Goal: Task Accomplishment & Management: Manage account settings

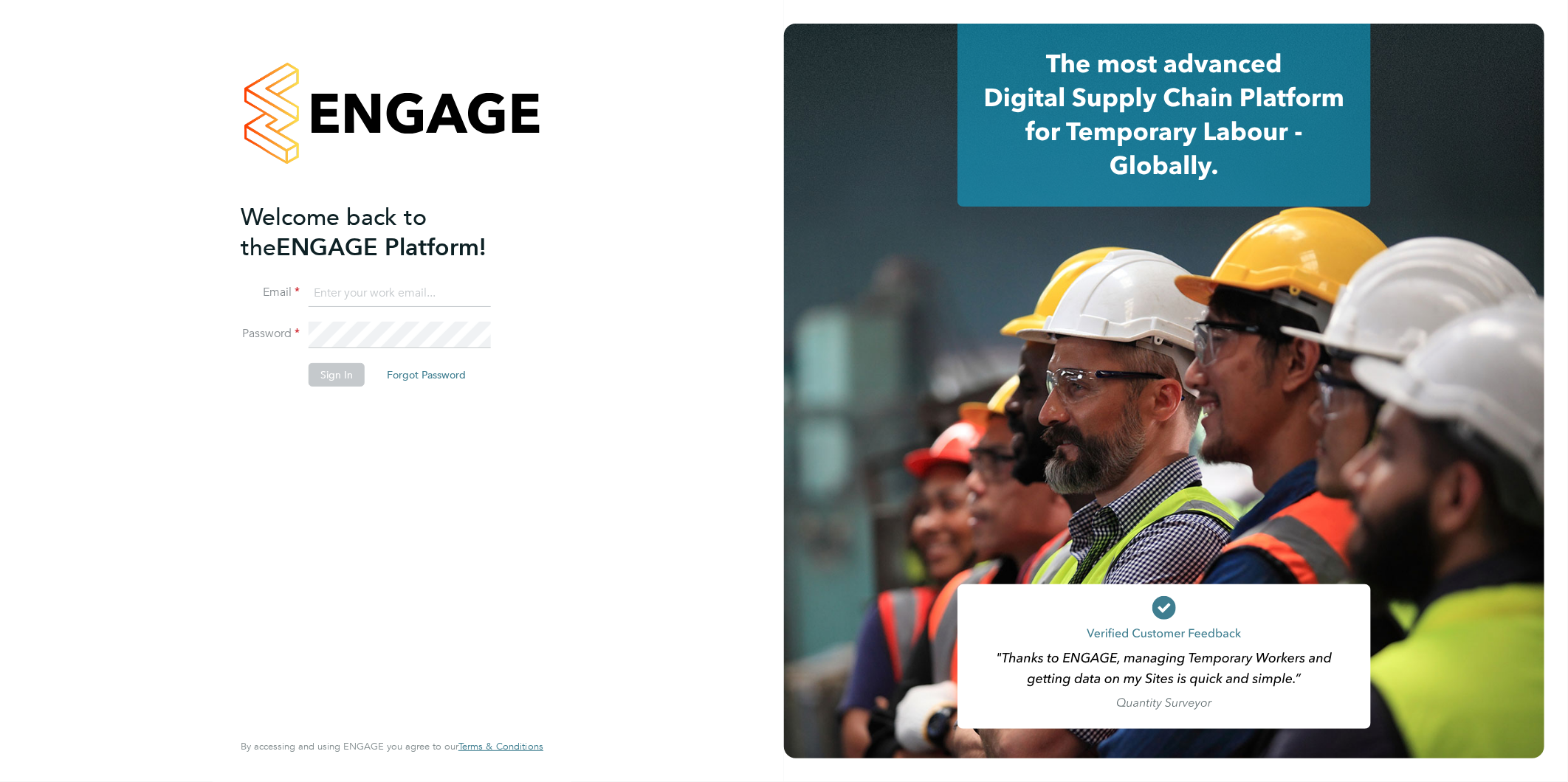
type input "kirsty@northbuildrecruit.com"
click at [322, 374] on button "Sign In" at bounding box center [337, 375] width 56 height 24
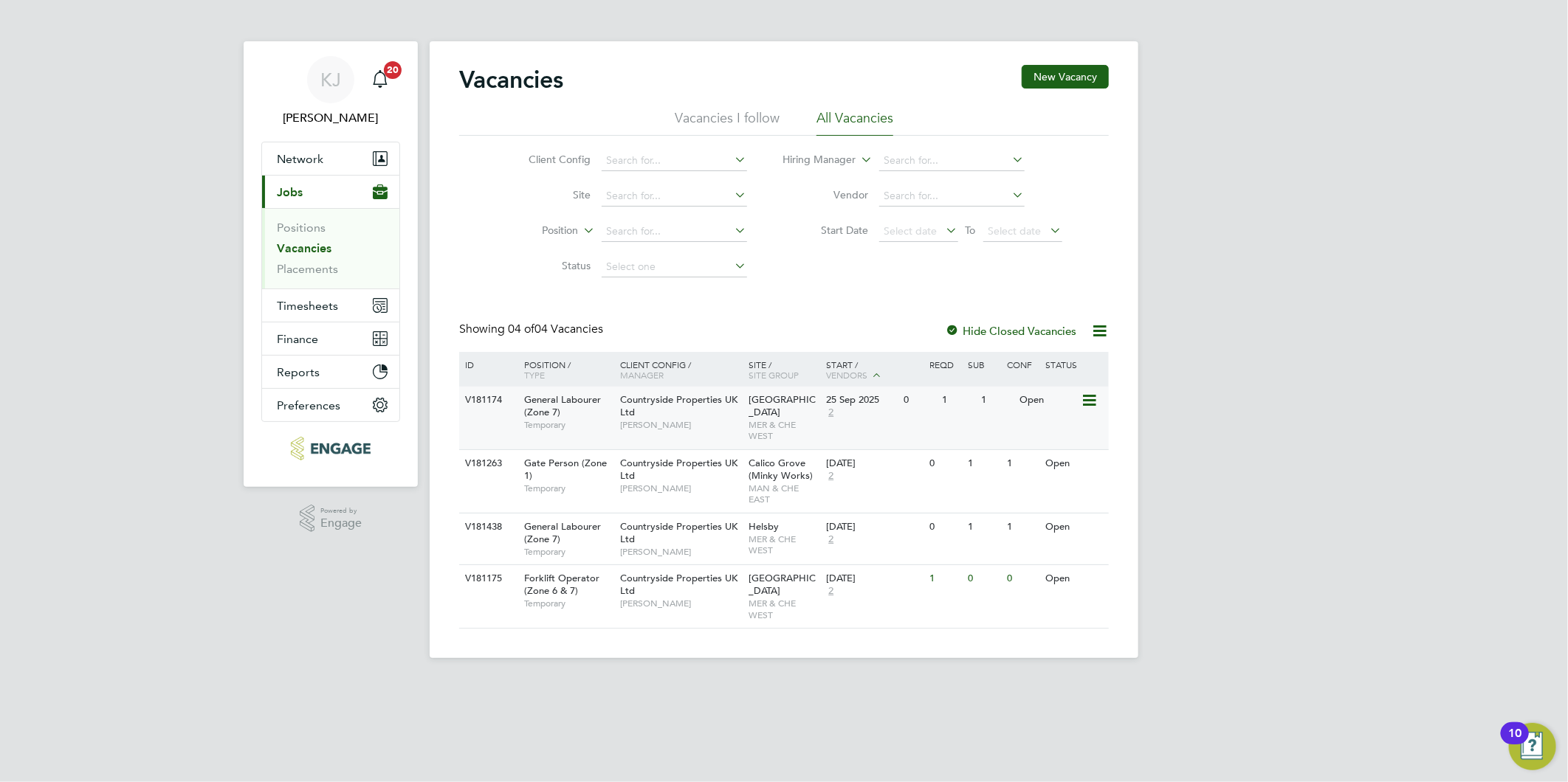
click at [550, 407] on span "General Labourer (Zone 7)" at bounding box center [562, 406] width 77 height 25
click at [662, 414] on div "Countryside Properties UK Ltd [PERSON_NAME]" at bounding box center [680, 412] width 129 height 51
drag, startPoint x: 286, startPoint y: 310, endPoint x: 278, endPoint y: 306, distance: 8.9
click at [286, 310] on span "Timesheets" at bounding box center [307, 305] width 62 height 14
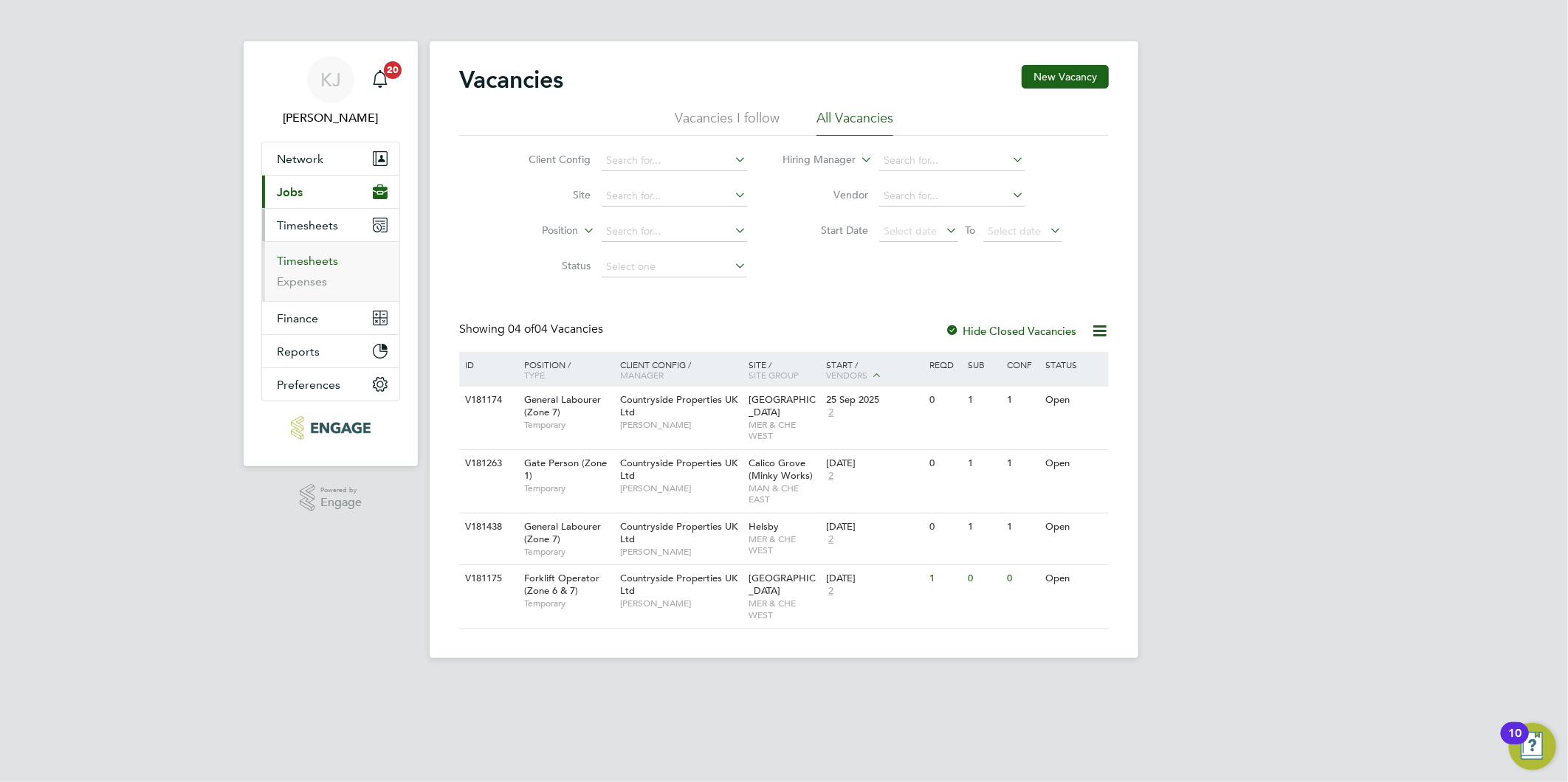
click at [289, 263] on link "Timesheets" at bounding box center [307, 261] width 62 height 14
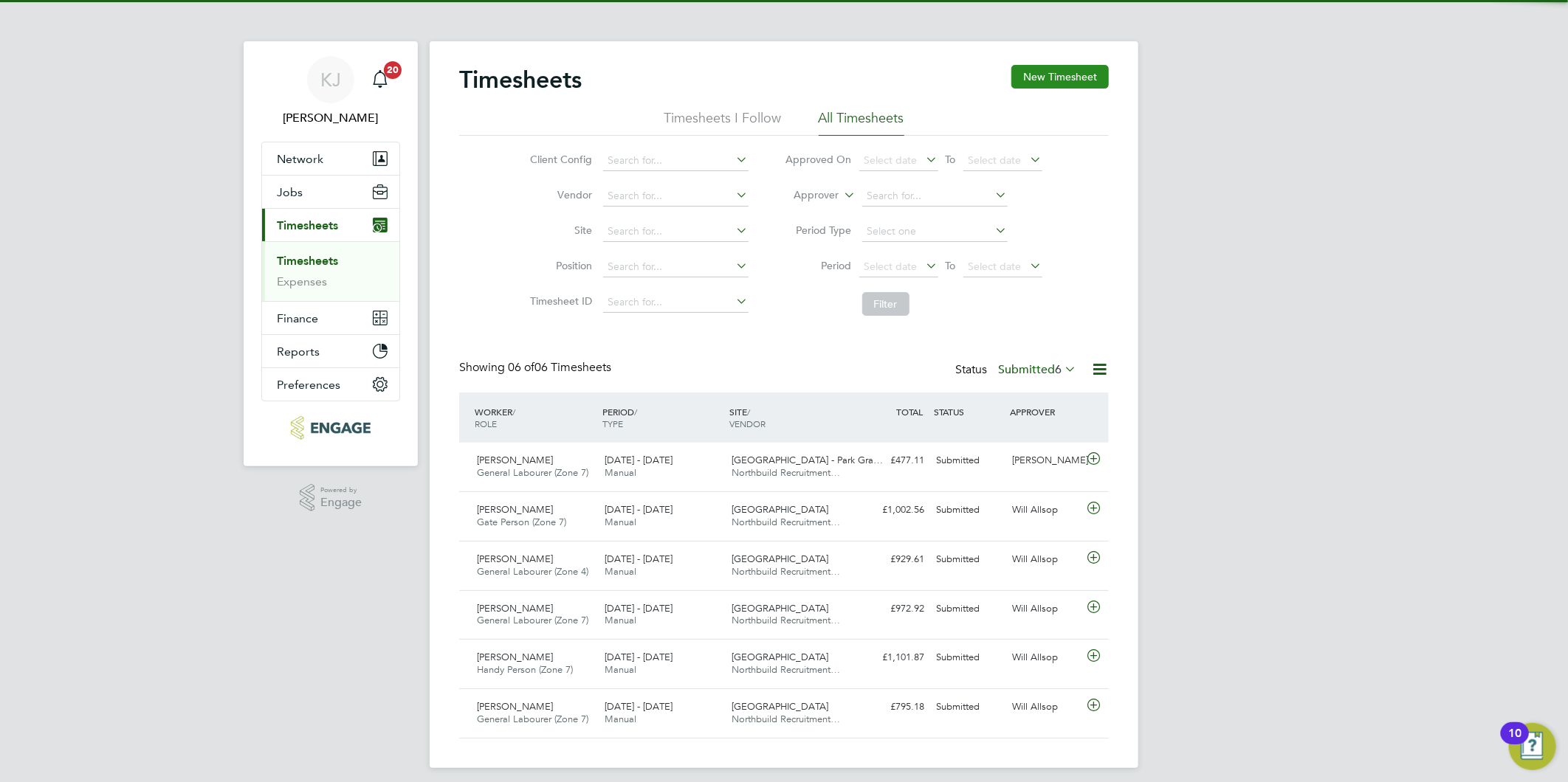
click at [1063, 85] on button "New Timesheet" at bounding box center [1059, 77] width 97 height 24
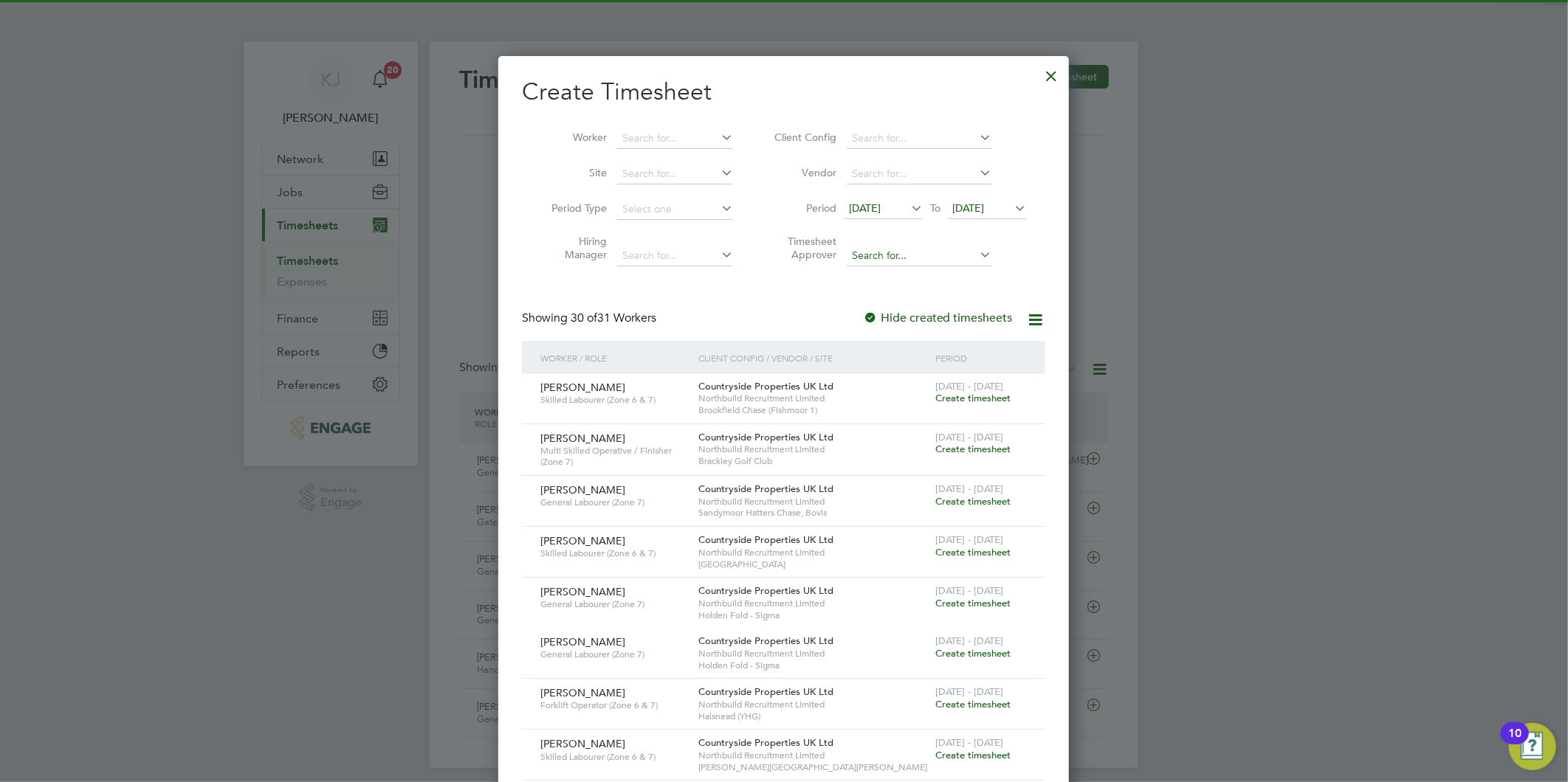
scroll to position [1974, 571]
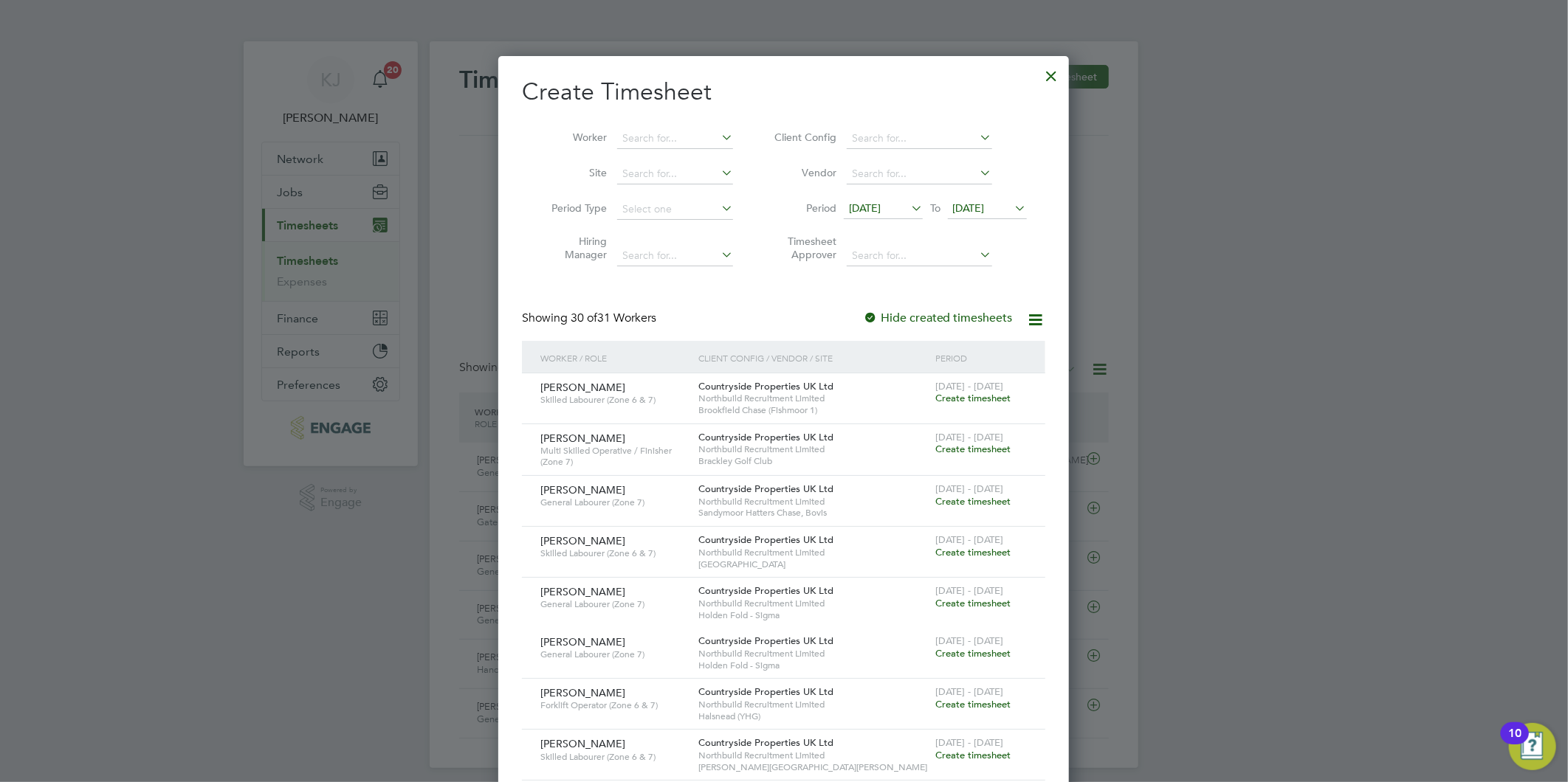
click at [880, 197] on li "Period [DATE] To [DATE]" at bounding box center [898, 209] width 294 height 35
click at [877, 219] on li "Period [DATE] To [DATE]" at bounding box center [898, 209] width 294 height 35
click at [876, 213] on span "[DATE]" at bounding box center [865, 208] width 32 height 13
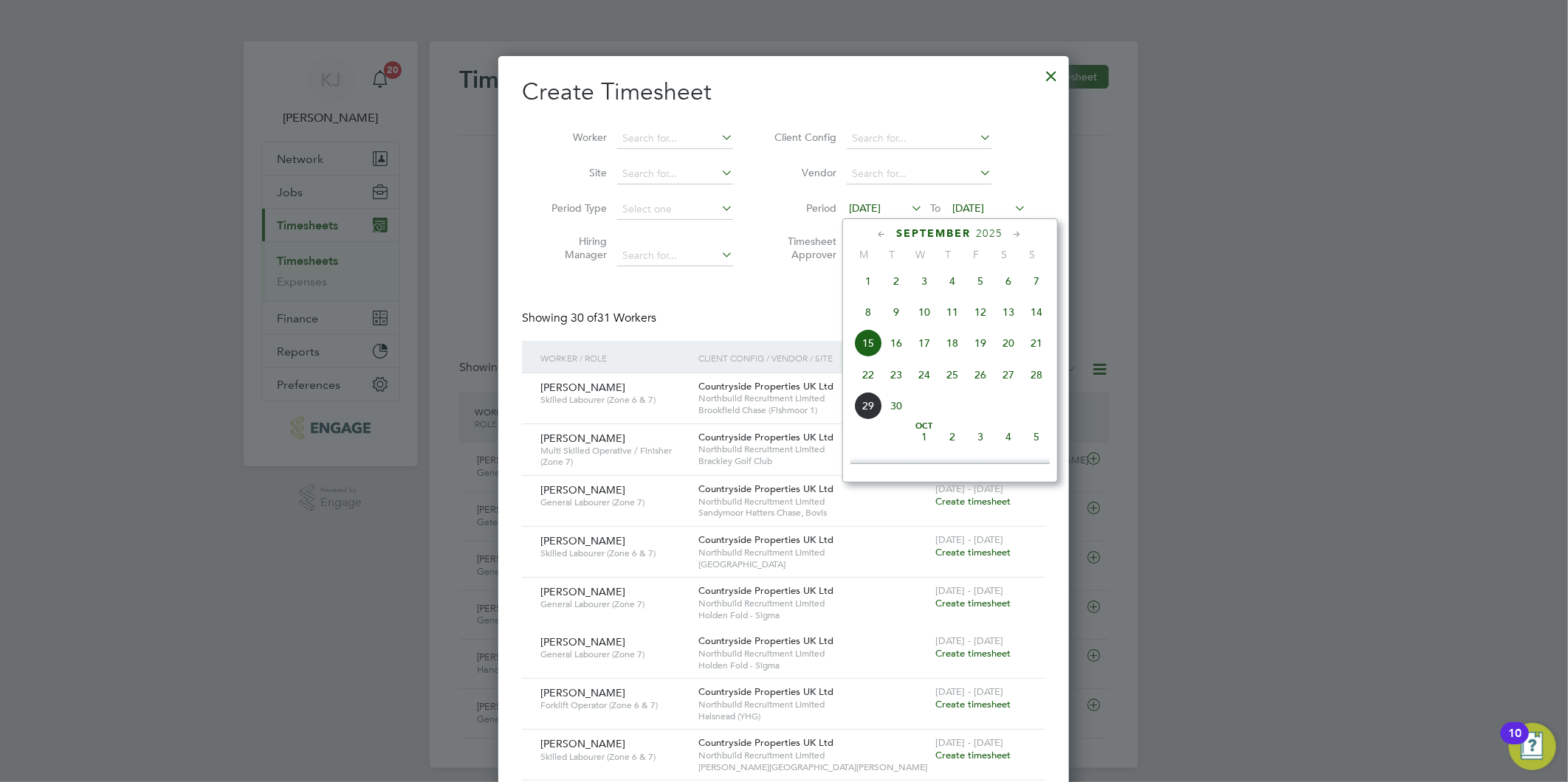
click at [871, 385] on span "22" at bounding box center [868, 375] width 28 height 28
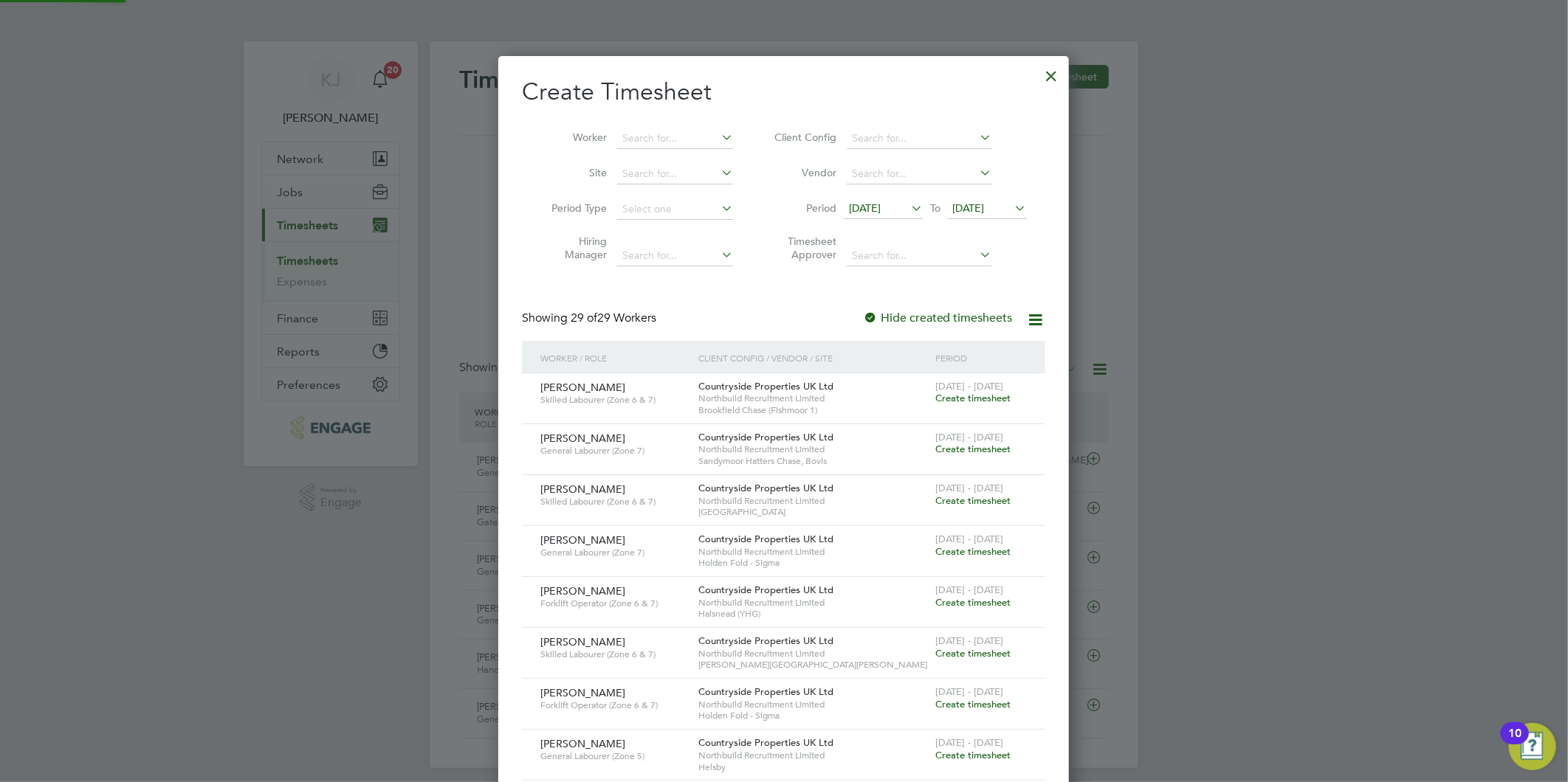
click at [979, 208] on span "[DATE]" at bounding box center [969, 208] width 32 height 13
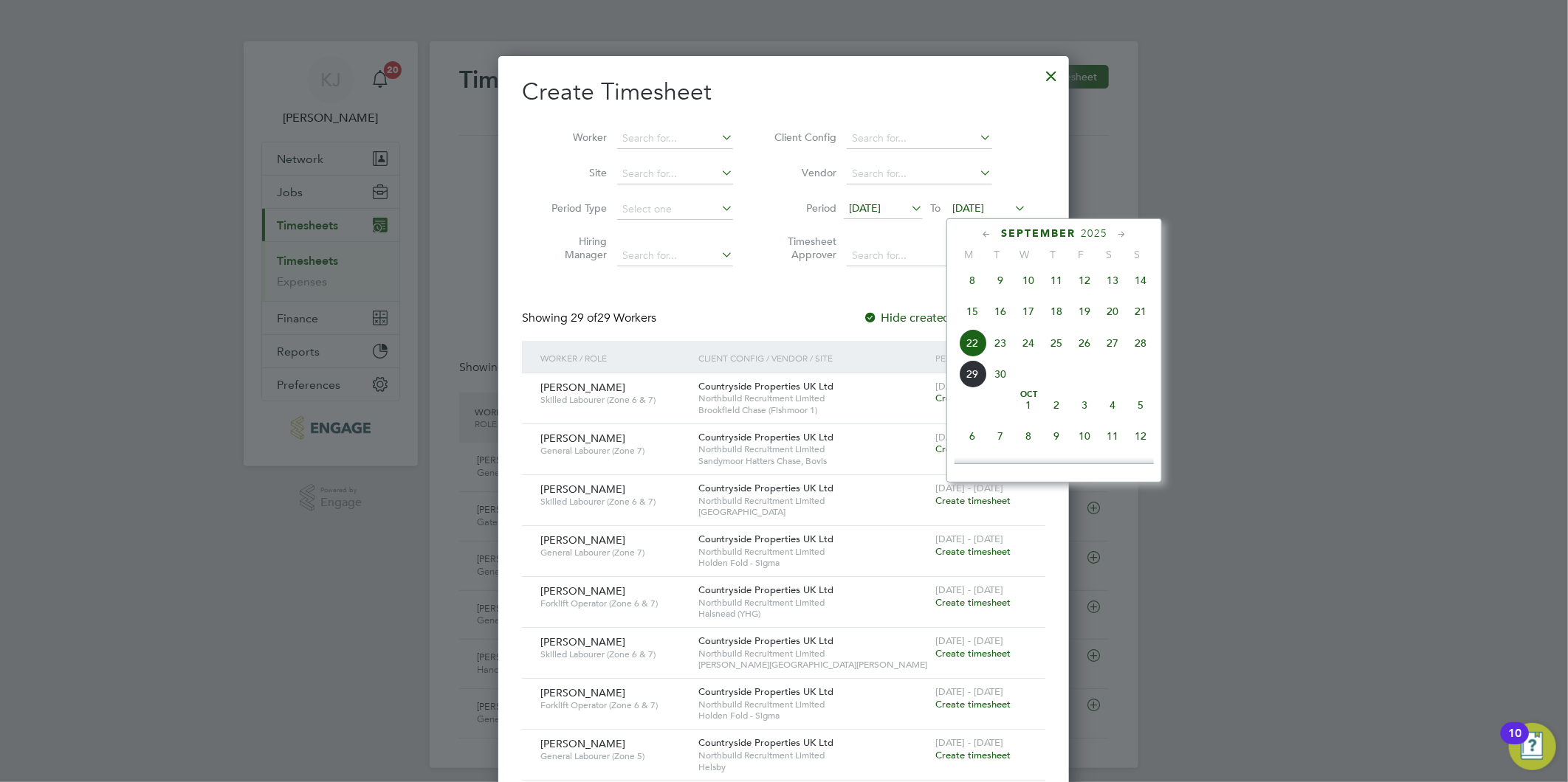
click at [1131, 343] on span "28" at bounding box center [1140, 342] width 28 height 28
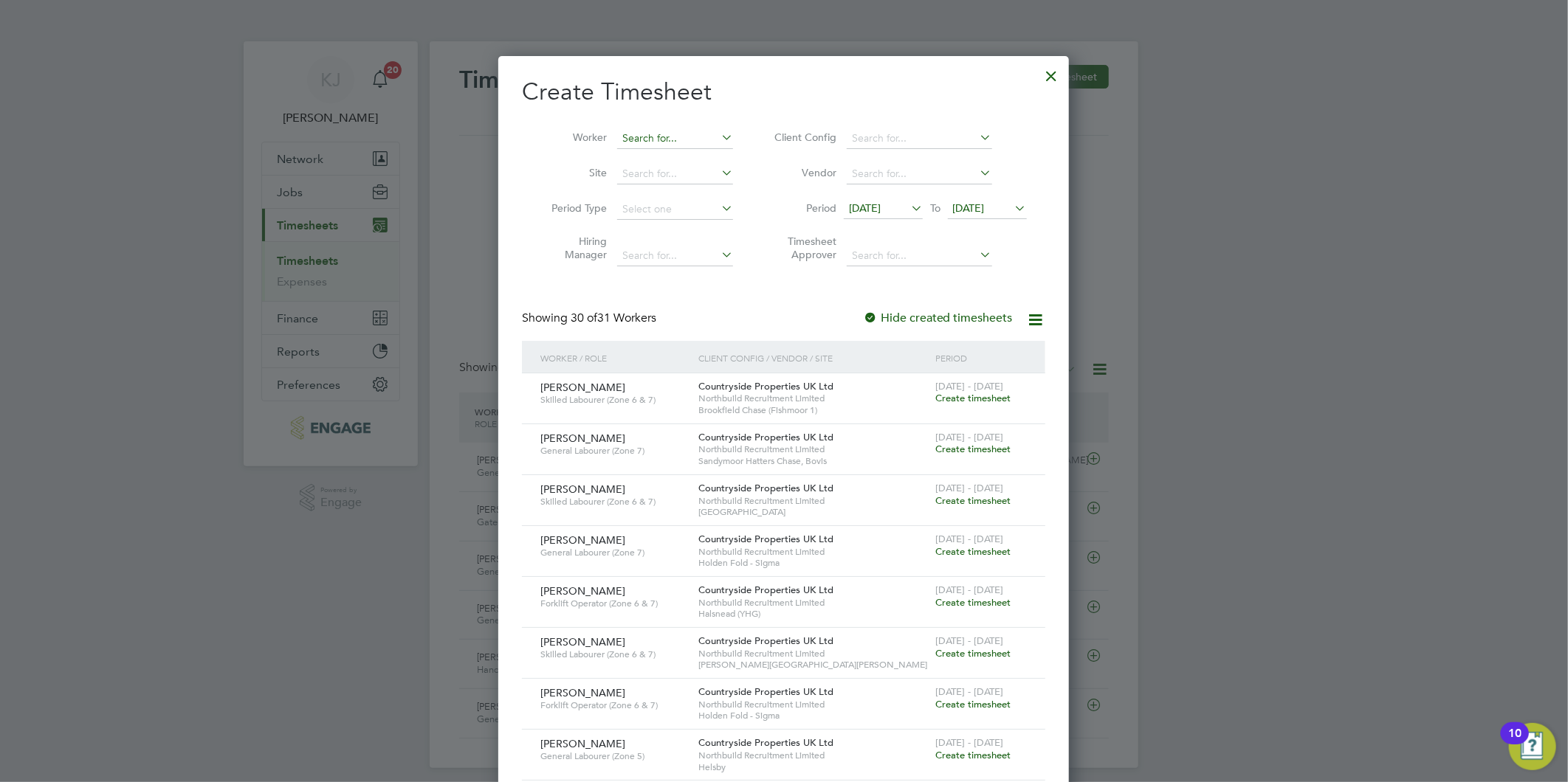
click at [637, 140] on input at bounding box center [674, 138] width 116 height 20
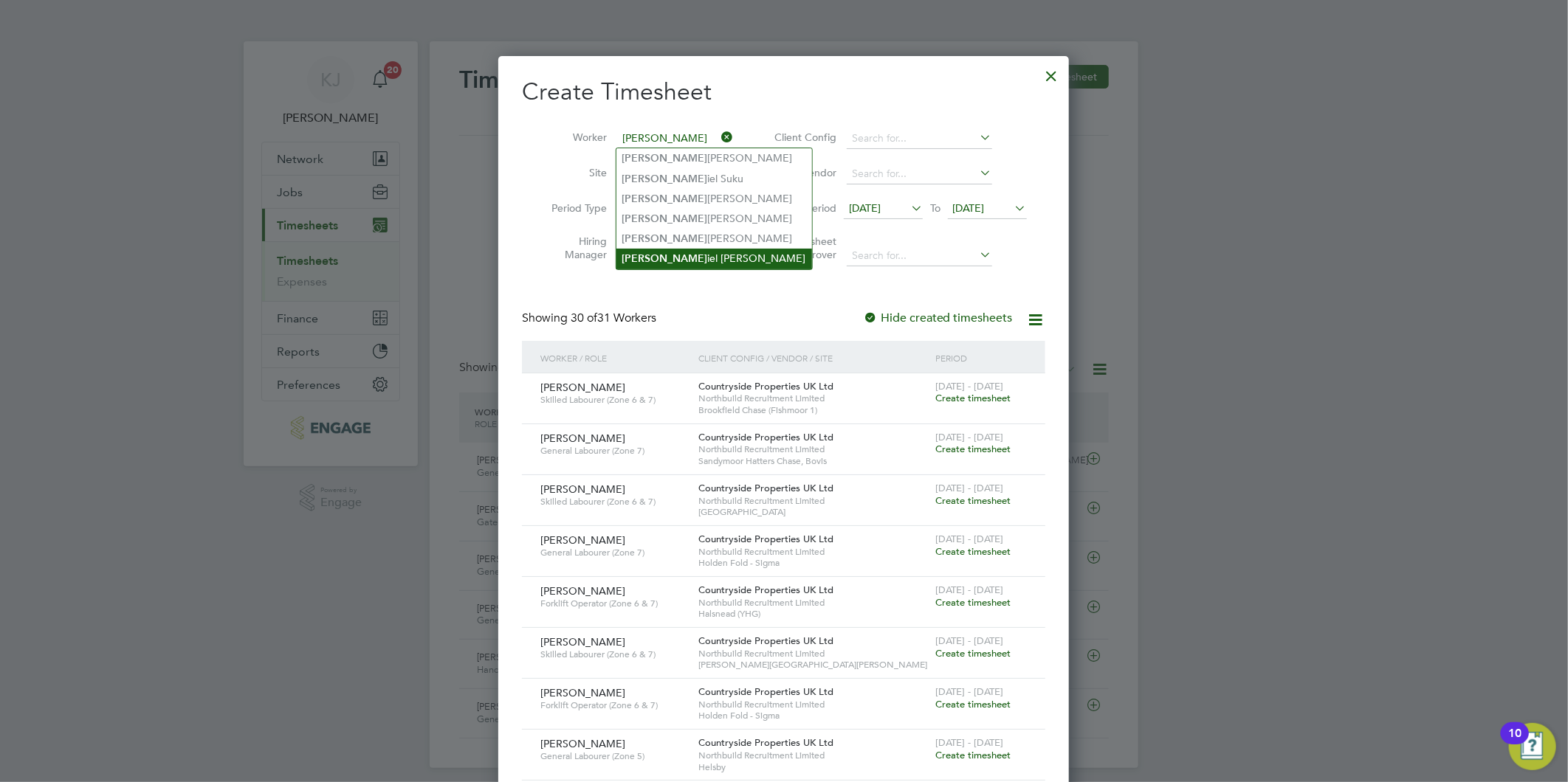
click at [682, 259] on li "Dan iel Novello" at bounding box center [714, 259] width 196 height 20
type input "[PERSON_NAME]"
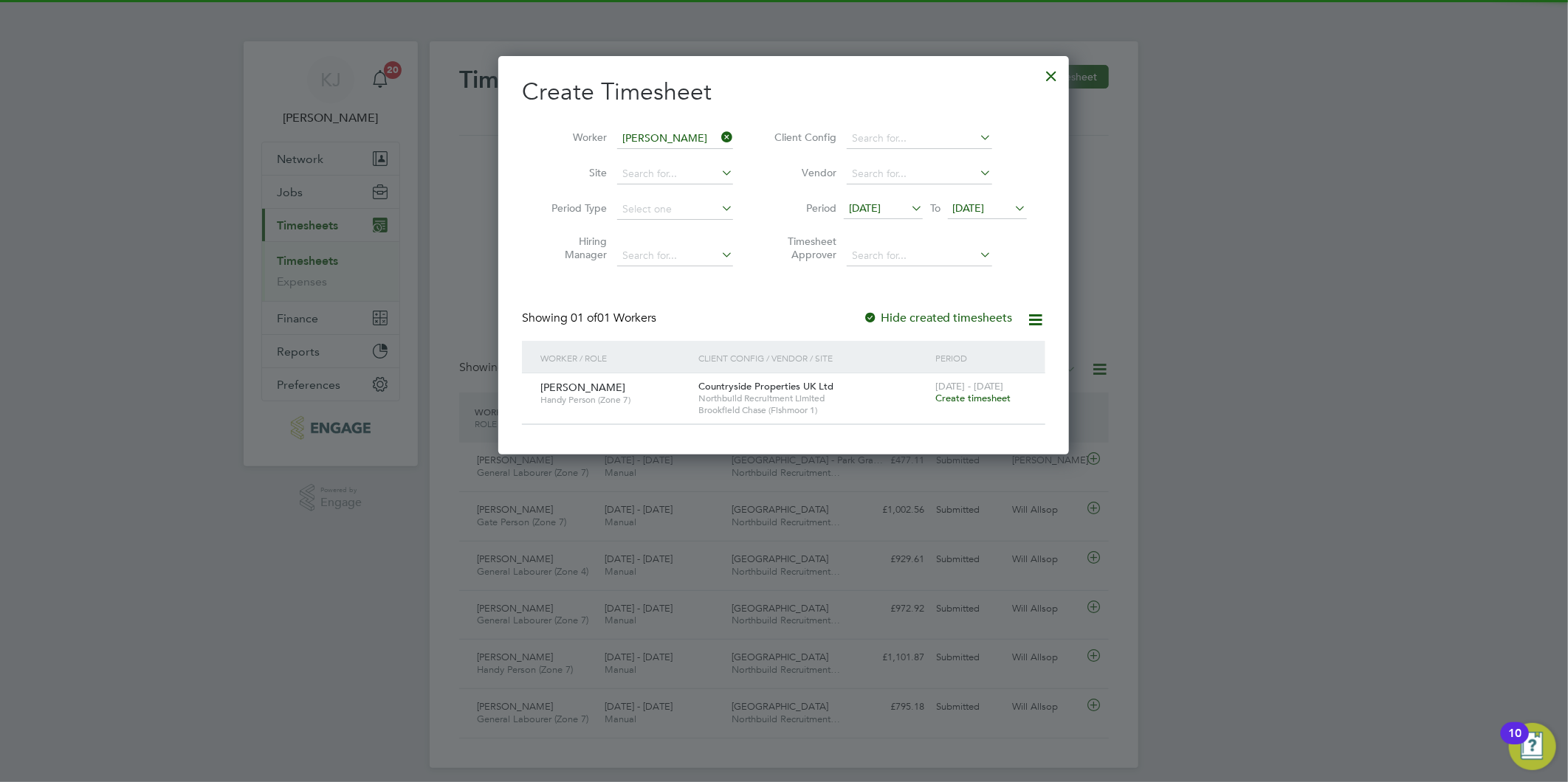
click at [983, 394] on span "Create timesheet" at bounding box center [972, 397] width 75 height 13
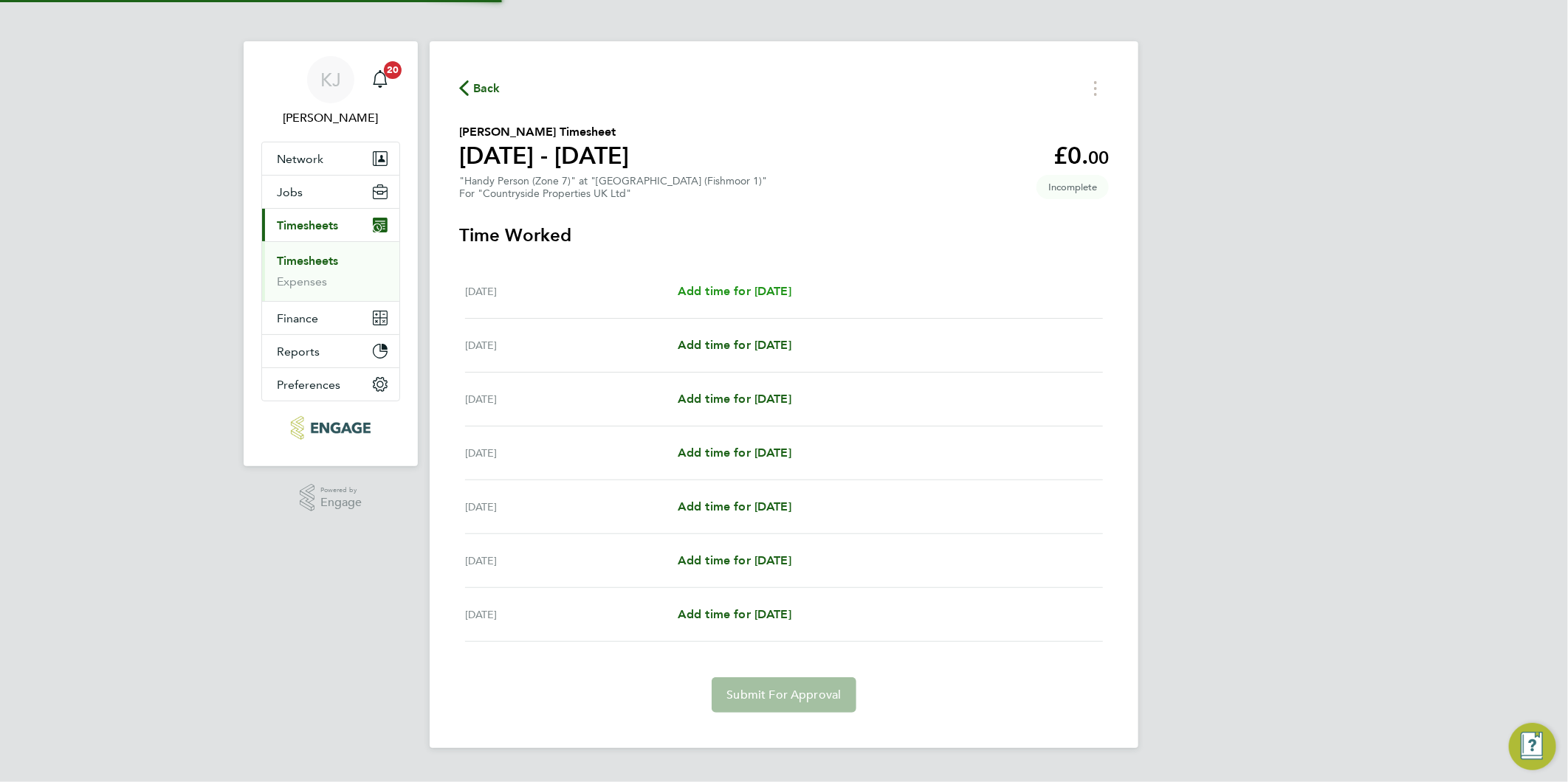
click at [792, 293] on span "Add time for [DATE]" at bounding box center [734, 291] width 114 height 14
select select "30"
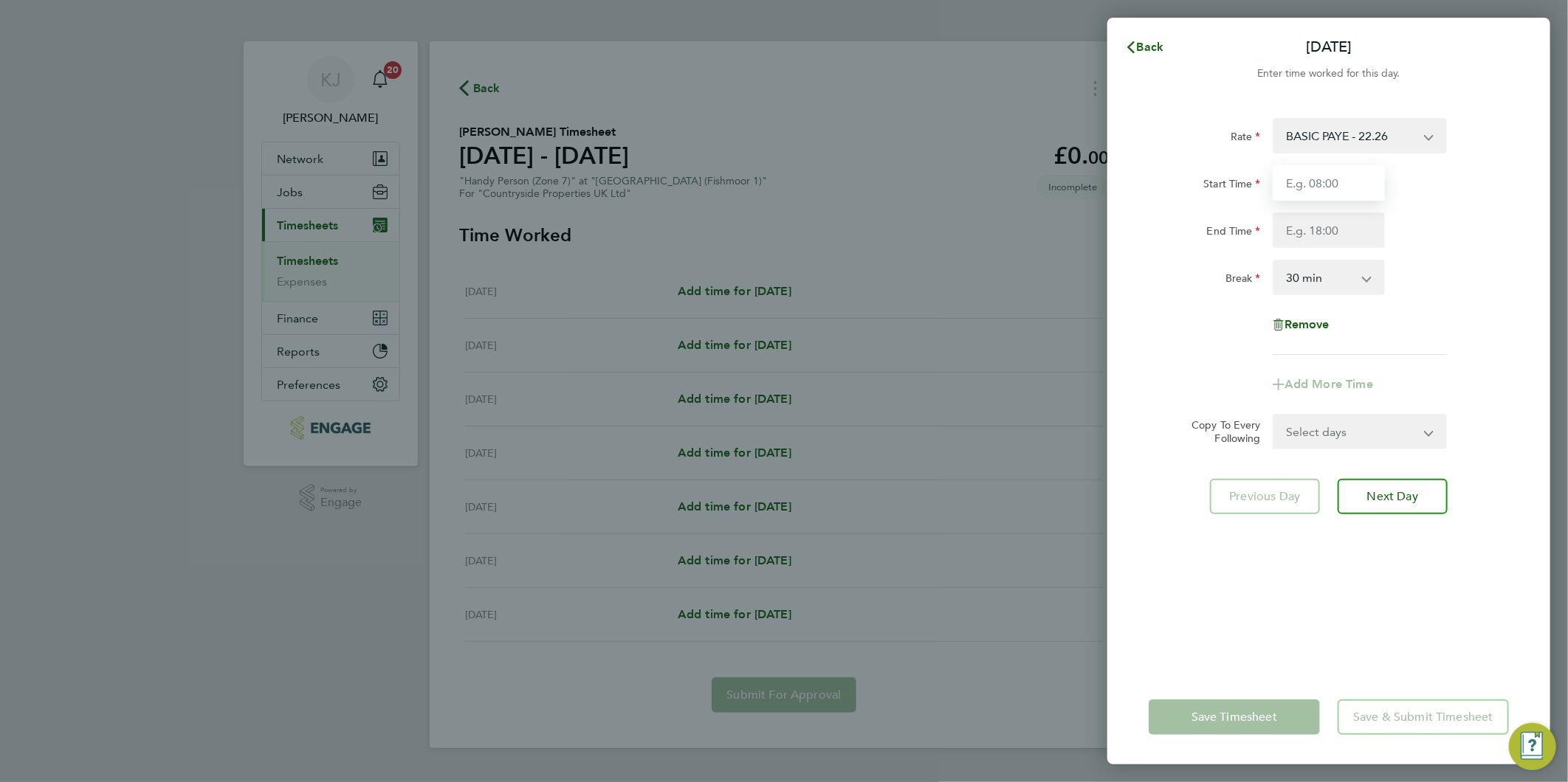
click at [1353, 174] on input "Start Time" at bounding box center [1328, 183] width 112 height 35
type input "07:30"
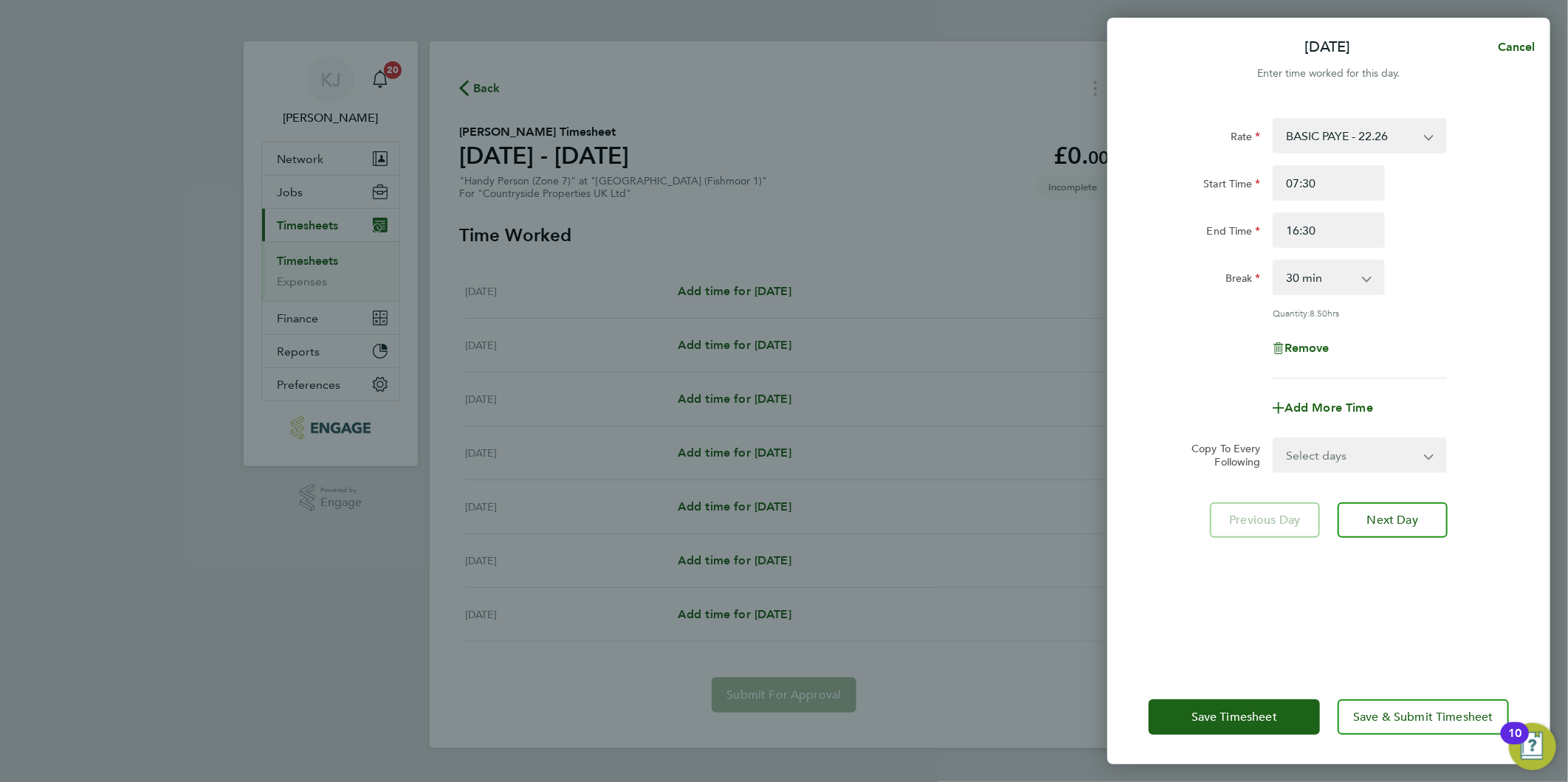
click at [1342, 163] on div "Rate BASIC PAYE - 22.26 Start Time 07:30 End Time 16:30 Break 0 min 15 min 30 m…" at bounding box center [1328, 248] width 360 height 261
click at [1345, 177] on input "07:30" at bounding box center [1328, 183] width 112 height 35
drag, startPoint x: 1376, startPoint y: 233, endPoint x: 801, endPoint y: 223, distance: 575.1
click at [819, 240] on div "Mon 22 Sep Cancel Enter time worked for this day. Rate BASIC PAYE - 22.26 Start…" at bounding box center [784, 391] width 1568 height 782
drag, startPoint x: 1354, startPoint y: 182, endPoint x: 1311, endPoint y: 218, distance: 56.1
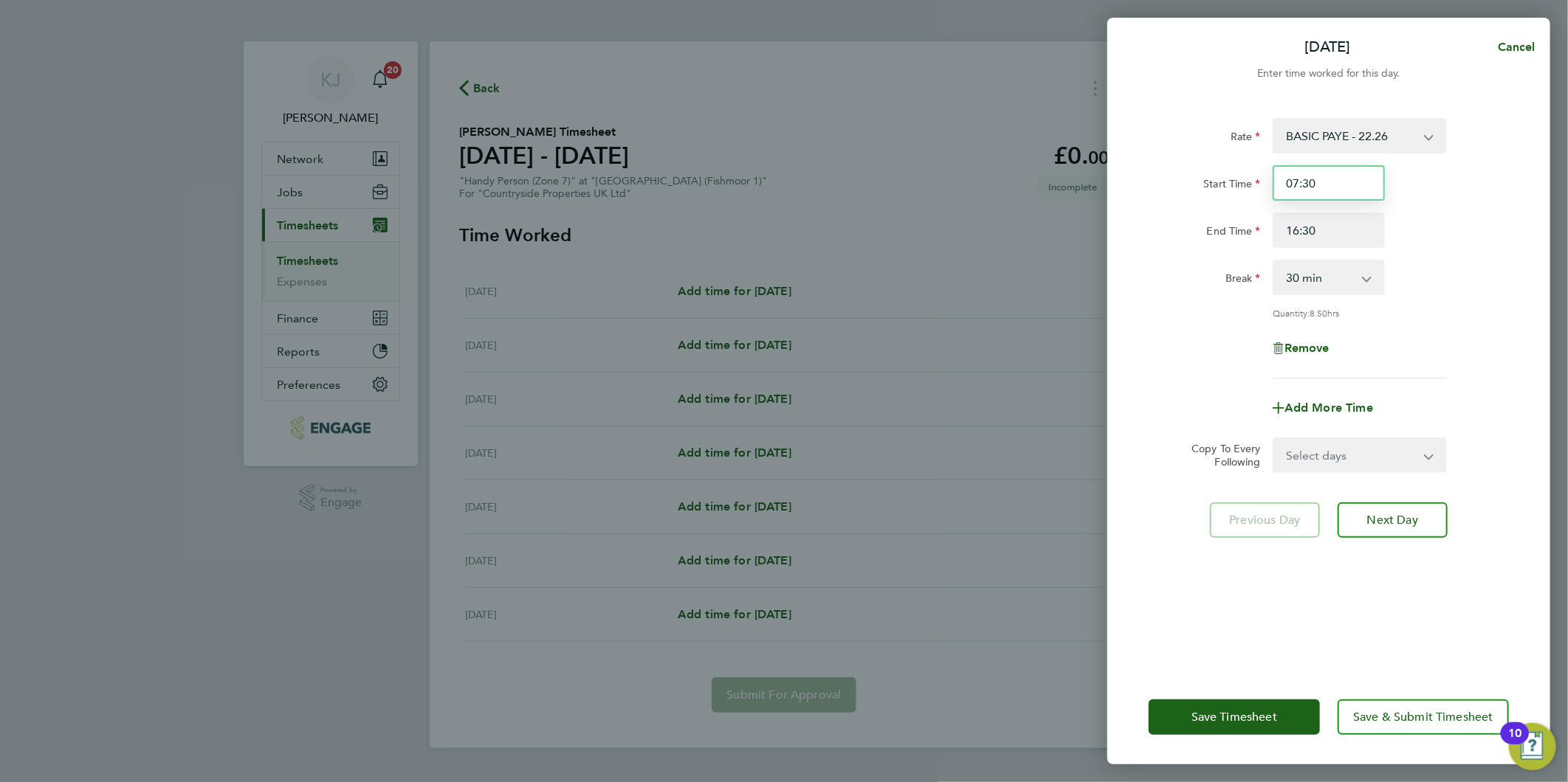
click at [1354, 181] on input "07:30" at bounding box center [1328, 183] width 112 height 35
drag, startPoint x: 1162, startPoint y: 215, endPoint x: 1051, endPoint y: 38, distance: 208.9
click at [462, 290] on div "Mon 22 Sep Cancel Enter time worked for this day. Rate BASIC PAYE - 22.26 Start…" at bounding box center [784, 391] width 1568 height 782
type input "16:00"
click at [1364, 159] on div "Rate BASIC PAYE - 22.26 Start Time 07:30 End Time 16:00 Break 0 min 15 min 30 m…" at bounding box center [1328, 248] width 360 height 261
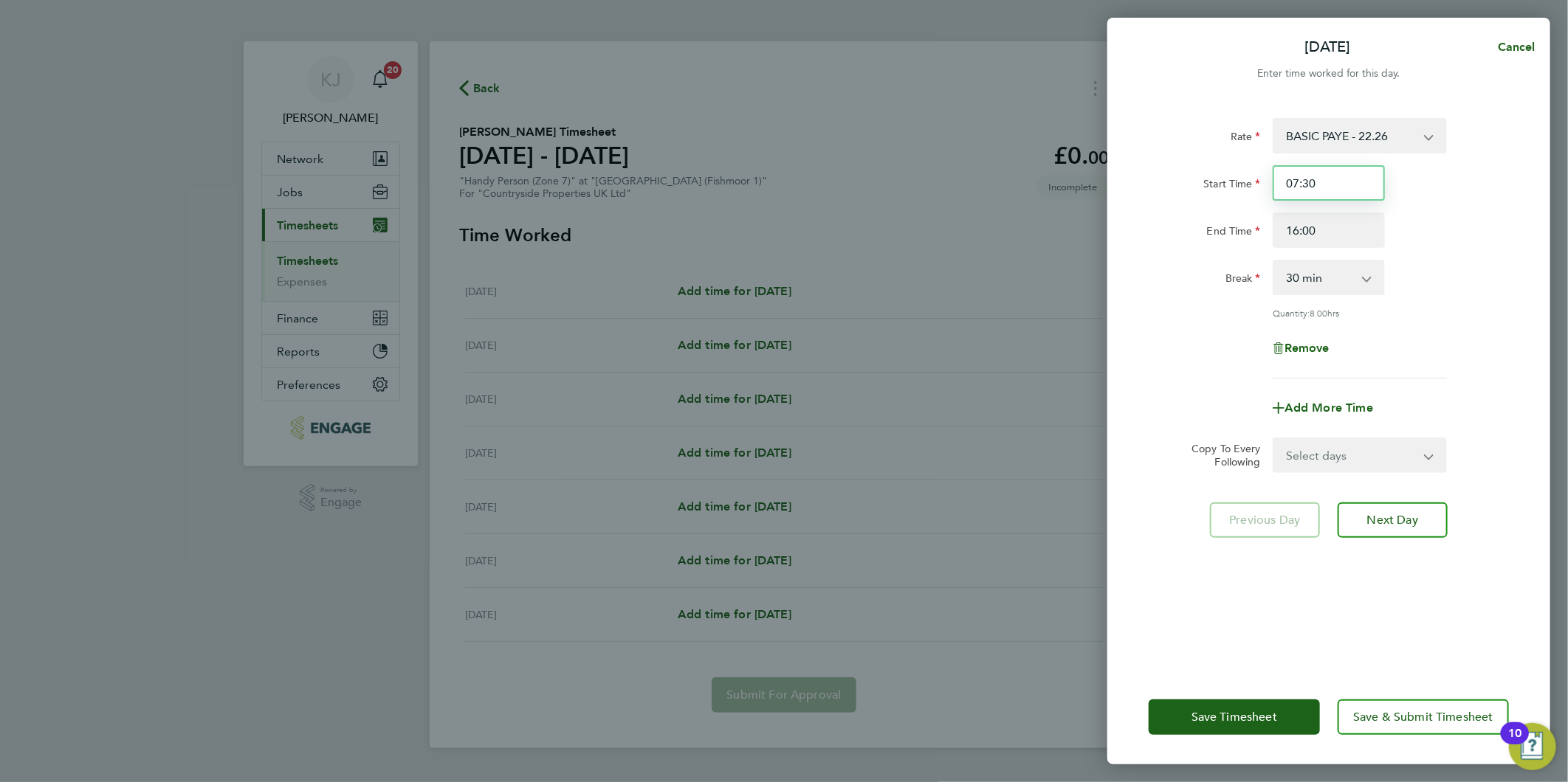
drag, startPoint x: 1361, startPoint y: 170, endPoint x: 1322, endPoint y: 213, distance: 58.1
click at [1360, 171] on input "07:30" at bounding box center [1328, 183] width 112 height 35
click at [1336, 450] on select "Select days Day Weekday (Mon-Fri) Weekend (Sat-Sun) [DATE] [DATE] [DATE] [DATE]…" at bounding box center [1352, 455] width 155 height 32
select select "WEEKDAY"
click at [1274, 439] on select "Select days Day Weekday (Mon-Fri) Weekend (Sat-Sun) [DATE] [DATE] [DATE] [DATE]…" at bounding box center [1352, 455] width 155 height 32
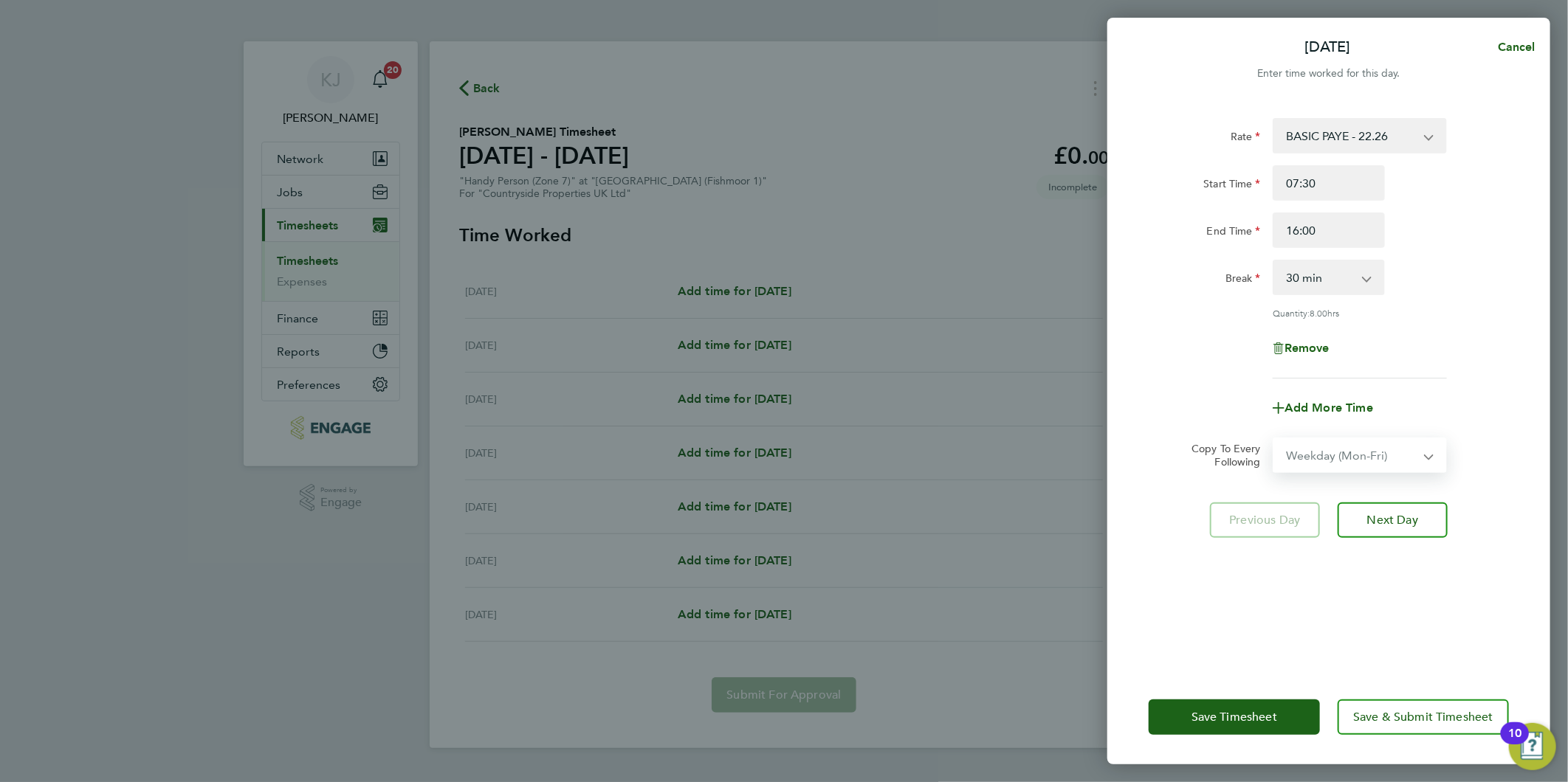
select select "[DATE]"
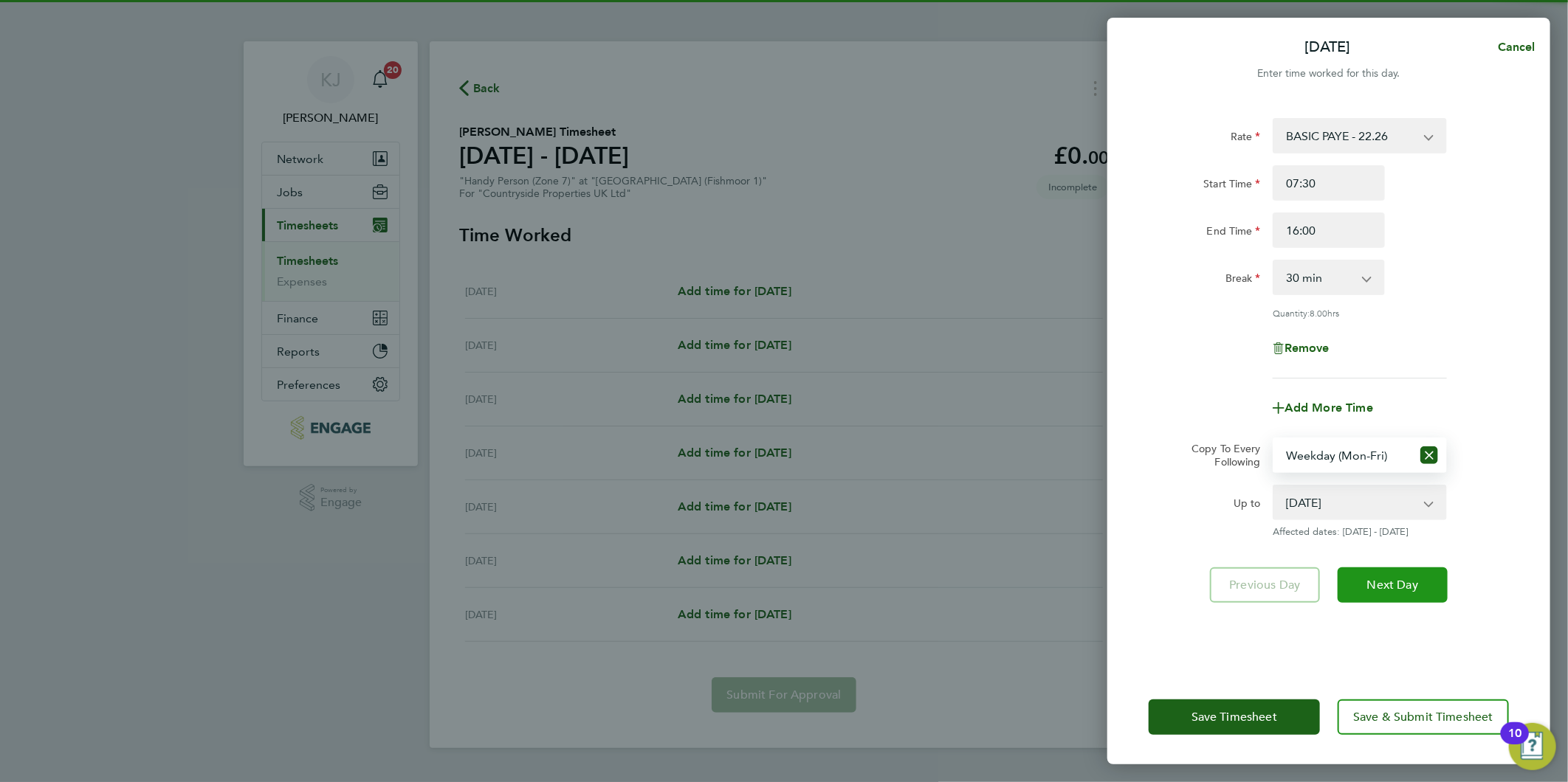
click at [1403, 591] on button "Next Day" at bounding box center [1392, 585] width 110 height 35
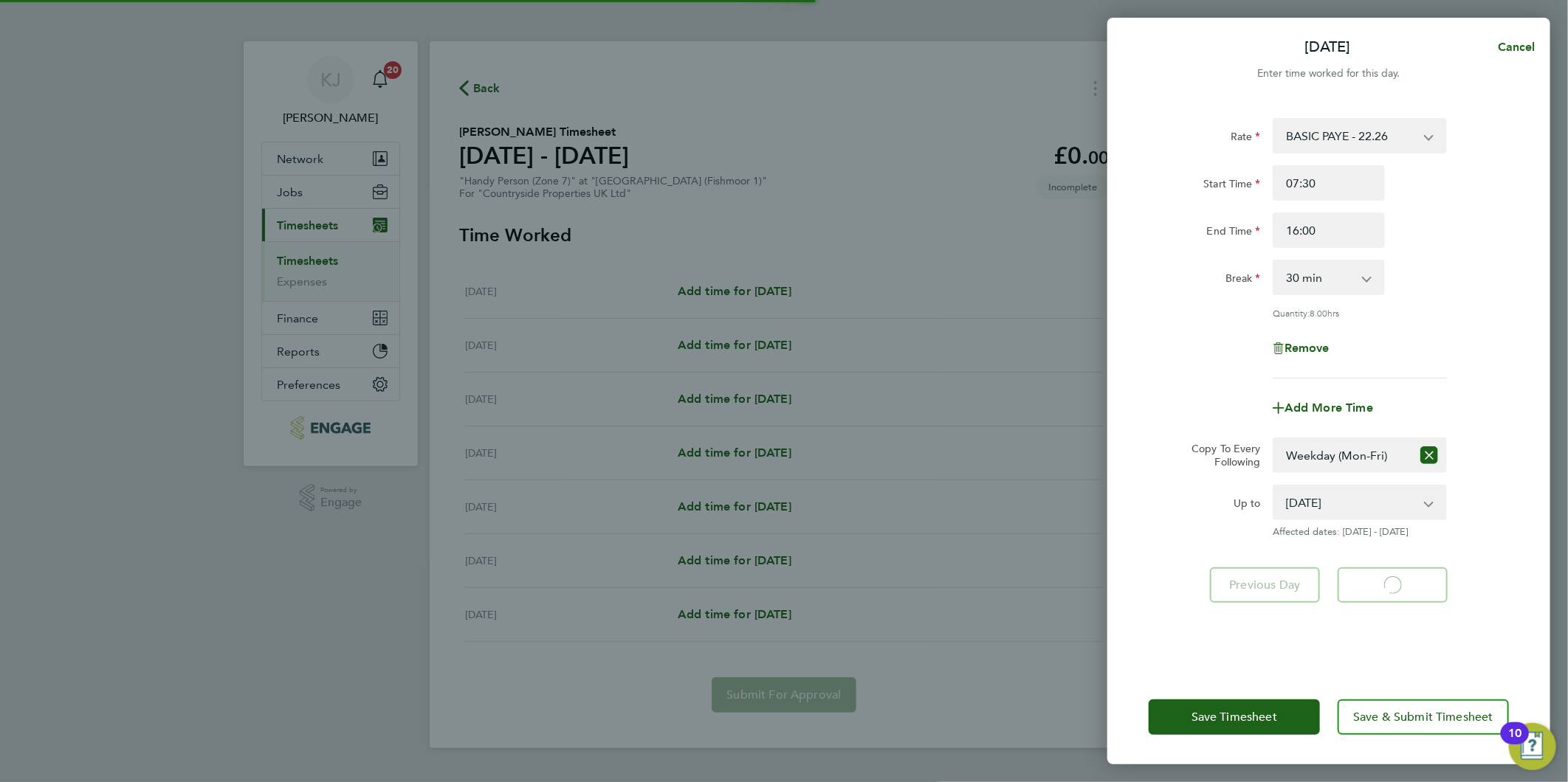
select select "30"
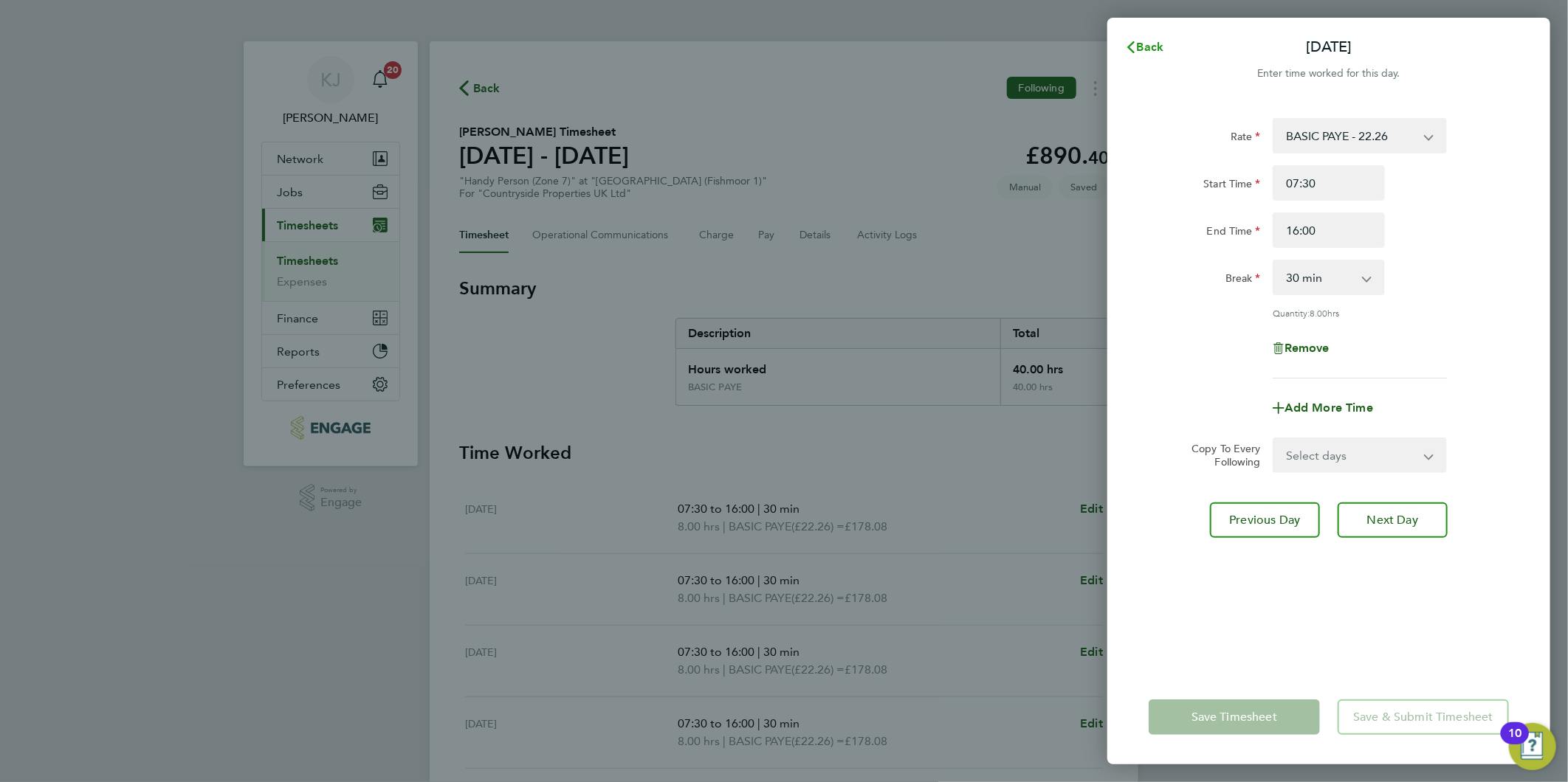
click at [1143, 54] on span "Back" at bounding box center [1150, 46] width 27 height 14
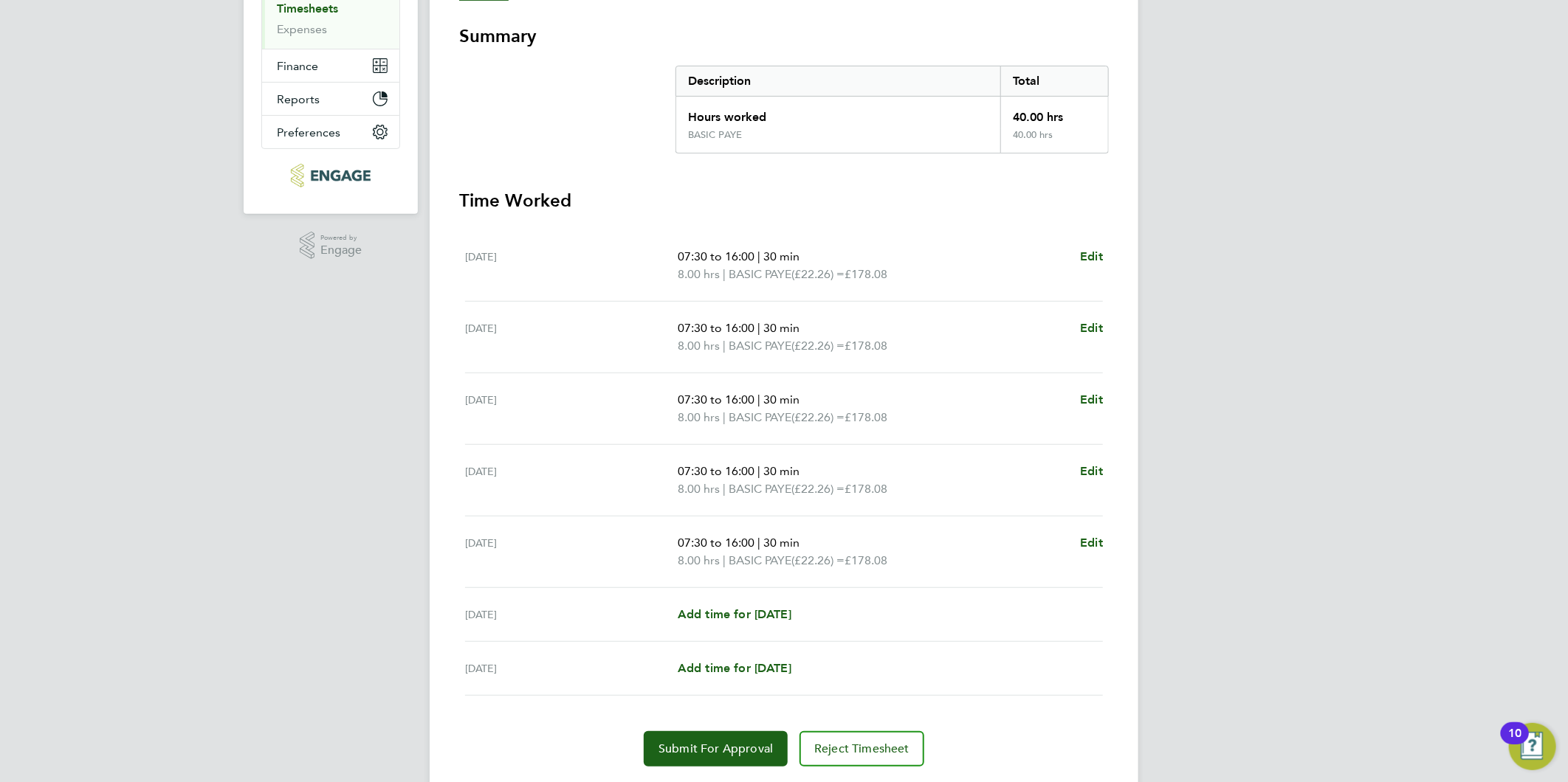
scroll to position [294, 0]
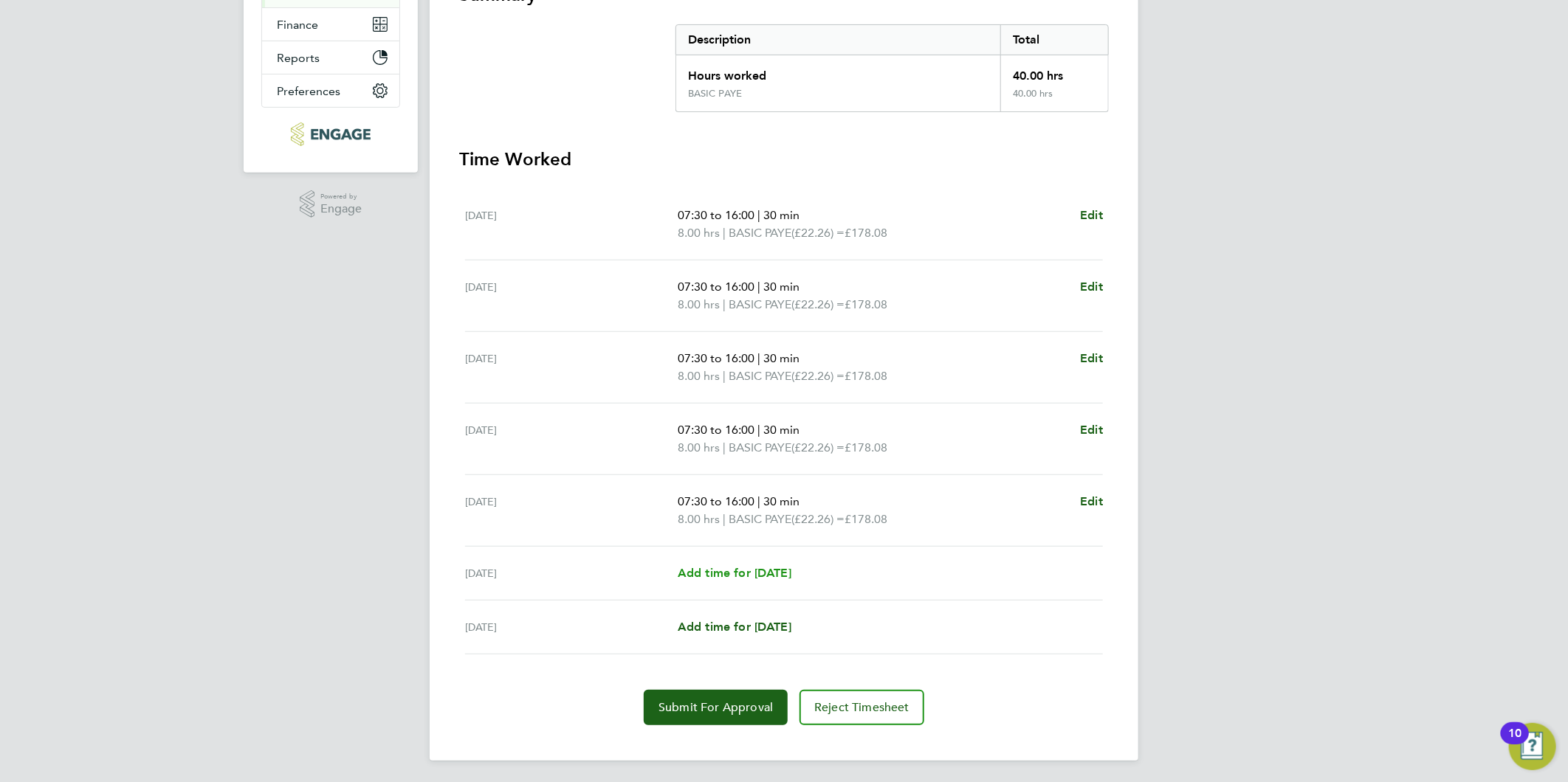
click at [753, 576] on span "Add time for [DATE]" at bounding box center [734, 573] width 114 height 14
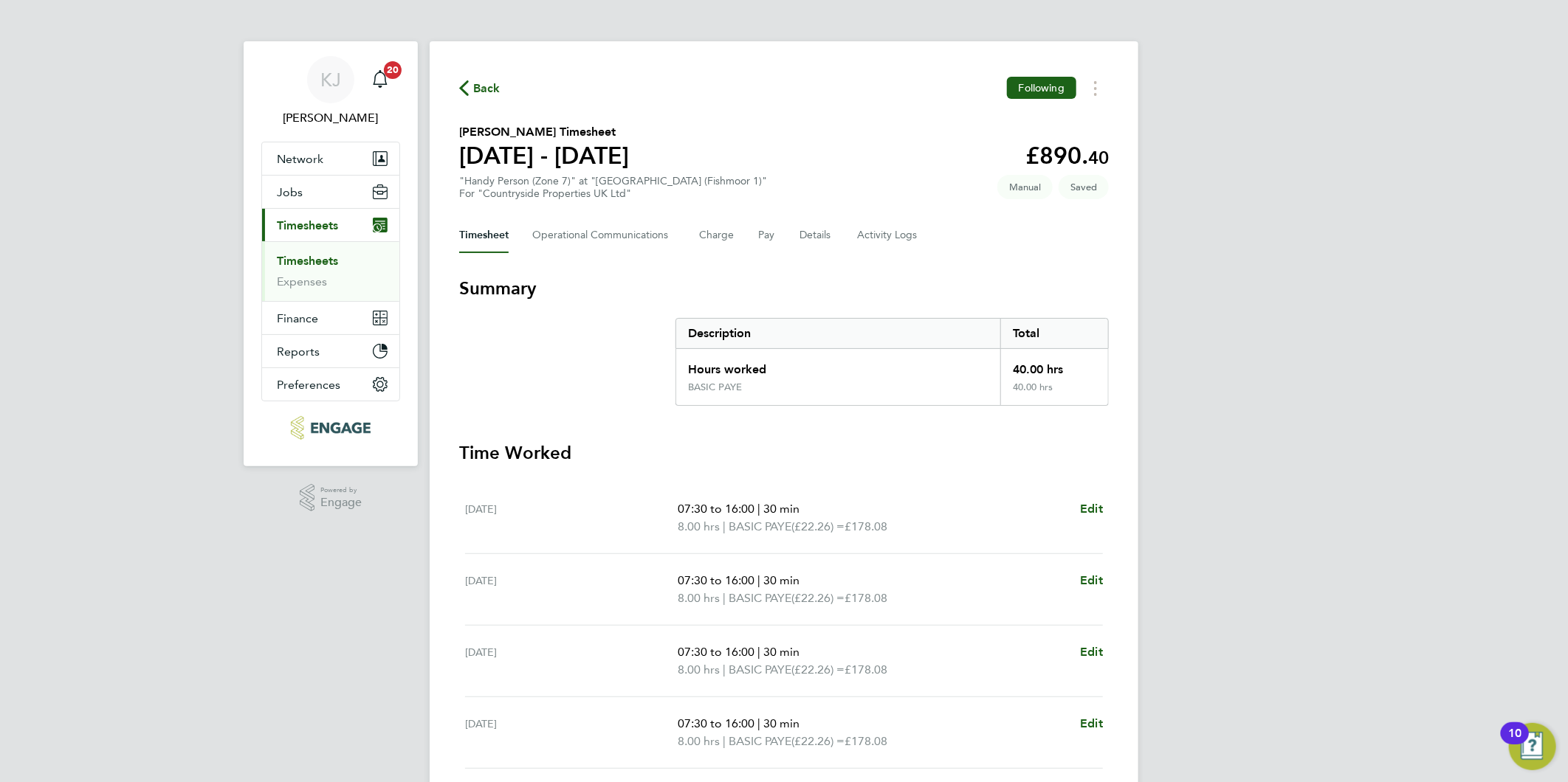
select select "30"
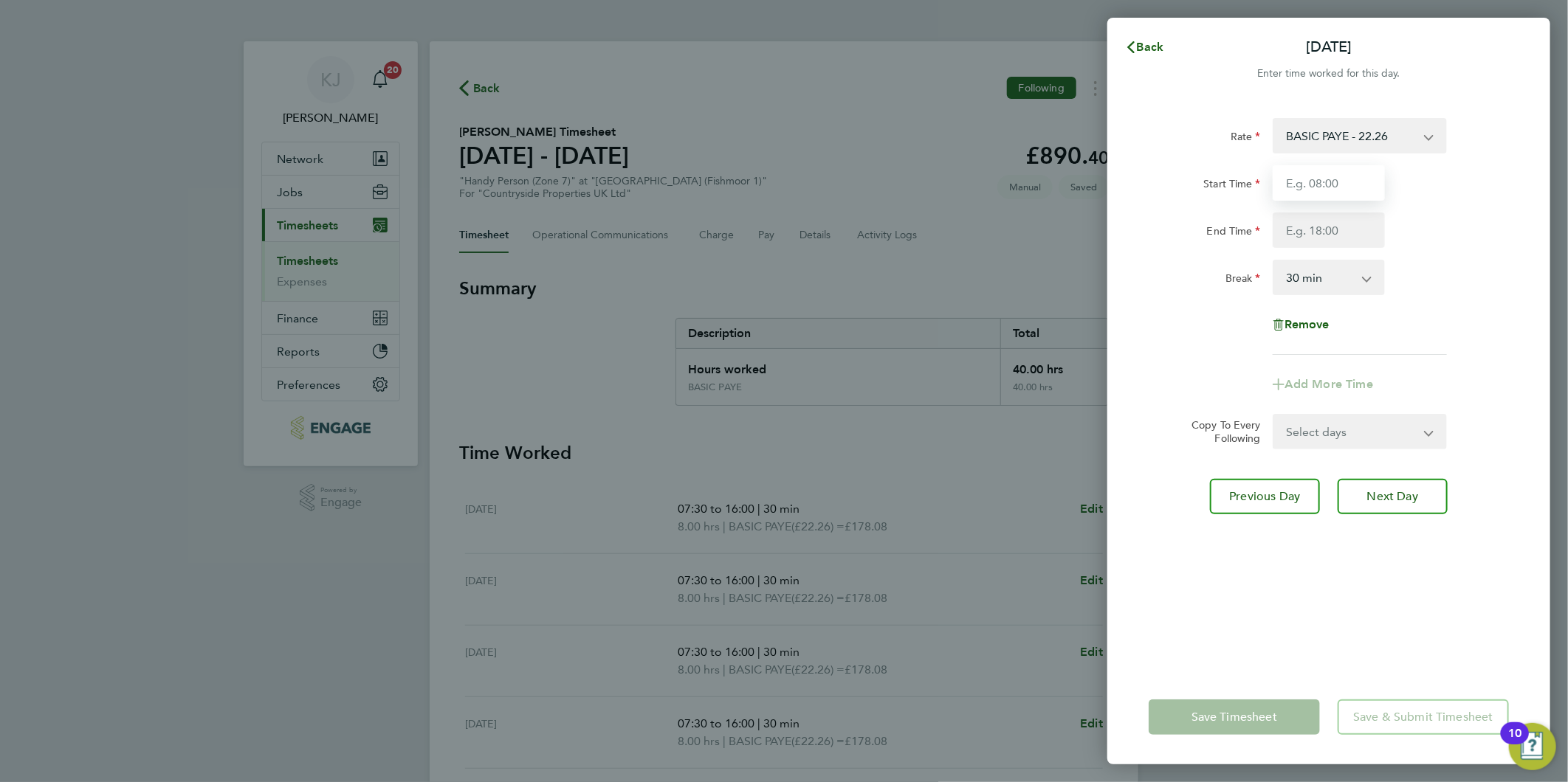
click at [1315, 190] on input "Start Time" at bounding box center [1328, 183] width 112 height 35
type input "07:30"
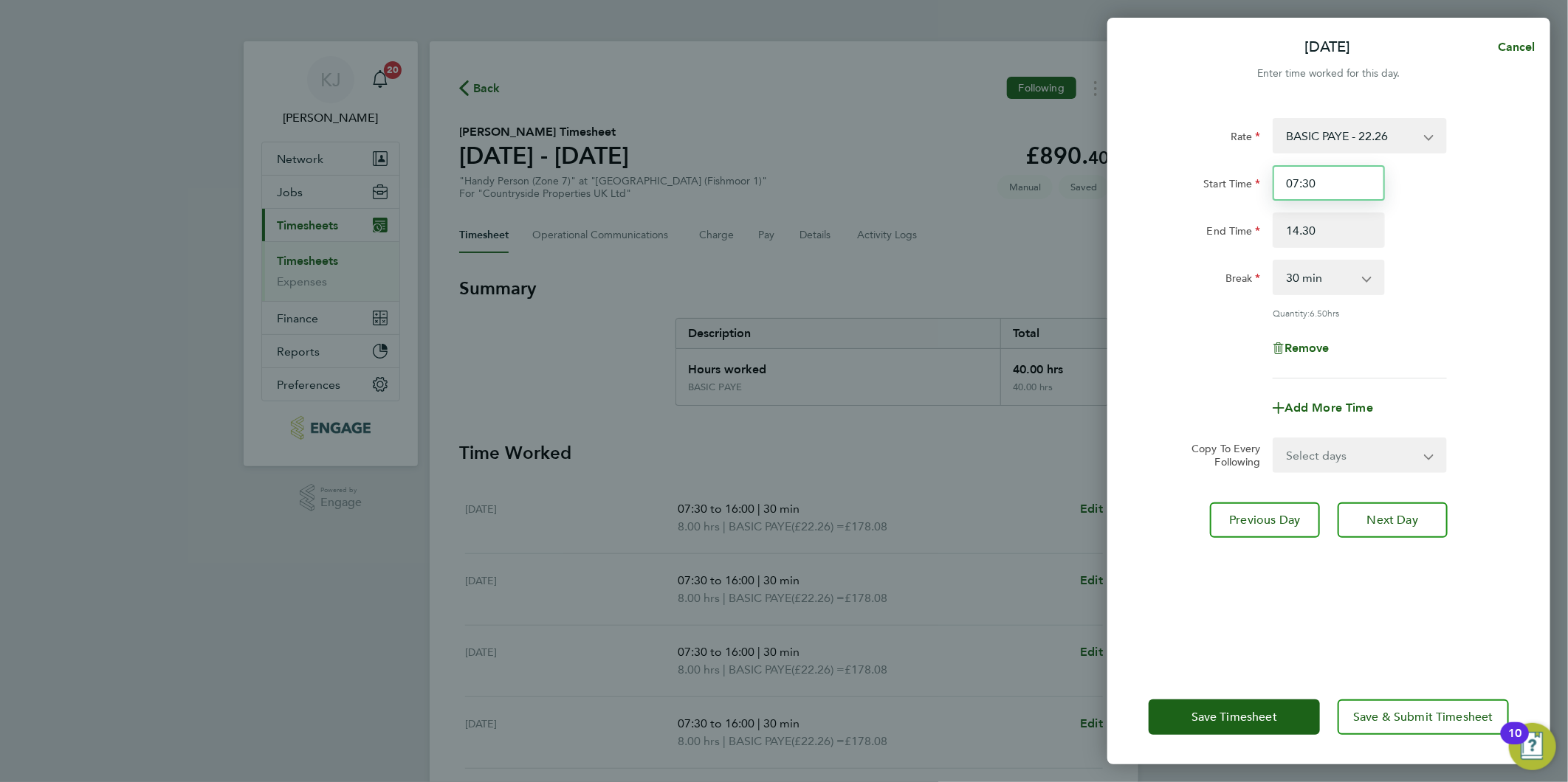
type input "14:30"
click at [1317, 186] on input "07:30" at bounding box center [1328, 183] width 112 height 35
drag, startPoint x: 1331, startPoint y: 263, endPoint x: 1333, endPoint y: 285, distance: 22.1
click at [1331, 264] on select "0 min 15 min 30 min 45 min 60 min 75 min 90 min" at bounding box center [1320, 278] width 91 height 32
select select "0"
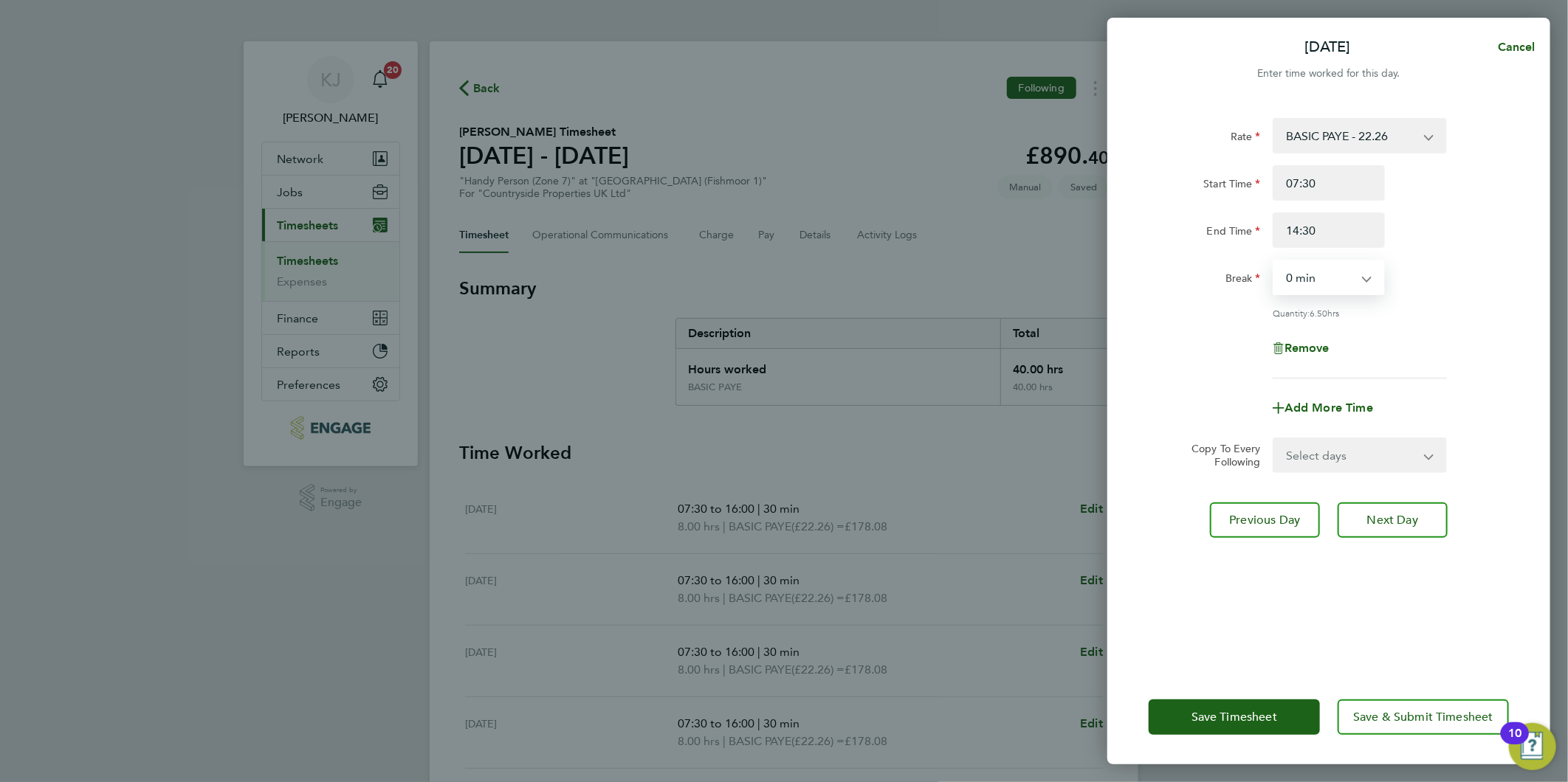
click at [1274, 262] on select "0 min 15 min 30 min 45 min 60 min 75 min 90 min" at bounding box center [1320, 278] width 91 height 32
drag, startPoint x: 1345, startPoint y: 227, endPoint x: 1324, endPoint y: 227, distance: 21.0
click at [1334, 227] on input "14:30" at bounding box center [1328, 230] width 112 height 35
drag, startPoint x: 1252, startPoint y: 227, endPoint x: 896, endPoint y: 253, distance: 356.9
click at [987, 229] on div "Sat 27 Sep Cancel Enter time worked for this day. Rate BASIC PAYE - 22.26 Start…" at bounding box center [784, 391] width 1568 height 782
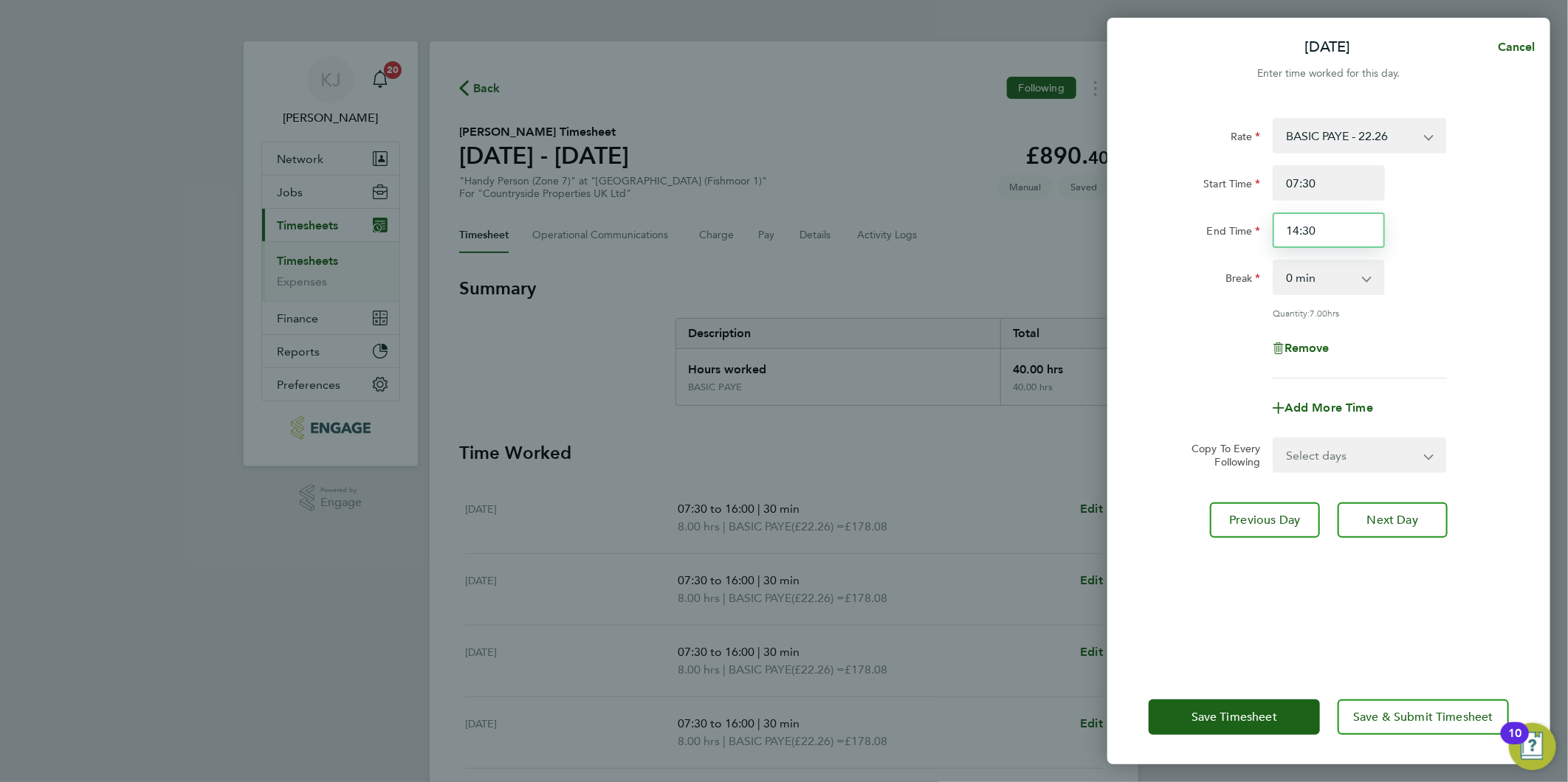
drag, startPoint x: 1365, startPoint y: 212, endPoint x: 1323, endPoint y: 233, distance: 47.0
click at [1221, 217] on div "End Time 14:30" at bounding box center [1328, 230] width 372 height 35
type input "15:30"
drag, startPoint x: 1390, startPoint y: 171, endPoint x: 1379, endPoint y: 174, distance: 11.4
click at [1386, 171] on div "07:30" at bounding box center [1328, 183] width 124 height 35
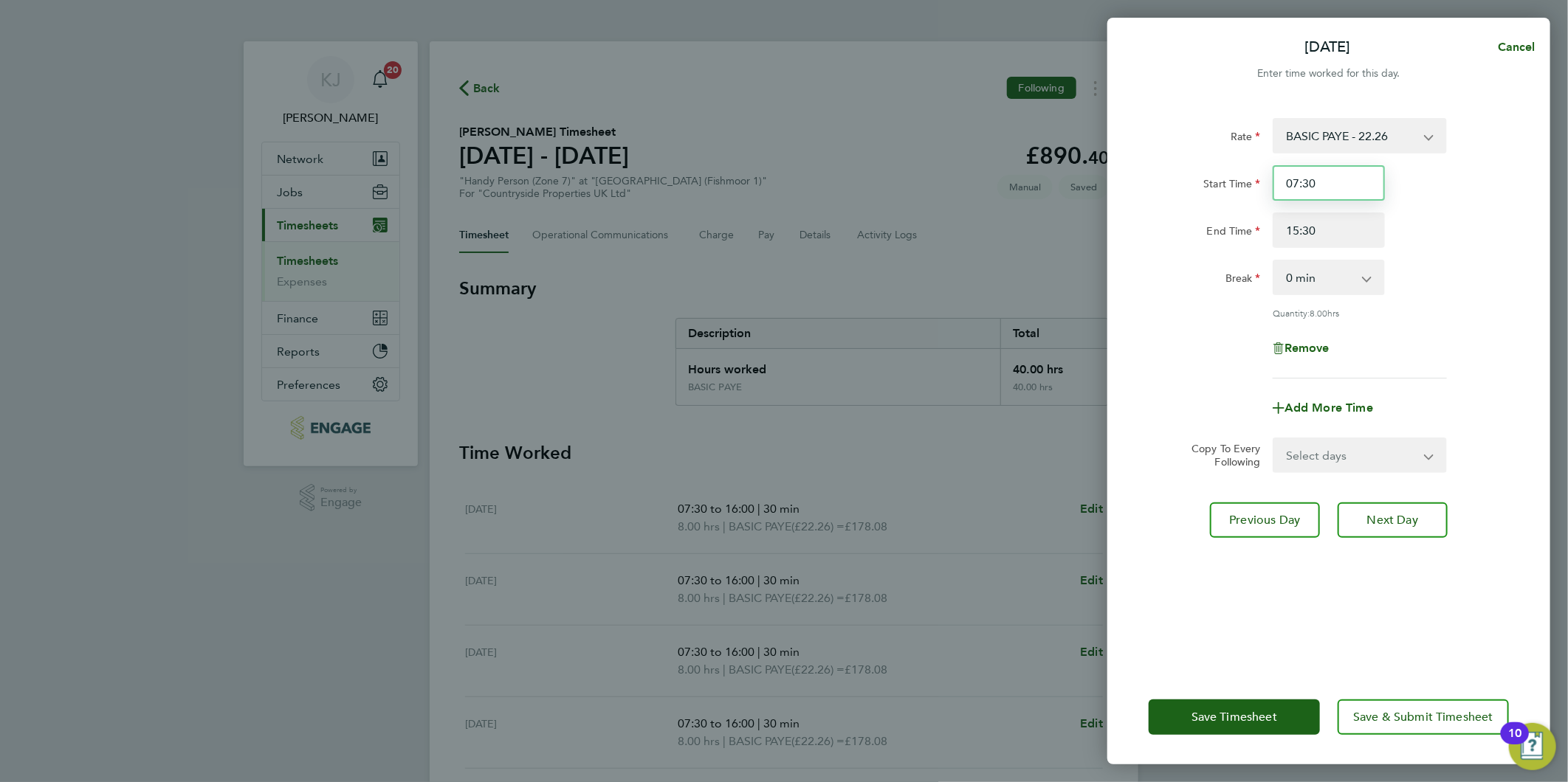
click at [1333, 192] on input "07:30" at bounding box center [1328, 183] width 112 height 35
click at [1386, 517] on span "Next Day" at bounding box center [1392, 520] width 51 height 14
select select "30"
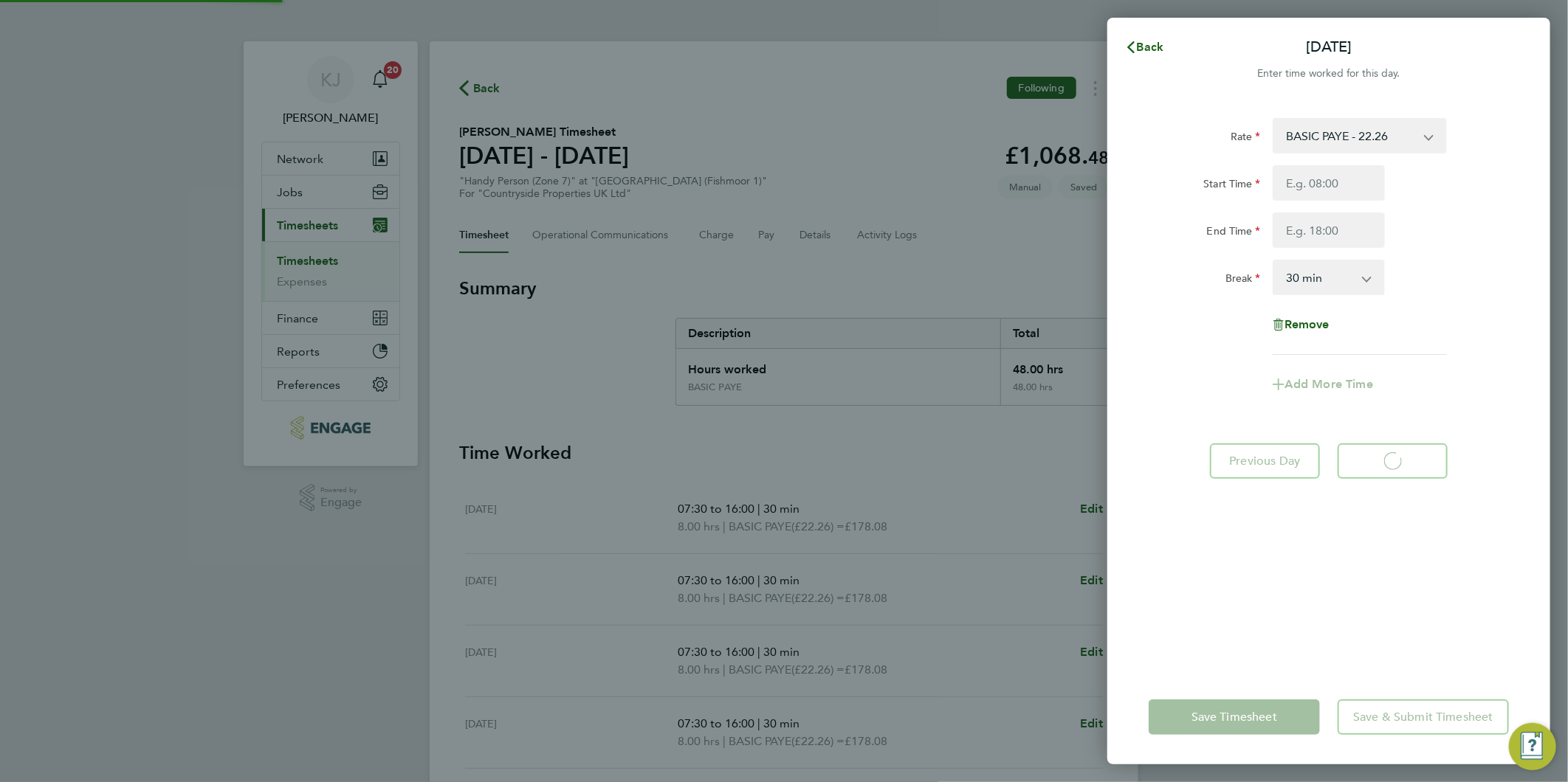
select select "30"
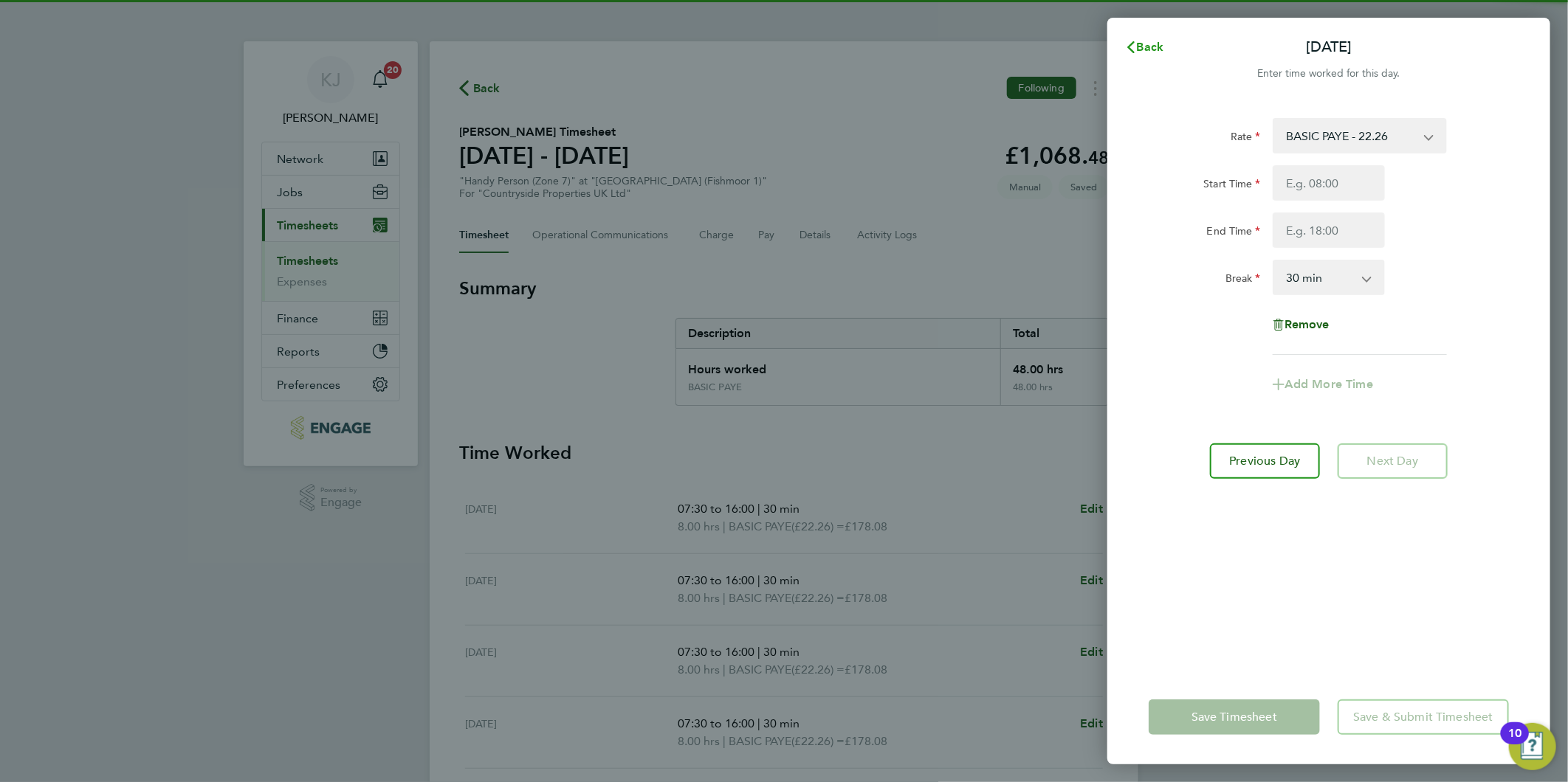
click at [1135, 41] on icon "button" at bounding box center [1131, 47] width 12 height 12
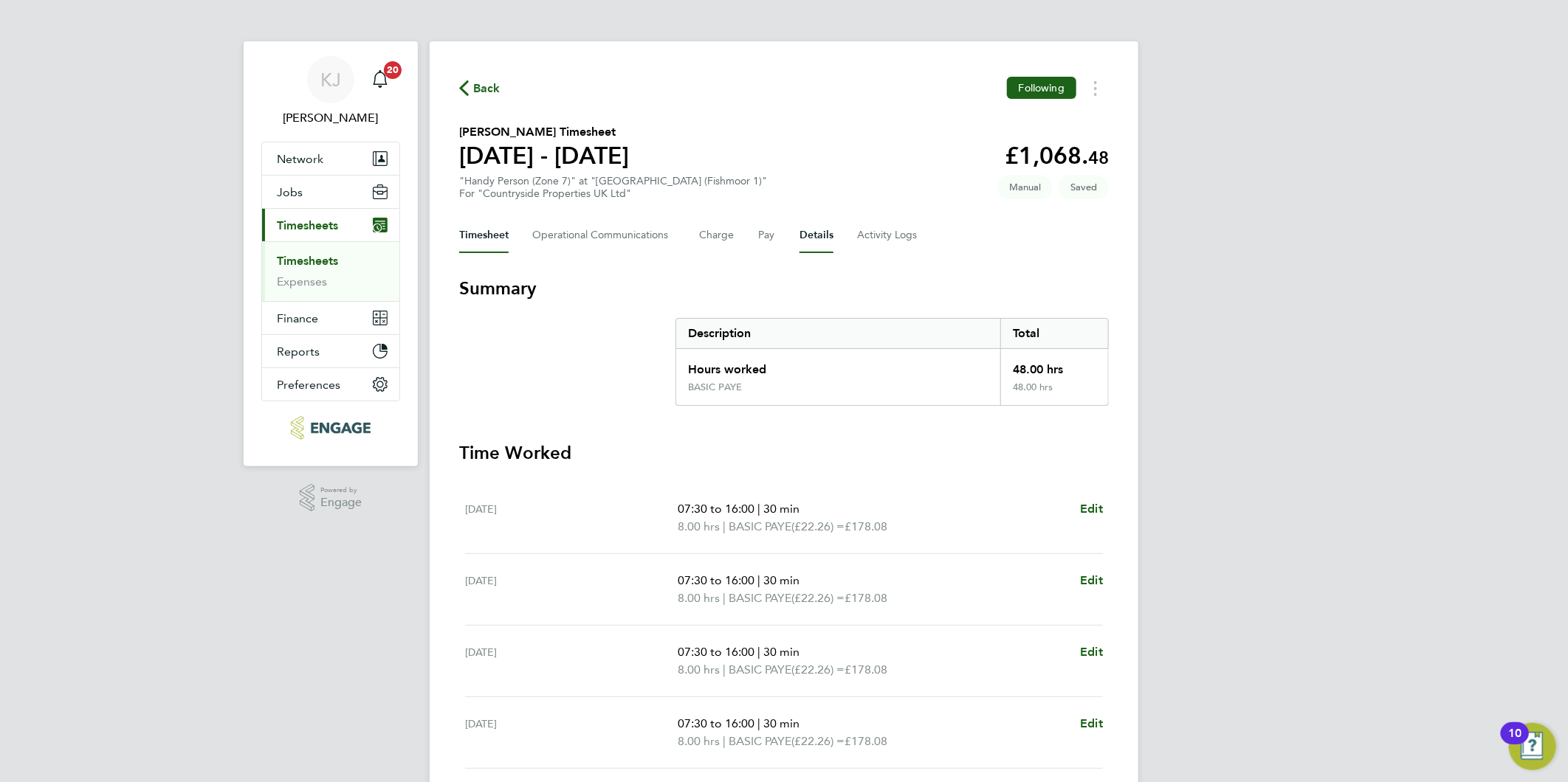
click at [804, 229] on button "Details" at bounding box center [816, 235] width 34 height 35
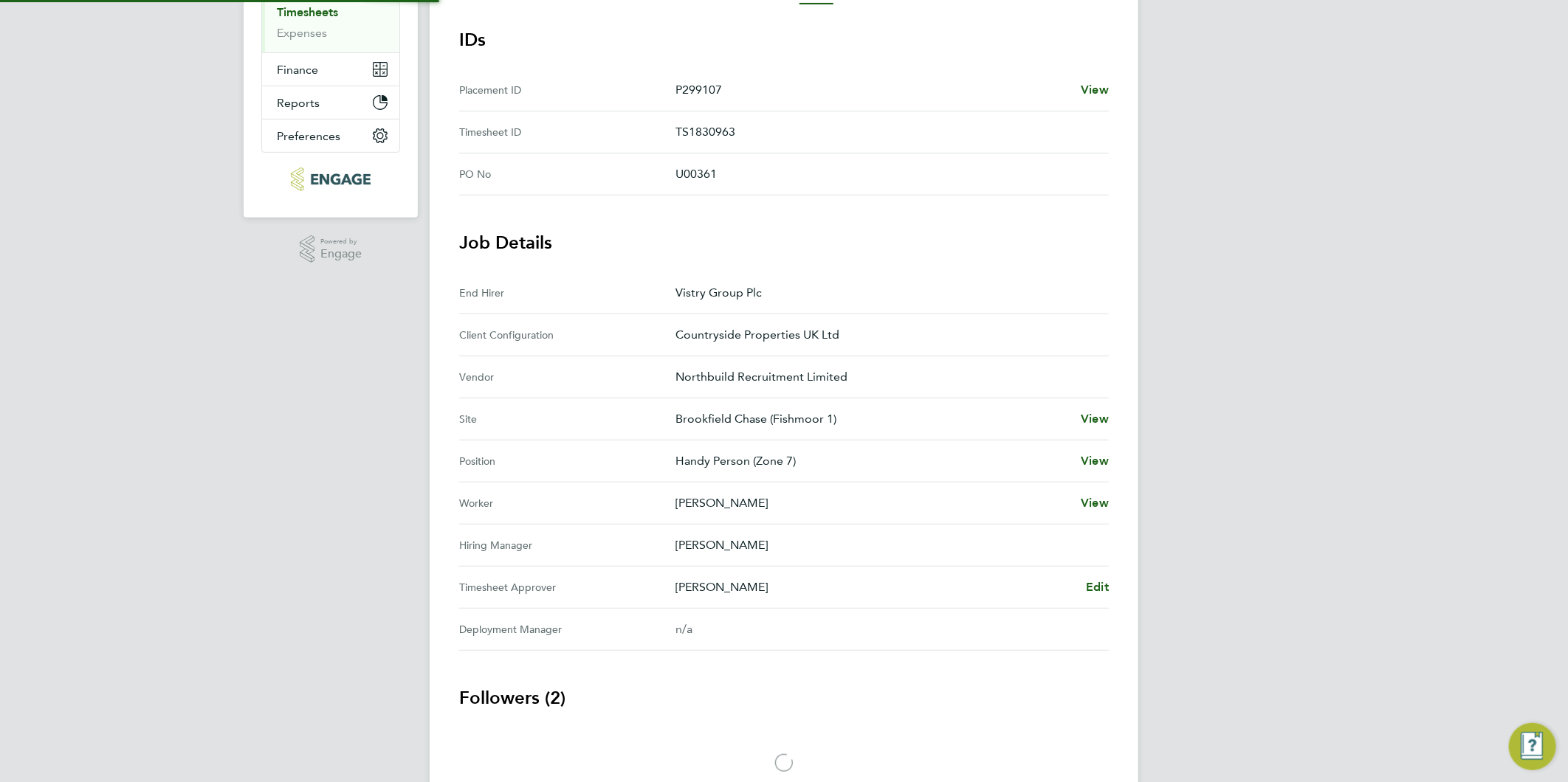
scroll to position [322, 0]
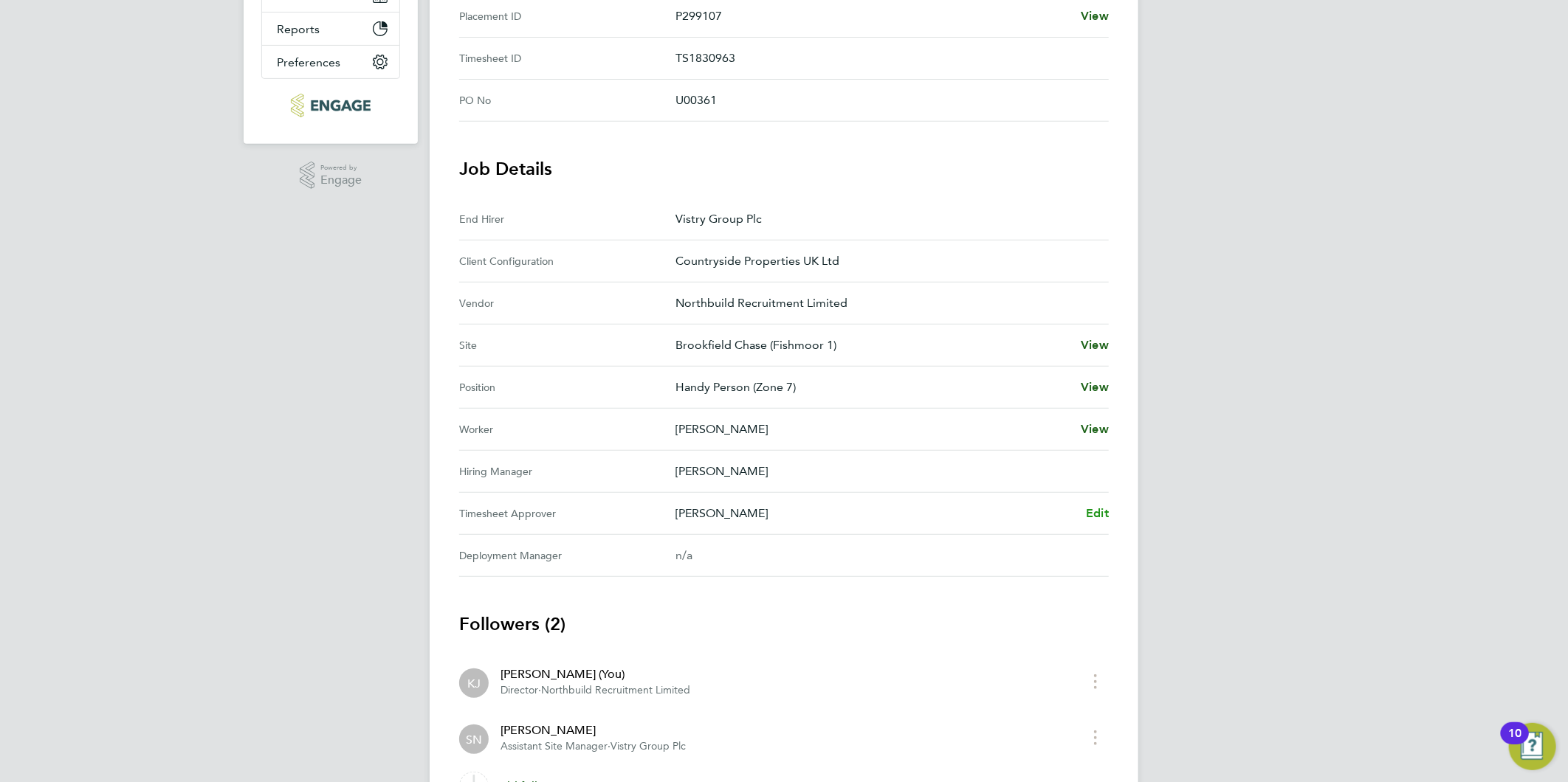
click at [1091, 511] on span "Edit" at bounding box center [1097, 513] width 23 height 14
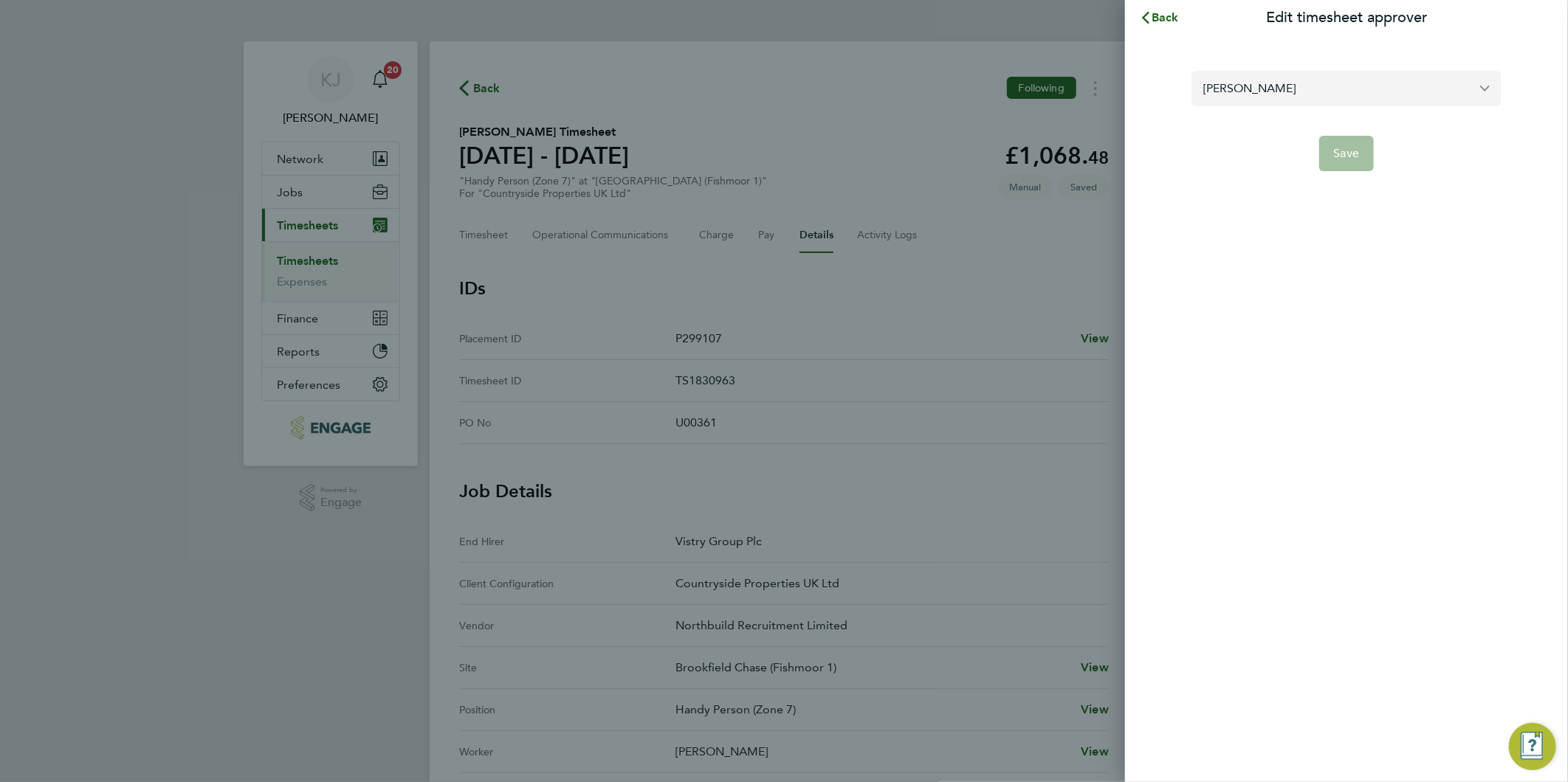
click at [1323, 73] on input "[PERSON_NAME]" at bounding box center [1346, 88] width 310 height 35
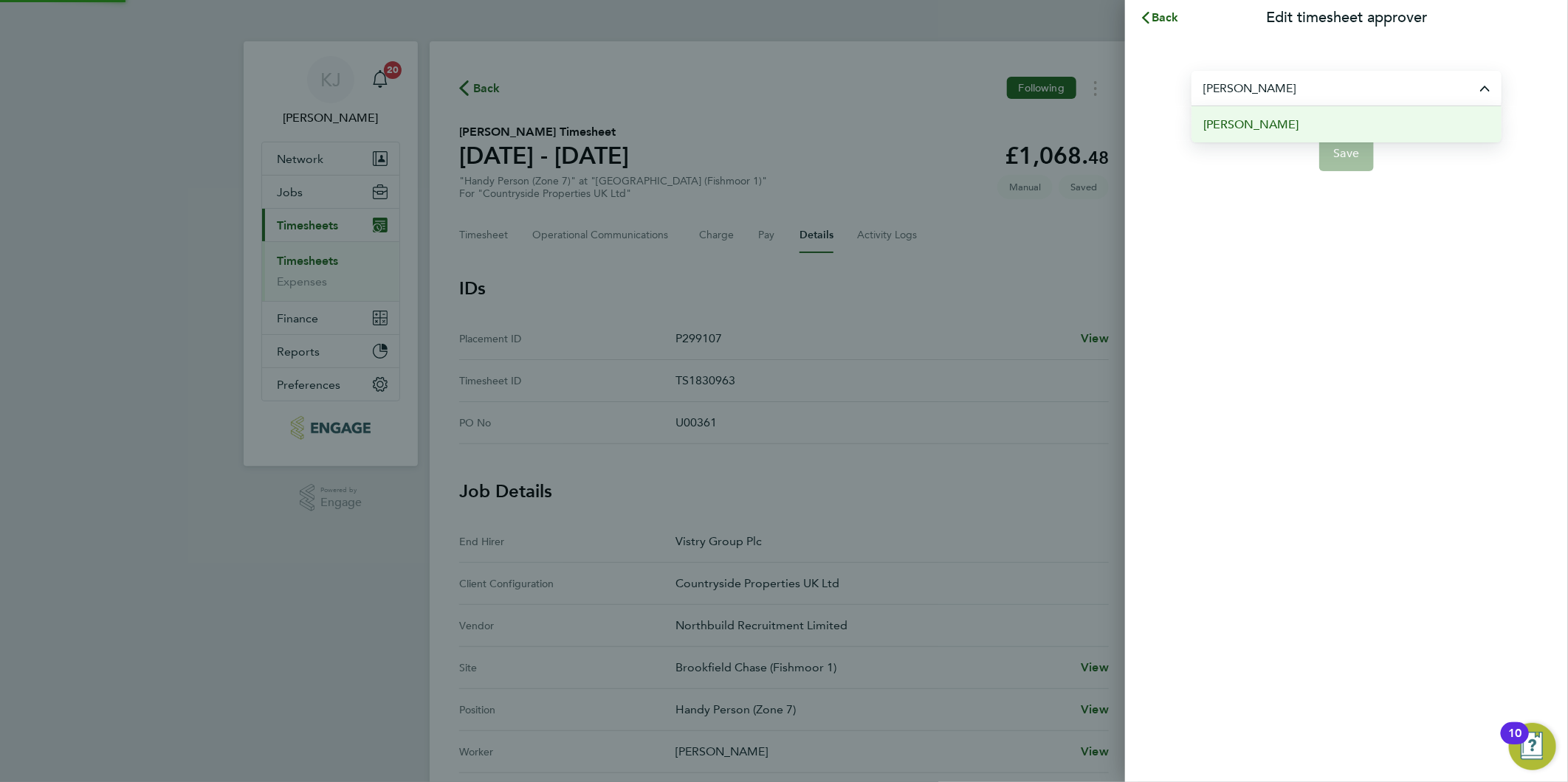
click at [1316, 113] on li "[PERSON_NAME]" at bounding box center [1346, 124] width 310 height 36
type input "[PERSON_NAME]"
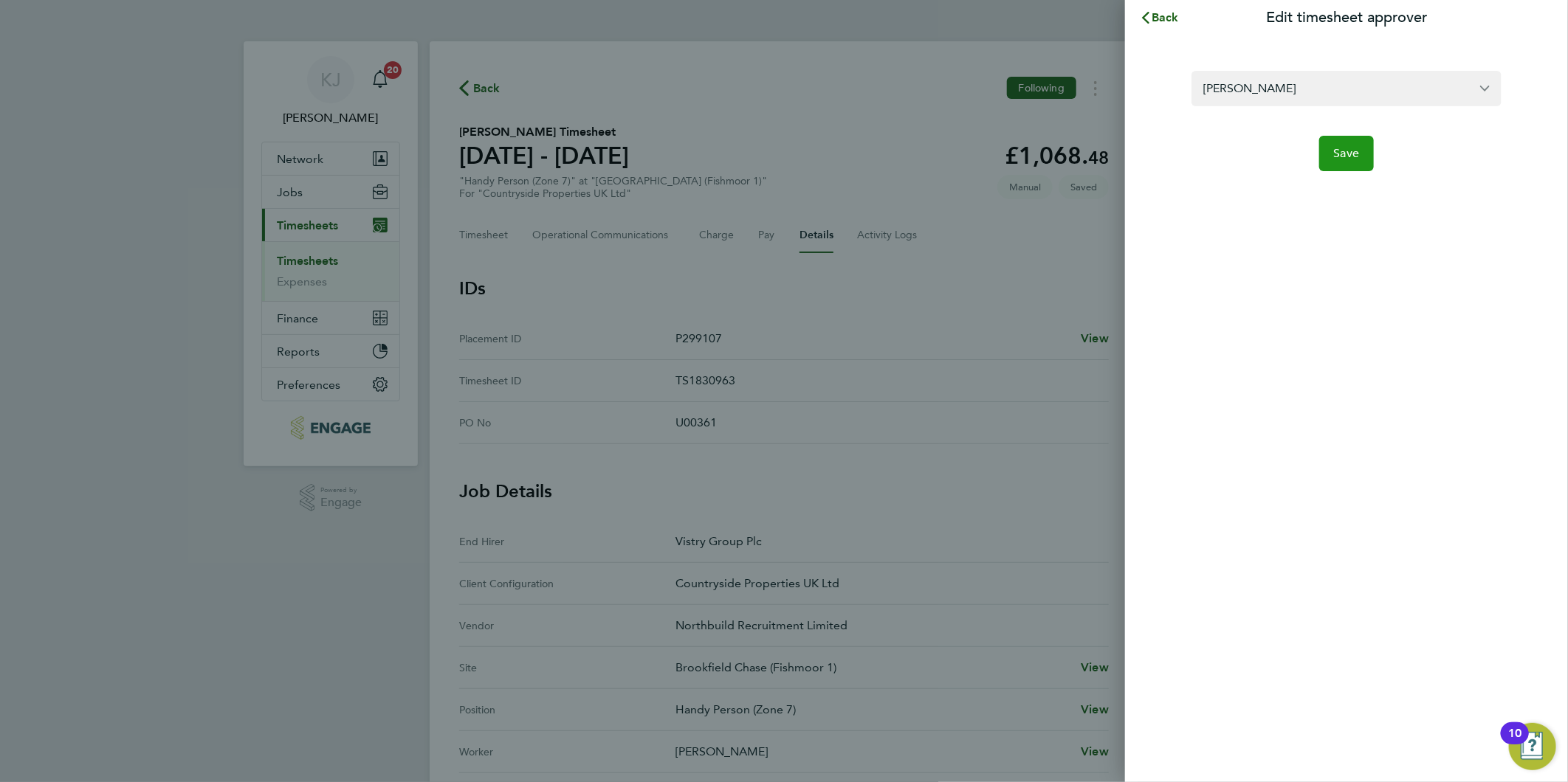
click at [1360, 156] on button "Save" at bounding box center [1347, 154] width 56 height 35
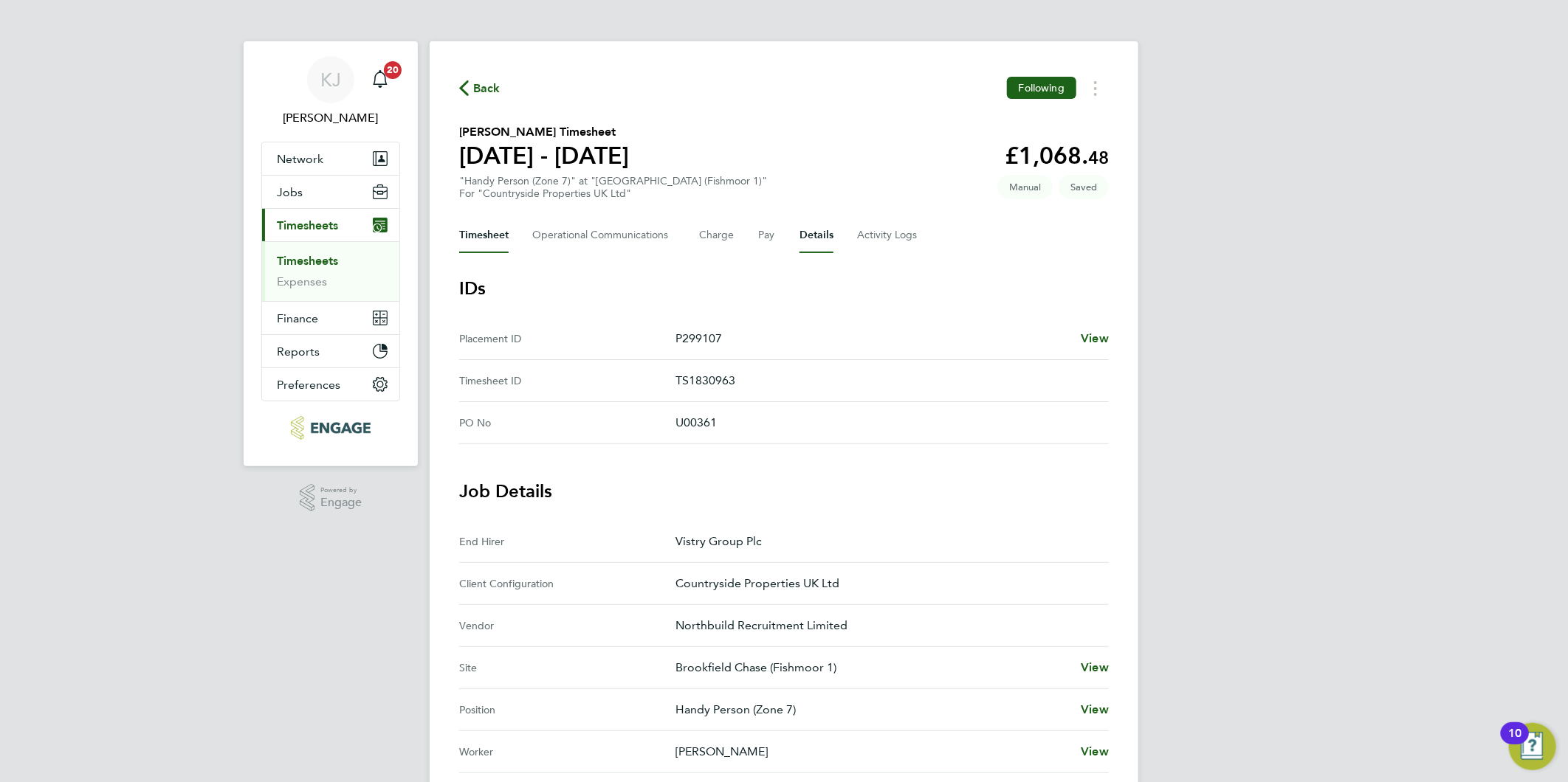
drag, startPoint x: 473, startPoint y: 235, endPoint x: 475, endPoint y: 248, distance: 13.2
click at [473, 235] on button "Timesheet" at bounding box center [484, 235] width 50 height 35
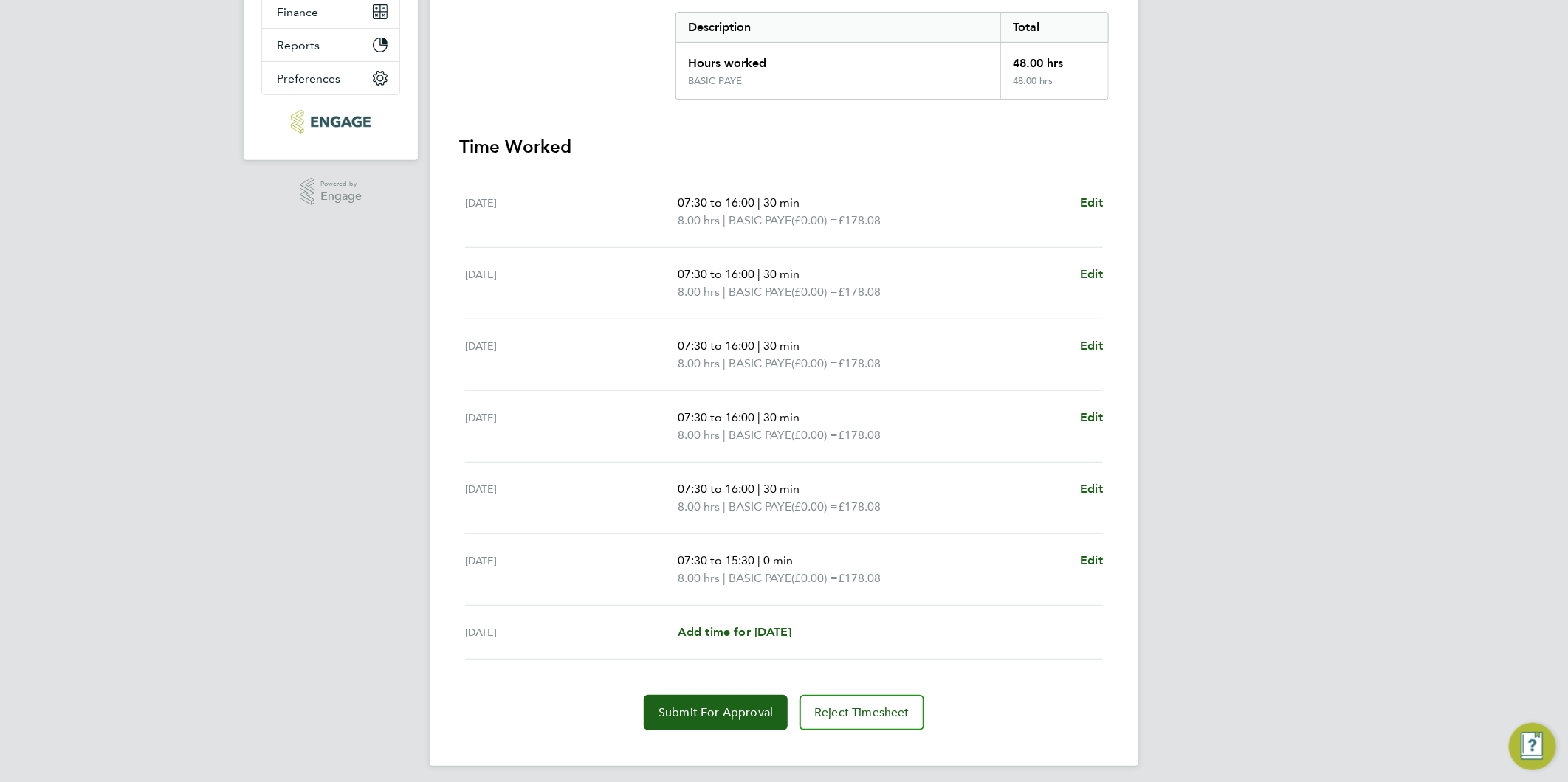
scroll to position [312, 0]
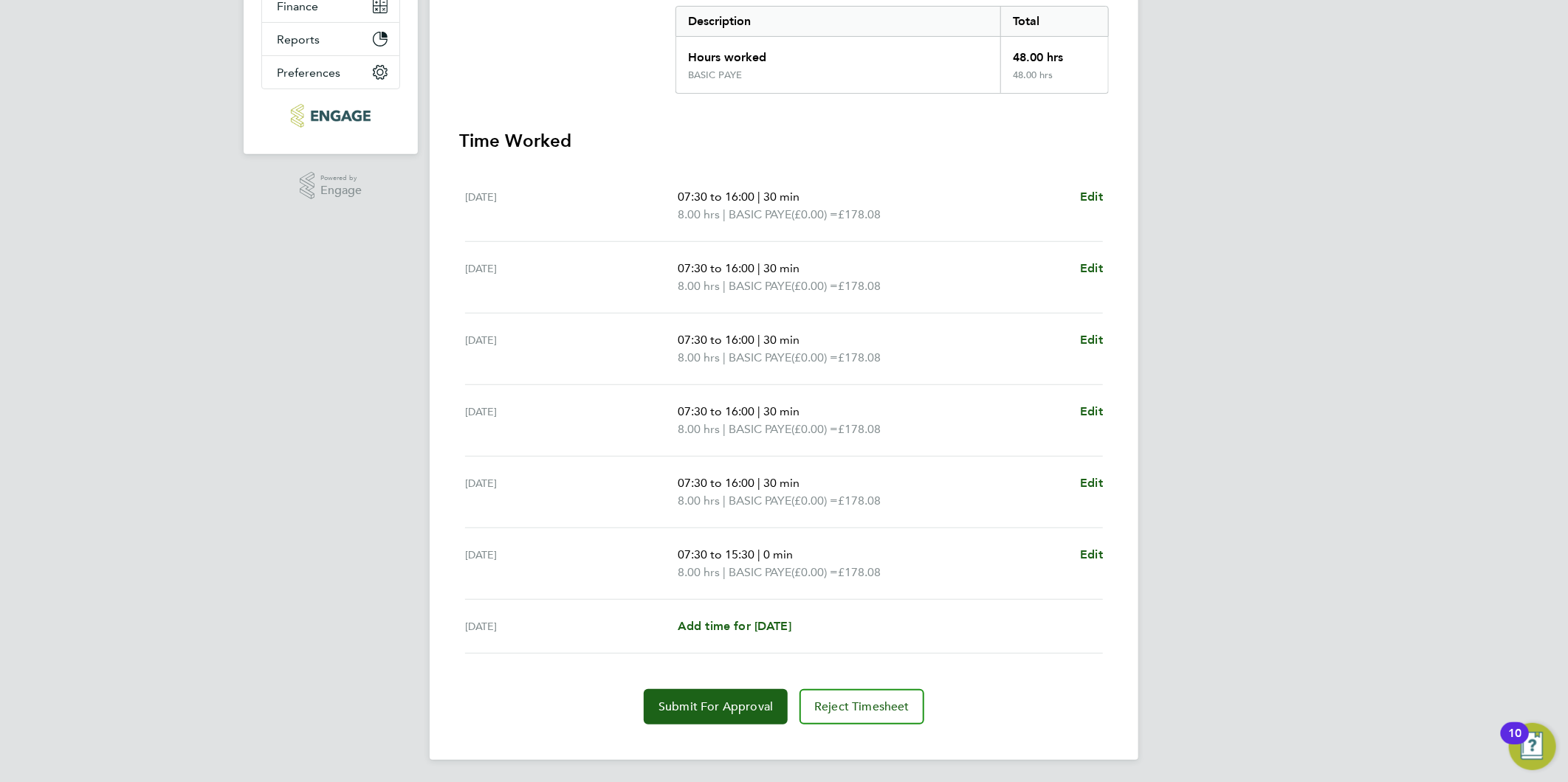
click at [741, 685] on section "Time Worked Mon 22 Sep 07:30 to 16:00 | 30 min 8.00 hrs | BASIC PAYE (£0.00) = …" at bounding box center [784, 427] width 650 height 596
click at [728, 715] on button "Submit For Approval" at bounding box center [716, 707] width 144 height 35
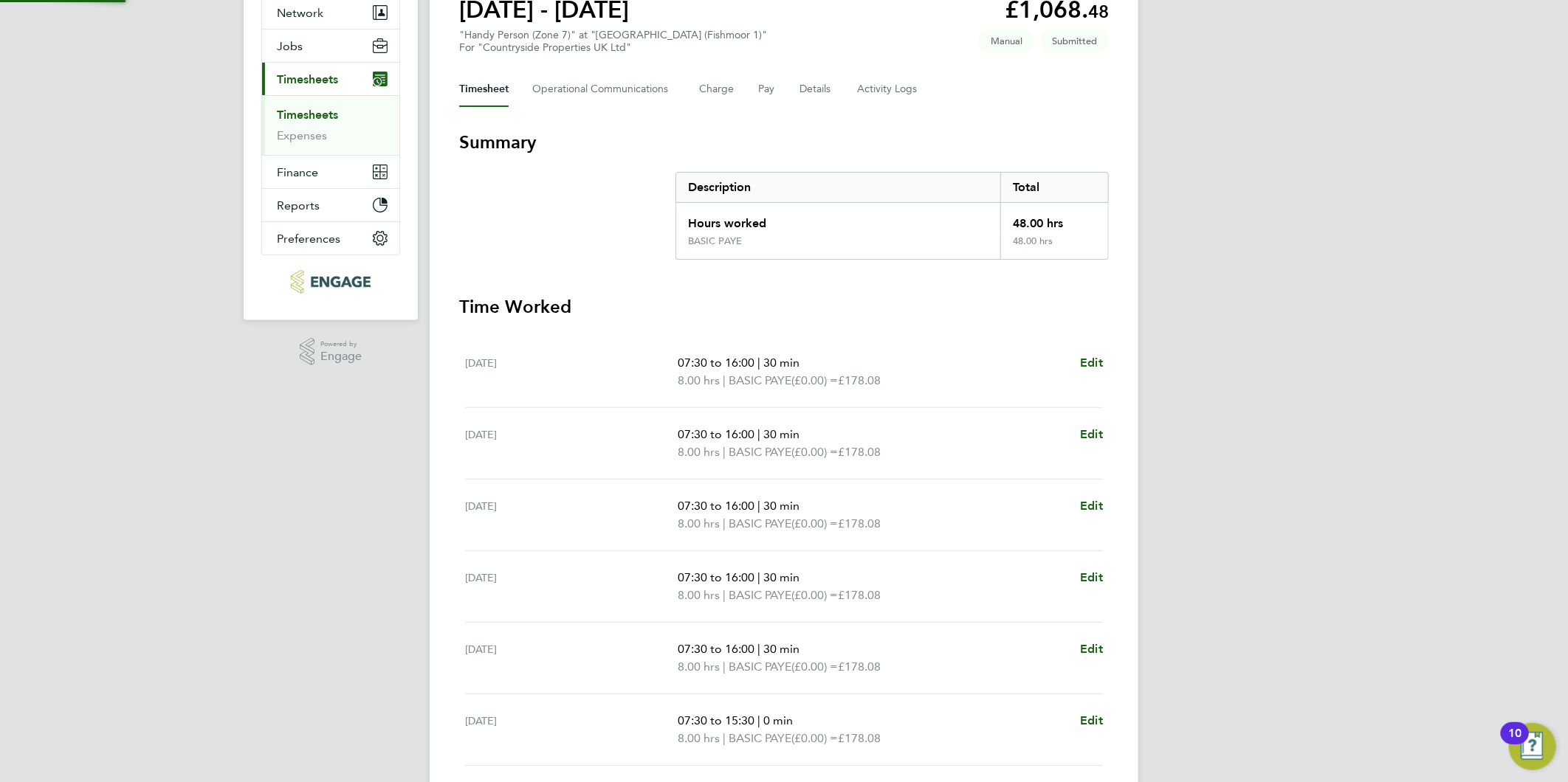
scroll to position [0, 0]
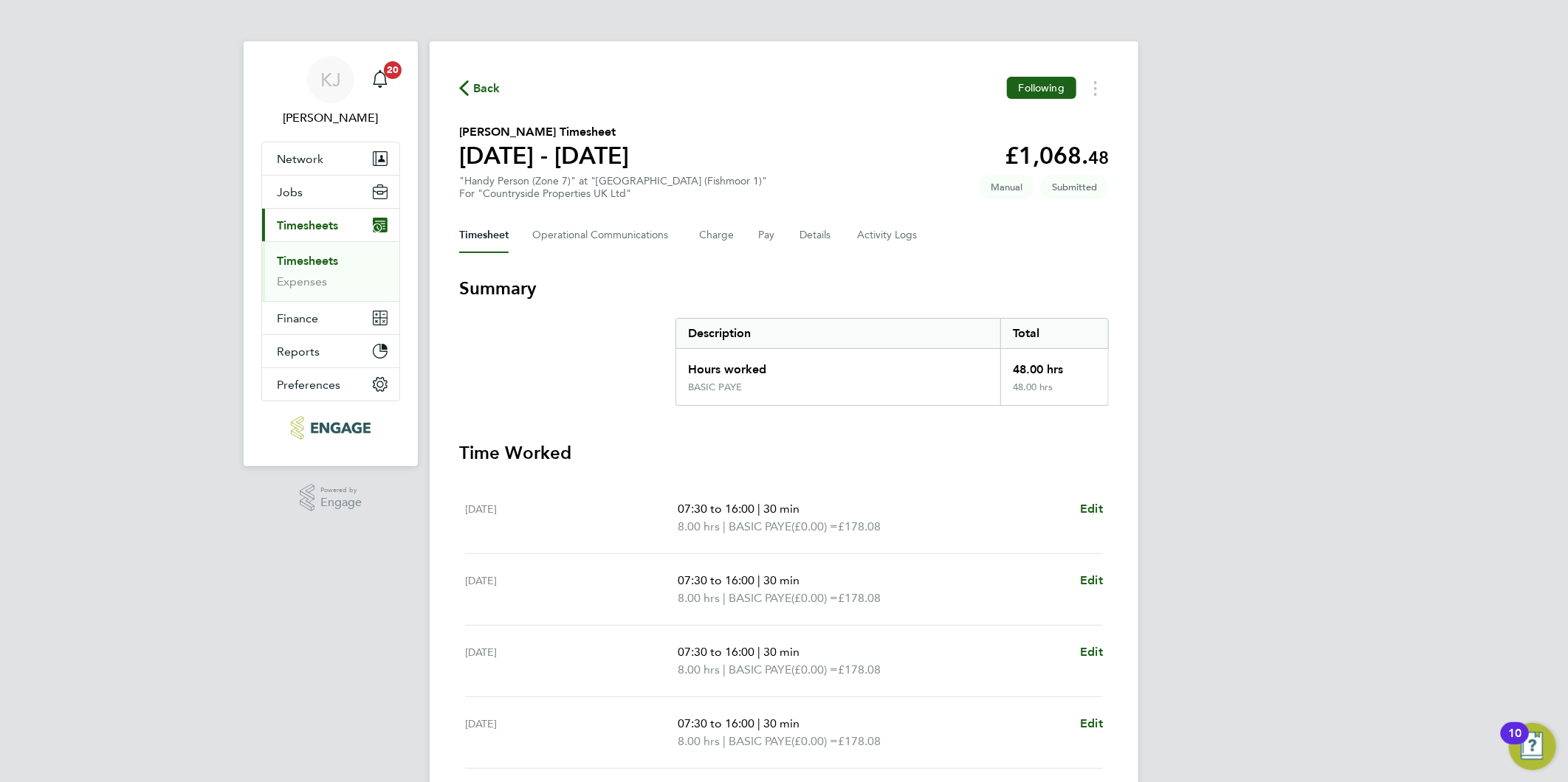
click at [305, 260] on link "Timesheets" at bounding box center [307, 261] width 62 height 14
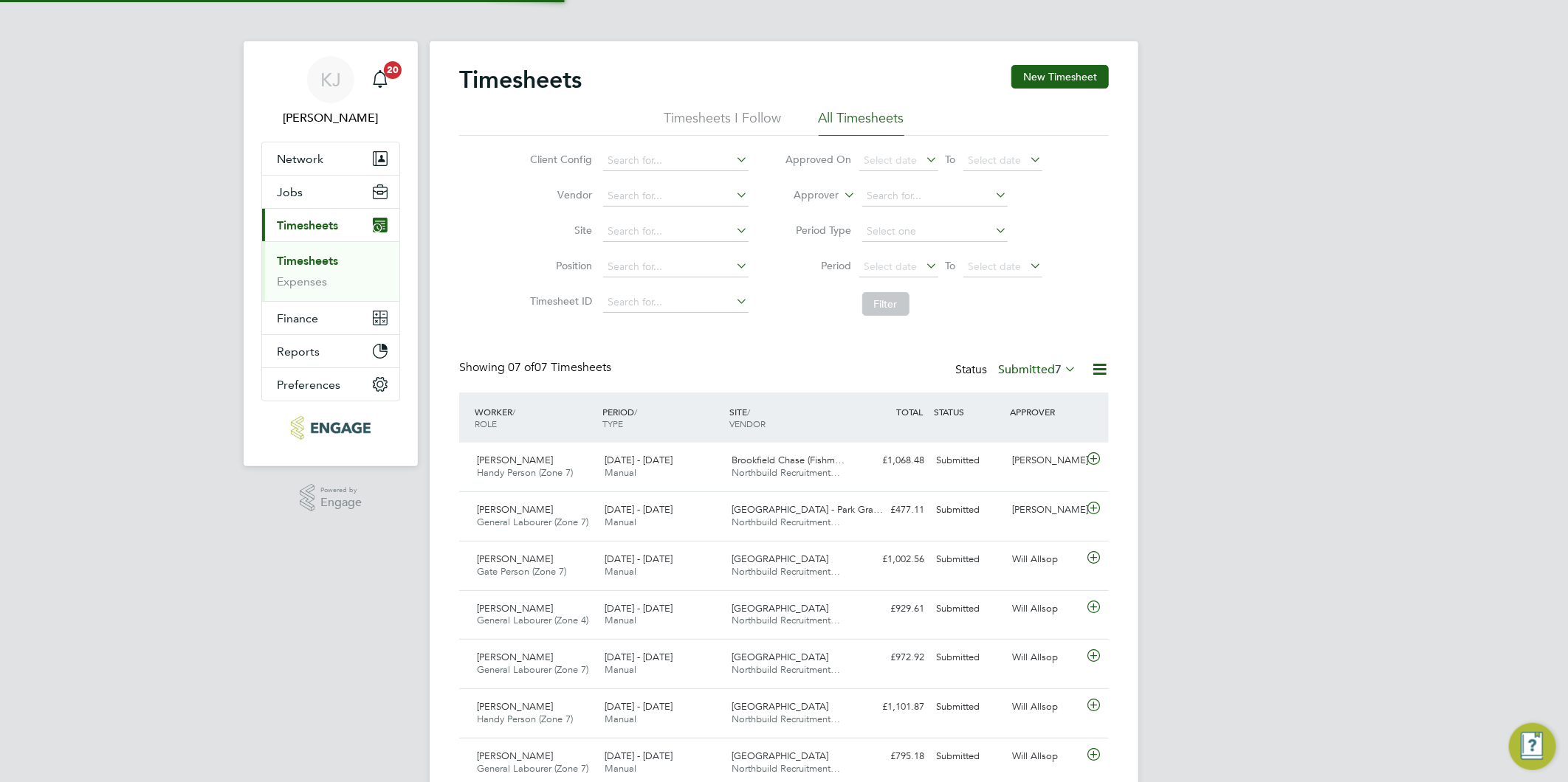
scroll to position [37, 128]
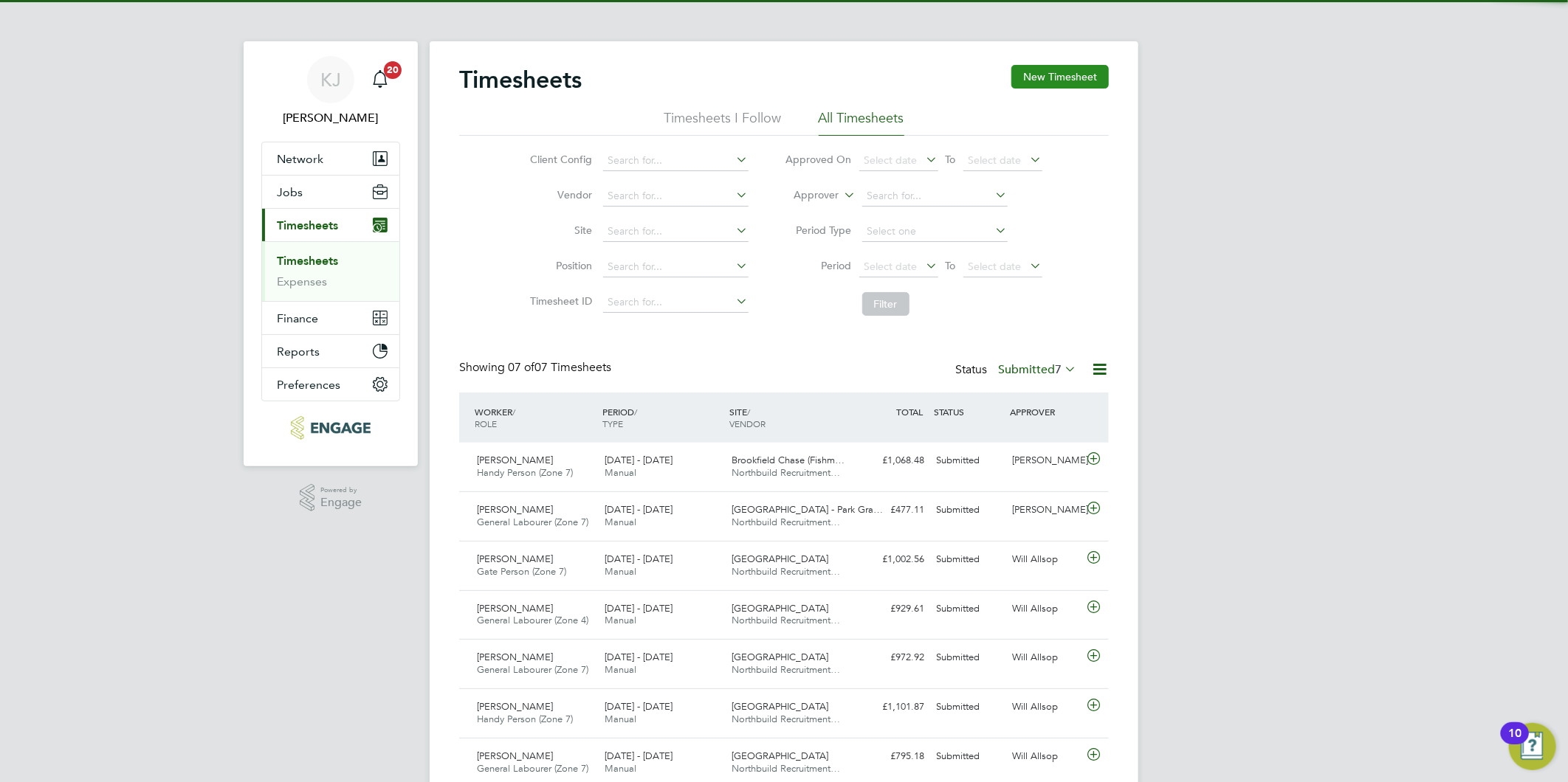
click at [1085, 78] on button "New Timesheet" at bounding box center [1059, 77] width 97 height 24
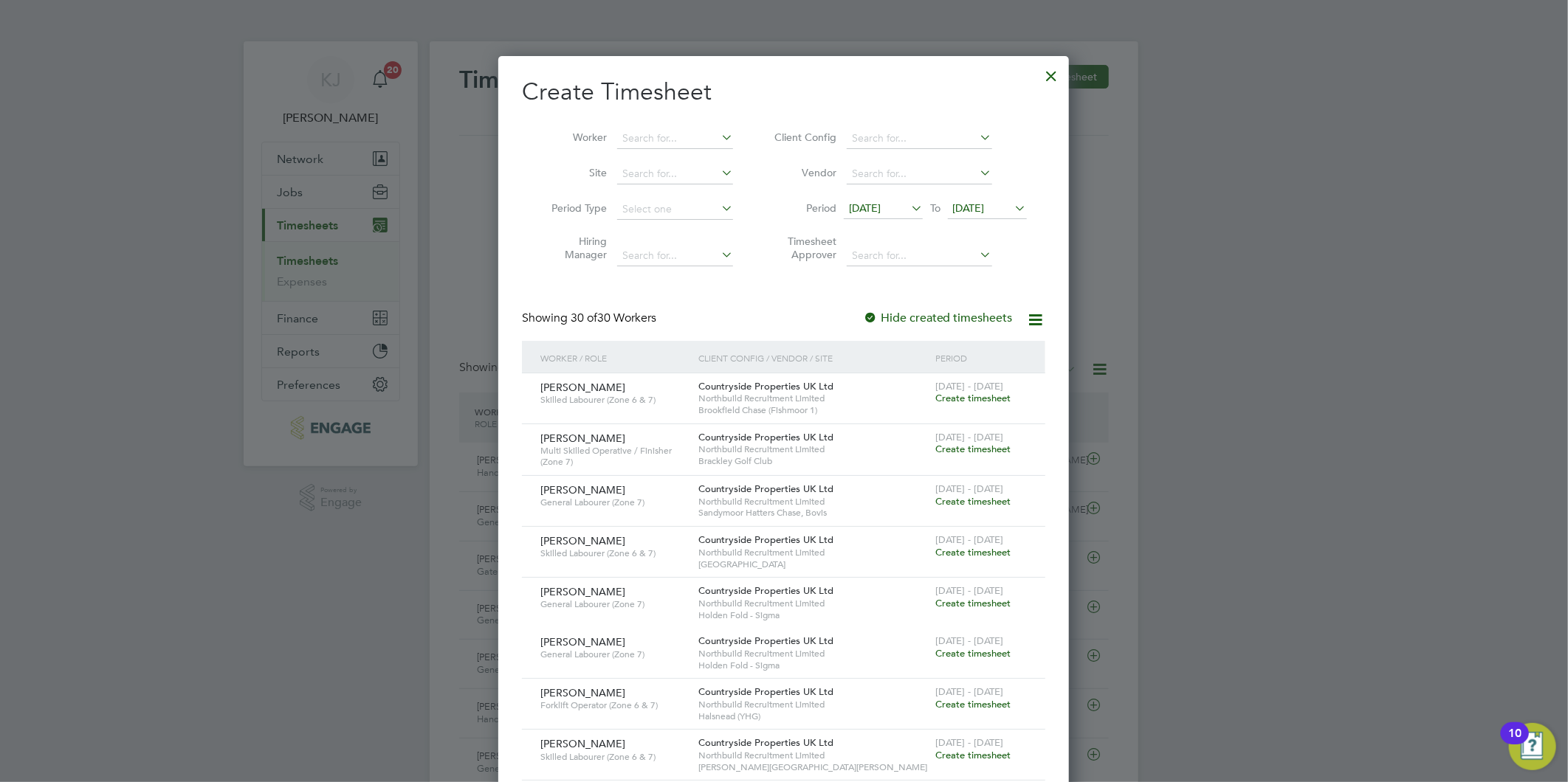
click at [880, 204] on span "[DATE]" at bounding box center [865, 208] width 32 height 13
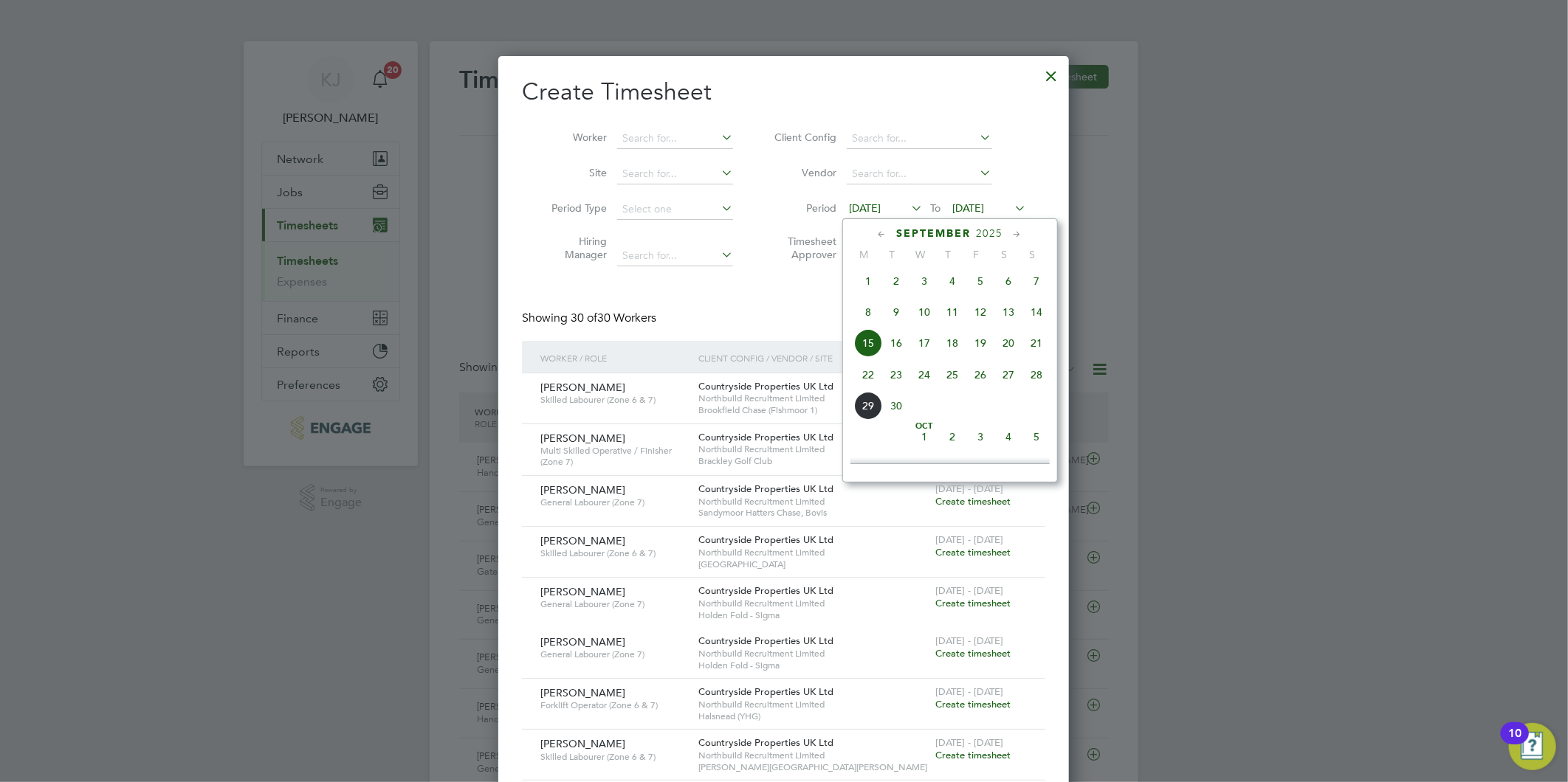
click at [863, 376] on span "22" at bounding box center [868, 375] width 28 height 28
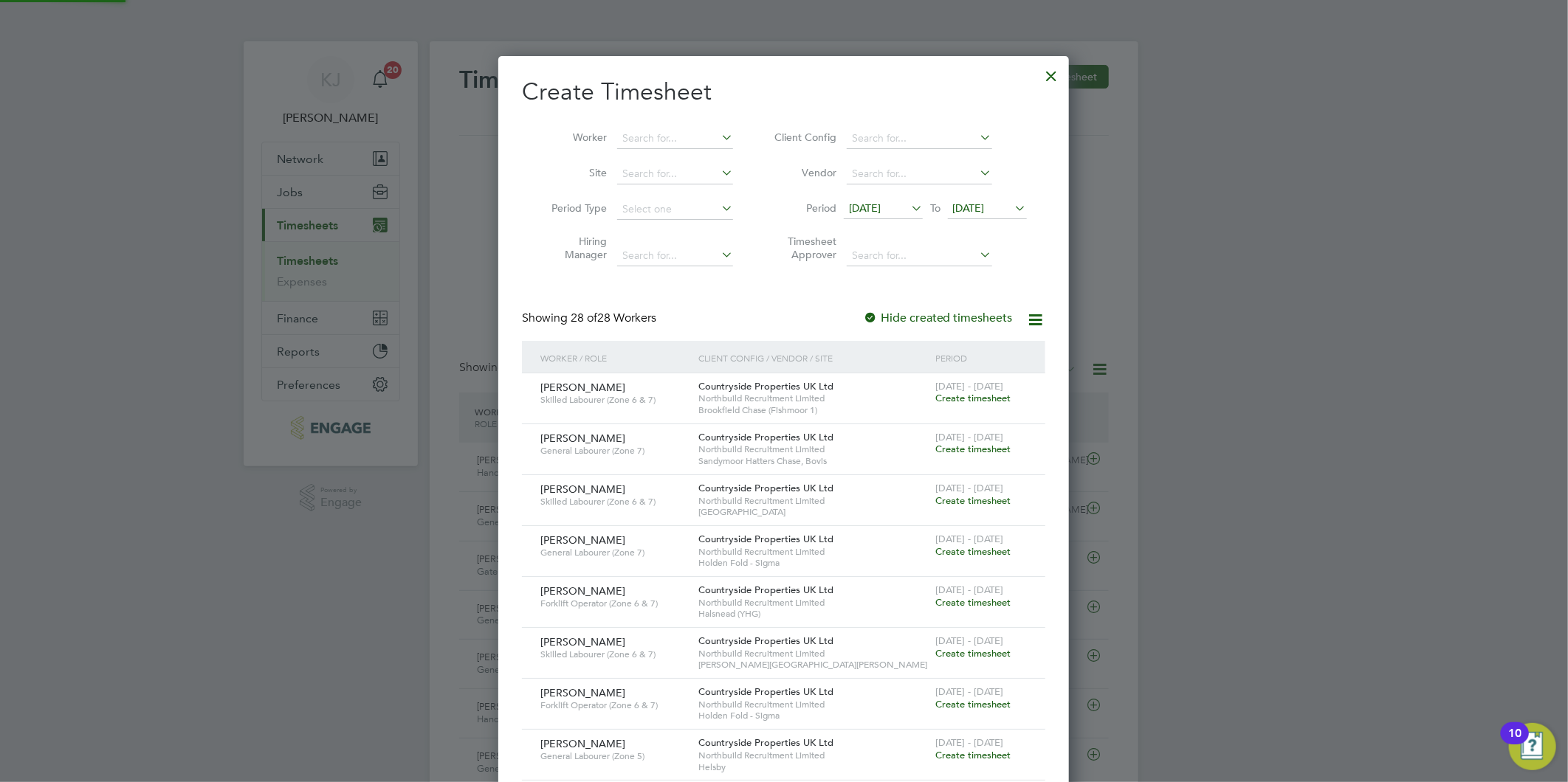
click at [985, 208] on span "[DATE]" at bounding box center [969, 208] width 32 height 13
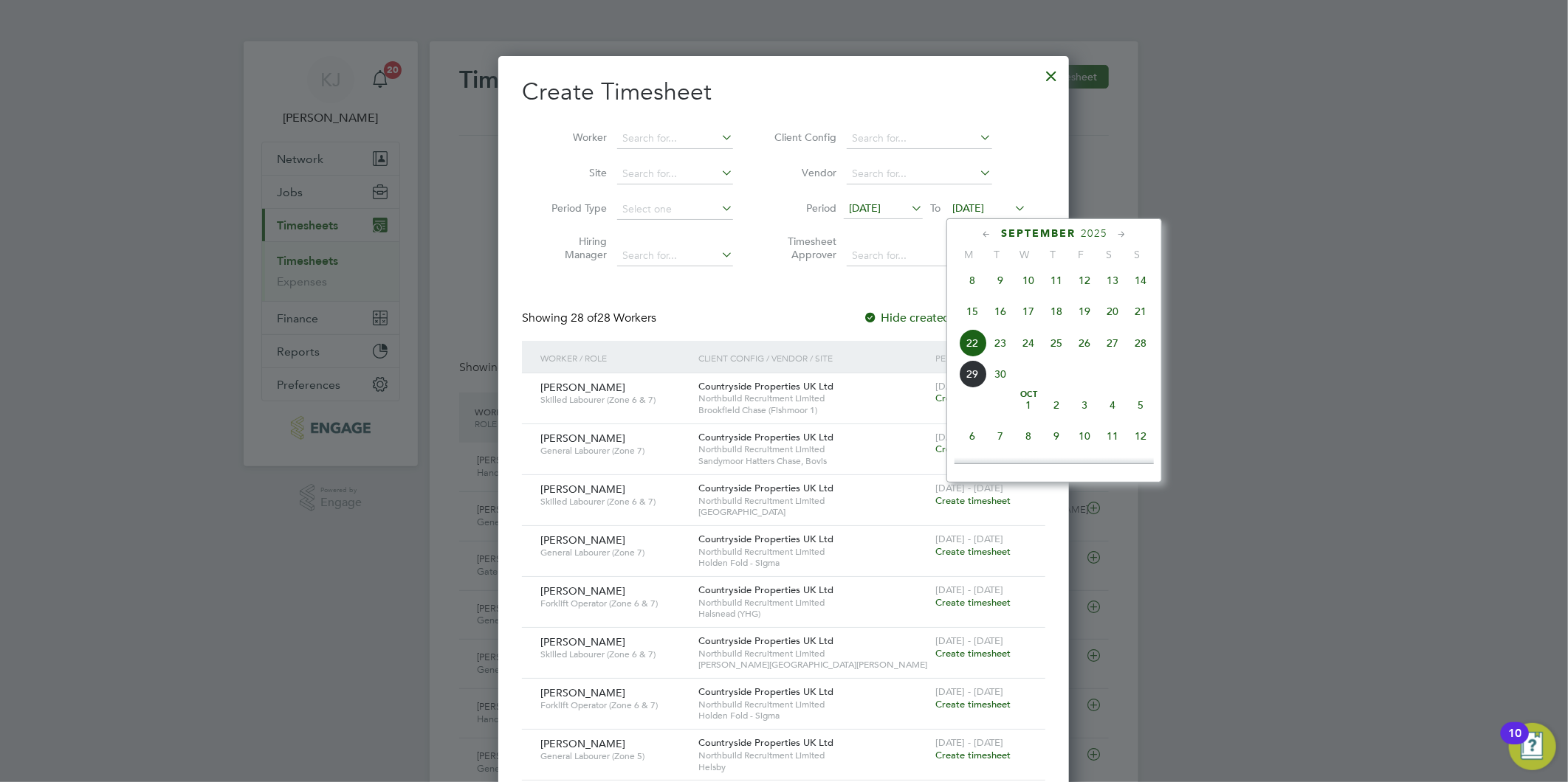
click at [1140, 343] on span "28" at bounding box center [1140, 342] width 28 height 28
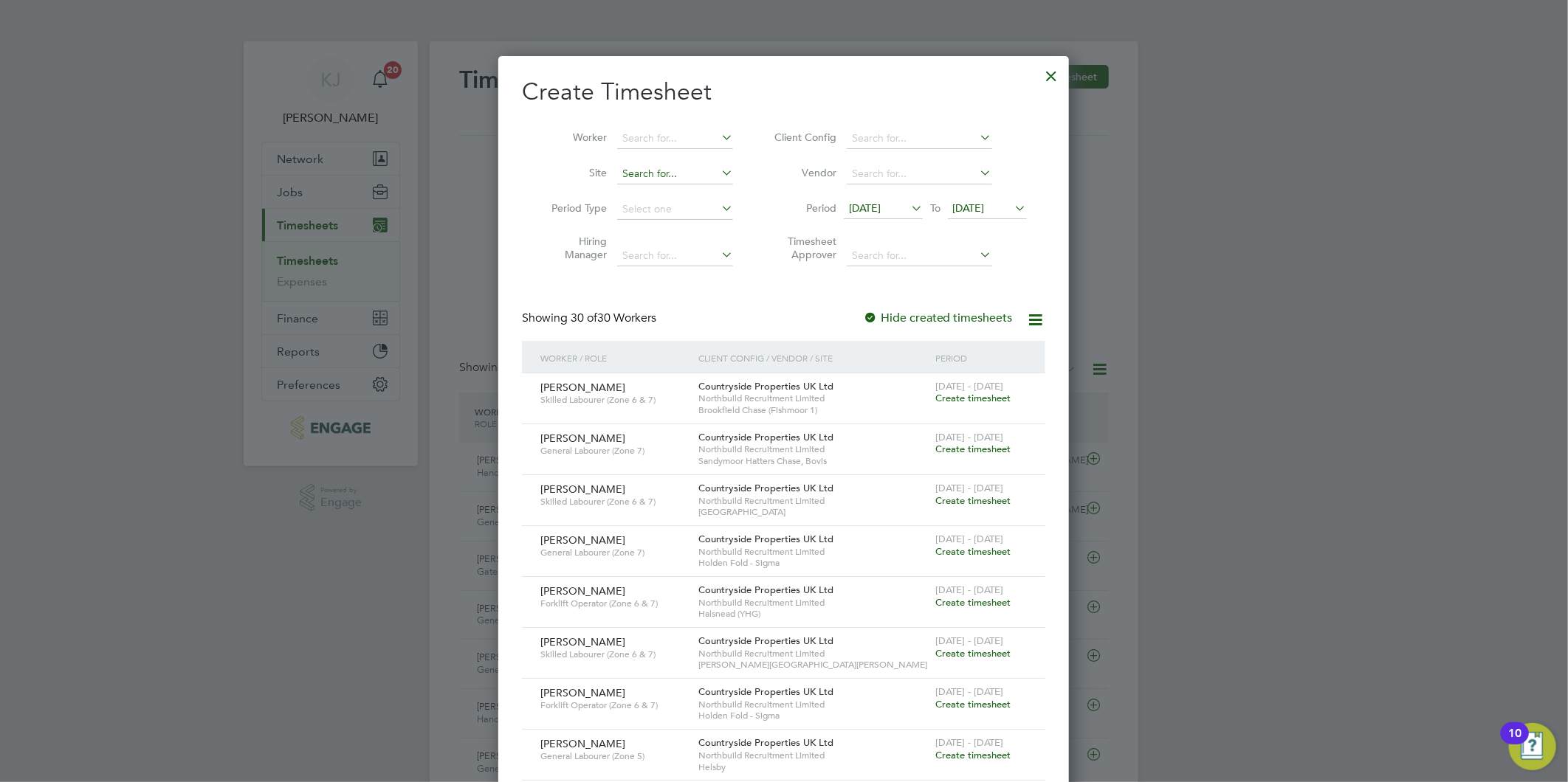
click at [662, 168] on input at bounding box center [674, 174] width 116 height 20
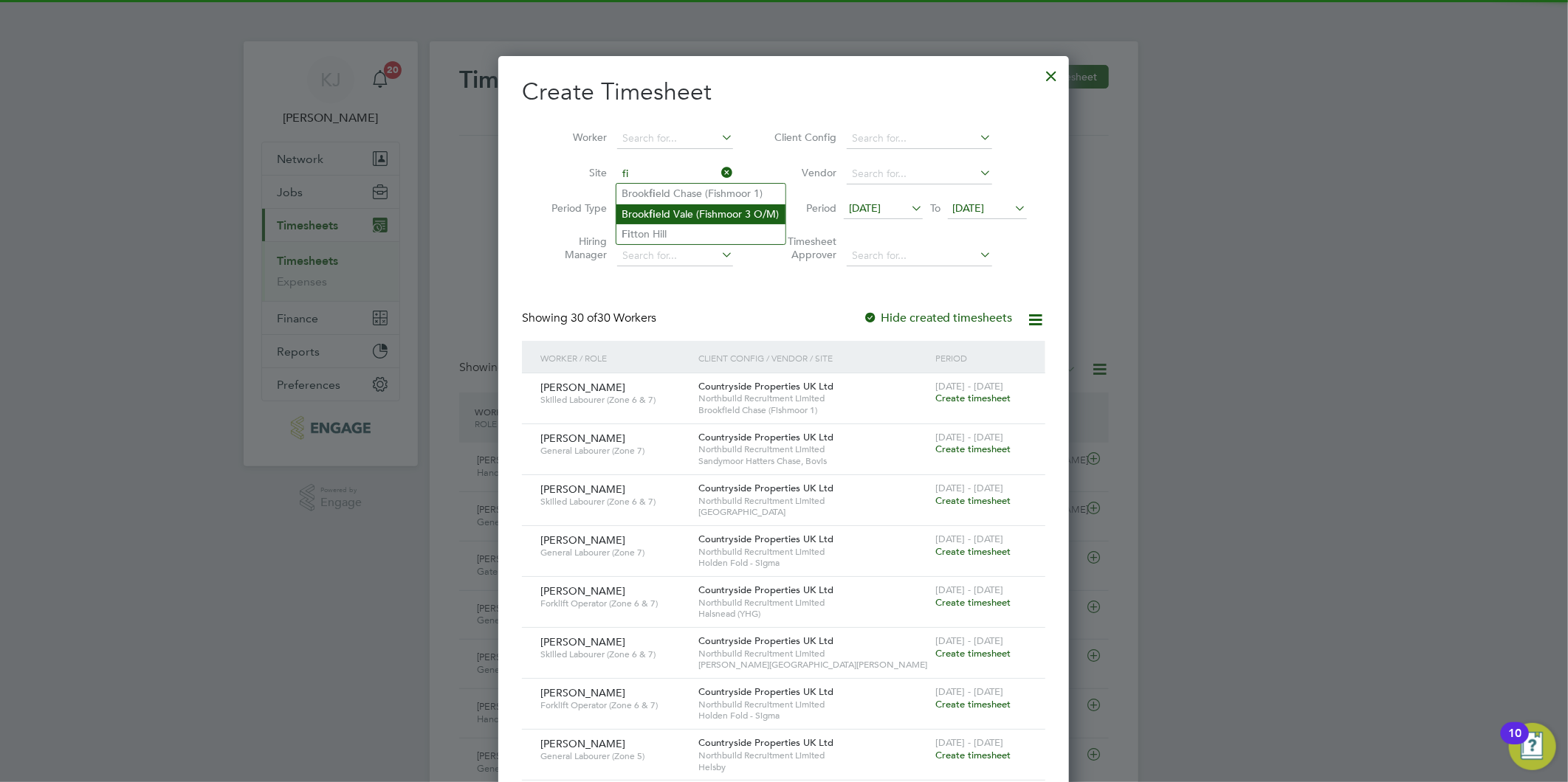
click at [668, 209] on li "Brook fi eld Vale (Fishmoor 3 O/M)" at bounding box center [700, 214] width 169 height 20
type input "Brookfield Vale (Fishmoor 3 O/M)"
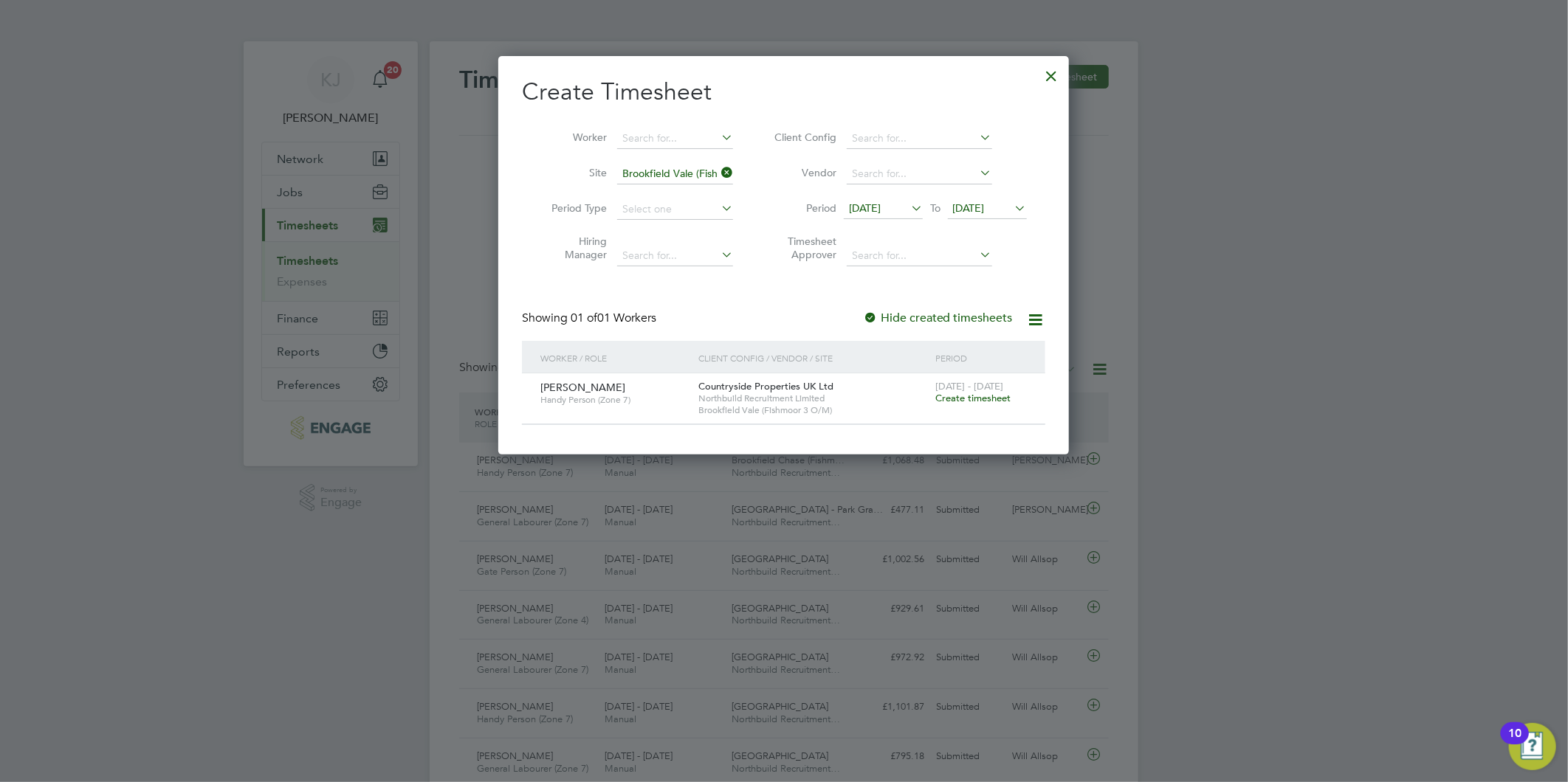
click at [982, 407] on div "22 - 28 Sep 2025 Create timesheet" at bounding box center [981, 393] width 99 height 40
click at [983, 401] on span "Create timesheet" at bounding box center [972, 397] width 75 height 13
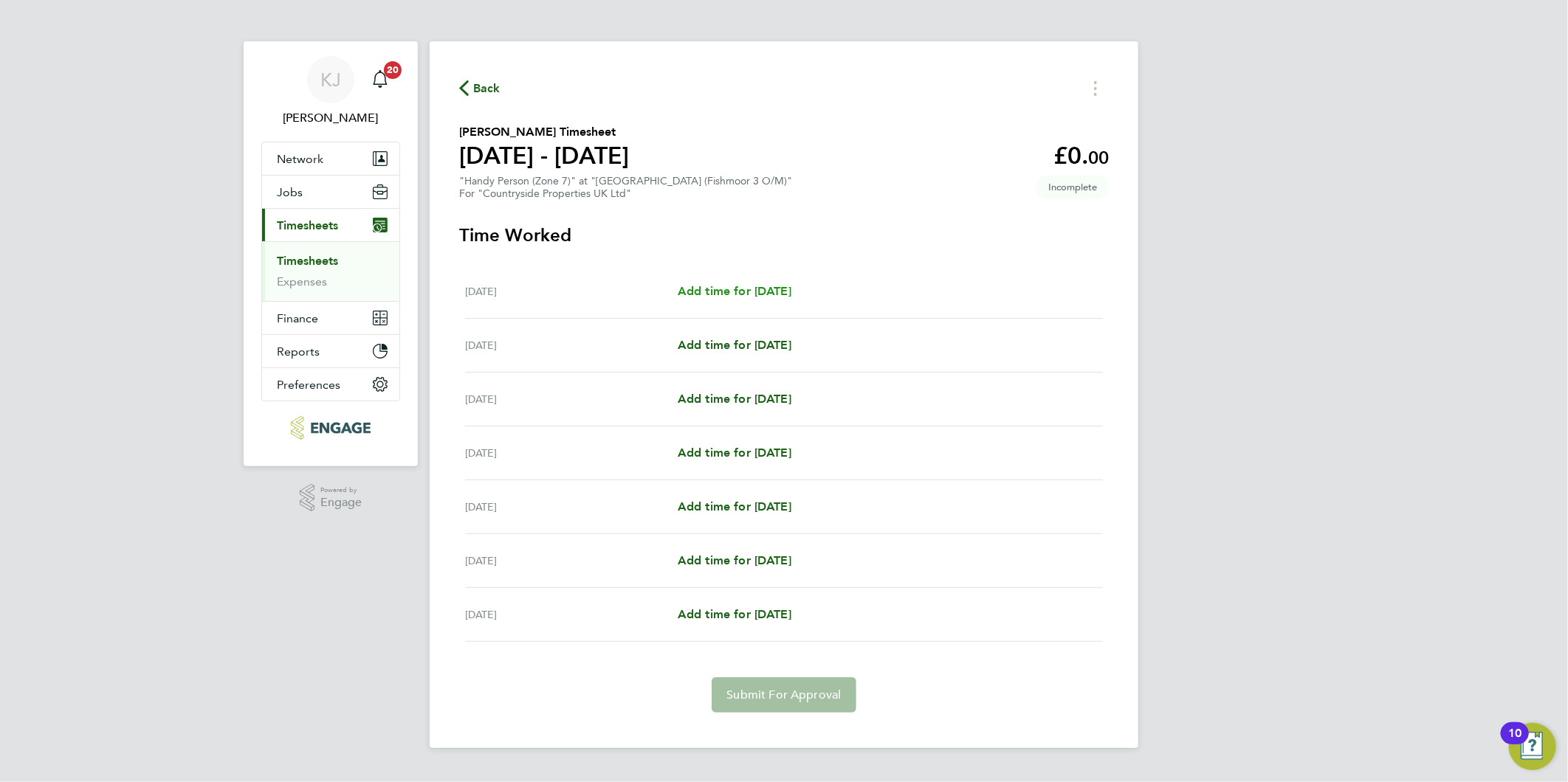
click at [750, 293] on span "Add time for [DATE]" at bounding box center [734, 291] width 114 height 14
select select "30"
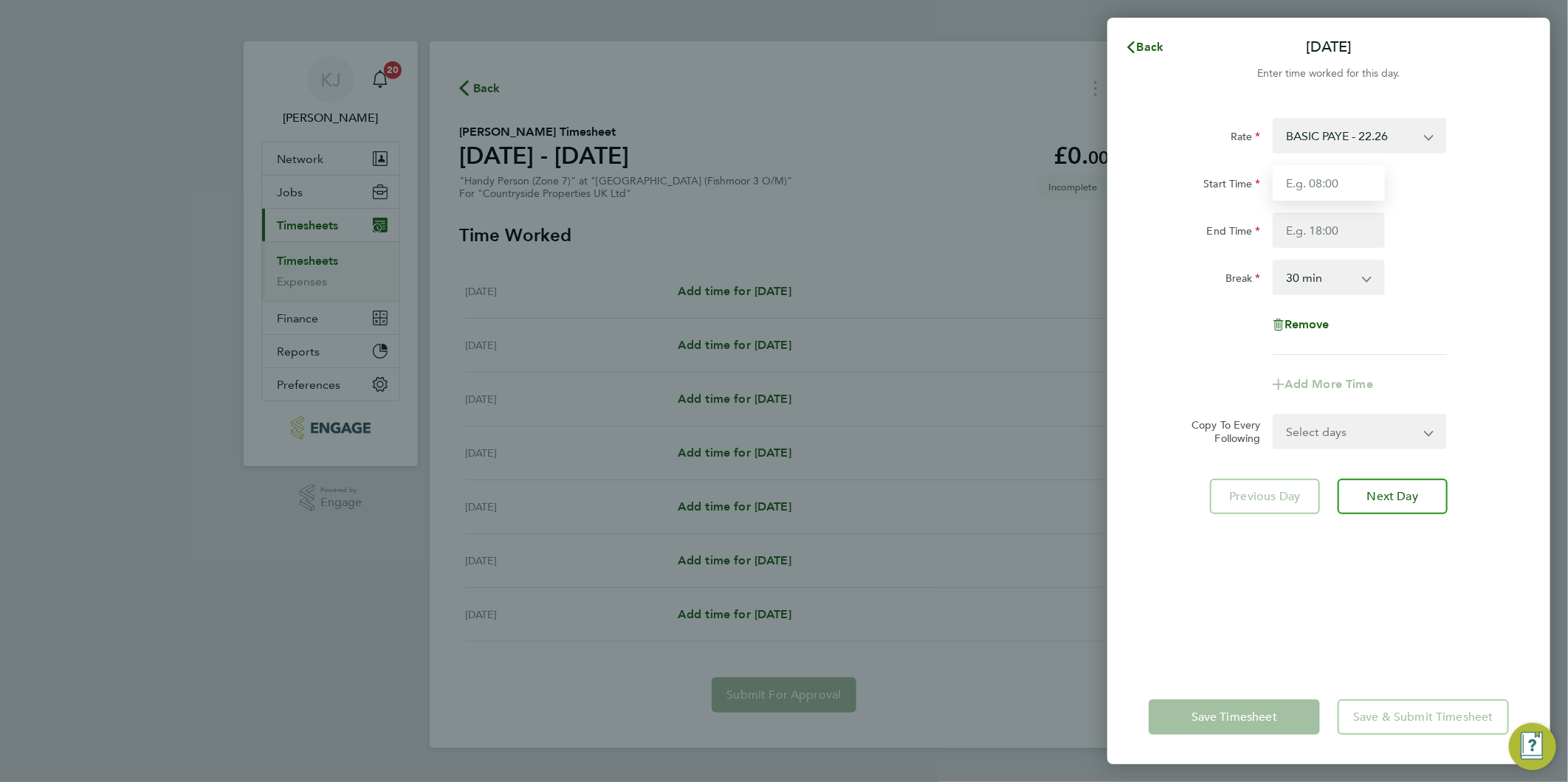
click at [1308, 165] on input "Start Time" at bounding box center [1328, 183] width 112 height 35
type input "07:30"
type input "16:00"
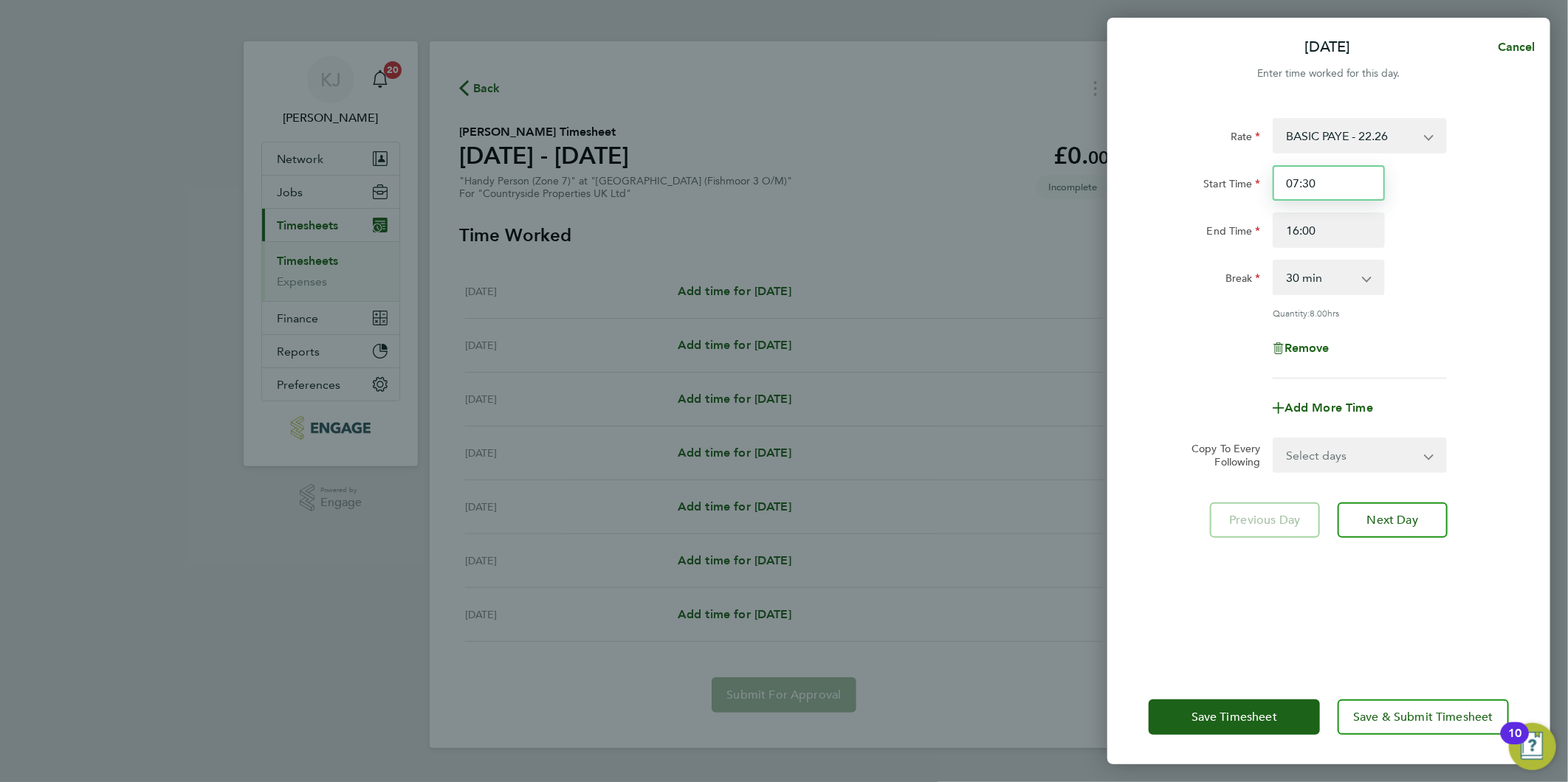
click at [1336, 165] on input "07:30" at bounding box center [1328, 183] width 112 height 35
drag, startPoint x: 1389, startPoint y: 456, endPoint x: 1375, endPoint y: 468, distance: 18.4
click at [1387, 455] on select "Select days Day Weekday (Mon-Fri) Weekend (Sat-Sun) [DATE] [DATE] [DATE] [DATE]…" at bounding box center [1352, 455] width 155 height 32
select select "WEEKDAY"
click at [1274, 439] on select "Select days Day Weekday (Mon-Fri) Weekend (Sat-Sun) [DATE] [DATE] [DATE] [DATE]…" at bounding box center [1352, 455] width 155 height 32
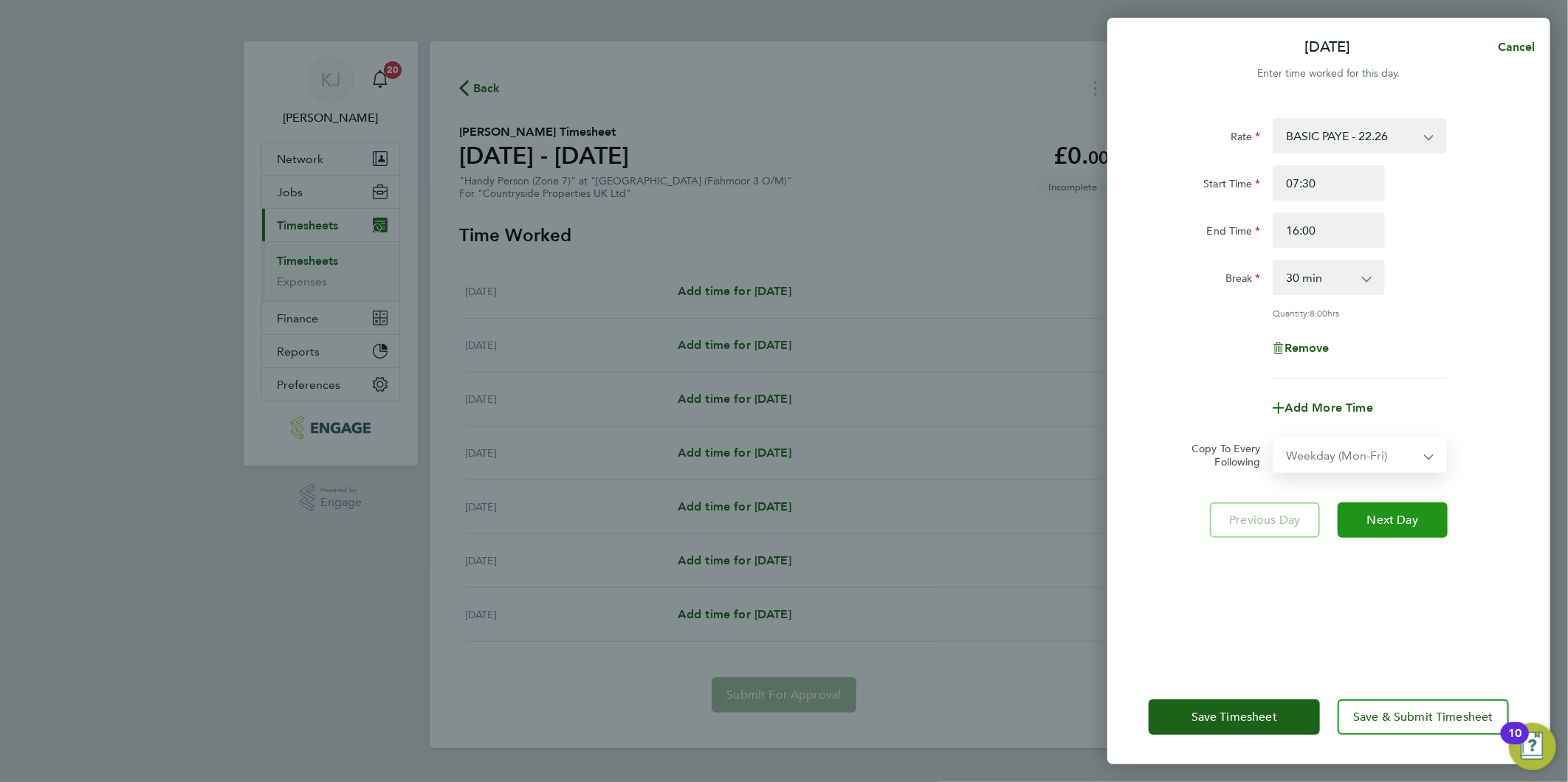
select select "[DATE]"
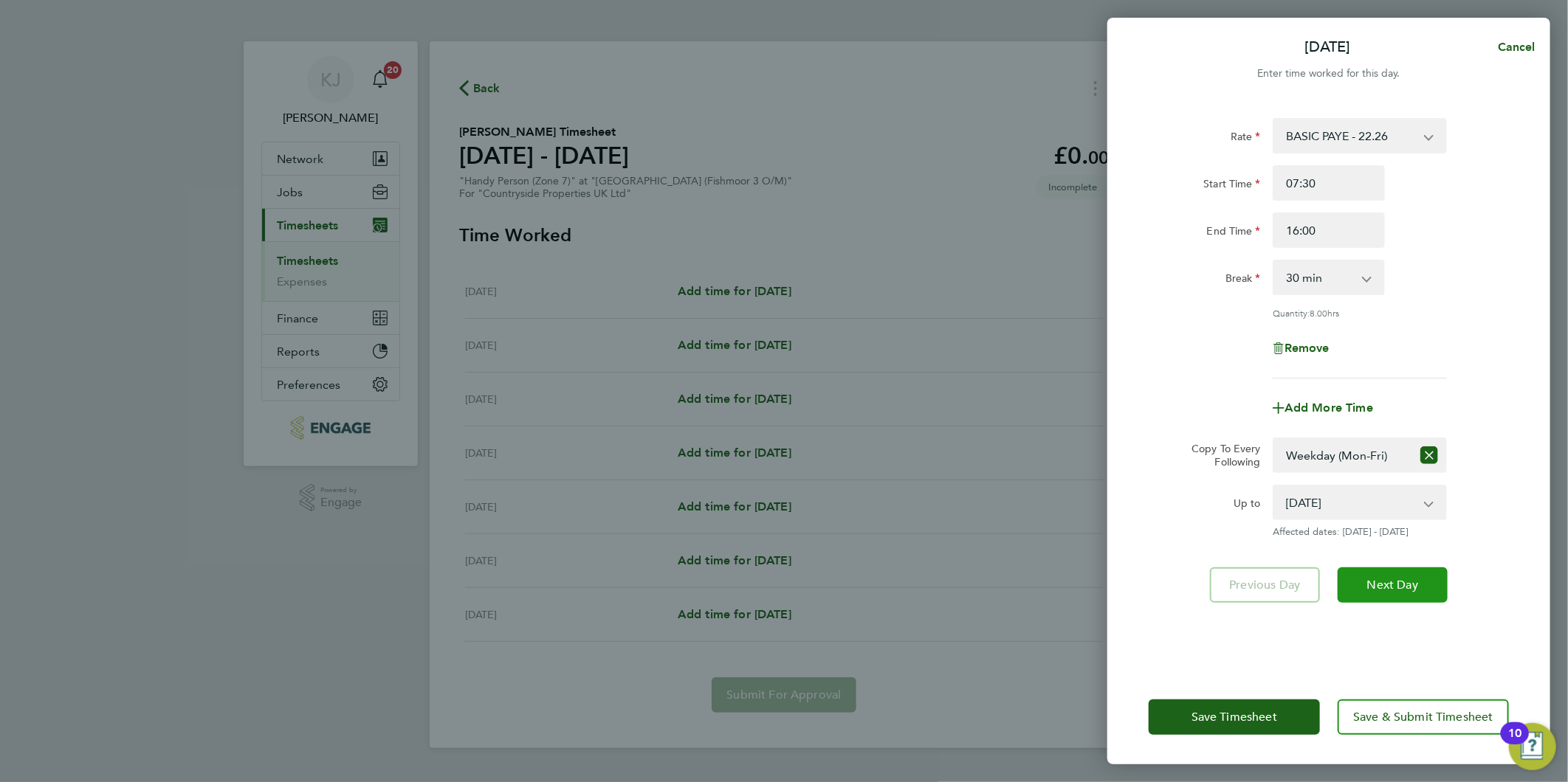
click at [1396, 579] on span "Next Day" at bounding box center [1392, 585] width 51 height 14
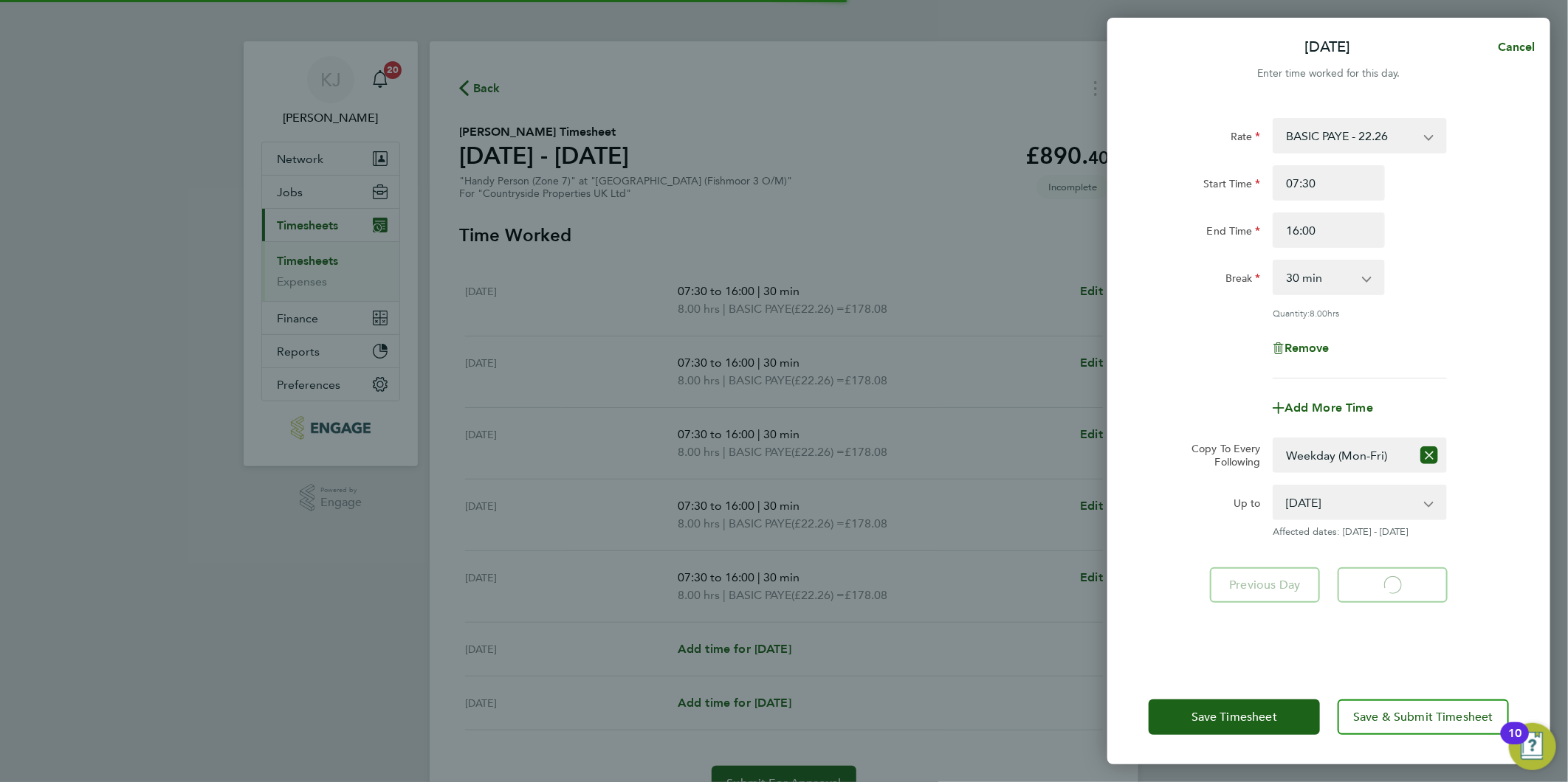
select select "30"
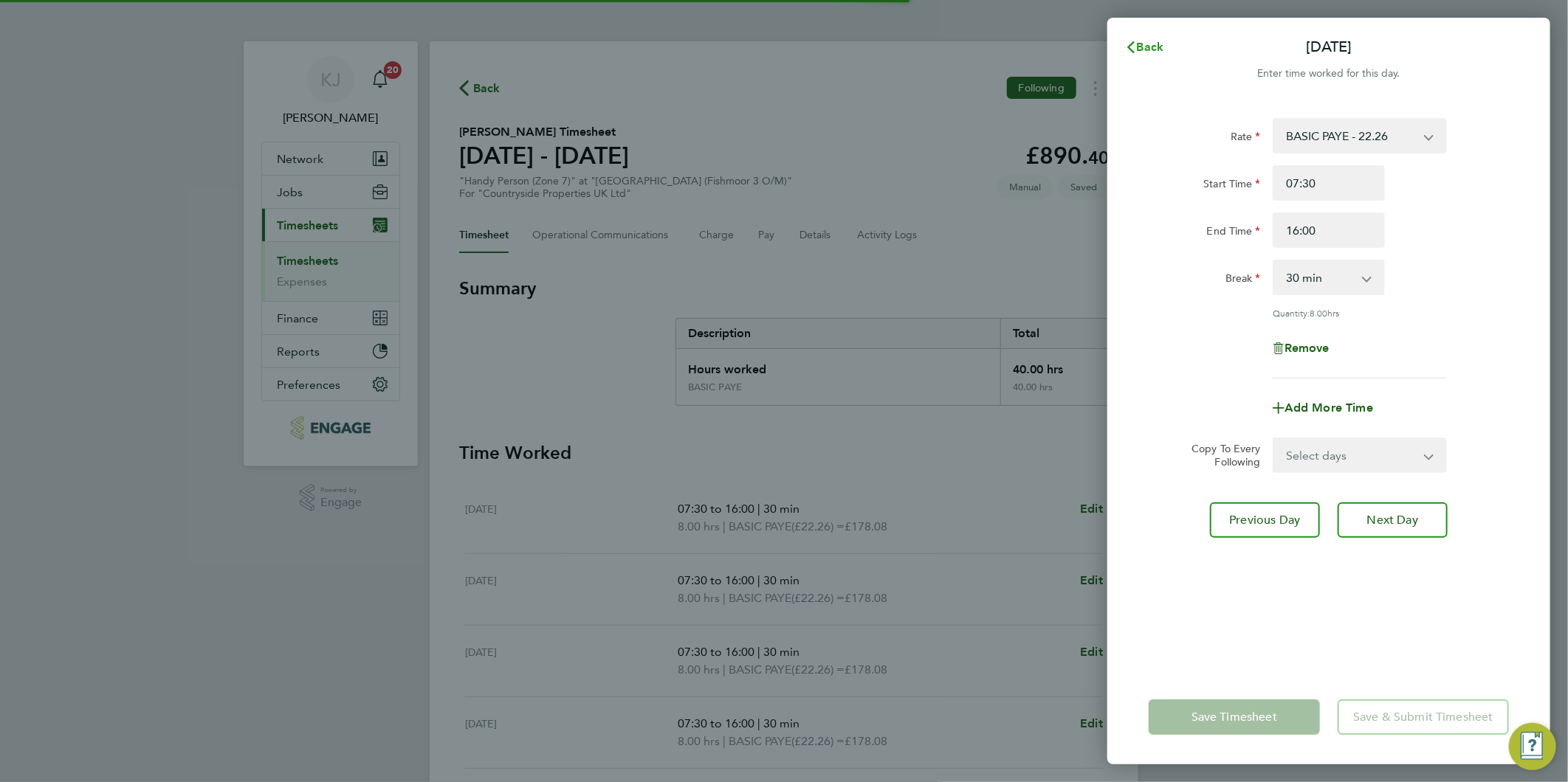
click at [1145, 40] on span "Back" at bounding box center [1150, 46] width 27 height 14
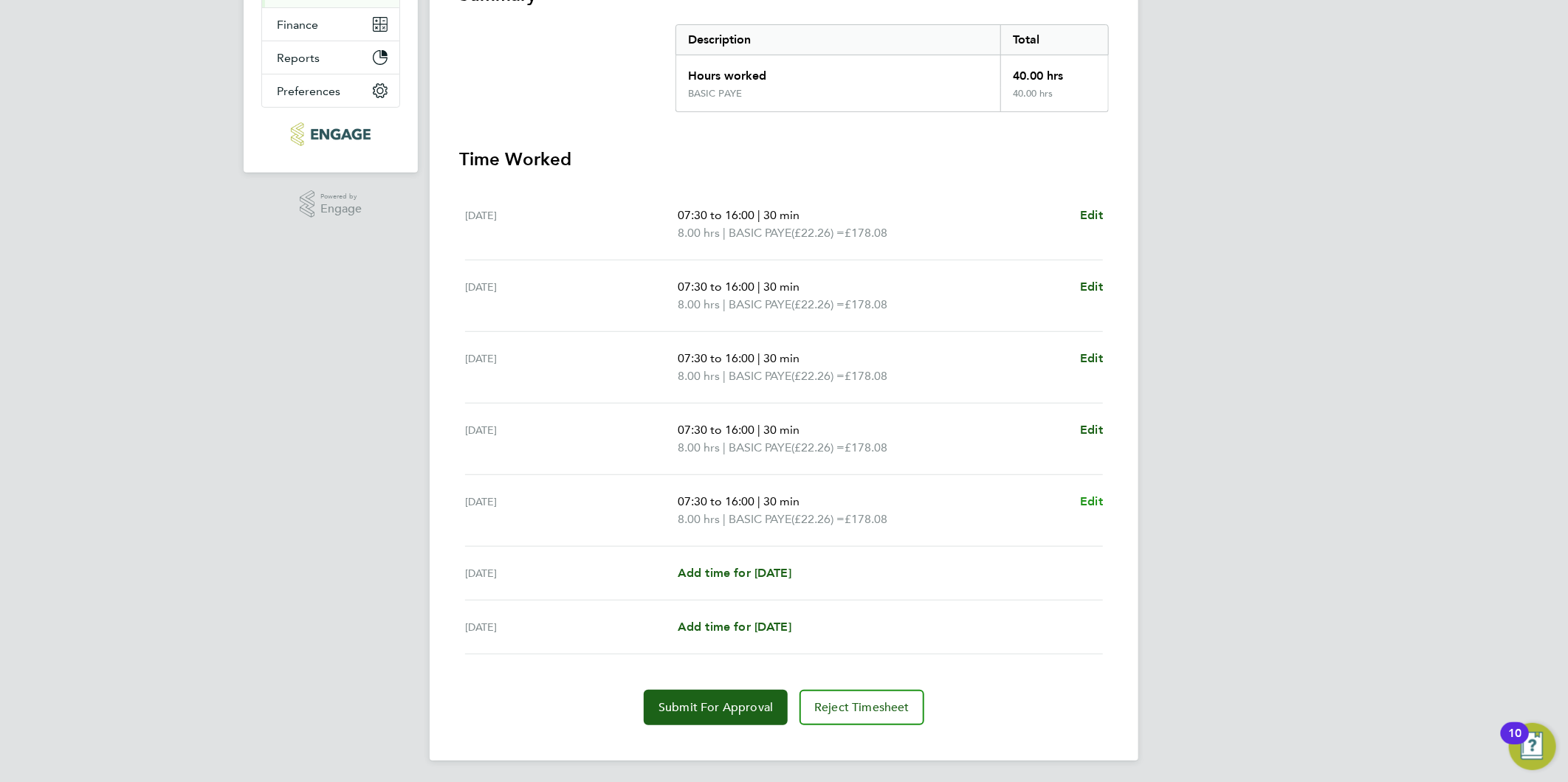
click at [1089, 498] on span "Edit" at bounding box center [1091, 501] width 23 height 14
select select "30"
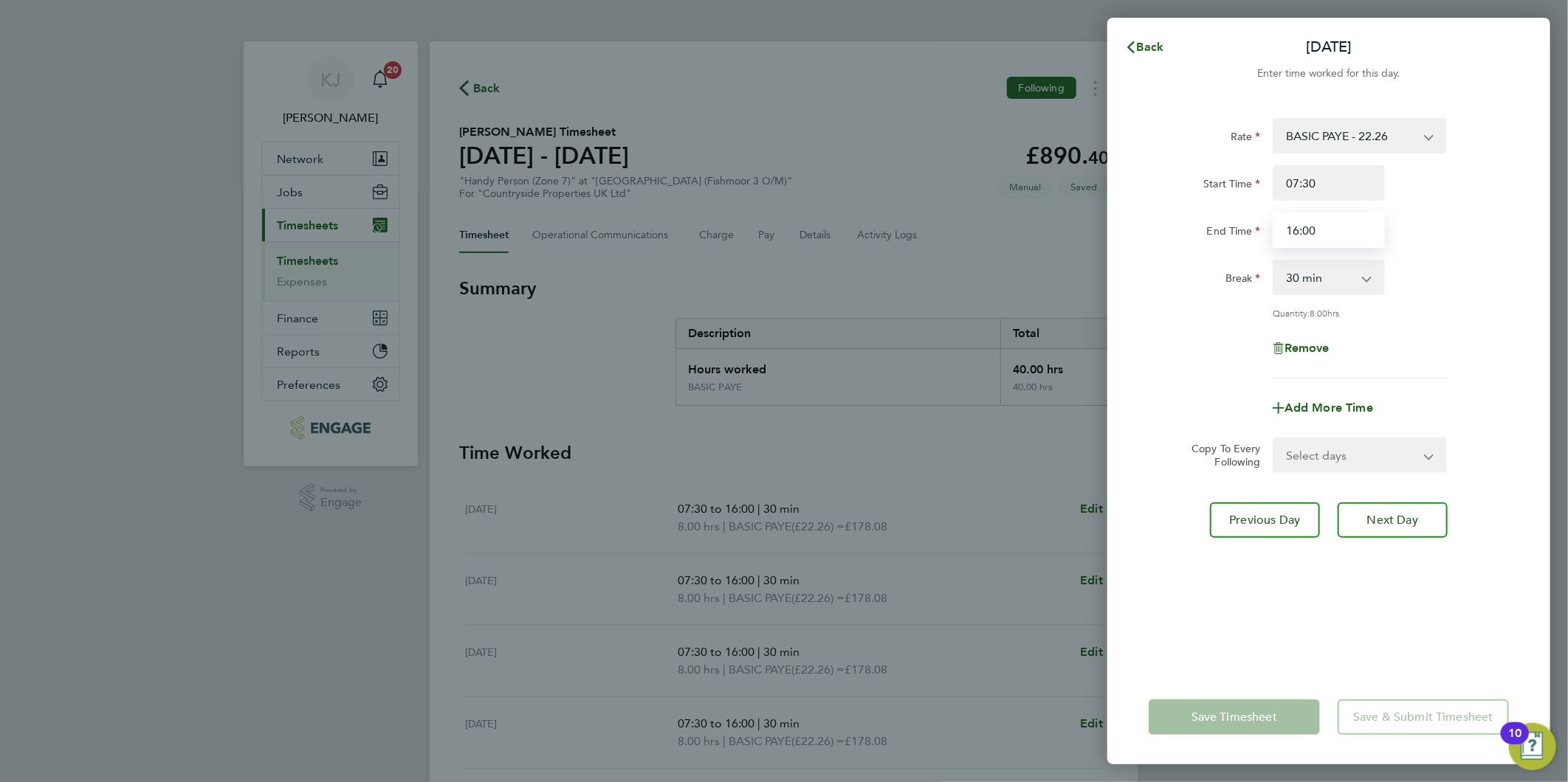
drag, startPoint x: 1328, startPoint y: 235, endPoint x: 193, endPoint y: 281, distance: 1135.9
click at [245, 282] on div "Back Fri 26 Sep Enter time worked for this day. Rate BASIC PAYE - 22.26 Start T…" at bounding box center [784, 391] width 1568 height 782
type input "15:00"
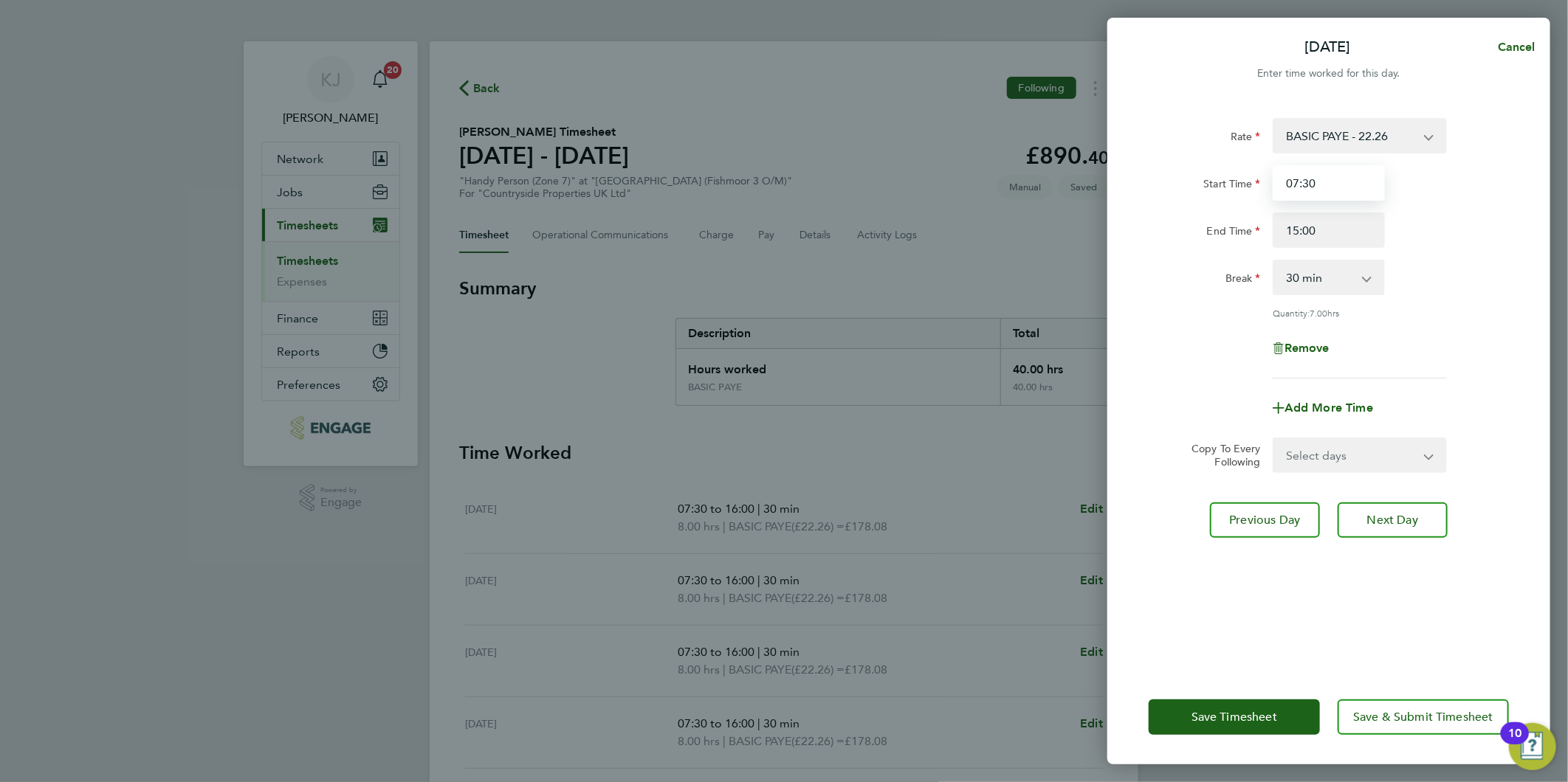
click at [1333, 191] on input "07:30" at bounding box center [1328, 183] width 112 height 35
click at [1270, 727] on button "Save Timesheet" at bounding box center [1234, 717] width 171 height 35
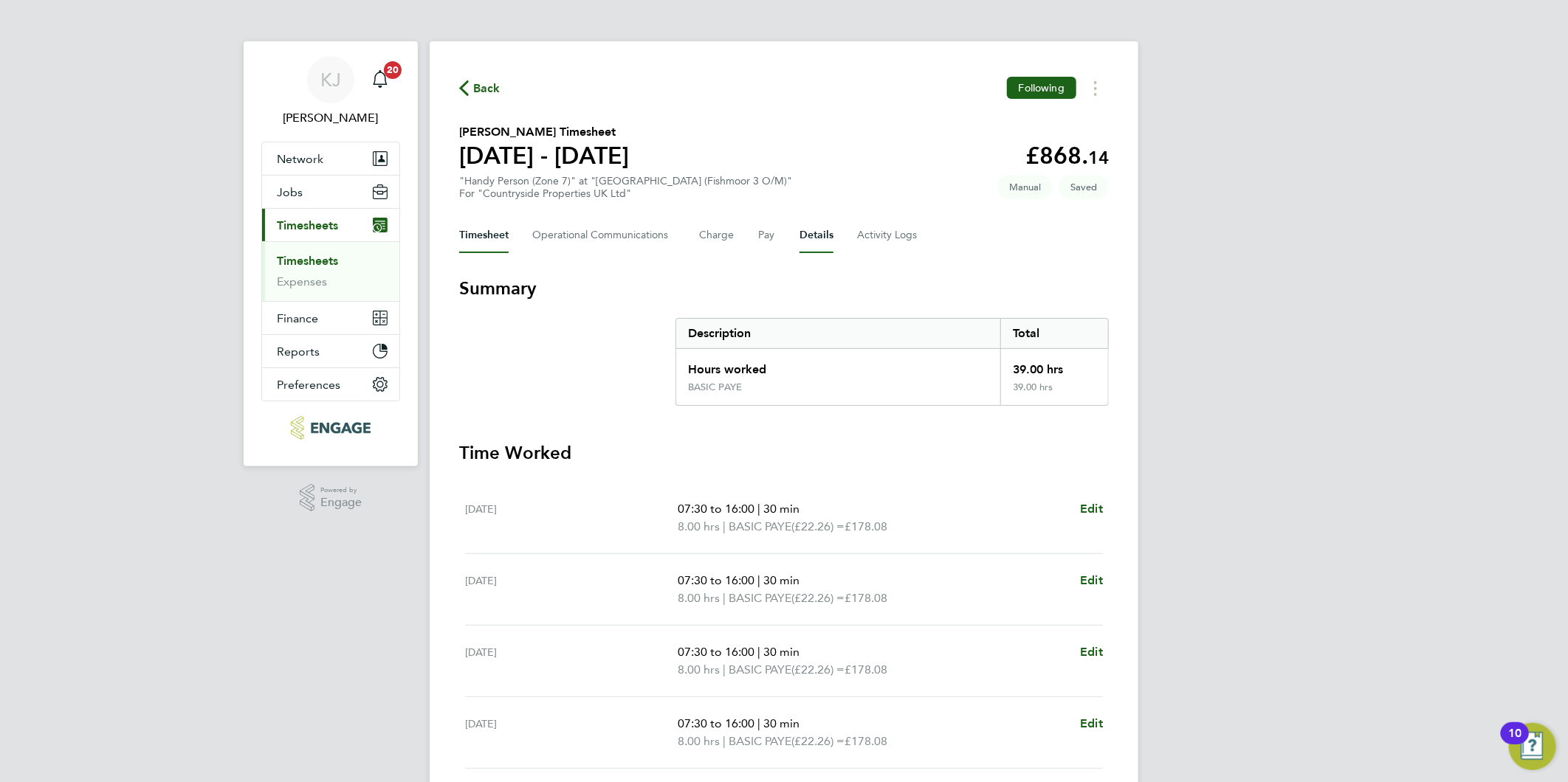
click at [815, 227] on button "Details" at bounding box center [816, 235] width 34 height 35
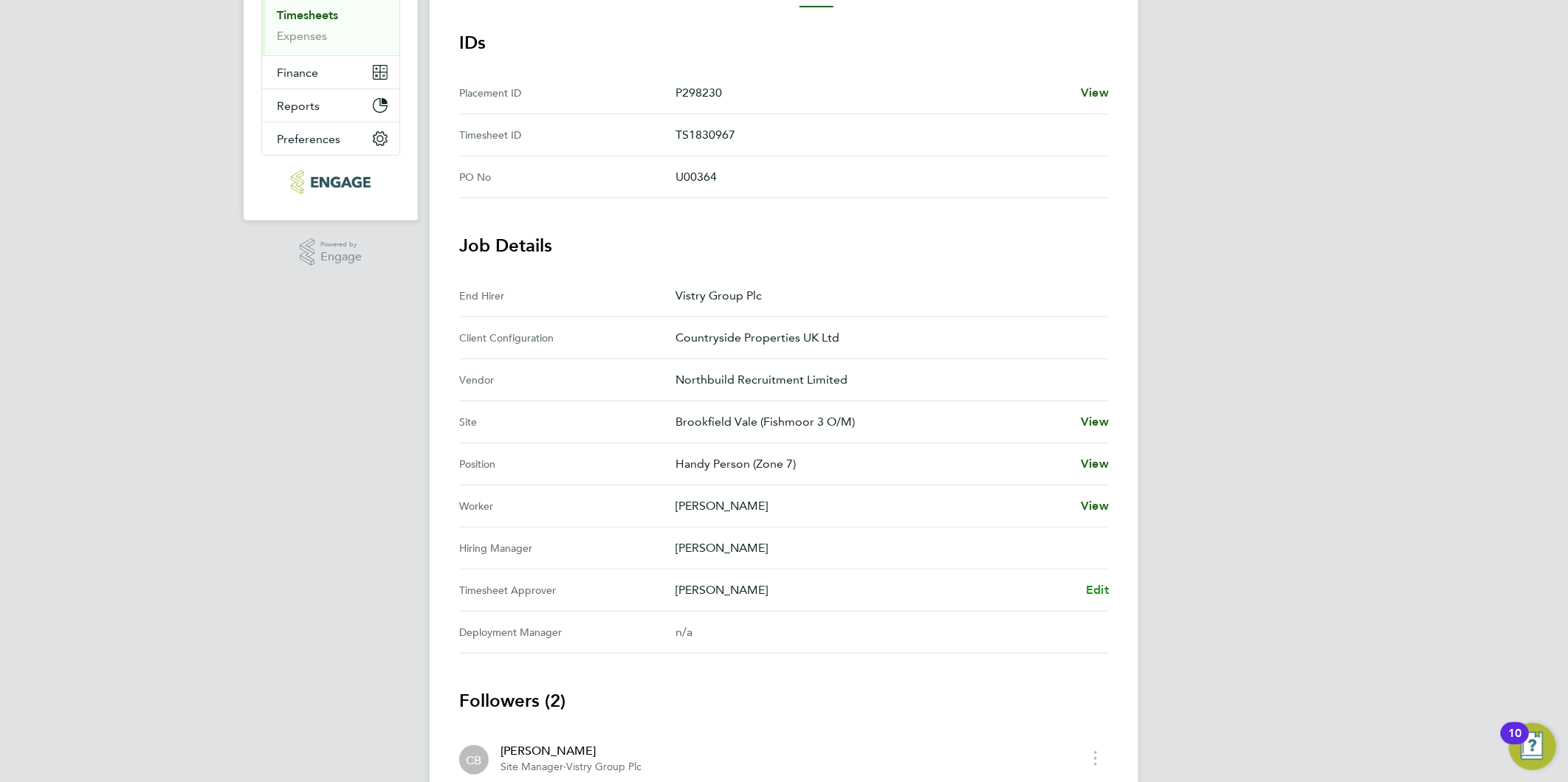
click at [1089, 584] on span "Edit" at bounding box center [1097, 590] width 23 height 14
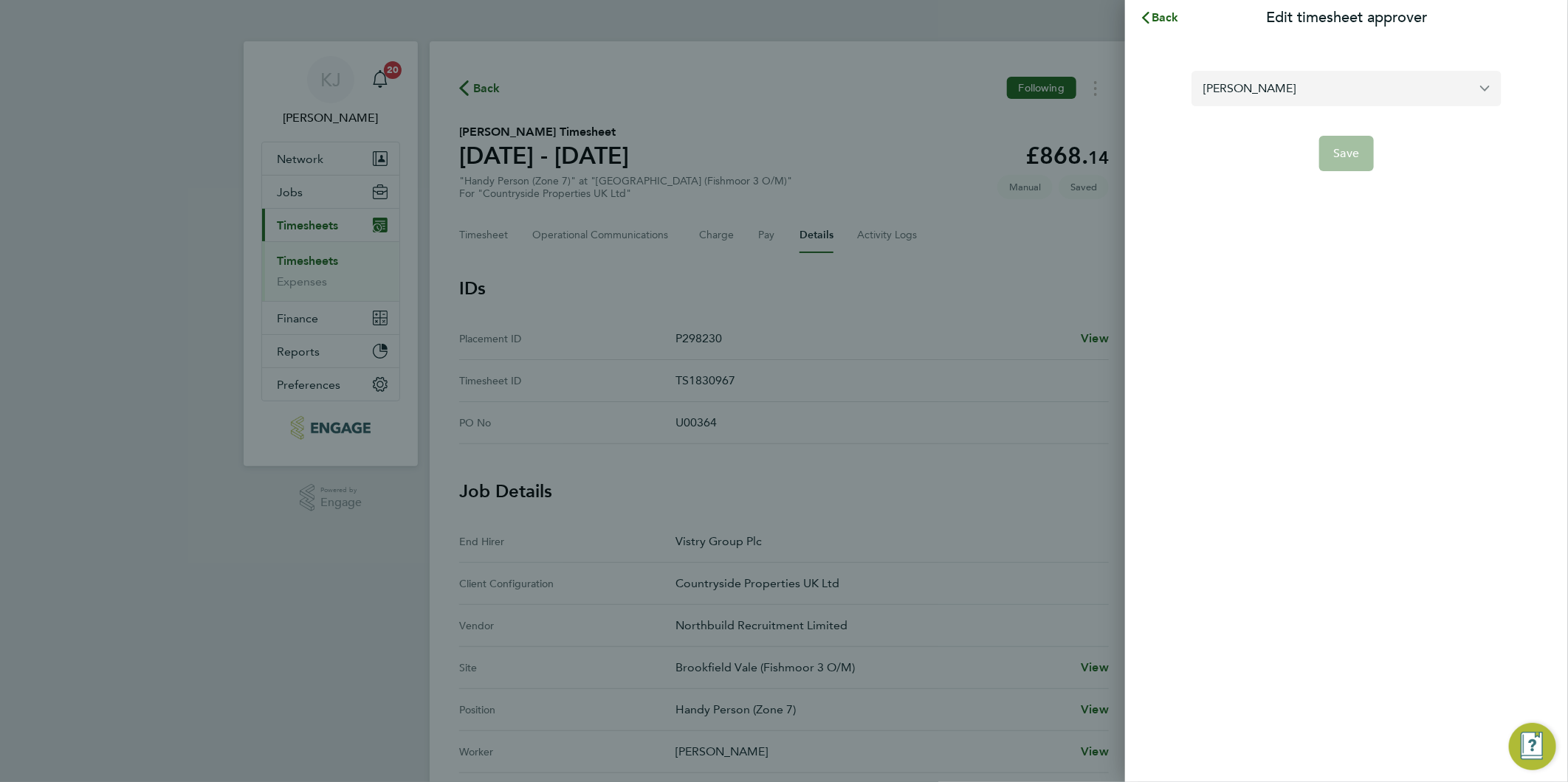
click at [1314, 97] on input "Chris Broster" at bounding box center [1346, 88] width 310 height 35
click at [1306, 122] on li "[PERSON_NAME]" at bounding box center [1346, 124] width 310 height 36
type input "[PERSON_NAME]"
click at [1357, 150] on span "Save" at bounding box center [1347, 153] width 26 height 14
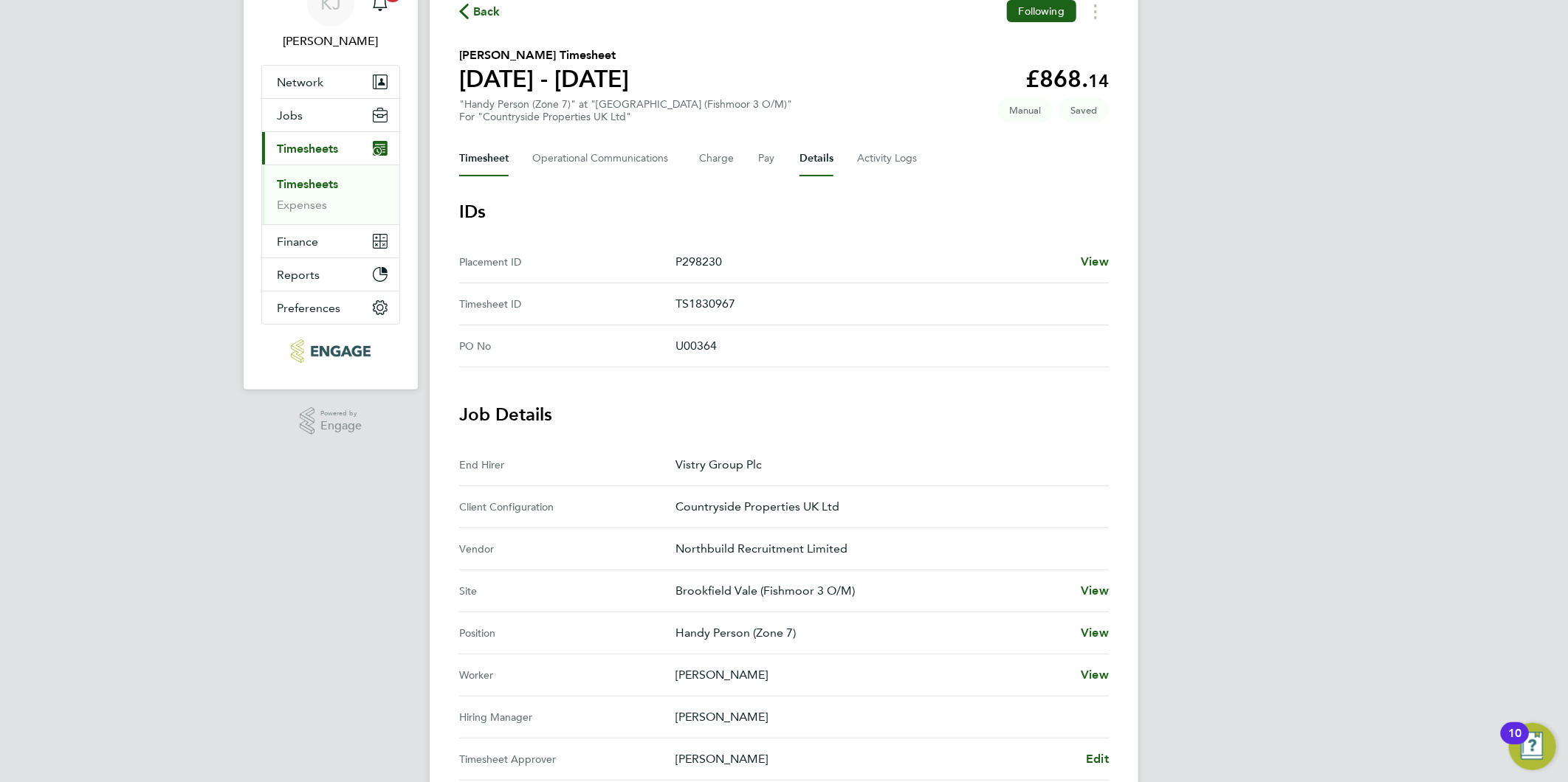
click at [484, 159] on button "Timesheet" at bounding box center [484, 159] width 50 height 35
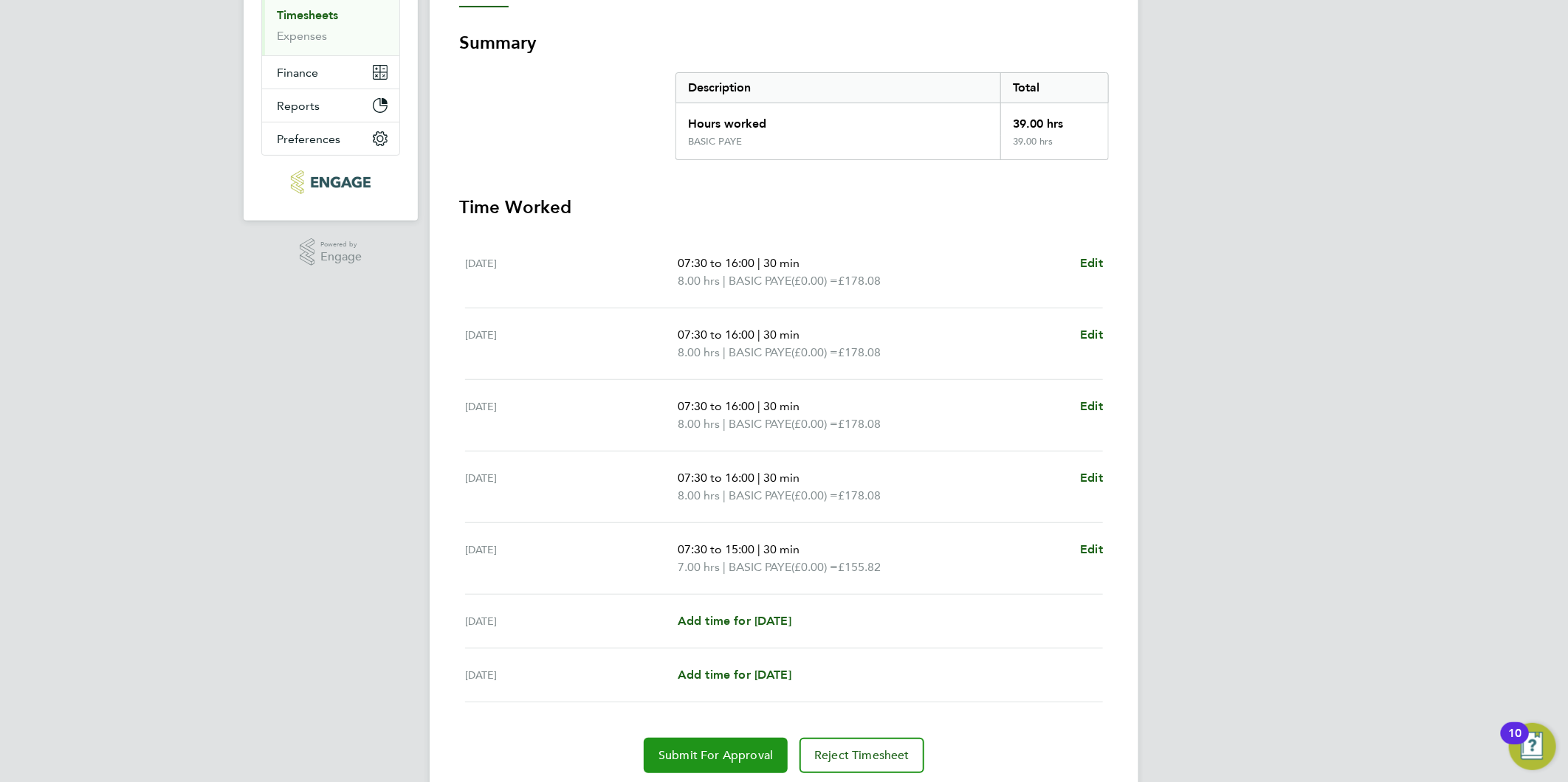
click at [677, 744] on button "Submit For Approval" at bounding box center [716, 756] width 144 height 35
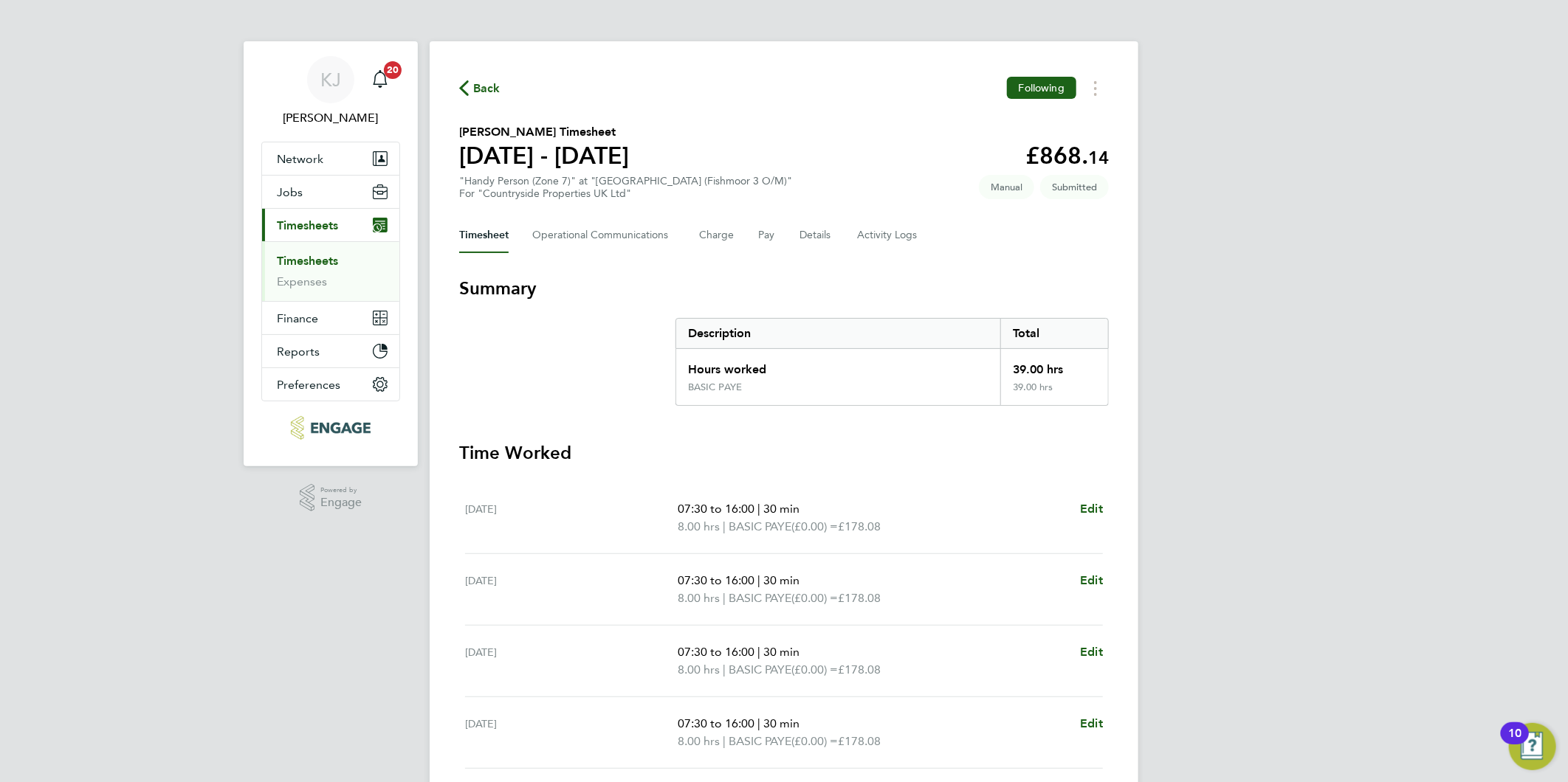
click at [296, 249] on ul "Timesheets Expenses" at bounding box center [331, 271] width 138 height 60
click at [299, 260] on link "Timesheets" at bounding box center [307, 261] width 62 height 14
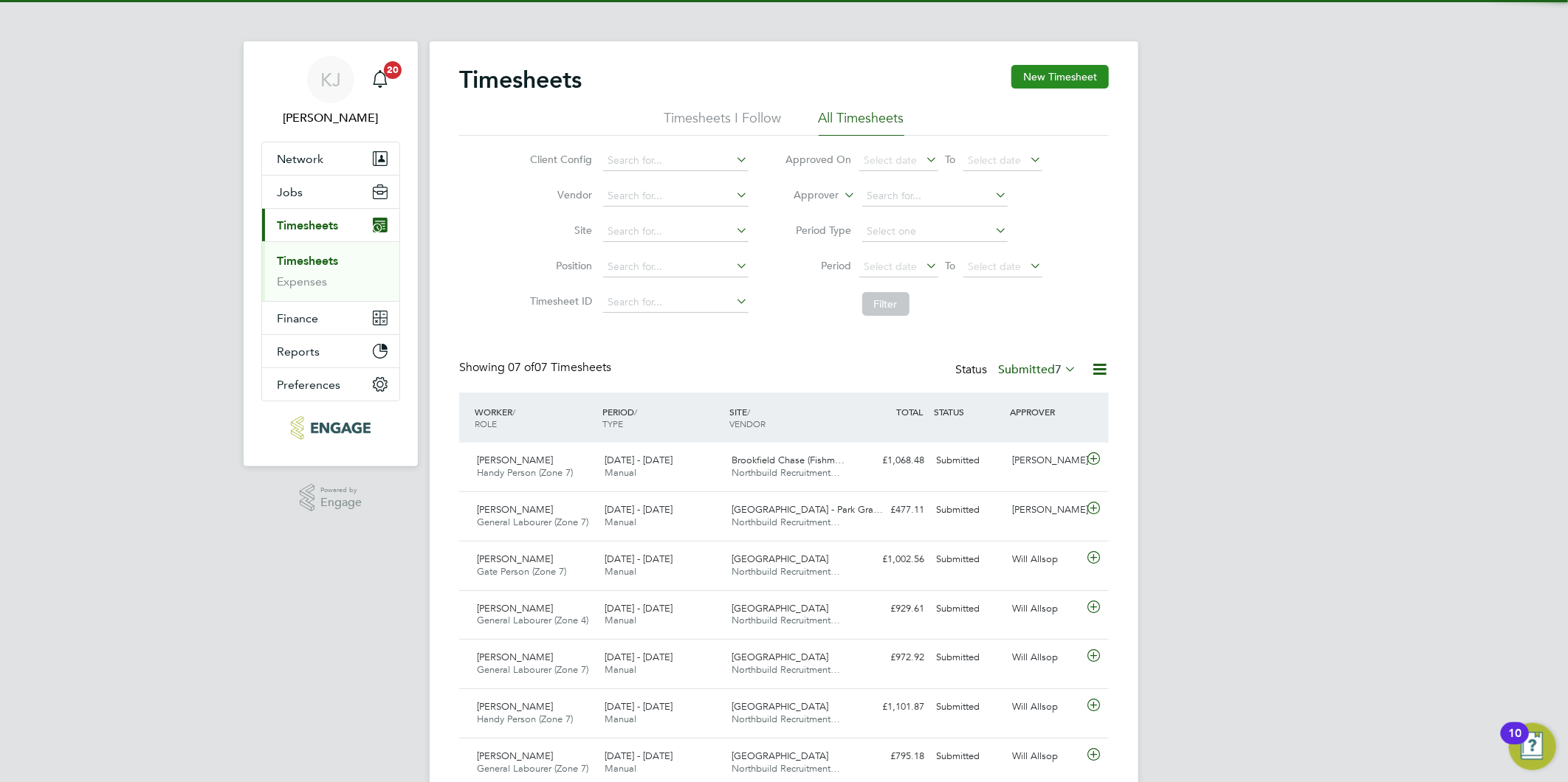
click at [1073, 70] on button "New Timesheet" at bounding box center [1059, 77] width 97 height 24
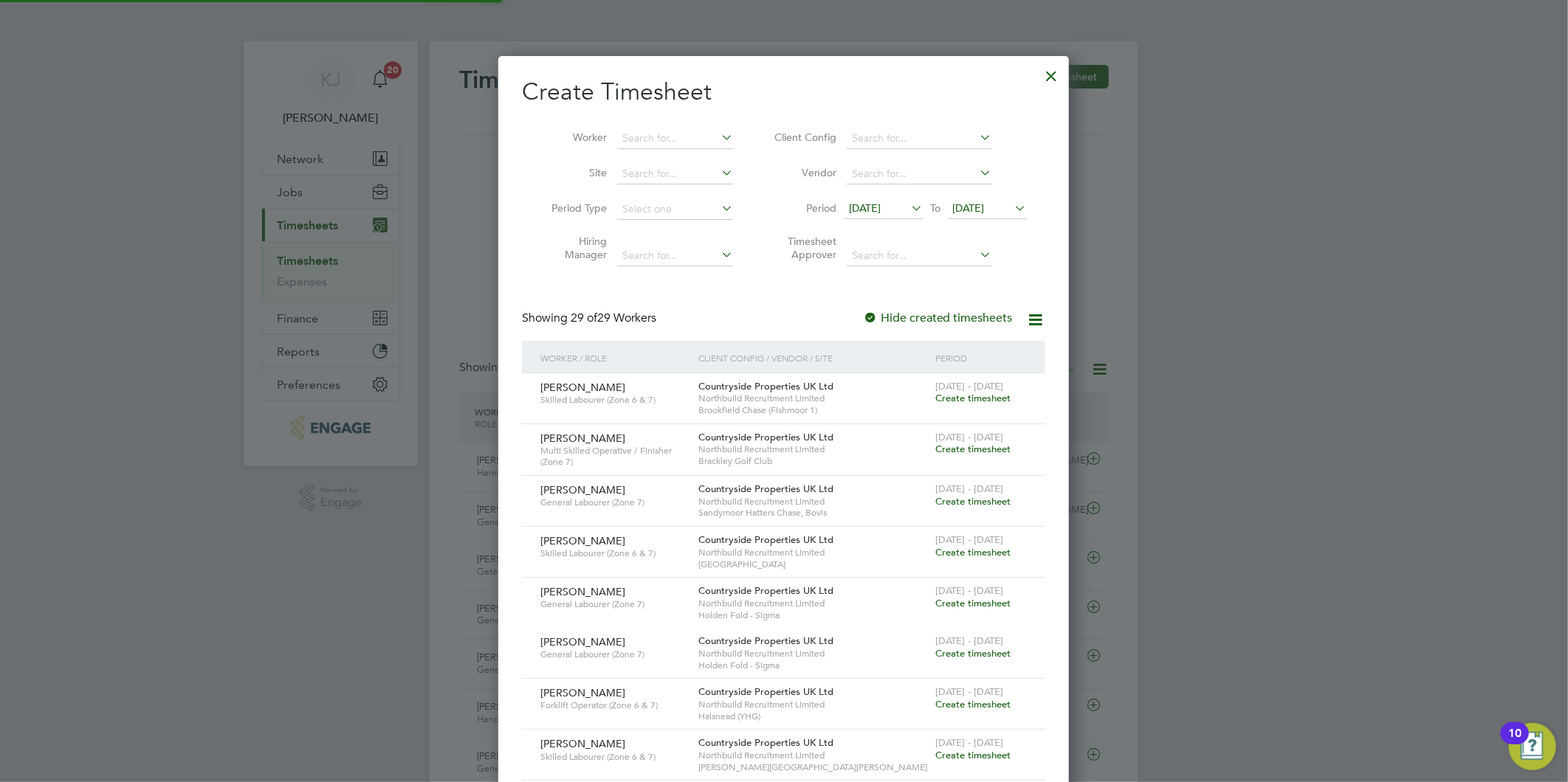
click at [862, 202] on span "[DATE]" at bounding box center [865, 208] width 32 height 13
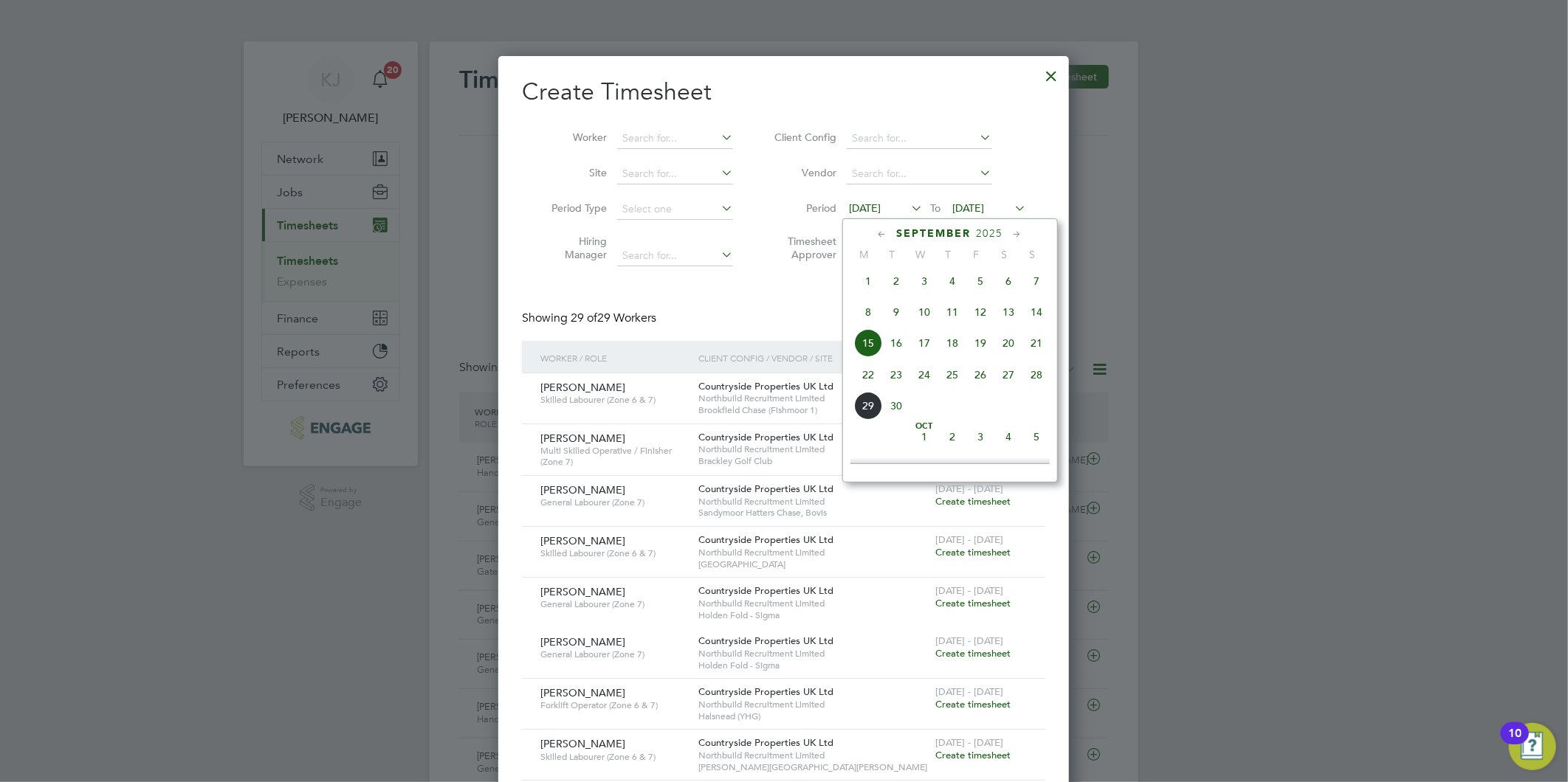
click at [873, 375] on span "22" at bounding box center [868, 375] width 28 height 28
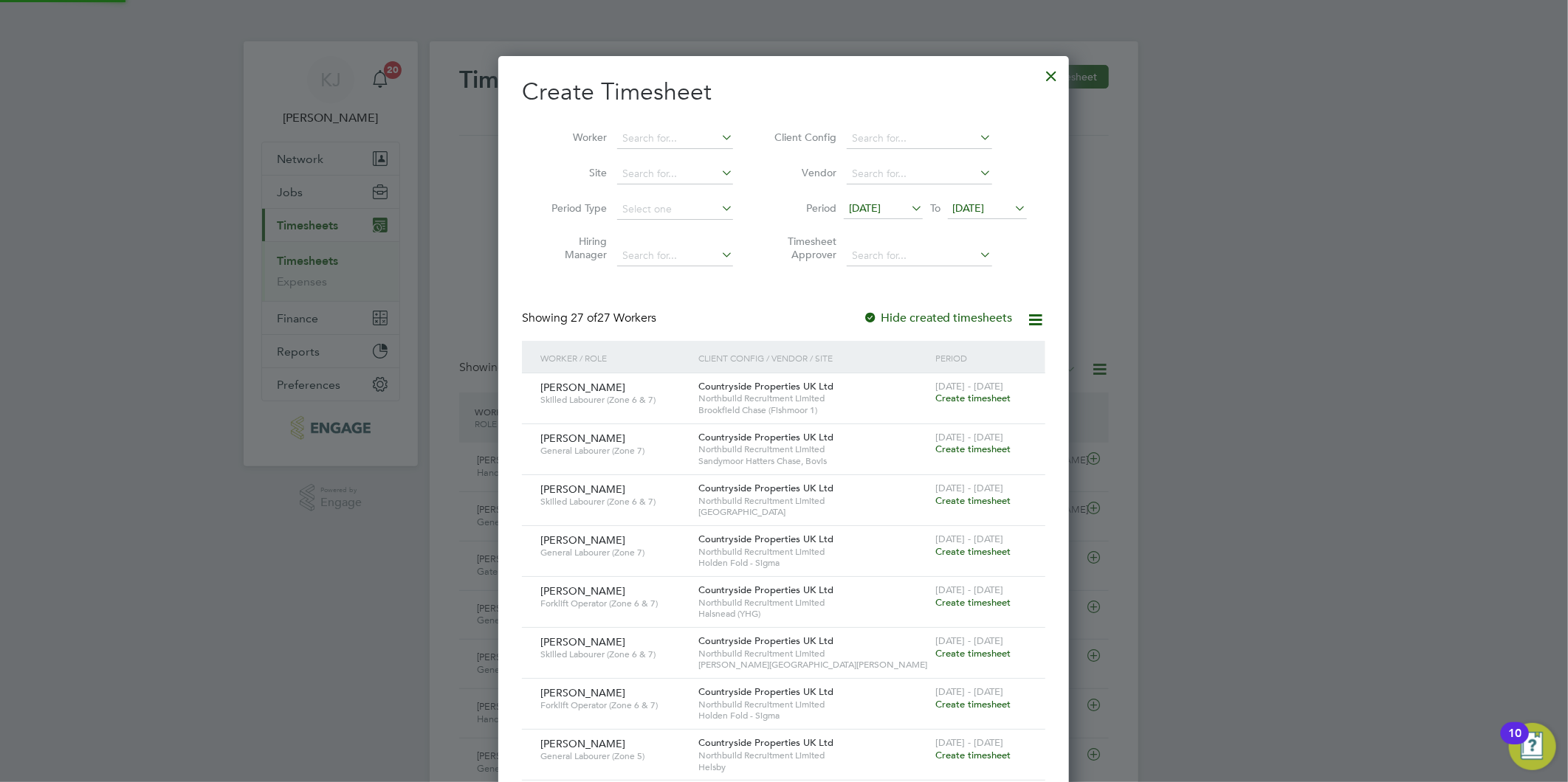
drag, startPoint x: 980, startPoint y: 201, endPoint x: 976, endPoint y: 215, distance: 14.6
click at [979, 203] on span "[DATE]" at bounding box center [969, 208] width 32 height 13
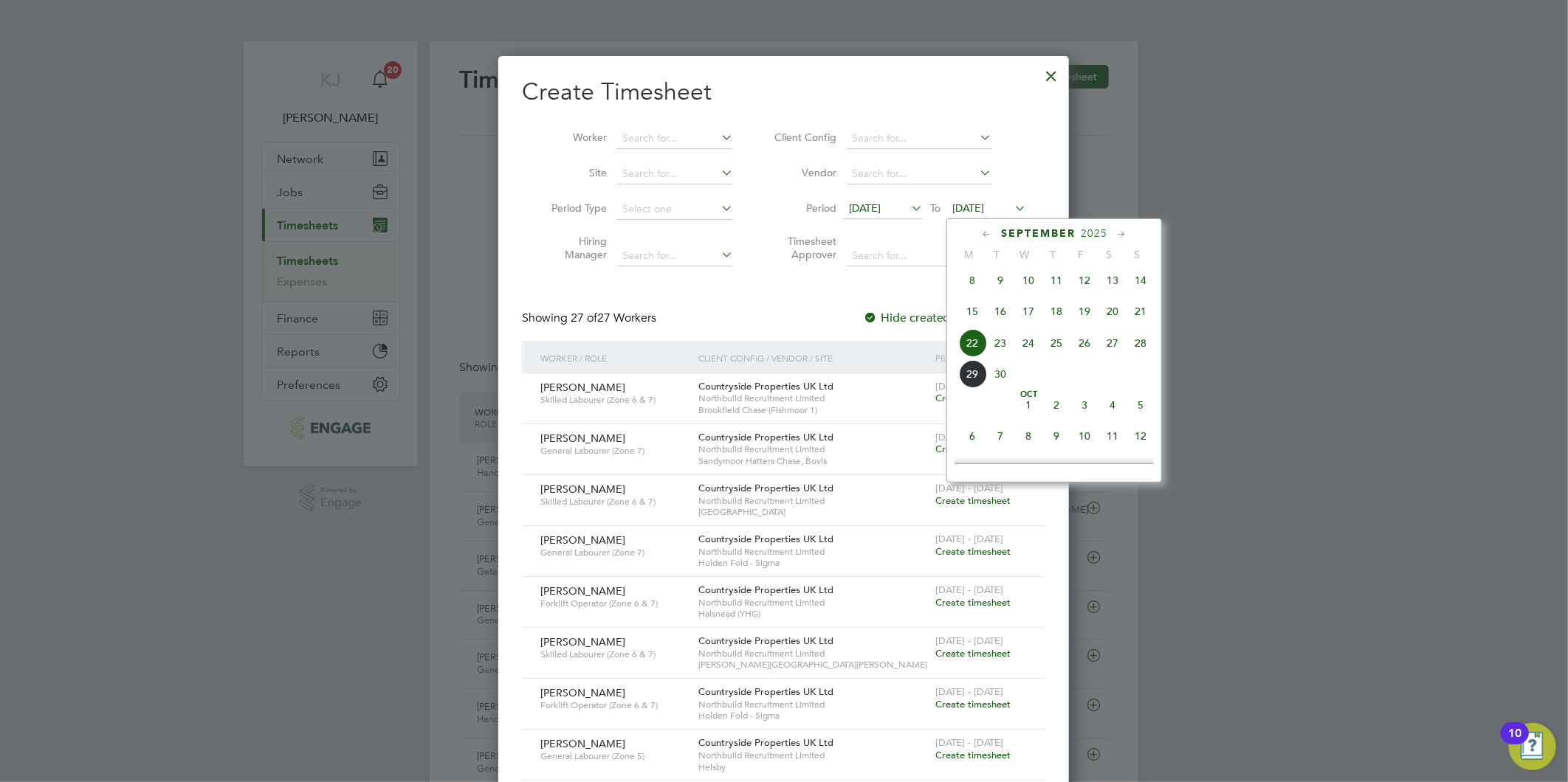
click at [1140, 348] on span "28" at bounding box center [1140, 342] width 28 height 28
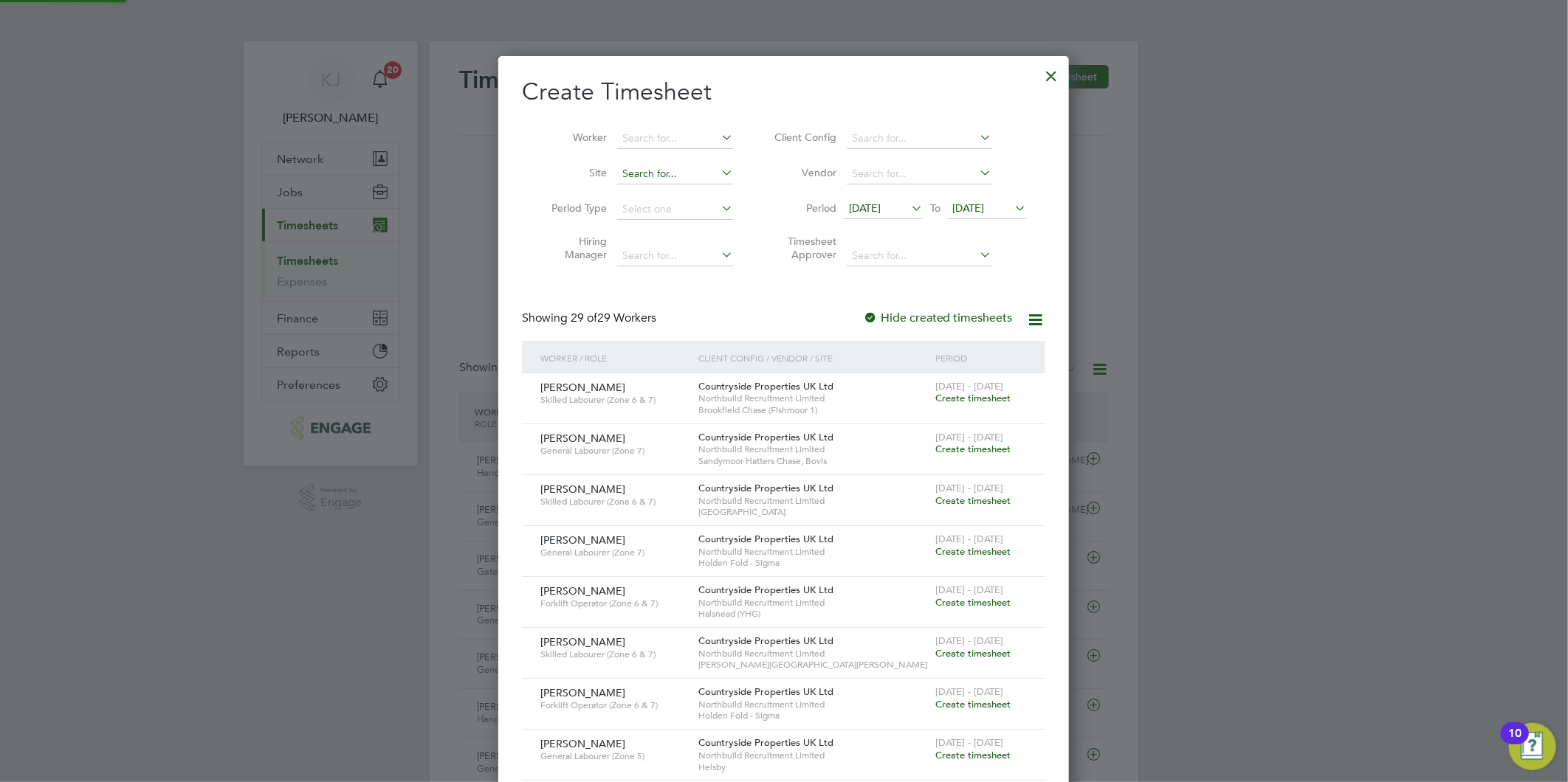
click at [664, 170] on input at bounding box center [674, 174] width 116 height 20
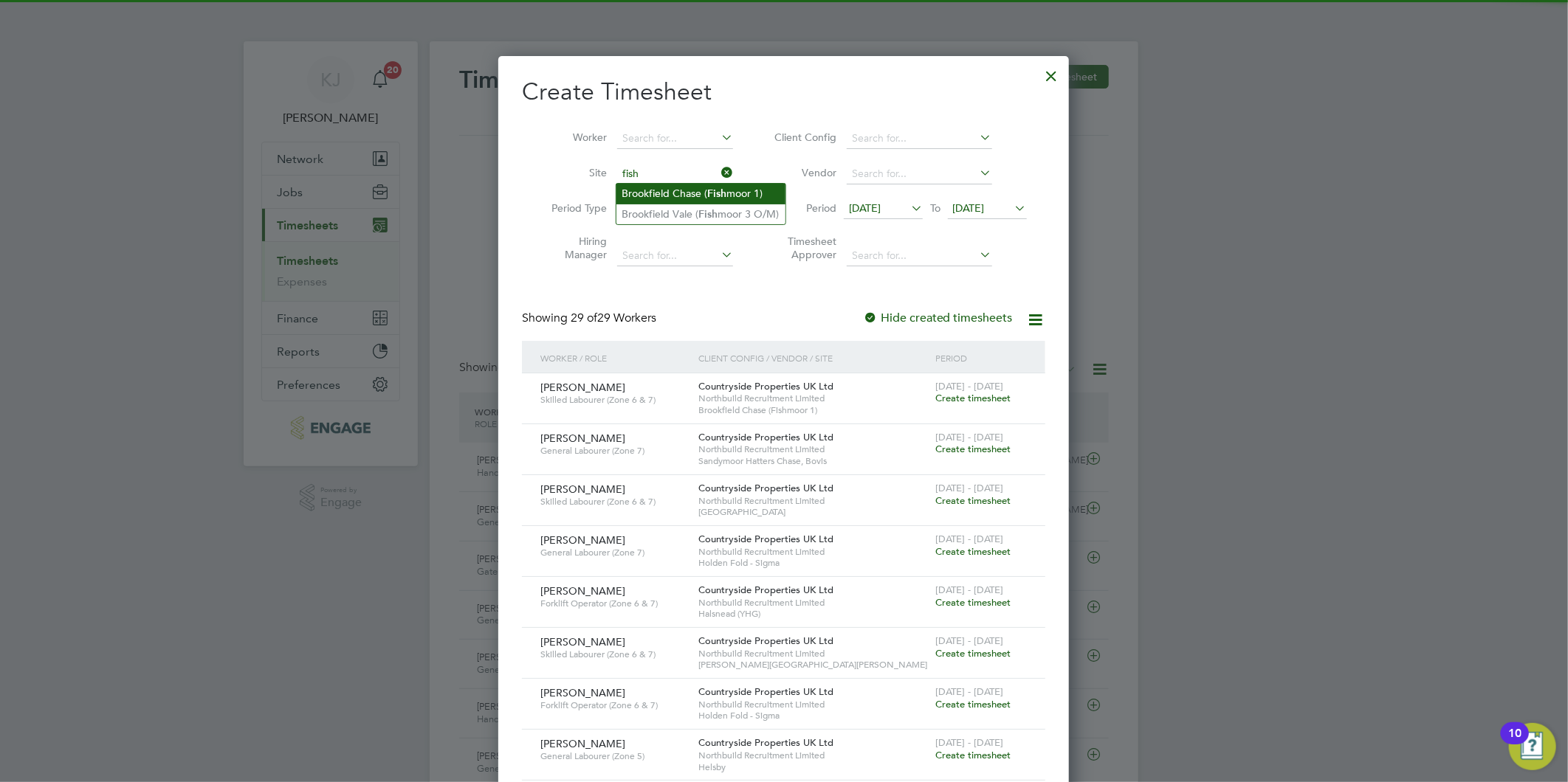
click at [684, 202] on li "Brookfield Chase ( Fish moor 1)" at bounding box center [700, 194] width 169 height 20
type input "Brookfield Chase (Fishmoor 1)"
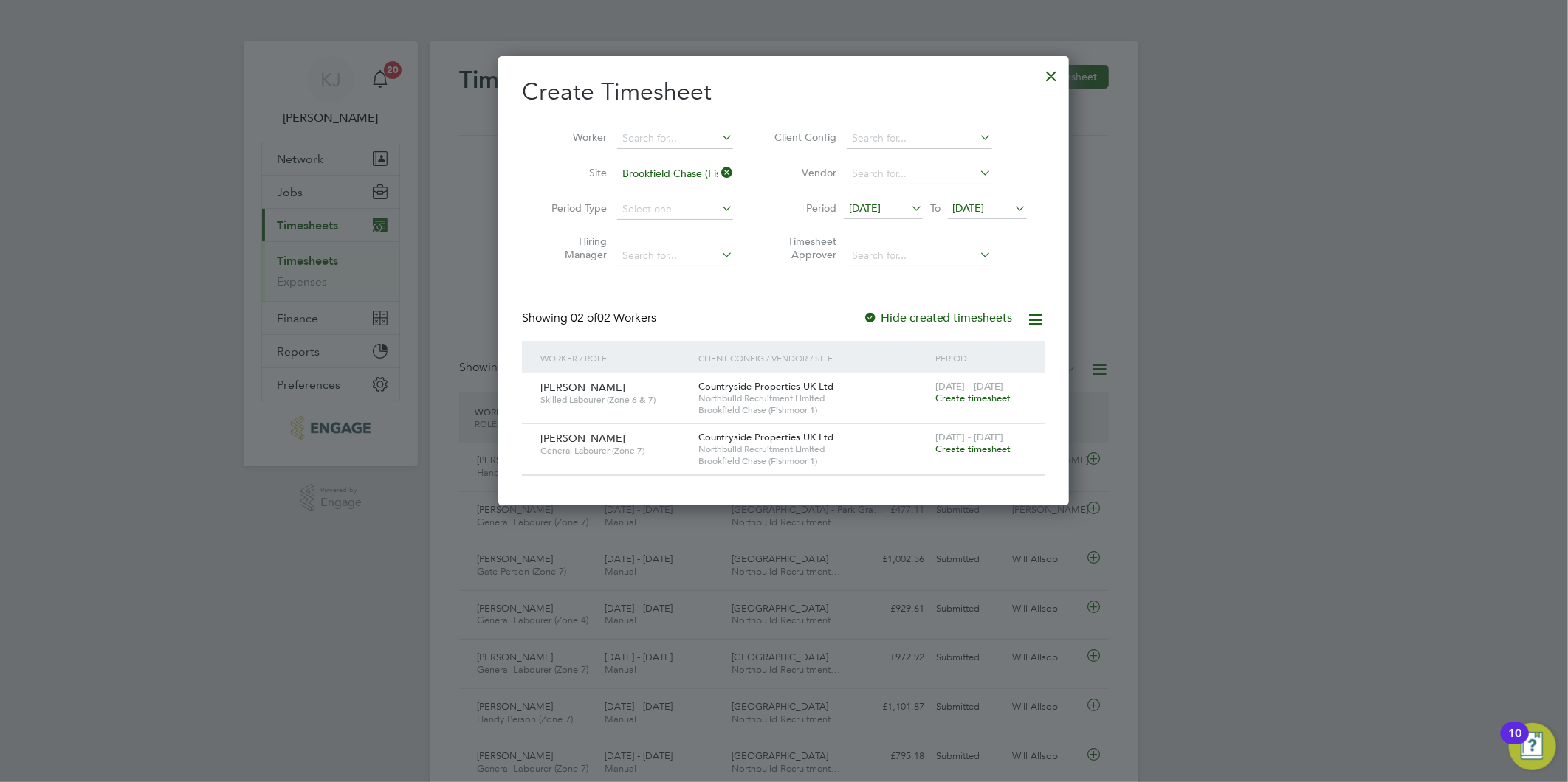
click at [953, 445] on span "Create timesheet" at bounding box center [972, 449] width 75 height 13
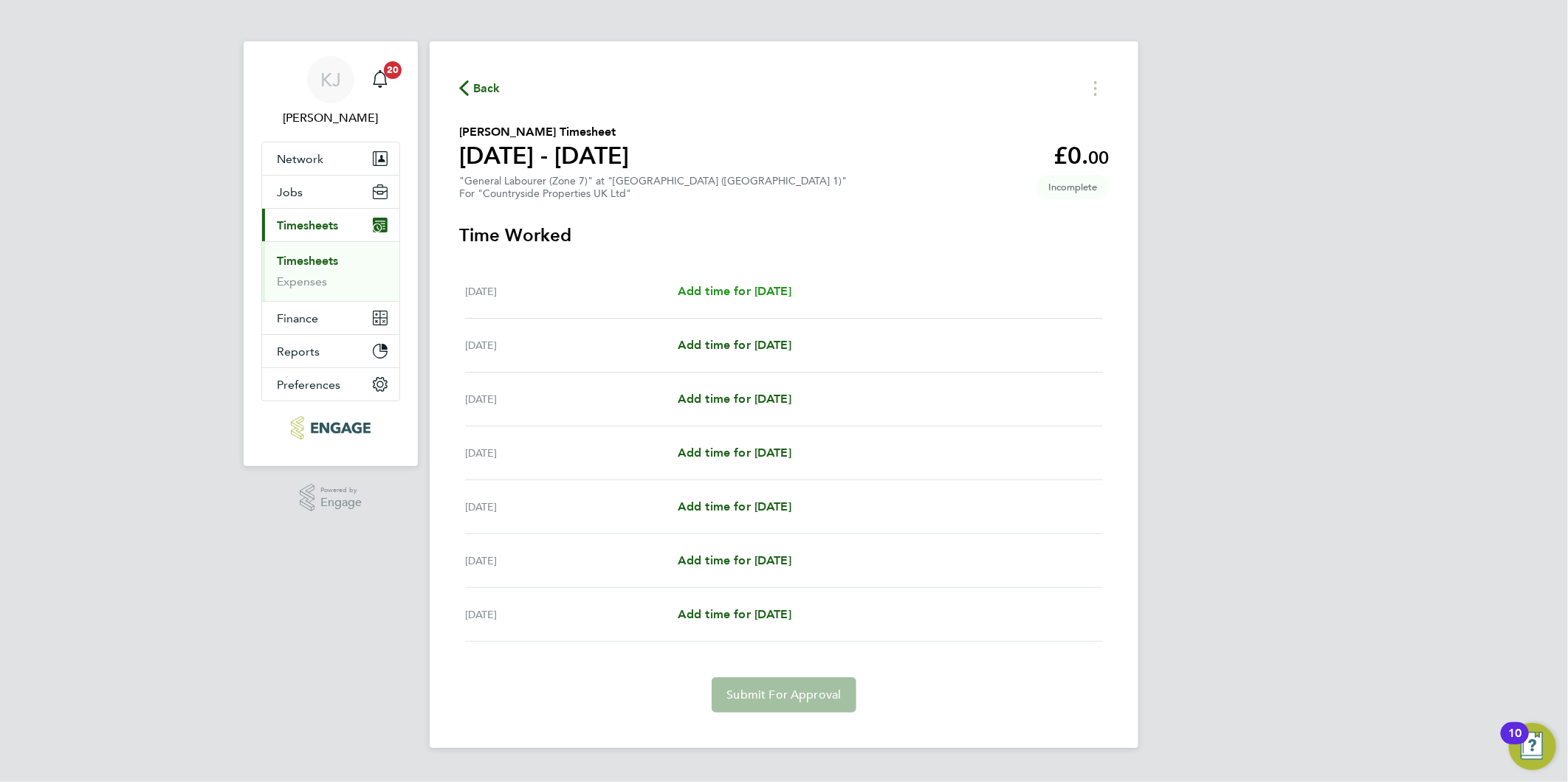
click at [743, 289] on span "Add time for [DATE]" at bounding box center [734, 291] width 114 height 14
select select "30"
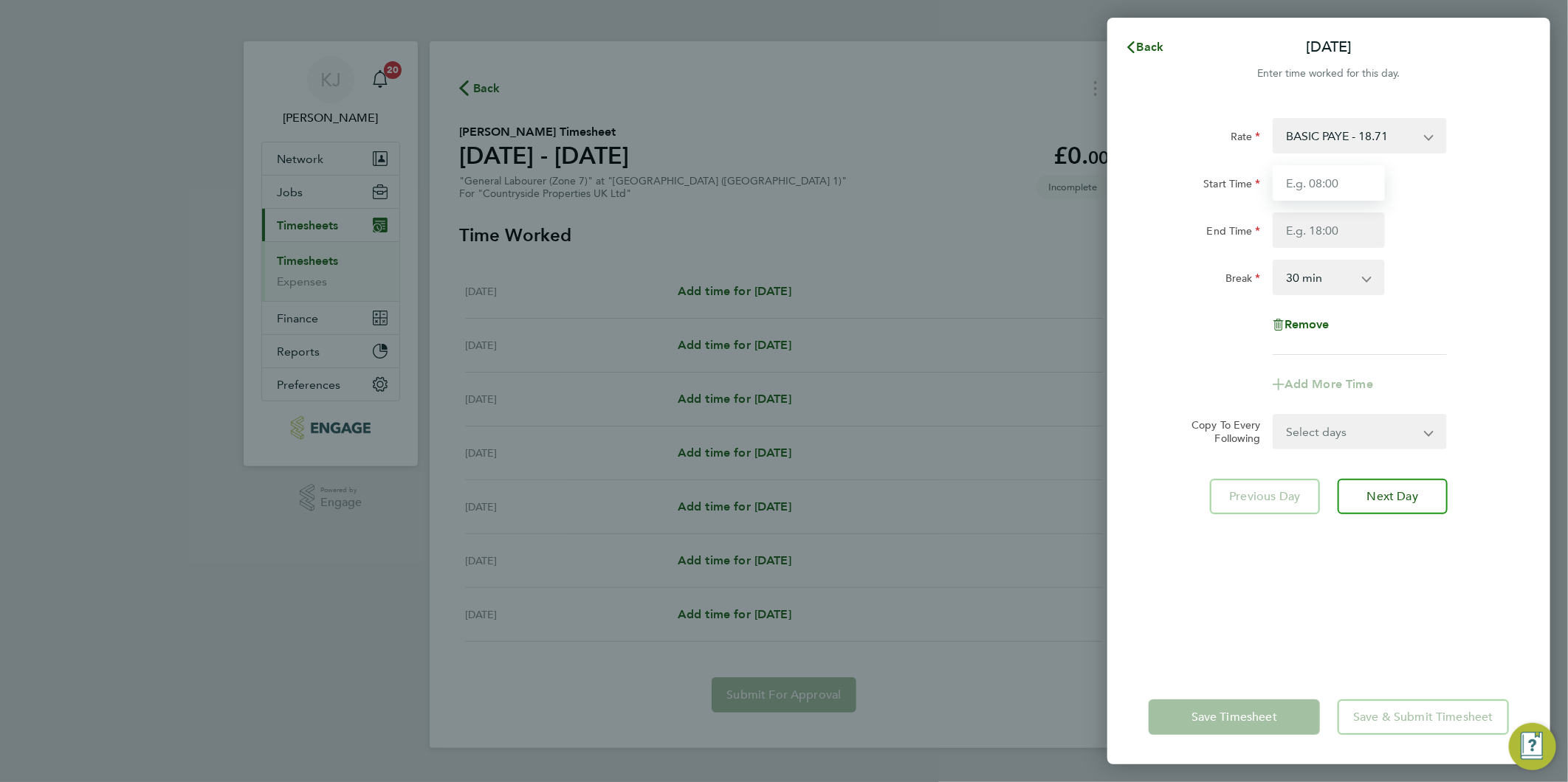
click at [1312, 172] on input "Start Time" at bounding box center [1328, 183] width 112 height 35
type input "07:00"
click at [1312, 173] on input "07:00" at bounding box center [1328, 183] width 112 height 35
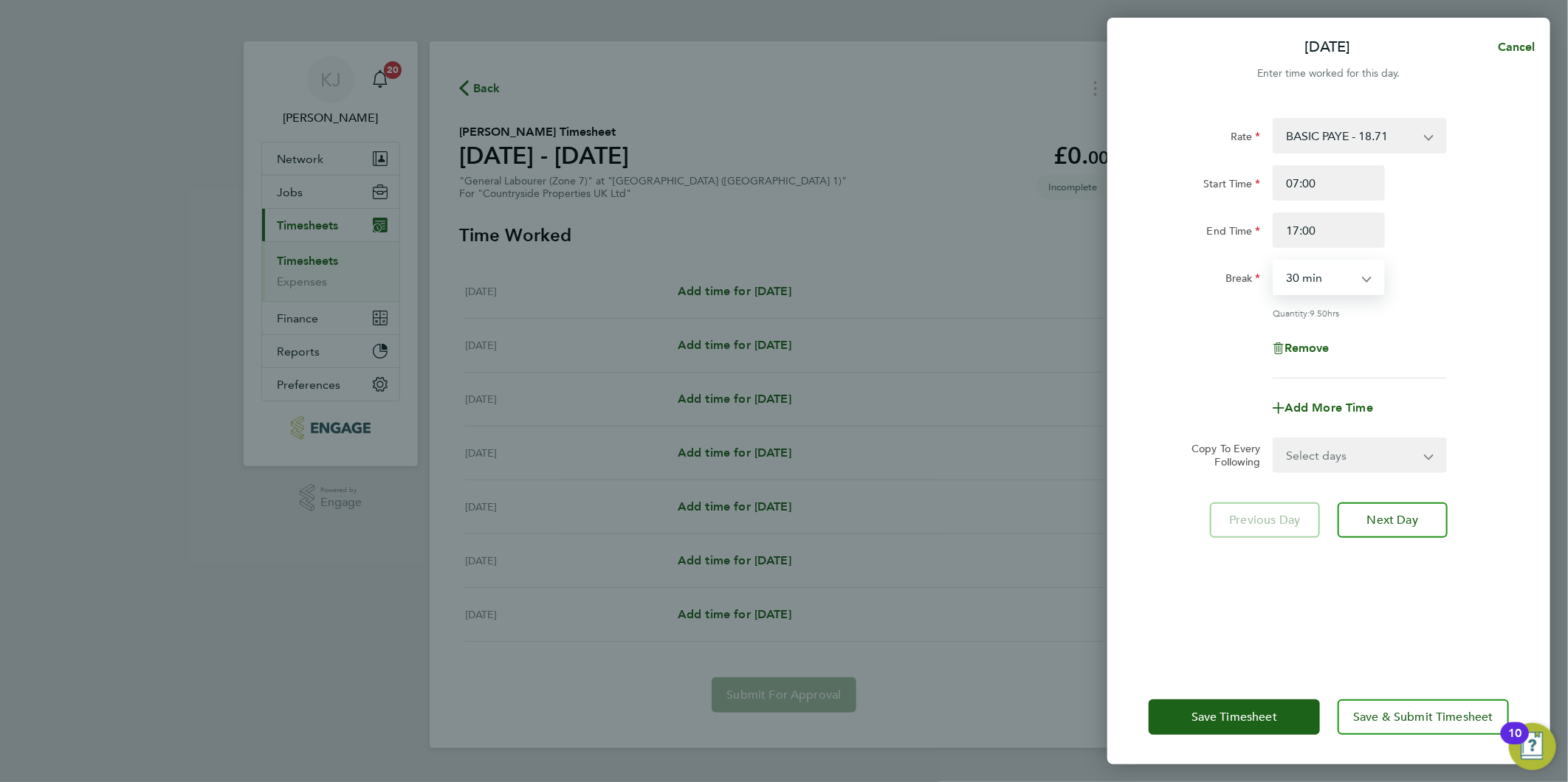
click at [1305, 276] on select "0 min 15 min 30 min 45 min 60 min 75 min 90 min" at bounding box center [1320, 278] width 91 height 32
click at [1354, 225] on input "17:00" at bounding box center [1328, 230] width 112 height 35
drag, startPoint x: 1354, startPoint y: 229, endPoint x: 695, endPoint y: 214, distance: 659.2
click at [704, 223] on div "Mon 22 Sep Cancel Enter time worked for this day. Rate BASIC PAYE - 18.71 Start…" at bounding box center [784, 391] width 1568 height 782
type input "16:30"
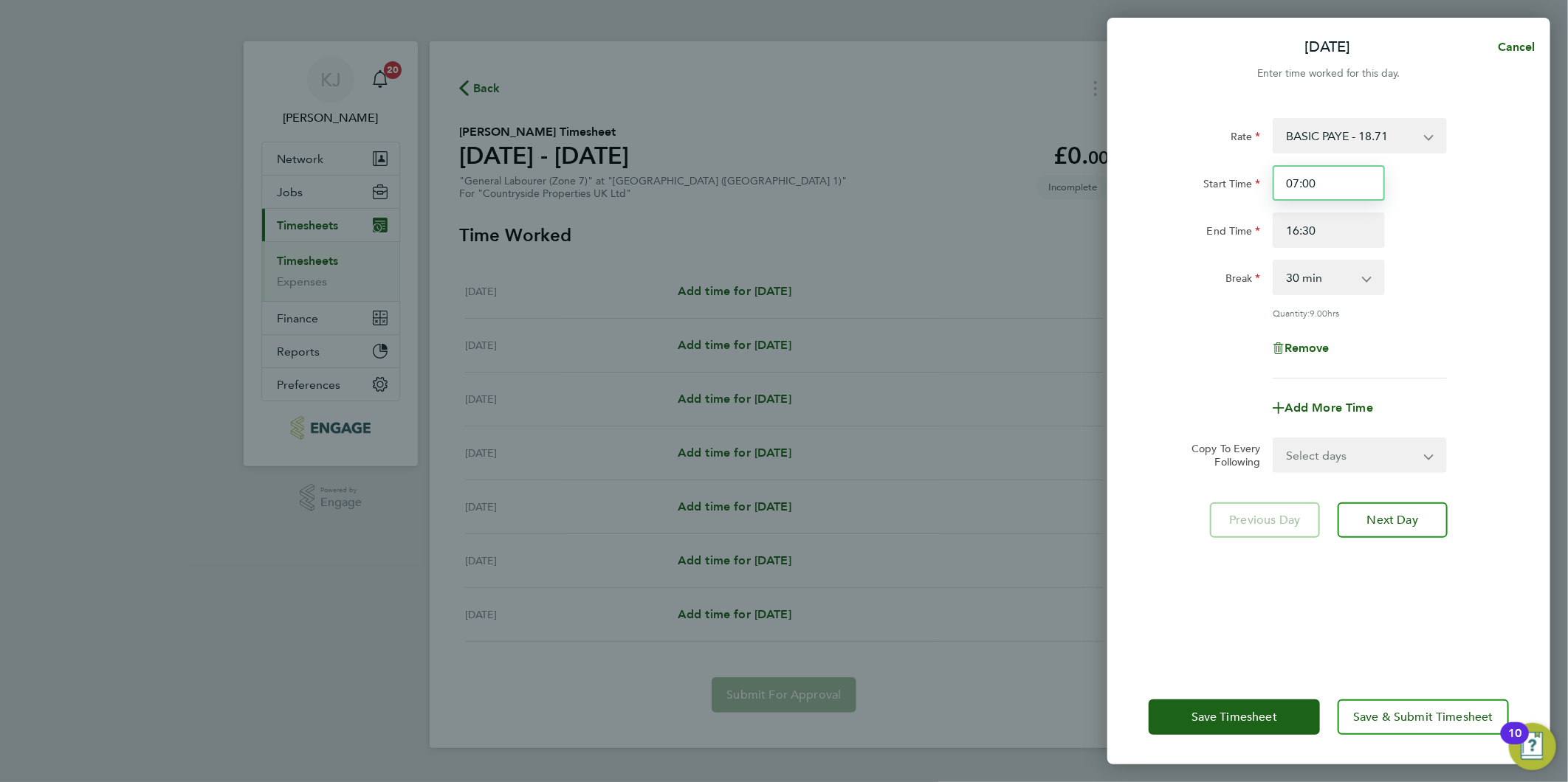
click at [1346, 174] on input "07:00" at bounding box center [1328, 183] width 112 height 35
click at [1348, 459] on select "Select days Day Weekday (Mon-Fri) Weekend (Sat-Sun) [DATE] [DATE] [DATE] [DATE]…" at bounding box center [1352, 455] width 155 height 32
select select "WEEKDAY"
click at [1274, 439] on select "Select days Day Weekday (Mon-Fri) Weekend (Sat-Sun) [DATE] [DATE] [DATE] [DATE]…" at bounding box center [1352, 455] width 155 height 32
select select "[DATE]"
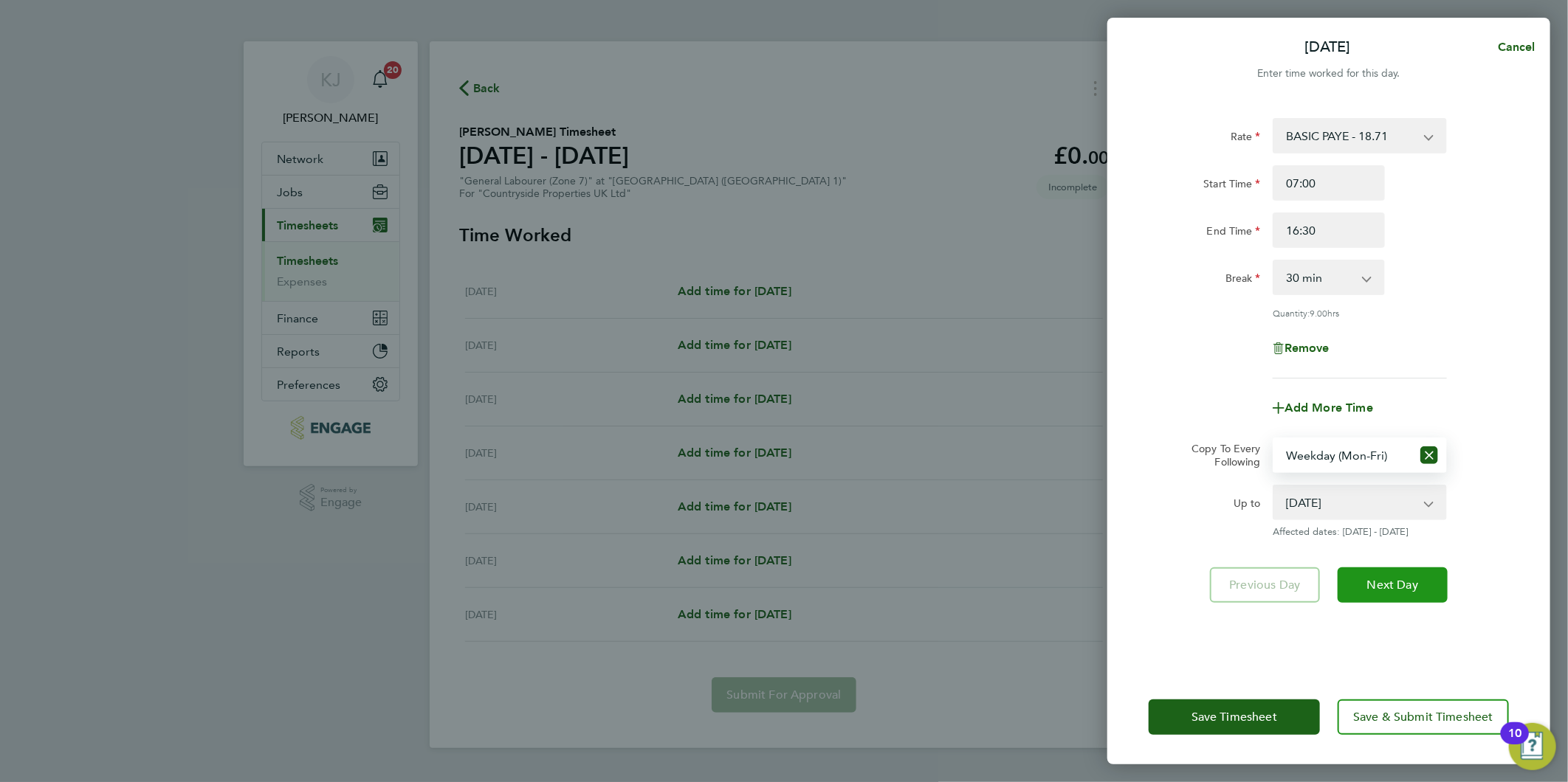
click at [1392, 580] on span "Next Day" at bounding box center [1392, 585] width 51 height 14
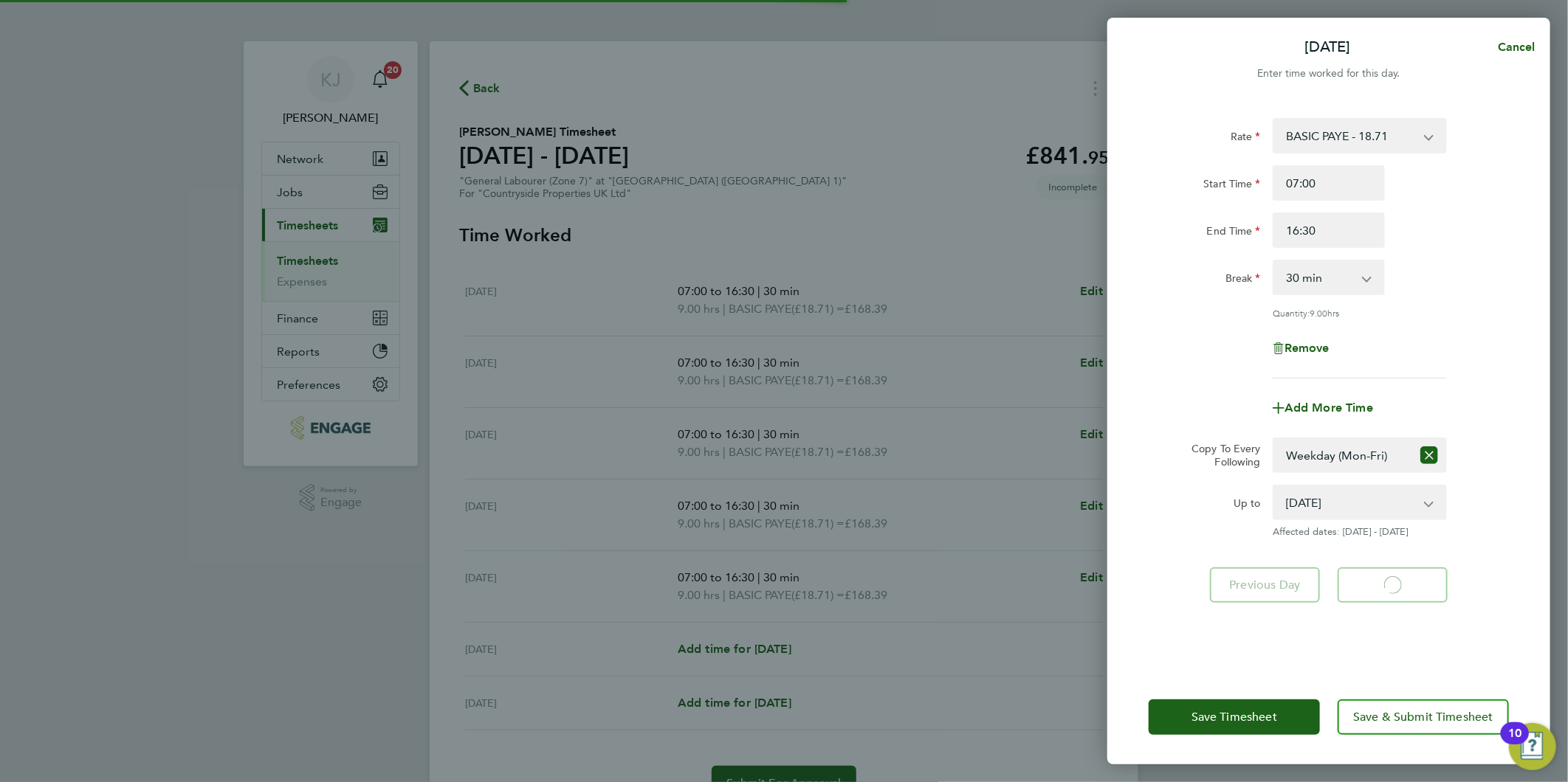
select select "30"
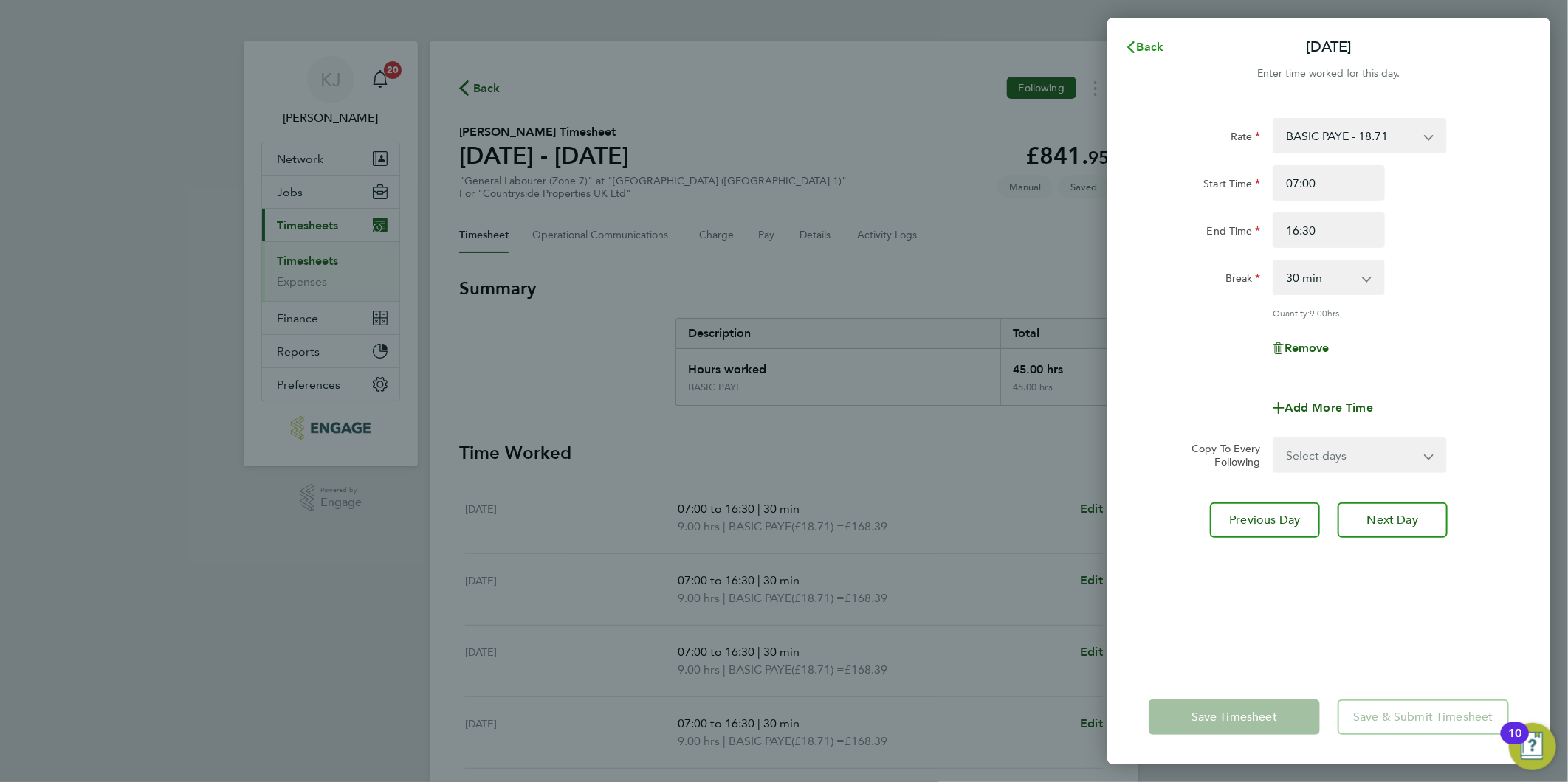
click at [1118, 46] on button "Back" at bounding box center [1144, 46] width 68 height 30
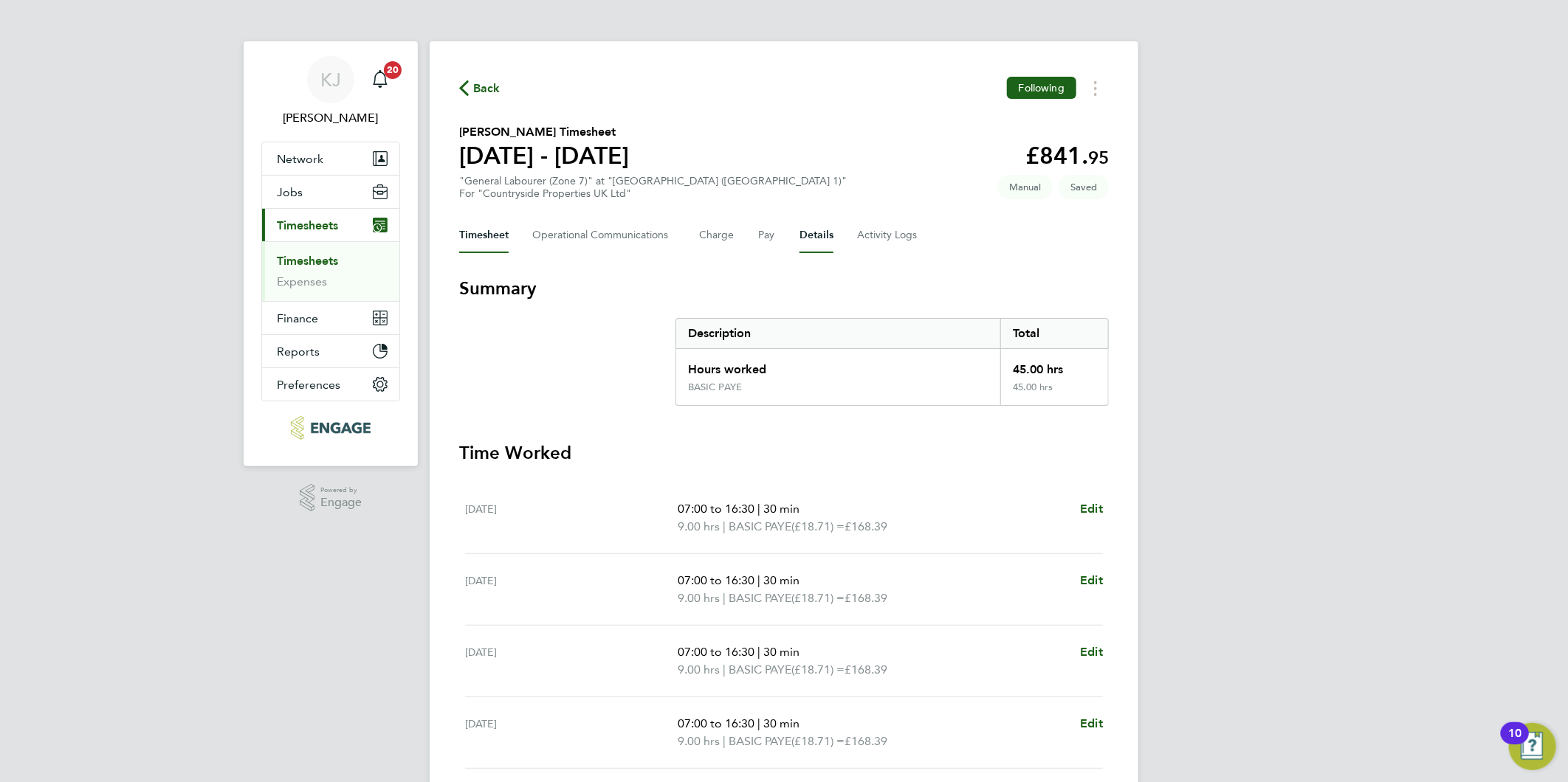
click at [818, 240] on button "Details" at bounding box center [816, 235] width 34 height 35
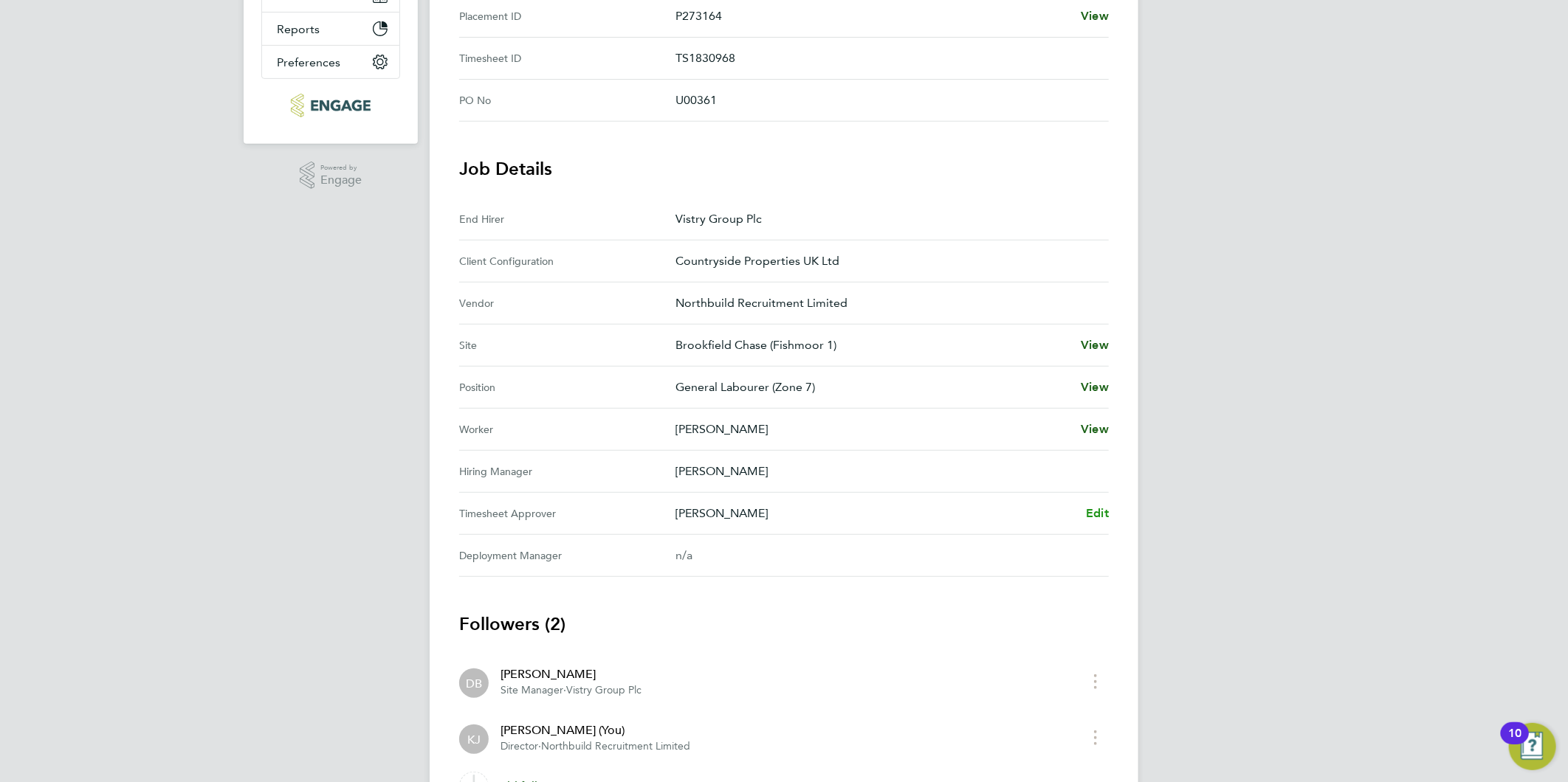
click at [1100, 512] on span "Edit" at bounding box center [1097, 513] width 23 height 14
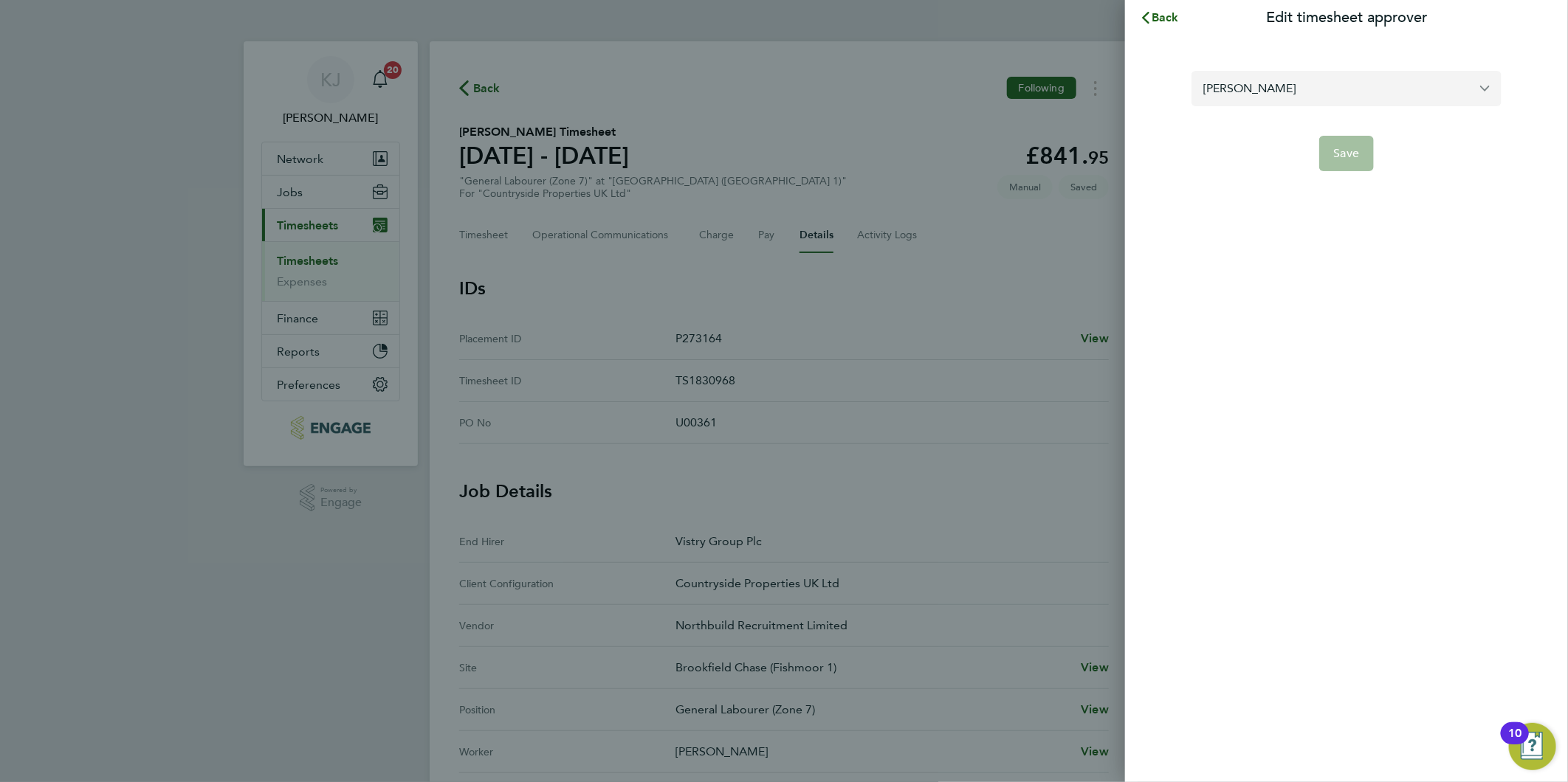
drag, startPoint x: 1369, startPoint y: 63, endPoint x: 1364, endPoint y: 86, distance: 23.5
click at [1365, 67] on section "Dane Bryan Save" at bounding box center [1346, 112] width 360 height 118
click at [1364, 86] on input "Dane Bryan" at bounding box center [1346, 88] width 310 height 35
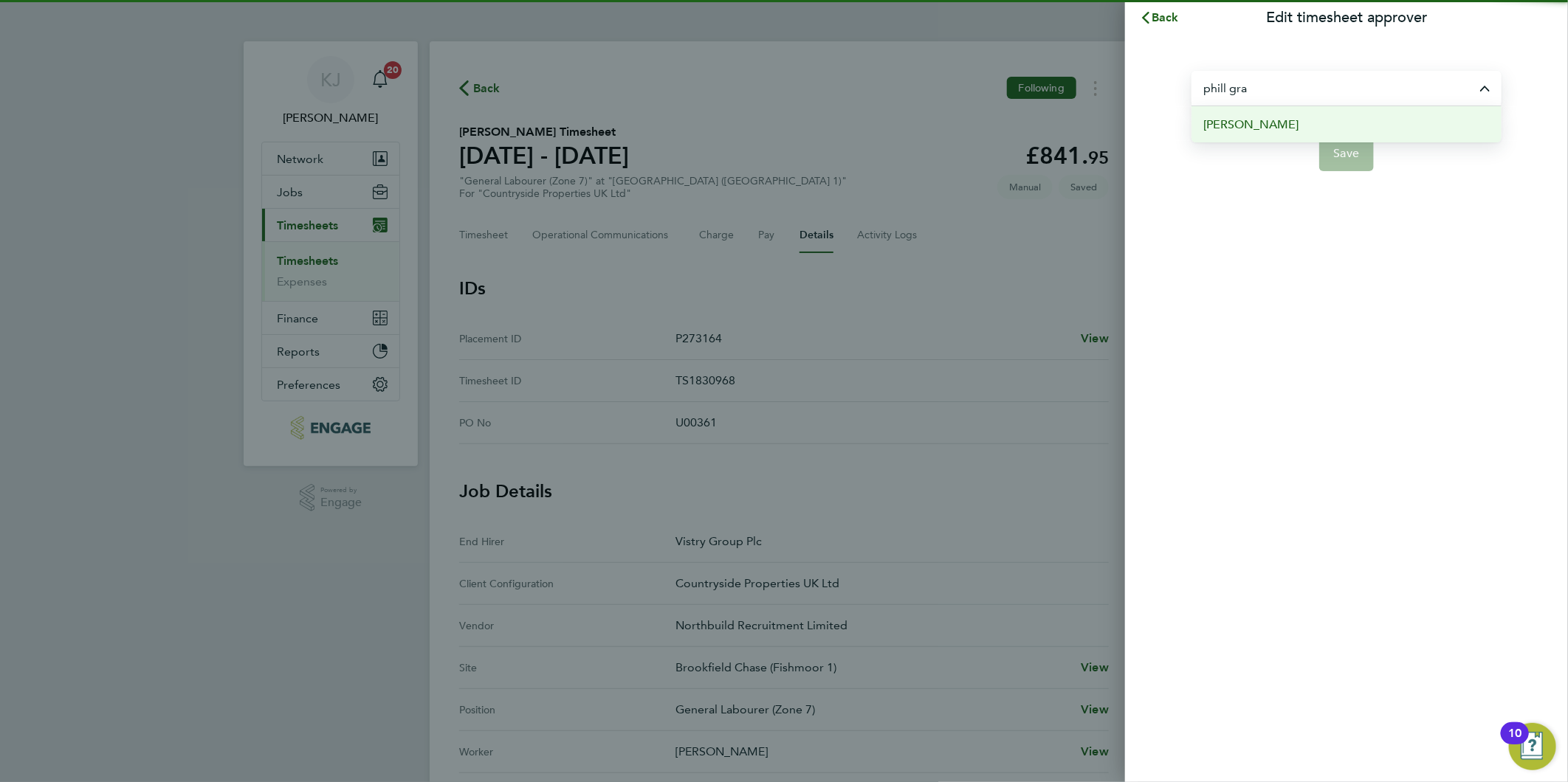
click at [1286, 130] on li "[PERSON_NAME]" at bounding box center [1346, 124] width 310 height 36
type input "[PERSON_NAME]"
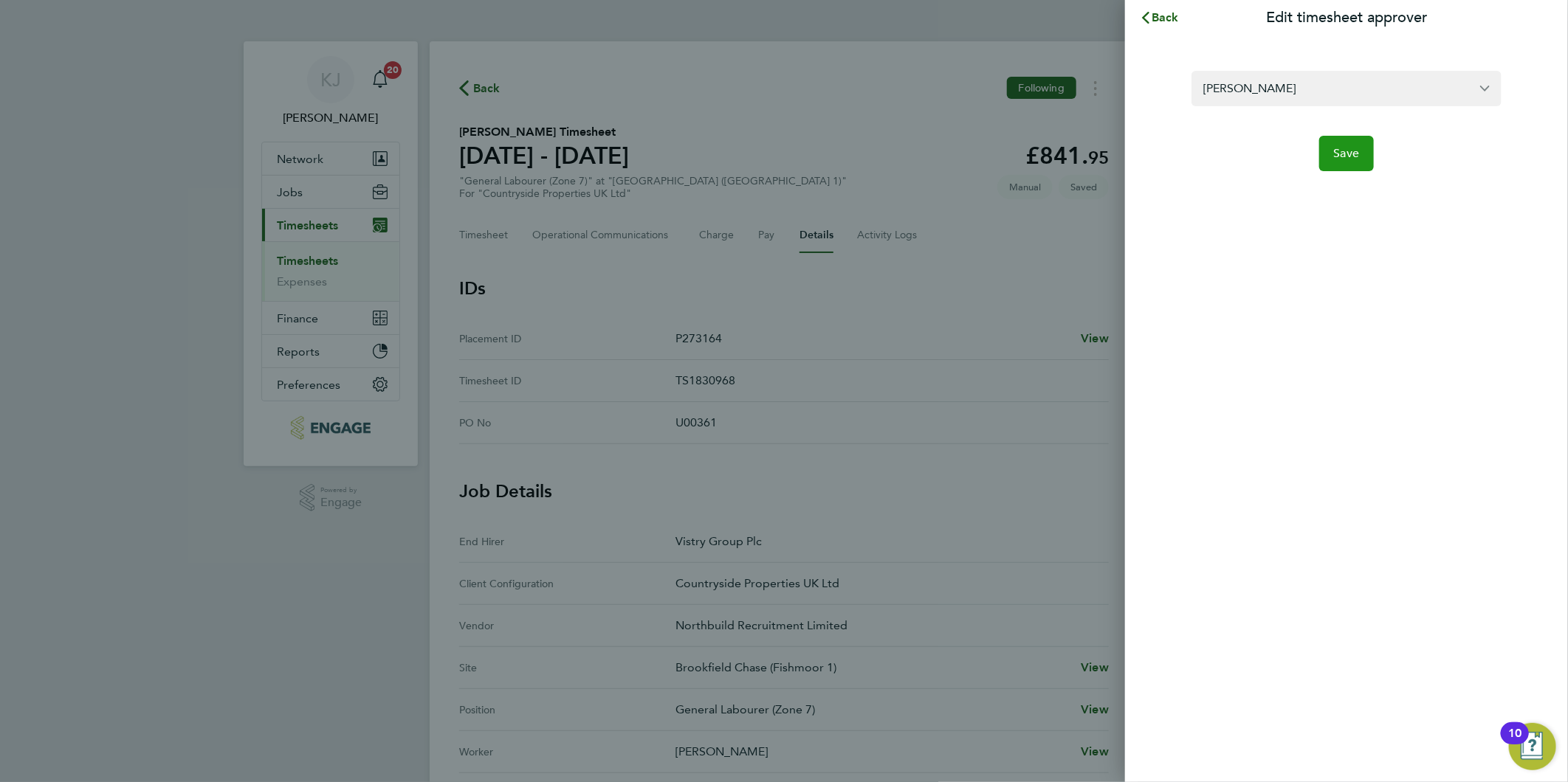
click at [1364, 156] on button "Save" at bounding box center [1347, 154] width 56 height 35
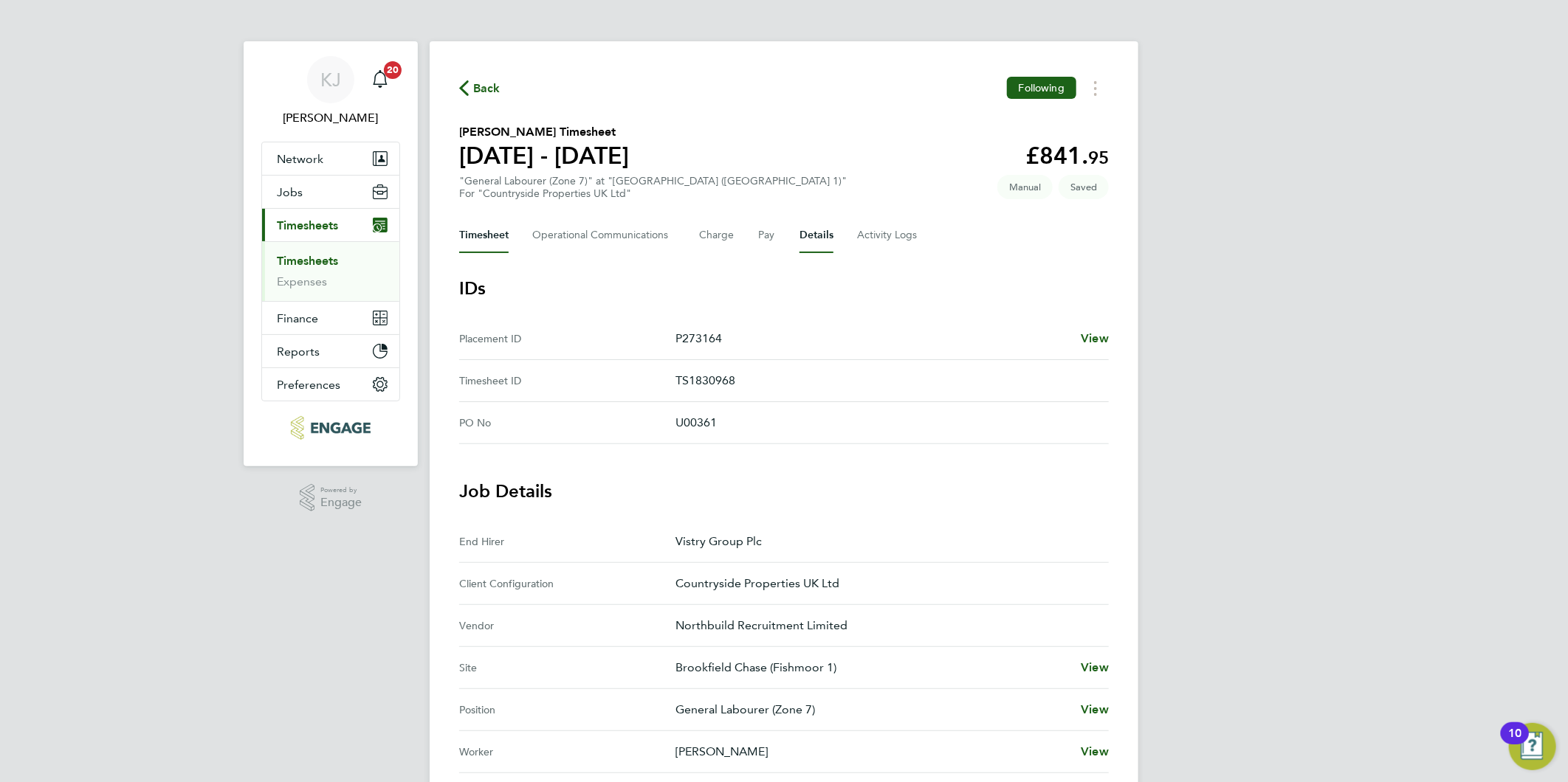
click at [496, 234] on button "Timesheet" at bounding box center [484, 235] width 50 height 35
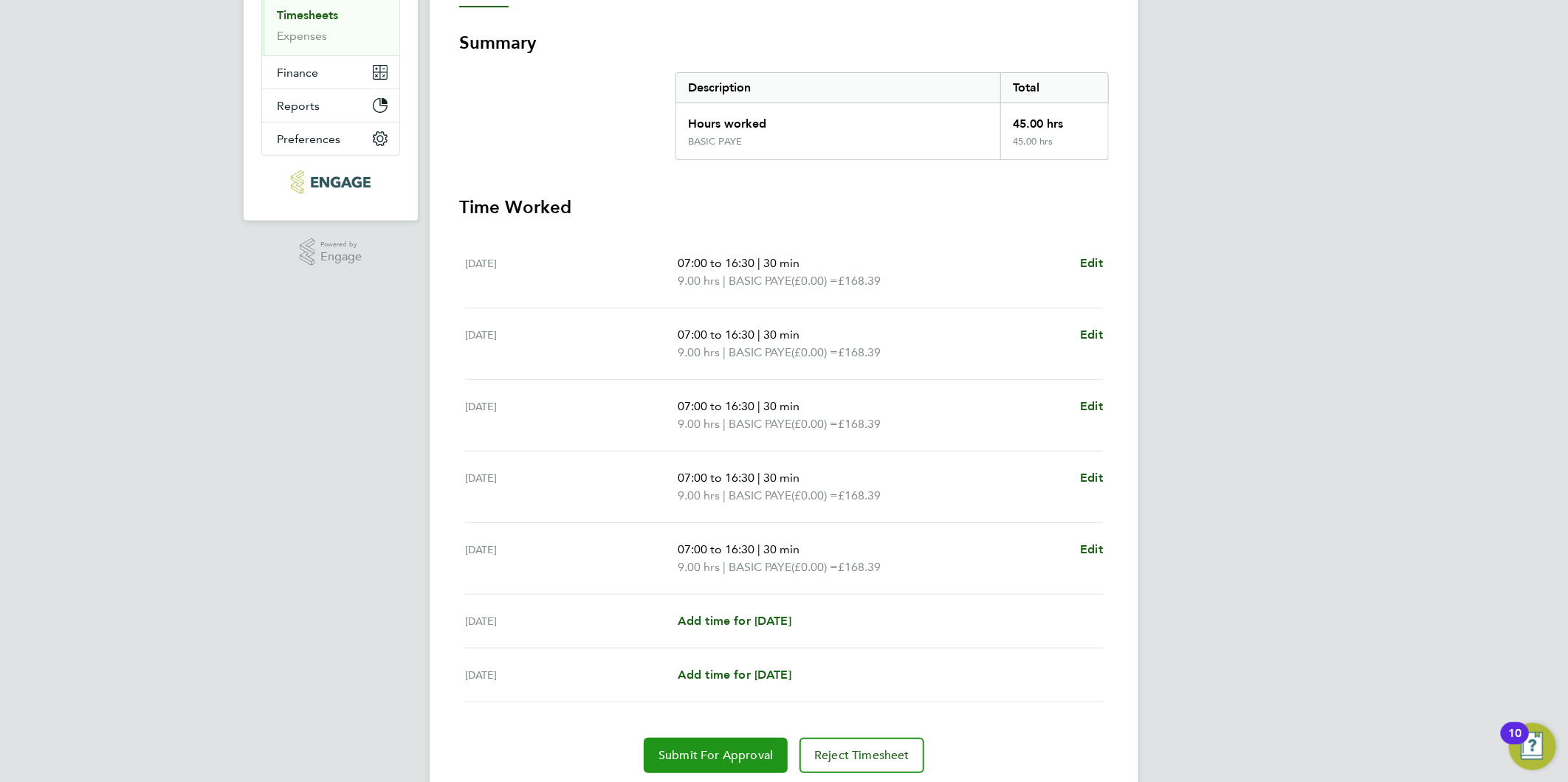
click at [704, 763] on button "Submit For Approval" at bounding box center [716, 756] width 144 height 35
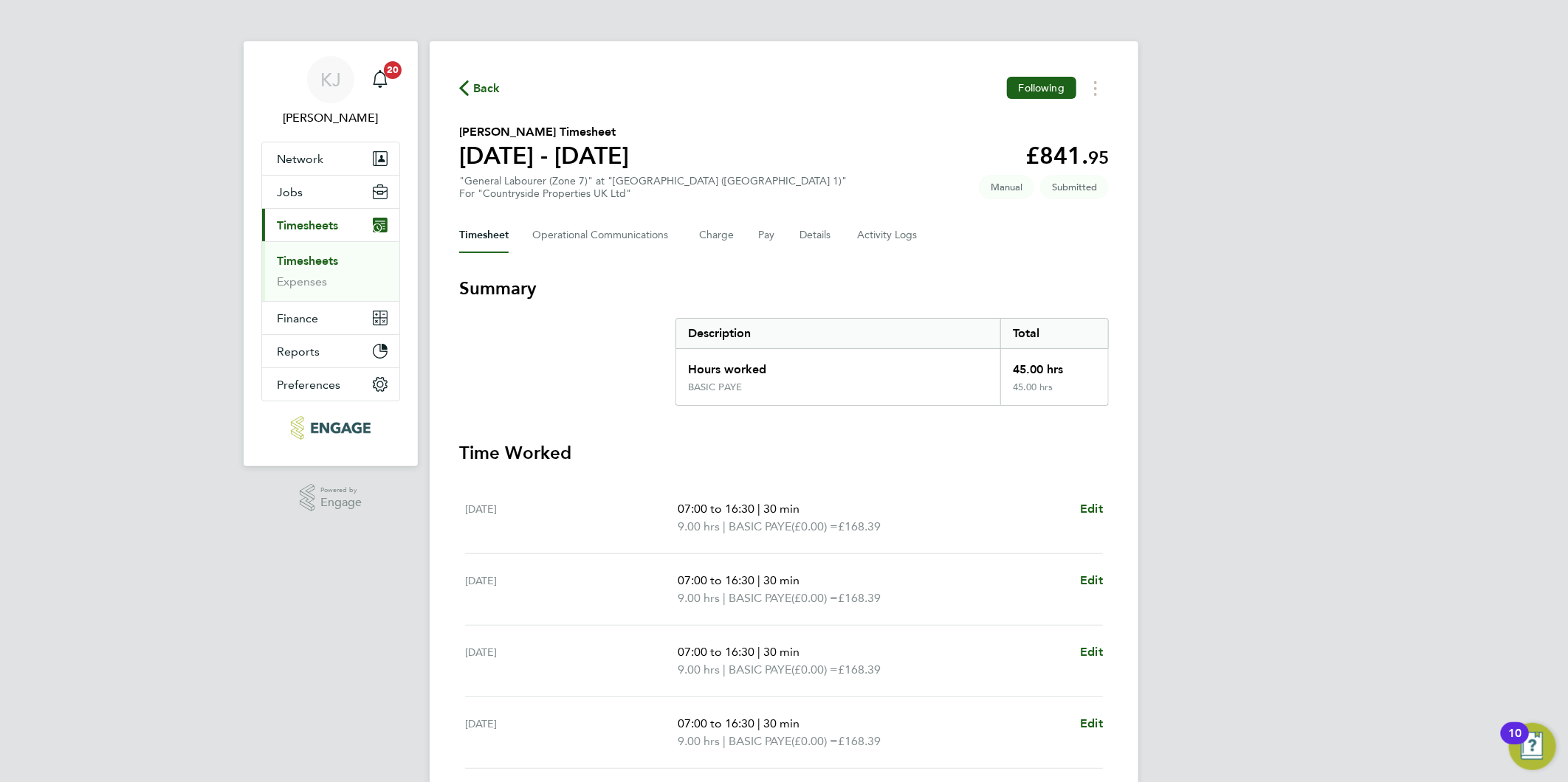
click at [297, 256] on link "Timesheets" at bounding box center [307, 261] width 62 height 14
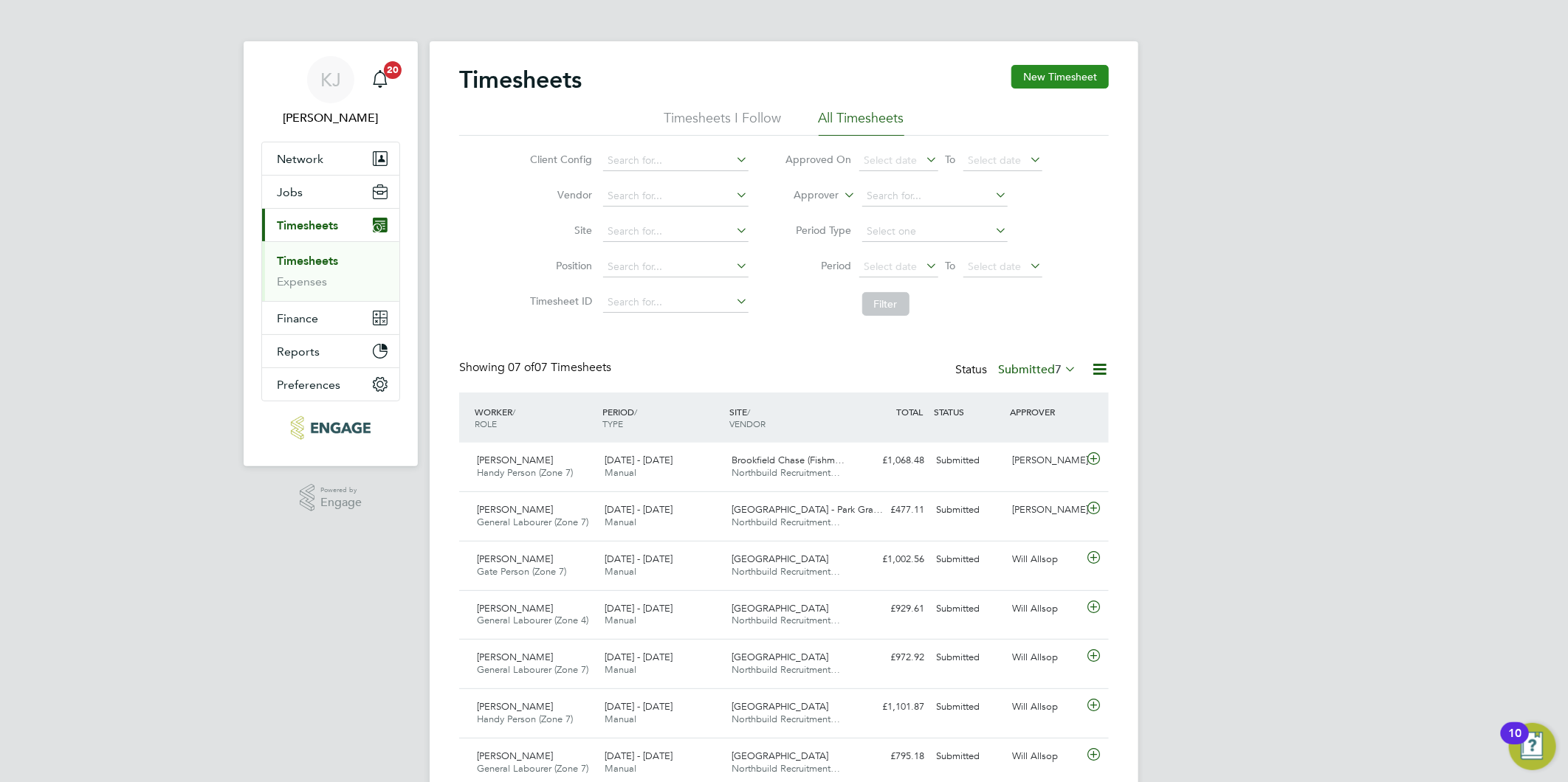
click at [1067, 77] on button "New Timesheet" at bounding box center [1059, 77] width 97 height 24
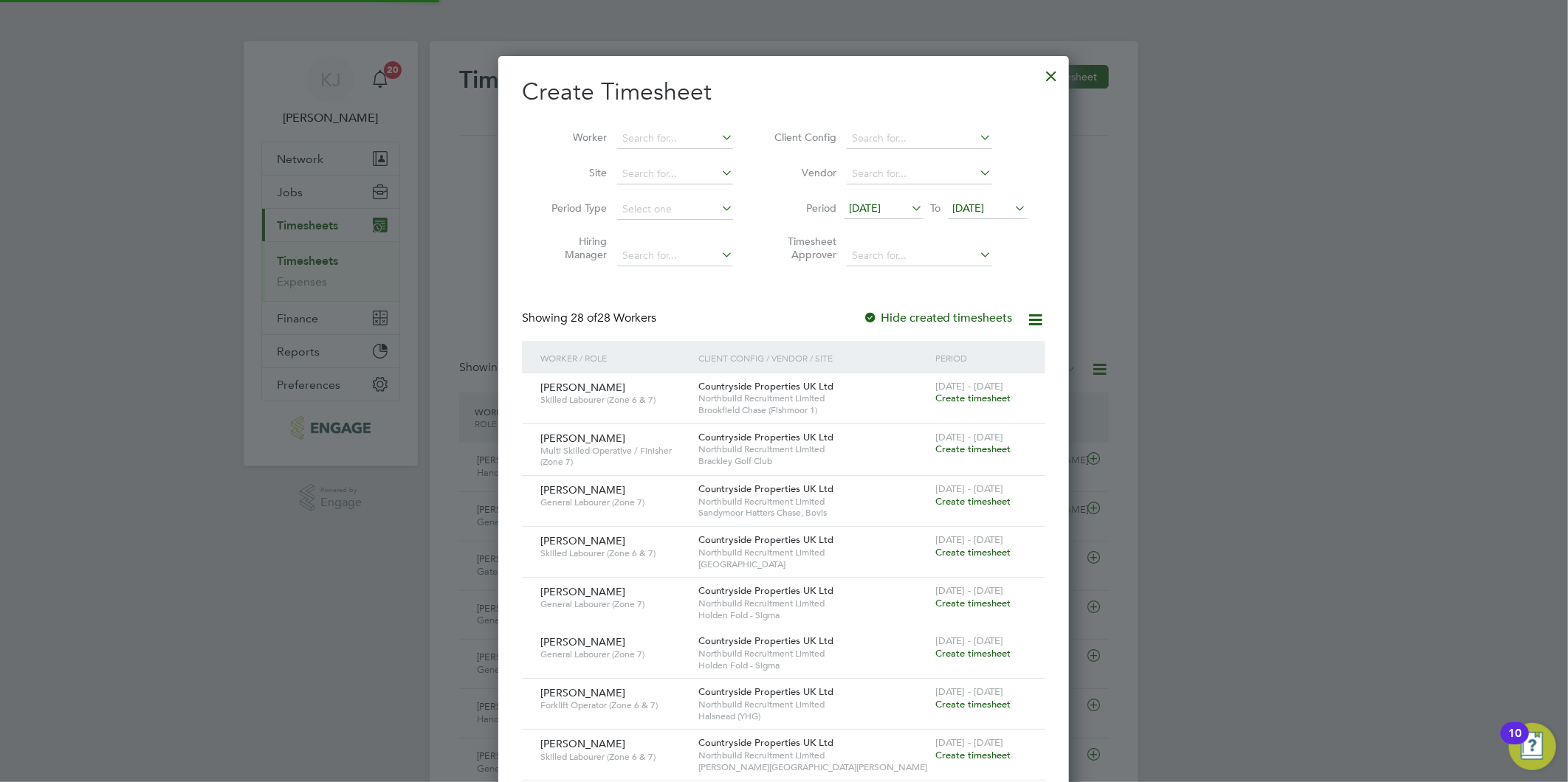
click at [861, 207] on span "[DATE]" at bounding box center [865, 208] width 32 height 13
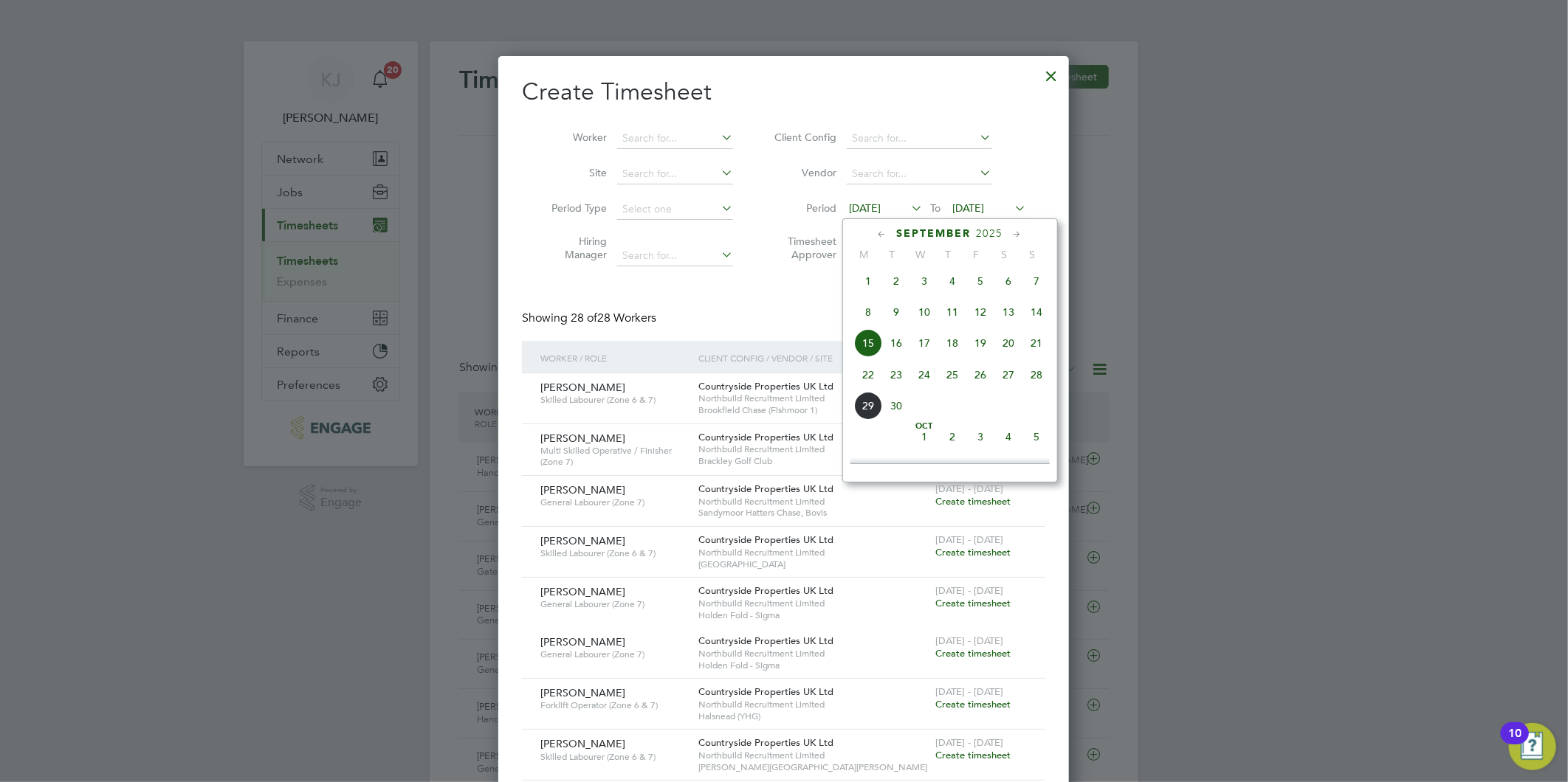
click at [860, 386] on span "22" at bounding box center [868, 375] width 28 height 28
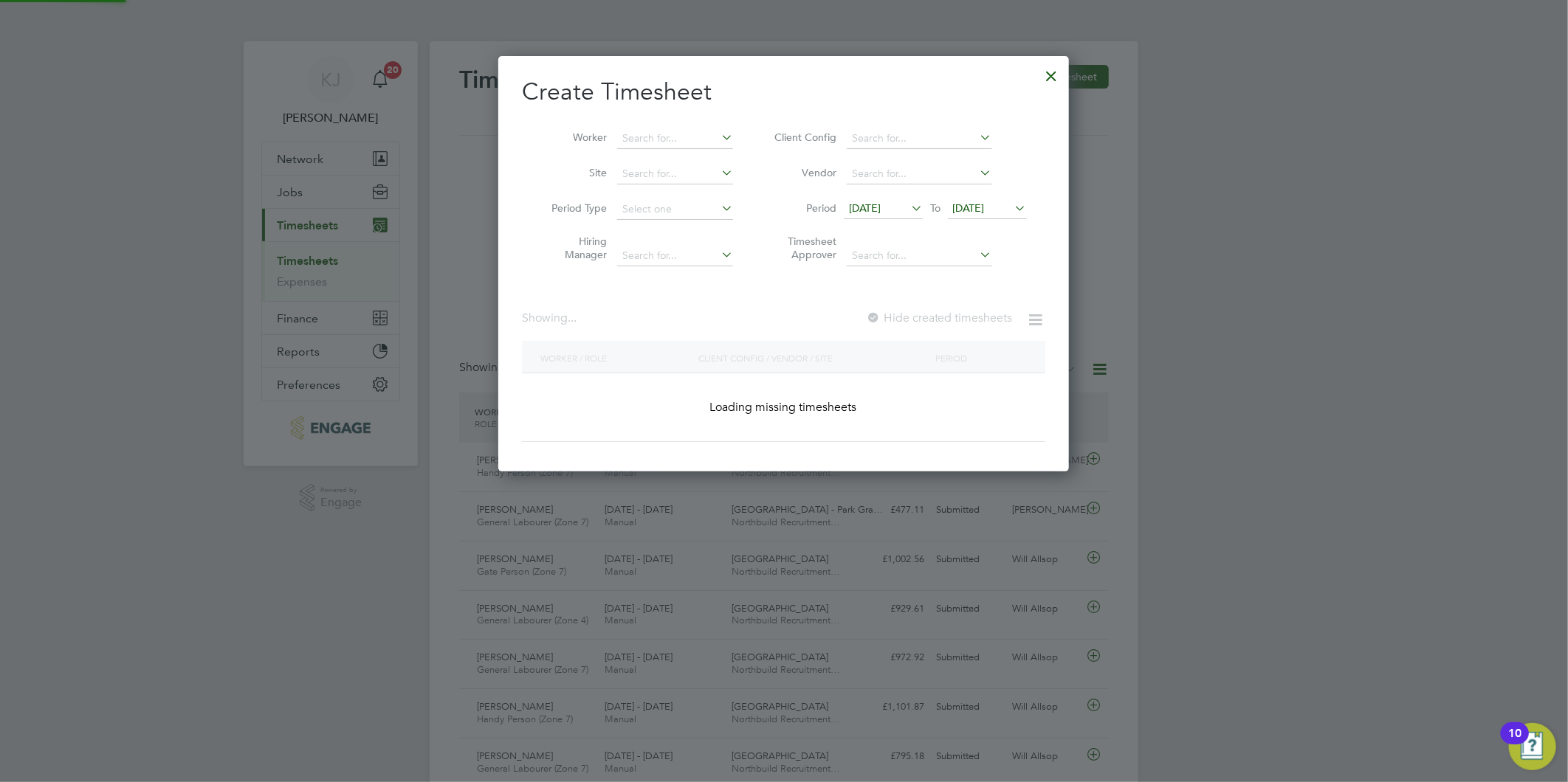
click at [985, 202] on span "[DATE]" at bounding box center [969, 208] width 32 height 13
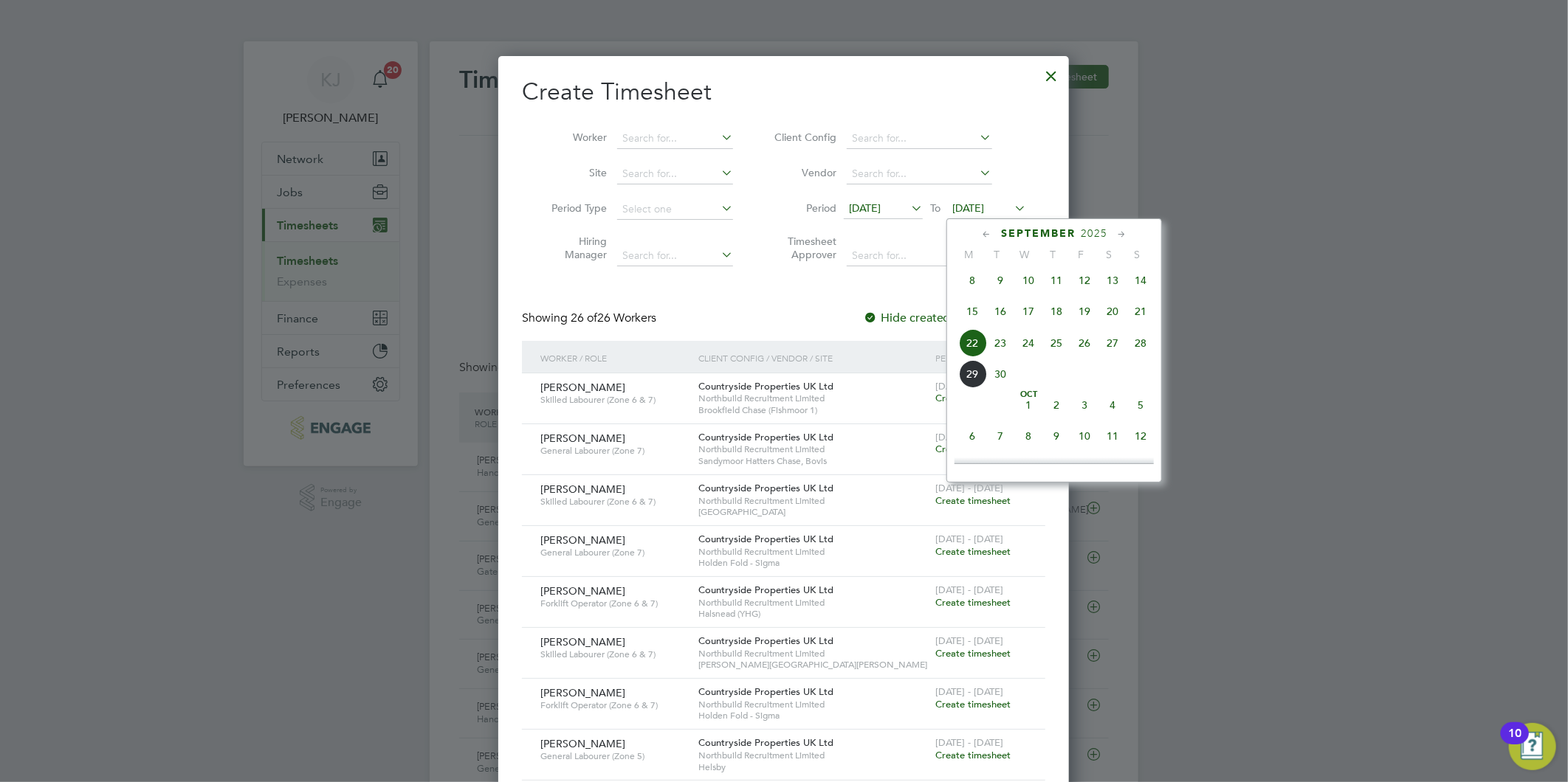
click at [1153, 347] on span "28" at bounding box center [1140, 342] width 28 height 28
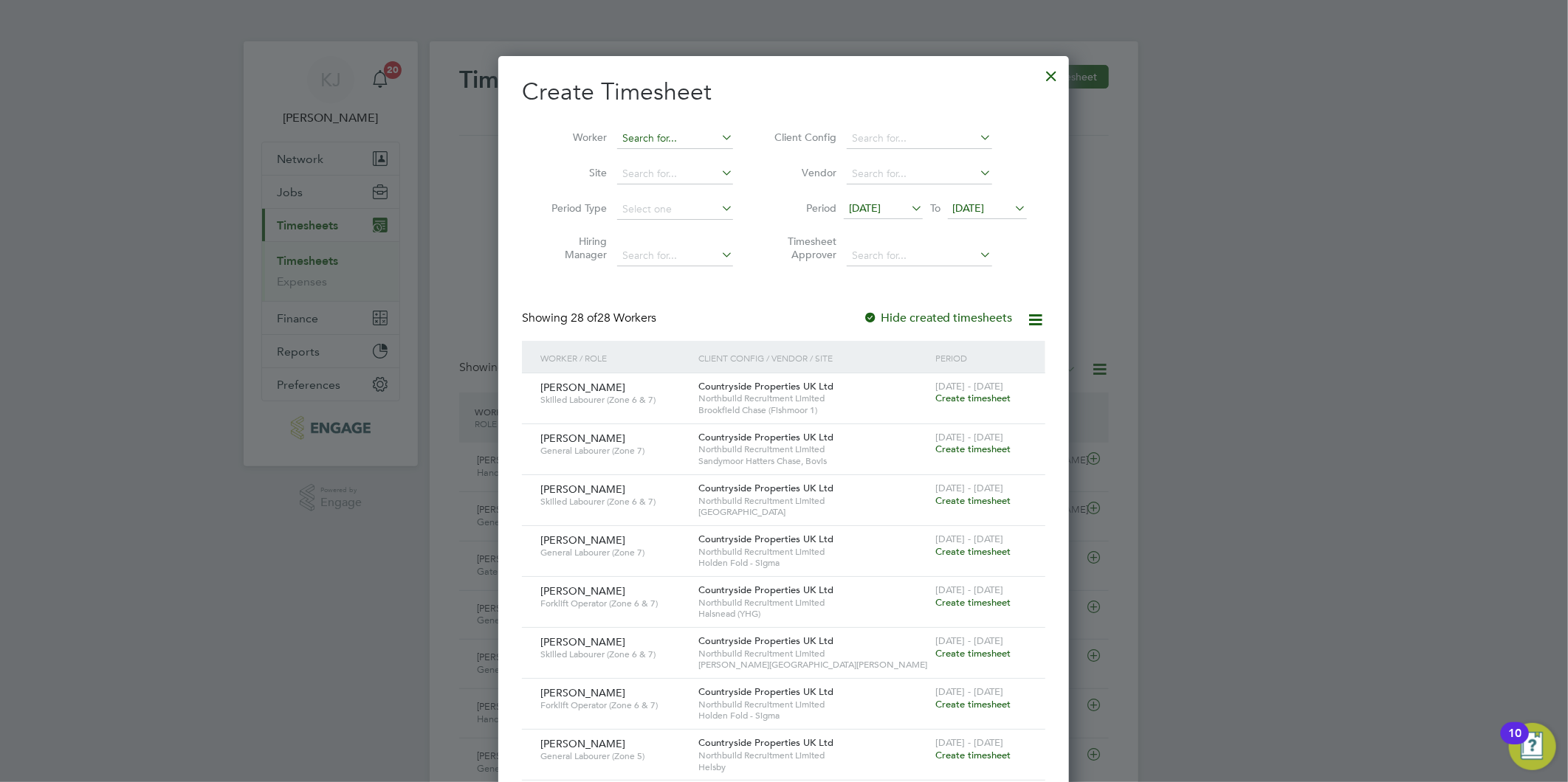
click at [640, 129] on input at bounding box center [674, 138] width 116 height 20
click at [690, 193] on li "Ga ry Atherton" at bounding box center [679, 199] width 125 height 20
type input "Gary Atherton"
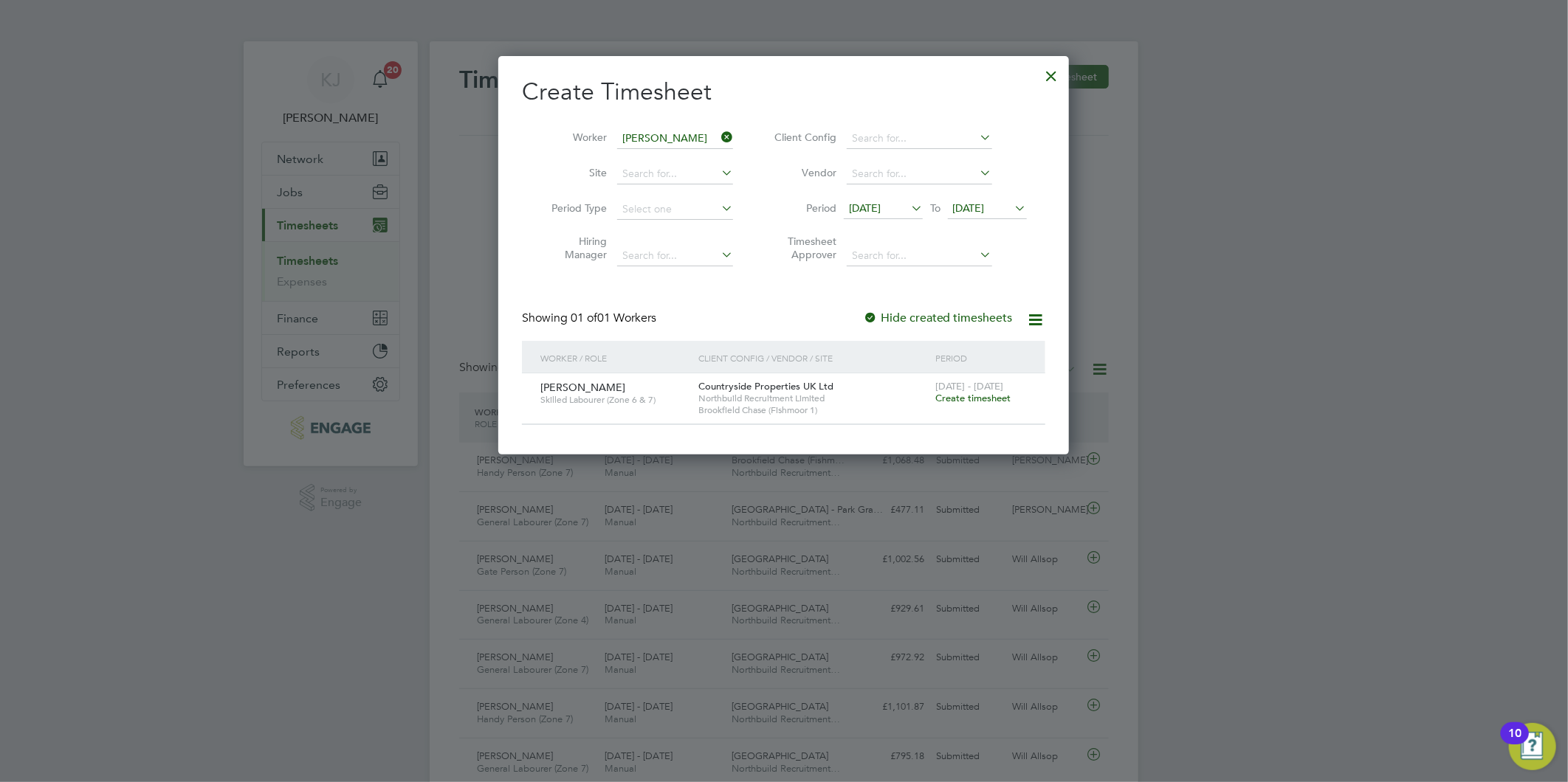
click at [961, 400] on span "Create timesheet" at bounding box center [972, 397] width 75 height 13
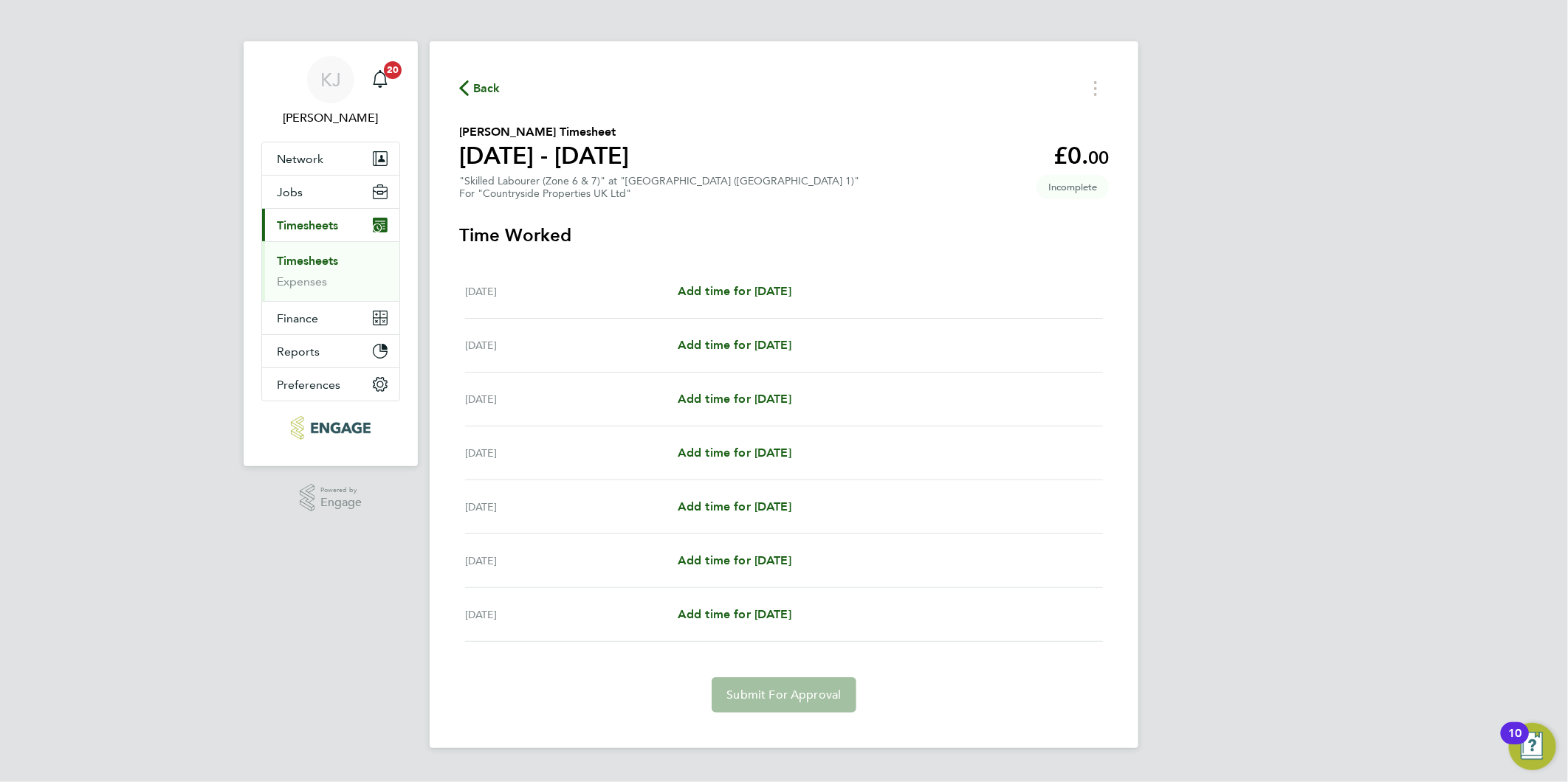
click at [778, 303] on div "[DATE] Add time for [DATE] Add time for [DATE]" at bounding box center [784, 292] width 638 height 54
click at [723, 294] on span "Add time for [DATE]" at bounding box center [734, 291] width 114 height 14
select select "30"
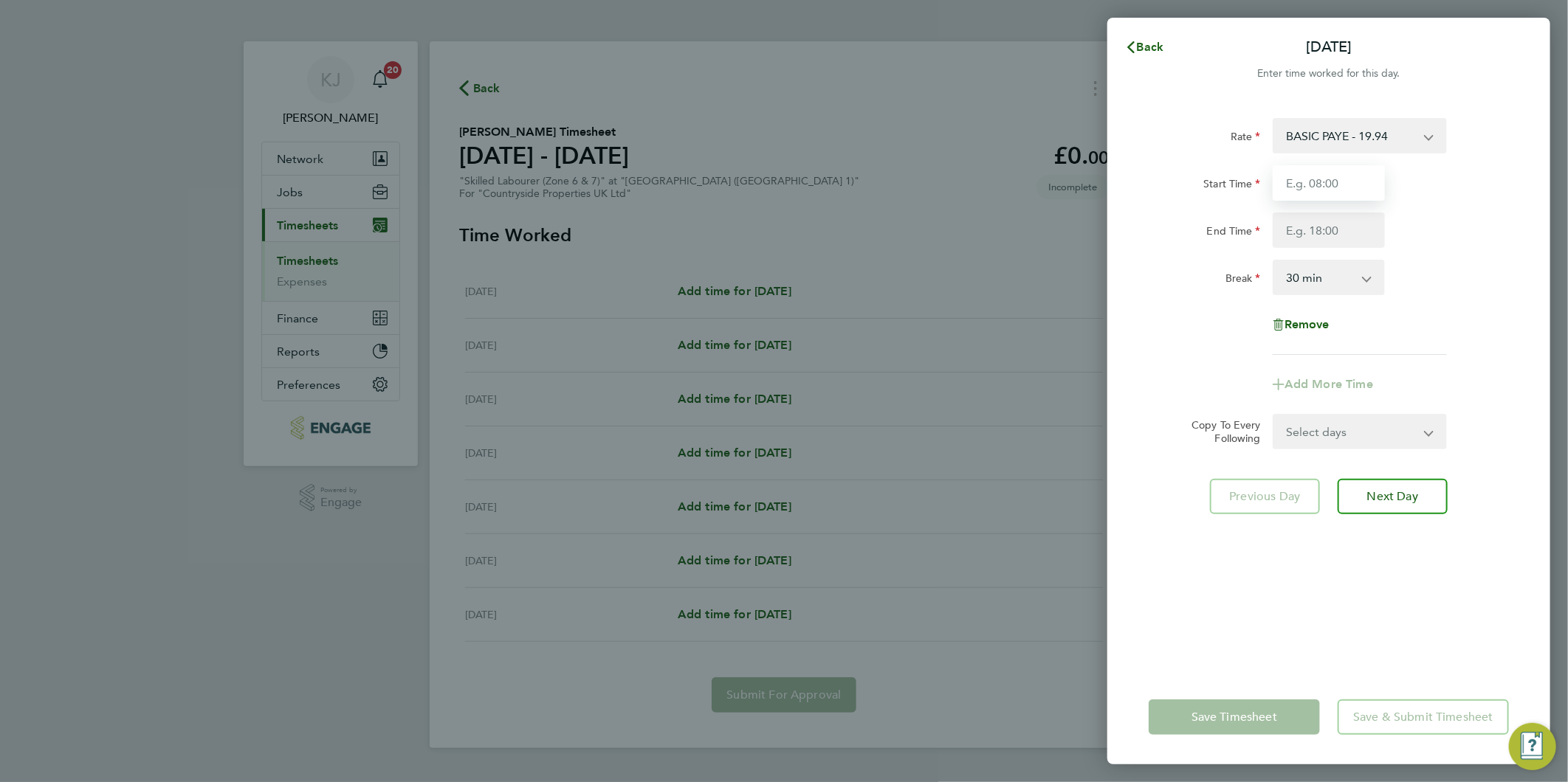
drag, startPoint x: 1310, startPoint y: 197, endPoint x: 1315, endPoint y: 187, distance: 11.2
click at [1310, 197] on input "Start Time" at bounding box center [1328, 183] width 112 height 35
type input "07:30"
type input "16:30"
click at [1334, 165] on input "07:30" at bounding box center [1328, 183] width 112 height 35
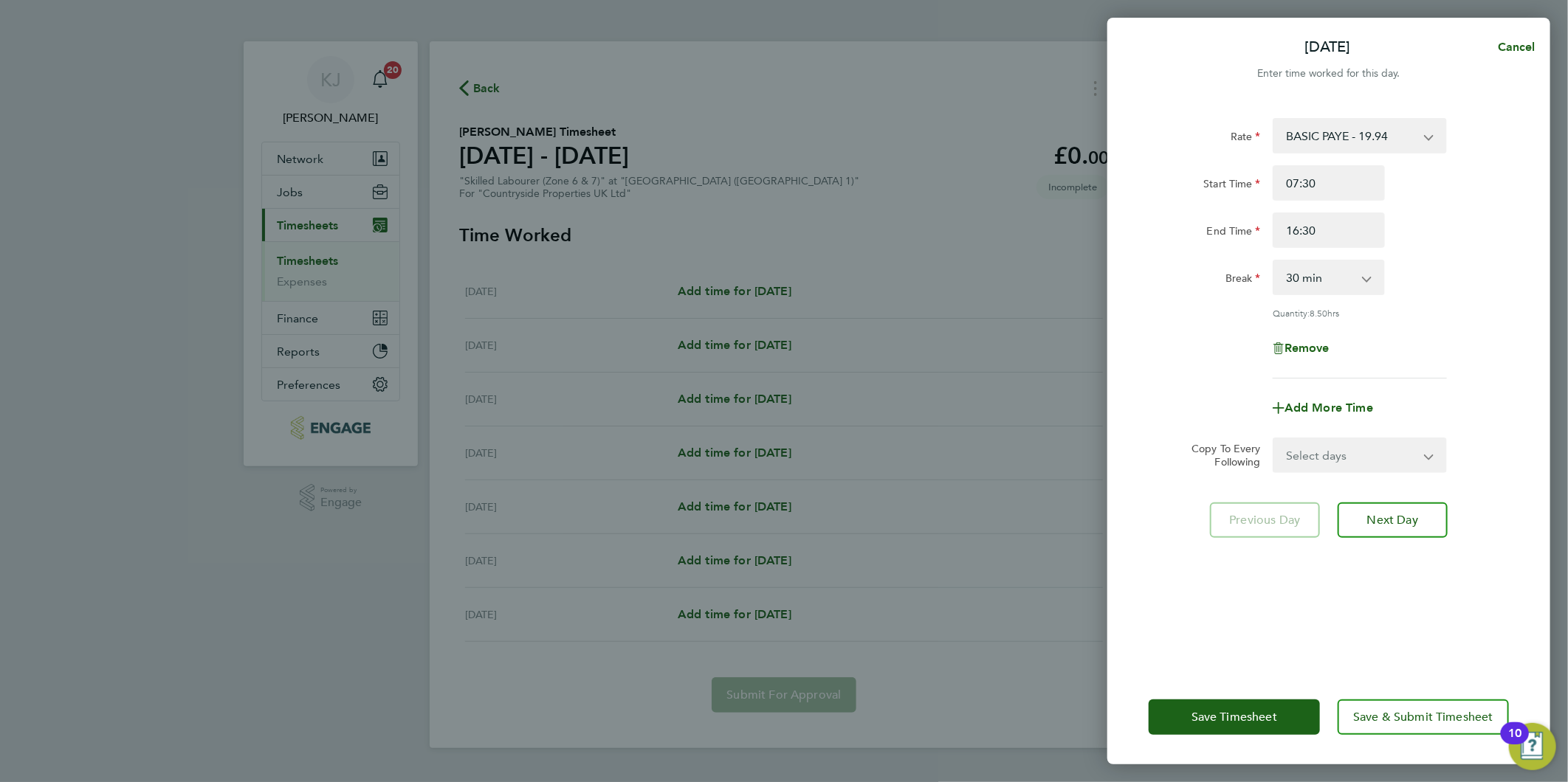
click at [1348, 458] on select "Select days Day Weekday (Mon-Fri) Weekend (Sat-Sun) Tuesday Wednesday Thursday …" at bounding box center [1352, 455] width 155 height 32
select select "WEEKDAY"
click at [1274, 439] on select "Select days Day Weekday (Mon-Fri) Weekend (Sat-Sun) Tuesday Wednesday Thursday …" at bounding box center [1352, 455] width 155 height 32
select select "2025-09-28"
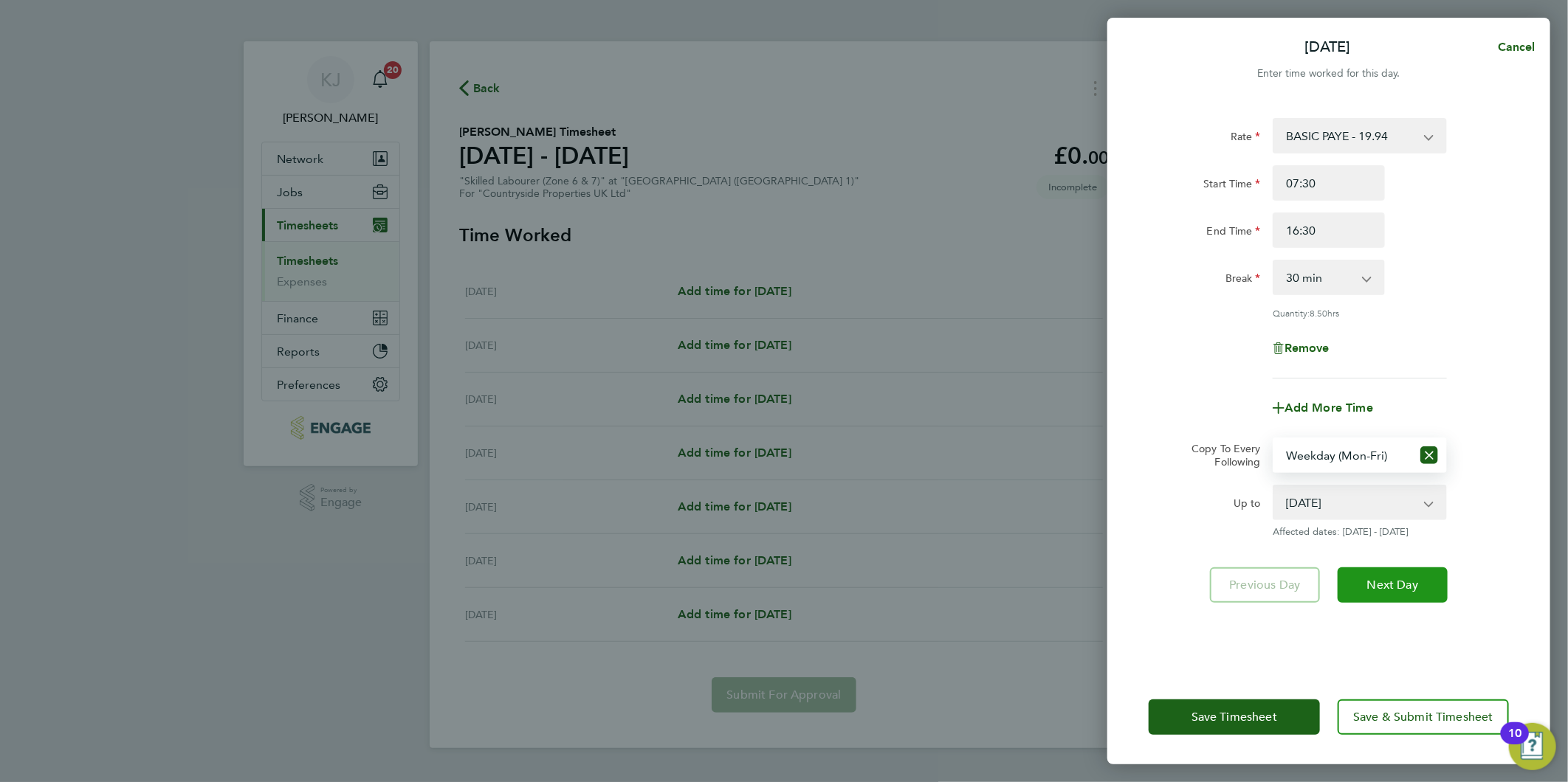
click at [1415, 580] on span "Next Day" at bounding box center [1392, 585] width 51 height 14
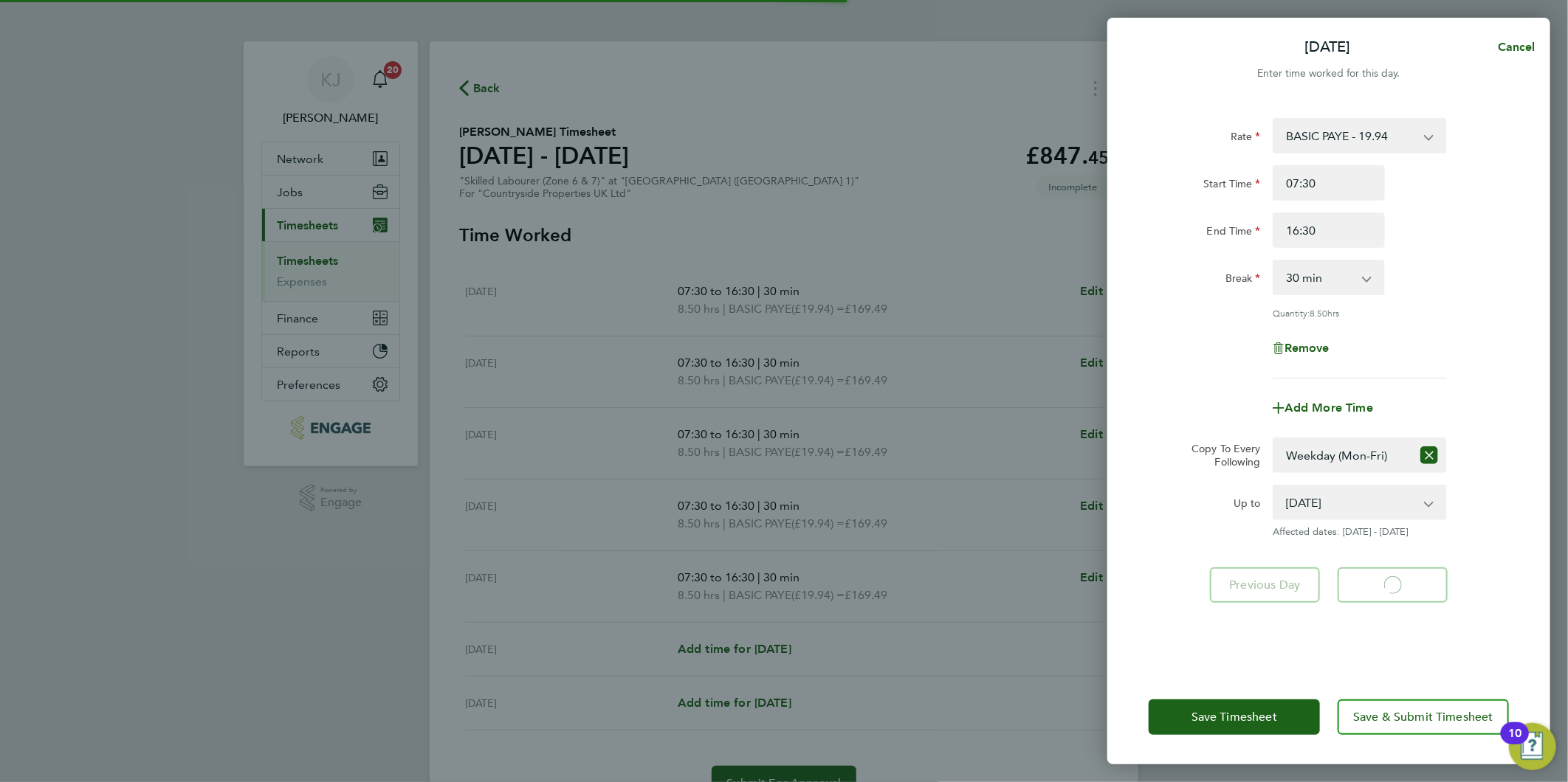
select select "30"
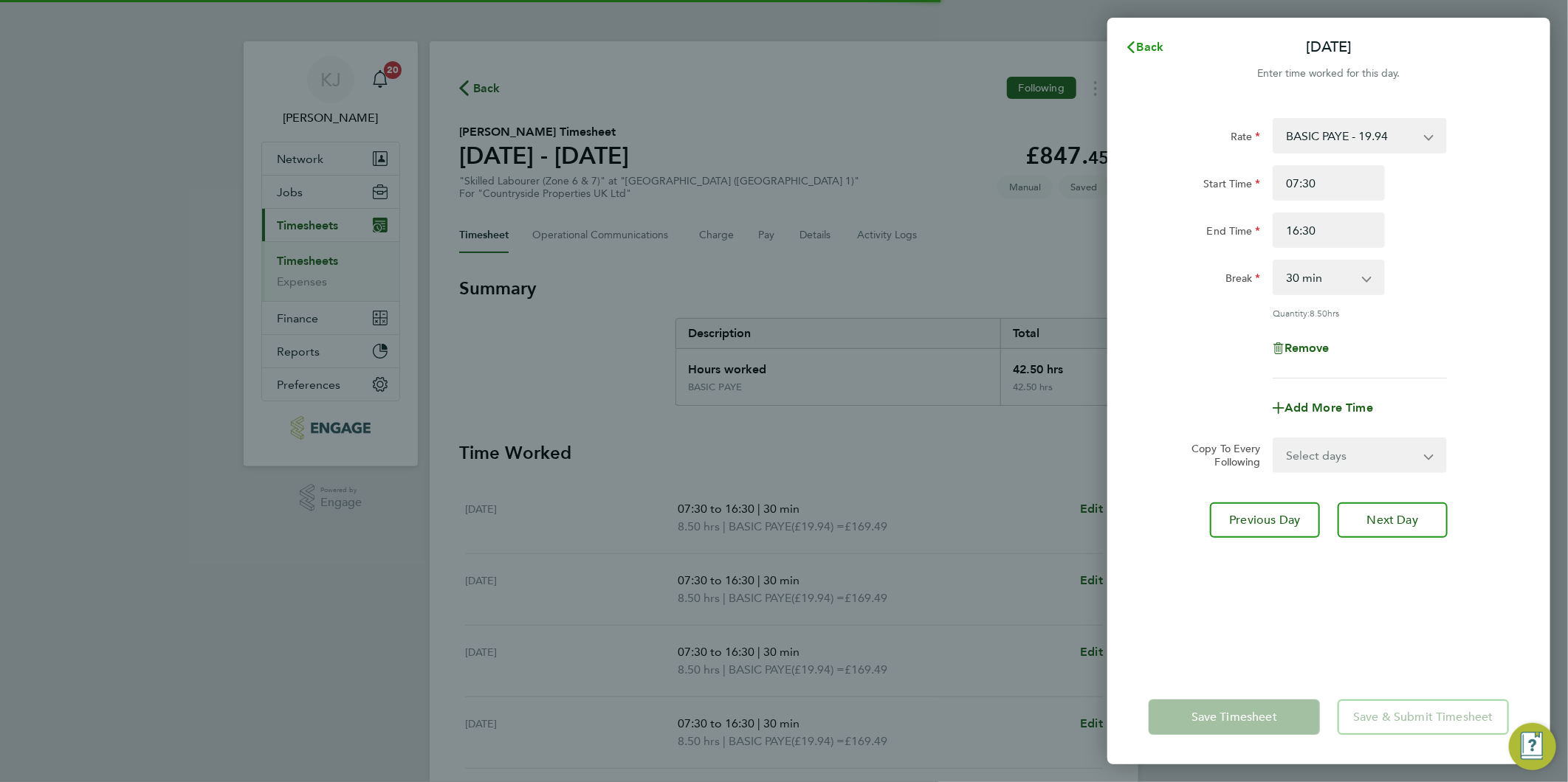
click at [1149, 43] on span "Back" at bounding box center [1150, 46] width 27 height 14
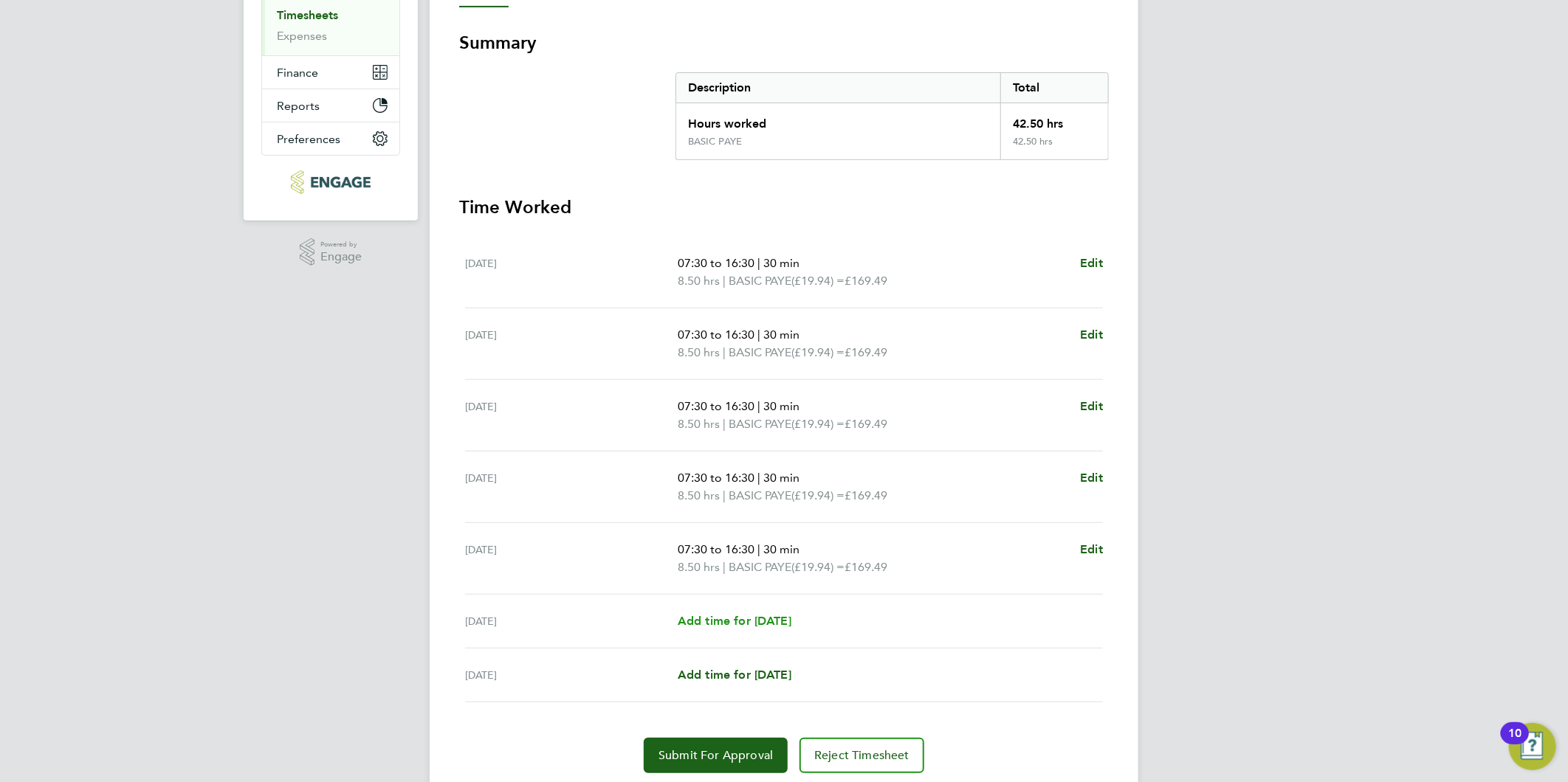
click at [706, 625] on span "Add time for Sat 27 Sep" at bounding box center [734, 621] width 114 height 14
select select "30"
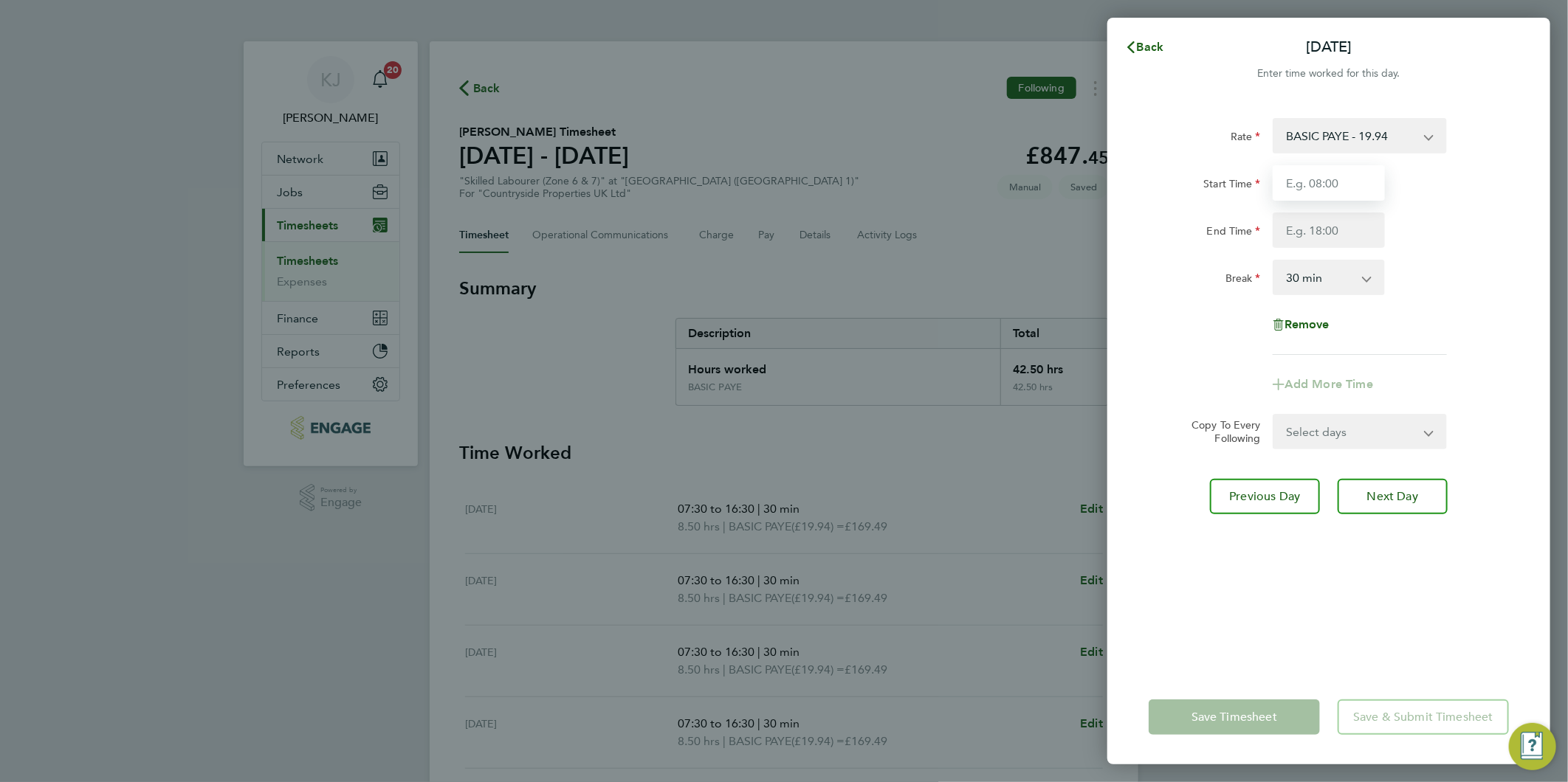
click at [1325, 180] on input "Start Time" at bounding box center [1328, 183] width 112 height 35
type input "07:30"
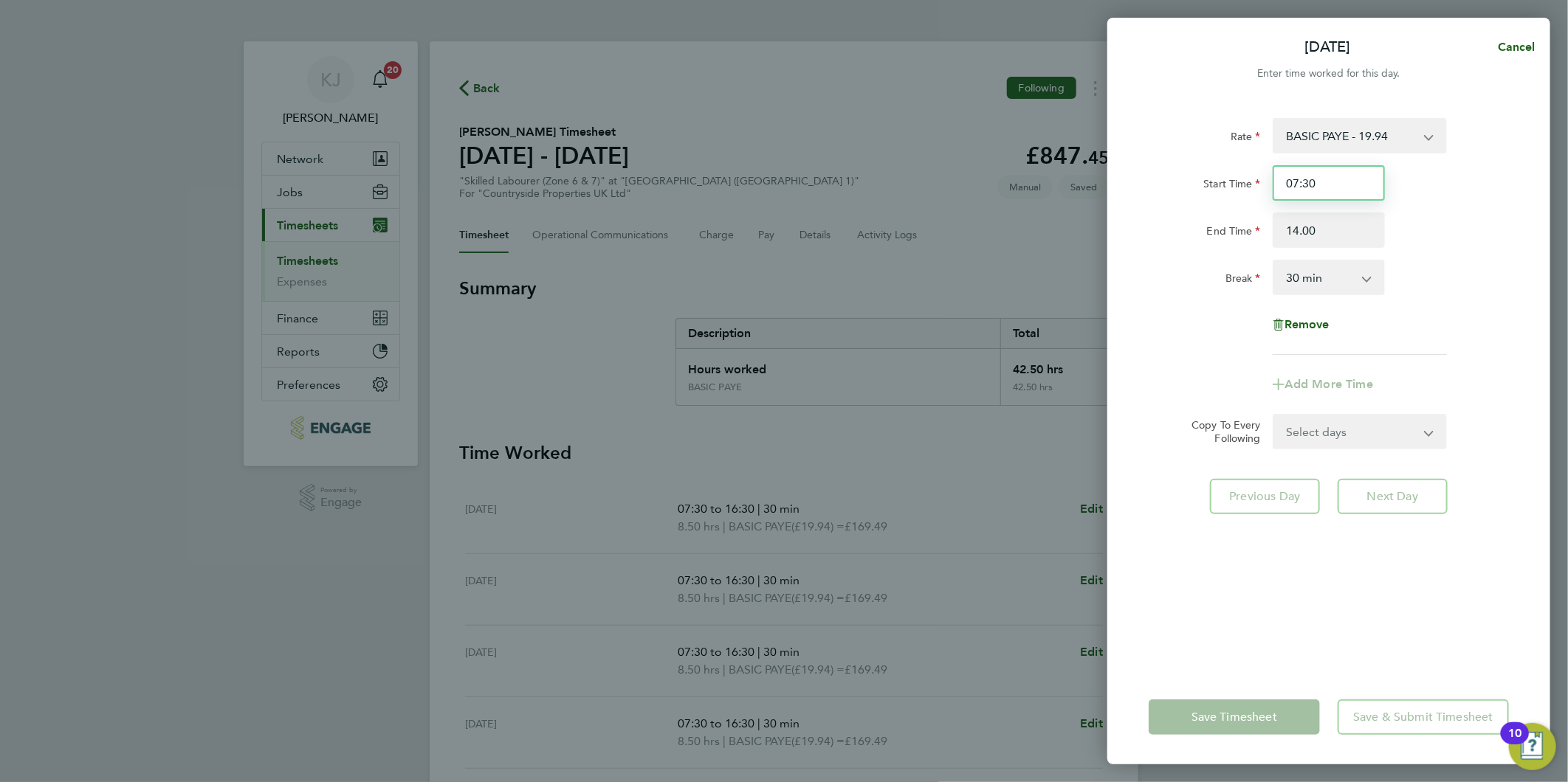
type input "14:00"
click at [1307, 167] on input "07:30" at bounding box center [1328, 183] width 112 height 35
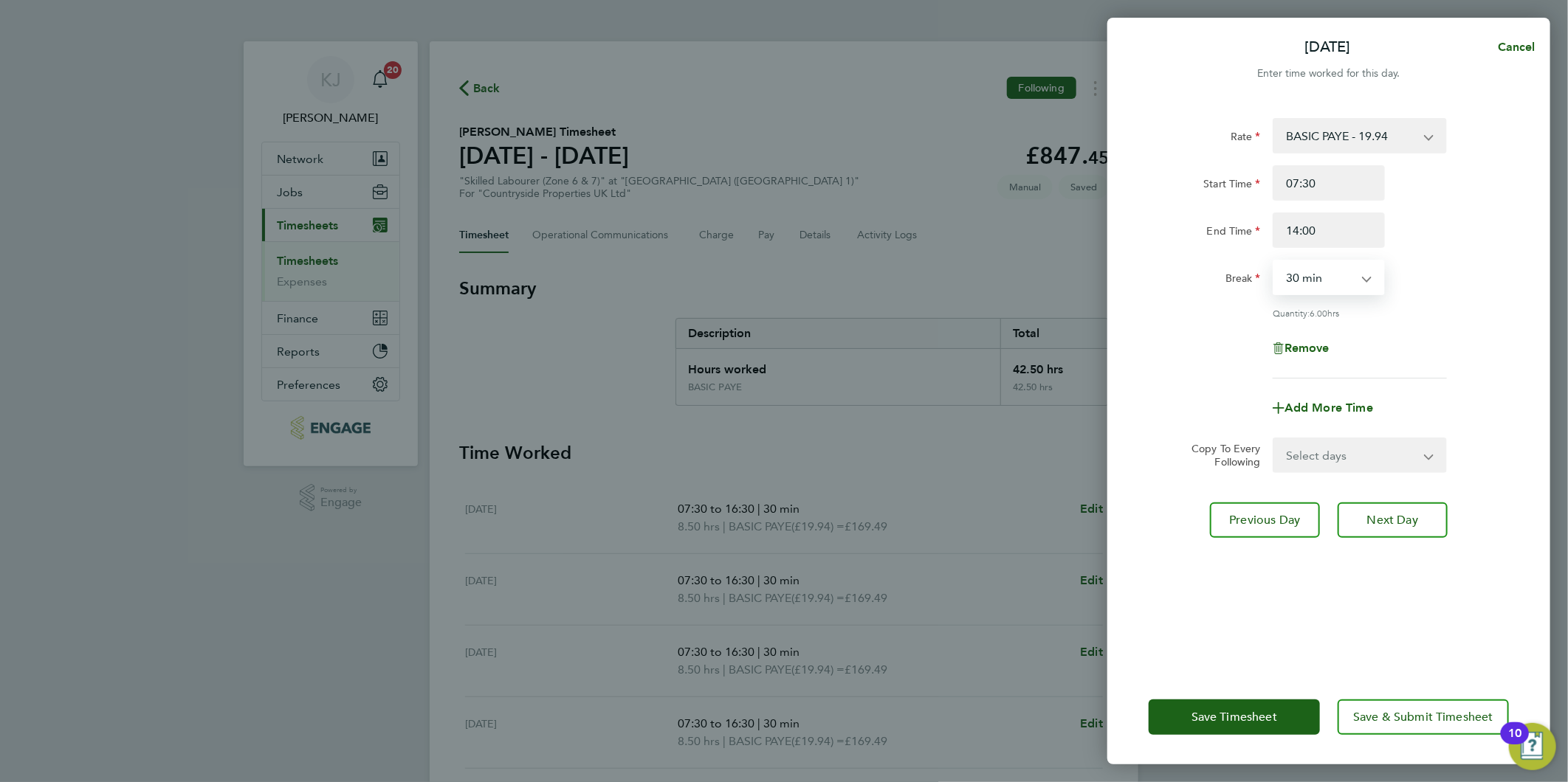
click at [1325, 278] on select "0 min 15 min 30 min 45 min 60 min 75 min 90 min" at bounding box center [1320, 278] width 91 height 32
select select "0"
click at [1274, 262] on select "0 min 15 min 30 min 45 min 60 min 75 min 90 min" at bounding box center [1320, 278] width 91 height 32
drag, startPoint x: 1339, startPoint y: 231, endPoint x: 444, endPoint y: 266, distance: 895.7
click at [444, 262] on div "Sat 27 Sep Cancel Enter time worked for this day. Rate BASIC PAYE - 19.94 Start…" at bounding box center [784, 391] width 1568 height 782
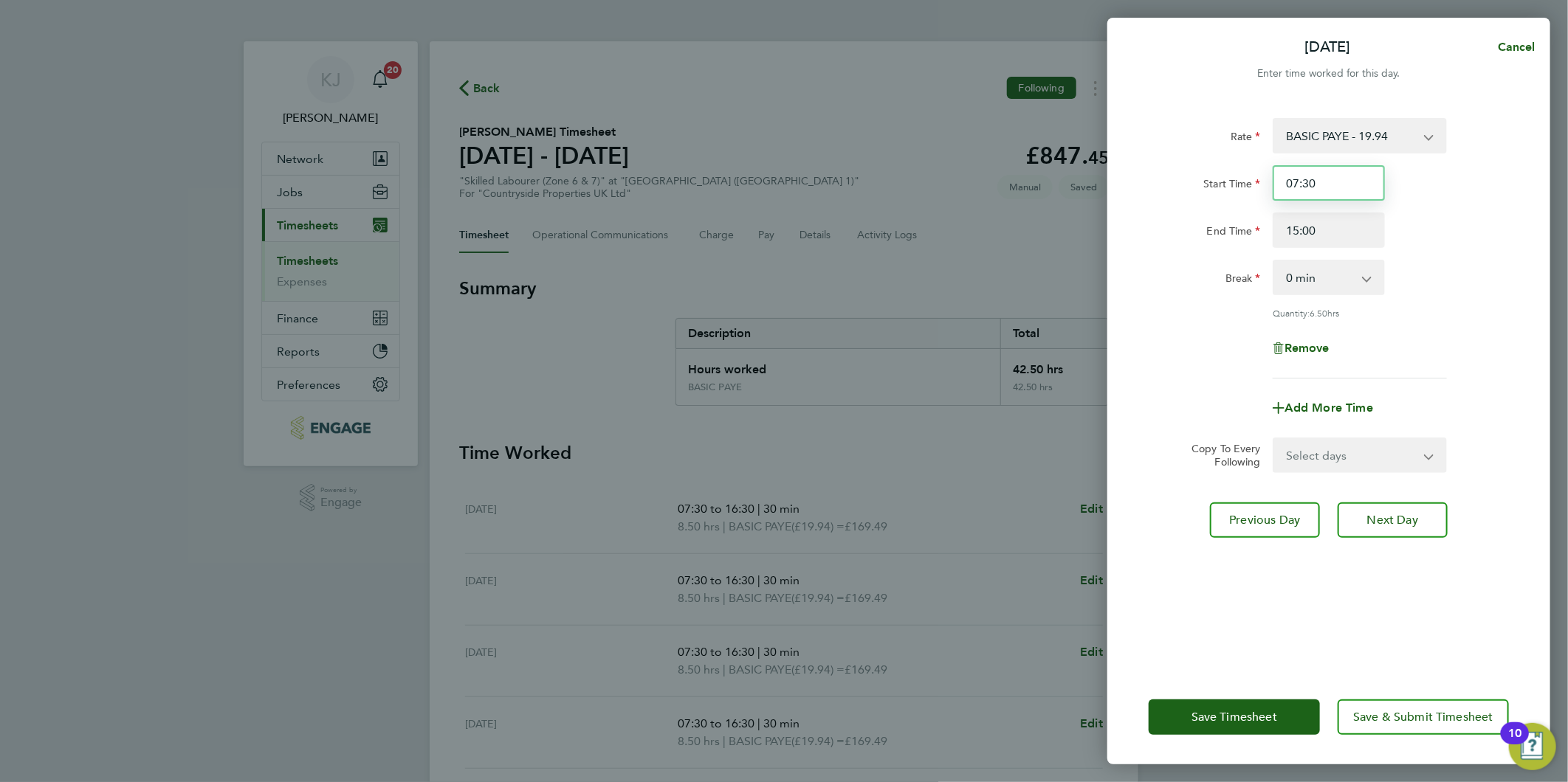
click at [1327, 179] on input "07:30" at bounding box center [1328, 183] width 112 height 35
click at [1395, 220] on div "End Time 15:00" at bounding box center [1328, 230] width 372 height 35
click at [1344, 223] on input "15:00" at bounding box center [1328, 230] width 112 height 35
drag, startPoint x: 1307, startPoint y: 229, endPoint x: 610, endPoint y: 264, distance: 697.9
click at [709, 249] on div "Sat 27 Sep Cancel Enter time worked for this day. Rate BASIC PAYE - 19.94 Start…" at bounding box center [784, 391] width 1568 height 782
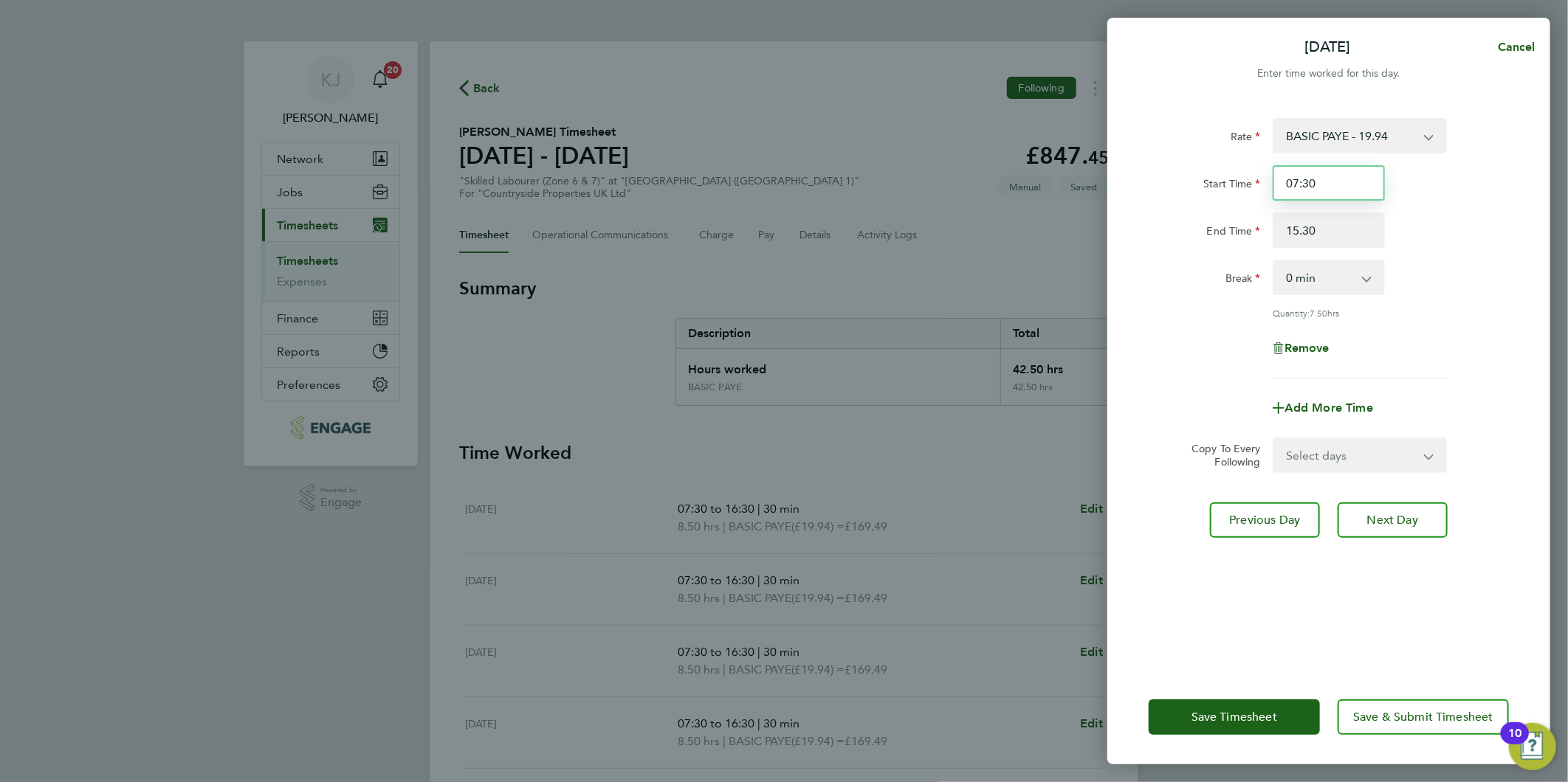
type input "15:30"
drag, startPoint x: 1377, startPoint y: 173, endPoint x: 1365, endPoint y: 177, distance: 12.6
click at [1371, 173] on input "07:30" at bounding box center [1328, 183] width 112 height 35
drag, startPoint x: 1344, startPoint y: 456, endPoint x: 1344, endPoint y: 465, distance: 9.0
click at [1344, 456] on select "Select days Sunday" at bounding box center [1352, 455] width 155 height 32
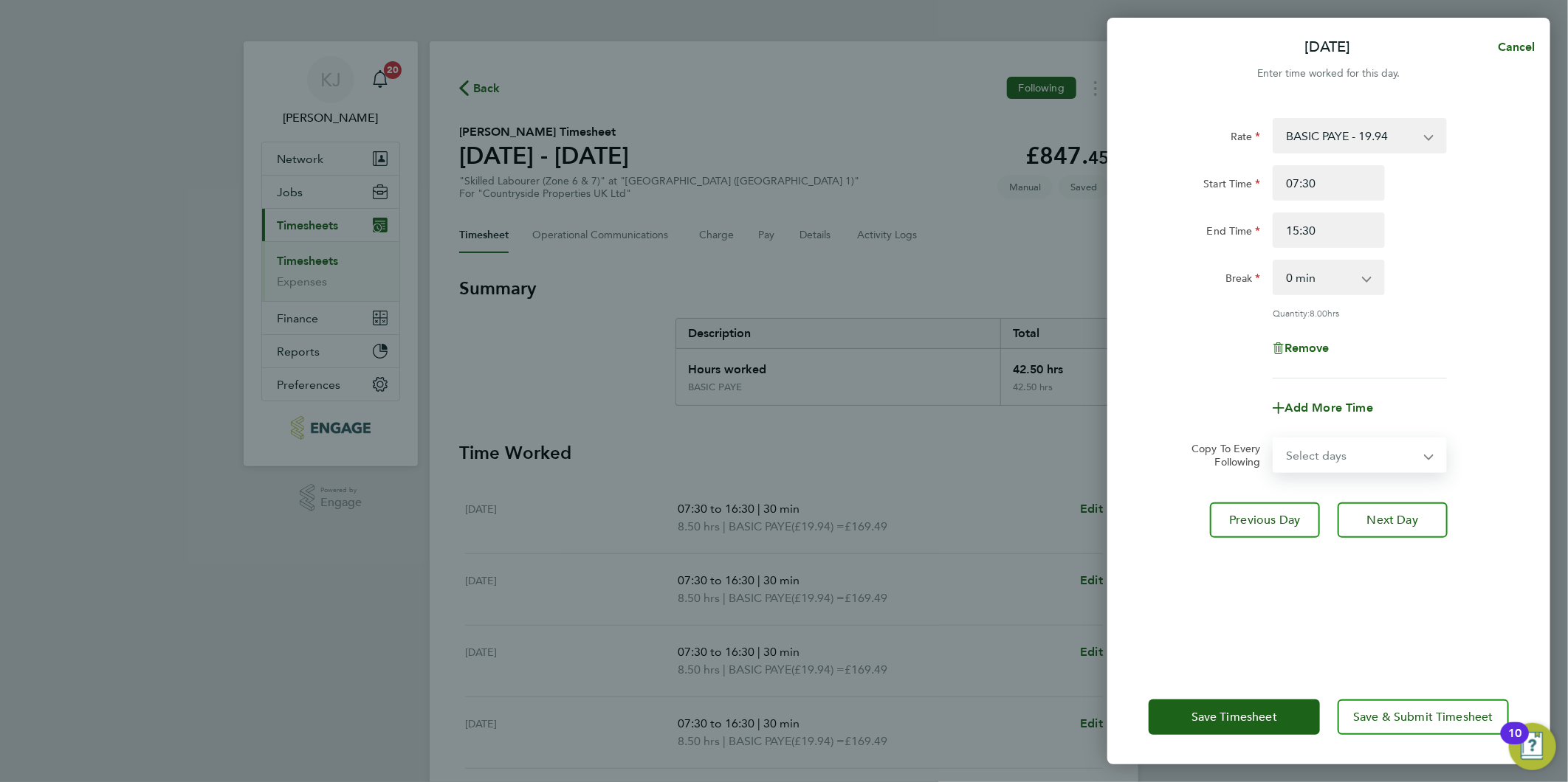
select select "SUN"
click at [1274, 439] on select "Select days Sunday" at bounding box center [1352, 455] width 155 height 32
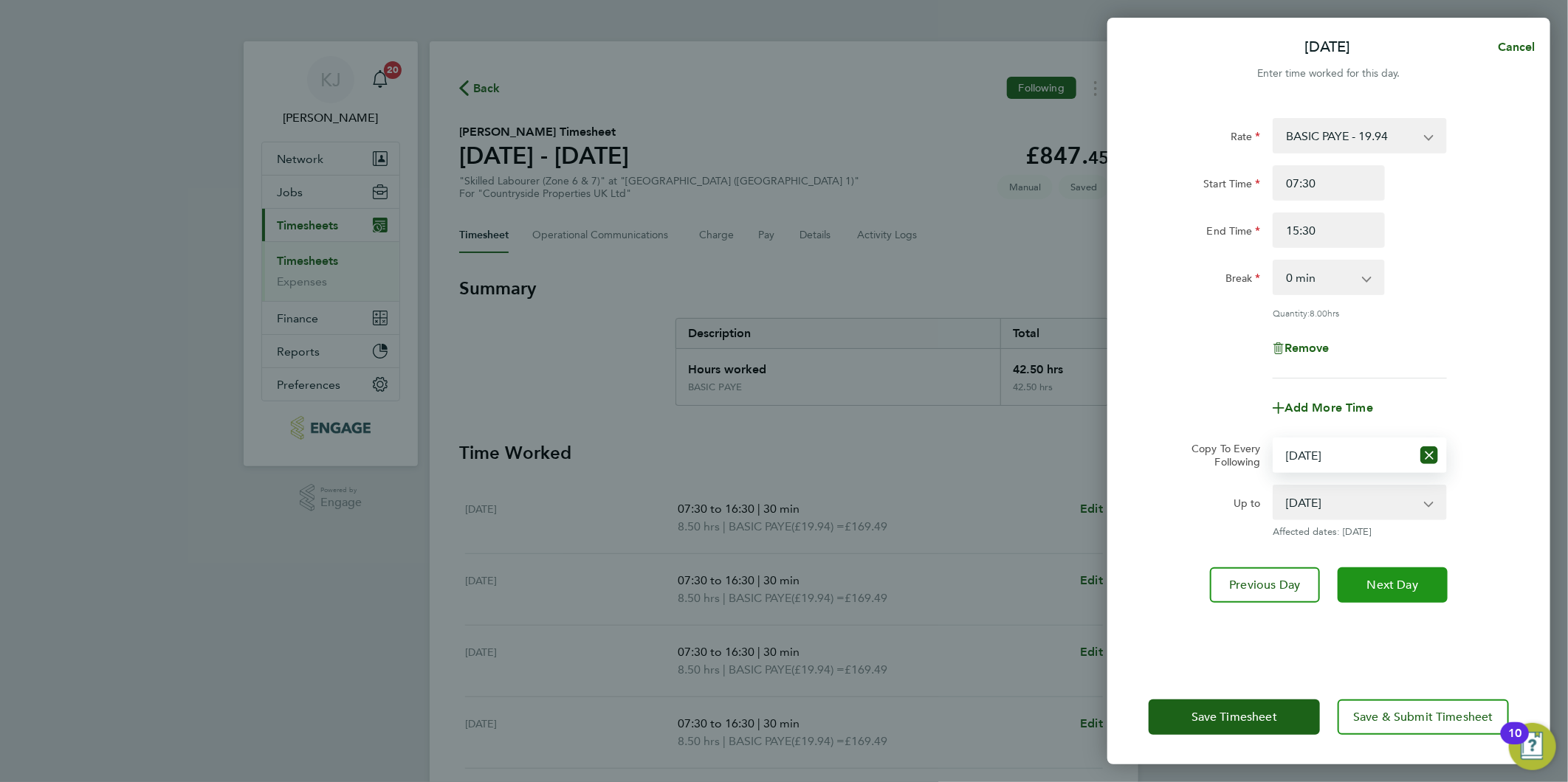
click at [1383, 587] on span "Next Day" at bounding box center [1392, 585] width 51 height 14
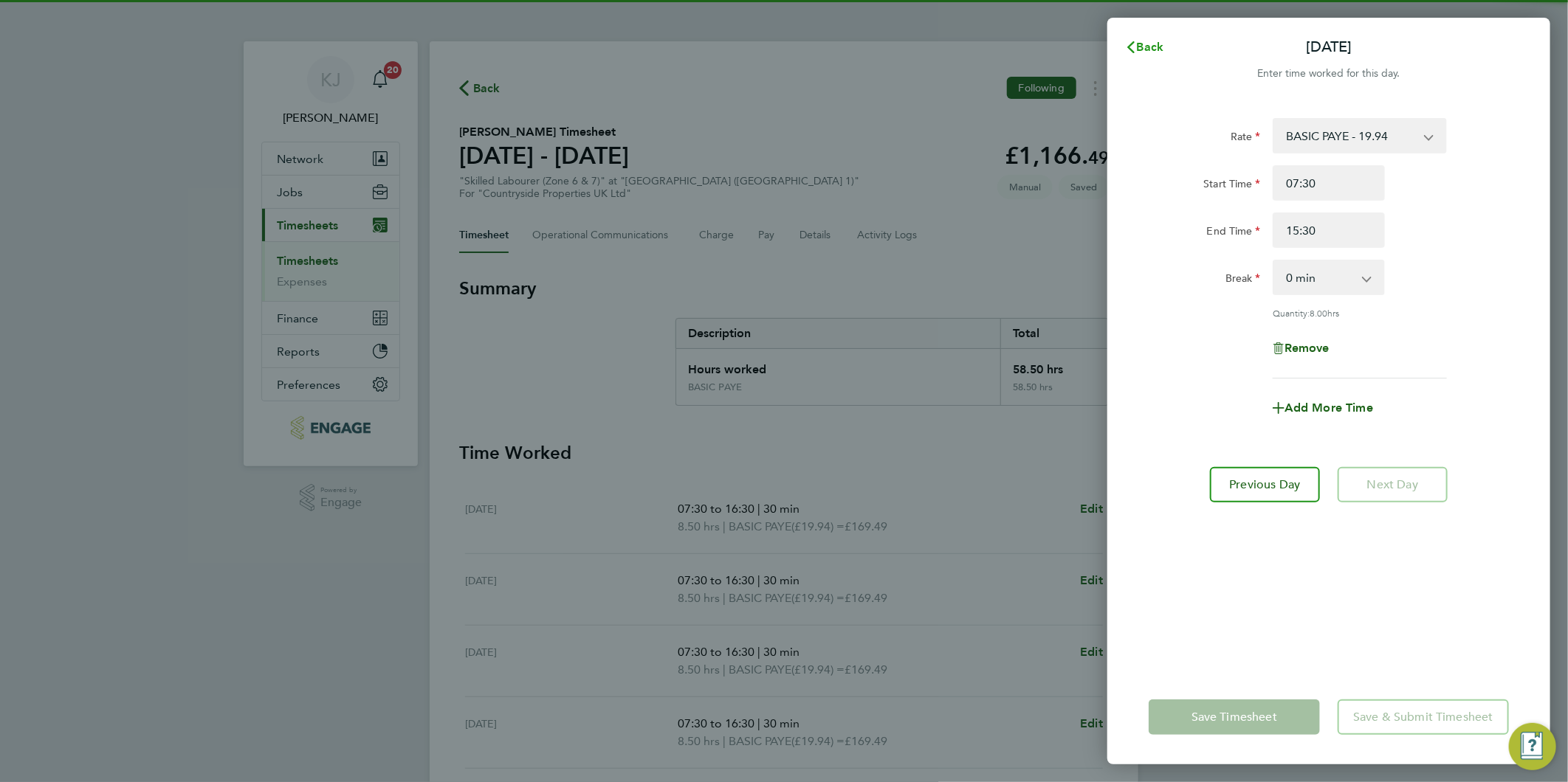
drag, startPoint x: 1127, startPoint y: 53, endPoint x: 1118, endPoint y: 67, distance: 16.6
click at [1129, 52] on svg-icon "button" at bounding box center [1131, 46] width 12 height 14
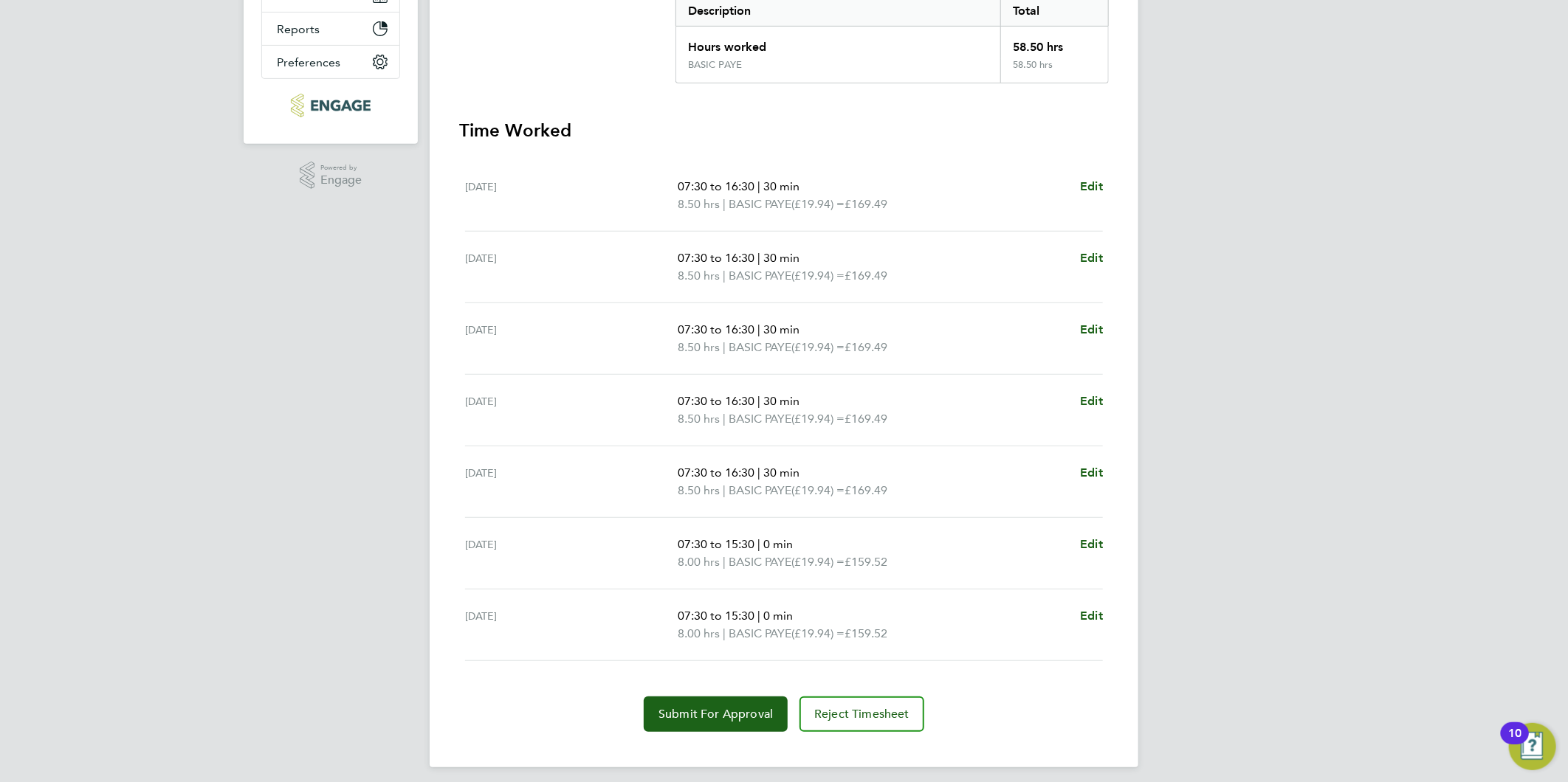
scroll to position [330, 0]
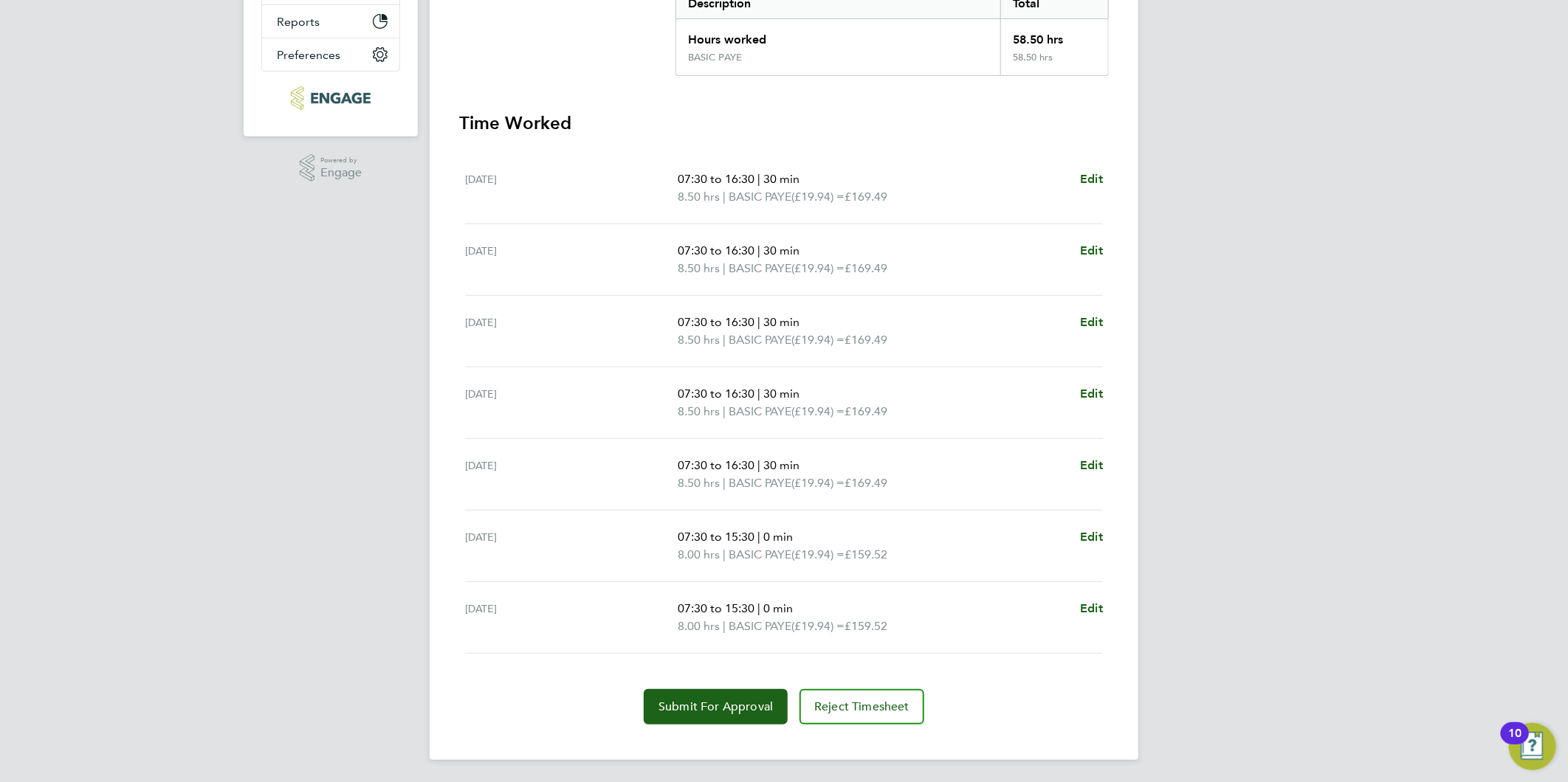
click at [1100, 524] on div "Sat 27 Sep 07:30 to 15:30 | 0 min 8.00 hrs | BASIC PAYE (£19.94) = £159.52 Edit" at bounding box center [784, 546] width 638 height 72
click at [1096, 530] on span "Edit" at bounding box center [1091, 537] width 23 height 14
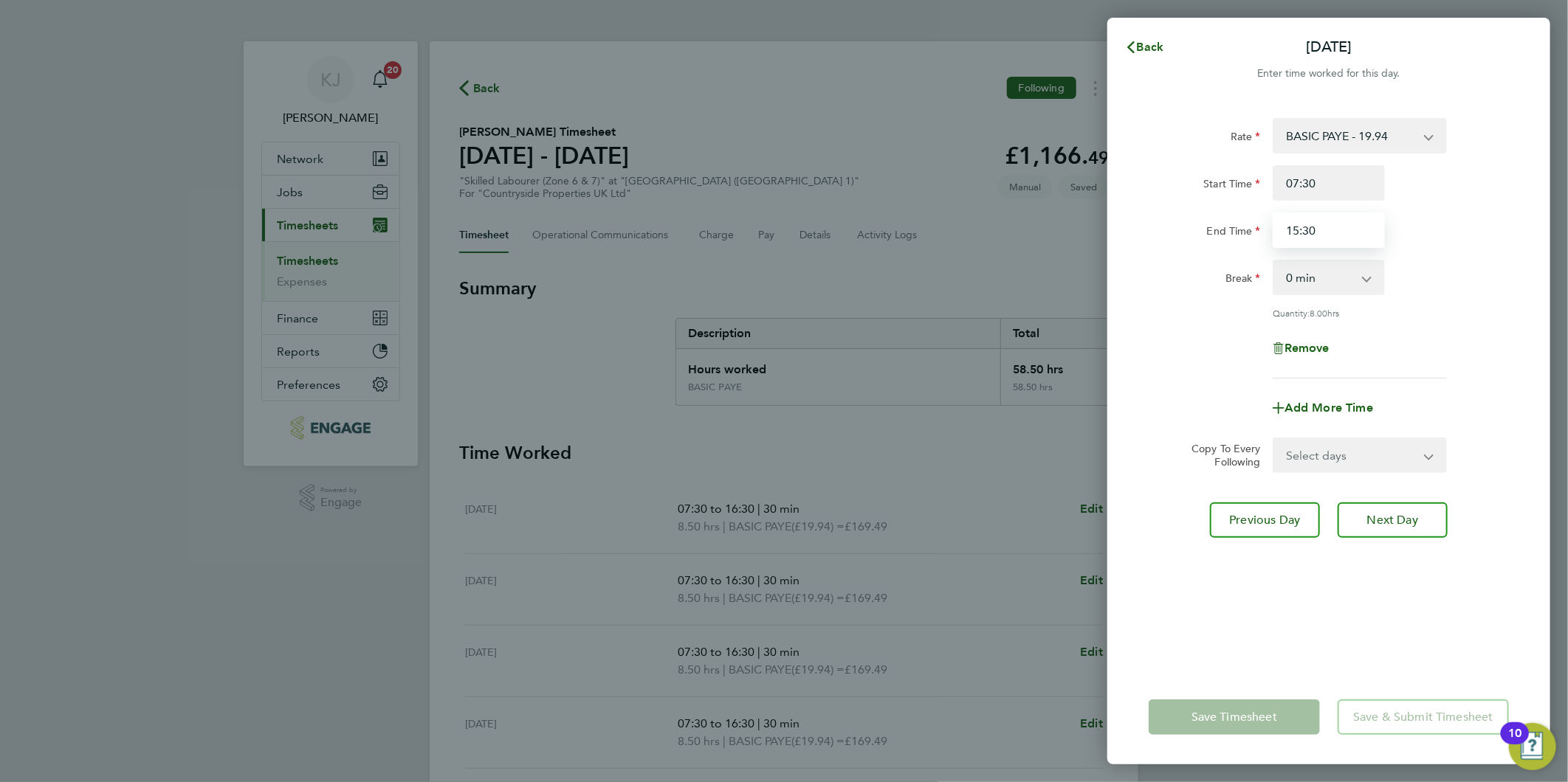
drag, startPoint x: 1354, startPoint y: 238, endPoint x: 652, endPoint y: 321, distance: 706.9
click at [743, 305] on div "Back Sat 27 Sep Enter time worked for this day. Rate BASIC PAYE - 19.94 Start T…" at bounding box center [784, 391] width 1568 height 782
type input "14:30"
click at [1340, 187] on input "07:30" at bounding box center [1328, 183] width 112 height 35
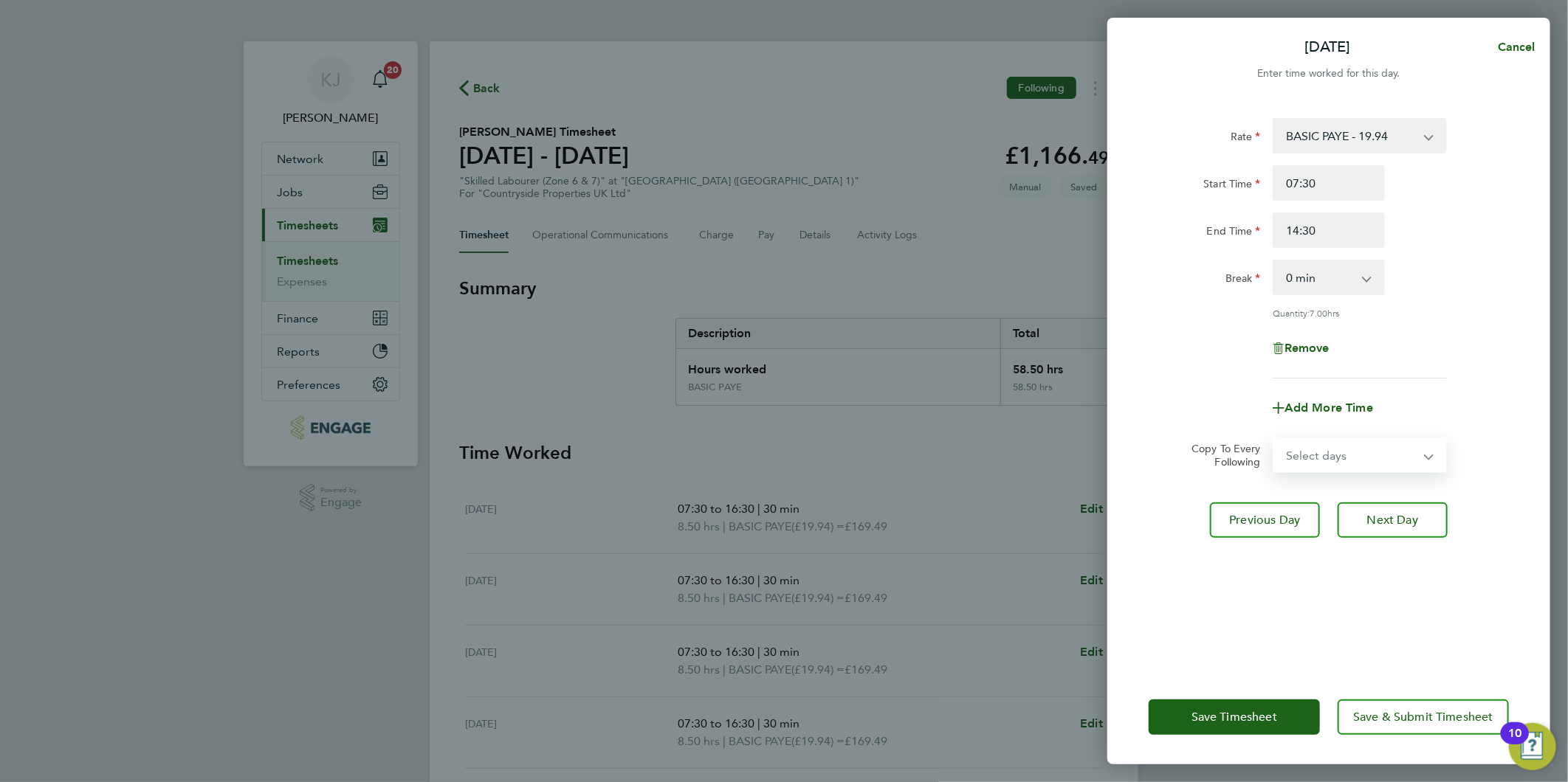
click at [1302, 458] on select "Select days Sunday" at bounding box center [1352, 455] width 155 height 32
select select "SUN"
click at [1274, 439] on select "Select days Sunday" at bounding box center [1352, 455] width 155 height 32
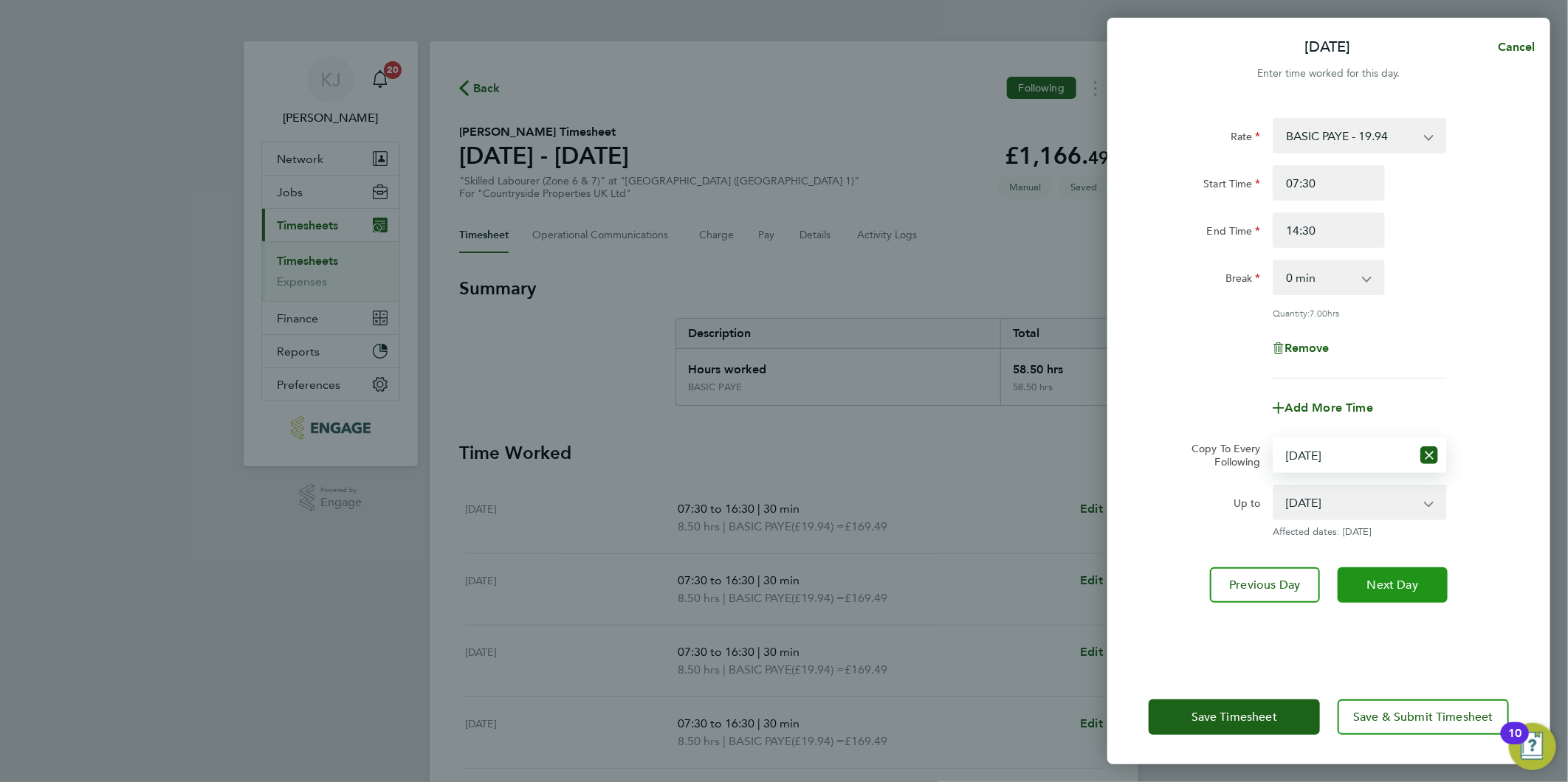
click at [1388, 580] on span "Next Day" at bounding box center [1392, 585] width 51 height 14
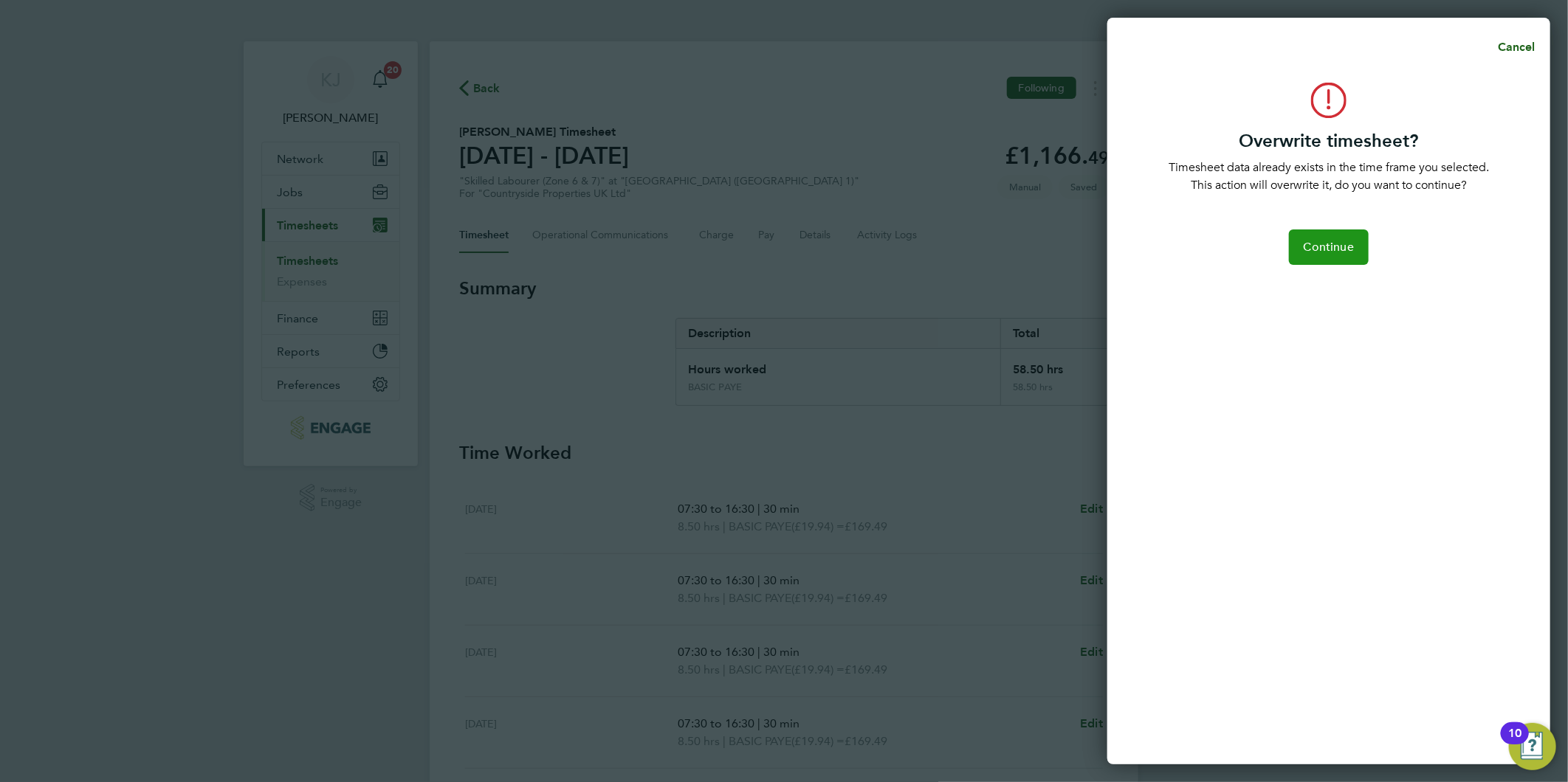
click at [1340, 241] on span "Continue" at bounding box center [1328, 246] width 50 height 14
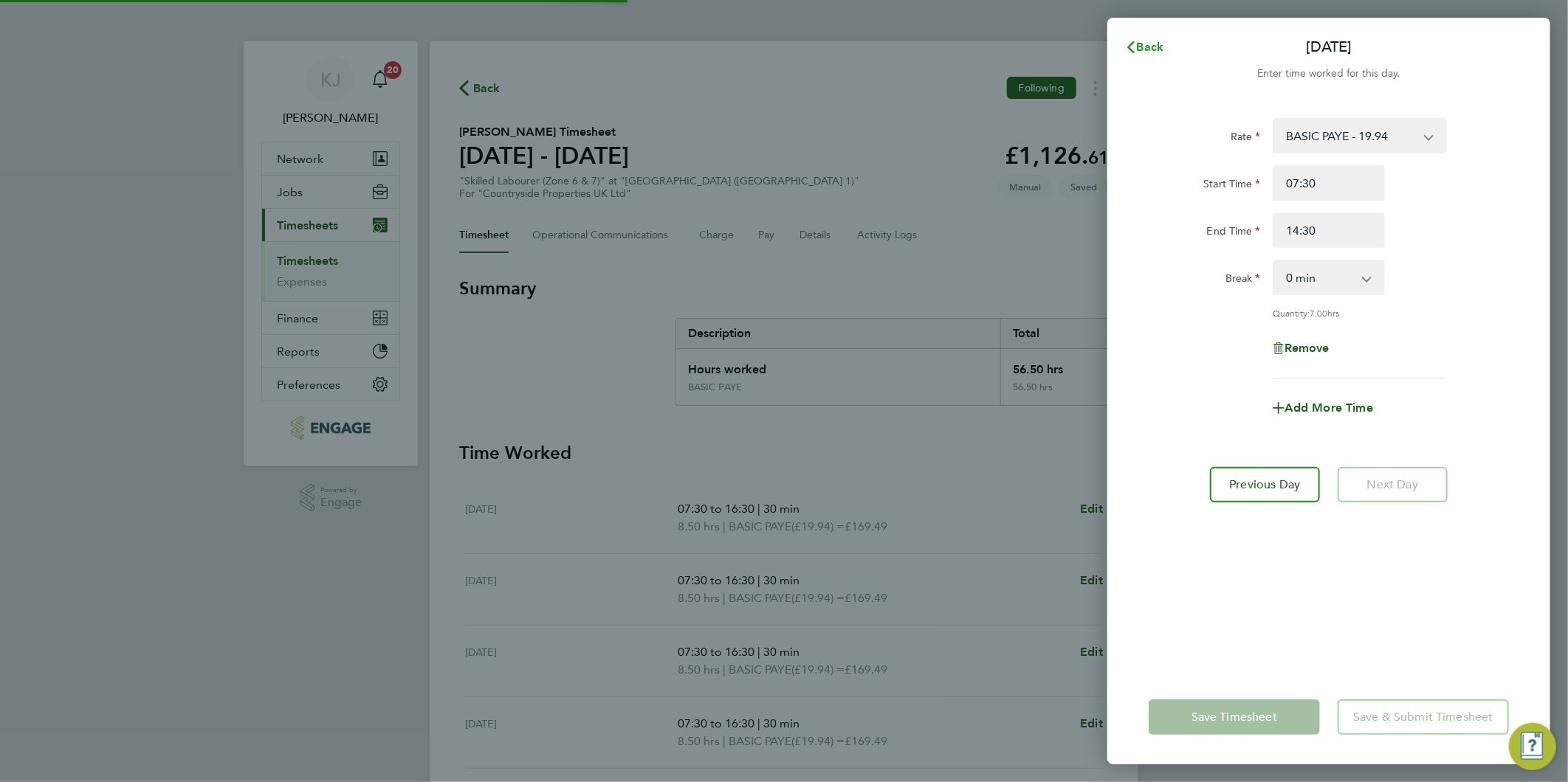
click at [1139, 35] on button "Back" at bounding box center [1144, 46] width 68 height 30
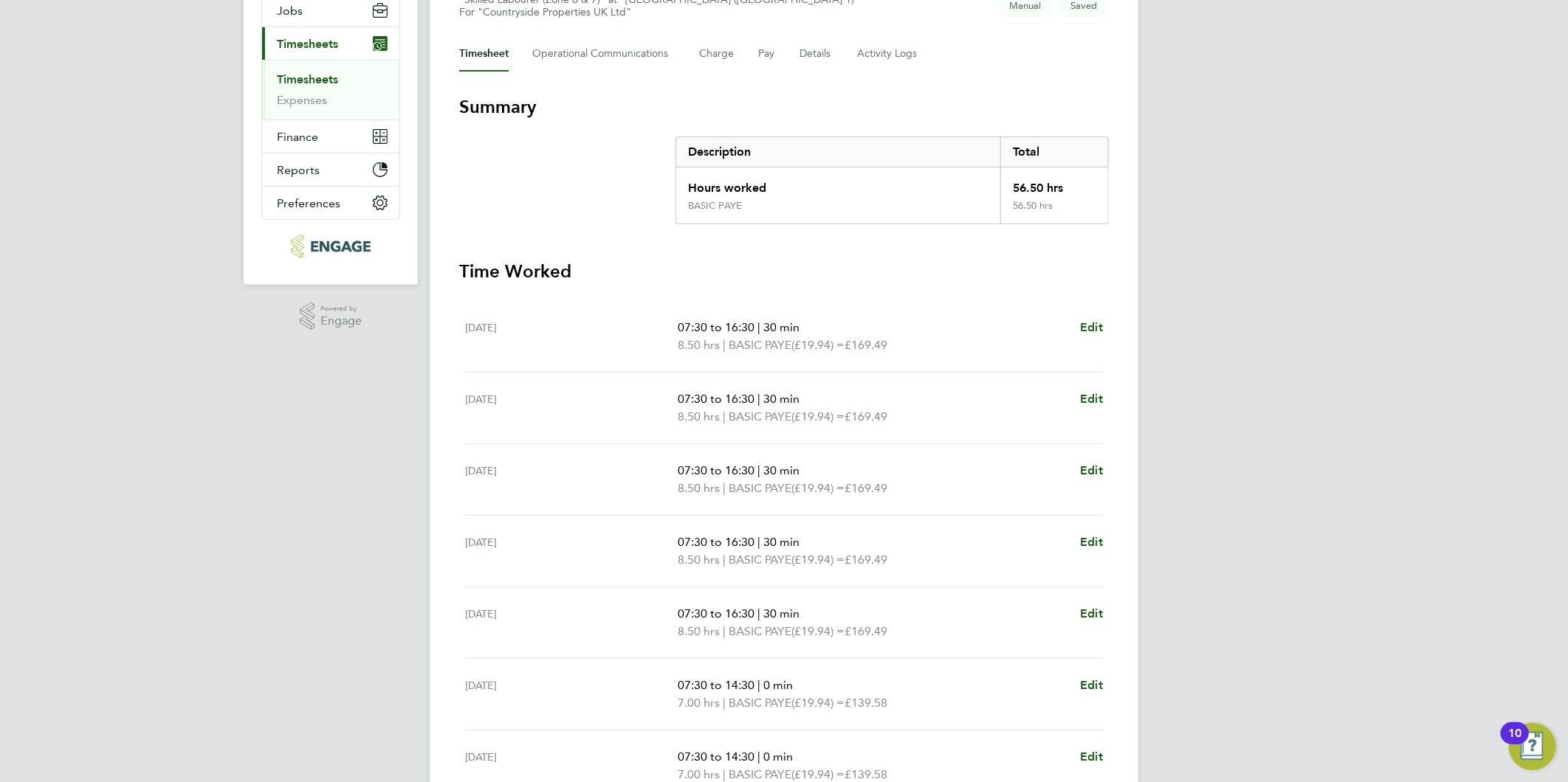
scroll to position [3, 0]
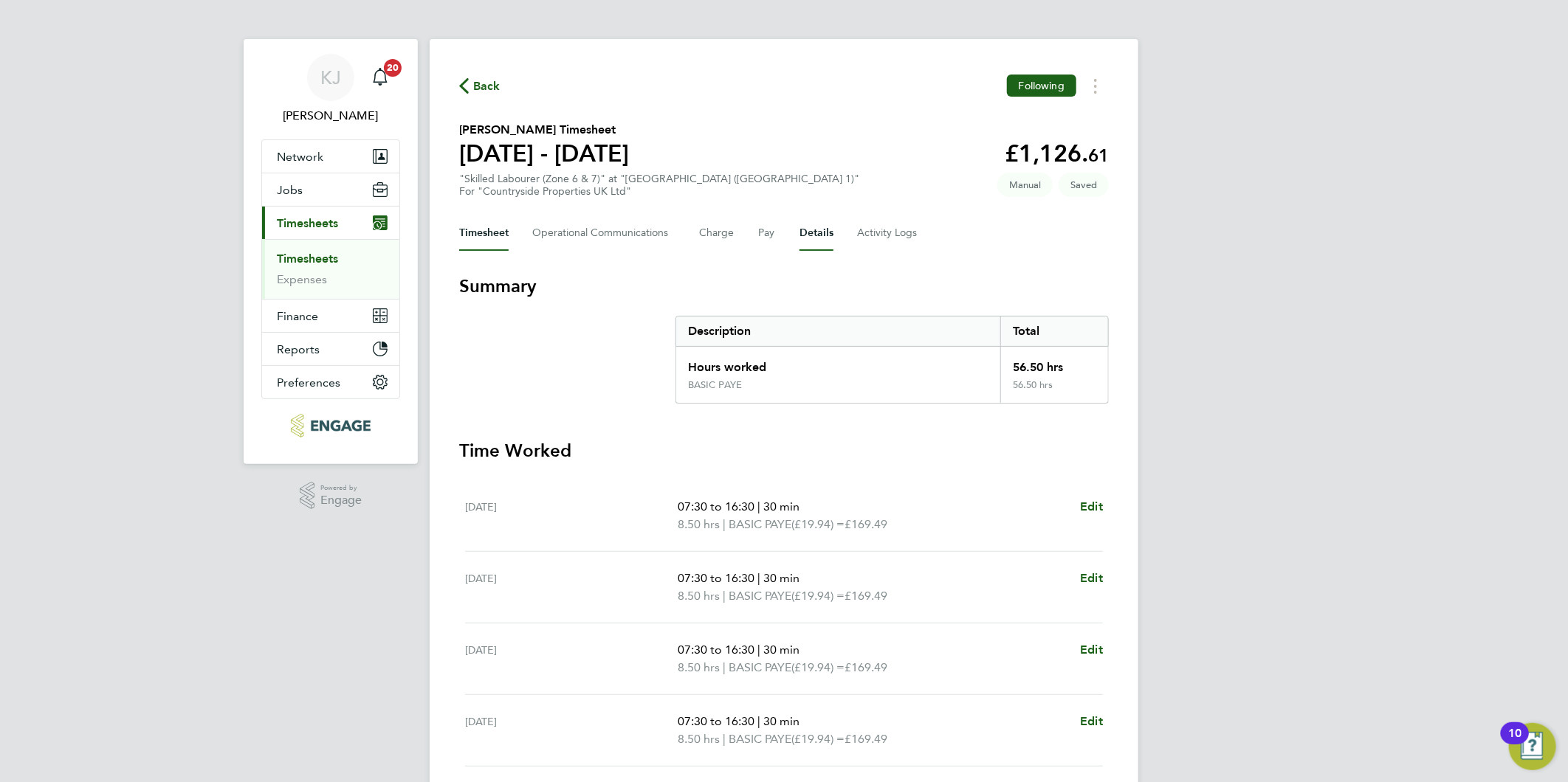
click at [825, 230] on button "Details" at bounding box center [816, 233] width 34 height 35
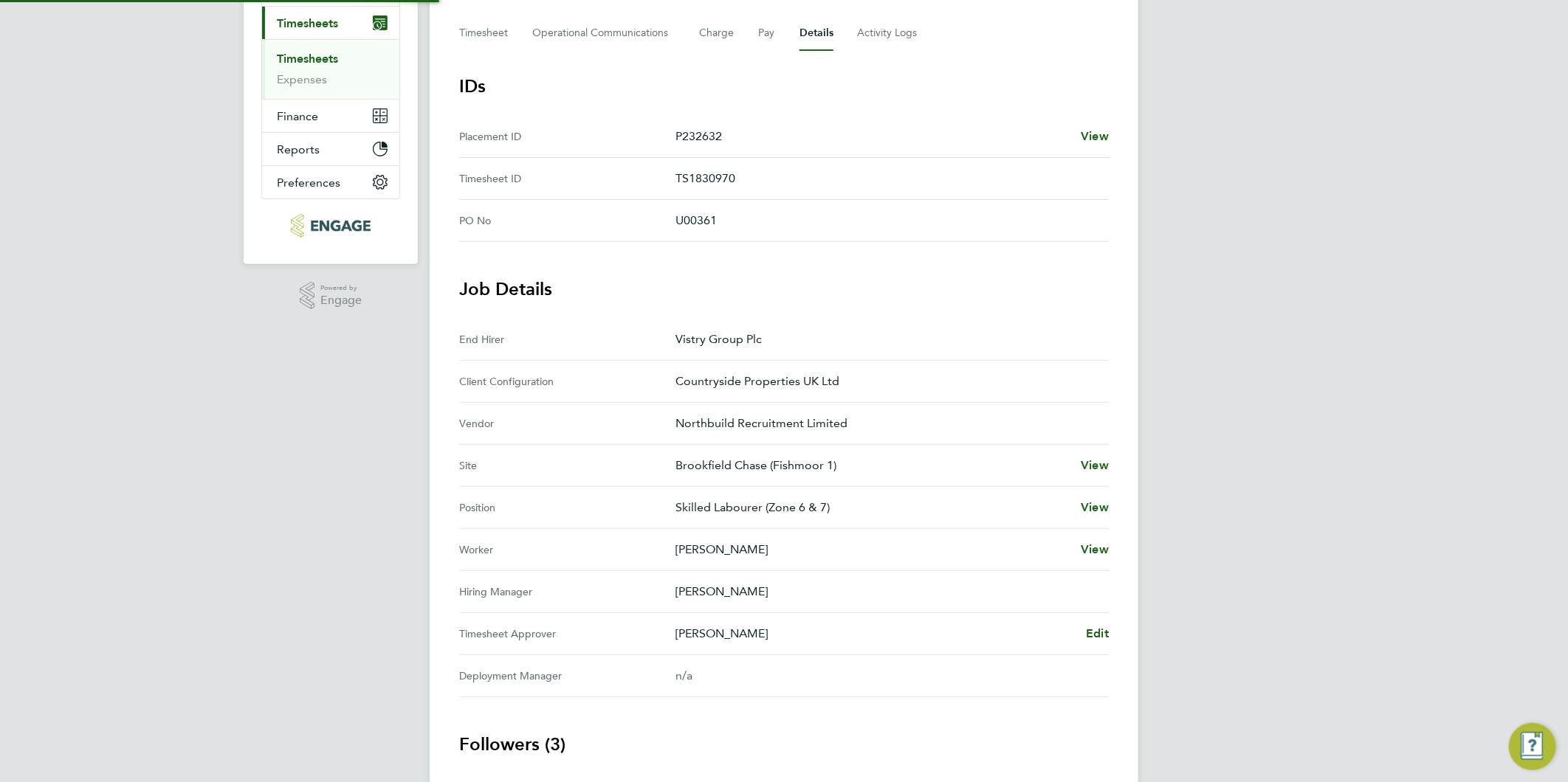
scroll to position [322, 0]
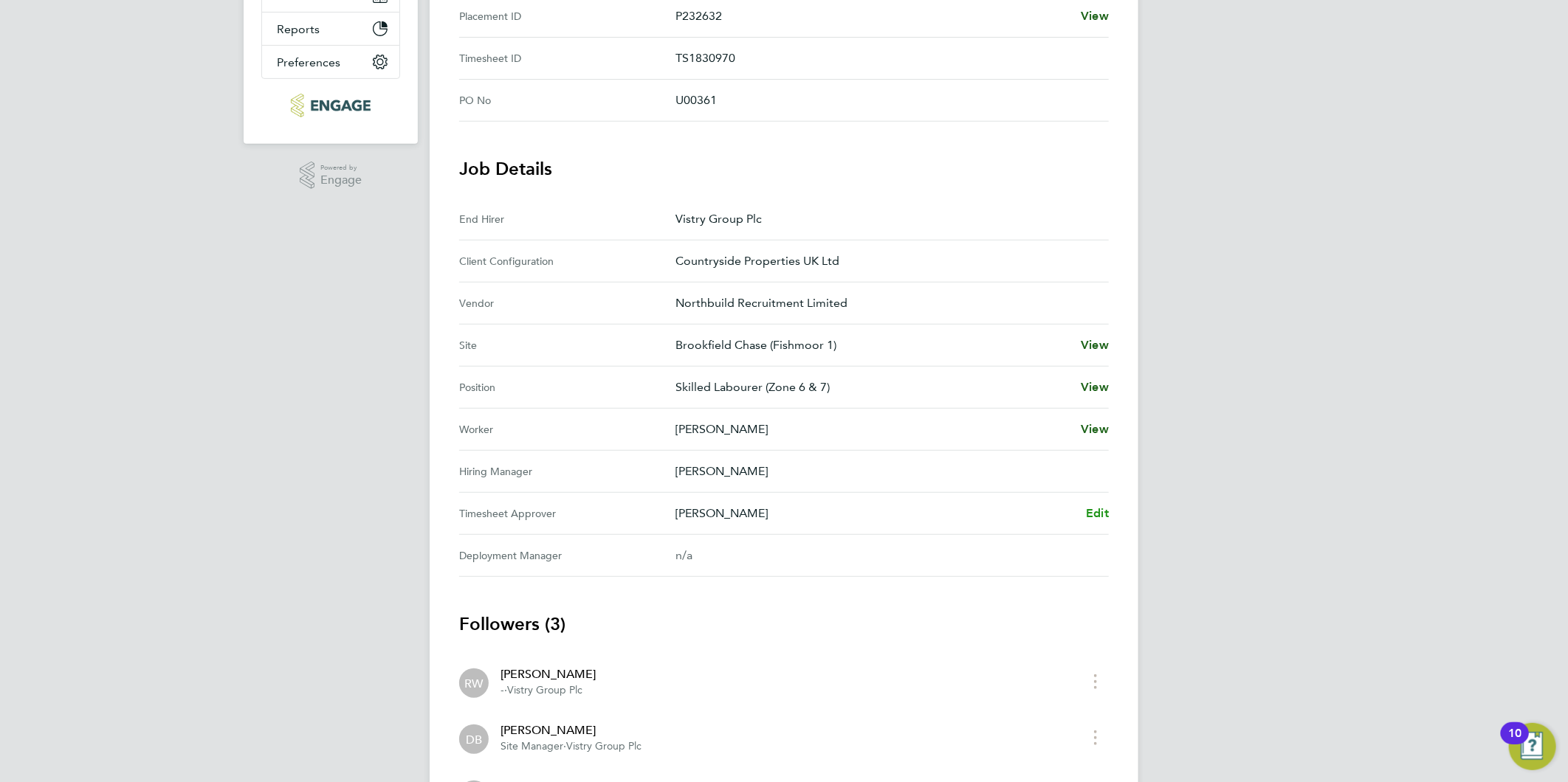
click at [1093, 512] on span "Edit" at bounding box center [1097, 513] width 23 height 14
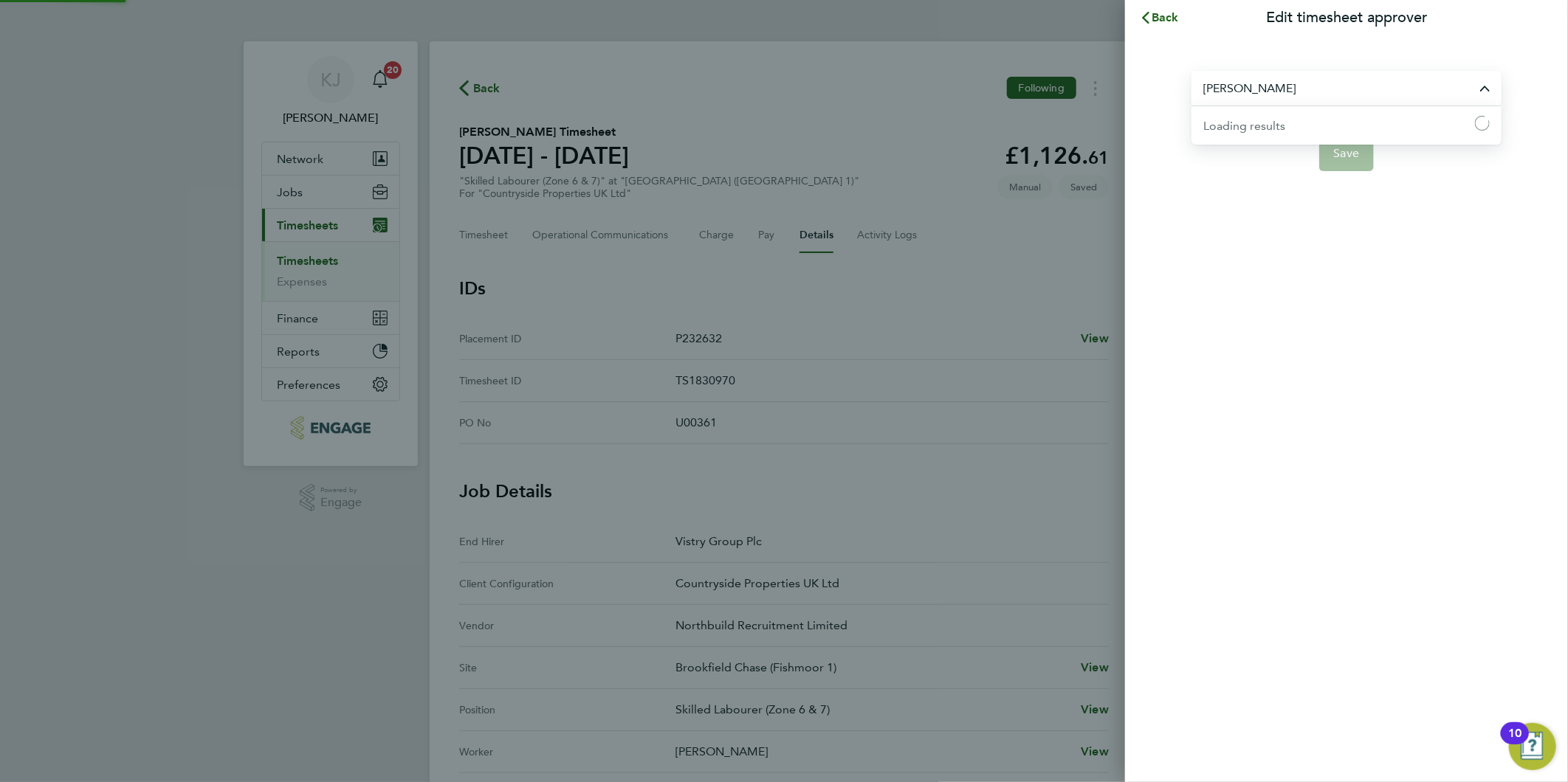
click at [1279, 100] on input "Dane Bryan" at bounding box center [1346, 88] width 310 height 35
click at [1280, 130] on li "[PERSON_NAME]" at bounding box center [1346, 124] width 310 height 36
type input "[PERSON_NAME]"
drag, startPoint x: 1352, startPoint y: 143, endPoint x: 1391, endPoint y: 189, distance: 60.3
click at [1353, 143] on button "Save" at bounding box center [1347, 154] width 56 height 35
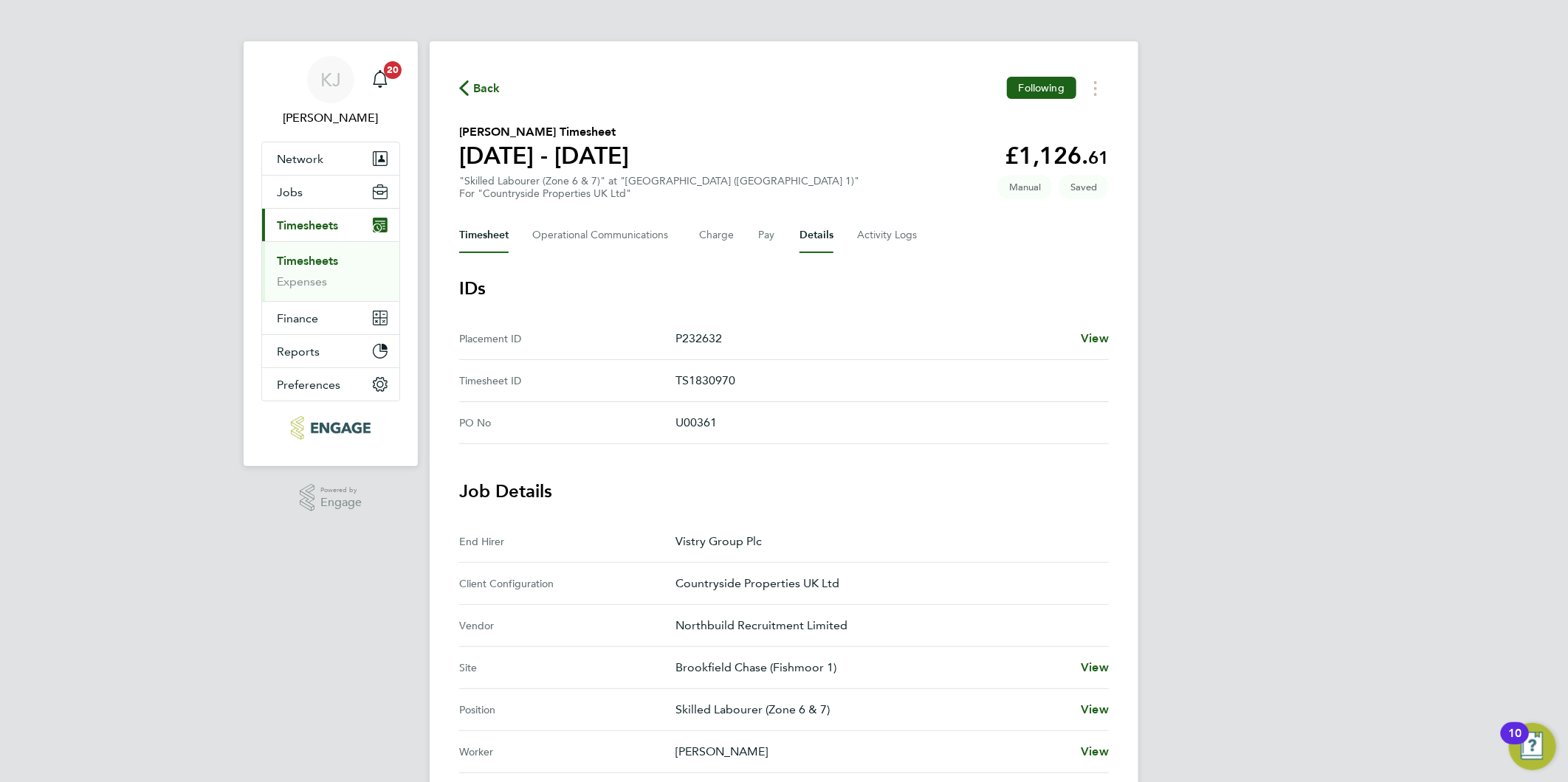
click at [489, 233] on button "Timesheet" at bounding box center [484, 235] width 50 height 35
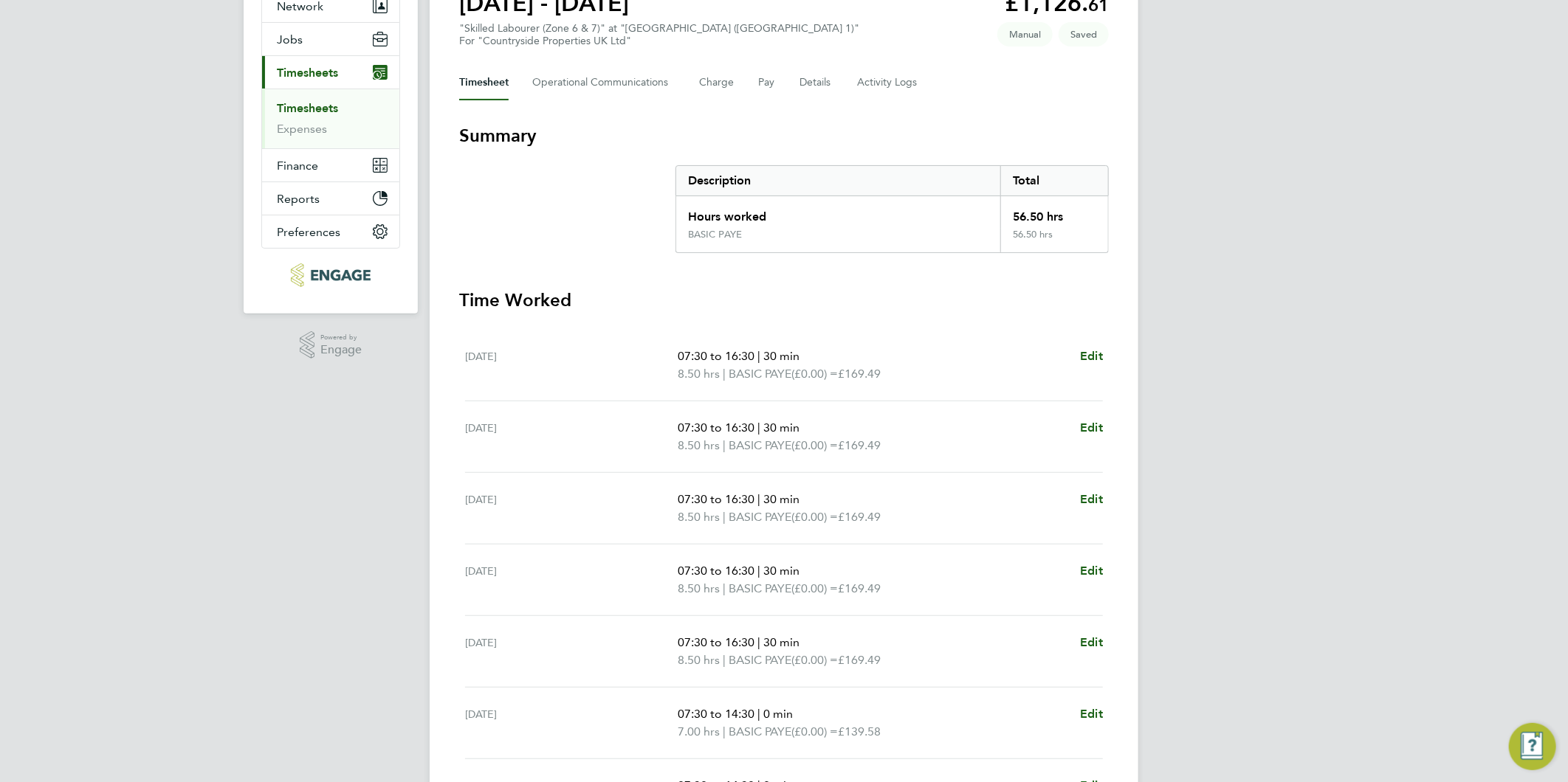
scroll to position [327, 0]
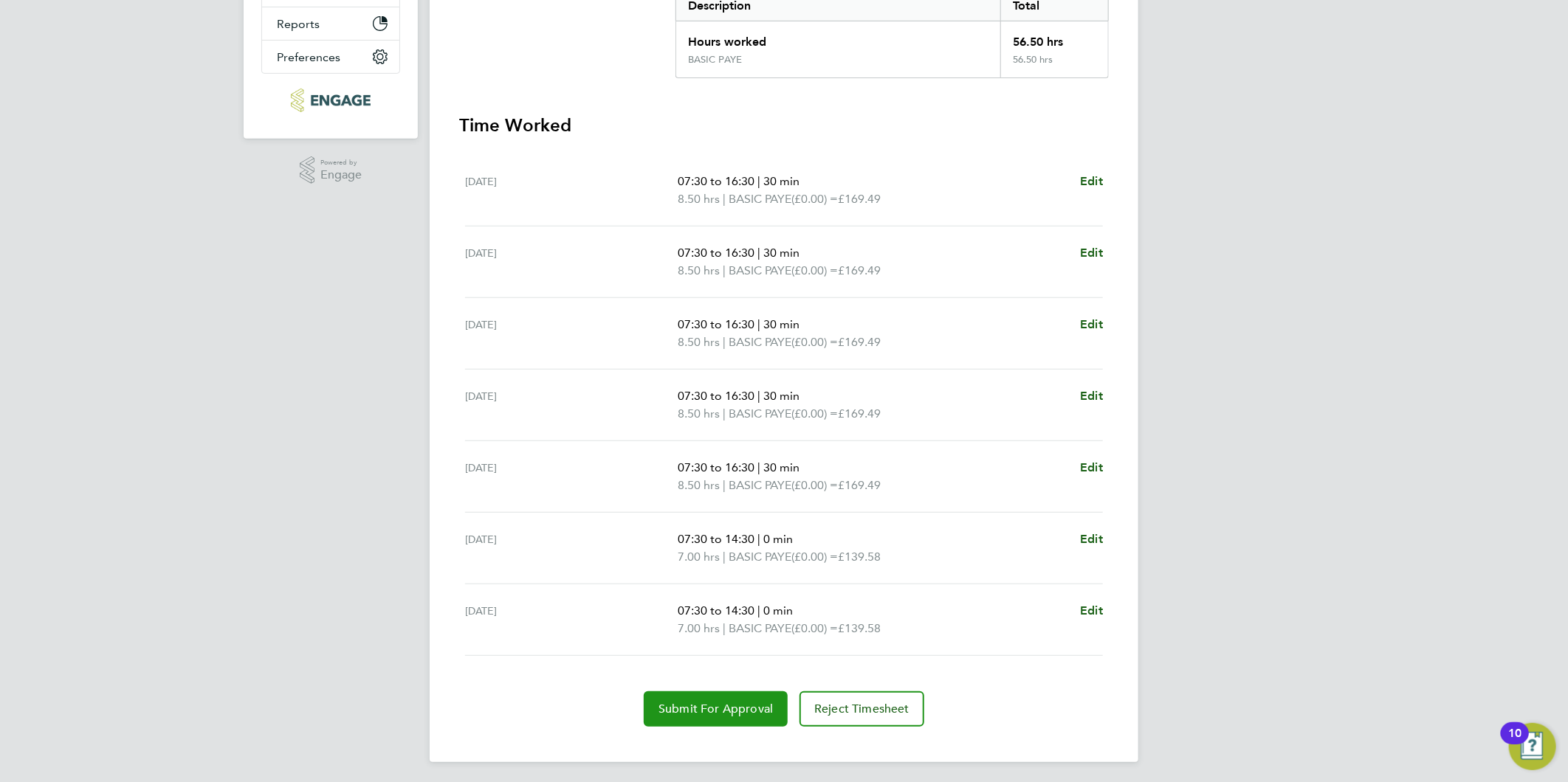
click at [732, 721] on button "Submit For Approval" at bounding box center [716, 709] width 144 height 35
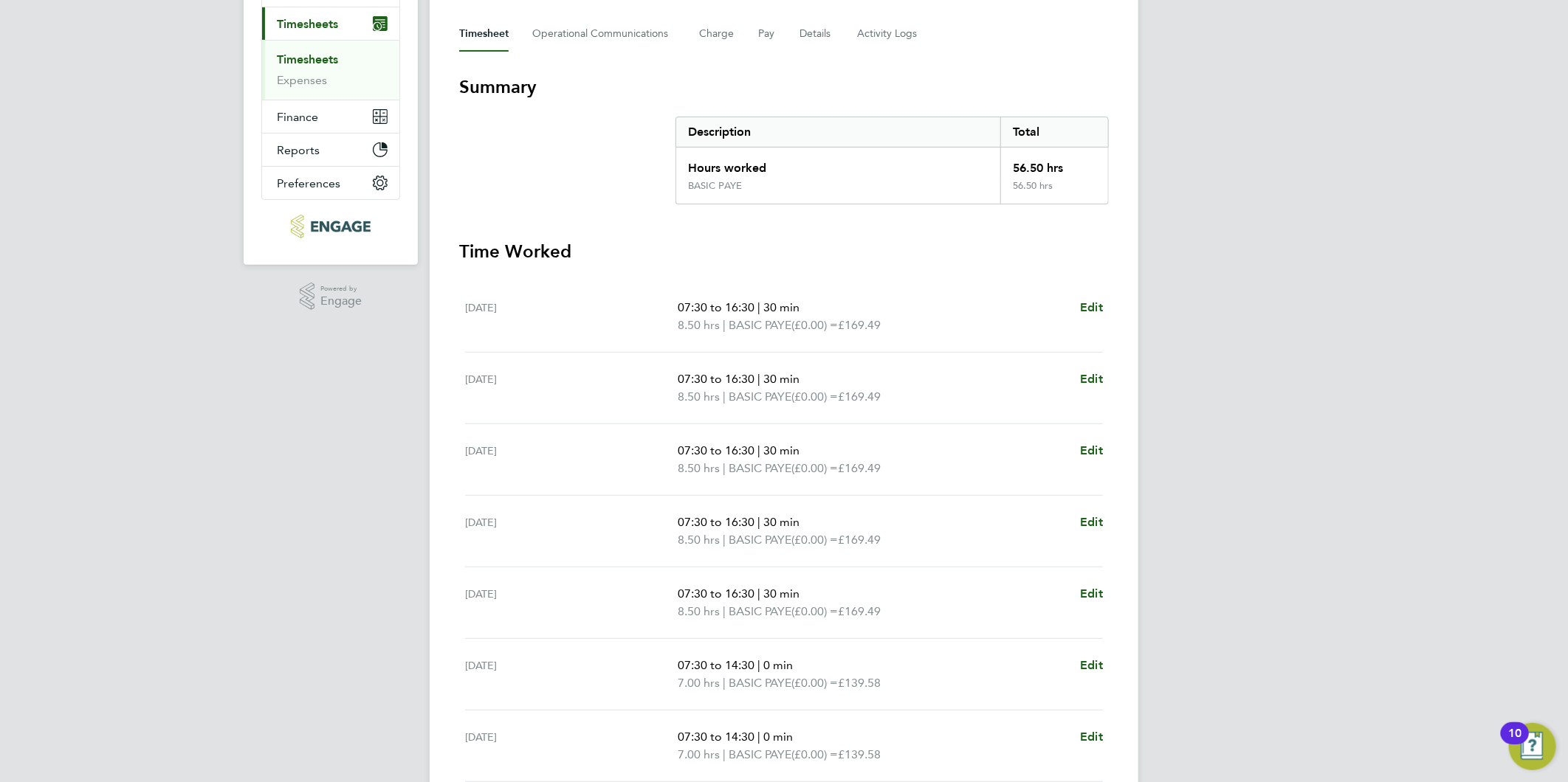
scroll to position [0, 0]
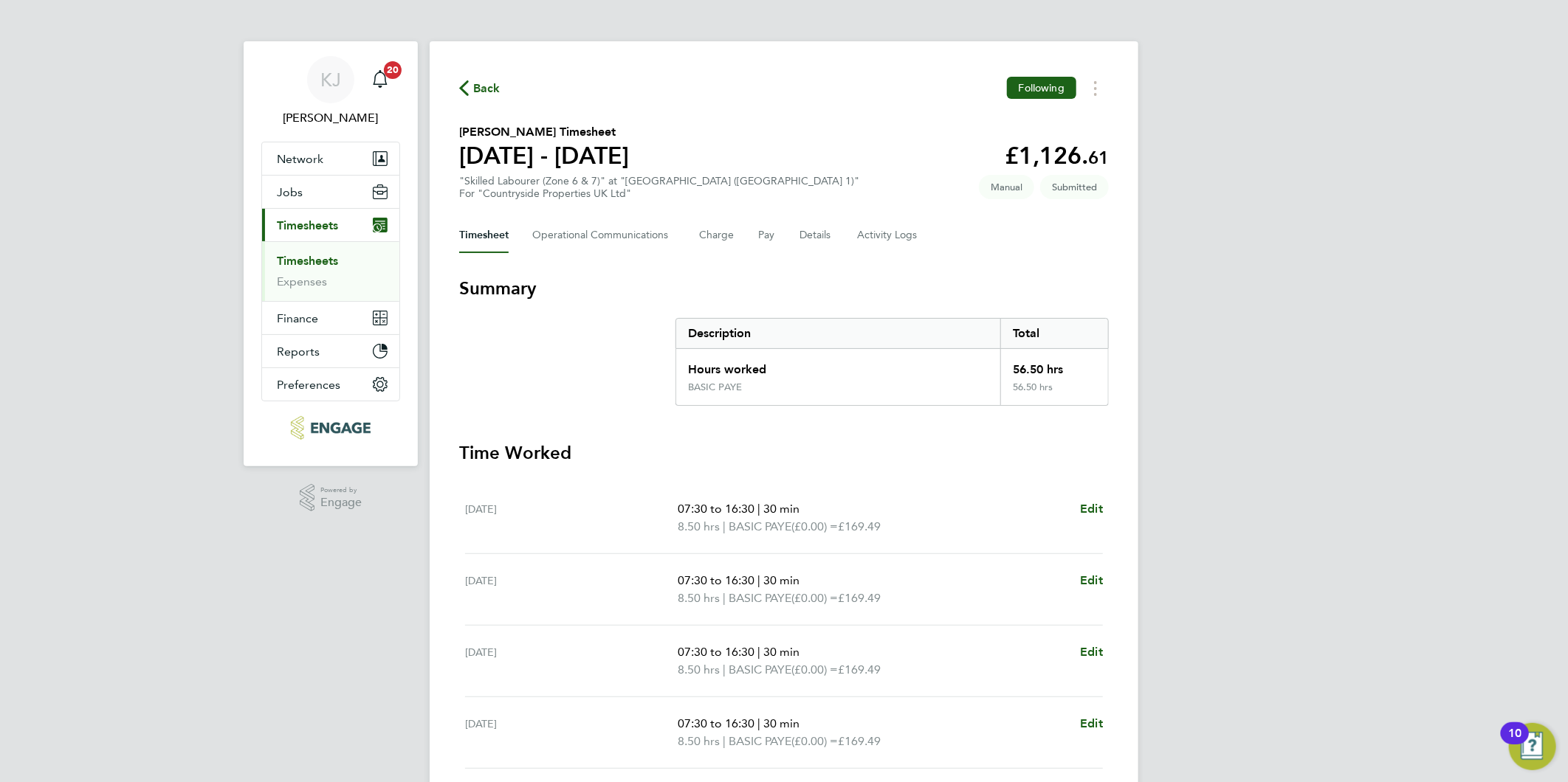
drag, startPoint x: 298, startPoint y: 263, endPoint x: 292, endPoint y: 256, distance: 9.2
click at [298, 263] on link "Timesheets" at bounding box center [307, 261] width 62 height 14
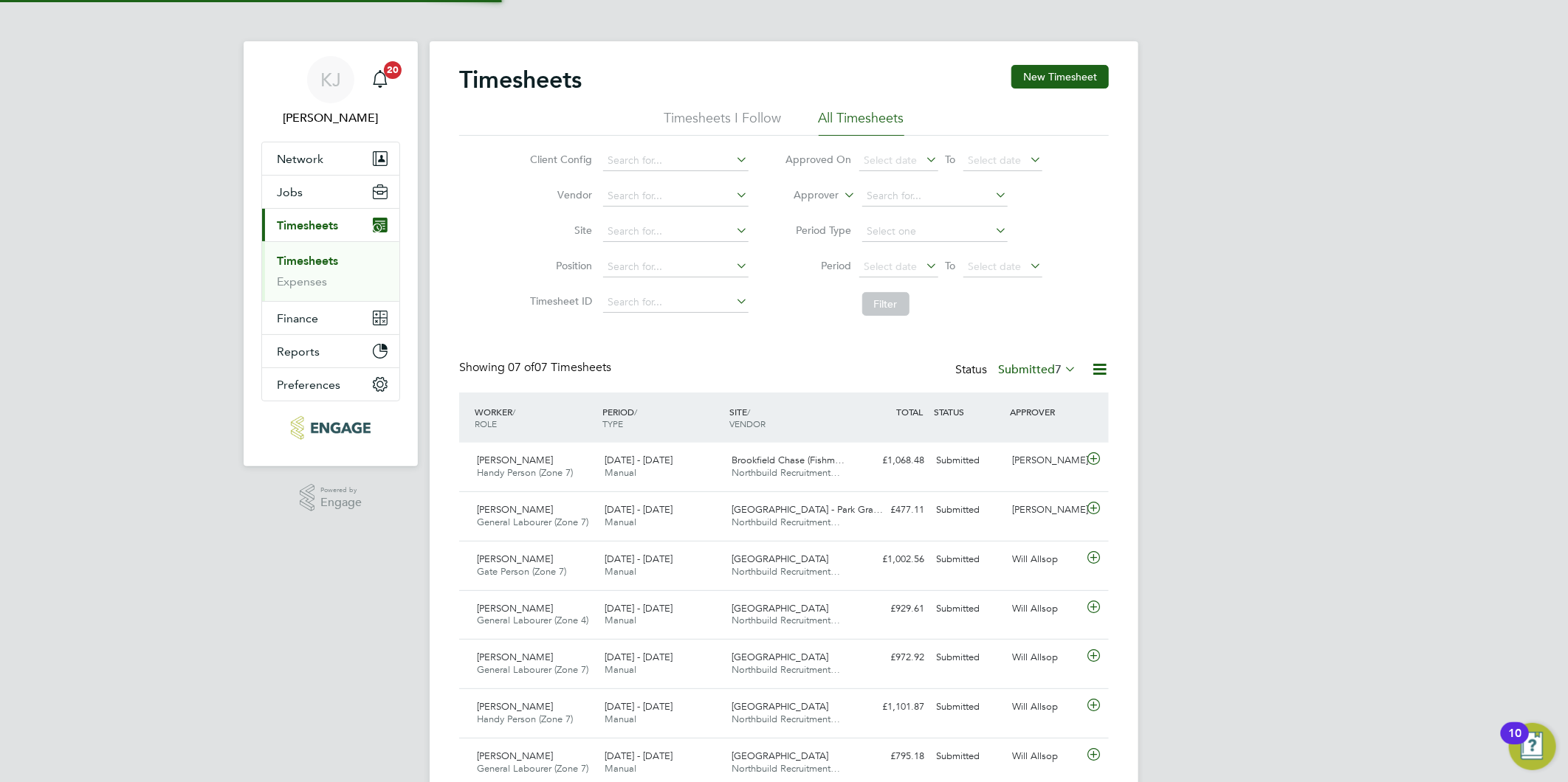
scroll to position [37, 128]
click at [1052, 68] on button "New Timesheet" at bounding box center [1059, 77] width 97 height 24
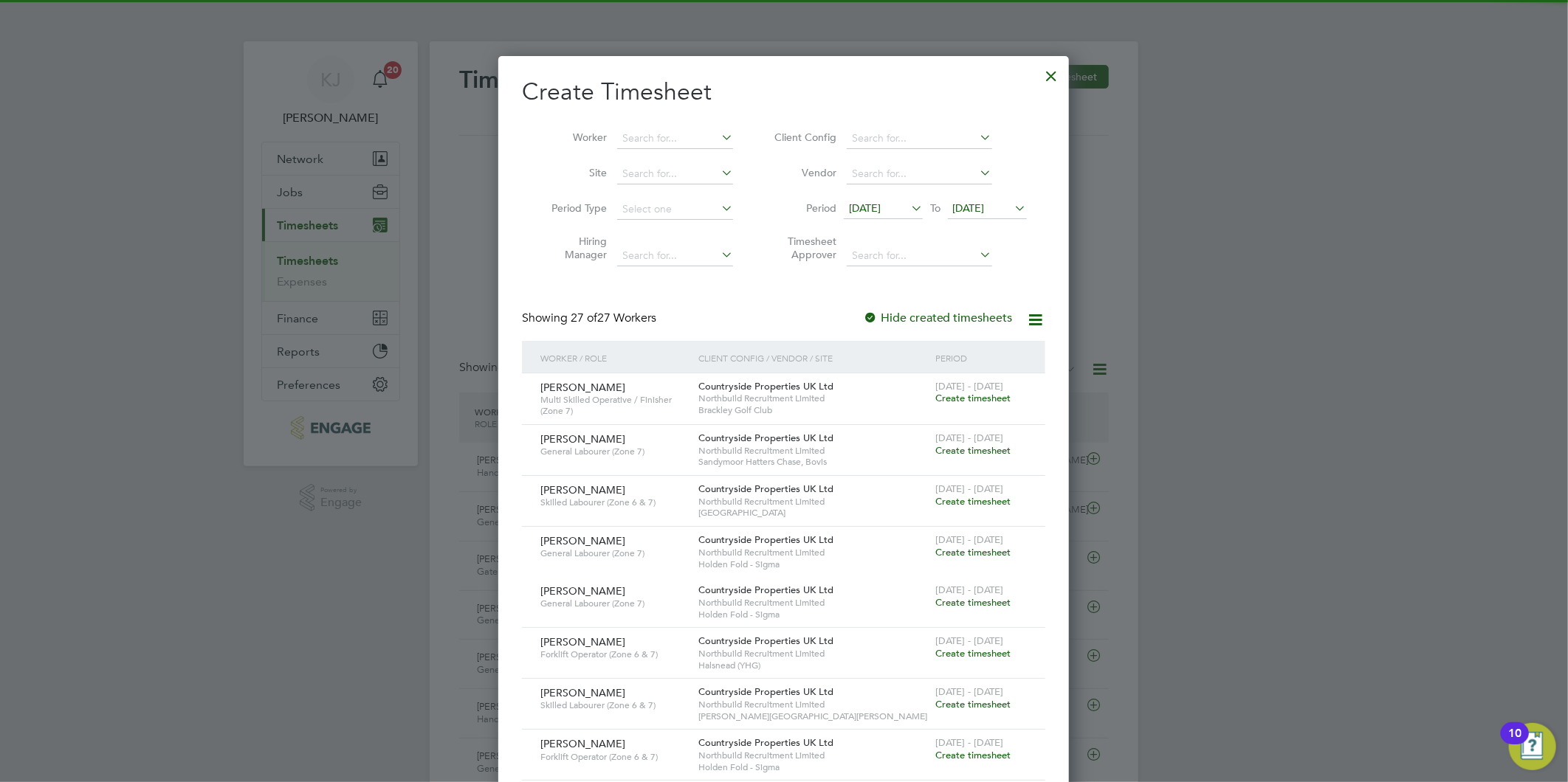
click at [863, 218] on span "[DATE]" at bounding box center [884, 209] width 79 height 20
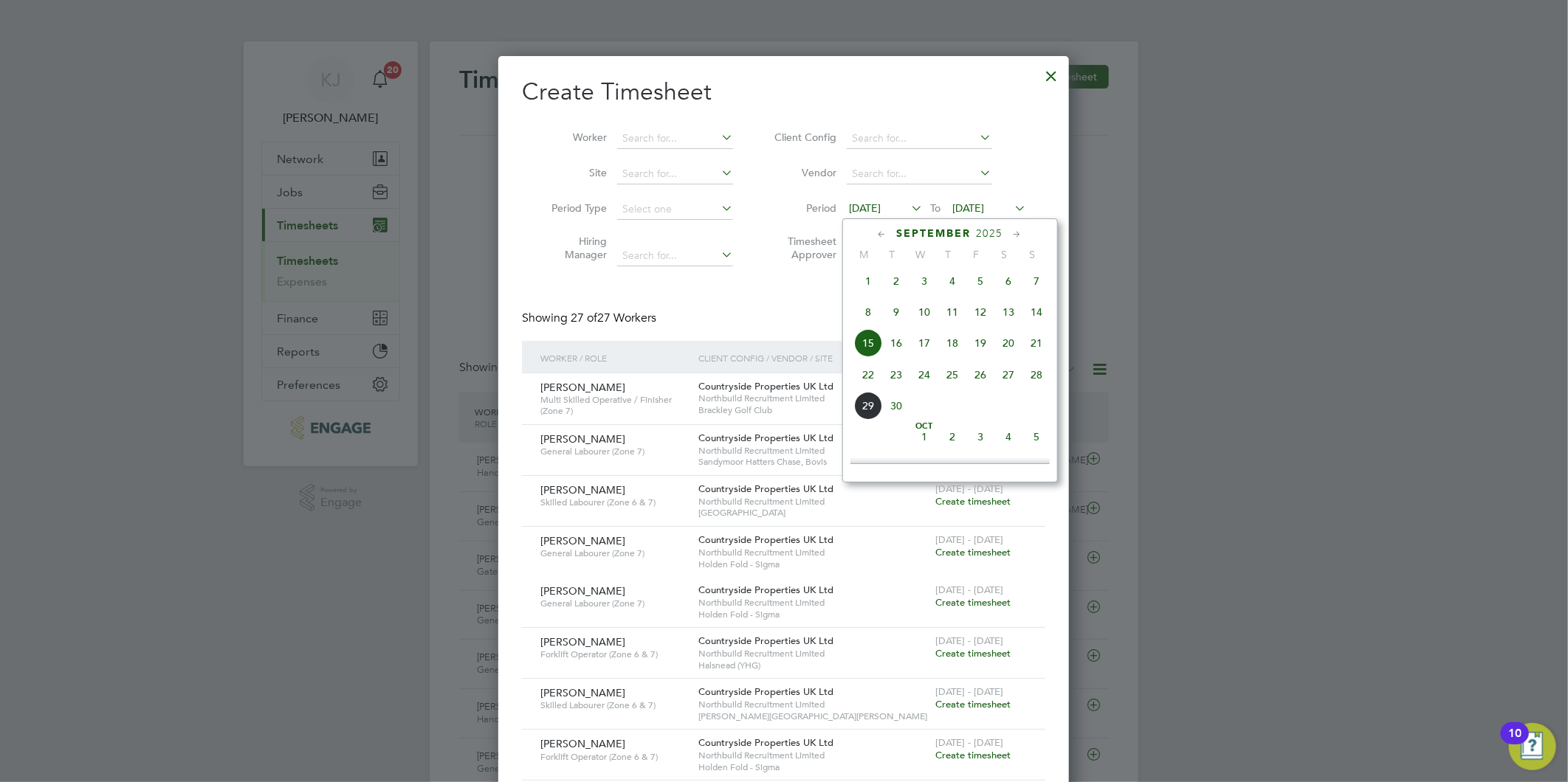
click at [863, 380] on span "22" at bounding box center [868, 375] width 28 height 28
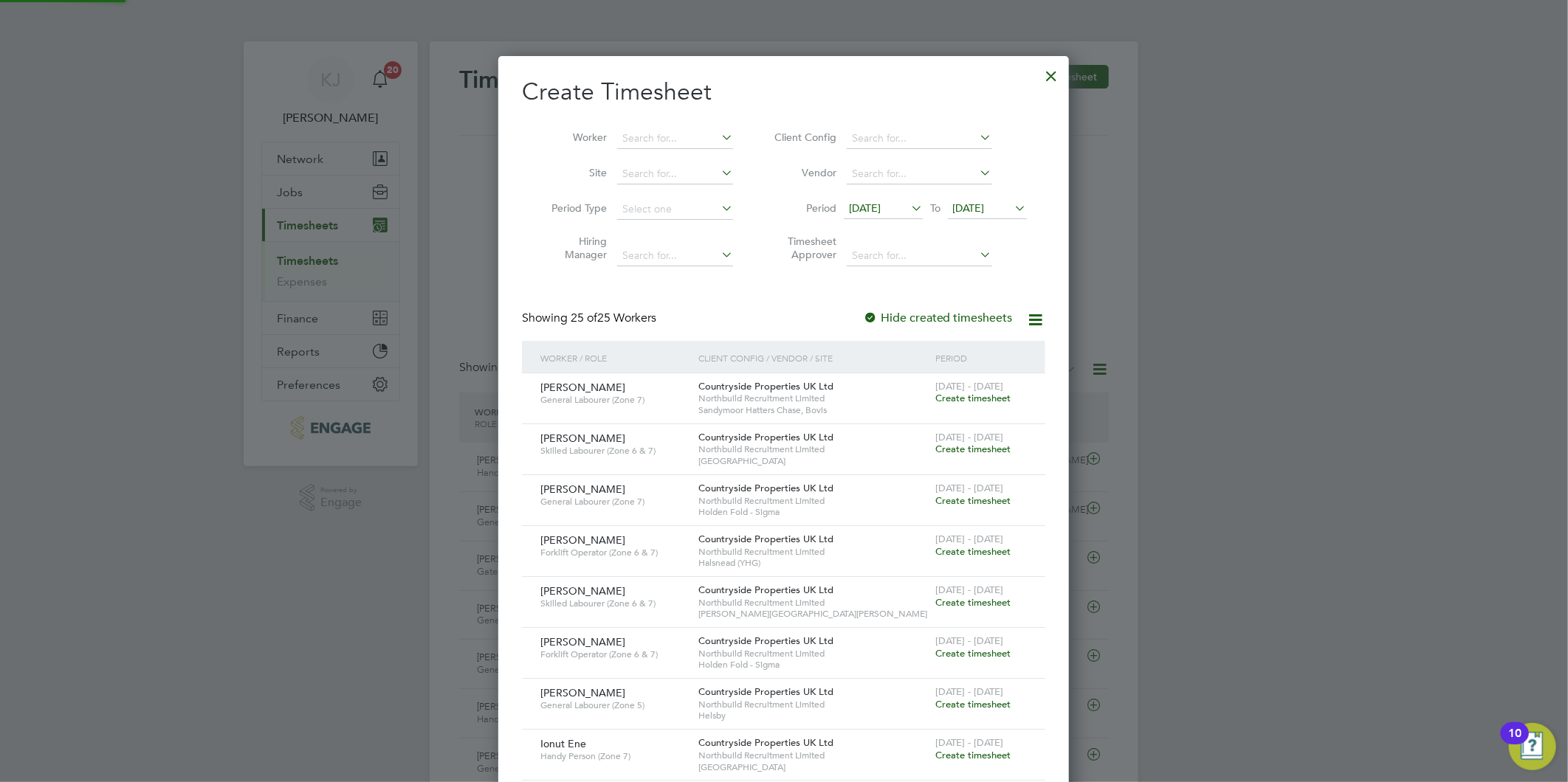
click at [979, 208] on span "[DATE]" at bounding box center [969, 208] width 32 height 13
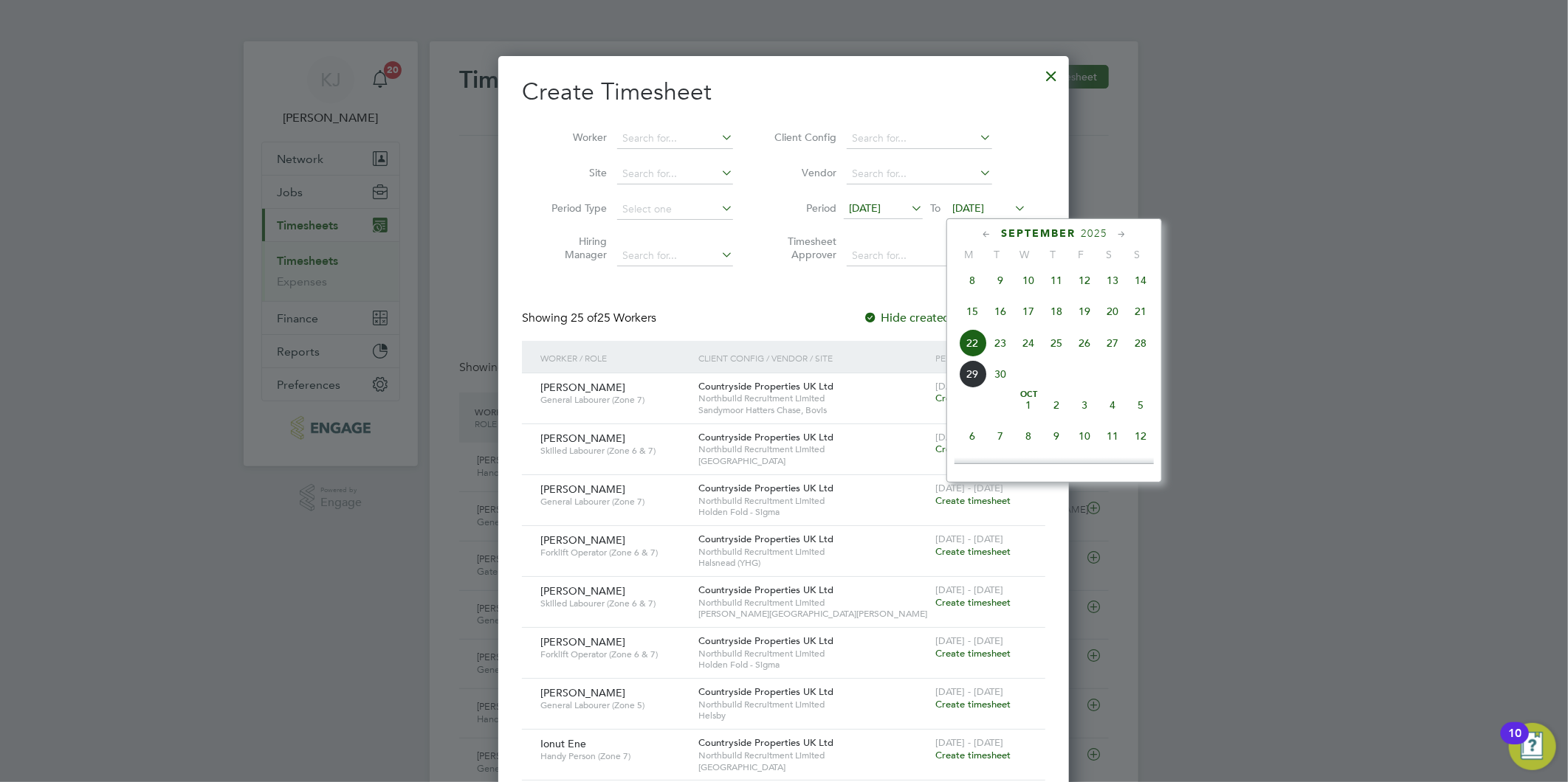
click at [1141, 350] on span "28" at bounding box center [1140, 342] width 28 height 28
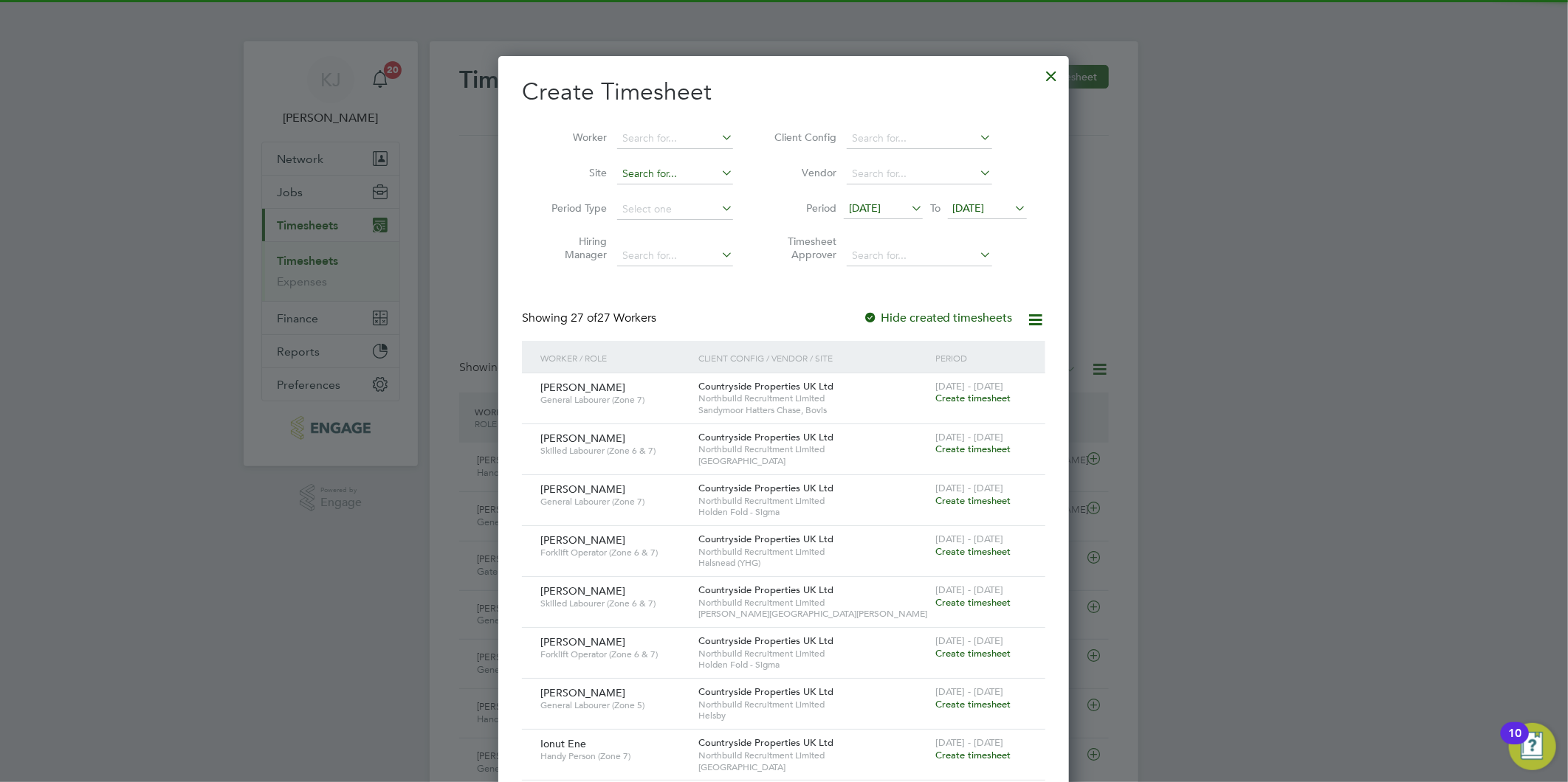
click at [633, 174] on input at bounding box center [674, 174] width 116 height 20
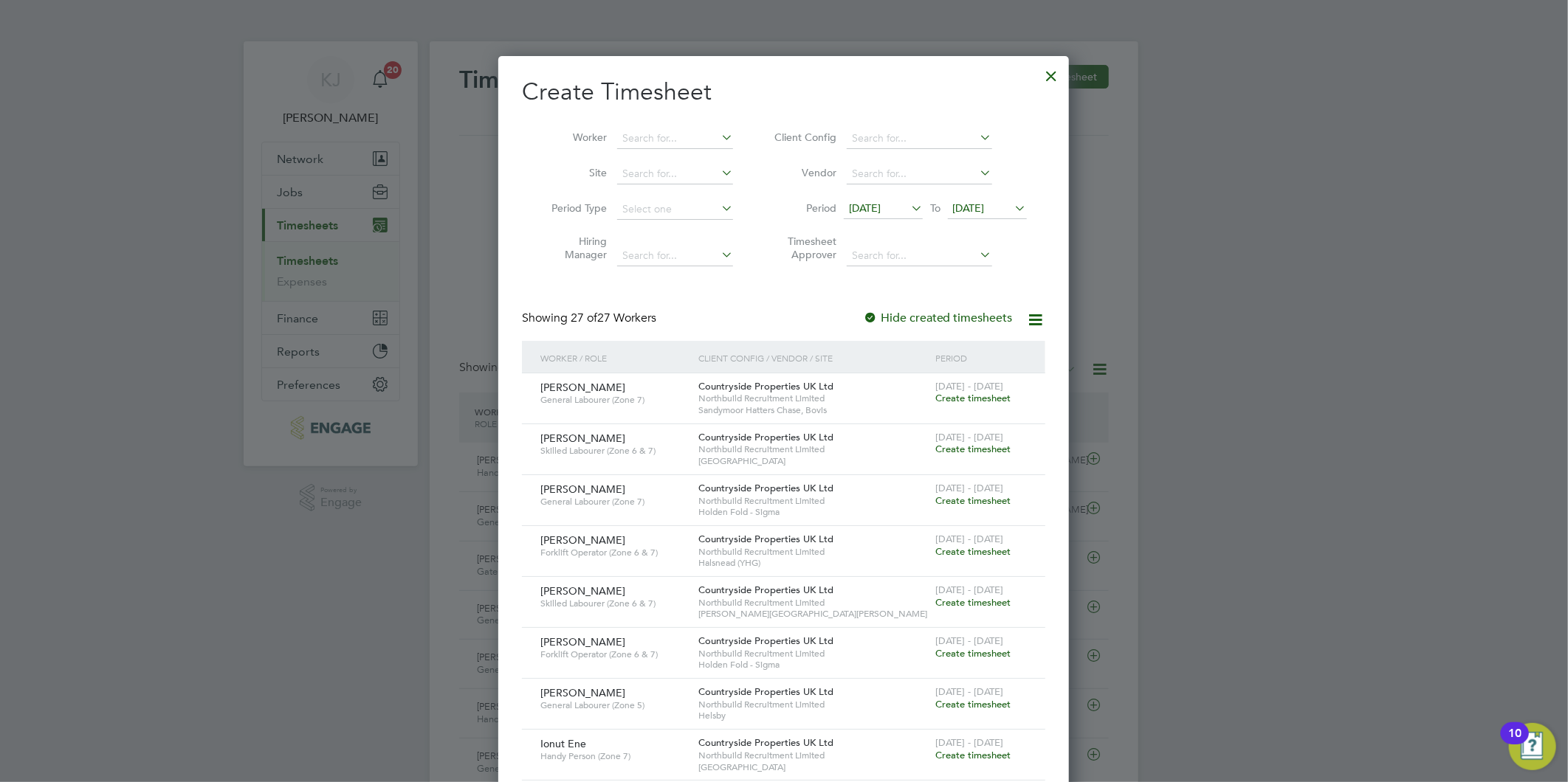
click at [853, 210] on span "[DATE]" at bounding box center [865, 208] width 32 height 13
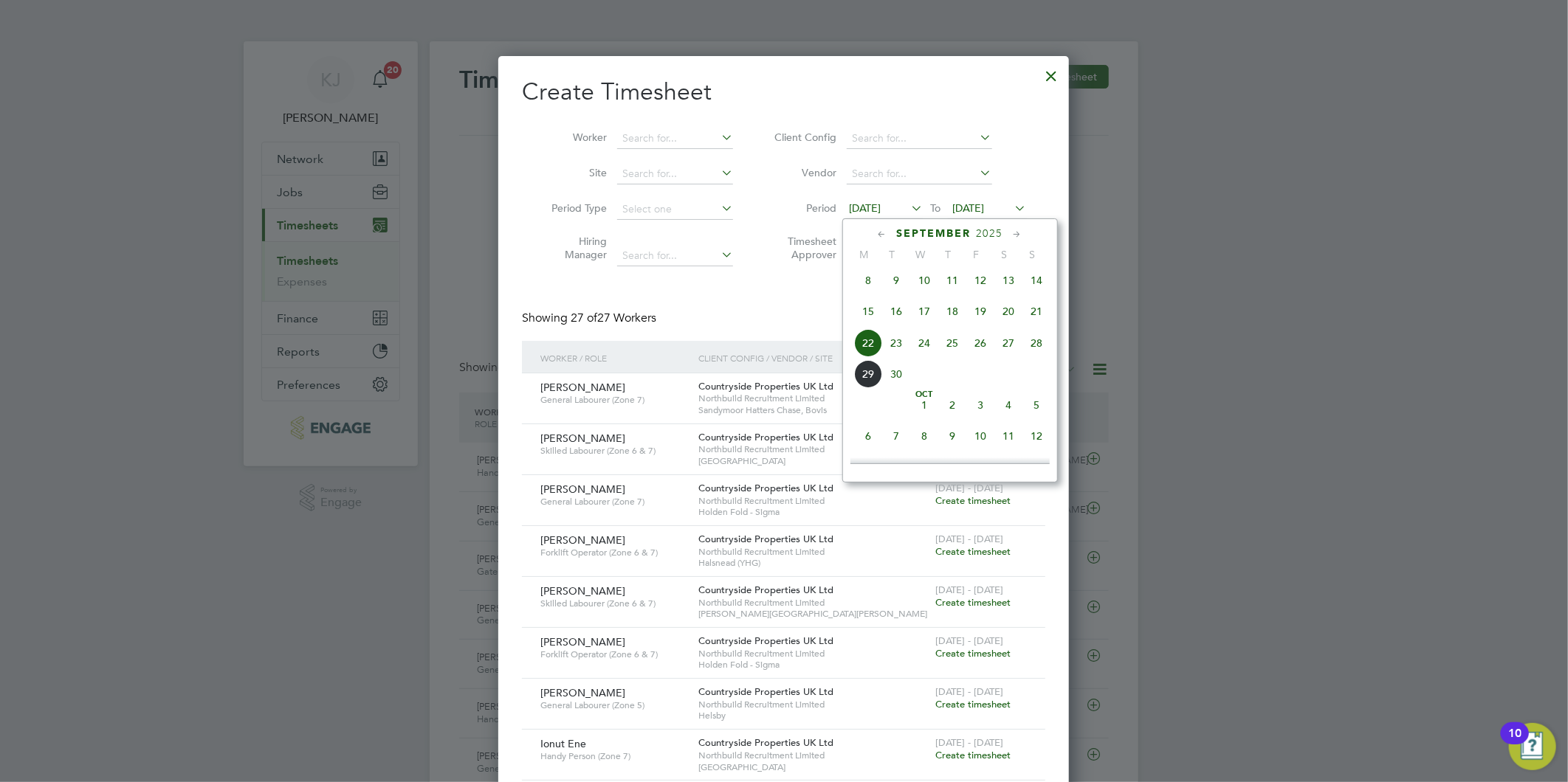
click at [859, 348] on span "22" at bounding box center [868, 342] width 28 height 28
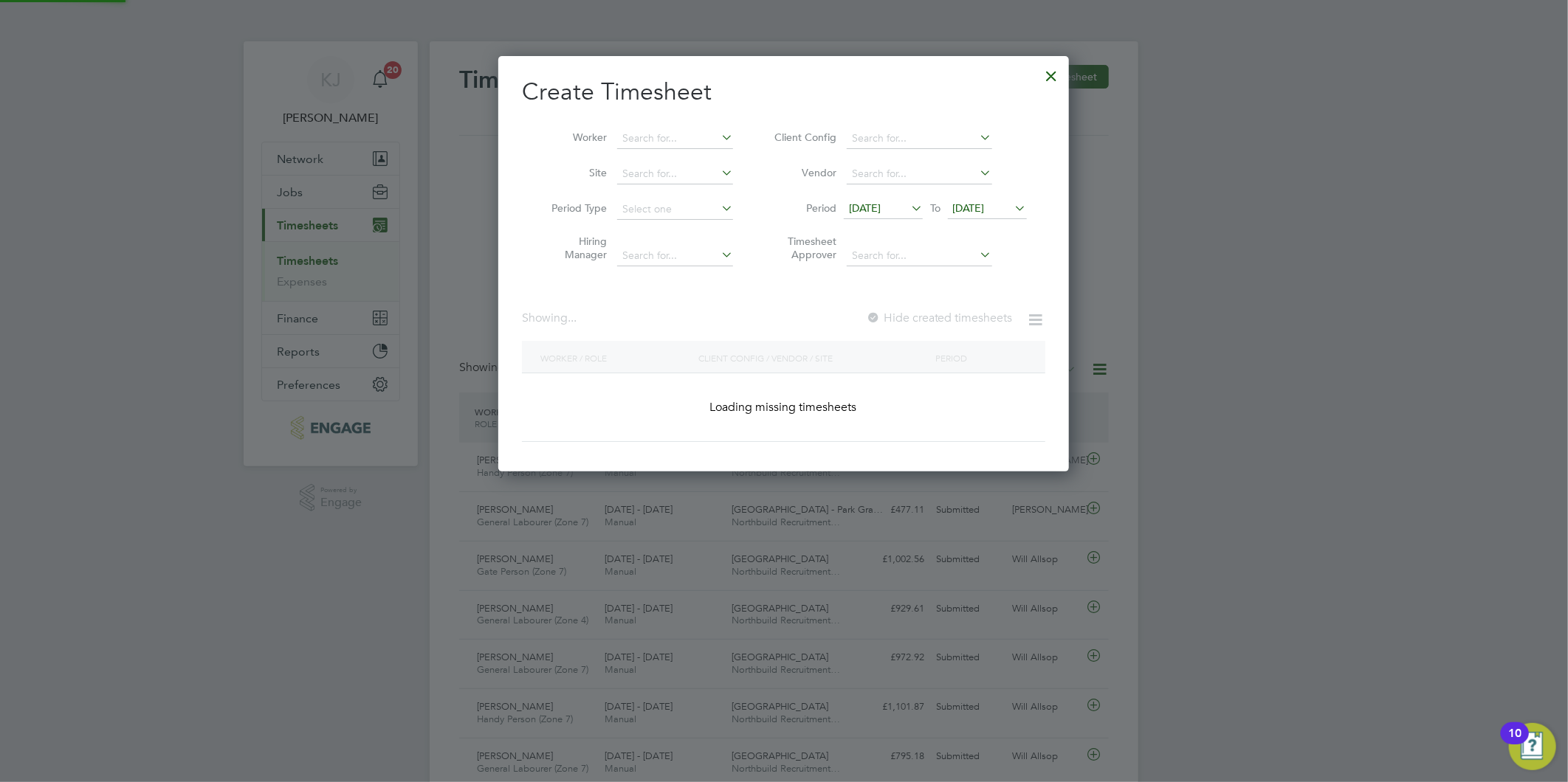
click at [980, 210] on span "[DATE]" at bounding box center [969, 208] width 32 height 13
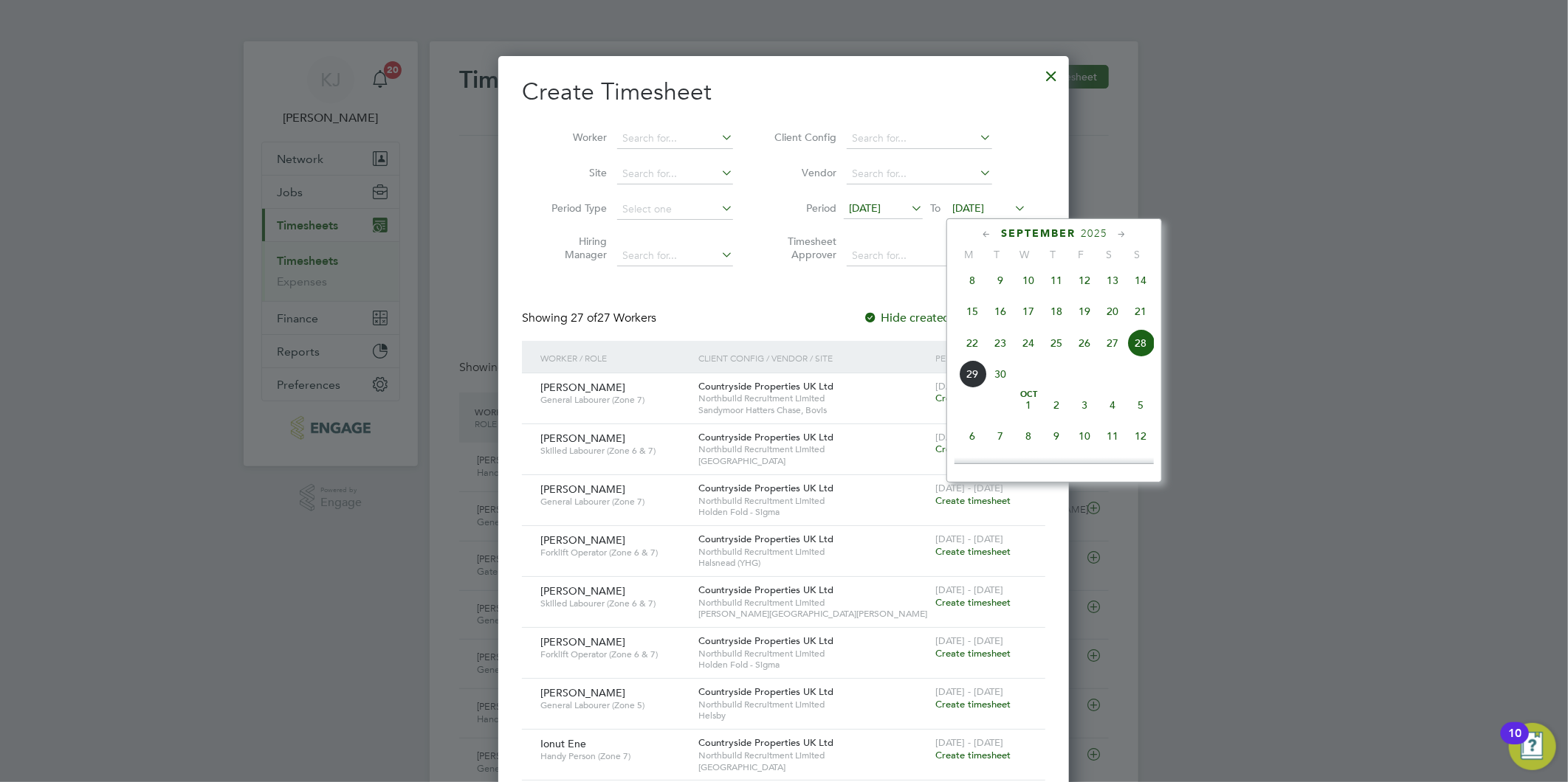
click at [1148, 349] on span "28" at bounding box center [1140, 342] width 28 height 28
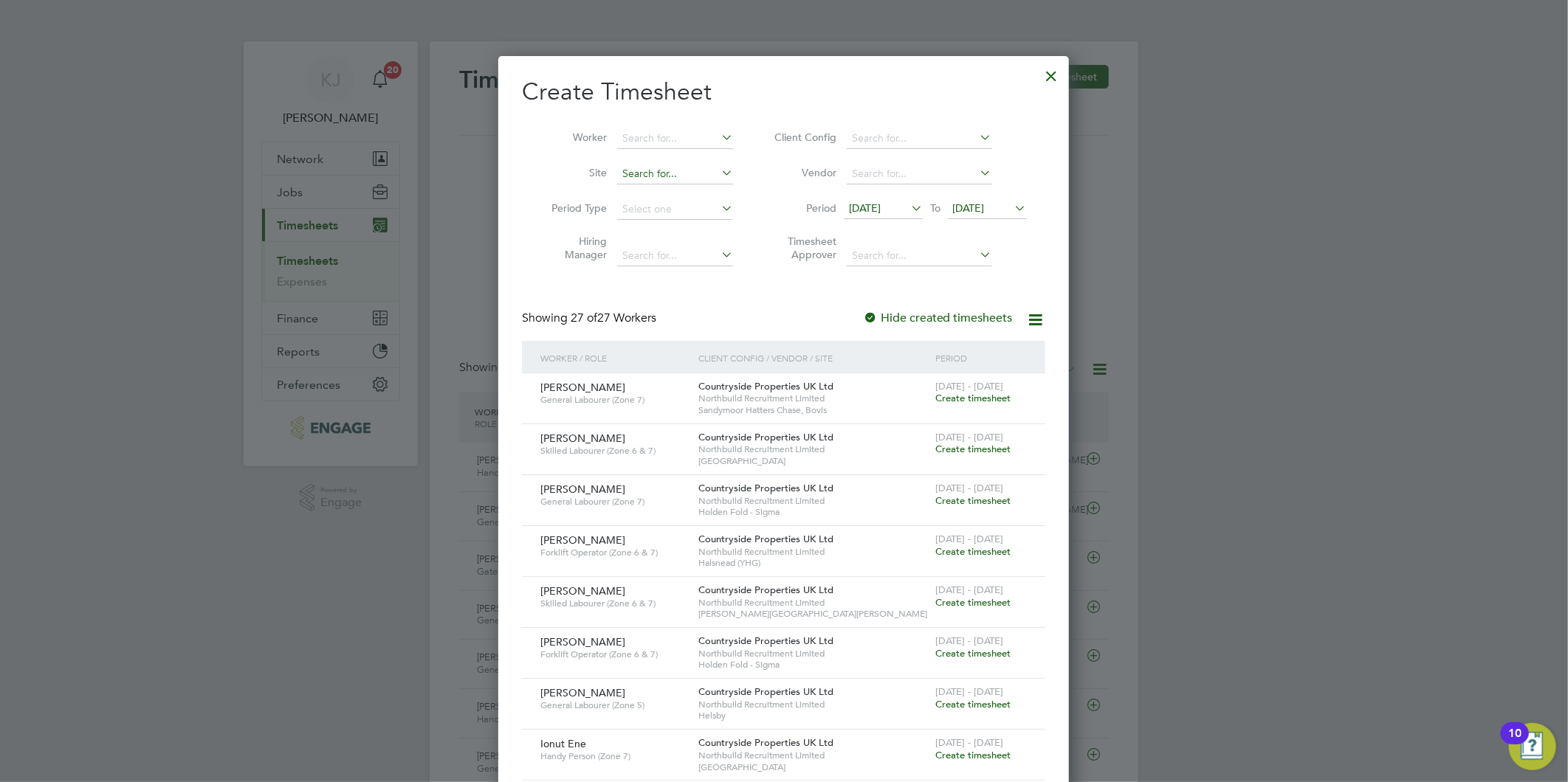
click at [660, 179] on input at bounding box center [674, 174] width 116 height 20
type input "hel"
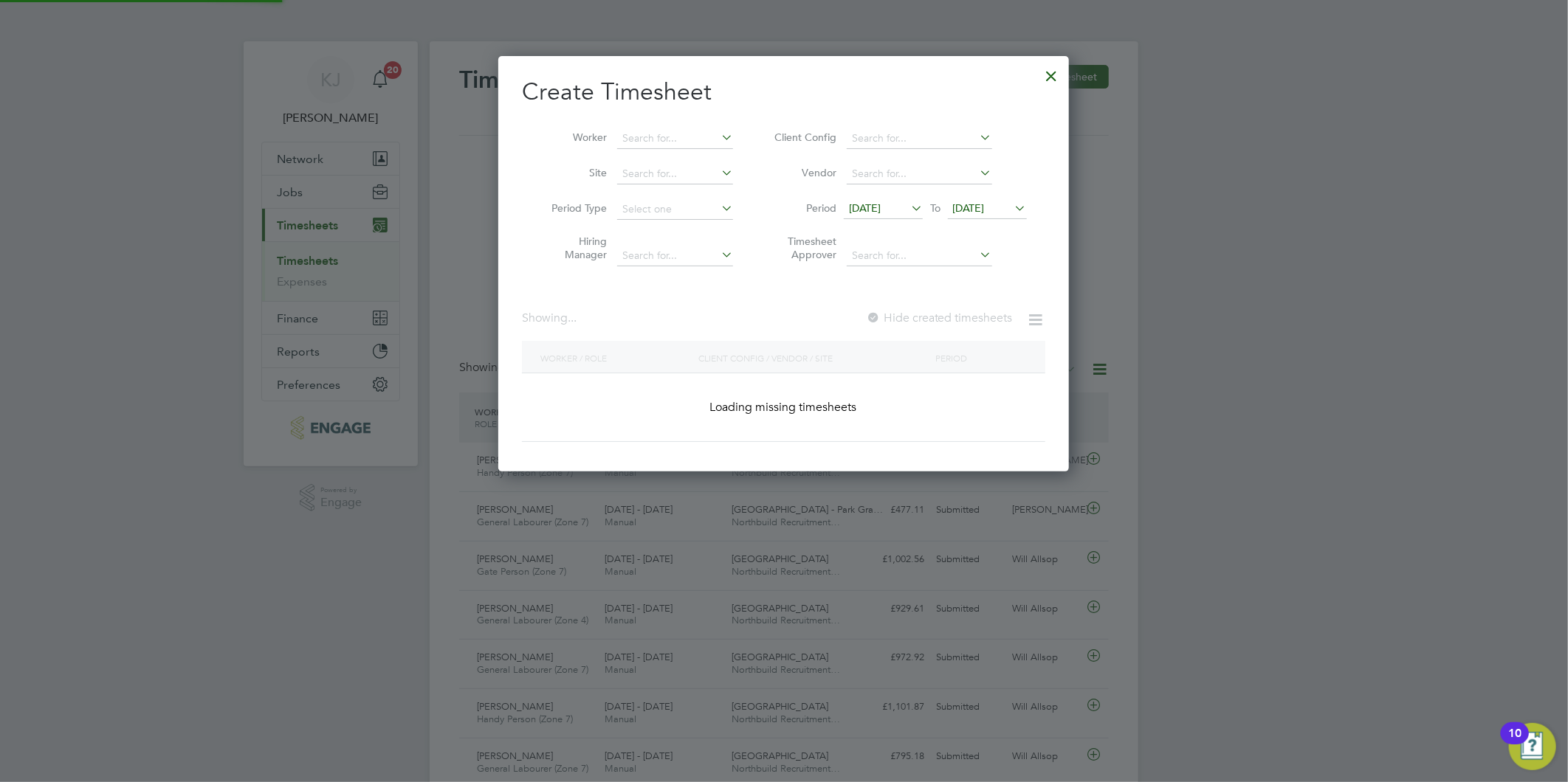
scroll to position [1725, 571]
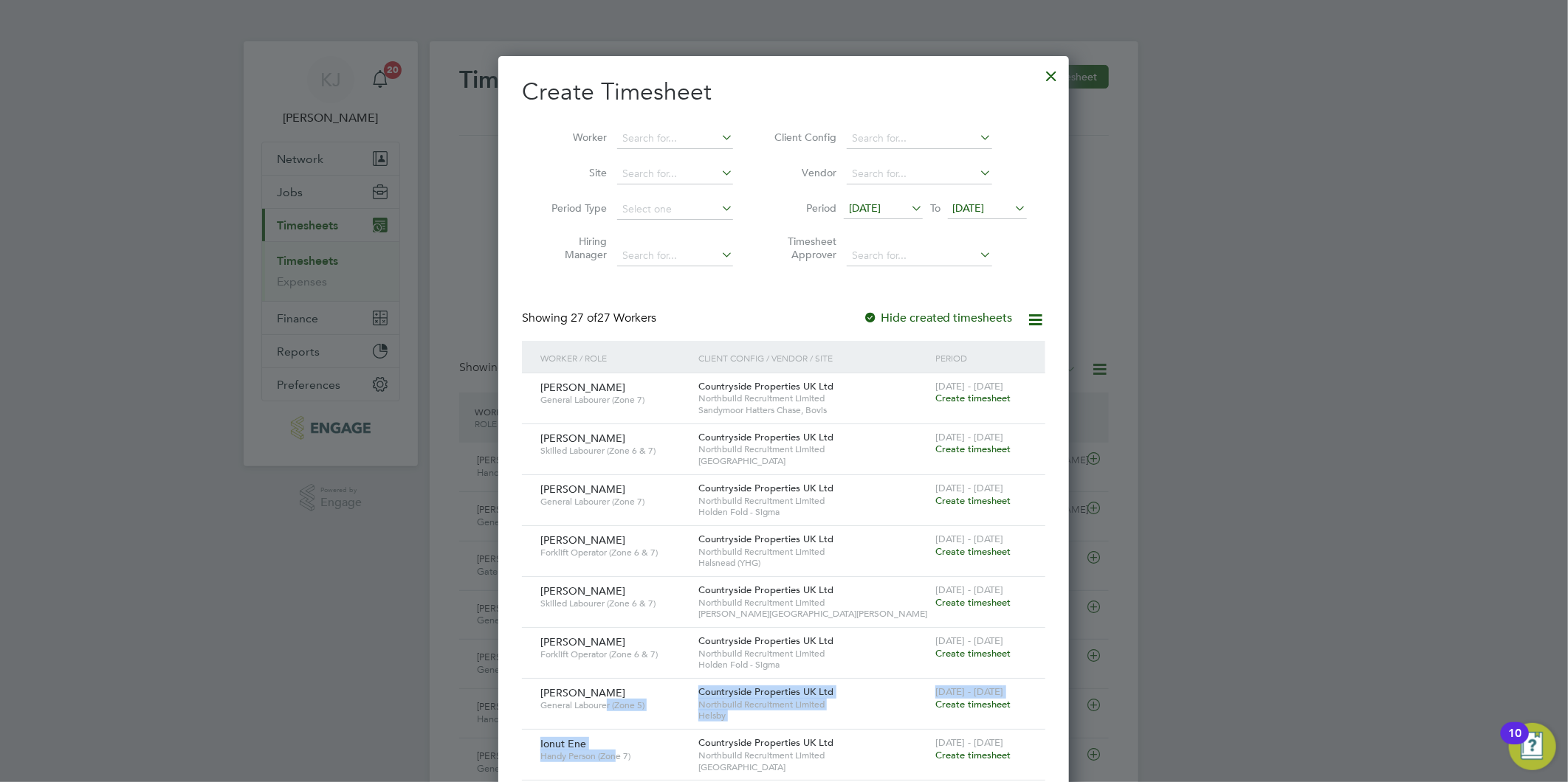
drag, startPoint x: 622, startPoint y: 765, endPoint x: 633, endPoint y: 734, distance: 32.9
click at [857, 209] on span "[DATE]" at bounding box center [865, 208] width 32 height 13
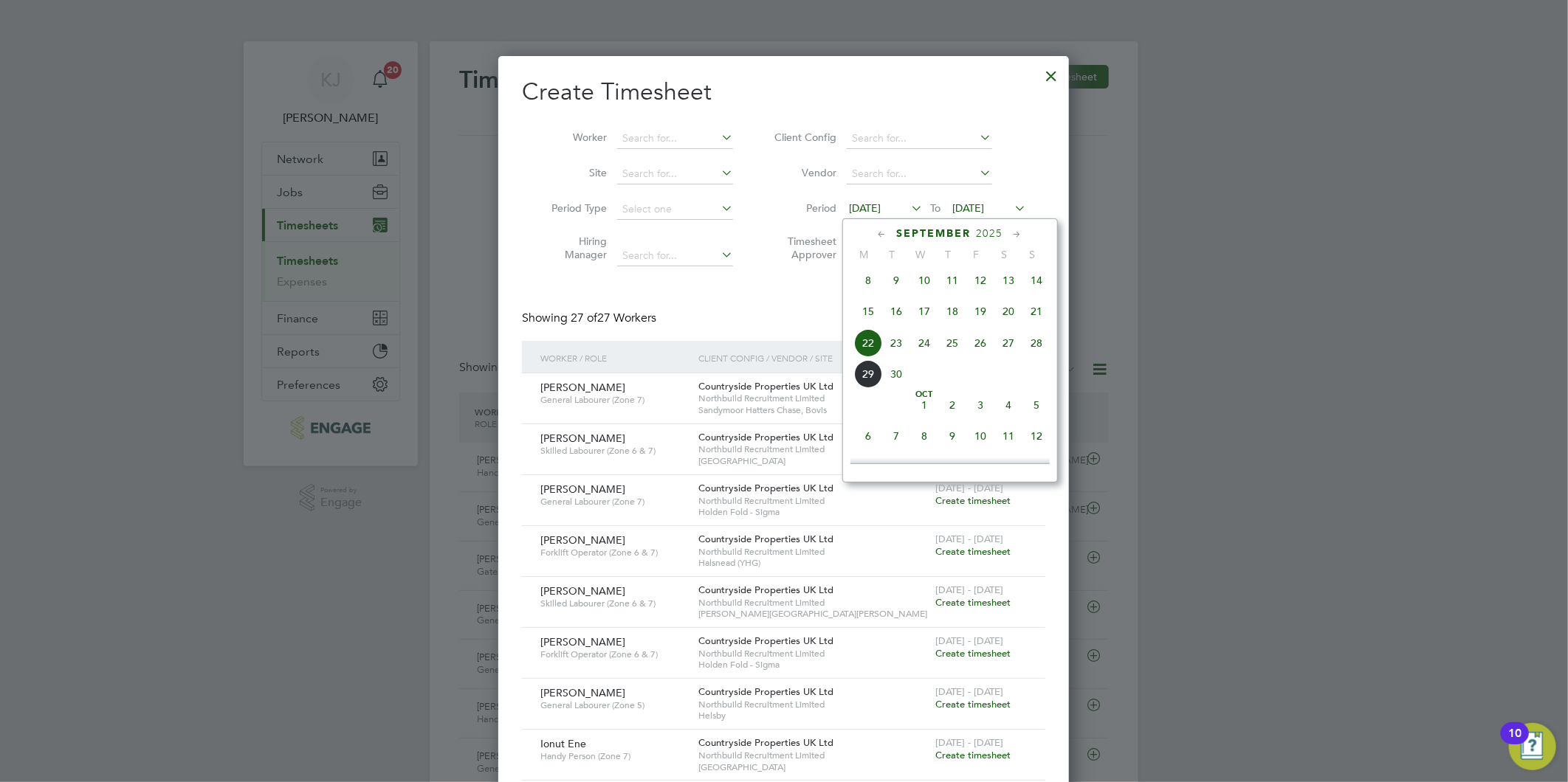
click at [868, 342] on span "22" at bounding box center [868, 342] width 28 height 28
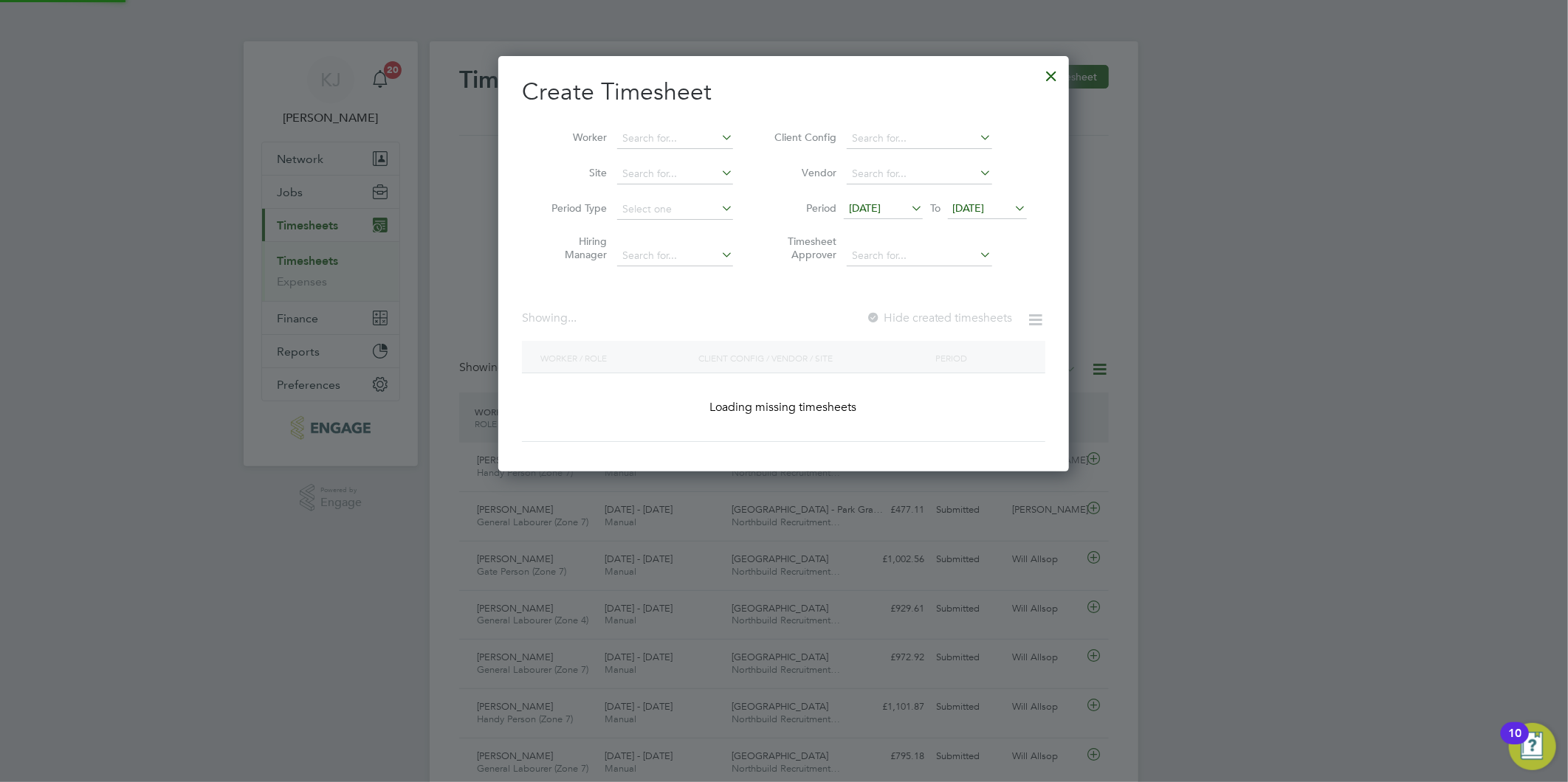
scroll to position [1624, 571]
click at [971, 205] on span "[DATE]" at bounding box center [969, 208] width 32 height 13
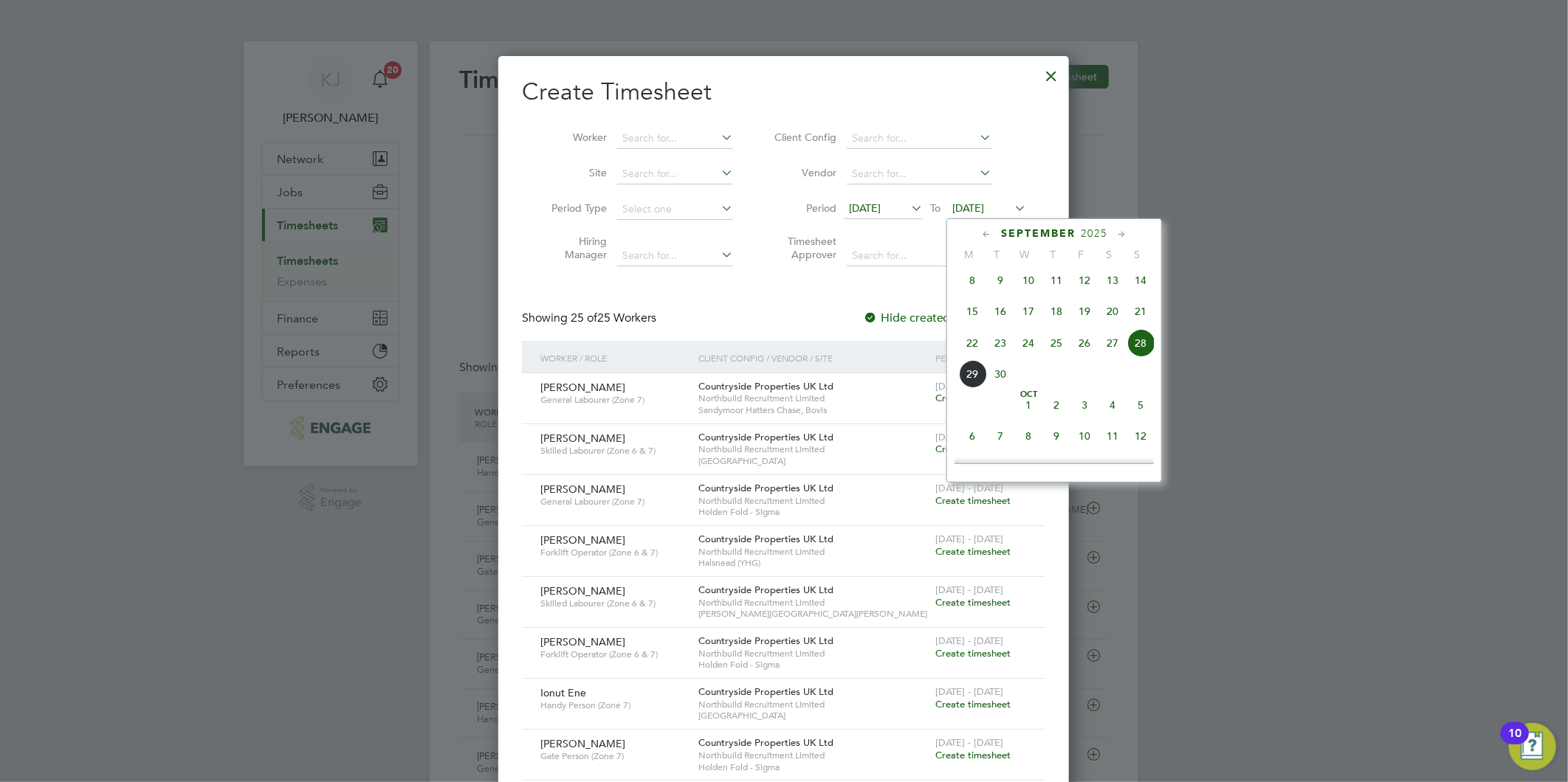
click at [1143, 343] on span "28" at bounding box center [1140, 342] width 28 height 28
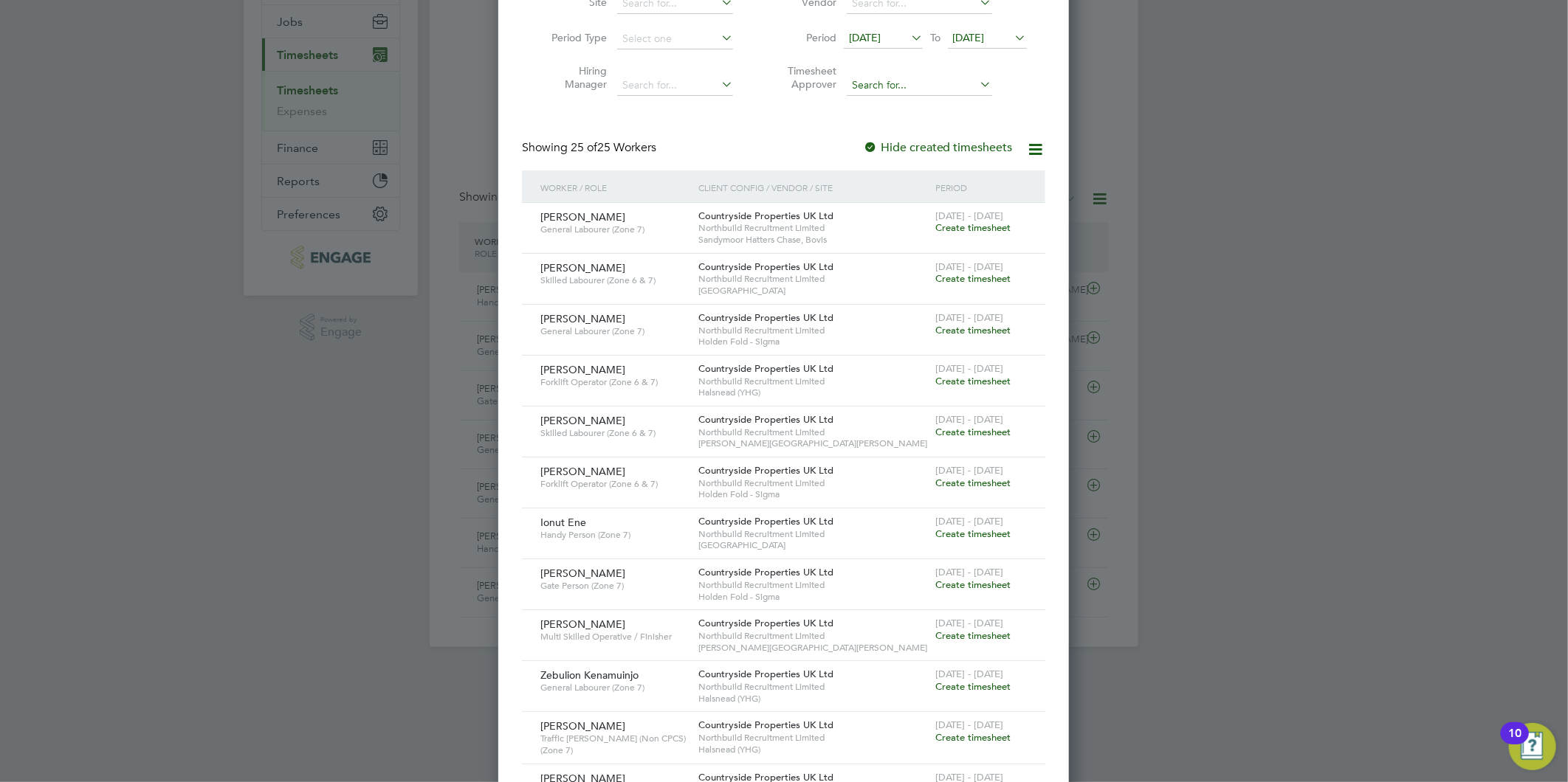
scroll to position [0, 0]
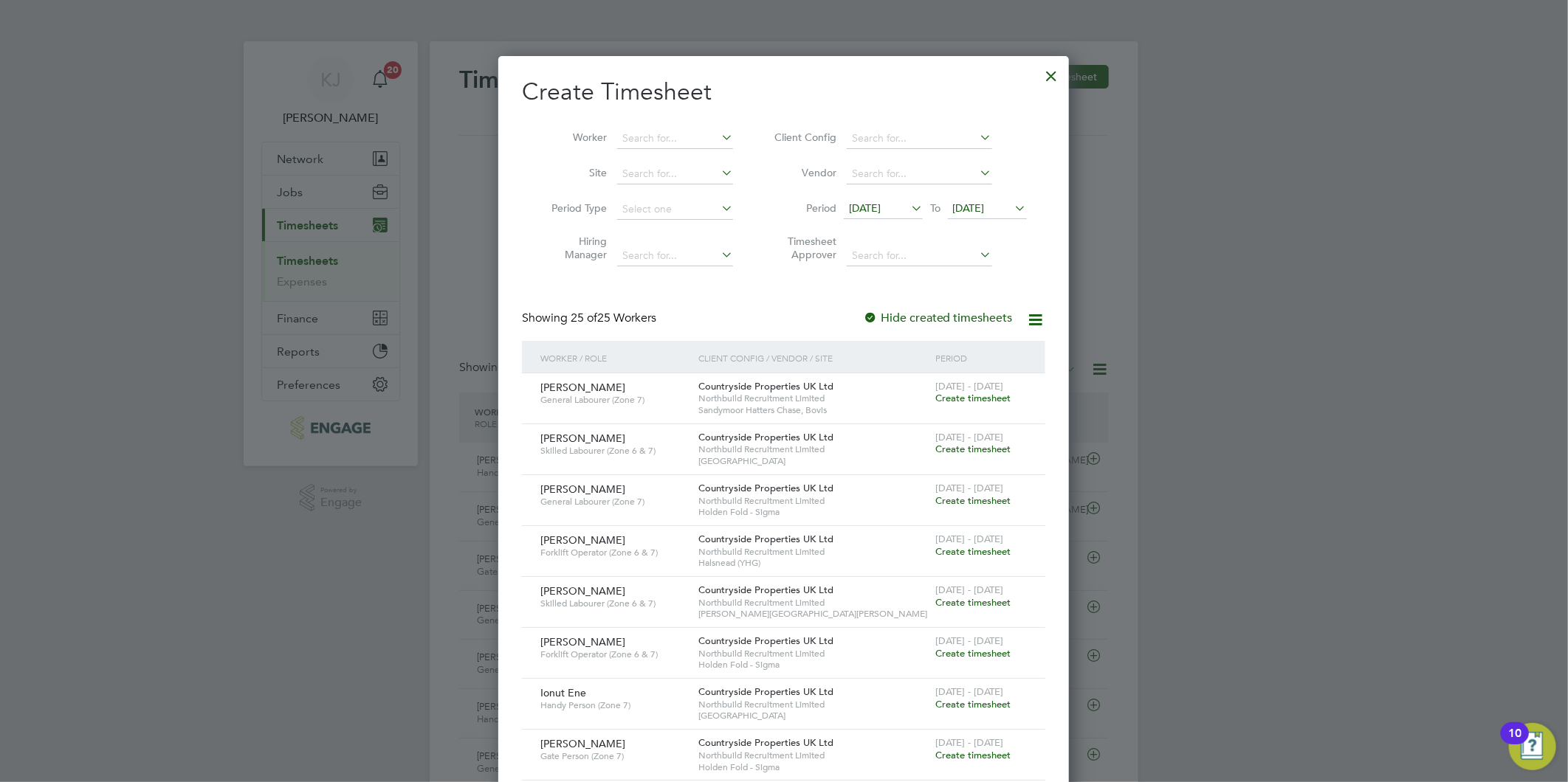
click at [880, 204] on span "[DATE]" at bounding box center [865, 208] width 32 height 13
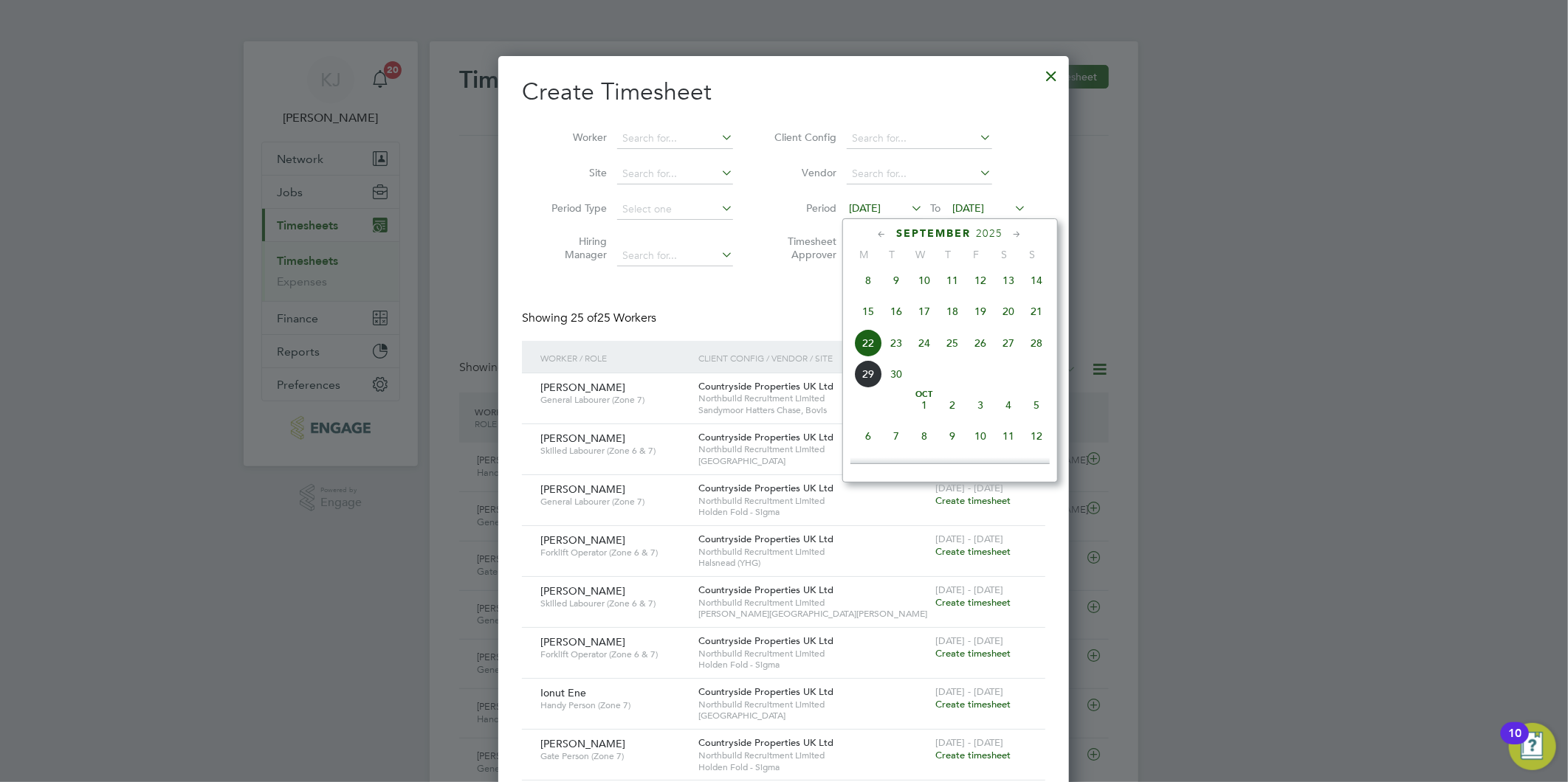
click at [868, 342] on span "22" at bounding box center [868, 342] width 28 height 28
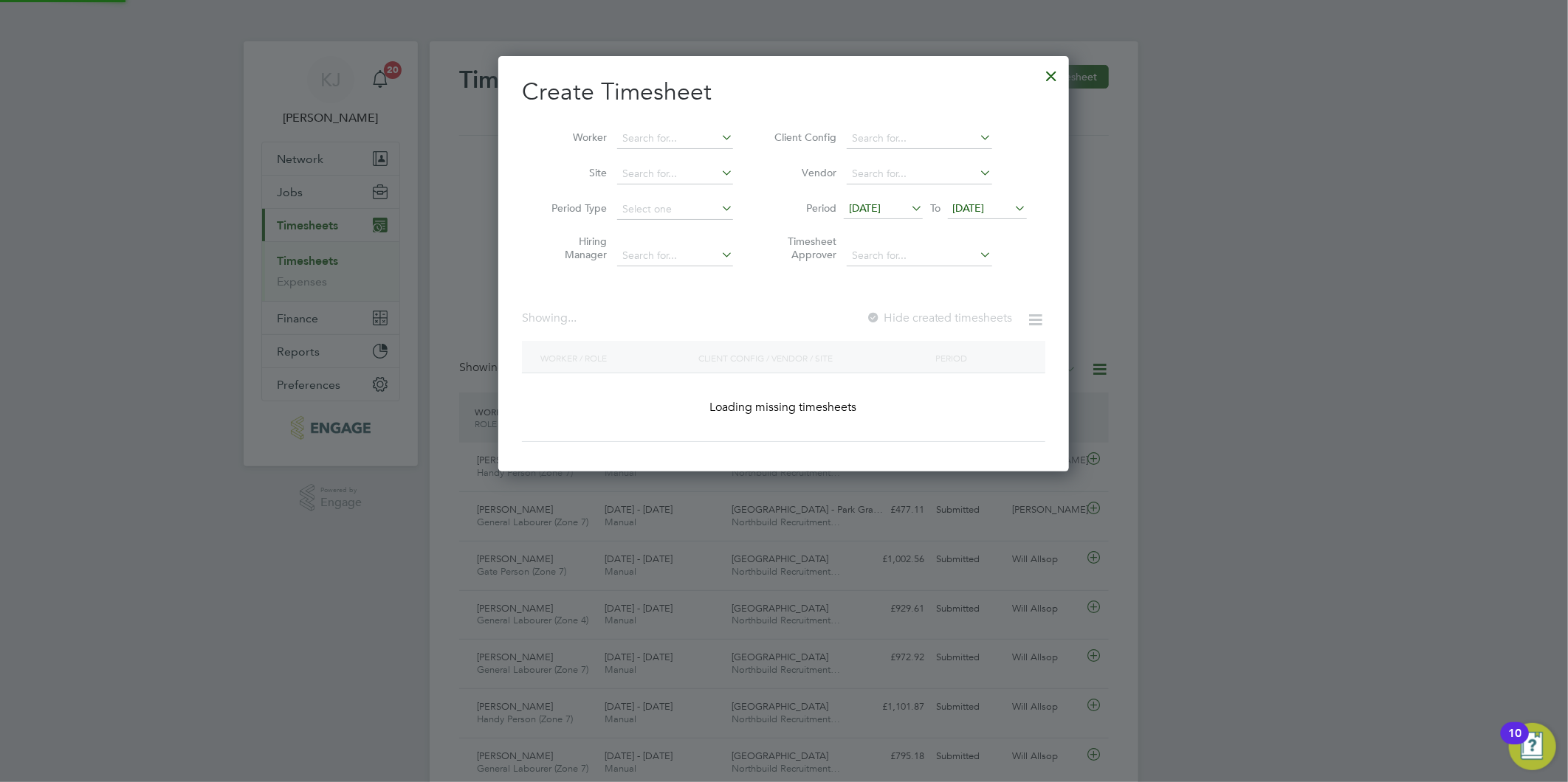
scroll to position [1624, 571]
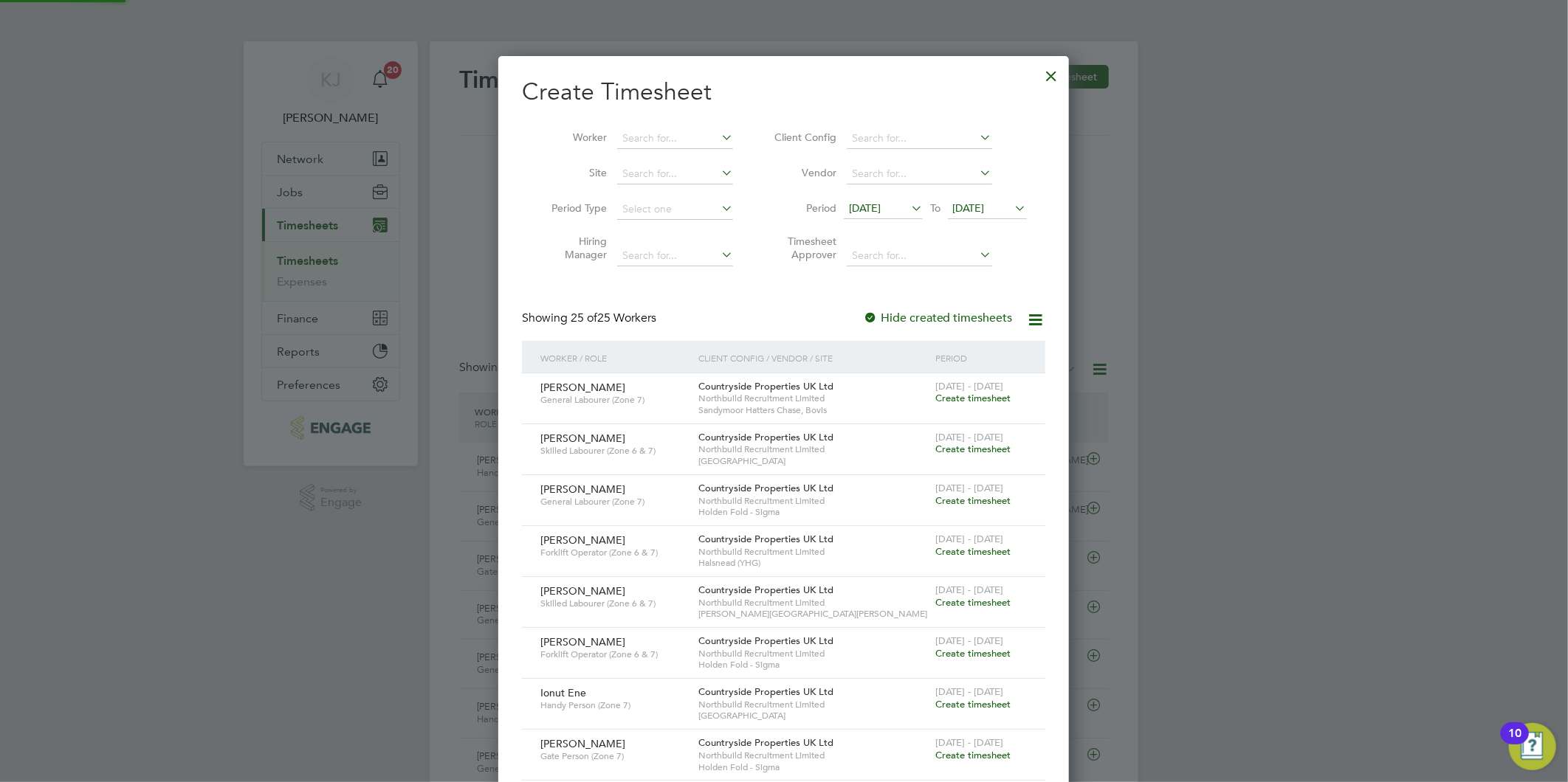
click at [975, 211] on span "[DATE]" at bounding box center [969, 208] width 32 height 13
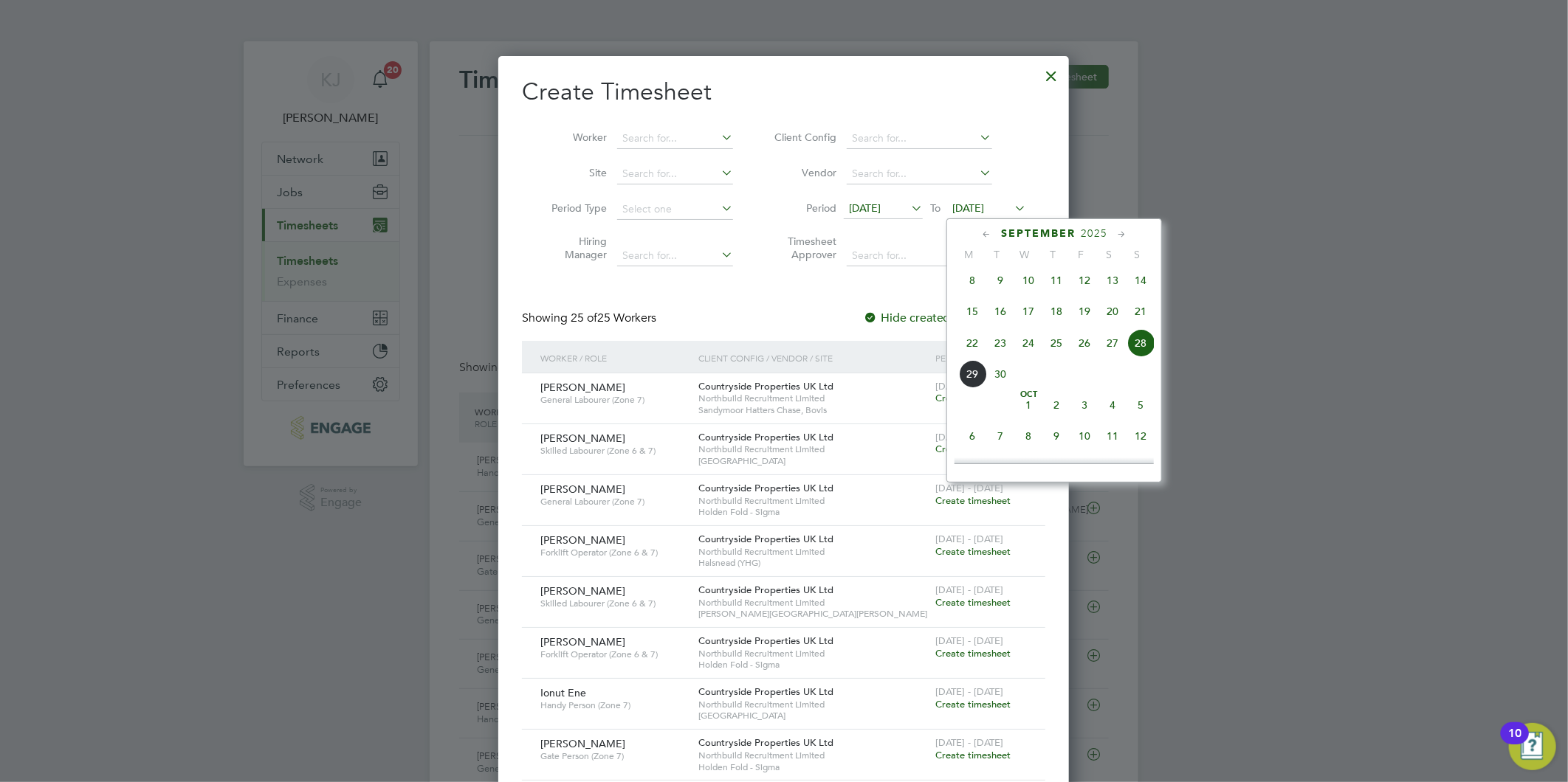
click at [1145, 350] on span "28" at bounding box center [1140, 342] width 28 height 28
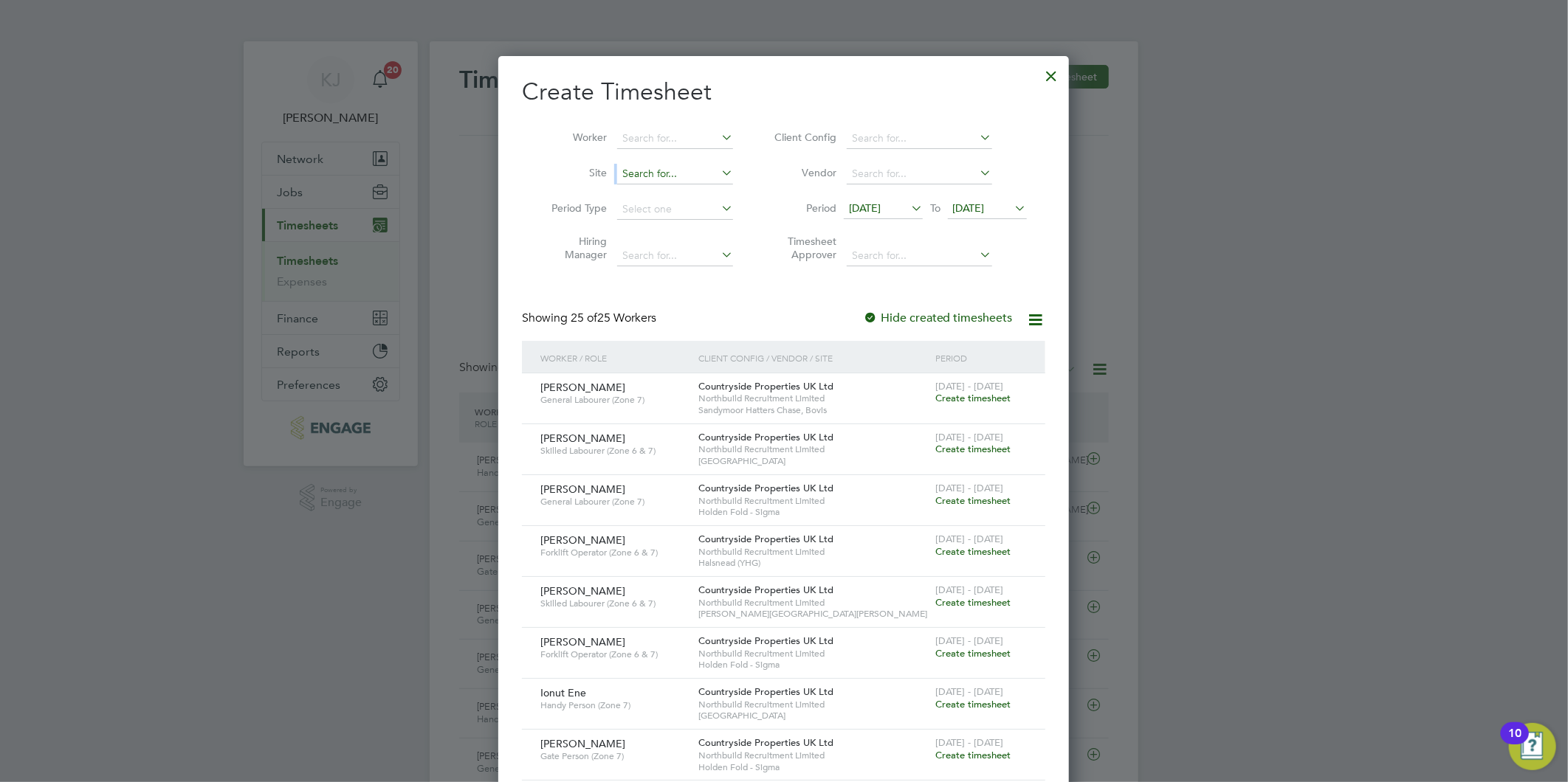
drag, startPoint x: 695, startPoint y: 183, endPoint x: 689, endPoint y: 174, distance: 10.8
click at [692, 182] on li "Site" at bounding box center [636, 174] width 230 height 35
click at [689, 171] on input at bounding box center [674, 174] width 116 height 20
type input "hold"
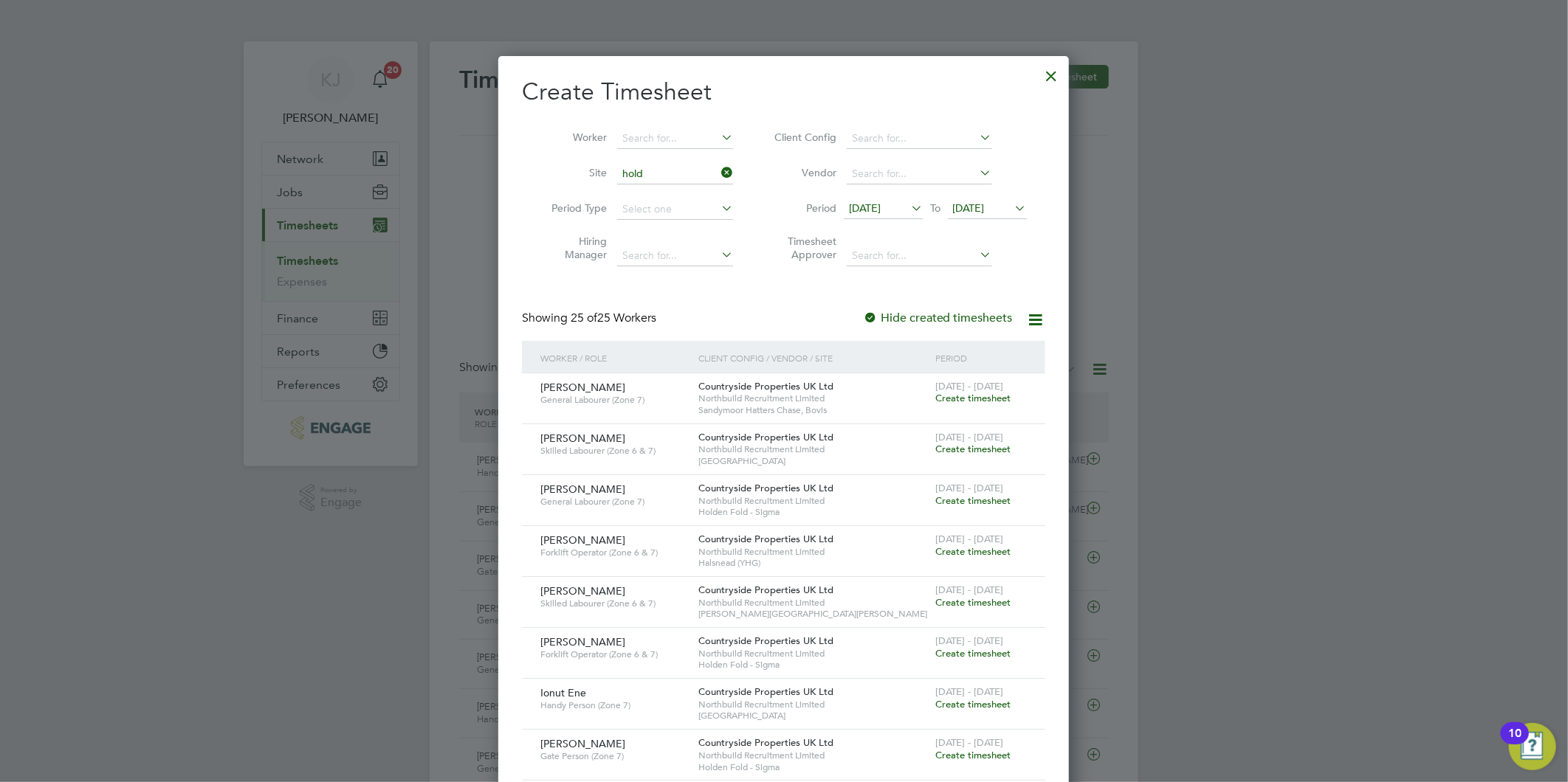
click at [1057, 71] on div at bounding box center [1052, 72] width 26 height 26
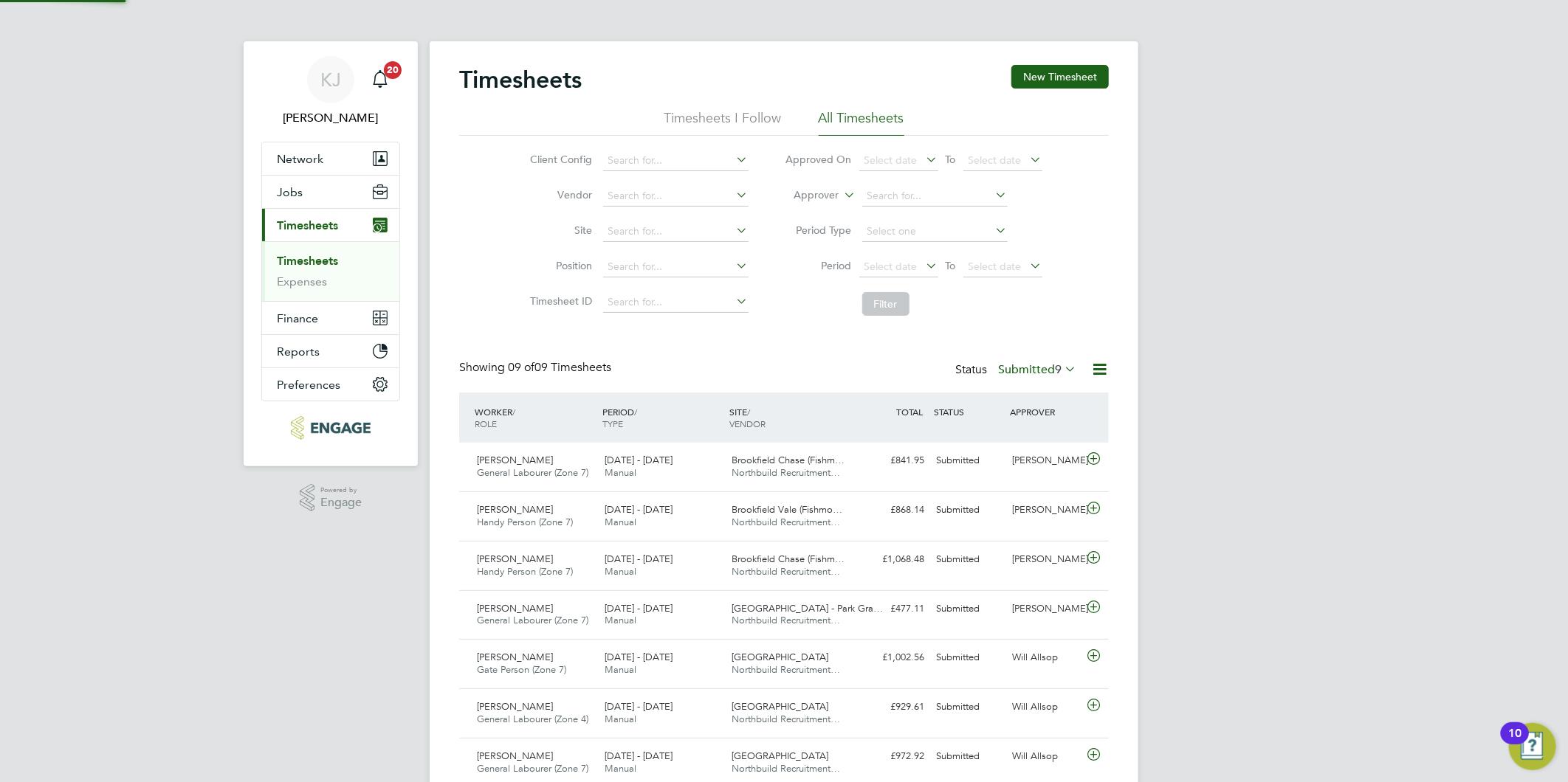
scroll to position [37, 128]
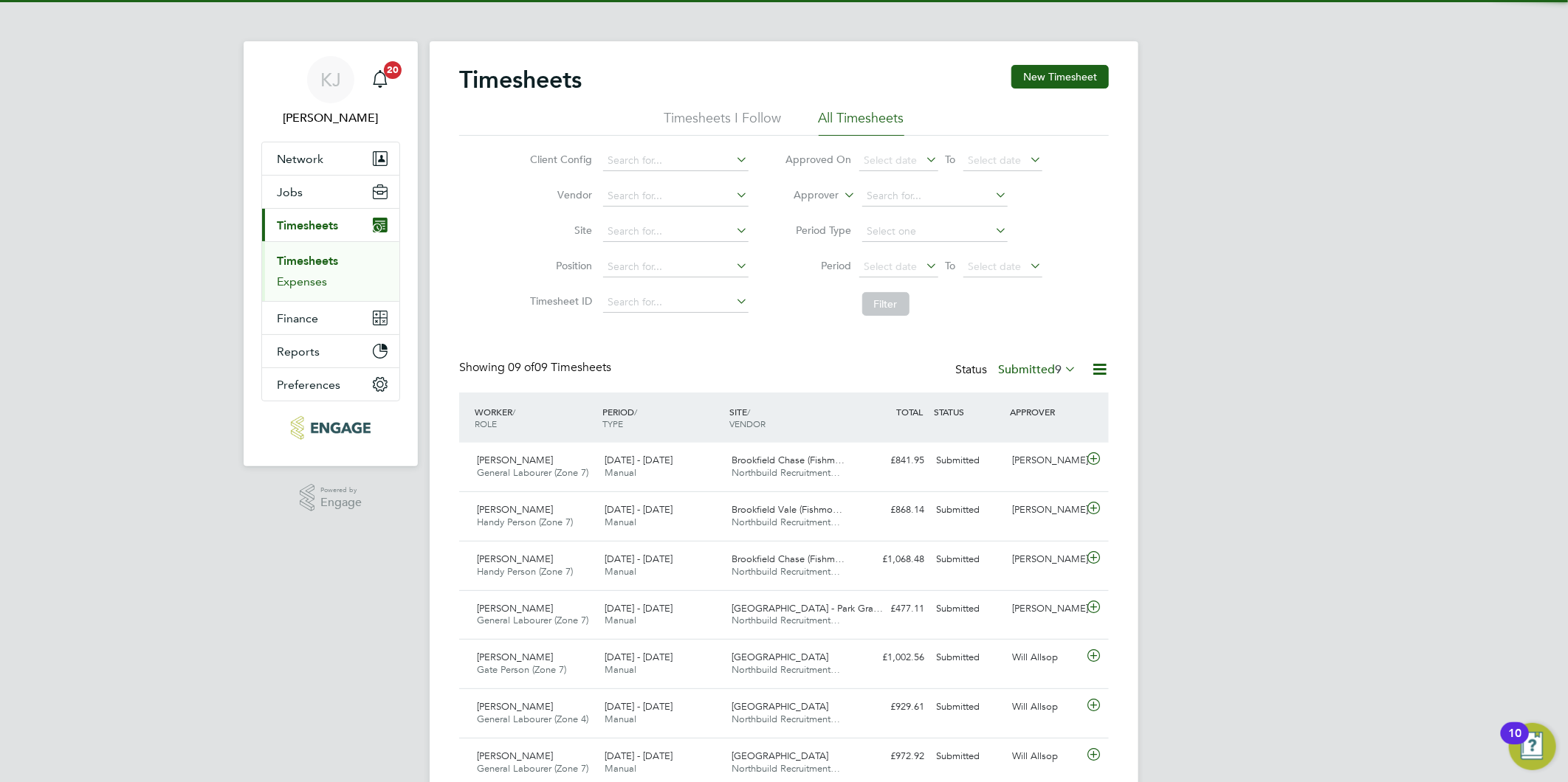
click at [286, 281] on link "Expenses" at bounding box center [301, 281] width 50 height 14
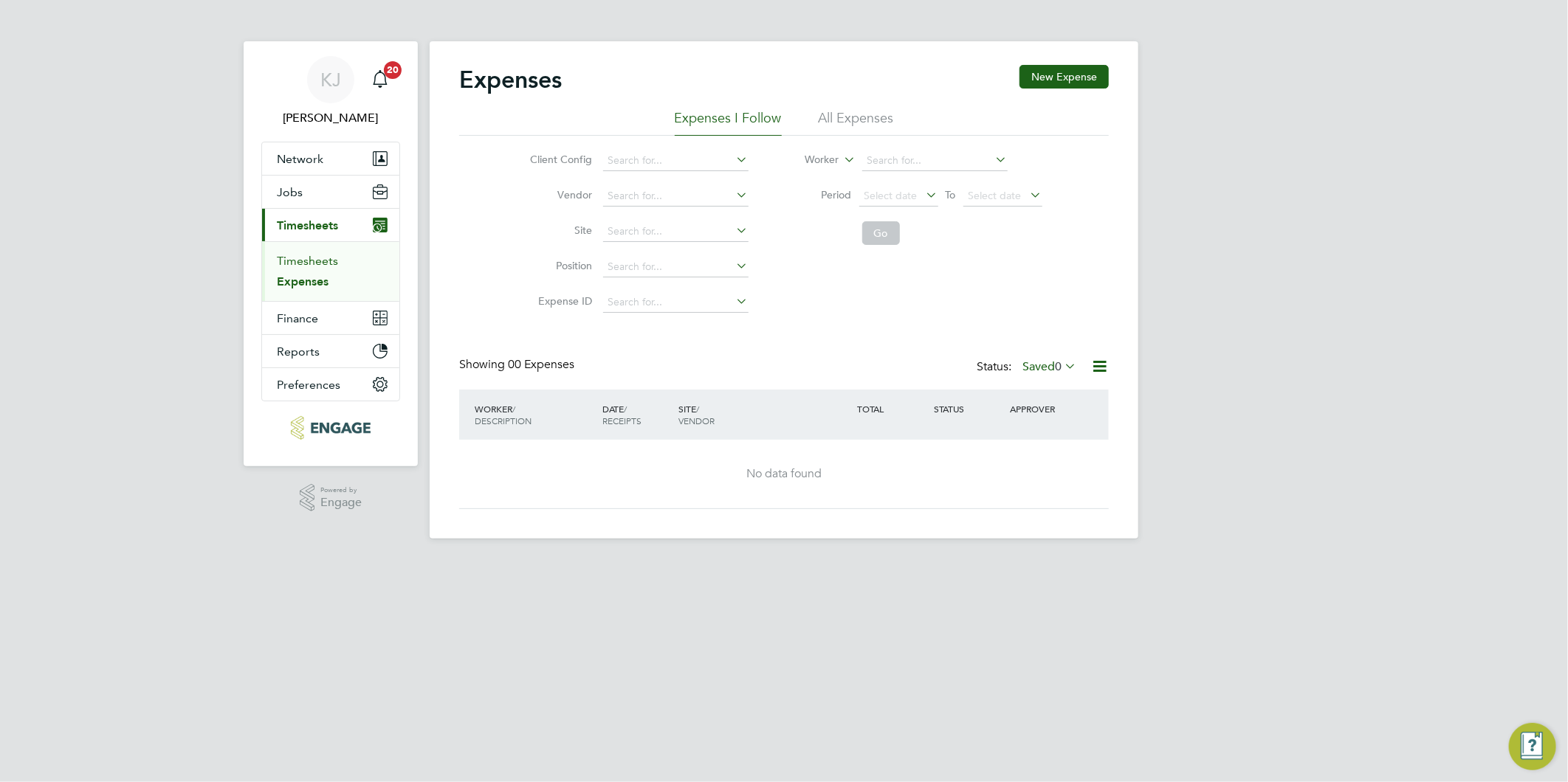
click at [294, 262] on link "Timesheets" at bounding box center [307, 261] width 62 height 14
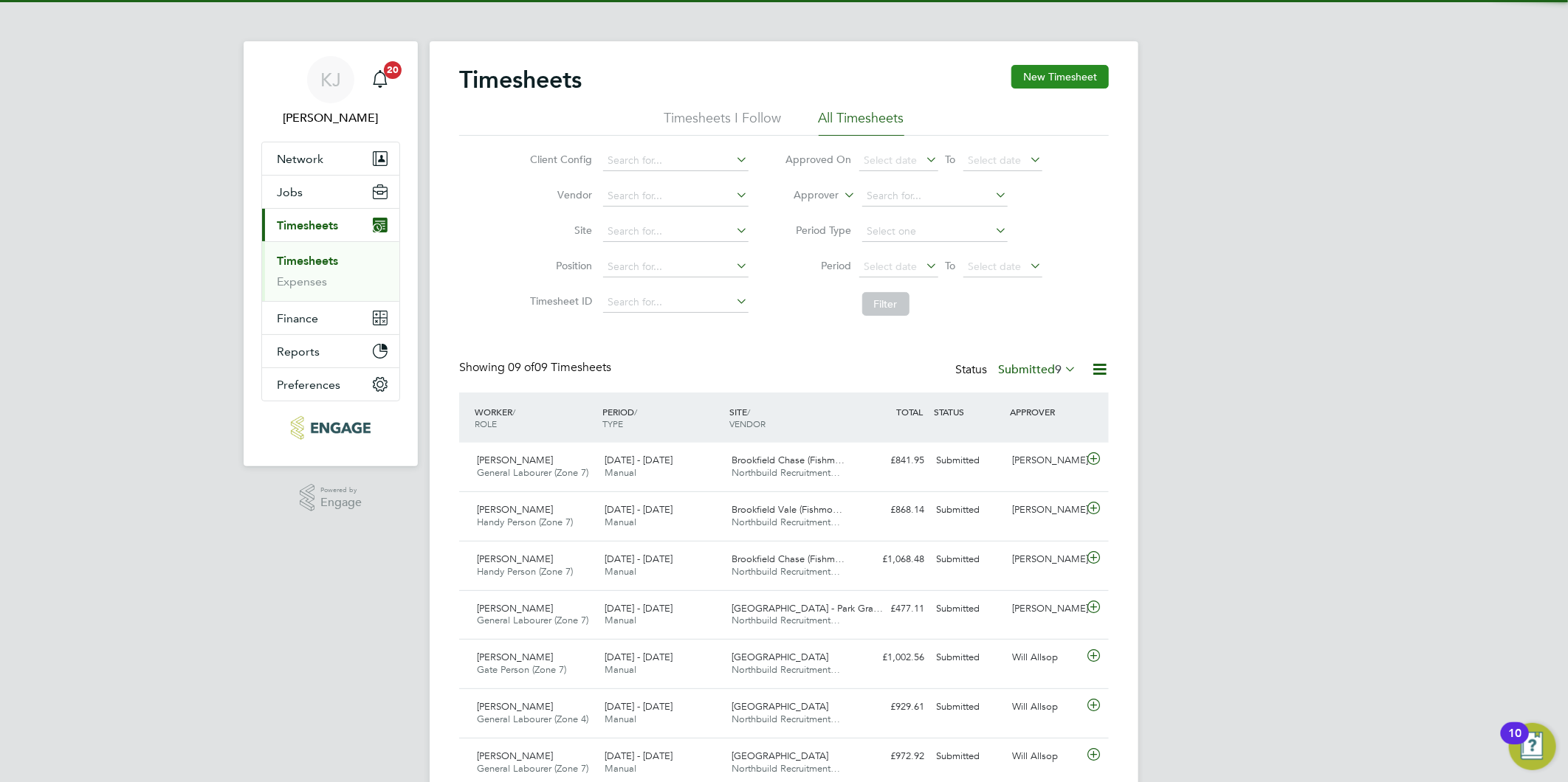
click at [1081, 70] on button "New Timesheet" at bounding box center [1059, 77] width 97 height 24
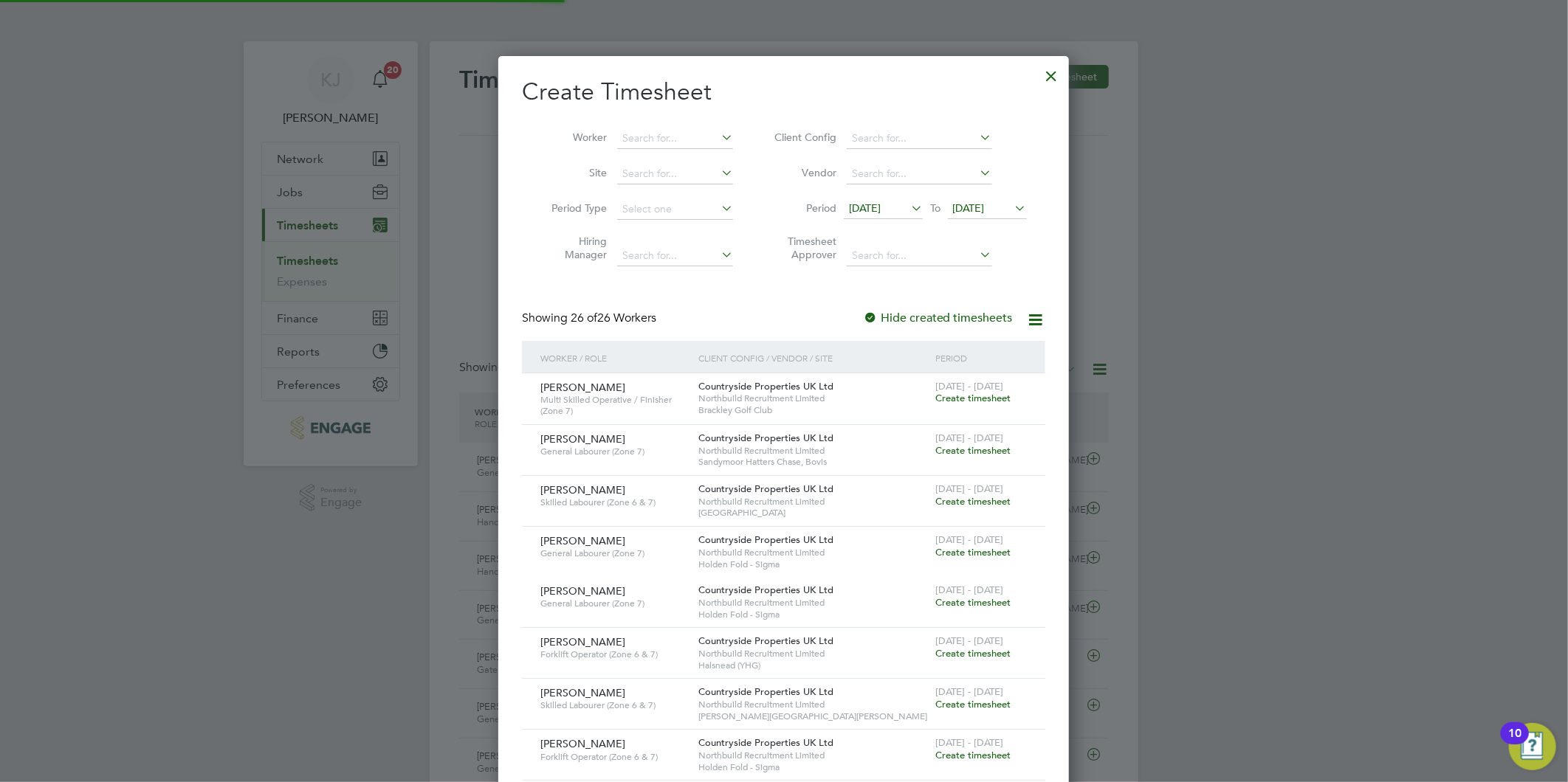
click at [862, 202] on span "[DATE]" at bounding box center [865, 208] width 32 height 13
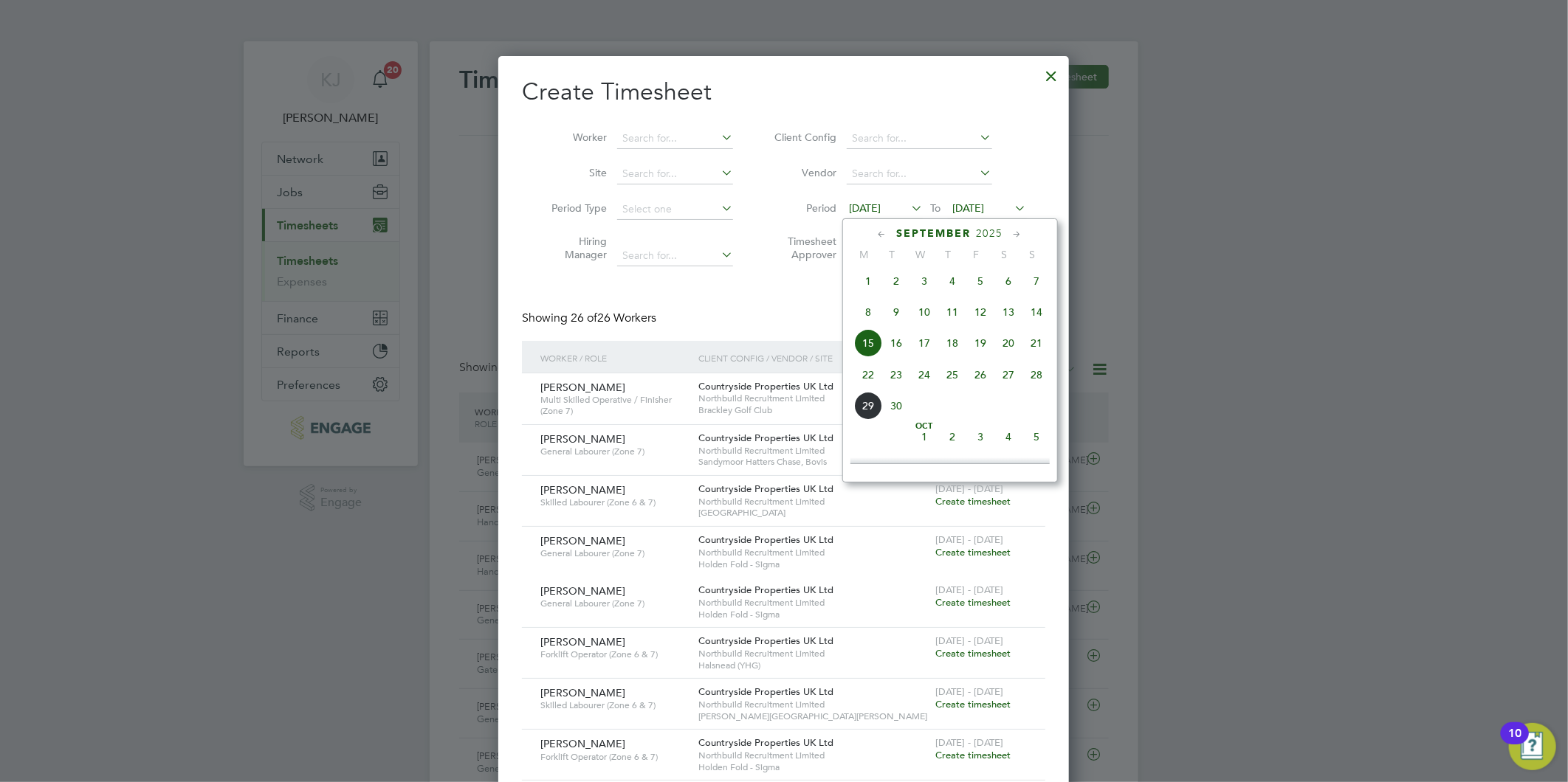
click at [867, 376] on span "22" at bounding box center [868, 375] width 28 height 28
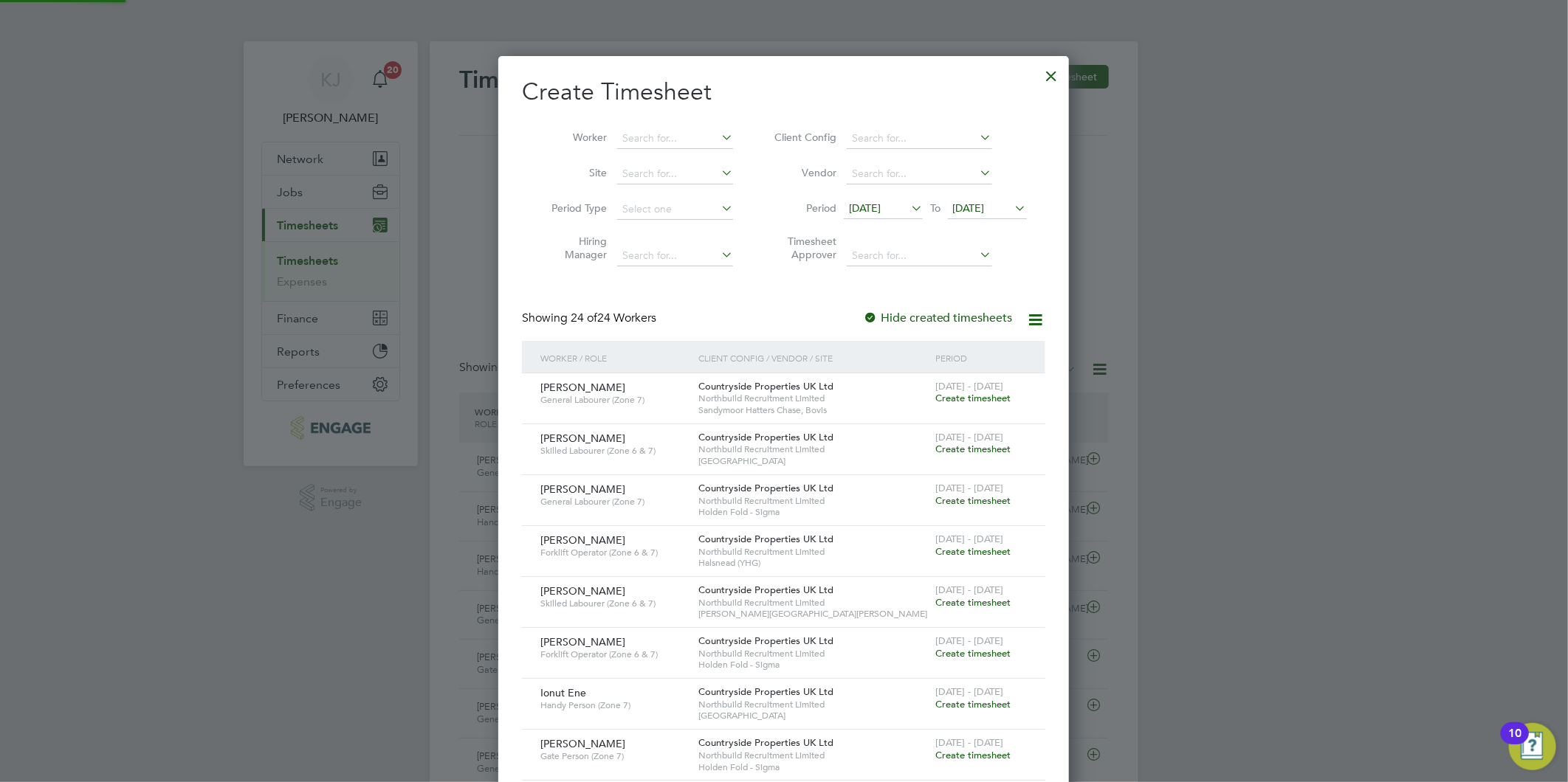
click at [985, 203] on span "[DATE]" at bounding box center [969, 208] width 32 height 13
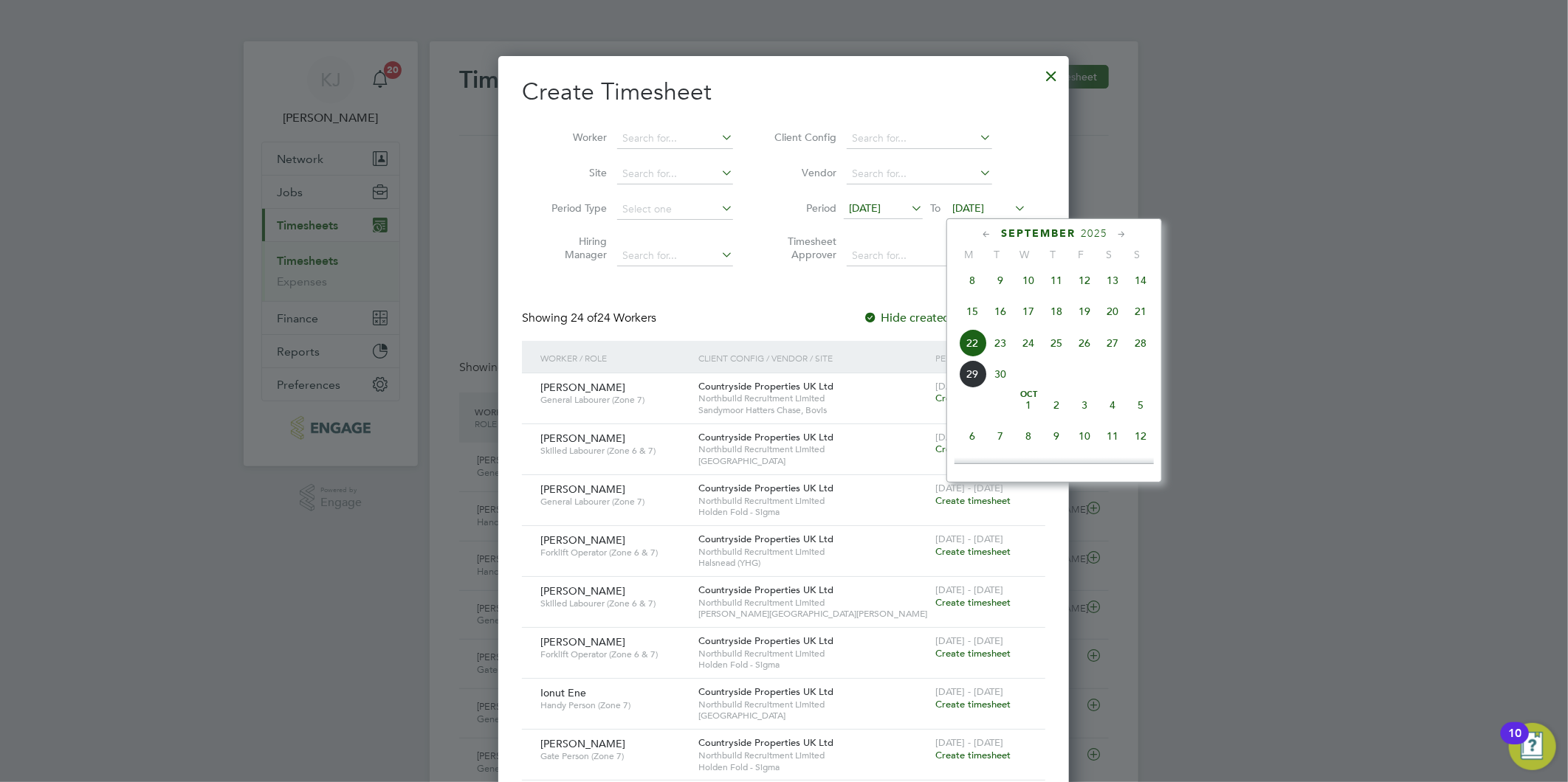
click at [1150, 348] on span "28" at bounding box center [1140, 342] width 28 height 28
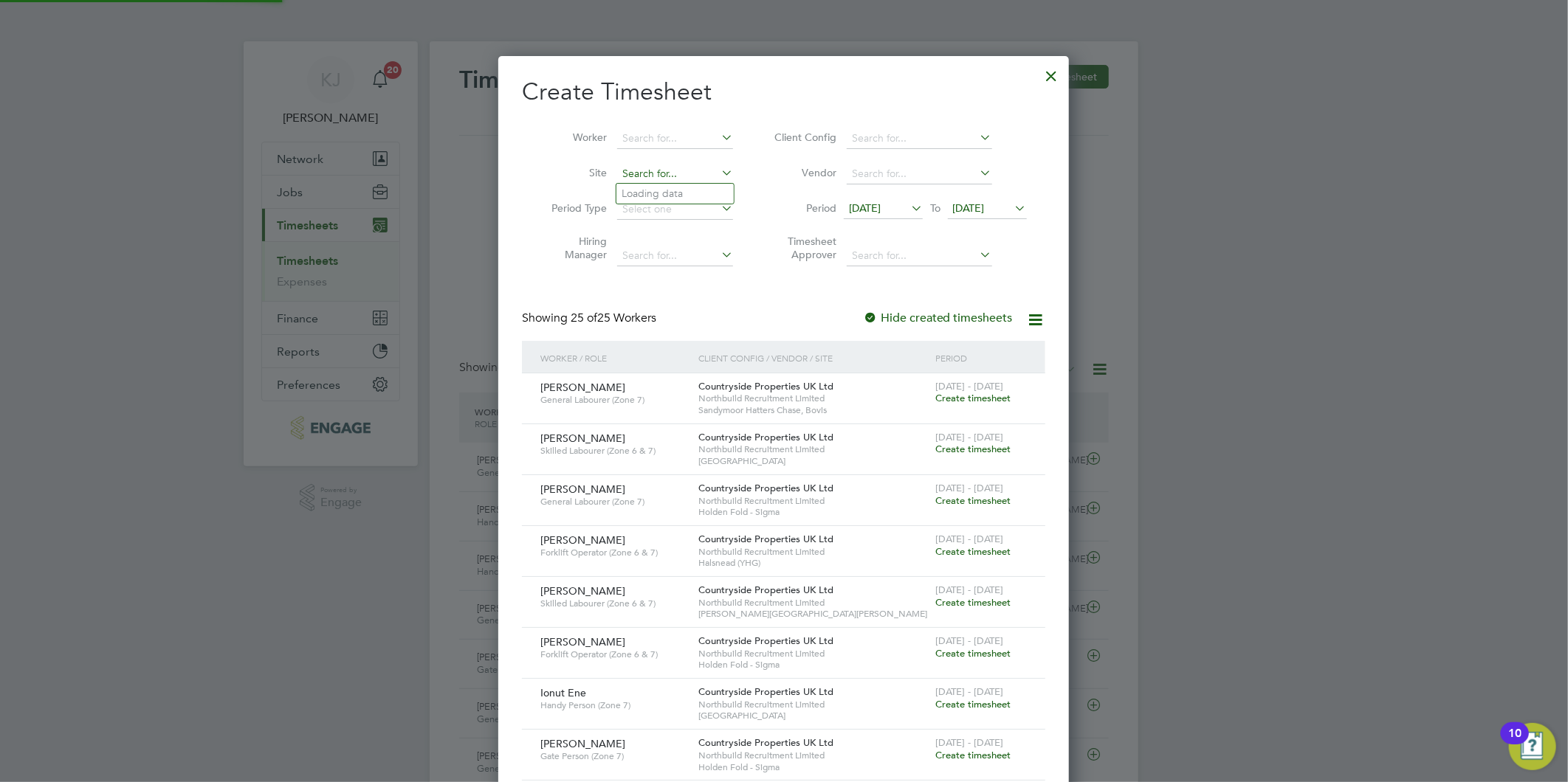
click at [660, 173] on input at bounding box center [674, 174] width 116 height 20
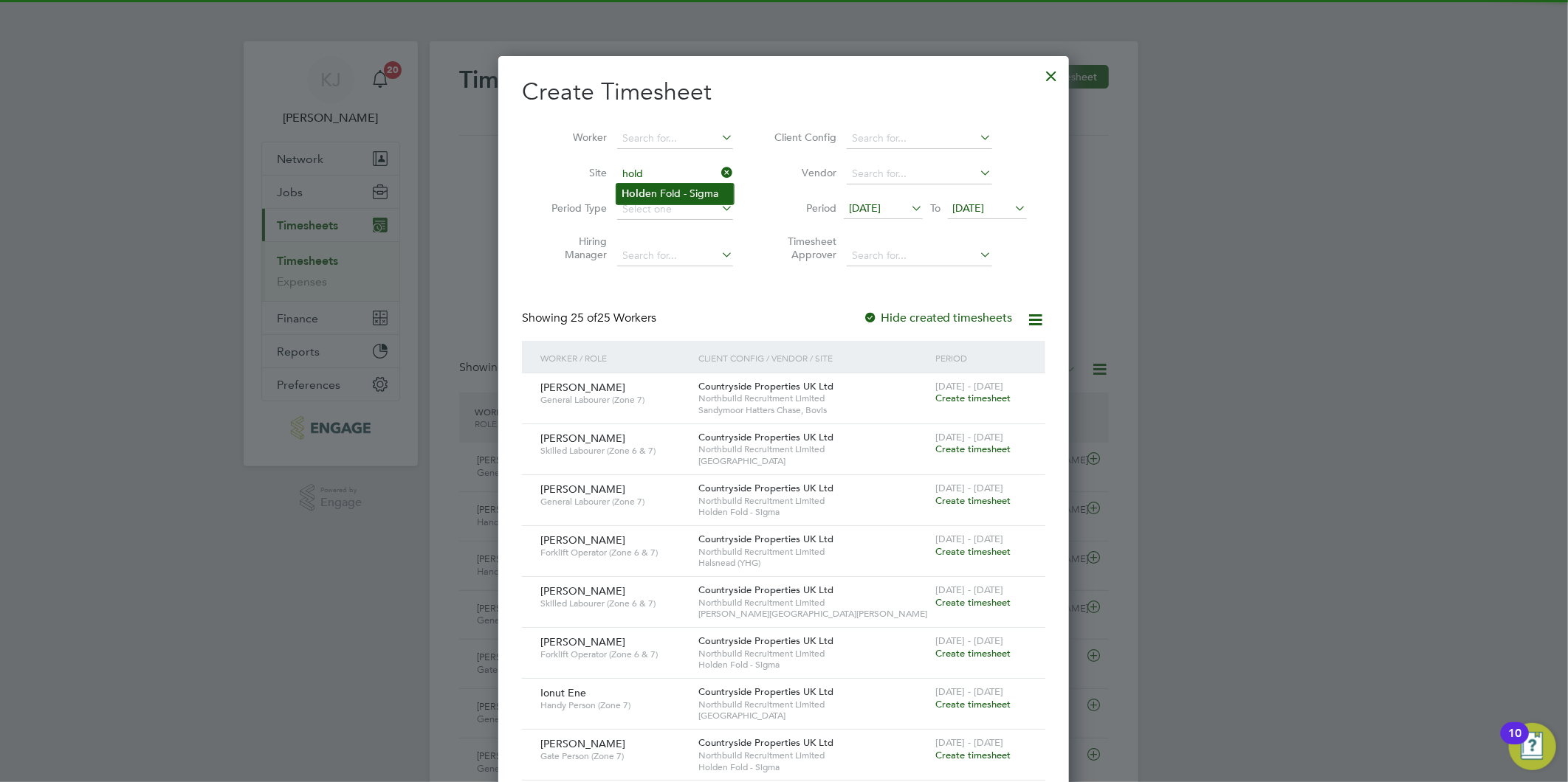
click at [662, 199] on li "Hold en Fold - Sigma" at bounding box center [674, 194] width 117 height 20
type input "Holden Fold - Sigma"
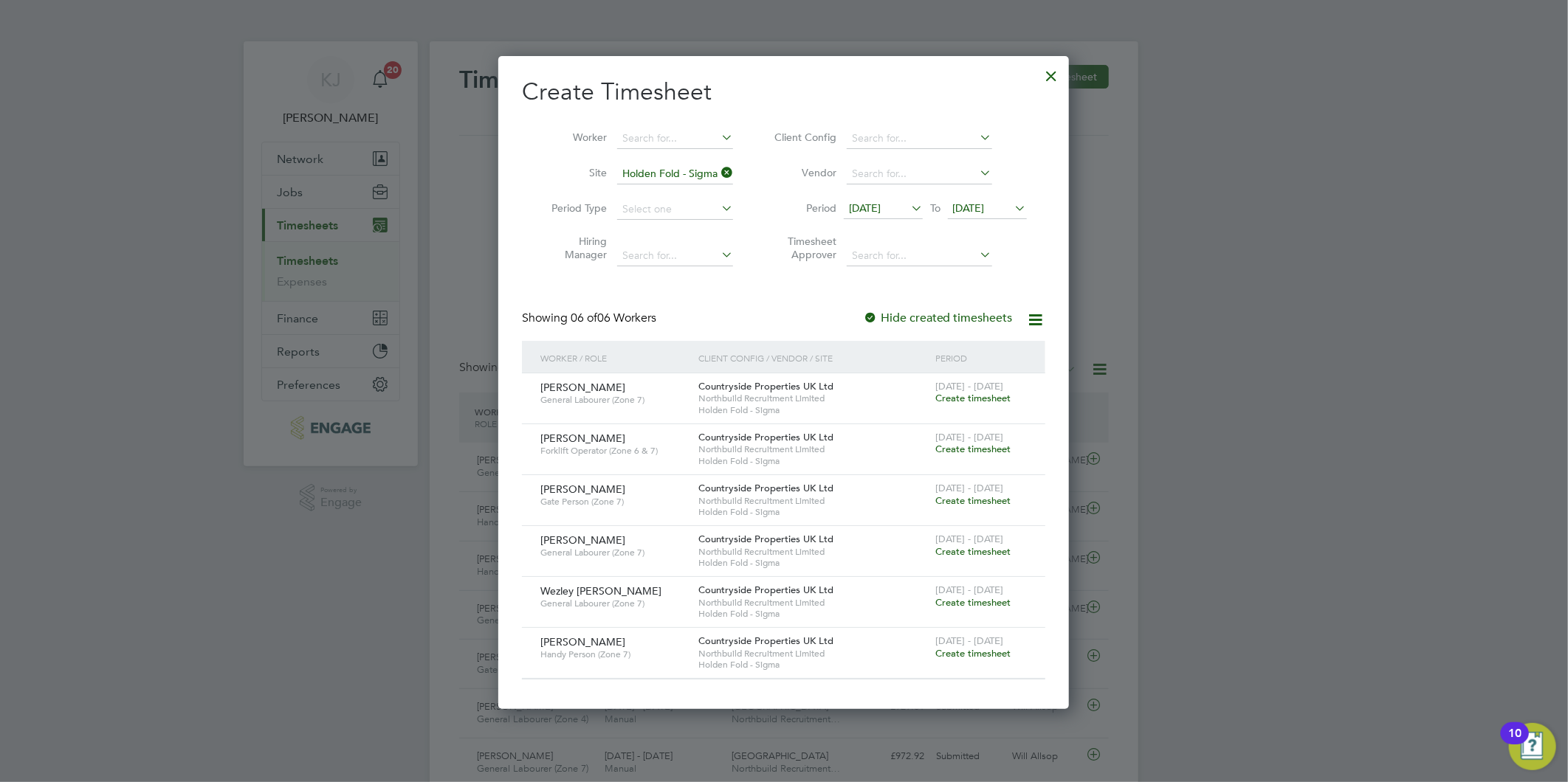
click at [963, 450] on span "Create timesheet" at bounding box center [972, 449] width 75 height 13
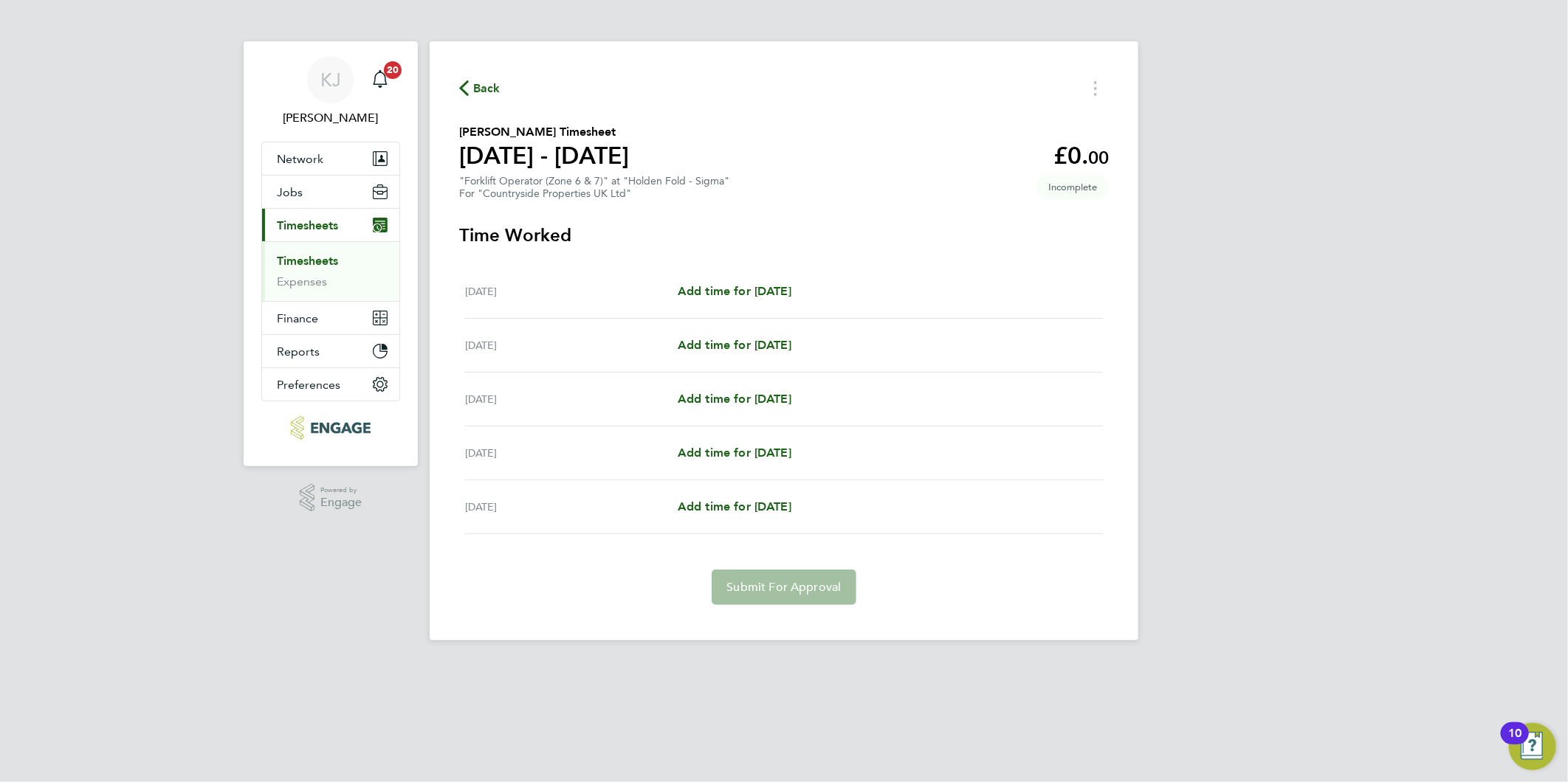
click at [290, 256] on link "Timesheets" at bounding box center [307, 261] width 62 height 14
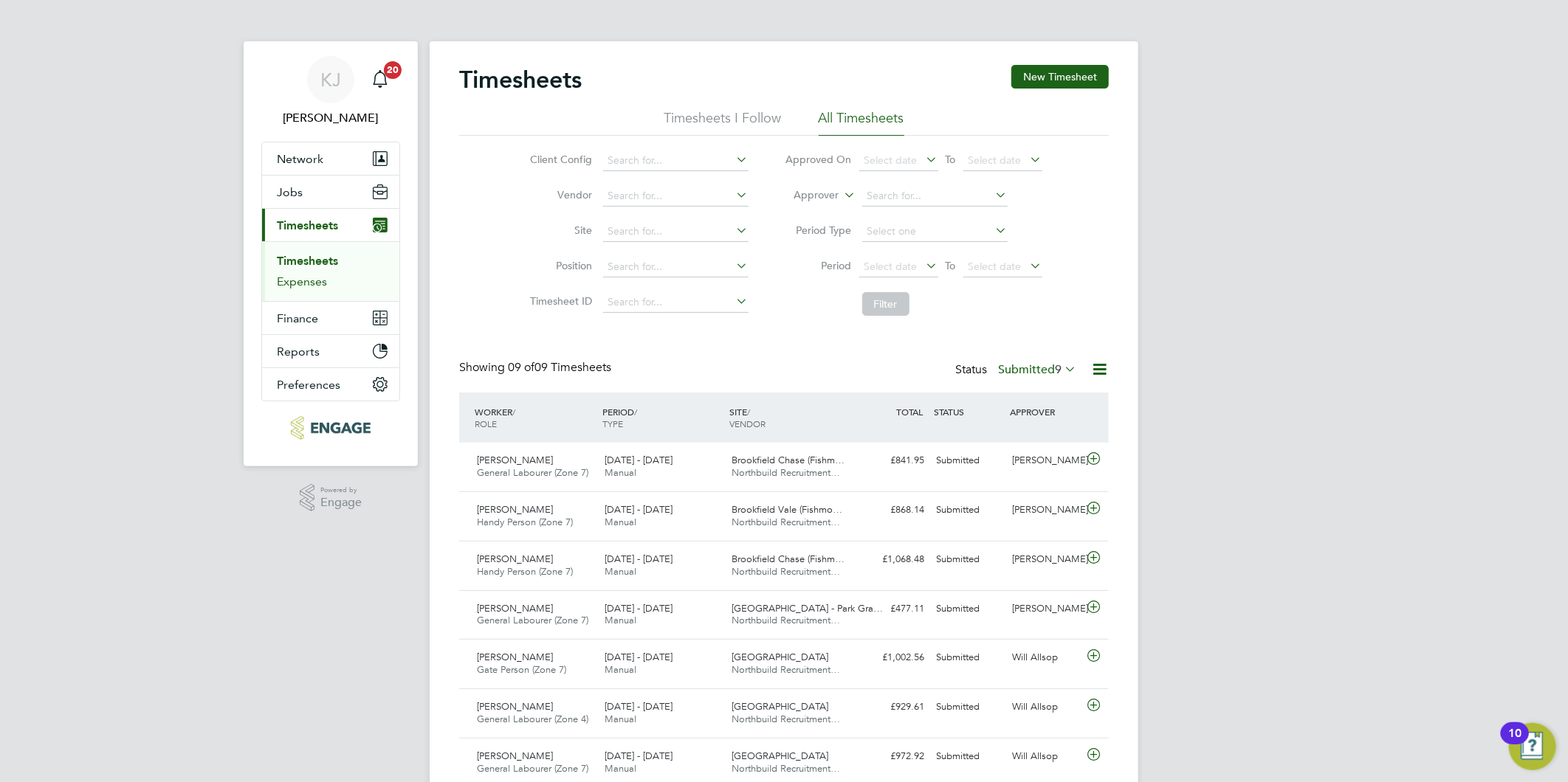
drag, startPoint x: 303, startPoint y: 282, endPoint x: 285, endPoint y: 340, distance: 60.7
click at [303, 280] on link "Expenses" at bounding box center [301, 281] width 50 height 14
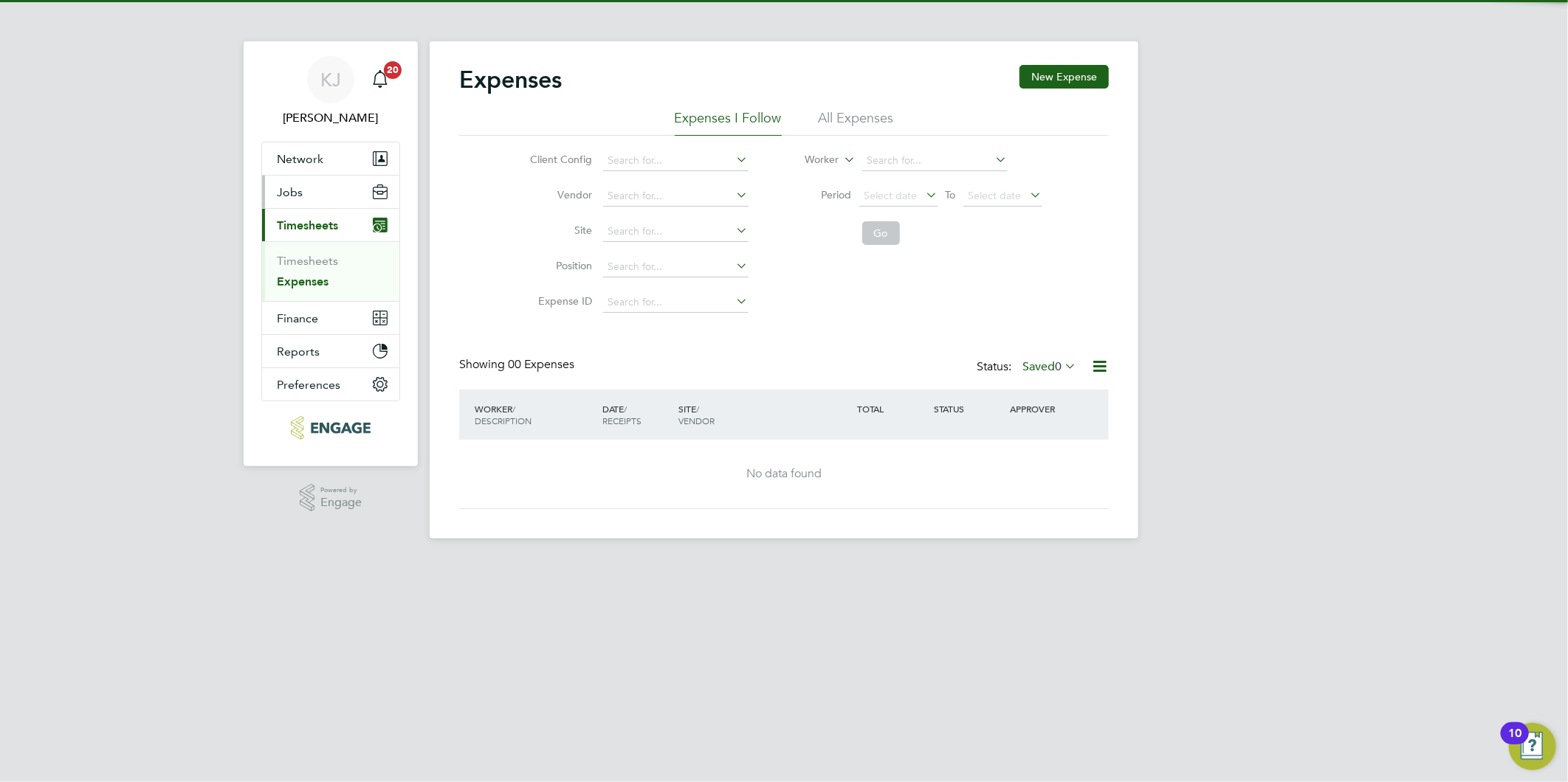
click at [299, 183] on button "Jobs" at bounding box center [331, 191] width 138 height 32
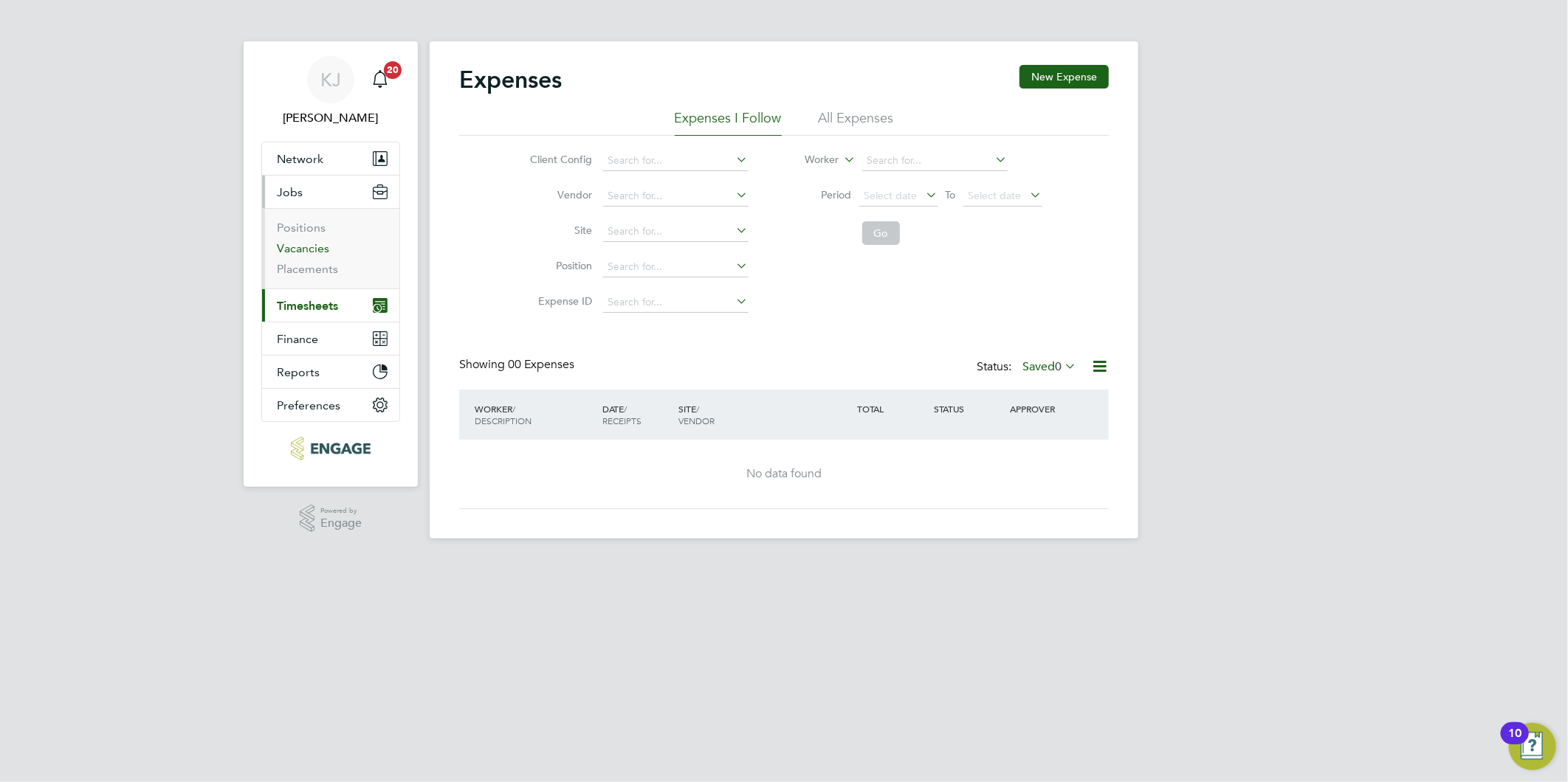
click at [303, 247] on link "Vacancies" at bounding box center [303, 248] width 52 height 14
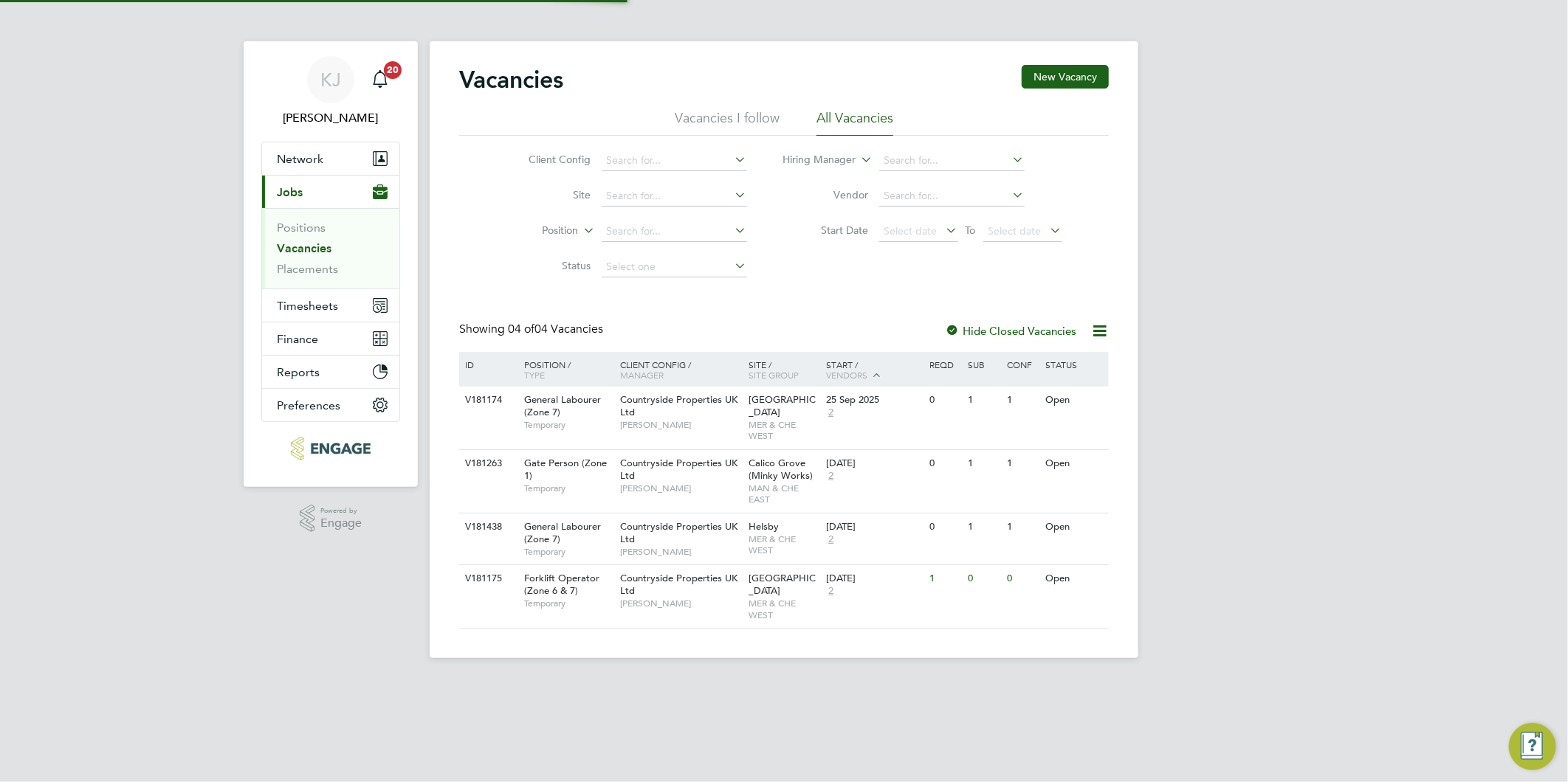
click at [309, 256] on li "Vacancies" at bounding box center [332, 251] width 111 height 20
drag, startPoint x: 317, startPoint y: 275, endPoint x: 284, endPoint y: 312, distance: 49.6
click at [317, 274] on link "Placements" at bounding box center [307, 269] width 62 height 14
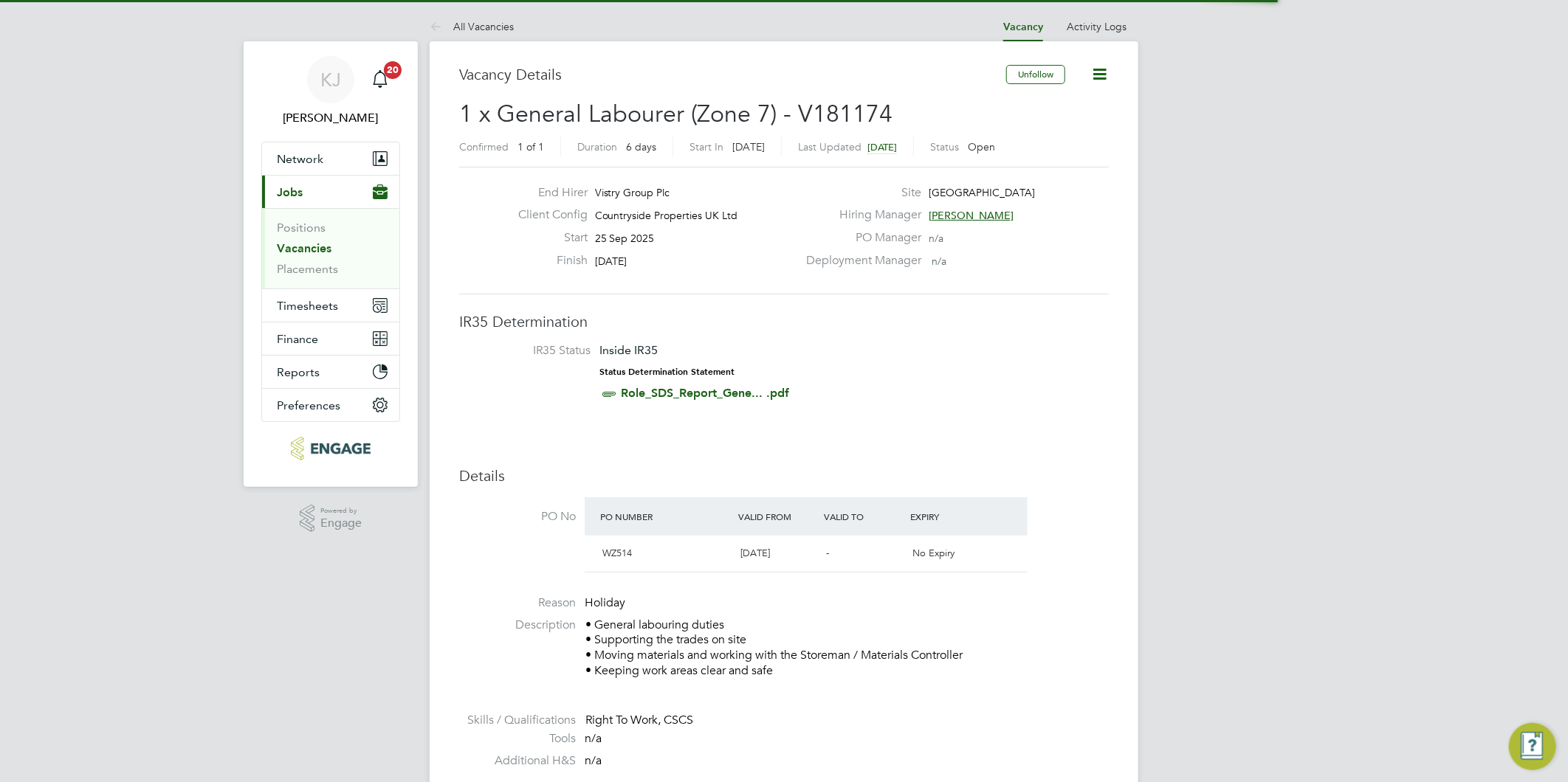
click at [293, 247] on link "Vacancies" at bounding box center [304, 248] width 55 height 14
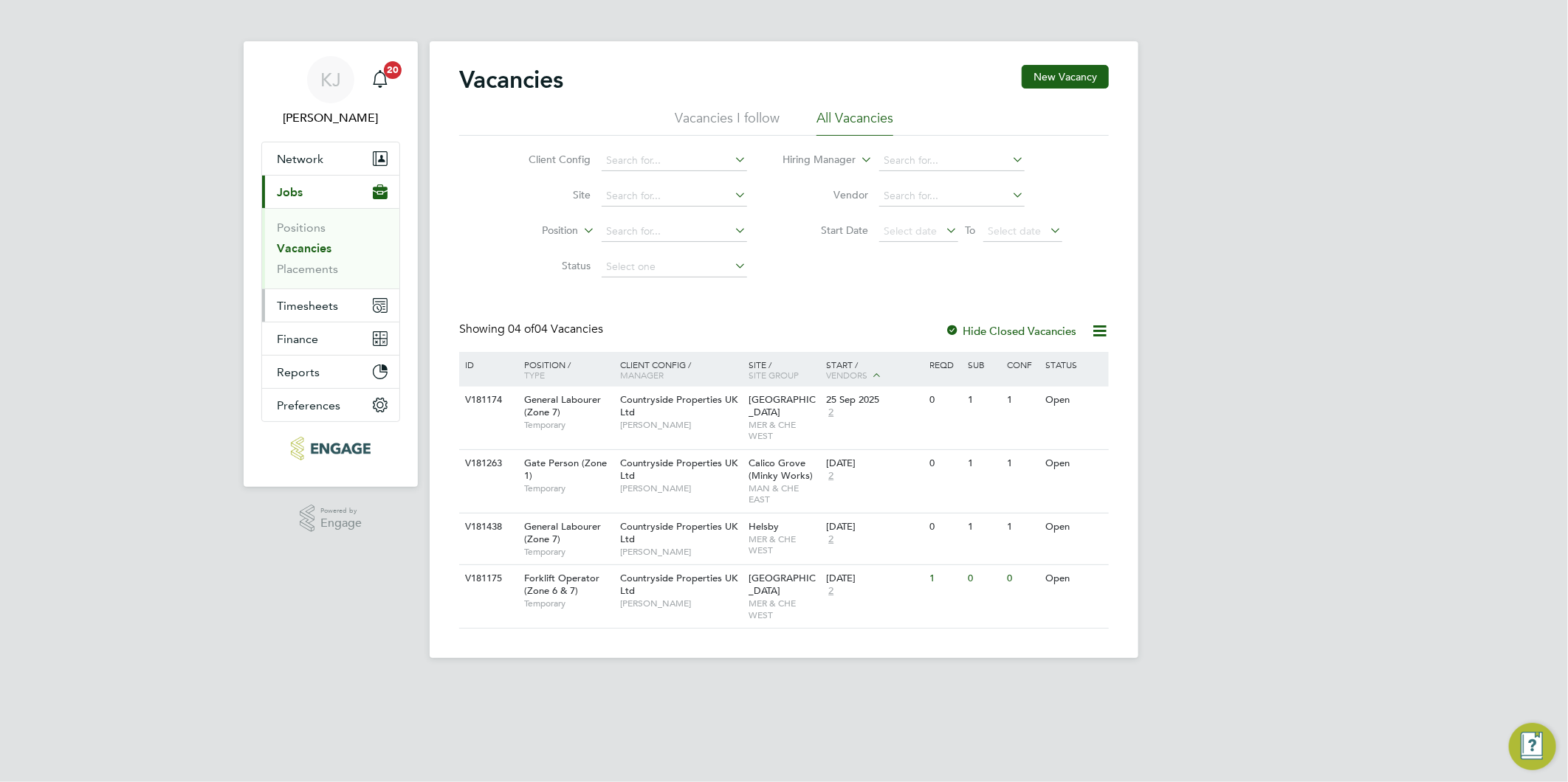
click at [295, 300] on span "Timesheets" at bounding box center [307, 305] width 62 height 14
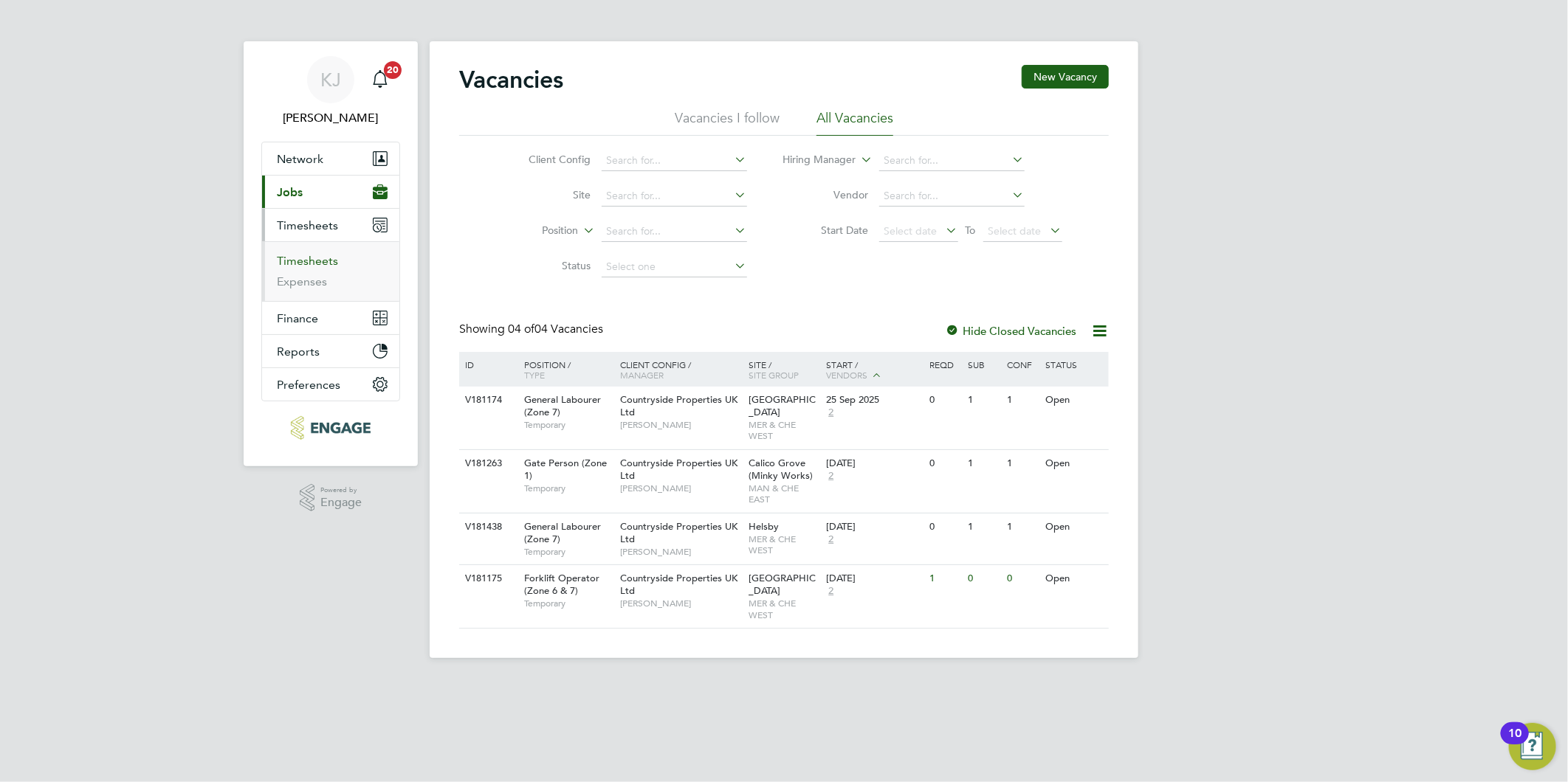
click at [298, 259] on link "Timesheets" at bounding box center [307, 261] width 62 height 14
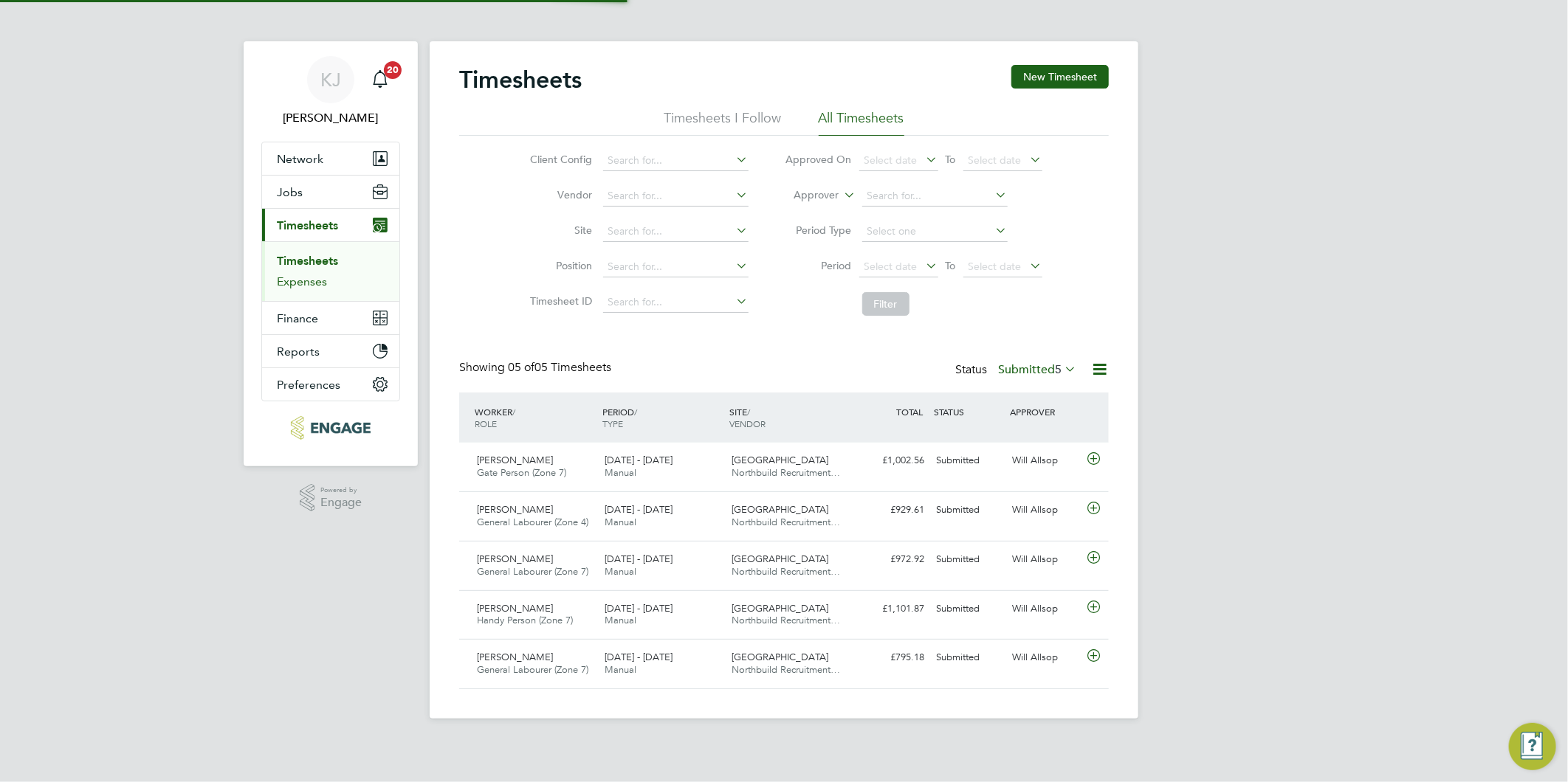
scroll to position [8, 8]
click at [1072, 79] on button "New Timesheet" at bounding box center [1059, 77] width 97 height 24
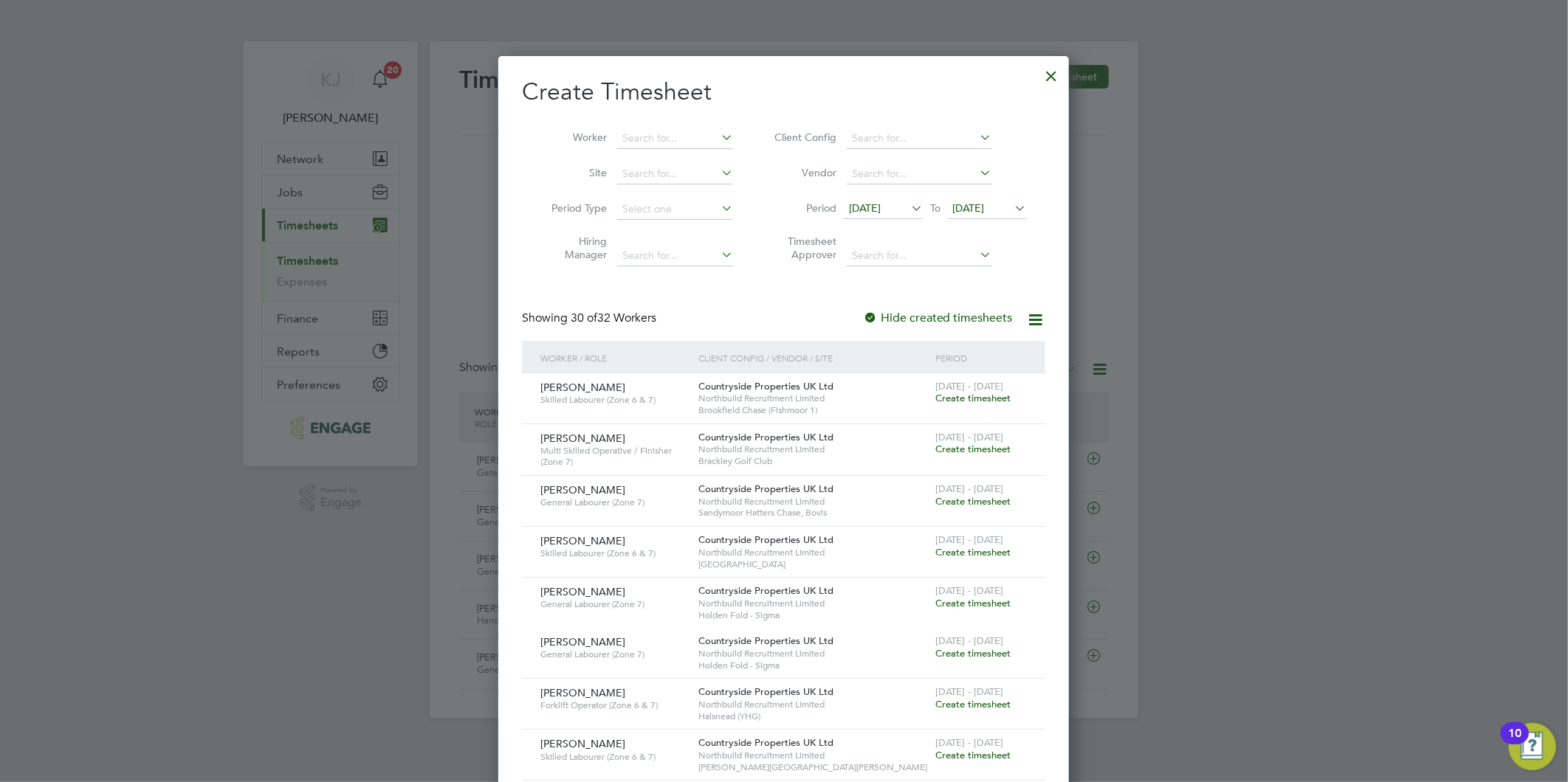
click at [857, 197] on li "Period [DATE] To [DATE]" at bounding box center [898, 209] width 294 height 35
click at [869, 203] on span "[DATE]" at bounding box center [865, 208] width 32 height 13
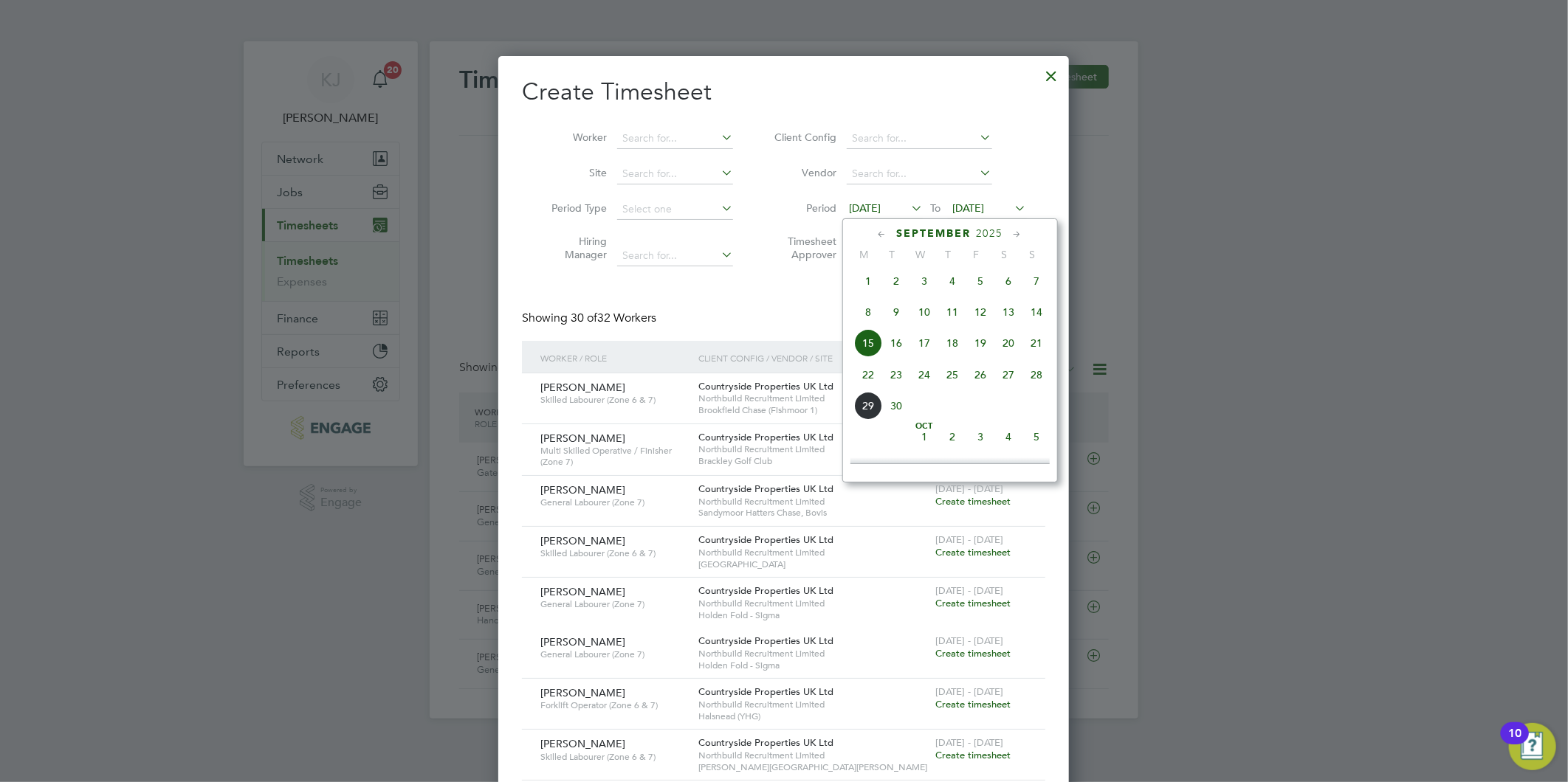
click at [865, 377] on span "22" at bounding box center [868, 375] width 28 height 28
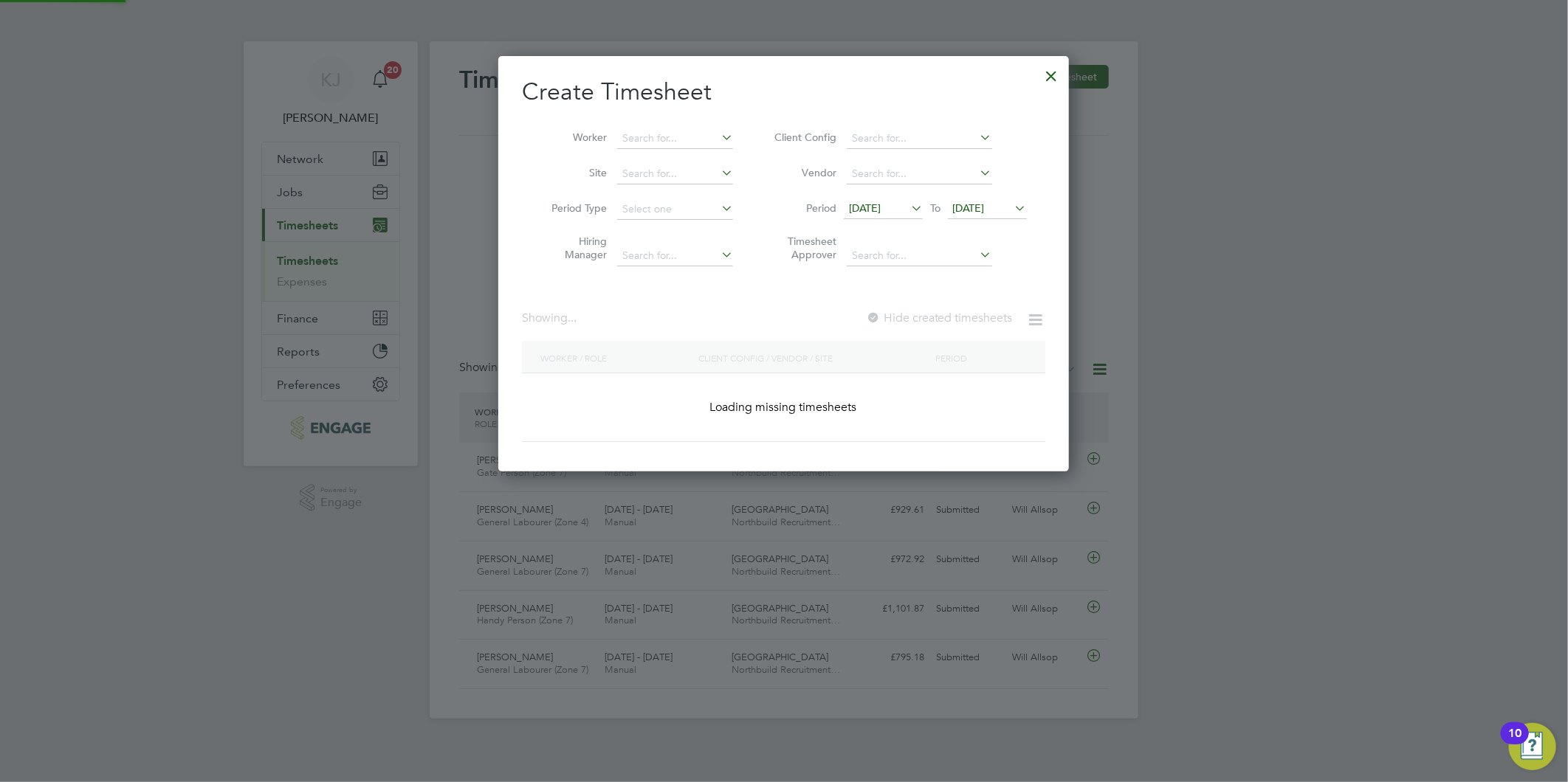
click at [977, 203] on span "[DATE]" at bounding box center [969, 208] width 32 height 13
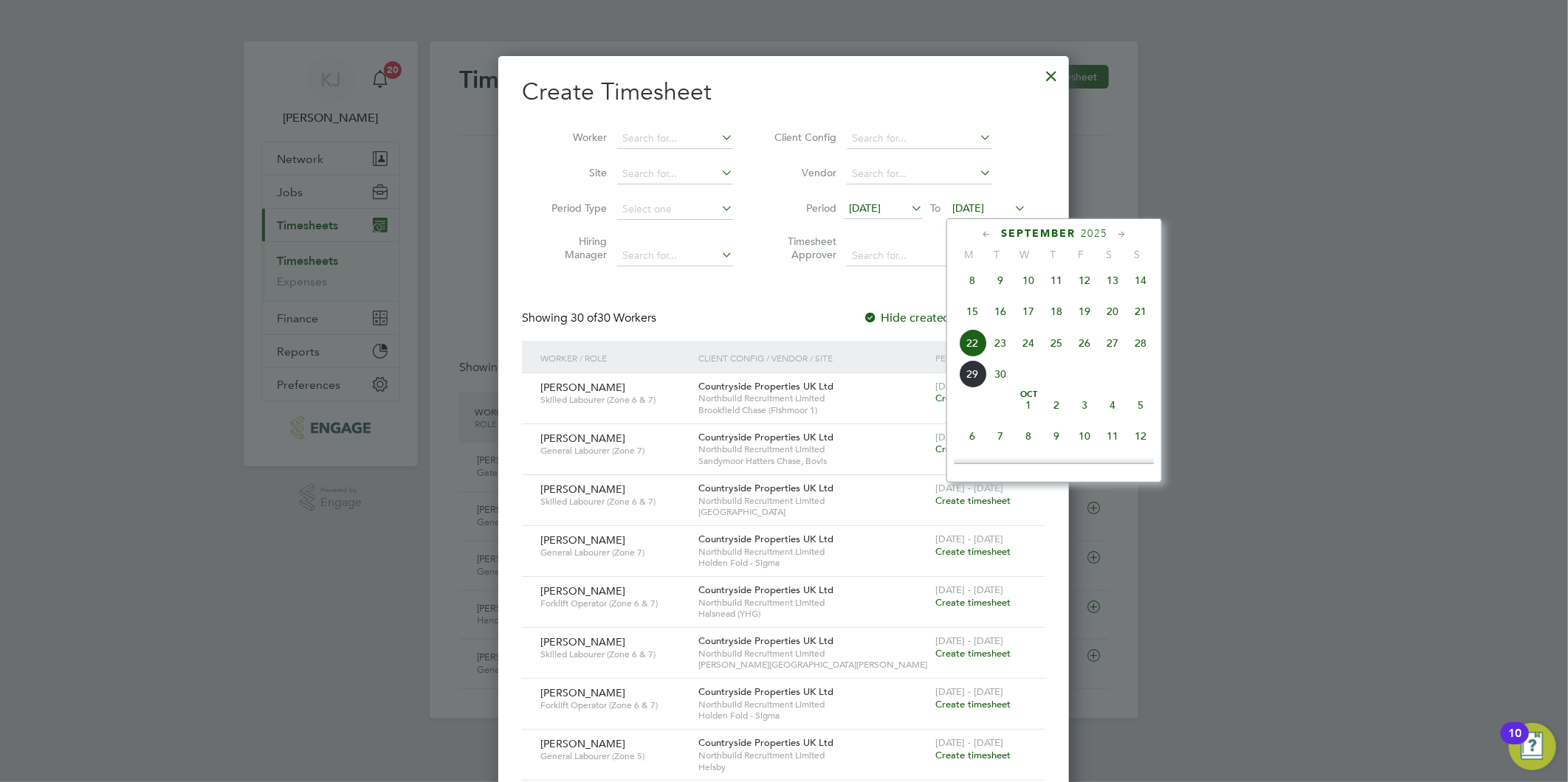
drag, startPoint x: 1149, startPoint y: 344, endPoint x: 1139, endPoint y: 344, distance: 10.0
click at [1145, 344] on span "28" at bounding box center [1140, 342] width 28 height 28
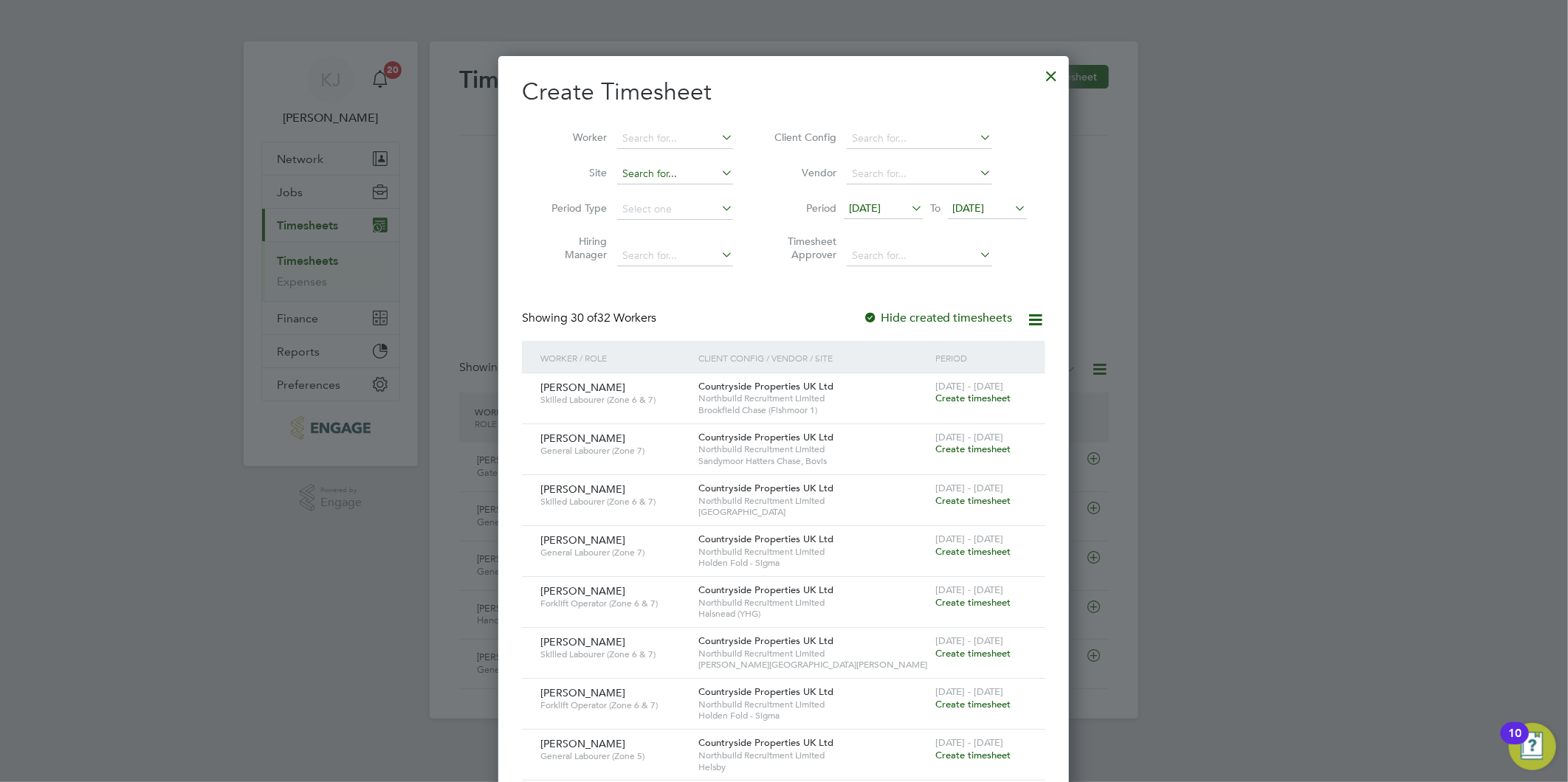
click at [656, 174] on input at bounding box center [674, 174] width 116 height 20
type input "S"
type input "s"
drag, startPoint x: 676, startPoint y: 210, endPoint x: 594, endPoint y: 264, distance: 98.2
click at [675, 210] on li "Tha tto Heath - Park Grange" at bounding box center [684, 213] width 136 height 20
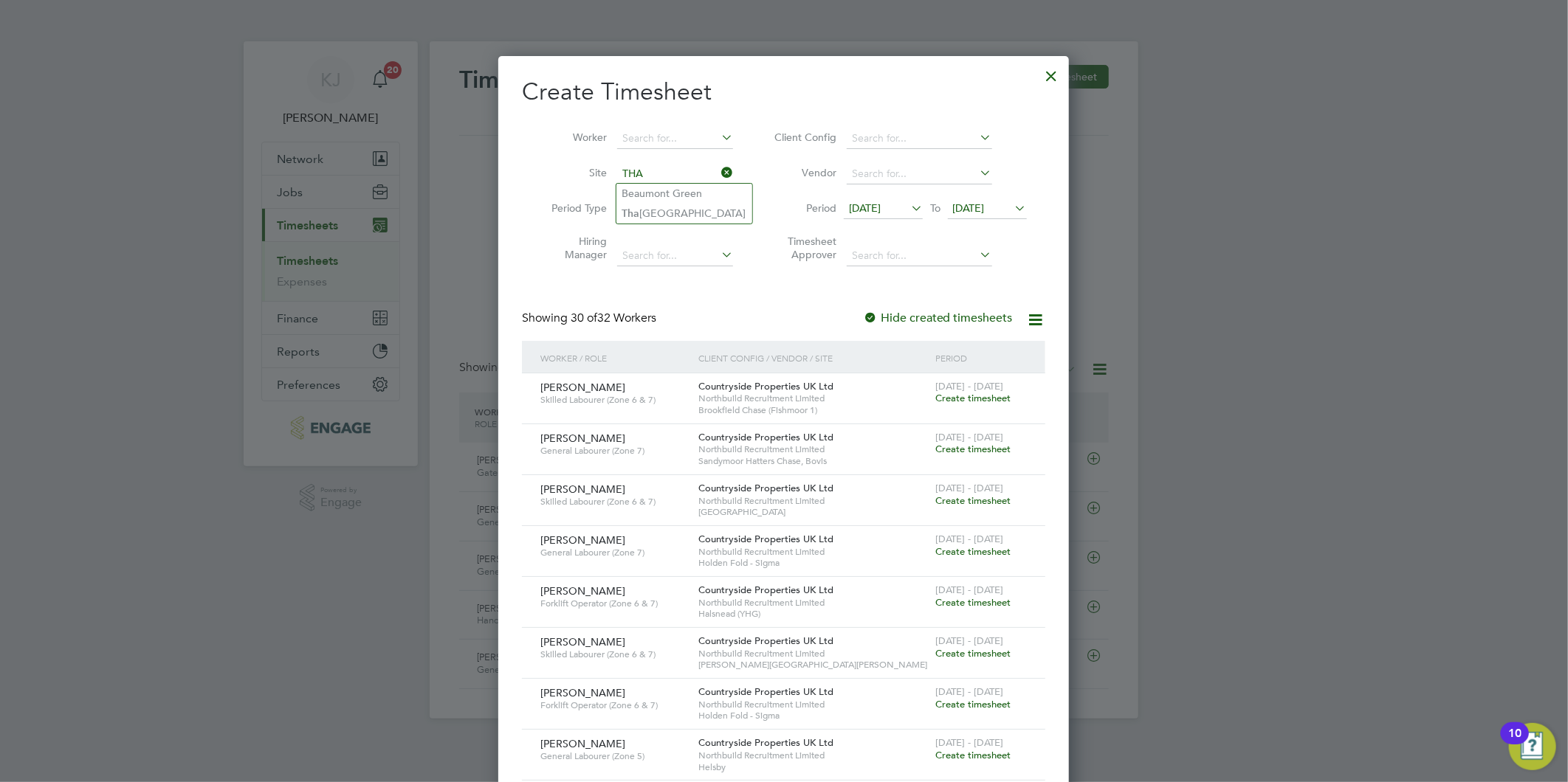
type input "[GEOGRAPHIC_DATA]"
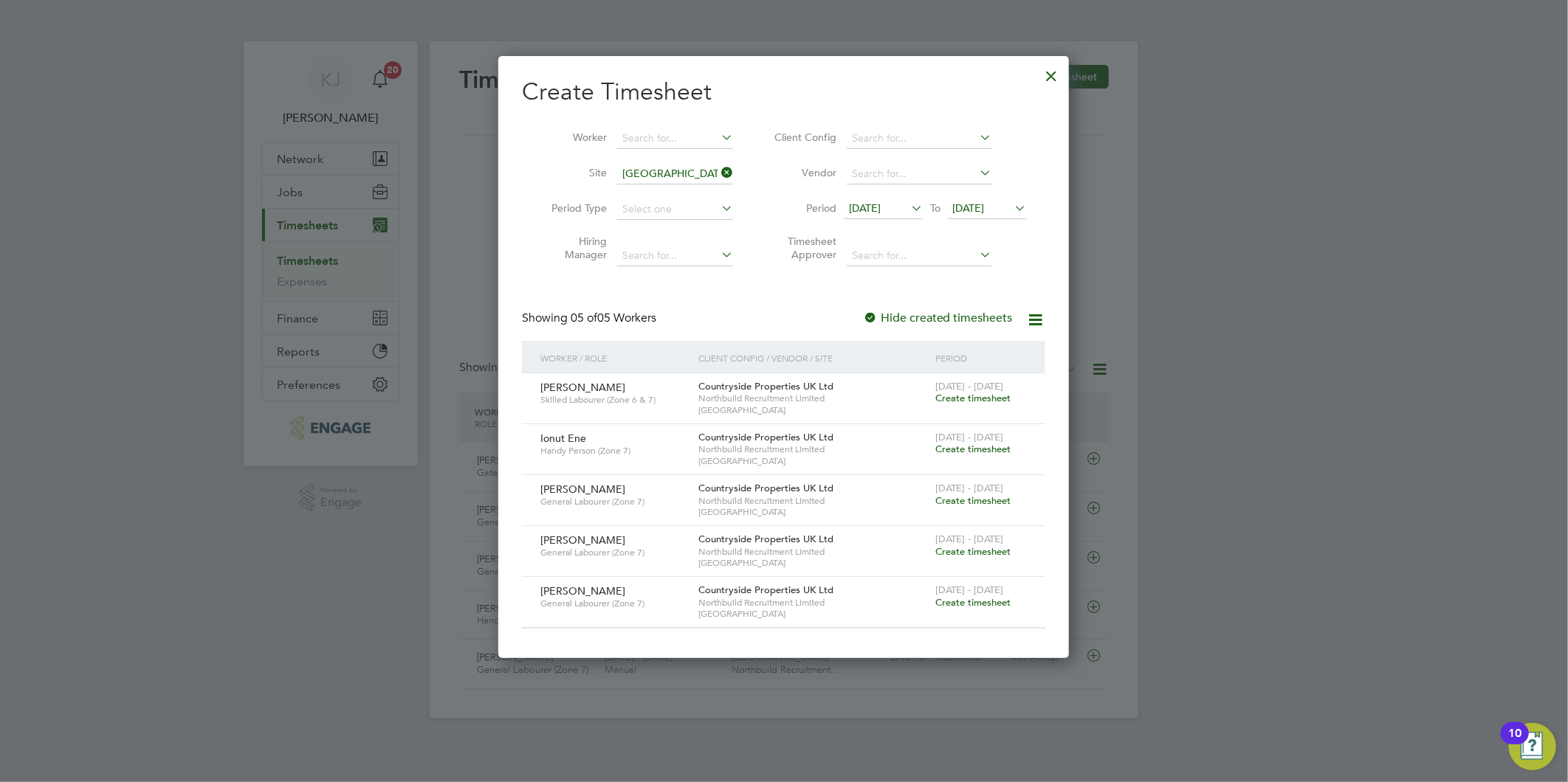
click at [979, 498] on span "Create timesheet" at bounding box center [972, 500] width 75 height 13
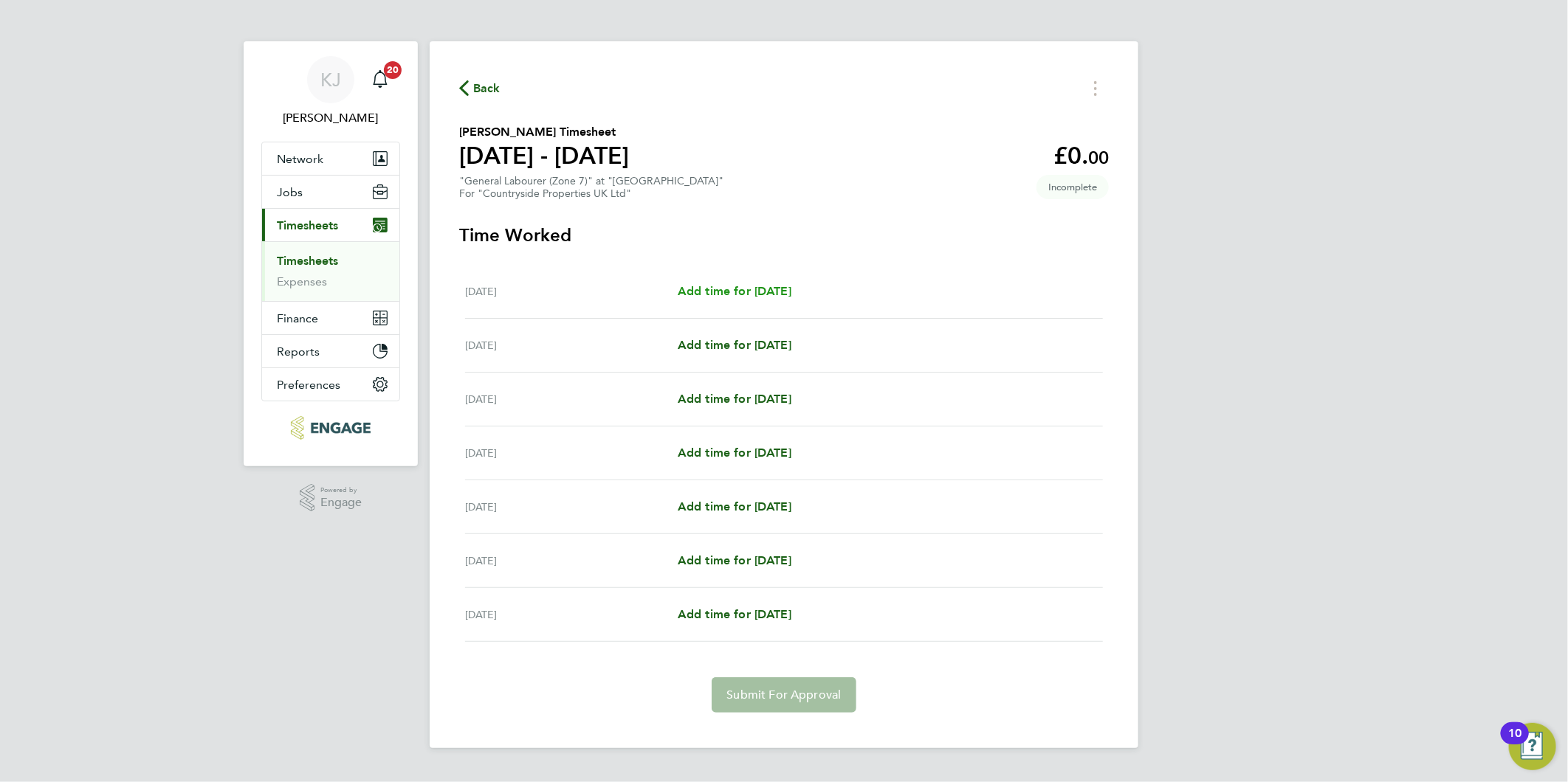
click at [787, 289] on span "Add time for [DATE]" at bounding box center [734, 291] width 114 height 14
select select "30"
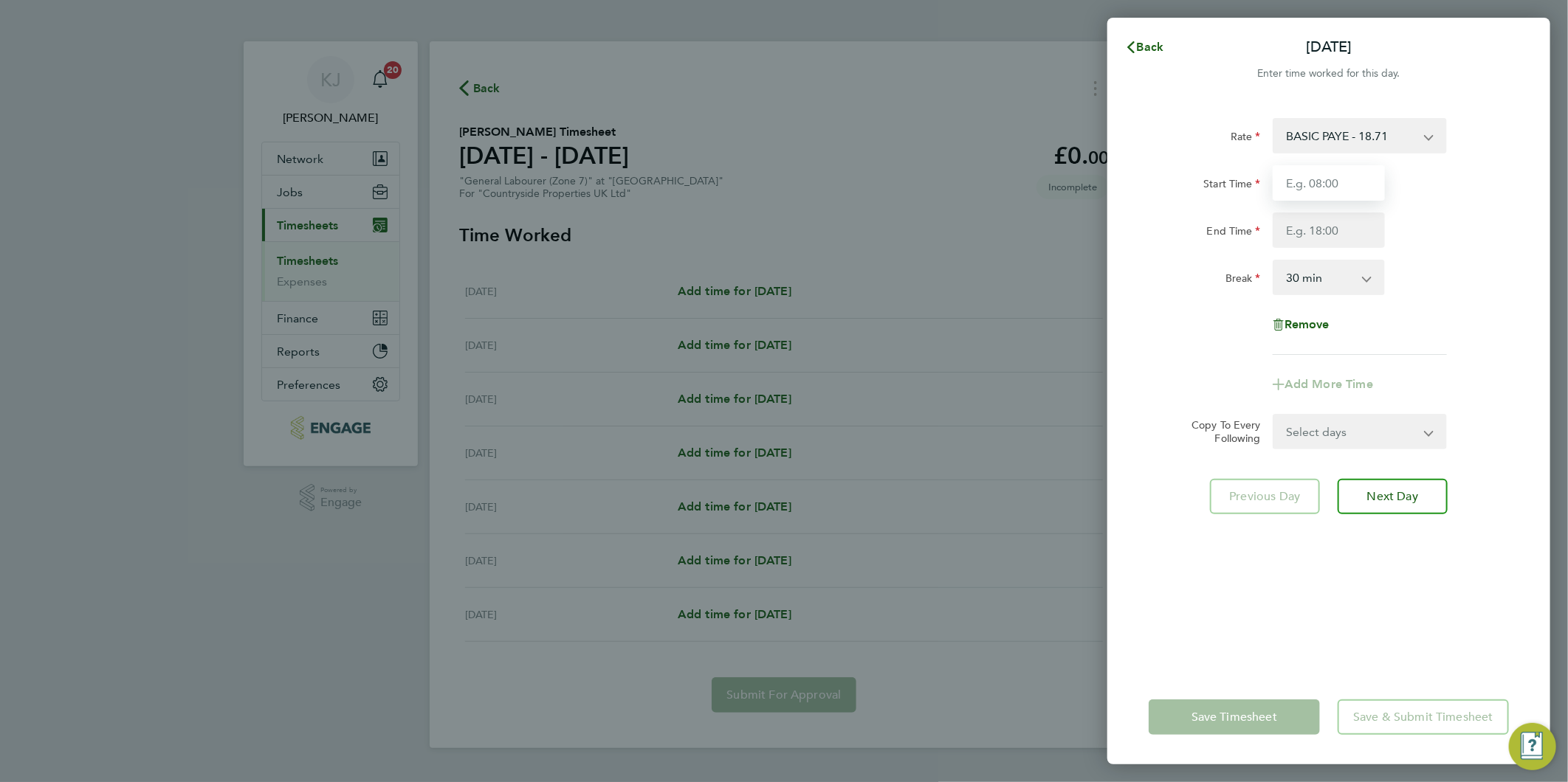
click at [1295, 186] on input "Start Time" at bounding box center [1328, 183] width 112 height 35
type input "07:30"
type input "16:30"
click at [1353, 171] on input "07:30" at bounding box center [1328, 183] width 112 height 35
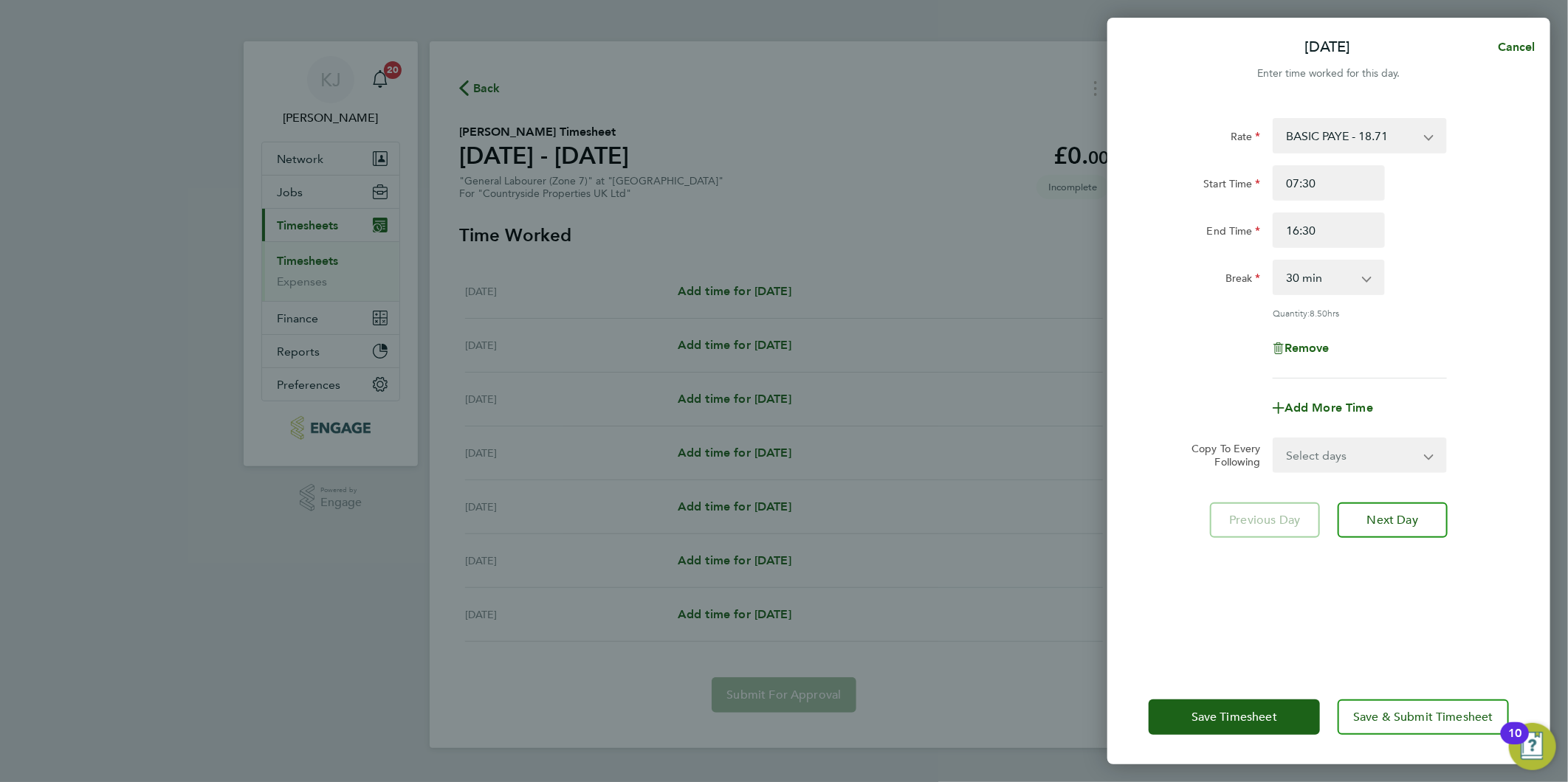
drag, startPoint x: 1353, startPoint y: 458, endPoint x: 1338, endPoint y: 465, distance: 16.6
click at [1353, 458] on select "Select days Day Weekday (Mon-Fri) Weekend (Sat-Sun) [DATE] [DATE] [DATE] [DATE]…" at bounding box center [1352, 455] width 155 height 32
select select "WED"
click at [1274, 439] on select "Select days Day Weekday (Mon-Fri) Weekend (Sat-Sun) [DATE] [DATE] [DATE] [DATE]…" at bounding box center [1352, 455] width 155 height 32
select select "[DATE]"
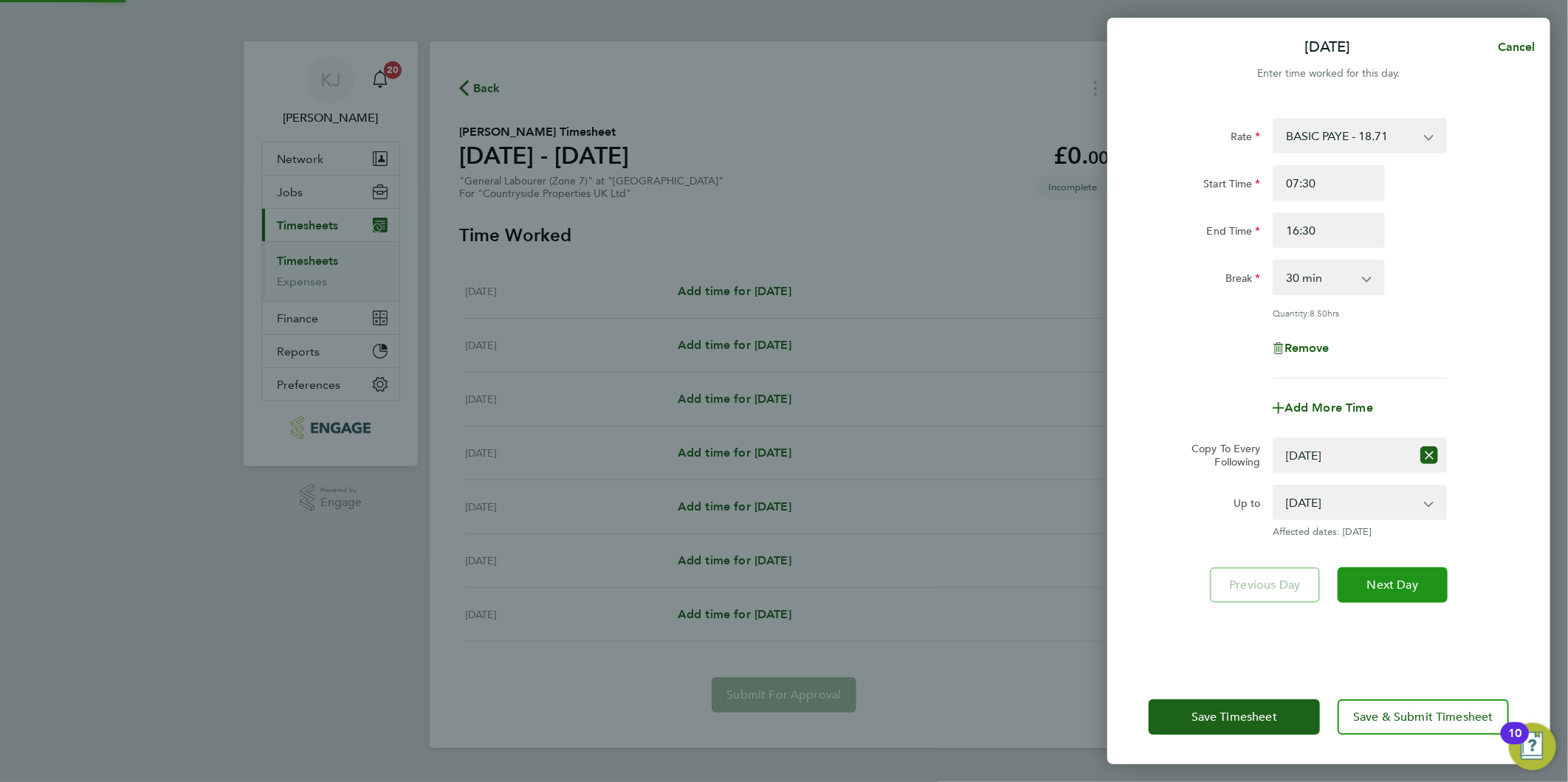
click at [1388, 585] on span "Next Day" at bounding box center [1392, 585] width 51 height 14
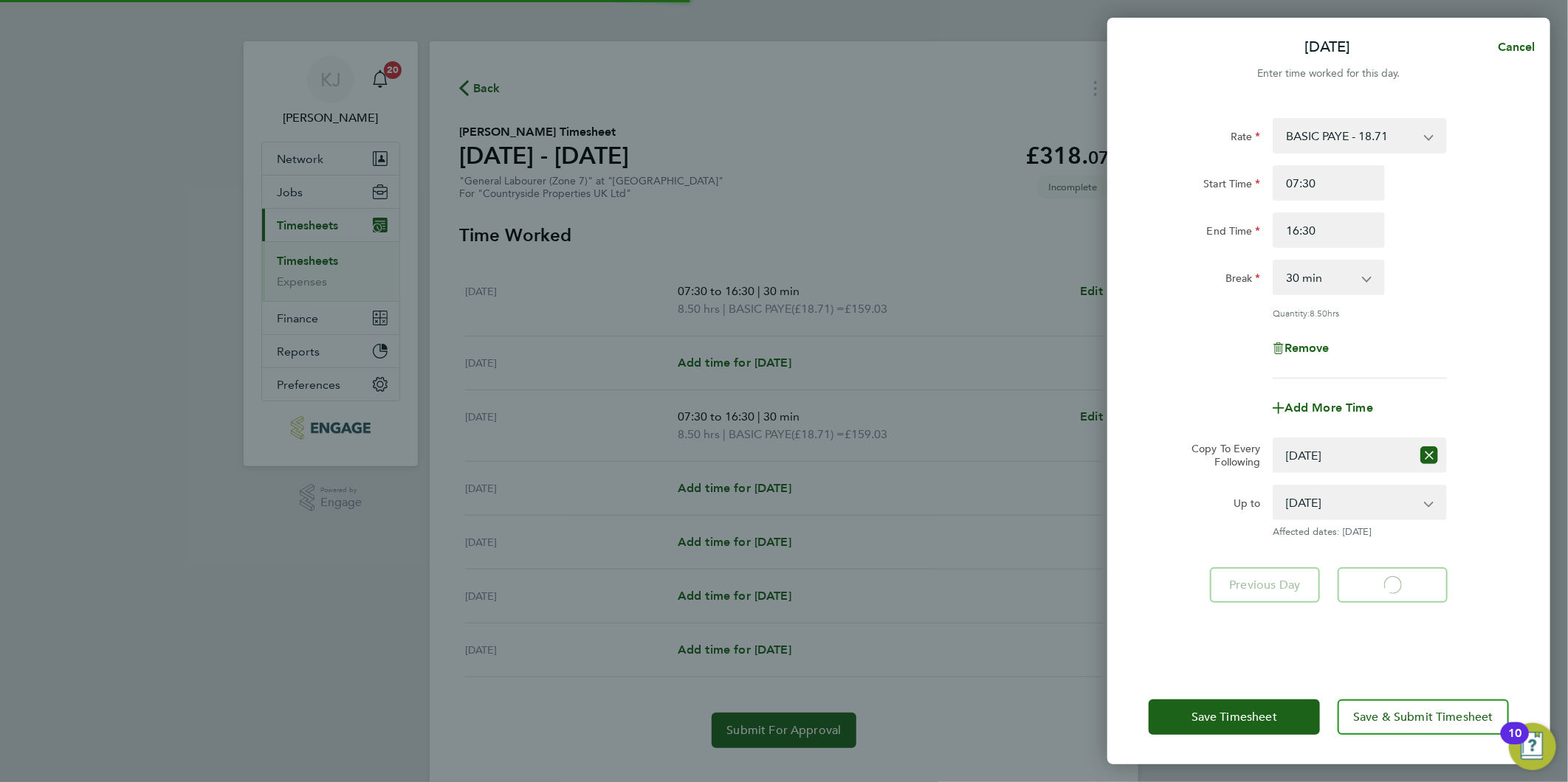
select select "30"
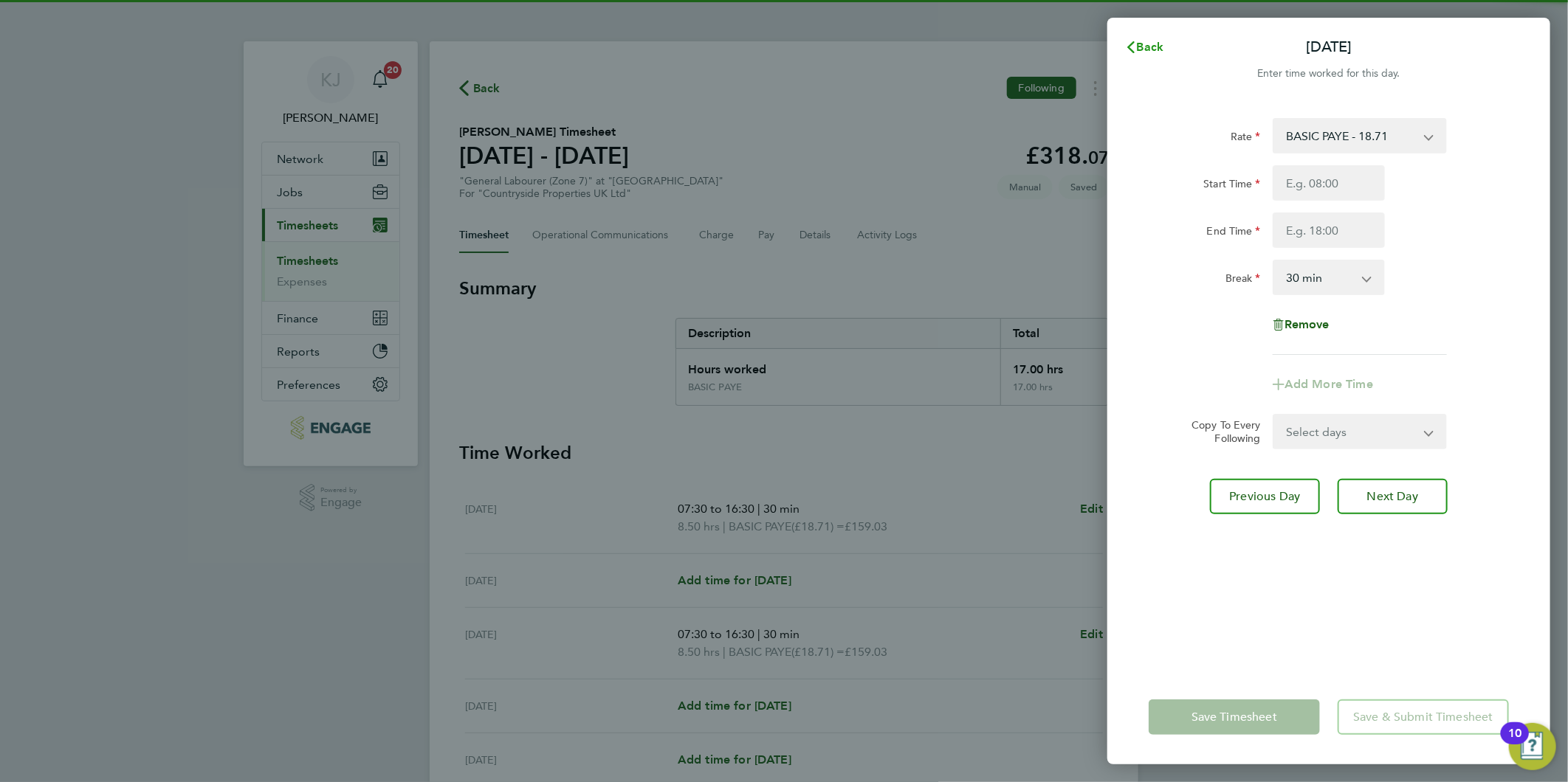
drag, startPoint x: 1155, startPoint y: 34, endPoint x: 1153, endPoint y: 45, distance: 11.2
click at [1154, 35] on button "Back" at bounding box center [1144, 46] width 68 height 30
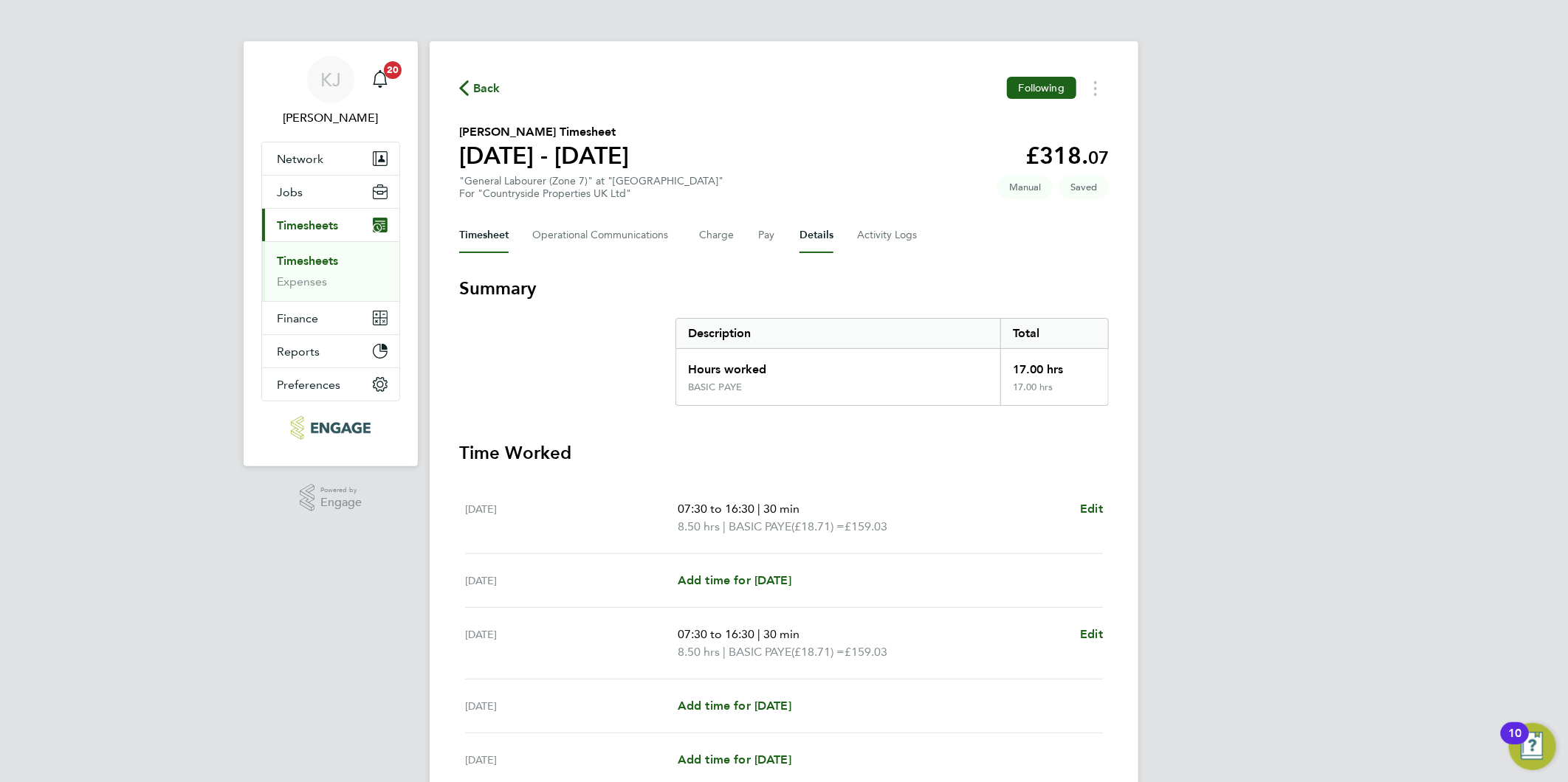
click at [814, 232] on button "Details" at bounding box center [816, 235] width 34 height 35
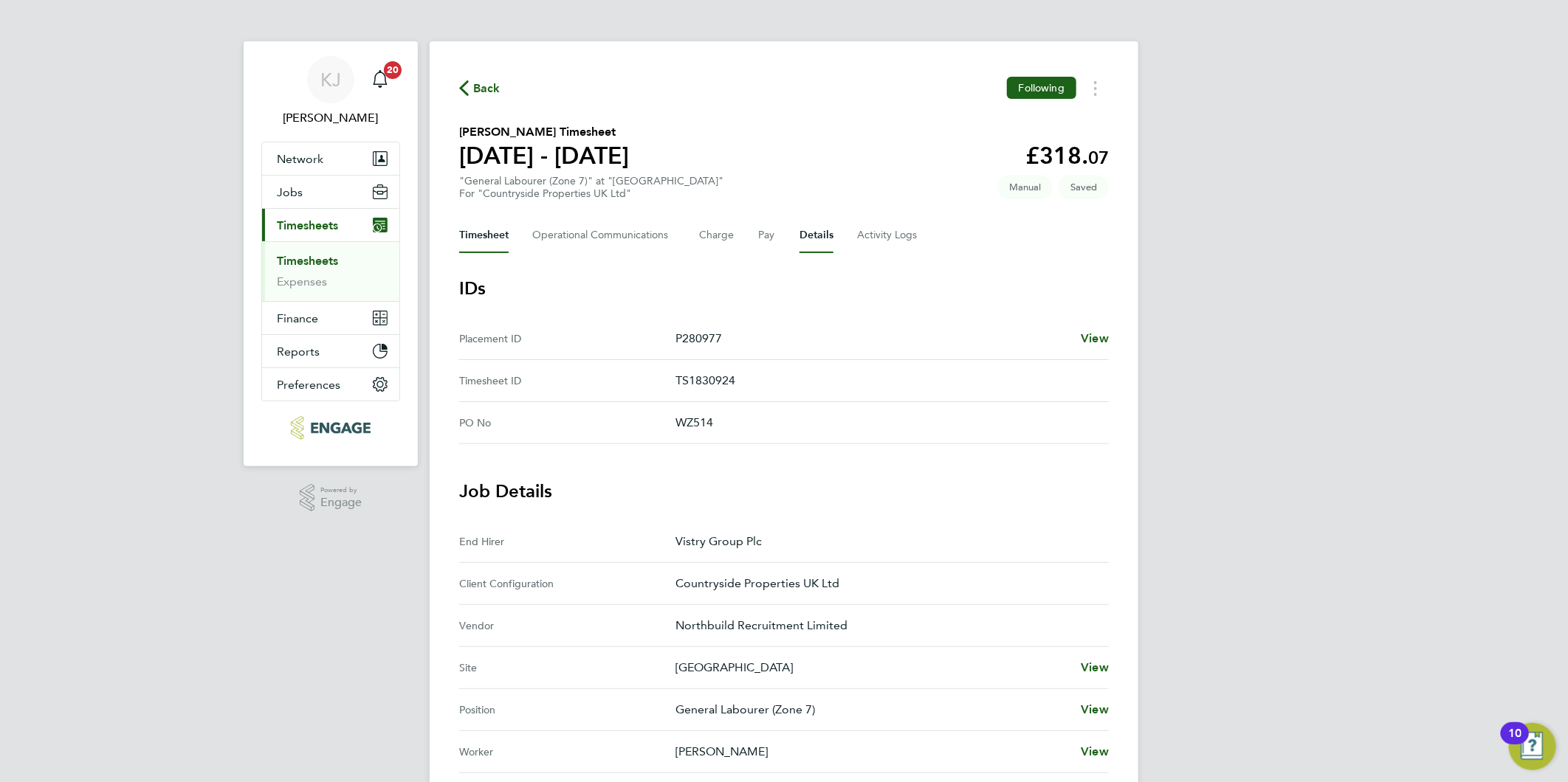
click at [475, 233] on button "Timesheet" at bounding box center [484, 235] width 50 height 35
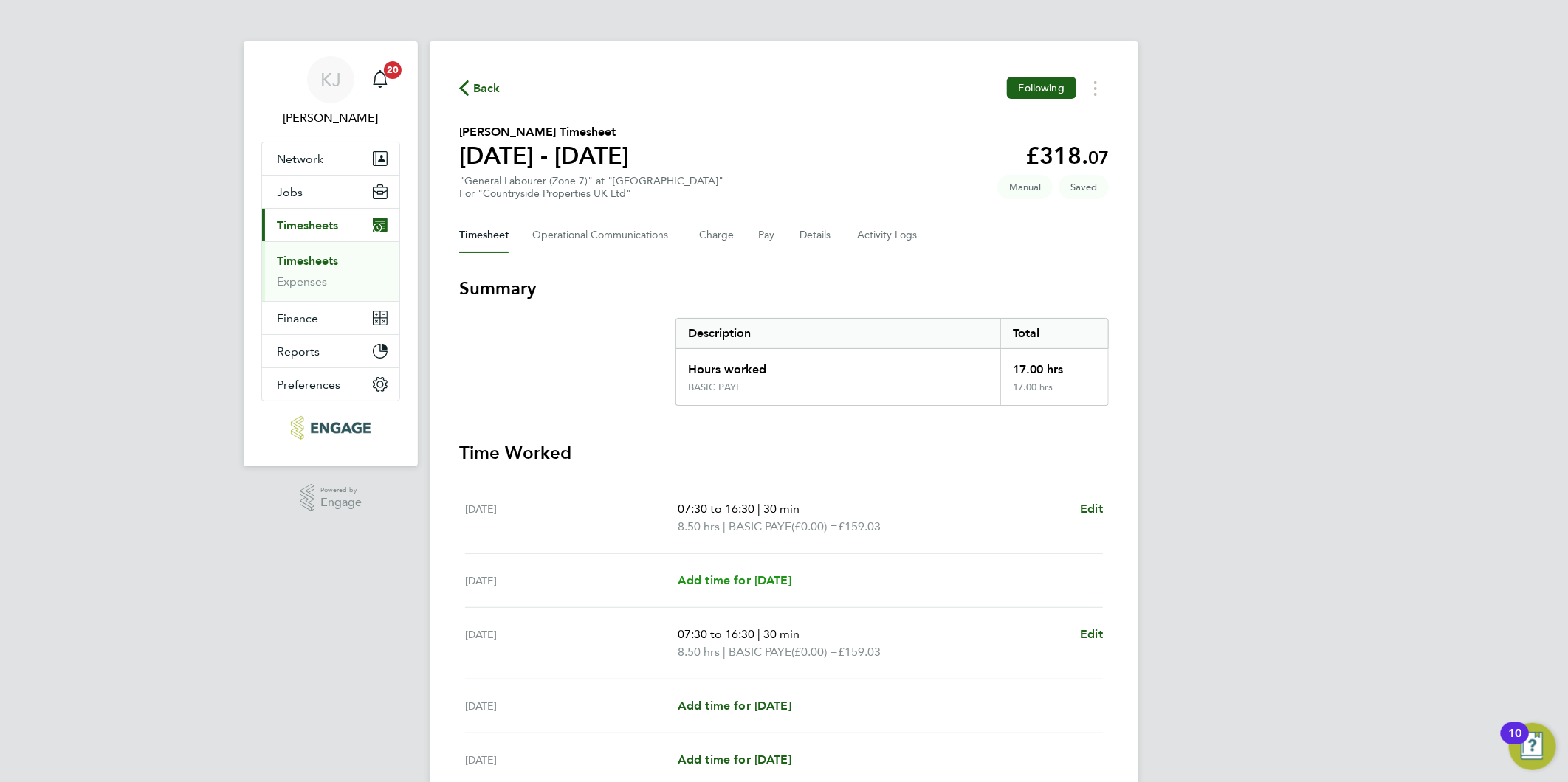
click at [776, 576] on span "Add time for [DATE]" at bounding box center [734, 580] width 114 height 14
select select "30"
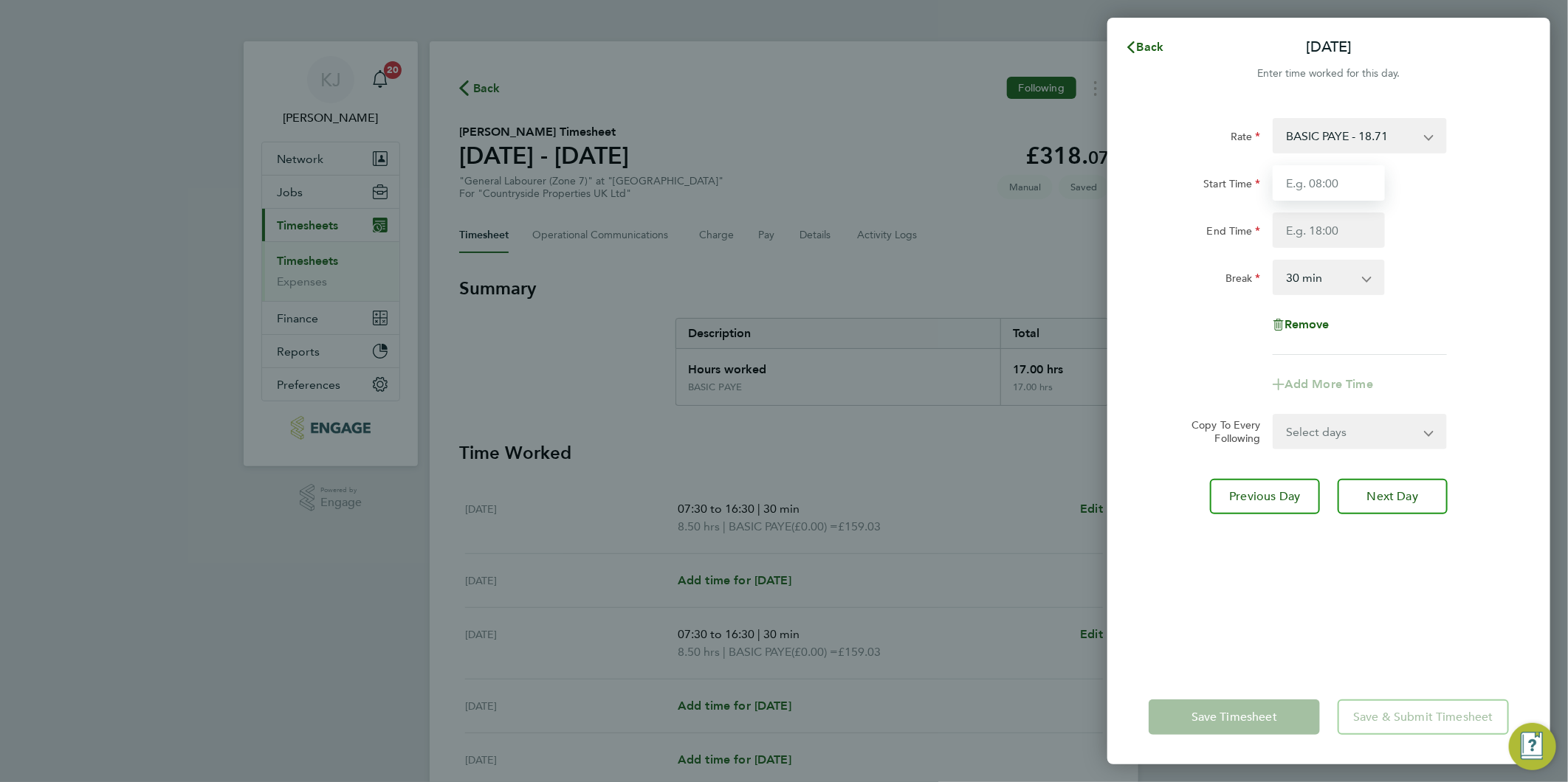
click at [1342, 197] on input "Start Time" at bounding box center [1328, 183] width 112 height 35
type input "07:30"
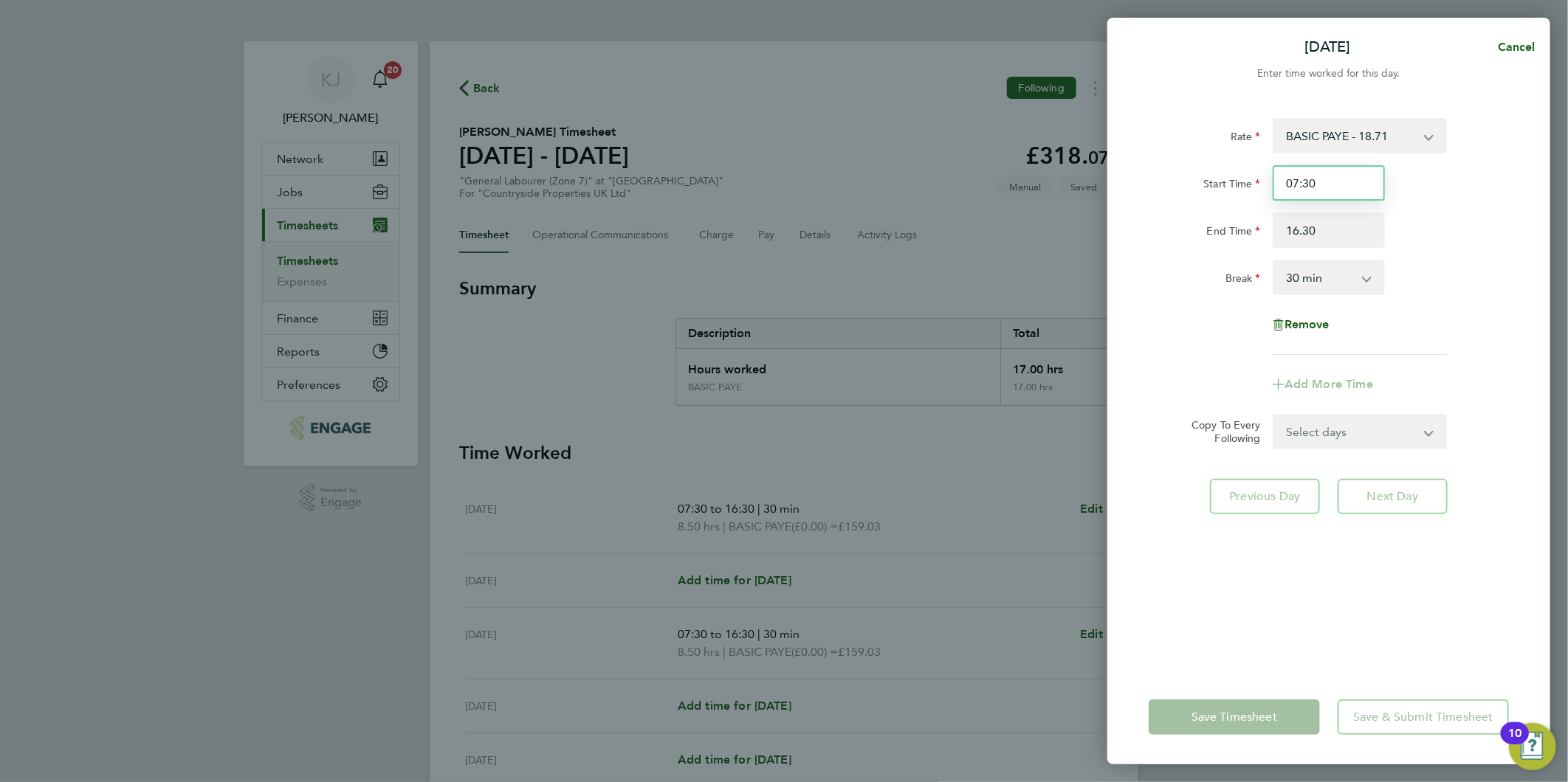
type input "16:30"
click at [1340, 193] on input "07:30" at bounding box center [1328, 183] width 112 height 35
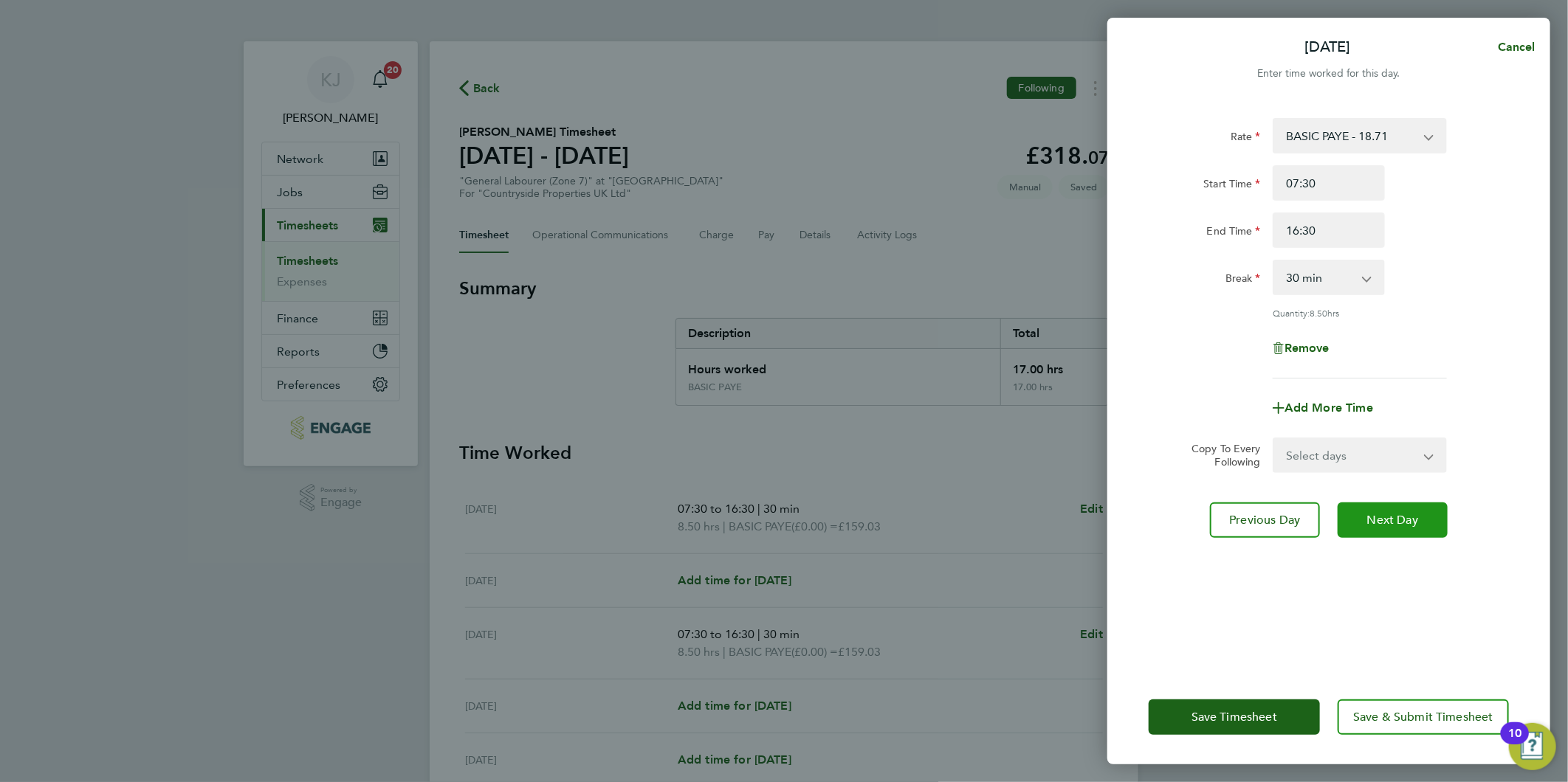
click at [1412, 522] on span "Next Day" at bounding box center [1392, 520] width 51 height 14
select select "30"
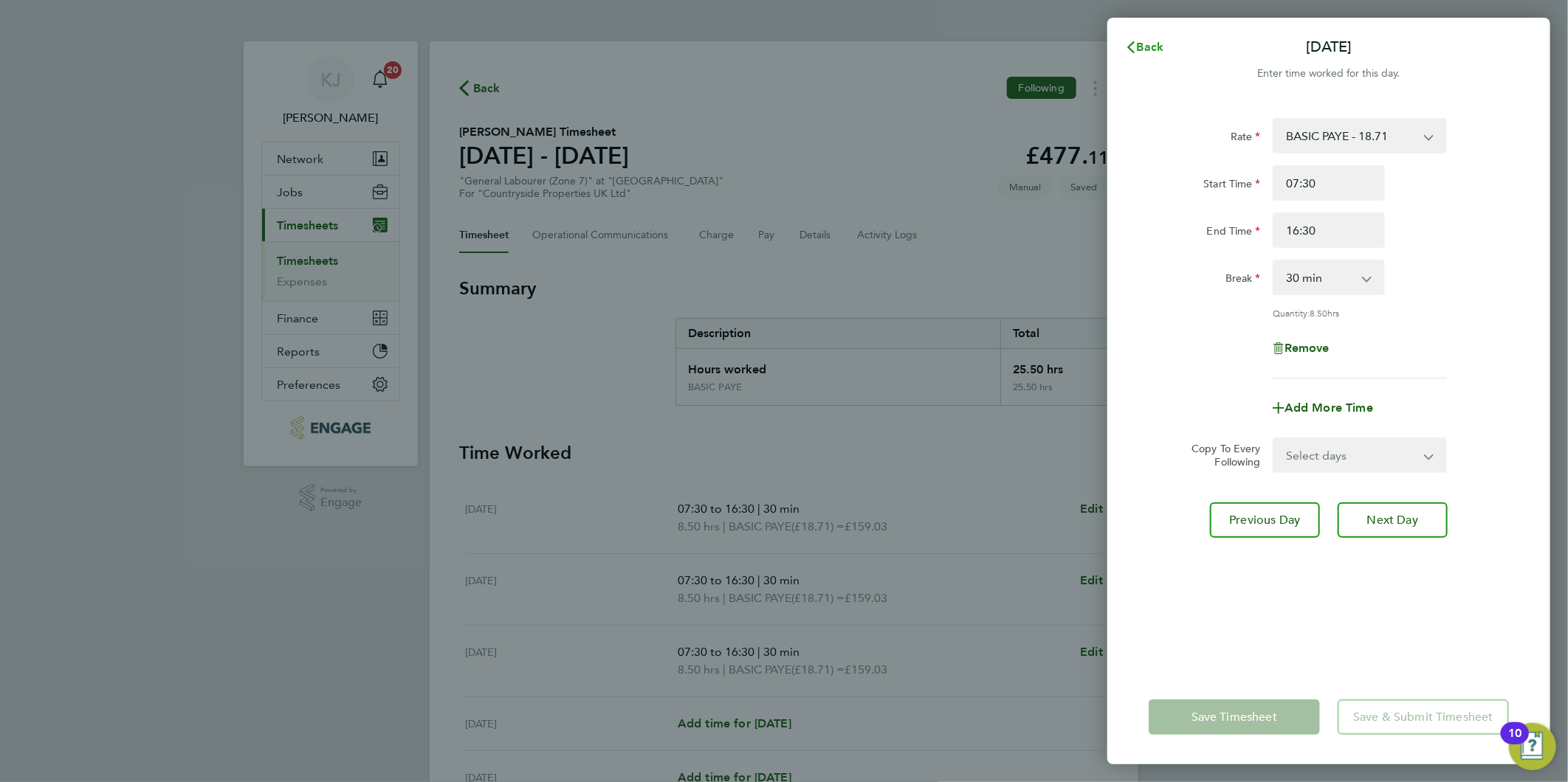
drag, startPoint x: 1149, startPoint y: 39, endPoint x: 1131, endPoint y: 59, distance: 26.9
click at [1148, 40] on span "Back" at bounding box center [1150, 46] width 27 height 14
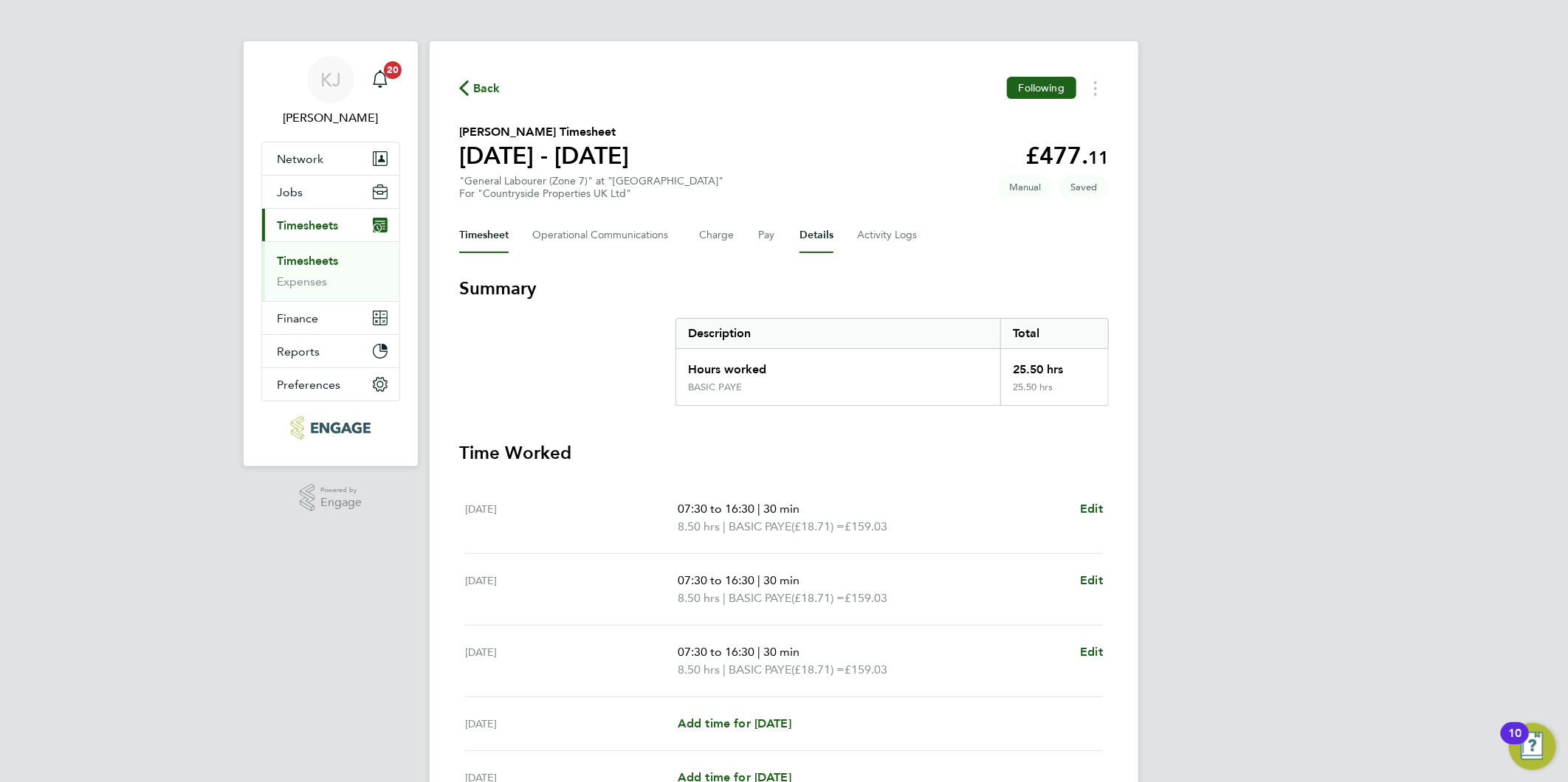
click at [808, 234] on button "Details" at bounding box center [816, 235] width 34 height 35
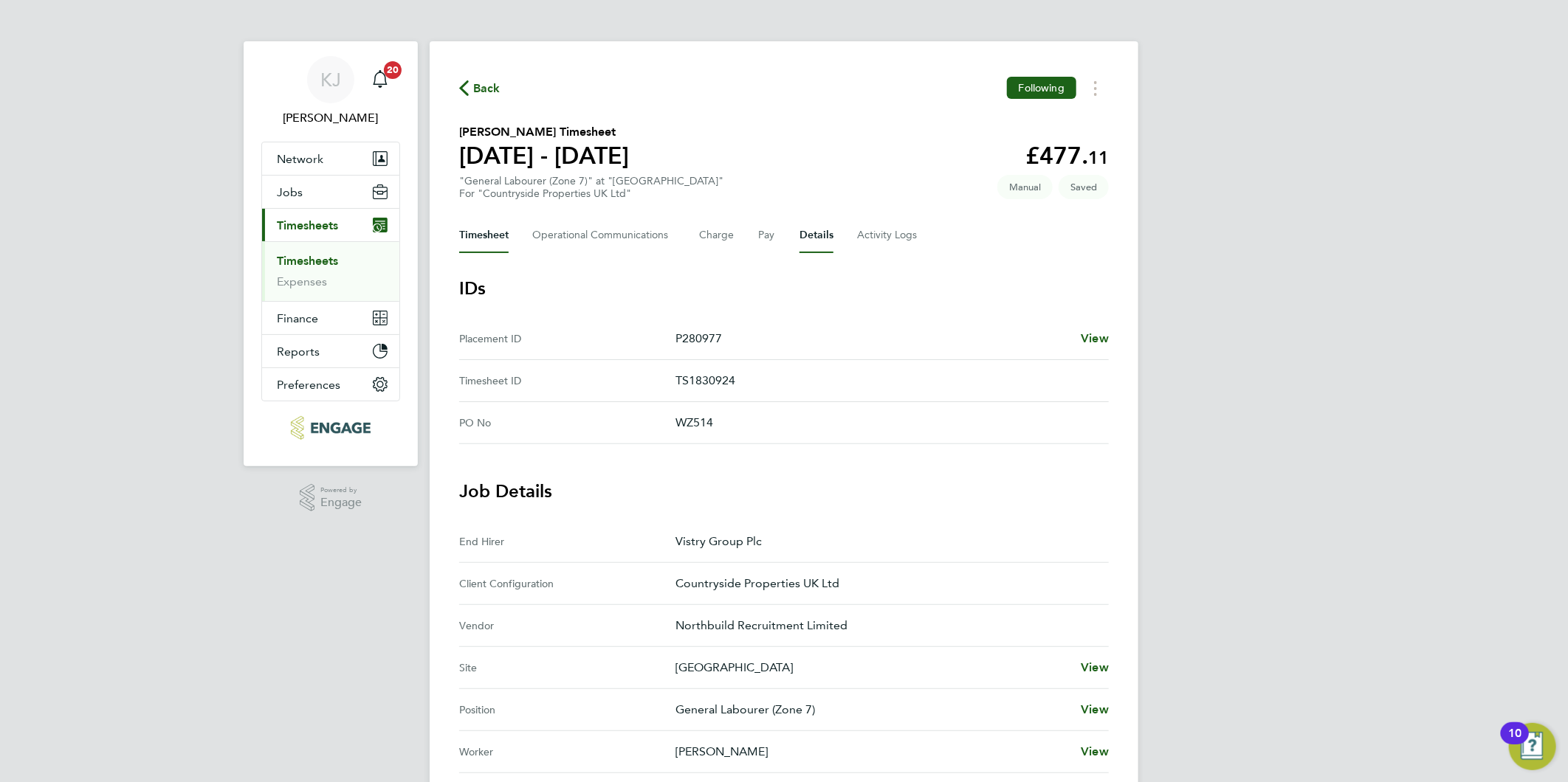
drag, startPoint x: 457, startPoint y: 254, endPoint x: 468, endPoint y: 245, distance: 14.2
click at [463, 248] on div "Back Following Shaun Taylor's Timesheet 22 - 28 Sept 2025 £477. 11 "General Lab…" at bounding box center [784, 603] width 709 height 1124
drag, startPoint x: 468, startPoint y: 245, endPoint x: 487, endPoint y: 251, distance: 19.9
click at [487, 239] on button "Timesheet" at bounding box center [484, 235] width 50 height 35
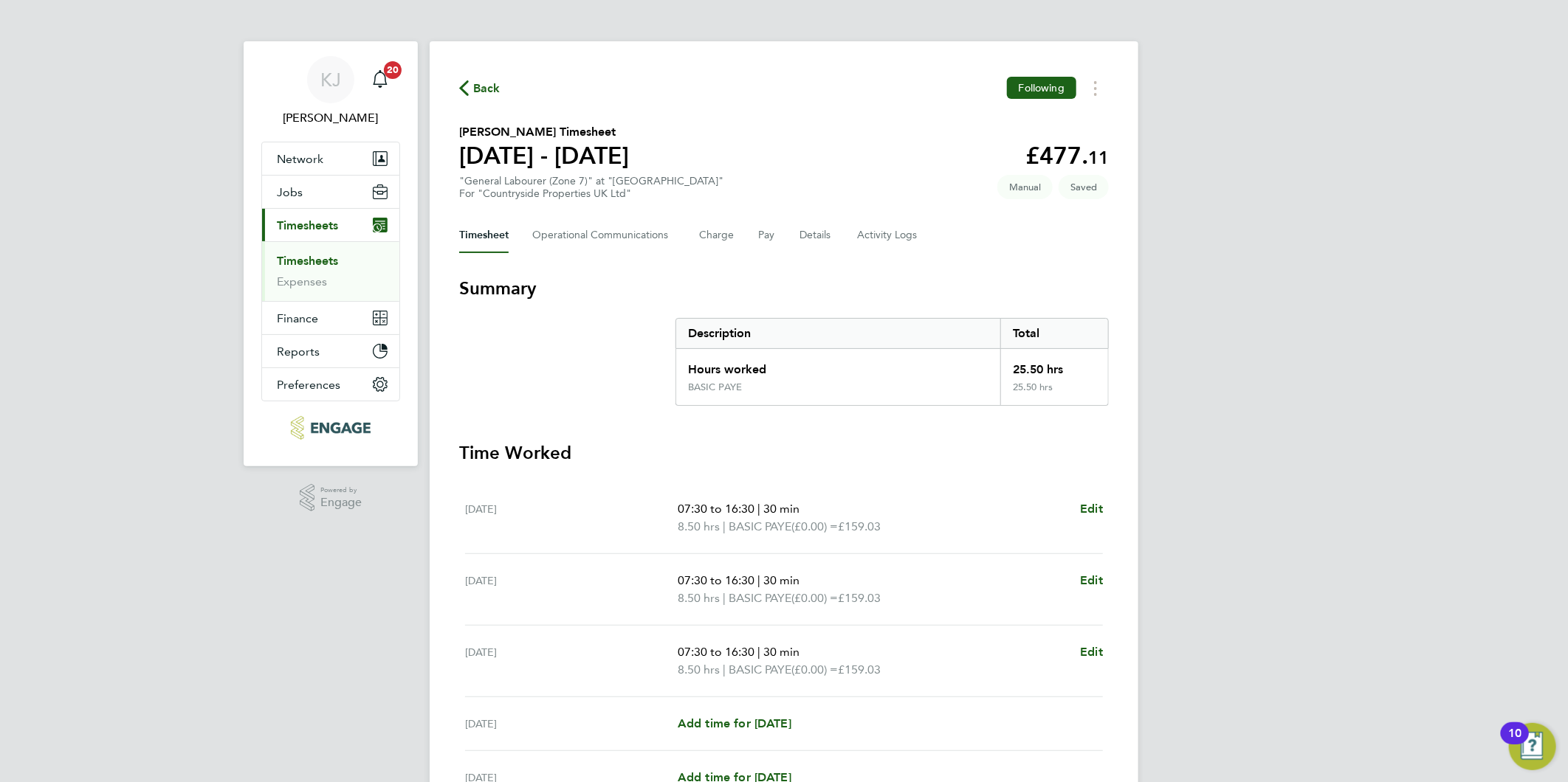
click at [529, 387] on section "Summary Description Total Hours worked 25.50 hrs BASIC PAYE 25.50 hrs" at bounding box center [784, 341] width 650 height 129
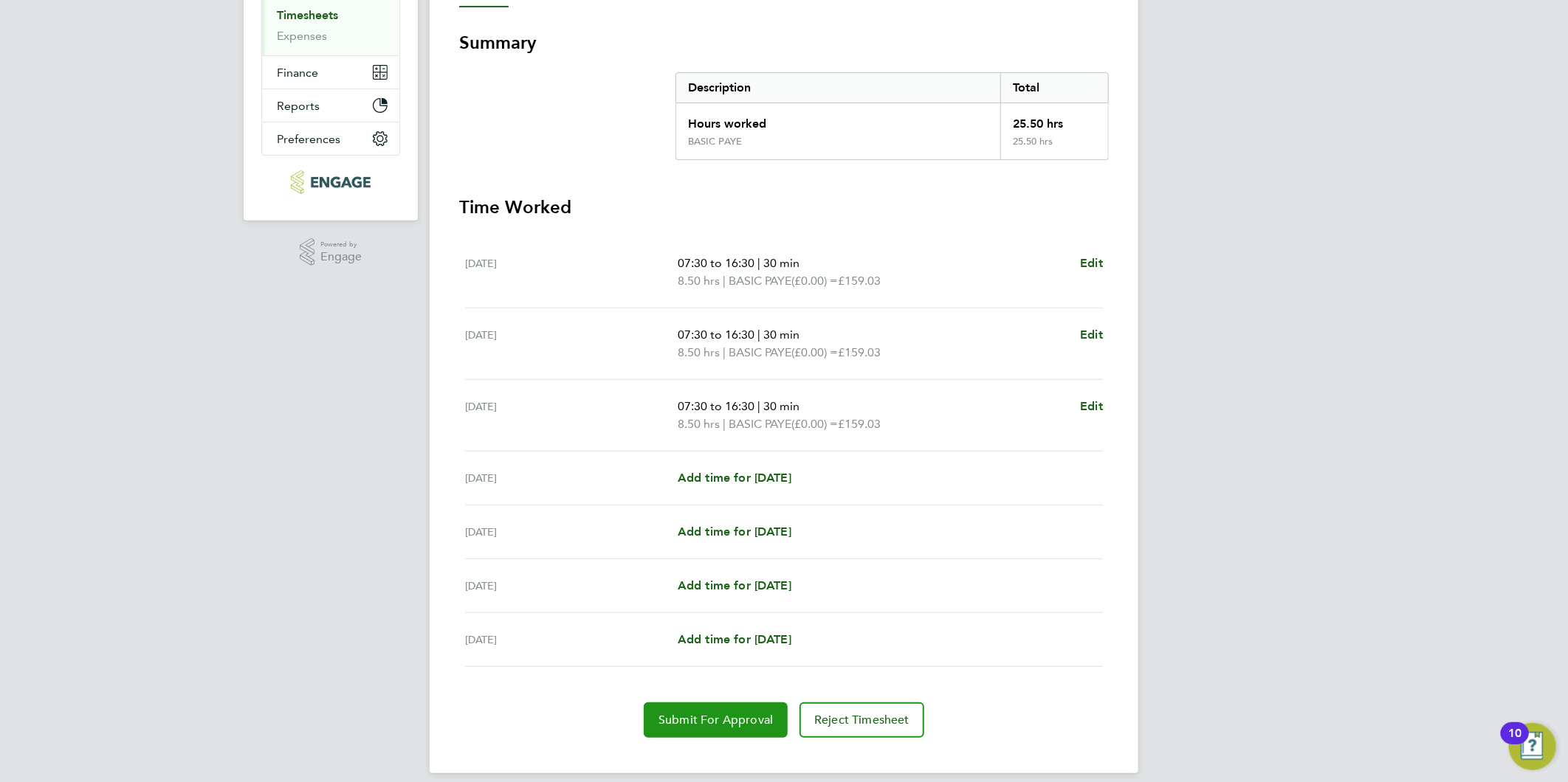
click at [689, 713] on span "Submit For Approval" at bounding box center [716, 720] width 115 height 14
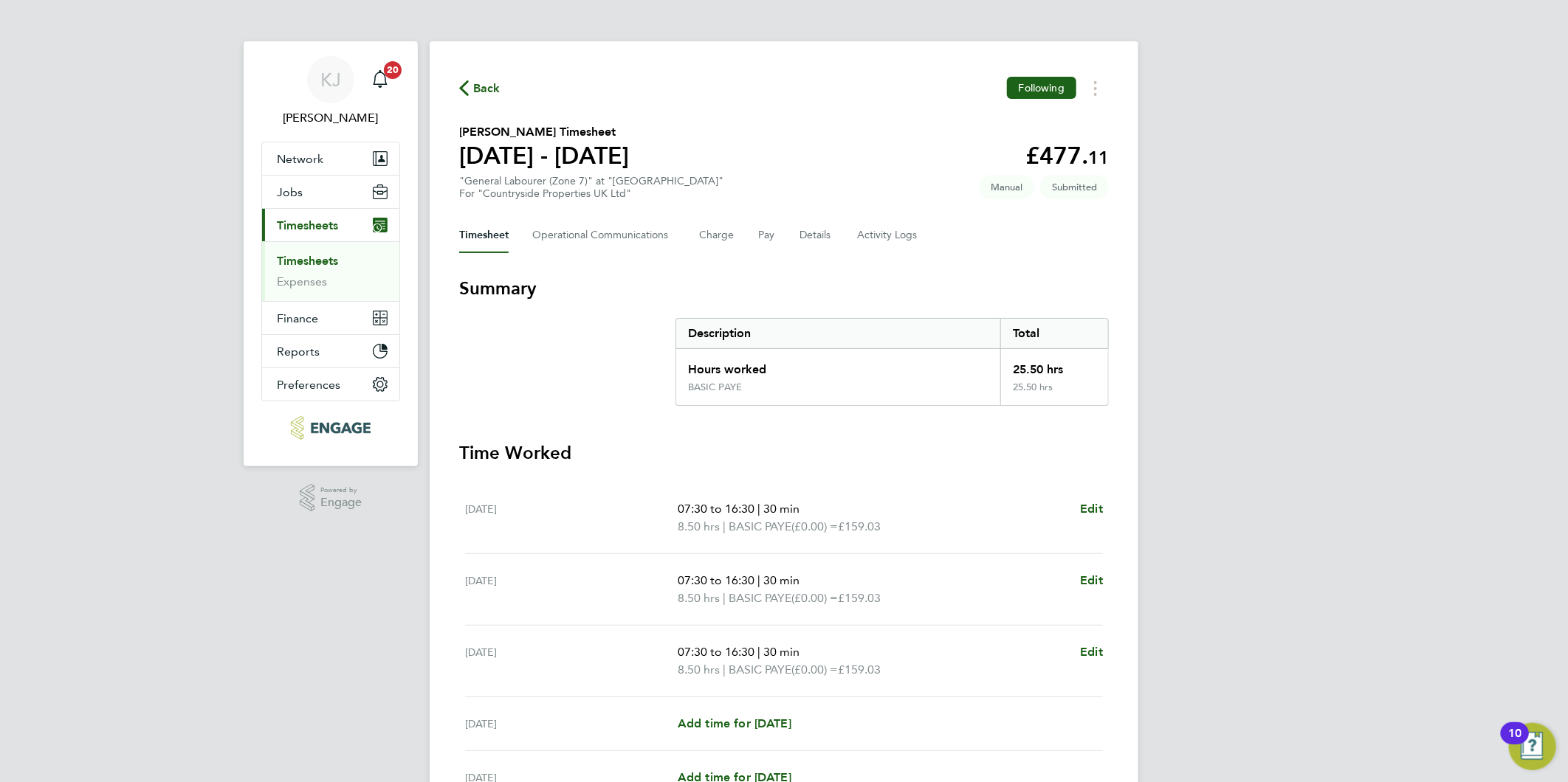
click at [312, 252] on ul "Timesheets Expenses" at bounding box center [331, 271] width 138 height 60
click at [321, 267] on link "Timesheets" at bounding box center [307, 261] width 62 height 14
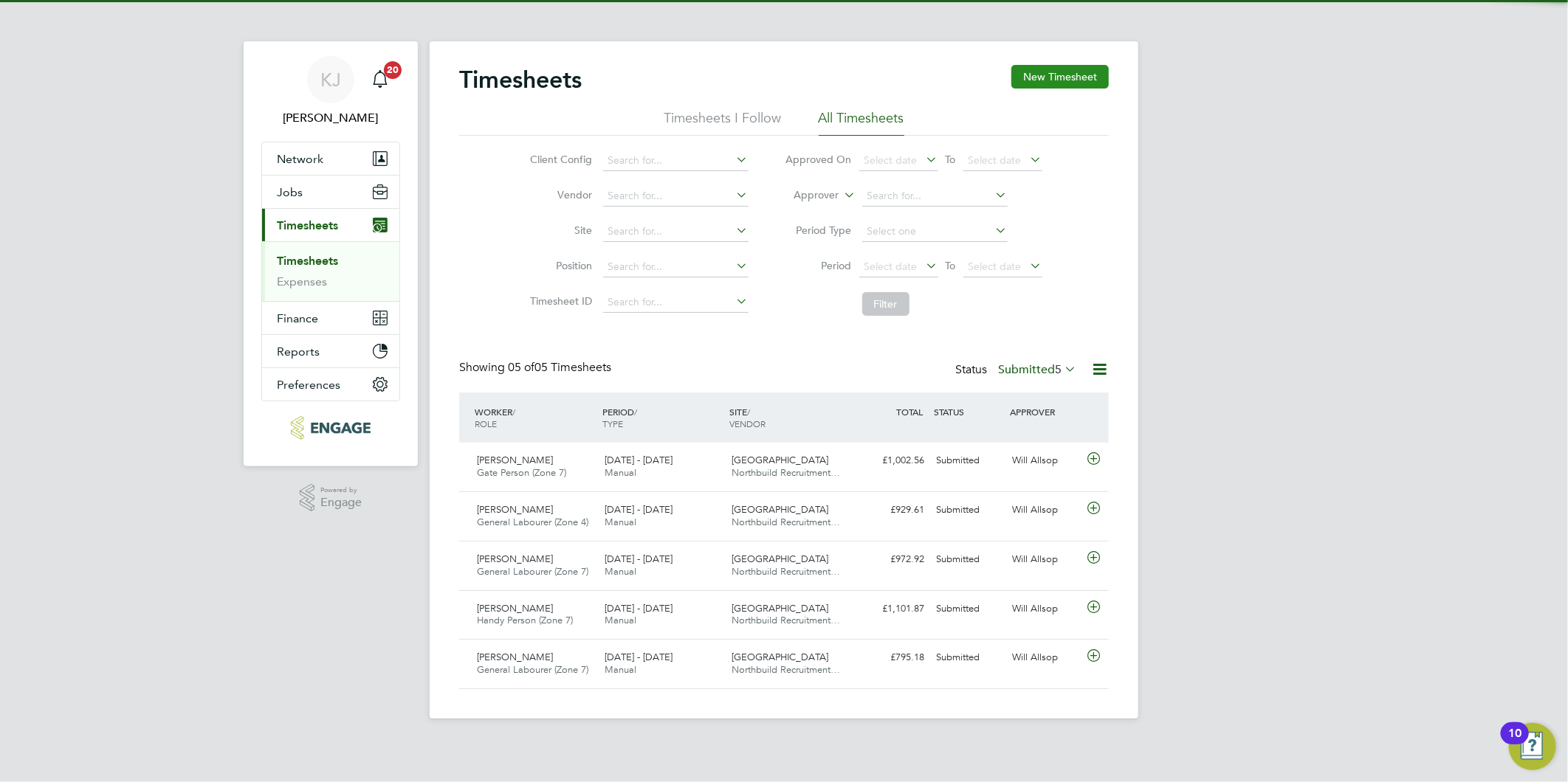
click at [1039, 84] on button "New Timesheet" at bounding box center [1059, 77] width 97 height 24
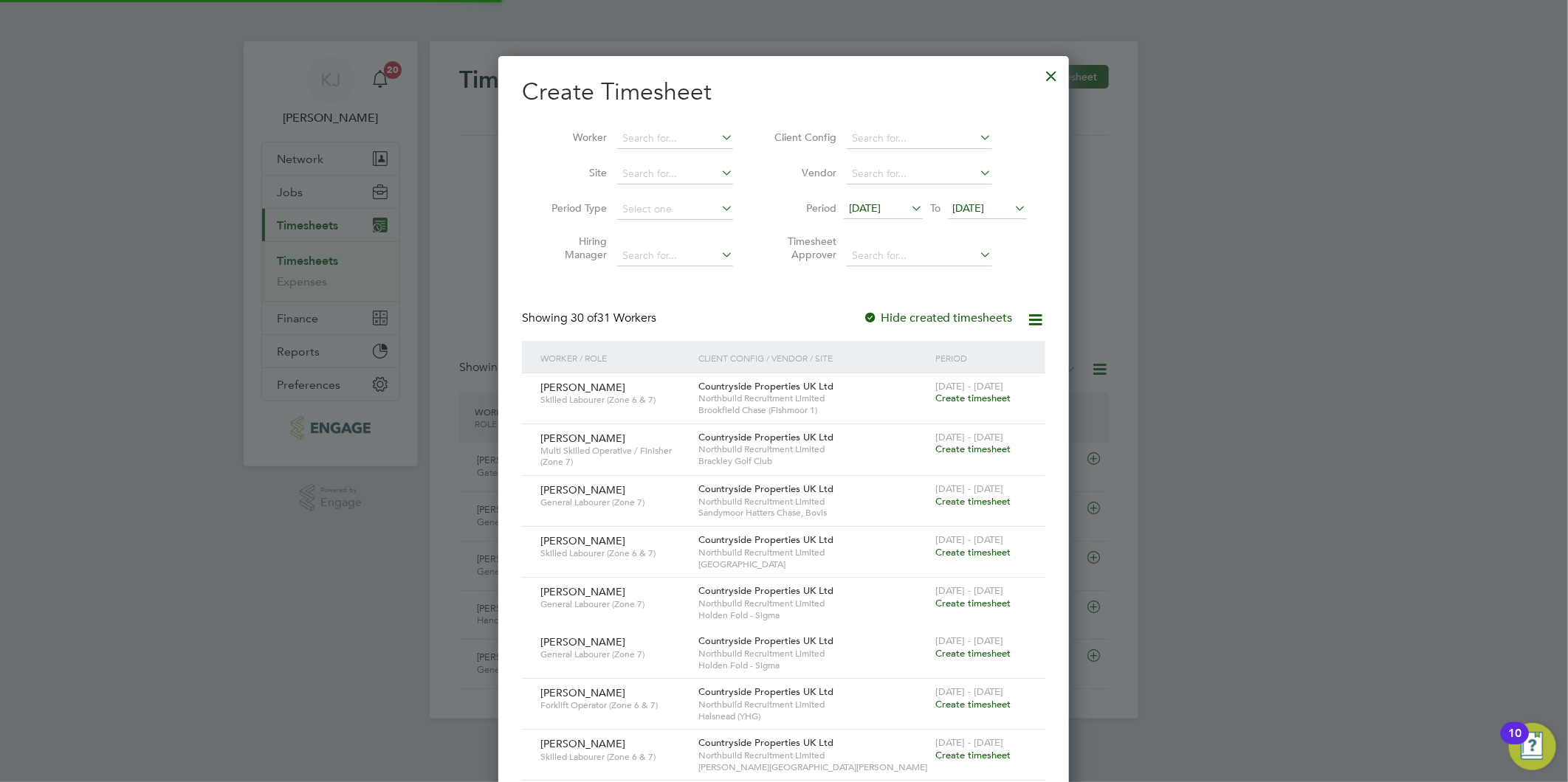
drag, startPoint x: 882, startPoint y: 208, endPoint x: 853, endPoint y: 218, distance: 30.7
click at [879, 207] on span "[DATE]" at bounding box center [865, 208] width 32 height 13
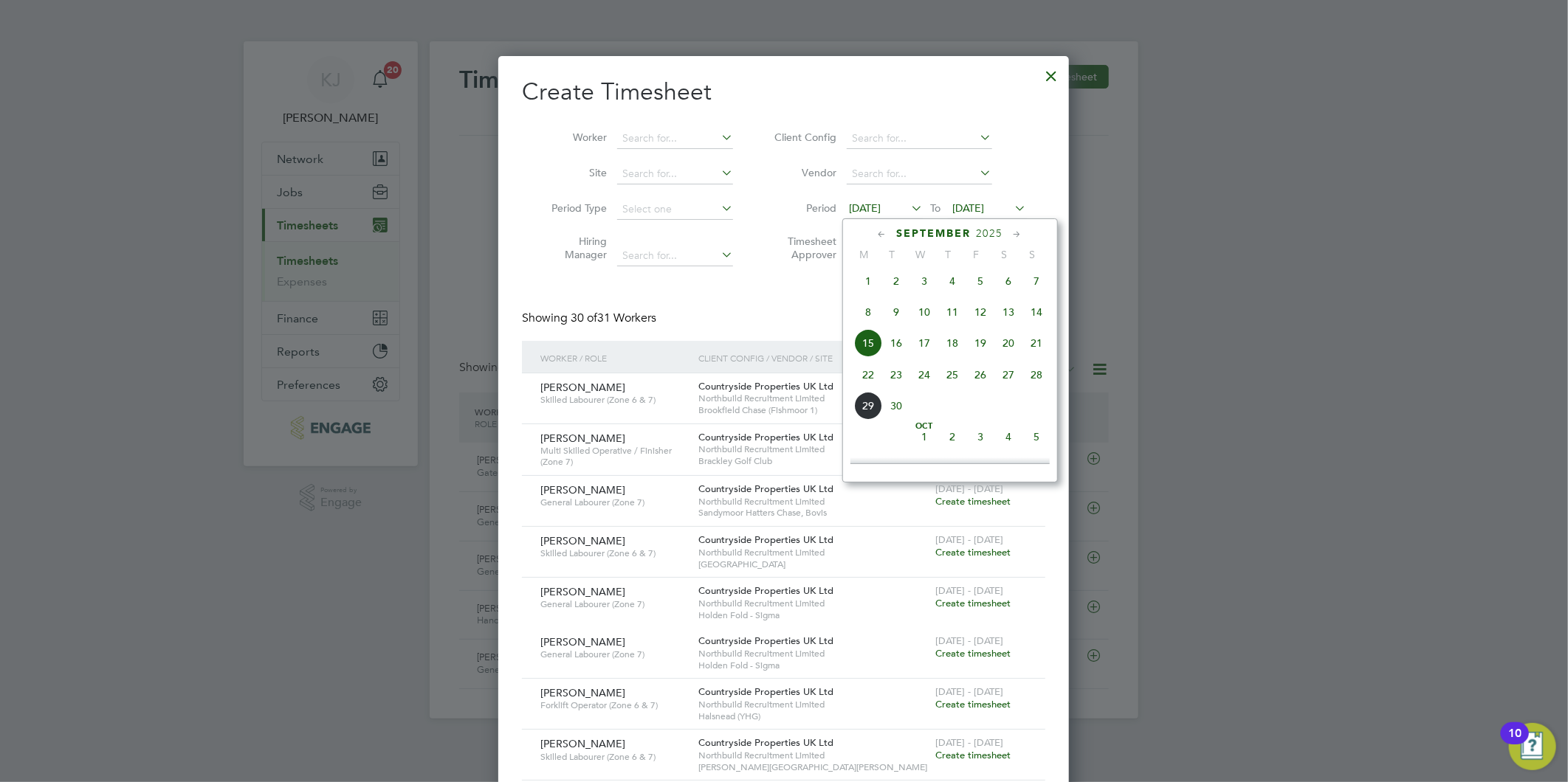
click at [867, 366] on div "Sep 1 2 3 4 5 6 7 8 9 10 11 12 13 14 15 16 17 18 19 20 21 22 23 24 25 26 27 28 …" at bounding box center [960, 345] width 218 height 156
click at [868, 382] on span "22" at bounding box center [868, 375] width 28 height 28
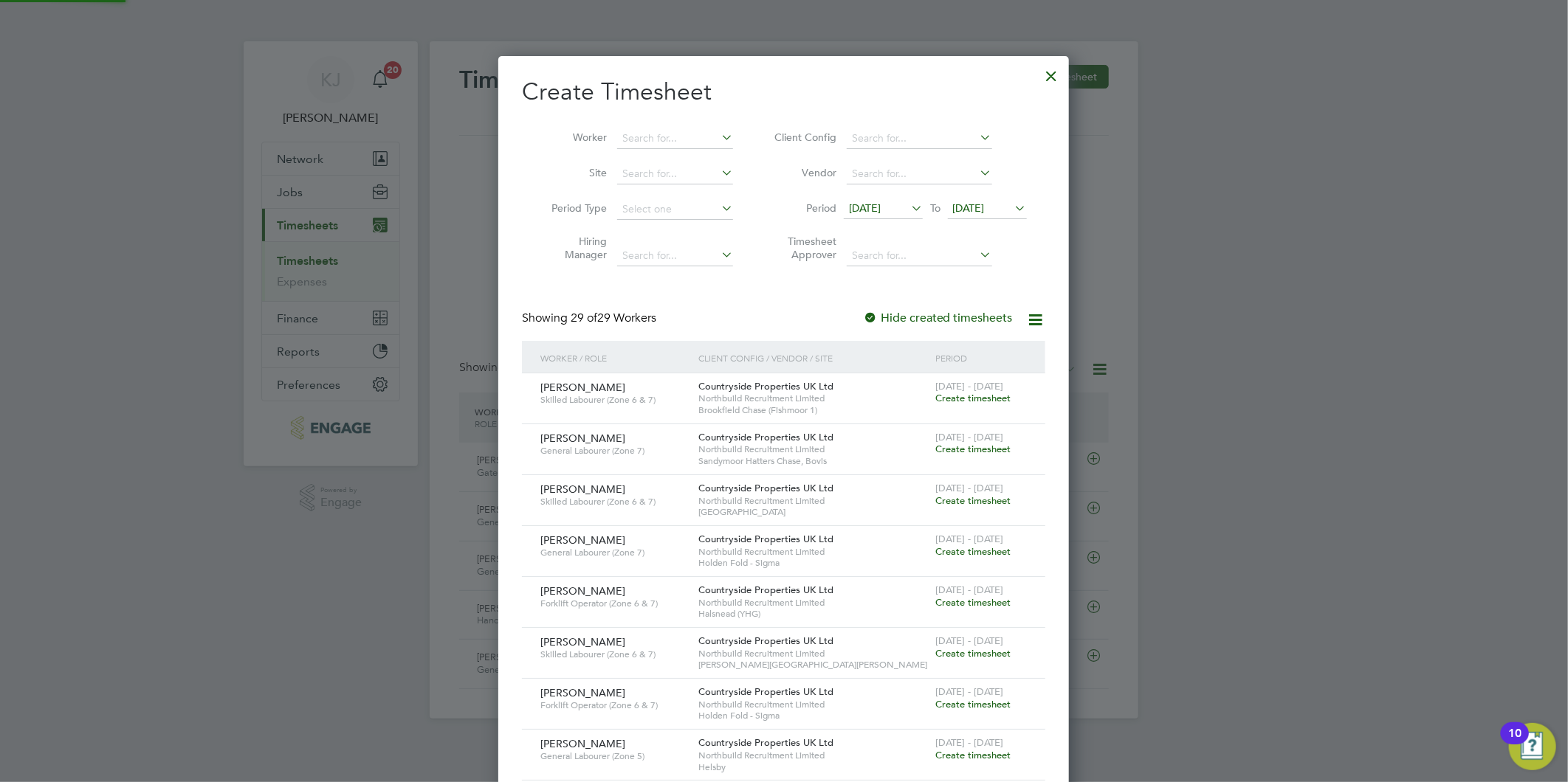
click at [983, 200] on span "[DATE]" at bounding box center [987, 209] width 79 height 20
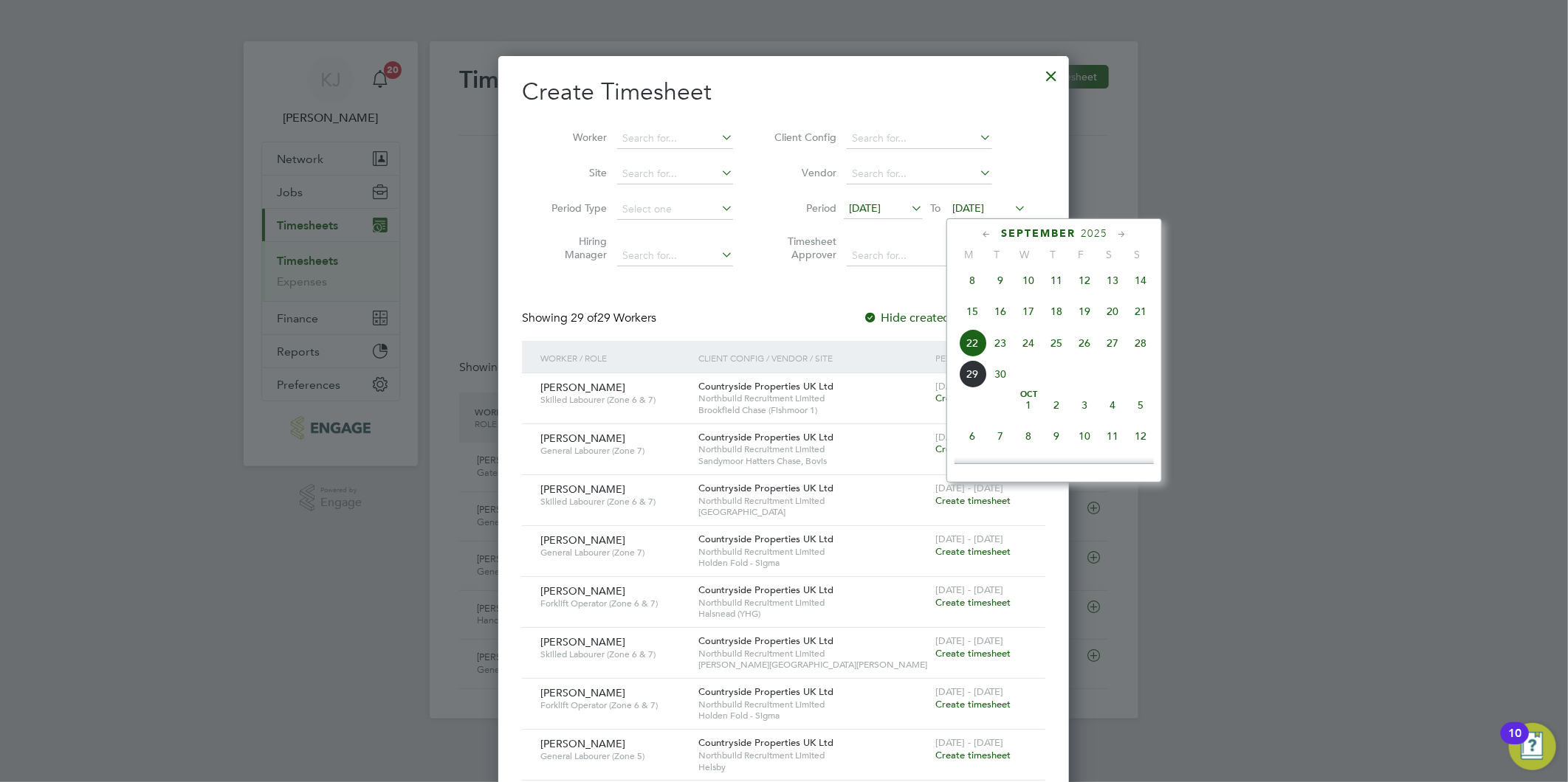
click at [1149, 348] on span "28" at bounding box center [1140, 342] width 28 height 28
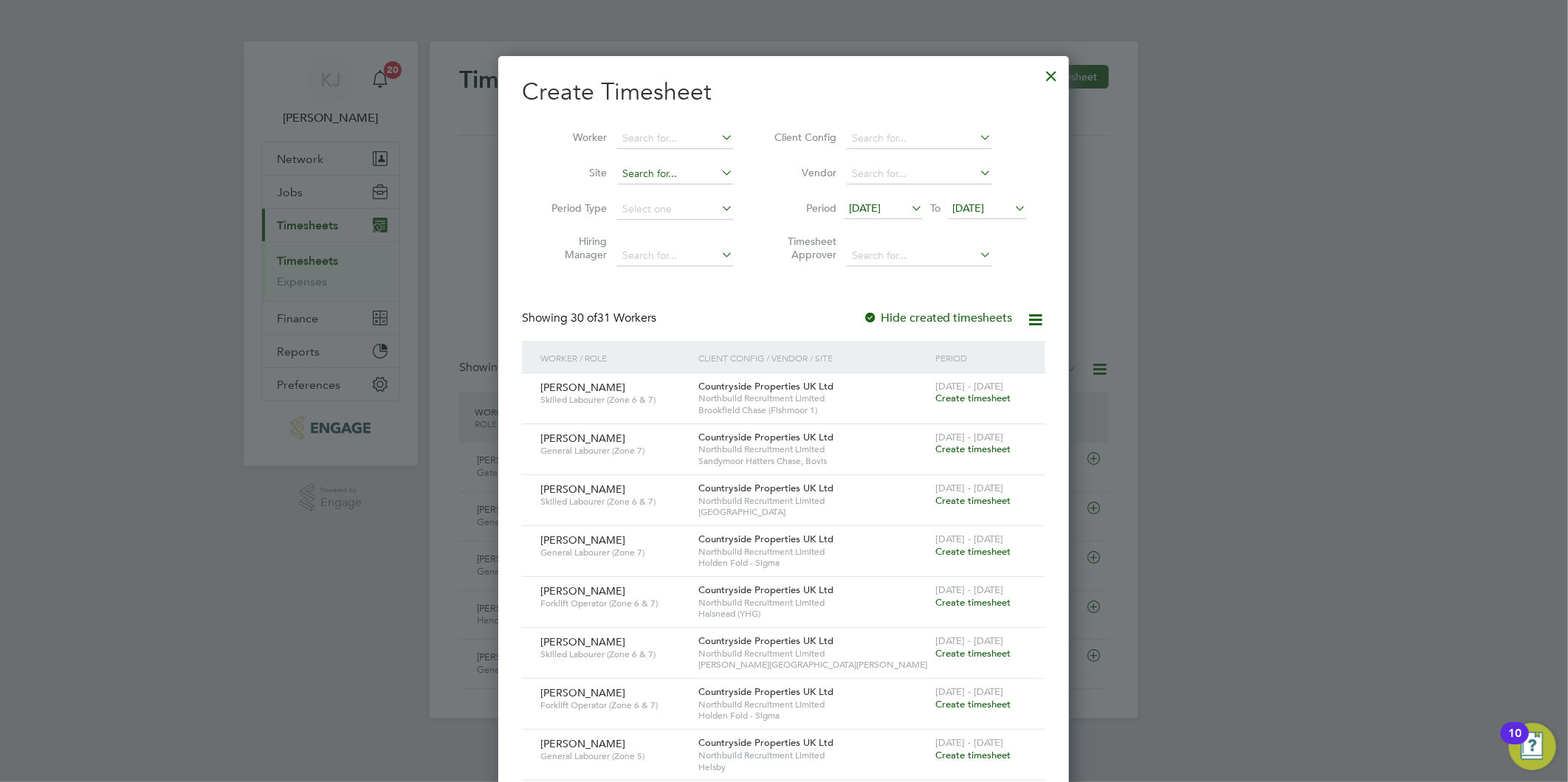
click at [646, 175] on input at bounding box center [674, 174] width 116 height 20
type input "t"
click at [652, 191] on li "Hel sby" at bounding box center [675, 194] width 118 height 20
type input "Helsby"
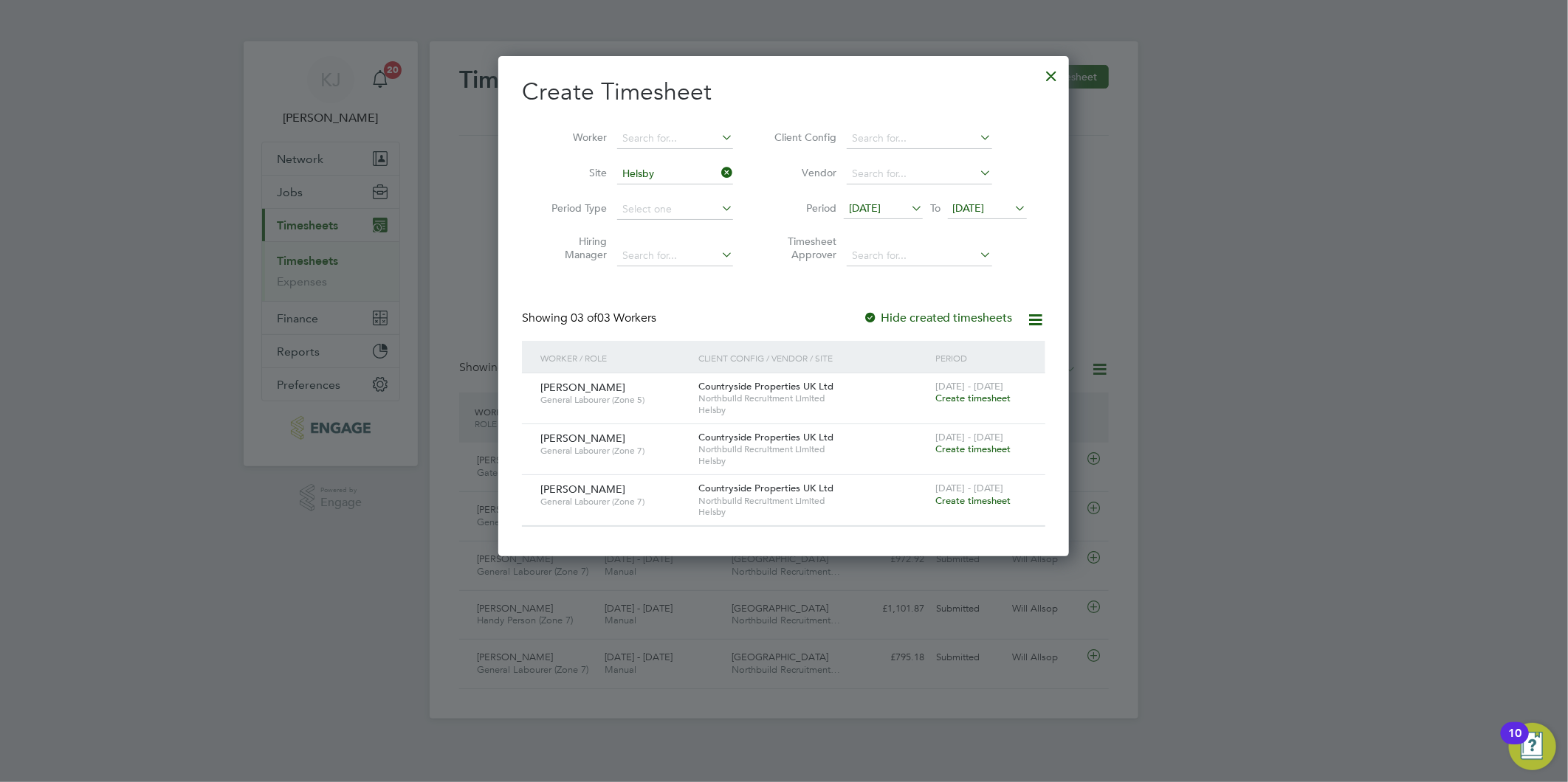
click at [975, 491] on span "[DATE] - [DATE]" at bounding box center [969, 488] width 68 height 13
click at [971, 508] on div "22 - 28 Sep 2025 Create timesheet" at bounding box center [981, 494] width 99 height 40
click at [982, 500] on span "Create timesheet" at bounding box center [972, 500] width 75 height 13
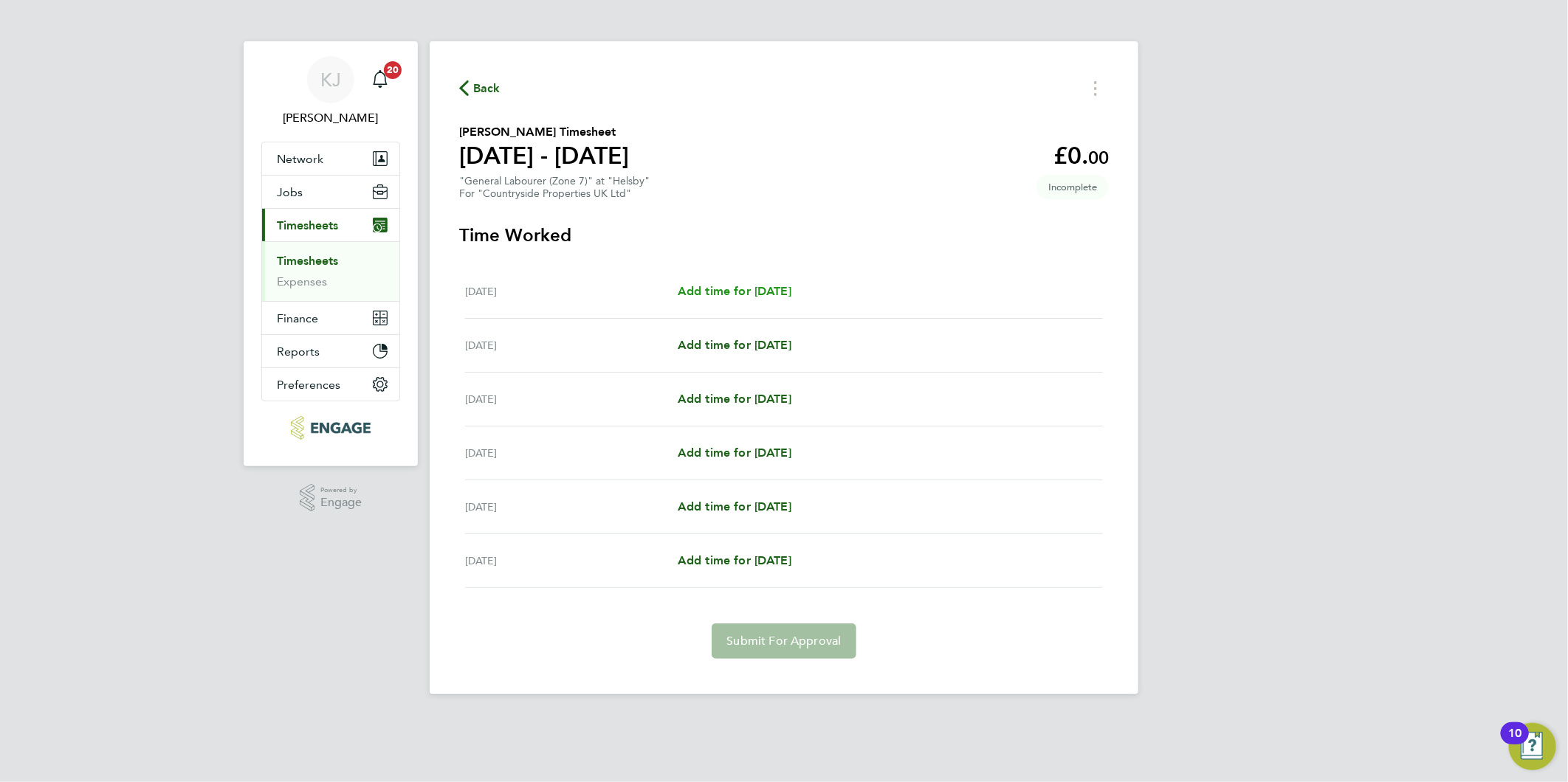
click at [705, 284] on span "Add time for [DATE]" at bounding box center [734, 291] width 114 height 14
select select "30"
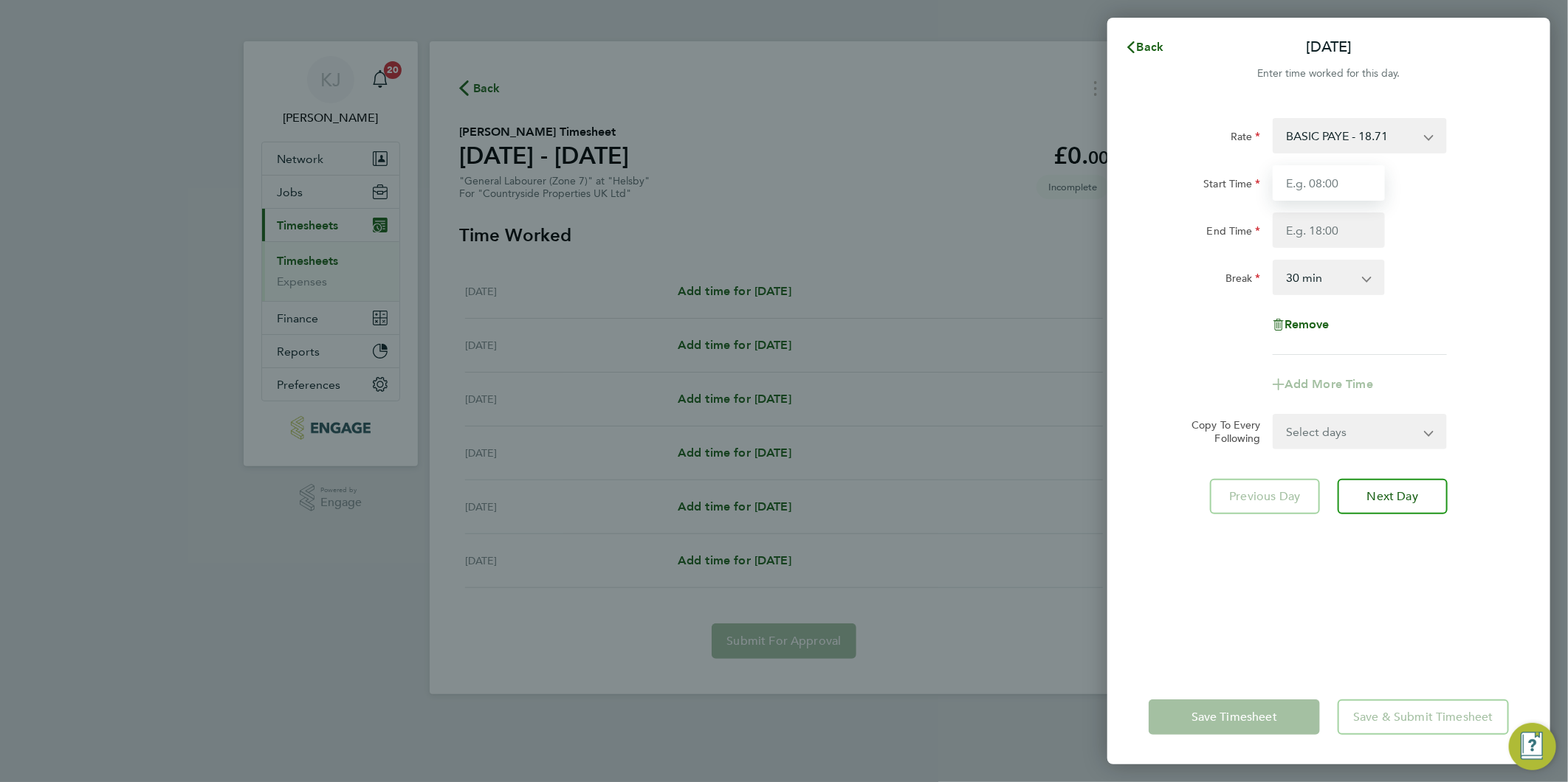
click at [1348, 186] on input "Start Time" at bounding box center [1328, 183] width 112 height 35
type input "07:30"
type input "16:30"
click at [1352, 181] on input "07:30" at bounding box center [1328, 183] width 112 height 35
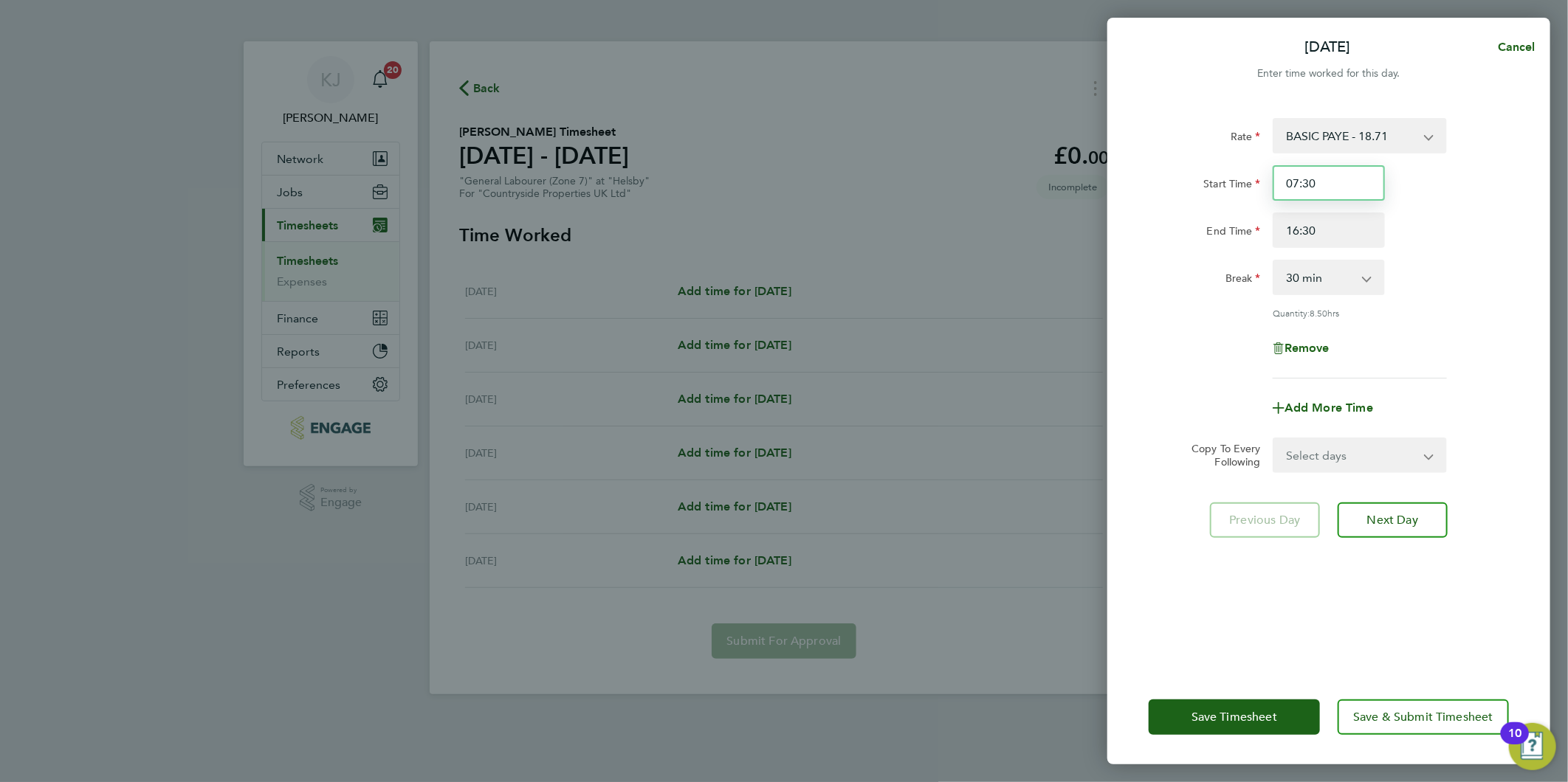
drag, startPoint x: 1290, startPoint y: 182, endPoint x: 1016, endPoint y: 180, distance: 274.0
click at [1019, 183] on div "Tue 23 Sep Cancel Enter time worked for this day. Rate BASIC PAYE - 18.71 Start…" at bounding box center [784, 391] width 1568 height 782
type input "08:00"
click at [1352, 224] on input "16:30" at bounding box center [1328, 230] width 112 height 35
drag, startPoint x: 1331, startPoint y: 244, endPoint x: 320, endPoint y: 309, distance: 1013.1
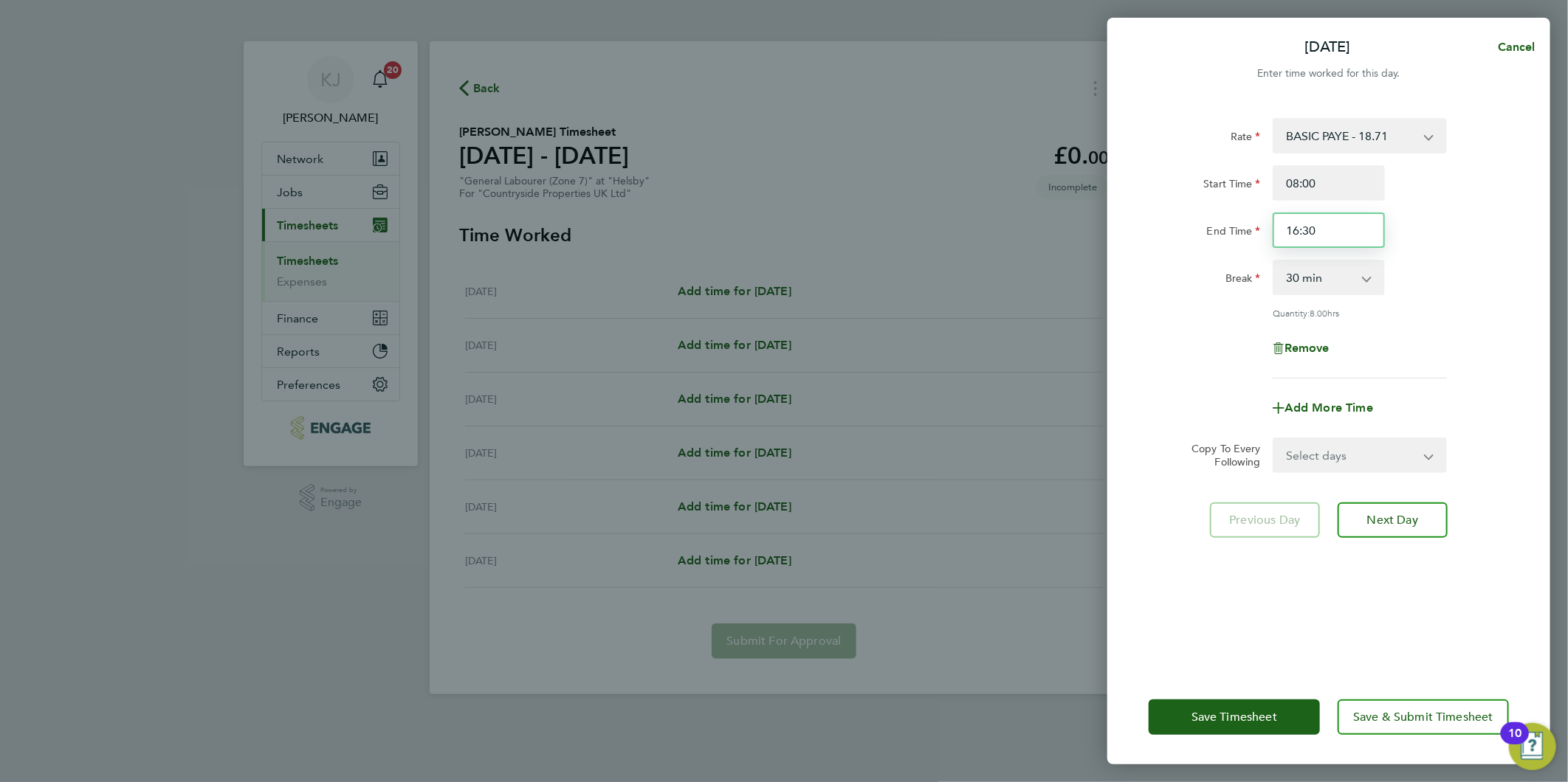
click at [618, 310] on div "Tue 23 Sep Cancel Enter time worked for this day. Rate BASIC PAYE - 18.71 Start…" at bounding box center [784, 391] width 1568 height 782
type input "16:00"
click at [1353, 187] on input "08:00" at bounding box center [1328, 183] width 112 height 35
drag, startPoint x: 1333, startPoint y: 186, endPoint x: 435, endPoint y: 237, distance: 899.4
click at [432, 244] on div "Tue 23 Sep Cancel Enter time worked for this day. Rate BASIC PAYE - 18.71 Start…" at bounding box center [784, 391] width 1568 height 782
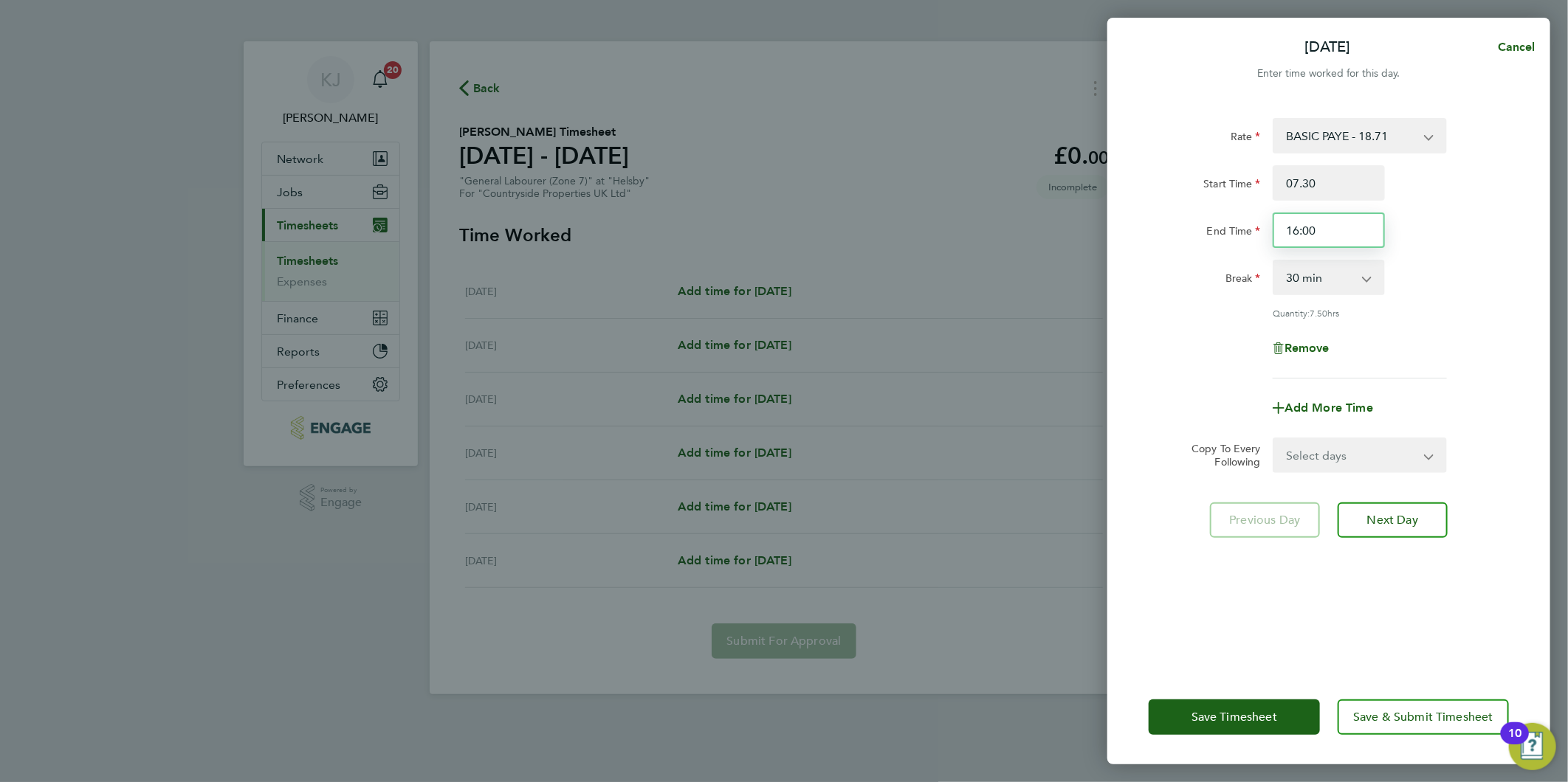
type input "07:30"
drag, startPoint x: 1349, startPoint y: 189, endPoint x: 1345, endPoint y: 179, distance: 10.8
click at [1346, 182] on input "07:30" at bounding box center [1328, 183] width 112 height 35
click at [1367, 224] on input "16:00" at bounding box center [1328, 230] width 112 height 35
click at [1336, 172] on input "07:30" at bounding box center [1328, 183] width 112 height 35
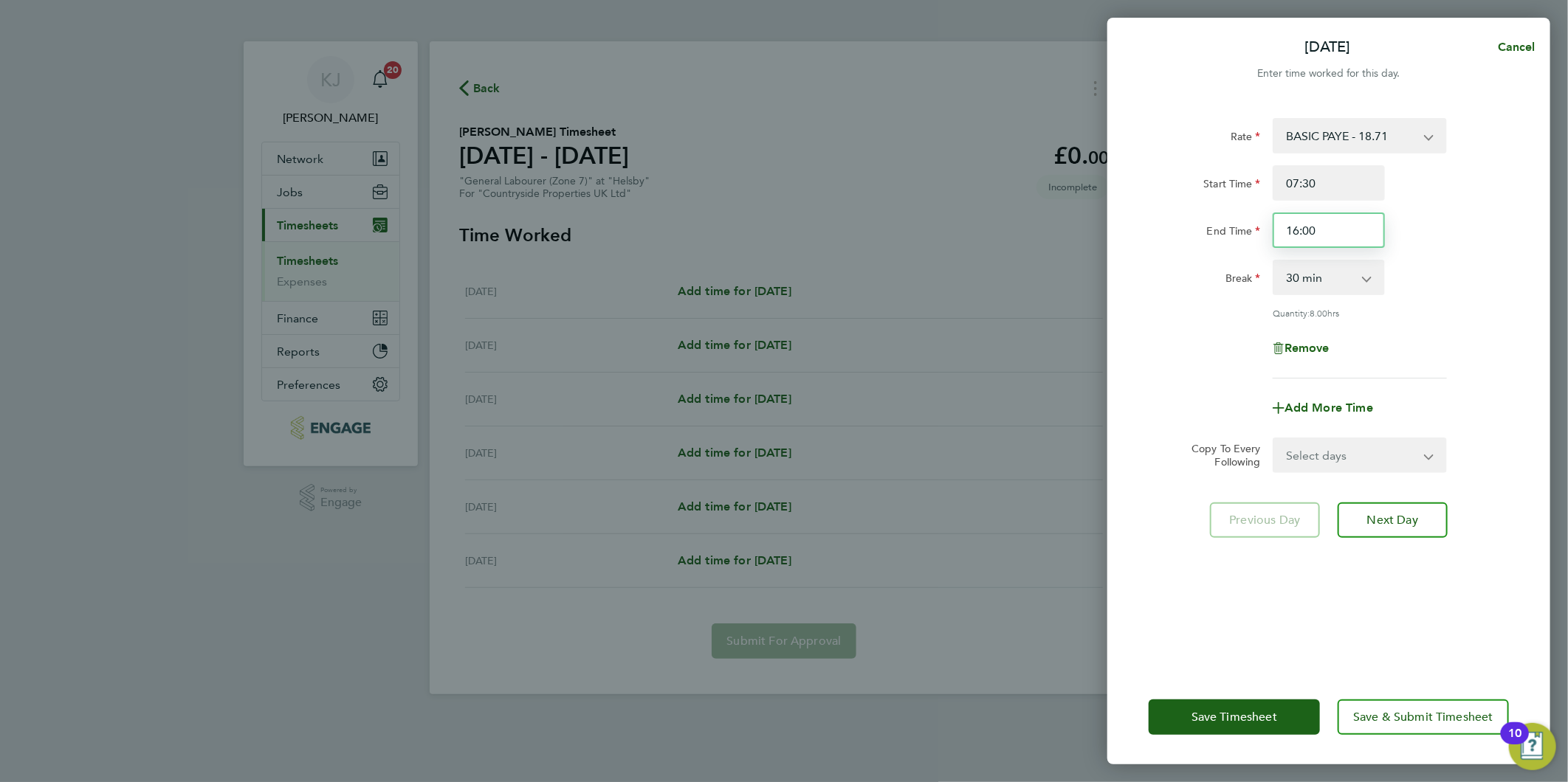
click at [1336, 215] on input "16:00" at bounding box center [1328, 230] width 112 height 35
drag, startPoint x: 1326, startPoint y: 229, endPoint x: 222, endPoint y: 403, distance: 1117.6
click at [695, 332] on div "Tue 23 Sep Cancel Enter time worked for this day. Rate BASIC PAYE - 18.71 Start…" at bounding box center [784, 391] width 1568 height 782
type input "16:30"
click at [1377, 181] on input "07:30" at bounding box center [1328, 183] width 112 height 35
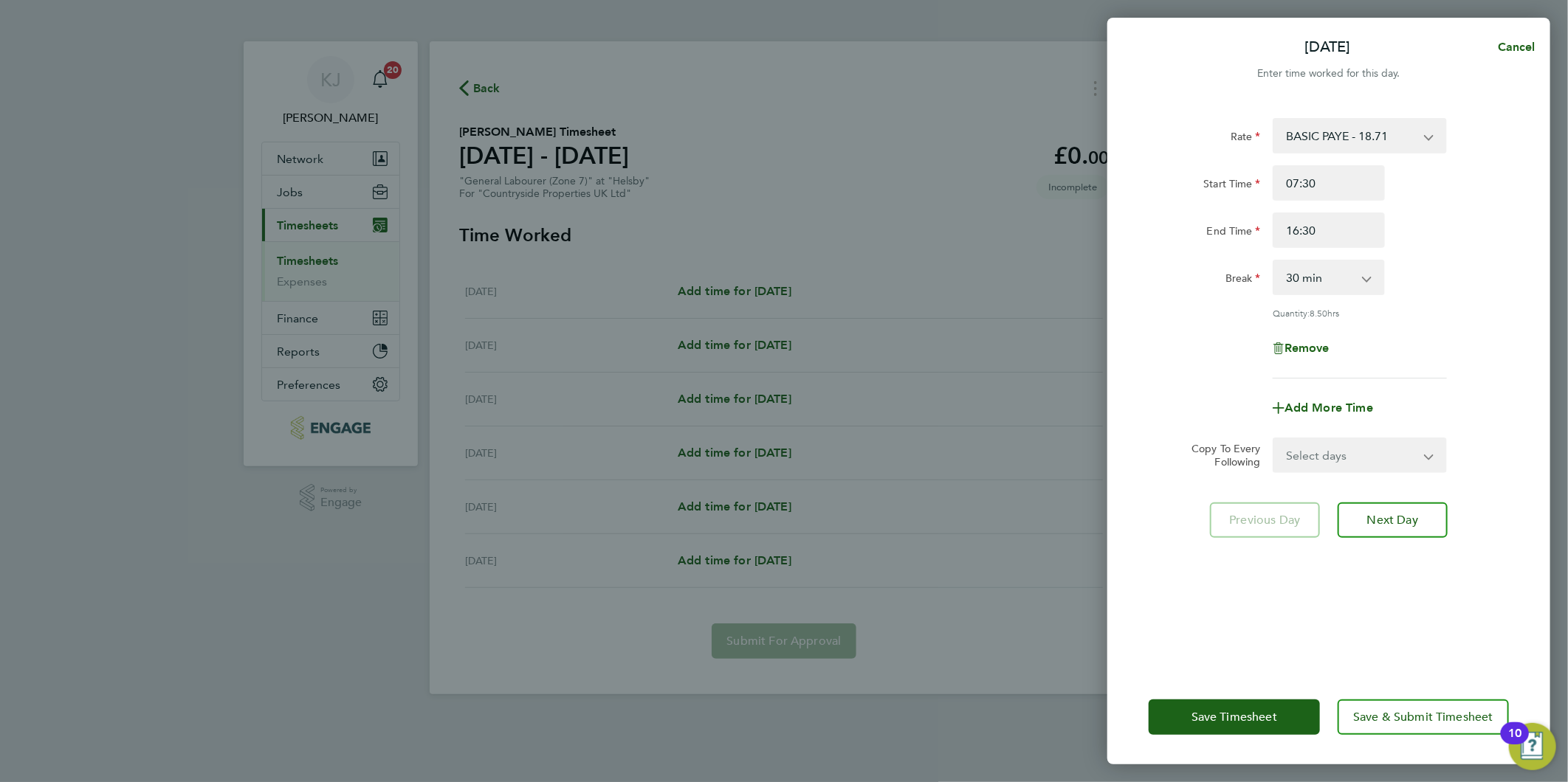
drag, startPoint x: 1347, startPoint y: 456, endPoint x: 1323, endPoint y: 472, distance: 28.8
click at [1347, 456] on select "Select days Day Weekday (Mon-Fri) Weekend (Sat-Sun) Wednesday Thursday Friday S…" at bounding box center [1352, 455] width 155 height 32
select select "WEEKDAY"
click at [1274, 439] on select "Select days Day Weekday (Mon-Fri) Weekend (Sat-Sun) Wednesday Thursday Friday S…" at bounding box center [1352, 455] width 155 height 32
select select "[DATE]"
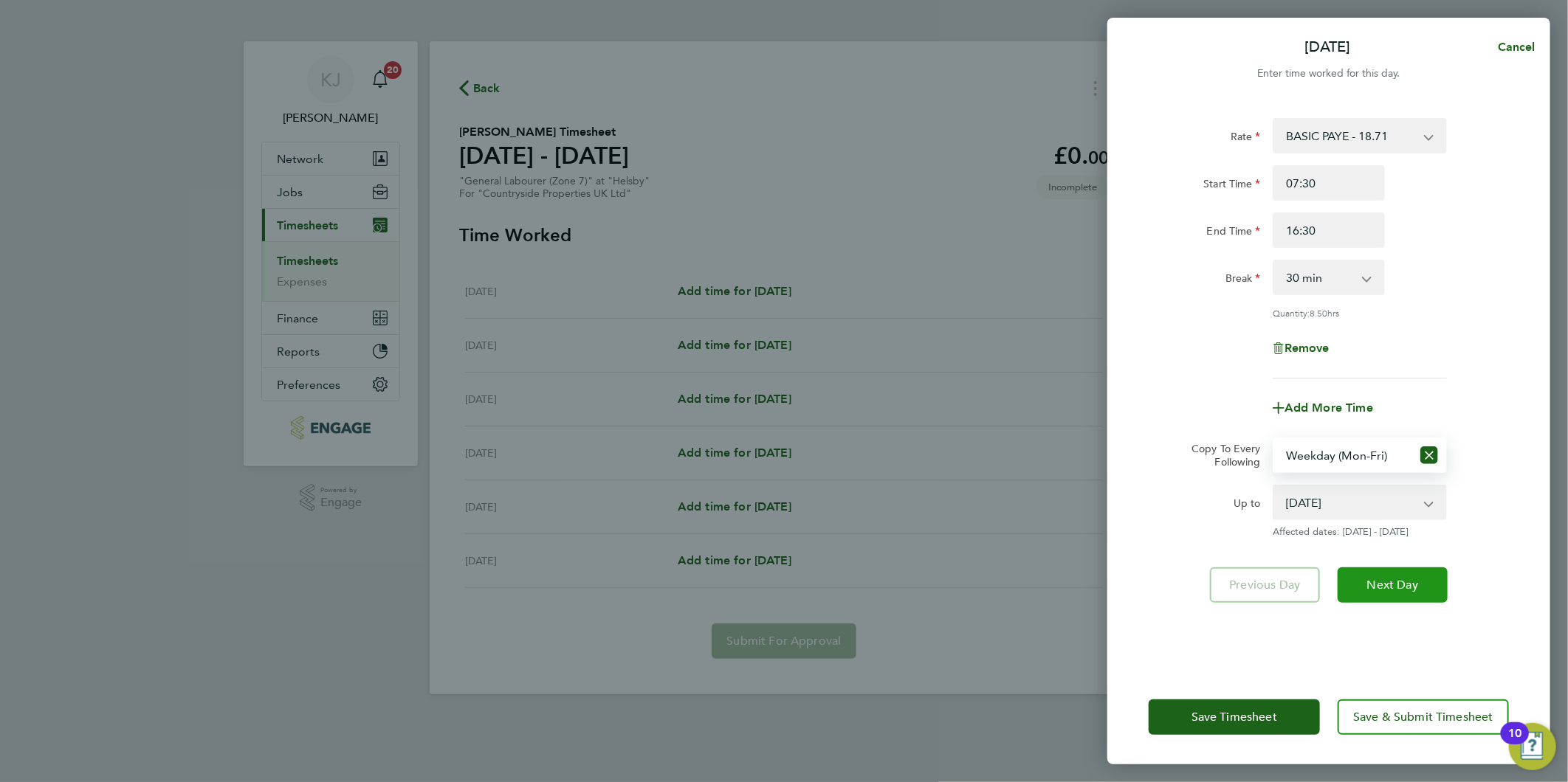
click at [1399, 569] on button "Next Day" at bounding box center [1392, 585] width 110 height 35
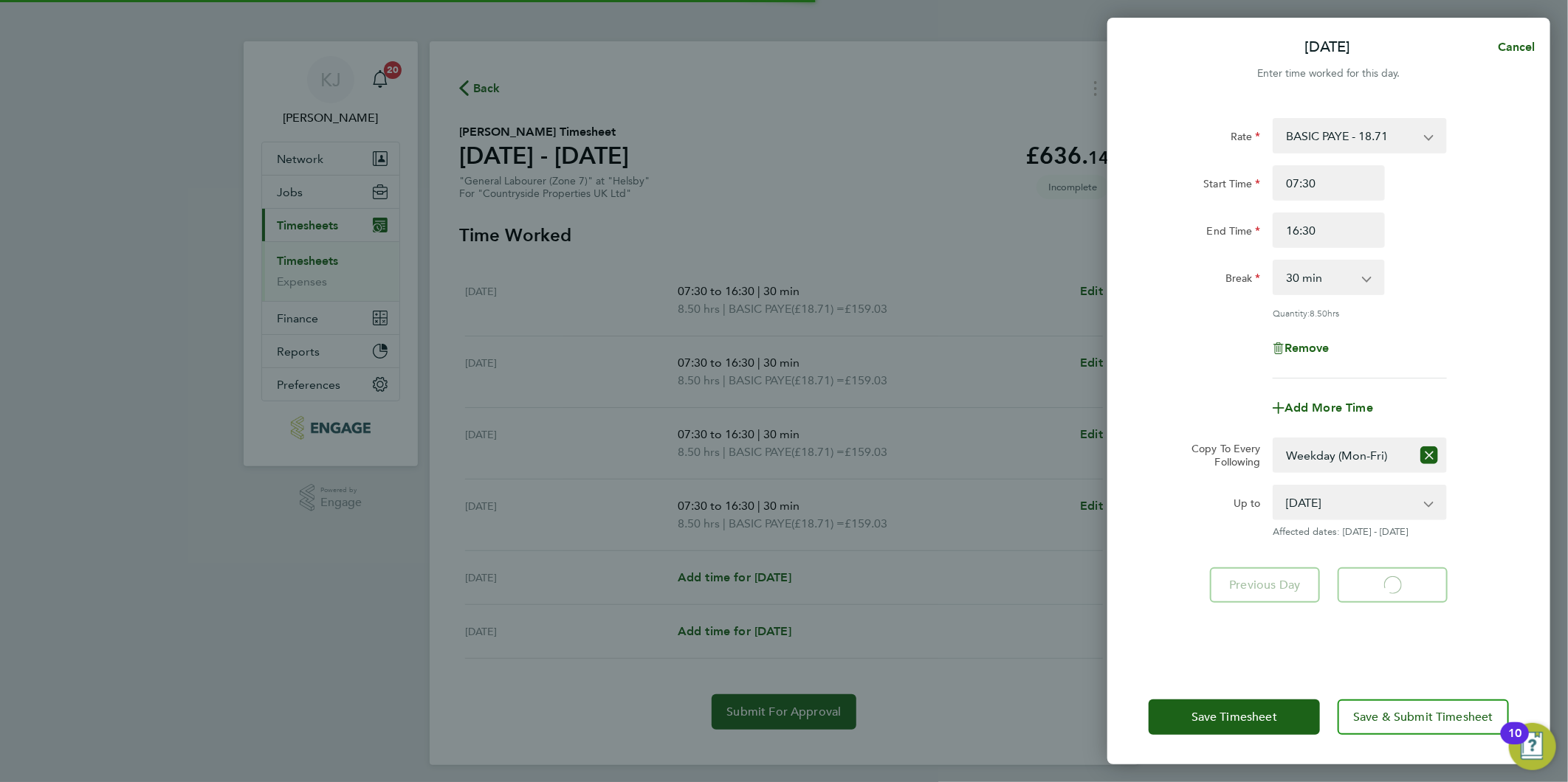
select select "30"
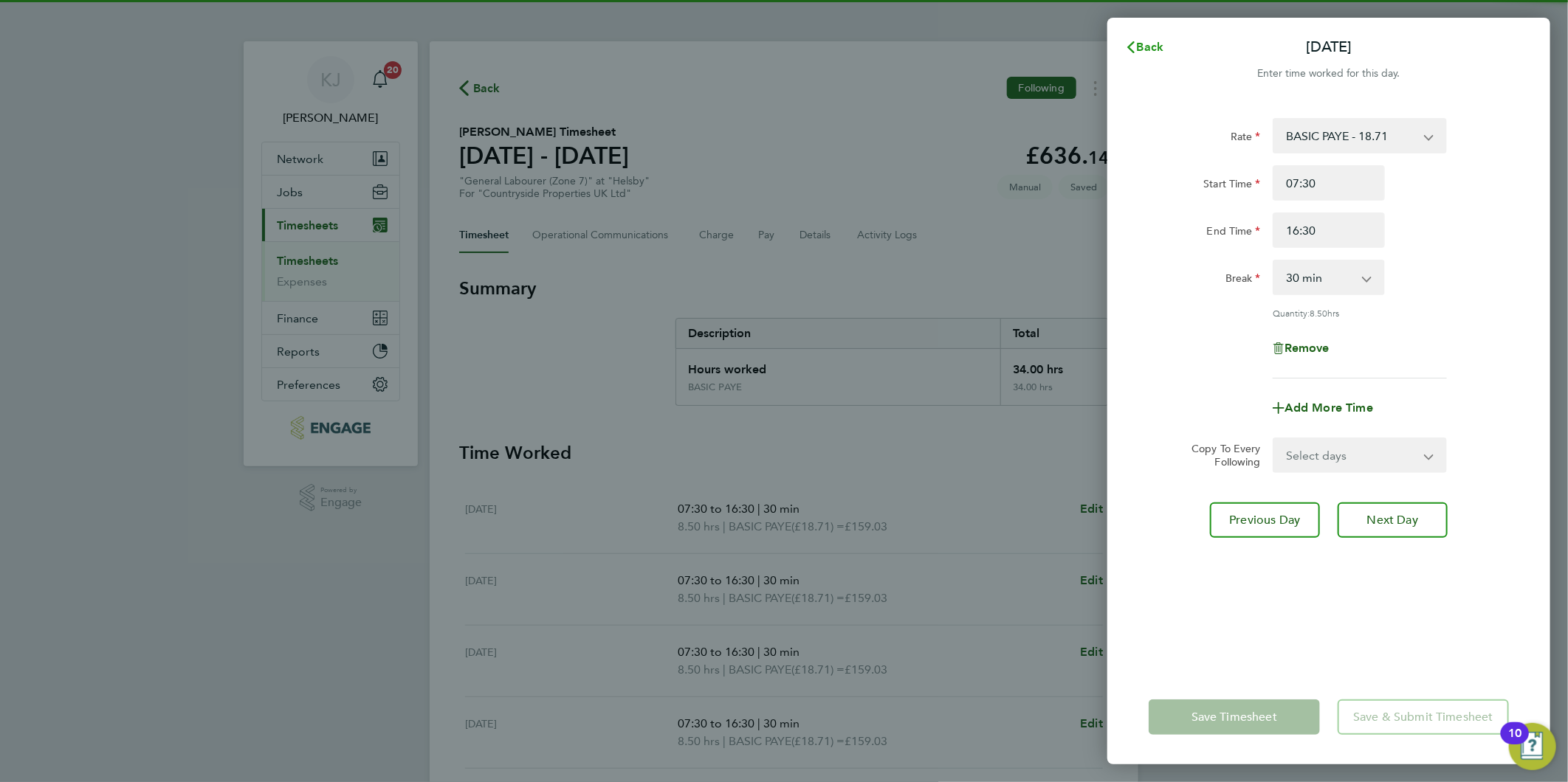
drag, startPoint x: 1149, startPoint y: 54, endPoint x: 1132, endPoint y: 54, distance: 17.0
click at [1149, 53] on span "Back" at bounding box center [1150, 46] width 27 height 14
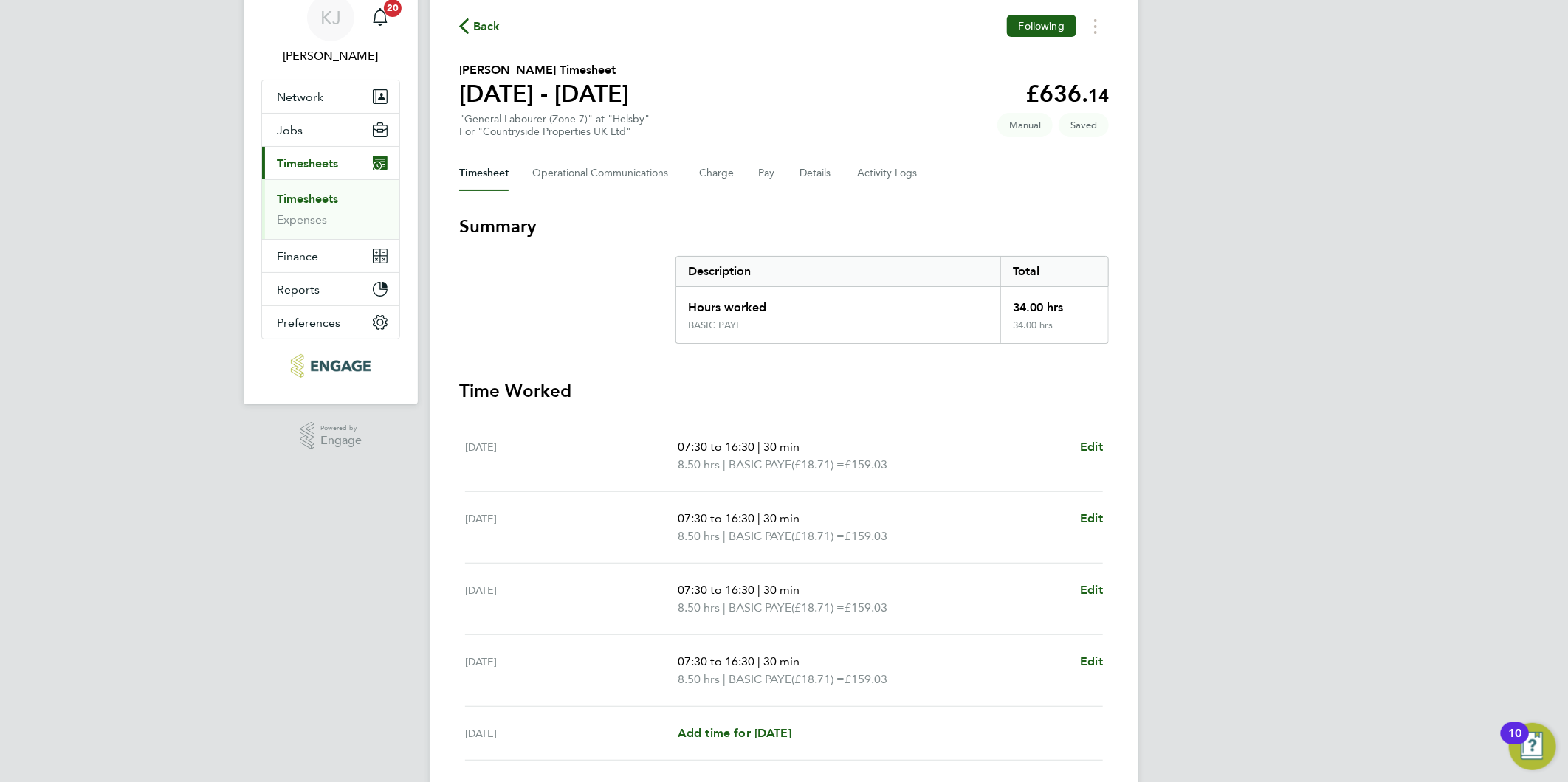
scroll to position [223, 0]
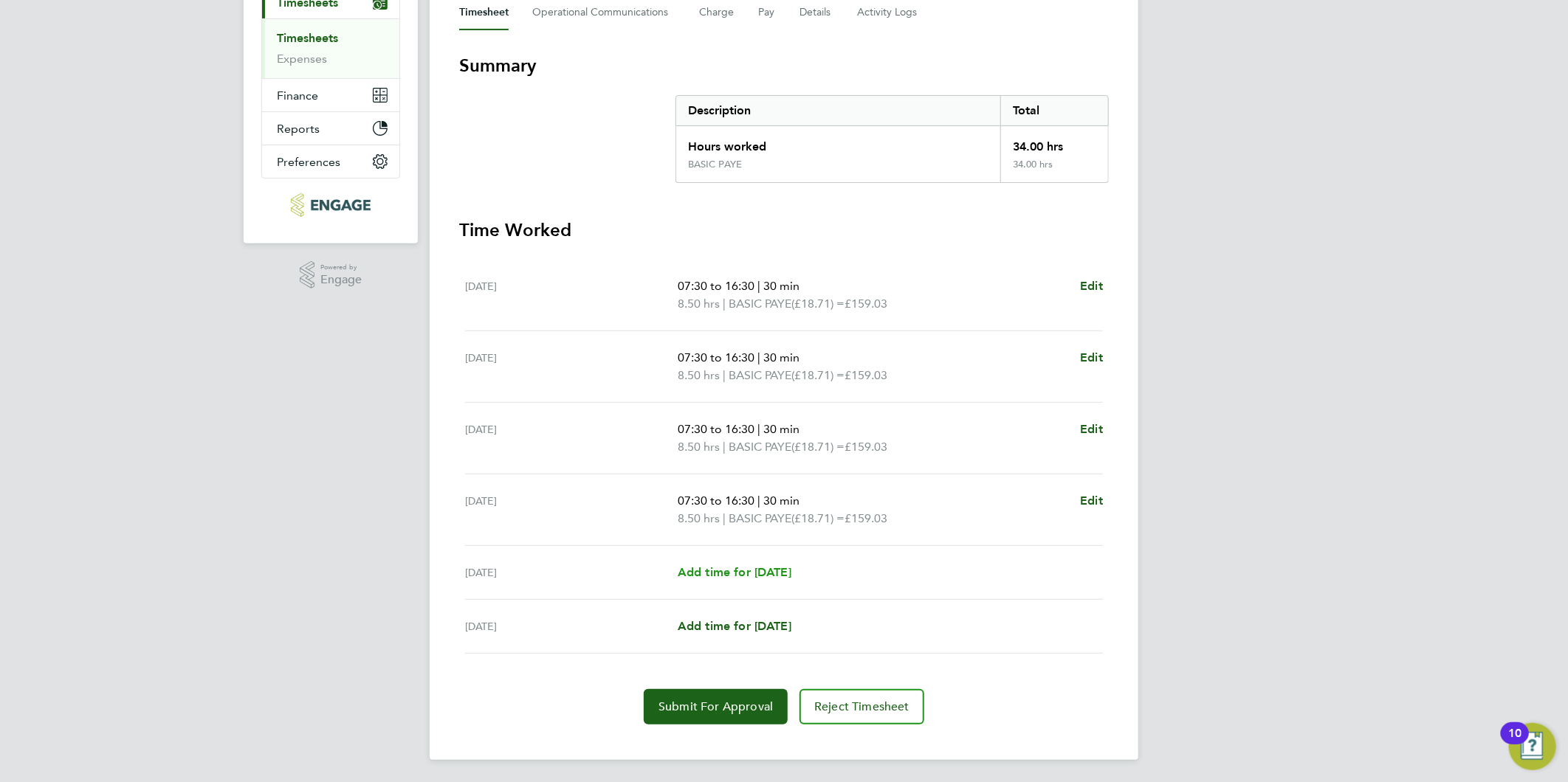
click at [707, 565] on span "Add time for [DATE]" at bounding box center [734, 572] width 114 height 14
select select "30"
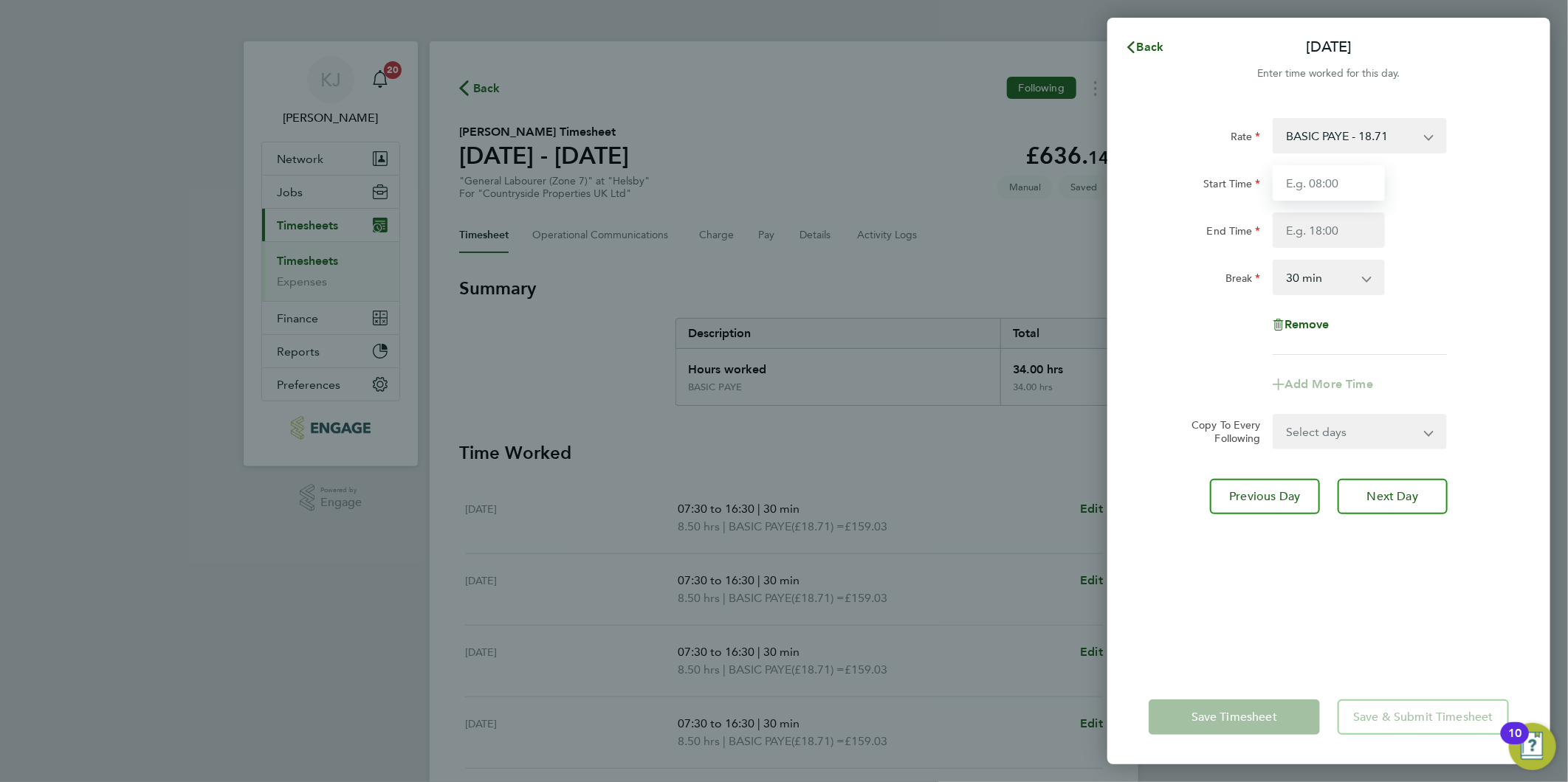
click at [1308, 191] on input "Start Time" at bounding box center [1328, 183] width 112 height 35
type input "07:30"
type input "14:30"
drag, startPoint x: 1290, startPoint y: 285, endPoint x: 1289, endPoint y: 295, distance: 10.0
click at [1290, 285] on select "0 min 15 min 30 min 45 min 60 min 75 min 90 min" at bounding box center [1320, 278] width 91 height 32
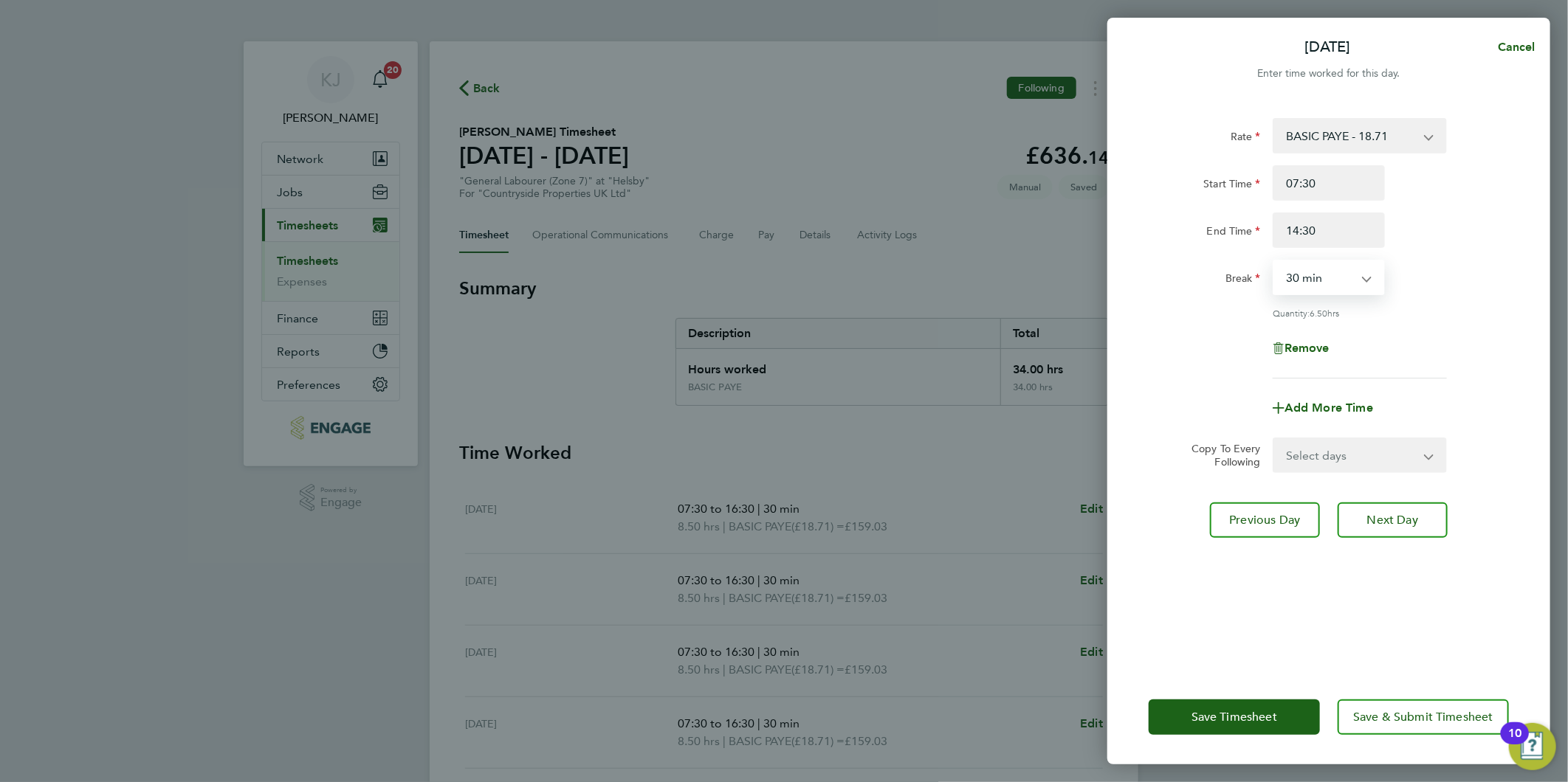
select select "0"
click at [1274, 262] on select "0 min 15 min 30 min 45 min 60 min 75 min 90 min" at bounding box center [1320, 278] width 91 height 32
click at [1353, 168] on input "07:30" at bounding box center [1328, 183] width 112 height 35
click at [1412, 520] on span "Next Day" at bounding box center [1392, 520] width 51 height 14
select select "30"
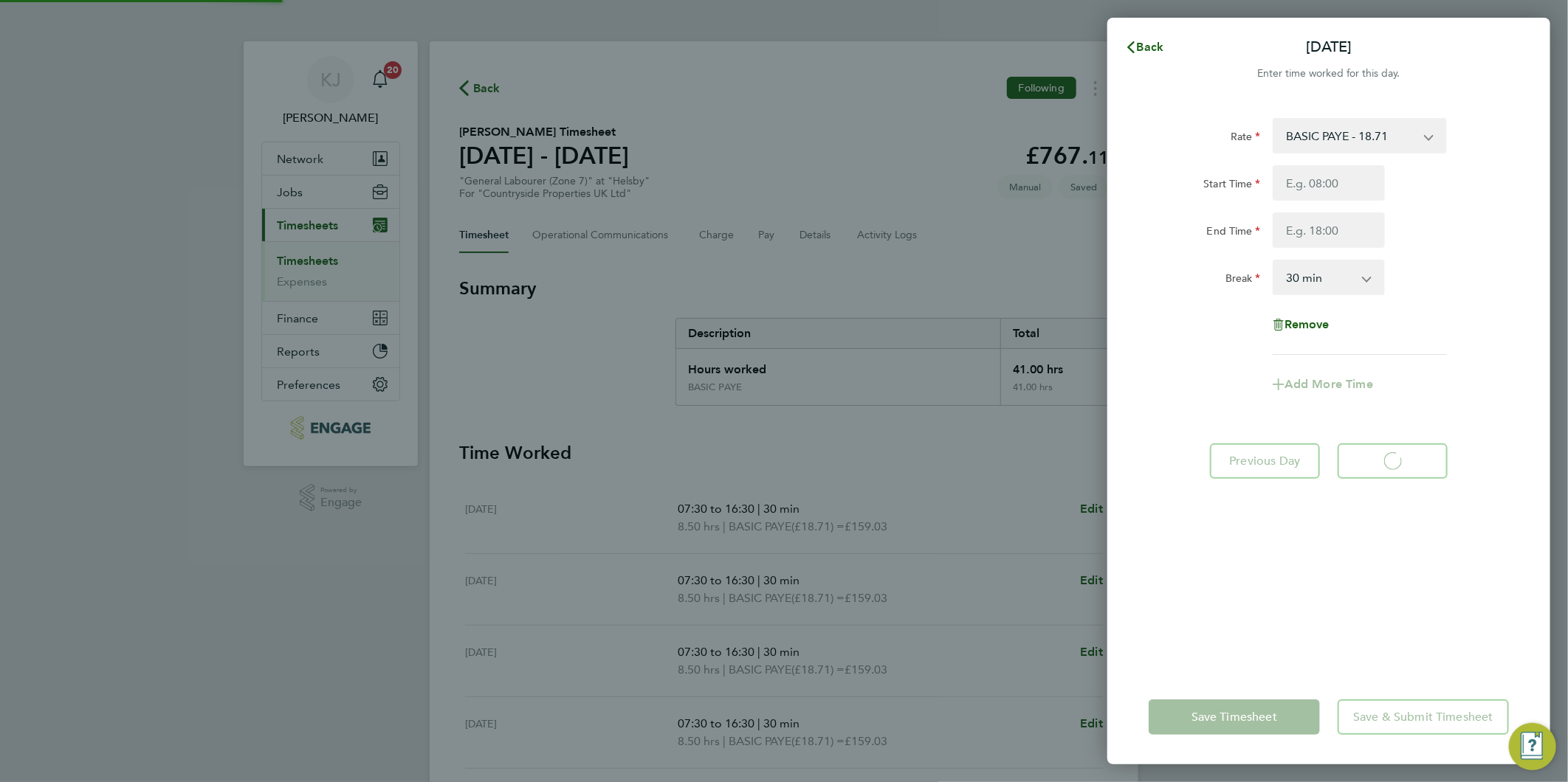
select select "30"
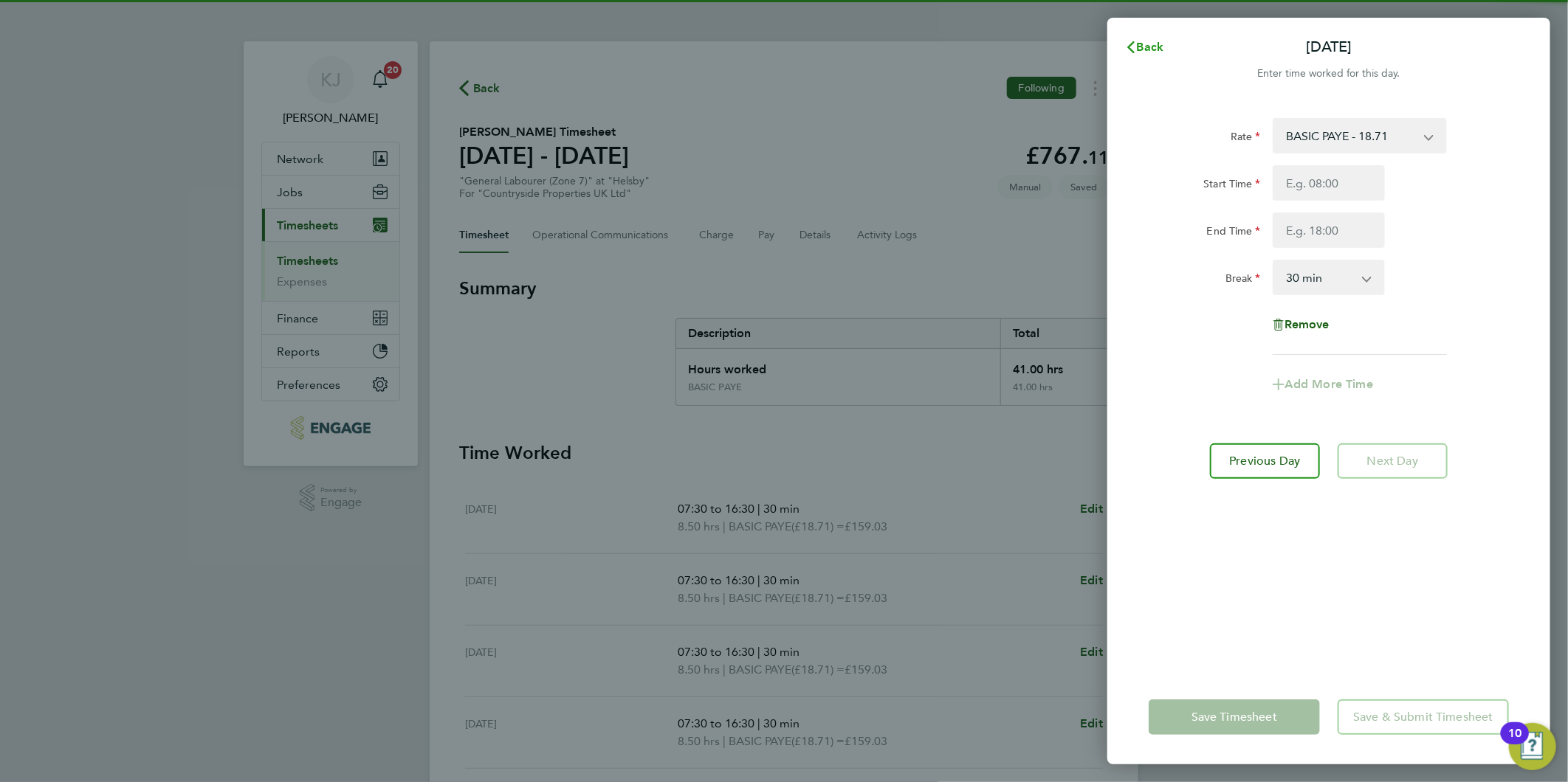
click at [1130, 56] on button "Back" at bounding box center [1144, 46] width 68 height 30
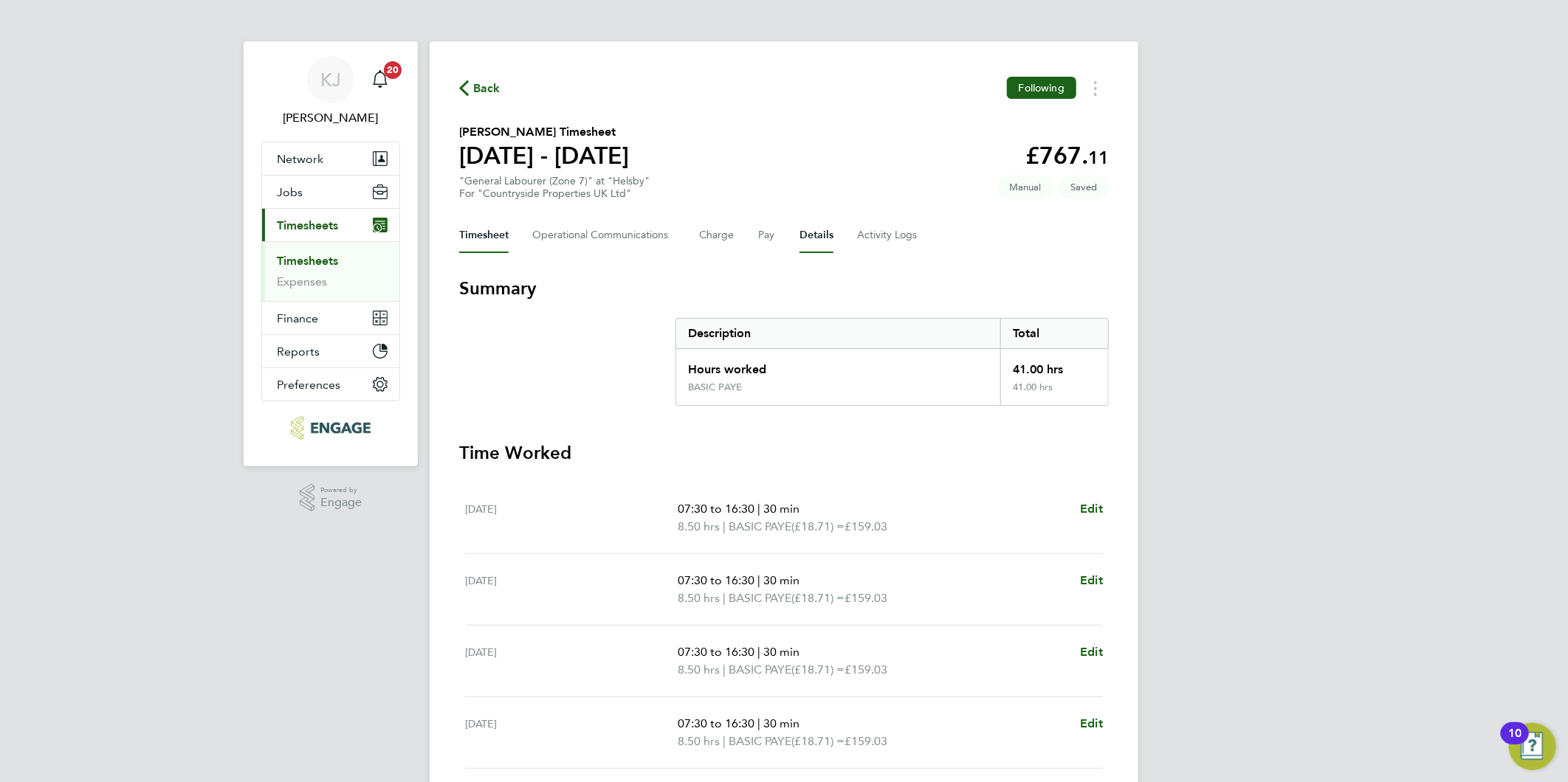
click at [814, 233] on button "Details" at bounding box center [816, 235] width 34 height 35
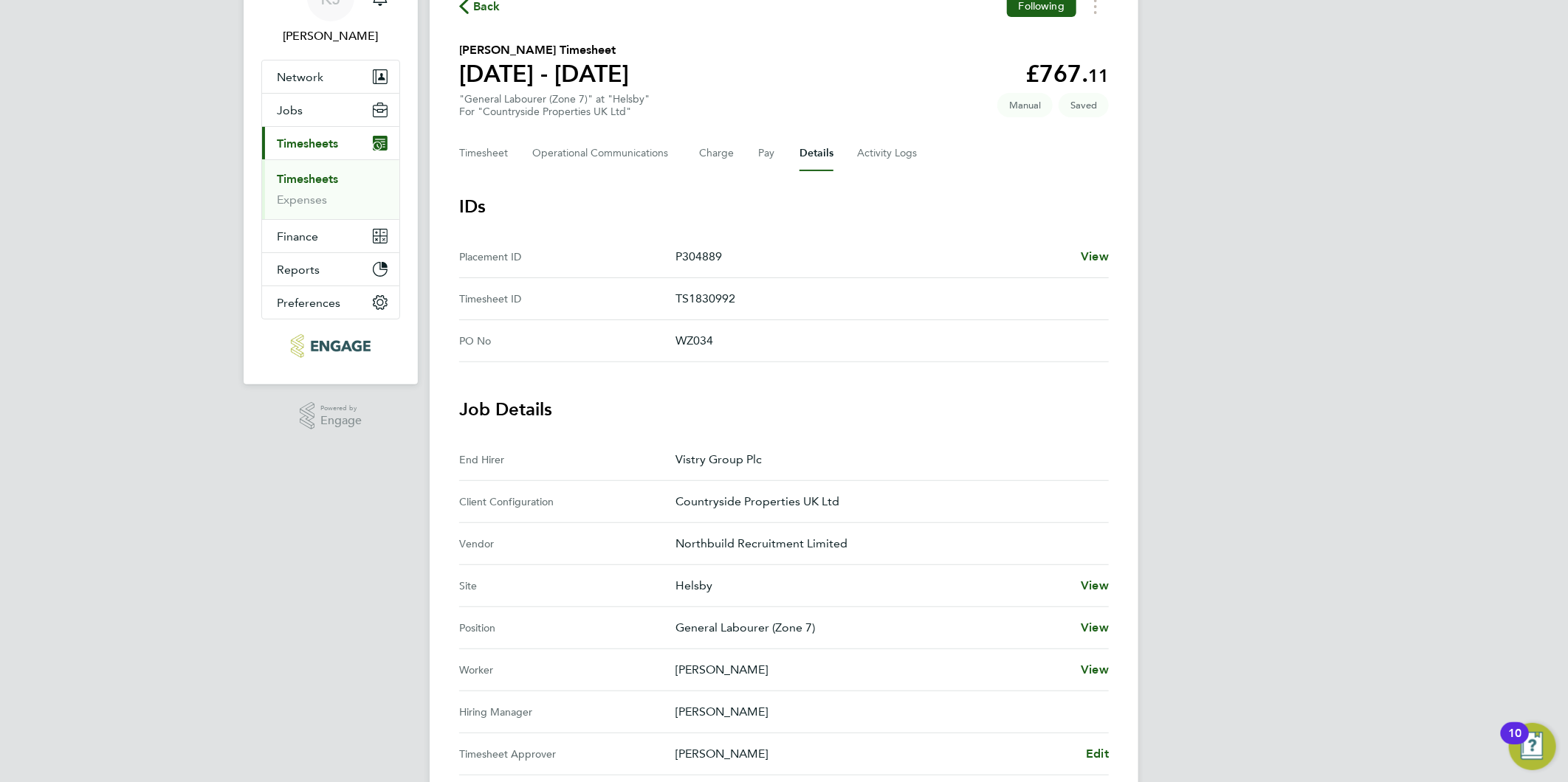
scroll to position [77, 0]
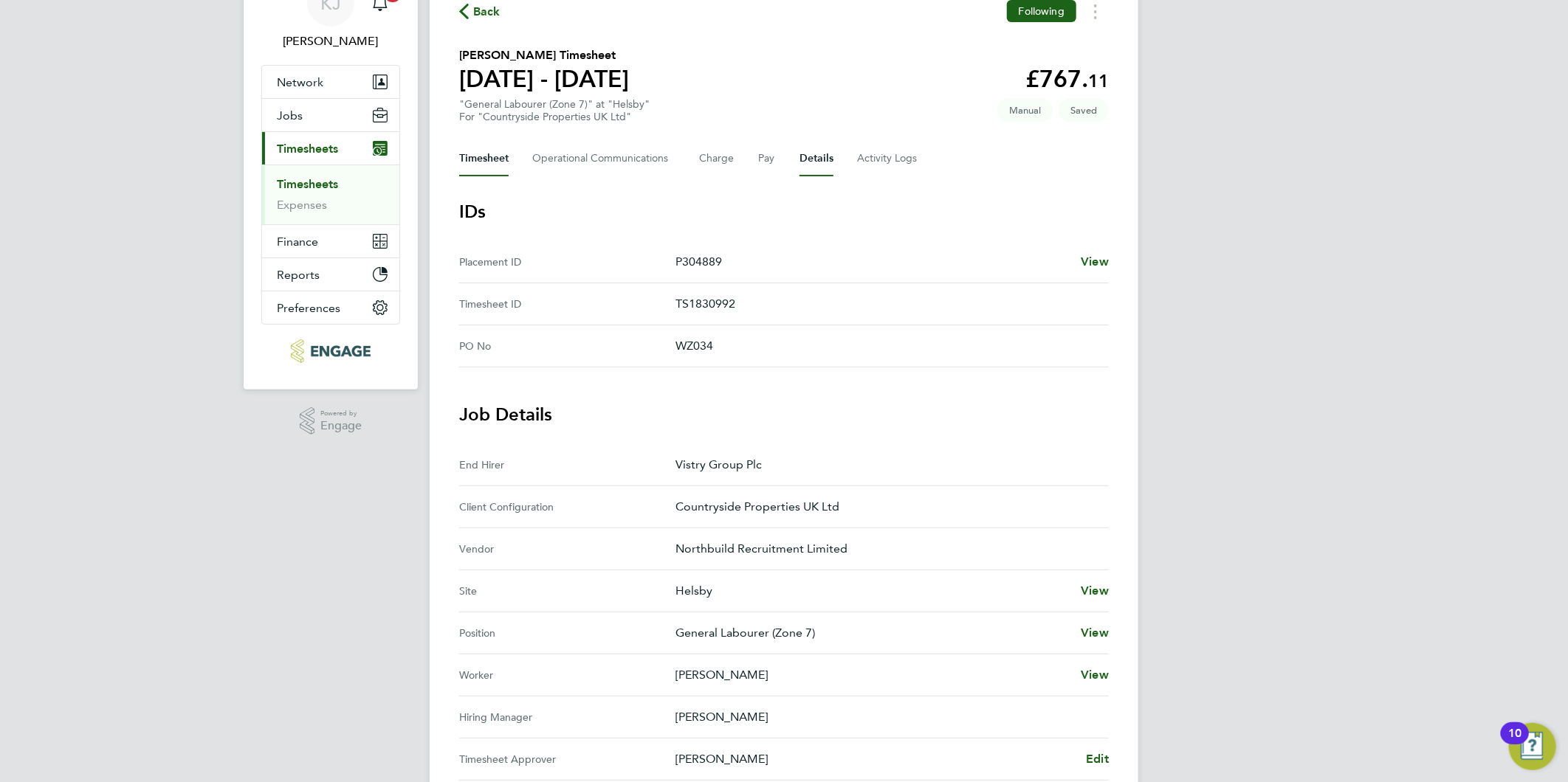
click at [503, 163] on button "Timesheet" at bounding box center [484, 159] width 50 height 35
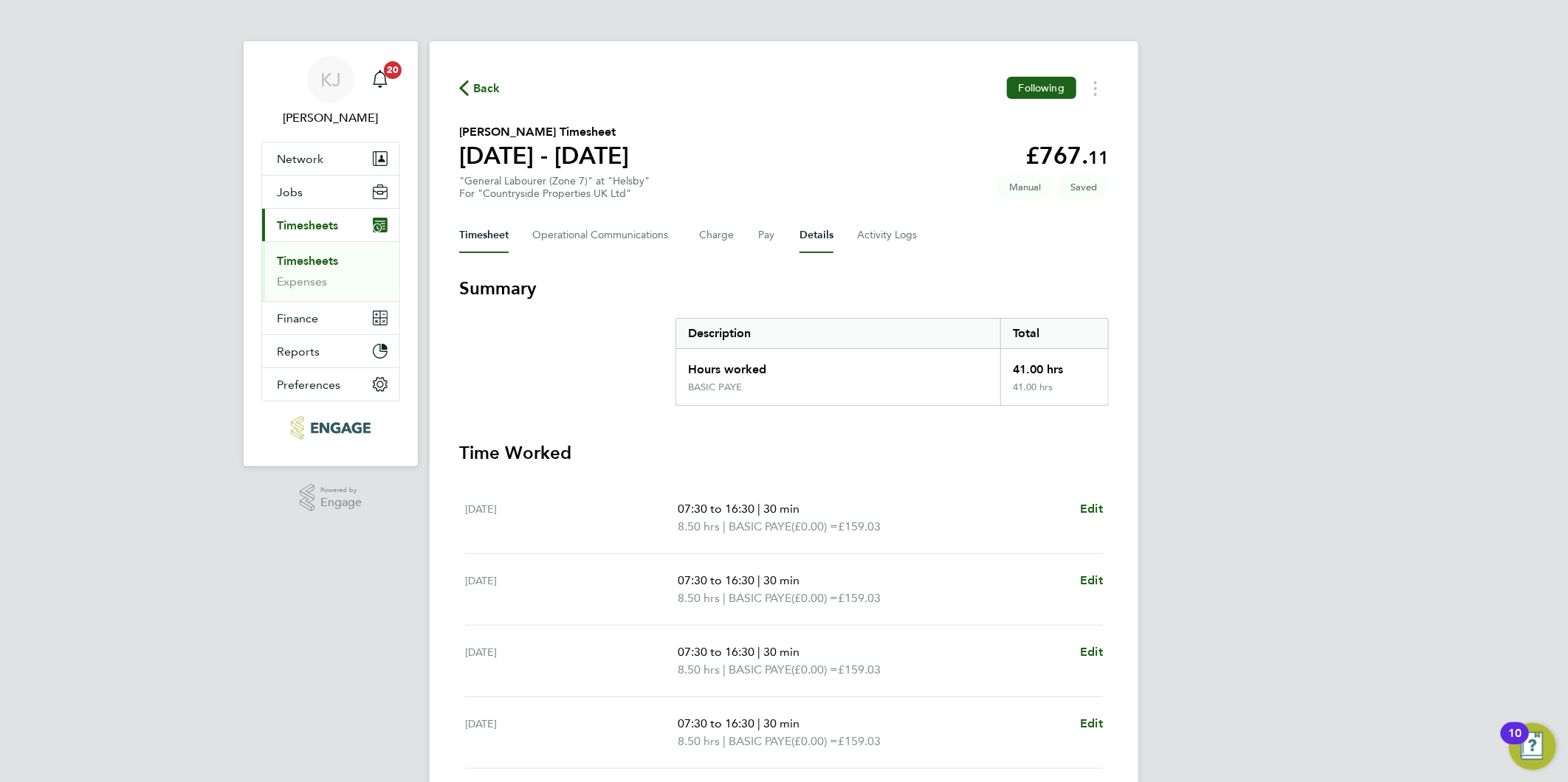
click at [822, 232] on button "Details" at bounding box center [816, 235] width 34 height 35
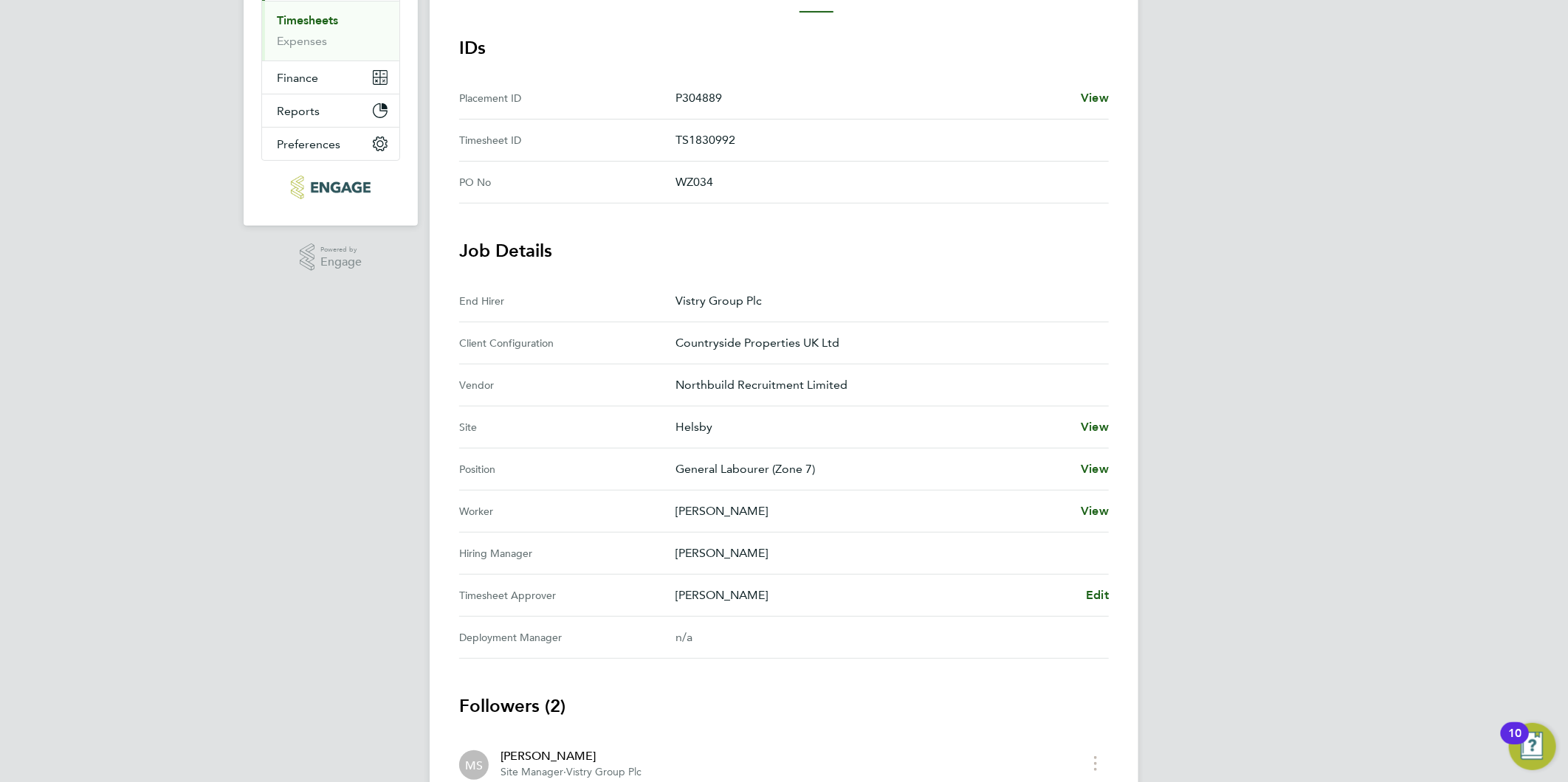
scroll to position [77, 0]
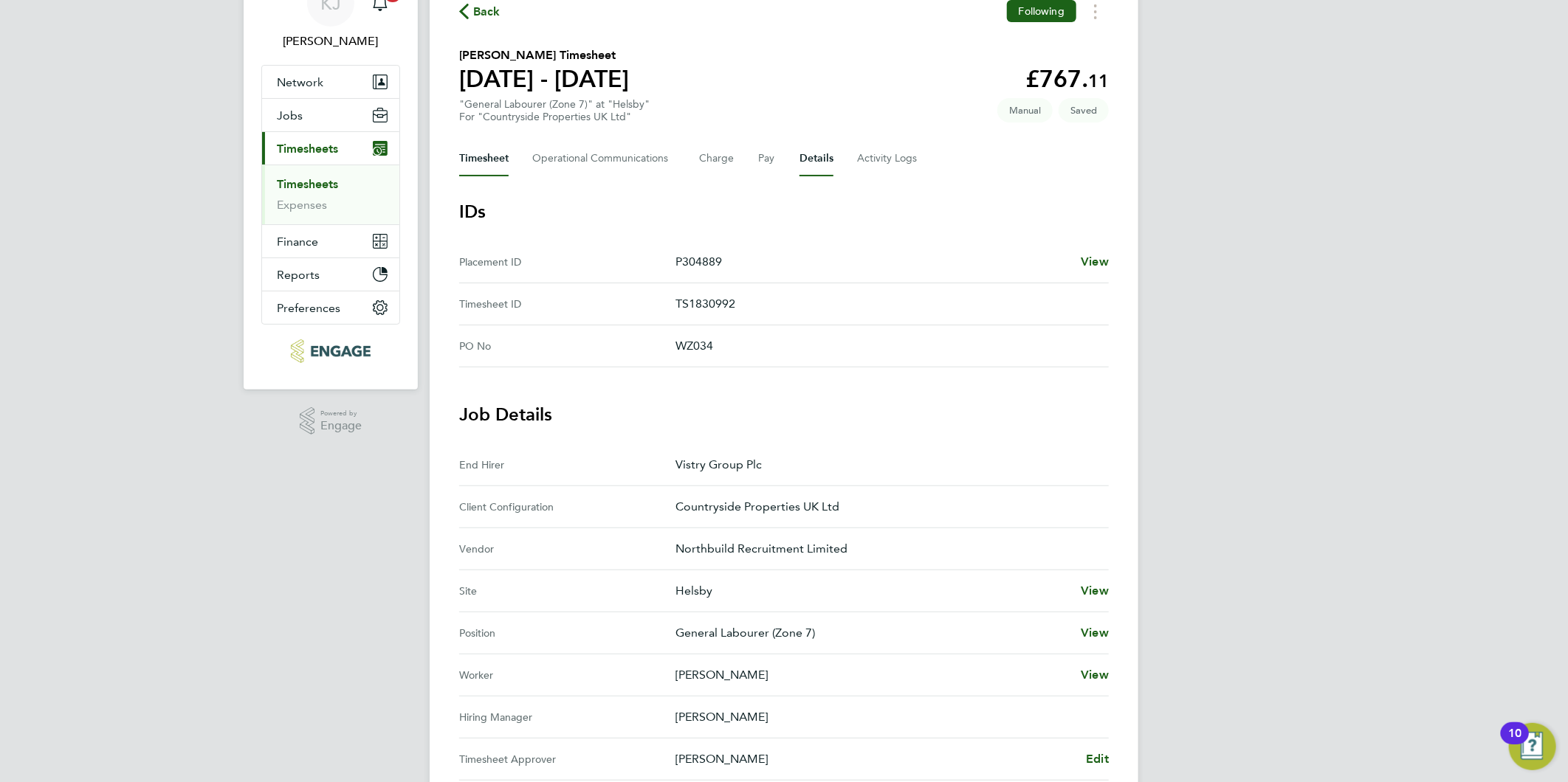
click at [477, 149] on button "Timesheet" at bounding box center [484, 159] width 50 height 35
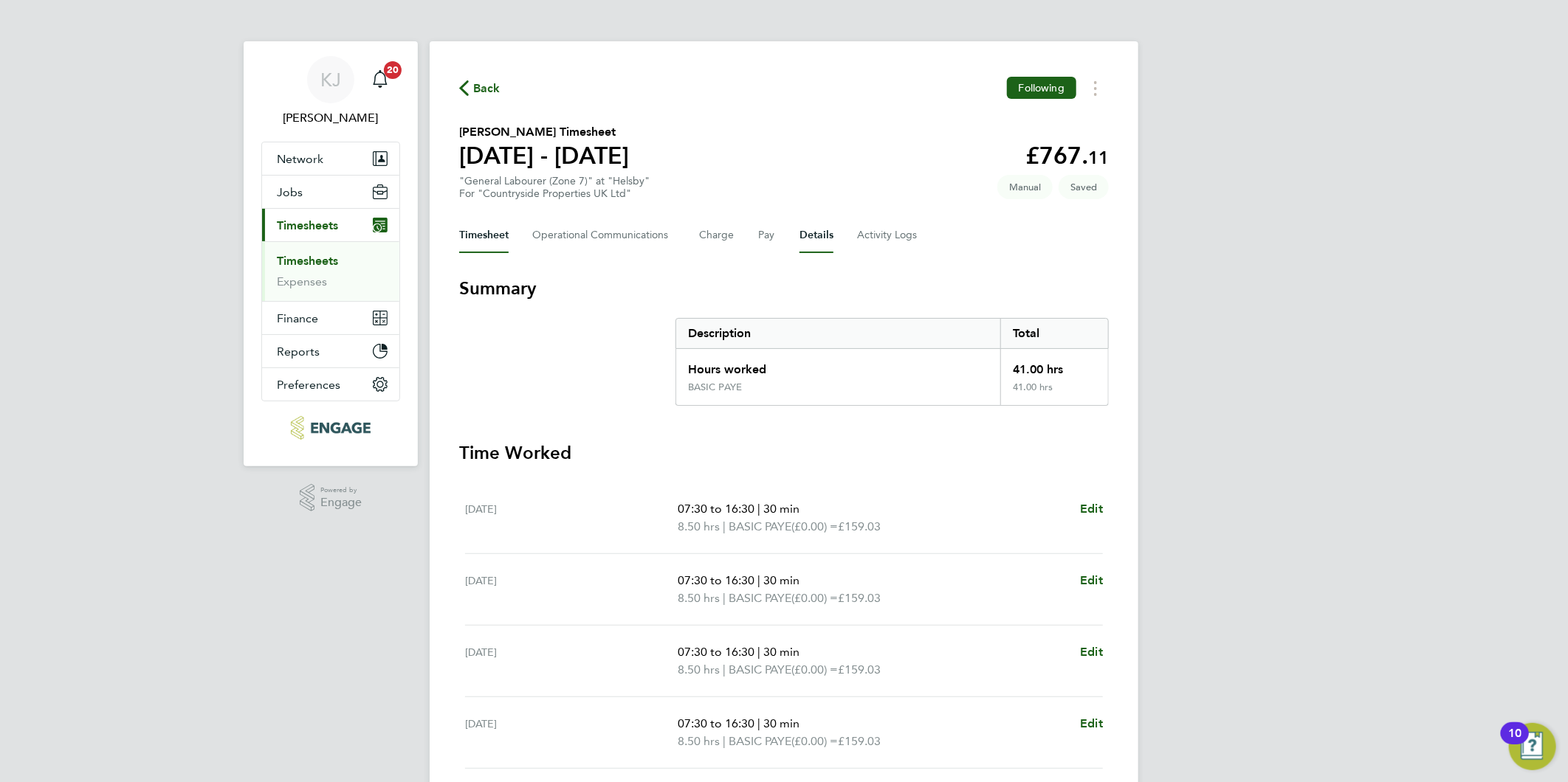
click at [794, 229] on div "Timesheet Operational Communications Charge Pay Details Activity Logs" at bounding box center [784, 235] width 650 height 35
drag, startPoint x: 804, startPoint y: 232, endPoint x: 814, endPoint y: 273, distance: 42.2
click at [805, 232] on button "Details" at bounding box center [816, 235] width 34 height 35
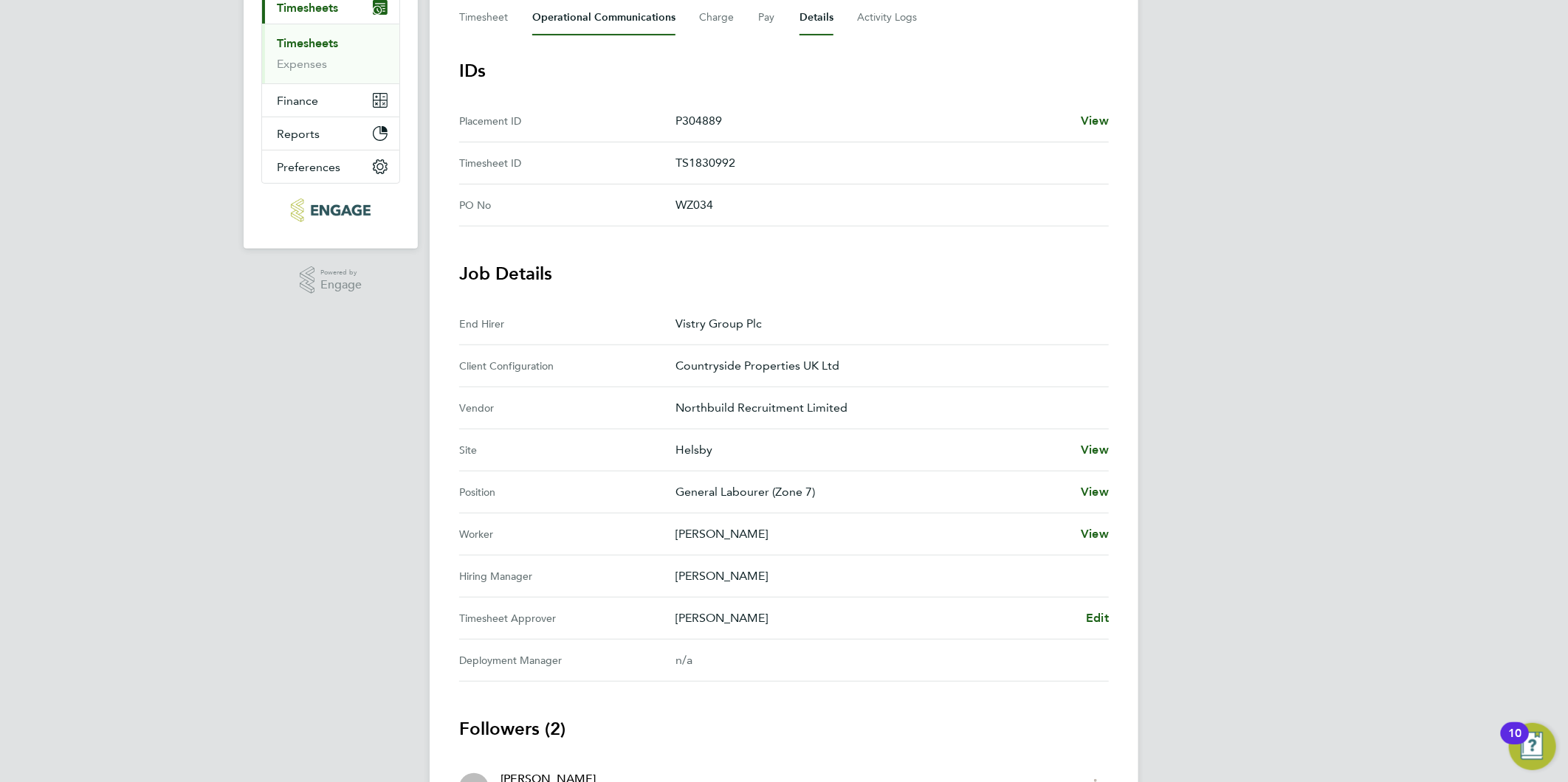
scroll to position [82, 0]
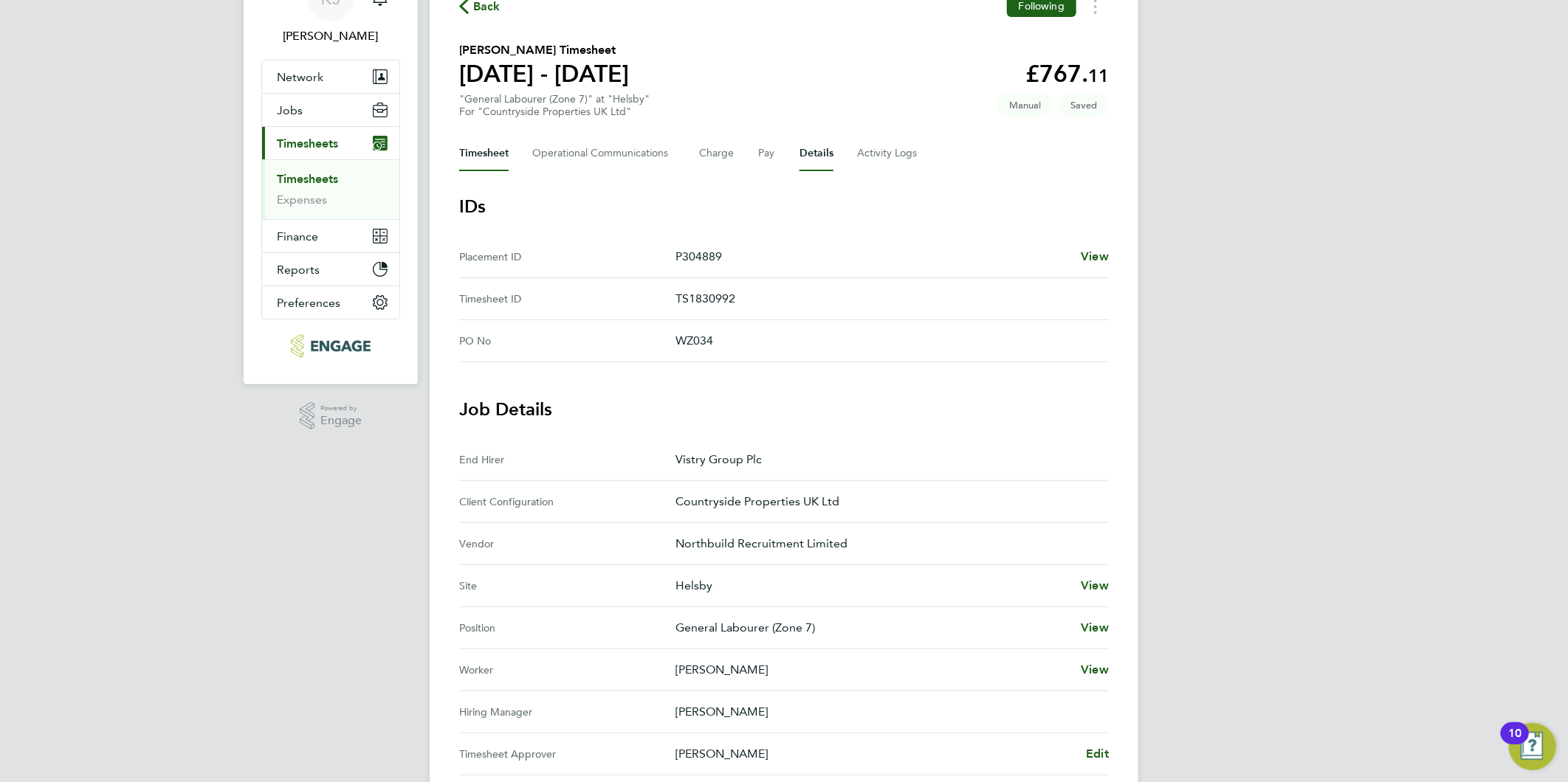
click at [484, 148] on button "Timesheet" at bounding box center [484, 154] width 50 height 35
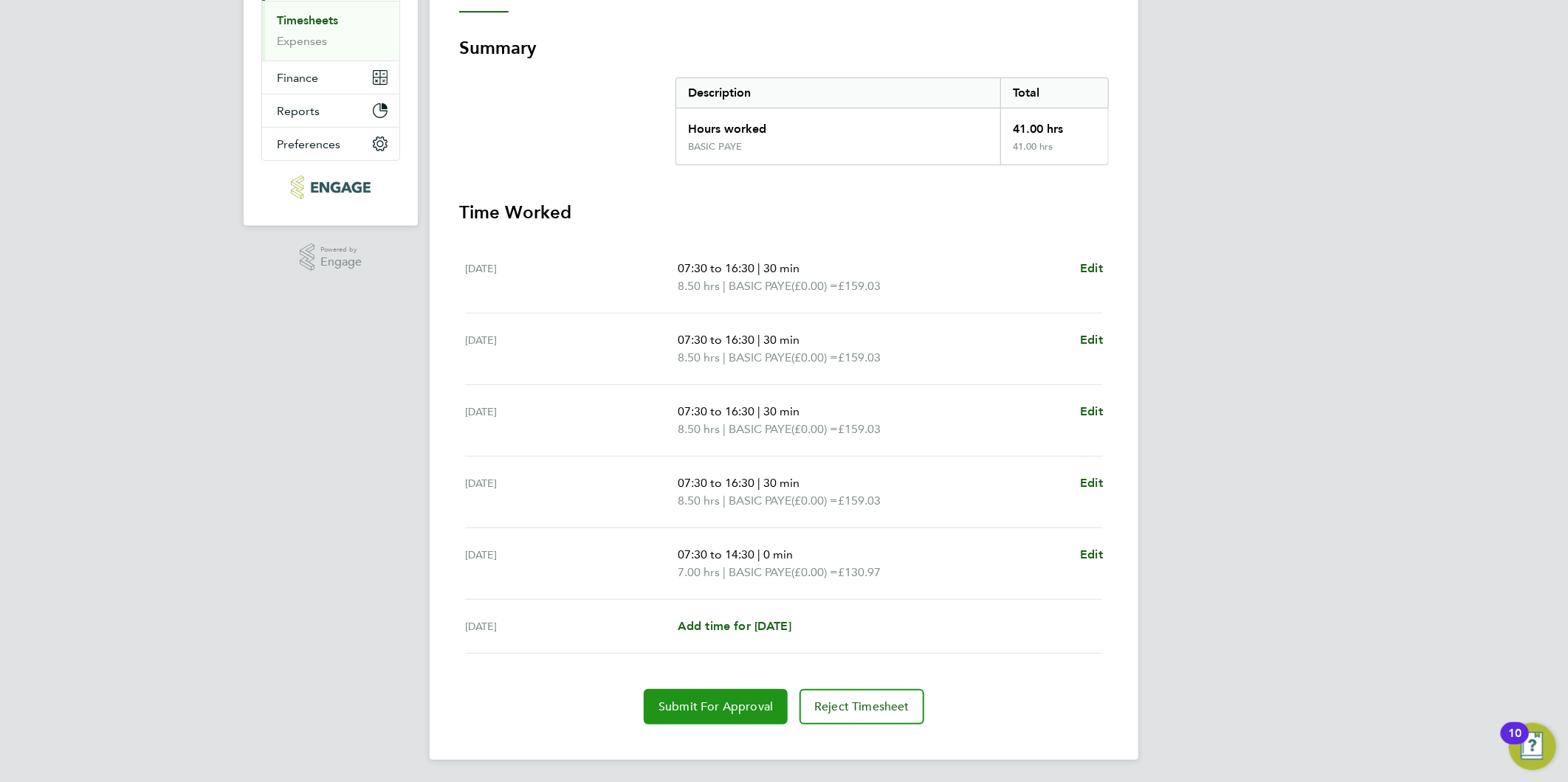
click at [692, 712] on button "Submit For Approval" at bounding box center [716, 707] width 144 height 35
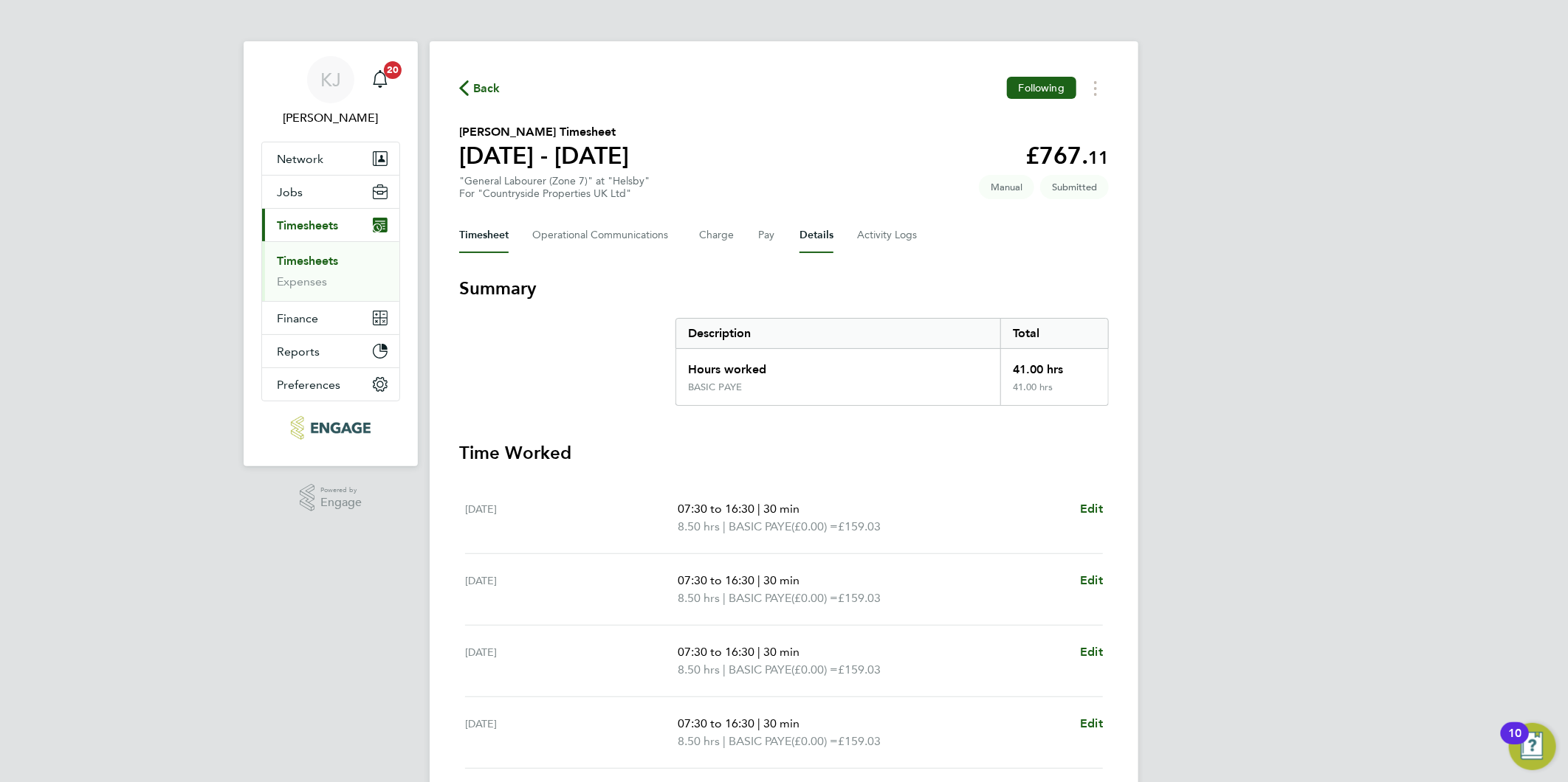
drag, startPoint x: 829, startPoint y: 239, endPoint x: 815, endPoint y: 240, distance: 14.0
click at [827, 238] on button "Details" at bounding box center [816, 235] width 34 height 35
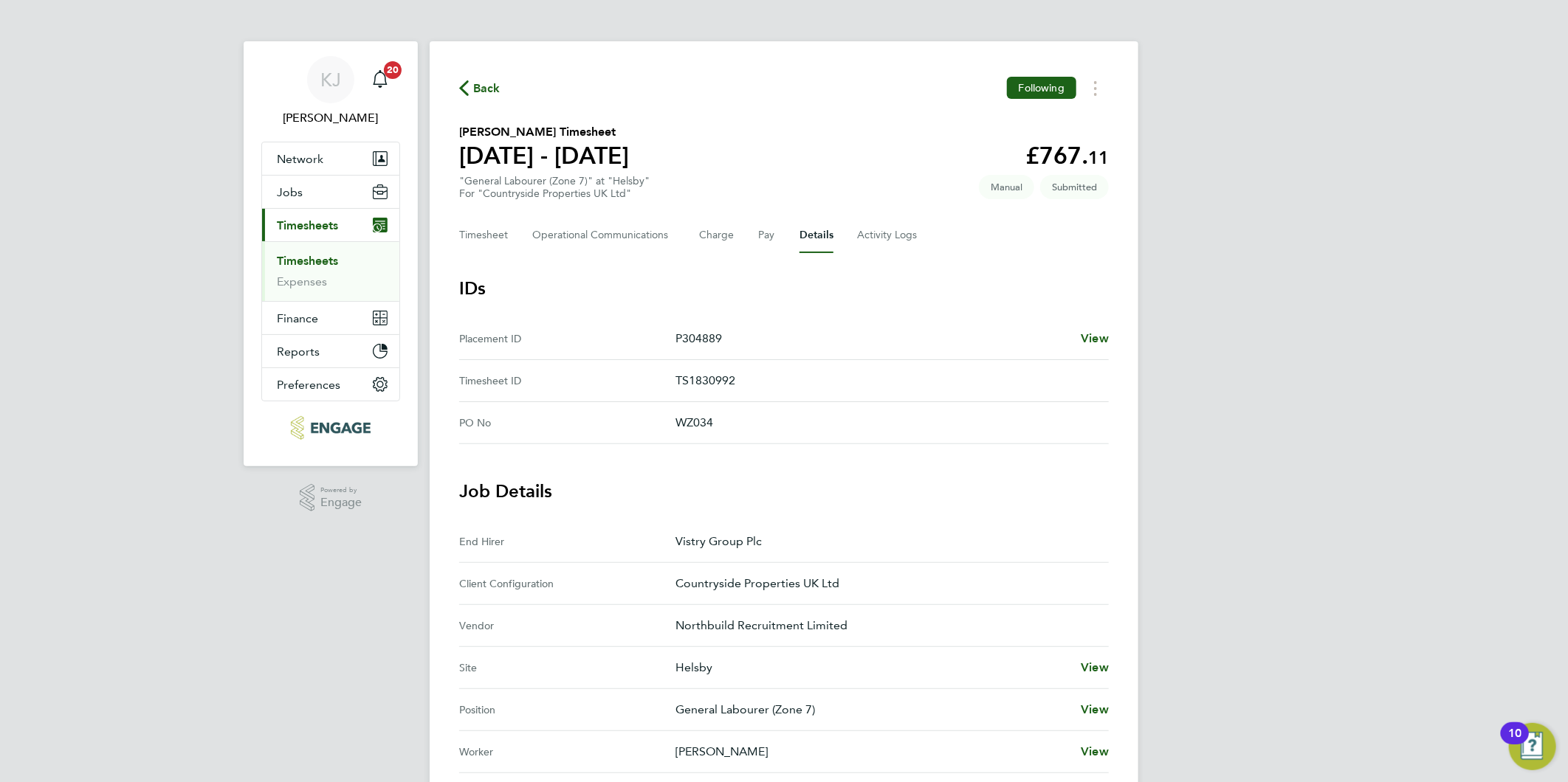
click at [305, 256] on link "Timesheets" at bounding box center [307, 261] width 62 height 14
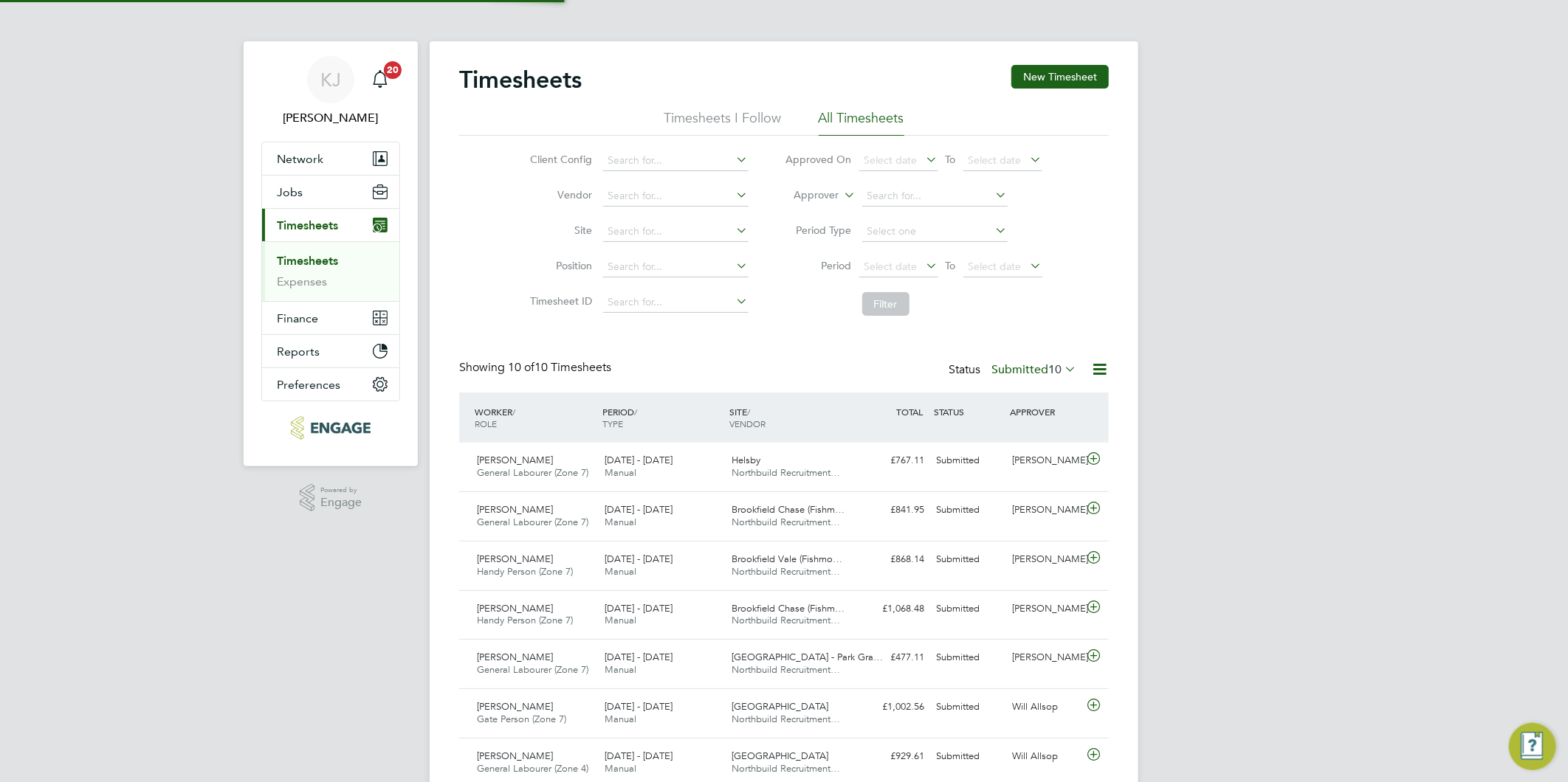
scroll to position [37, 128]
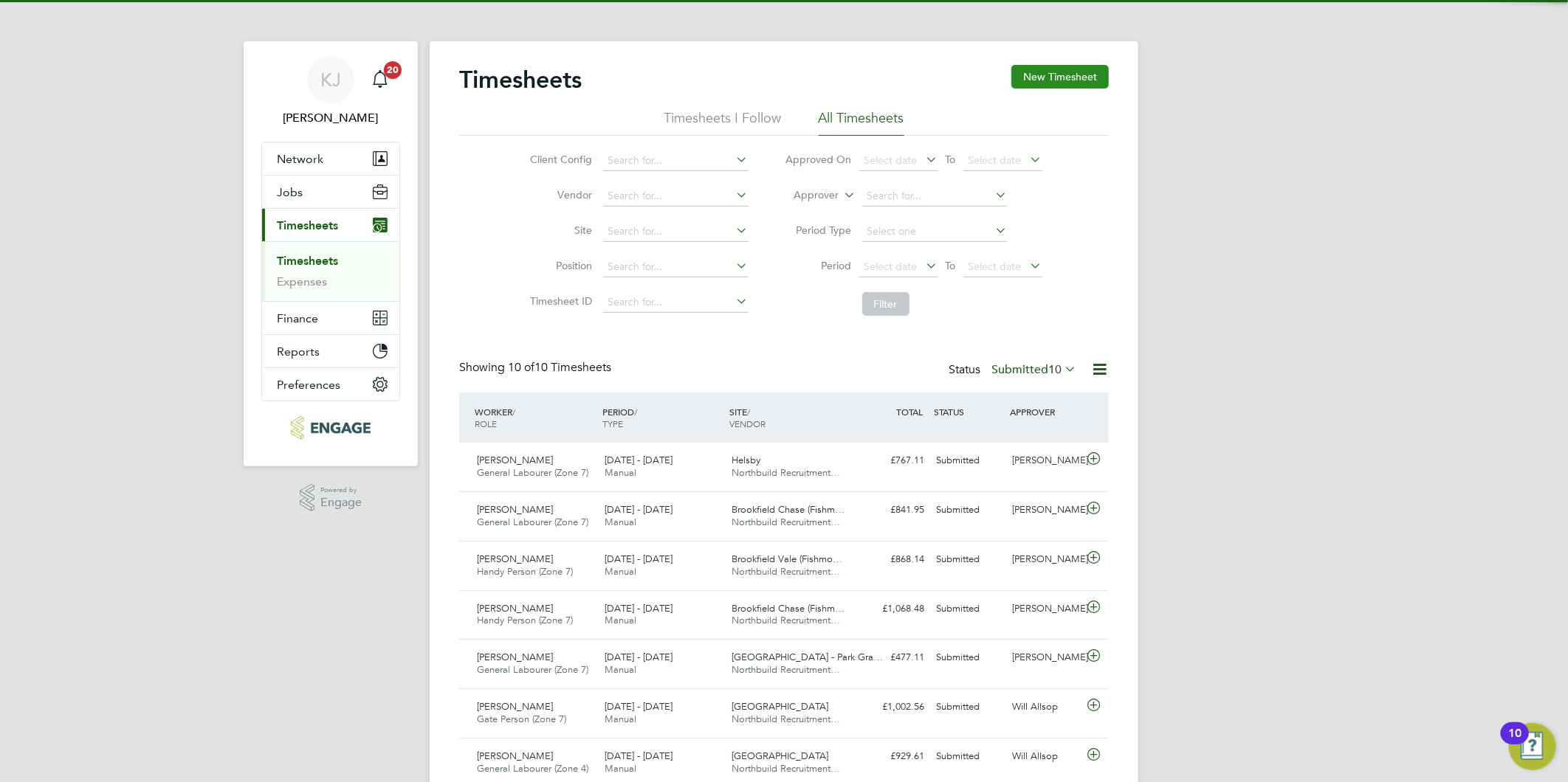
click at [1078, 71] on button "New Timesheet" at bounding box center [1059, 77] width 97 height 24
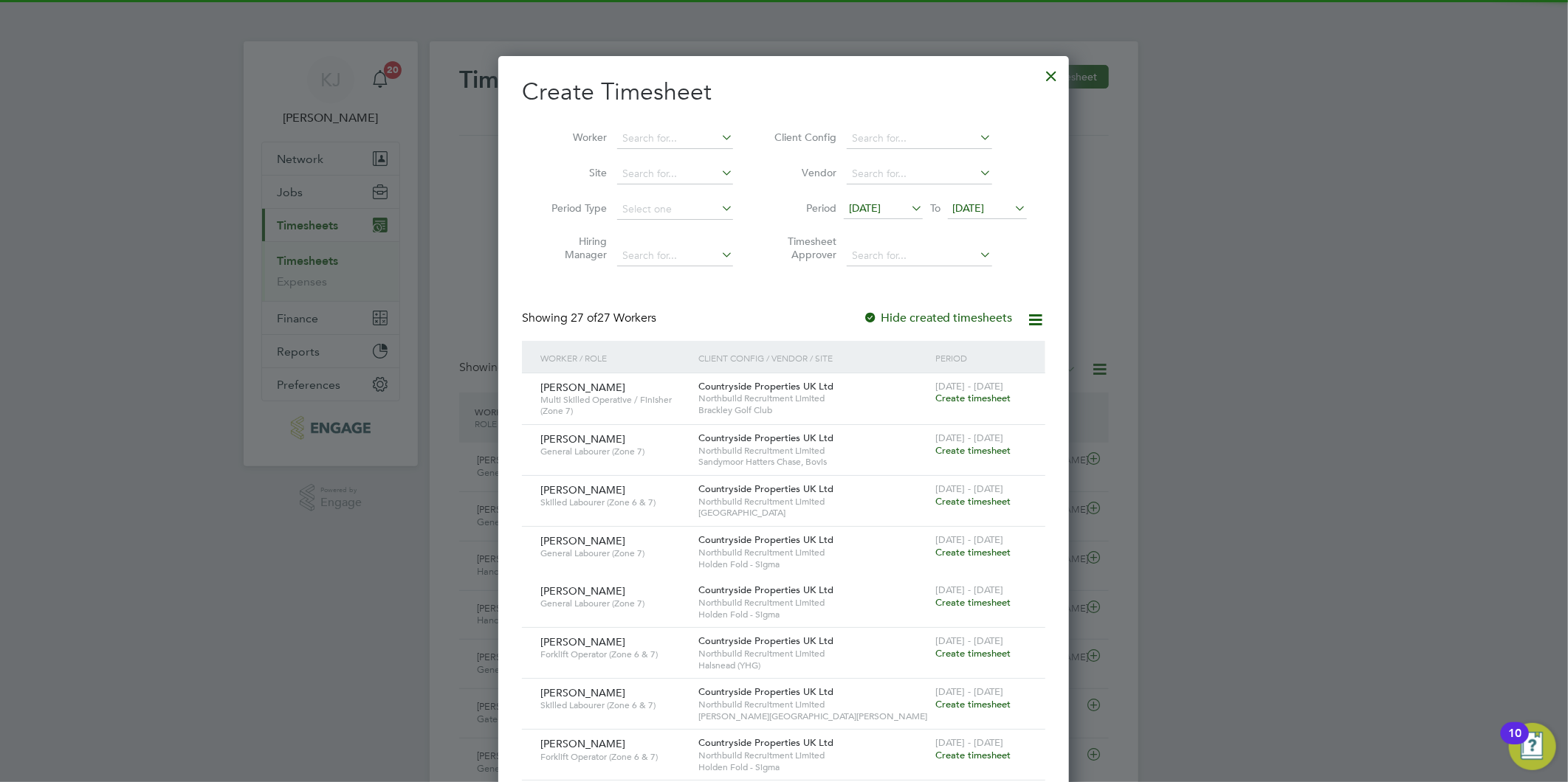
click at [880, 205] on span "[DATE]" at bounding box center [865, 208] width 32 height 13
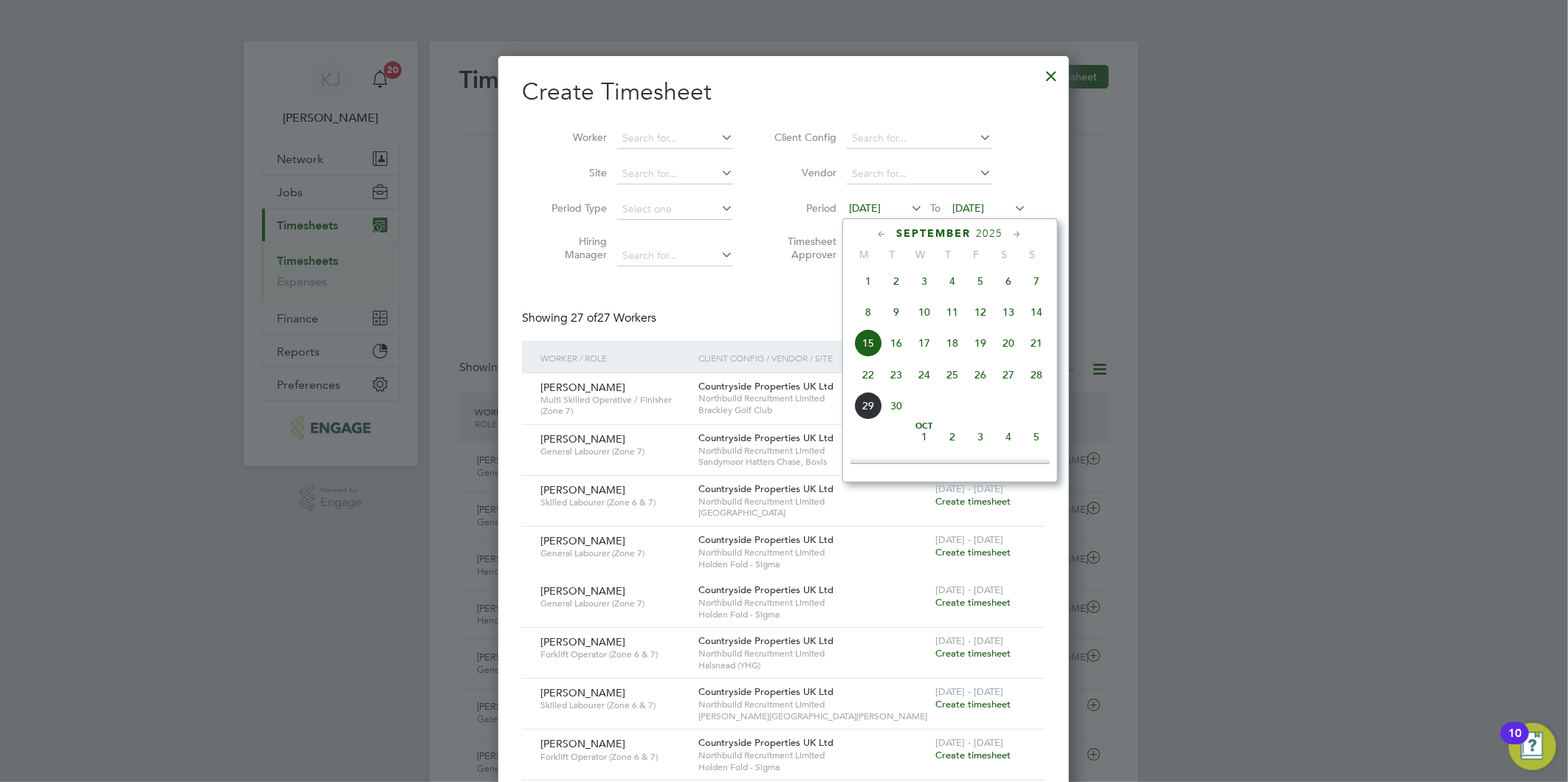
click at [861, 375] on span "22" at bounding box center [868, 375] width 28 height 28
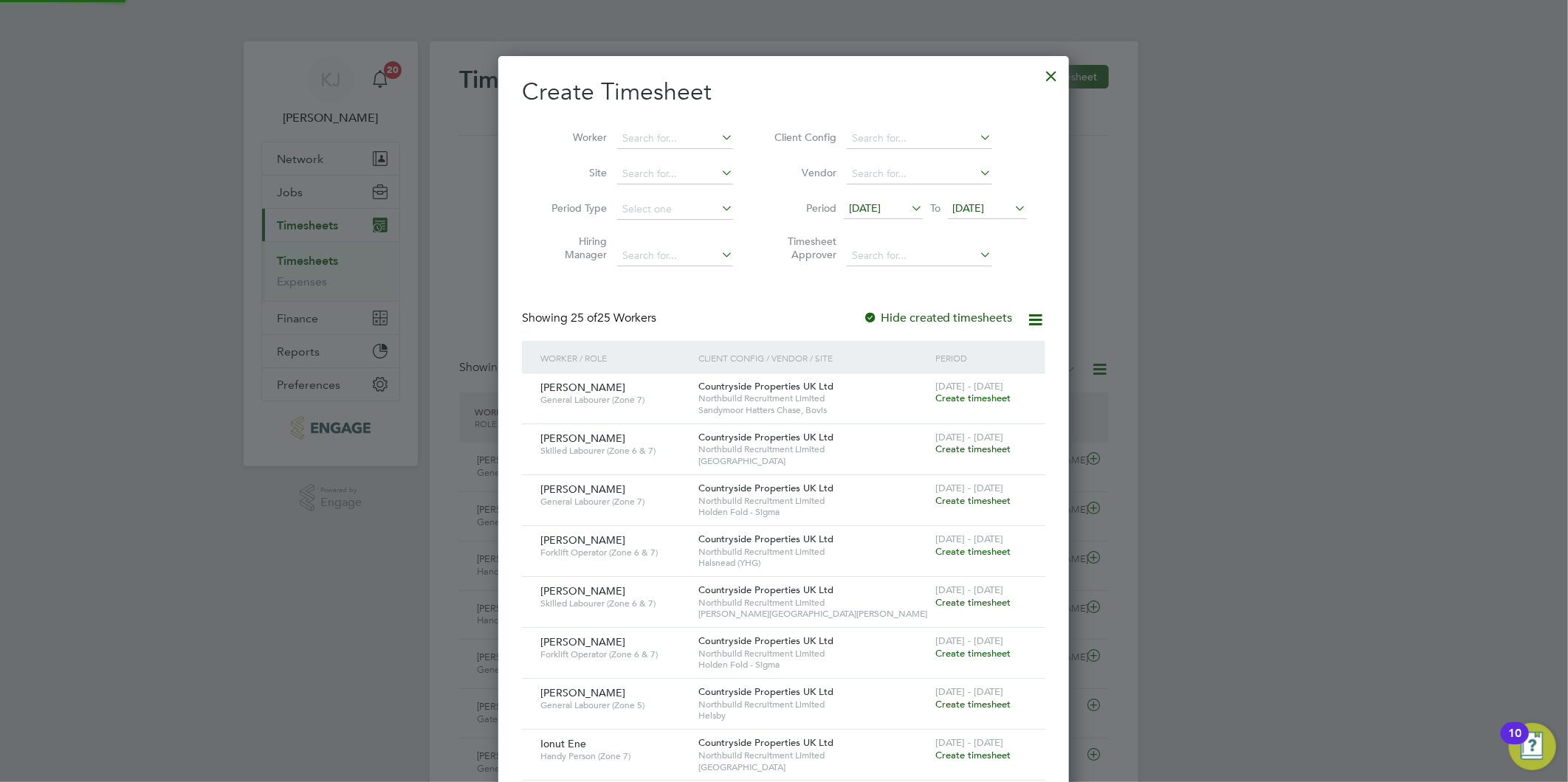
click at [981, 202] on span "[DATE]" at bounding box center [969, 208] width 32 height 13
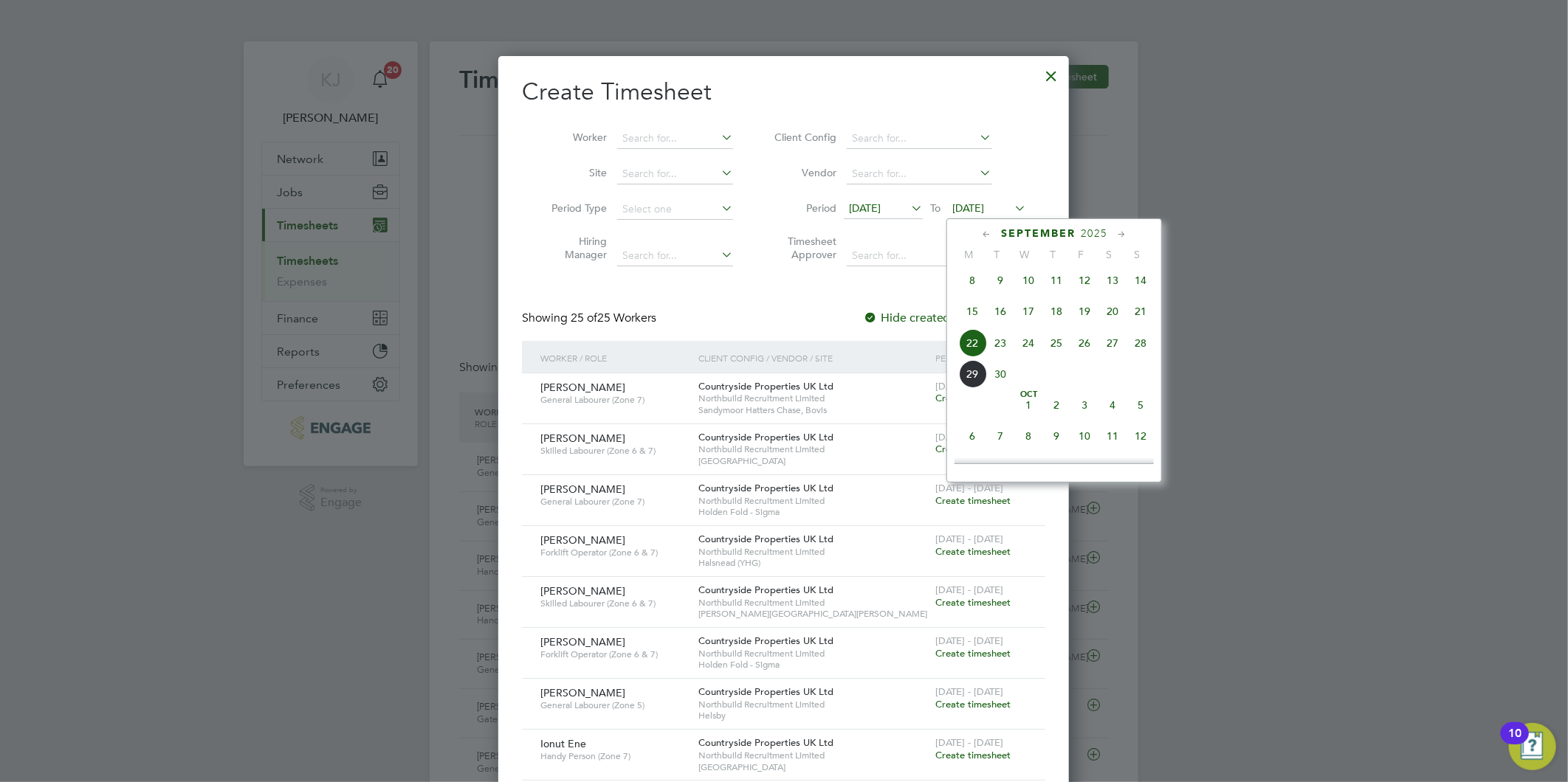
click at [1137, 344] on span "28" at bounding box center [1140, 342] width 28 height 28
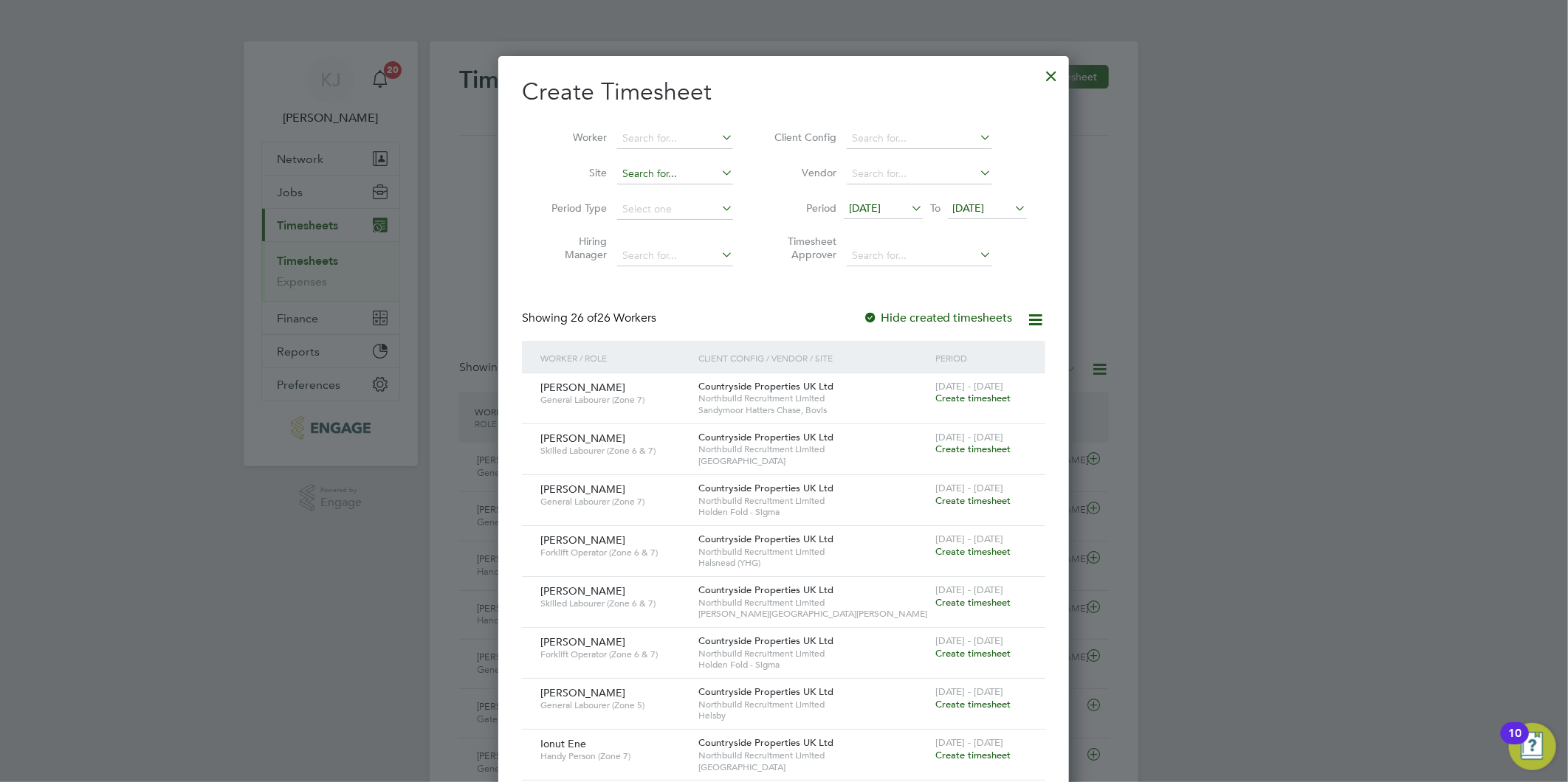
click at [652, 180] on input at bounding box center [674, 174] width 116 height 20
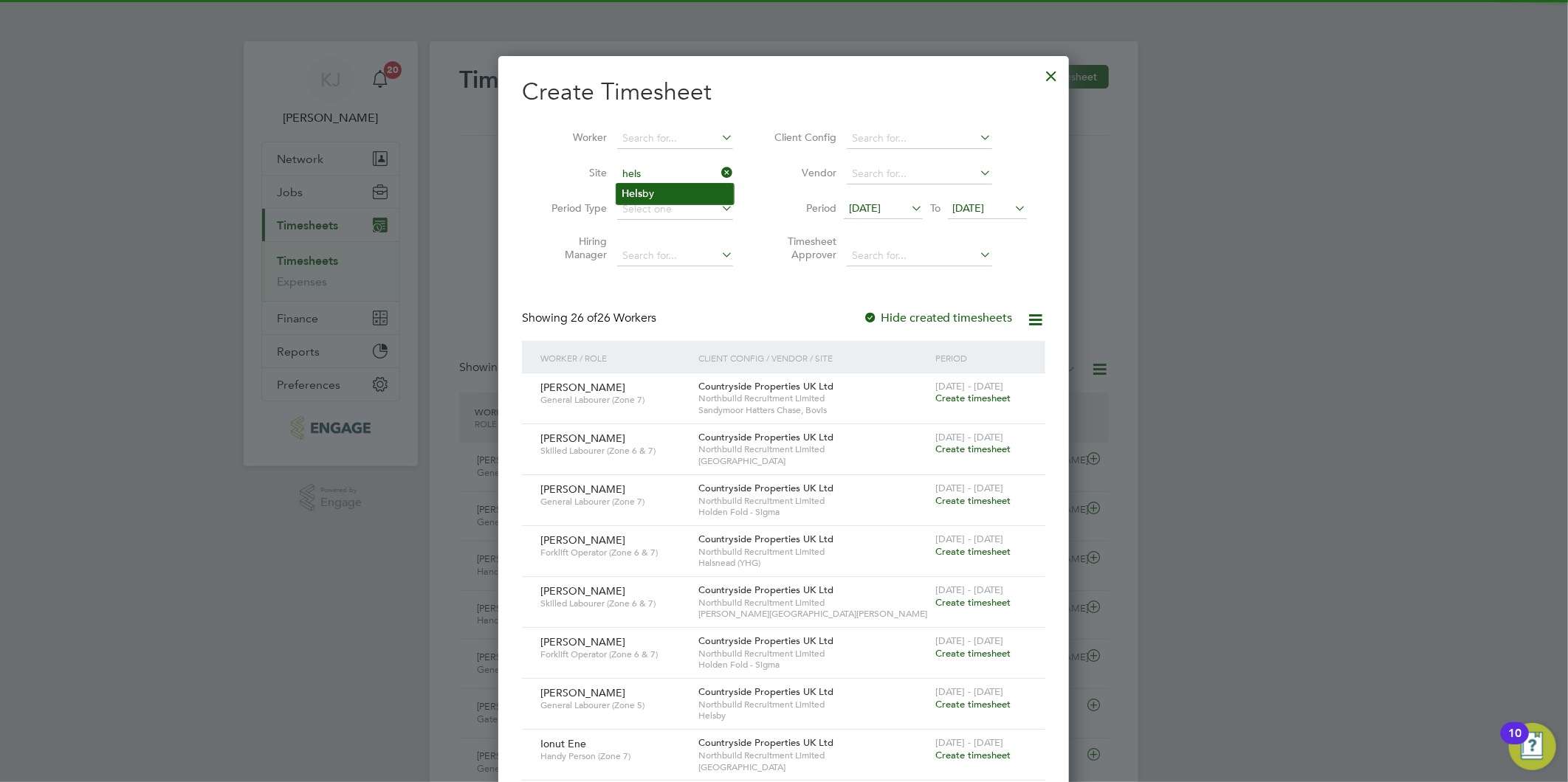
click at [652, 187] on li "Hels by" at bounding box center [674, 194] width 117 height 20
type input "Helsby"
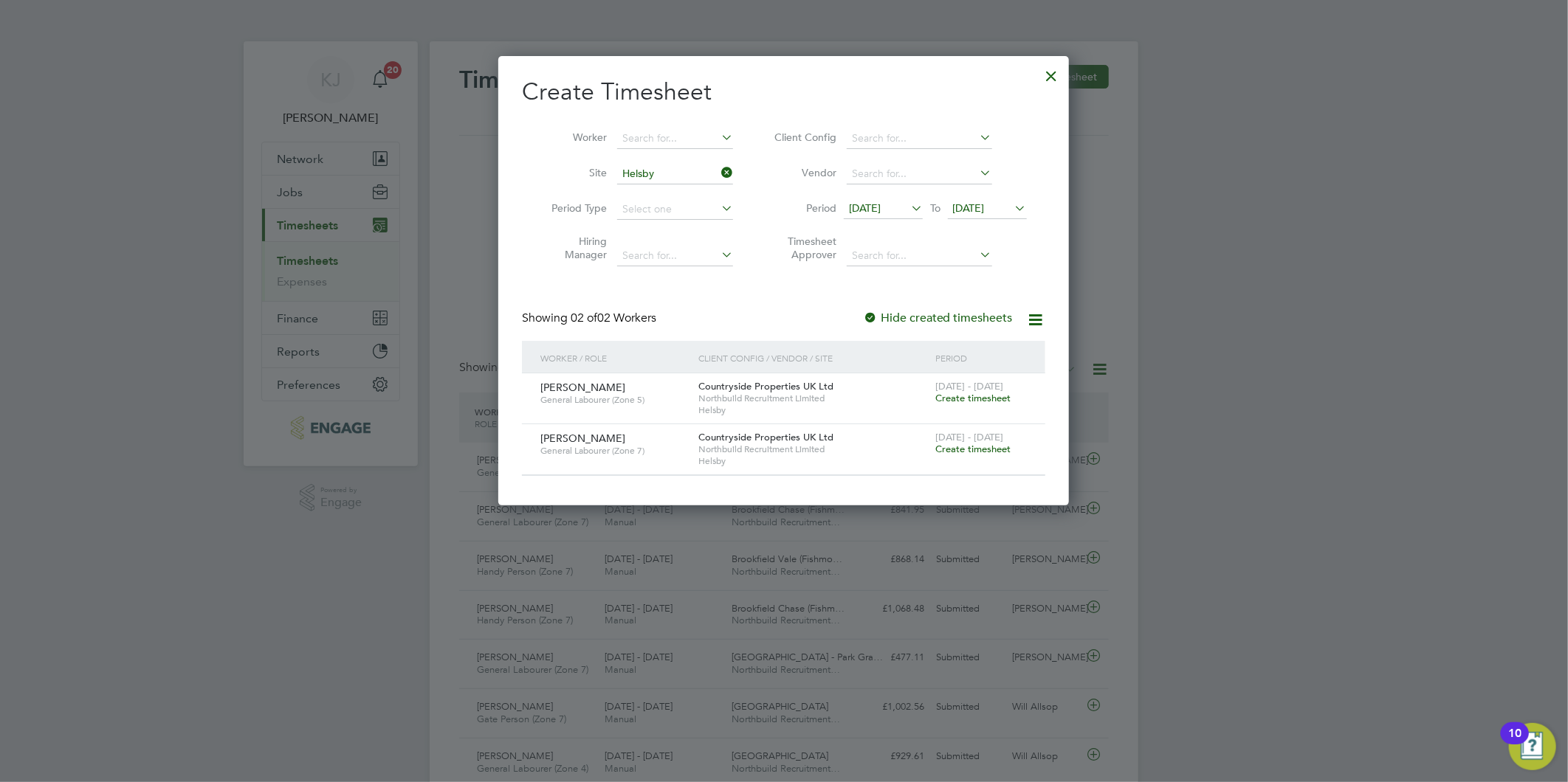
click at [969, 396] on span "Create timesheet" at bounding box center [972, 397] width 75 height 13
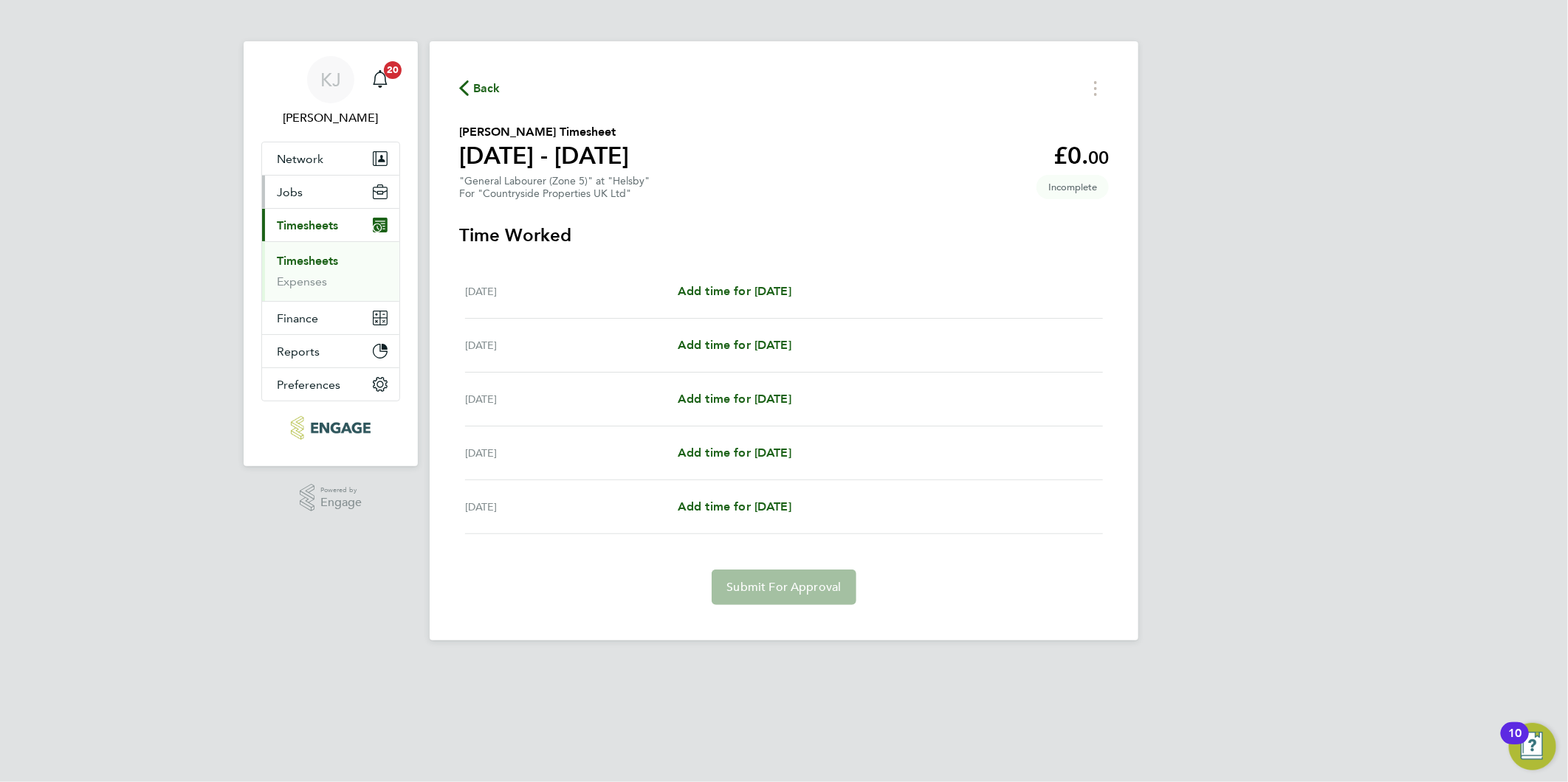
click at [277, 192] on span "Jobs" at bounding box center [289, 192] width 26 height 14
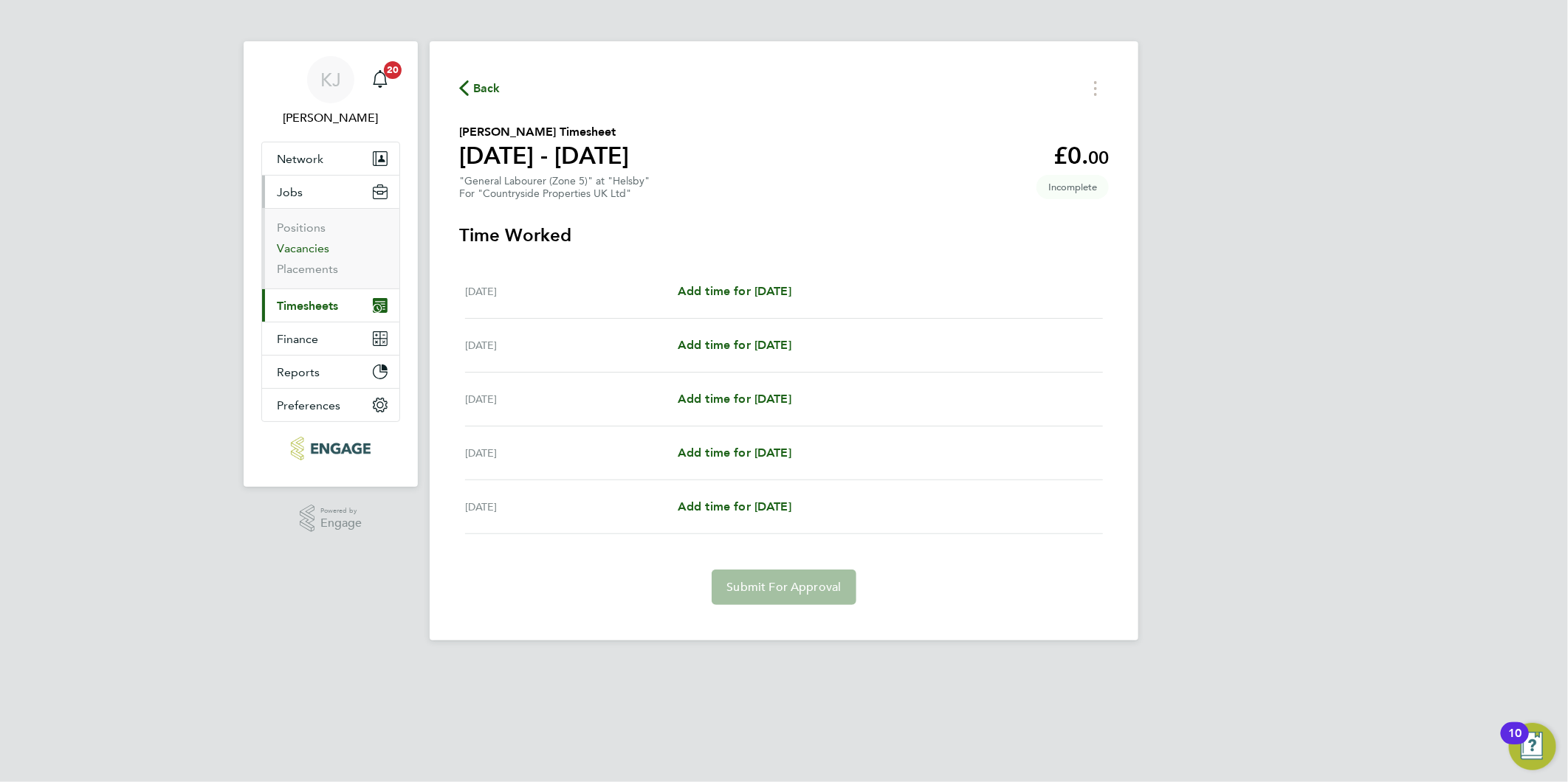
click at [293, 245] on link "Vacancies" at bounding box center [303, 248] width 52 height 14
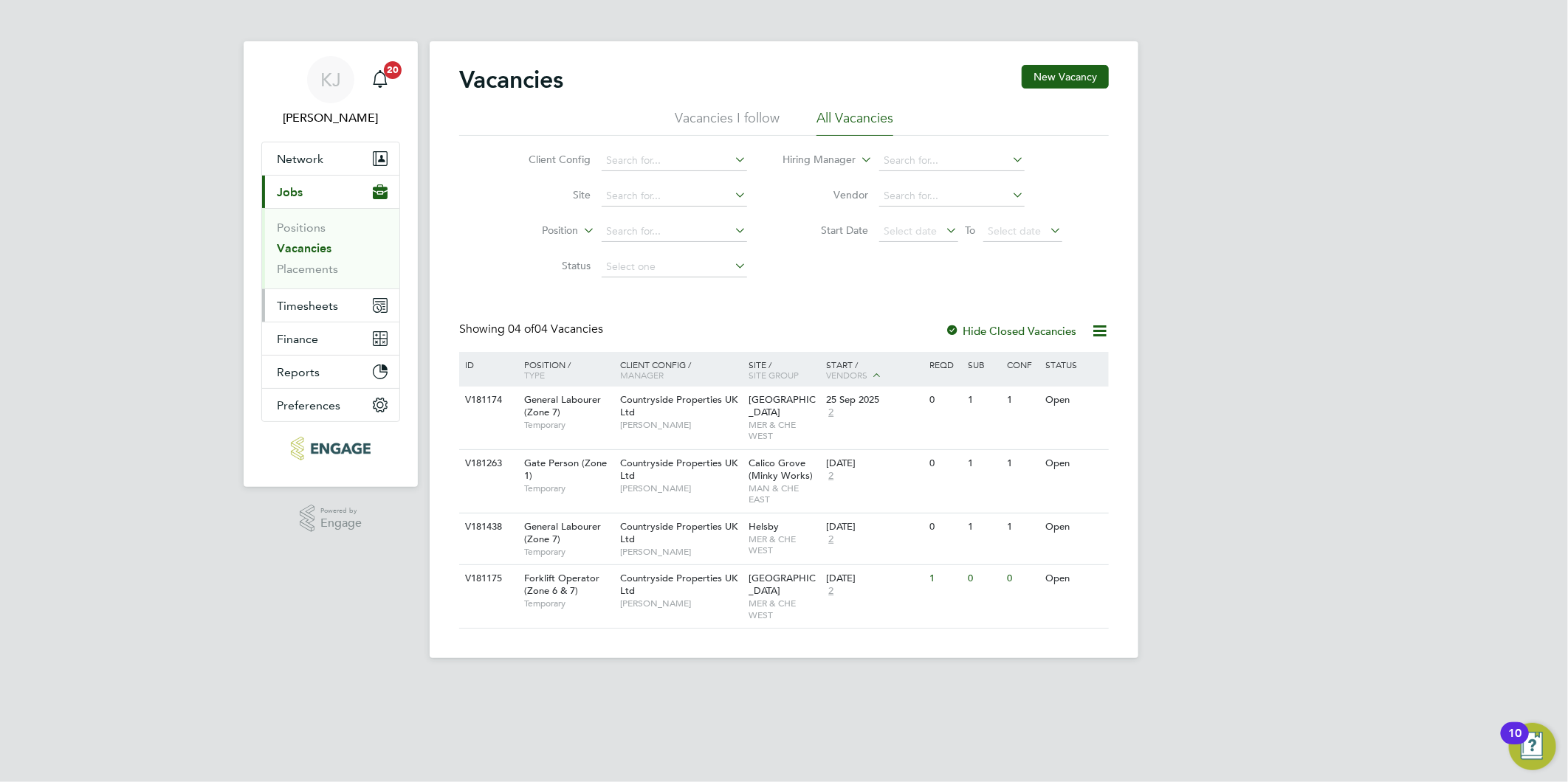
click at [304, 305] on span "Timesheets" at bounding box center [307, 305] width 62 height 14
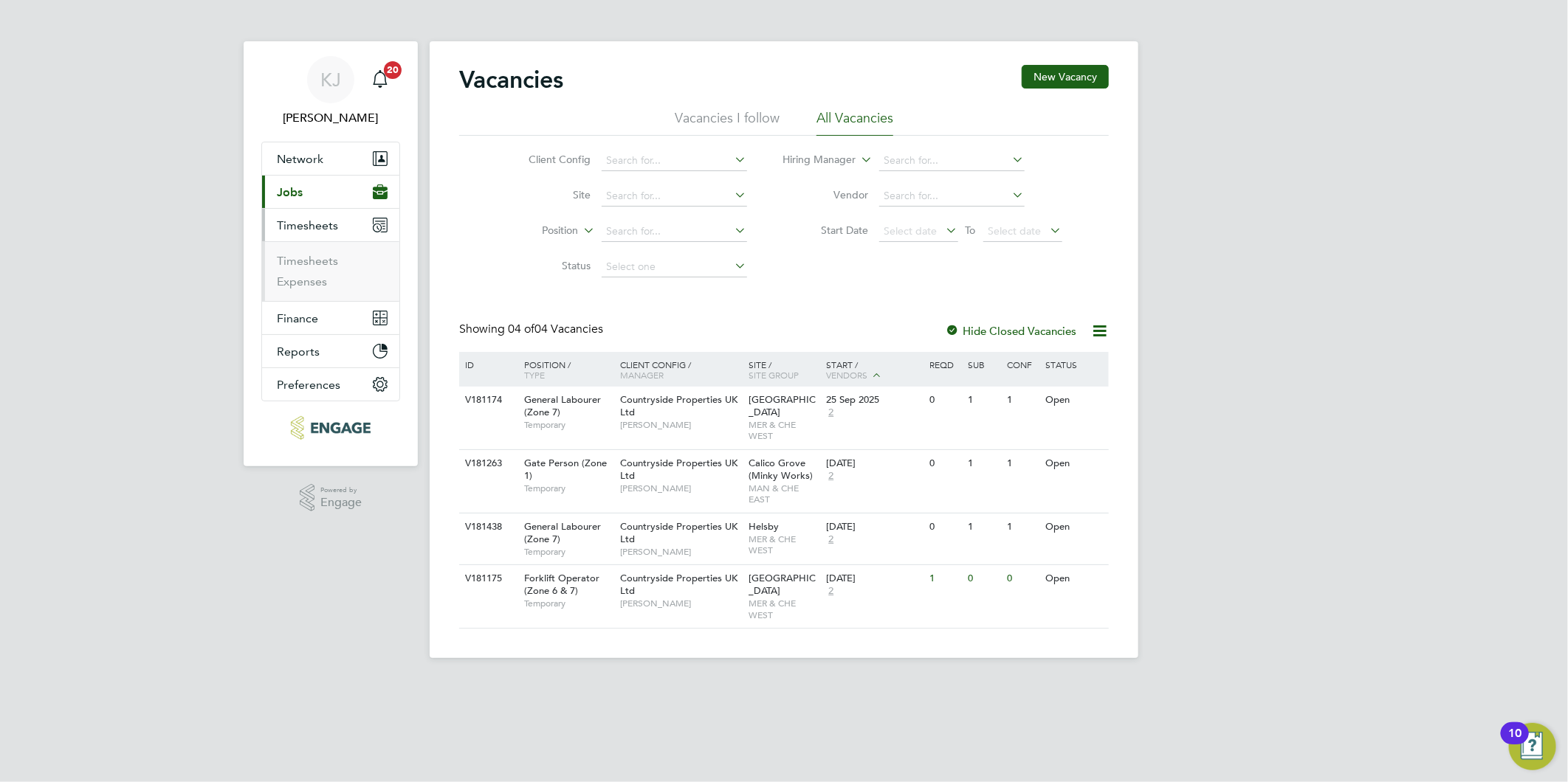
click at [279, 218] on span "Timesheets" at bounding box center [307, 225] width 62 height 14
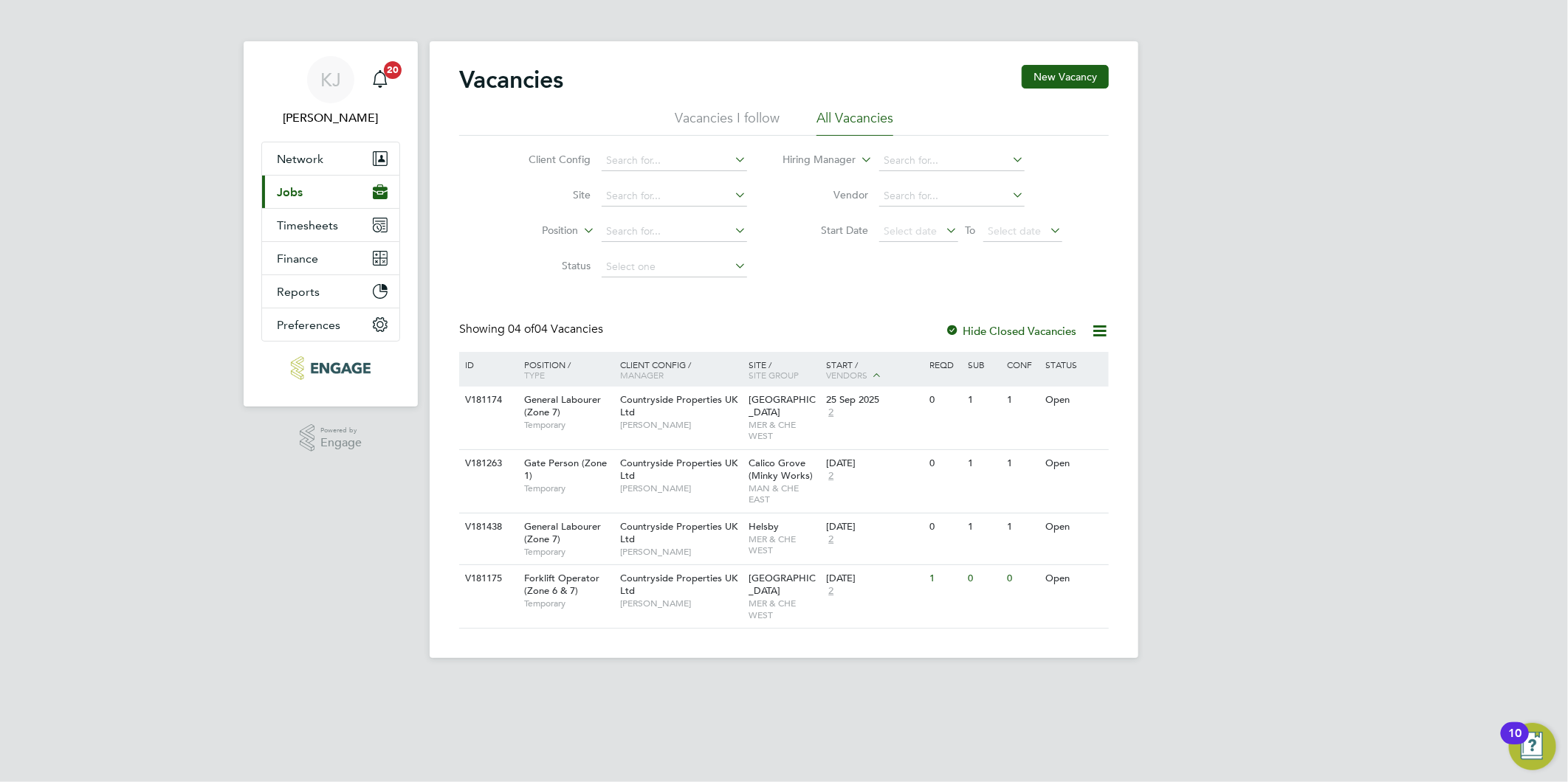
click at [280, 182] on button "Current page: Jobs" at bounding box center [331, 191] width 138 height 32
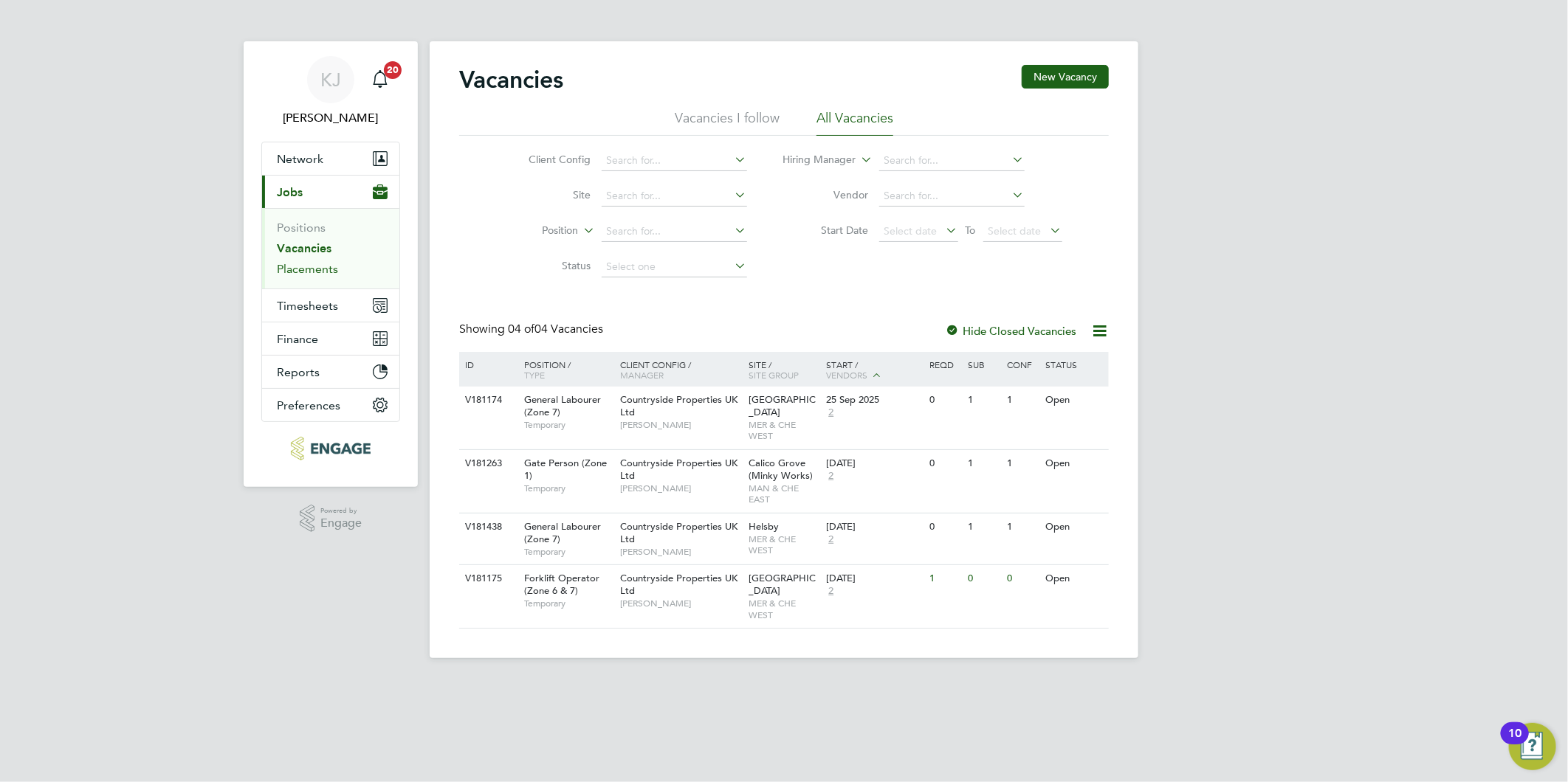
click at [292, 270] on link "Placements" at bounding box center [307, 269] width 62 height 14
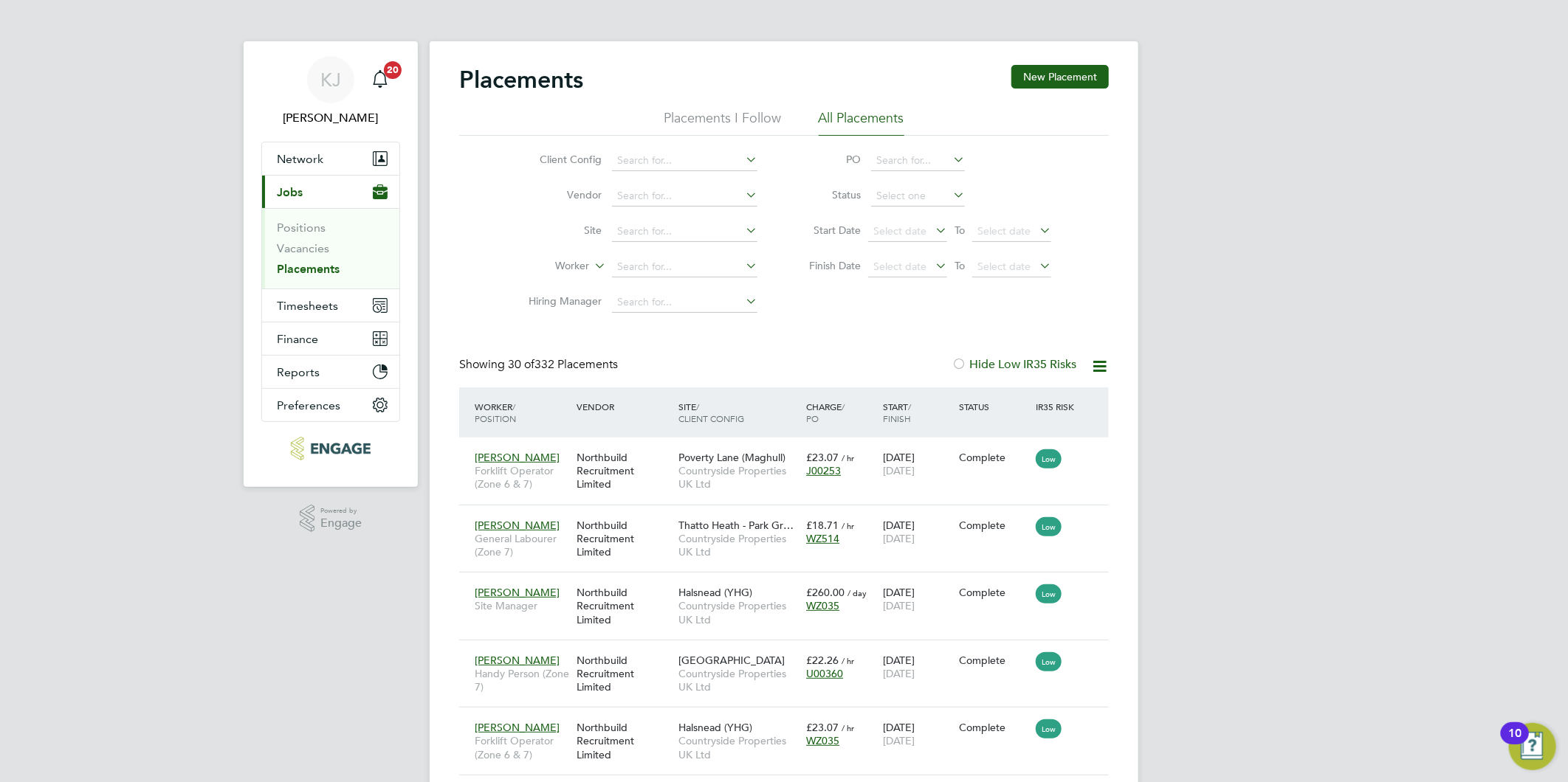
click at [645, 283] on li "Worker" at bounding box center [636, 267] width 278 height 35
click at [644, 269] on input at bounding box center [684, 267] width 145 height 20
click at [715, 362] on li "Sim on Hemingway" at bounding box center [684, 368] width 147 height 20
type input "Simon Hemingway"
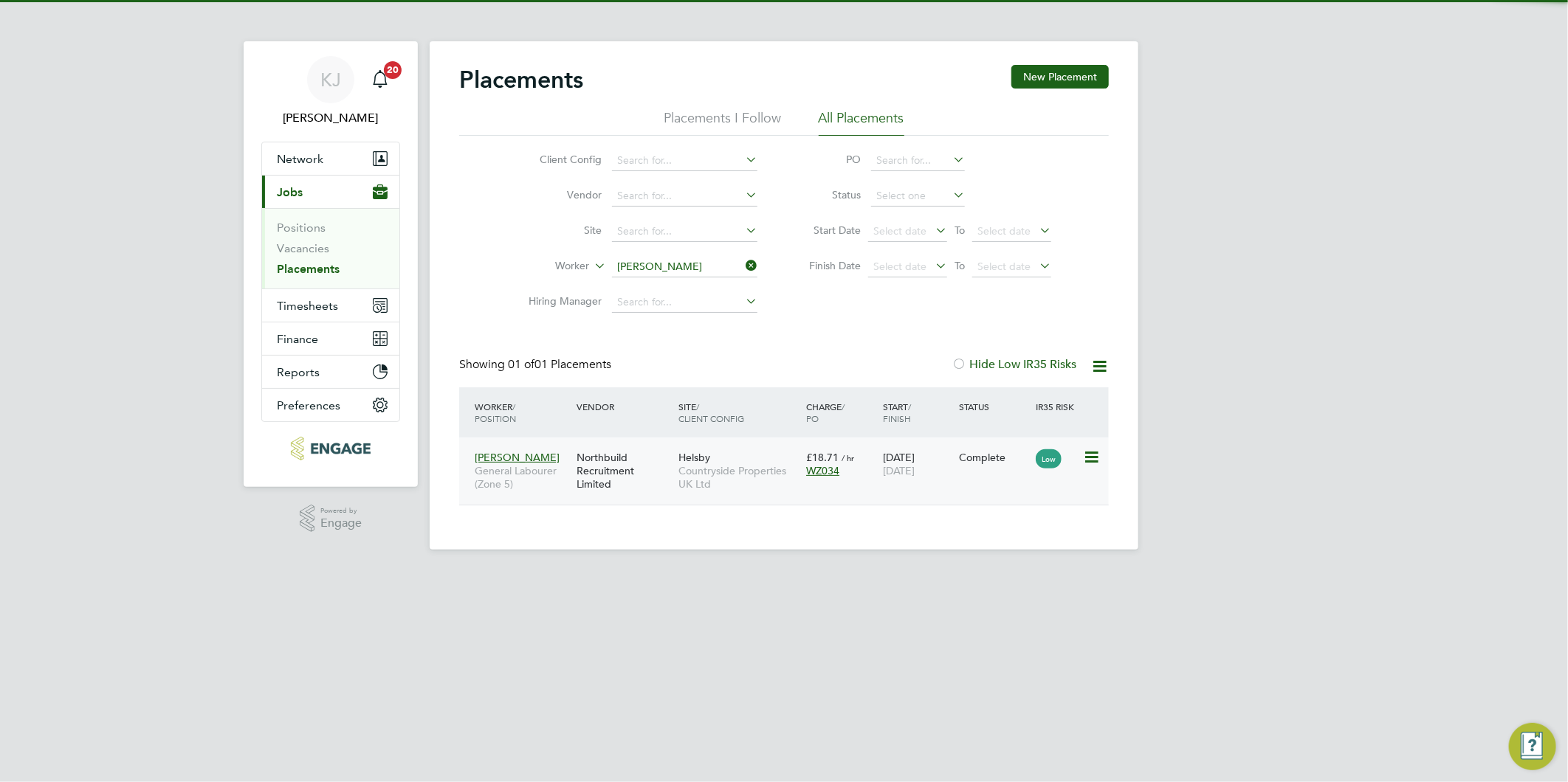
click at [656, 466] on div "Northbuild Recruitment Limited" at bounding box center [624, 472] width 102 height 56
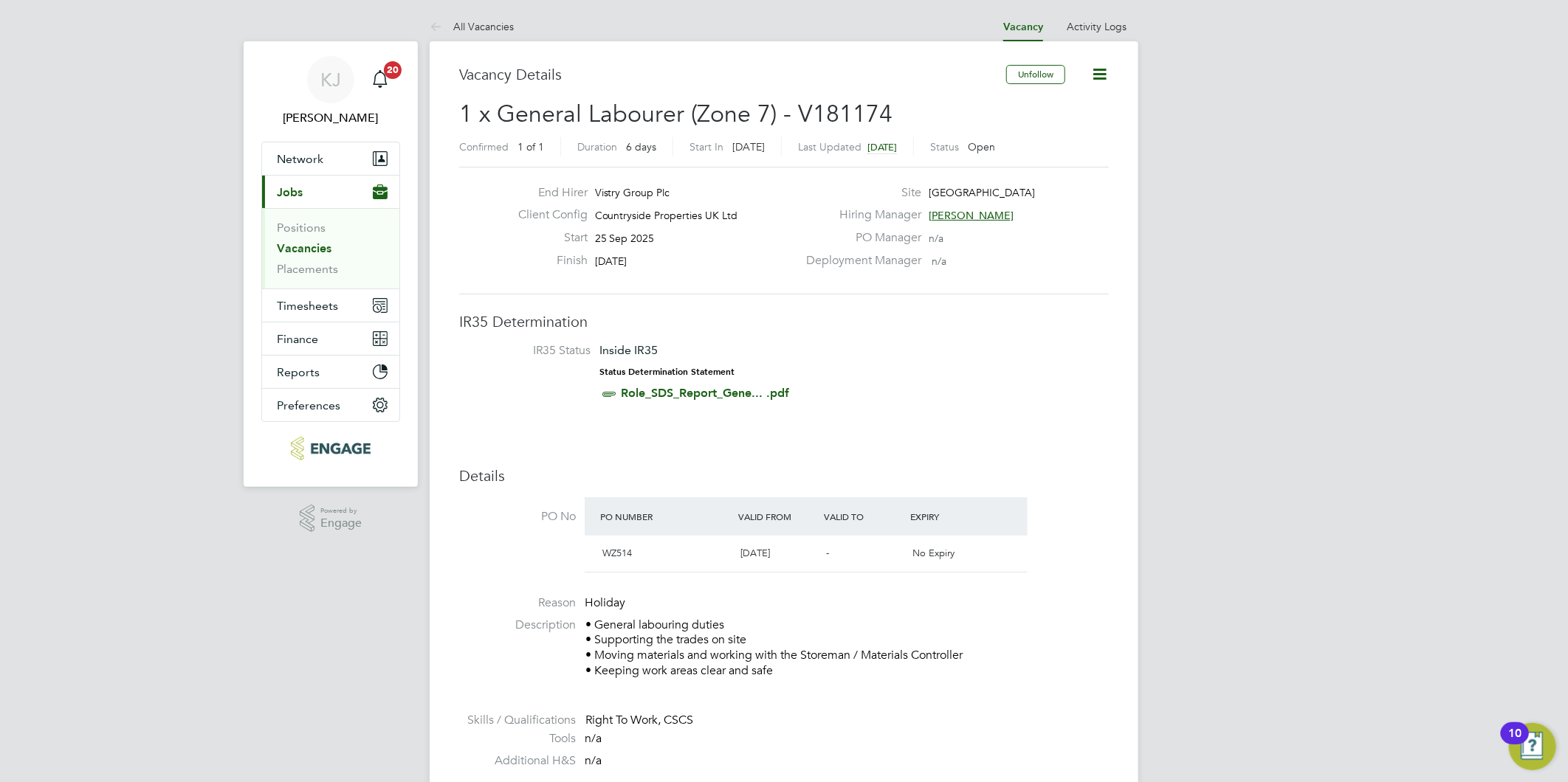
click at [1095, 71] on icon at bounding box center [1100, 74] width 19 height 19
click at [893, 272] on div "Deployment Manager n/a" at bounding box center [956, 264] width 317 height 23
click at [1091, 73] on icon at bounding box center [1100, 74] width 19 height 19
drag, startPoint x: 867, startPoint y: 338, endPoint x: 817, endPoint y: 355, distance: 52.8
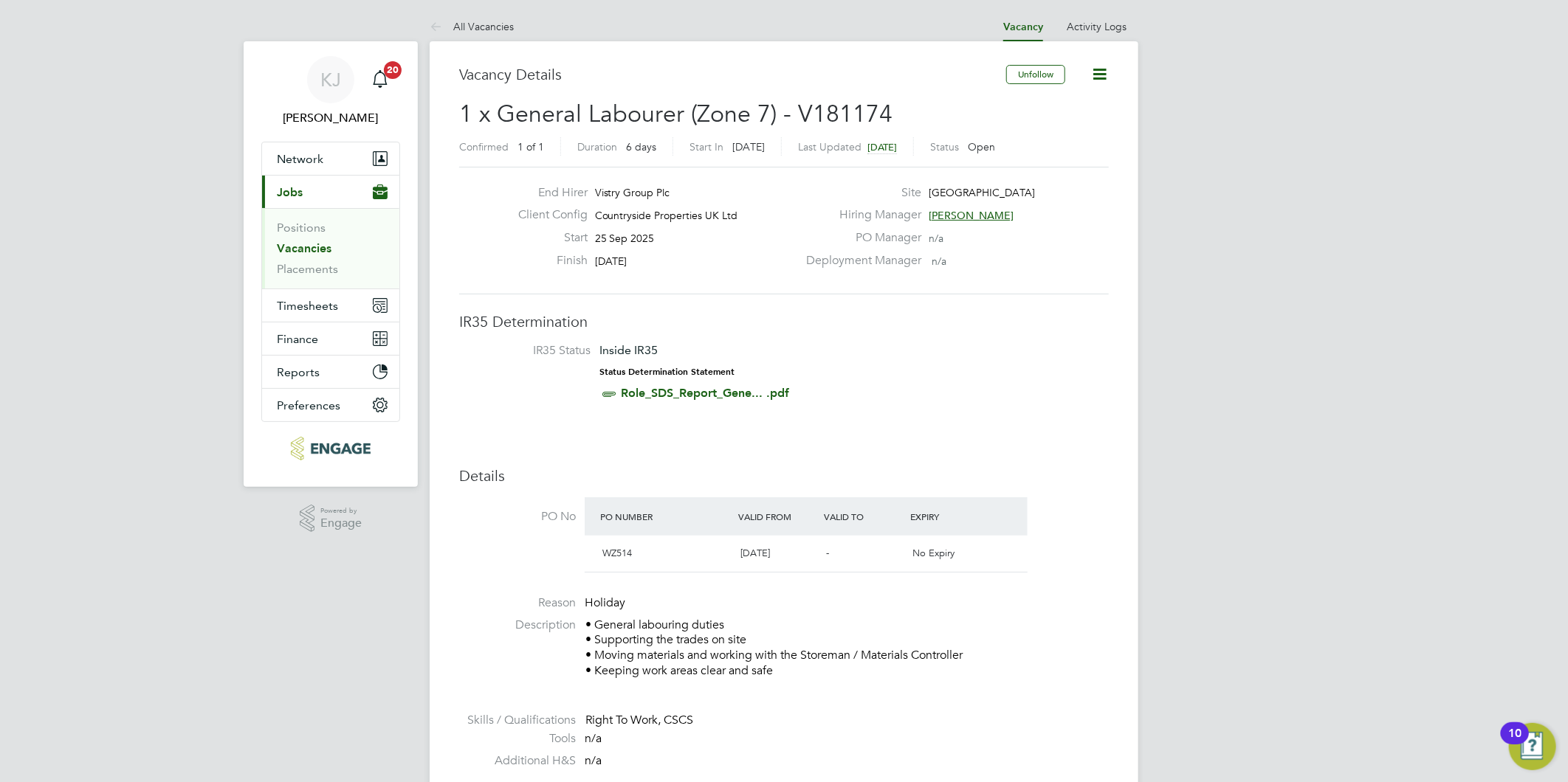
click at [285, 248] on link "Vacancies" at bounding box center [304, 248] width 55 height 14
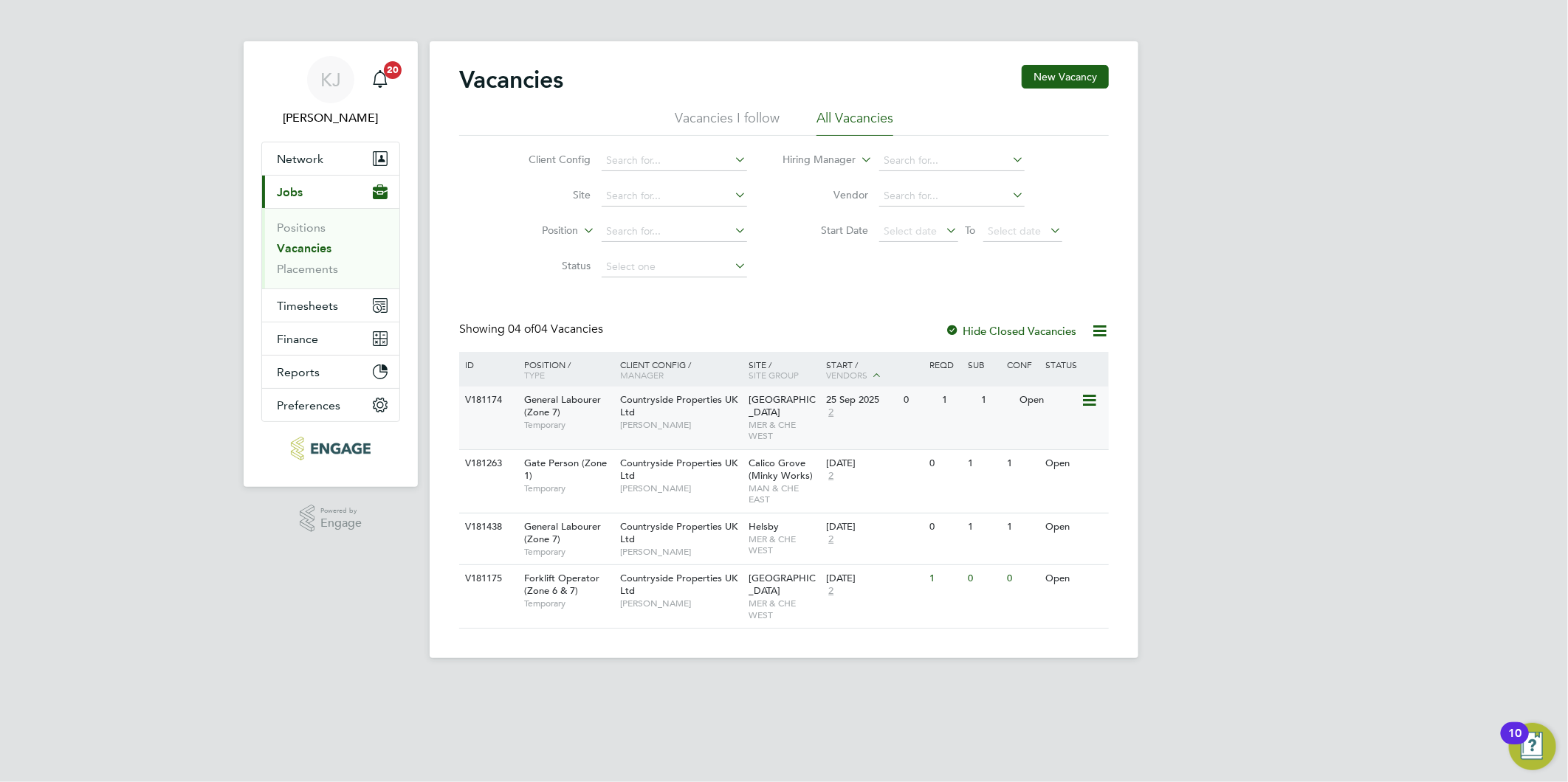
click at [1090, 398] on icon at bounding box center [1088, 400] width 14 height 18
click at [1050, 428] on li "View Details" at bounding box center [1052, 434] width 85 height 20
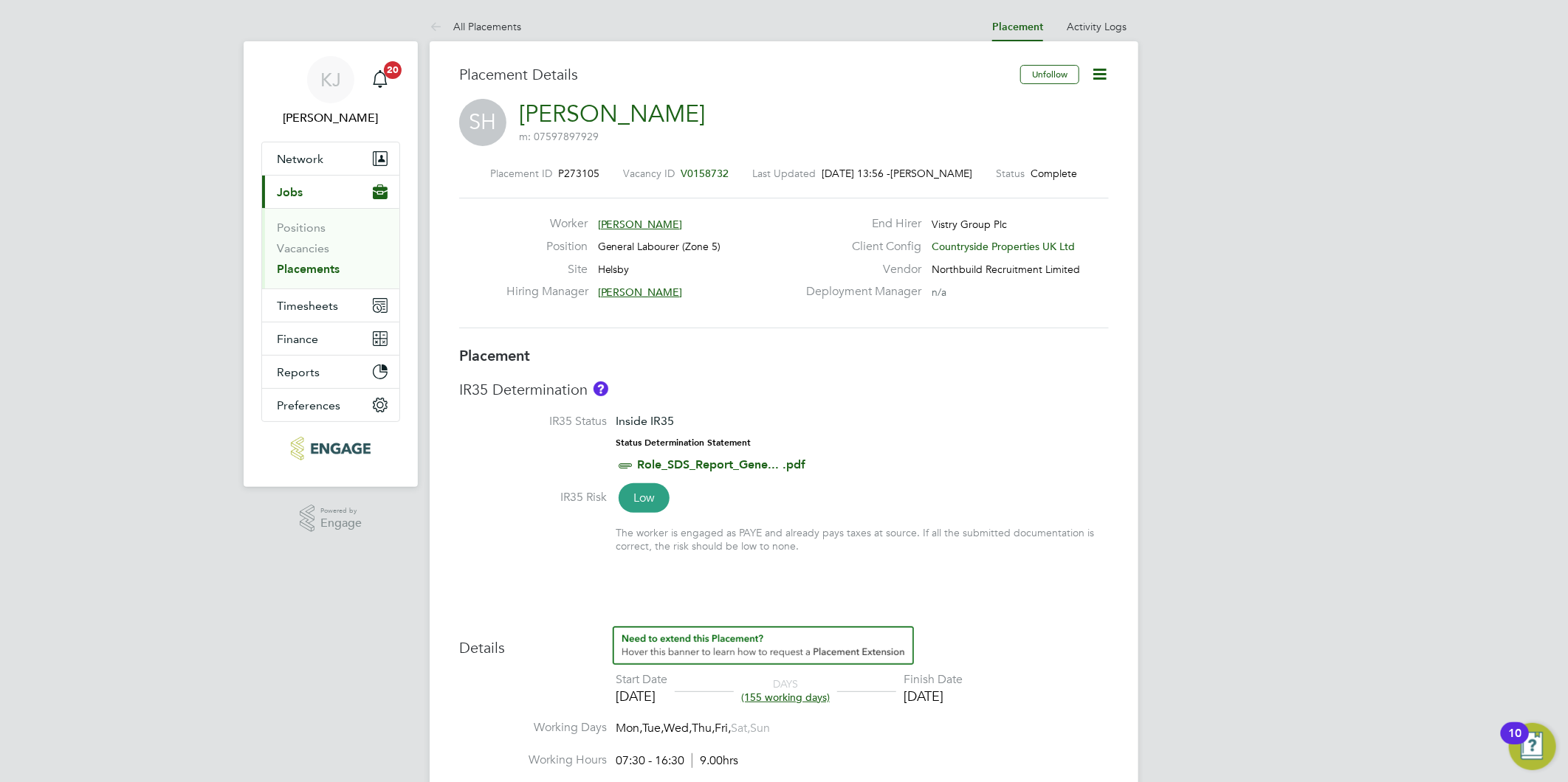
click at [1098, 68] on icon at bounding box center [1100, 74] width 19 height 19
click at [1019, 112] on li "Edit Placement e" at bounding box center [1052, 109] width 109 height 20
type input "[PERSON_NAME]"
type input "[DATE]"
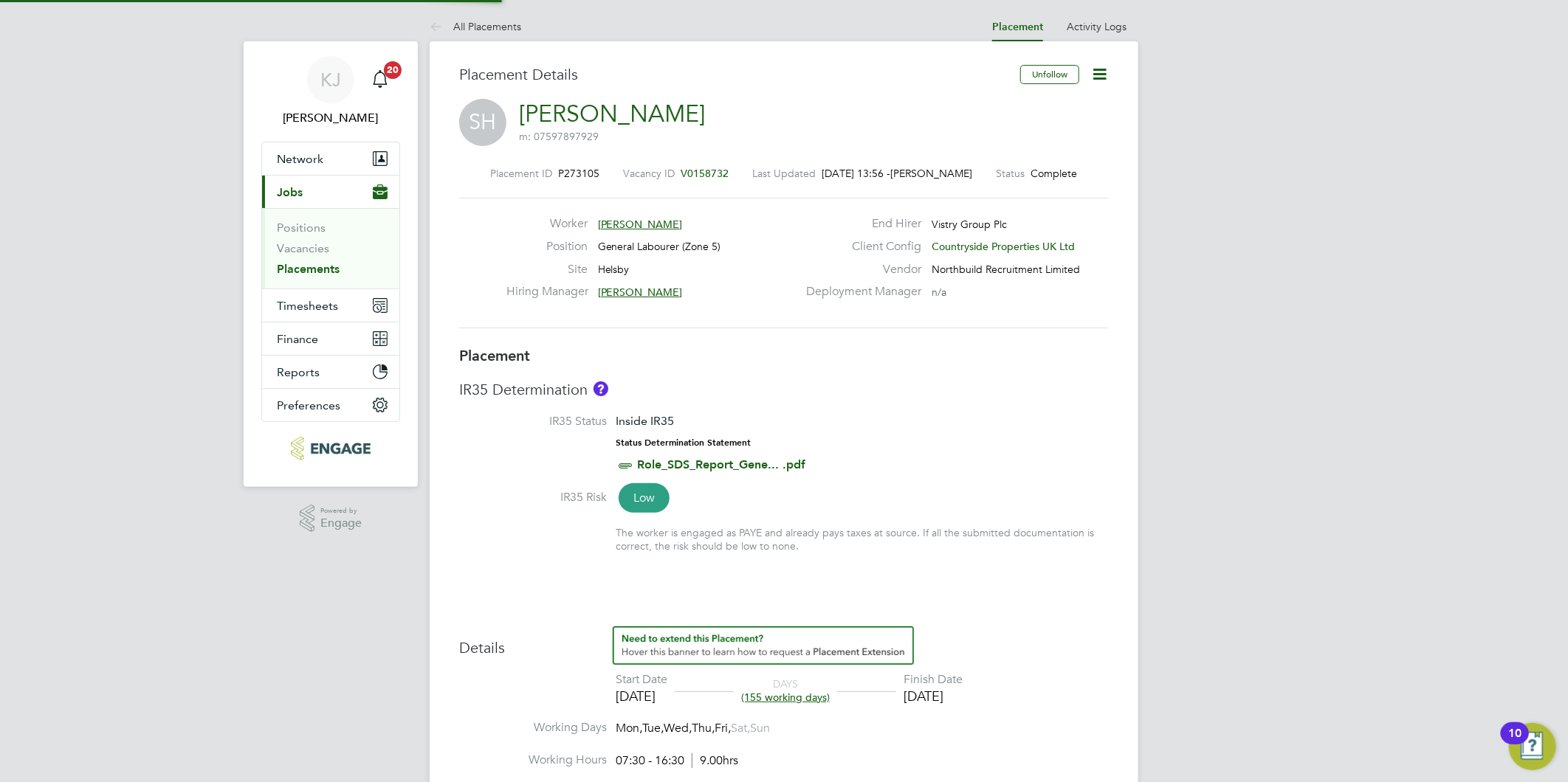
type input "[DATE]"
type input "07:30"
type input "16:30"
type input "CAN-27658"
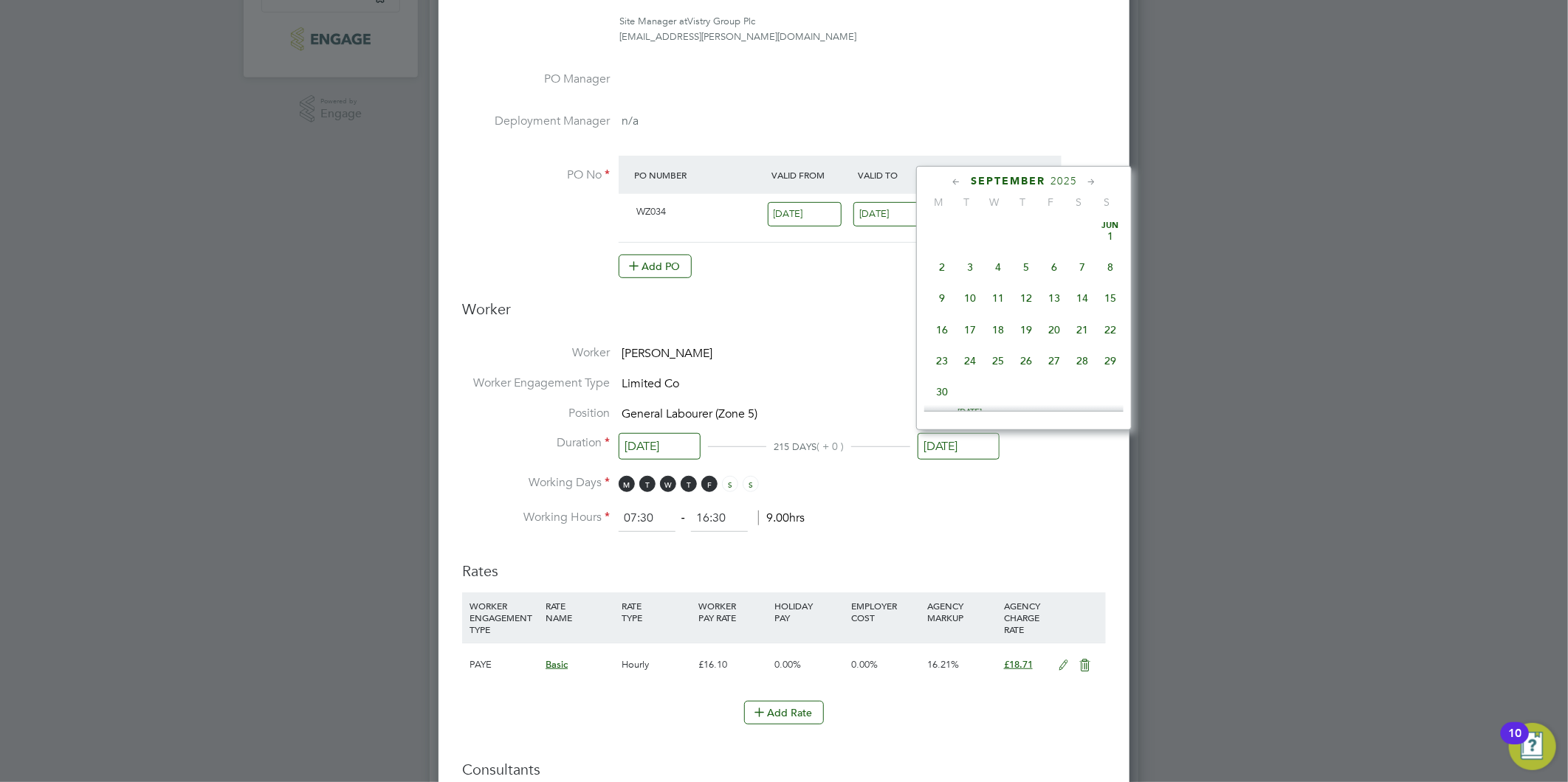
click at [935, 440] on input "[DATE]" at bounding box center [958, 446] width 82 height 27
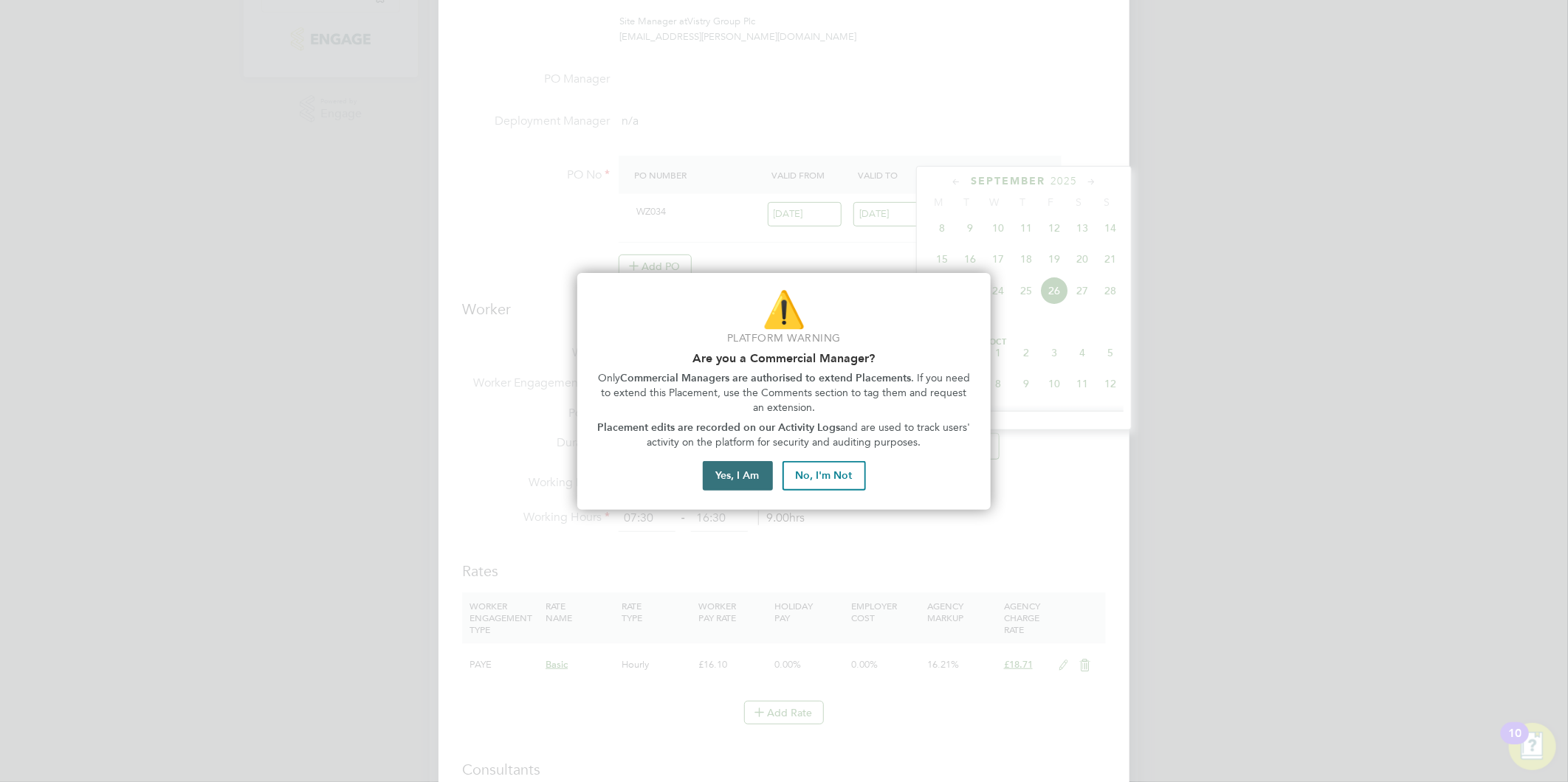
click at [739, 474] on button "Yes, I Am" at bounding box center [738, 476] width 70 height 30
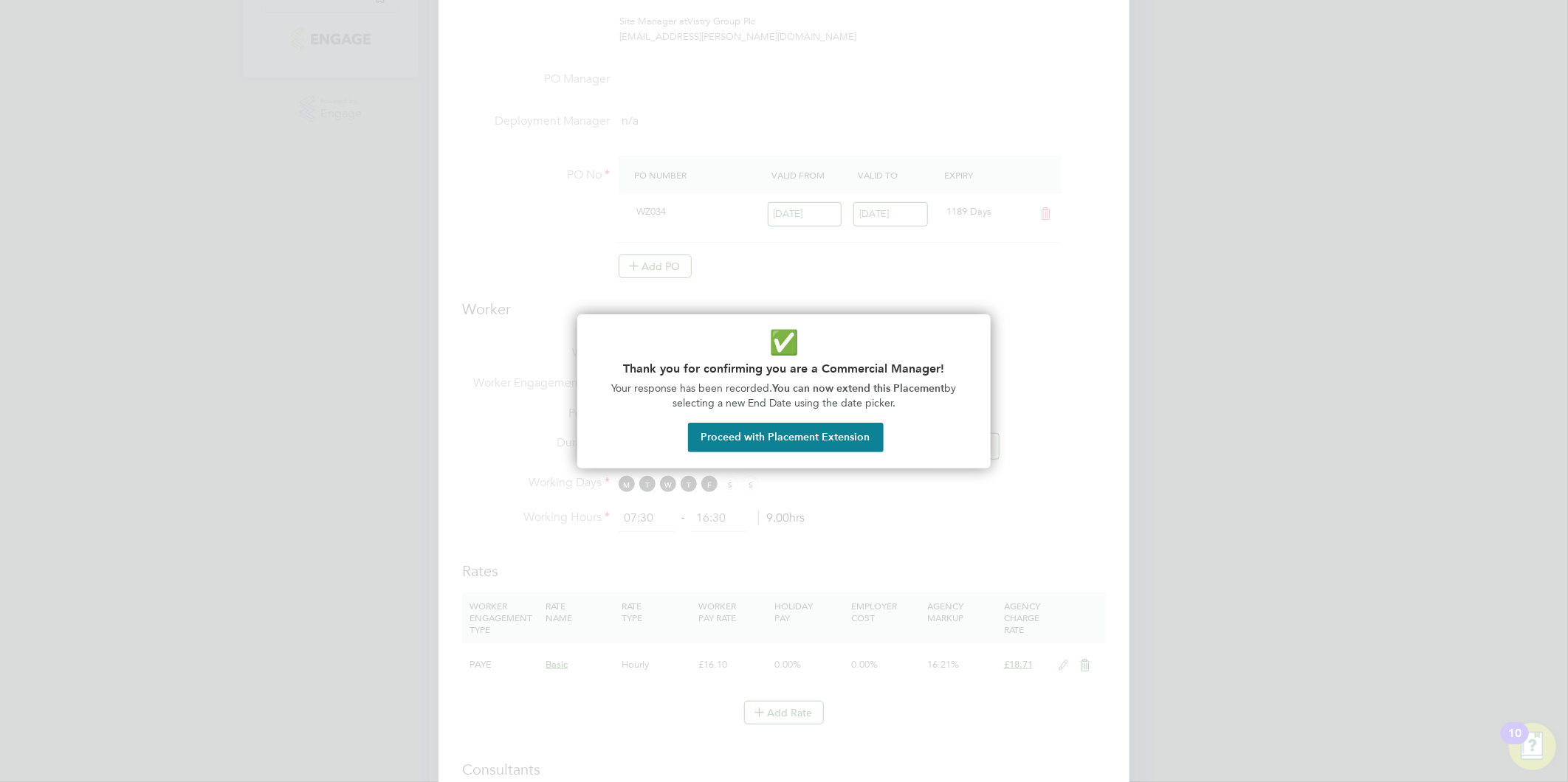
click at [770, 427] on button "Proceed with Placement Extension" at bounding box center [786, 437] width 196 height 30
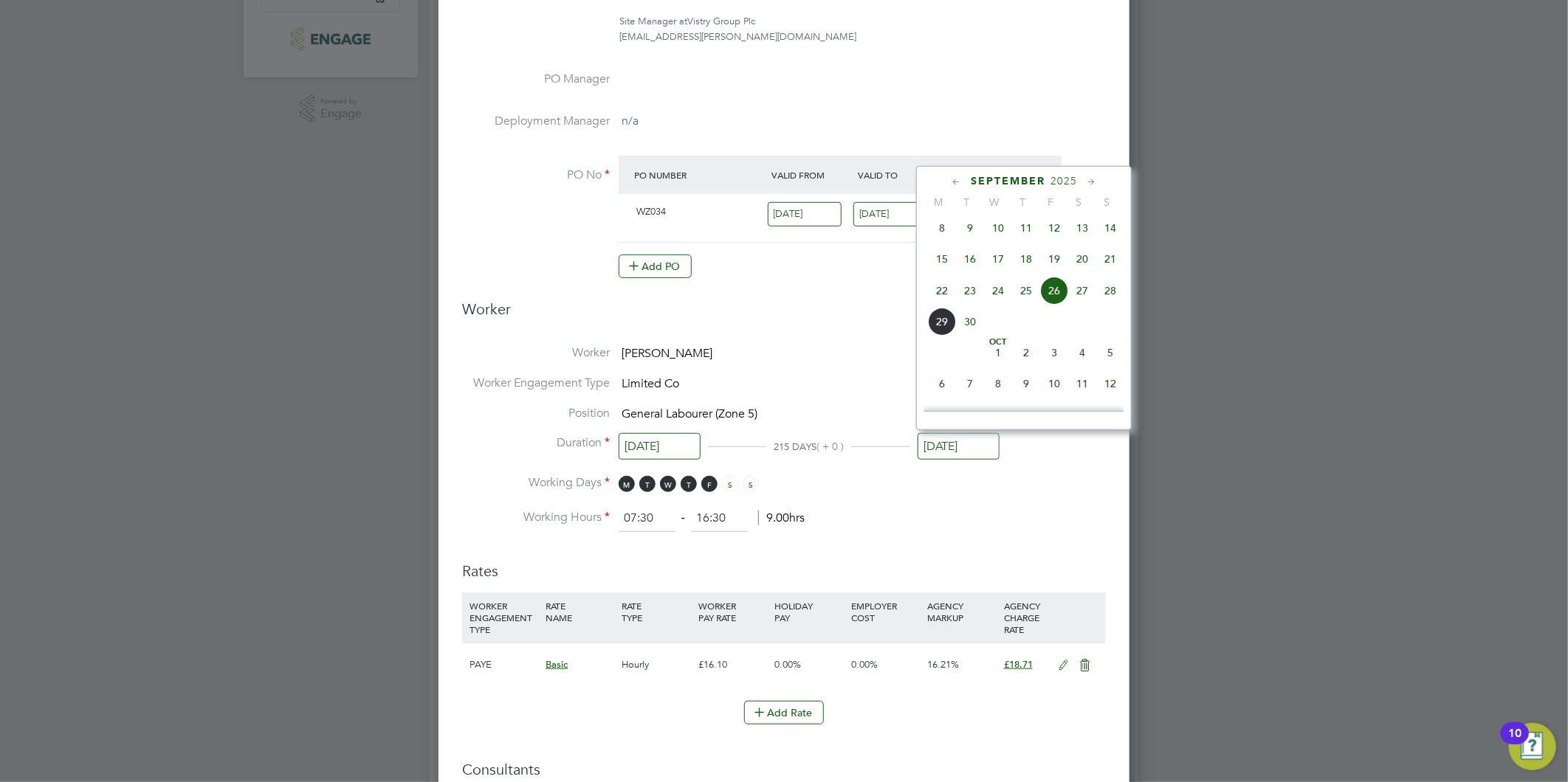
click at [1084, 297] on span "27" at bounding box center [1082, 290] width 28 height 28
type input "[DATE]"
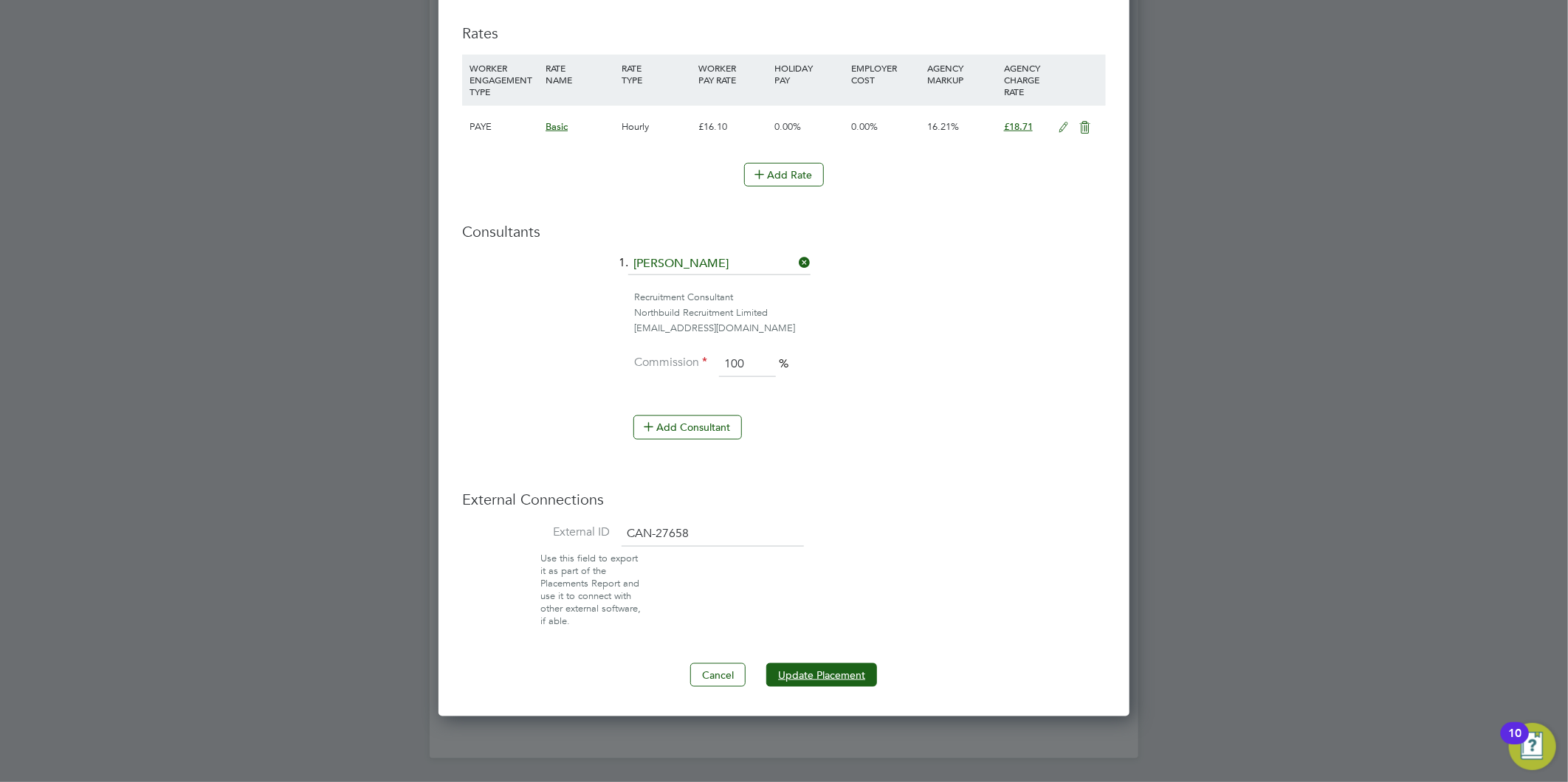
drag, startPoint x: 816, startPoint y: 664, endPoint x: 824, endPoint y: 675, distance: 13.6
click at [818, 664] on button "Update Placement" at bounding box center [821, 675] width 111 height 24
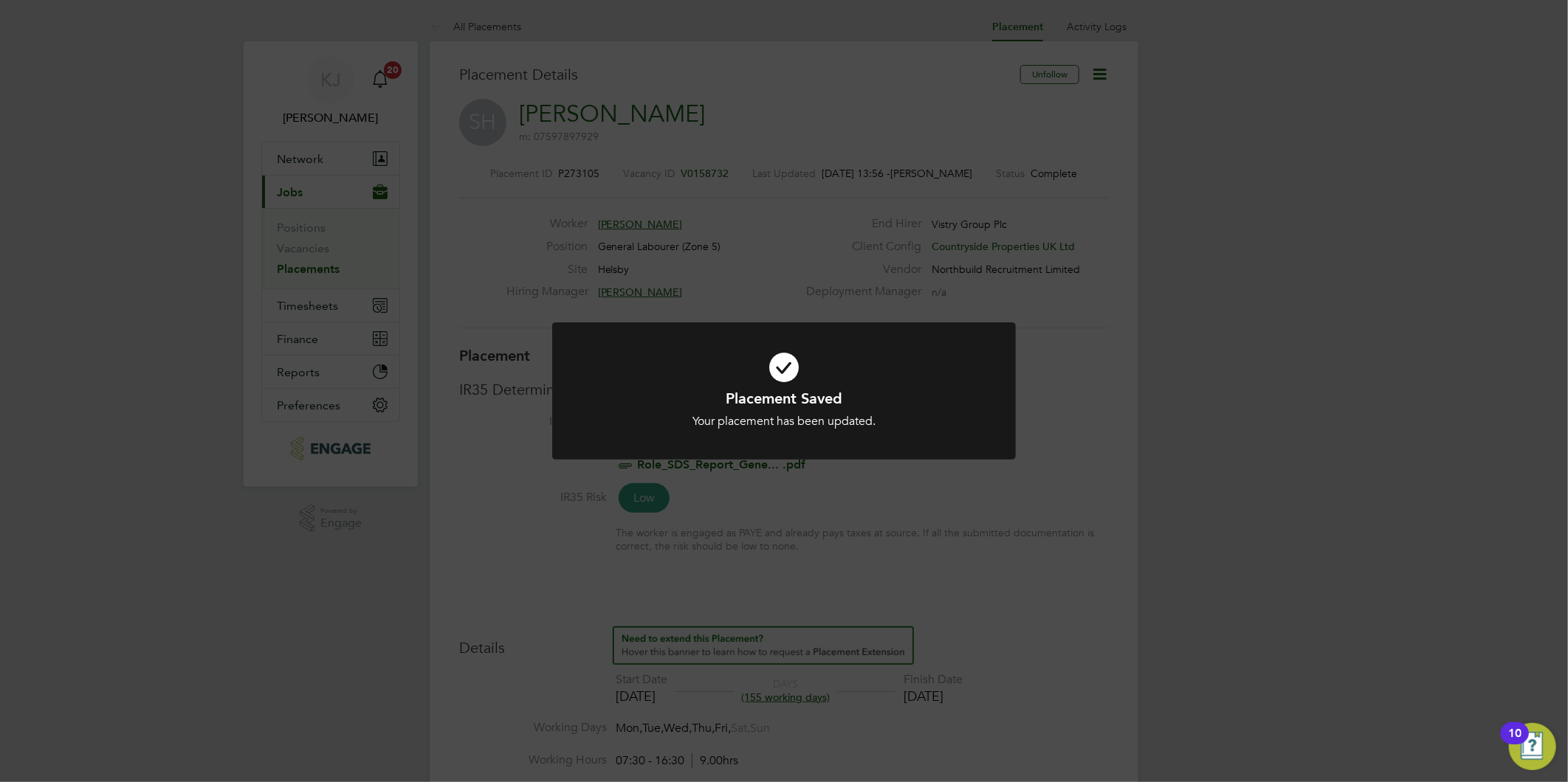
click at [803, 423] on div "Your placement has been updated." at bounding box center [783, 422] width 384 height 15
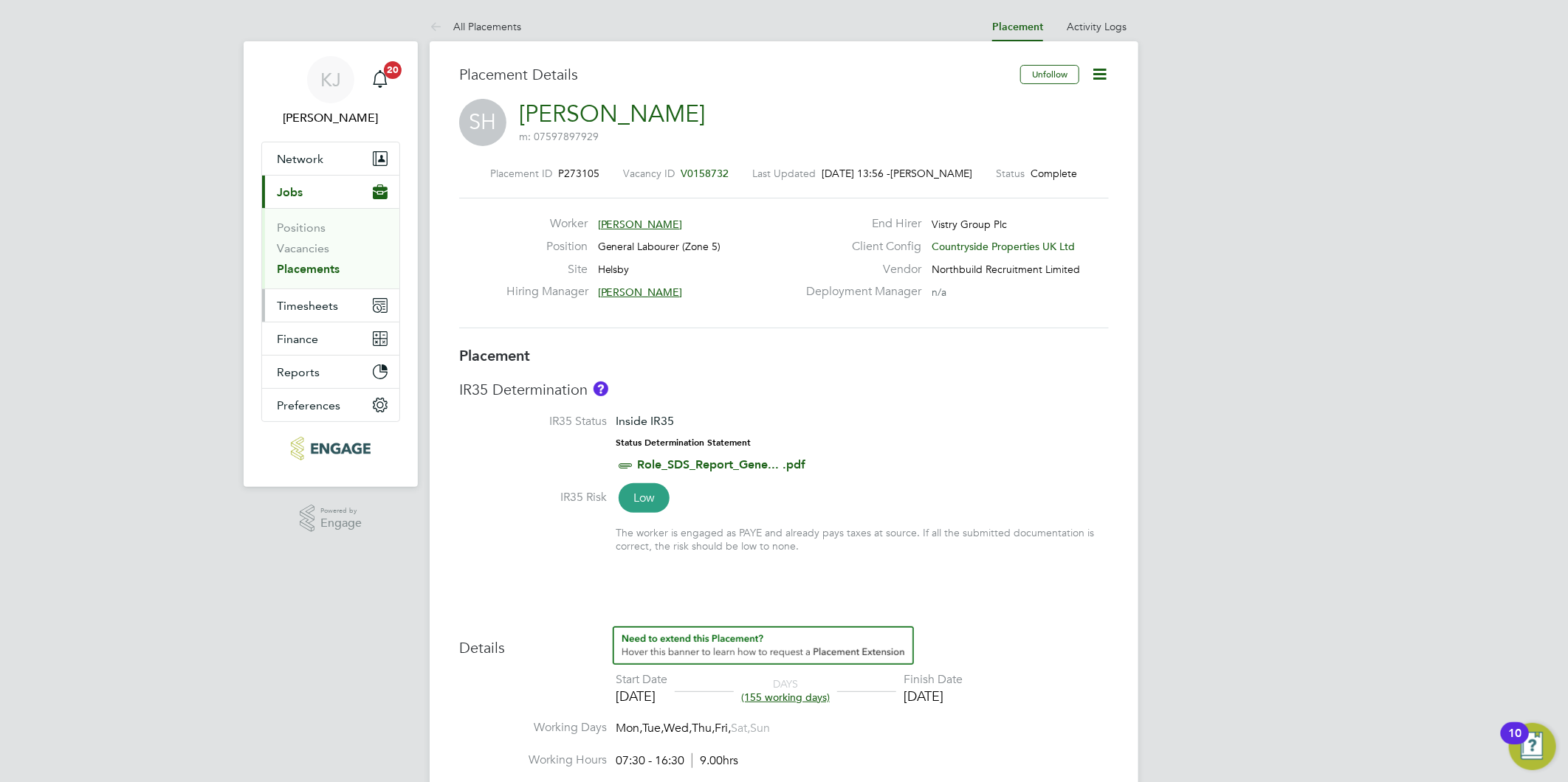
click at [308, 306] on span "Timesheets" at bounding box center [307, 305] width 62 height 14
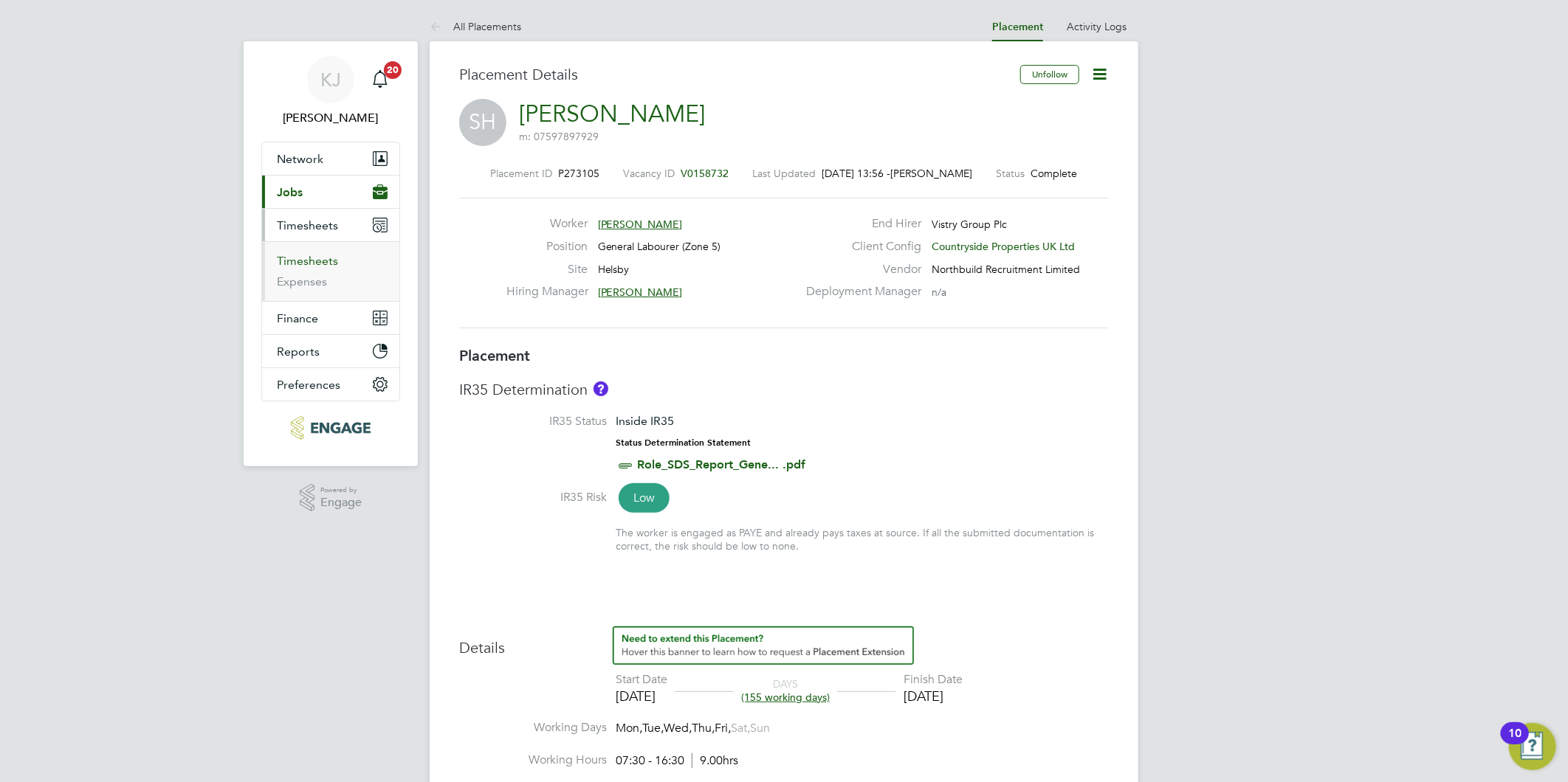
click at [298, 262] on link "Timesheets" at bounding box center [307, 261] width 62 height 14
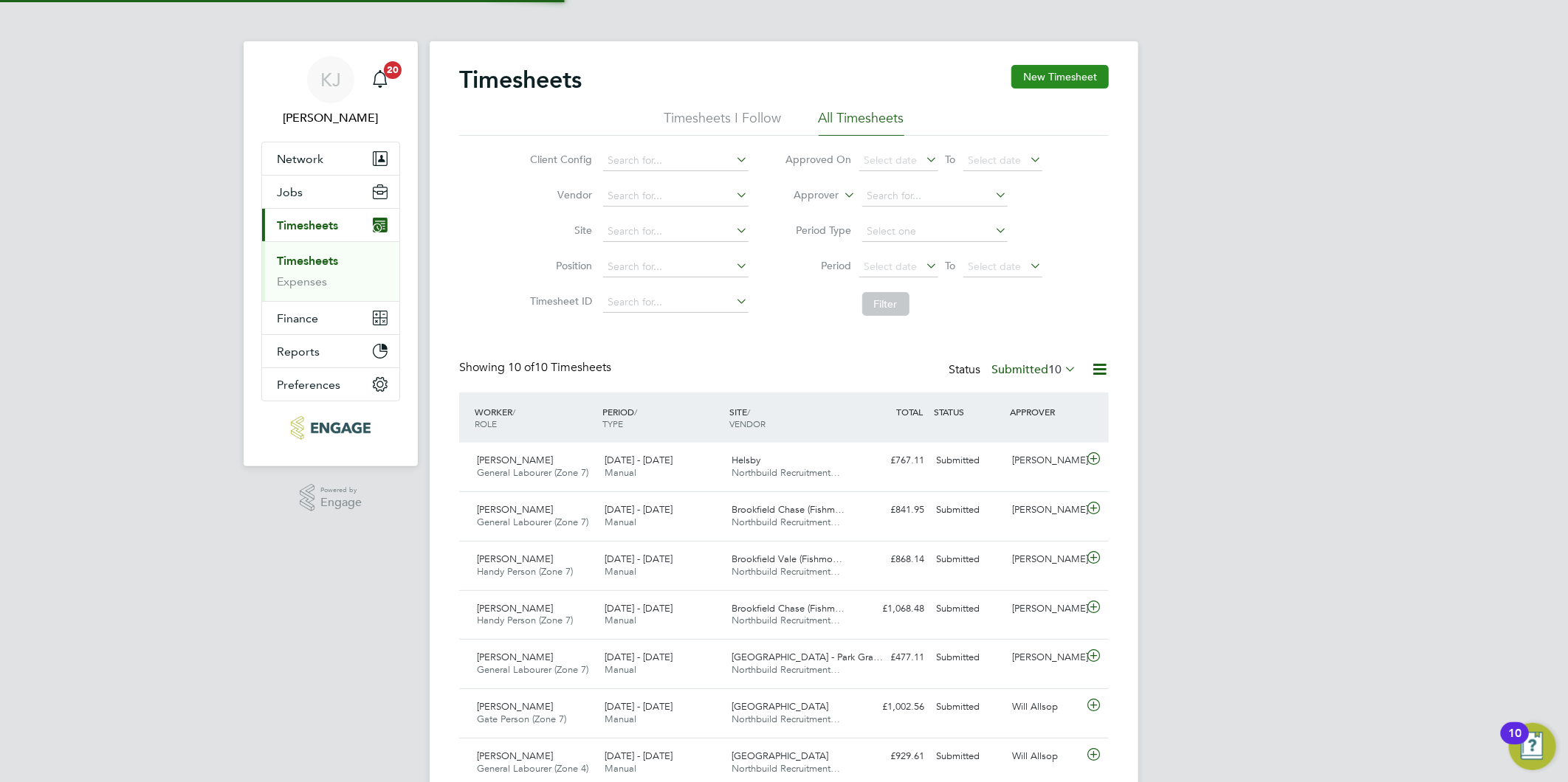
click at [1081, 74] on button "New Timesheet" at bounding box center [1059, 77] width 97 height 24
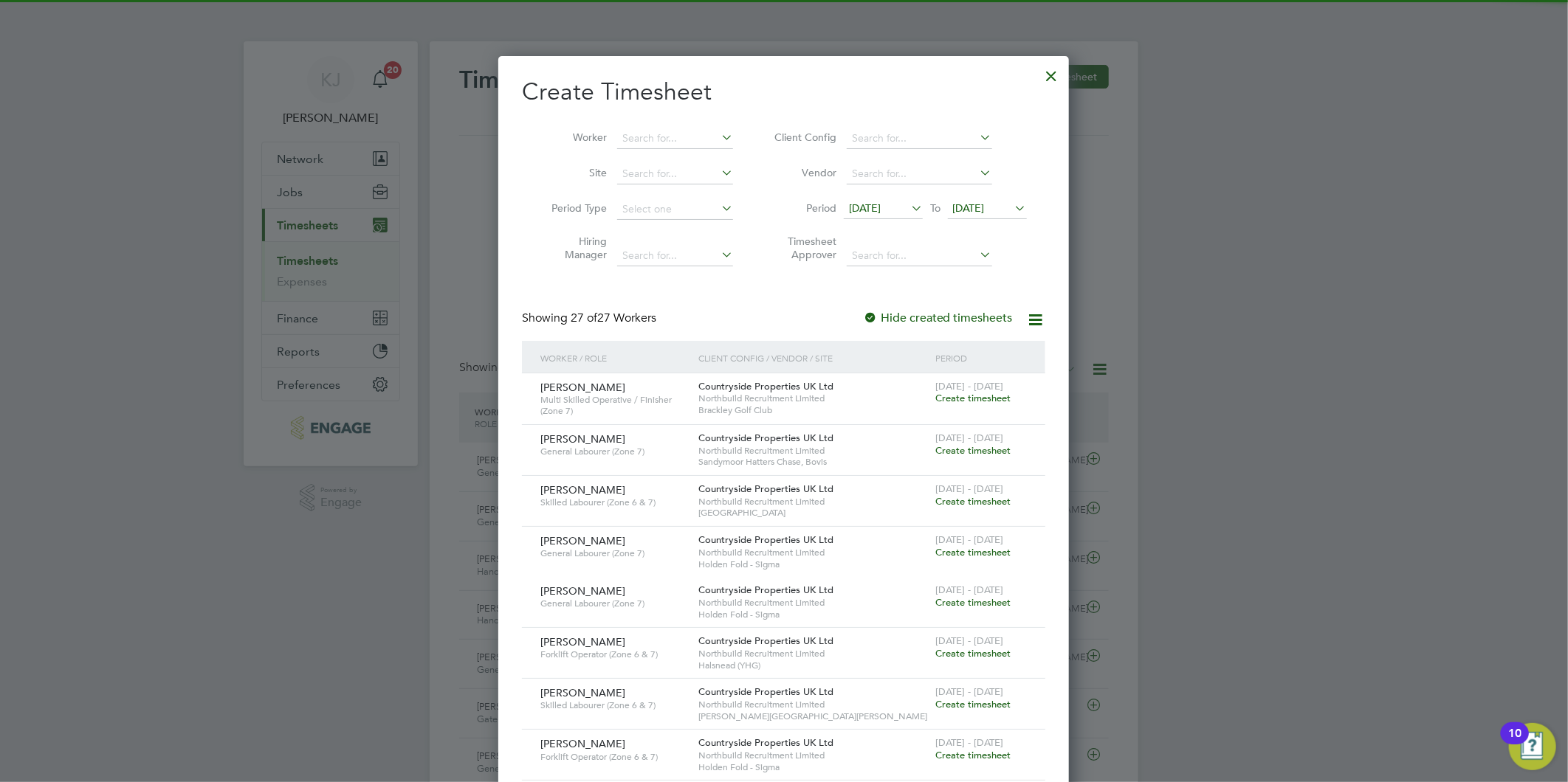
click at [881, 197] on li "Period 15 Sep 2025 To 22 Sep 2025" at bounding box center [898, 209] width 294 height 35
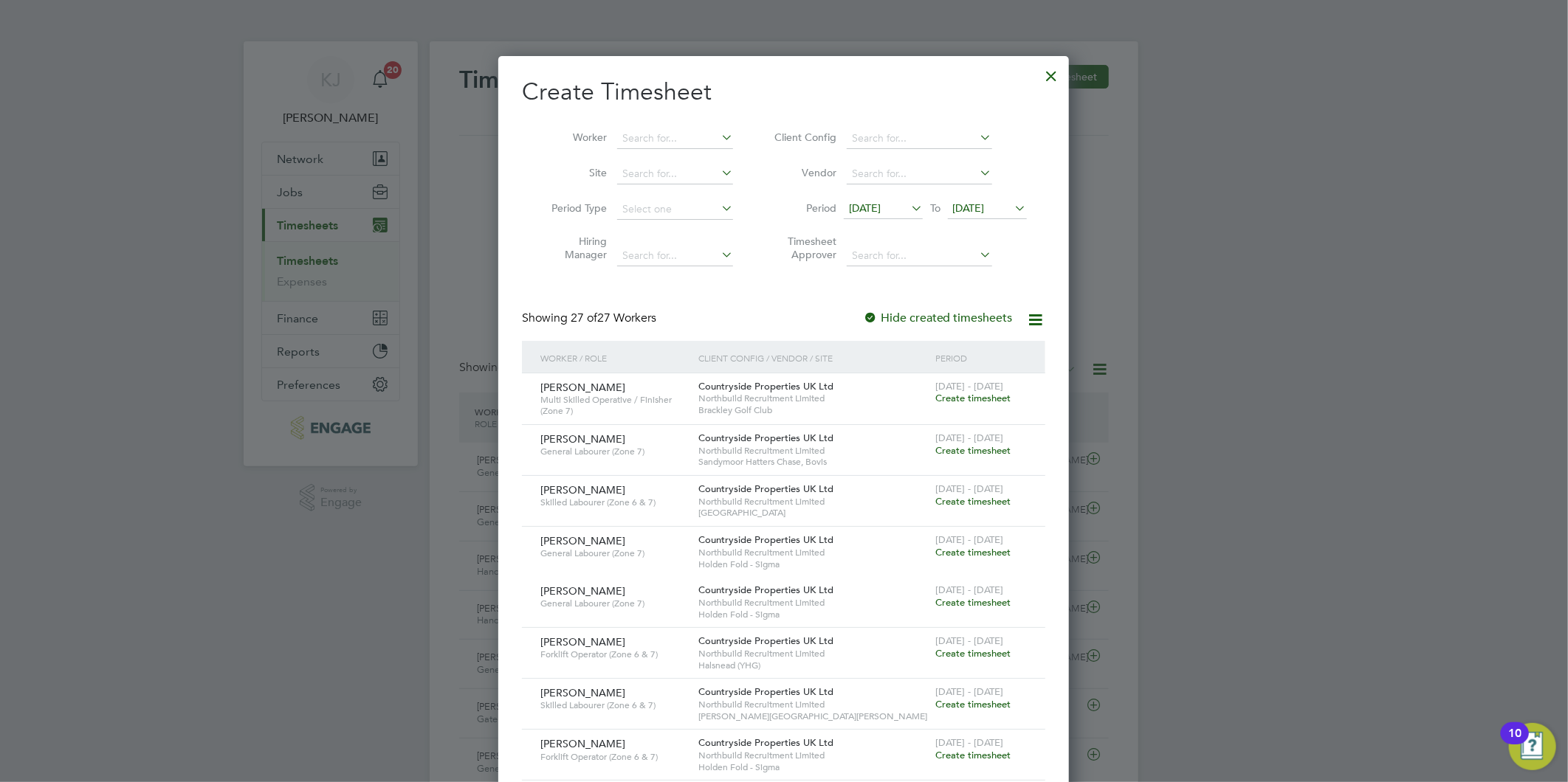
click at [880, 207] on span "[DATE]" at bounding box center [865, 208] width 32 height 13
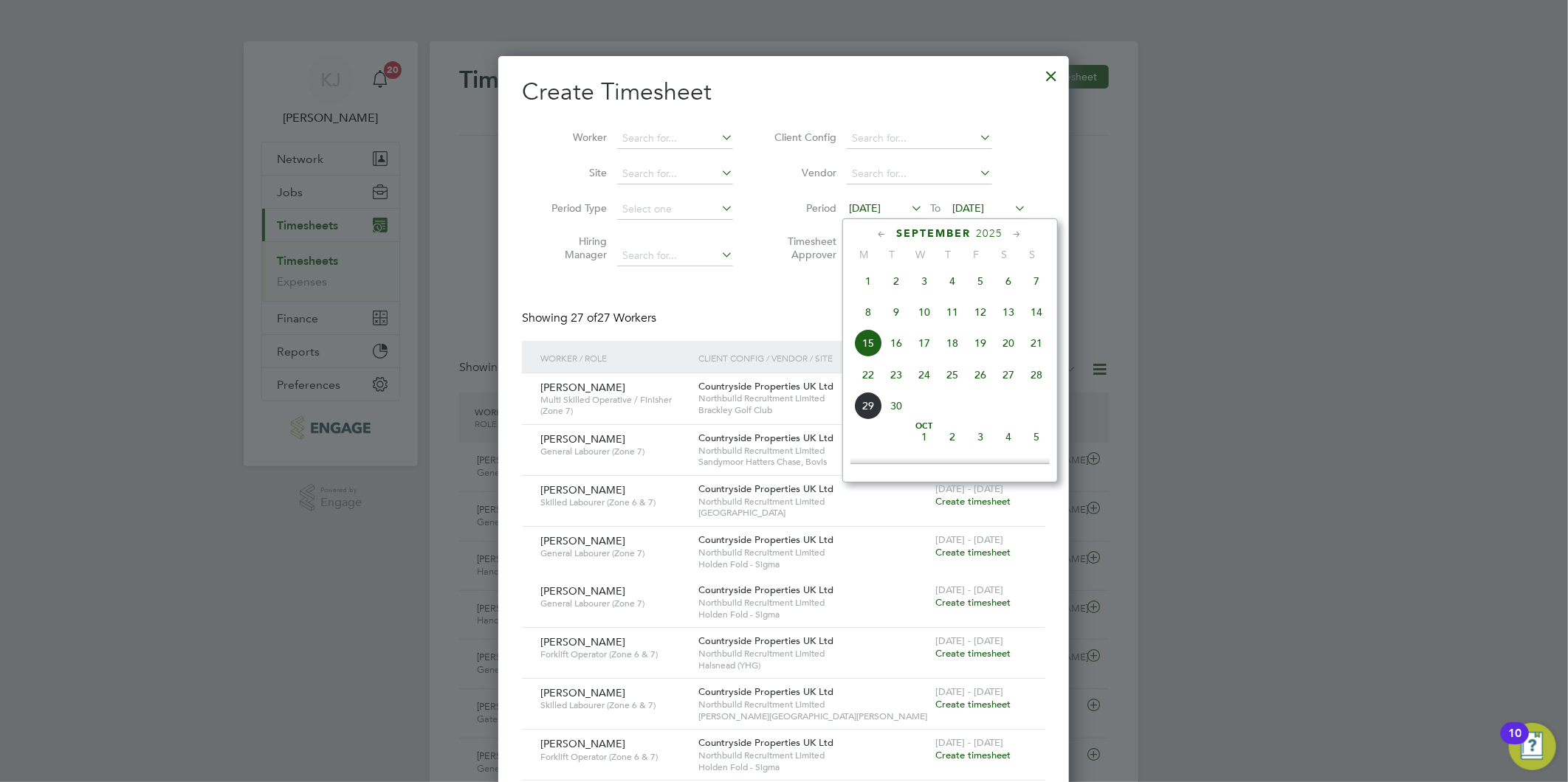
click at [867, 381] on span "22" at bounding box center [868, 375] width 28 height 28
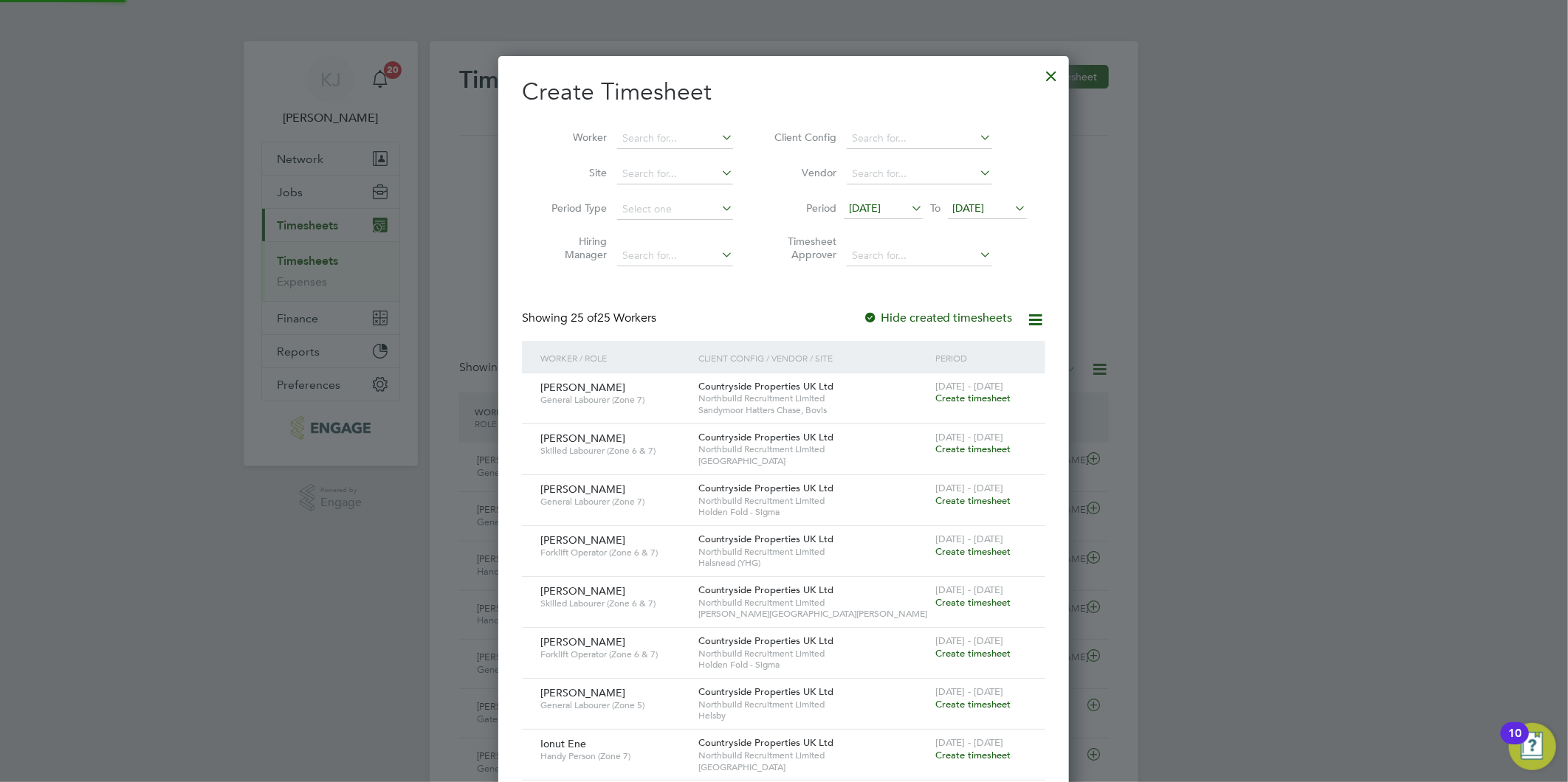
click at [981, 197] on li "Period [DATE] To [DATE]" at bounding box center [898, 209] width 294 height 35
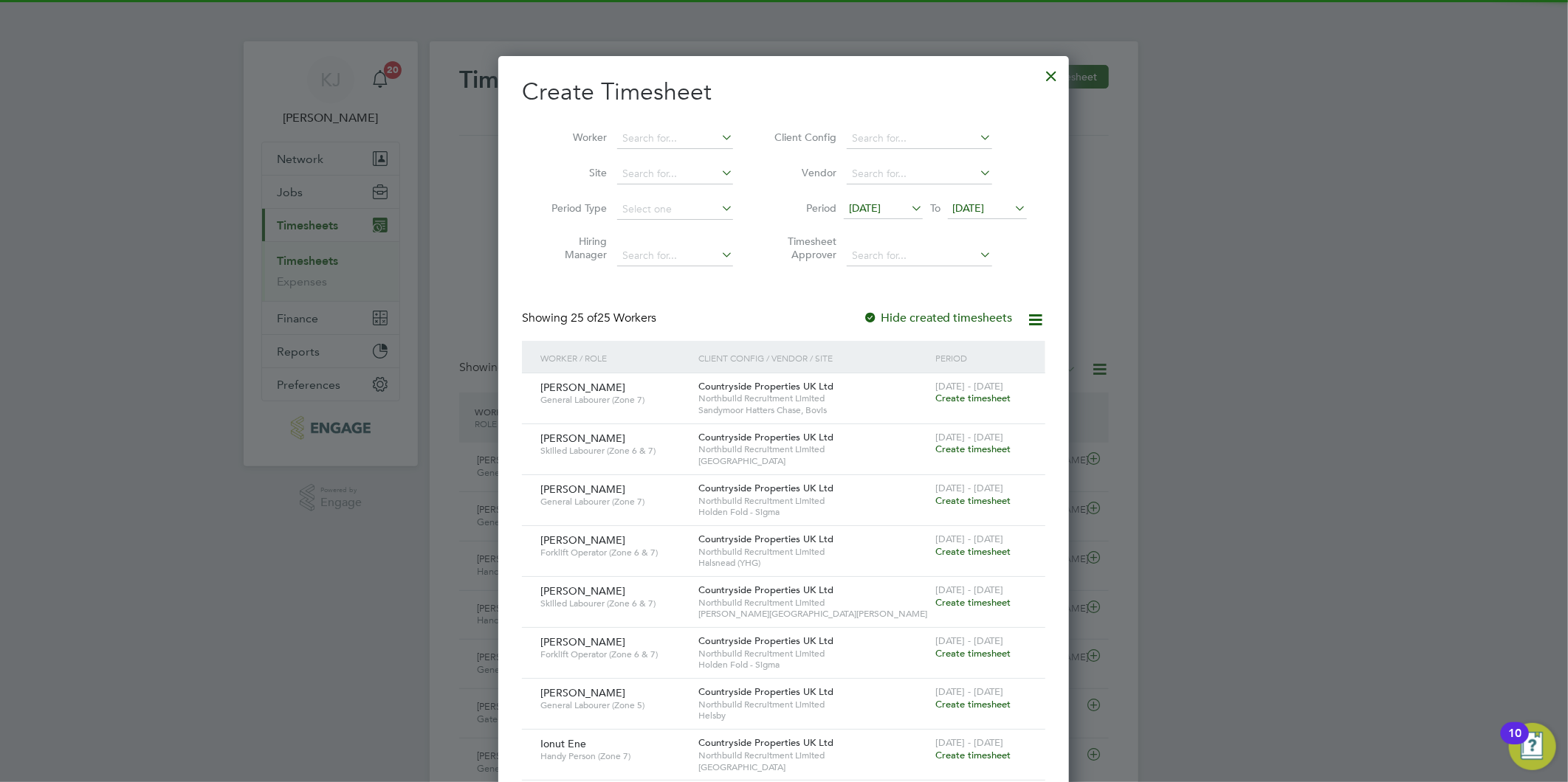
click at [984, 204] on span "[DATE]" at bounding box center [969, 208] width 32 height 13
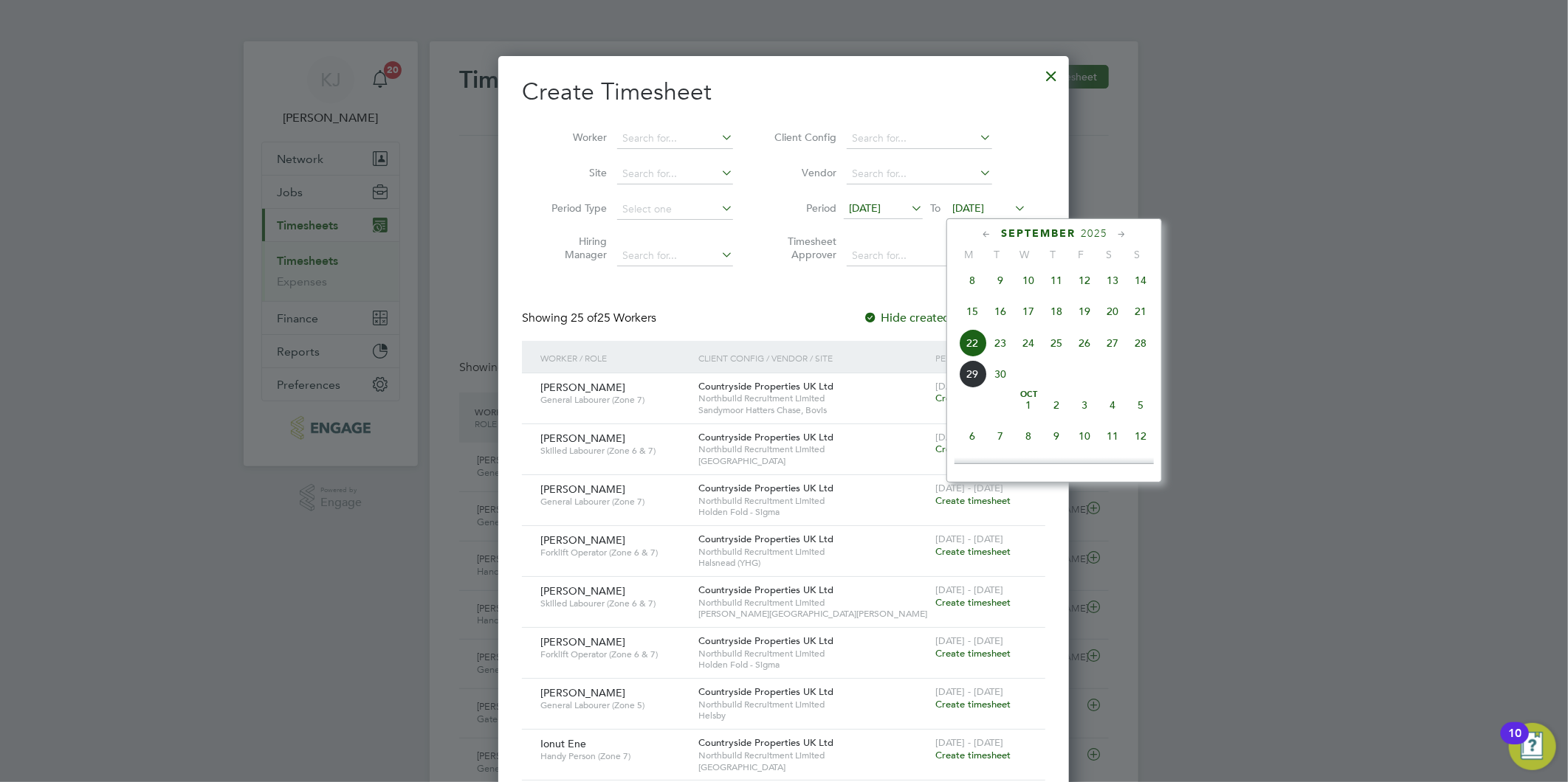
click at [1140, 352] on span "28" at bounding box center [1140, 342] width 28 height 28
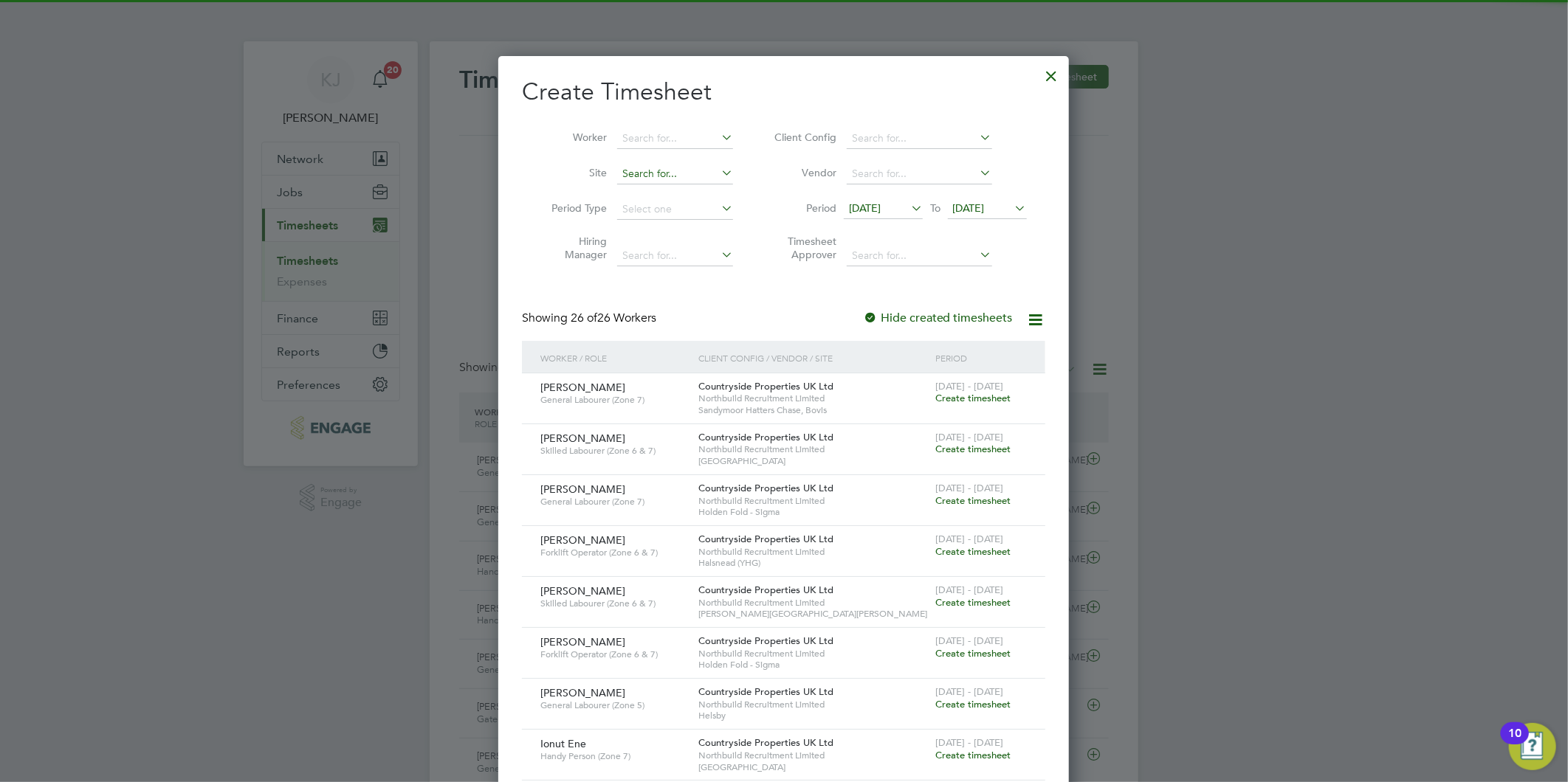
click at [626, 175] on input at bounding box center [674, 174] width 116 height 20
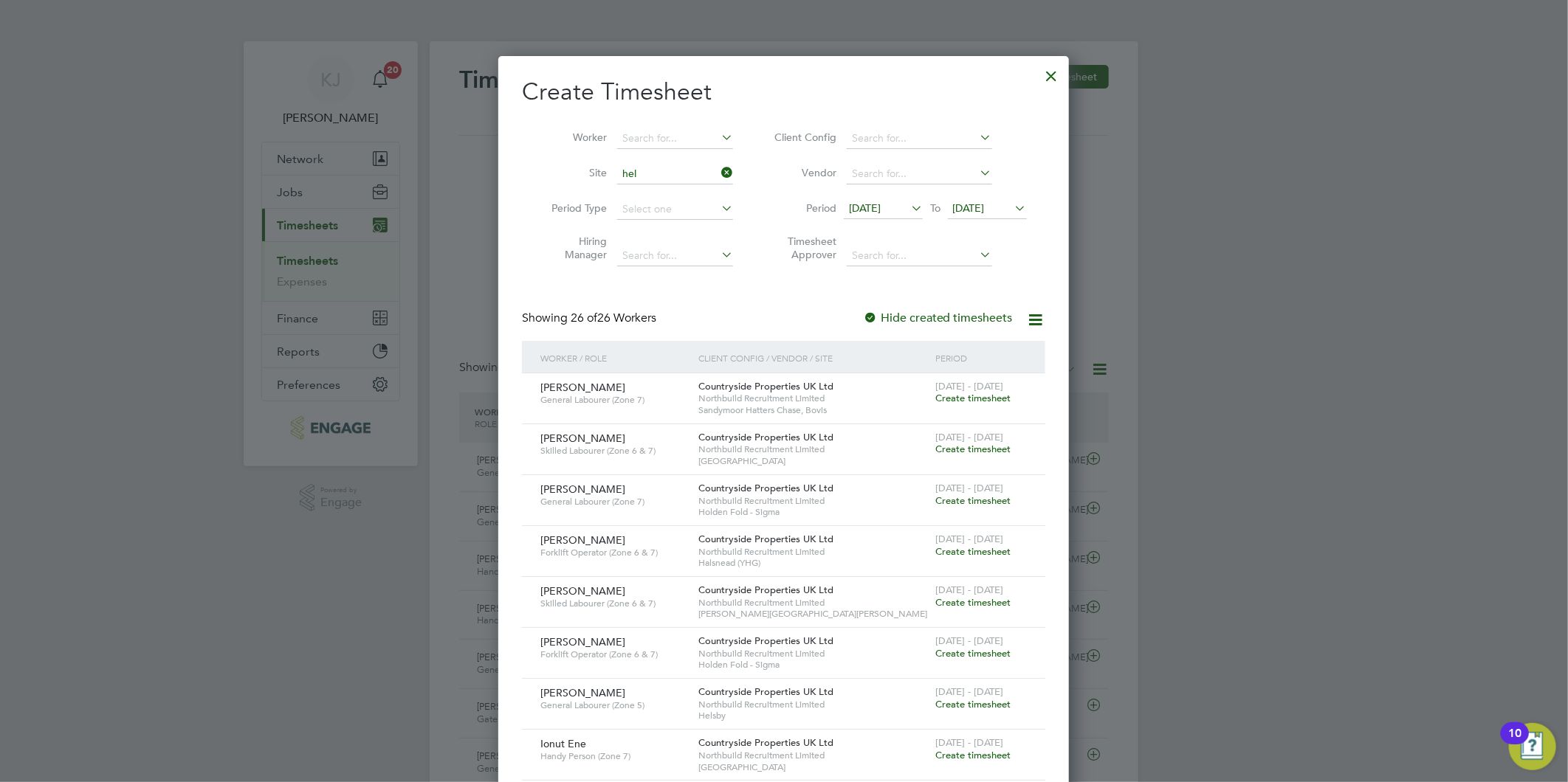
click at [667, 192] on li "Hel sby" at bounding box center [675, 194] width 118 height 20
type input "Helsby"
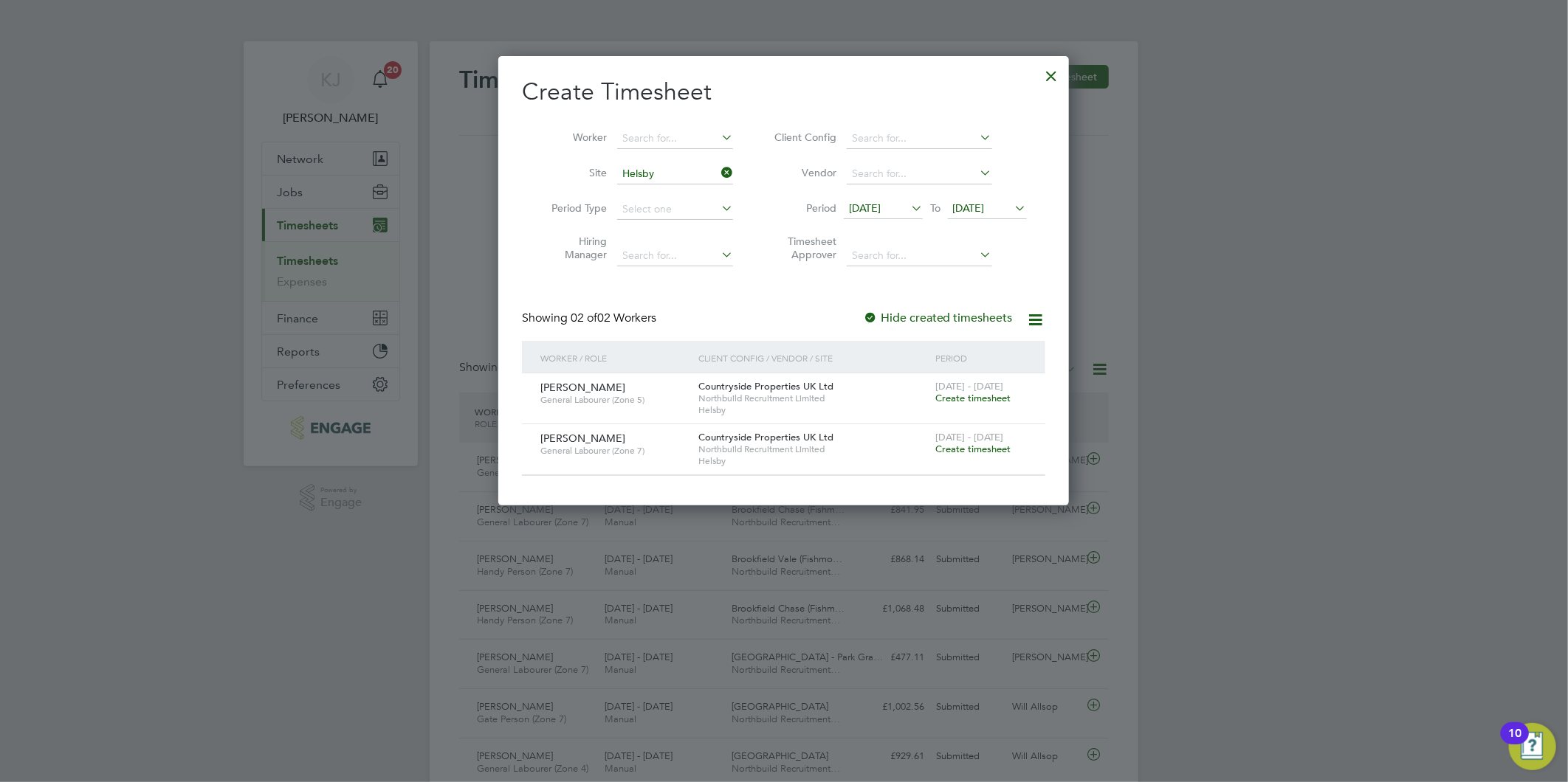
click at [980, 401] on span "Create timesheet" at bounding box center [972, 397] width 75 height 13
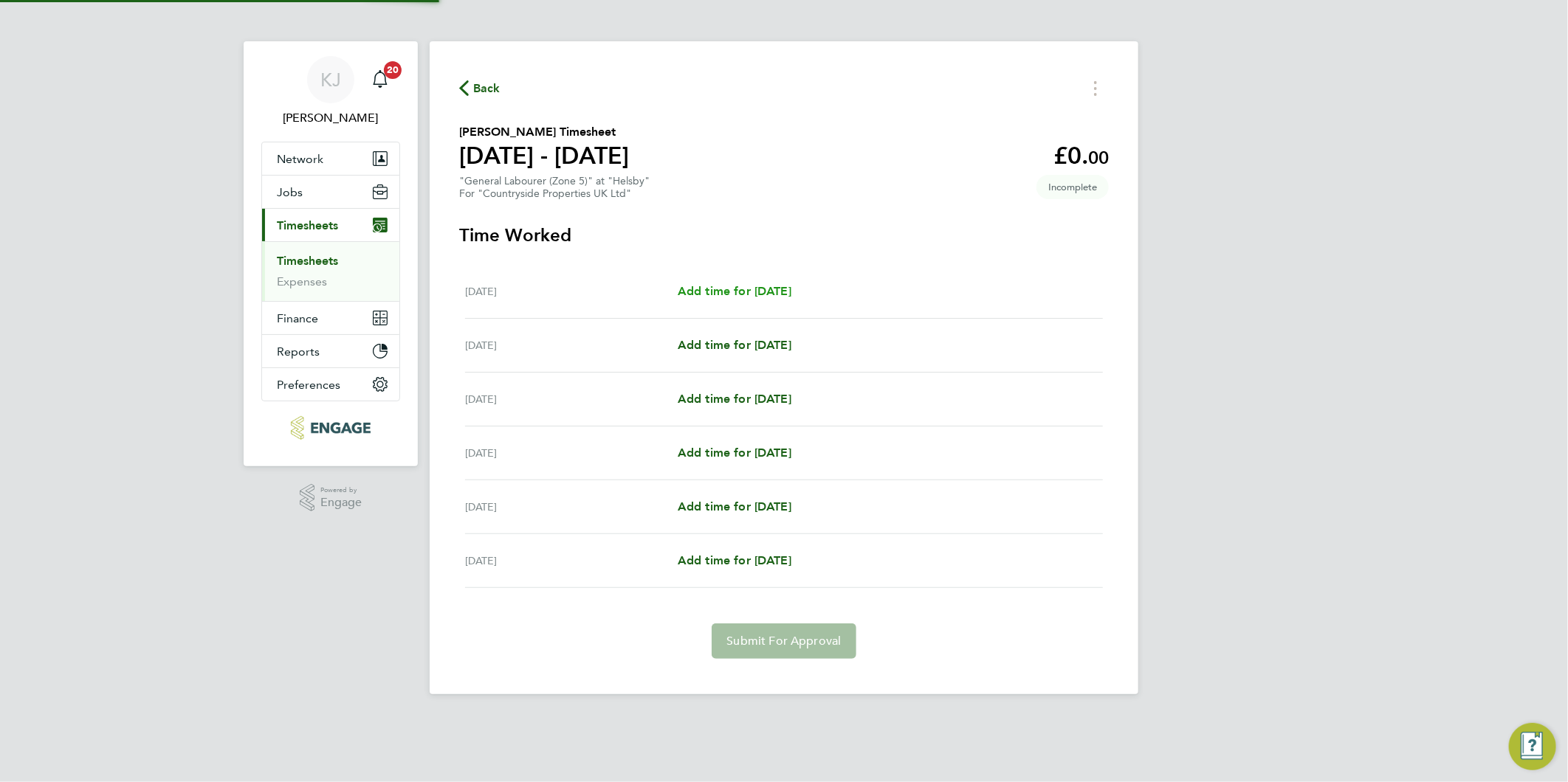
click at [782, 294] on span "Add time for [DATE]" at bounding box center [734, 291] width 114 height 14
select select "30"
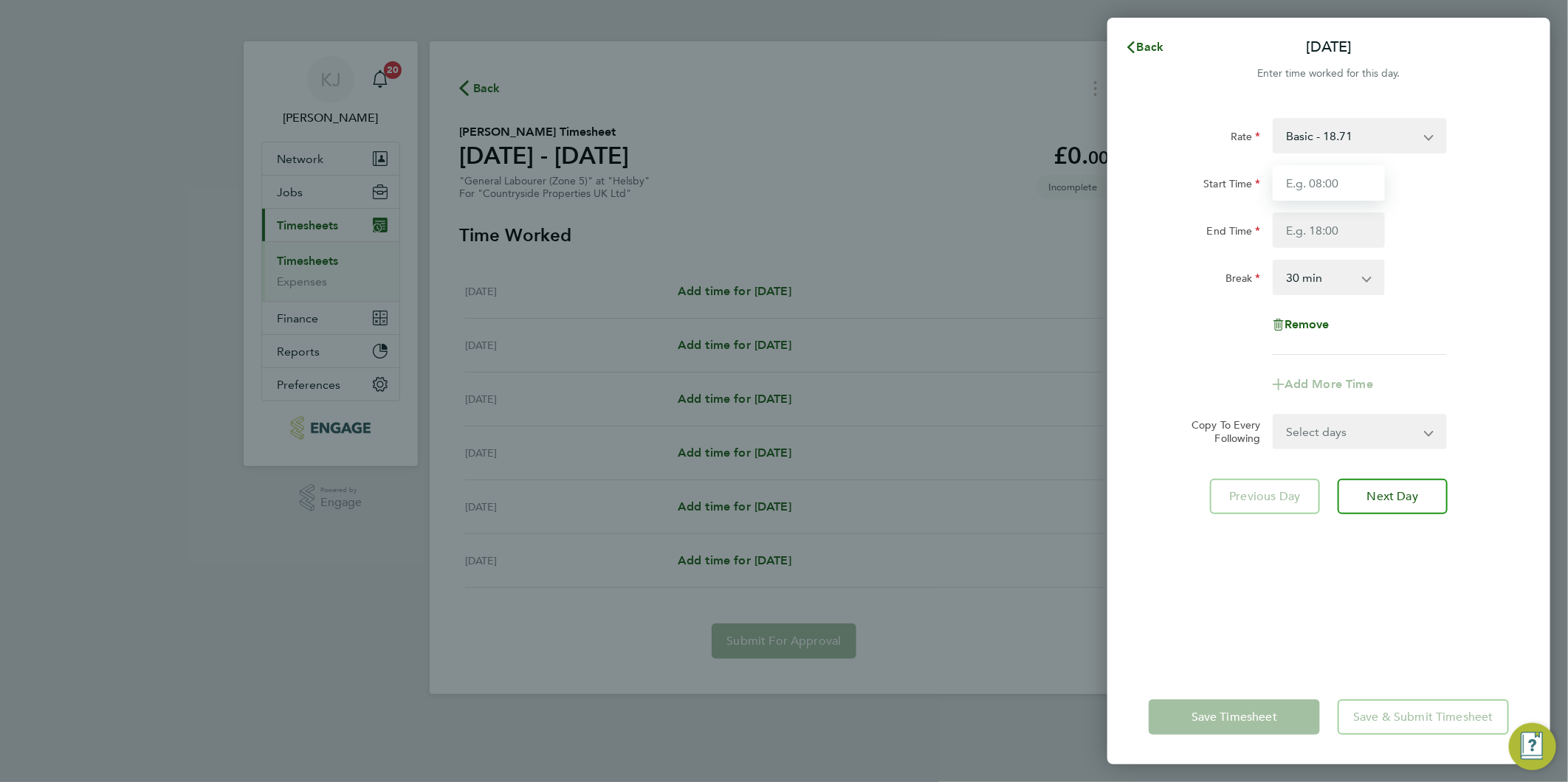
click at [1294, 182] on input "Start Time" at bounding box center [1328, 183] width 112 height 35
type input "07:30"
type input "16:30"
drag, startPoint x: 1349, startPoint y: 156, endPoint x: 1323, endPoint y: 233, distance: 81.3
click at [1349, 156] on div "Rate Basic - 18.71 Start Time 07:30 End Time 16:30 Break 0 min 15 min 30 min 45…" at bounding box center [1328, 236] width 360 height 237
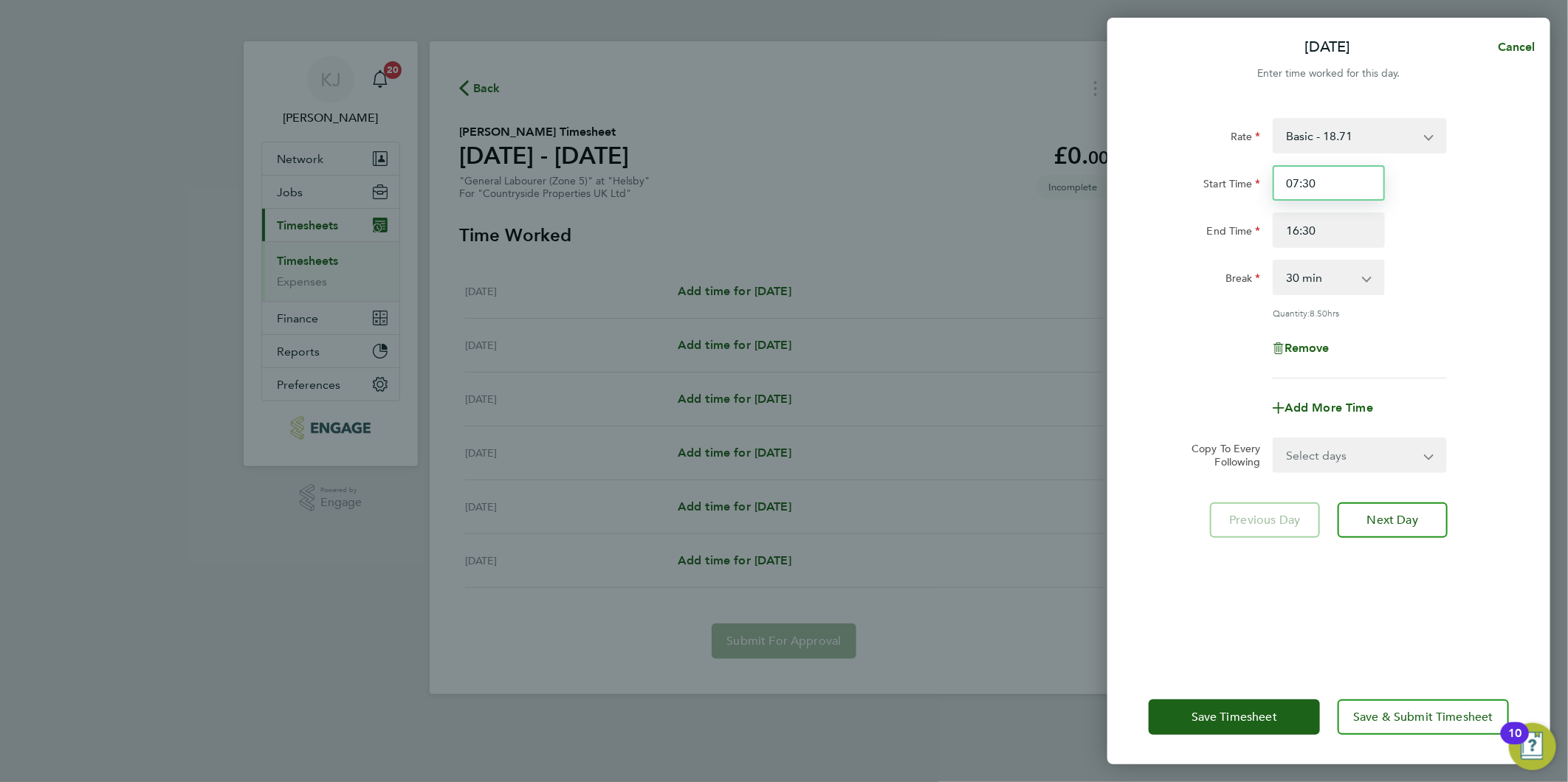
drag, startPoint x: 1347, startPoint y: 181, endPoint x: 202, endPoint y: 188, distance: 1145.0
click at [329, 208] on div "Mon 22 Sep Cancel Enter time worked for this day. Rate Basic - 18.71 Start Time…" at bounding box center [784, 391] width 1568 height 782
type input "07:00"
drag, startPoint x: 1309, startPoint y: 244, endPoint x: 1354, endPoint y: 237, distance: 45.5
click at [1312, 244] on input "16:30" at bounding box center [1328, 230] width 112 height 35
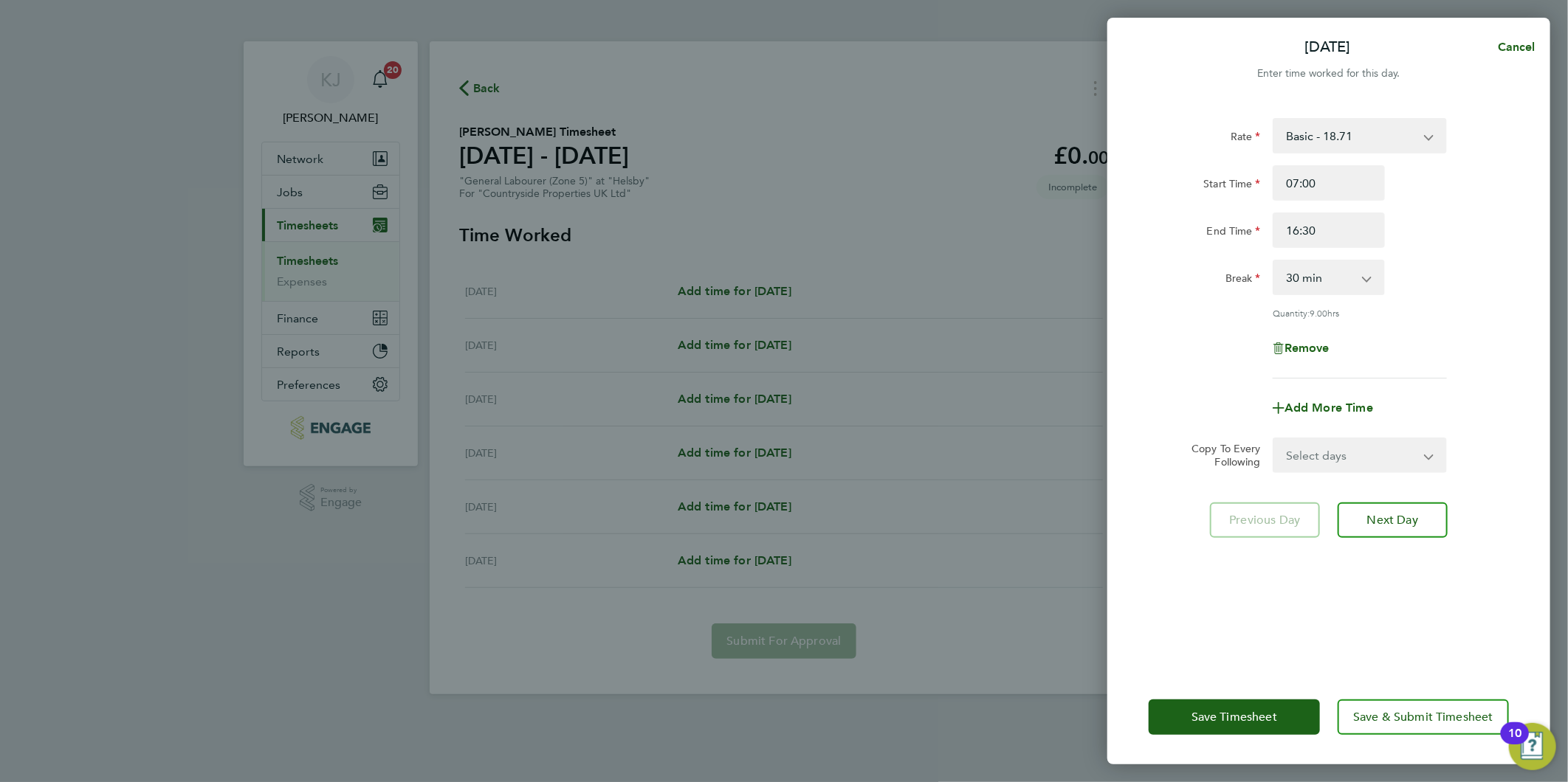
click at [1334, 433] on form "Rate Basic - 18.71 Start Time 07:00 End Time 16:30 Break 0 min 15 min 30 min 45…" at bounding box center [1328, 295] width 360 height 355
drag, startPoint x: 1336, startPoint y: 448, endPoint x: 1332, endPoint y: 469, distance: 21.4
click at [1336, 452] on select "Select days Day Weekday (Mon-Fri) [DATE] [DATE] [DATE] [DATE] [DATE]" at bounding box center [1352, 455] width 155 height 32
select select "WEEKDAY"
click at [1274, 439] on select "Select days Day Weekday (Mon-Fri) [DATE] [DATE] [DATE] [DATE] [DATE]" at bounding box center [1352, 455] width 155 height 32
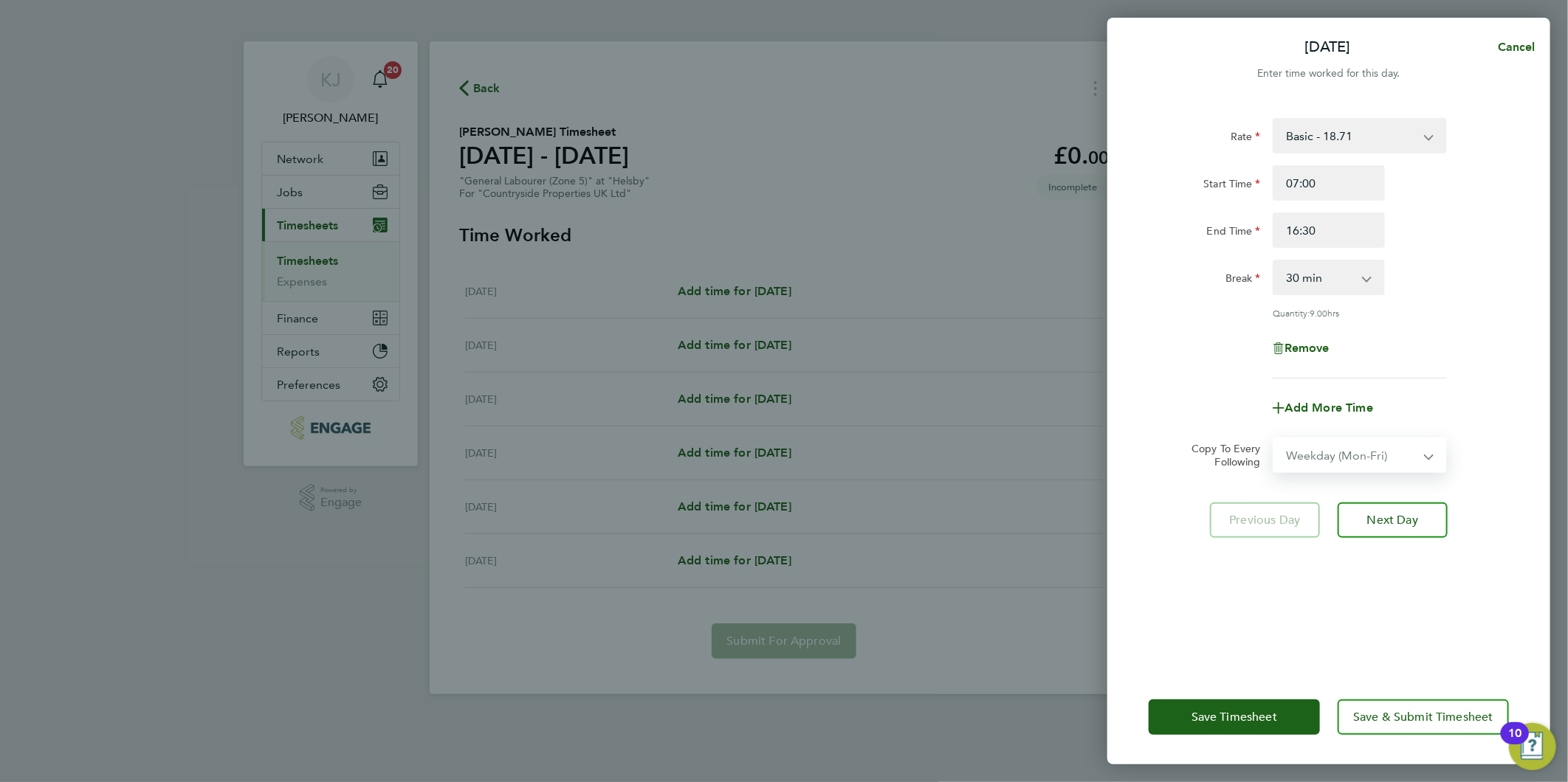
select select "[DATE]"
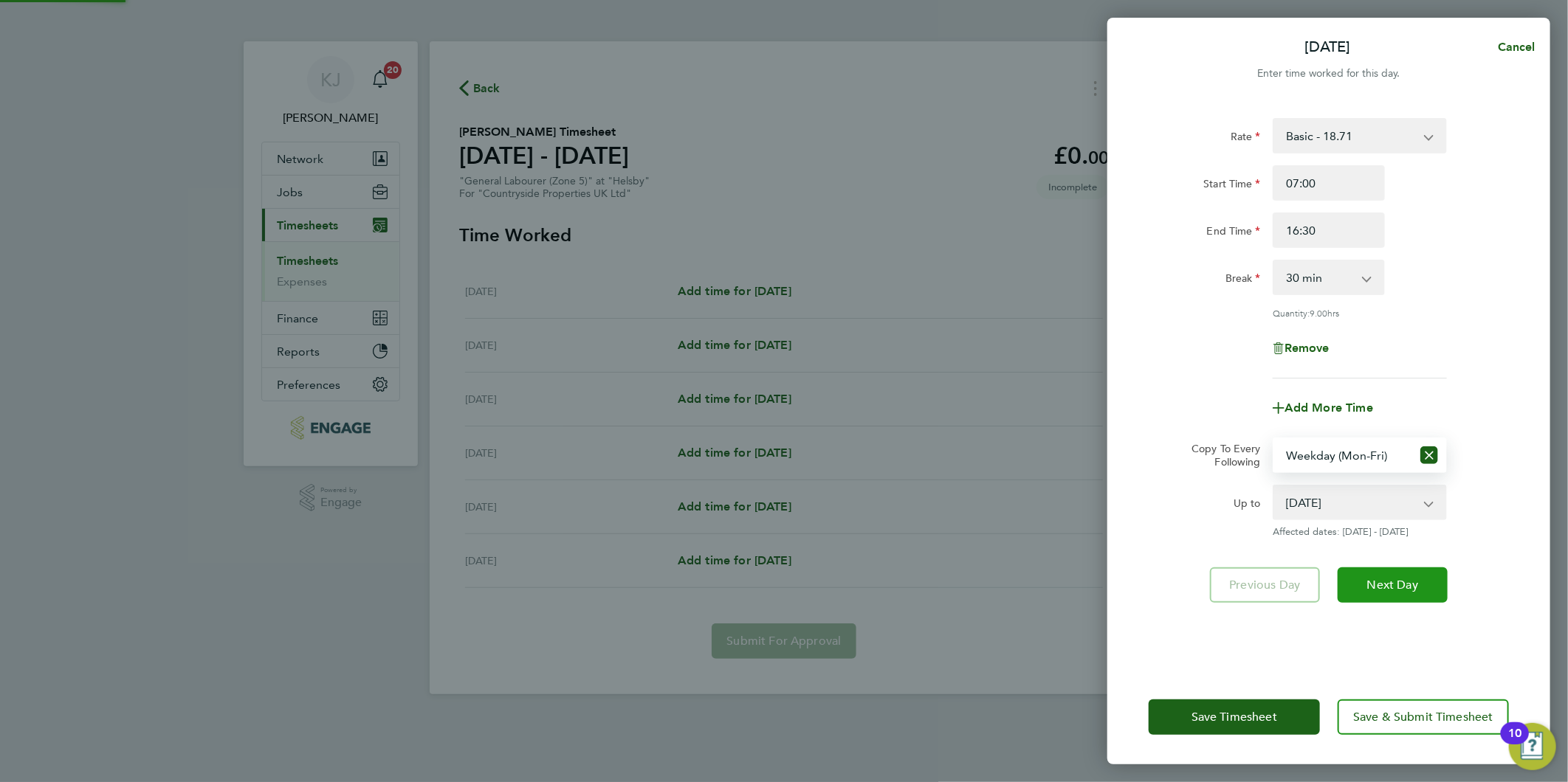
click at [1435, 596] on button "Next Day" at bounding box center [1392, 585] width 110 height 35
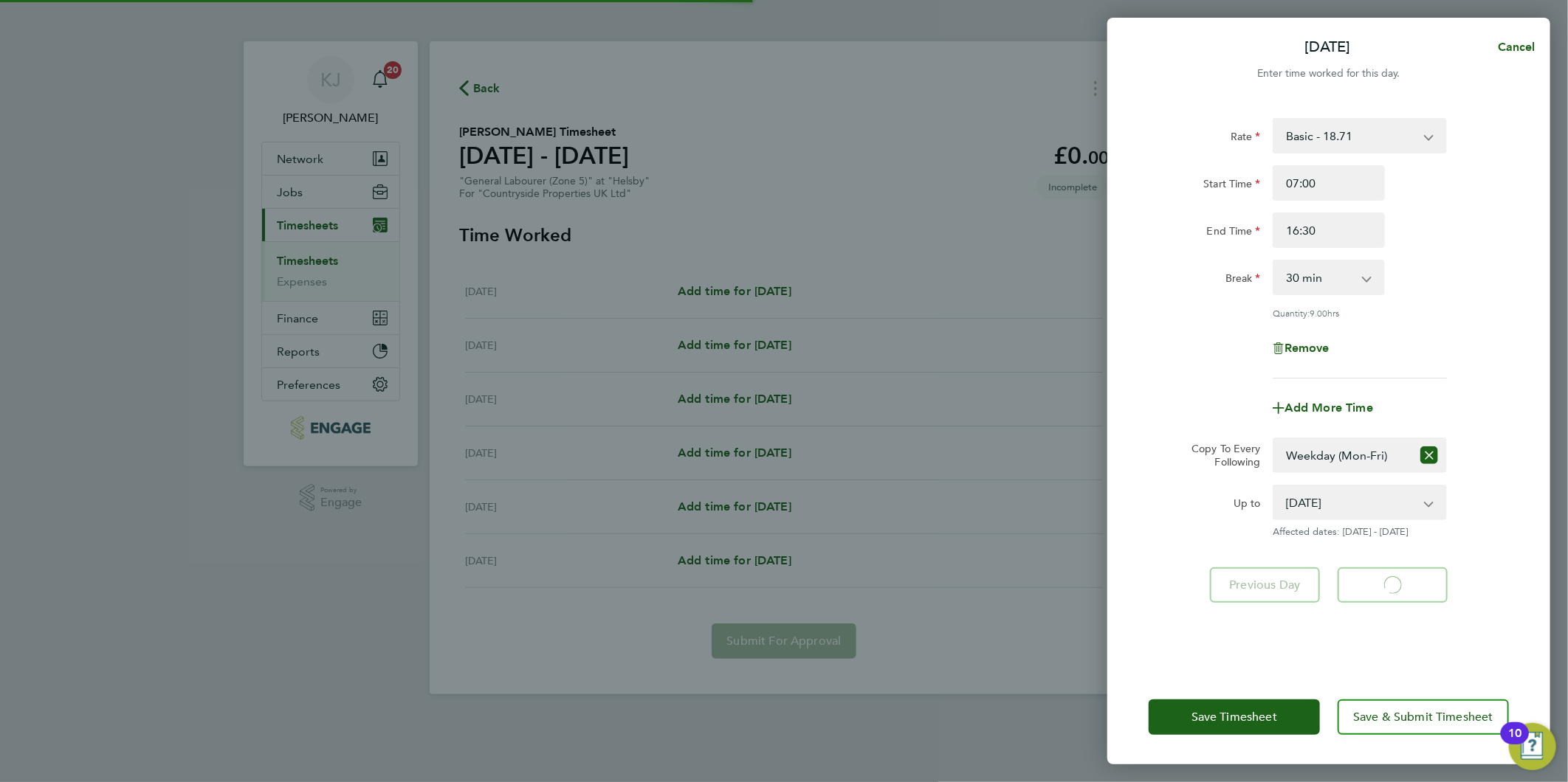
select select "30"
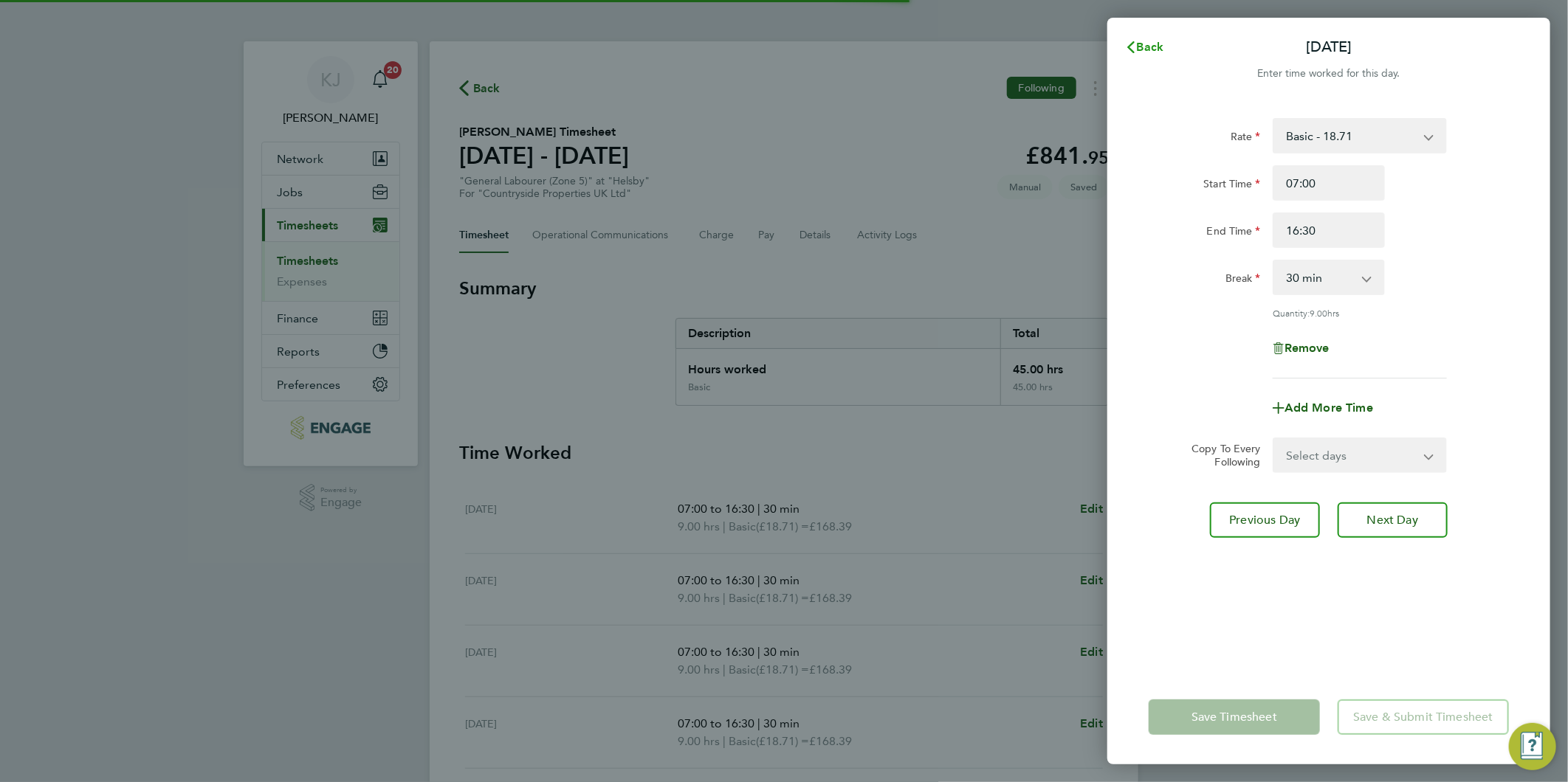
click at [1145, 48] on span "Back" at bounding box center [1150, 46] width 27 height 14
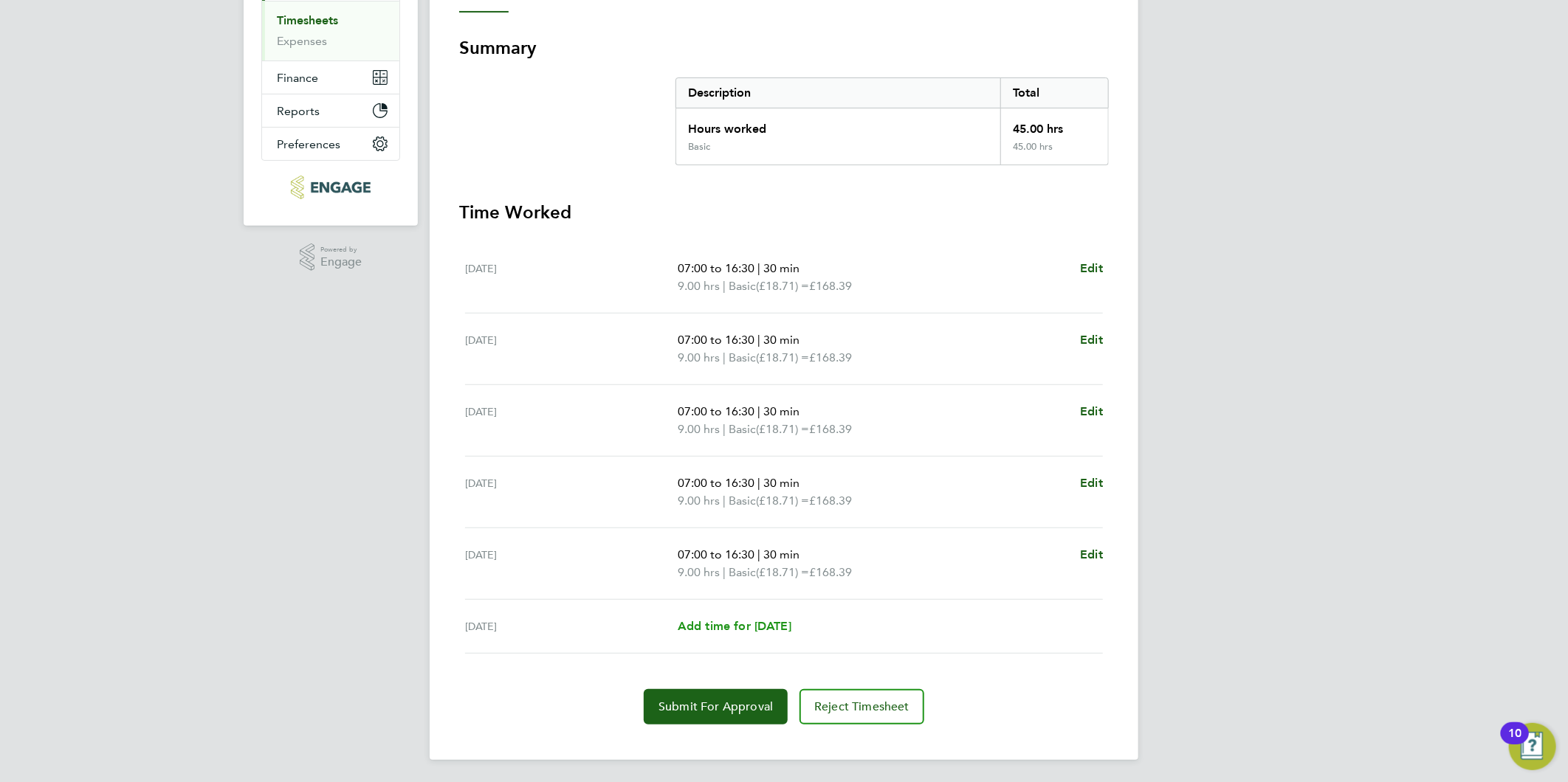
click at [757, 631] on span "Add time for [DATE]" at bounding box center [734, 626] width 114 height 14
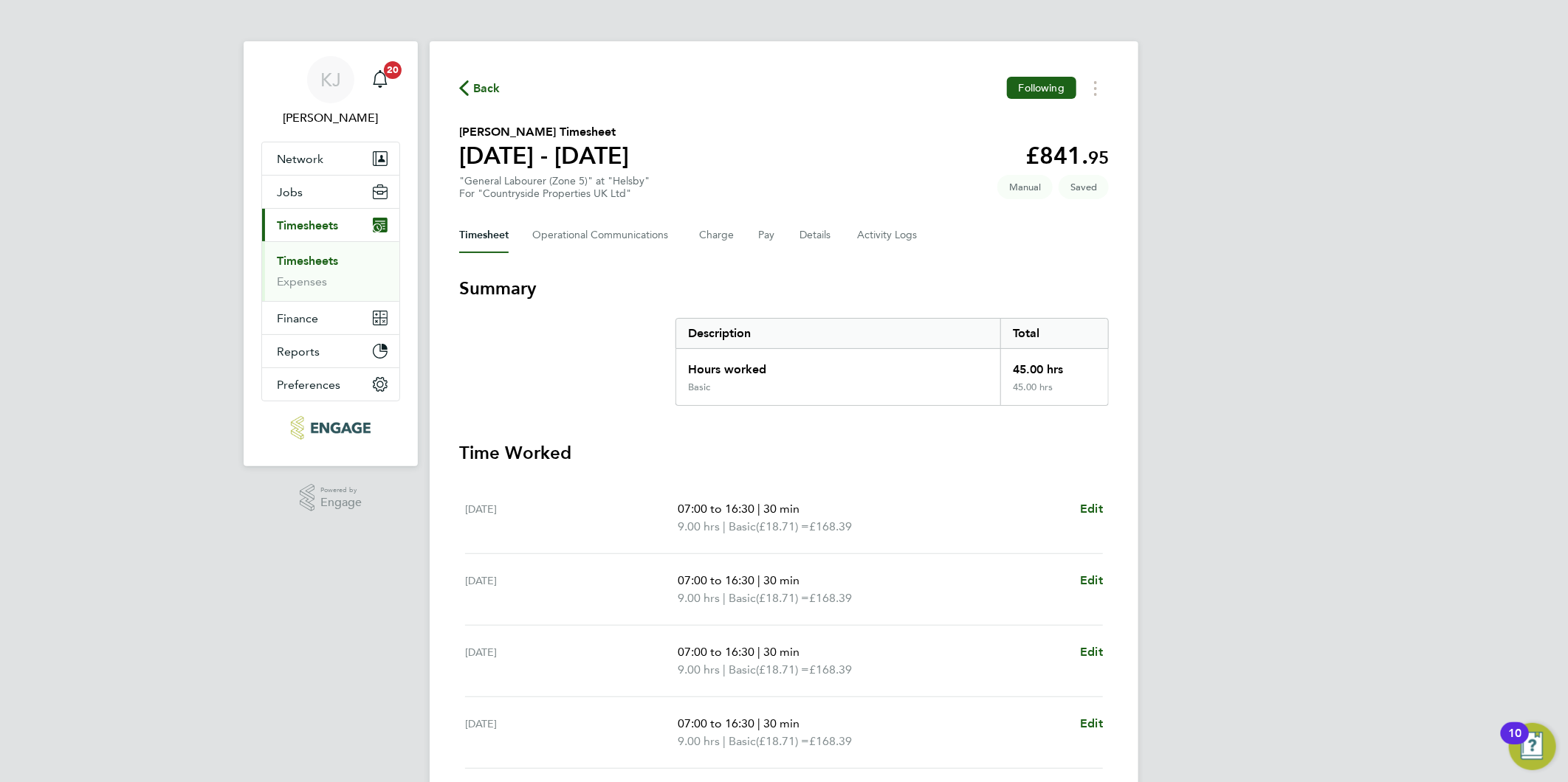
select select "30"
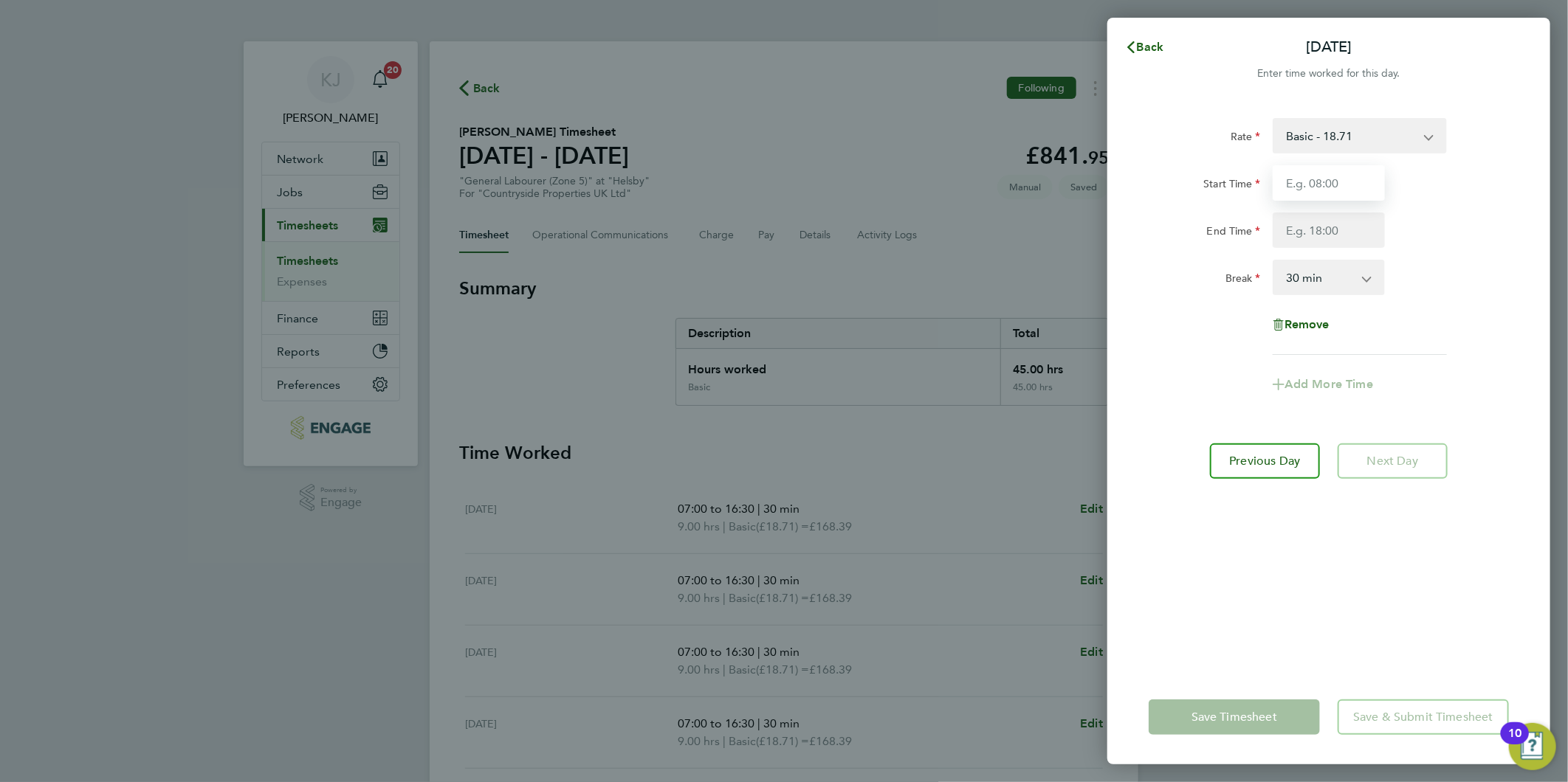
click at [1309, 167] on input "Start Time" at bounding box center [1328, 183] width 112 height 35
type input "07:30"
type input "14:30"
click at [1277, 306] on div "Rate Basic - 18.71 Start Time 07:30 End Time 14:30 Break 0 min 15 min 30 min 45…" at bounding box center [1328, 236] width 360 height 237
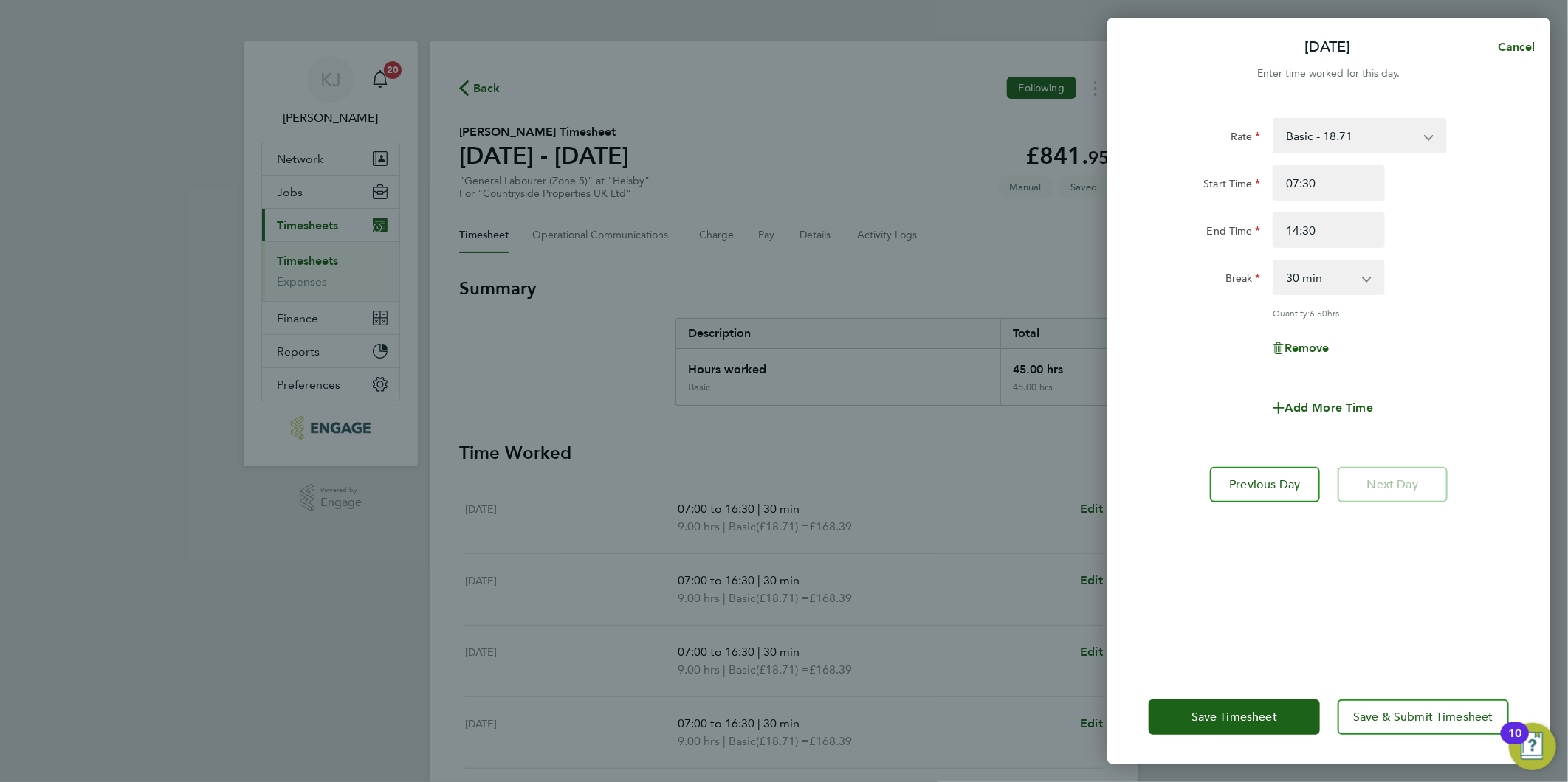
click at [1513, 338] on div "Remove" at bounding box center [1328, 348] width 372 height 35
click at [1323, 278] on select "0 min 15 min 30 min 45 min 60 min 75 min 90 min" at bounding box center [1320, 278] width 91 height 32
select select "0"
click at [1274, 262] on select "0 min 15 min 30 min 45 min 60 min 75 min 90 min" at bounding box center [1320, 278] width 91 height 32
click at [1230, 704] on button "Save Timesheet" at bounding box center [1234, 717] width 171 height 35
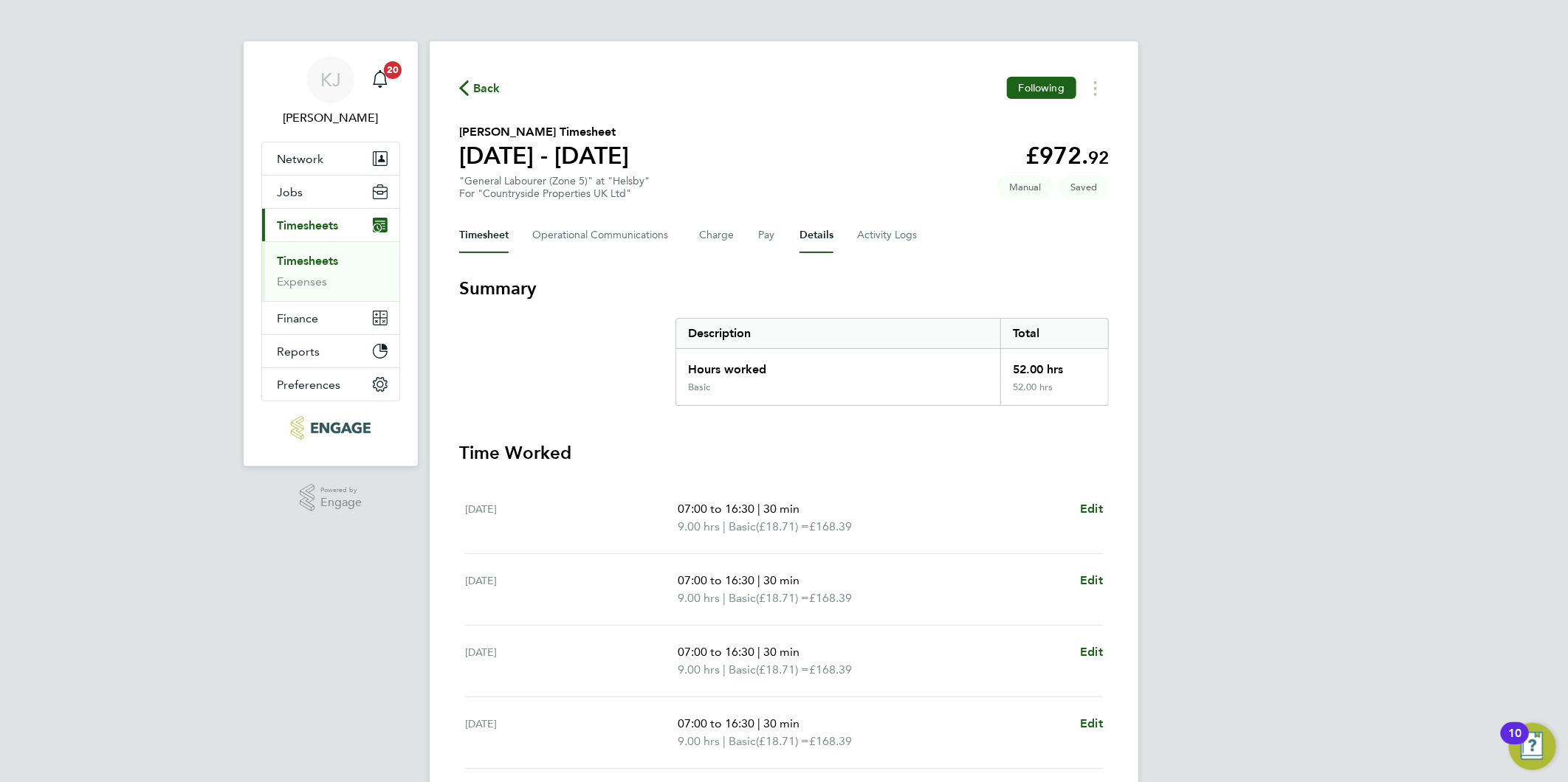
click at [815, 233] on button "Details" at bounding box center [816, 235] width 34 height 35
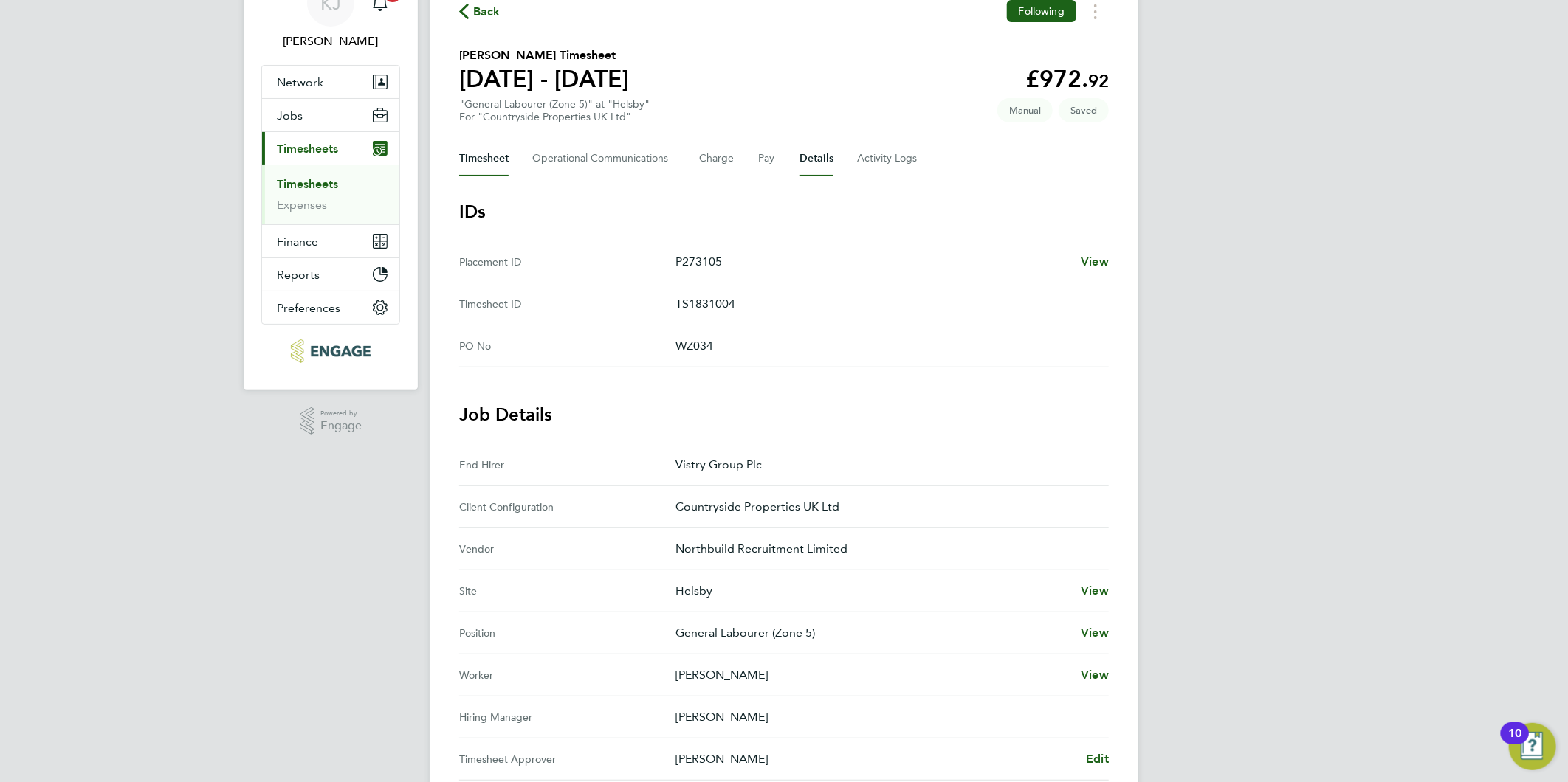
click at [496, 145] on button "Timesheet" at bounding box center [484, 159] width 50 height 35
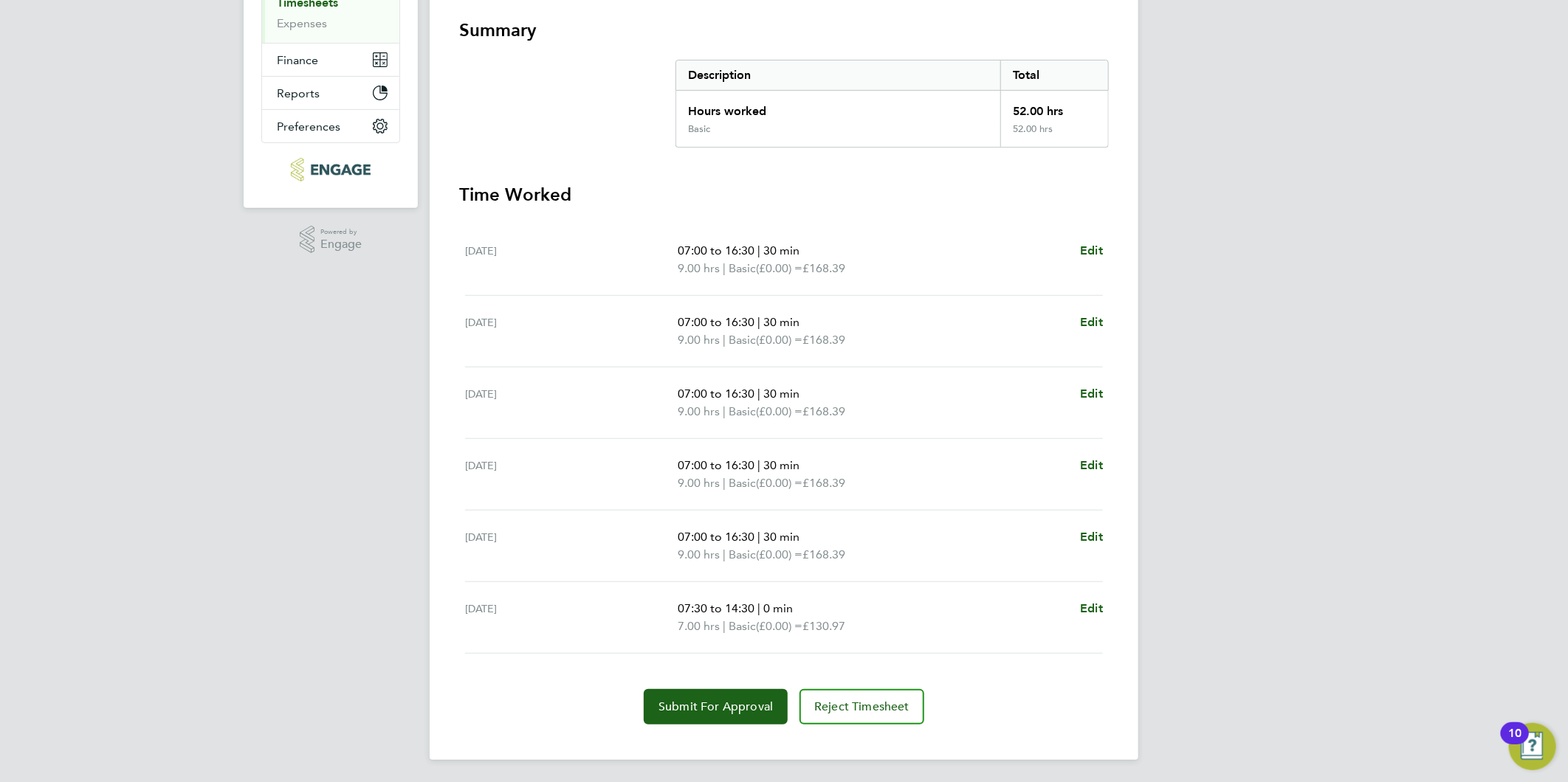
click at [684, 727] on div "Back Following Simon Hemingway's Timesheet 22 - 28 Sept 2025 £972. 92 "General …" at bounding box center [784, 272] width 709 height 977
drag, startPoint x: 686, startPoint y: 698, endPoint x: 688, endPoint y: 709, distance: 11.2
click at [687, 699] on span "Submit For Approval" at bounding box center [716, 706] width 115 height 14
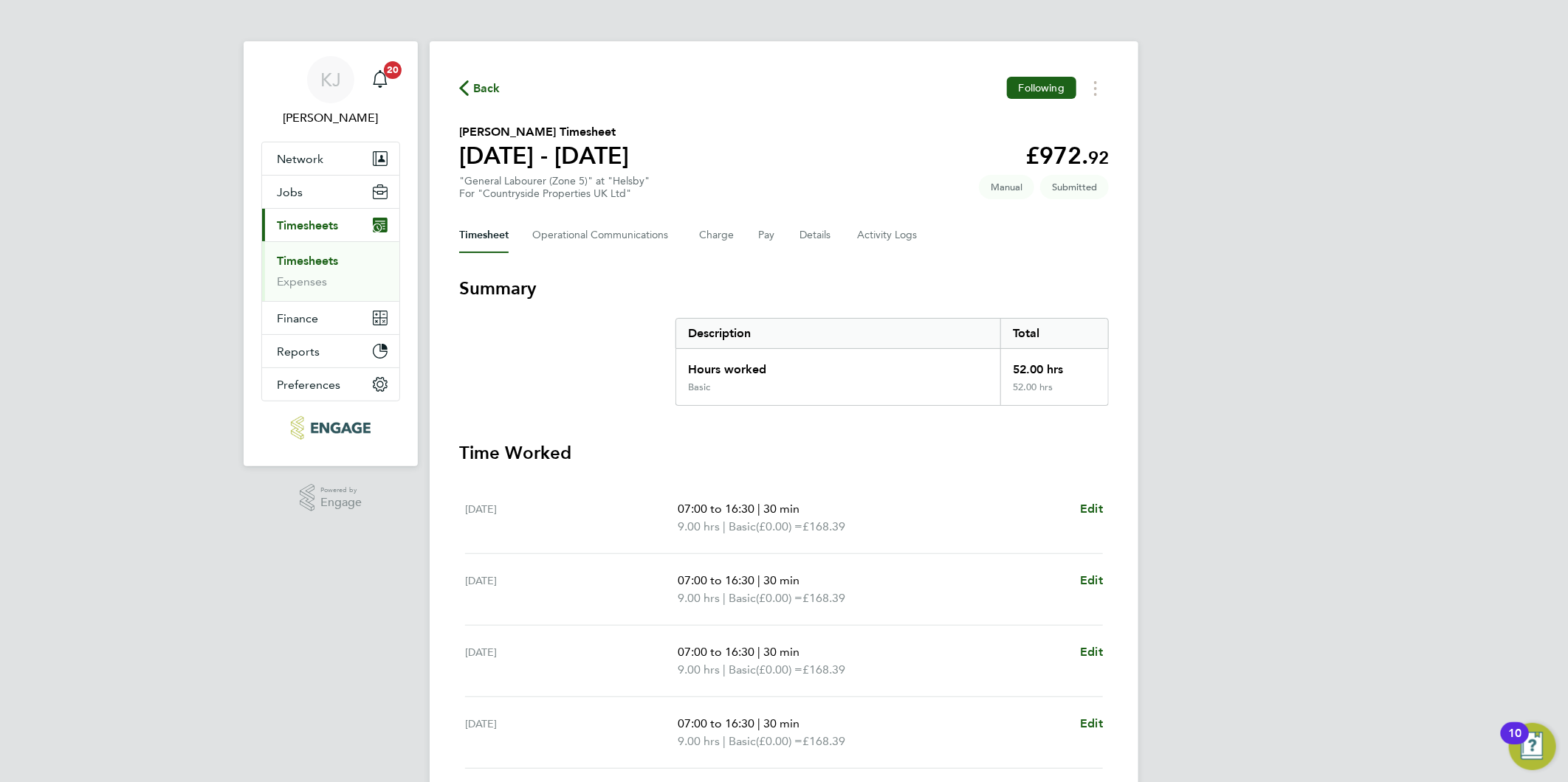
click at [311, 256] on link "Timesheets" at bounding box center [307, 261] width 62 height 14
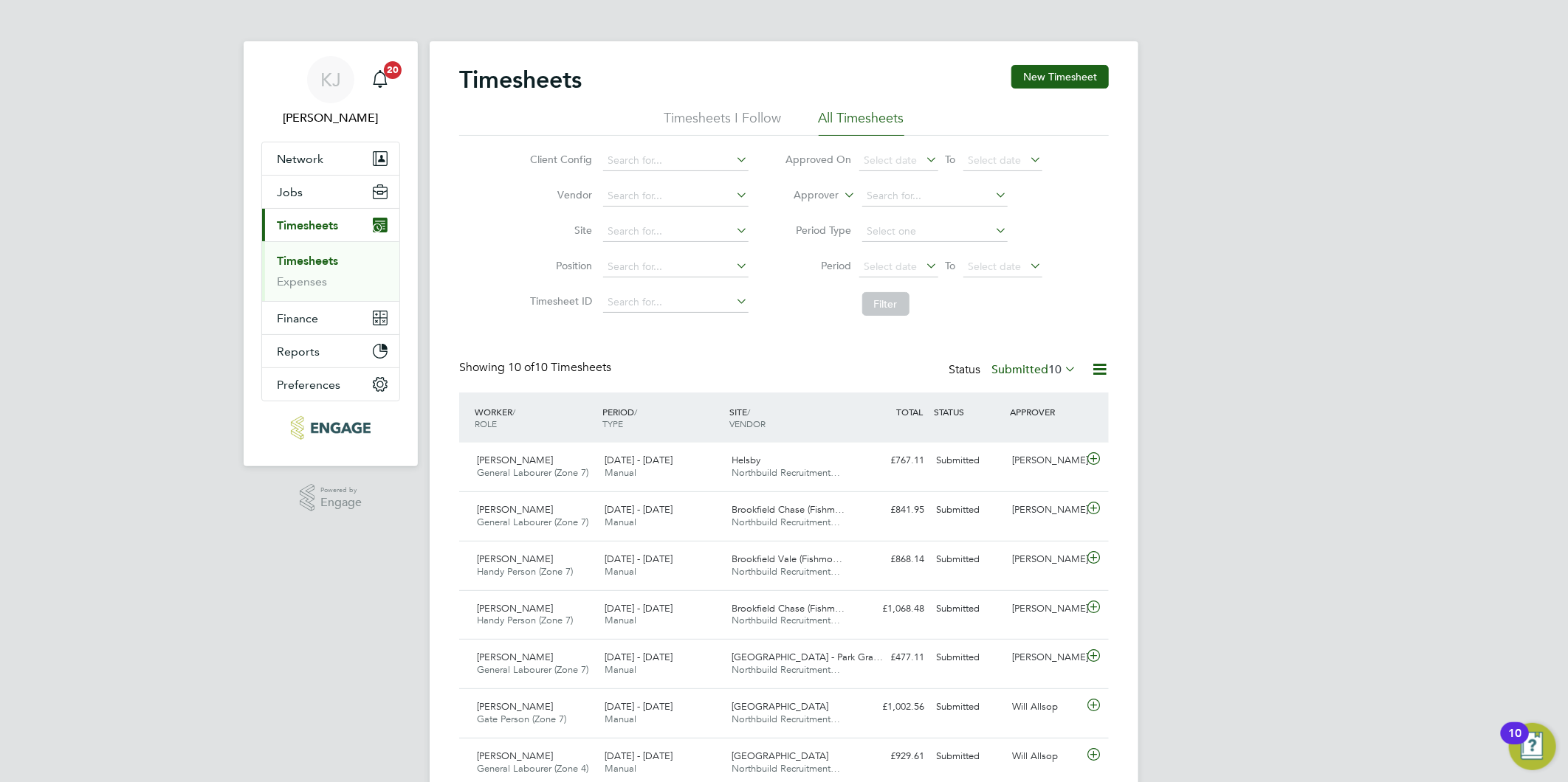
click at [1187, 615] on div "KJ Kirsty Jones Notifications 20 Applications: Network Team Members Businesses …" at bounding box center [784, 494] width 1568 height 989
click at [297, 289] on link "Expenses" at bounding box center [301, 281] width 50 height 14
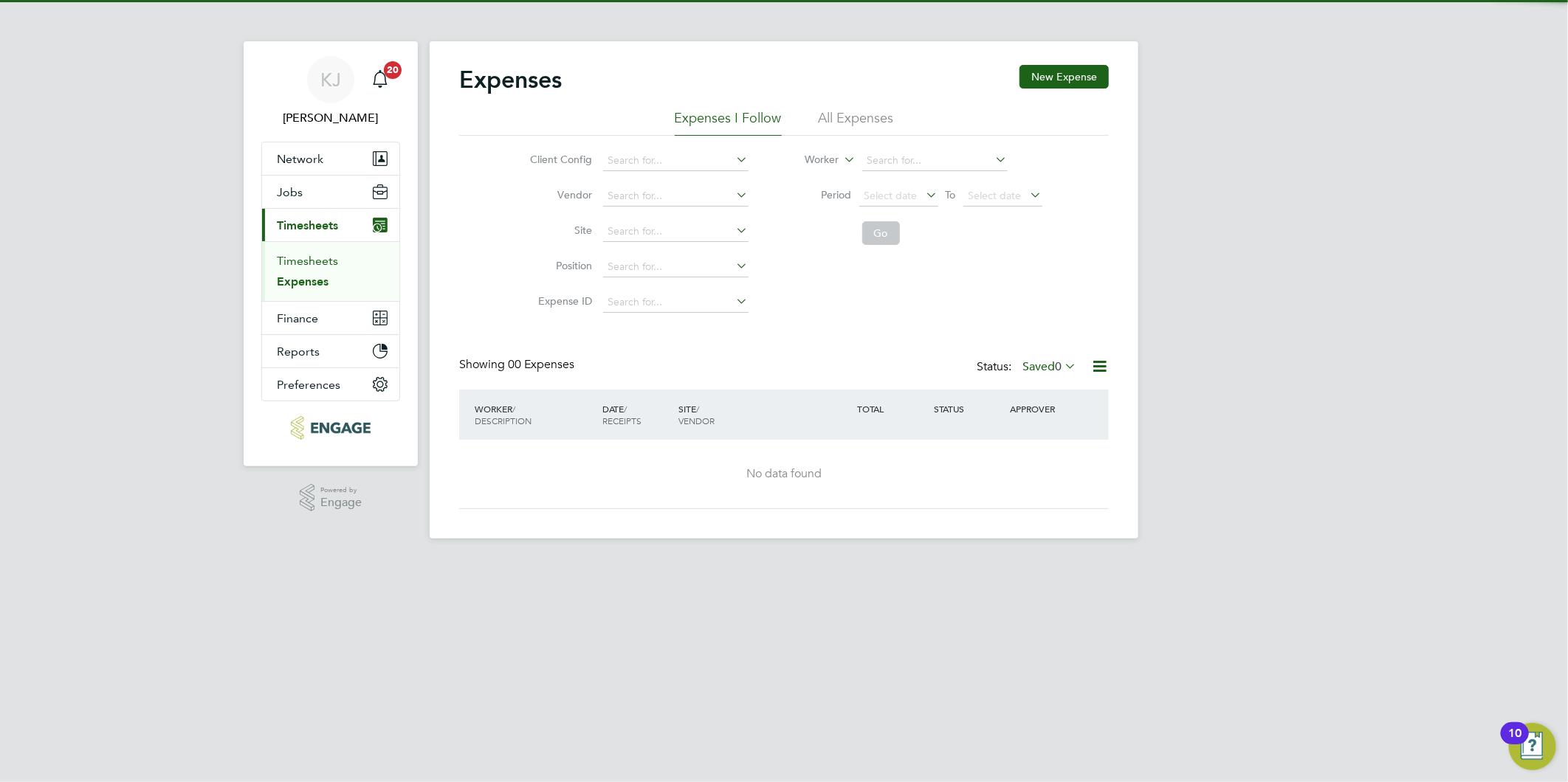
click at [297, 263] on link "Timesheets" at bounding box center [307, 261] width 62 height 14
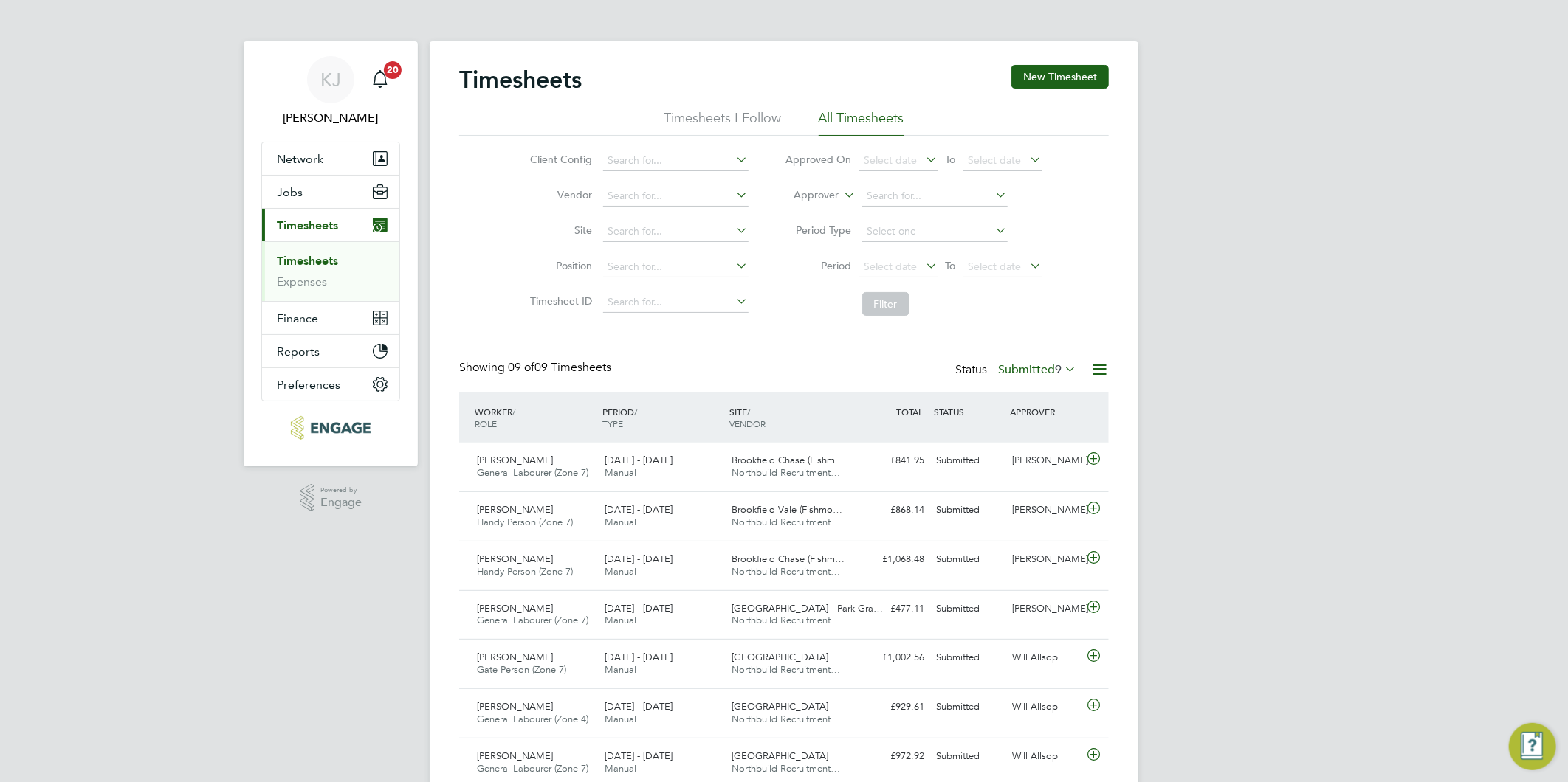
scroll to position [37, 128]
click at [291, 284] on link "Expenses" at bounding box center [301, 281] width 50 height 14
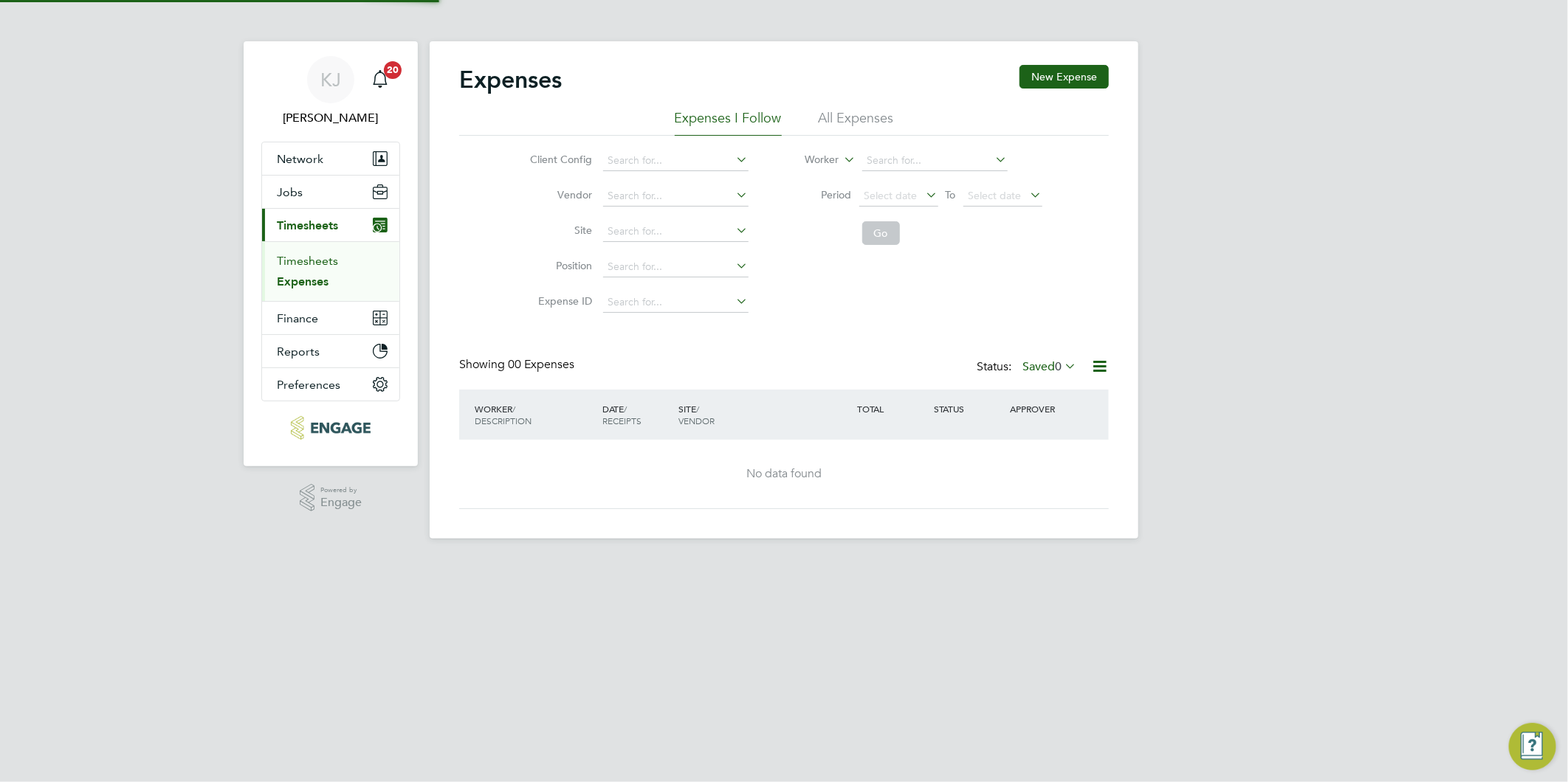
click at [291, 256] on link "Timesheets" at bounding box center [307, 261] width 62 height 14
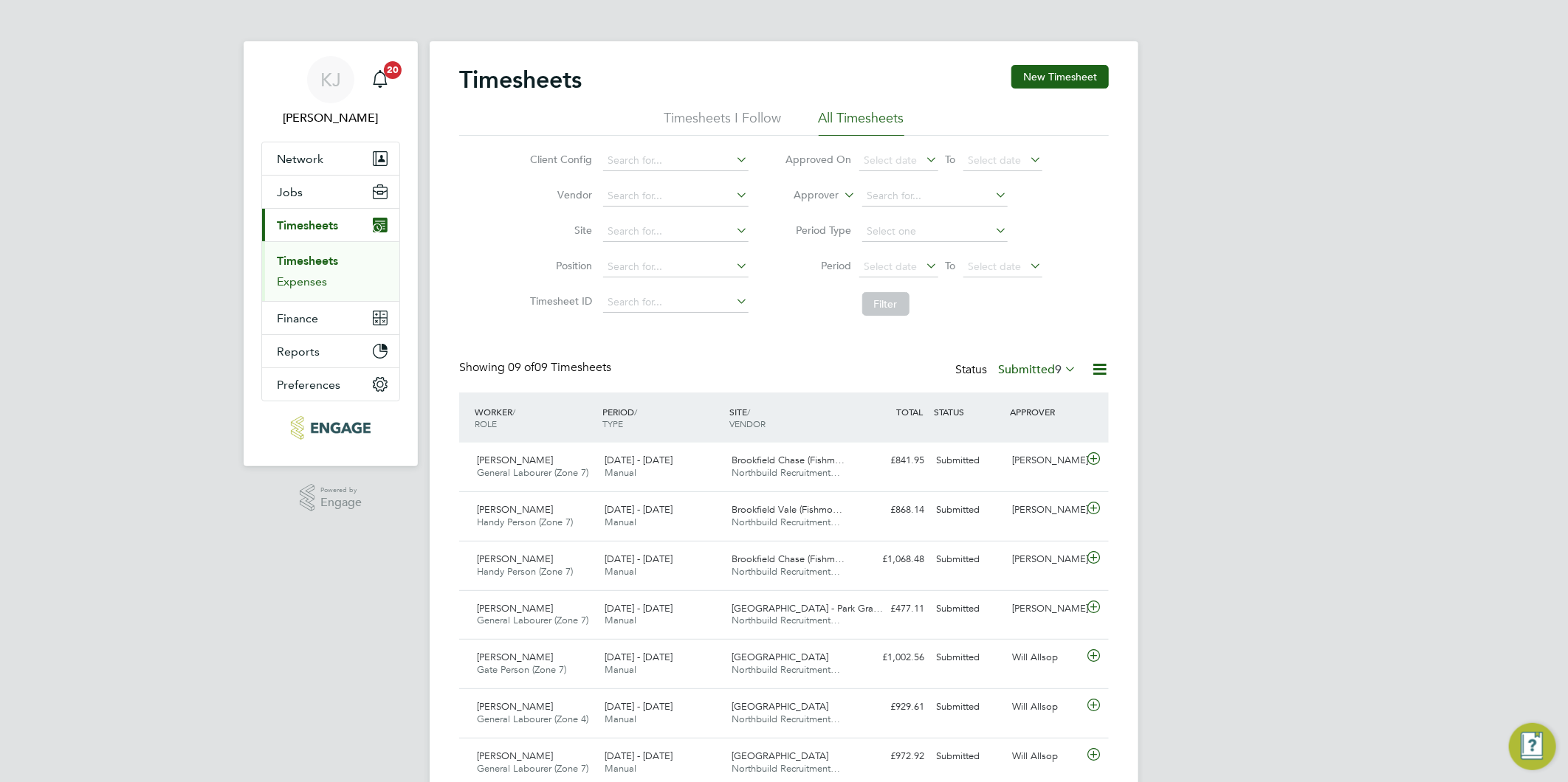
scroll to position [37, 128]
click at [312, 262] on link "Timesheets" at bounding box center [307, 261] width 62 height 14
click at [285, 285] on link "Expenses" at bounding box center [301, 281] width 50 height 14
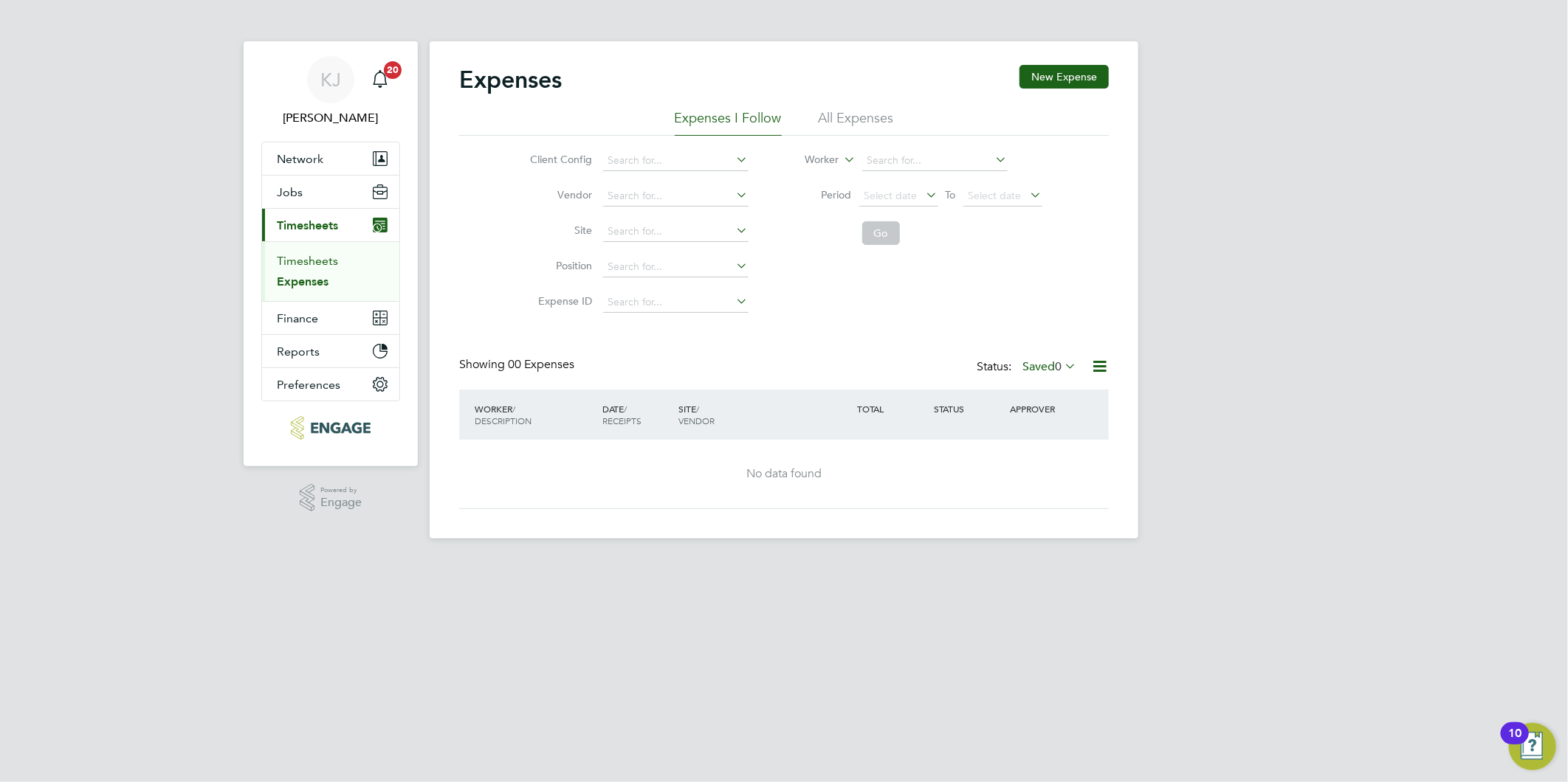
click at [292, 255] on link "Timesheets" at bounding box center [307, 261] width 62 height 14
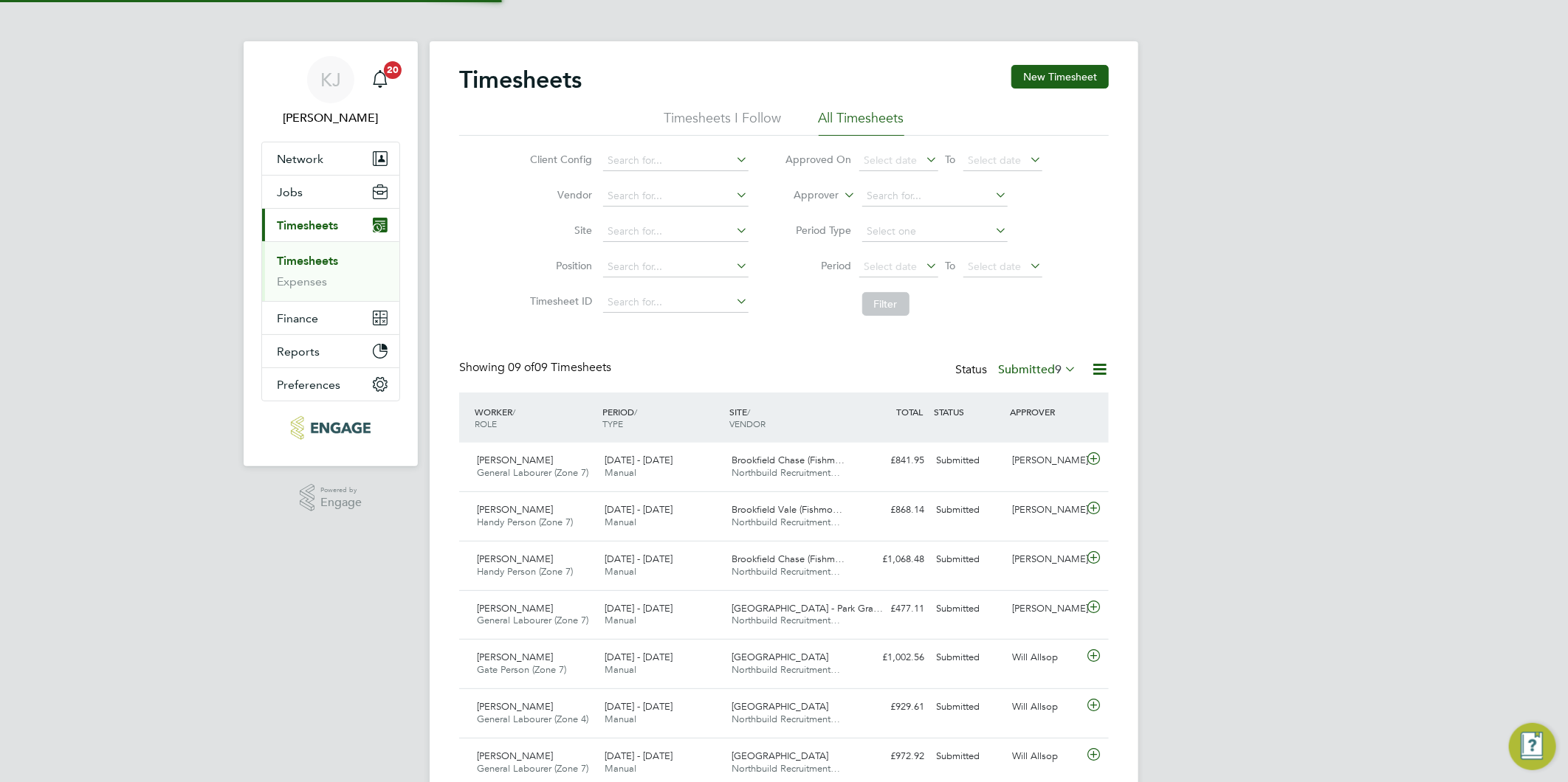
scroll to position [37, 128]
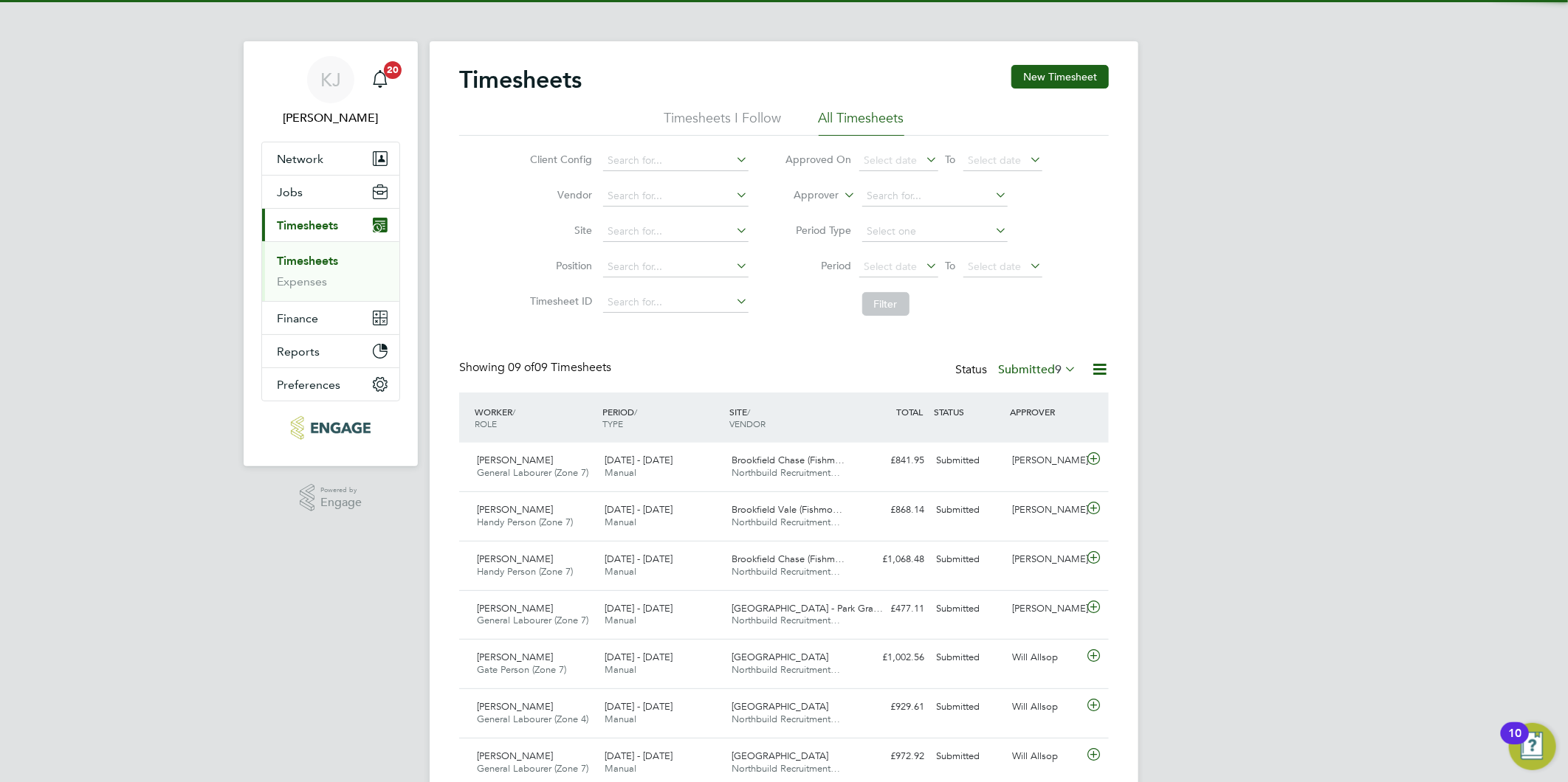
drag, startPoint x: 292, startPoint y: 255, endPoint x: 209, endPoint y: 578, distance: 333.5
click at [246, 579] on div "KJ Kirsty Jones Notifications 20 Applications: Network Team Members Businesses …" at bounding box center [784, 469] width 1568 height 939
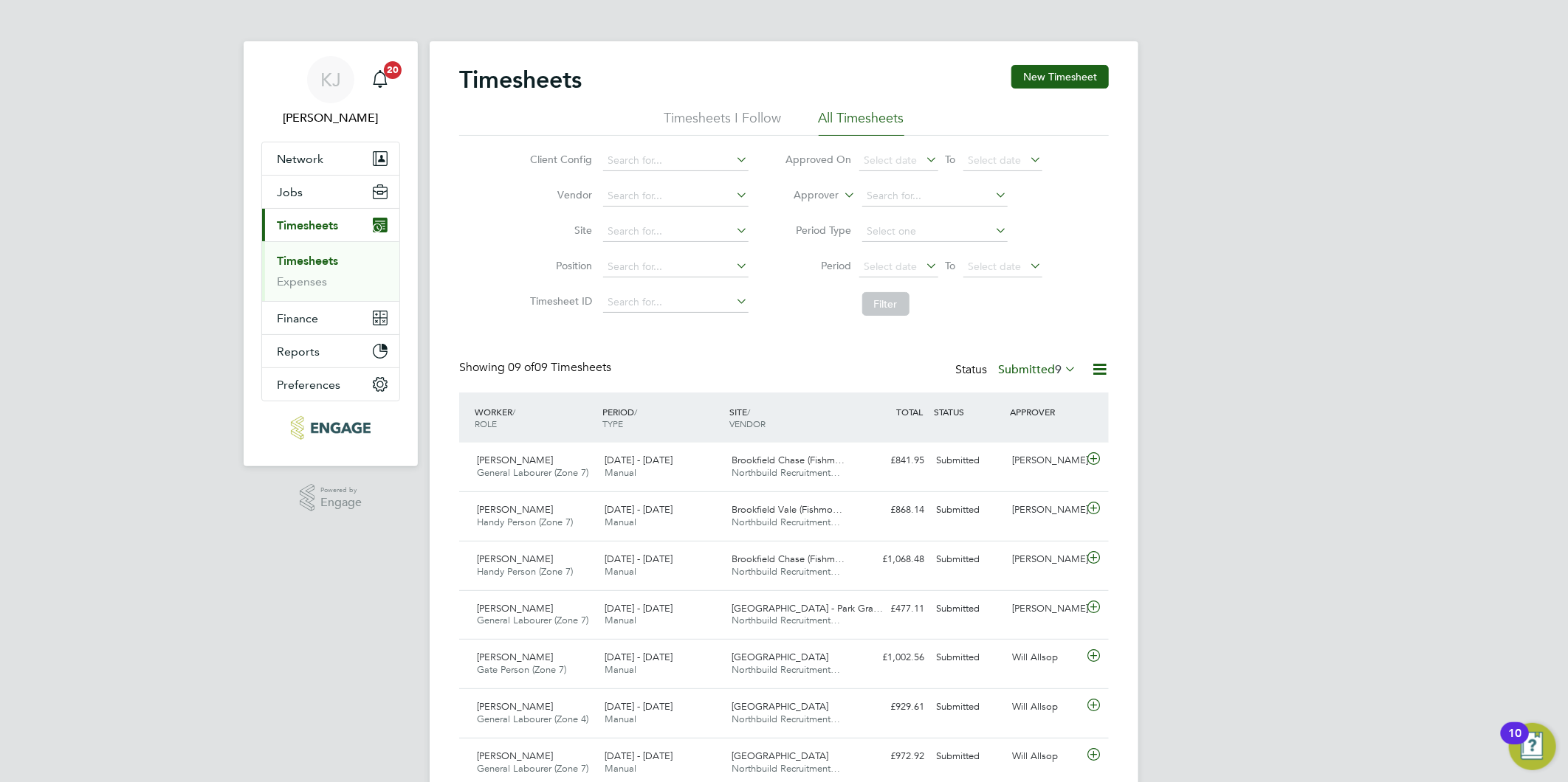
click at [1022, 78] on button "New Timesheet" at bounding box center [1059, 77] width 97 height 24
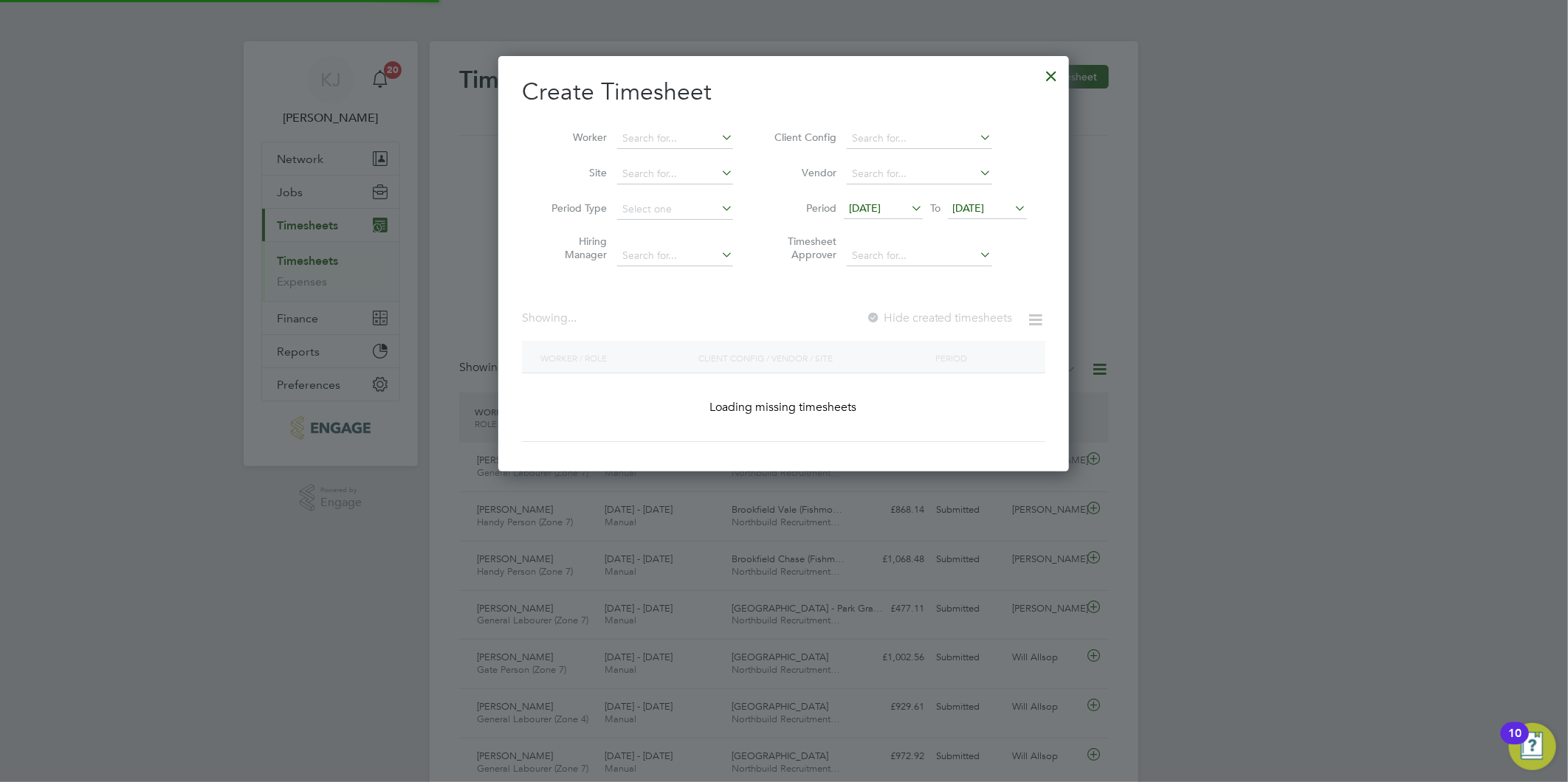
scroll to position [1725, 571]
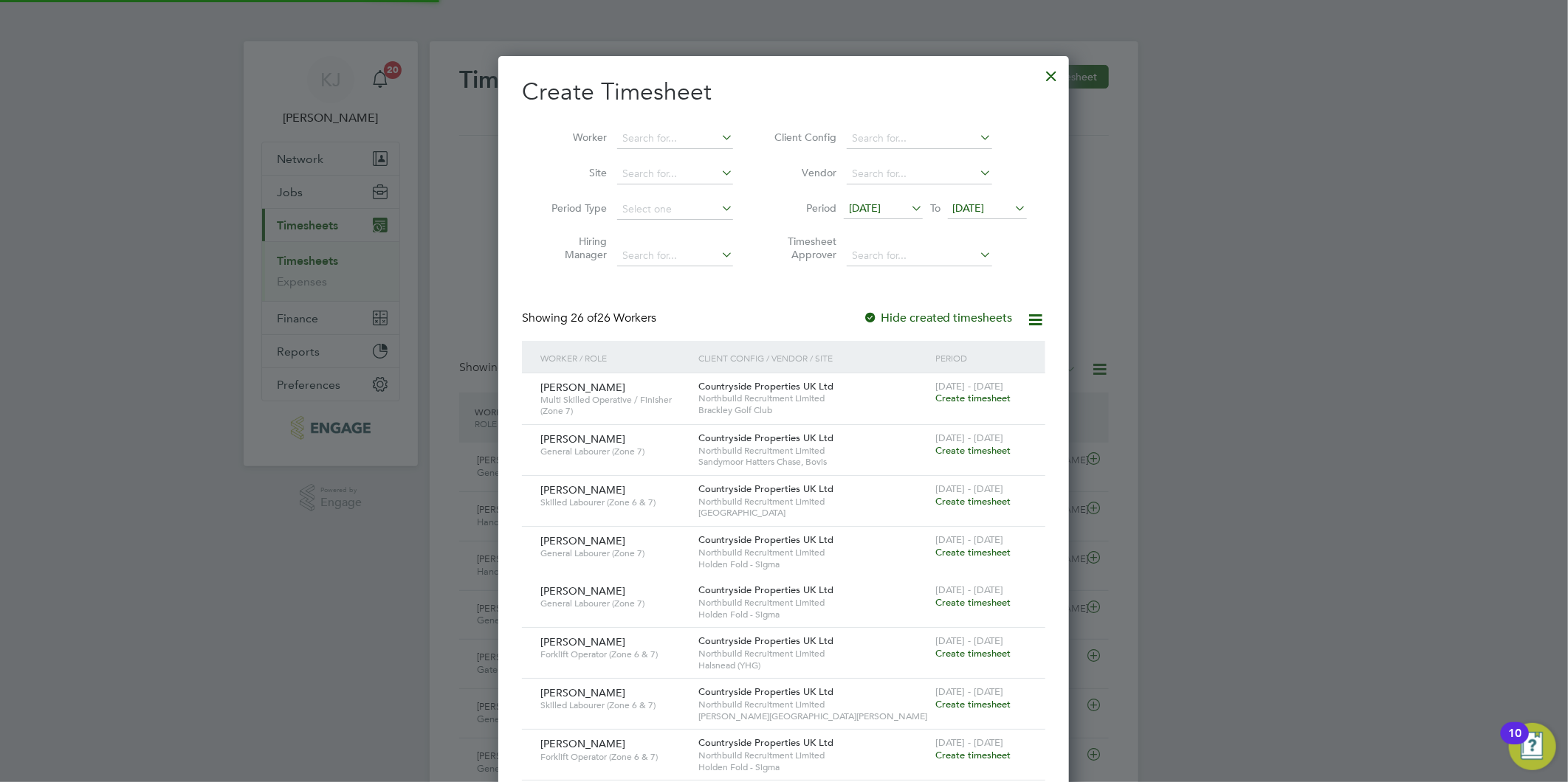
drag, startPoint x: 882, startPoint y: 200, endPoint x: 859, endPoint y: 237, distance: 43.6
click at [880, 200] on span "[DATE]" at bounding box center [884, 209] width 79 height 20
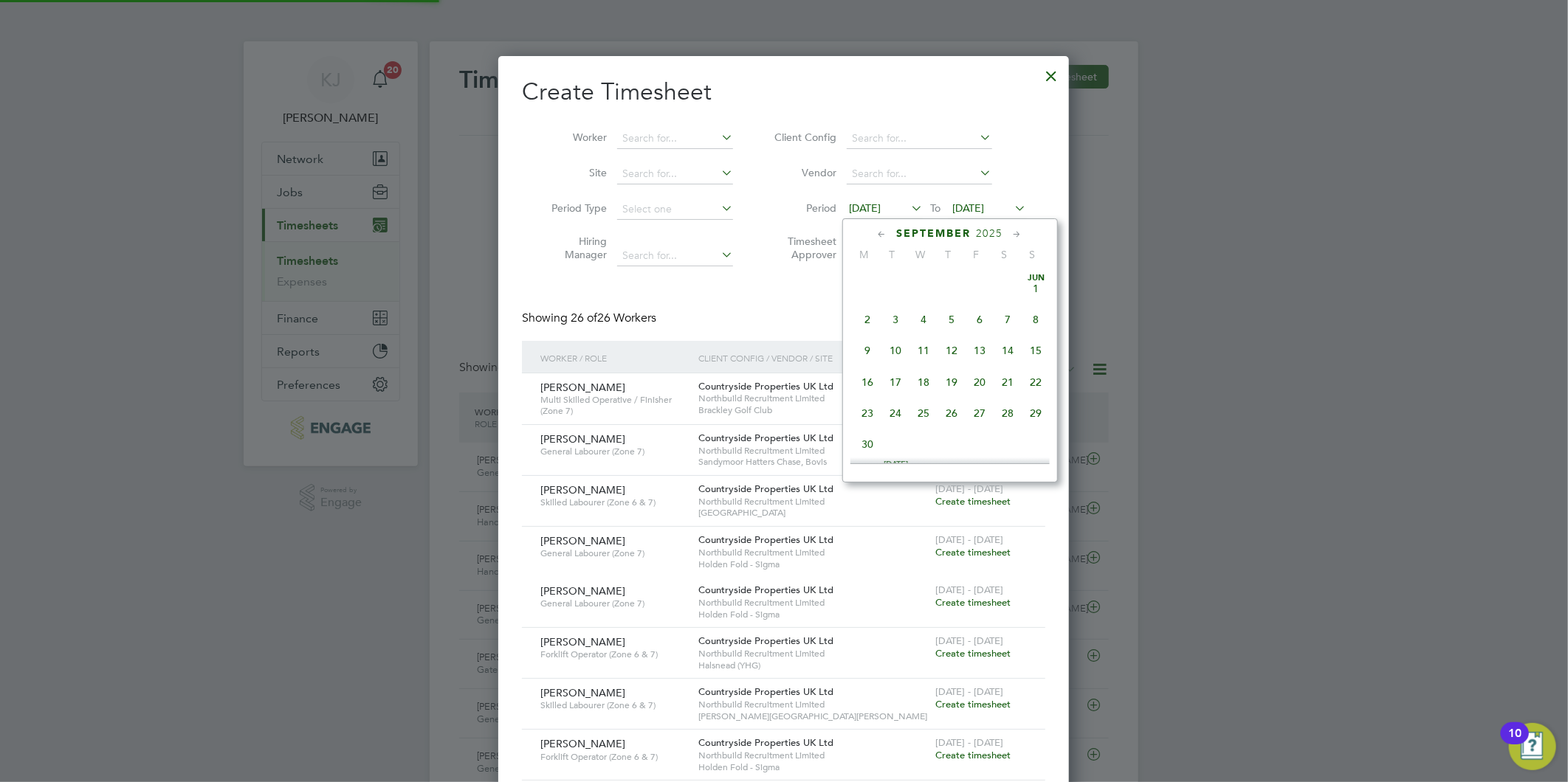
scroll to position [505, 0]
click at [862, 374] on span "22" at bounding box center [868, 375] width 28 height 28
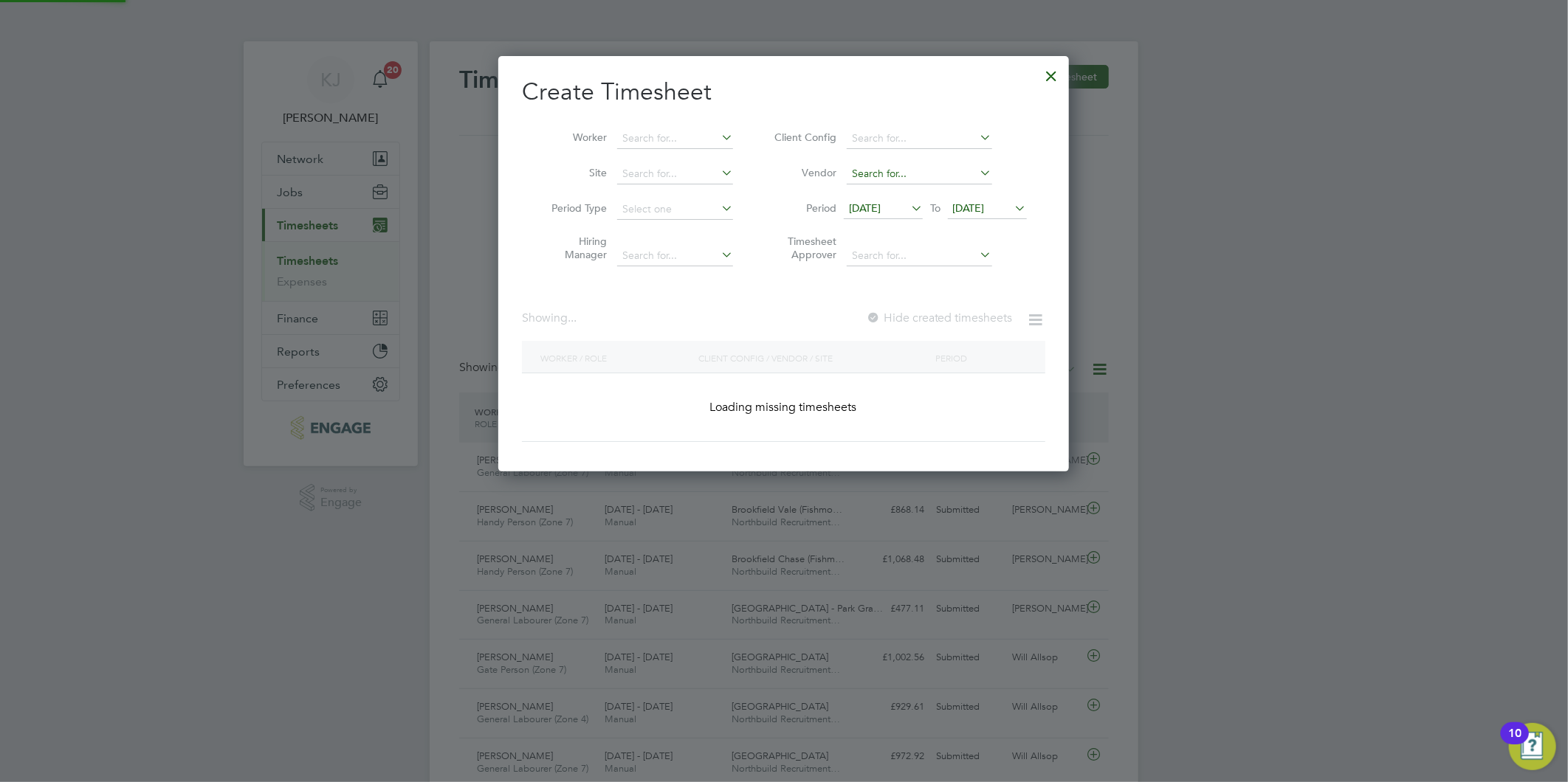
scroll to position [1572, 571]
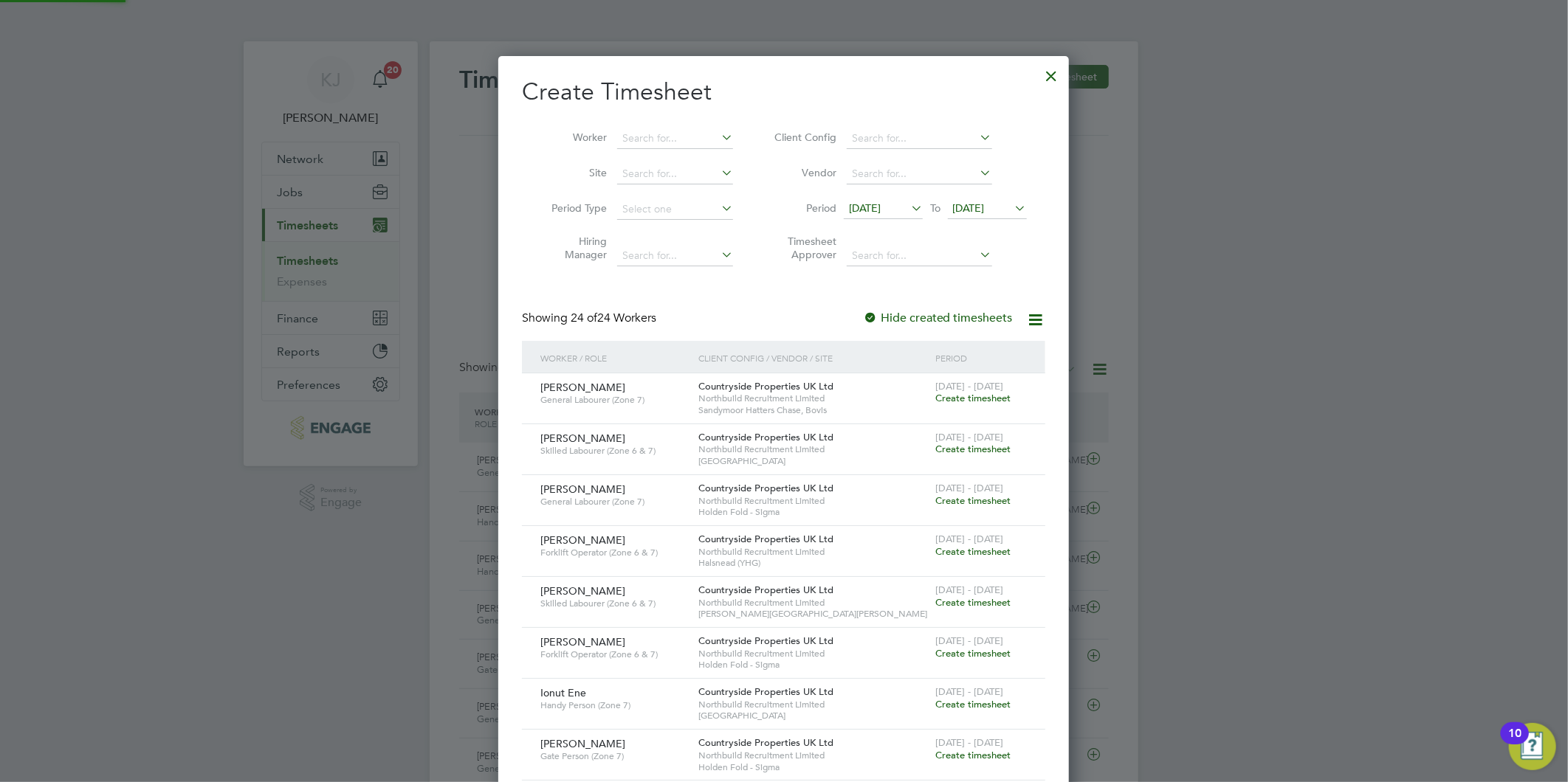
click at [981, 208] on span "[DATE]" at bounding box center [969, 208] width 32 height 13
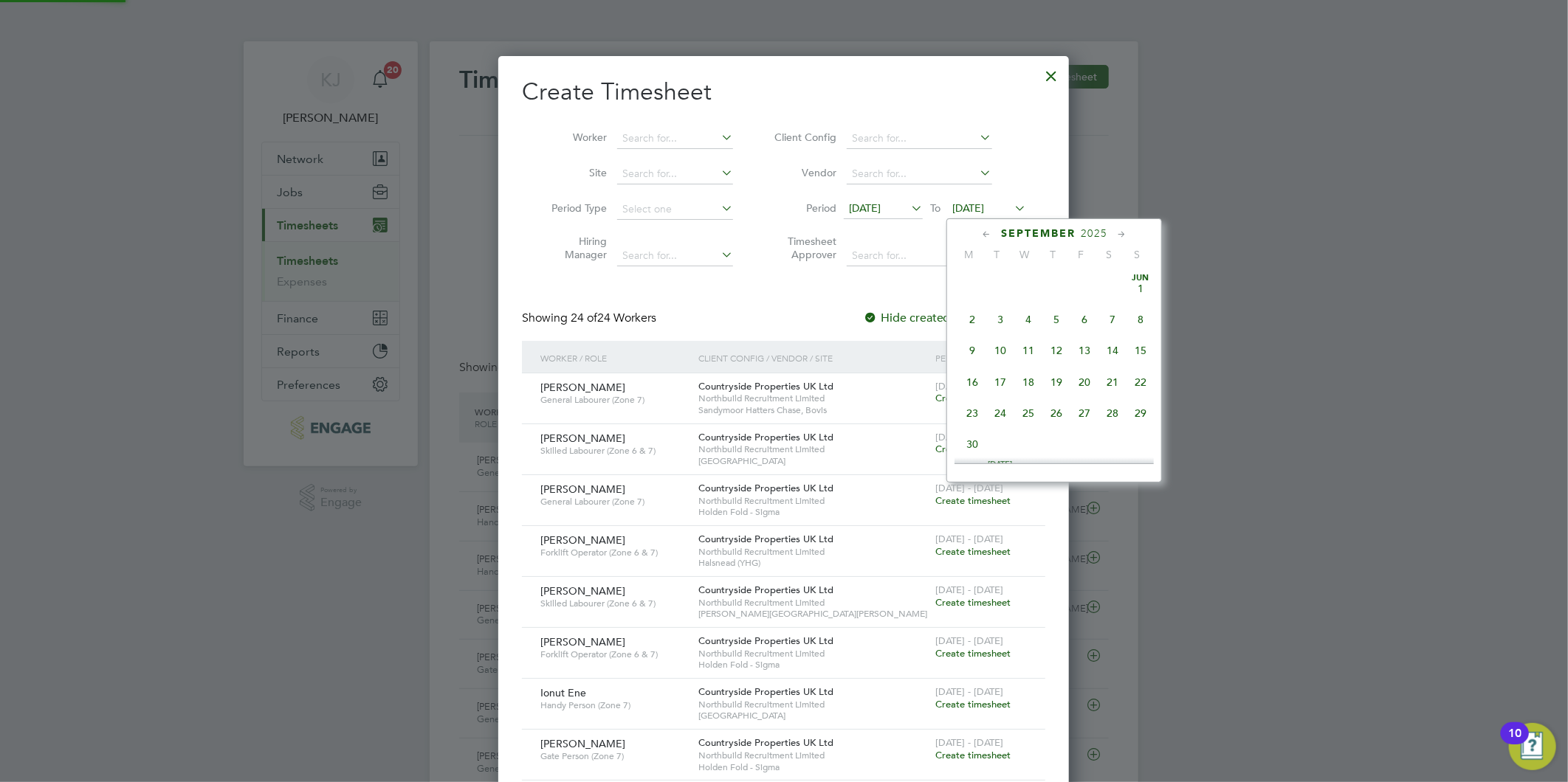
scroll to position [537, 0]
click at [1145, 348] on span "28" at bounding box center [1140, 342] width 28 height 28
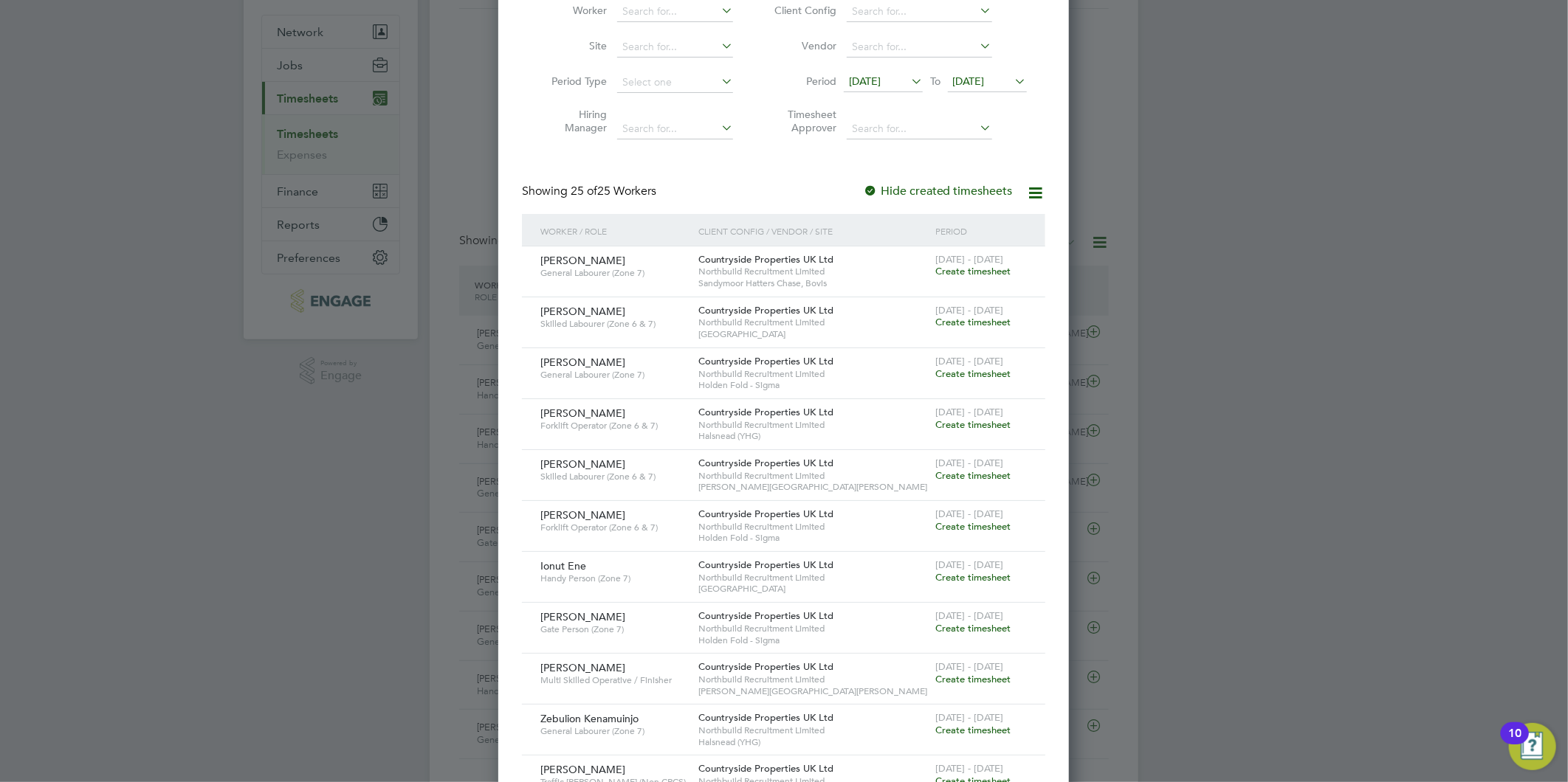
scroll to position [82, 0]
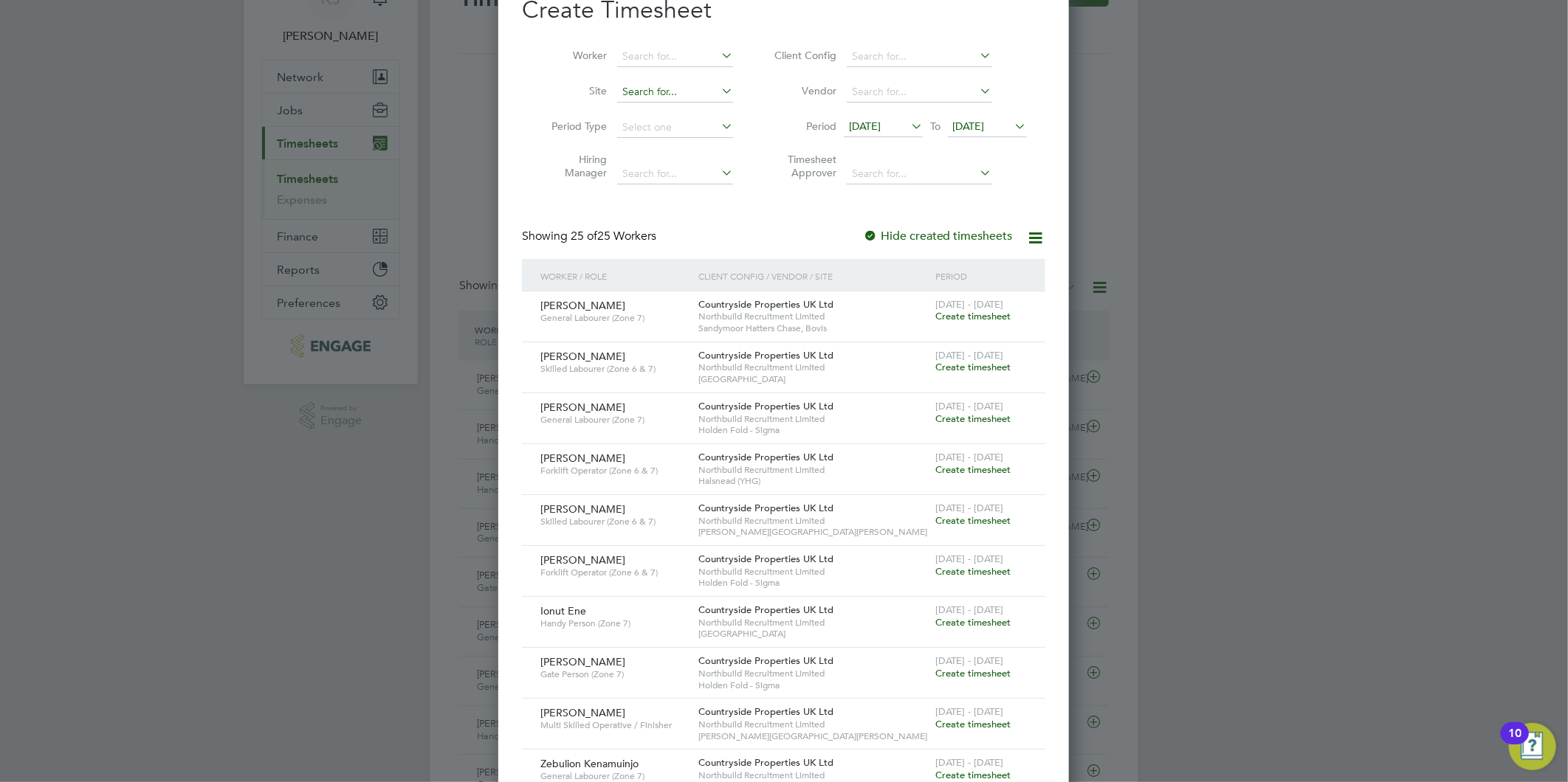
click at [639, 92] on input at bounding box center [674, 92] width 116 height 20
click at [683, 108] on li "Hol den Fold - Sigma" at bounding box center [674, 112] width 117 height 20
type input "Holden Fold - Sigma"
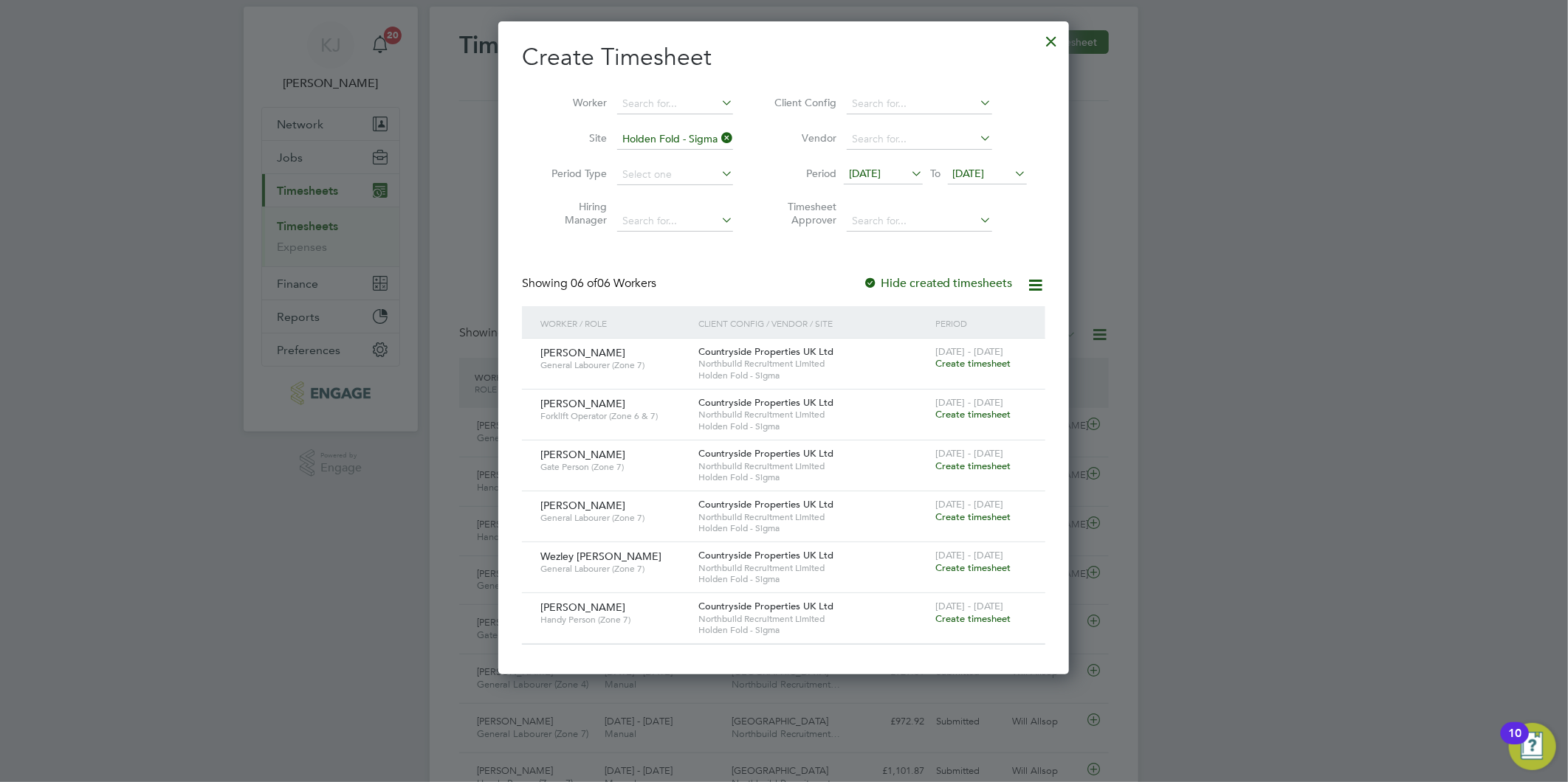
scroll to position [0, 0]
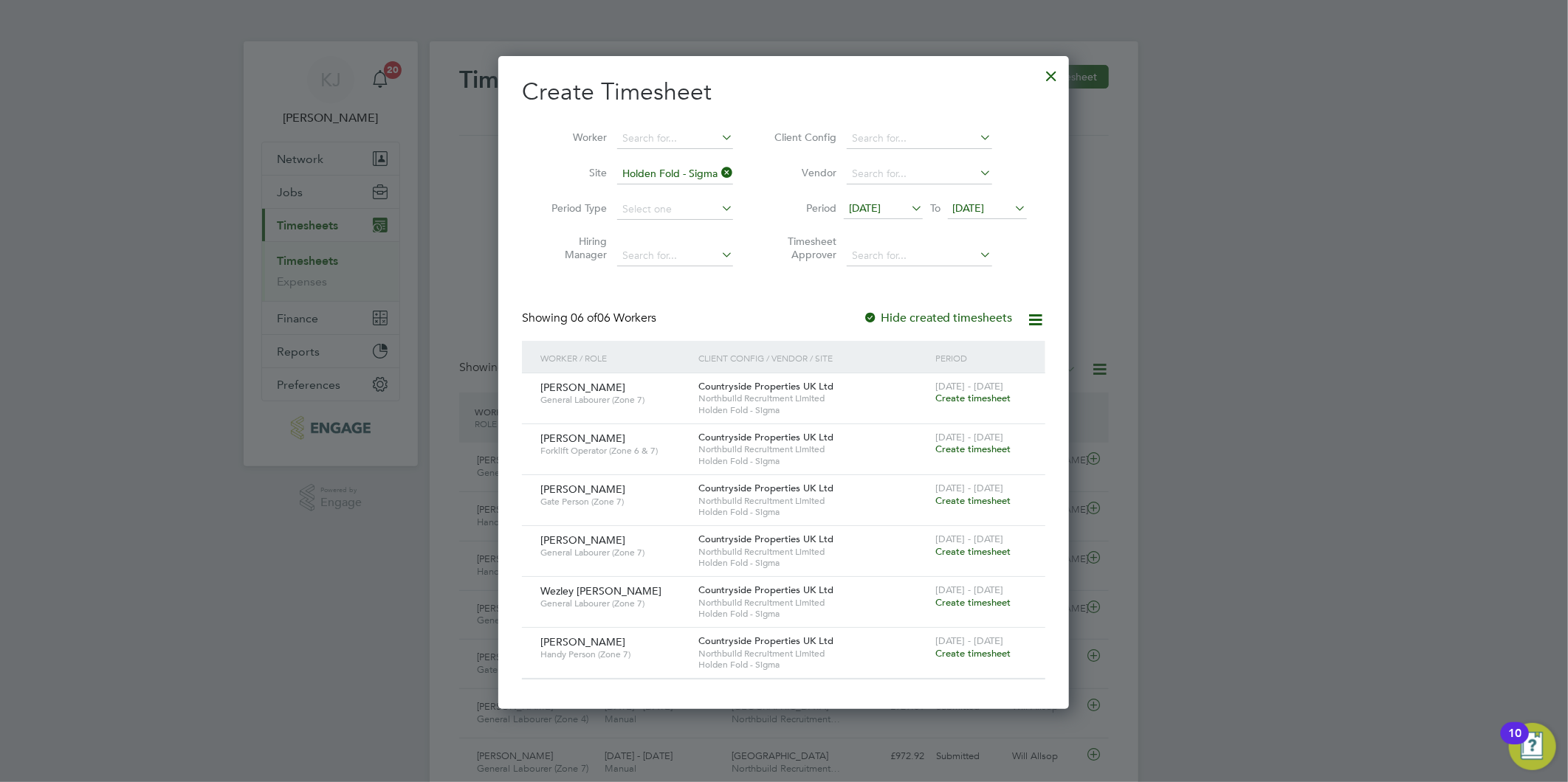
click at [1049, 79] on div at bounding box center [1052, 72] width 26 height 26
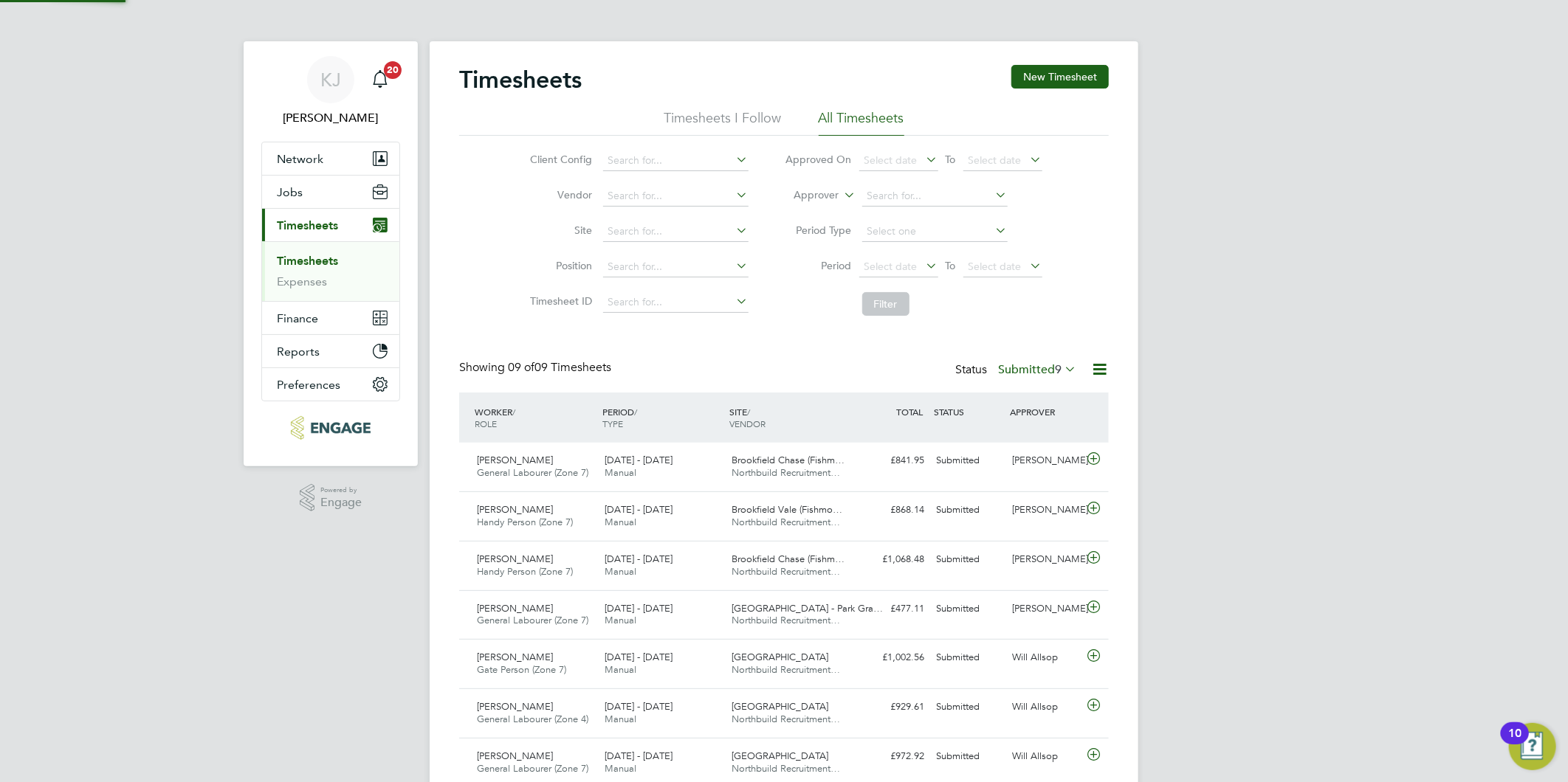
scroll to position [37, 128]
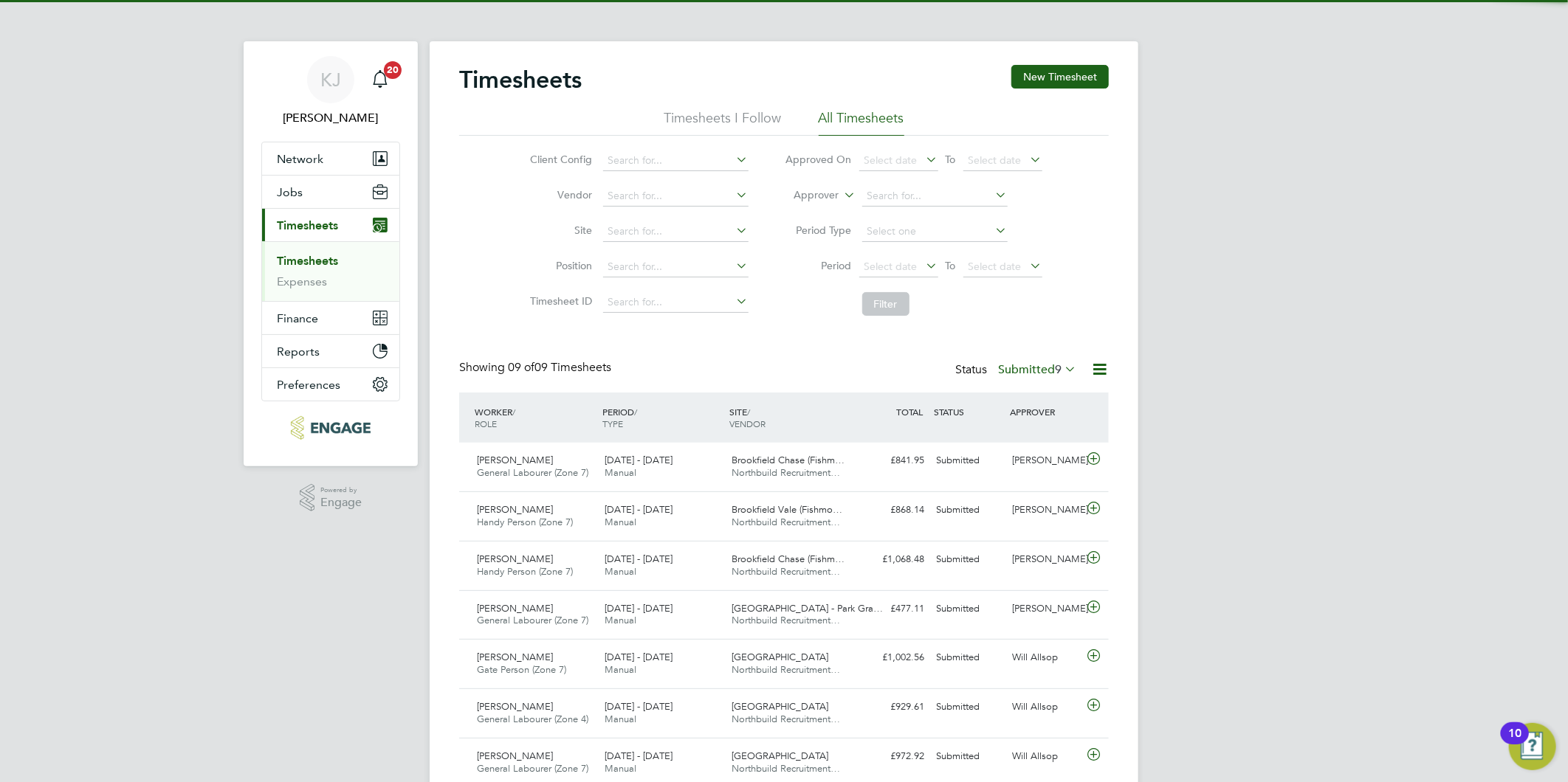
click at [291, 264] on link "Timesheets" at bounding box center [307, 261] width 62 height 14
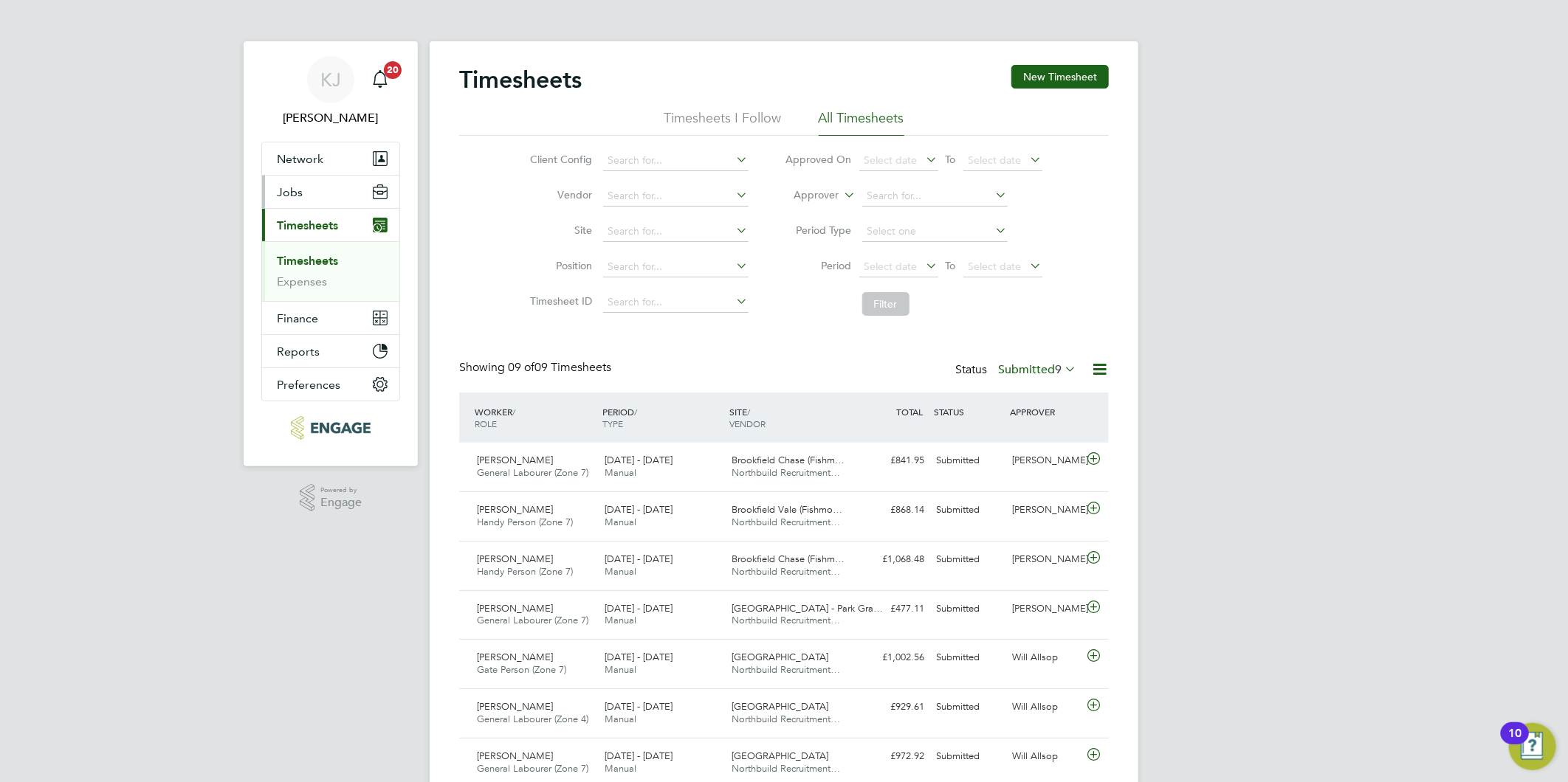
click at [298, 194] on span "Jobs" at bounding box center [289, 192] width 26 height 14
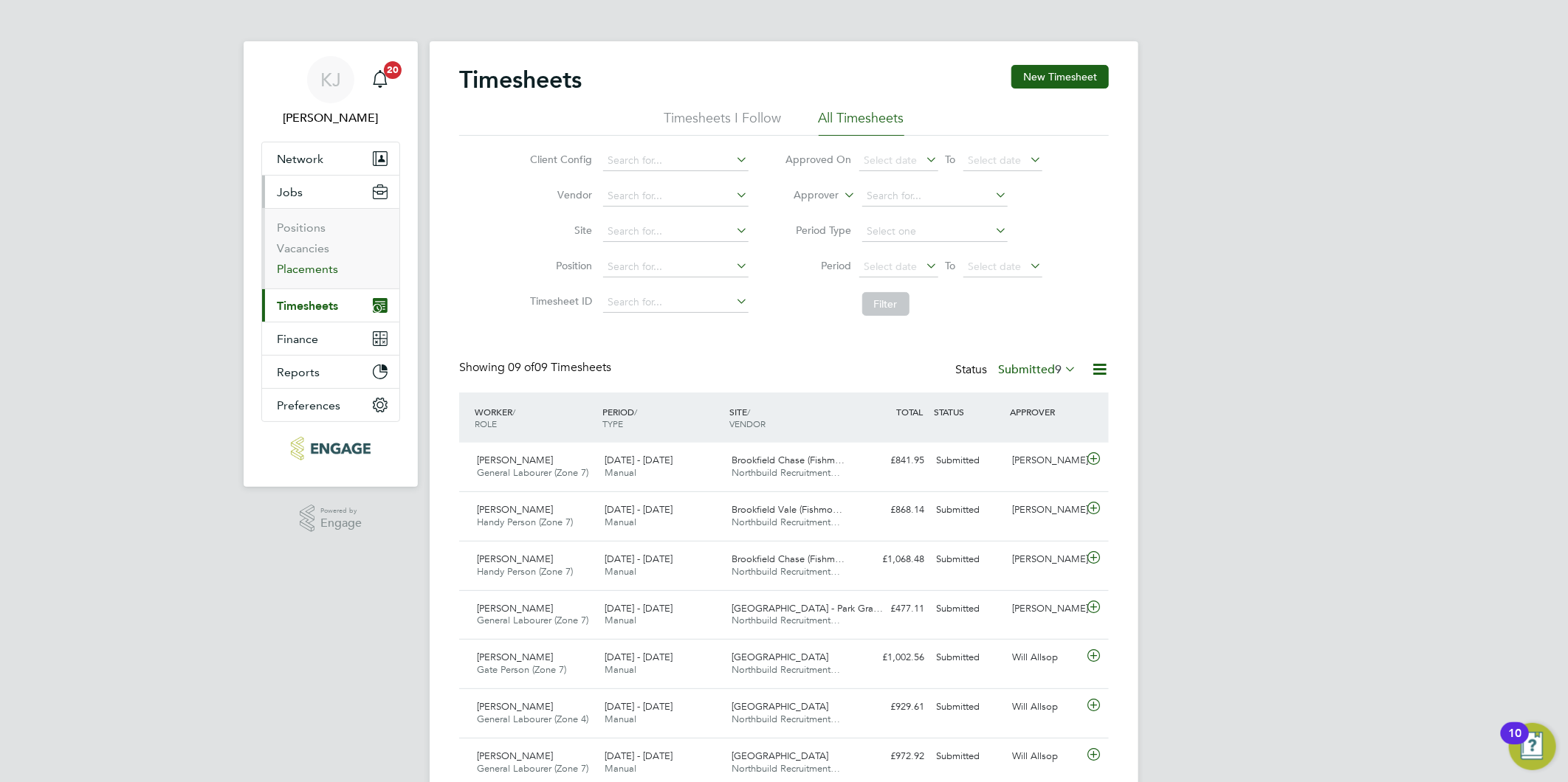
click at [310, 272] on link "Placements" at bounding box center [307, 269] width 62 height 14
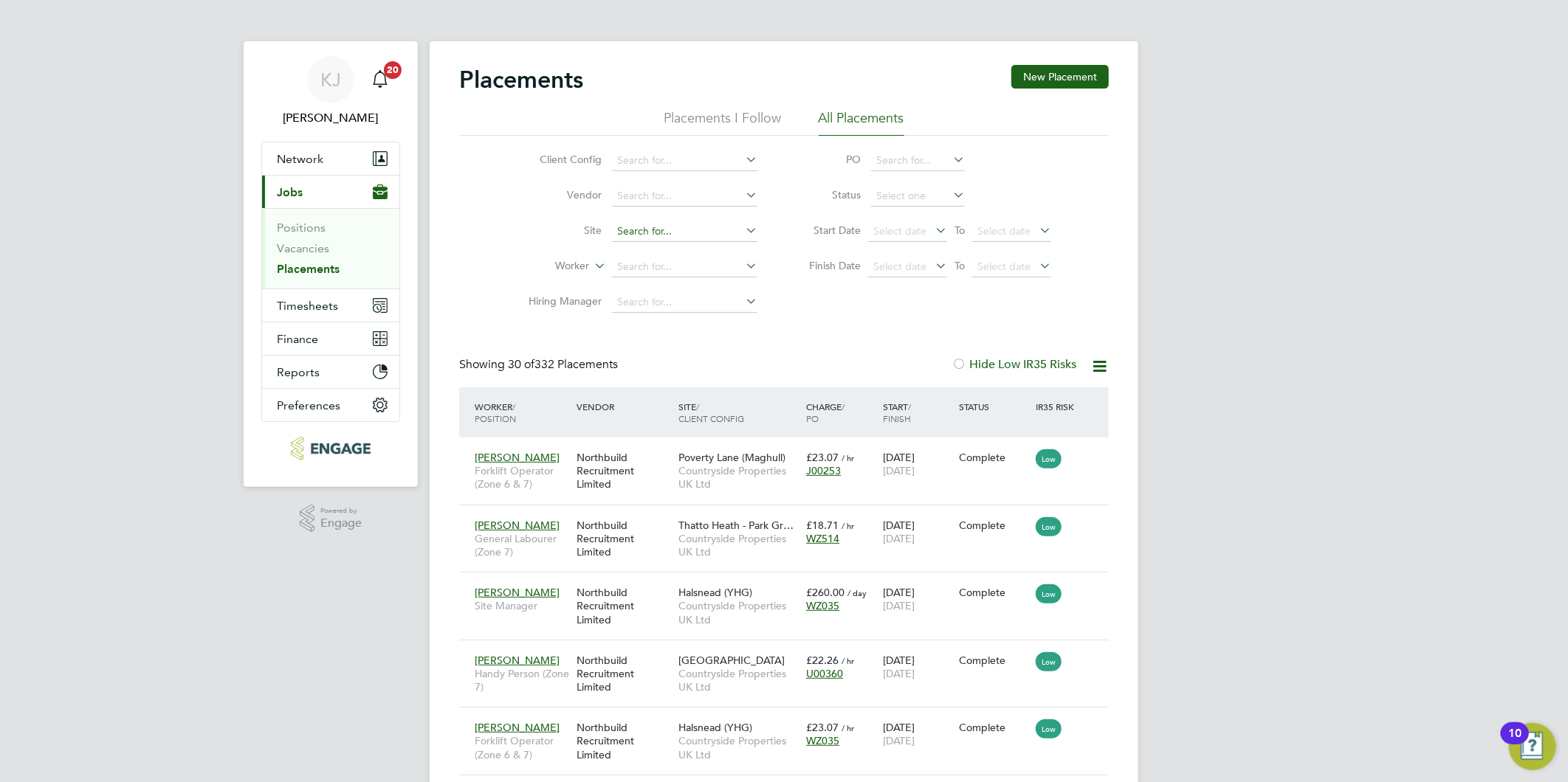
click at [617, 222] on input at bounding box center [684, 231] width 145 height 20
click at [635, 248] on li "Hol den Fold - Sigma" at bounding box center [684, 252] width 147 height 20
type input "Holden Fold - Sigma"
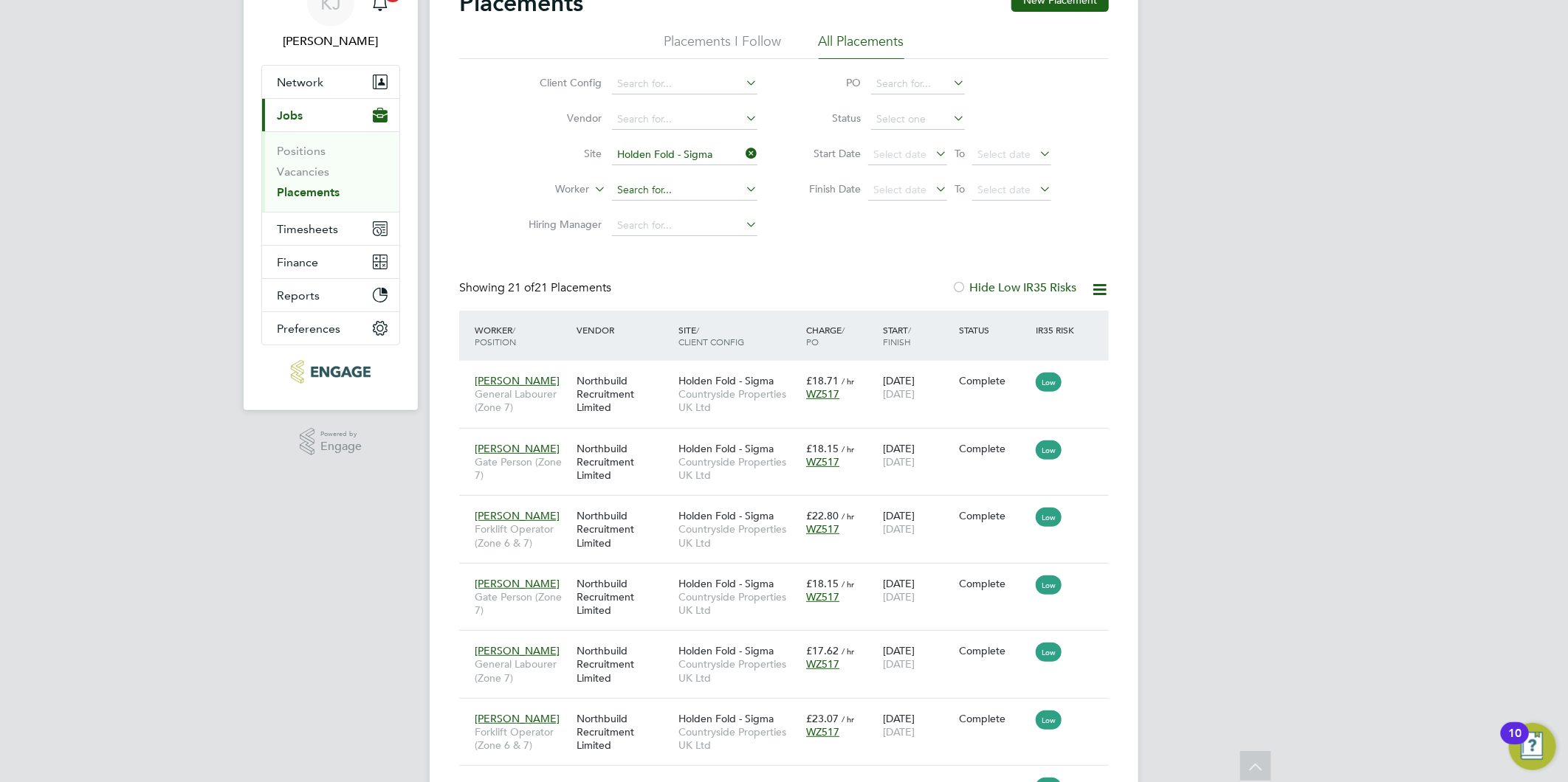
click at [652, 187] on input at bounding box center [684, 190] width 145 height 20
click at [677, 286] on li "And rew Spencer" at bounding box center [684, 291] width 147 height 20
type input "[PERSON_NAME]"
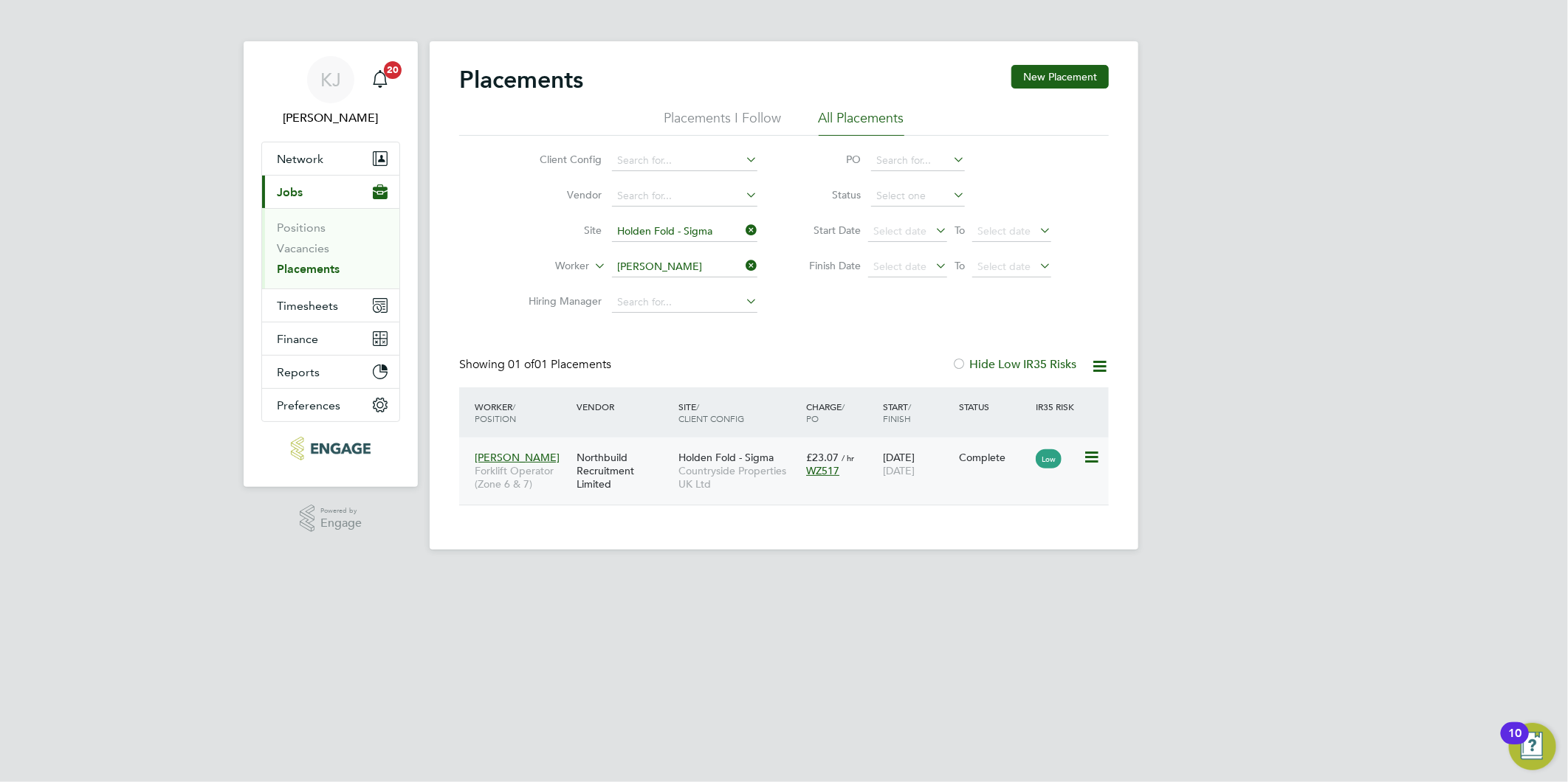
click at [803, 482] on div "£23.07 / hr WZ517" at bounding box center [841, 464] width 77 height 41
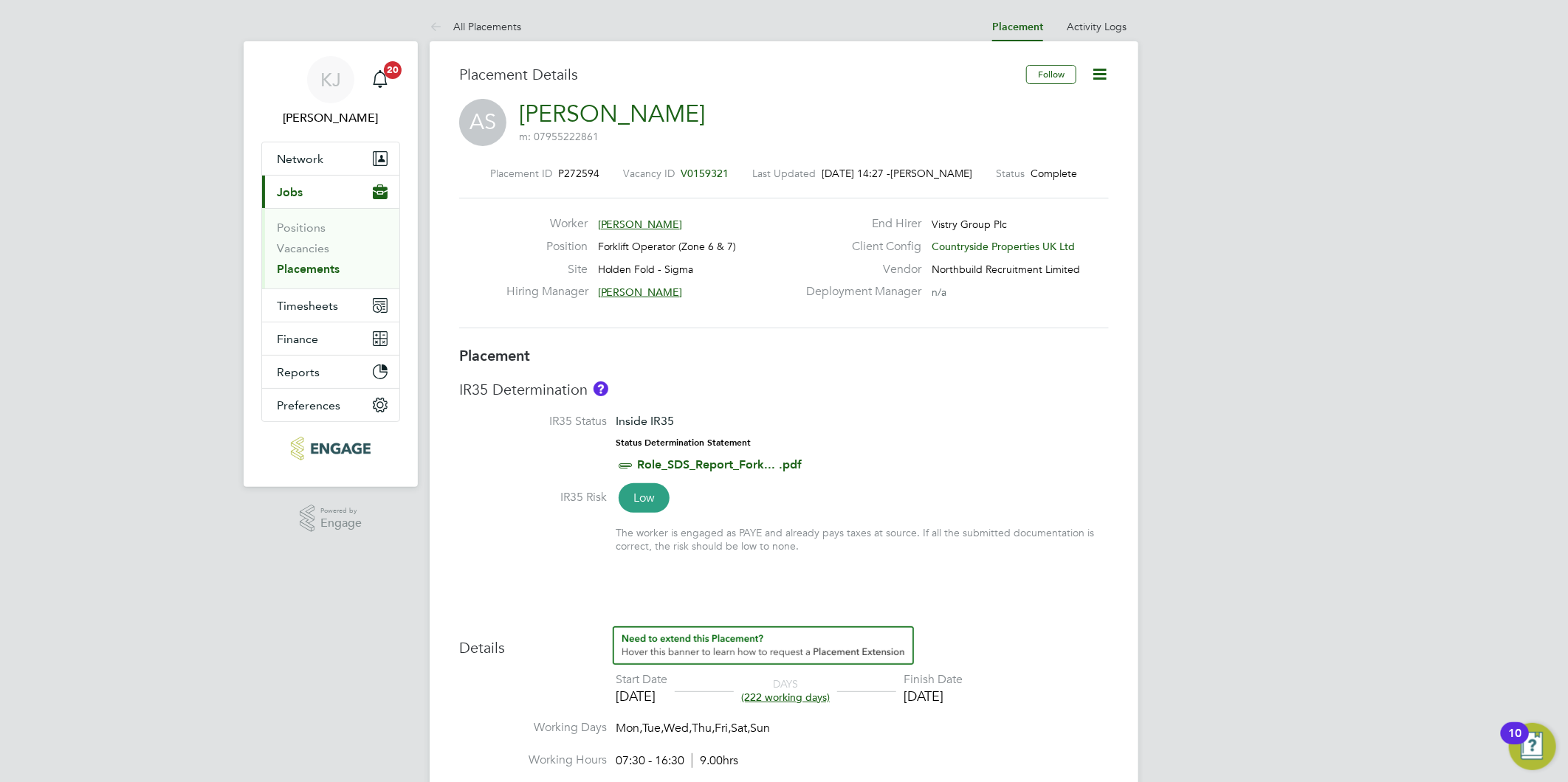
click at [1192, 418] on div "[PERSON_NAME] [PERSON_NAME] Notifications 20 Applications: Network Team Members…" at bounding box center [784, 785] width 1568 height 1571
click at [1098, 73] on icon at bounding box center [1100, 74] width 19 height 19
click at [1016, 107] on li "Edit Placement e" at bounding box center [1052, 109] width 109 height 20
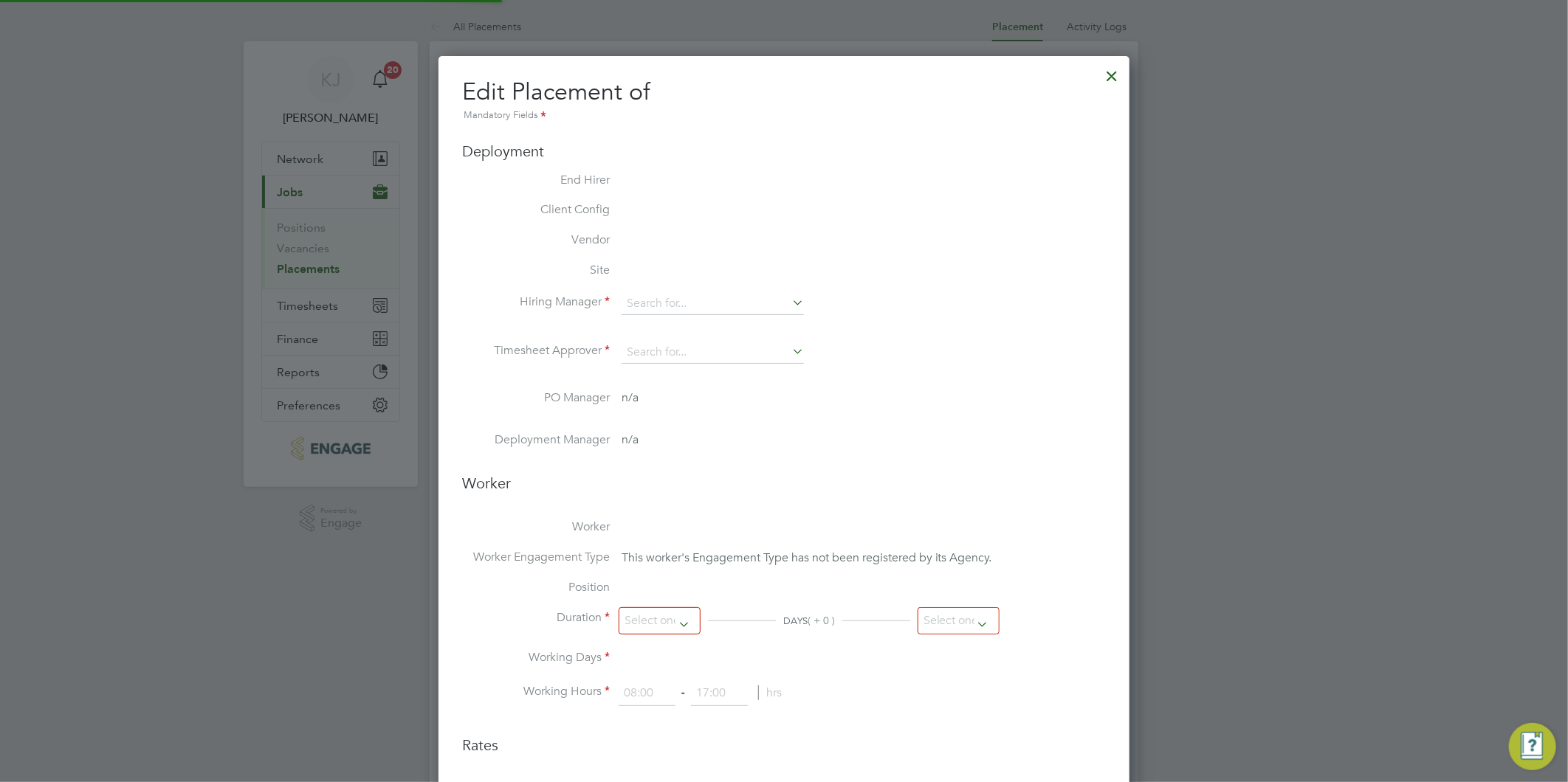
type input "[PERSON_NAME]"
type input "[DATE]"
type input "07:30"
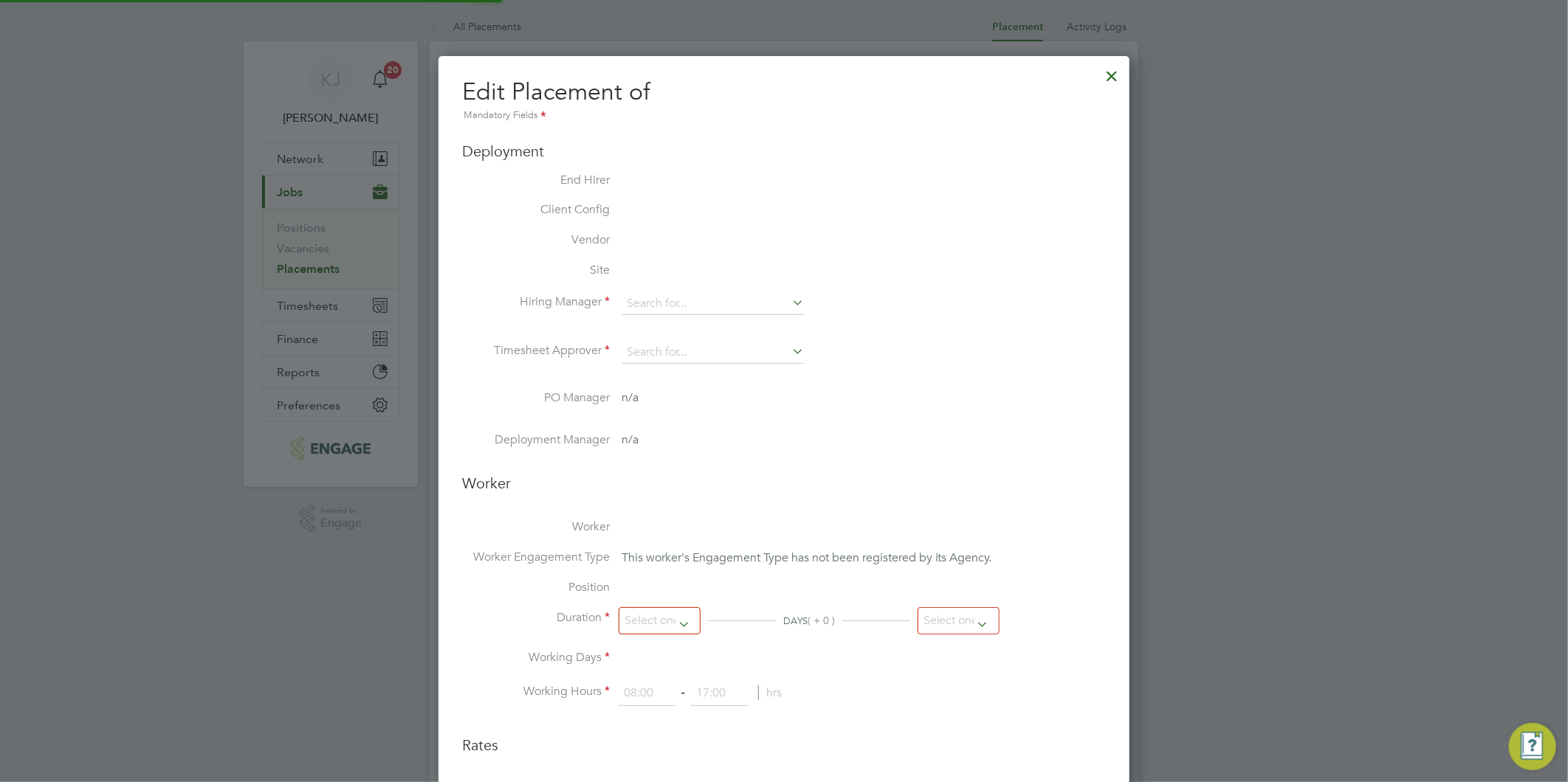
type input "16:30"
type input "CAN-53261"
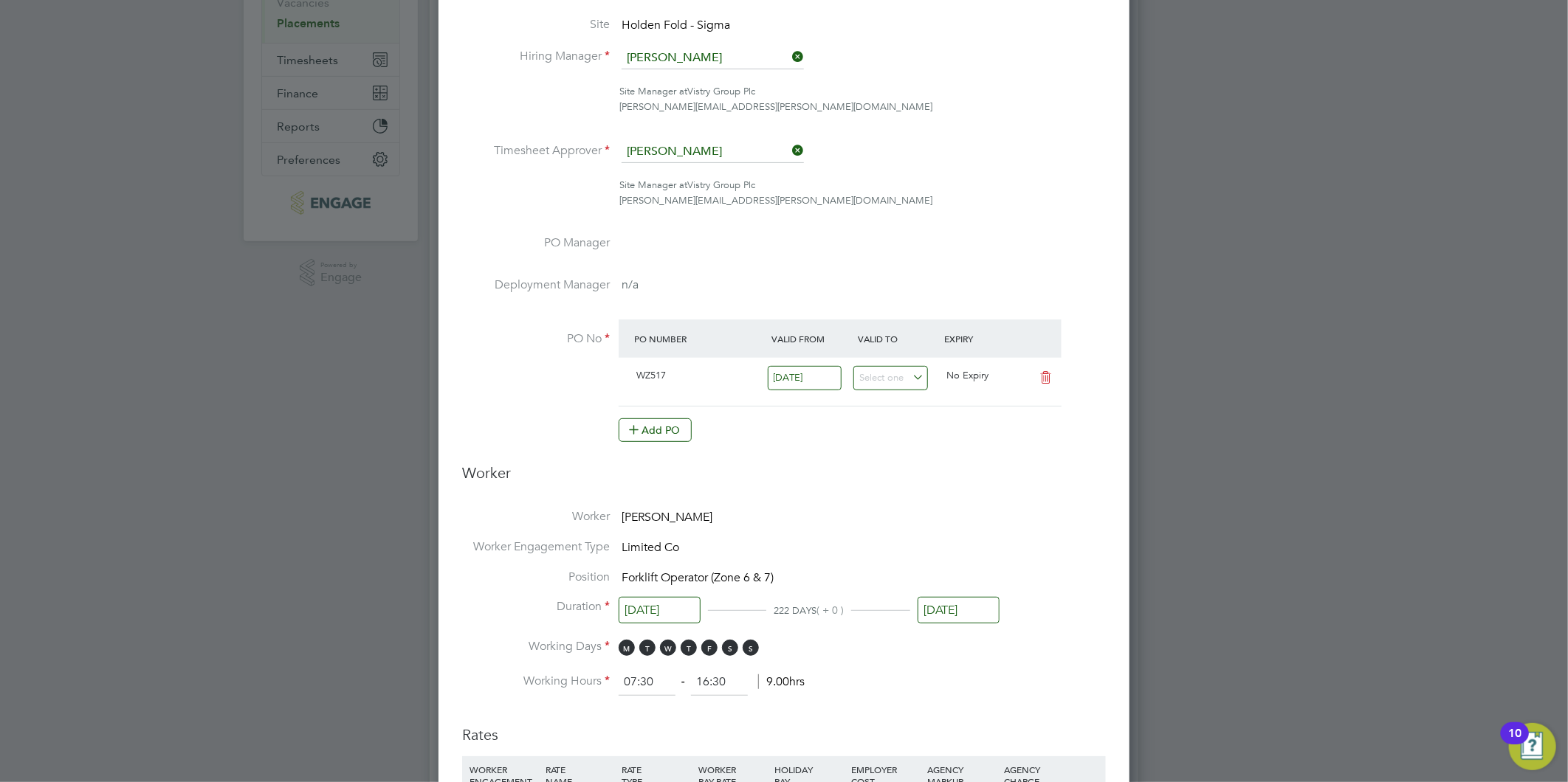
click at [943, 600] on input "[DATE]" at bounding box center [958, 611] width 82 height 27
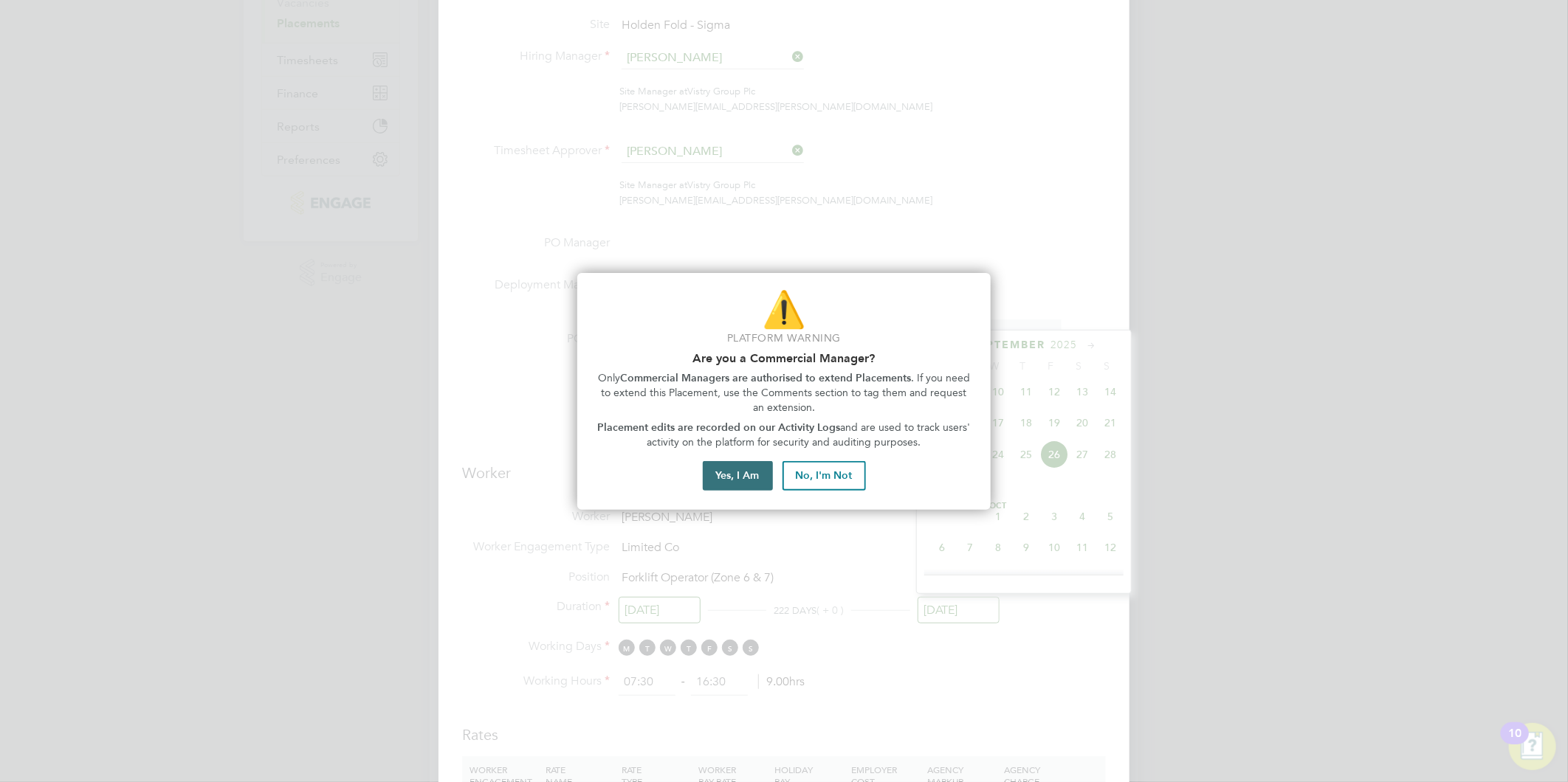
click at [739, 472] on button "Yes, I Am" at bounding box center [738, 476] width 70 height 30
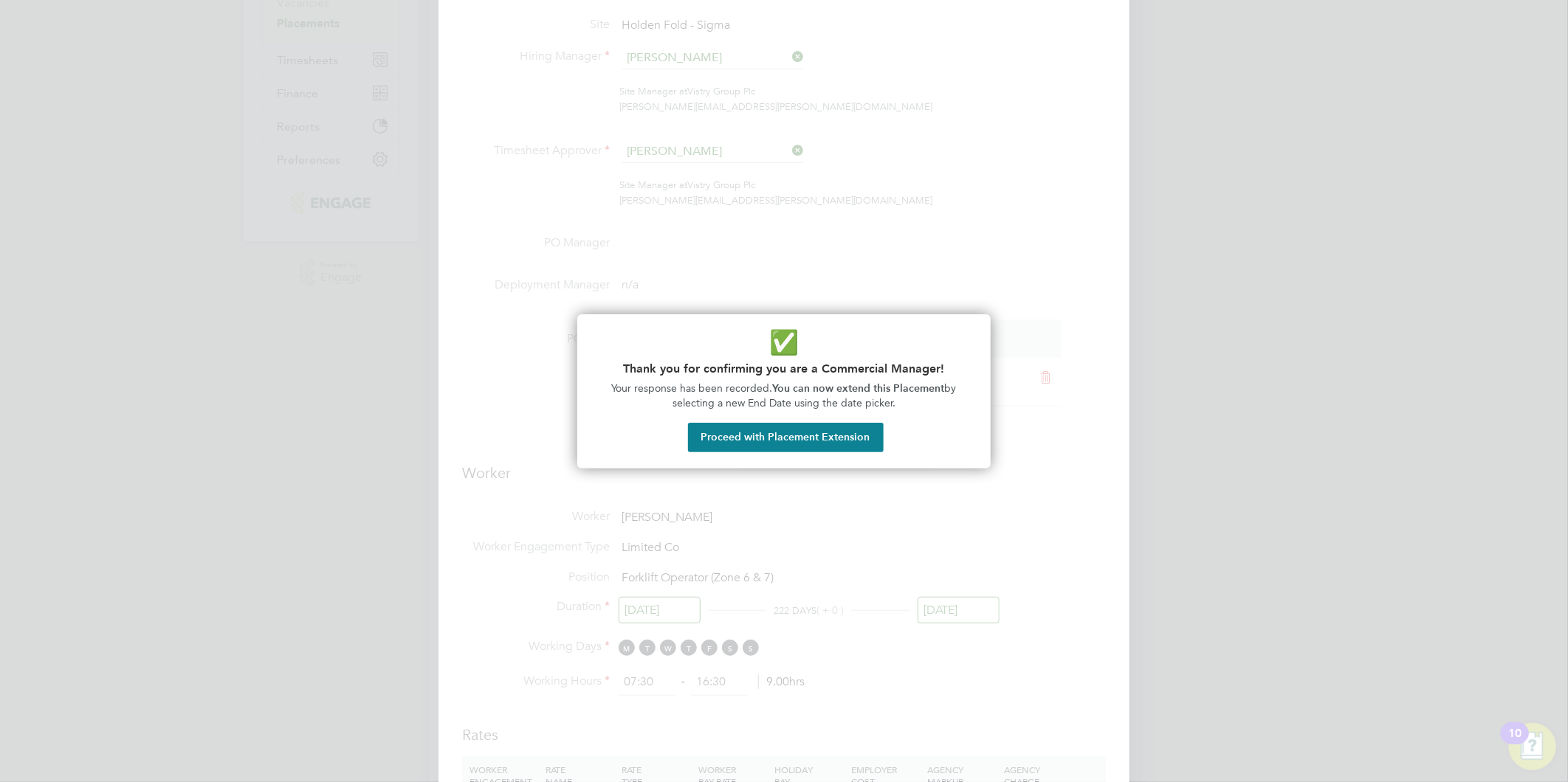
click at [764, 445] on button "Proceed with Placement Extension" at bounding box center [786, 437] width 196 height 30
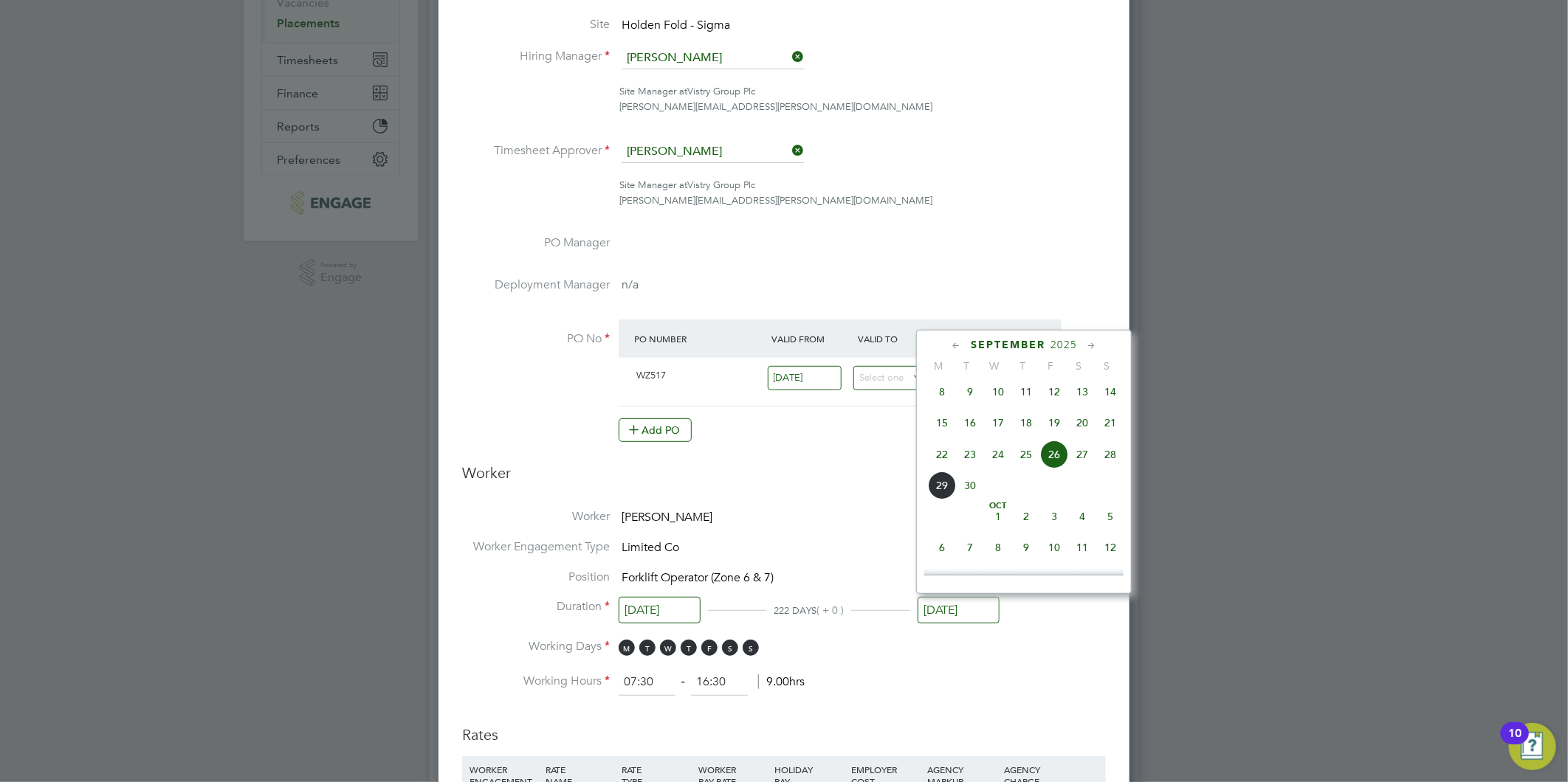
click at [1084, 460] on span "27" at bounding box center [1082, 454] width 28 height 28
type input "27 Sep 2025"
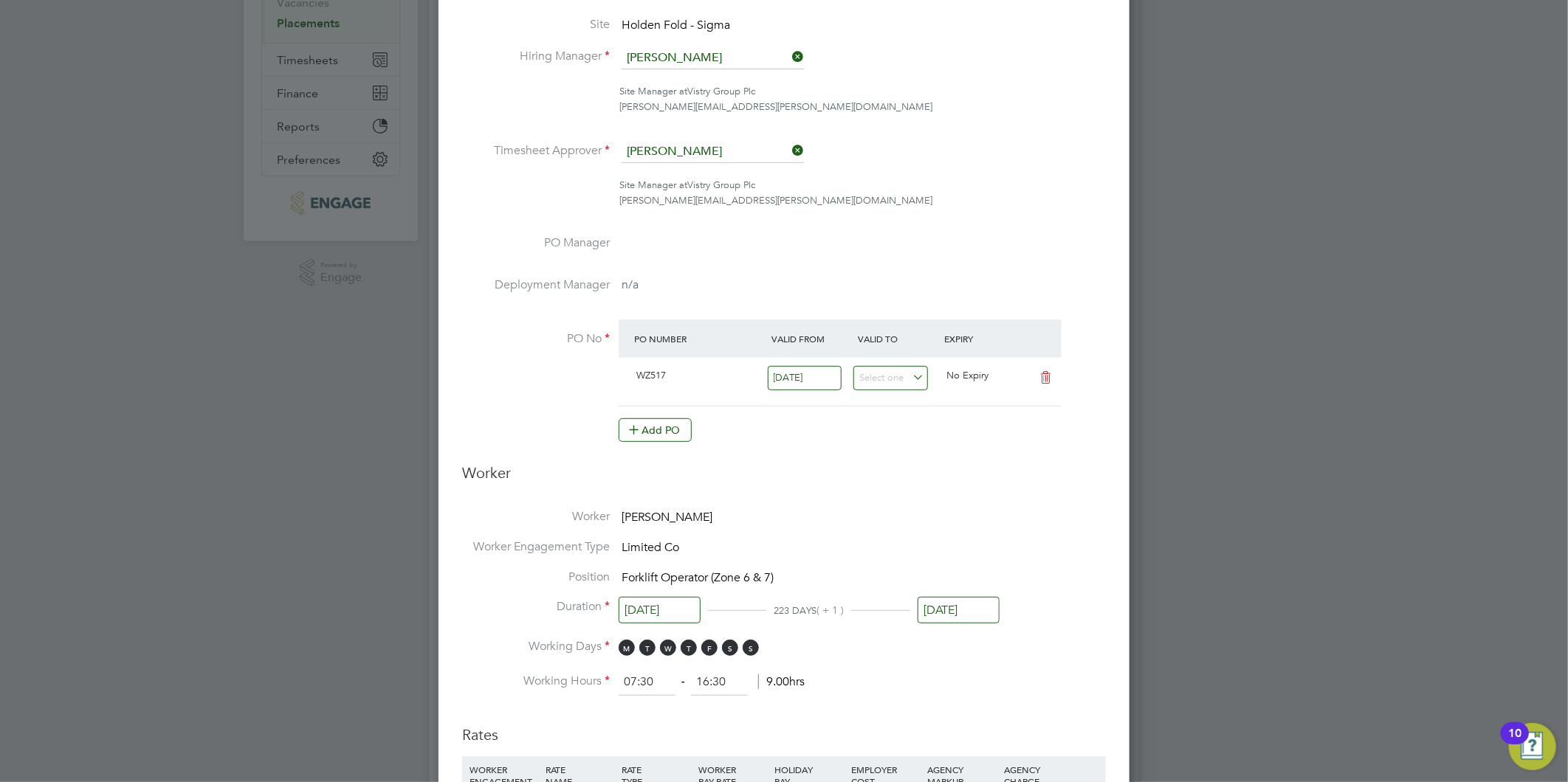
click at [931, 609] on input "[DATE]" at bounding box center [958, 611] width 82 height 27
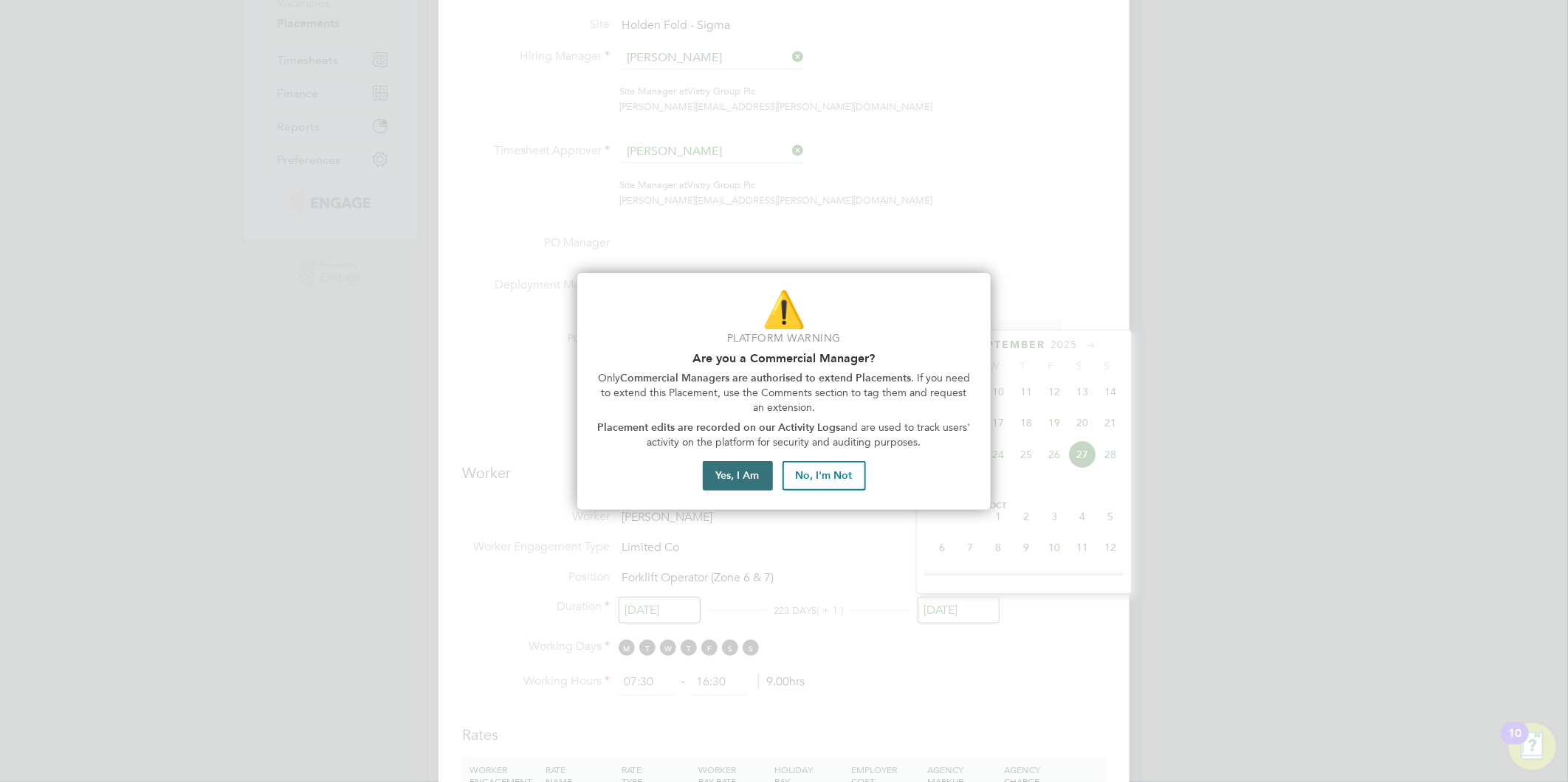
click at [722, 483] on button "Yes, I Am" at bounding box center [738, 476] width 70 height 30
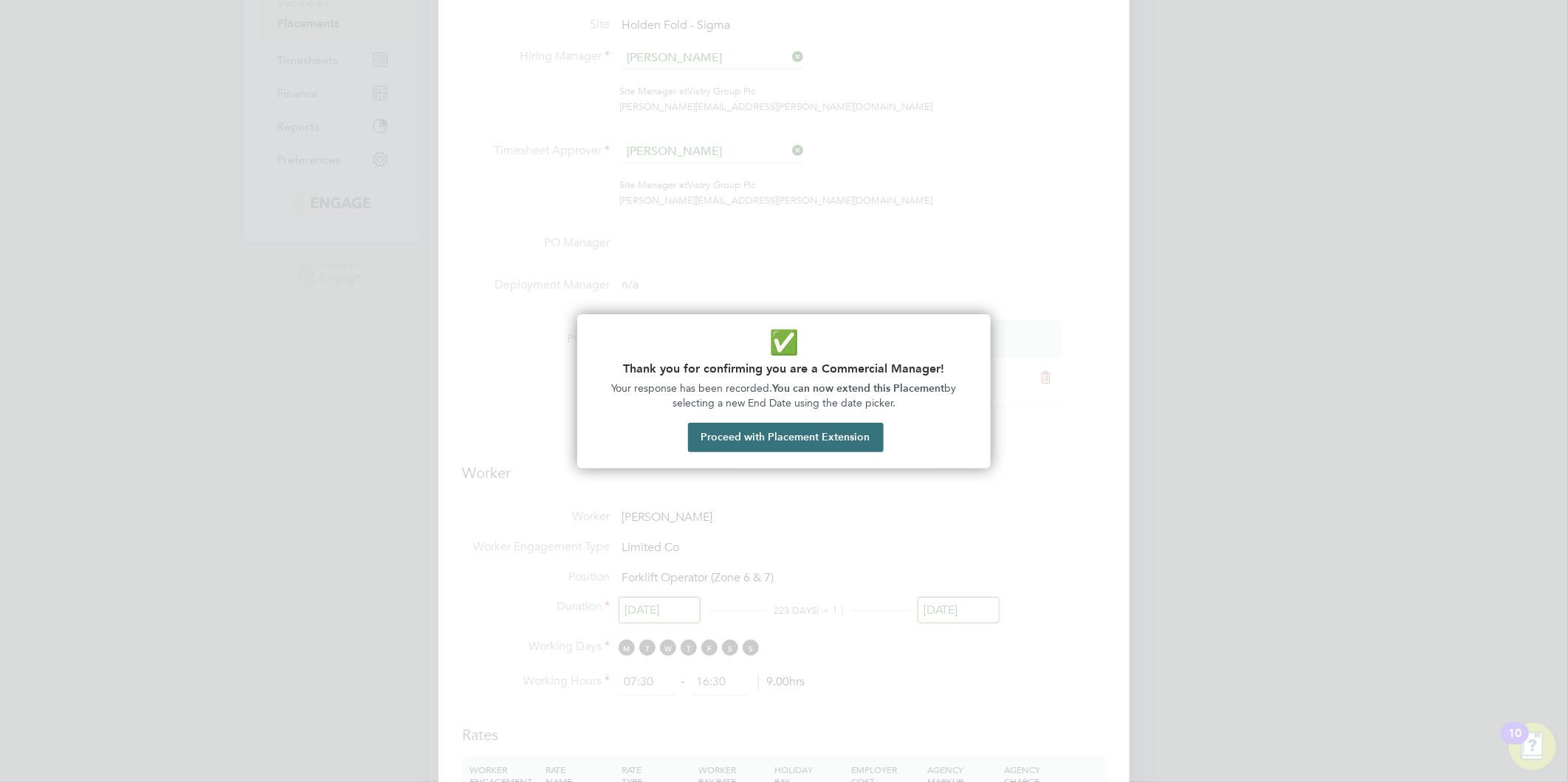
click at [733, 445] on button "Proceed with Placement Extension" at bounding box center [786, 437] width 196 height 30
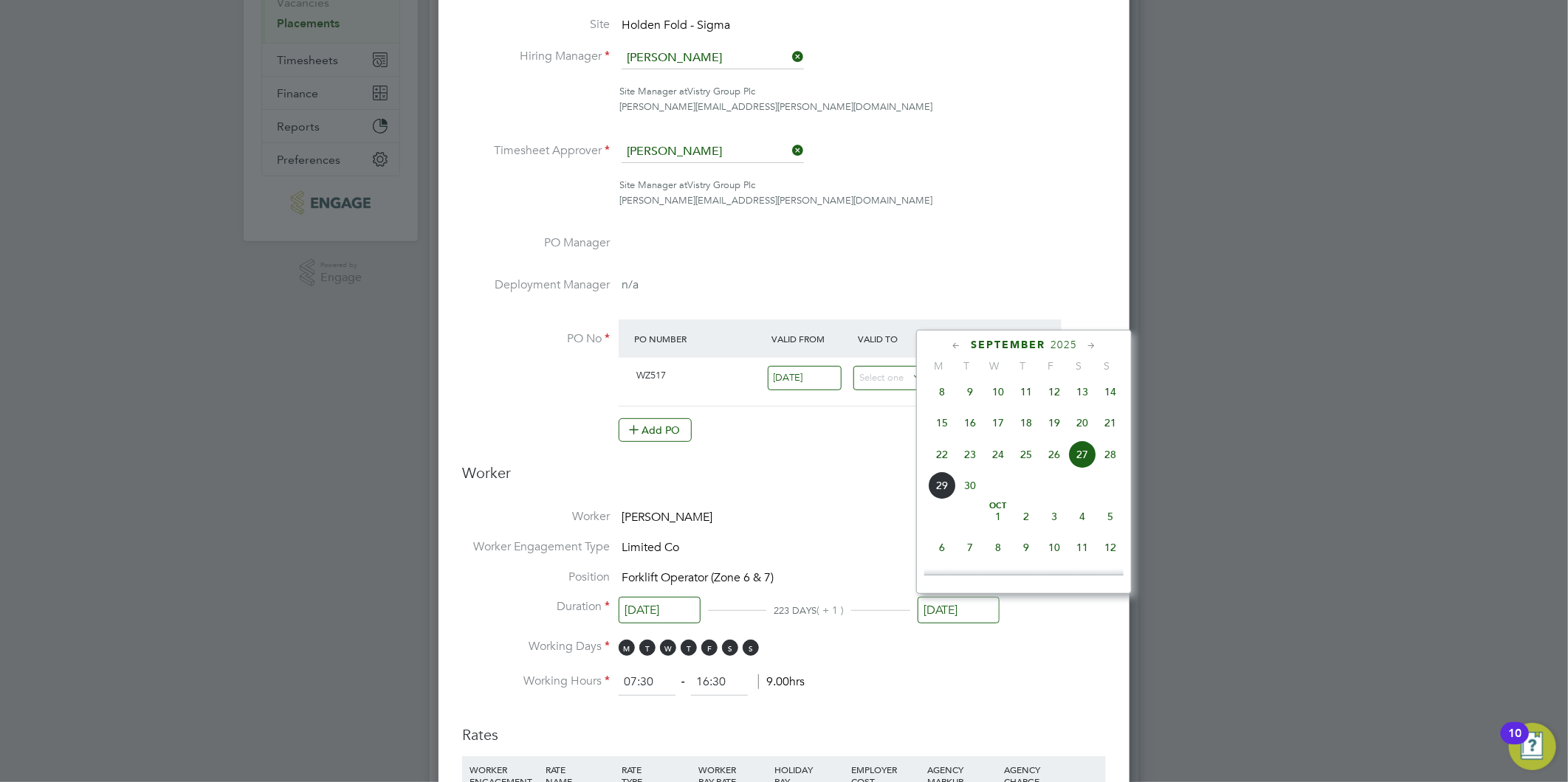
click at [868, 472] on h3 "Worker" at bounding box center [784, 478] width 644 height 31
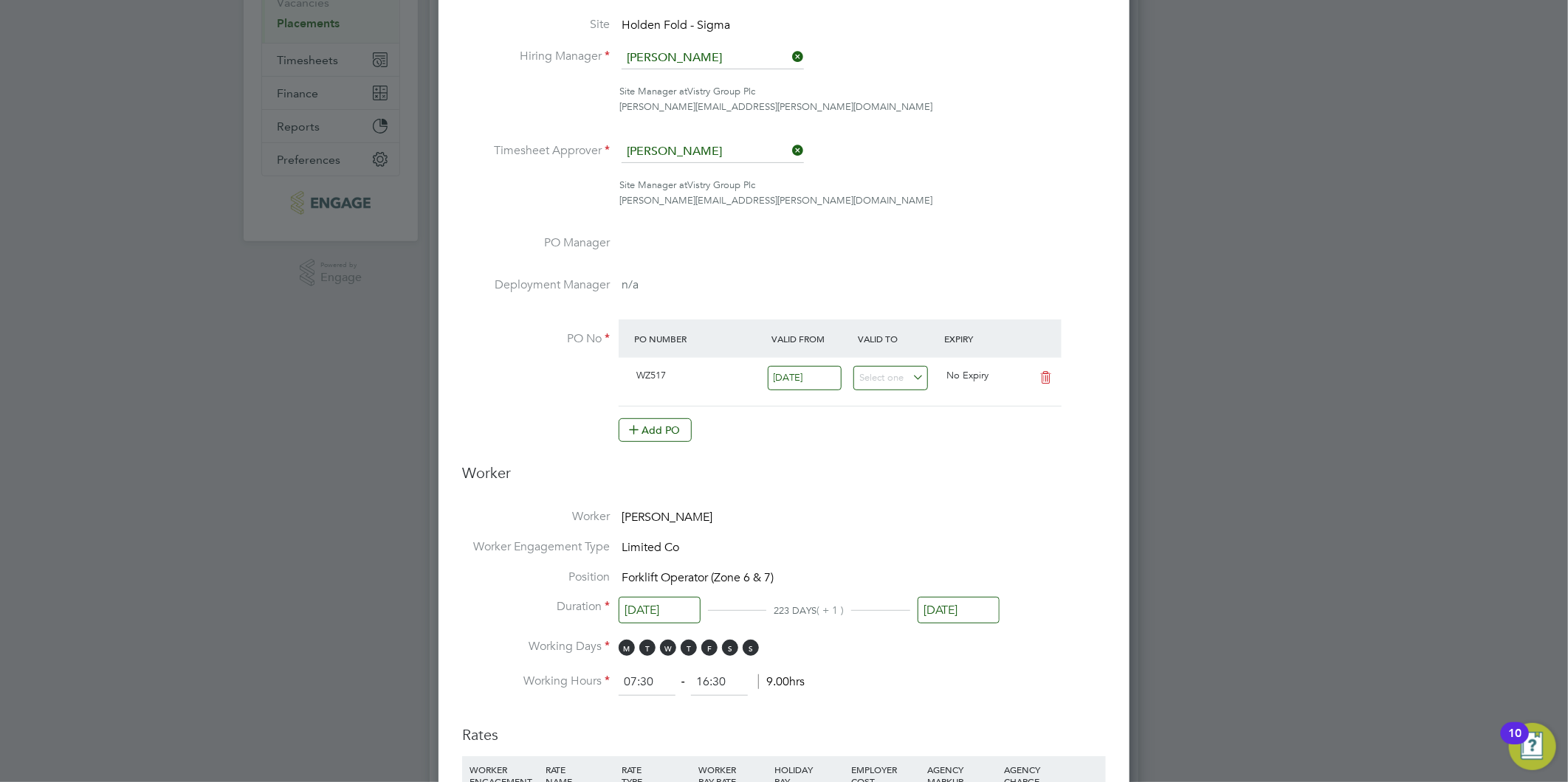
click at [857, 719] on h3 "Rates" at bounding box center [784, 727] width 644 height 34
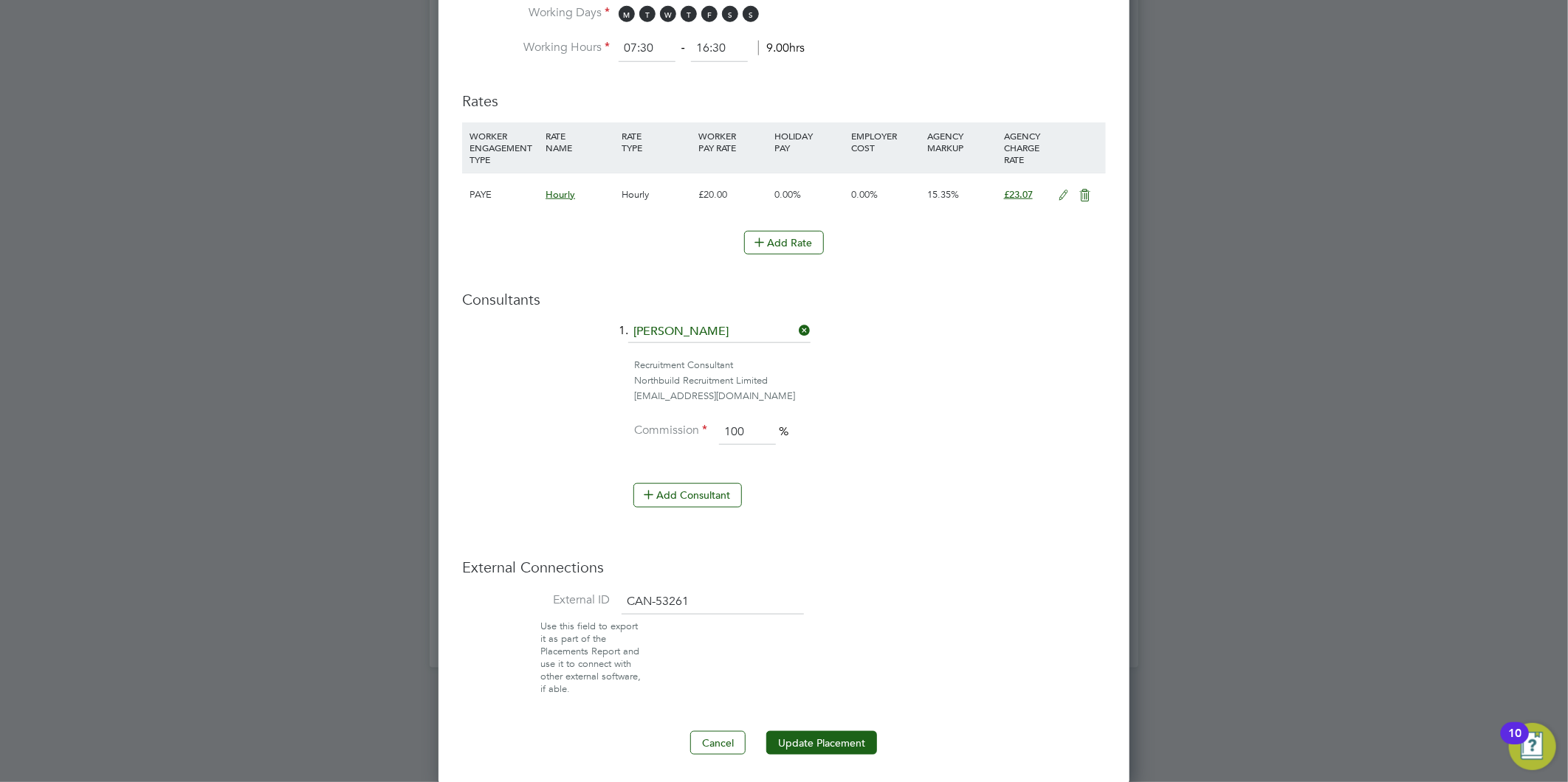
drag, startPoint x: 804, startPoint y: 732, endPoint x: 773, endPoint y: 780, distance: 57.1
click at [805, 732] on button "Update Placement" at bounding box center [821, 743] width 111 height 24
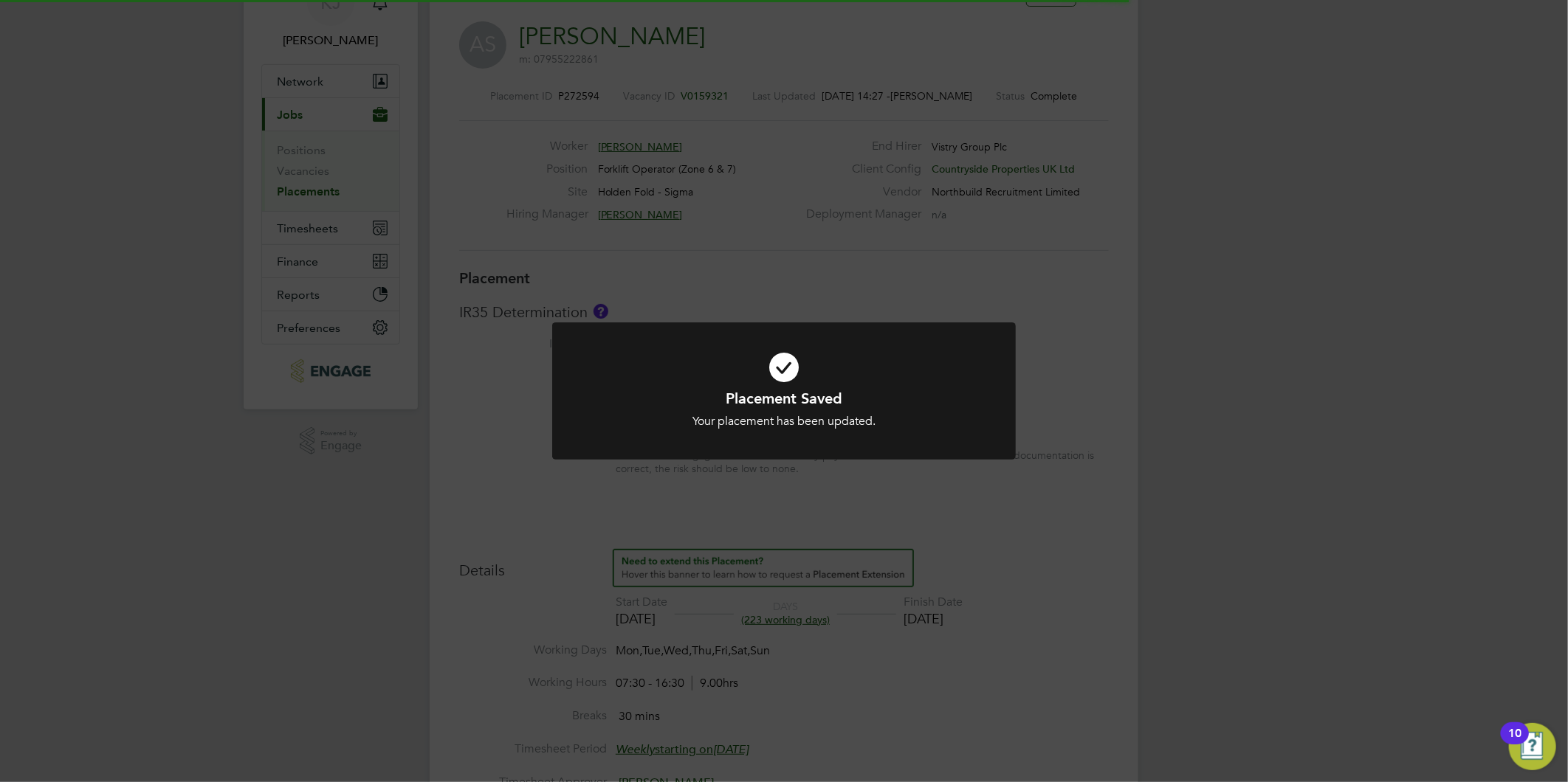
scroll to position [43, 103]
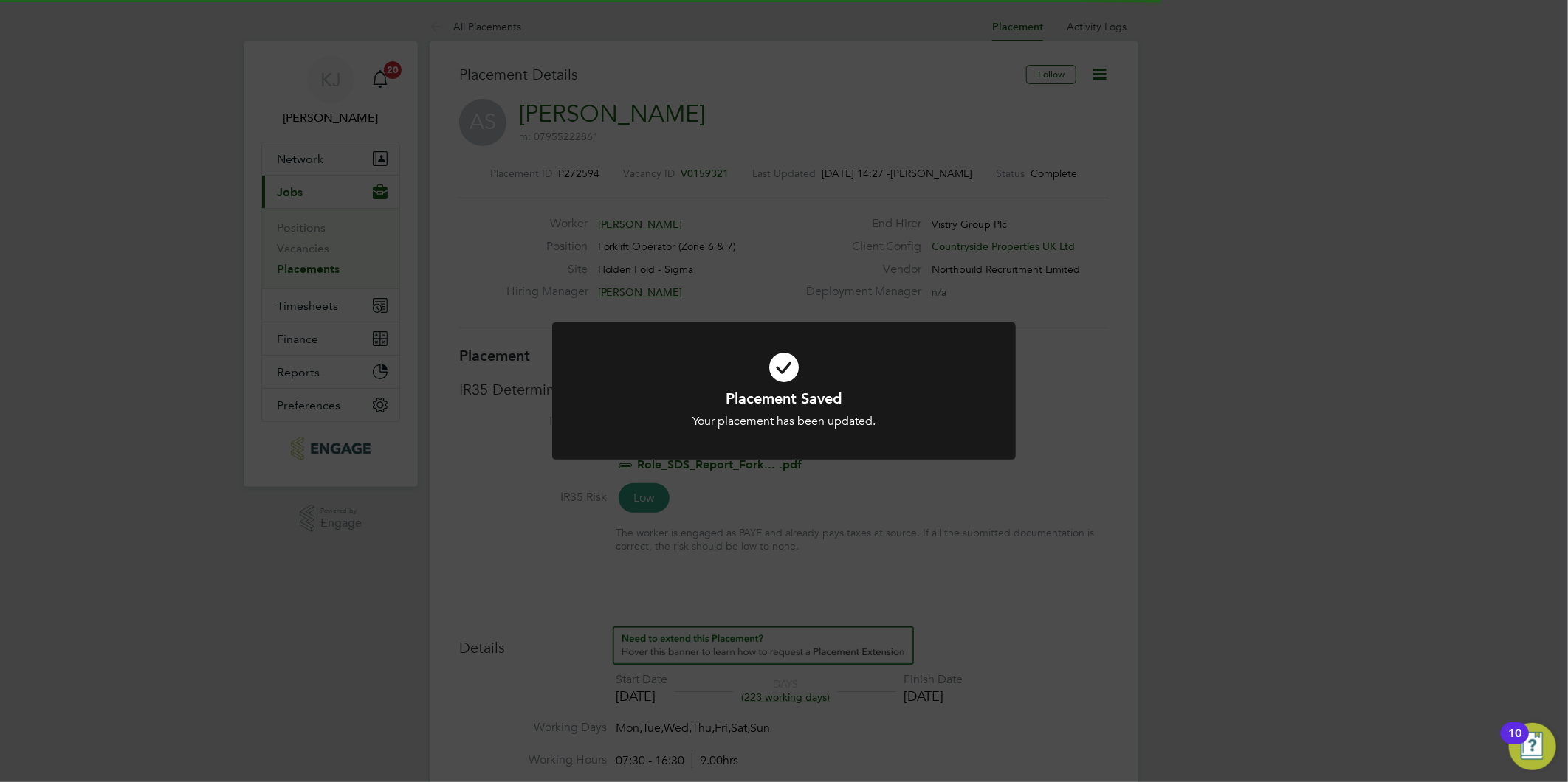
click at [846, 338] on icon at bounding box center [783, 367] width 384 height 57
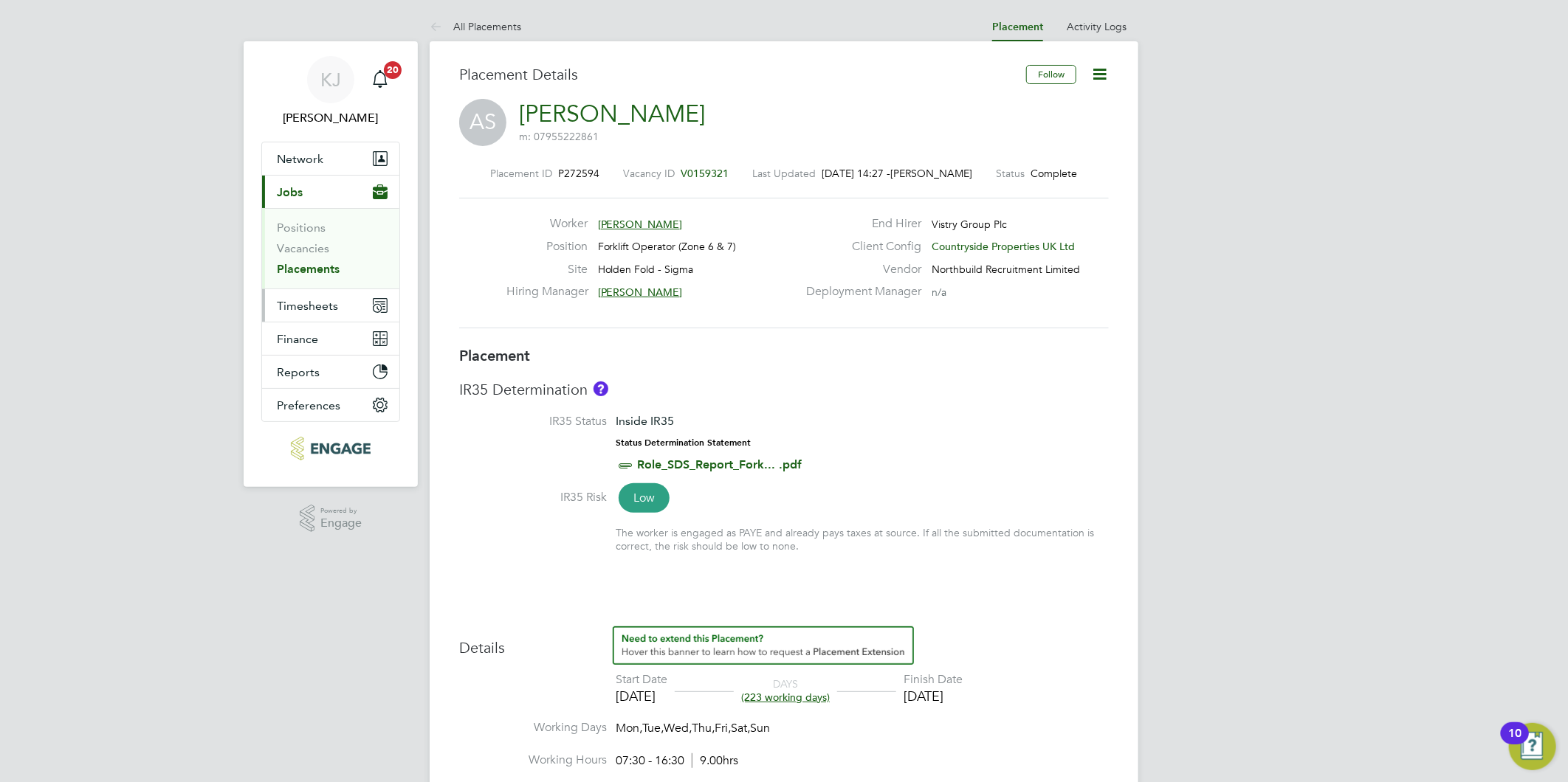
click at [314, 310] on span "Timesheets" at bounding box center [307, 305] width 62 height 14
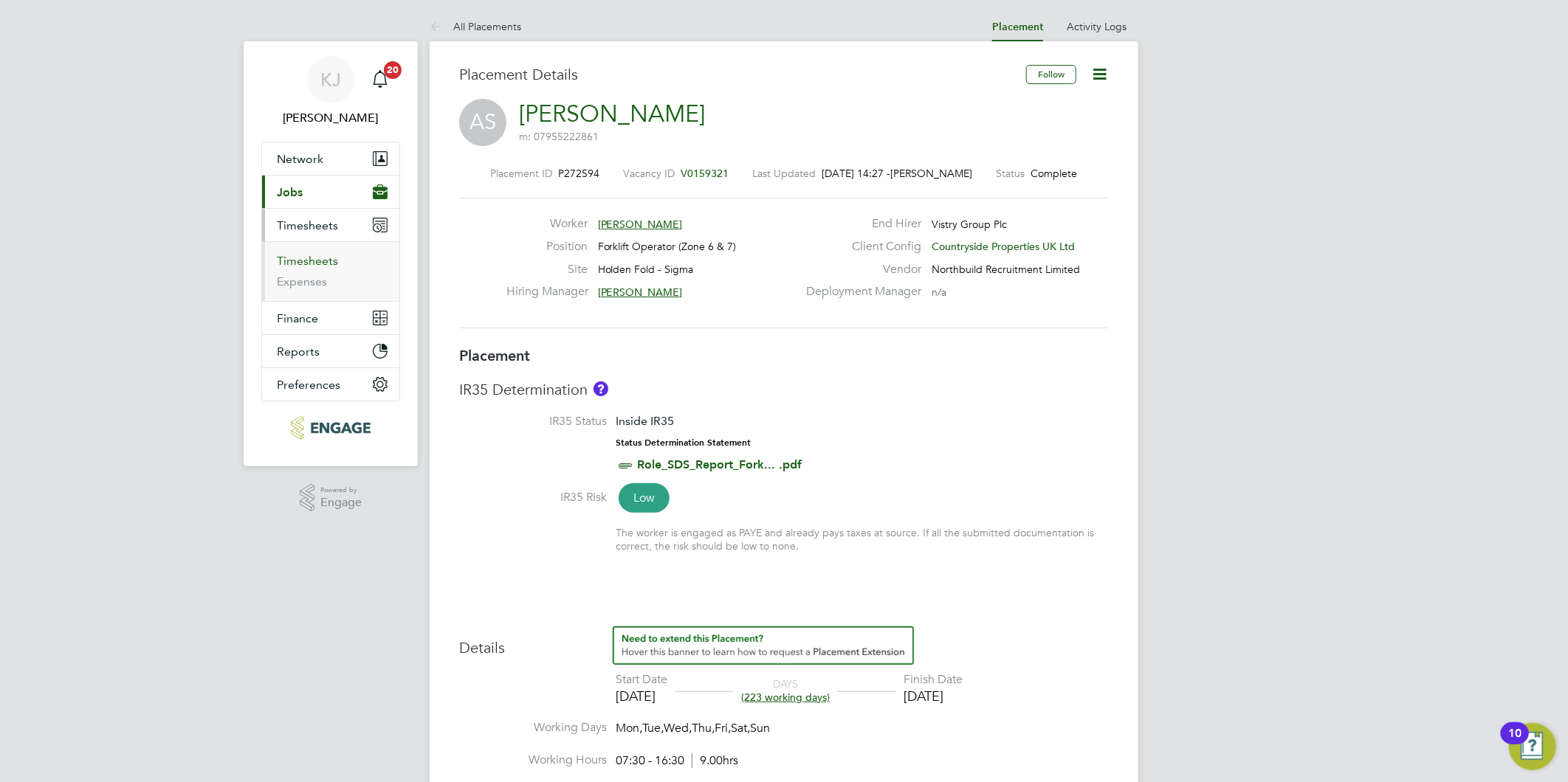
click at [305, 264] on link "Timesheets" at bounding box center [307, 261] width 62 height 14
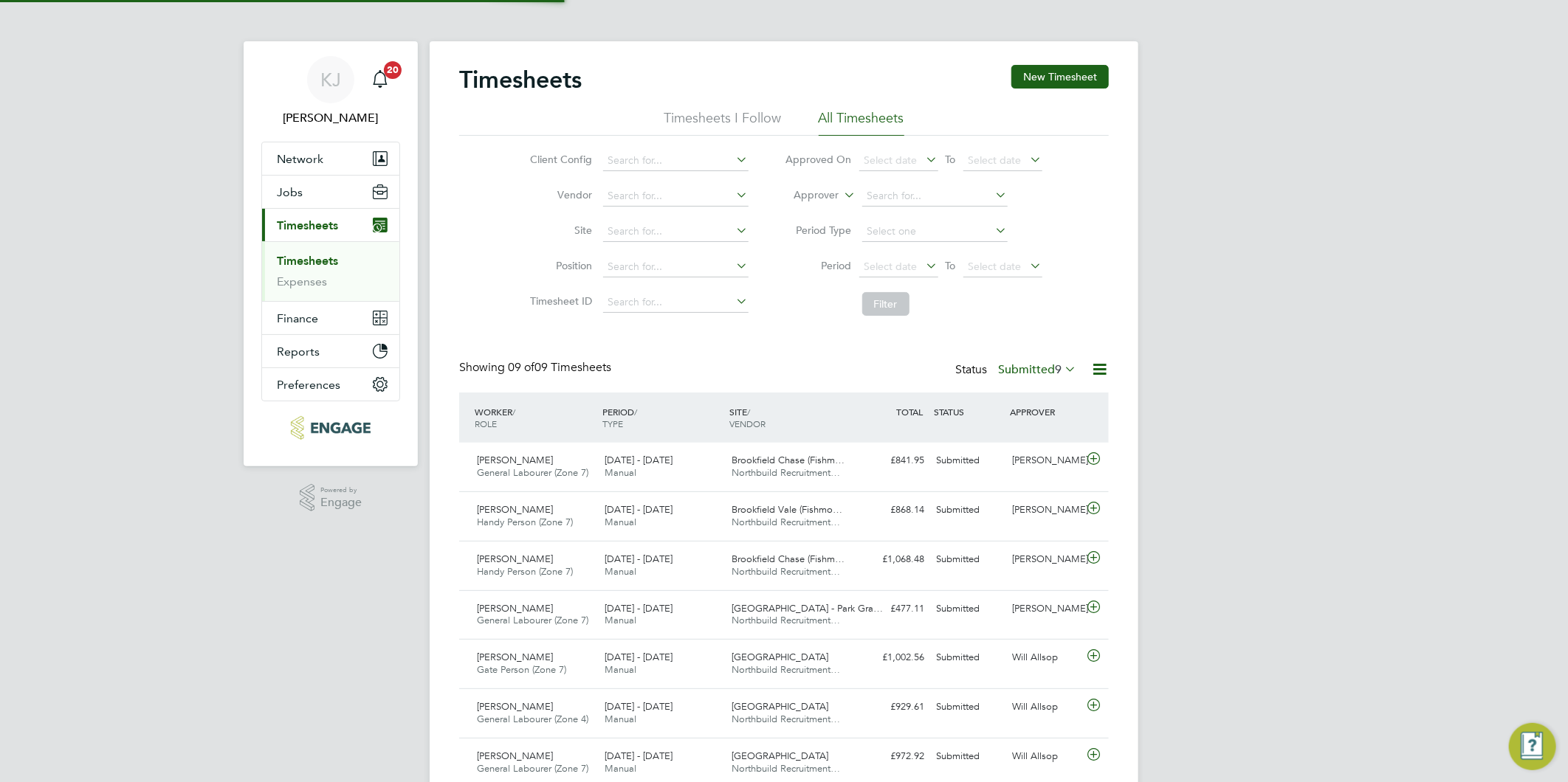
scroll to position [37, 128]
click at [1084, 70] on button "New Timesheet" at bounding box center [1059, 77] width 97 height 24
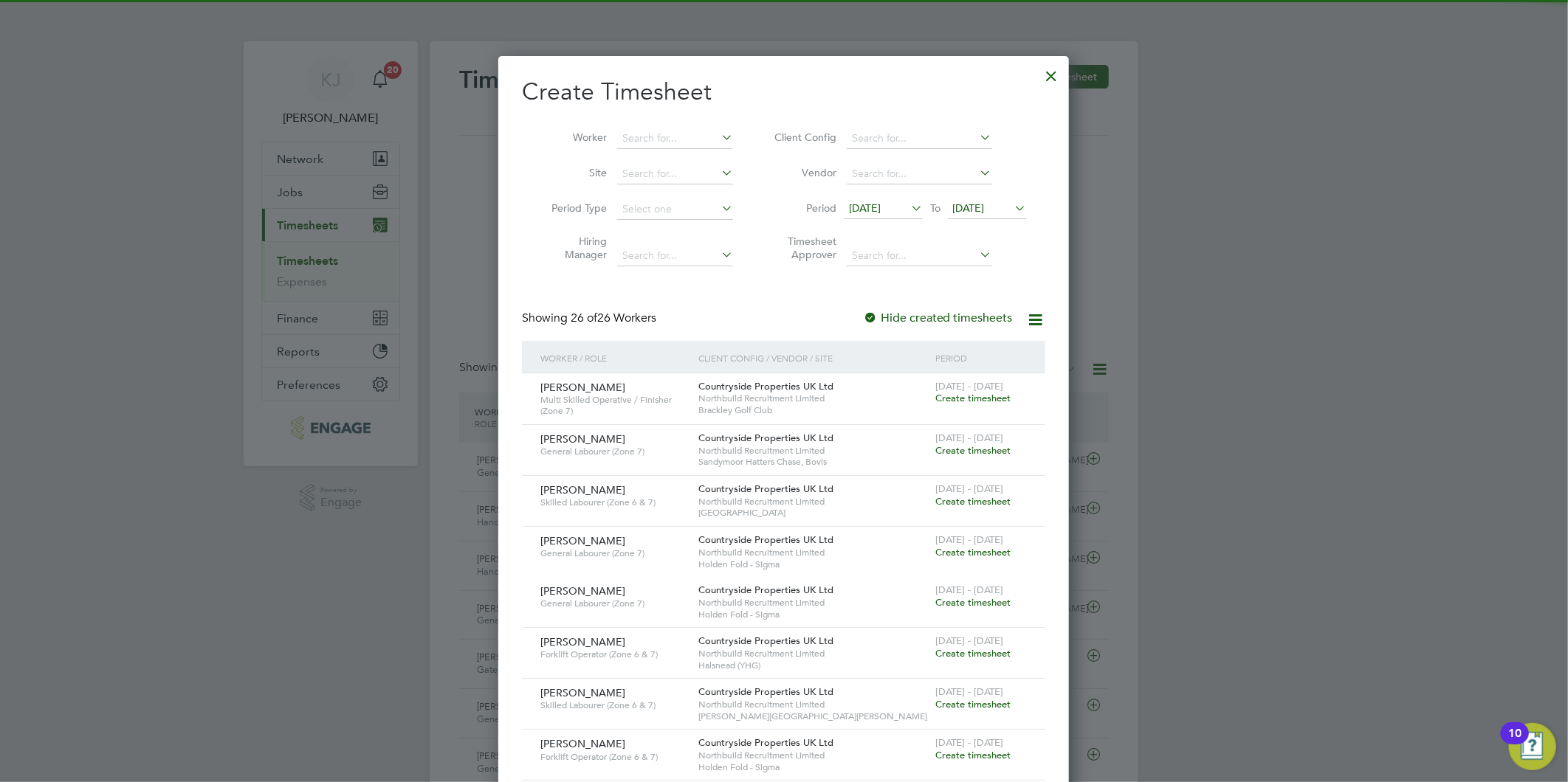
click at [879, 207] on span "15 Sep 2025" at bounding box center [865, 208] width 32 height 13
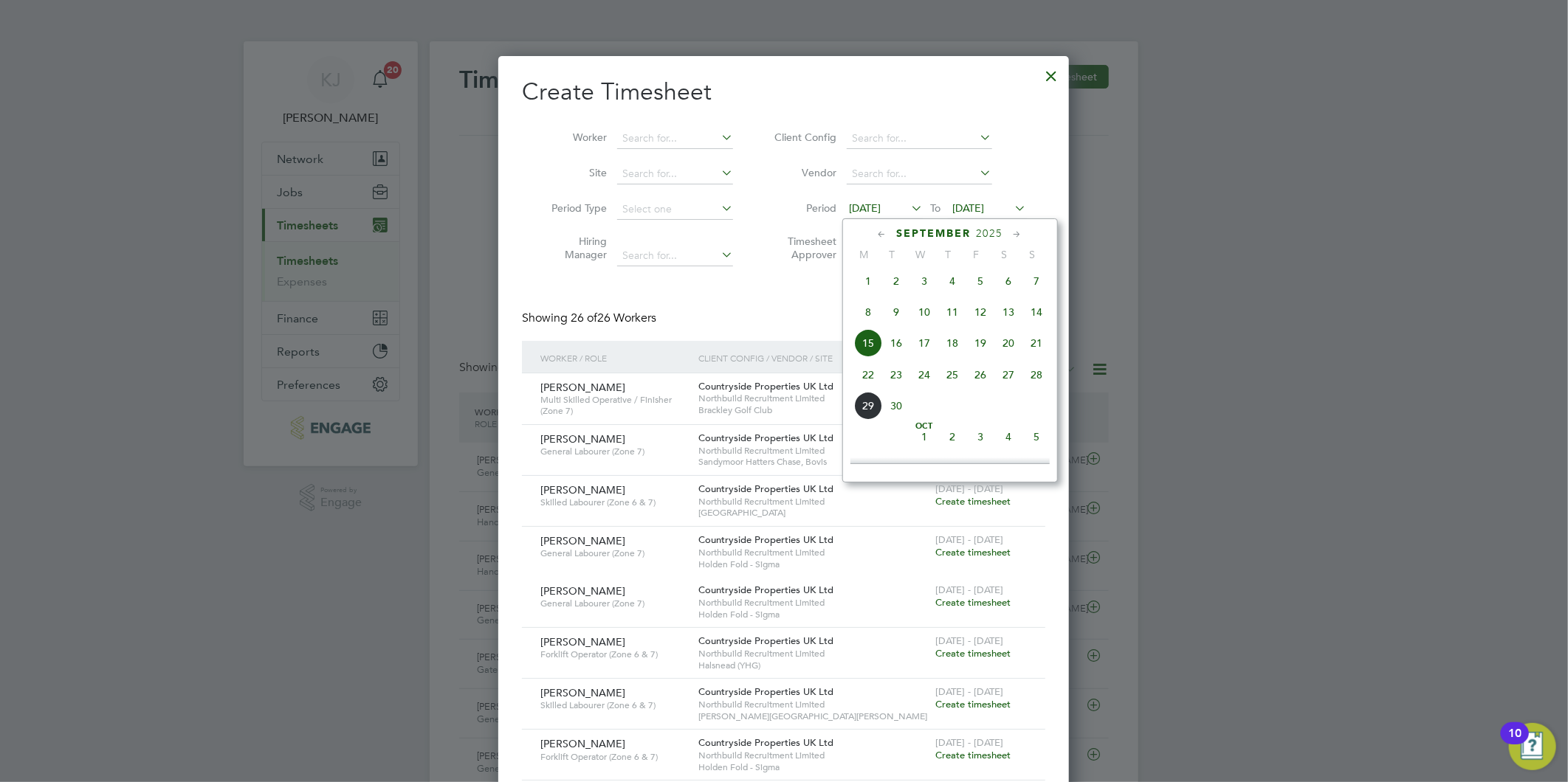
click at [864, 357] on span "15" at bounding box center [868, 342] width 28 height 28
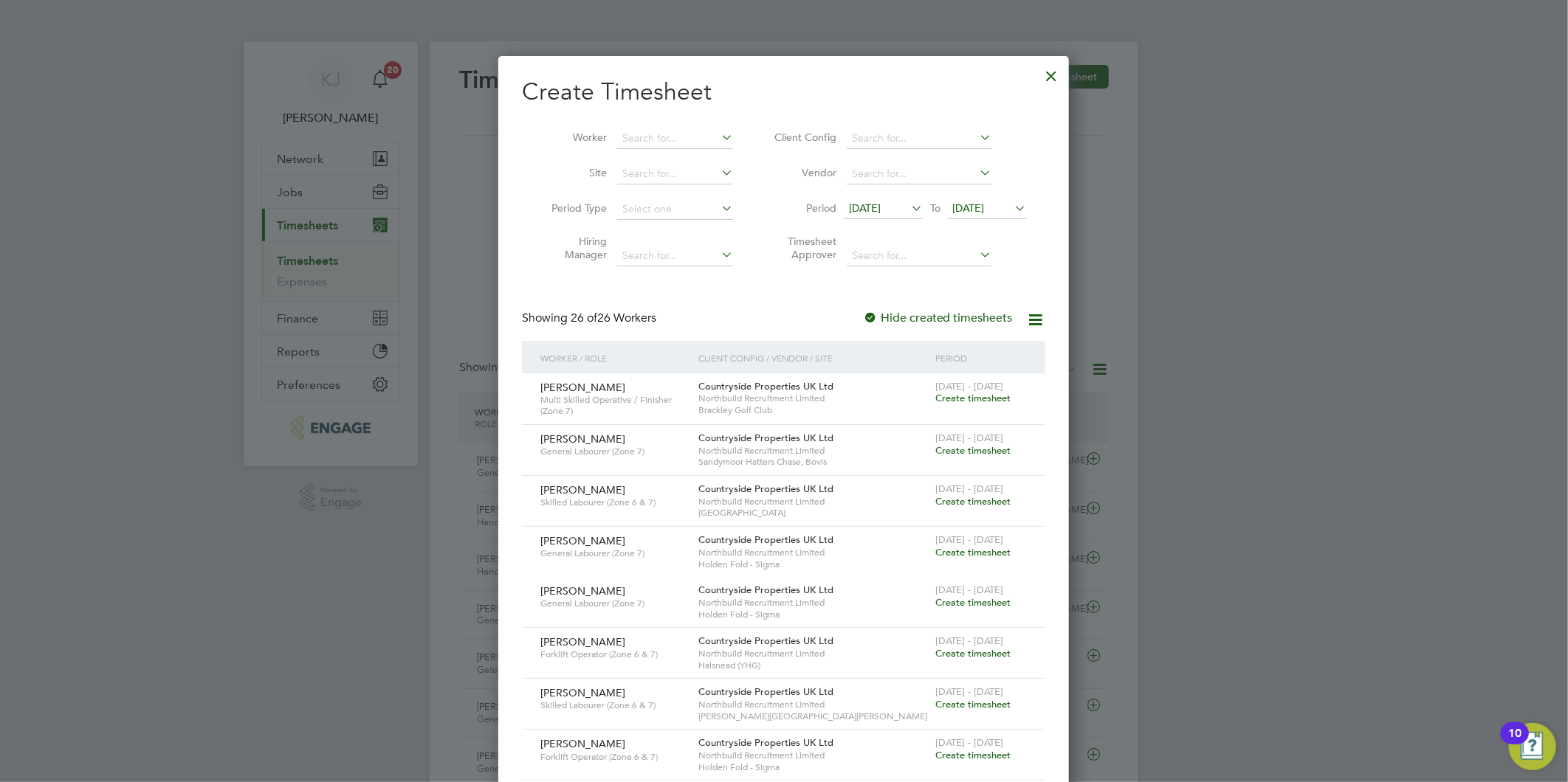
click at [858, 202] on span "[DATE]" at bounding box center [865, 208] width 32 height 13
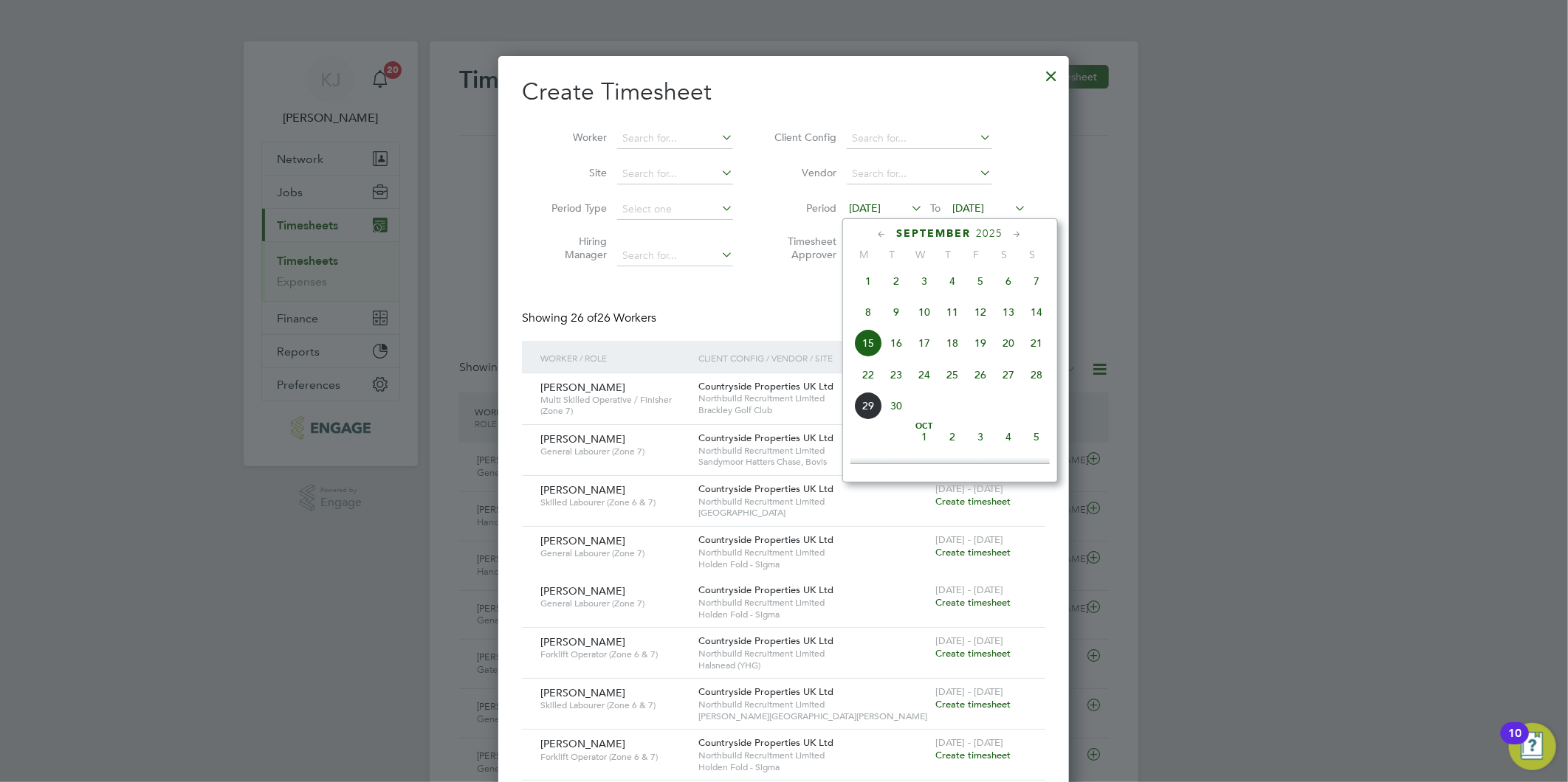
click at [859, 388] on span "22" at bounding box center [868, 375] width 28 height 28
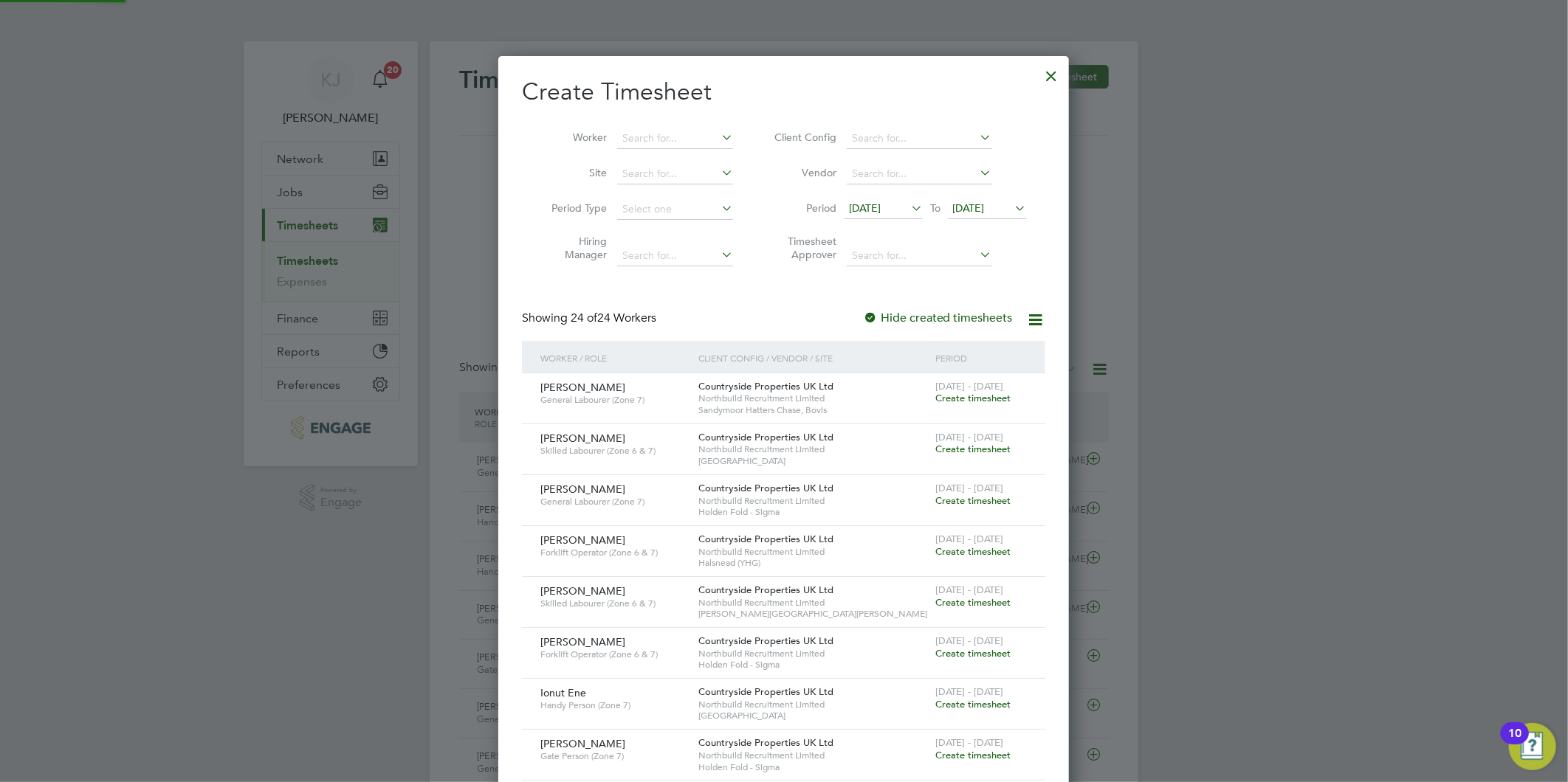
click at [985, 211] on span "[DATE]" at bounding box center [969, 208] width 32 height 13
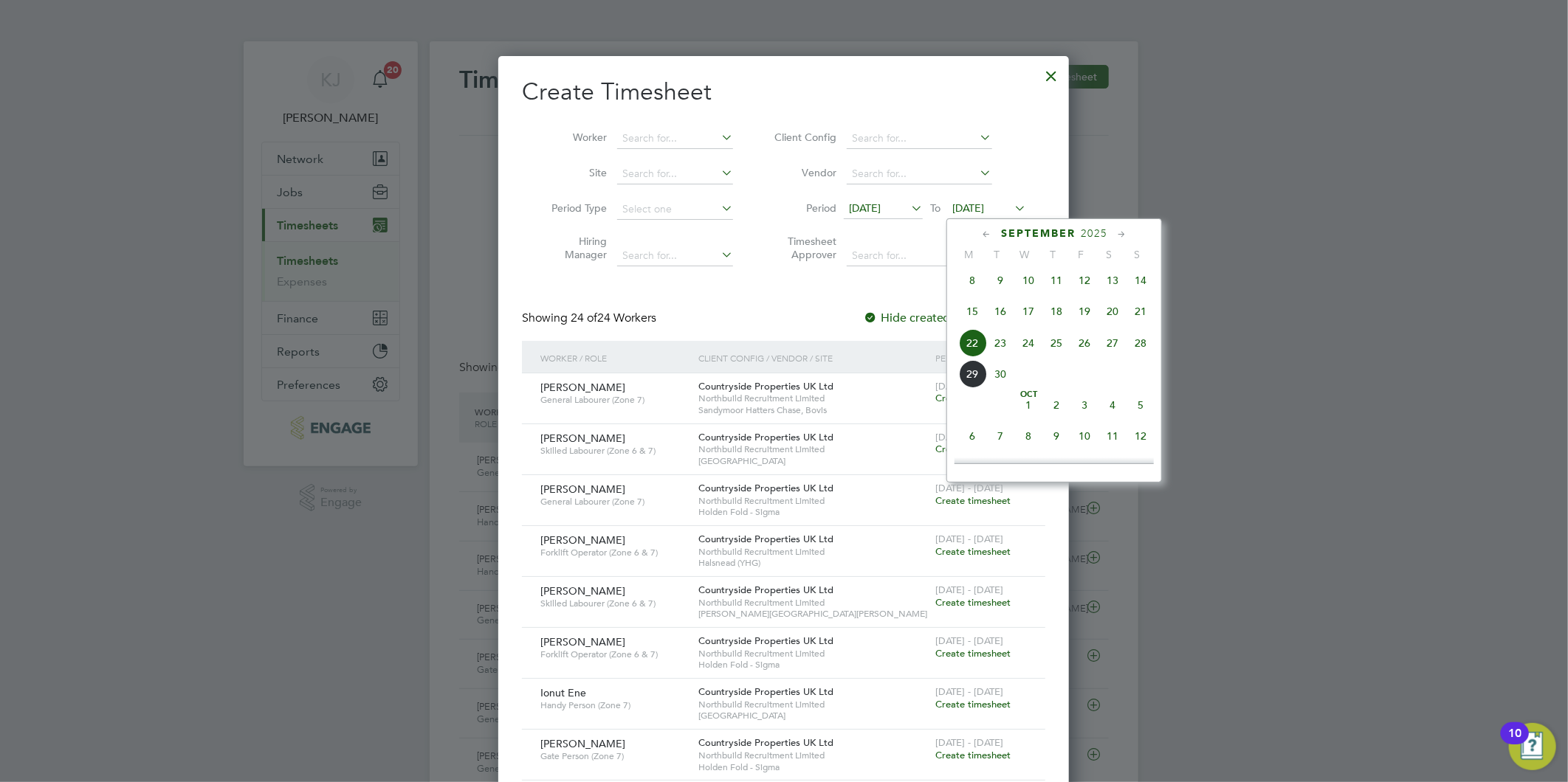
click at [1143, 351] on span "28" at bounding box center [1140, 342] width 28 height 28
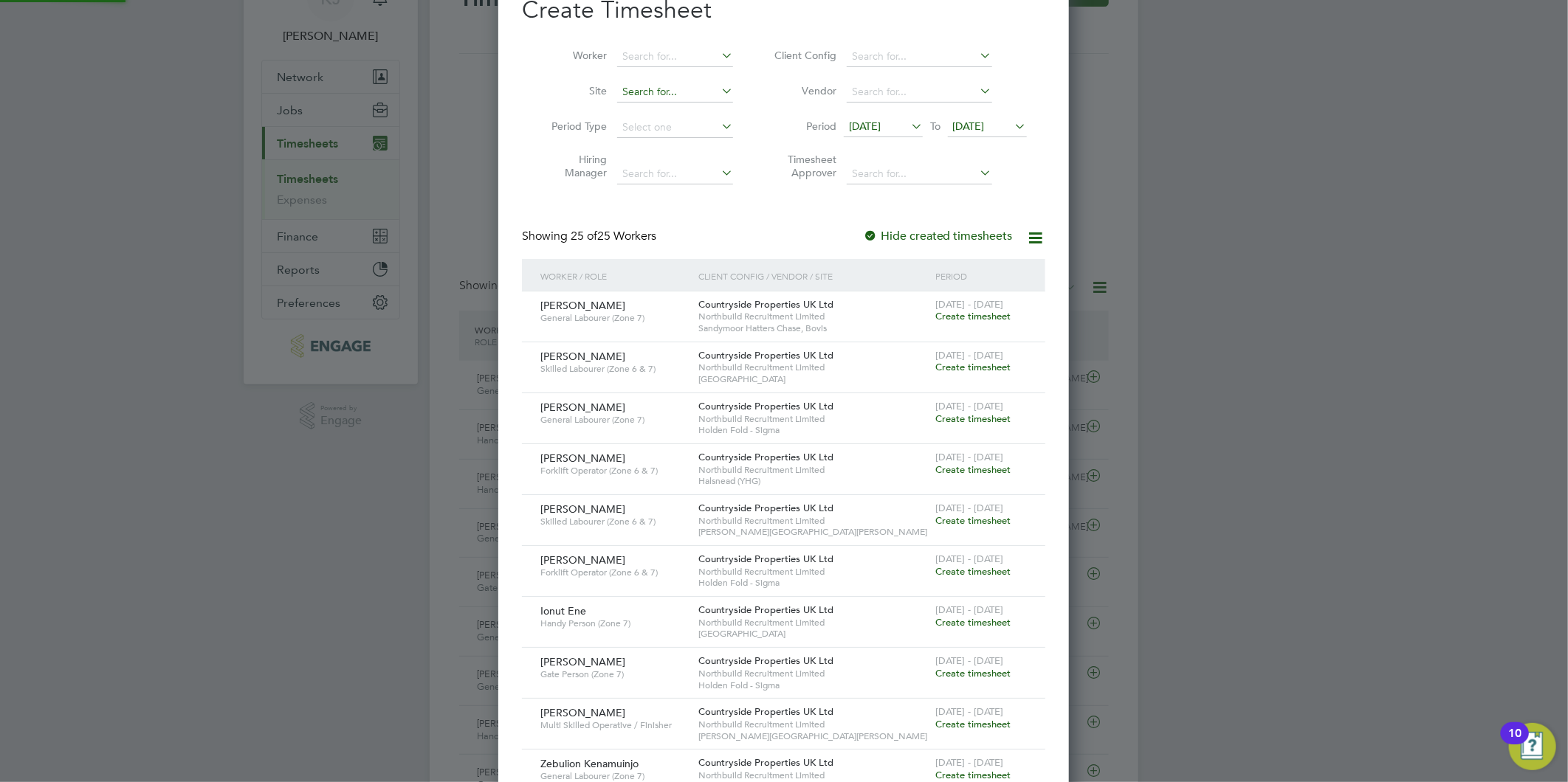
click at [667, 94] on input at bounding box center [674, 92] width 116 height 20
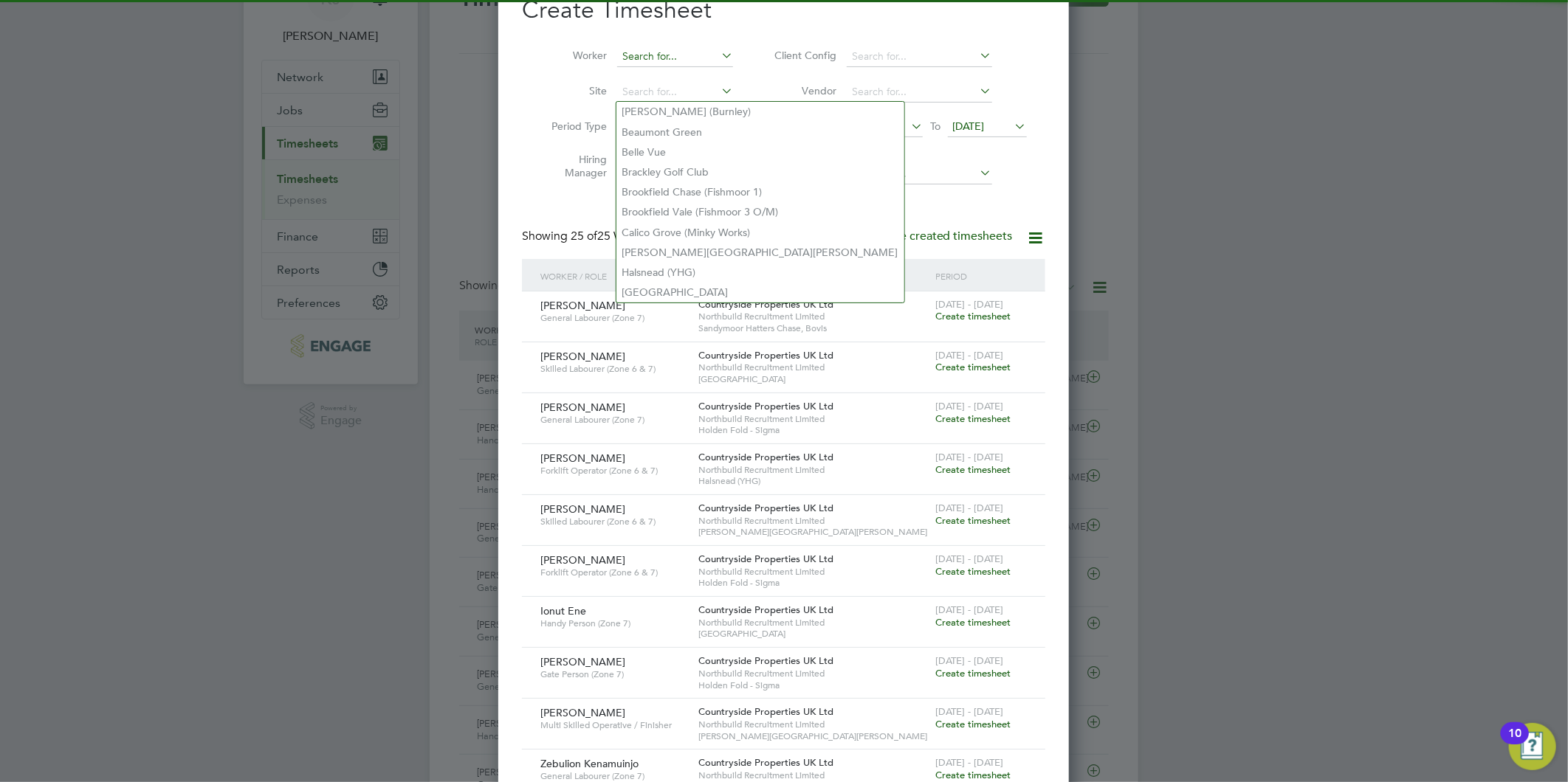
click at [646, 50] on input at bounding box center [674, 57] width 116 height 20
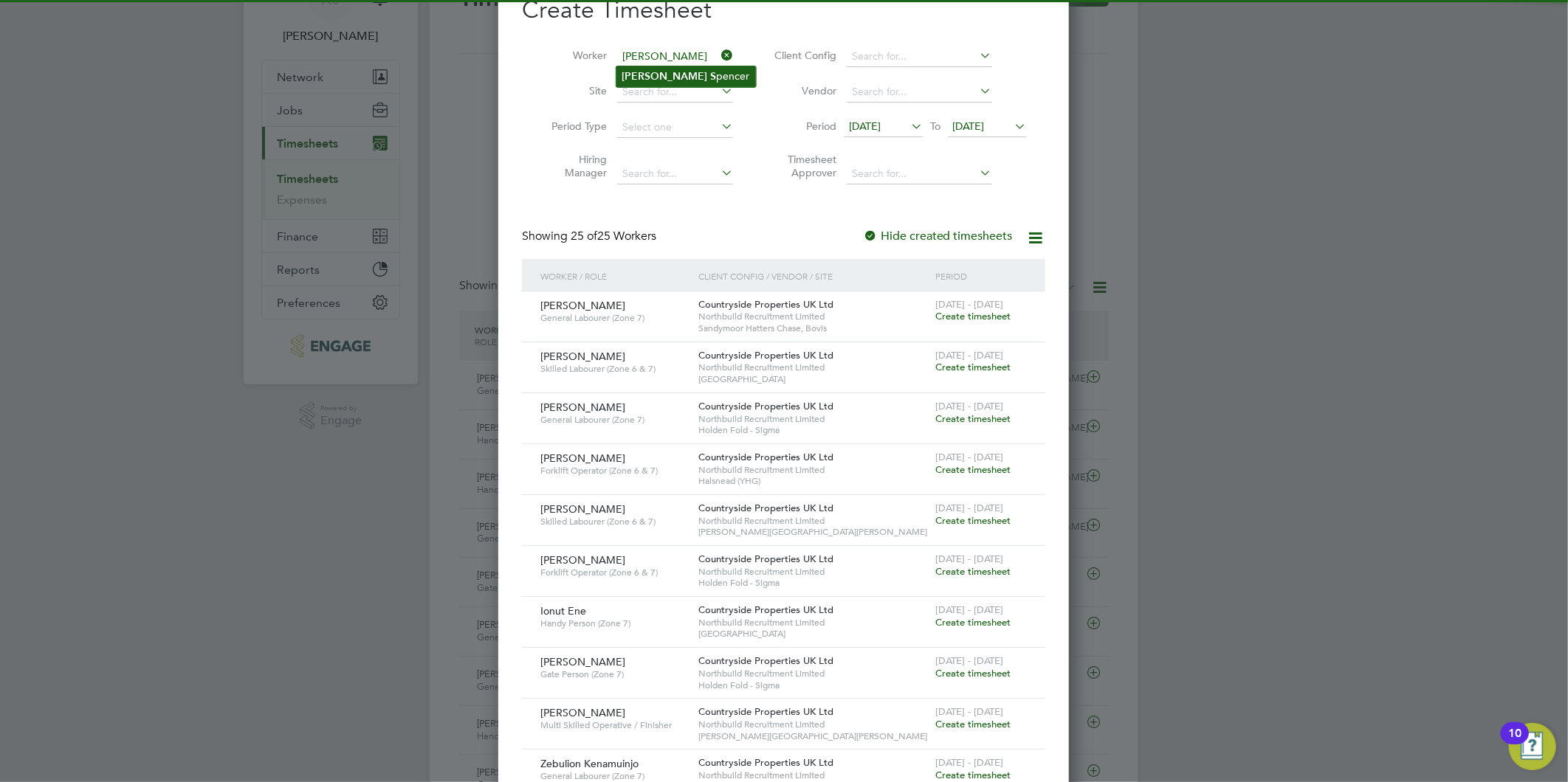
click at [668, 68] on li "Andrew S pencer" at bounding box center [685, 77] width 139 height 20
type input "Andrew Spencer"
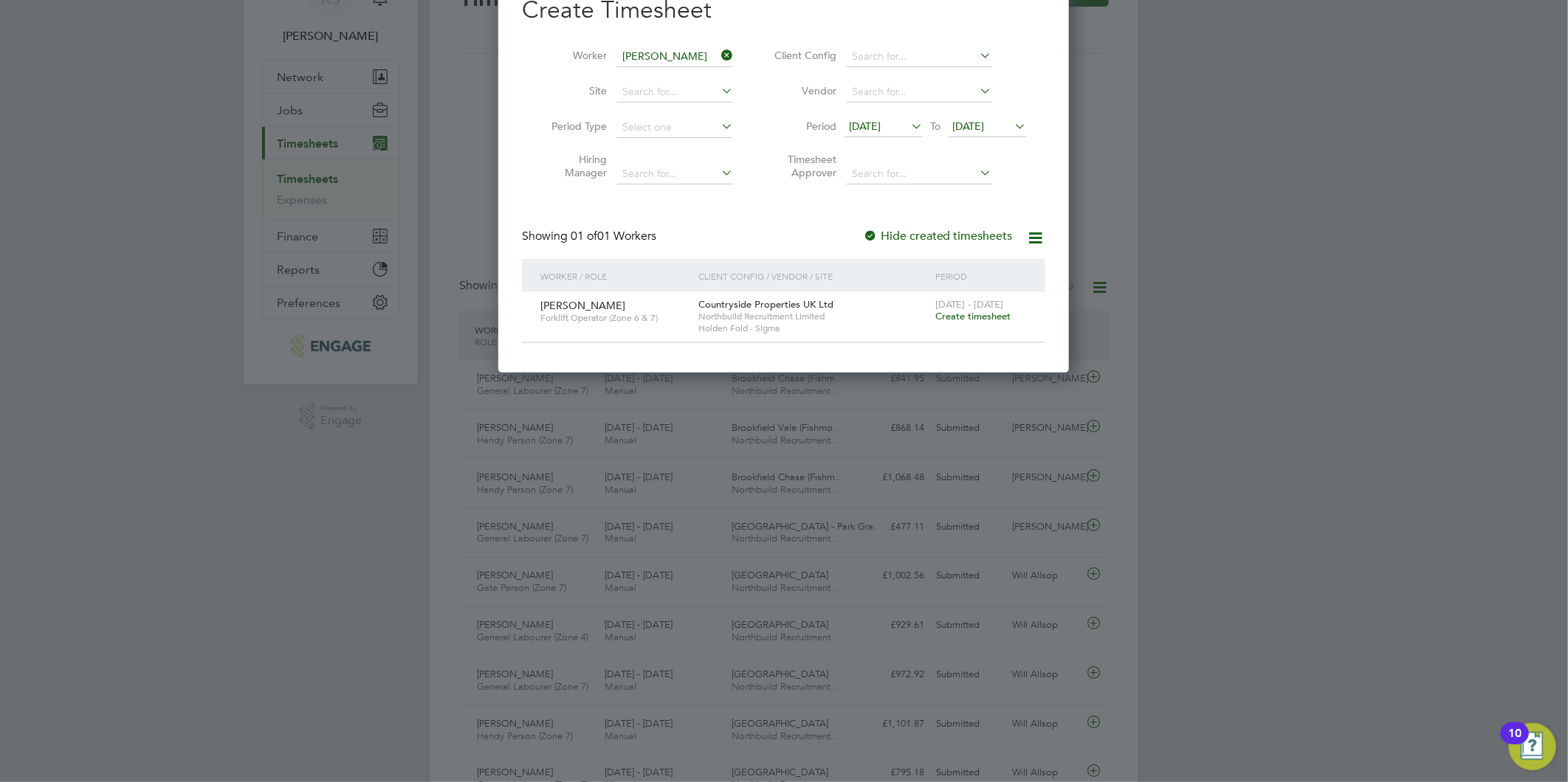
click at [945, 310] on span "Create timesheet" at bounding box center [972, 315] width 75 height 13
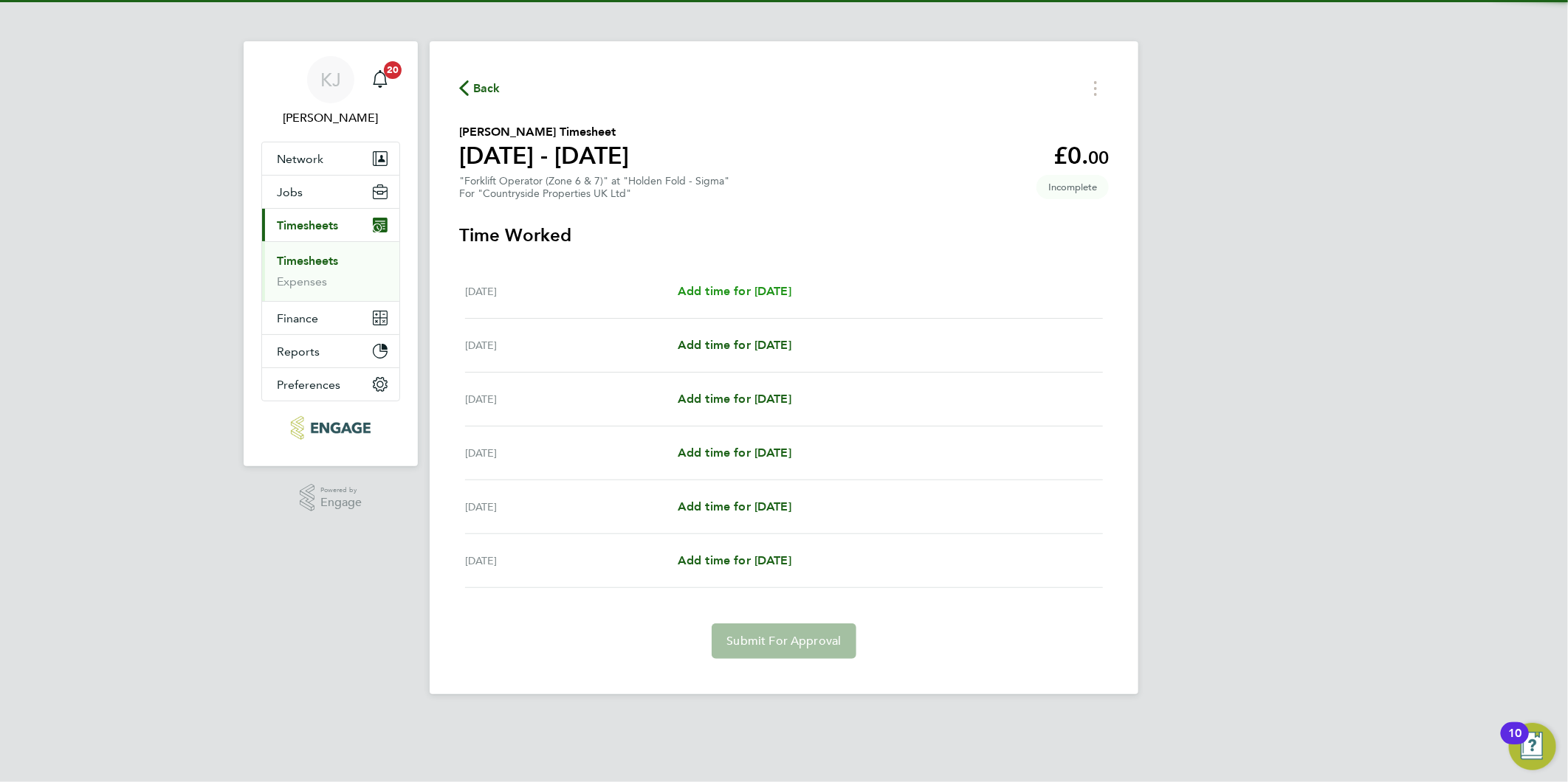
drag, startPoint x: 763, startPoint y: 276, endPoint x: 762, endPoint y: 291, distance: 15.0
click at [763, 276] on div "[DATE] Add time for [DATE] Add time for [DATE]" at bounding box center [784, 292] width 638 height 54
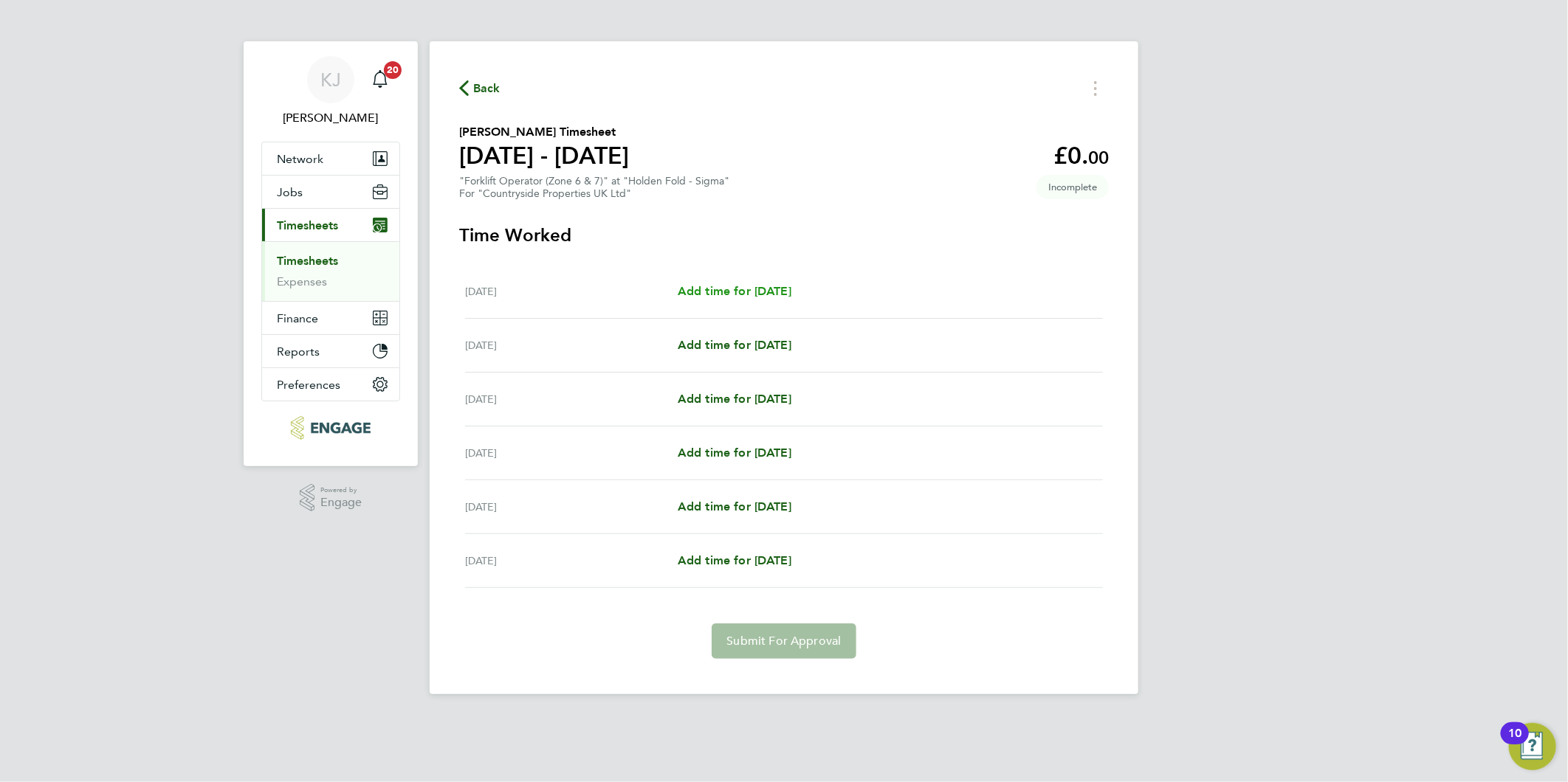
click at [758, 289] on span "Add time for [DATE]" at bounding box center [734, 291] width 114 height 14
select select "30"
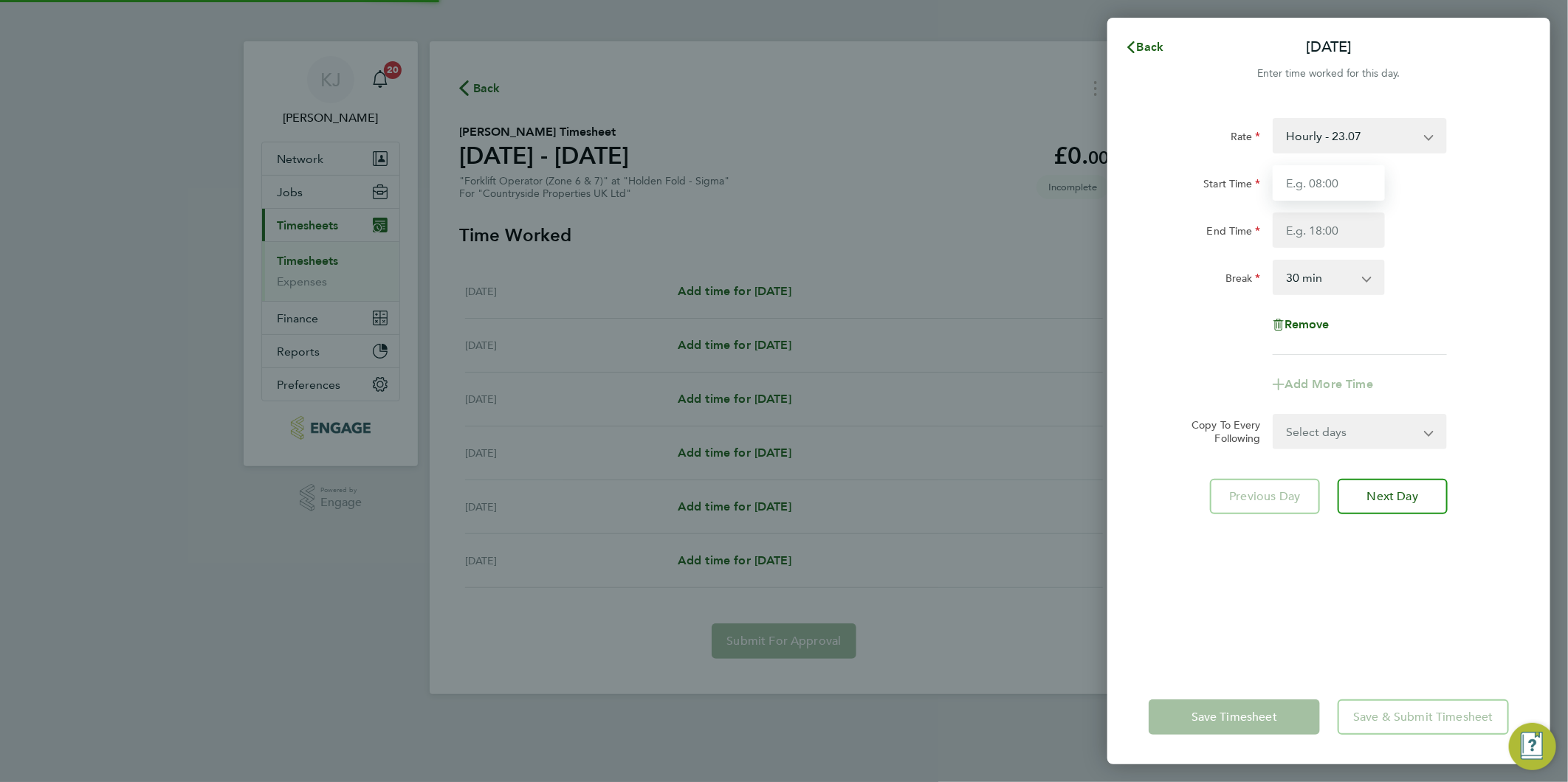
click at [1333, 173] on input "Start Time" at bounding box center [1328, 183] width 112 height 35
type input "07:30"
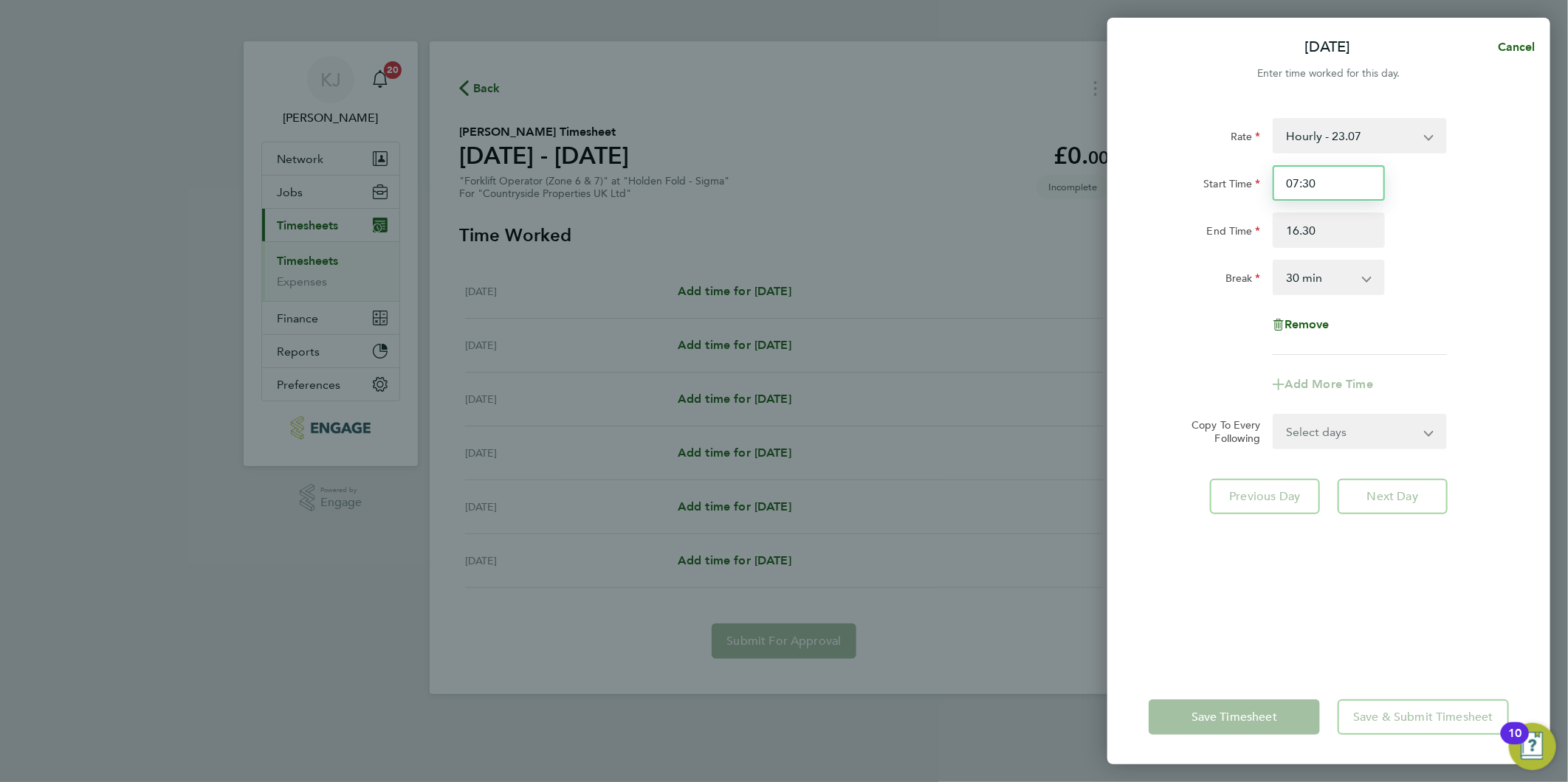
type input "16:30"
click at [1314, 192] on input "07:30" at bounding box center [1328, 183] width 112 height 35
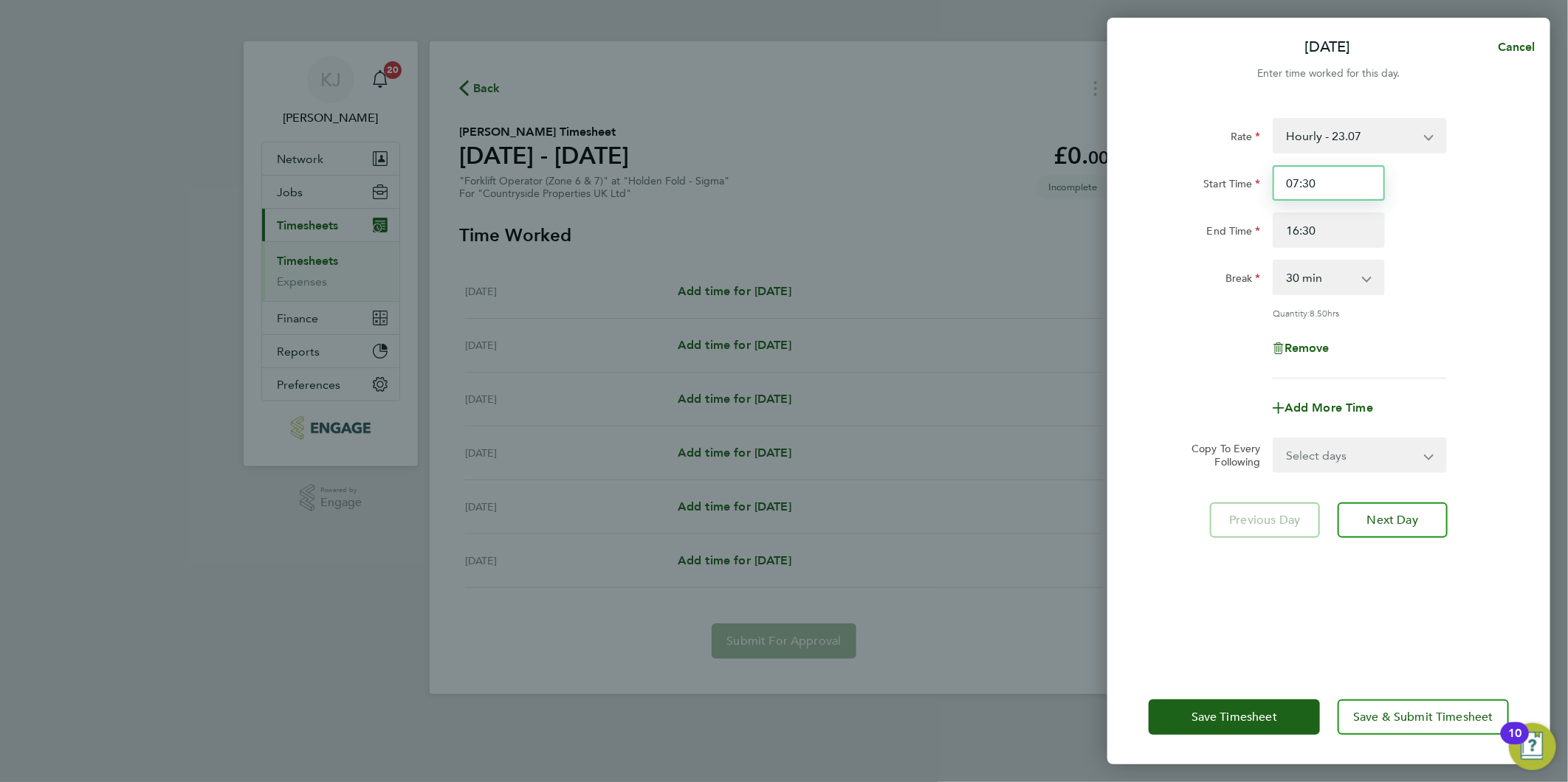
drag, startPoint x: 1320, startPoint y: 186, endPoint x: 632, endPoint y: 174, distance: 688.1
click at [632, 174] on div "Mon 22 Sep Cancel Enter time worked for this day. Rate Hourly - 23.07 Start Tim…" at bounding box center [784, 391] width 1568 height 782
type input "07:00"
click at [1334, 230] on input "16:30" at bounding box center [1328, 230] width 112 height 35
drag, startPoint x: 1352, startPoint y: 448, endPoint x: 1340, endPoint y: 471, distance: 25.9
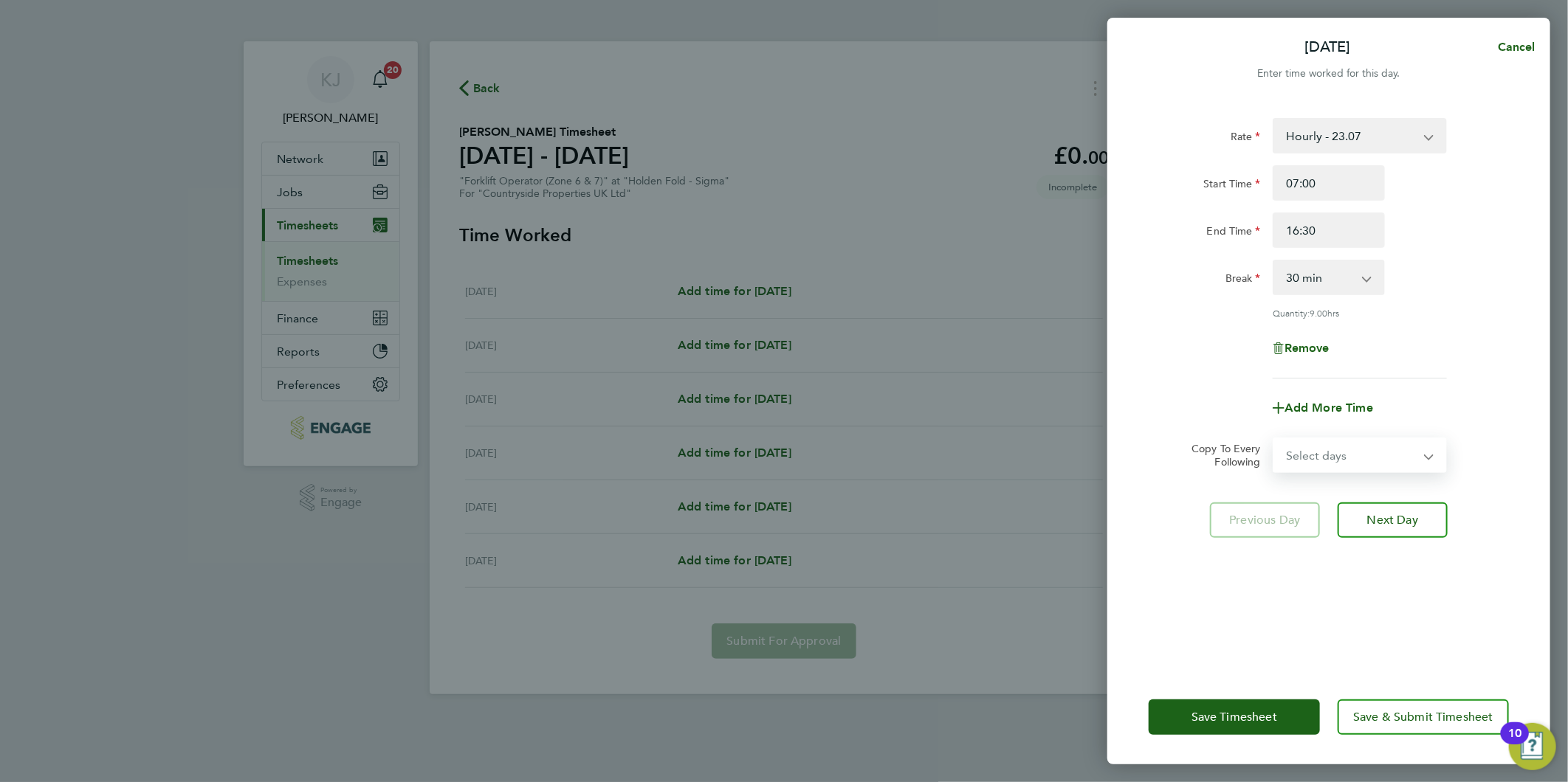
click at [1352, 448] on select "Select days Day Weekday (Mon-Fri) Tuesday Wednesday Thursday Friday Saturday" at bounding box center [1352, 455] width 155 height 32
select select "WEEKDAY"
click at [1274, 439] on select "Select days Day Weekday (Mon-Fri) Tuesday Wednesday Thursday Friday Saturday" at bounding box center [1352, 455] width 155 height 32
select select "2025-09-27"
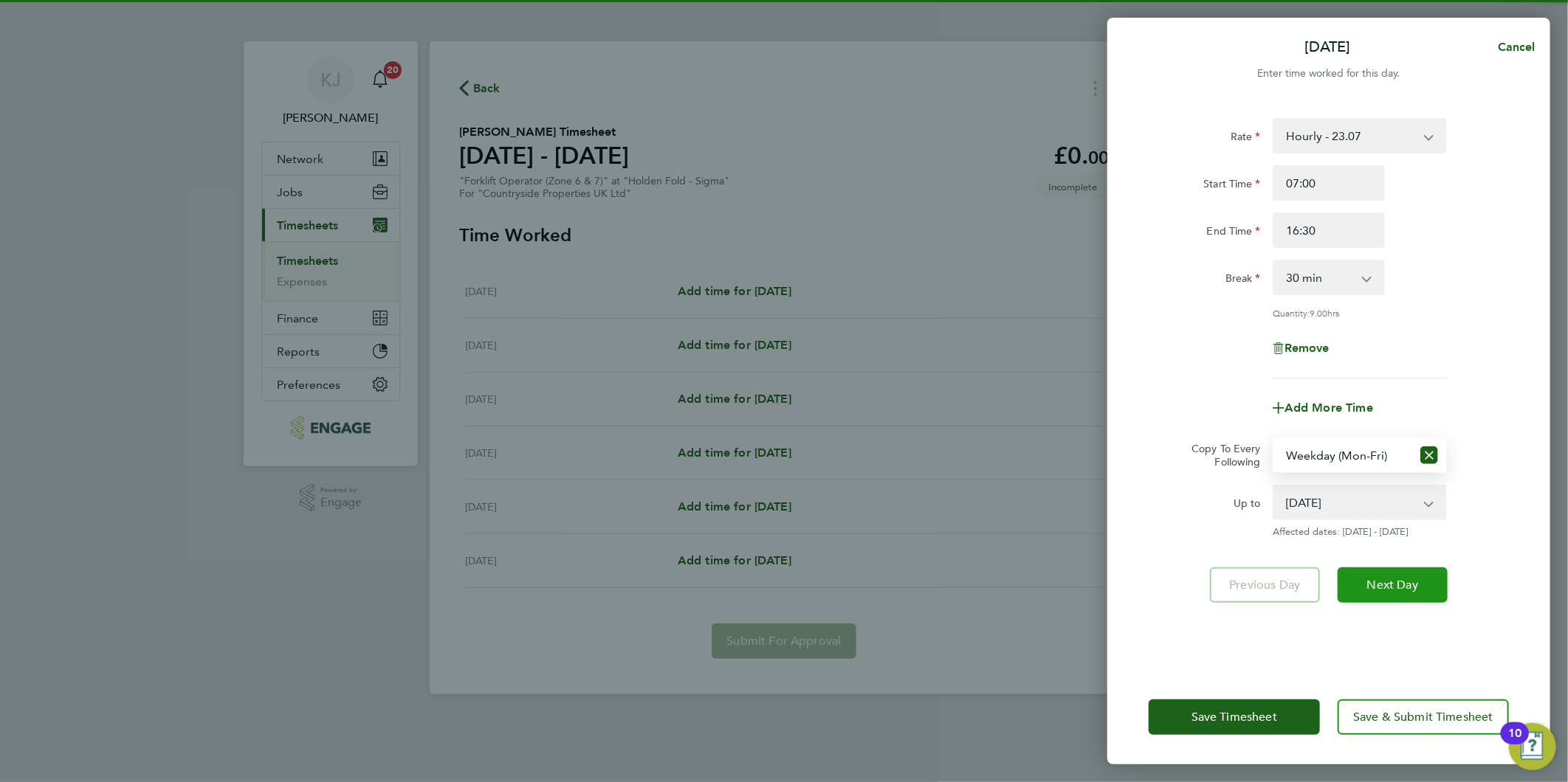
click at [1436, 585] on button "Next Day" at bounding box center [1392, 585] width 110 height 35
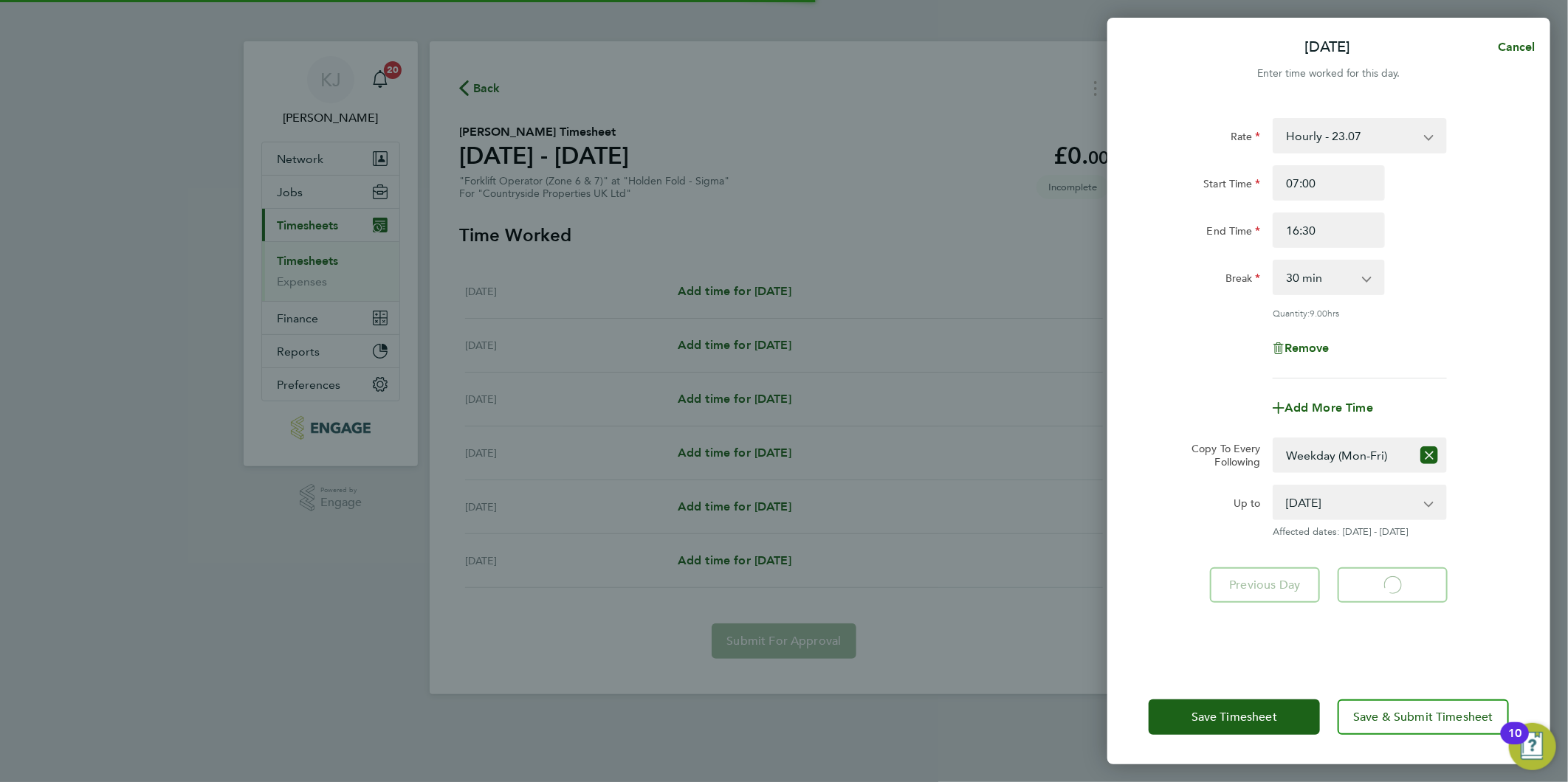
select select "30"
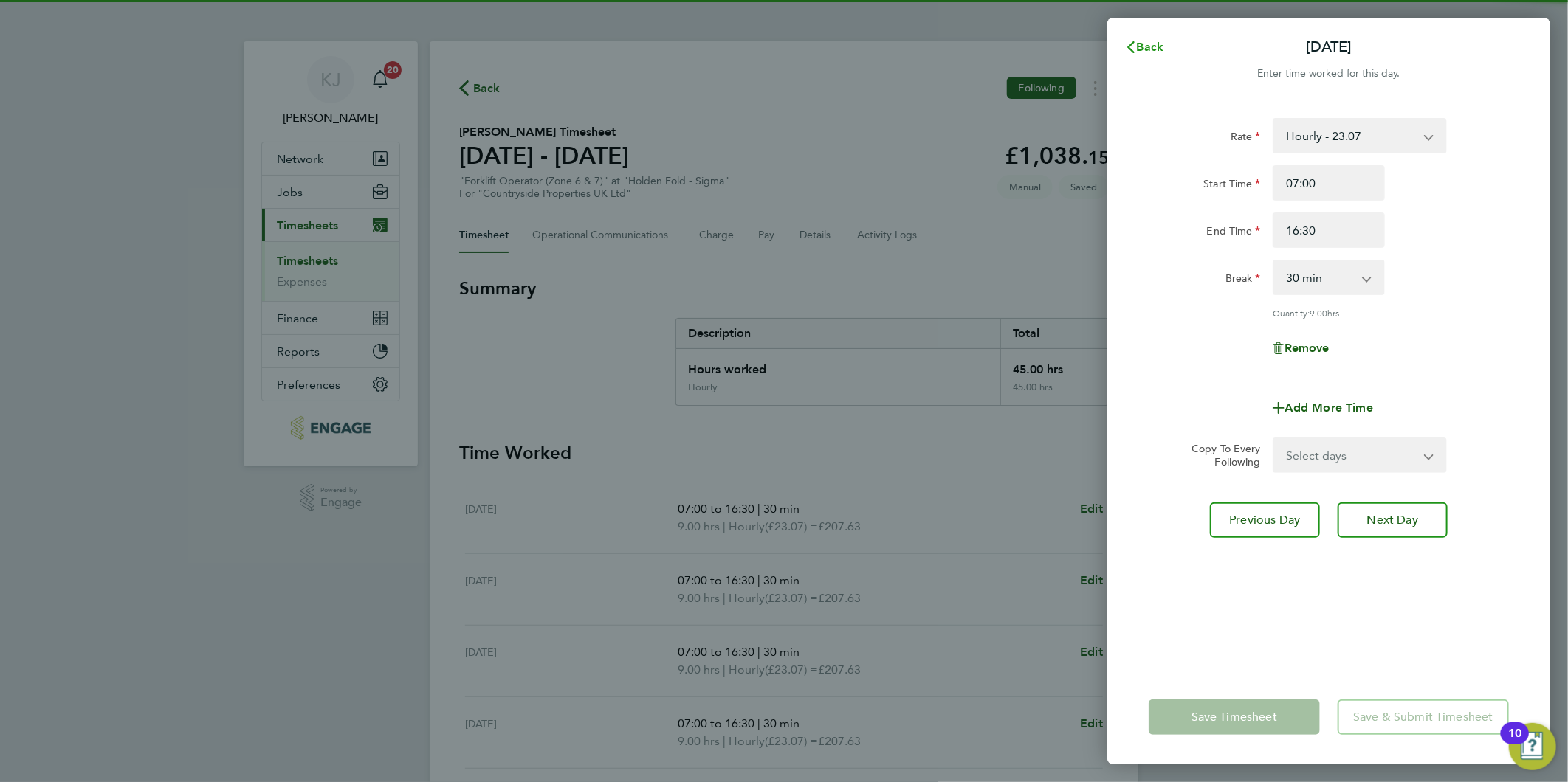
click at [1150, 35] on button "Back" at bounding box center [1144, 46] width 68 height 30
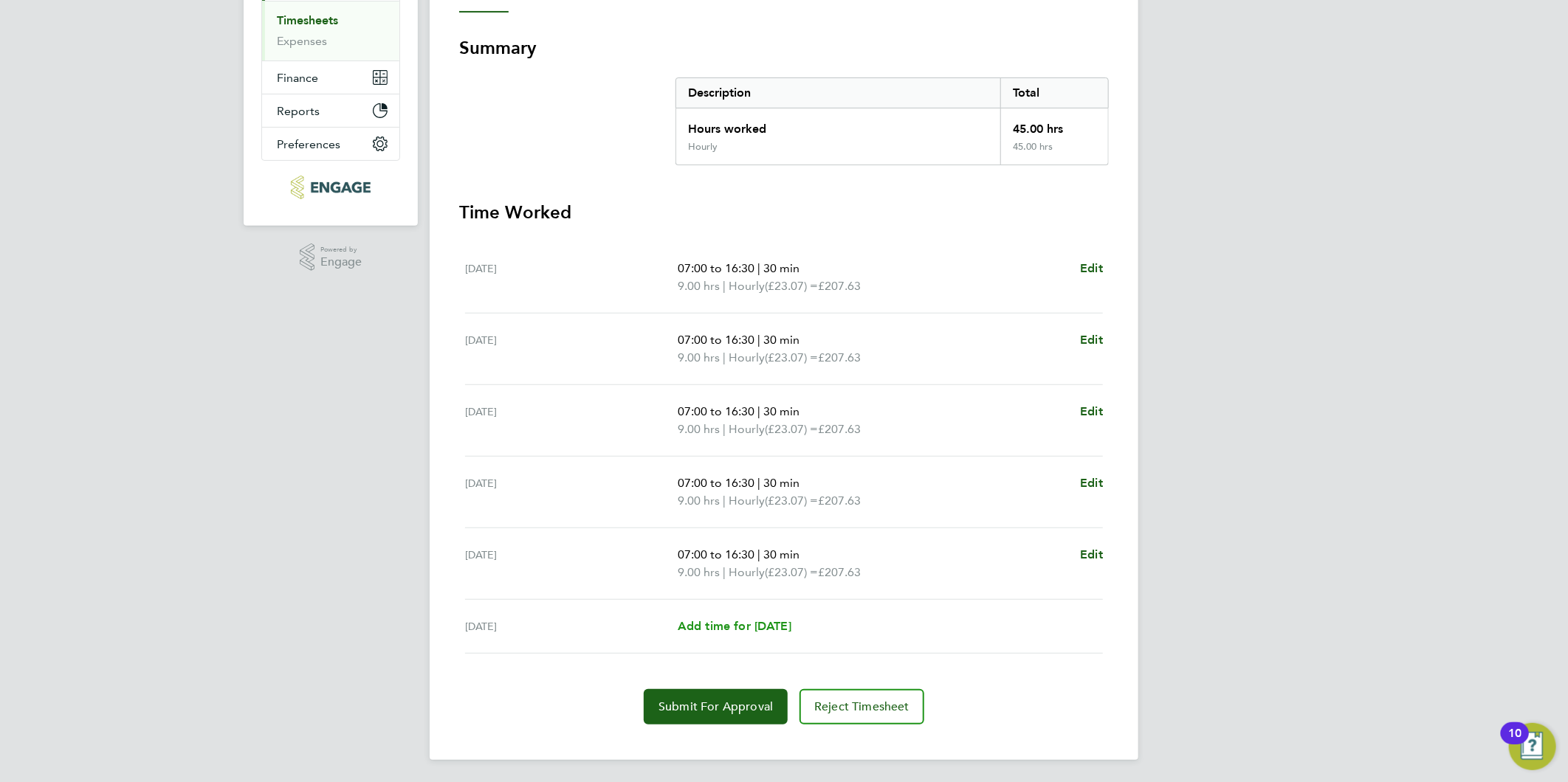
click at [722, 624] on span "Add time for [DATE]" at bounding box center [734, 626] width 114 height 14
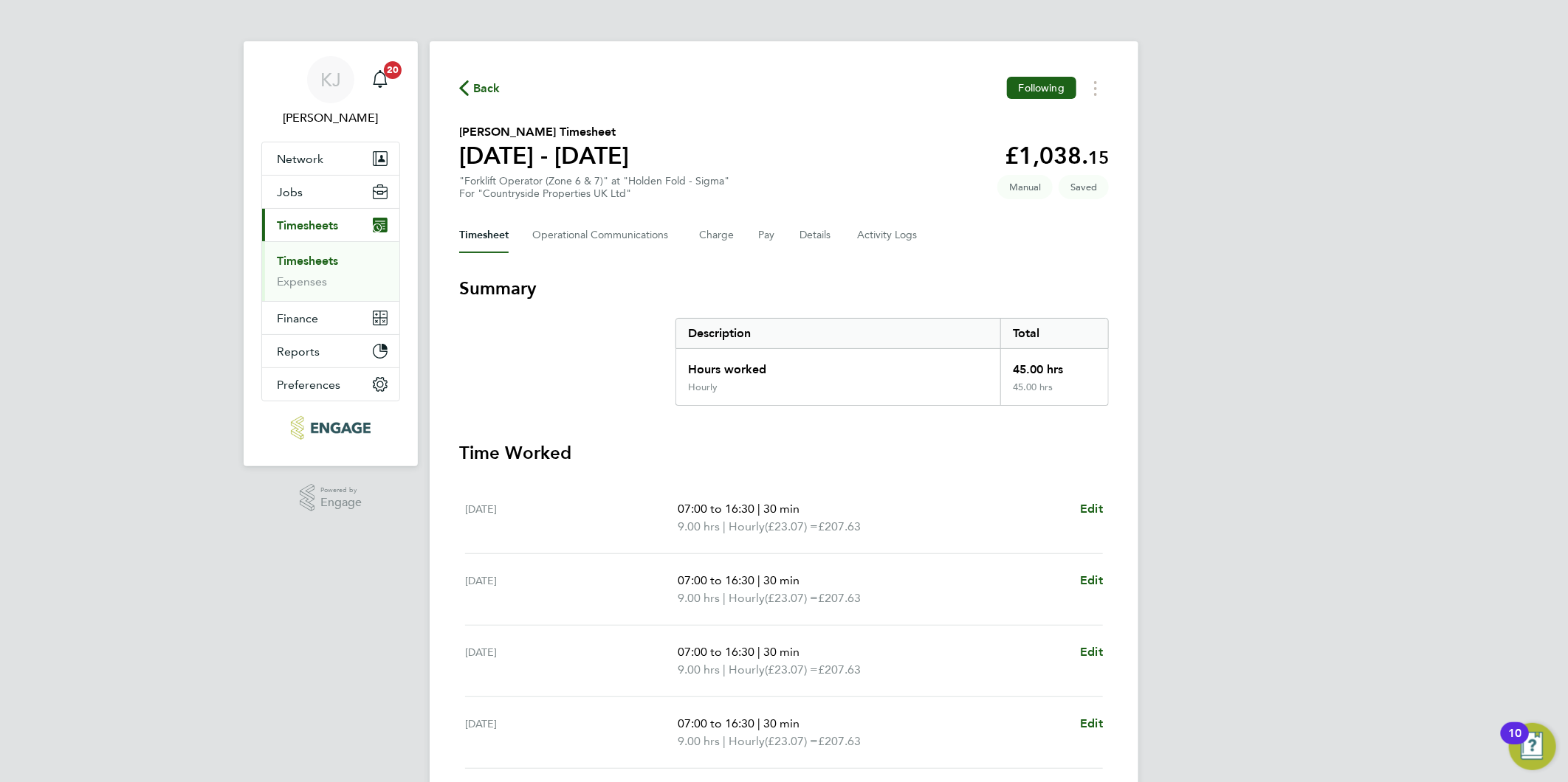
select select "30"
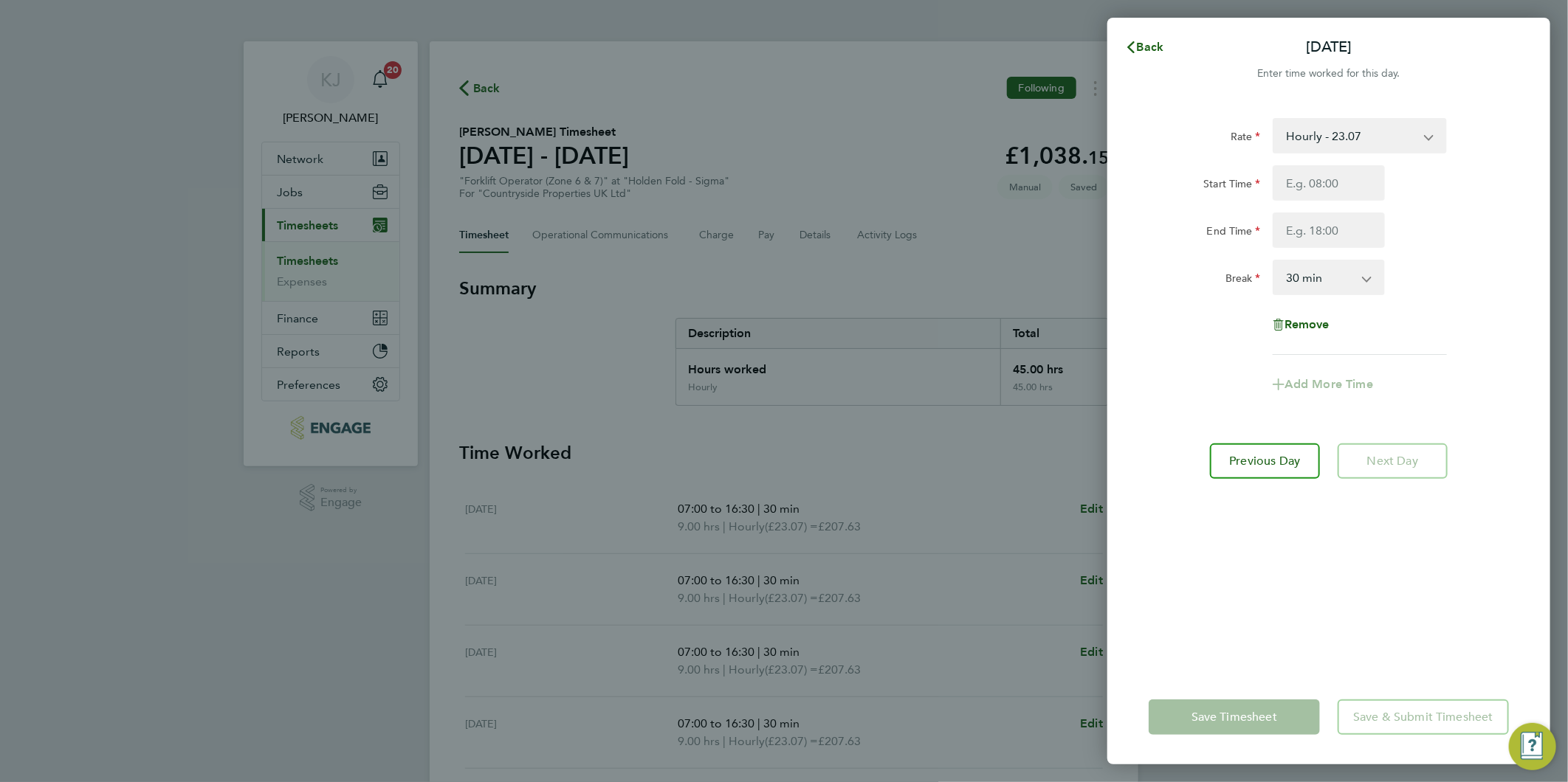
click at [1295, 160] on div "Rate Hourly - 23.07 Start Time End Time Break 0 min 15 min 30 min 45 min 60 min…" at bounding box center [1328, 236] width 360 height 237
click at [1324, 186] on input "Start Time" at bounding box center [1328, 183] width 112 height 35
type input "07:30"
type input "14:30"
click at [1280, 278] on select "0 min 15 min 30 min 45 min 60 min 75 min 90 min" at bounding box center [1320, 278] width 91 height 32
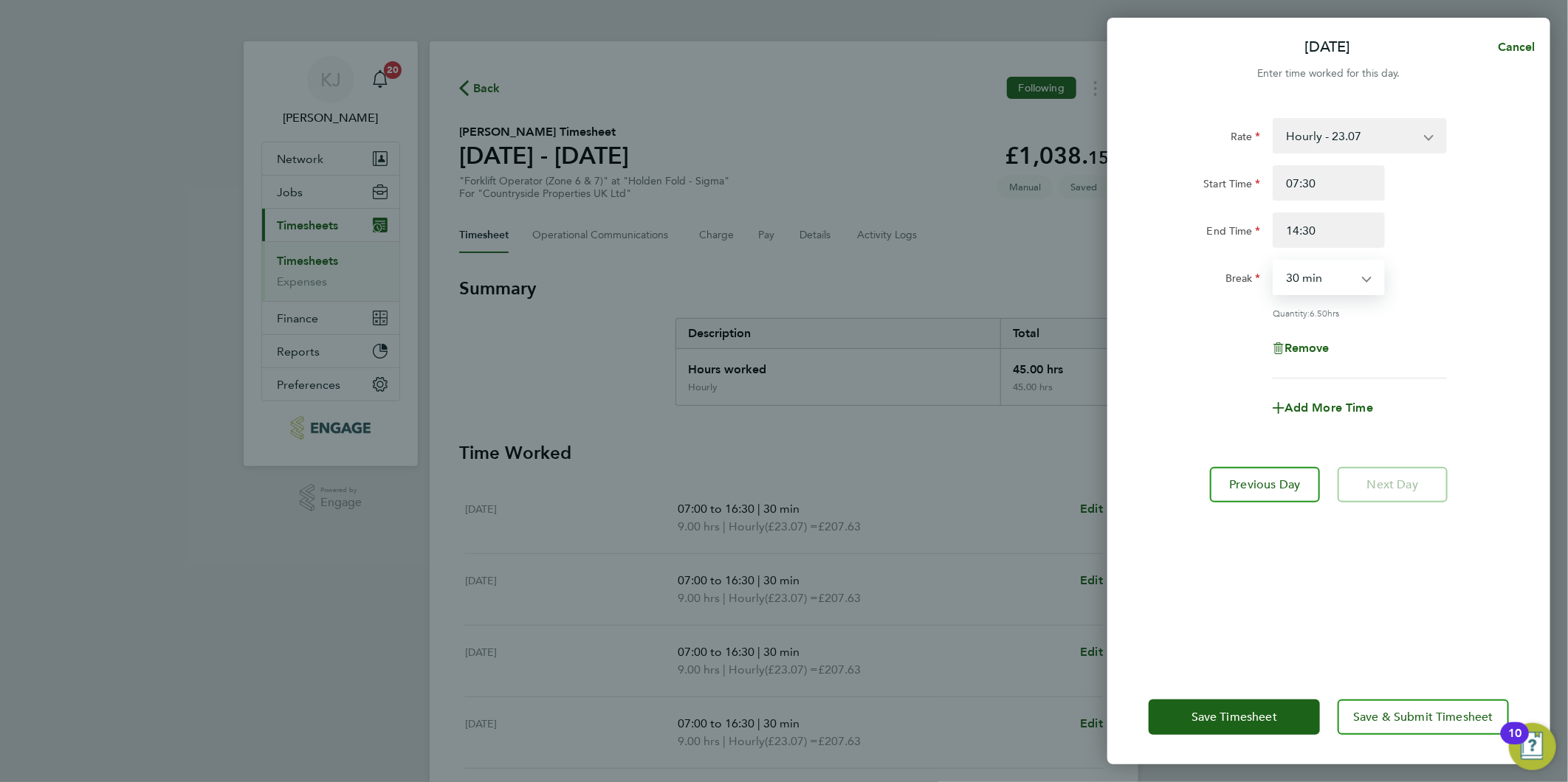
select select "0"
click at [1274, 262] on select "0 min 15 min 30 min 45 min 60 min 75 min 90 min" at bounding box center [1320, 278] width 91 height 32
drag, startPoint x: 1358, startPoint y: 227, endPoint x: 812, endPoint y: 222, distance: 546.0
click at [821, 235] on div "Sat 27 Sep Cancel Enter time worked for this day. Rate Hourly - 23.07 Start Tim…" at bounding box center [784, 391] width 1568 height 782
type input "15:30"
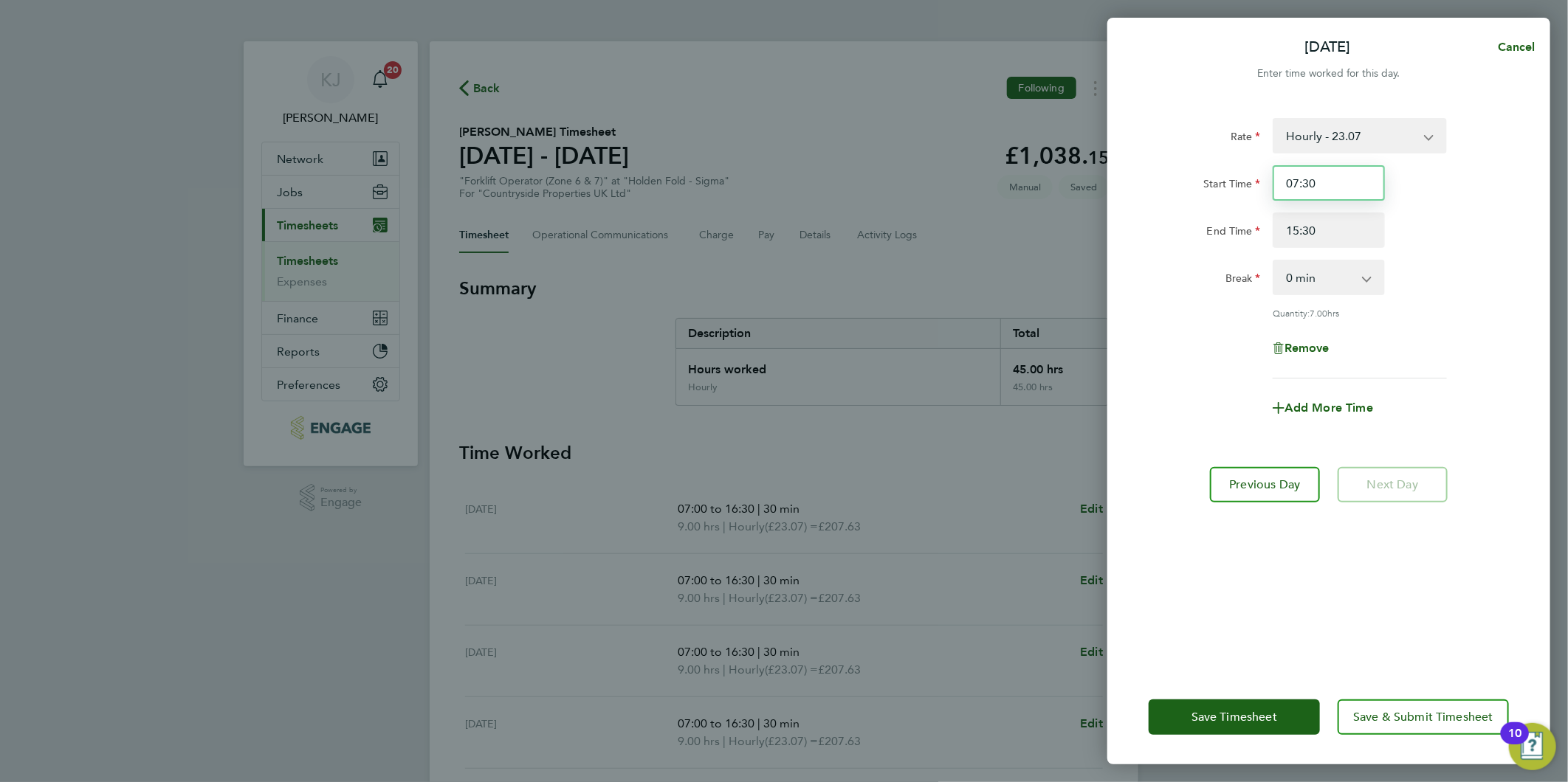
click at [1374, 178] on input "07:30" at bounding box center [1328, 183] width 112 height 35
click at [1208, 711] on span "Save Timesheet" at bounding box center [1234, 716] width 85 height 14
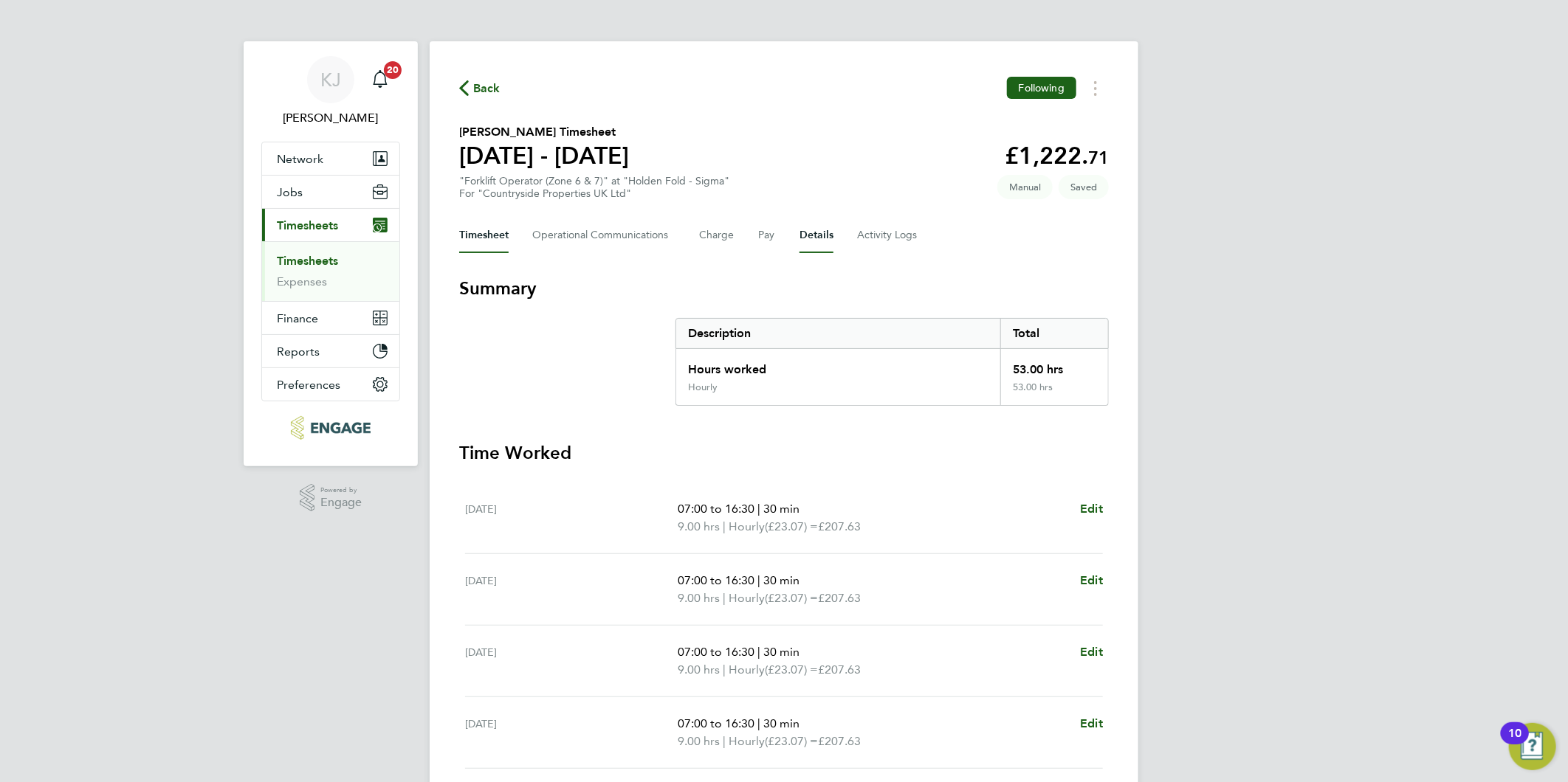
click at [827, 235] on button "Details" at bounding box center [816, 235] width 34 height 35
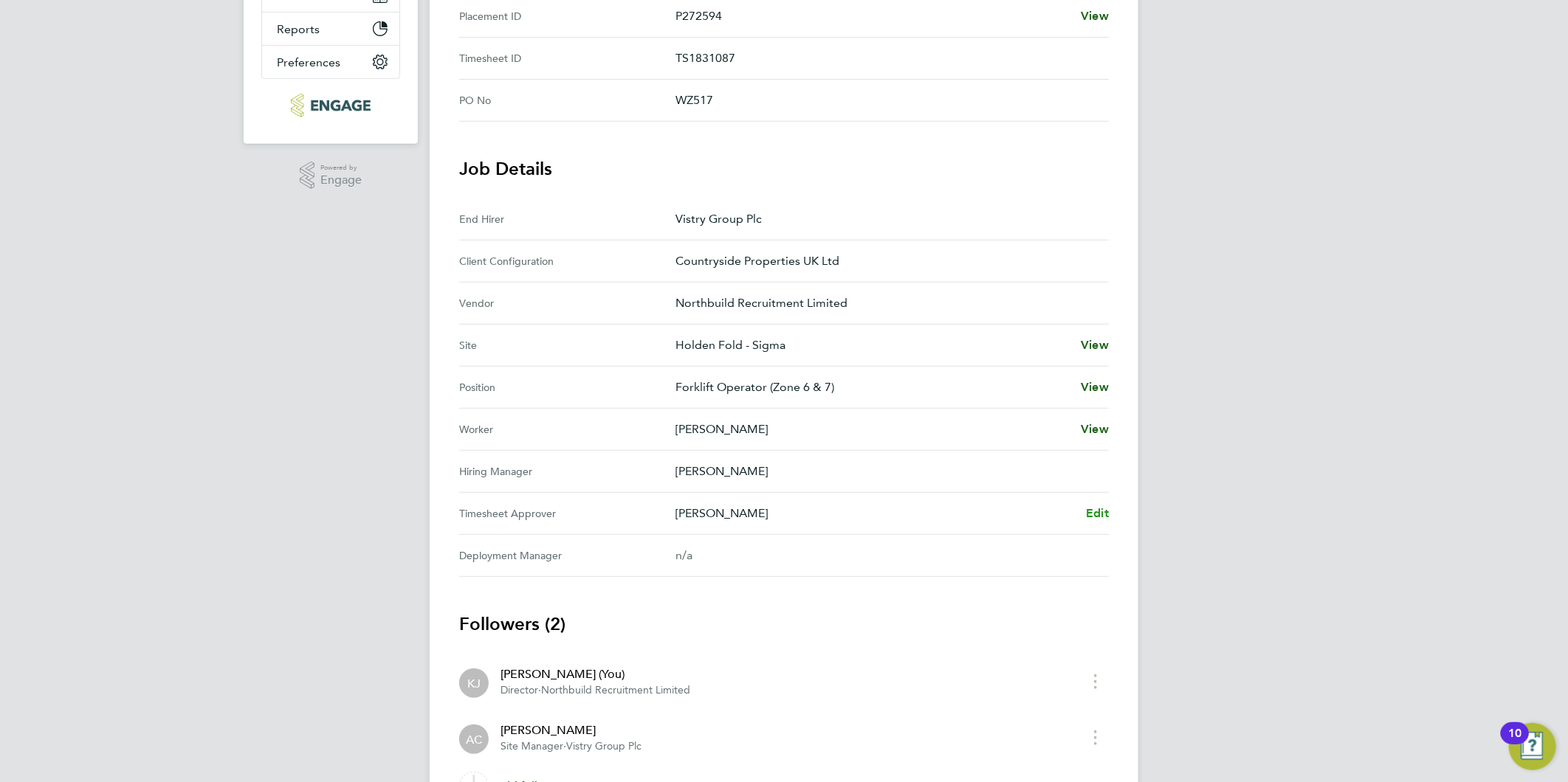
click at [1103, 516] on span "Edit" at bounding box center [1097, 513] width 23 height 14
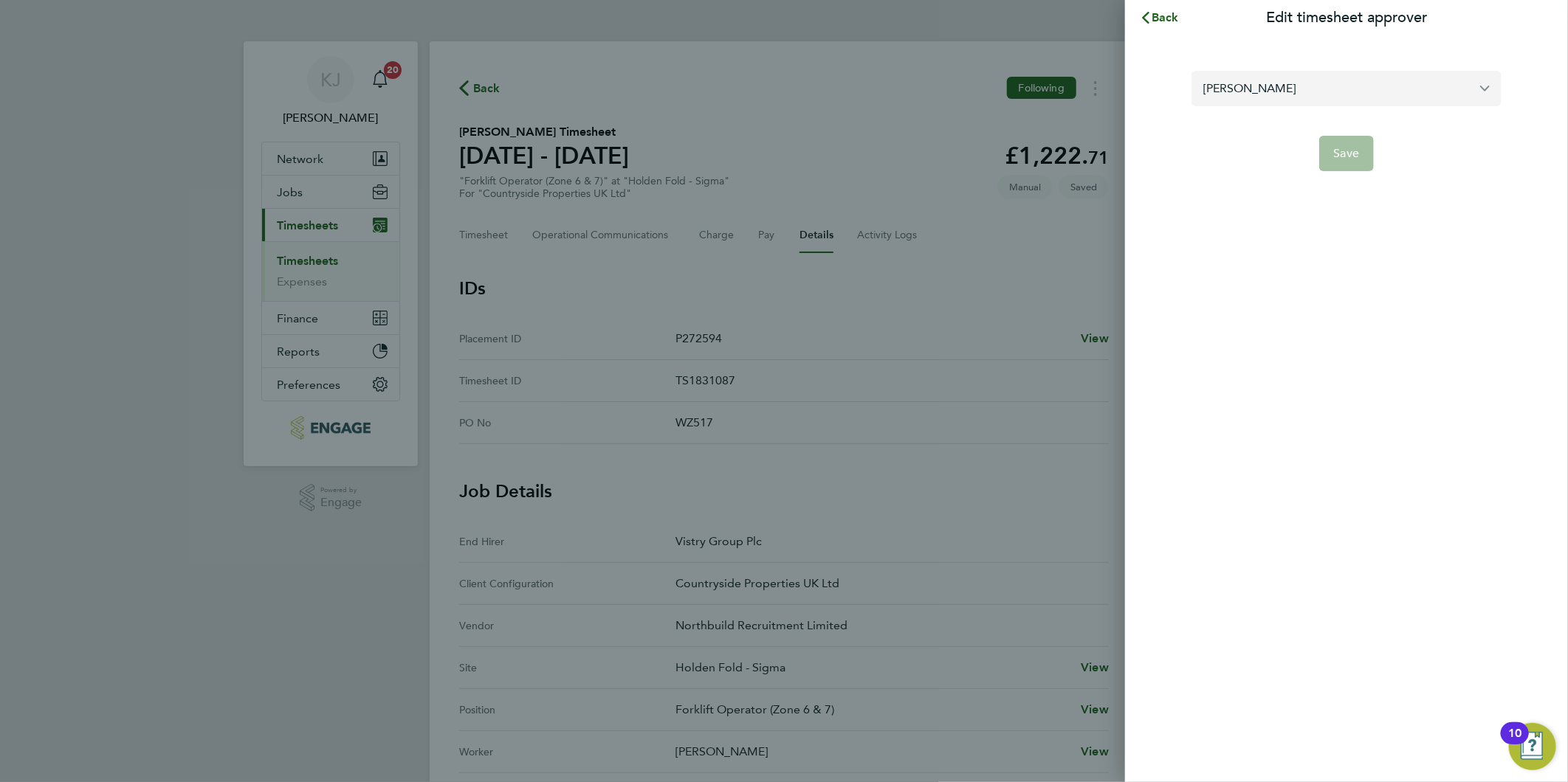
click at [1331, 79] on input "Alex Carroll" at bounding box center [1346, 88] width 310 height 35
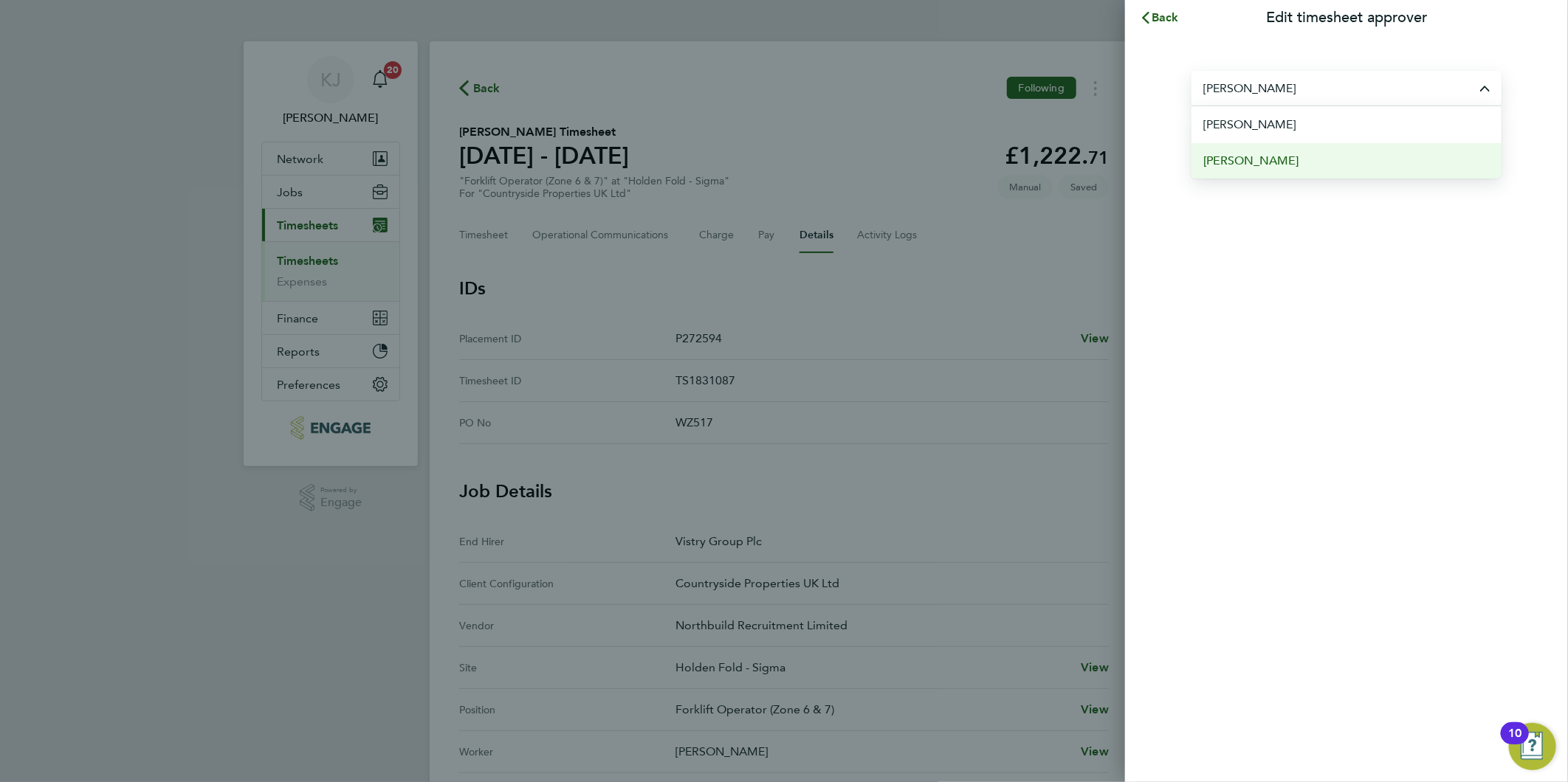
click at [1301, 146] on li "[PERSON_NAME]" at bounding box center [1346, 160] width 310 height 36
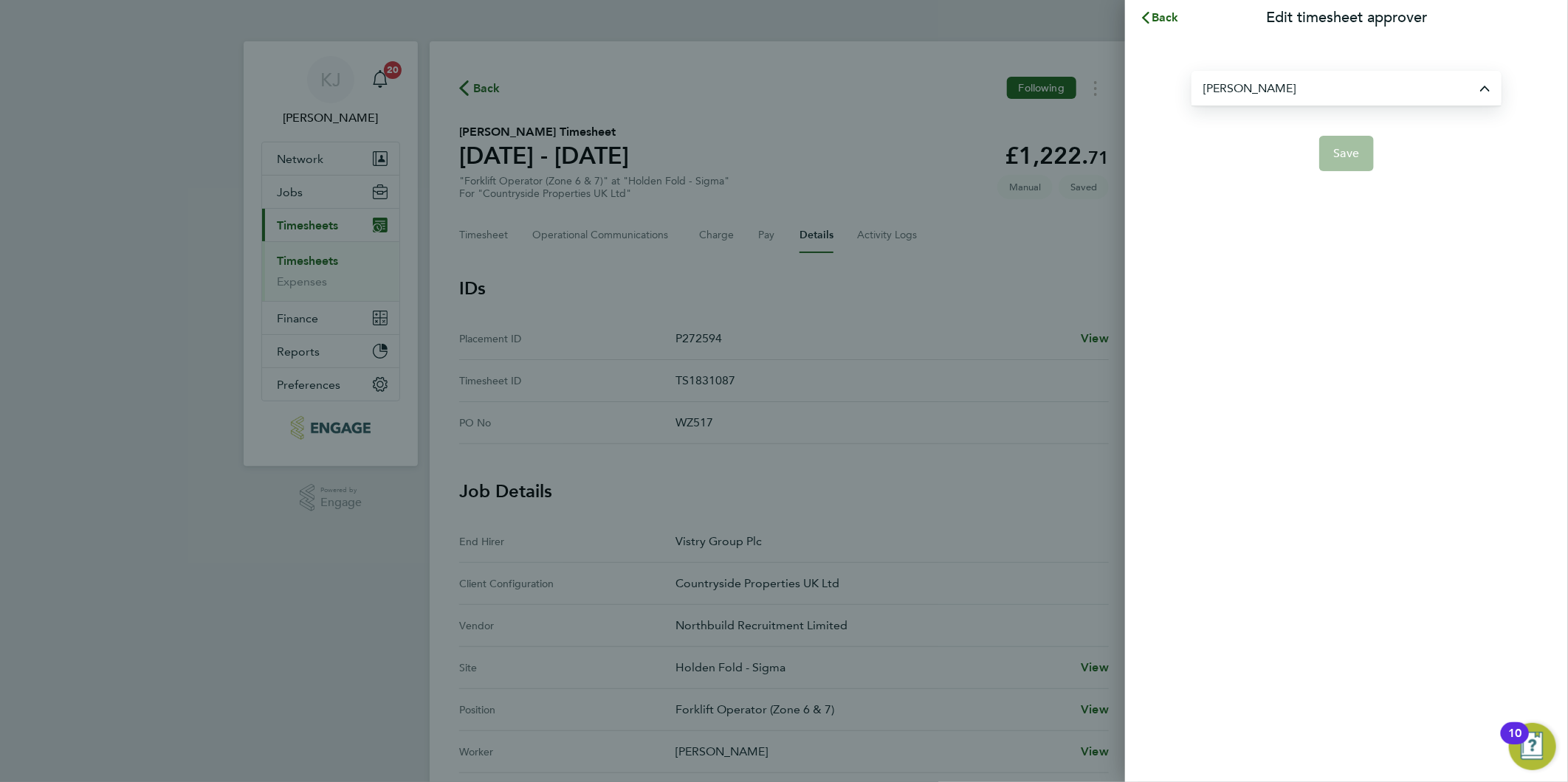
type input "[PERSON_NAME]"
drag, startPoint x: 1322, startPoint y: 161, endPoint x: 1331, endPoint y: 157, distance: 9.8
click at [1324, 160] on button "Save" at bounding box center [1347, 154] width 56 height 35
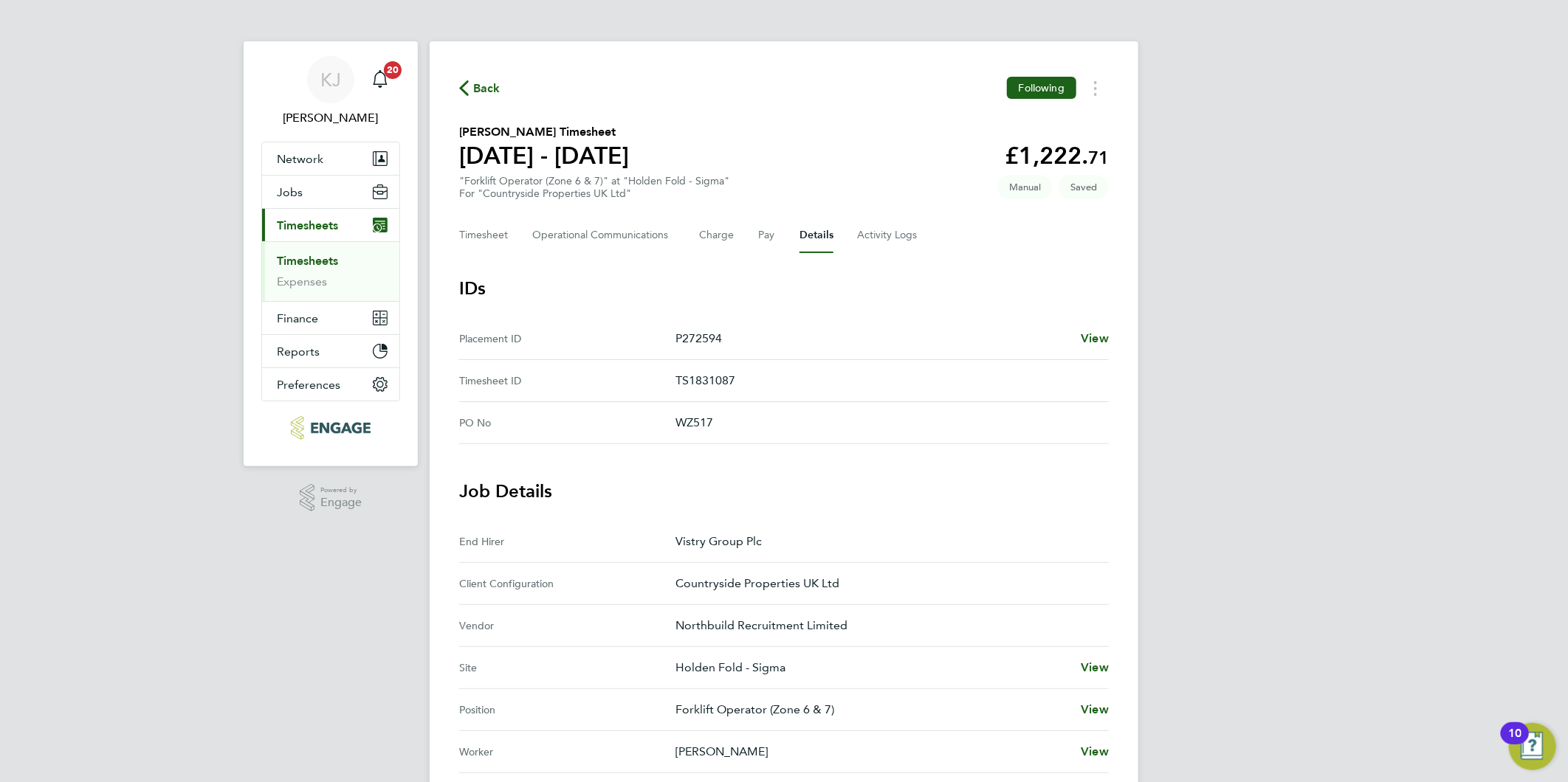
click at [435, 222] on div "Back Following Andrew Spencer's Timesheet 22 - 28 Sept 2025 £1,222. 71 "Forklif…" at bounding box center [784, 603] width 709 height 1124
click at [500, 238] on button "Timesheet" at bounding box center [484, 235] width 50 height 35
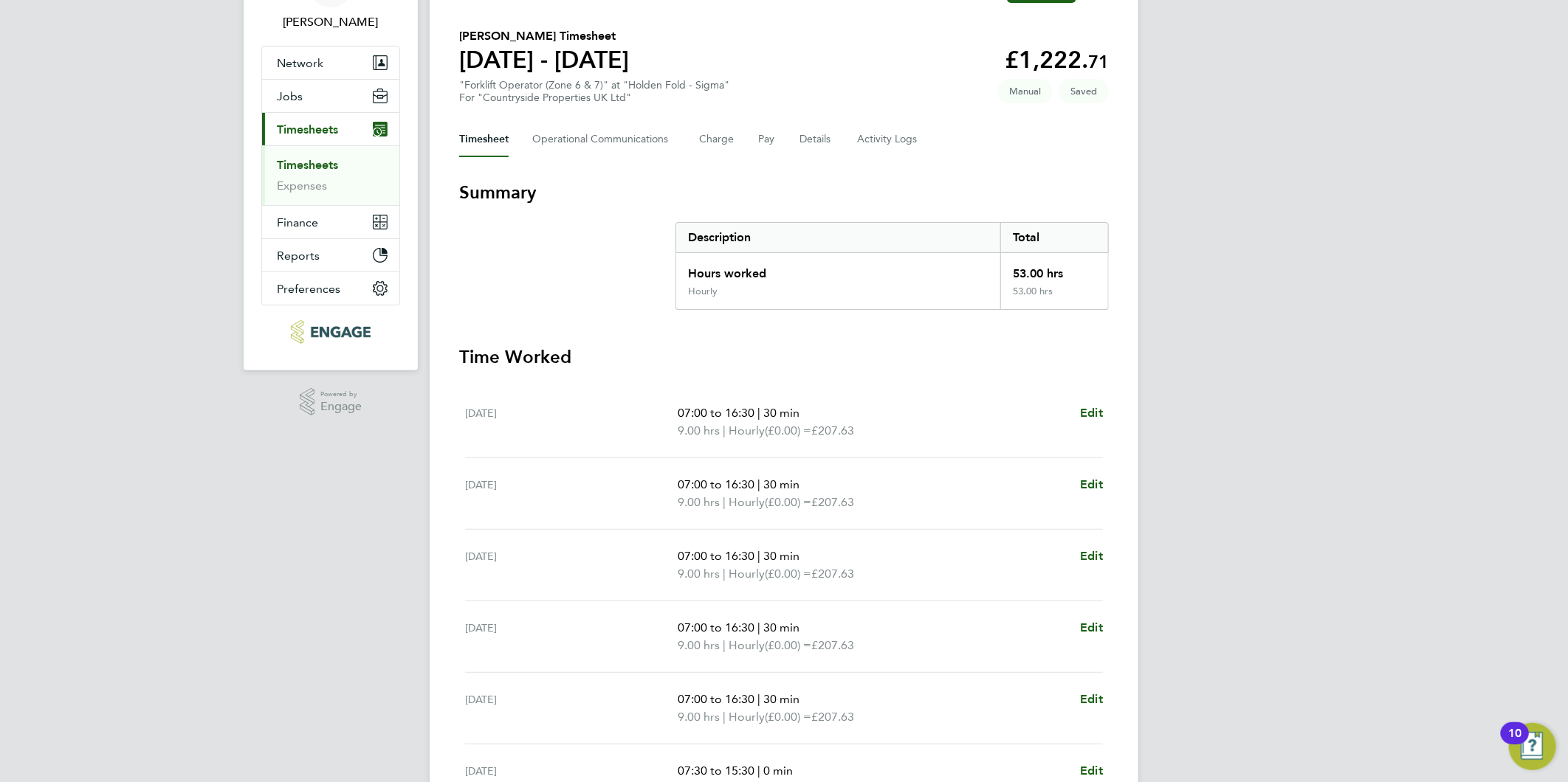
scroll to position [94, 0]
click at [822, 132] on button "Details" at bounding box center [816, 142] width 34 height 35
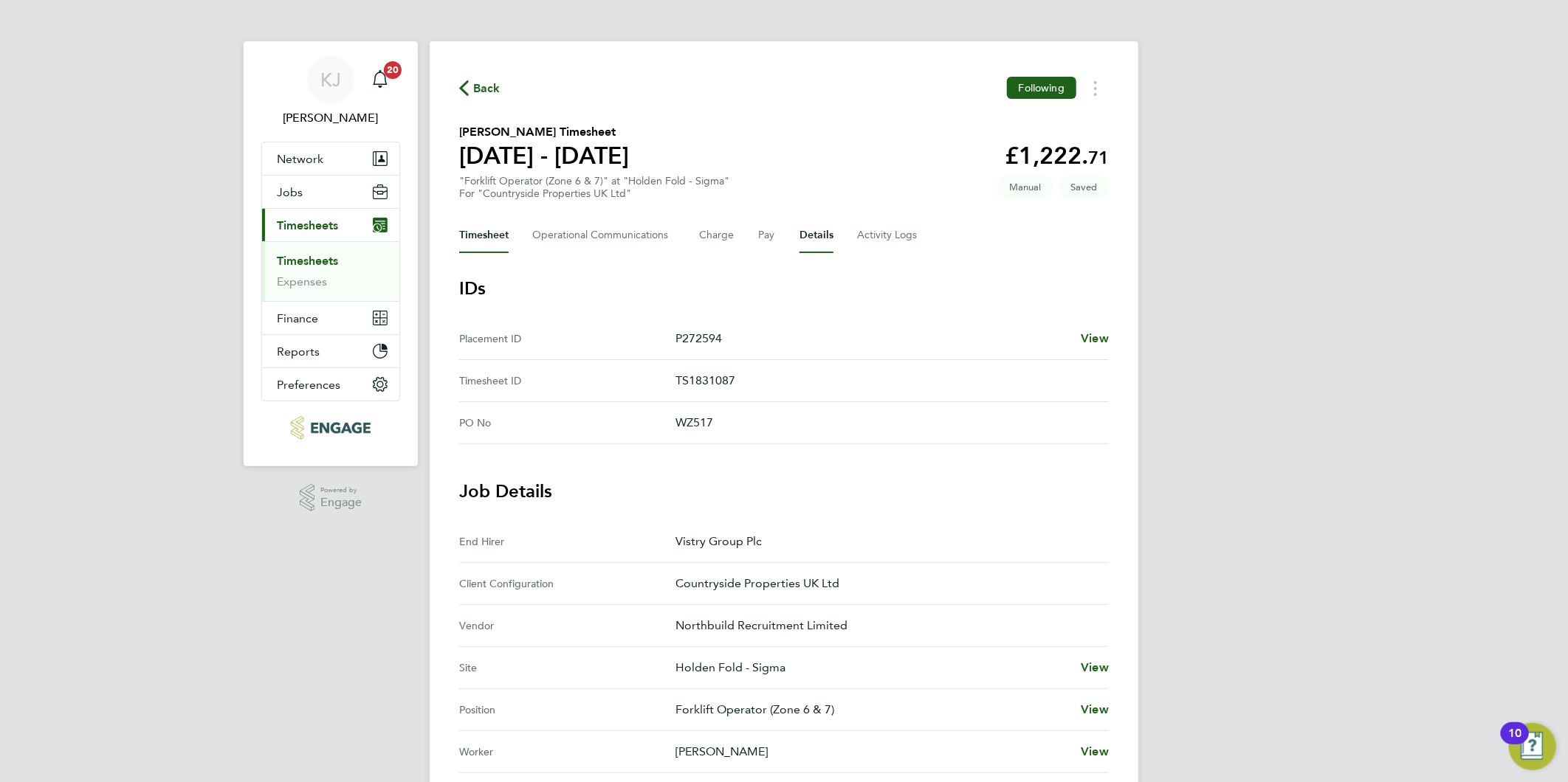
click at [484, 225] on button "Timesheet" at bounding box center [484, 235] width 50 height 35
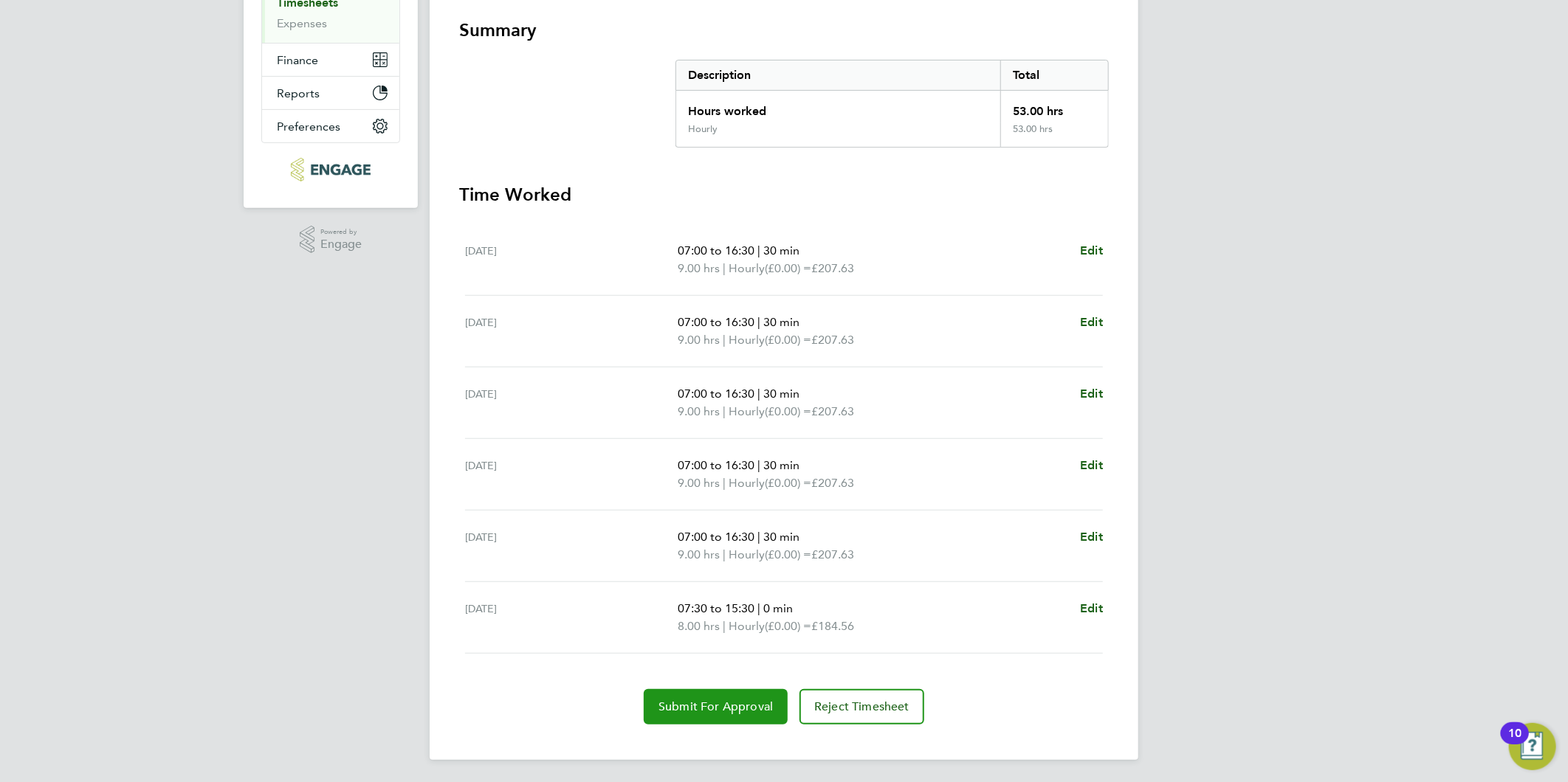
click at [664, 711] on span "Submit For Approval" at bounding box center [716, 706] width 115 height 14
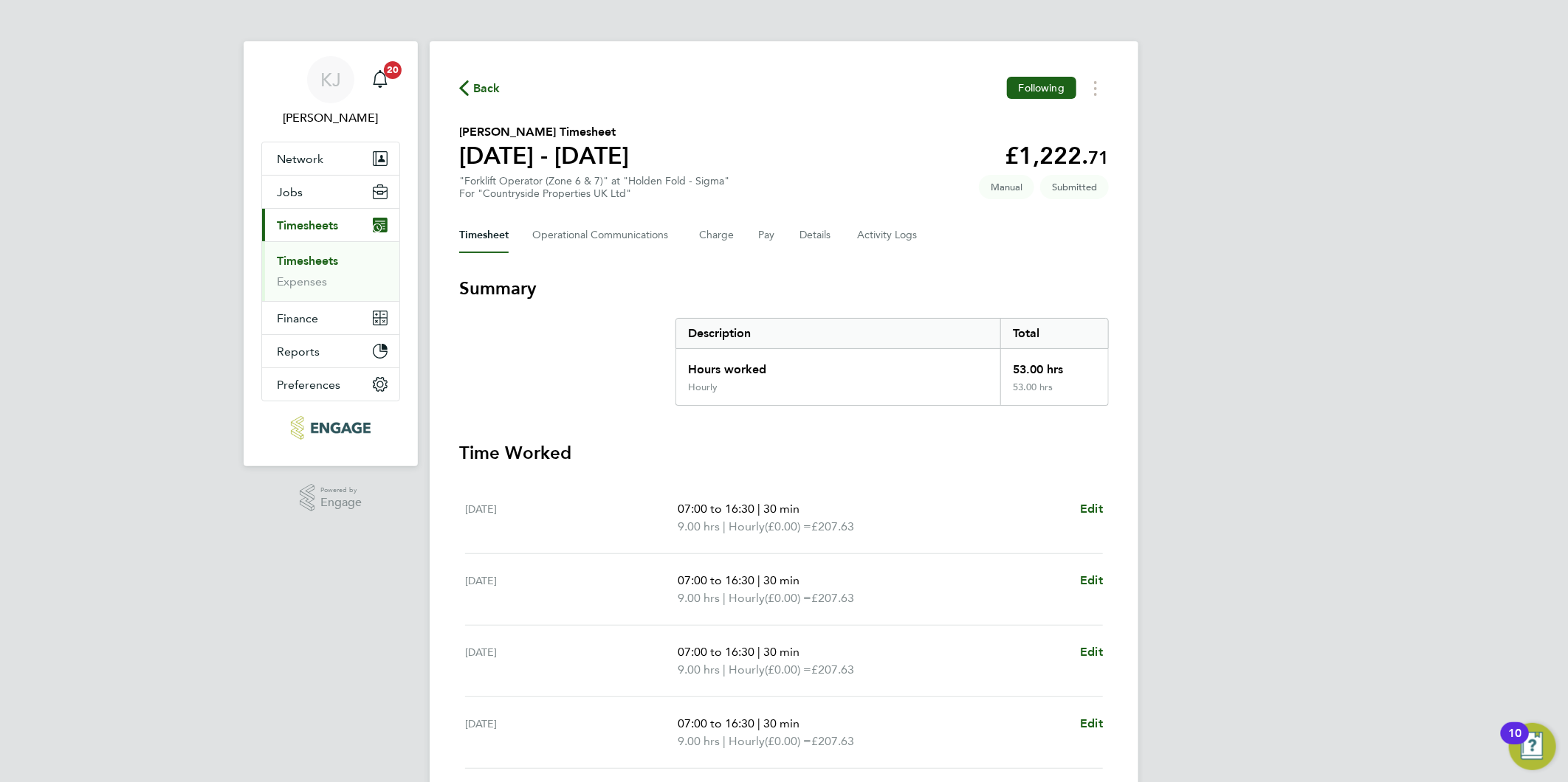
click at [291, 261] on link "Timesheets" at bounding box center [307, 261] width 62 height 14
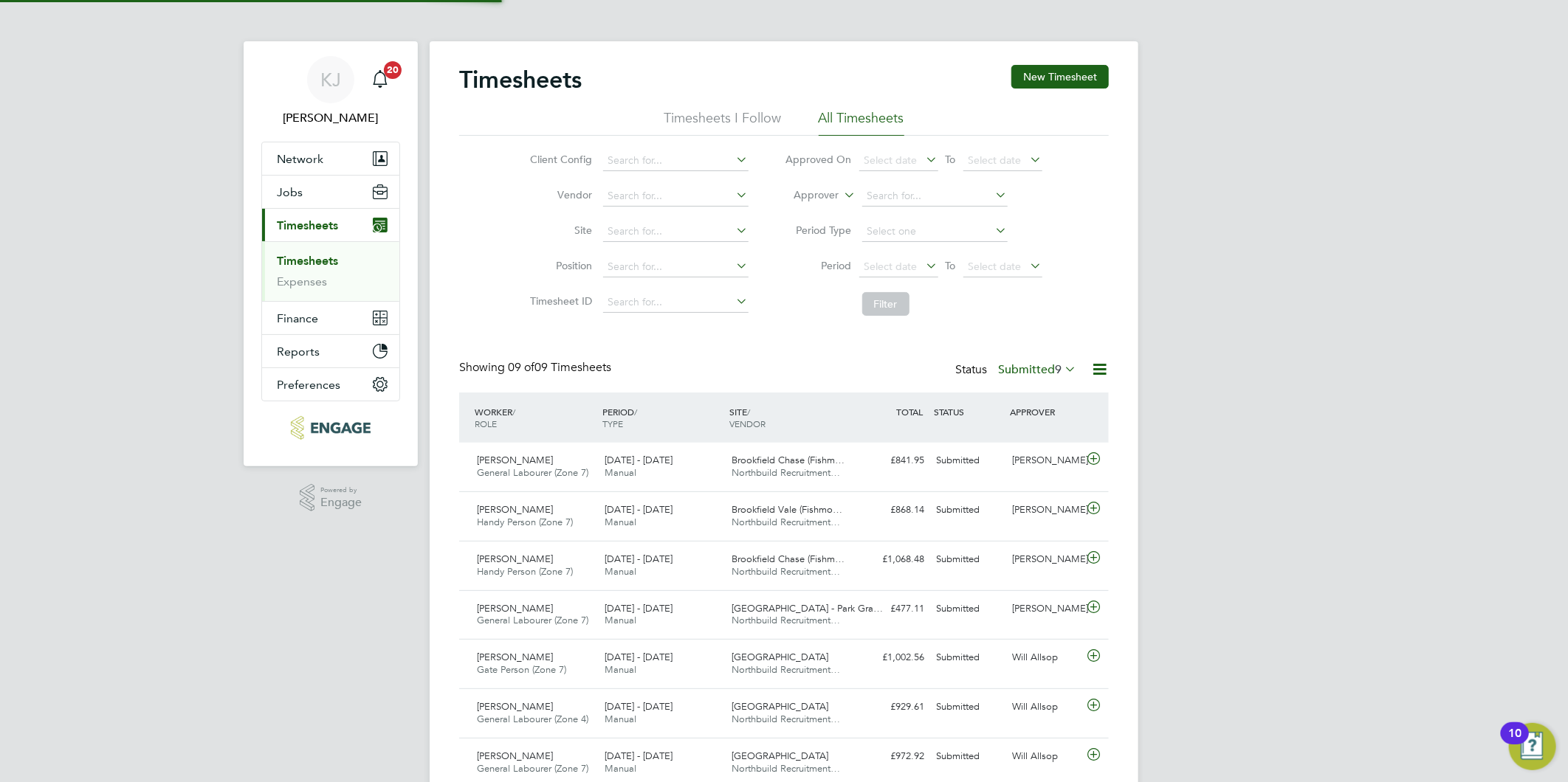
scroll to position [37, 128]
click at [1054, 81] on button "New Timesheet" at bounding box center [1059, 77] width 97 height 24
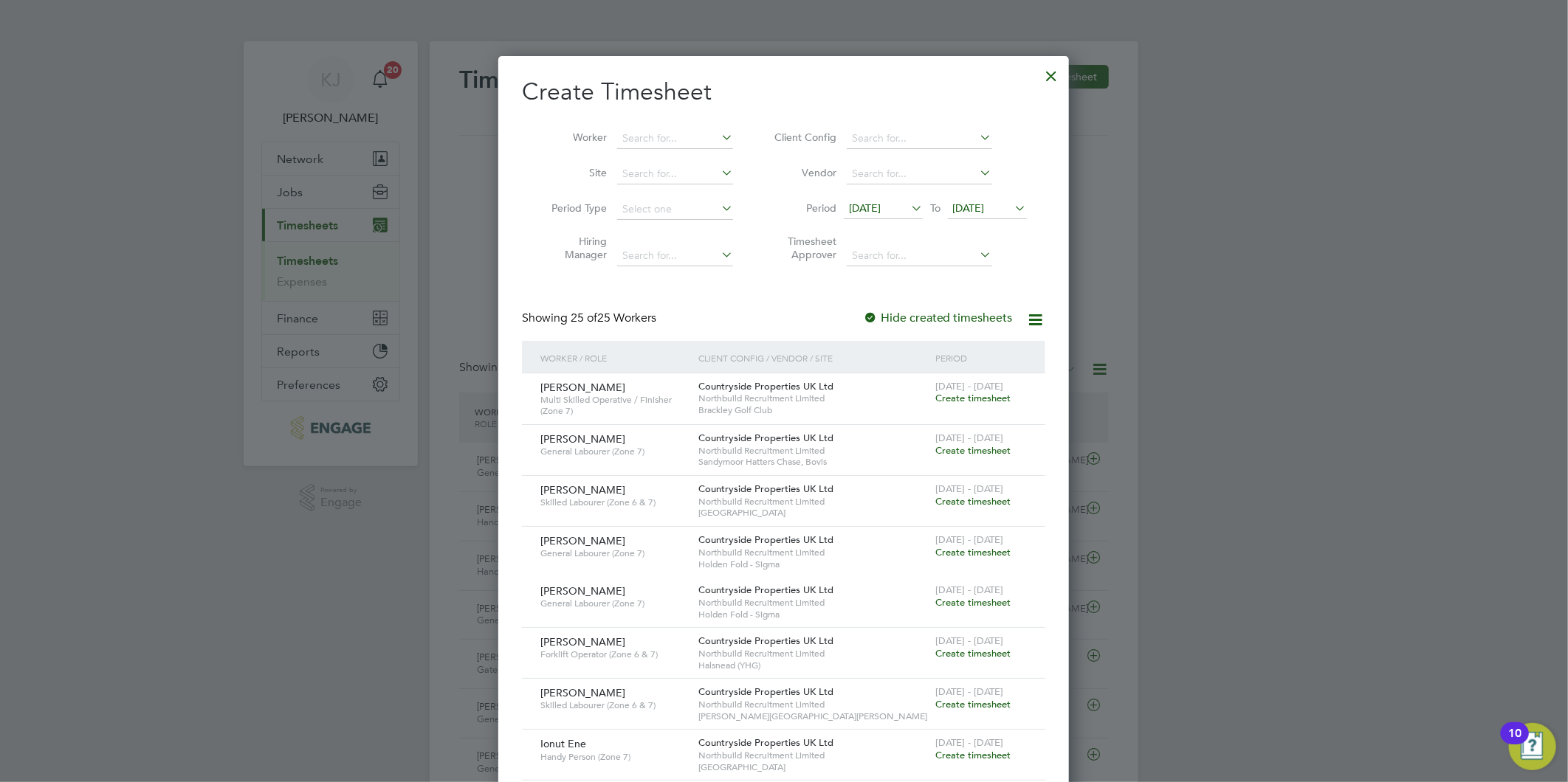
click at [880, 207] on span "[DATE]" at bounding box center [865, 208] width 32 height 13
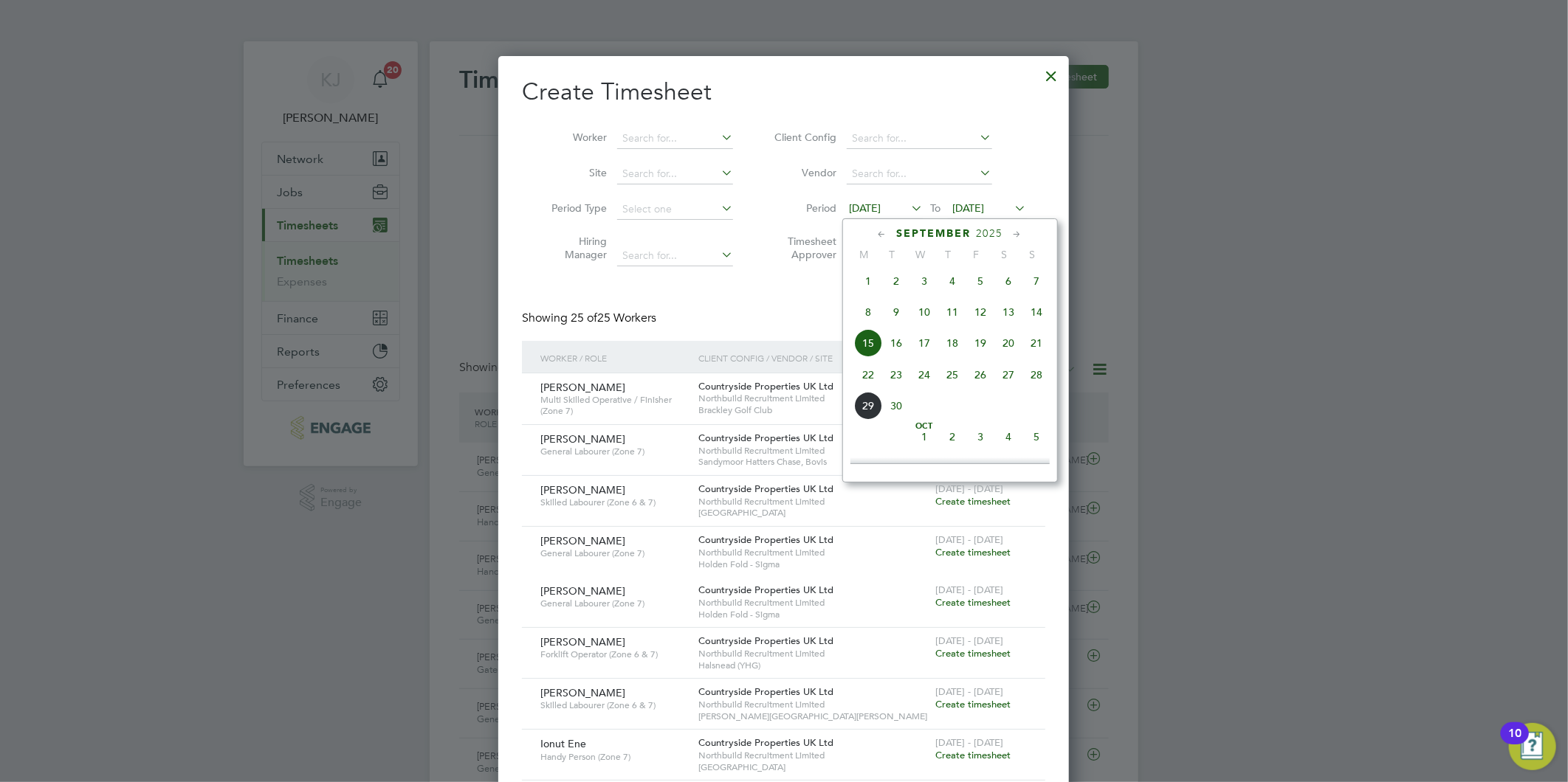
click at [868, 385] on span "22" at bounding box center [868, 375] width 28 height 28
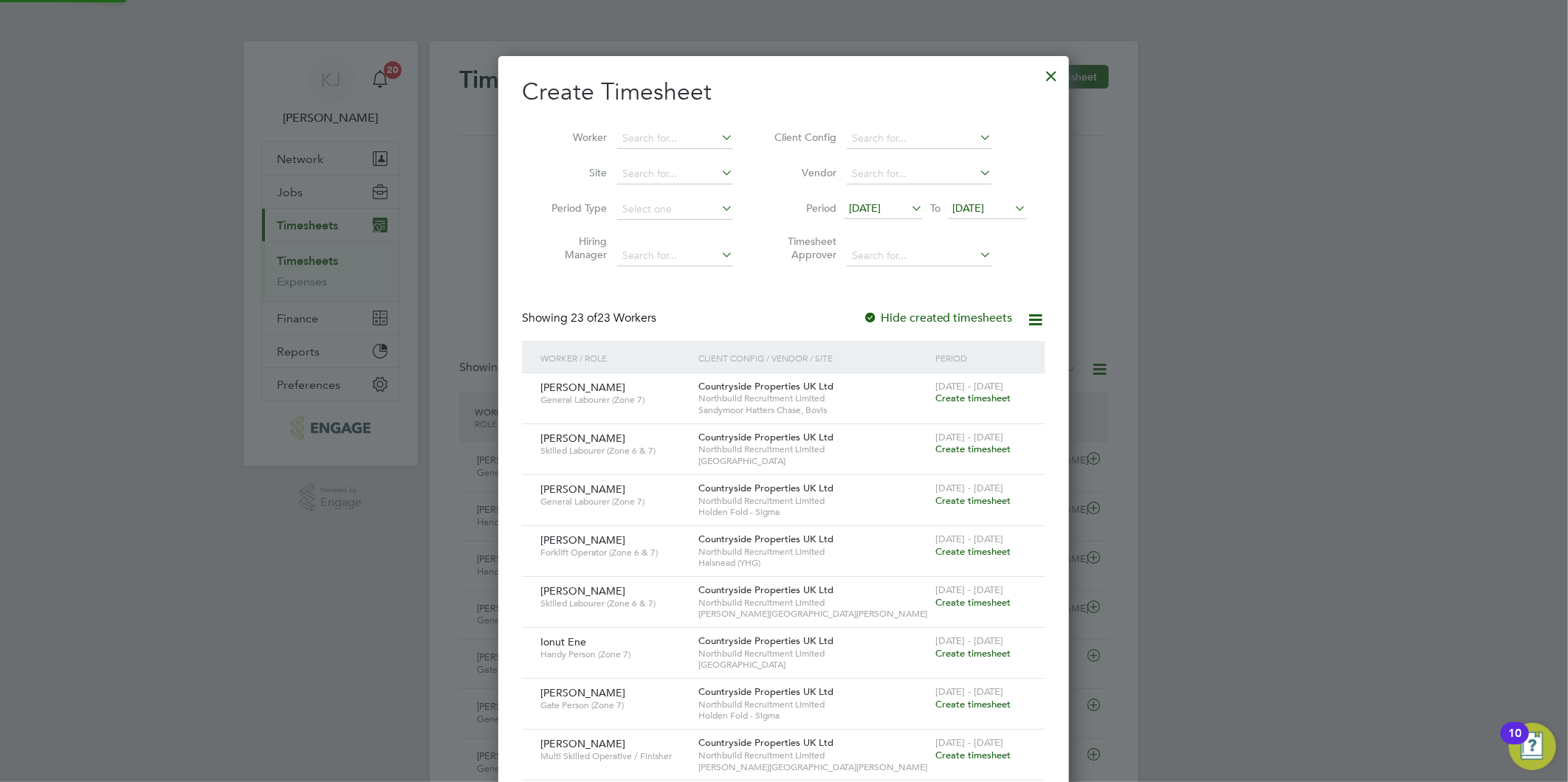
click at [975, 197] on li "Period 22 Sep 2025 To 22 Sep 2025" at bounding box center [898, 209] width 294 height 35
click at [972, 203] on span "[DATE]" at bounding box center [969, 208] width 32 height 13
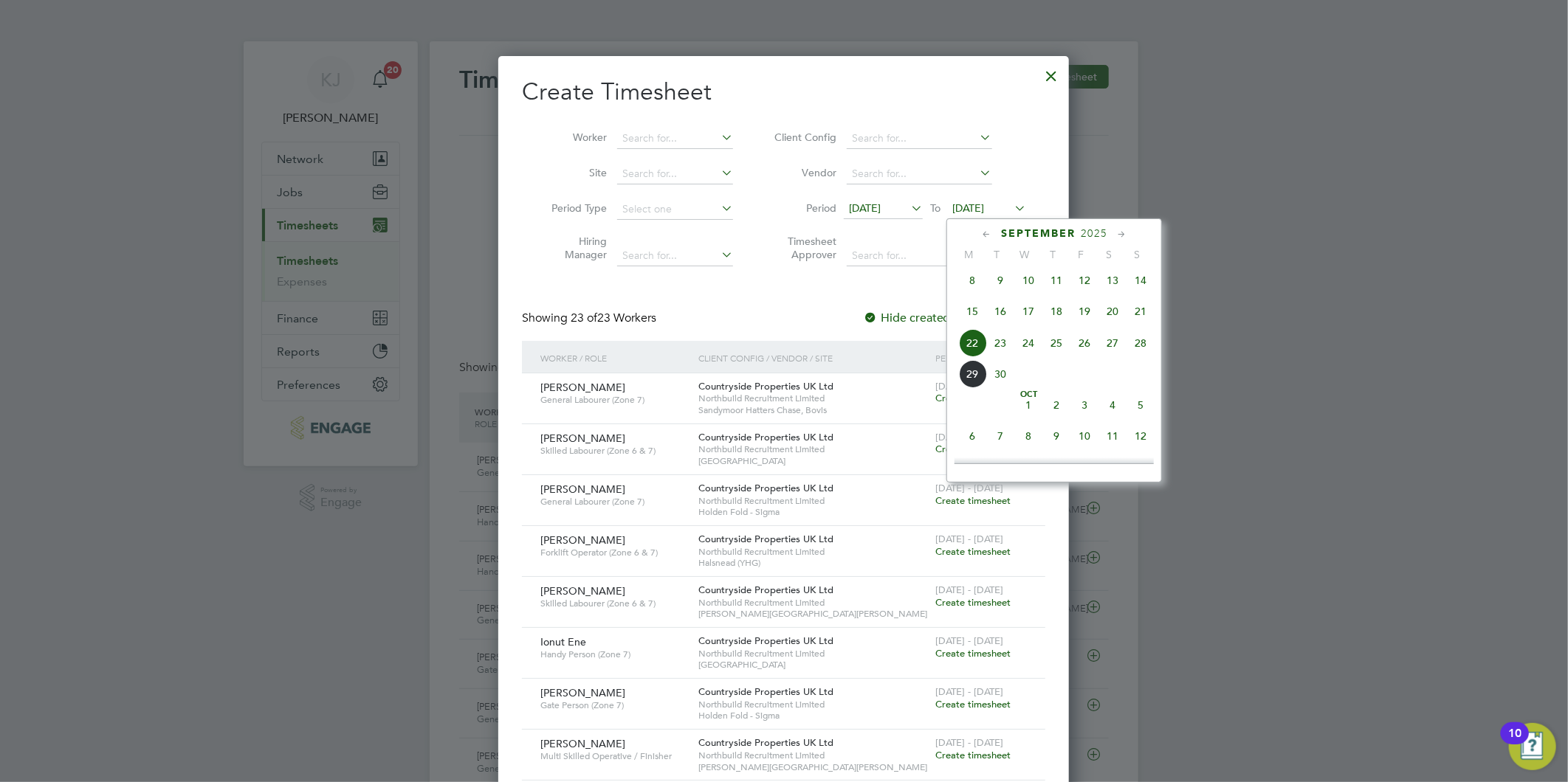
click at [1152, 342] on span "28" at bounding box center [1140, 342] width 28 height 28
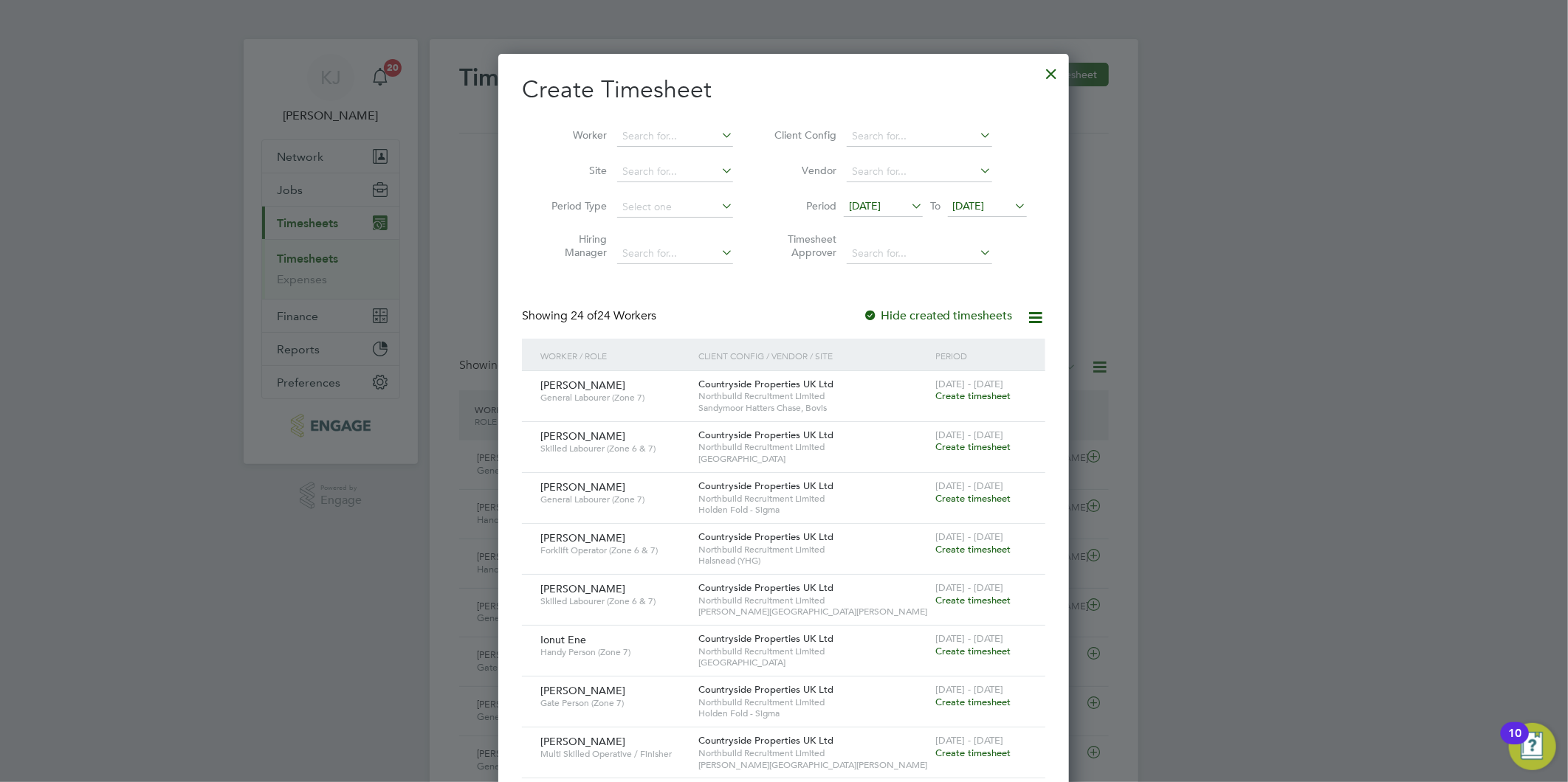
scroll to position [0, 0]
click at [680, 137] on input at bounding box center [674, 138] width 116 height 20
click at [678, 159] on li "Andr ew Spencer" at bounding box center [685, 159] width 138 height 20
type input "[PERSON_NAME]"
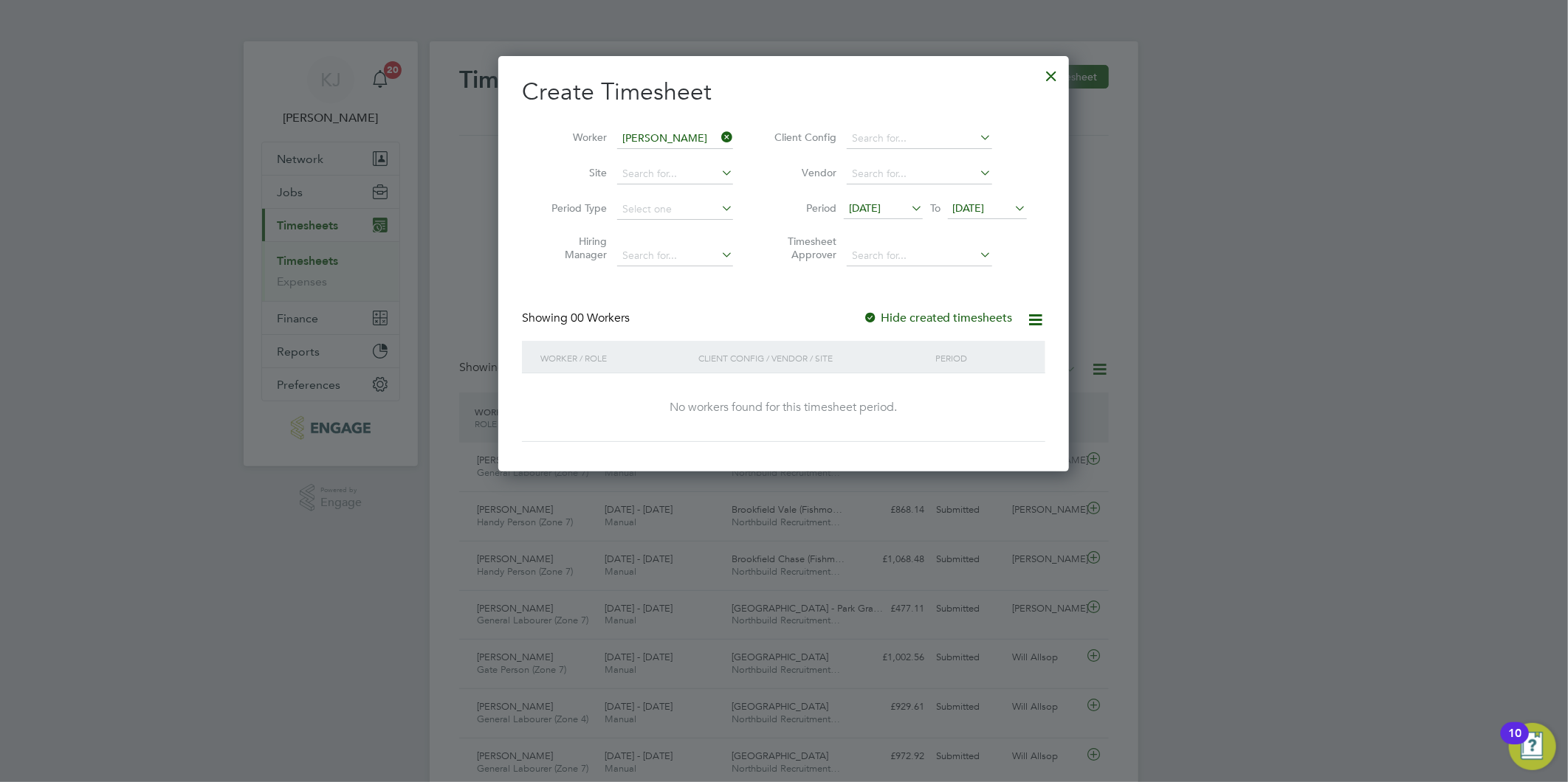
click at [865, 203] on span "[DATE]" at bounding box center [865, 208] width 32 height 13
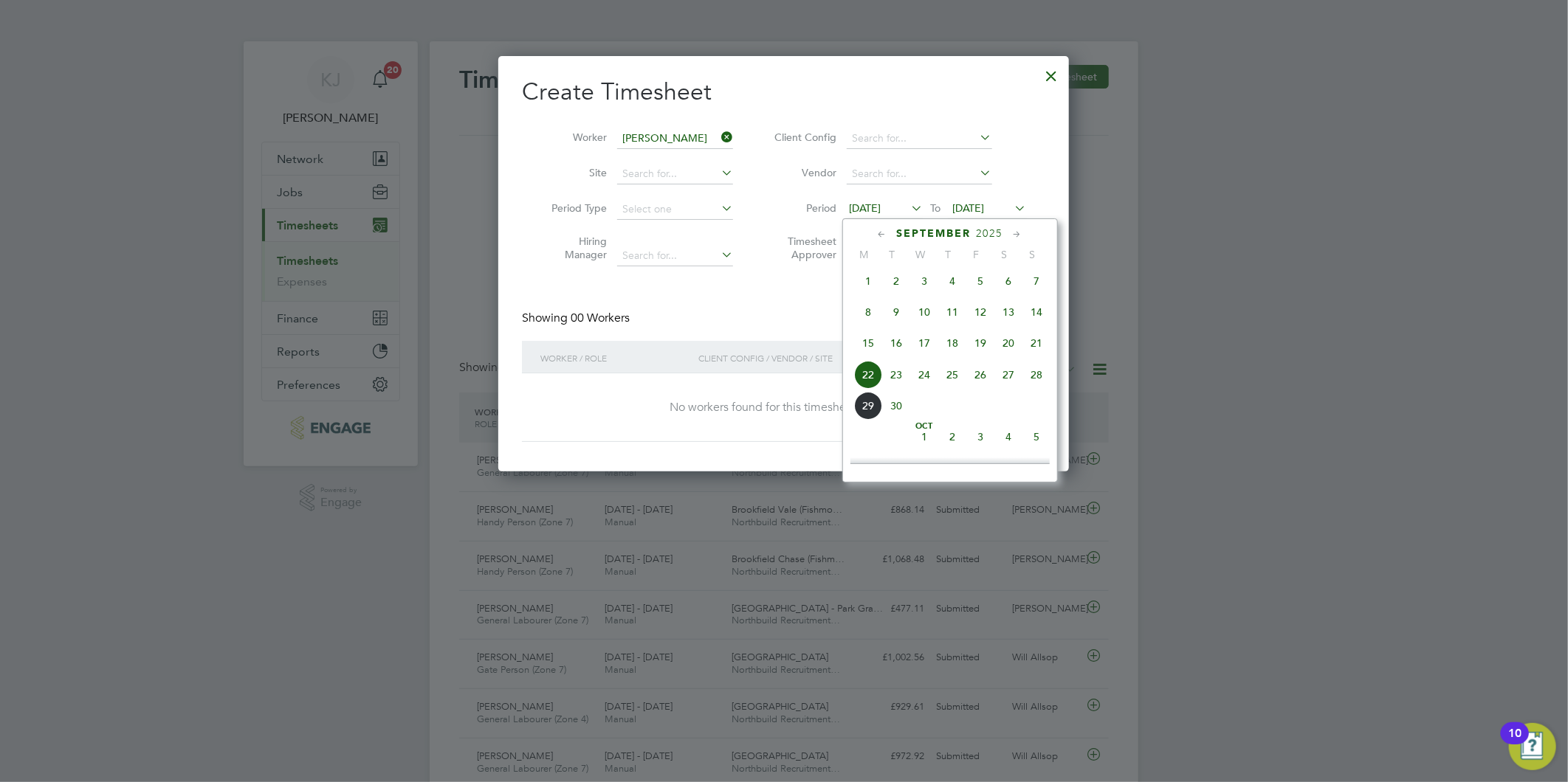
scroll to position [537, 0]
click at [868, 344] on span "22" at bounding box center [868, 342] width 28 height 28
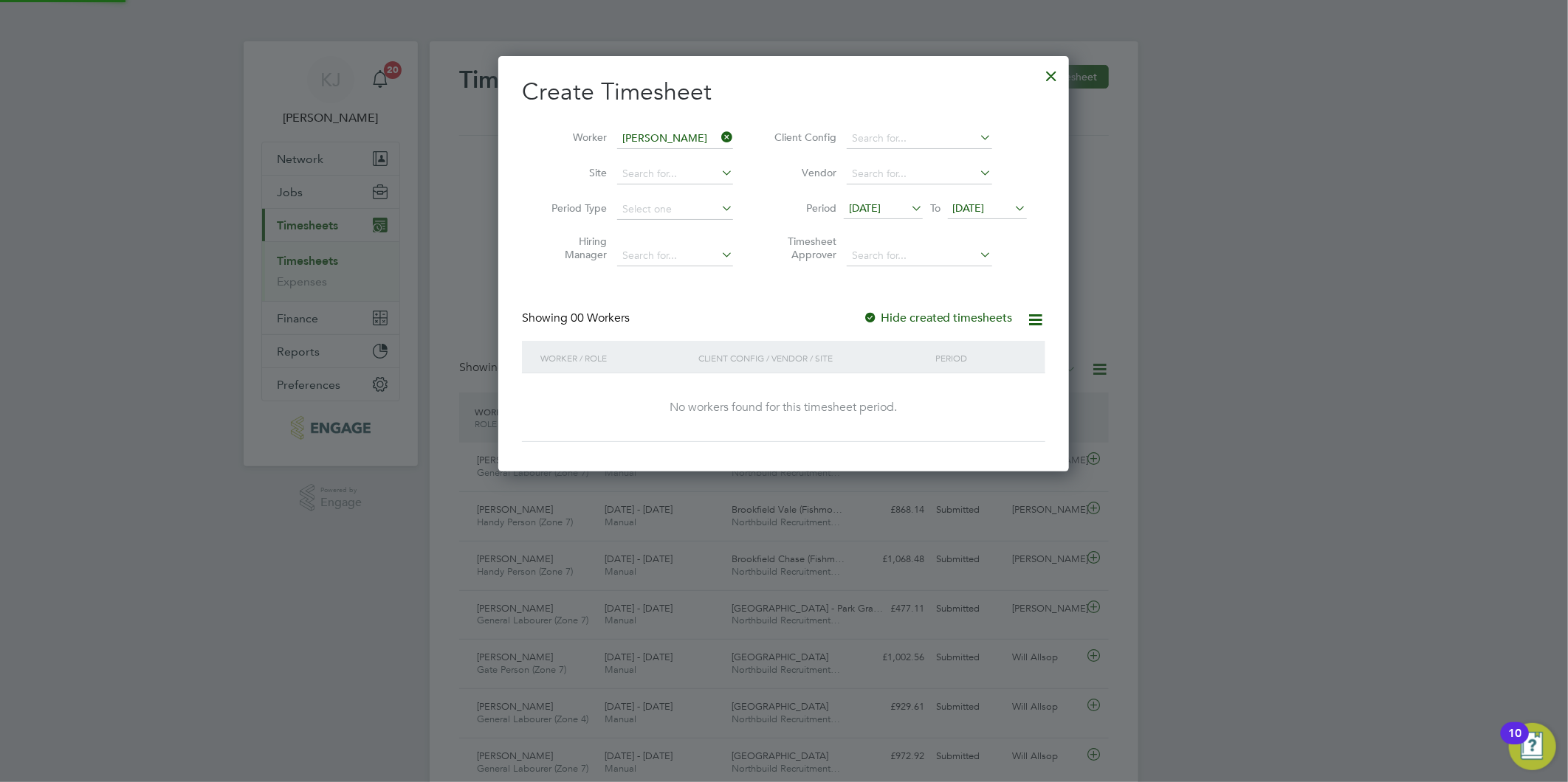
scroll to position [416, 571]
click at [722, 127] on li "Worker Andrew Spencer" at bounding box center [636, 138] width 230 height 35
click at [718, 138] on icon at bounding box center [718, 137] width 0 height 20
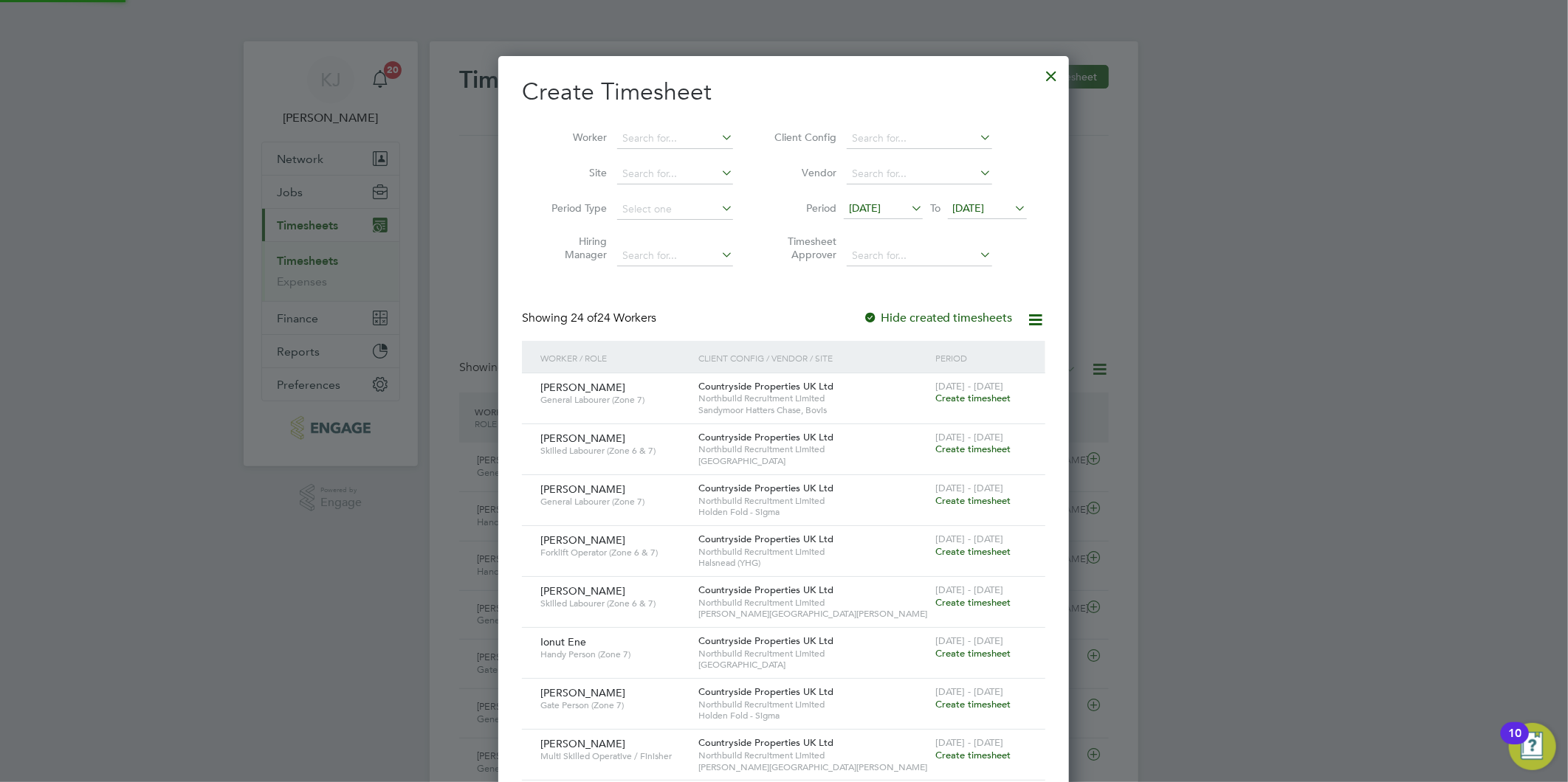
scroll to position [1572, 571]
click at [637, 170] on input at bounding box center [674, 174] width 116 height 20
click at [666, 189] on li "Hol den Fold - Sigma" at bounding box center [674, 194] width 117 height 20
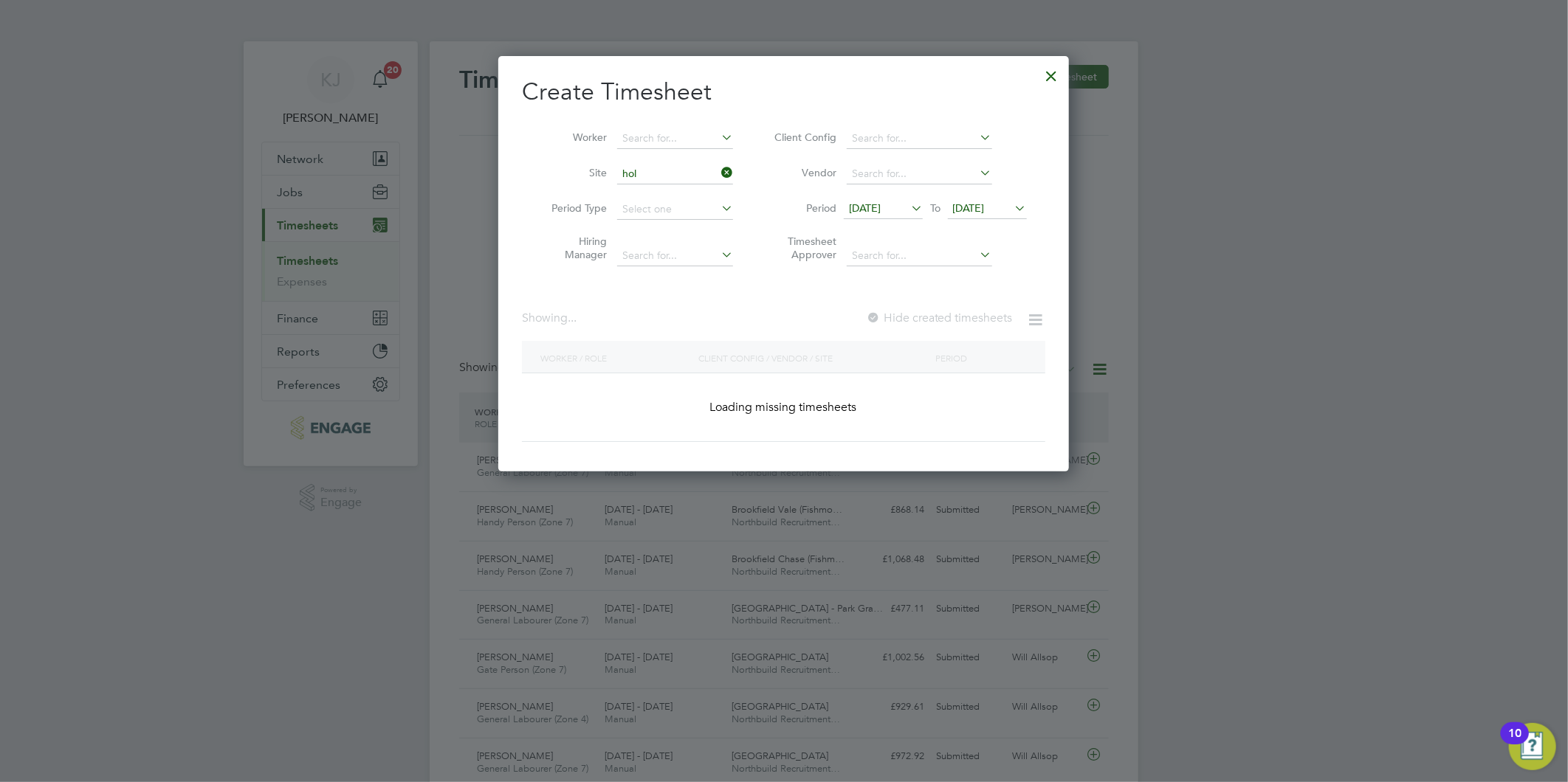
type input "Holden Fold - Sigma"
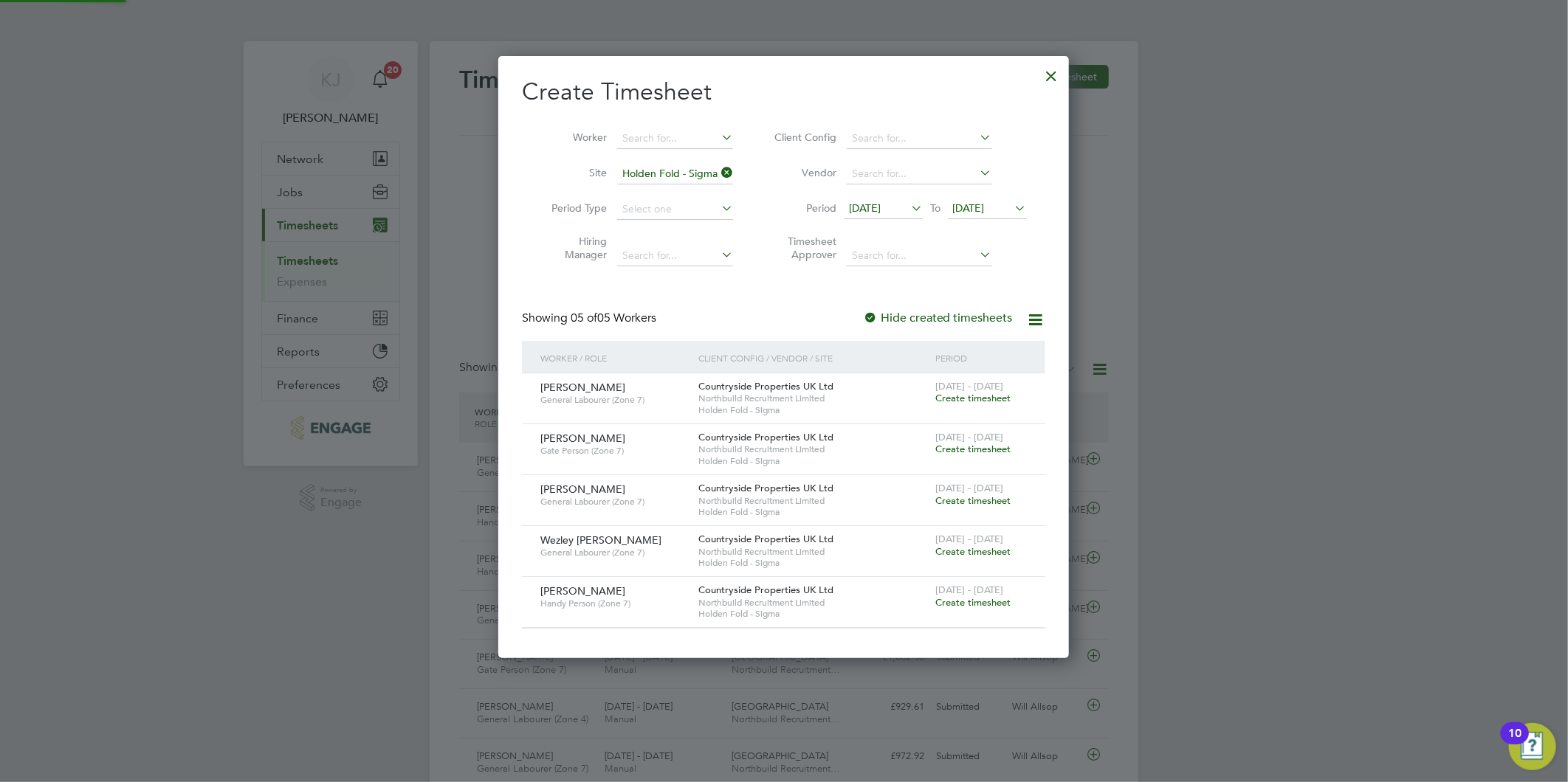
scroll to position [602, 571]
click at [984, 450] on span "Create timesheet" at bounding box center [972, 449] width 75 height 13
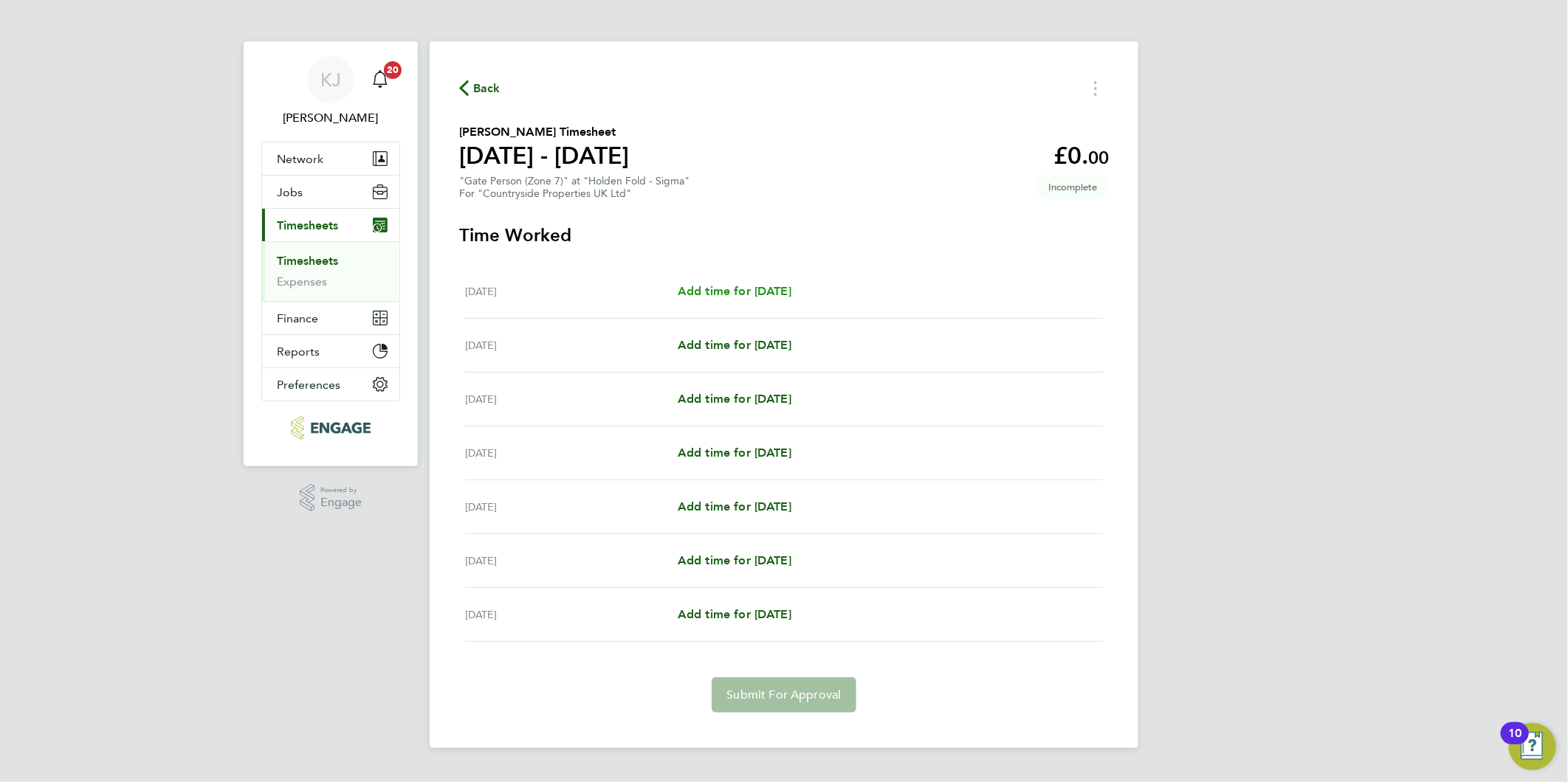
click at [751, 286] on span "Add time for Mon 22 Sep" at bounding box center [734, 291] width 114 height 14
select select "30"
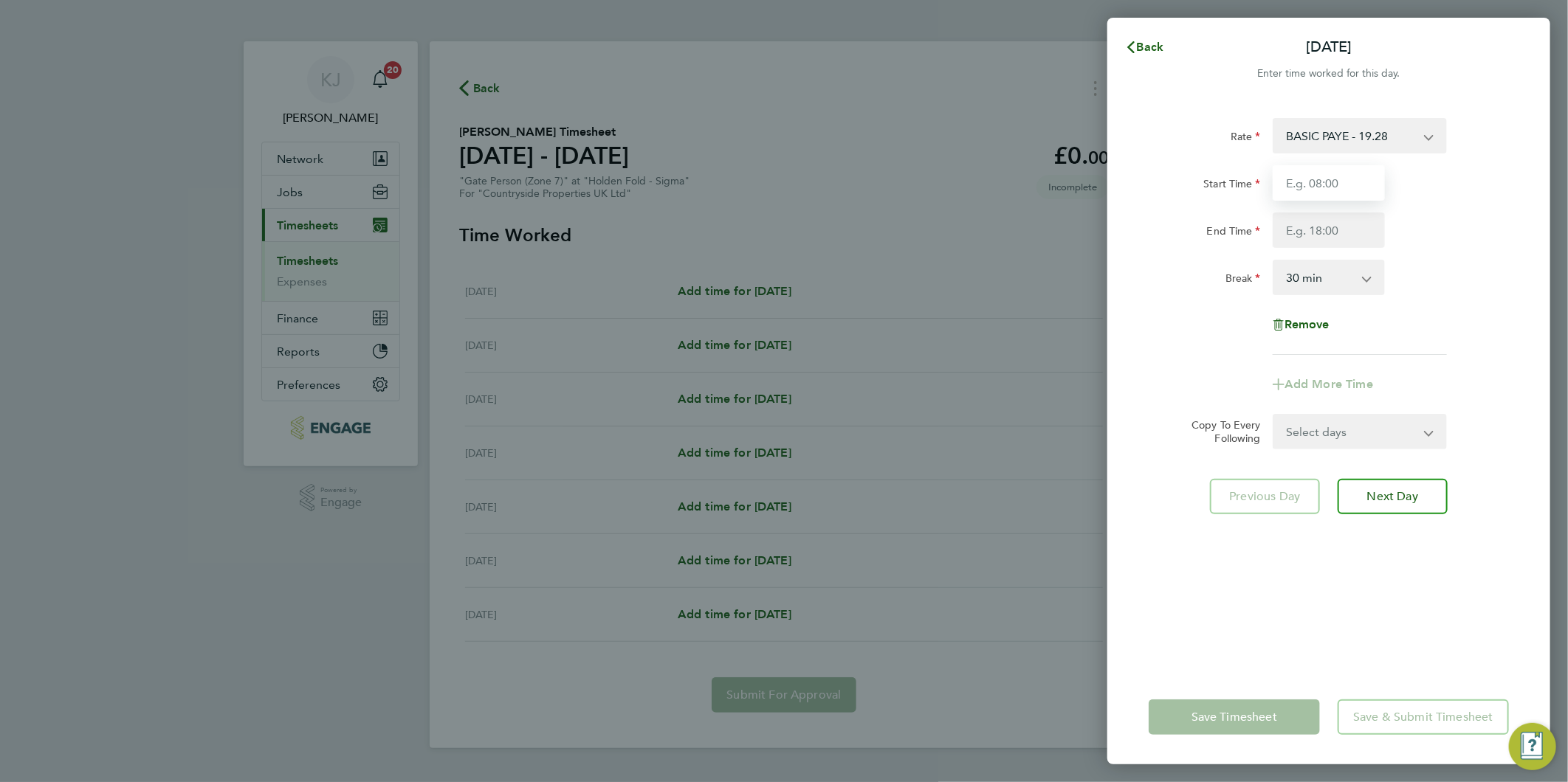
click at [1349, 180] on input "Start Time" at bounding box center [1328, 183] width 112 height 35
type input "07:00"
type input "16:30"
click at [1352, 170] on input "07:00" at bounding box center [1328, 183] width 112 height 35
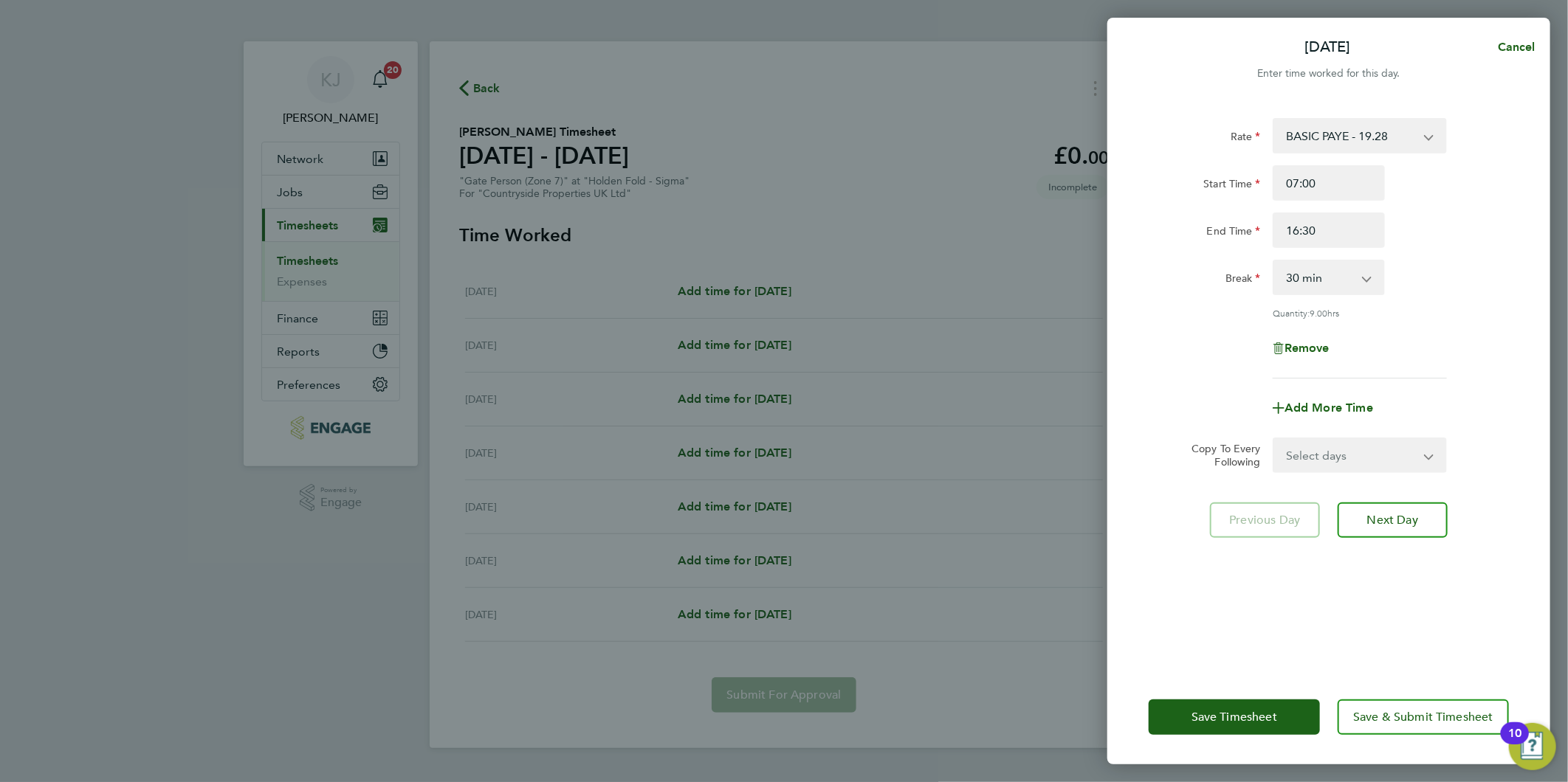
drag, startPoint x: 1341, startPoint y: 466, endPoint x: 1333, endPoint y: 461, distance: 9.4
click at [1338, 462] on select "Select days Day Weekday (Mon-Fri) Weekend (Sat-Sun) Tuesday Wednesday Thursday …" at bounding box center [1352, 455] width 155 height 32
select select "WEEKDAY"
click at [1274, 439] on select "Select days Day Weekday (Mon-Fri) Weekend (Sat-Sun) Tuesday Wednesday Thursday …" at bounding box center [1352, 455] width 155 height 32
select select "[DATE]"
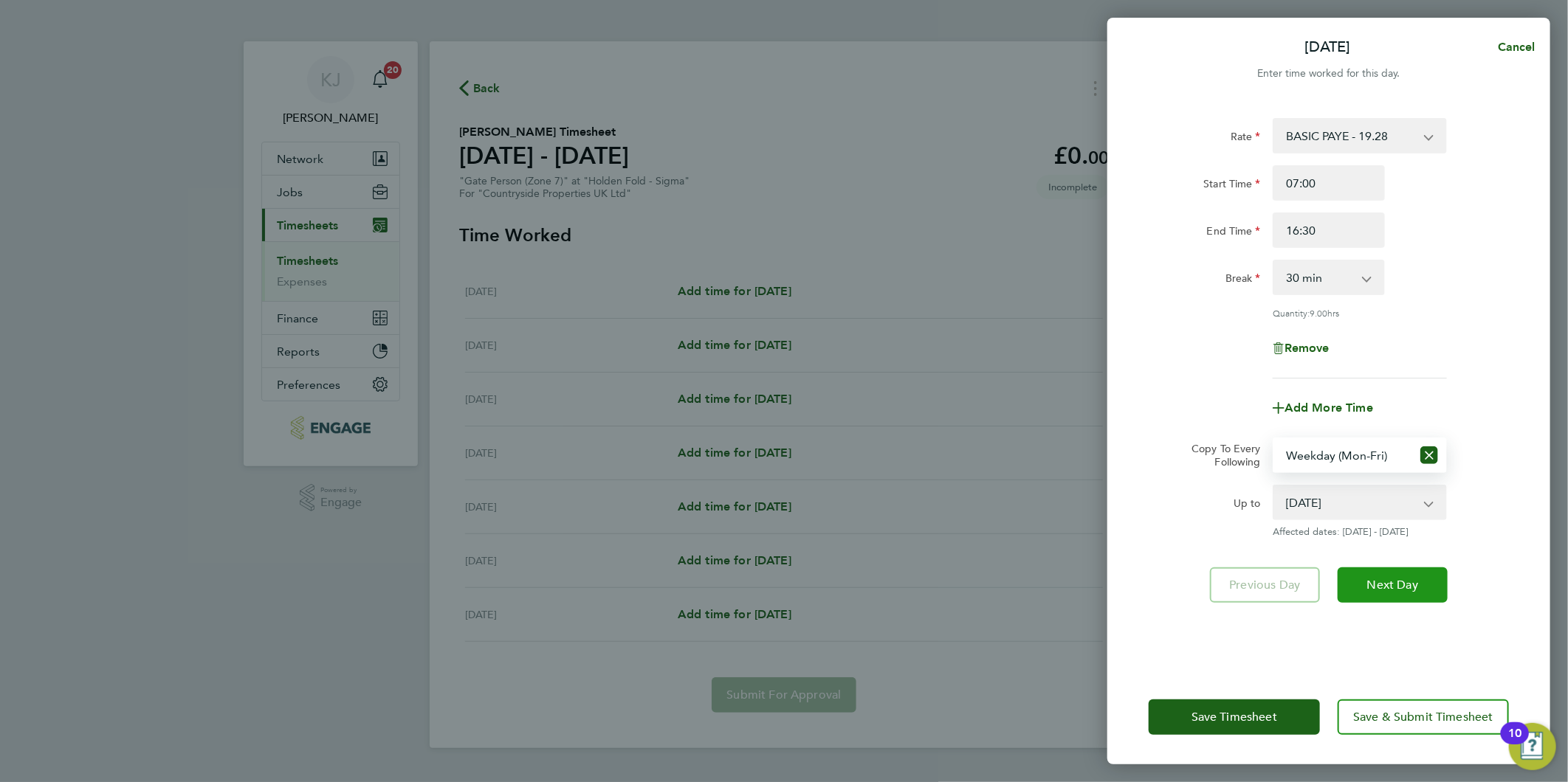
click at [1399, 578] on span "Next Day" at bounding box center [1392, 585] width 51 height 14
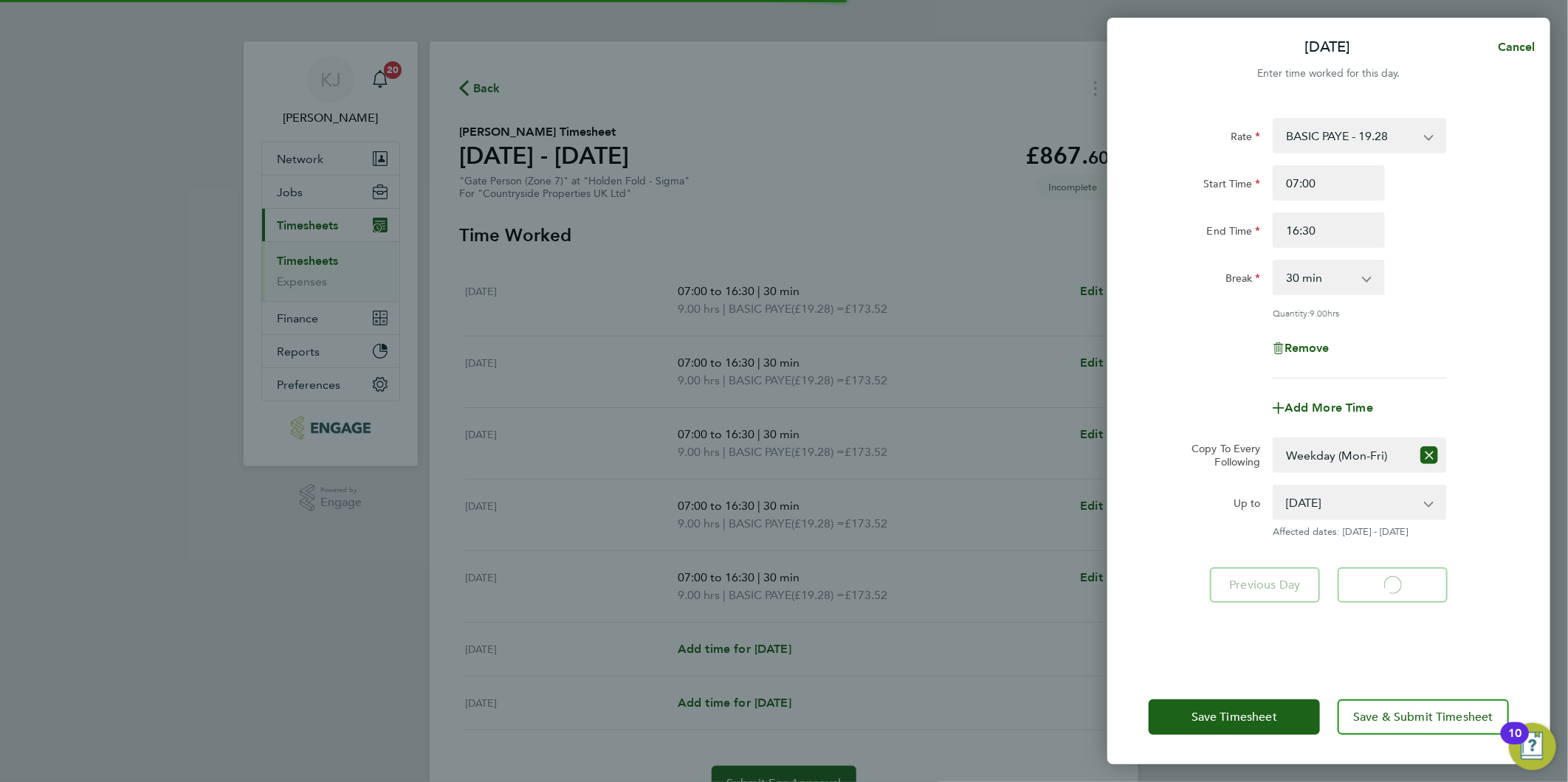
select select "30"
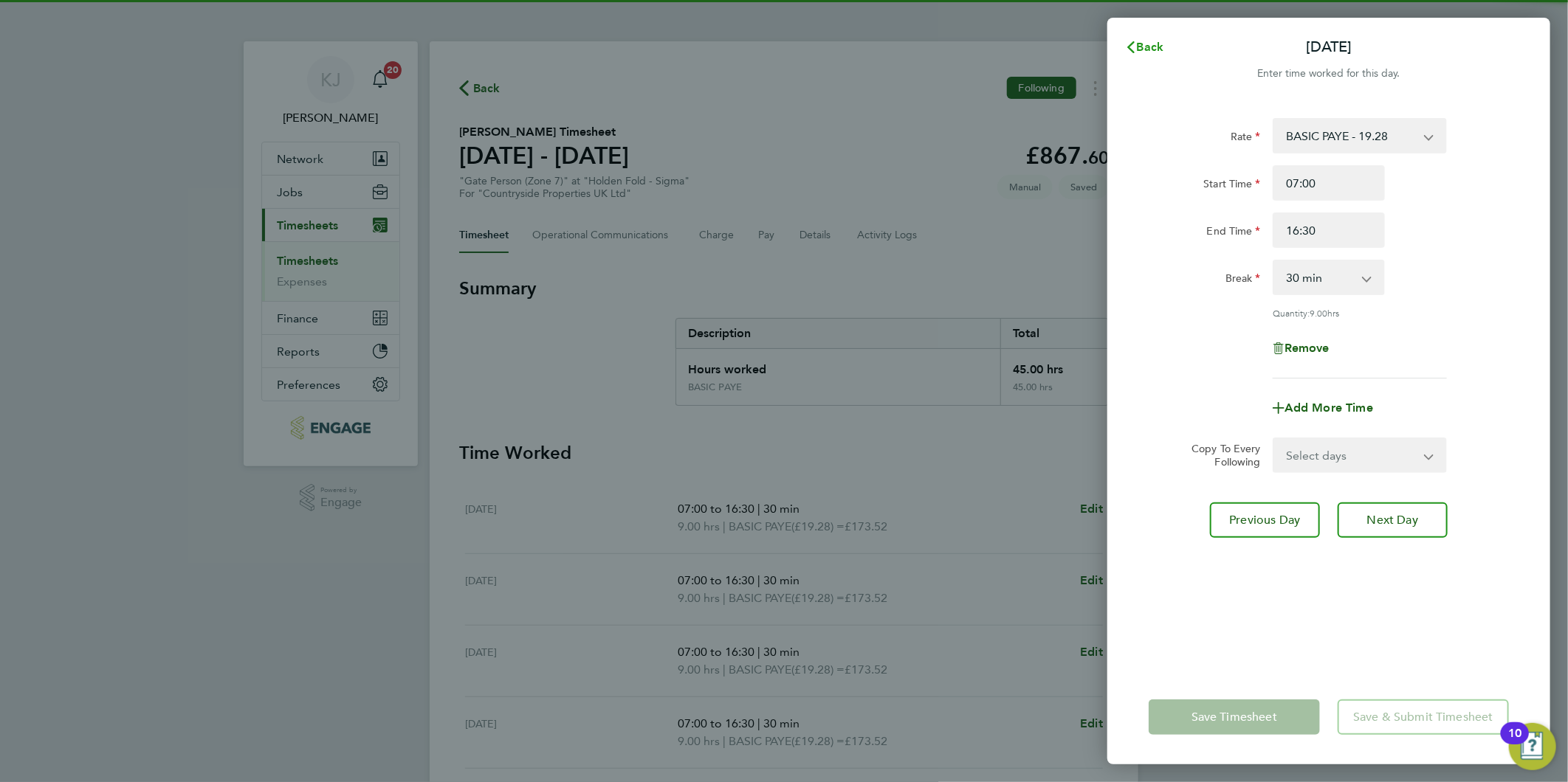
click at [1133, 40] on svg-icon "button" at bounding box center [1131, 46] width 12 height 14
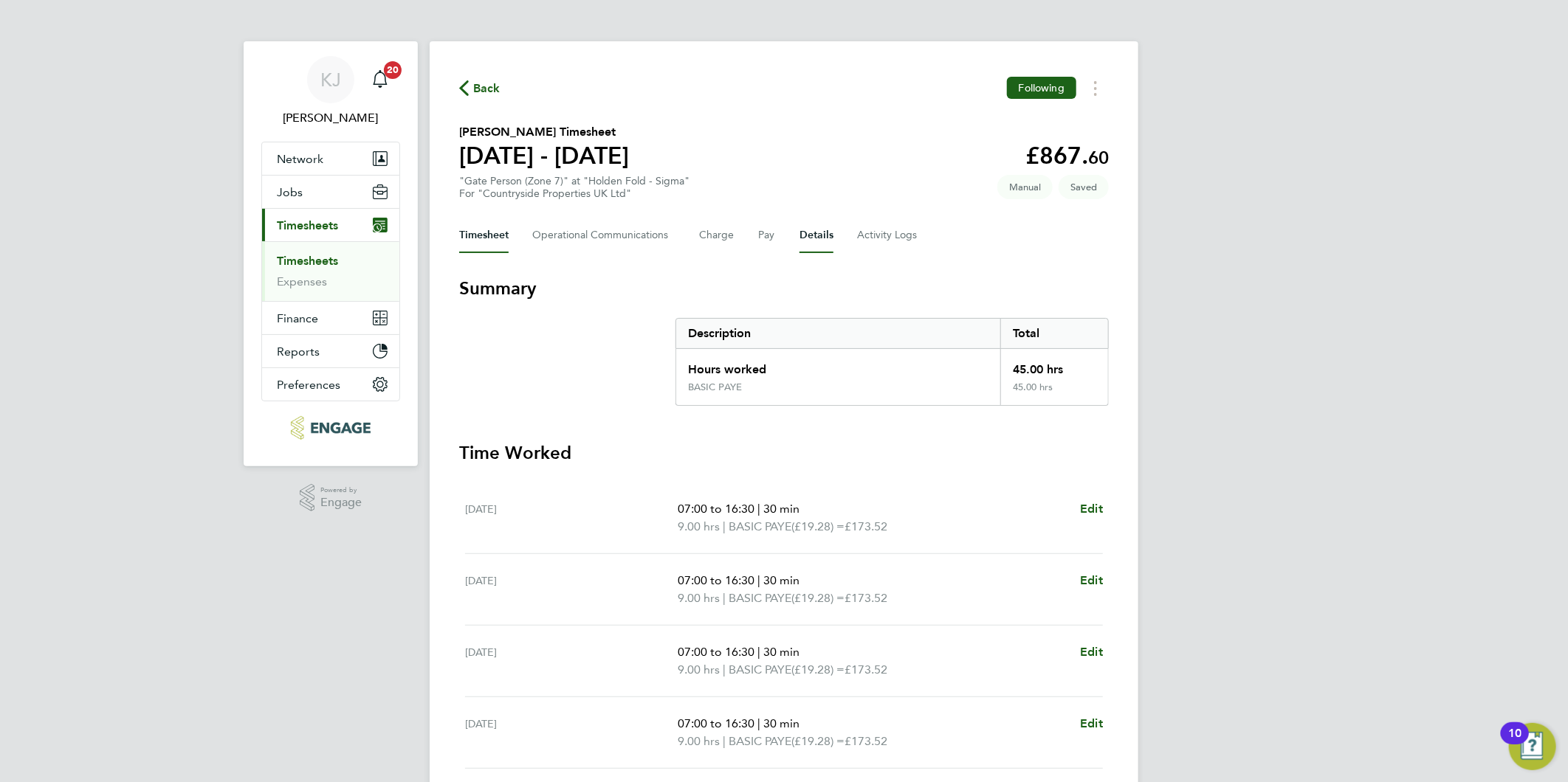
click at [814, 232] on button "Details" at bounding box center [816, 235] width 34 height 35
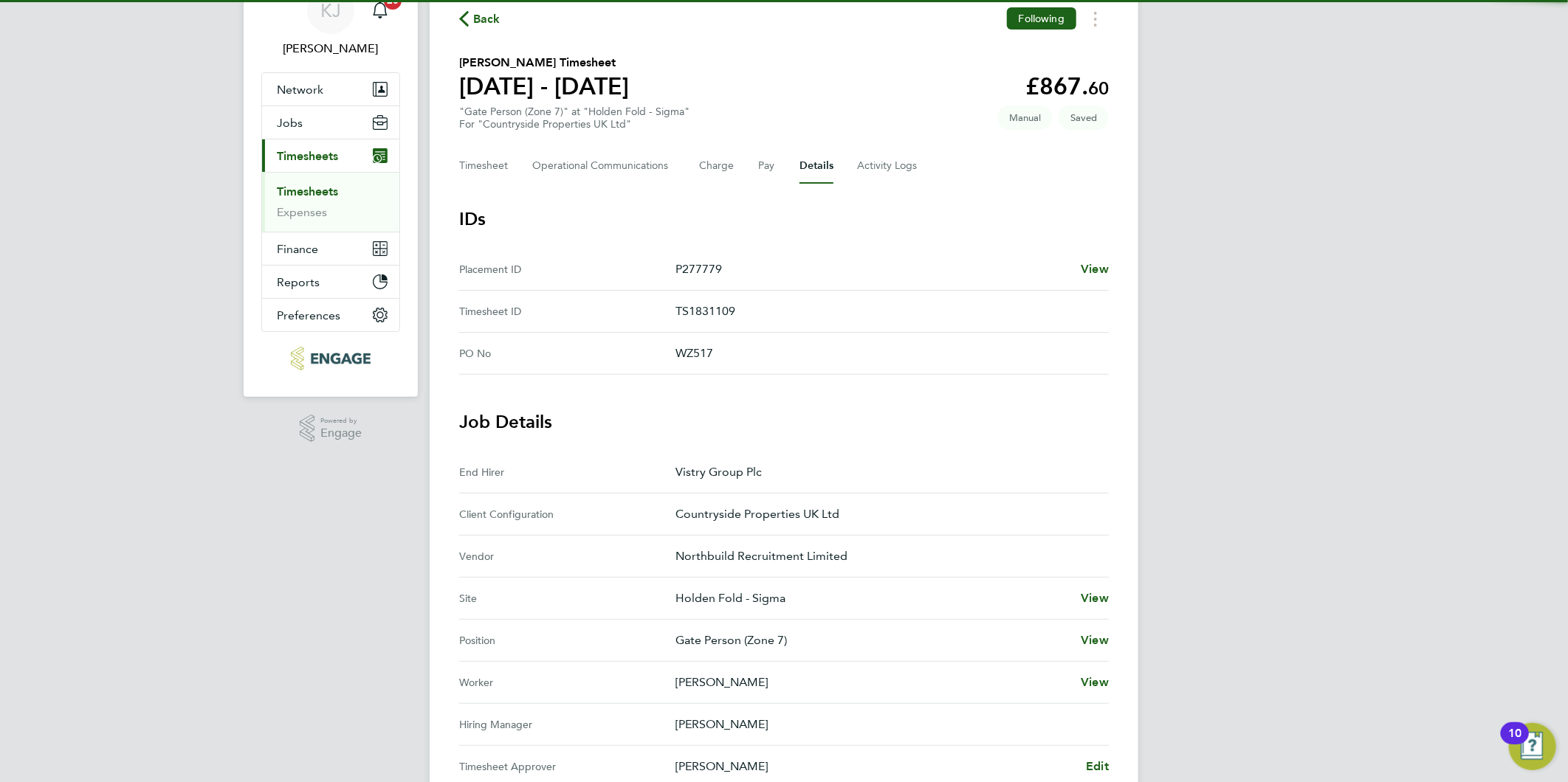
scroll to position [327, 0]
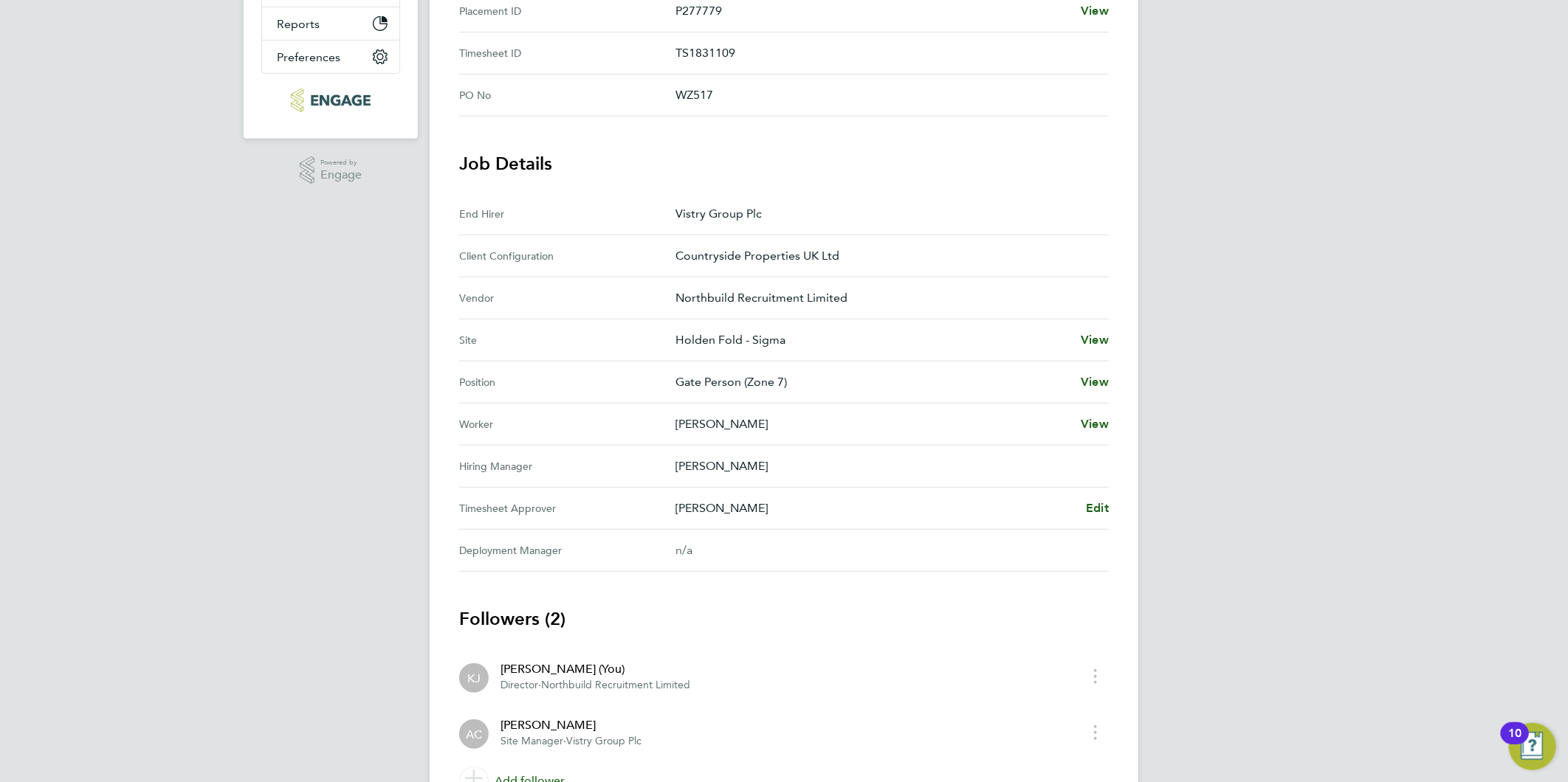
click at [1091, 494] on Approver "Timesheet Approver Alex Carroll Edit" at bounding box center [784, 509] width 650 height 42
click at [1093, 511] on span "Edit" at bounding box center [1097, 508] width 23 height 14
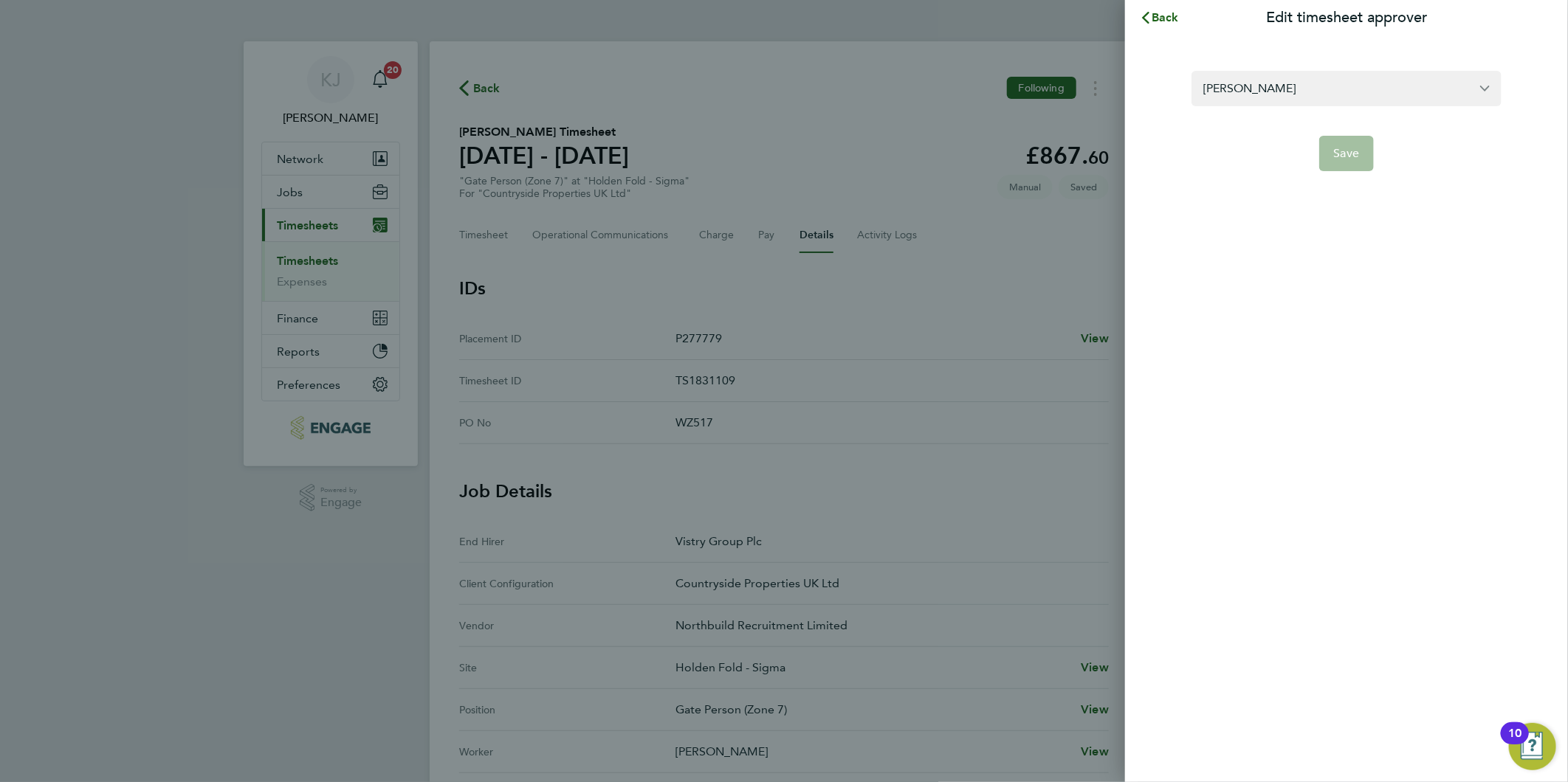
drag, startPoint x: 1295, startPoint y: 106, endPoint x: 1299, endPoint y: 67, distance: 39.2
click at [1296, 101] on form "Alex Carroll Save" at bounding box center [1346, 121] width 310 height 100
click at [1299, 65] on section "Alex Carroll Save" at bounding box center [1346, 112] width 360 height 118
click at [1302, 79] on input "Alex Carroll" at bounding box center [1346, 88] width 310 height 35
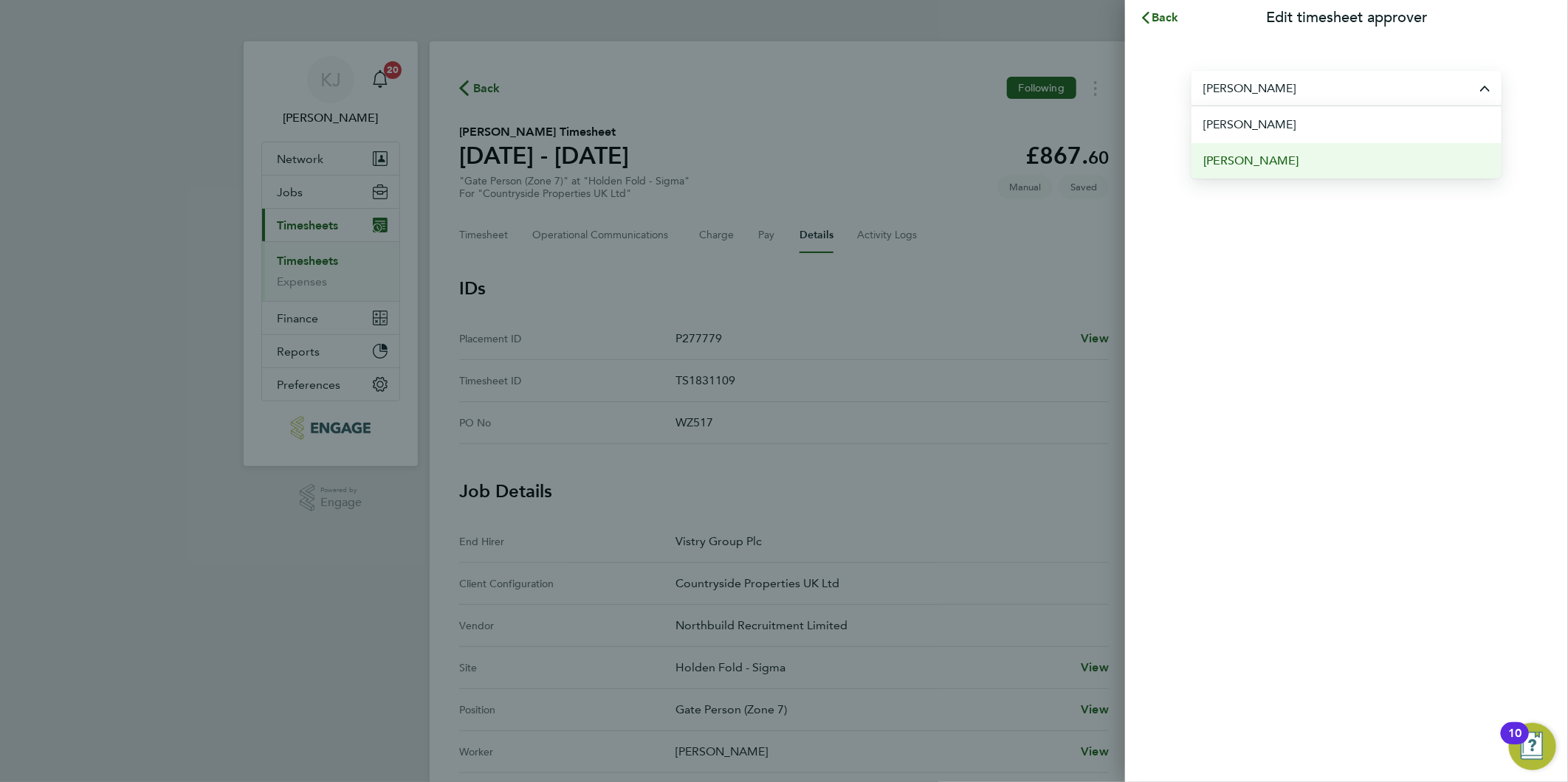
click at [1328, 164] on li "[PERSON_NAME]" at bounding box center [1346, 160] width 310 height 36
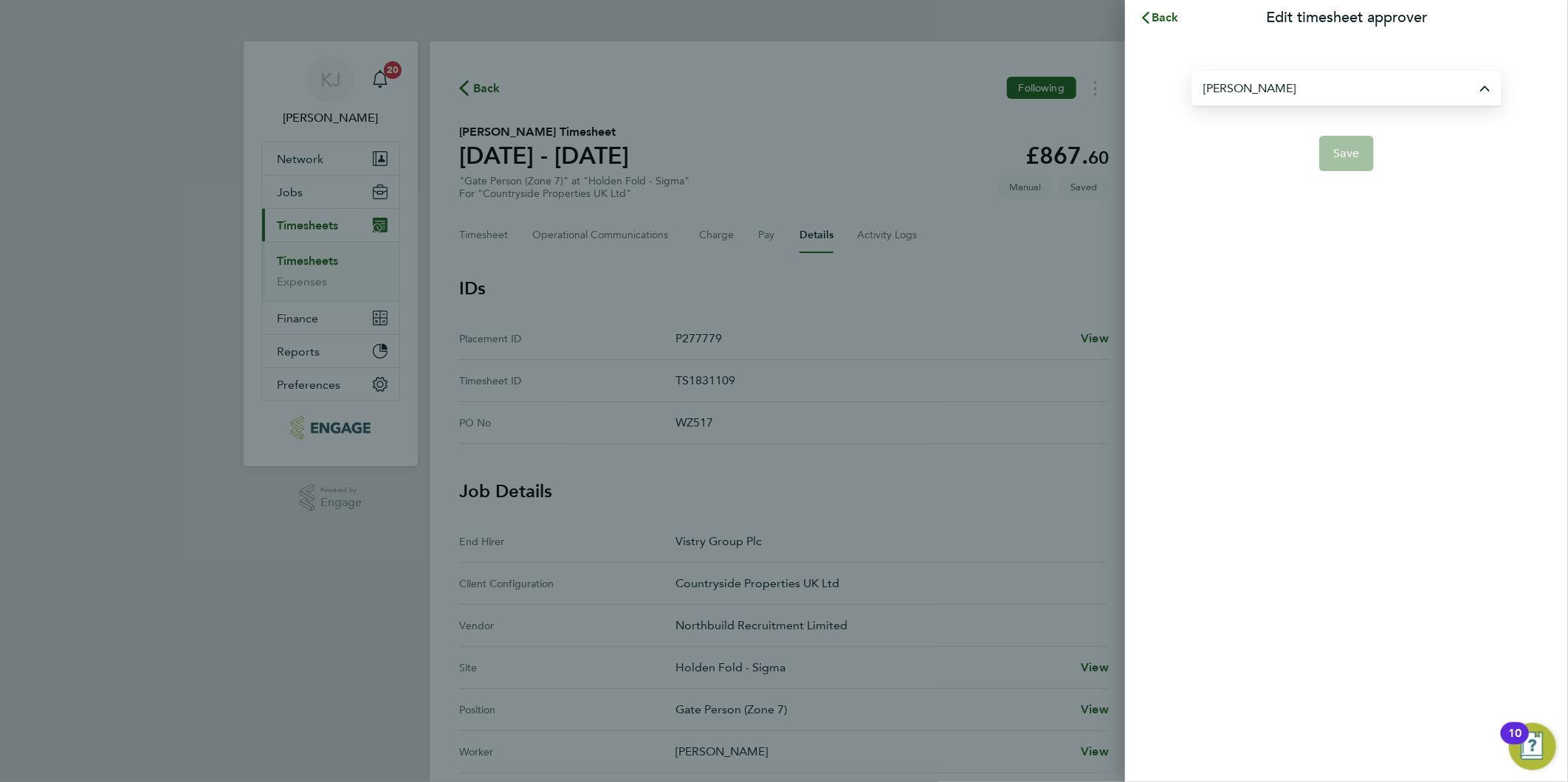
type input "[PERSON_NAME]"
click at [1336, 168] on button "Save" at bounding box center [1347, 154] width 56 height 35
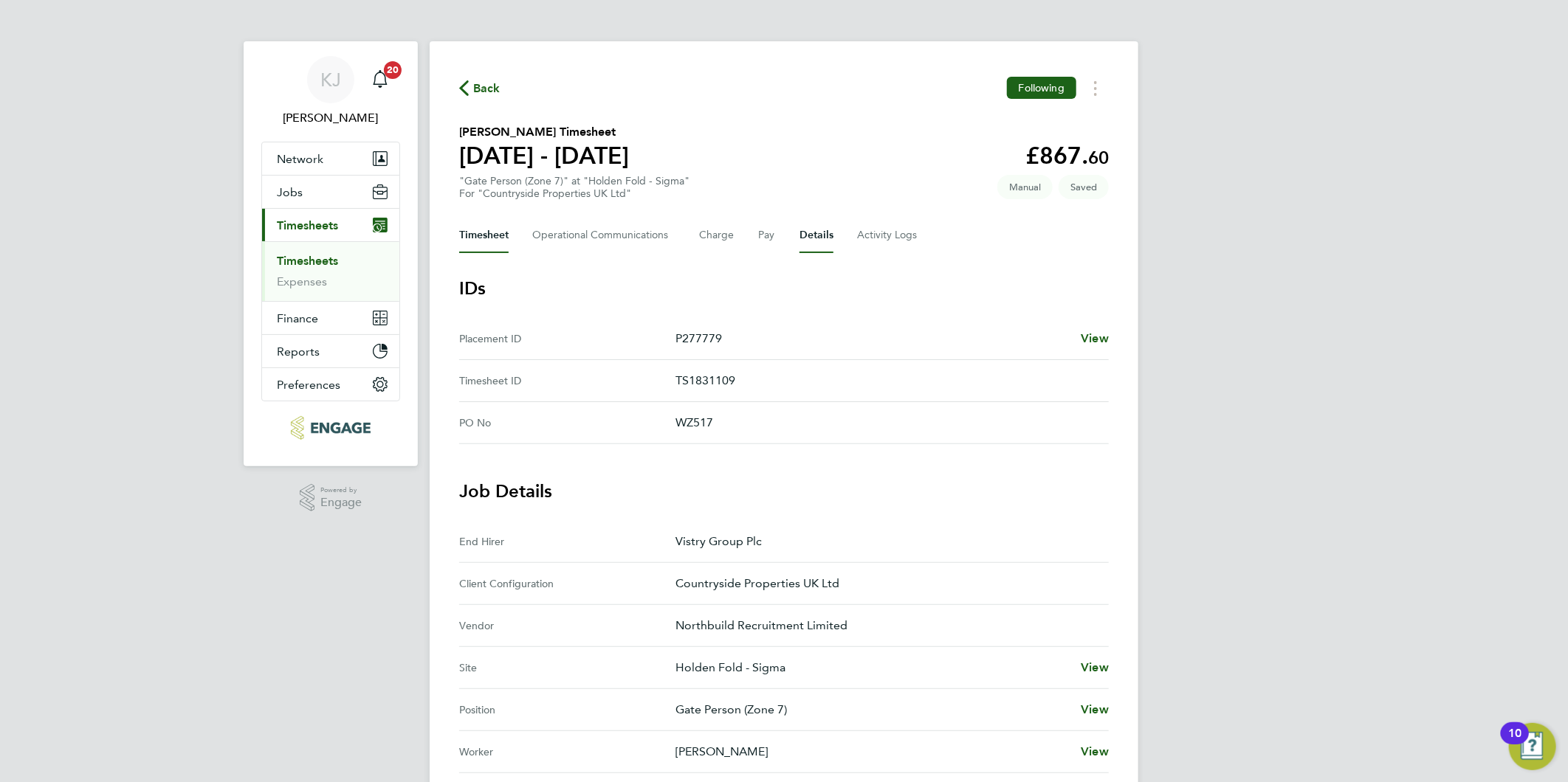
click at [473, 233] on button "Timesheet" at bounding box center [484, 235] width 50 height 35
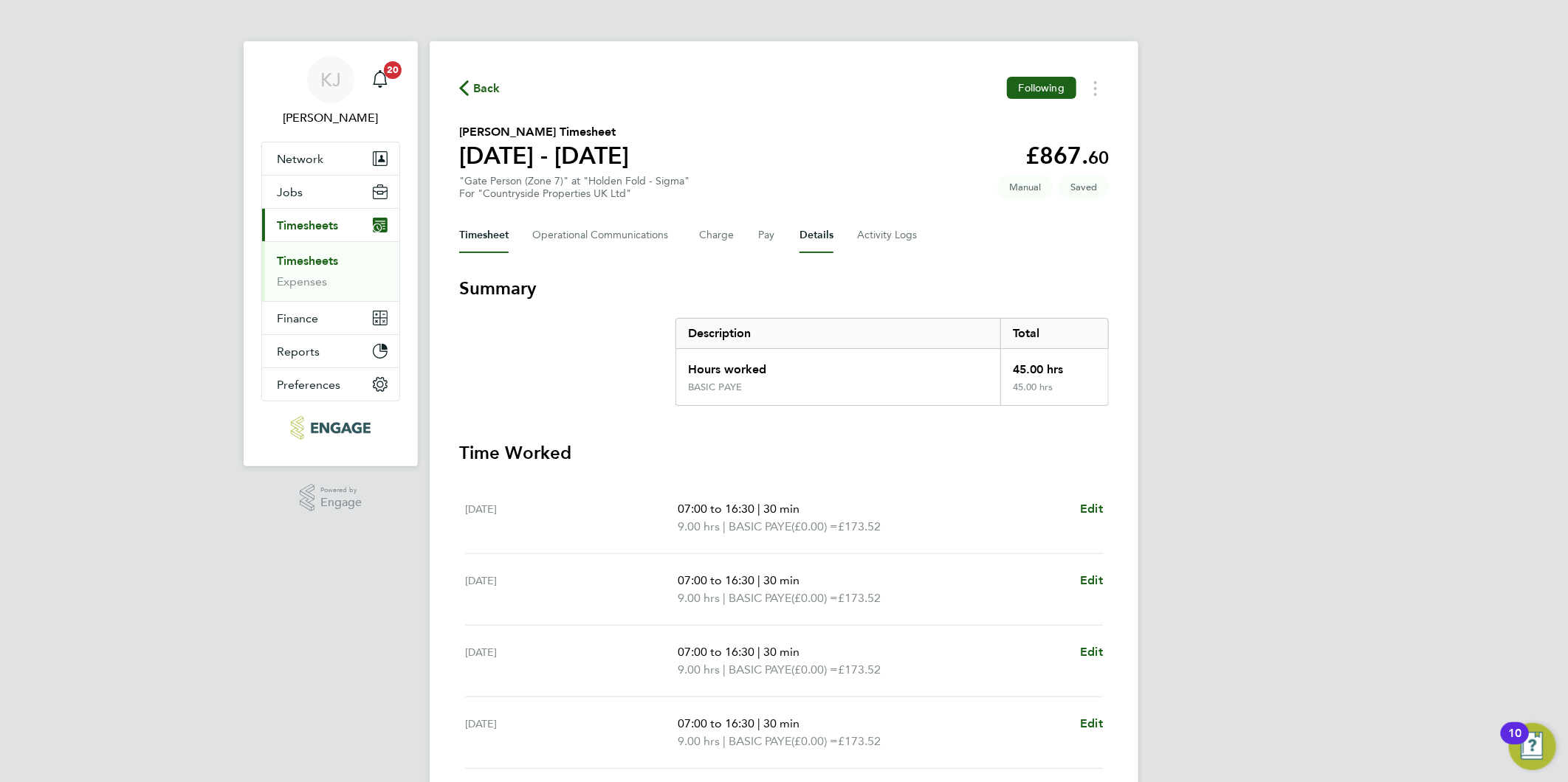
click at [814, 233] on button "Details" at bounding box center [816, 235] width 34 height 35
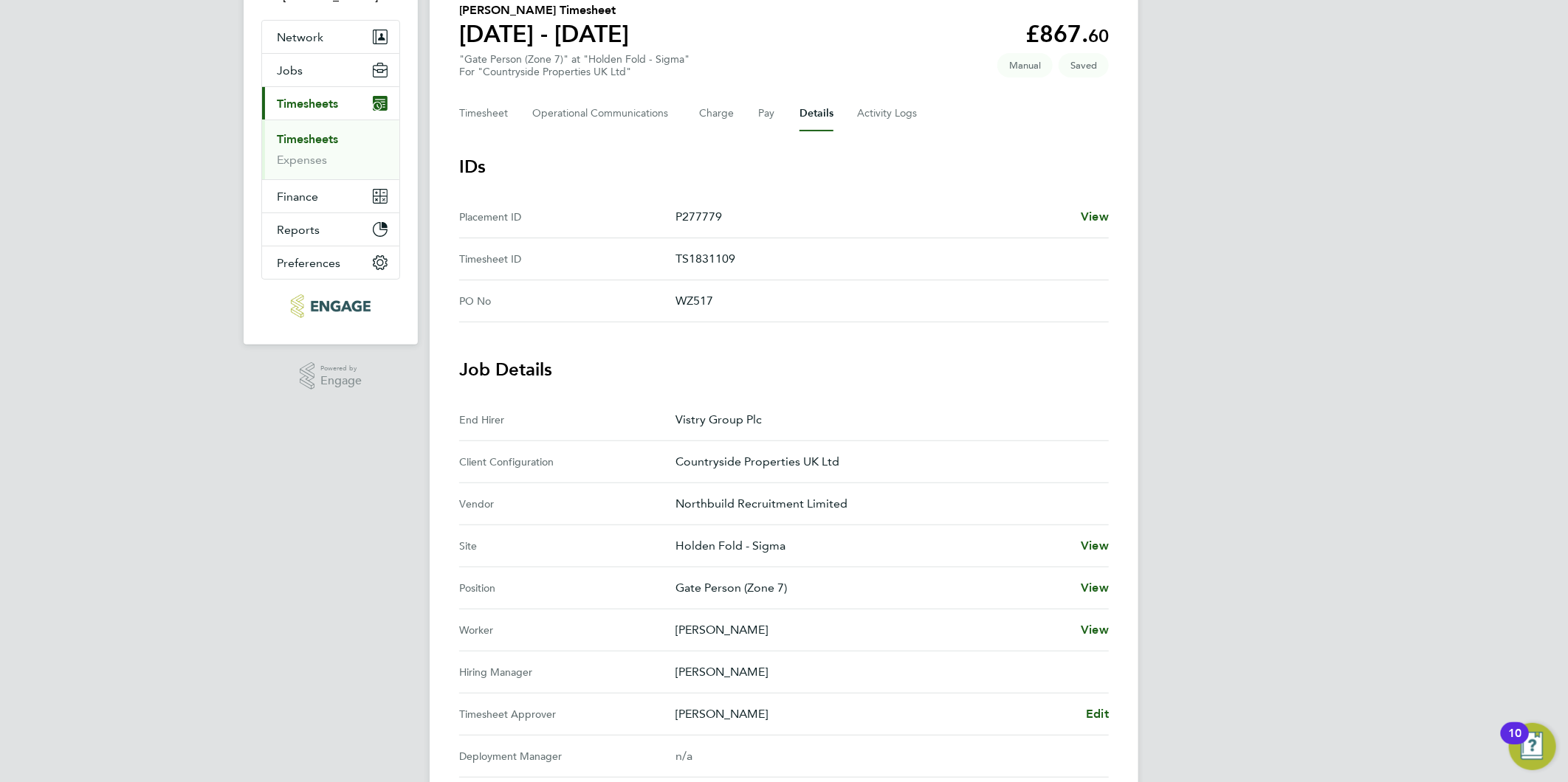
scroll to position [77, 0]
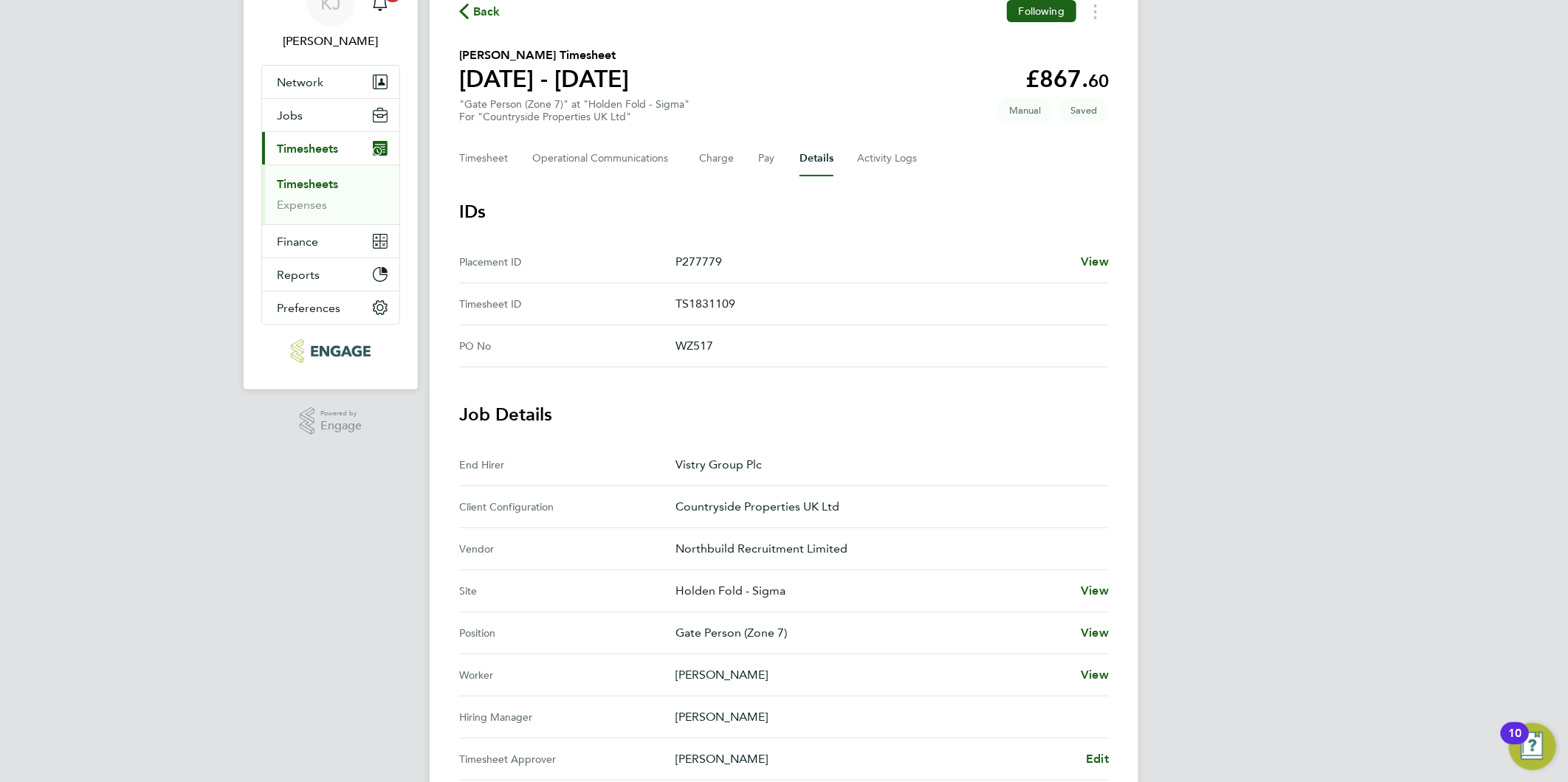
click at [490, 177] on div "Back Following Judy Miano's Timesheet 22 - 28 Sept 2025 £867. 60 "Gate Person (…" at bounding box center [784, 526] width 709 height 1124
click at [489, 167] on button "Timesheet" at bounding box center [484, 159] width 50 height 35
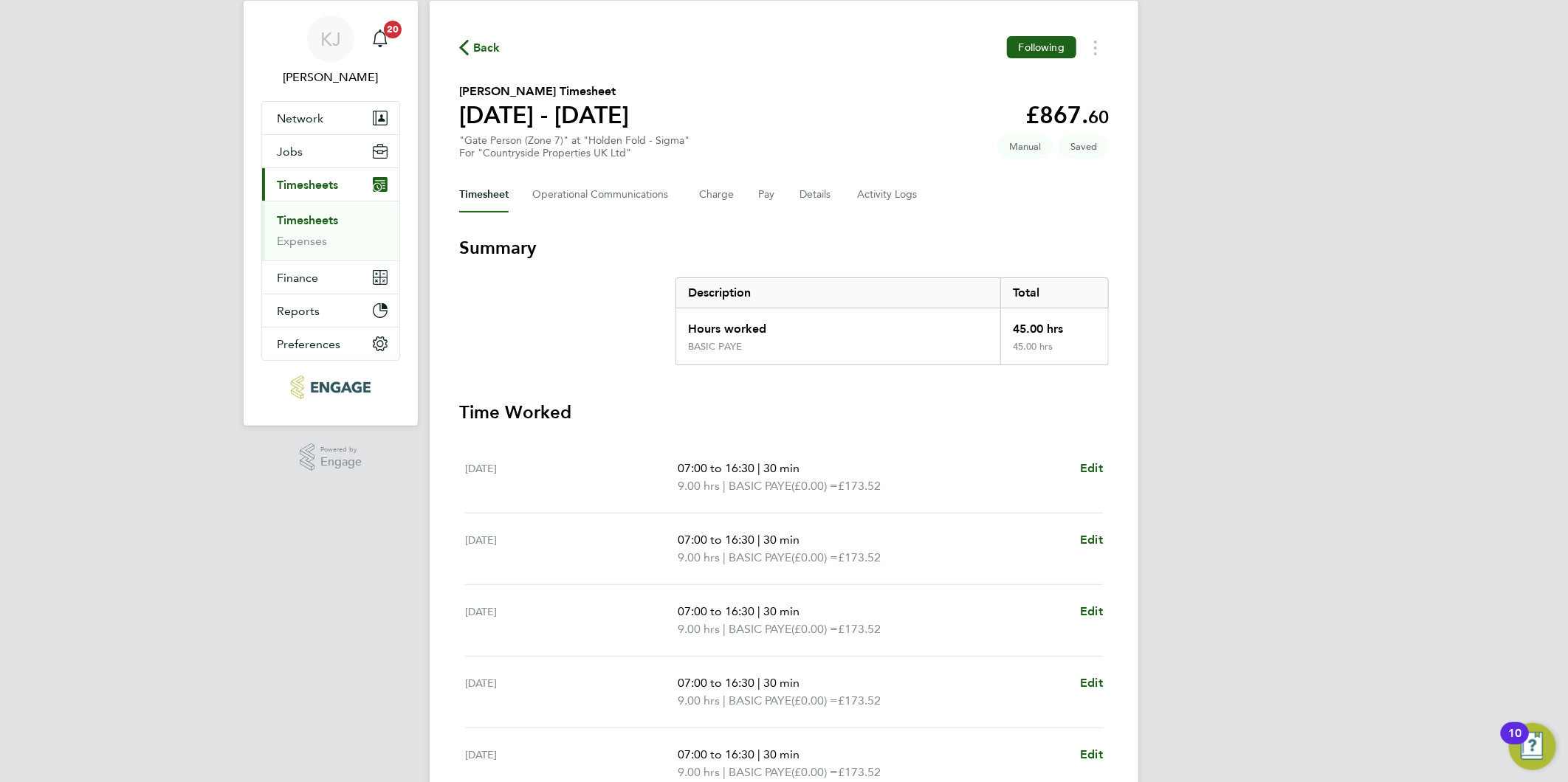
scroll to position [294, 0]
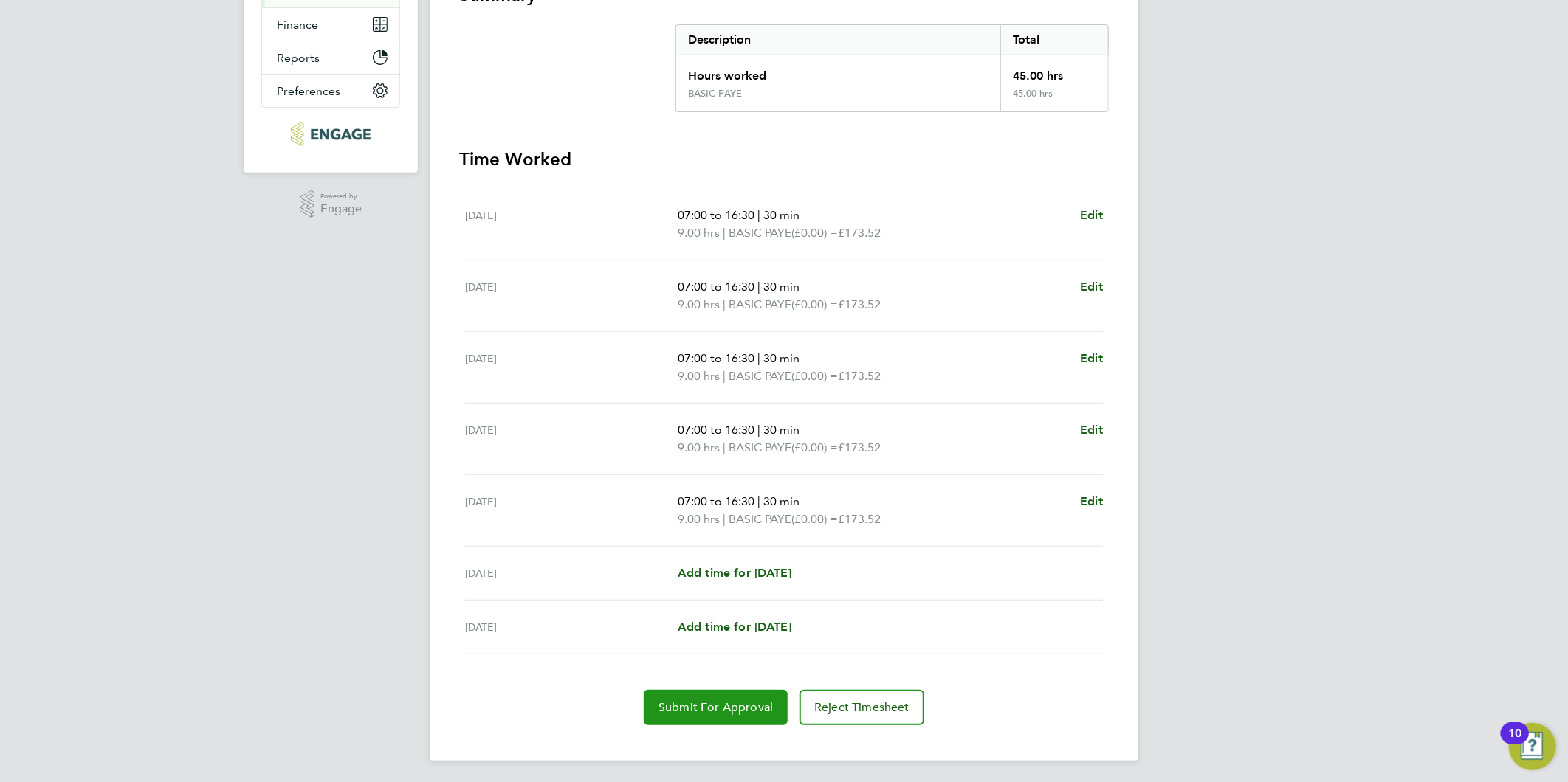
drag, startPoint x: 698, startPoint y: 696, endPoint x: 635, endPoint y: 698, distance: 63.0
click at [698, 696] on button "Submit For Approval" at bounding box center [716, 708] width 144 height 35
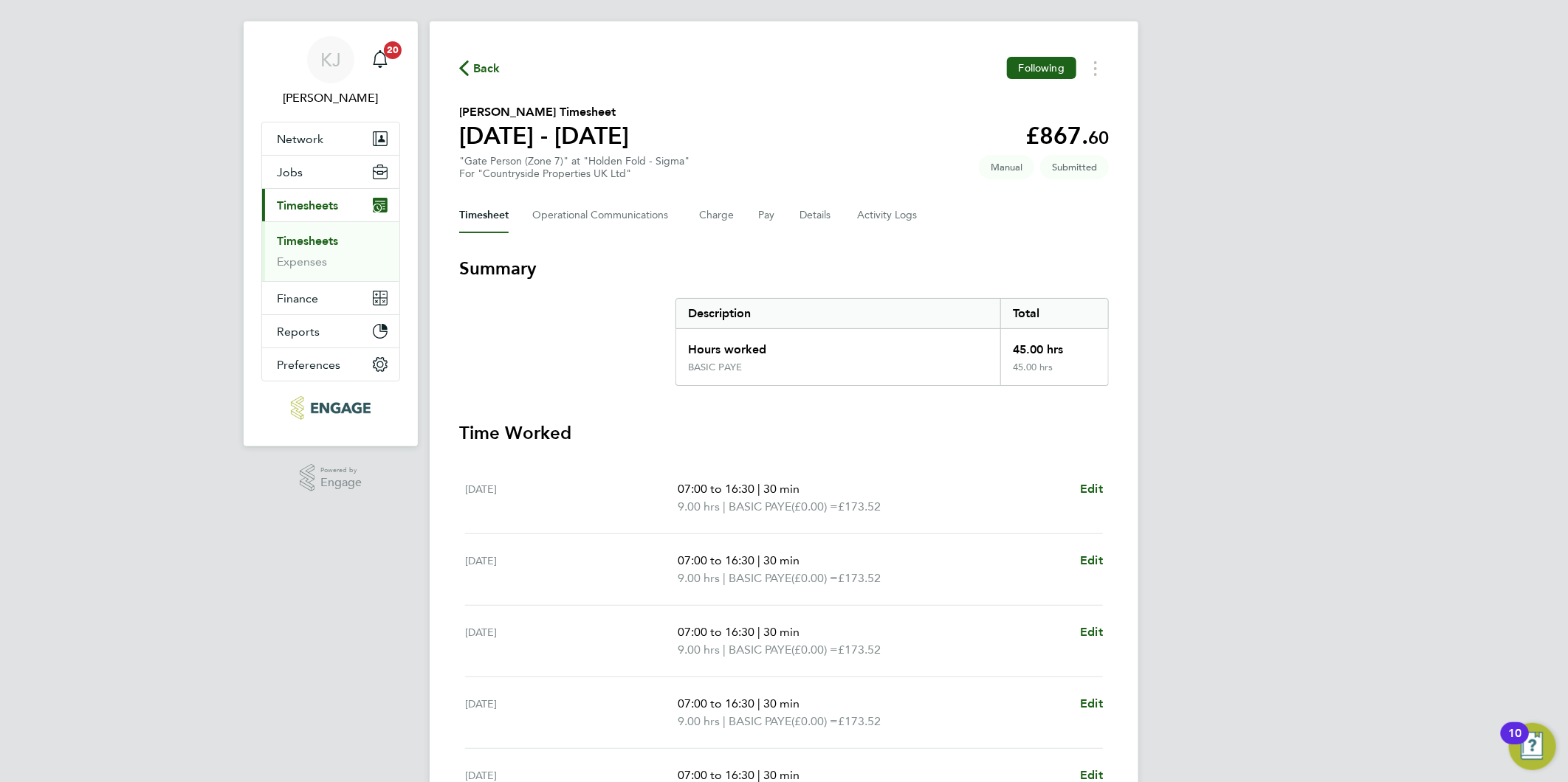
scroll to position [0, 0]
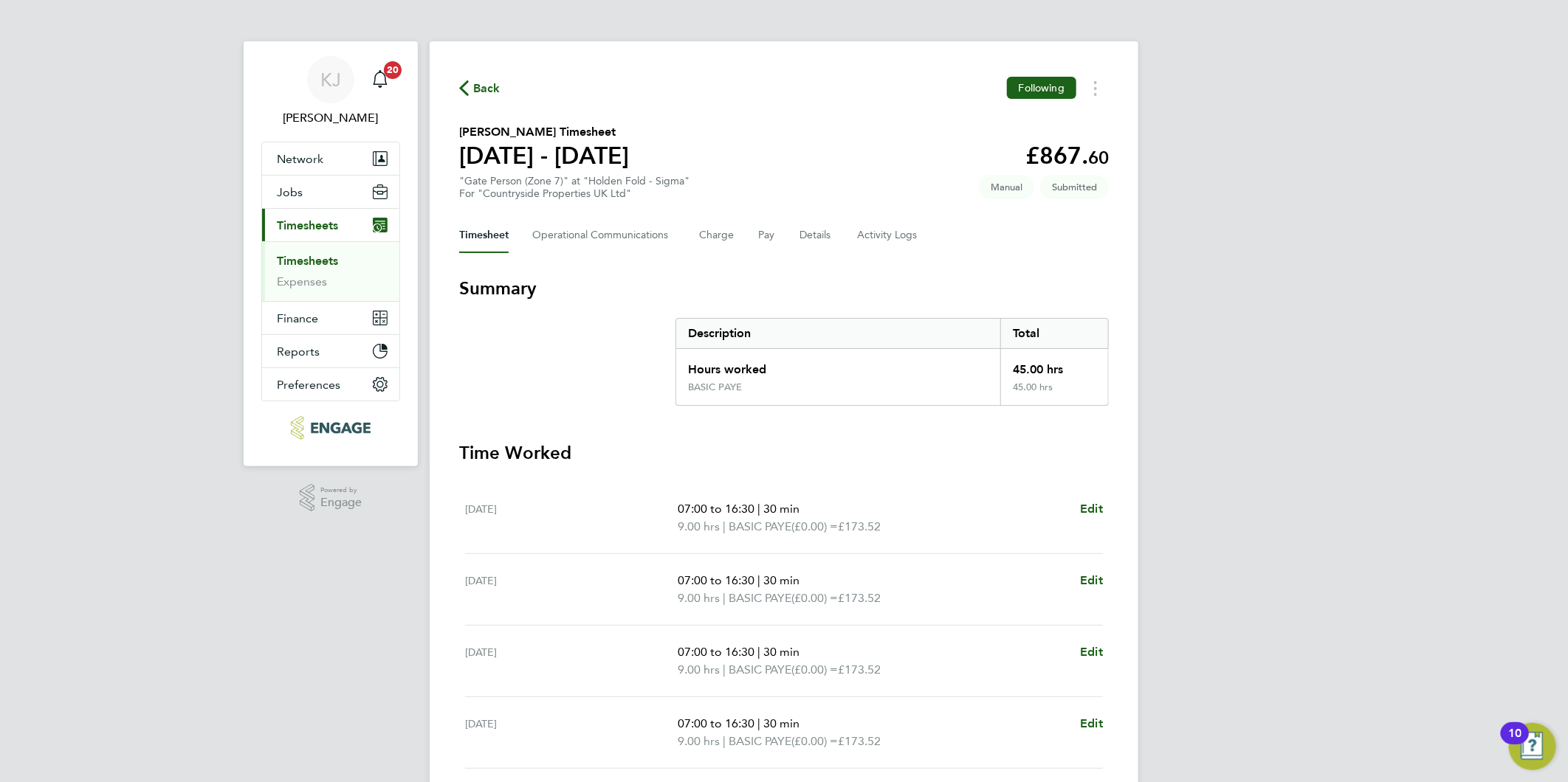
click at [305, 256] on link "Timesheets" at bounding box center [307, 261] width 62 height 14
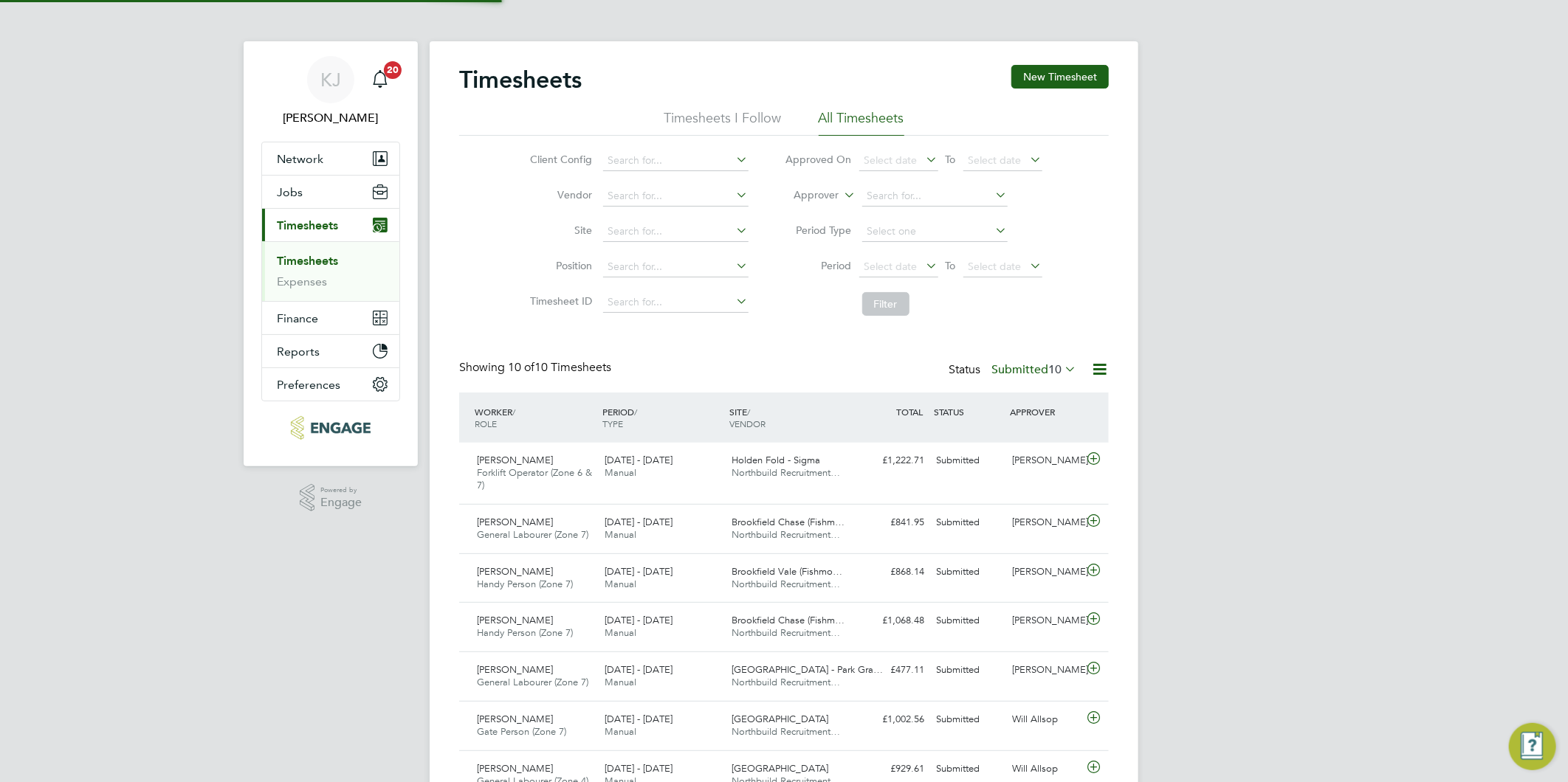
scroll to position [37, 128]
click at [1029, 86] on button "New Timesheet" at bounding box center [1059, 77] width 97 height 24
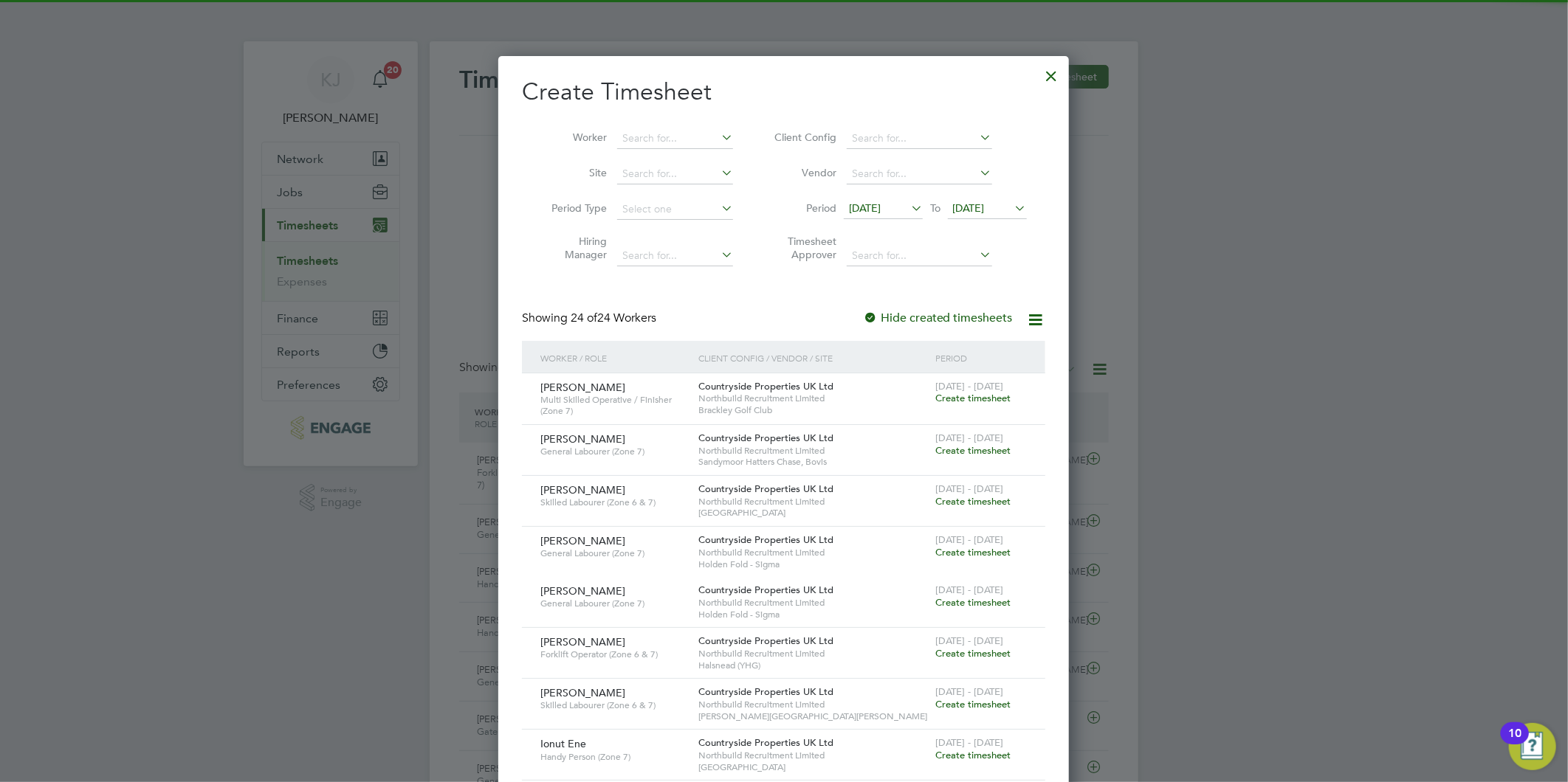
click at [874, 209] on span "[DATE]" at bounding box center [865, 208] width 32 height 13
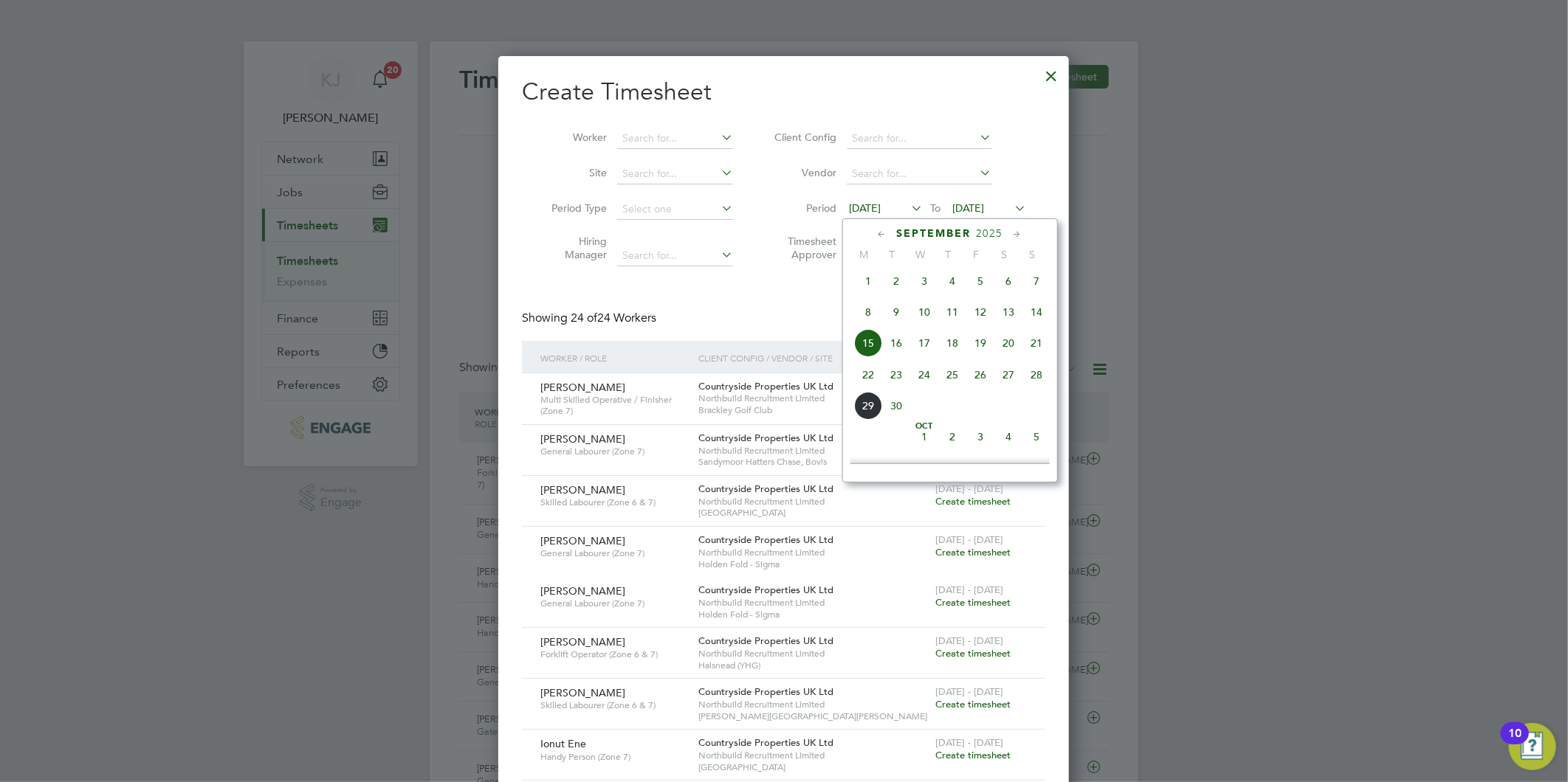
click at [867, 386] on span "22" at bounding box center [868, 375] width 28 height 28
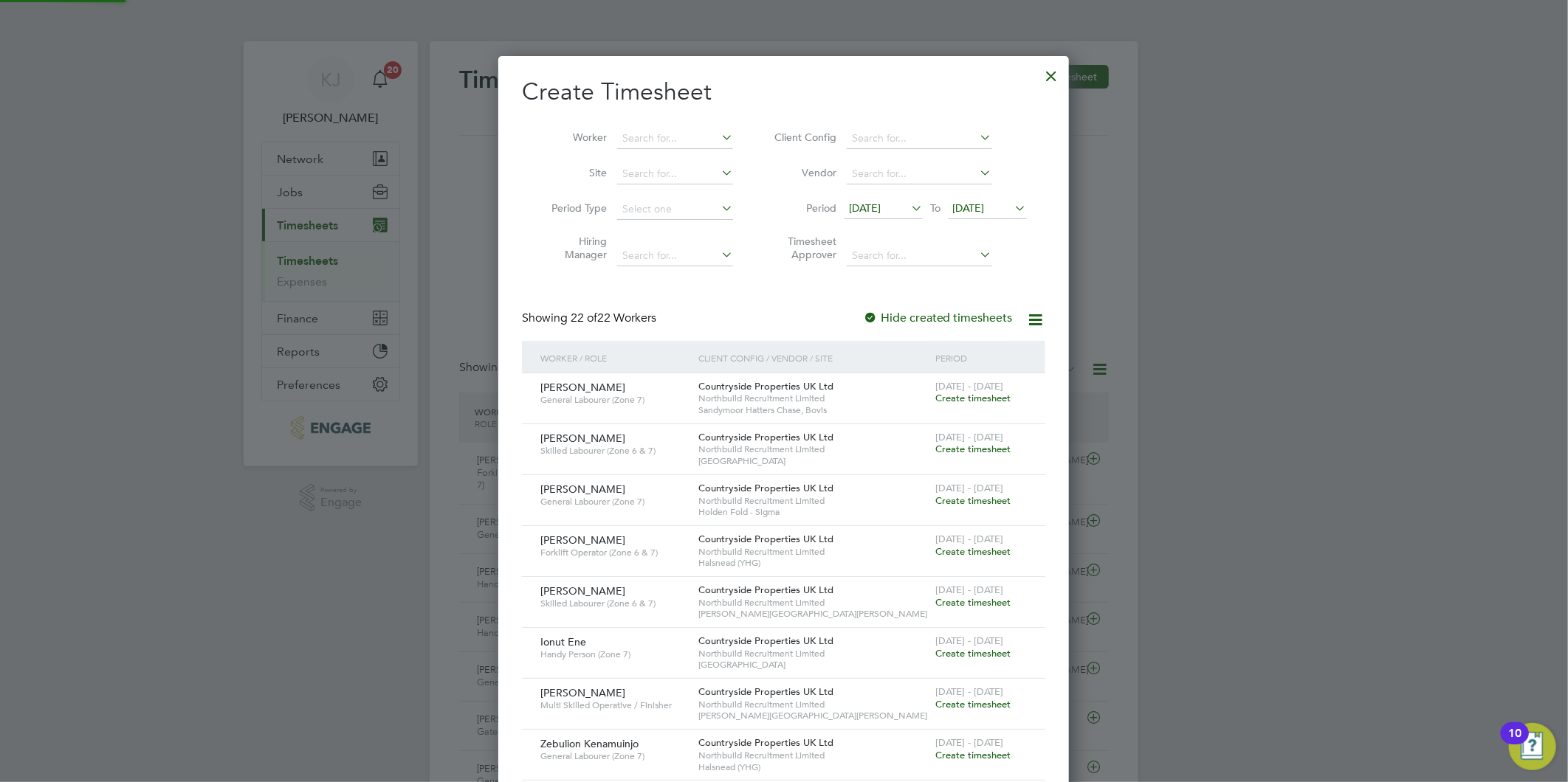
drag, startPoint x: 981, startPoint y: 201, endPoint x: 976, endPoint y: 209, distance: 9.4
click at [981, 202] on span "[DATE]" at bounding box center [969, 208] width 32 height 13
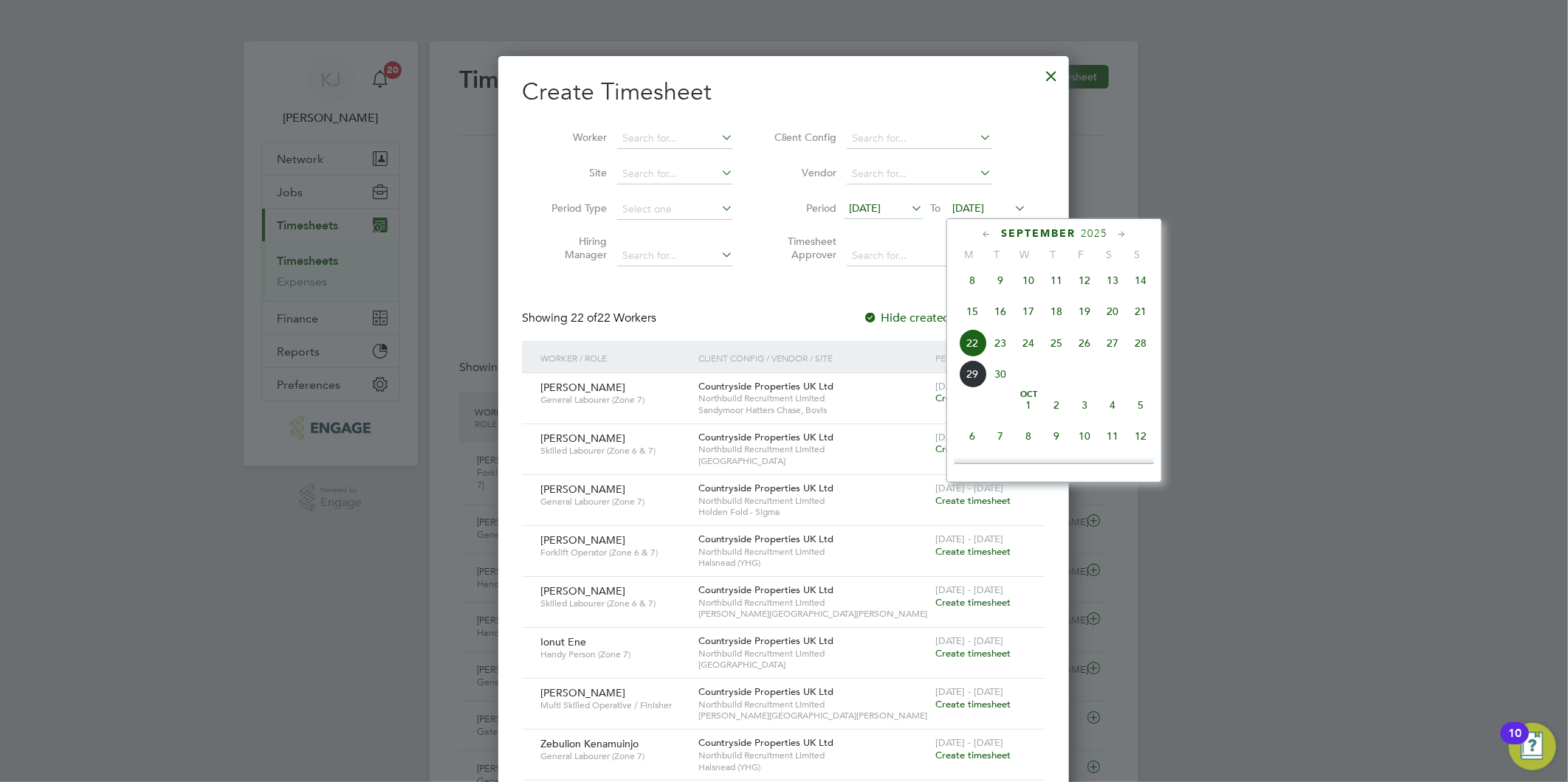
click at [1143, 349] on span "28" at bounding box center [1140, 342] width 28 height 28
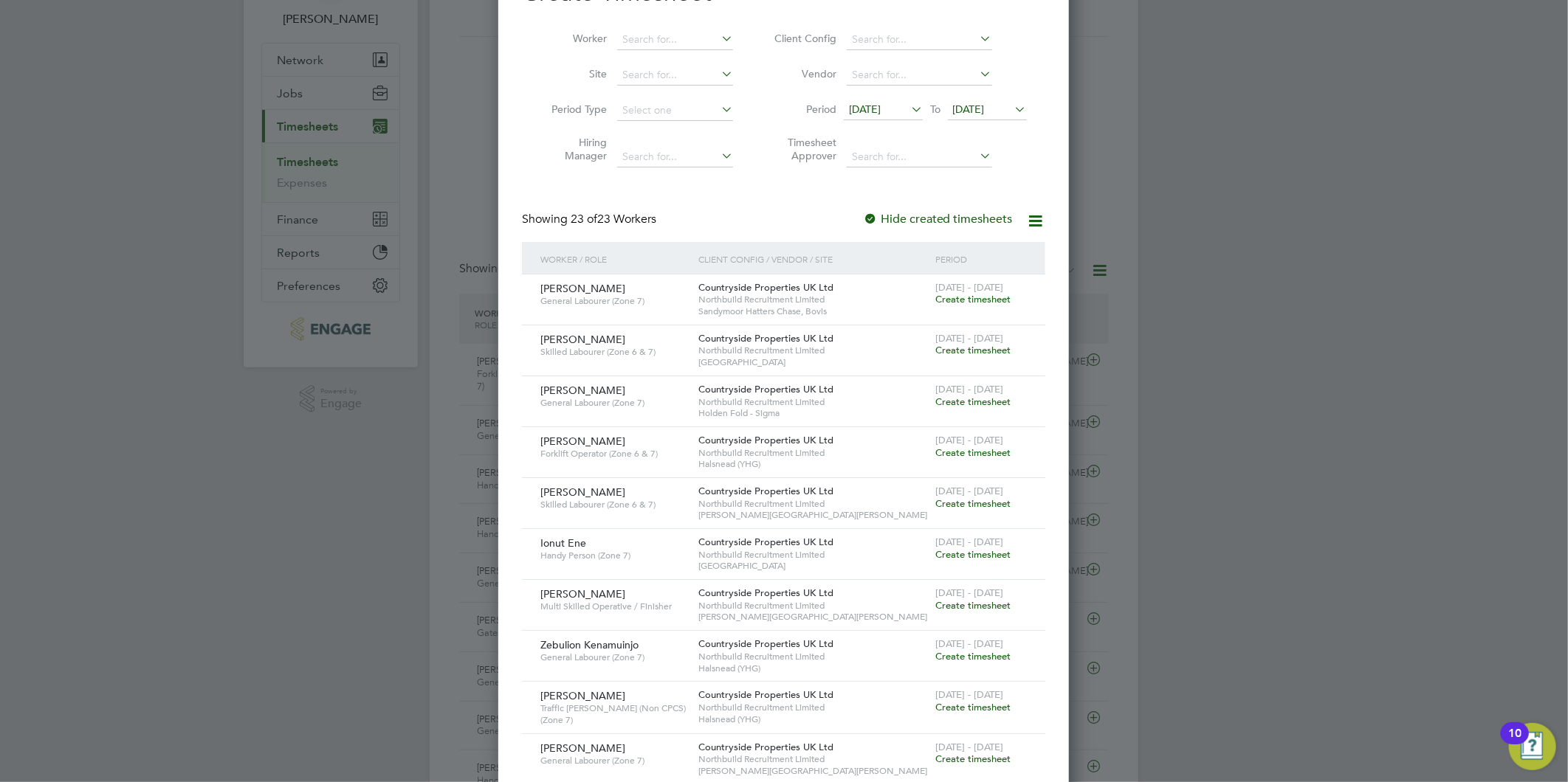
scroll to position [0, 0]
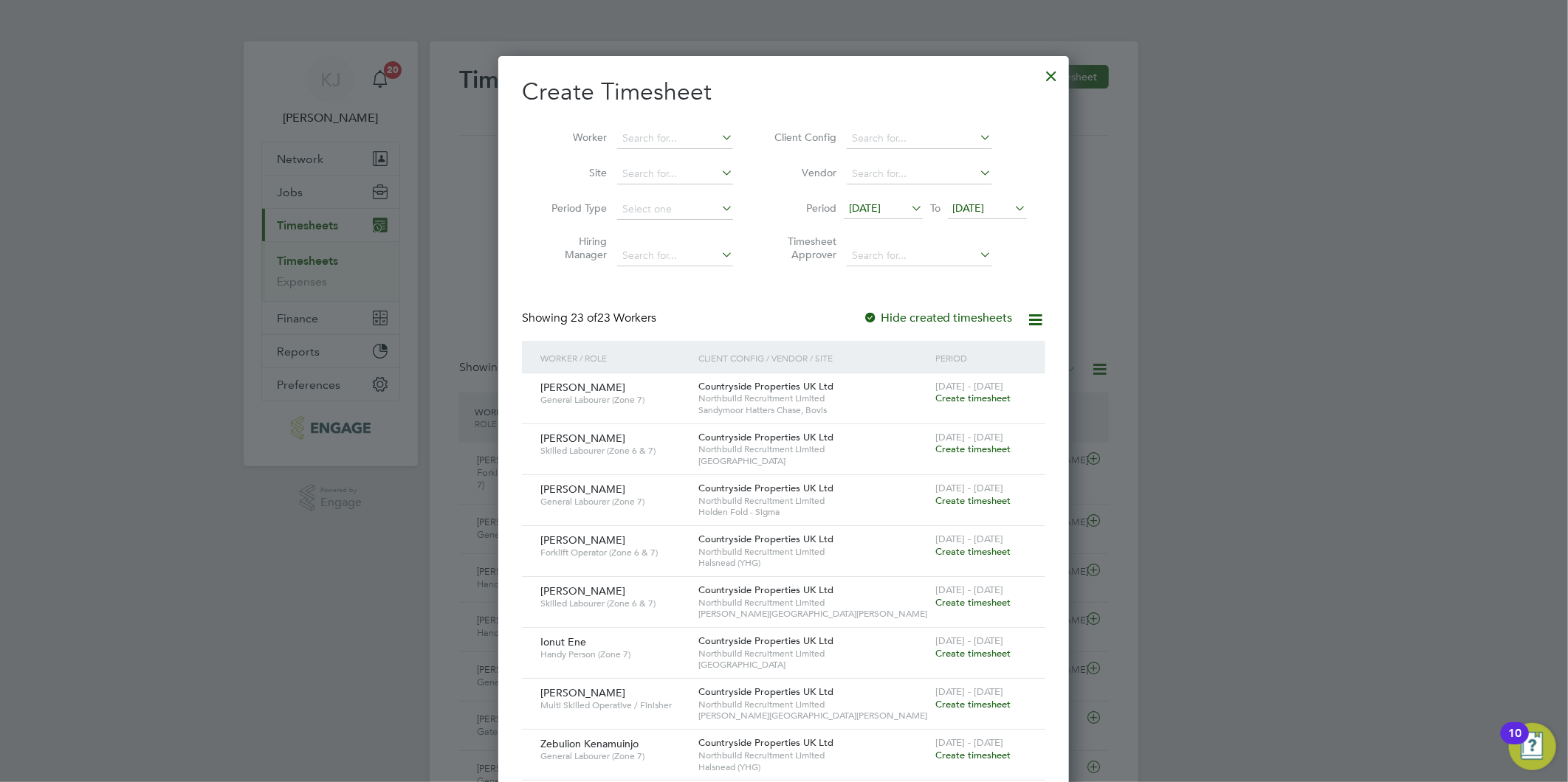
drag, startPoint x: 889, startPoint y: 204, endPoint x: 880, endPoint y: 239, distance: 36.1
click at [880, 205] on span "[DATE]" at bounding box center [865, 208] width 32 height 13
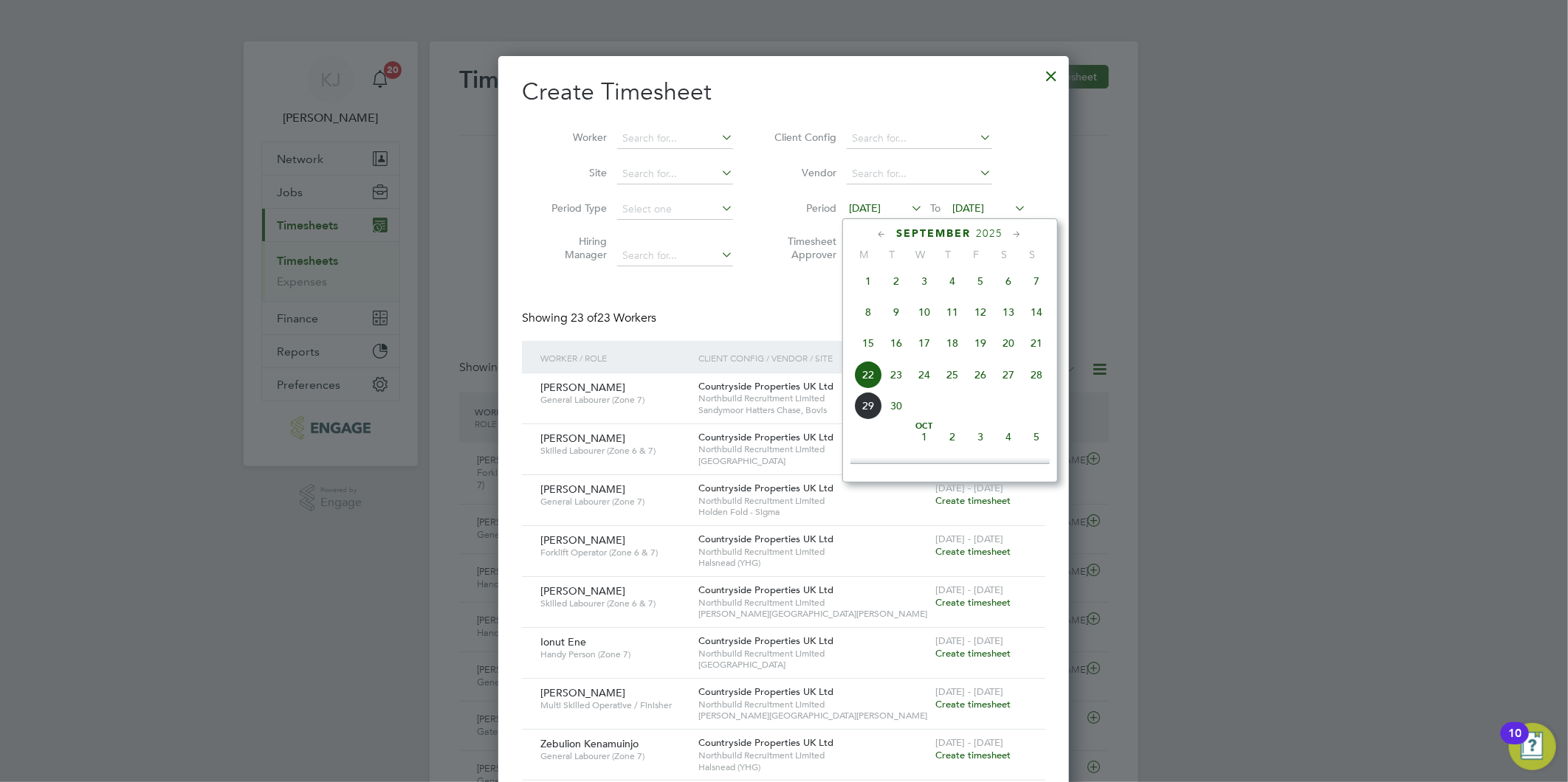
scroll to position [537, 0]
click at [868, 350] on span "22" at bounding box center [868, 342] width 28 height 28
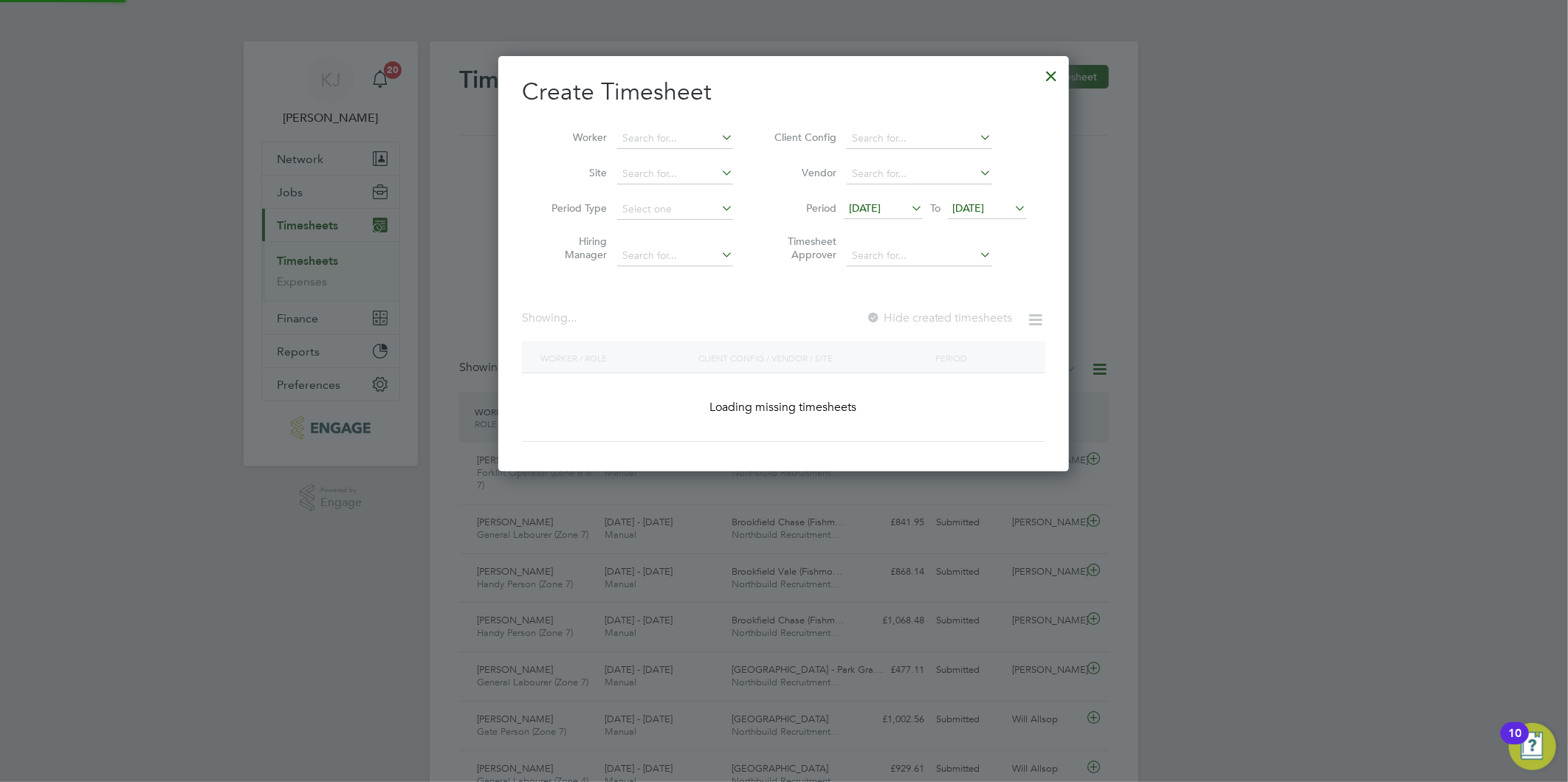
scroll to position [1522, 571]
click at [979, 202] on span "[DATE]" at bounding box center [969, 208] width 32 height 13
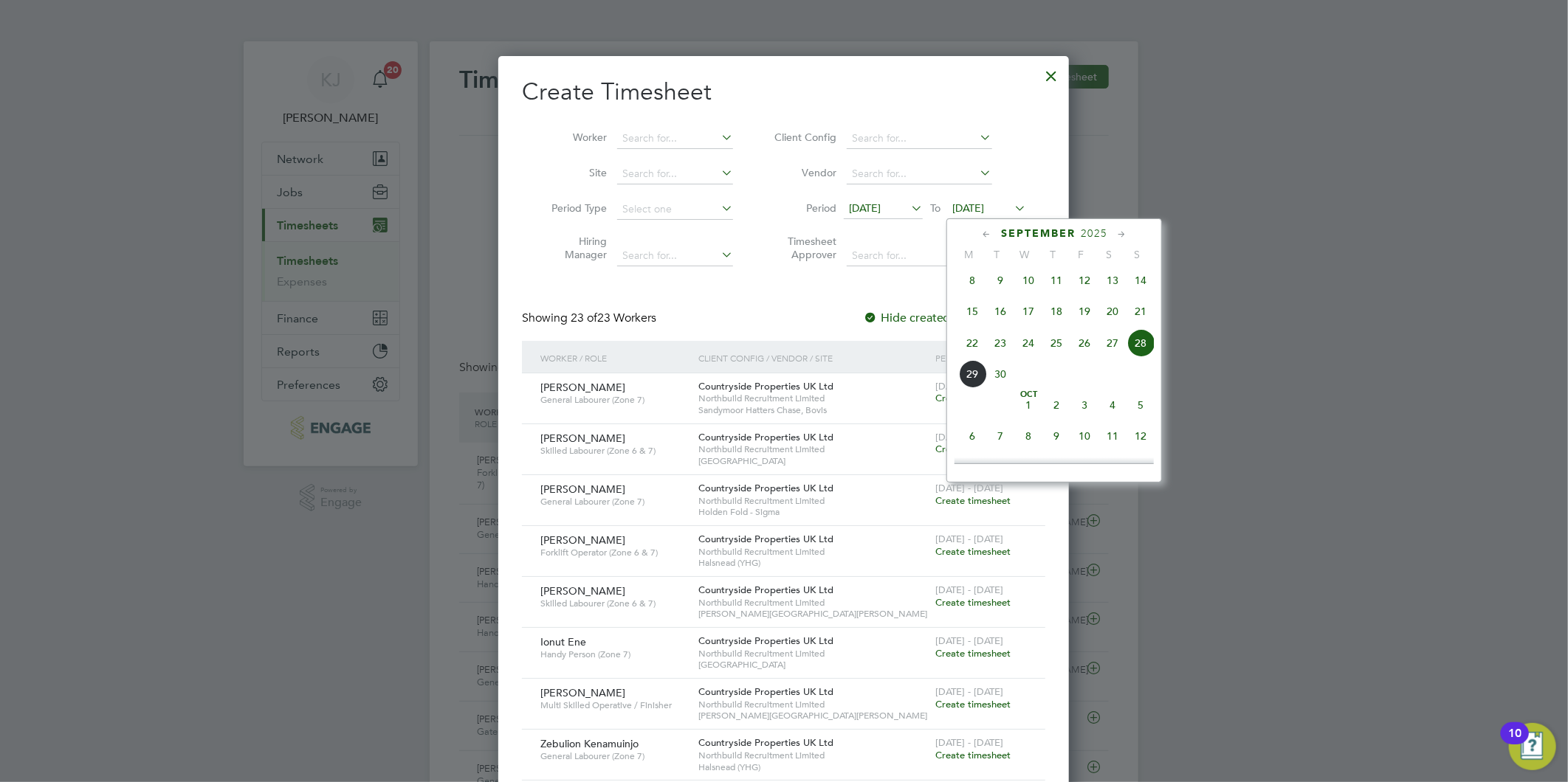
click at [1139, 350] on span "28" at bounding box center [1140, 342] width 28 height 28
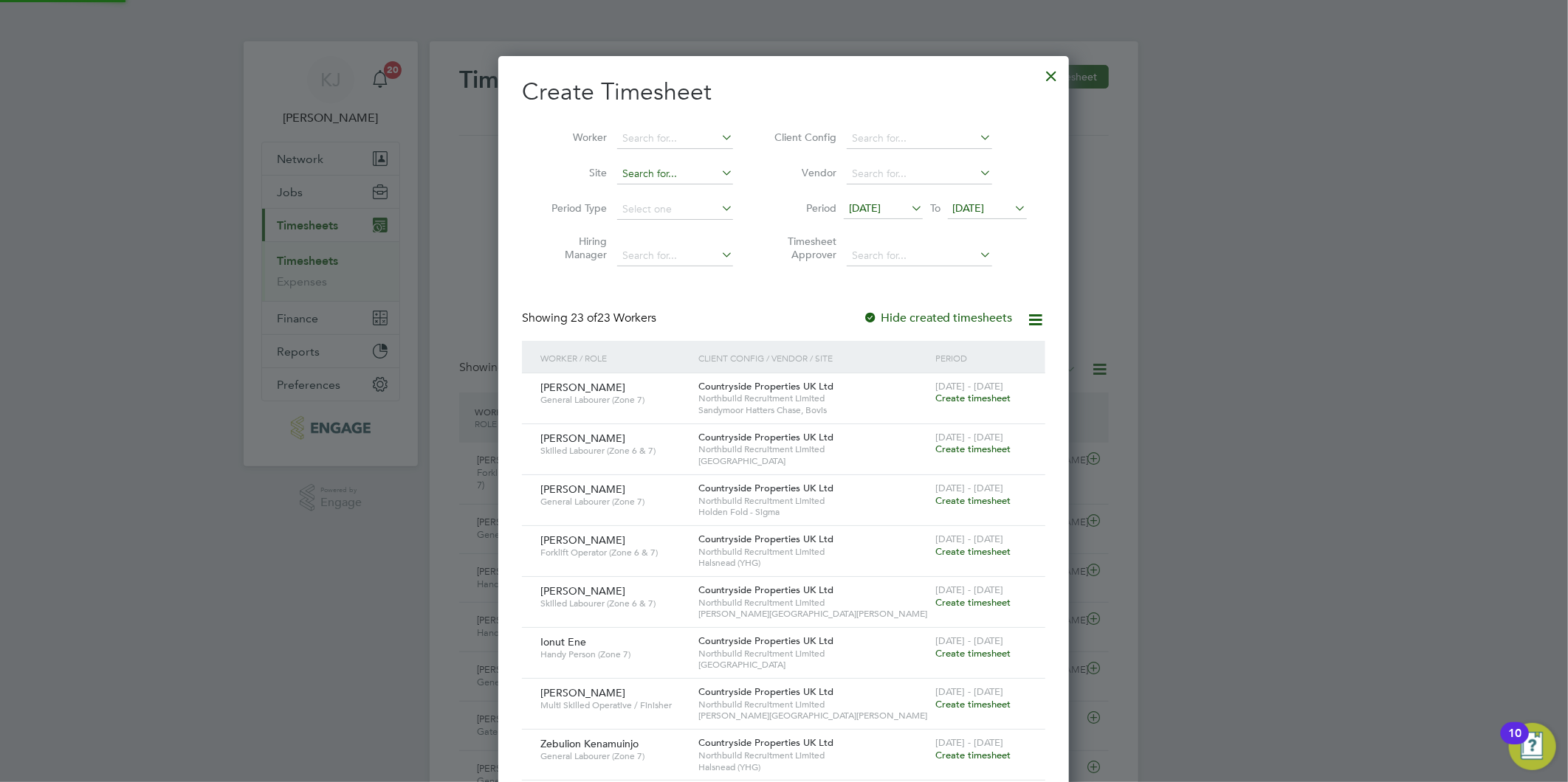
click at [642, 172] on input at bounding box center [674, 174] width 116 height 20
click at [676, 190] on li "Hol den Fold - Sigma" at bounding box center [674, 194] width 117 height 20
type input "Holden Fold - Sigma"
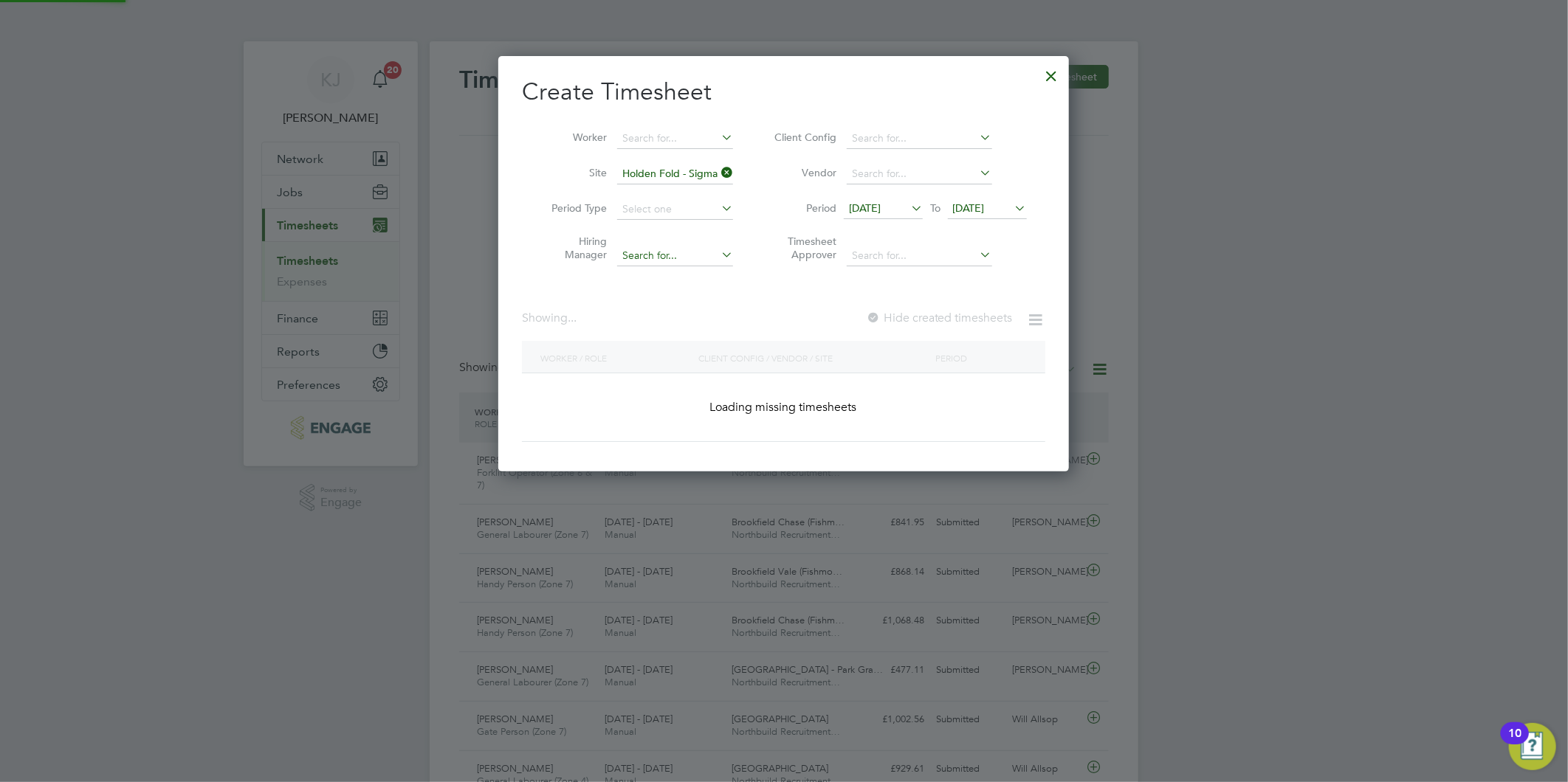
scroll to position [551, 571]
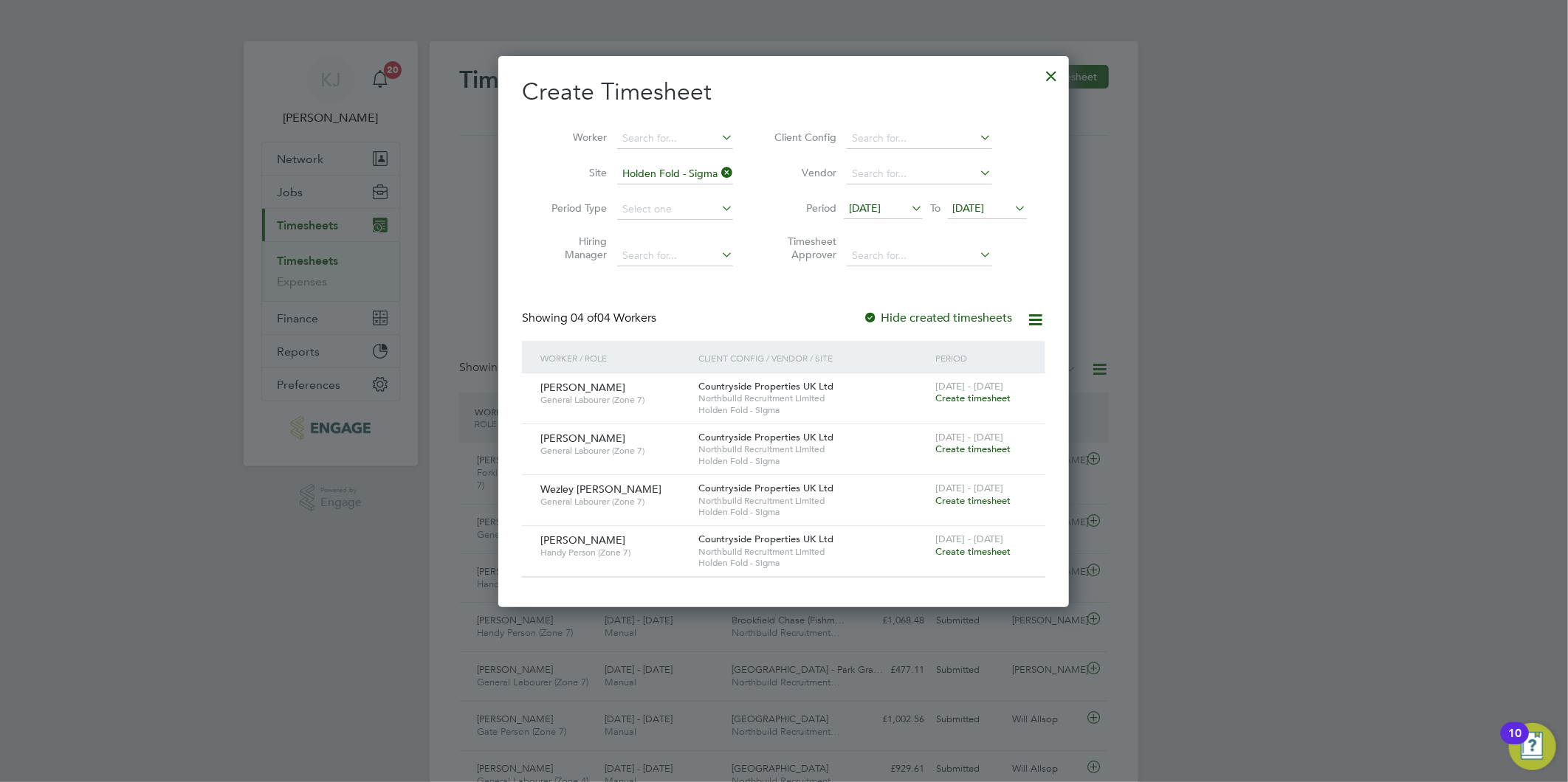
click at [978, 552] on span "Create timesheet" at bounding box center [972, 551] width 75 height 13
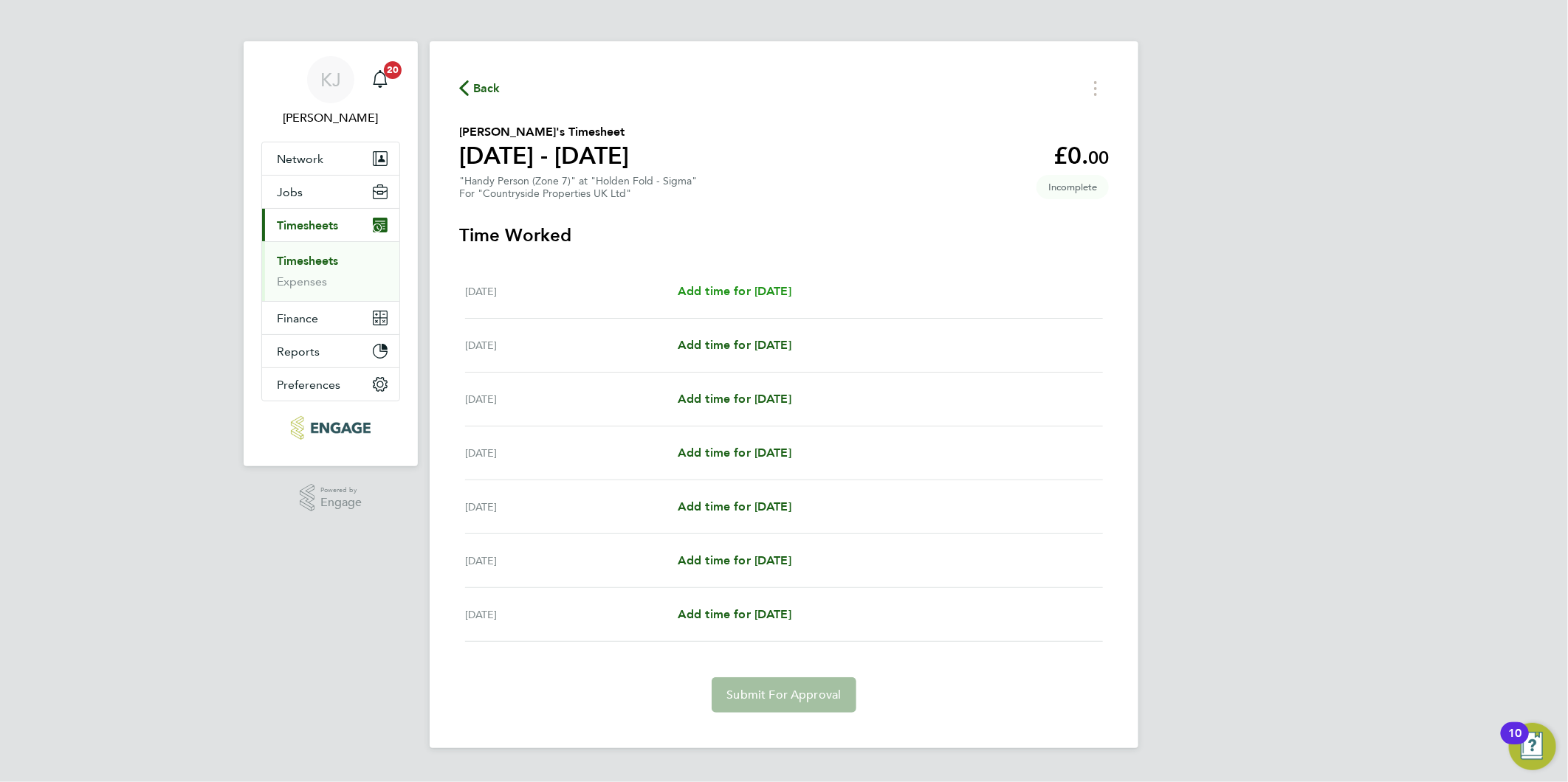
click at [720, 293] on span "Add time for Mon 22 Sep" at bounding box center [734, 291] width 114 height 14
select select "30"
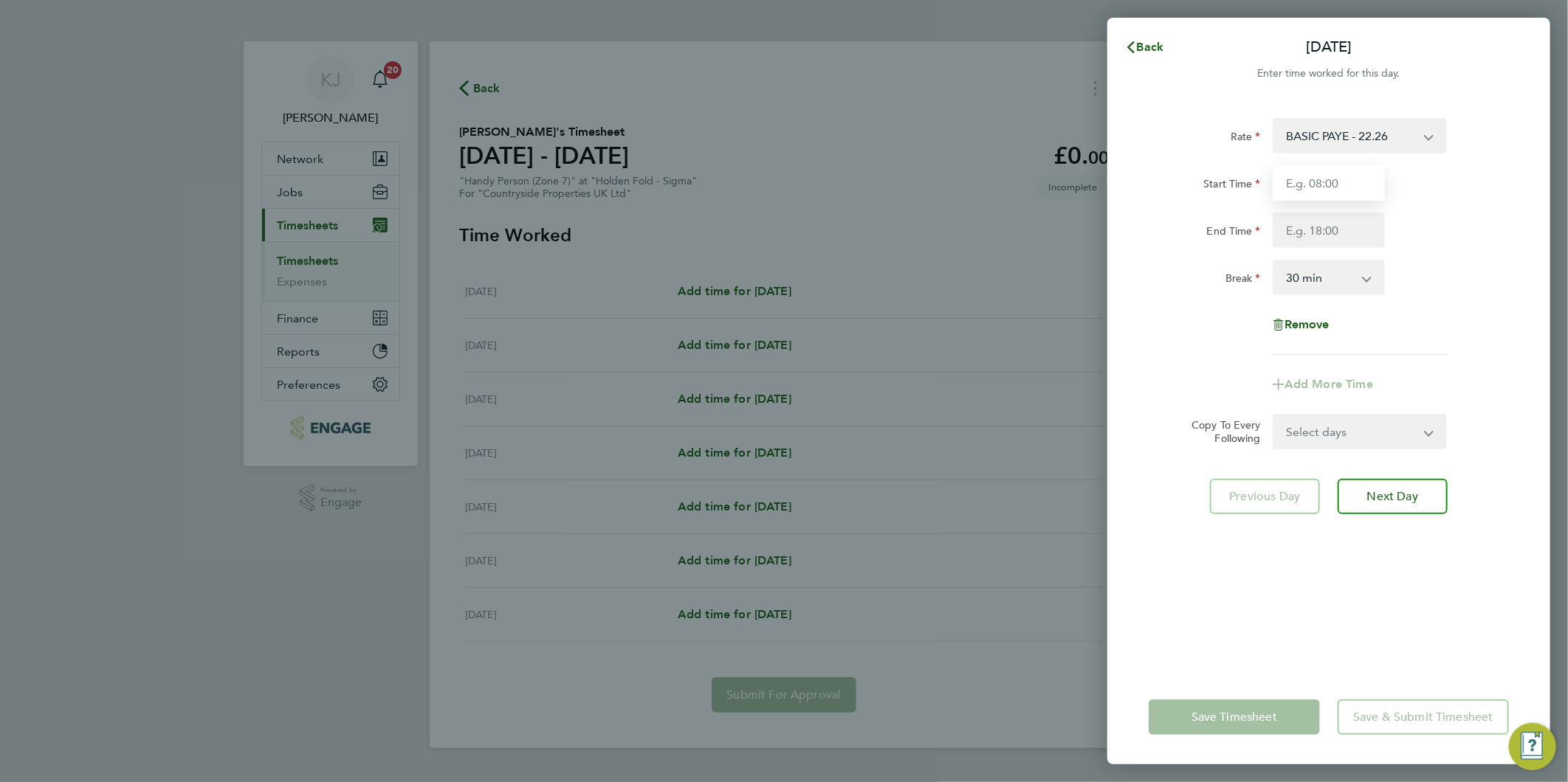
click at [1354, 171] on input "Start Time" at bounding box center [1328, 183] width 112 height 35
type input "07:30"
drag, startPoint x: 1326, startPoint y: 220, endPoint x: 1324, endPoint y: 227, distance: 7.3
click at [1326, 220] on input "End Time" at bounding box center [1328, 230] width 112 height 35
type input "16:30"
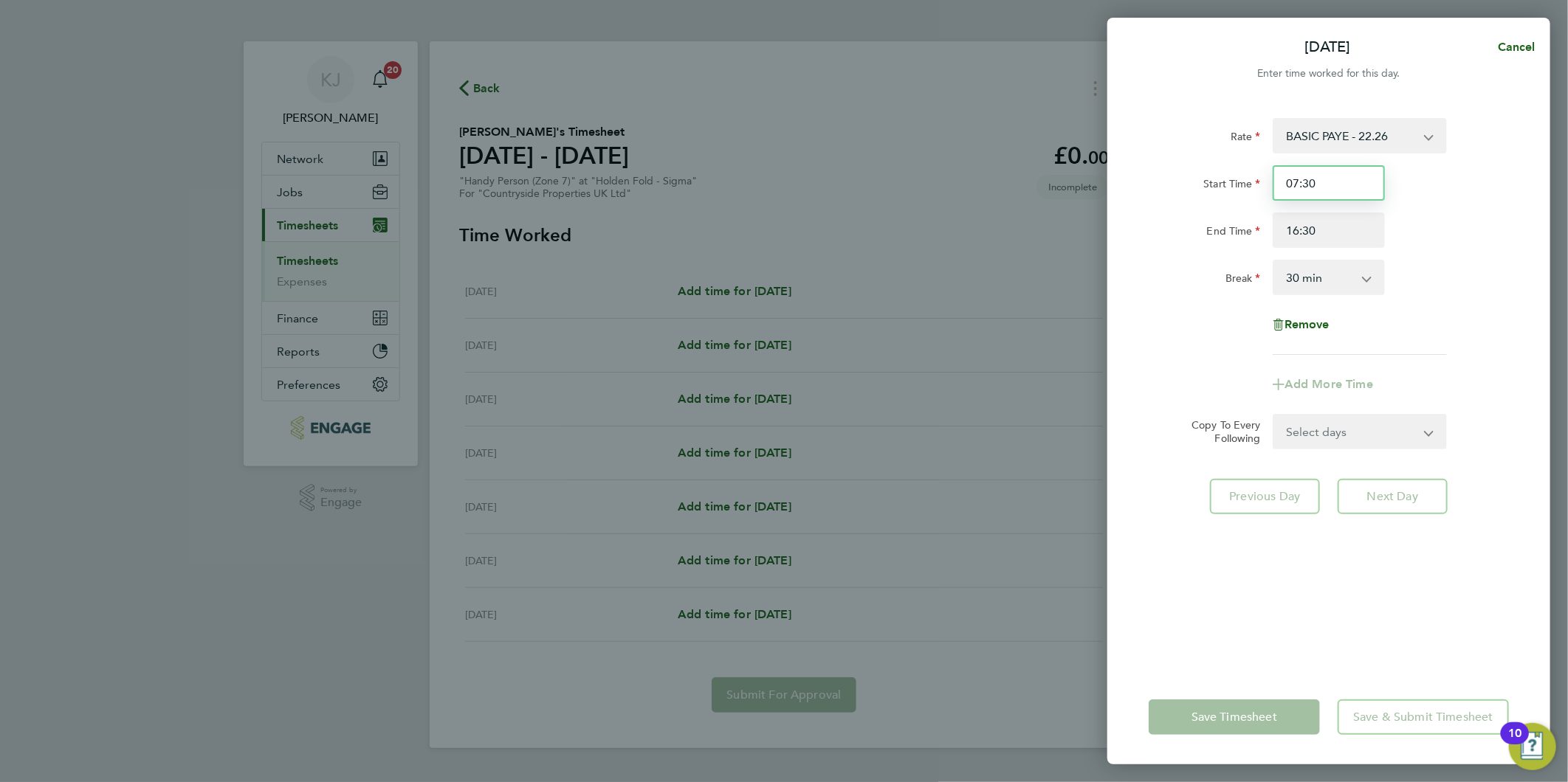
click at [1344, 179] on input "07:30" at bounding box center [1328, 183] width 112 height 35
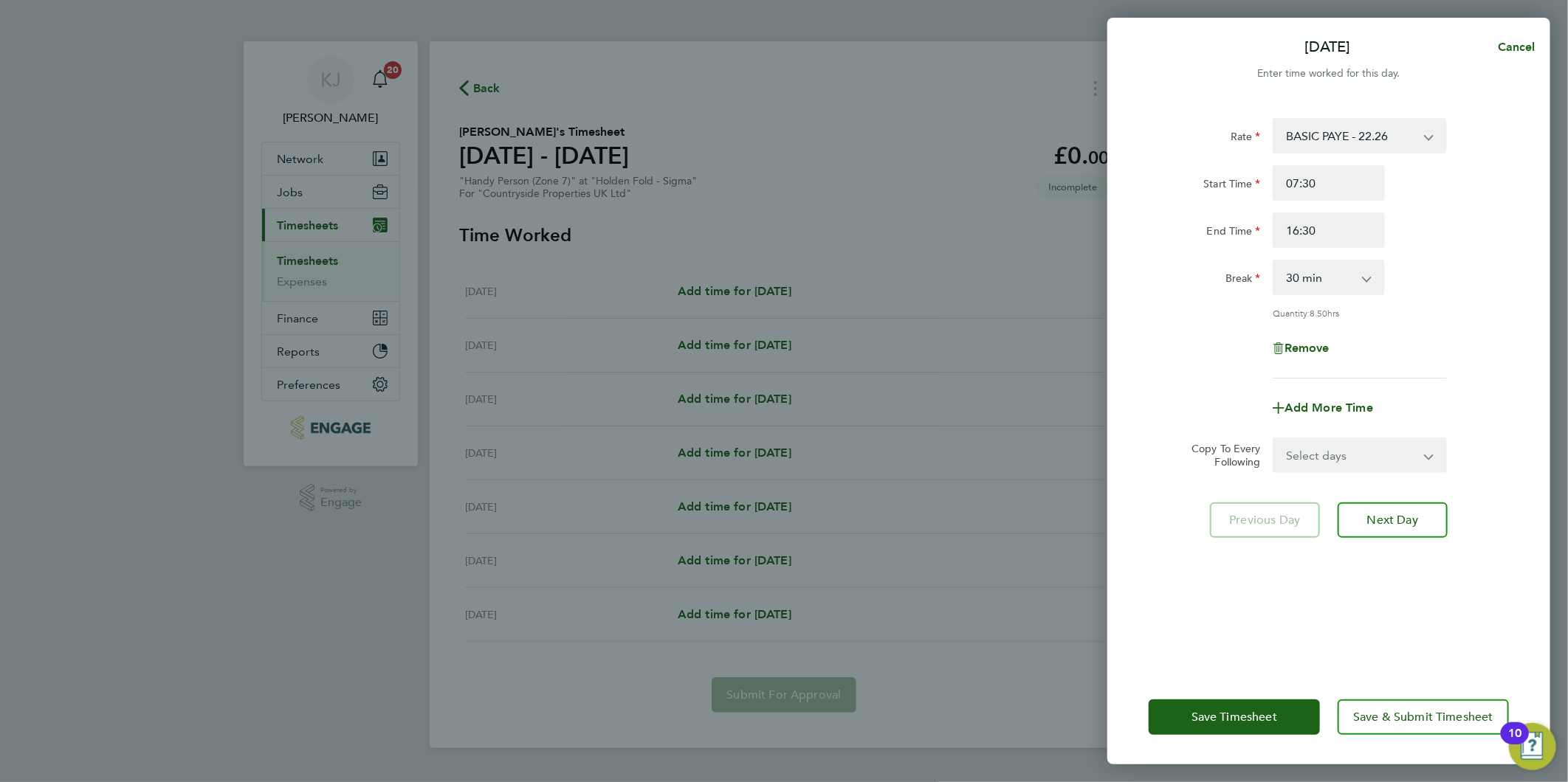
click at [1330, 451] on select "Select days Day Weekday (Mon-Fri) Weekend (Sat-Sun) Tuesday Wednesday Thursday …" at bounding box center [1352, 455] width 155 height 32
select select "WEEKDAY"
click at [1274, 439] on select "Select days Day Weekday (Mon-Fri) Weekend (Sat-Sun) Tuesday Wednesday Thursday …" at bounding box center [1352, 455] width 155 height 32
select select "[DATE]"
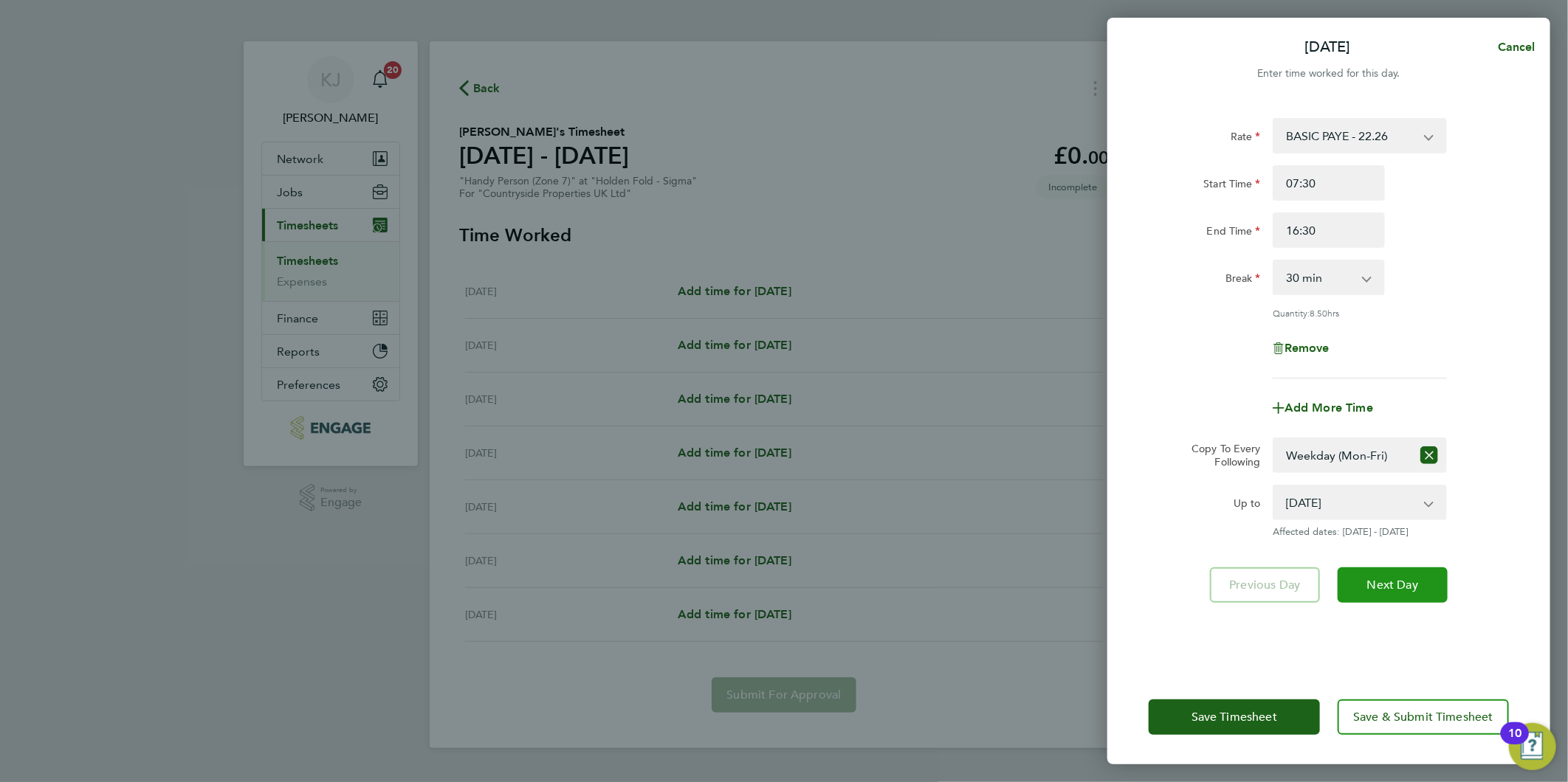
click at [1407, 588] on span "Next Day" at bounding box center [1392, 585] width 51 height 14
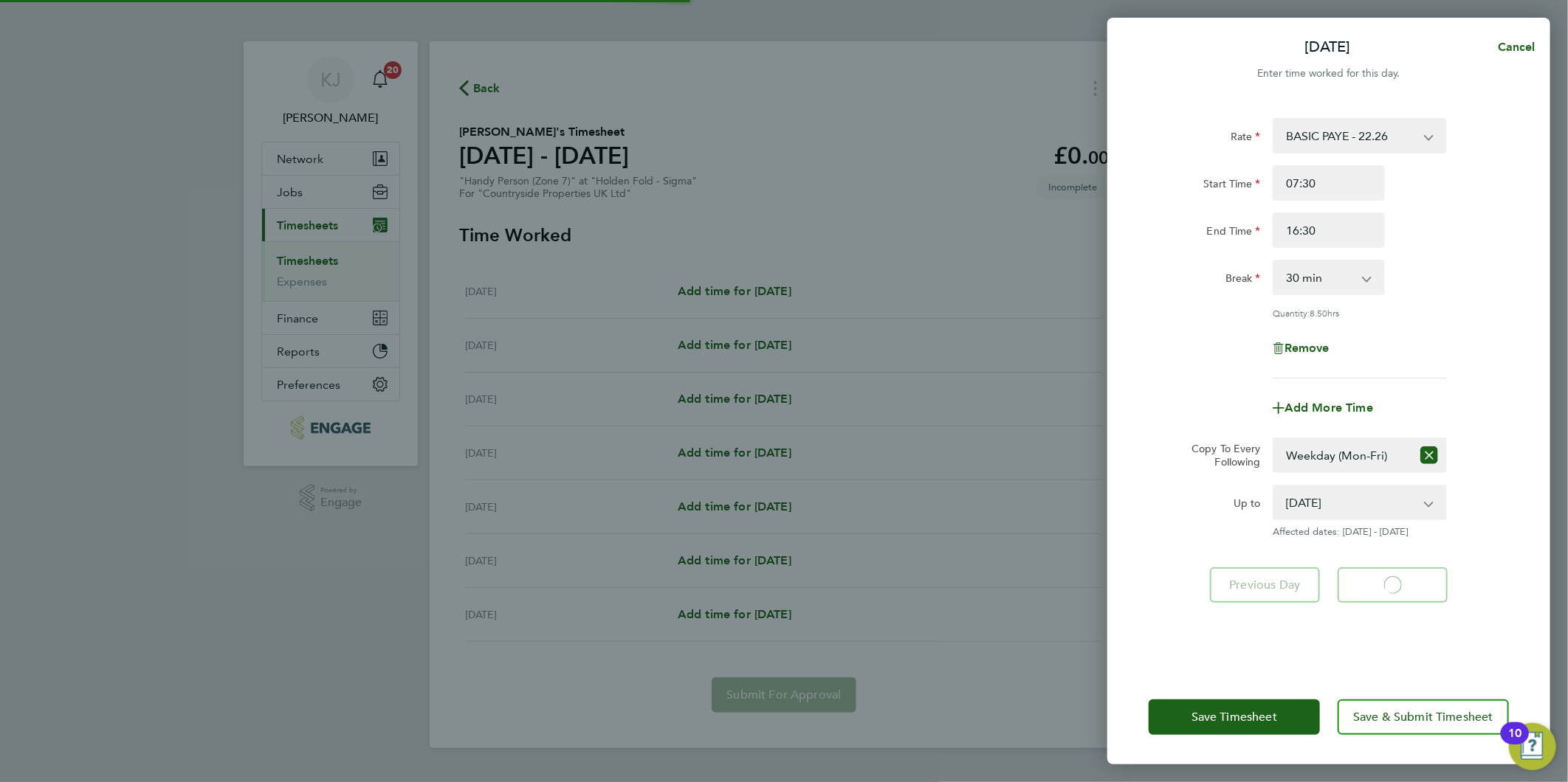
select select "30"
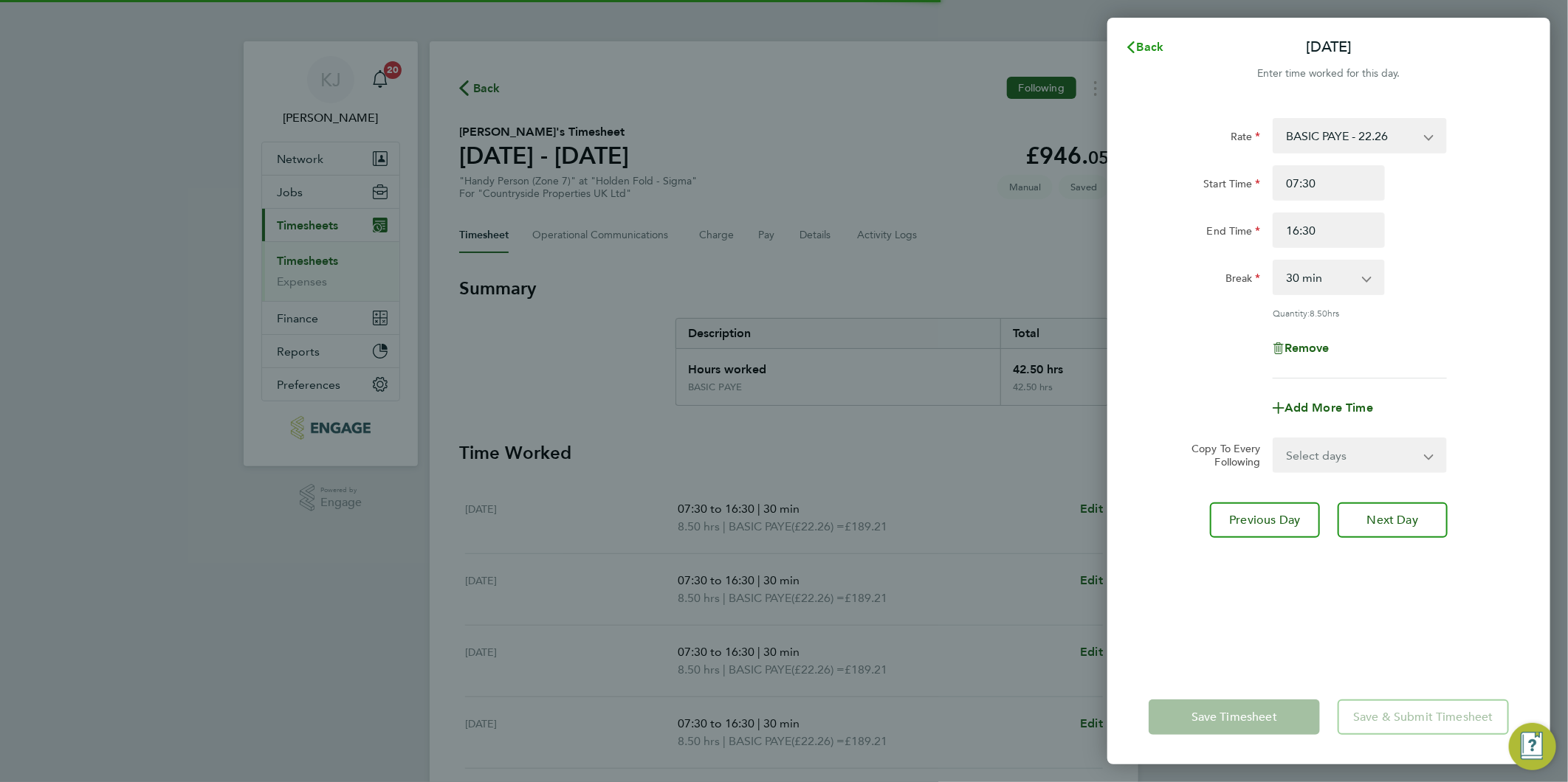
click at [1147, 44] on span "Back" at bounding box center [1150, 46] width 27 height 14
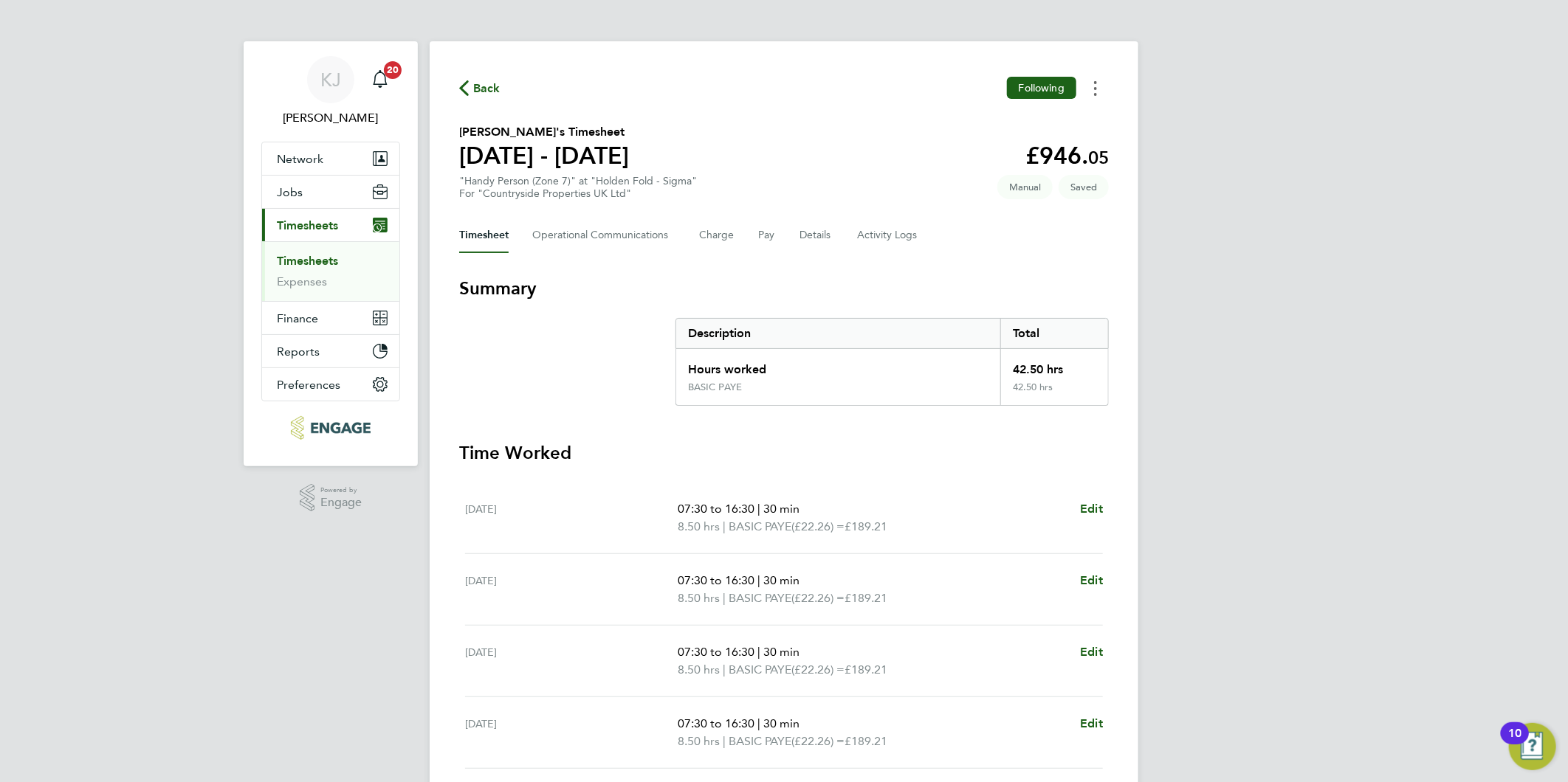
drag, startPoint x: 1095, startPoint y: 92, endPoint x: 1088, endPoint y: 98, distance: 9.2
click at [1095, 92] on icon "Timesheets Menu" at bounding box center [1095, 88] width 3 height 14
click at [1210, 516] on div "KJ Kirsty Jones Notifications 20 Applications: Network Team Members Businesses …" at bounding box center [784, 539] width 1568 height 1078
click at [1087, 576] on span "Edit" at bounding box center [1091, 580] width 23 height 14
select select "30"
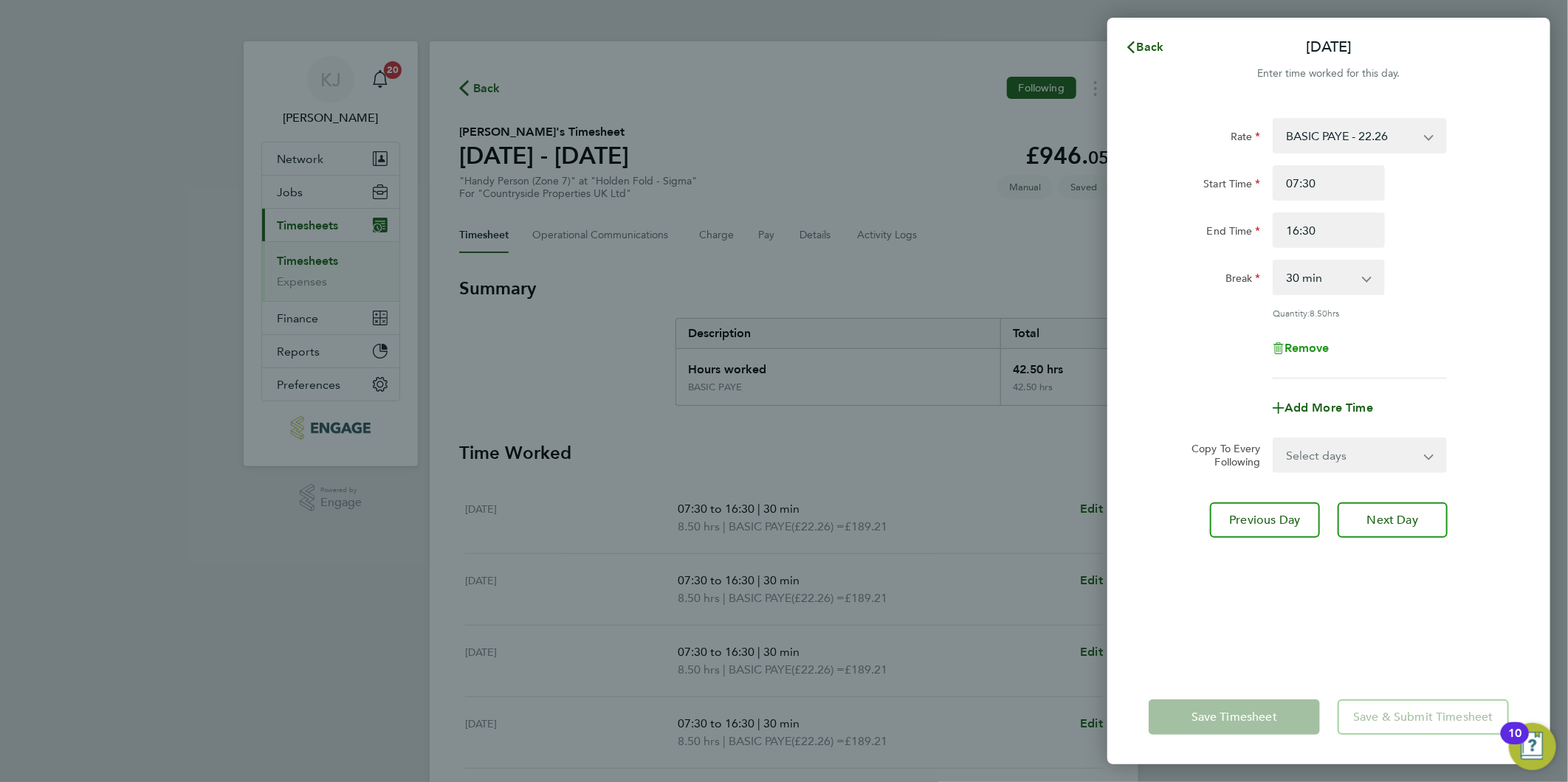
click at [1281, 345] on icon "button" at bounding box center [1279, 348] width 12 height 12
select select "null"
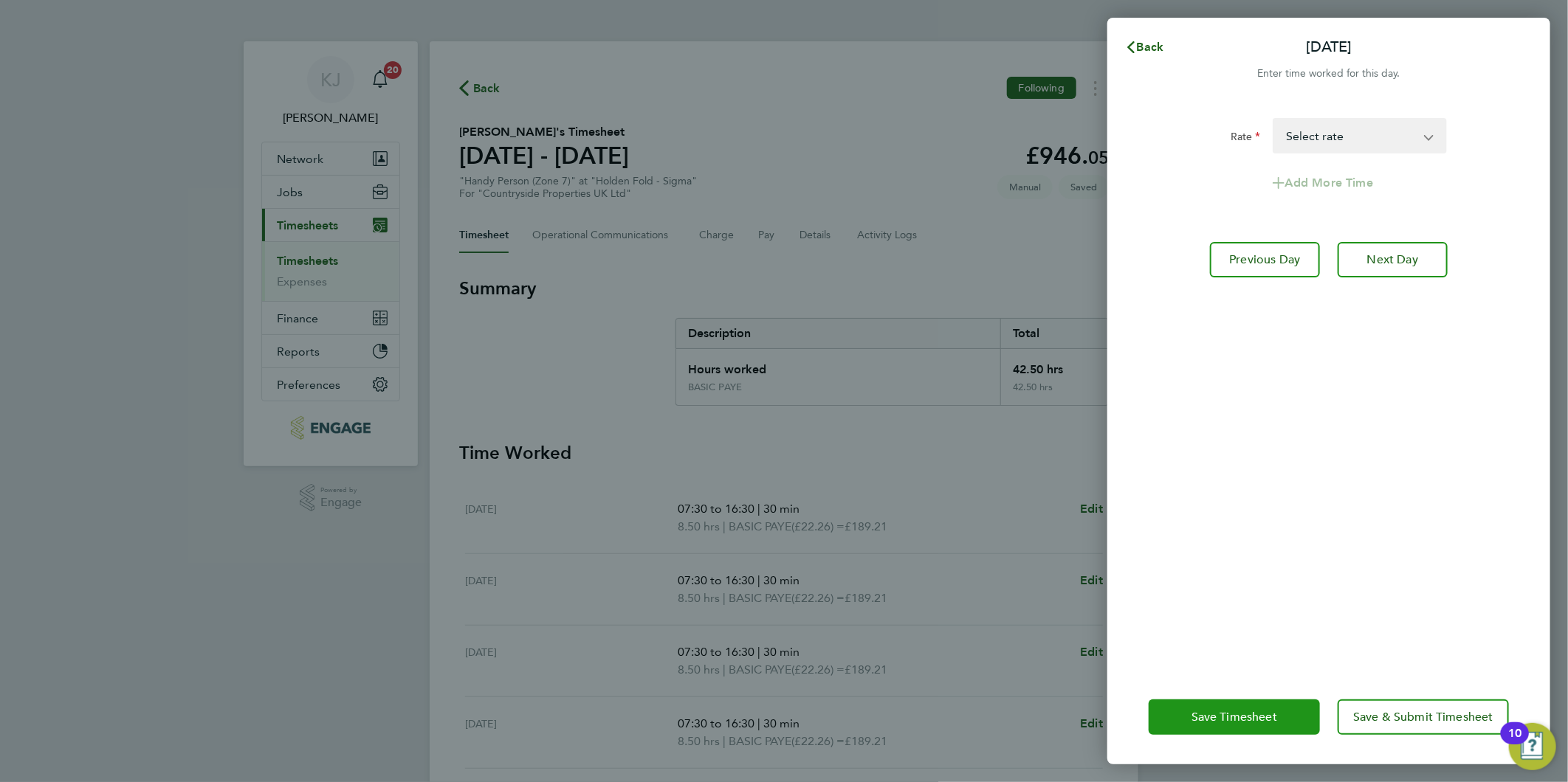
click at [1238, 728] on button "Save Timesheet" at bounding box center [1234, 717] width 171 height 35
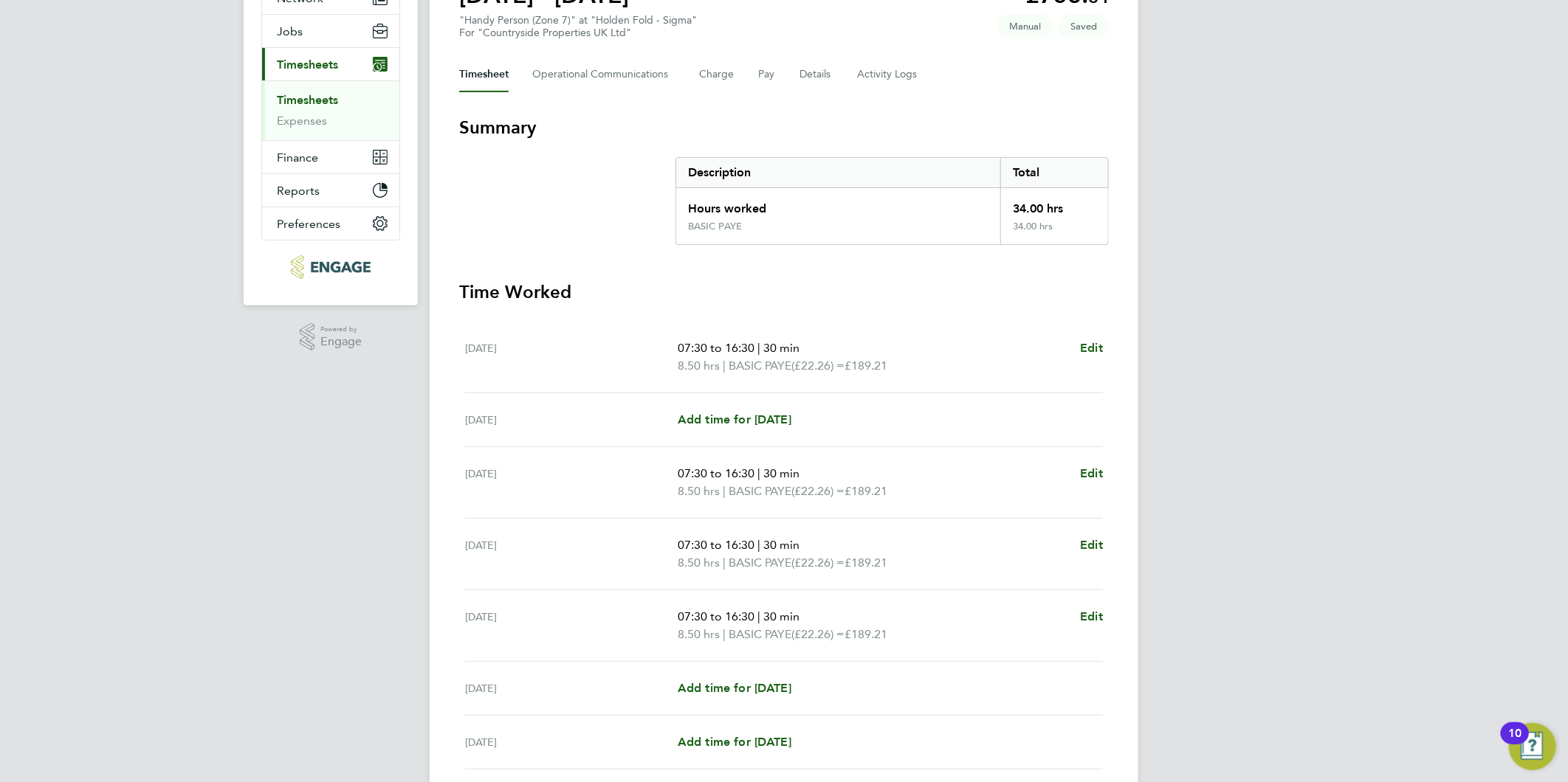
scroll to position [164, 0]
click at [1095, 608] on span "Edit" at bounding box center [1091, 613] width 23 height 14
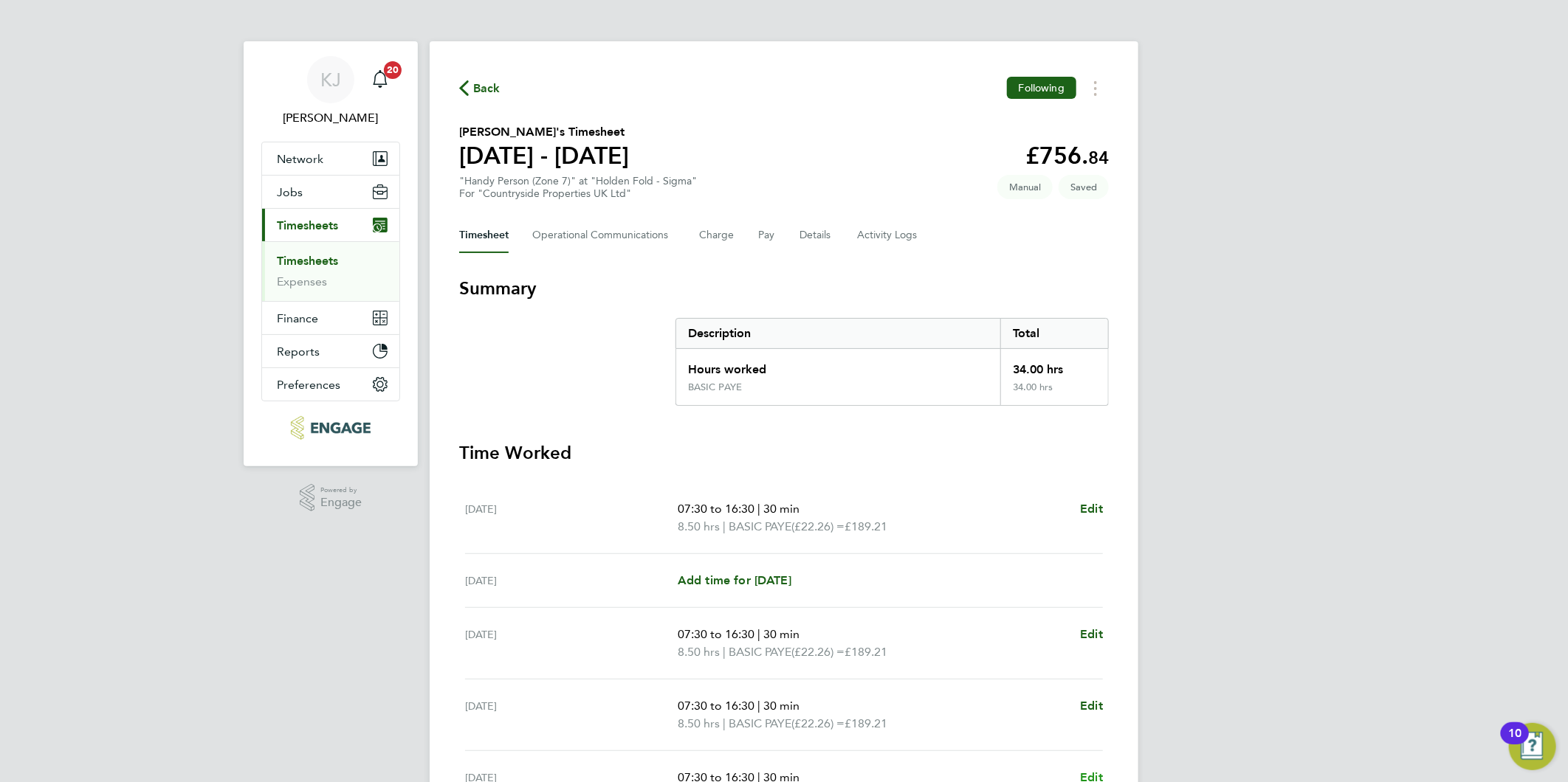
select select "30"
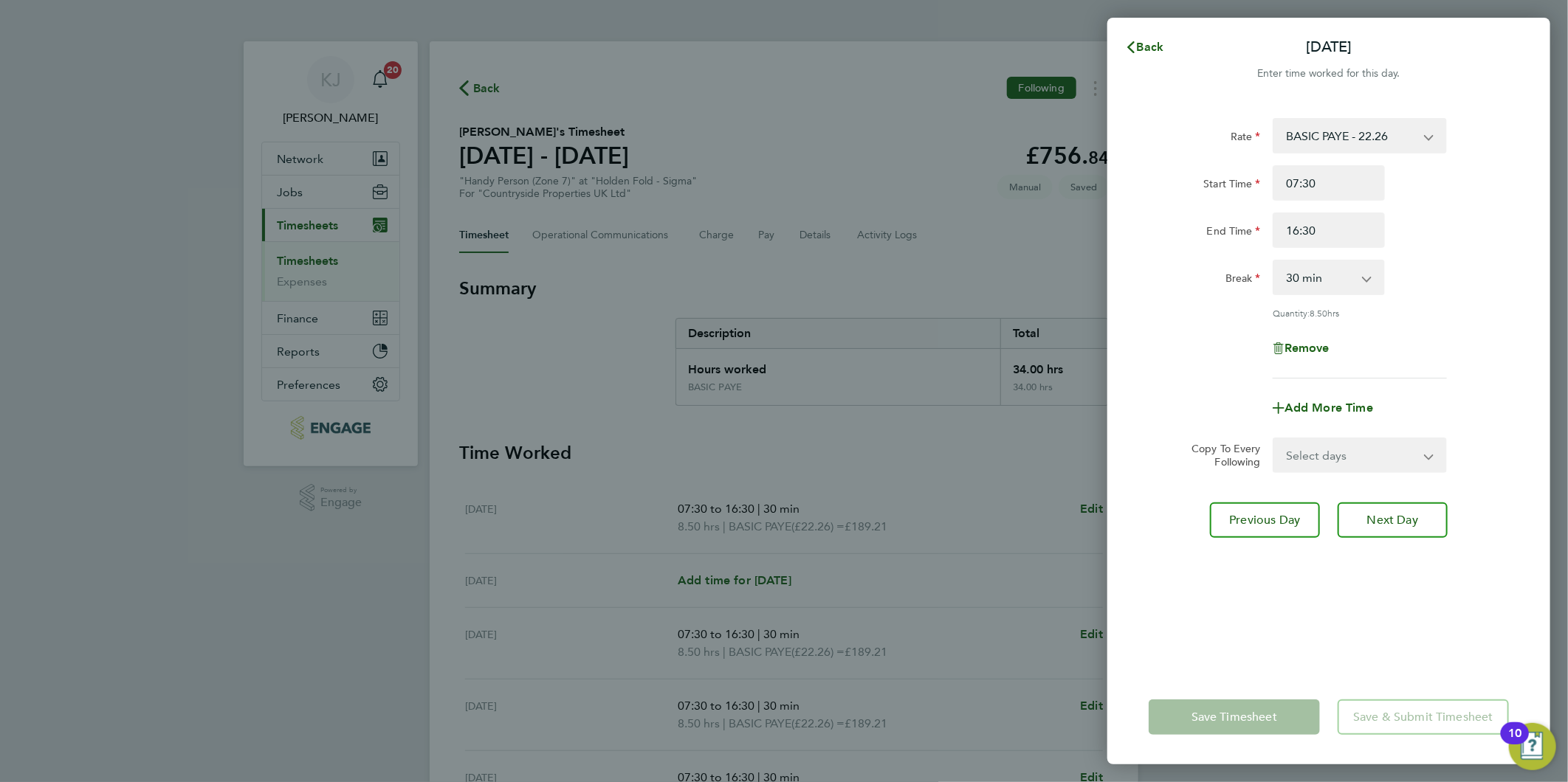
click at [1305, 331] on div "Remove" at bounding box center [1328, 348] width 124 height 35
drag, startPoint x: 1304, startPoint y: 343, endPoint x: 1352, endPoint y: 397, distance: 72.2
click at [1304, 344] on span "Remove" at bounding box center [1306, 348] width 45 height 14
select select "null"
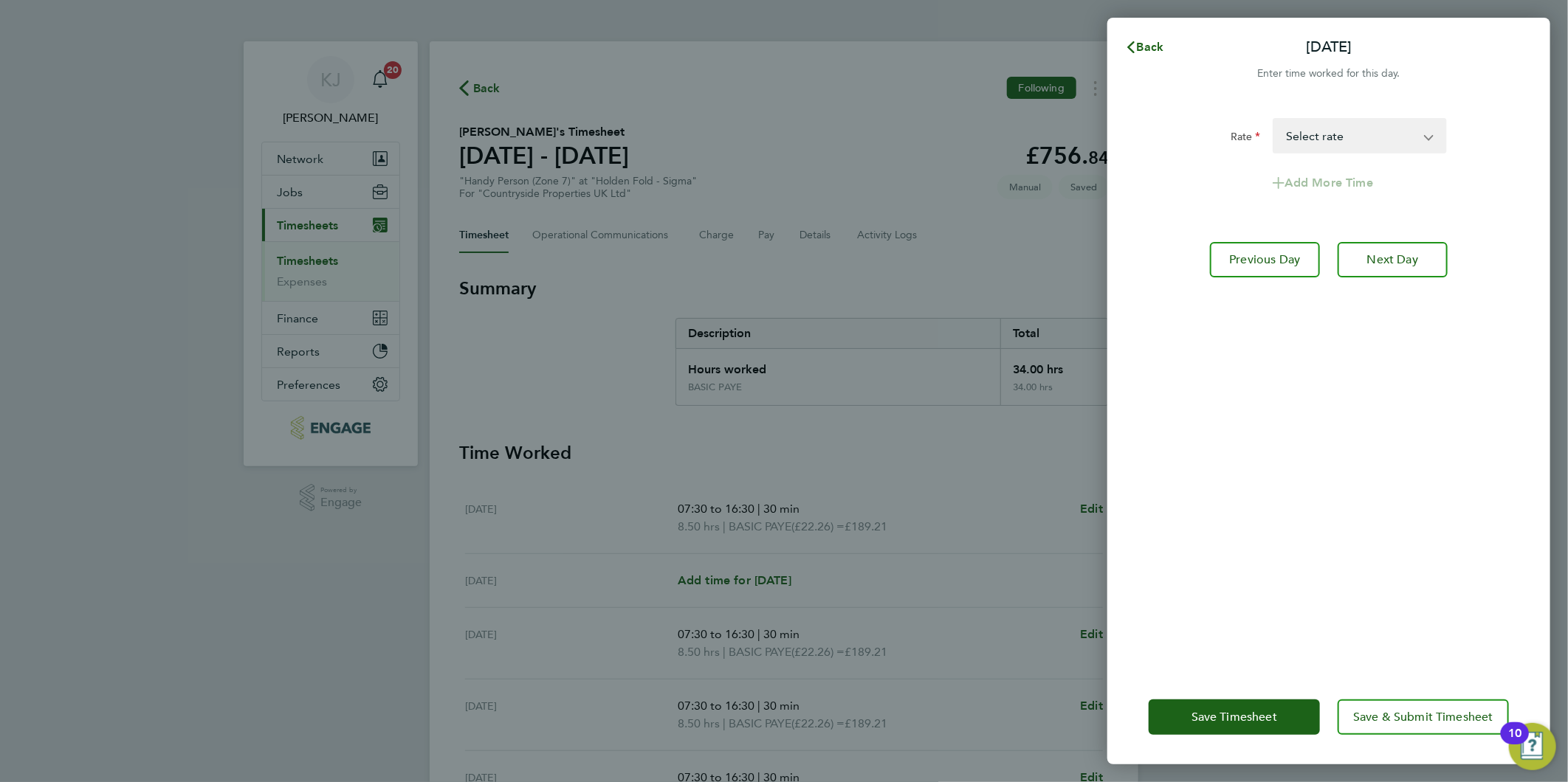
click at [1246, 697] on div "Save Timesheet Save & Submit Timesheet" at bounding box center [1328, 717] width 443 height 94
drag, startPoint x: 1238, startPoint y: 715, endPoint x: 1052, endPoint y: 741, distance: 187.8
click at [1235, 712] on span "Save Timesheet" at bounding box center [1234, 716] width 85 height 14
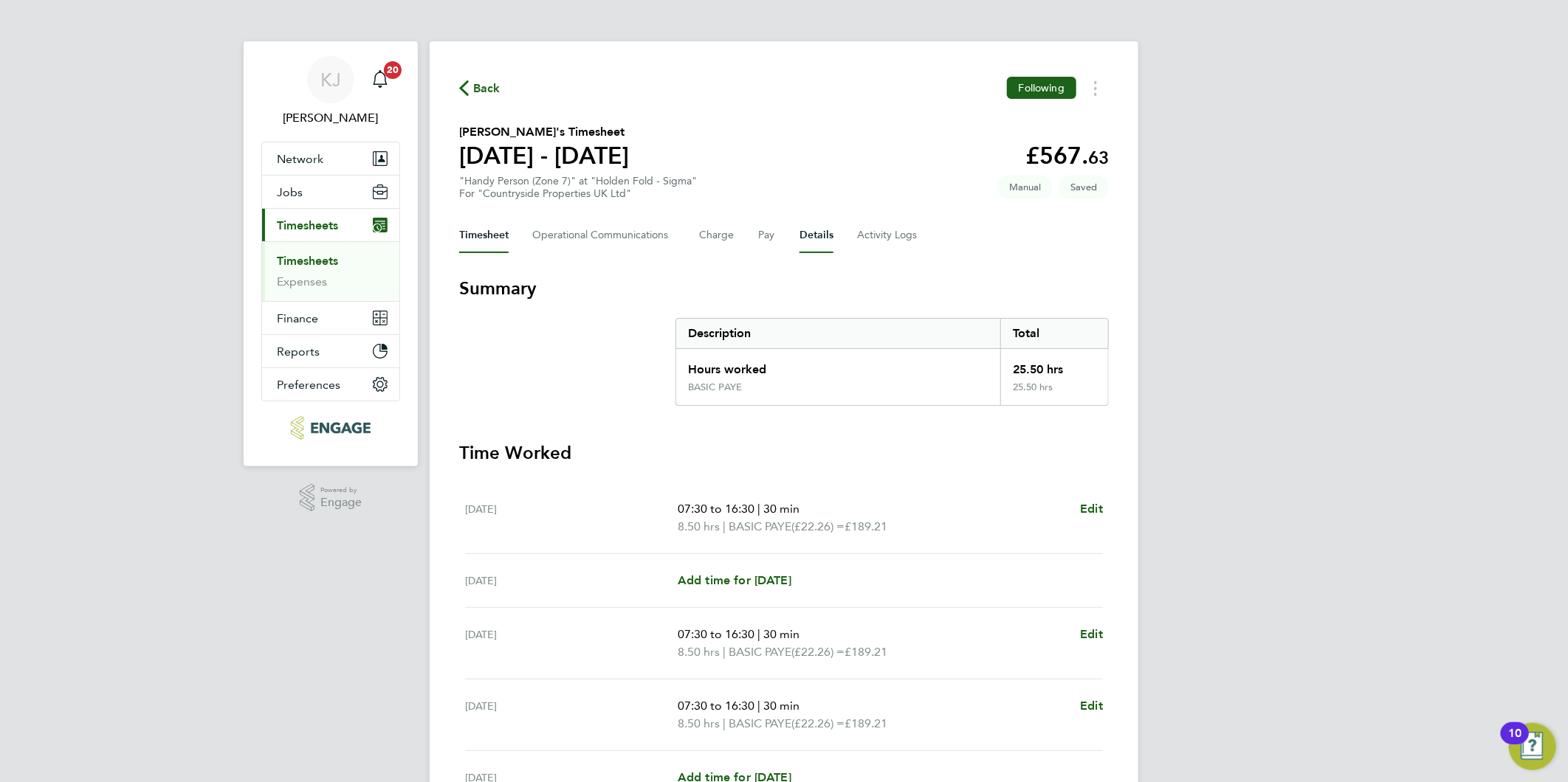
click at [807, 232] on button "Details" at bounding box center [816, 235] width 34 height 35
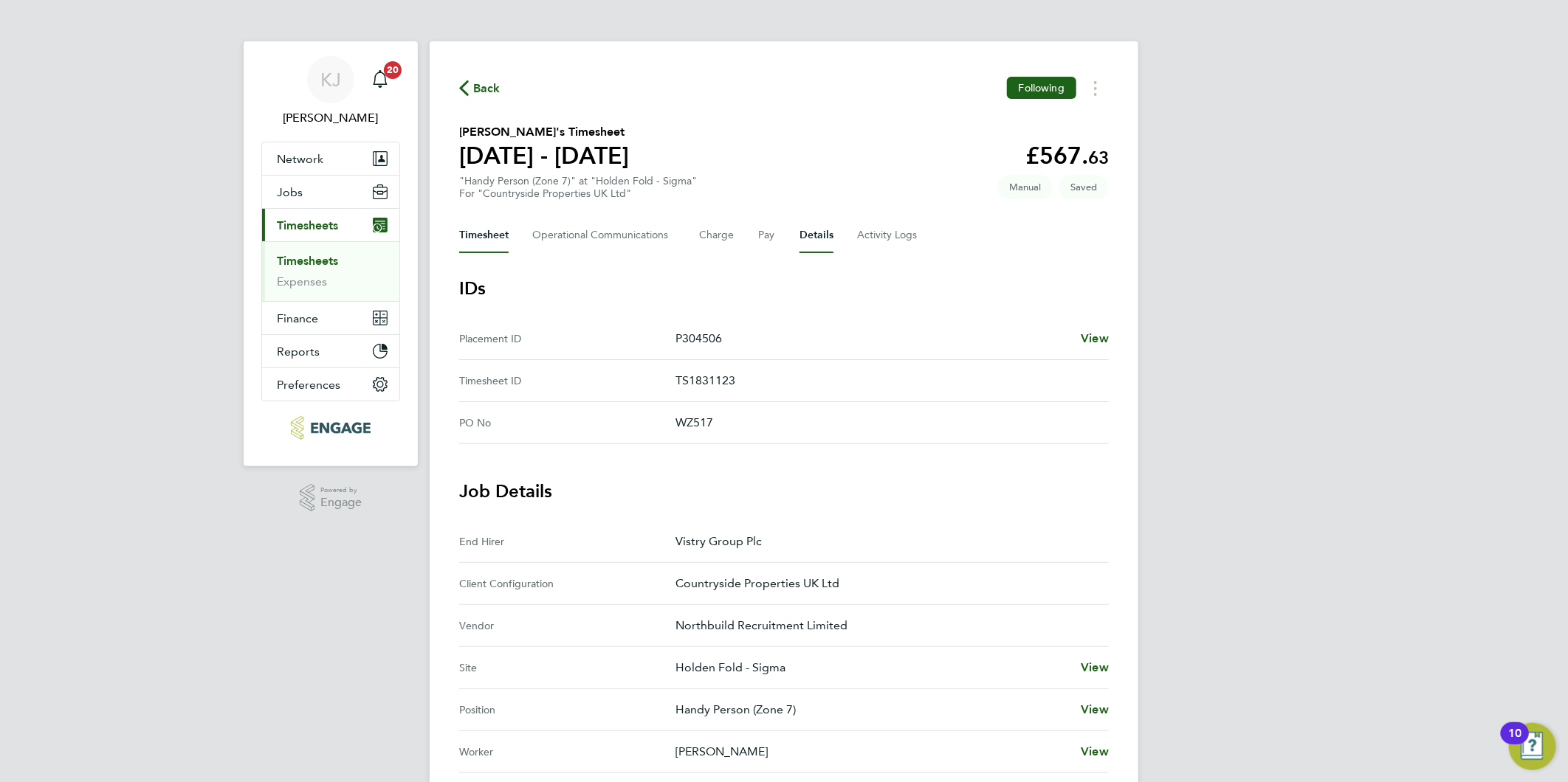
click at [468, 225] on button "Timesheet" at bounding box center [484, 235] width 50 height 35
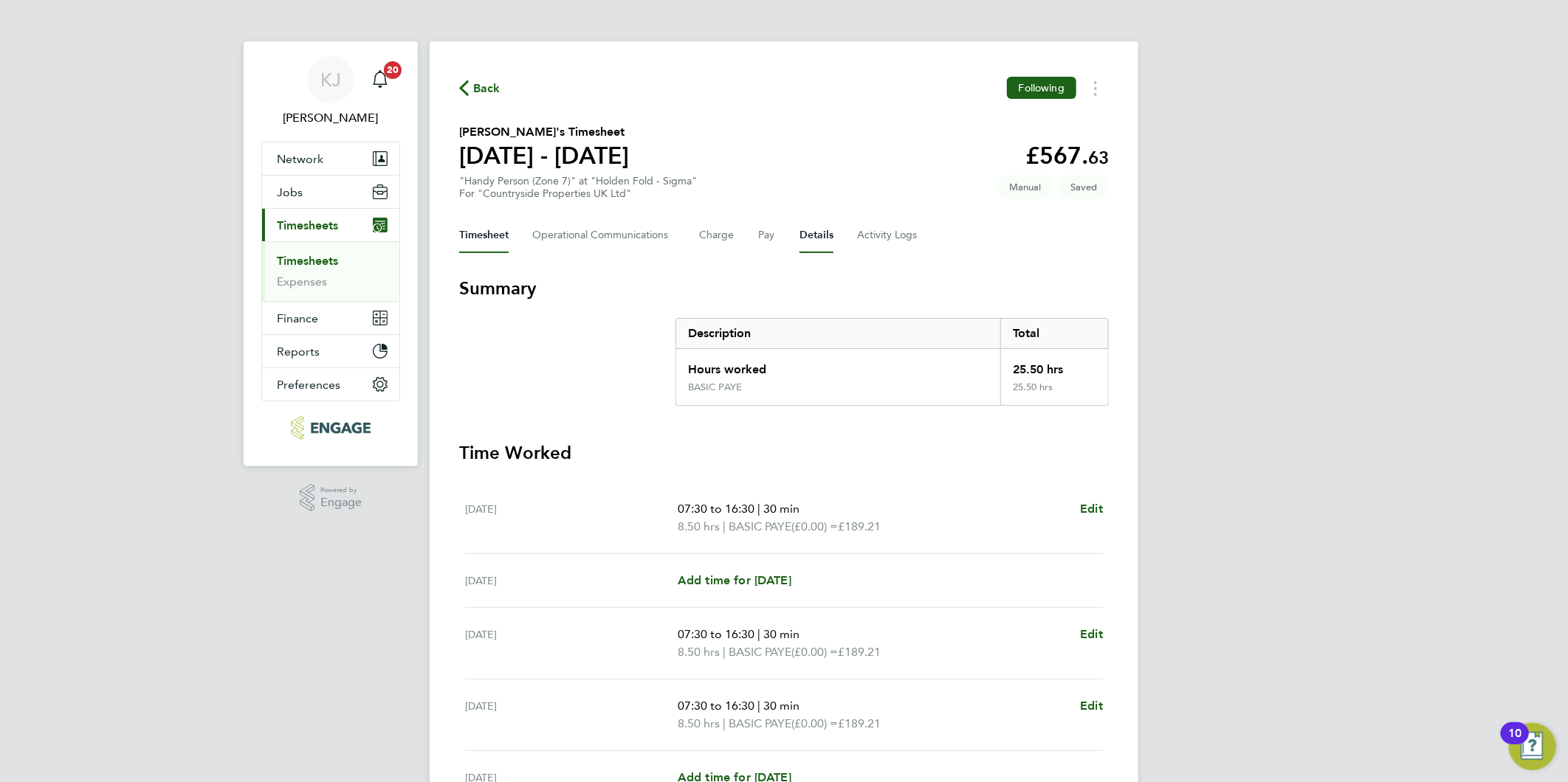
drag, startPoint x: 801, startPoint y: 233, endPoint x: 794, endPoint y: 242, distance: 11.4
click at [802, 233] on button "Details" at bounding box center [816, 235] width 34 height 35
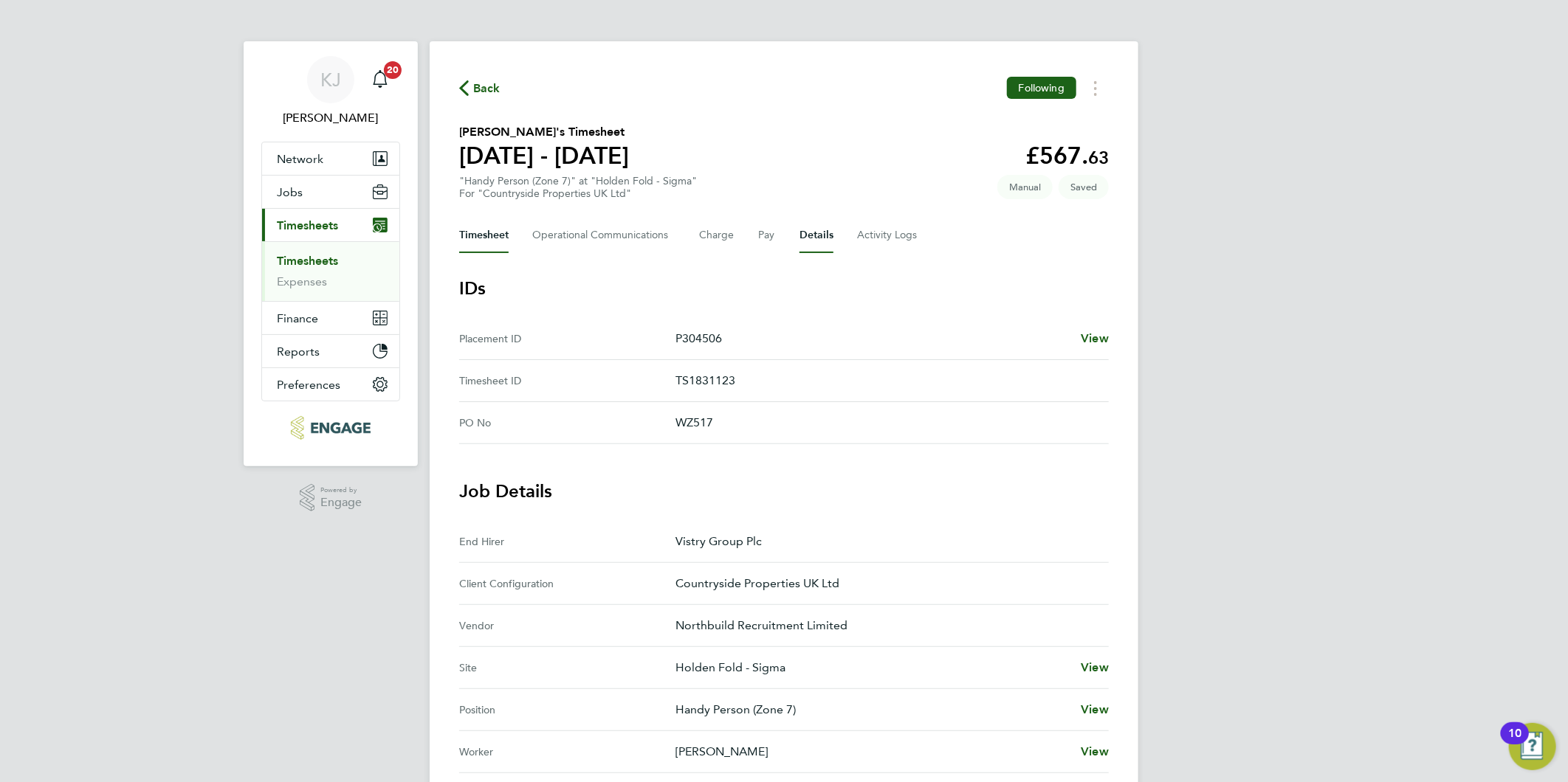
drag, startPoint x: 680, startPoint y: 264, endPoint x: 506, endPoint y: 233, distance: 176.7
click at [506, 233] on button "Timesheet" at bounding box center [484, 235] width 50 height 35
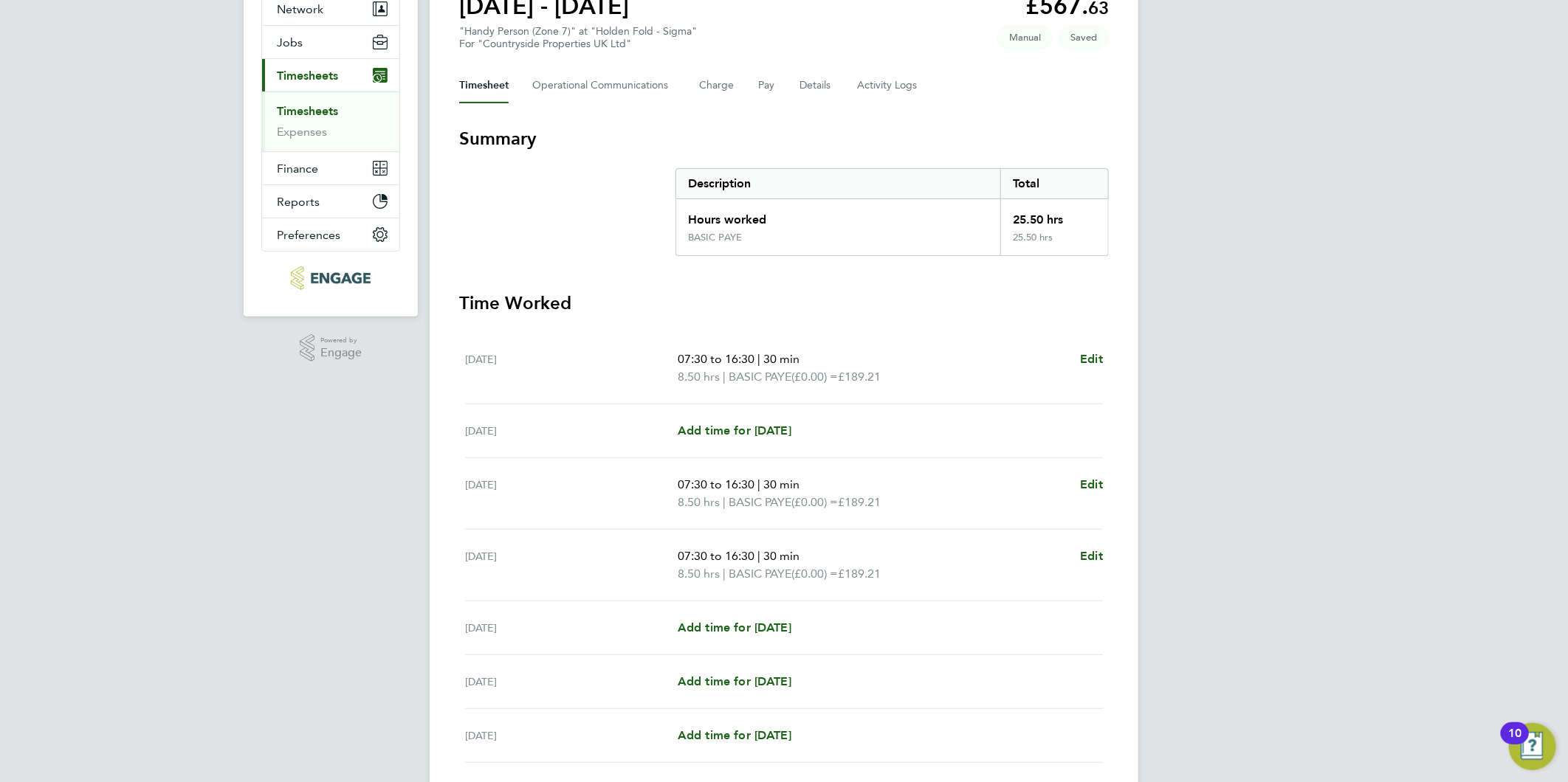
scroll to position [259, 0]
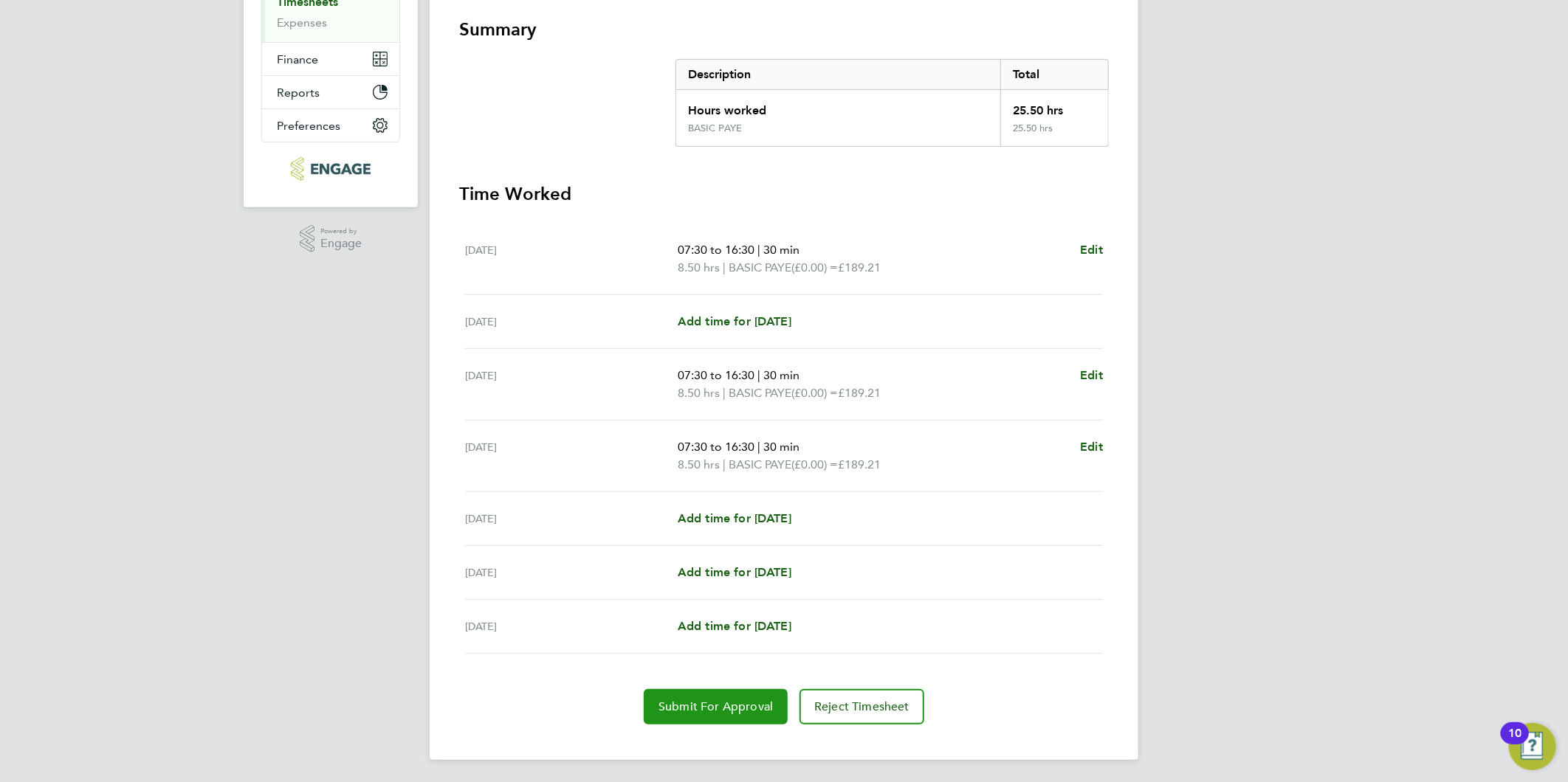
click at [682, 696] on button "Submit For Approval" at bounding box center [716, 707] width 144 height 35
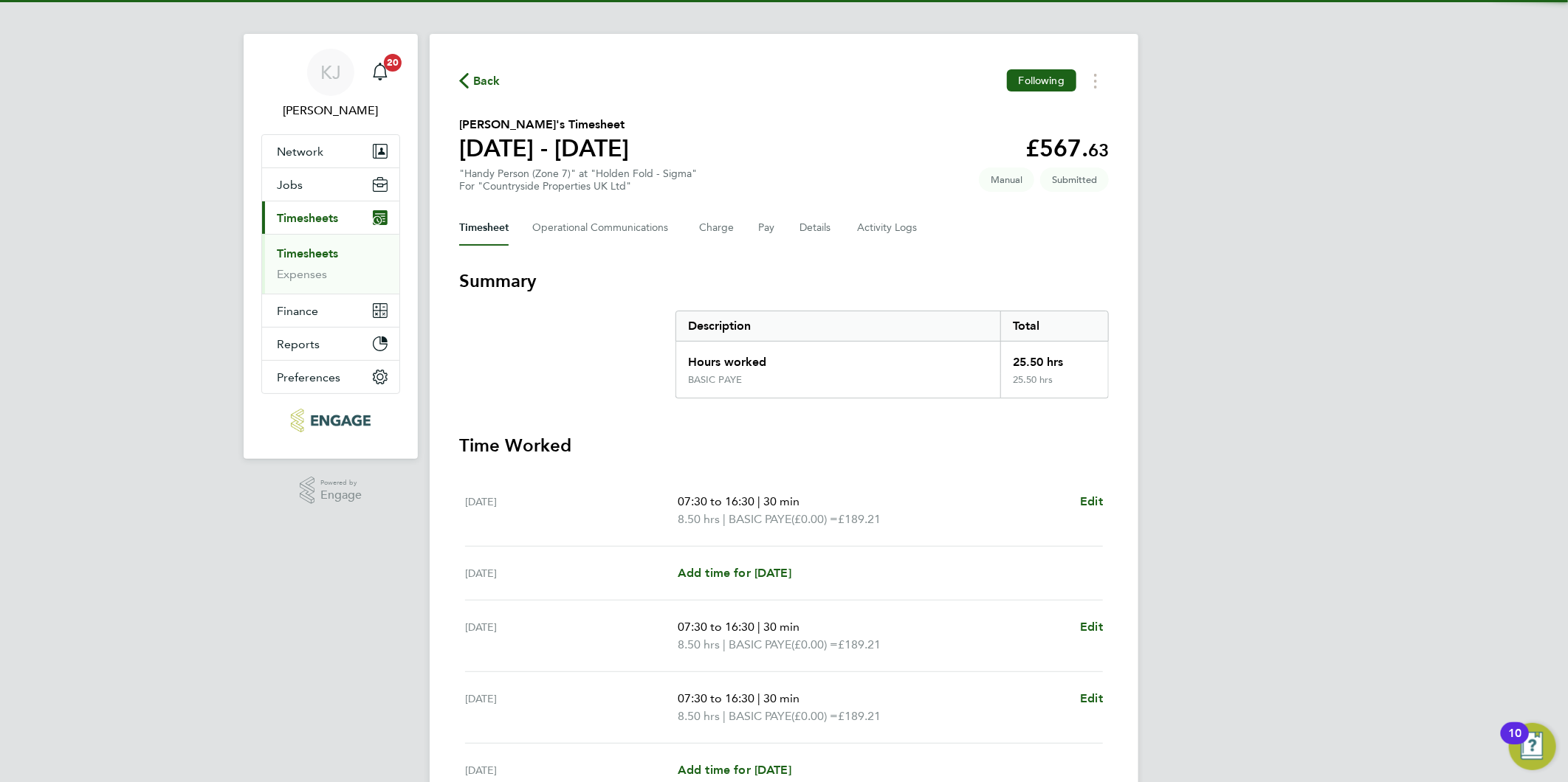
scroll to position [0, 0]
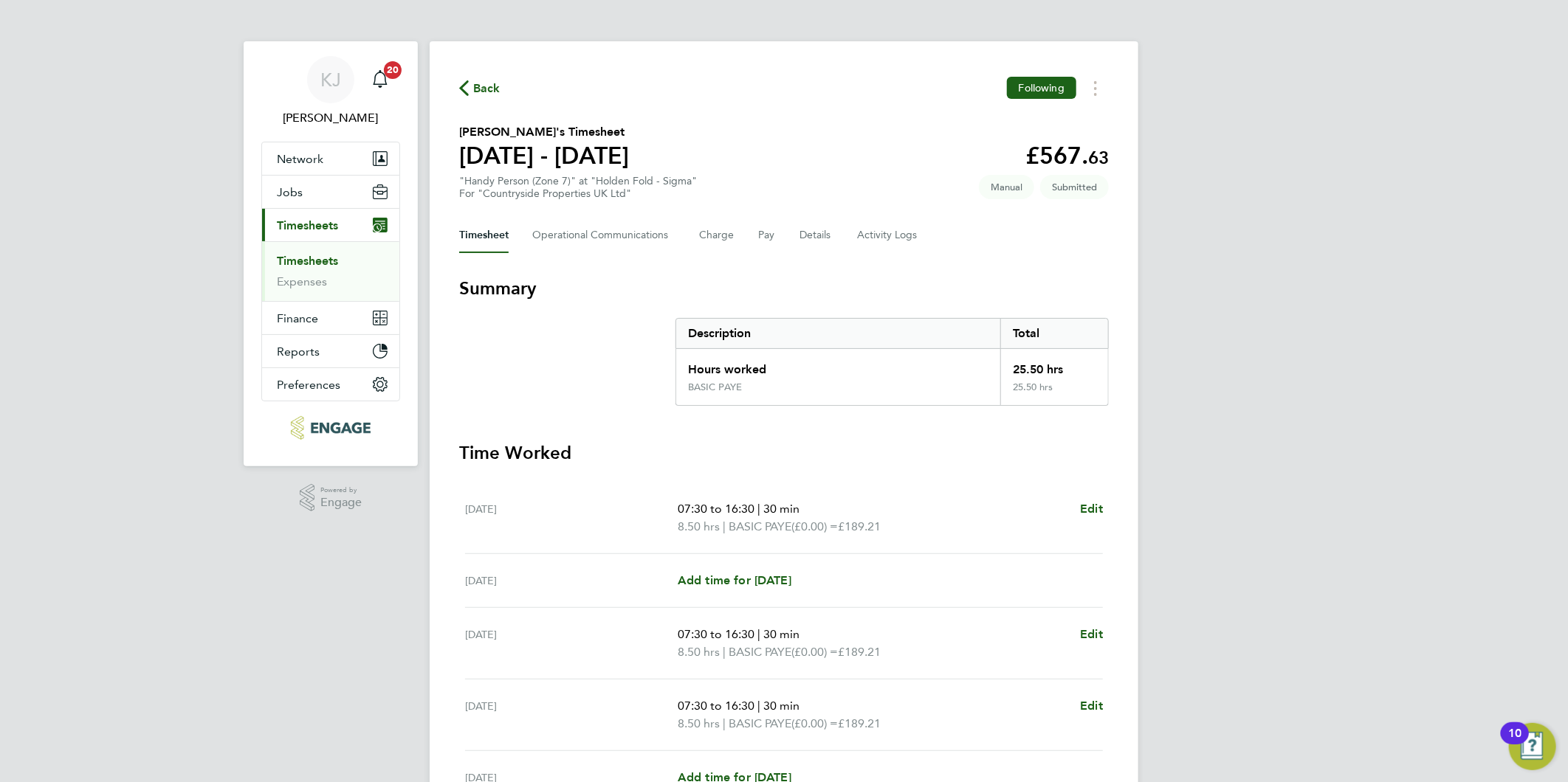
click at [297, 254] on link "Timesheets" at bounding box center [307, 261] width 62 height 14
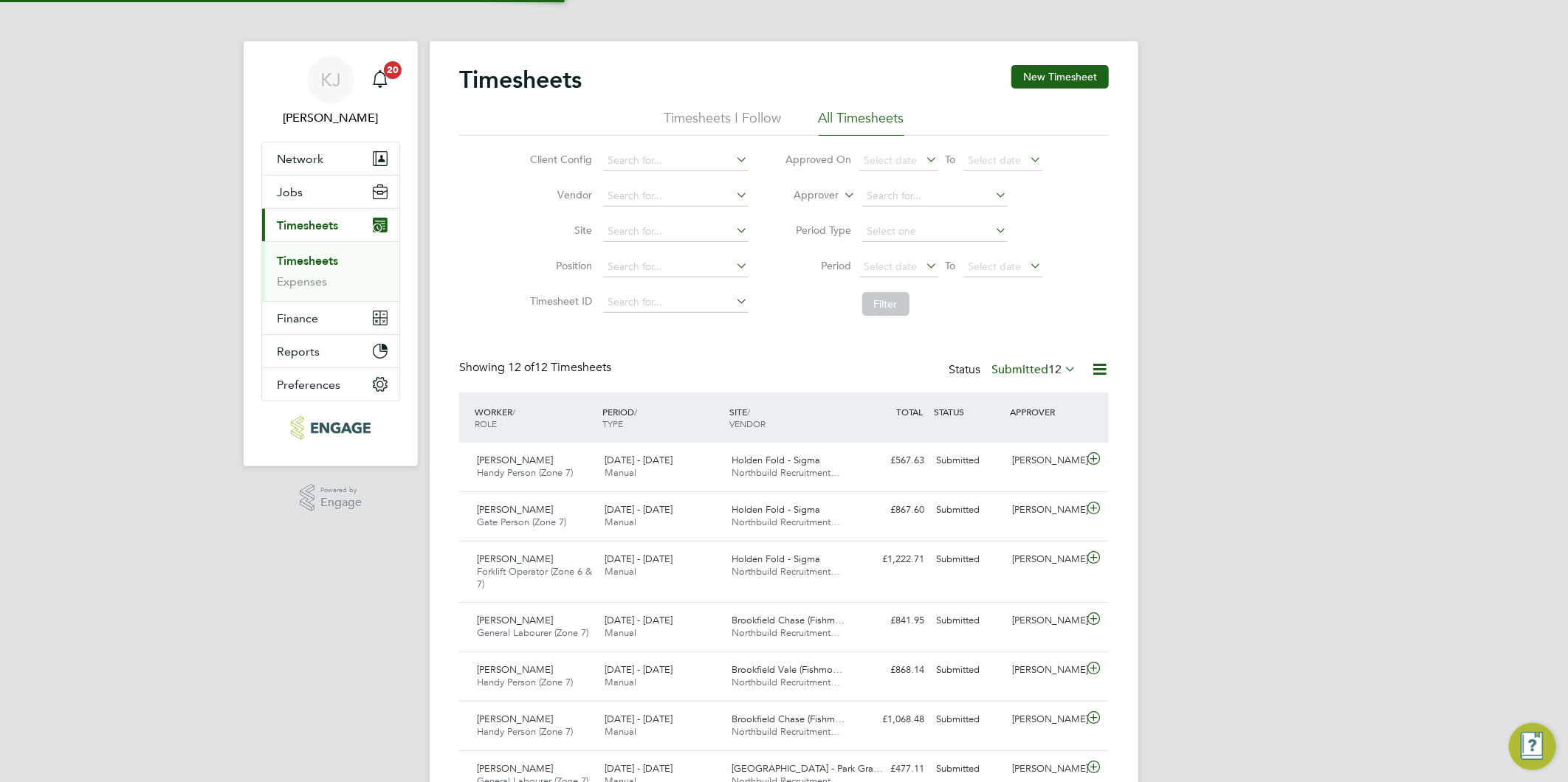
scroll to position [50, 128]
click at [298, 256] on link "Timesheets" at bounding box center [307, 261] width 62 height 14
click at [284, 280] on link "Expenses" at bounding box center [301, 281] width 50 height 14
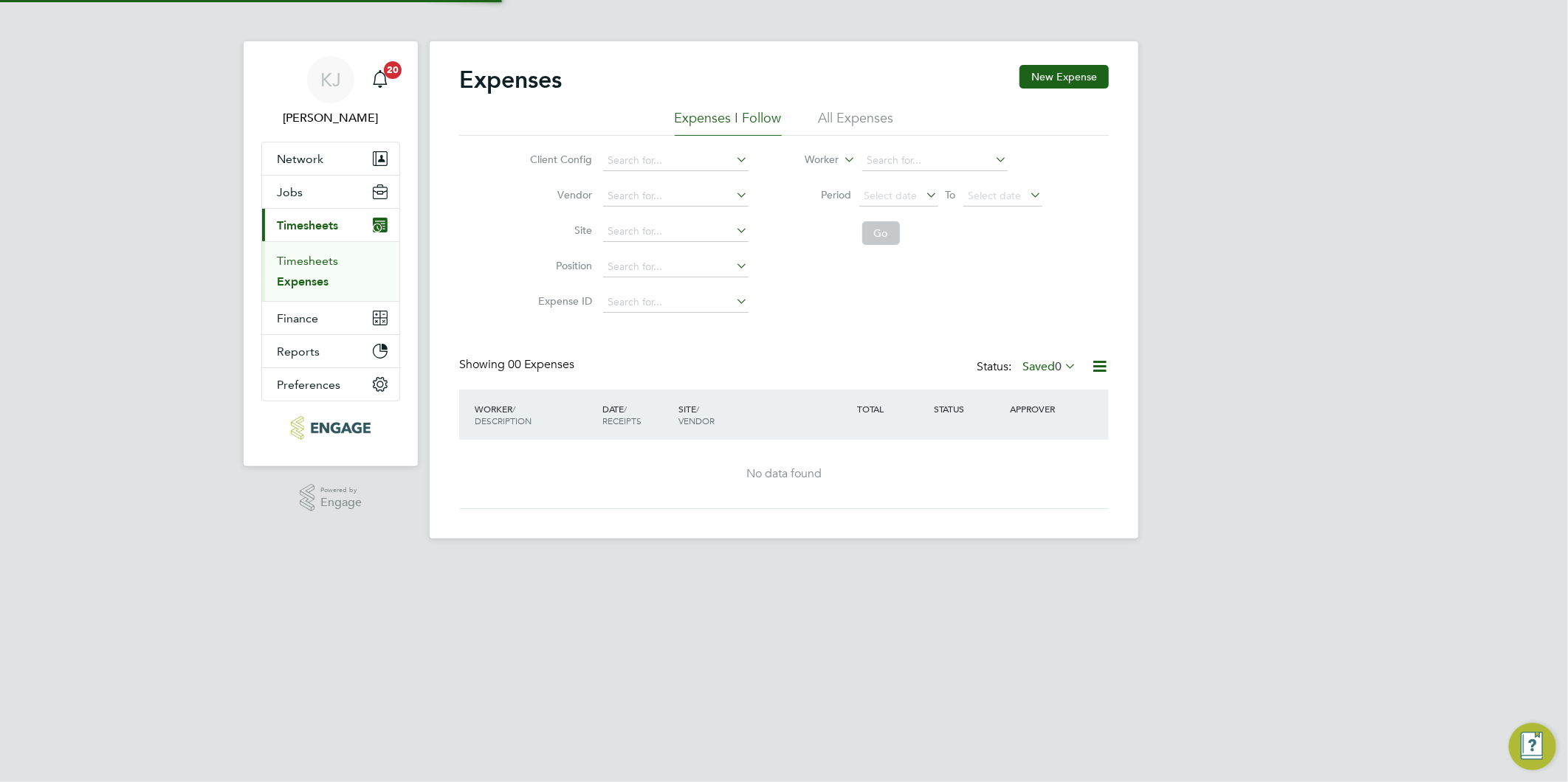
click at [286, 259] on link "Timesheets" at bounding box center [307, 261] width 62 height 14
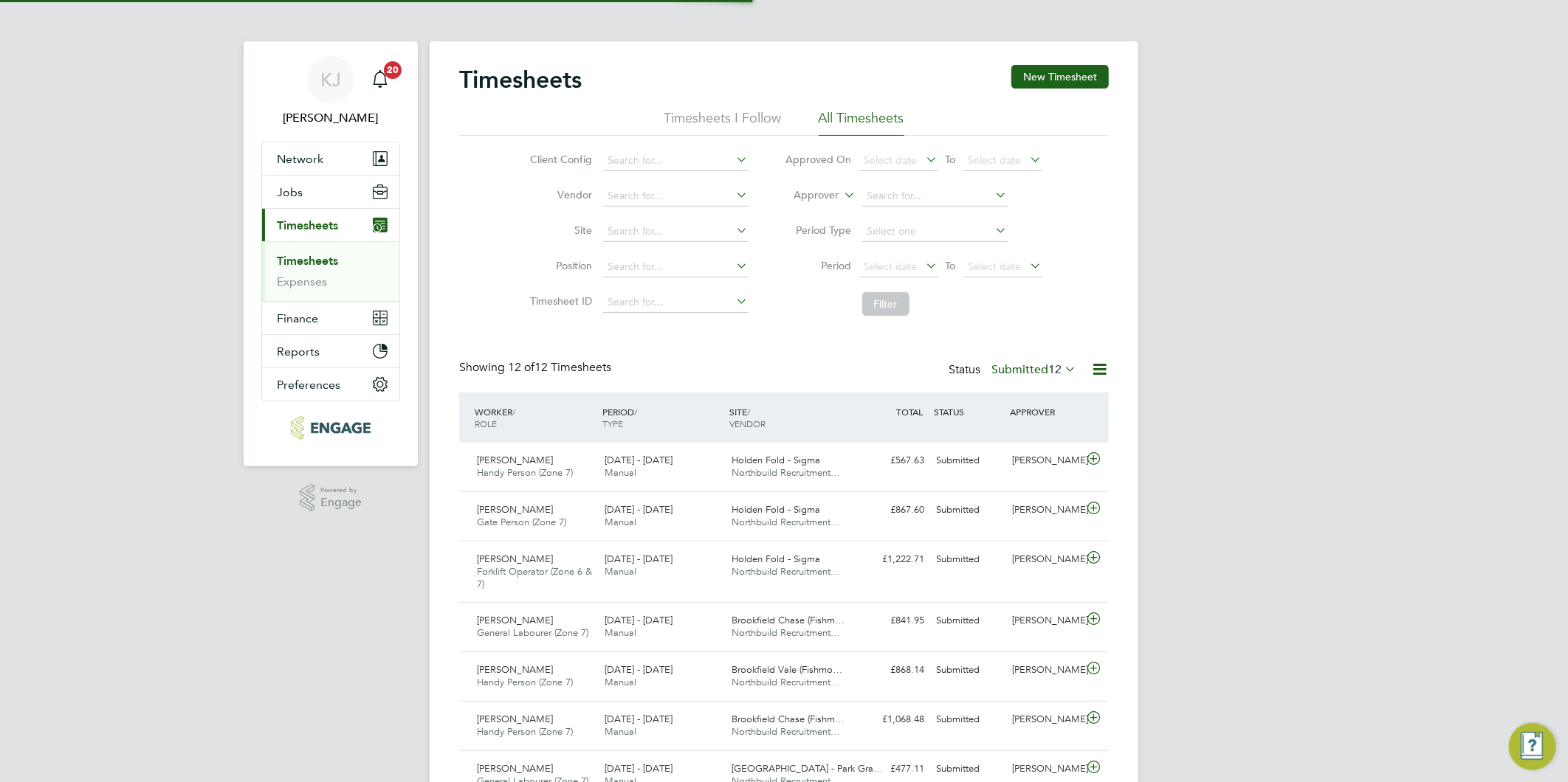
scroll to position [50, 128]
click at [297, 283] on link "Expenses" at bounding box center [301, 281] width 50 height 14
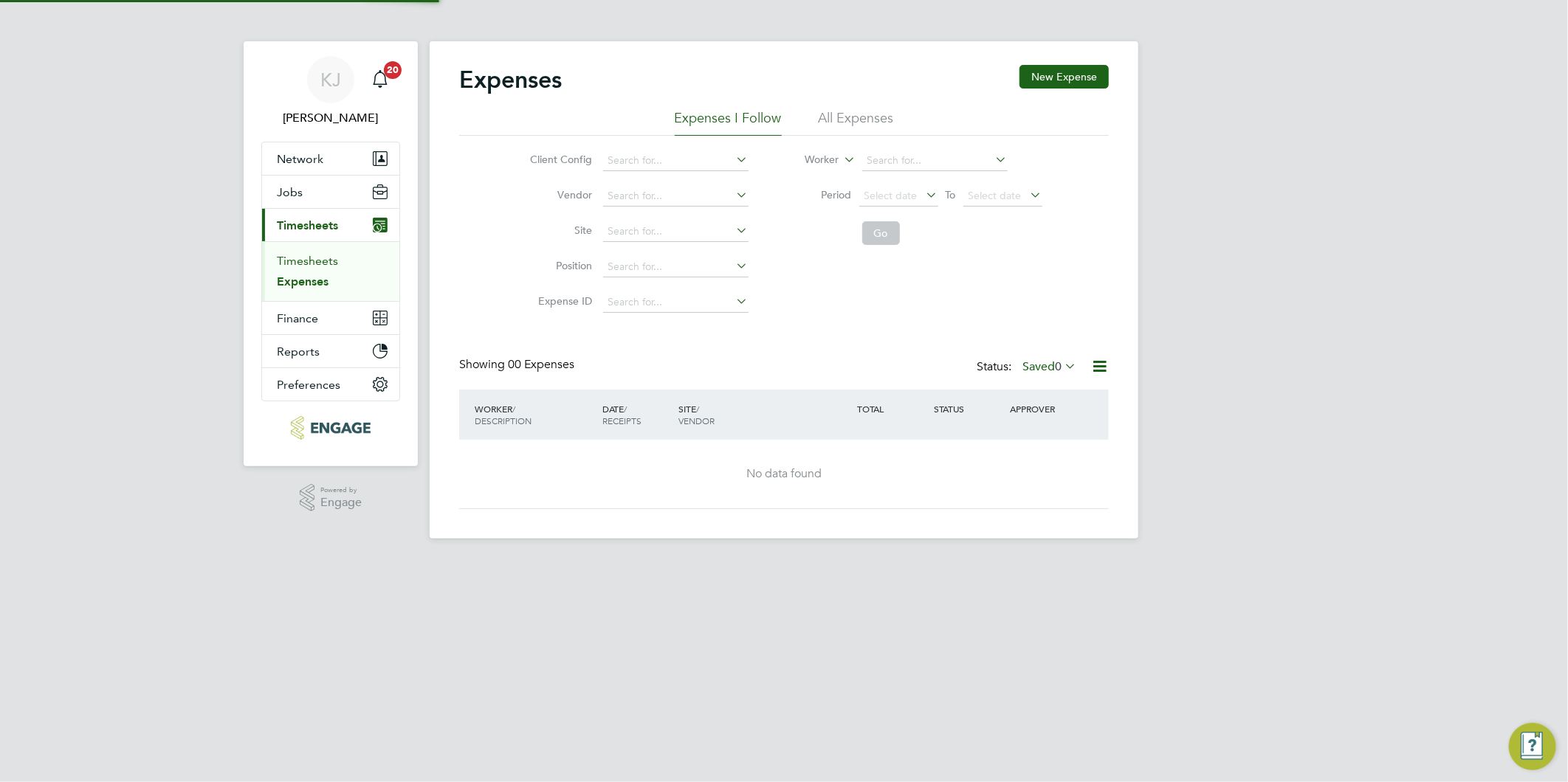
click at [295, 267] on link "Timesheets" at bounding box center [307, 261] width 62 height 14
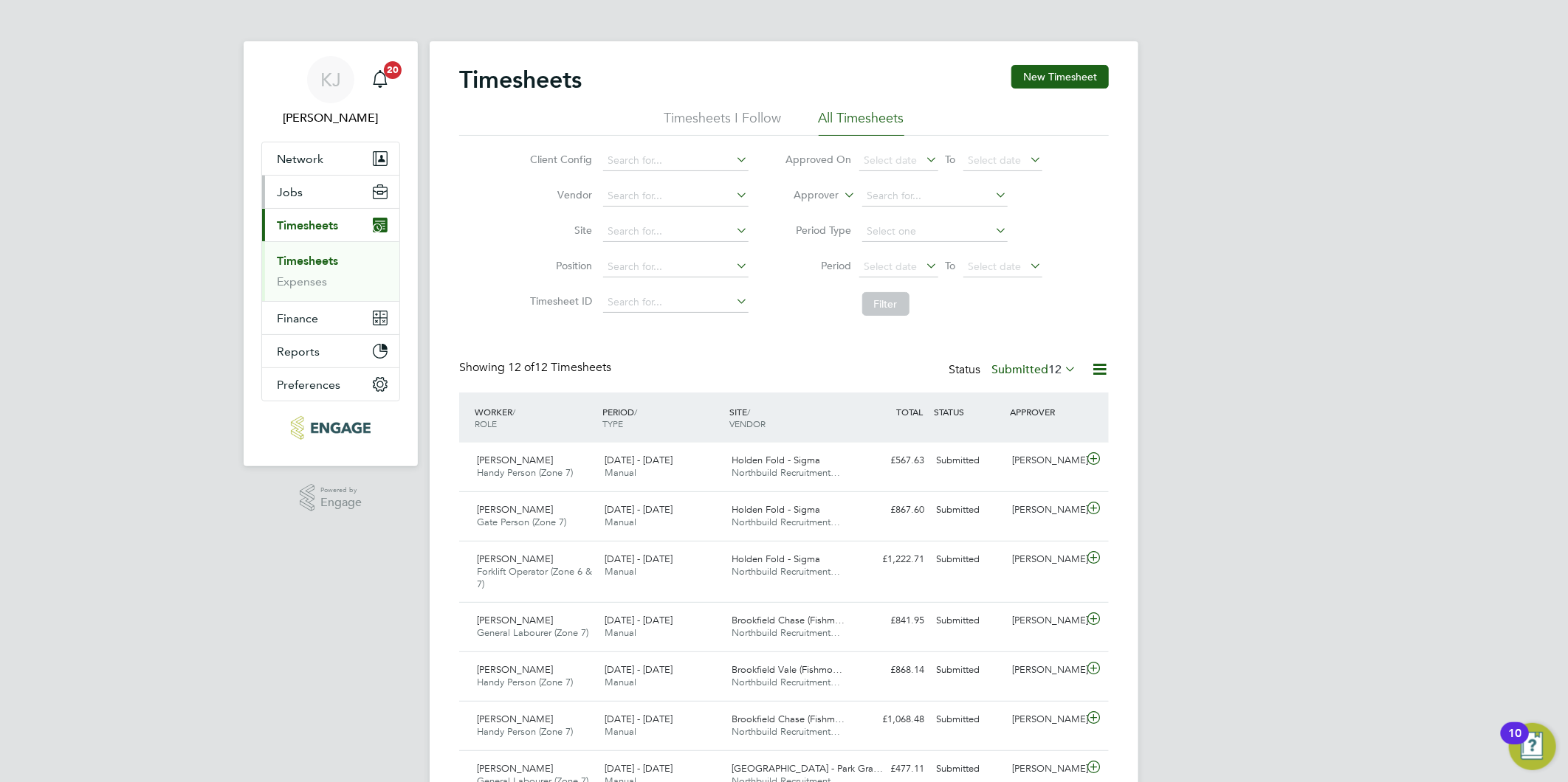
click at [278, 197] on span "Jobs" at bounding box center [289, 192] width 26 height 14
click at [300, 215] on button "Current page: Timesheets" at bounding box center [331, 225] width 138 height 32
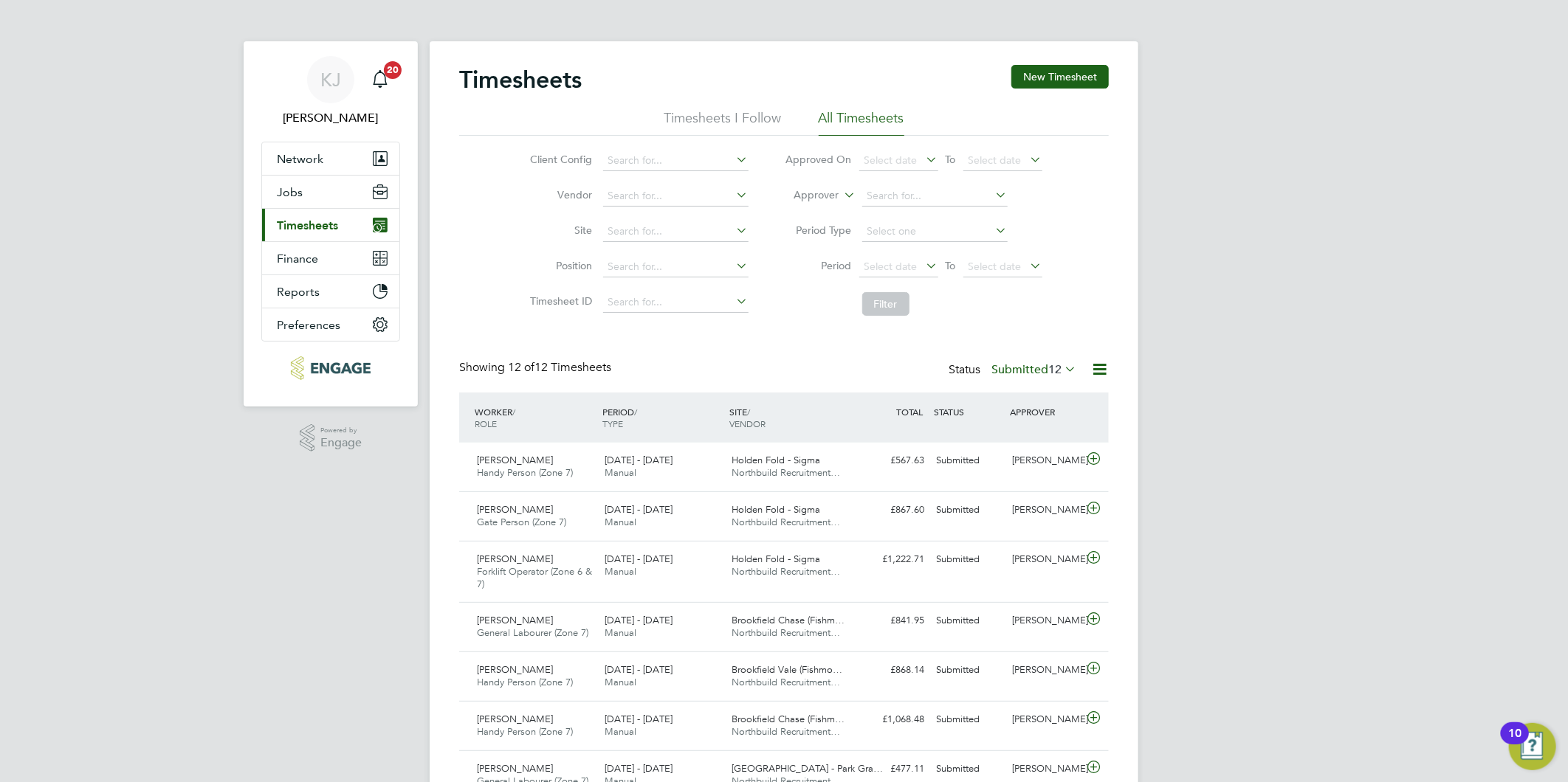
click at [299, 218] on span "Timesheets" at bounding box center [307, 225] width 62 height 14
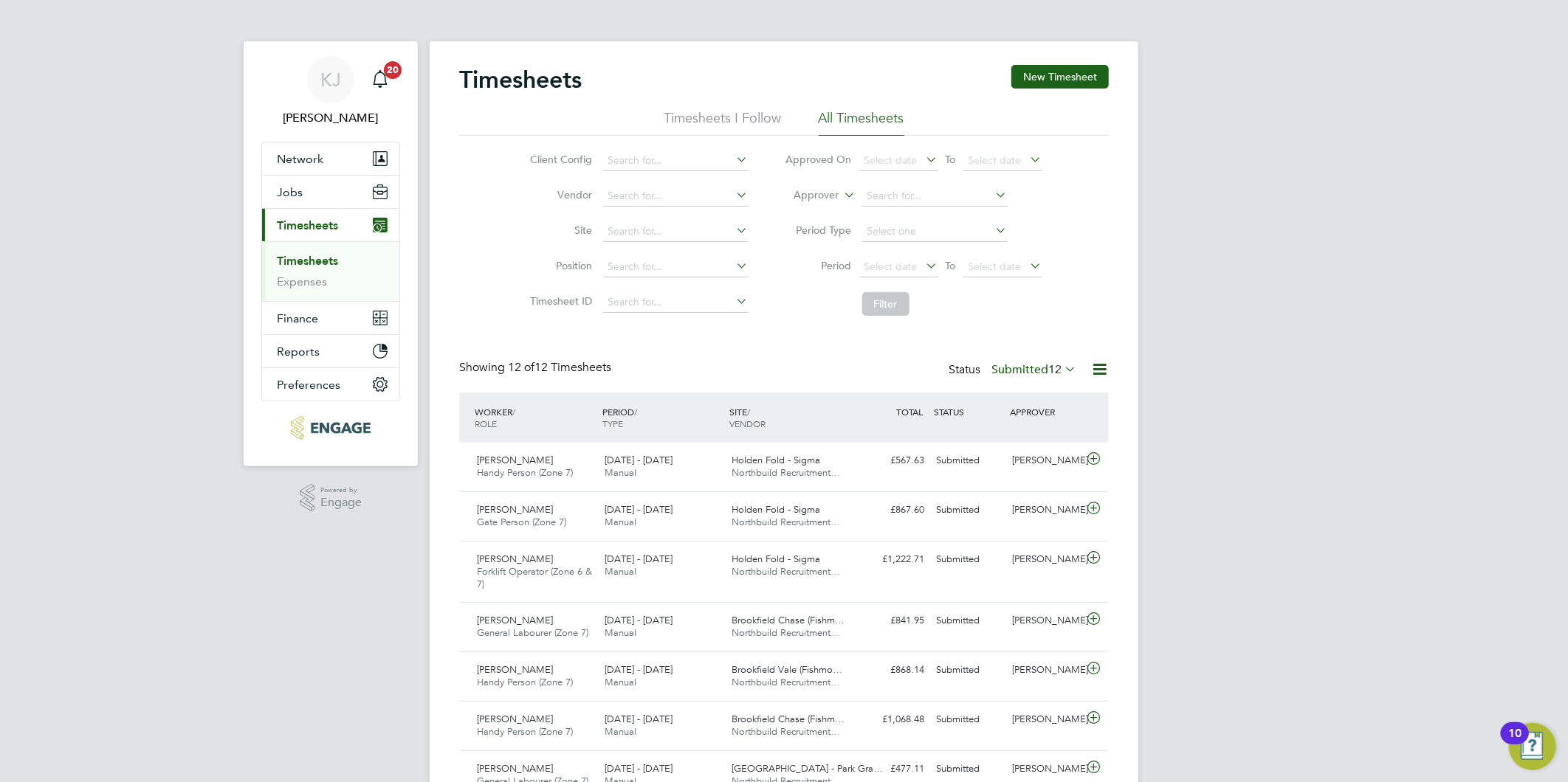
click at [1062, 71] on button "New Timesheet" at bounding box center [1059, 77] width 97 height 24
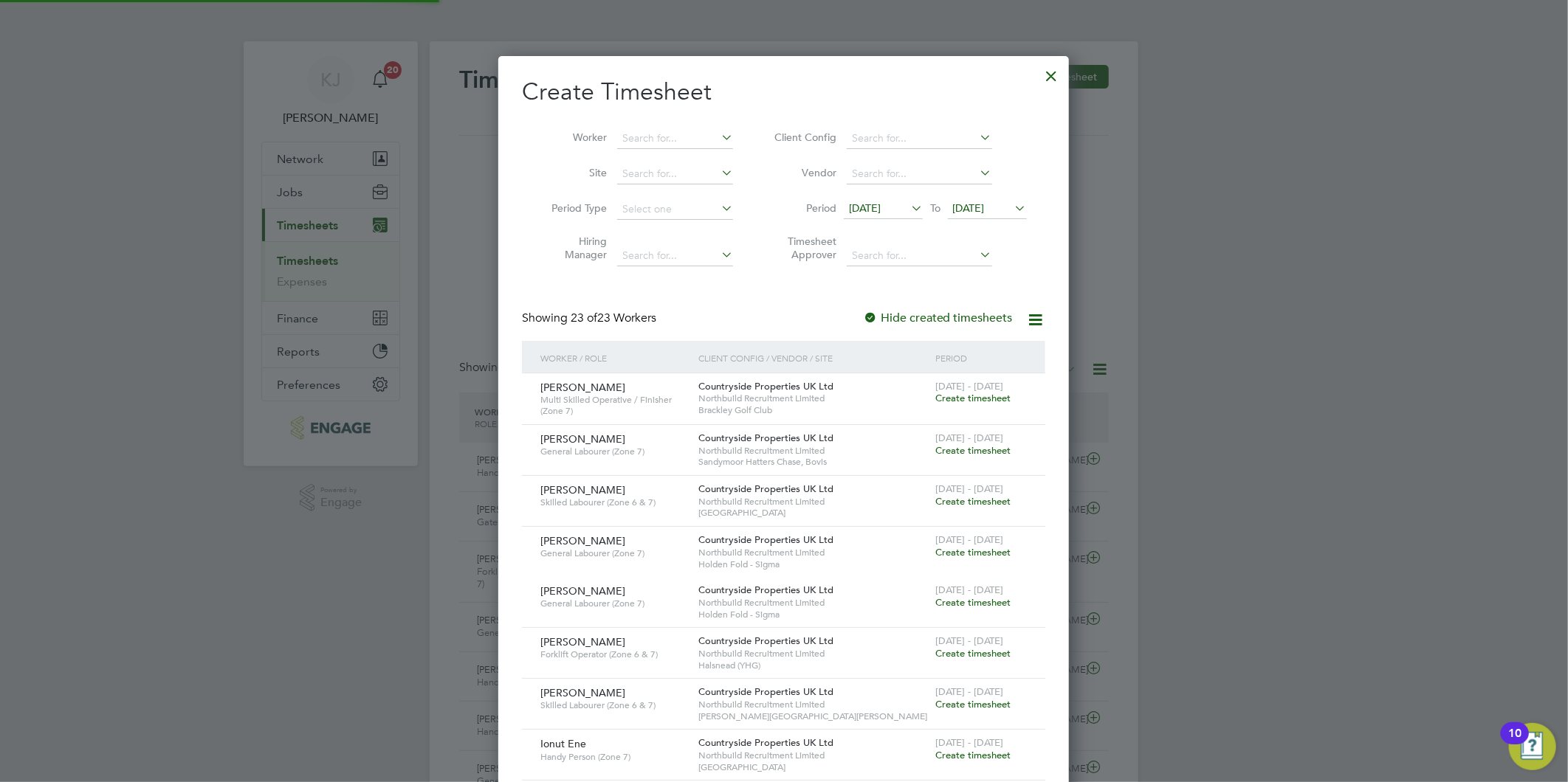
scroll to position [8, 8]
click at [873, 207] on span "[DATE]" at bounding box center [865, 208] width 32 height 13
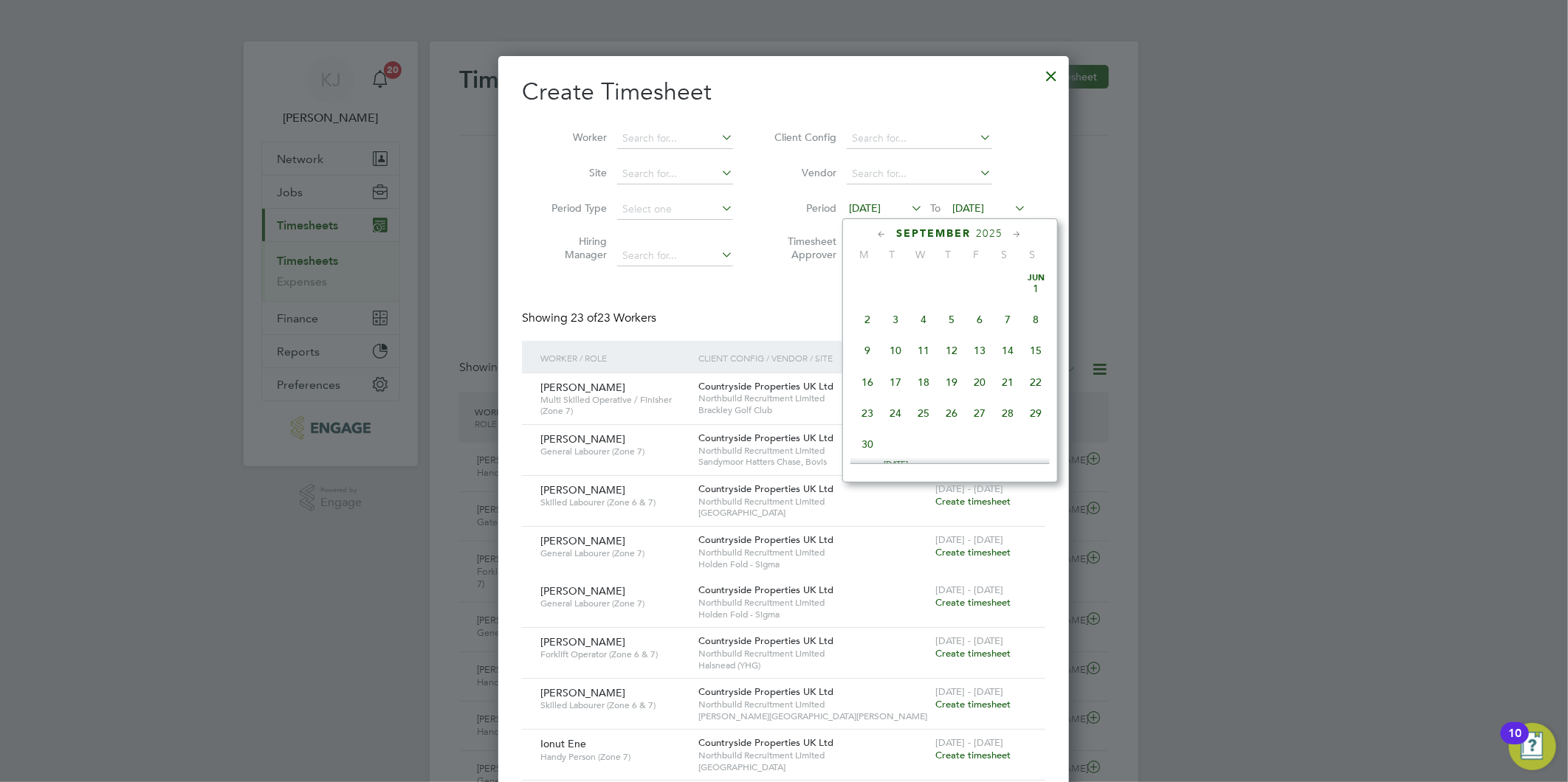
scroll to position [505, 0]
click at [863, 380] on span "22" at bounding box center [868, 375] width 28 height 28
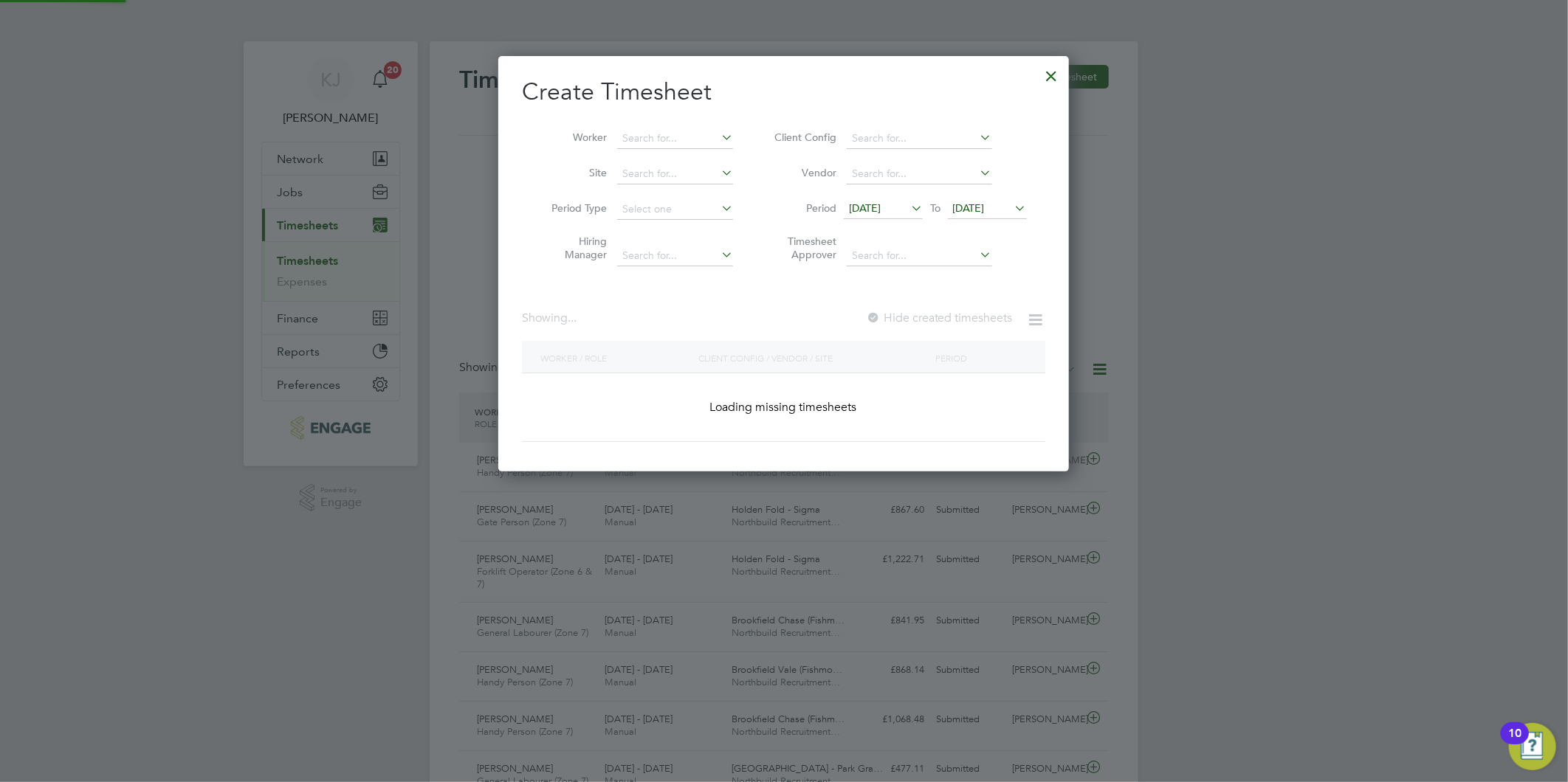
scroll to position [1420, 571]
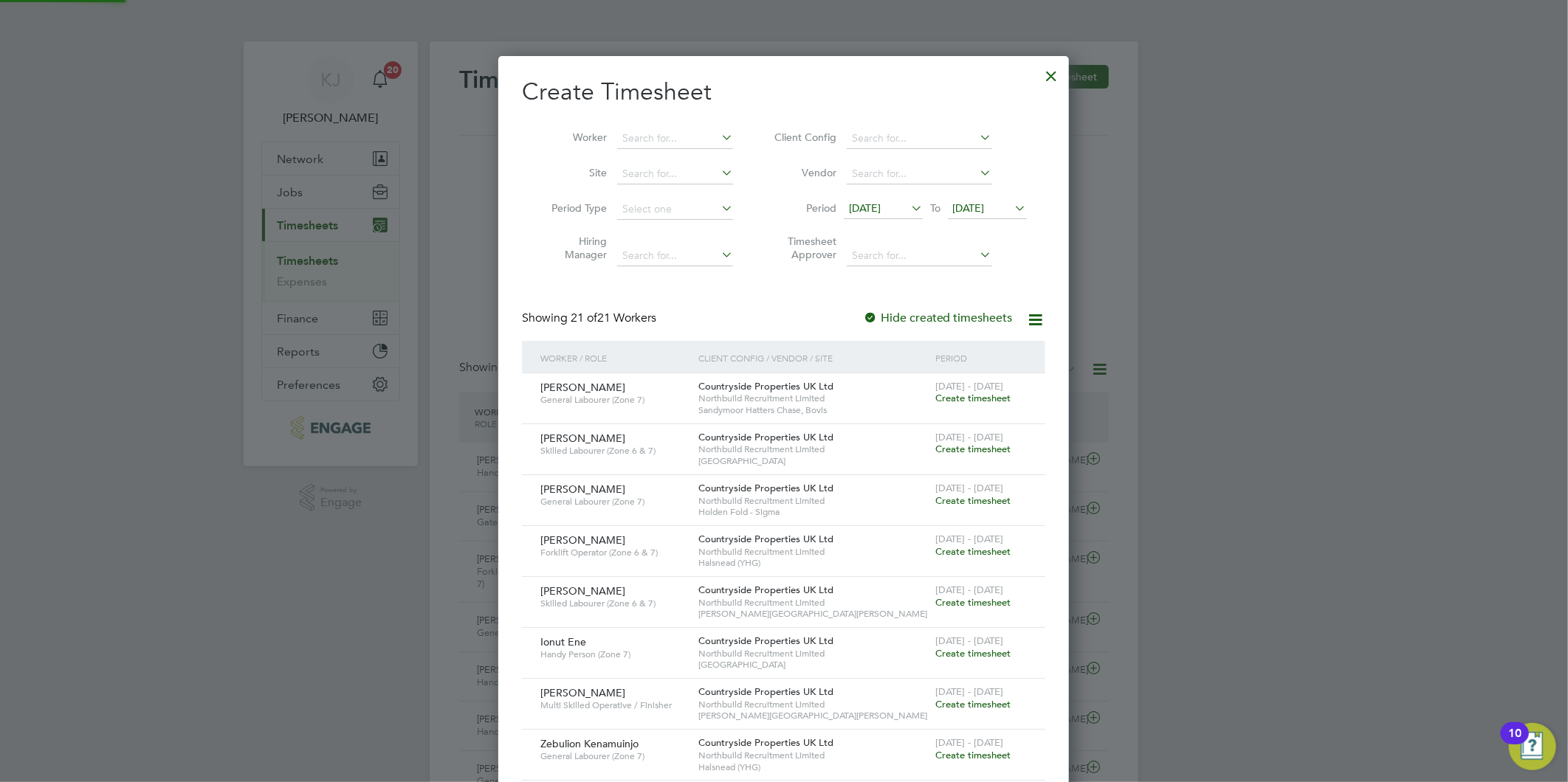
drag, startPoint x: 994, startPoint y: 197, endPoint x: 987, endPoint y: 212, distance: 16.6
click at [992, 197] on li "Period 22 Sep 2025 To 22 Sep 2025" at bounding box center [898, 209] width 294 height 35
click at [985, 210] on span "[DATE]" at bounding box center [969, 208] width 32 height 13
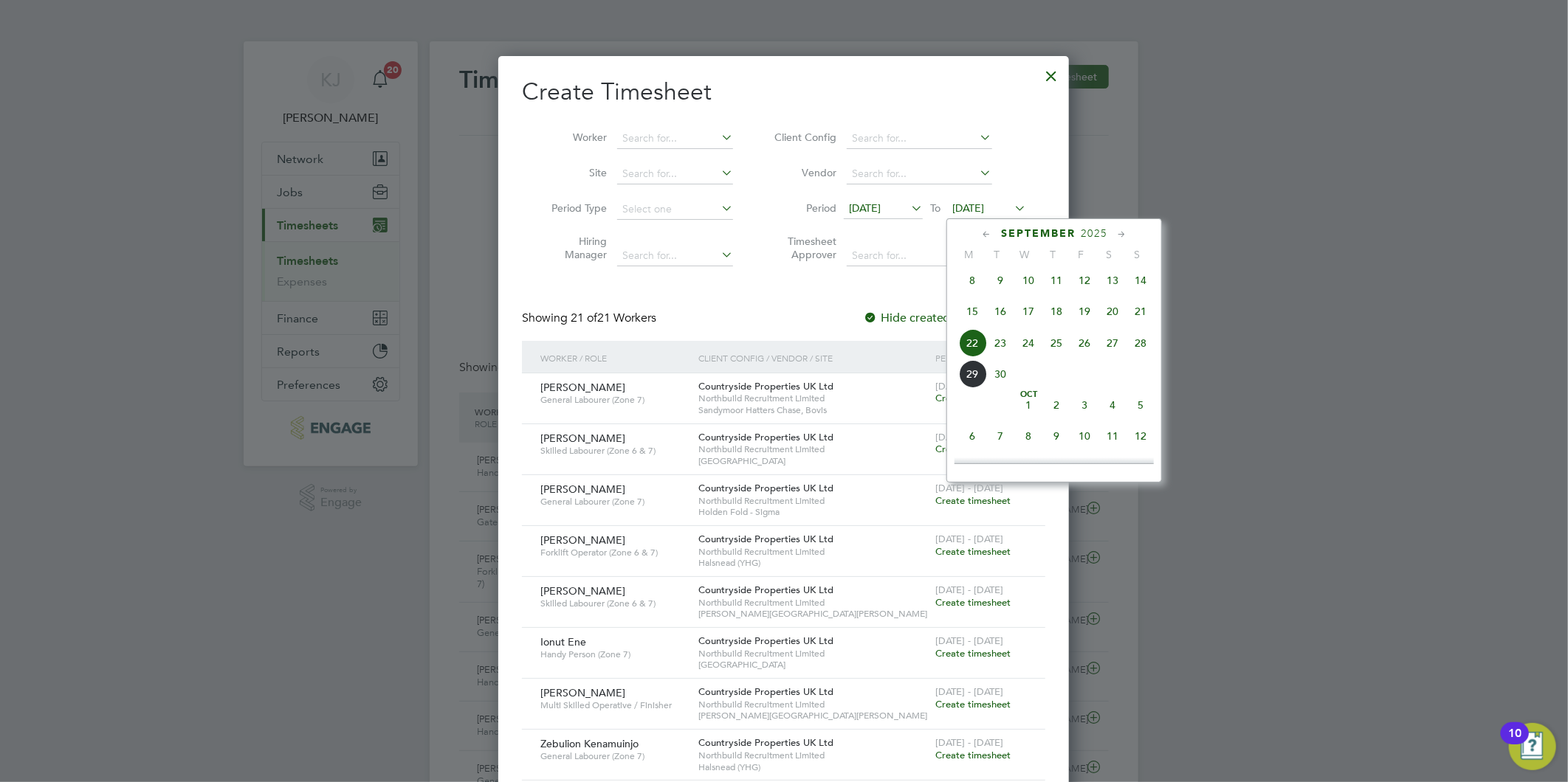
drag, startPoint x: 1160, startPoint y: 348, endPoint x: 1151, endPoint y: 348, distance: 9.0
click at [1160, 348] on div "September 2025 M T W T F S S Jun 1 2 3 4 5 6 7 8 9 10 11 12 13 14 15 16 17 18 1…" at bounding box center [1053, 350] width 215 height 264
drag, startPoint x: 1150, startPoint y: 348, endPoint x: 1080, endPoint y: 384, distance: 78.7
click at [1149, 348] on span "28" at bounding box center [1140, 342] width 28 height 28
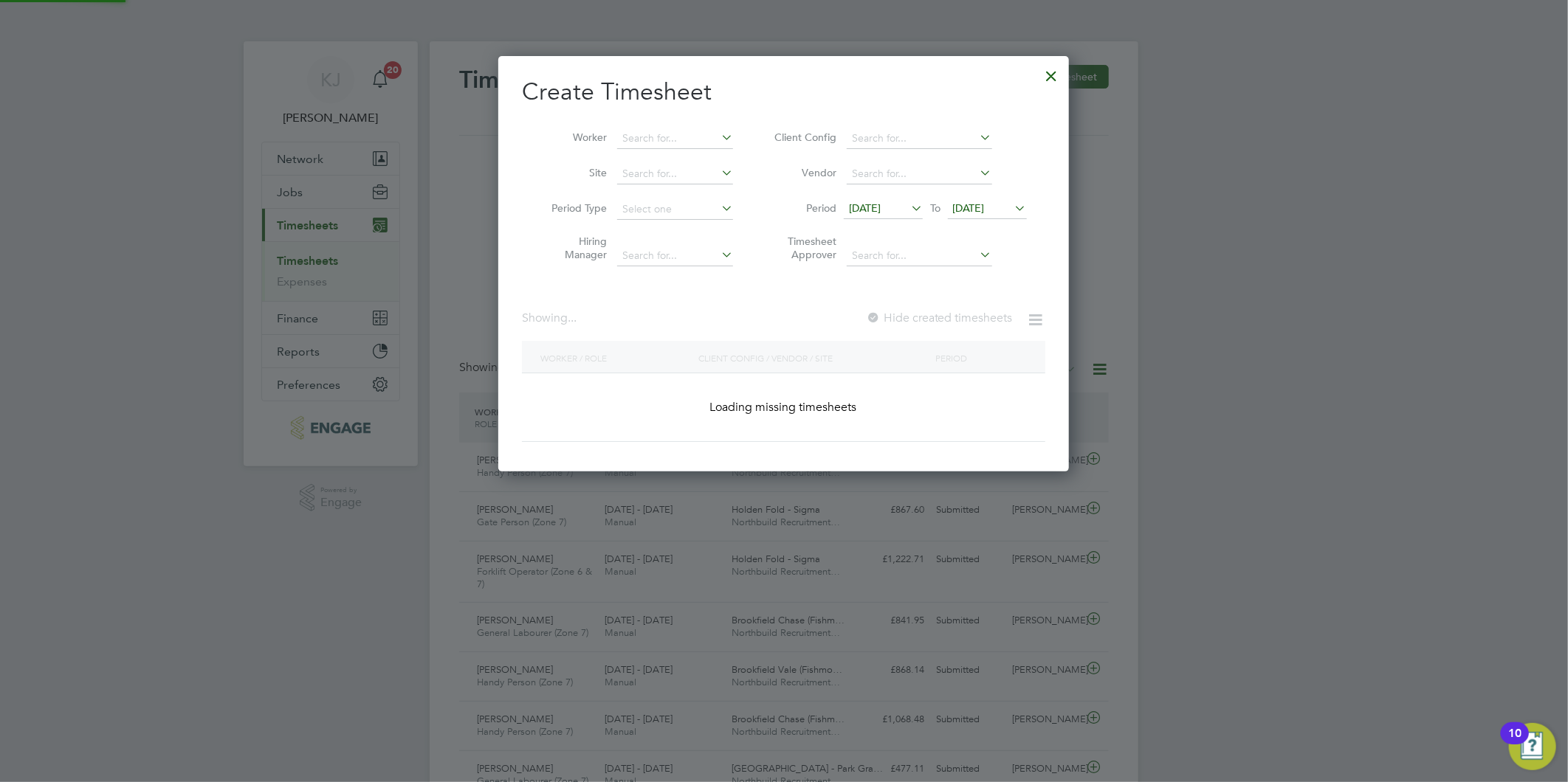
scroll to position [1470, 571]
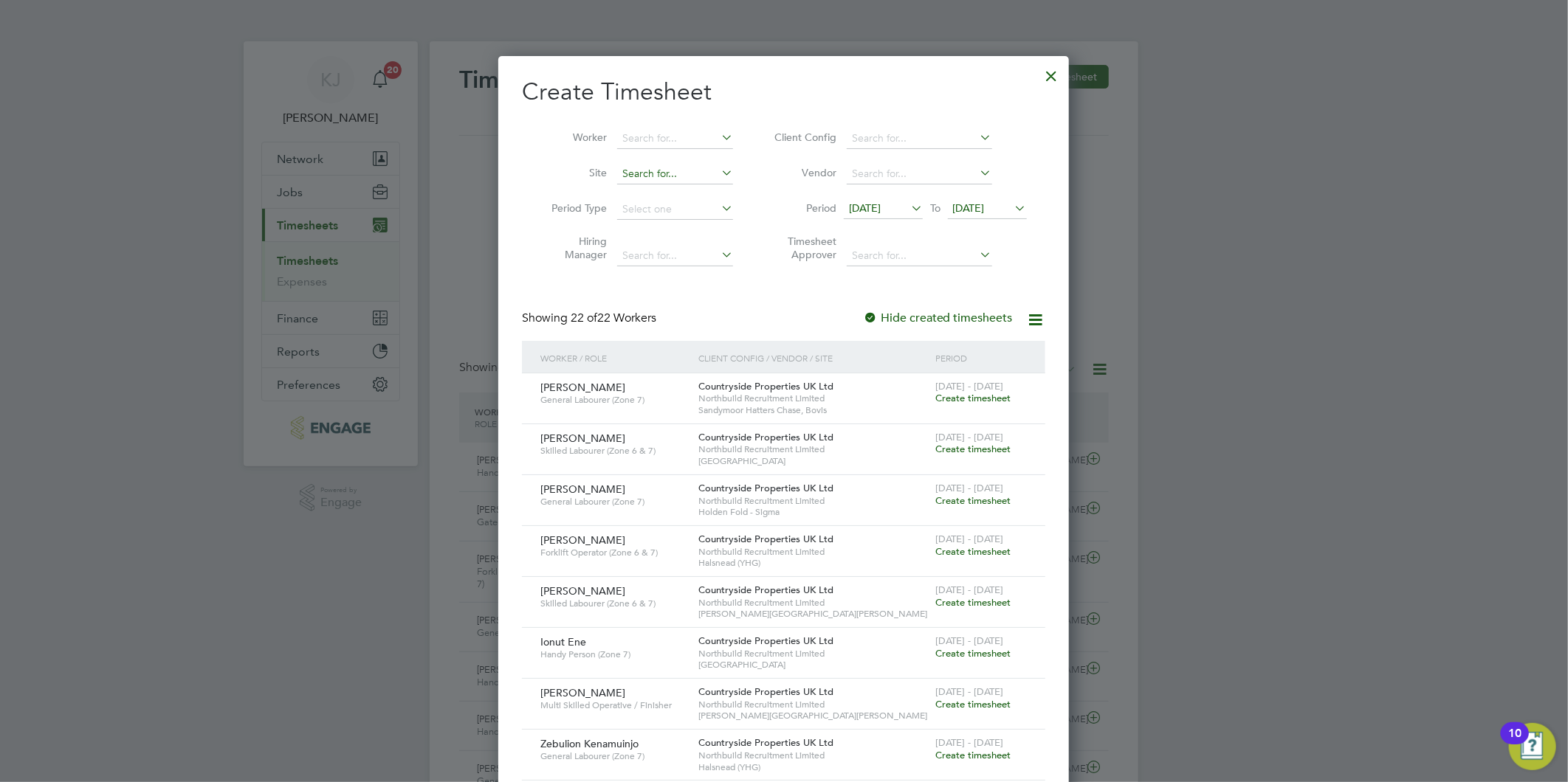
click at [636, 174] on input at bounding box center [674, 174] width 116 height 20
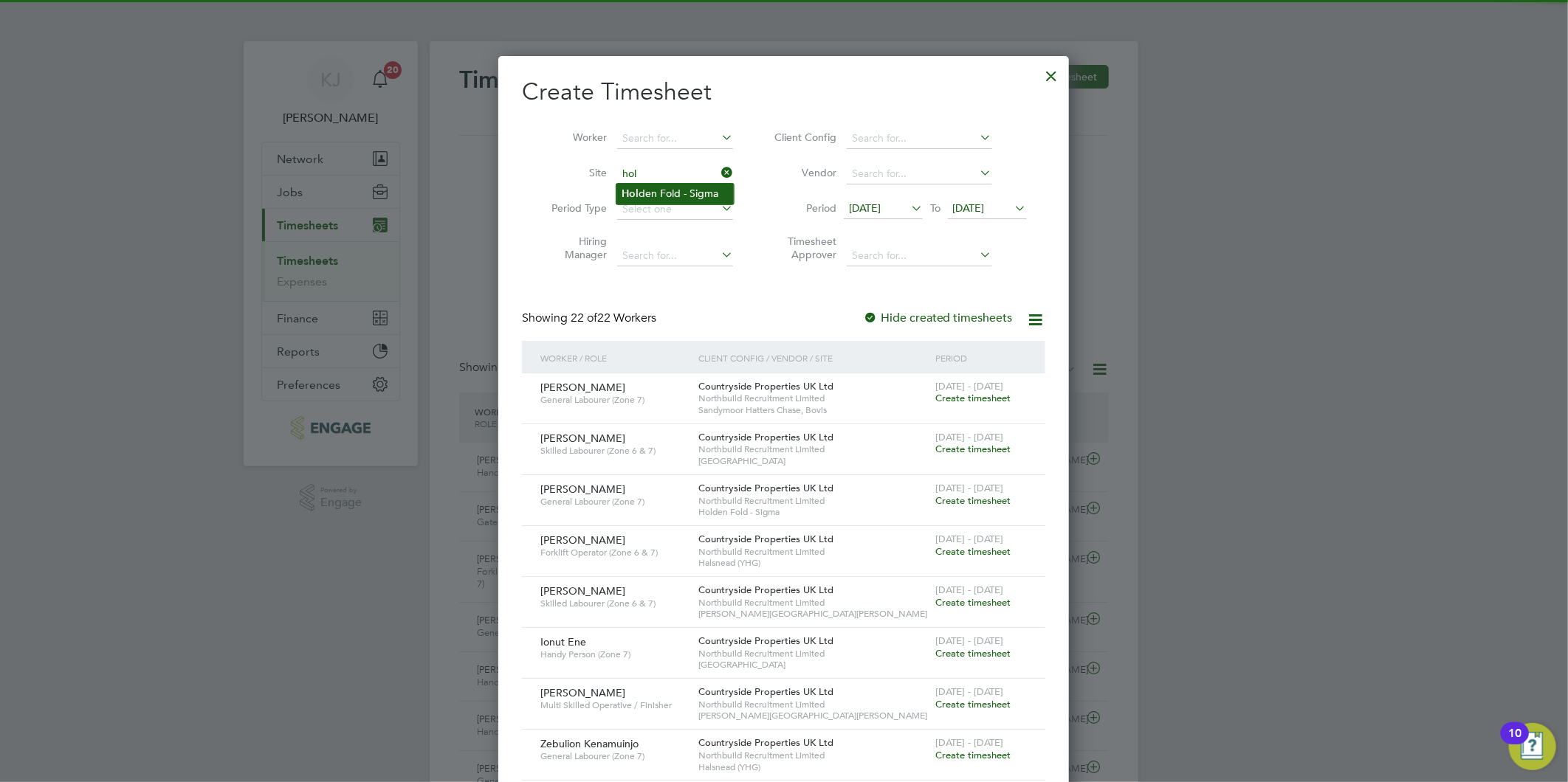
click at [668, 190] on li "Hol den Fold - Sigma" at bounding box center [674, 194] width 117 height 20
type input "Holden Fold - Sigma"
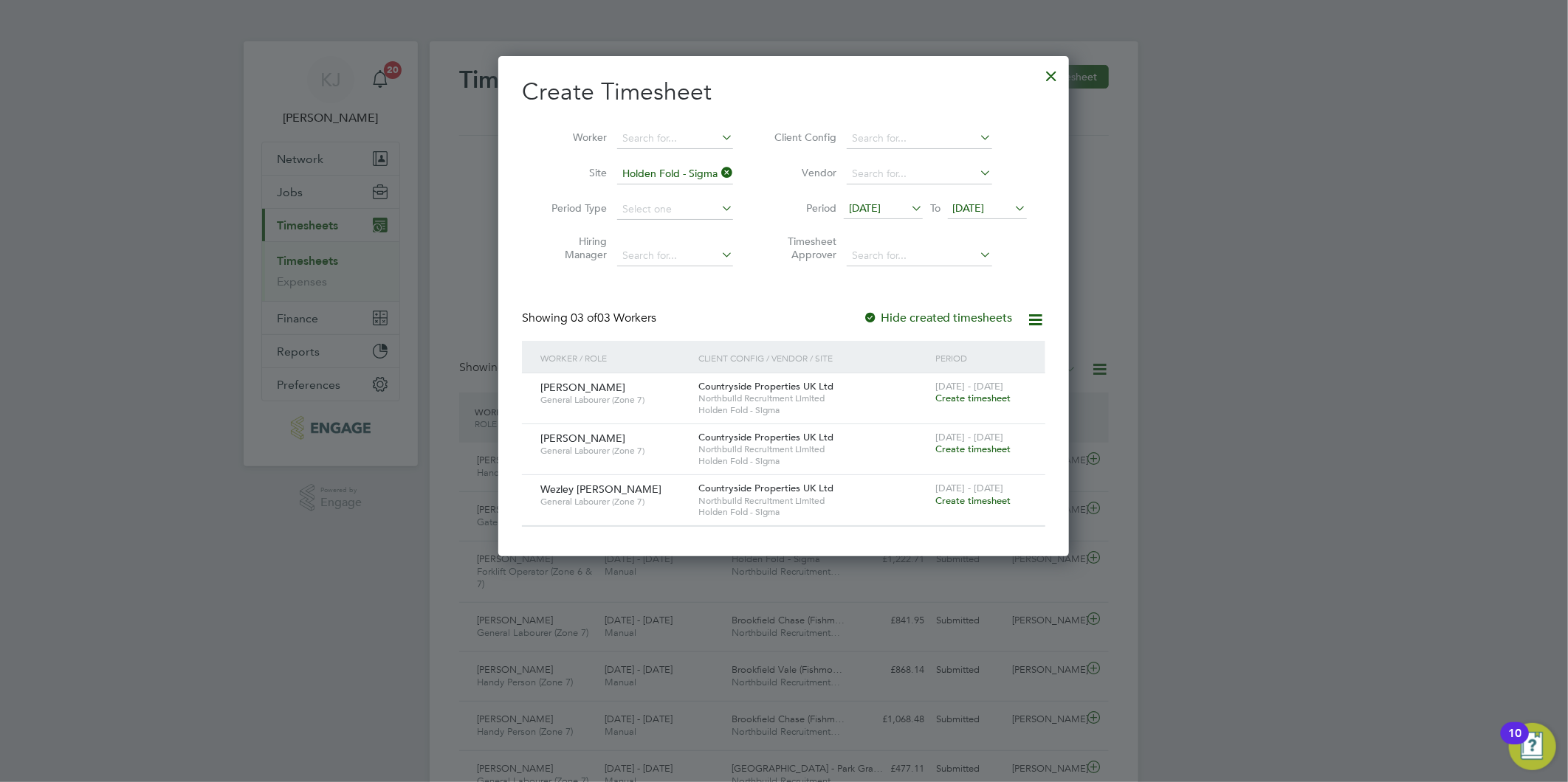
scroll to position [499, 571]
click at [1048, 63] on div at bounding box center [1052, 72] width 26 height 26
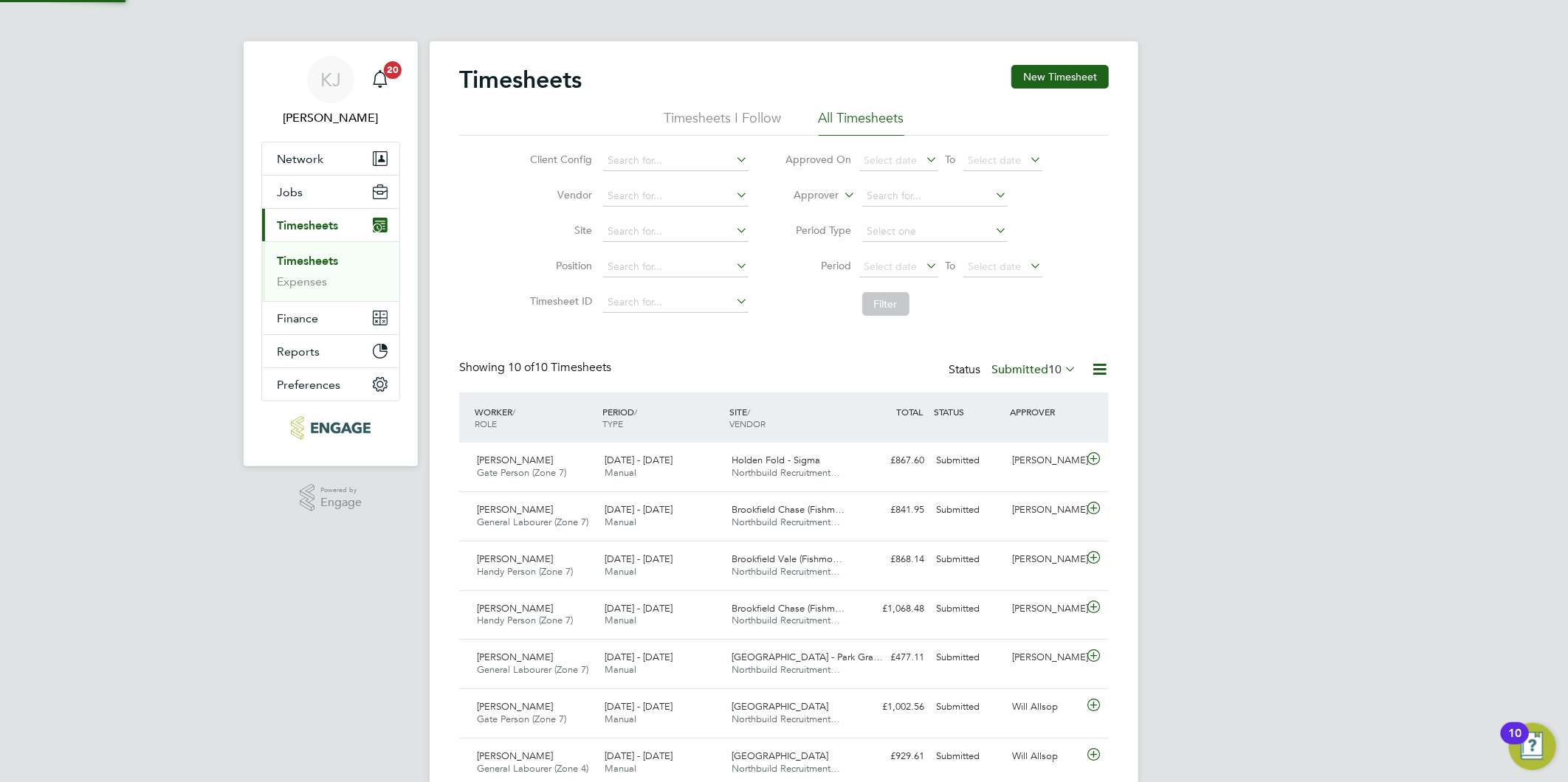
scroll to position [37, 128]
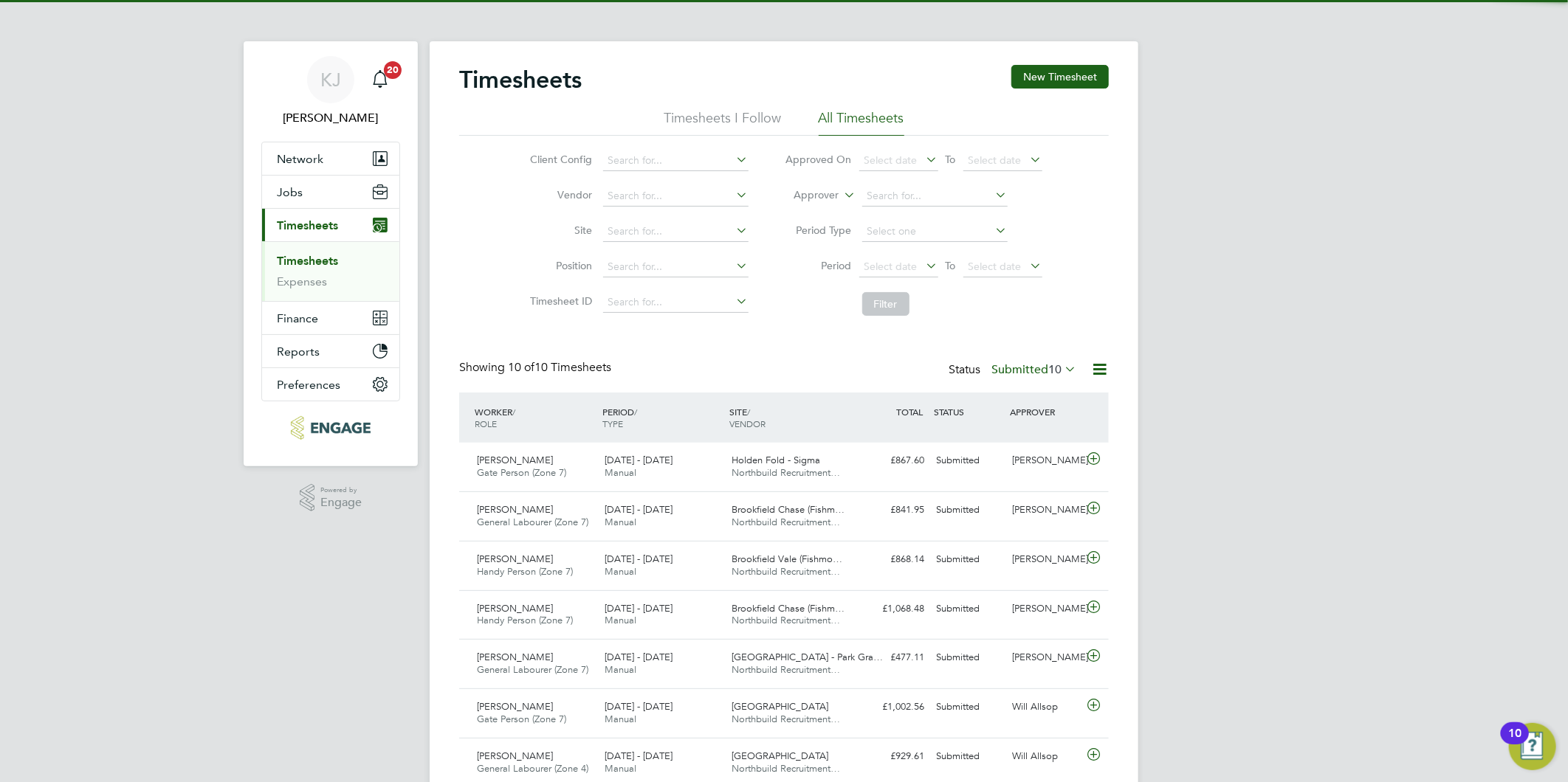
click at [999, 357] on div "Timesheets New Timesheet Timesheets I Follow All Timesheets Client Config Vendo…" at bounding box center [784, 500] width 650 height 871
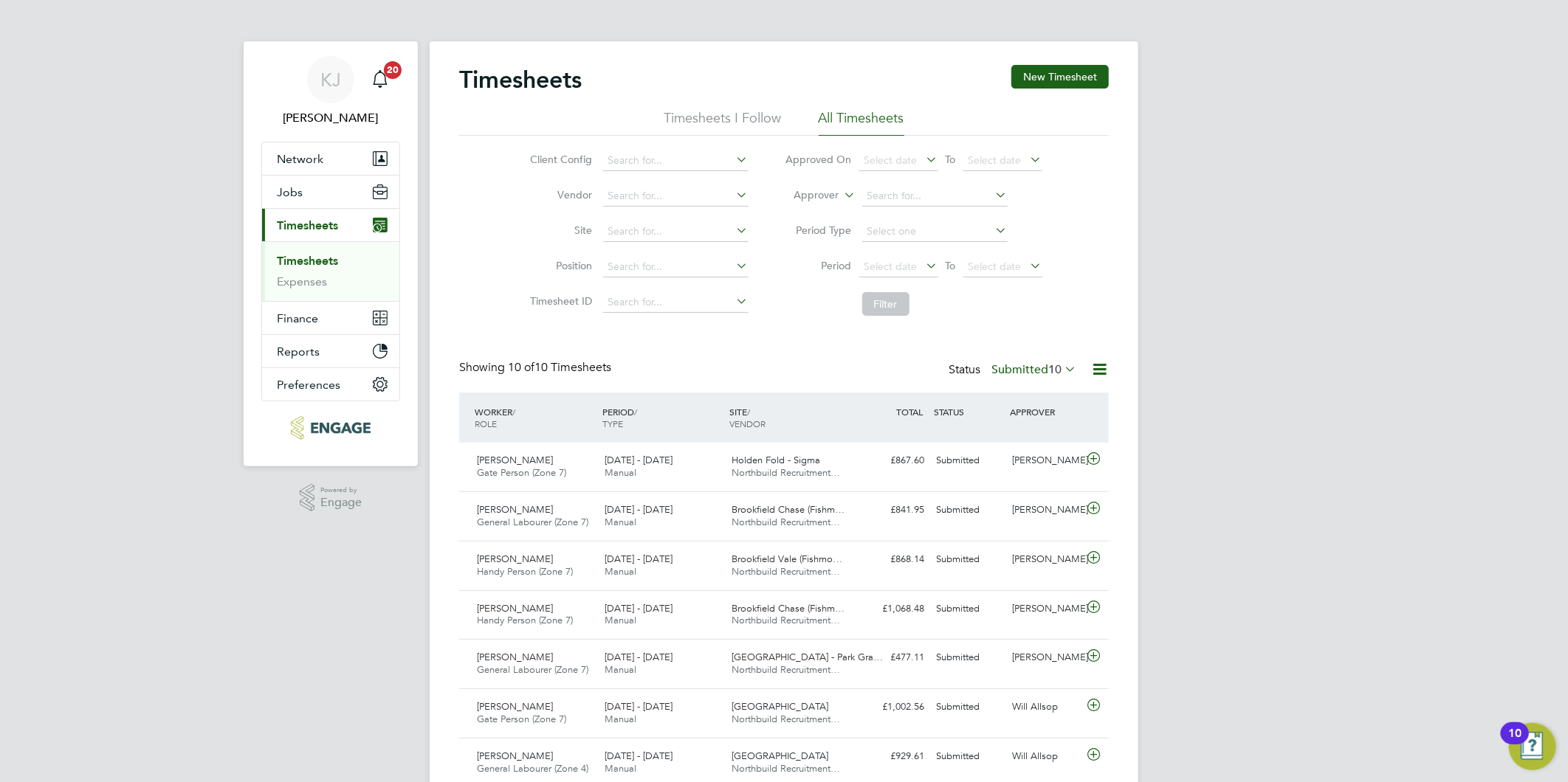
click at [1014, 368] on div "Status Submitted 10" at bounding box center [1014, 370] width 131 height 20
click at [1014, 367] on label "Submitted 10" at bounding box center [1034, 369] width 85 height 14
drag, startPoint x: 1014, startPoint y: 418, endPoint x: 1005, endPoint y: 417, distance: 9.1
click at [1014, 417] on li "Saved" at bounding box center [1014, 416] width 68 height 20
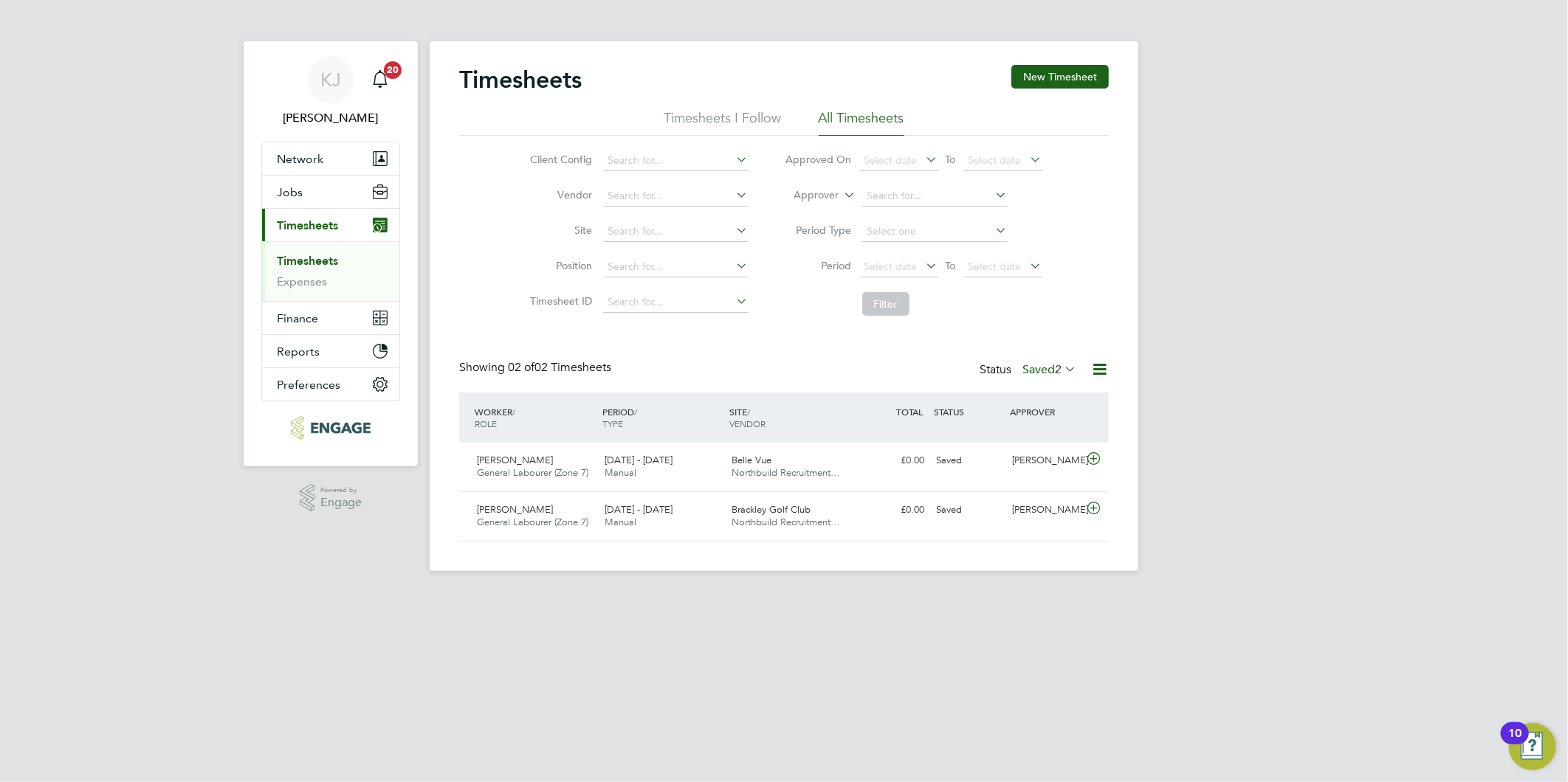
click at [1035, 364] on label "Saved 2" at bounding box center [1049, 369] width 54 height 14
click at [1028, 429] on li "Submitted" at bounding box center [1030, 437] width 68 height 20
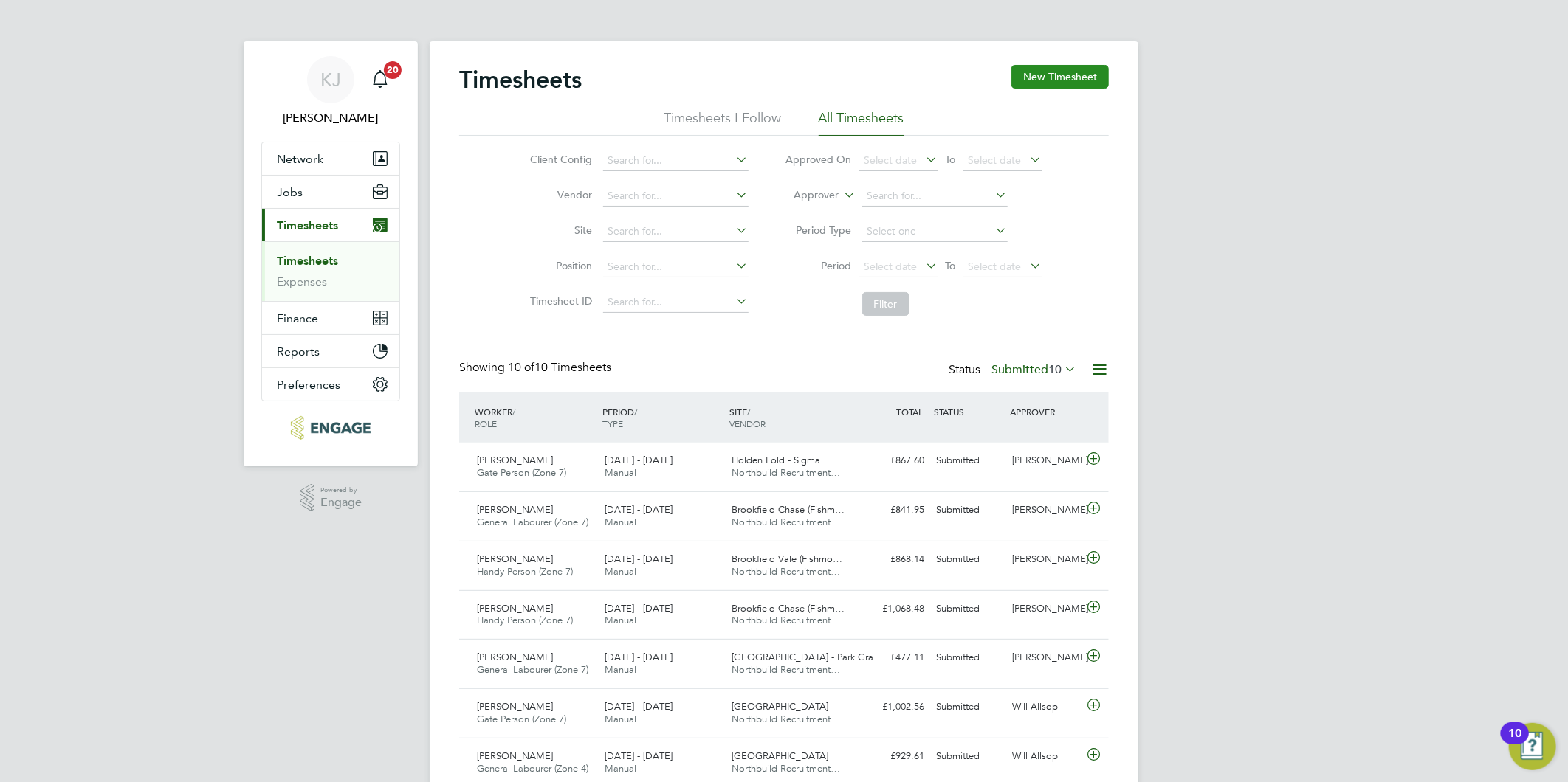
drag, startPoint x: 1057, startPoint y: 72, endPoint x: 1054, endPoint y: 79, distance: 7.6
click at [1053, 73] on button "New Timesheet" at bounding box center [1059, 77] width 97 height 24
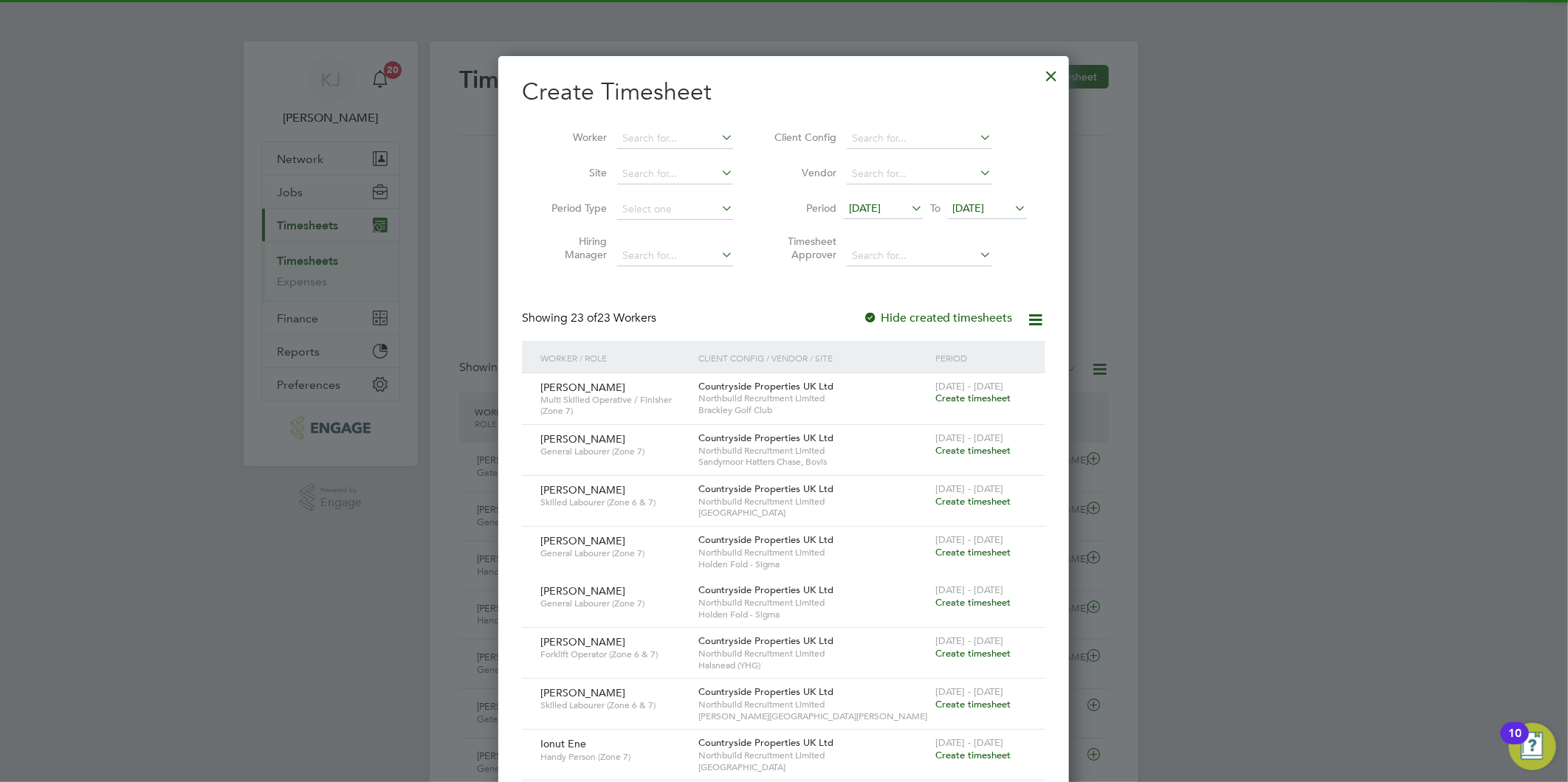
click at [867, 208] on span "[DATE]" at bounding box center [865, 208] width 32 height 13
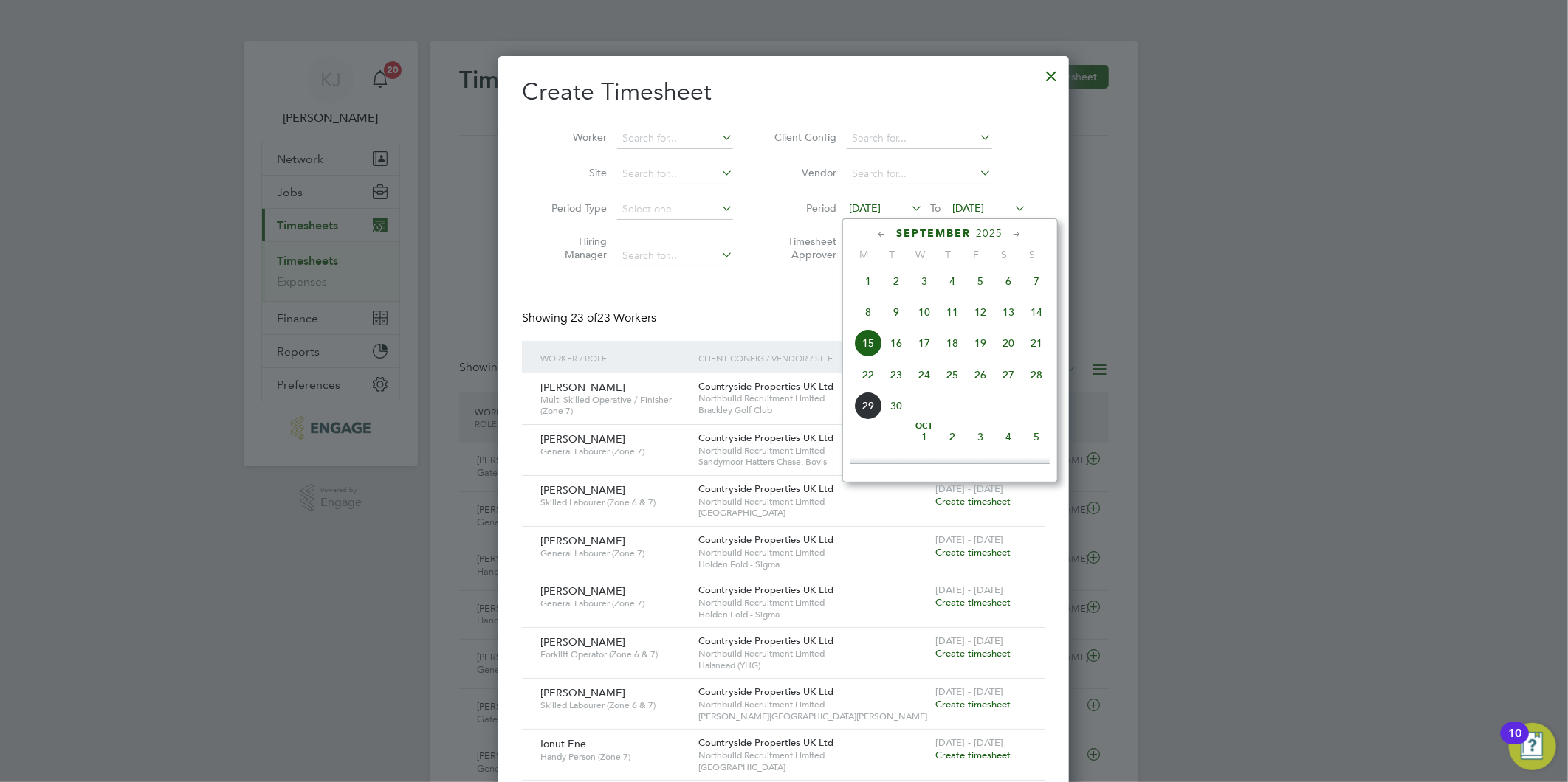
click at [861, 374] on span "22" at bounding box center [868, 375] width 28 height 28
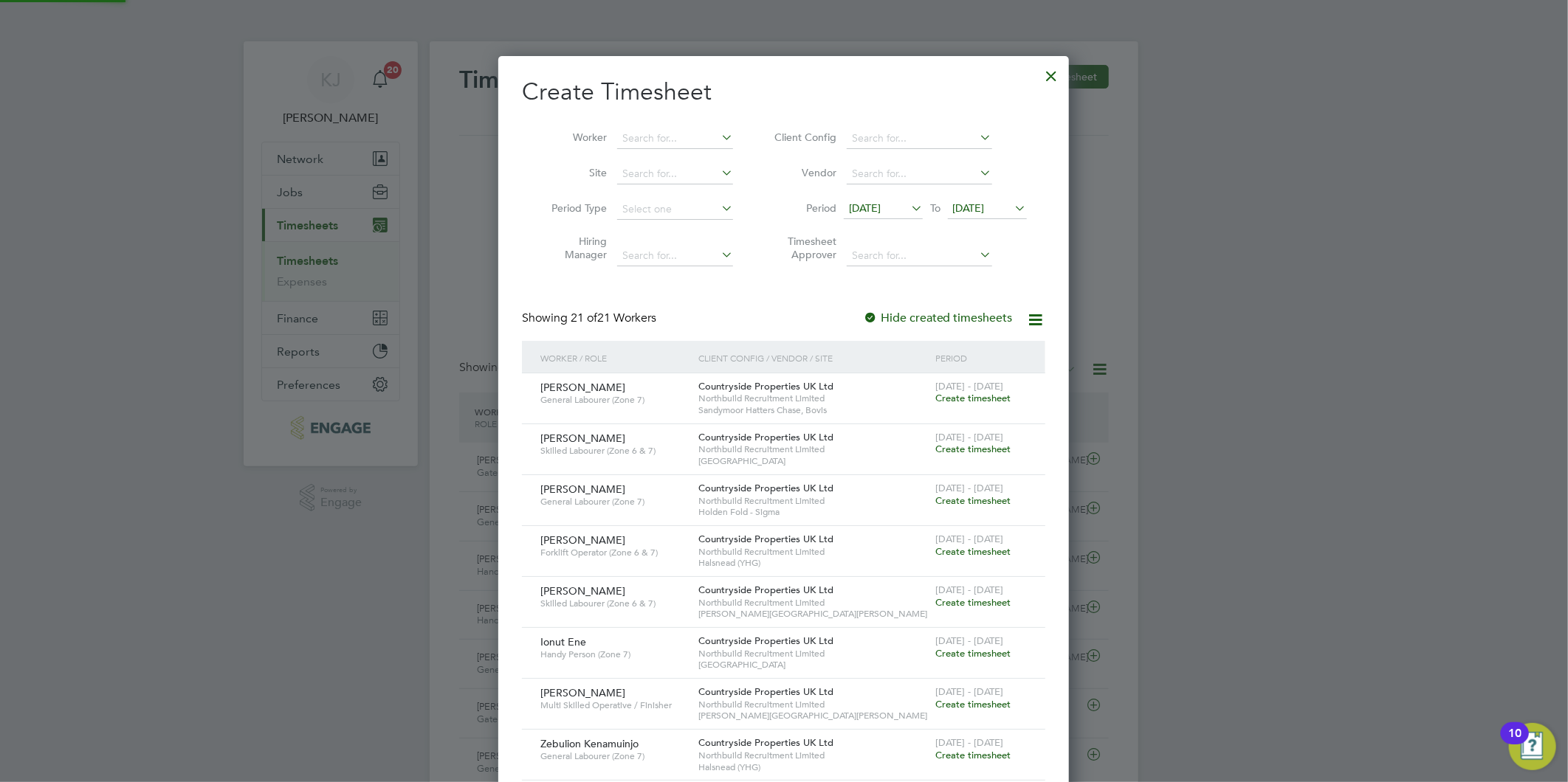
click at [997, 200] on span "[DATE]" at bounding box center [987, 209] width 79 height 20
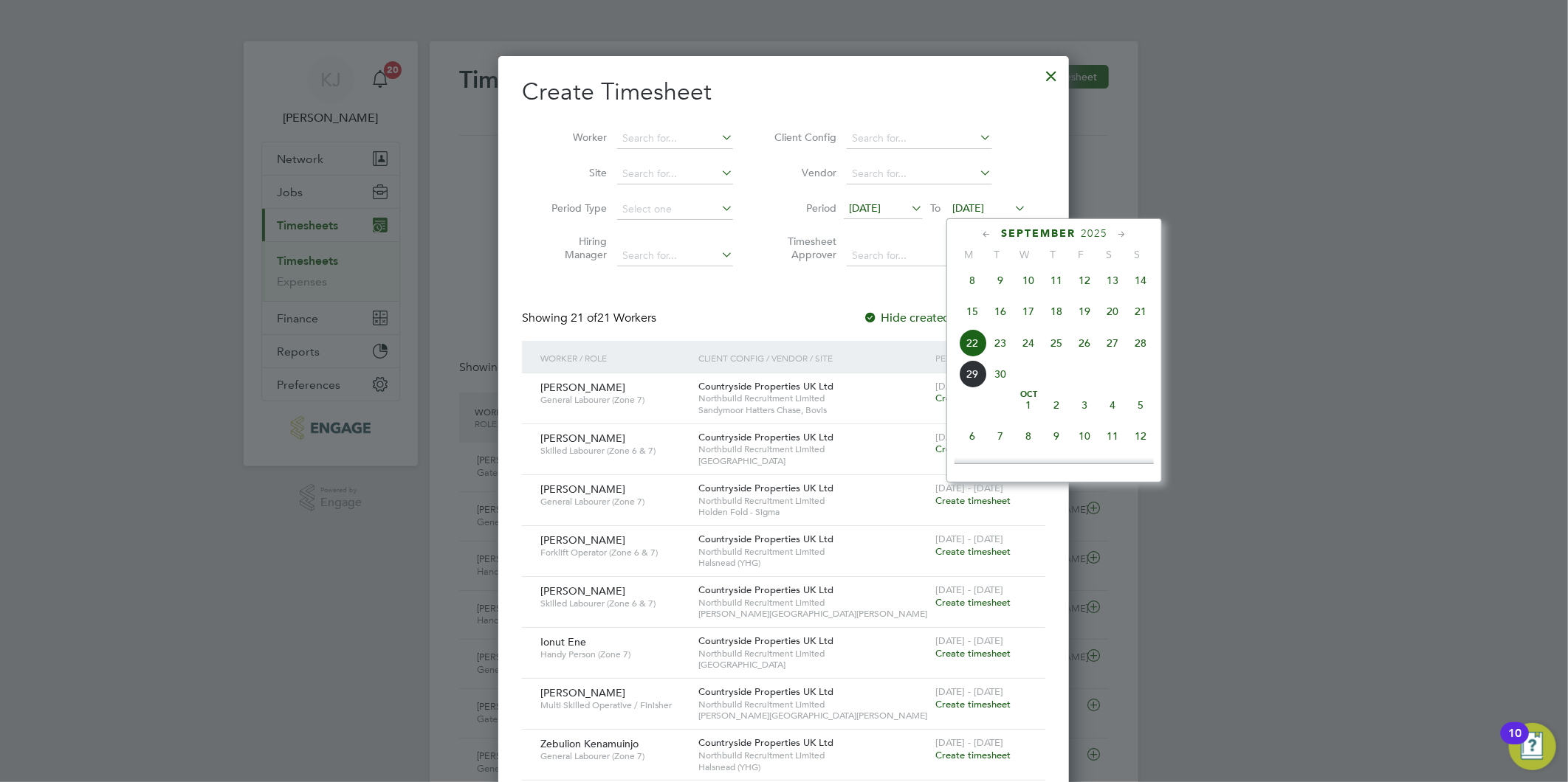
click at [1141, 348] on span "28" at bounding box center [1140, 342] width 28 height 28
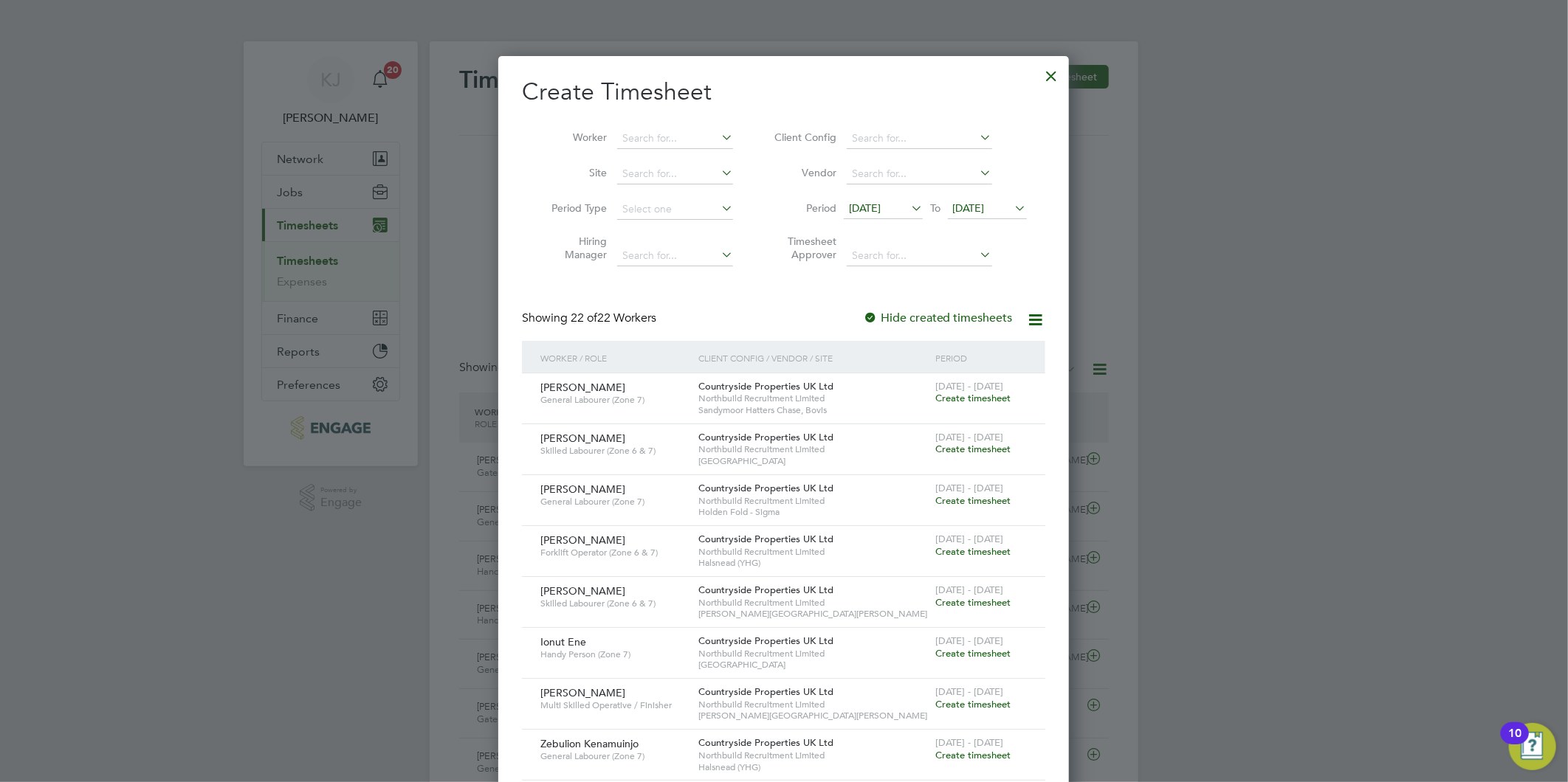
click at [640, 149] on li "Worker" at bounding box center [636, 138] width 230 height 35
click at [642, 143] on input at bounding box center [674, 138] width 116 height 20
click at [687, 156] on li "Jer main Russell" at bounding box center [684, 159] width 137 height 20
type input "Jermain Russell"
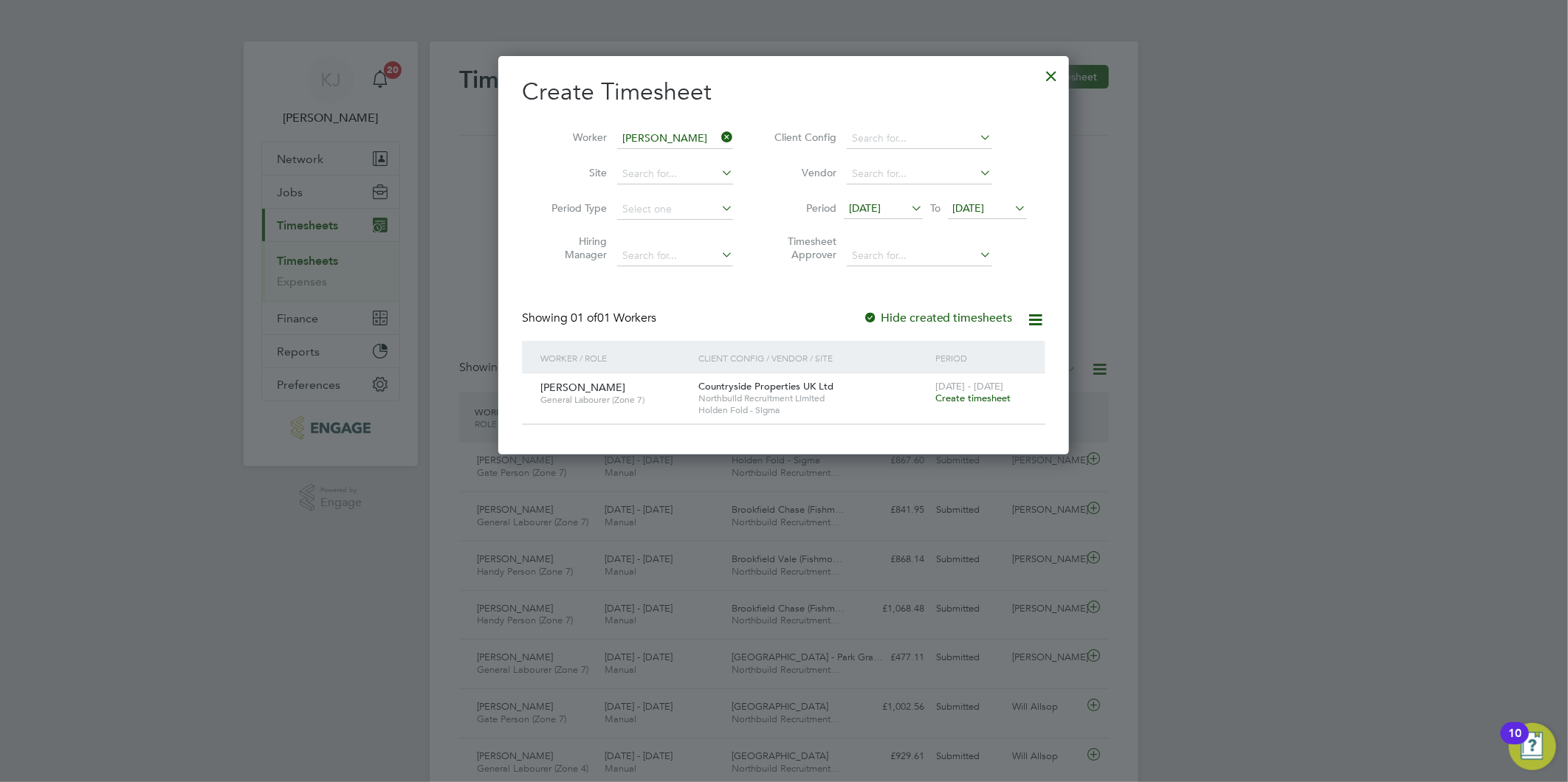
click at [973, 397] on span "Create timesheet" at bounding box center [972, 397] width 75 height 13
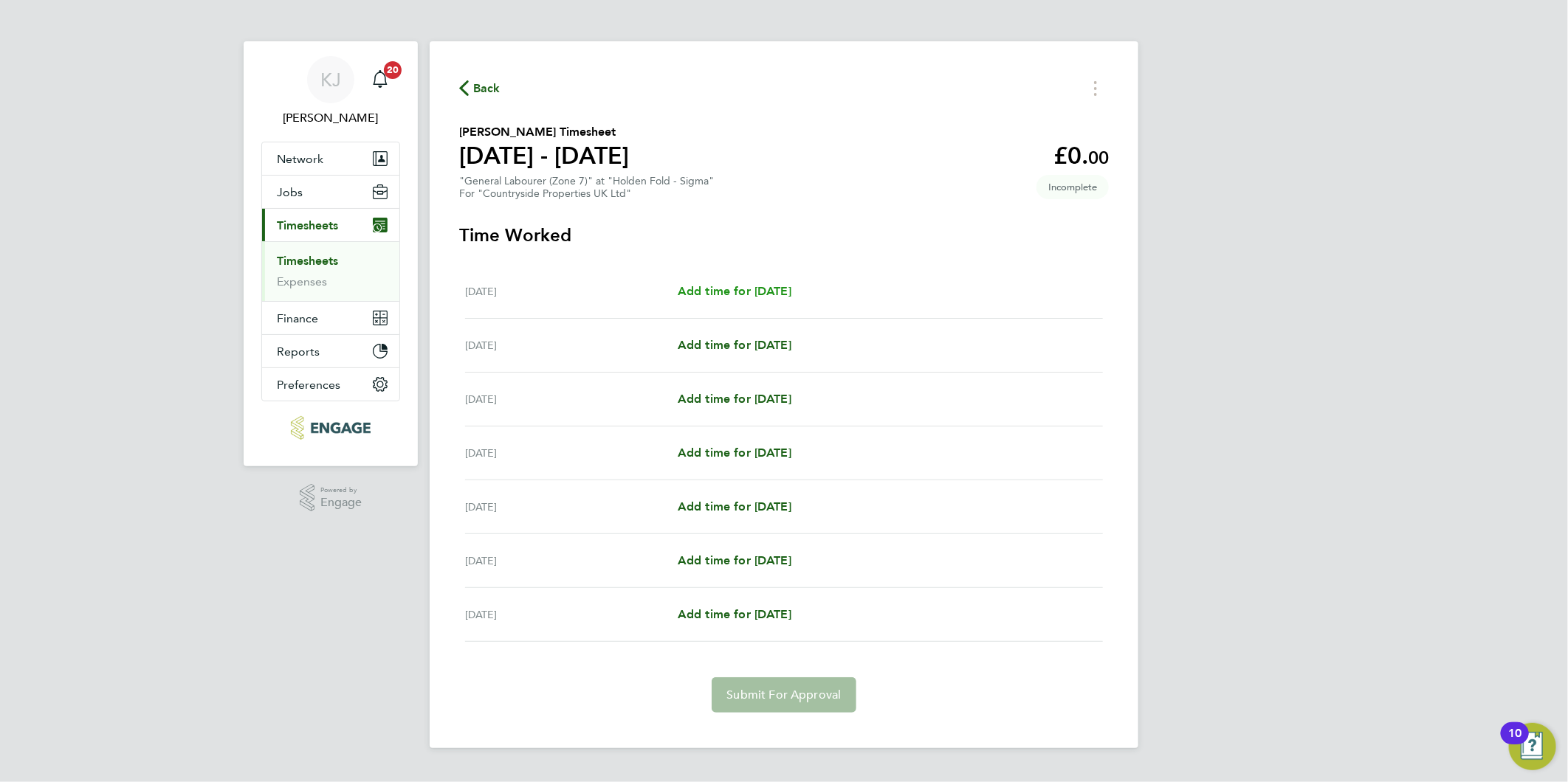
click at [743, 286] on span "Add time for Mon 22 Sep" at bounding box center [734, 291] width 114 height 14
select select "30"
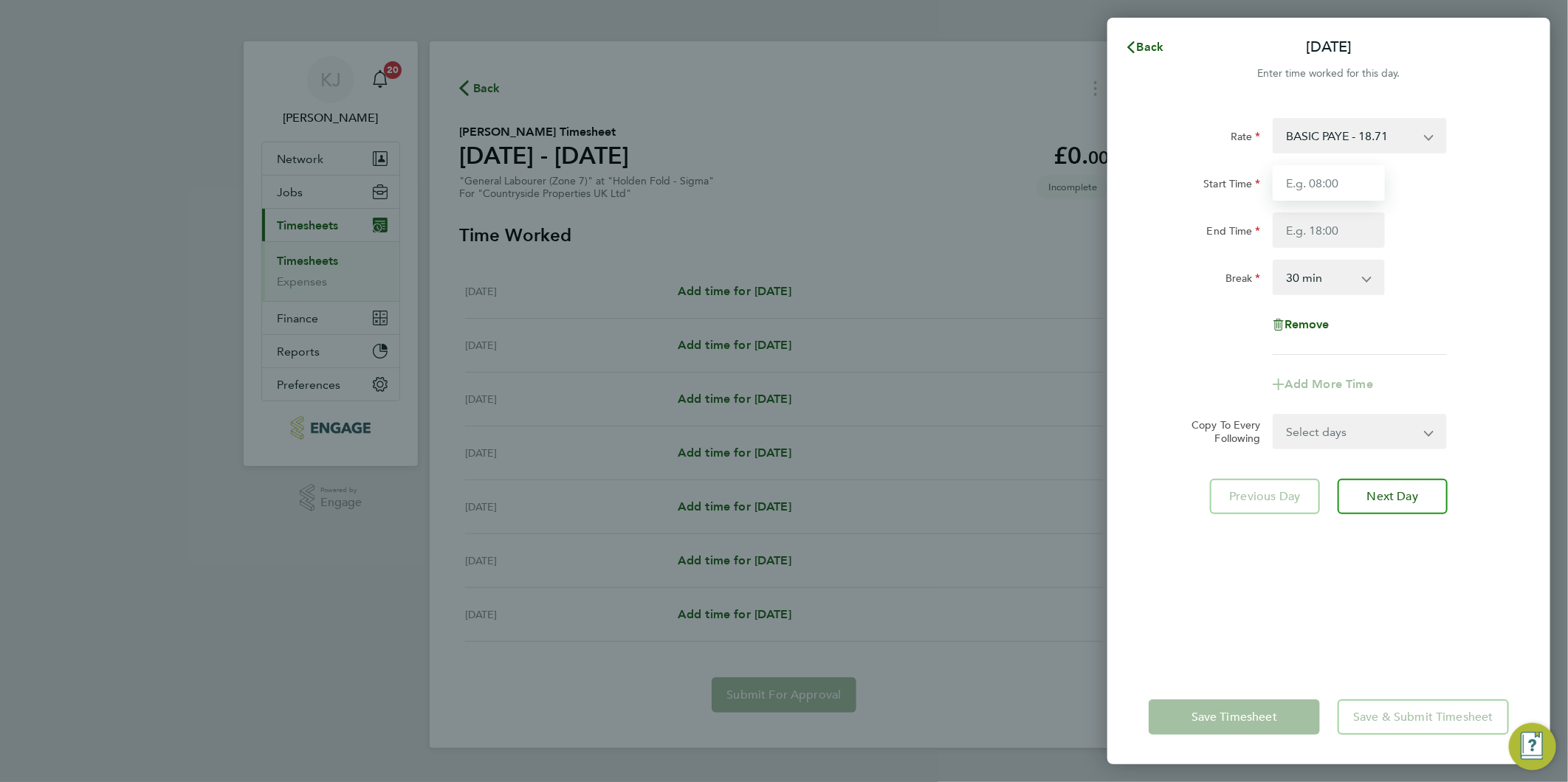
click at [1320, 180] on input "Start Time" at bounding box center [1328, 183] width 112 height 35
type input "07:00"
type input "16:30"
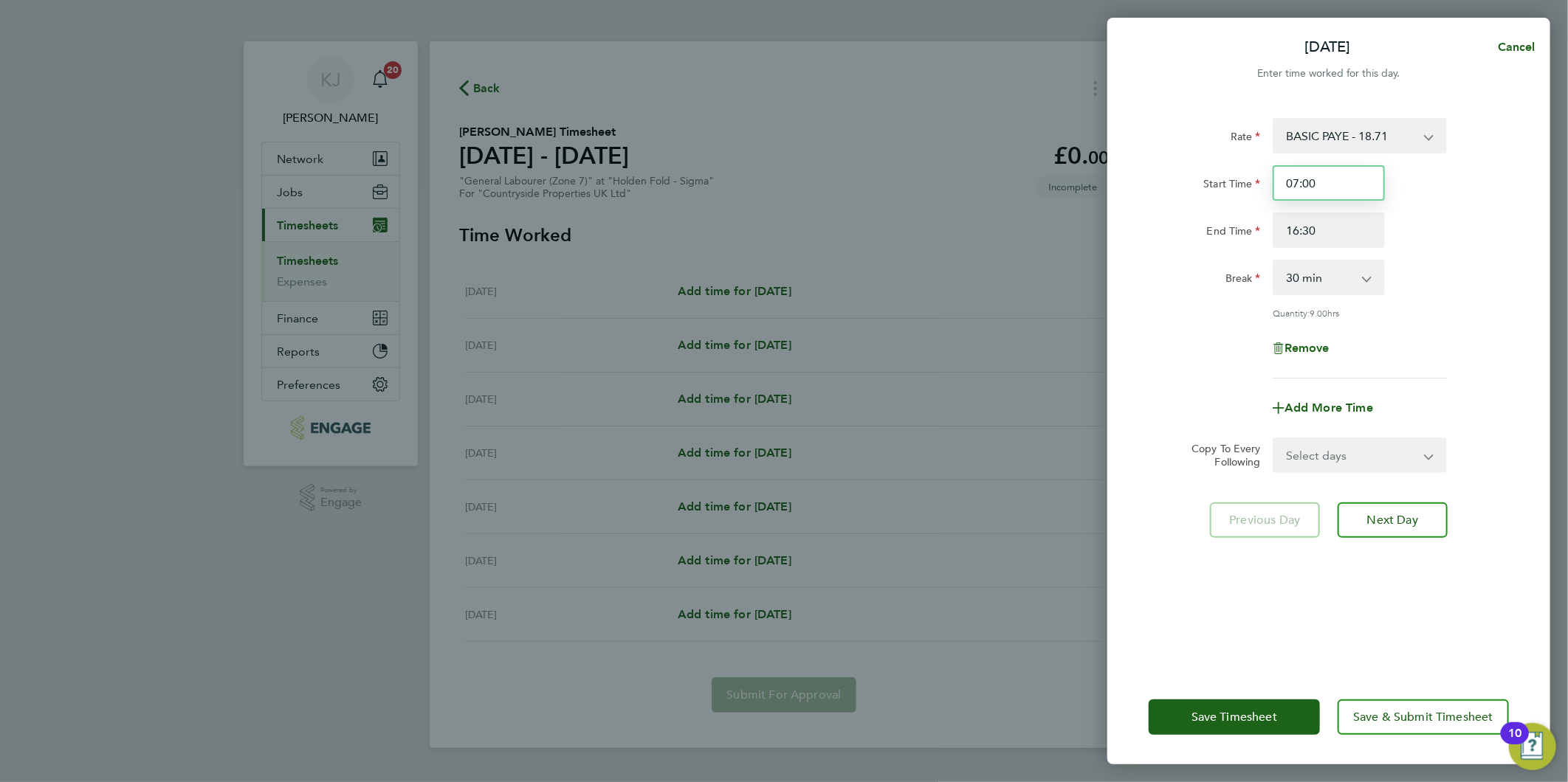
click at [1320, 179] on input "07:00" at bounding box center [1328, 183] width 112 height 35
drag, startPoint x: 1327, startPoint y: 440, endPoint x: 1333, endPoint y: 461, distance: 21.8
click at [1327, 440] on select "Select days Day Weekday (Mon-Fri) Weekend (Sat-Sun) Tuesday Wednesday Thursday …" at bounding box center [1352, 455] width 155 height 32
select select "WEEKDAY"
click at [1274, 439] on select "Select days Day Weekday (Mon-Fri) Weekend (Sat-Sun) Tuesday Wednesday Thursday …" at bounding box center [1352, 455] width 155 height 32
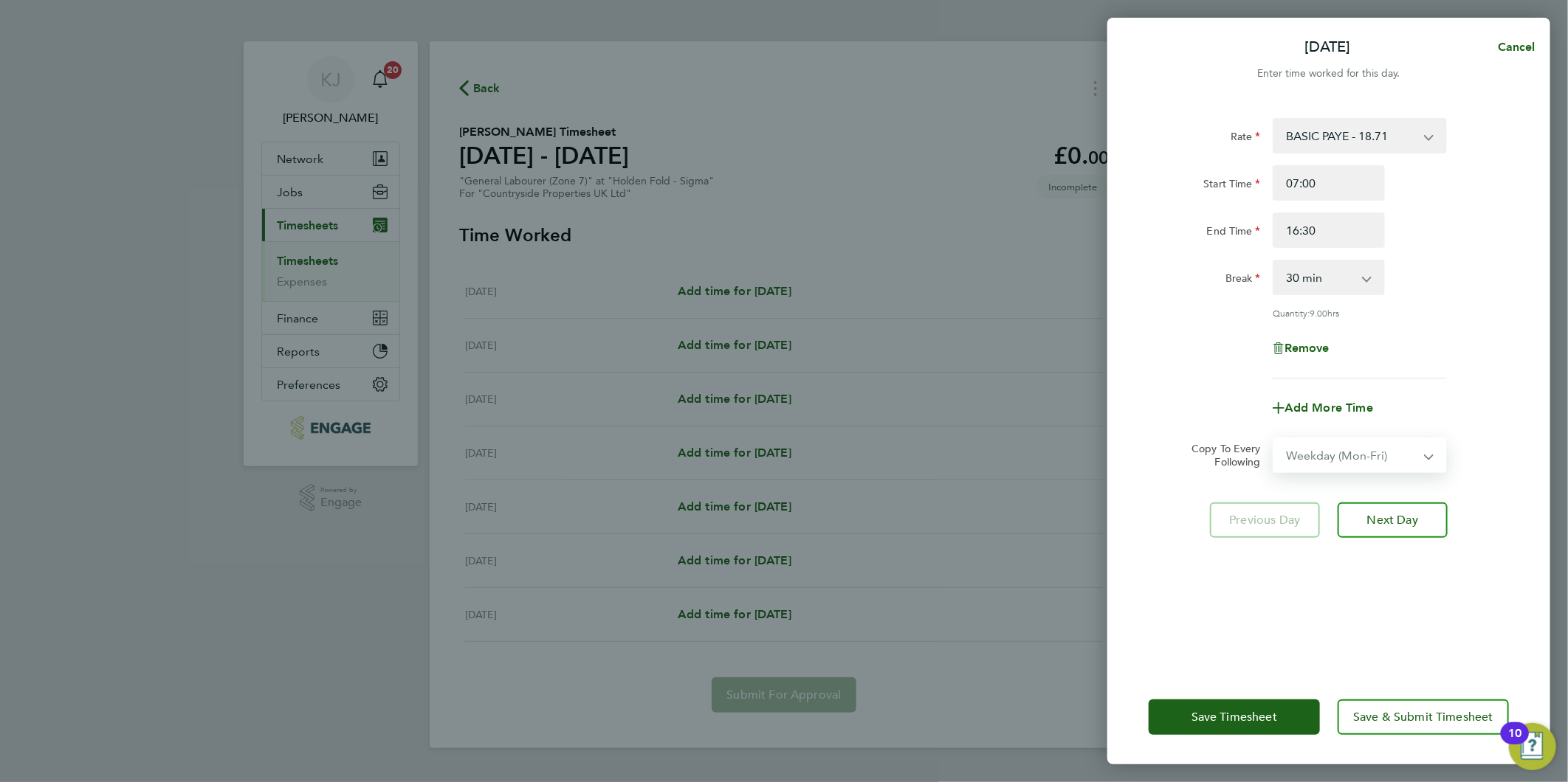
select select "[DATE]"
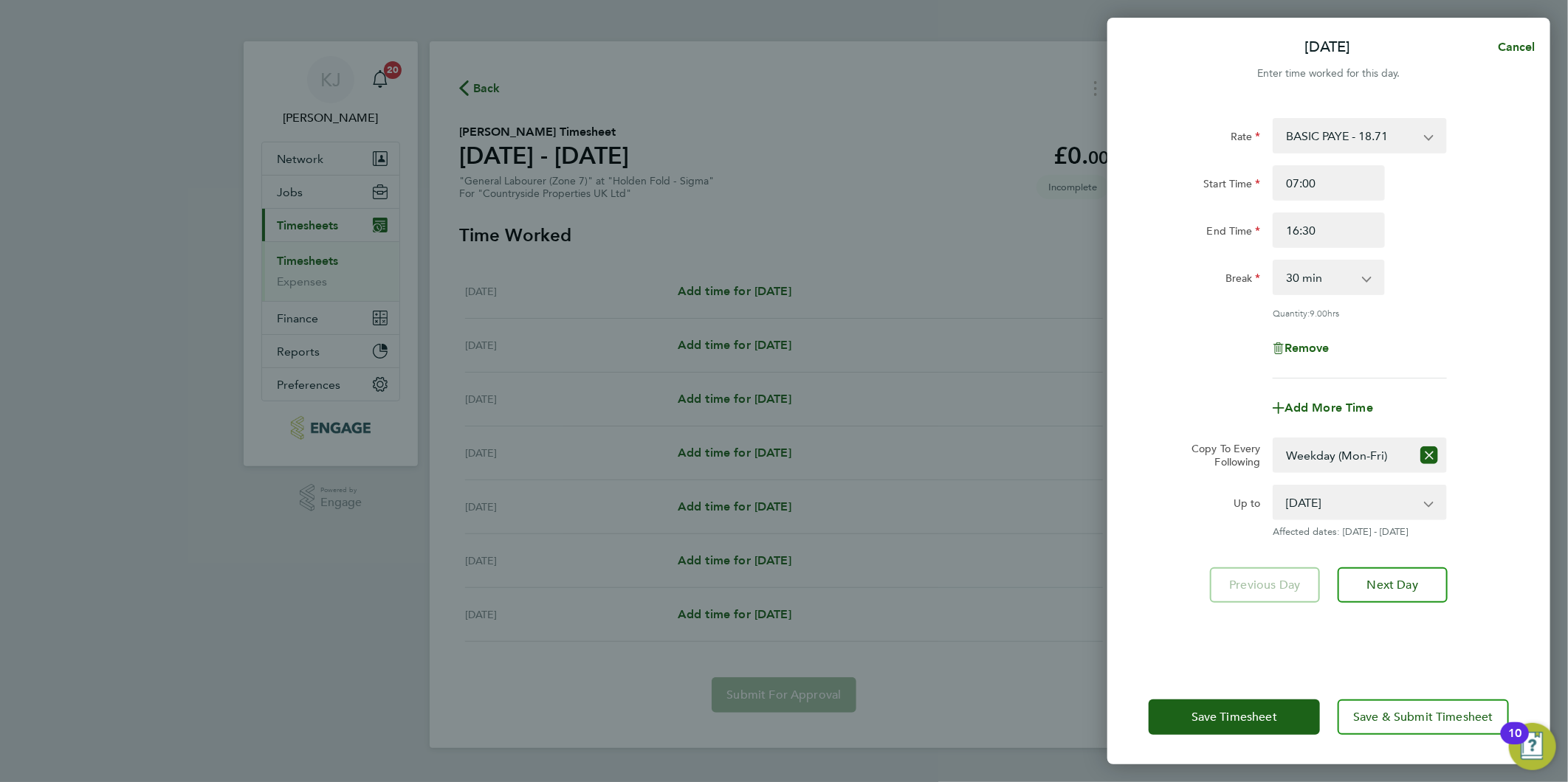
click at [1413, 564] on div "Rate BASIC PAYE - 18.71 Start Time 07:00 End Time 16:30 Break 0 min 15 min 30 m…" at bounding box center [1328, 385] width 443 height 569
click at [1399, 591] on button "Next Day" at bounding box center [1392, 585] width 110 height 35
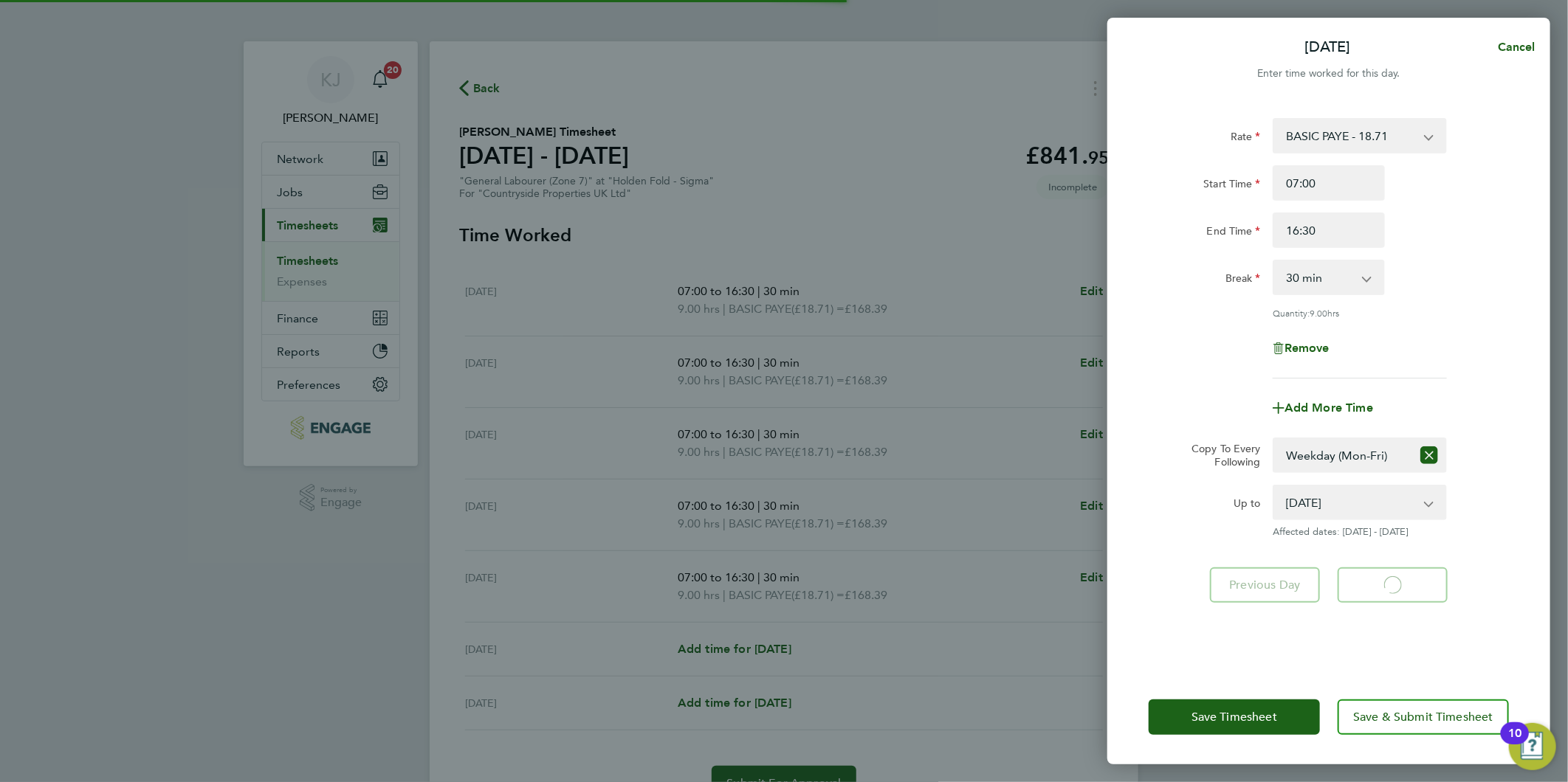
select select "30"
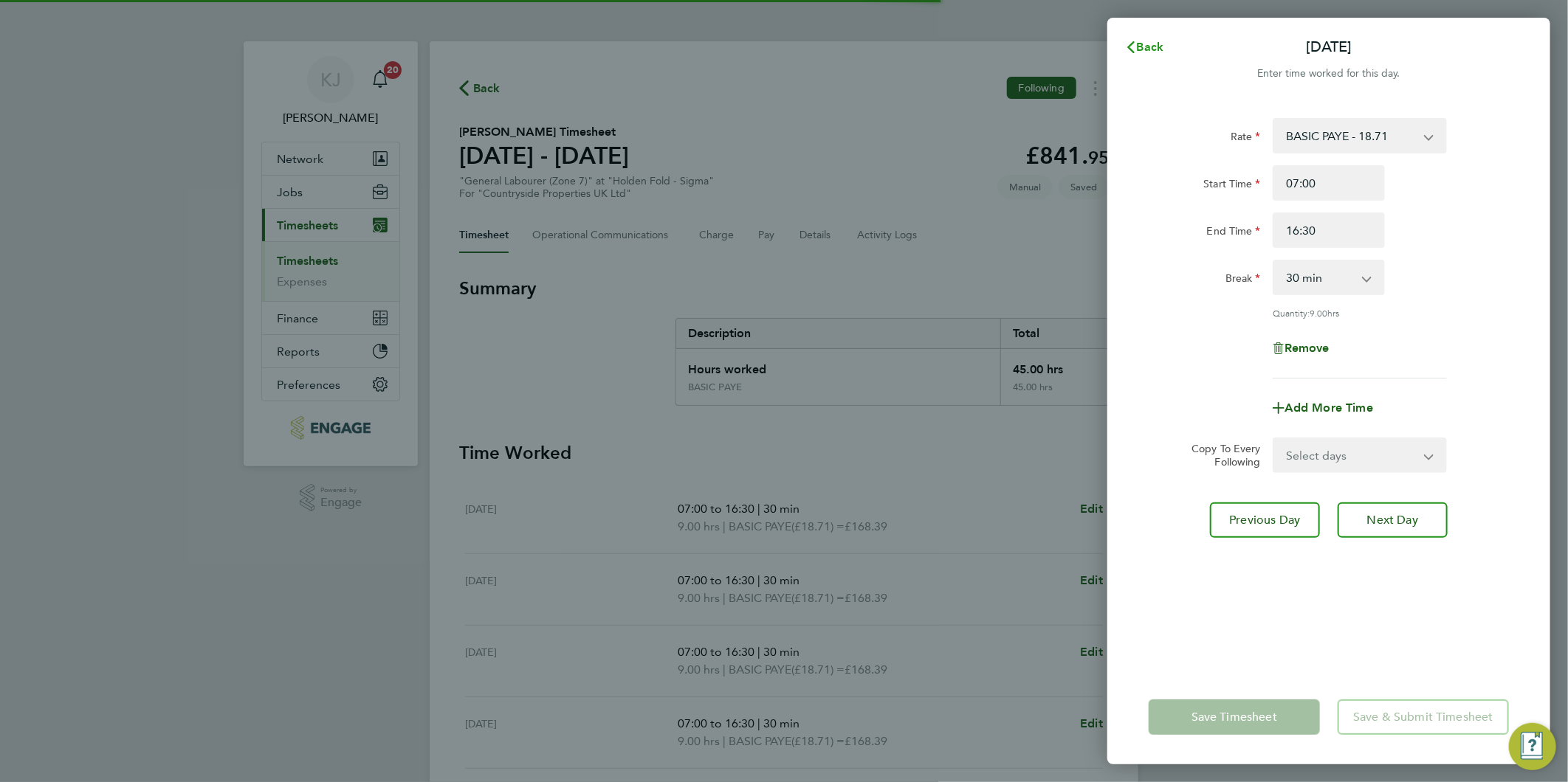
click at [1149, 48] on span "Back" at bounding box center [1150, 46] width 27 height 14
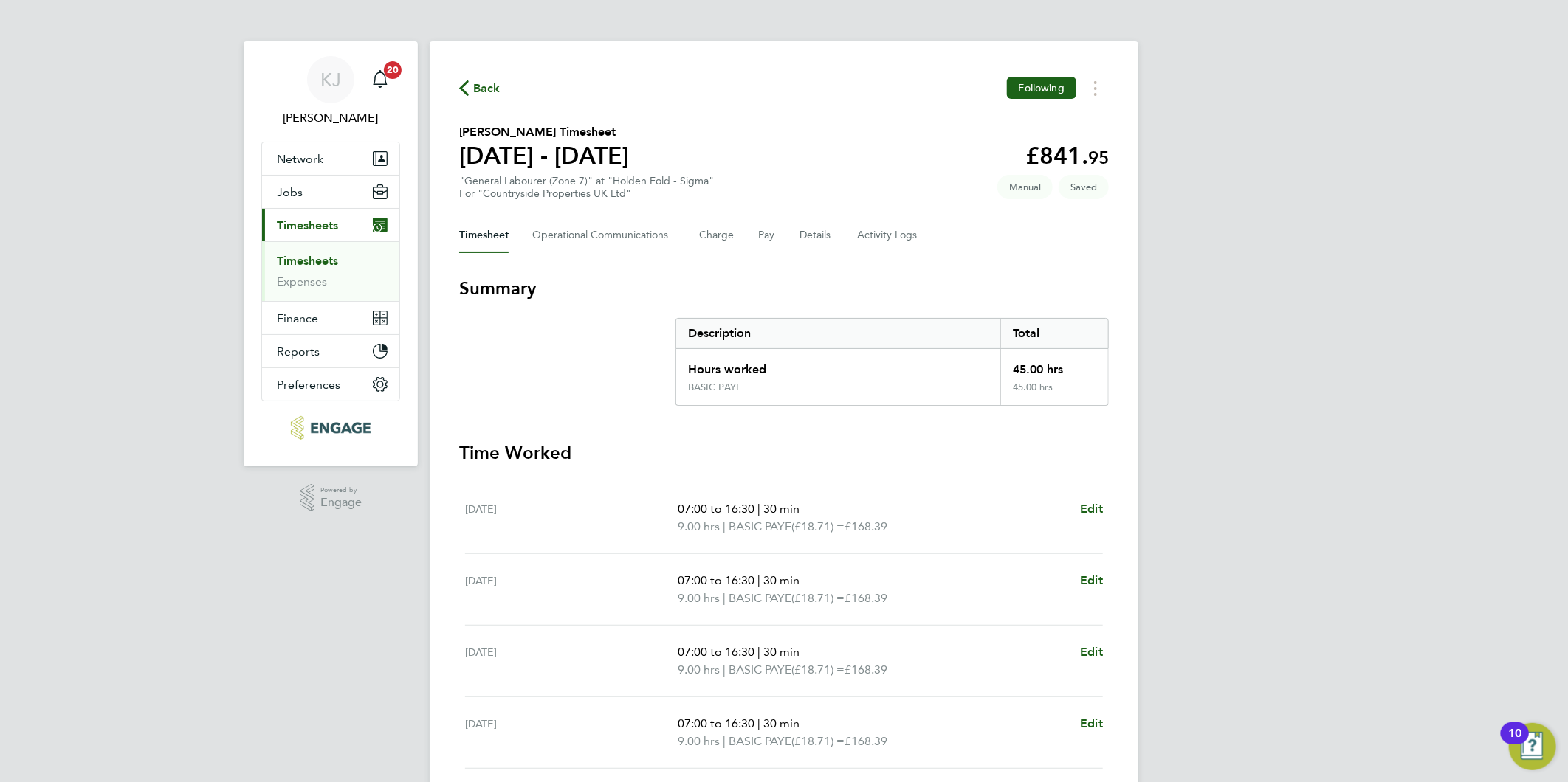
click at [792, 238] on div "Timesheet Operational Communications Charge Pay Details Activity Logs" at bounding box center [784, 235] width 650 height 35
click at [816, 229] on button "Details" at bounding box center [816, 235] width 34 height 35
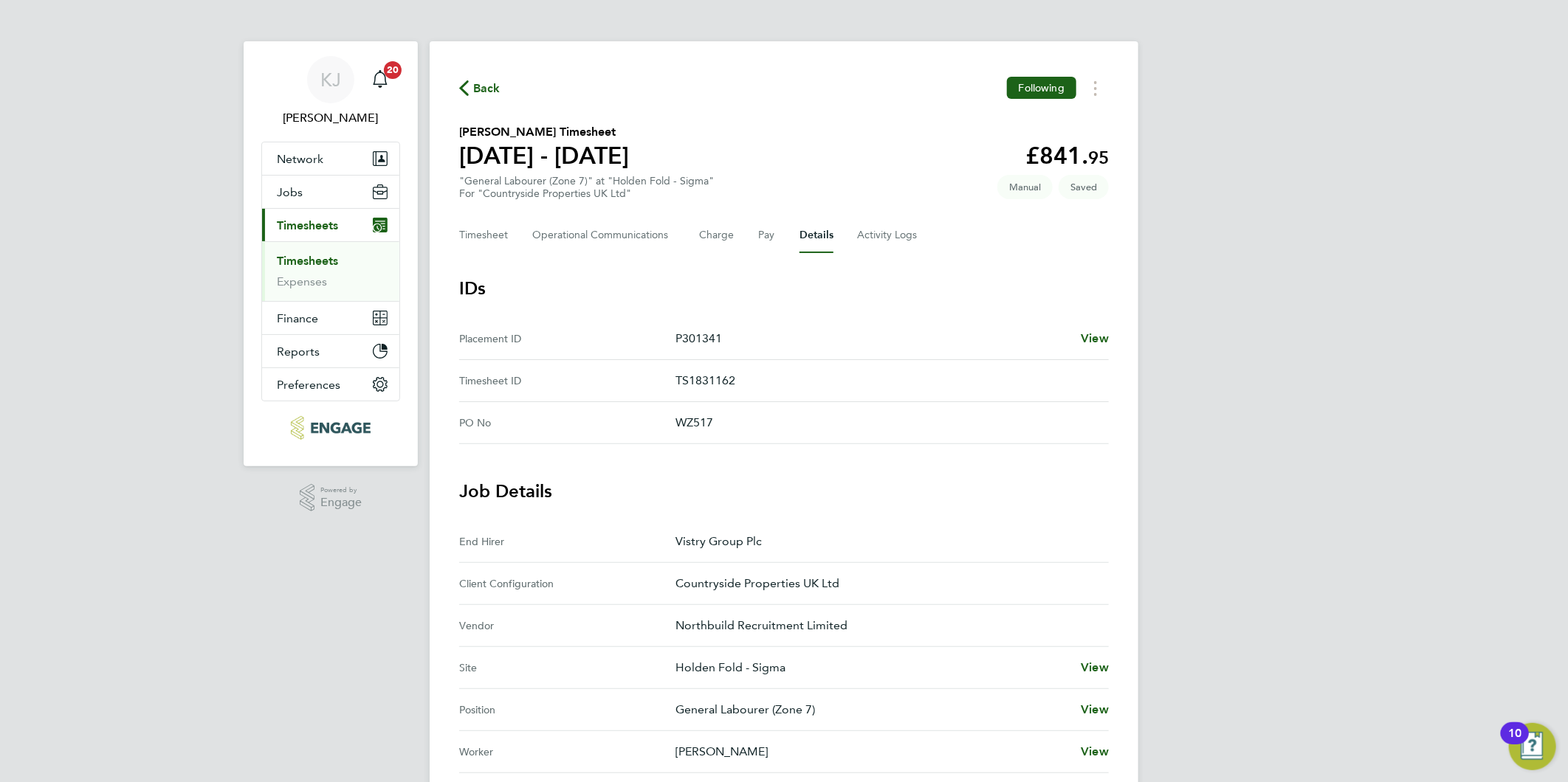
click at [452, 238] on div "Back Following Jermain Russell's Timesheet 22 - 28 Sept 2025 £841. 95 "General …" at bounding box center [784, 603] width 709 height 1124
click at [471, 227] on button "Timesheet" at bounding box center [484, 235] width 50 height 35
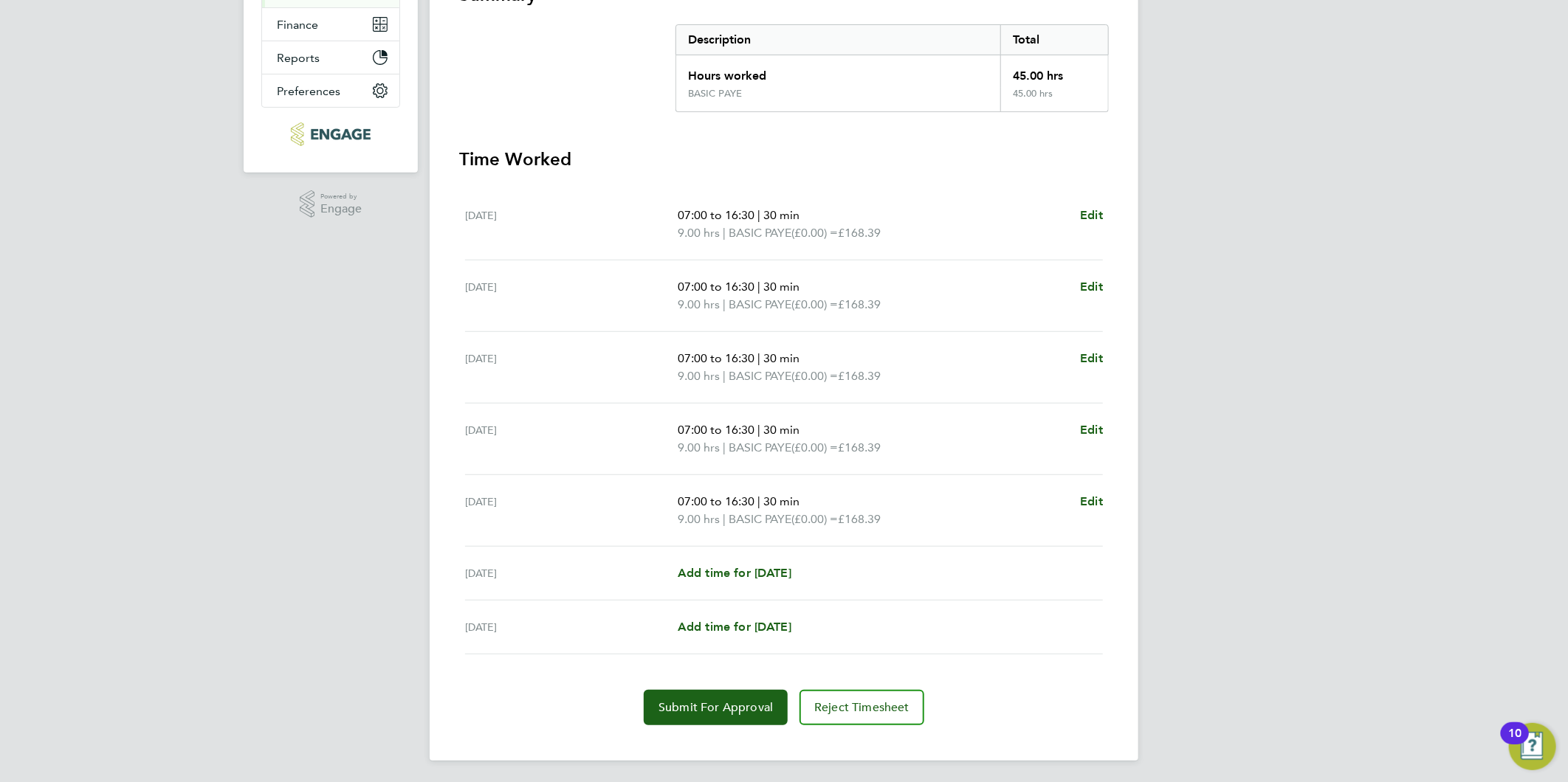
click at [728, 687] on section "Time Worked Mon 22 Sep 07:00 to 16:30 | 30 min 9.00 hrs | BASIC PAYE (£0.00) = …" at bounding box center [784, 436] width 650 height 578
click at [731, 710] on span "Submit For Approval" at bounding box center [716, 707] width 115 height 14
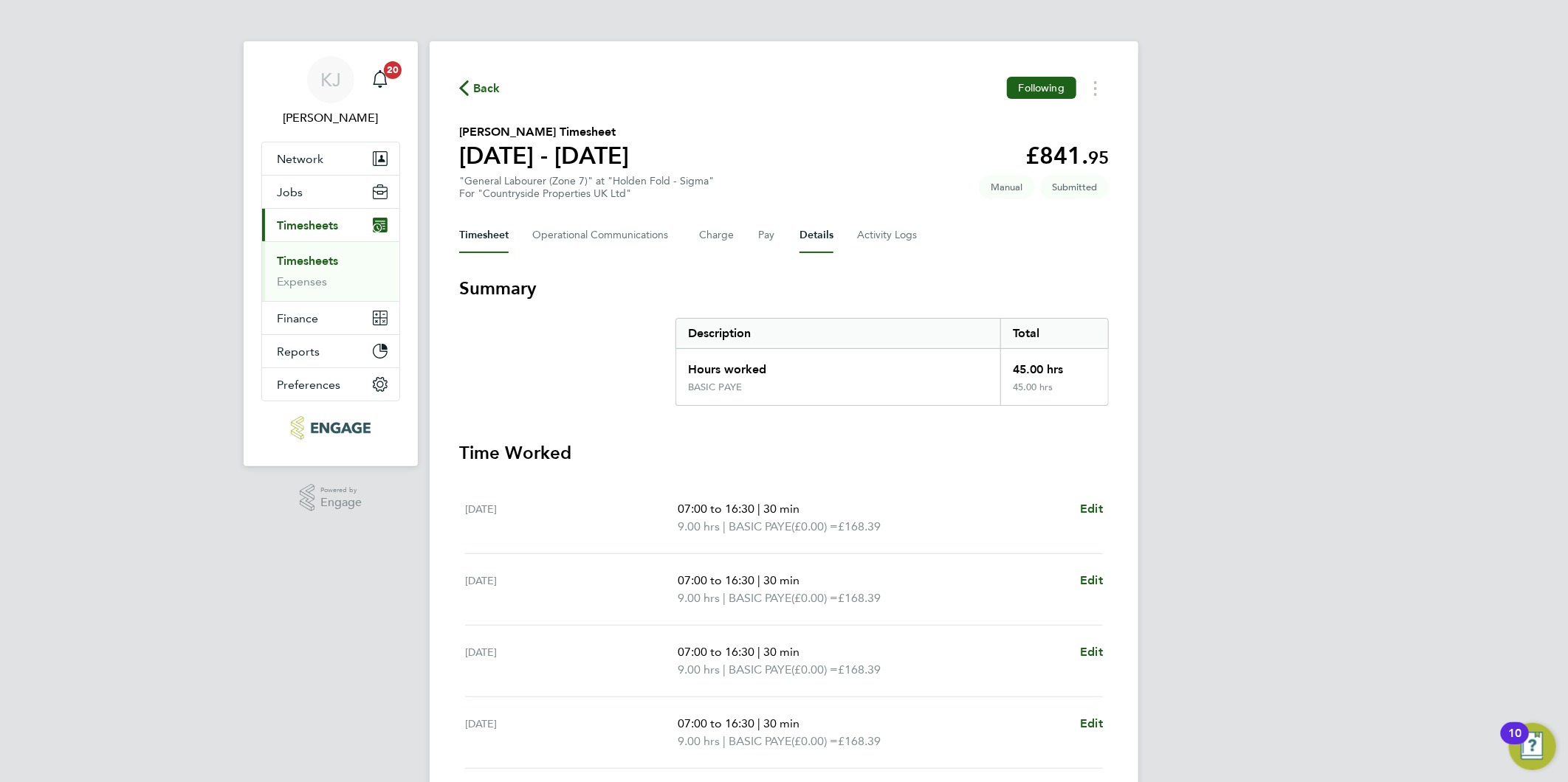
click at [810, 236] on button "Details" at bounding box center [816, 235] width 34 height 35
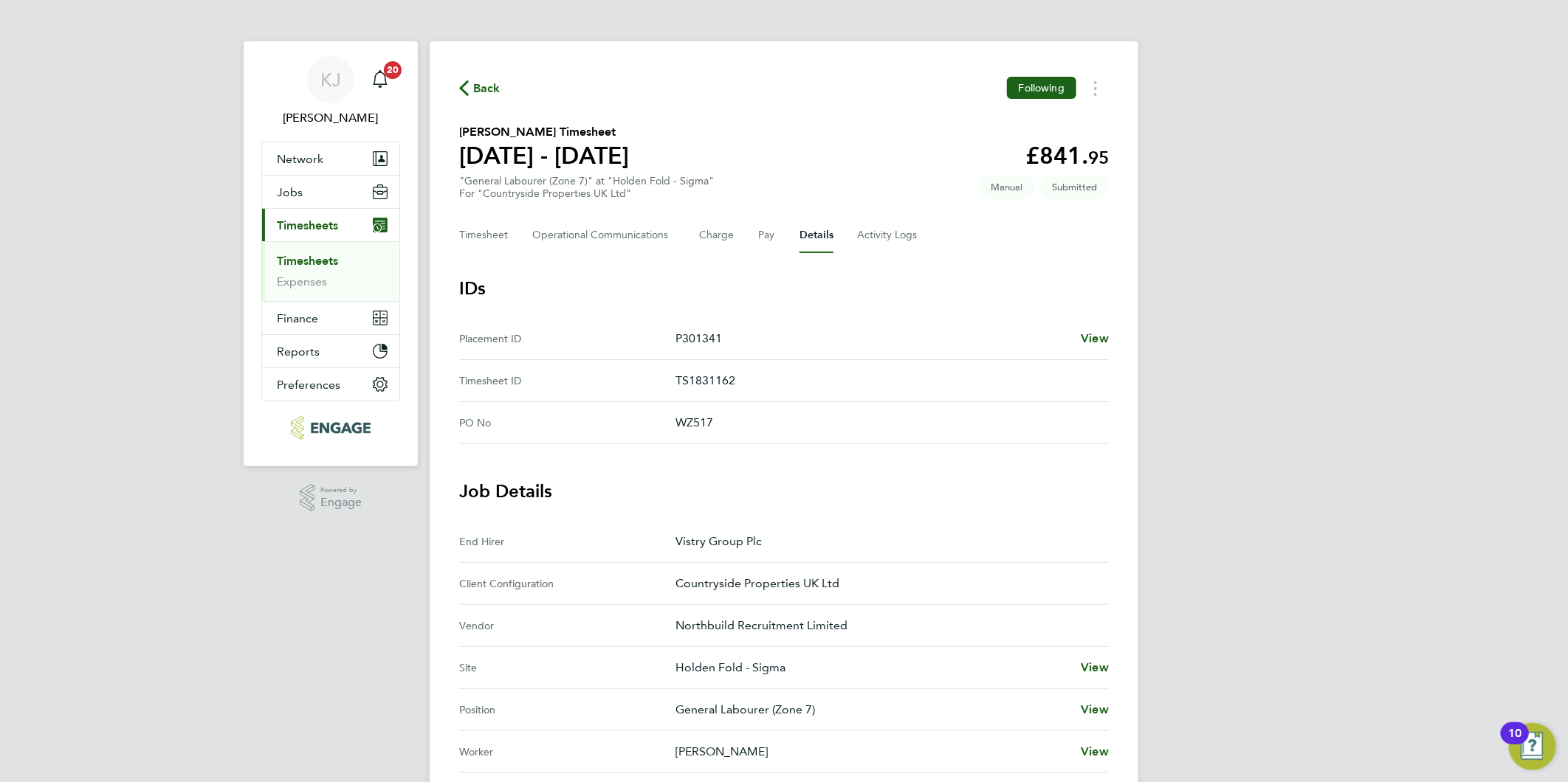
click at [291, 259] on link "Timesheets" at bounding box center [307, 261] width 62 height 14
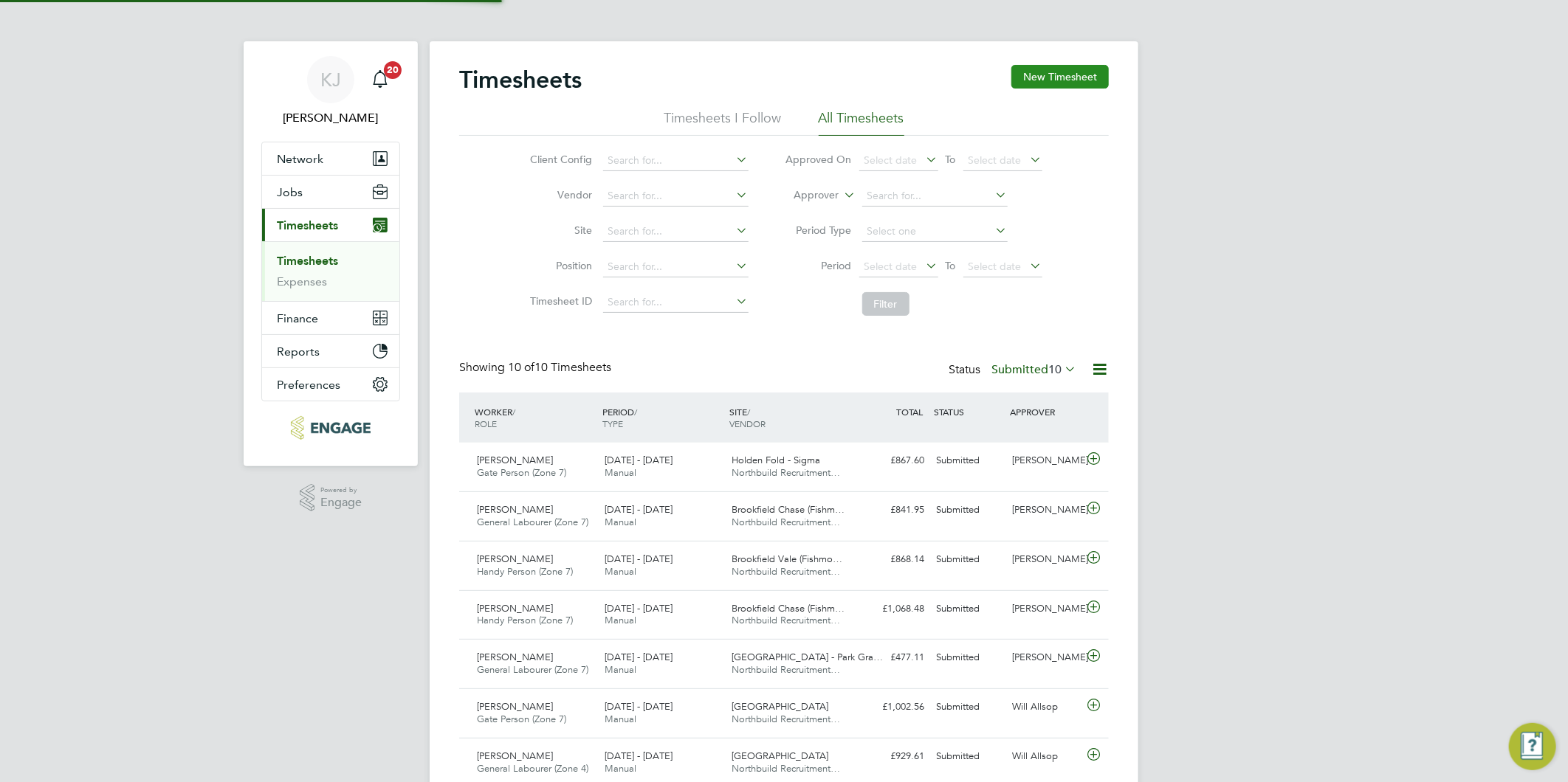
click at [1068, 84] on button "New Timesheet" at bounding box center [1059, 77] width 97 height 24
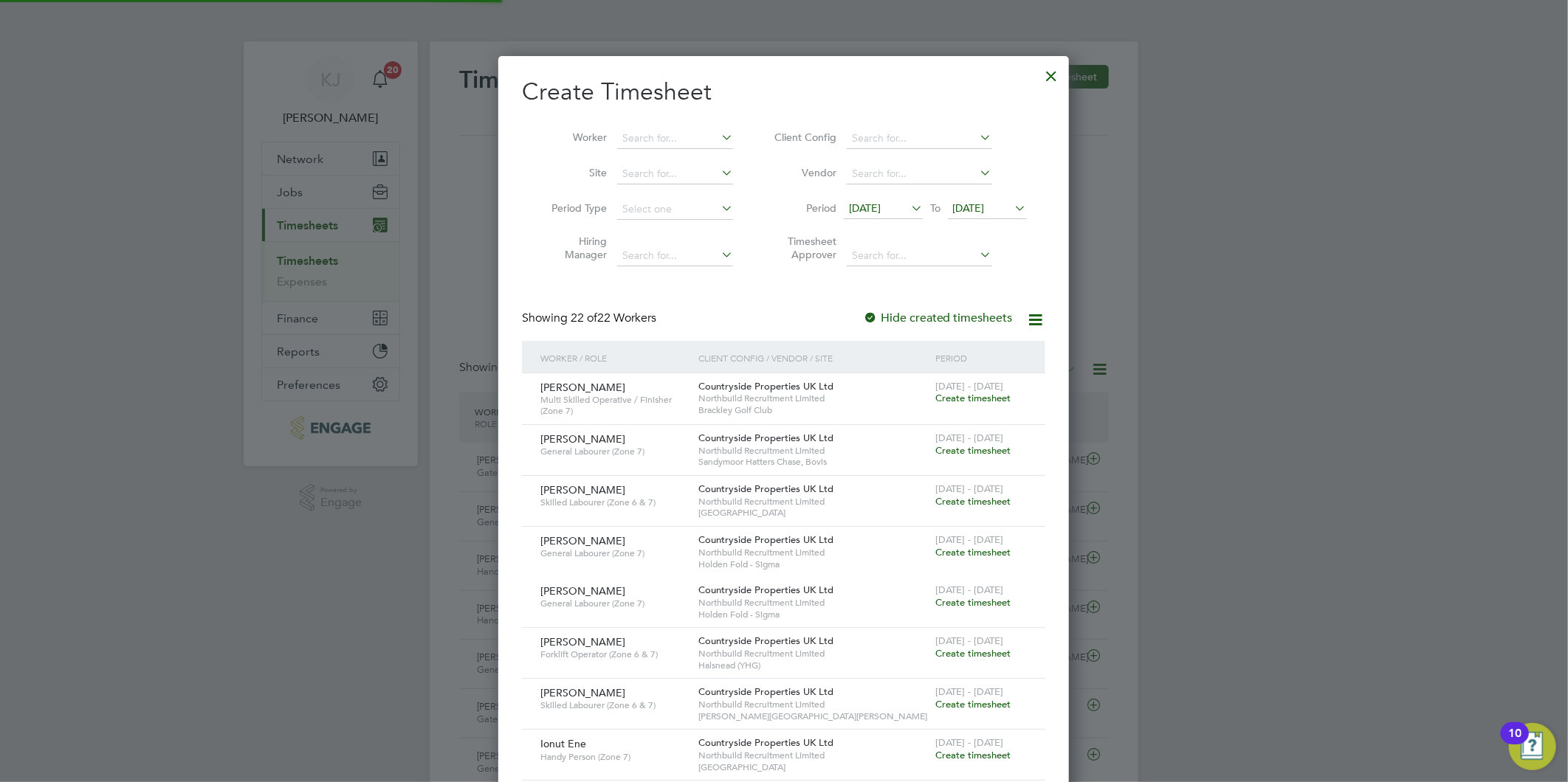
click at [864, 205] on span "[DATE]" at bounding box center [865, 208] width 32 height 13
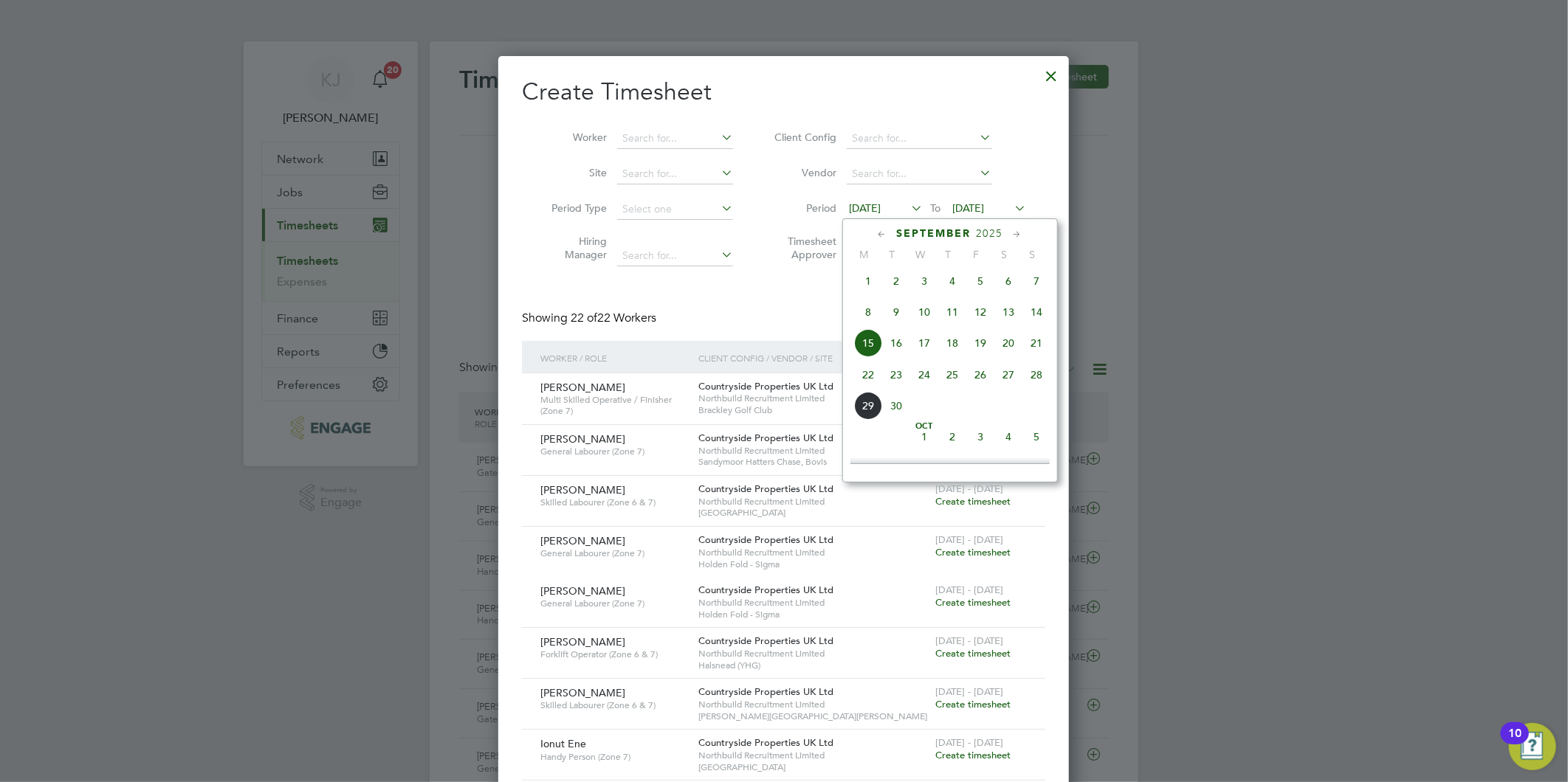
click at [862, 382] on span "22" at bounding box center [868, 375] width 28 height 28
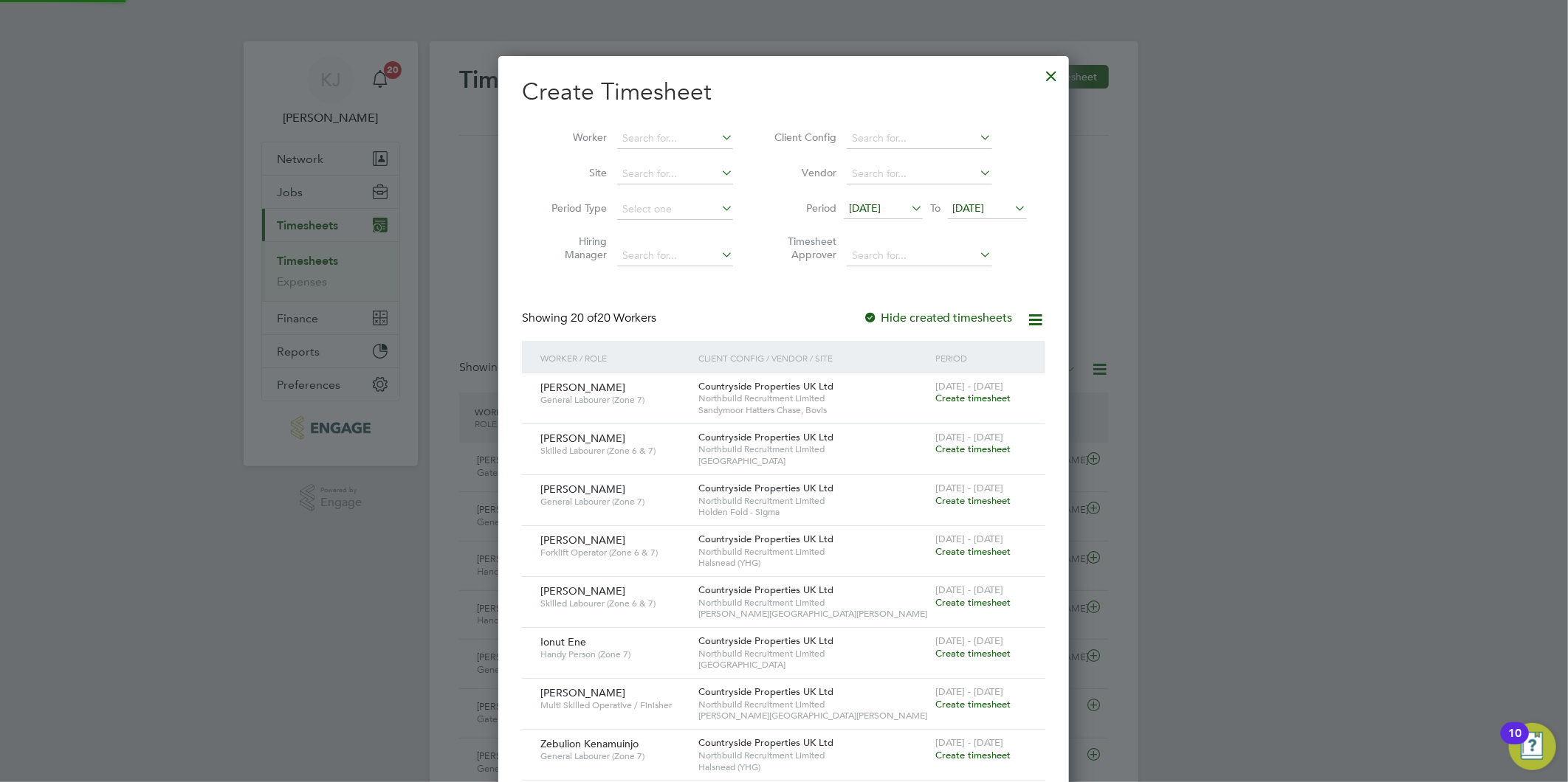
click at [981, 197] on li "Period 22 Sep 2025 To 22 Sep 2025" at bounding box center [898, 209] width 294 height 35
click at [979, 202] on span "[DATE]" at bounding box center [969, 208] width 32 height 13
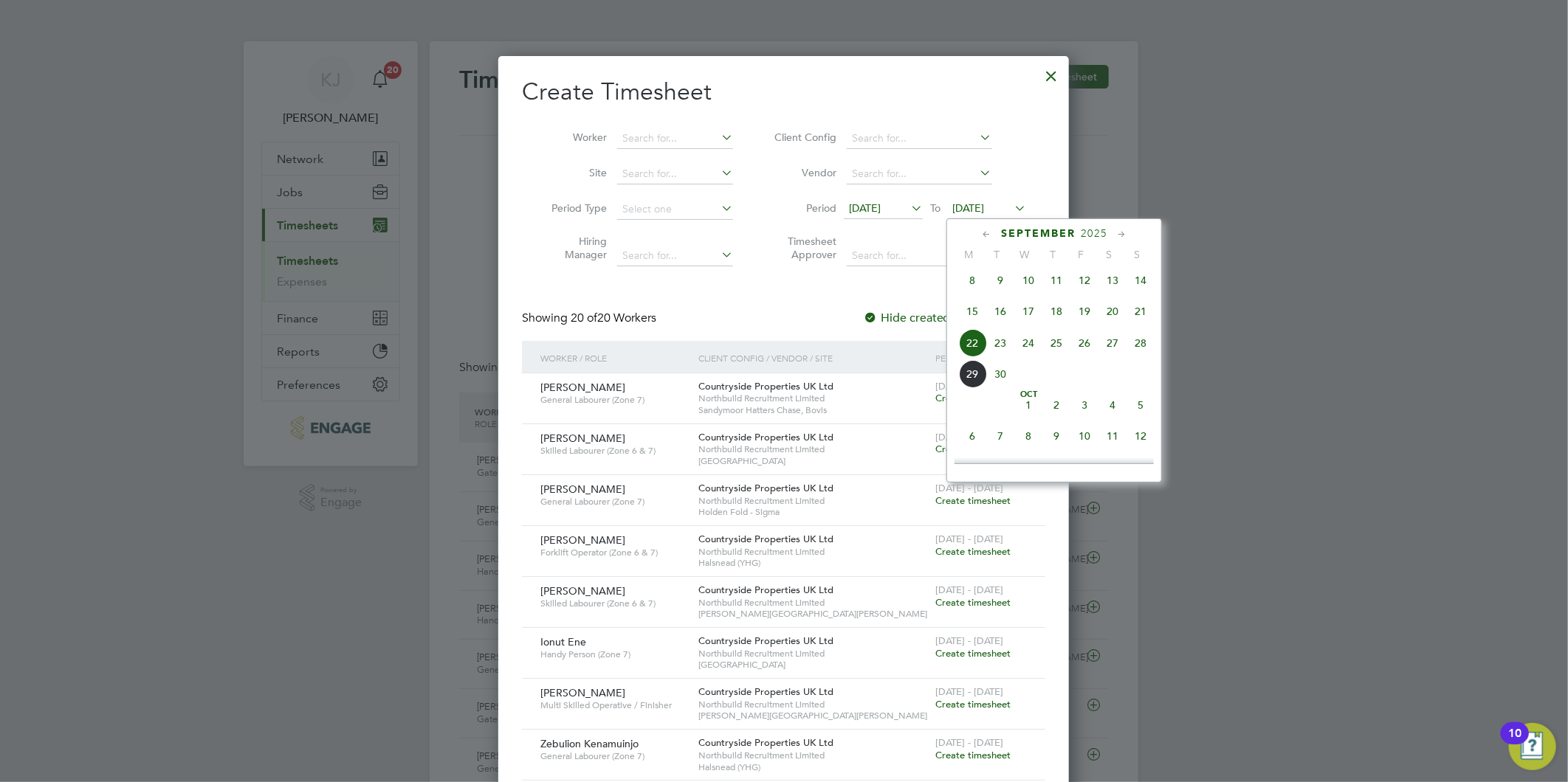
click at [1150, 349] on span "28" at bounding box center [1140, 342] width 28 height 28
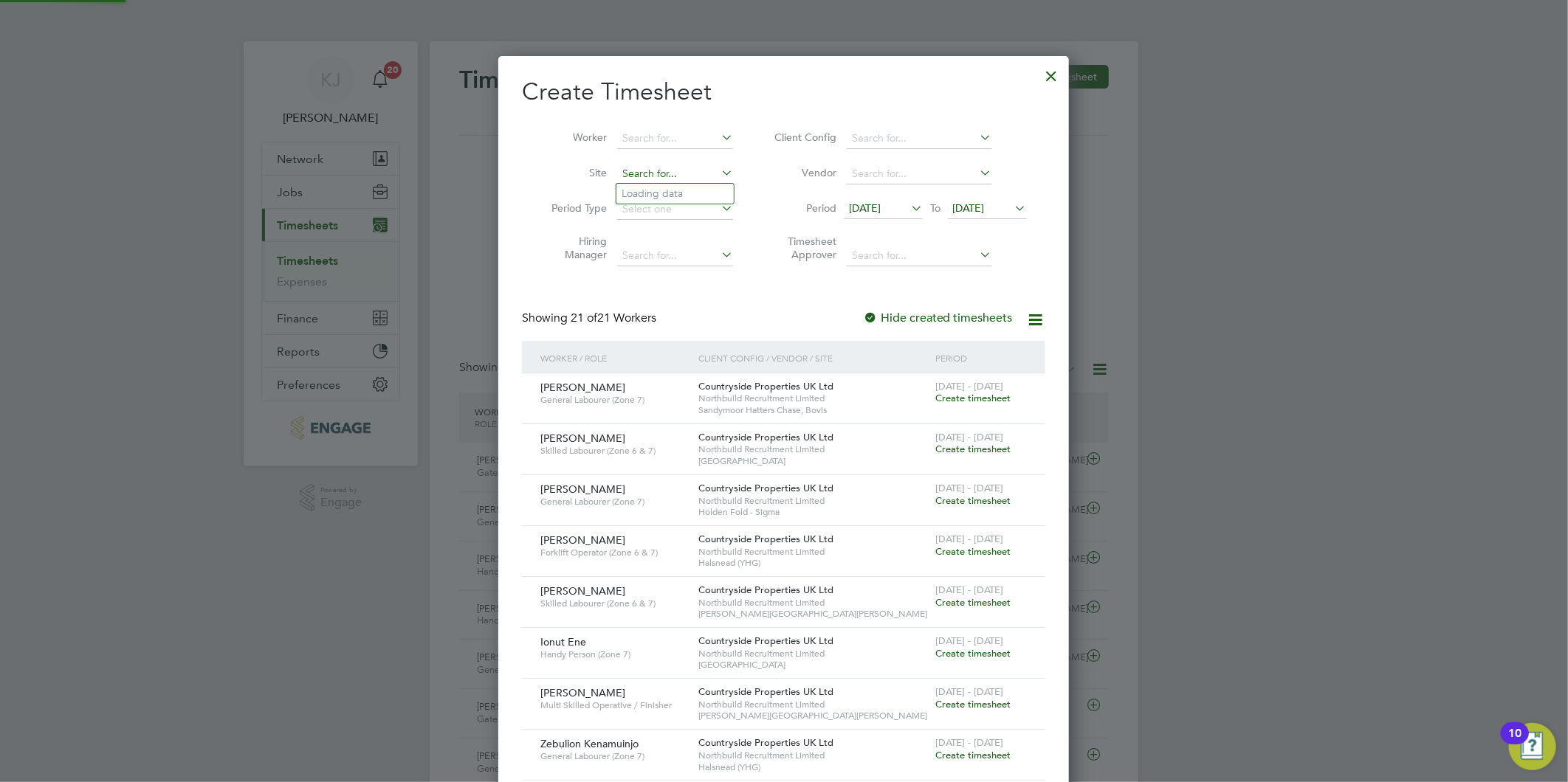
click at [675, 170] on input at bounding box center [674, 174] width 116 height 20
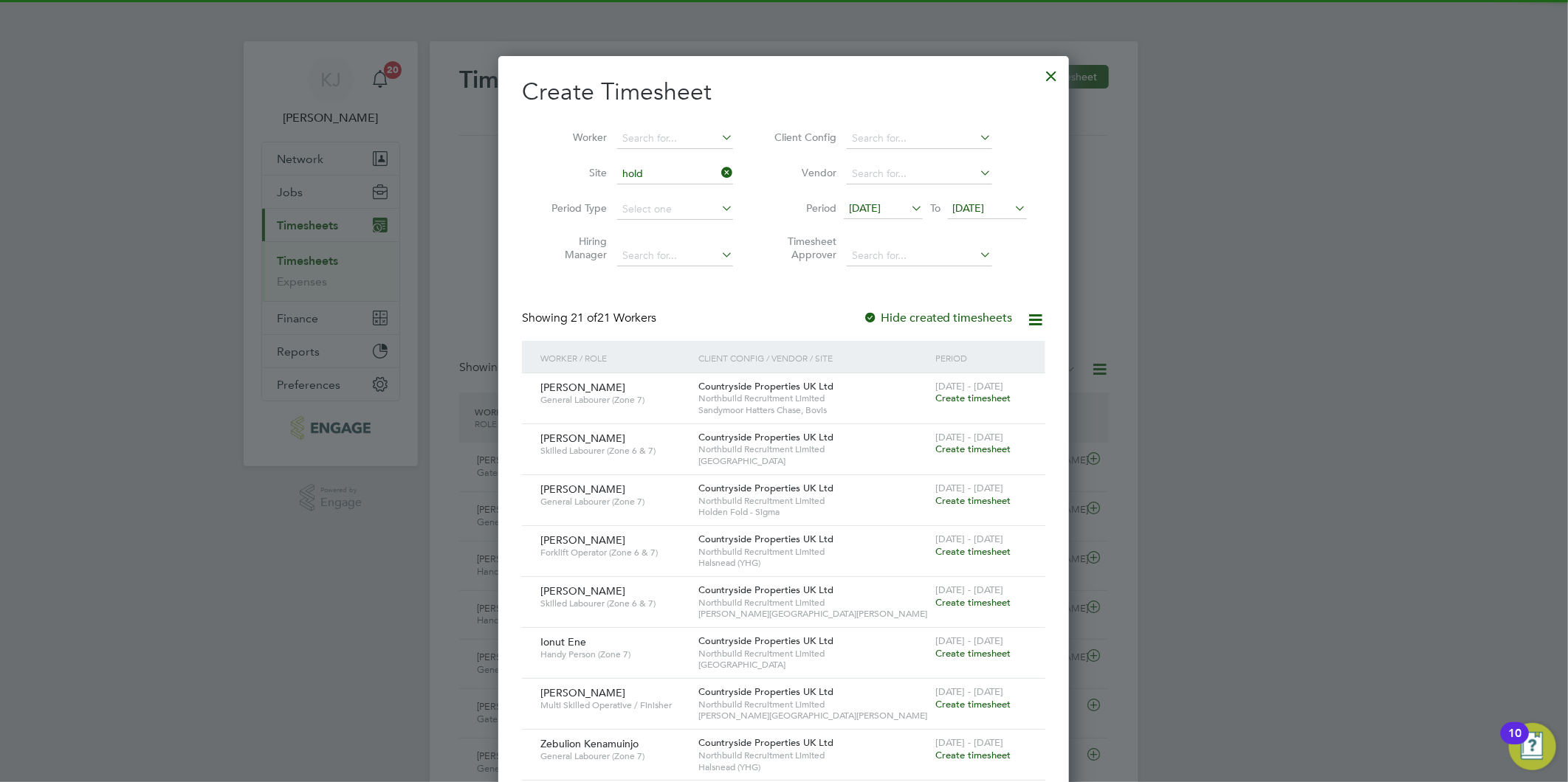
click at [670, 187] on li "Hold en Fold - Sigma" at bounding box center [674, 194] width 117 height 20
type input "Holden Fold - Sigma"
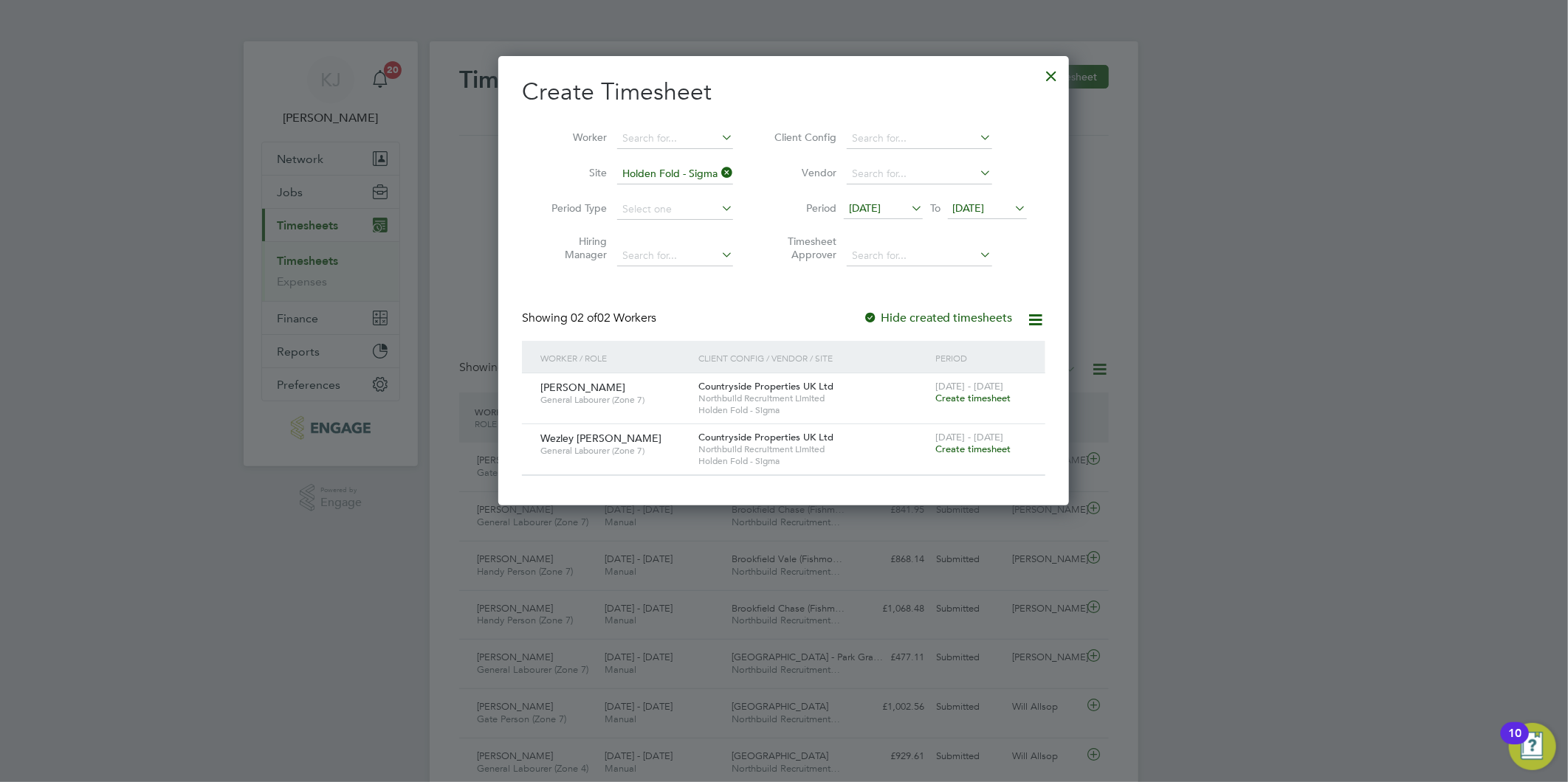
click at [1052, 73] on div at bounding box center [1052, 72] width 26 height 26
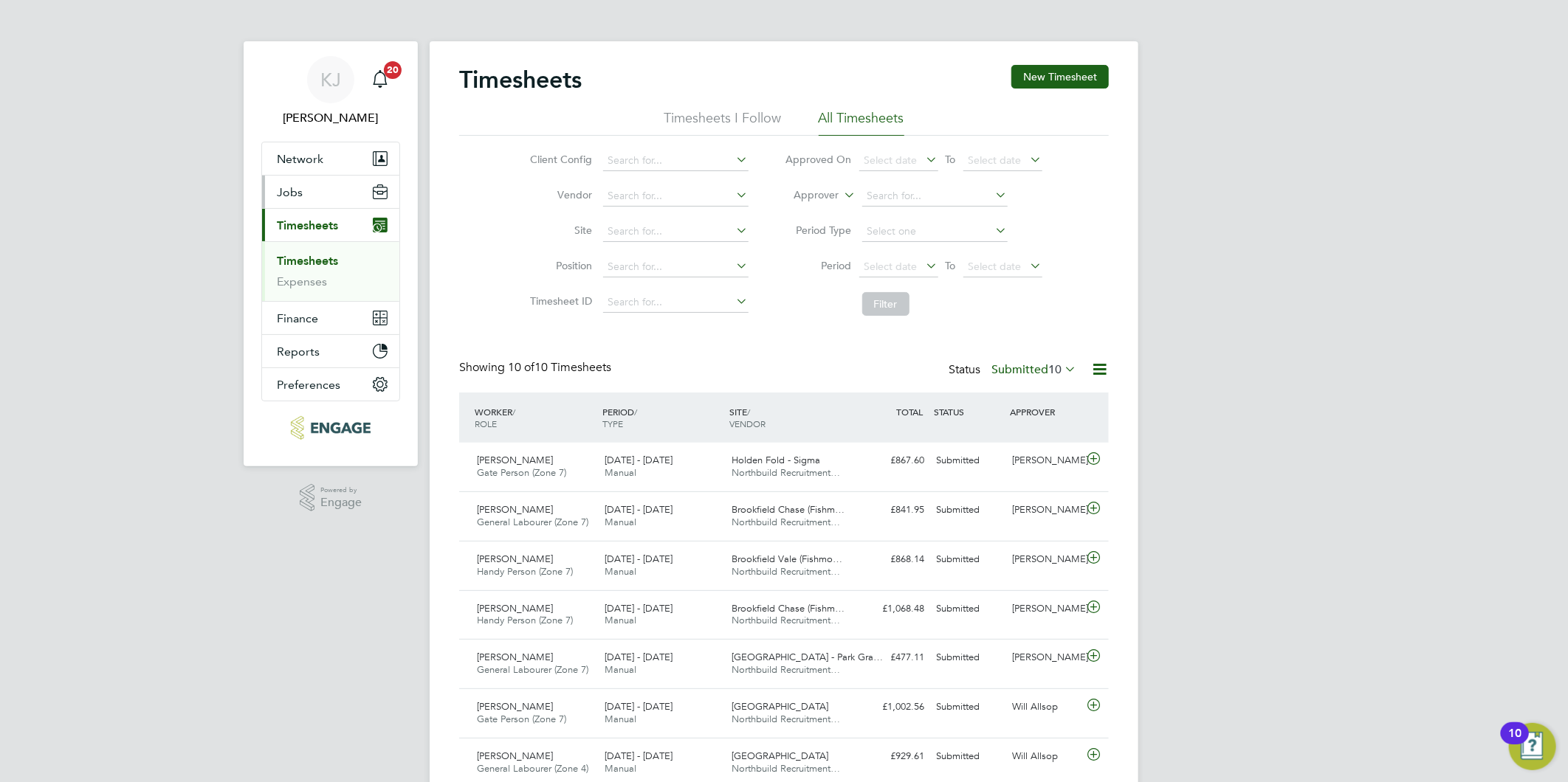
click at [297, 189] on span "Jobs" at bounding box center [289, 192] width 26 height 14
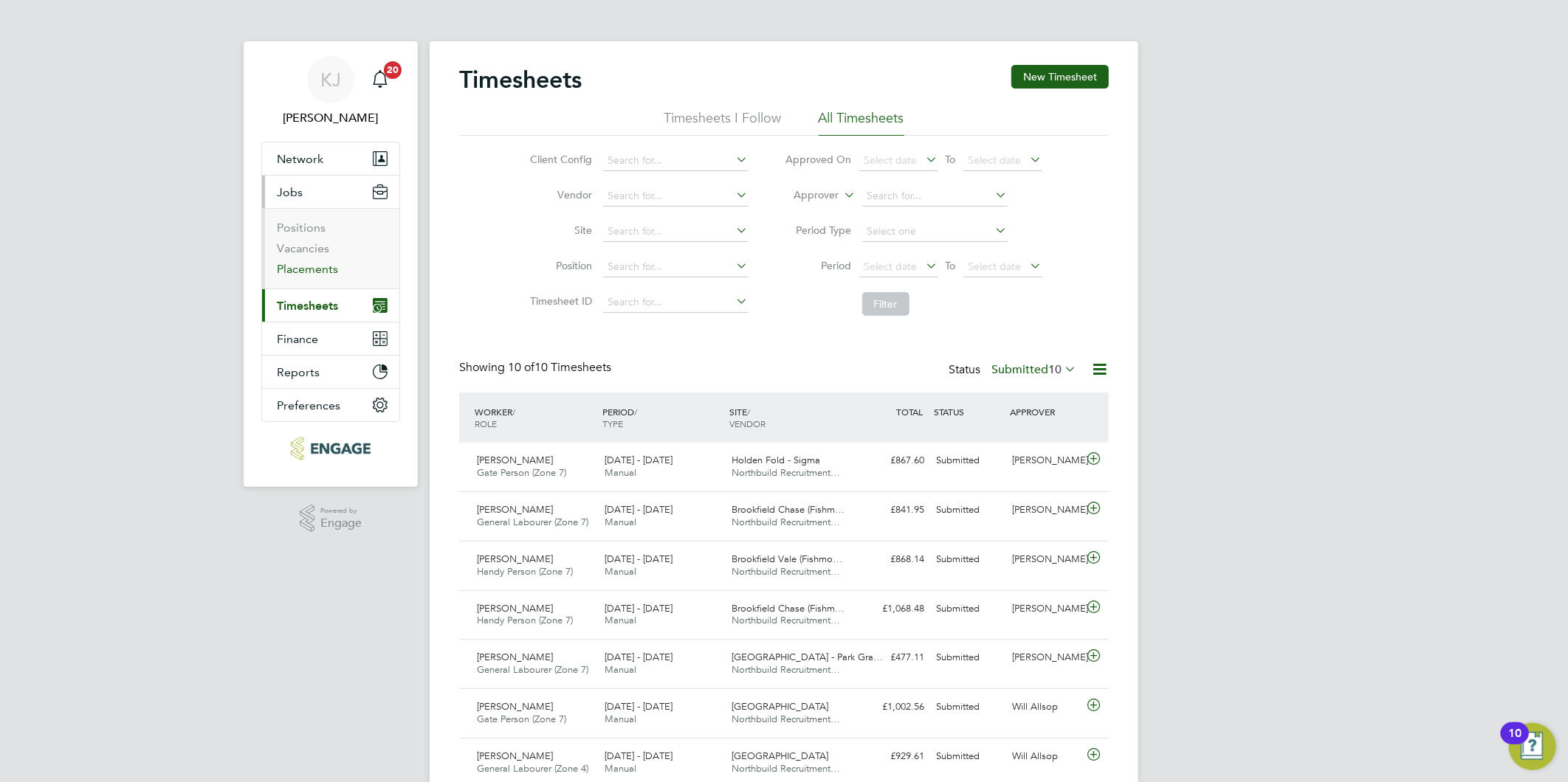
click at [297, 270] on link "Placements" at bounding box center [307, 269] width 62 height 14
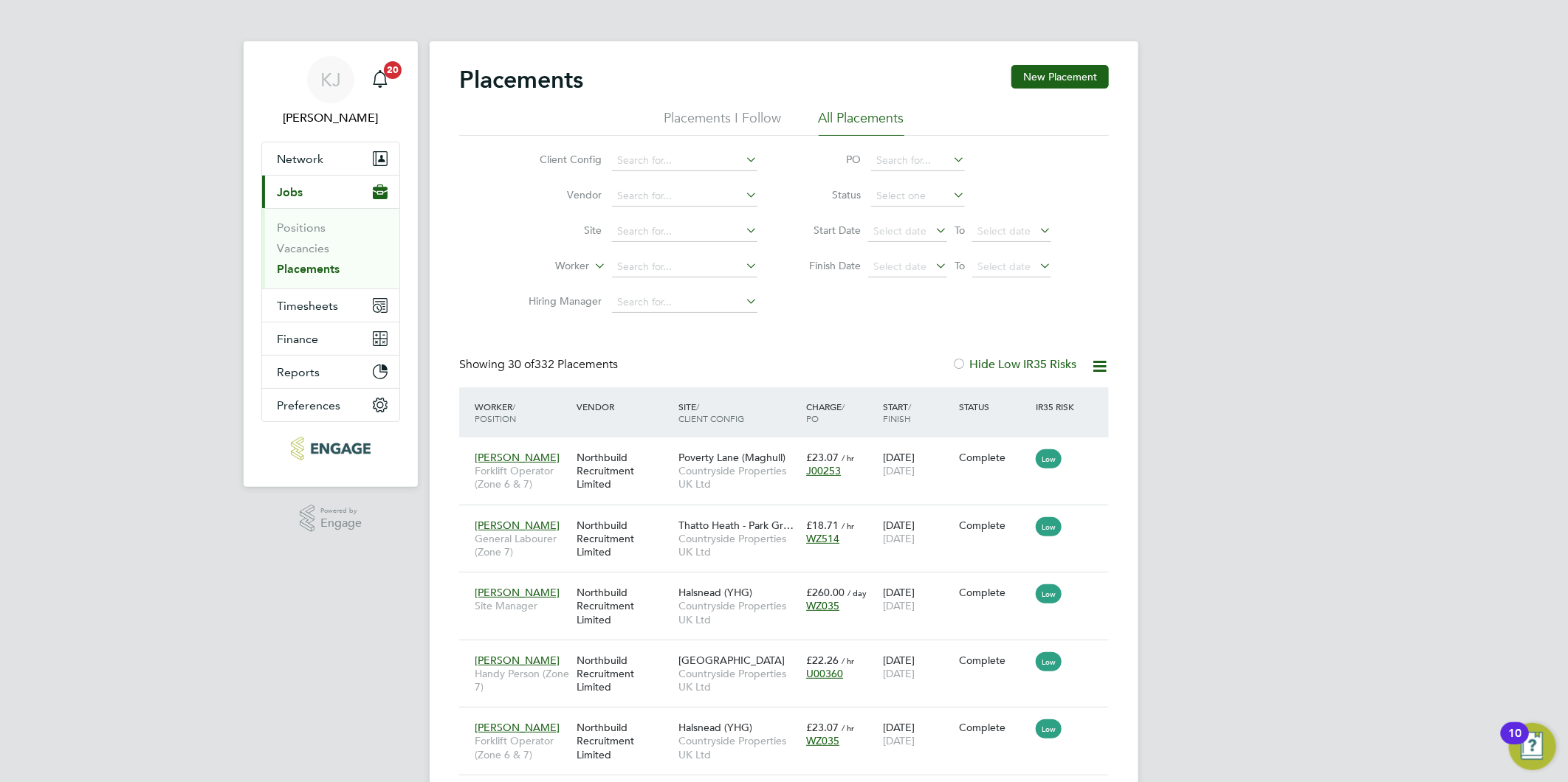
click at [650, 254] on li "Worker" at bounding box center [636, 267] width 278 height 35
click at [650, 256] on li "Worker" at bounding box center [636, 267] width 278 height 35
click at [668, 226] on input at bounding box center [684, 231] width 145 height 20
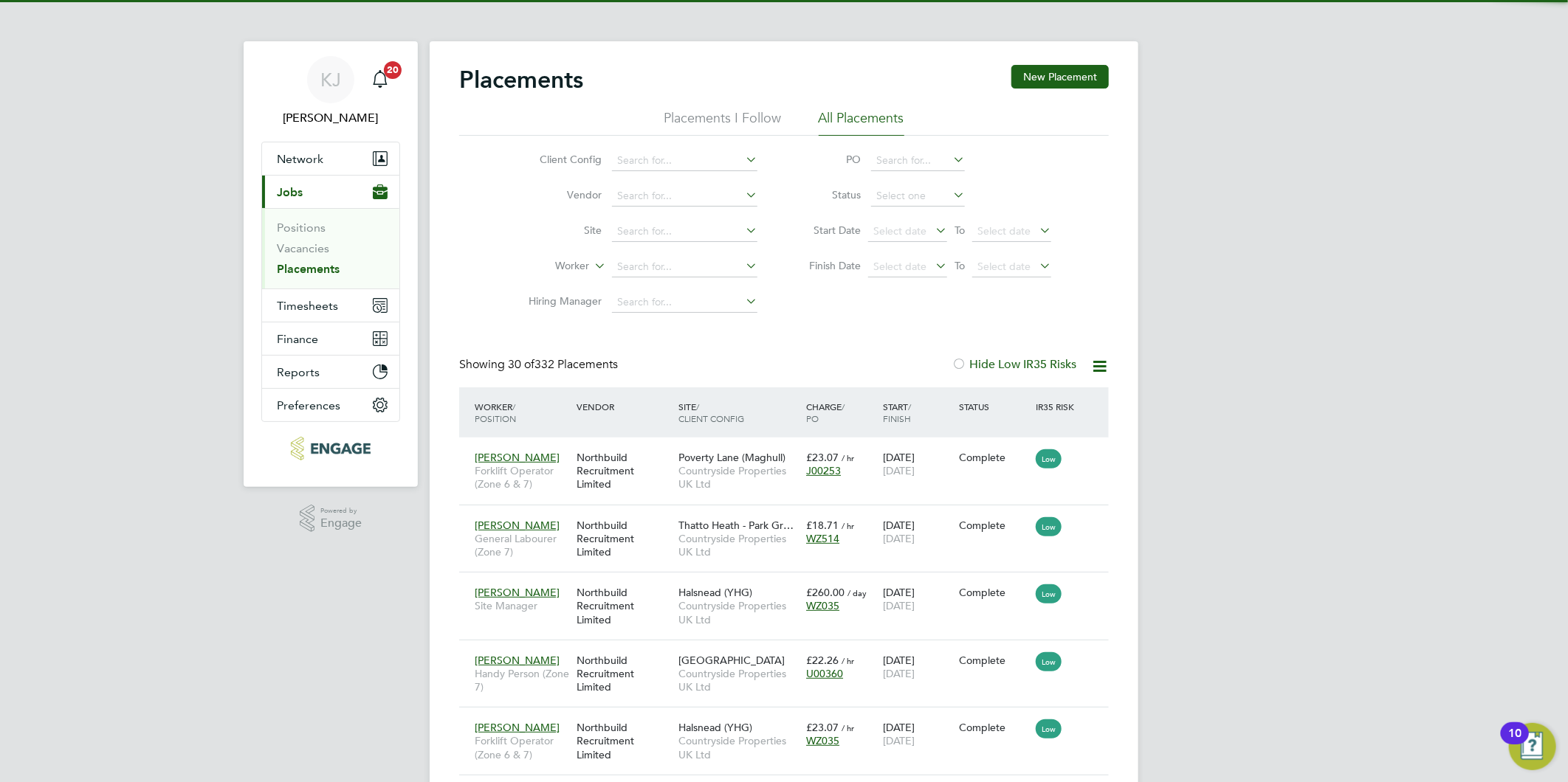
click at [556, 233] on label "Site" at bounding box center [559, 230] width 85 height 13
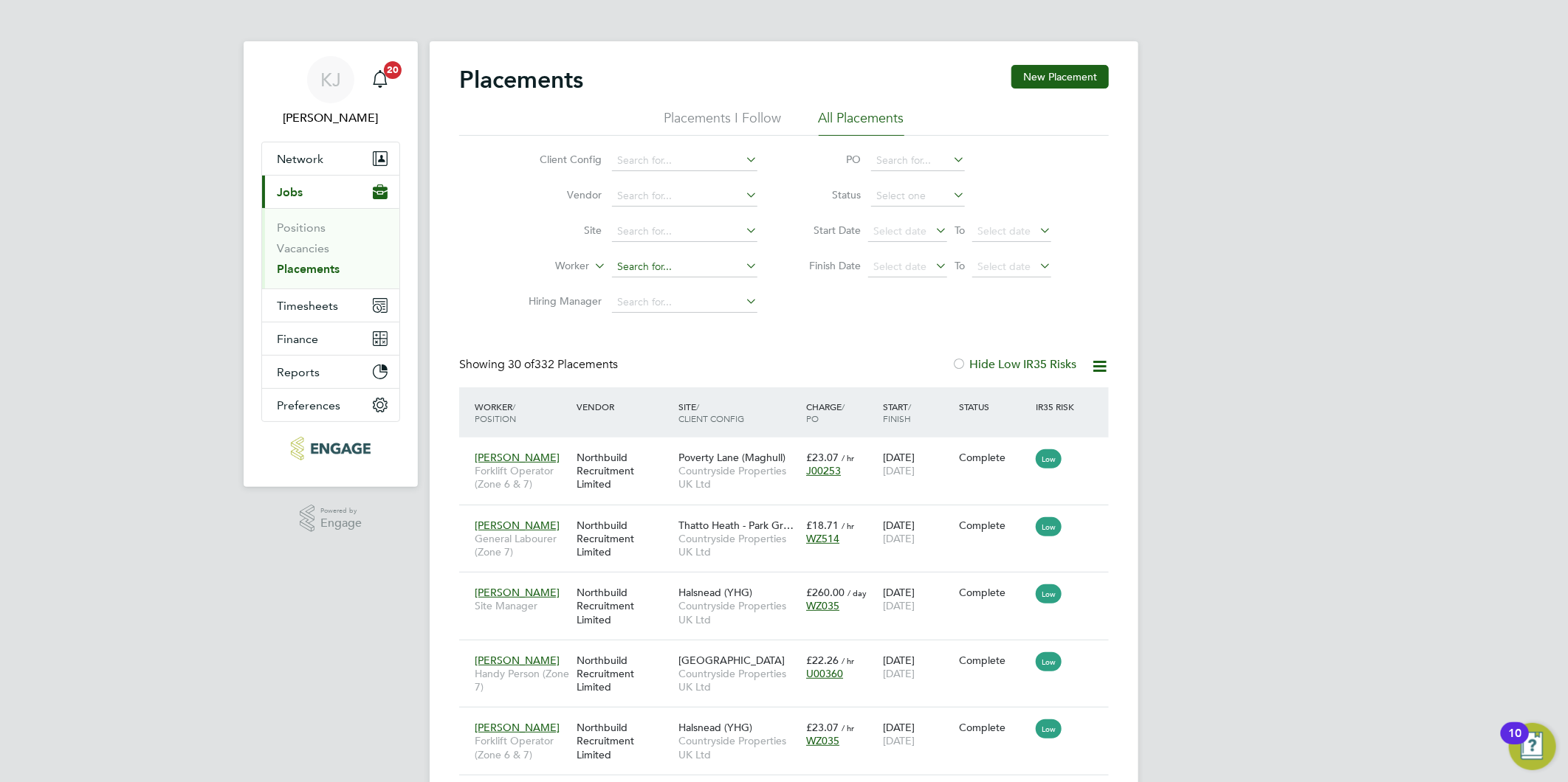
click at [635, 271] on input at bounding box center [684, 267] width 145 height 20
click at [684, 340] on li "Andr e Lauchain" at bounding box center [684, 348] width 147 height 20
type input "Andre Lauchain"
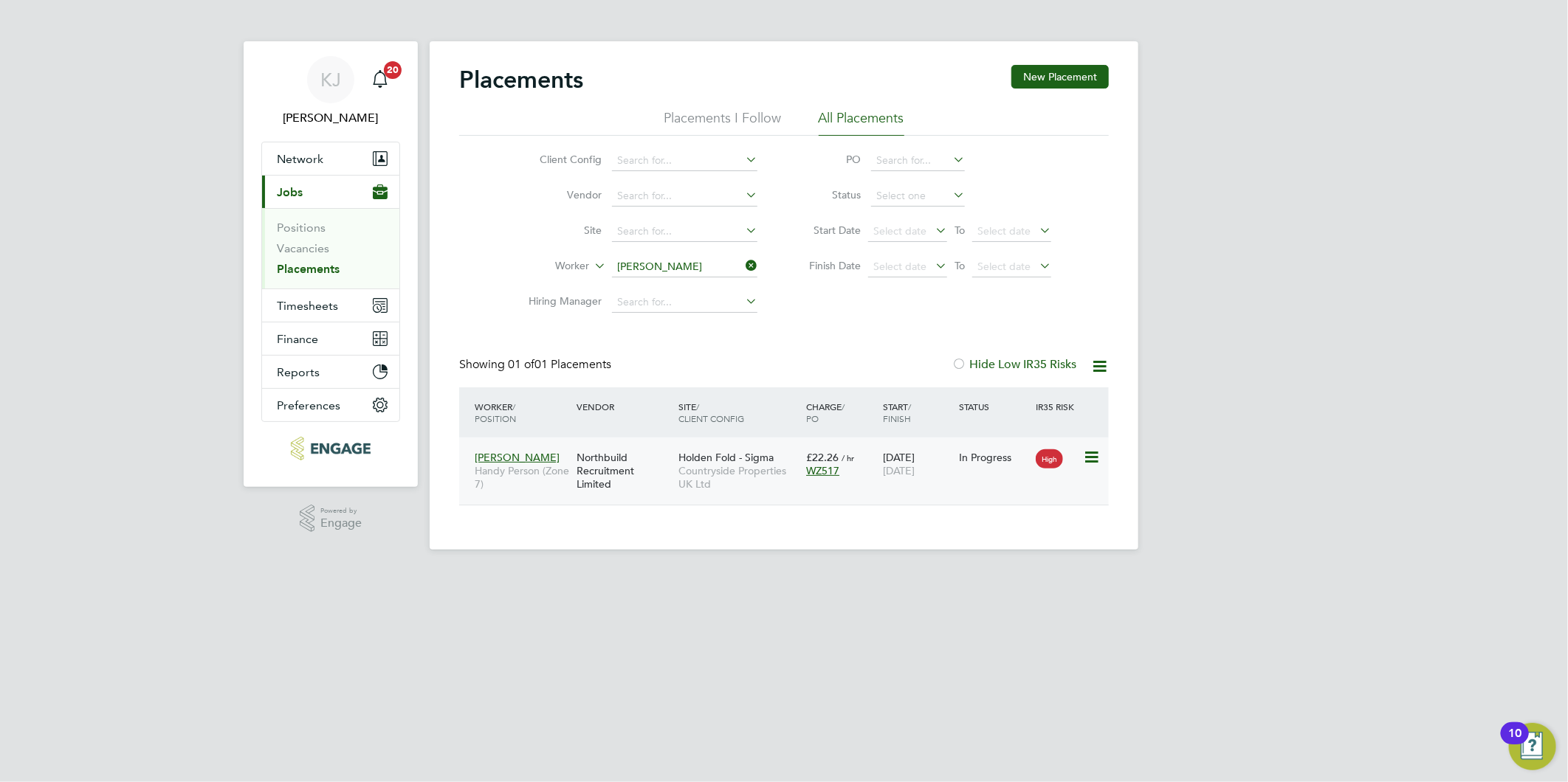
click at [680, 477] on span "Countryside Properties UK Ltd" at bounding box center [738, 477] width 121 height 26
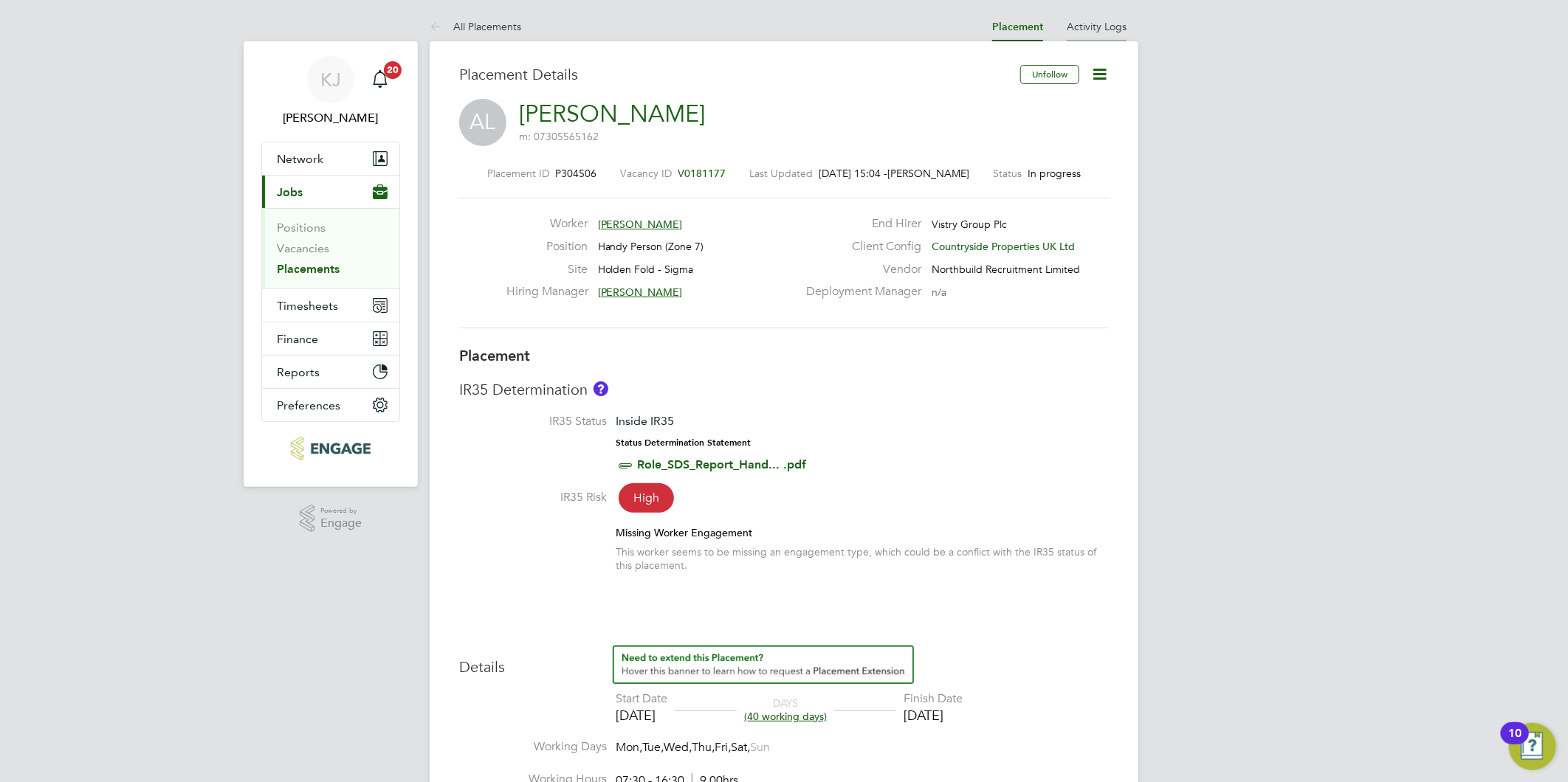
click at [1091, 30] on link "Activity Logs" at bounding box center [1096, 27] width 60 height 13
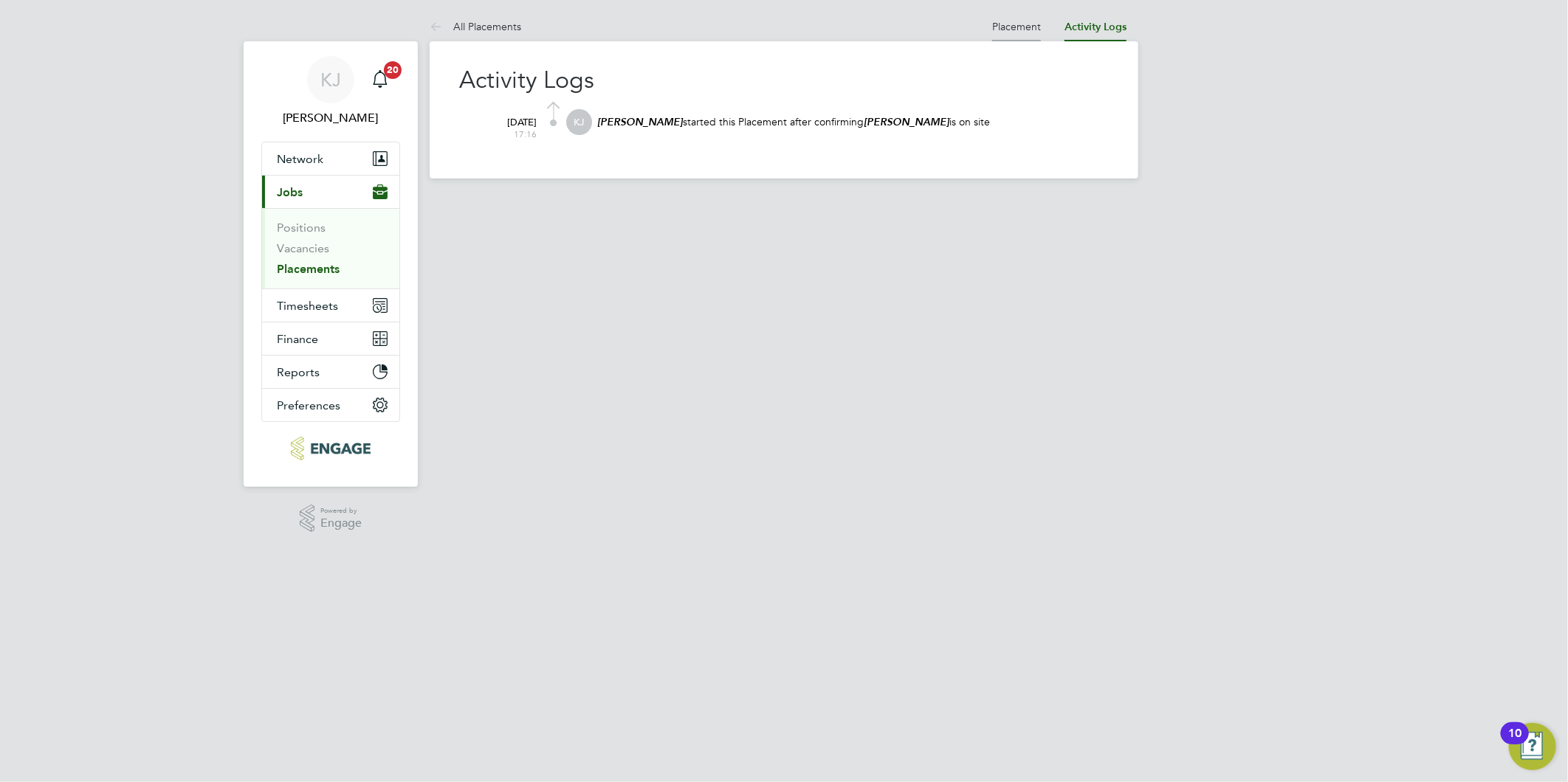
click at [1027, 14] on li "Placement" at bounding box center [1017, 26] width 49 height 30
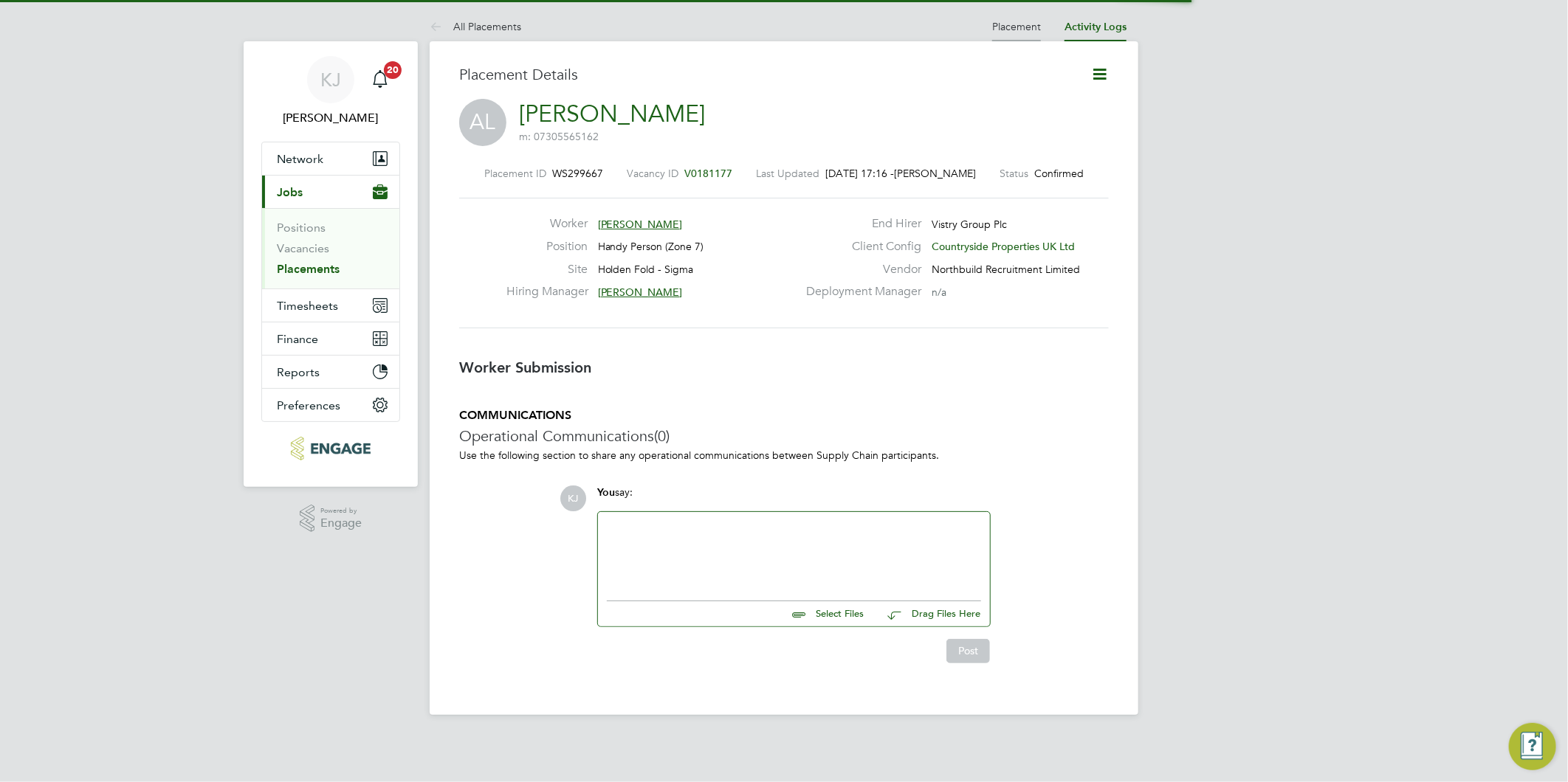
scroll to position [8, 8]
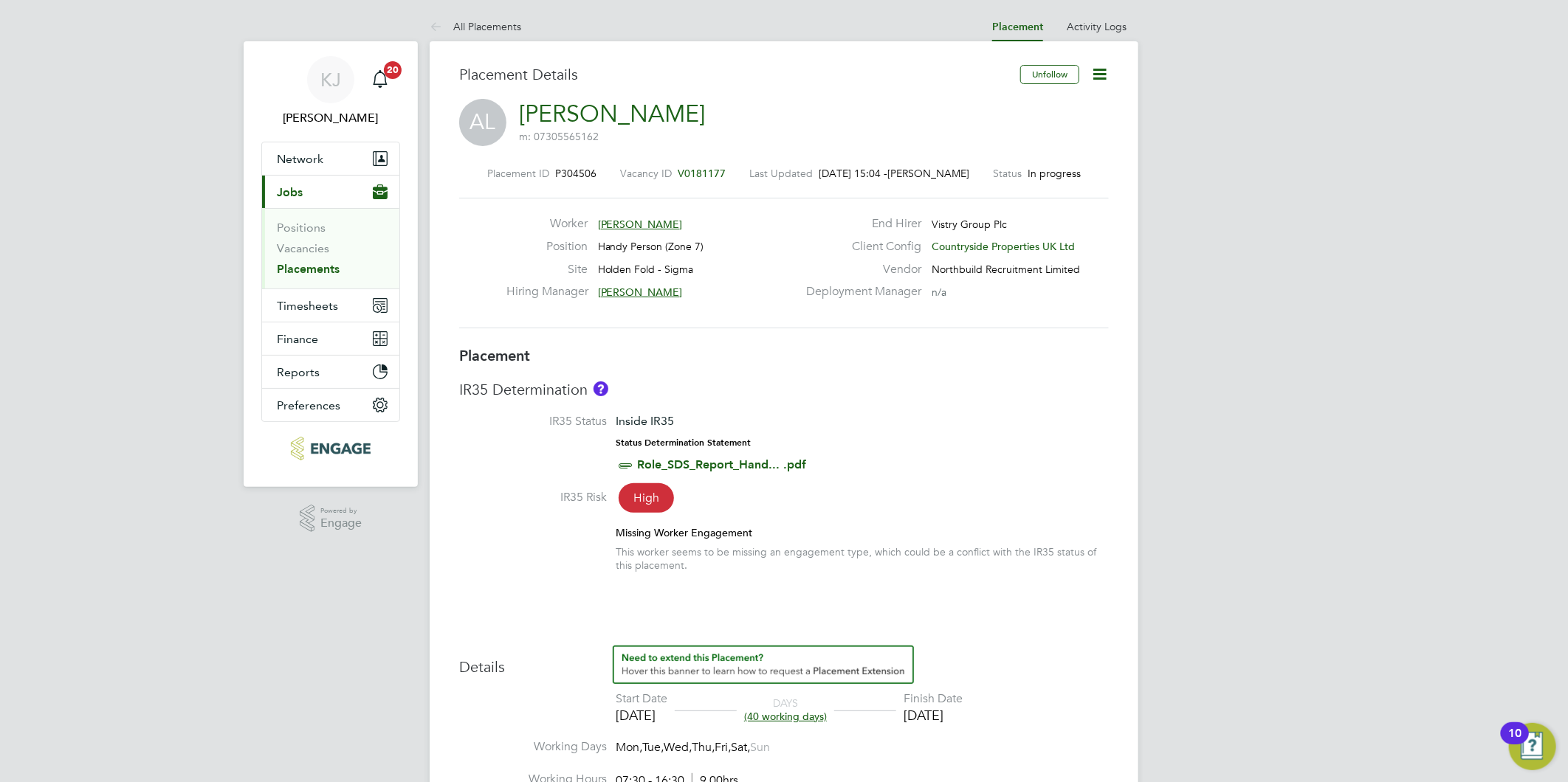
click at [1090, 67] on icon at bounding box center [1100, 74] width 19 height 19
click at [839, 445] on li "IR35 Status Inside IR35 Status Determination Statement Role_SDS_Report_Hand... …" at bounding box center [784, 451] width 650 height 75
click at [304, 295] on button "Timesheets" at bounding box center [331, 305] width 138 height 32
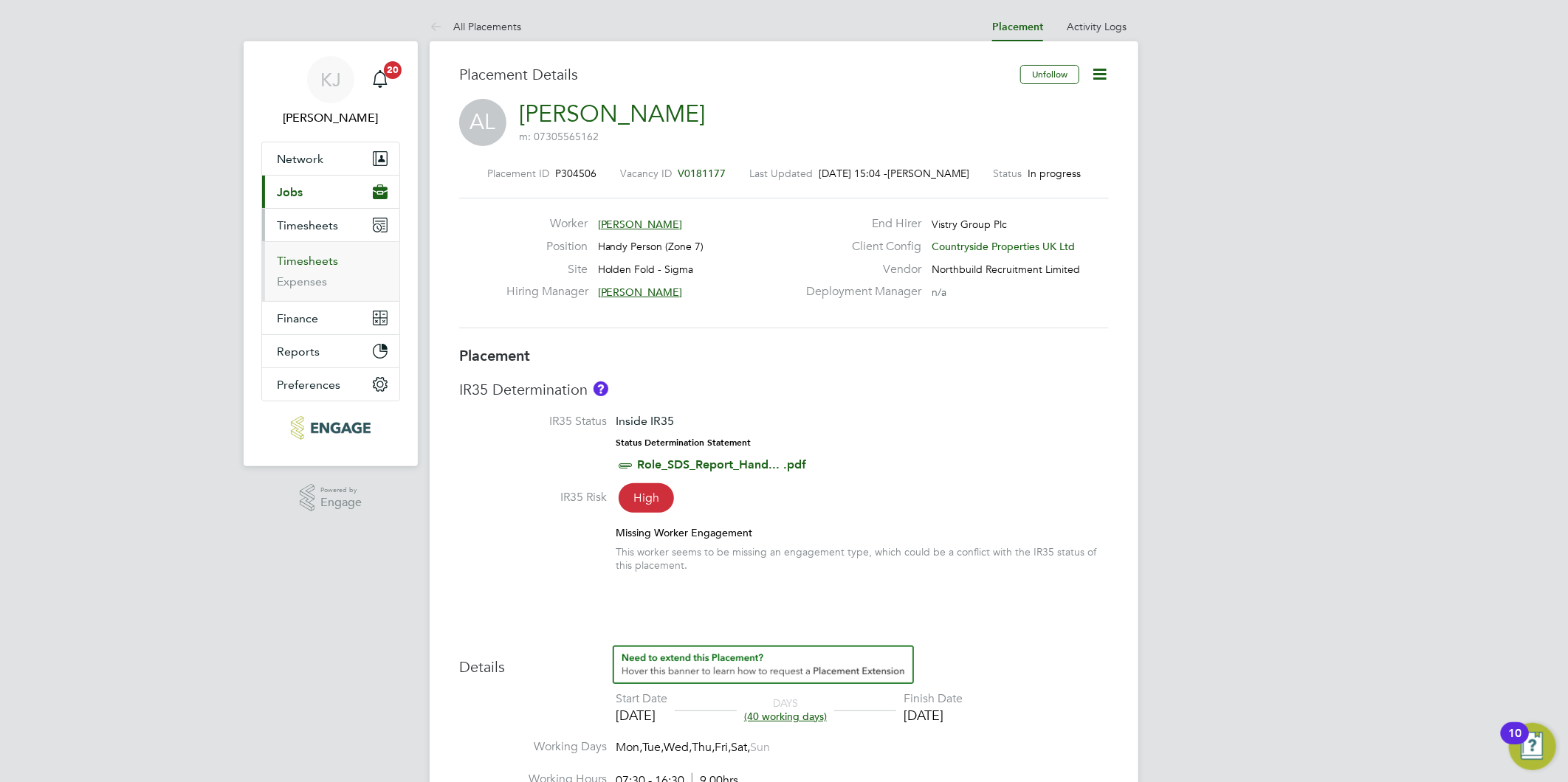
click at [301, 262] on link "Timesheets" at bounding box center [307, 261] width 62 height 14
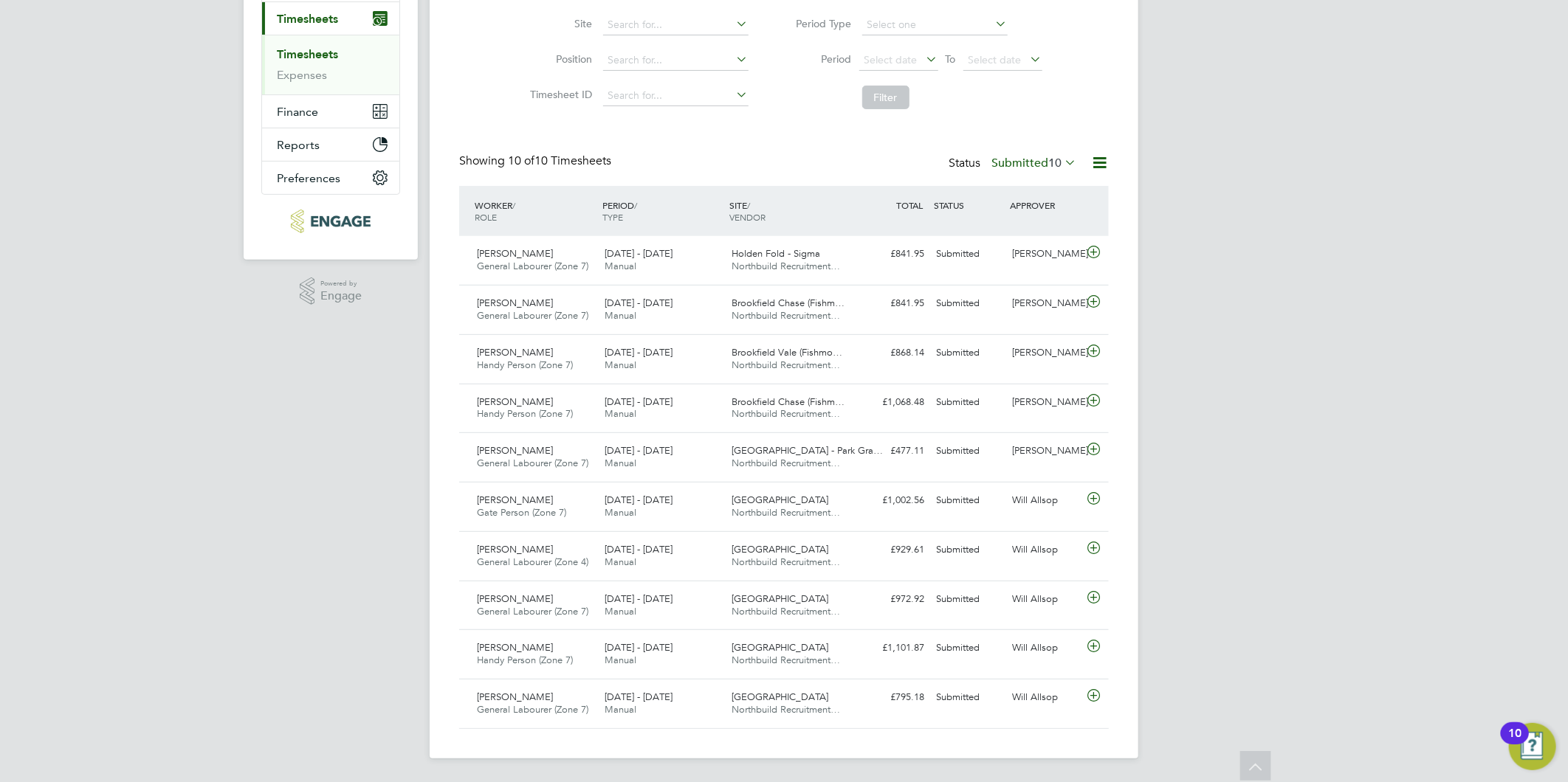
click at [1008, 161] on label "Submitted 10" at bounding box center [1034, 163] width 85 height 14
click at [1019, 209] on li "Saved" at bounding box center [1014, 209] width 68 height 20
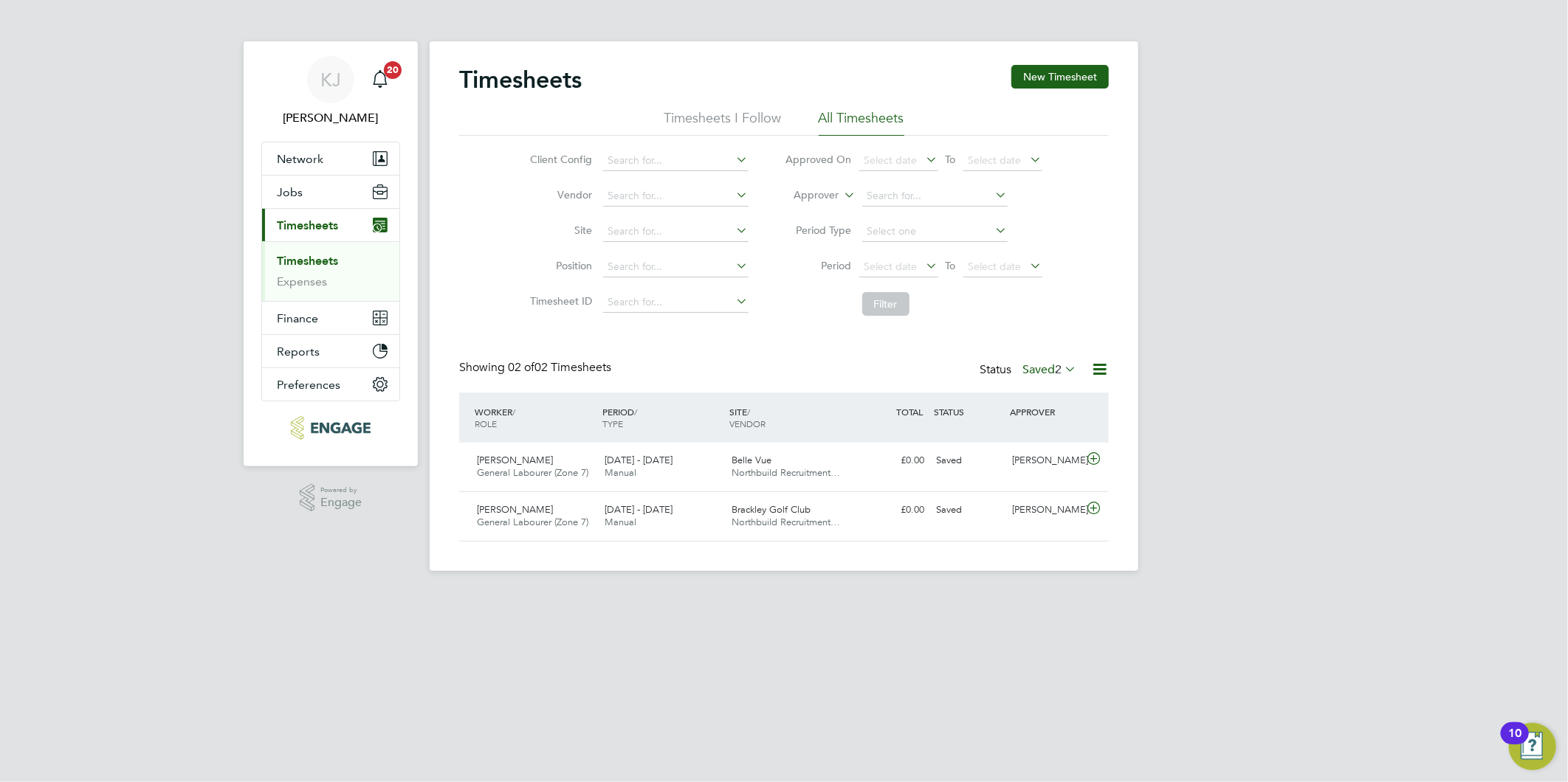
click at [1039, 371] on label "Saved 2" at bounding box center [1049, 369] width 54 height 14
drag, startPoint x: 1048, startPoint y: 430, endPoint x: 1046, endPoint y: 438, distance: 8.2
click at [1048, 432] on li "Submitted" at bounding box center [1030, 437] width 68 height 20
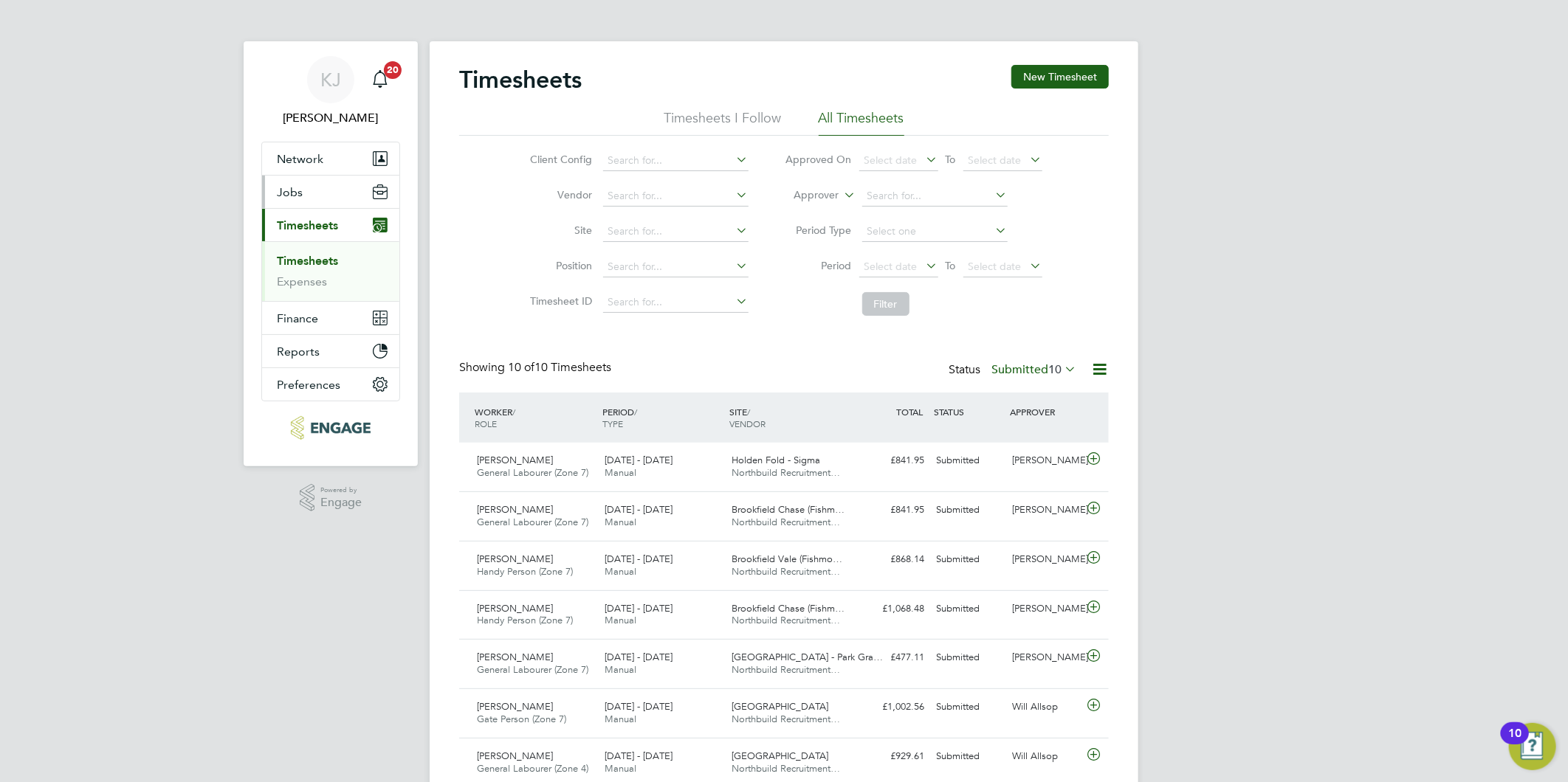
click at [284, 190] on span "Jobs" at bounding box center [289, 192] width 26 height 14
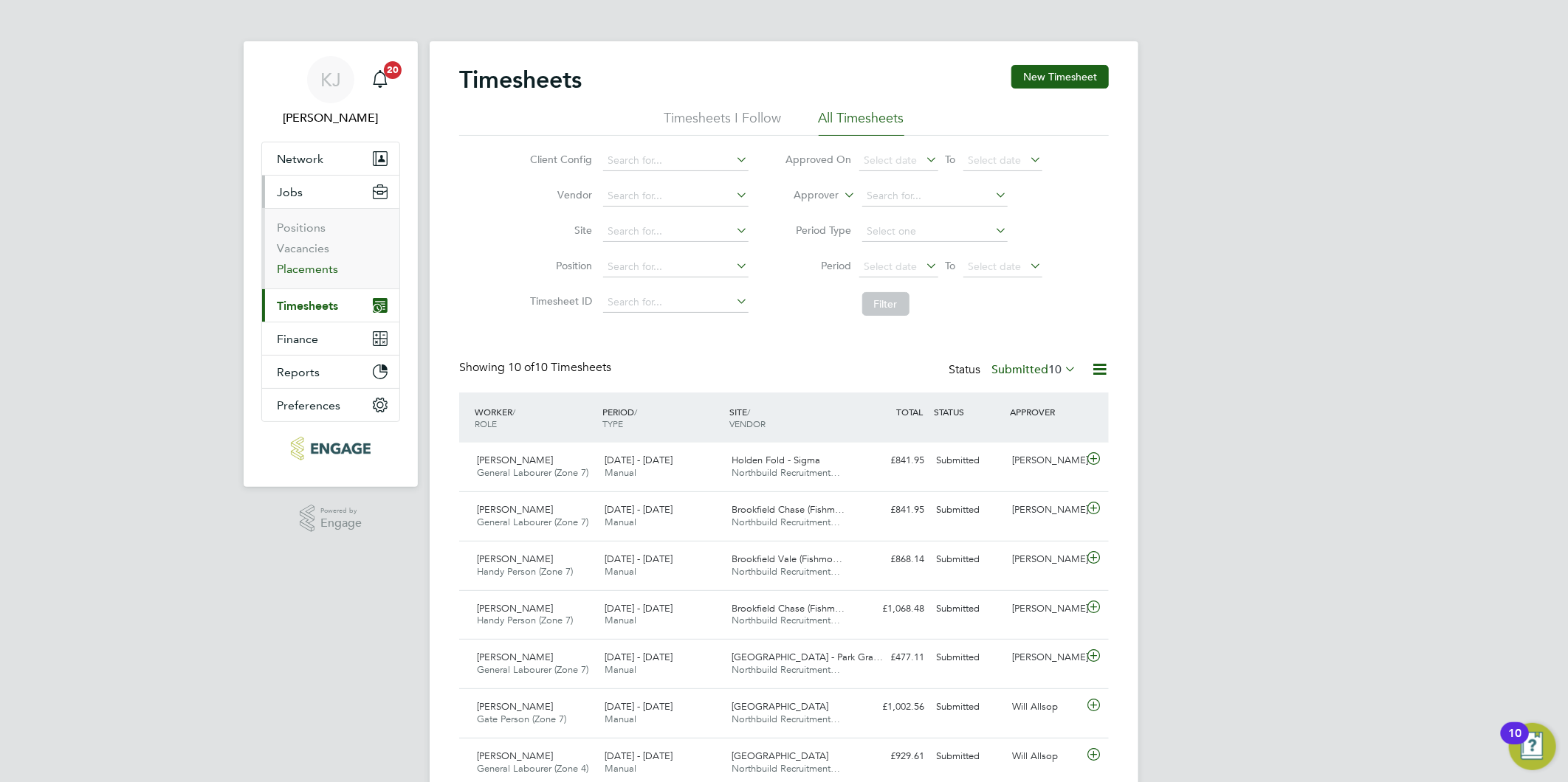
click at [310, 274] on link "Placements" at bounding box center [307, 269] width 62 height 14
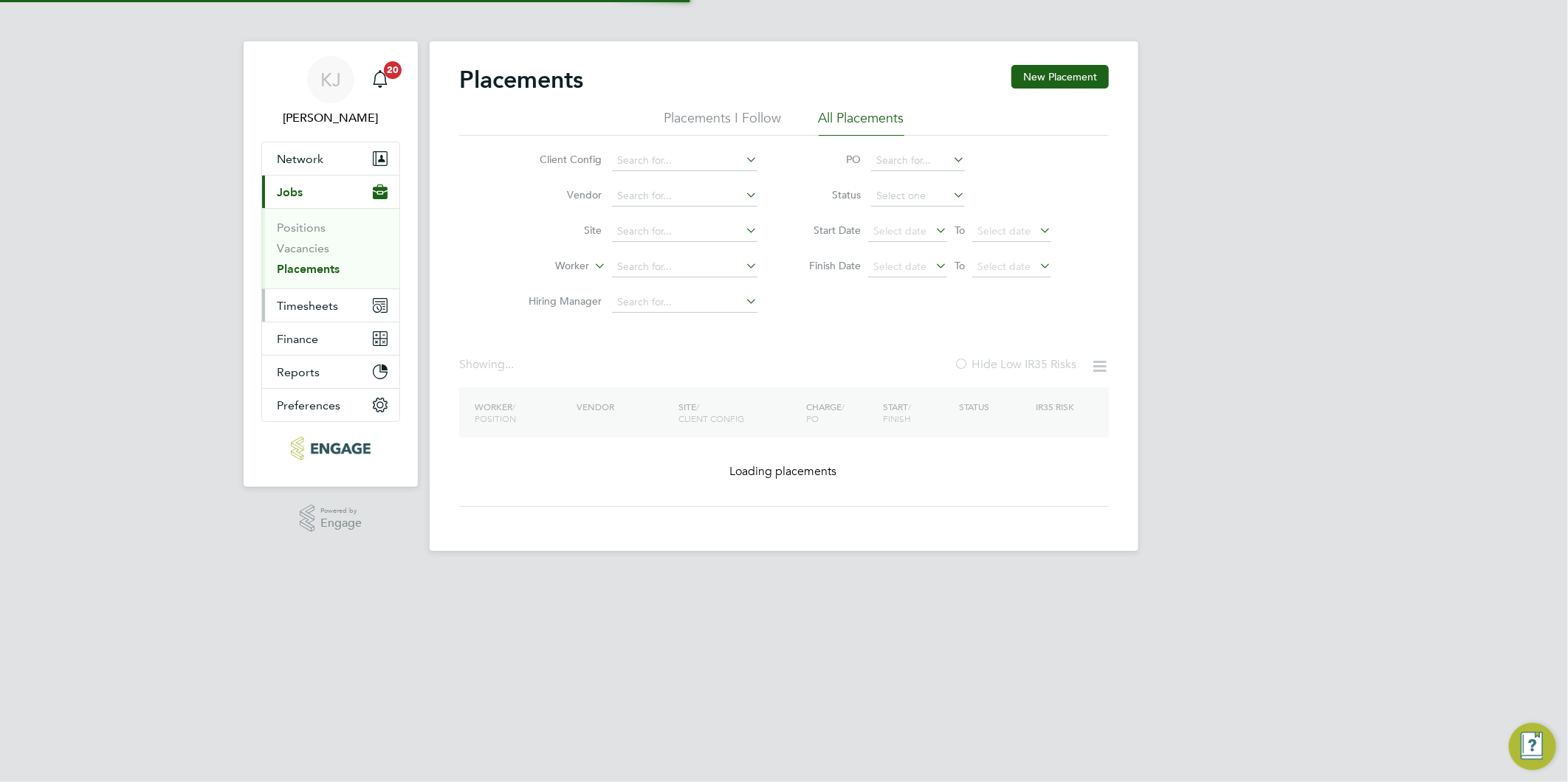
click at [301, 299] on span "Timesheets" at bounding box center [307, 305] width 62 height 14
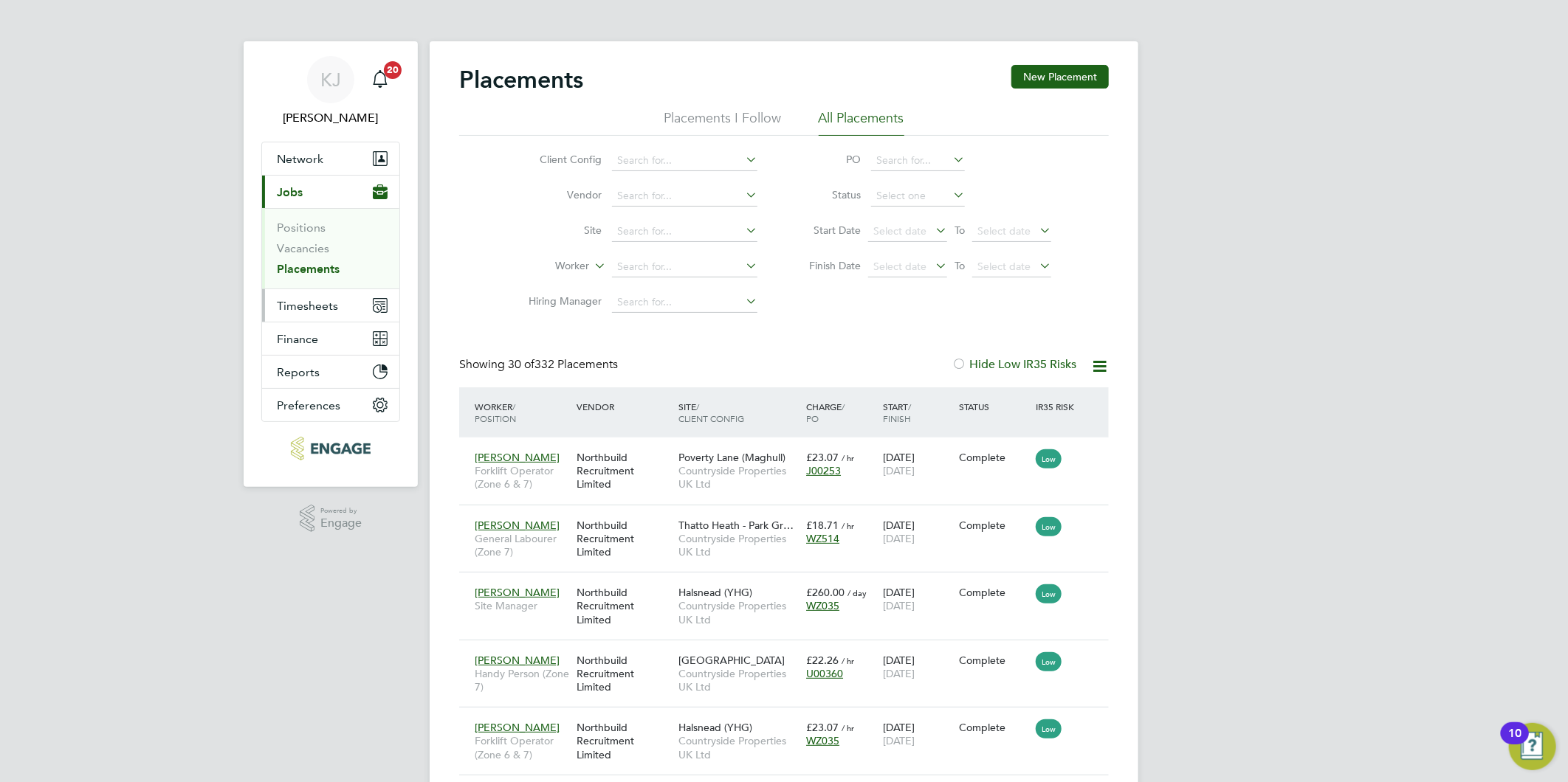
click at [294, 293] on button "Timesheets" at bounding box center [331, 305] width 138 height 32
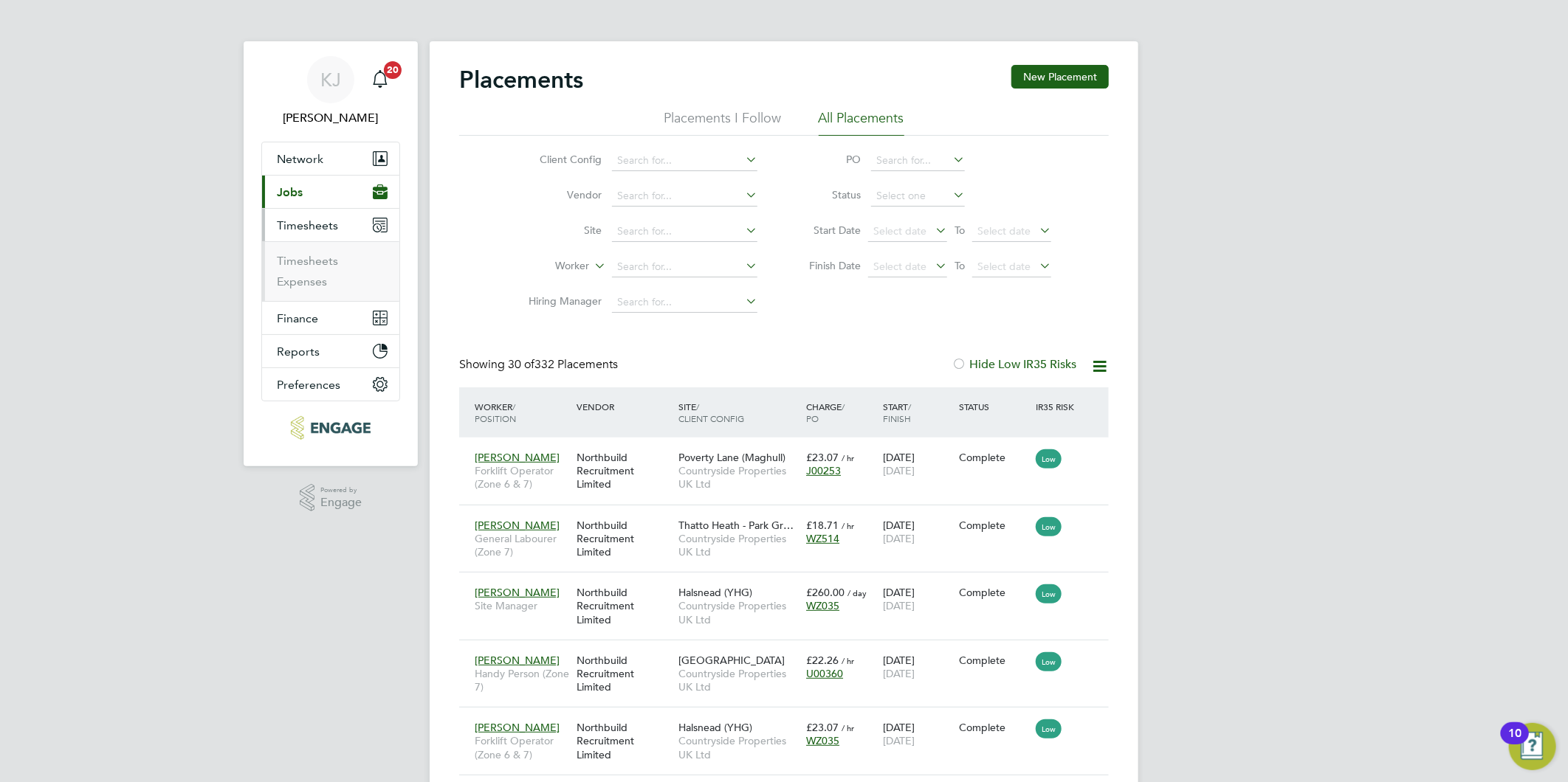
click at [295, 268] on li "Timesheets" at bounding box center [332, 264] width 111 height 20
click at [298, 262] on link "Timesheets" at bounding box center [307, 261] width 62 height 14
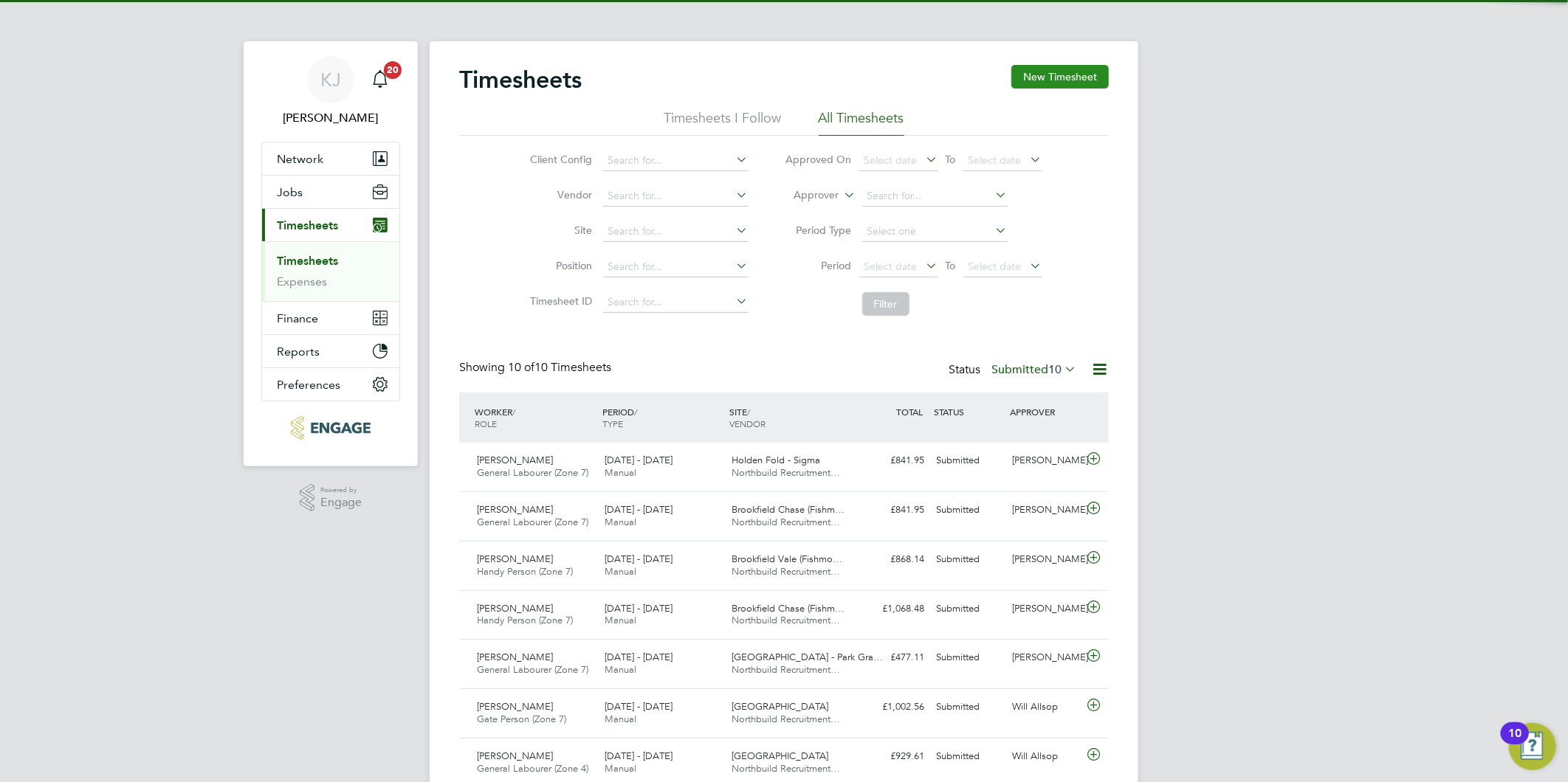
click at [1035, 76] on button "New Timesheet" at bounding box center [1059, 77] width 97 height 24
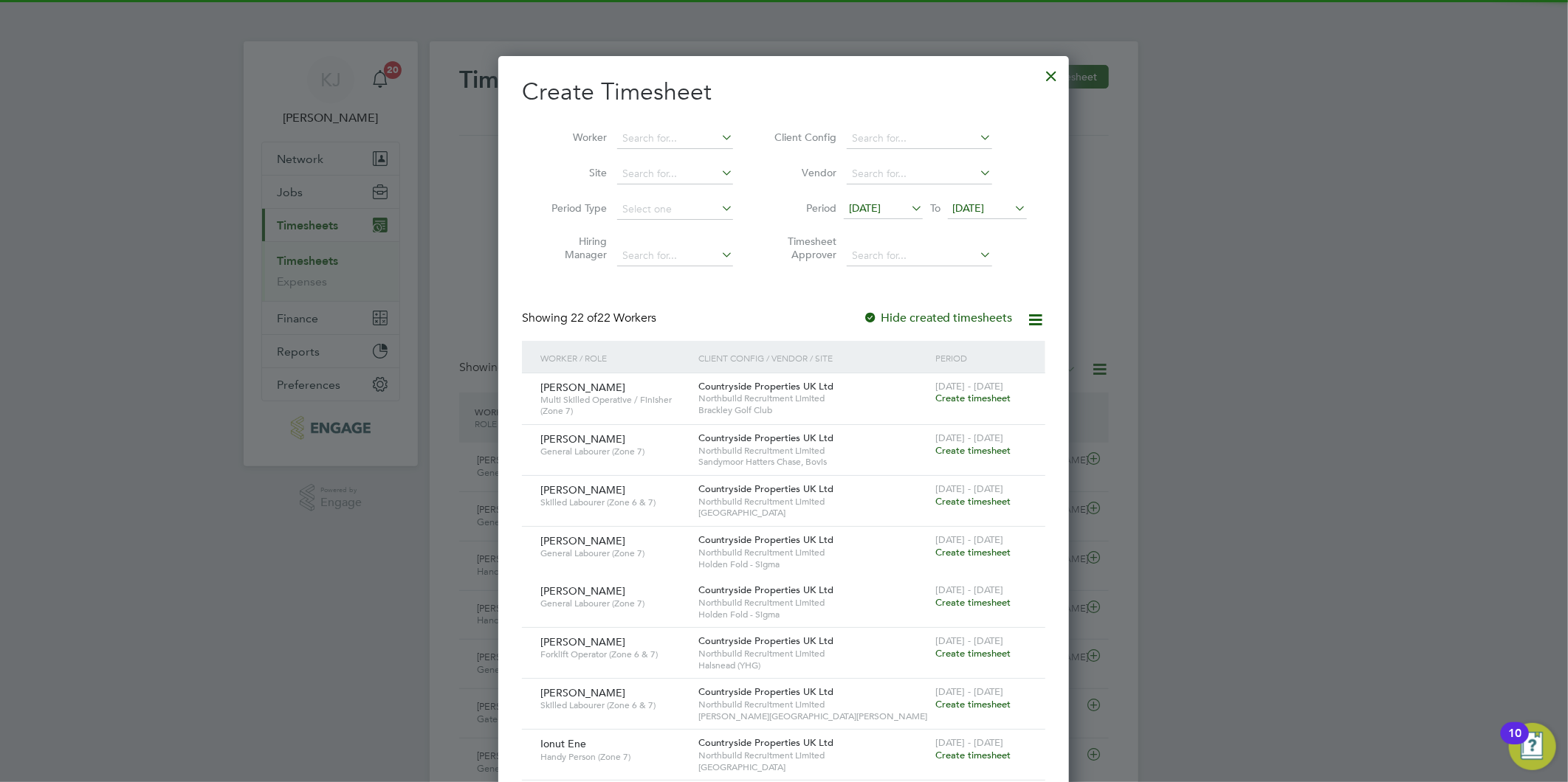
click at [859, 204] on span "[DATE]" at bounding box center [865, 208] width 32 height 13
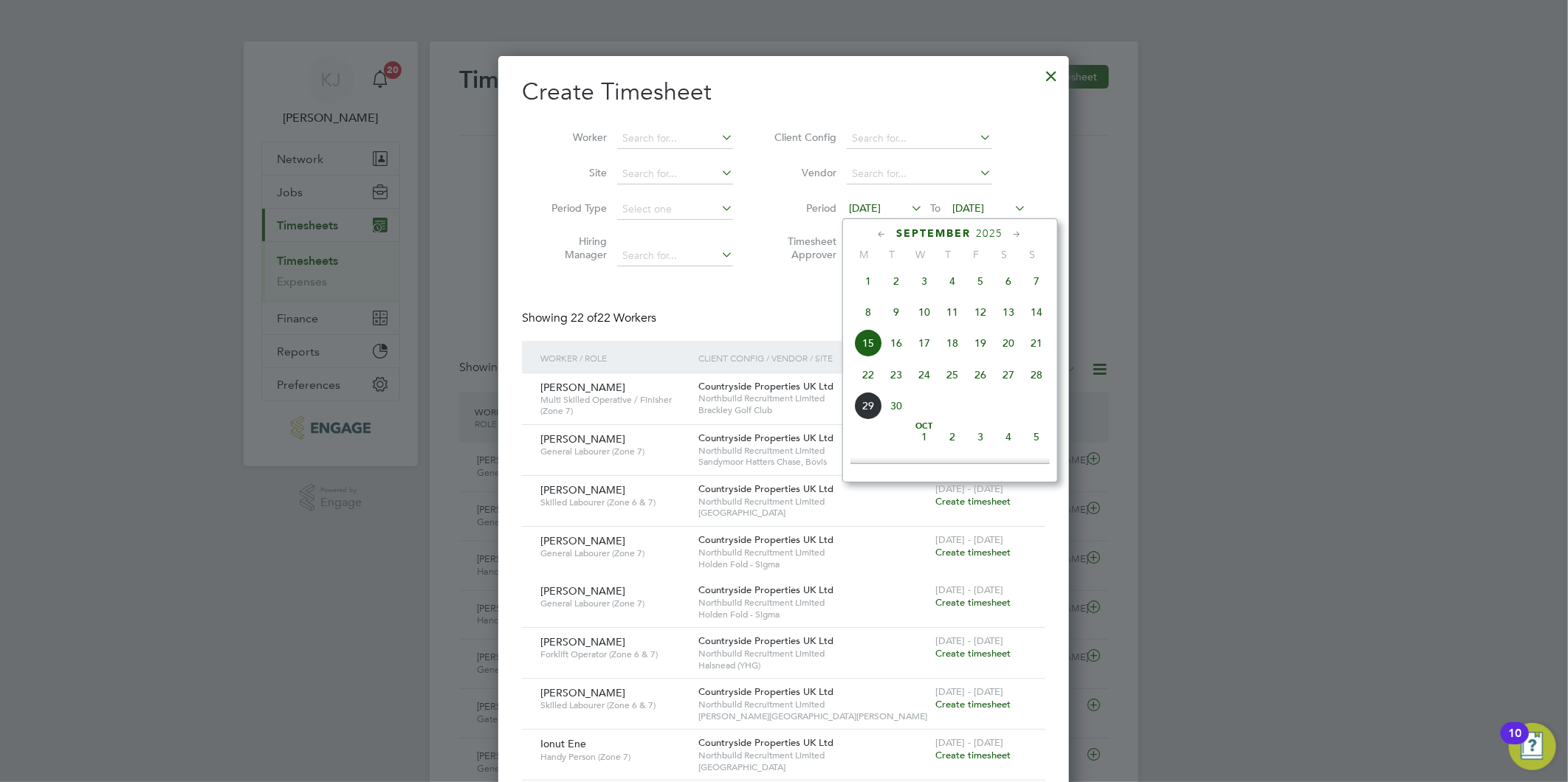
click at [873, 380] on span "22" at bounding box center [868, 375] width 28 height 28
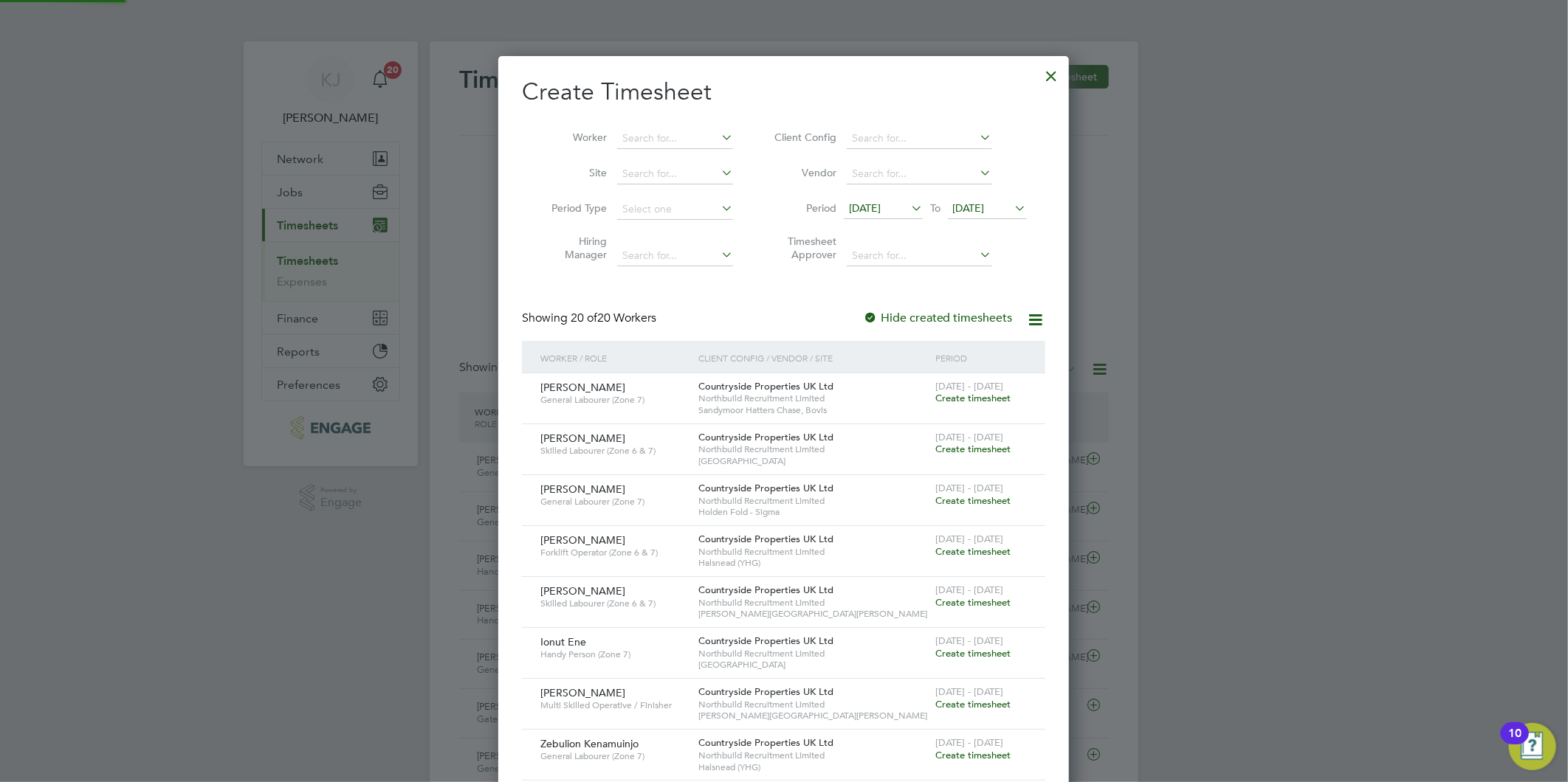
click at [979, 217] on span "[DATE]" at bounding box center [987, 209] width 79 height 20
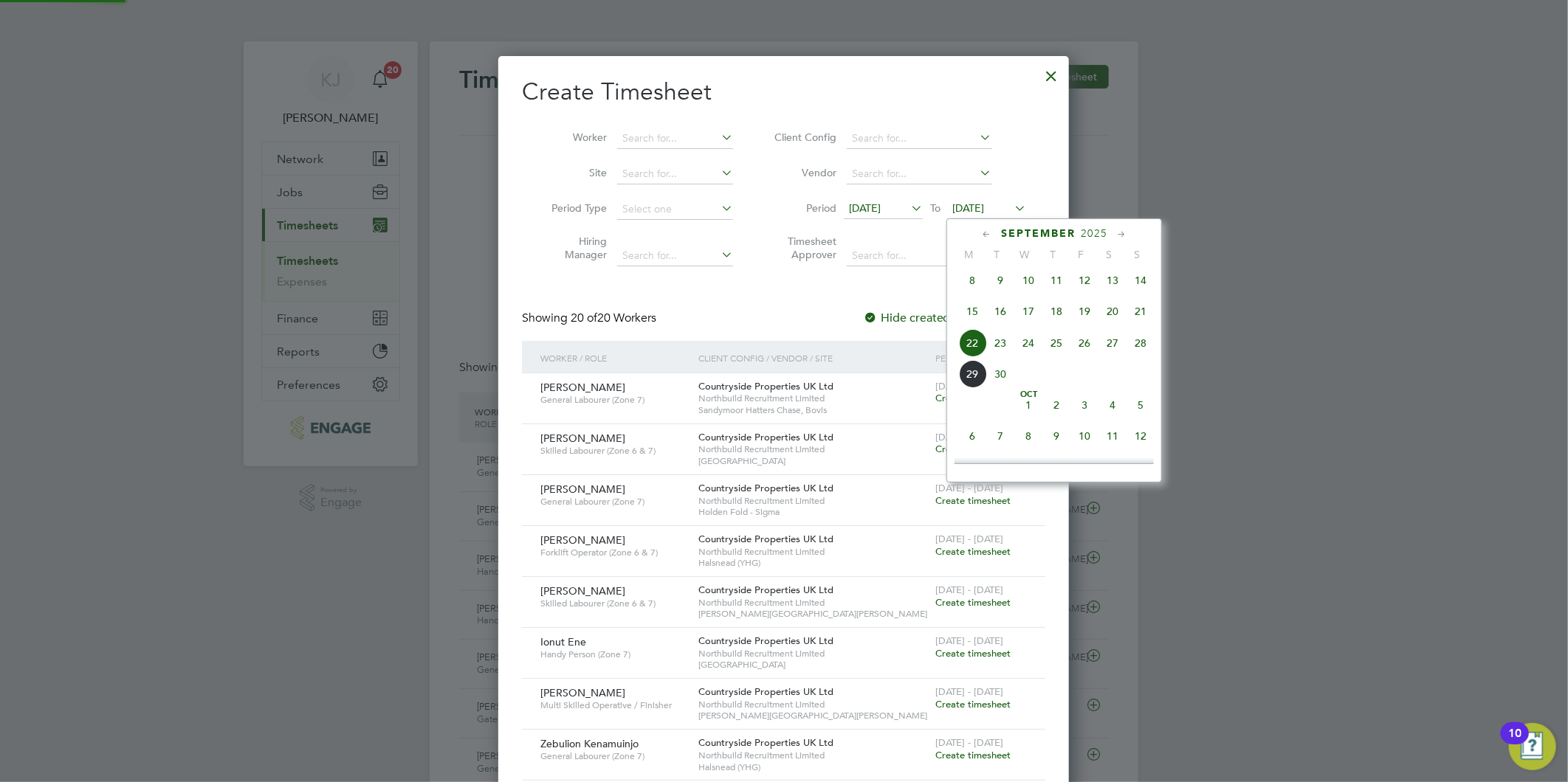
click at [987, 200] on span "[DATE]" at bounding box center [987, 209] width 79 height 20
click at [1135, 345] on span "28" at bounding box center [1140, 342] width 28 height 28
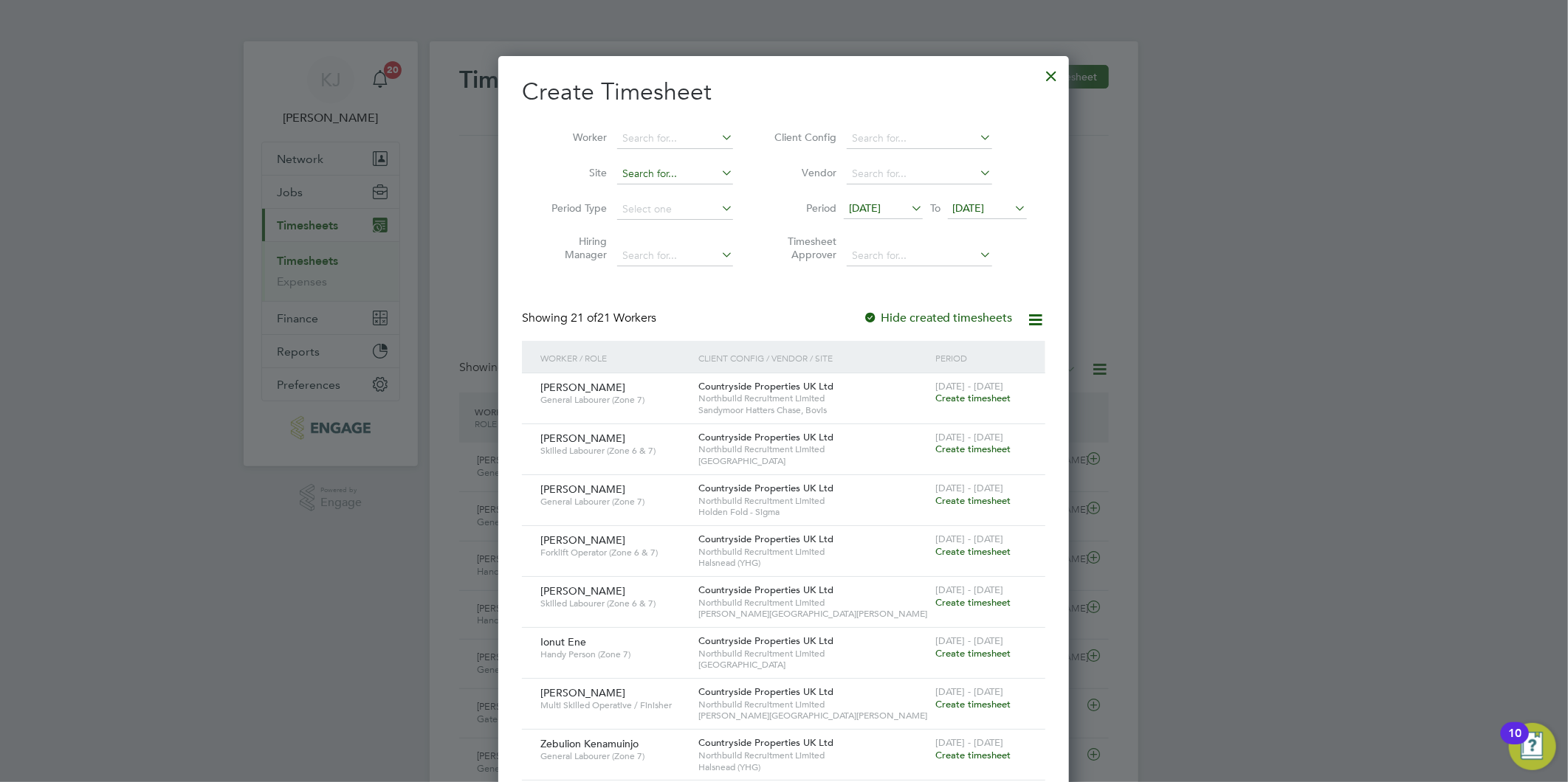
click at [674, 166] on input at bounding box center [674, 174] width 116 height 20
click at [675, 187] on li "Hold en Fold - Sigma" at bounding box center [674, 194] width 117 height 20
type input "Holden Fold - Sigma"
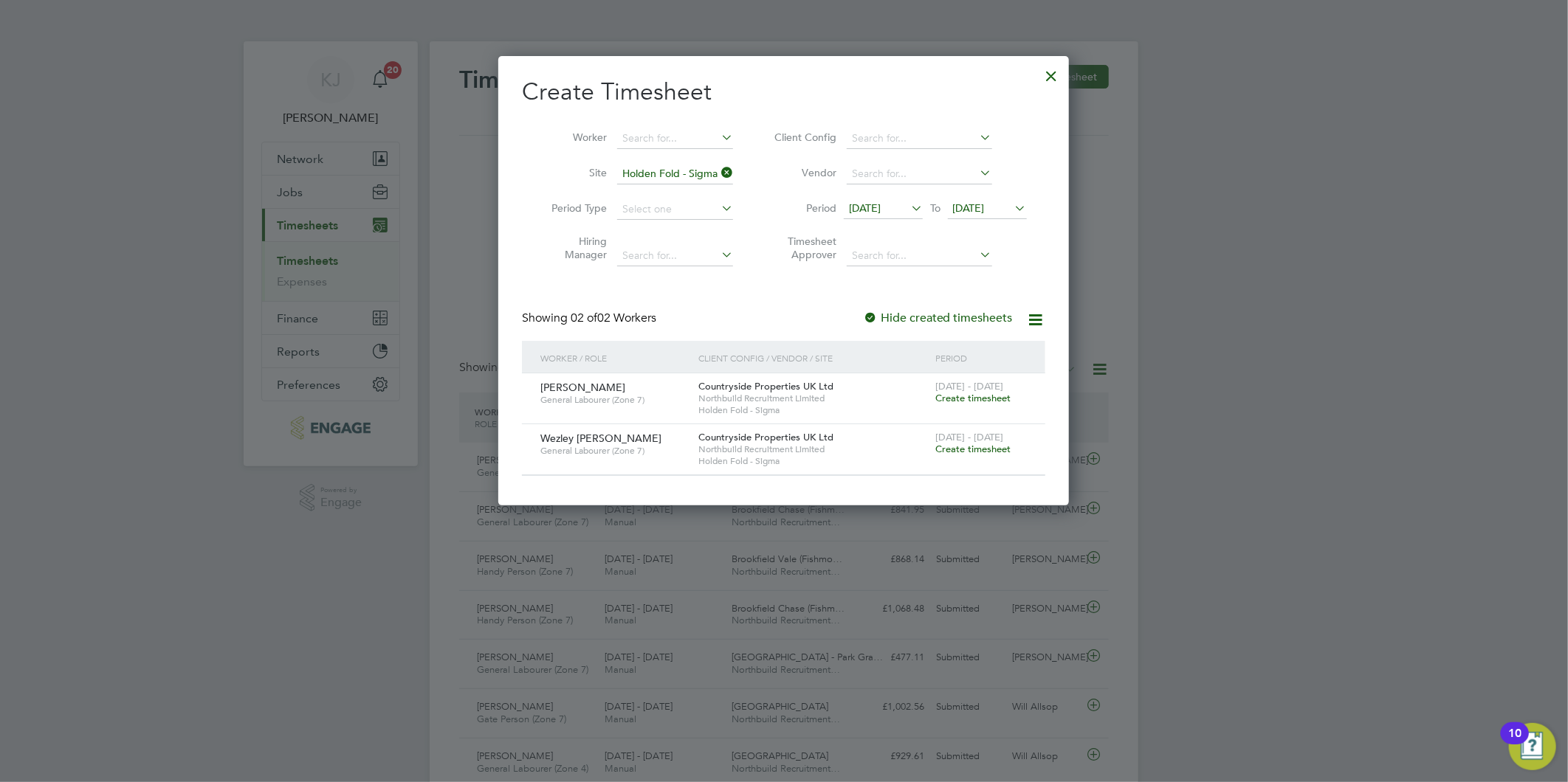
click at [872, 315] on div at bounding box center [869, 318] width 14 height 14
click at [1048, 71] on div at bounding box center [1052, 72] width 26 height 26
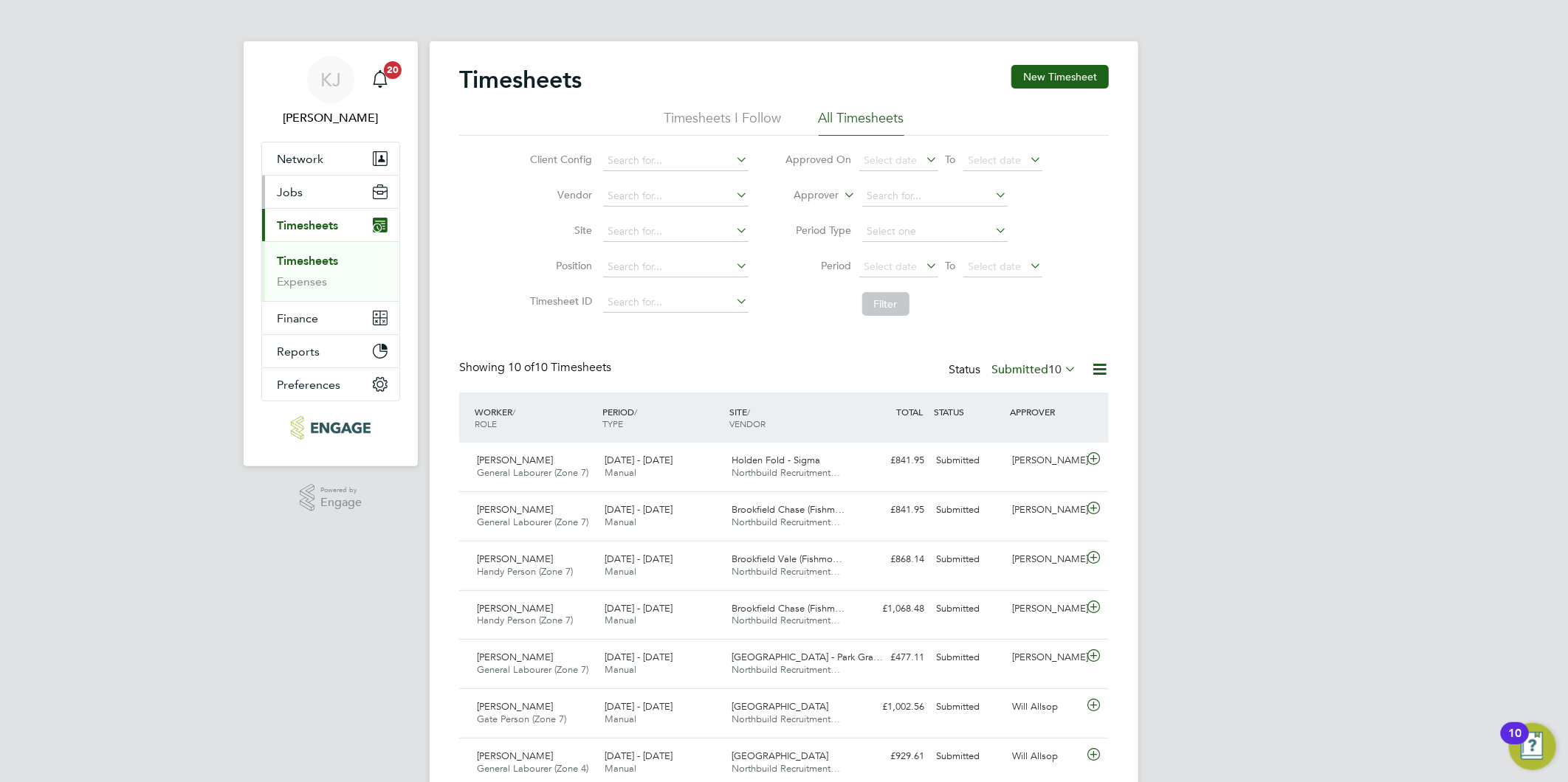
click at [297, 190] on span "Jobs" at bounding box center [289, 192] width 26 height 14
click at [285, 202] on button "Jobs" at bounding box center [331, 191] width 138 height 32
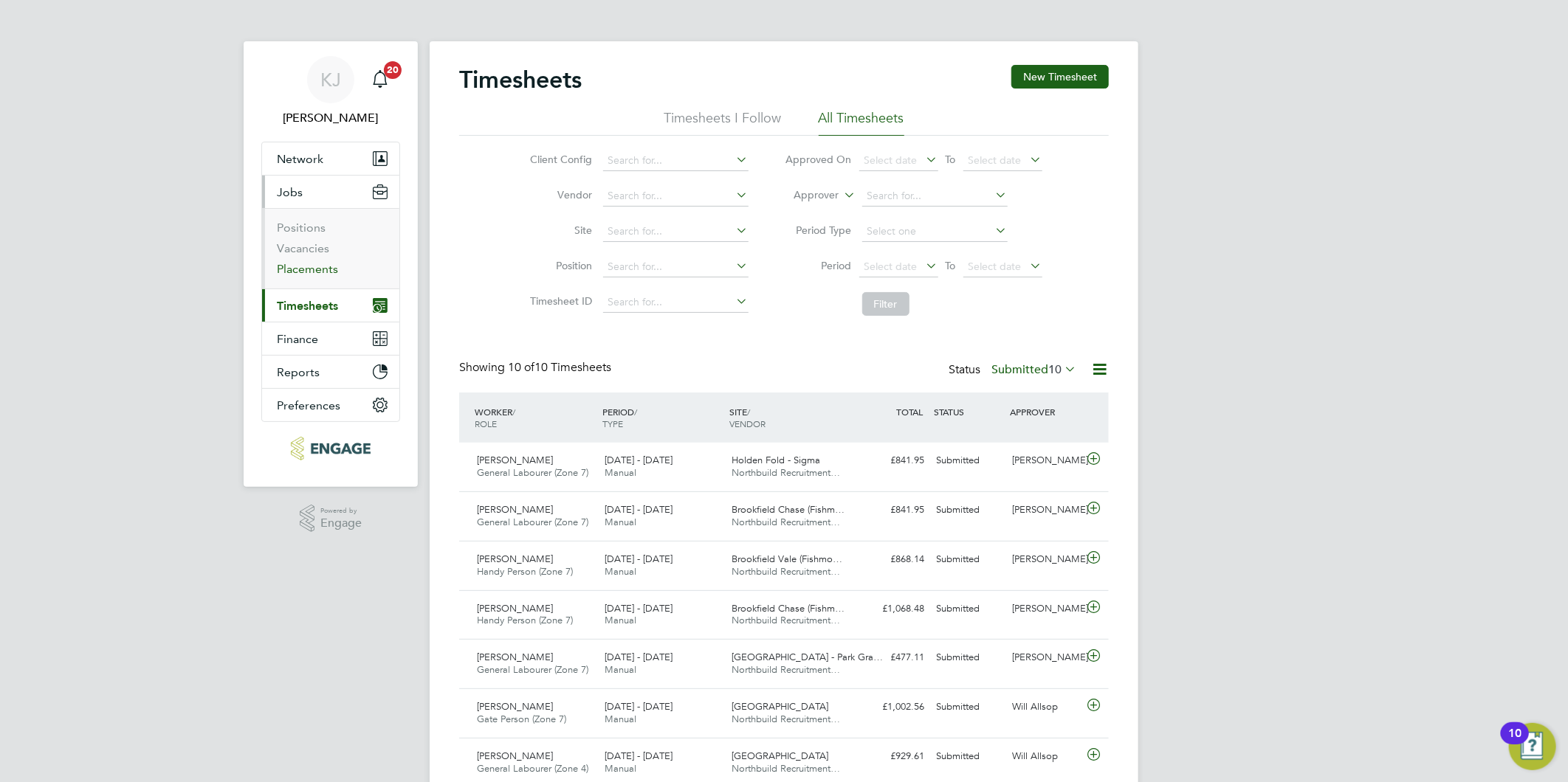
click at [314, 261] on li "Vacancies" at bounding box center [332, 251] width 111 height 20
click at [314, 267] on link "Placements" at bounding box center [307, 269] width 62 height 14
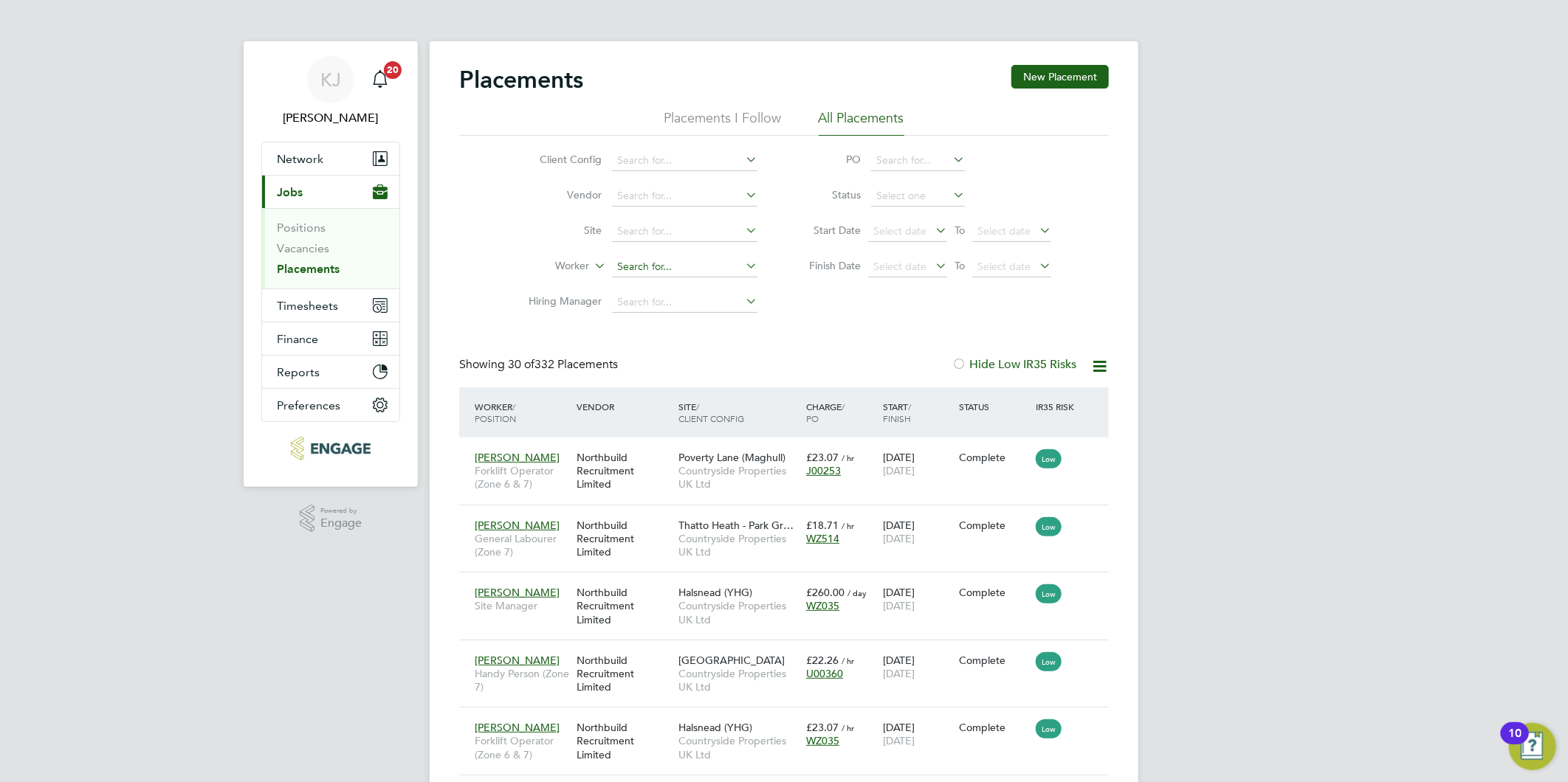
click at [641, 267] on input at bounding box center [684, 267] width 145 height 20
click at [662, 345] on li "Andr e Lauchain" at bounding box center [684, 348] width 147 height 20
type input "[PERSON_NAME]"
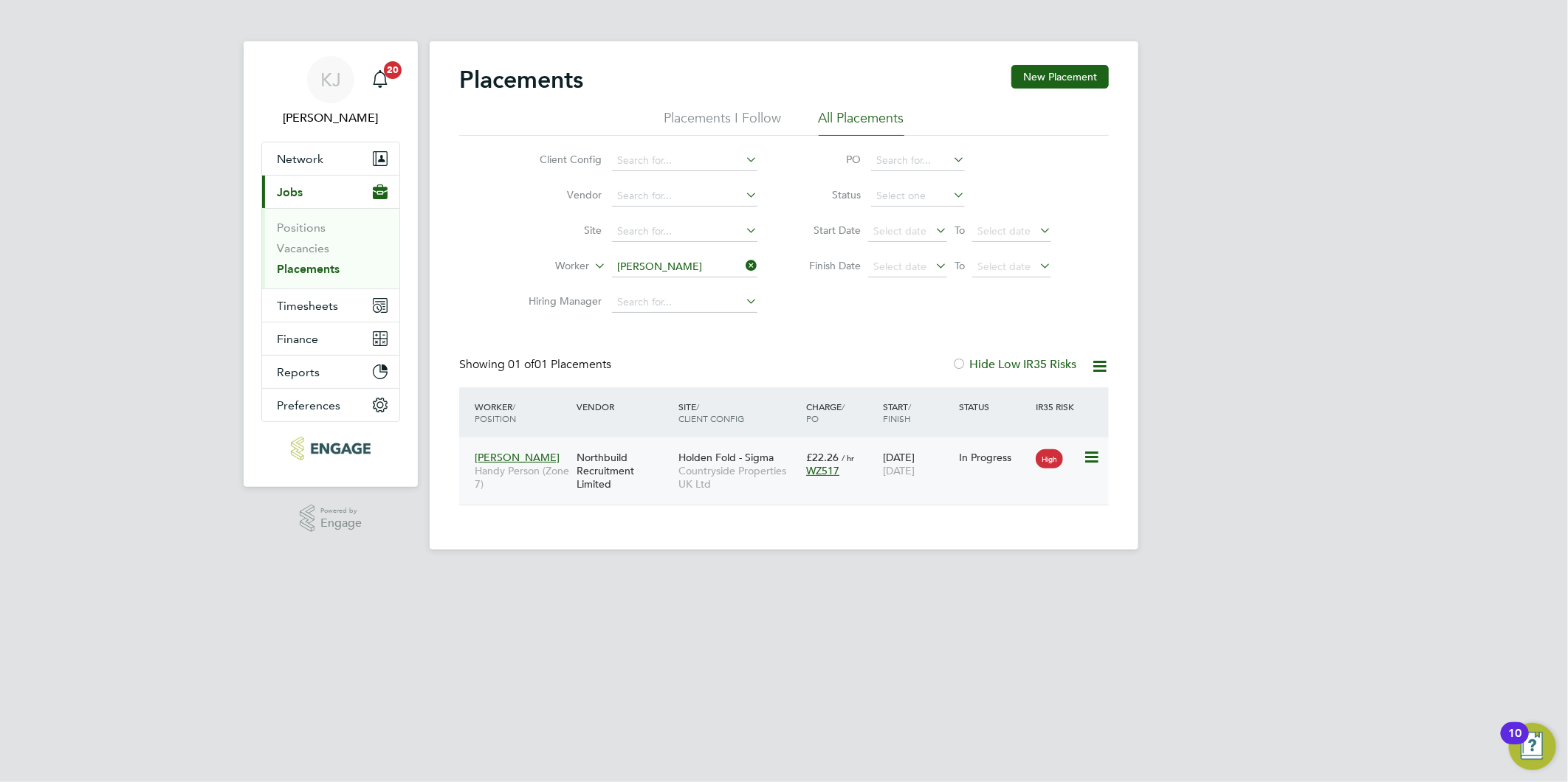
click at [726, 454] on span "Holden Fold - Sigma" at bounding box center [726, 457] width 95 height 13
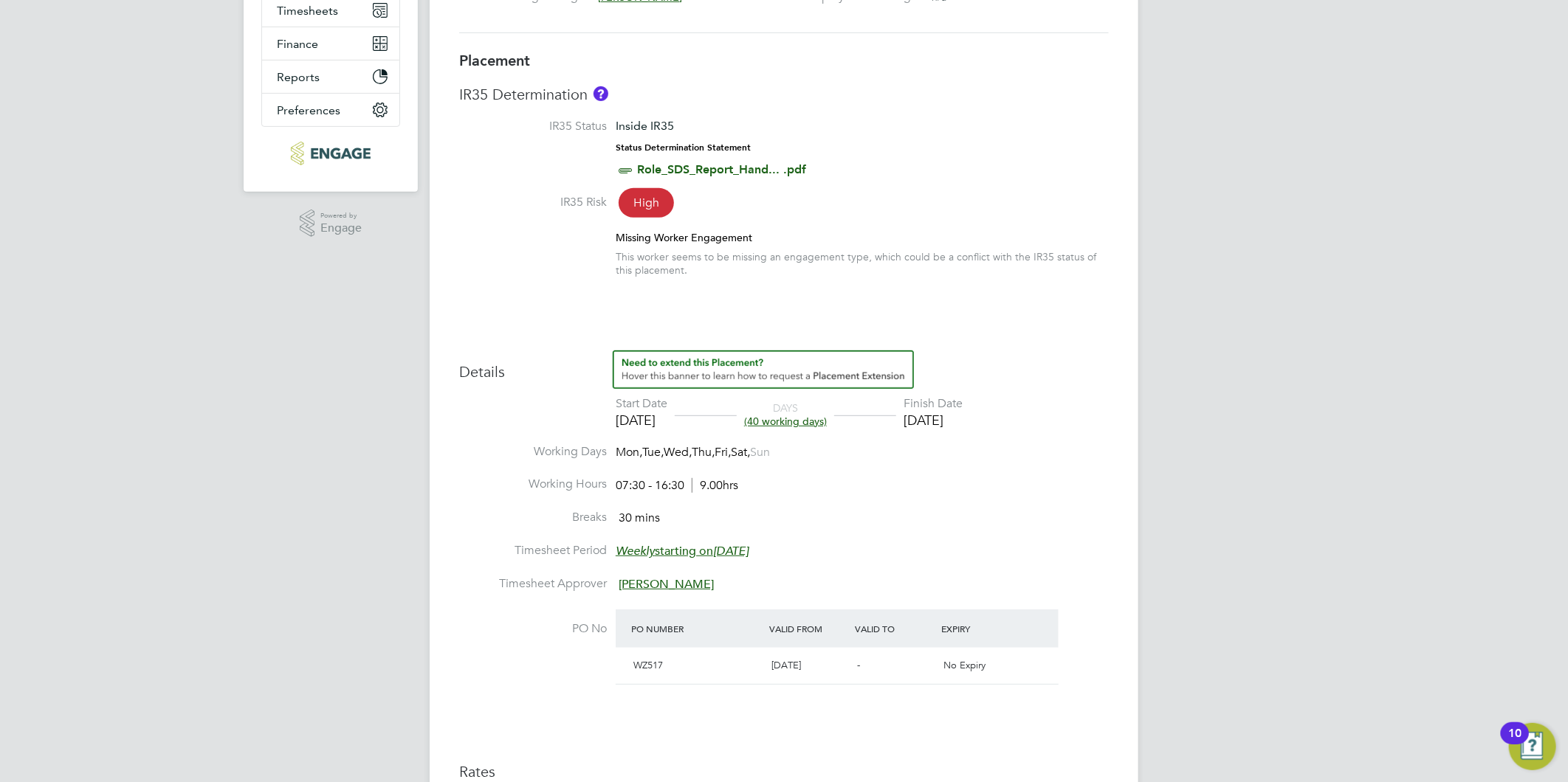
scroll to position [327, 0]
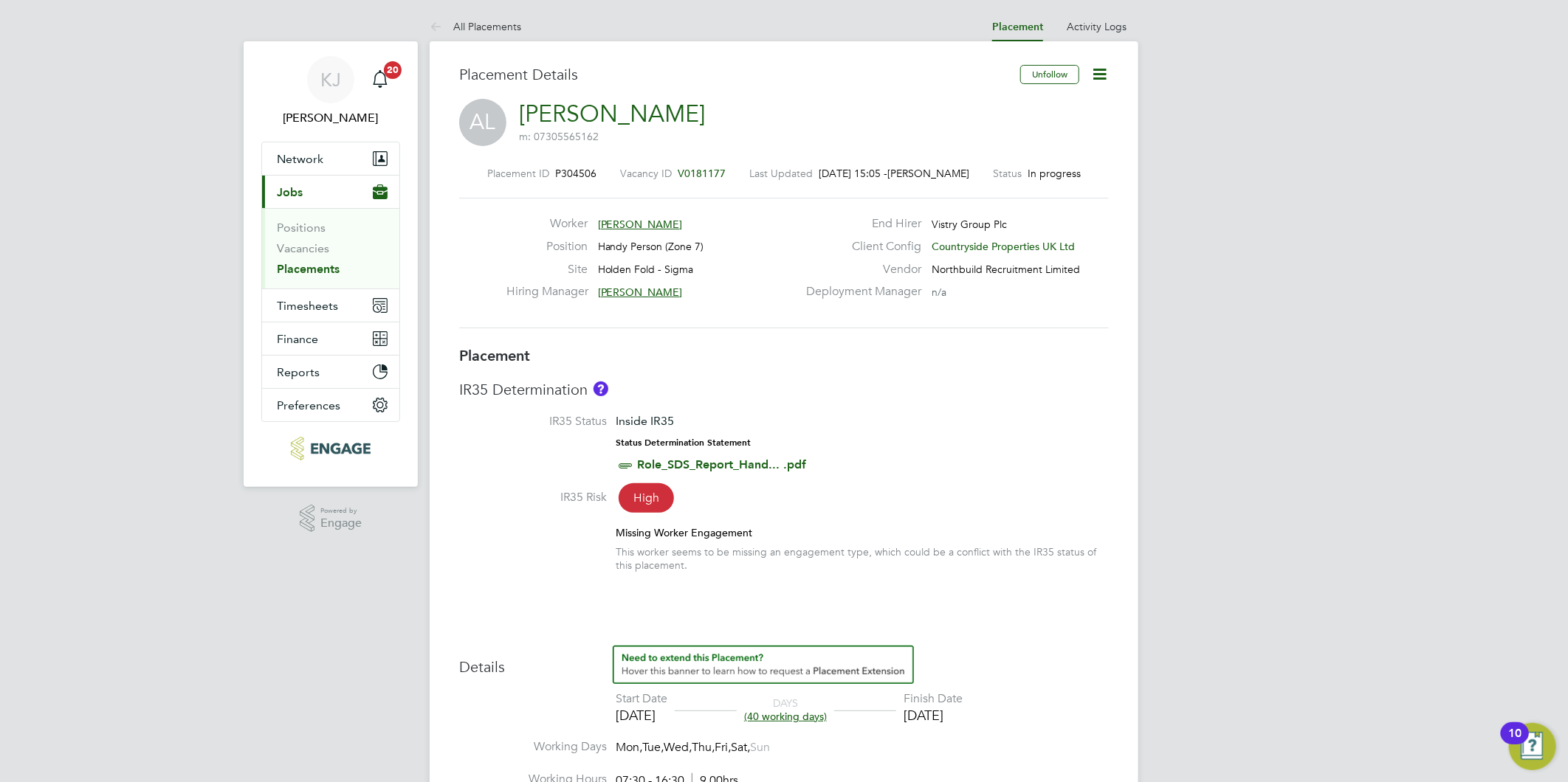
click at [1104, 70] on icon at bounding box center [1100, 74] width 19 height 19
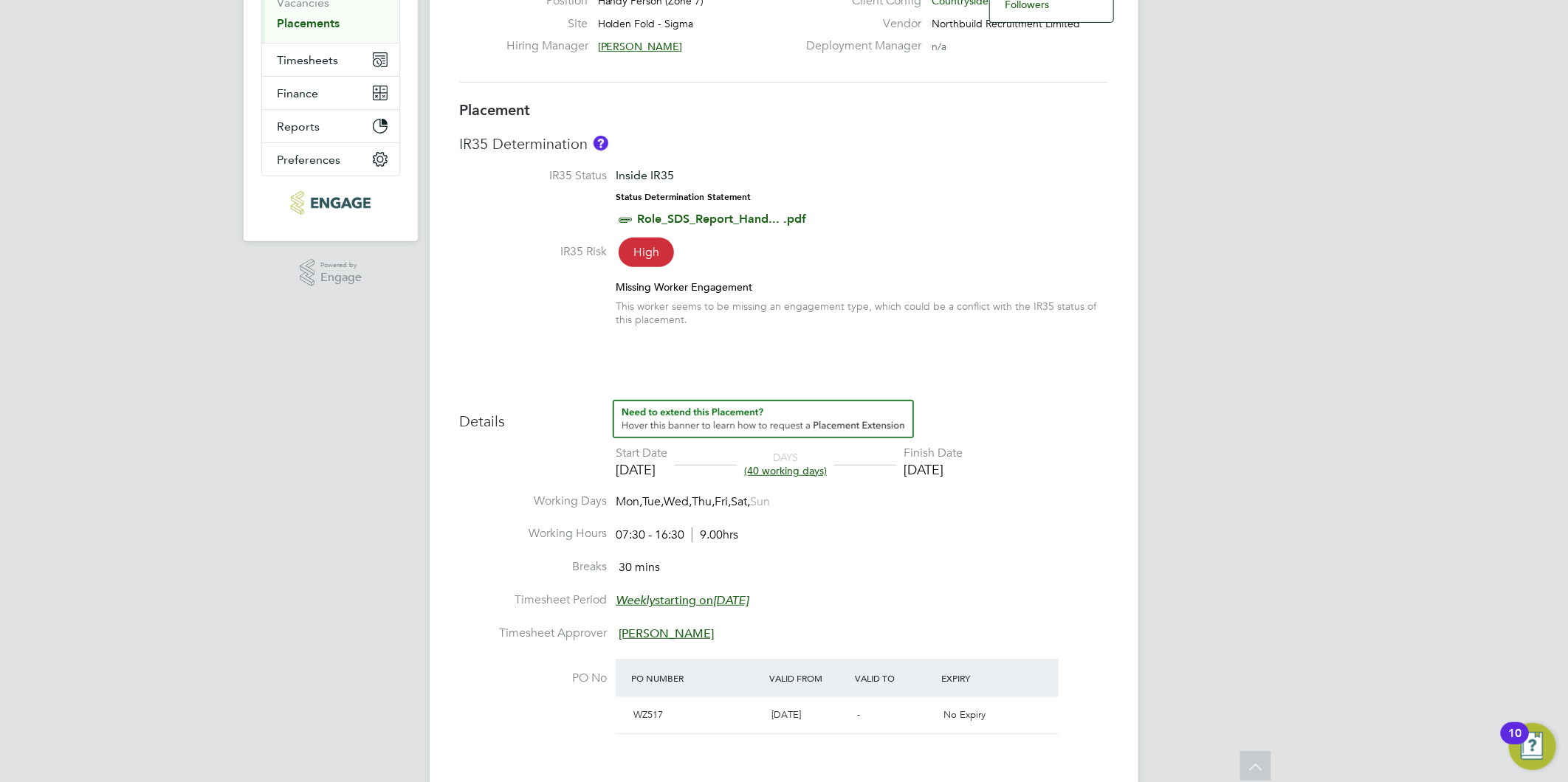
click at [862, 285] on div "Missing Worker Engagement" at bounding box center [862, 287] width 493 height 13
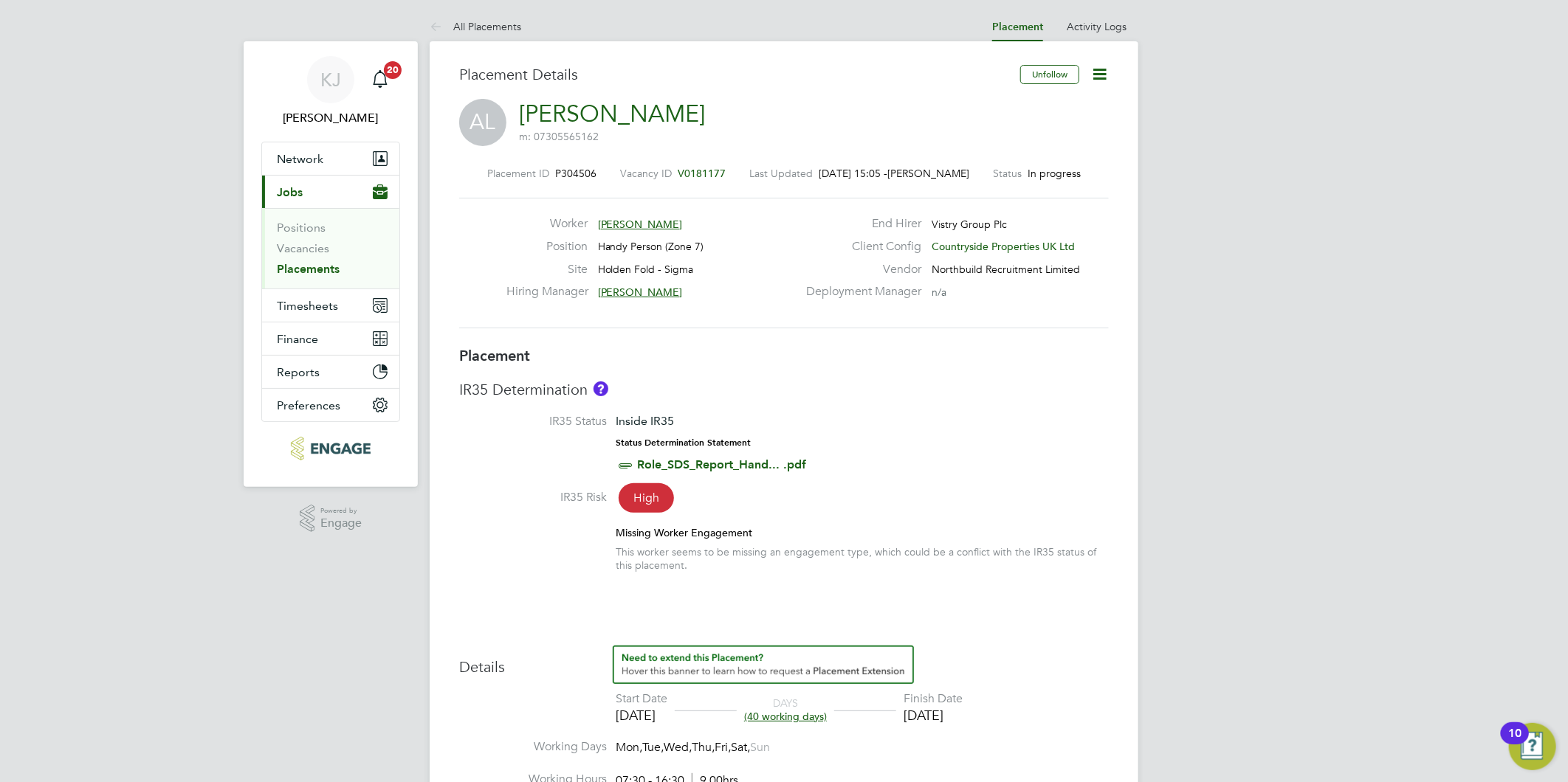
click at [1093, 73] on icon at bounding box center [1100, 74] width 19 height 19
click at [1019, 133] on li "Timesheet Settings" at bounding box center [1052, 130] width 109 height 20
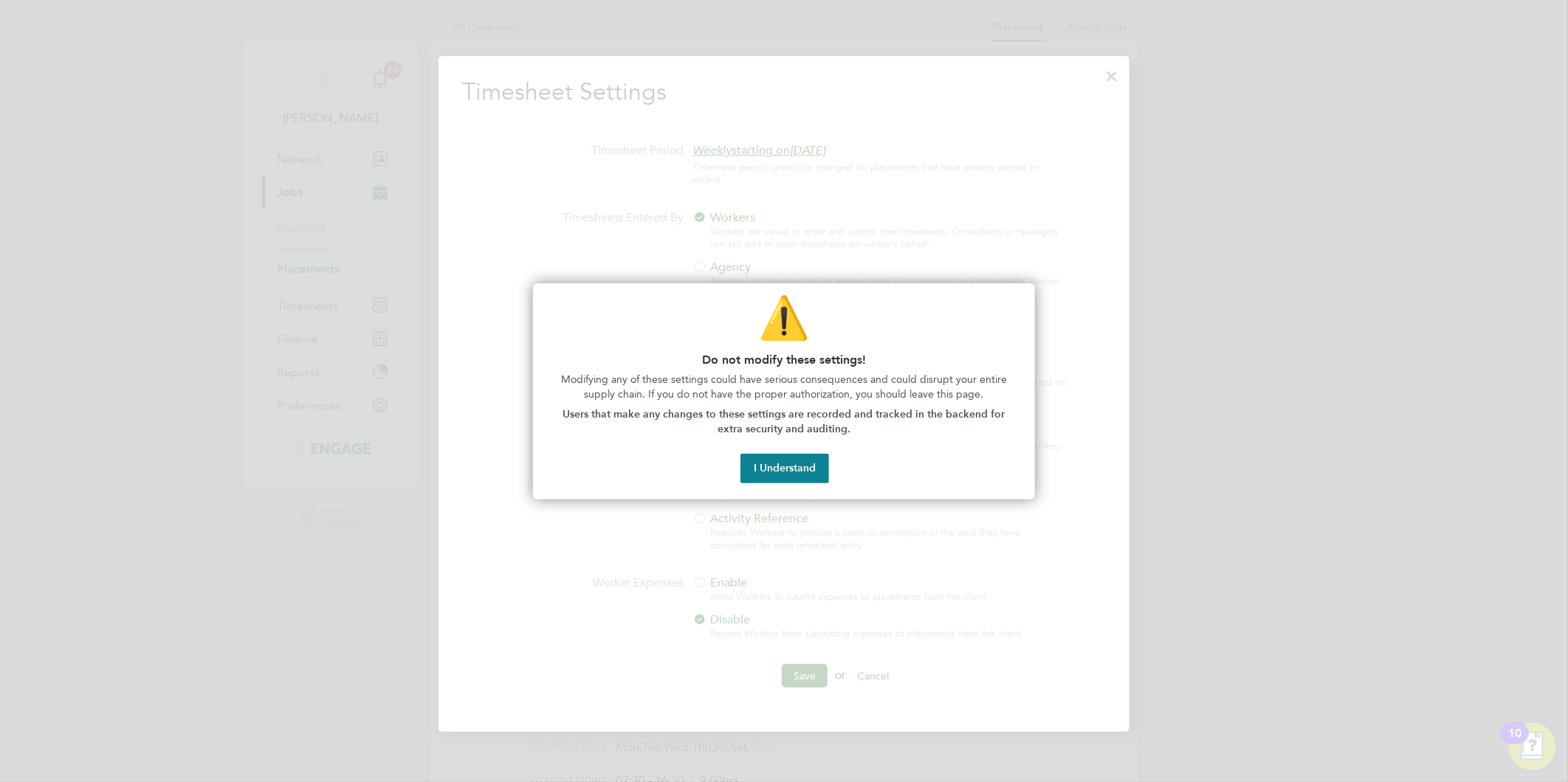
click at [743, 452] on div "⚠️ Do not modify these settings! Modifying any of these settings could have ser…" at bounding box center [784, 391] width 502 height 217
click at [802, 478] on button "I Understand" at bounding box center [784, 468] width 89 height 30
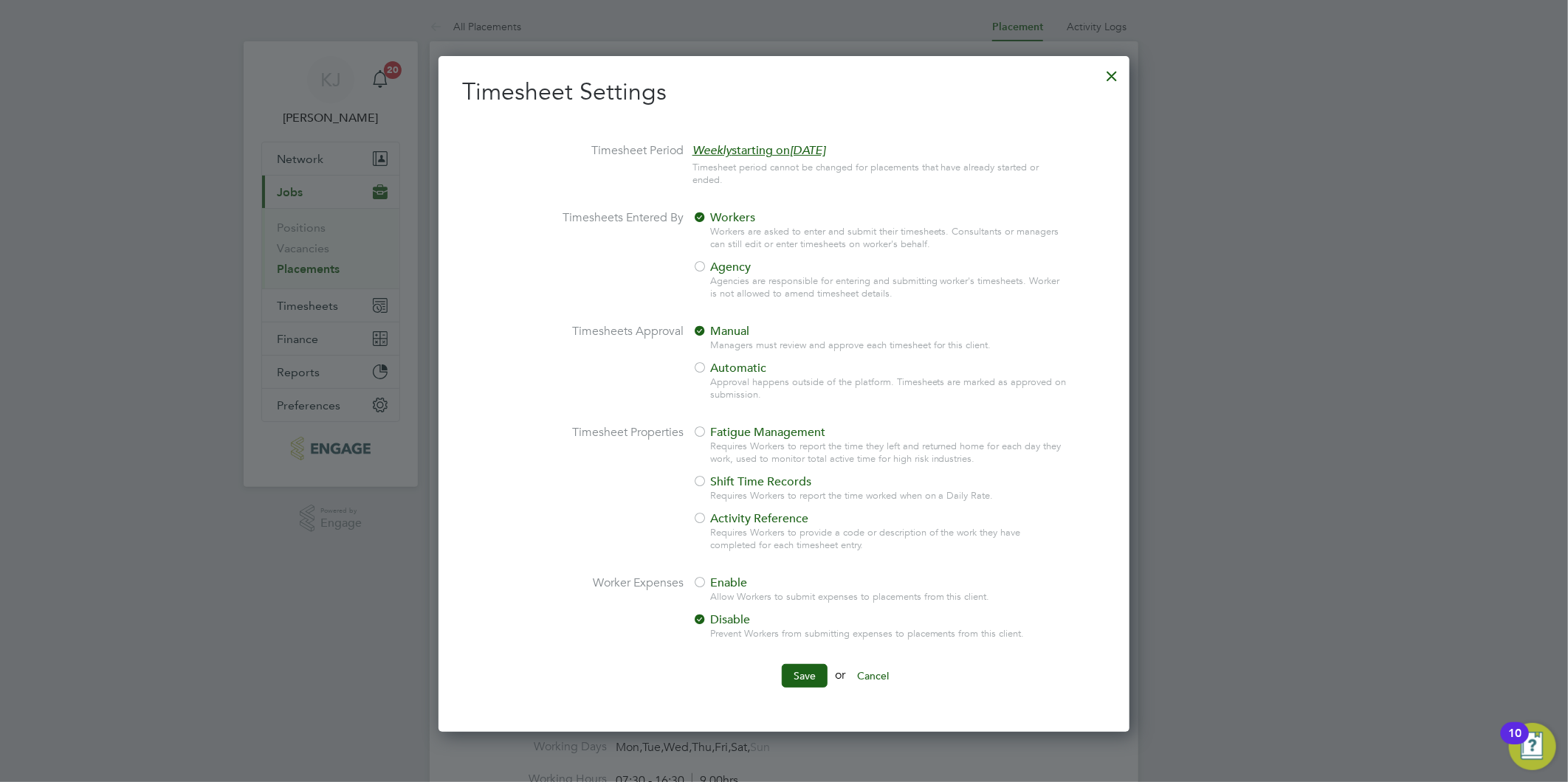
click at [704, 267] on div at bounding box center [699, 267] width 14 height 14
drag, startPoint x: 791, startPoint y: 679, endPoint x: 798, endPoint y: 673, distance: 9.2
click at [790, 670] on button "Save" at bounding box center [804, 676] width 46 height 24
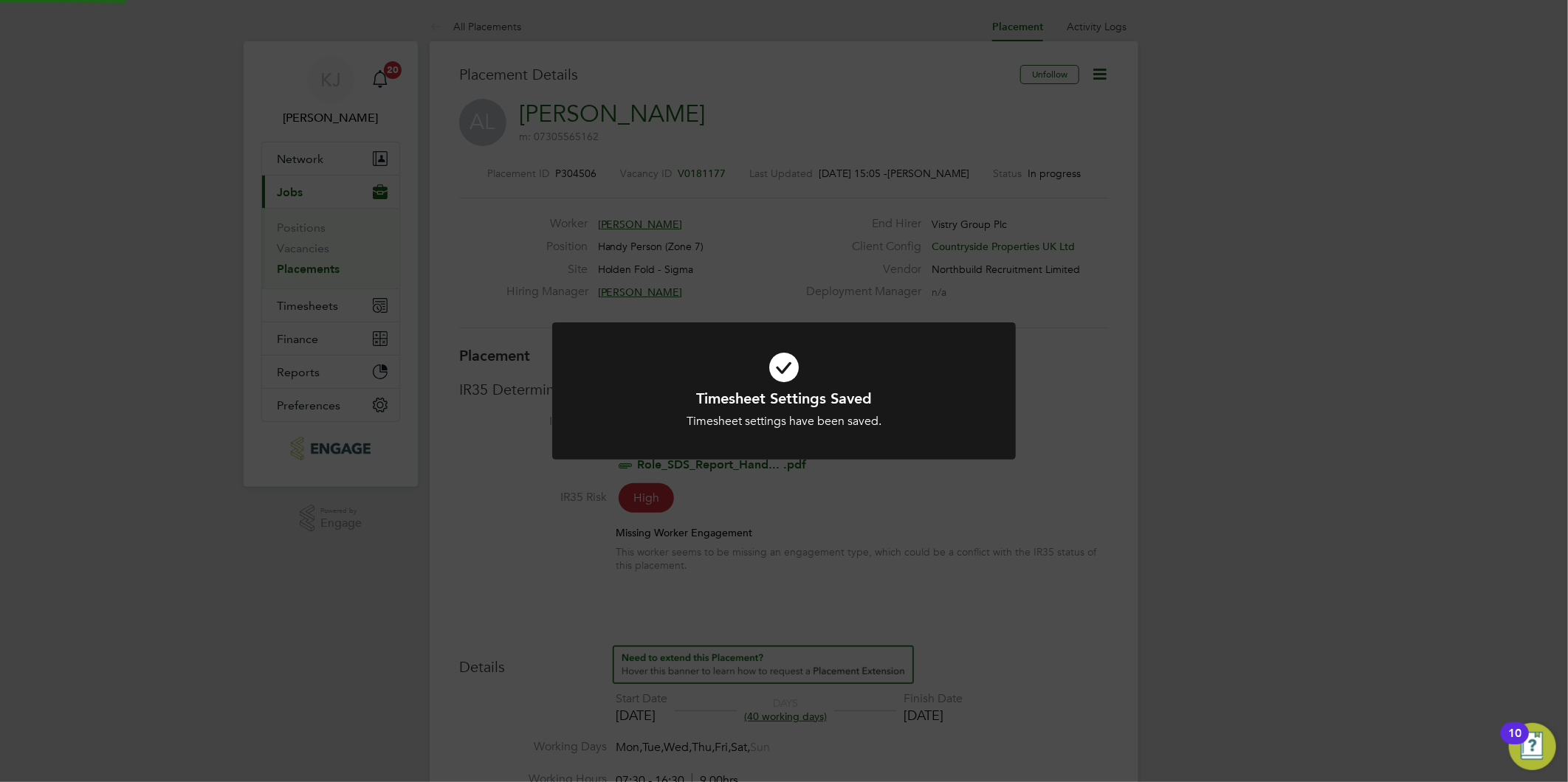
click at [852, 548] on div "Timesheet Settings Saved Timesheet settings have been saved. Cancel Okay" at bounding box center [784, 391] width 1568 height 782
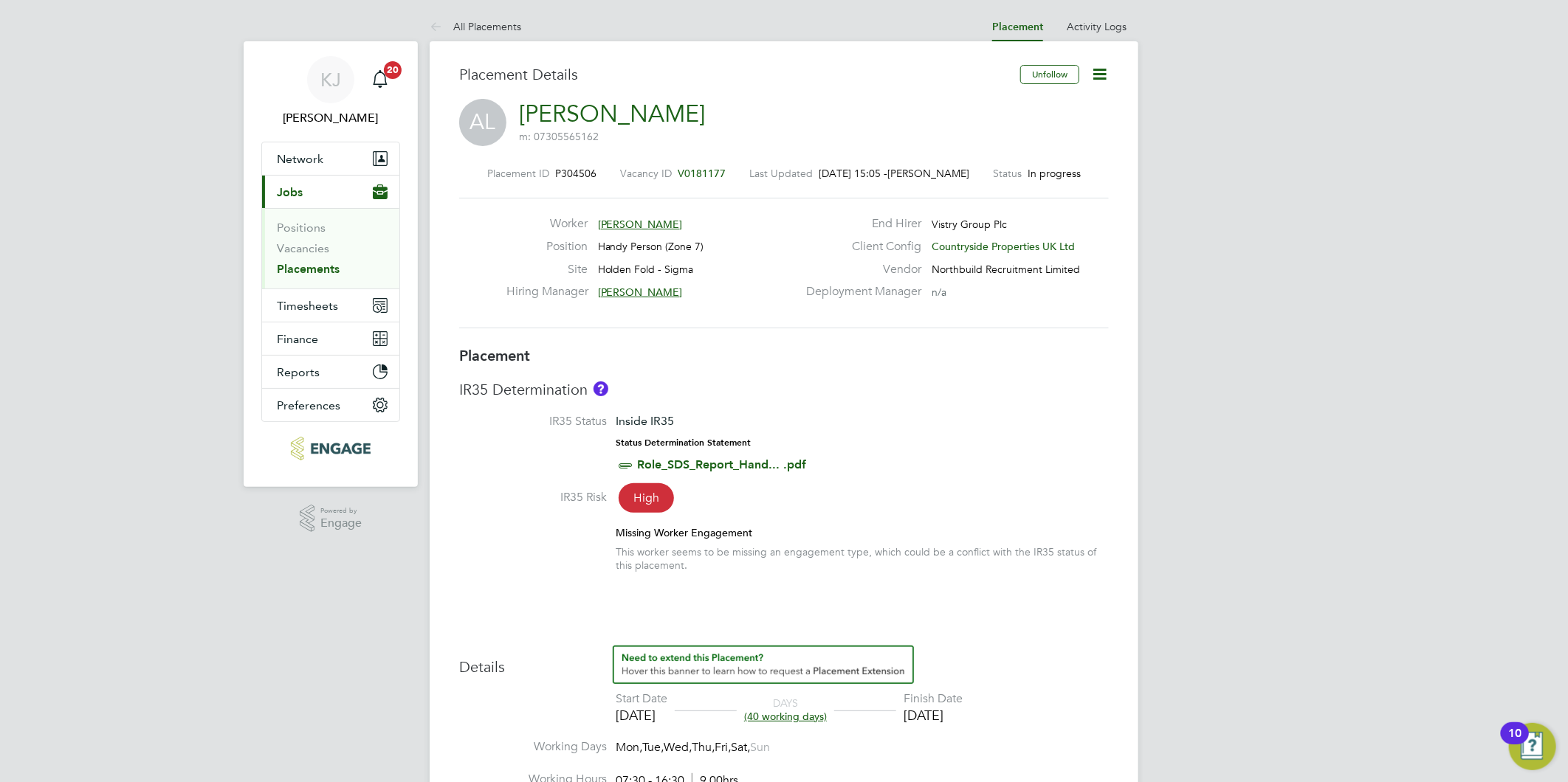
click at [1165, 377] on div "KJ Kirsty Jones Notifications 20 Applications: Network Team Members Businesses …" at bounding box center [784, 795] width 1568 height 1591
drag, startPoint x: 311, startPoint y: 248, endPoint x: 305, endPoint y: 276, distance: 28.6
click at [311, 248] on link "Vacancies" at bounding box center [303, 248] width 52 height 14
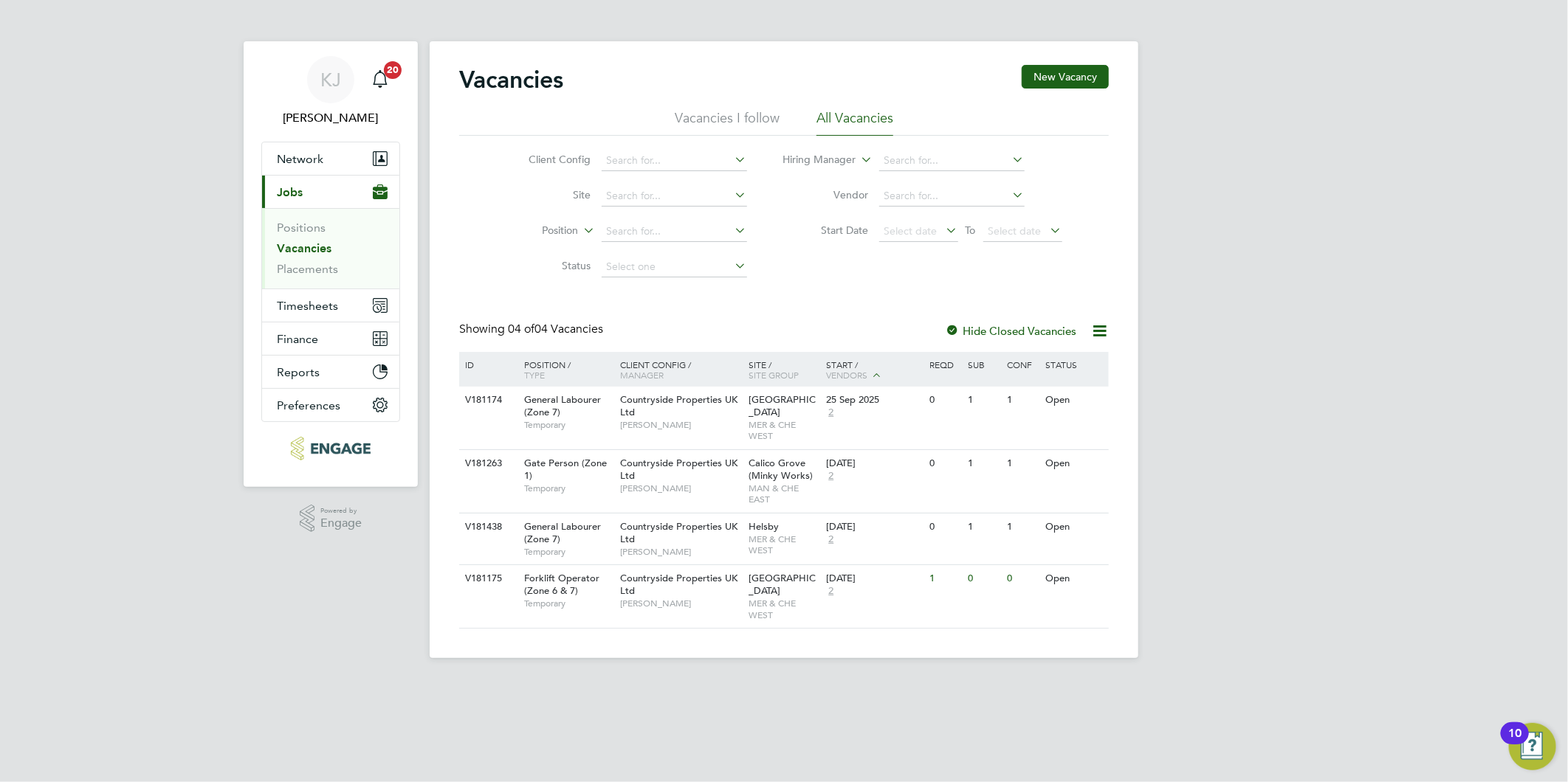
click at [281, 252] on link "Vacancies" at bounding box center [304, 248] width 55 height 14
click at [293, 321] on button "Timesheets" at bounding box center [331, 305] width 138 height 32
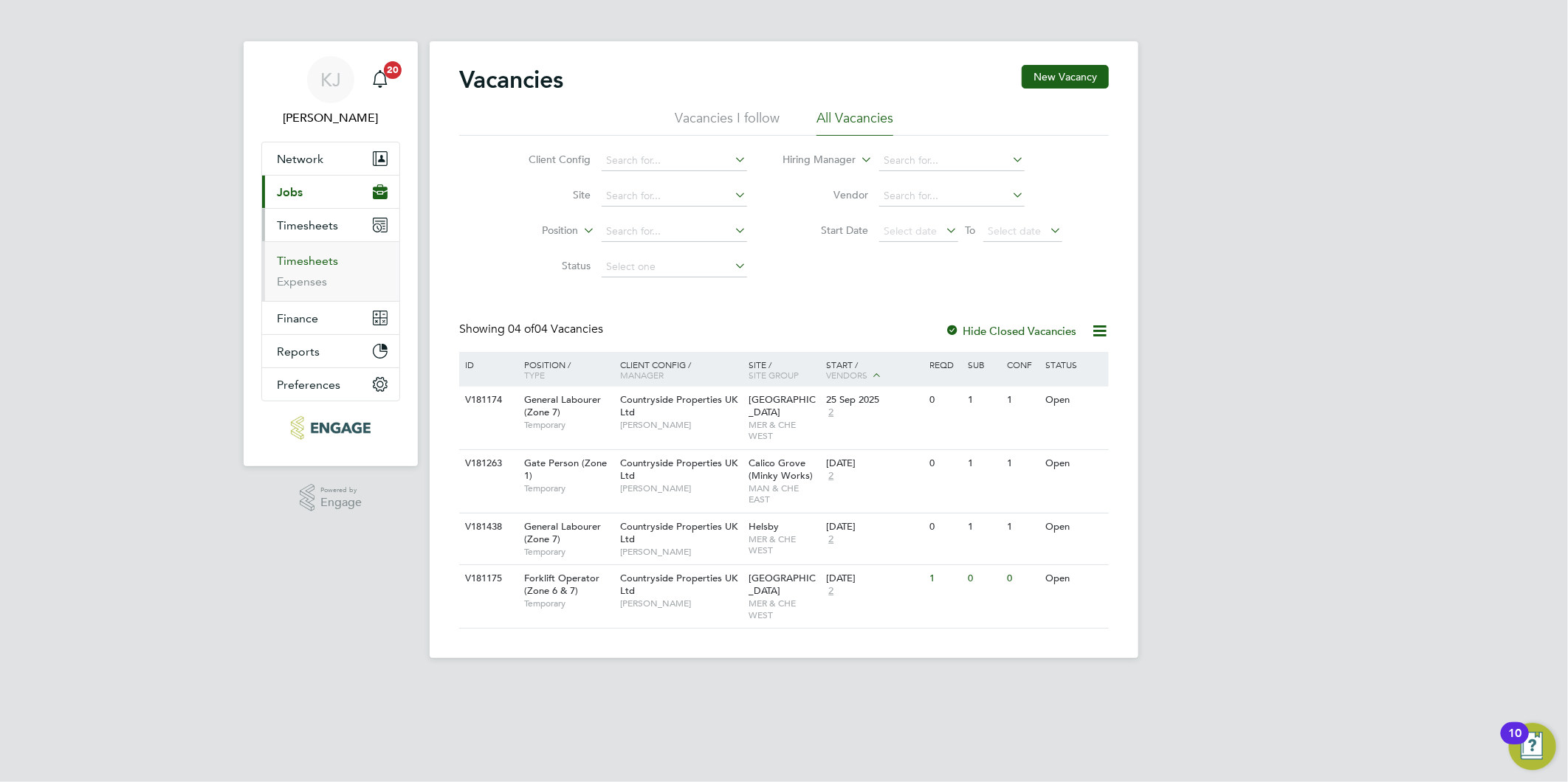
click at [296, 268] on link "Timesheets" at bounding box center [307, 261] width 62 height 14
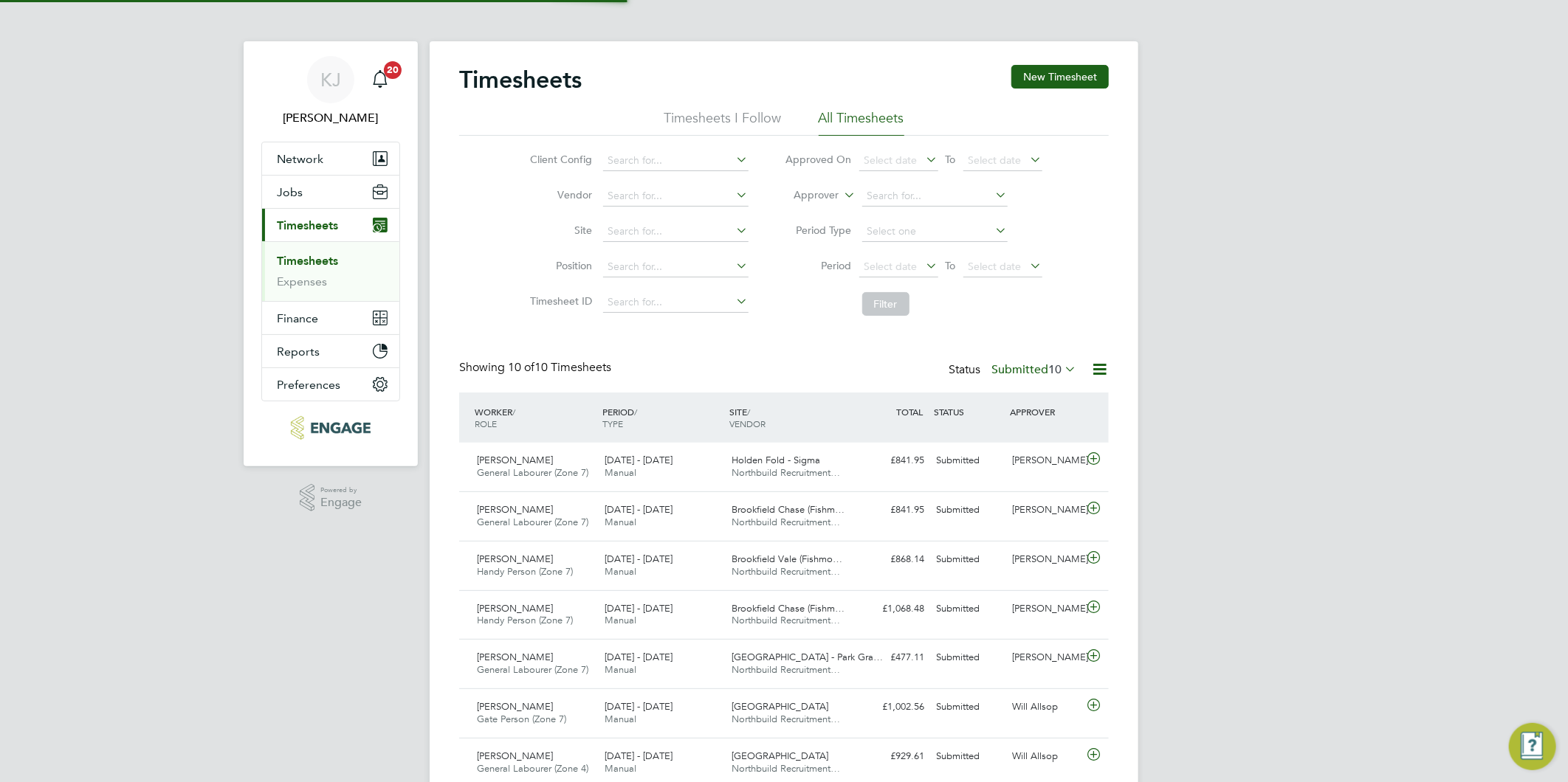
scroll to position [37, 128]
click at [1064, 76] on button "New Timesheet" at bounding box center [1059, 77] width 97 height 24
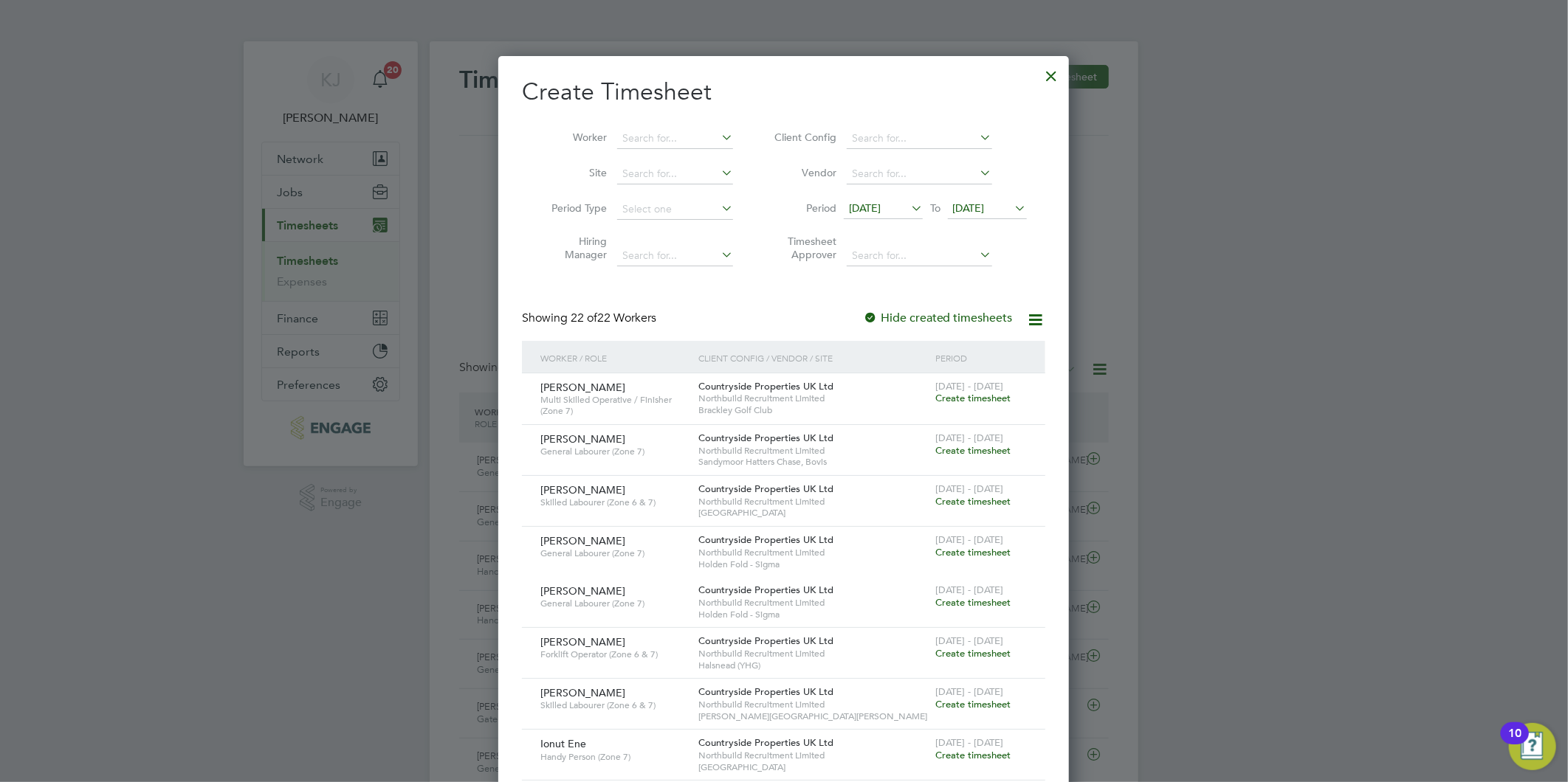
click at [881, 215] on span "[DATE]" at bounding box center [884, 209] width 79 height 20
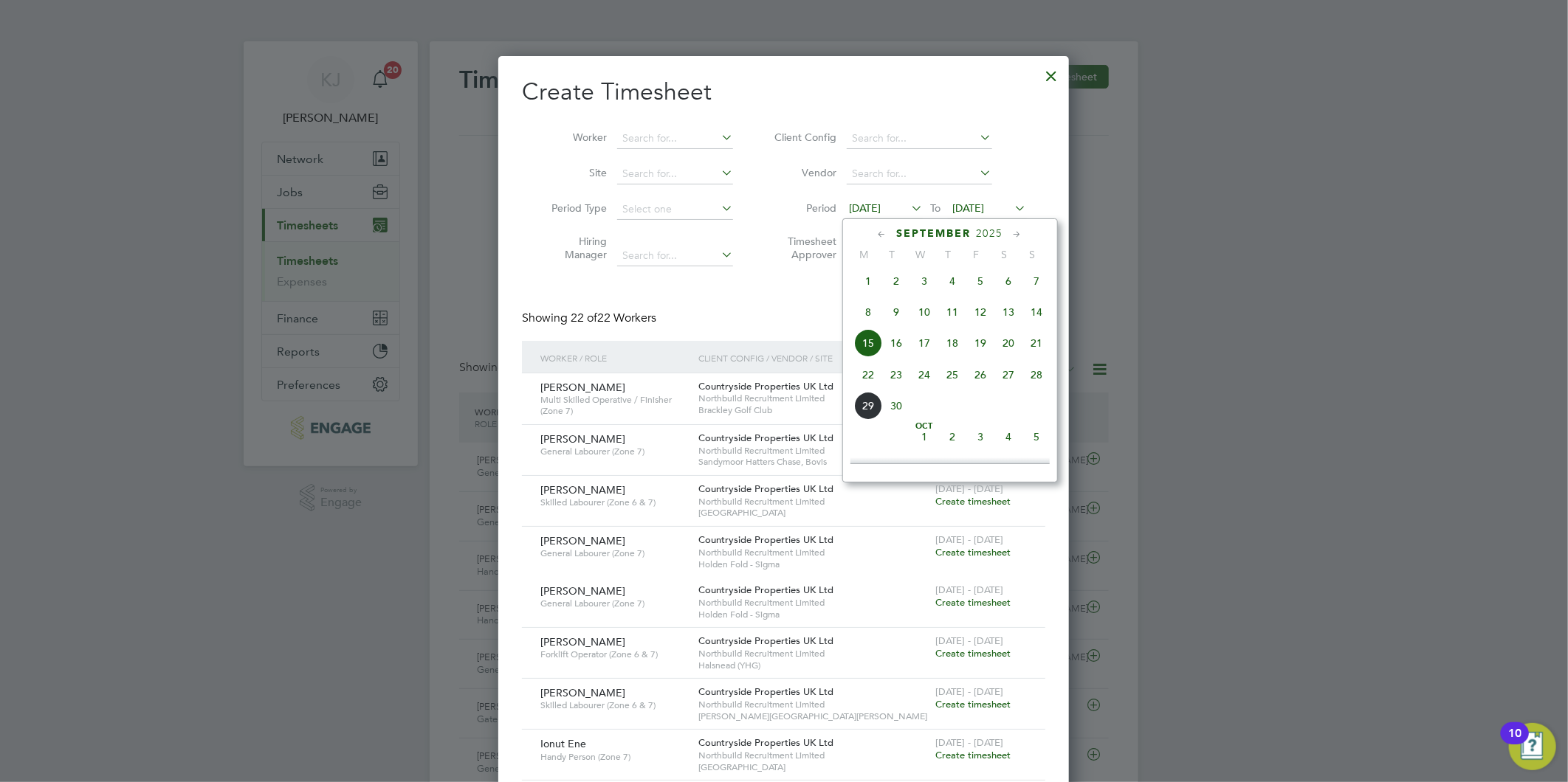
click at [869, 387] on span "22" at bounding box center [868, 375] width 28 height 28
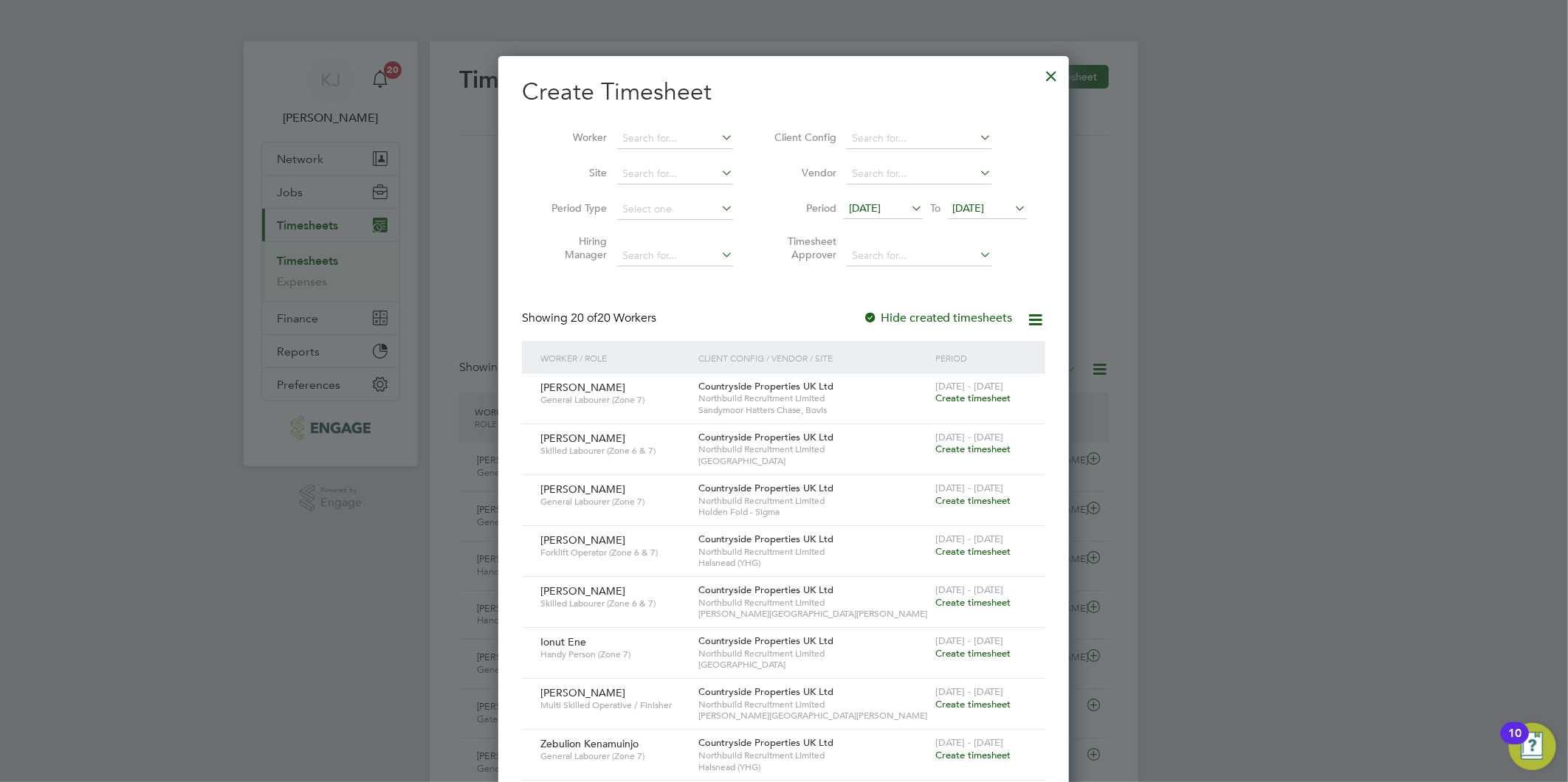
click at [968, 211] on span "[DATE]" at bounding box center [969, 208] width 32 height 13
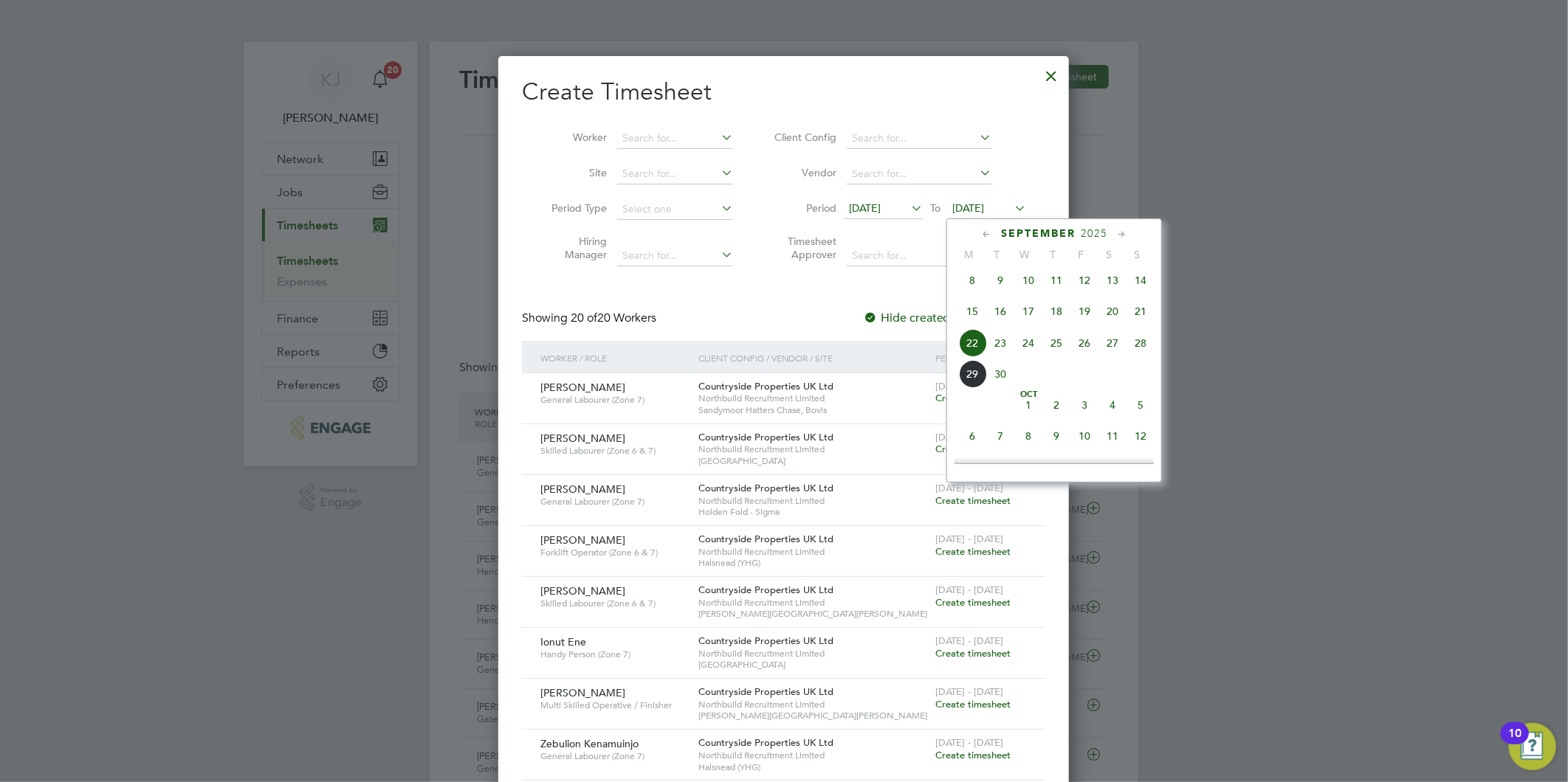
click at [1139, 347] on span "28" at bounding box center [1140, 342] width 28 height 28
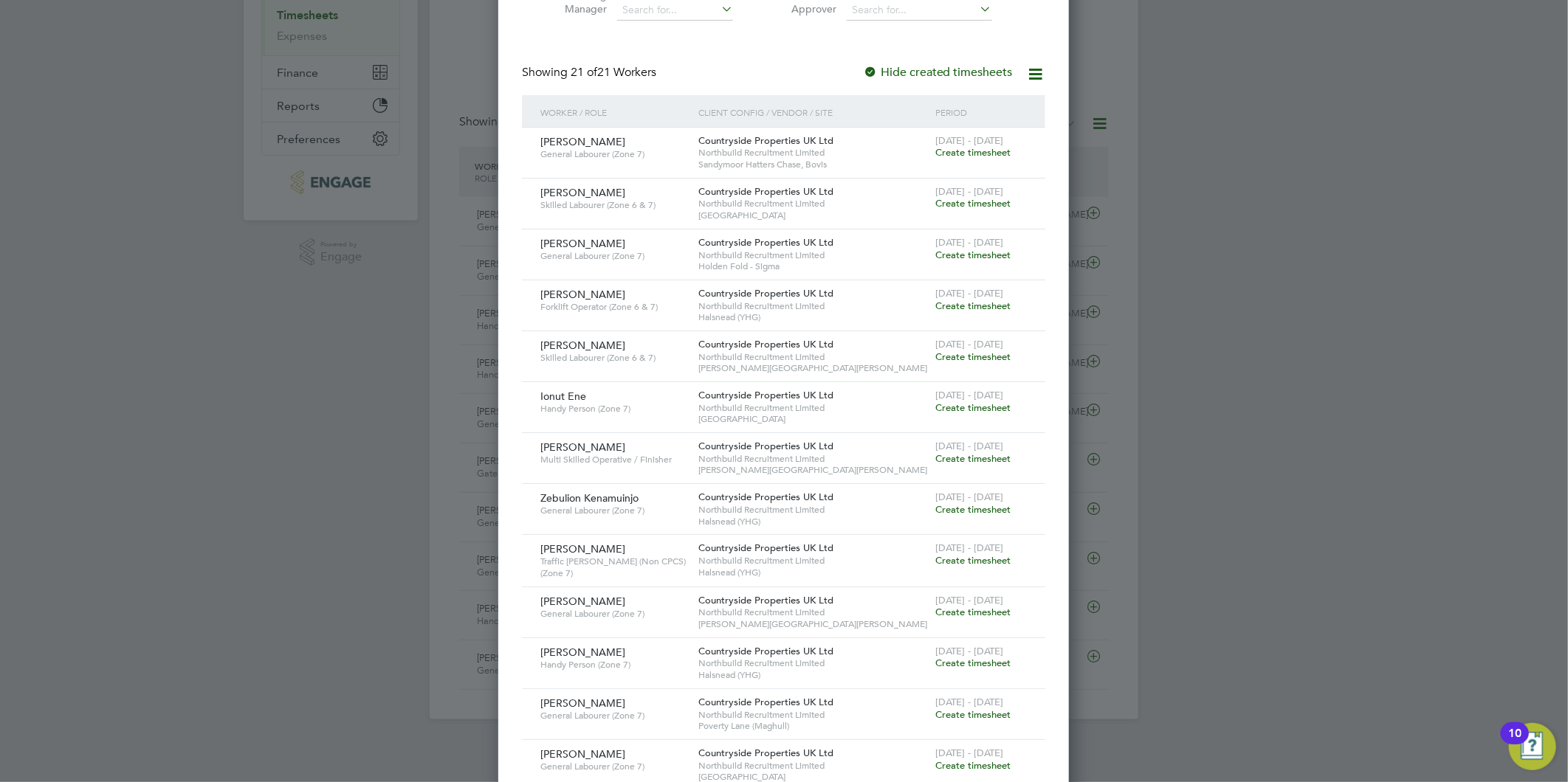
click at [960, 554] on span "Create timesheet" at bounding box center [972, 560] width 75 height 13
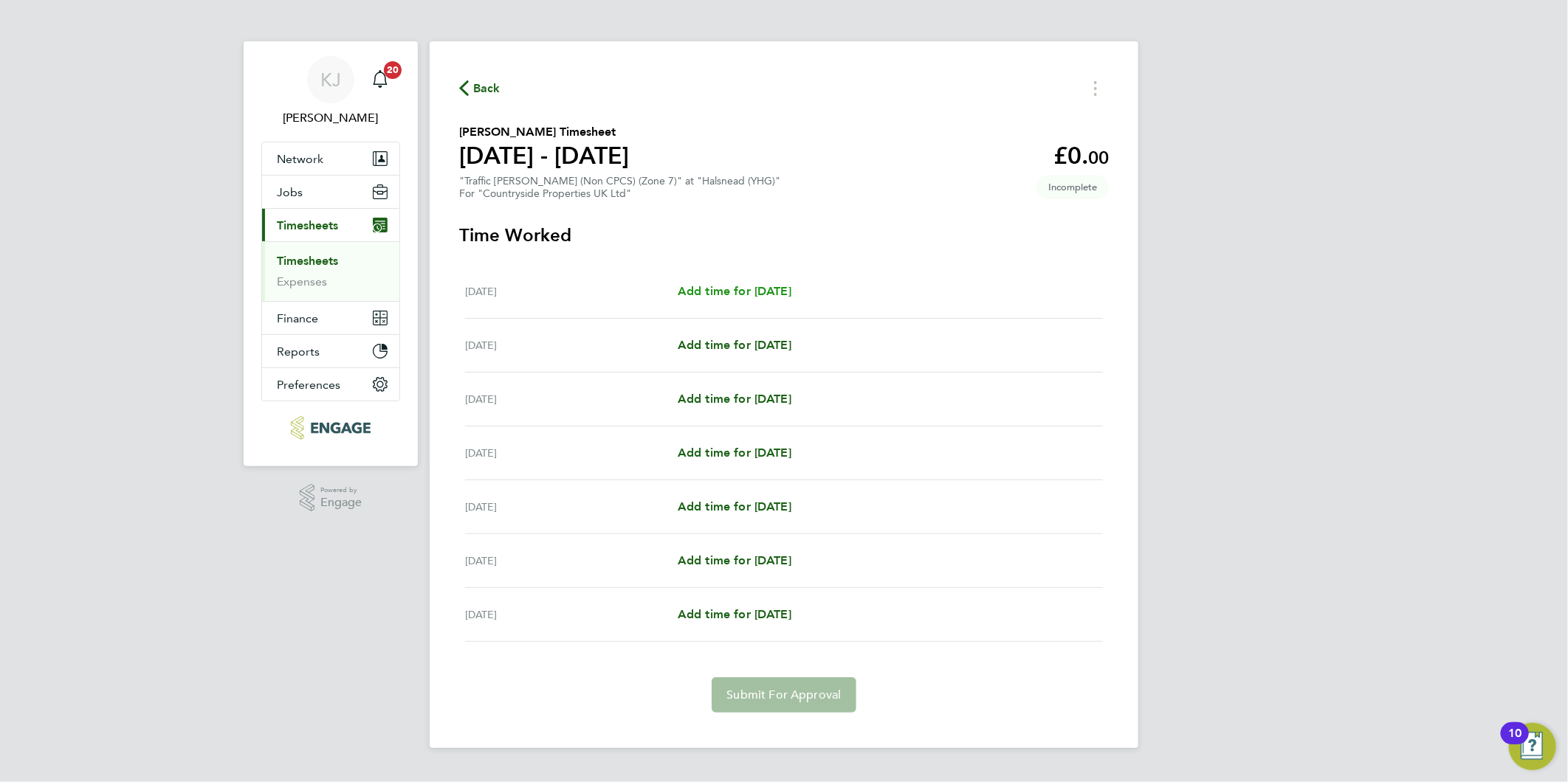
click at [751, 289] on span "Add time for [DATE]" at bounding box center [734, 291] width 114 height 14
select select "30"
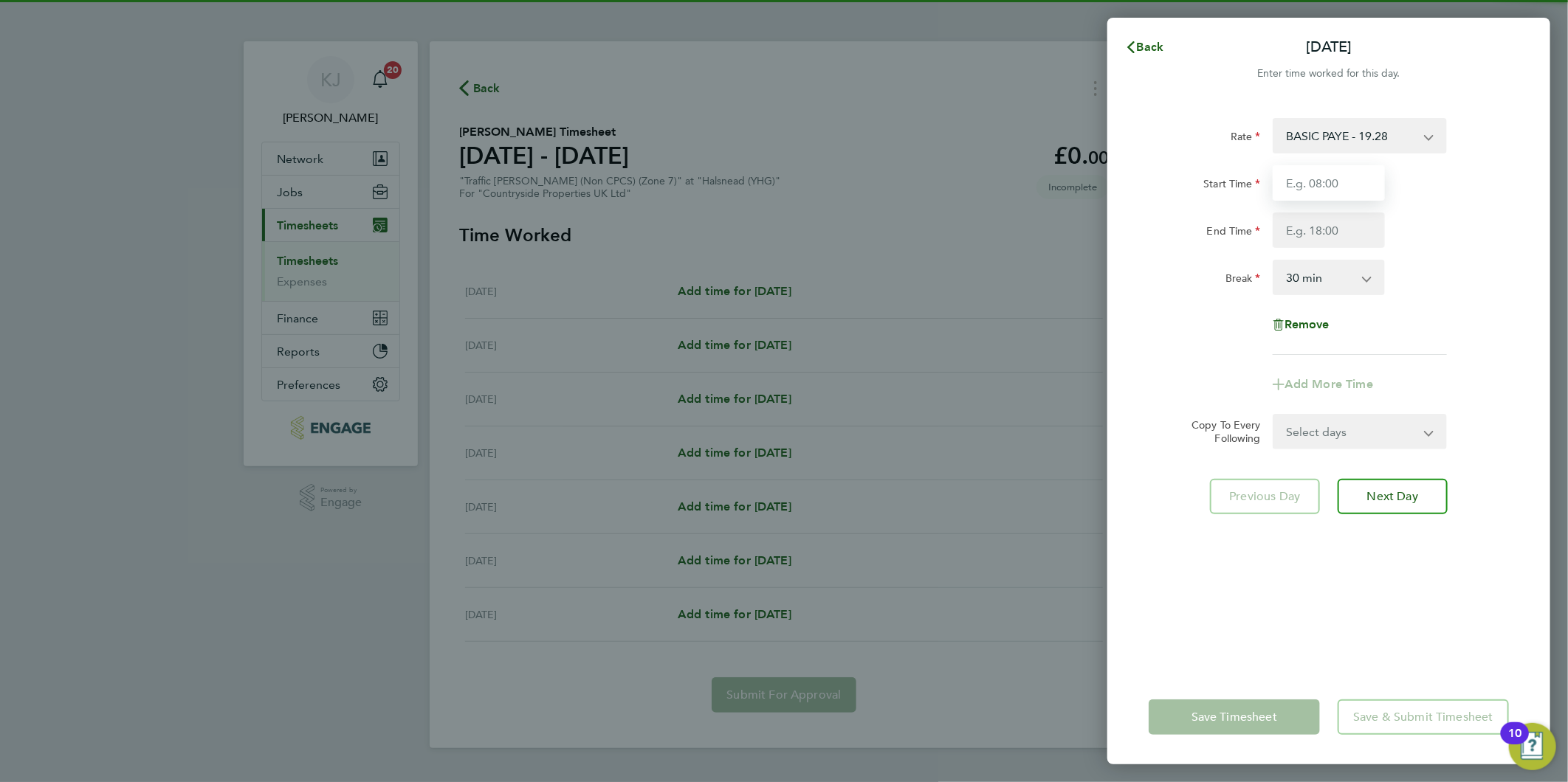
click at [1344, 167] on input "Start Time" at bounding box center [1328, 183] width 112 height 35
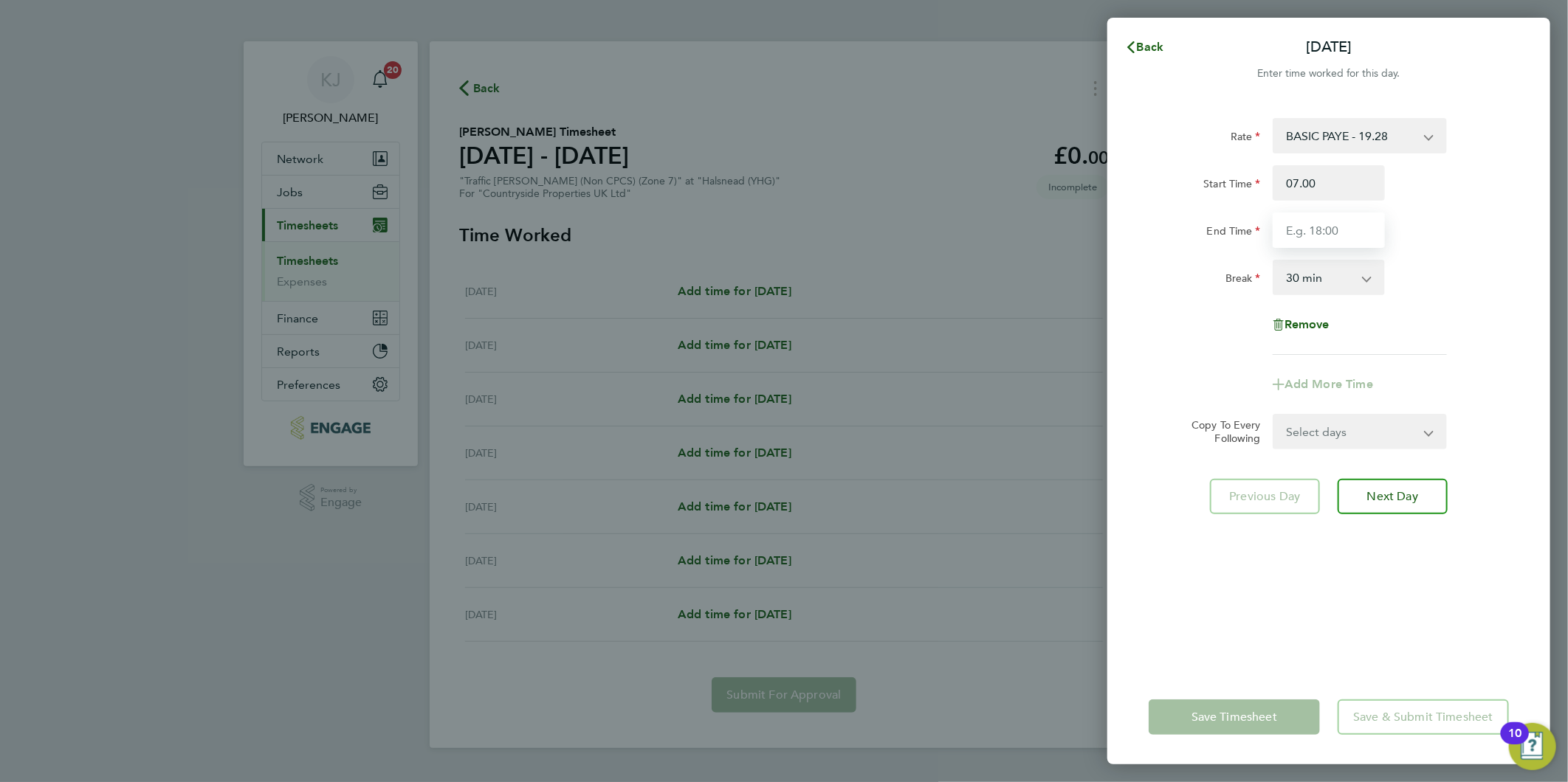
type input "07:00"
click at [1345, 167] on input "07:00" at bounding box center [1328, 183] width 112 height 35
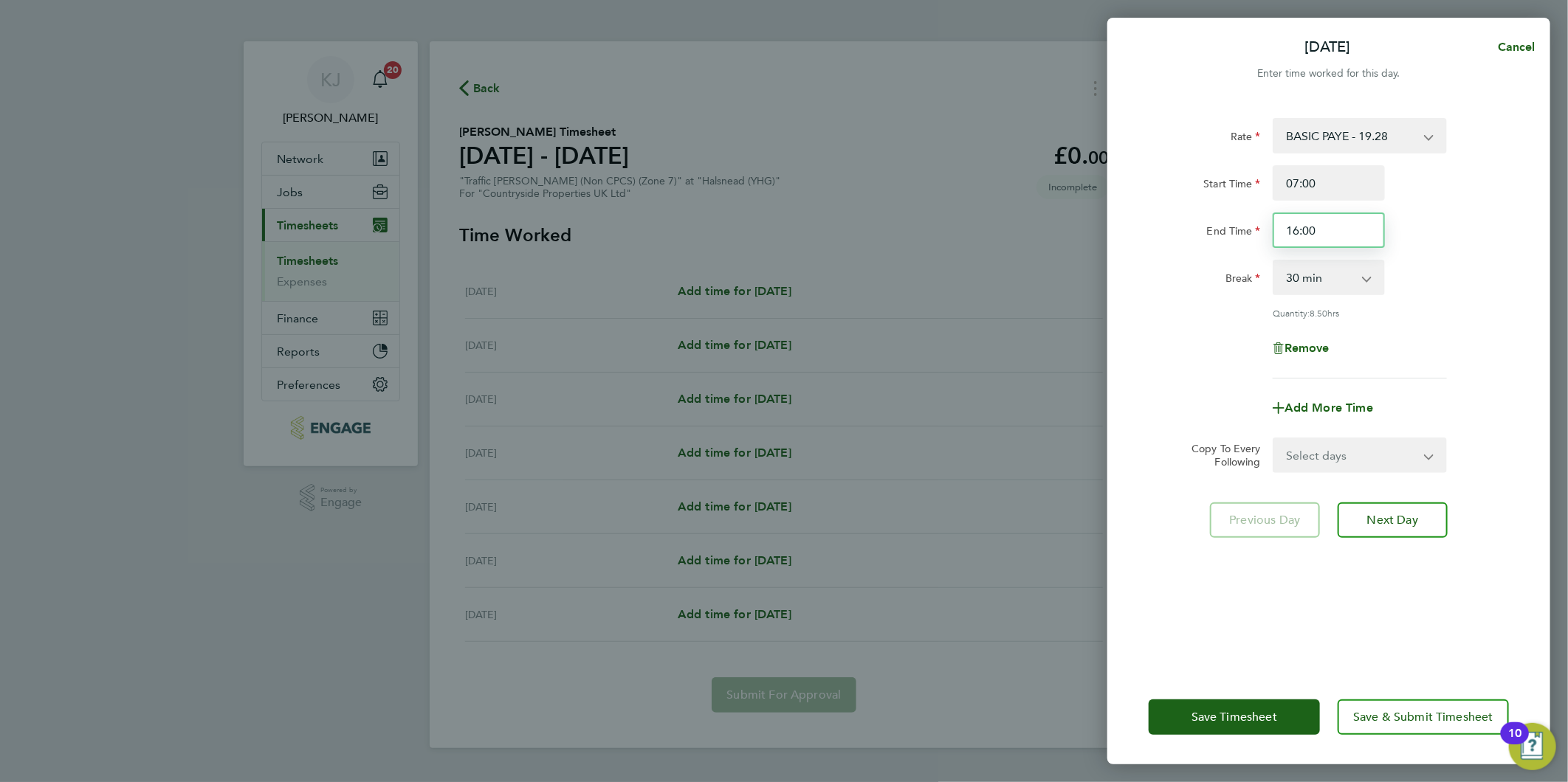
drag, startPoint x: 1347, startPoint y: 229, endPoint x: 552, endPoint y: 298, distance: 798.0
click at [644, 285] on div "Mon 22 Sep Cancel Enter time worked for this day. Rate BASIC PAYE - 19.28 Start…" at bounding box center [784, 391] width 1568 height 782
click at [1324, 186] on input "07:00" at bounding box center [1328, 183] width 112 height 35
drag, startPoint x: 1243, startPoint y: 244, endPoint x: 30, endPoint y: 217, distance: 1213.3
click at [151, 238] on div "Mon 22 Sep Cancel Enter time worked for this day. Rate BASIC PAYE - 19.28 Start…" at bounding box center [784, 391] width 1568 height 782
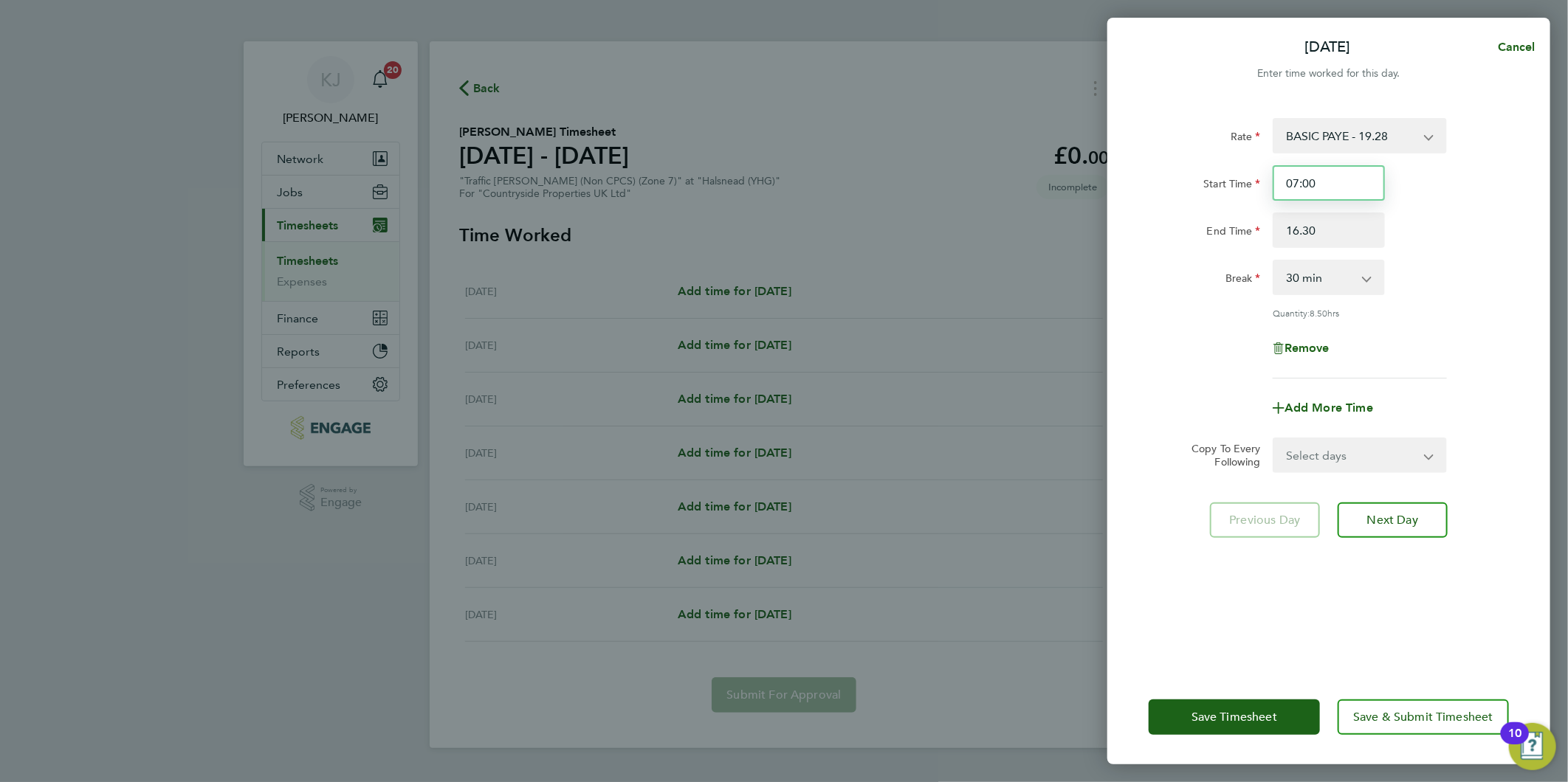
type input "16:30"
click at [1355, 186] on input "07:00" at bounding box center [1328, 183] width 112 height 35
click at [1322, 458] on select "Select days Day Weekday (Mon-Fri) Weekend (Sat-Sun) [DATE] [DATE] [DATE] [DATE]…" at bounding box center [1352, 455] width 155 height 32
select select "WEEKDAY"
click at [1274, 439] on select "Select days Day Weekday (Mon-Fri) Weekend (Sat-Sun) [DATE] [DATE] [DATE] [DATE]…" at bounding box center [1352, 455] width 155 height 32
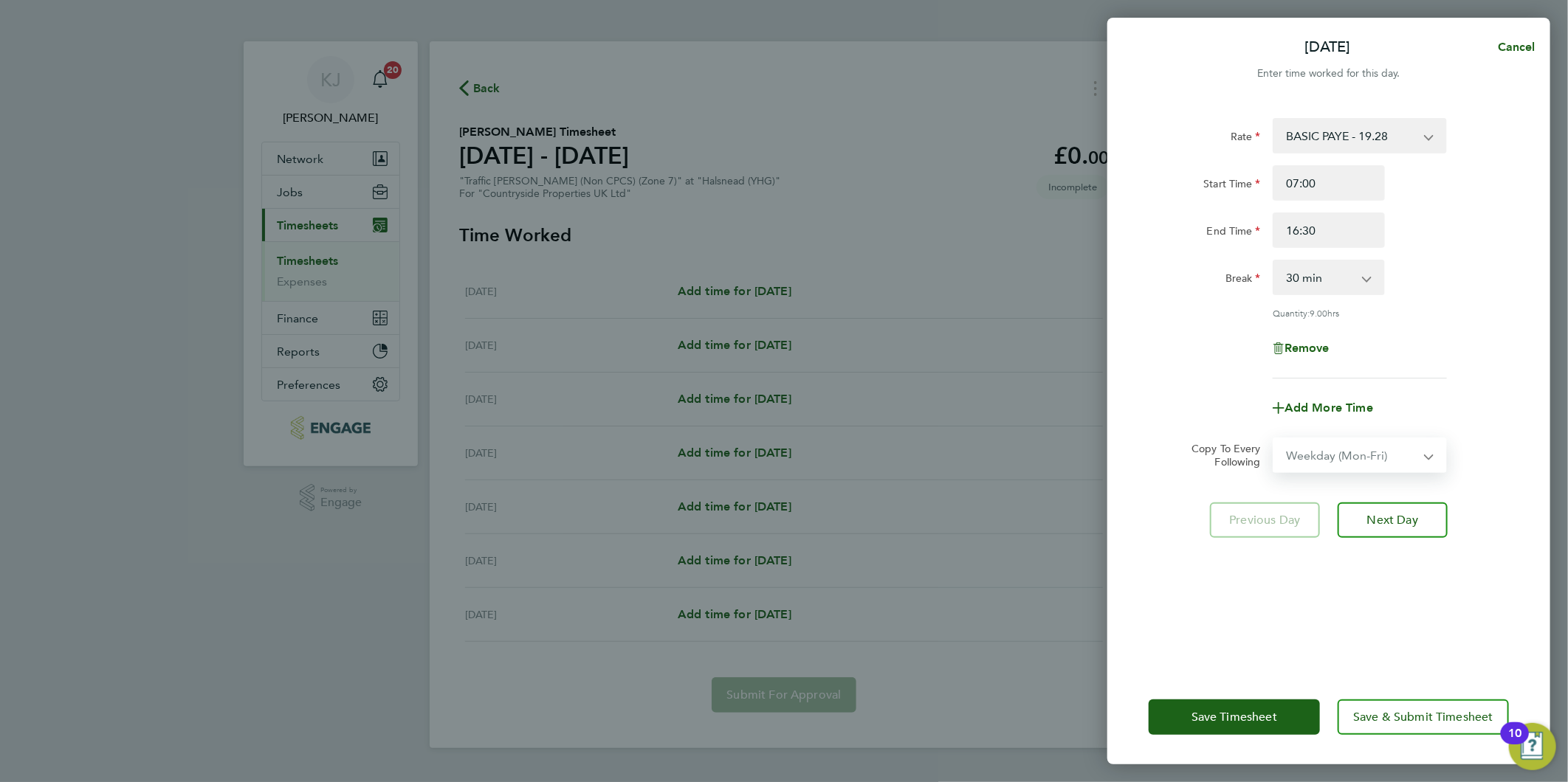
select select "[DATE]"
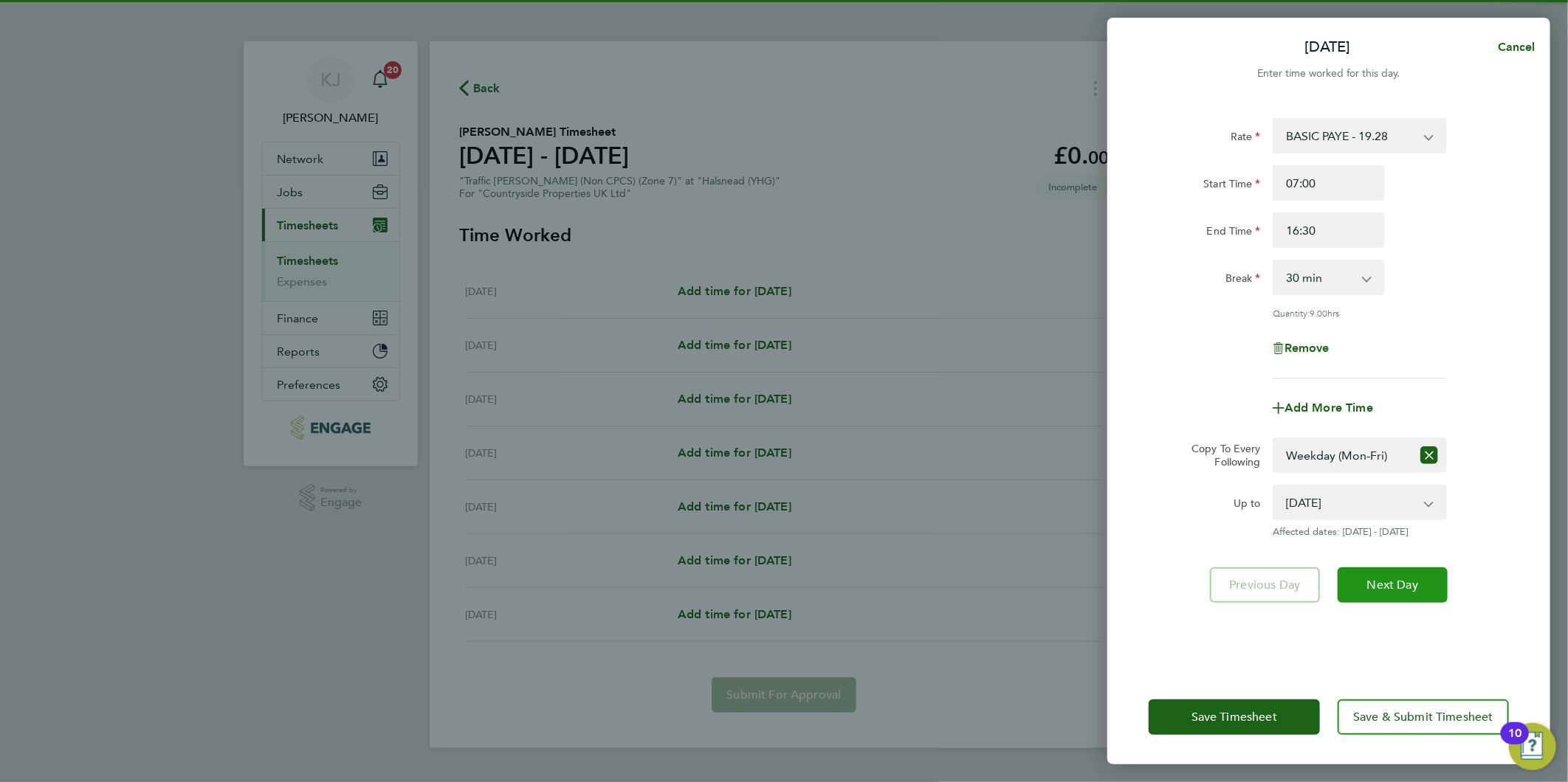
click at [1370, 591] on button "Next Day" at bounding box center [1392, 585] width 110 height 35
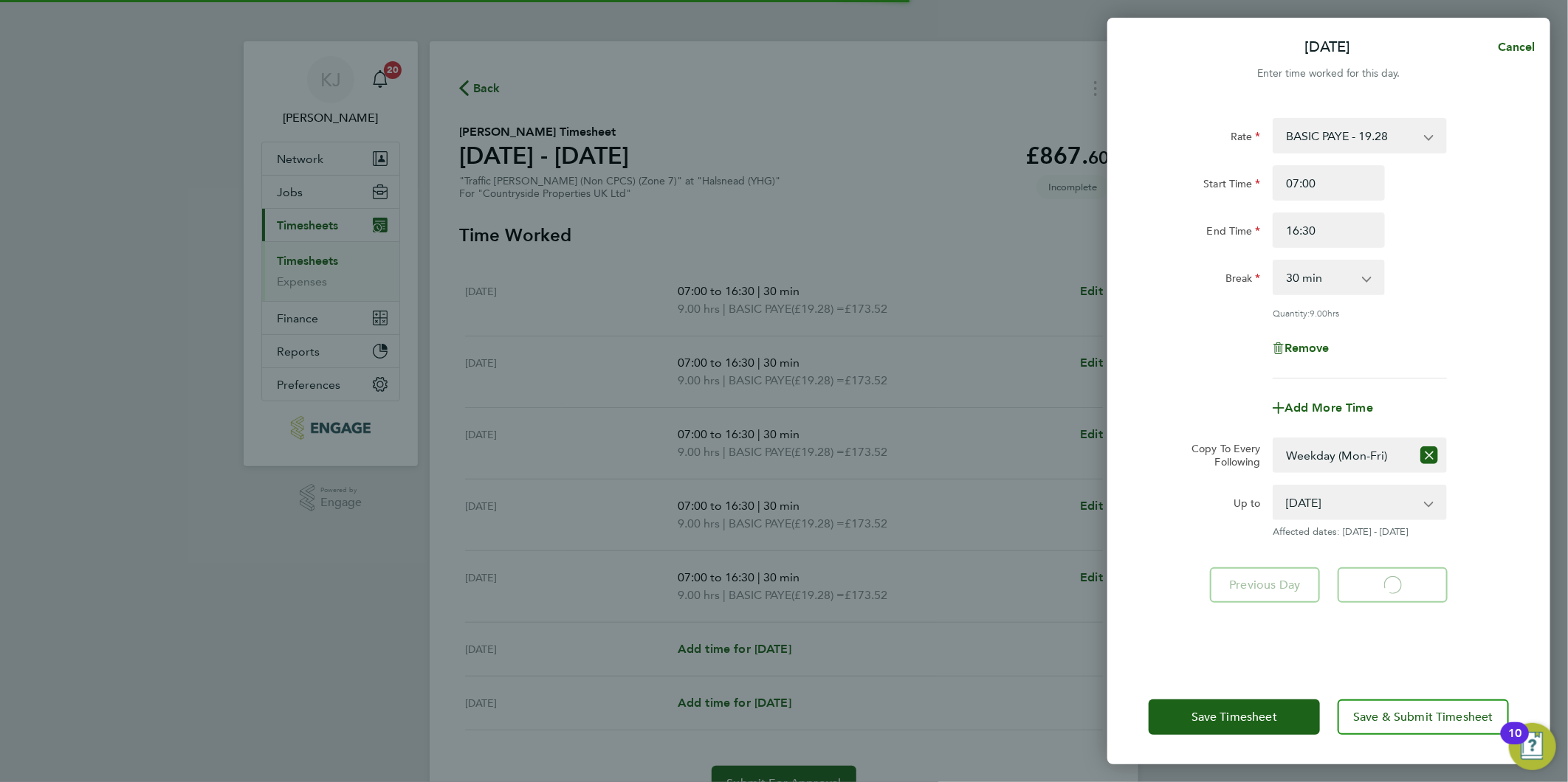
select select "30"
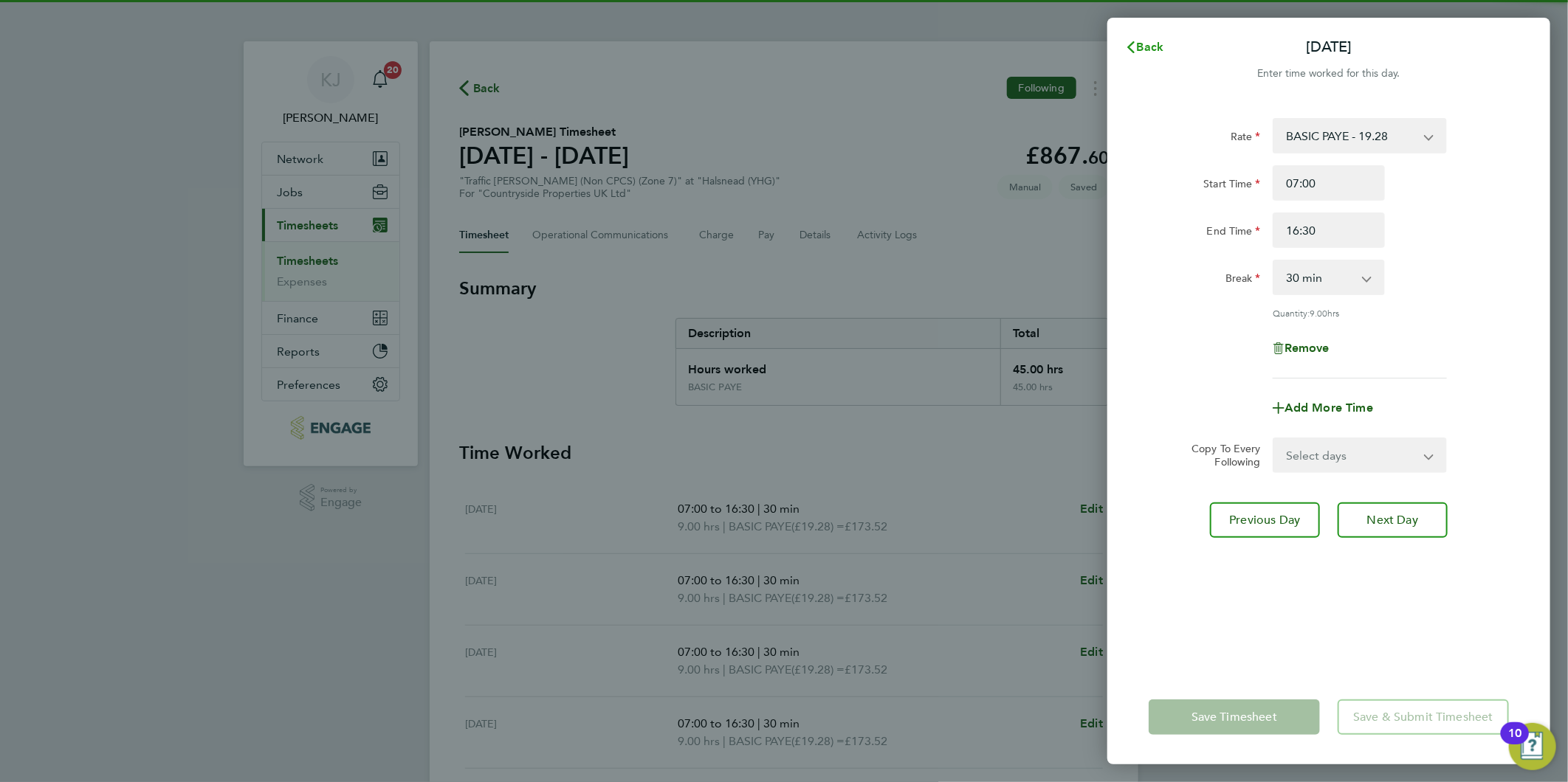
click at [1140, 45] on span "Back" at bounding box center [1150, 46] width 27 height 14
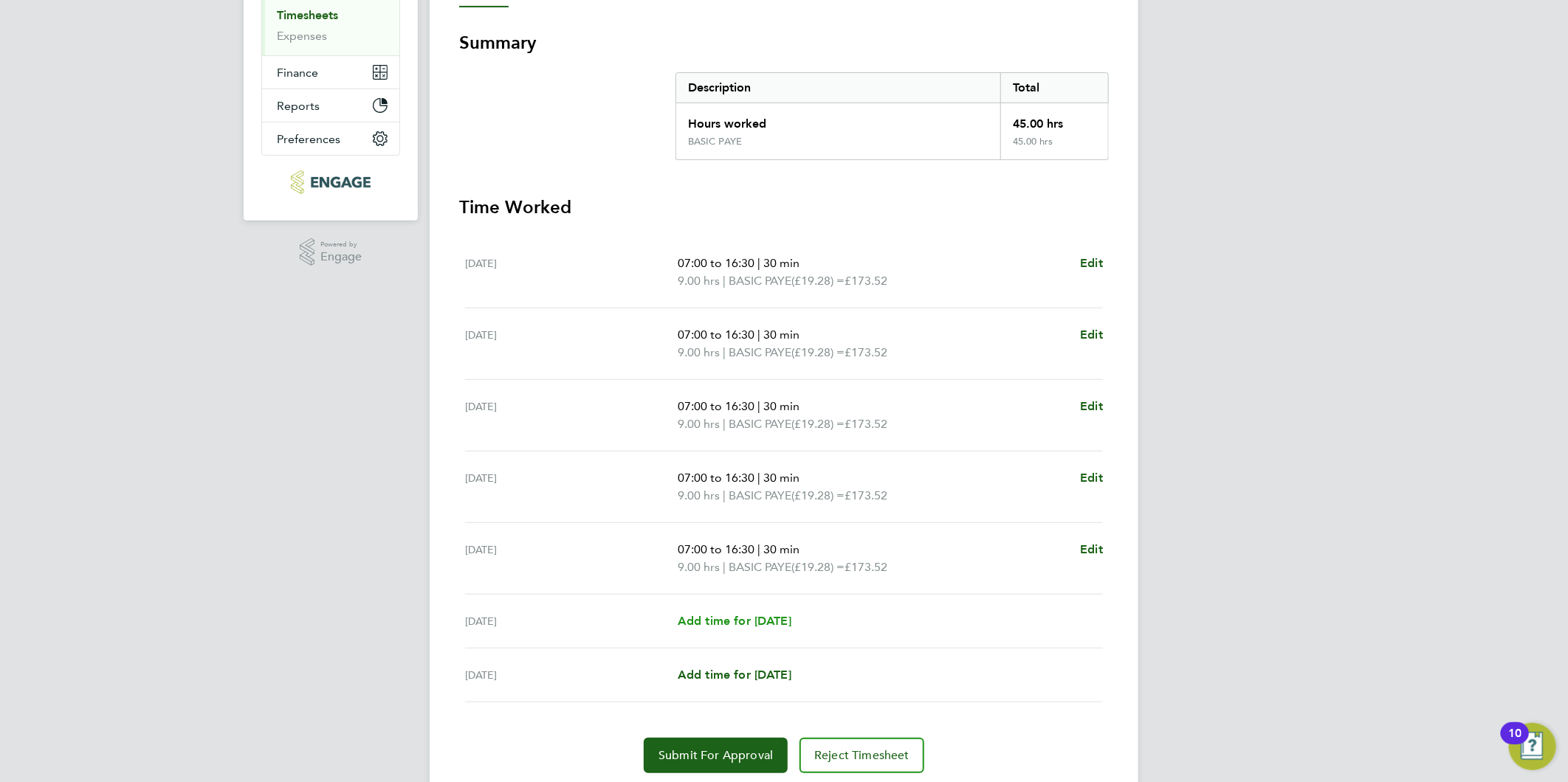
click at [722, 621] on span "Add time for [DATE]" at bounding box center [734, 621] width 114 height 14
select select "30"
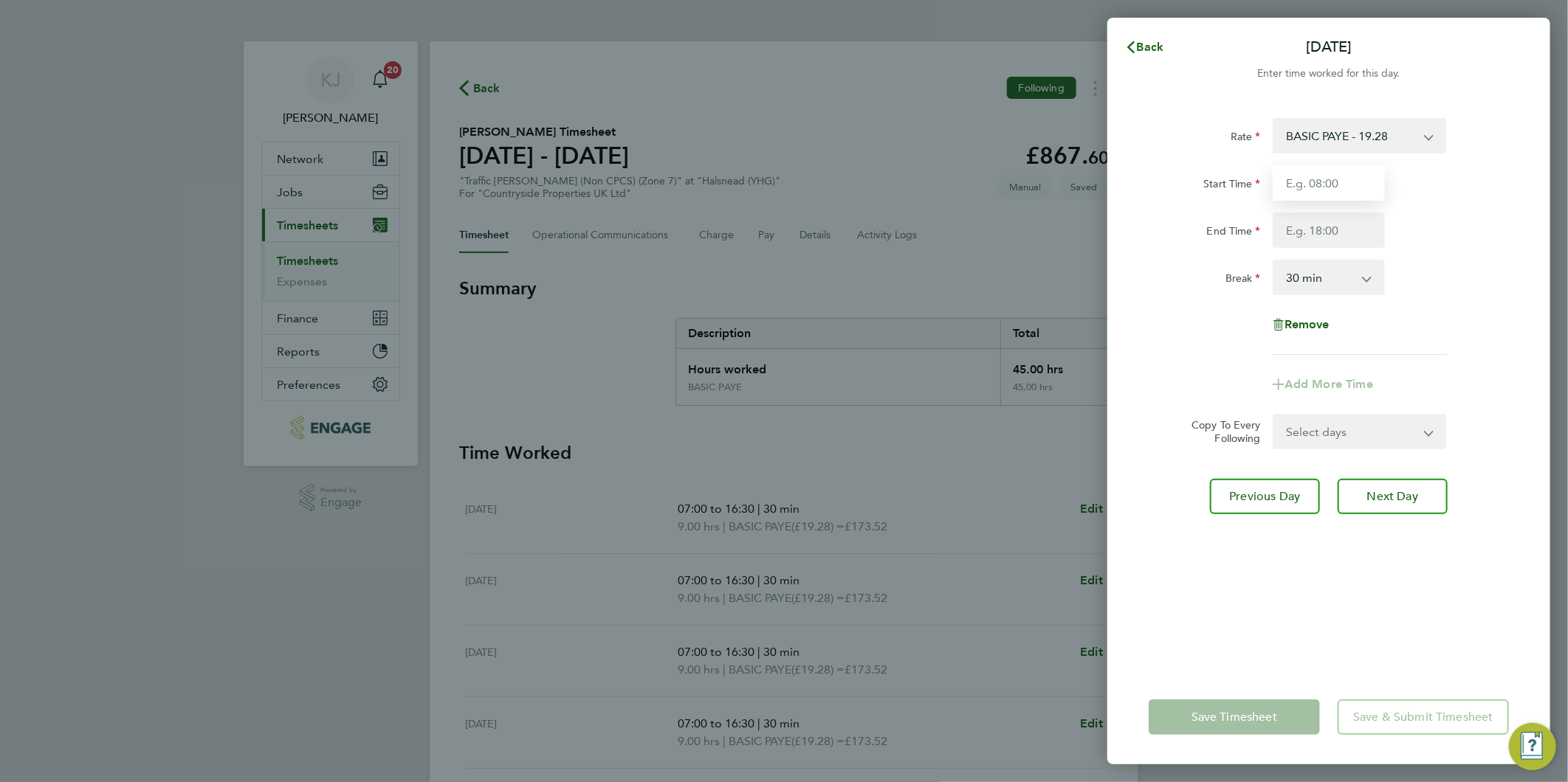
click at [1339, 195] on input "Start Time" at bounding box center [1328, 183] width 112 height 35
type input "07:30"
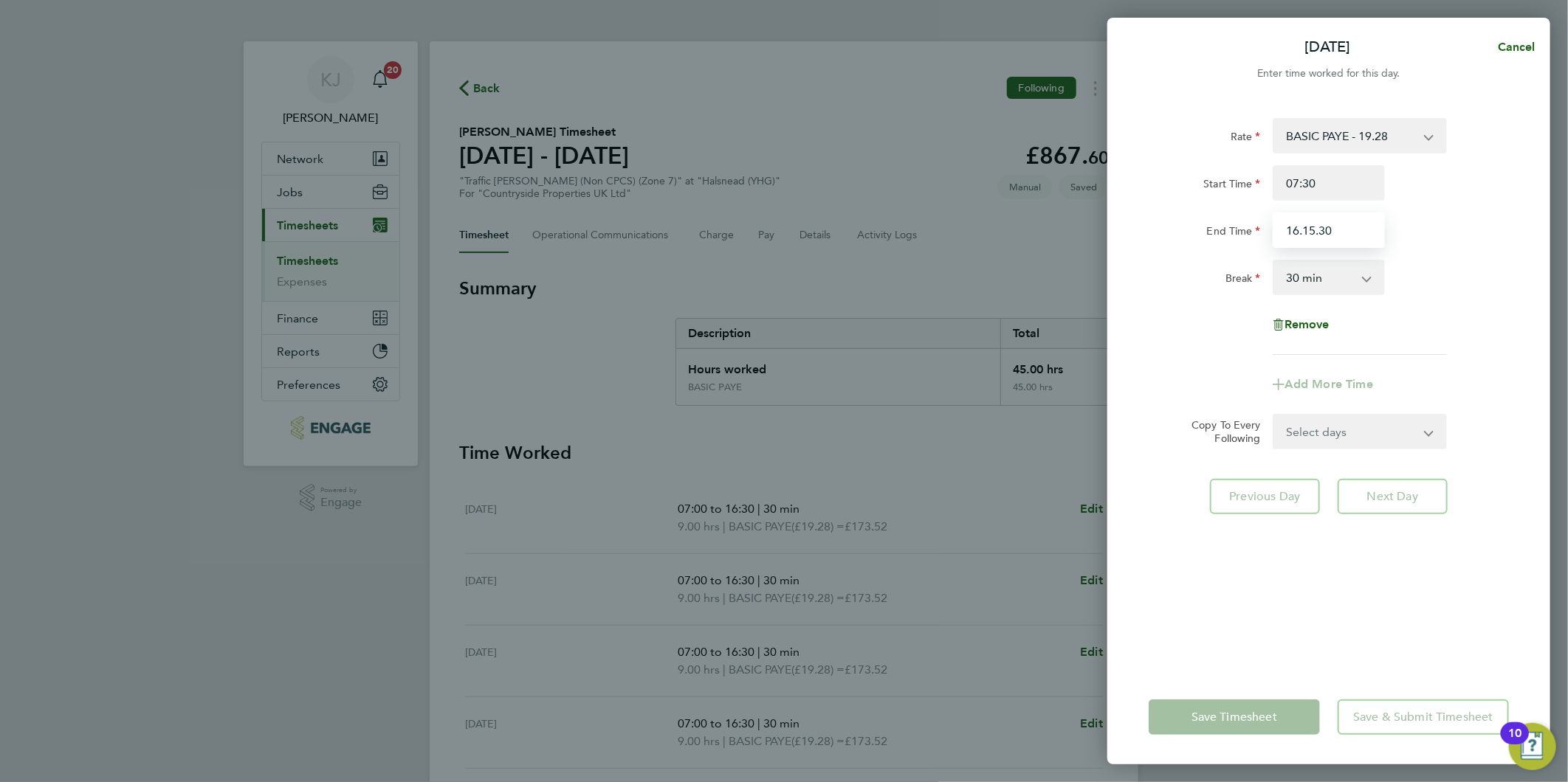
drag, startPoint x: 1332, startPoint y: 231, endPoint x: 763, endPoint y: 191, distance: 570.4
click at [704, 218] on div "Sat 27 Sep Cancel Enter time worked for this day. Rate BASIC PAYE - 19.28 Start…" at bounding box center [784, 391] width 1568 height 782
type input "15:30"
click at [1295, 284] on select "0 min 15 min 30 min 45 min 60 min 75 min 90 min" at bounding box center [1320, 278] width 91 height 32
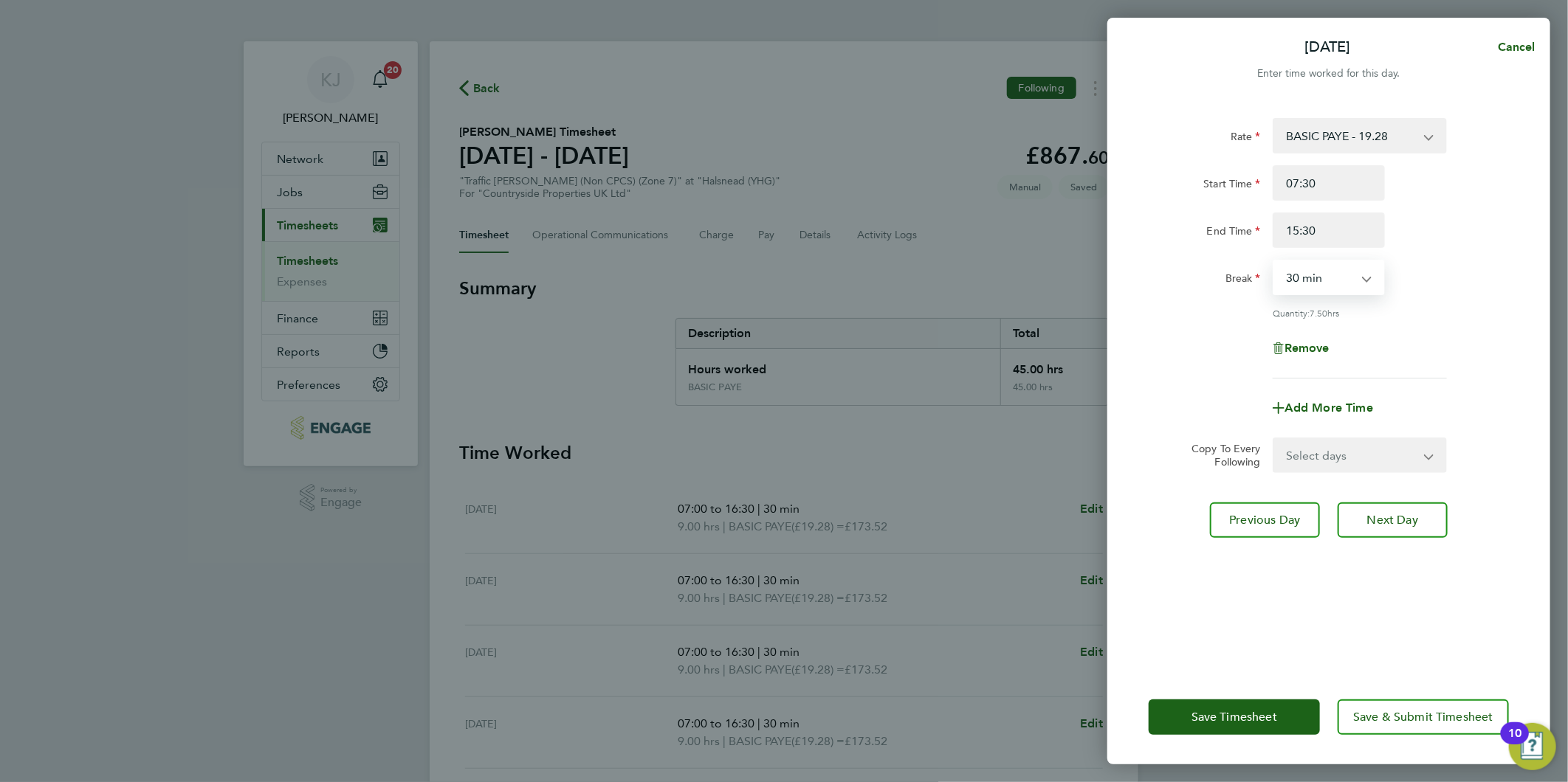
select select "0"
click at [1274, 262] on select "0 min 15 min 30 min 45 min 60 min 75 min 90 min" at bounding box center [1320, 278] width 91 height 32
click at [1391, 506] on button "Next Day" at bounding box center [1392, 520] width 110 height 35
select select "30"
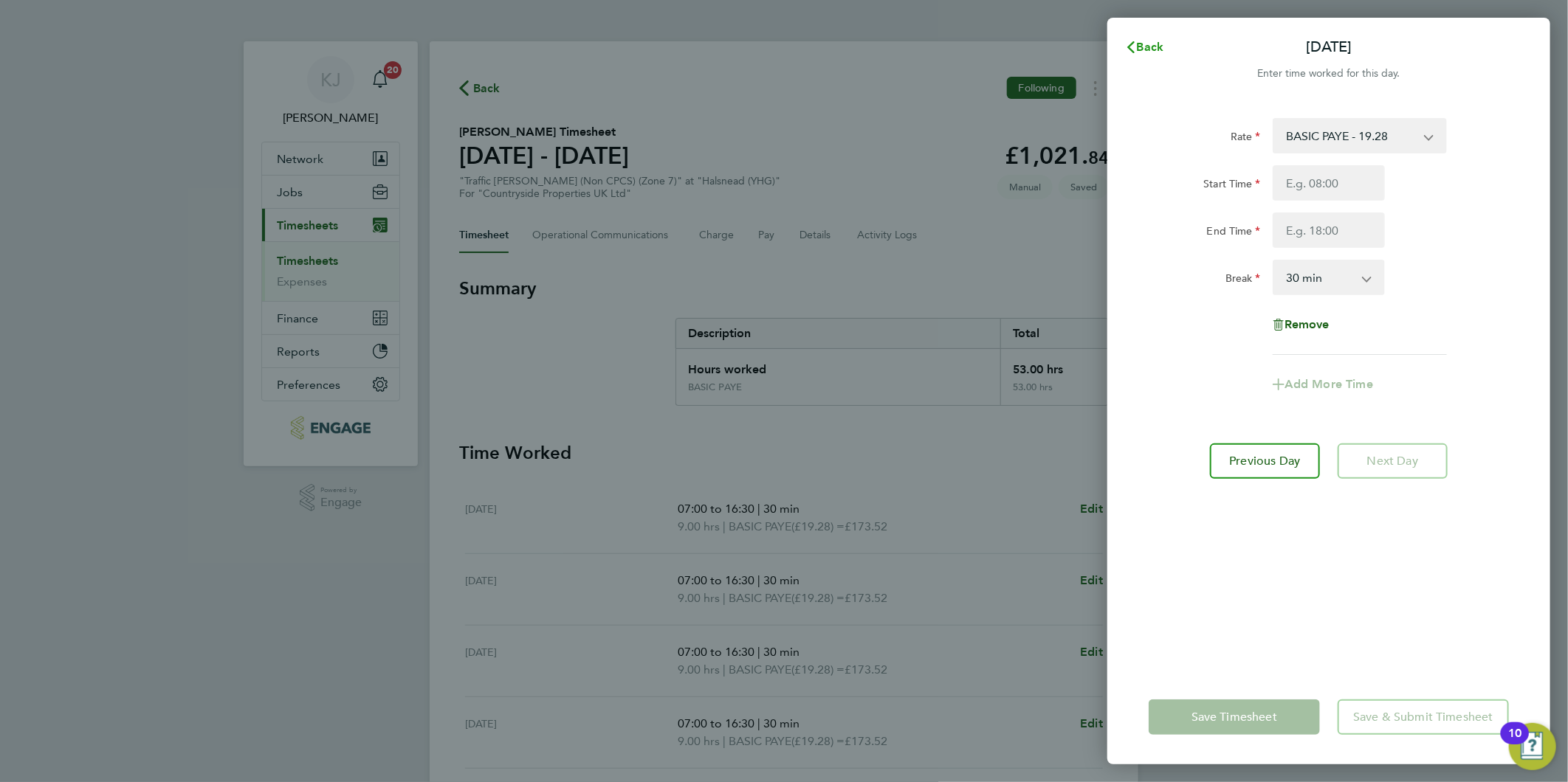
click at [1134, 32] on button "Back" at bounding box center [1144, 46] width 68 height 30
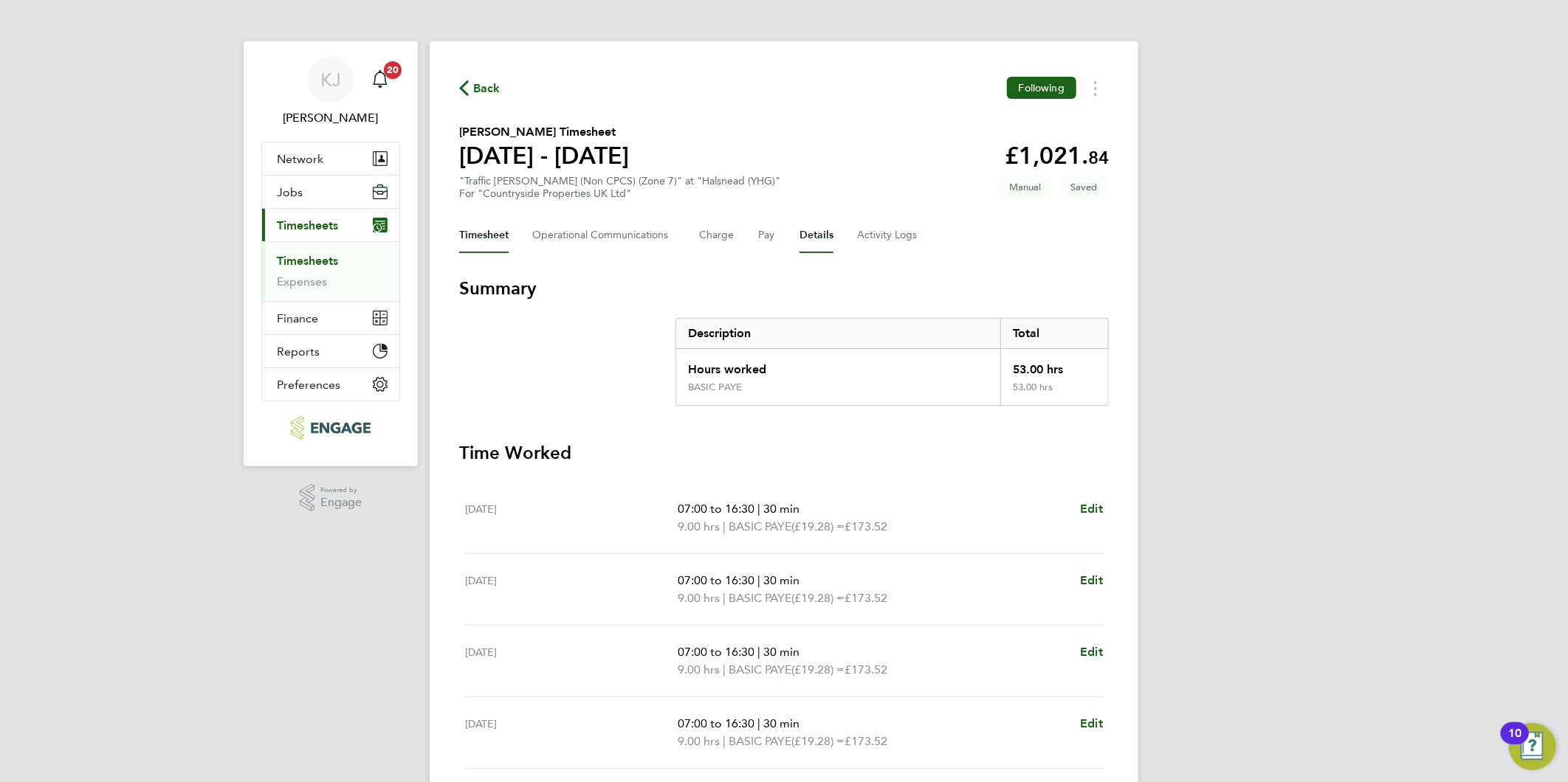
click at [806, 224] on button "Details" at bounding box center [816, 235] width 34 height 35
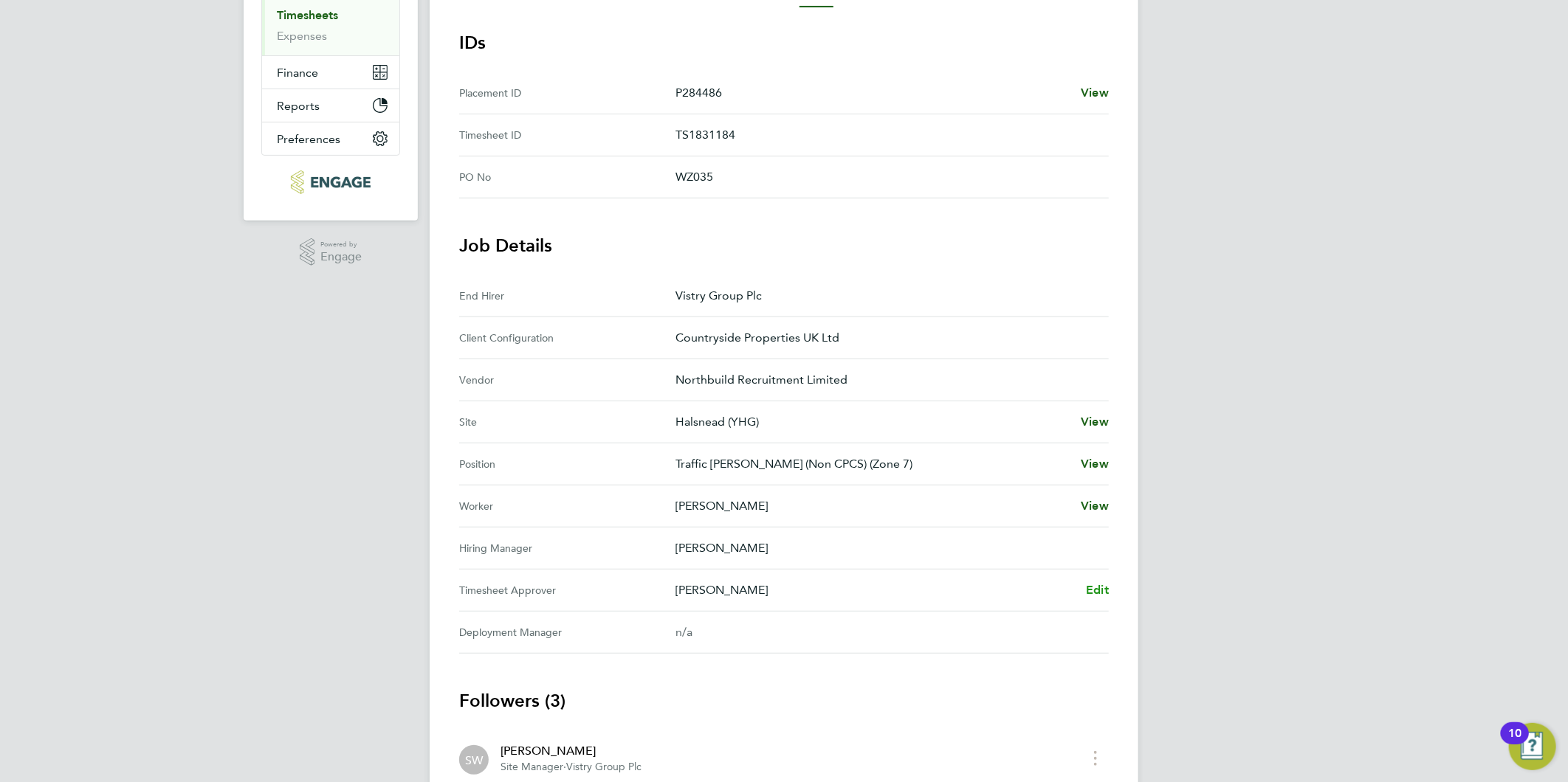
click at [1095, 585] on span "Edit" at bounding box center [1097, 590] width 23 height 14
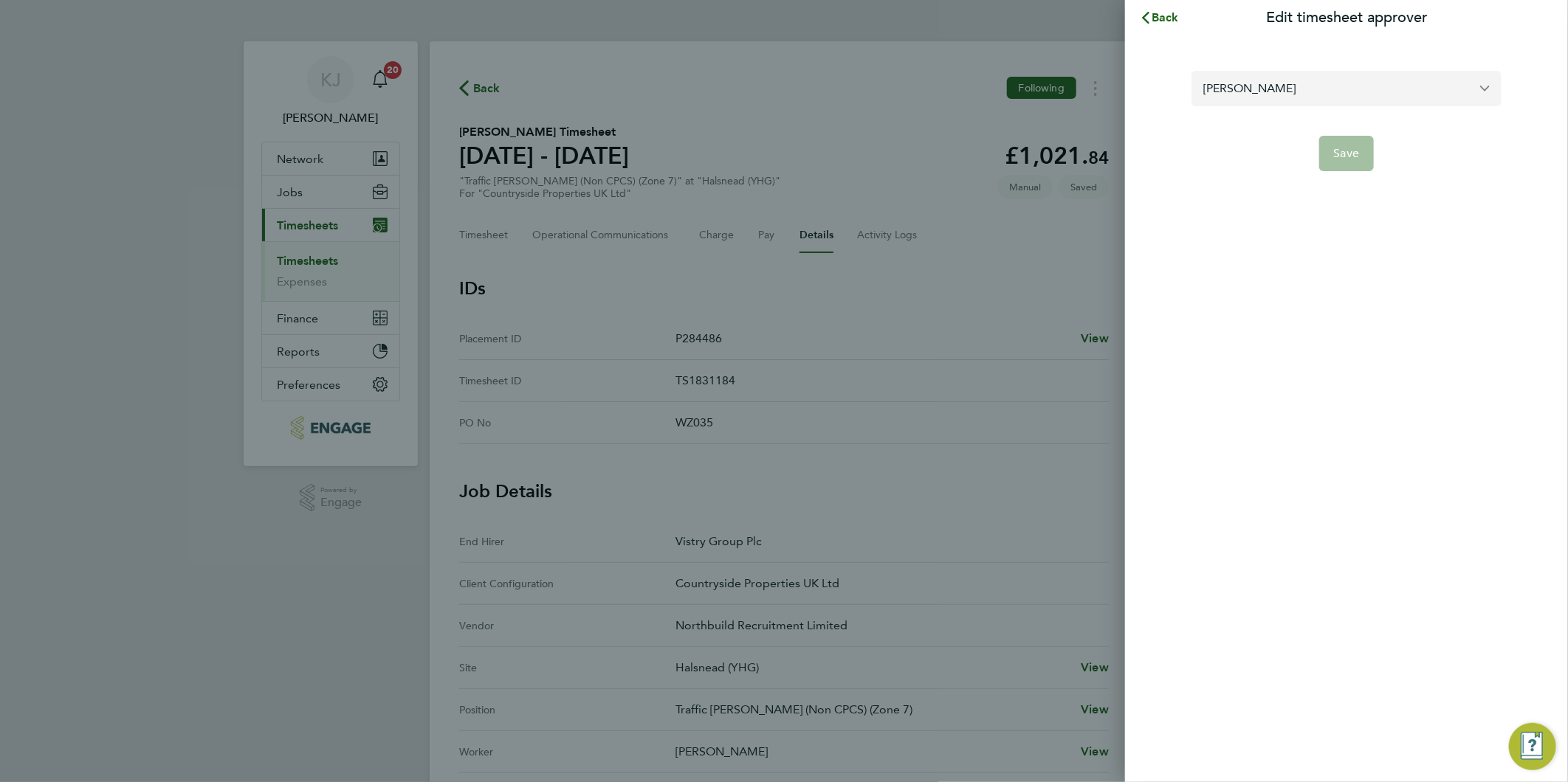
click at [1322, 84] on input "Mark Fitzsimmons" at bounding box center [1346, 88] width 310 height 35
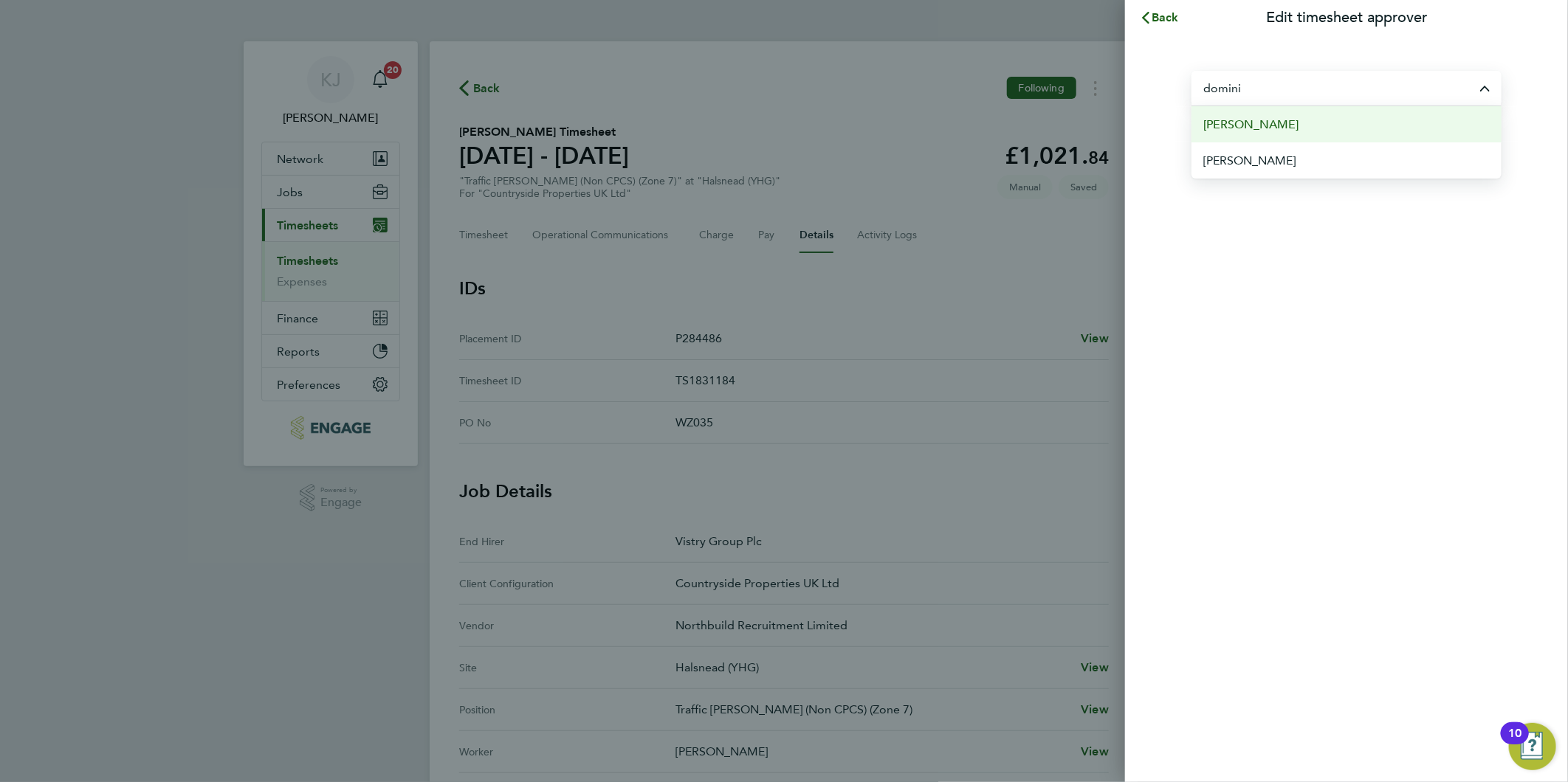
click at [1298, 129] on li "[PERSON_NAME]" at bounding box center [1346, 124] width 310 height 36
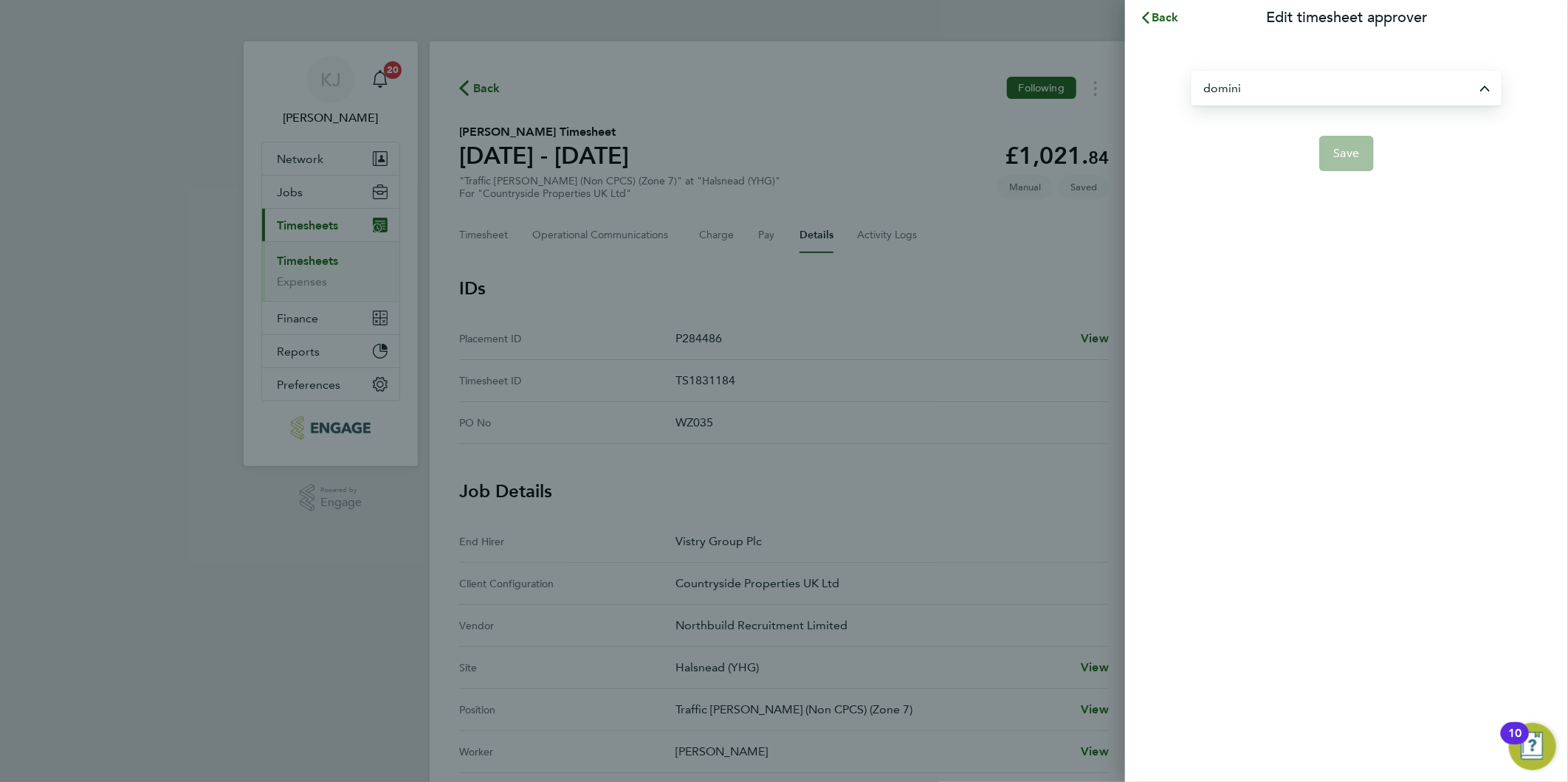
type input "[PERSON_NAME]"
click at [1356, 164] on button "Save" at bounding box center [1347, 154] width 56 height 35
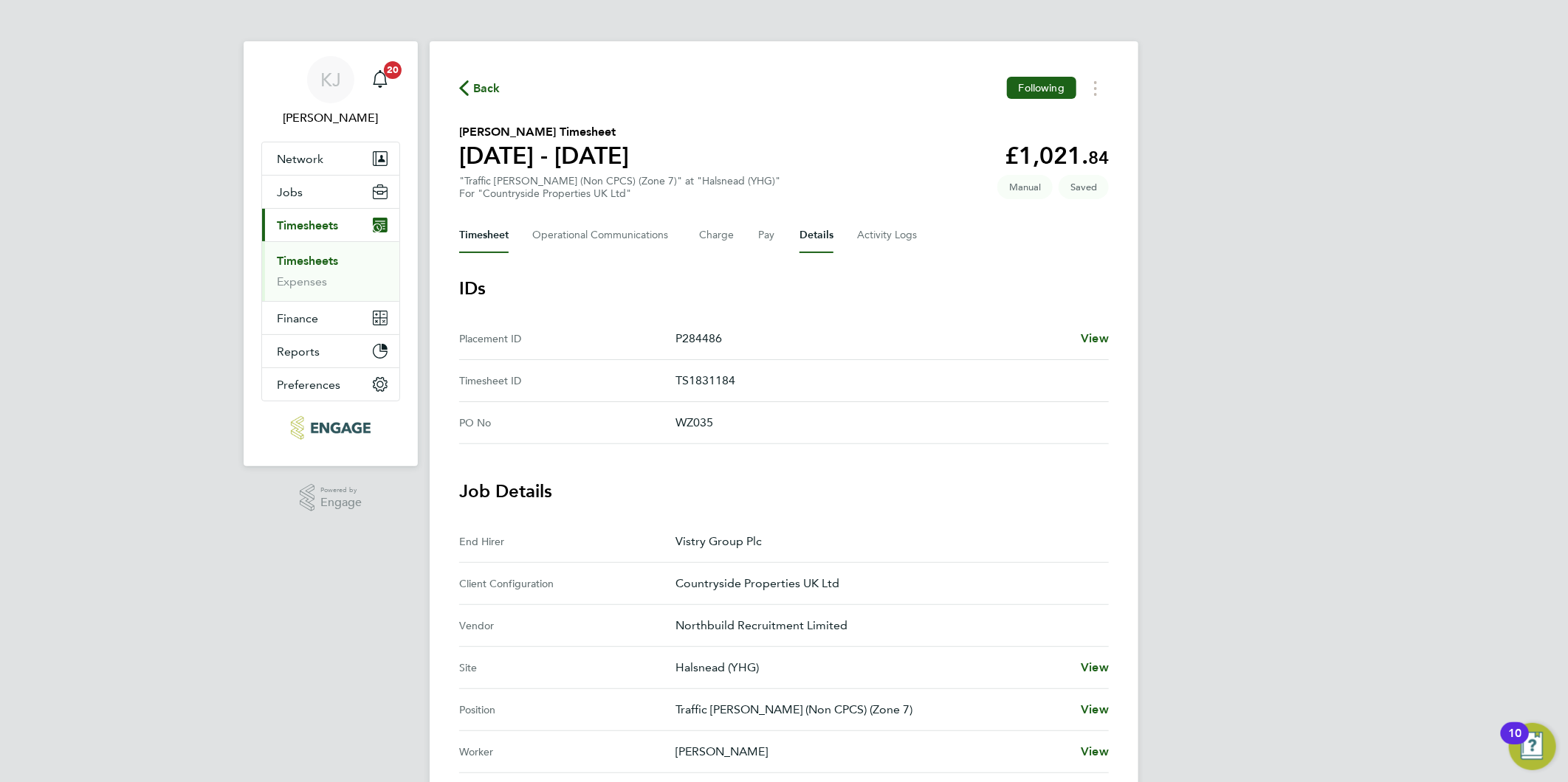
click at [484, 233] on button "Timesheet" at bounding box center [484, 235] width 50 height 35
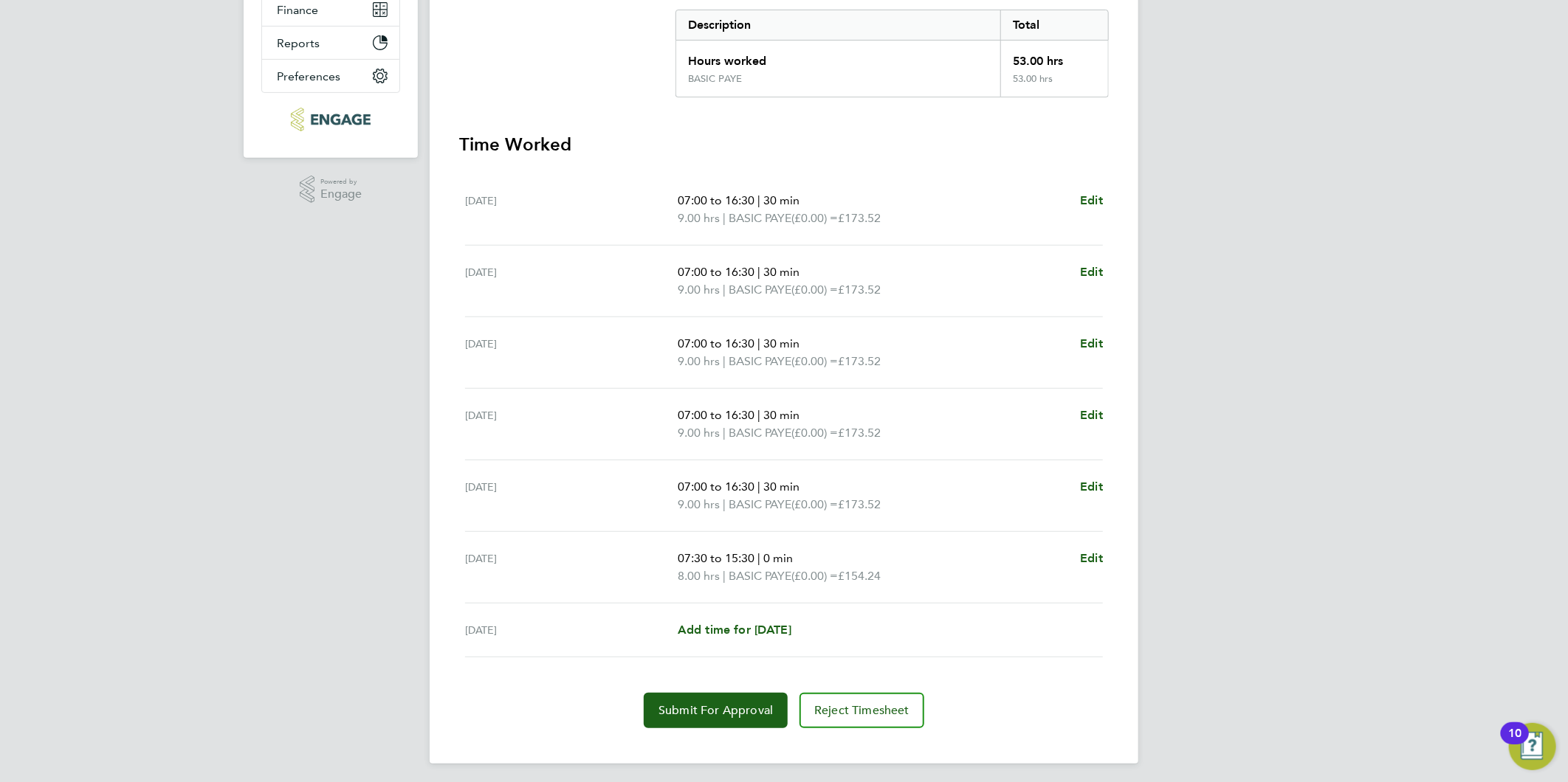
scroll to position [312, 0]
click at [1093, 550] on span "Edit" at bounding box center [1091, 554] width 23 height 14
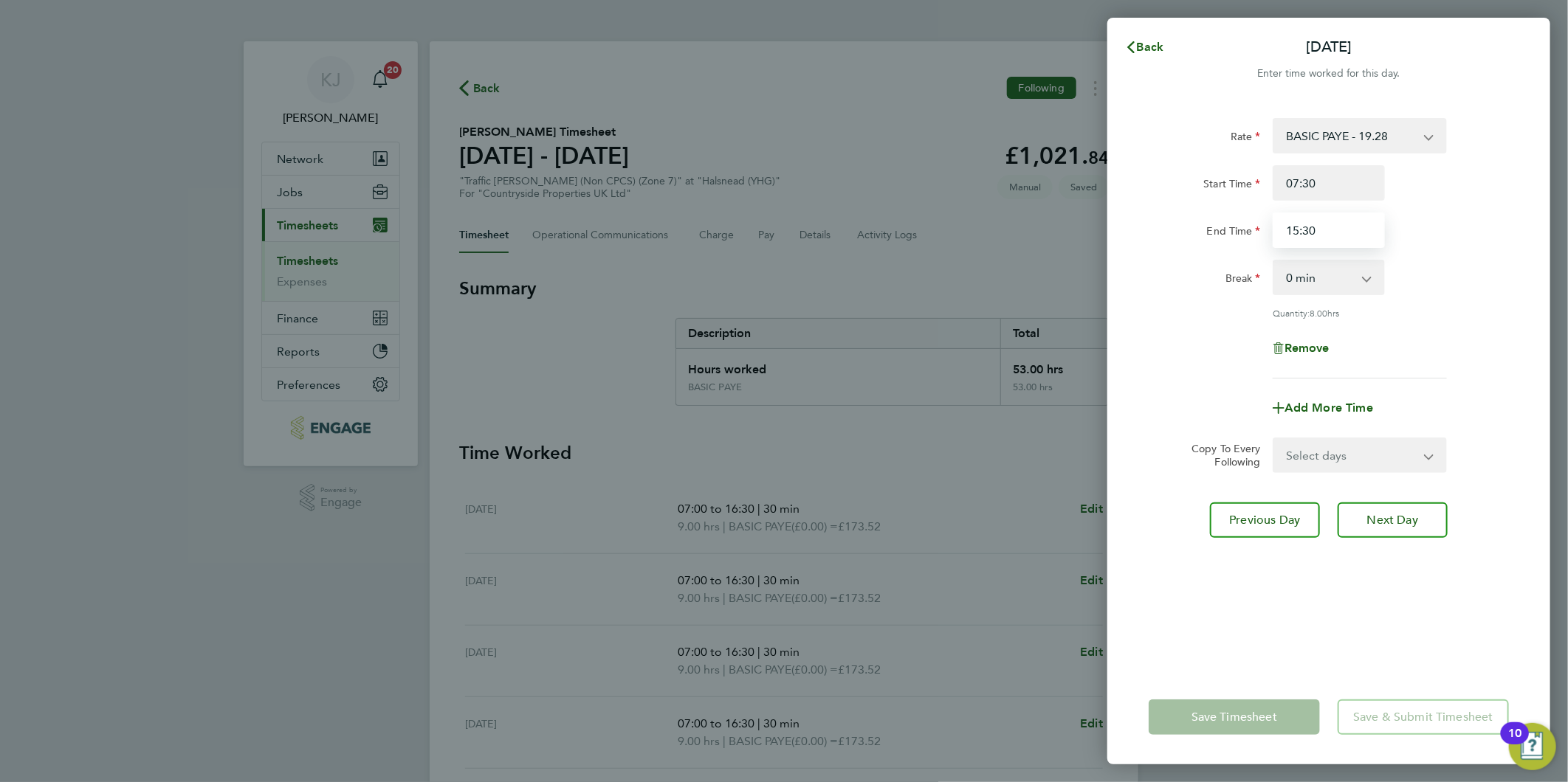
drag, startPoint x: 1338, startPoint y: 235, endPoint x: 892, endPoint y: 258, distance: 446.6
click at [895, 262] on div "Back Sat 27 Sep Enter time worked for this day. Rate BASIC PAYE - 19.28 Start T…" at bounding box center [784, 391] width 1568 height 782
type input "14:30"
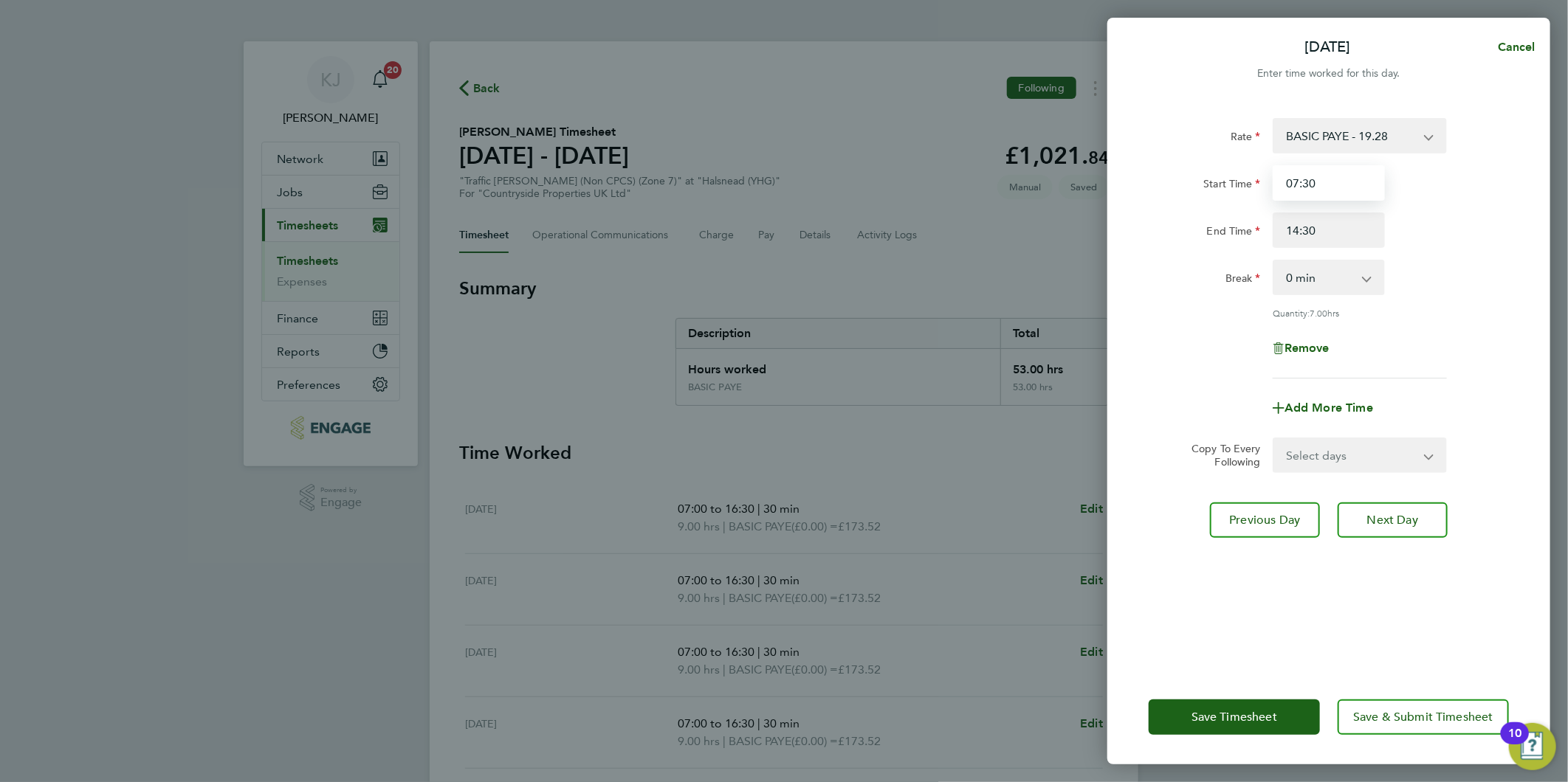
click at [1309, 192] on input "07:30" at bounding box center [1328, 183] width 112 height 35
click at [1381, 515] on span "Next Day" at bounding box center [1392, 520] width 51 height 14
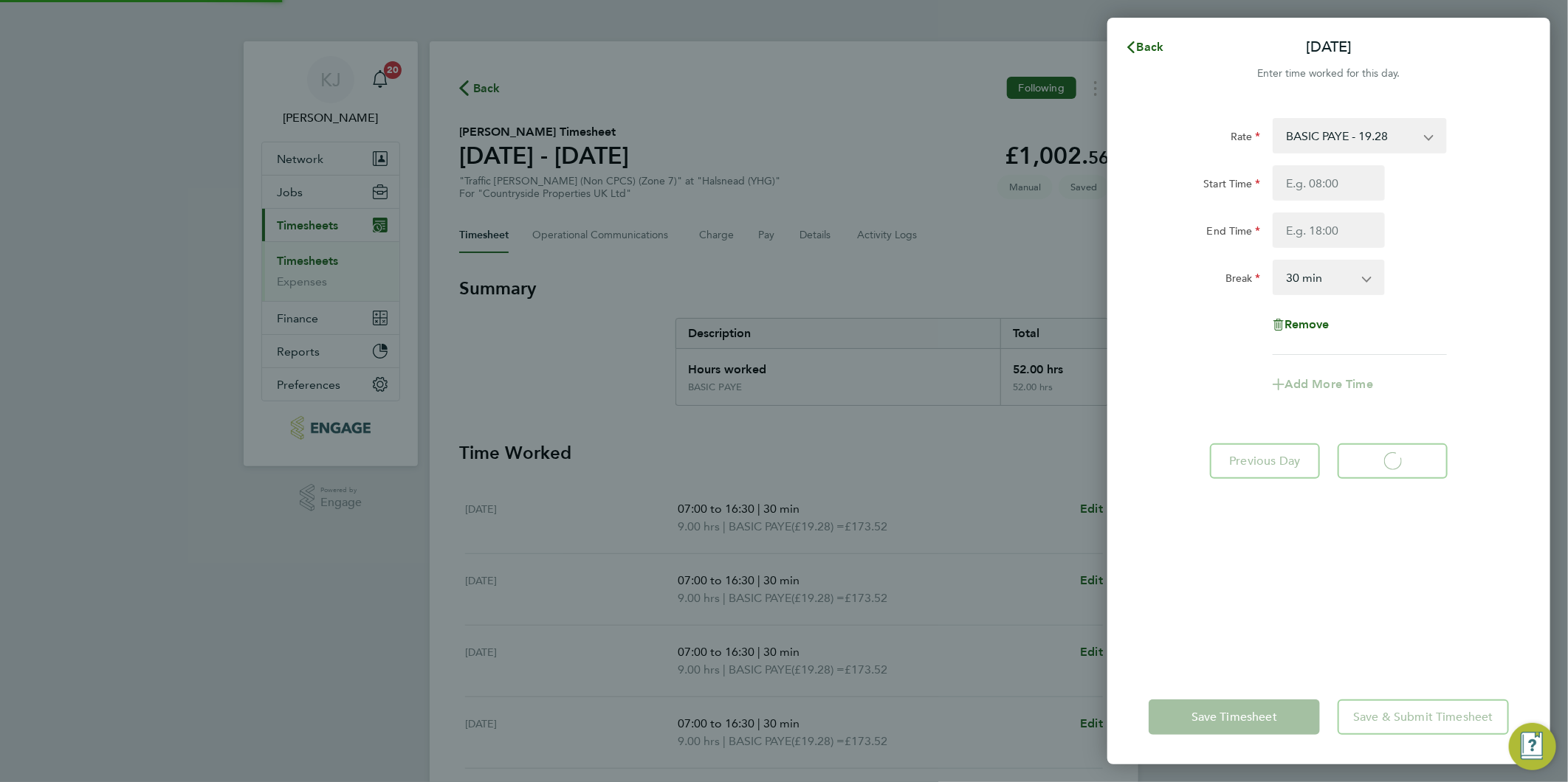
select select "30"
click at [1157, 40] on span "Back" at bounding box center [1150, 46] width 27 height 14
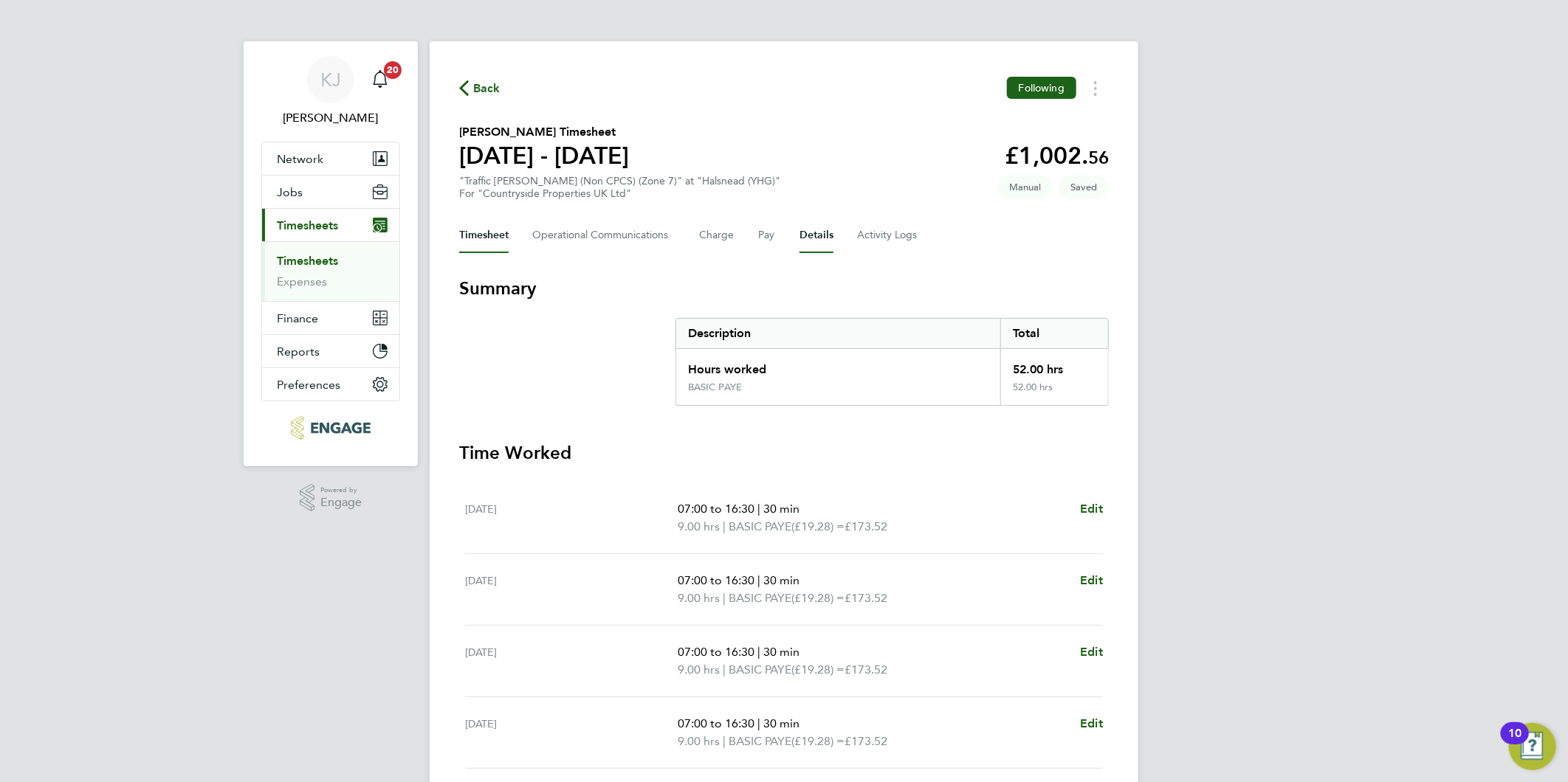
click at [803, 232] on button "Details" at bounding box center [816, 235] width 34 height 35
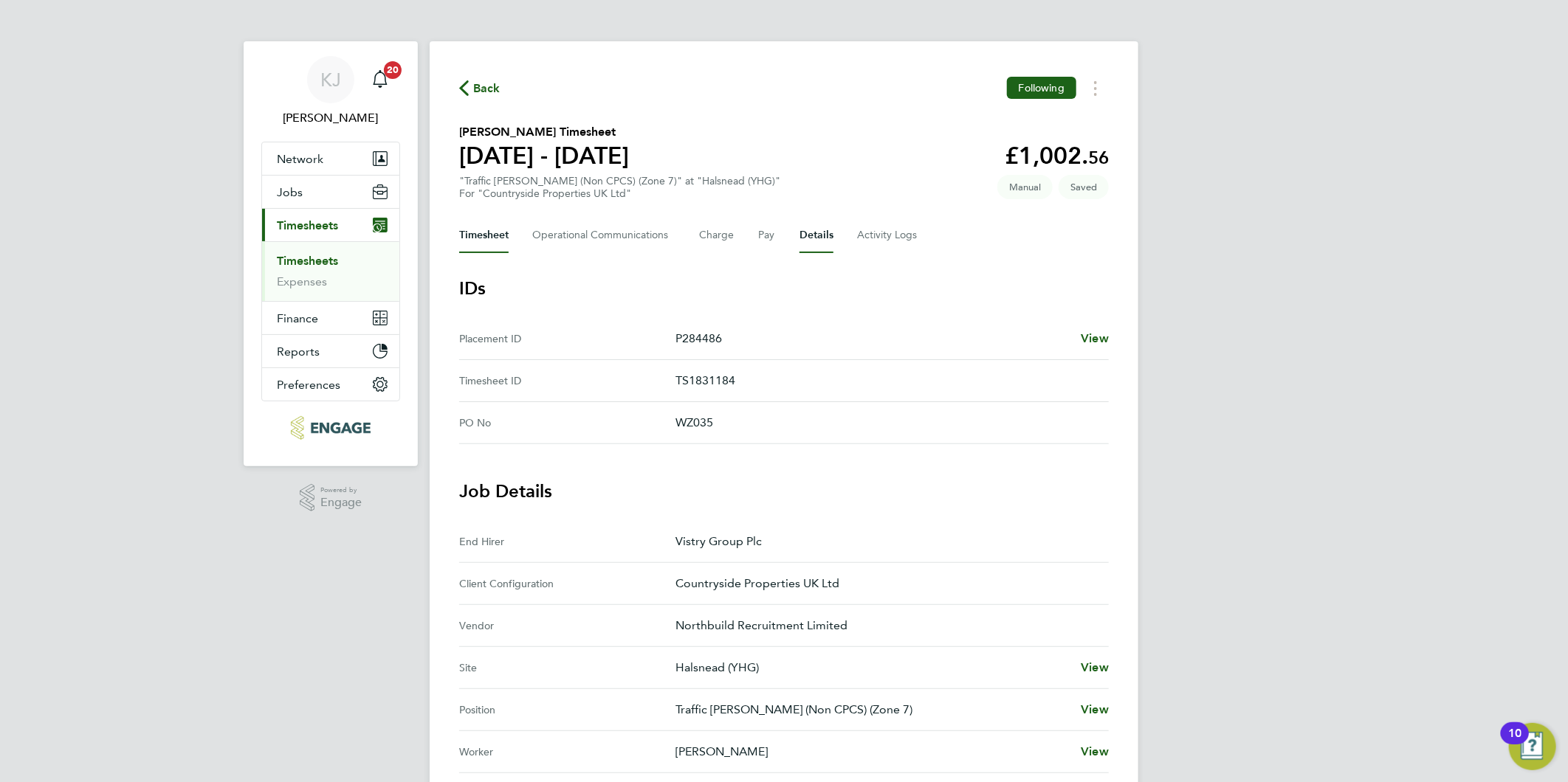
click at [491, 239] on button "Timesheet" at bounding box center [484, 235] width 50 height 35
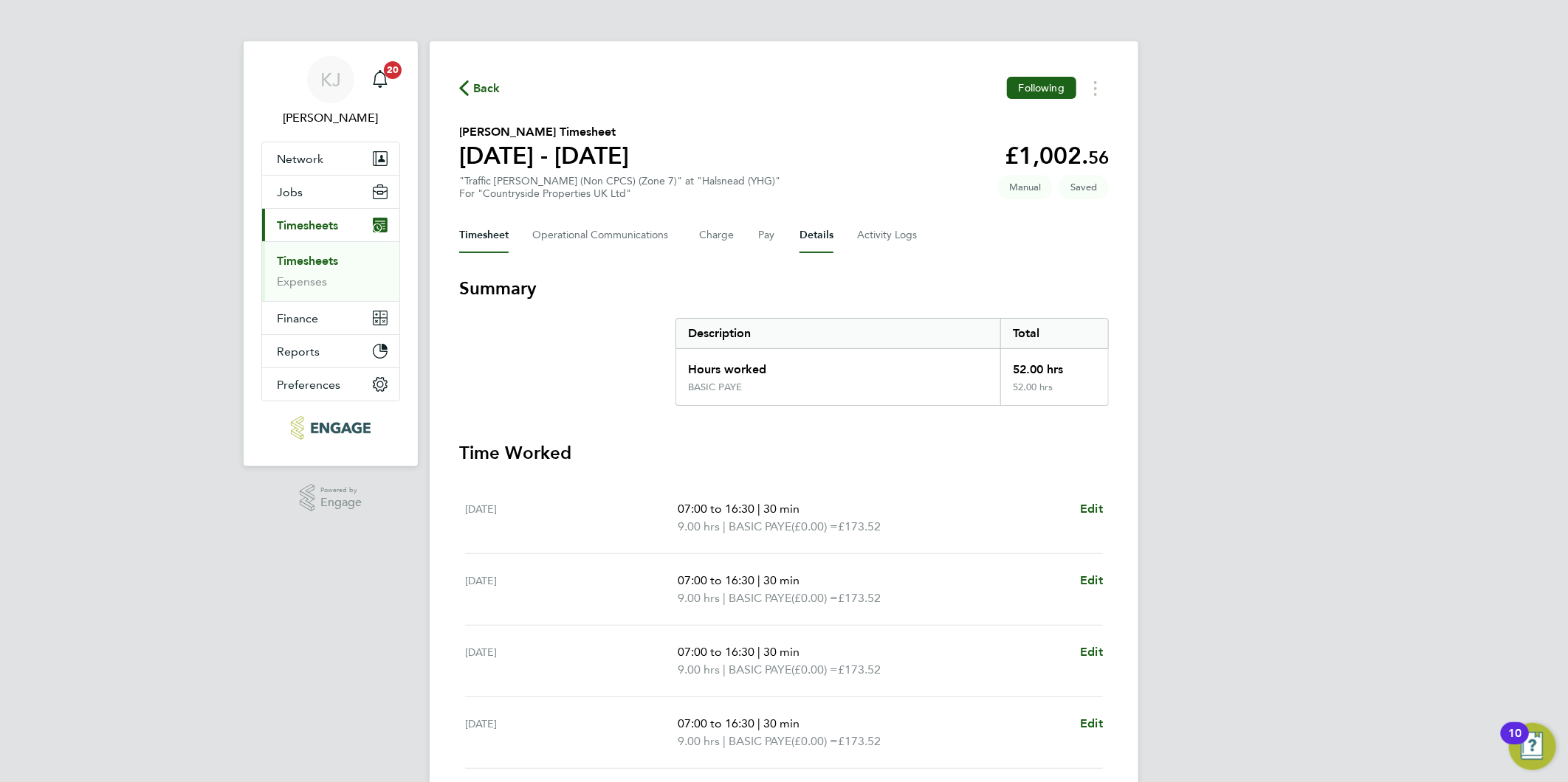
click at [804, 227] on button "Details" at bounding box center [816, 235] width 34 height 35
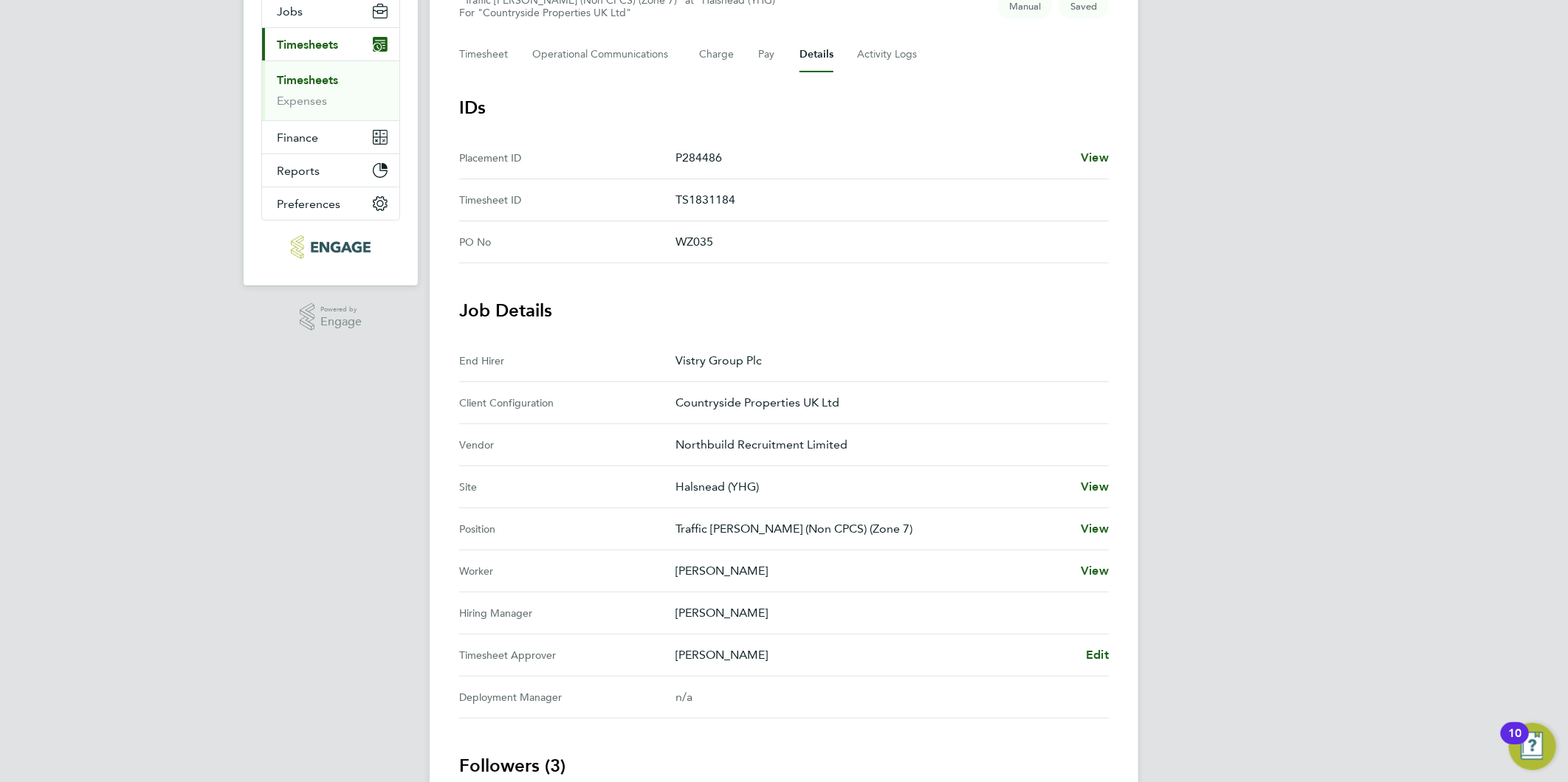
scroll to position [82, 0]
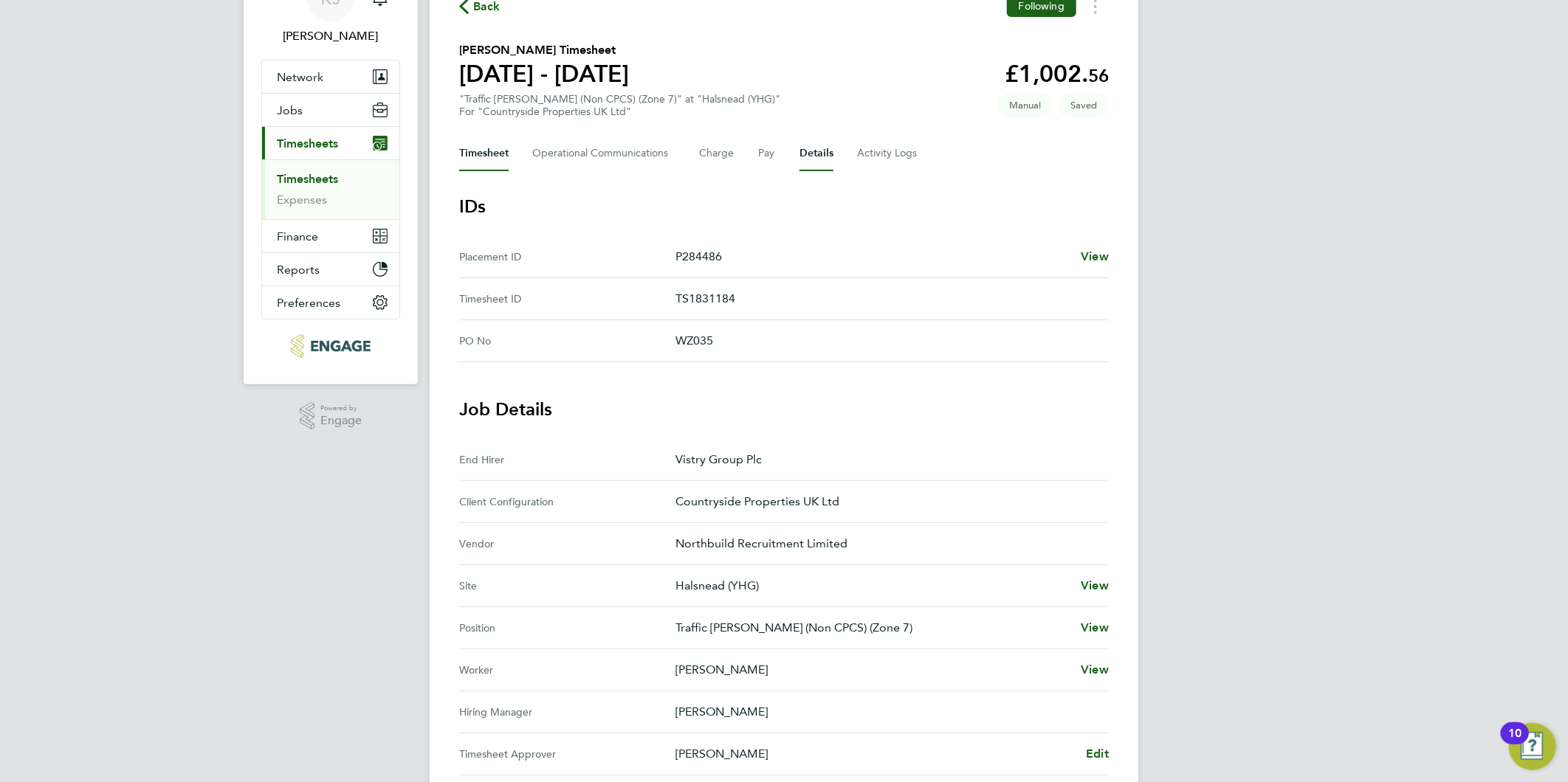
click at [502, 159] on button "Timesheet" at bounding box center [484, 154] width 50 height 35
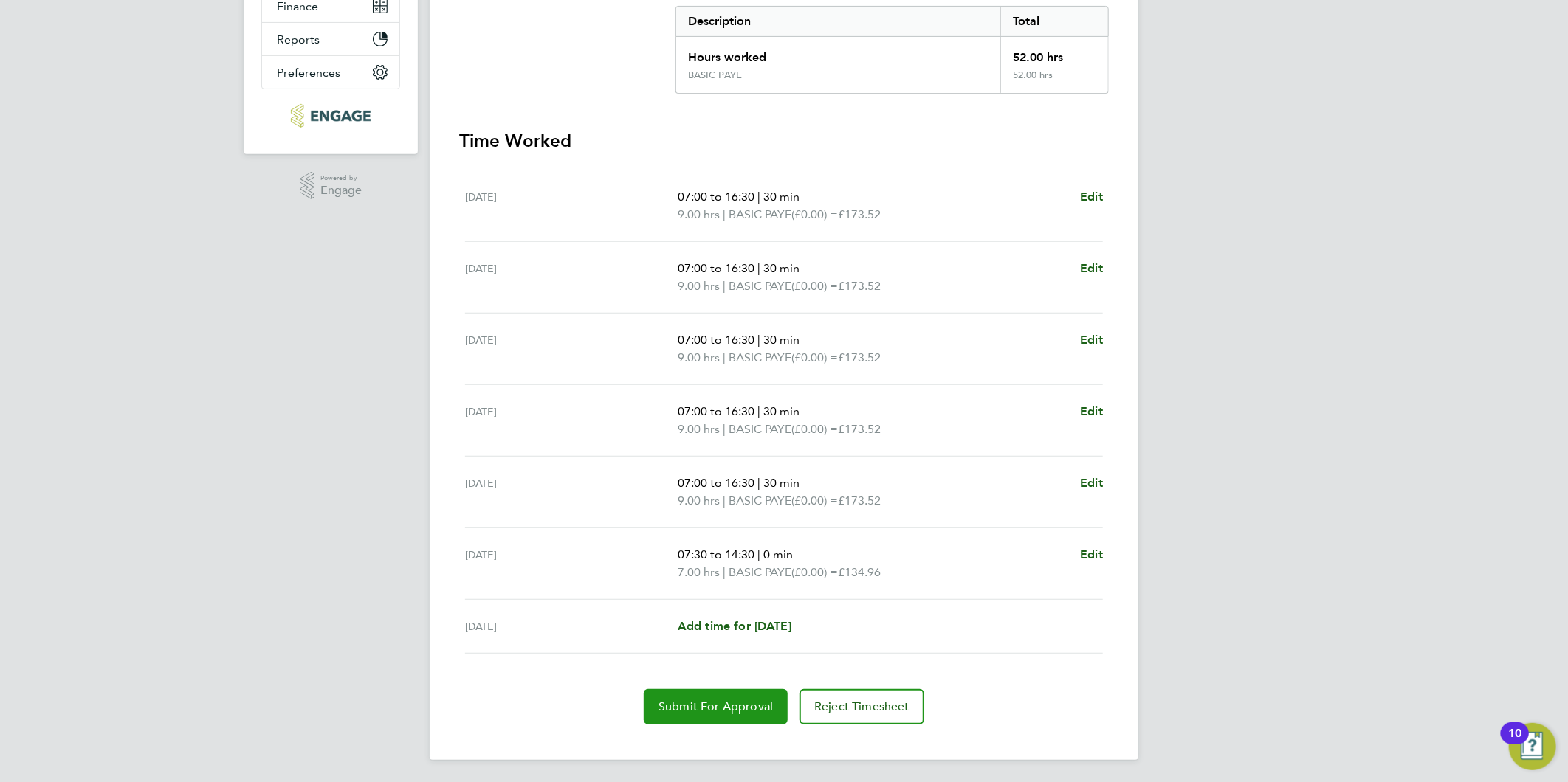
click at [675, 719] on button "Submit For Approval" at bounding box center [716, 707] width 144 height 35
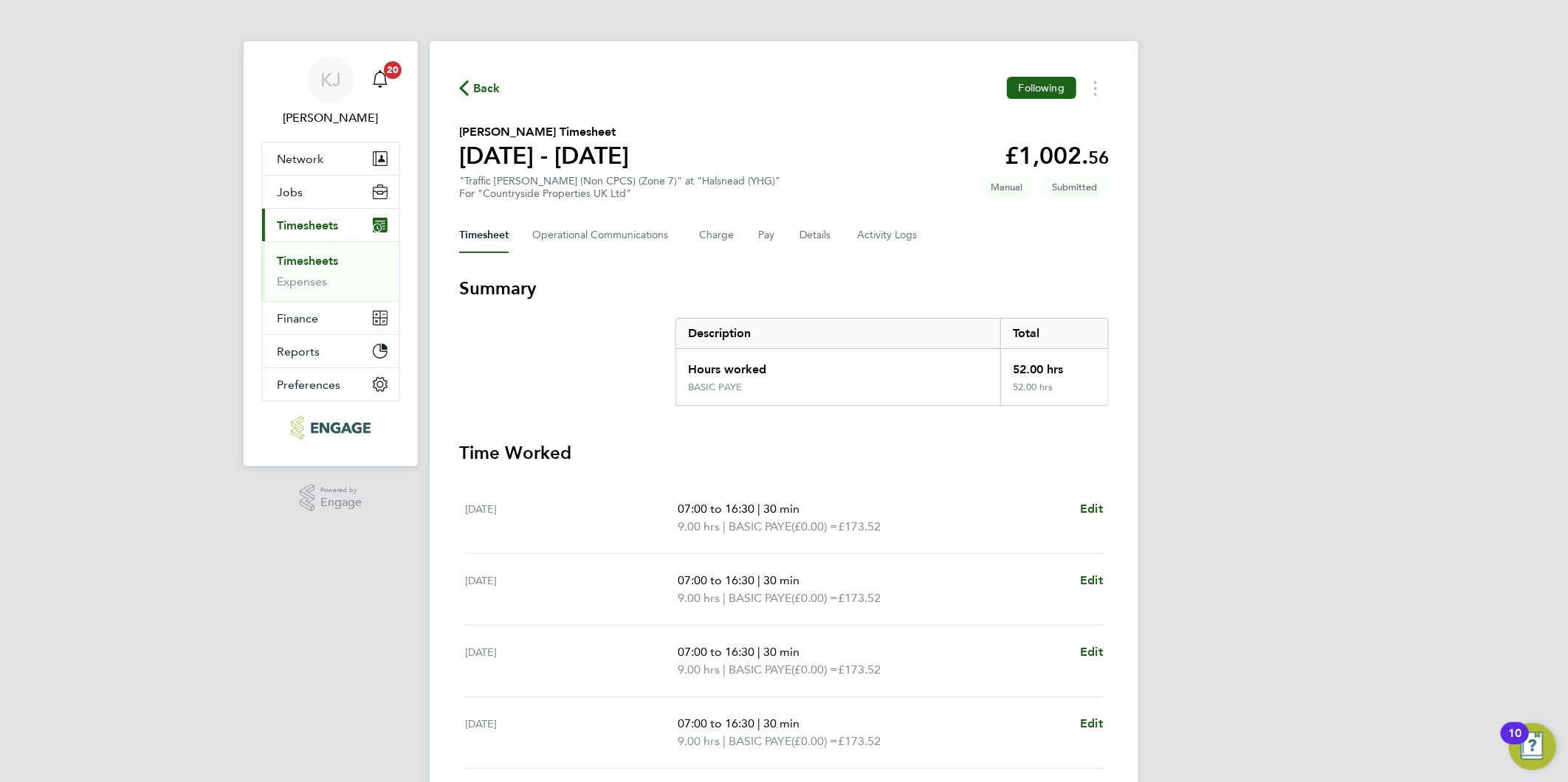
click at [290, 272] on li "Timesheets" at bounding box center [332, 264] width 111 height 20
click at [290, 277] on link "Expenses" at bounding box center [301, 281] width 50 height 14
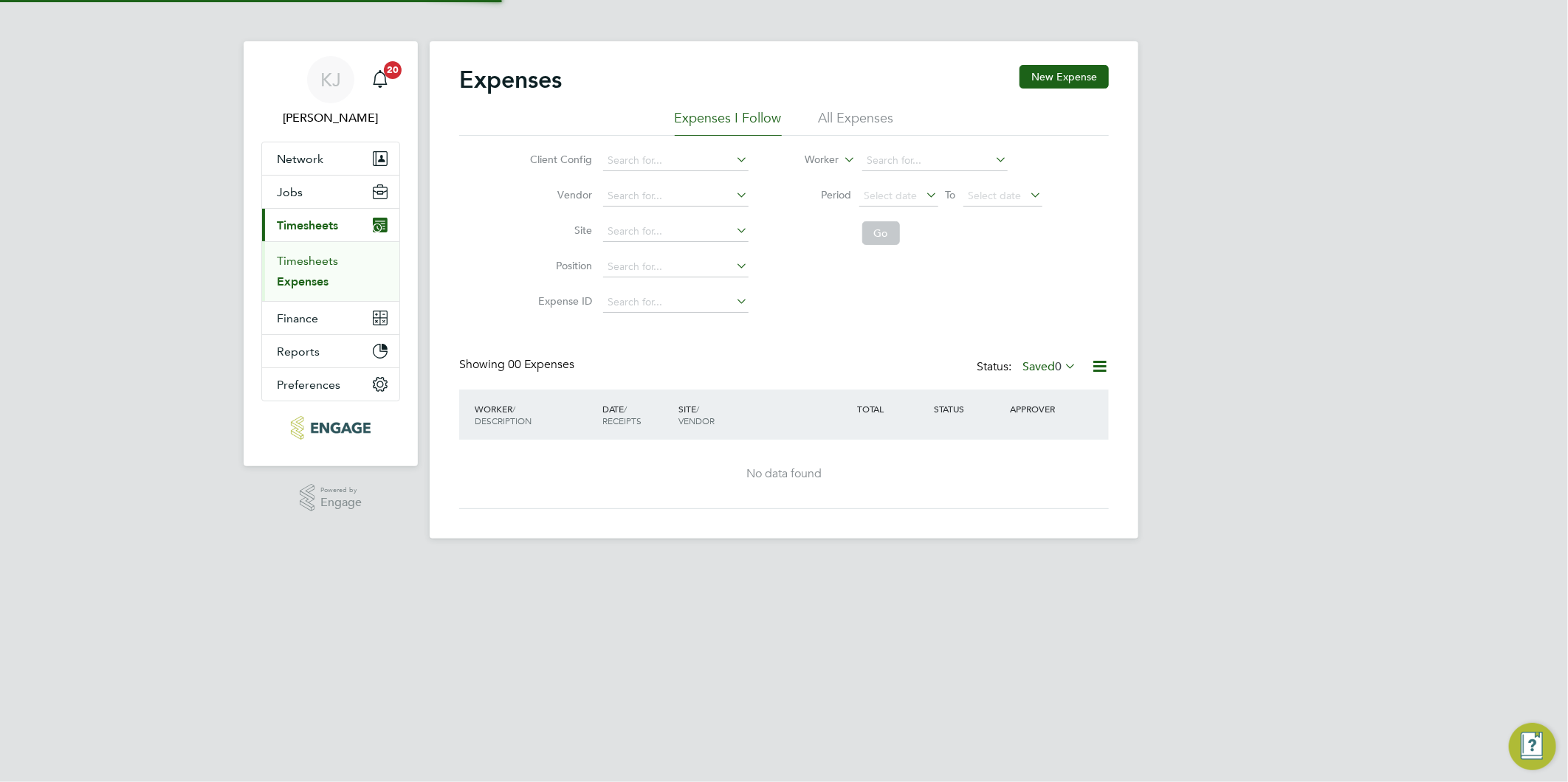
click at [298, 262] on link "Timesheets" at bounding box center [307, 261] width 62 height 14
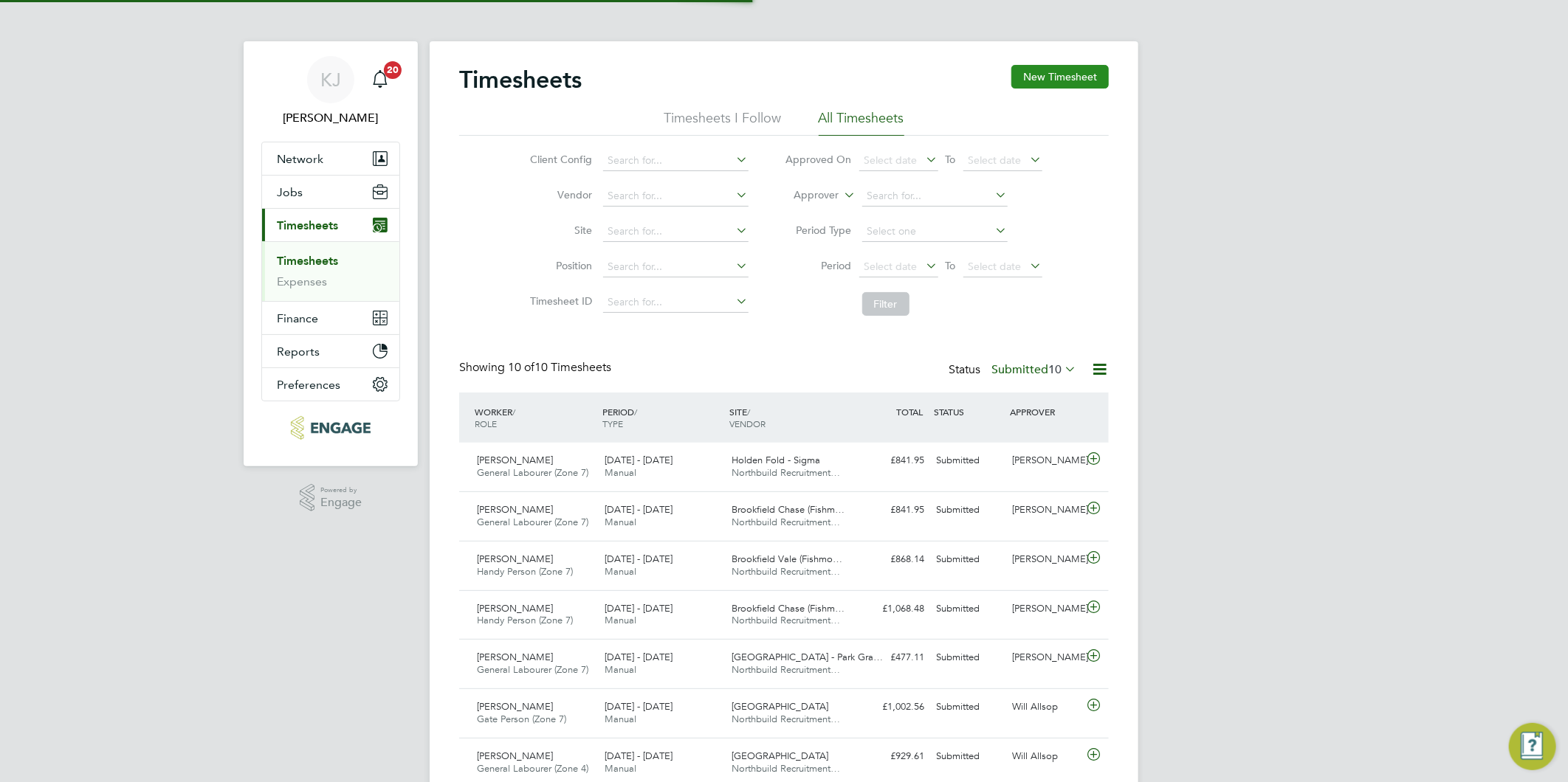
scroll to position [37, 128]
click at [1071, 76] on button "New Timesheet" at bounding box center [1059, 77] width 97 height 24
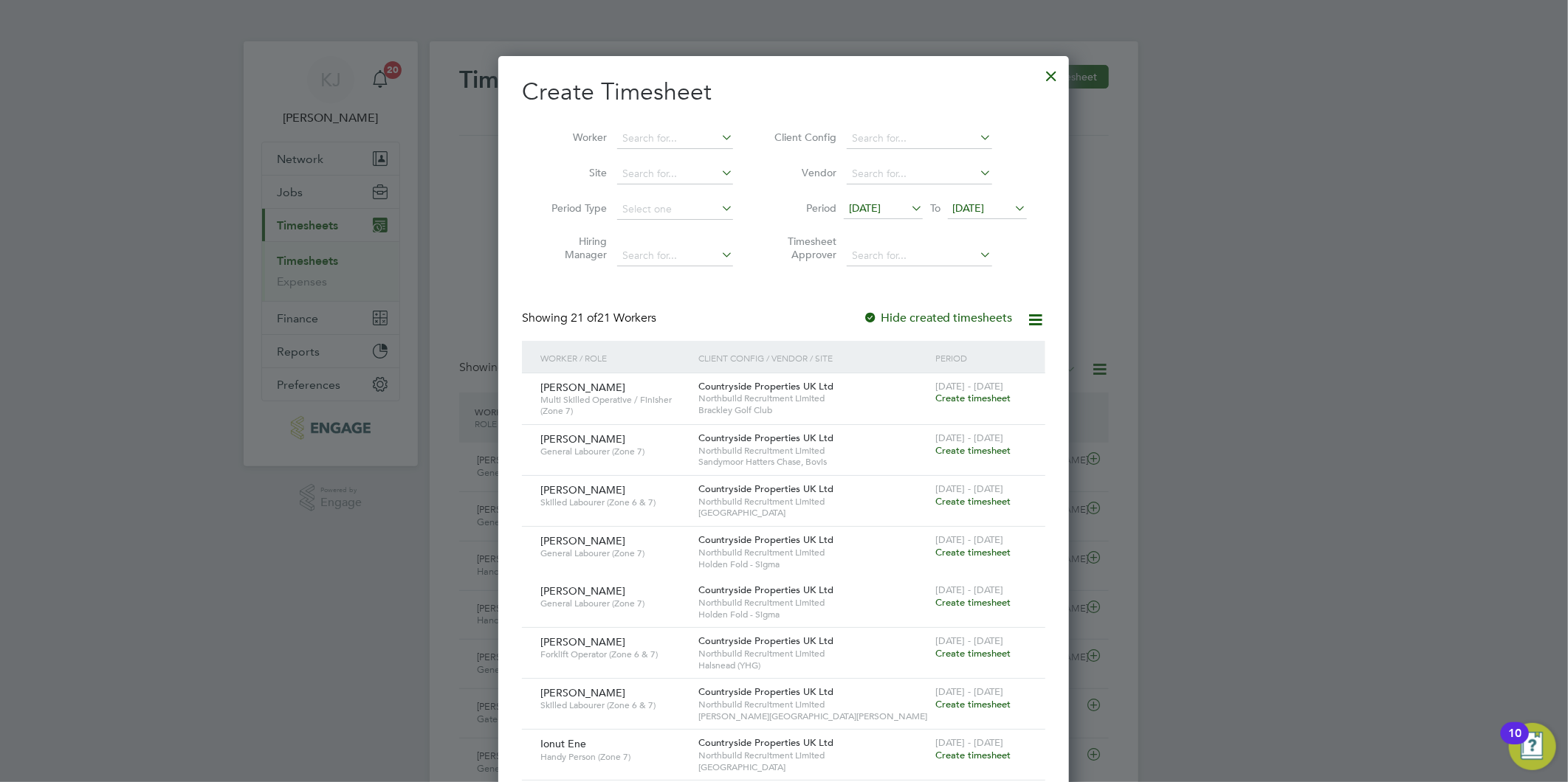
click at [867, 199] on span "15 Sep 2025" at bounding box center [884, 209] width 79 height 20
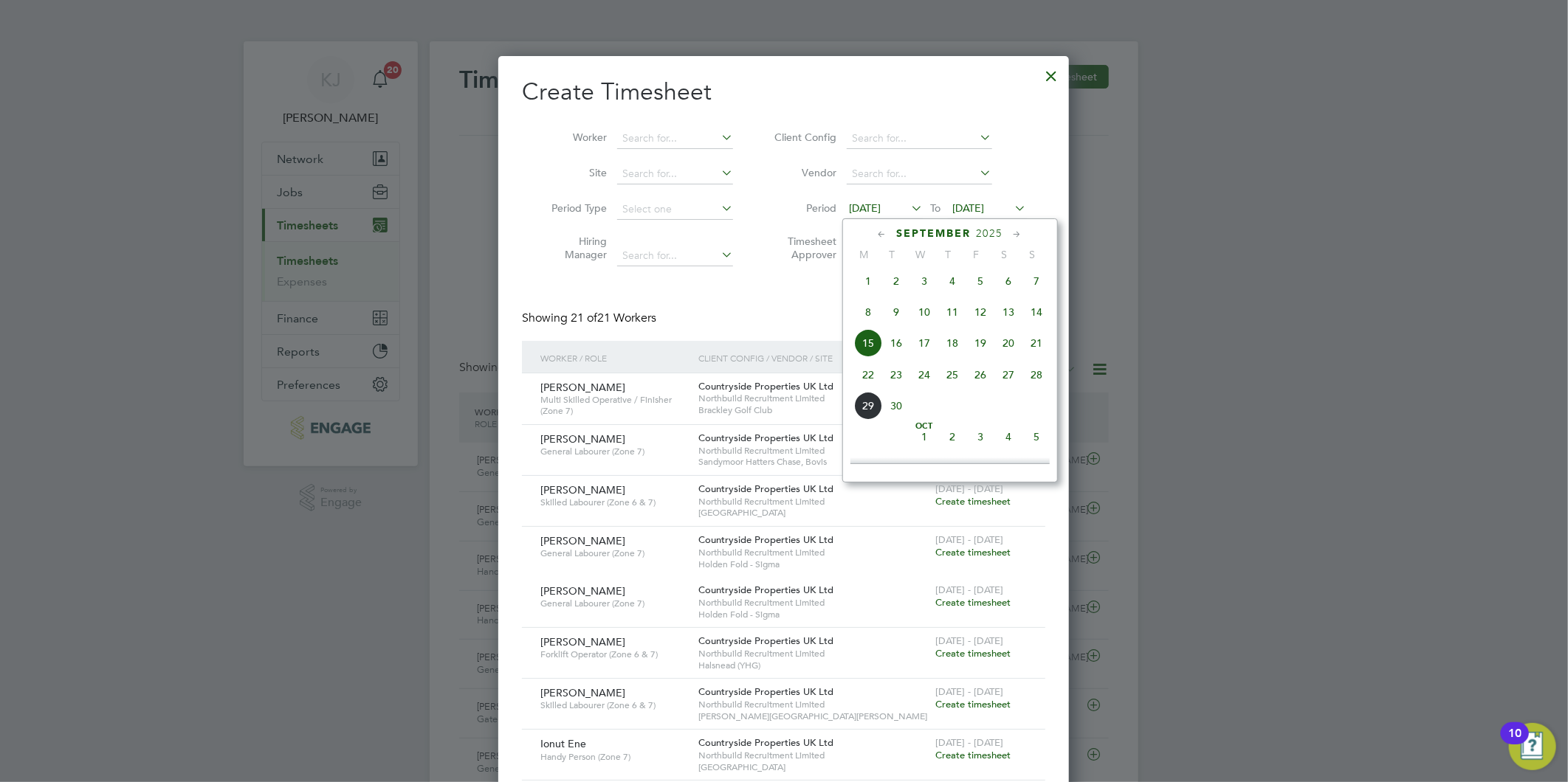
click at [873, 386] on span "22" at bounding box center [868, 375] width 28 height 28
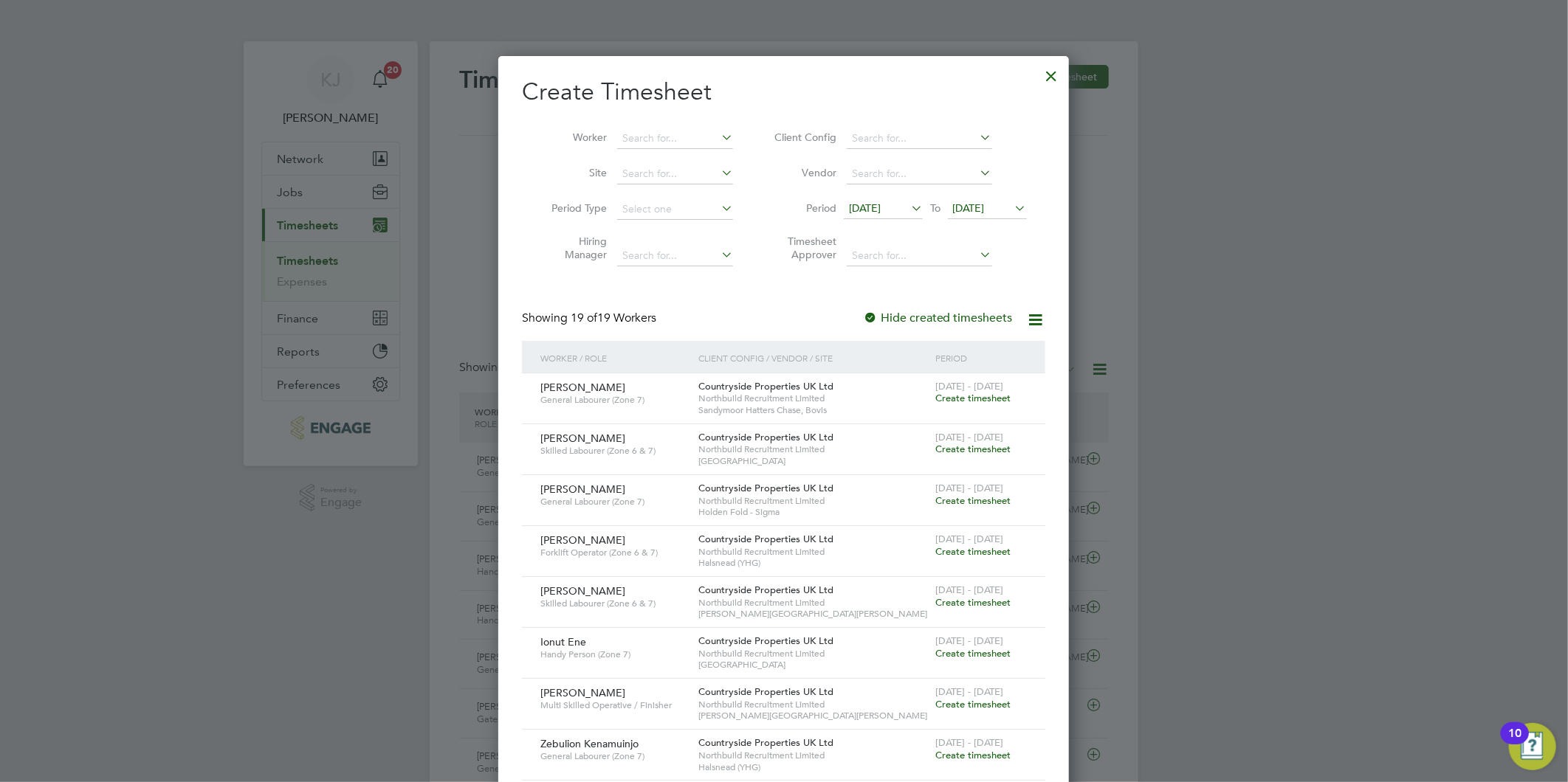
click at [971, 203] on span "22 Sep 2025" at bounding box center [969, 208] width 32 height 13
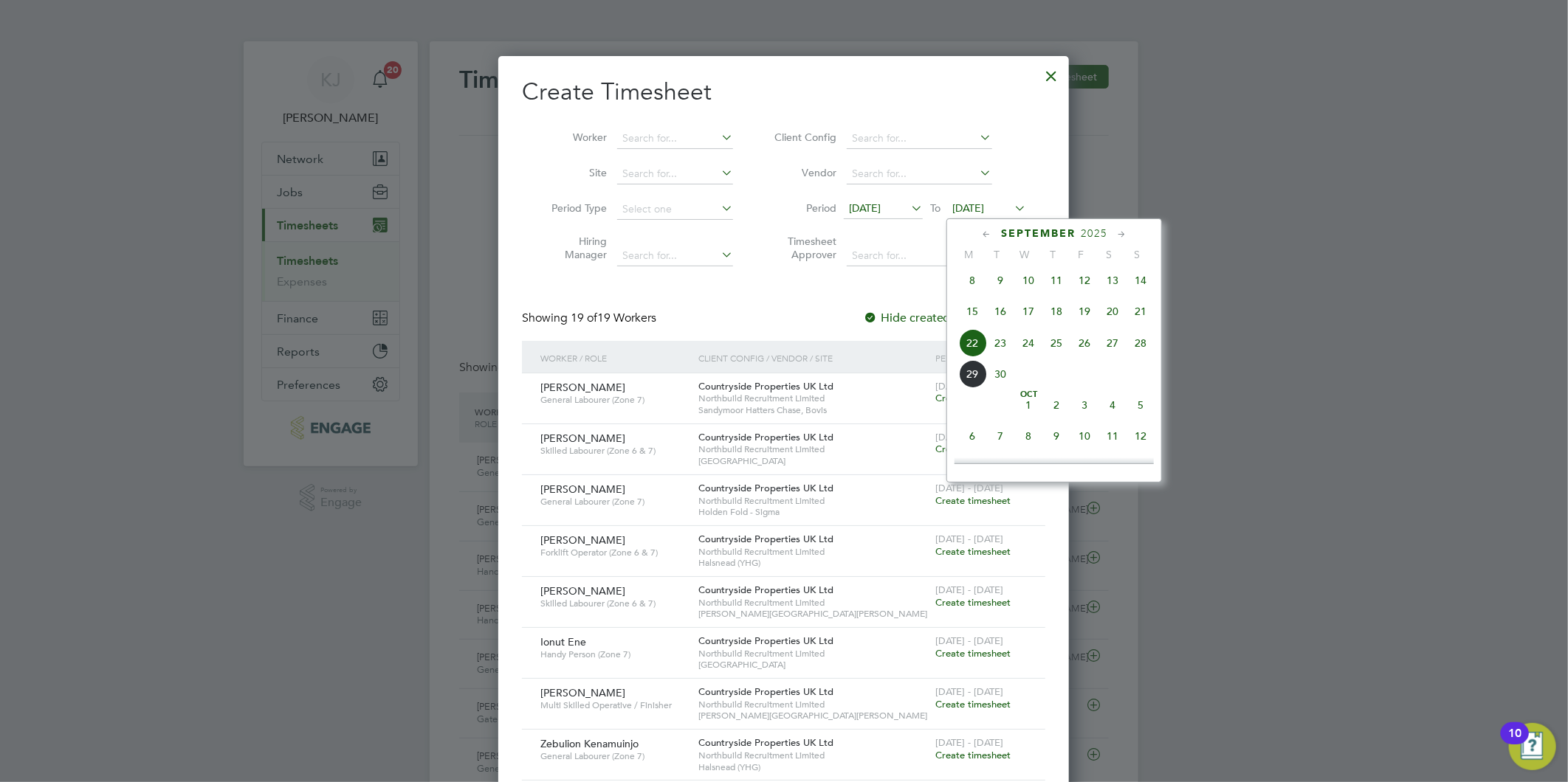
click at [1149, 350] on span "28" at bounding box center [1140, 342] width 28 height 28
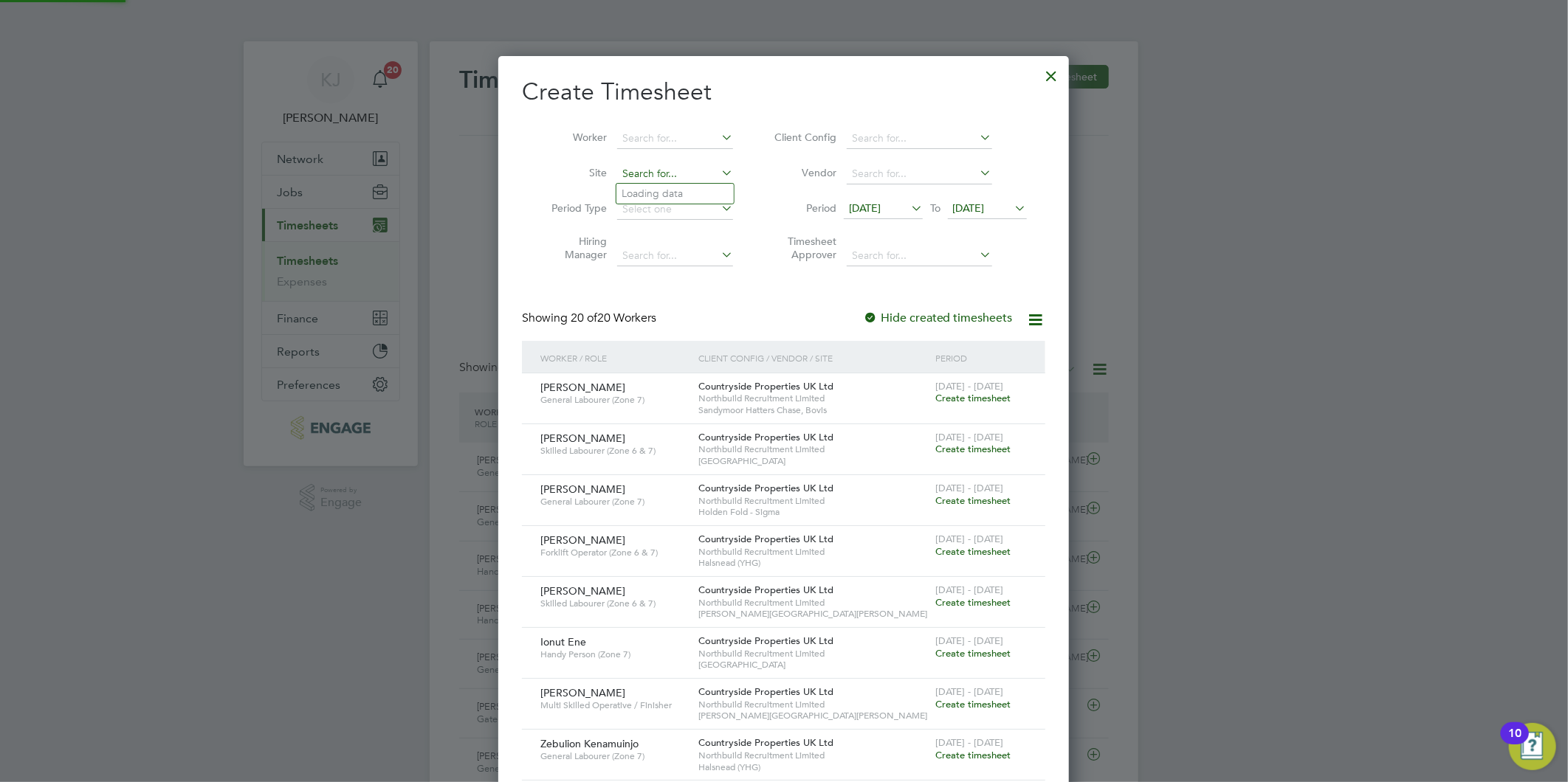
click at [628, 175] on input at bounding box center [674, 174] width 116 height 20
click at [684, 202] on li "Halsnead (YHG)" at bounding box center [674, 193] width 117 height 19
type input "Halsnead (YHG)"
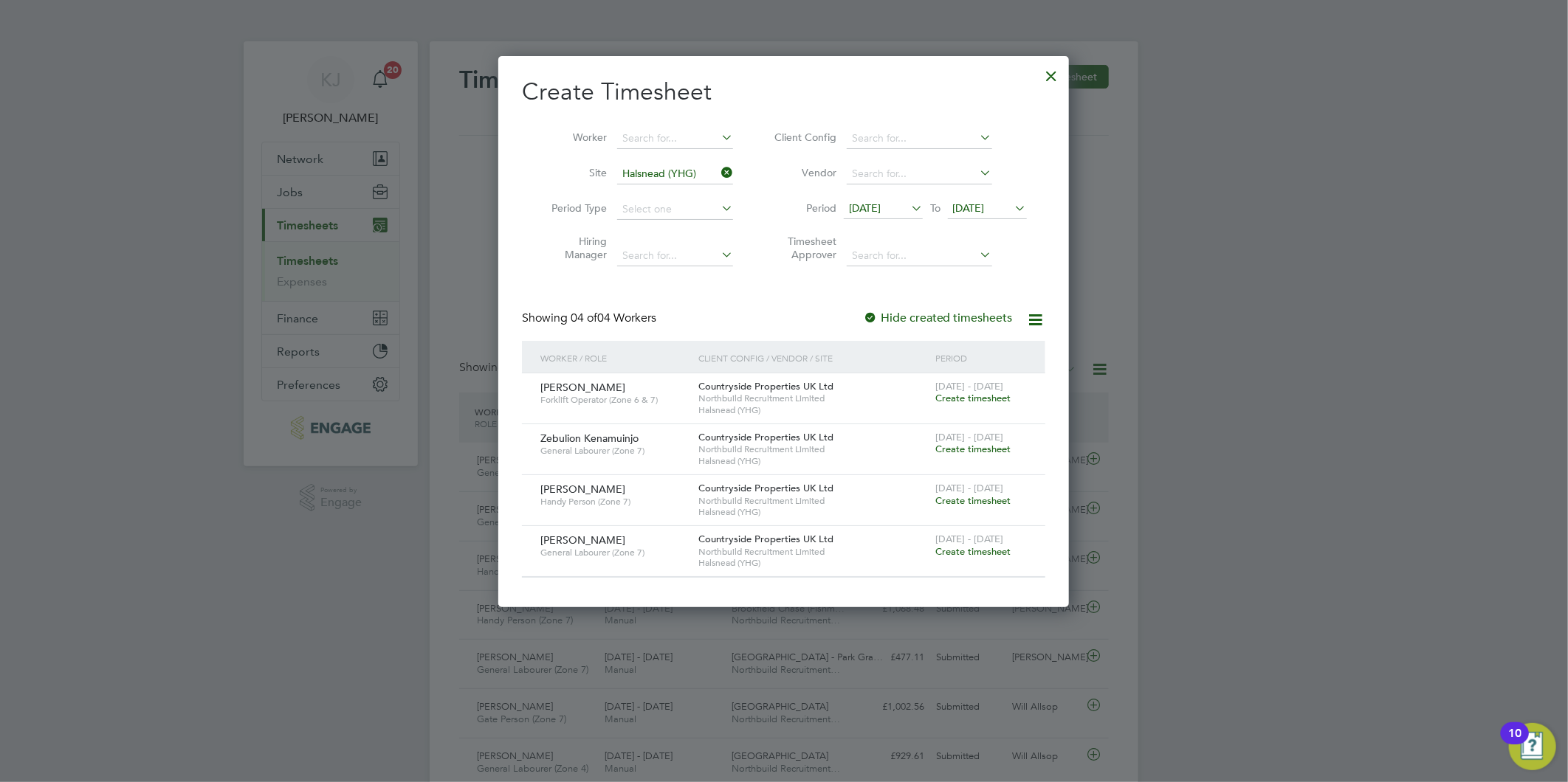
click at [980, 445] on span "Create timesheet" at bounding box center [972, 449] width 75 height 13
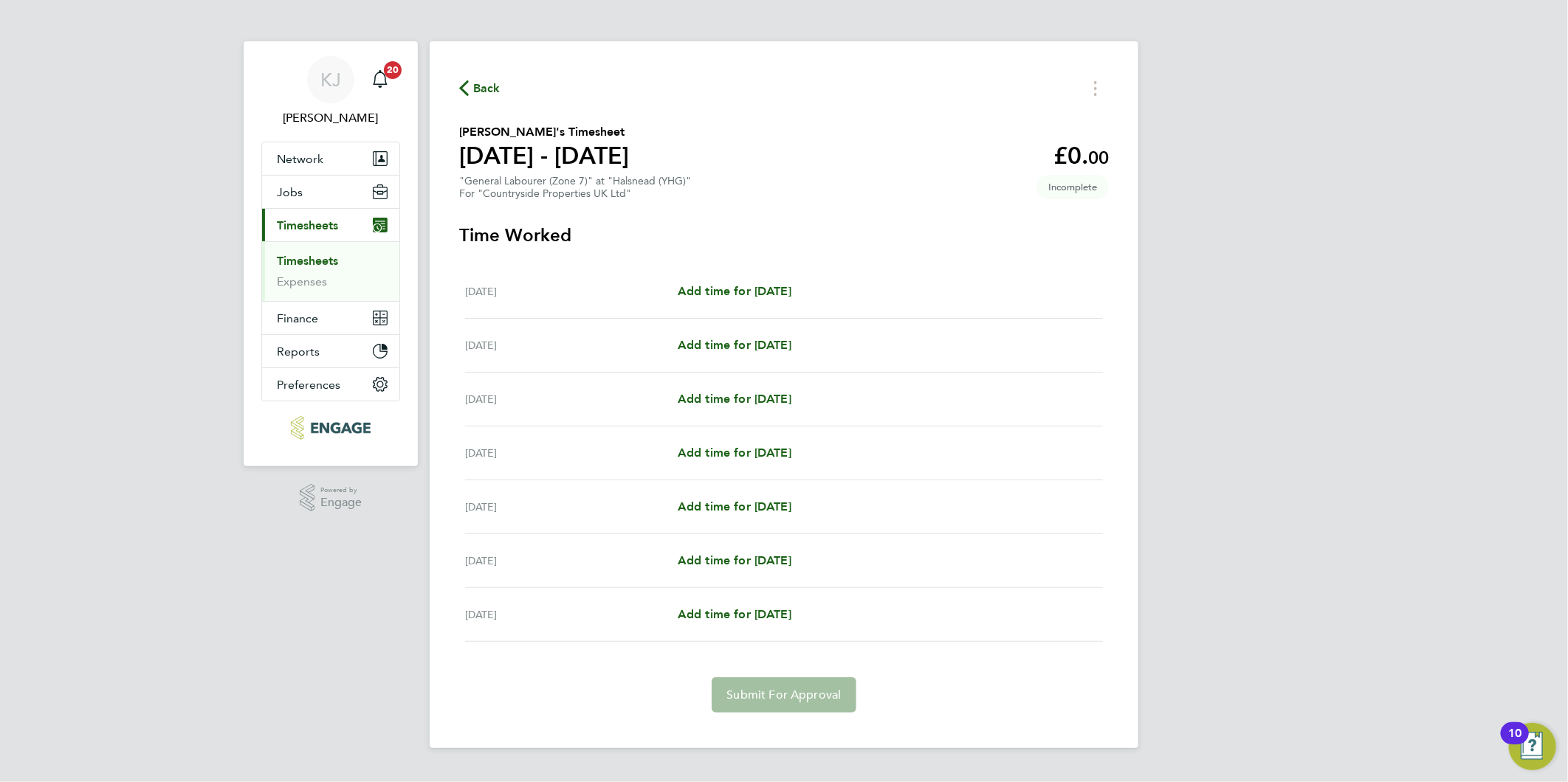
click at [773, 273] on div "Mon 22 Sep Add time for Mon 22 Sep Add time for Mon 22 Sep" at bounding box center [784, 292] width 638 height 54
click at [763, 303] on div "Mon 22 Sep Add time for Mon 22 Sep Add time for Mon 22 Sep" at bounding box center [784, 292] width 638 height 54
click at [765, 292] on span "Add time for [DATE]" at bounding box center [734, 291] width 114 height 14
select select "30"
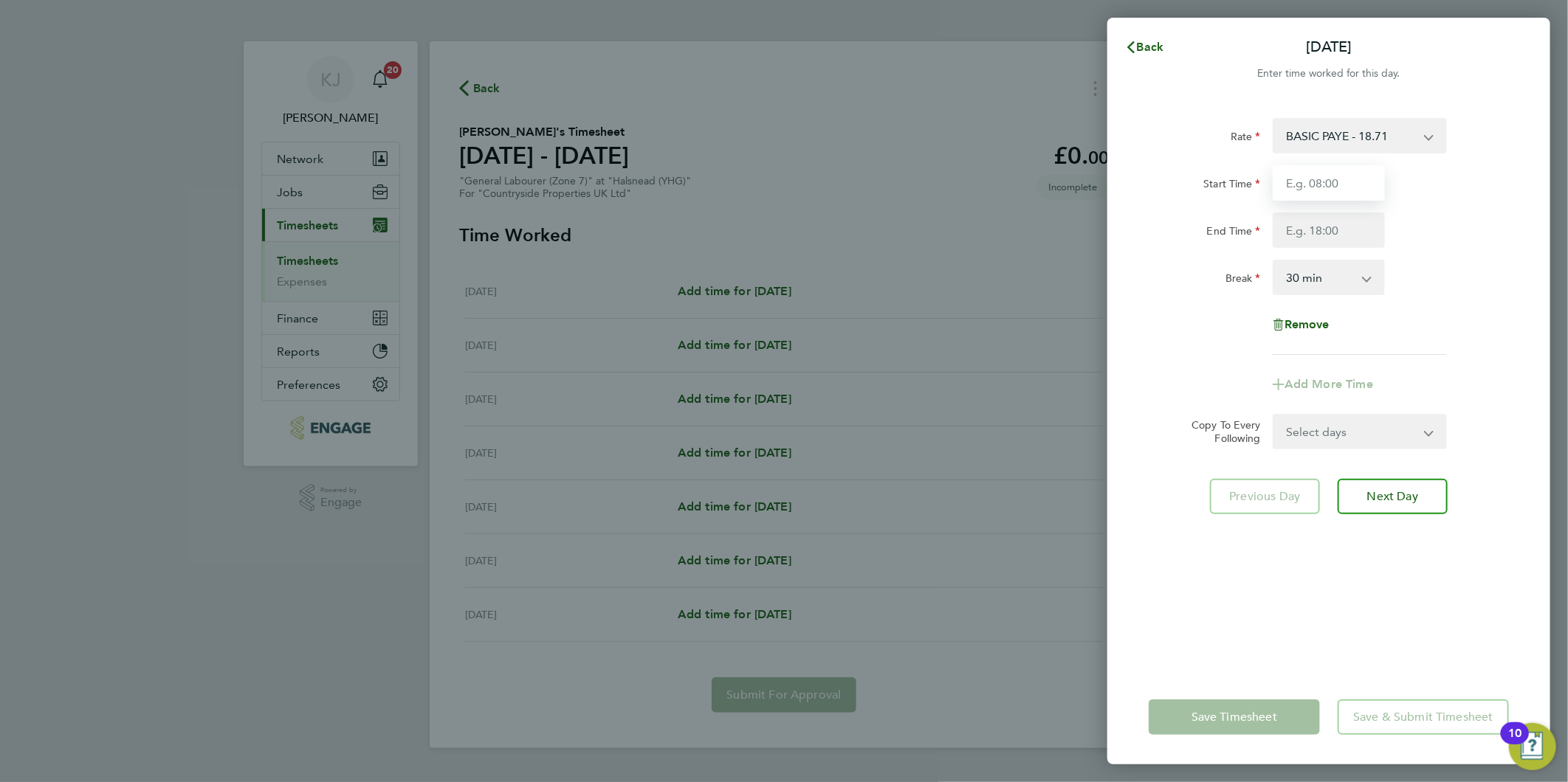
click at [1311, 189] on input "Start Time" at bounding box center [1328, 183] width 112 height 35
type input "07:30"
drag, startPoint x: 1332, startPoint y: 227, endPoint x: 1293, endPoint y: 213, distance: 41.4
click at [1328, 225] on input "End Time" at bounding box center [1328, 230] width 112 height 35
drag, startPoint x: 1293, startPoint y: 197, endPoint x: 1300, endPoint y: 189, distance: 10.6
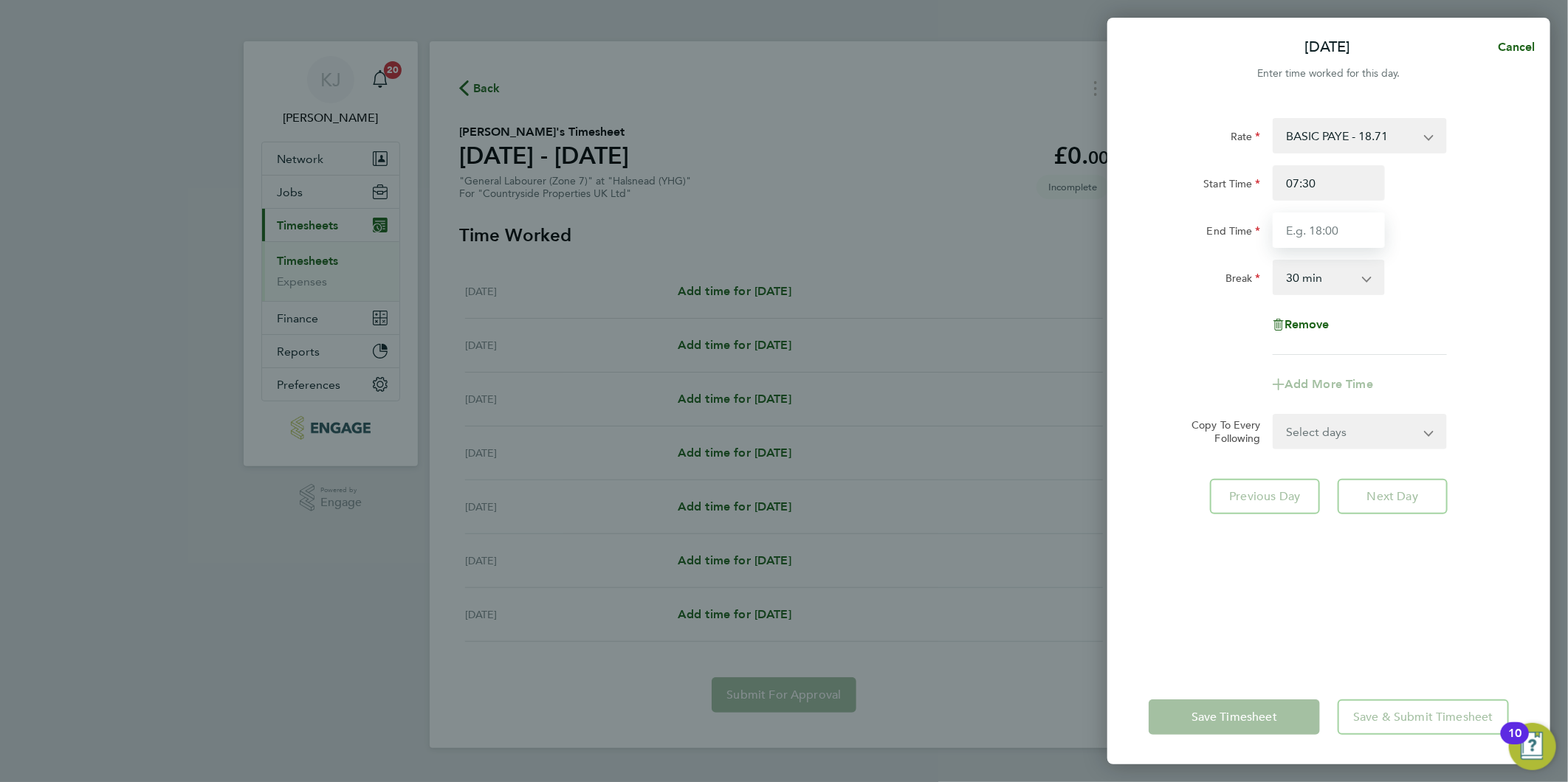
drag, startPoint x: 1300, startPoint y: 189, endPoint x: 1283, endPoint y: 246, distance: 59.5
click at [1287, 226] on input "End Time" at bounding box center [1328, 230] width 112 height 35
type input "16:30"
click at [1376, 170] on input "07:30" at bounding box center [1328, 183] width 112 height 35
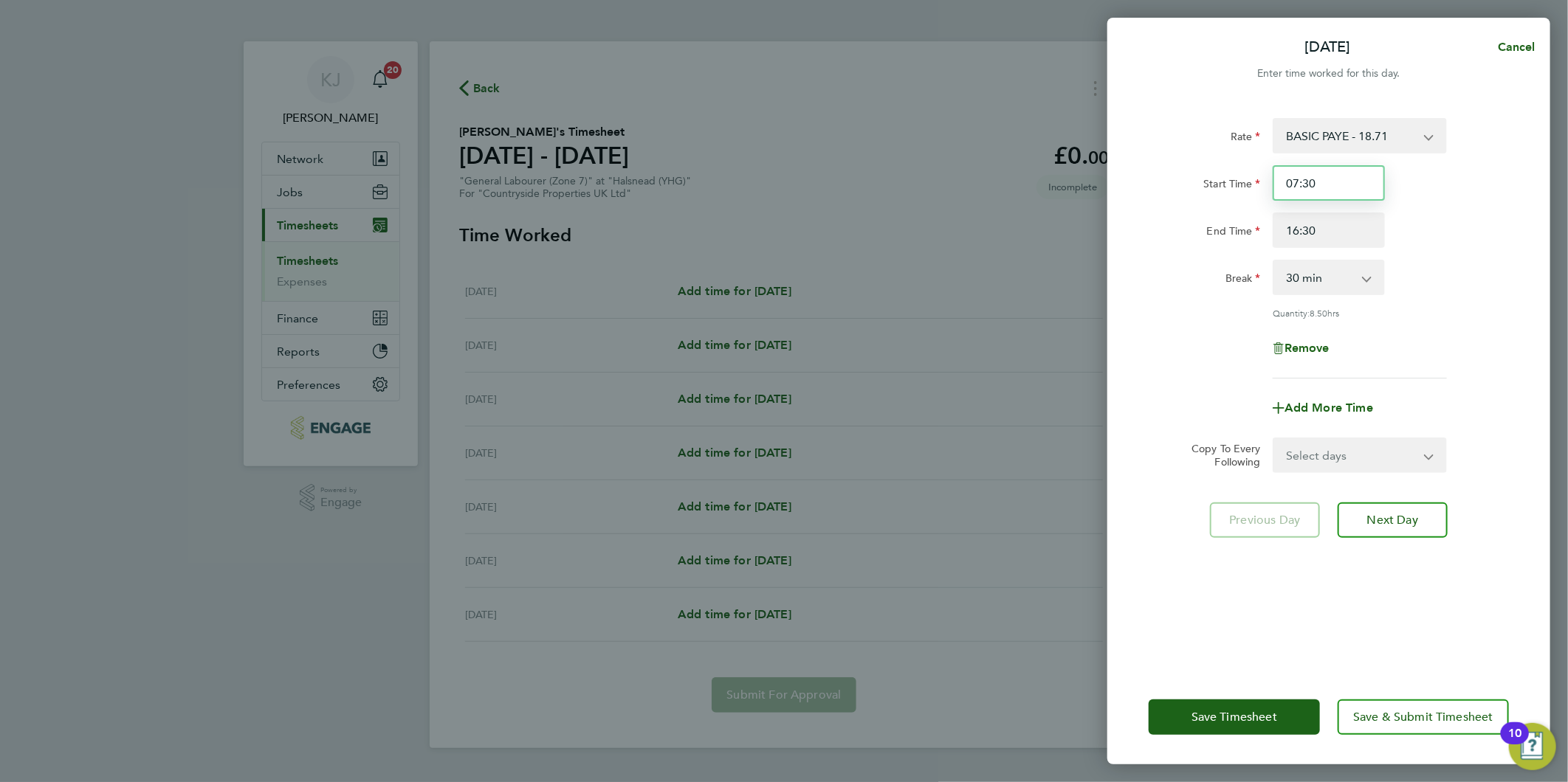
drag, startPoint x: 1346, startPoint y: 181, endPoint x: 303, endPoint y: 132, distance: 1044.2
click at [388, 205] on div "Mon 22 Sep Cancel Enter time worked for this day. Rate BASIC PAYE - 18.71 Start…" at bounding box center [784, 391] width 1568 height 782
type input "07:00"
click at [1375, 217] on input "16:30" at bounding box center [1328, 230] width 112 height 35
drag, startPoint x: 1359, startPoint y: 235, endPoint x: 1062, endPoint y: 109, distance: 322.6
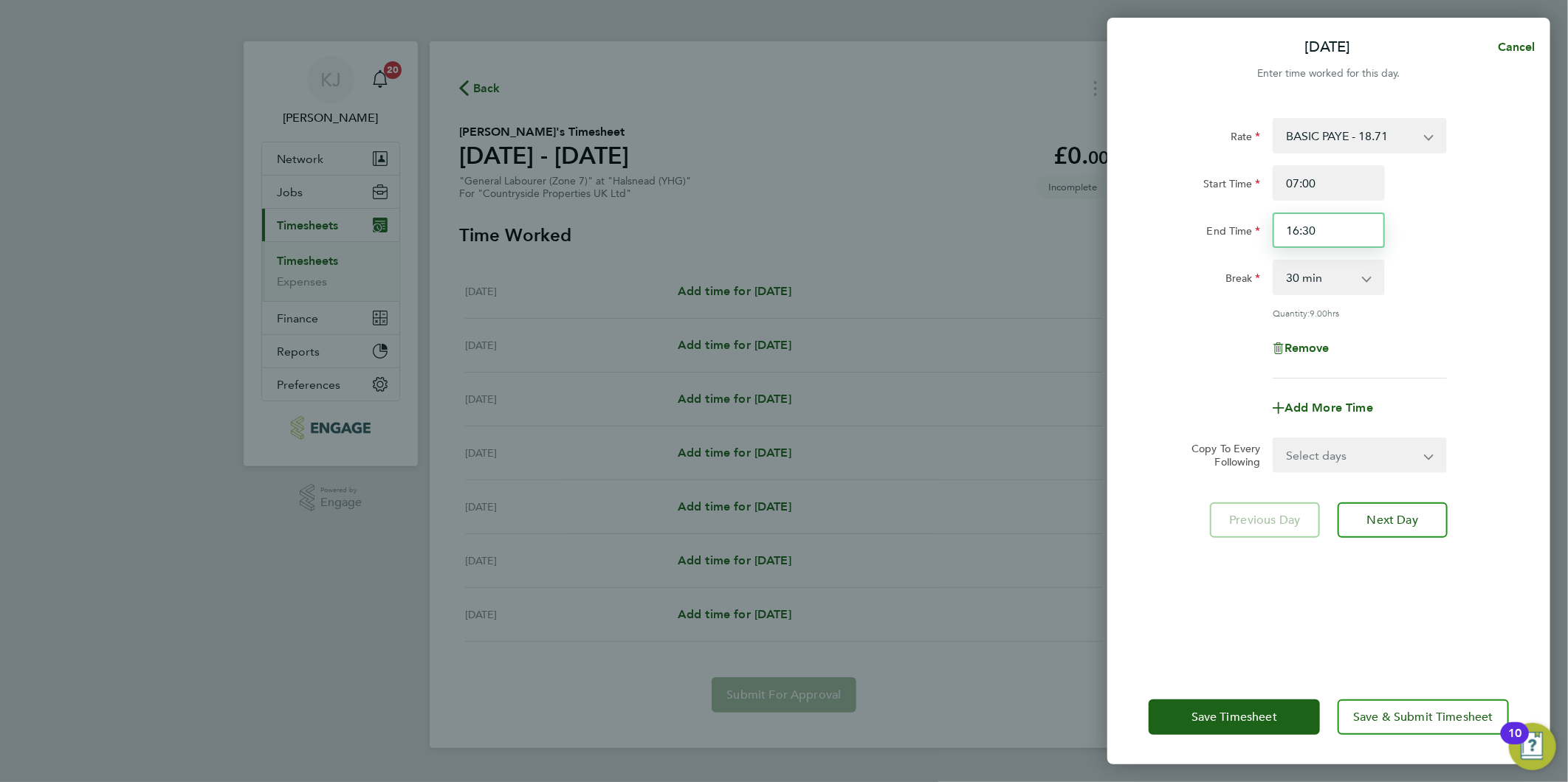
click at [808, 230] on div "Mon 22 Sep Cancel Enter time worked for this day. Rate BASIC PAYE - 18.71 Start…" at bounding box center [784, 391] width 1568 height 782
type input "17:00"
click at [1315, 187] on input "07:00" at bounding box center [1328, 183] width 112 height 35
click at [1342, 186] on input "07:00" at bounding box center [1328, 183] width 112 height 35
drag, startPoint x: 1311, startPoint y: 461, endPoint x: 1304, endPoint y: 462, distance: 7.1
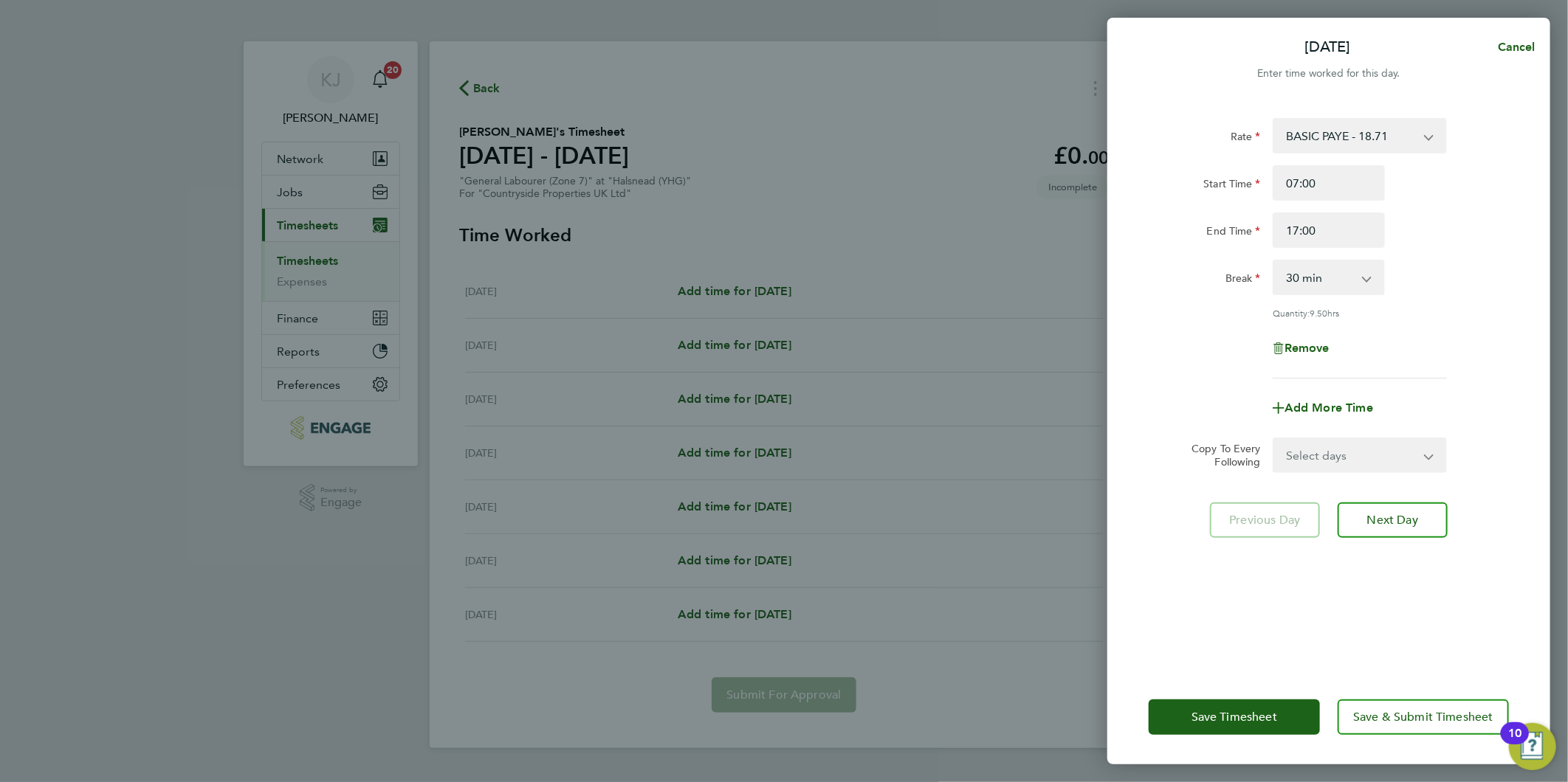
click at [1311, 461] on select "Select days Day Weekday (Mon-Fri) Weekend (Sat-Sun) Tuesday Wednesday Thursday …" at bounding box center [1352, 455] width 155 height 32
select select "WEEKDAY"
click at [1274, 439] on select "Select days Day Weekday (Mon-Fri) Weekend (Sat-Sun) Tuesday Wednesday Thursday …" at bounding box center [1352, 455] width 155 height 32
select select "2025-09-28"
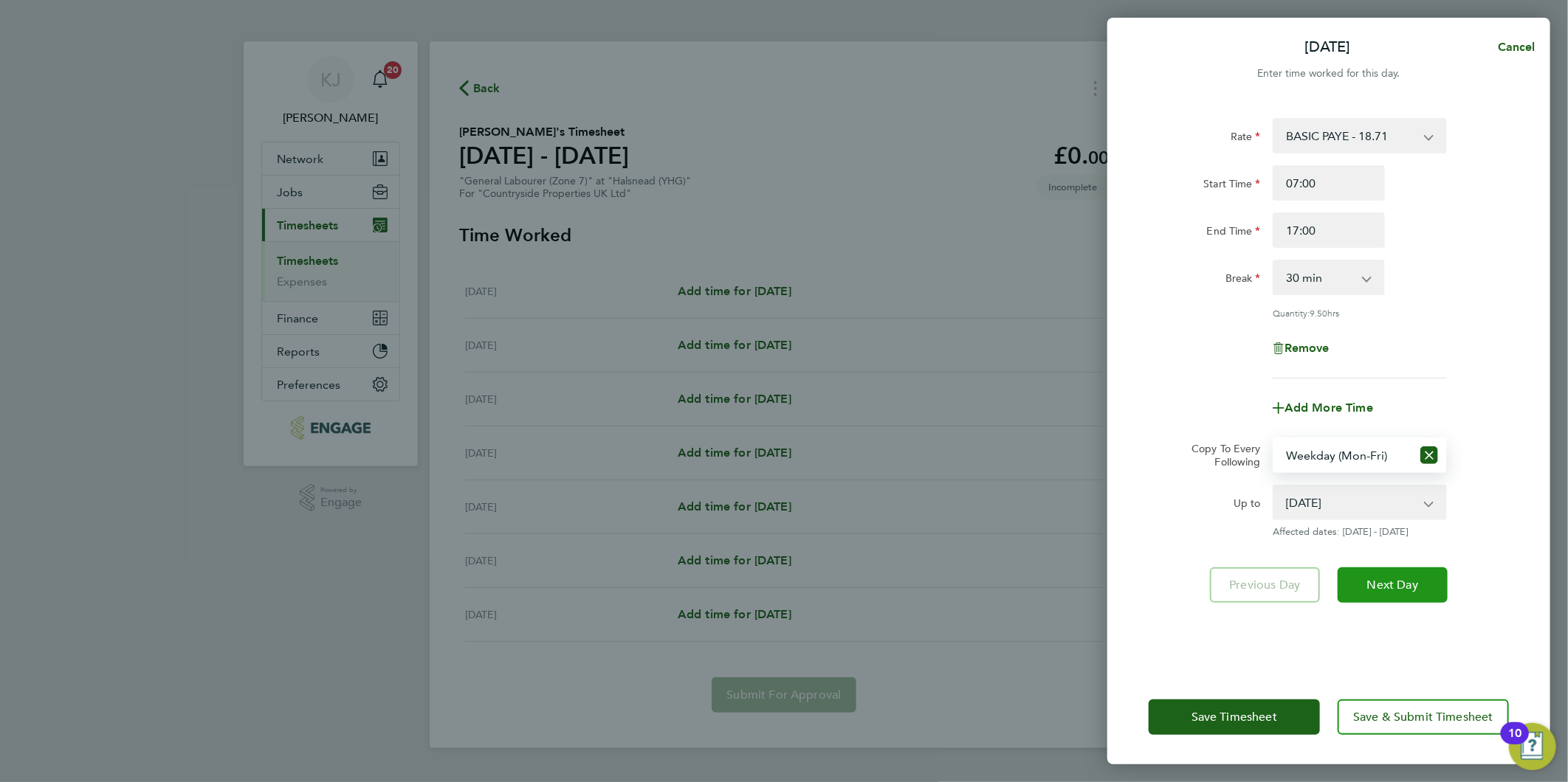
click at [1388, 583] on span "Next Day" at bounding box center [1392, 585] width 51 height 14
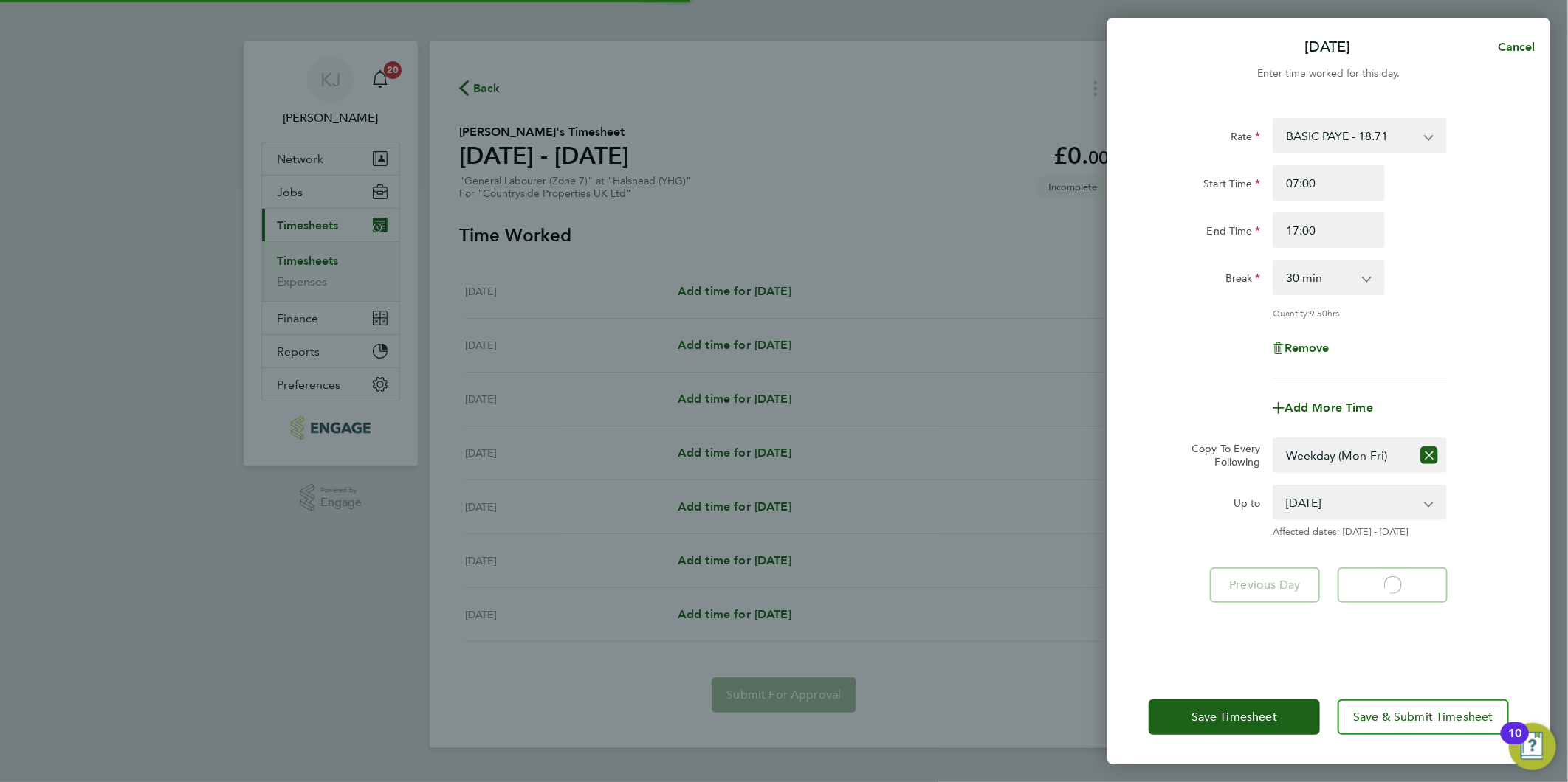
select select "30"
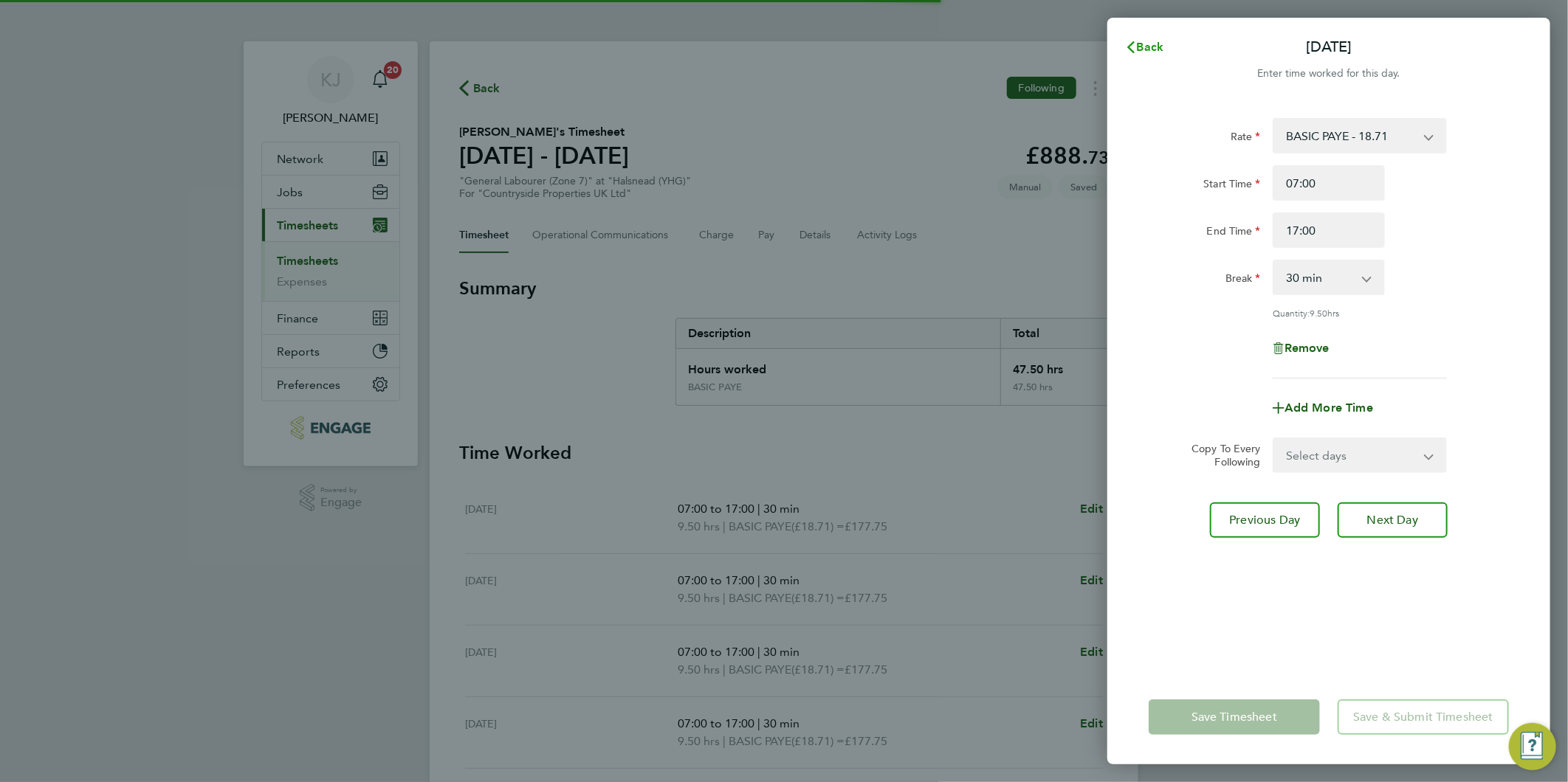
click at [1151, 35] on button "Back" at bounding box center [1144, 46] width 68 height 30
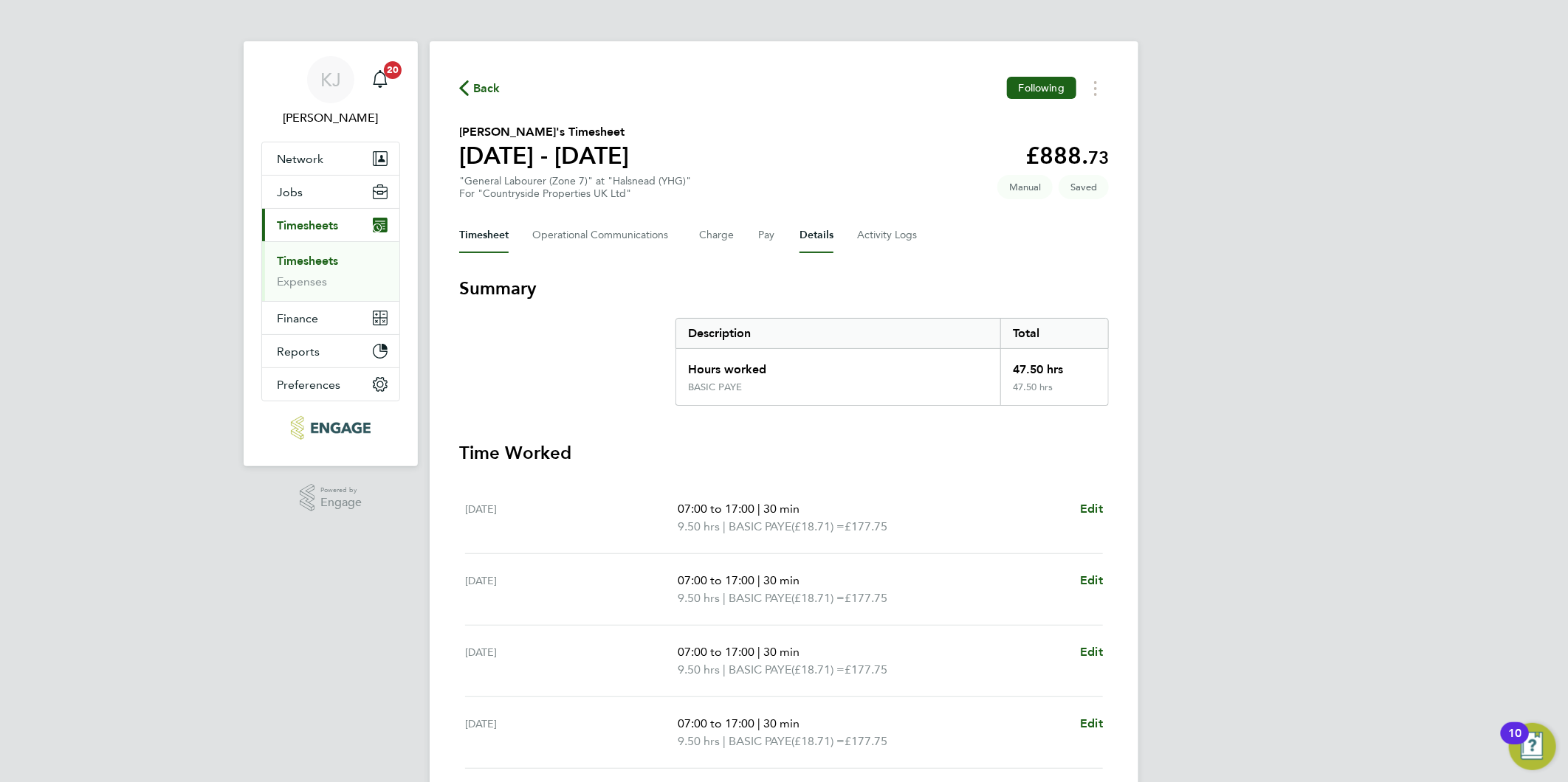
click at [808, 234] on button "Details" at bounding box center [816, 235] width 34 height 35
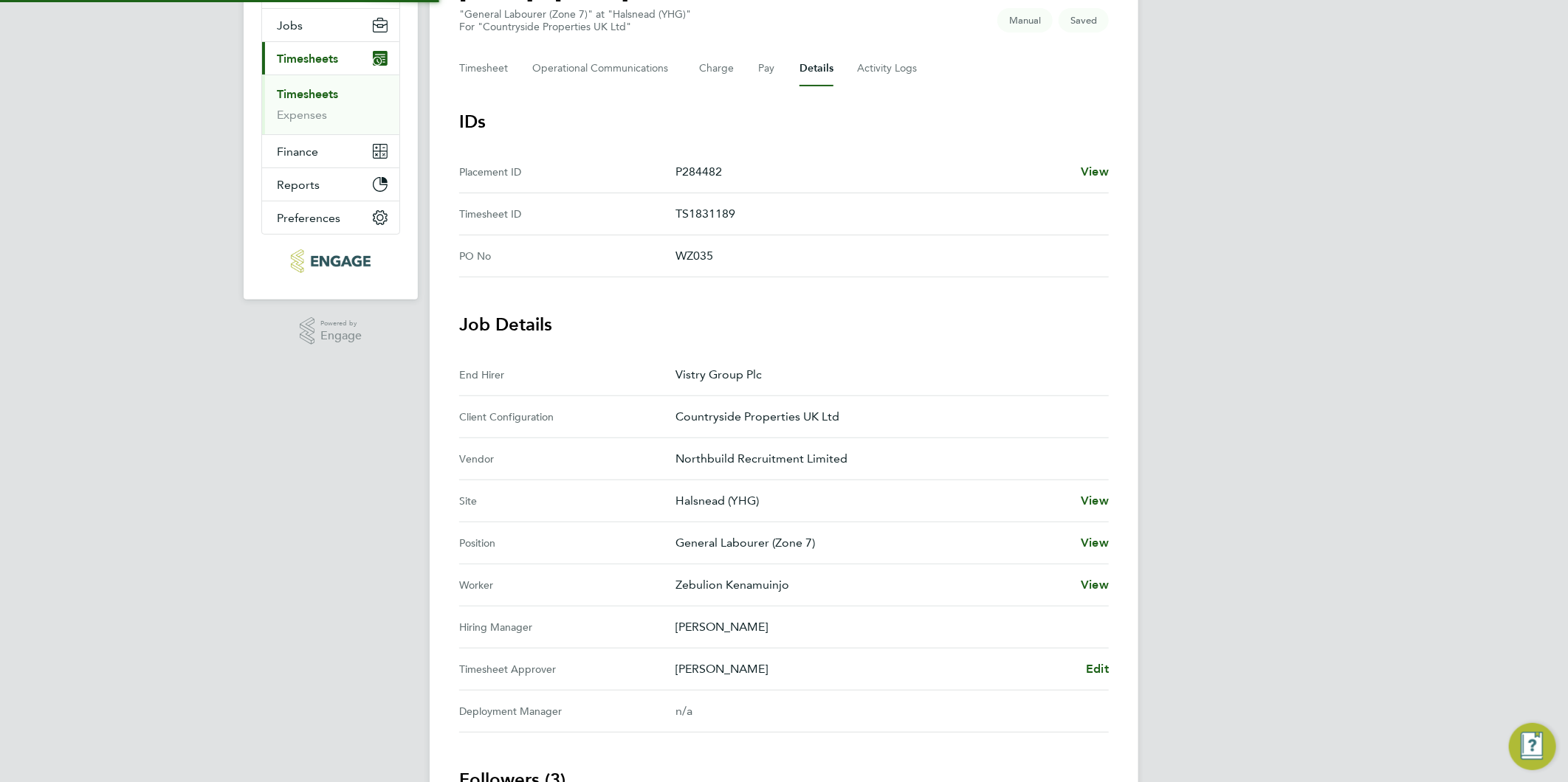
scroll to position [322, 0]
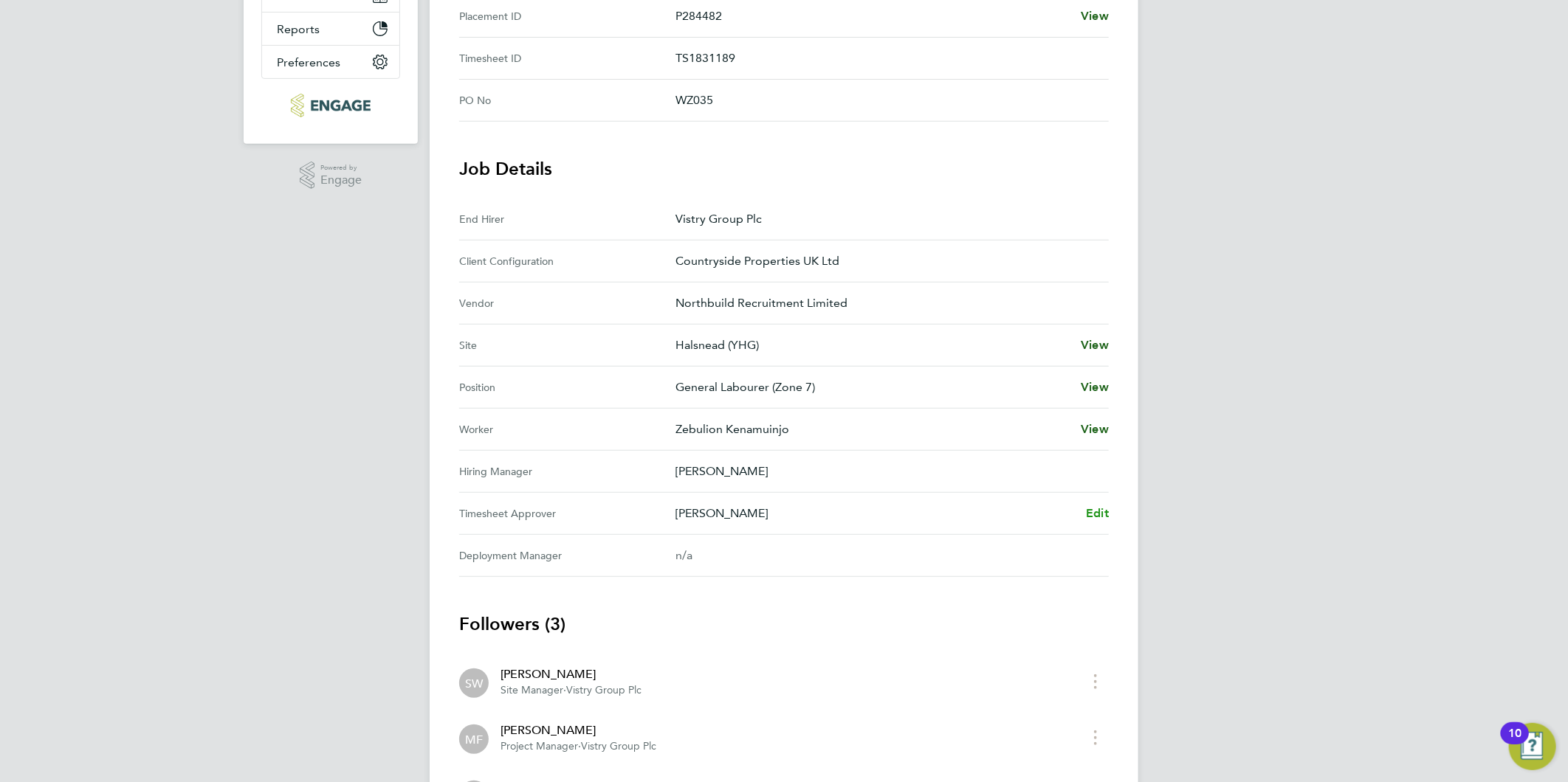
click at [1098, 510] on span "Edit" at bounding box center [1097, 513] width 23 height 14
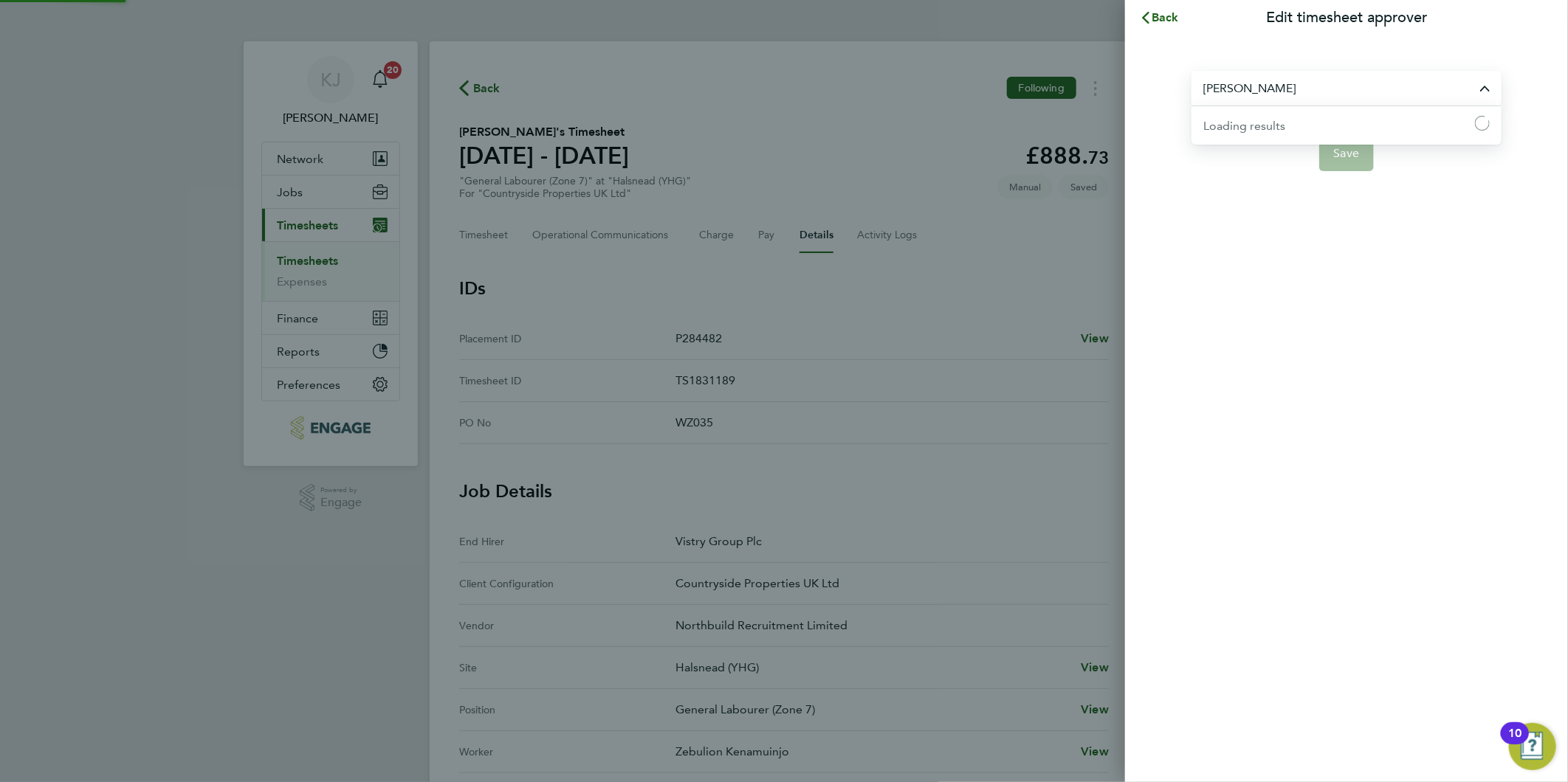
click at [1344, 98] on input "Mark Fitzsimmons" at bounding box center [1346, 88] width 310 height 35
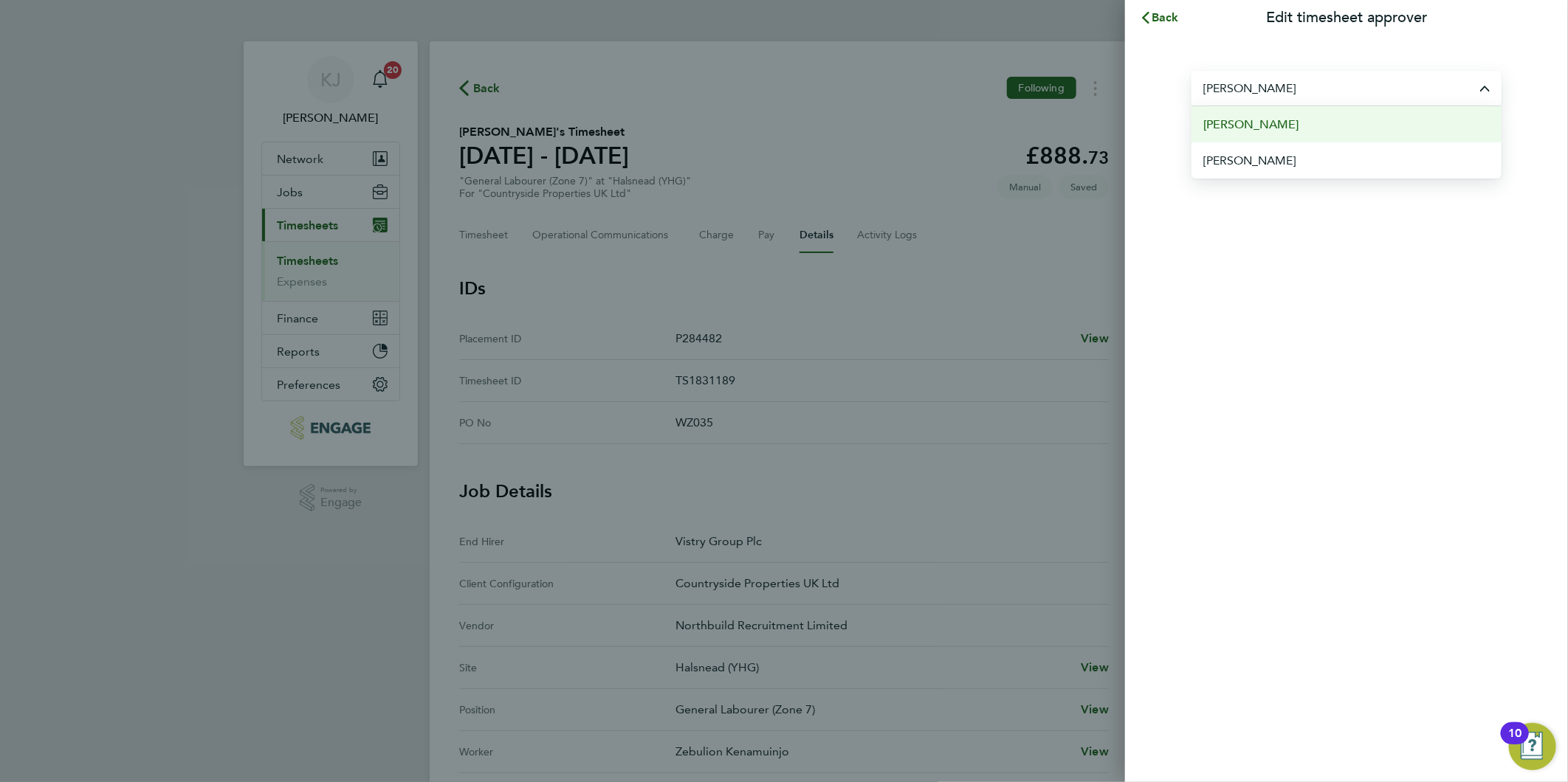
click at [1310, 130] on li "Dominic O'Neill" at bounding box center [1346, 124] width 310 height 36
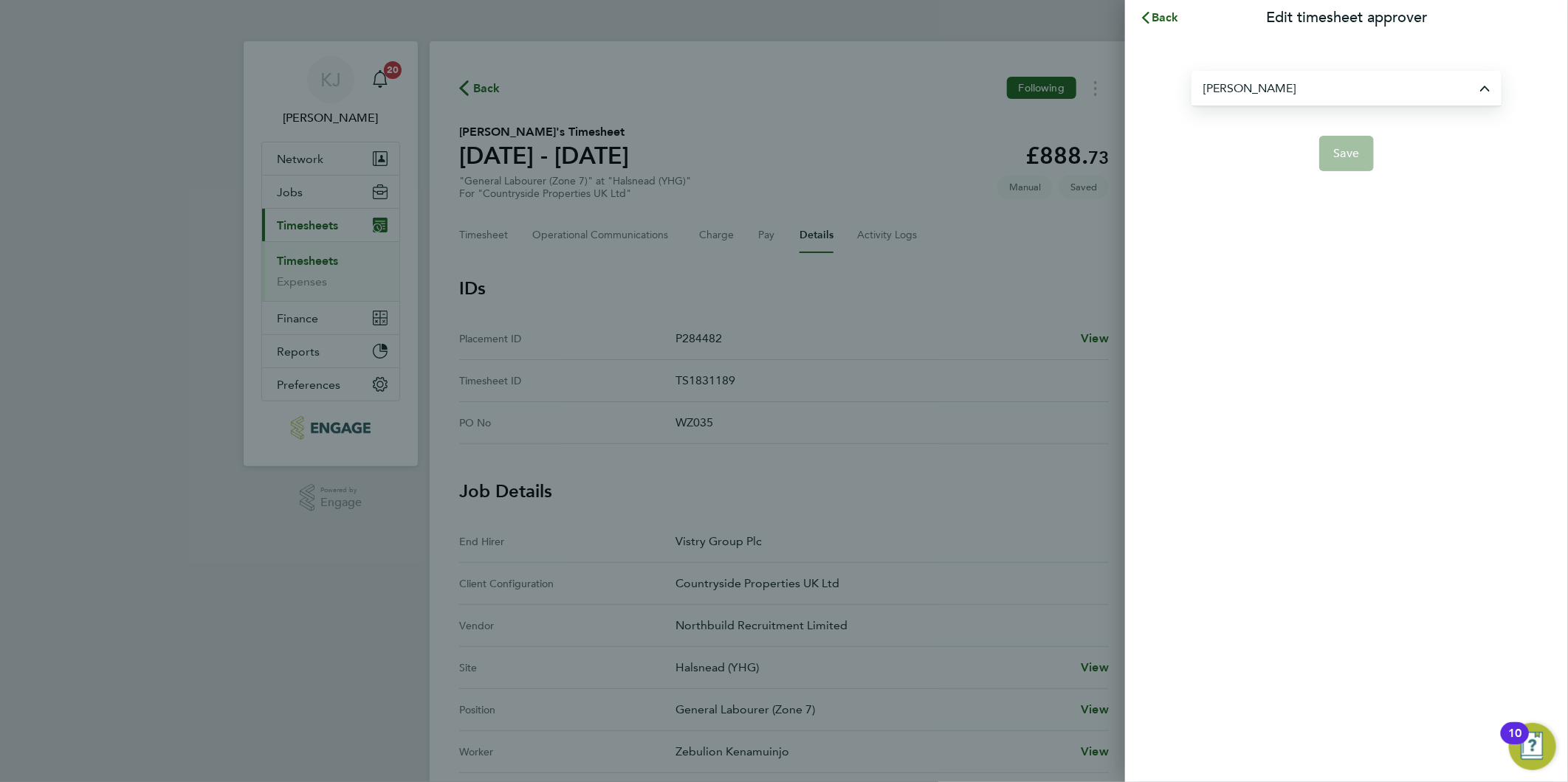
type input "Dominic O'Neill"
drag, startPoint x: 1344, startPoint y: 150, endPoint x: 1318, endPoint y: 252, distance: 105.3
click at [1344, 150] on span "Save" at bounding box center [1347, 153] width 26 height 14
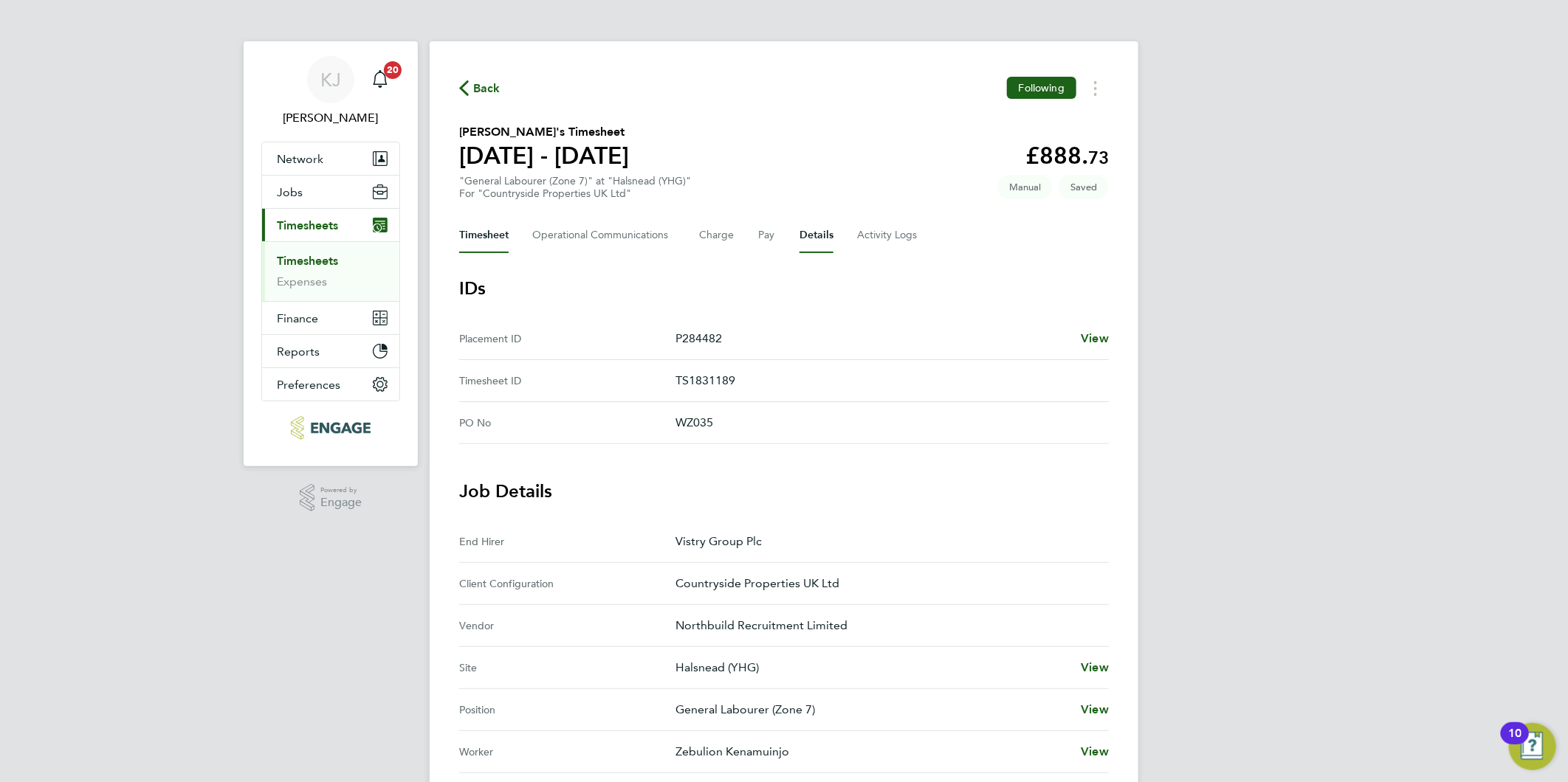
click at [500, 240] on button "Timesheet" at bounding box center [484, 235] width 50 height 35
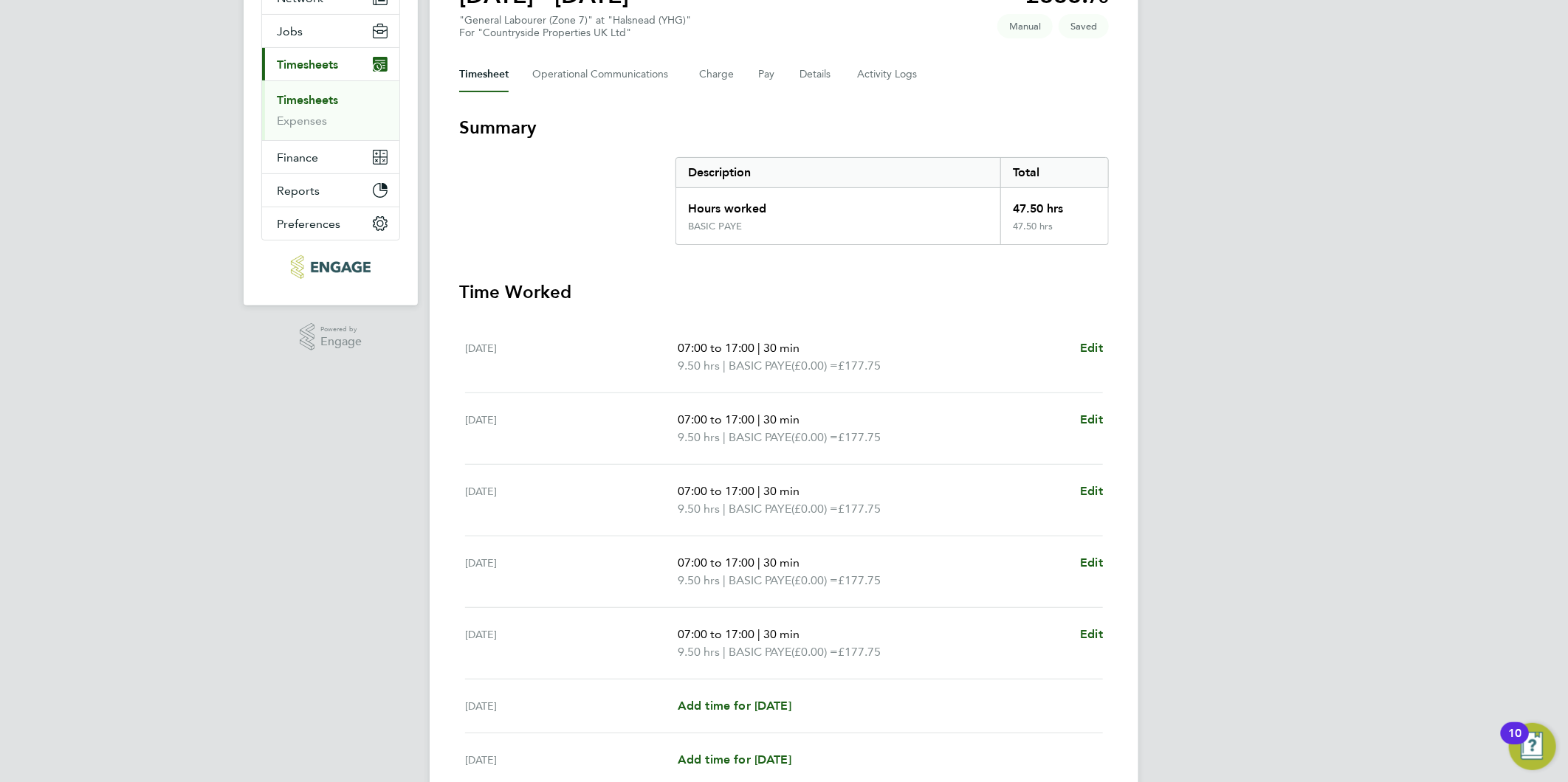
scroll to position [164, 0]
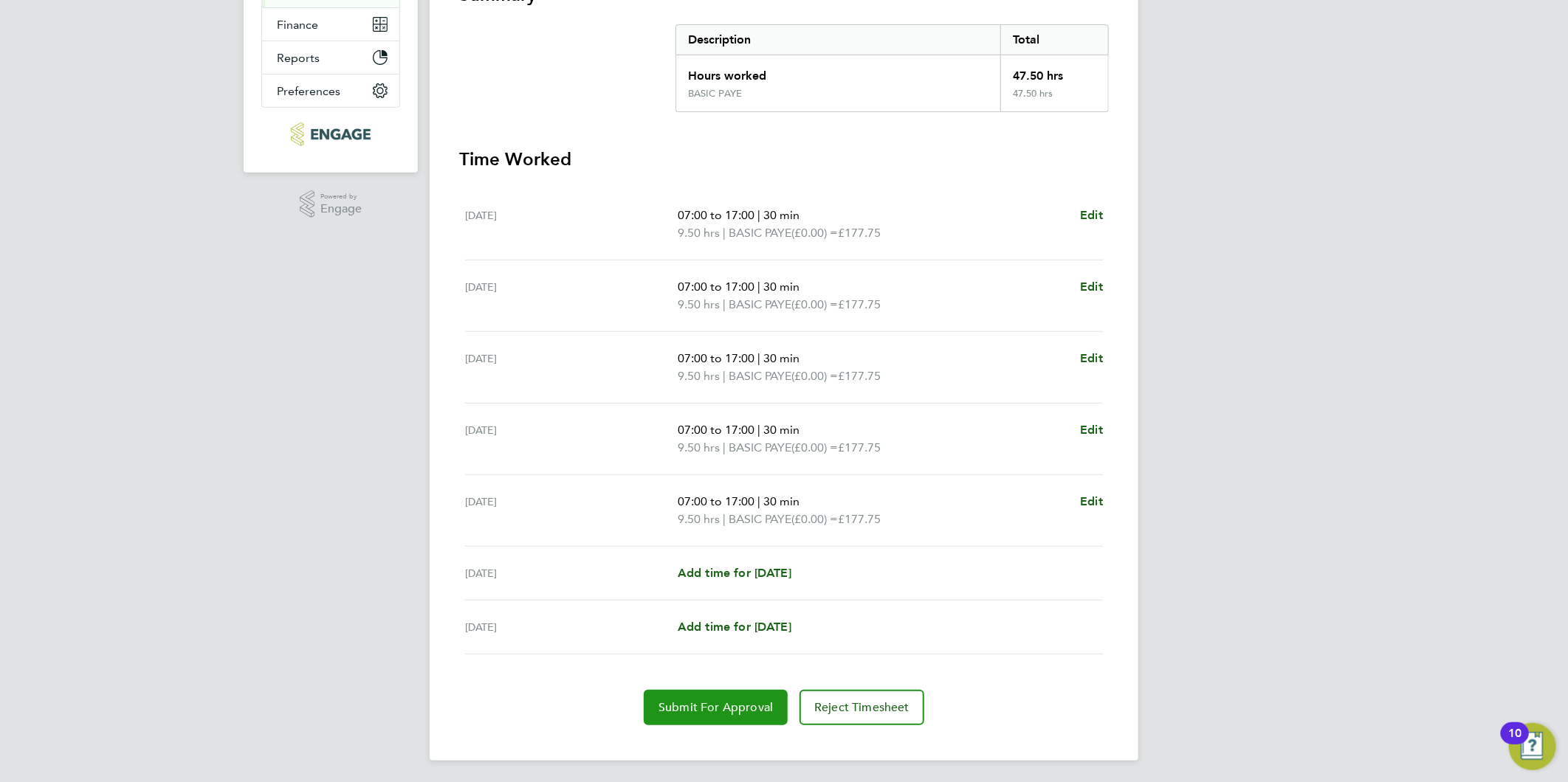
click at [683, 704] on span "Submit For Approval" at bounding box center [716, 707] width 115 height 14
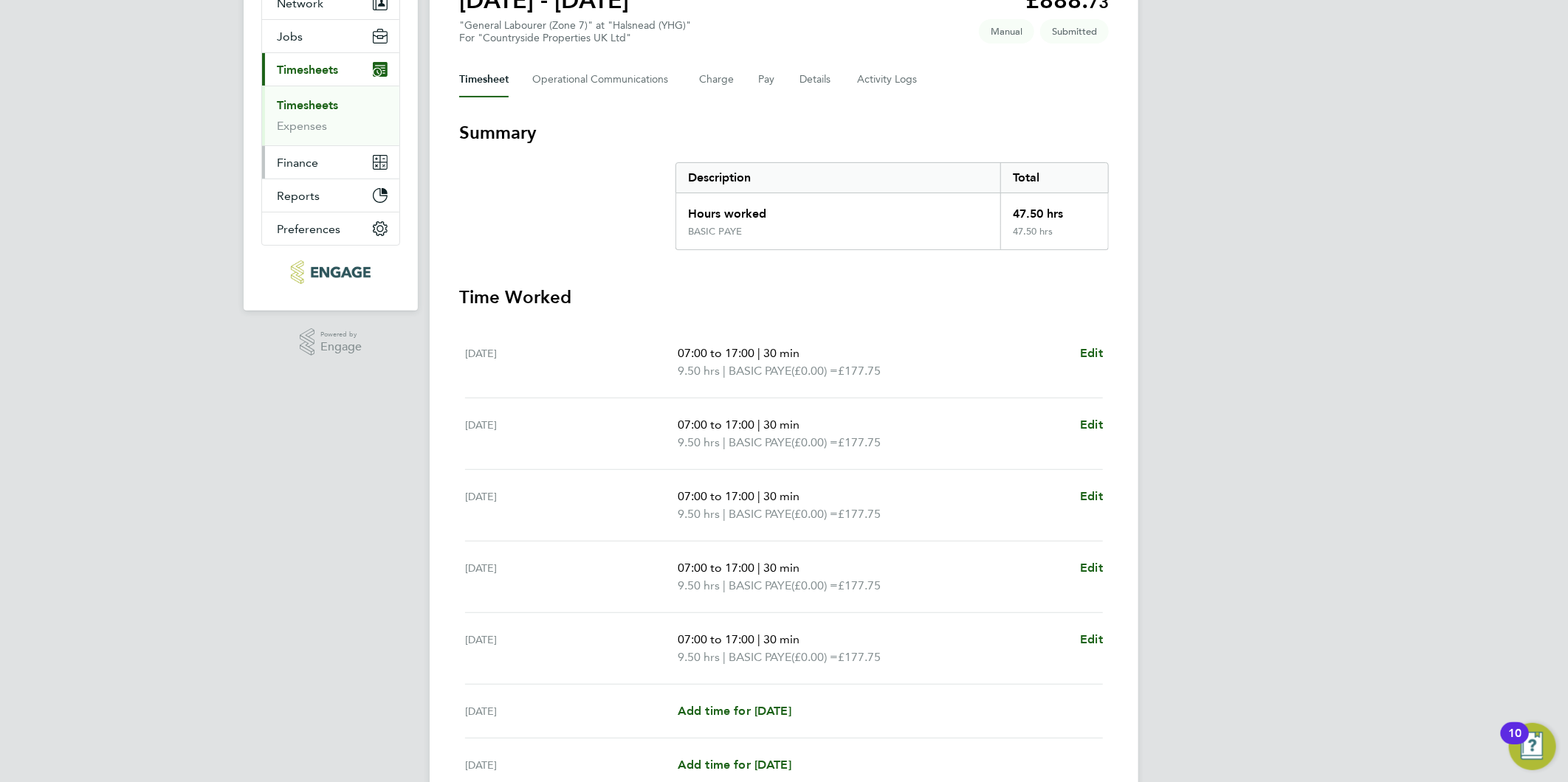
scroll to position [0, 0]
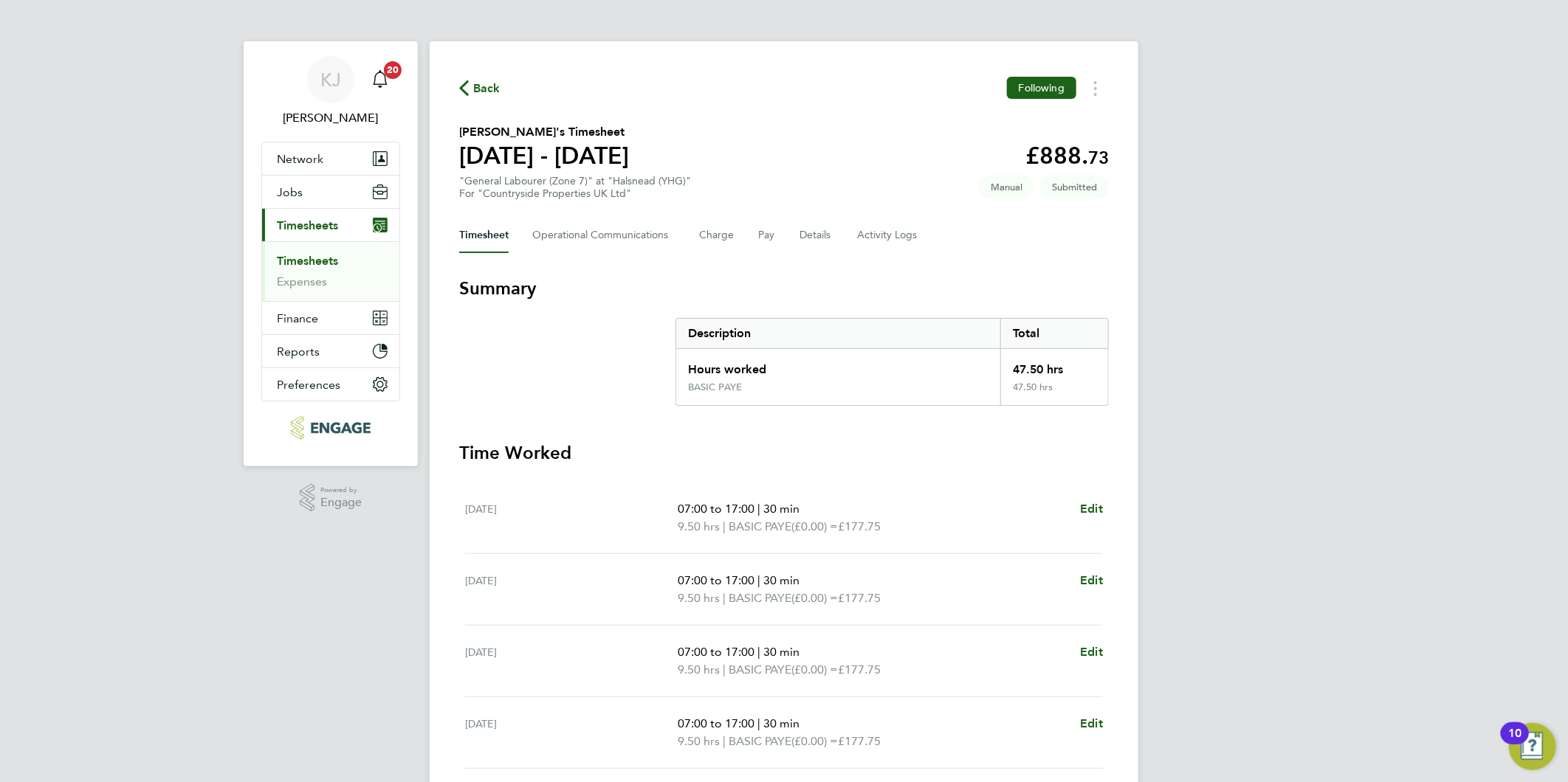
click at [315, 262] on link "Timesheets" at bounding box center [307, 261] width 62 height 14
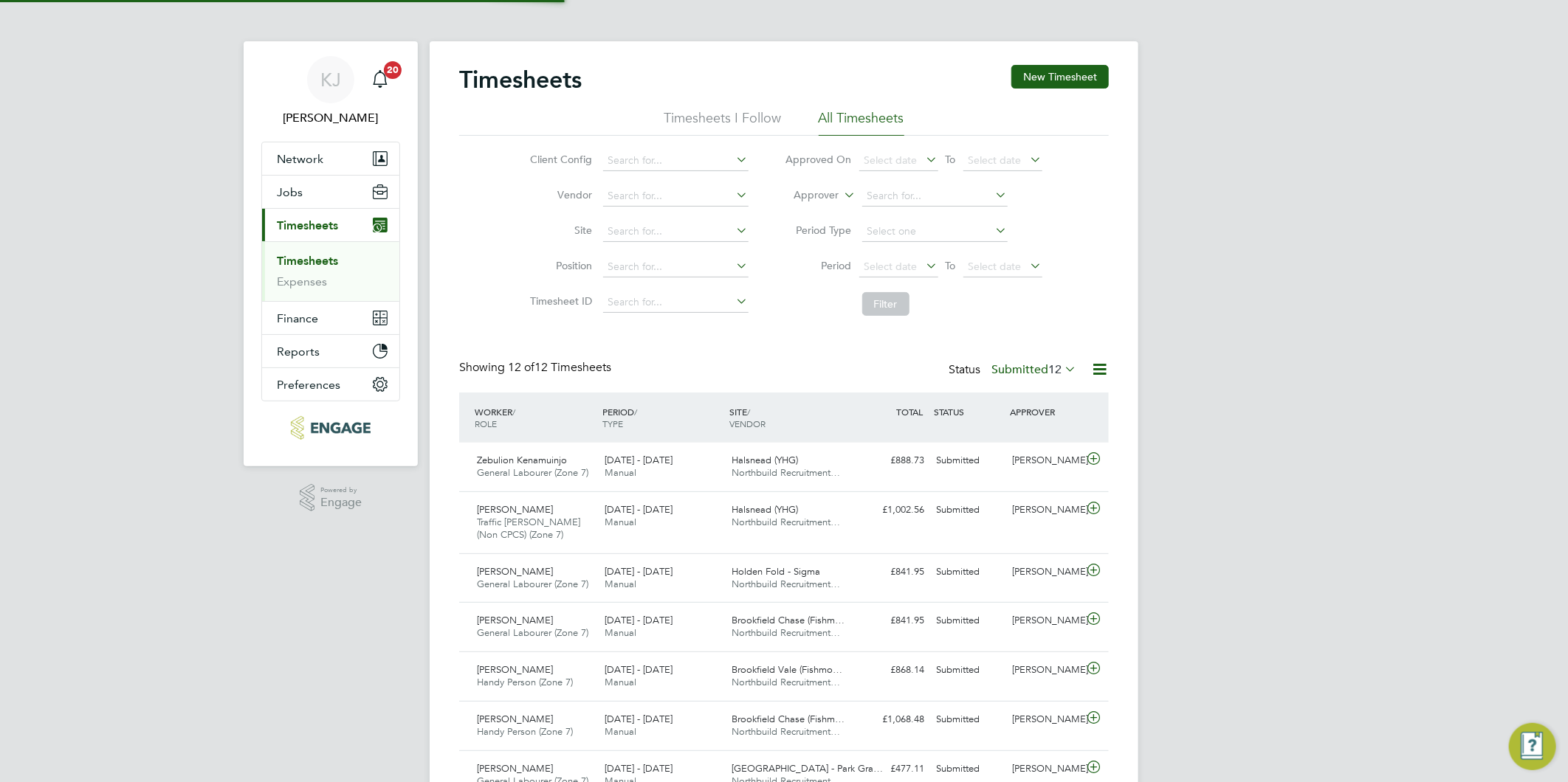
scroll to position [37, 128]
click at [1053, 67] on button "New Timesheet" at bounding box center [1059, 77] width 97 height 24
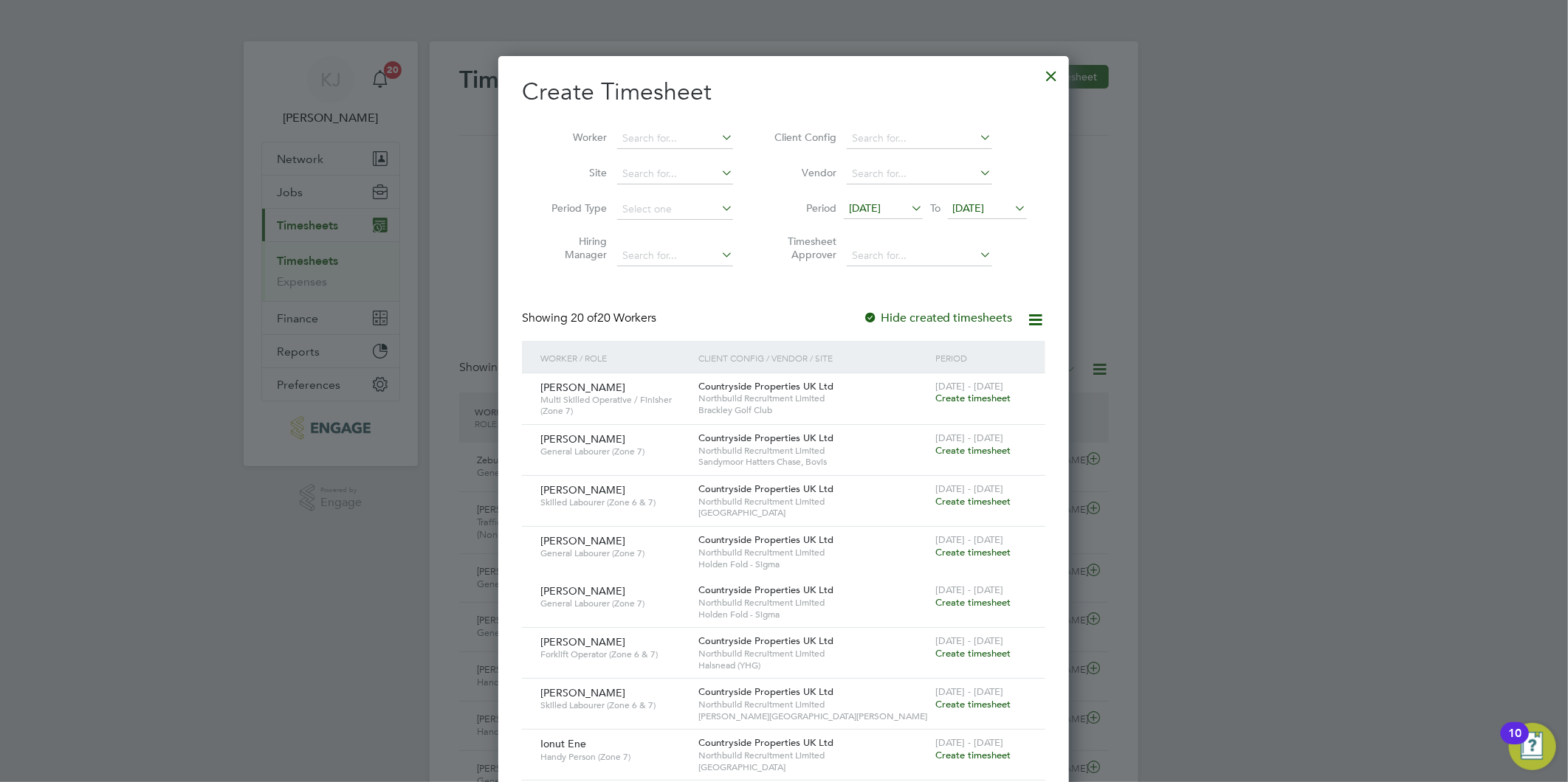
drag, startPoint x: 857, startPoint y: 208, endPoint x: 858, endPoint y: 256, distance: 48.0
click at [859, 208] on span "[DATE]" at bounding box center [865, 208] width 32 height 13
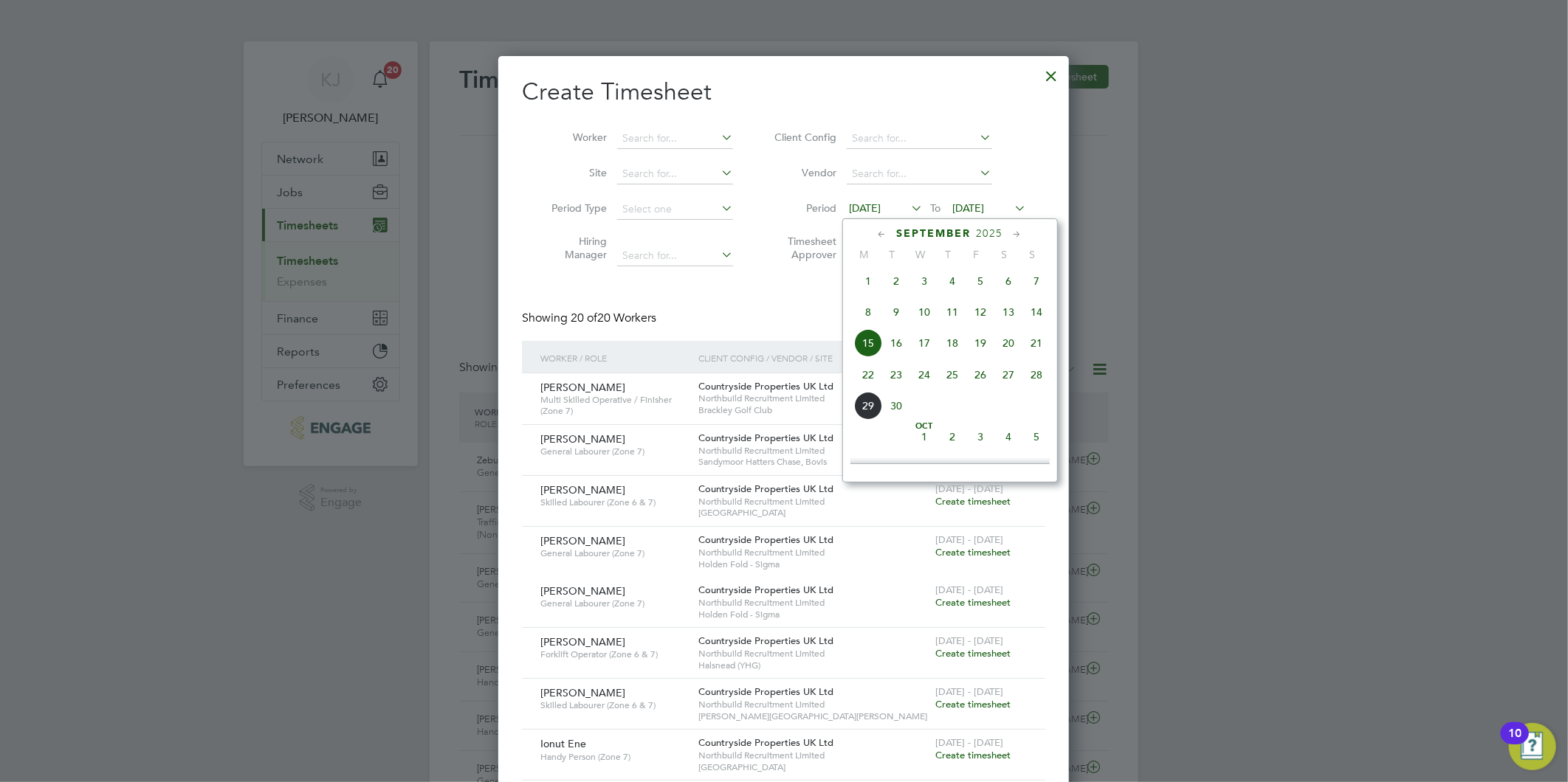
click at [875, 379] on span "22" at bounding box center [868, 375] width 28 height 28
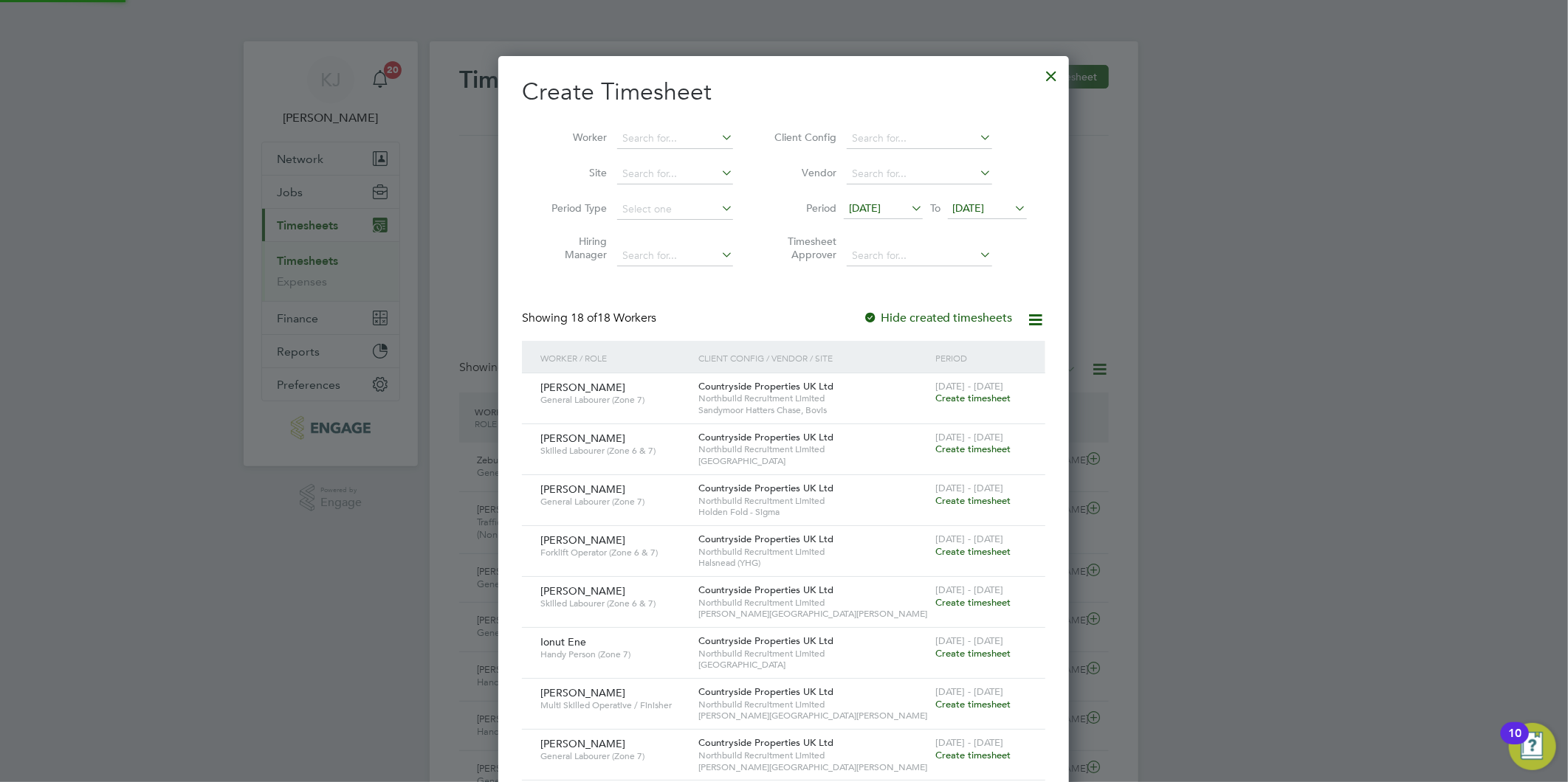
click at [975, 202] on span "[DATE]" at bounding box center [969, 208] width 32 height 13
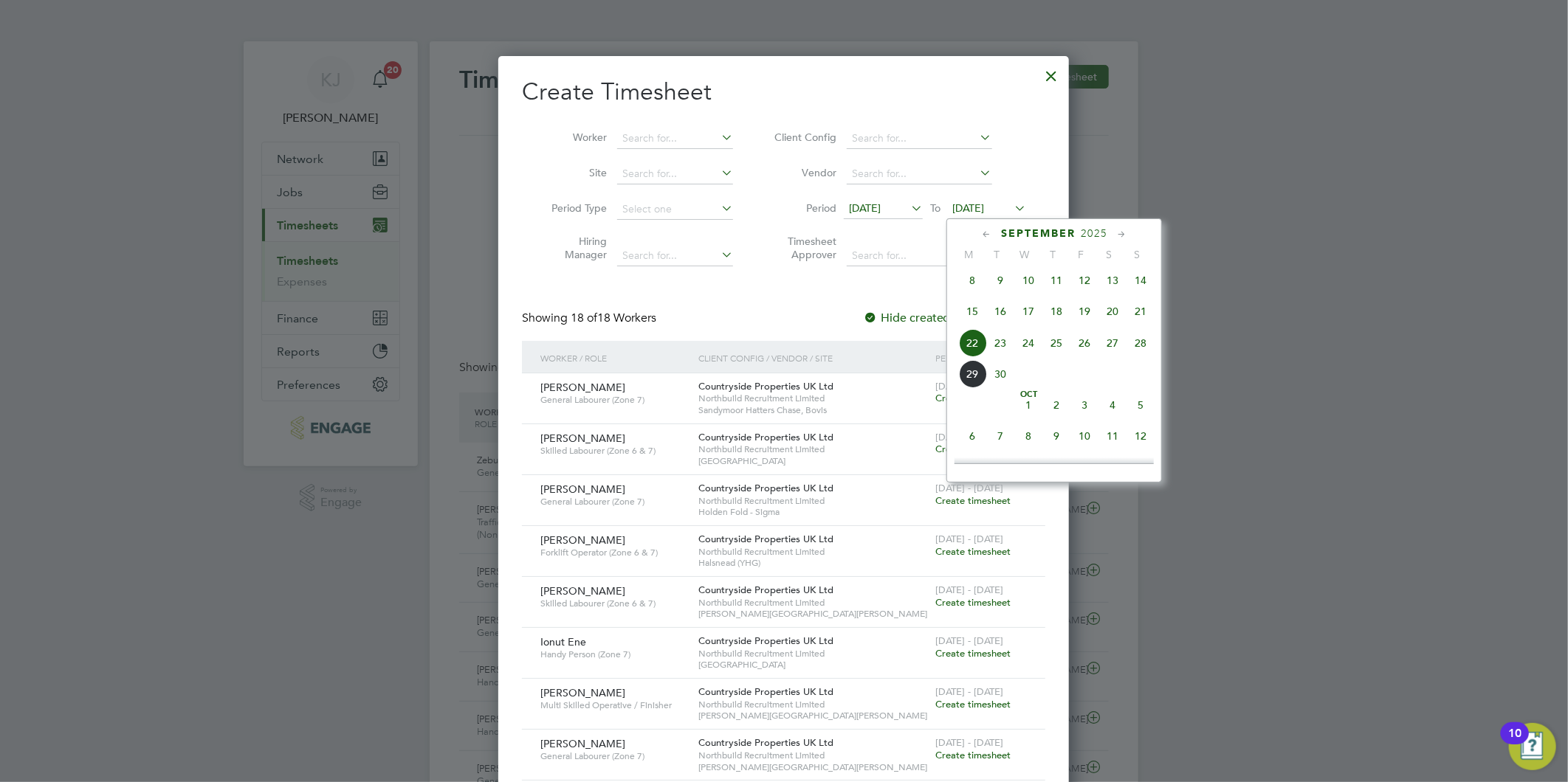
click at [1135, 351] on span "28" at bounding box center [1140, 342] width 28 height 28
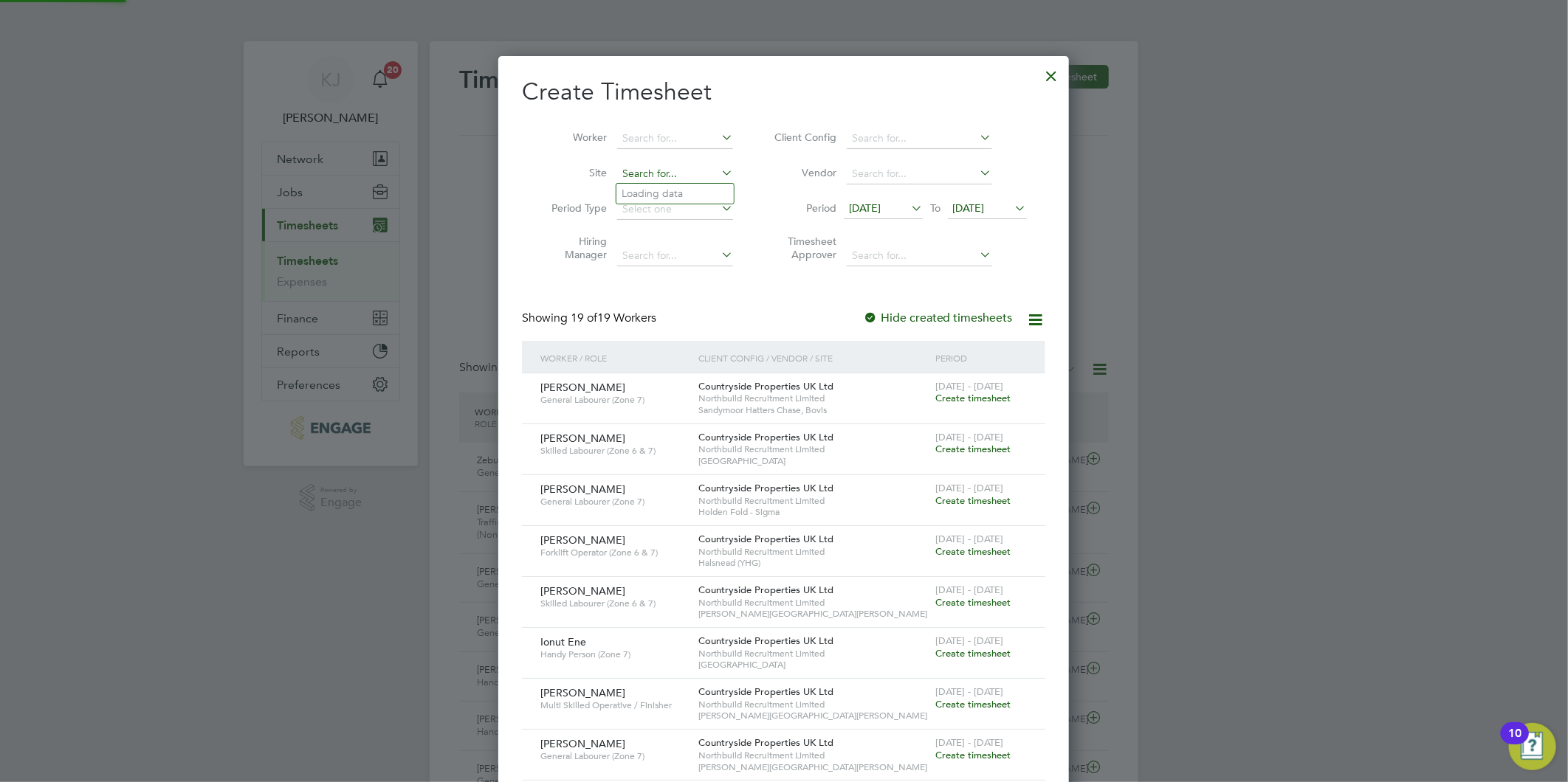
click at [635, 175] on input at bounding box center [674, 174] width 116 height 20
click at [645, 188] on li "Hal snead (YHG)" at bounding box center [726, 194] width 219 height 20
type input "Halsnead (YHG)"
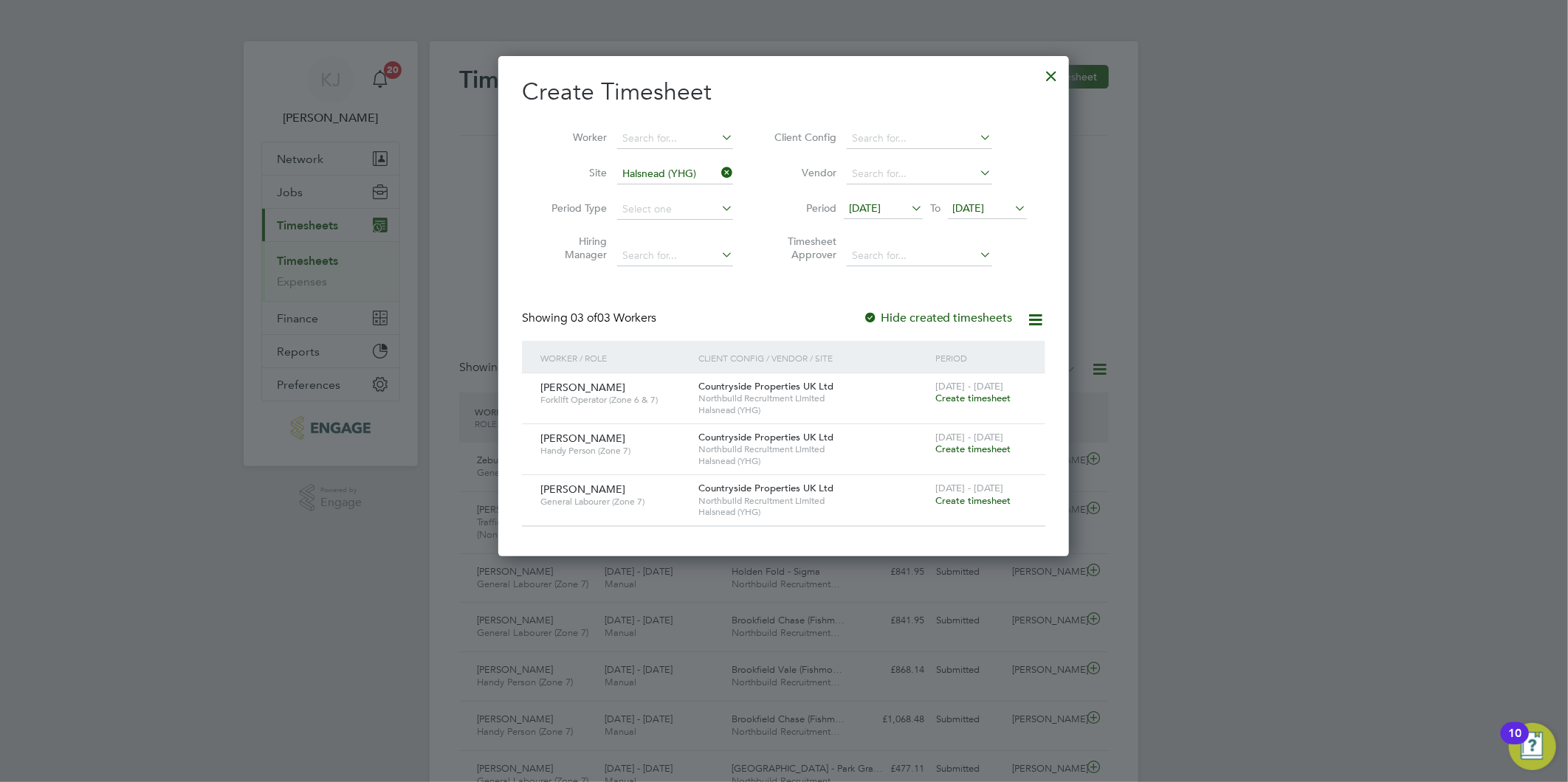
click at [976, 446] on span "Create timesheet" at bounding box center [972, 449] width 75 height 13
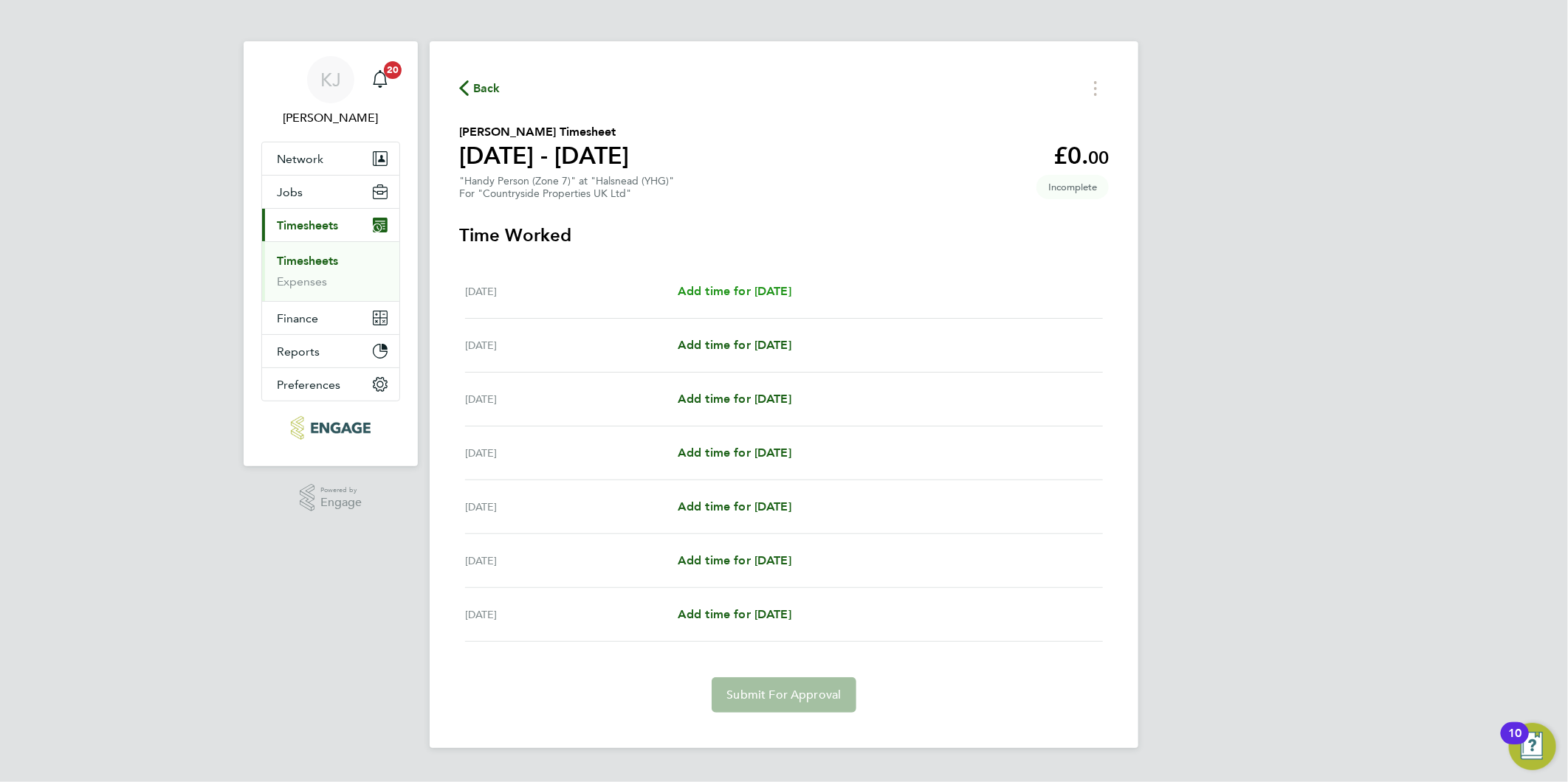
click at [772, 290] on span "Add time for [DATE]" at bounding box center [734, 291] width 114 height 14
select select "30"
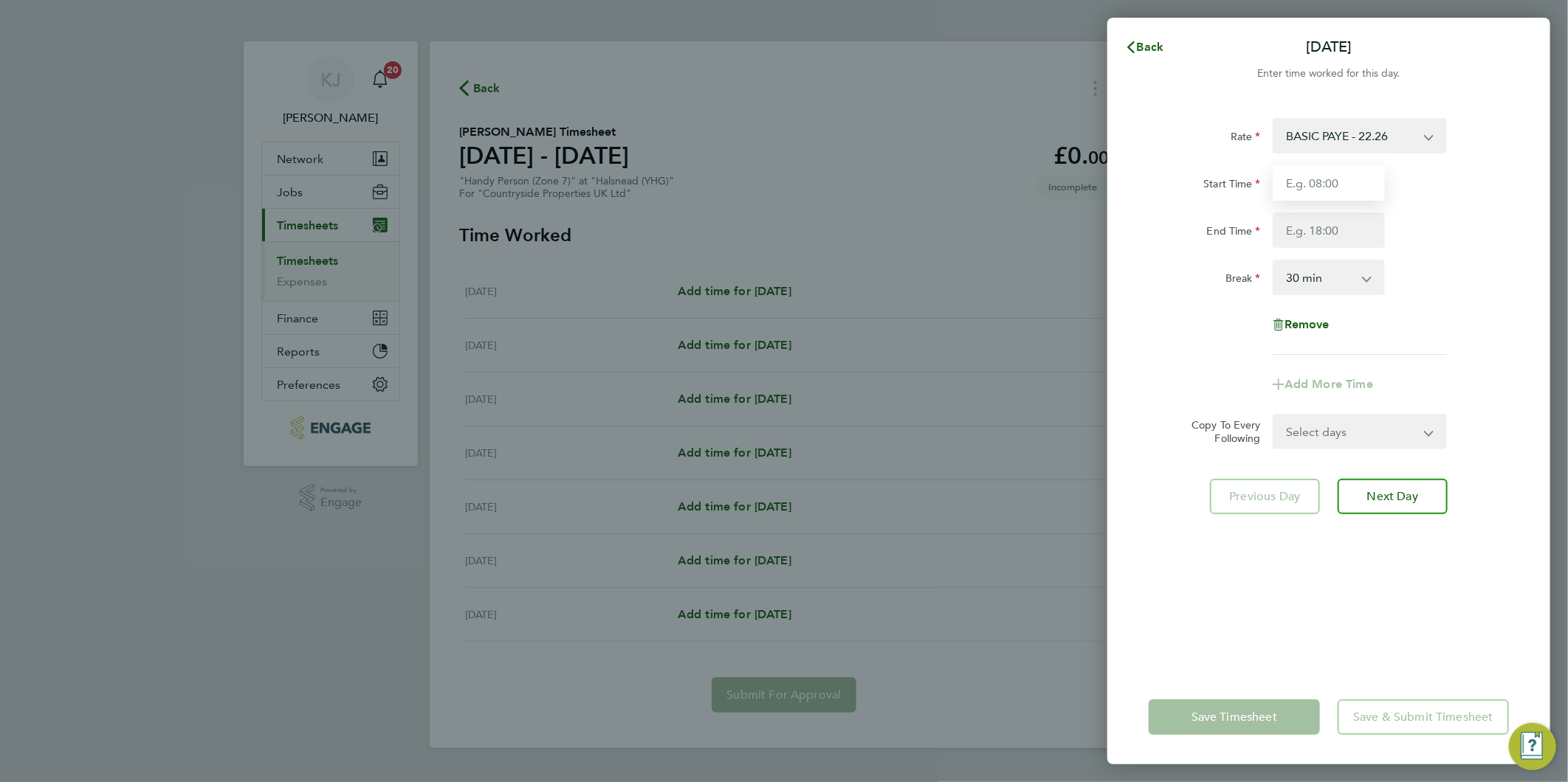
drag, startPoint x: 1302, startPoint y: 180, endPoint x: 1351, endPoint y: 159, distance: 53.3
click at [1303, 180] on input "Start Time" at bounding box center [1328, 183] width 112 height 35
type input "07:30"
type input "16:30"
click at [1336, 177] on input "07:30" at bounding box center [1328, 183] width 112 height 35
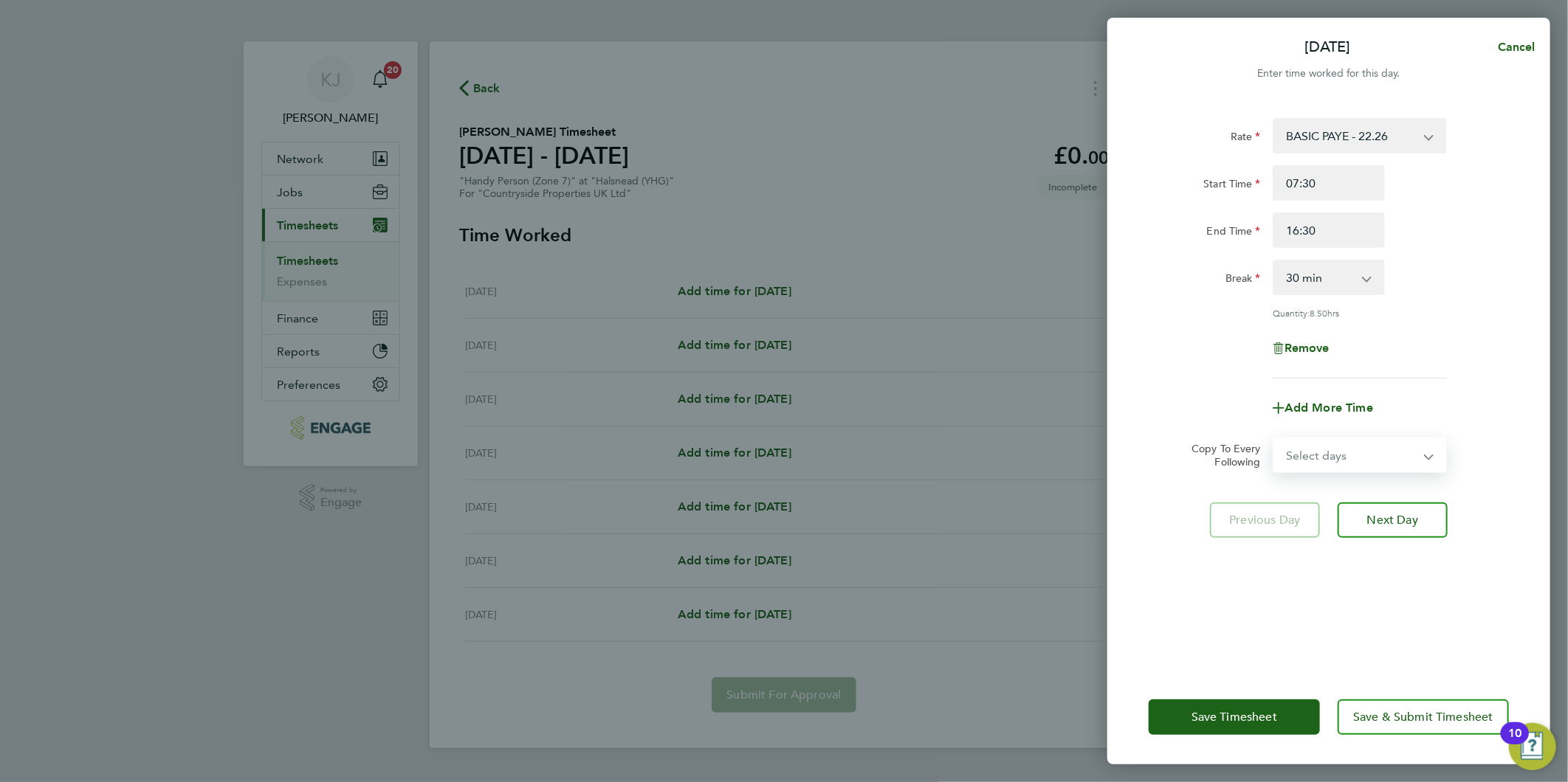
click at [1349, 450] on select "Select days Day Weekday (Mon-Fri) Weekend (Sat-Sun) [DATE] [DATE] [DATE] [DATE]…" at bounding box center [1352, 455] width 155 height 32
select select "WEEKDAY"
click at [1274, 439] on select "Select days Day Weekday (Mon-Fri) Weekend (Sat-Sun) [DATE] [DATE] [DATE] [DATE]…" at bounding box center [1352, 455] width 155 height 32
select select "[DATE]"
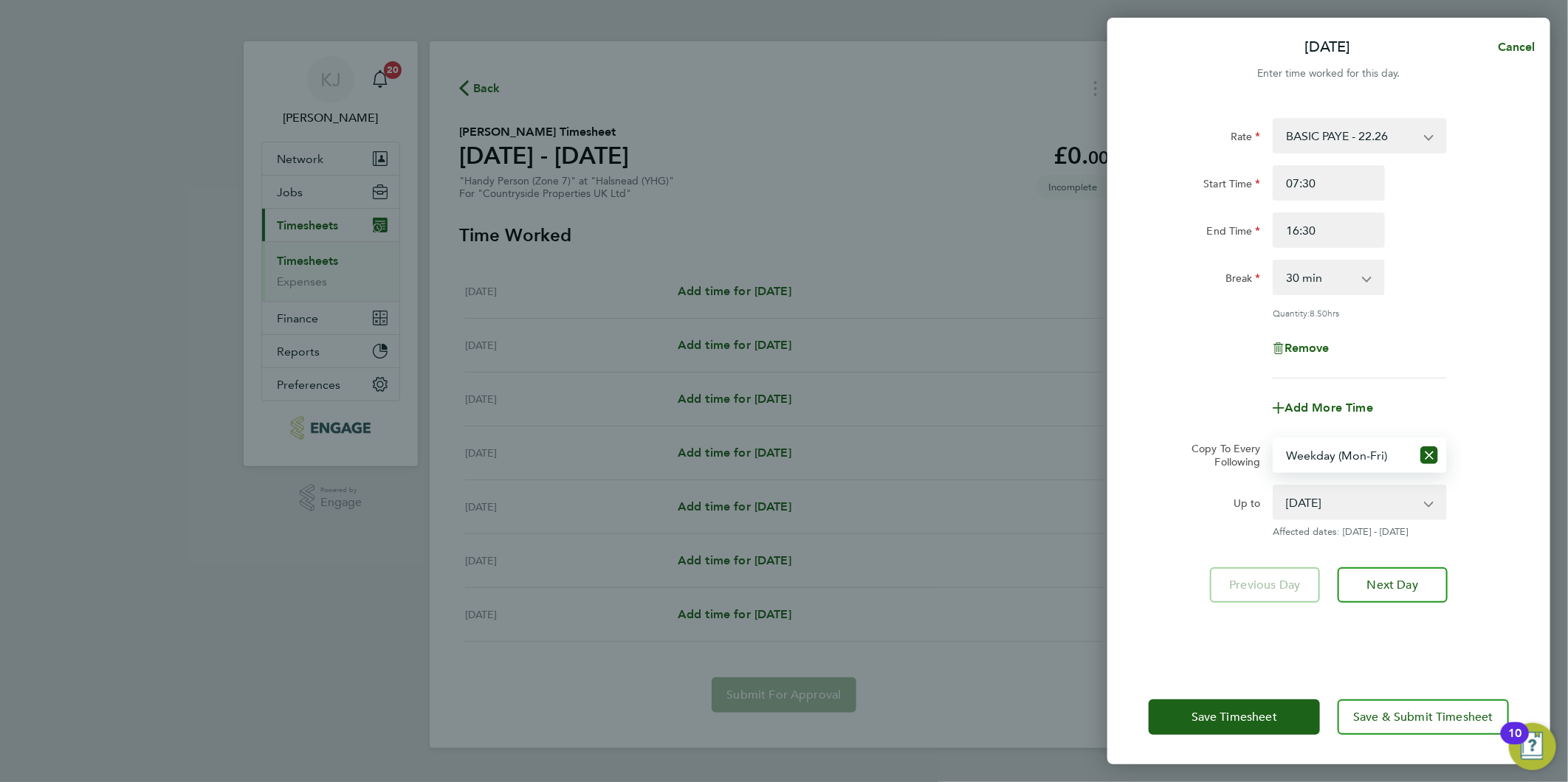
click at [1408, 613] on div "Rate BASIC PAYE - 22.26 Start Time 07:30 End Time 16:30 Break 0 min 15 min 30 m…" at bounding box center [1328, 385] width 443 height 569
click at [1410, 588] on span "Next Day" at bounding box center [1392, 585] width 51 height 14
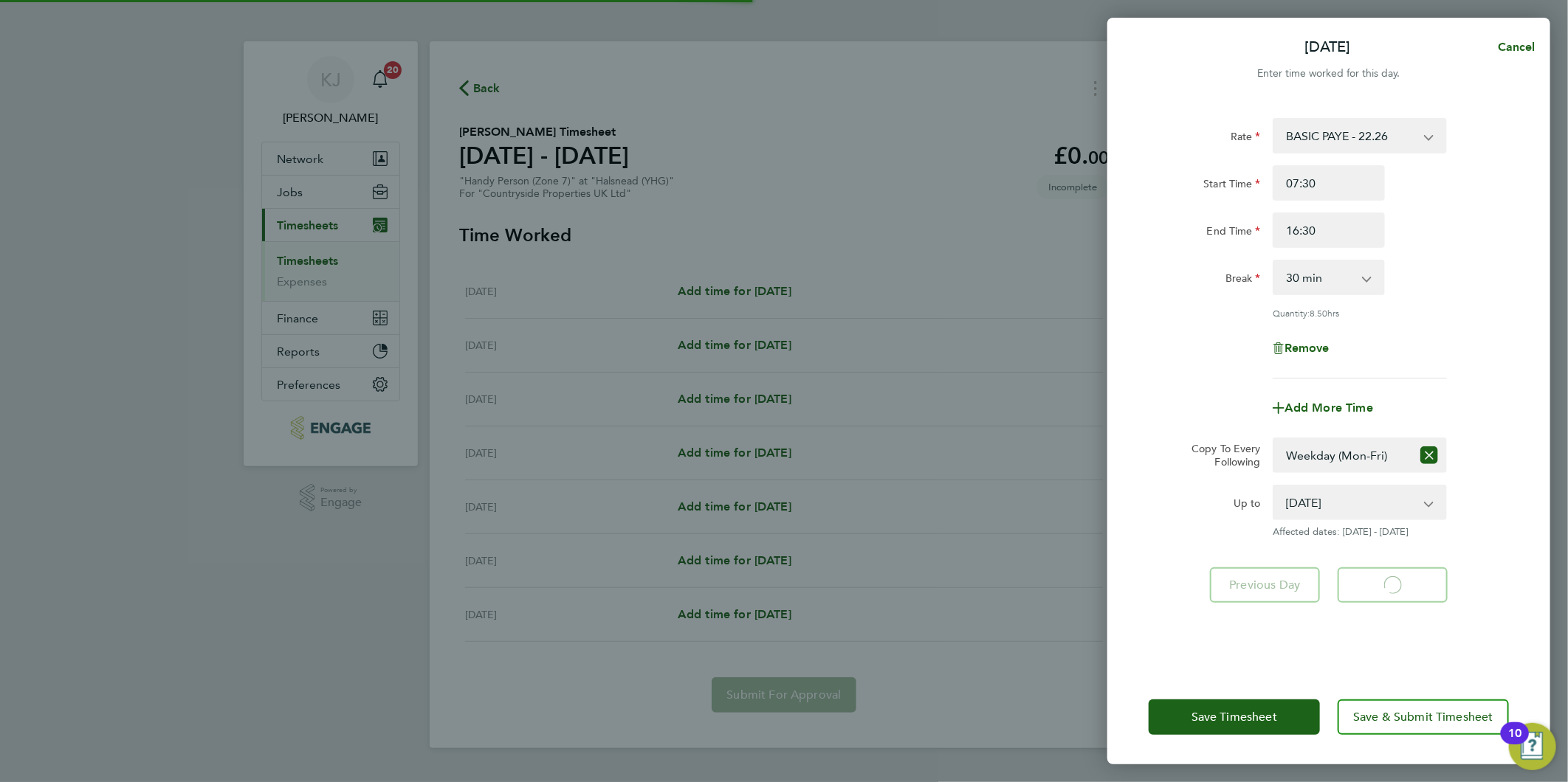
select select "30"
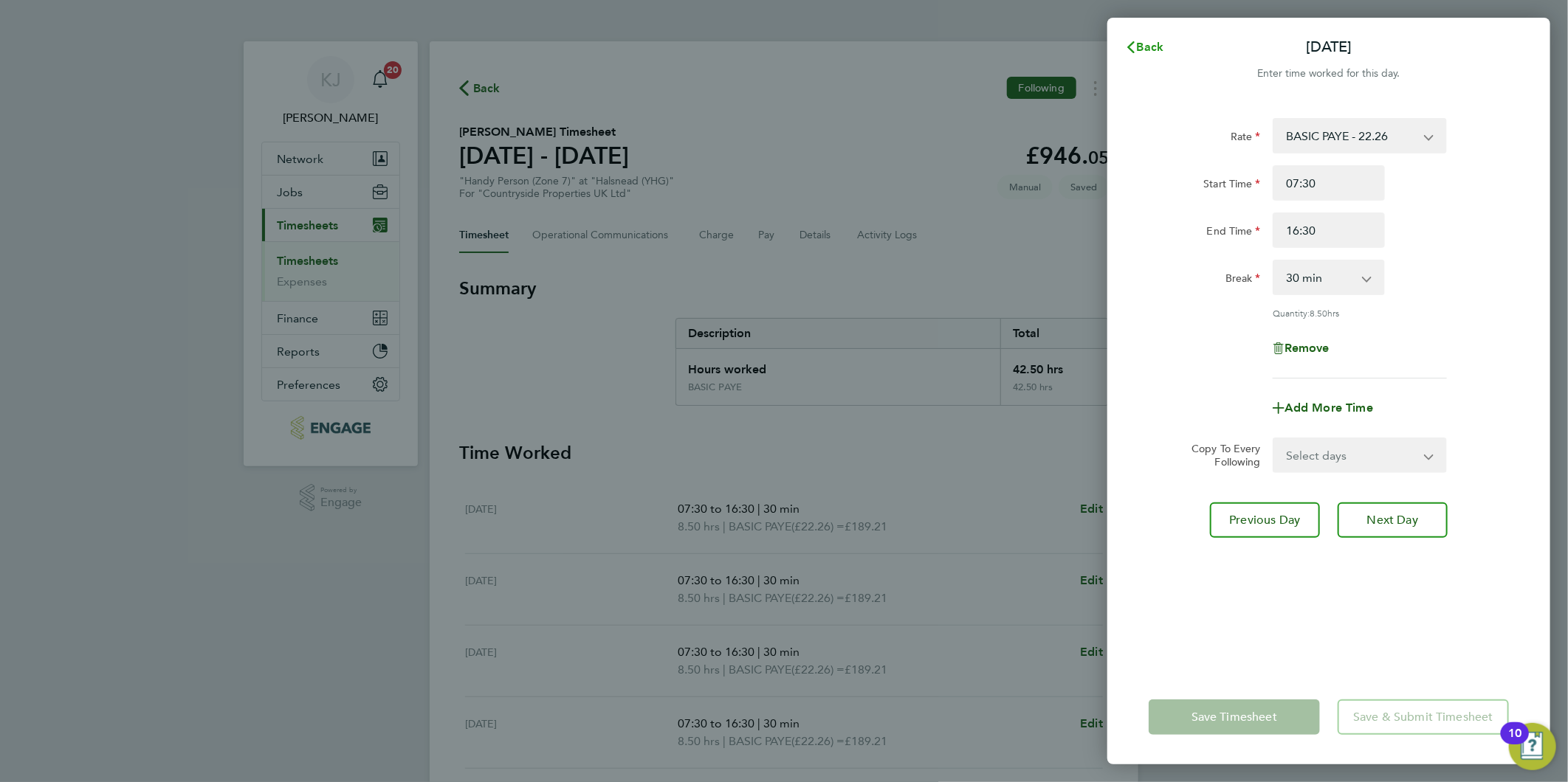
click at [1139, 40] on span "Back" at bounding box center [1150, 46] width 27 height 14
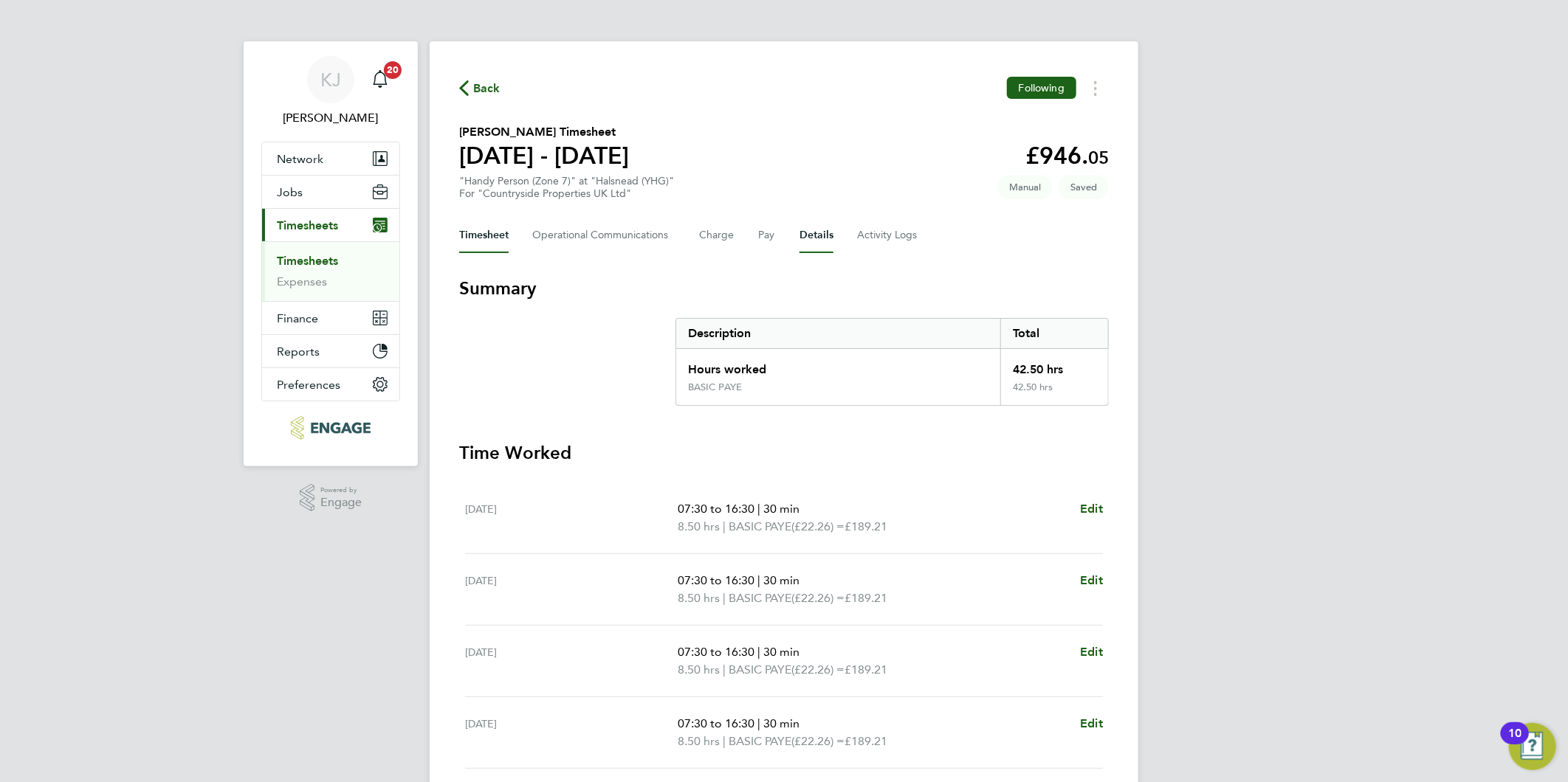
click at [828, 239] on button "Details" at bounding box center [816, 235] width 34 height 35
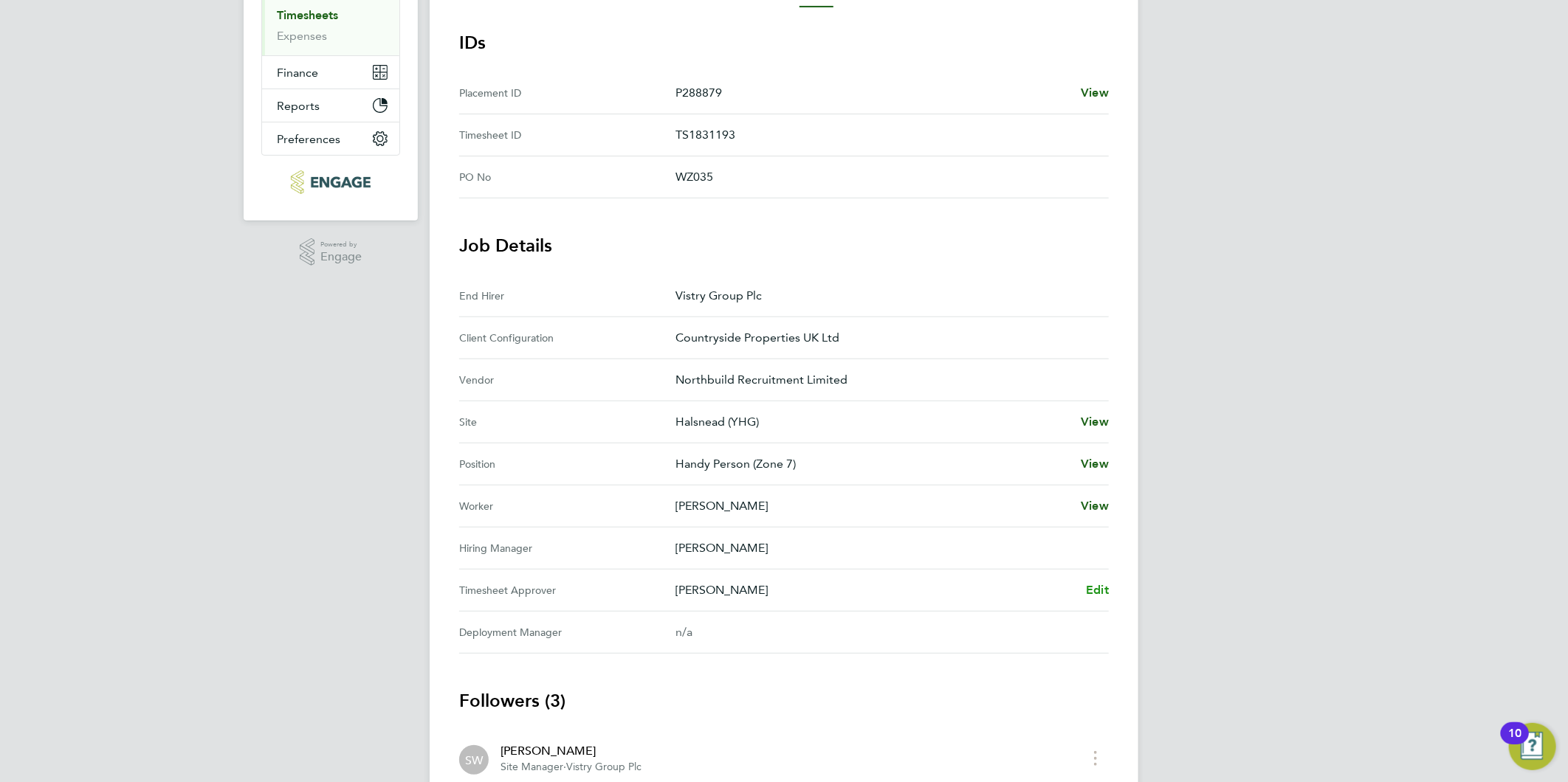
click at [1104, 585] on span "Edit" at bounding box center [1097, 590] width 23 height 14
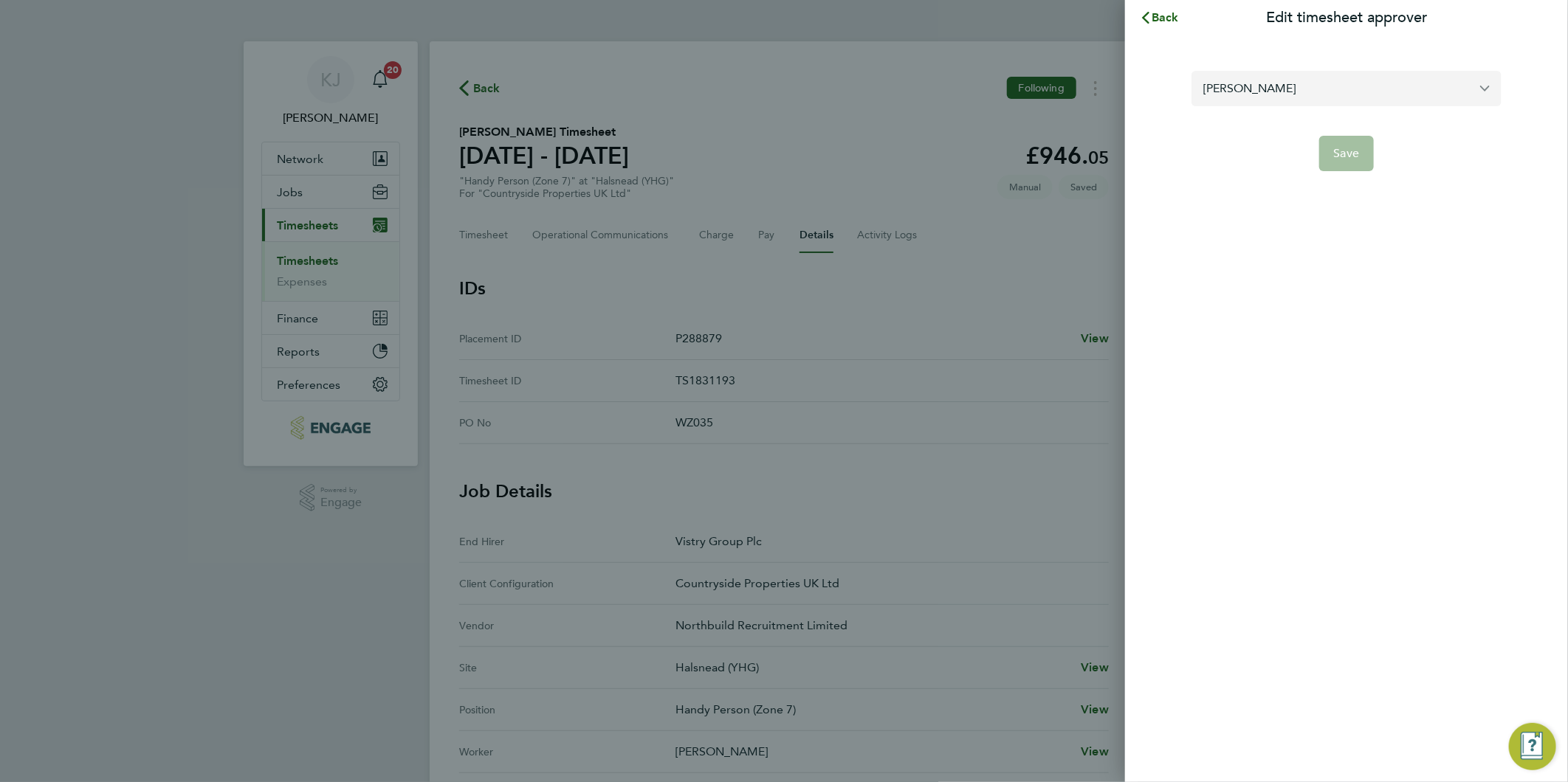
click at [1327, 98] on input "Mark Fitzsimmons" at bounding box center [1346, 88] width 310 height 35
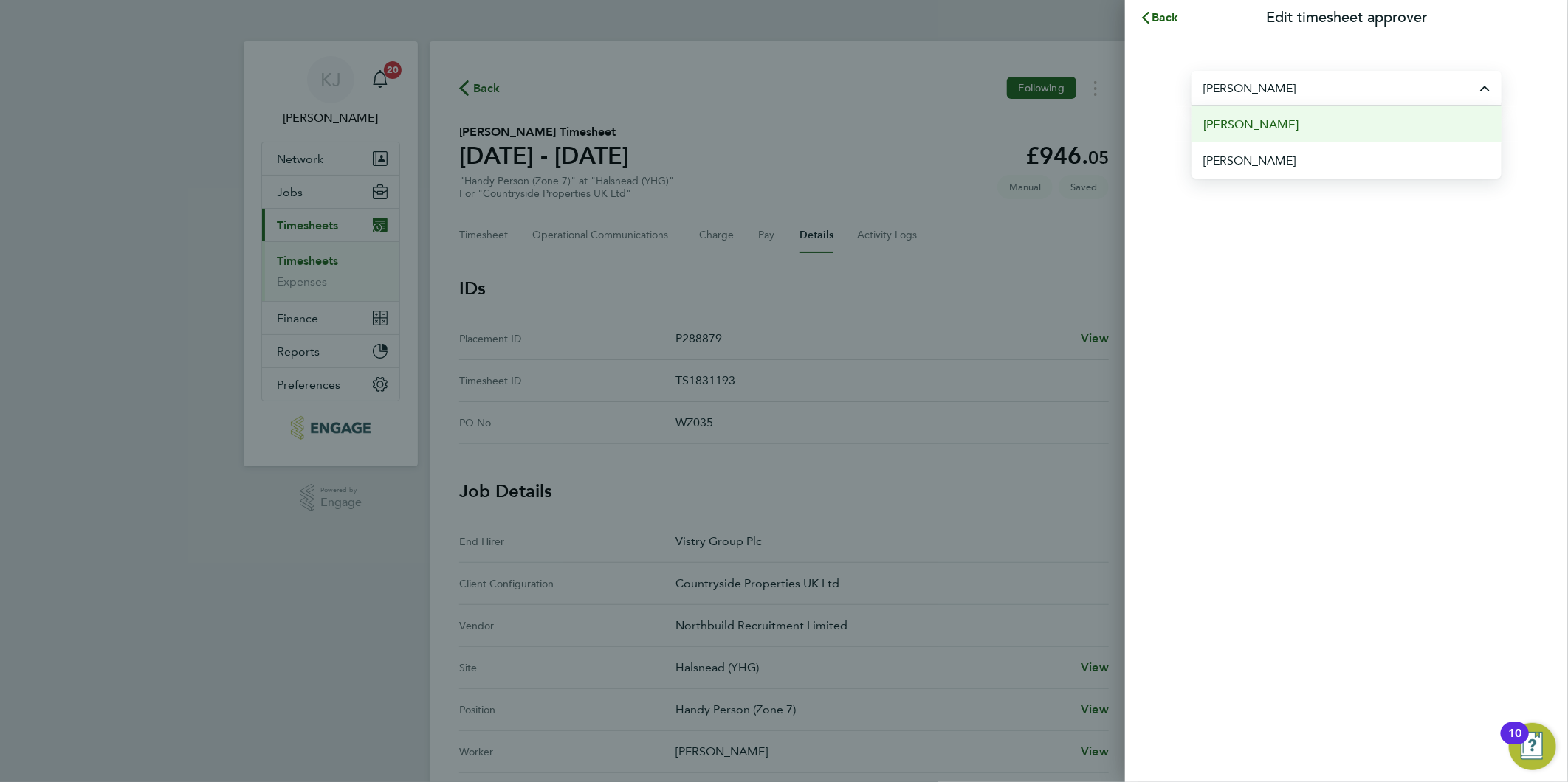
drag, startPoint x: 1281, startPoint y: 118, endPoint x: 1285, endPoint y: 143, distance: 25.3
click at [1282, 119] on span "[PERSON_NAME]" at bounding box center [1251, 124] width 95 height 18
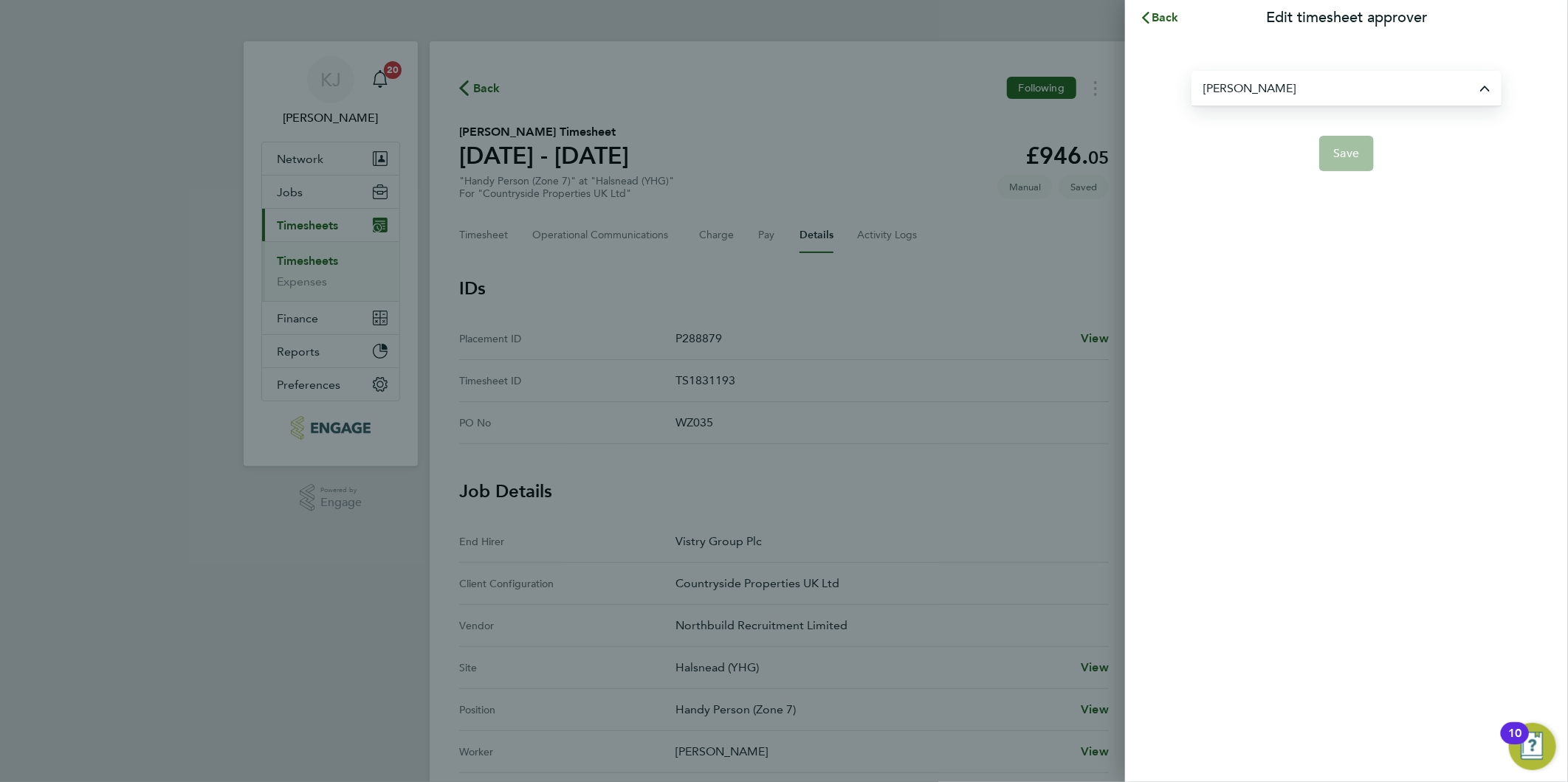
type input "[PERSON_NAME]"
drag, startPoint x: 1360, startPoint y: 136, endPoint x: 1326, endPoint y: 226, distance: 96.2
click at [1359, 136] on button "Save" at bounding box center [1347, 154] width 56 height 35
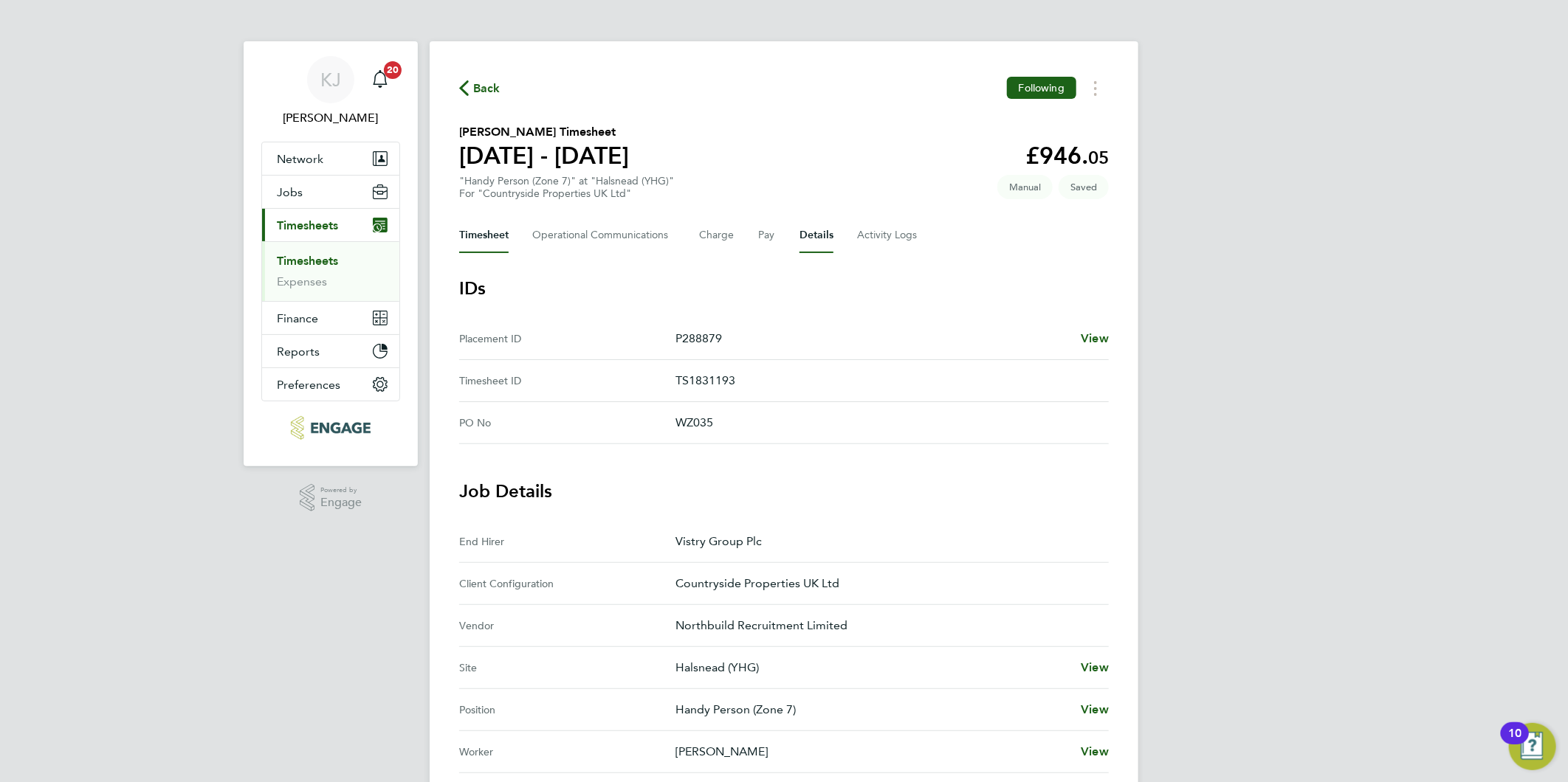
click at [470, 236] on button "Timesheet" at bounding box center [484, 235] width 50 height 35
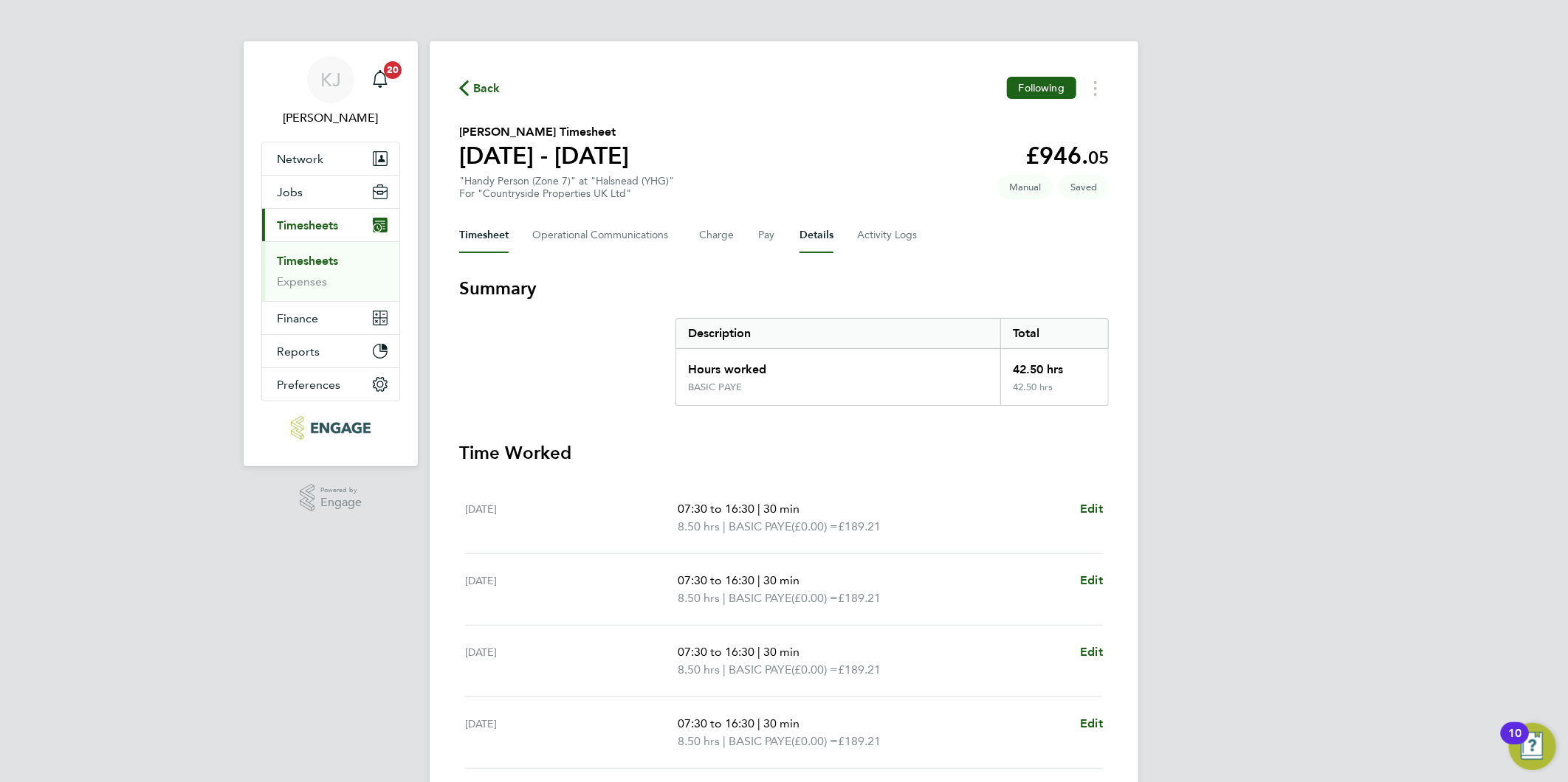
drag, startPoint x: 816, startPoint y: 240, endPoint x: 798, endPoint y: 270, distance: 35.0
click at [816, 240] on button "Details" at bounding box center [816, 235] width 34 height 35
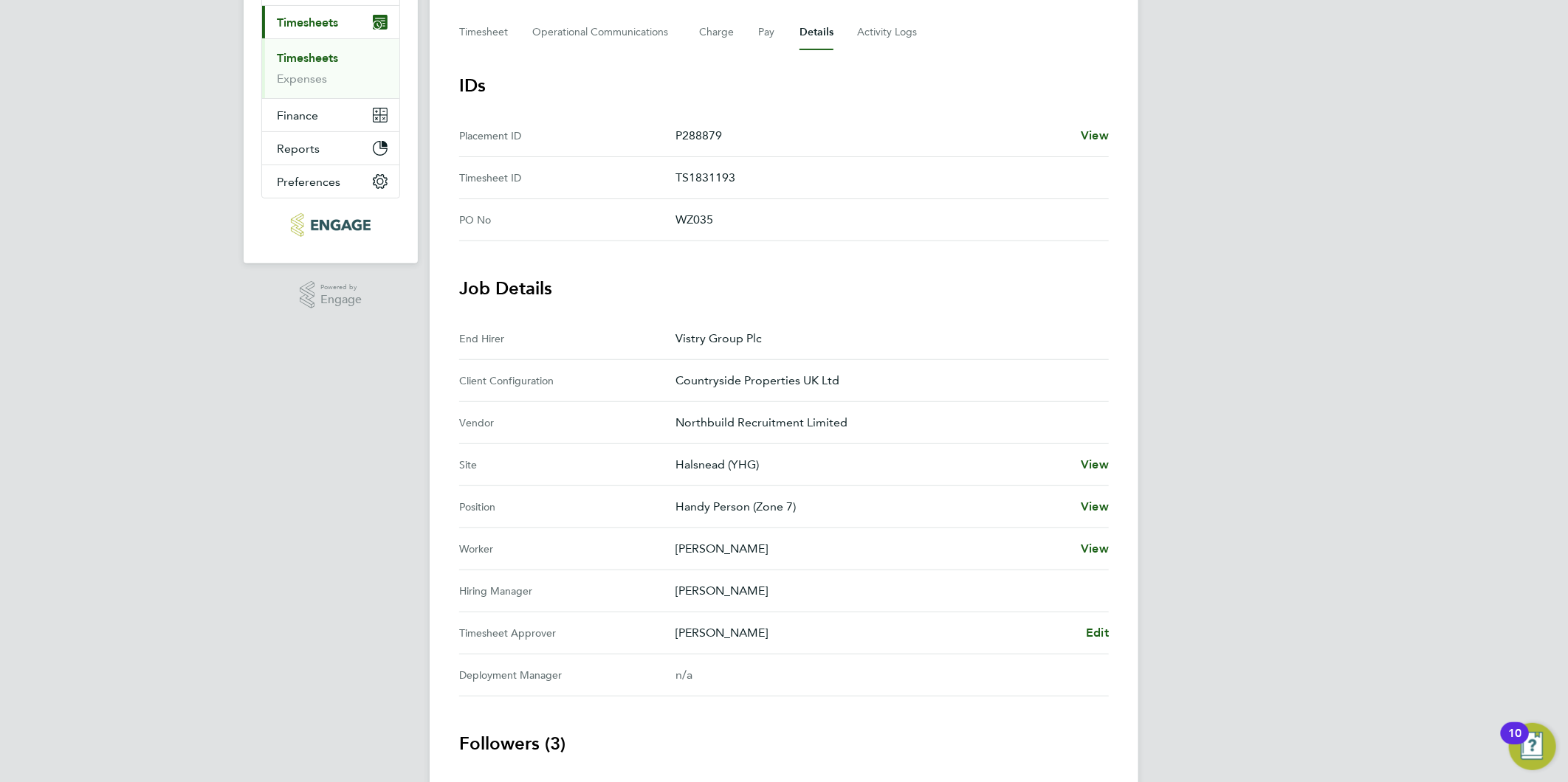
scroll to position [77, 0]
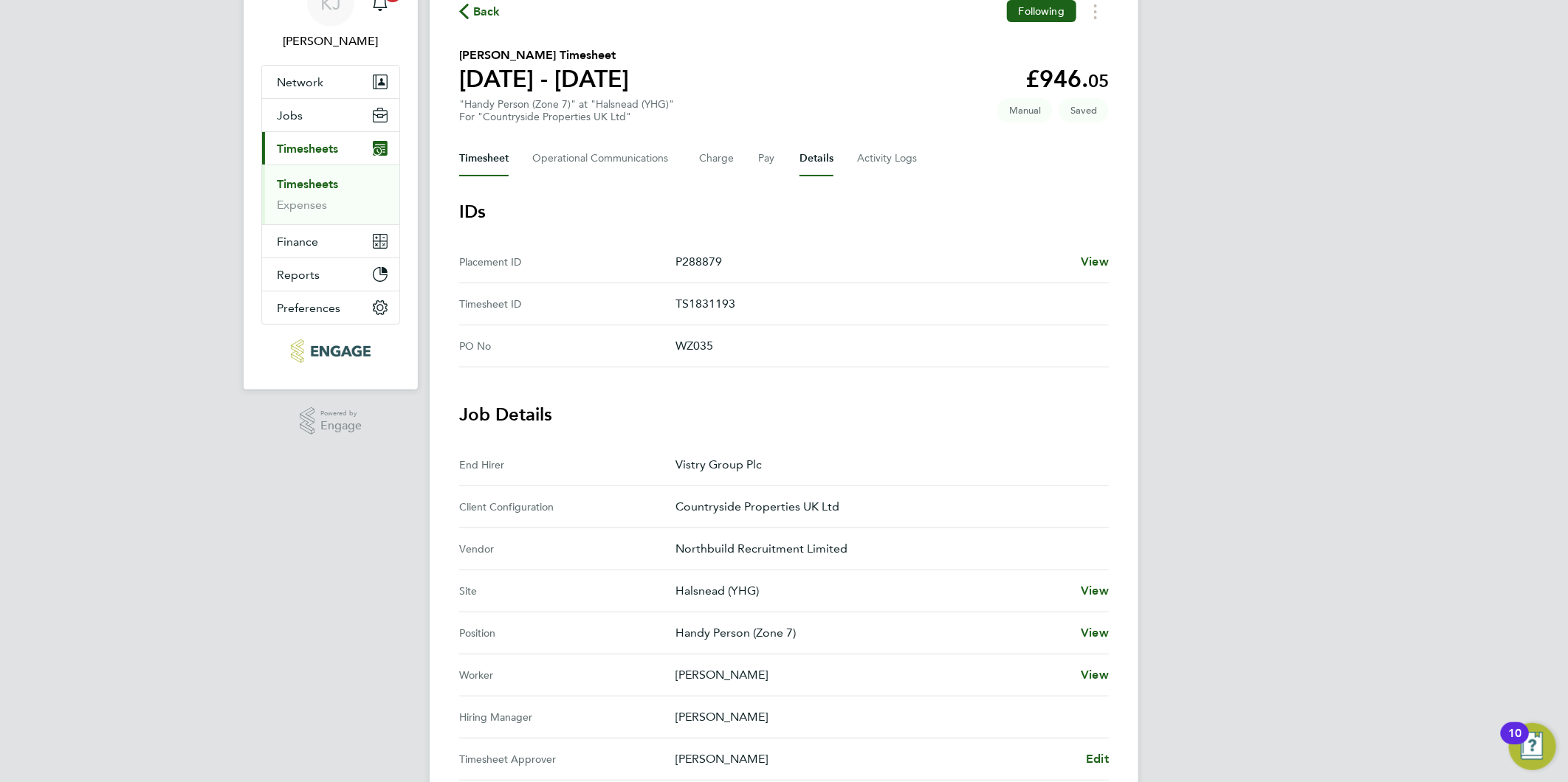
click at [484, 159] on button "Timesheet" at bounding box center [484, 159] width 50 height 35
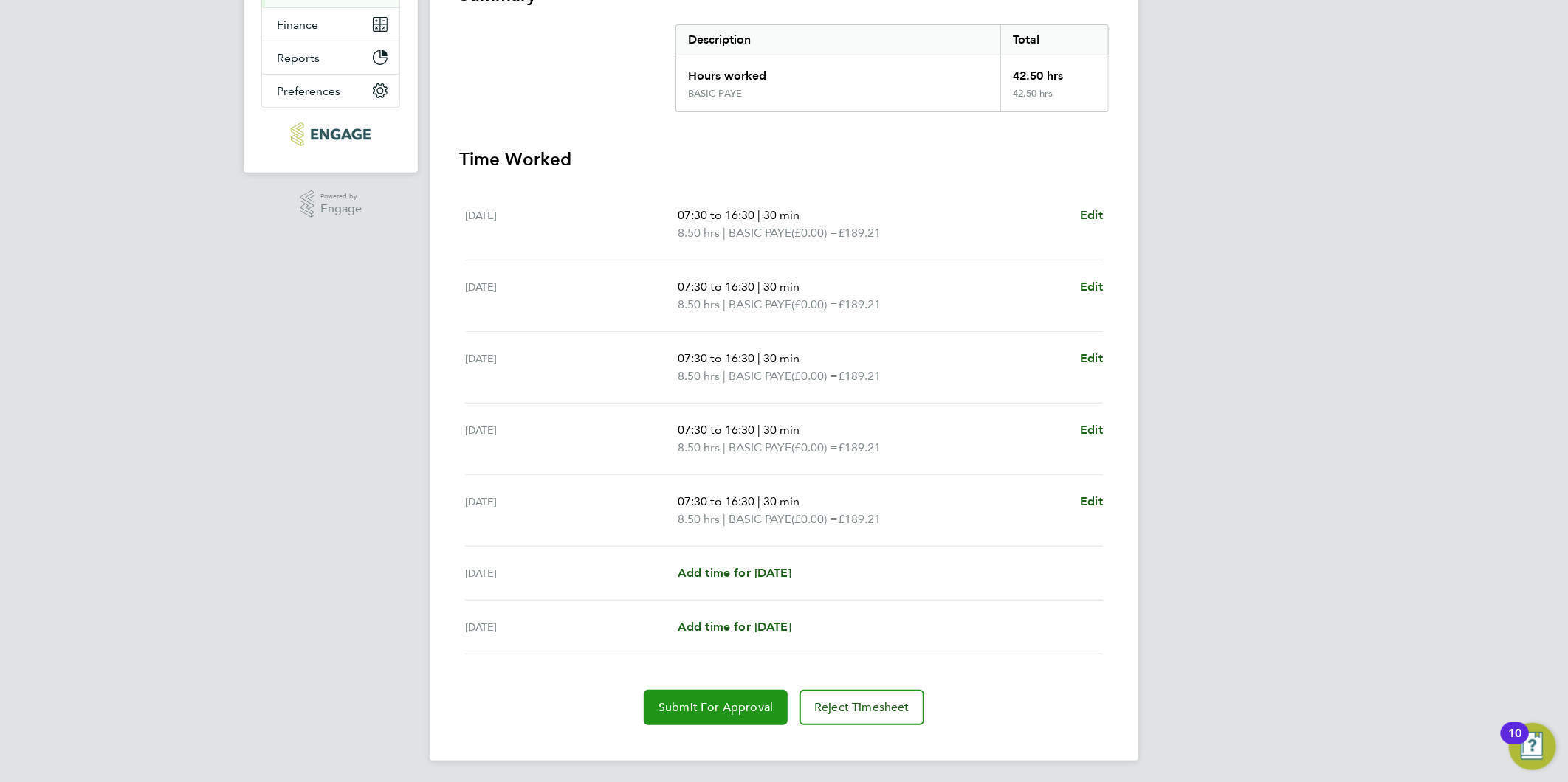
click at [725, 701] on span "Submit For Approval" at bounding box center [716, 707] width 115 height 14
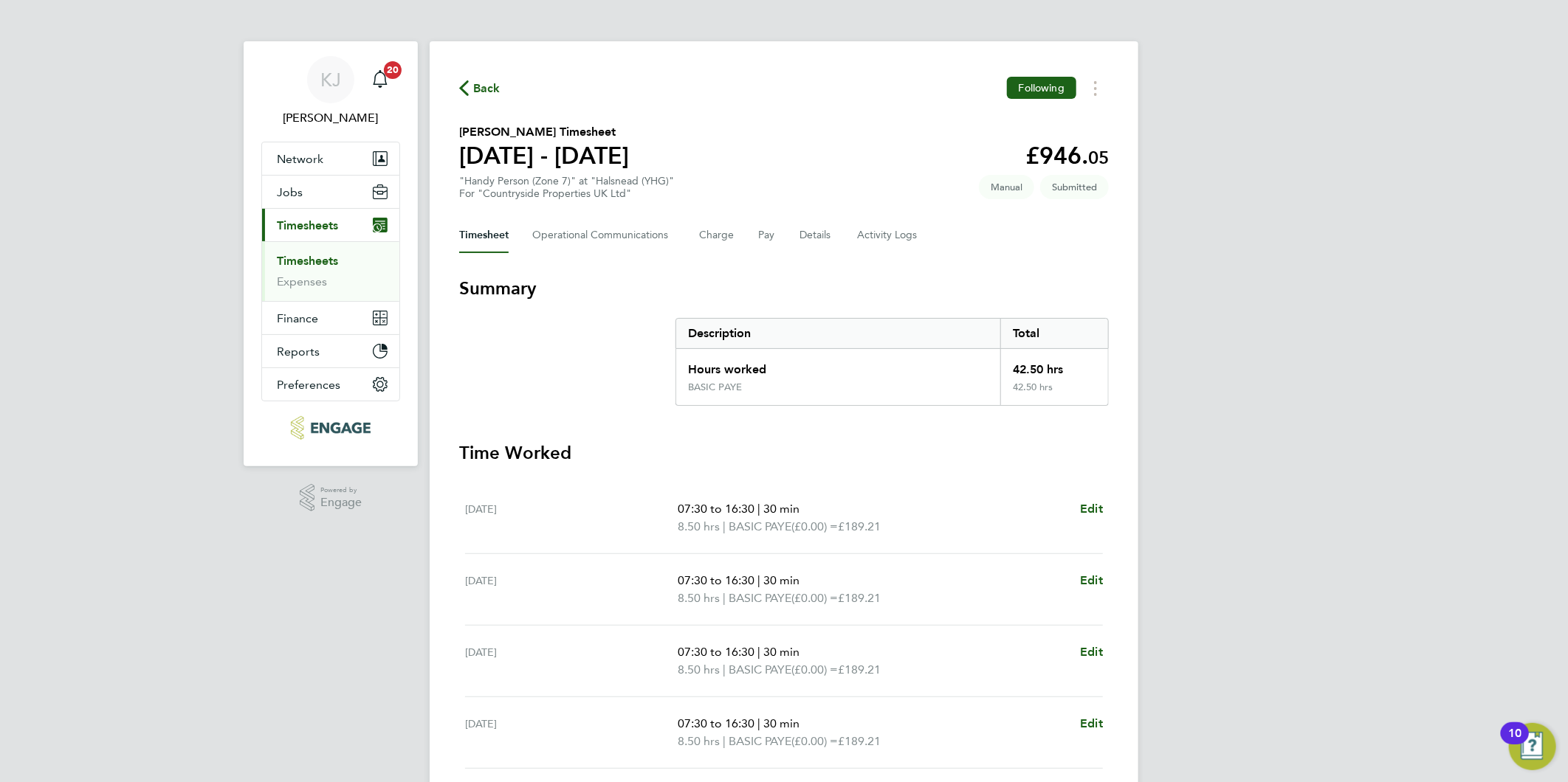
click at [321, 248] on ul "Timesheets Expenses" at bounding box center [331, 271] width 138 height 60
click at [314, 263] on link "Timesheets" at bounding box center [307, 261] width 62 height 14
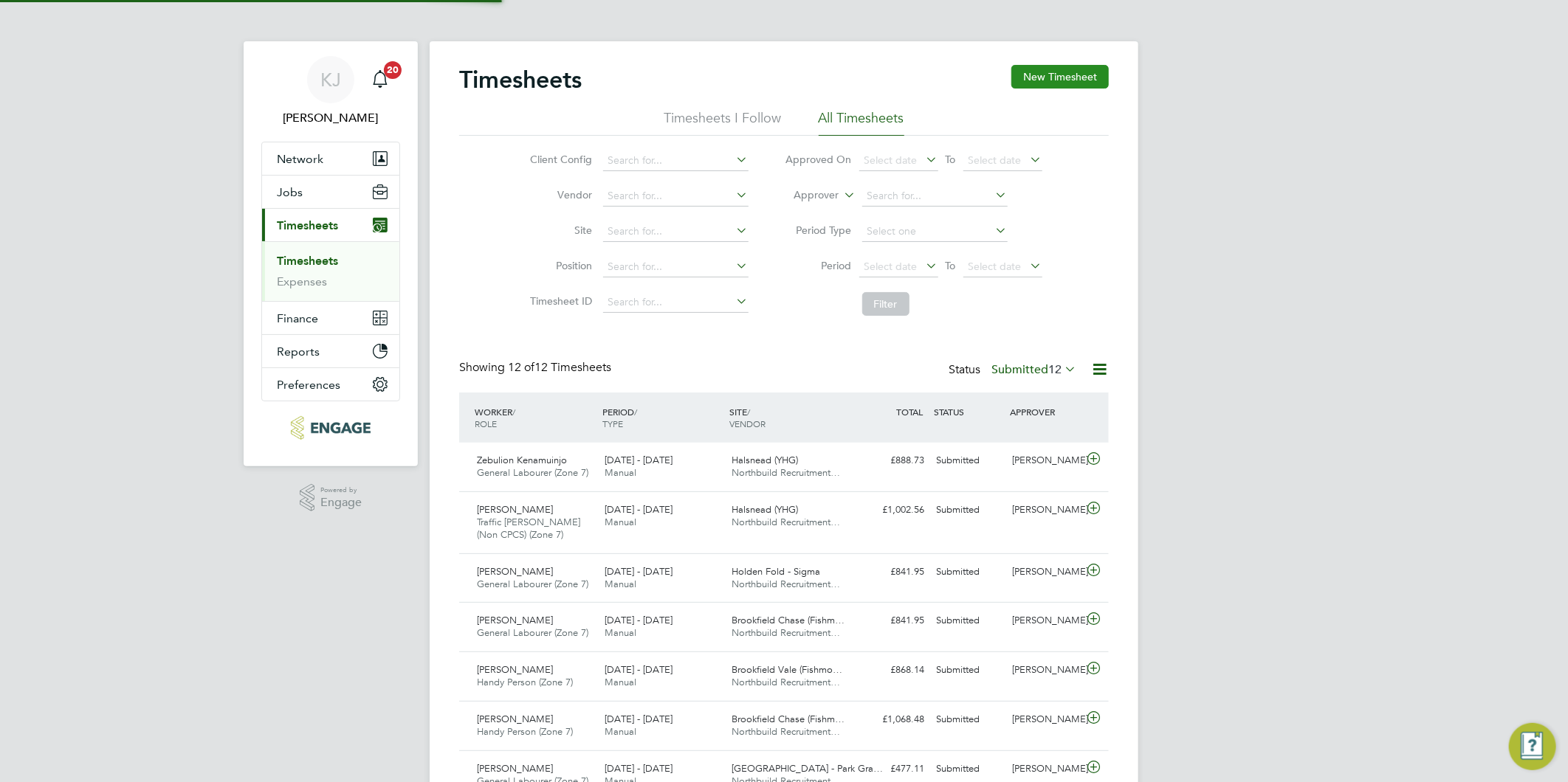
scroll to position [37, 128]
click at [1058, 84] on button "New Timesheet" at bounding box center [1059, 77] width 97 height 24
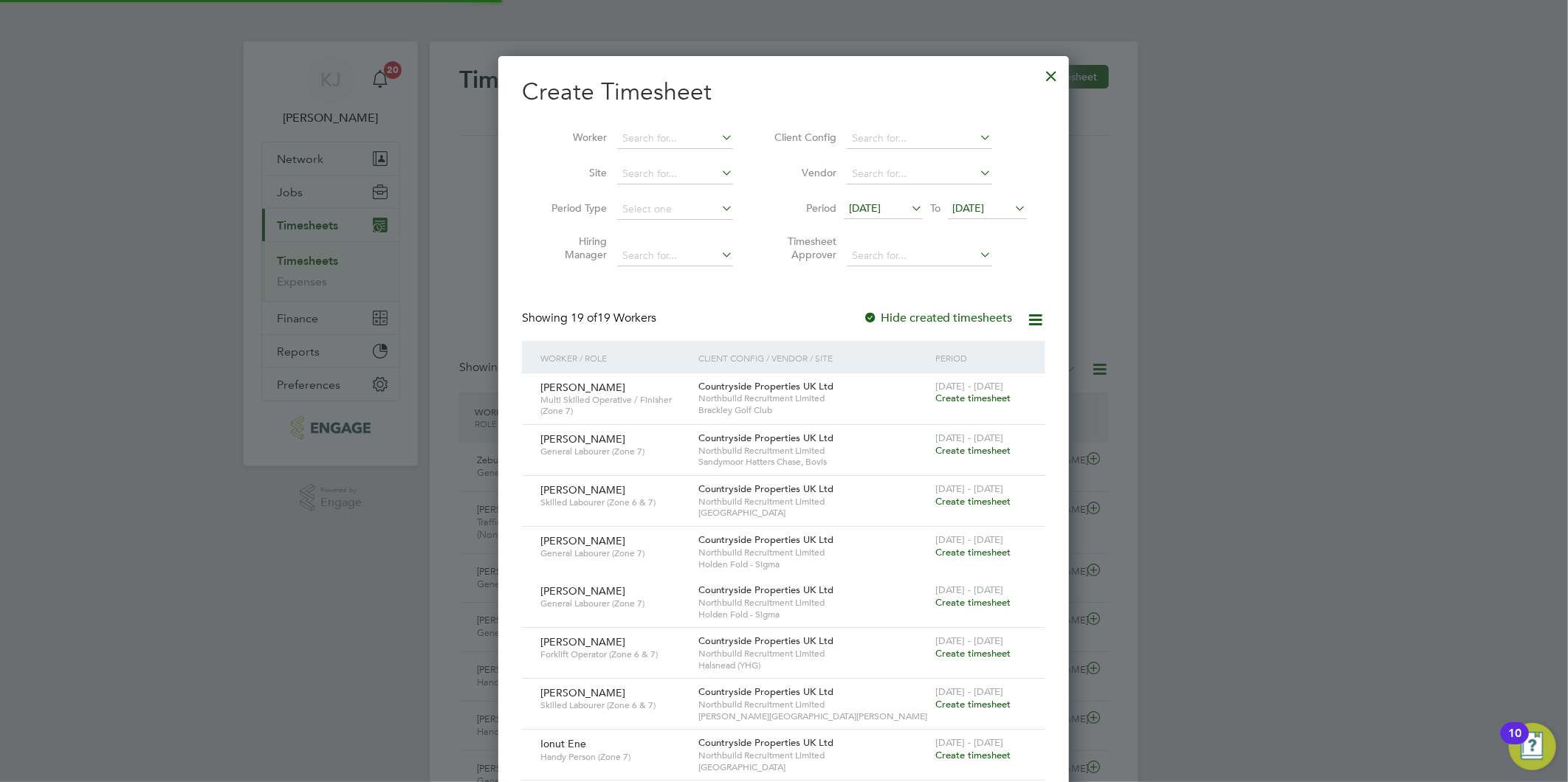
click at [865, 209] on span "[DATE]" at bounding box center [865, 208] width 32 height 13
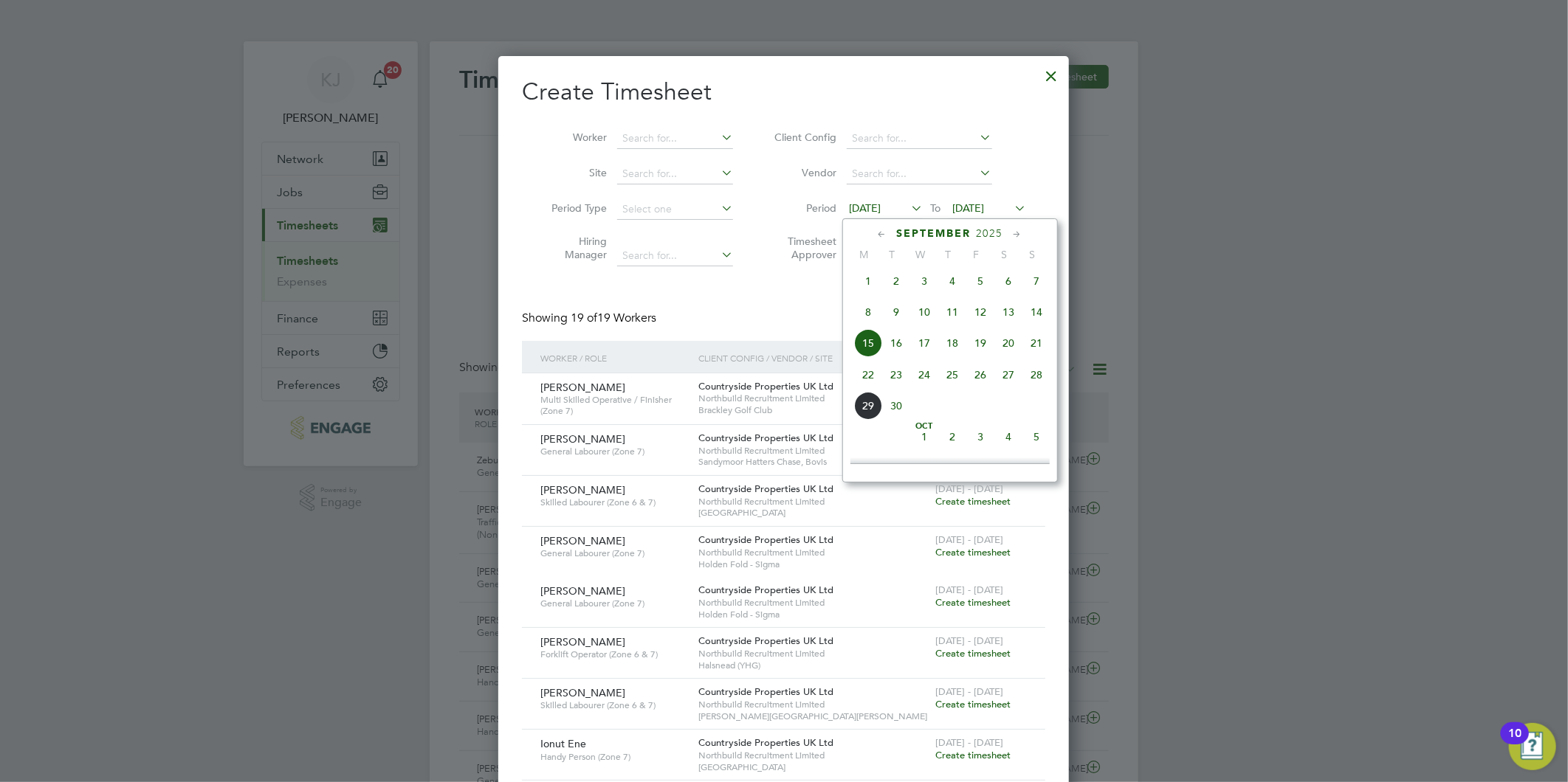
click at [873, 376] on span "22" at bounding box center [868, 375] width 28 height 28
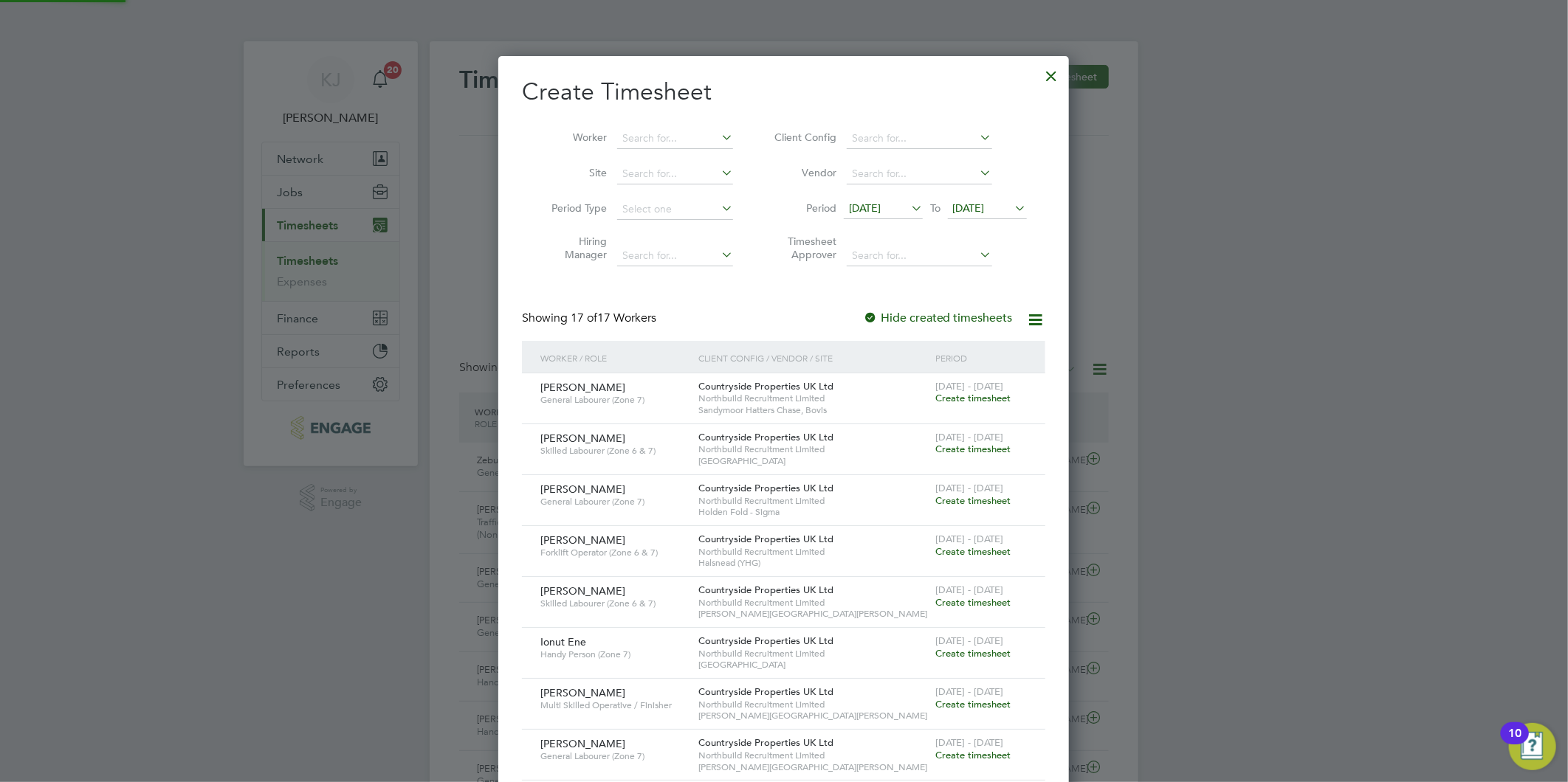
click at [985, 203] on span "[DATE]" at bounding box center [969, 208] width 32 height 13
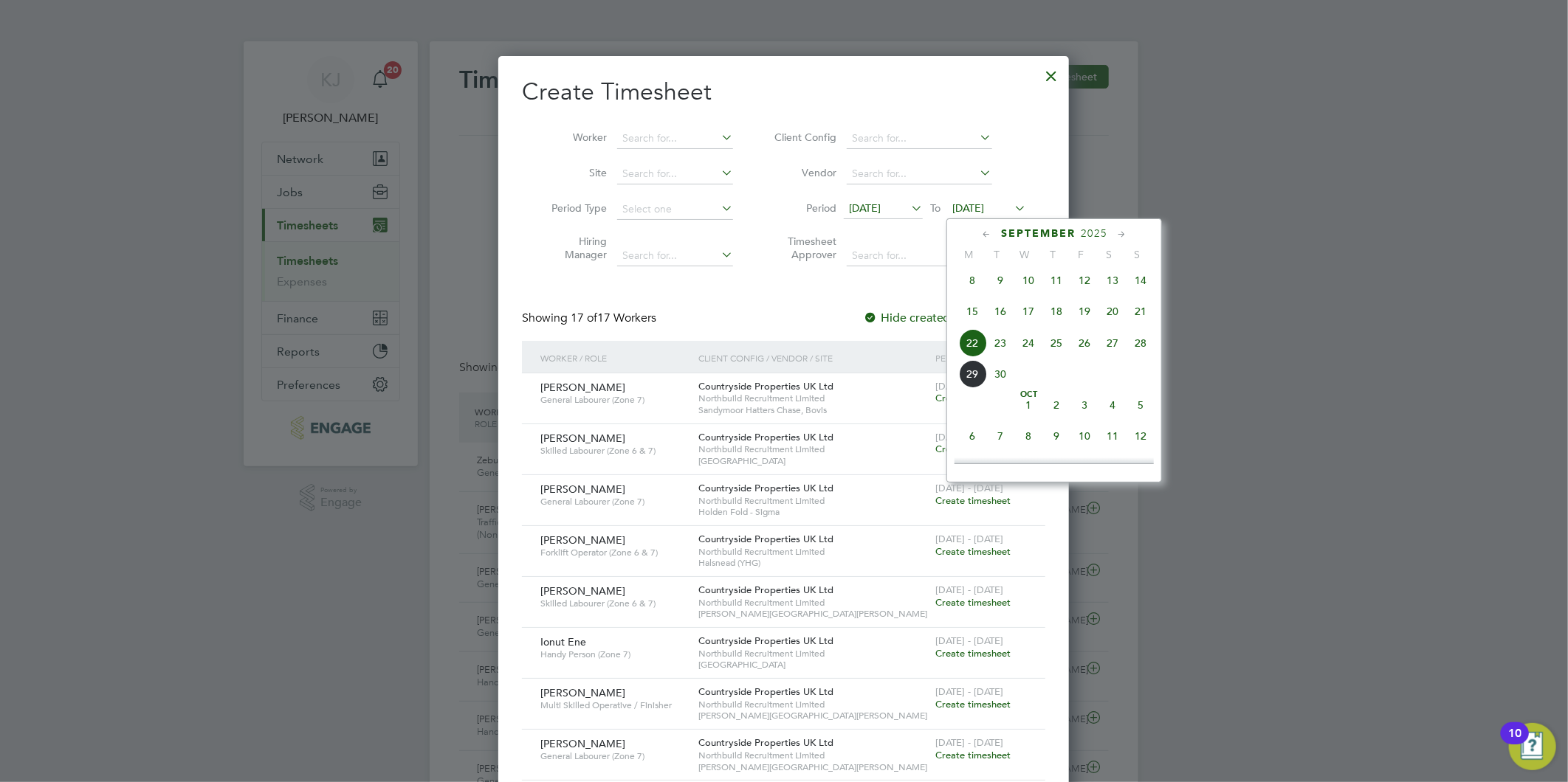
click at [1150, 348] on span "28" at bounding box center [1140, 342] width 28 height 28
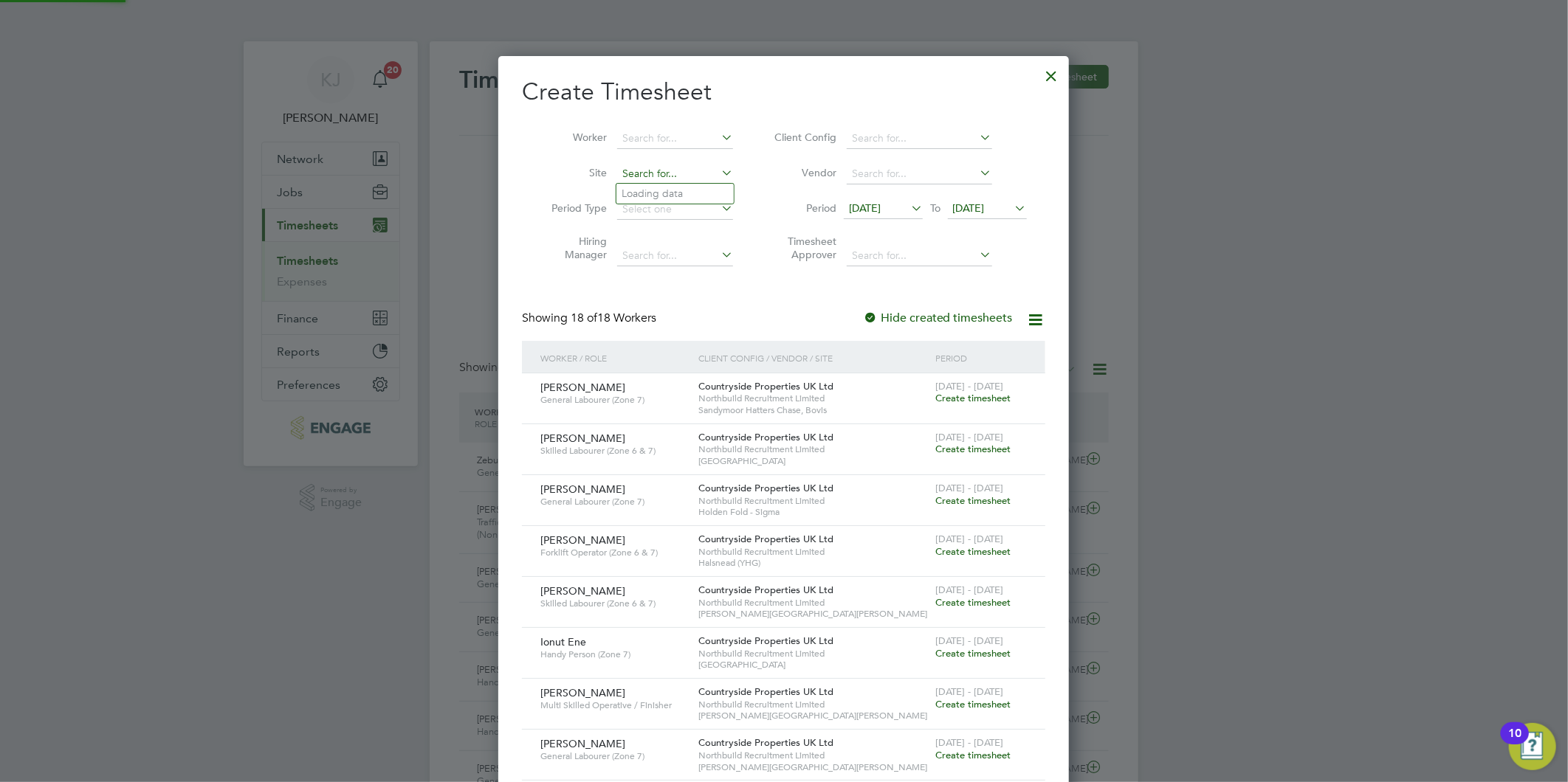
click at [651, 172] on input at bounding box center [674, 174] width 116 height 20
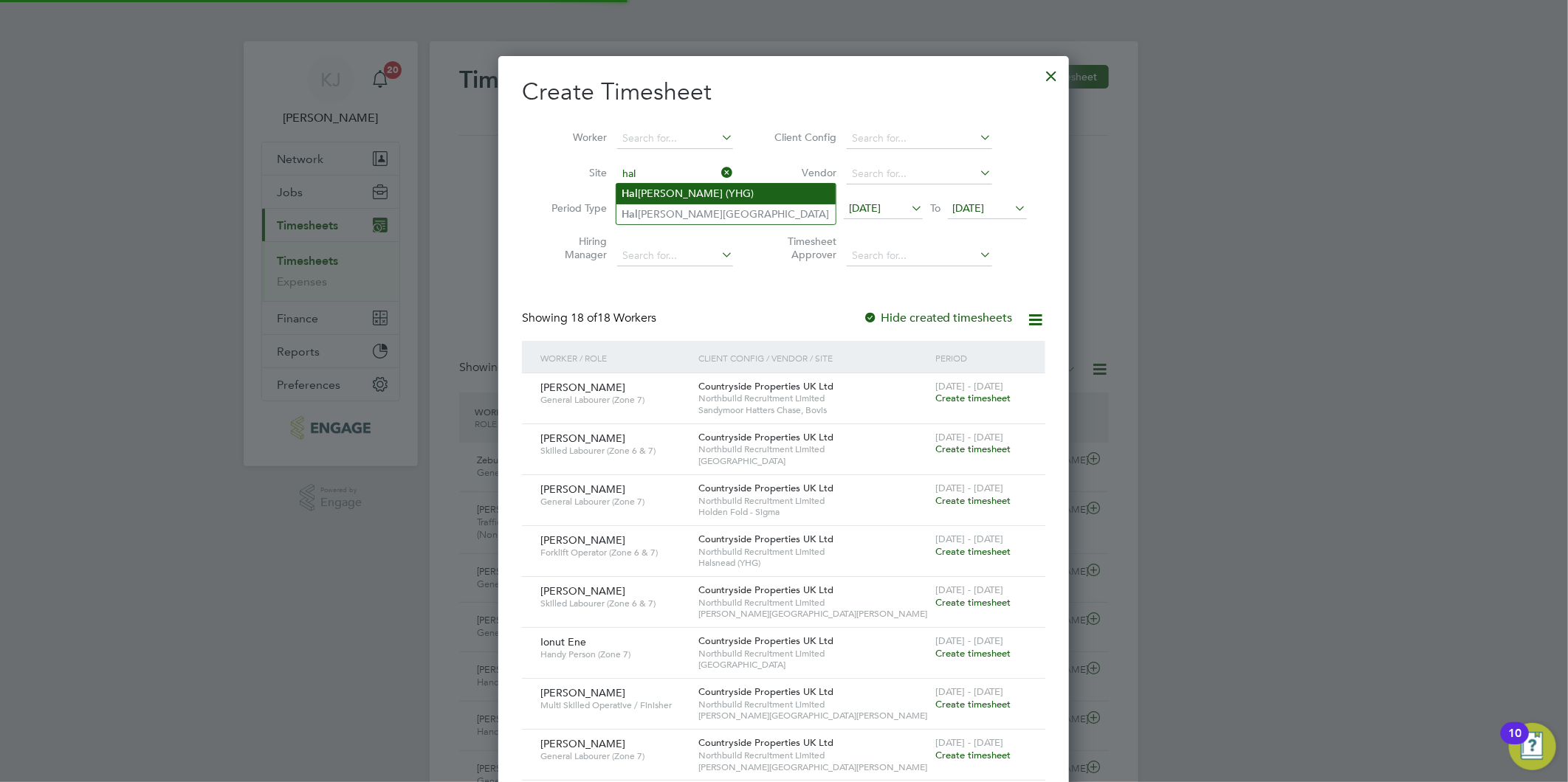
click at [680, 190] on li "Hal snead (YHG)" at bounding box center [726, 194] width 219 height 20
type input "Halsnead (YHG)"
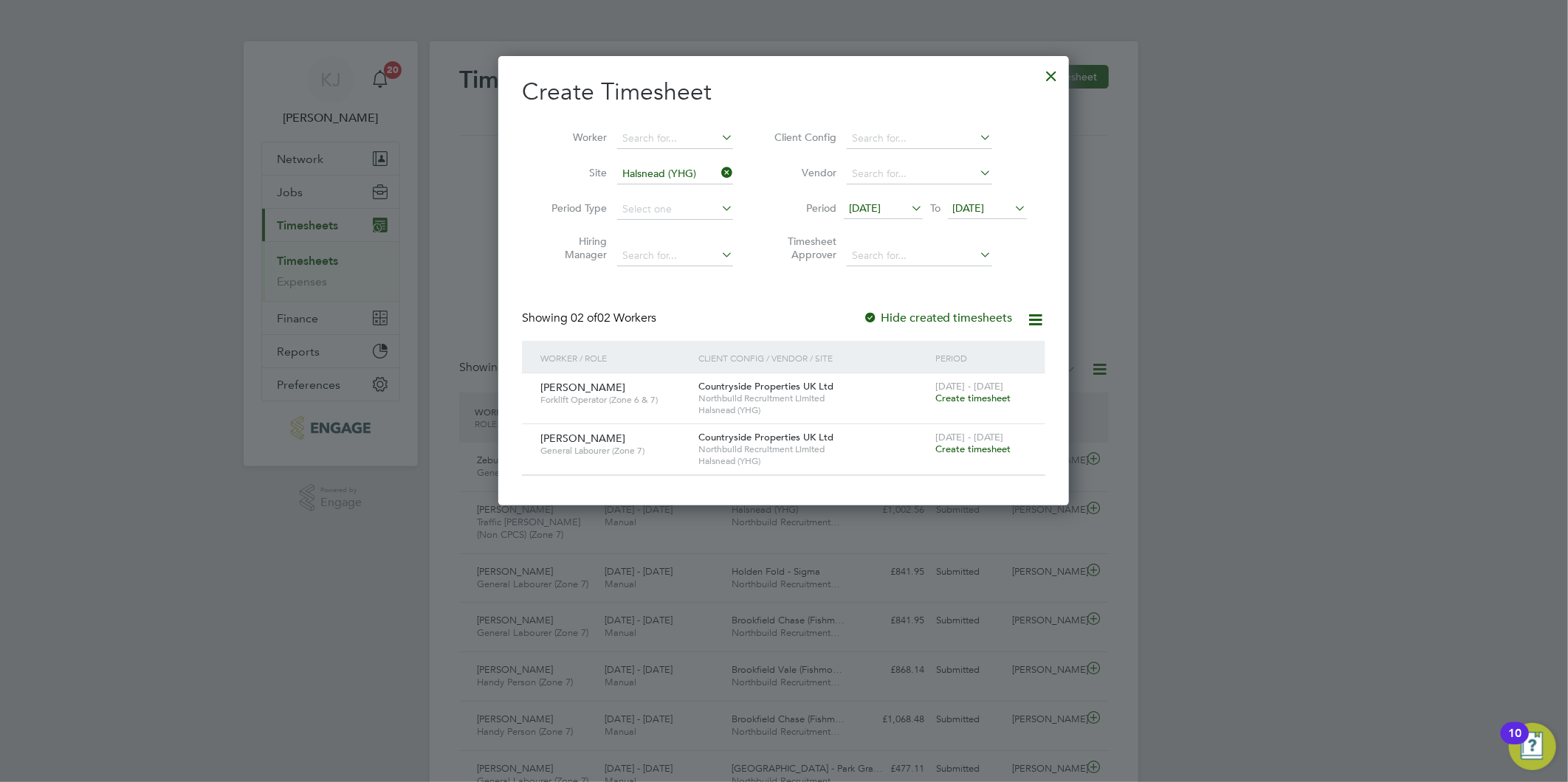
click at [956, 445] on span "Create timesheet" at bounding box center [972, 449] width 75 height 13
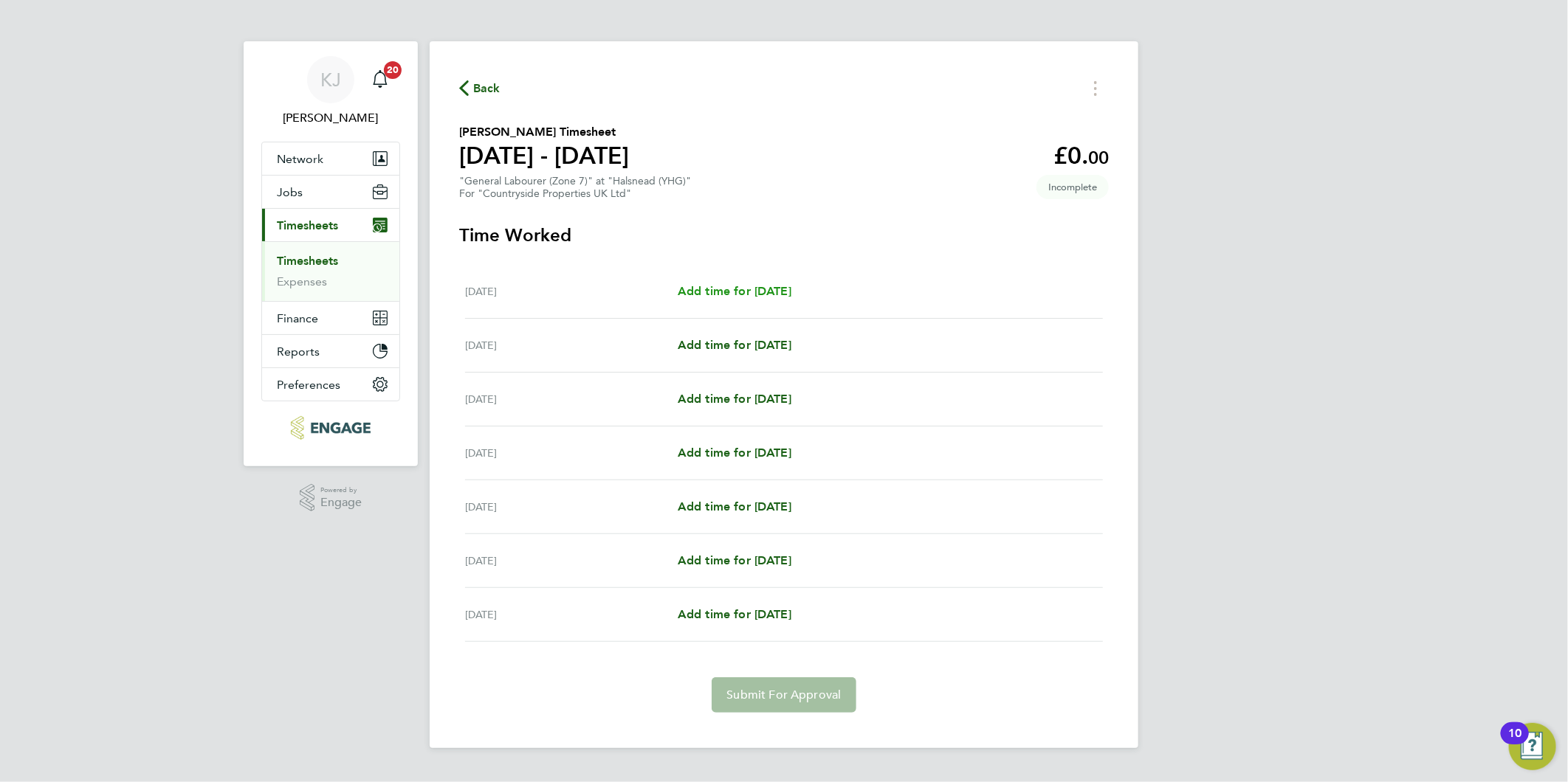
click at [792, 288] on span "Add time for [DATE]" at bounding box center [734, 291] width 114 height 14
select select "30"
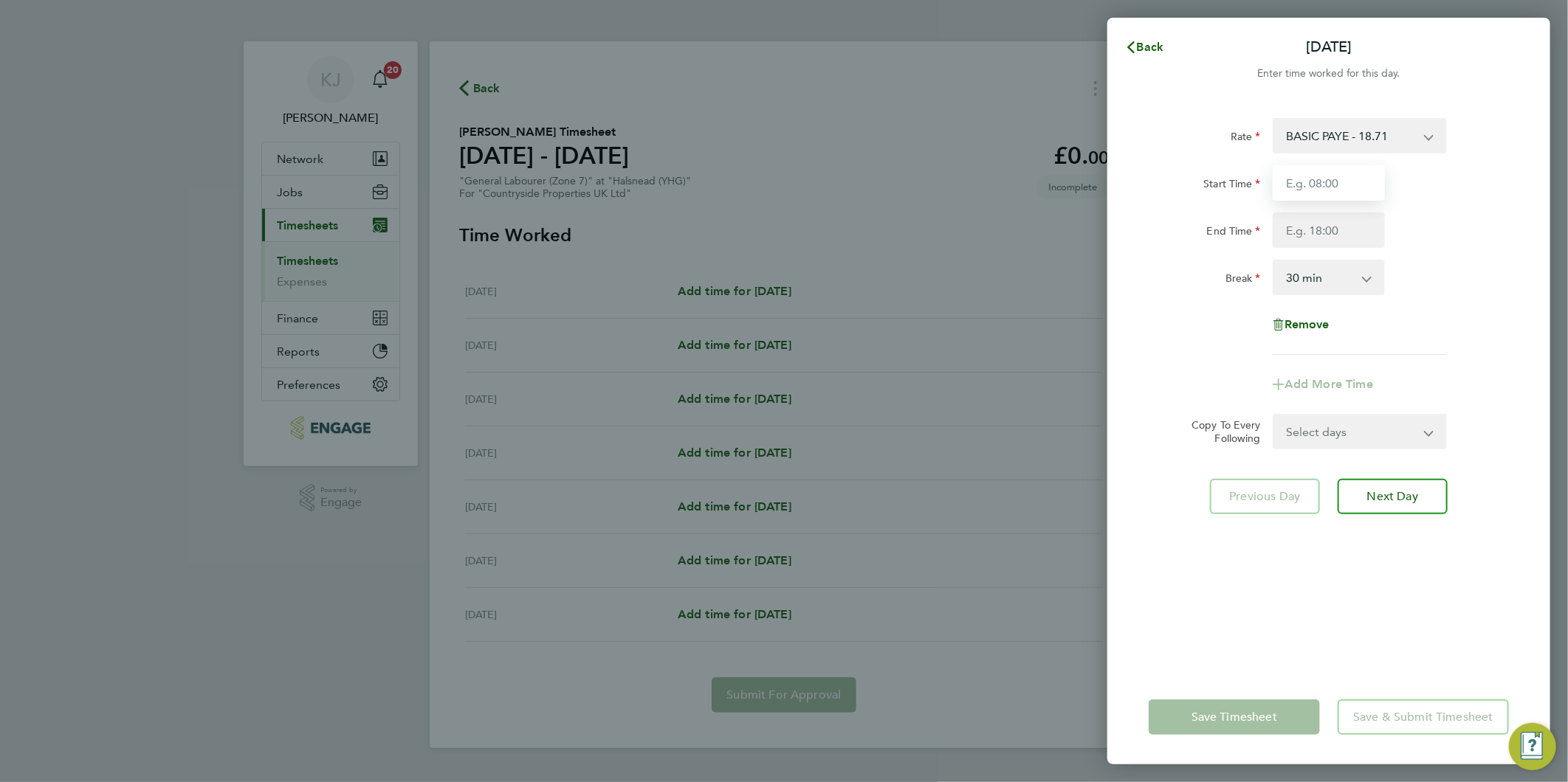
click at [1333, 192] on input "Start Time" at bounding box center [1328, 183] width 112 height 35
type input "07:30"
type input "16:30"
click at [1378, 170] on input "07:30" at bounding box center [1328, 183] width 112 height 35
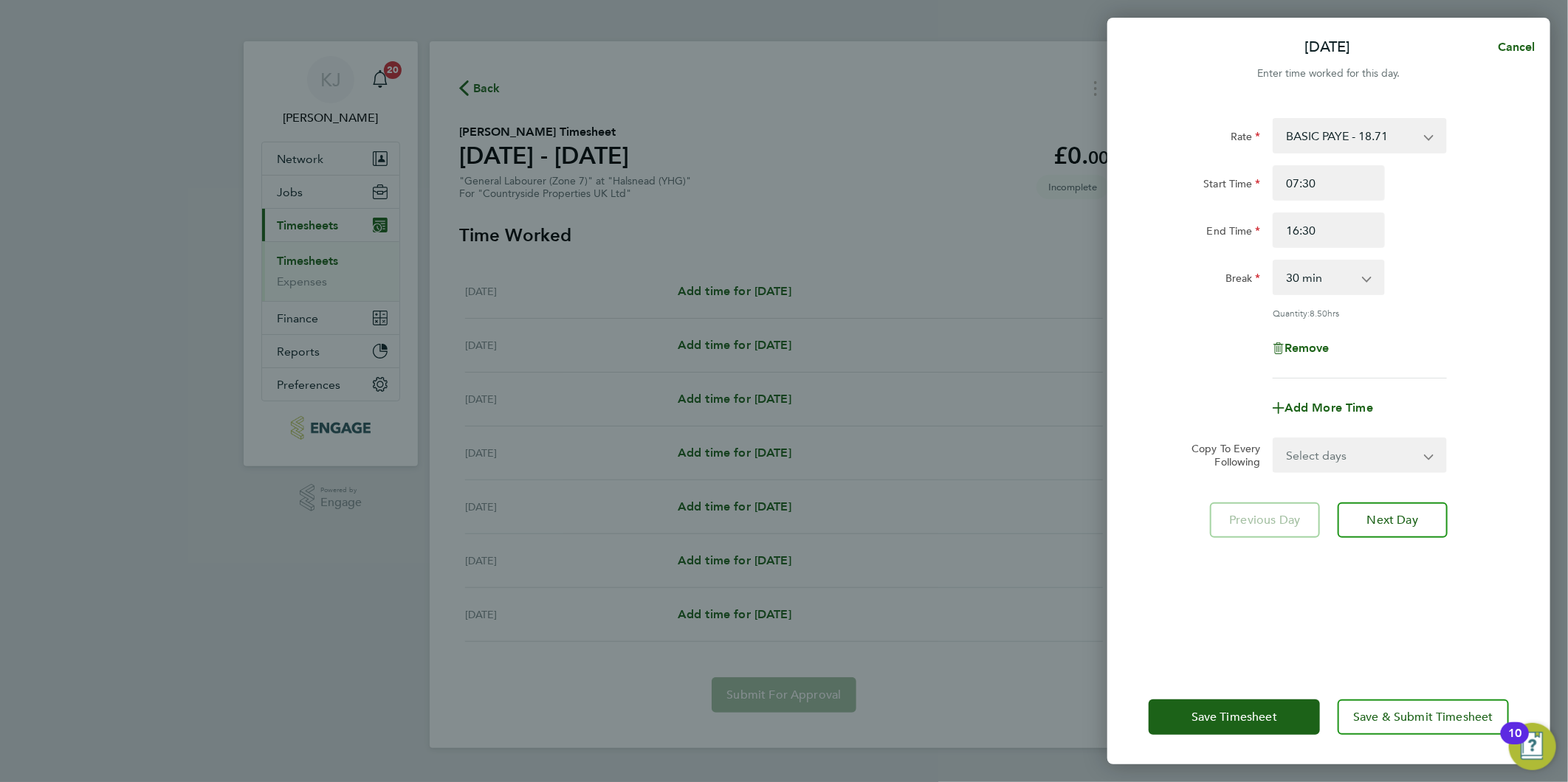
drag, startPoint x: 1322, startPoint y: 453, endPoint x: 1322, endPoint y: 468, distance: 15.0
click at [1322, 452] on select "Select days Day Weekday (Mon-Fri) Weekend (Sat-Sun) [DATE] [DATE] [DATE] [DATE]…" at bounding box center [1352, 455] width 155 height 32
select select "WEEKDAY"
click at [1274, 439] on select "Select days Day Weekday (Mon-Fri) Weekend (Sat-Sun) [DATE] [DATE] [DATE] [DATE]…" at bounding box center [1352, 455] width 155 height 32
select select "[DATE]"
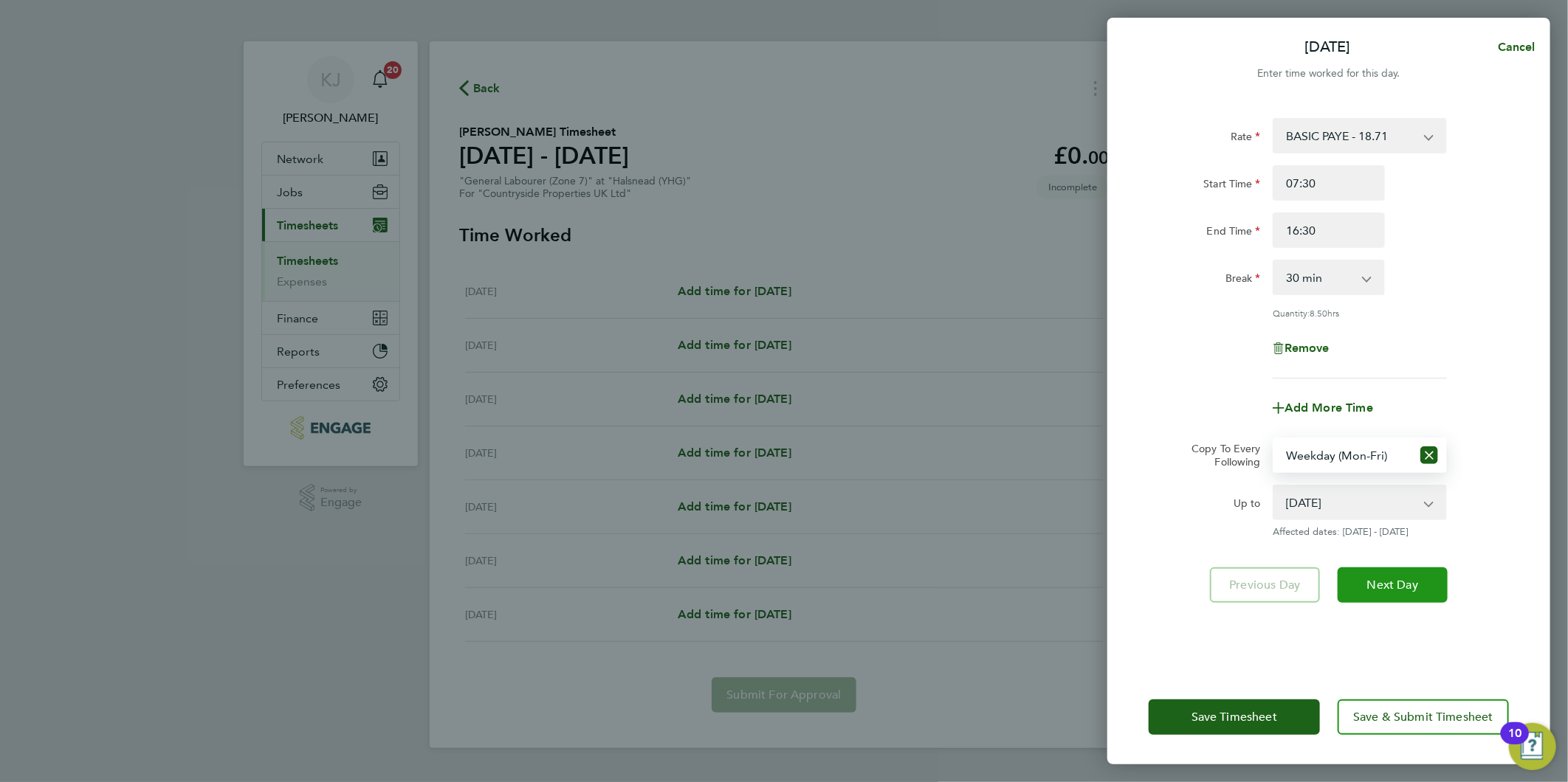
click at [1399, 587] on span "Next Day" at bounding box center [1392, 585] width 51 height 14
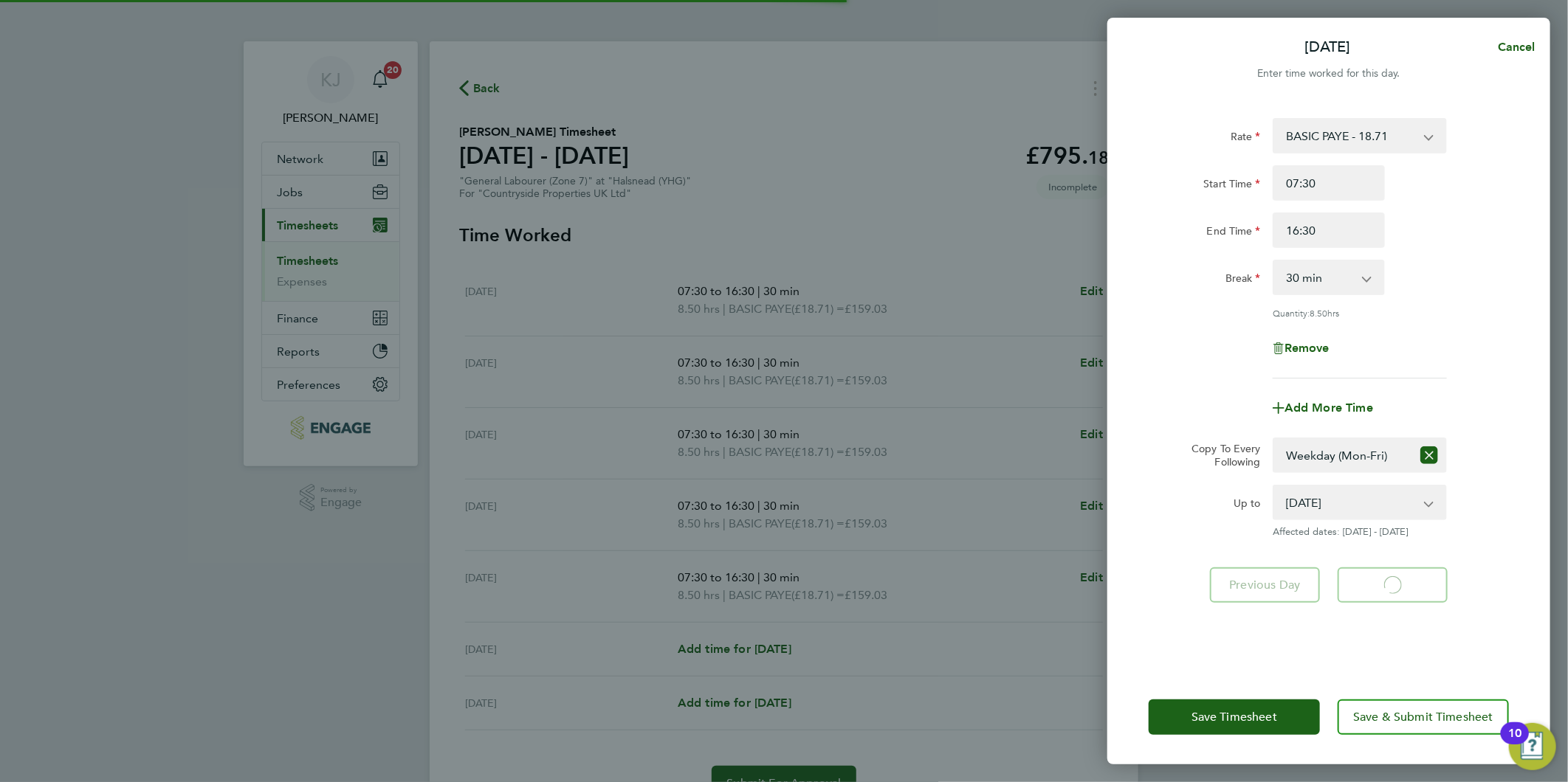
select select "30"
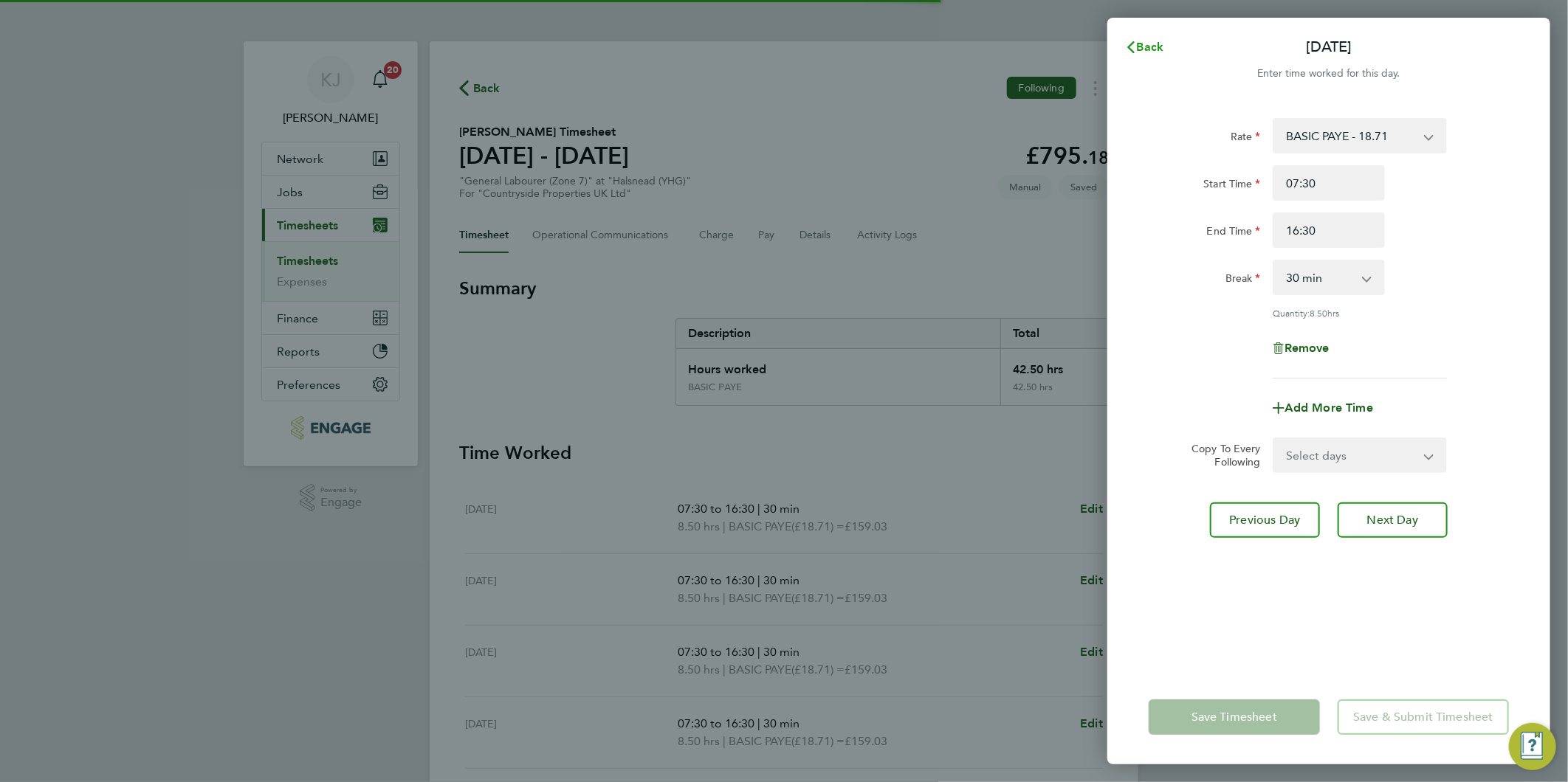
click at [1152, 47] on span "Back" at bounding box center [1150, 46] width 27 height 14
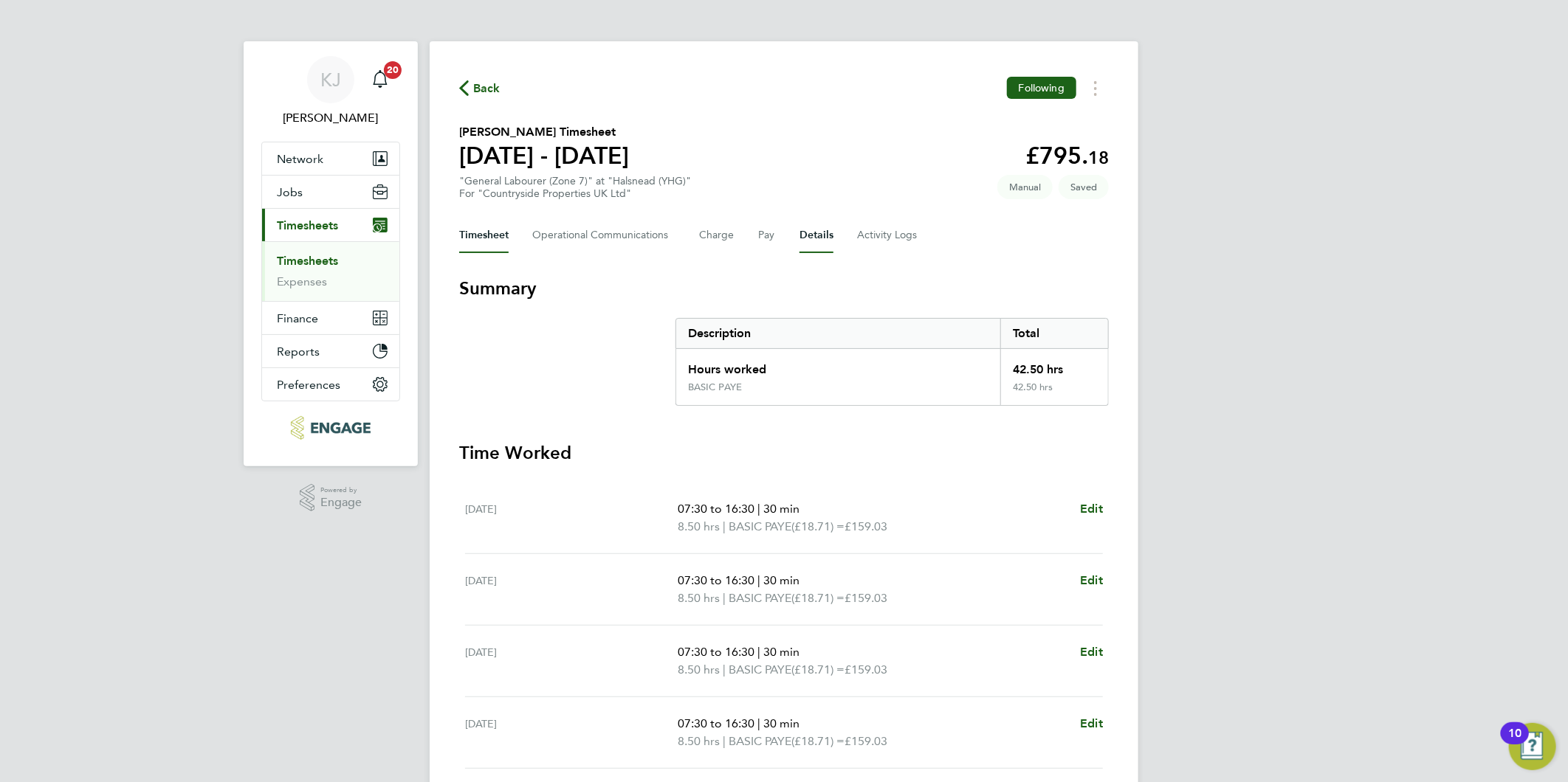
click at [810, 231] on button "Details" at bounding box center [816, 235] width 34 height 35
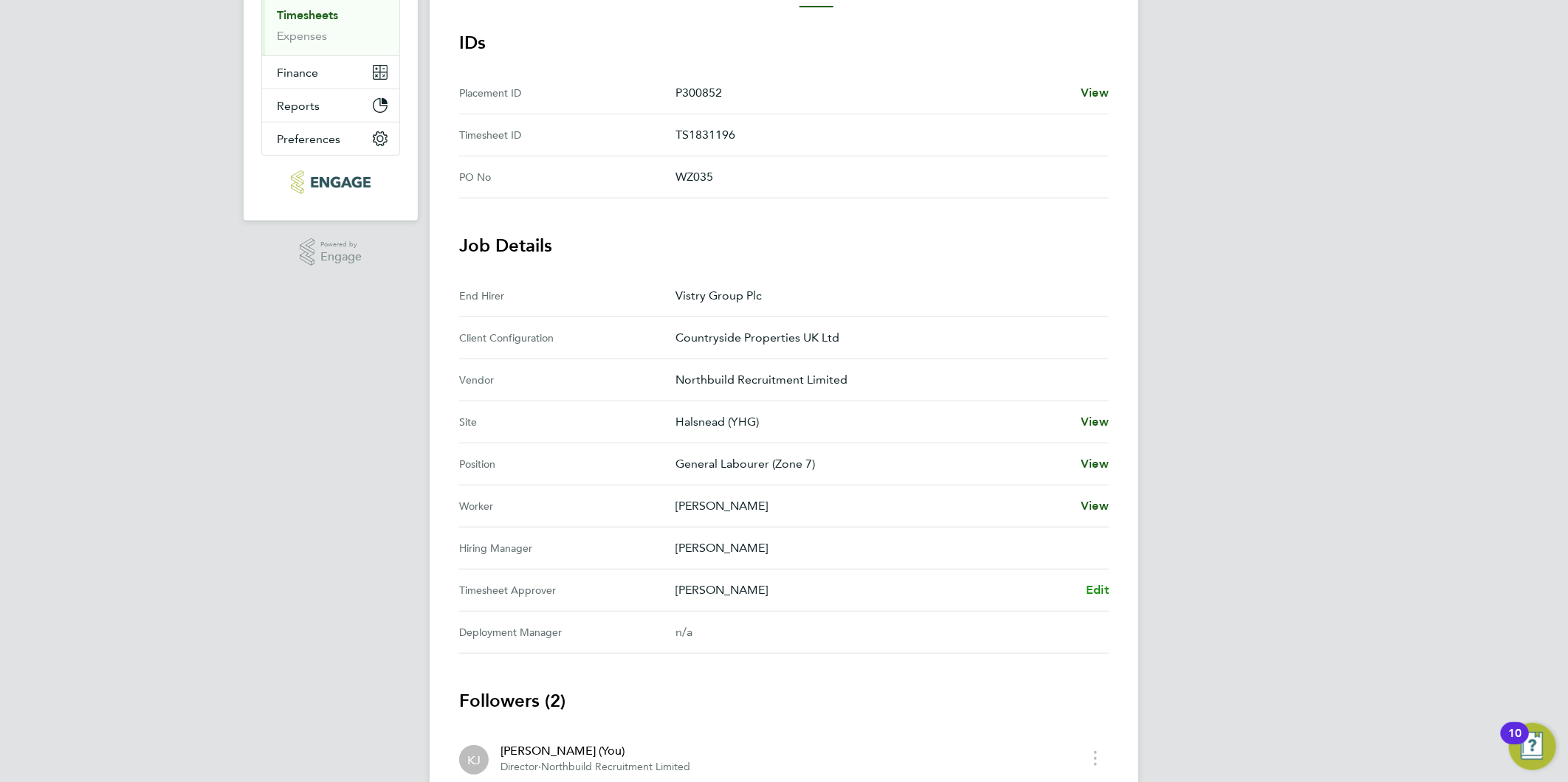
click at [1087, 586] on span "Edit" at bounding box center [1097, 590] width 23 height 14
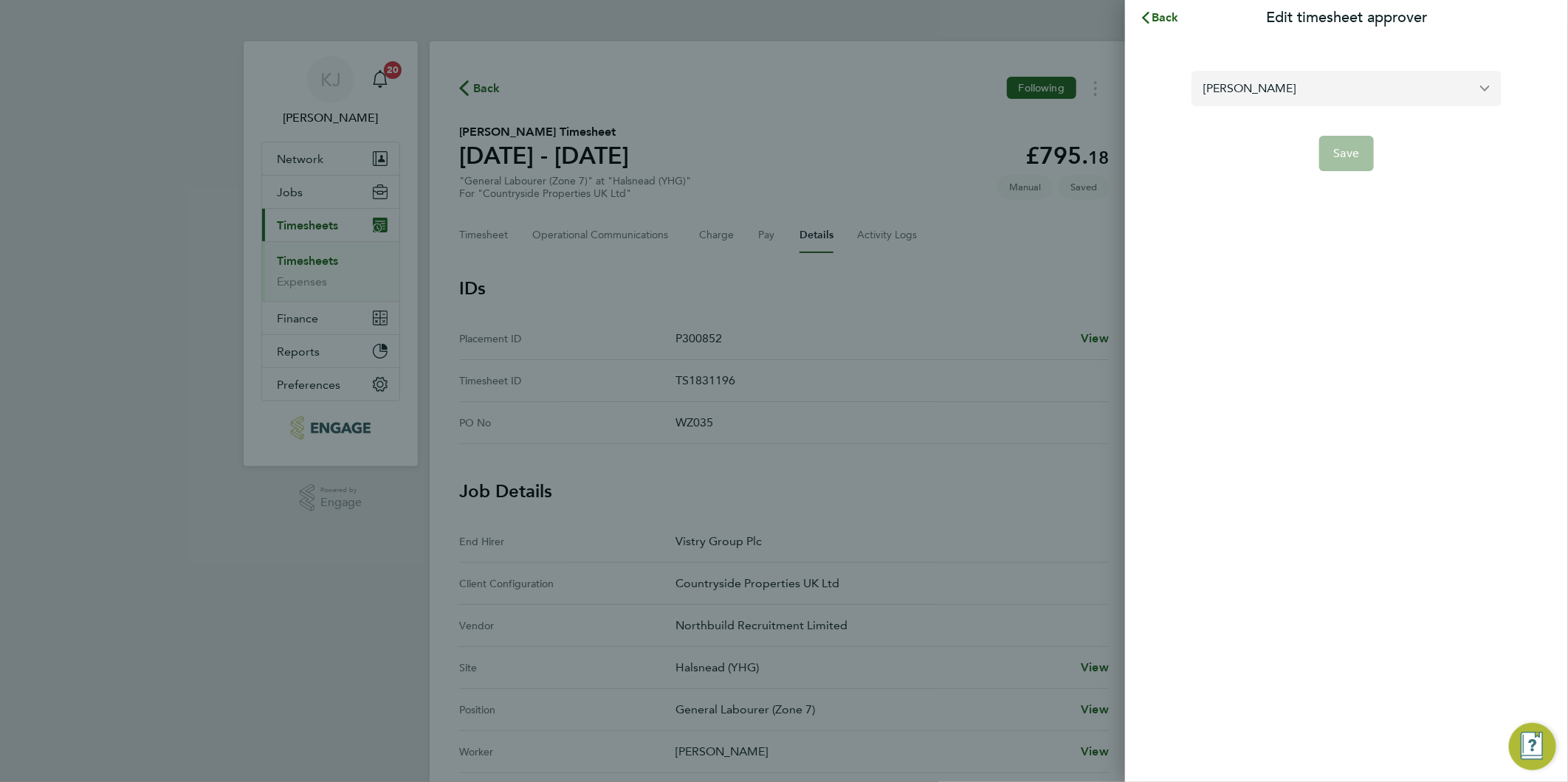
click at [1328, 93] on input "Lee Roche" at bounding box center [1346, 88] width 310 height 35
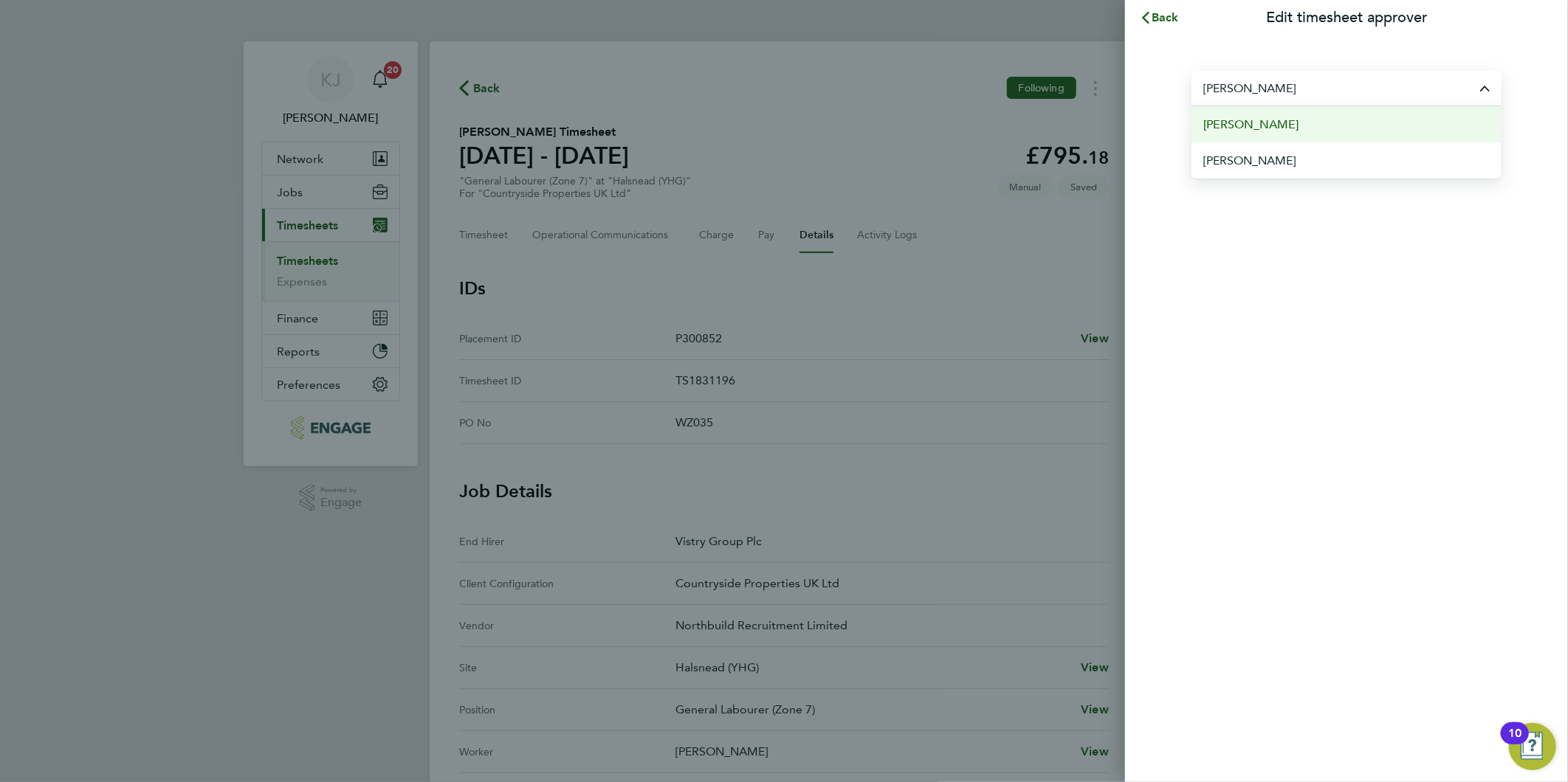
click at [1318, 120] on li "[PERSON_NAME]" at bounding box center [1346, 124] width 310 height 36
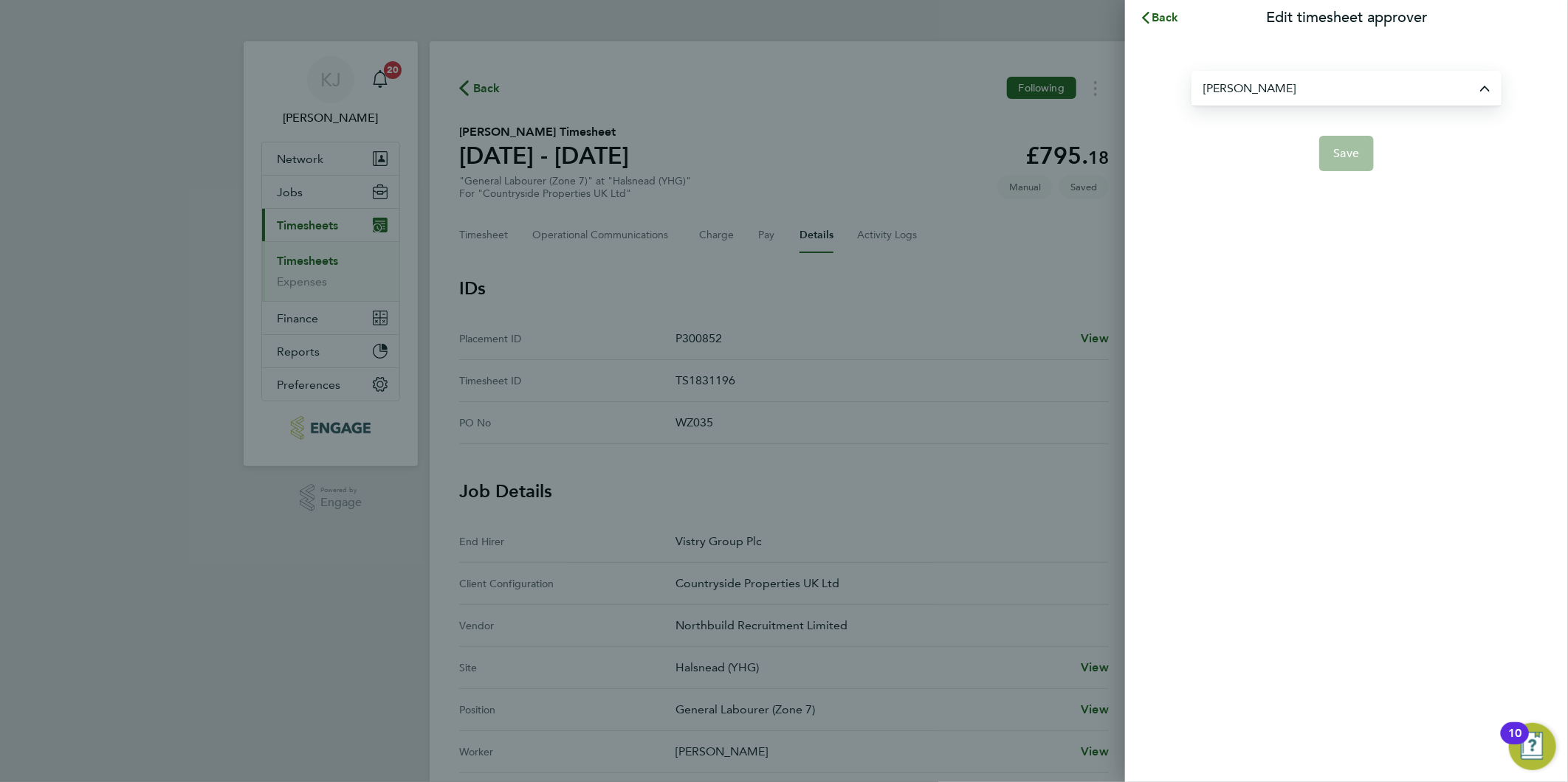
type input "[PERSON_NAME]"
click at [1322, 156] on button "Save" at bounding box center [1347, 154] width 56 height 35
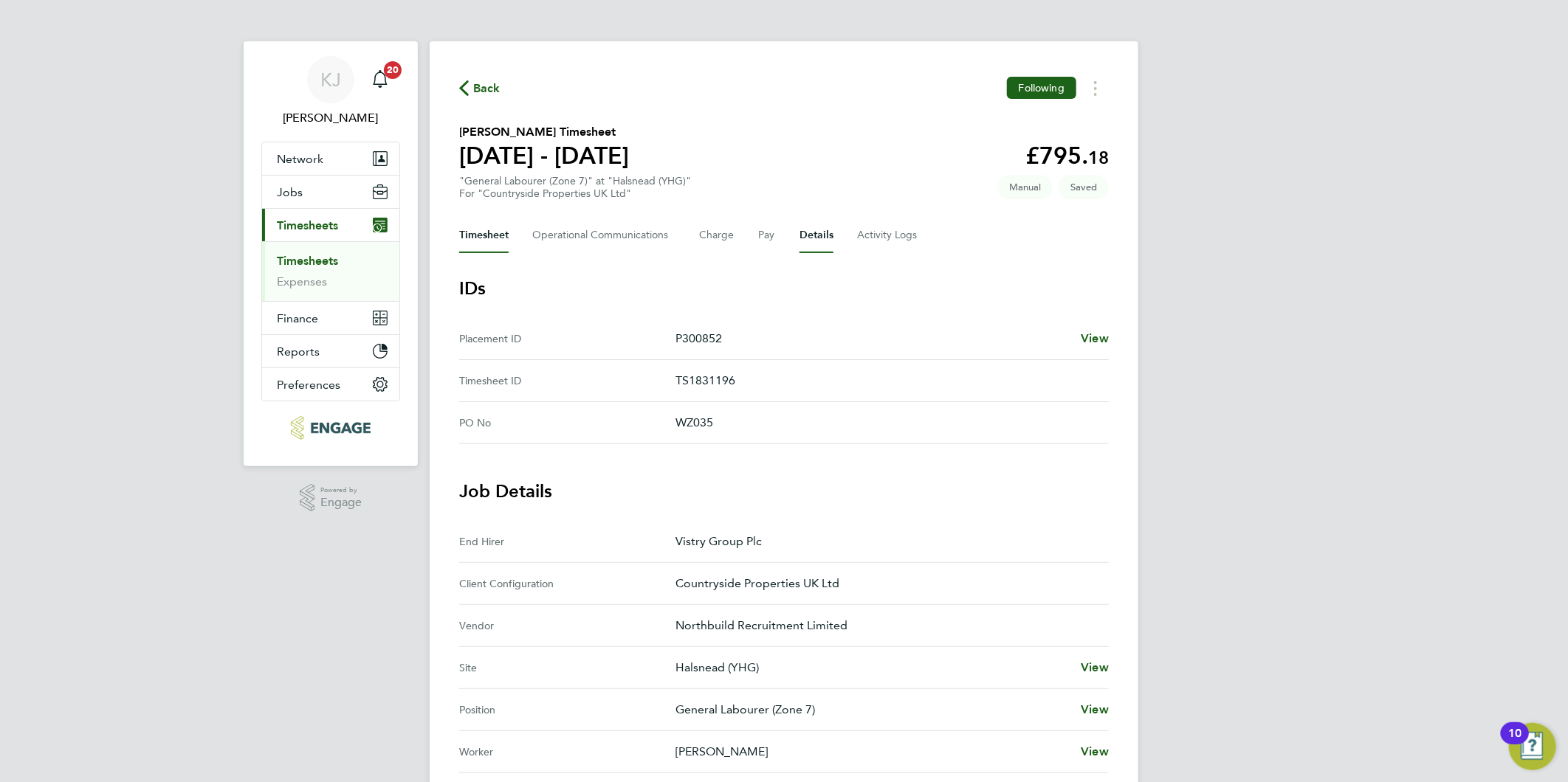
click at [496, 232] on button "Timesheet" at bounding box center [484, 235] width 50 height 35
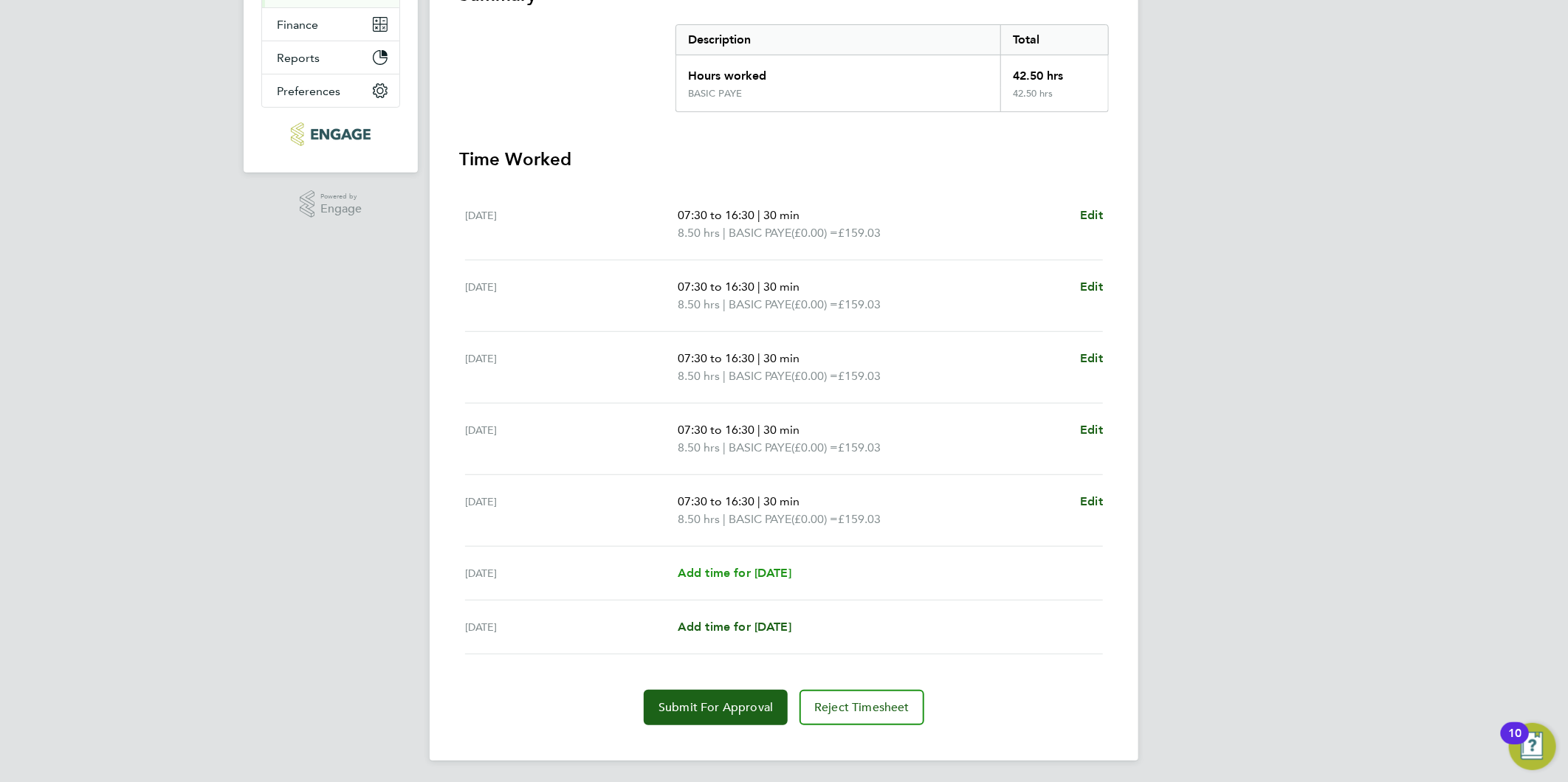
click at [750, 571] on span "Add time for [DATE]" at bounding box center [734, 573] width 114 height 14
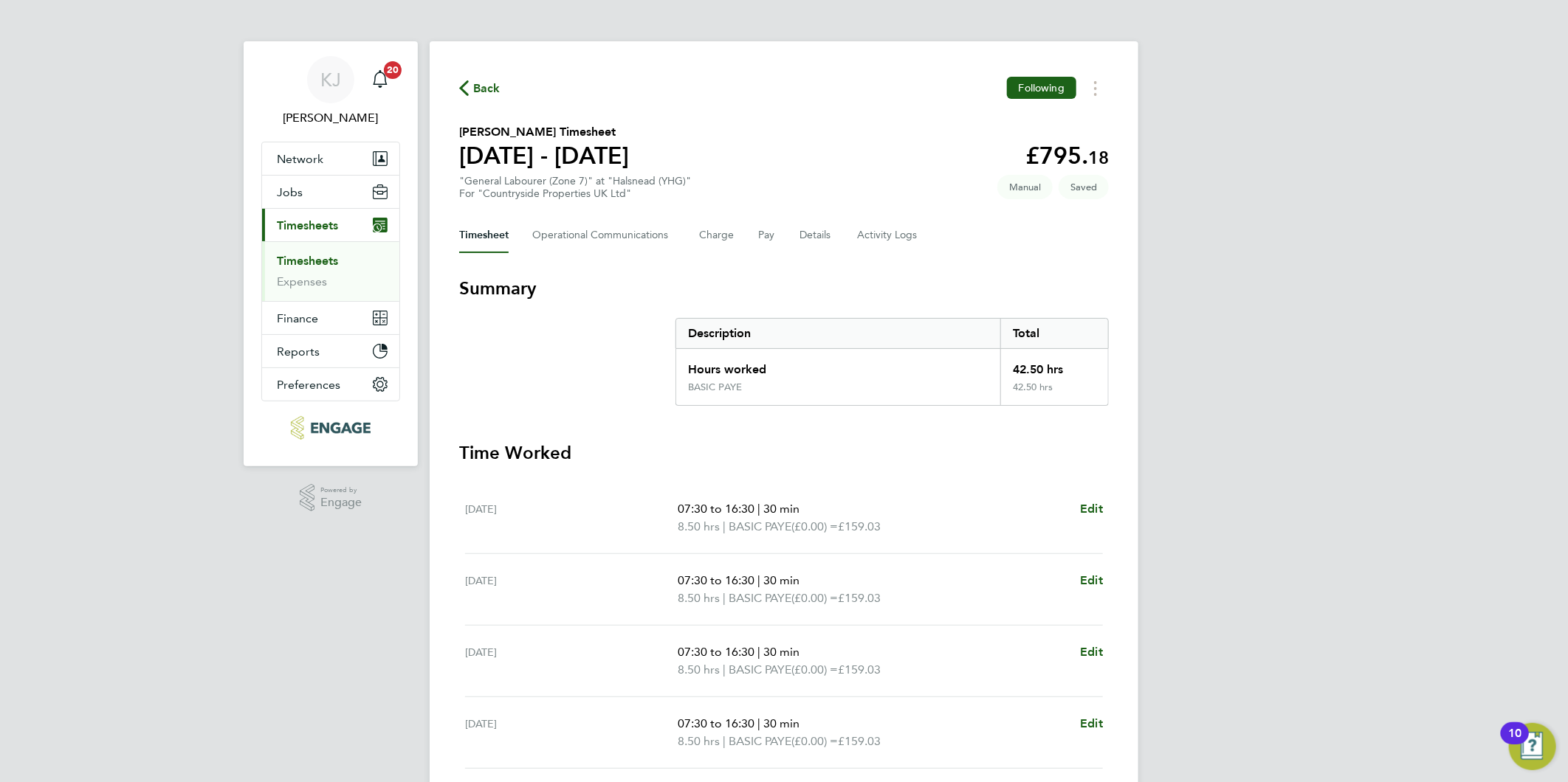
select select "30"
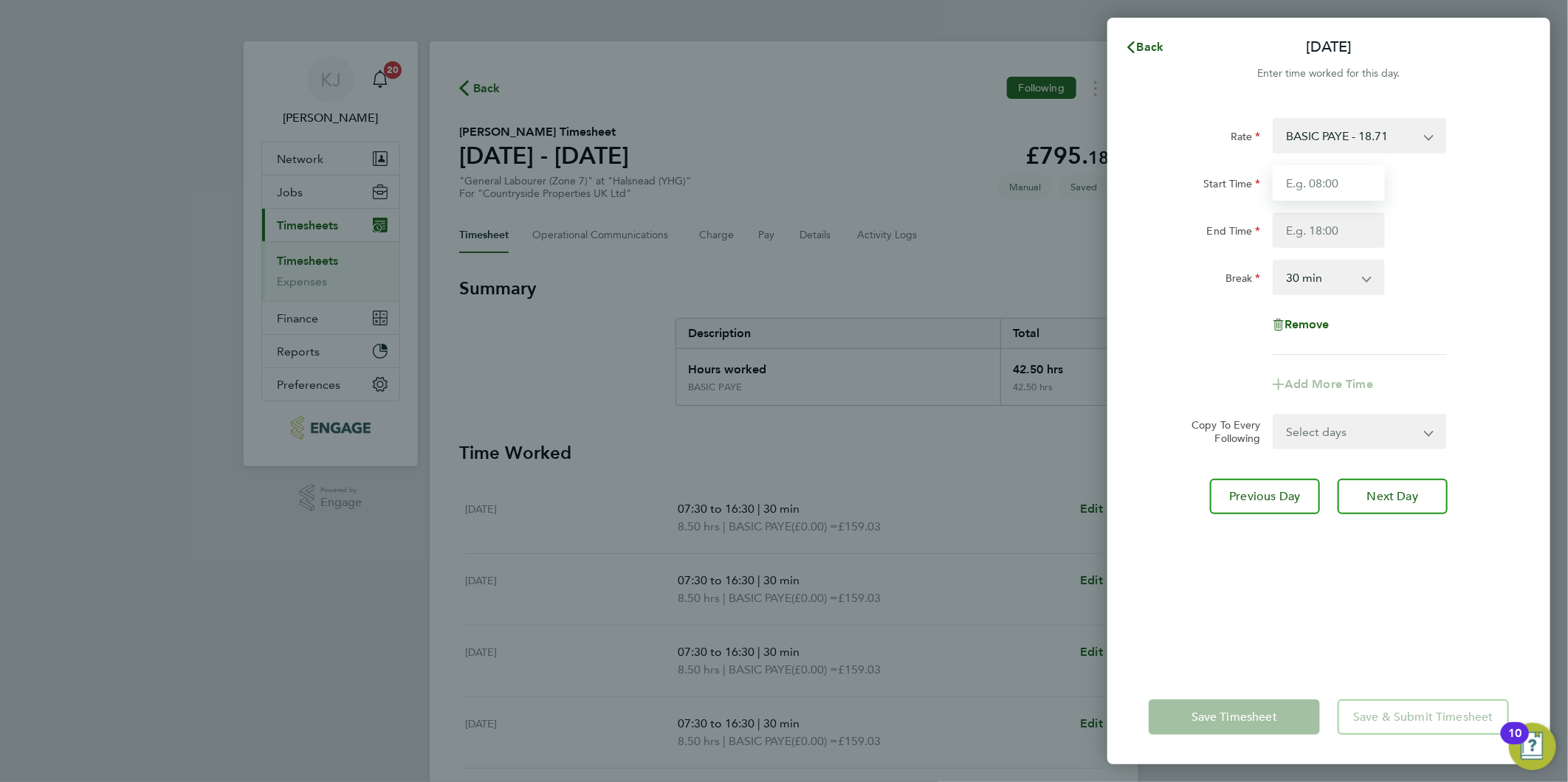
click at [1301, 193] on input "Start Time" at bounding box center [1328, 183] width 112 height 35
type input "07:30"
type input "14:30"
click at [1289, 276] on select "0 min 15 min 30 min 45 min 60 min 75 min 90 min" at bounding box center [1320, 278] width 91 height 32
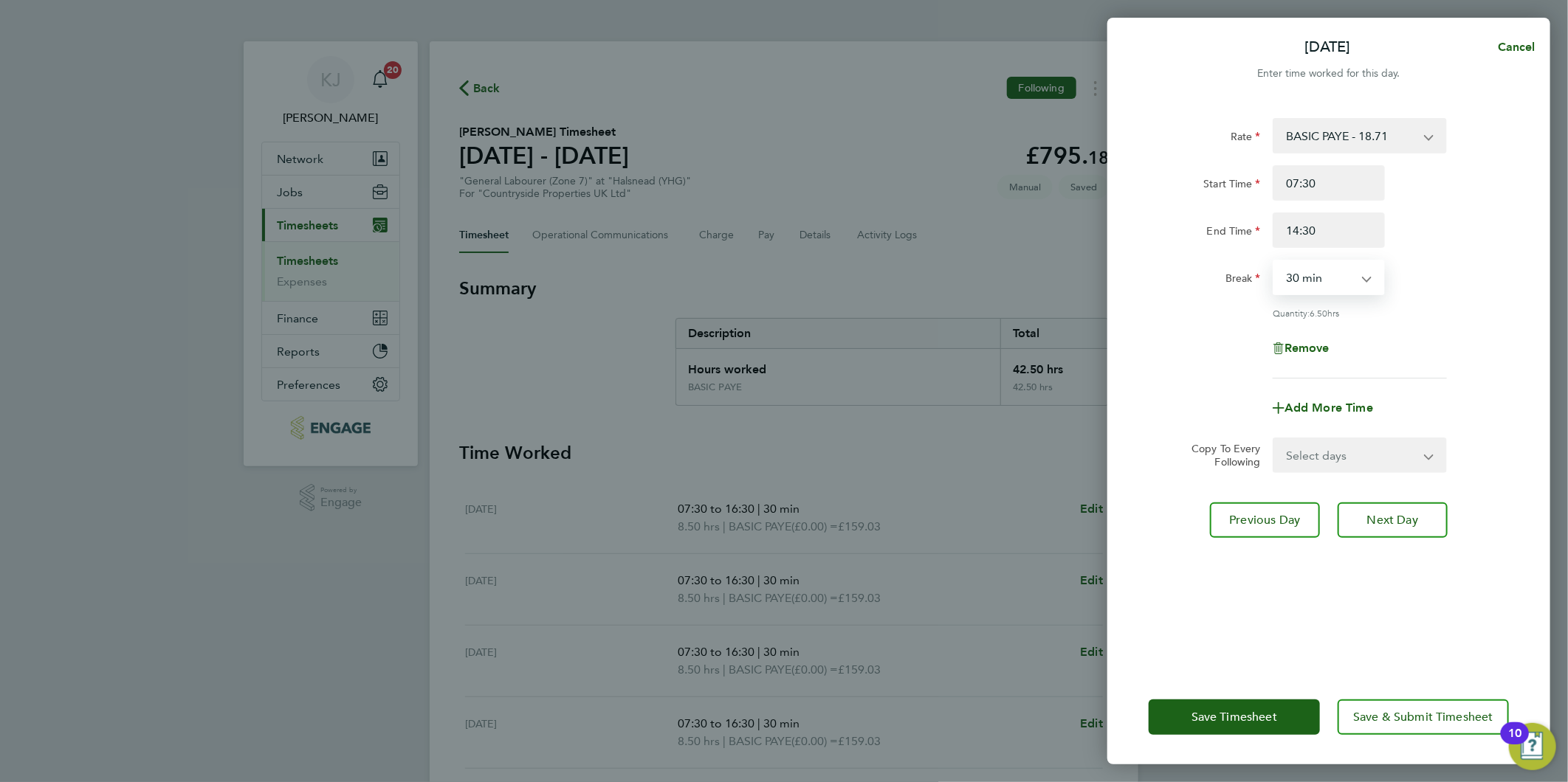
select select "0"
click at [1274, 262] on select "0 min 15 min 30 min 45 min 60 min 75 min 90 min" at bounding box center [1320, 278] width 91 height 32
click at [1387, 517] on span "Next Day" at bounding box center [1392, 520] width 51 height 14
select select "30"
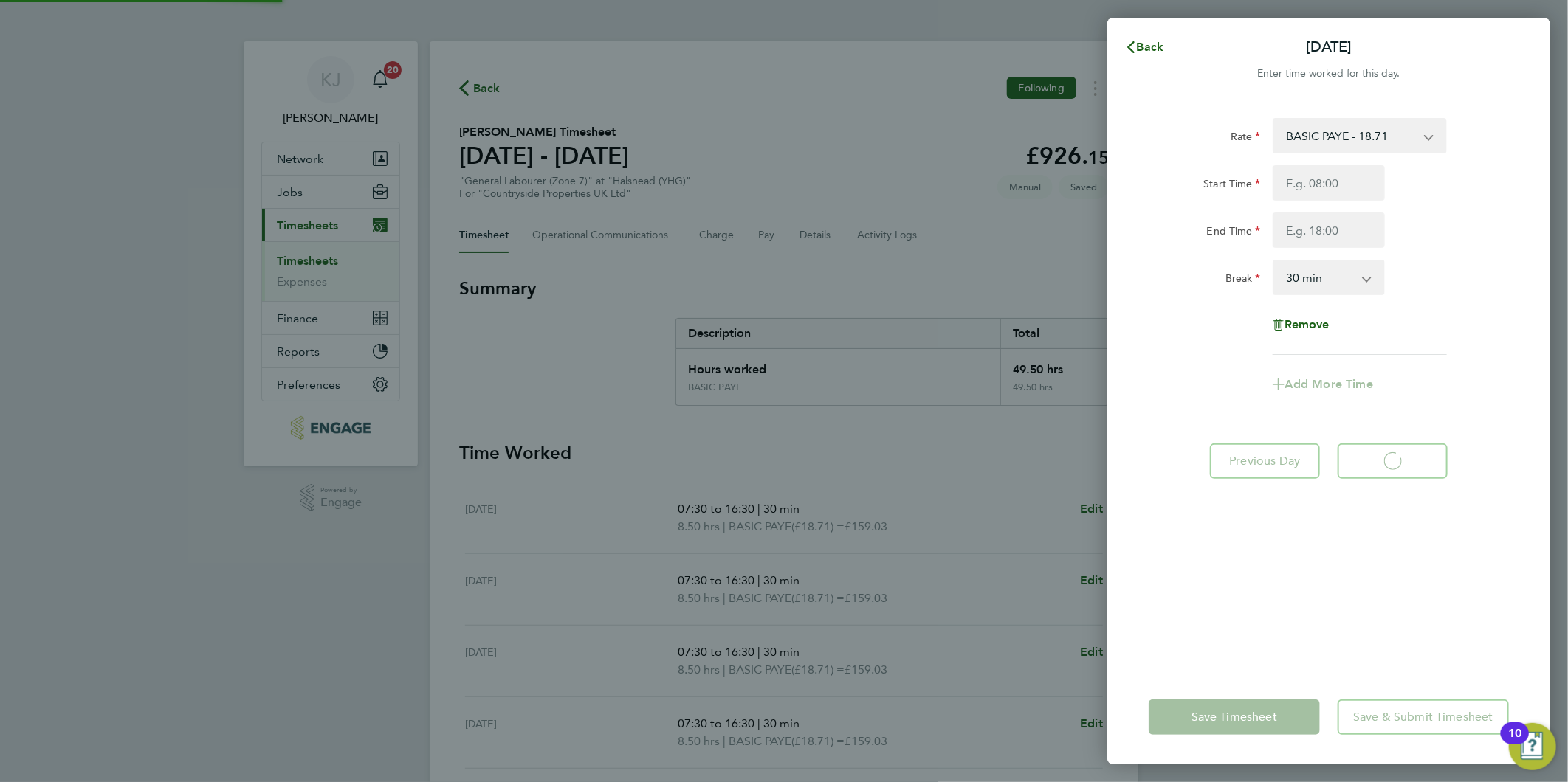
select select "30"
click at [1110, 52] on button "Back" at bounding box center [1144, 46] width 68 height 30
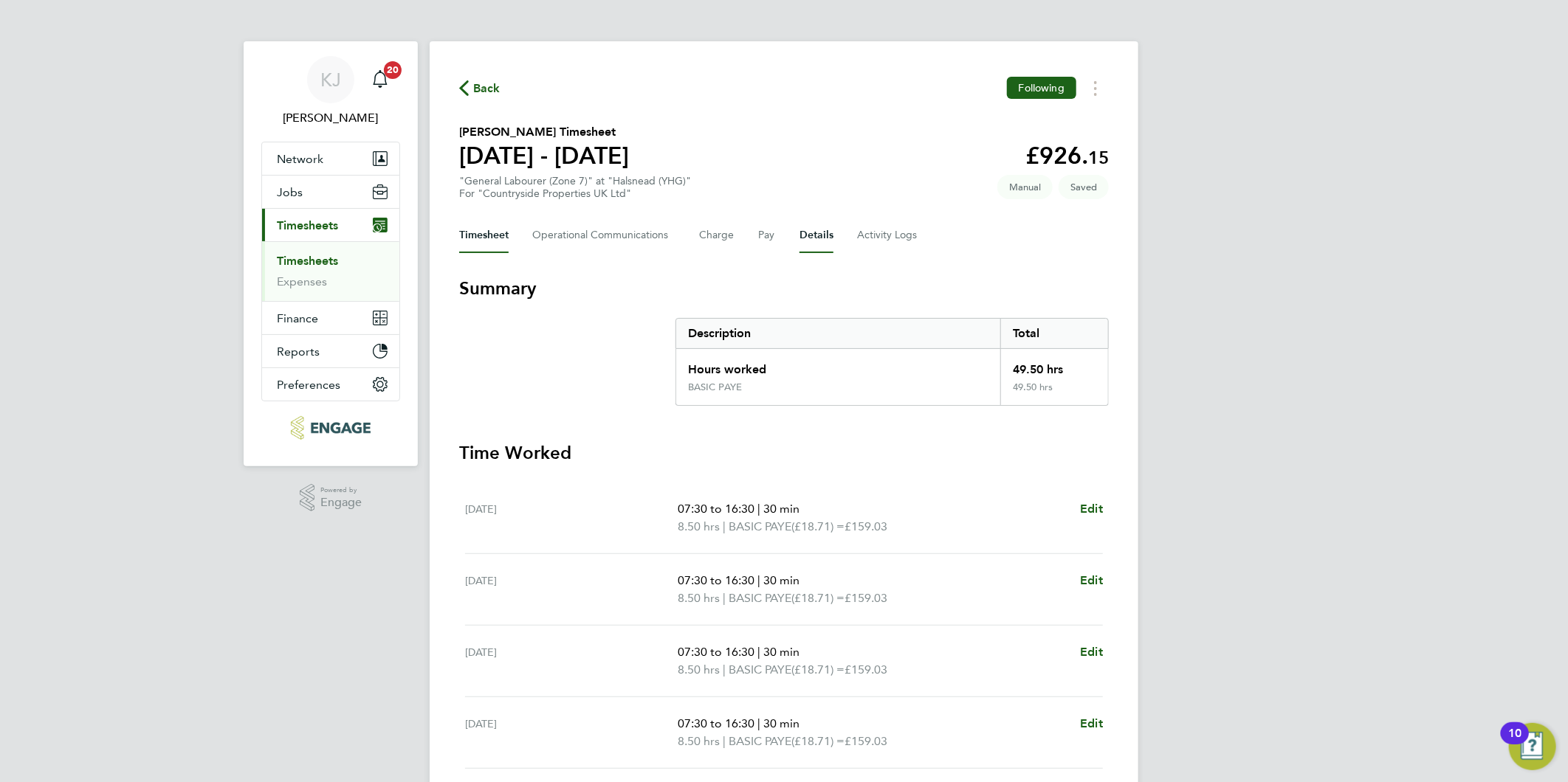
drag, startPoint x: 809, startPoint y: 223, endPoint x: 806, endPoint y: 261, distance: 38.1
click at [809, 226] on button "Details" at bounding box center [816, 235] width 34 height 35
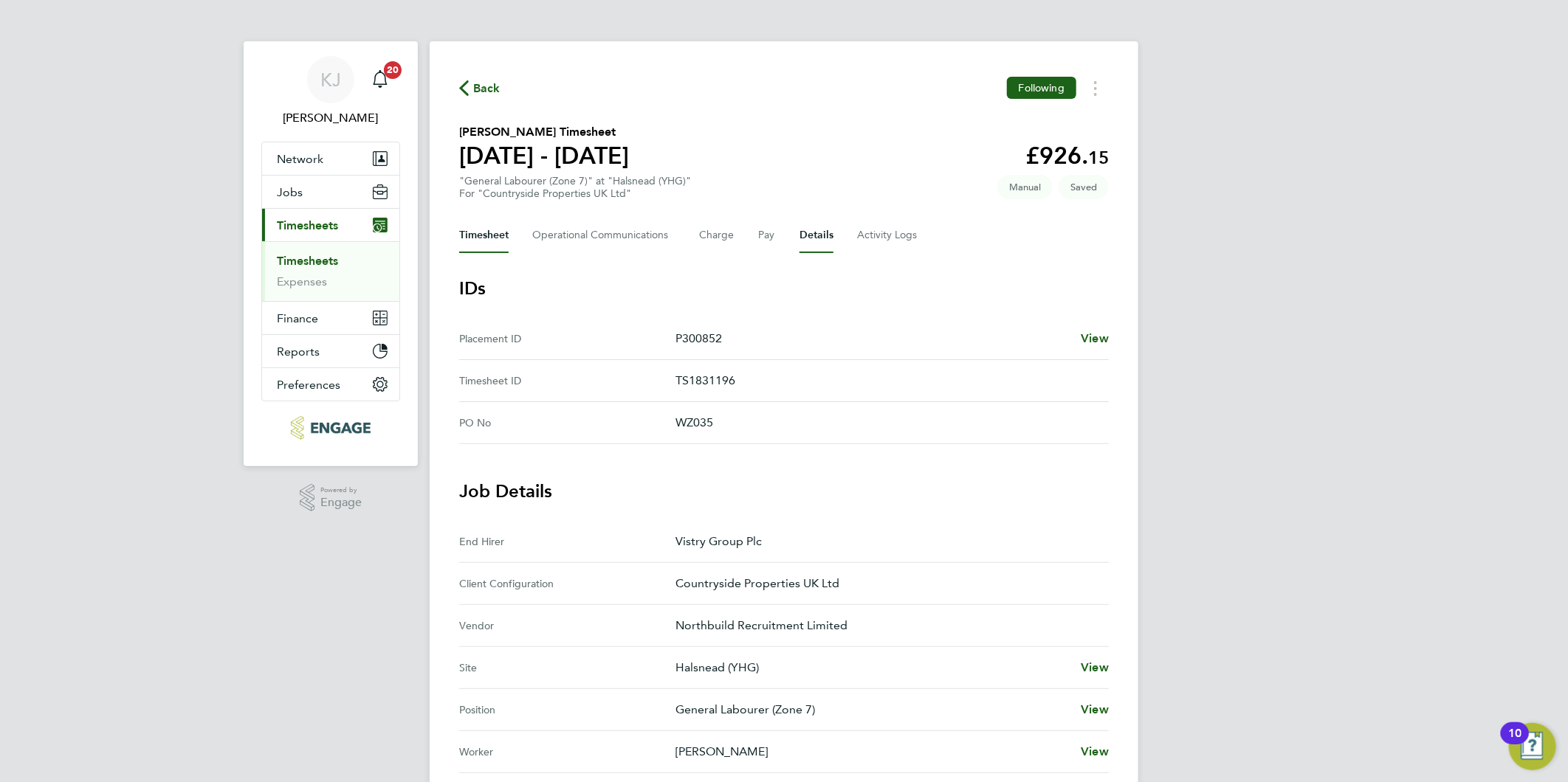
click at [495, 227] on button "Timesheet" at bounding box center [484, 235] width 50 height 35
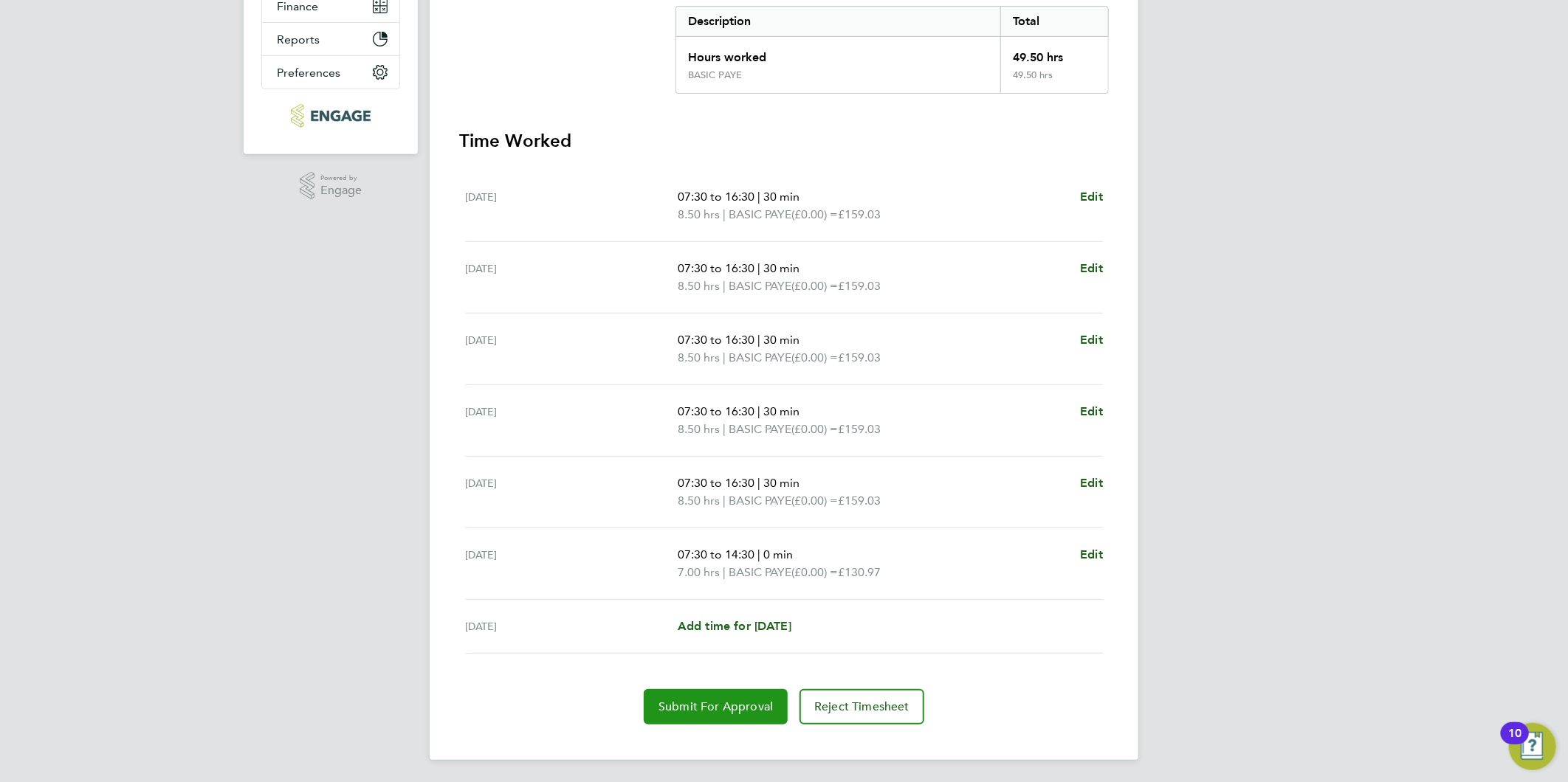
drag, startPoint x: 673, startPoint y: 704, endPoint x: 666, endPoint y: 723, distance: 20.2
click at [673, 704] on span "Submit For Approval" at bounding box center [716, 706] width 115 height 14
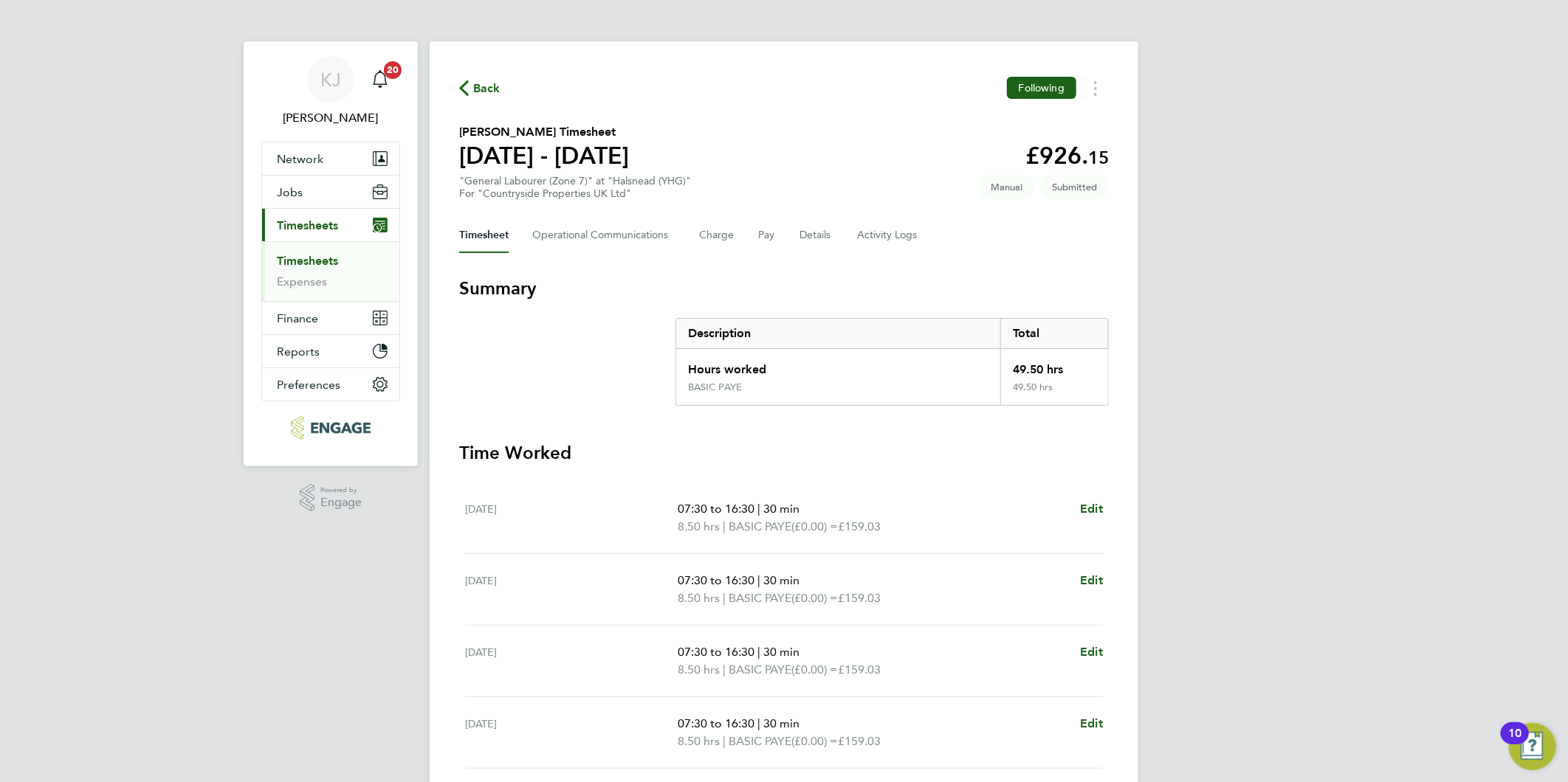
click at [295, 272] on li "Timesheets" at bounding box center [332, 264] width 111 height 20
click at [298, 266] on link "Timesheets" at bounding box center [307, 261] width 62 height 14
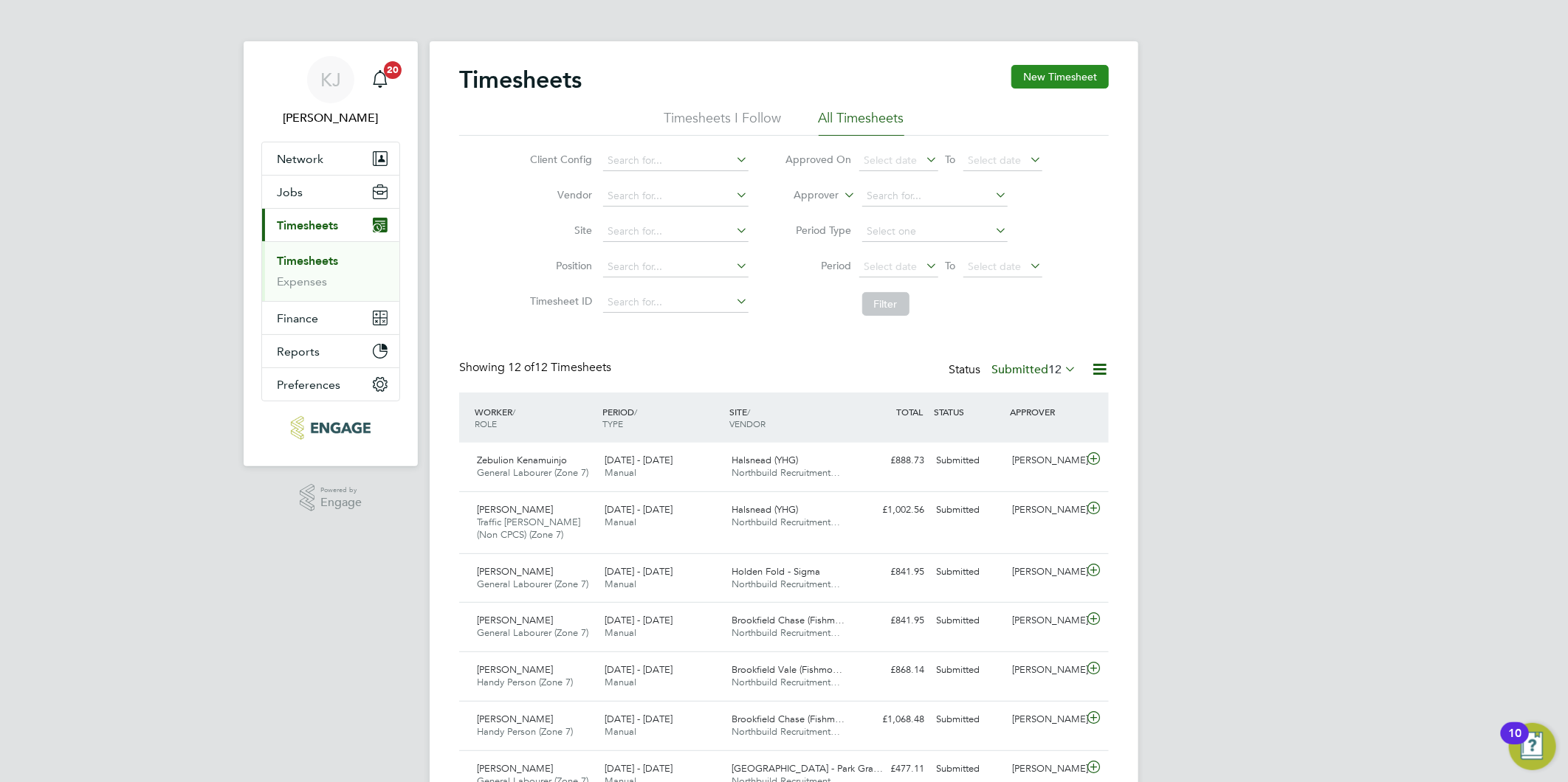
click at [1079, 79] on button "New Timesheet" at bounding box center [1059, 77] width 97 height 24
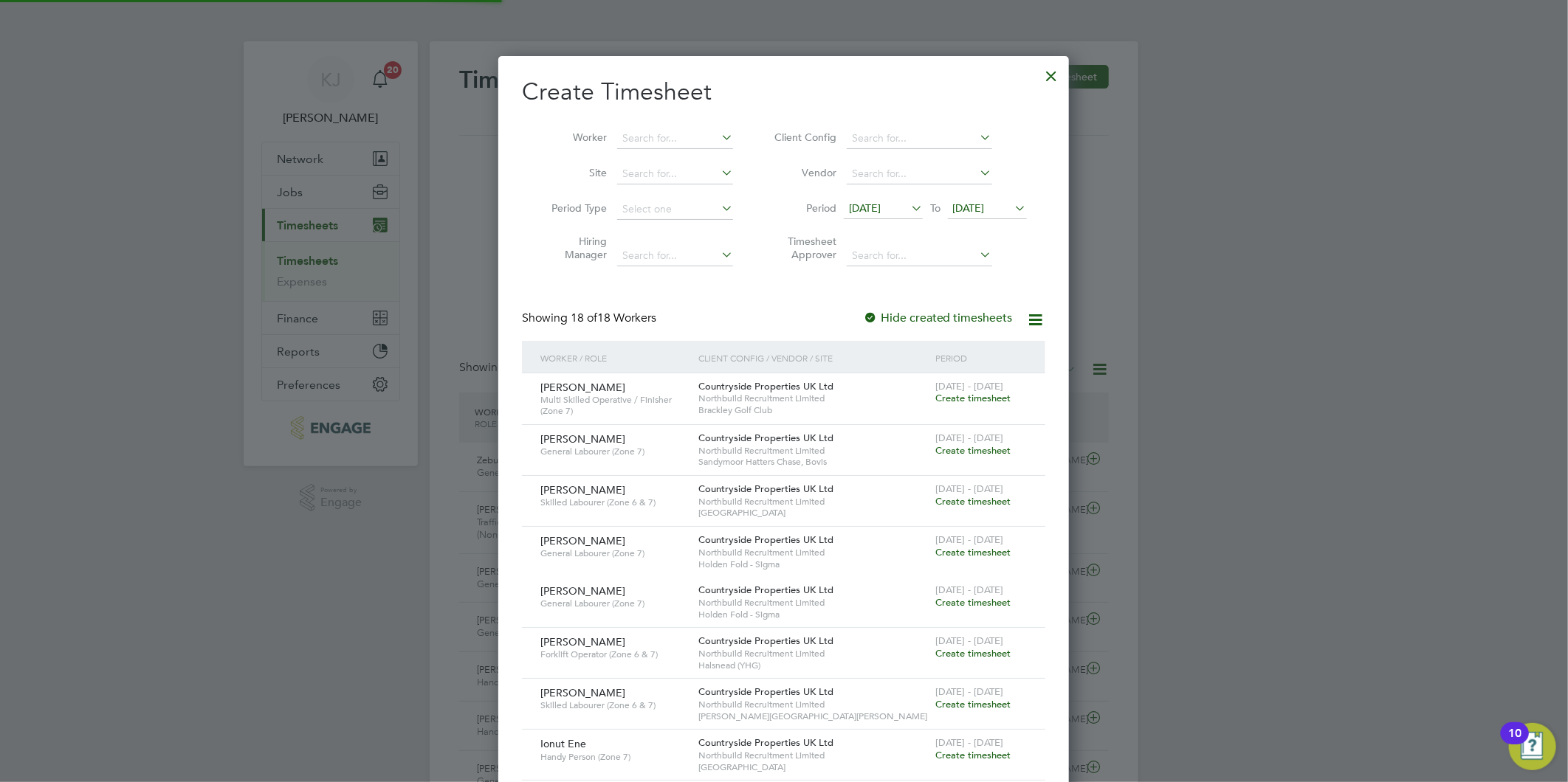
click at [857, 209] on span "[DATE]" at bounding box center [865, 208] width 32 height 13
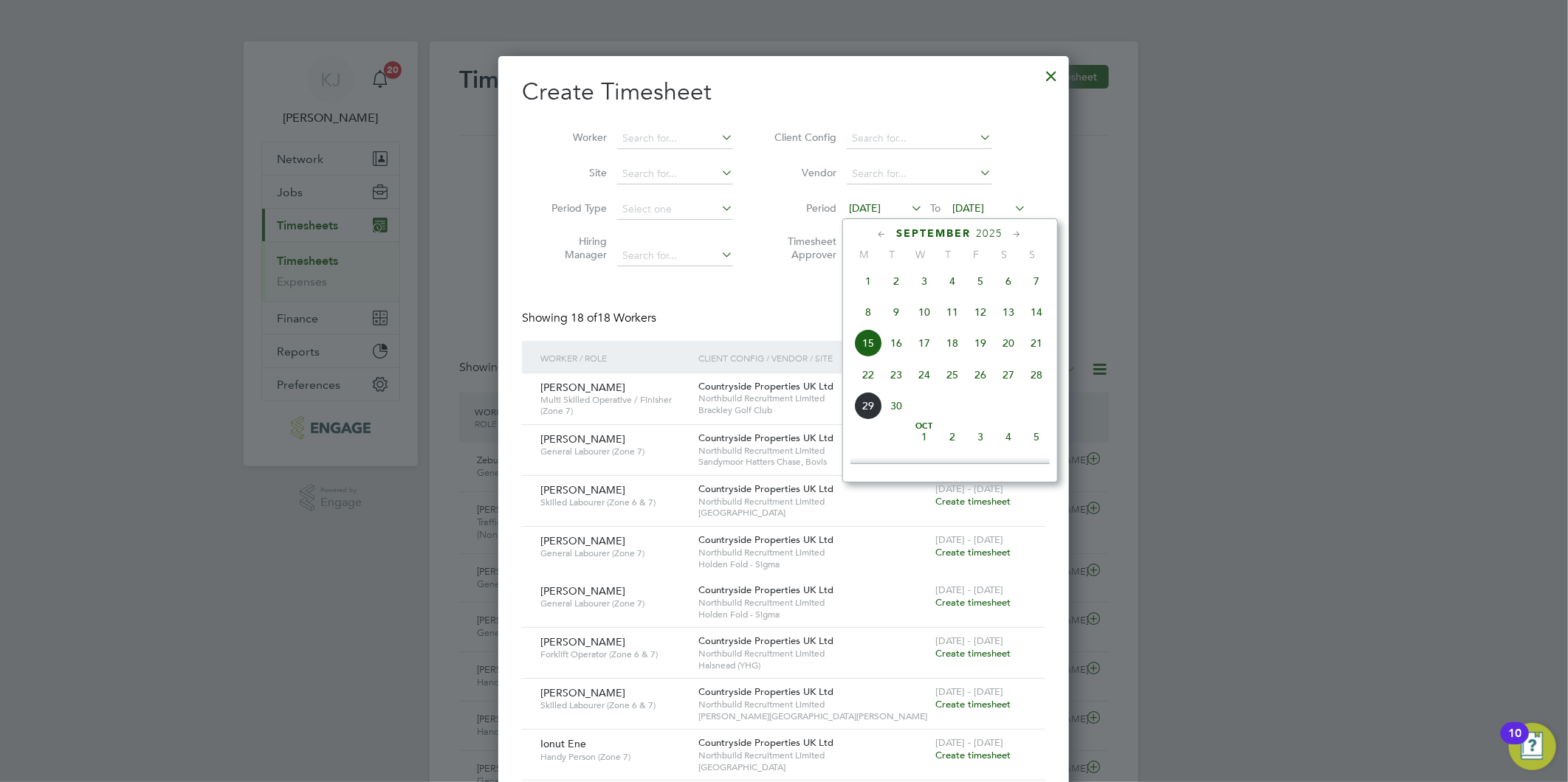
click at [871, 374] on span "22" at bounding box center [868, 375] width 28 height 28
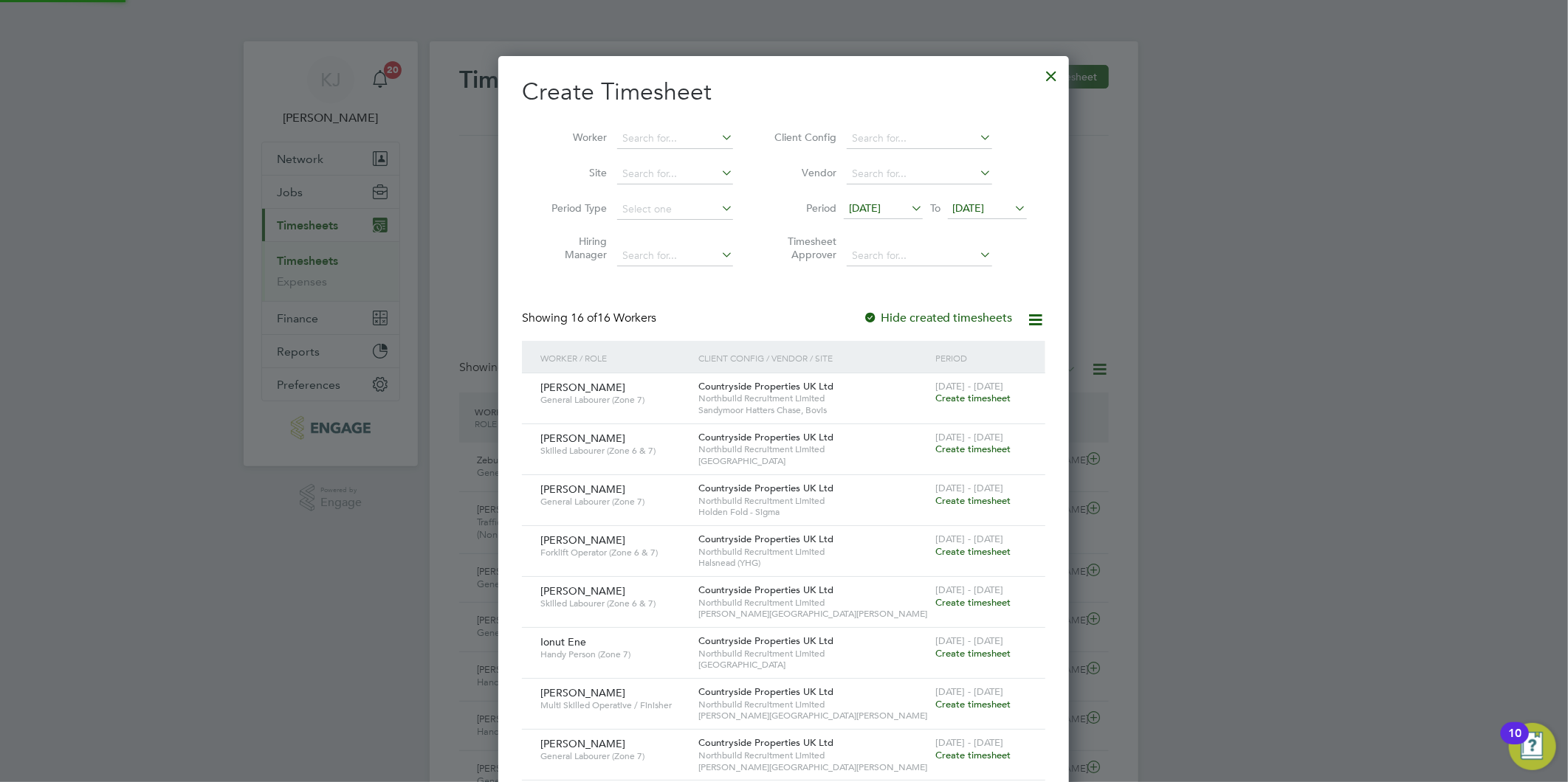
click at [965, 207] on span "[DATE]" at bounding box center [969, 208] width 32 height 13
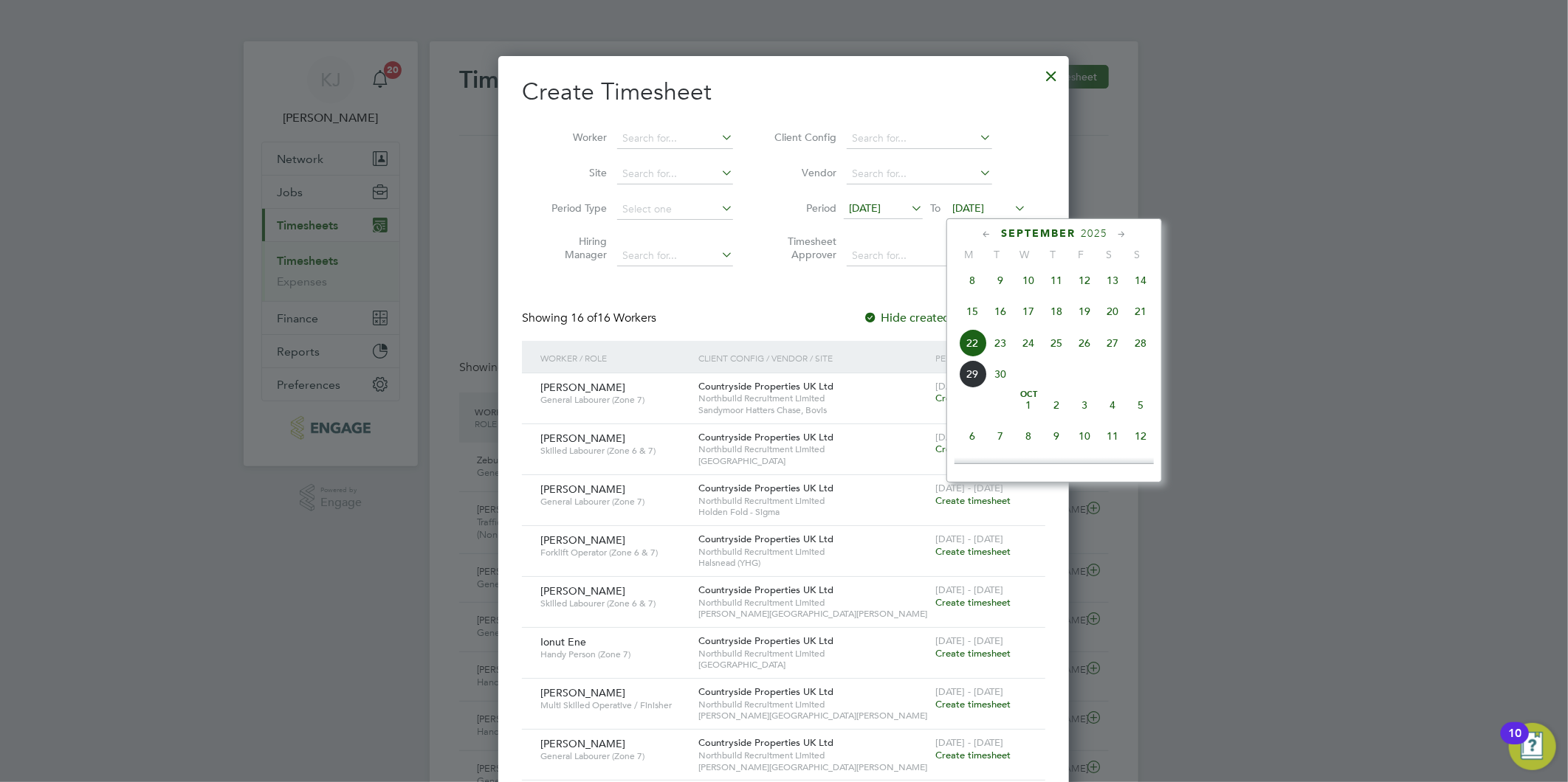
click at [1143, 350] on span "28" at bounding box center [1140, 342] width 28 height 28
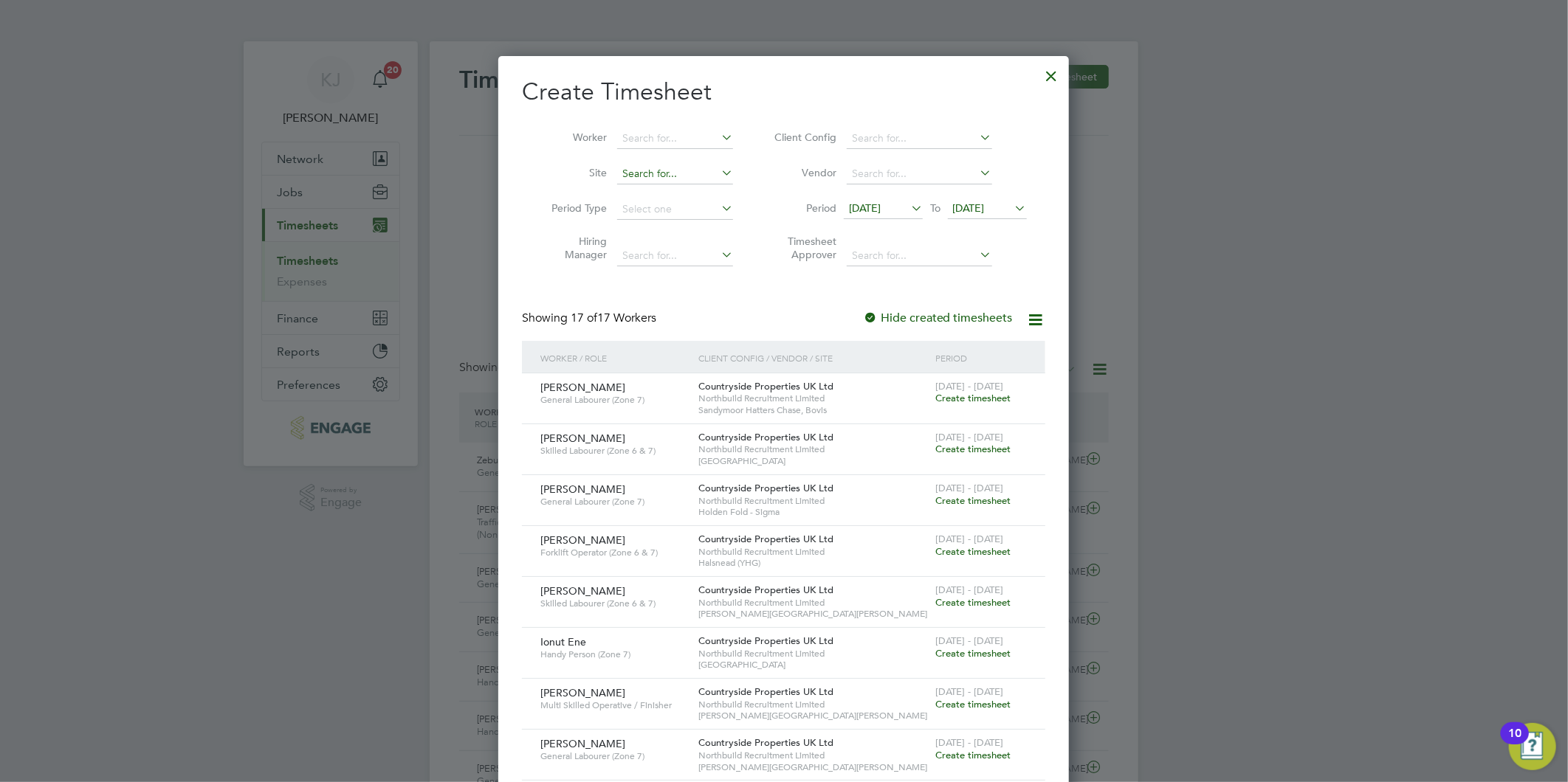
click at [646, 170] on input at bounding box center [674, 174] width 116 height 20
click at [651, 188] on li "Hal snead (YHG)" at bounding box center [726, 194] width 219 height 20
type input "Halsnead (YHG)"
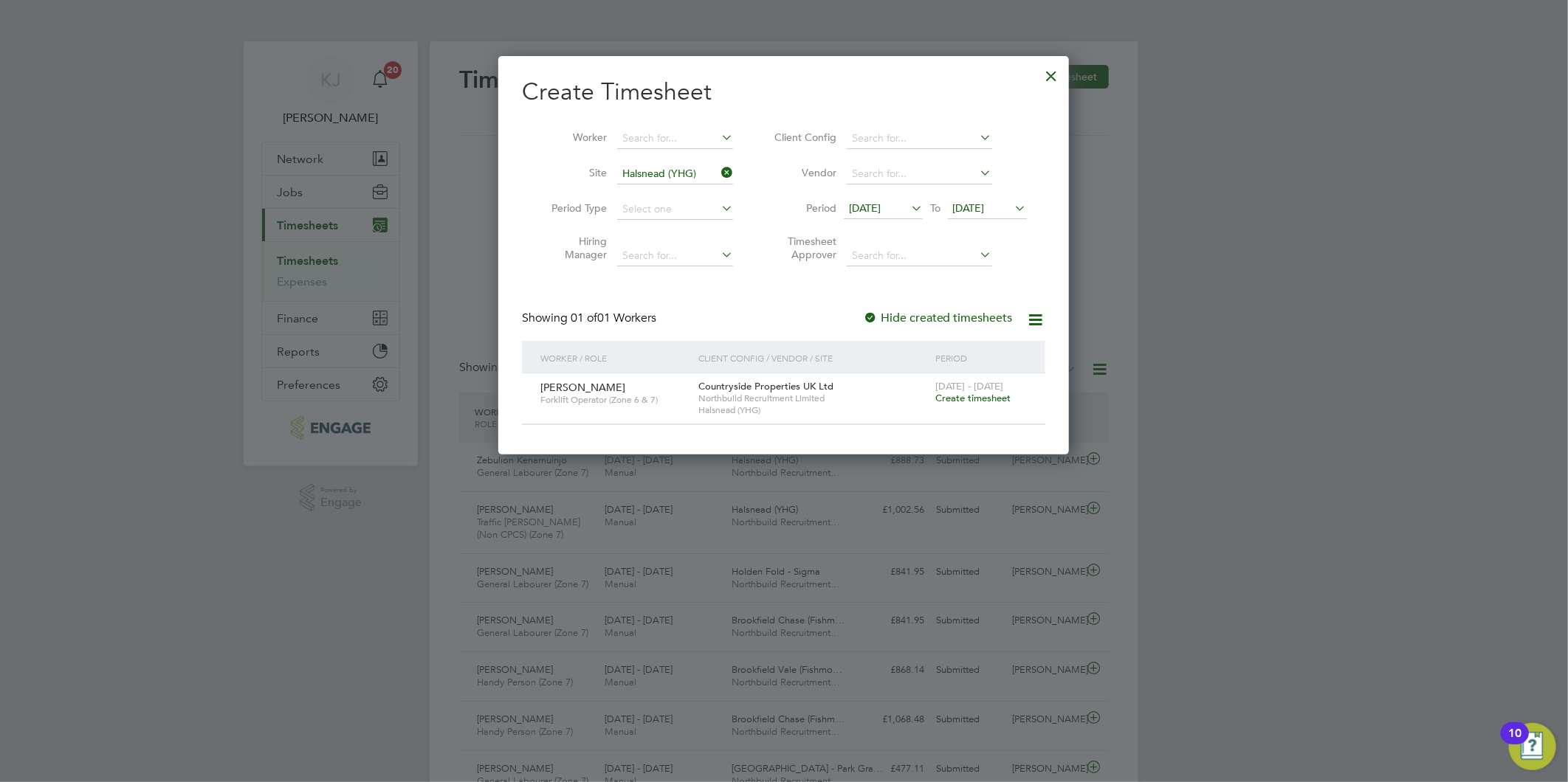
drag, startPoint x: 973, startPoint y: 400, endPoint x: 962, endPoint y: 402, distance: 11.2
click at [976, 400] on span "Create timesheet" at bounding box center [972, 397] width 75 height 13
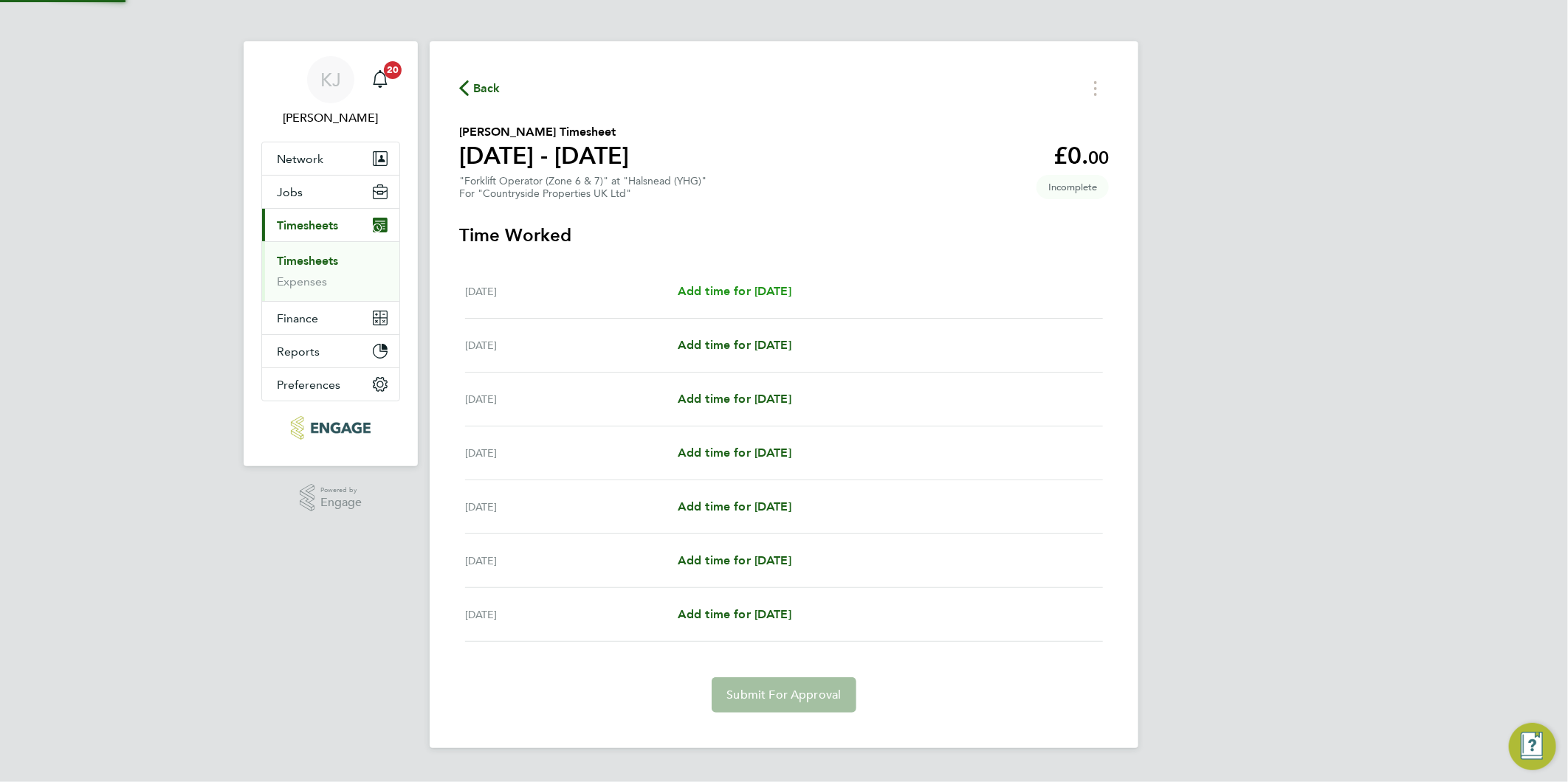
click at [783, 288] on span "Add time for [DATE]" at bounding box center [734, 291] width 114 height 14
select select "30"
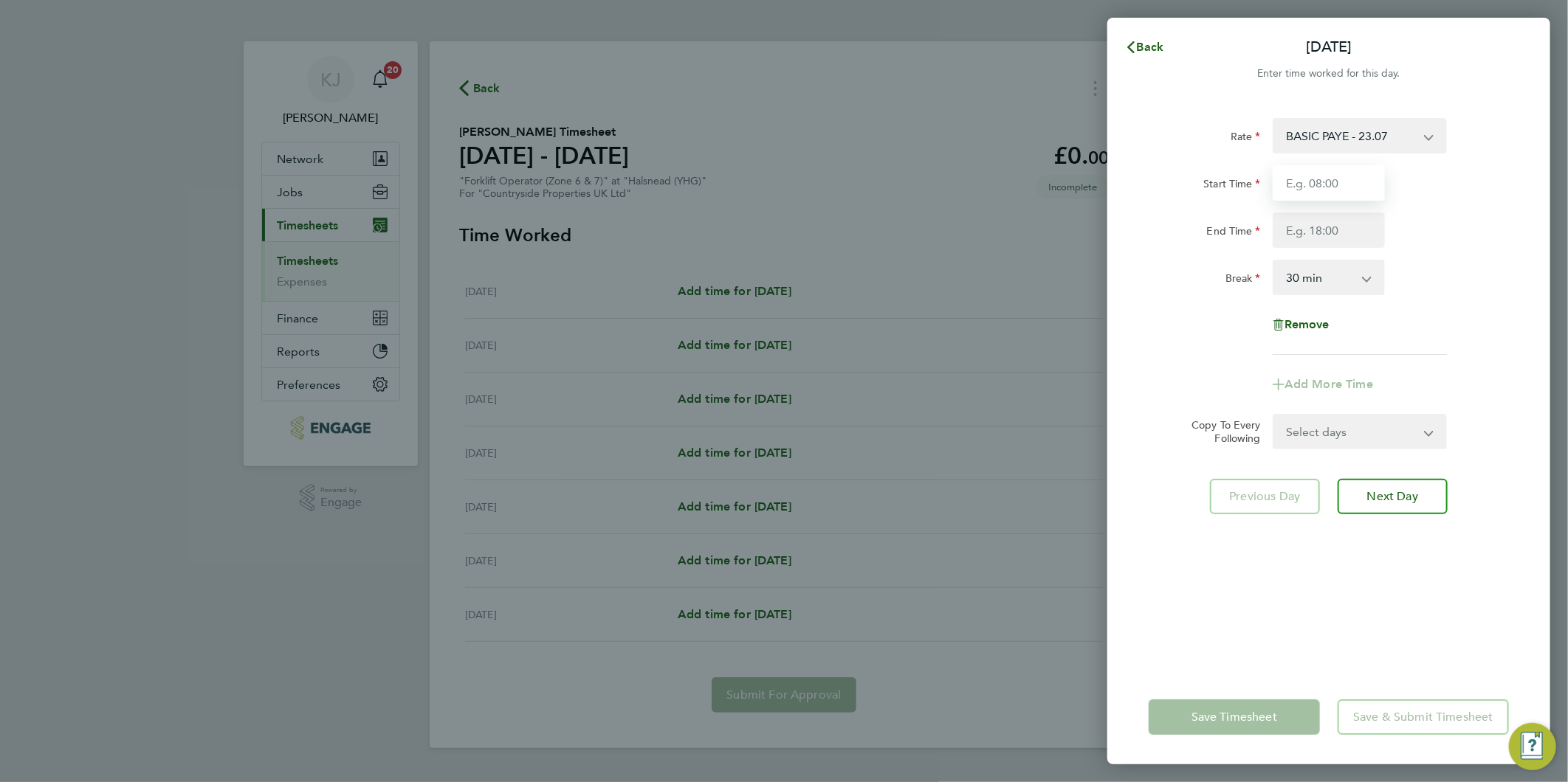
click at [1314, 179] on input "Start Time" at bounding box center [1328, 183] width 112 height 35
type input "07:30"
type input "16:30"
click at [1326, 171] on input "07:30" at bounding box center [1328, 183] width 112 height 35
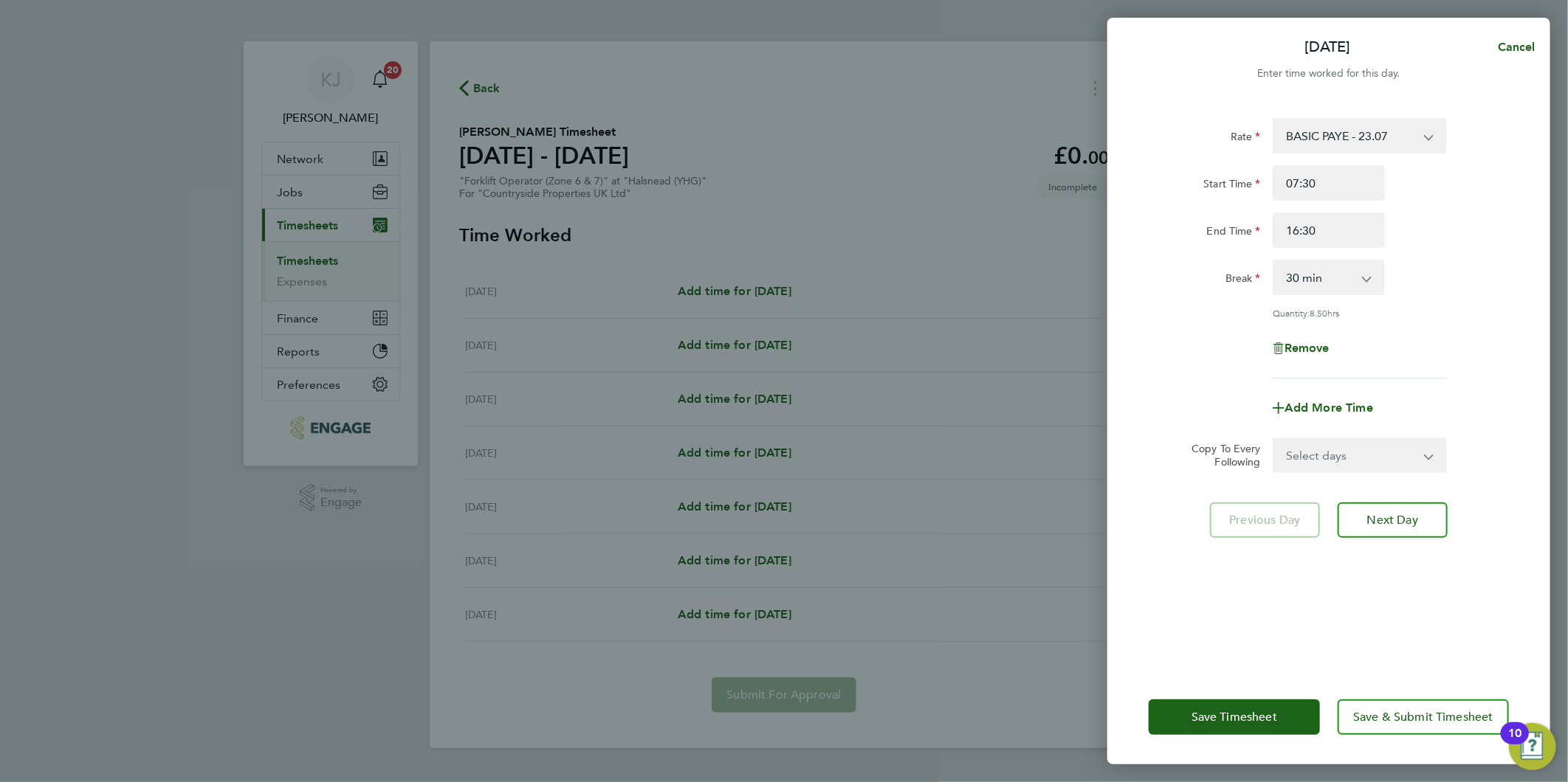
click at [1337, 467] on select "Select days Day Weekday (Mon-Fri) Weekend (Sat-Sun) [DATE] [DATE] [DATE] [DATE]…" at bounding box center [1352, 455] width 155 height 32
select select "WEEKDAY"
click at [1274, 439] on select "Select days Day Weekday (Mon-Fri) Weekend (Sat-Sun) [DATE] [DATE] [DATE] [DATE]…" at bounding box center [1352, 455] width 155 height 32
select select "[DATE]"
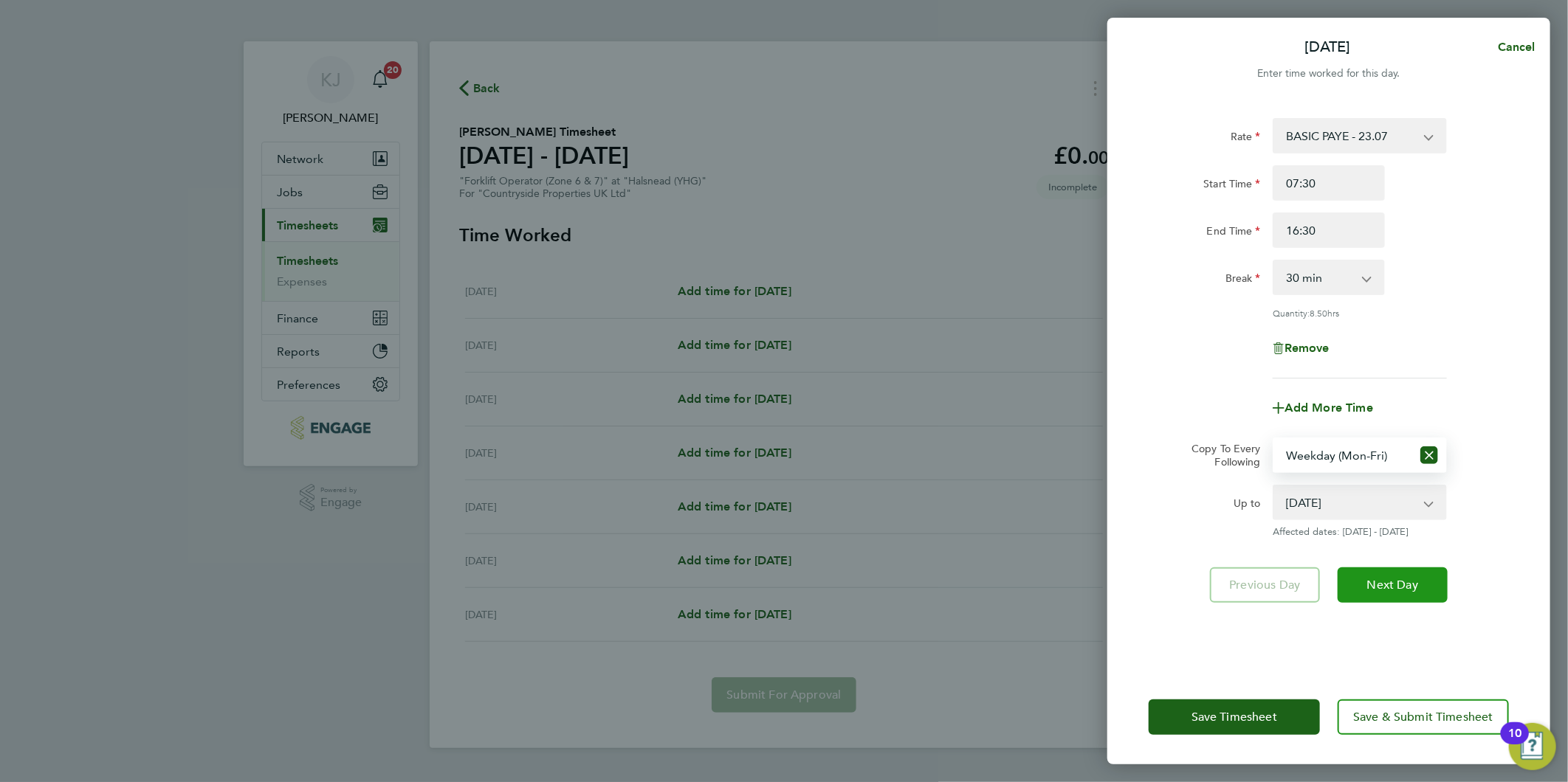
click at [1401, 586] on span "Next Day" at bounding box center [1392, 585] width 51 height 14
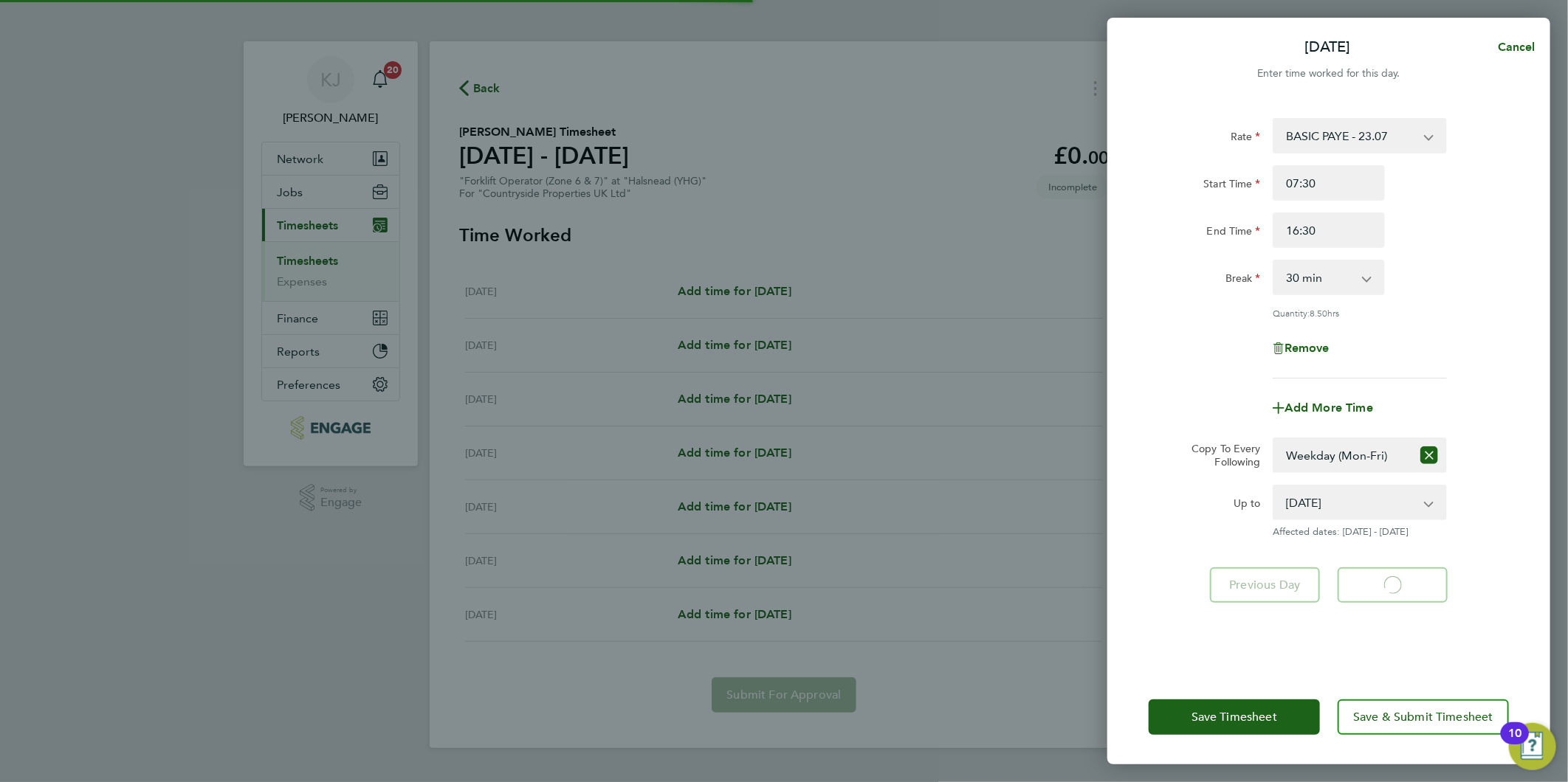
select select "30"
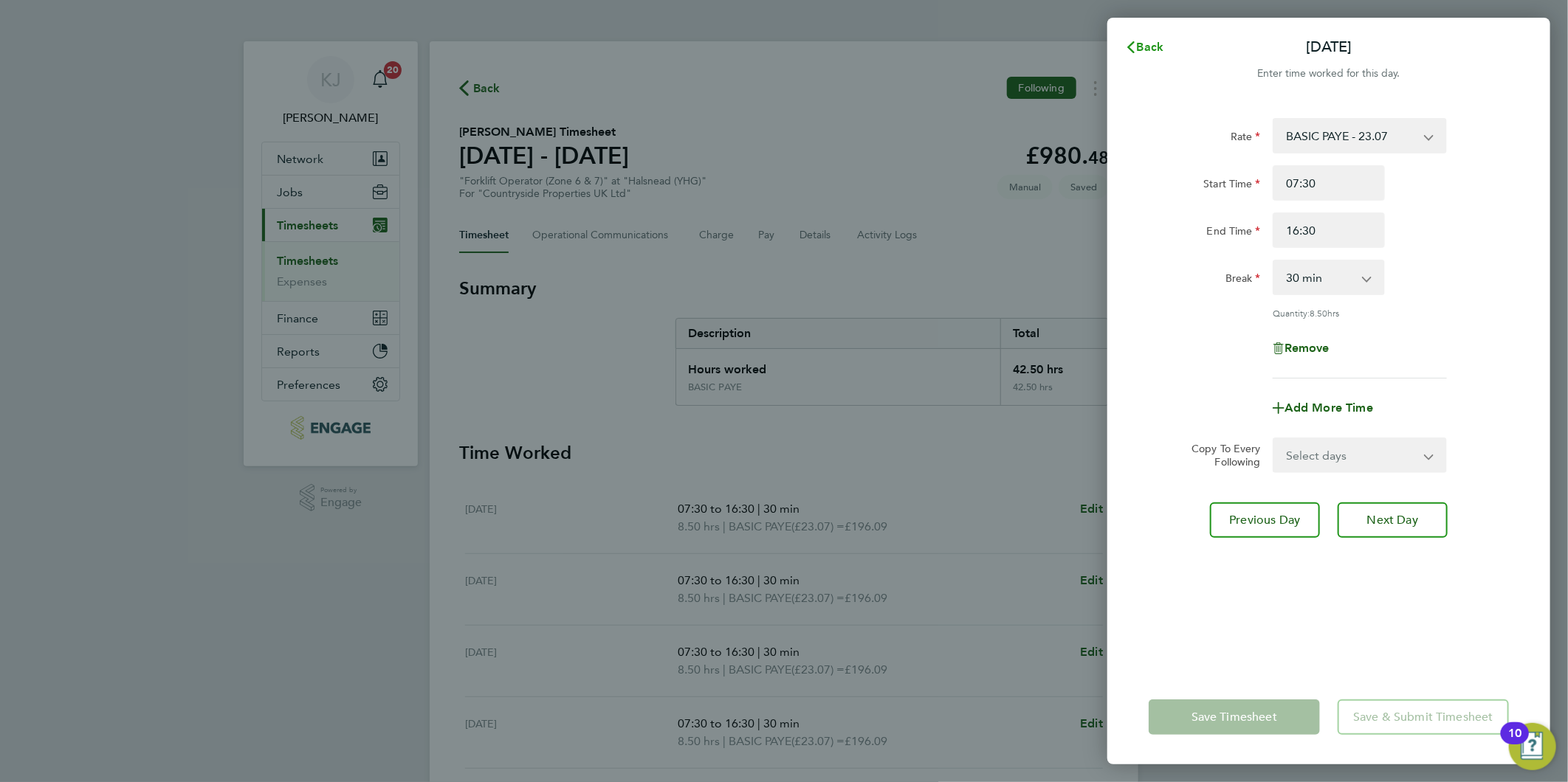
click at [1174, 32] on button "Back" at bounding box center [1144, 46] width 68 height 30
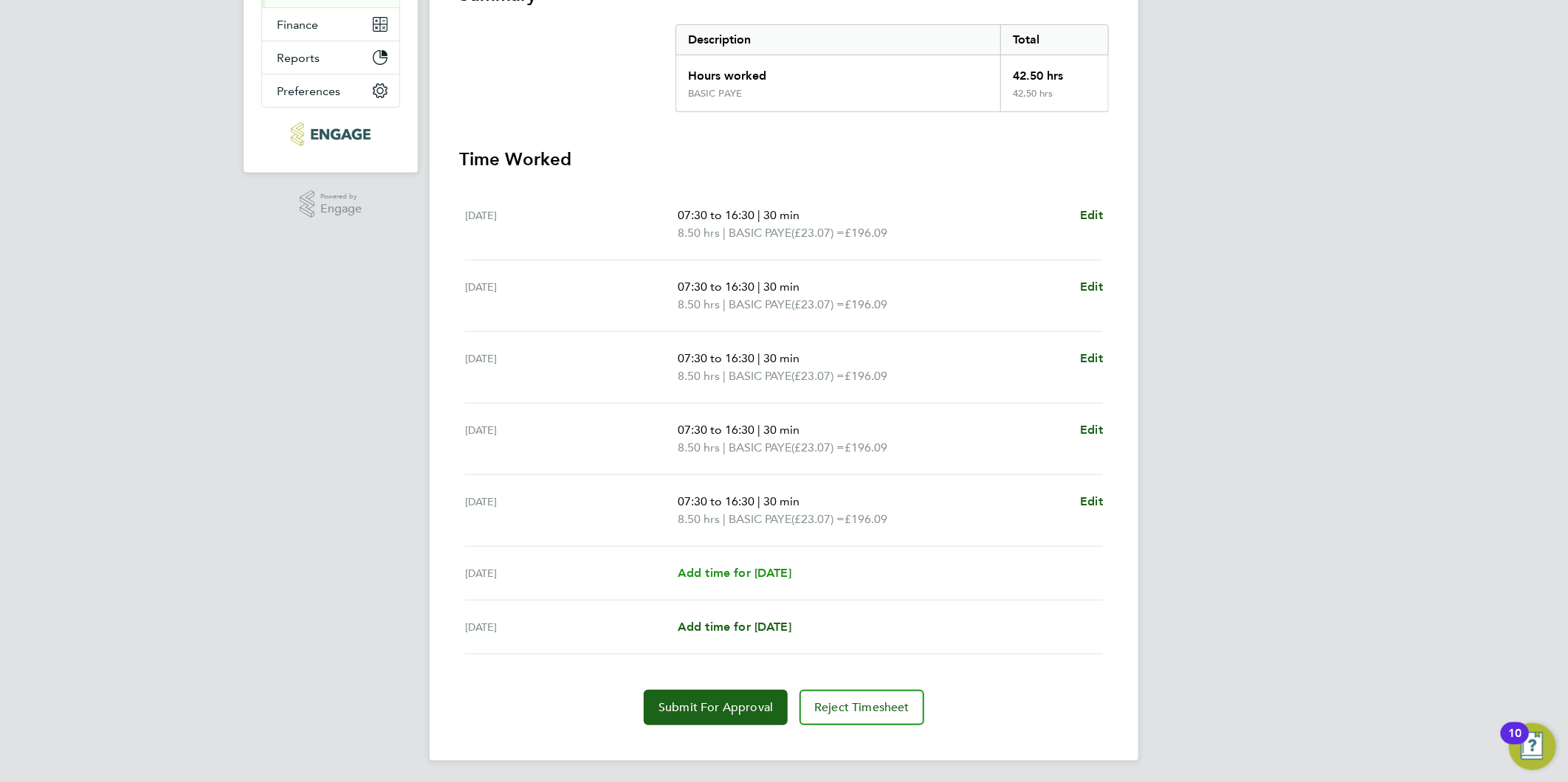
click at [750, 572] on span "Add time for [DATE]" at bounding box center [734, 573] width 114 height 14
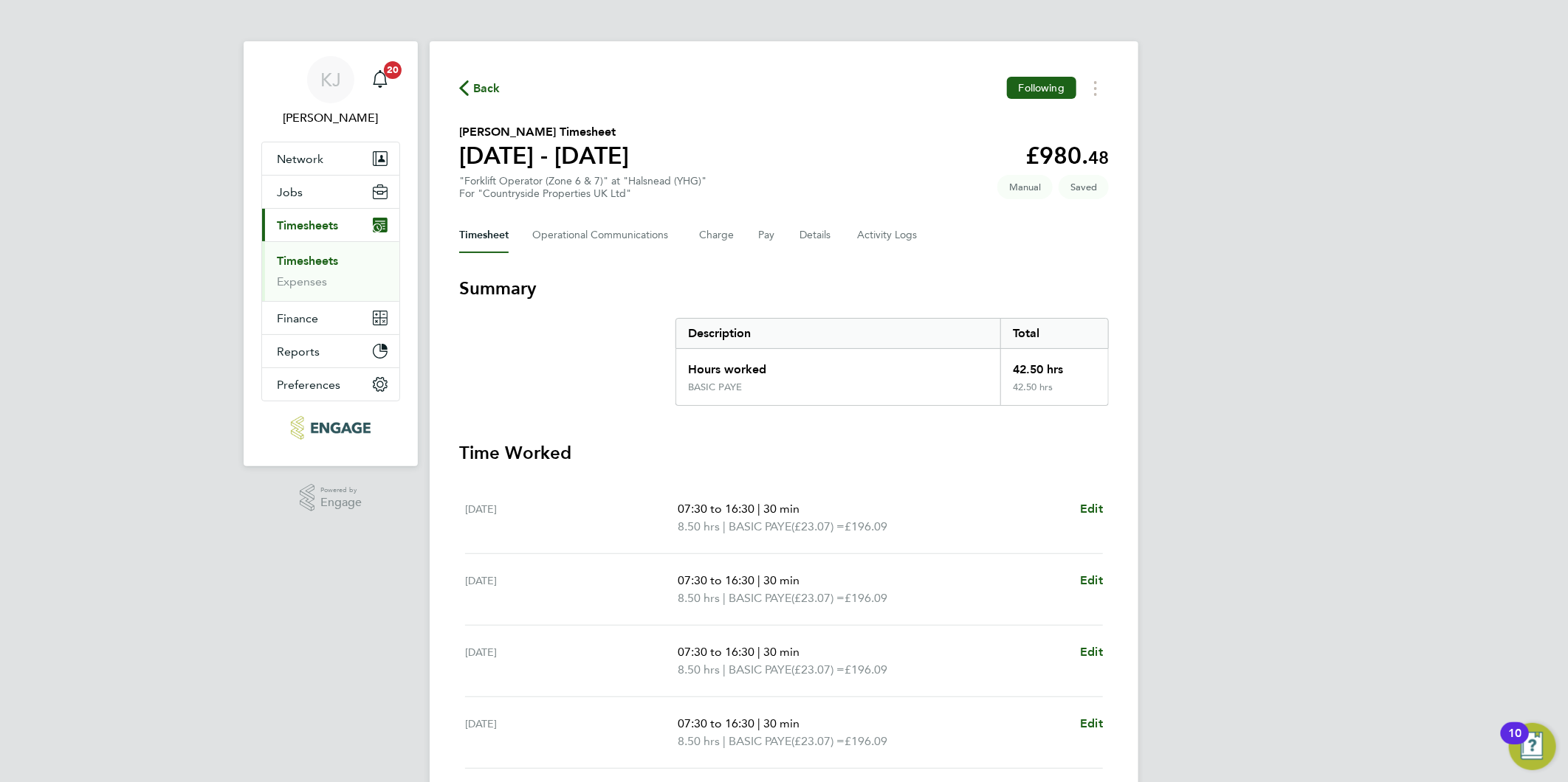
select select "30"
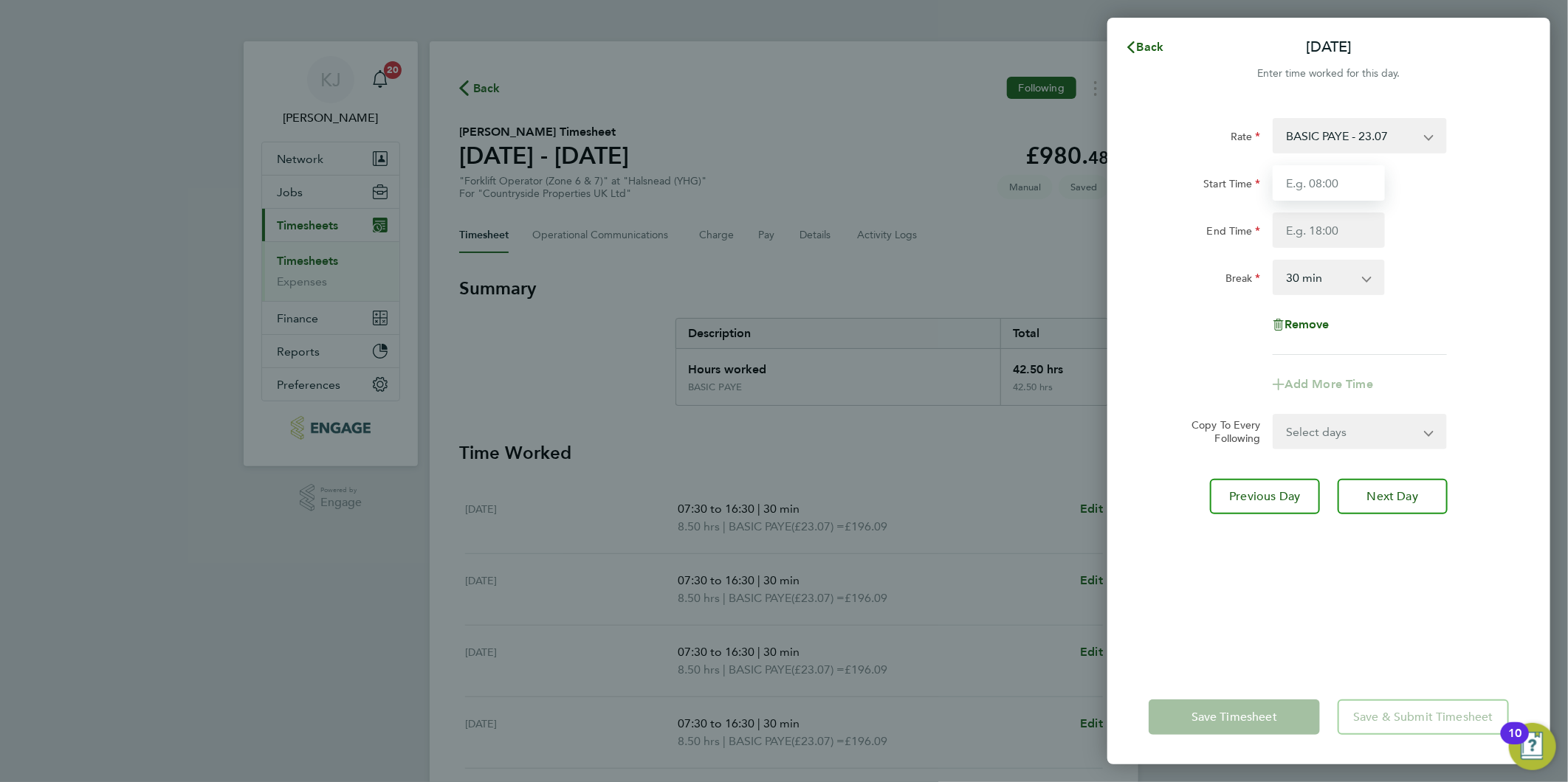
click at [1357, 179] on input "Start Time" at bounding box center [1328, 183] width 112 height 35
type input "07:30"
type input "14:30"
click at [1257, 239] on label "End Time" at bounding box center [1234, 233] width 54 height 18
click at [1273, 239] on input "End Time" at bounding box center [1328, 230] width 112 height 35
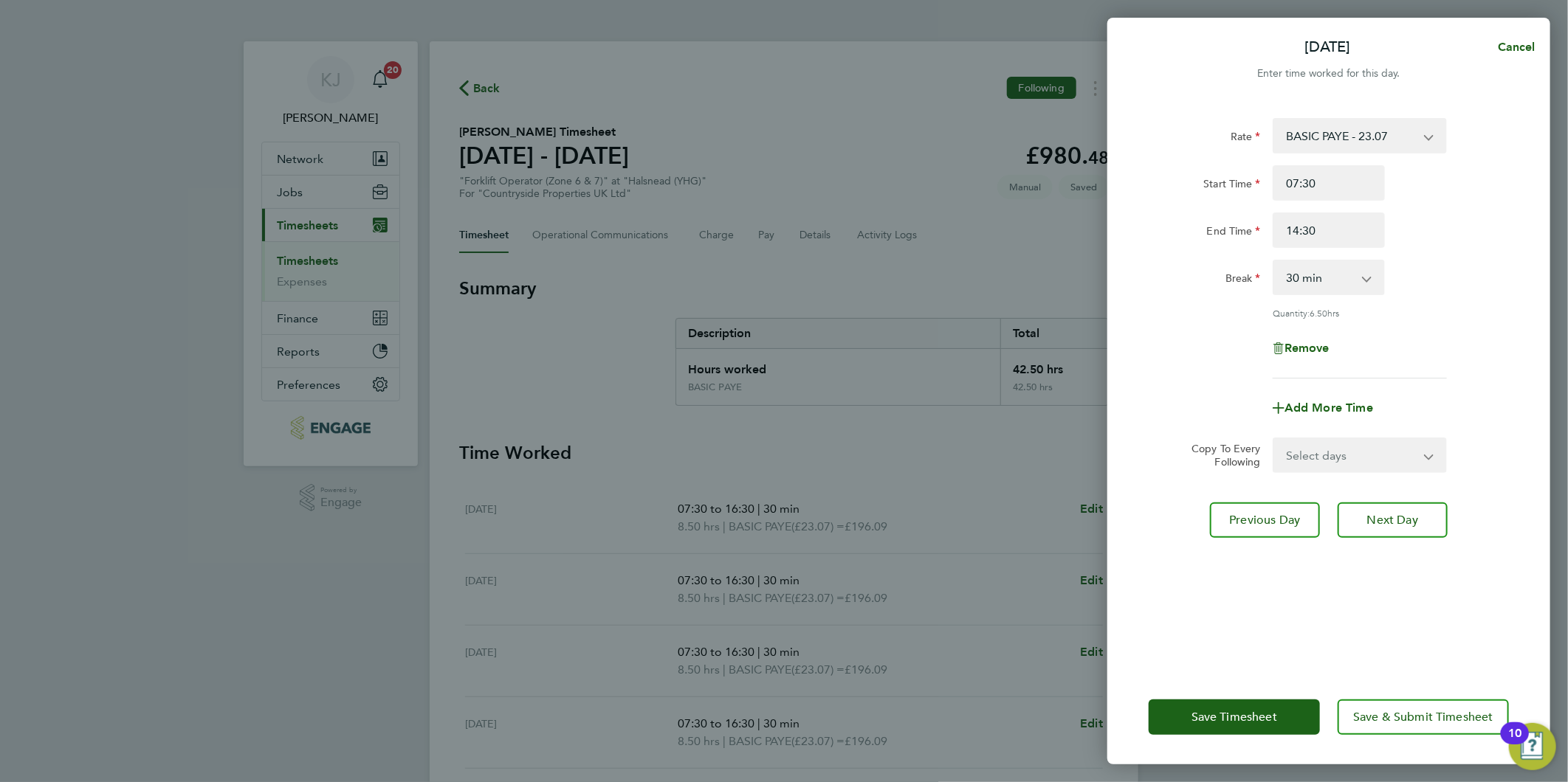
click at [1257, 279] on label "Break" at bounding box center [1243, 280] width 35 height 18
click at [1274, 279] on select "0 min 15 min 30 min 45 min 60 min 75 min 90 min" at bounding box center [1320, 278] width 91 height 32
click at [1278, 286] on select "0 min 15 min 30 min 45 min 60 min 75 min 90 min" at bounding box center [1320, 278] width 91 height 32
select select "0"
click at [1274, 262] on select "0 min 15 min 30 min 45 min 60 min 75 min 90 min" at bounding box center [1320, 278] width 91 height 32
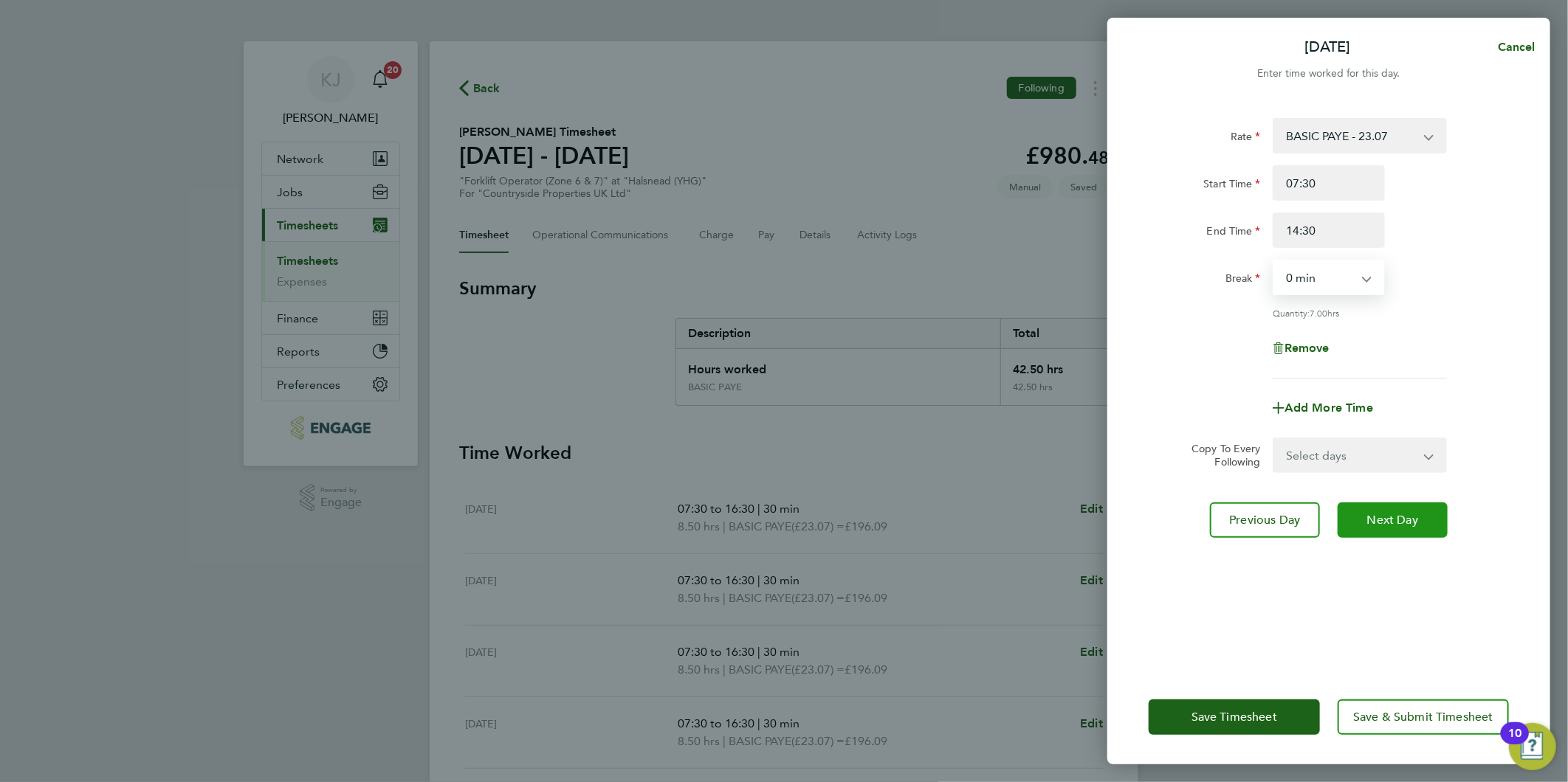
drag, startPoint x: 1417, startPoint y: 533, endPoint x: 1403, endPoint y: 528, distance: 14.9
click at [1417, 532] on button "Next Day" at bounding box center [1392, 520] width 110 height 35
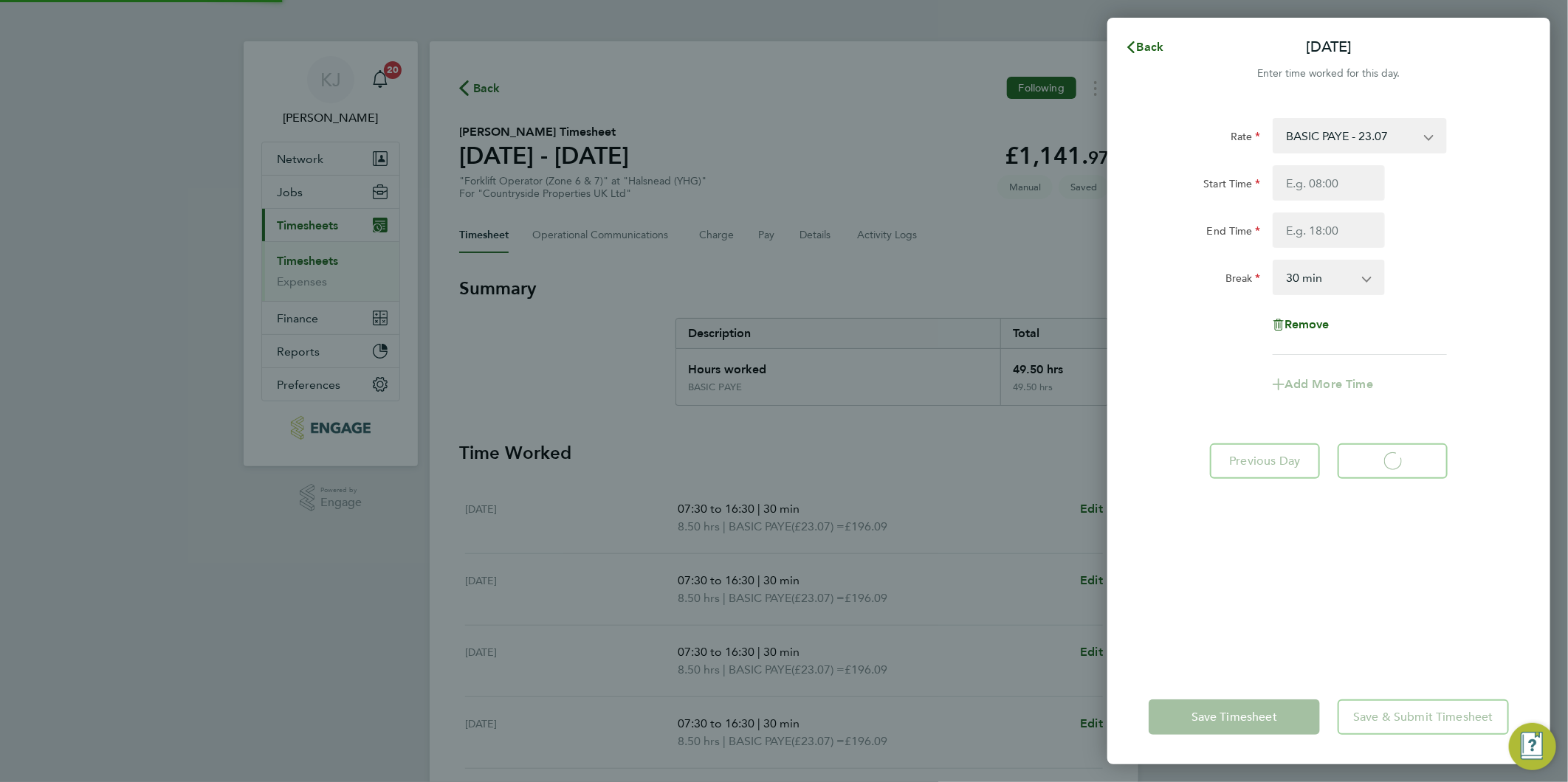
select select "30"
click at [1149, 41] on span "Back" at bounding box center [1150, 46] width 27 height 14
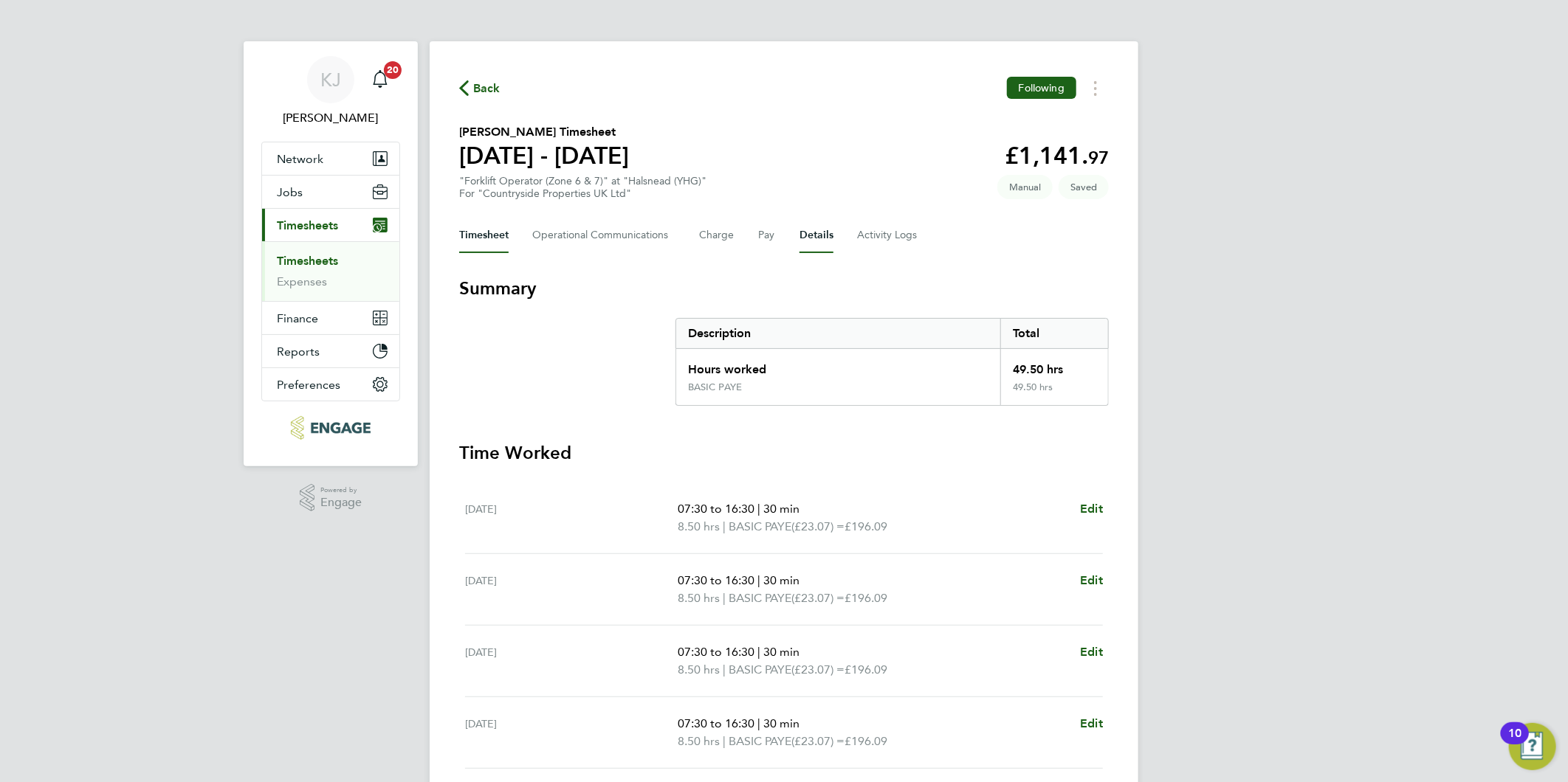
click at [816, 227] on button "Details" at bounding box center [816, 235] width 34 height 35
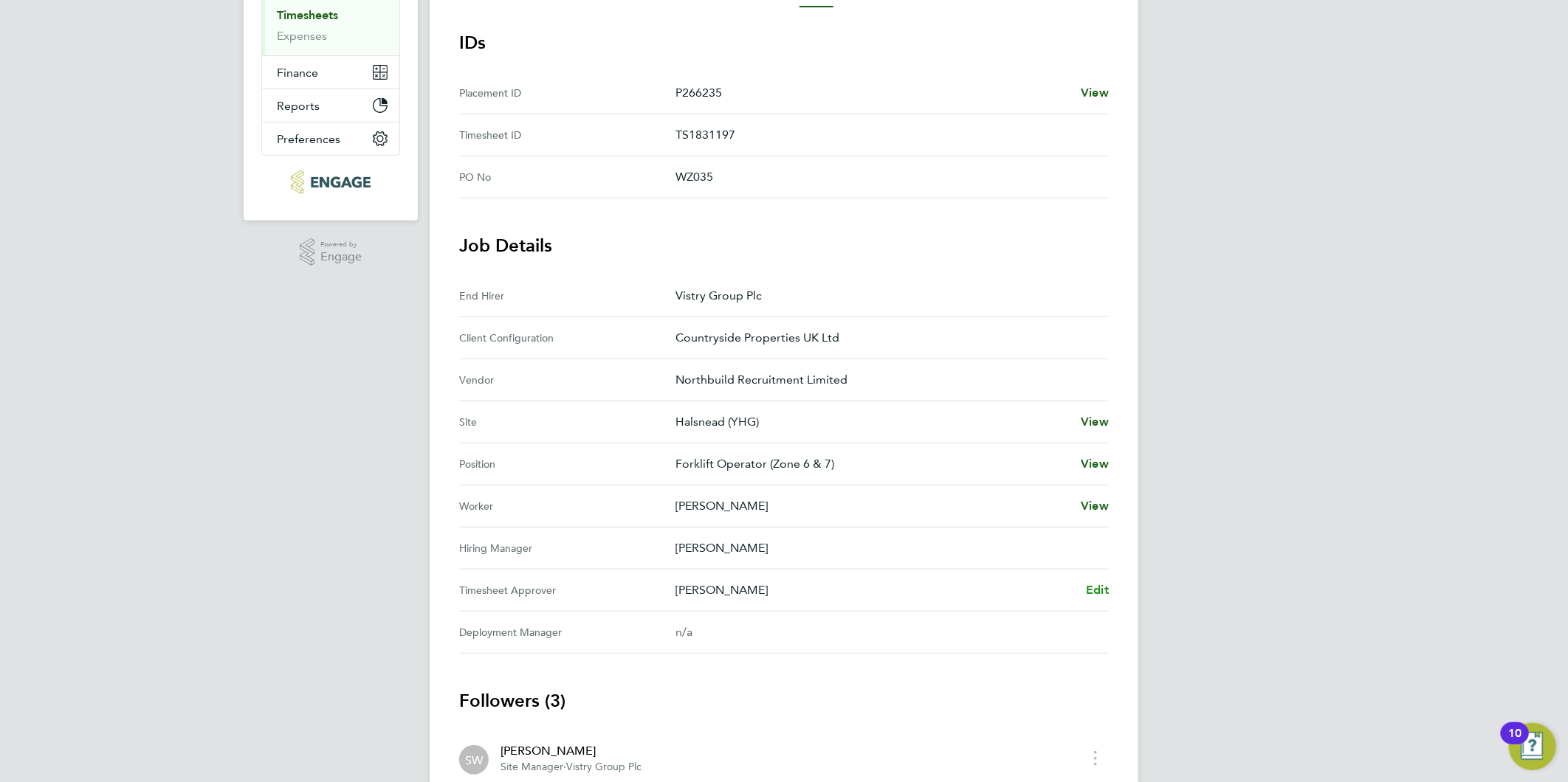
click at [1100, 596] on link "Edit" at bounding box center [1097, 590] width 23 height 18
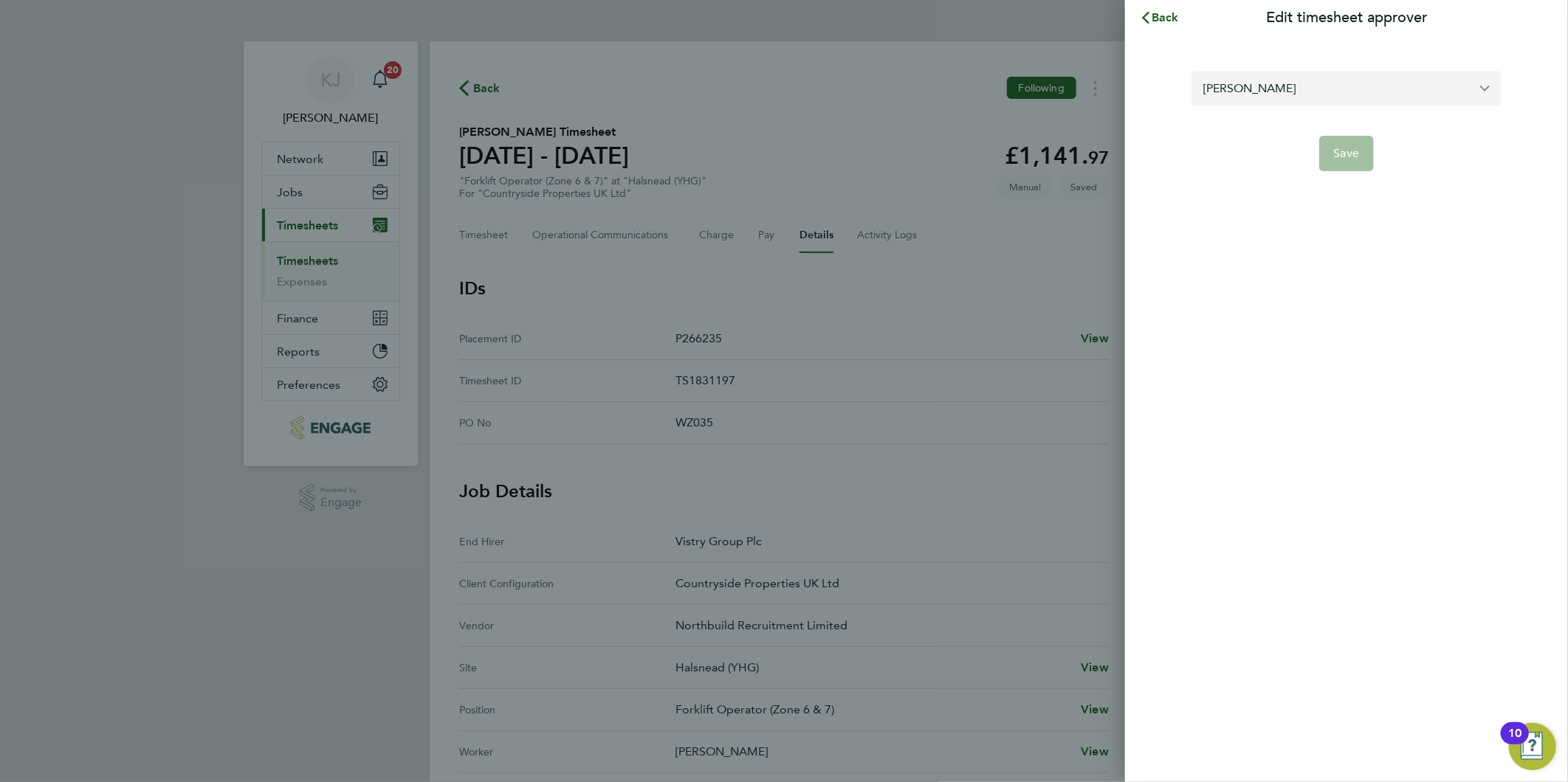
click at [1331, 92] on input "Mark Fitzsimmons" at bounding box center [1346, 88] width 310 height 35
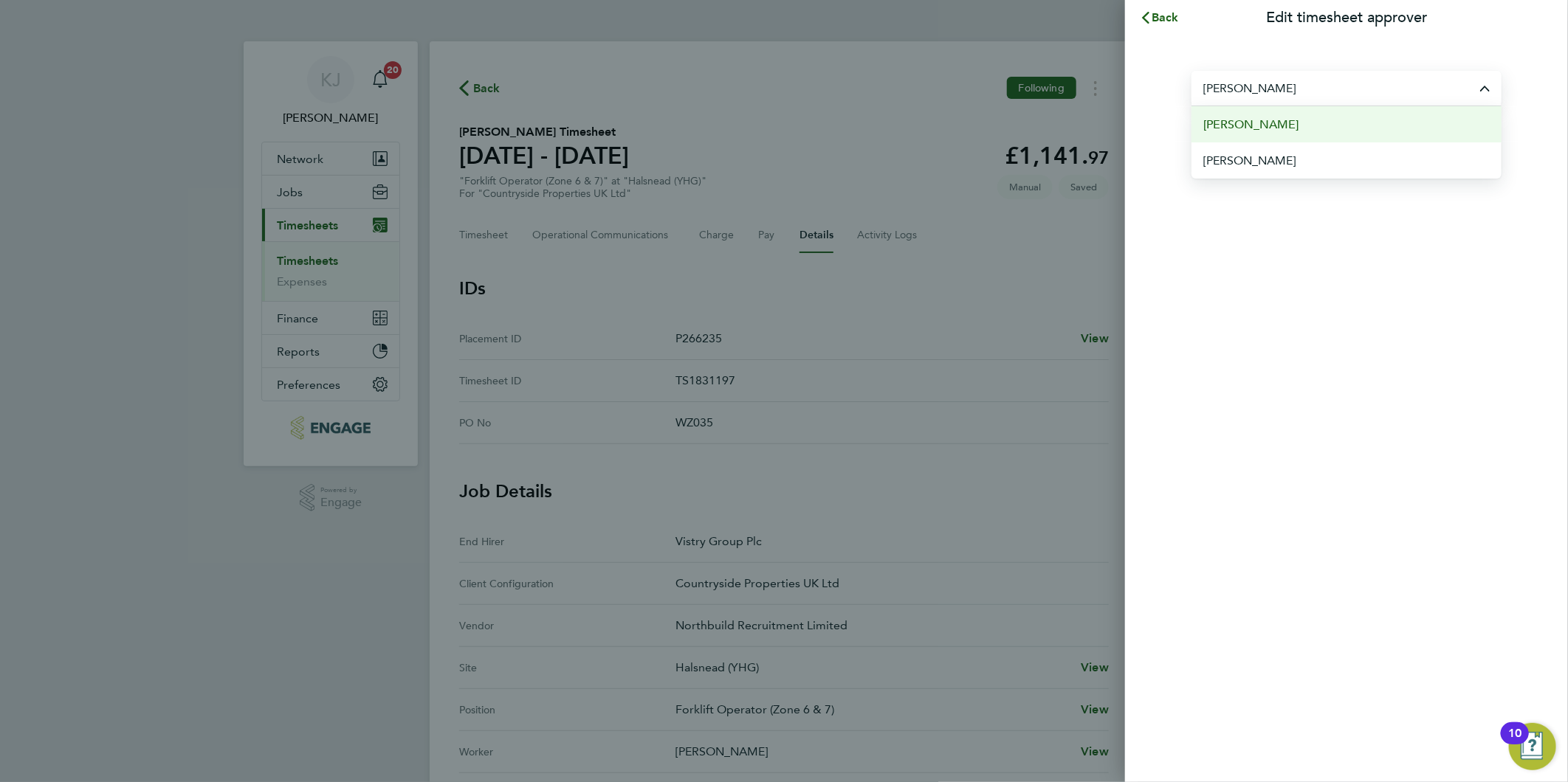
click at [1304, 127] on li "[PERSON_NAME]" at bounding box center [1346, 124] width 310 height 36
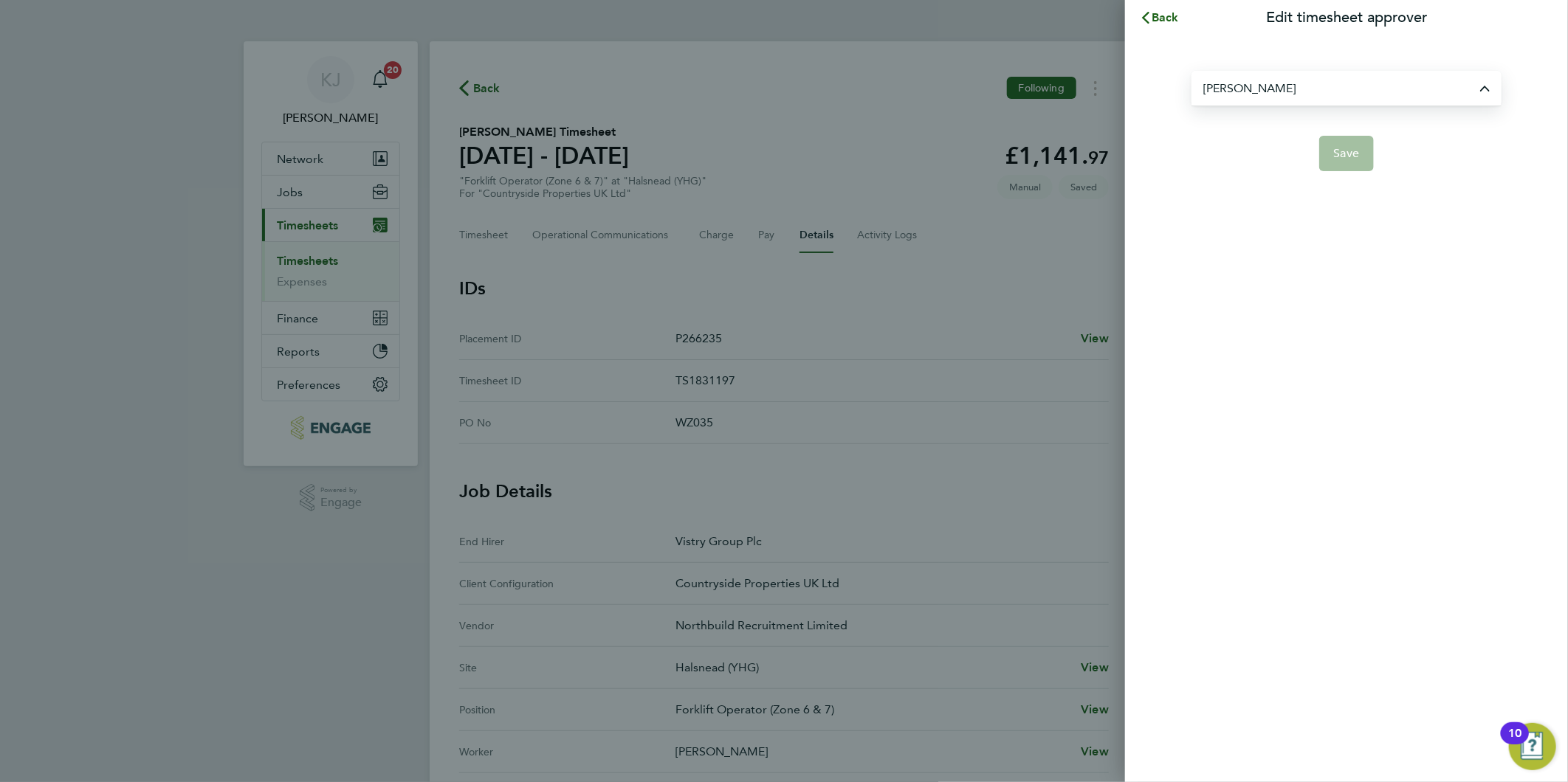
type input "[PERSON_NAME]"
drag, startPoint x: 1329, startPoint y: 156, endPoint x: 1352, endPoint y: 194, distance: 44.4
click at [1329, 155] on button "Save" at bounding box center [1347, 154] width 56 height 35
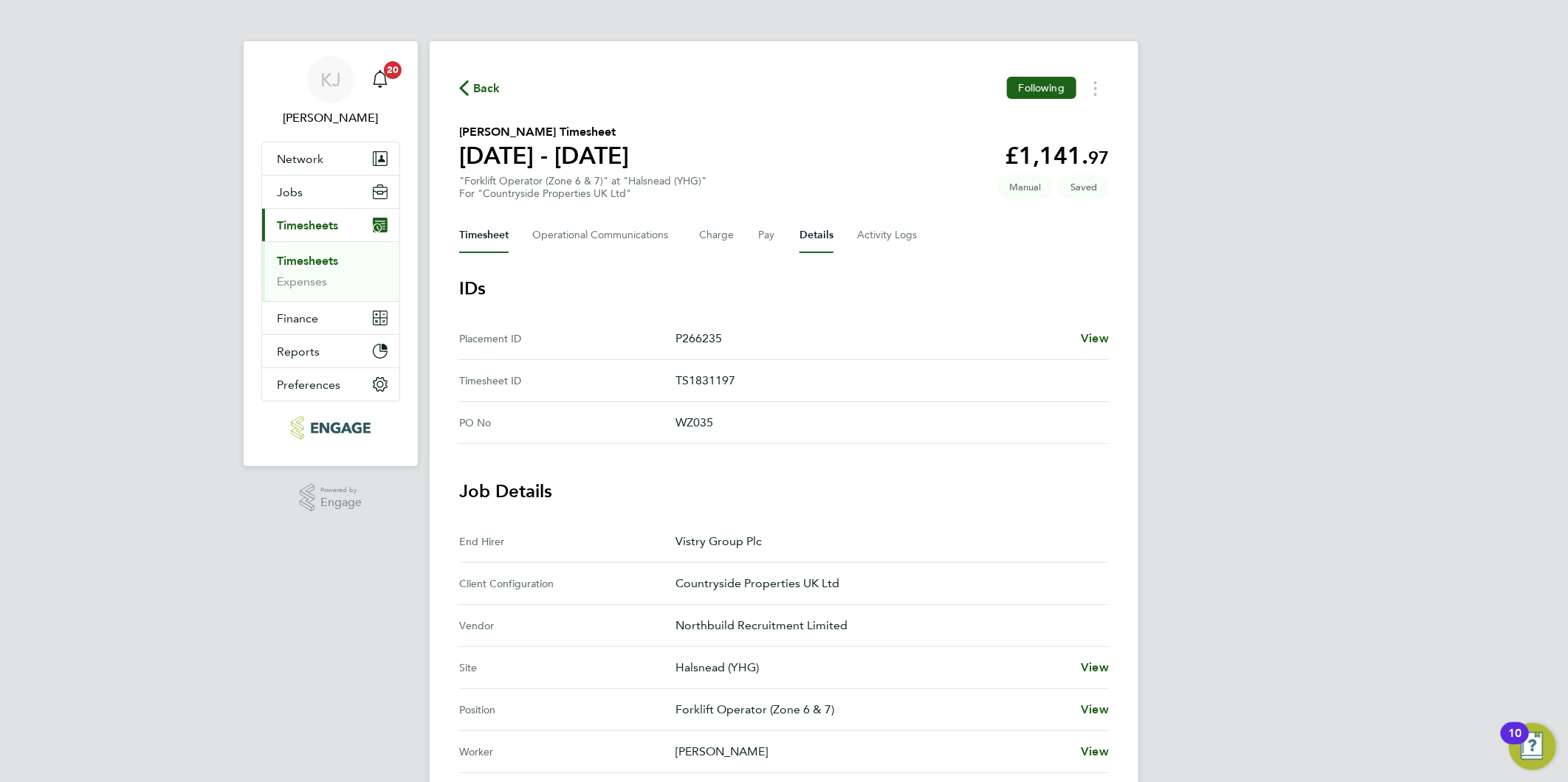
click at [460, 245] on div "Back Following Edward Fox's Timesheet 22 - 28 Sept 2025 £1,141. 97 "Forklift Op…" at bounding box center [784, 631] width 709 height 1180
click at [505, 241] on button "Timesheet" at bounding box center [484, 235] width 50 height 35
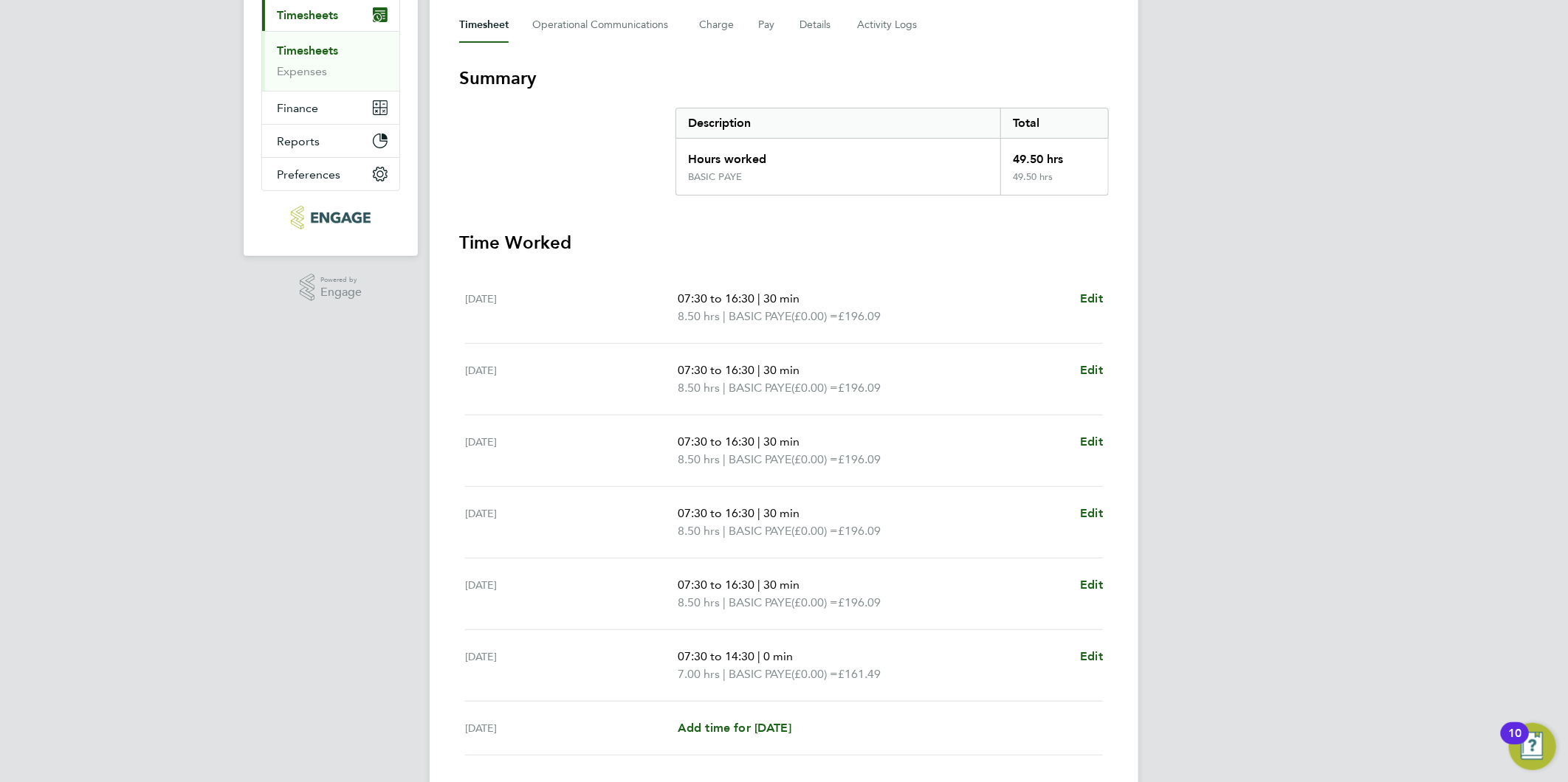
scroll to position [67, 0]
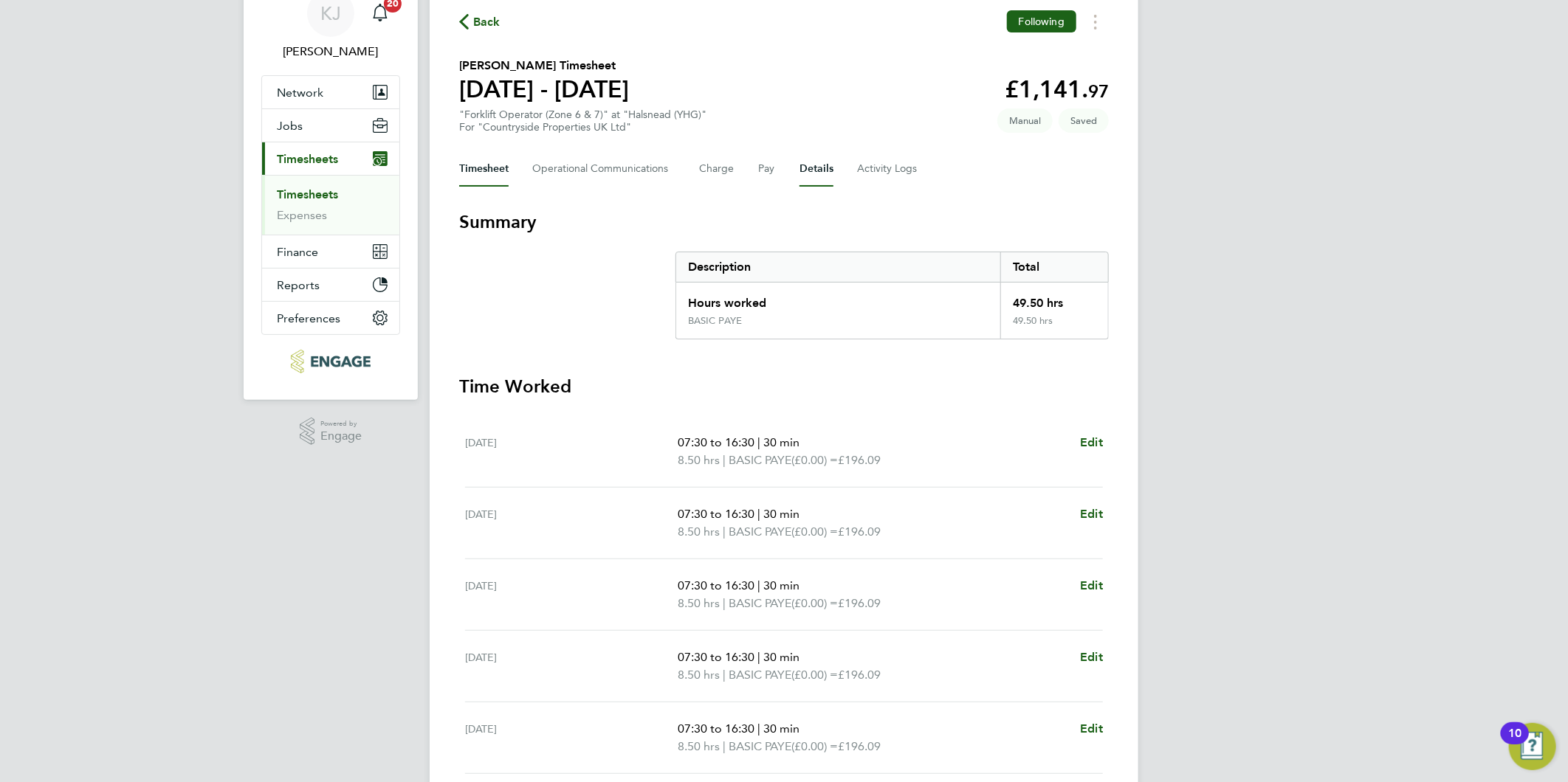
click at [810, 159] on button "Details" at bounding box center [816, 169] width 34 height 35
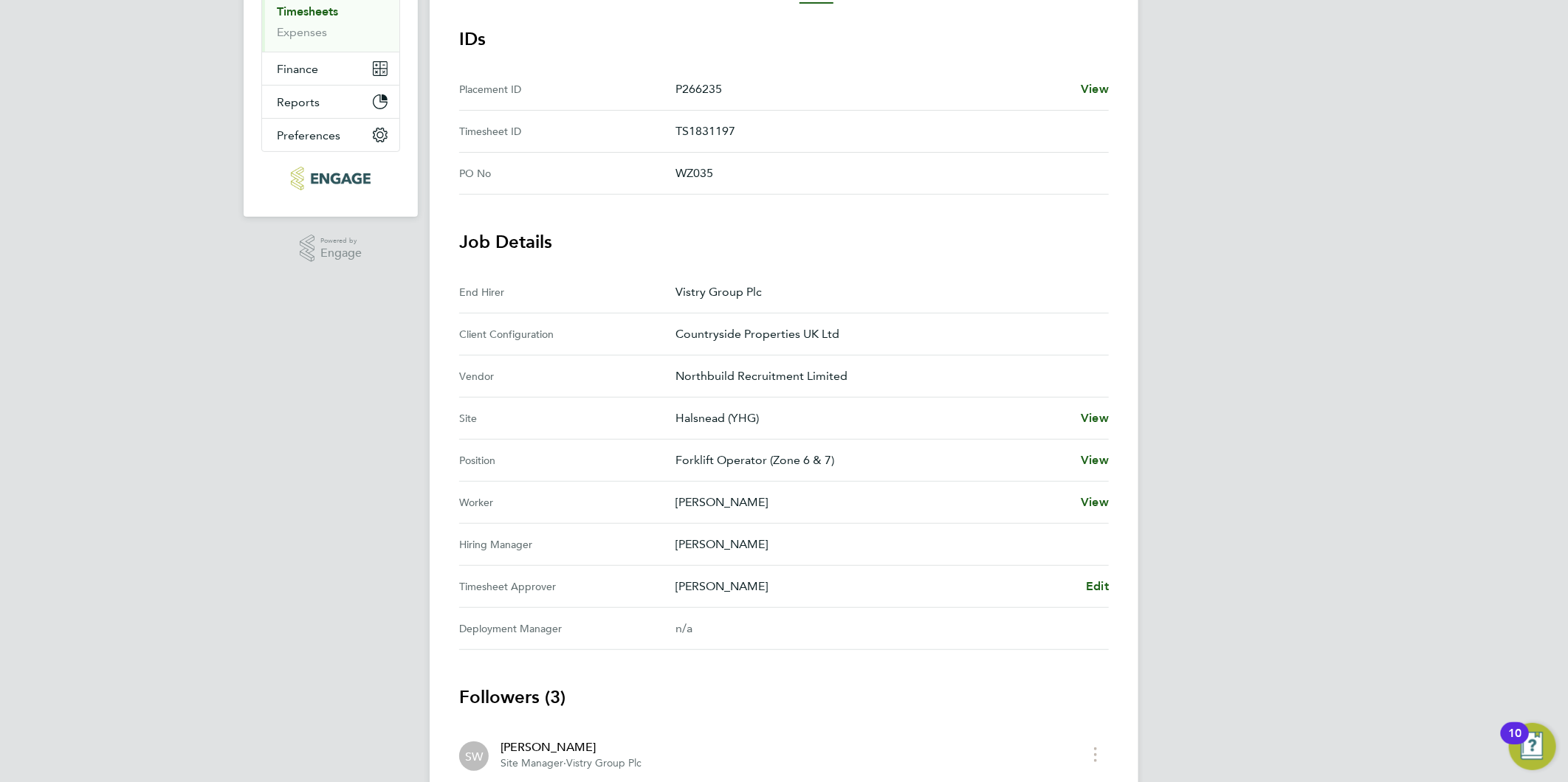
scroll to position [82, 0]
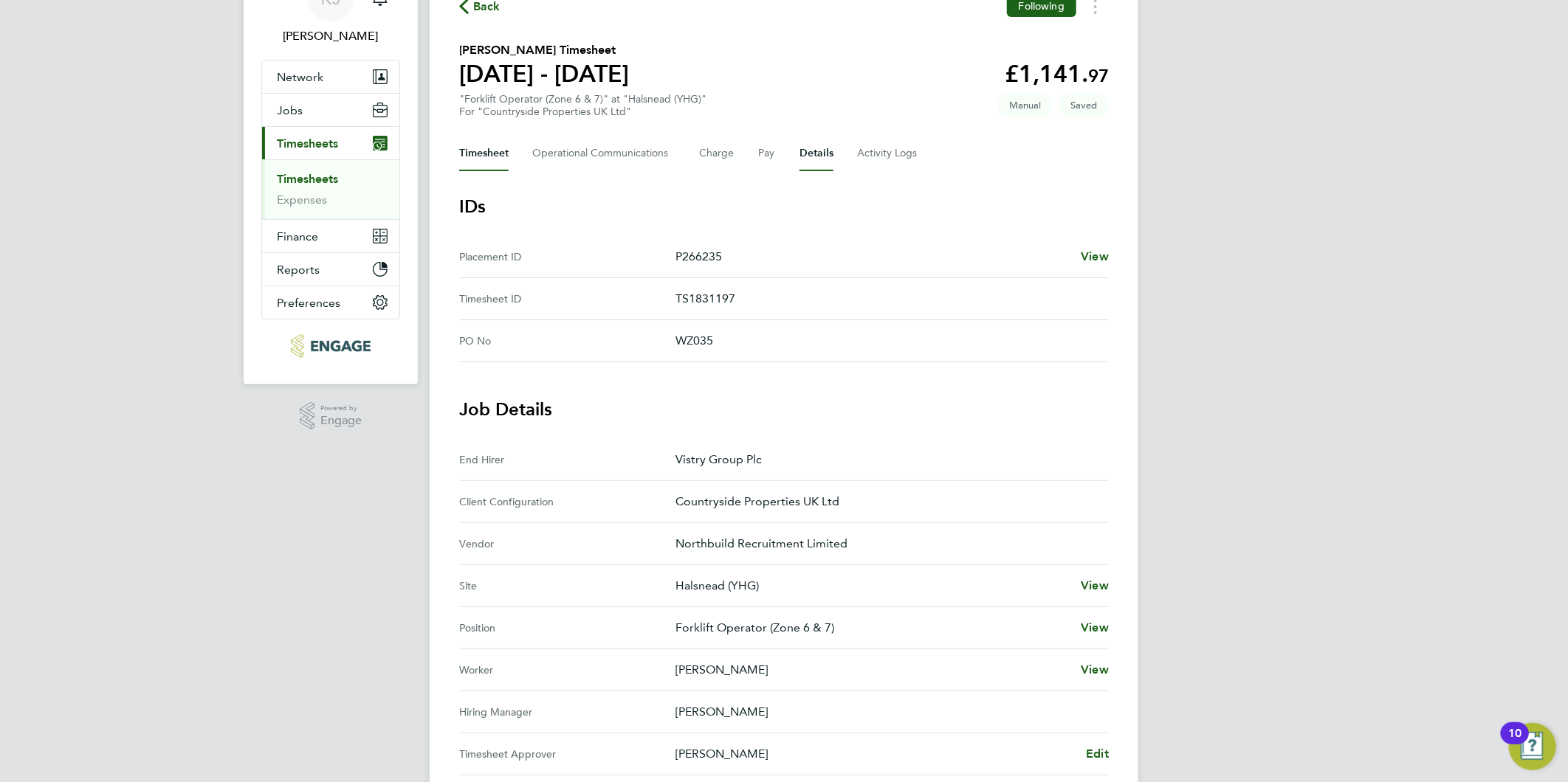
click at [497, 142] on button "Timesheet" at bounding box center [484, 154] width 50 height 35
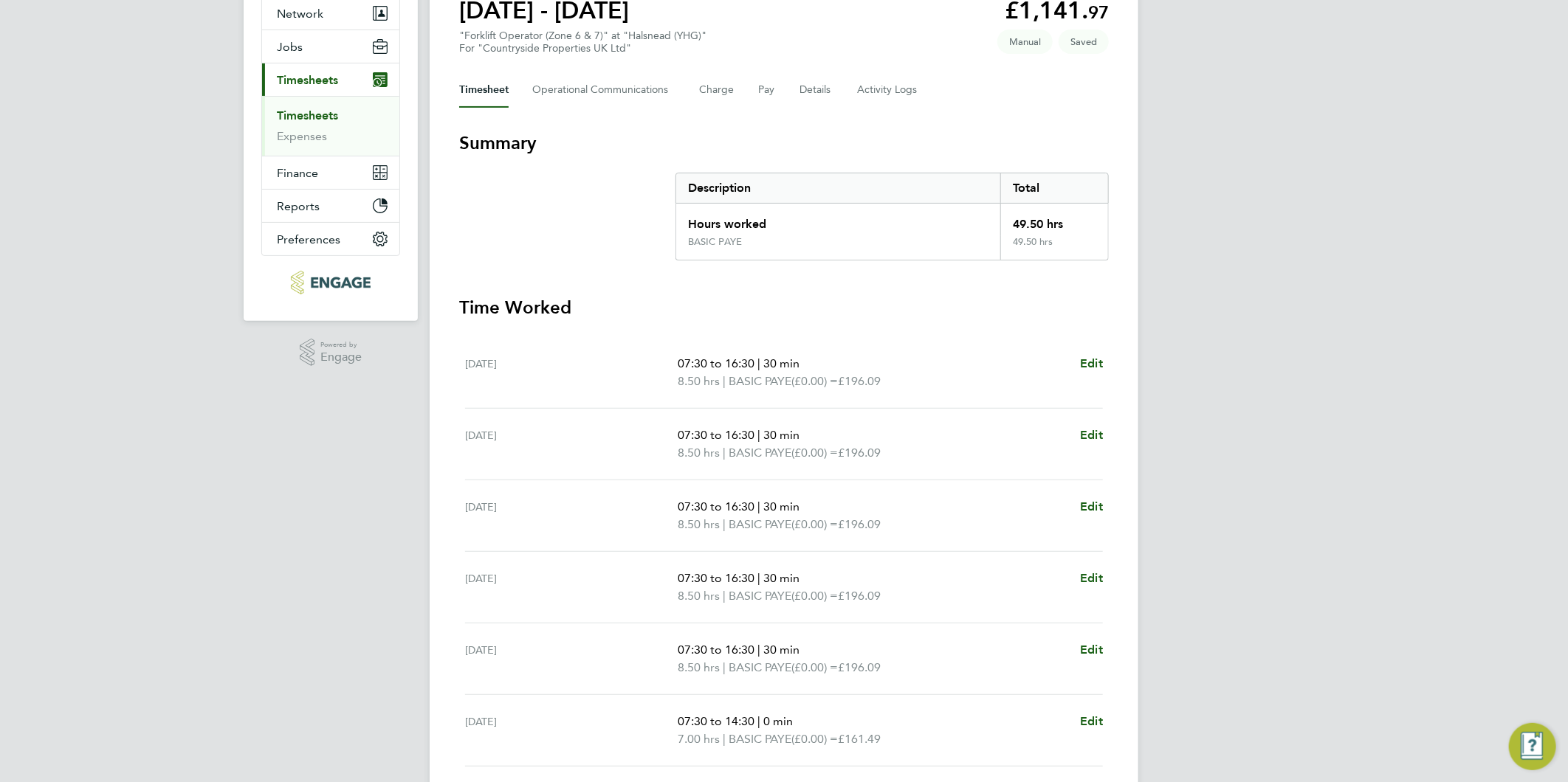
scroll to position [312, 0]
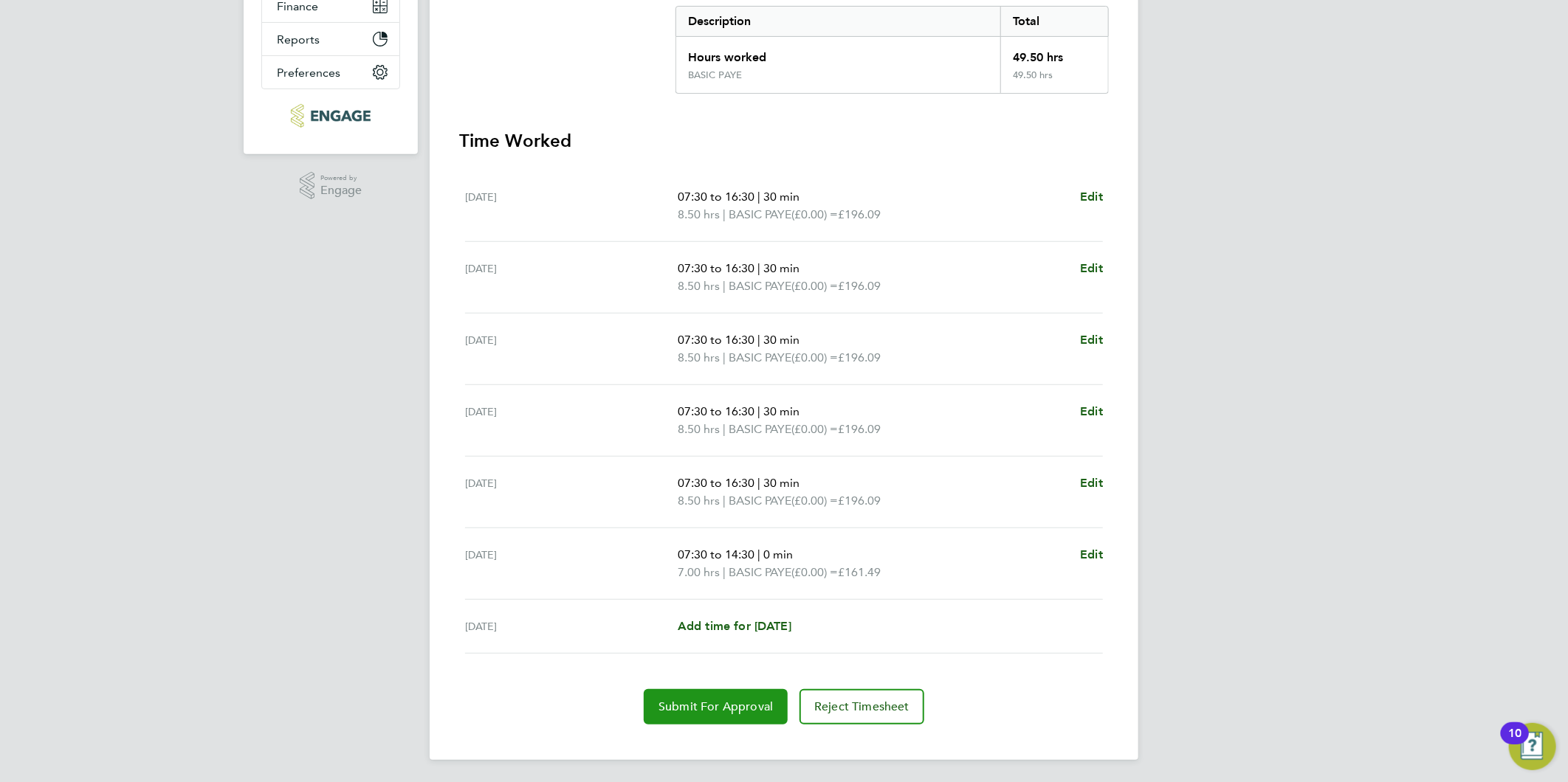
click at [718, 716] on button "Submit For Approval" at bounding box center [716, 707] width 144 height 35
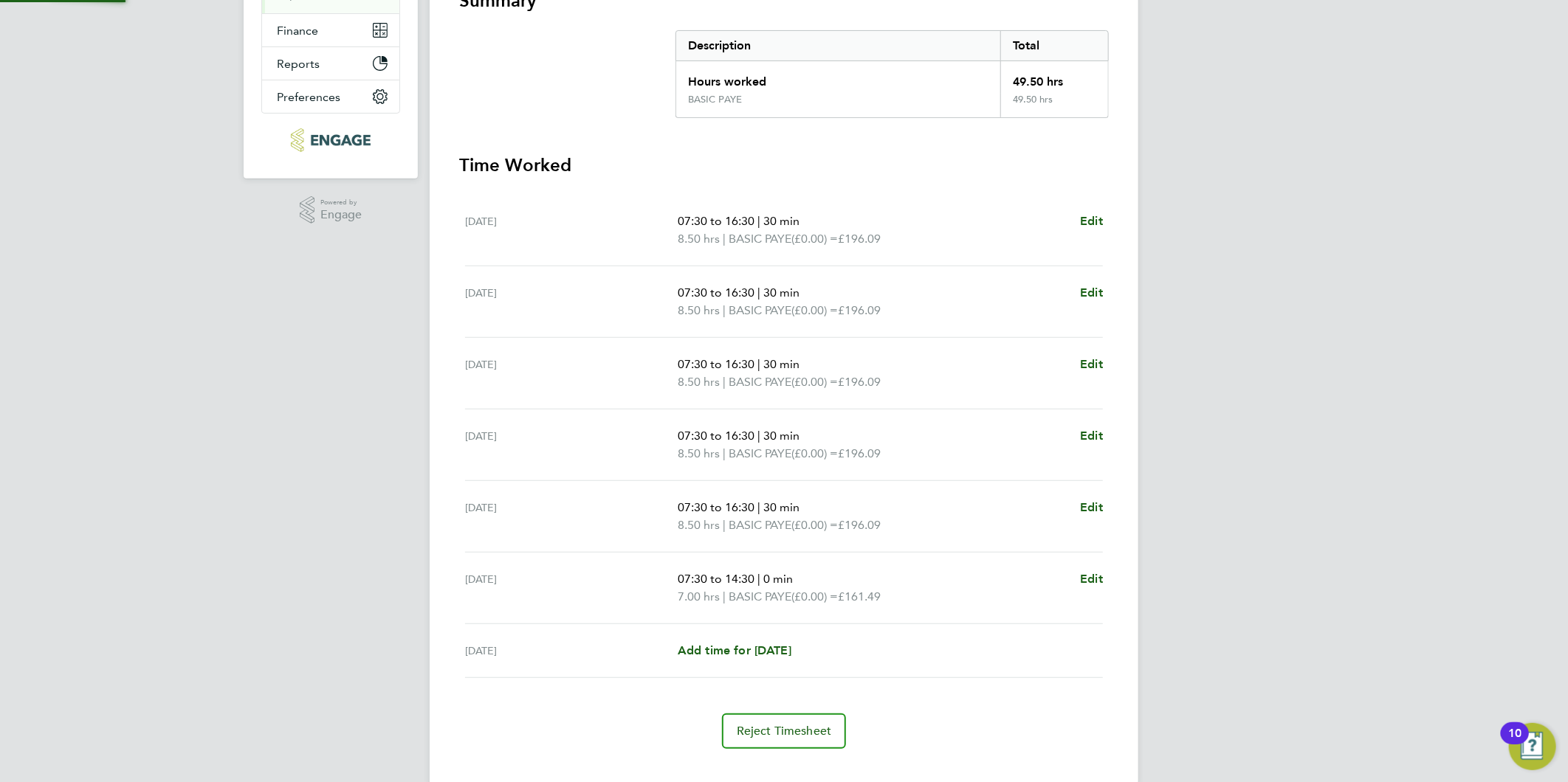
scroll to position [0, 0]
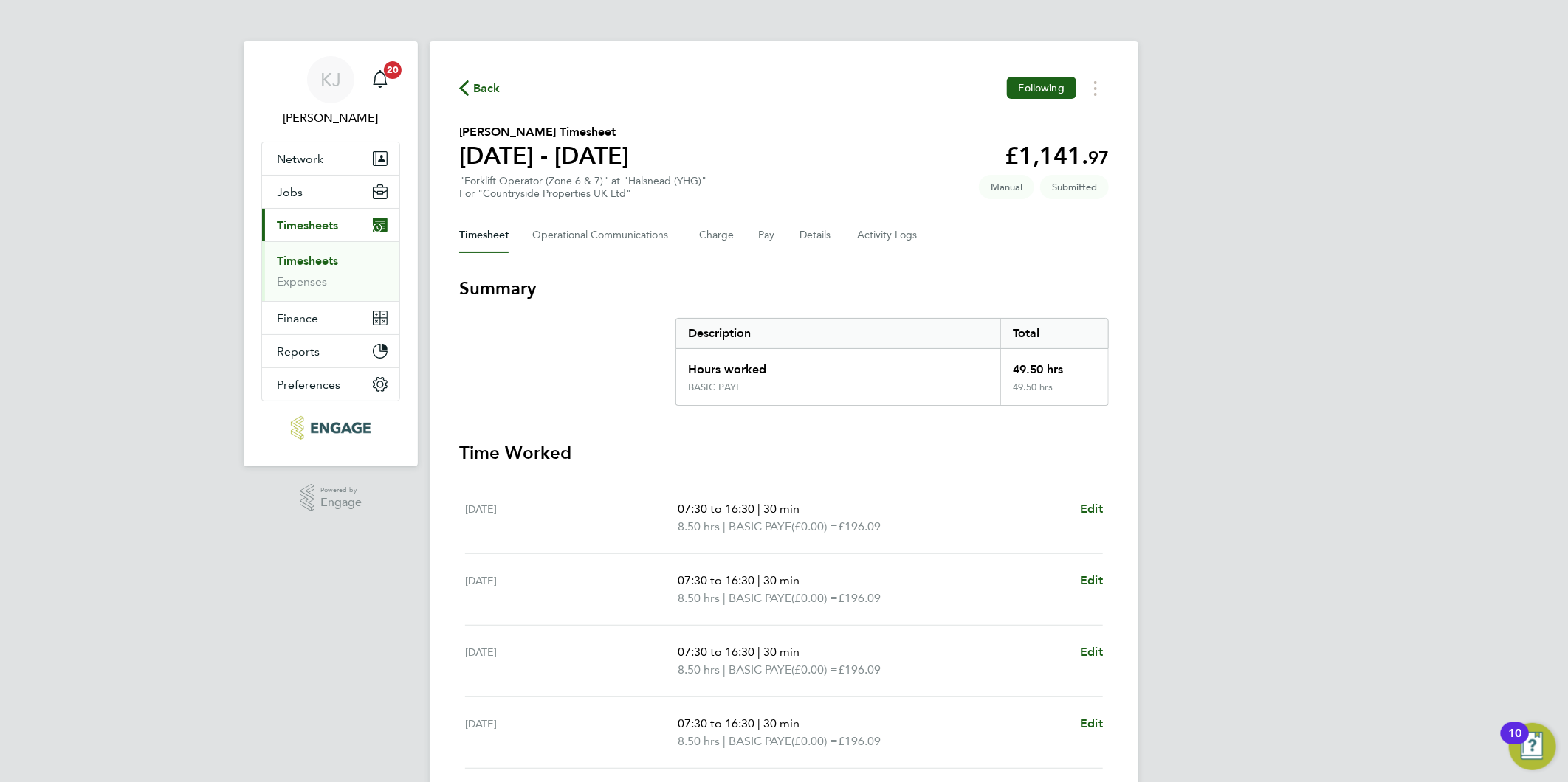
click at [323, 248] on ul "Timesheets Expenses" at bounding box center [331, 271] width 138 height 60
click at [317, 261] on link "Timesheets" at bounding box center [307, 261] width 62 height 14
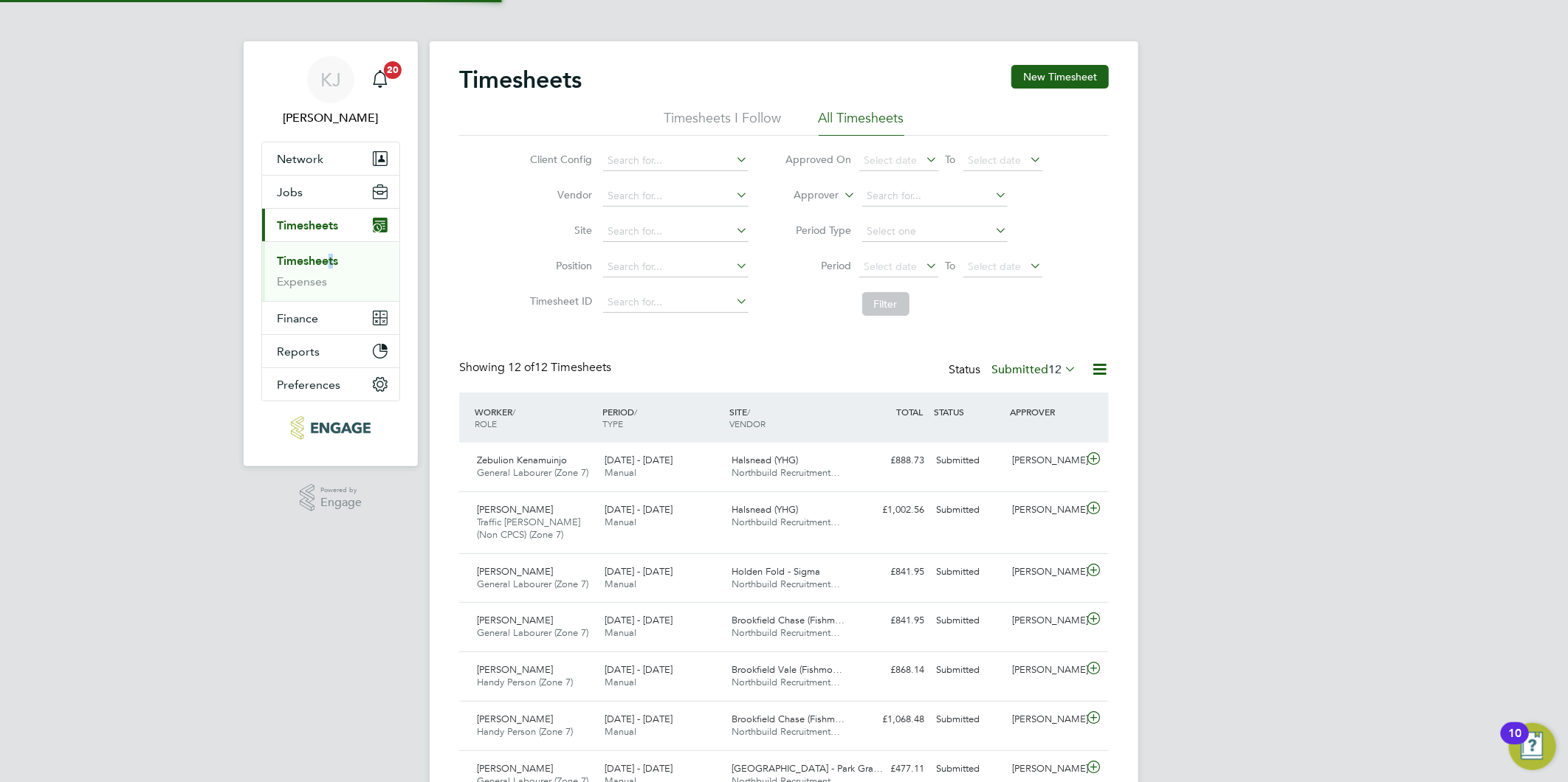
scroll to position [37, 128]
drag, startPoint x: 1038, startPoint y: 86, endPoint x: 1054, endPoint y: 84, distance: 16.1
click at [1039, 84] on button "New Timesheet" at bounding box center [1059, 77] width 97 height 24
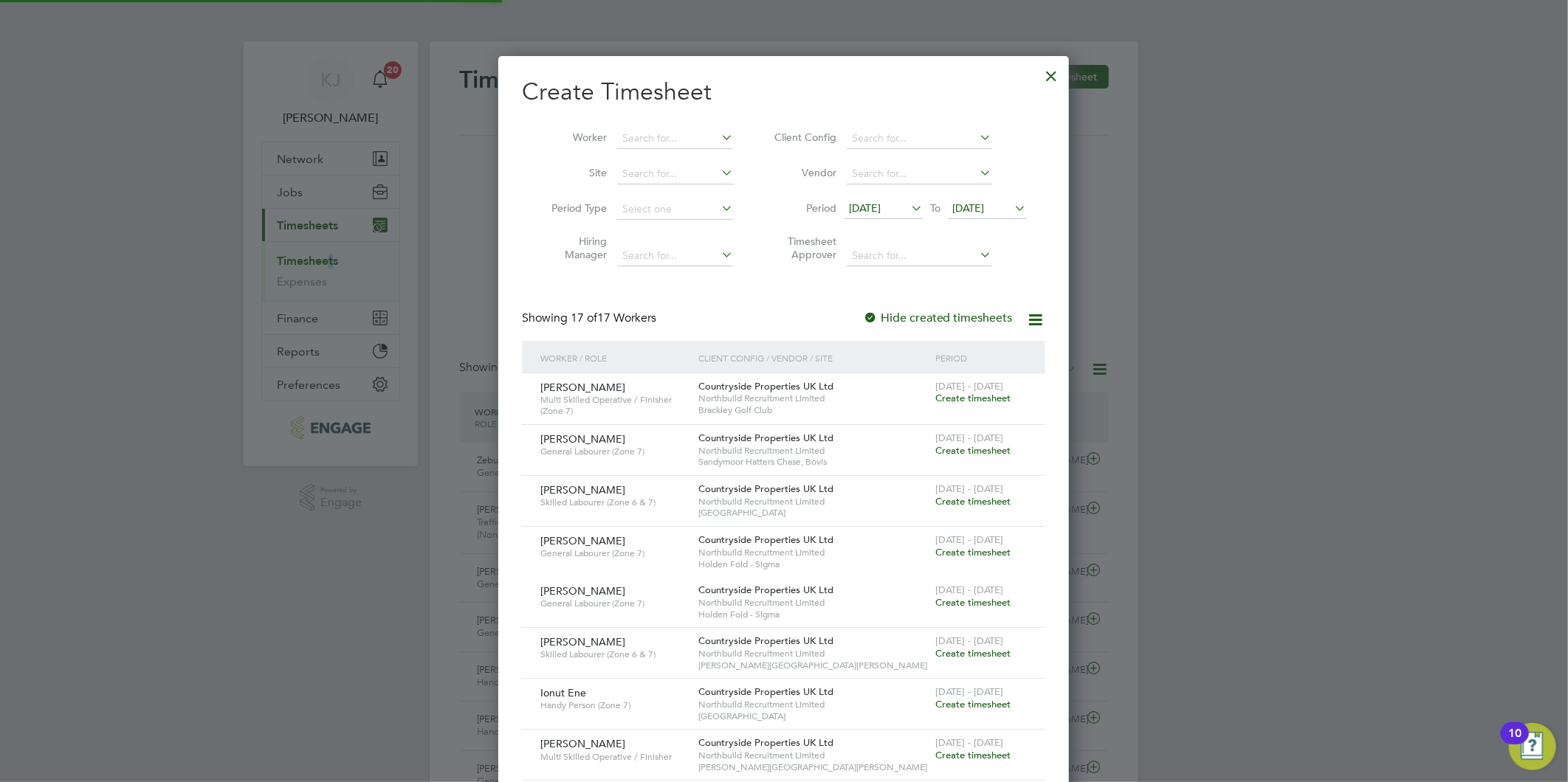
click at [880, 209] on span "[DATE]" at bounding box center [865, 208] width 32 height 13
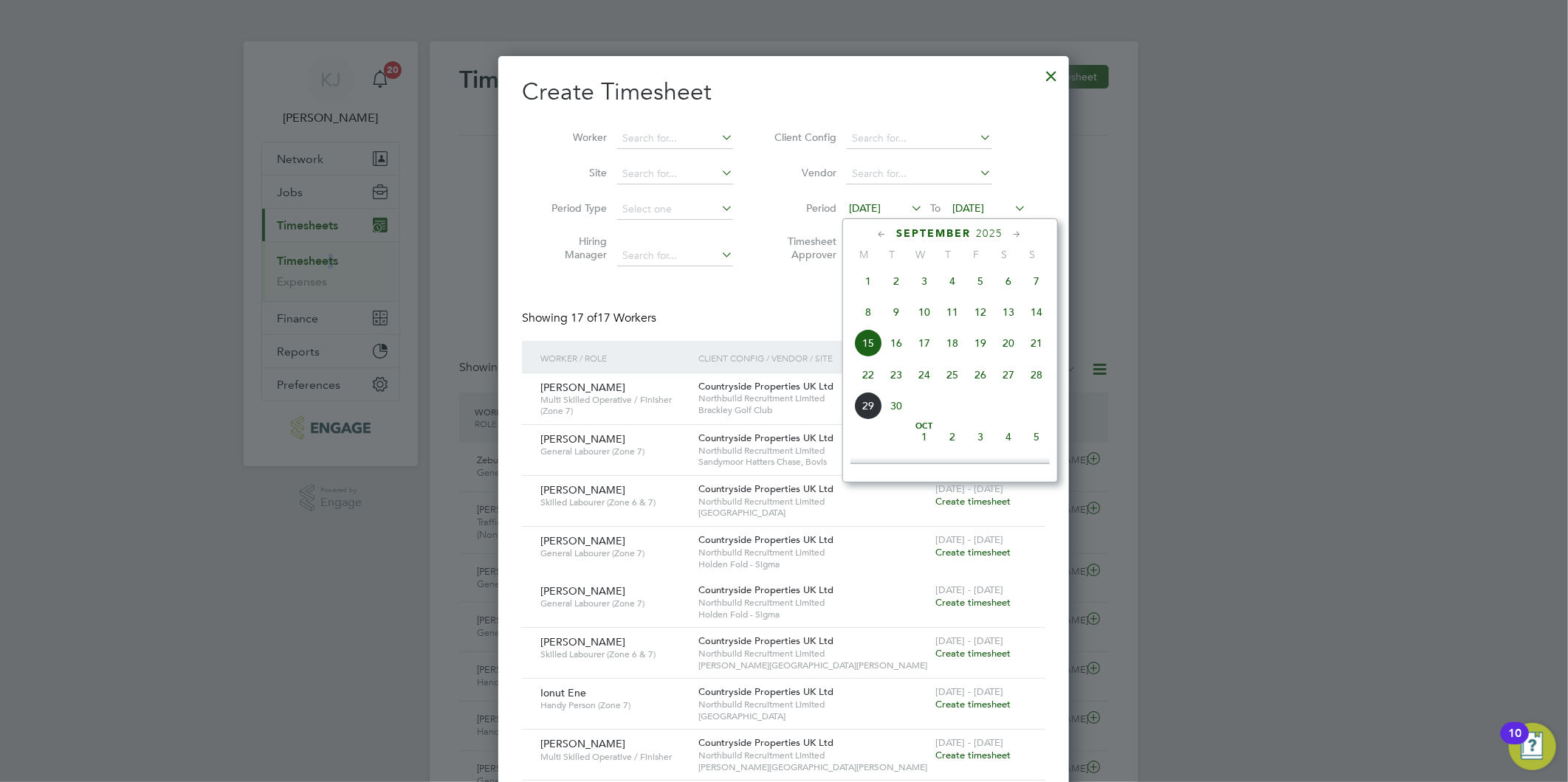
drag, startPoint x: 866, startPoint y: 387, endPoint x: 957, endPoint y: 313, distance: 117.3
click at [867, 387] on span "22" at bounding box center [868, 375] width 28 height 28
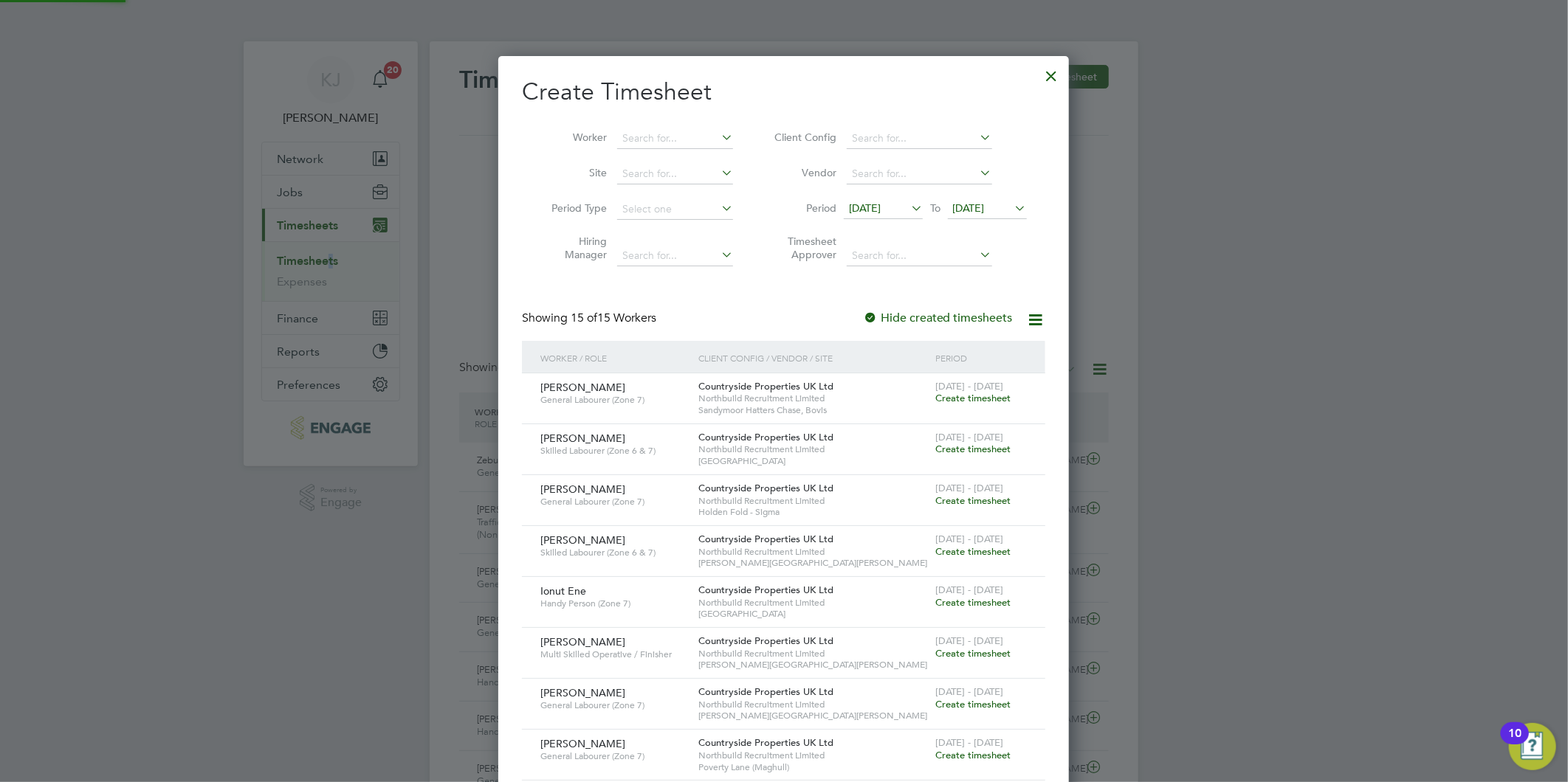
click at [969, 208] on span "[DATE]" at bounding box center [969, 208] width 32 height 13
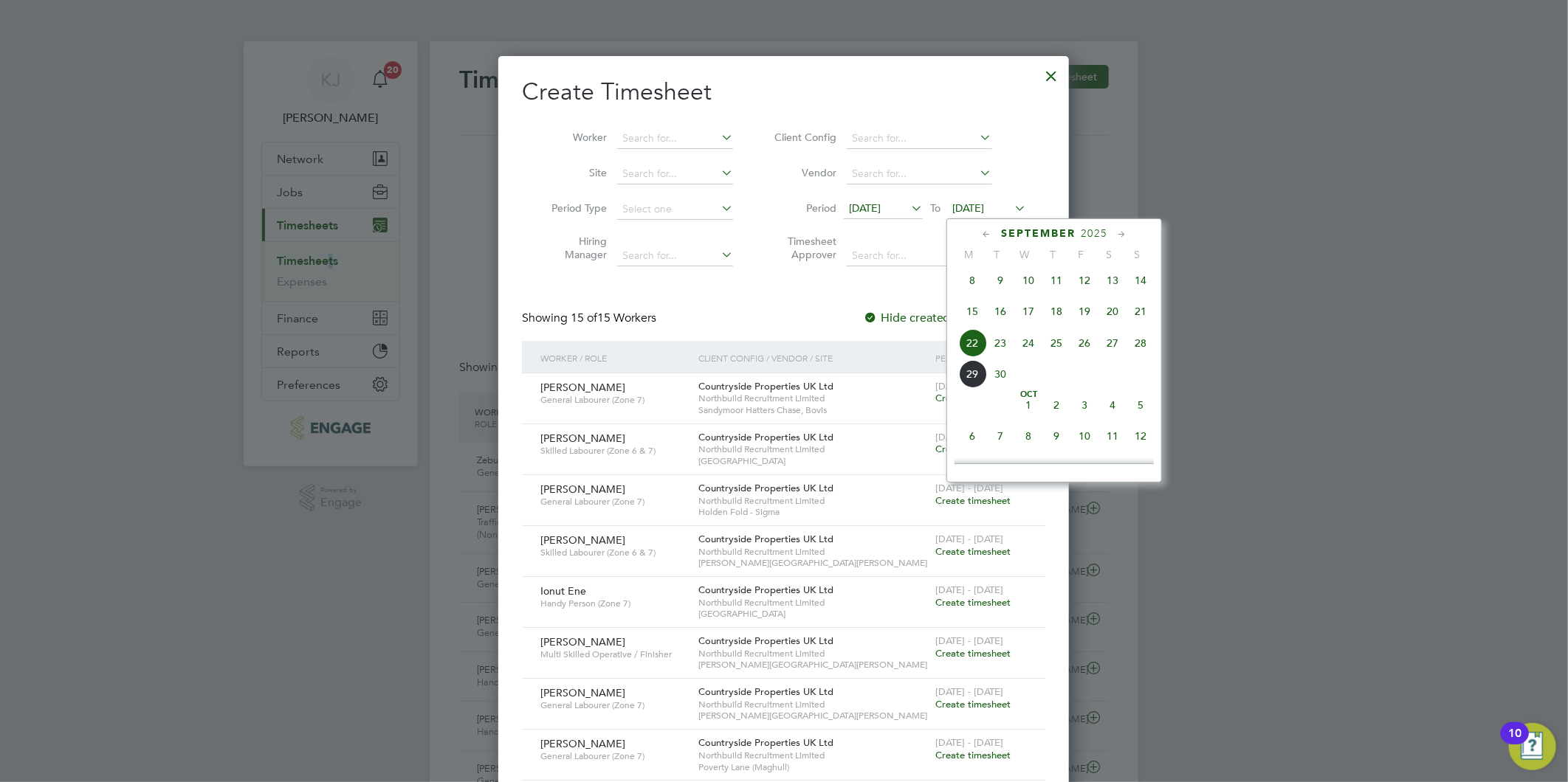
click at [1140, 345] on span "28" at bounding box center [1140, 342] width 28 height 28
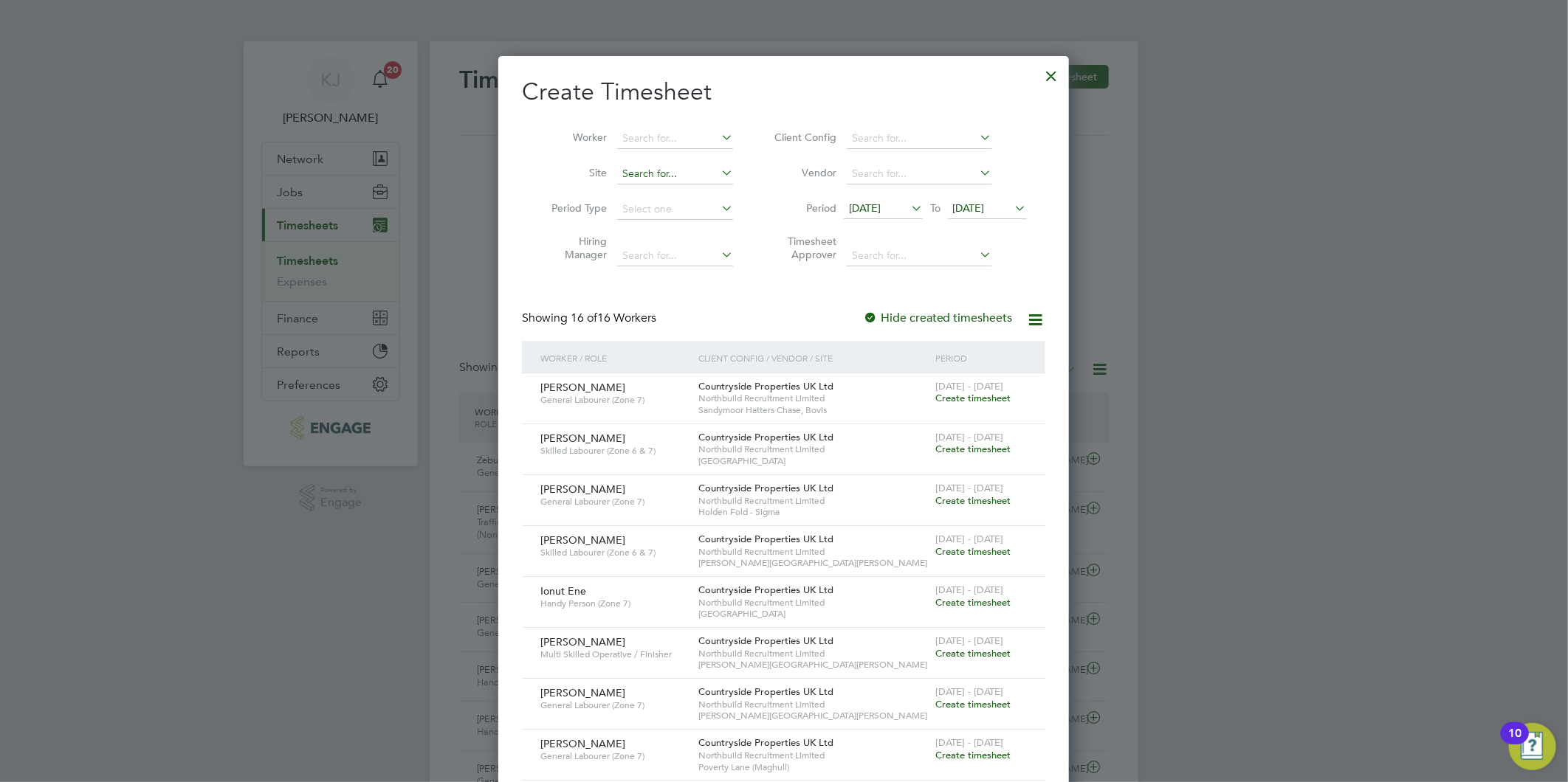
click at [673, 175] on input at bounding box center [674, 174] width 116 height 20
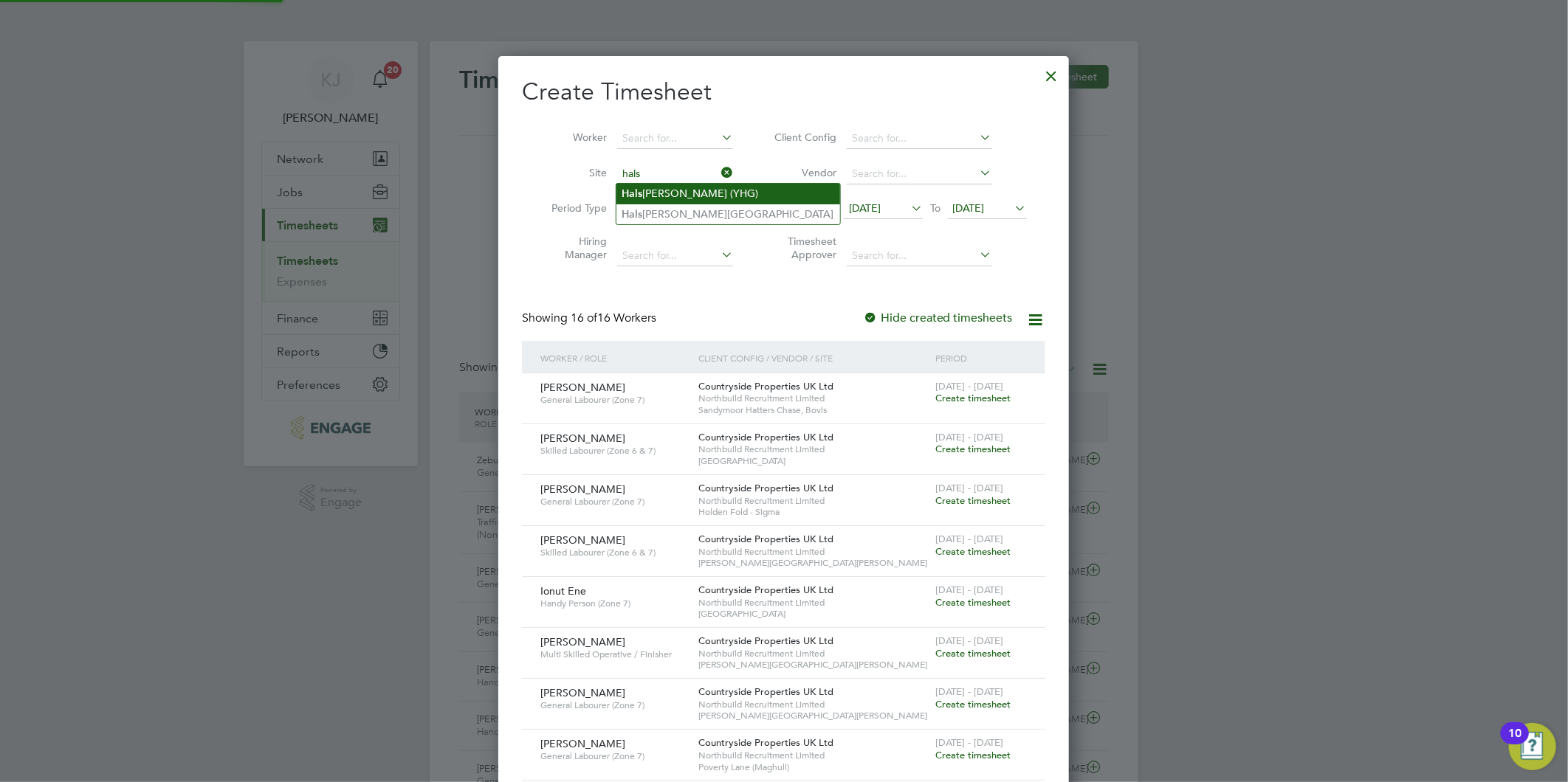
click at [676, 200] on li "Hals nead (YHG)" at bounding box center [727, 194] width 224 height 20
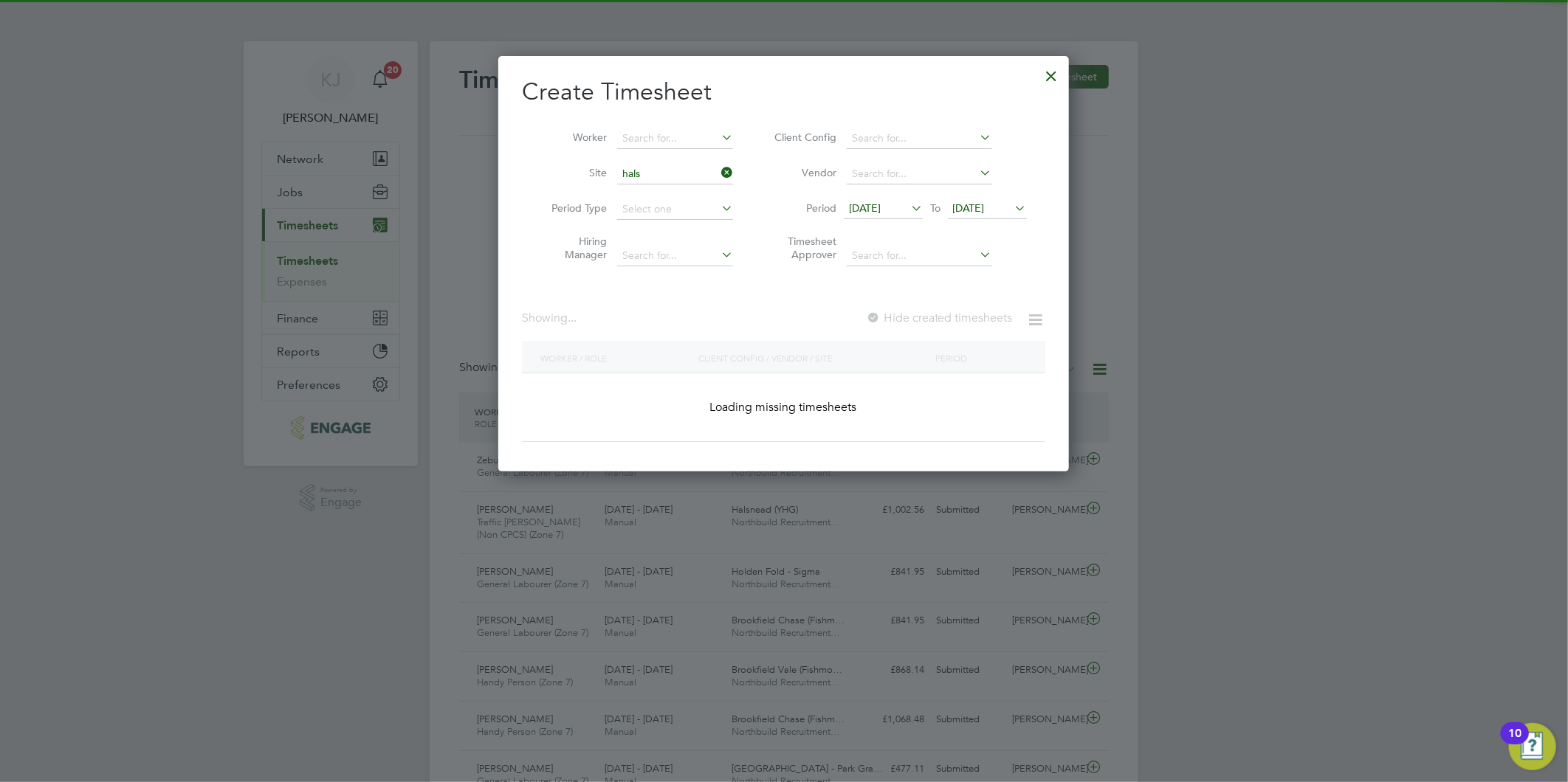
type input "Halsnead (YHG)"
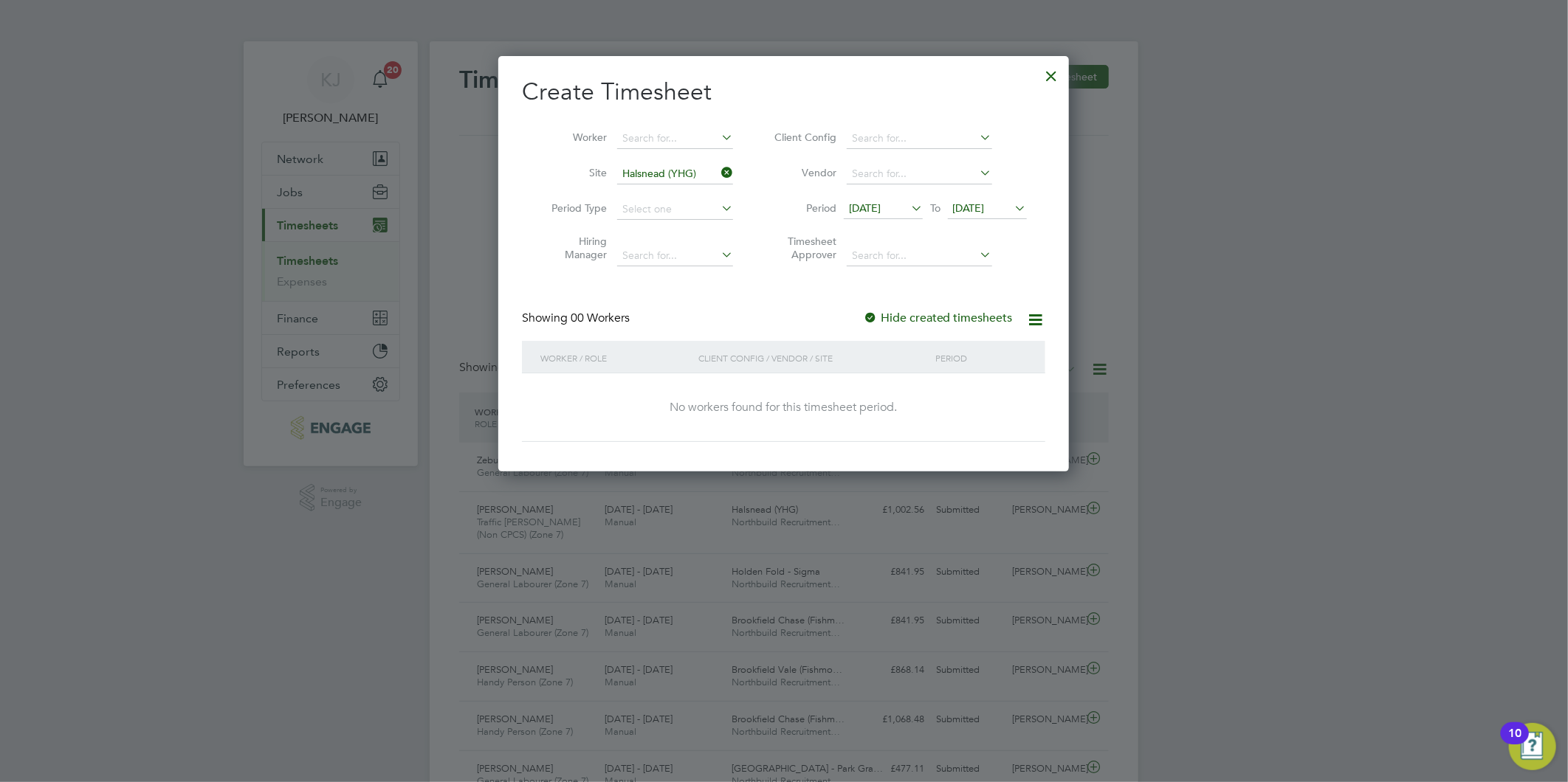
click at [718, 174] on icon at bounding box center [718, 172] width 0 height 20
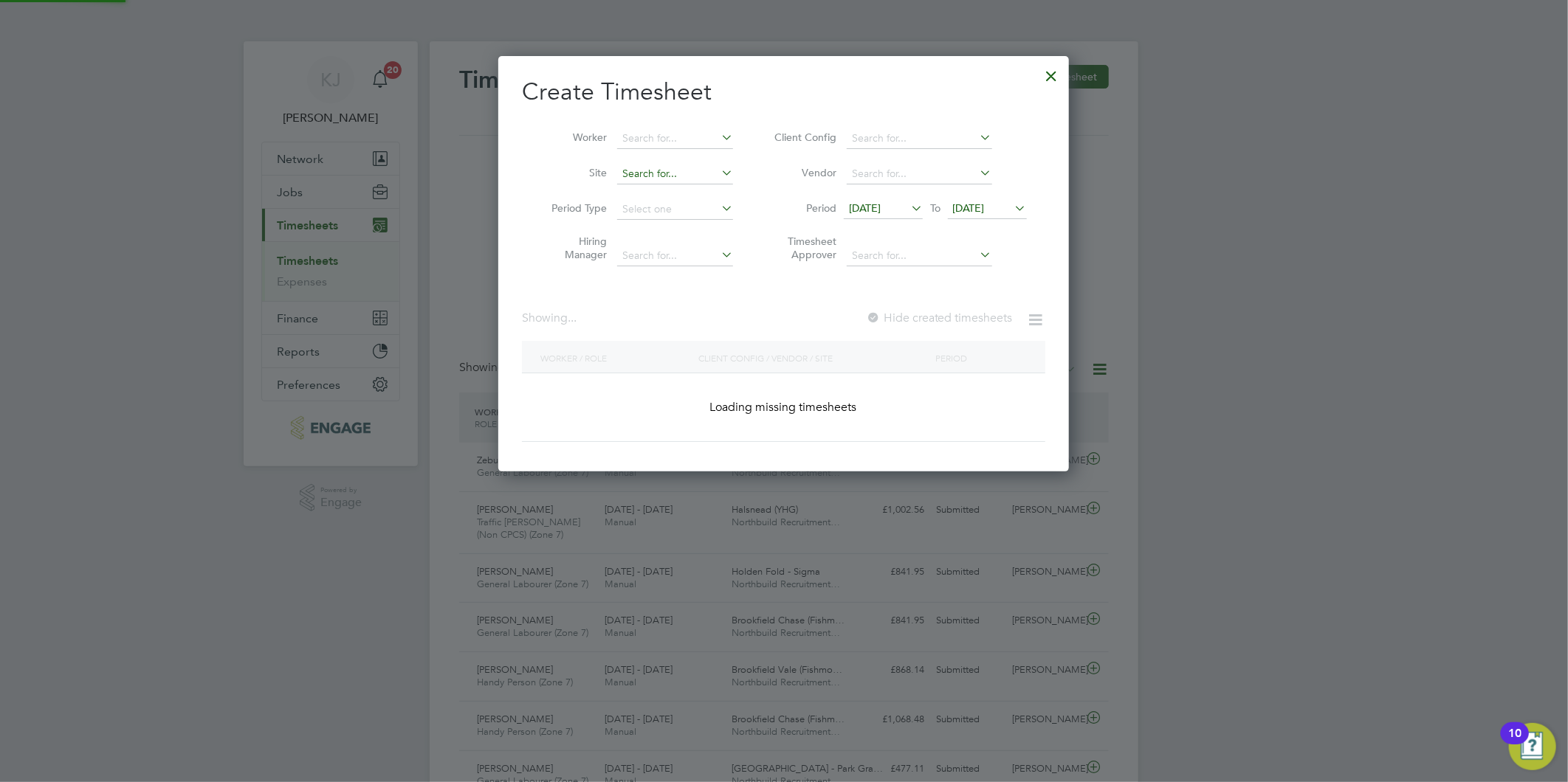
click at [688, 168] on input at bounding box center [674, 174] width 116 height 20
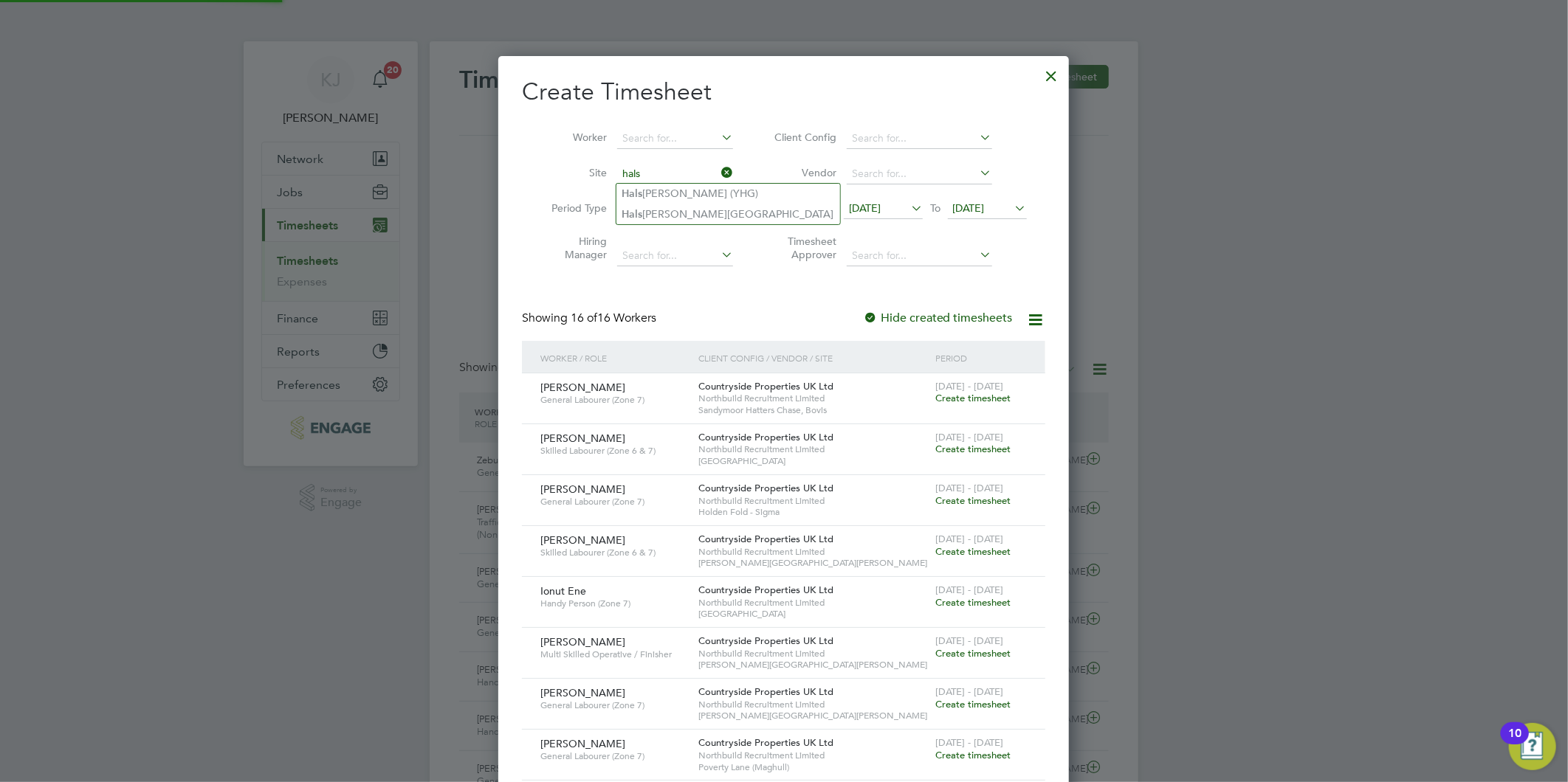
type input "hals"
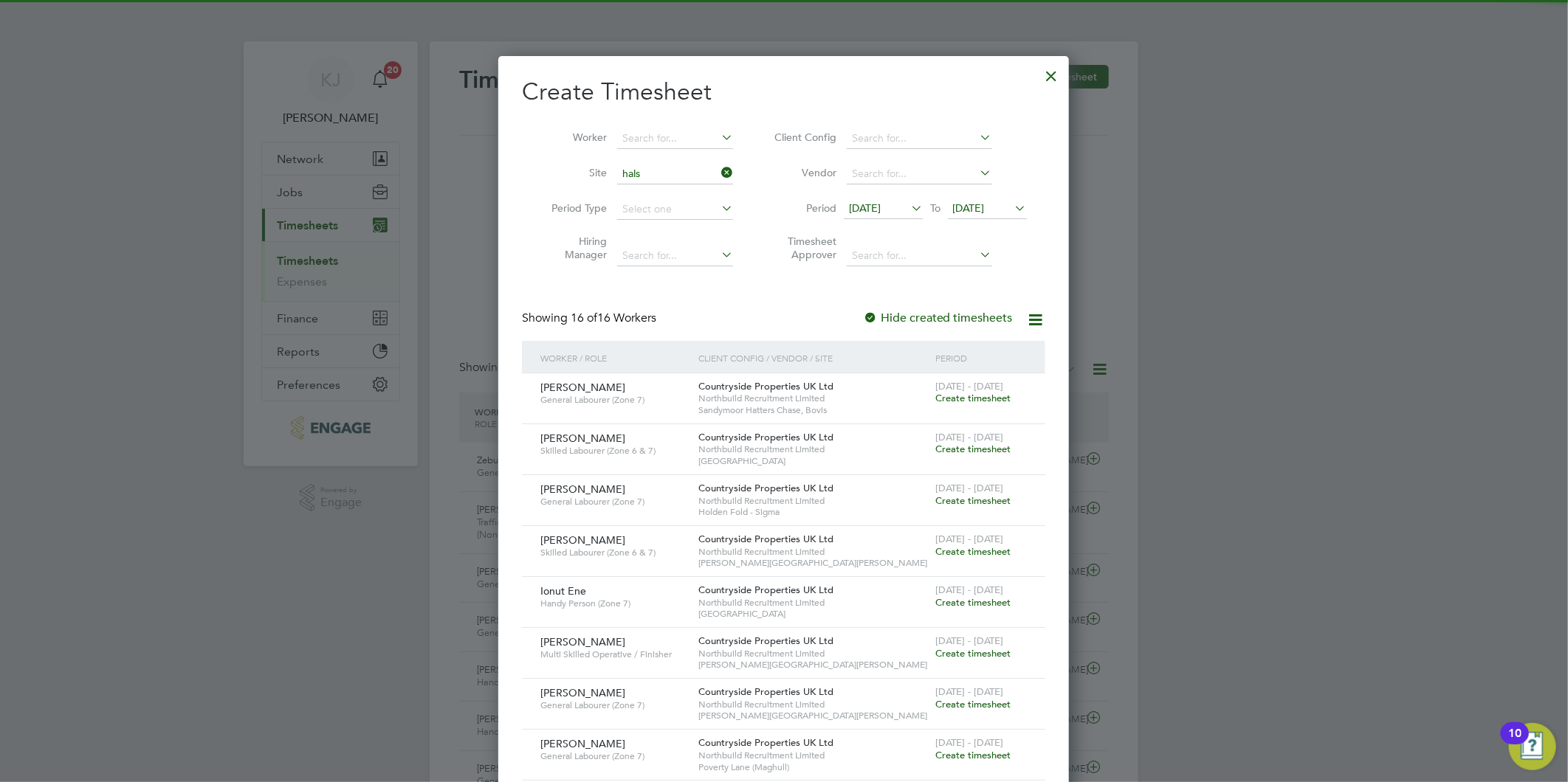
click at [684, 225] on li "Period Type" at bounding box center [636, 209] width 230 height 35
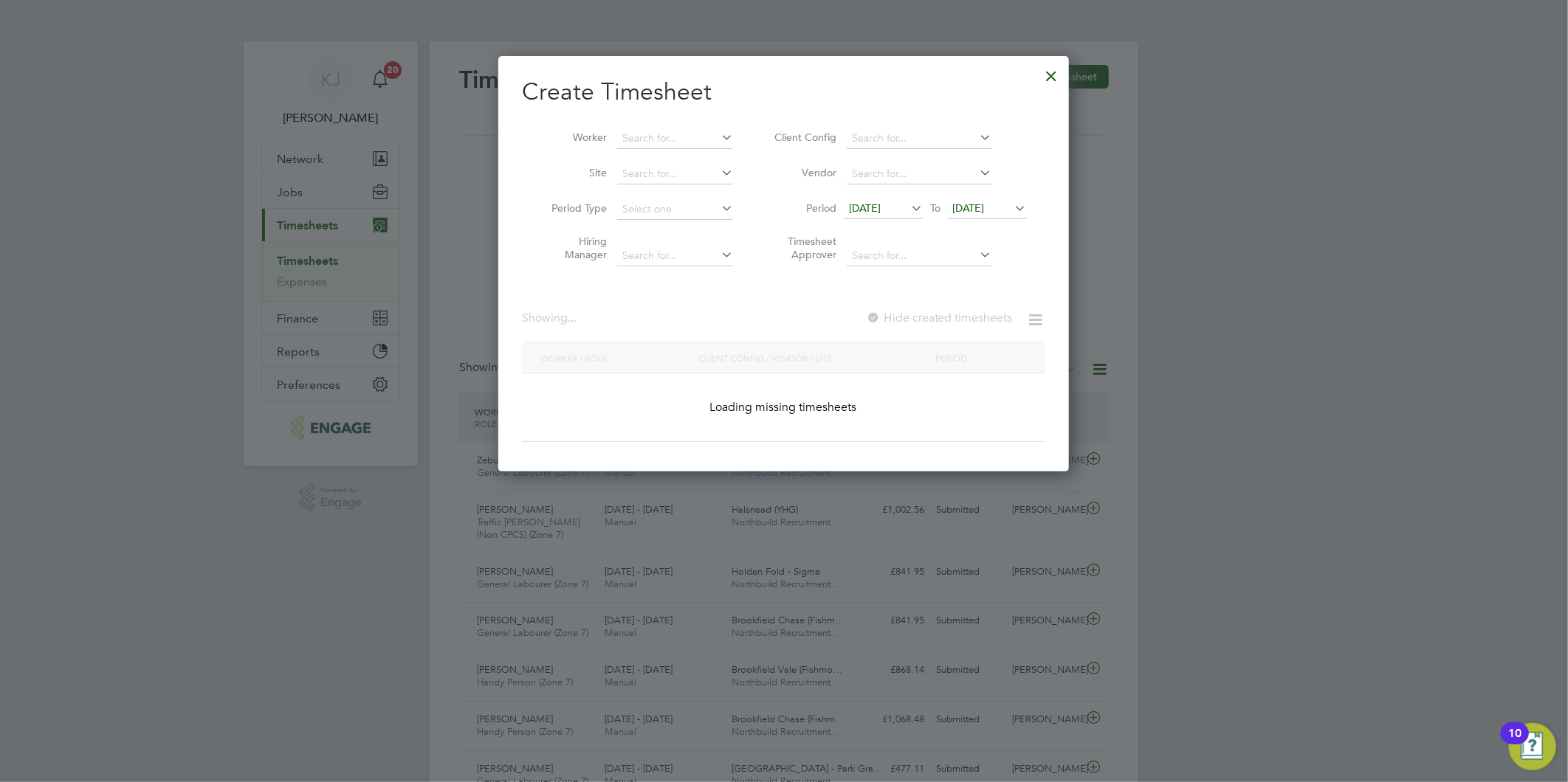
click at [684, 212] on input at bounding box center [674, 209] width 116 height 20
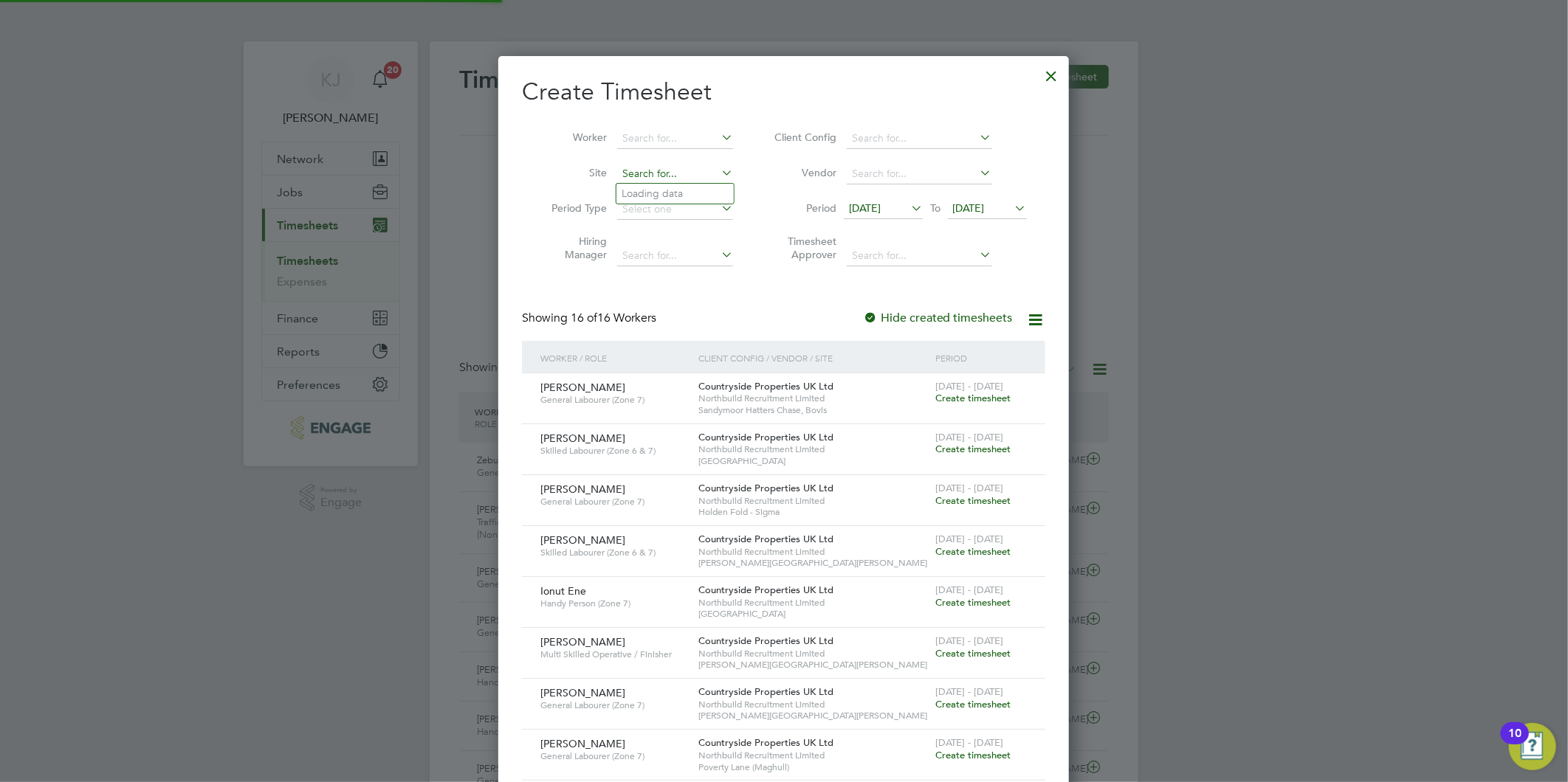
click at [657, 172] on input at bounding box center [674, 174] width 116 height 20
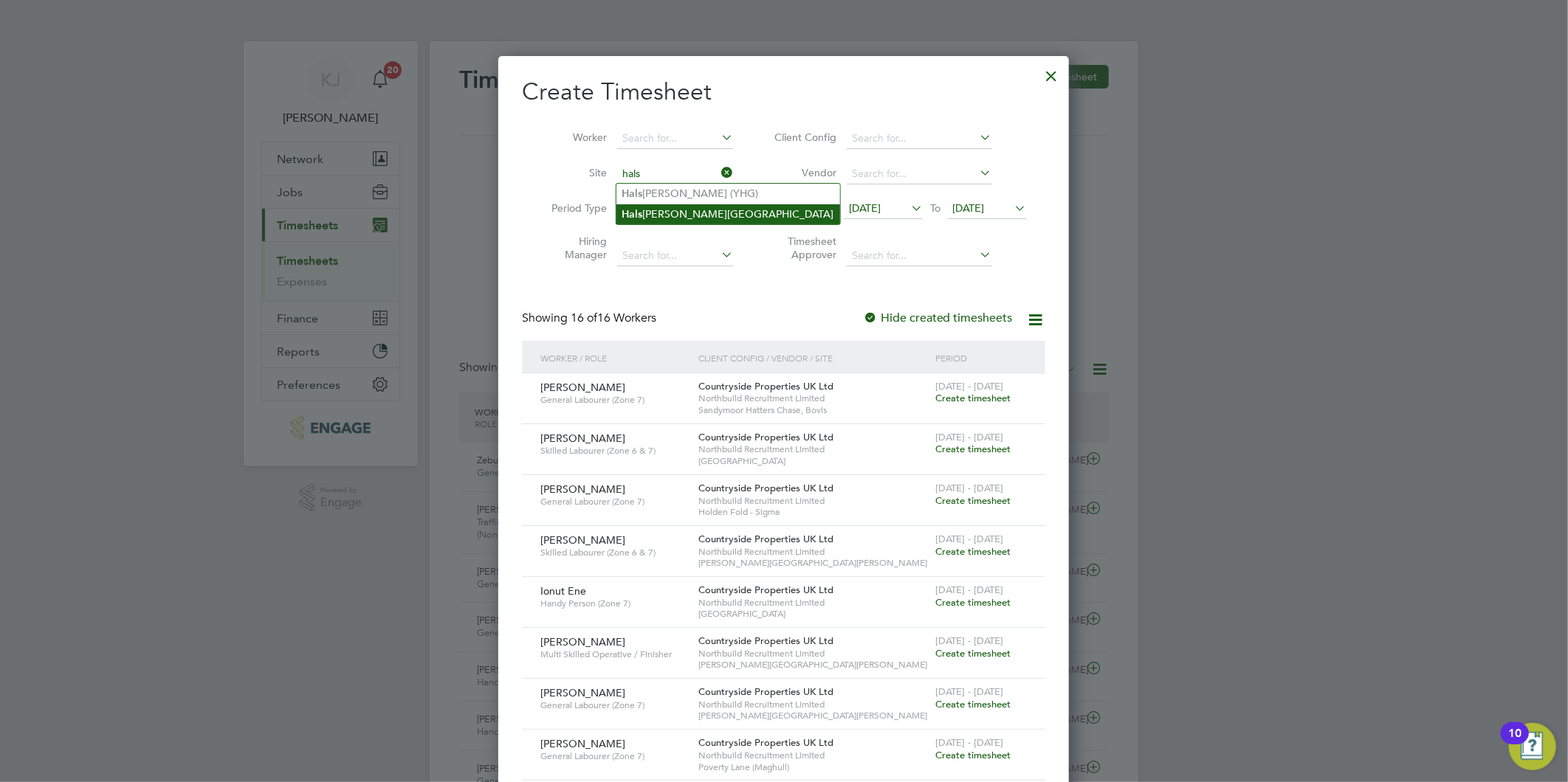
click at [668, 209] on li "Hals nead Garden Village" at bounding box center [727, 214] width 224 height 20
type input "[GEOGRAPHIC_DATA]"
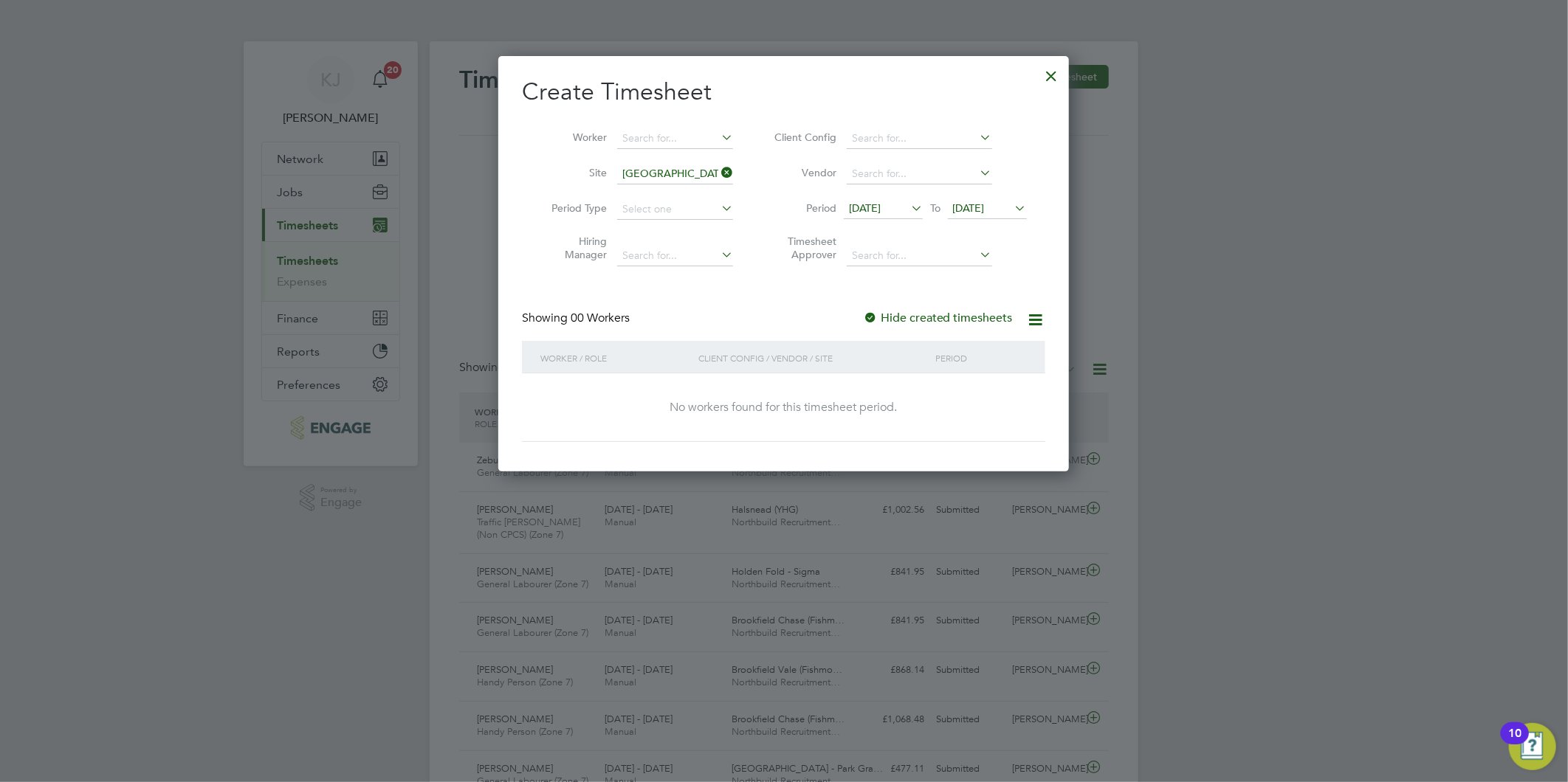
click at [1053, 72] on div at bounding box center [1052, 72] width 26 height 26
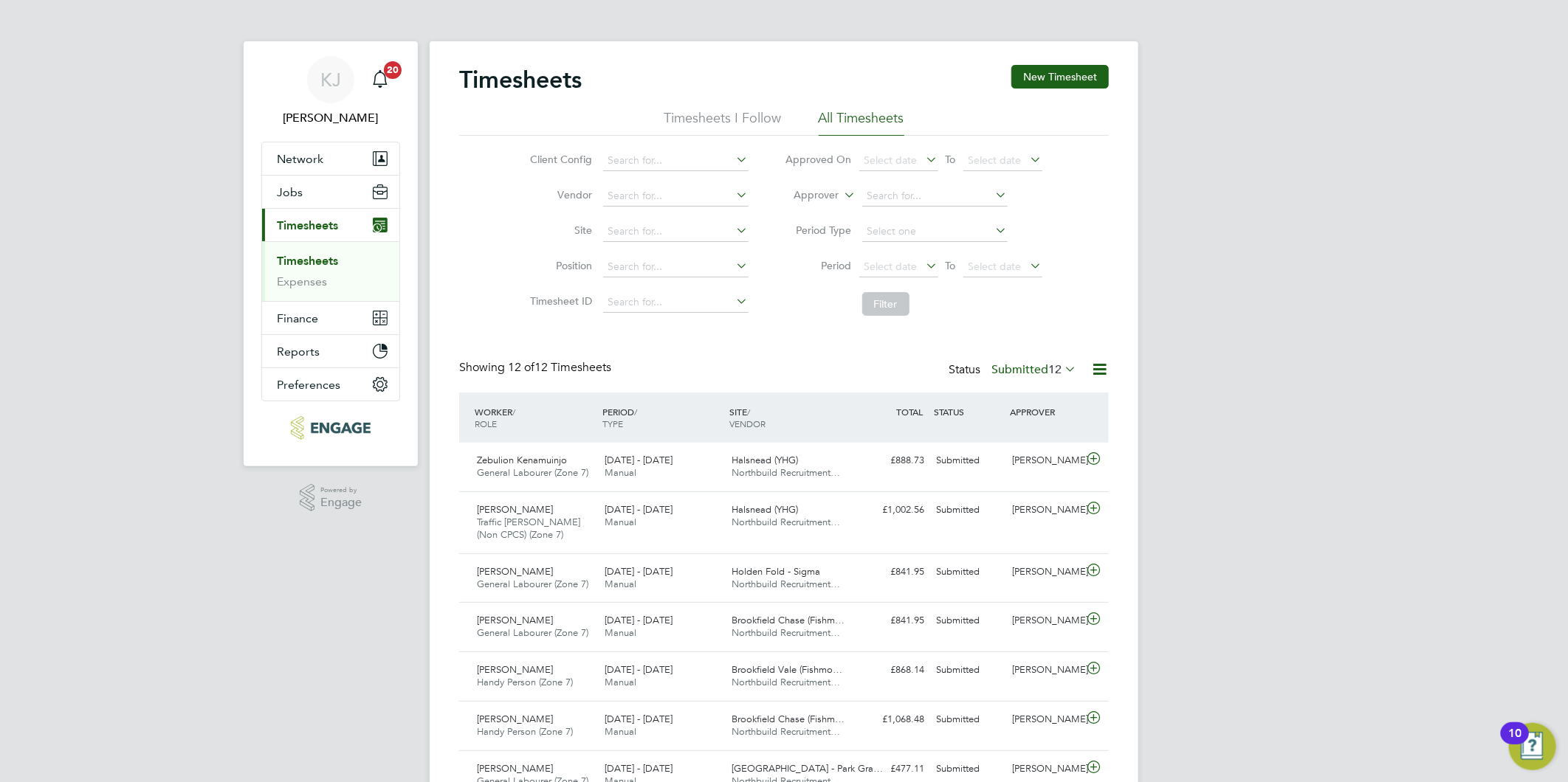
click at [305, 220] on span "Timesheets" at bounding box center [307, 225] width 62 height 14
click at [1030, 62] on div "Timesheets New Timesheet Timesheets I Follow All Timesheets Client Config Vendo…" at bounding box center [784, 558] width 709 height 1034
click at [1031, 67] on button "New Timesheet" at bounding box center [1059, 77] width 97 height 24
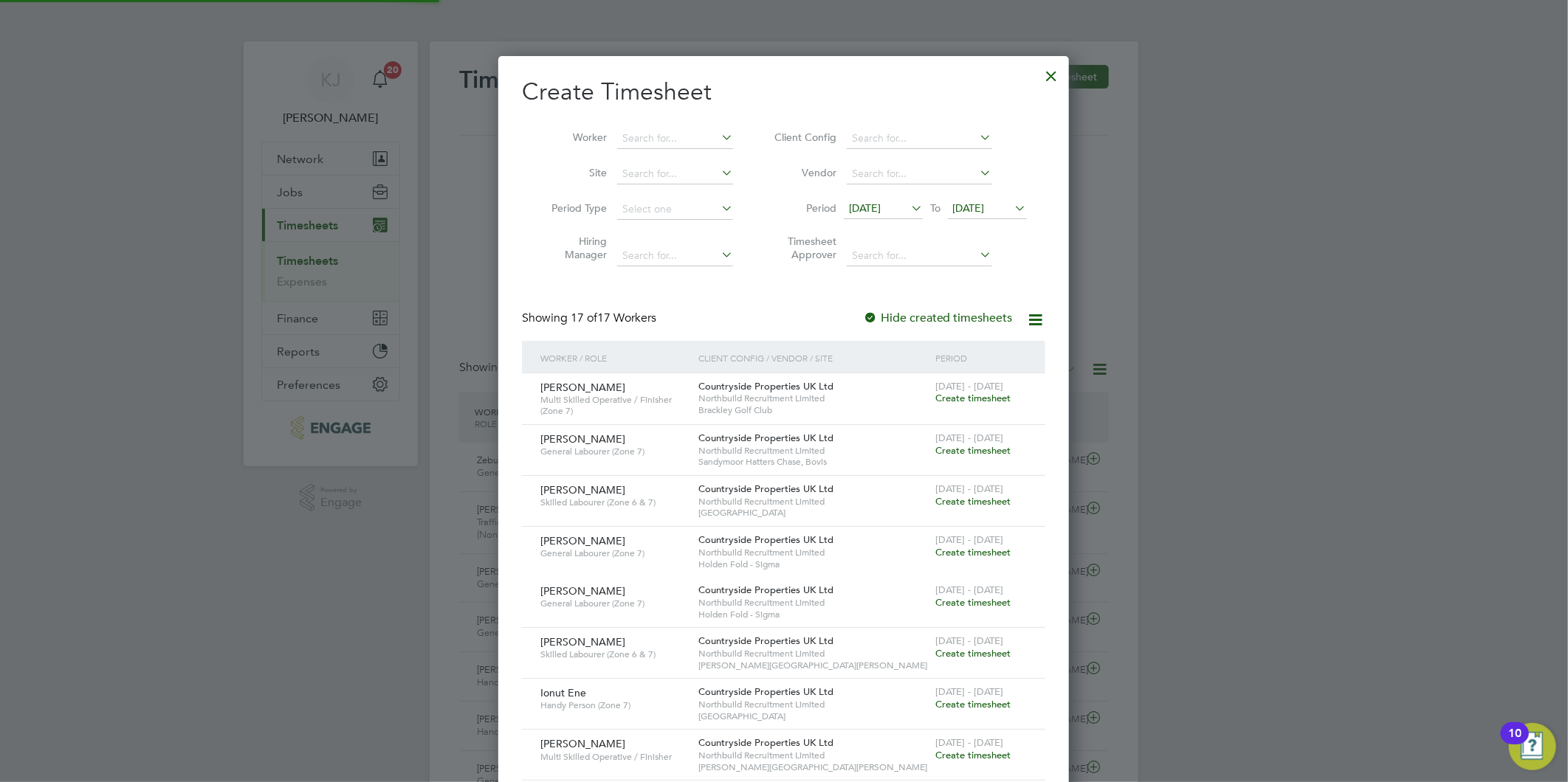
click at [879, 208] on span "[DATE]" at bounding box center [865, 208] width 32 height 13
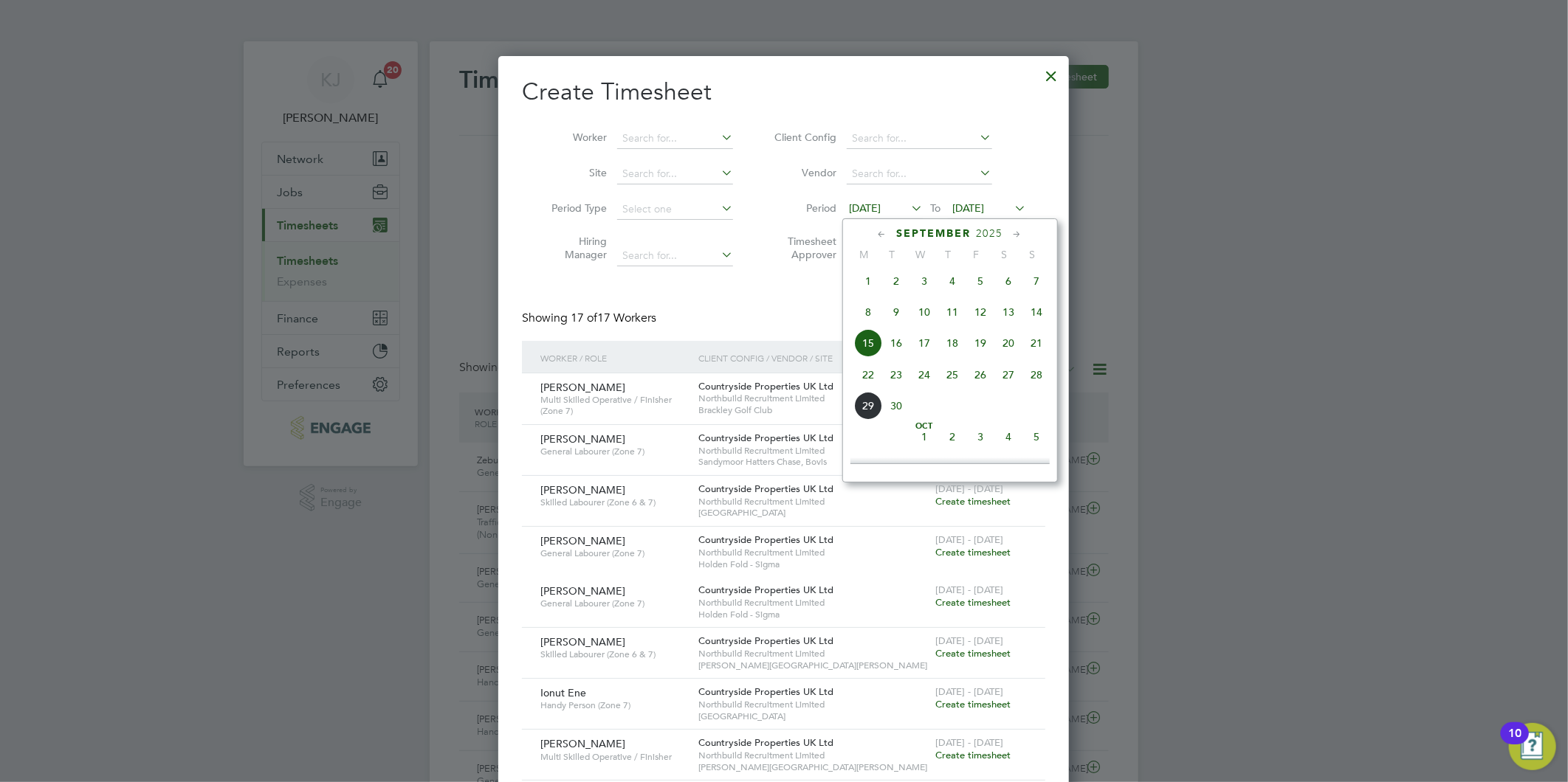
click at [862, 370] on span "22" at bounding box center [868, 375] width 28 height 28
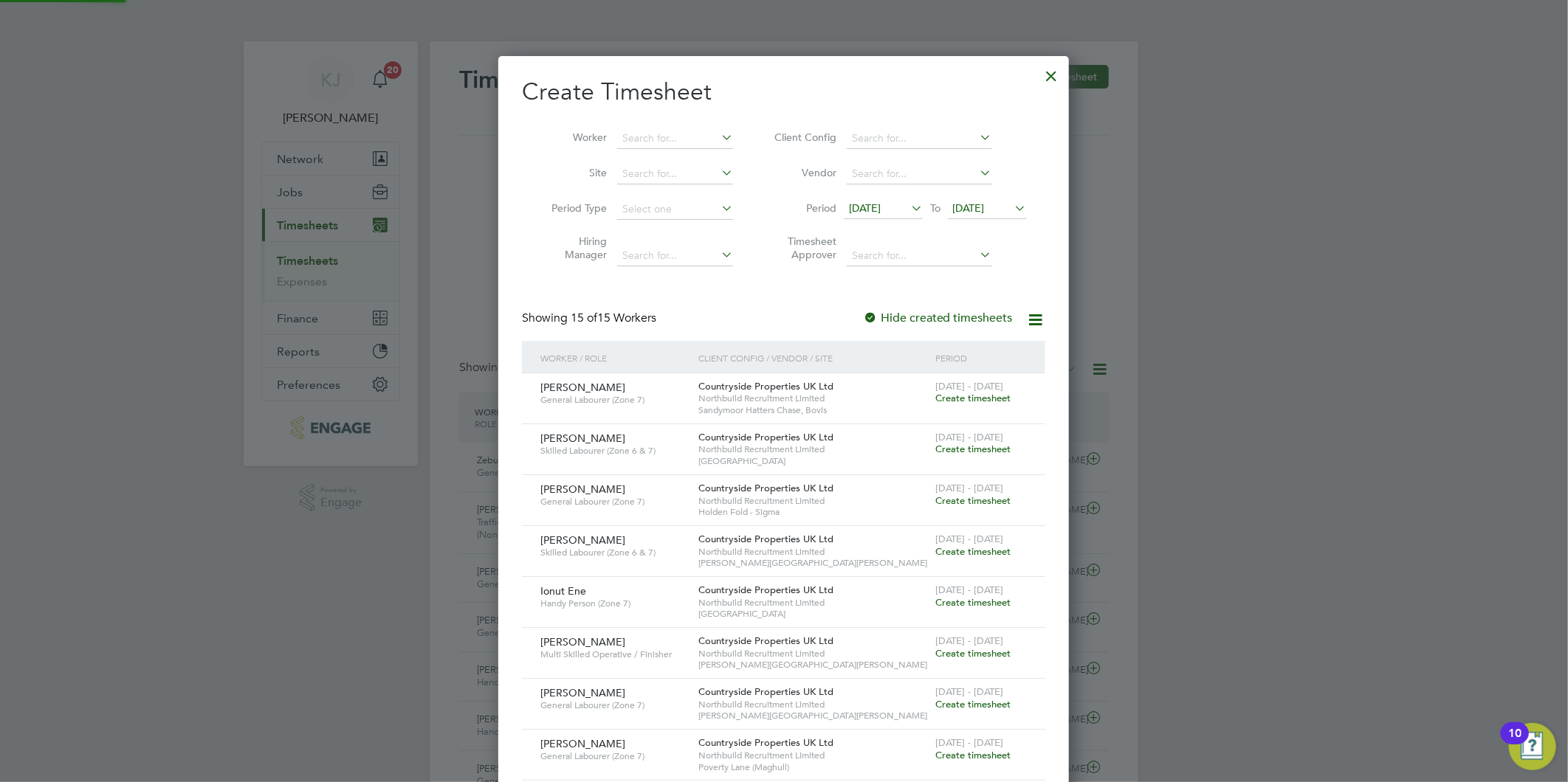
click at [998, 199] on span "[DATE]" at bounding box center [987, 209] width 79 height 20
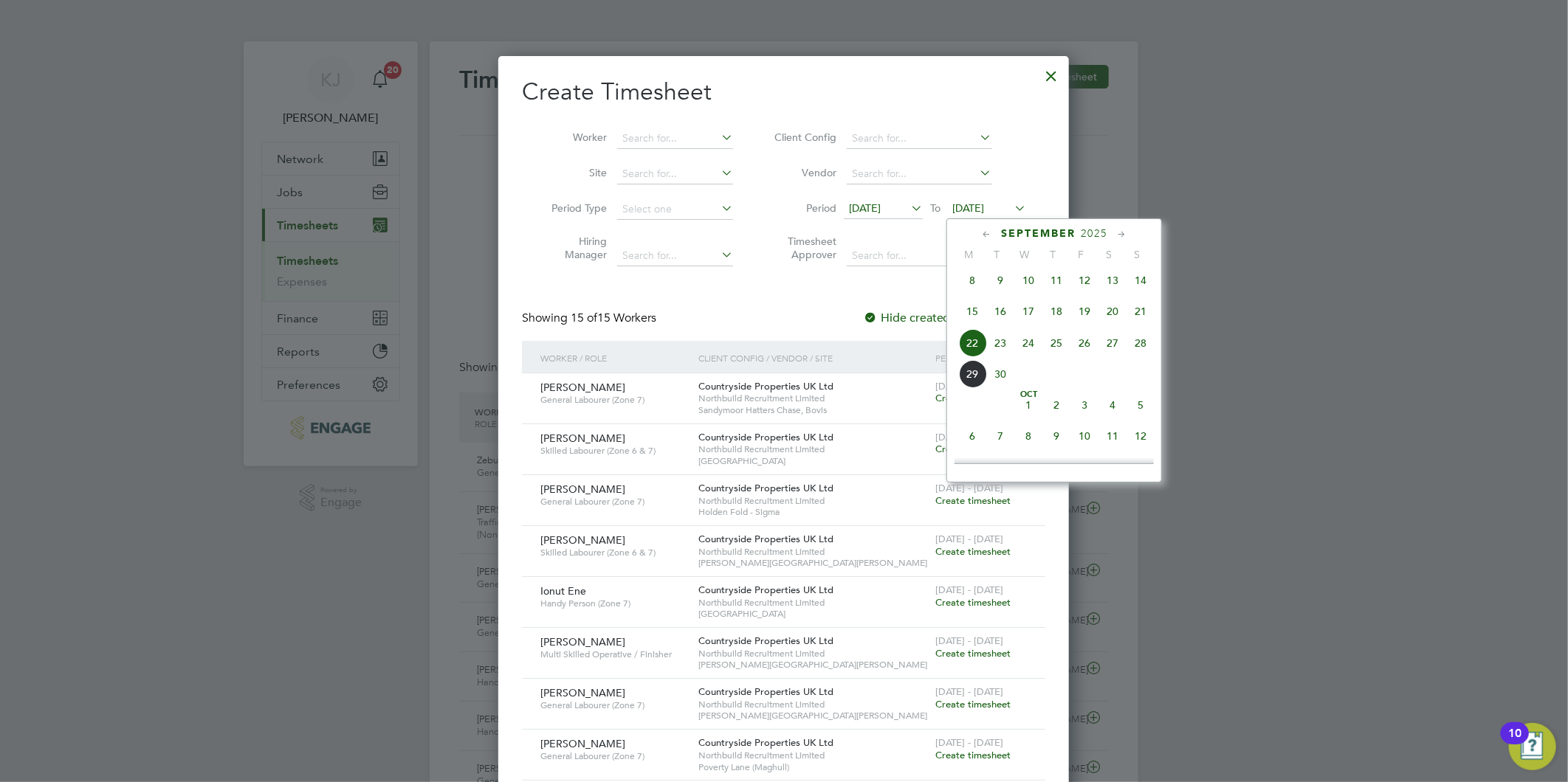
click at [1137, 349] on span "28" at bounding box center [1140, 342] width 28 height 28
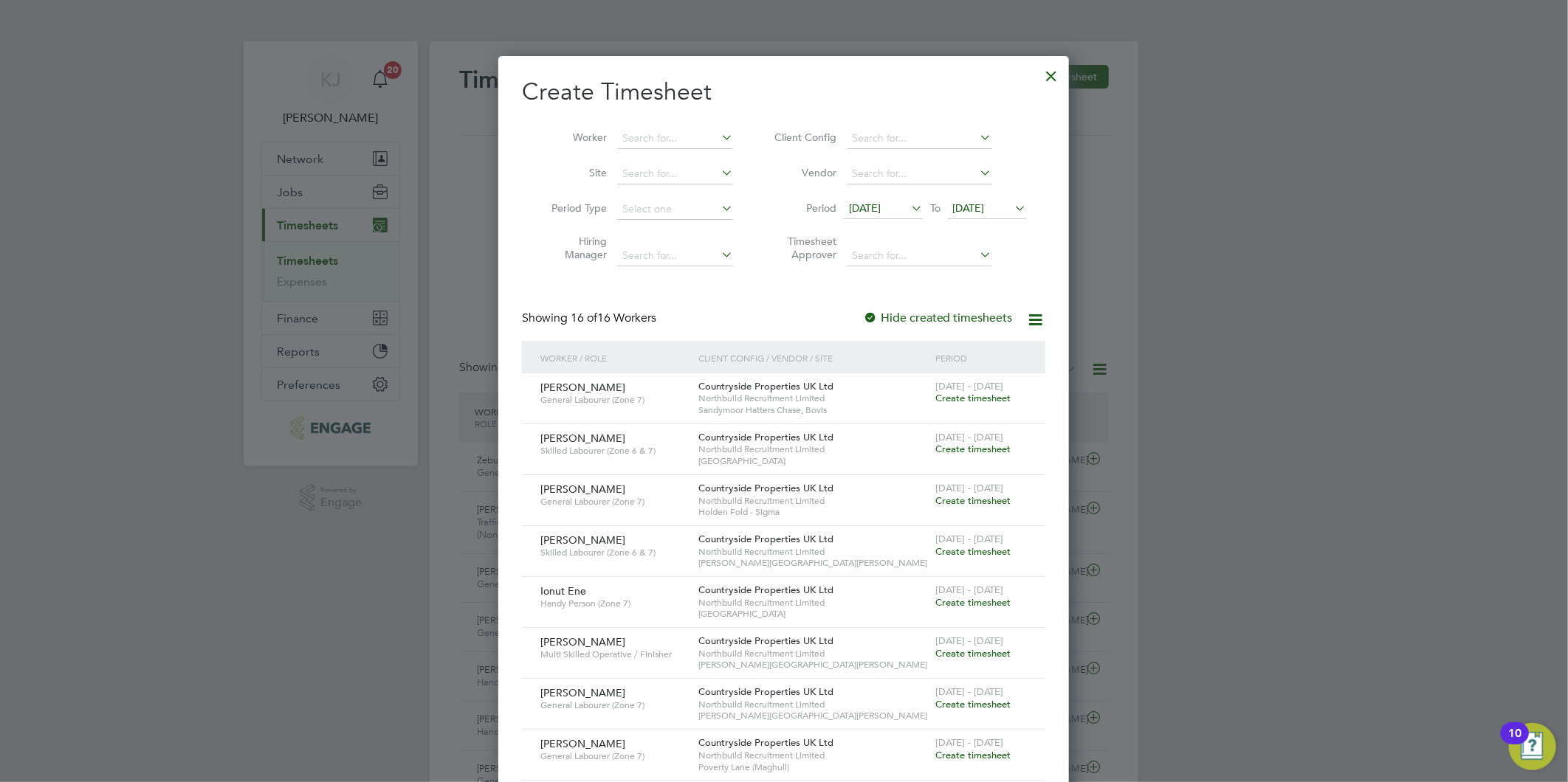
click at [662, 157] on li "Site" at bounding box center [636, 174] width 230 height 35
click at [662, 162] on li "Site" at bounding box center [636, 174] width 230 height 35
click at [658, 170] on input at bounding box center [674, 174] width 116 height 20
drag, startPoint x: 657, startPoint y: 190, endPoint x: 658, endPoint y: 214, distance: 24.0
click at [658, 190] on li "Woodford ( Stock port)" at bounding box center [674, 194] width 117 height 20
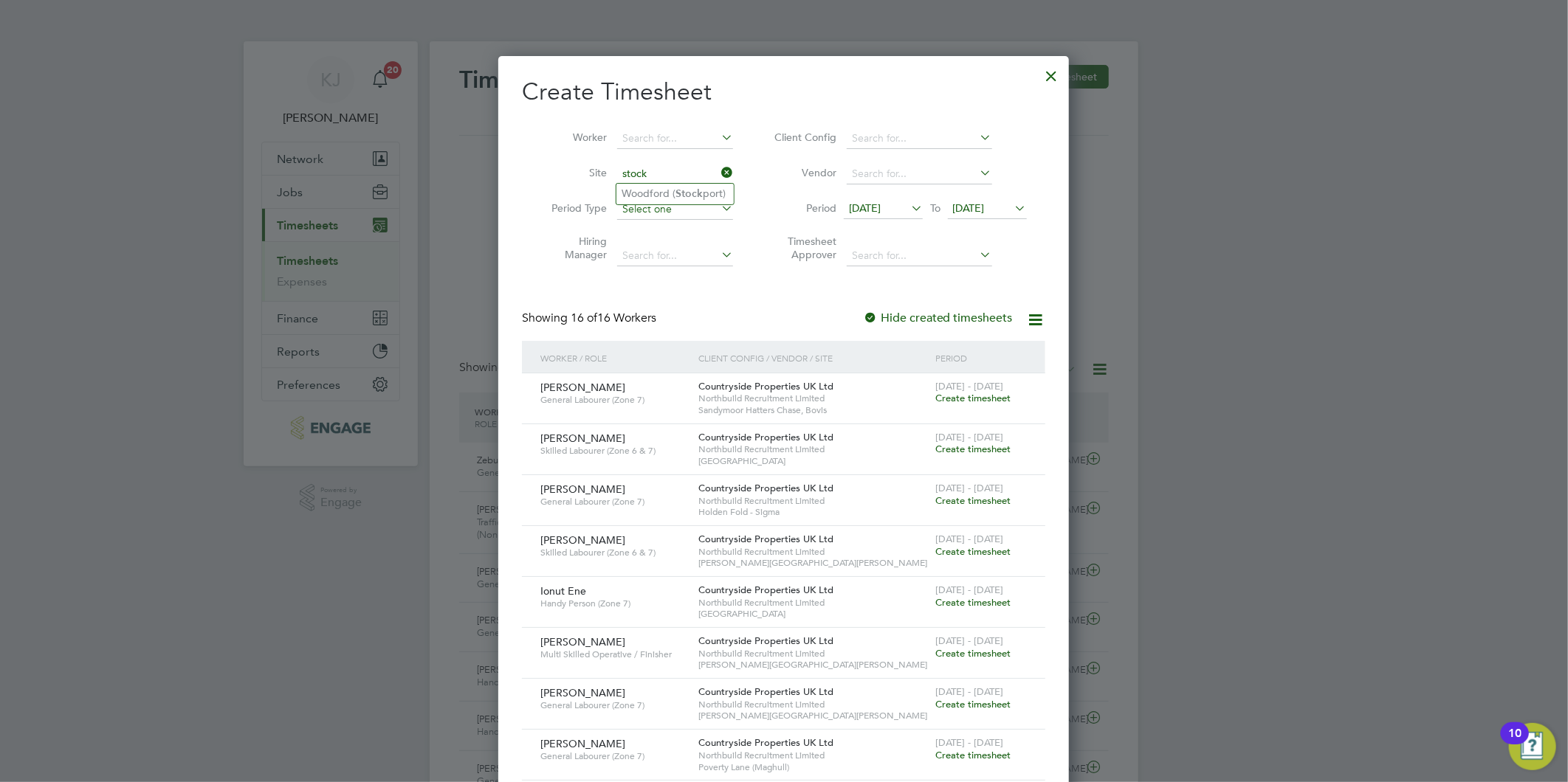
type input "Woodford ([GEOGRAPHIC_DATA])"
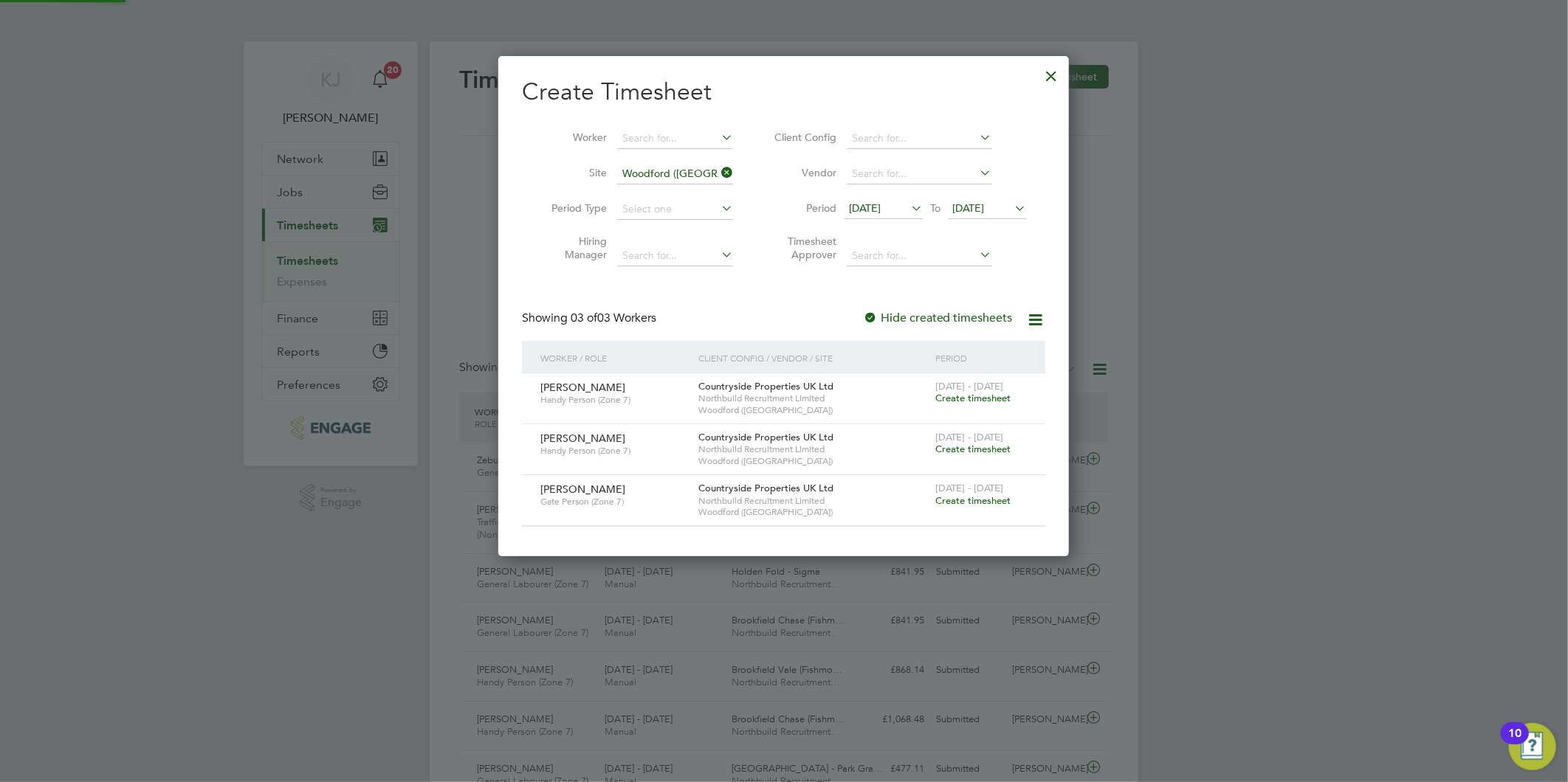
scroll to position [499, 571]
click at [971, 394] on span "Create timesheet" at bounding box center [972, 397] width 75 height 13
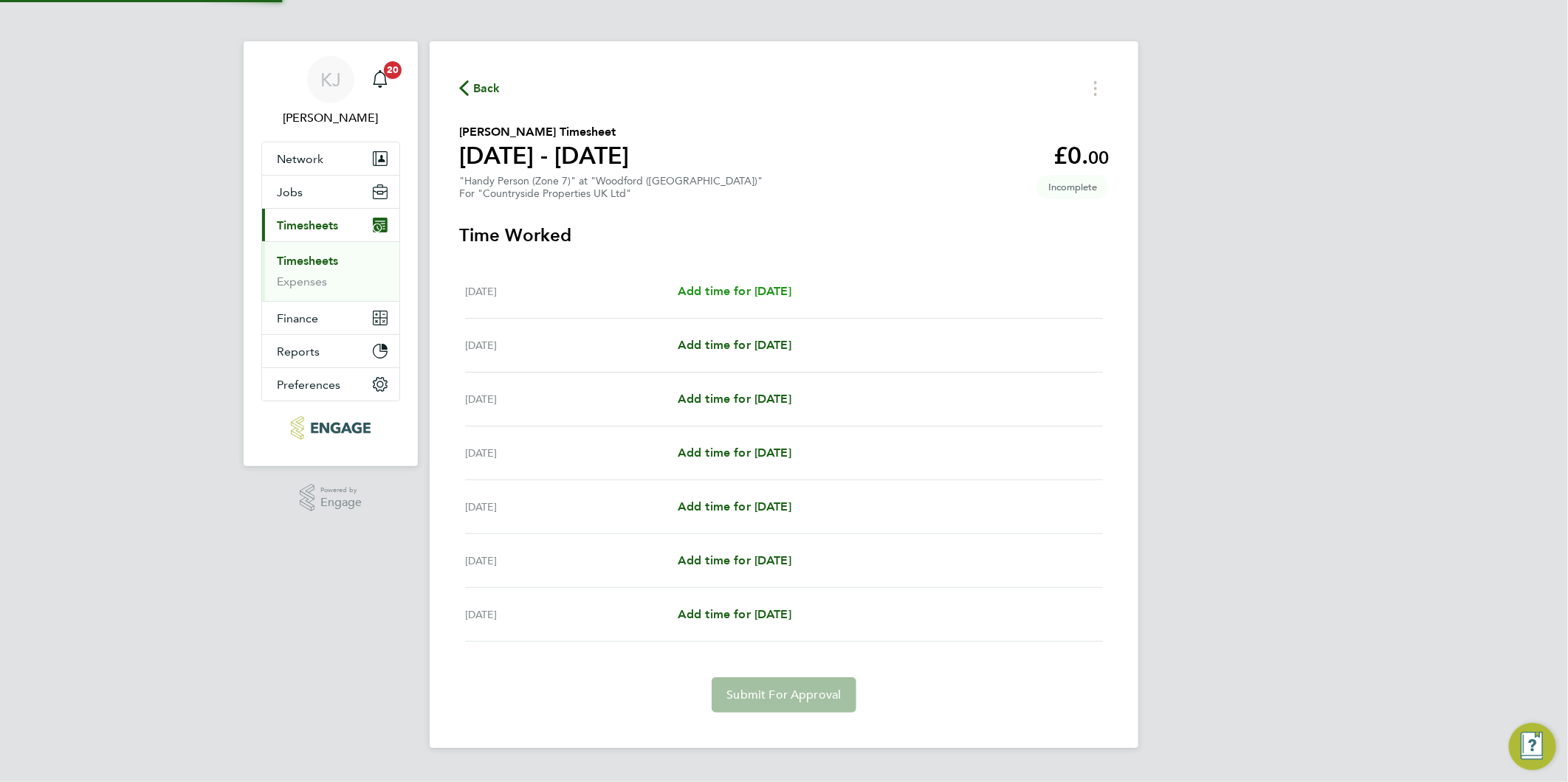
click at [732, 285] on span "Add time for [DATE]" at bounding box center [734, 291] width 114 height 14
select select "30"
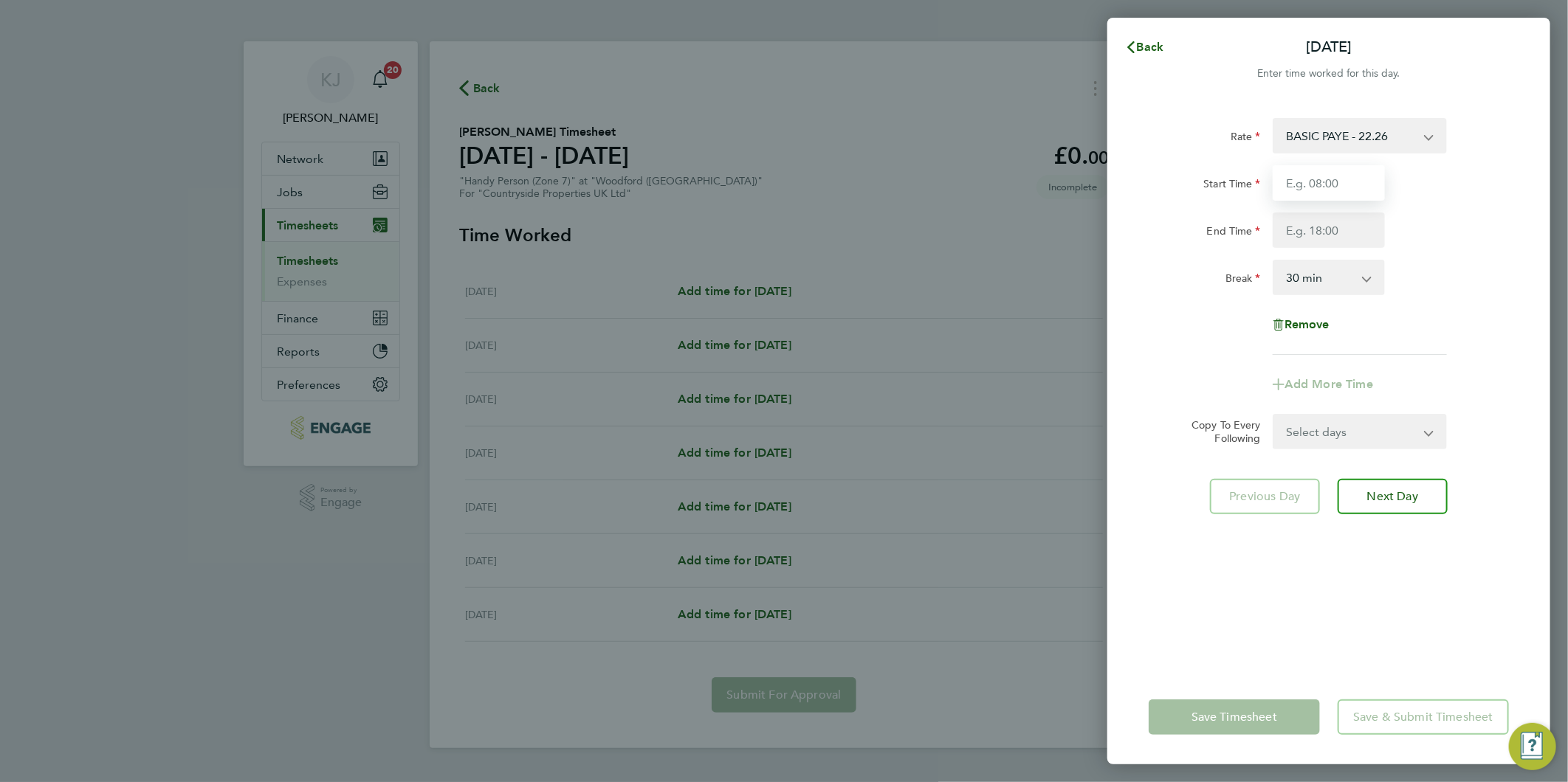
click at [1302, 185] on input "Start Time" at bounding box center [1328, 183] width 112 height 35
type input "07:30"
type input "16:30"
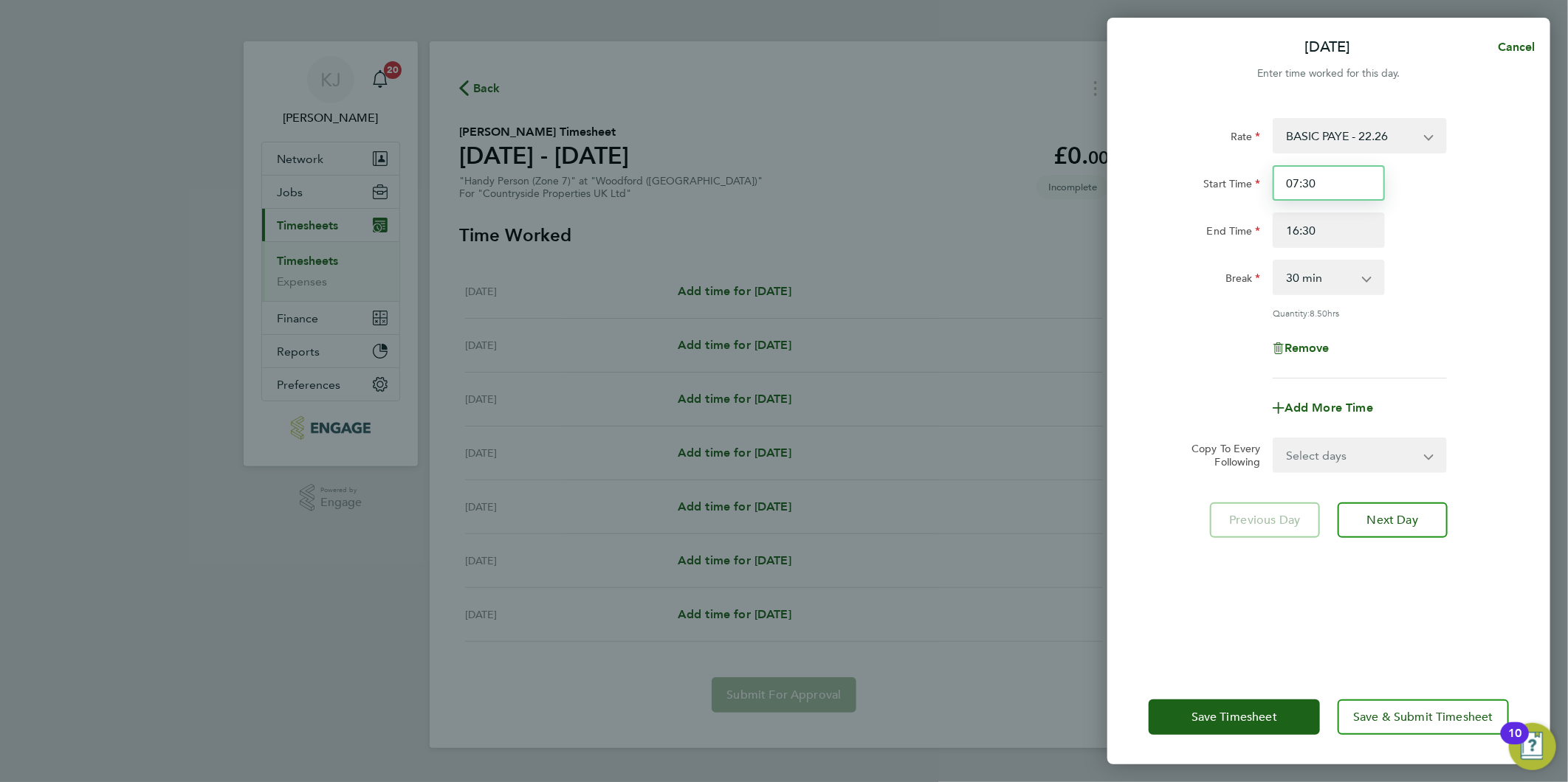
click at [1351, 191] on input "07:30" at bounding box center [1328, 183] width 112 height 35
drag, startPoint x: 1332, startPoint y: 461, endPoint x: 1323, endPoint y: 470, distance: 12.7
click at [1332, 461] on select "Select days Day Weekday (Mon-Fri) Weekend (Sat-Sun) [DATE] [DATE] [DATE] [DATE]…" at bounding box center [1352, 455] width 155 height 32
select select "WEEKDAY"
click at [1274, 439] on select "Select days Day Weekday (Mon-Fri) Weekend (Sat-Sun) [DATE] [DATE] [DATE] [DATE]…" at bounding box center [1352, 455] width 155 height 32
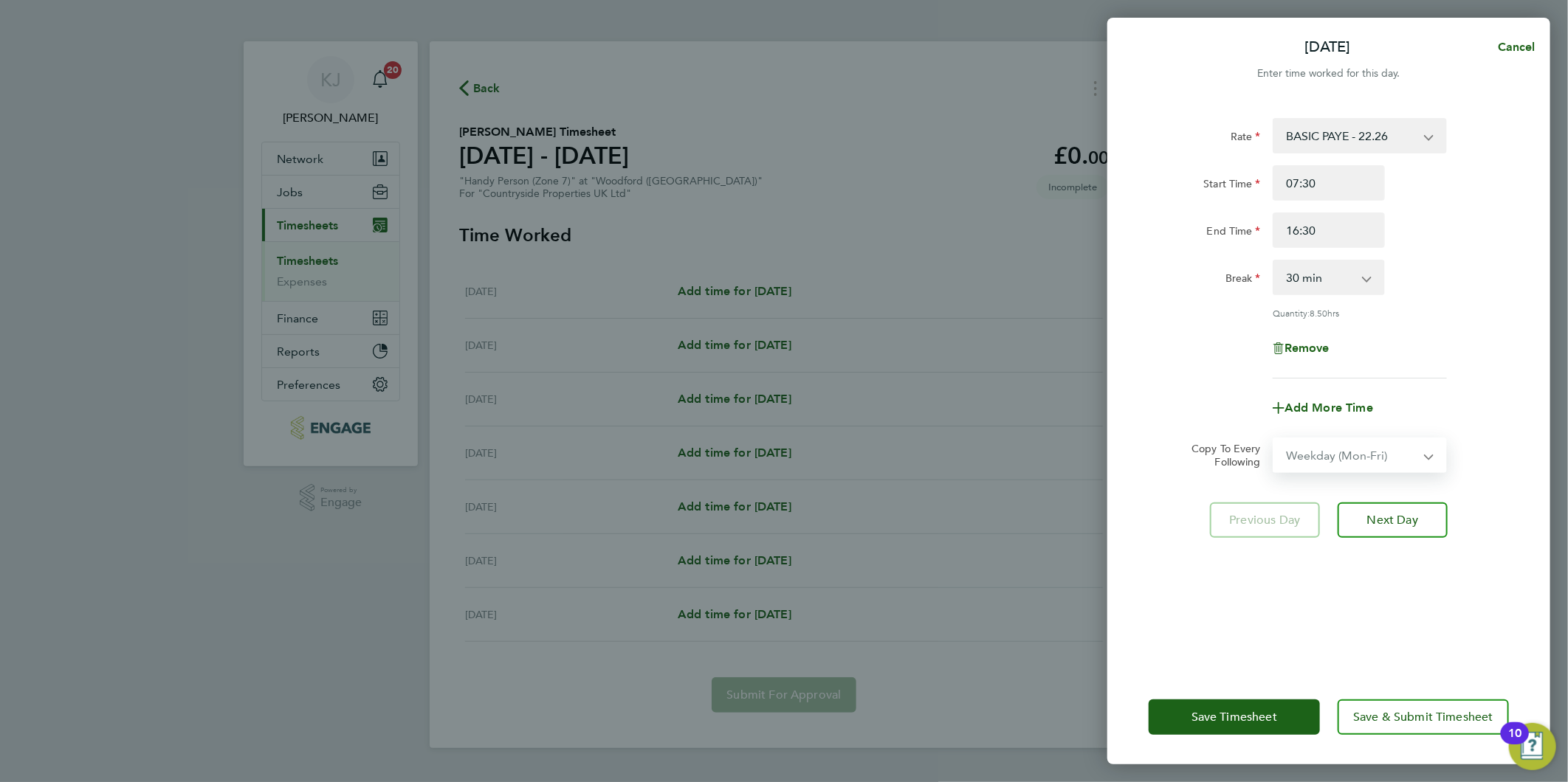
select select "[DATE]"
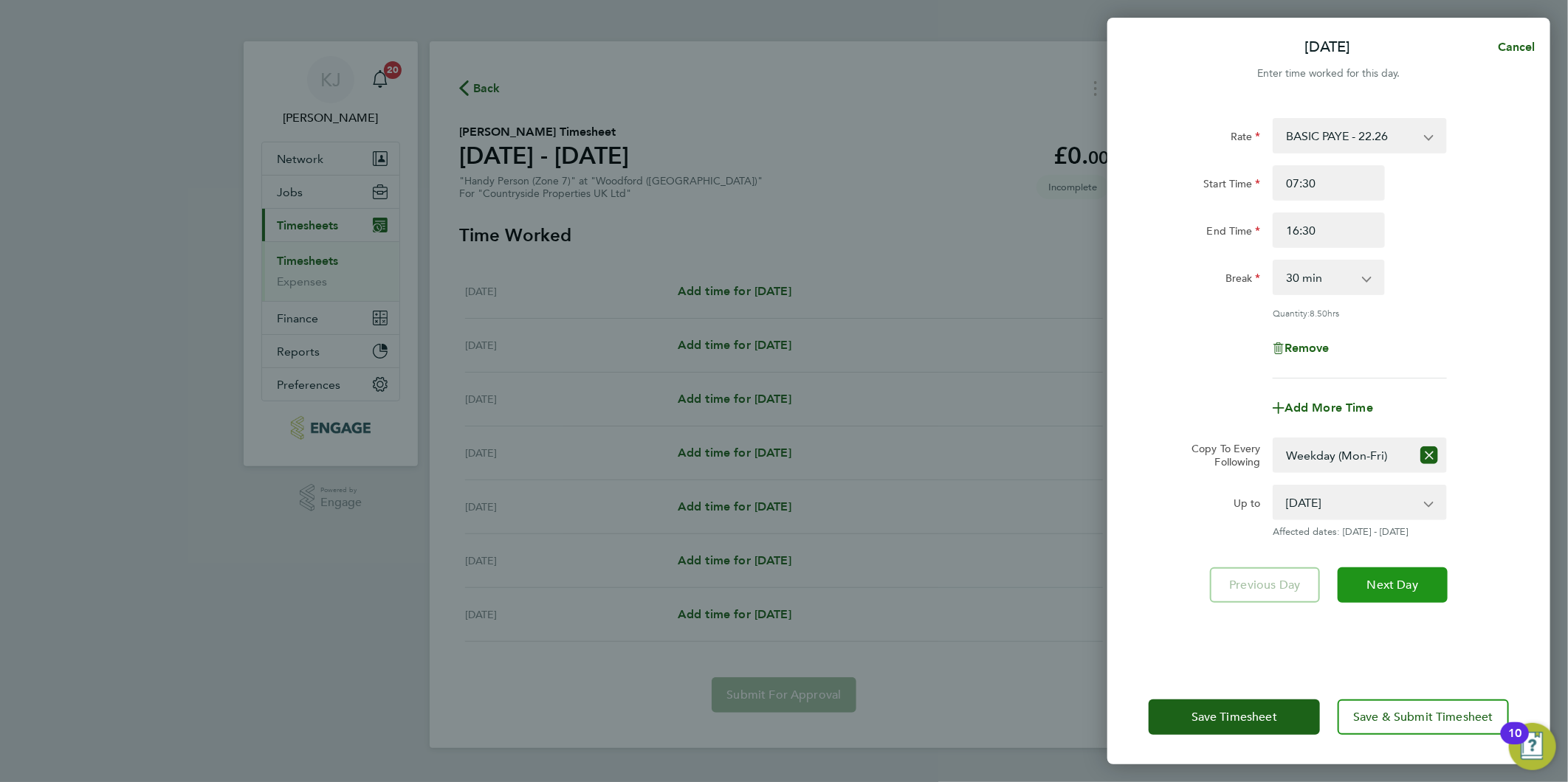
click at [1410, 596] on button "Next Day" at bounding box center [1392, 585] width 110 height 35
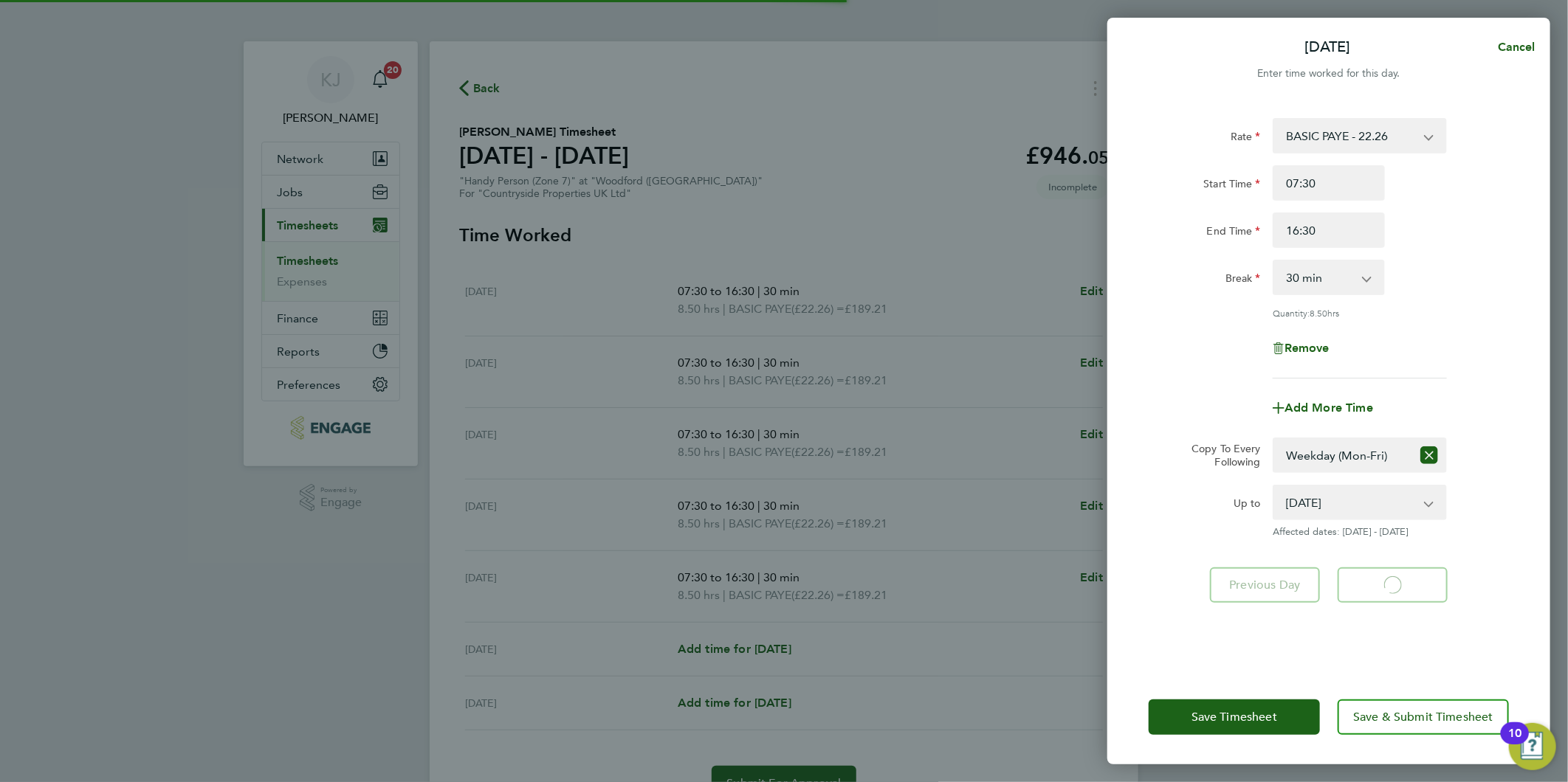
select select "30"
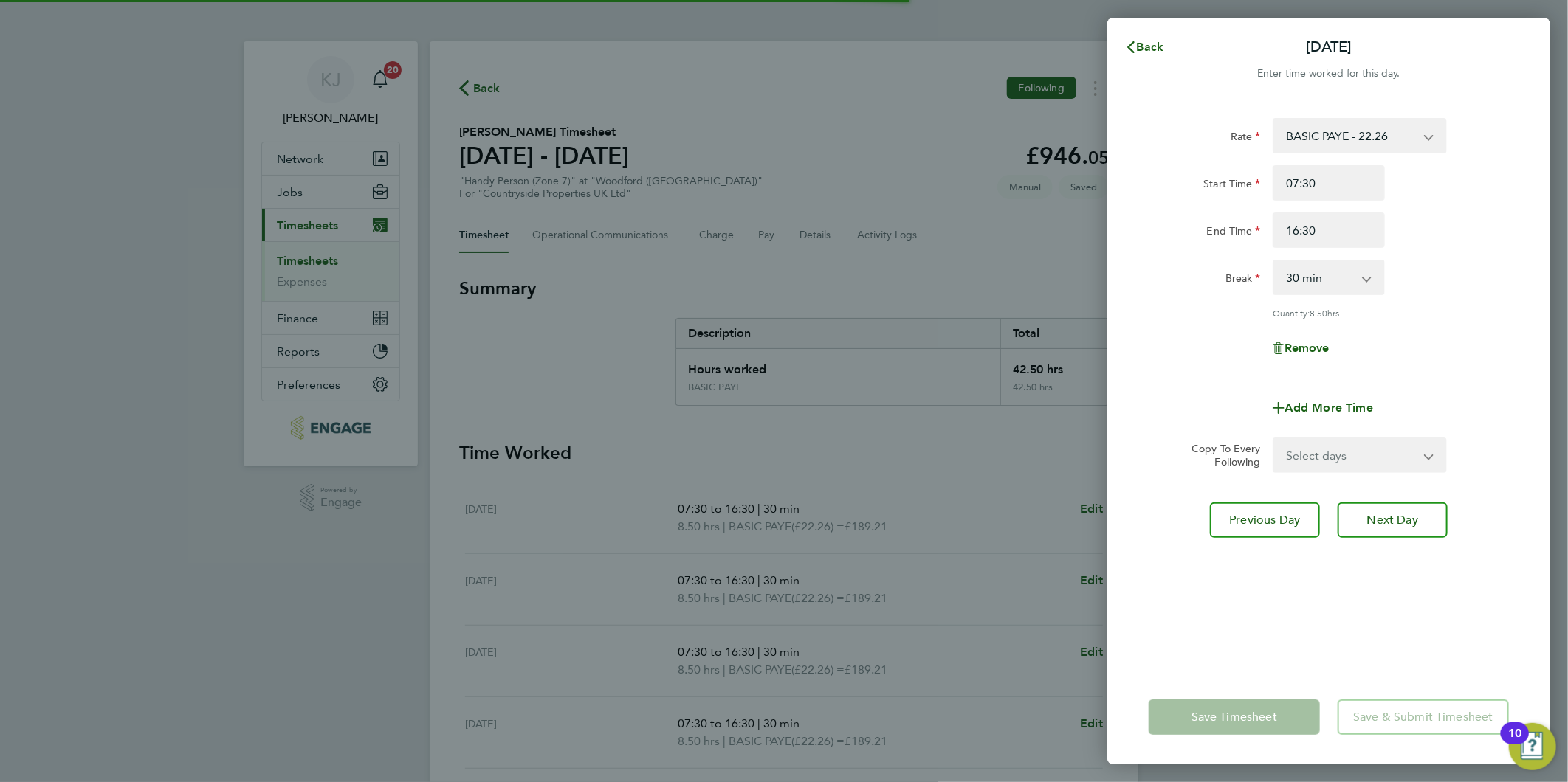
drag, startPoint x: 1377, startPoint y: 510, endPoint x: 1157, endPoint y: 96, distance: 468.8
click at [1157, 97] on div at bounding box center [1328, 91] width 443 height 18
click at [1140, 40] on span "Back" at bounding box center [1150, 46] width 27 height 14
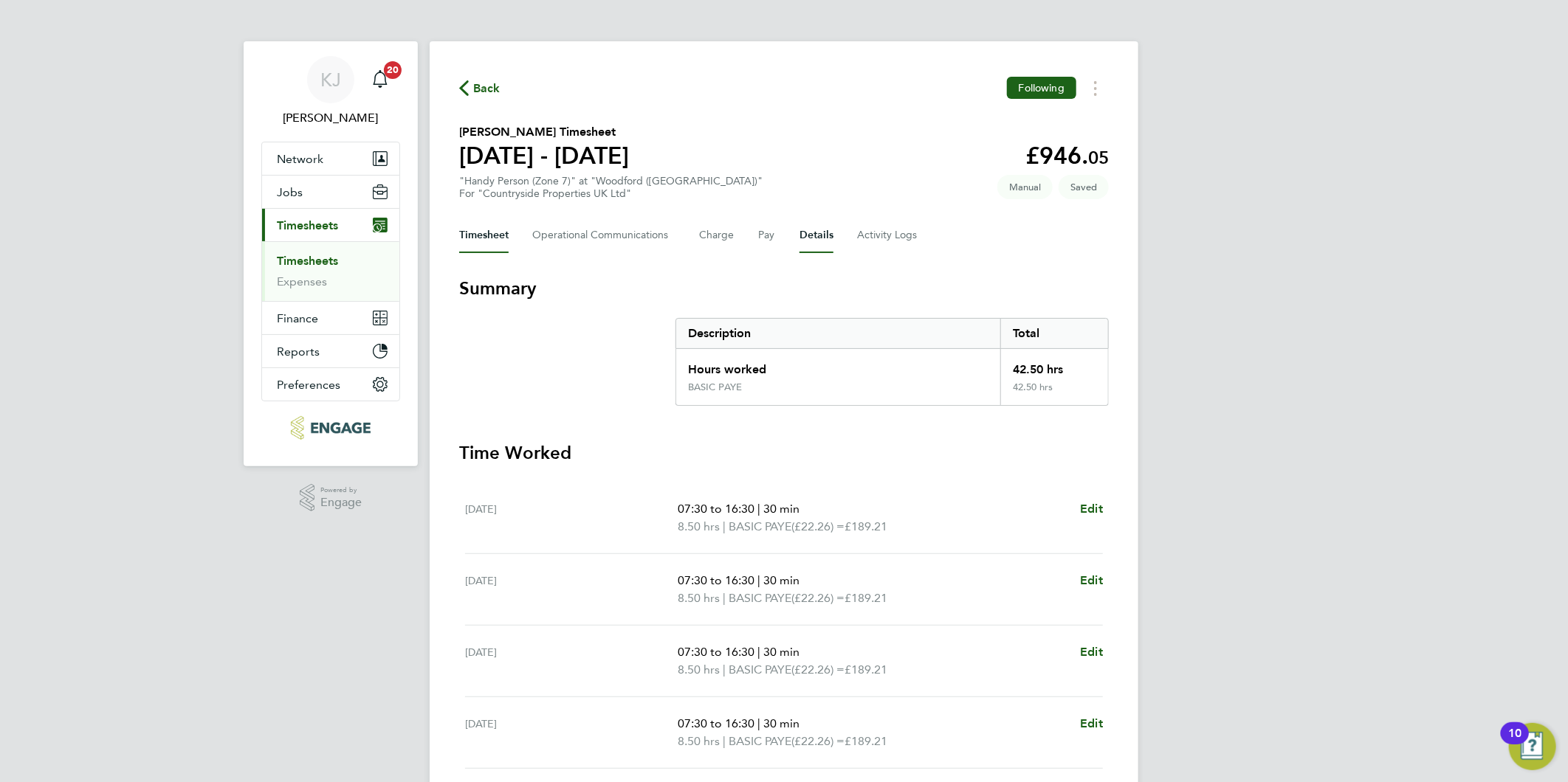
click at [807, 238] on button "Details" at bounding box center [816, 235] width 34 height 35
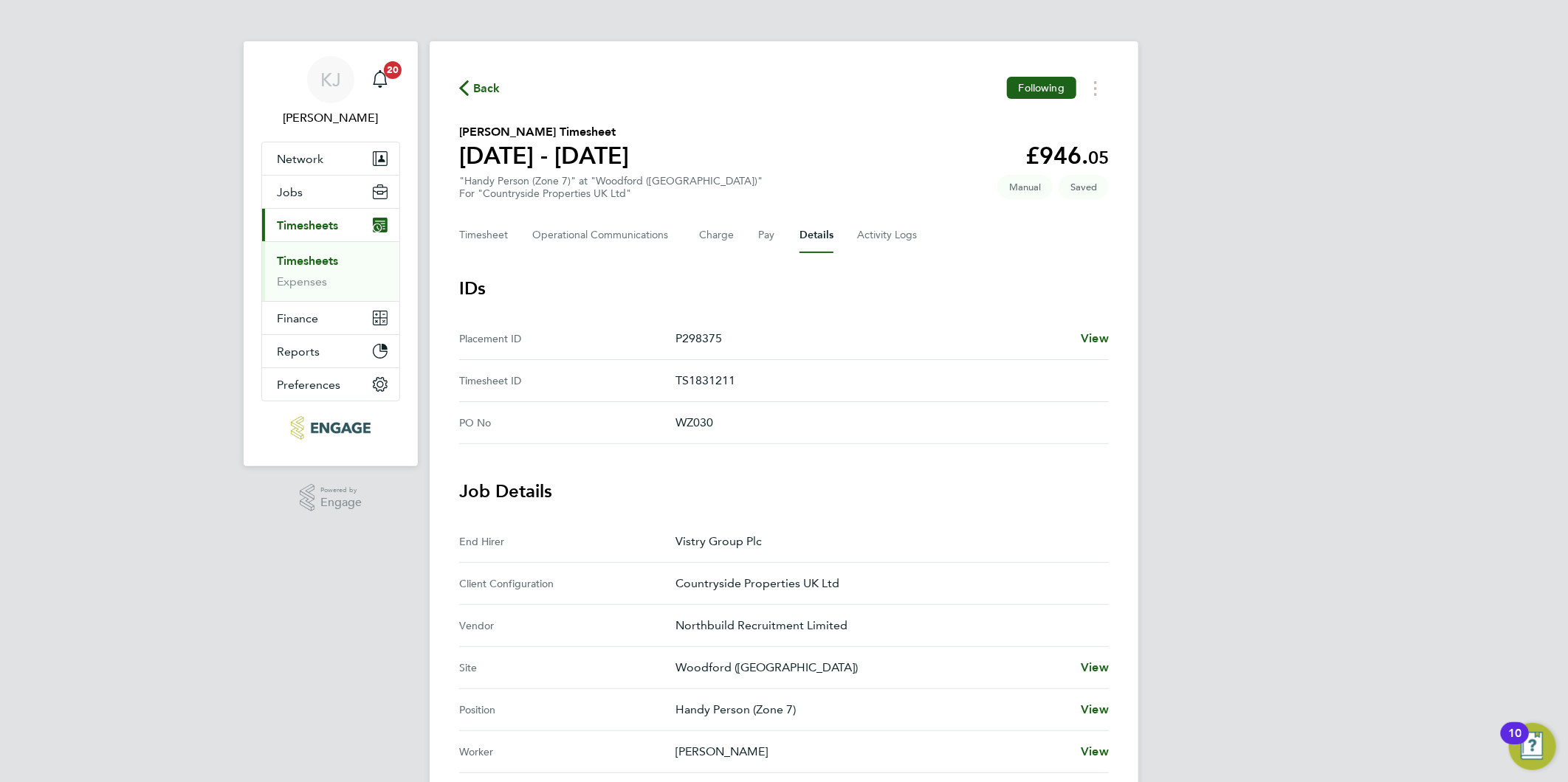
drag, startPoint x: 458, startPoint y: 231, endPoint x: 458, endPoint y: 240, distance: 9.0
click at [458, 231] on div "Back Following Daniel Kemp's Timesheet 22 - 28 Sept 2025 £946. 05 "Handy Person…" at bounding box center [784, 603] width 709 height 1124
click at [484, 234] on button "Timesheet" at bounding box center [484, 235] width 50 height 35
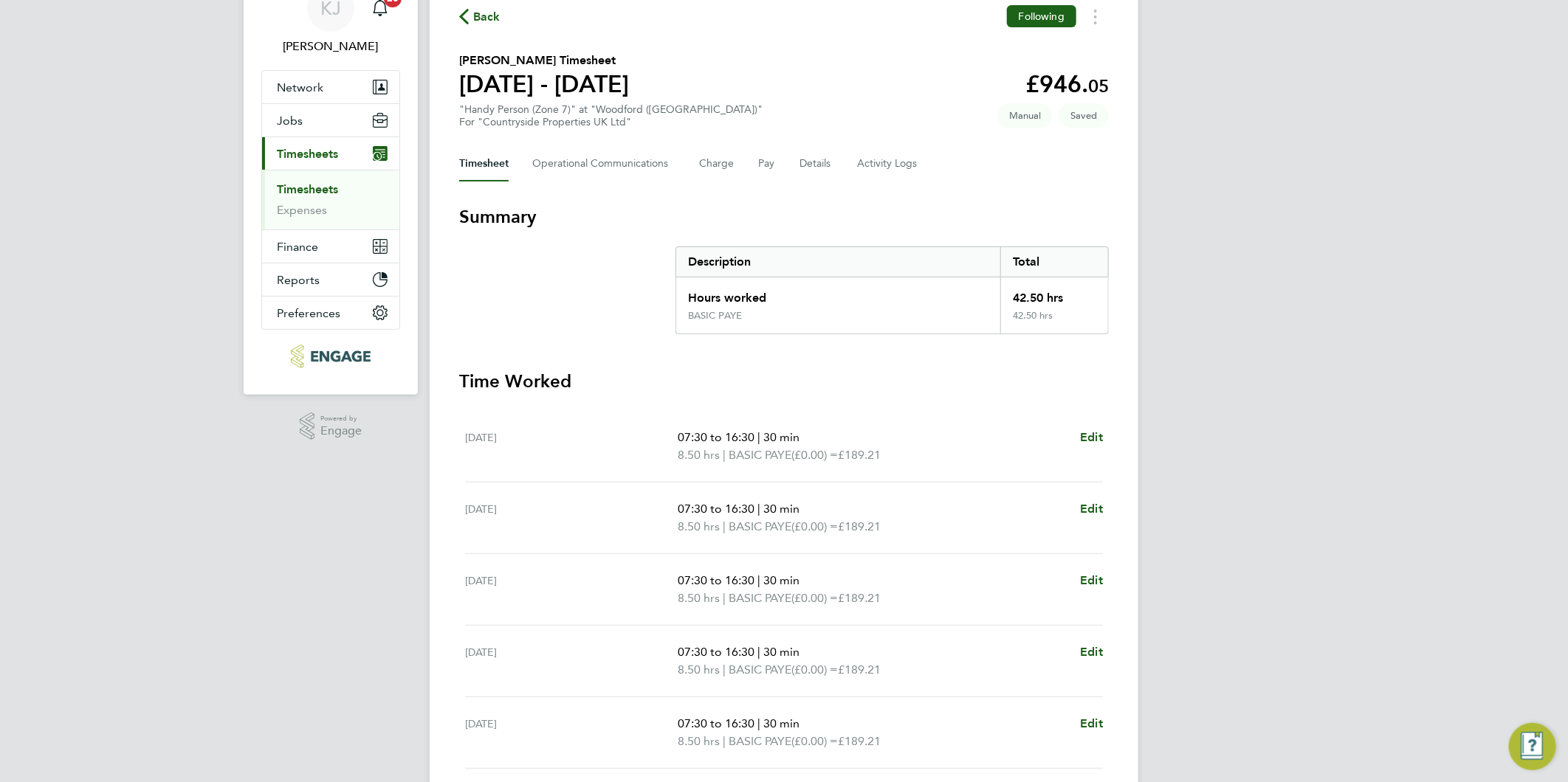
scroll to position [245, 0]
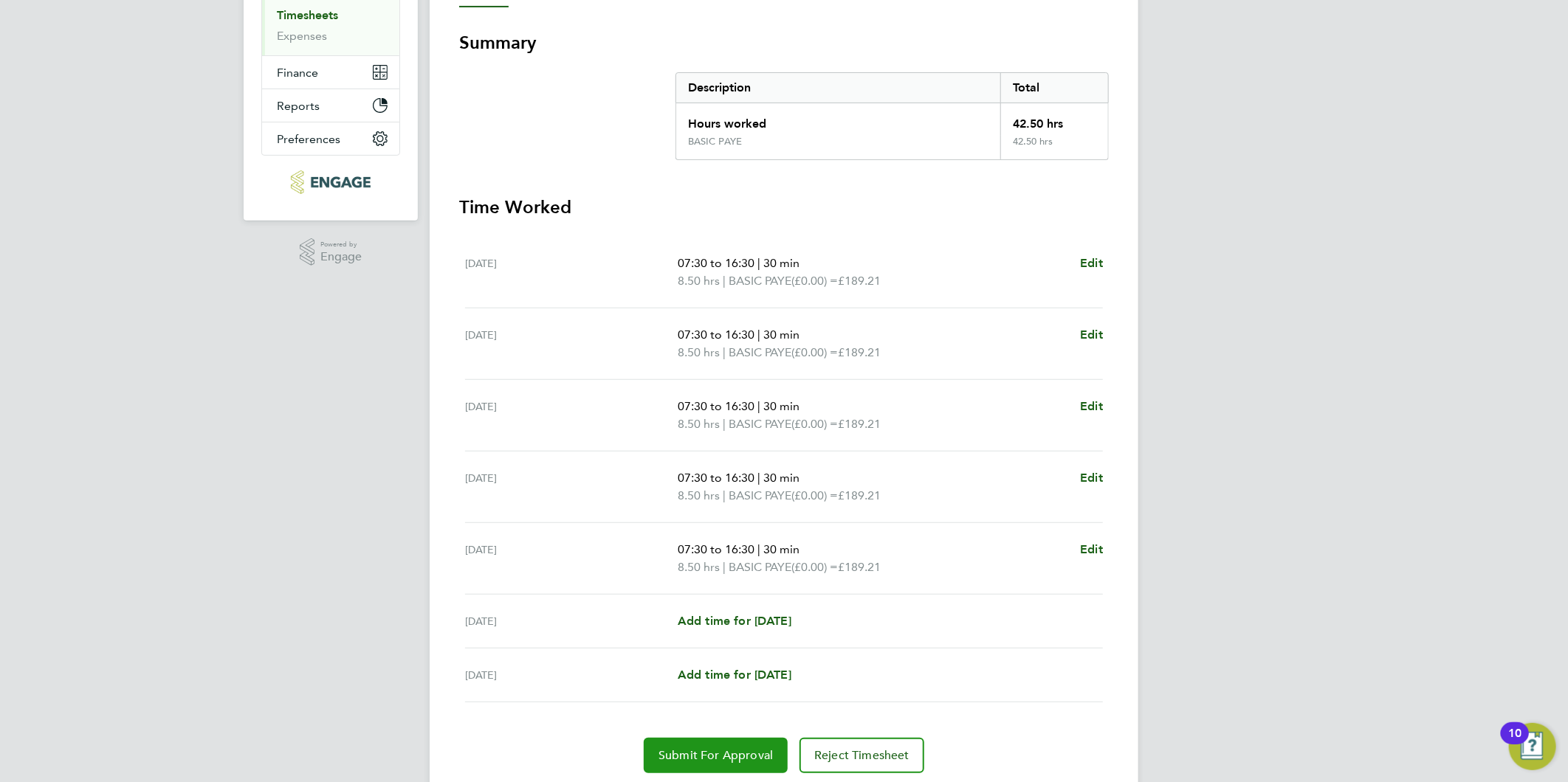
click at [709, 762] on button "Submit For Approval" at bounding box center [716, 756] width 144 height 35
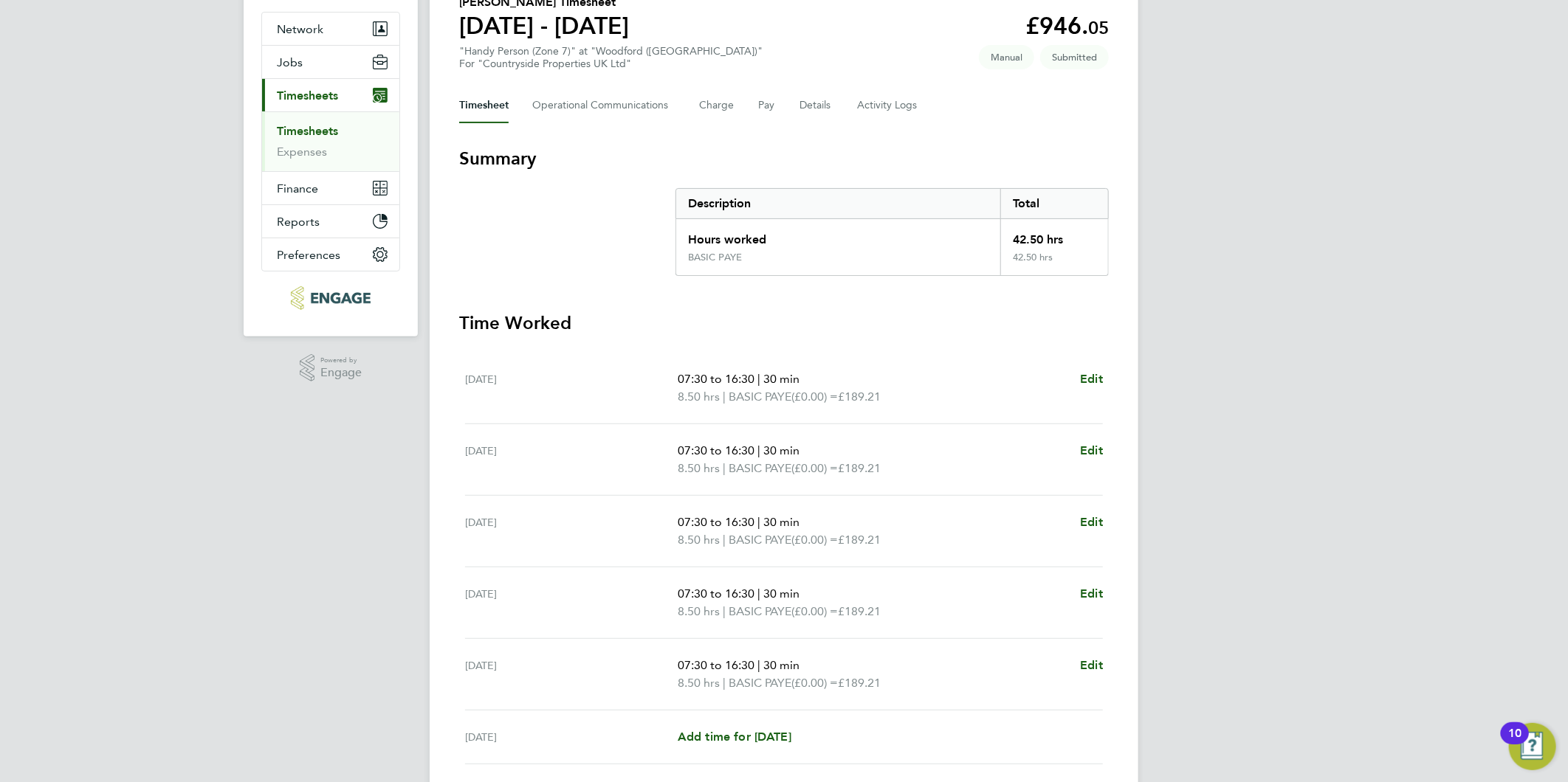
scroll to position [0, 0]
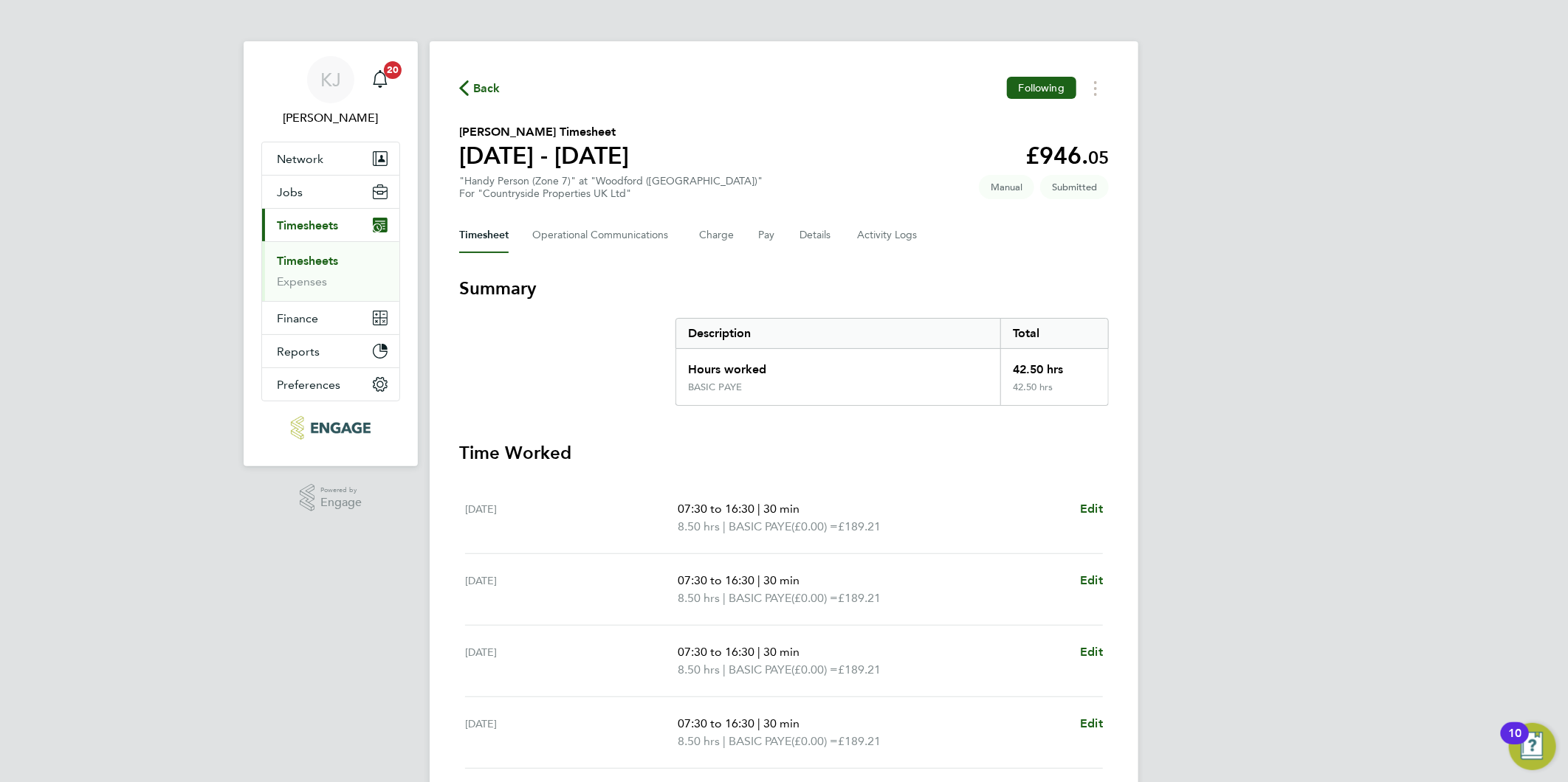
click at [795, 239] on div "Timesheet Operational Communications Charge Pay Details Activity Logs" at bounding box center [784, 235] width 650 height 35
drag, startPoint x: 828, startPoint y: 226, endPoint x: 796, endPoint y: 259, distance: 46.0
click at [827, 226] on button "Details" at bounding box center [816, 235] width 34 height 35
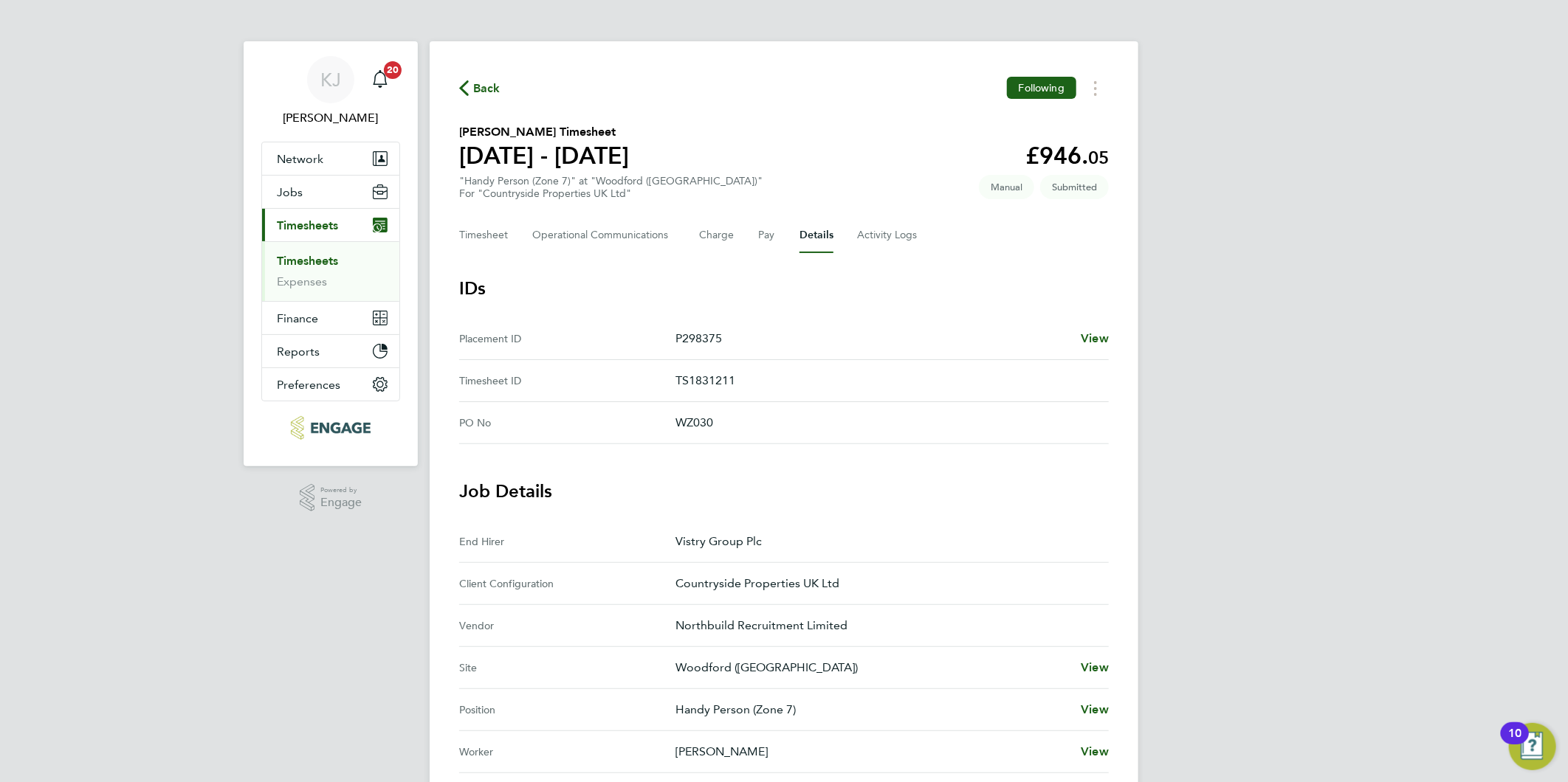
click at [315, 272] on li "Timesheets" at bounding box center [332, 264] width 111 height 20
click at [309, 280] on link "Expenses" at bounding box center [301, 281] width 50 height 14
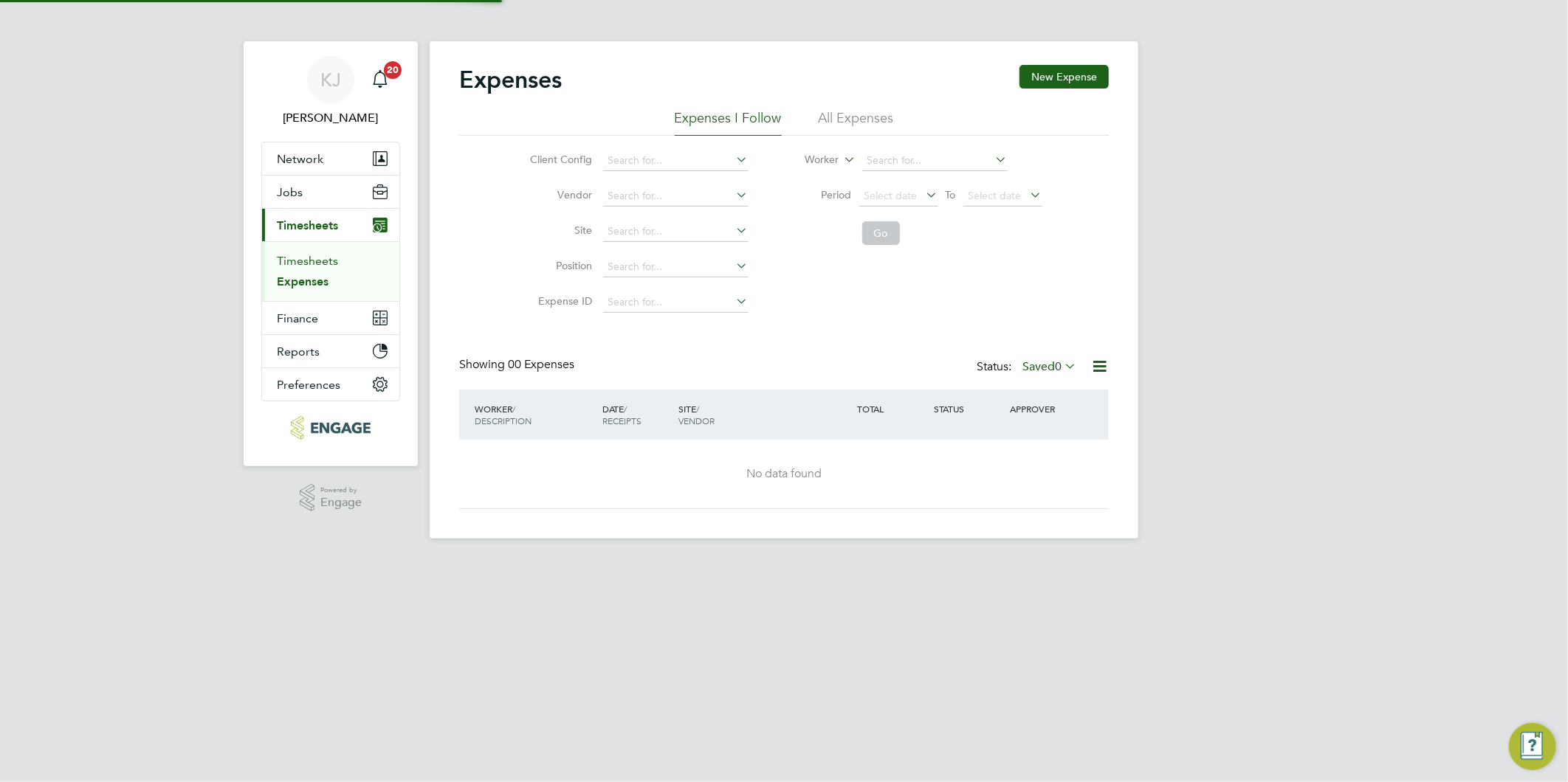
click at [301, 259] on link "Timesheets" at bounding box center [307, 261] width 62 height 14
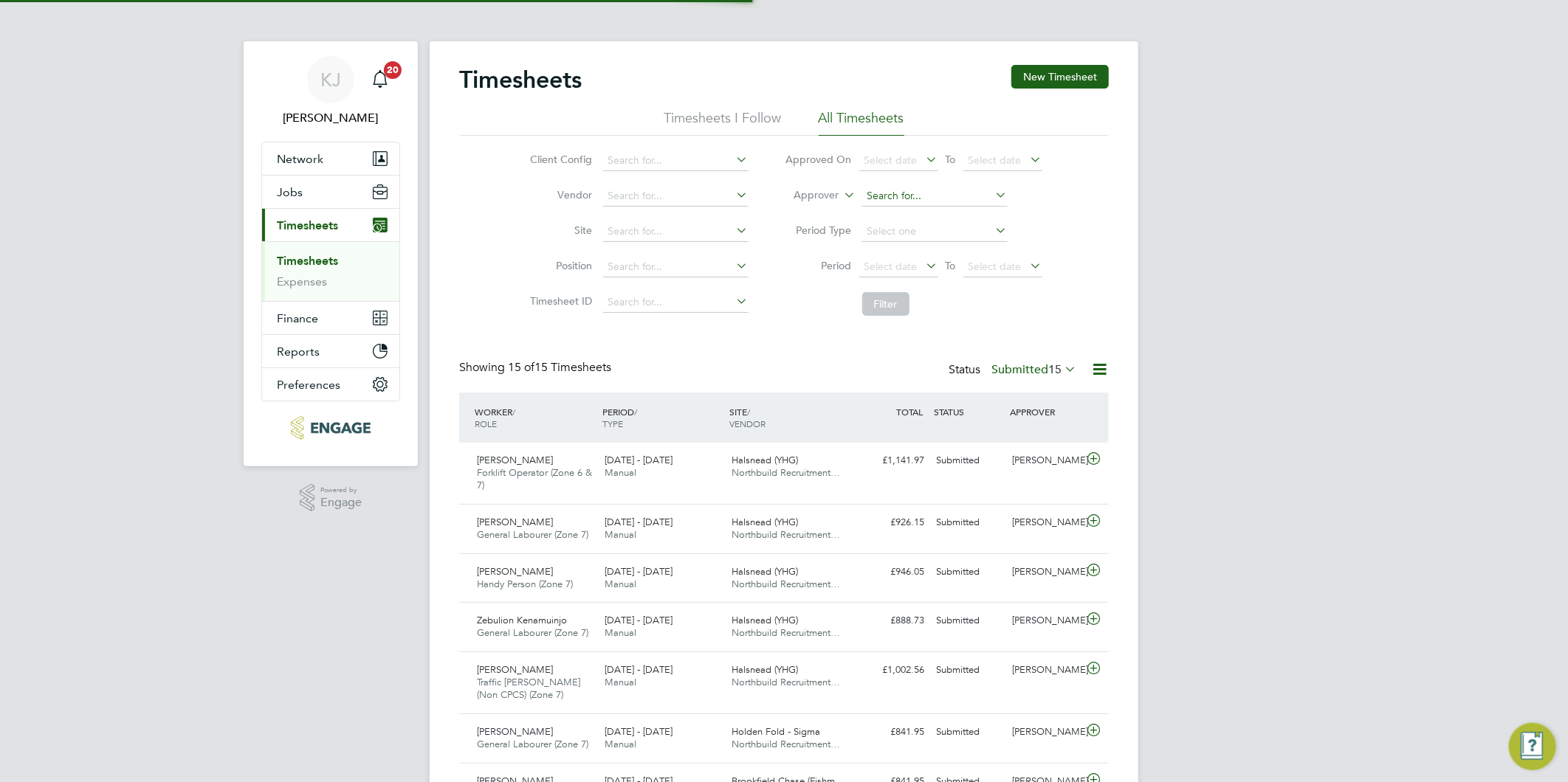
scroll to position [37, 128]
click at [1066, 57] on div "Timesheets New Timesheet Timesheets I Follow All Timesheets Client Config Vendo…" at bounding box center [784, 639] width 709 height 1195
click at [1068, 73] on button "New Timesheet" at bounding box center [1059, 77] width 97 height 24
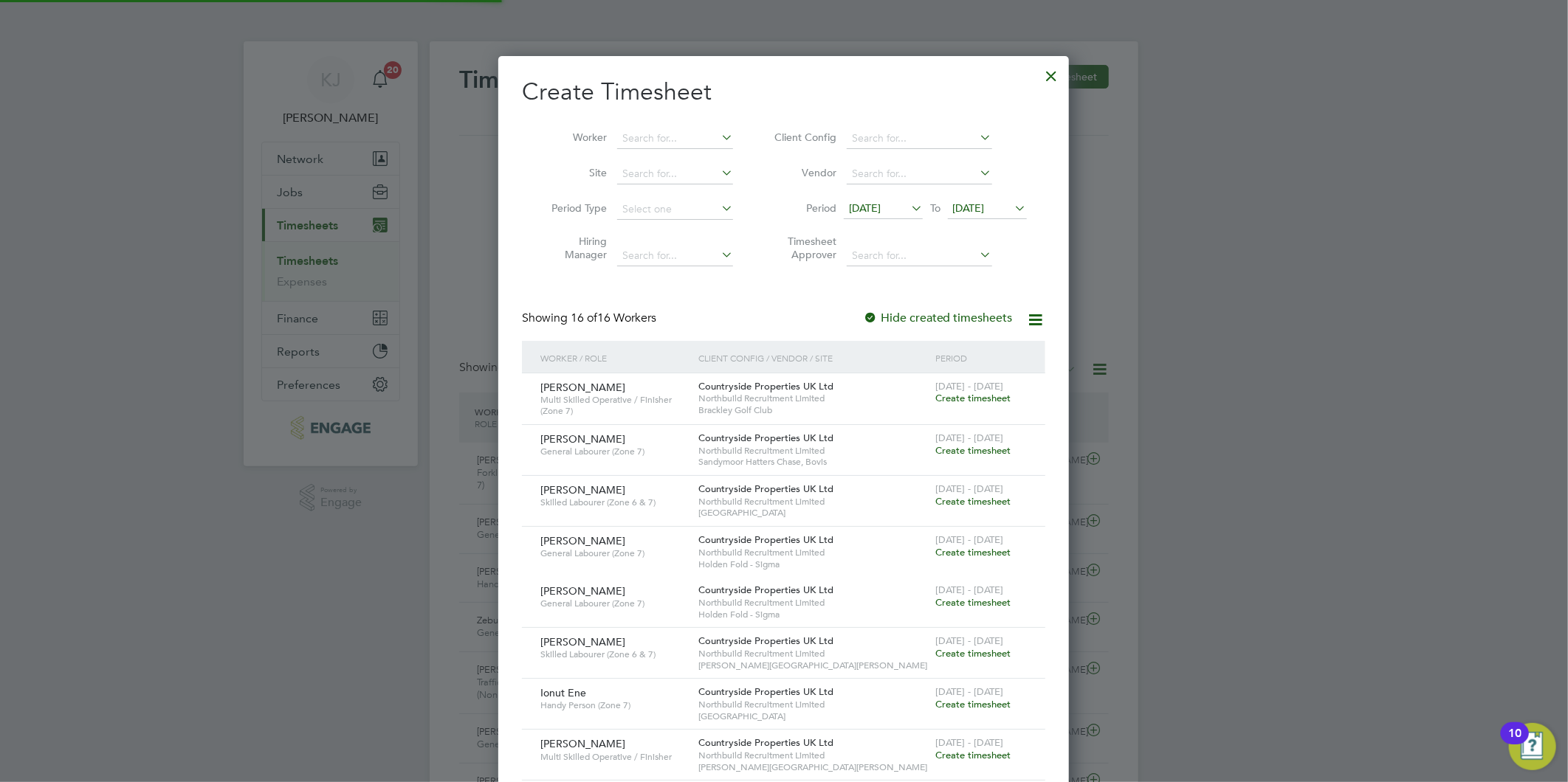
click at [880, 202] on span "[DATE]" at bounding box center [865, 208] width 32 height 13
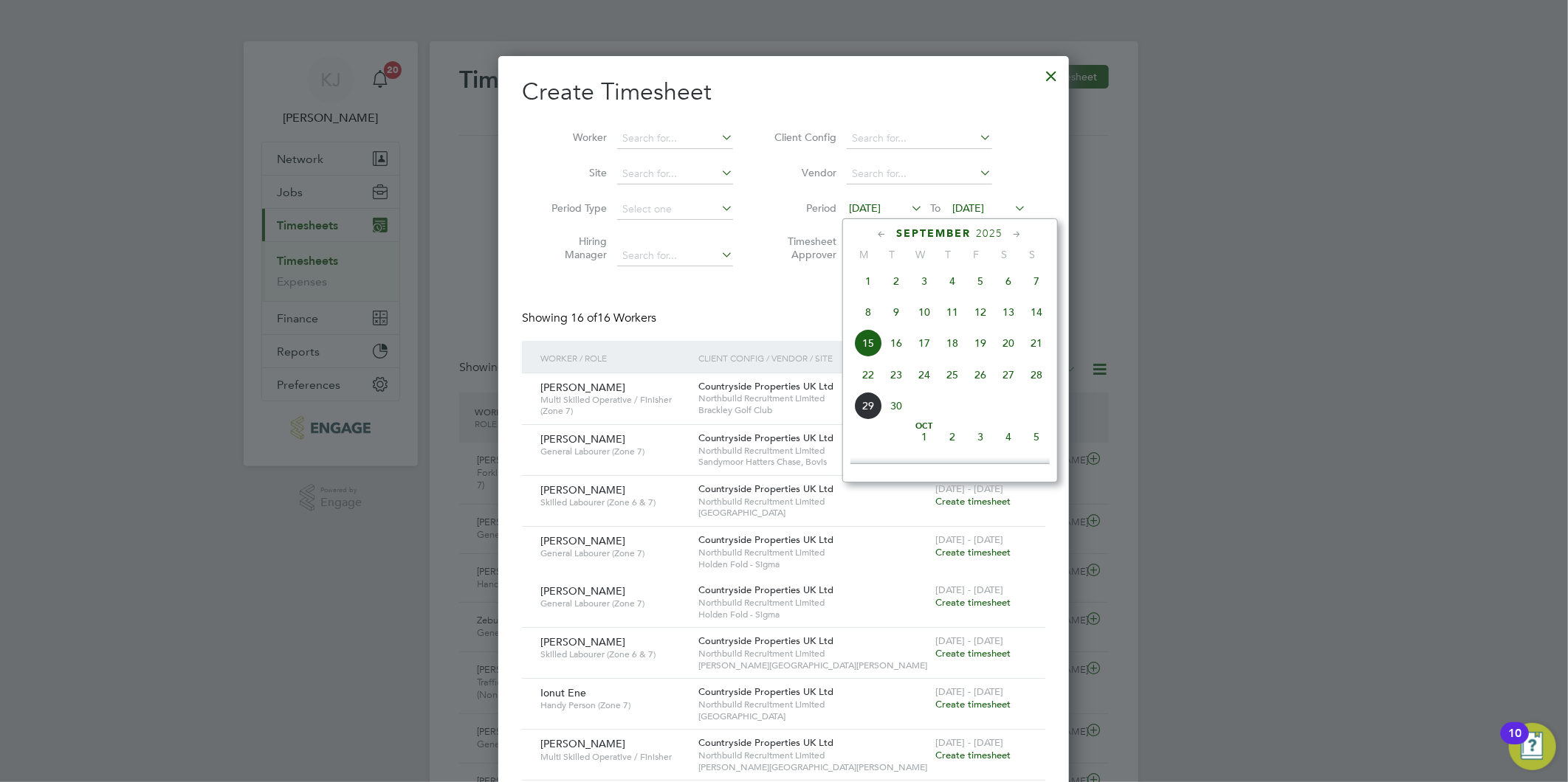
click at [865, 387] on span "22" at bounding box center [868, 375] width 28 height 28
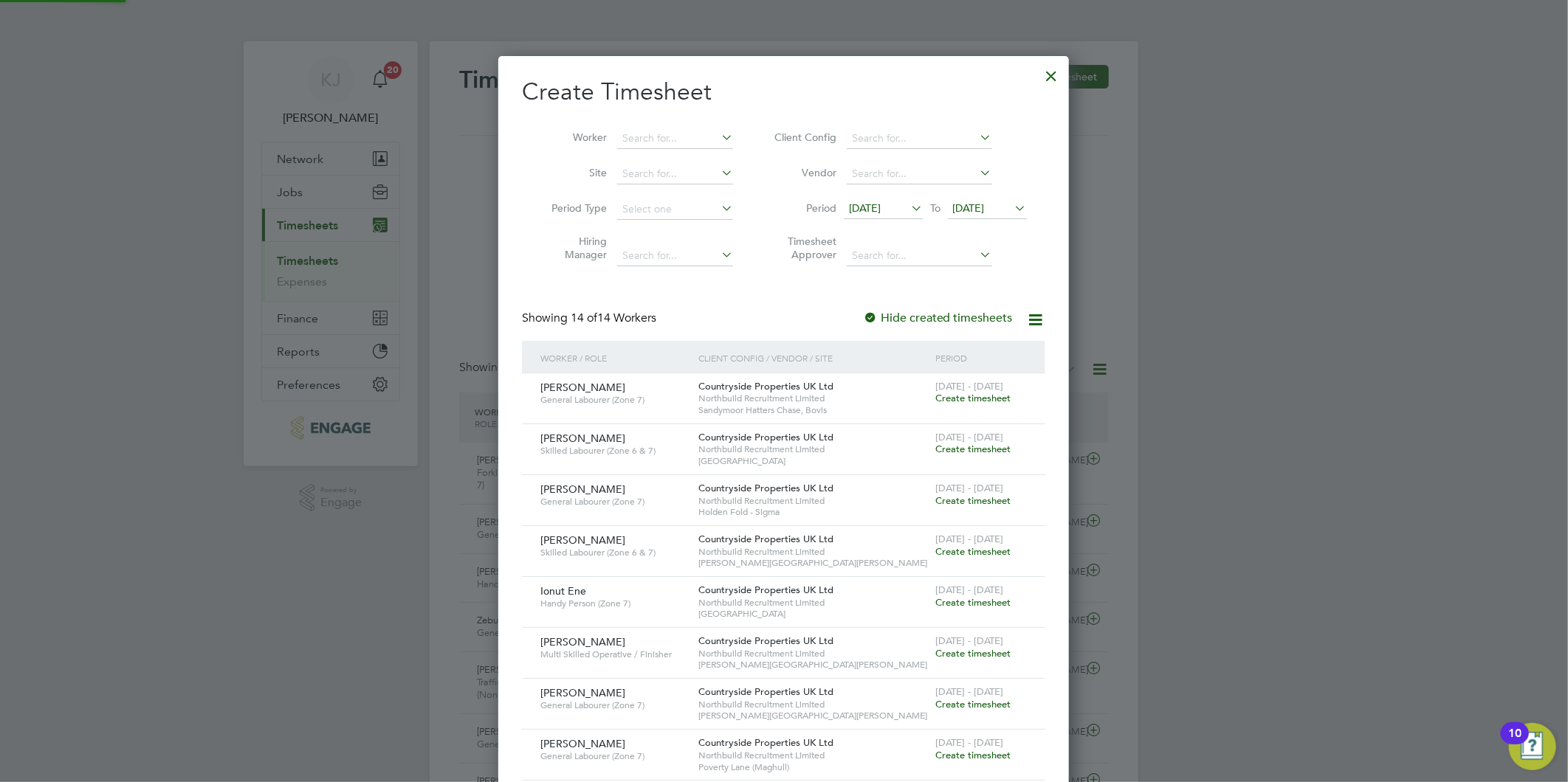
click at [997, 197] on li "Period 22 Sep 2025 To 22 Sep 2025" at bounding box center [898, 209] width 294 height 35
click at [972, 202] on span "[DATE]" at bounding box center [969, 208] width 32 height 13
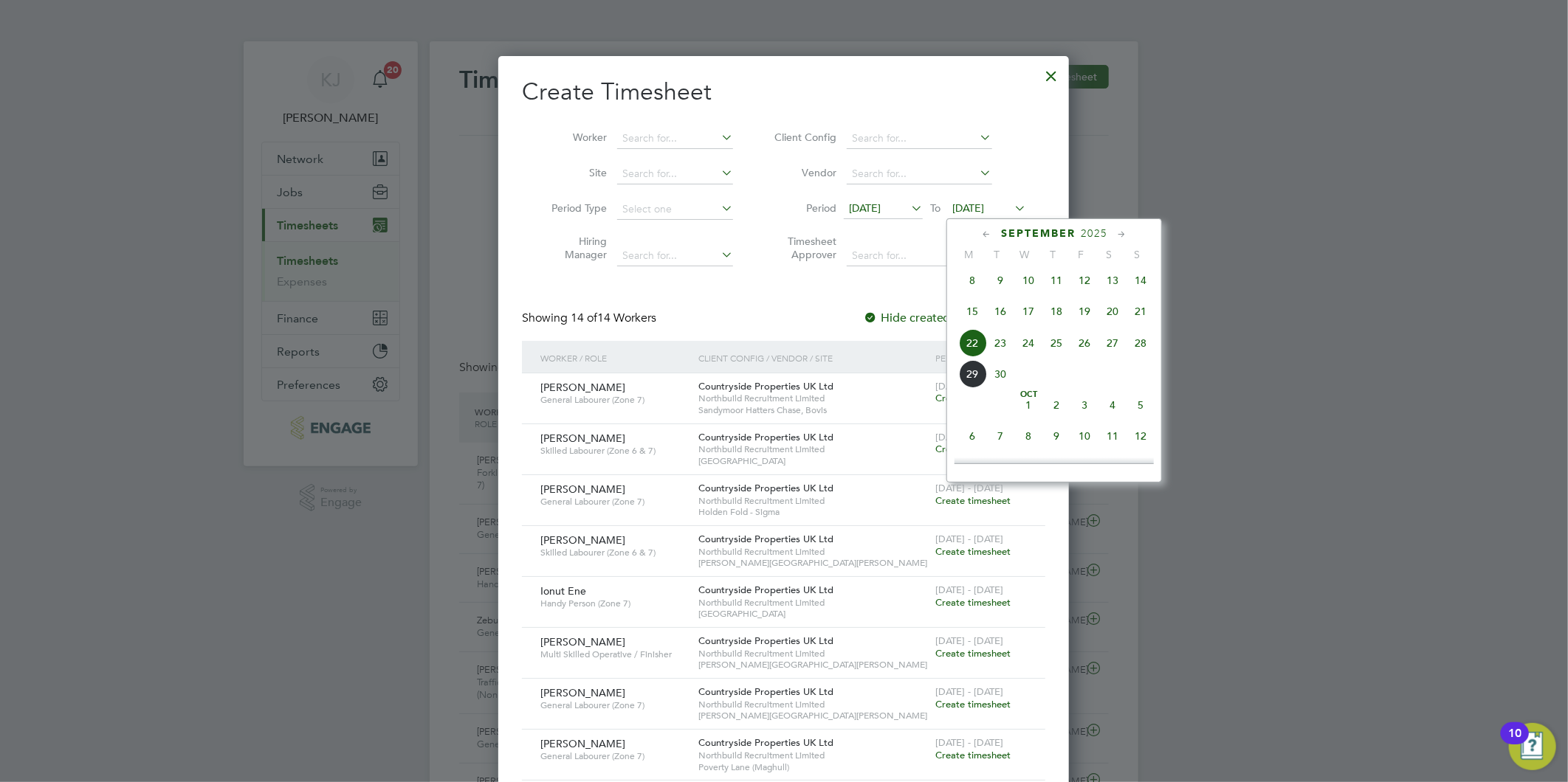
click at [1152, 342] on span "28" at bounding box center [1140, 342] width 28 height 28
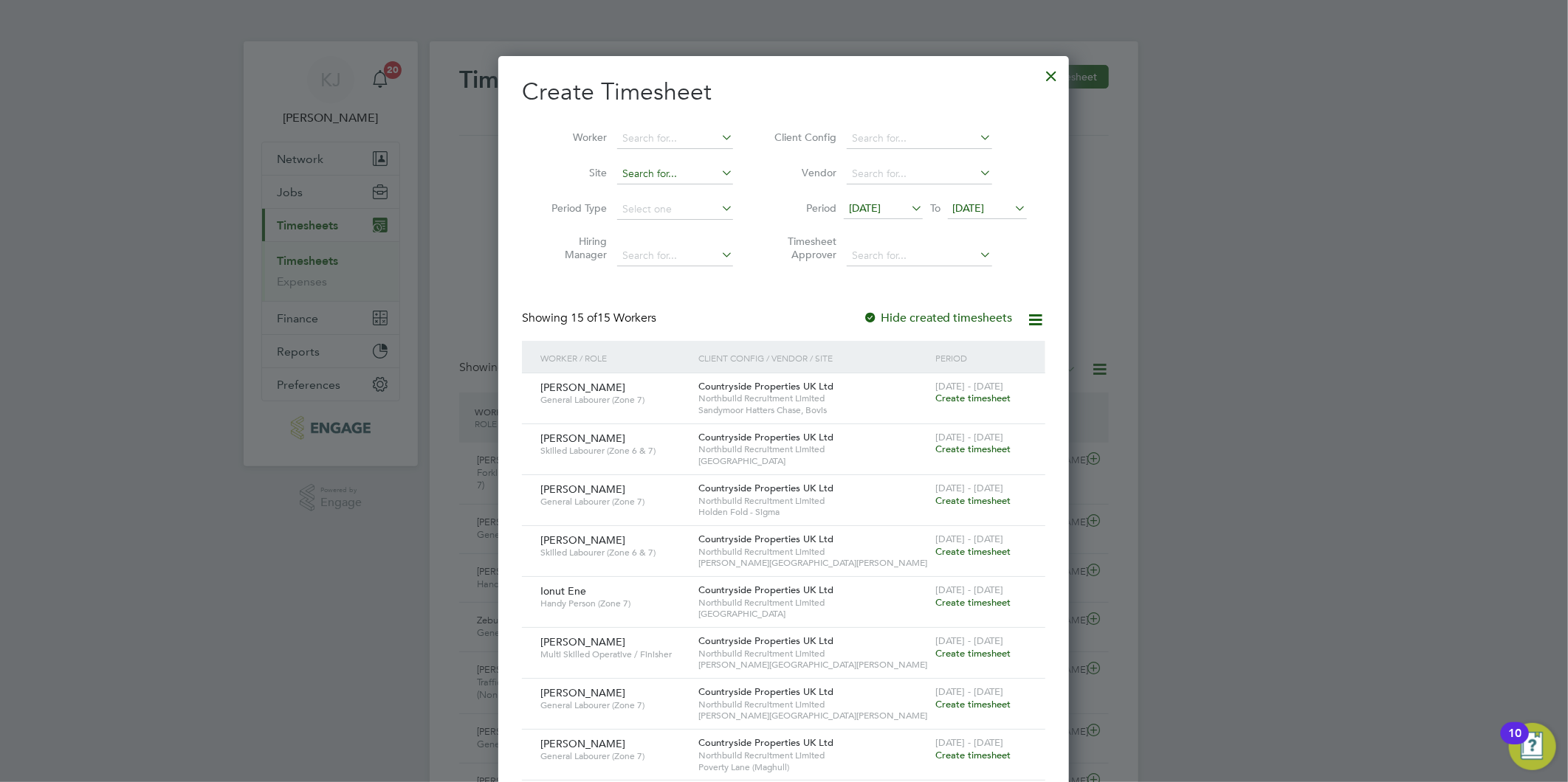
click at [679, 170] on input at bounding box center [674, 174] width 116 height 20
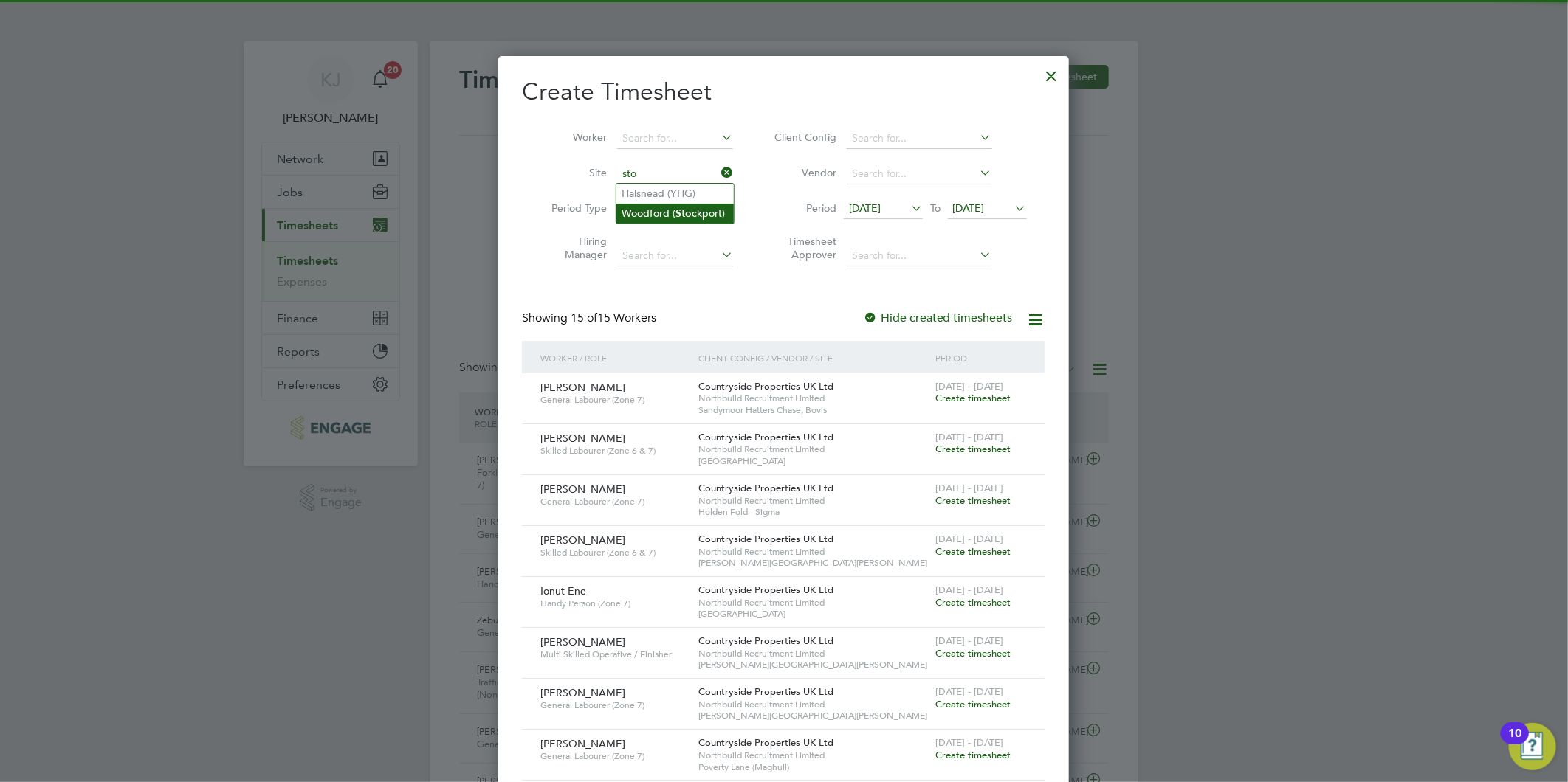
click at [682, 215] on b "Sto" at bounding box center [684, 213] width 16 height 13
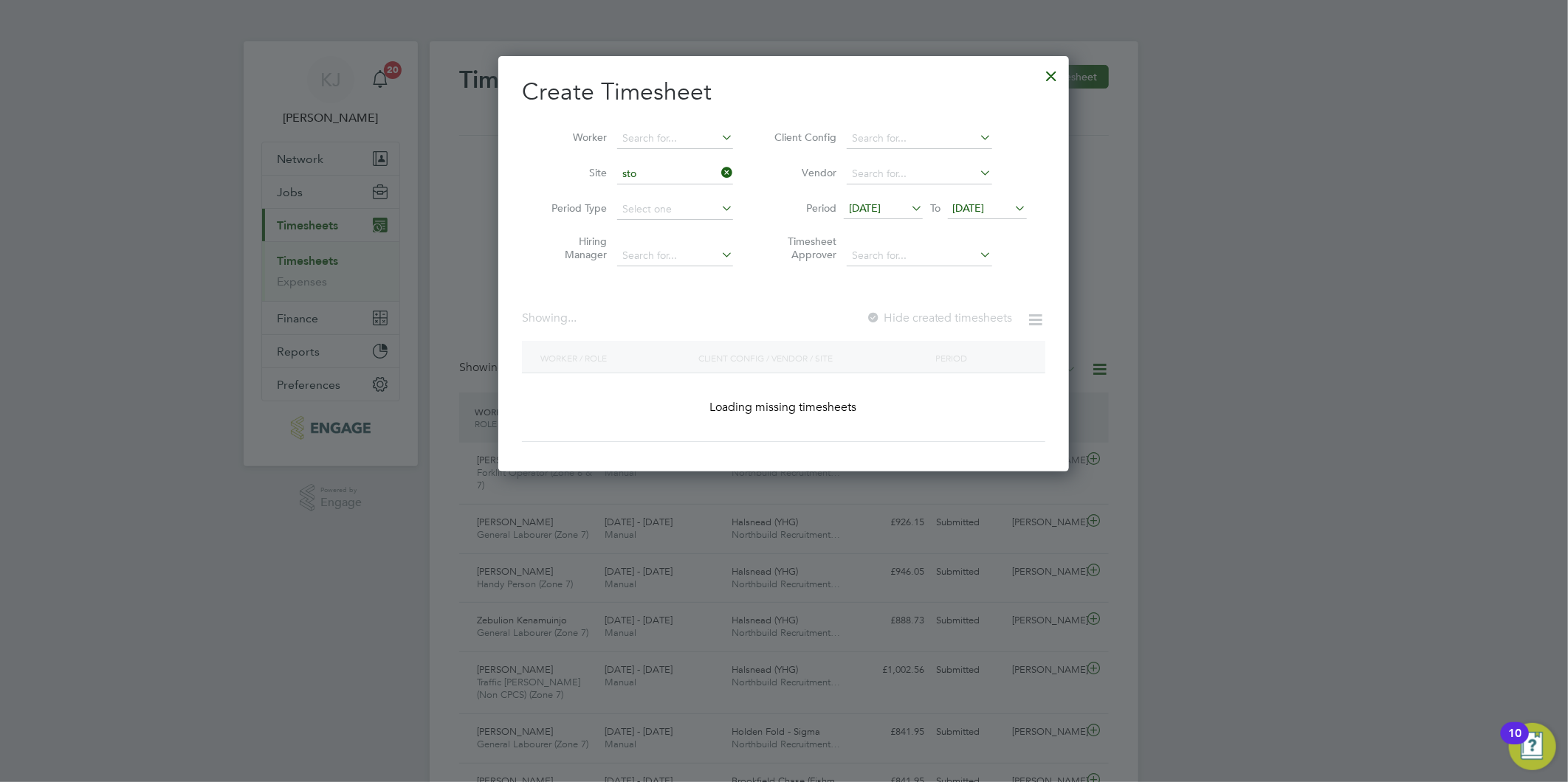
type input "Woodford ([GEOGRAPHIC_DATA])"
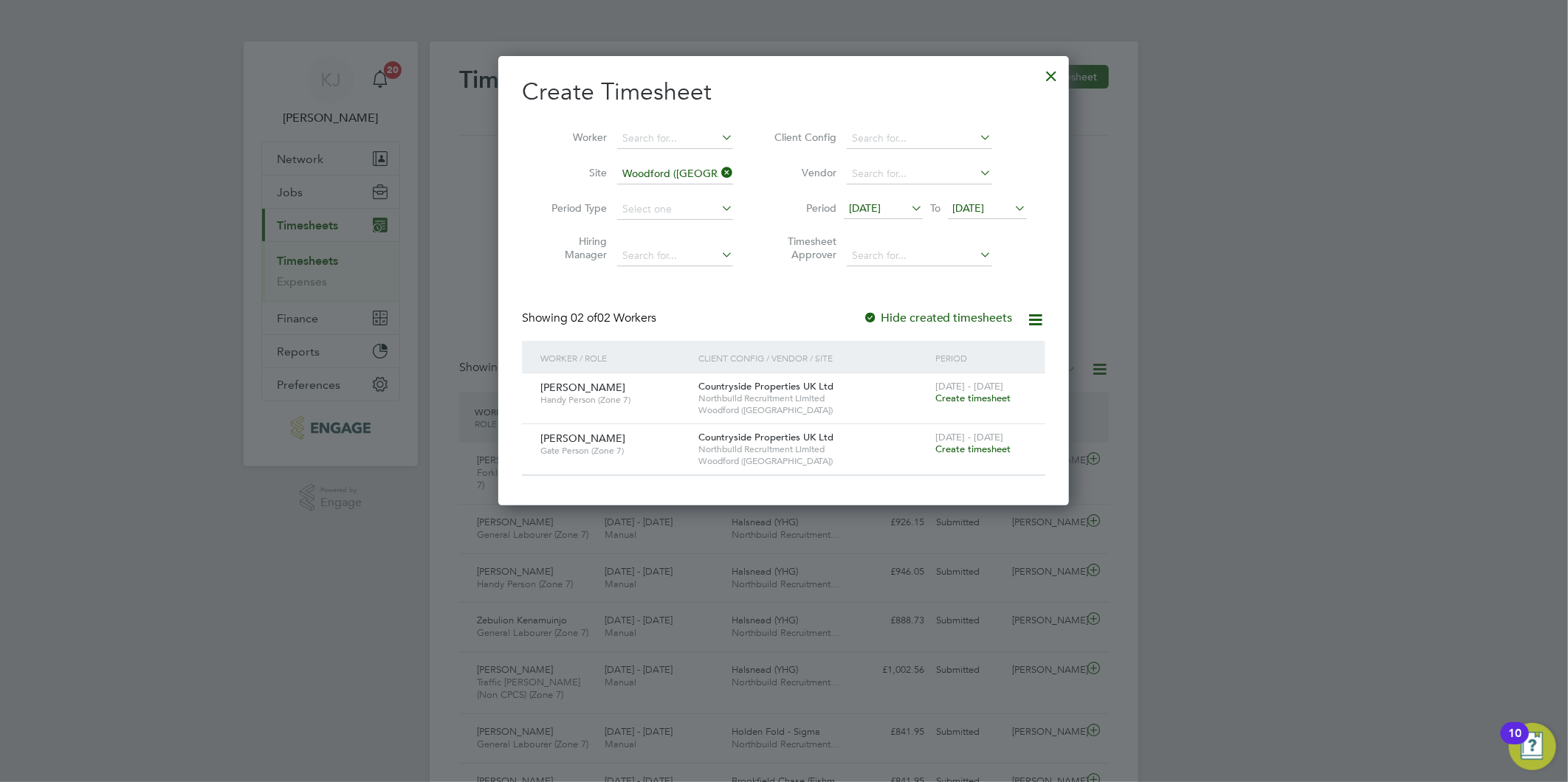
click at [948, 451] on span "Create timesheet" at bounding box center [972, 449] width 75 height 13
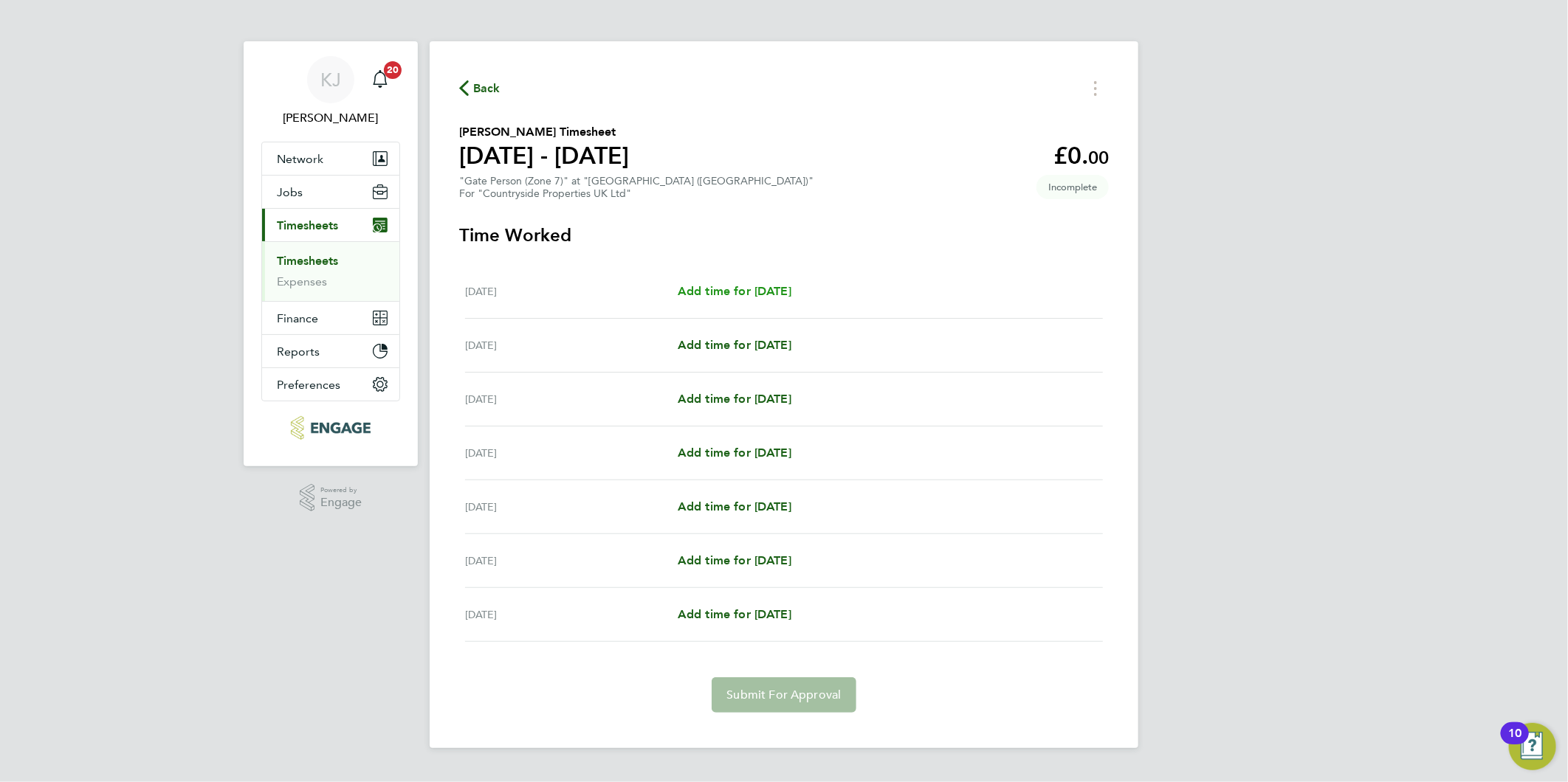
click at [792, 284] on span "Add time for [DATE]" at bounding box center [734, 291] width 114 height 14
select select "30"
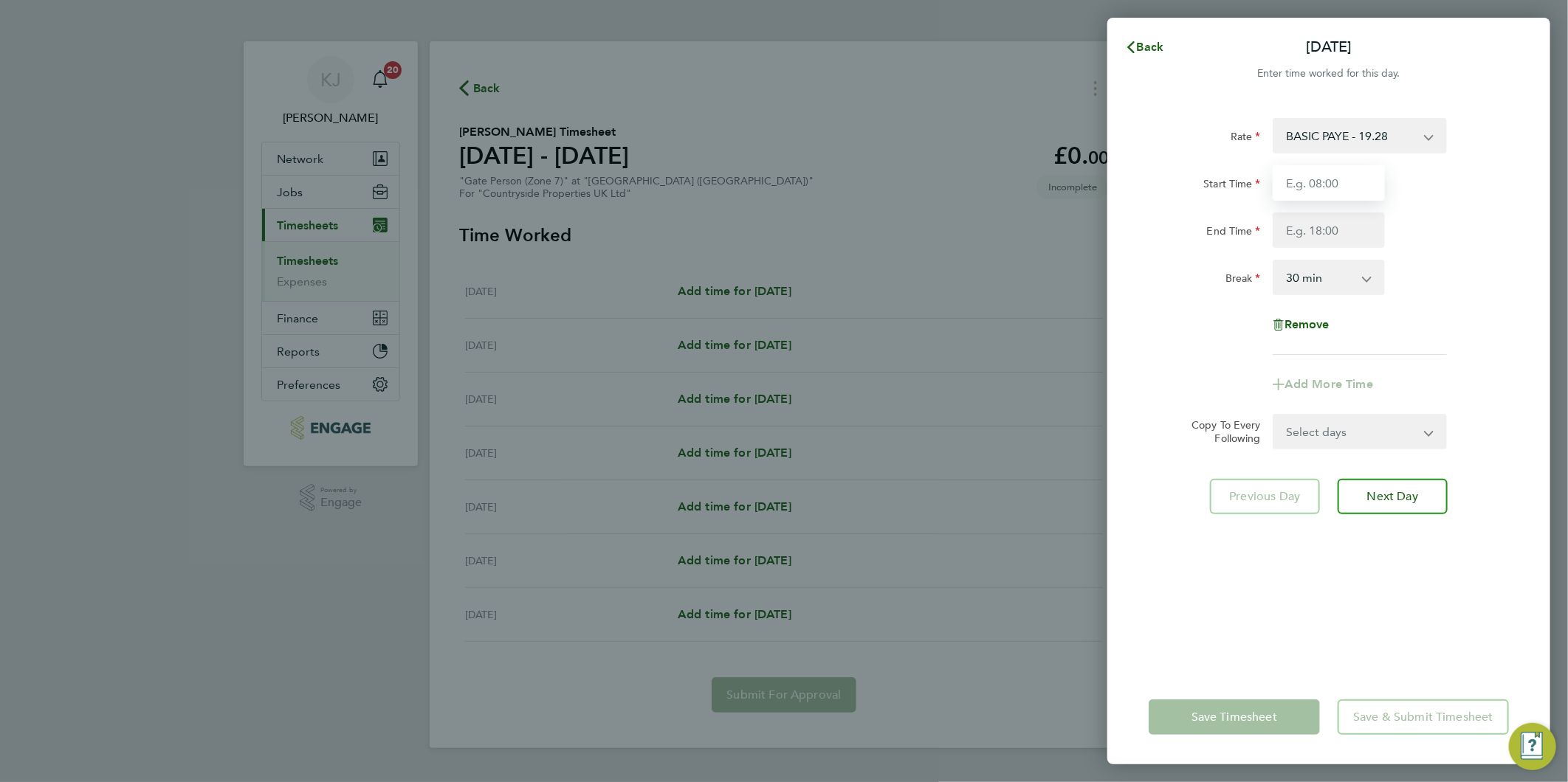
click at [1378, 192] on input "Start Time" at bounding box center [1328, 183] width 112 height 35
type input "07:30"
type input "16:30"
click at [1353, 191] on input "07:30" at bounding box center [1328, 183] width 112 height 35
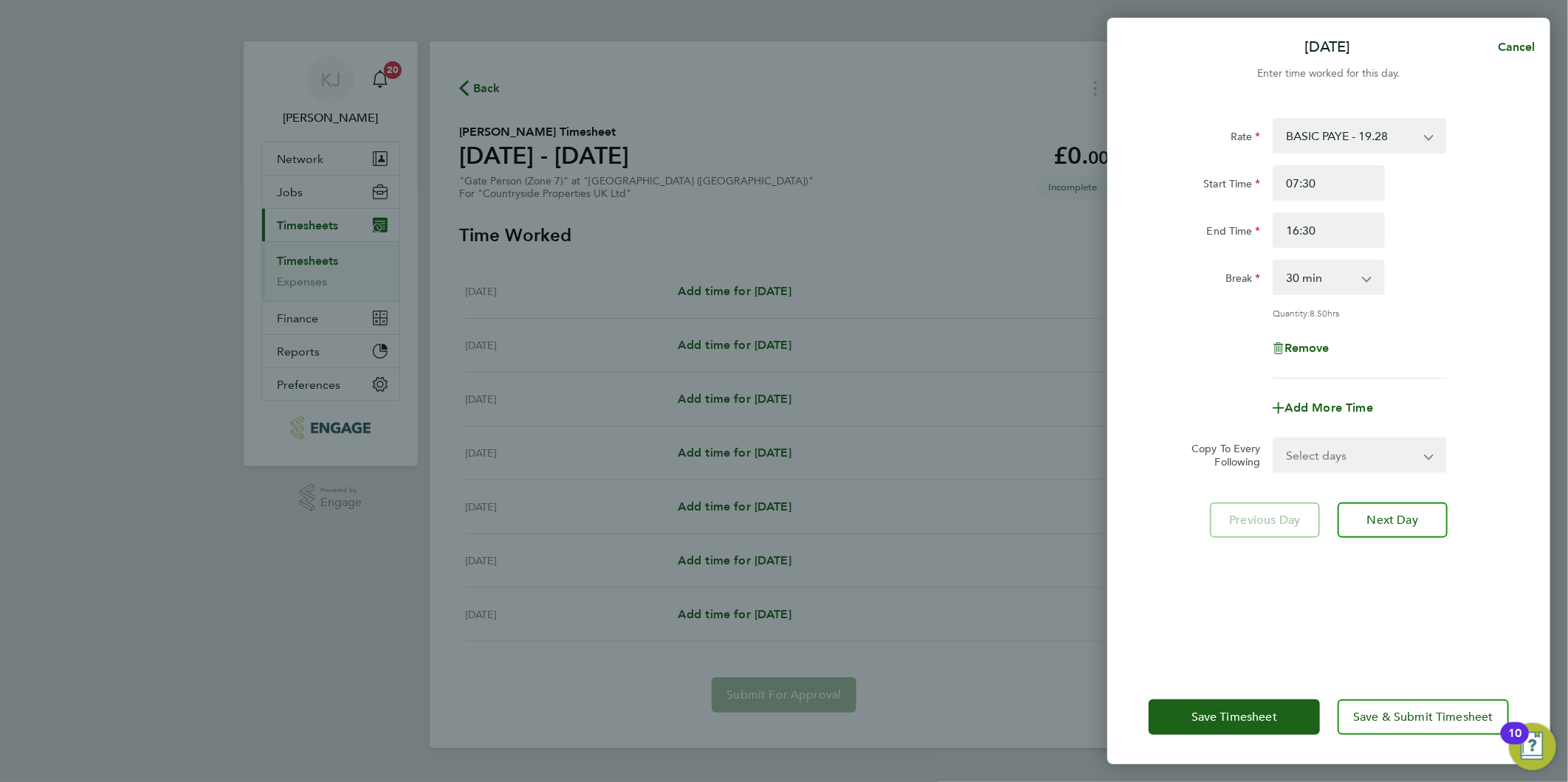
drag, startPoint x: 1295, startPoint y: 450, endPoint x: 1297, endPoint y: 473, distance: 23.1
click at [1299, 454] on select "Select days Day Weekday (Mon-Fri) Weekend (Sat-Sun) [DATE] [DATE] [DATE] [DATE]…" at bounding box center [1352, 455] width 155 height 32
select select "WEEKDAY"
click at [1274, 439] on select "Select days Day Weekday (Mon-Fri) Weekend (Sat-Sun) [DATE] [DATE] [DATE] [DATE]…" at bounding box center [1352, 455] width 155 height 32
select select "[DATE]"
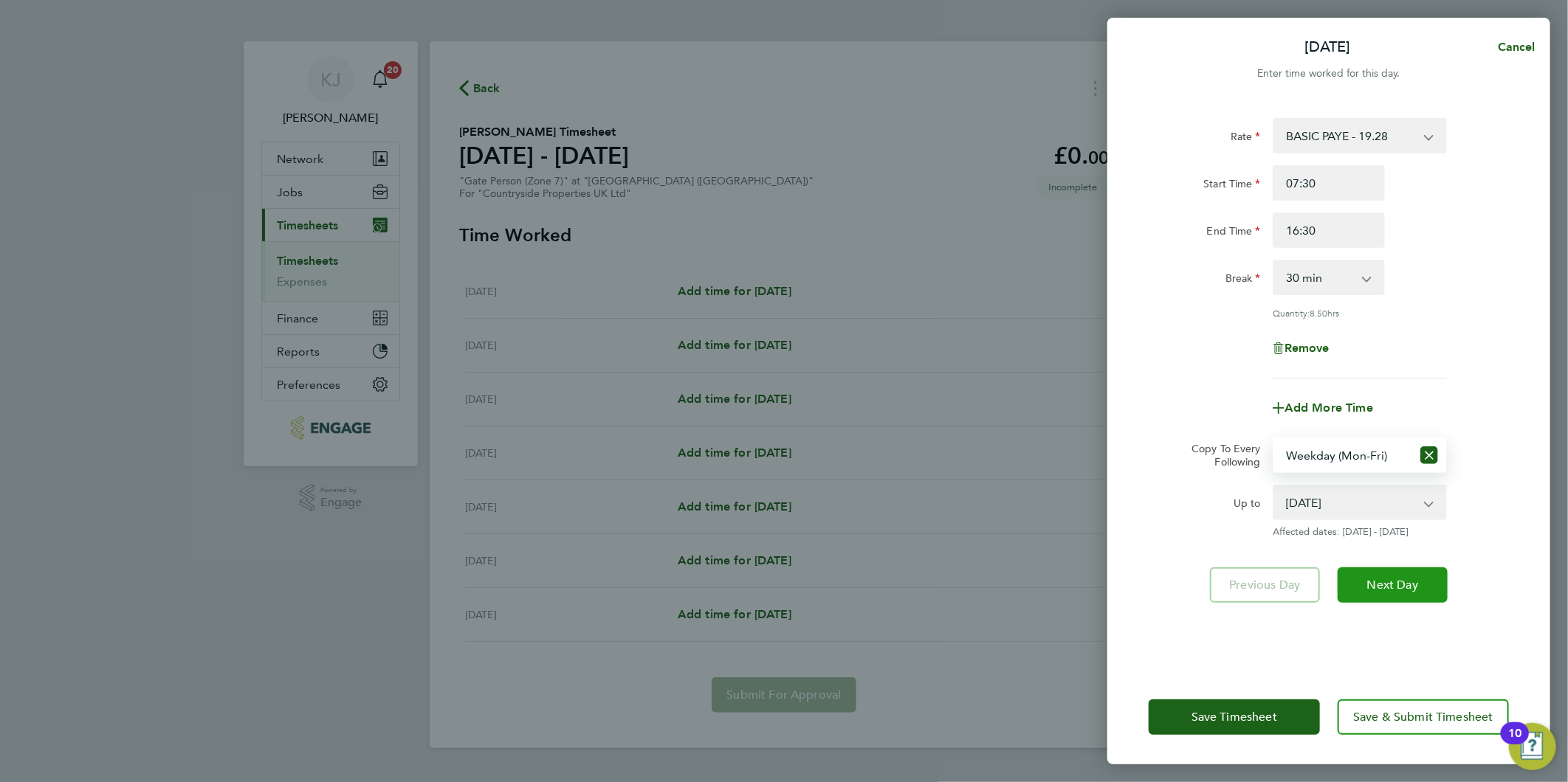
drag, startPoint x: 1390, startPoint y: 585, endPoint x: 1235, endPoint y: 558, distance: 157.3
click at [1391, 585] on span "Next Day" at bounding box center [1392, 585] width 51 height 14
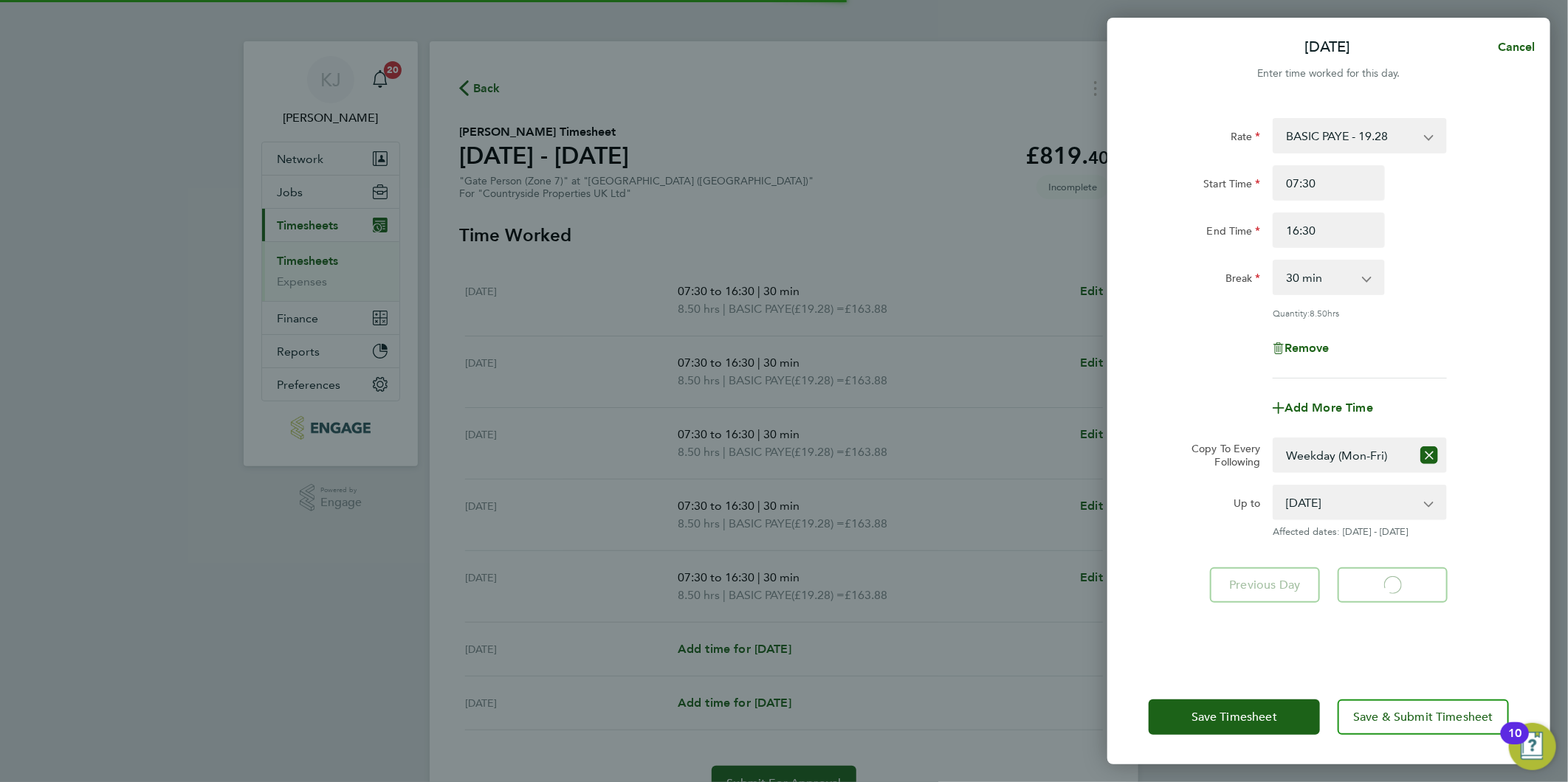
select select "30"
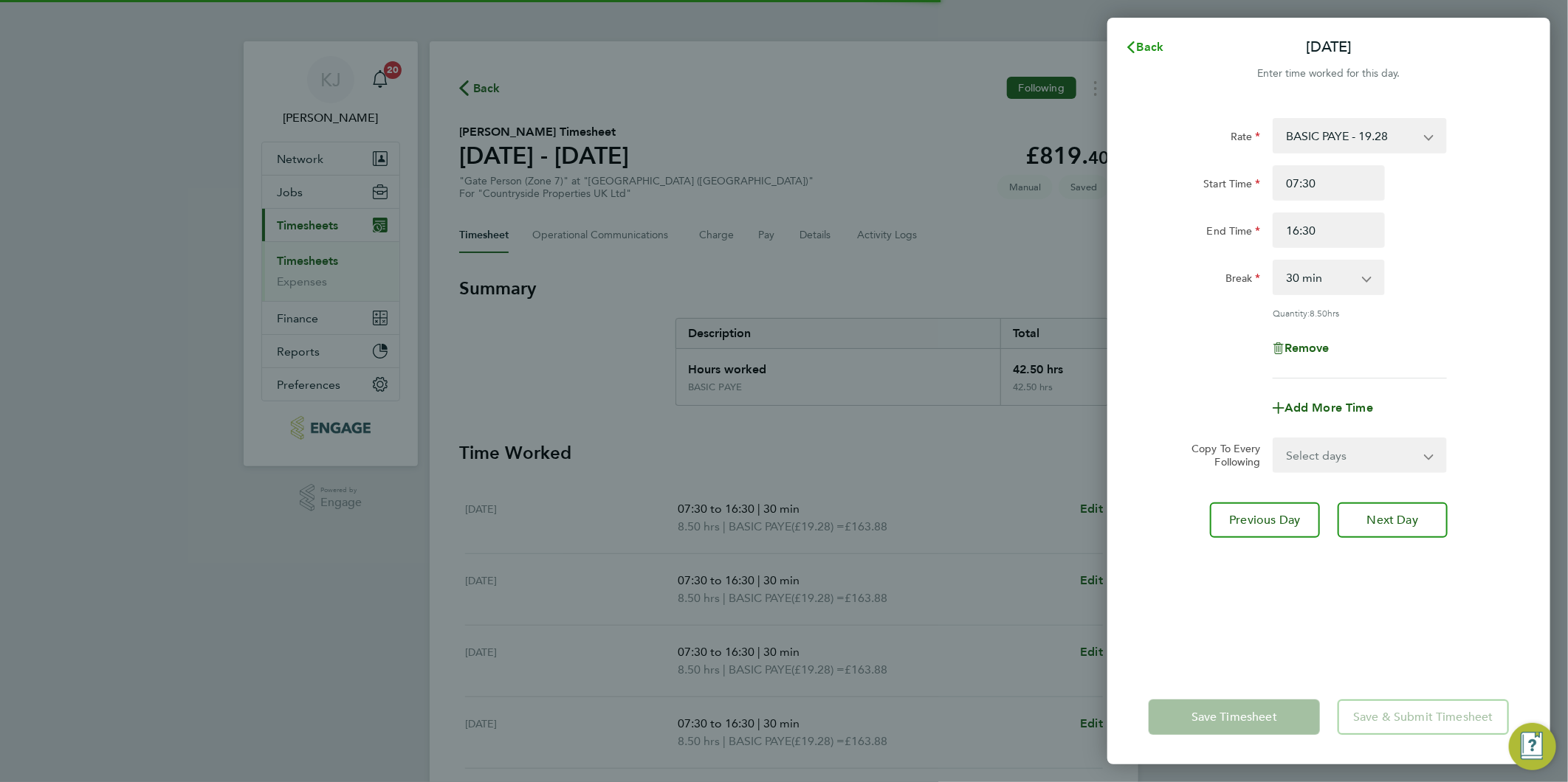
click at [1149, 41] on span "Back" at bounding box center [1150, 46] width 27 height 14
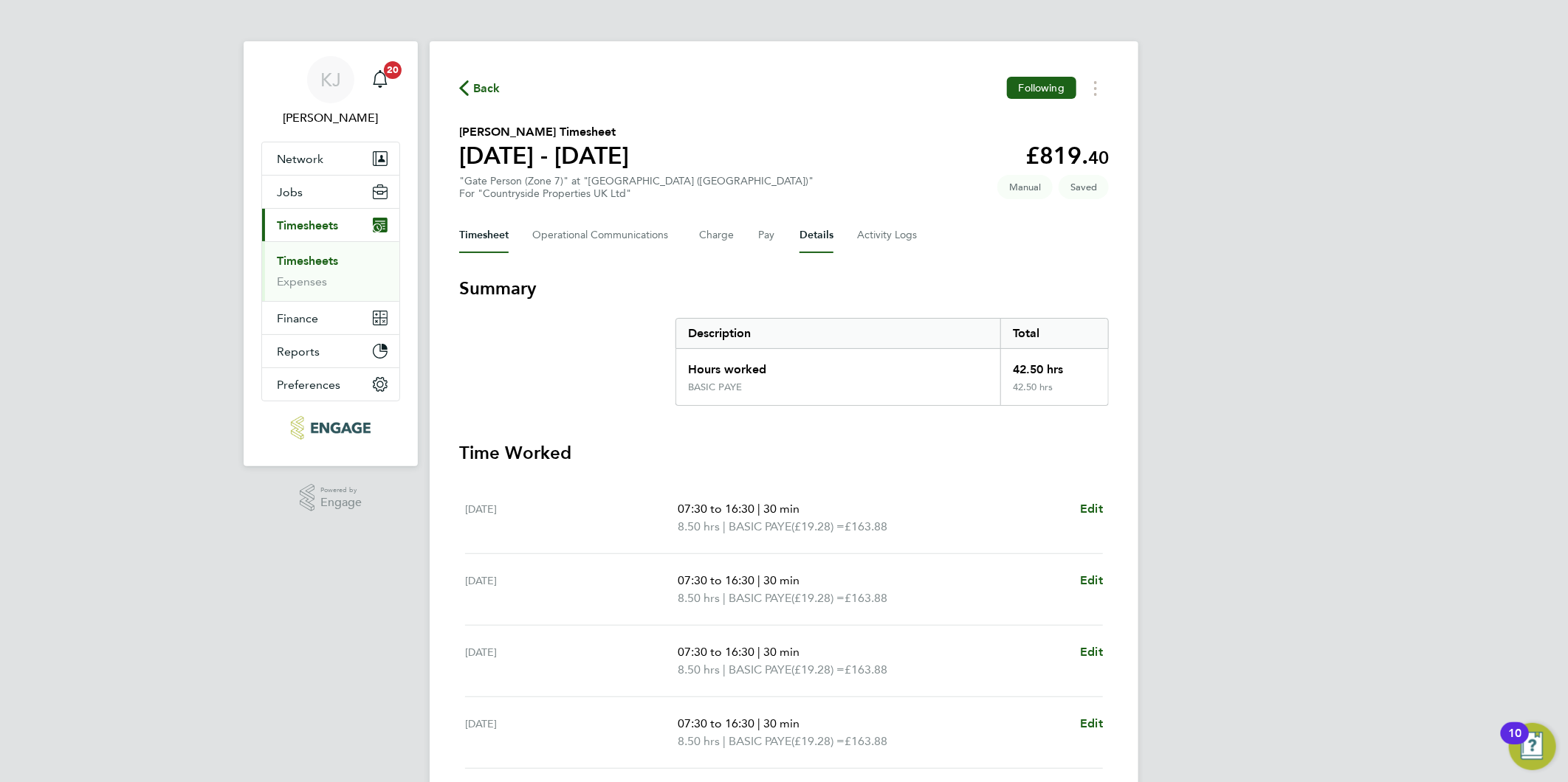
drag, startPoint x: 822, startPoint y: 230, endPoint x: 808, endPoint y: 254, distance: 27.8
click at [822, 230] on button "Details" at bounding box center [816, 235] width 34 height 35
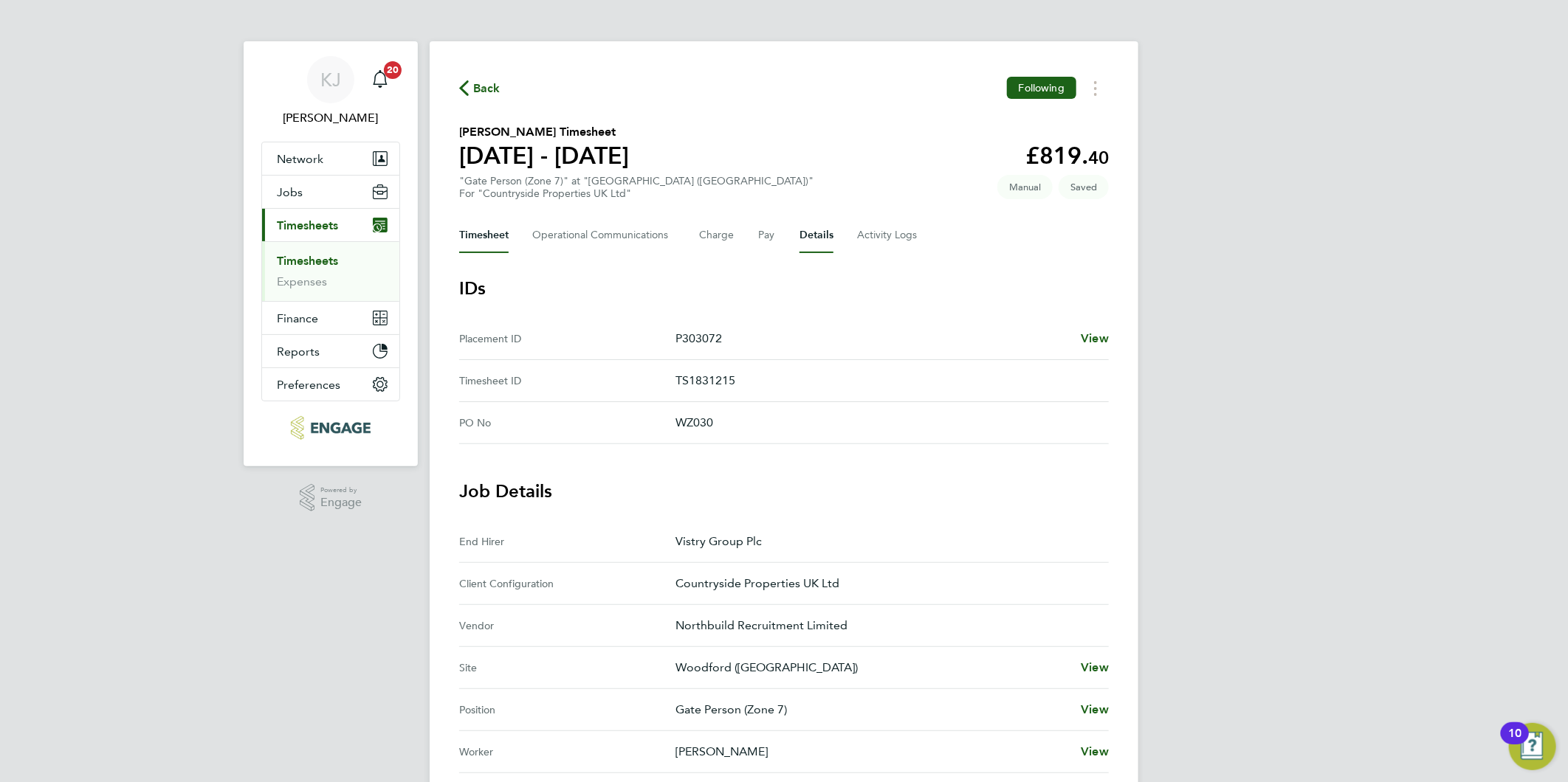
drag, startPoint x: 479, startPoint y: 223, endPoint x: 489, endPoint y: 255, distance: 33.5
click at [480, 224] on button "Timesheet" at bounding box center [484, 235] width 50 height 35
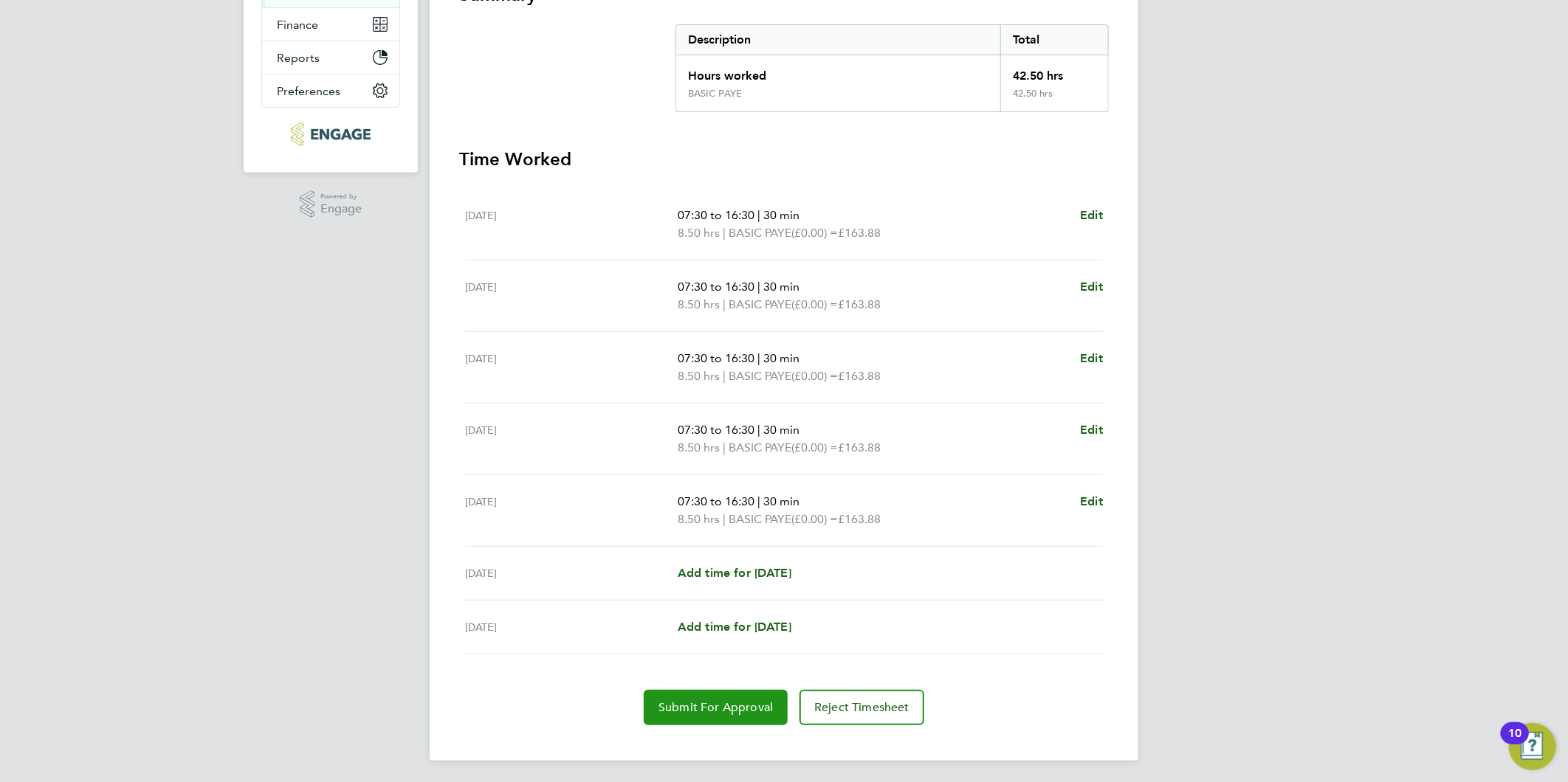
click at [727, 689] on section "Time Worked Mon 22 Sep 07:30 to 16:30 | 30 min 8.50 hrs | BASIC PAYE (£0.00) = …" at bounding box center [784, 436] width 650 height 578
drag, startPoint x: 727, startPoint y: 689, endPoint x: 640, endPoint y: 727, distance: 94.9
click at [712, 718] on button "Submit For Approval" at bounding box center [716, 708] width 144 height 35
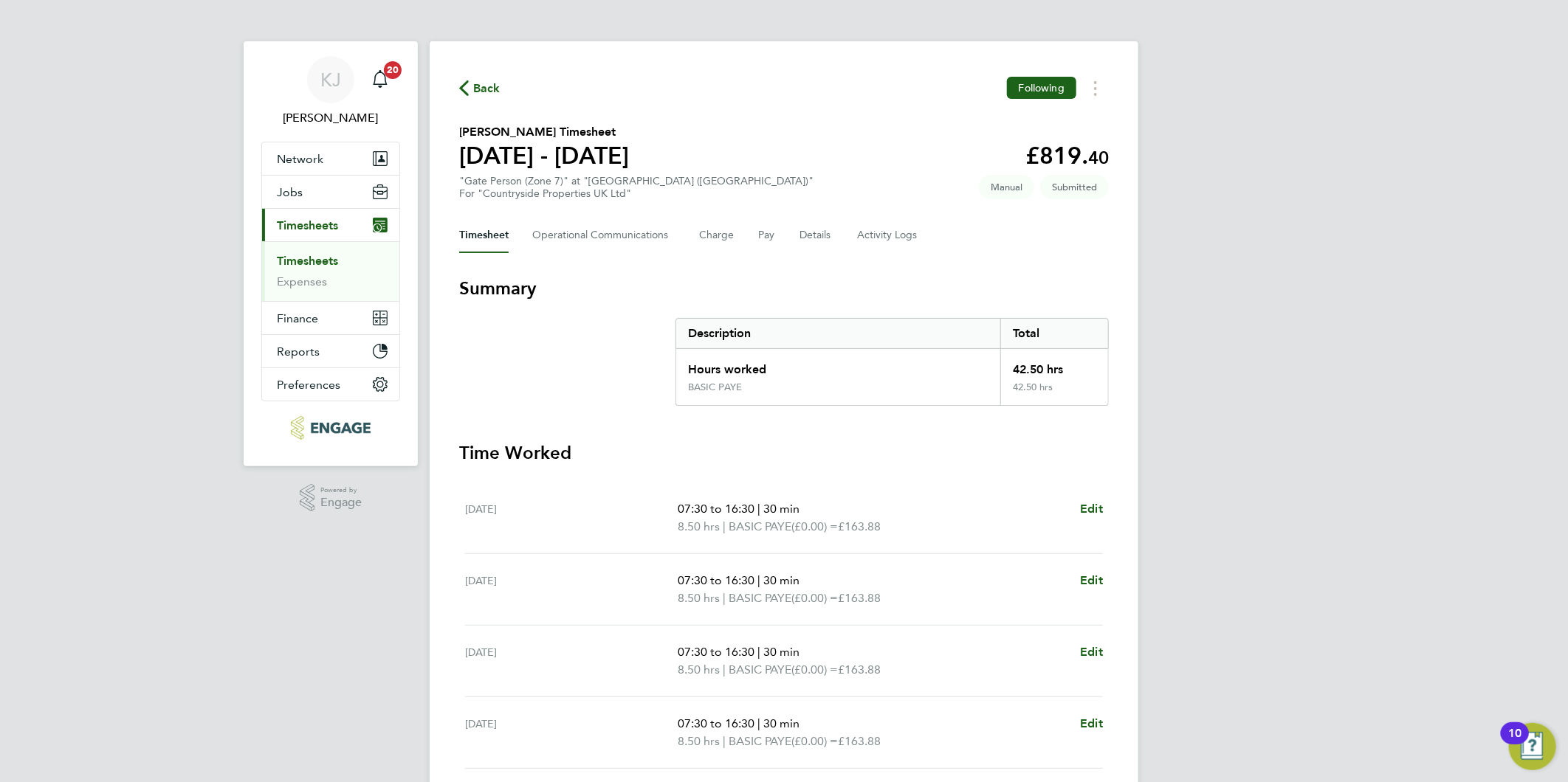
click at [289, 262] on link "Timesheets" at bounding box center [307, 261] width 62 height 14
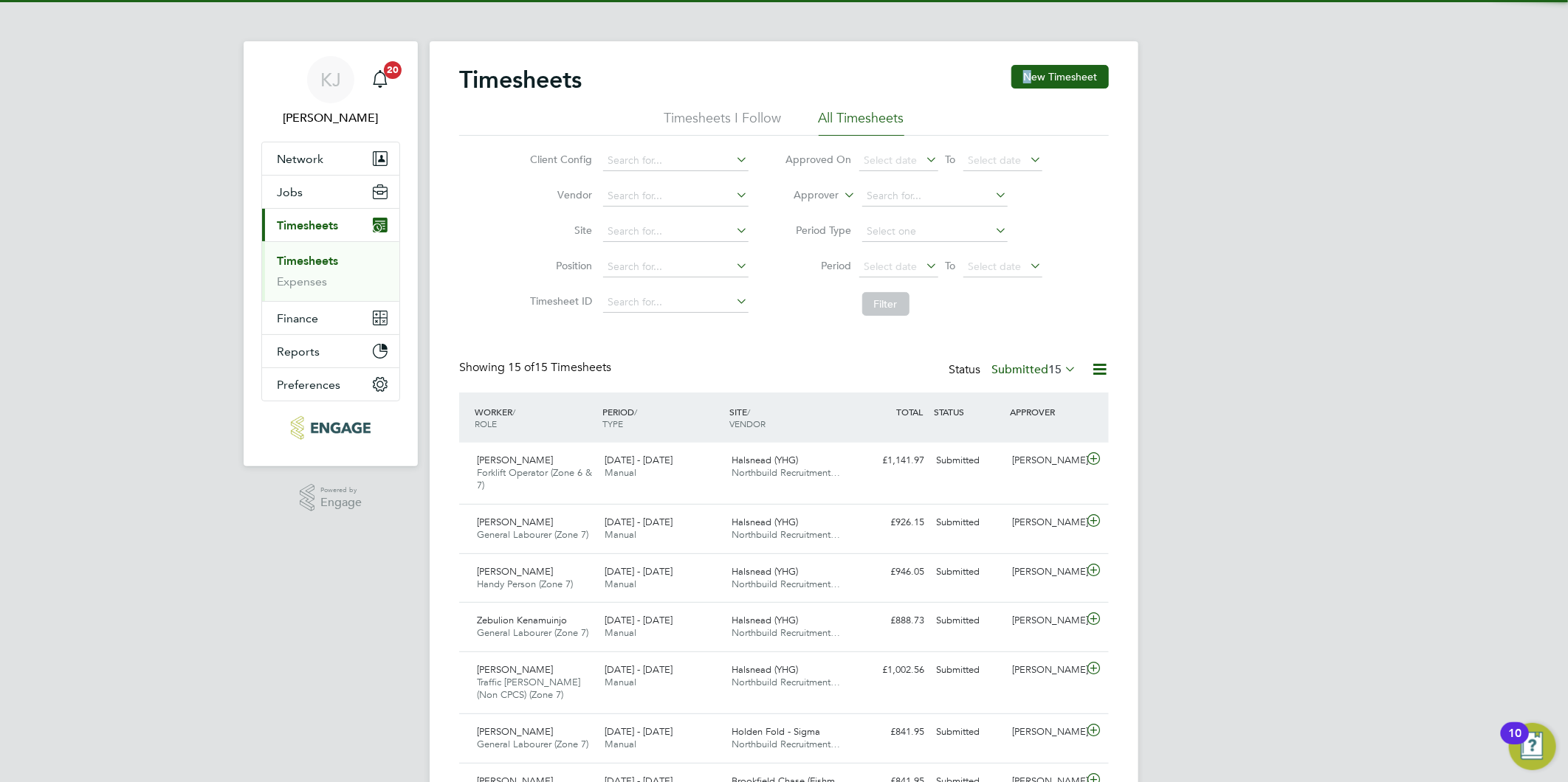
click at [1030, 91] on div "Timesheets New Timesheet" at bounding box center [784, 87] width 650 height 44
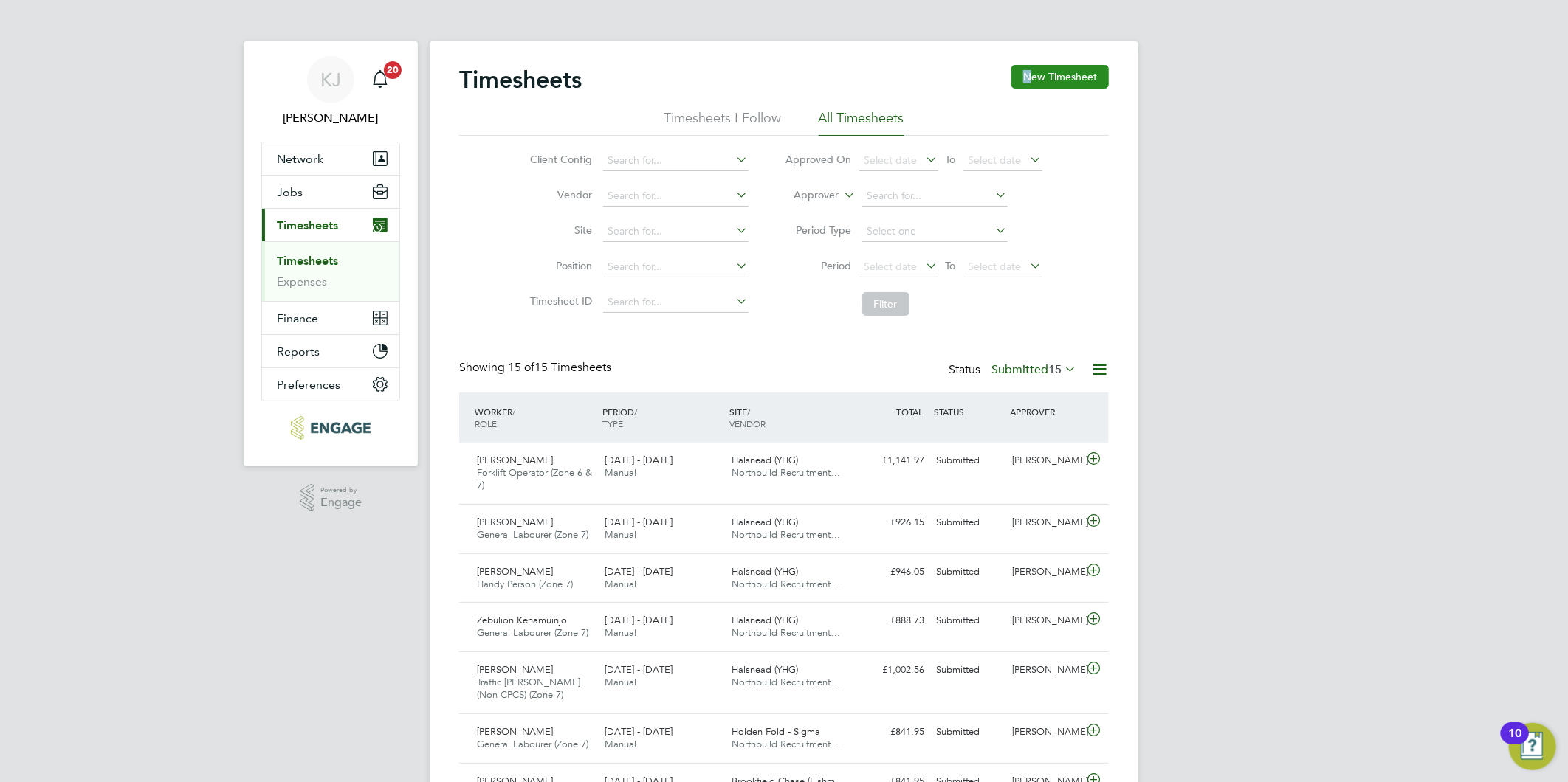
drag, startPoint x: 1030, startPoint y: 91, endPoint x: 1041, endPoint y: 73, distance: 21.1
click at [1041, 73] on button "New Timesheet" at bounding box center [1059, 77] width 97 height 24
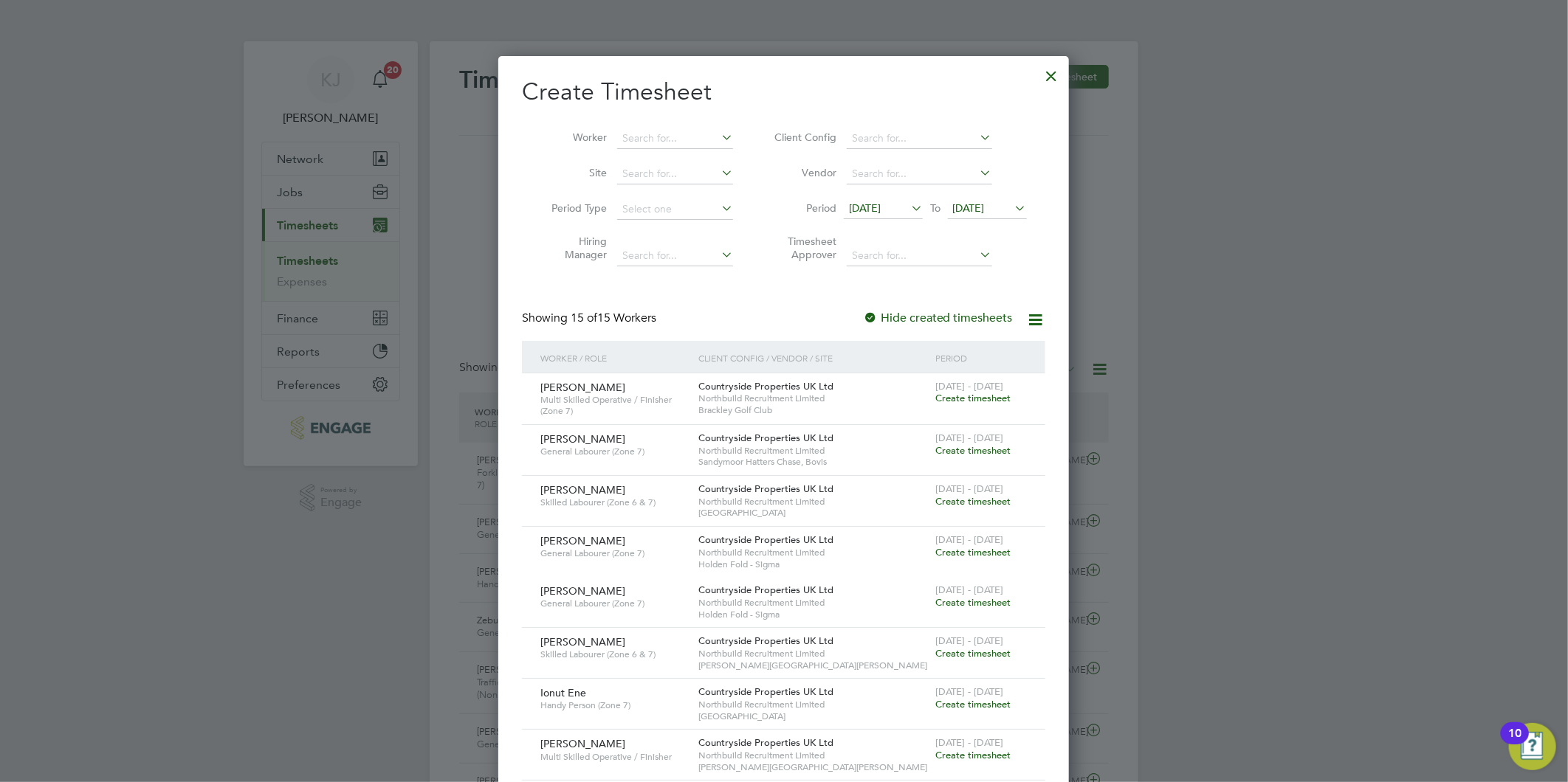
click at [880, 202] on span "[DATE]" at bounding box center [865, 208] width 32 height 13
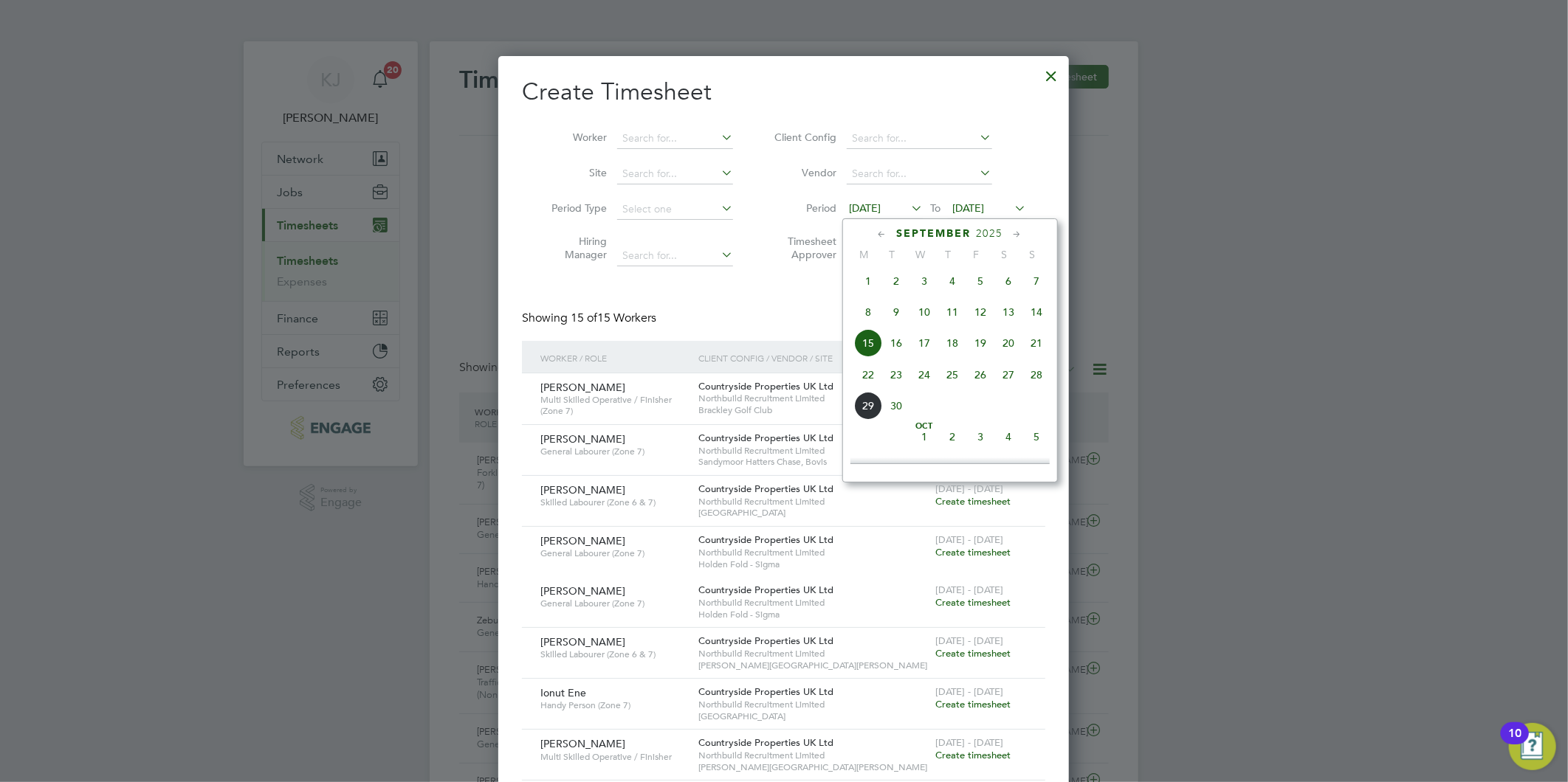
click at [864, 374] on span "22" at bounding box center [868, 375] width 28 height 28
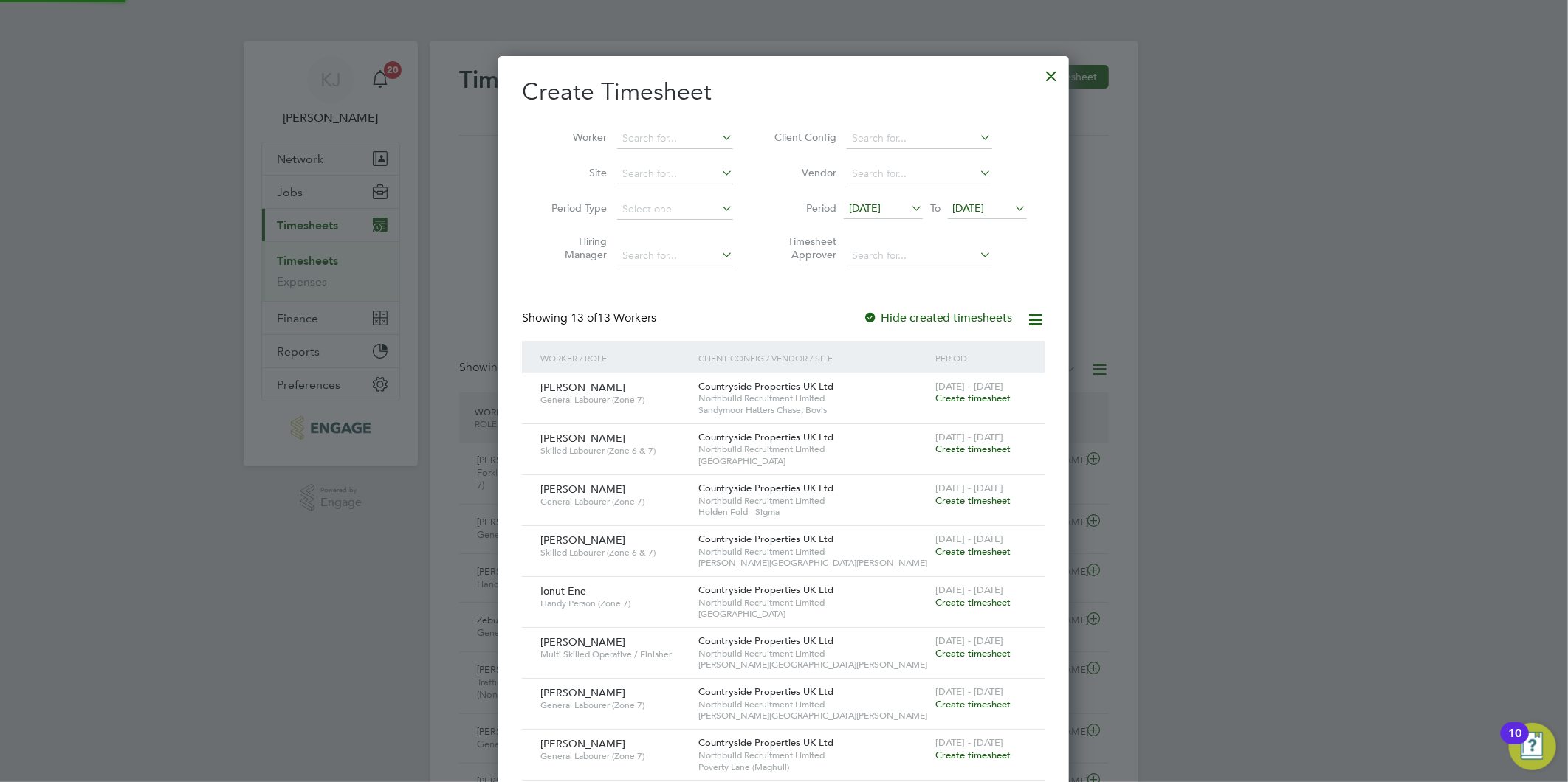
click at [985, 203] on span "[DATE]" at bounding box center [969, 208] width 32 height 13
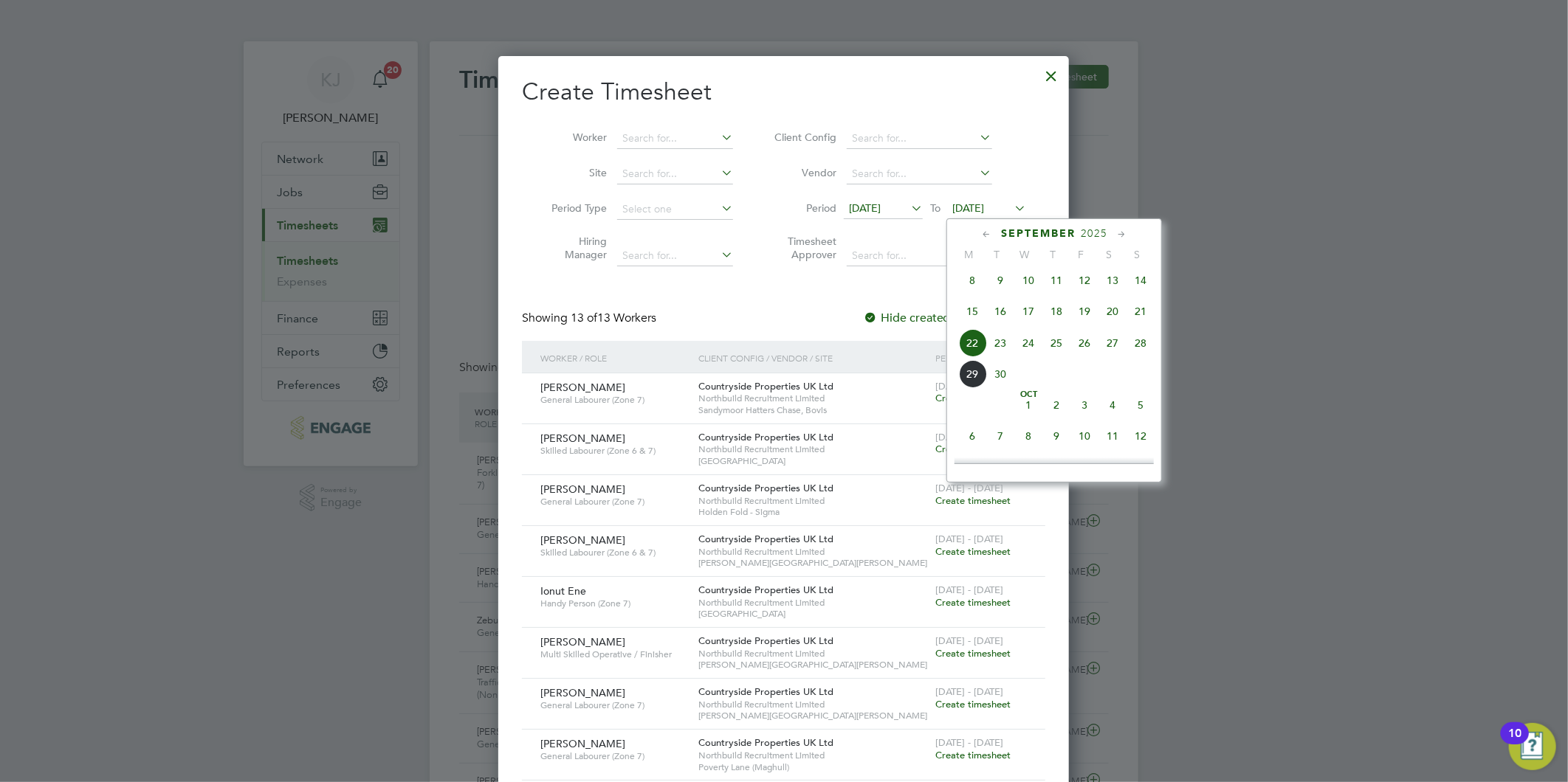
click at [1151, 348] on span "28" at bounding box center [1140, 342] width 28 height 28
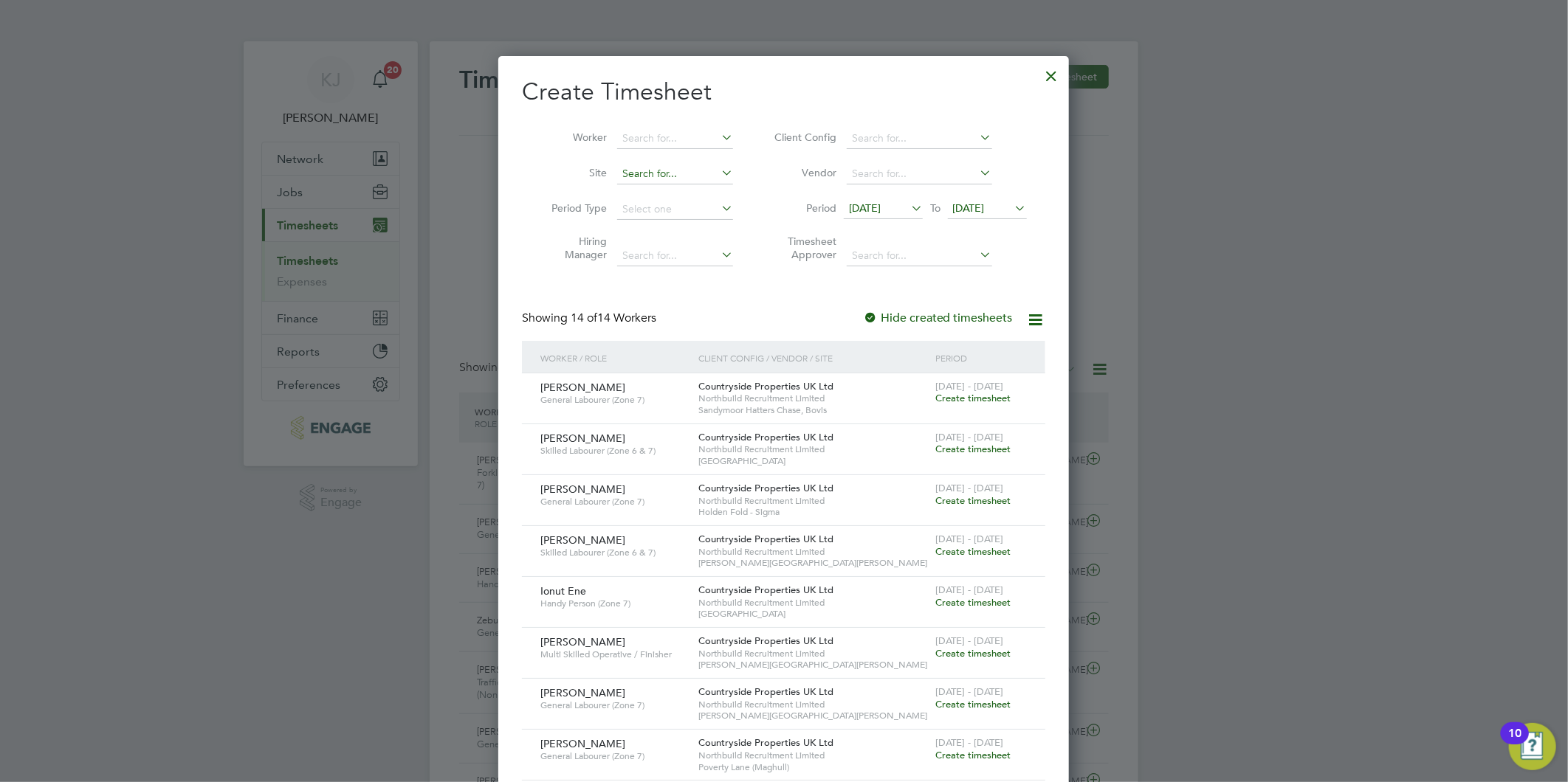
click at [642, 174] on input at bounding box center [674, 174] width 116 height 20
click at [639, 208] on li "Woodford ( Sto ckport)" at bounding box center [674, 213] width 117 height 20
type input "Woodford ([GEOGRAPHIC_DATA])"
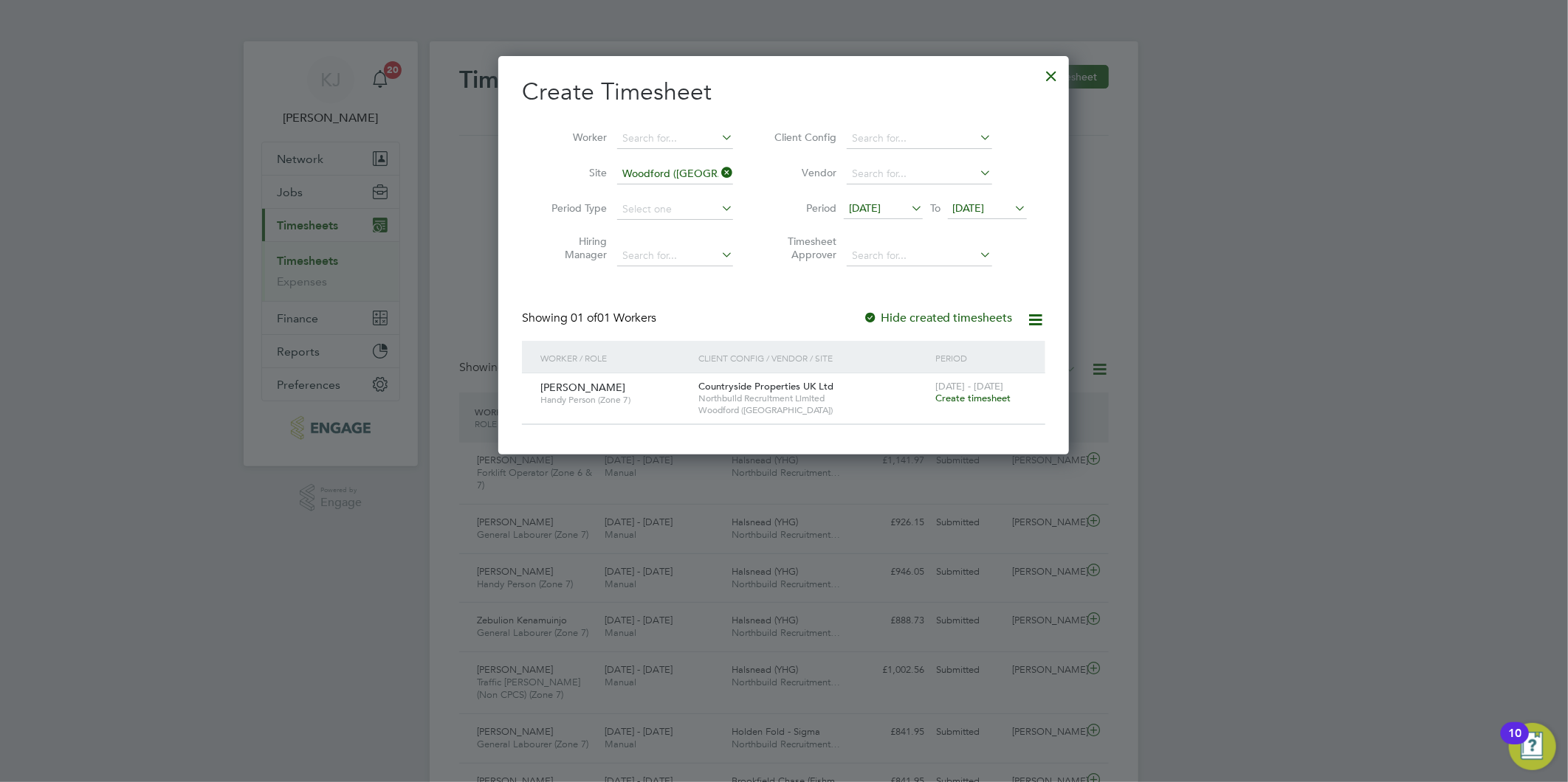
click at [958, 400] on span "Create timesheet" at bounding box center [972, 397] width 75 height 13
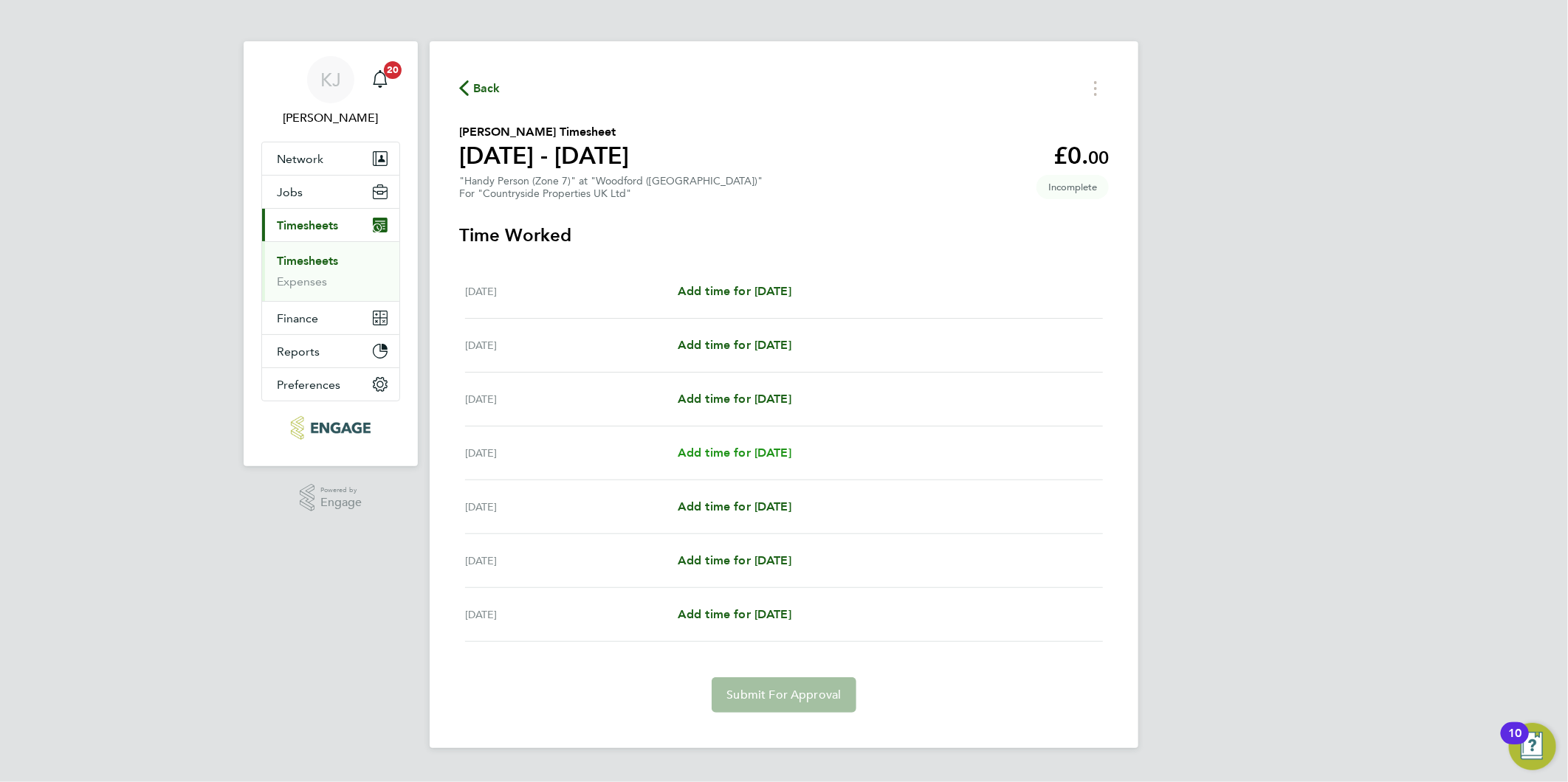
click at [741, 450] on span "Add time for [DATE]" at bounding box center [734, 452] width 114 height 14
select select "30"
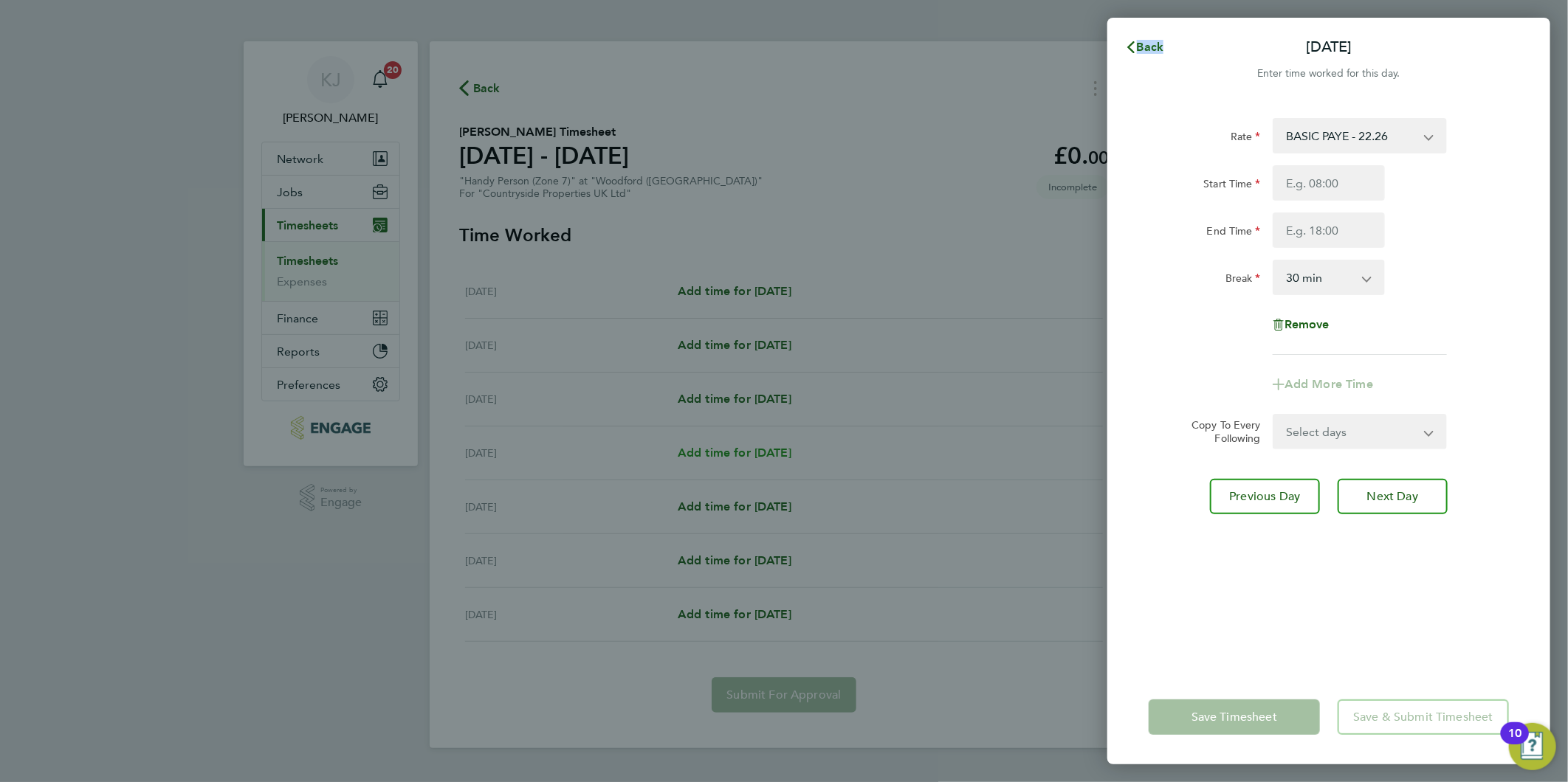
click at [741, 450] on div "Back Thu 25 Sep Enter time worked for this day. Rate BASIC PAYE - 22.26 Start T…" at bounding box center [784, 391] width 1568 height 782
click at [1154, 42] on span "Back" at bounding box center [1150, 46] width 27 height 14
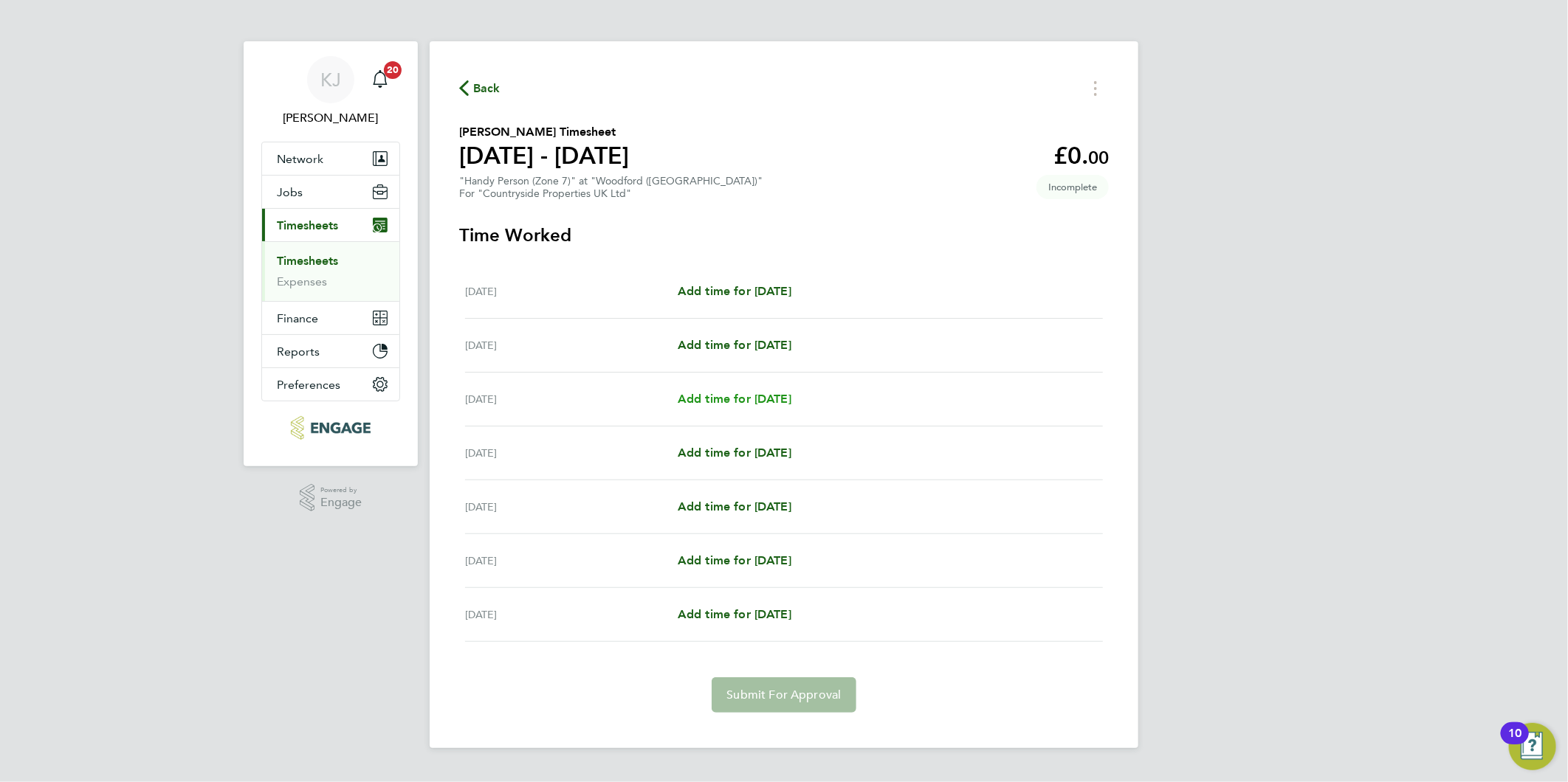
click at [727, 392] on span "Add time for [DATE]" at bounding box center [734, 398] width 114 height 14
select select "30"
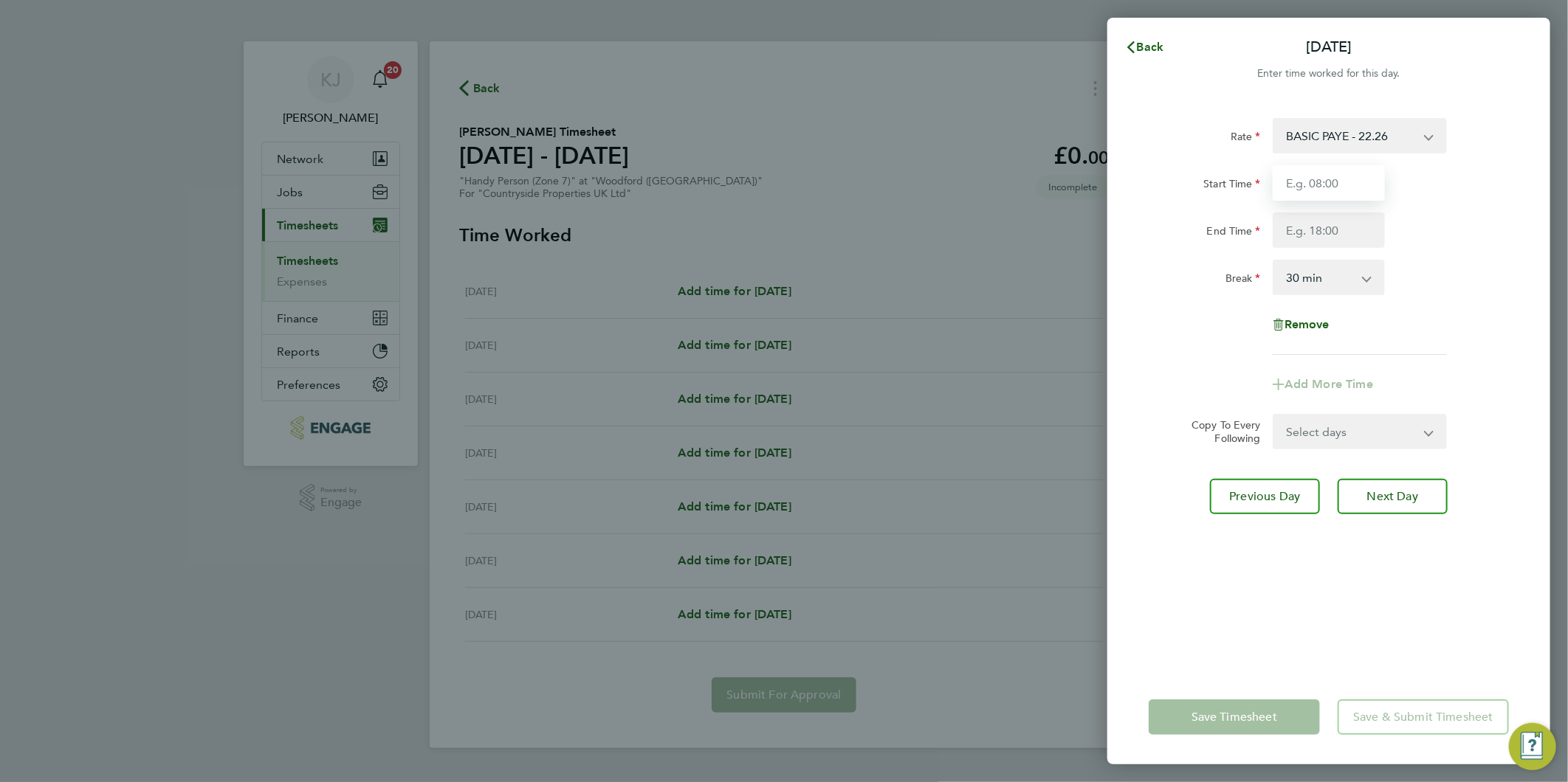
click at [1354, 178] on input "Start Time" at bounding box center [1328, 183] width 112 height 35
type input "07:30"
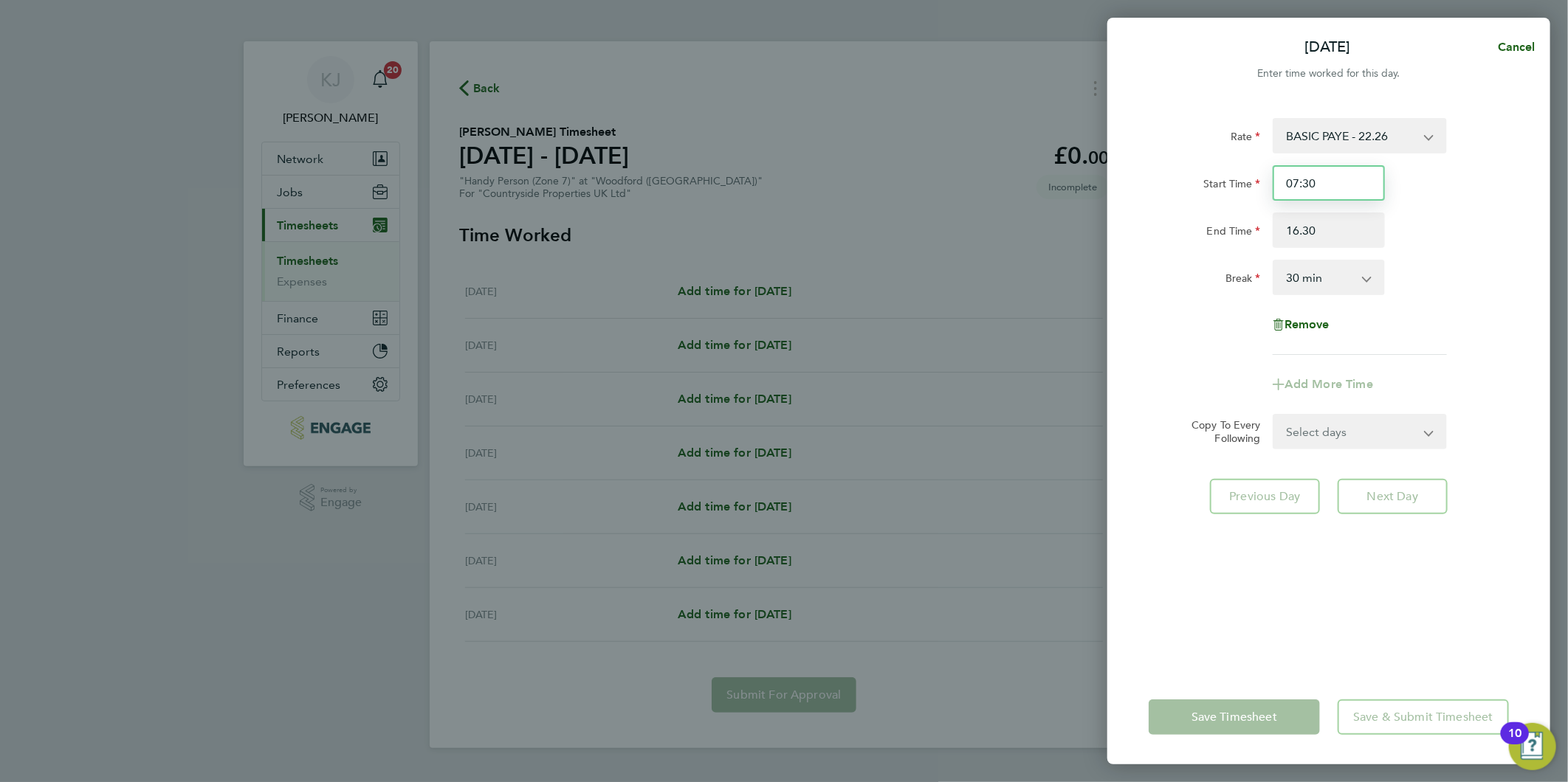
type input "16:30"
click at [1361, 179] on input "07:30" at bounding box center [1328, 183] width 112 height 35
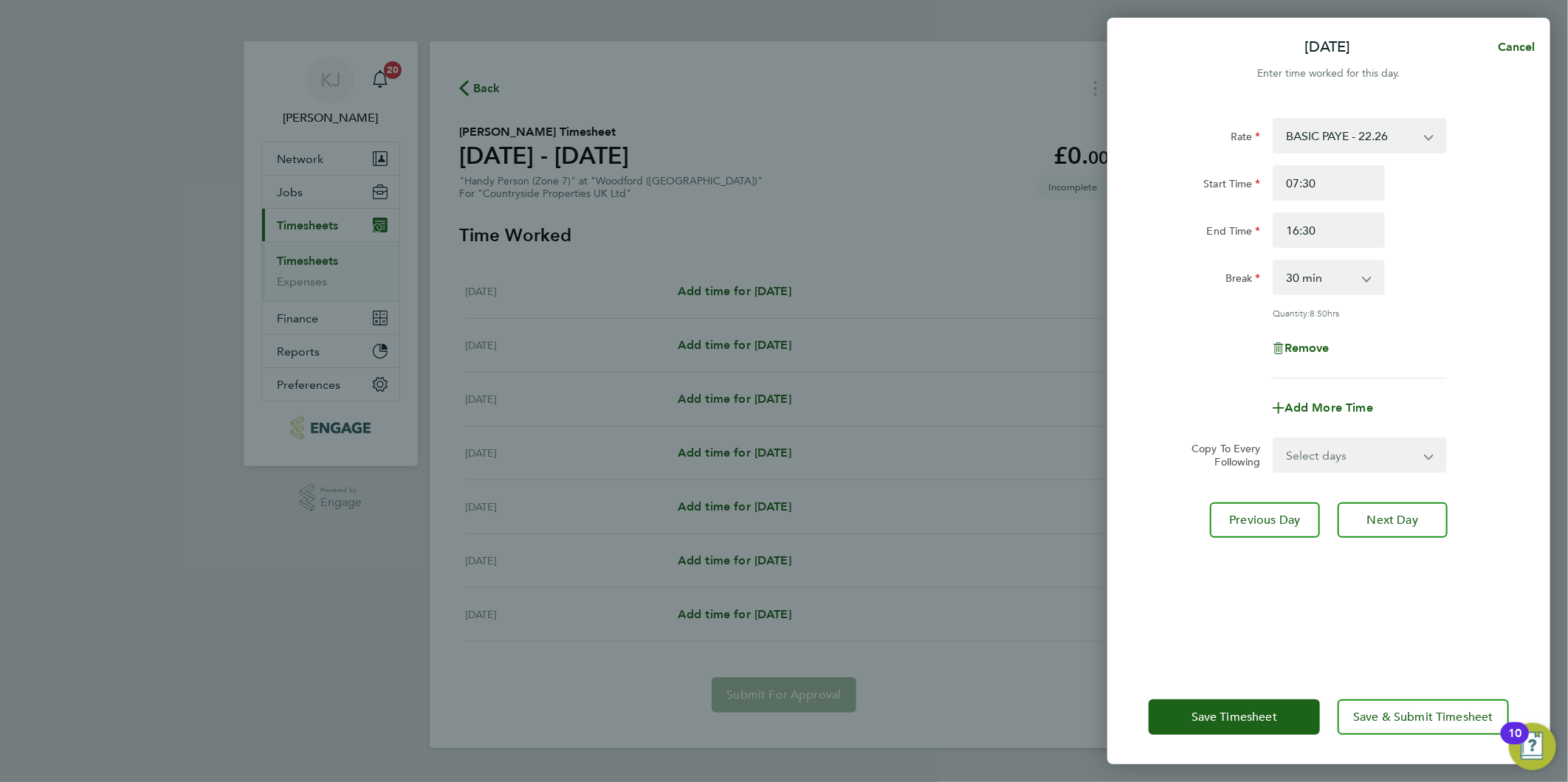
drag, startPoint x: 1322, startPoint y: 466, endPoint x: 1317, endPoint y: 472, distance: 7.8
click at [1322, 468] on select "Select days Day Weekday (Mon-Fri) Weekend (Sat-Sun) Thursday Friday Saturday Su…" at bounding box center [1352, 455] width 155 height 32
select select "DAY"
click at [1274, 439] on select "Select days Day Weekday (Mon-Fri) Weekend (Sat-Sun) Thursday Friday Saturday Su…" at bounding box center [1352, 455] width 155 height 32
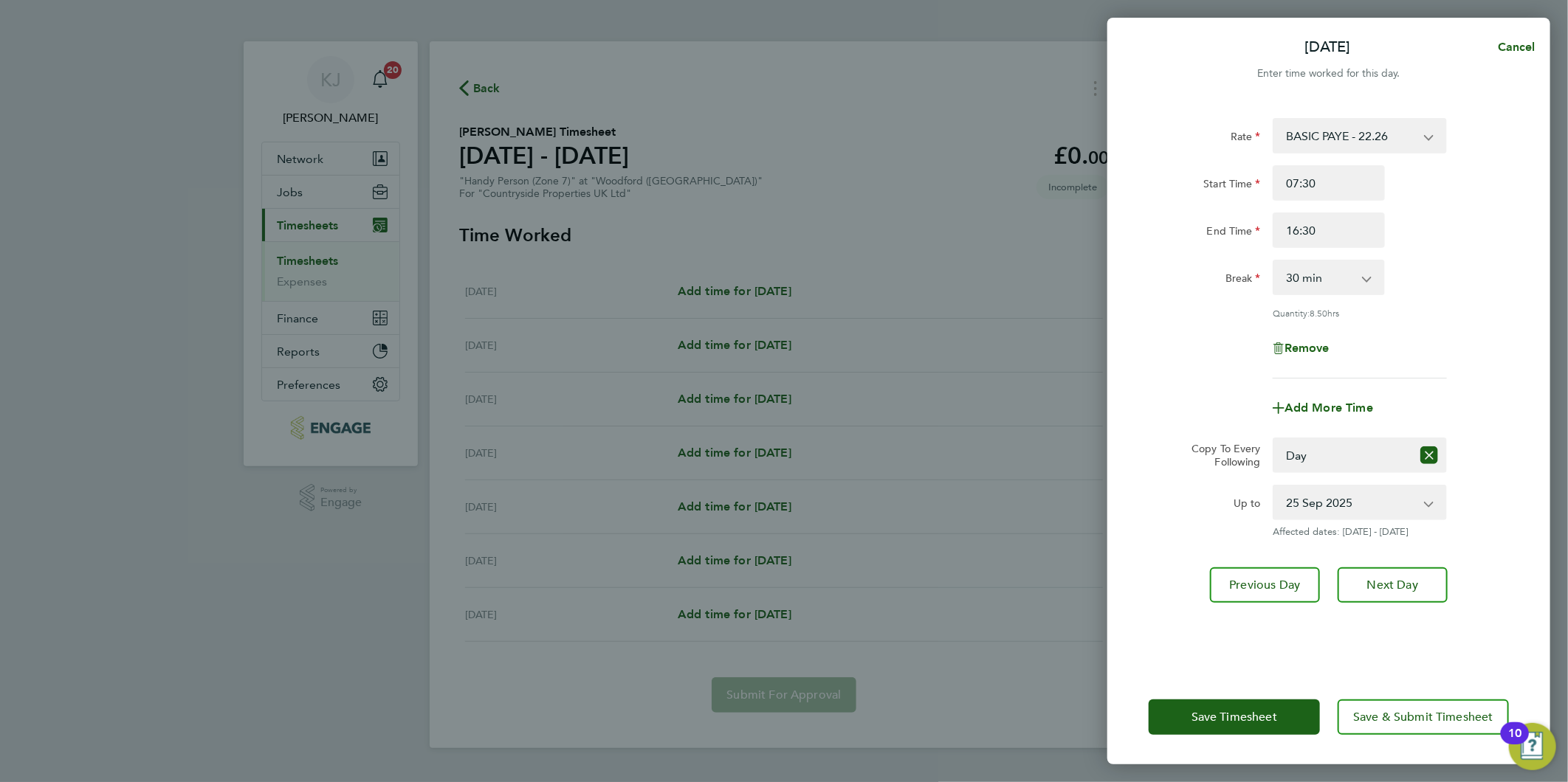
click at [1125, 414] on div "Rate BASIC PAYE - 22.26 Start Time 07:30 End Time 16:30 Break 0 min 15 min 30 m…" at bounding box center [1328, 385] width 443 height 569
drag, startPoint x: 1346, startPoint y: 493, endPoint x: 1351, endPoint y: 520, distance: 27.5
click at [1346, 493] on select "25 Sep 2025 26 Sep 2025 27 Sep 2025 28 Sep 2025" at bounding box center [1351, 502] width 154 height 32
select select "2025-09-26"
click at [1274, 486] on select "25 Sep 2025 26 Sep 2025 27 Sep 2025 28 Sep 2025" at bounding box center [1351, 502] width 154 height 32
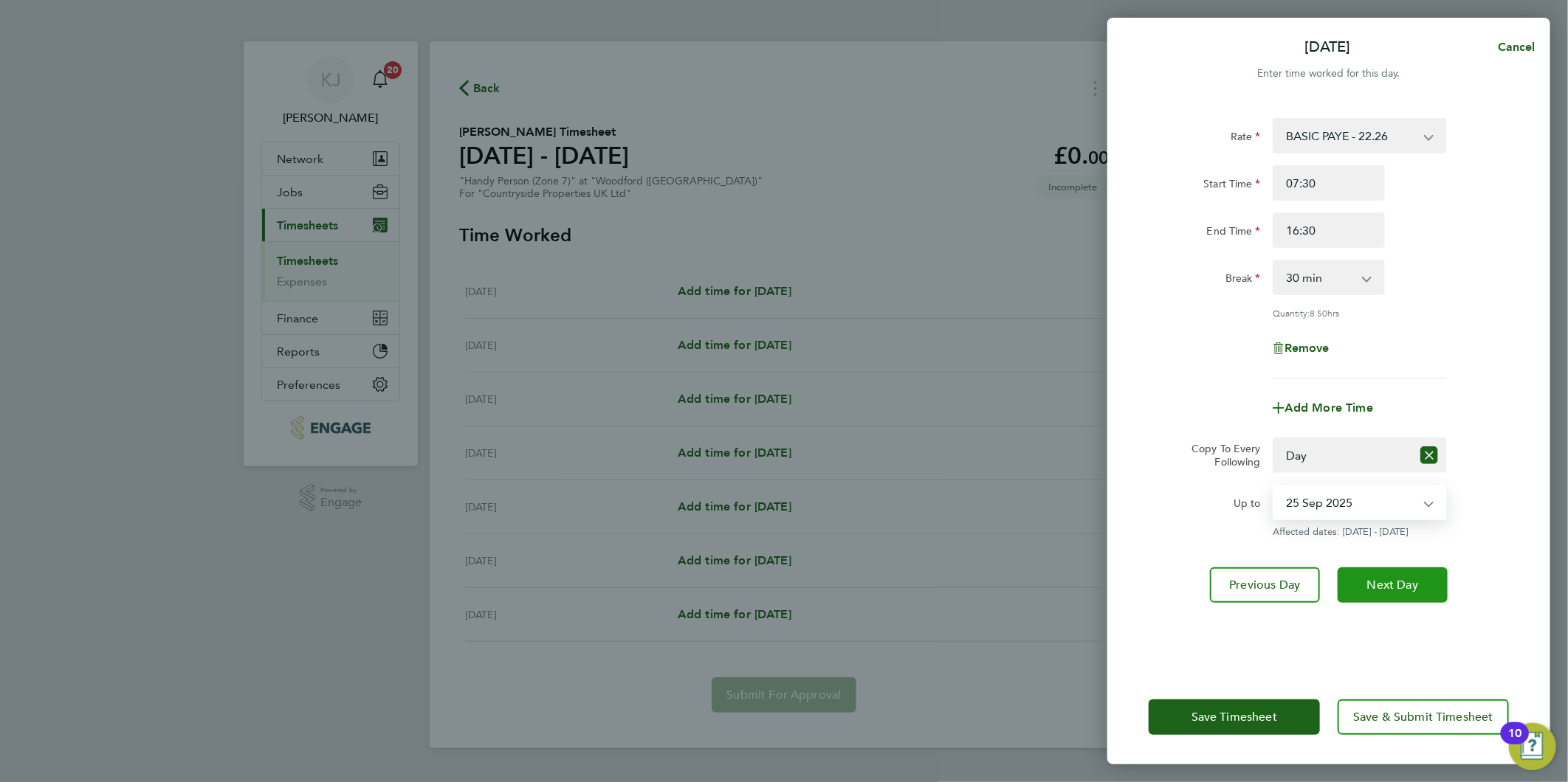
click at [1392, 587] on span "Next Day" at bounding box center [1392, 585] width 51 height 14
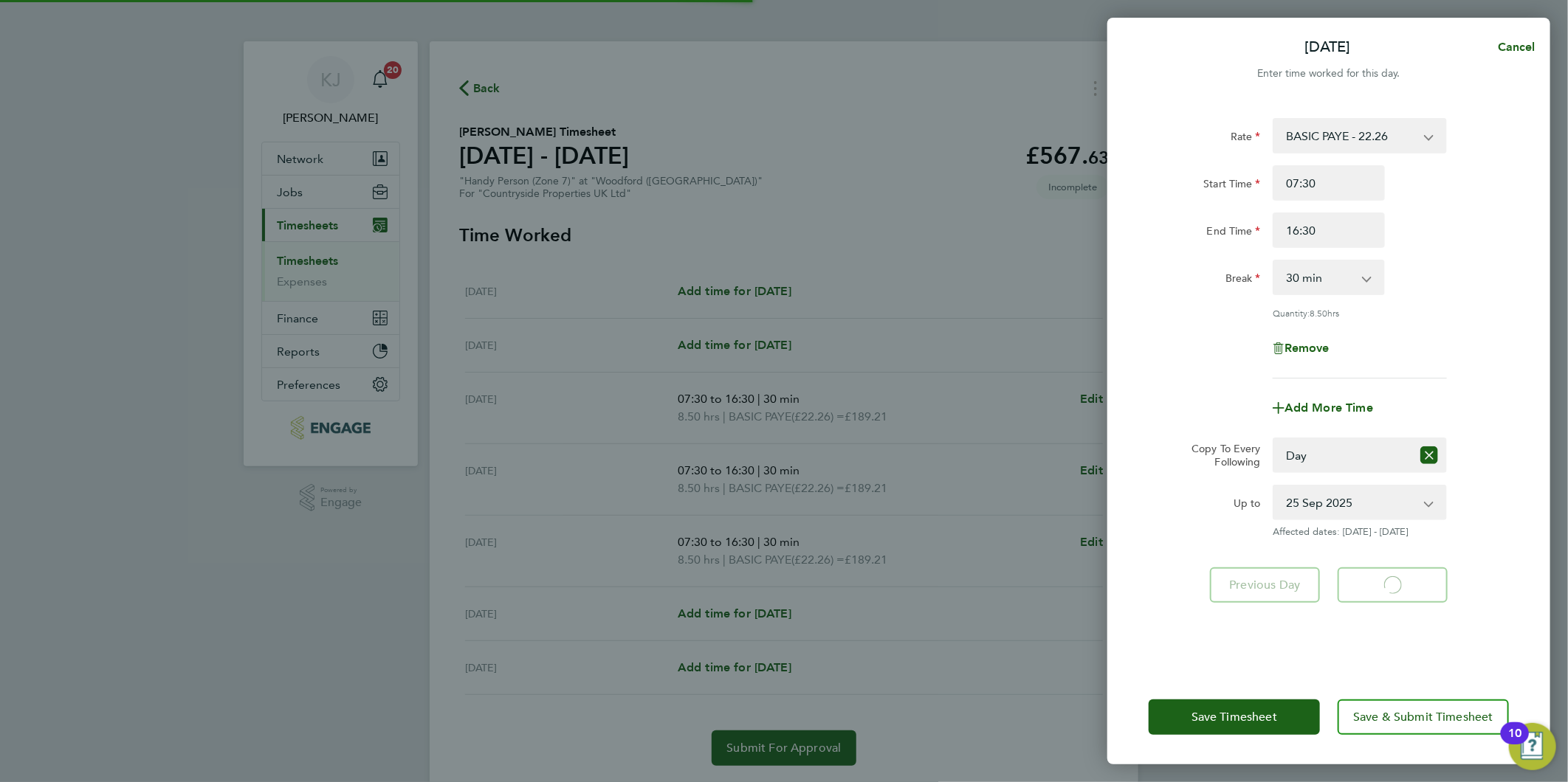
select select "30"
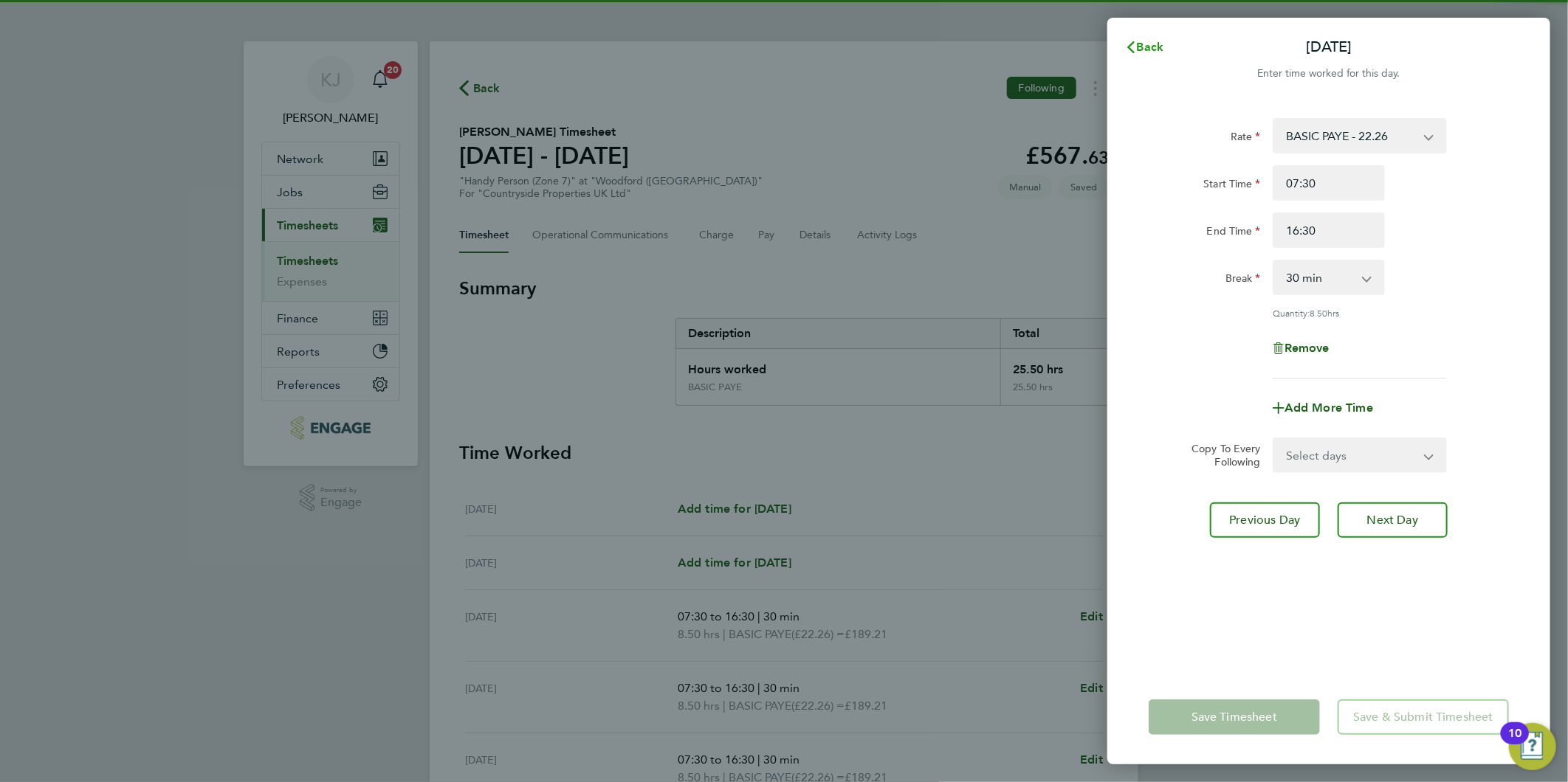
click at [1149, 43] on span "Back" at bounding box center [1150, 46] width 27 height 14
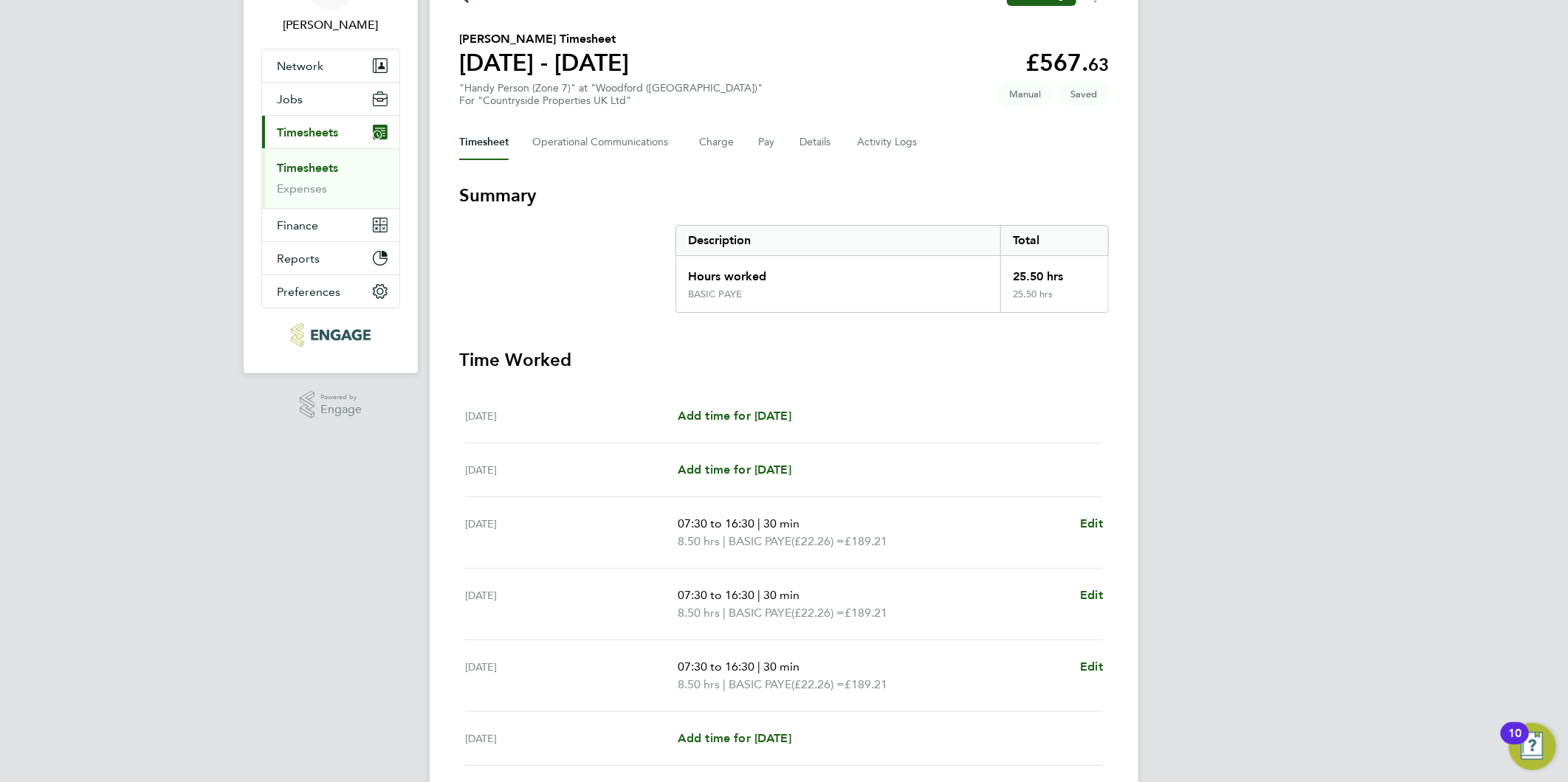
scroll to position [82, 0]
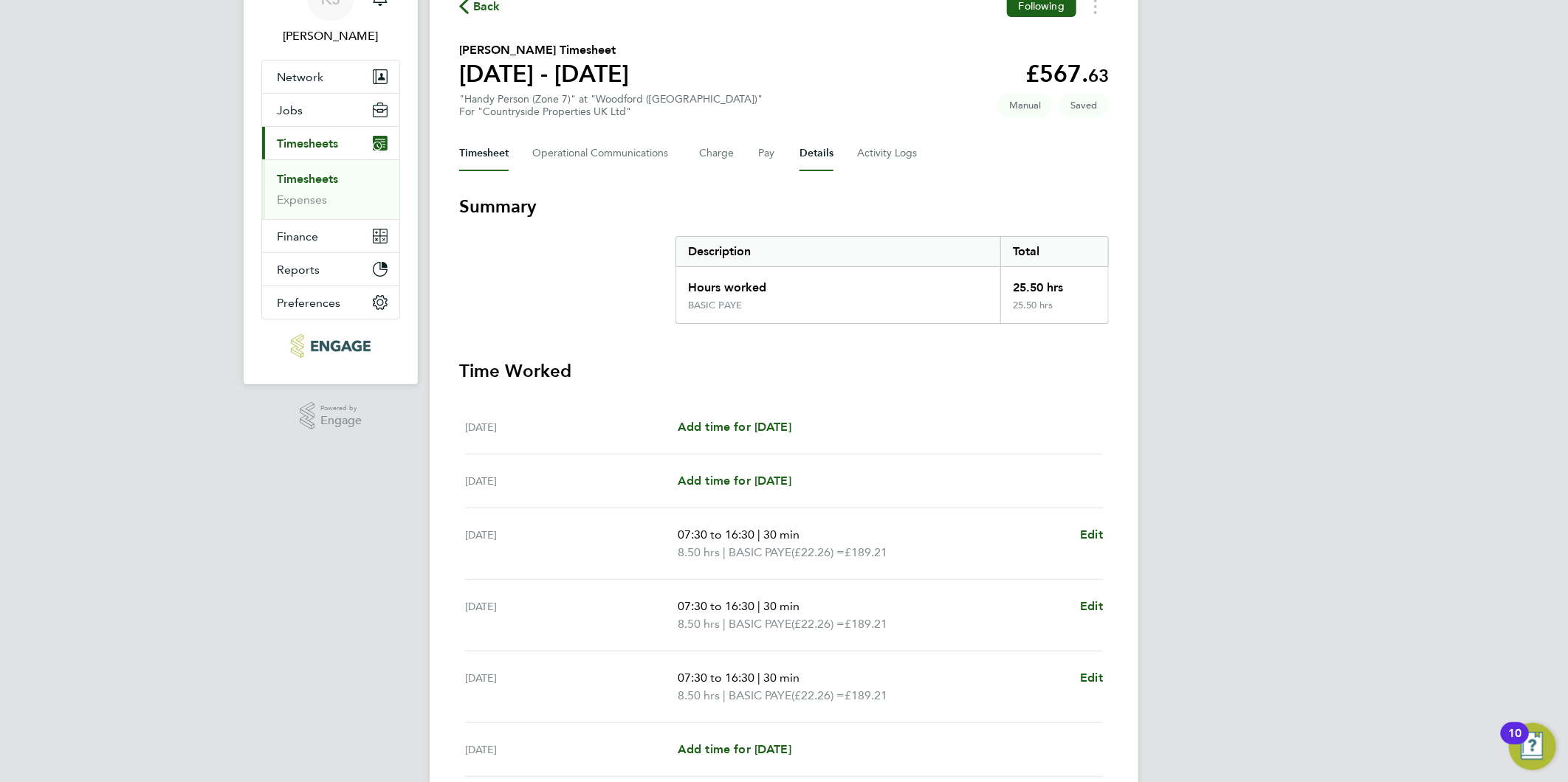
drag, startPoint x: 816, startPoint y: 144, endPoint x: 844, endPoint y: 205, distance: 67.1
click at [816, 144] on button "Details" at bounding box center [816, 154] width 34 height 35
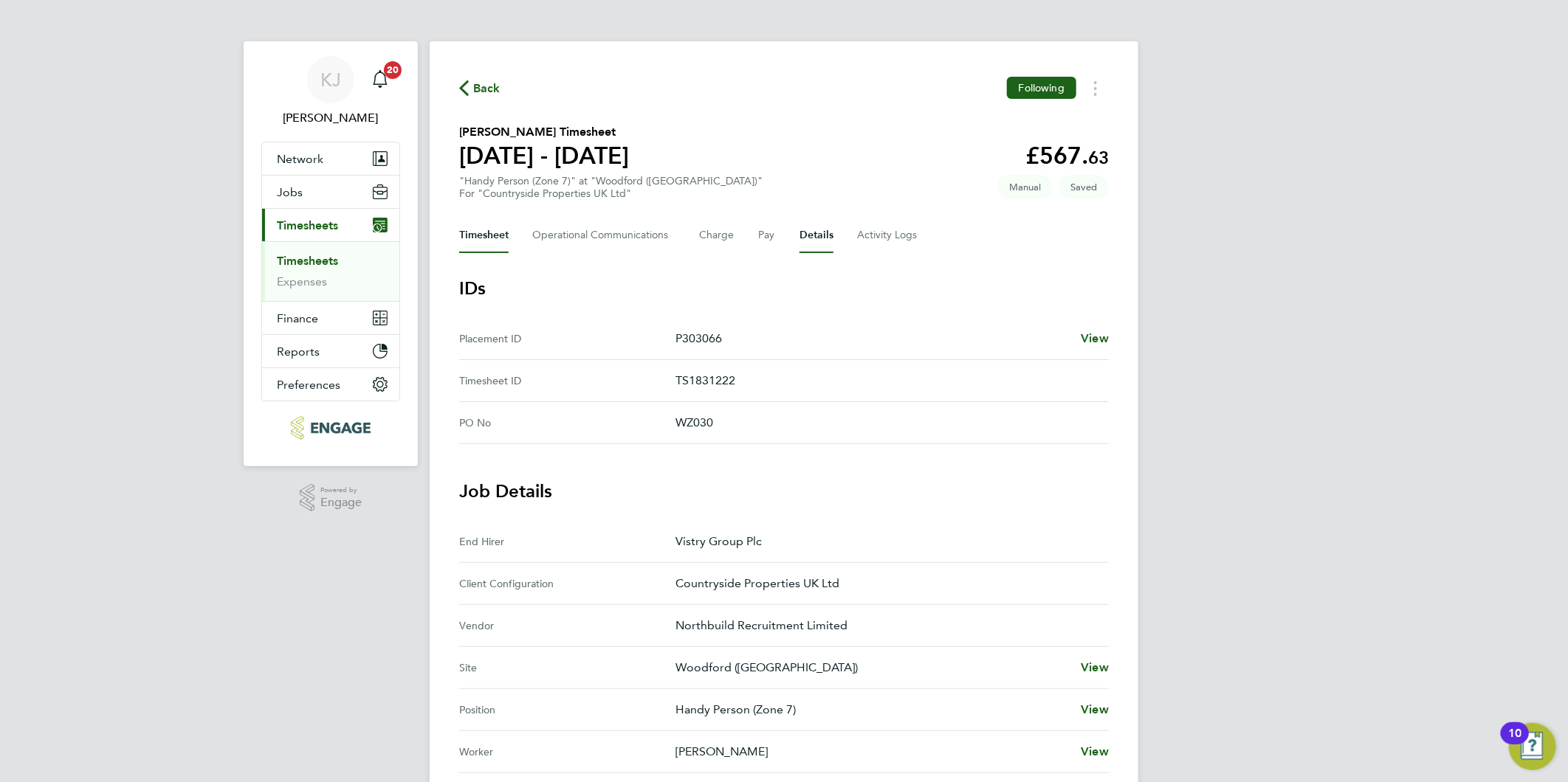
click at [486, 227] on button "Timesheet" at bounding box center [484, 235] width 50 height 35
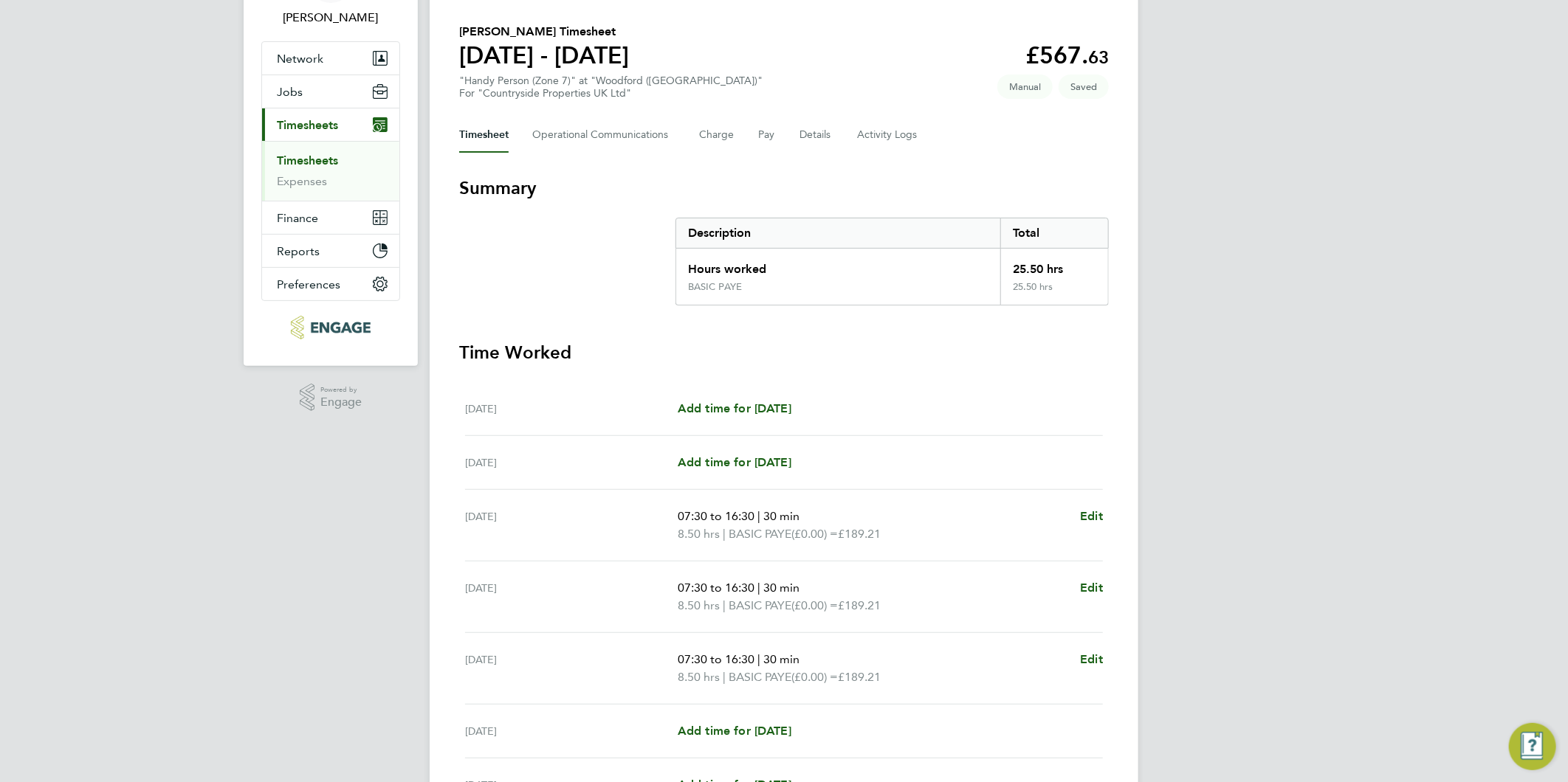
scroll to position [259, 0]
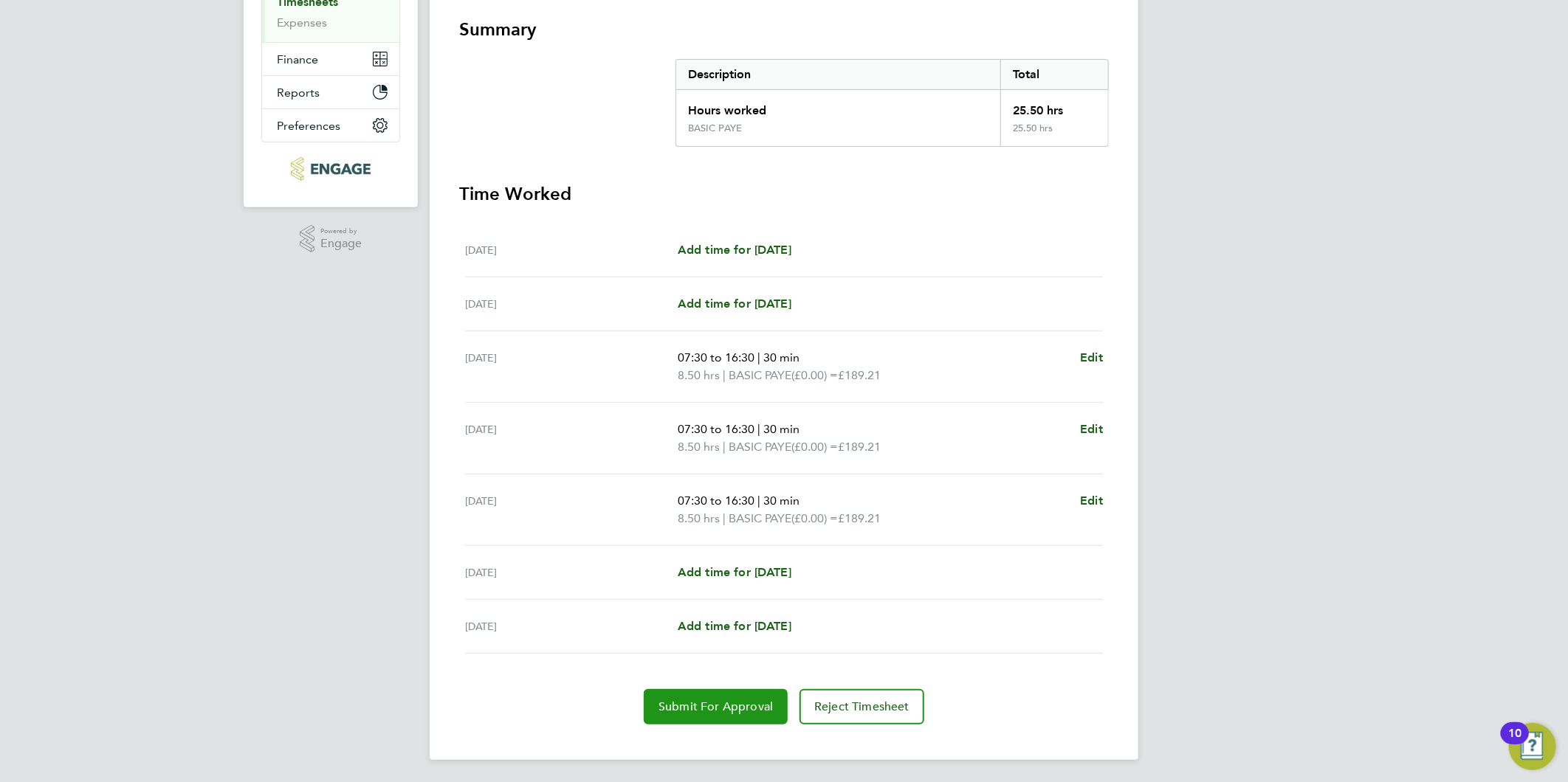
click at [698, 704] on span "Submit For Approval" at bounding box center [716, 706] width 115 height 14
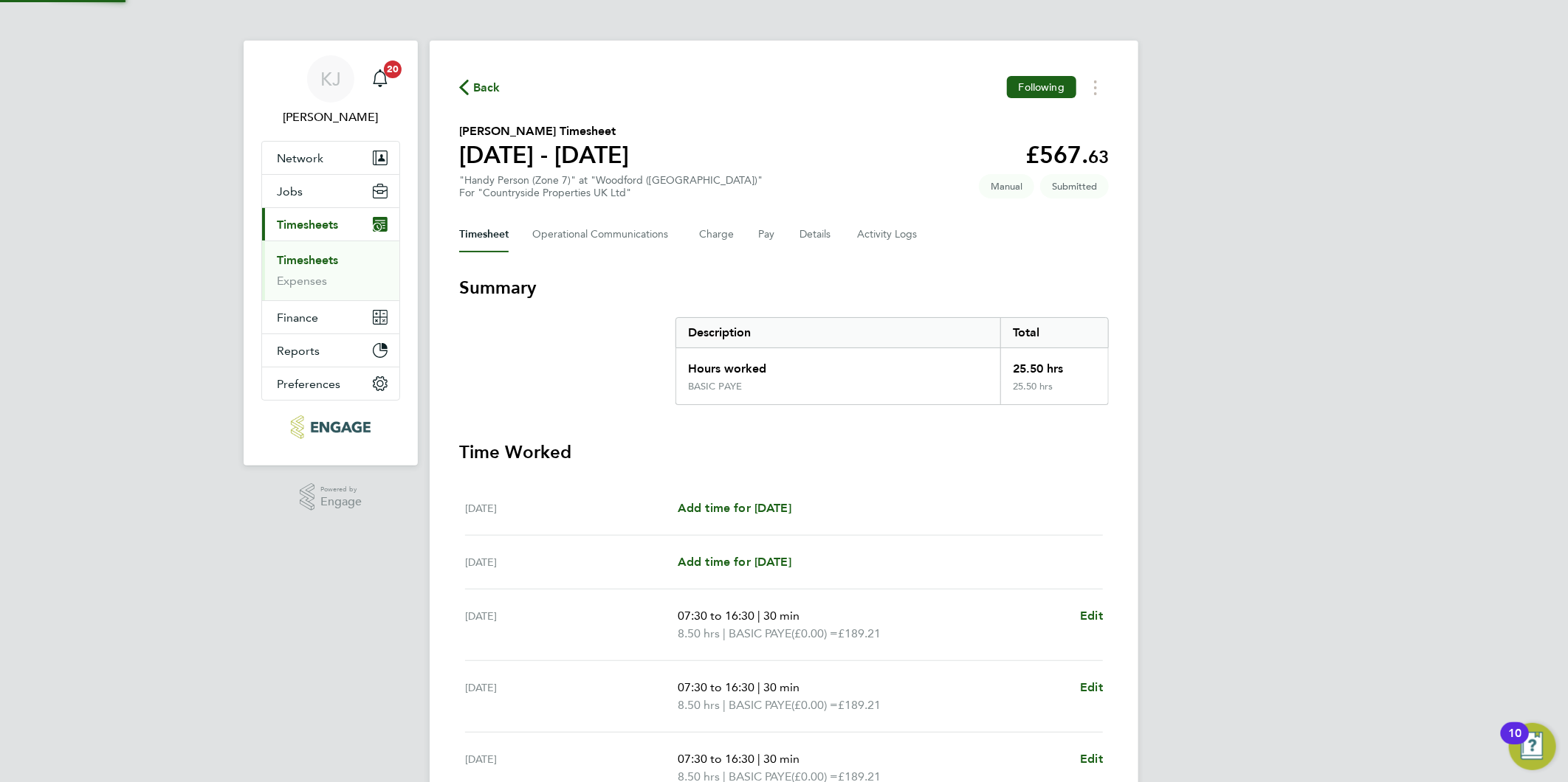
scroll to position [0, 0]
click at [821, 240] on button "Details" at bounding box center [816, 235] width 34 height 35
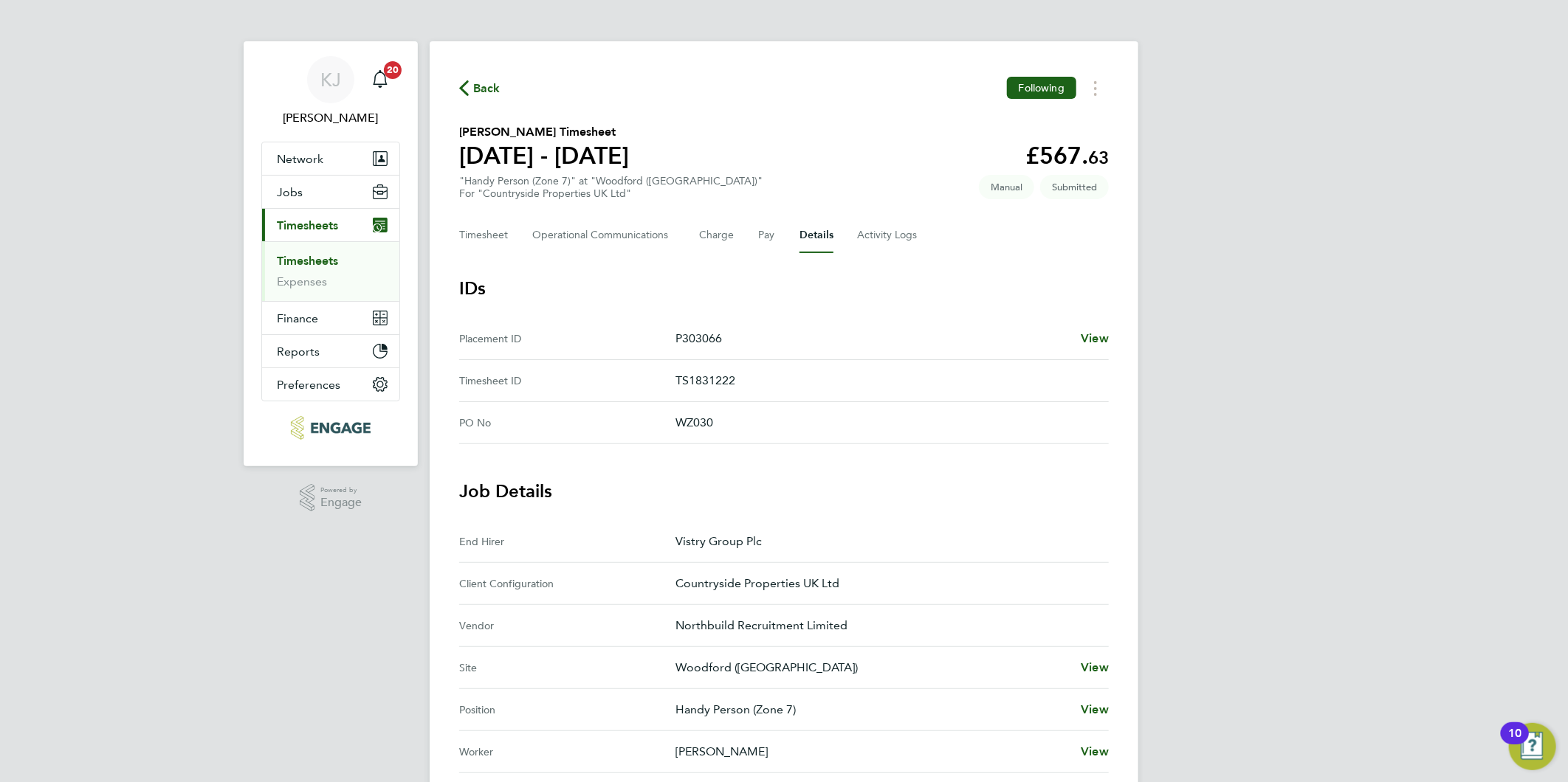
click at [307, 258] on link "Timesheets" at bounding box center [307, 261] width 62 height 14
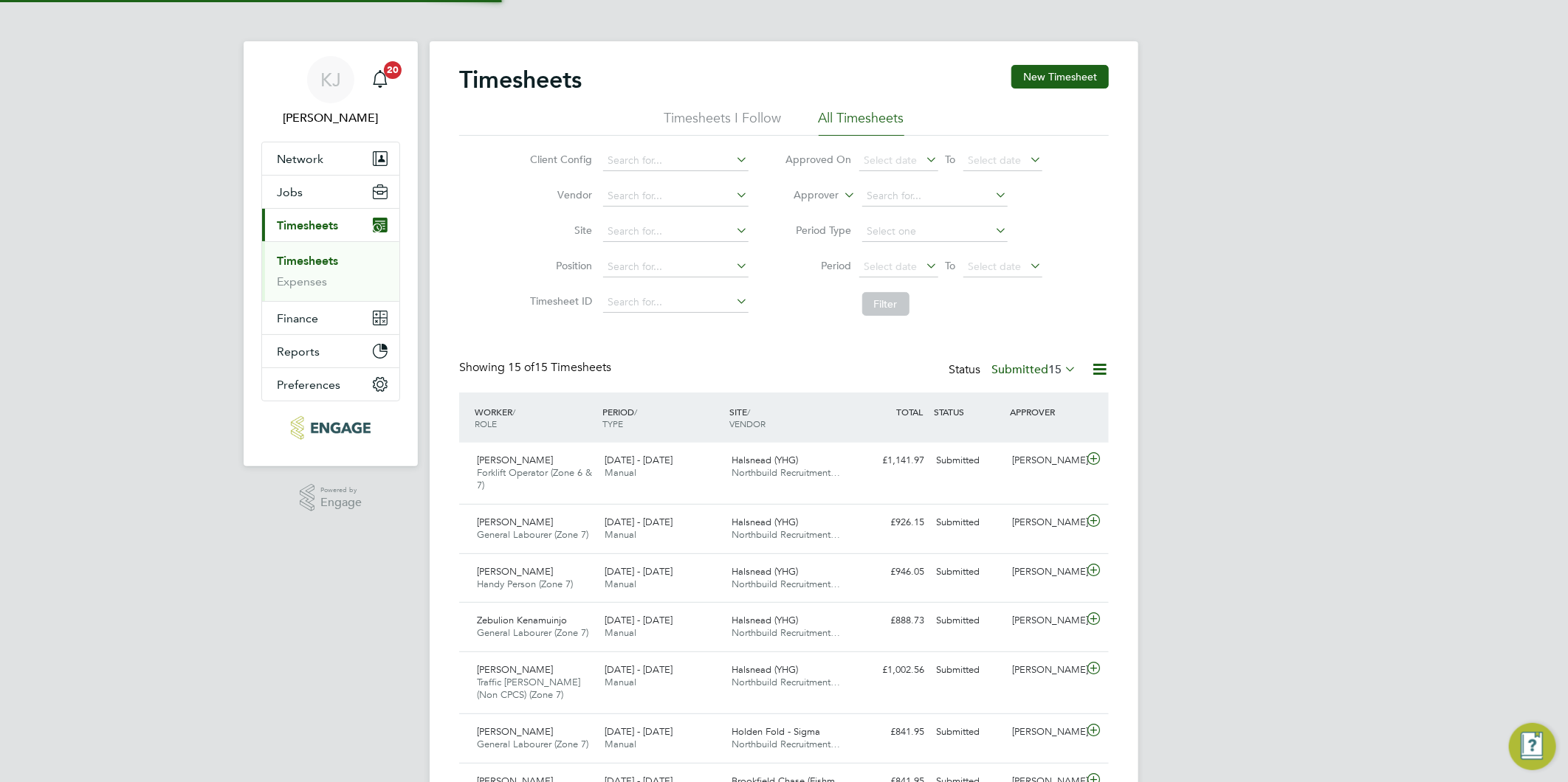
scroll to position [37, 128]
drag, startPoint x: 1065, startPoint y: 85, endPoint x: 1052, endPoint y: 86, distance: 13.0
click at [1064, 84] on button "New Timesheet" at bounding box center [1059, 77] width 97 height 24
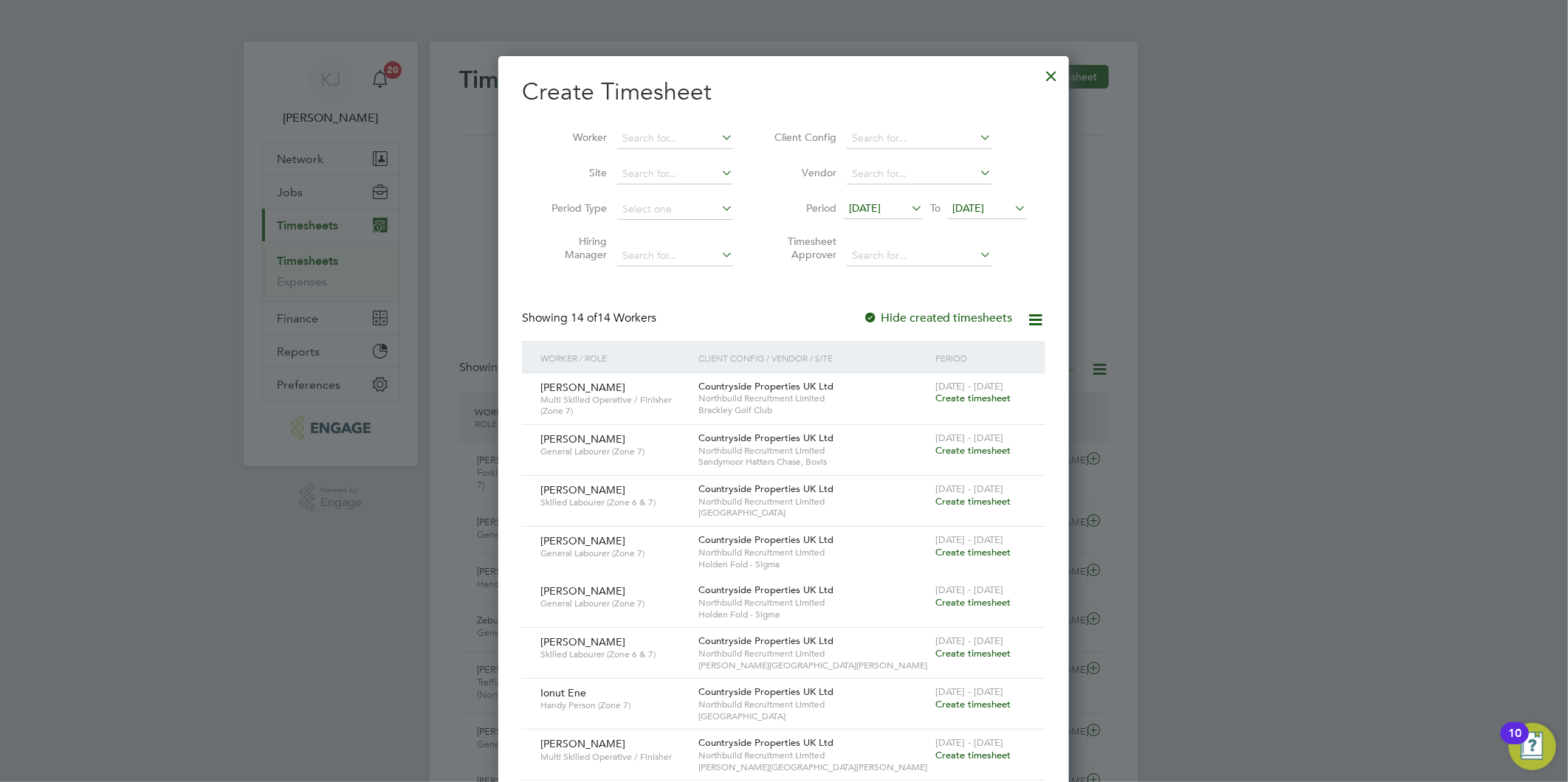
click at [880, 204] on span "[DATE]" at bounding box center [865, 208] width 32 height 13
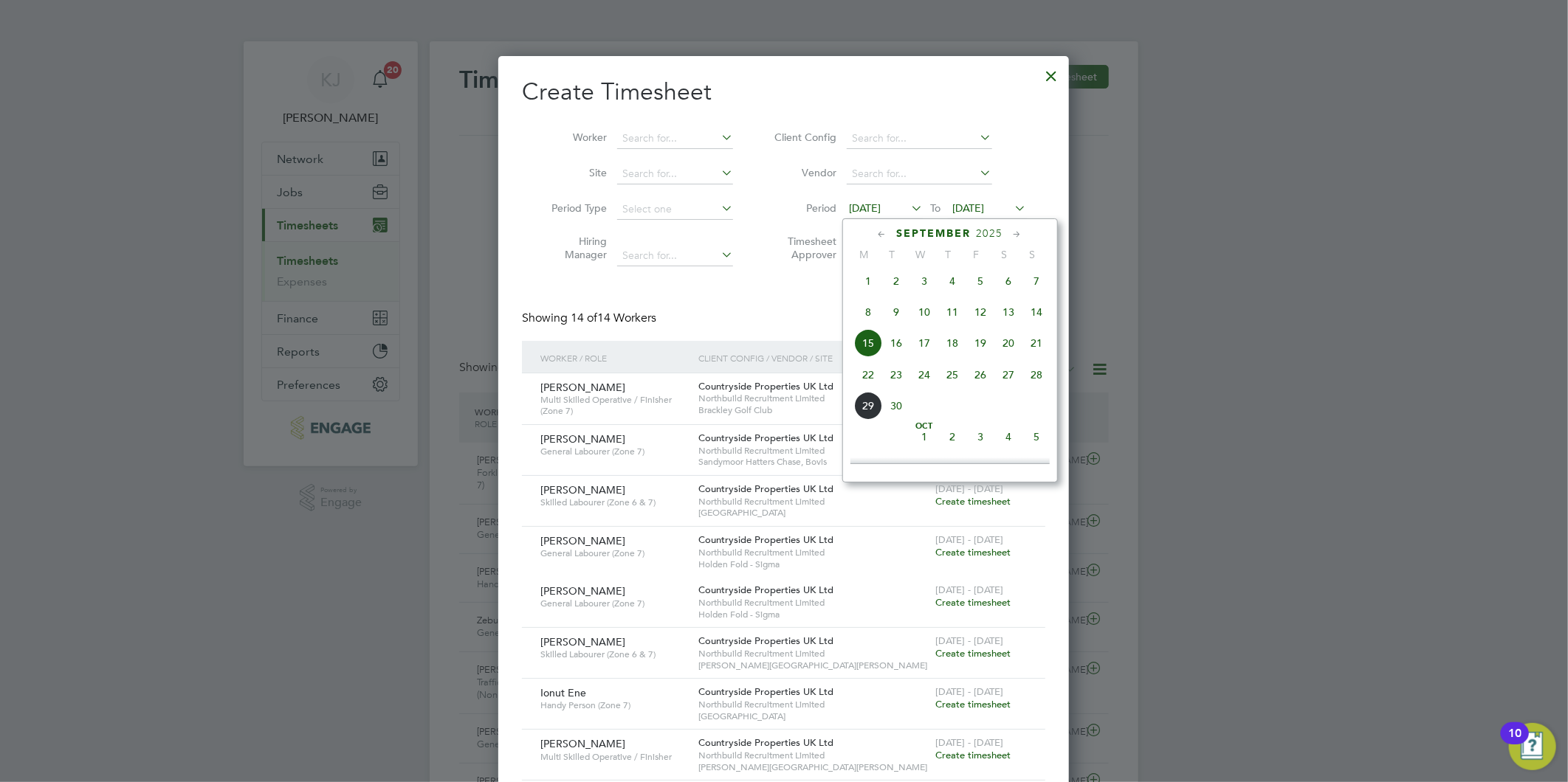
click at [871, 380] on span "22" at bounding box center [868, 375] width 28 height 28
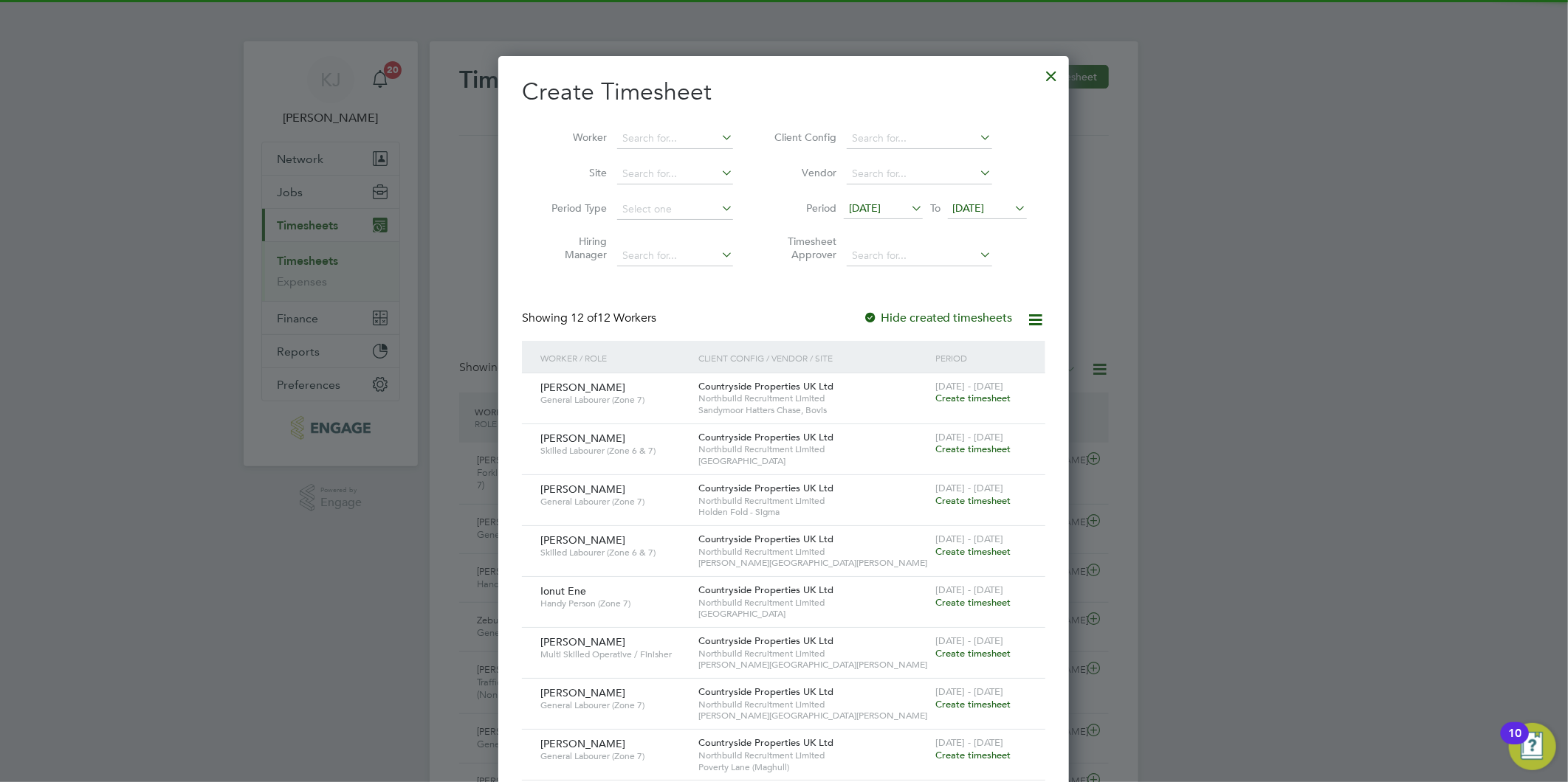
click at [963, 215] on span "[DATE]" at bounding box center [987, 209] width 79 height 20
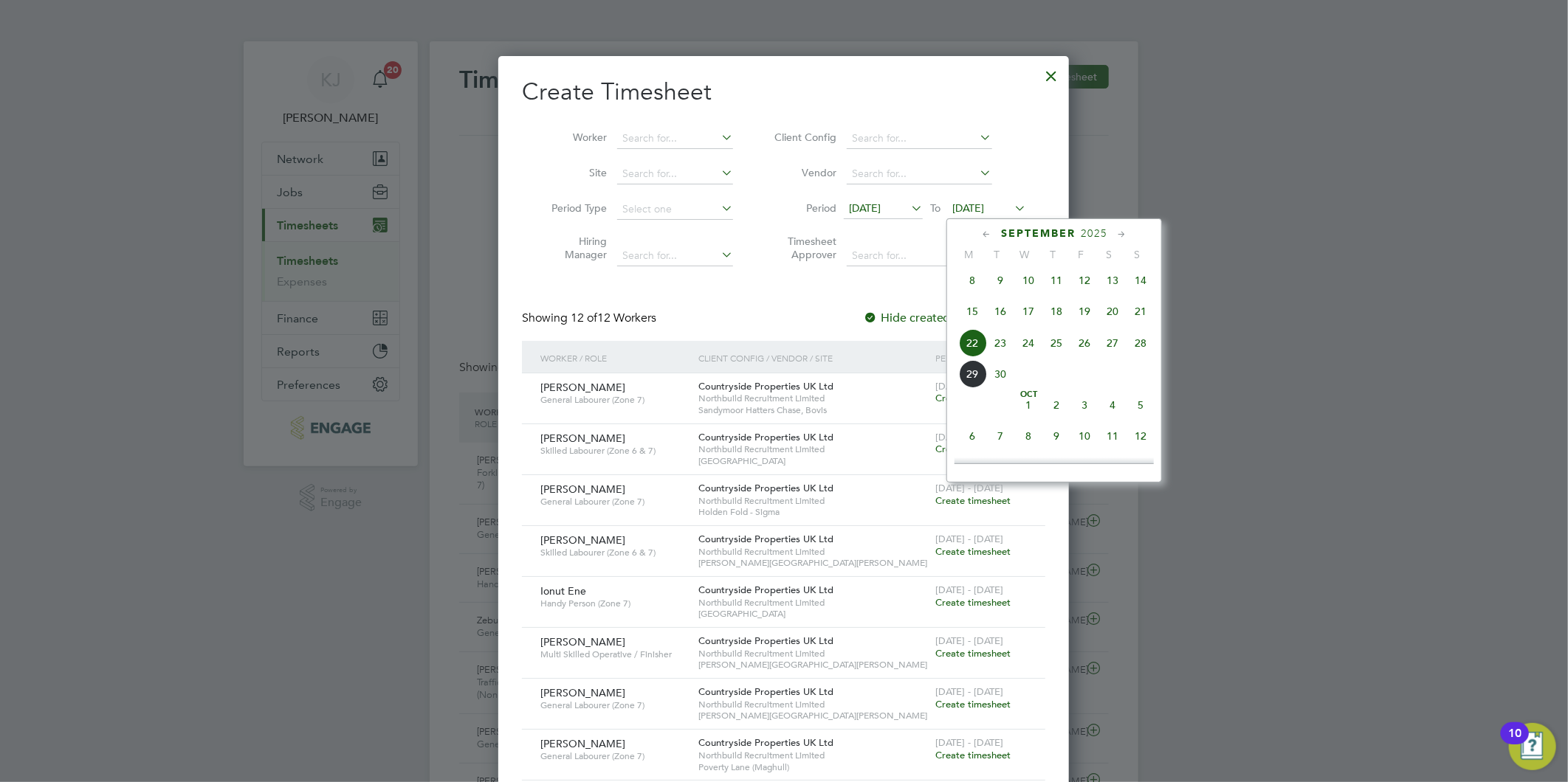
click at [1145, 348] on span "28" at bounding box center [1140, 342] width 28 height 28
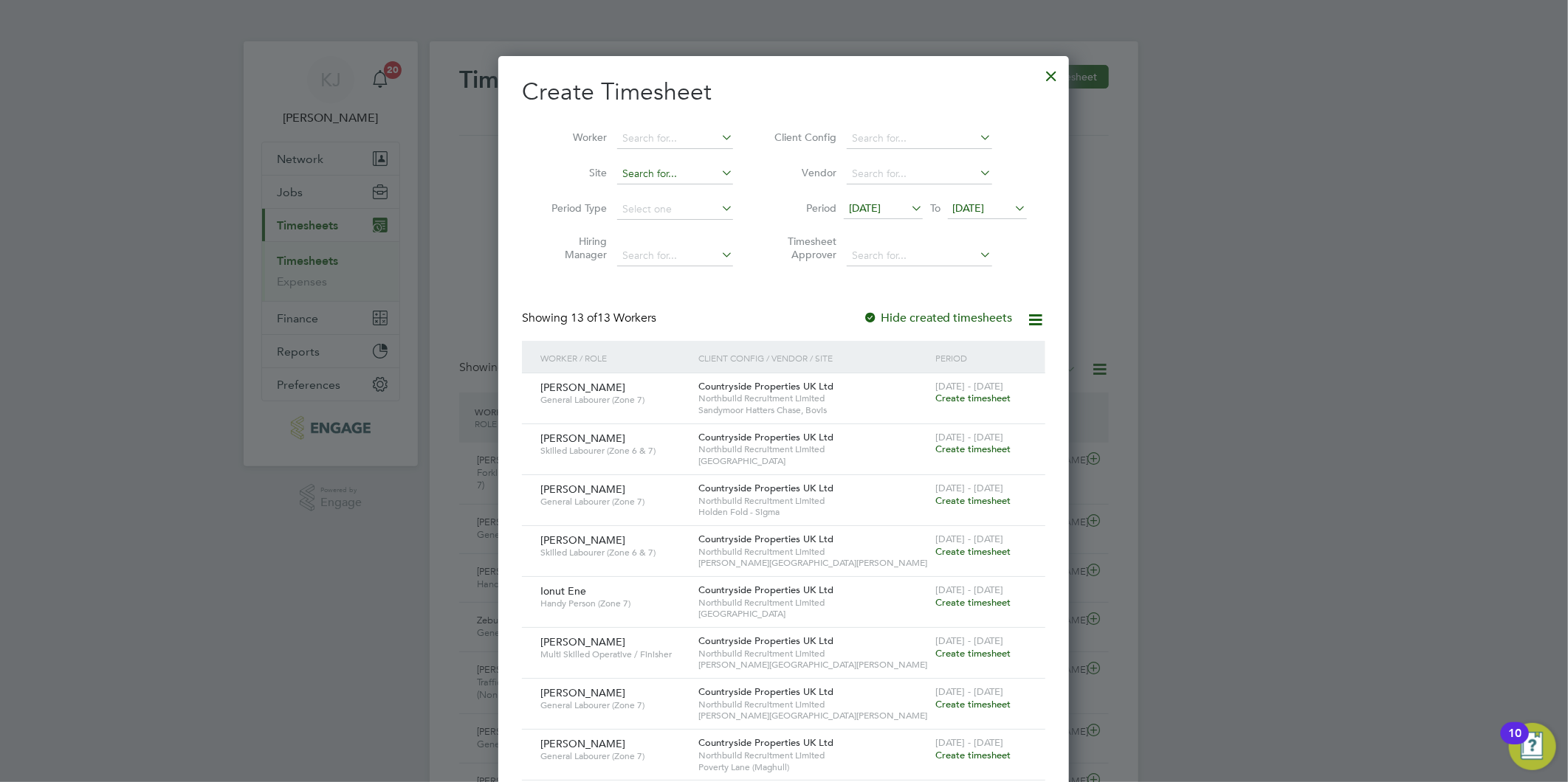
click at [682, 168] on input at bounding box center [674, 174] width 116 height 20
click at [669, 210] on li "Woodford ( Sto ckport)" at bounding box center [674, 213] width 117 height 20
type input "Woodford ([GEOGRAPHIC_DATA])"
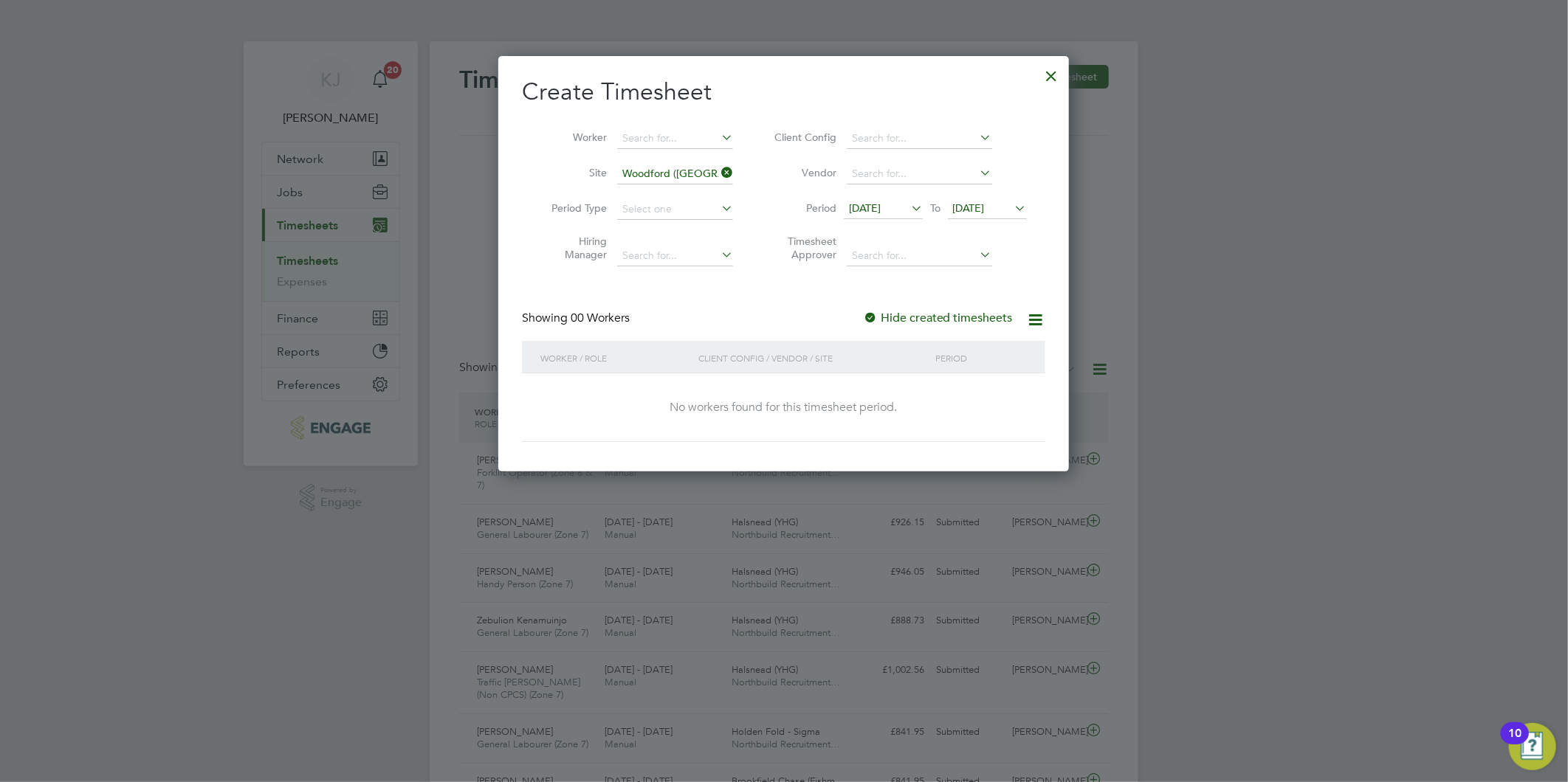
click at [718, 167] on icon at bounding box center [718, 172] width 0 height 20
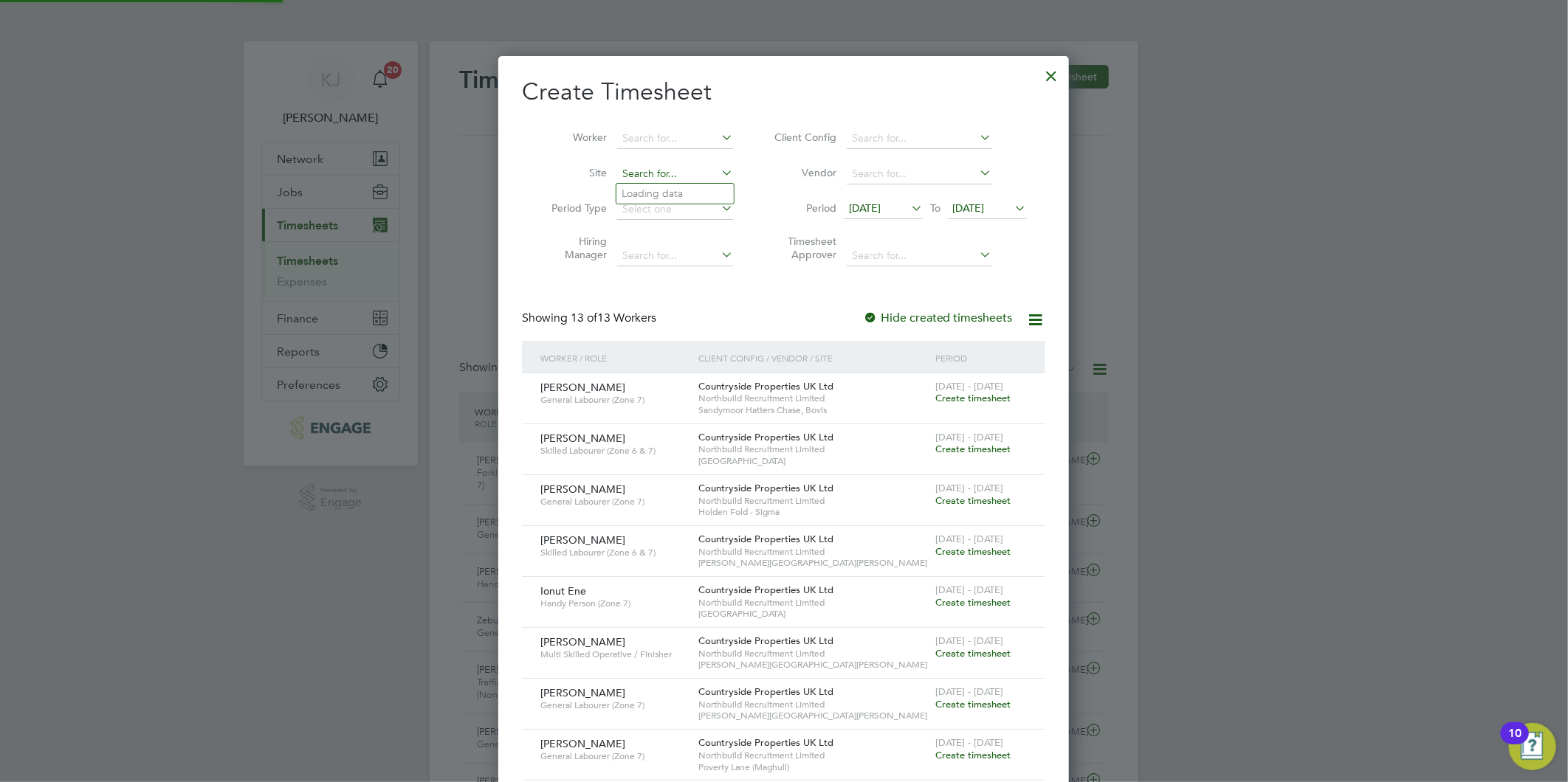
click at [678, 175] on input at bounding box center [674, 174] width 116 height 20
click at [1054, 75] on div at bounding box center [1052, 72] width 26 height 26
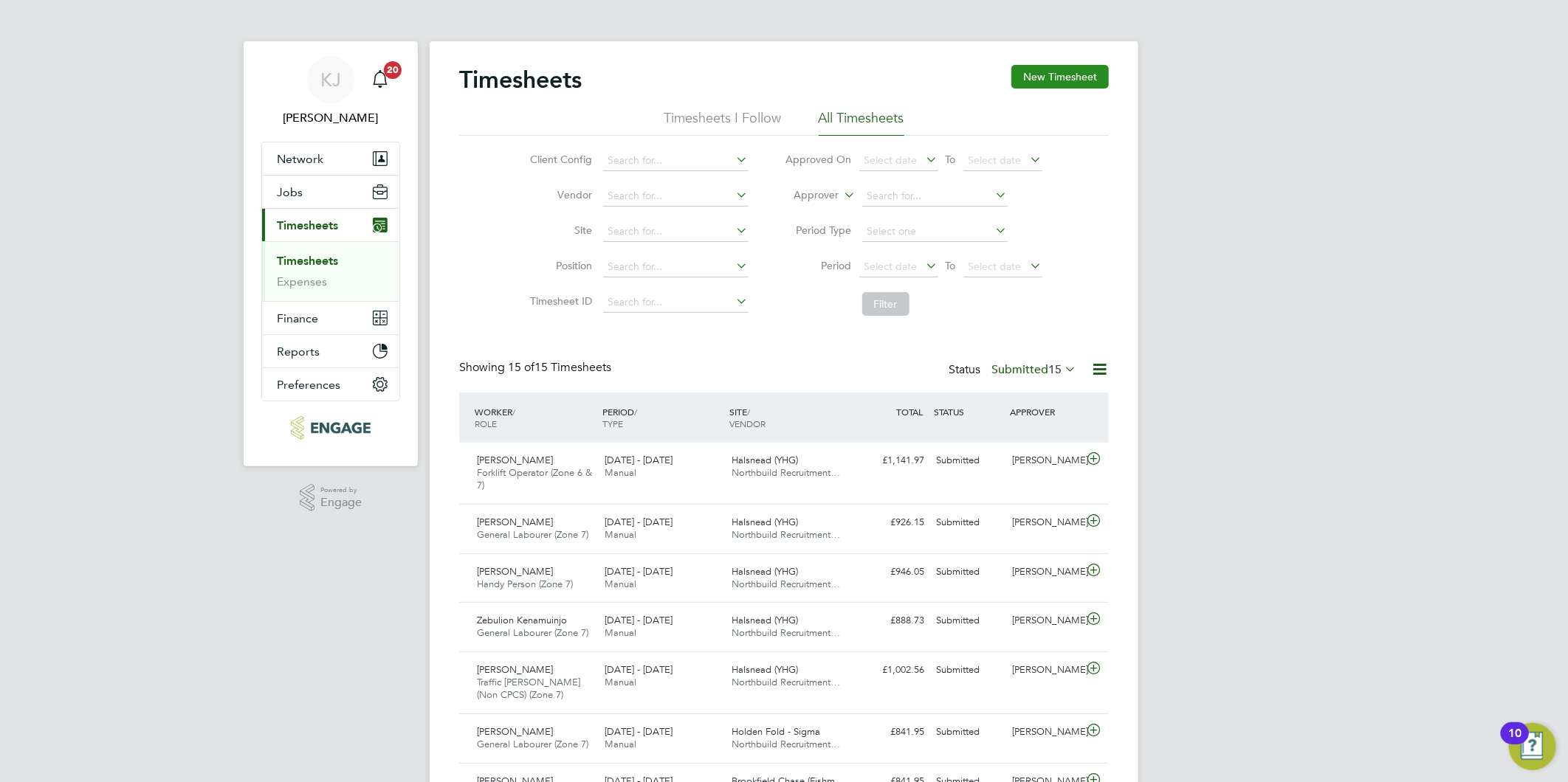
click at [1014, 76] on button "New Timesheet" at bounding box center [1059, 77] width 97 height 24
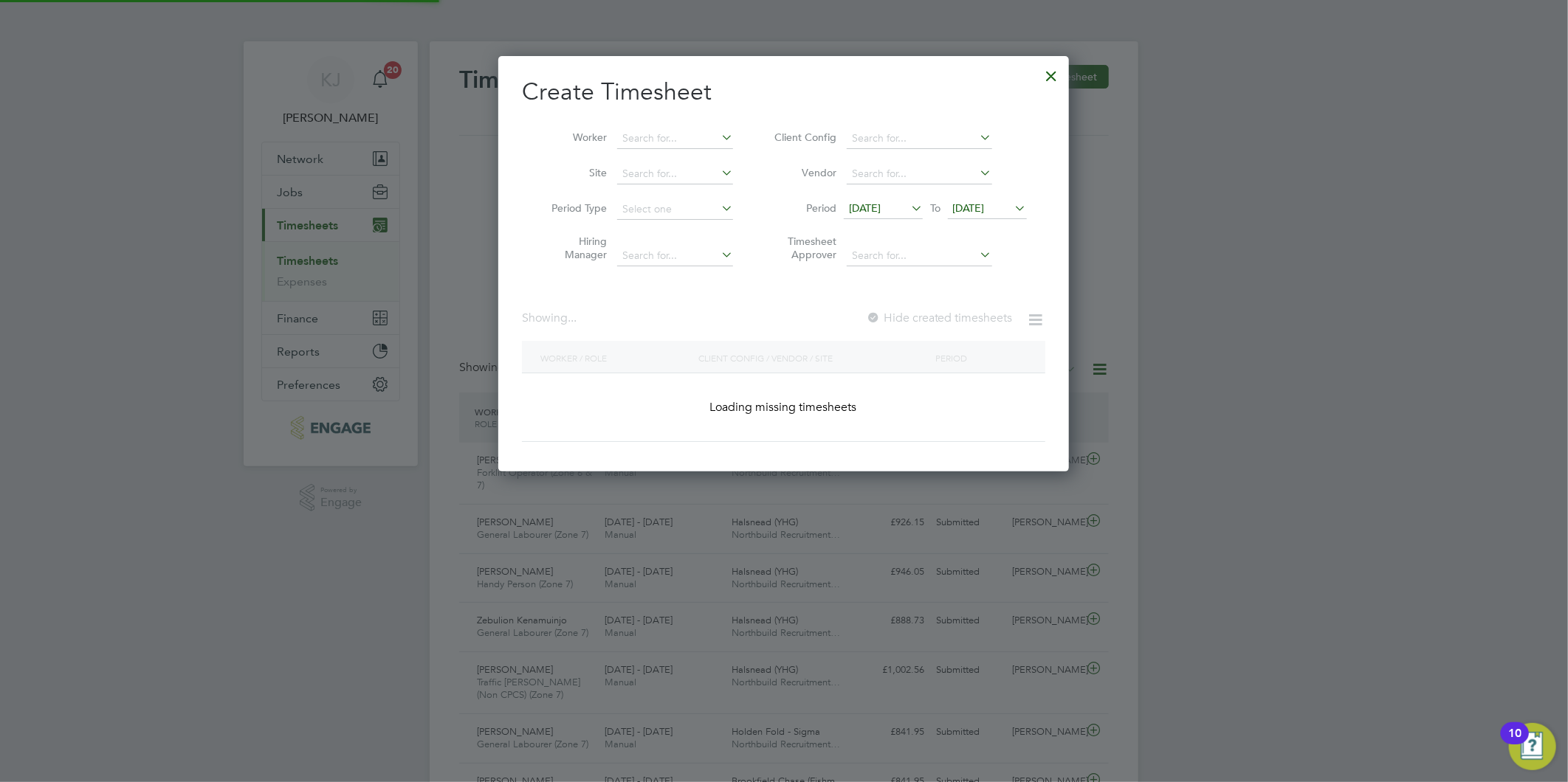
scroll to position [1113, 571]
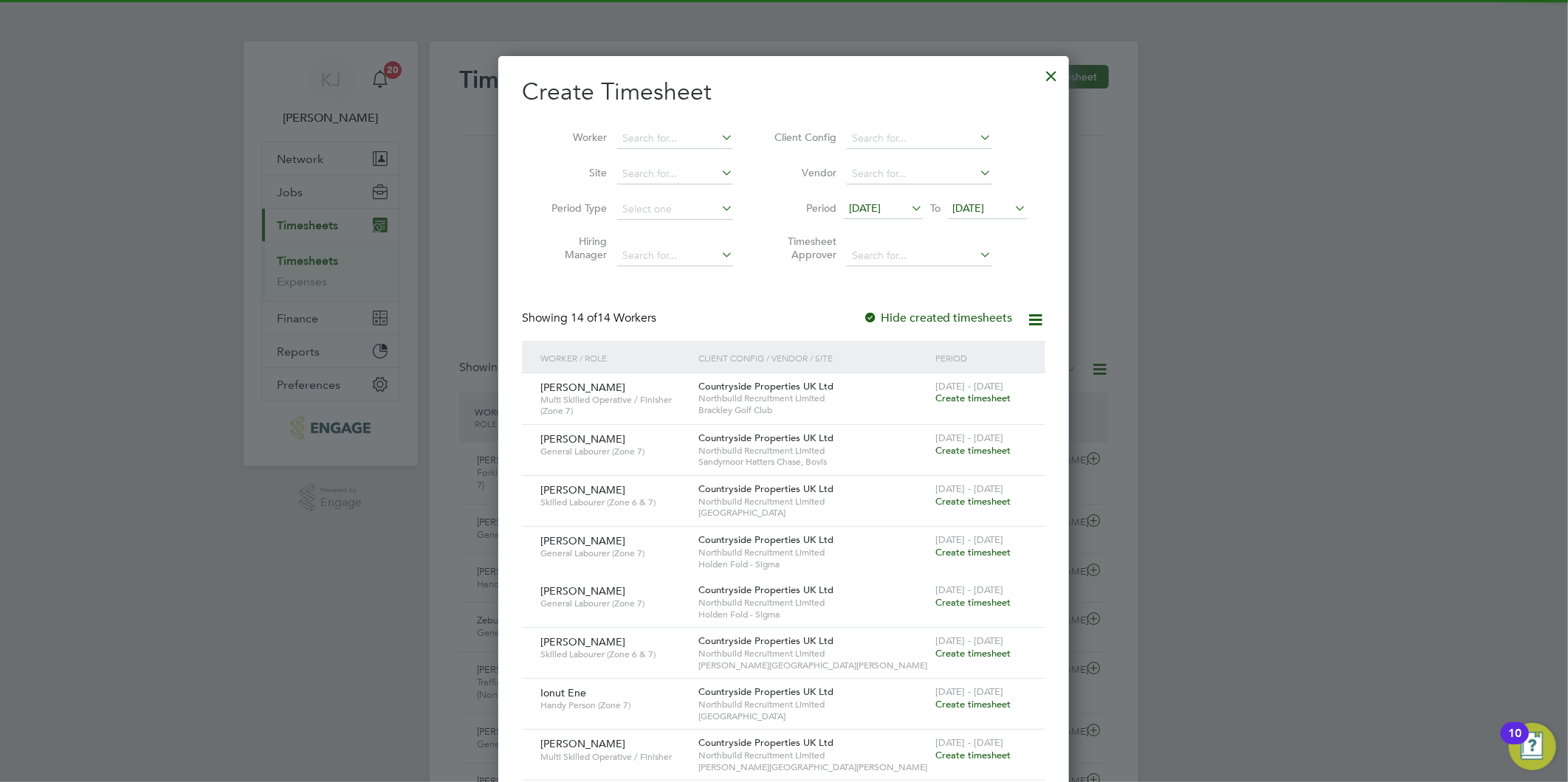
click at [872, 196] on li "Period 15 Sep 2025 To 22 Sep 2025" at bounding box center [898, 209] width 294 height 35
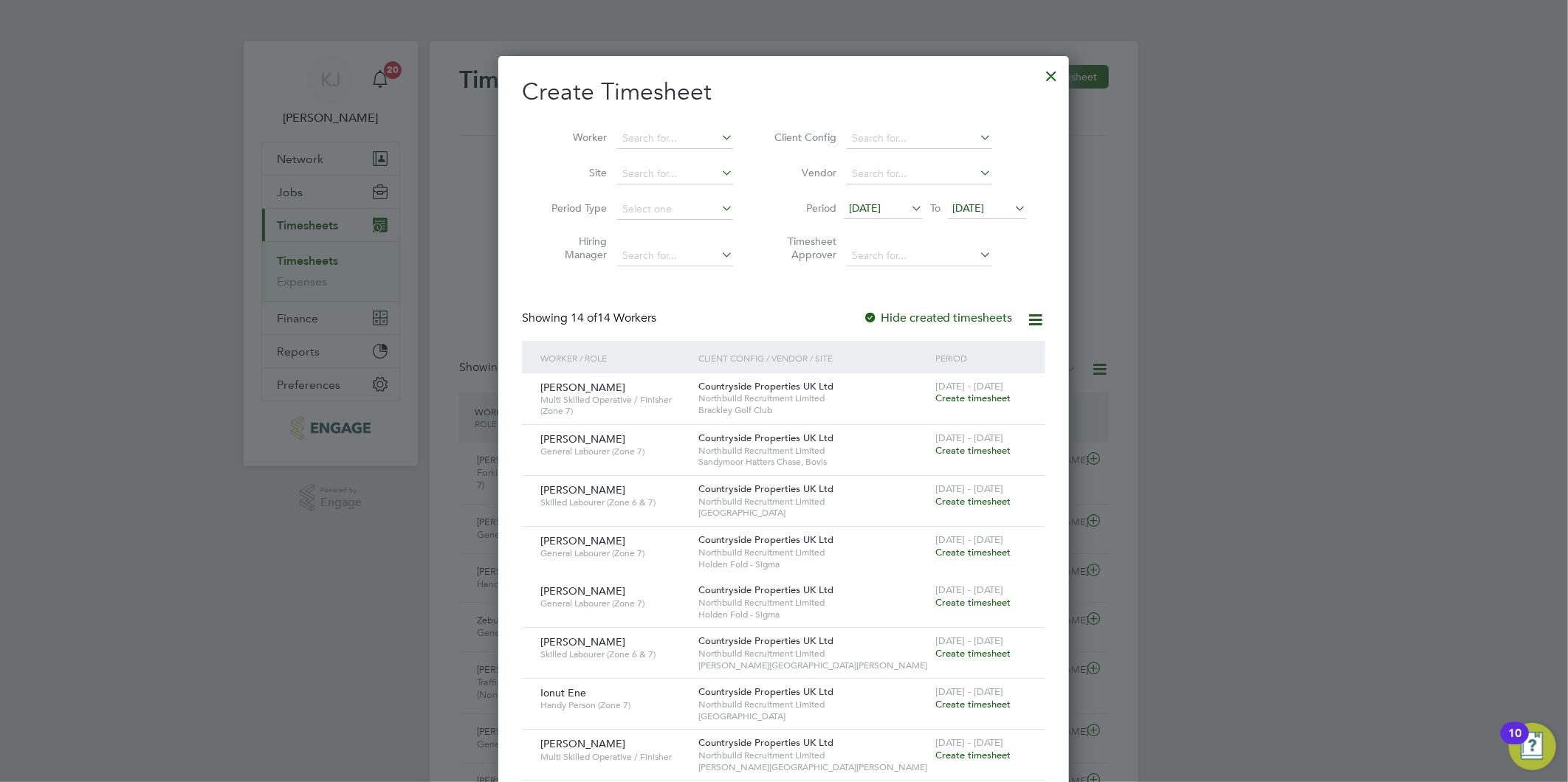
click at [874, 207] on span "[DATE]" at bounding box center [865, 208] width 32 height 13
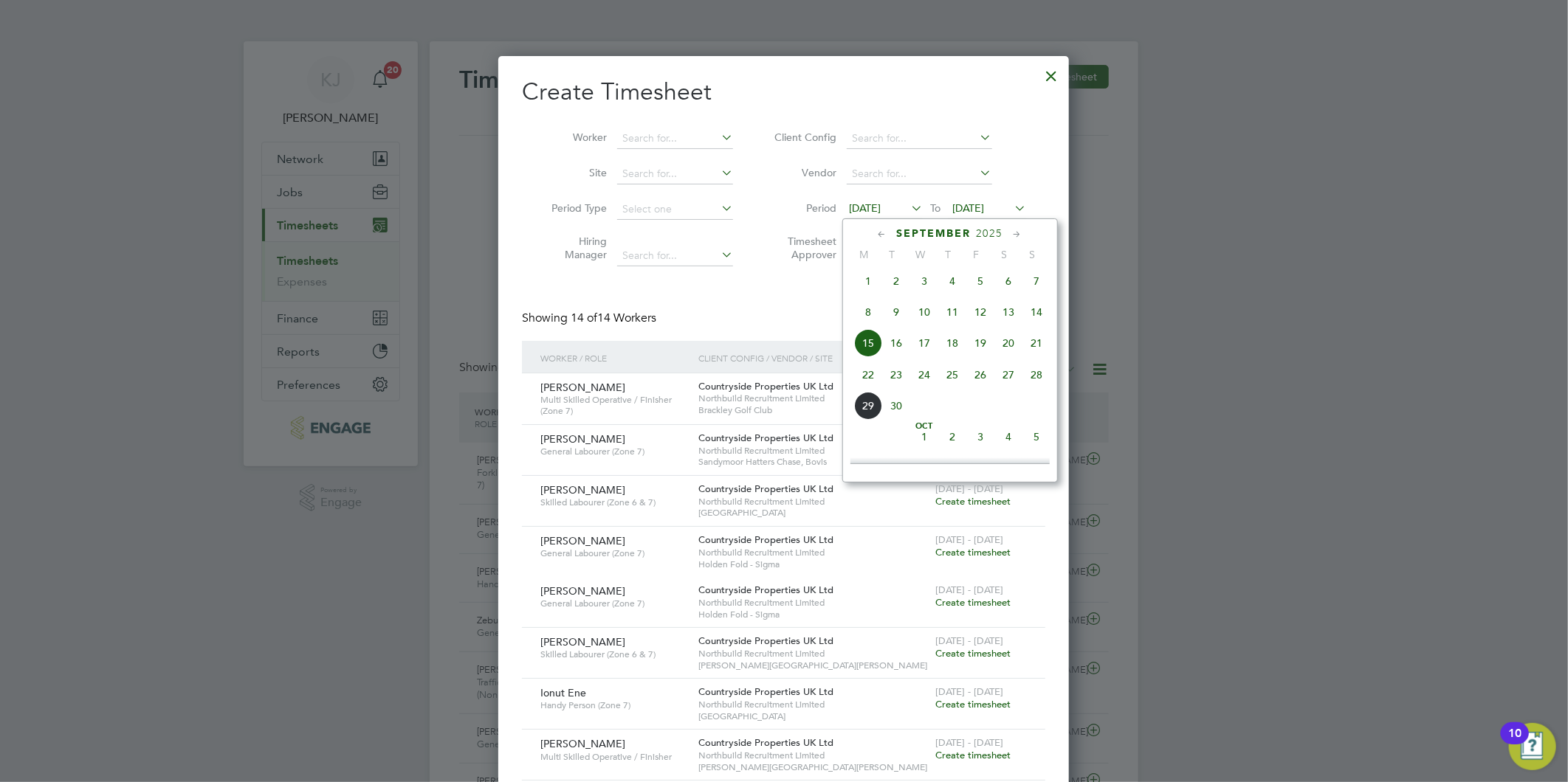
click at [865, 386] on span "22" at bounding box center [868, 375] width 28 height 28
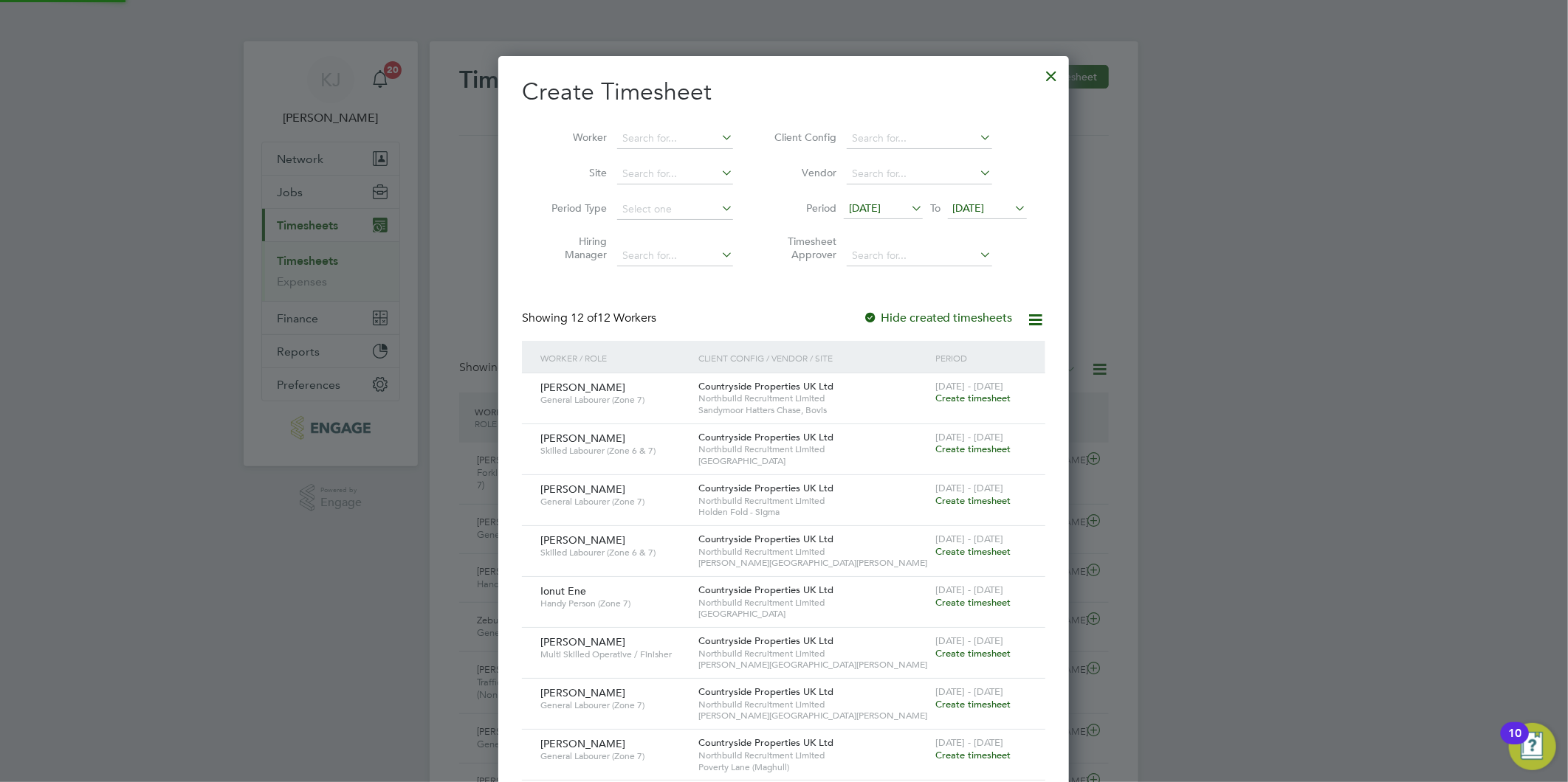
scroll to position [960, 571]
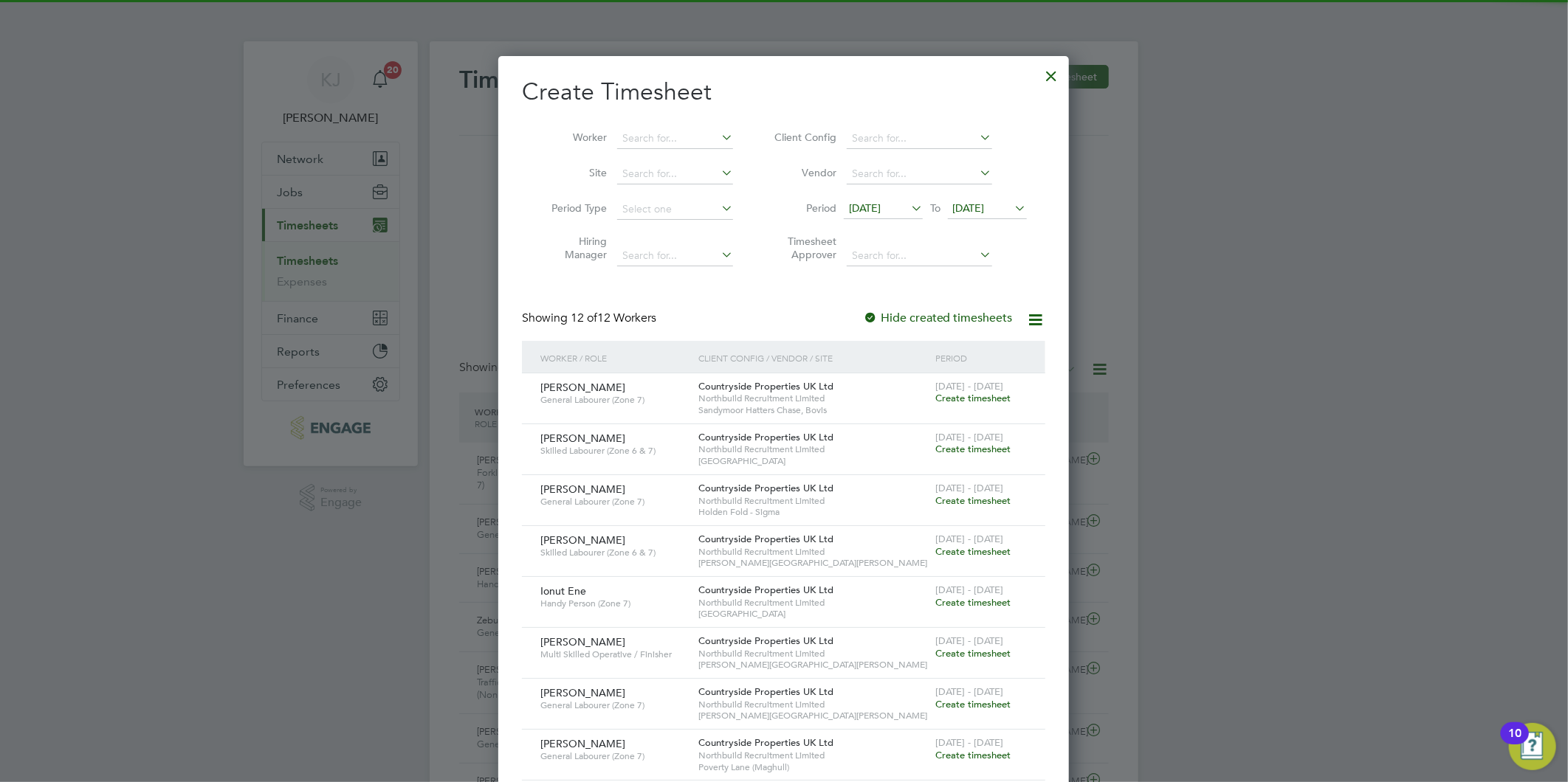
click at [985, 209] on span "[DATE]" at bounding box center [969, 208] width 32 height 13
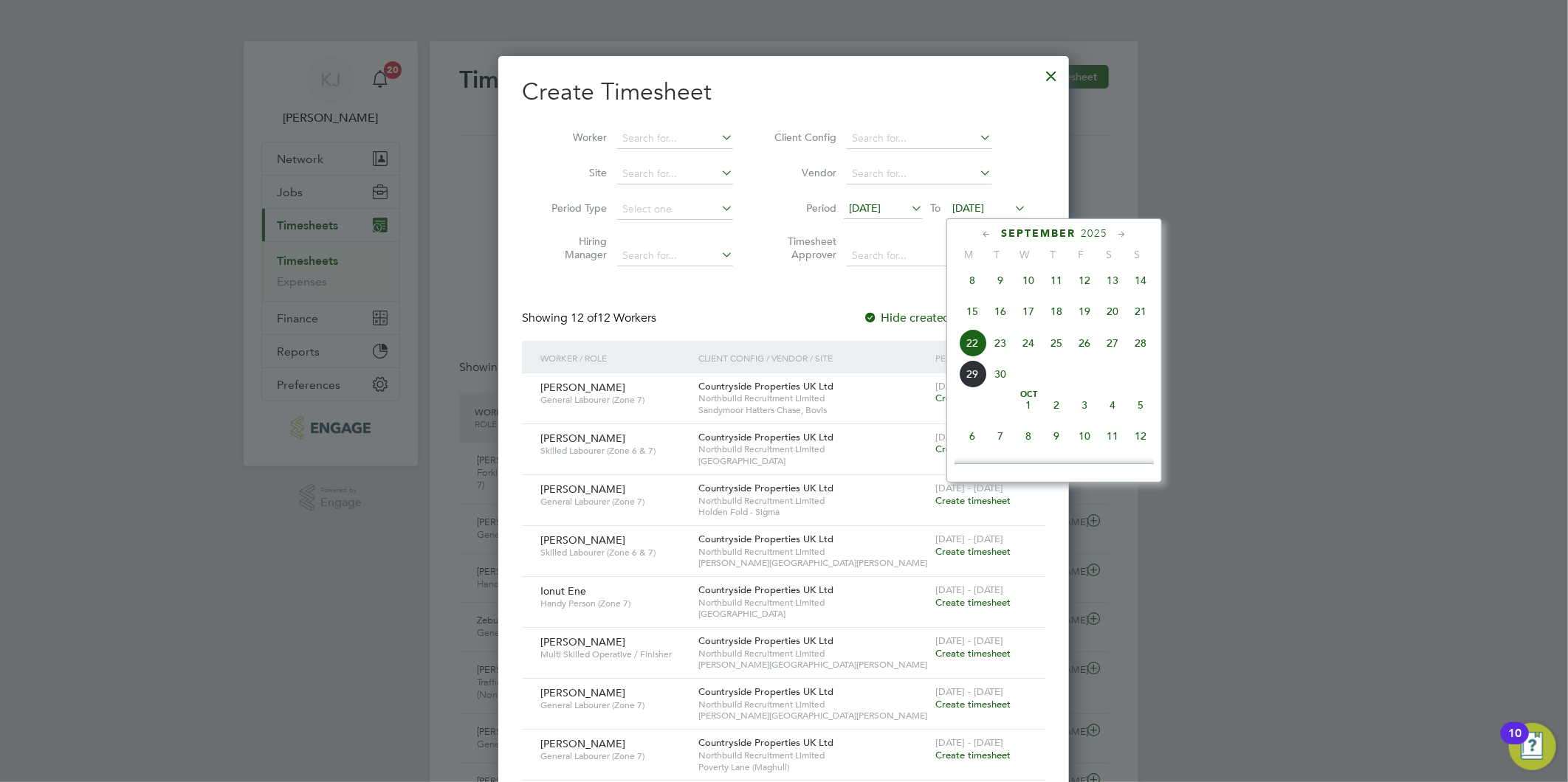
click at [1147, 349] on span "28" at bounding box center [1140, 342] width 28 height 28
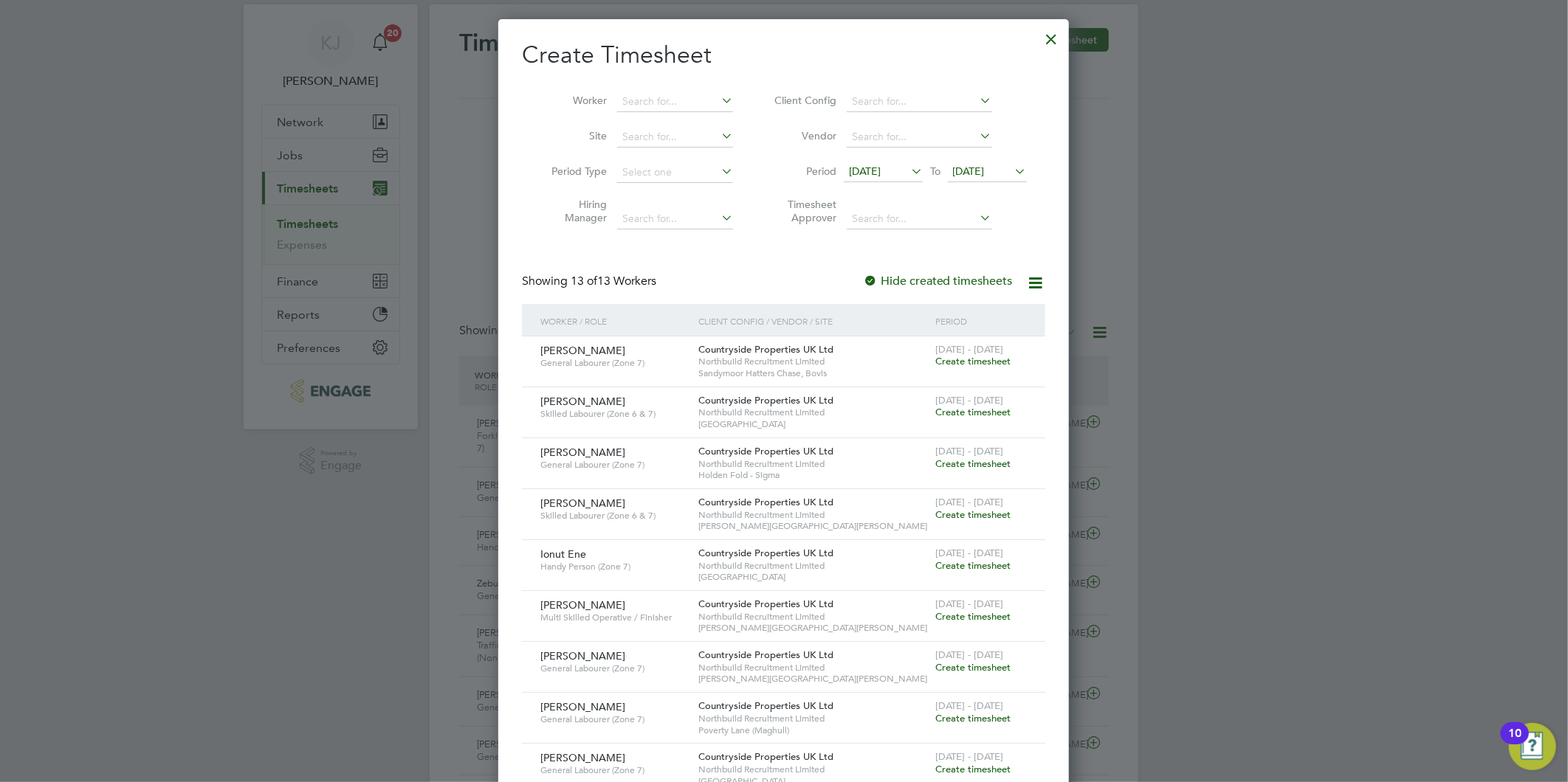
scroll to position [82, 0]
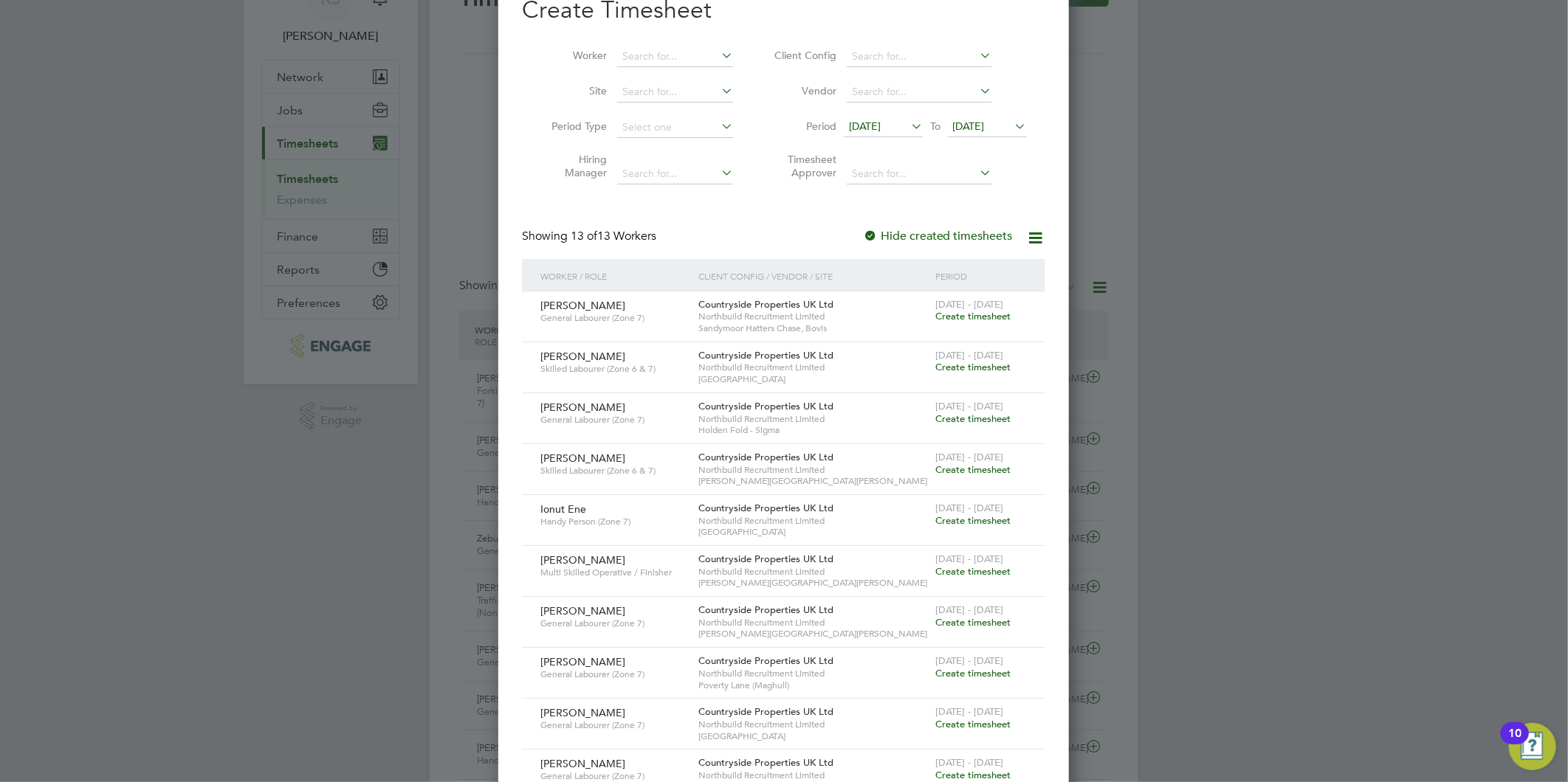
click at [954, 672] on span "Create timesheet" at bounding box center [972, 673] width 75 height 13
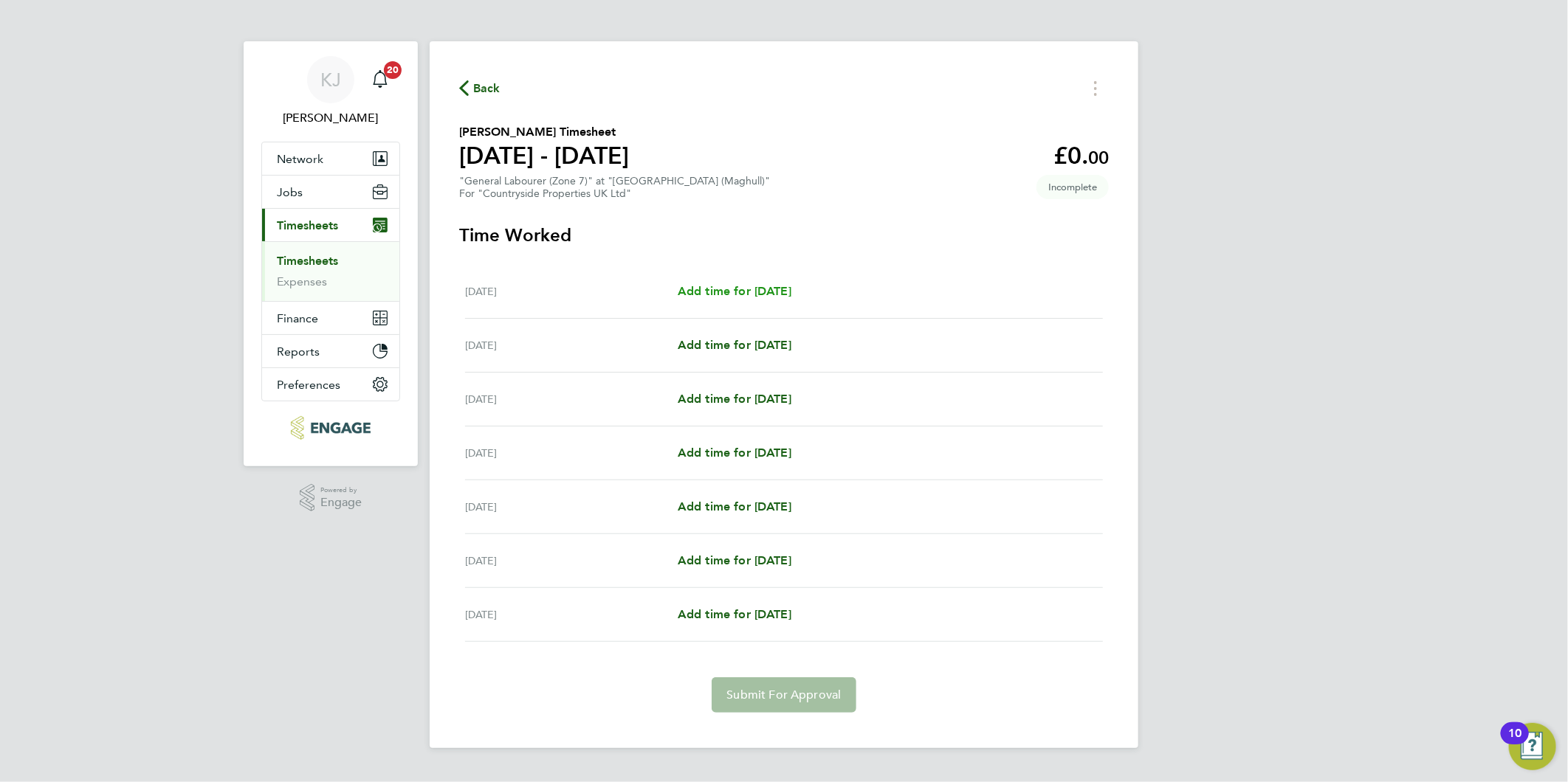
click at [781, 289] on span "Add time for [DATE]" at bounding box center [734, 291] width 114 height 14
select select "30"
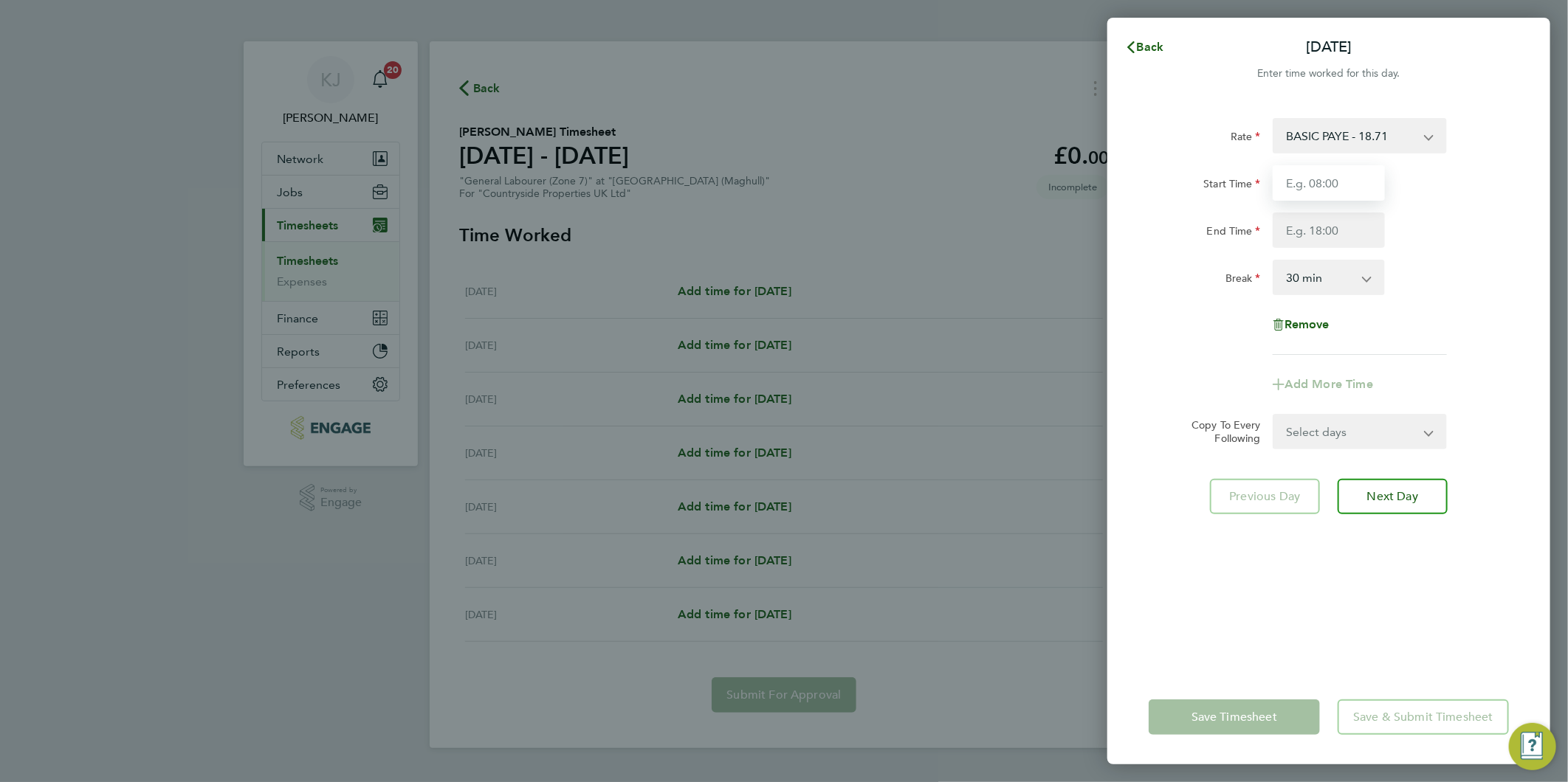
click at [1349, 181] on input "Start Time" at bounding box center [1328, 183] width 112 height 35
type input "07:30"
type input "16:30"
click at [1311, 152] on select "BASIC PAYE - 18.71" at bounding box center [1351, 136] width 154 height 32
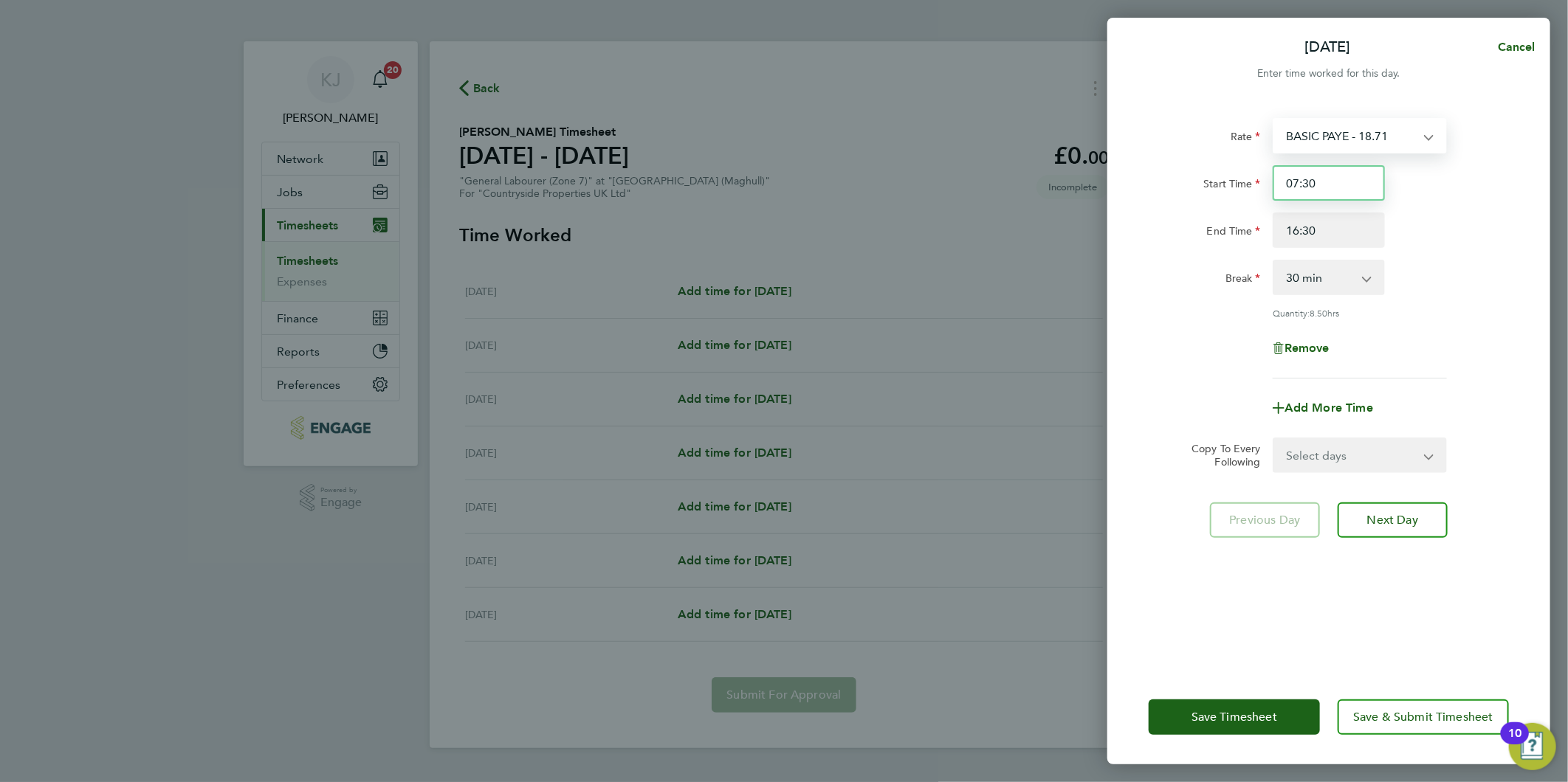
click at [1326, 180] on input "07:30" at bounding box center [1328, 183] width 112 height 35
click at [1305, 448] on select "Select days Day Weekday (Mon-Fri) Weekend (Sat-Sun) [DATE] [DATE] [DATE] [DATE]…" at bounding box center [1352, 455] width 155 height 32
select select "WEEKDAY"
click at [1274, 439] on select "Select days Day Weekday (Mon-Fri) Weekend (Sat-Sun) [DATE] [DATE] [DATE] [DATE]…" at bounding box center [1352, 455] width 155 height 32
select select "[DATE]"
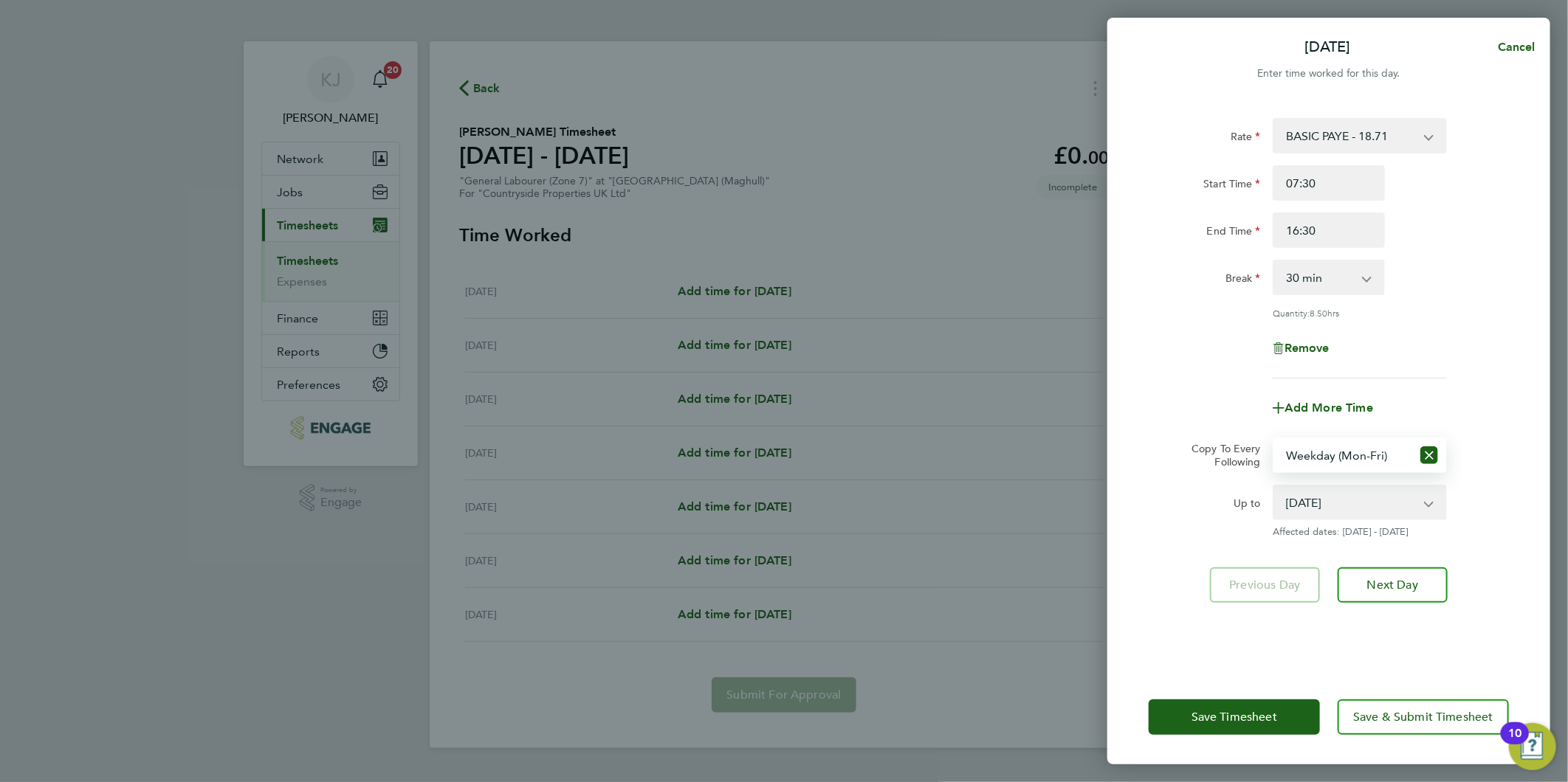
click at [1396, 558] on div "Rate BASIC PAYE - 18.71 Start Time 07:30 End Time 16:30 Break 0 min 15 min 30 m…" at bounding box center [1328, 385] width 443 height 569
click at [1406, 584] on span "Next Day" at bounding box center [1392, 585] width 51 height 14
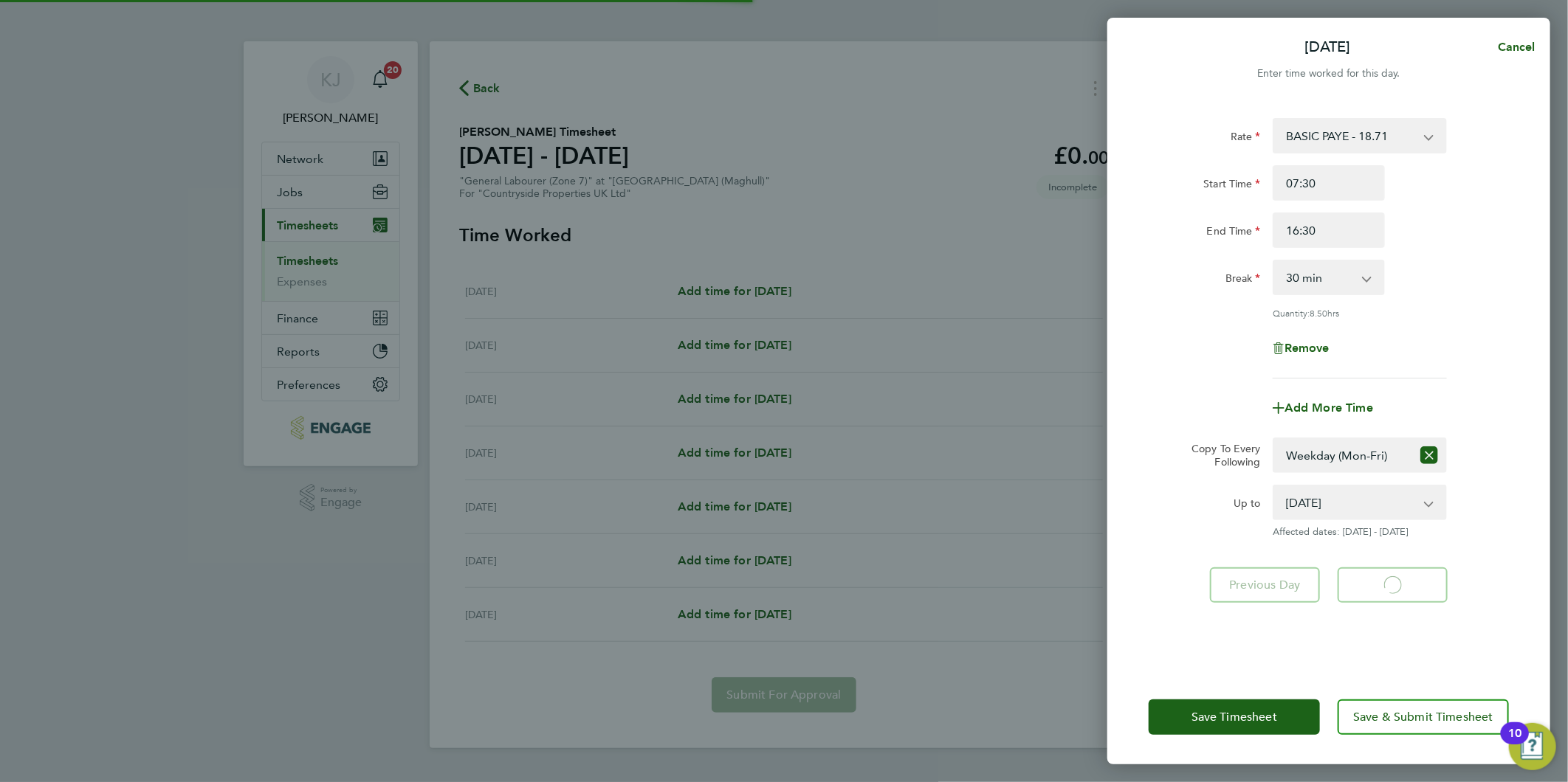
select select "30"
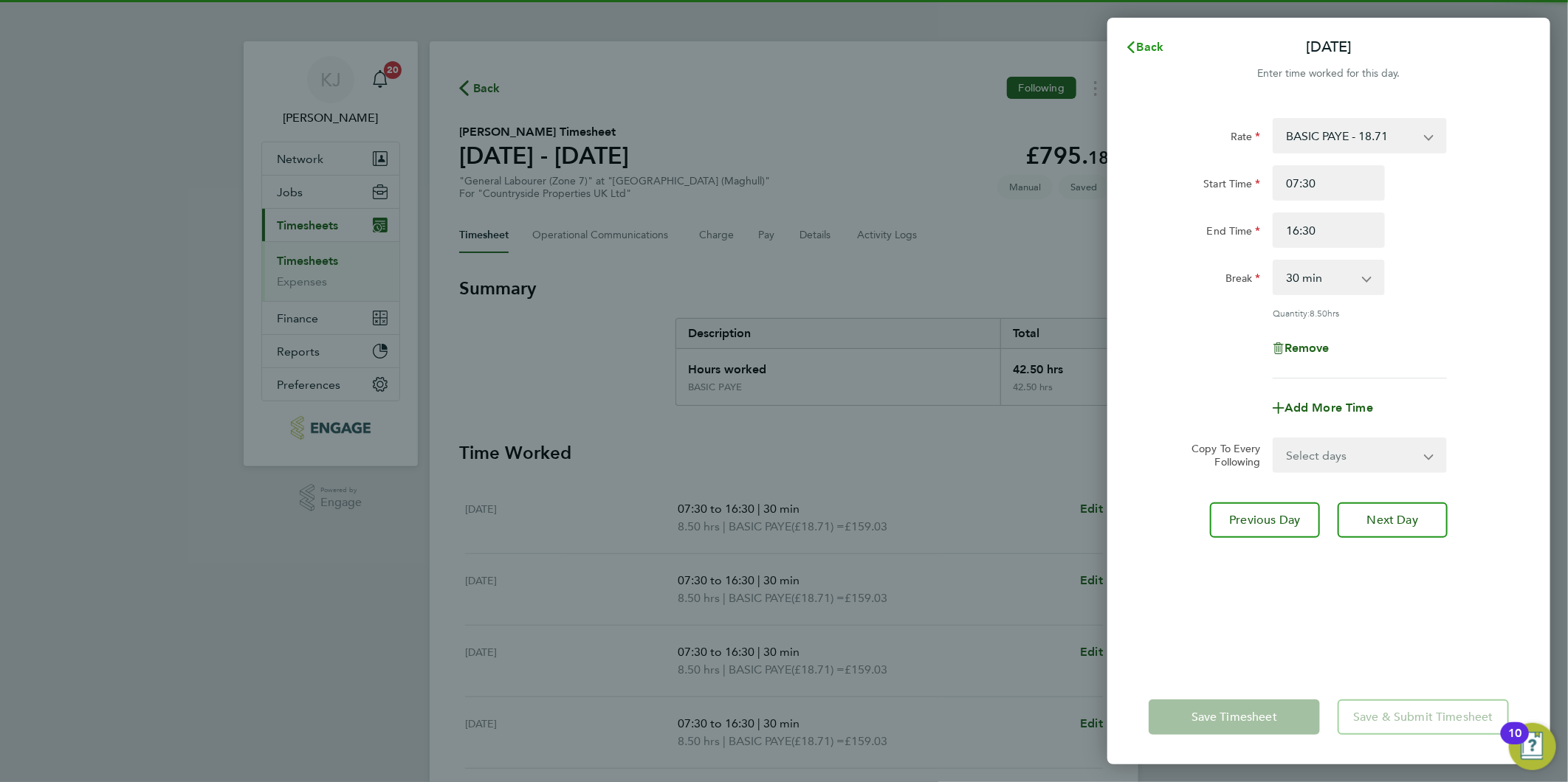
click at [1154, 38] on button "Back" at bounding box center [1144, 46] width 68 height 30
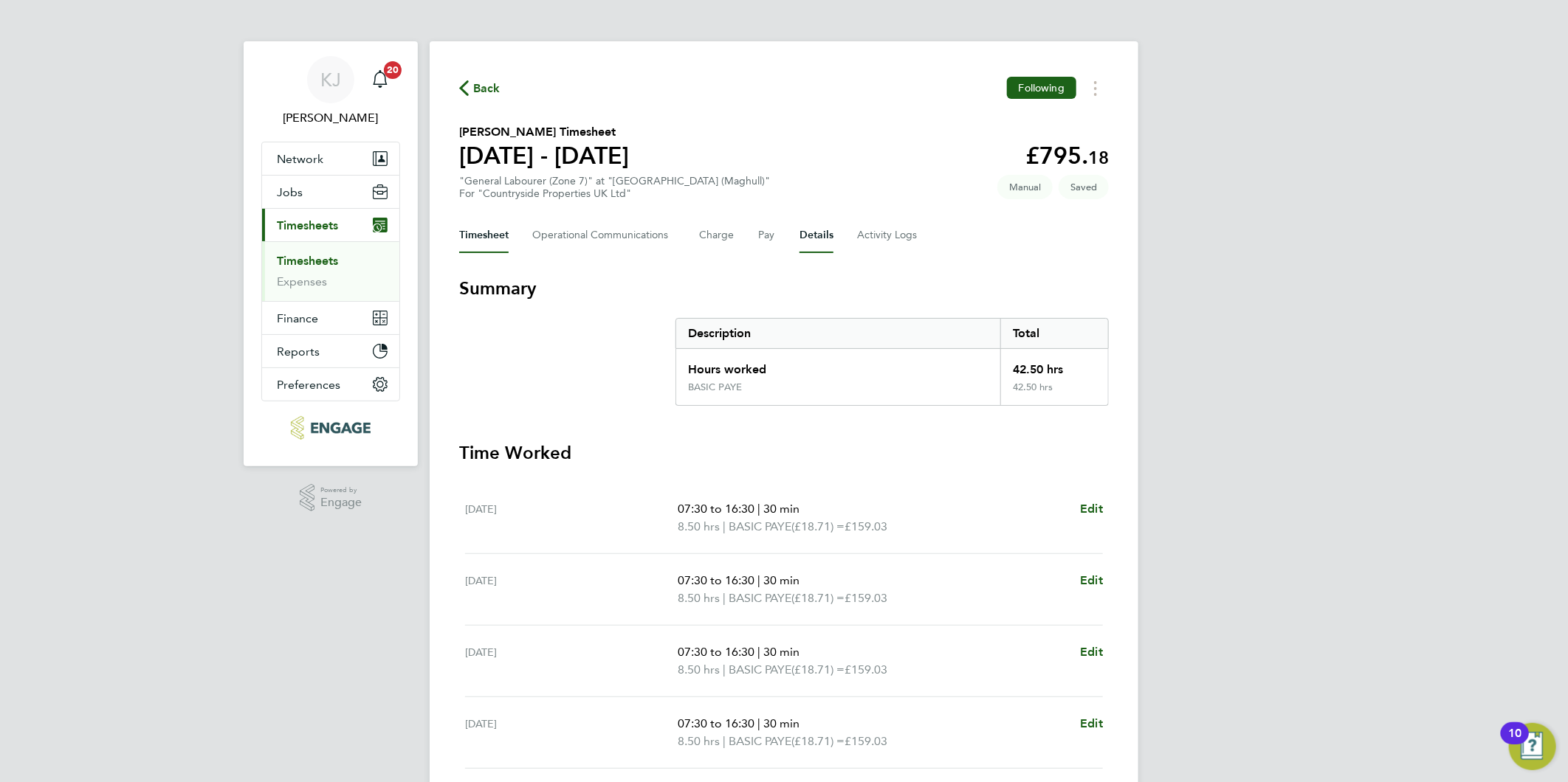
click at [817, 229] on button "Details" at bounding box center [816, 235] width 34 height 35
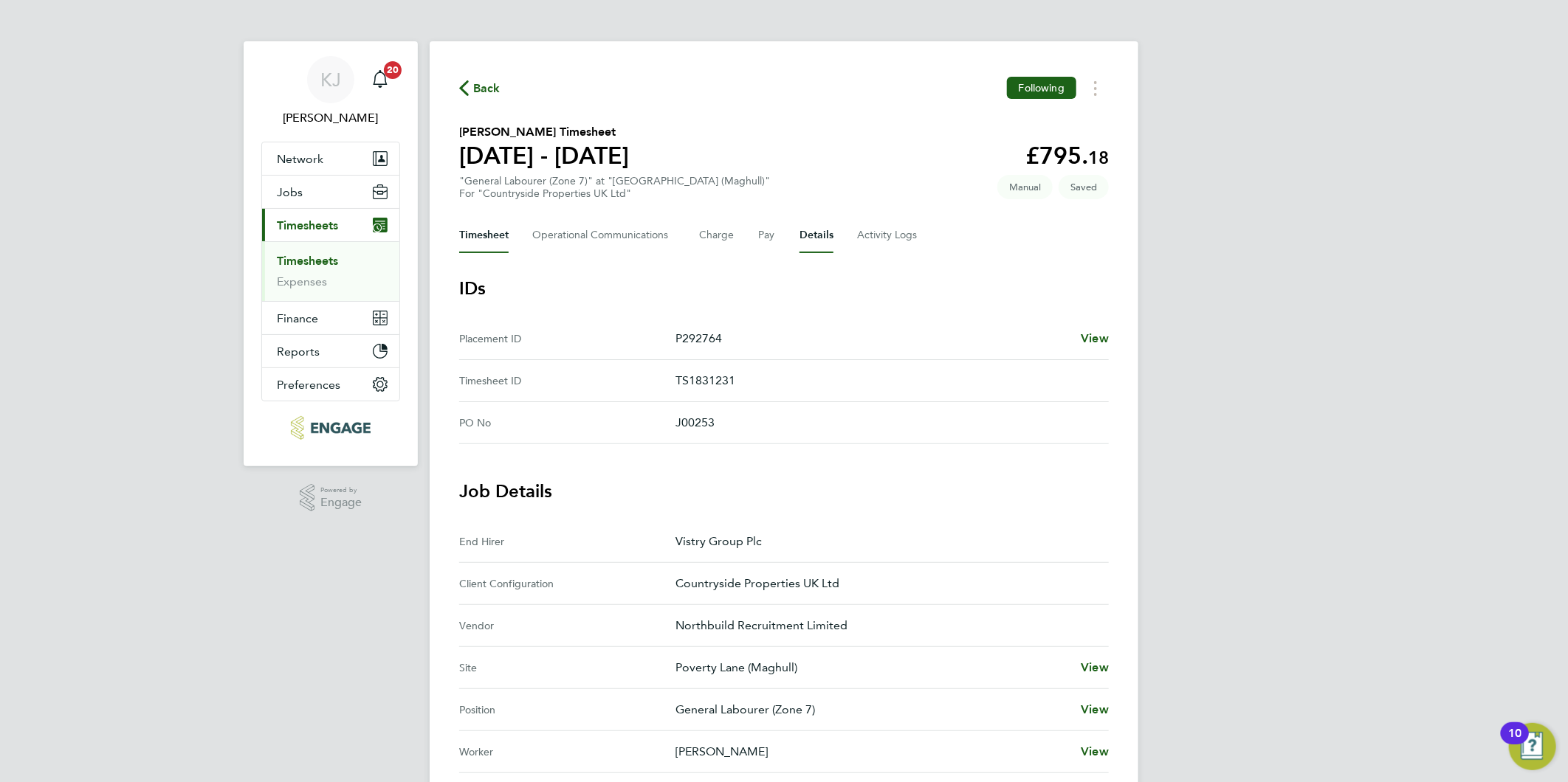
click at [489, 215] on div "Back Following Jamie Mcmurtrie's Timesheet 22 - 28 Sept 2025 £795. 18 "General …" at bounding box center [784, 631] width 709 height 1180
click at [498, 240] on button "Timesheet" at bounding box center [484, 235] width 50 height 35
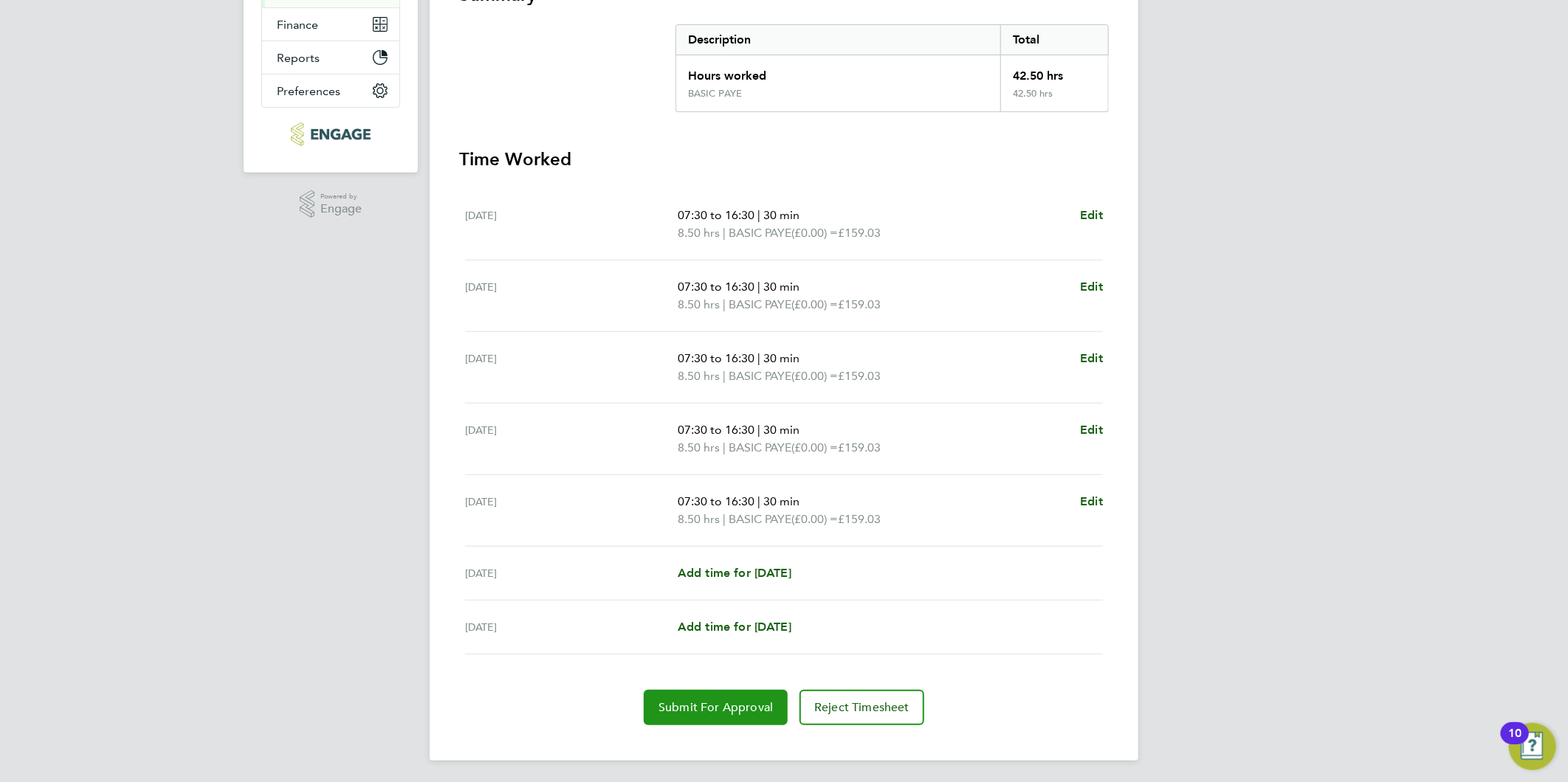
click at [715, 711] on span "Submit For Approval" at bounding box center [716, 707] width 115 height 14
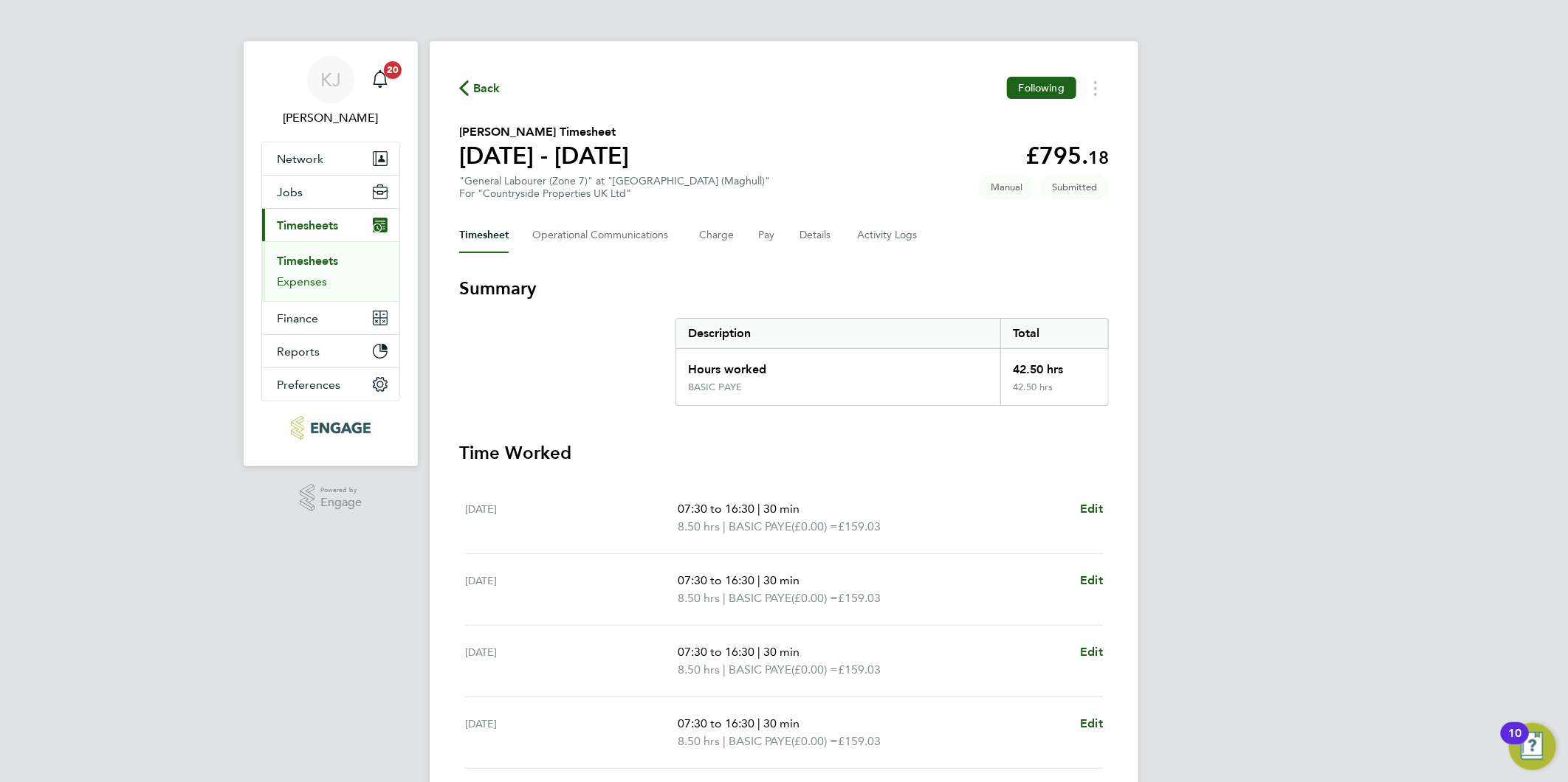
click at [294, 275] on link "Expenses" at bounding box center [301, 281] width 50 height 14
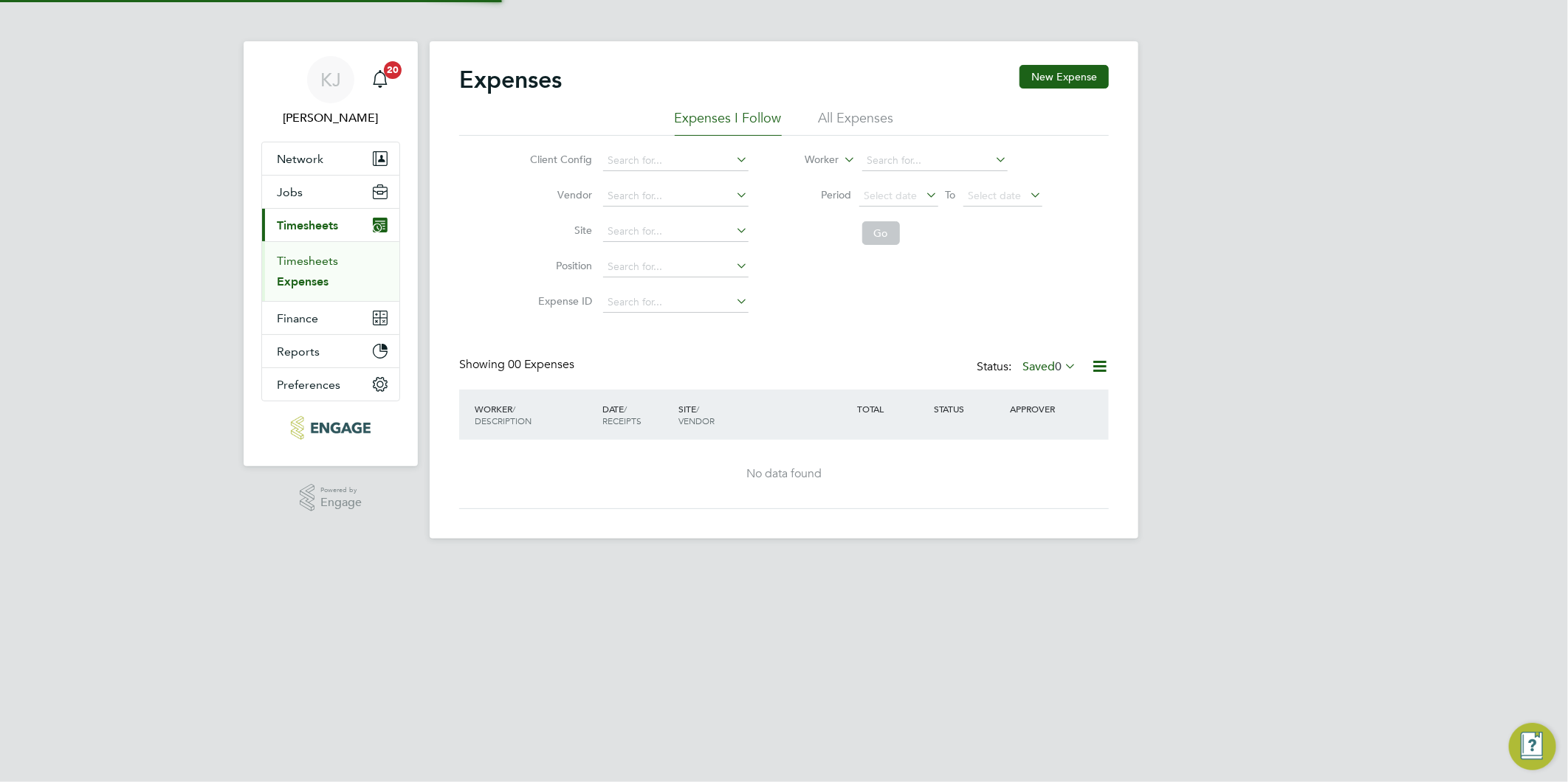
click at [295, 259] on link "Timesheets" at bounding box center [307, 261] width 62 height 14
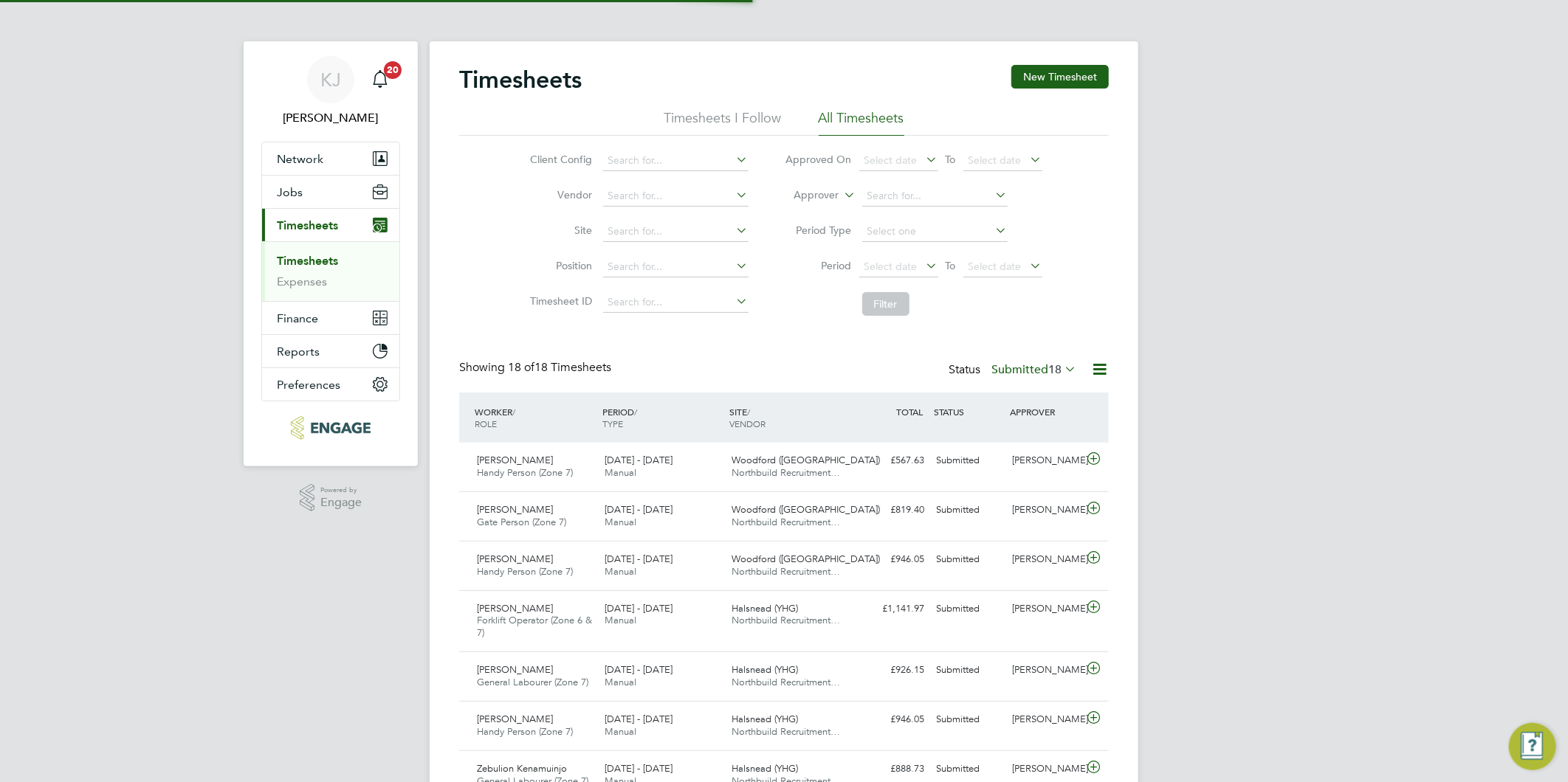
scroll to position [37, 128]
click at [1049, 83] on button "New Timesheet" at bounding box center [1059, 77] width 97 height 24
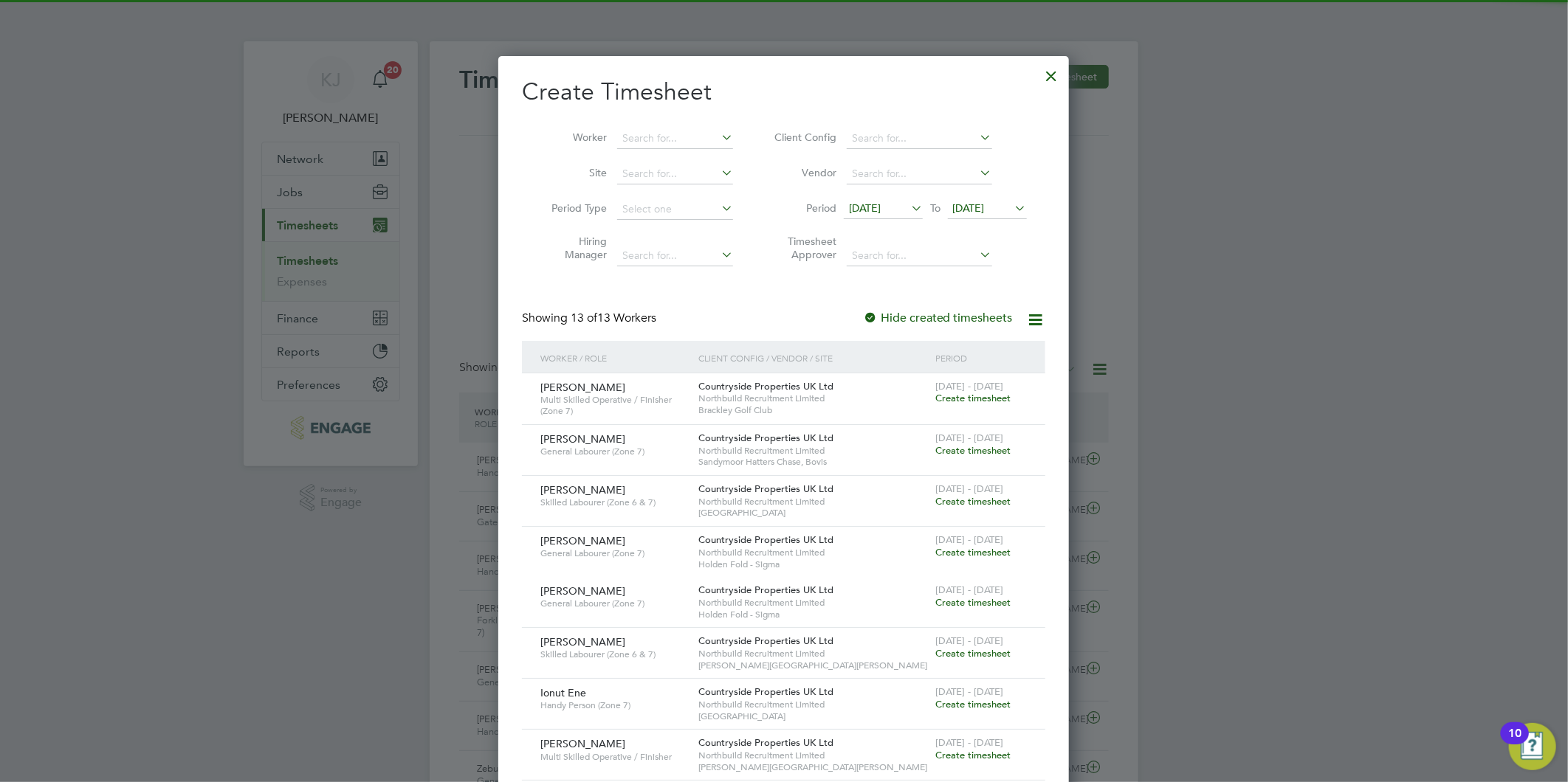
click at [871, 208] on span "[DATE]" at bounding box center [865, 208] width 32 height 13
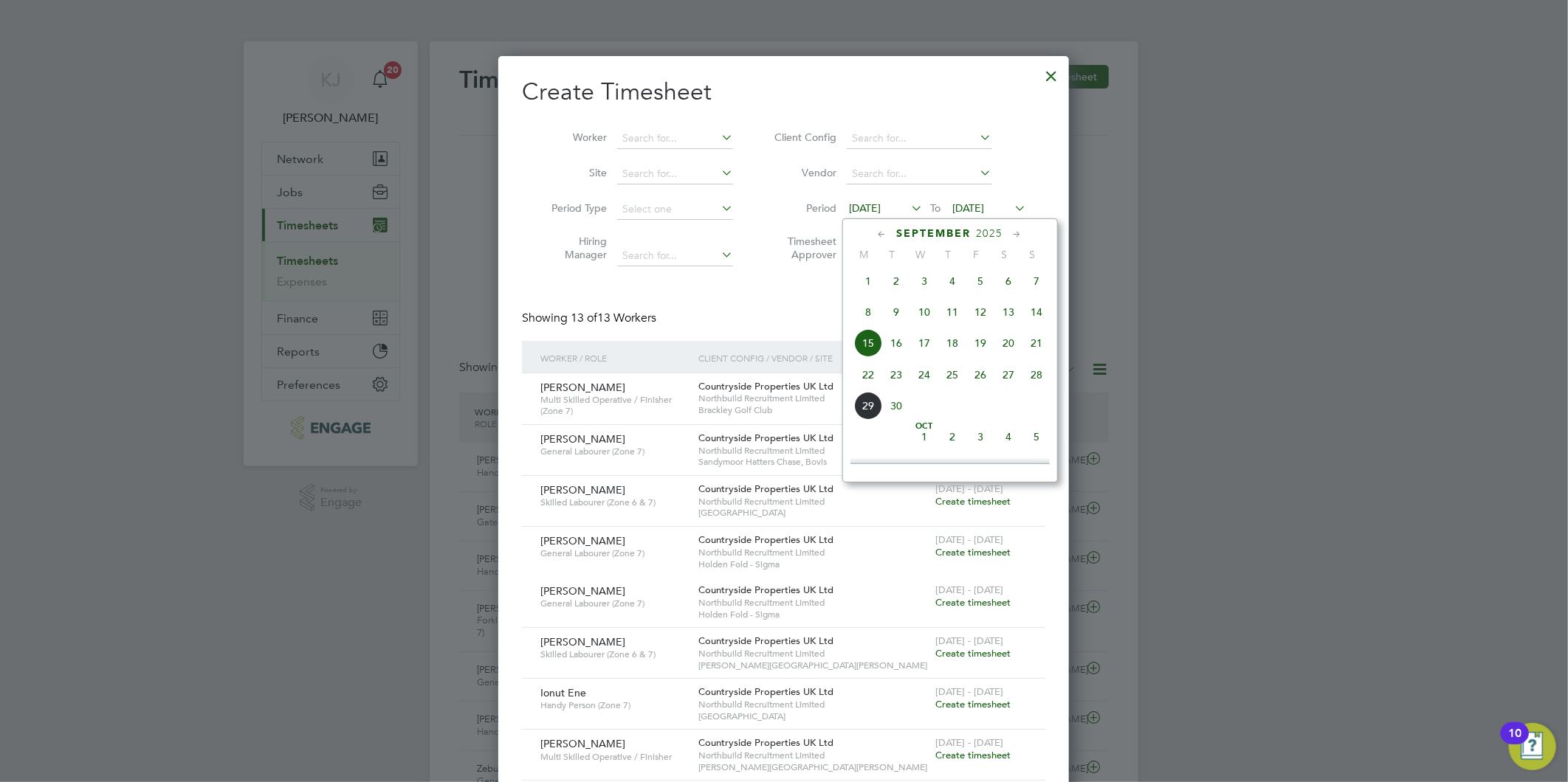
click at [868, 387] on span "22" at bounding box center [868, 375] width 28 height 28
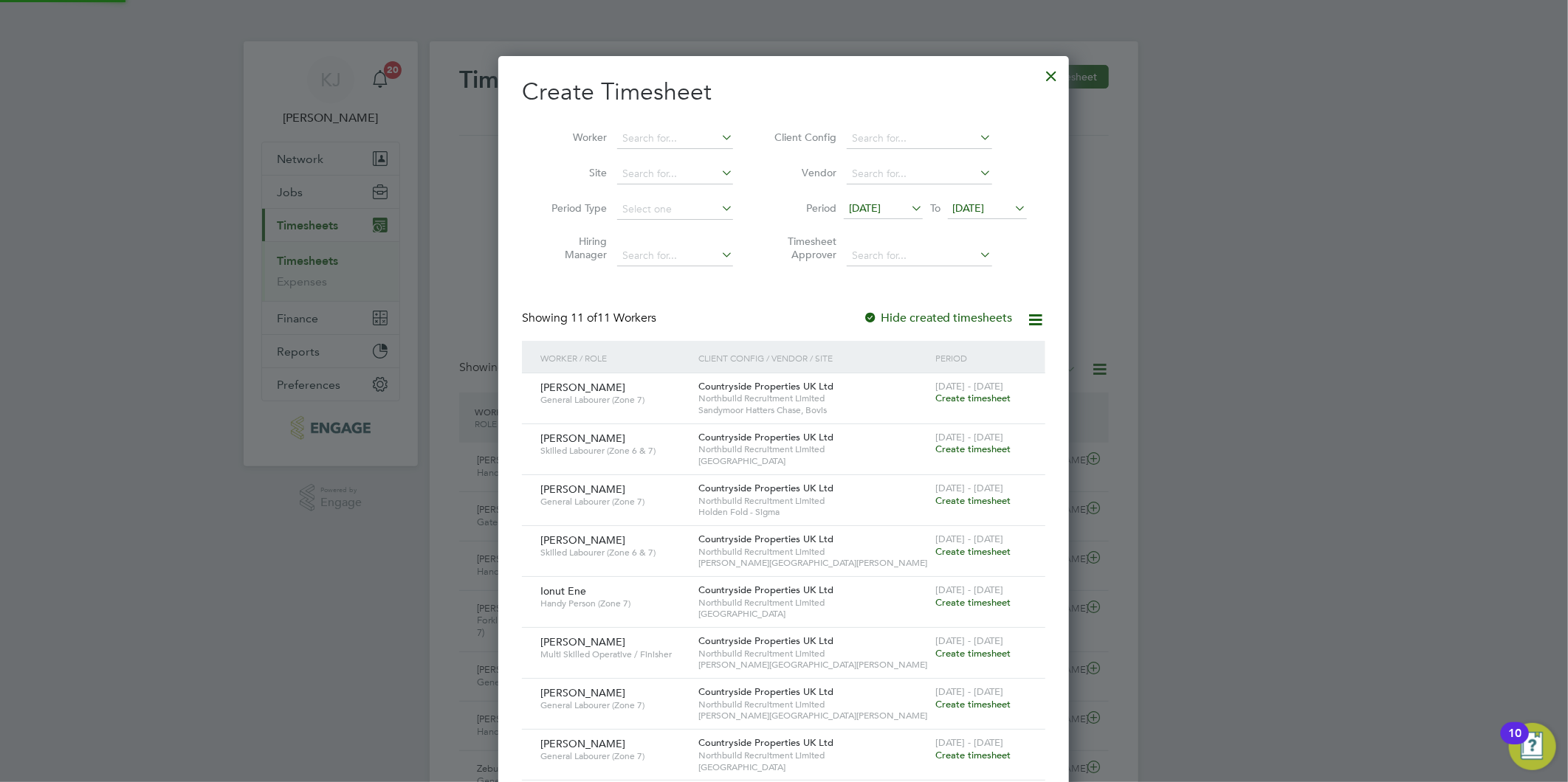
click at [971, 211] on span "[DATE]" at bounding box center [969, 208] width 32 height 13
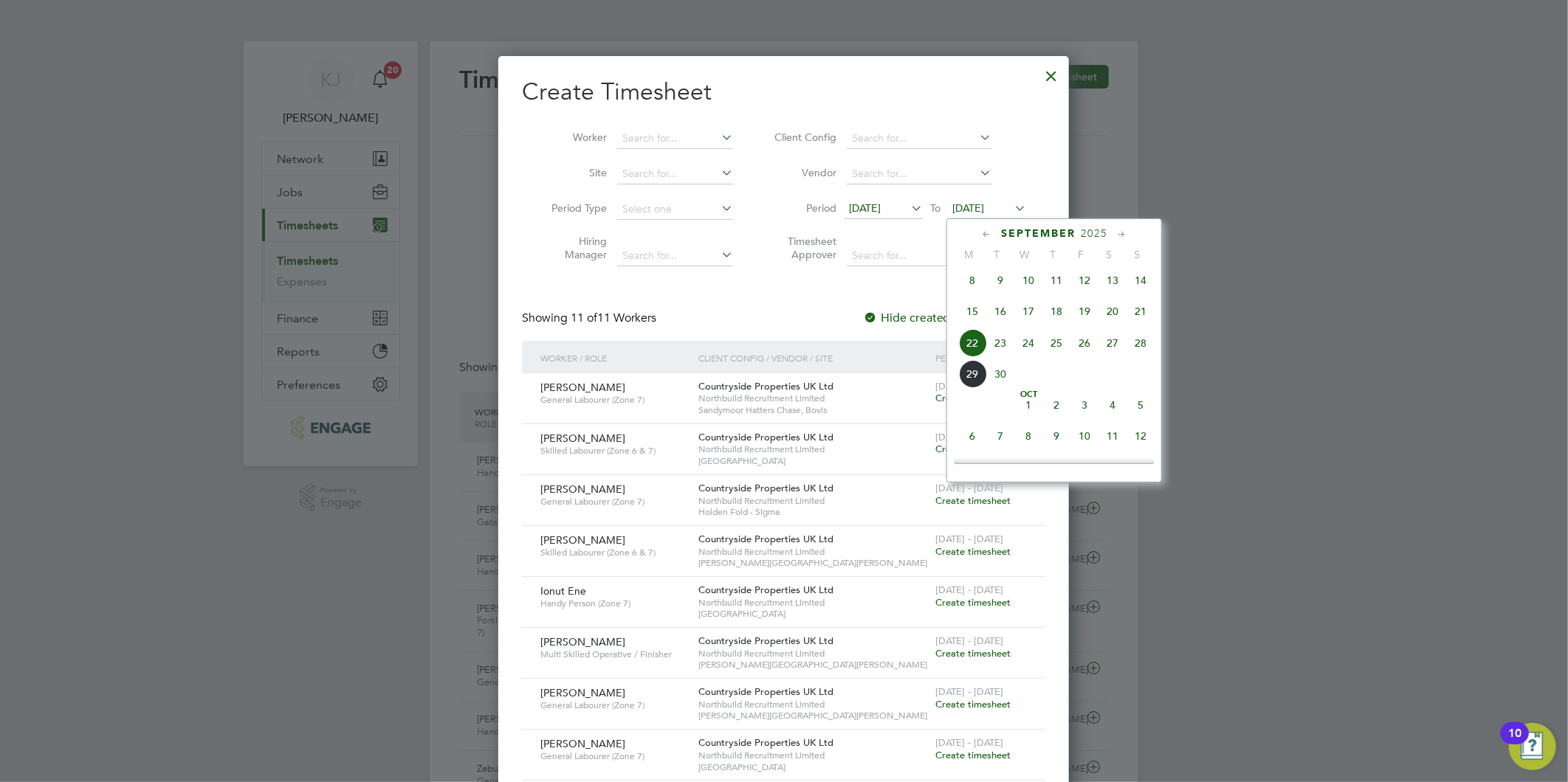
click at [1139, 351] on span "28" at bounding box center [1140, 342] width 28 height 28
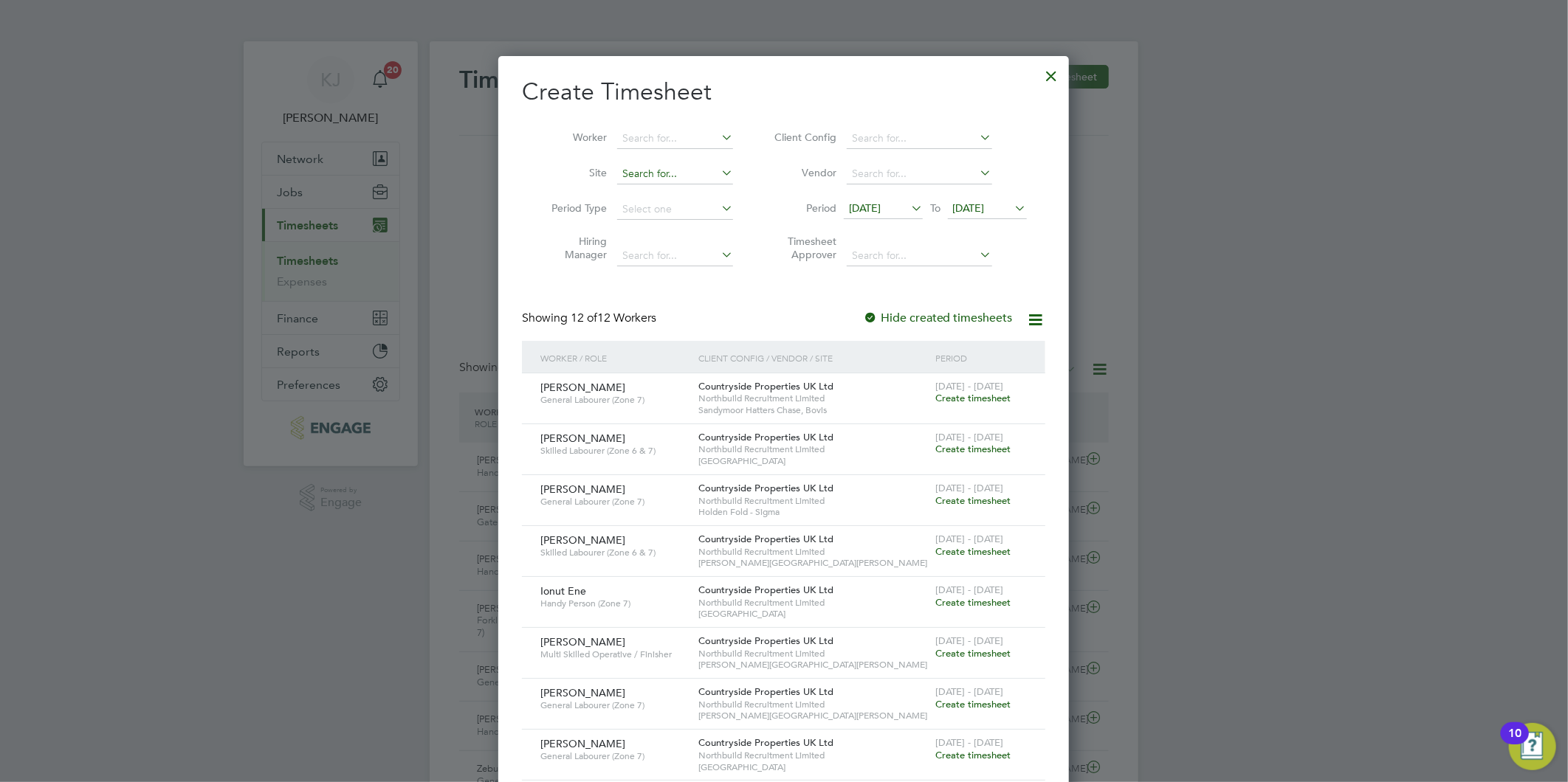
click at [665, 180] on input at bounding box center [674, 174] width 116 height 20
click at [668, 190] on li "Poverty Lane ( Mag hull)" at bounding box center [676, 194] width 120 height 20
type input "Poverty Lane (Maghull)"
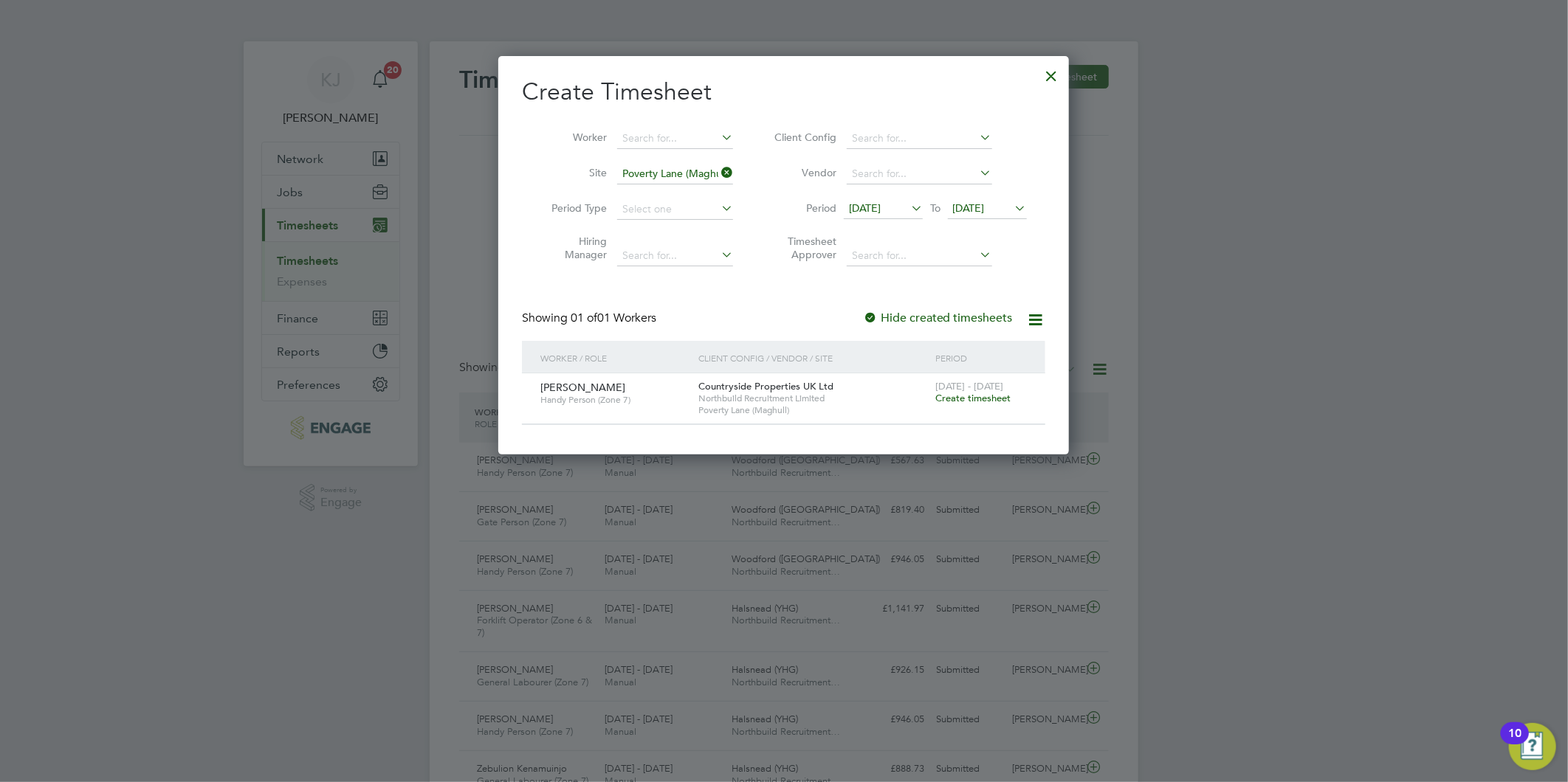
click at [991, 392] on span "Create timesheet" at bounding box center [972, 397] width 75 height 13
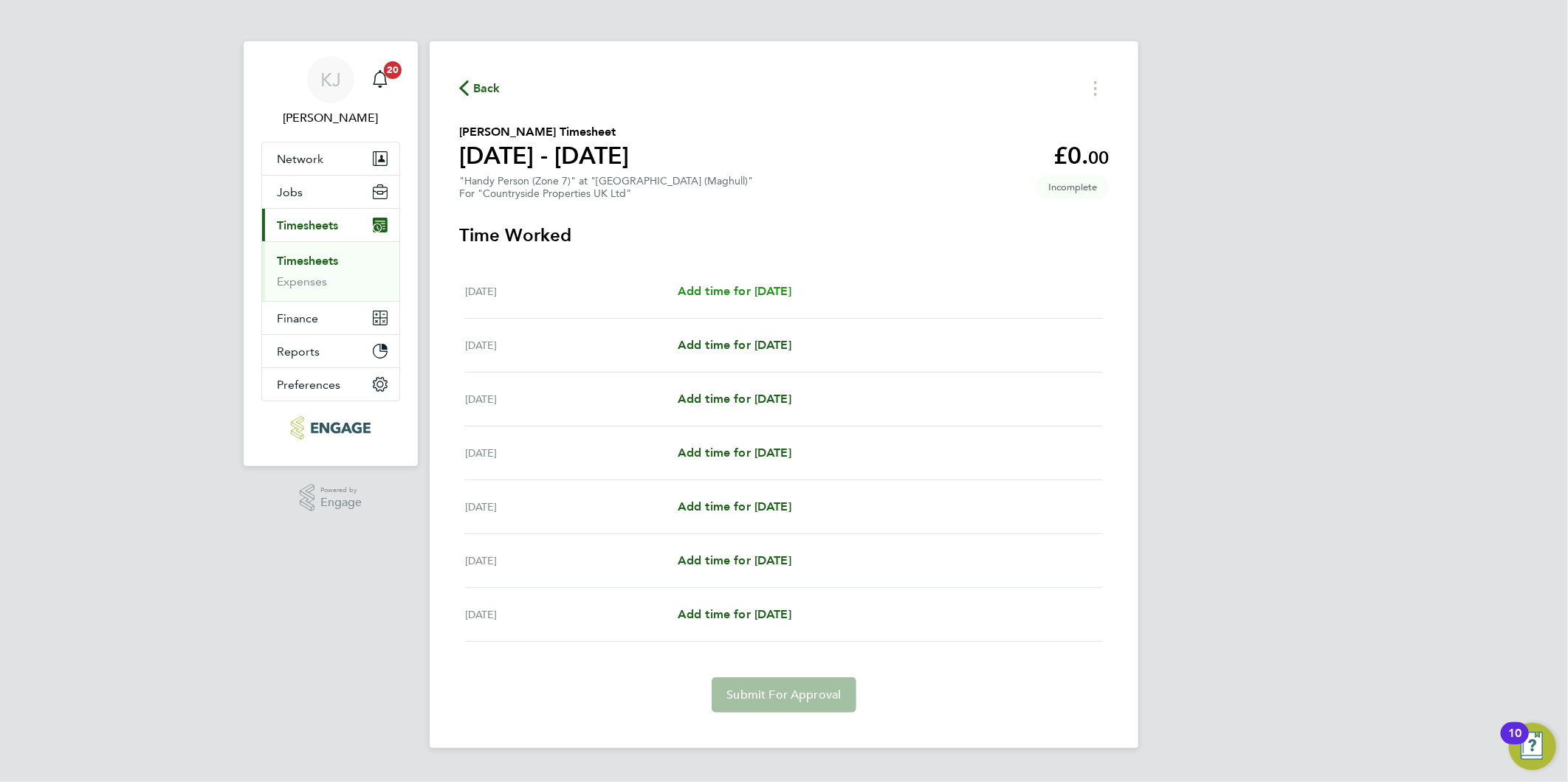
click at [777, 290] on span "Add time for [DATE]" at bounding box center [734, 291] width 114 height 14
select select "30"
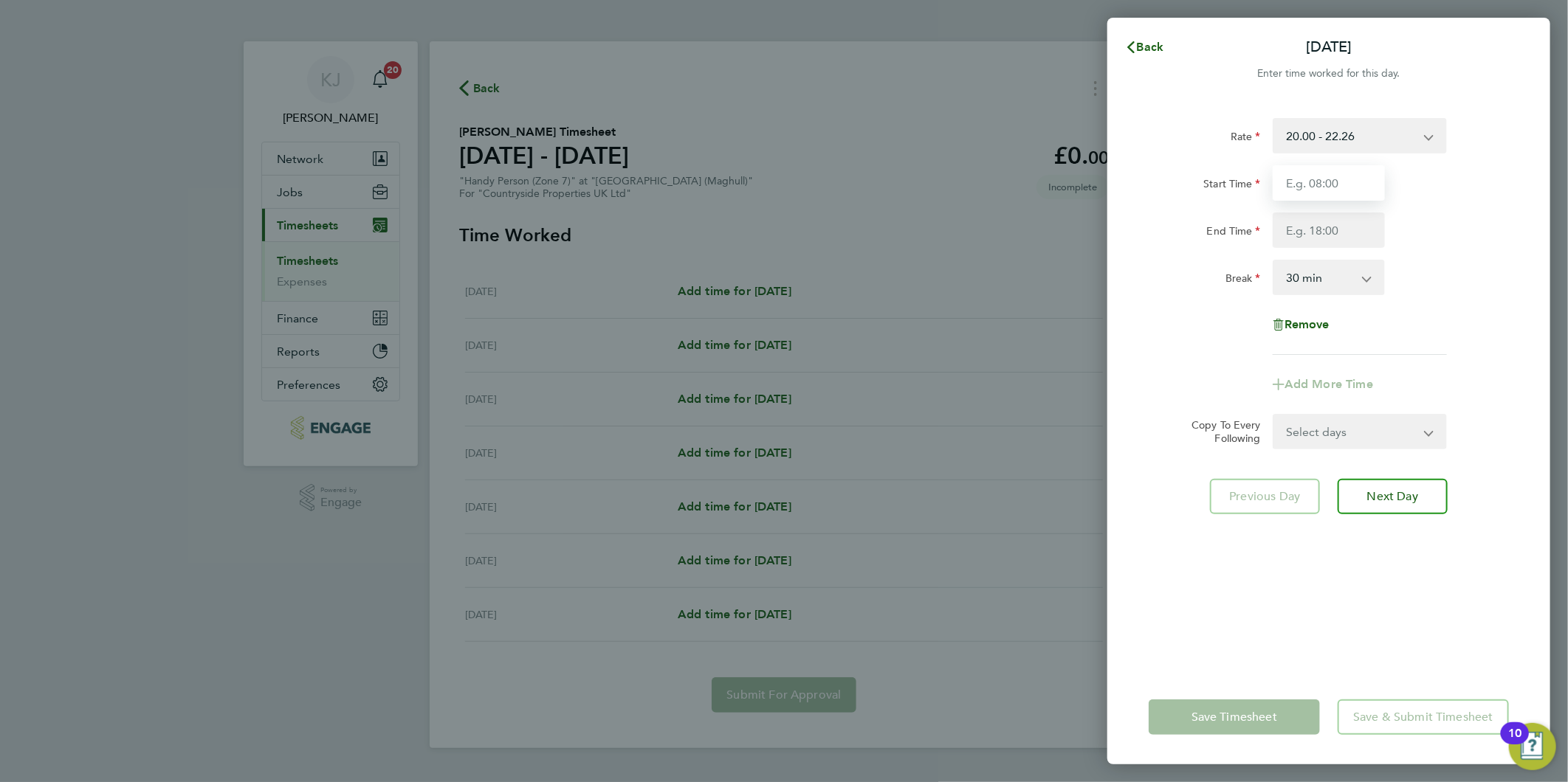
click at [1293, 186] on input "Start Time" at bounding box center [1328, 183] width 112 height 35
type input "07:30"
type input "16:30"
click at [1339, 174] on div "Rate 20.00 - 22.26 Start Time 07:30 End Time 16:30 Break 0 min 15 min 30 min 45…" at bounding box center [1328, 236] width 360 height 237
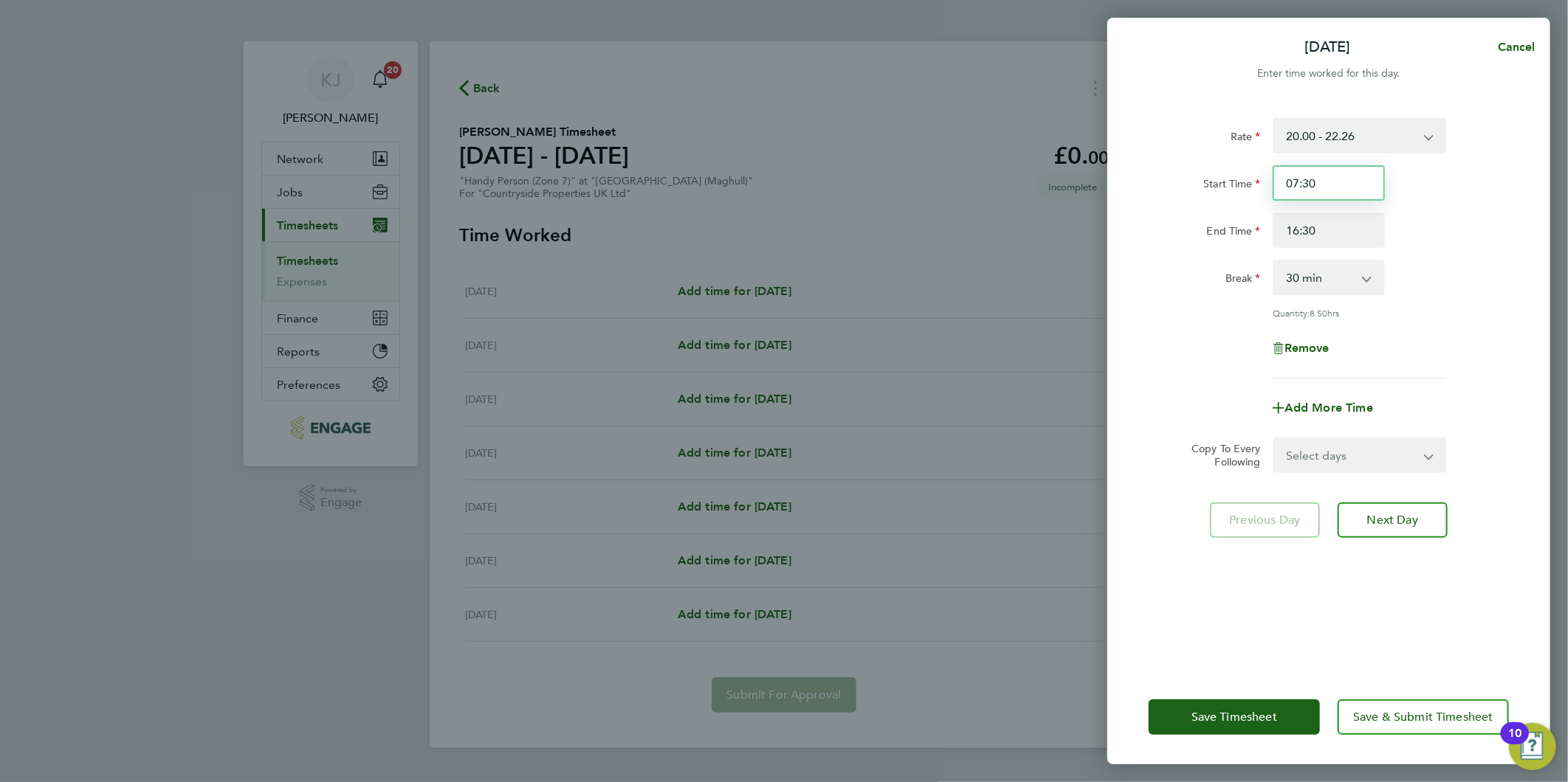
click at [1344, 187] on input "07:30" at bounding box center [1328, 183] width 112 height 35
click at [1359, 242] on input "16:30" at bounding box center [1328, 230] width 112 height 35
click at [1341, 463] on select "Select days Day Weekday (Mon-Fri) Weekend (Sat-Sun) [DATE] [DATE] [DATE] [DATE]…" at bounding box center [1352, 455] width 155 height 32
select select "WEEKDAY"
click at [1274, 439] on select "Select days Day Weekday (Mon-Fri) Weekend (Sat-Sun) Tuesday Wednesday Thursday …" at bounding box center [1352, 455] width 155 height 32
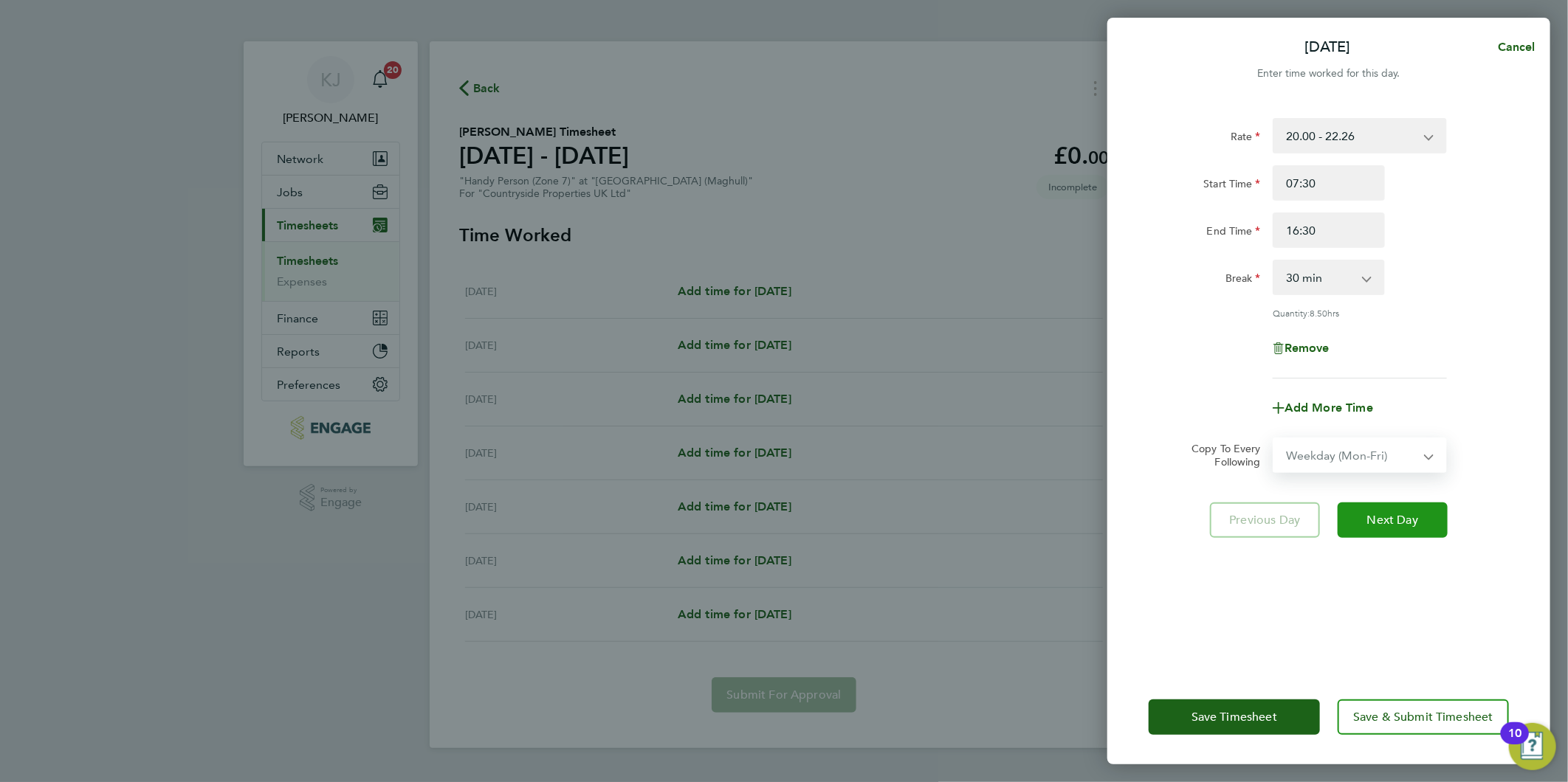
select select "[DATE]"
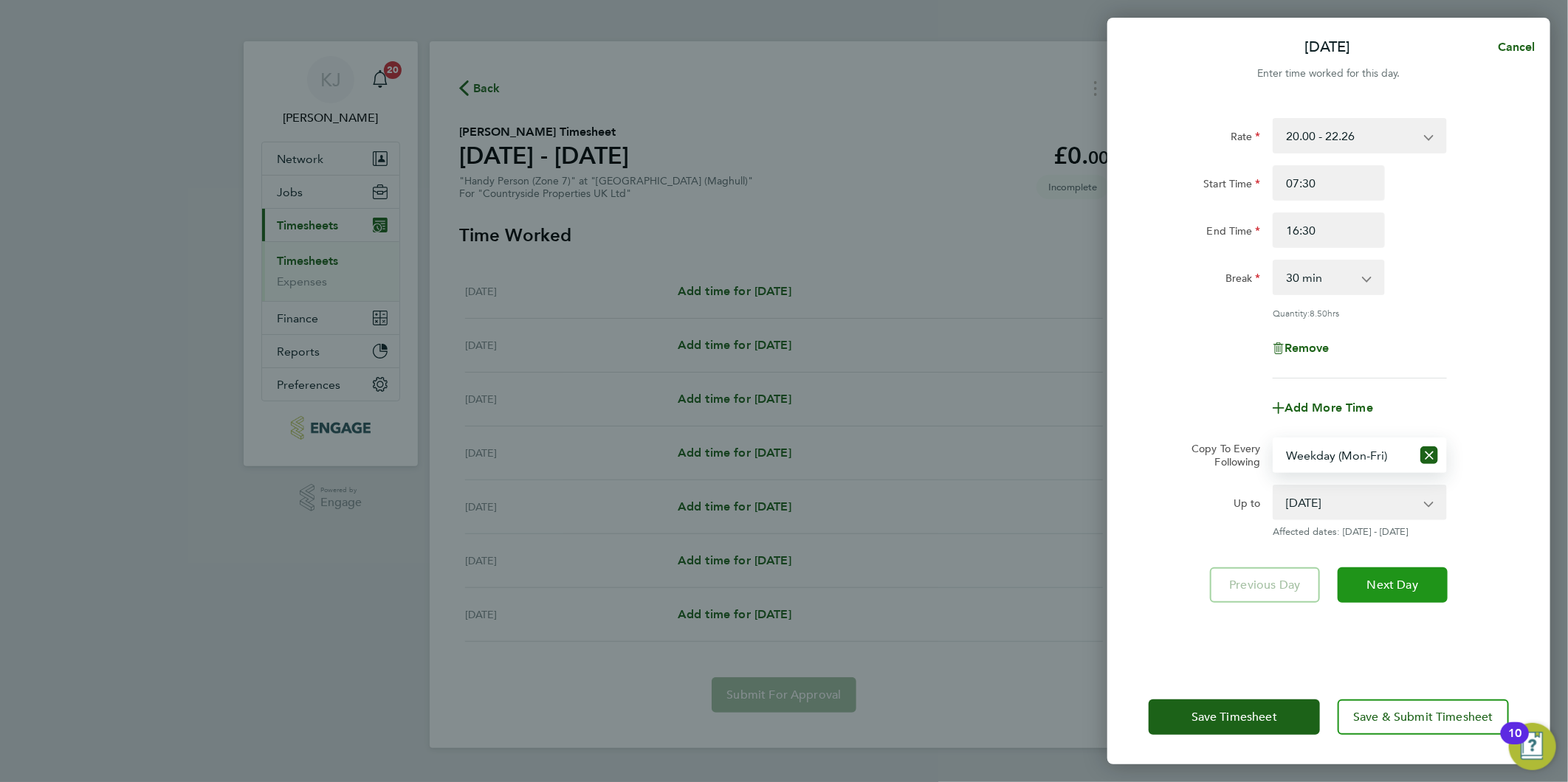
click at [1387, 578] on span "Next Day" at bounding box center [1392, 585] width 51 height 14
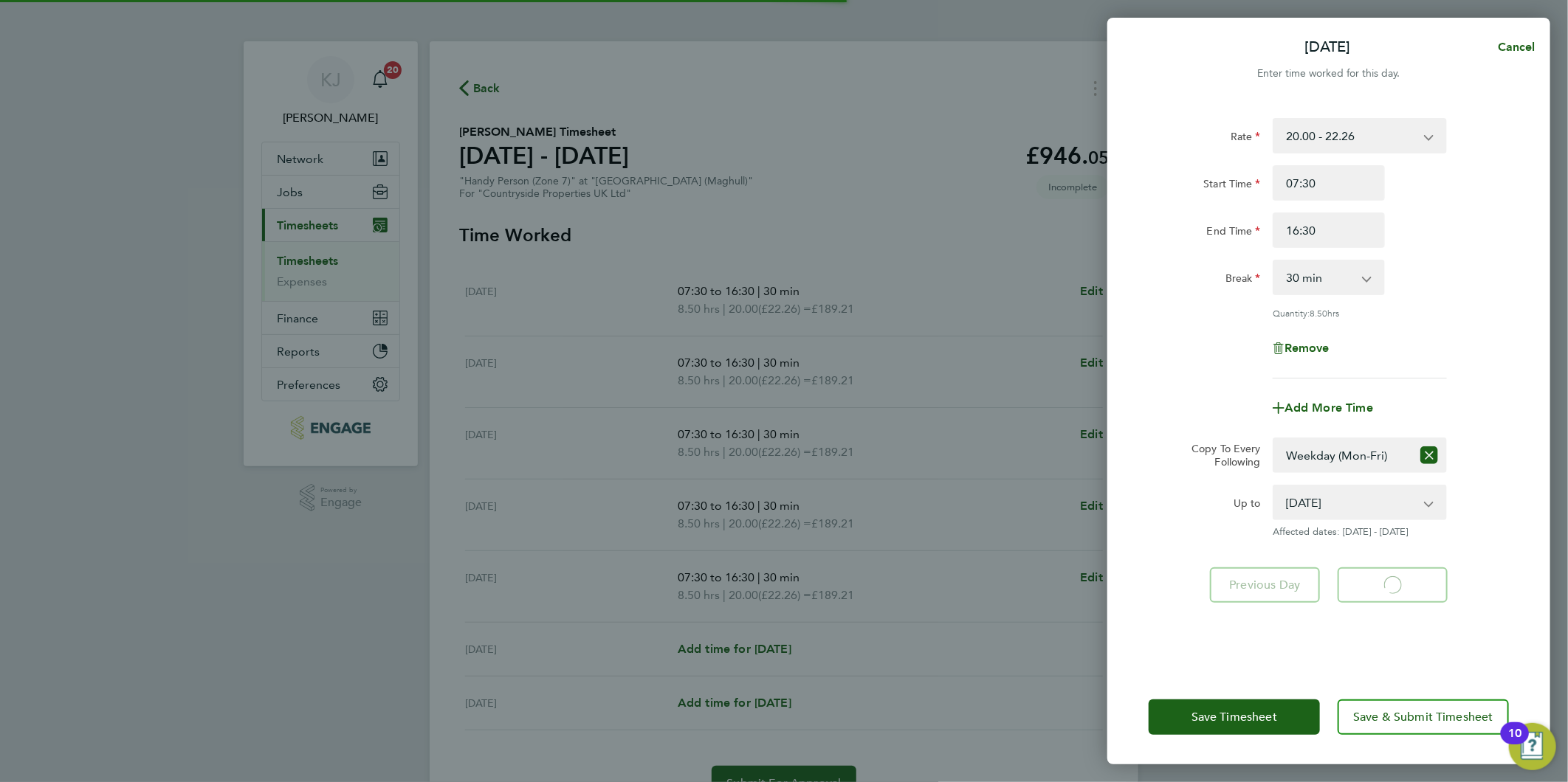
select select "30"
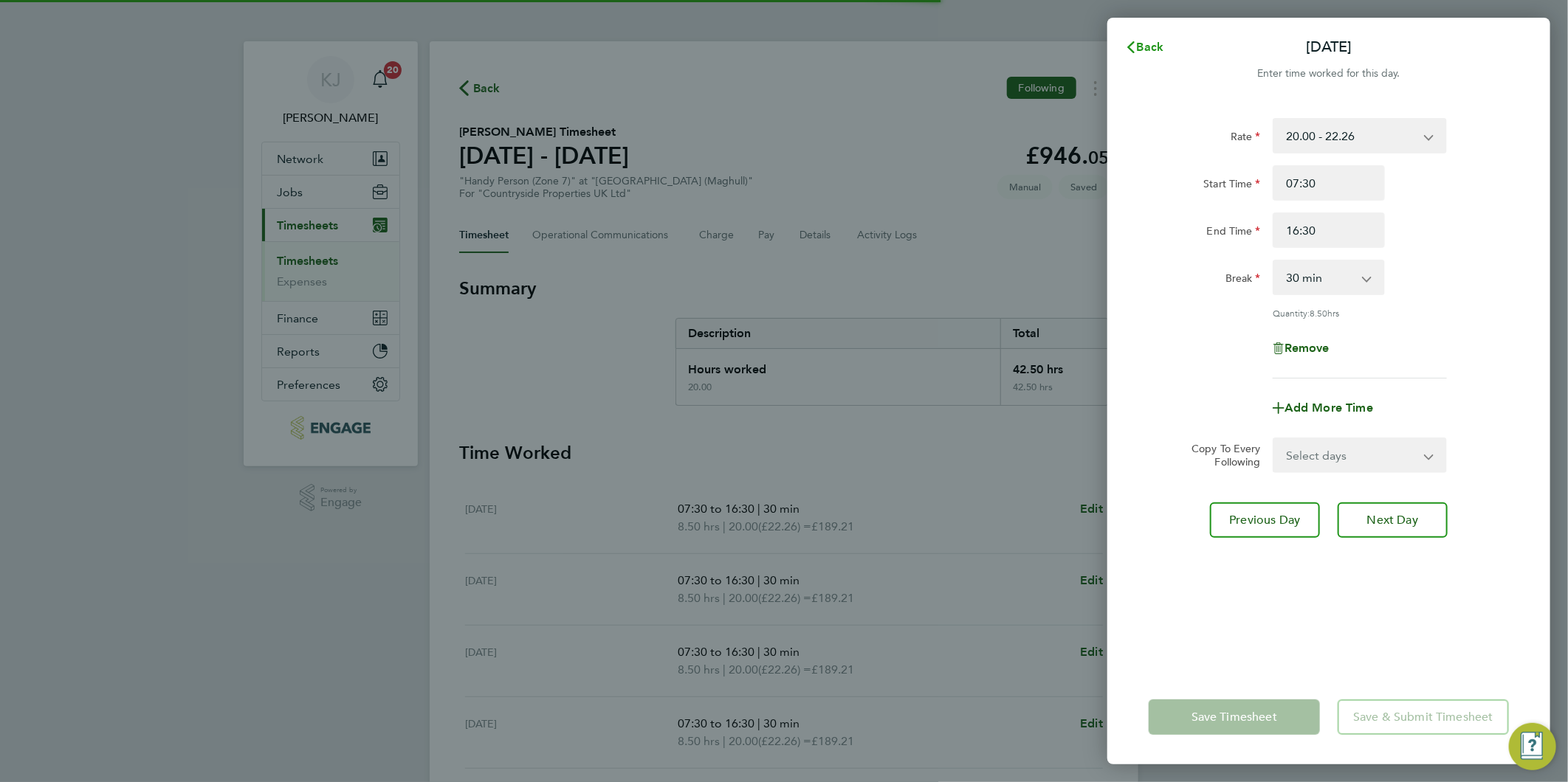
click at [1139, 43] on span "Back" at bounding box center [1150, 46] width 27 height 14
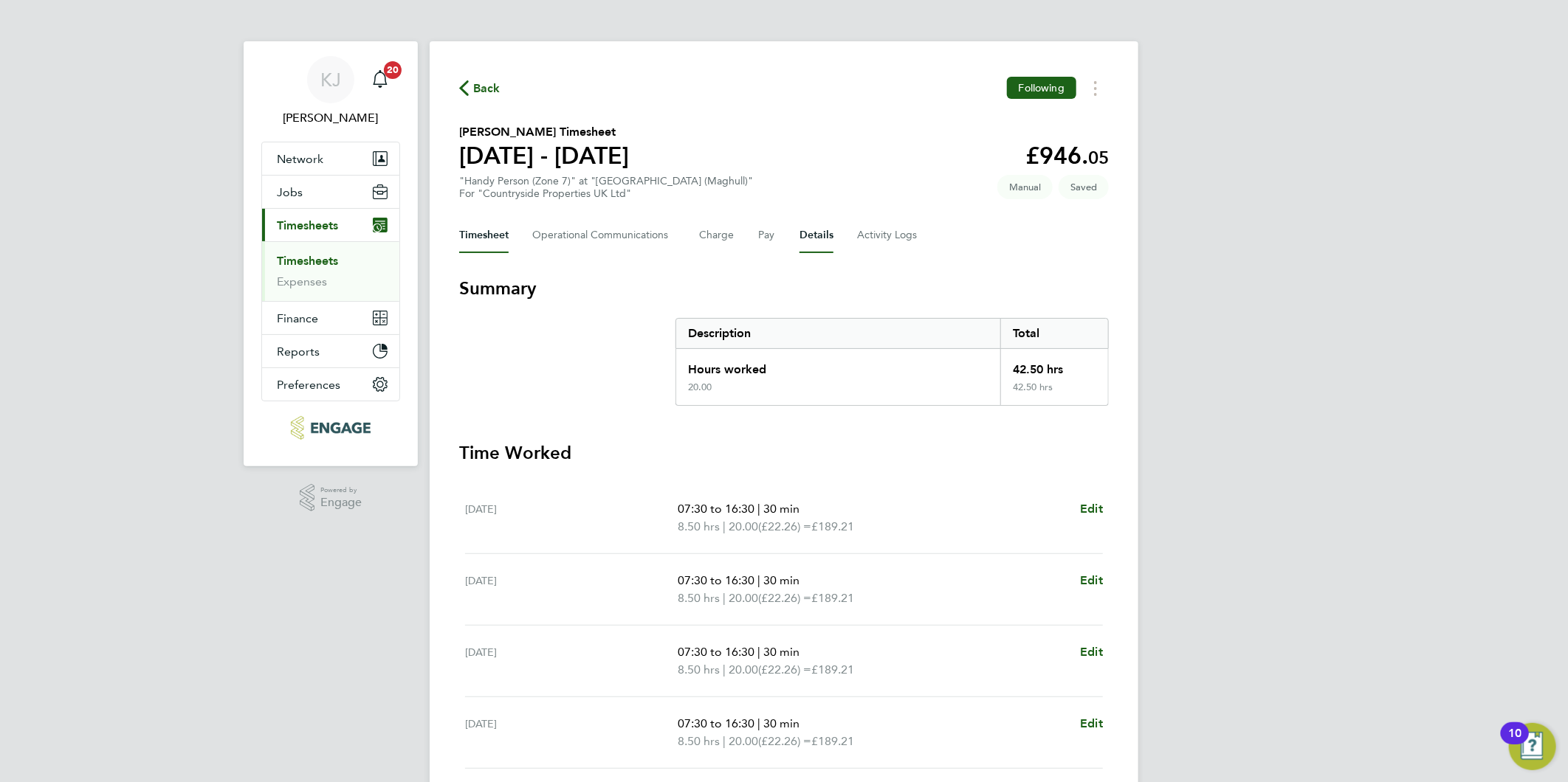
click at [816, 231] on button "Details" at bounding box center [816, 235] width 34 height 35
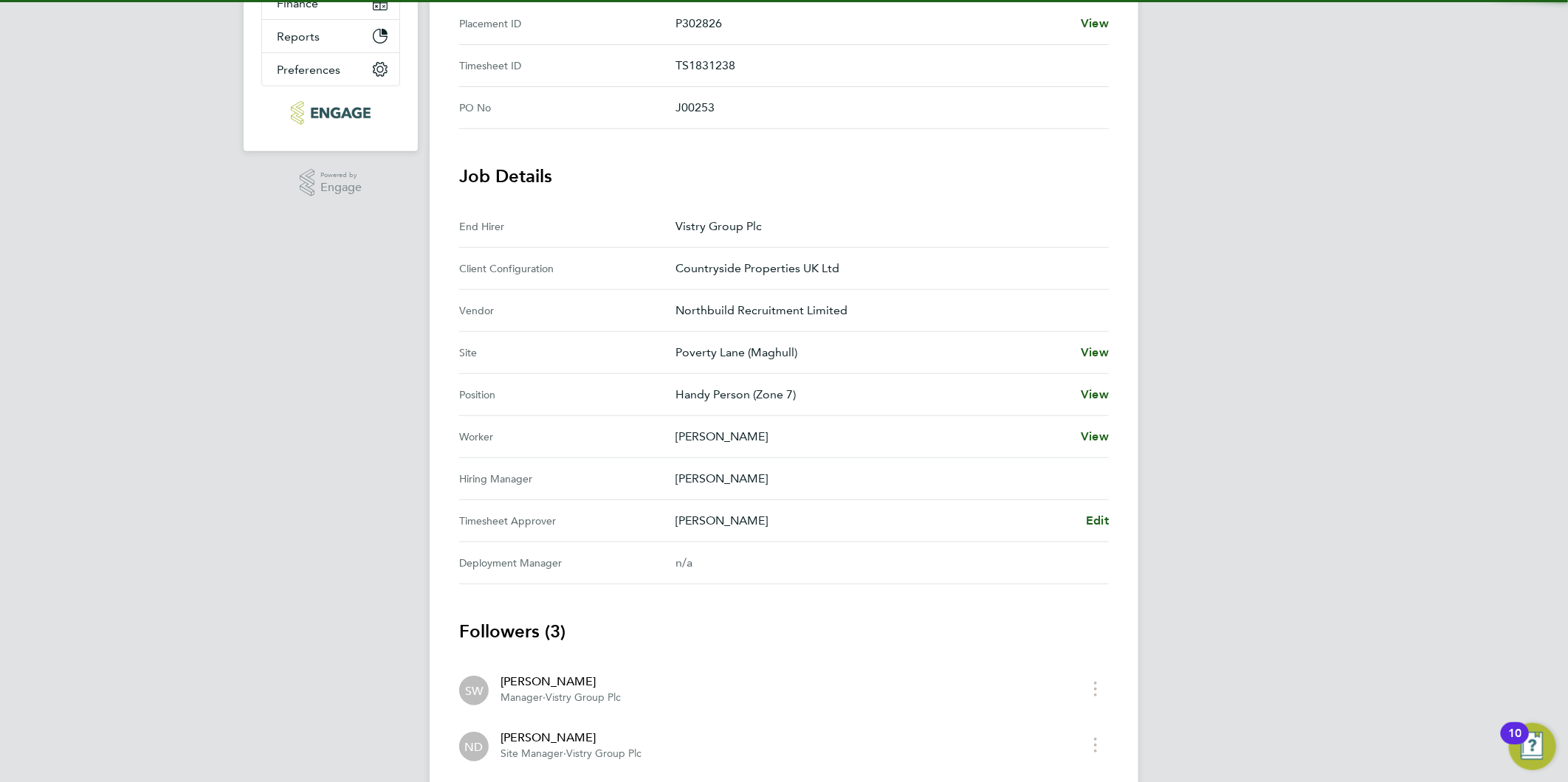
scroll to position [461, 0]
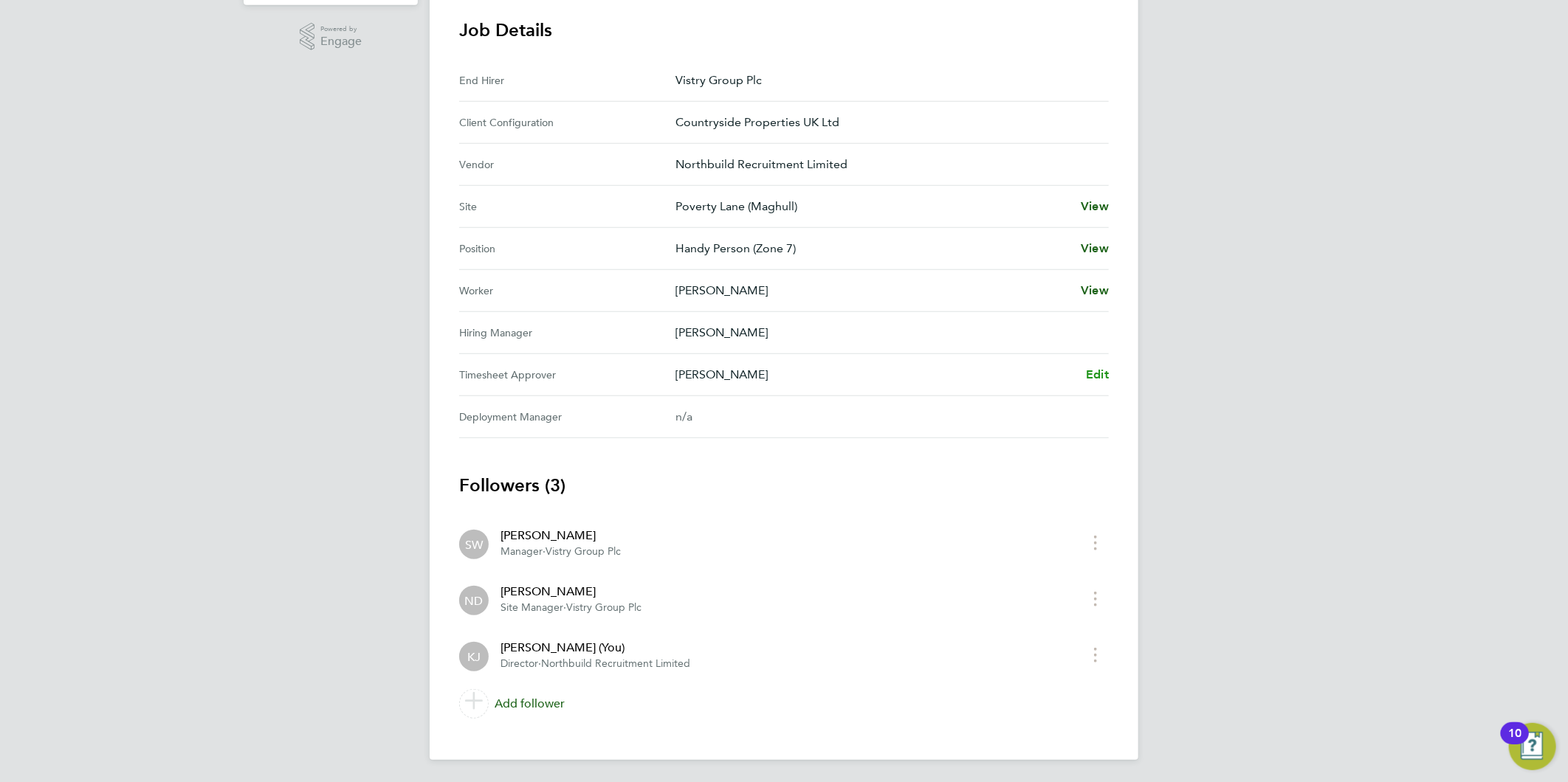
click at [1091, 375] on span "Edit" at bounding box center [1097, 375] width 23 height 14
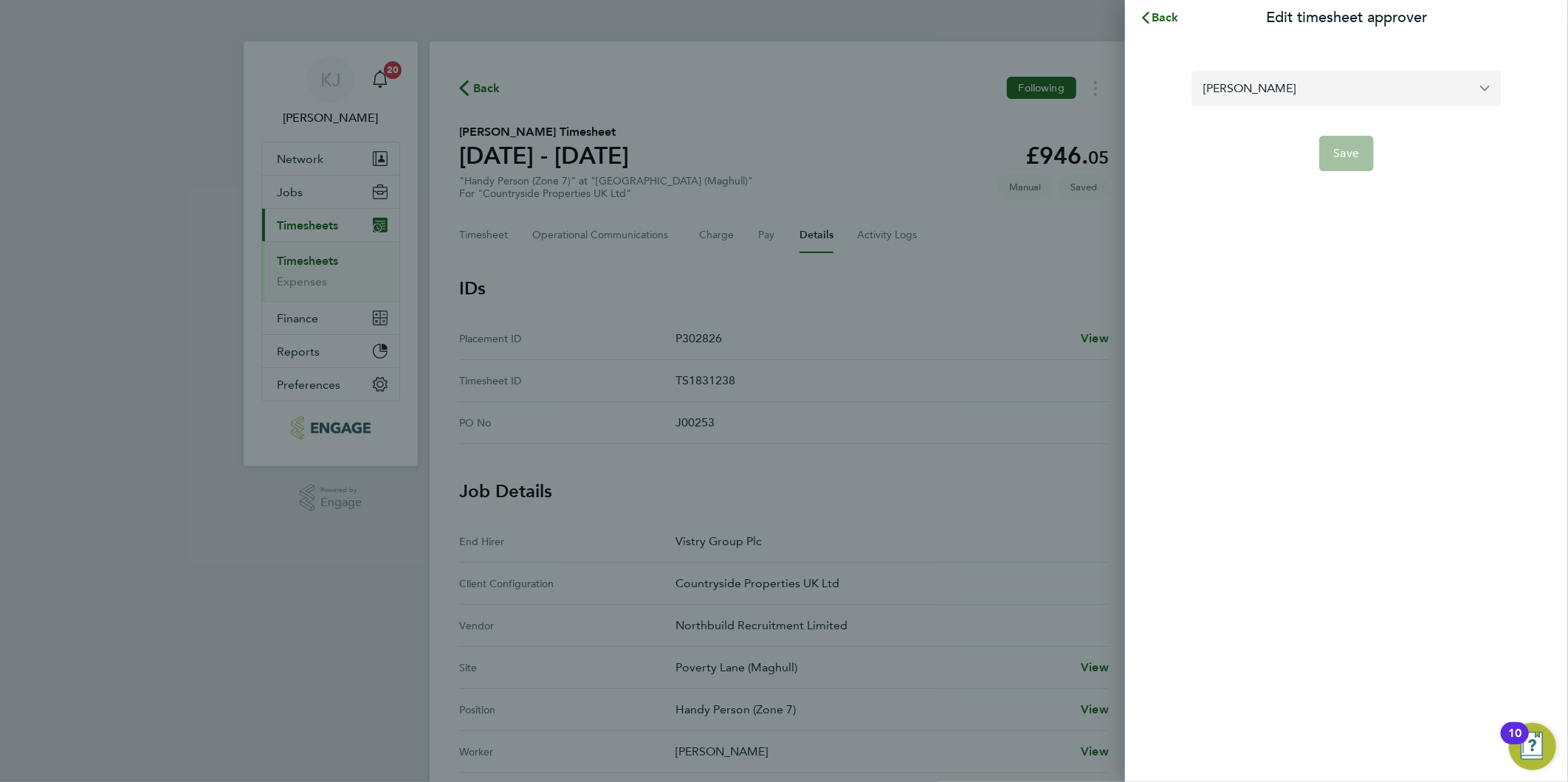
click at [1363, 84] on input "Nick Dwyer" at bounding box center [1346, 88] width 310 height 35
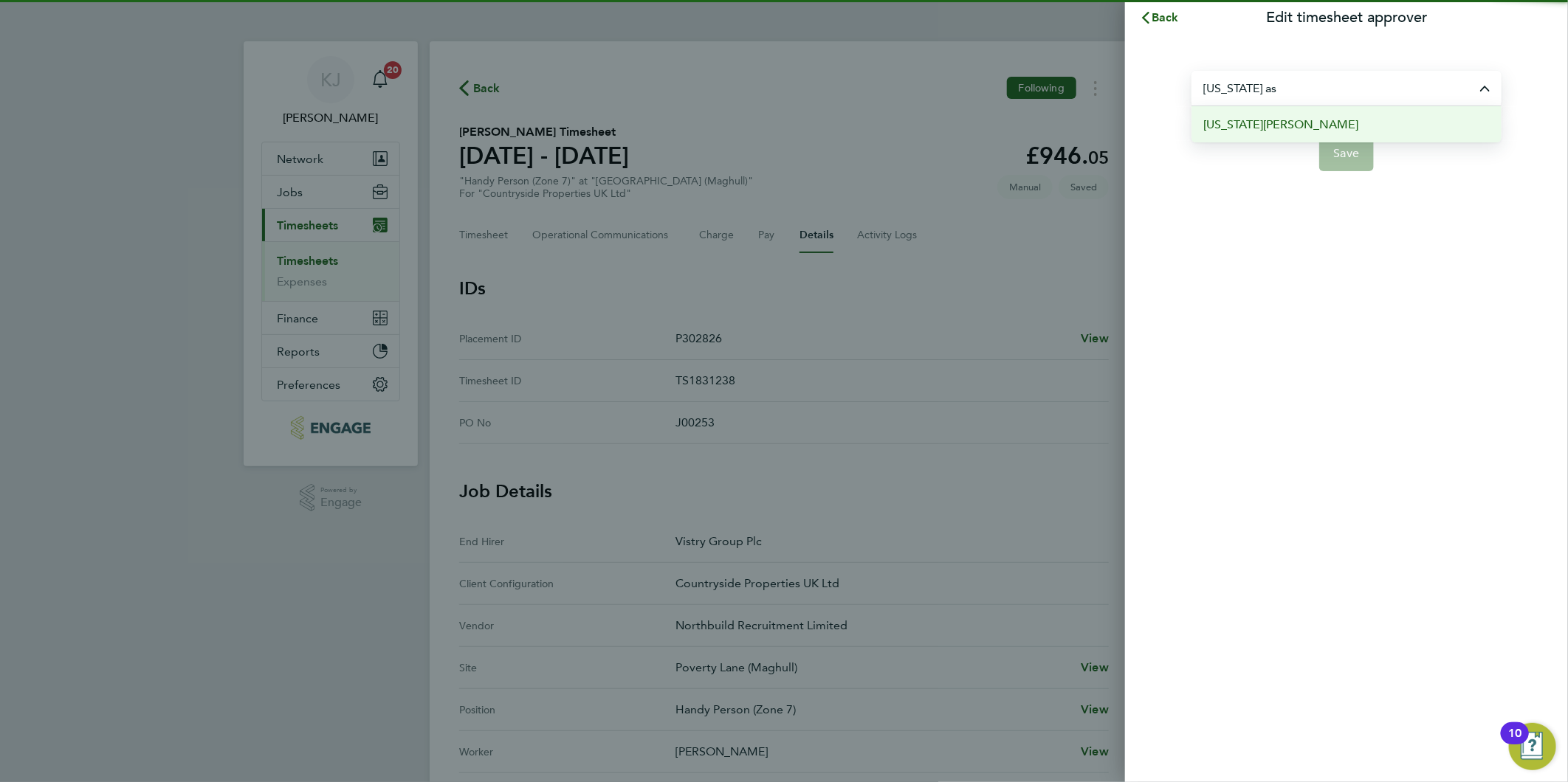
click at [1312, 119] on li "[US_STATE][PERSON_NAME]" at bounding box center [1346, 124] width 310 height 36
type input "[US_STATE][PERSON_NAME]"
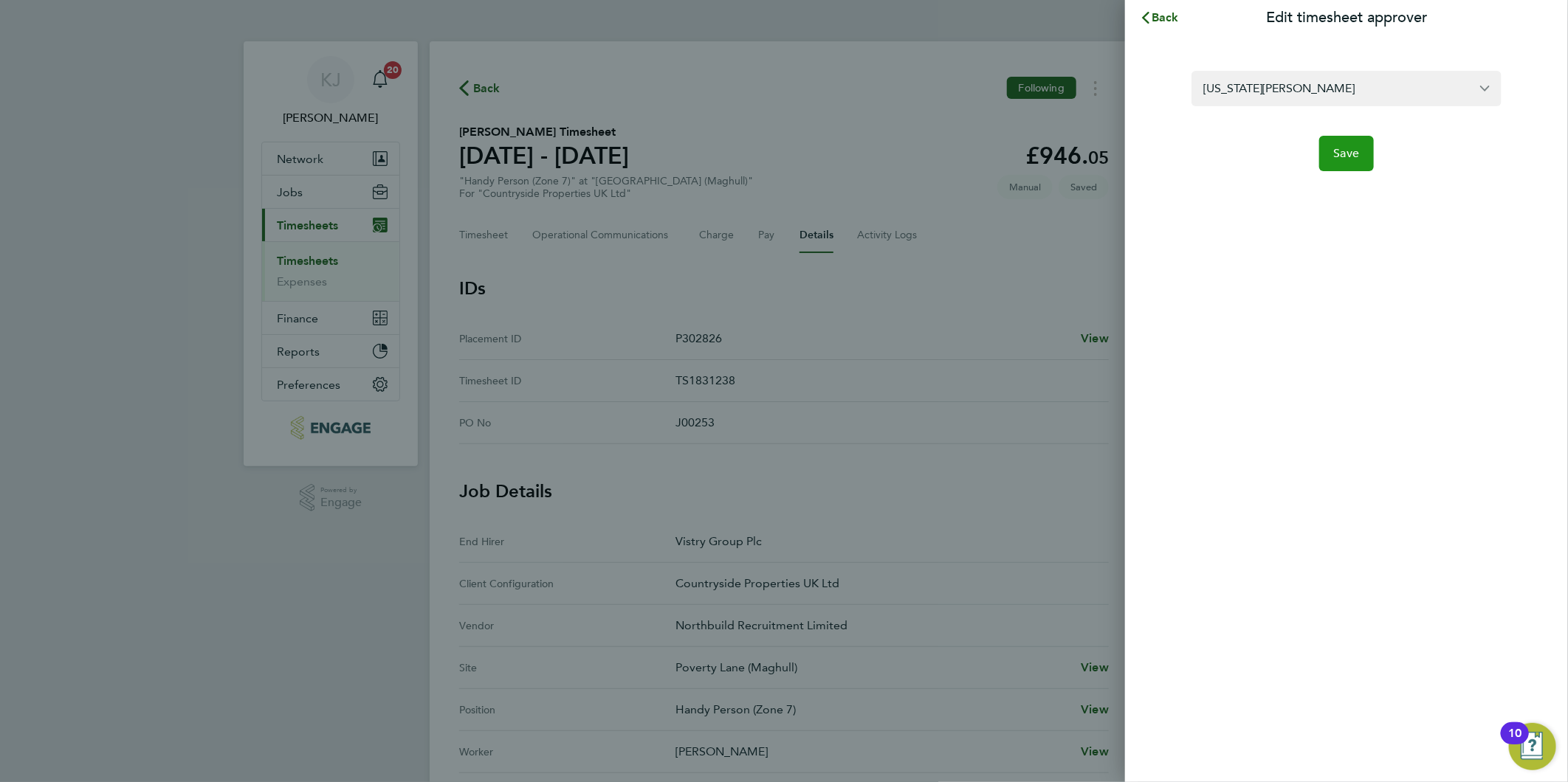
click at [1323, 154] on button "Save" at bounding box center [1347, 154] width 56 height 35
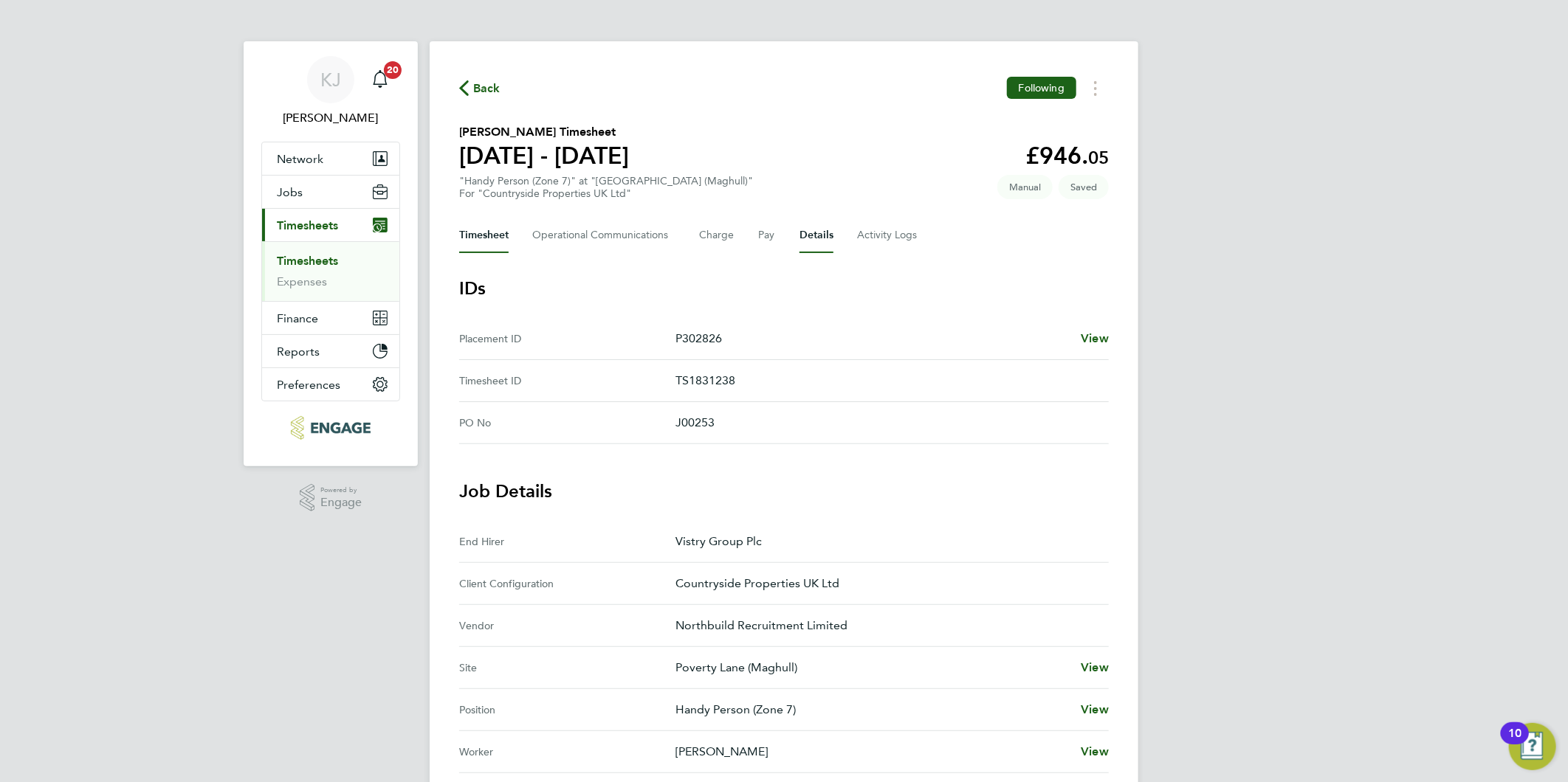
click at [465, 245] on button "Timesheet" at bounding box center [484, 235] width 50 height 35
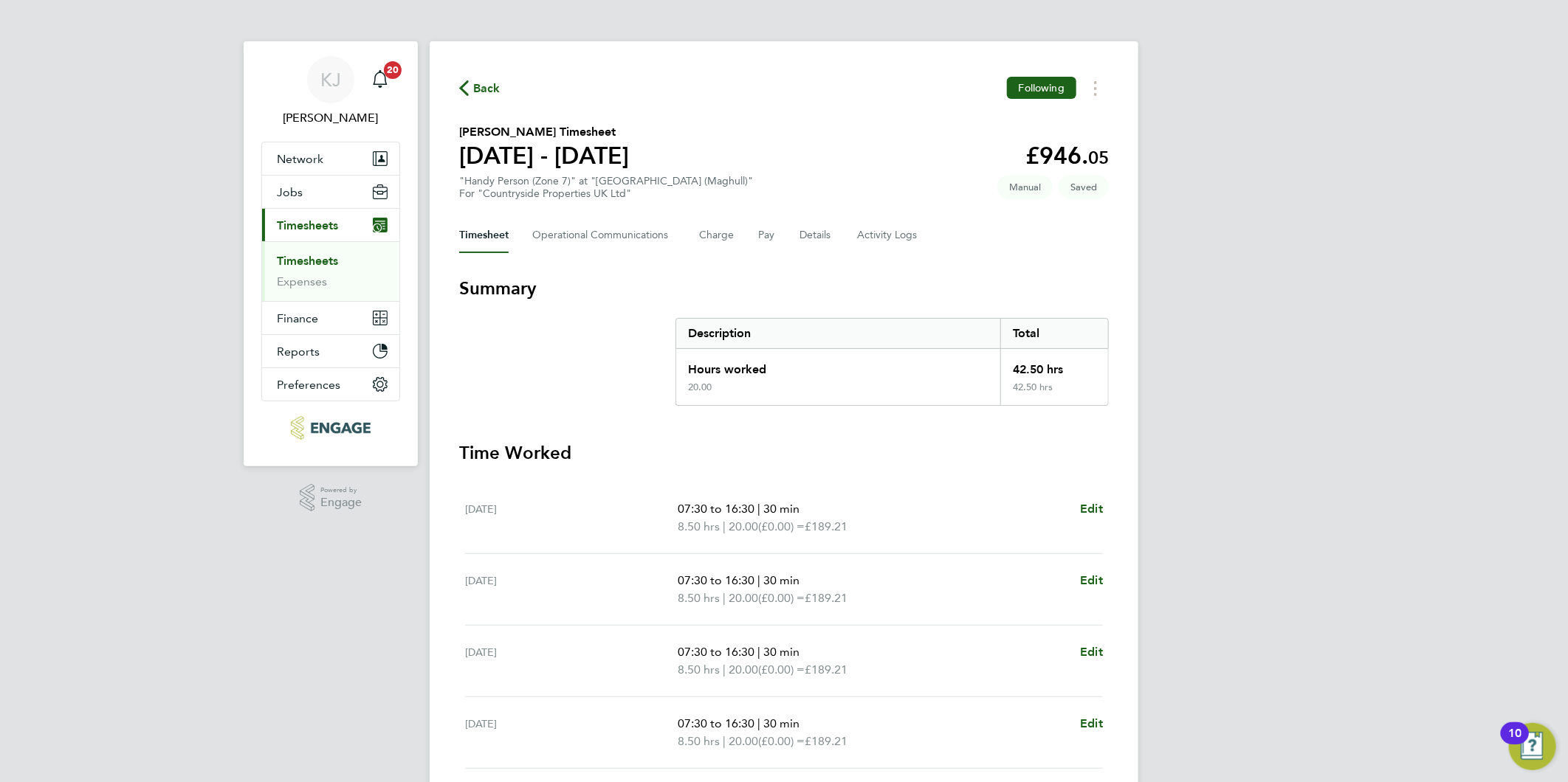
drag, startPoint x: 301, startPoint y: 261, endPoint x: 333, endPoint y: 270, distance: 33.2
click at [301, 261] on link "Timesheets" at bounding box center [307, 261] width 62 height 14
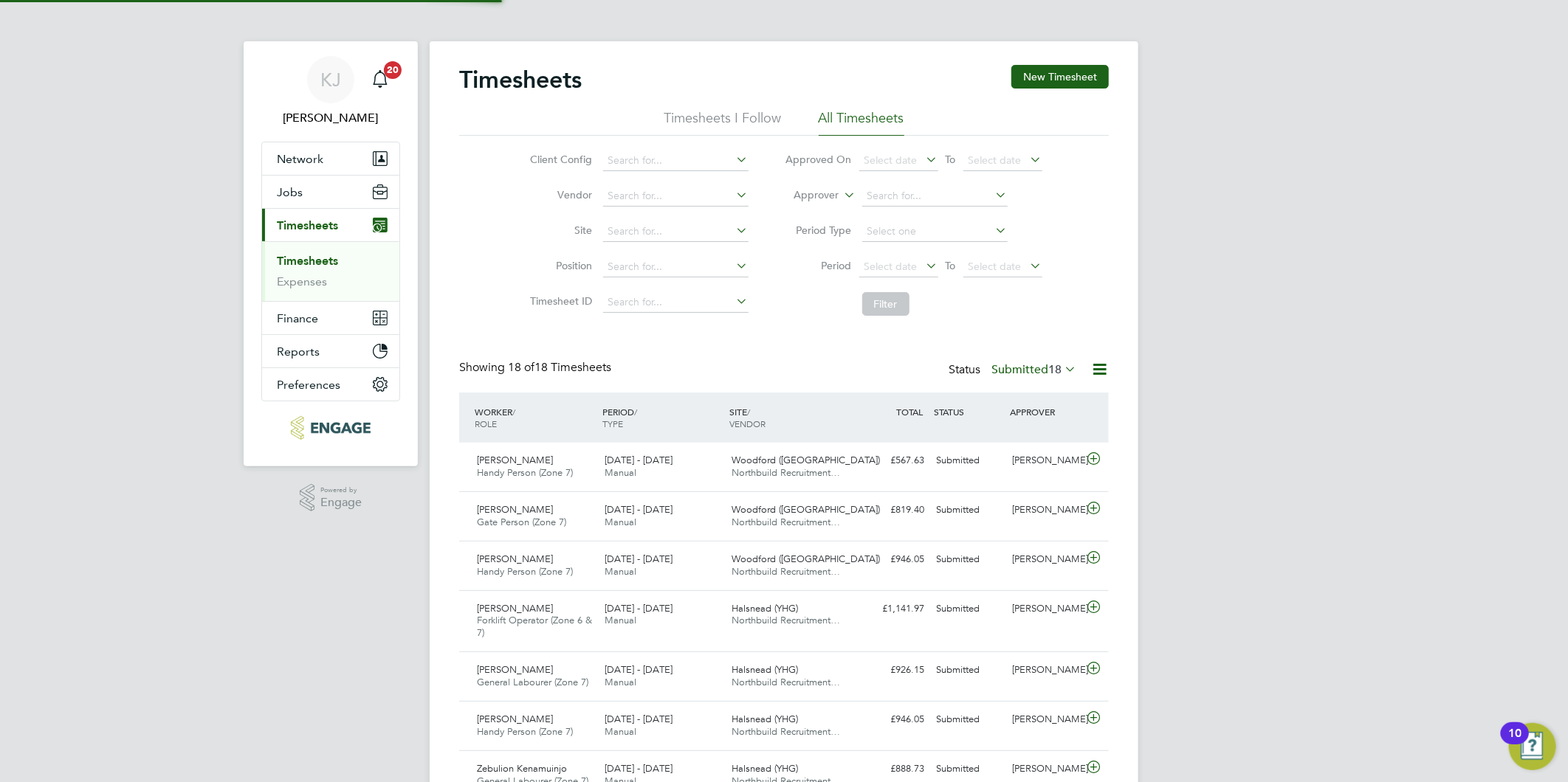
scroll to position [37, 128]
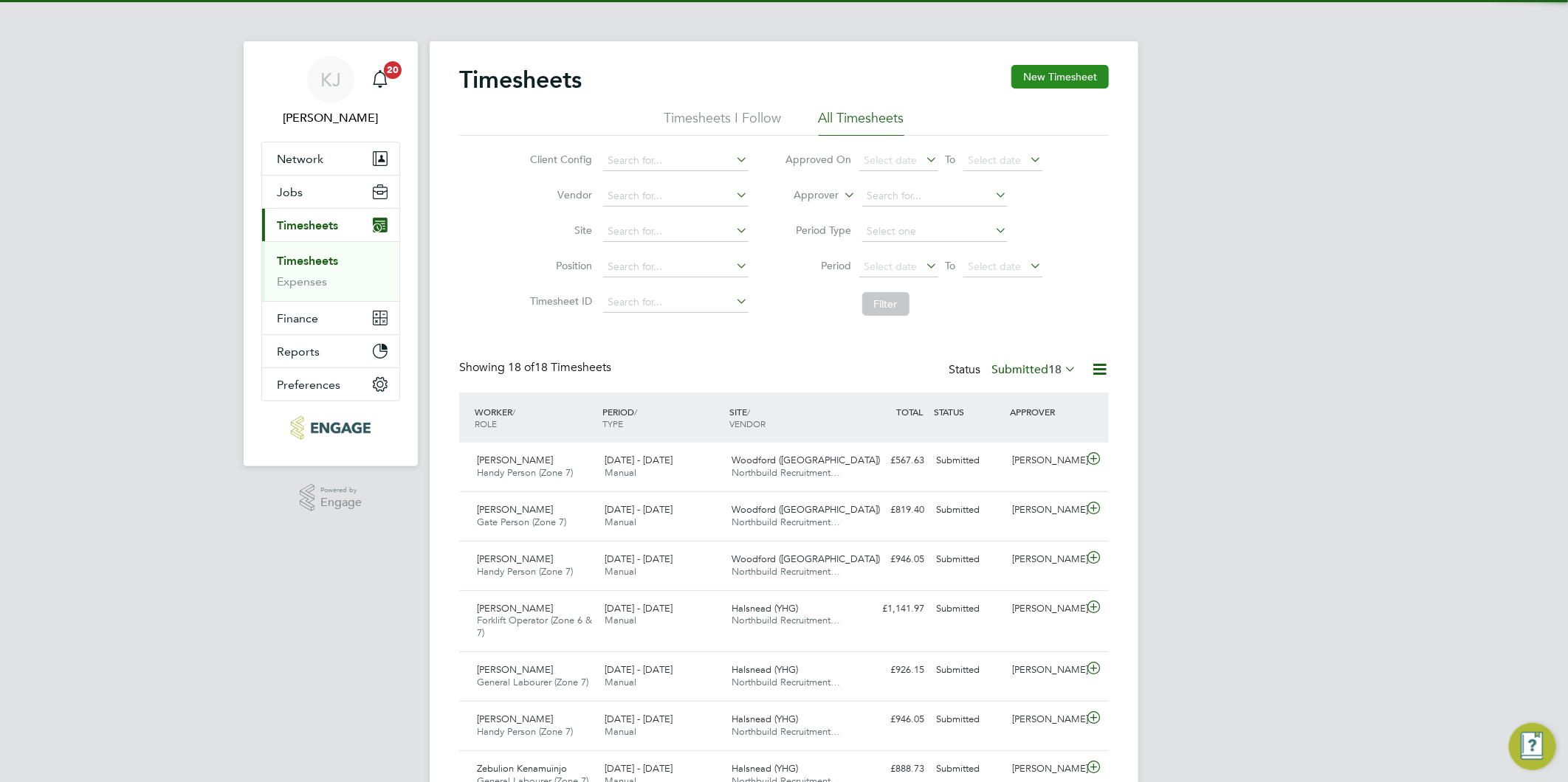
click at [1073, 81] on button "New Timesheet" at bounding box center [1059, 77] width 97 height 24
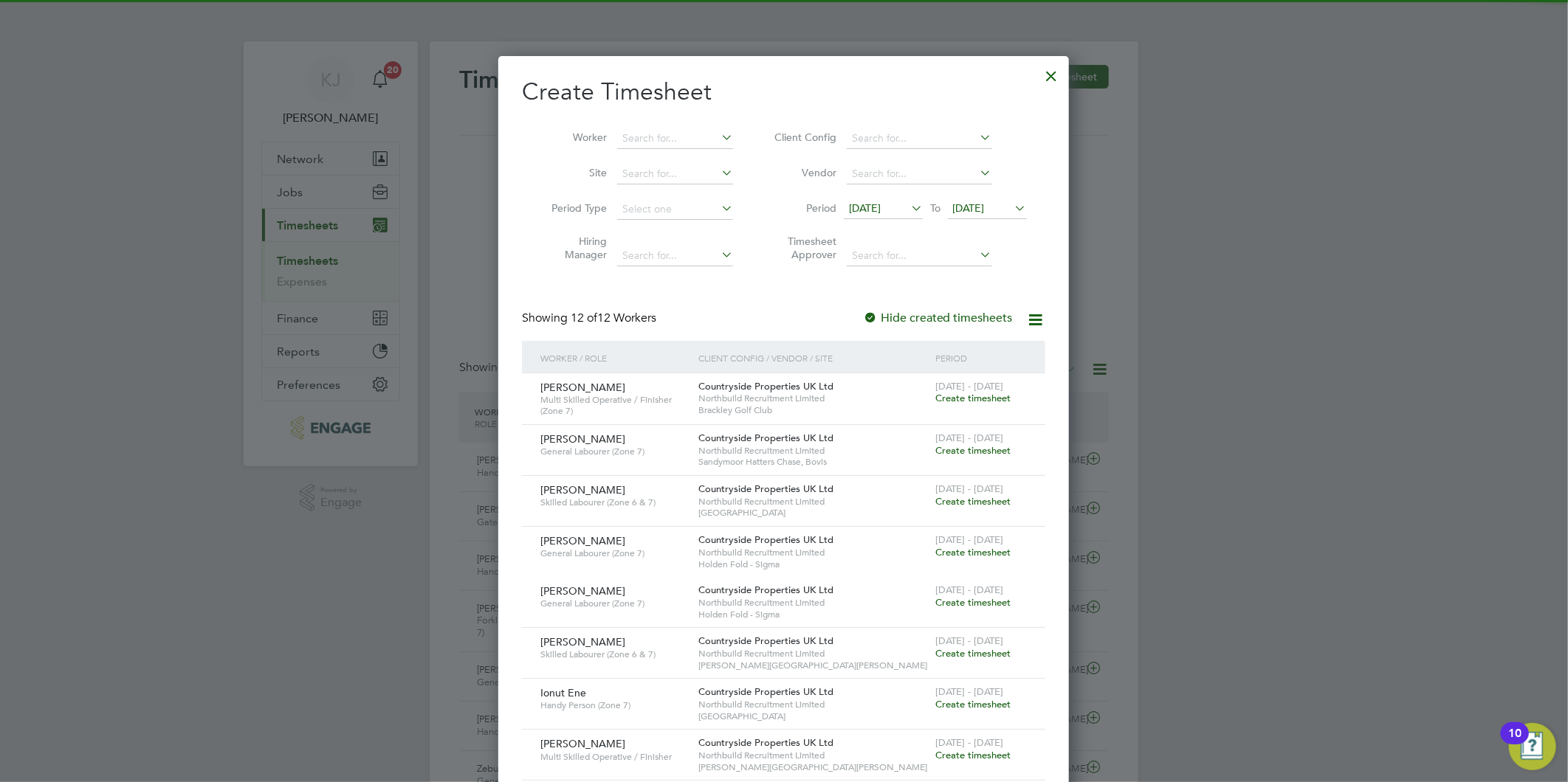
click at [880, 202] on span "[DATE]" at bounding box center [865, 208] width 32 height 13
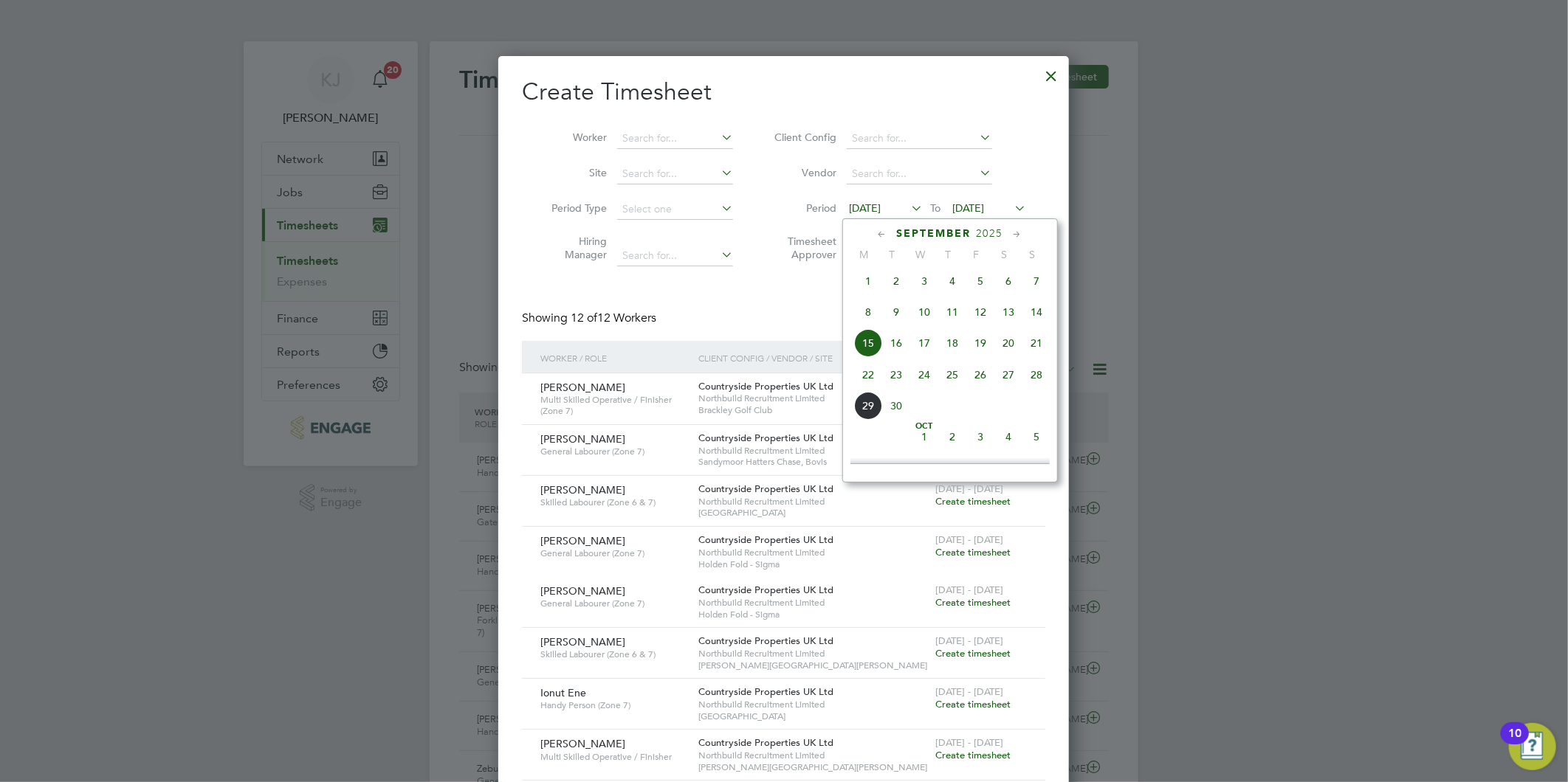
click at [869, 382] on span "22" at bounding box center [868, 375] width 28 height 28
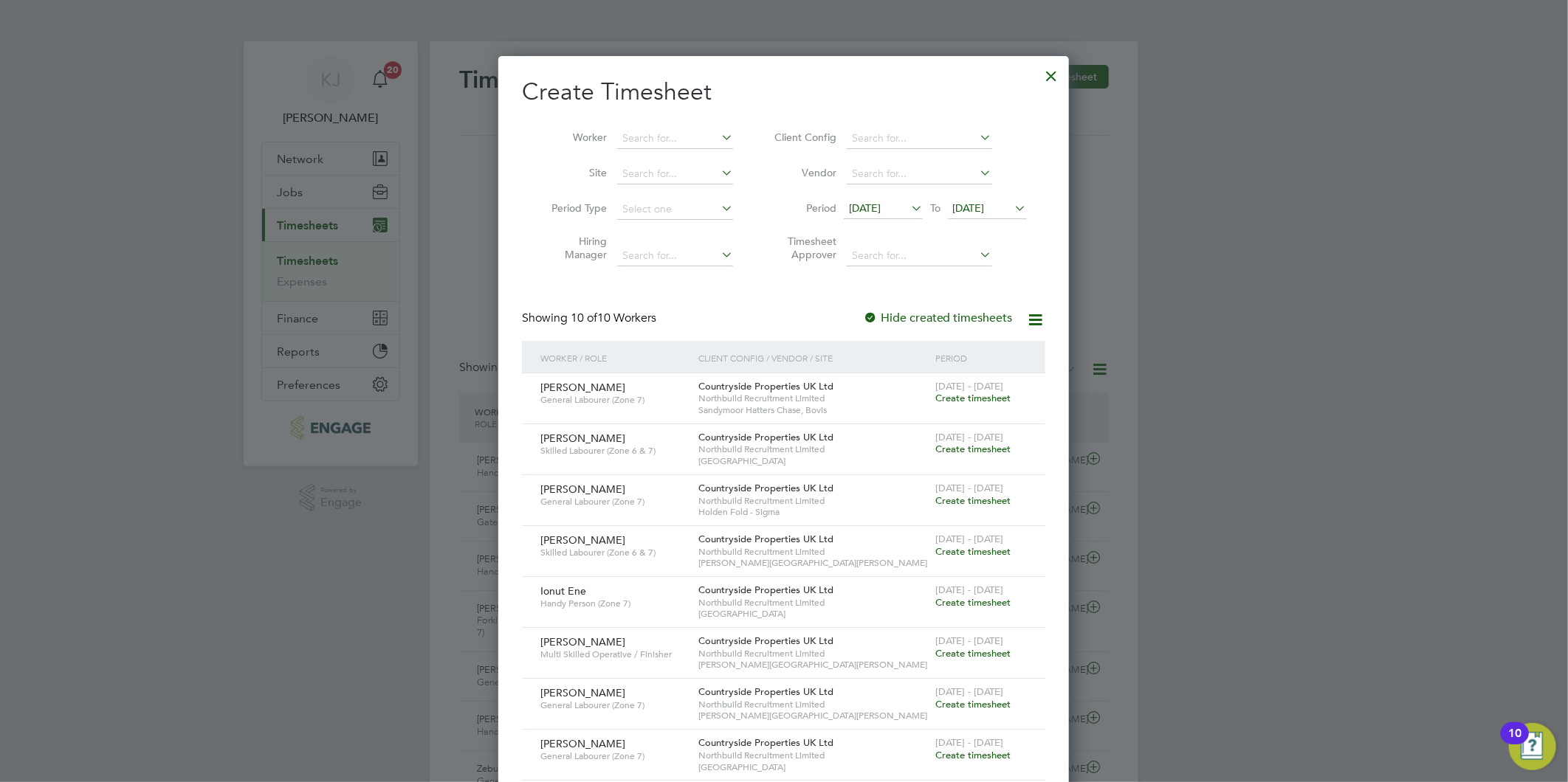
click at [985, 211] on span "[DATE]" at bounding box center [969, 208] width 32 height 13
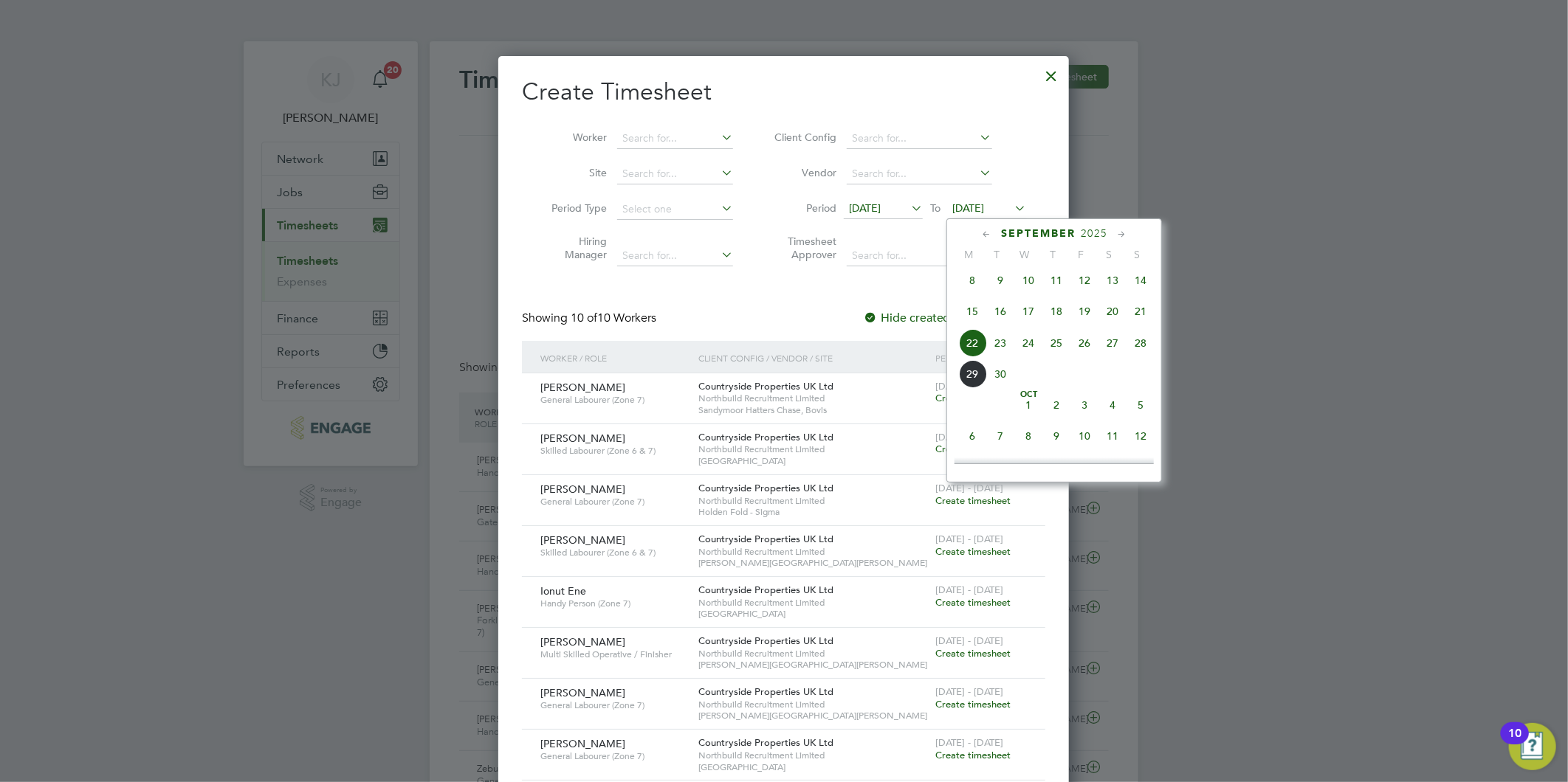
click at [1139, 344] on span "28" at bounding box center [1140, 342] width 28 height 28
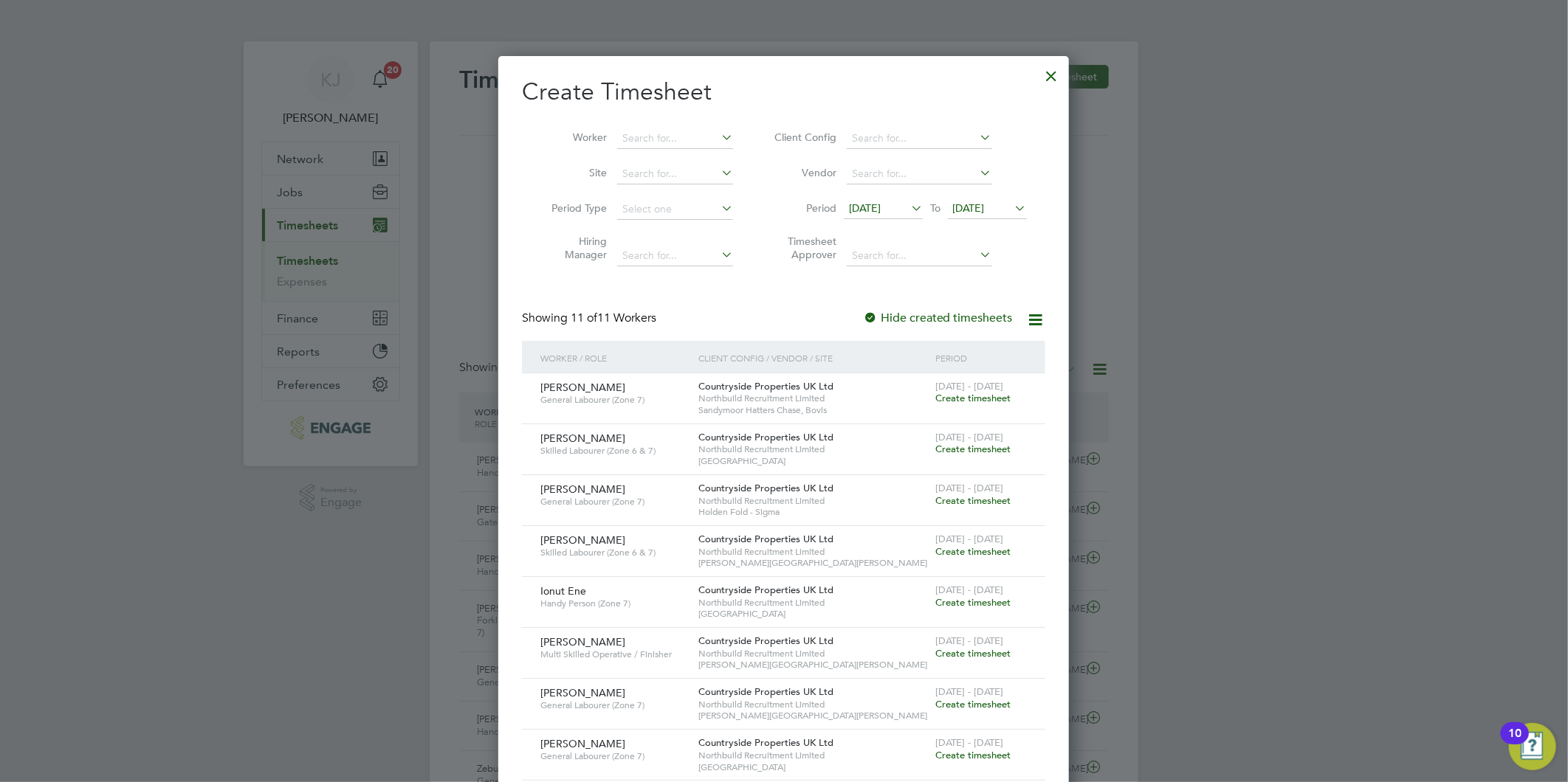
click at [874, 208] on span "[DATE]" at bounding box center [865, 208] width 32 height 13
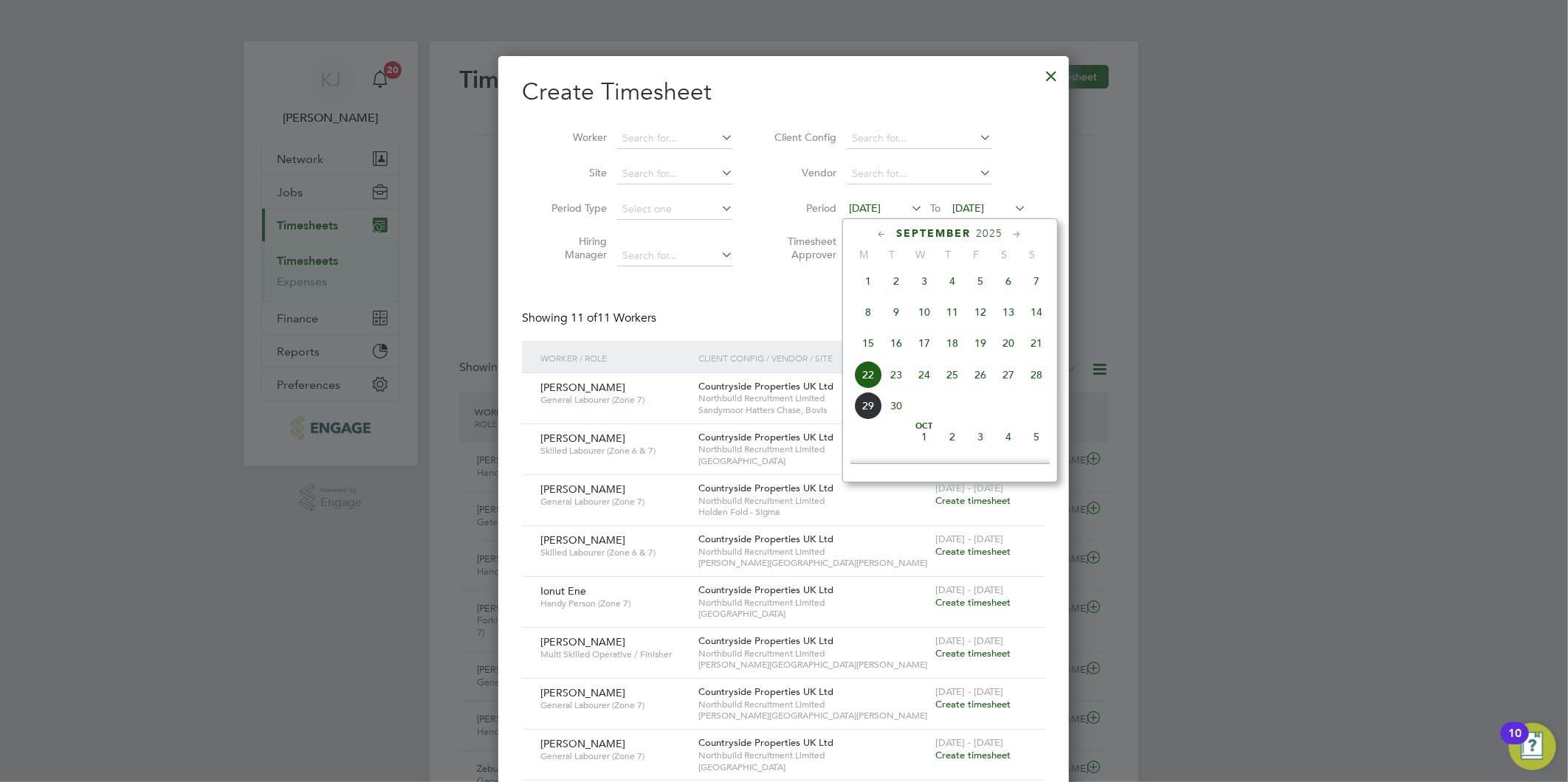
scroll to position [537, 0]
drag, startPoint x: 876, startPoint y: 356, endPoint x: 852, endPoint y: 366, distance: 26.0
click at [874, 354] on span "22" at bounding box center [868, 342] width 28 height 28
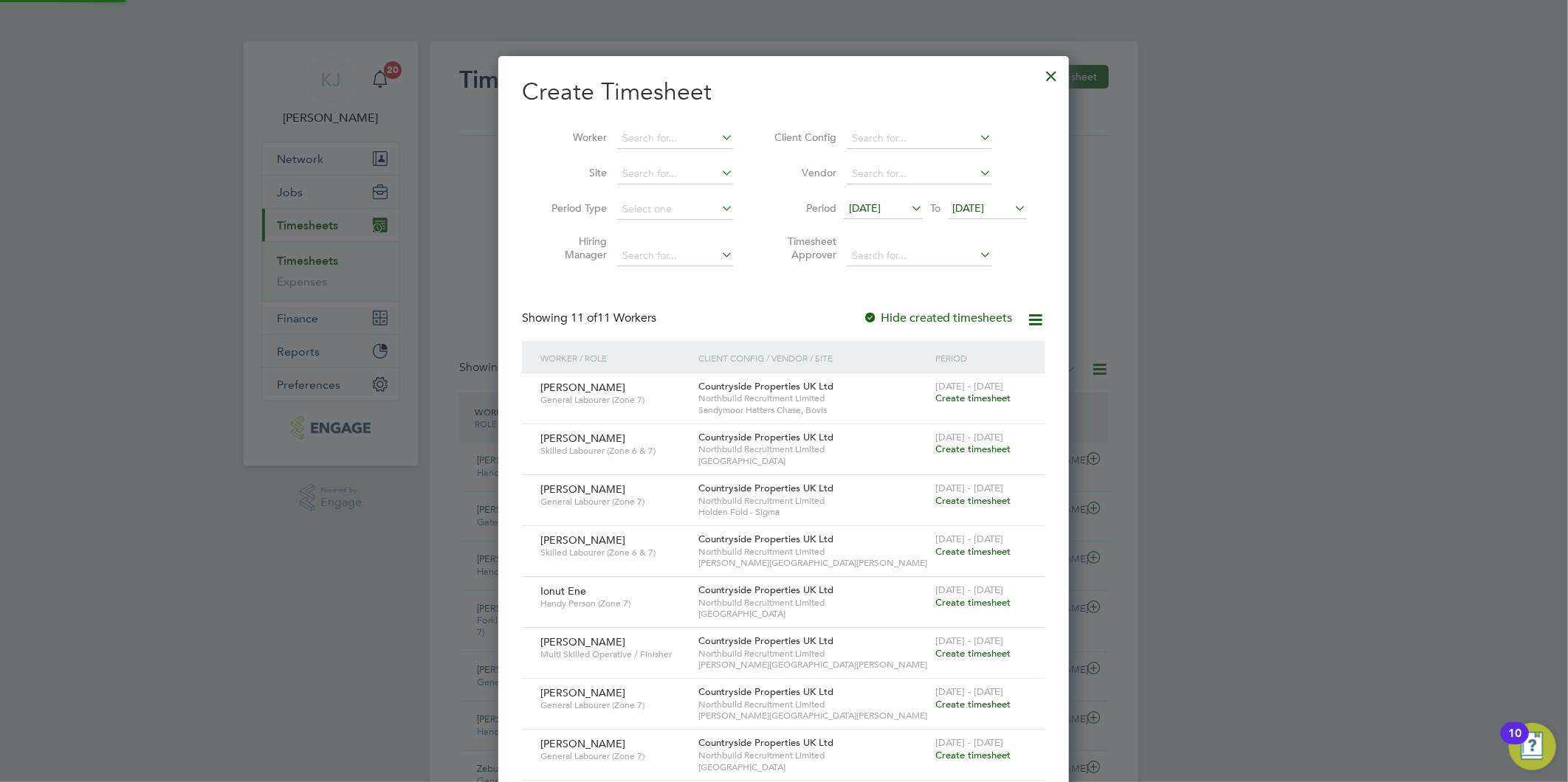
scroll to position [909, 571]
click at [963, 210] on span "[DATE]" at bounding box center [969, 208] width 32 height 13
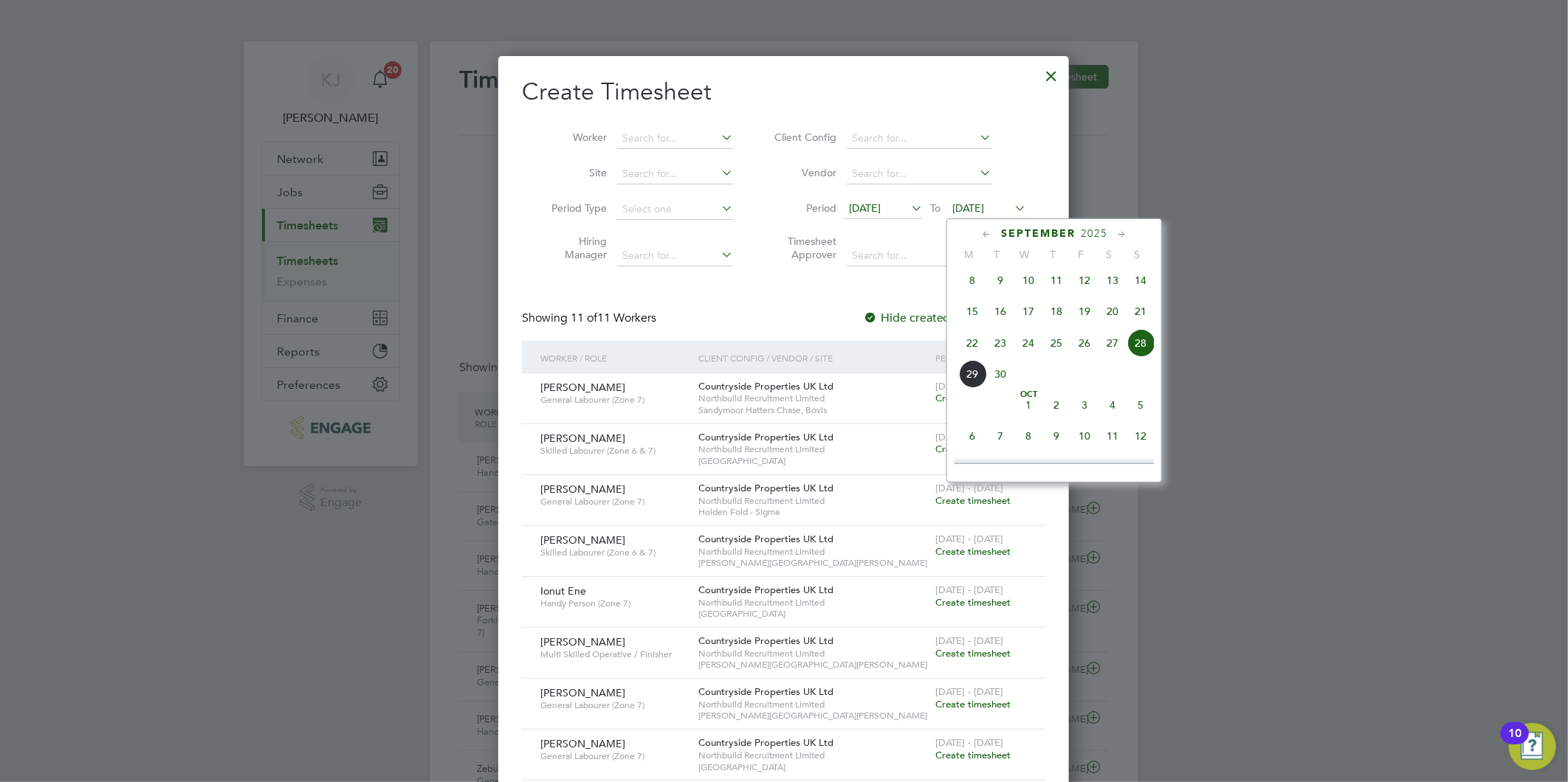
drag, startPoint x: 1142, startPoint y: 350, endPoint x: 1068, endPoint y: 386, distance: 82.3
click at [1138, 345] on span "28" at bounding box center [1140, 342] width 28 height 28
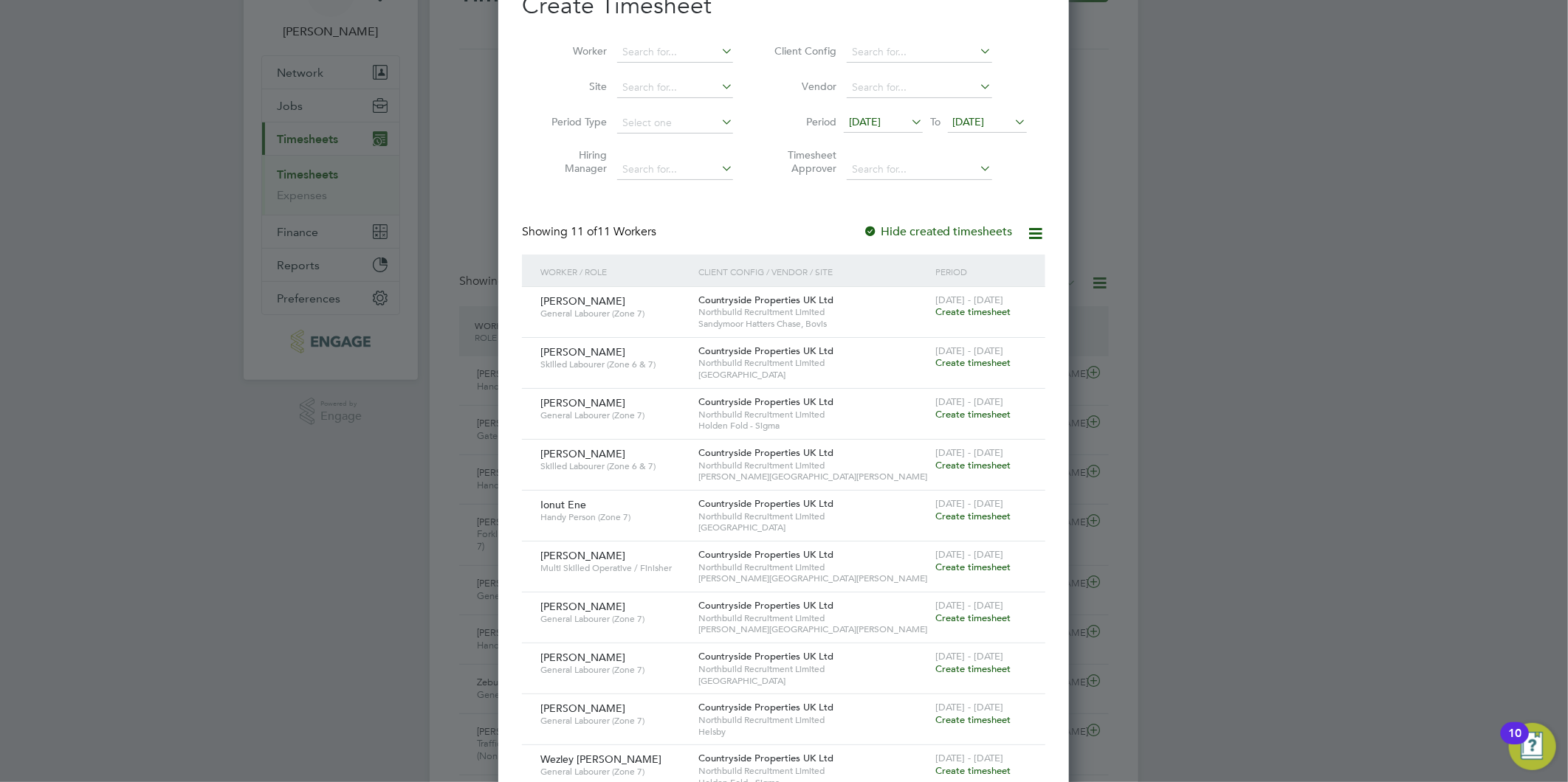
scroll to position [0, 0]
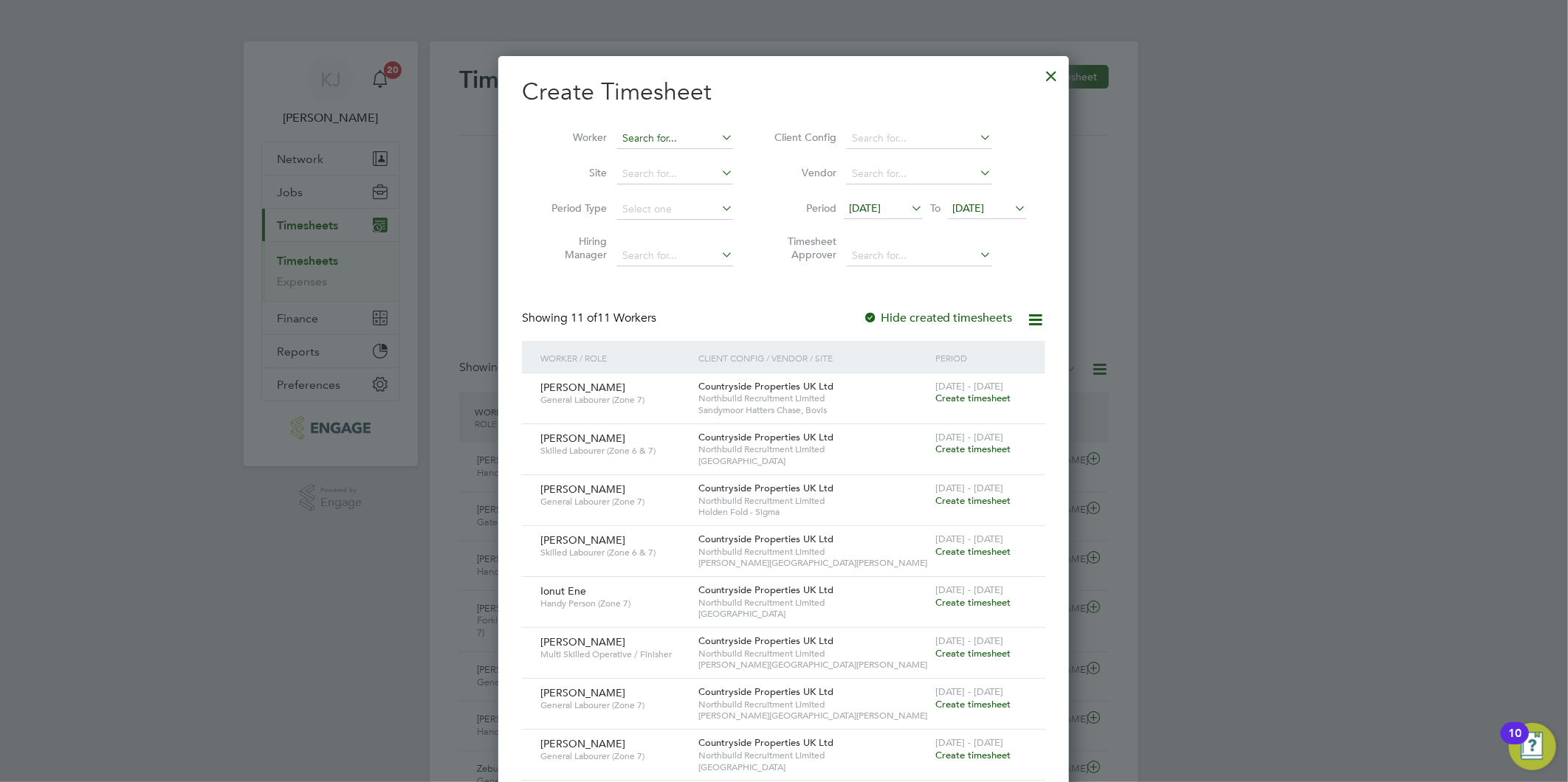
click at [669, 138] on input at bounding box center [674, 138] width 116 height 20
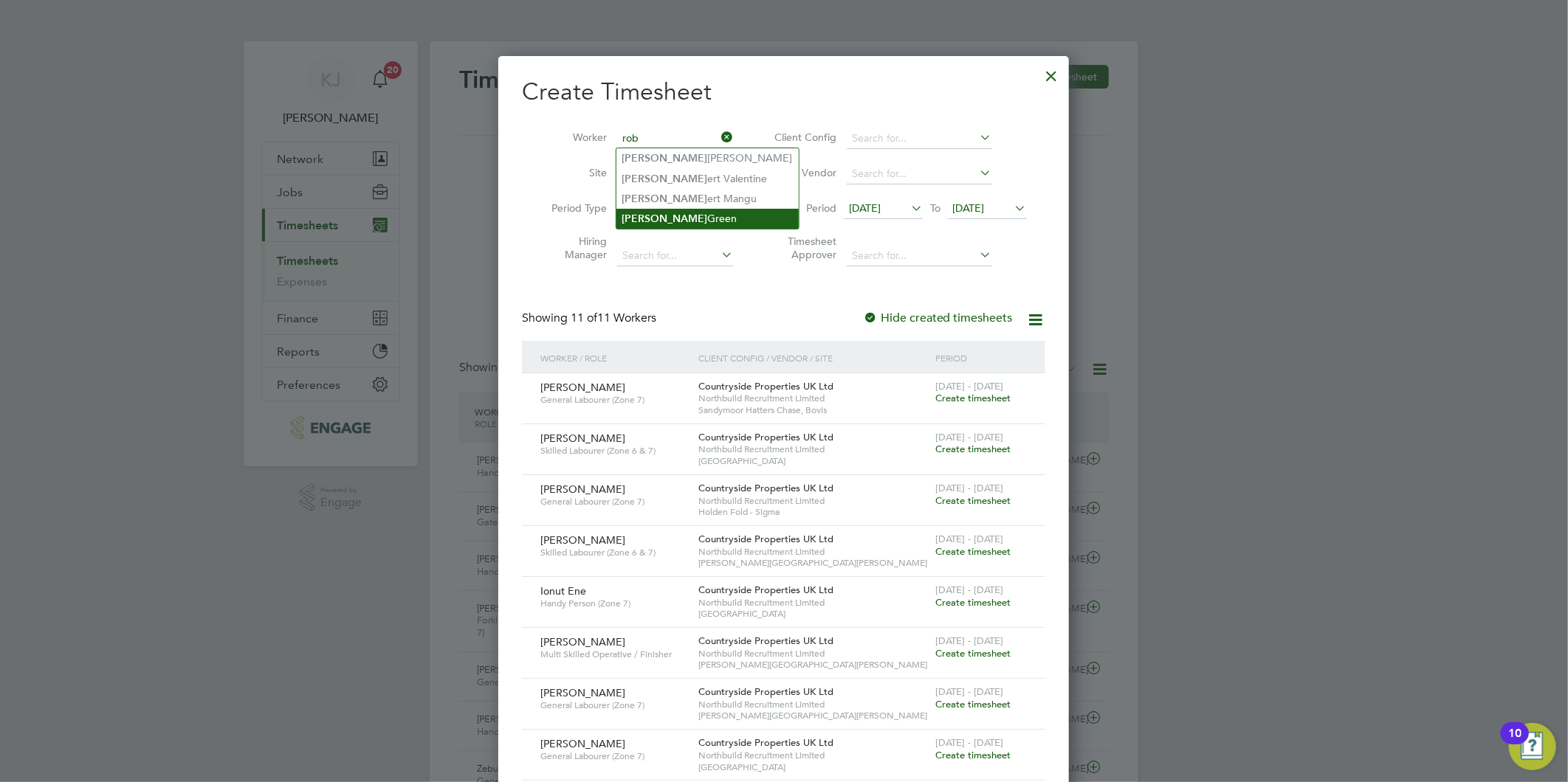
drag, startPoint x: 697, startPoint y: 194, endPoint x: 680, endPoint y: 211, distance: 24.0
click at [695, 194] on li "Rob ert Mangu" at bounding box center [707, 199] width 182 height 20
type input "[PERSON_NAME]"
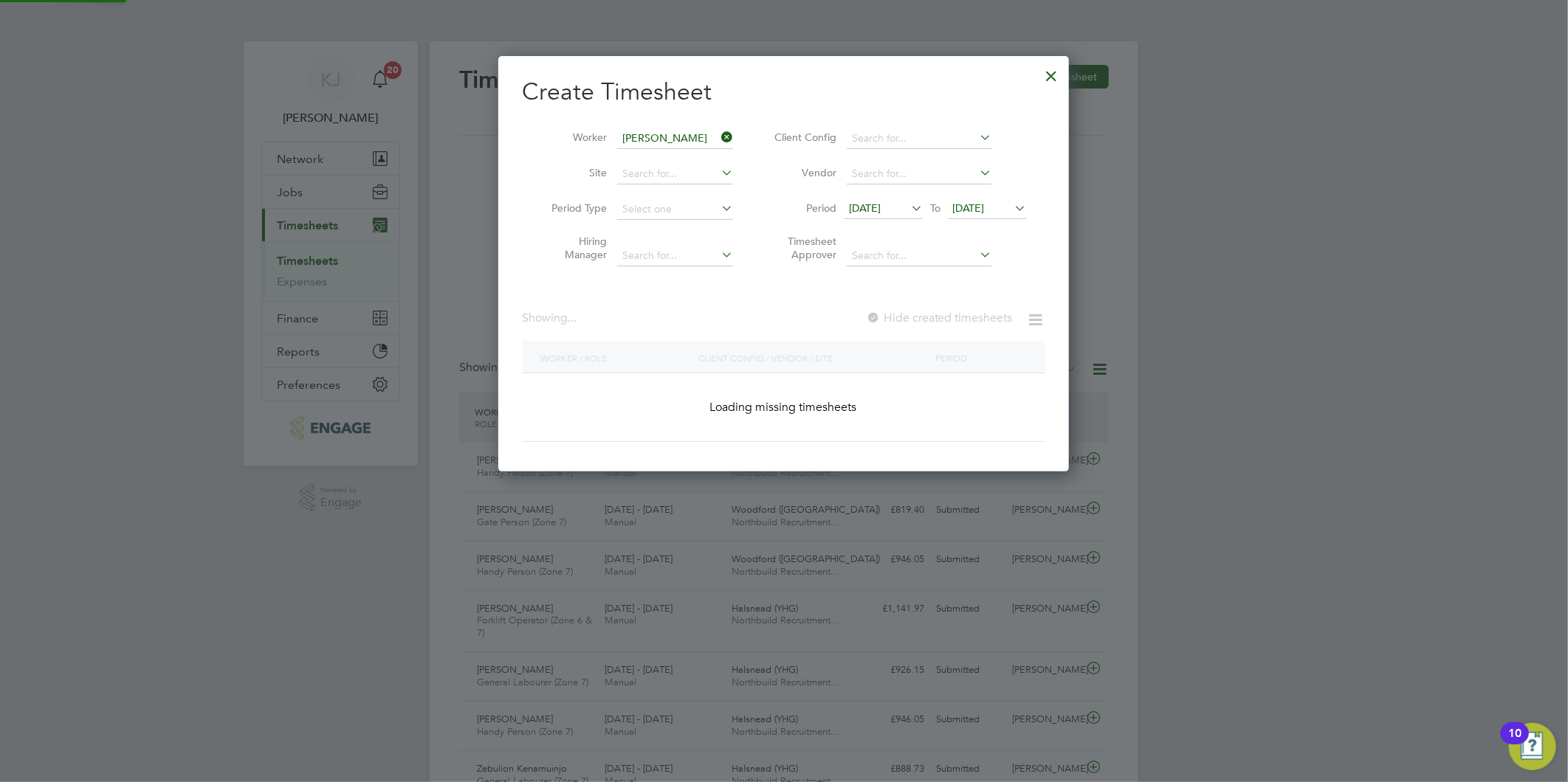
scroll to position [416, 571]
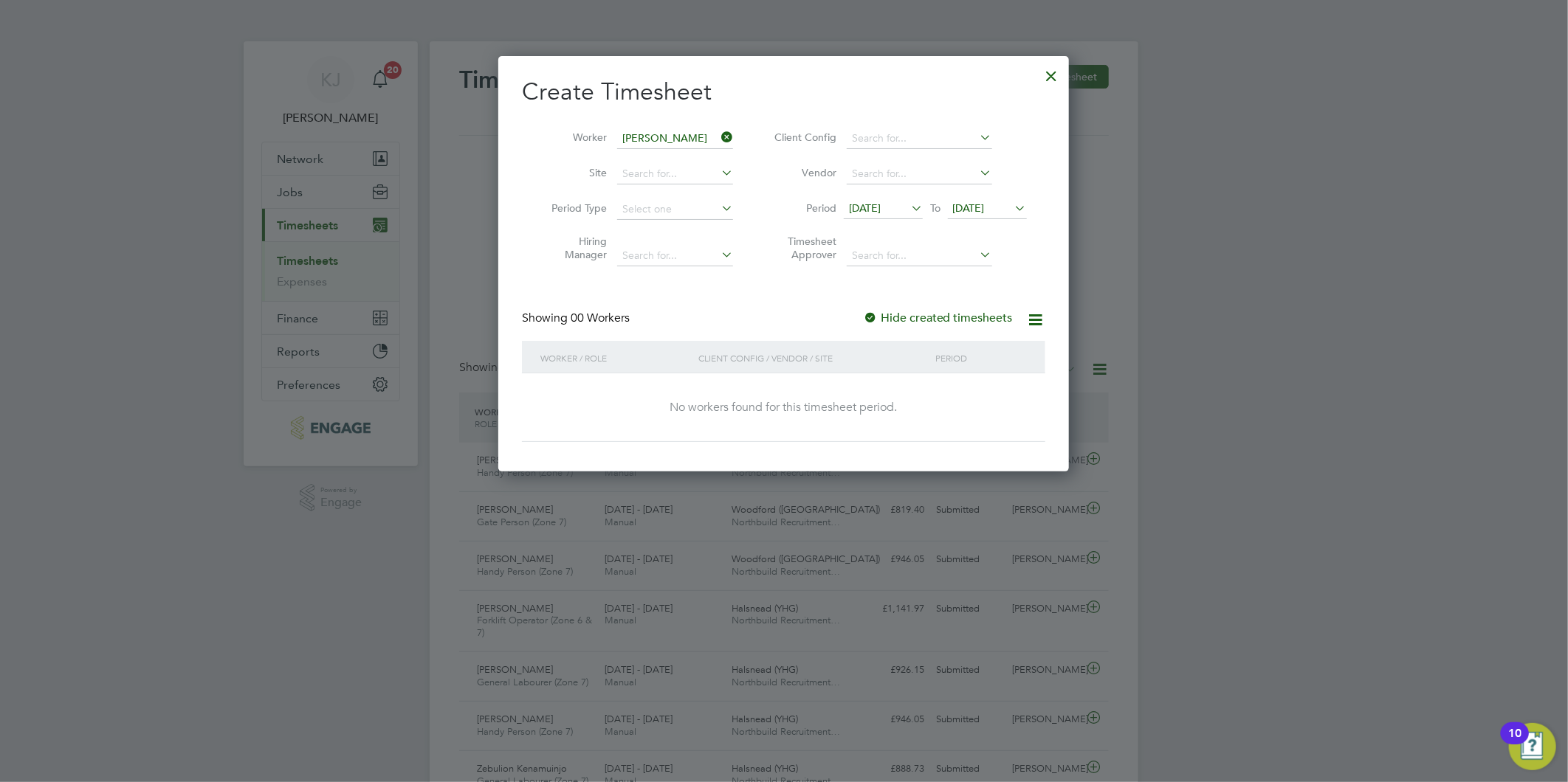
drag, startPoint x: 873, startPoint y: 313, endPoint x: 841, endPoint y: 364, distance: 60.2
click at [873, 313] on div at bounding box center [869, 318] width 14 height 14
click at [1039, 78] on div at bounding box center [1052, 72] width 26 height 26
click at [1046, 74] on div at bounding box center [1052, 72] width 26 height 26
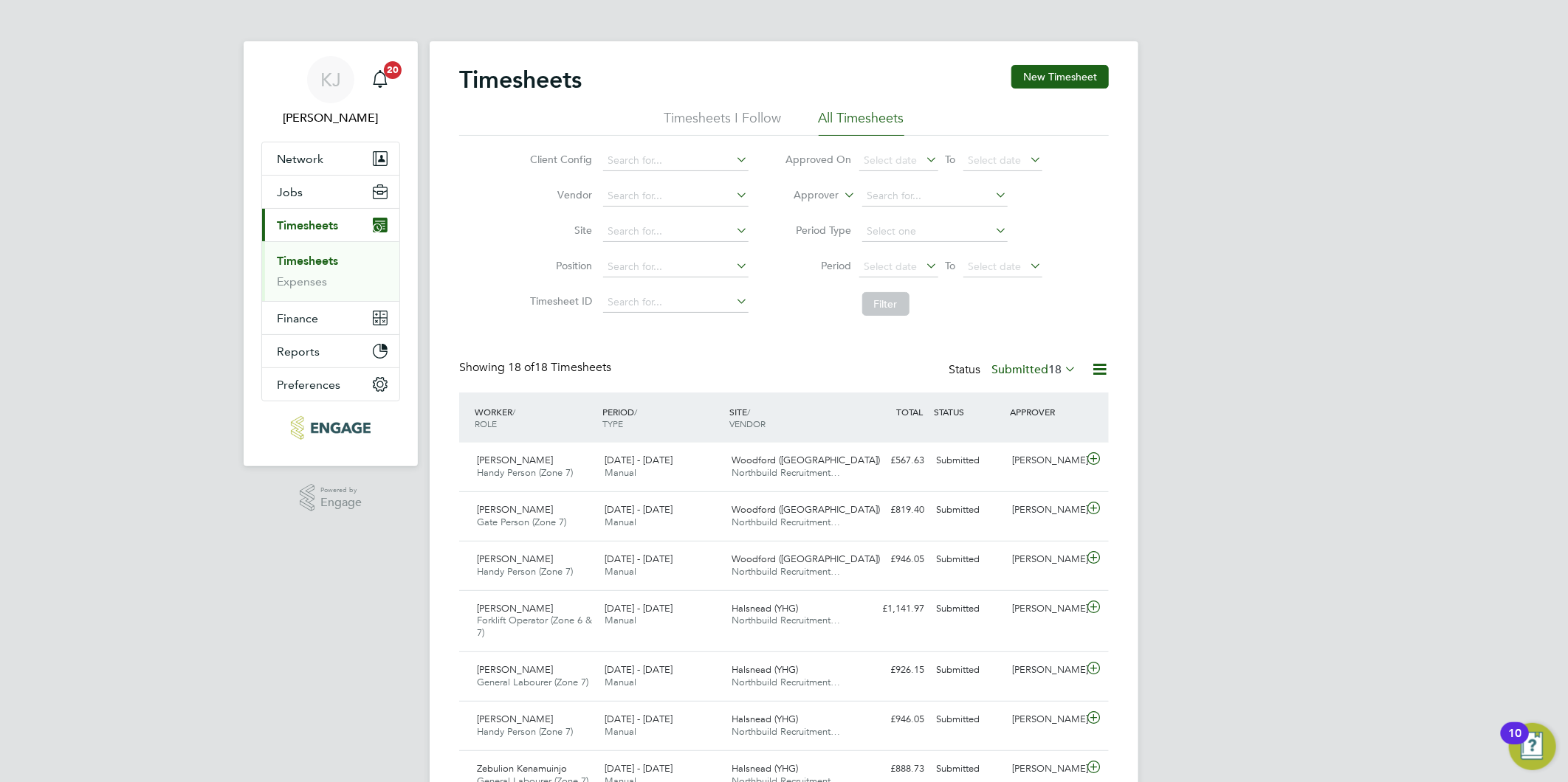
scroll to position [37, 128]
click at [304, 226] on span "Timesheets" at bounding box center [307, 225] width 62 height 14
click at [1036, 373] on label "Submitted 18" at bounding box center [1034, 369] width 85 height 14
click at [1030, 416] on li "Saved" at bounding box center [1014, 416] width 68 height 20
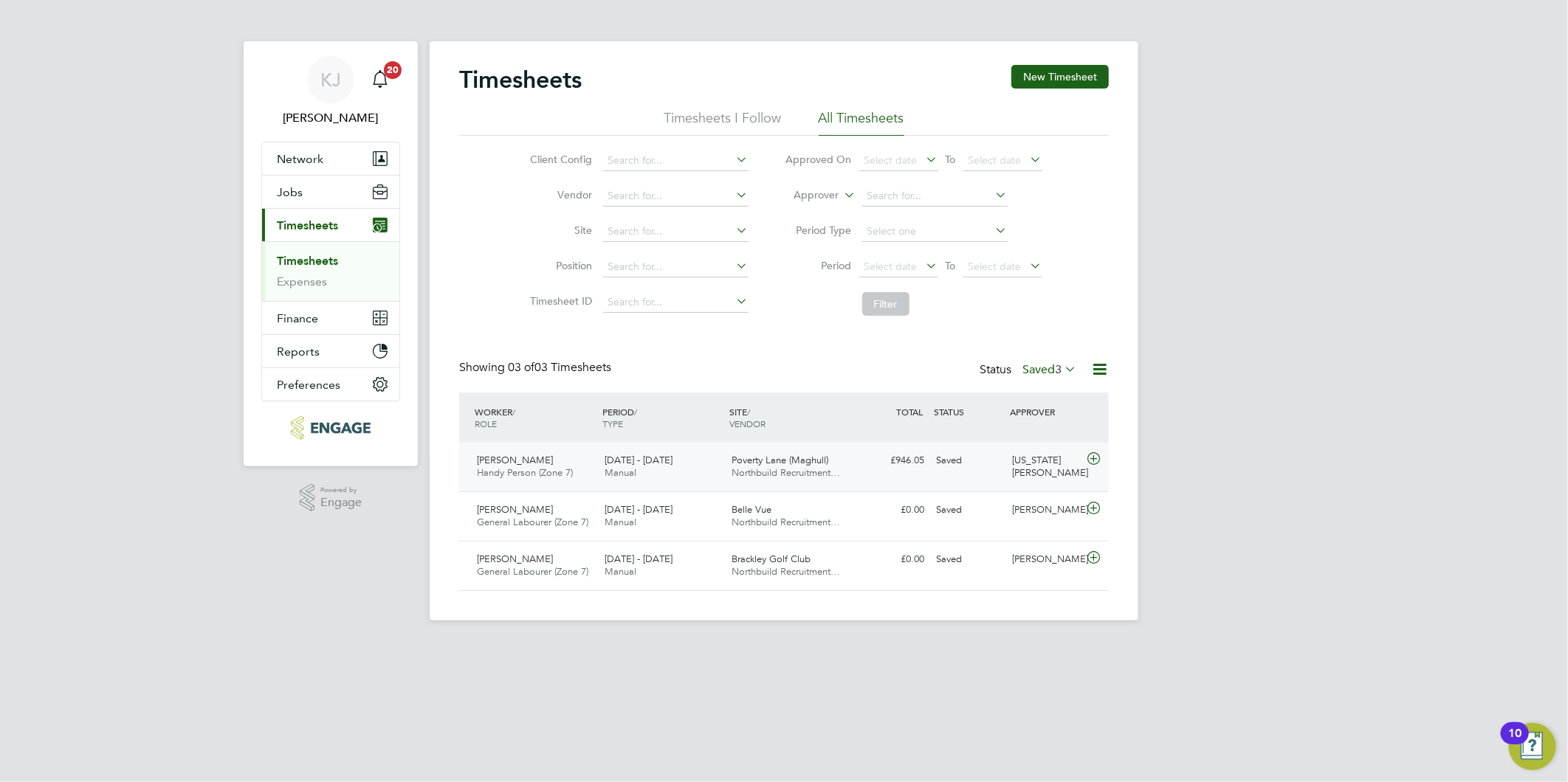
click at [683, 470] on div "22 - 28 Sep 2025 Manual" at bounding box center [662, 467] width 127 height 37
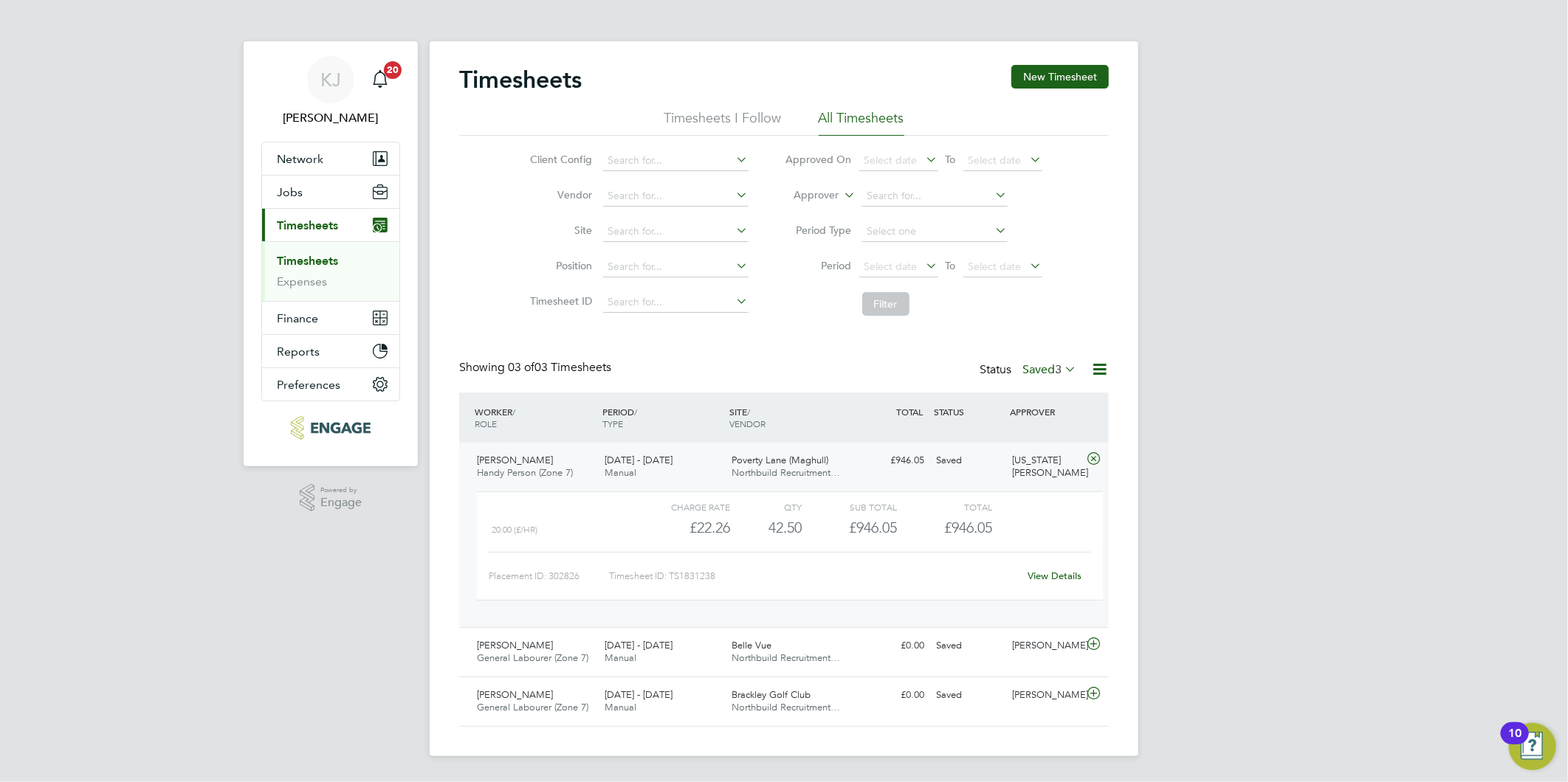
click at [1057, 570] on link "View Details" at bounding box center [1055, 575] width 54 height 13
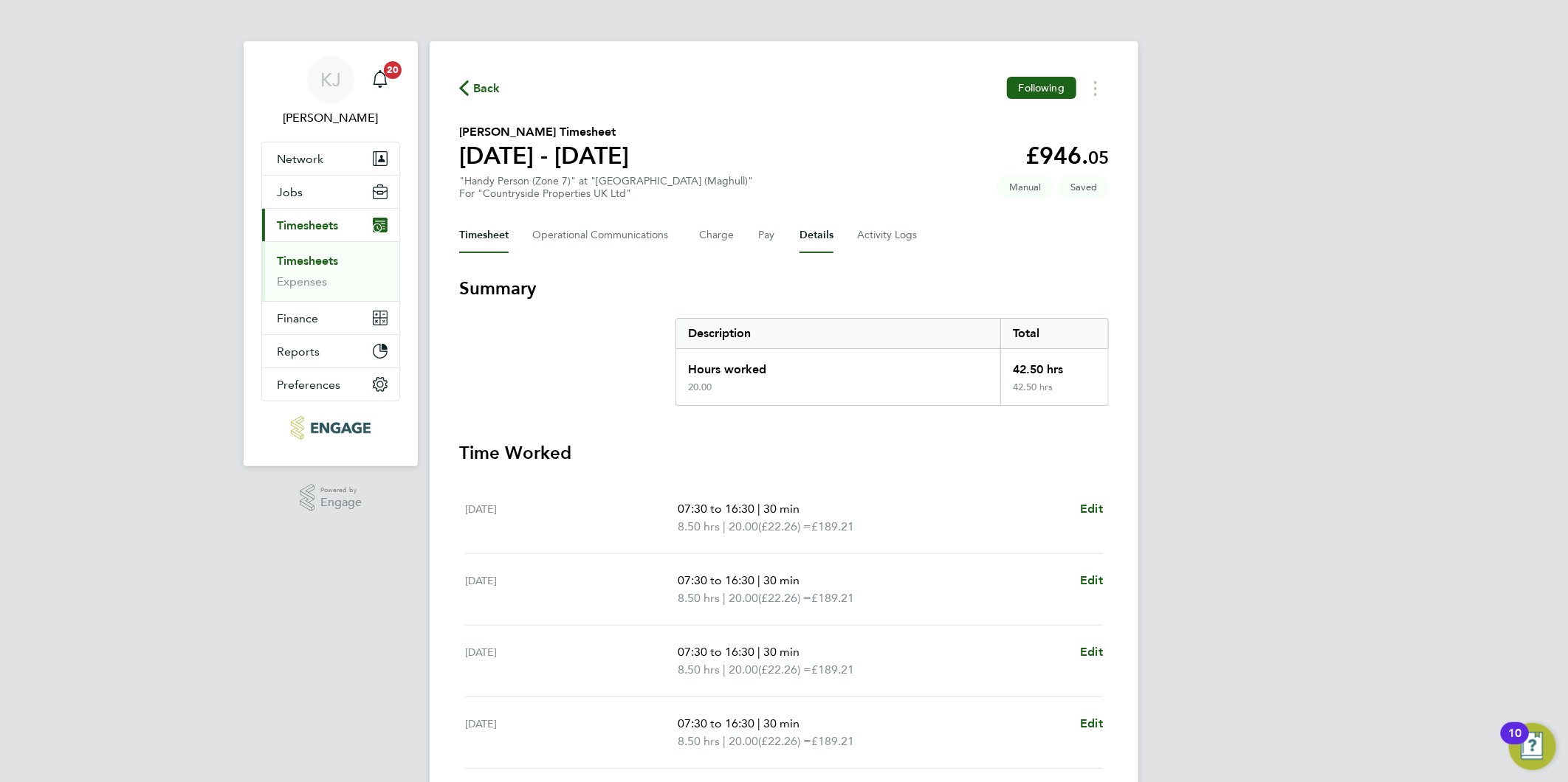
click at [815, 235] on button "Details" at bounding box center [816, 235] width 34 height 35
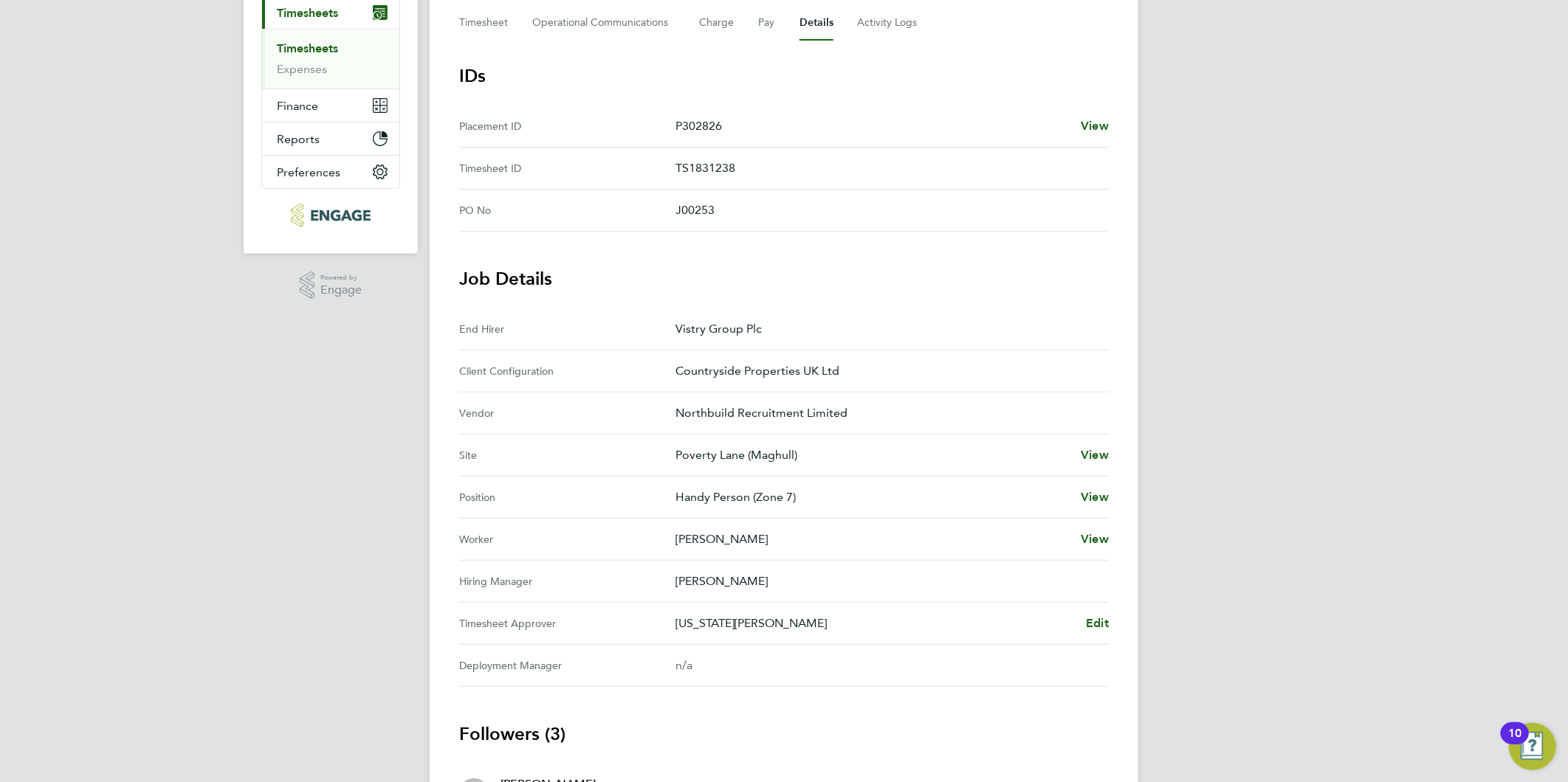
scroll to position [82, 0]
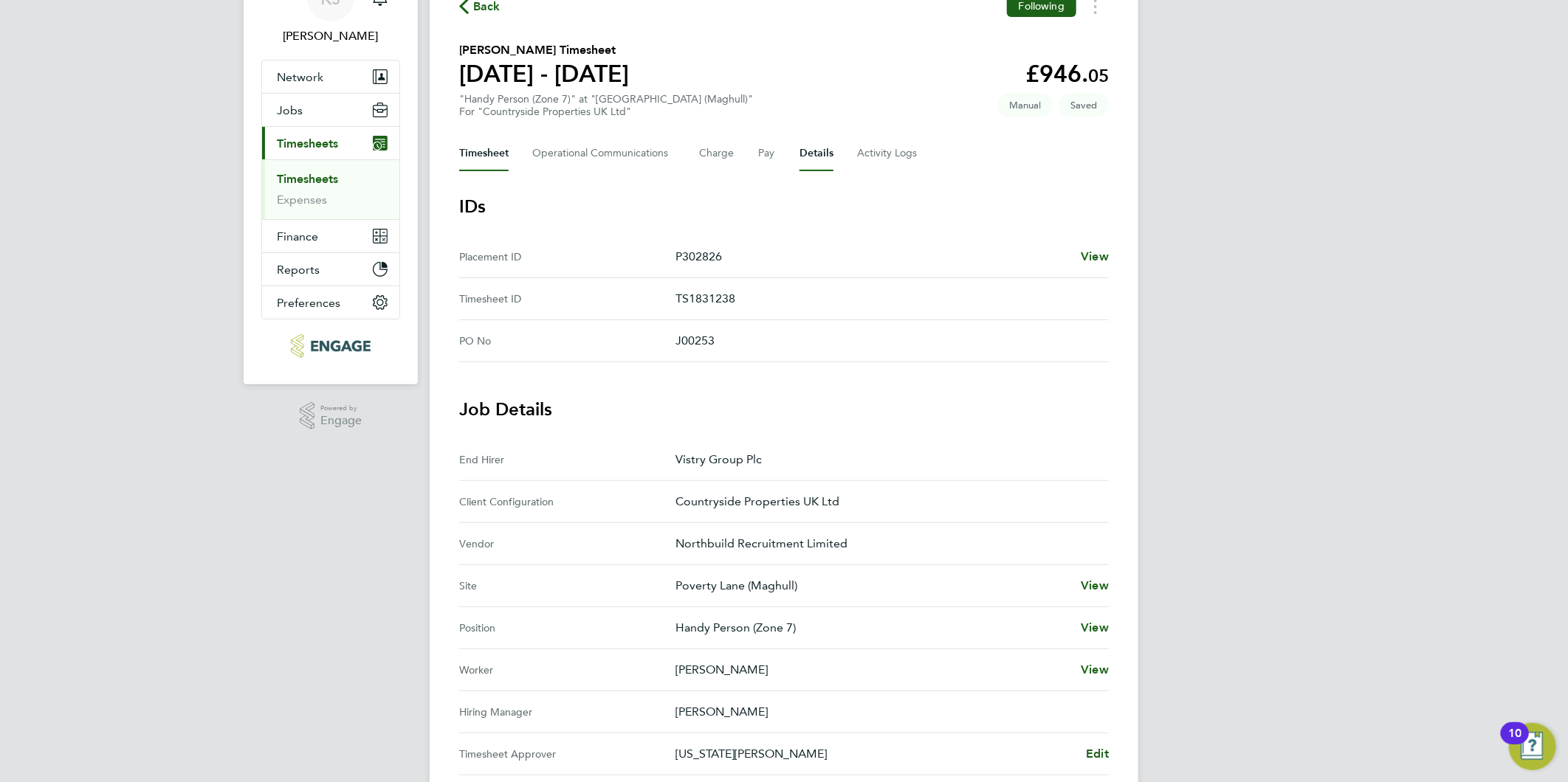
click at [473, 155] on button "Timesheet" at bounding box center [484, 154] width 50 height 35
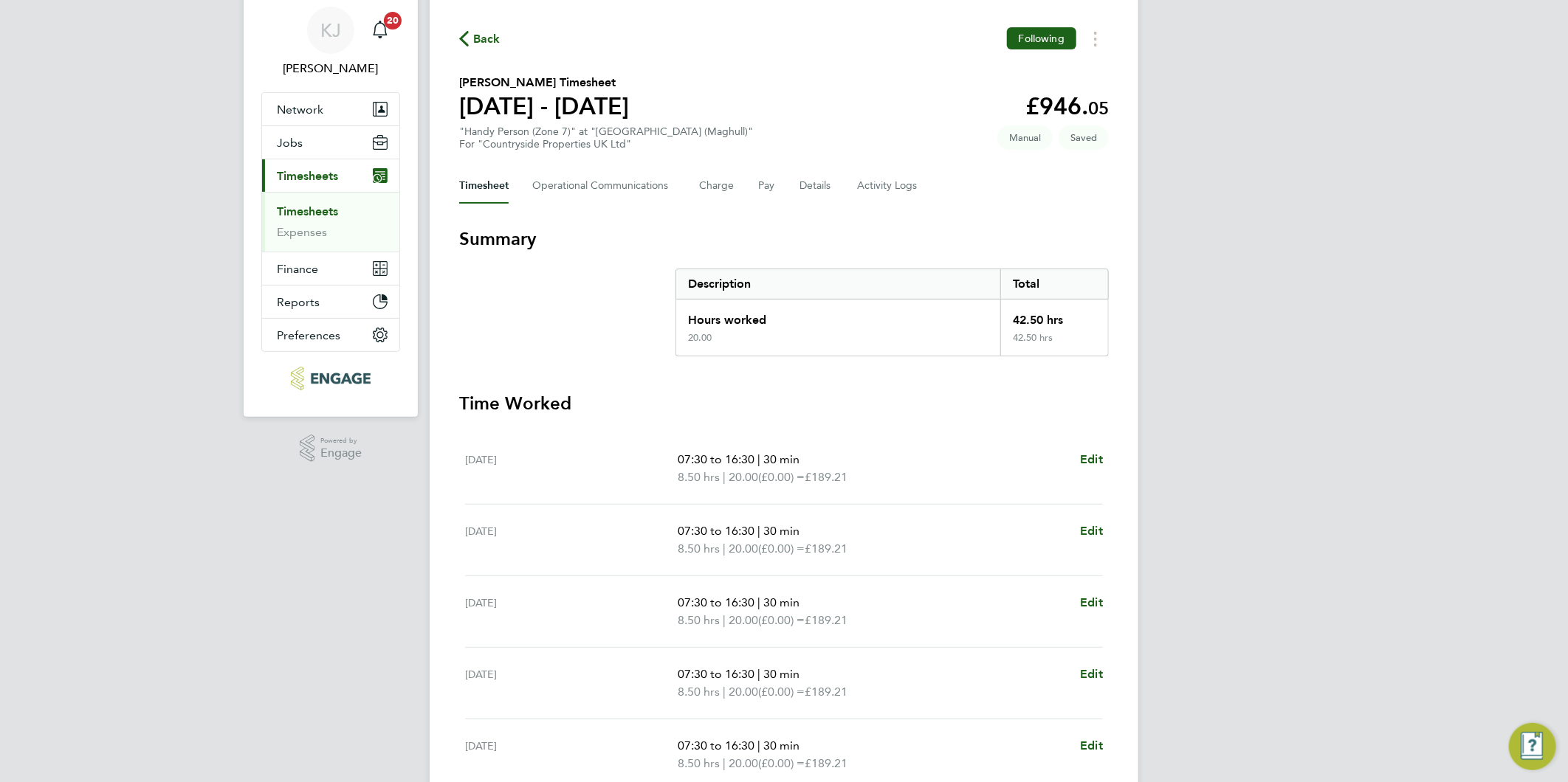
scroll to position [294, 0]
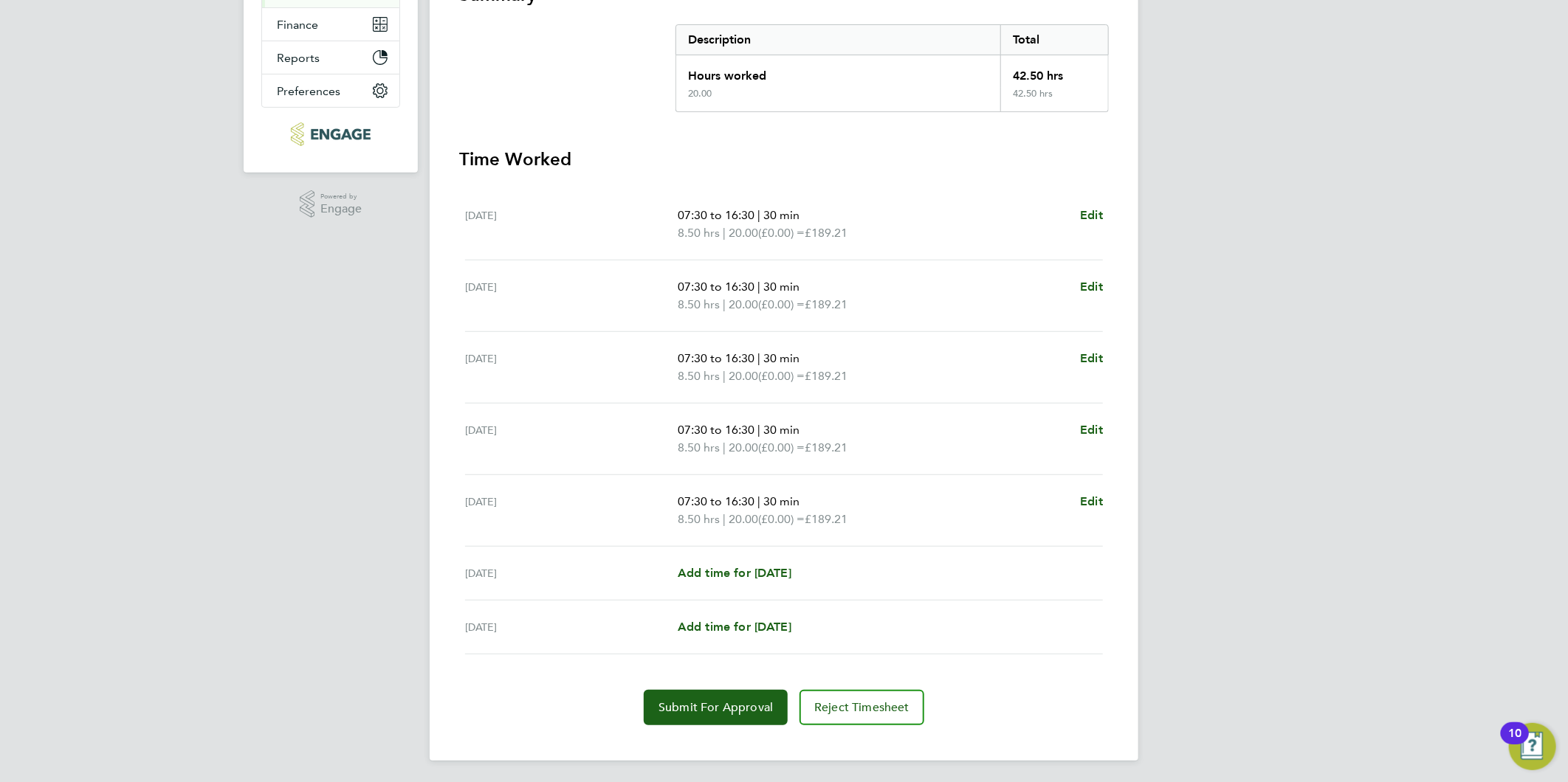
click at [688, 728] on div "Back Following [PERSON_NAME] Timesheet [DATE] - [DATE] £946. 05 "Handy Person (…" at bounding box center [784, 254] width 709 height 1013
click at [684, 704] on span "Submit For Approval" at bounding box center [716, 707] width 115 height 14
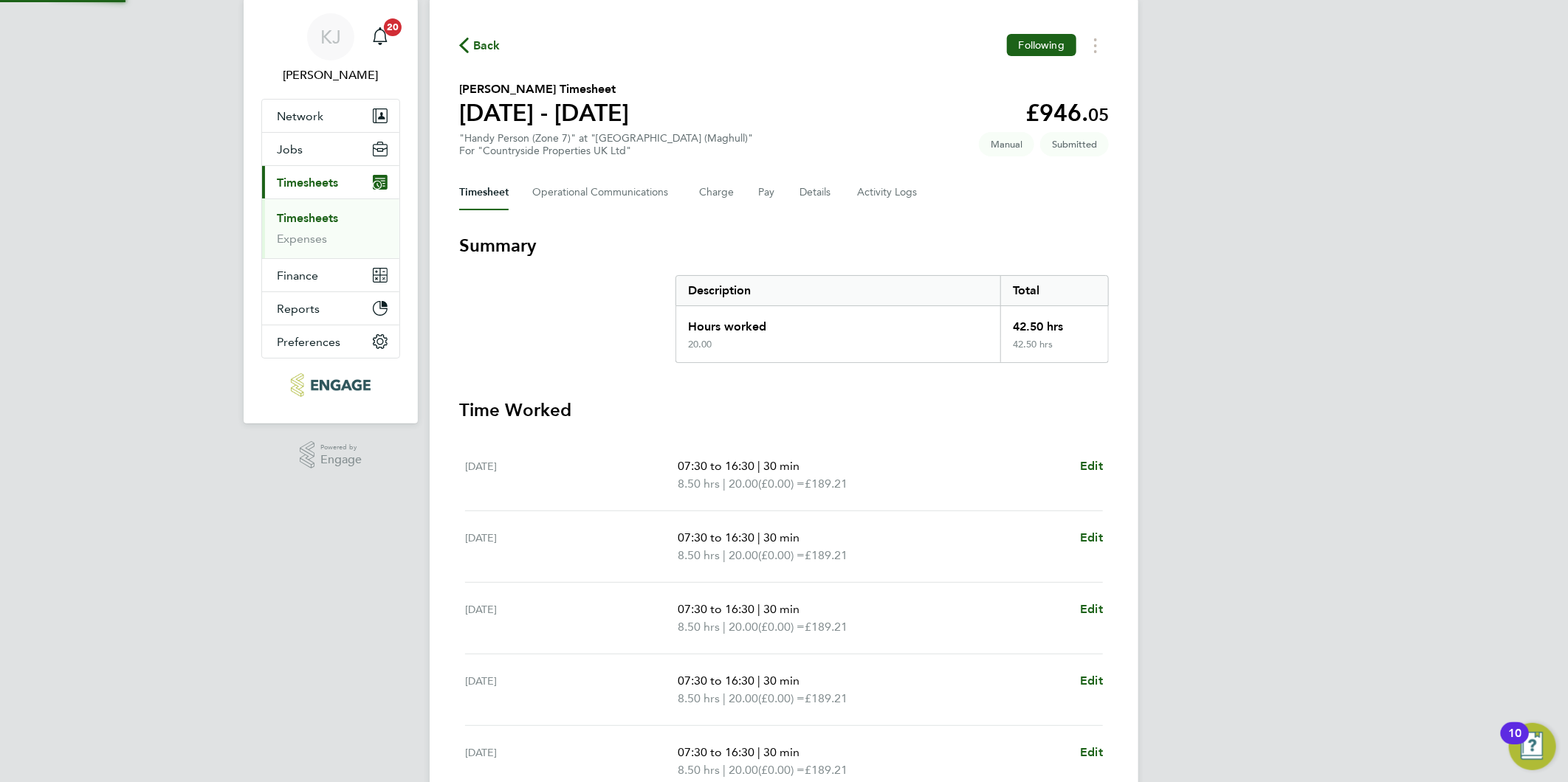
scroll to position [0, 0]
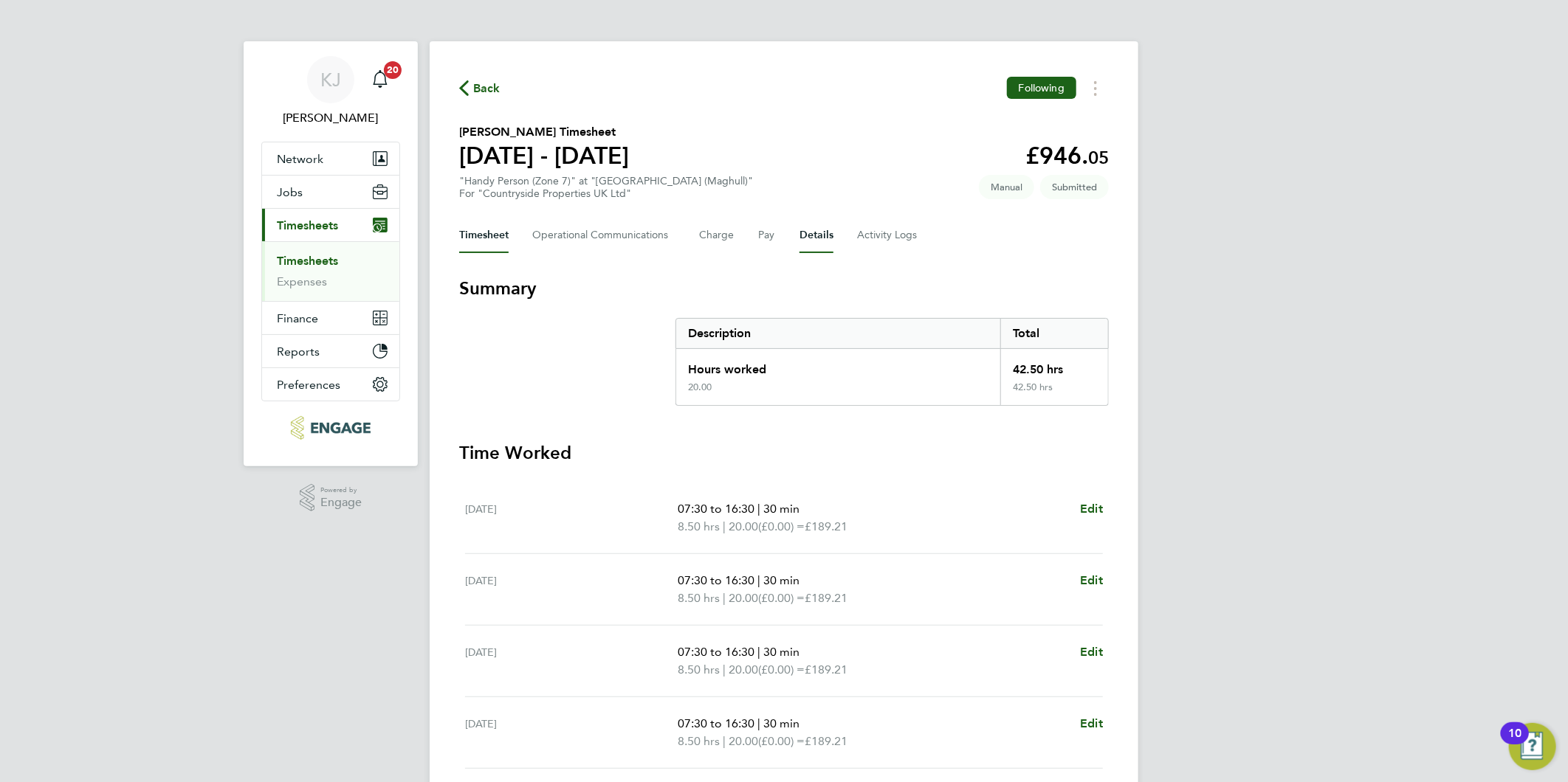
click at [818, 233] on button "Details" at bounding box center [816, 235] width 34 height 35
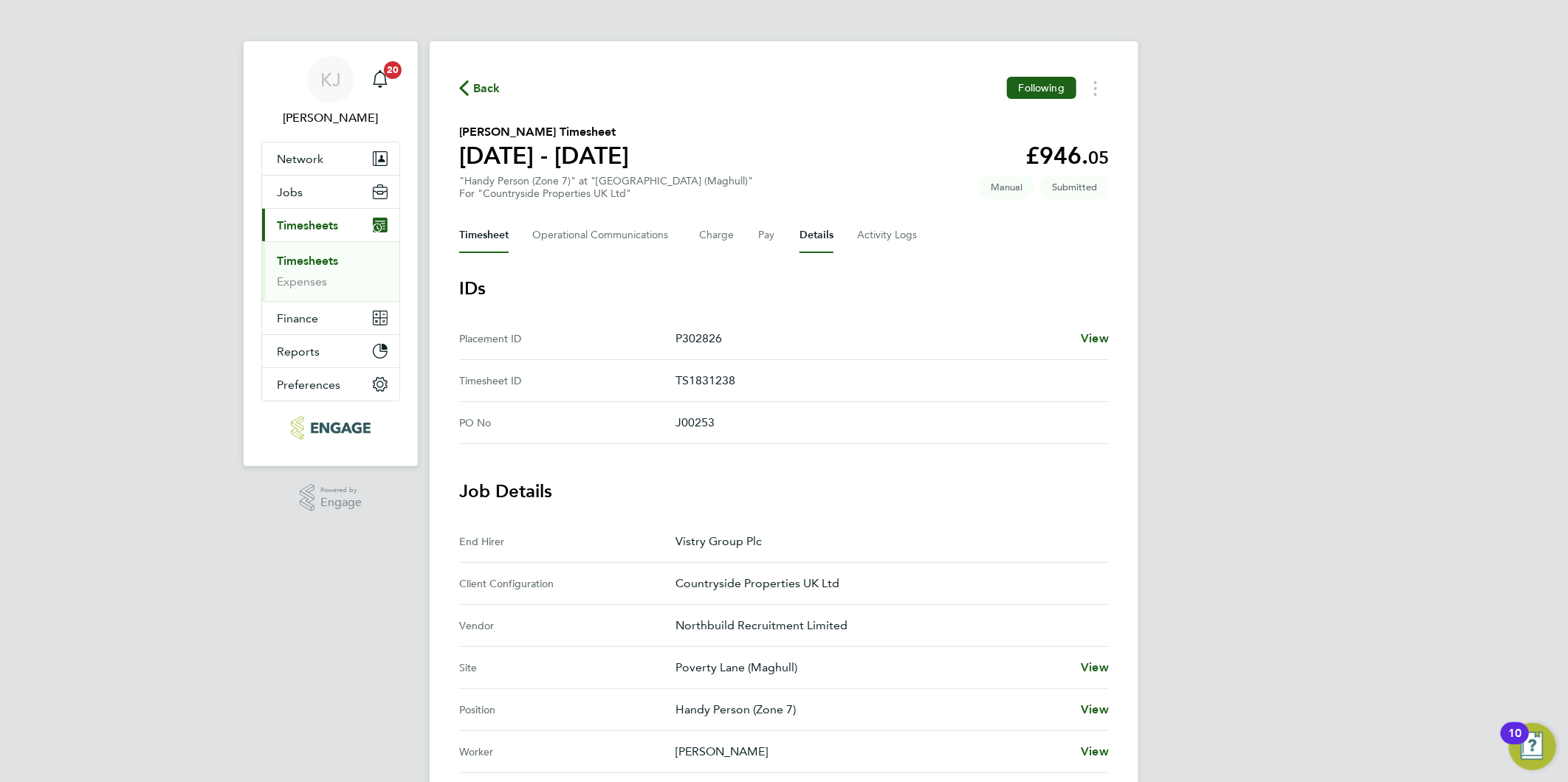
click at [478, 245] on button "Timesheet" at bounding box center [484, 235] width 50 height 35
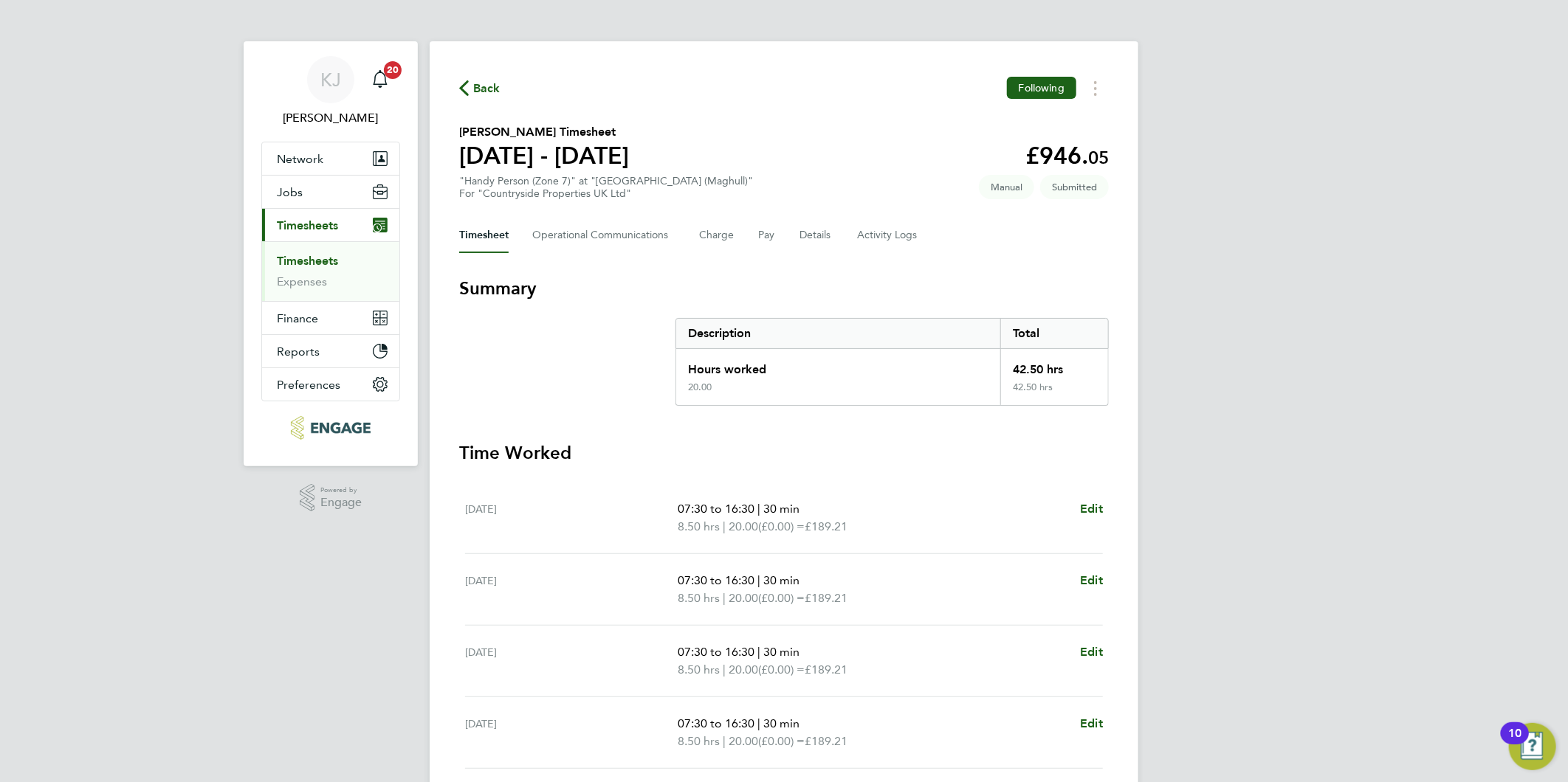
click at [310, 264] on link "Timesheets" at bounding box center [307, 261] width 62 height 14
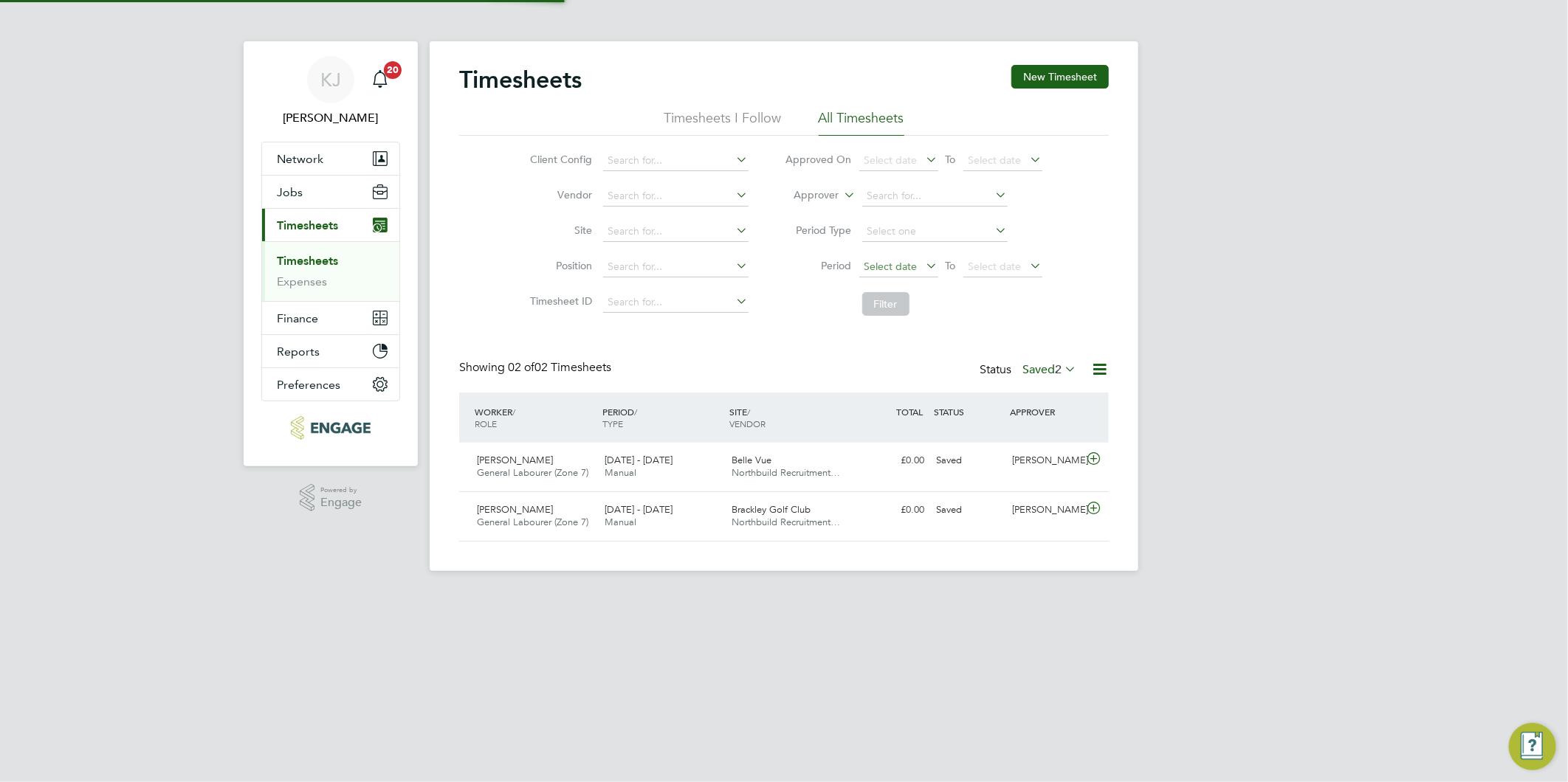
scroll to position [37, 128]
click at [1044, 78] on button "New Timesheet" at bounding box center [1059, 77] width 97 height 24
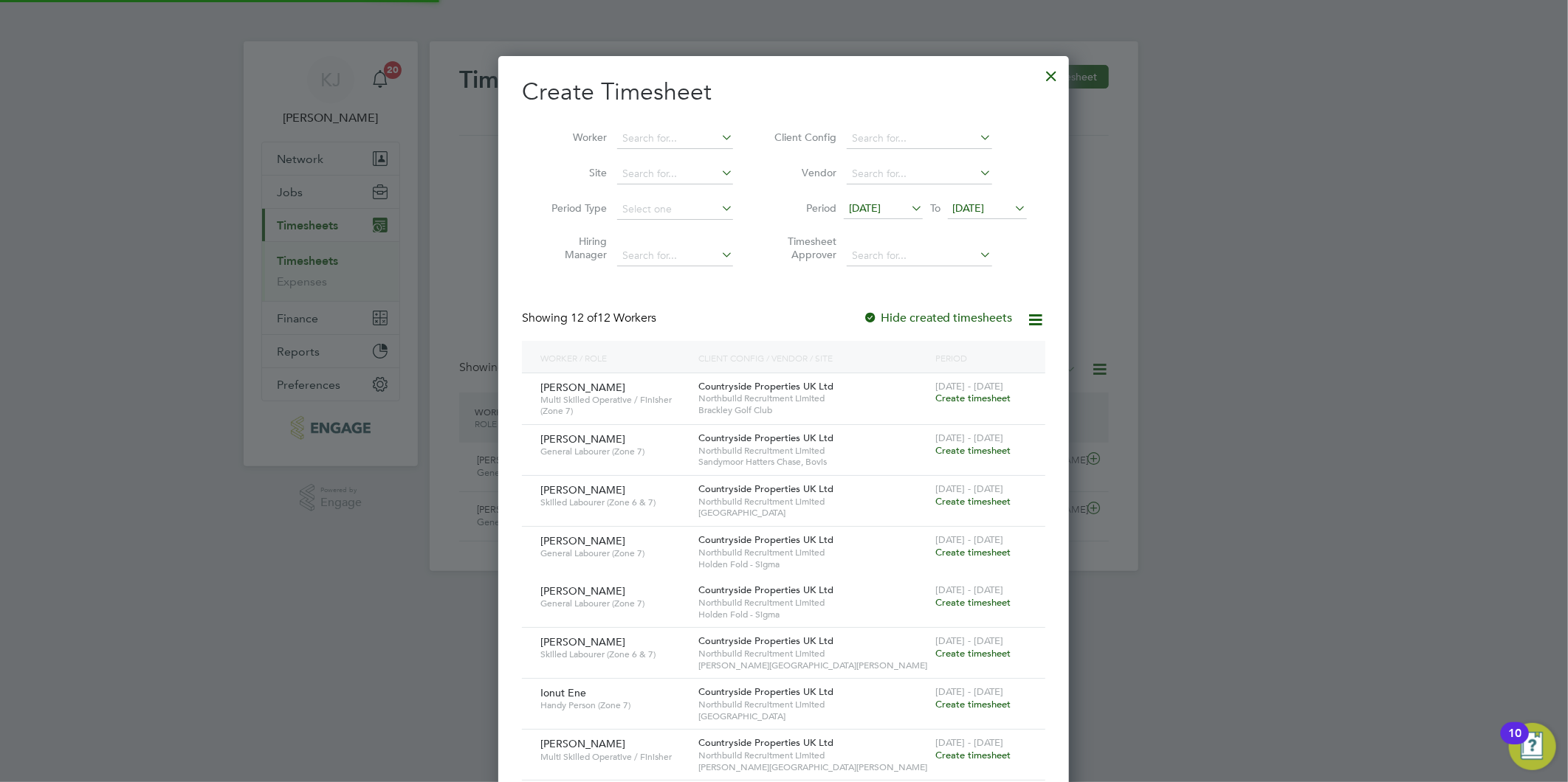
scroll to position [1011, 571]
click at [886, 197] on li "Period [DATE] To [DATE]" at bounding box center [898, 209] width 294 height 35
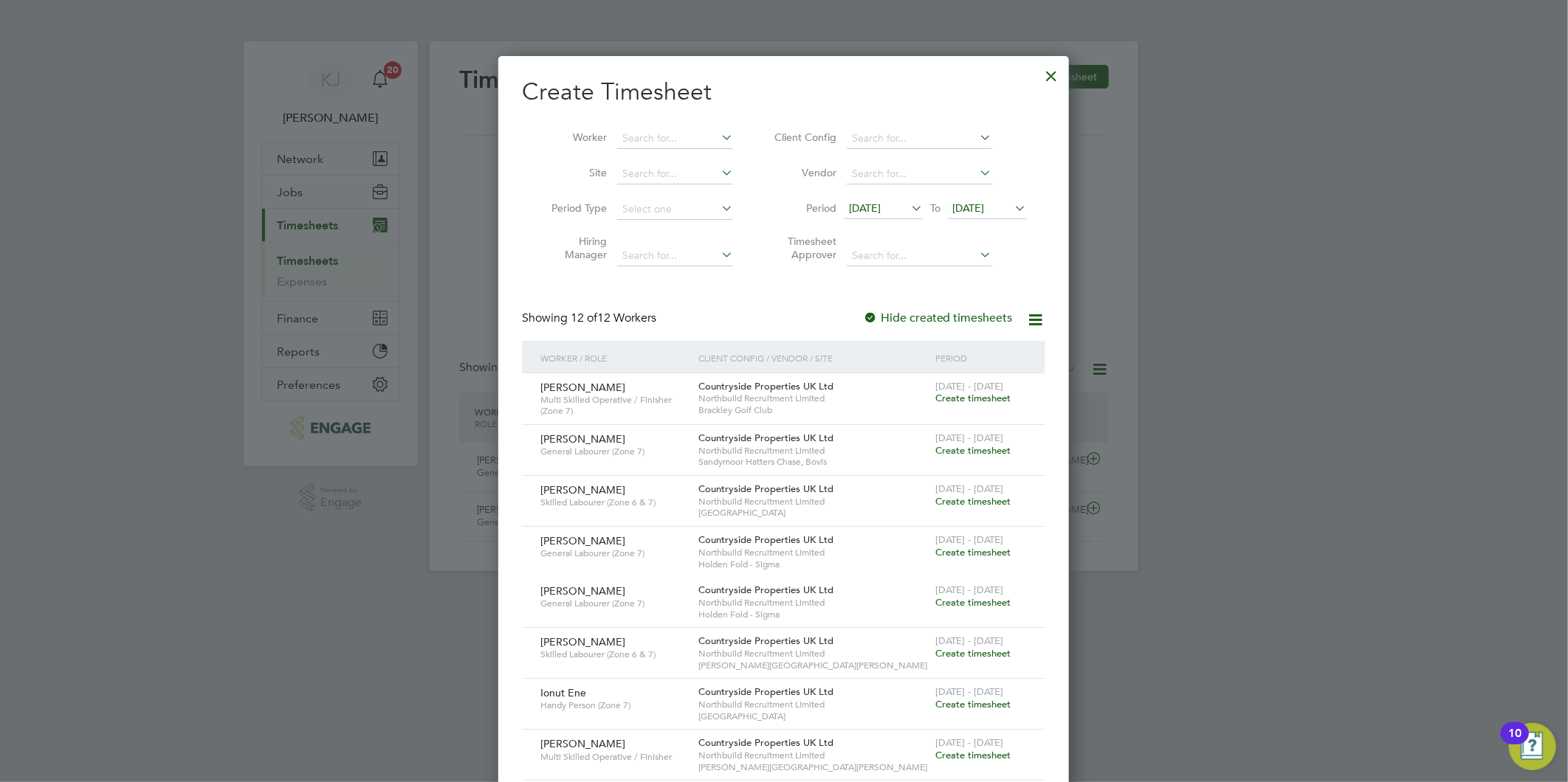
click at [880, 205] on span "[DATE]" at bounding box center [865, 208] width 32 height 13
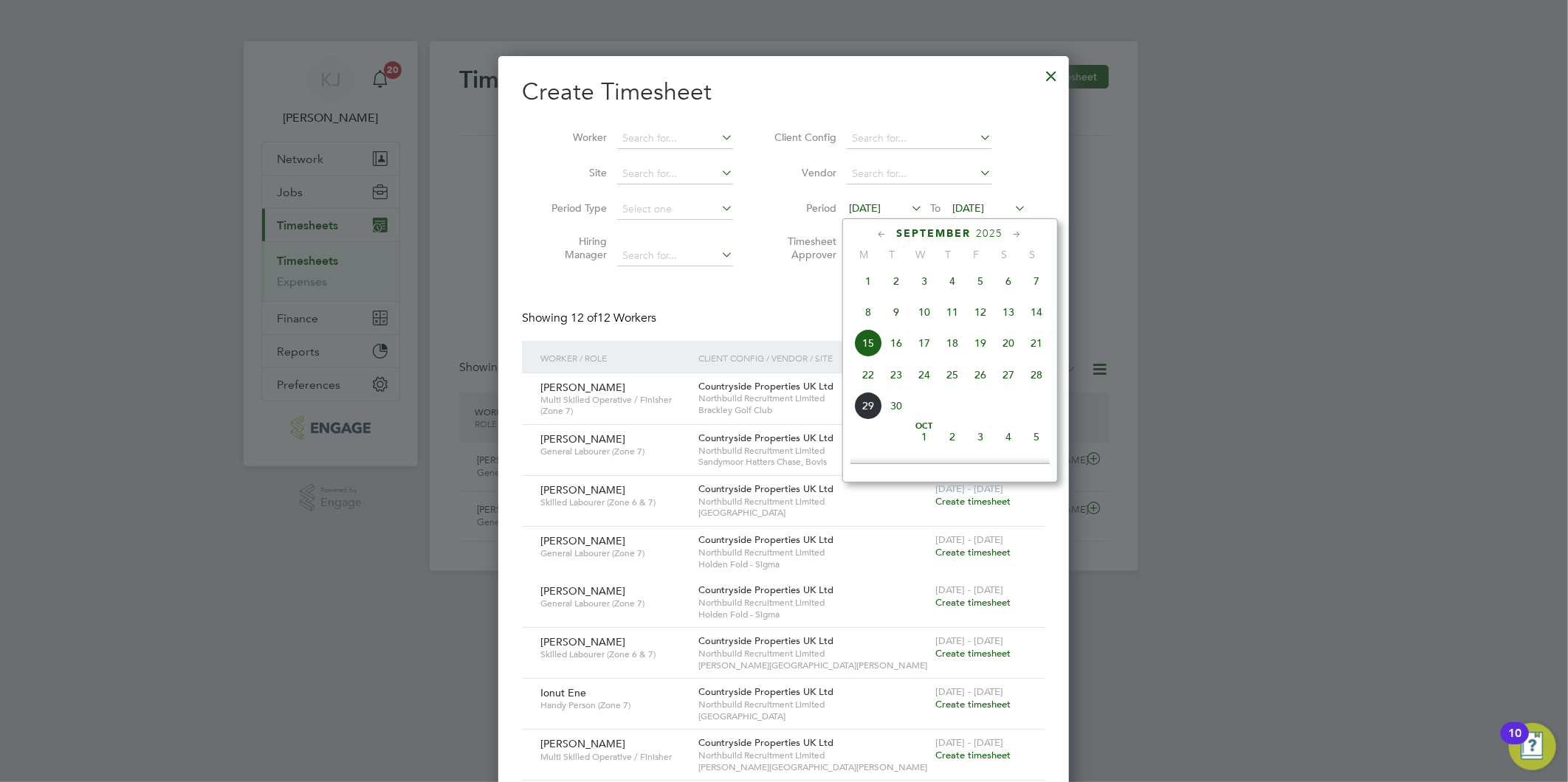
click at [864, 374] on span "22" at bounding box center [868, 375] width 28 height 28
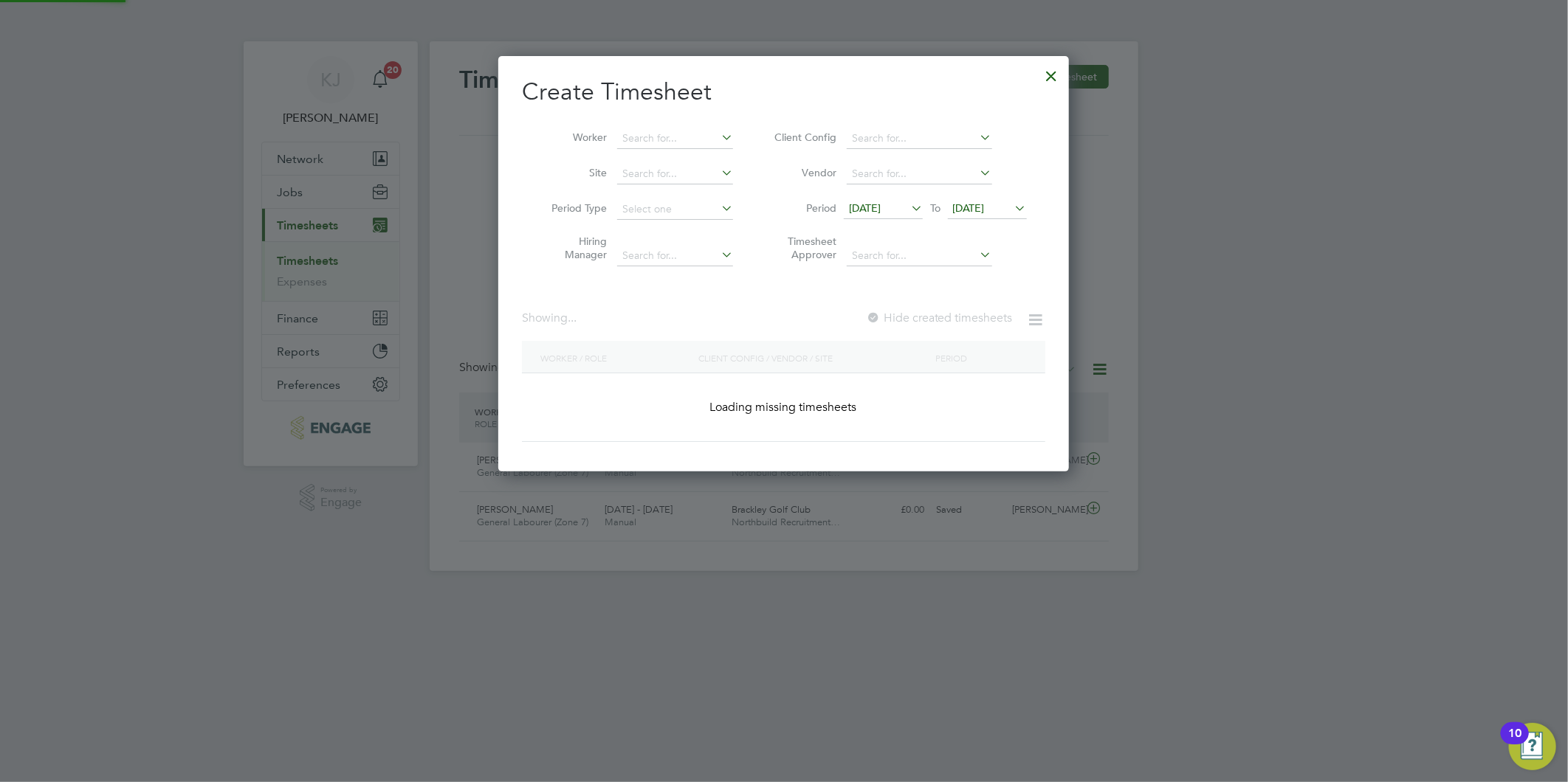
scroll to position [858, 571]
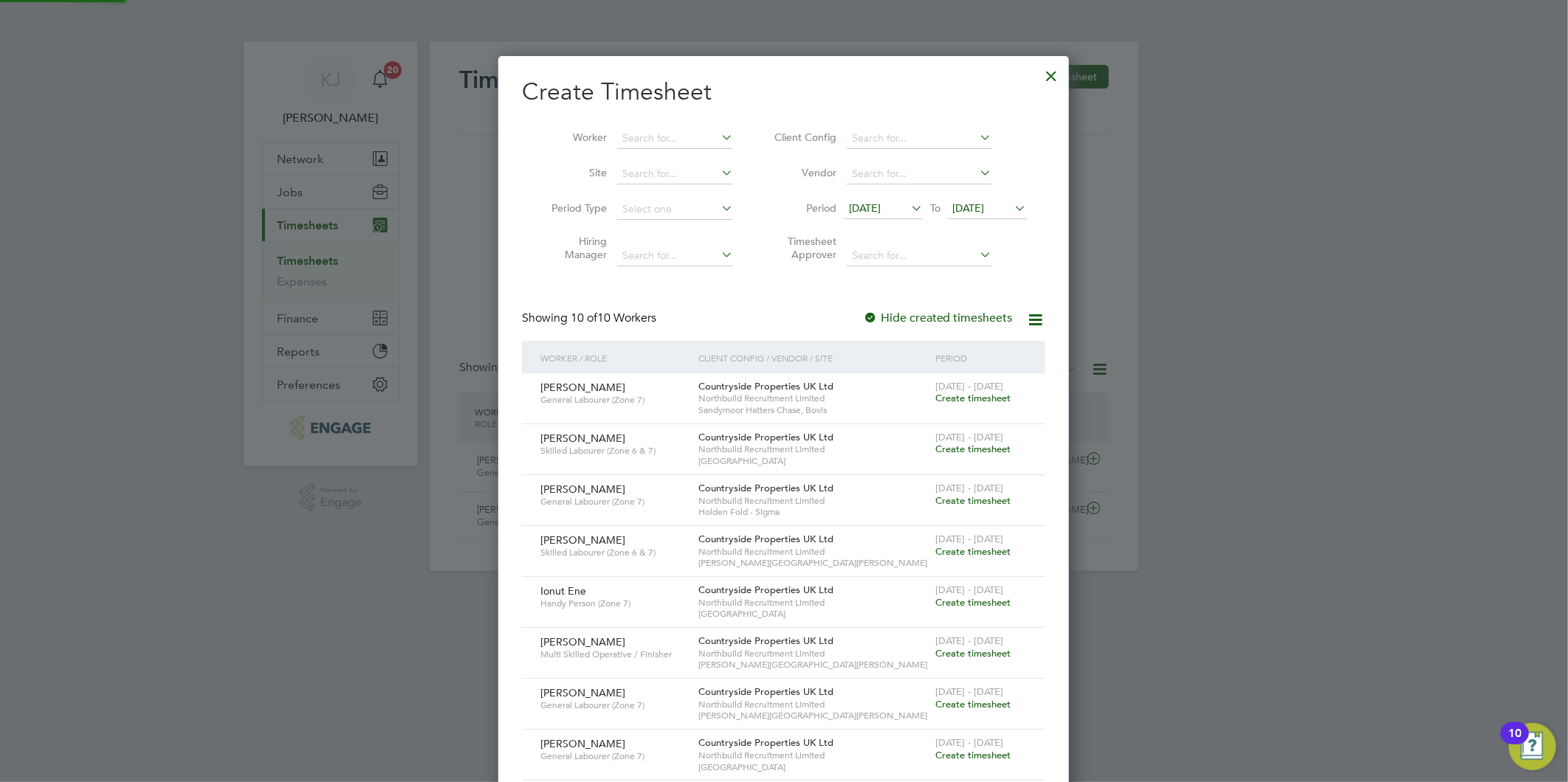
drag, startPoint x: 960, startPoint y: 209, endPoint x: 967, endPoint y: 241, distance: 32.8
click at [961, 212] on span "[DATE]" at bounding box center [969, 208] width 32 height 13
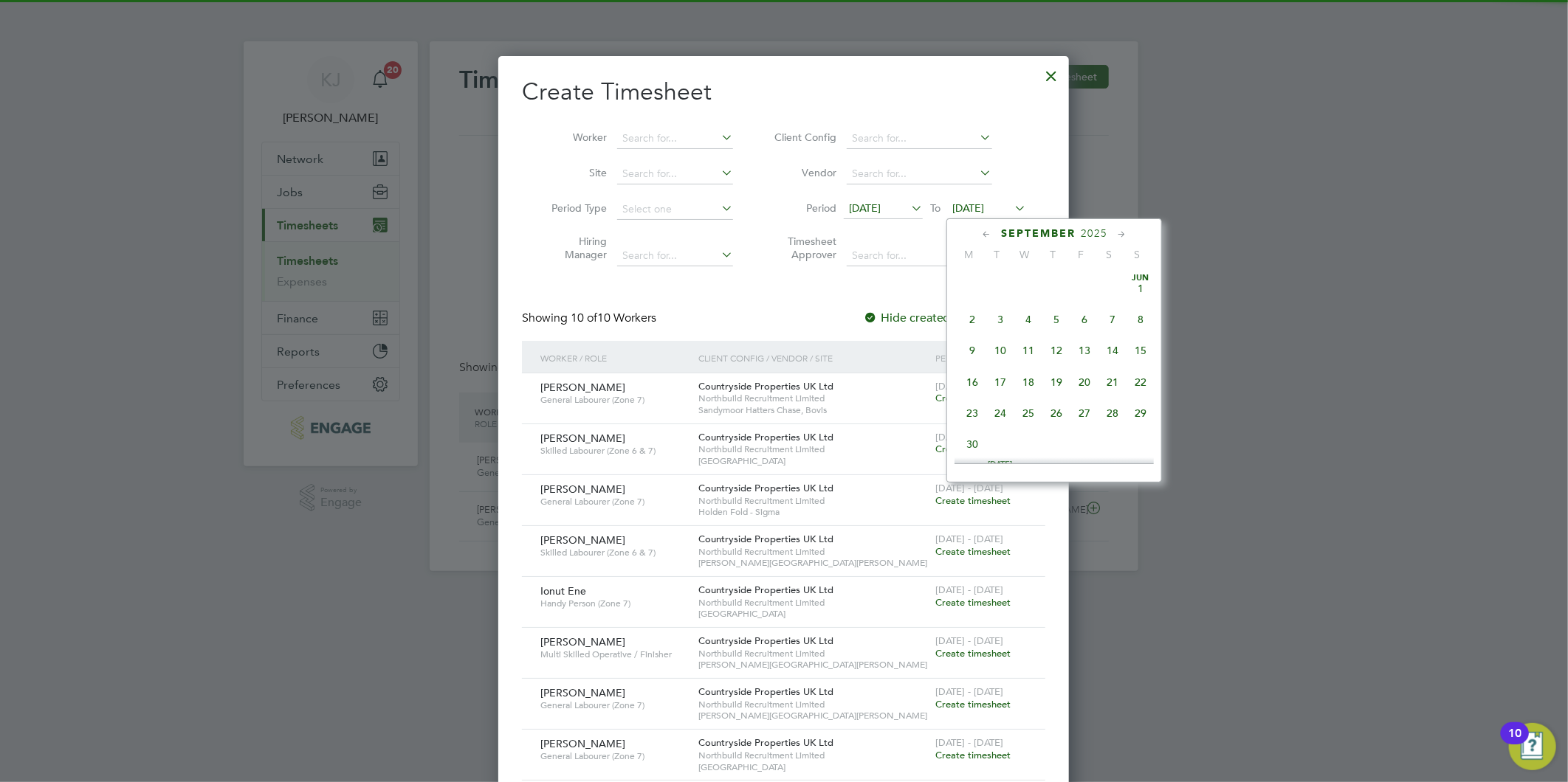
scroll to position [537, 0]
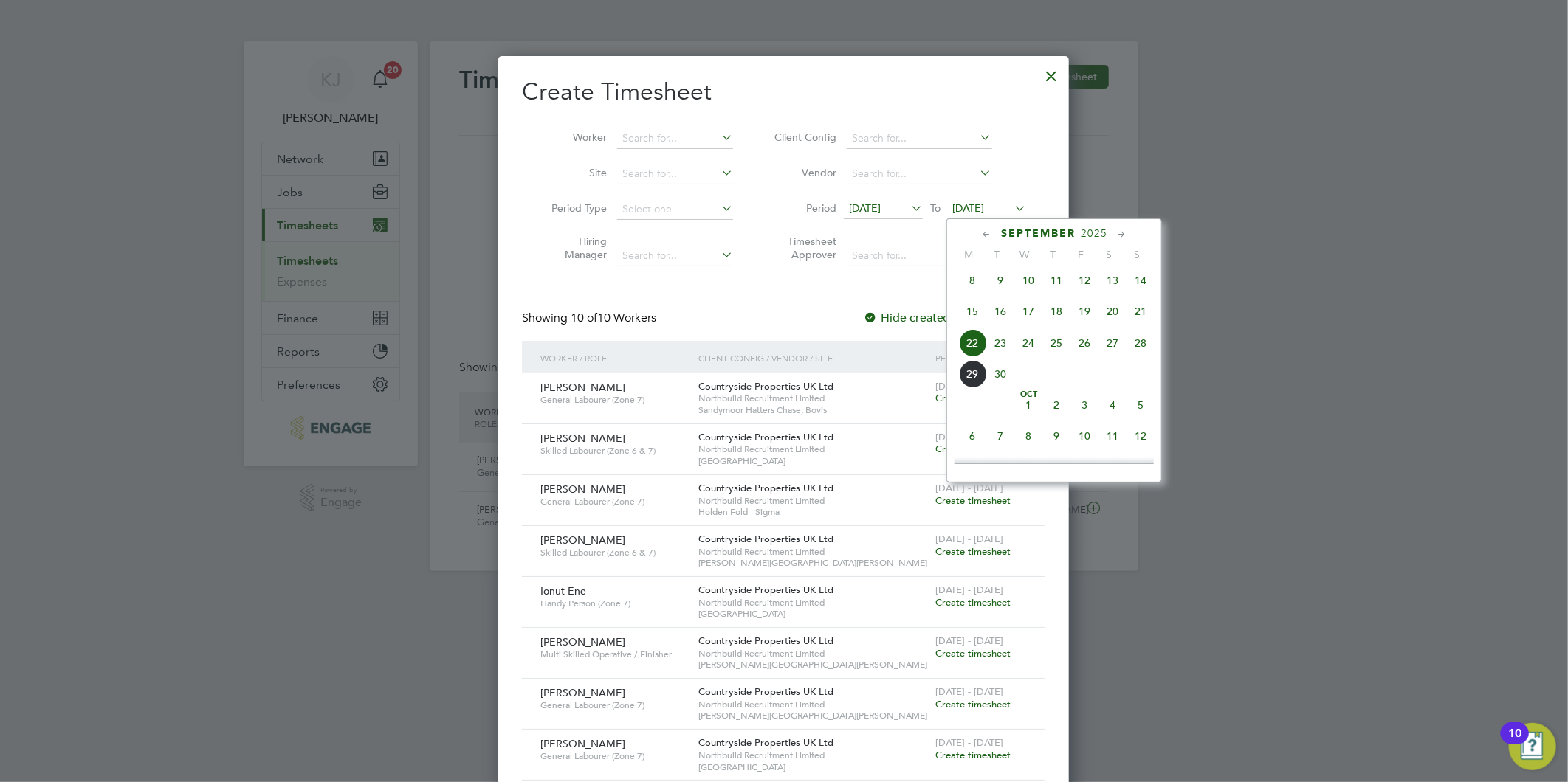
click at [1139, 349] on span "28" at bounding box center [1140, 342] width 28 height 28
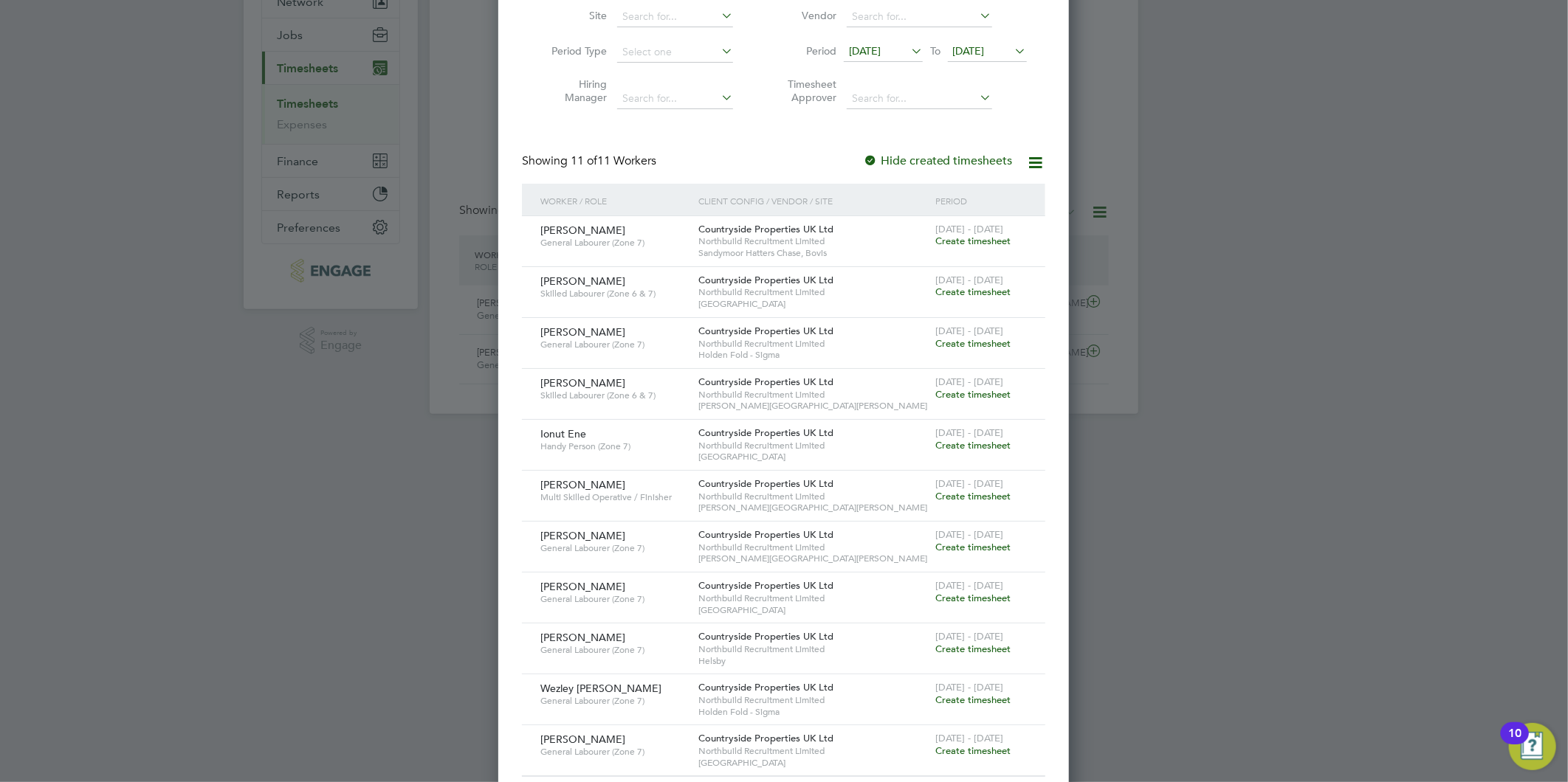
scroll to position [181, 0]
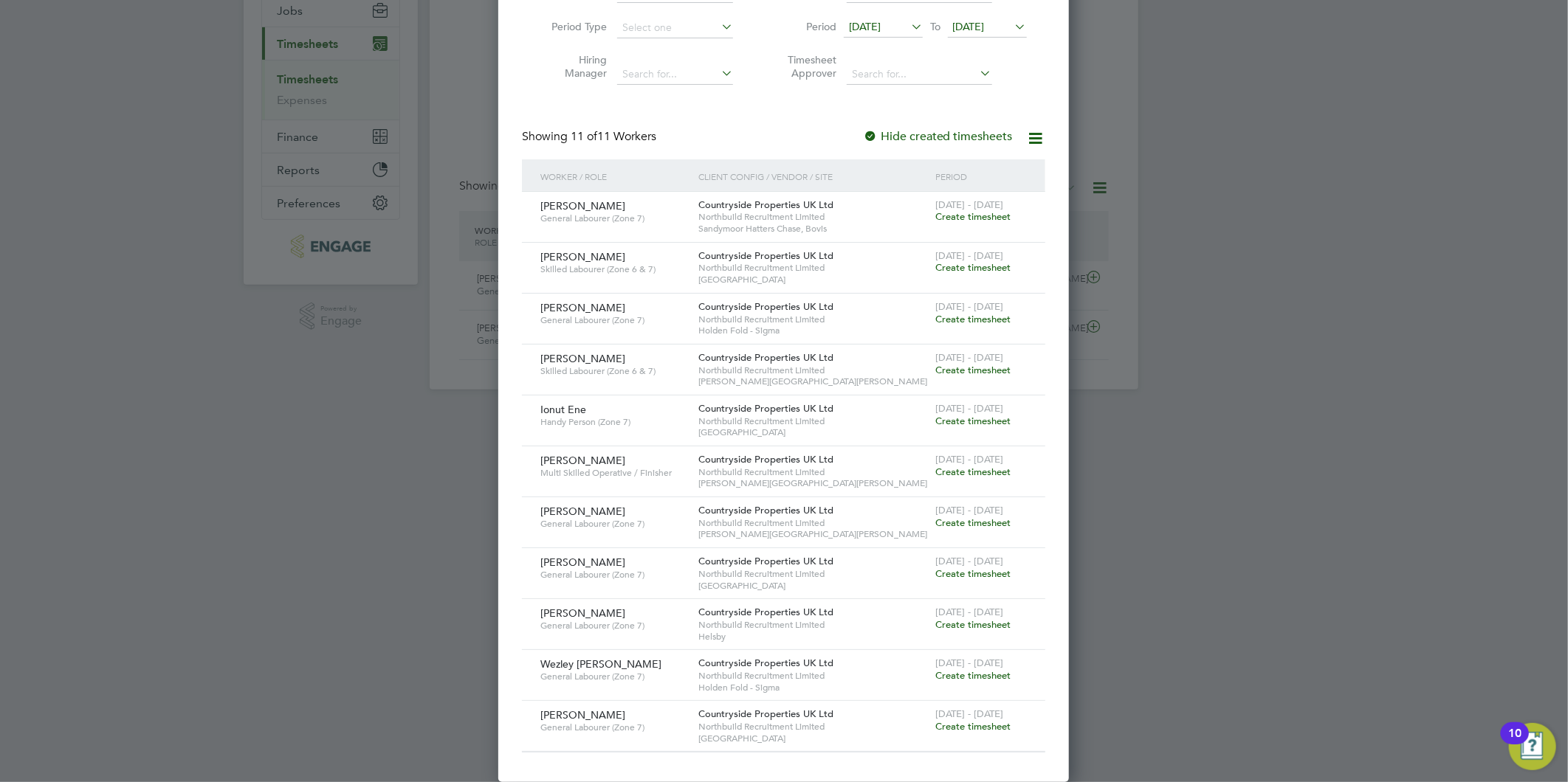
click at [956, 214] on span "Create timesheet" at bounding box center [972, 216] width 75 height 13
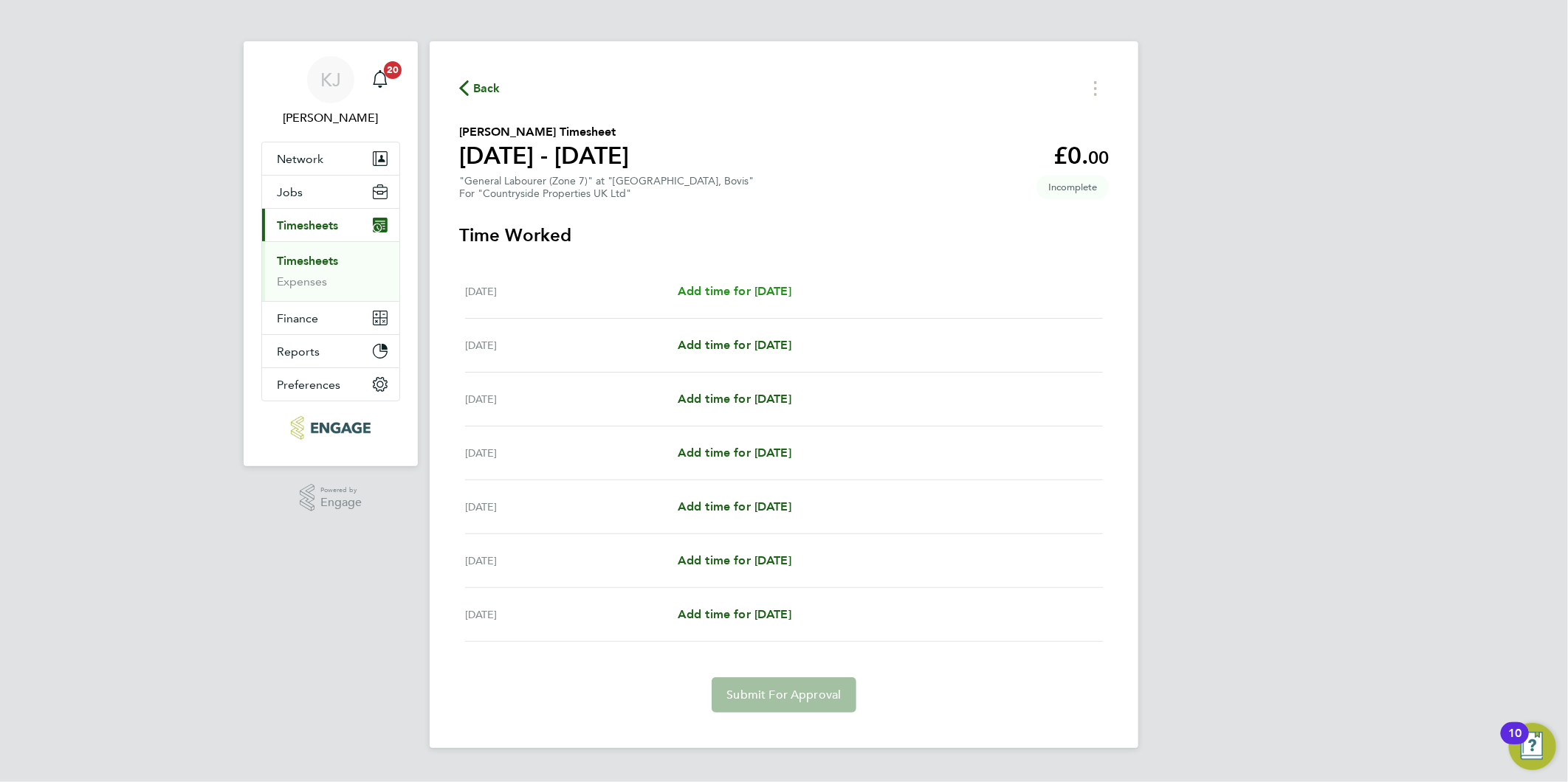
click at [786, 299] on div "[DATE] Add time for [DATE] Add time for [DATE]" at bounding box center [784, 292] width 638 height 54
drag, startPoint x: 786, startPoint y: 299, endPoint x: 784, endPoint y: 291, distance: 8.2
click at [784, 291] on span "Add time for [DATE]" at bounding box center [734, 291] width 114 height 14
select select "30"
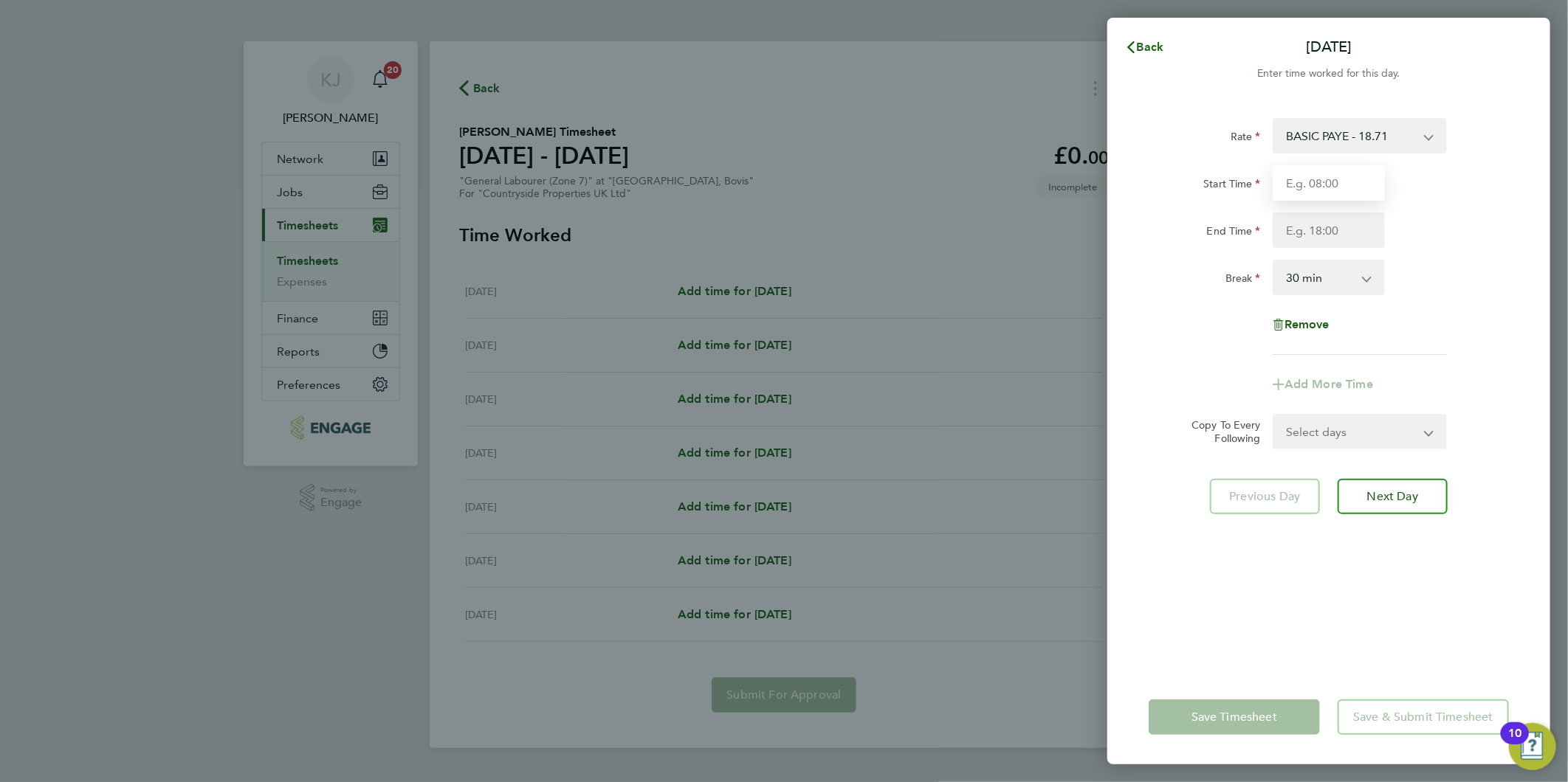
click at [1346, 180] on input "Start Time" at bounding box center [1328, 183] width 112 height 35
type input "07:00"
type input "16:30"
drag, startPoint x: 1338, startPoint y: 180, endPoint x: 1352, endPoint y: 241, distance: 62.6
click at [1338, 183] on input "07:00" at bounding box center [1328, 183] width 112 height 35
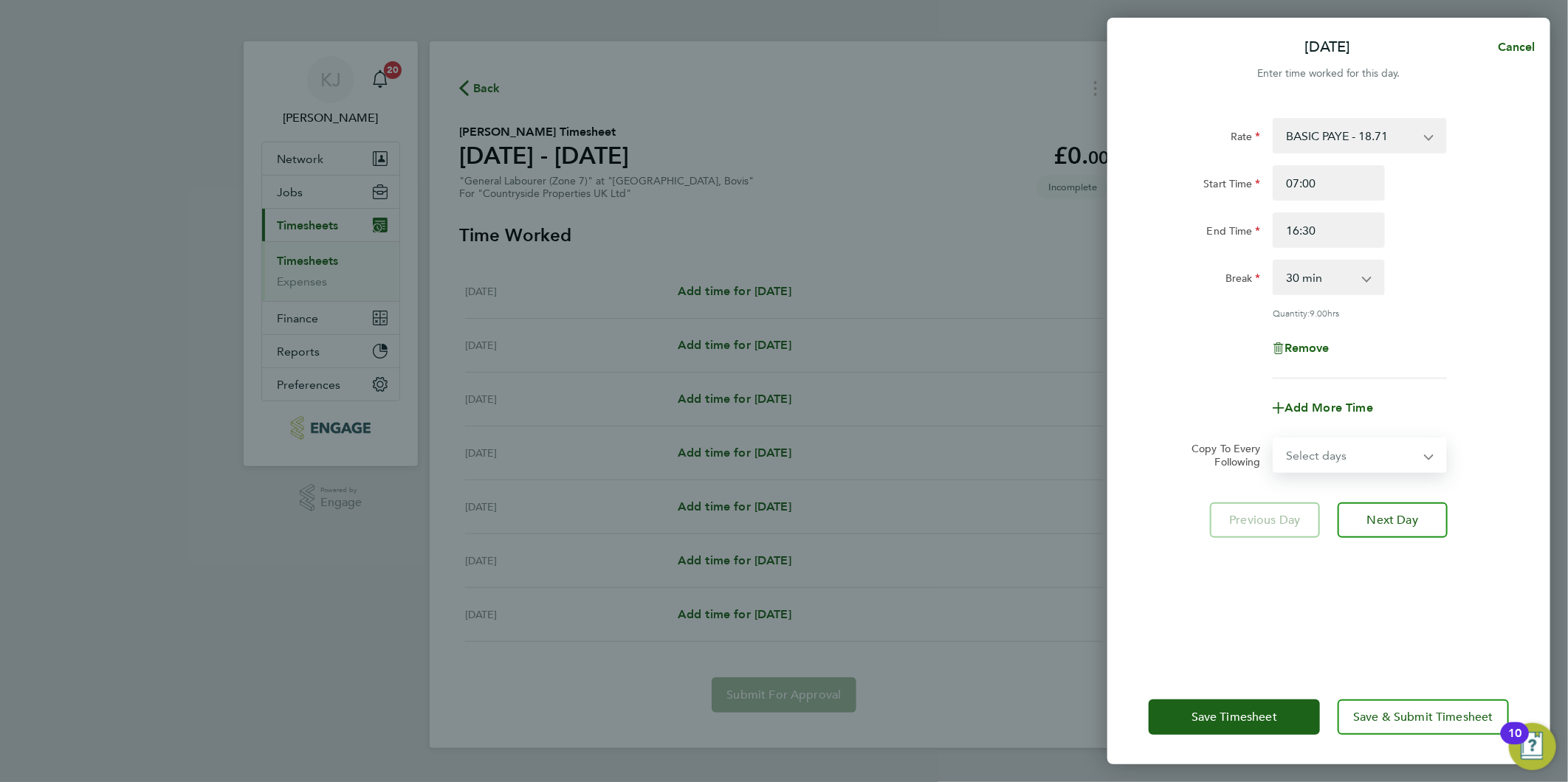
drag, startPoint x: 1338, startPoint y: 445, endPoint x: 1338, endPoint y: 458, distance: 13.0
click at [1338, 445] on select "Select days Day Weekday (Mon-Fri) Weekend (Sat-Sun) [DATE] [DATE] [DATE] [DATE]…" at bounding box center [1352, 455] width 155 height 32
select select "WEEKDAY"
click at [1274, 439] on select "Select days Day Weekday (Mon-Fri) Weekend (Sat-Sun) [DATE] [DATE] [DATE] [DATE]…" at bounding box center [1352, 455] width 155 height 32
select select "[DATE]"
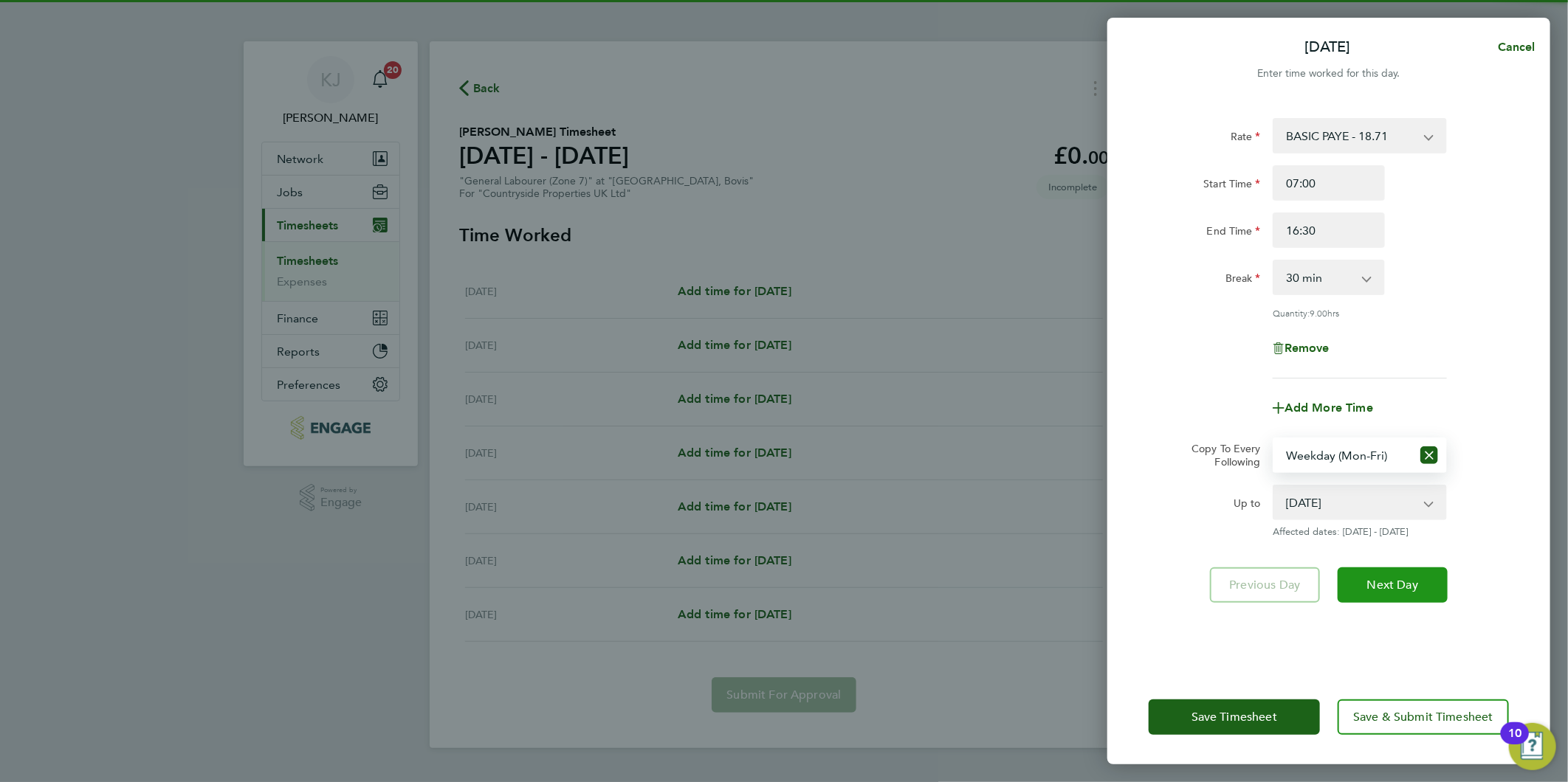
drag, startPoint x: 1403, startPoint y: 591, endPoint x: 1392, endPoint y: 585, distance: 12.5
click at [1400, 591] on button "Next Day" at bounding box center [1392, 585] width 110 height 35
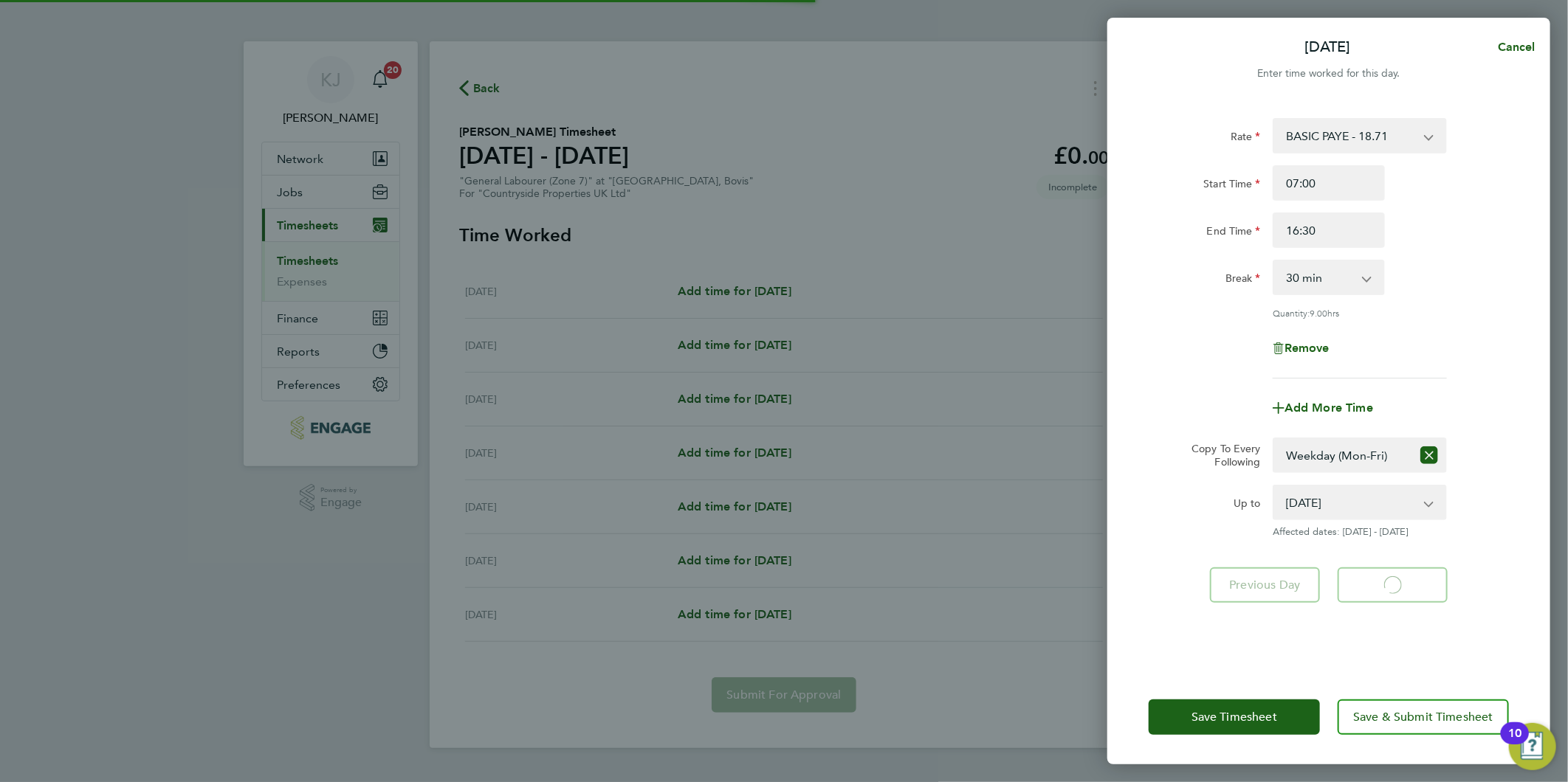
select select "30"
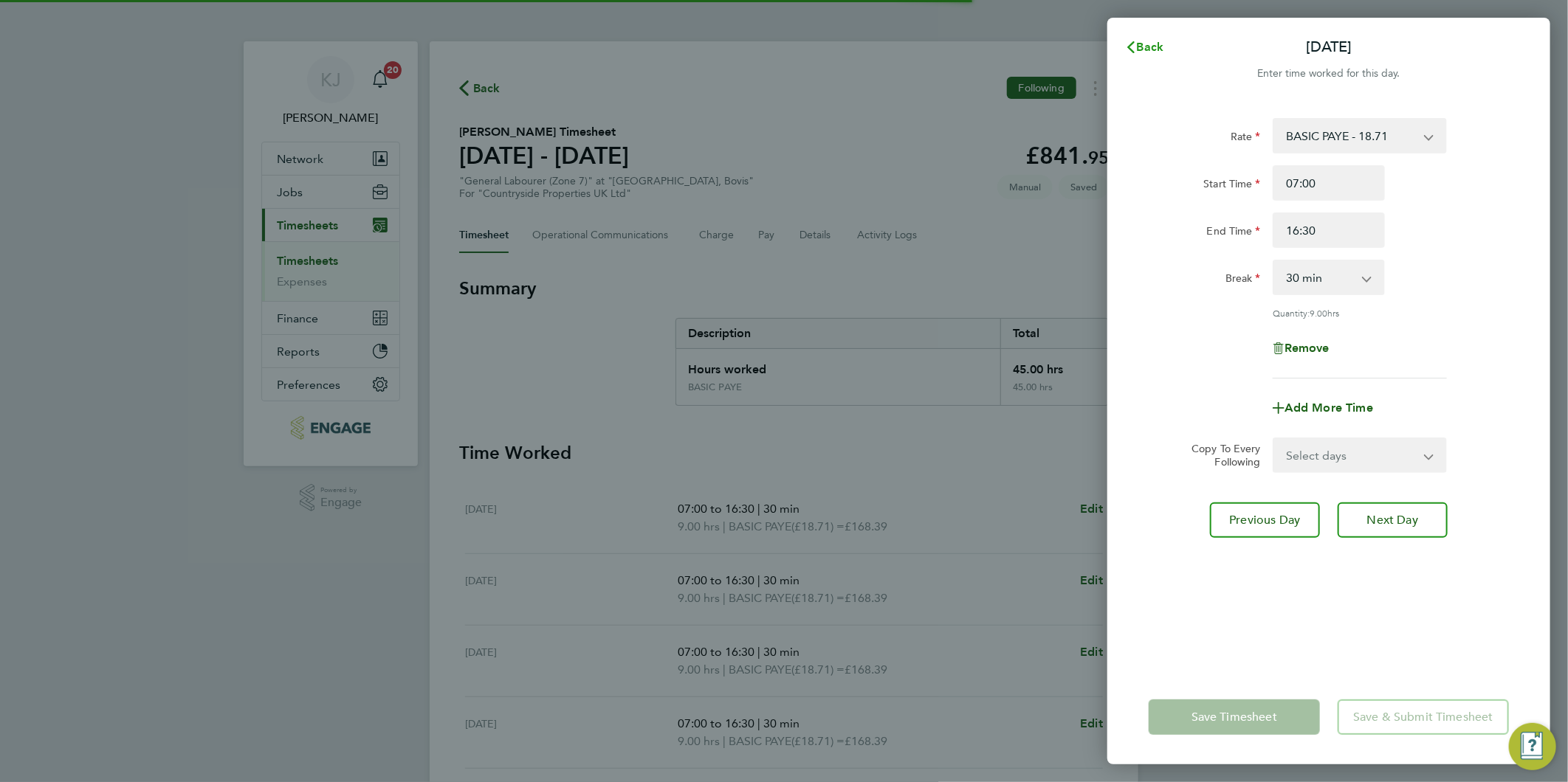
click at [1135, 52] on icon "button" at bounding box center [1131, 47] width 12 height 12
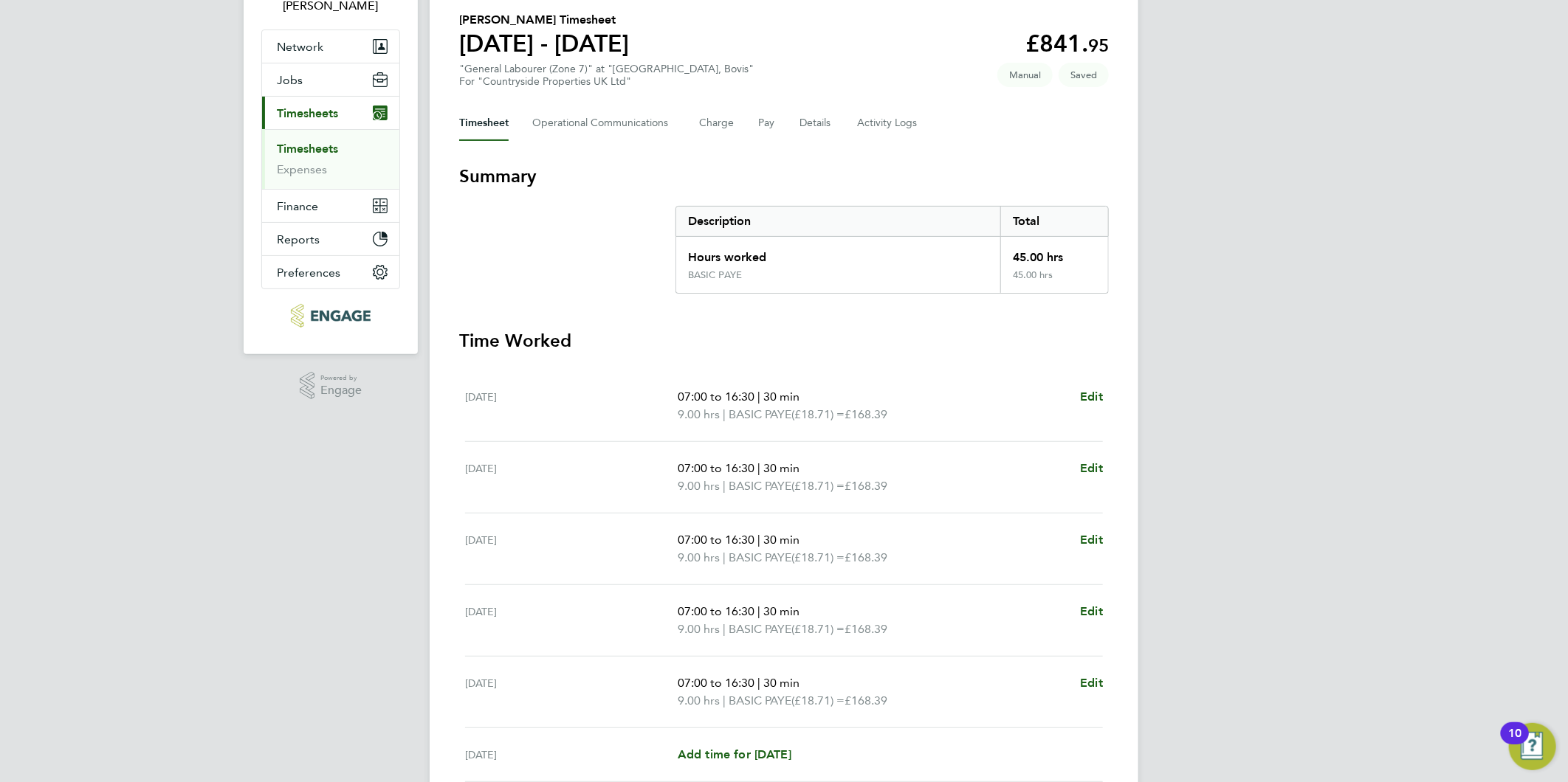
scroll to position [294, 0]
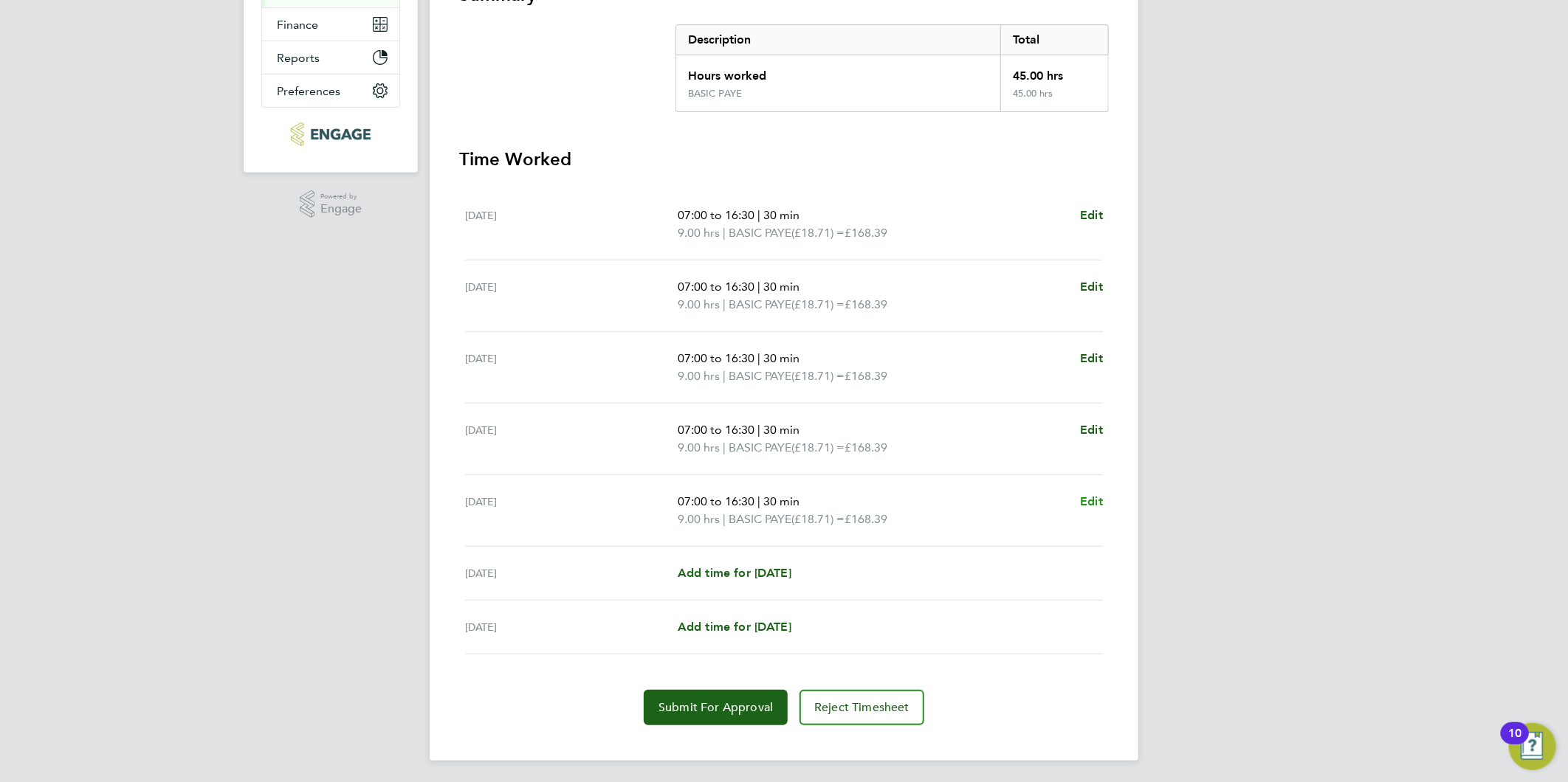
click at [1094, 494] on span "Edit" at bounding box center [1091, 501] width 23 height 14
select select "30"
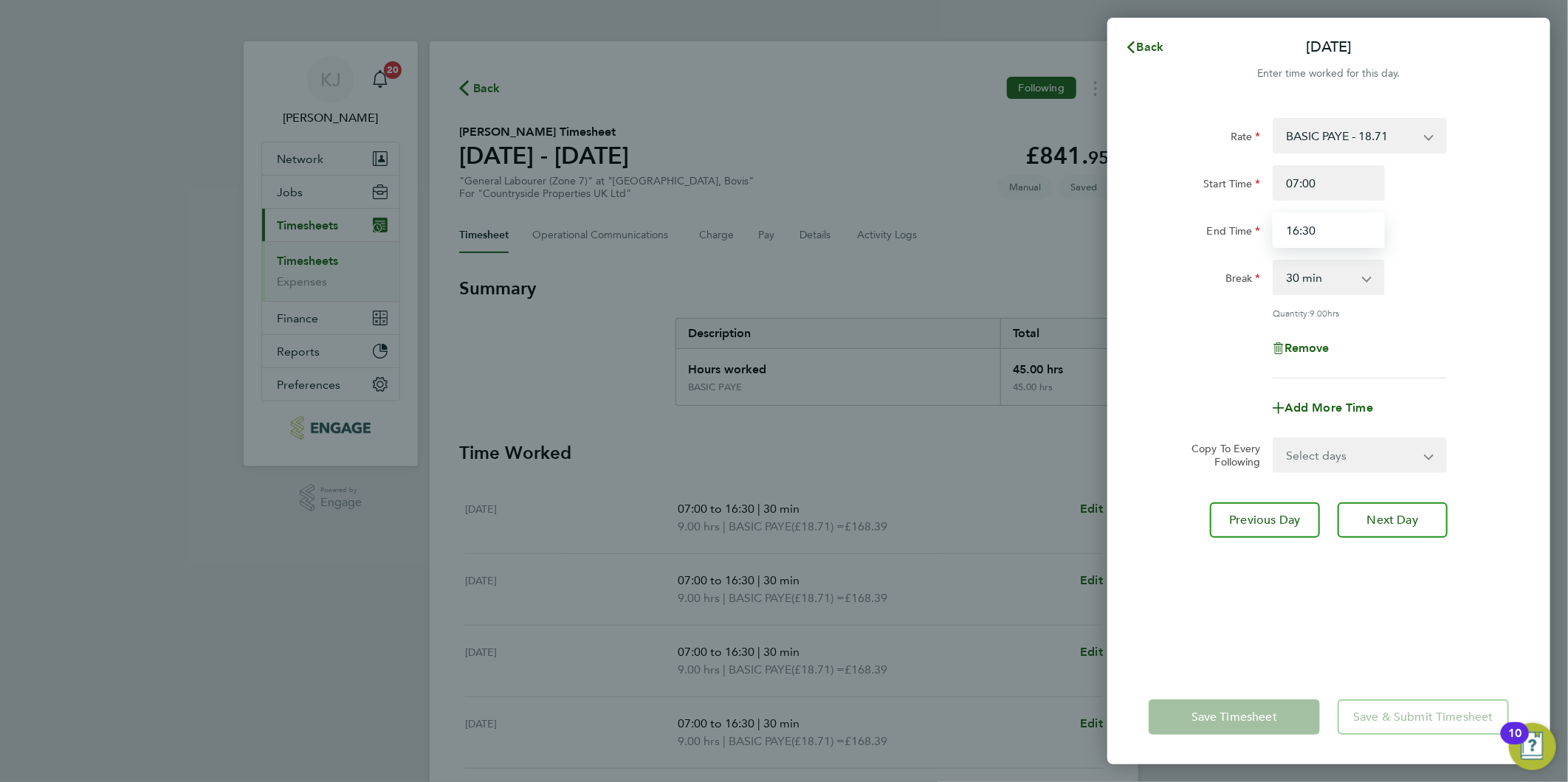
drag, startPoint x: 1327, startPoint y: 226, endPoint x: 859, endPoint y: 221, distance: 468.0
click at [862, 221] on div "Back [DATE] Enter time worked for this day. Rate BASIC PAYE - 18.71 Start Time …" at bounding box center [784, 391] width 1568 height 782
type input "16:00"
click at [1332, 182] on input "07:00" at bounding box center [1328, 183] width 112 height 35
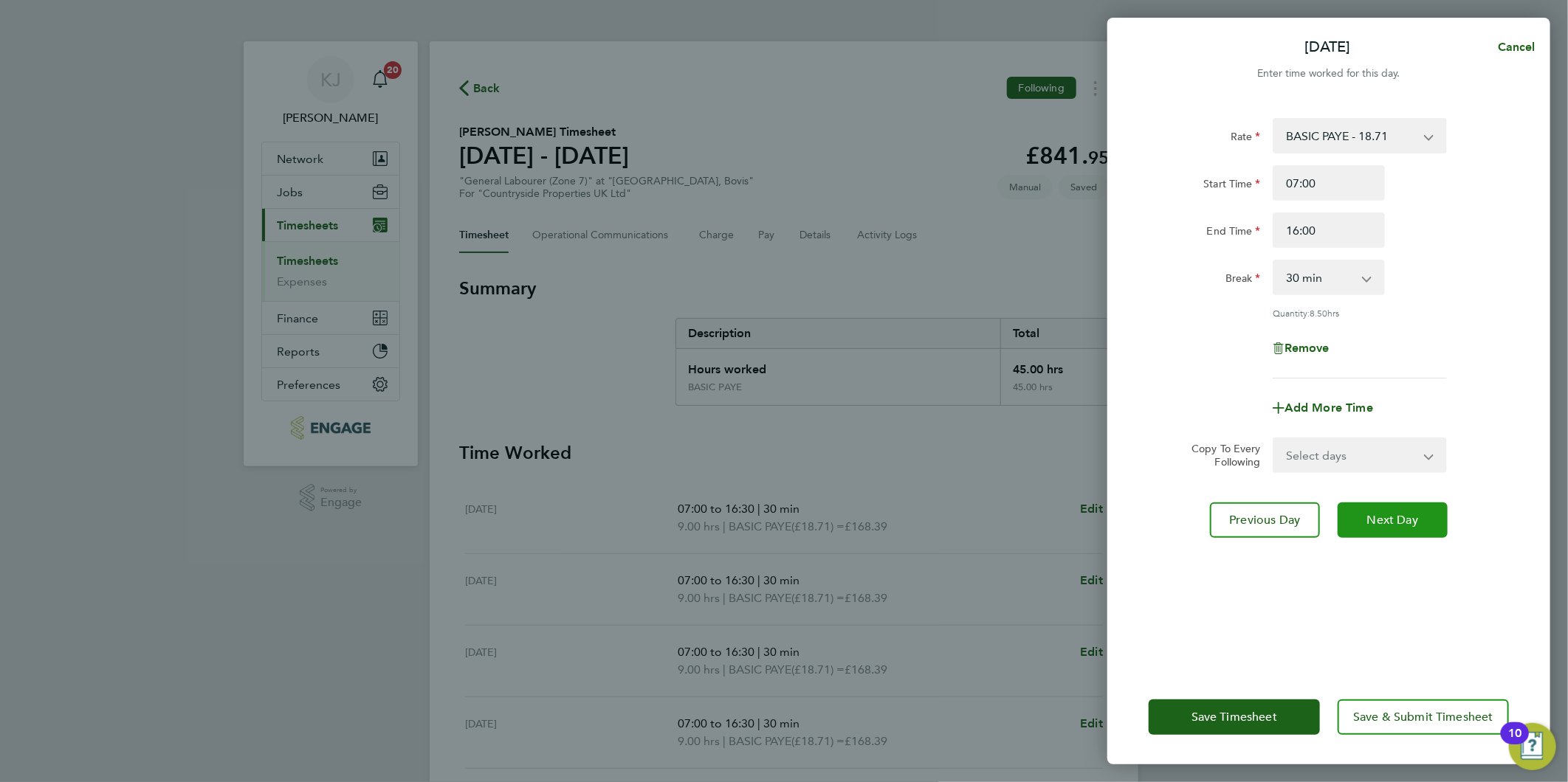
click at [1392, 532] on button "Next Day" at bounding box center [1392, 520] width 110 height 35
select select "30"
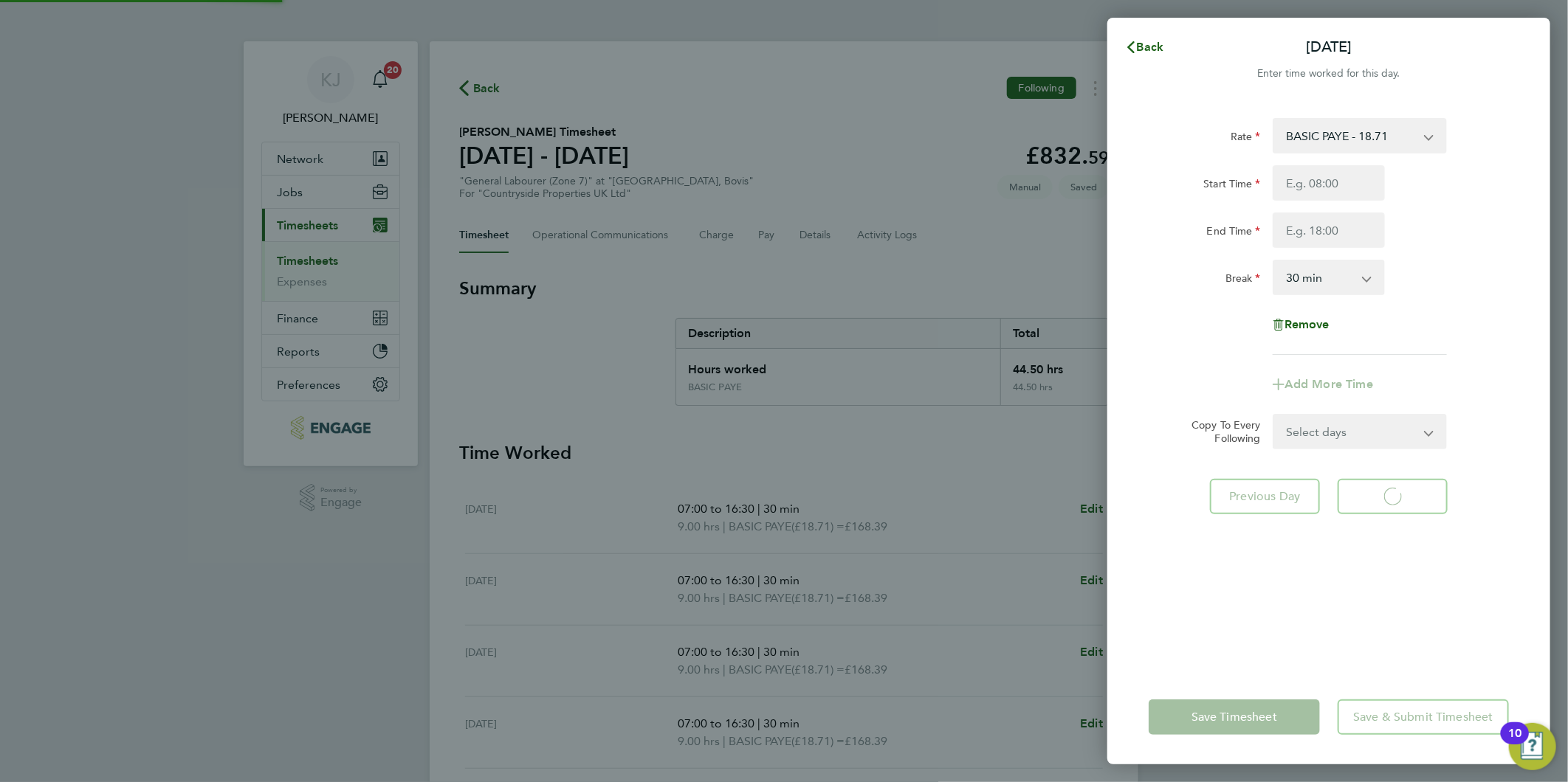
select select "30"
click at [1149, 34] on button "Back" at bounding box center [1144, 46] width 68 height 30
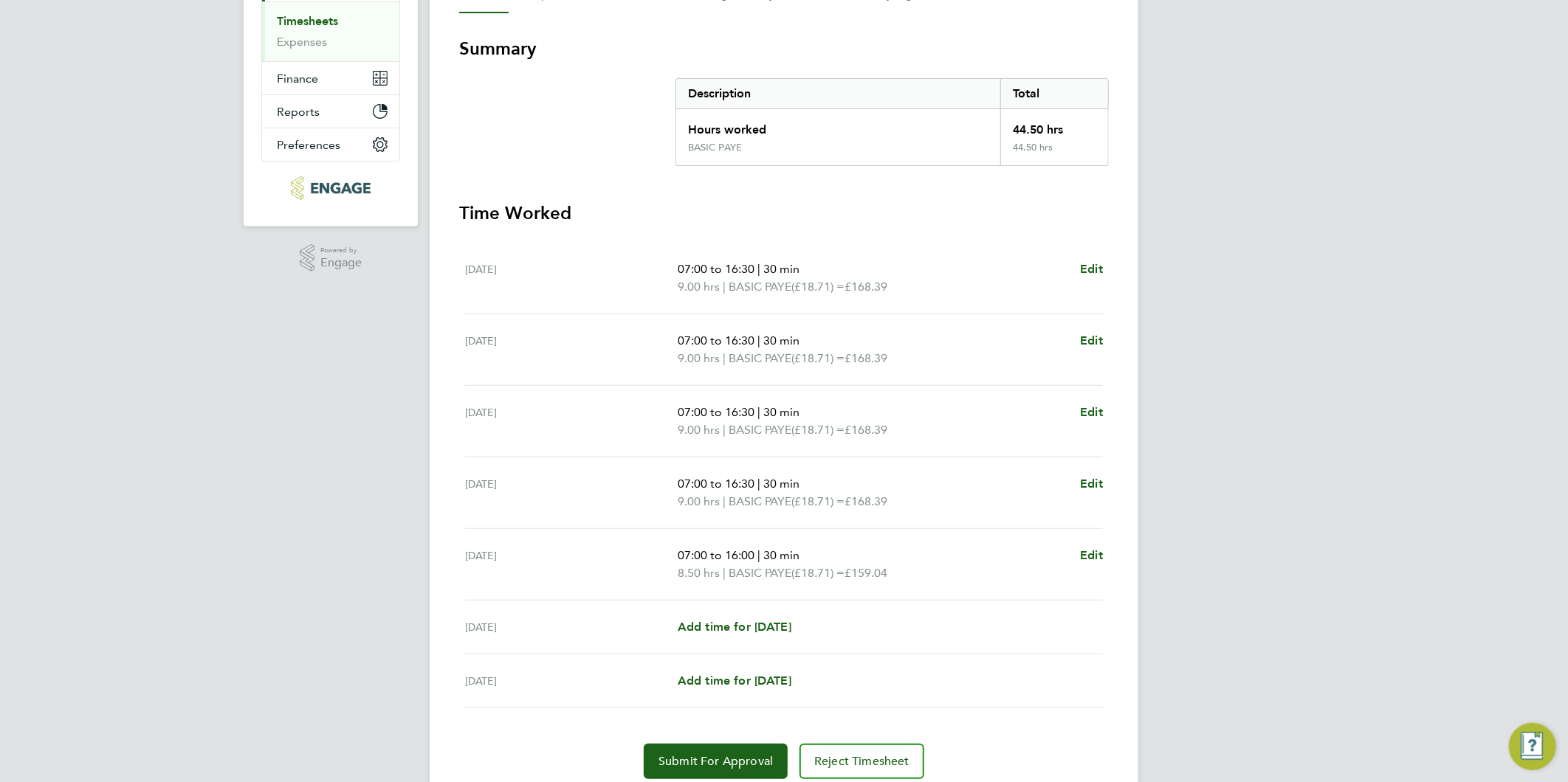
scroll to position [245, 0]
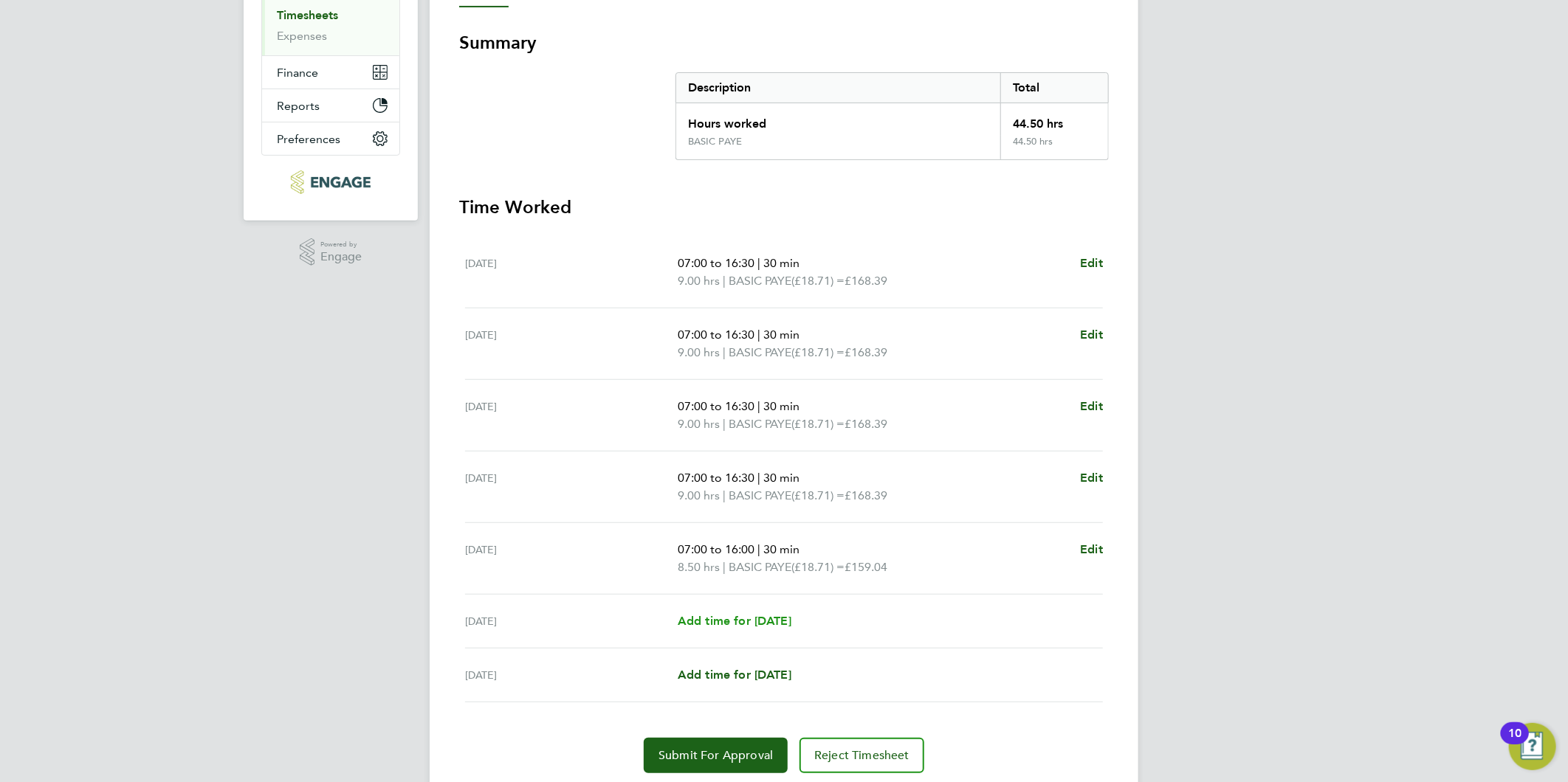
click at [720, 623] on span "Add time for [DATE]" at bounding box center [734, 621] width 114 height 14
select select "30"
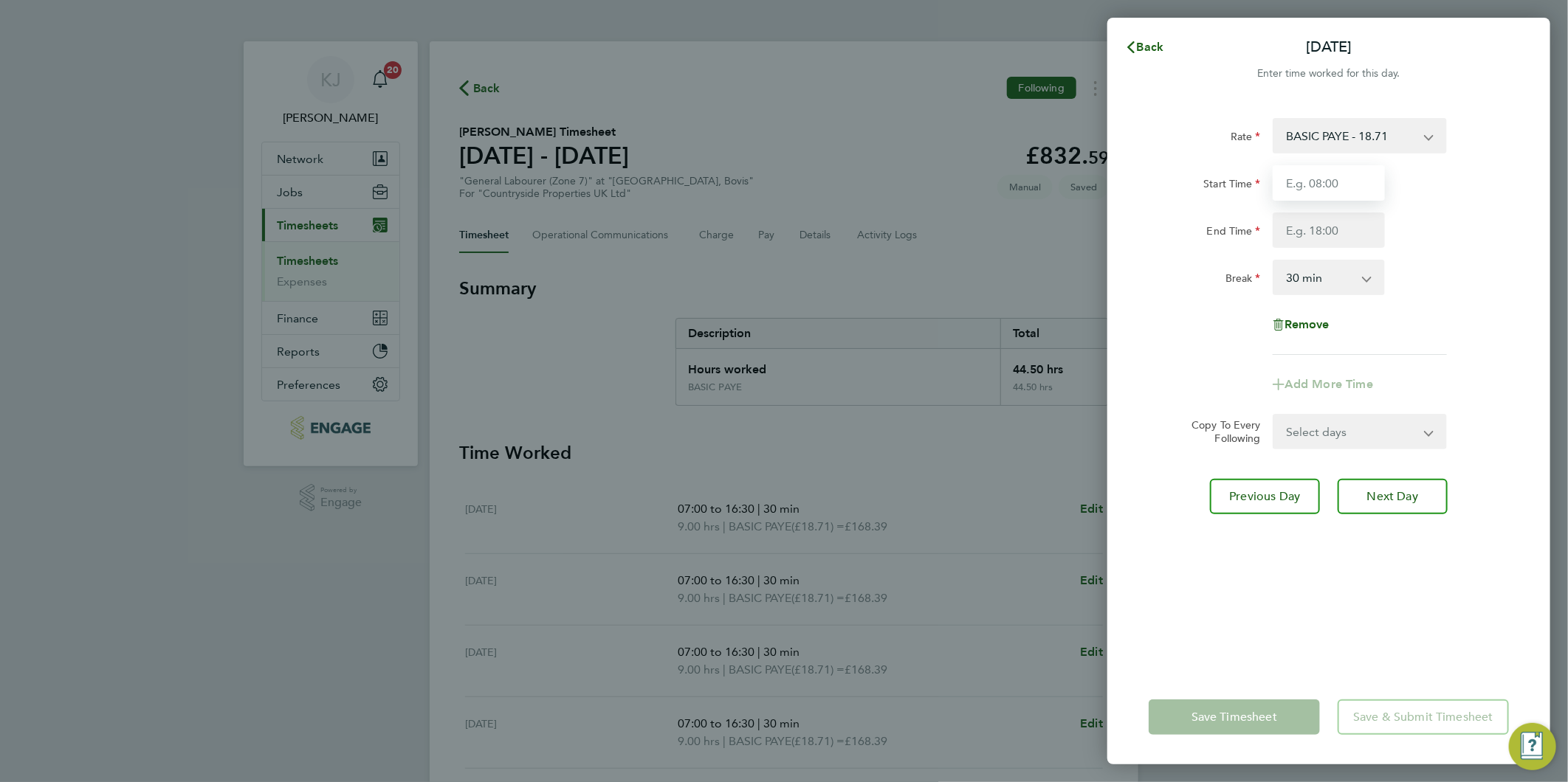
click at [1322, 181] on input "Start Time" at bounding box center [1328, 183] width 112 height 35
type input "07:30"
type input "14:30"
drag, startPoint x: 1347, startPoint y: 274, endPoint x: 1340, endPoint y: 291, distance: 18.4
click at [1346, 274] on select "0 min 15 min 30 min 45 min 60 min 75 min 90 min" at bounding box center [1320, 278] width 91 height 32
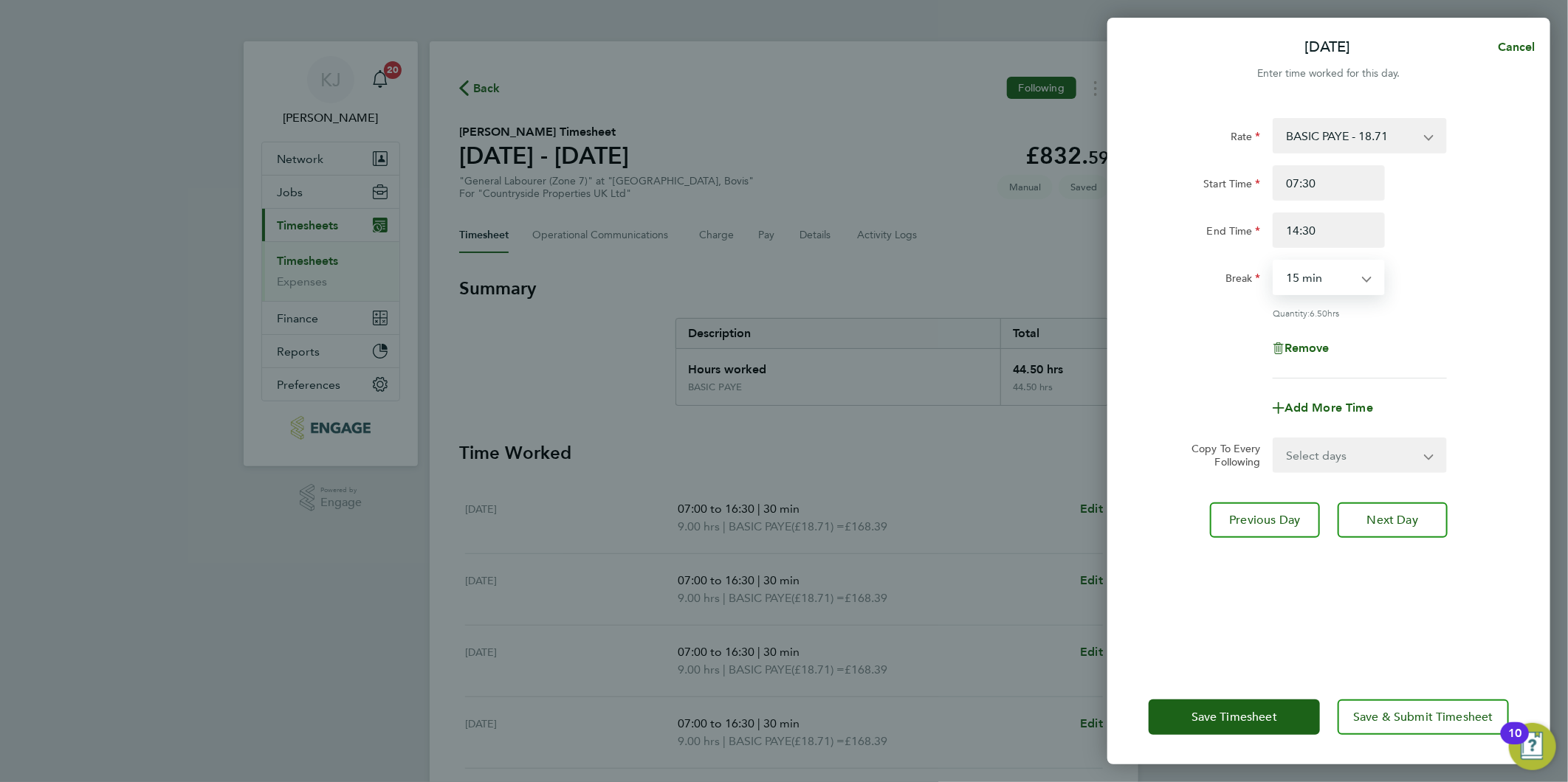
click at [1274, 262] on select "0 min 15 min 30 min 45 min 60 min 75 min 90 min" at bounding box center [1320, 278] width 91 height 32
drag, startPoint x: 1323, startPoint y: 281, endPoint x: 1322, endPoint y: 296, distance: 15.0
click at [1323, 281] on select "0 min 15 min 30 min 45 min 60 min 75 min 90 min" at bounding box center [1320, 278] width 91 height 32
select select "0"
click at [1274, 262] on select "0 min 15 min 30 min 45 min 60 min 75 min 90 min" at bounding box center [1320, 278] width 91 height 32
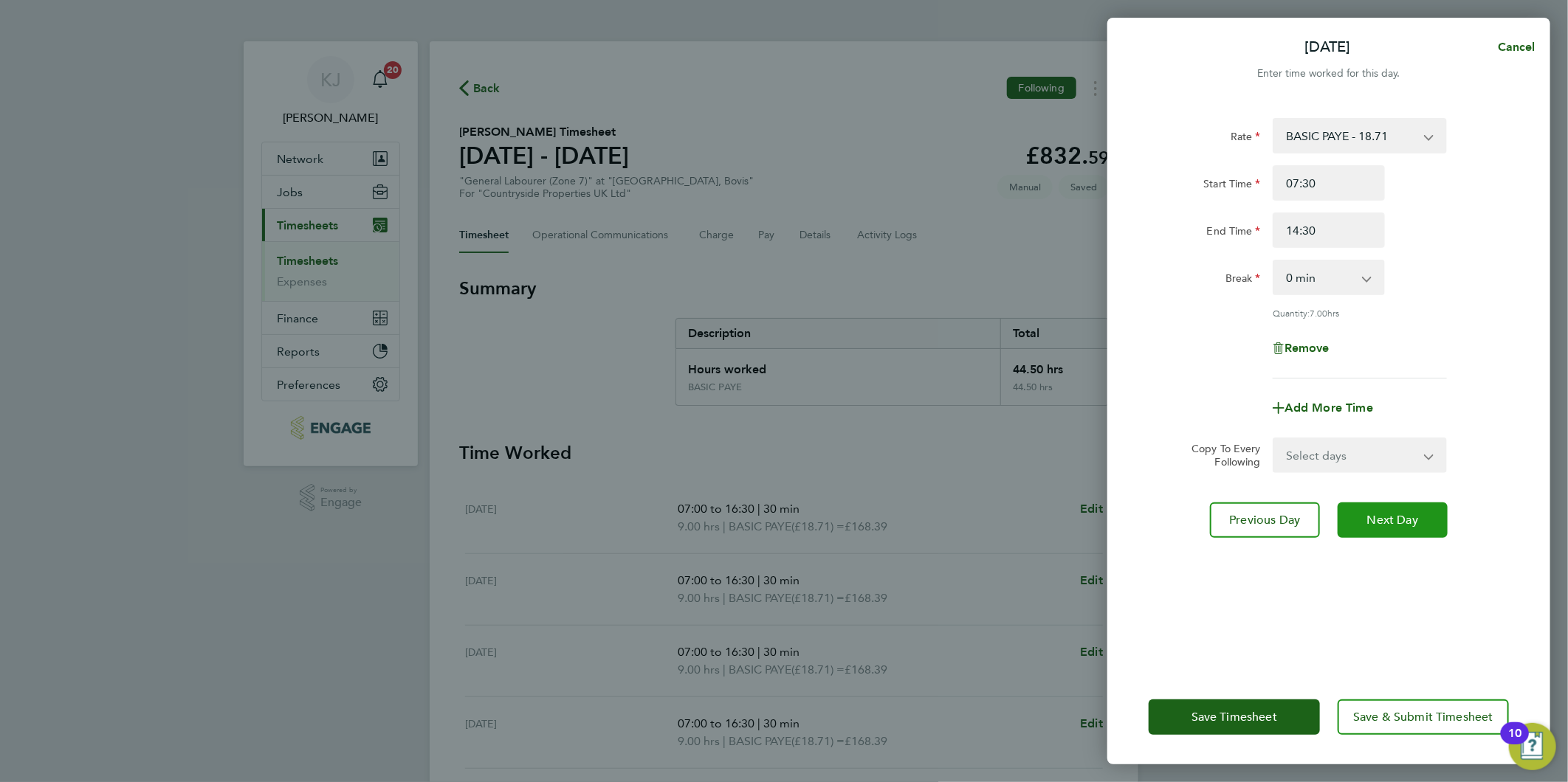
click at [1384, 525] on span "Next Day" at bounding box center [1392, 520] width 51 height 14
select select "30"
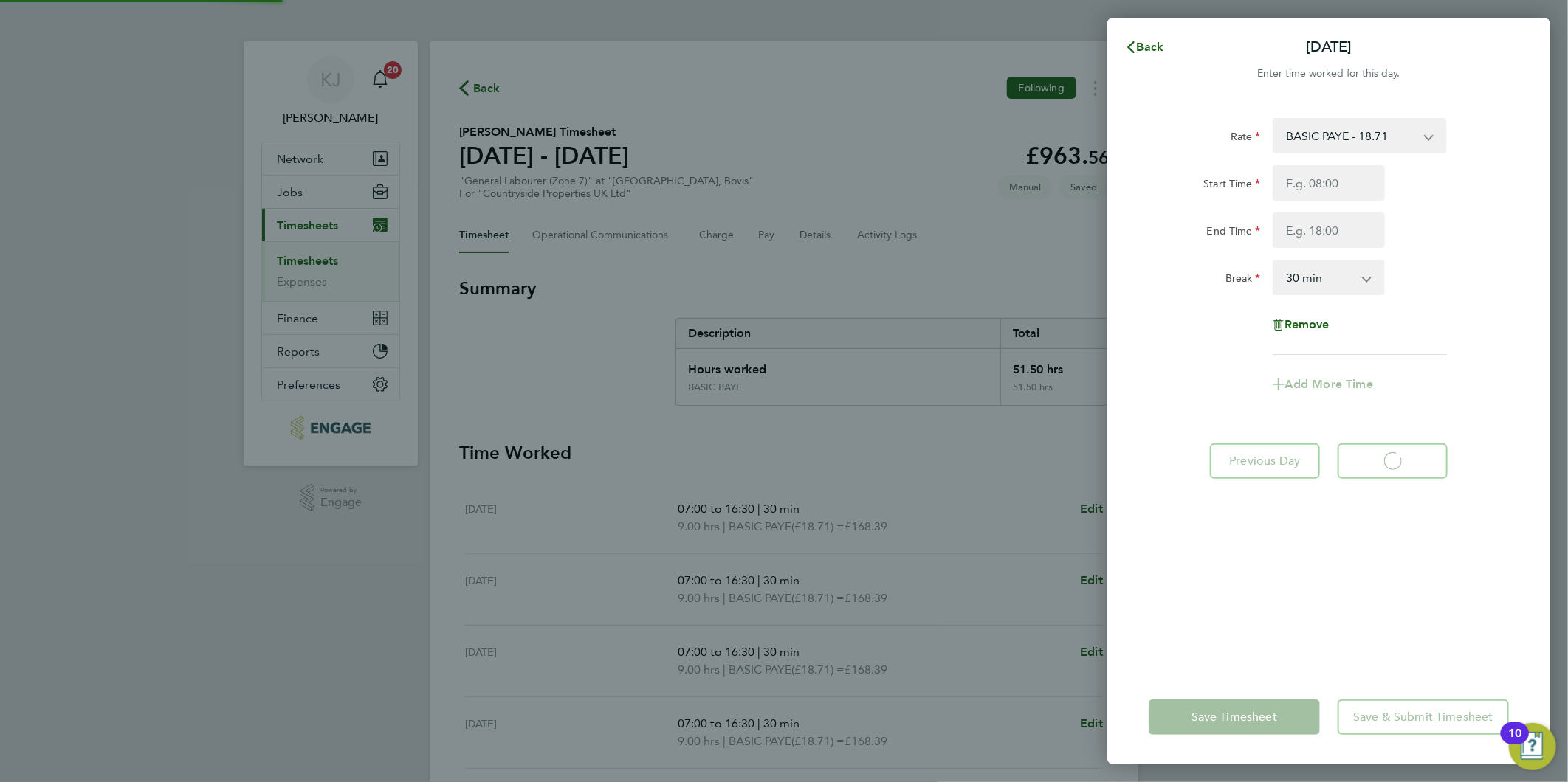
select select "30"
click at [1142, 38] on button "Back" at bounding box center [1144, 46] width 68 height 30
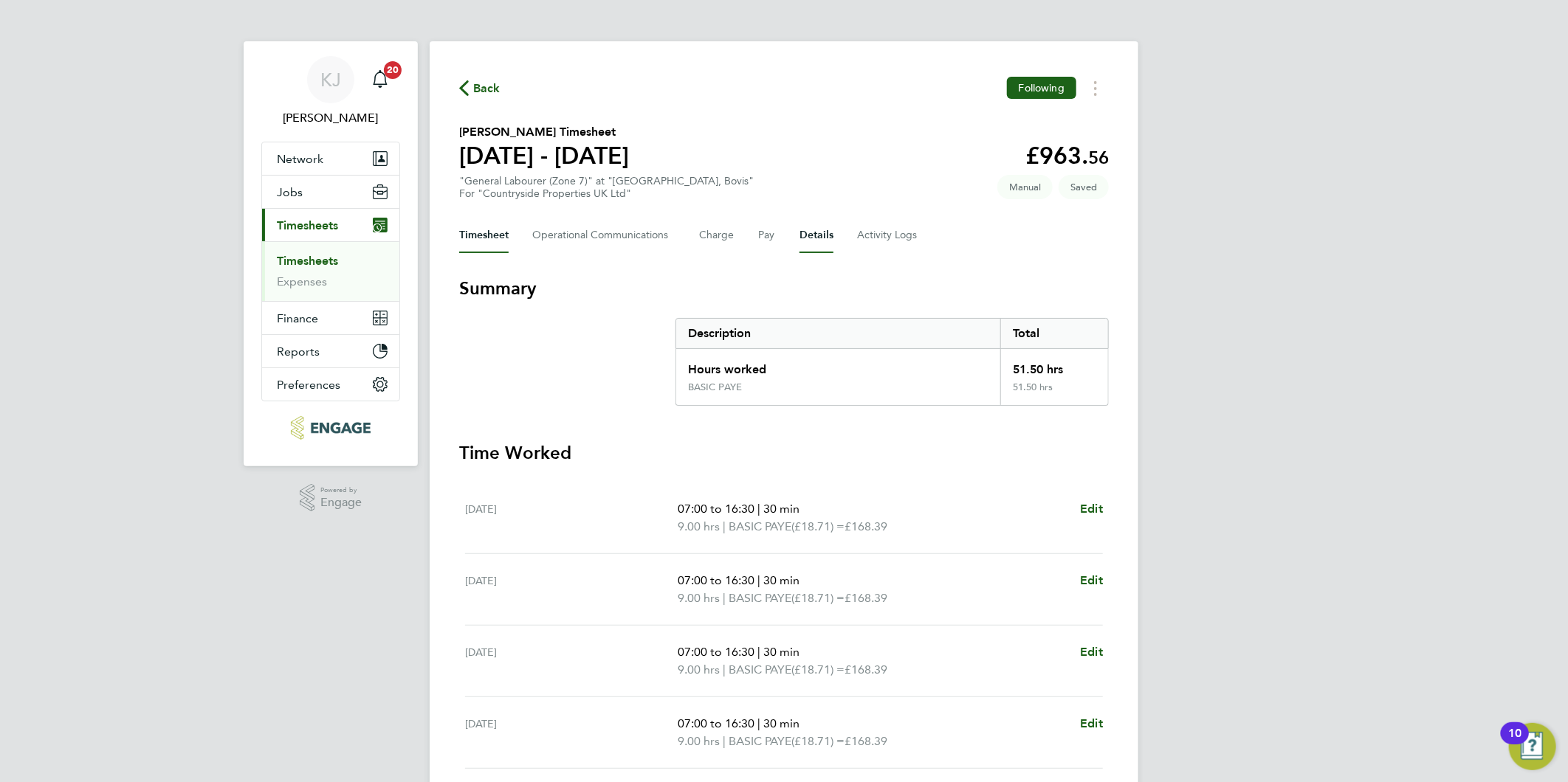
click at [815, 233] on button "Details" at bounding box center [816, 235] width 34 height 35
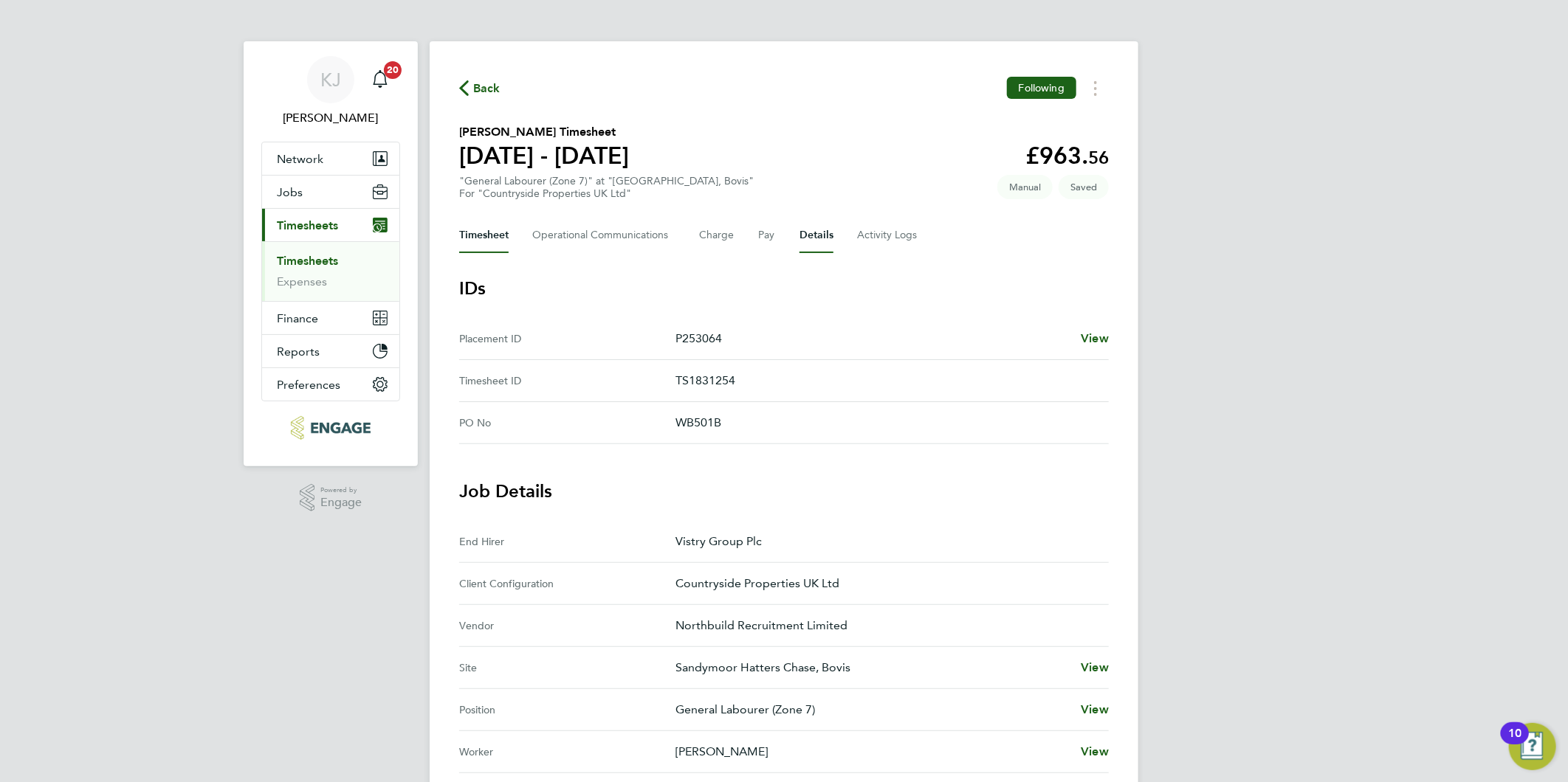
click at [475, 230] on button "Timesheet" at bounding box center [484, 235] width 50 height 35
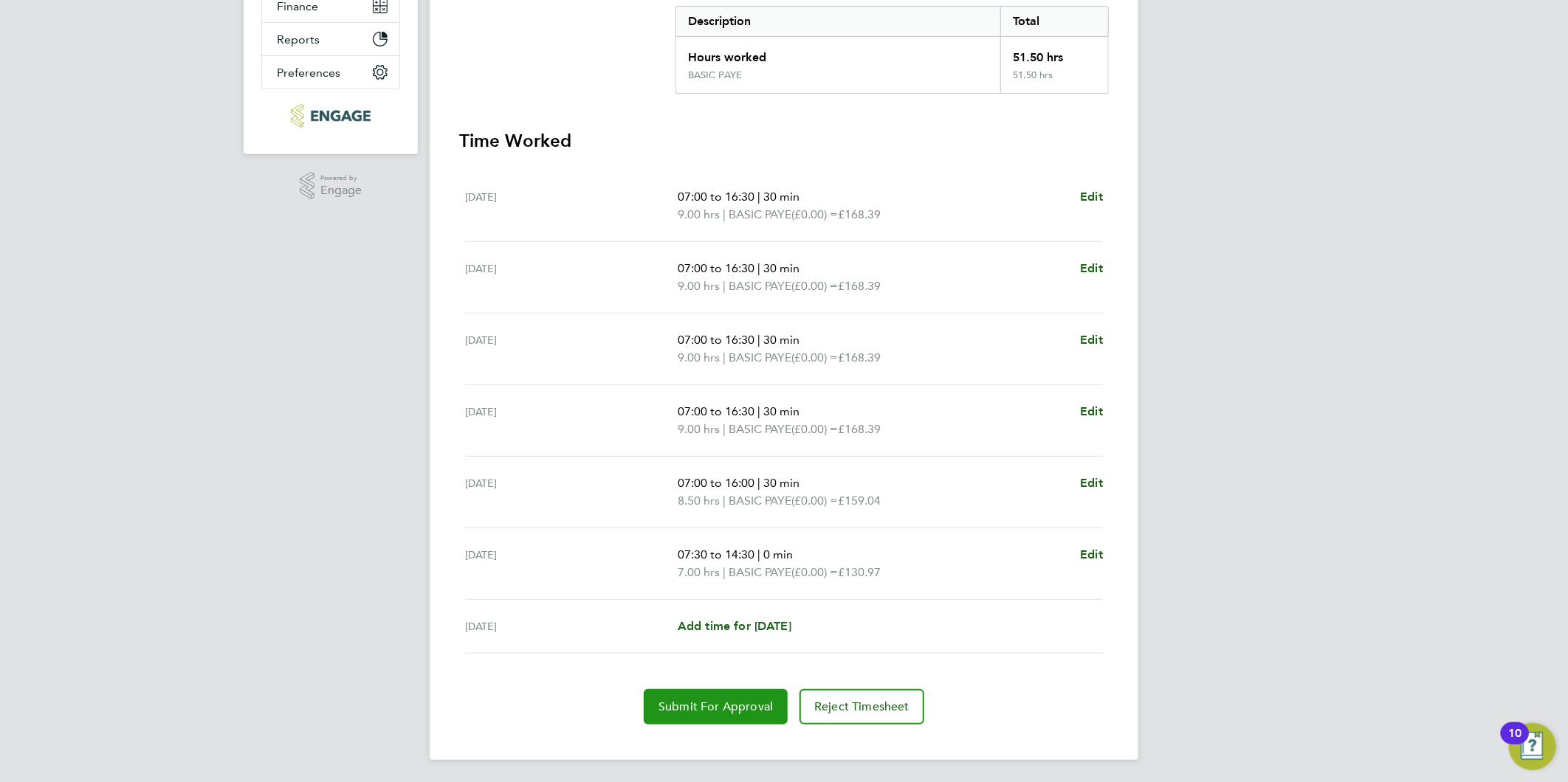
click at [719, 703] on span "Submit For Approval" at bounding box center [716, 706] width 115 height 14
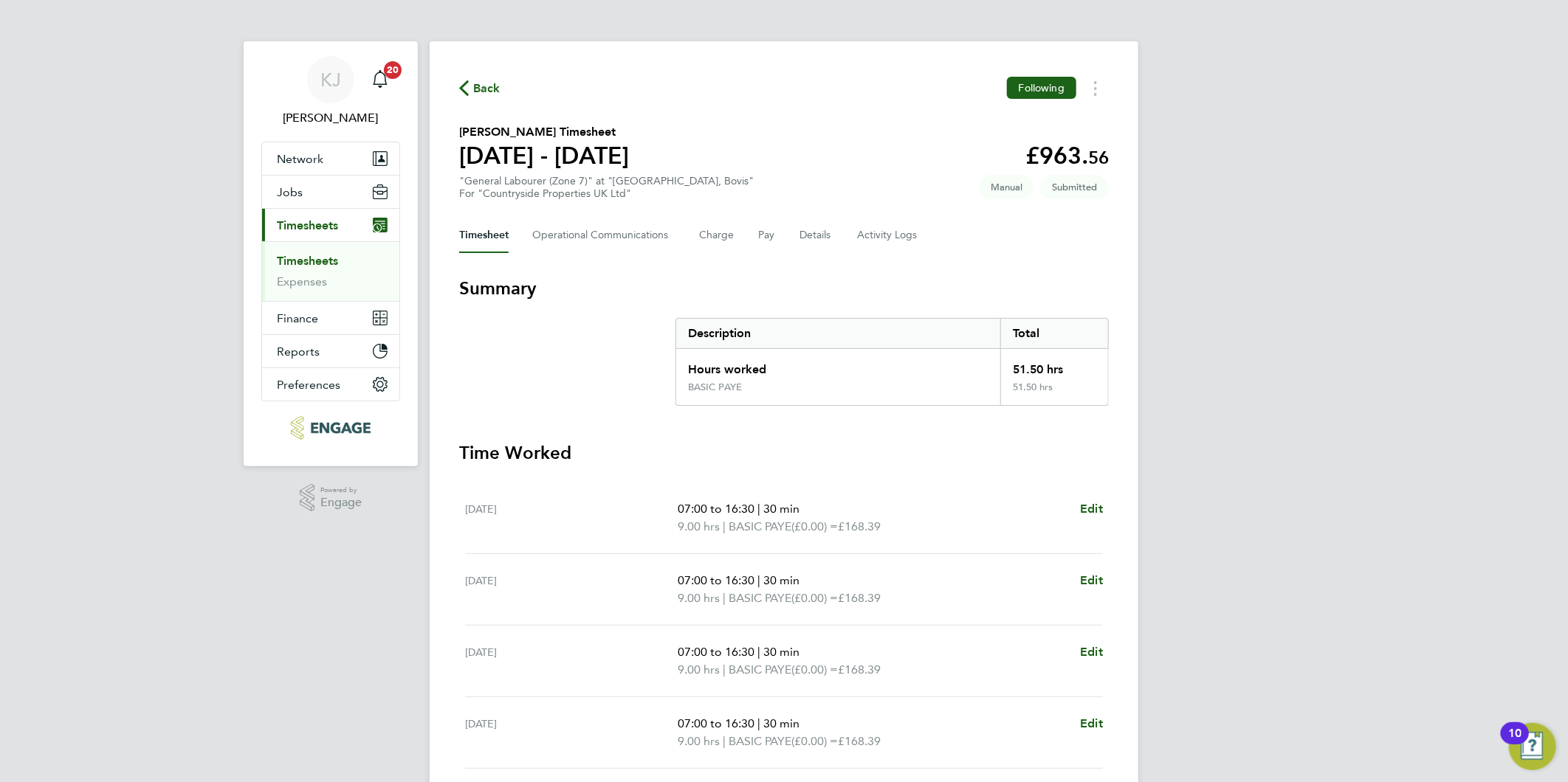
click at [315, 255] on link "Timesheets" at bounding box center [307, 261] width 62 height 14
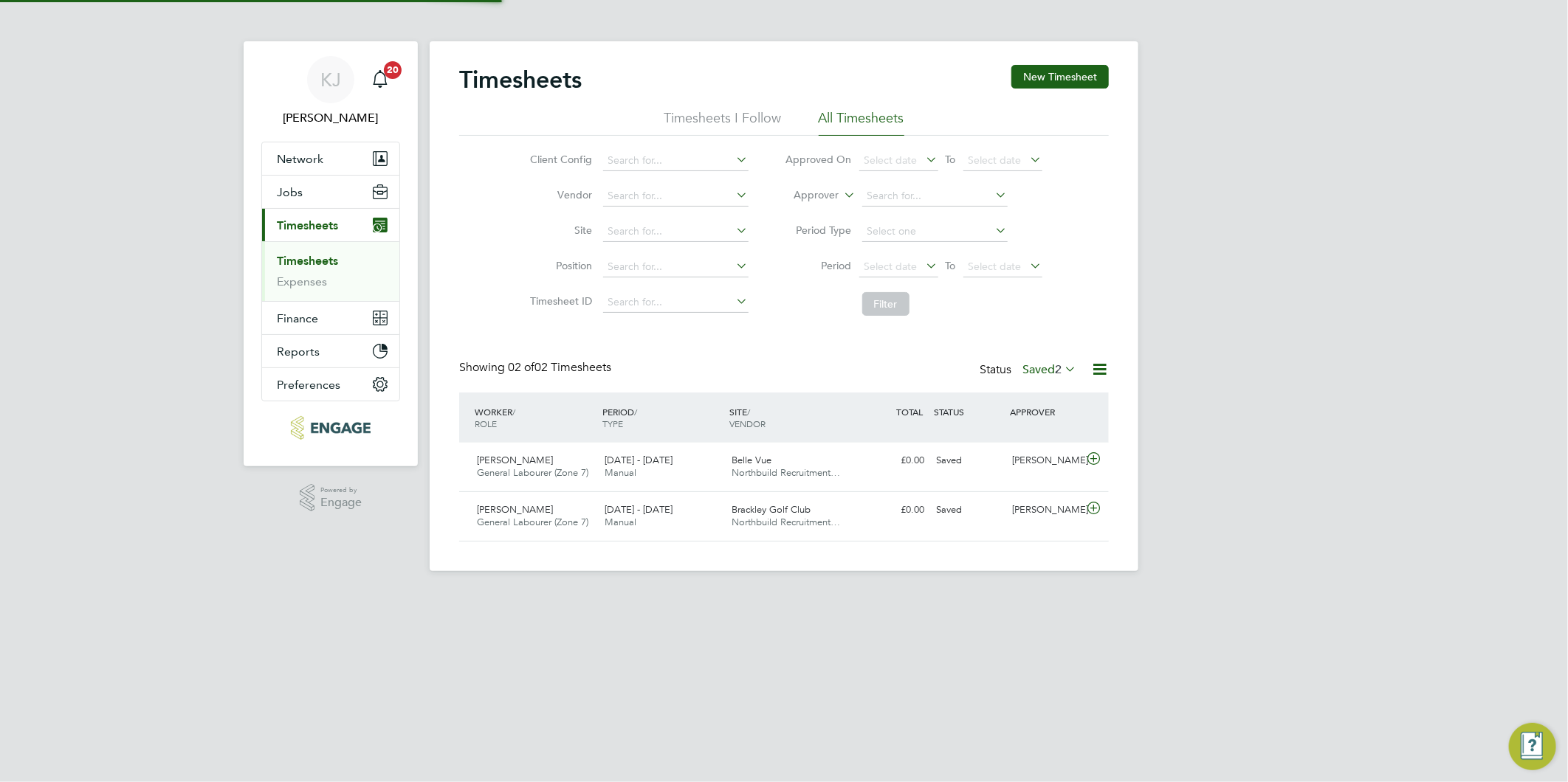
scroll to position [37, 128]
click at [1073, 79] on button "New Timesheet" at bounding box center [1059, 77] width 97 height 24
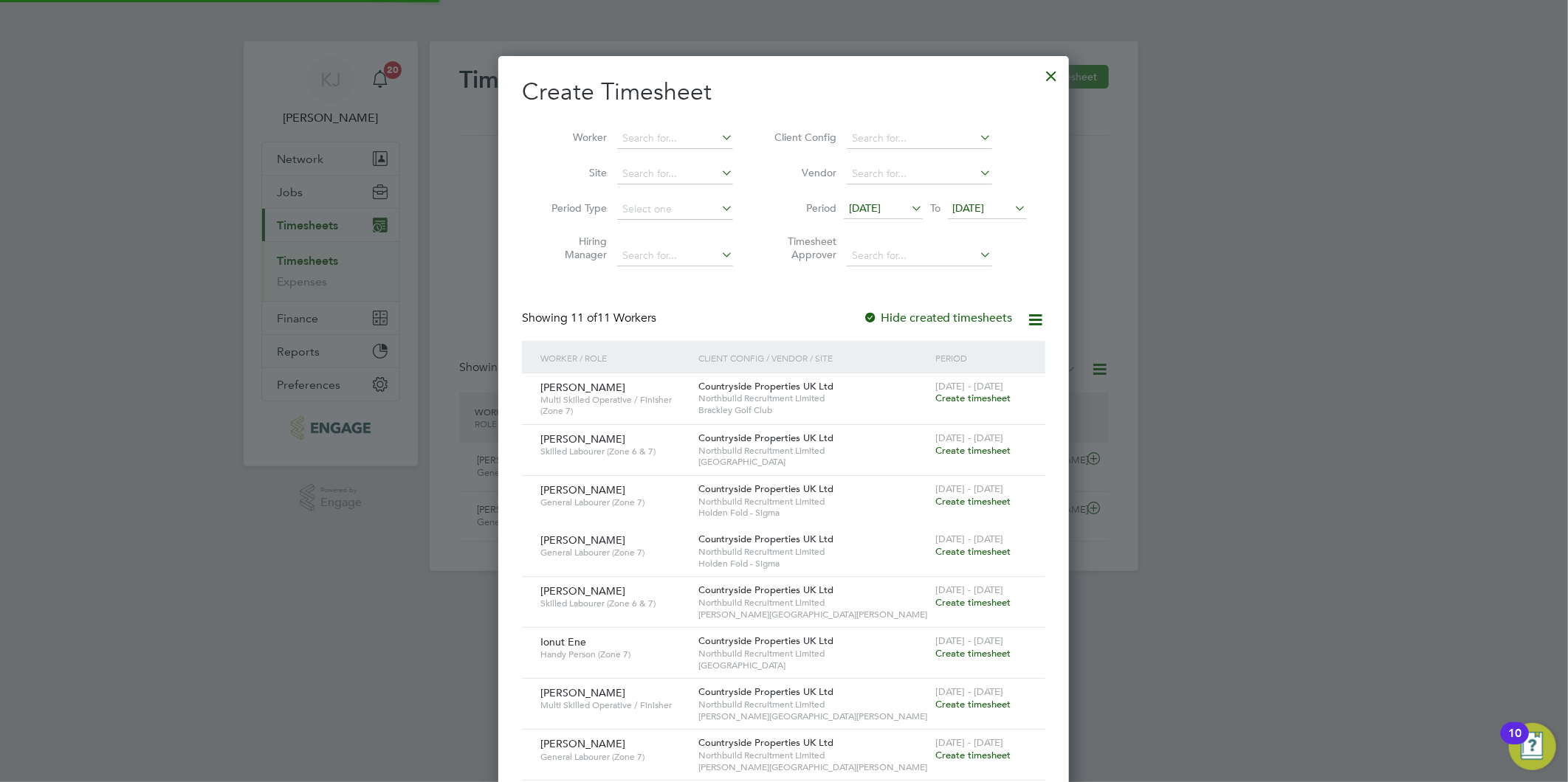
scroll to position [960, 571]
drag, startPoint x: 869, startPoint y: 197, endPoint x: 875, endPoint y: 207, distance: 11.7
click at [871, 197] on li "Period [DATE] To [DATE]" at bounding box center [898, 209] width 294 height 35
click at [875, 203] on span "[DATE]" at bounding box center [865, 208] width 32 height 13
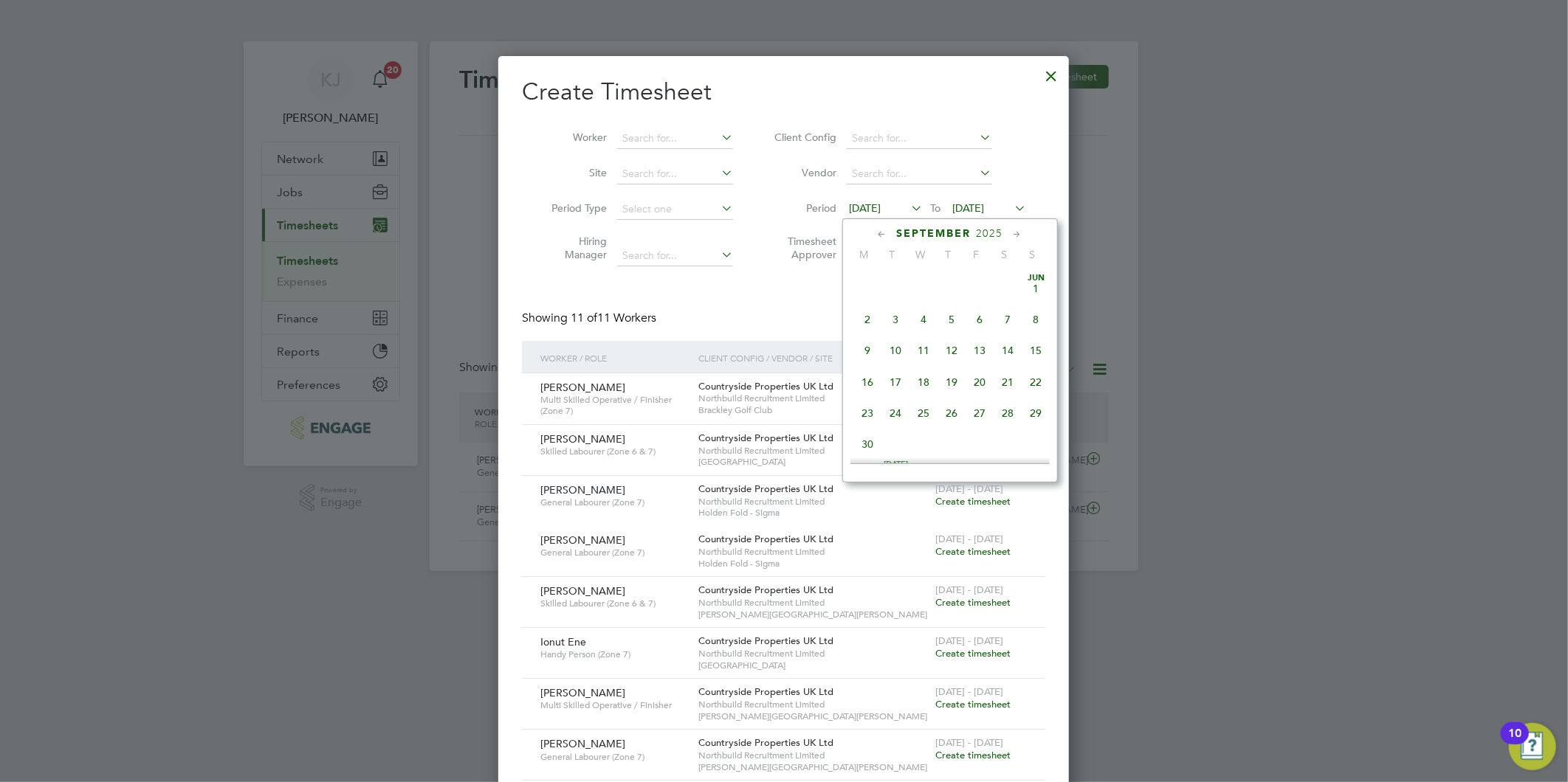
scroll to position [505, 0]
click at [867, 387] on span "22" at bounding box center [868, 375] width 28 height 28
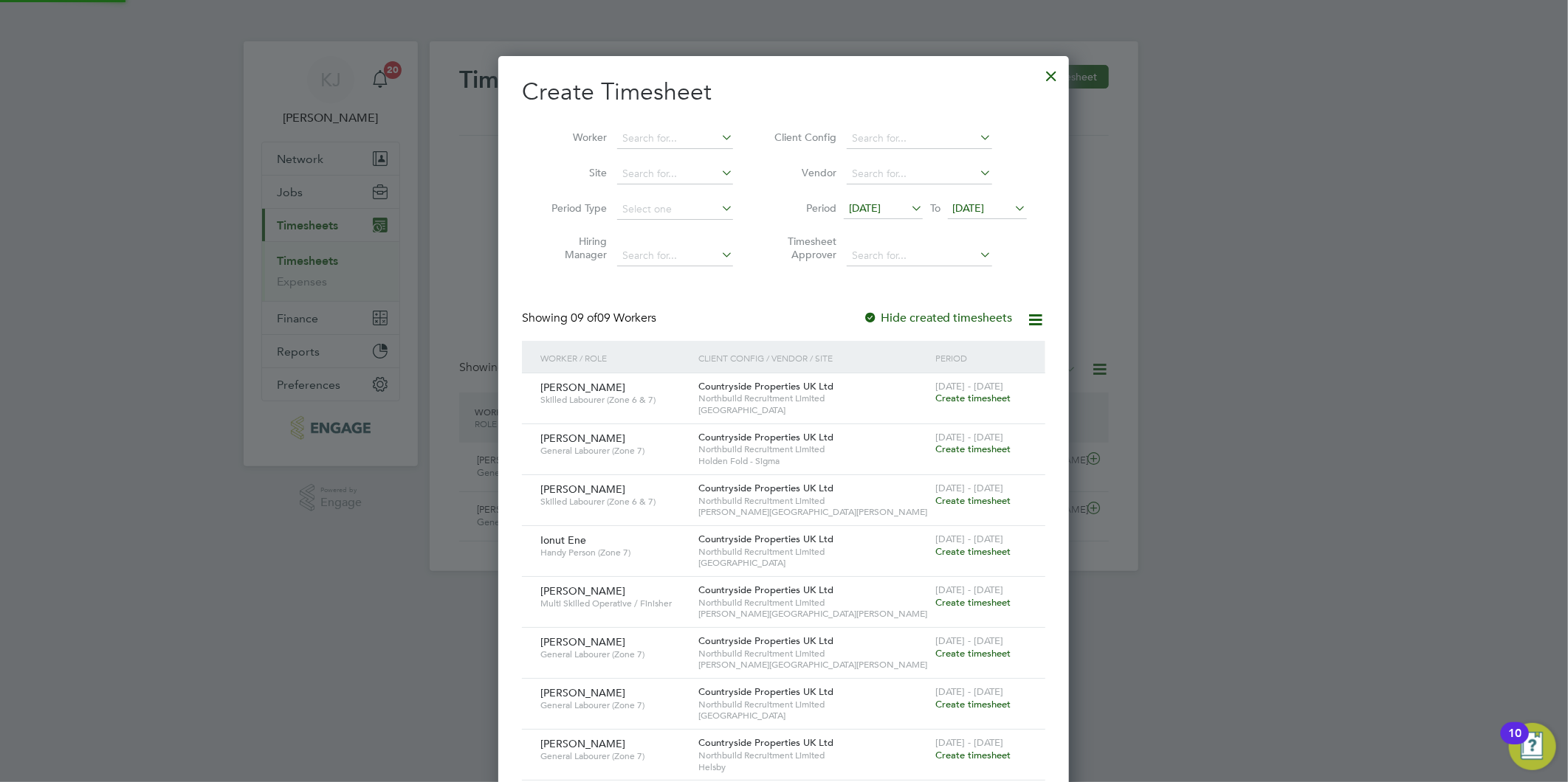
scroll to position [806, 571]
click at [975, 208] on span "[DATE]" at bounding box center [969, 208] width 32 height 13
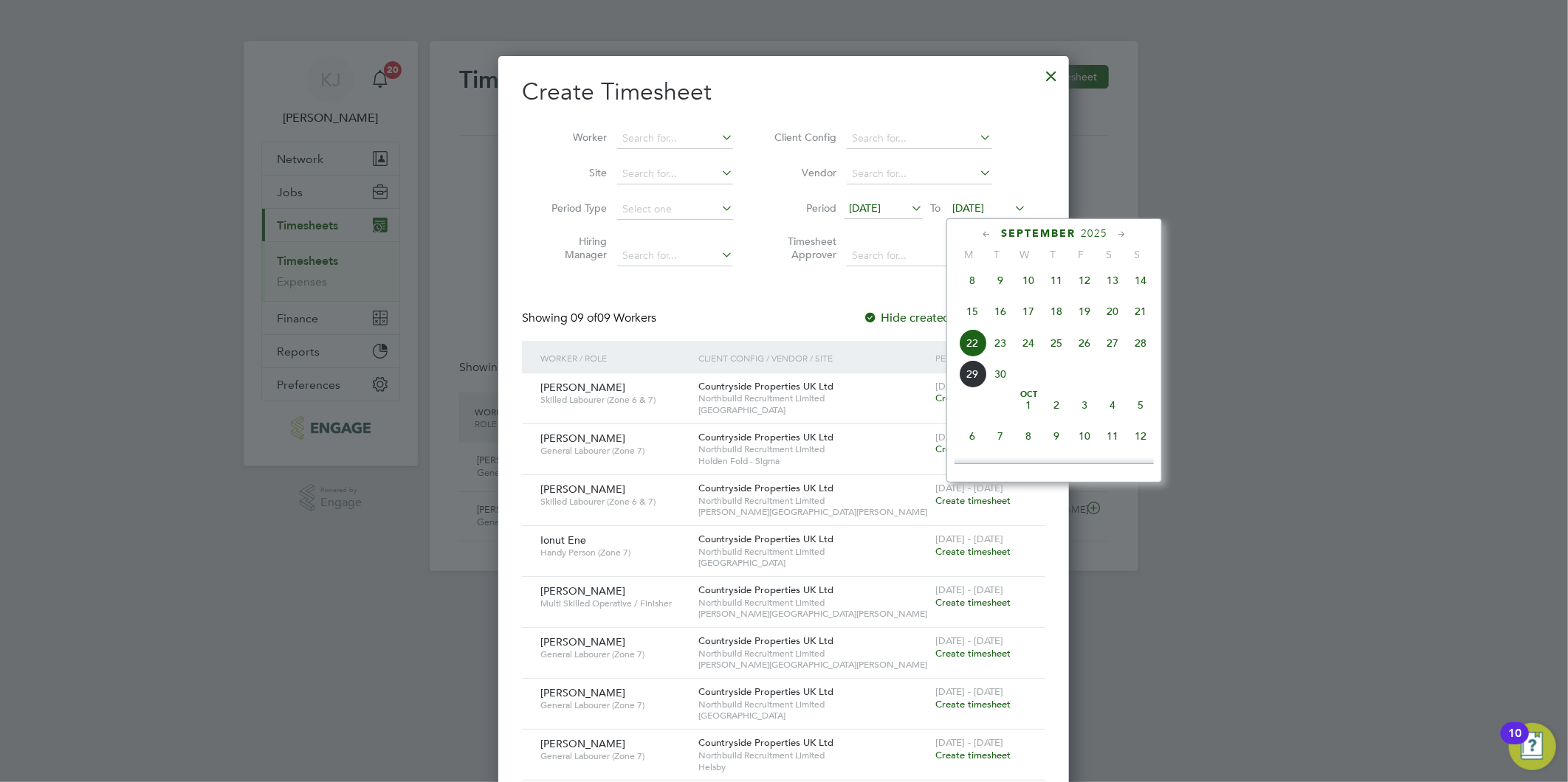
click at [1142, 348] on span "28" at bounding box center [1140, 342] width 28 height 28
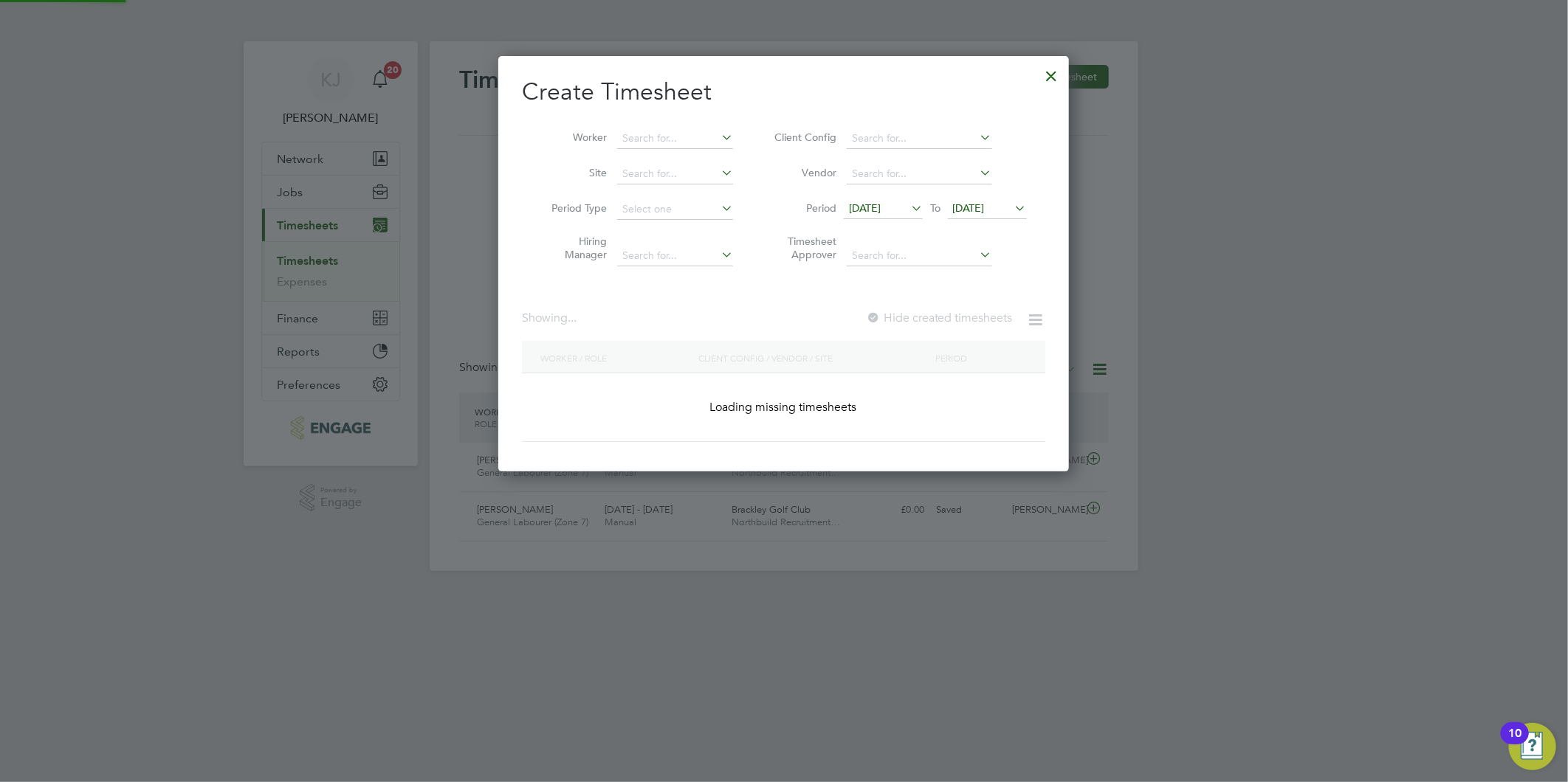
scroll to position [858, 571]
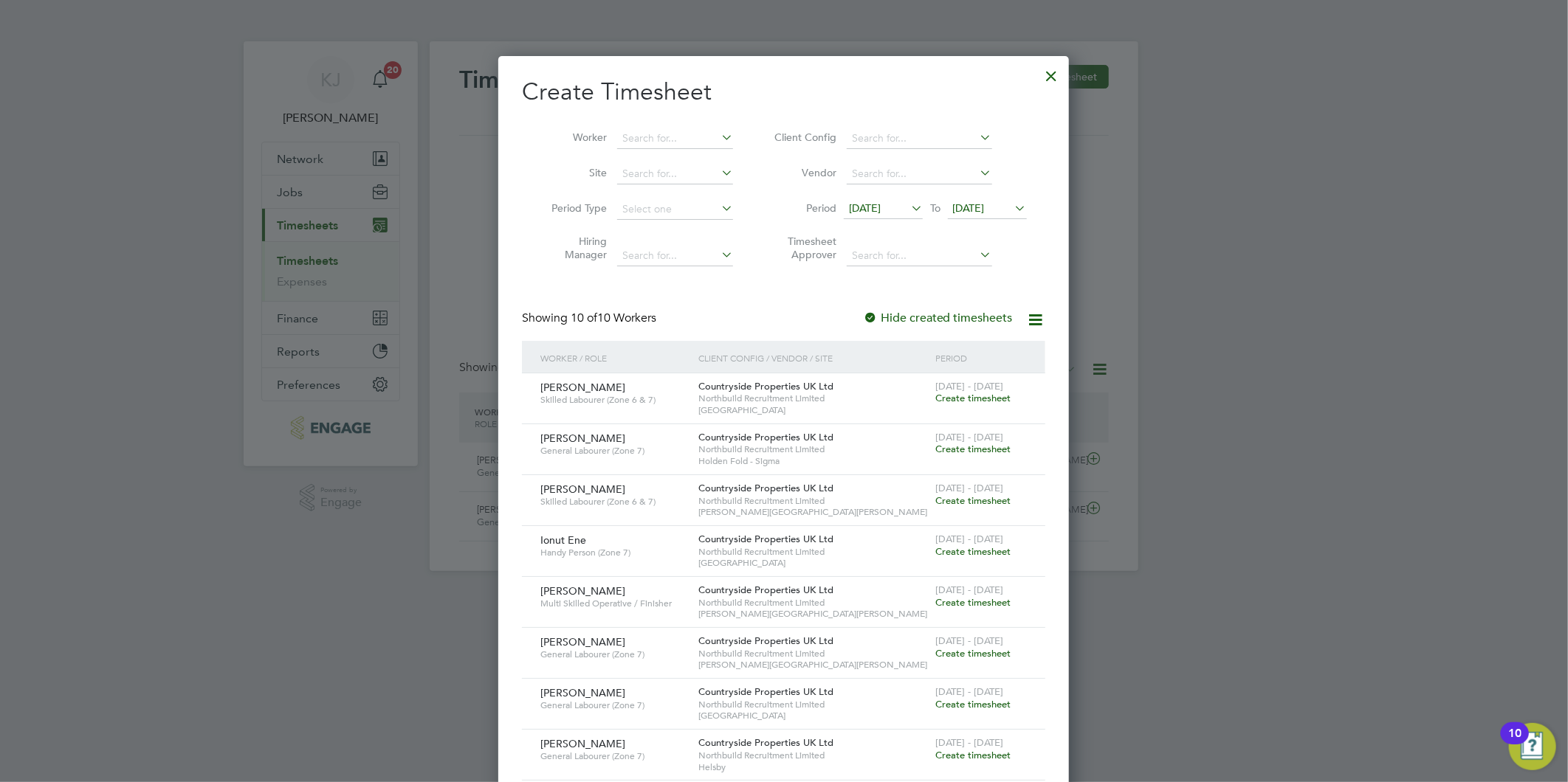
click at [868, 207] on span "[DATE]" at bounding box center [865, 208] width 32 height 13
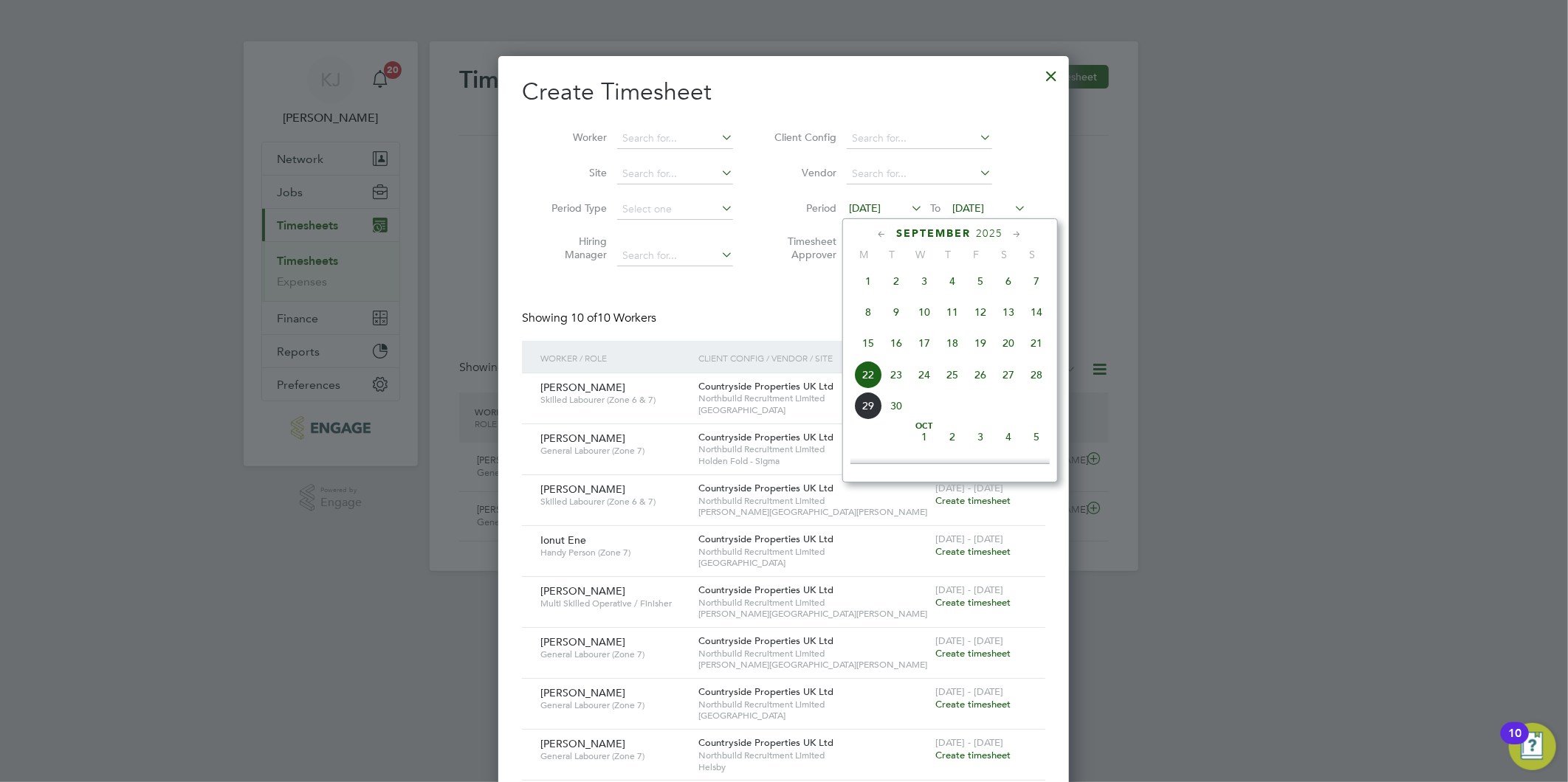
scroll to position [537, 0]
click at [857, 350] on span "22" at bounding box center [868, 342] width 28 height 28
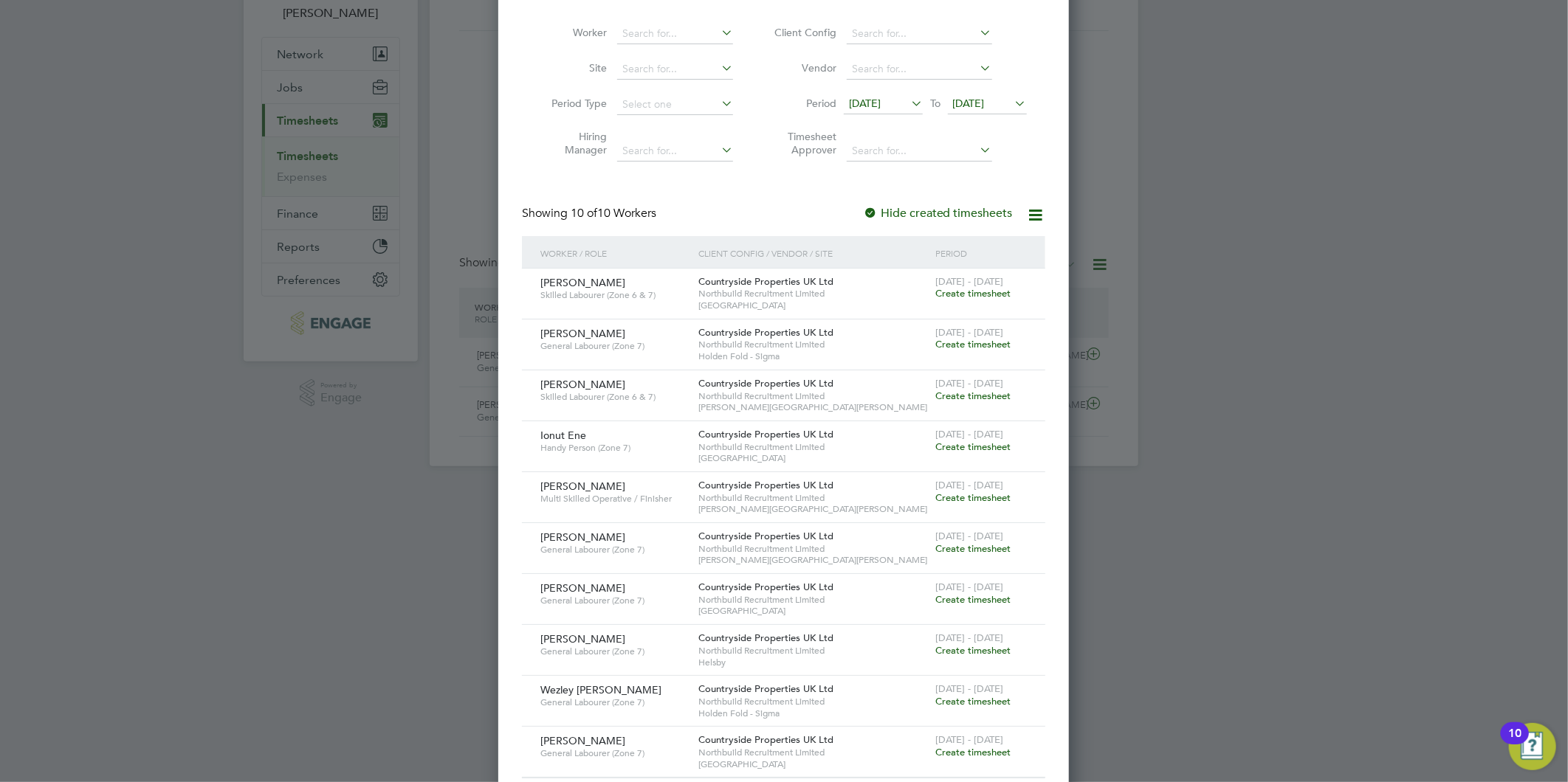
scroll to position [131, 0]
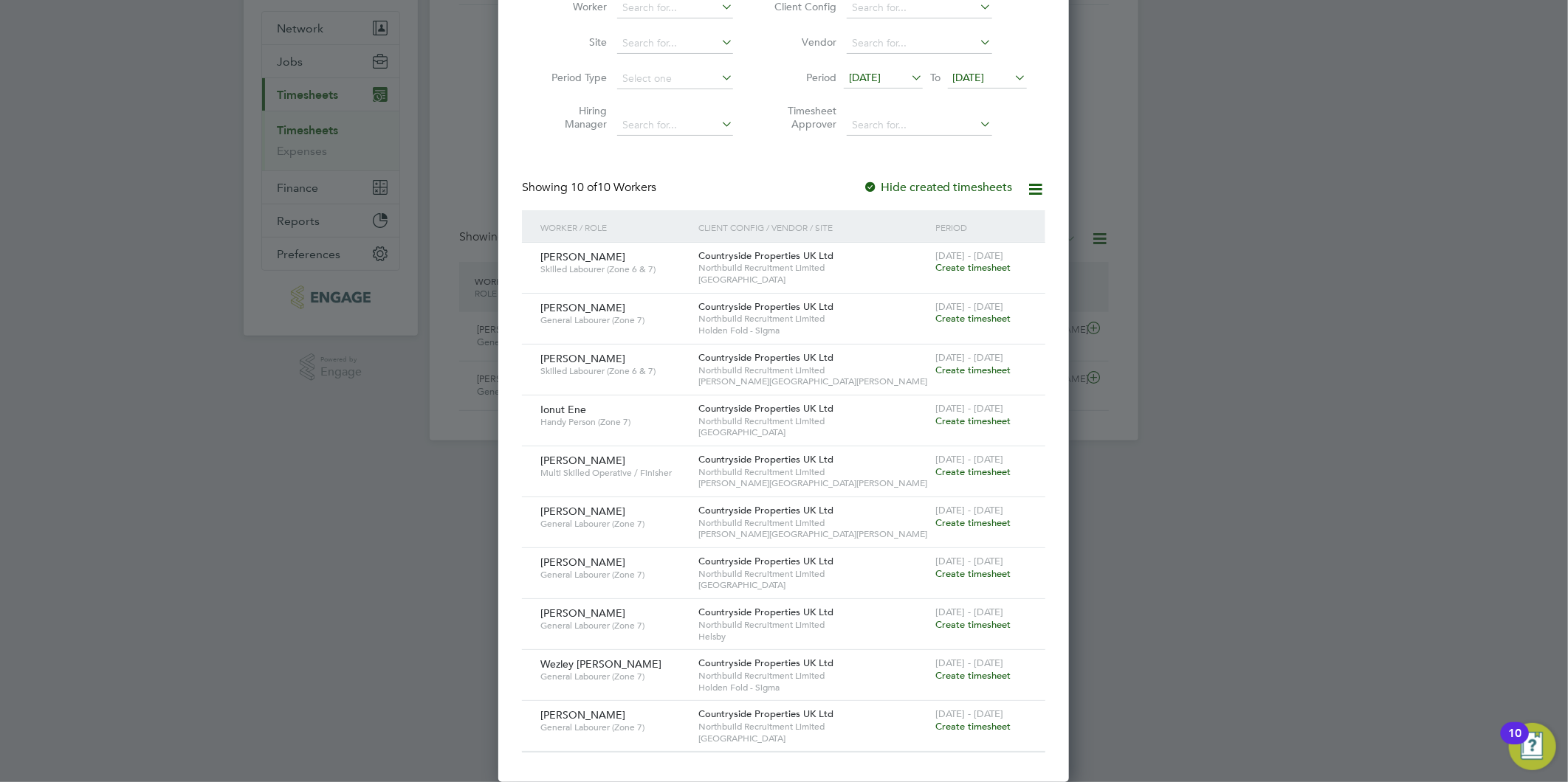
click at [977, 562] on span "[DATE] - [DATE]" at bounding box center [969, 561] width 68 height 13
click at [977, 574] on span "Create timesheet" at bounding box center [972, 574] width 75 height 13
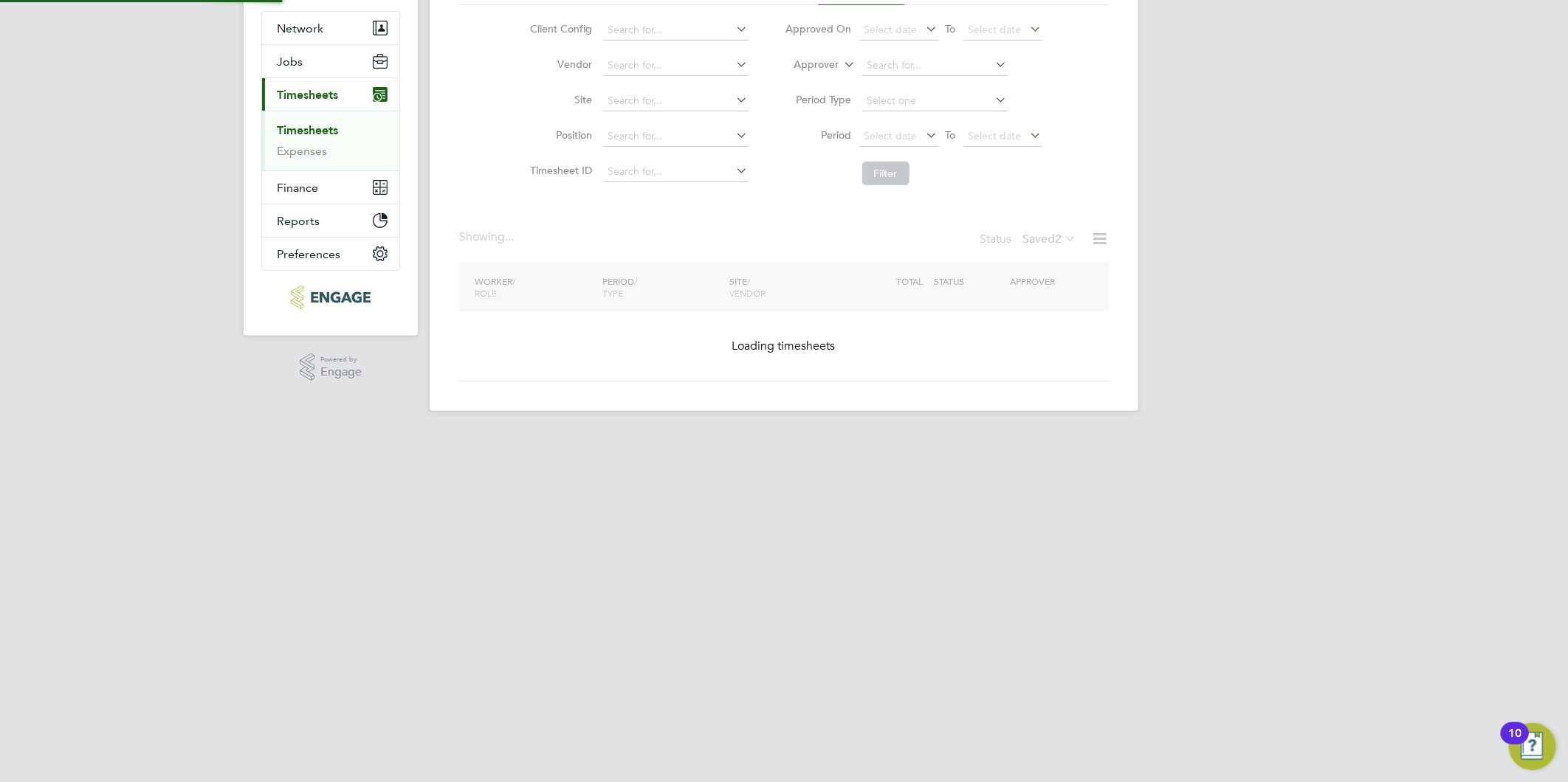
scroll to position [0, 0]
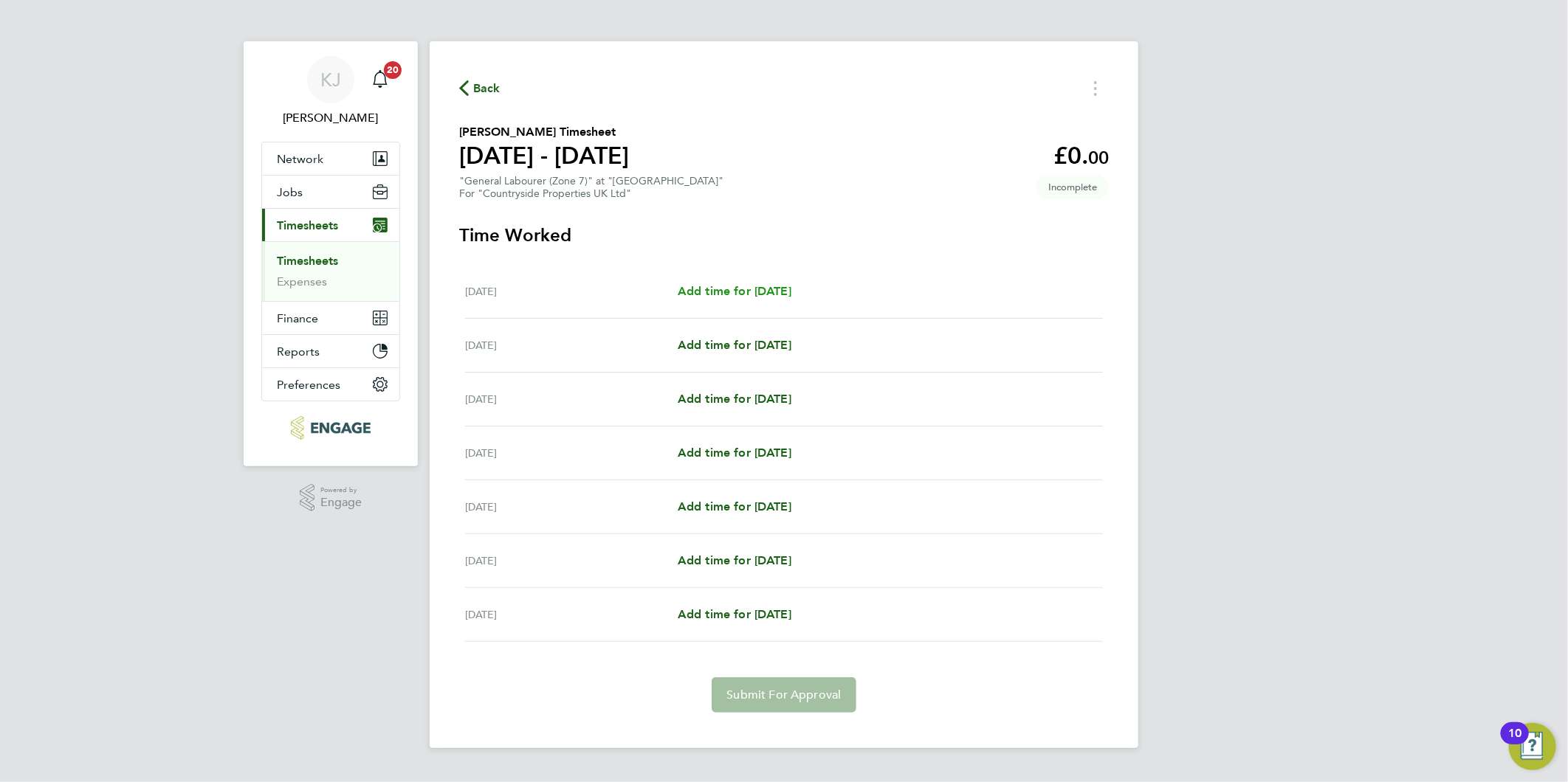
click at [792, 288] on span "Add time for [DATE]" at bounding box center [734, 291] width 114 height 14
select select "30"
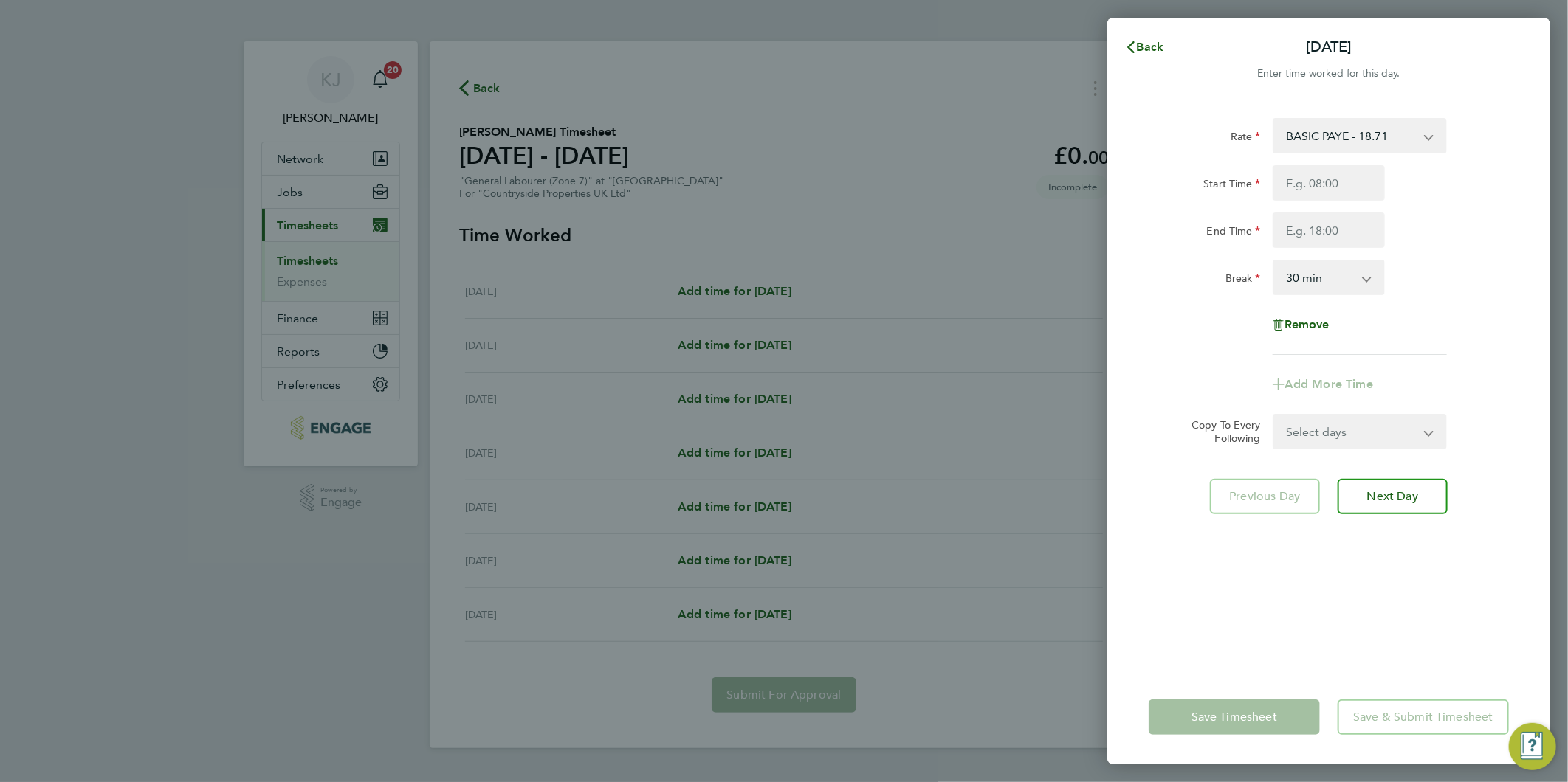
click at [1263, 177] on div "Start Time" at bounding box center [1204, 183] width 124 height 35
click at [1279, 181] on input "Start Time" at bounding box center [1328, 183] width 112 height 35
type input "07:30"
click at [1324, 227] on input "End Time" at bounding box center [1328, 230] width 112 height 35
type input "16:30"
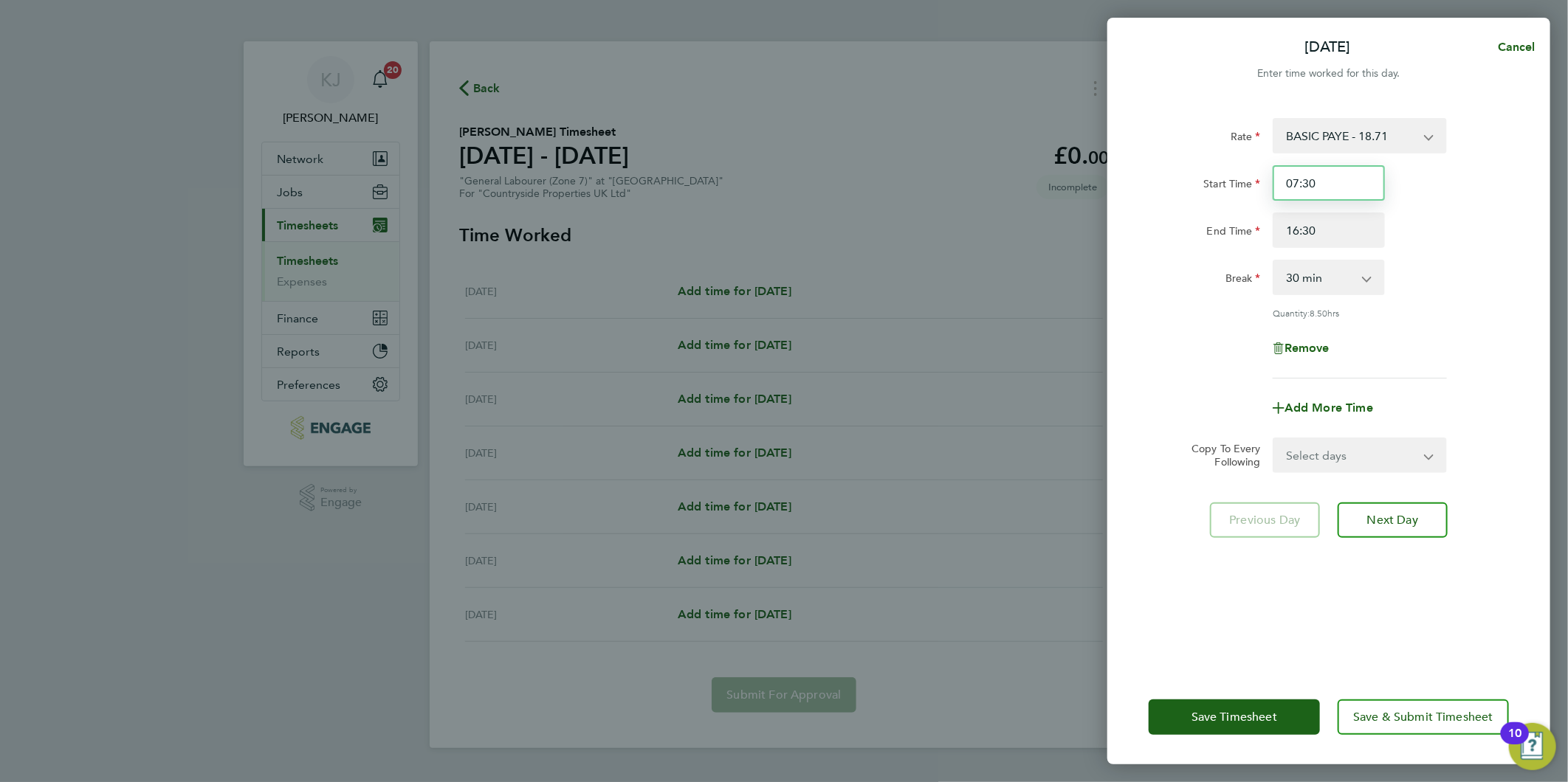
drag, startPoint x: 1338, startPoint y: 175, endPoint x: 1275, endPoint y: 217, distance: 75.7
click at [1334, 175] on input "07:30" at bounding box center [1328, 183] width 112 height 35
click at [1317, 236] on input "16:30" at bounding box center [1328, 230] width 112 height 35
drag, startPoint x: 1327, startPoint y: 462, endPoint x: 1322, endPoint y: 453, distance: 10.3
click at [1327, 459] on select "Select days Day Weekday (Mon-Fri) Weekend (Sat-Sun) Tuesday Wednesday Thursday …" at bounding box center [1352, 455] width 155 height 32
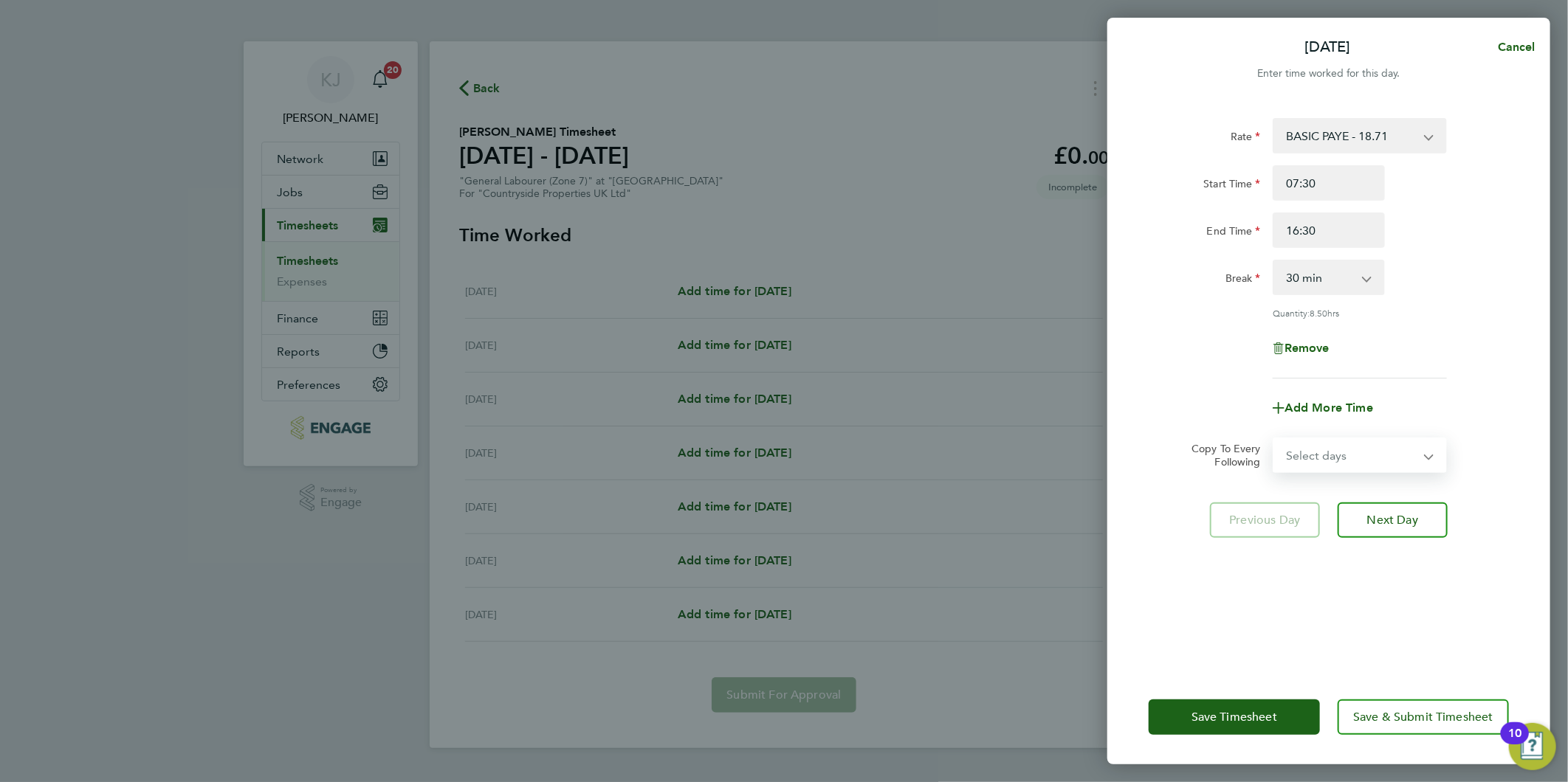
select select "WEEKDAY"
click at [1274, 439] on select "Select days Day Weekday (Mon-Fri) Weekend (Sat-Sun) Tuesday Wednesday Thursday …" at bounding box center [1352, 455] width 155 height 32
select select "2025-09-28"
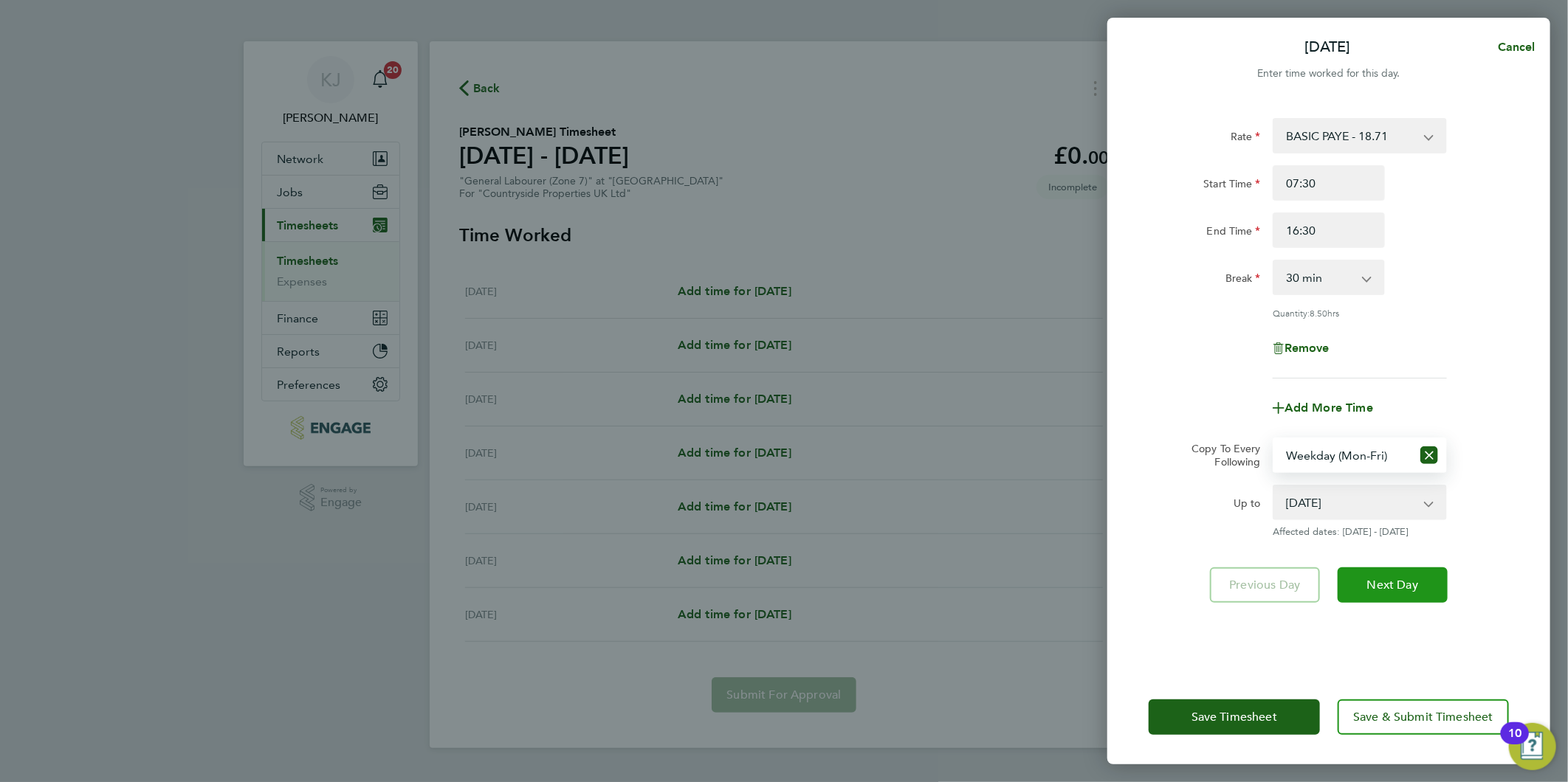
click at [1390, 587] on span "Next Day" at bounding box center [1392, 585] width 51 height 14
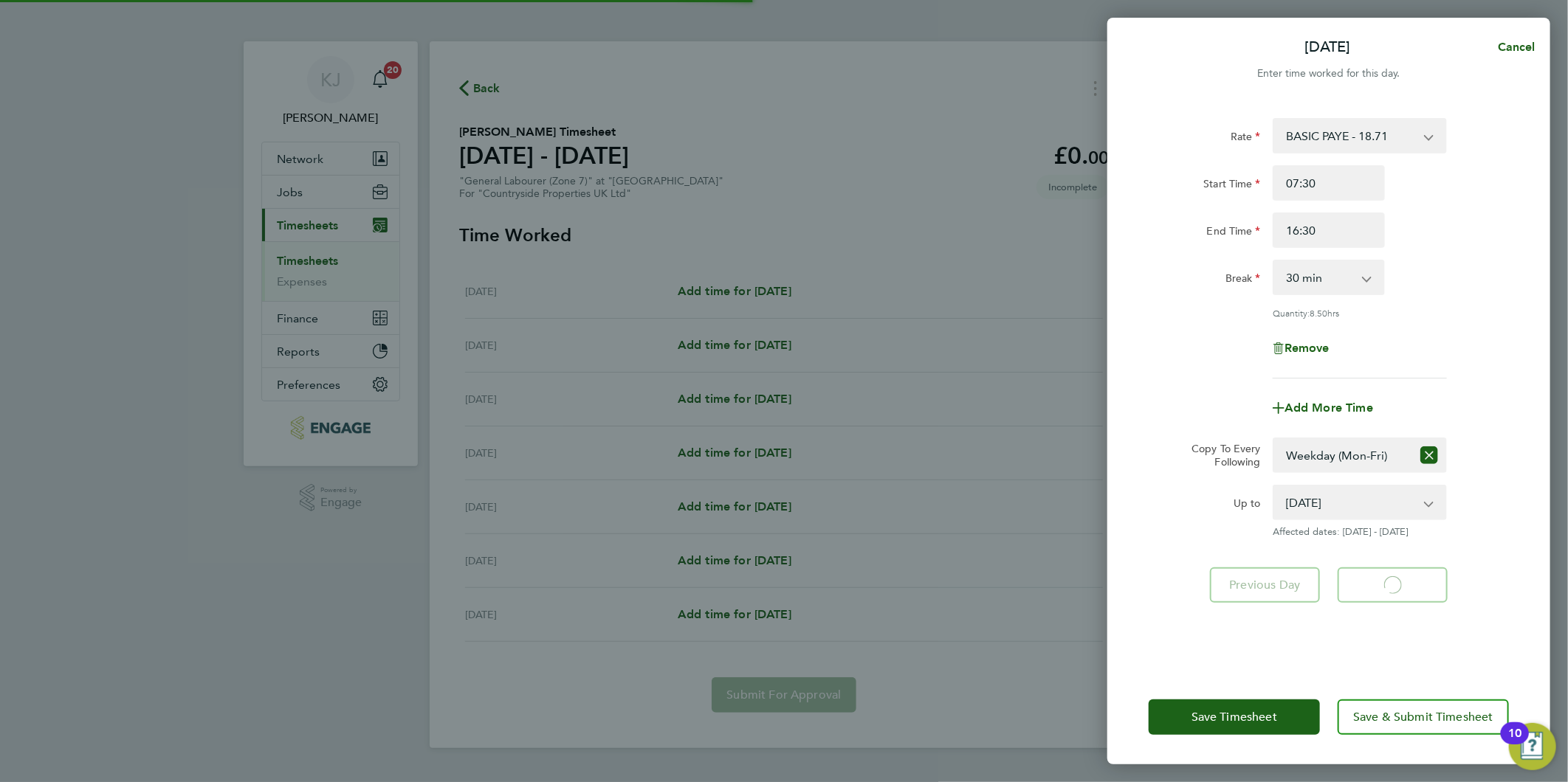
select select "30"
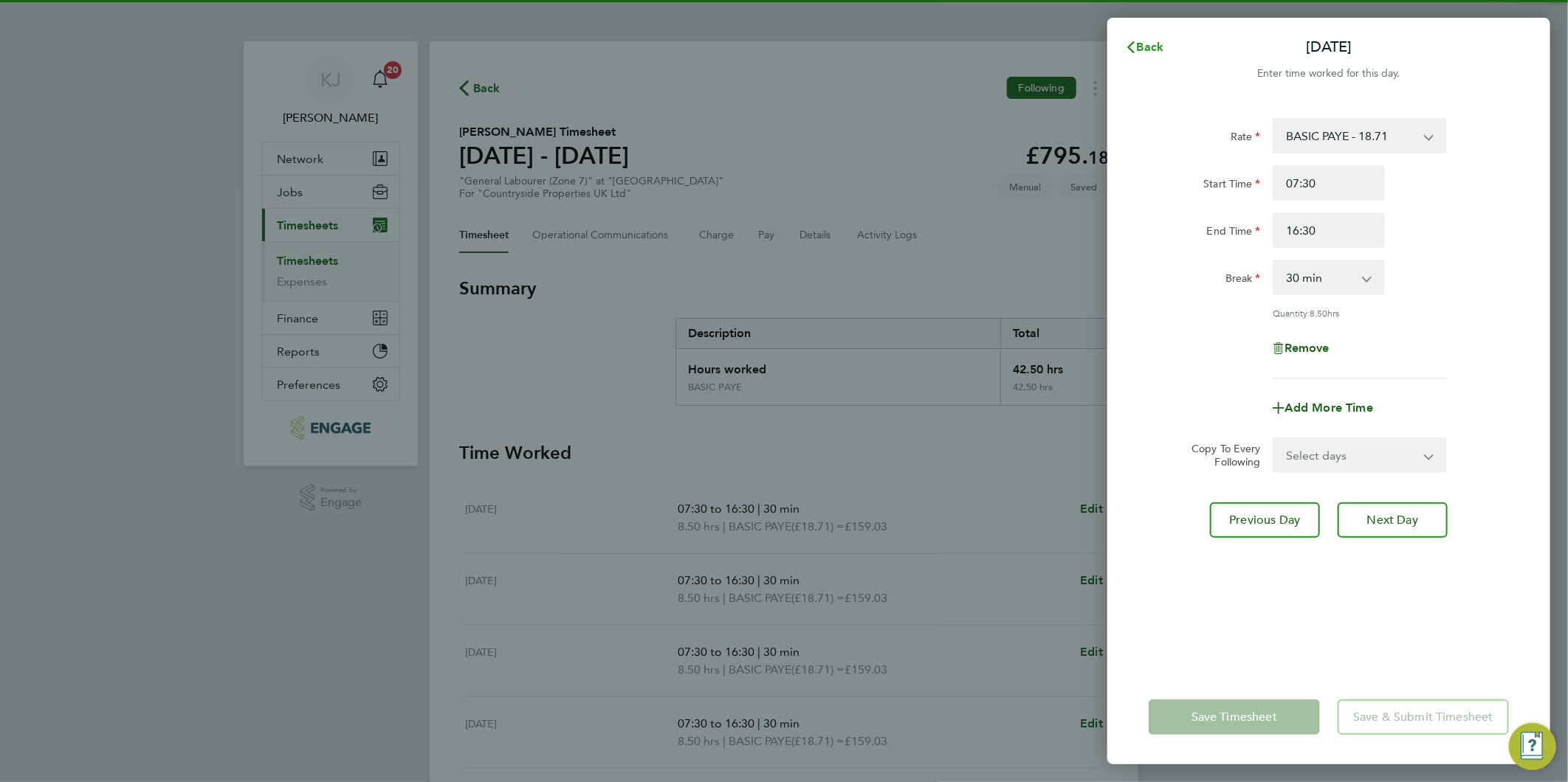
click at [1151, 34] on button "Back" at bounding box center [1144, 46] width 68 height 30
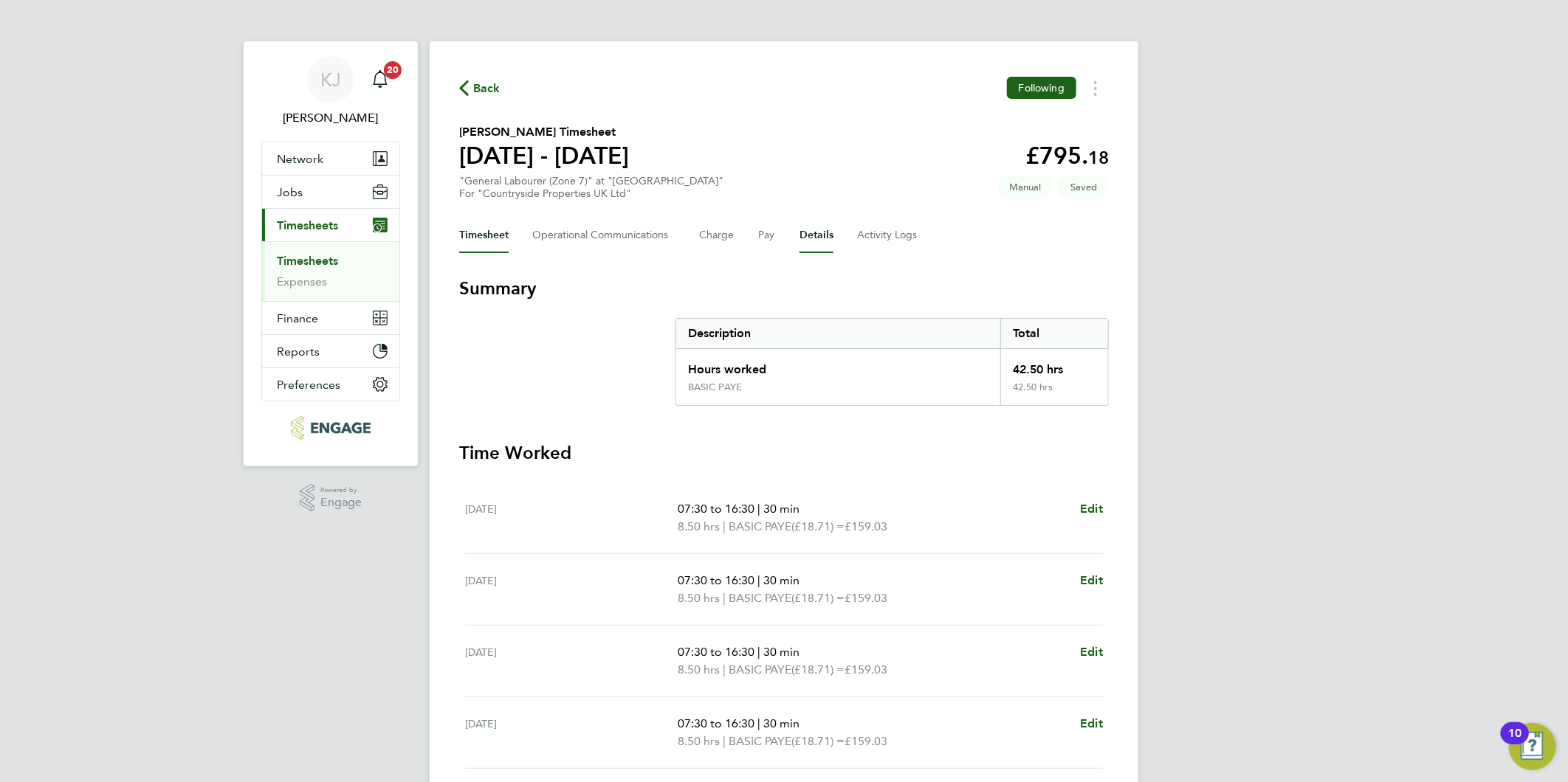
click at [822, 239] on button "Details" at bounding box center [816, 235] width 34 height 35
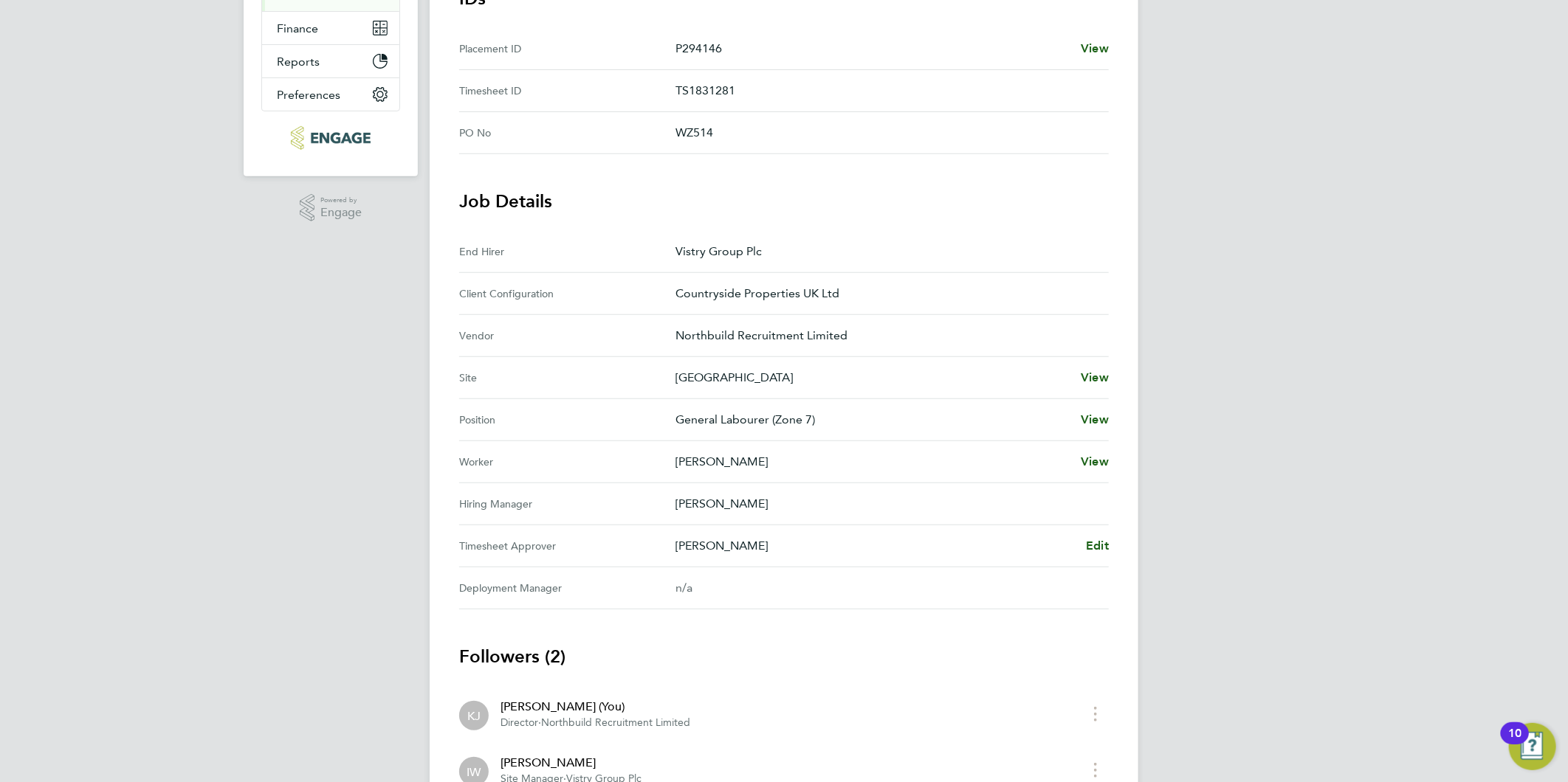
scroll to position [245, 0]
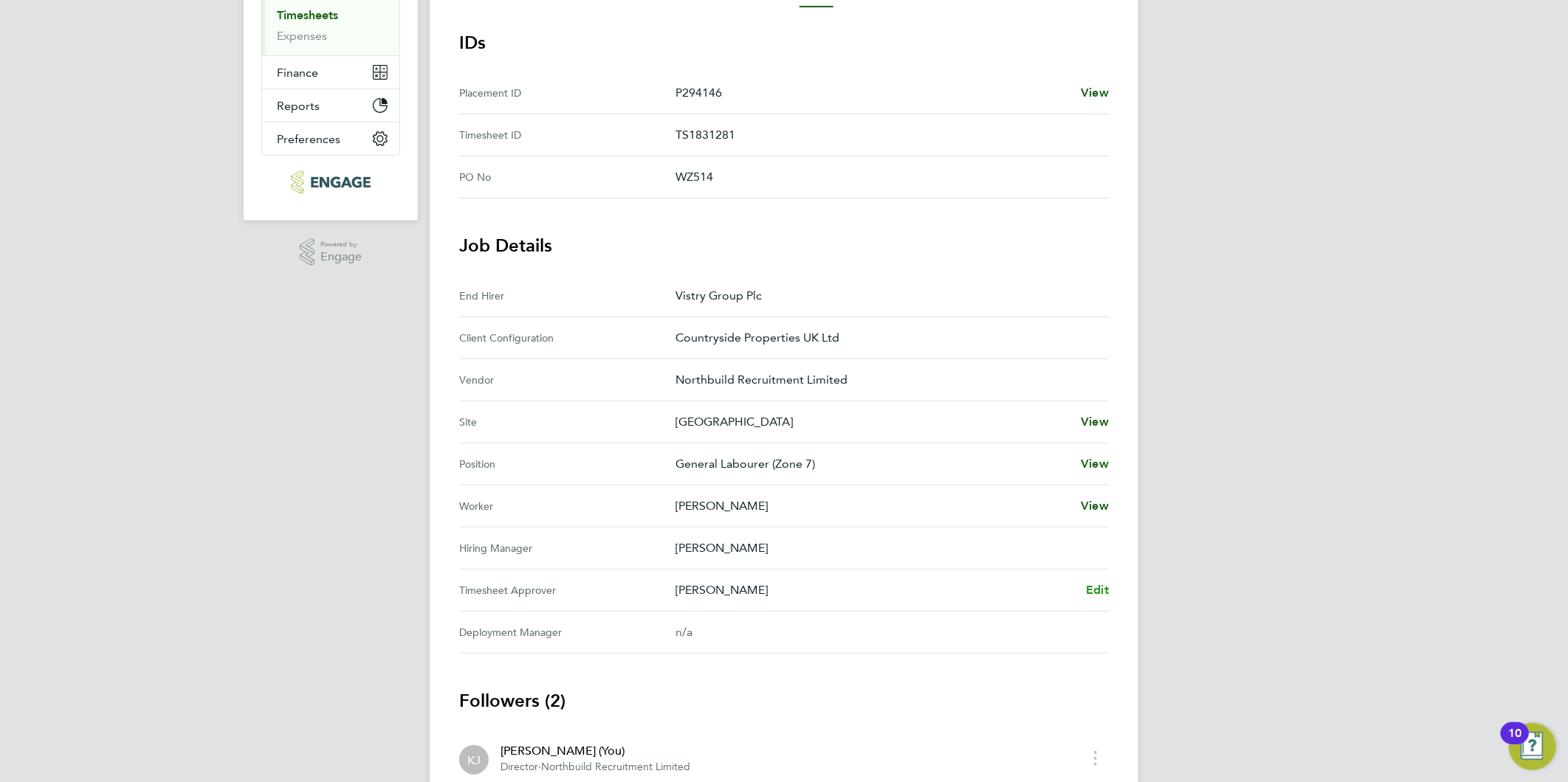
click at [1087, 587] on span "Edit" at bounding box center [1097, 590] width 23 height 14
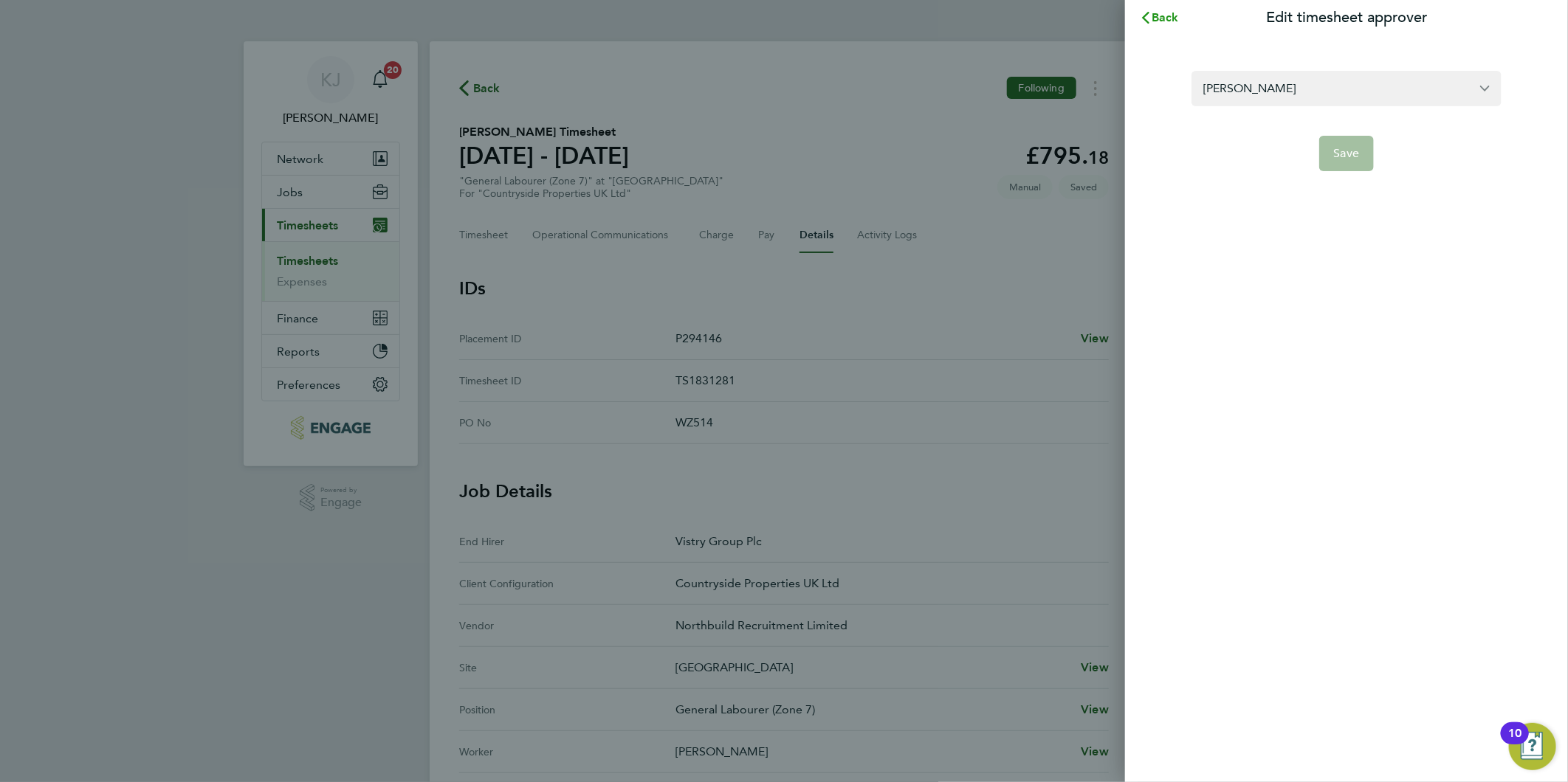
click at [1159, 19] on span "Back" at bounding box center [1165, 17] width 27 height 14
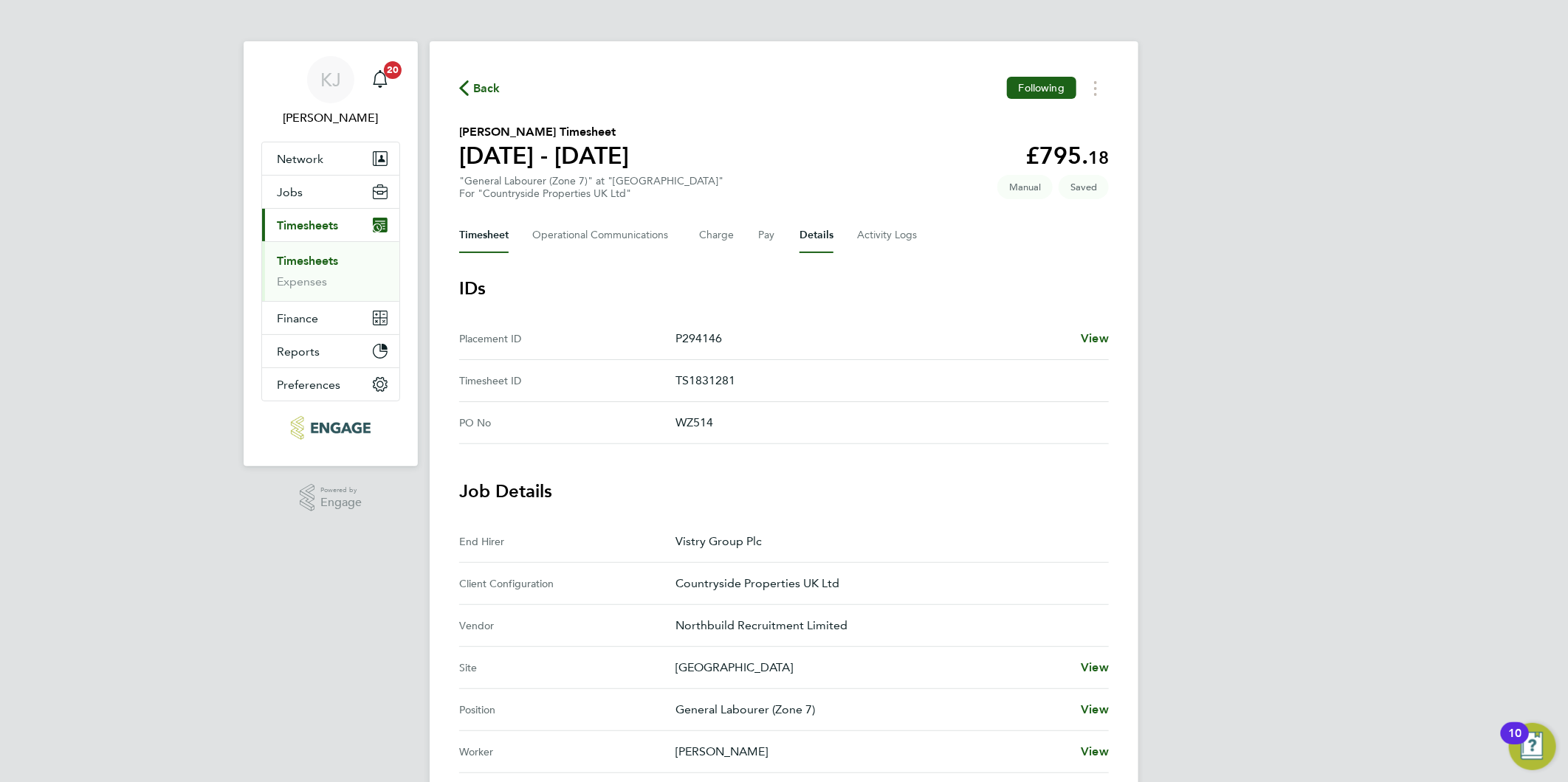
click at [492, 233] on button "Timesheet" at bounding box center [484, 235] width 50 height 35
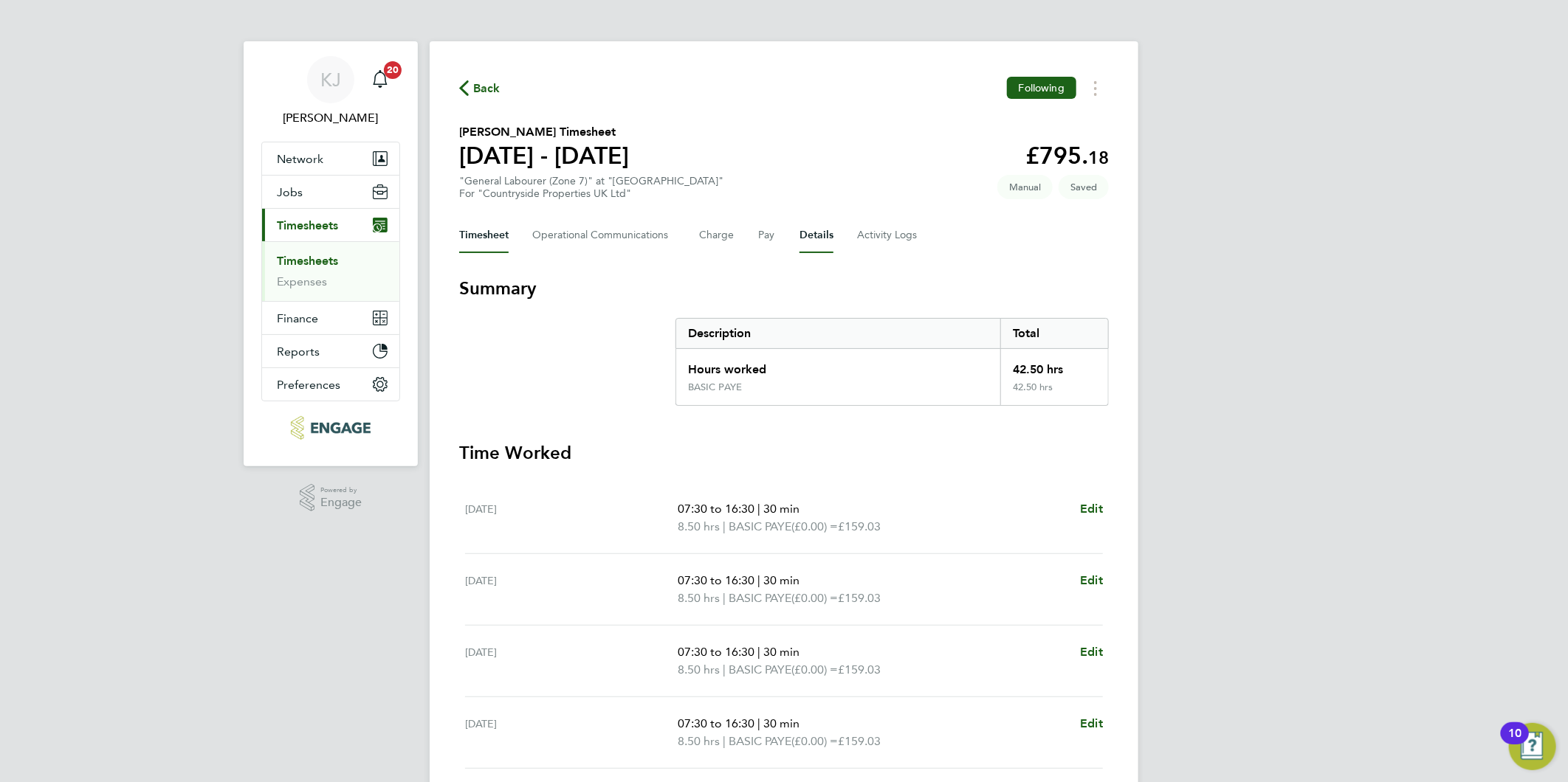
drag, startPoint x: 815, startPoint y: 234, endPoint x: 810, endPoint y: 261, distance: 27.5
click at [816, 234] on button "Details" at bounding box center [816, 235] width 34 height 35
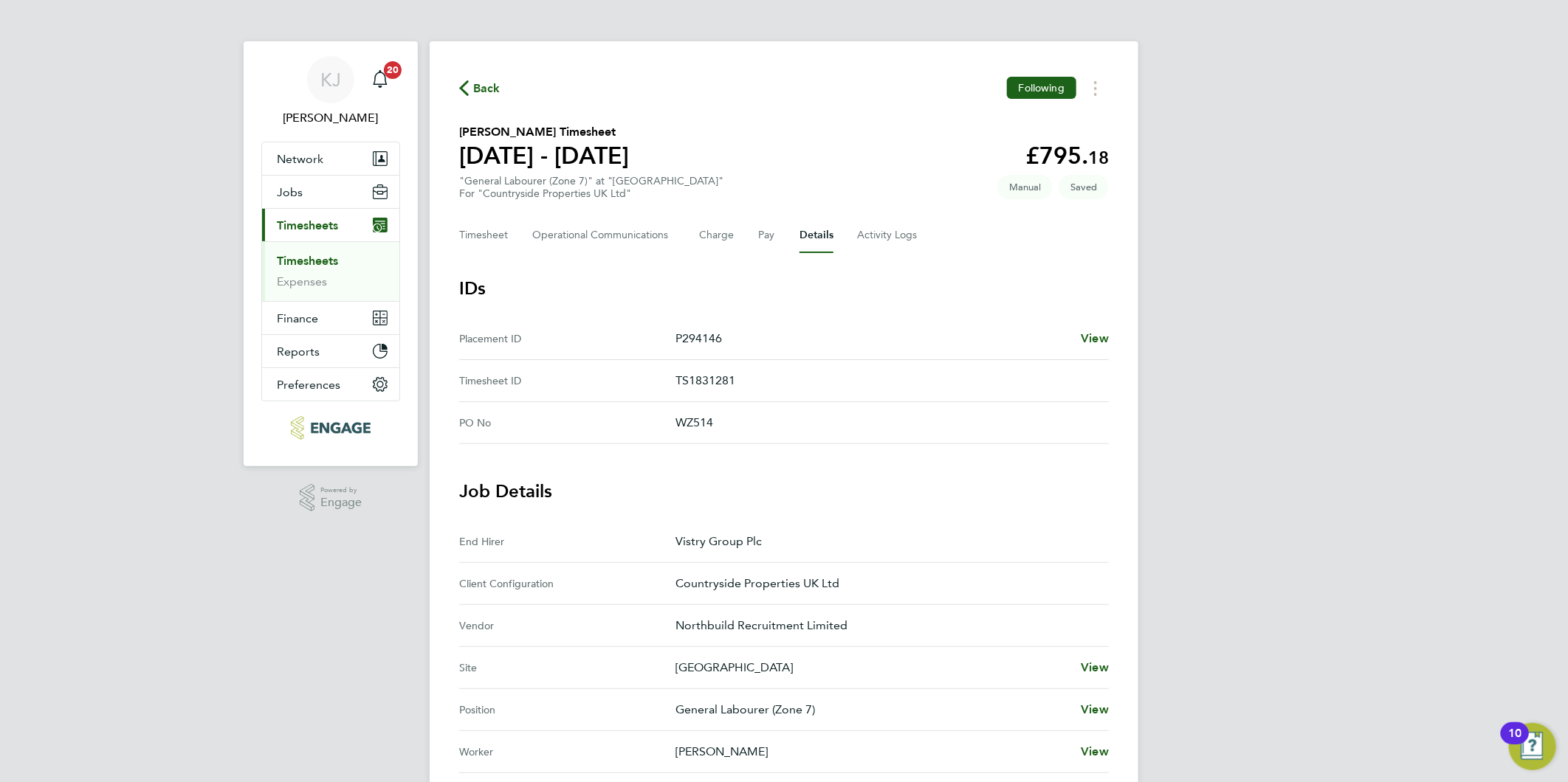
click at [491, 215] on div "Back Following Mitchell Kiernan-Mather's Timesheet 22 - 28 Sept 2025 £795. 18 "…" at bounding box center [784, 603] width 709 height 1124
click at [498, 233] on button "Timesheet" at bounding box center [484, 235] width 50 height 35
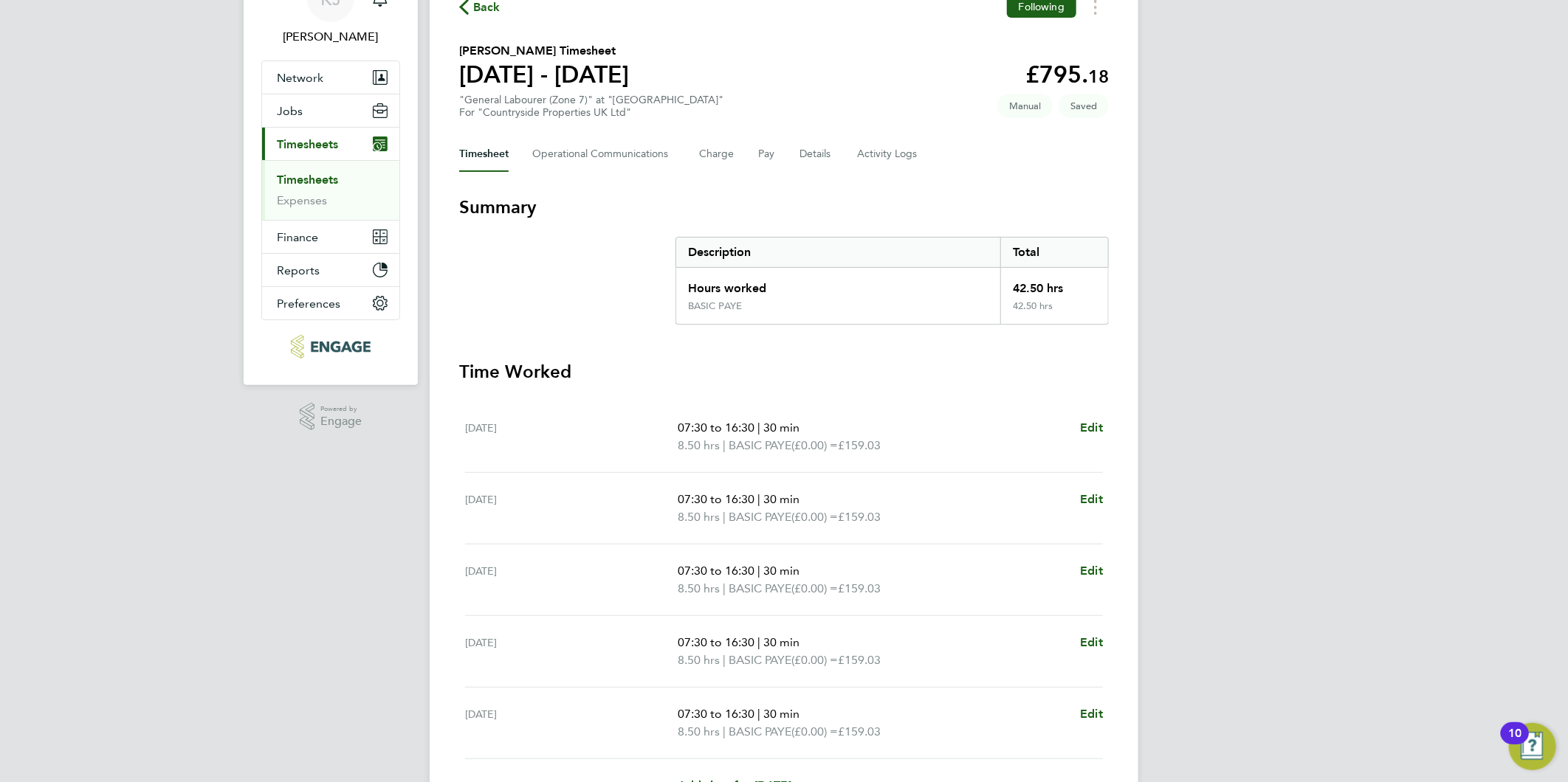
scroll to position [82, 0]
drag, startPoint x: 845, startPoint y: 150, endPoint x: 835, endPoint y: 154, distance: 10.8
click at [844, 150] on div "Timesheet Operational Communications Charge Pay Details Activity Logs" at bounding box center [784, 154] width 650 height 35
drag, startPoint x: 830, startPoint y: 154, endPoint x: 810, endPoint y: 163, distance: 21.9
click at [828, 155] on div "Timesheet Operational Communications Charge Pay Details Activity Logs" at bounding box center [784, 154] width 650 height 35
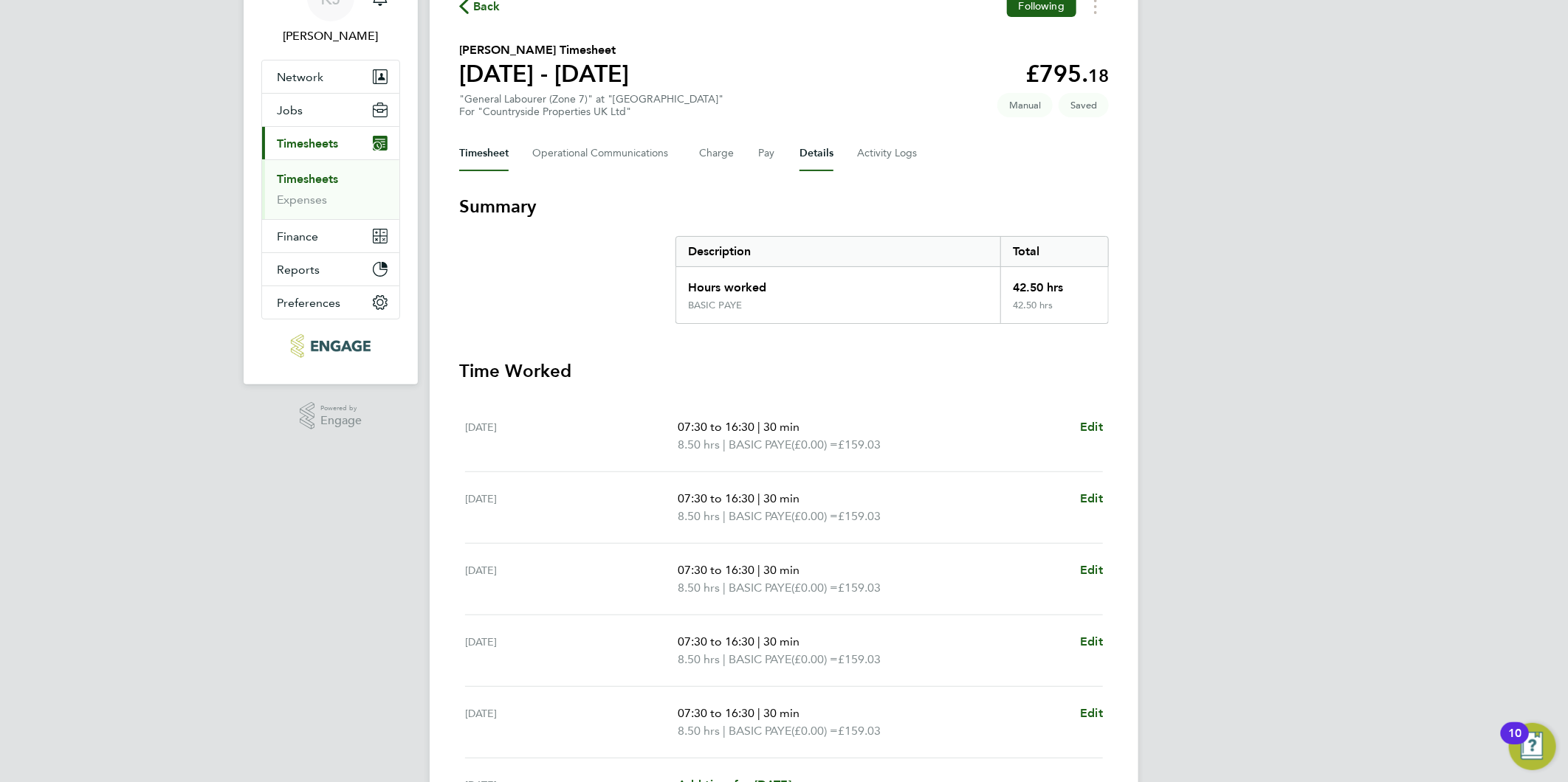
click at [803, 144] on button "Details" at bounding box center [816, 154] width 34 height 35
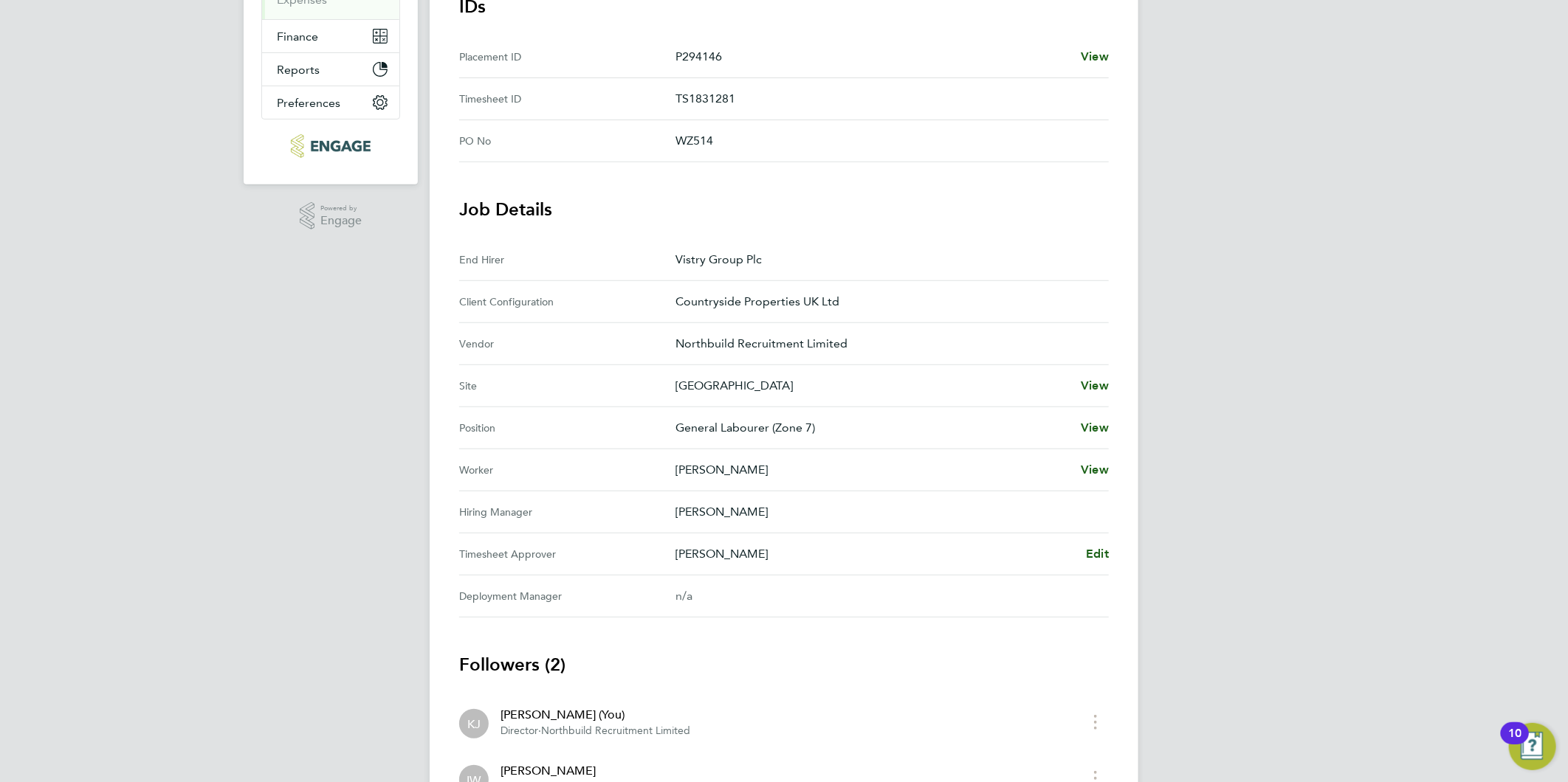
scroll to position [159, 0]
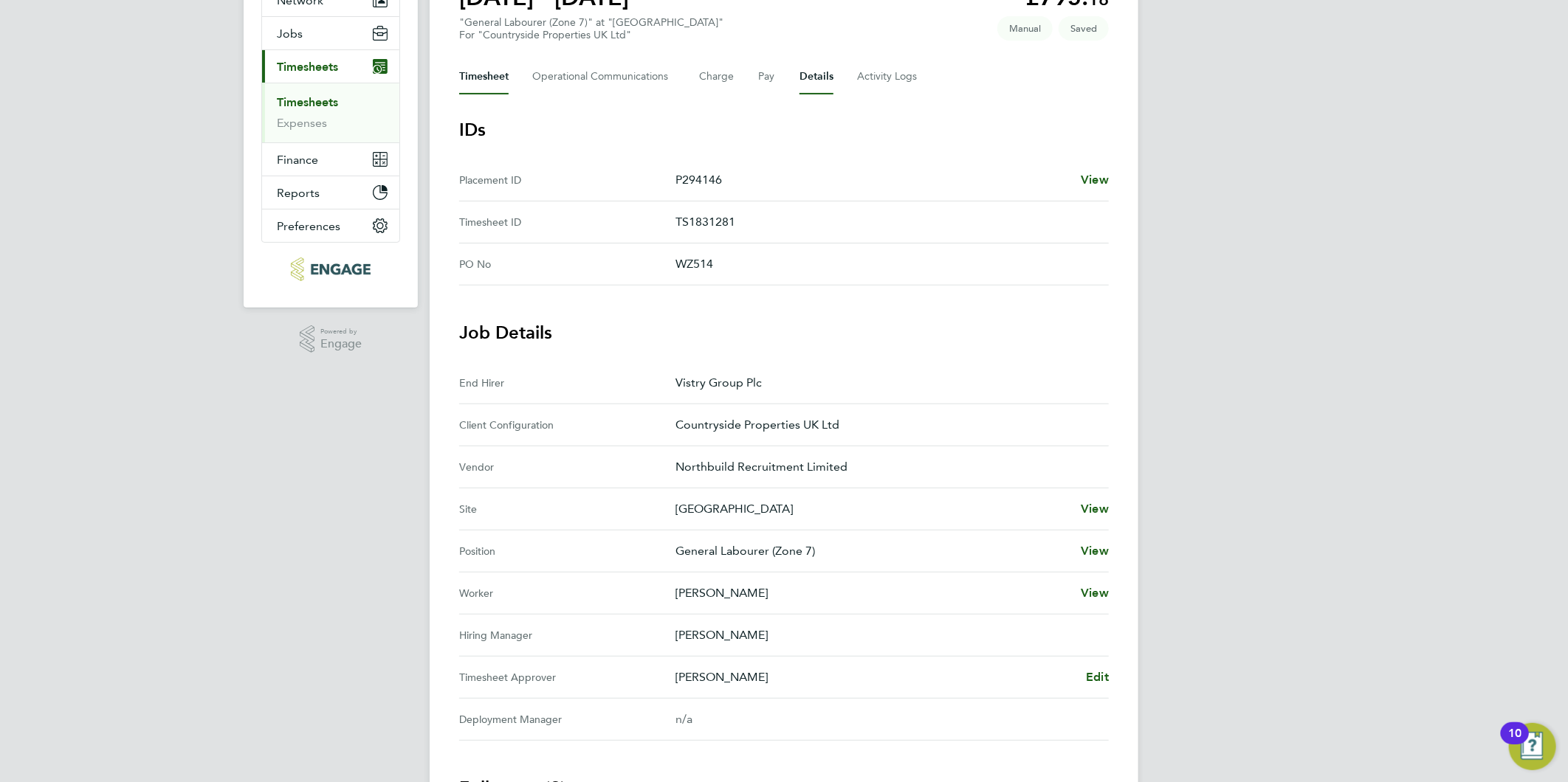
click at [482, 84] on button "Timesheet" at bounding box center [484, 77] width 50 height 35
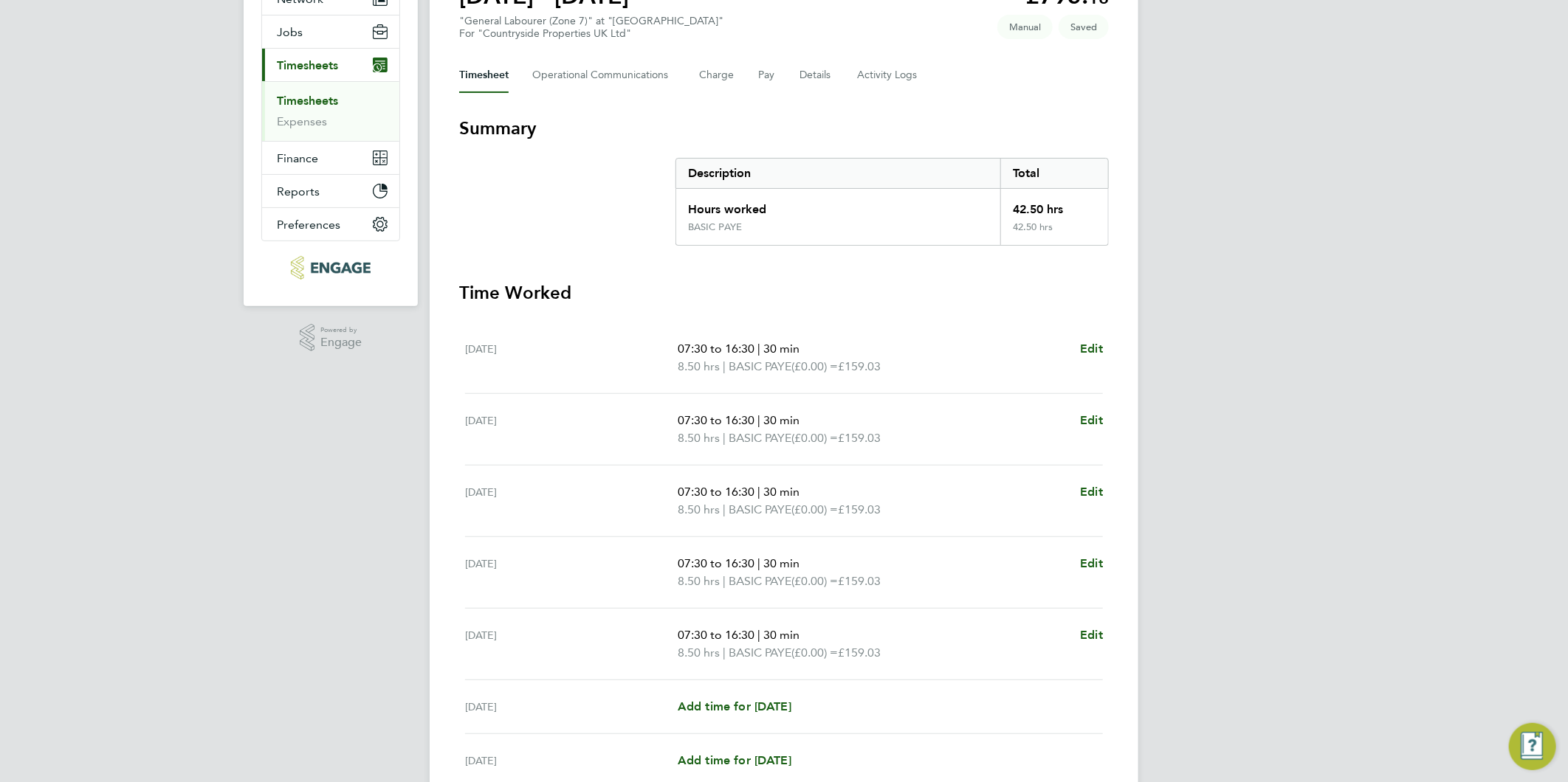
scroll to position [294, 0]
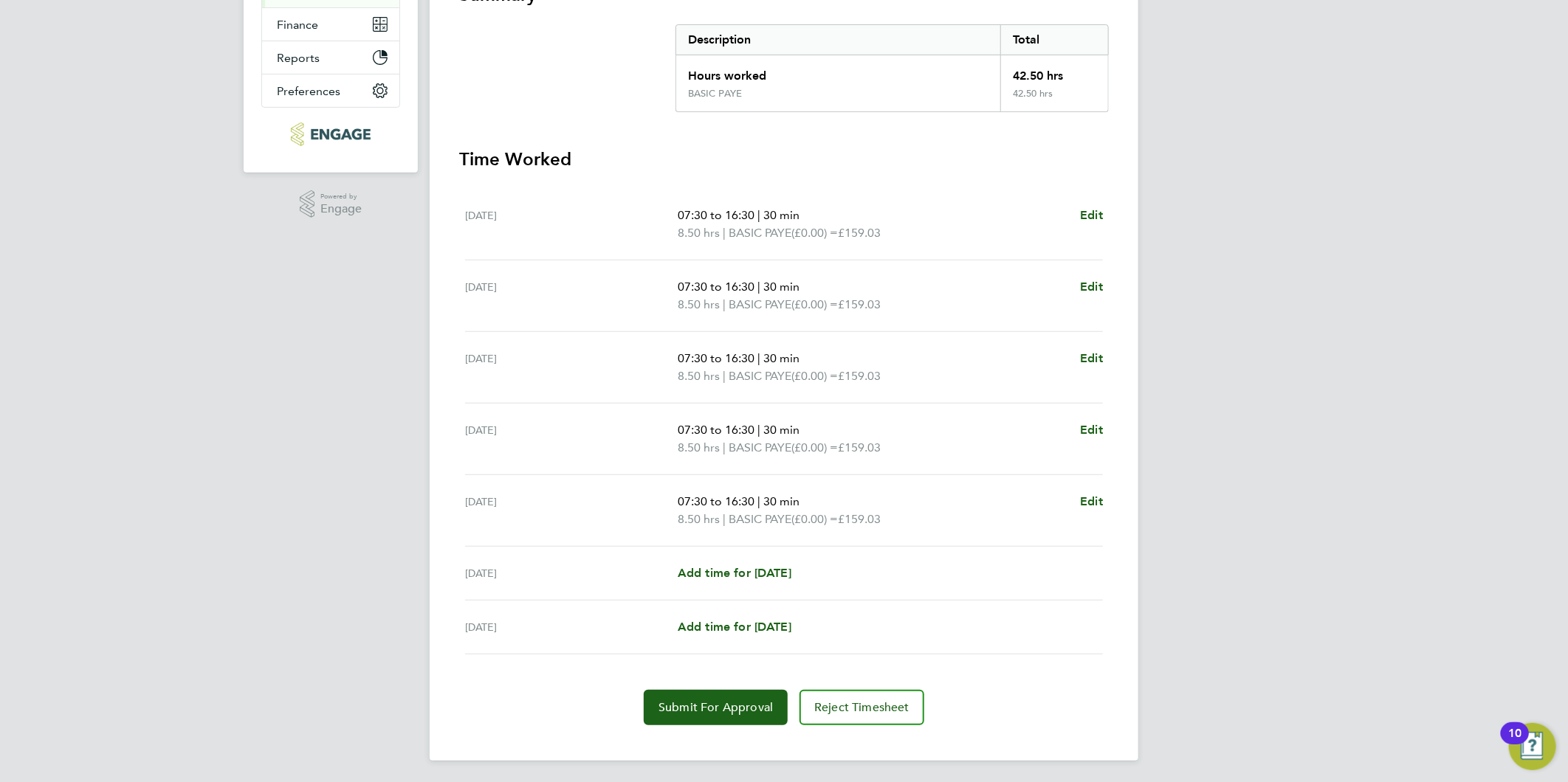
drag, startPoint x: 692, startPoint y: 686, endPoint x: 684, endPoint y: 731, distance: 45.7
click at [692, 686] on section "Time Worked Mon 22 Sep 07:30 to 16:30 | 30 min 8.50 hrs | BASIC PAYE (£0.00) = …" at bounding box center [784, 436] width 650 height 578
click at [689, 720] on button "Submit For Approval" at bounding box center [716, 708] width 144 height 35
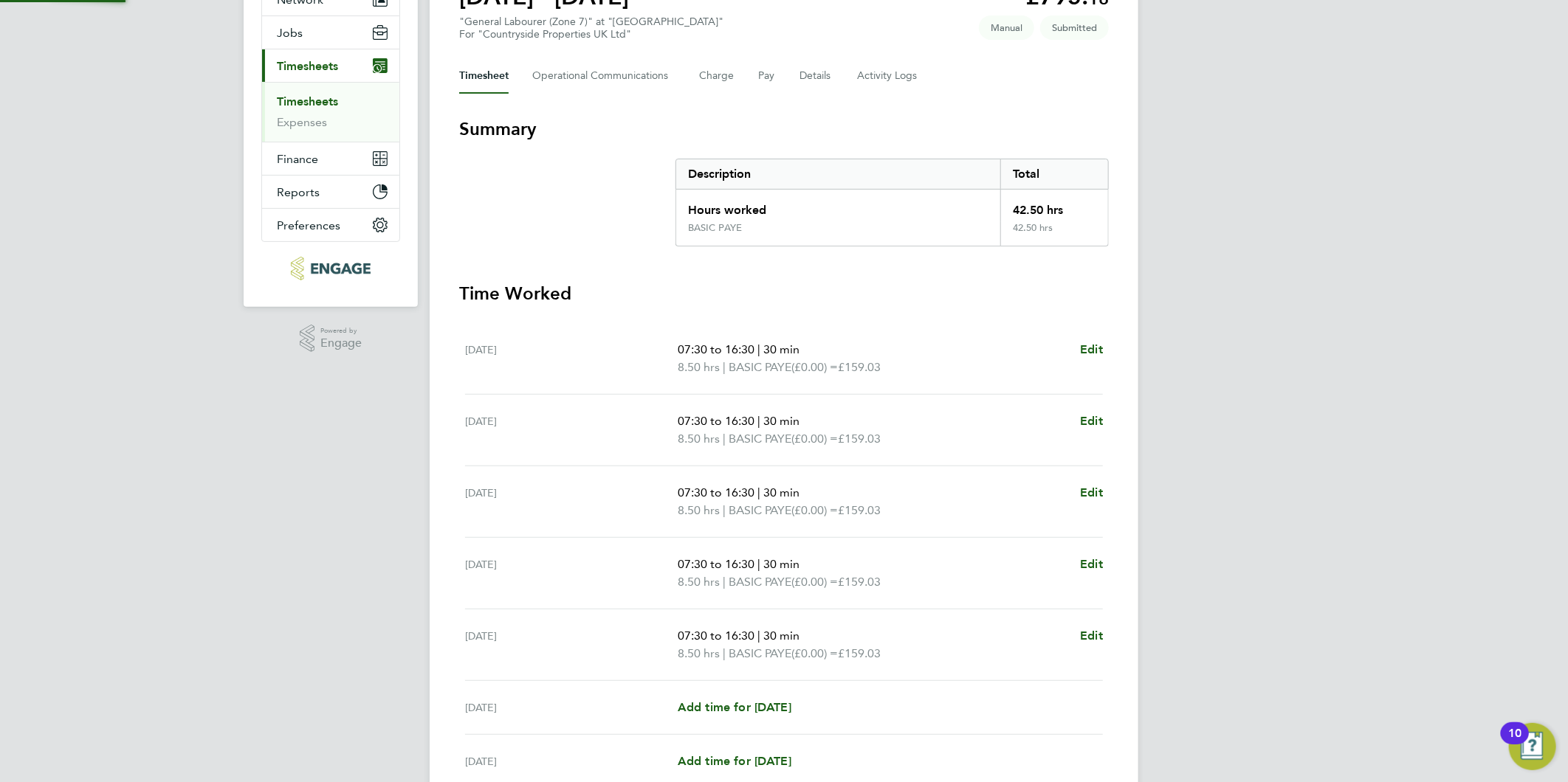
scroll to position [0, 0]
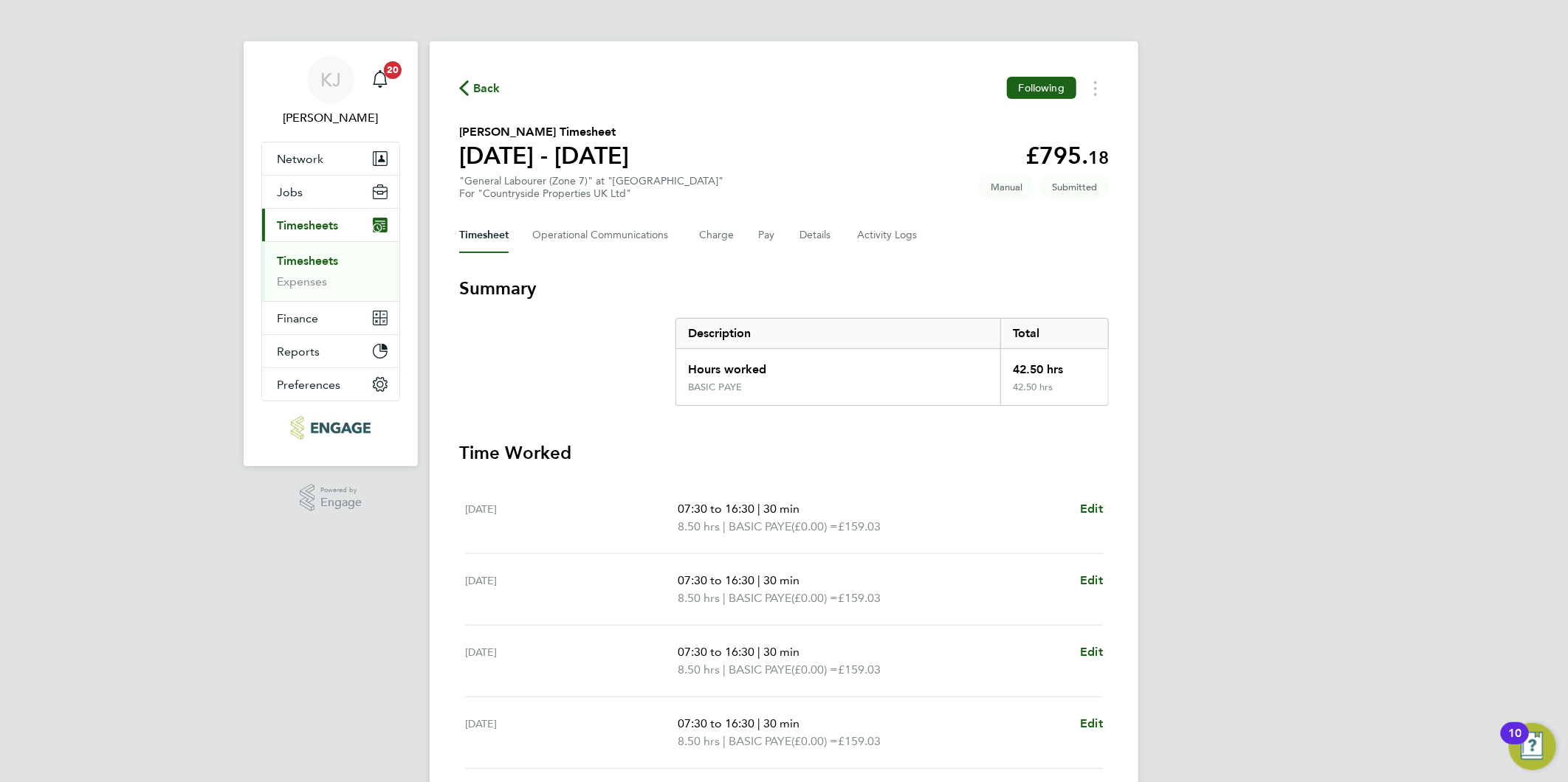
click at [333, 260] on link "Timesheets" at bounding box center [307, 261] width 62 height 14
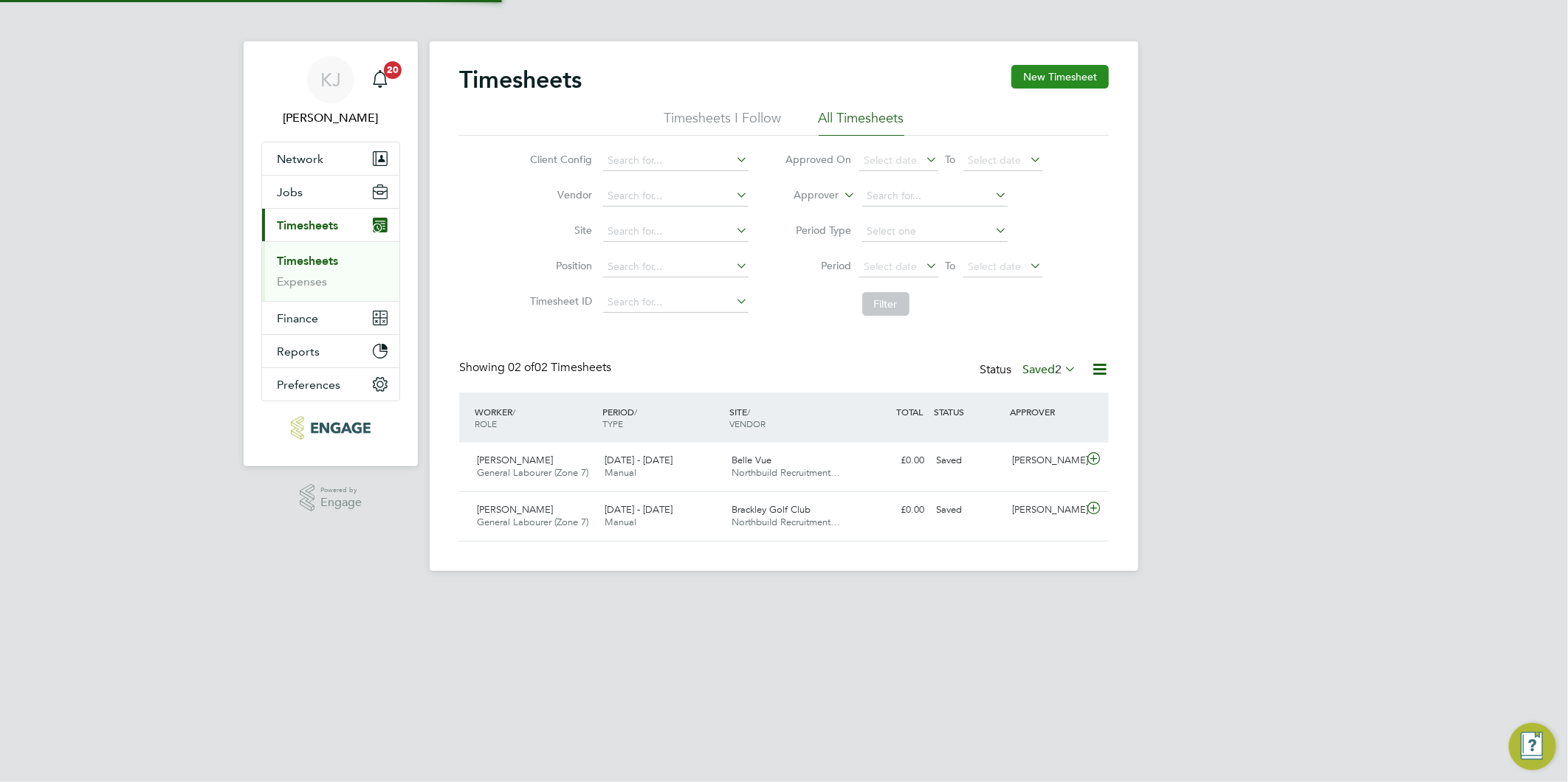
scroll to position [37, 128]
click at [1021, 79] on button "New Timesheet" at bounding box center [1059, 77] width 97 height 24
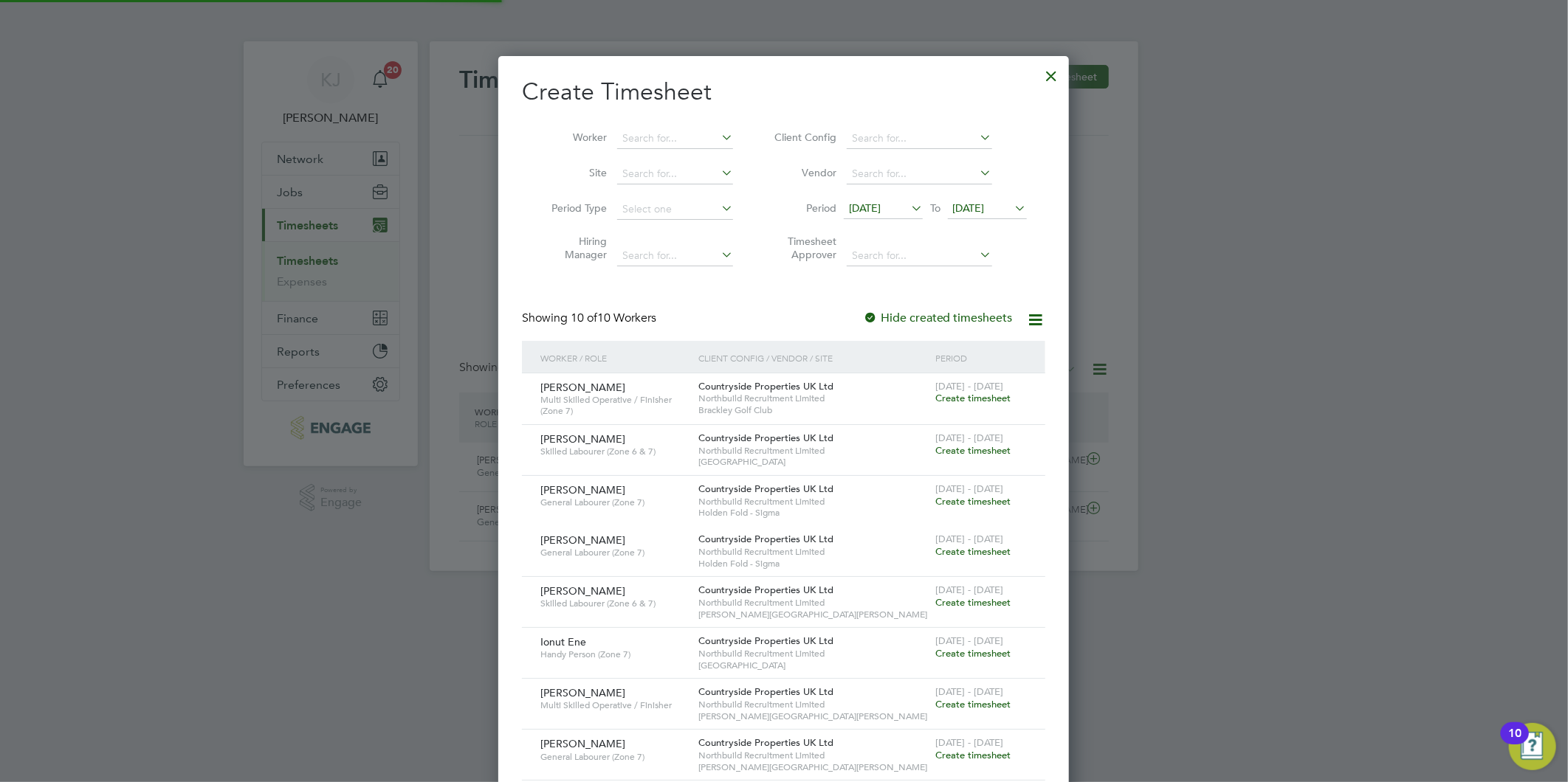
scroll to position [909, 571]
click at [868, 208] on span "15 Sep 2025" at bounding box center [865, 208] width 32 height 13
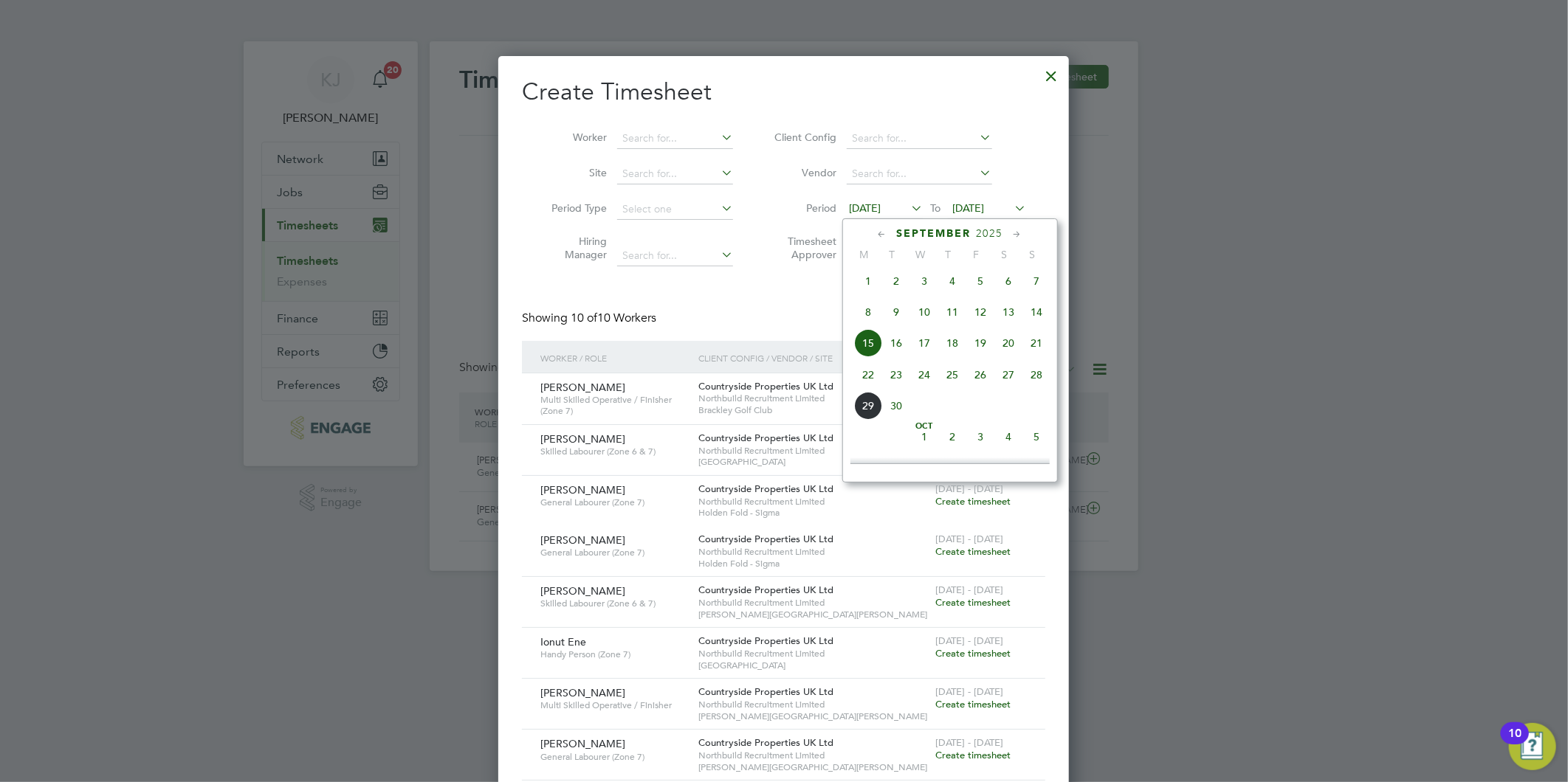
click at [866, 380] on span "22" at bounding box center [868, 375] width 28 height 28
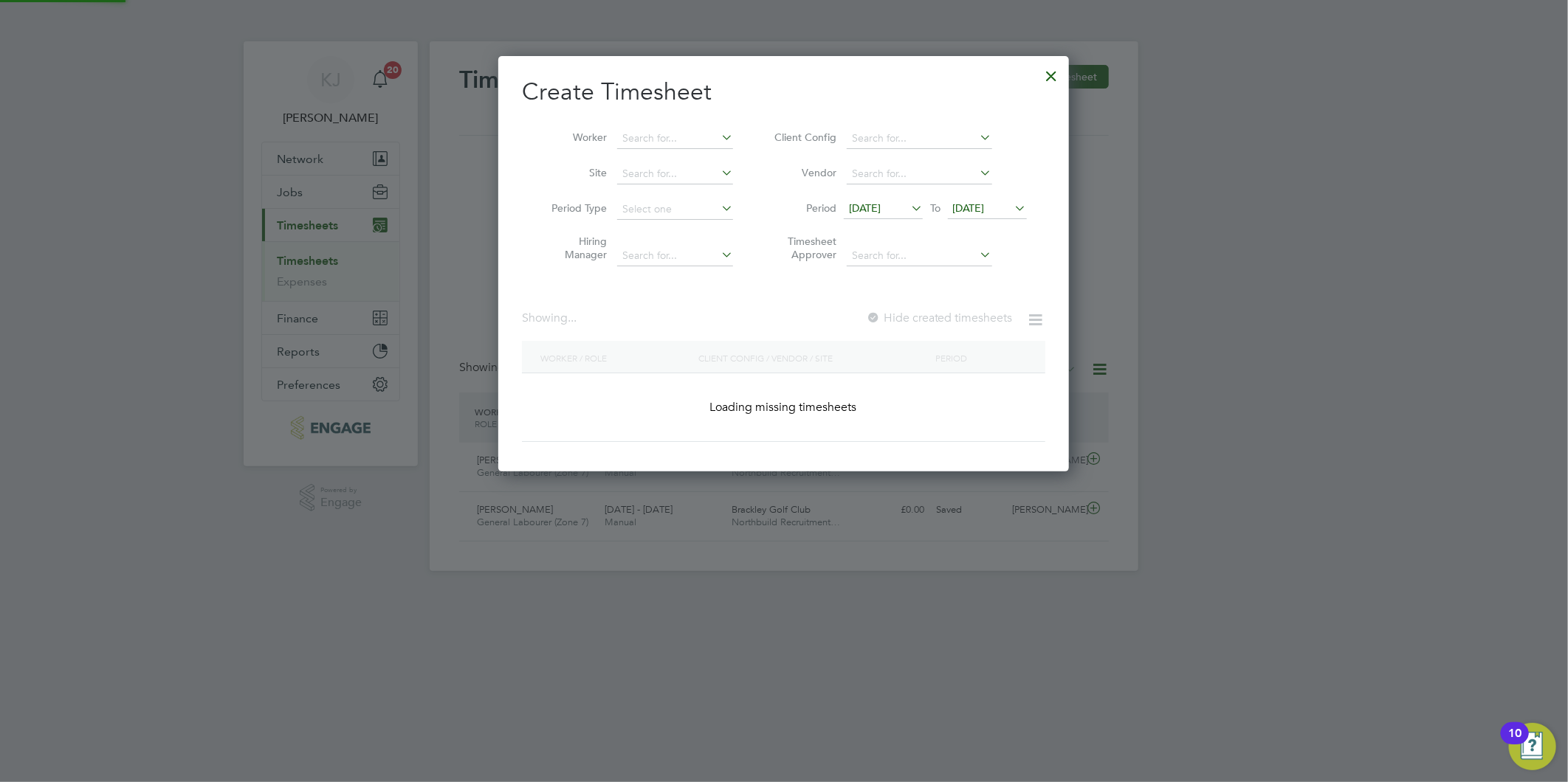
scroll to position [756, 571]
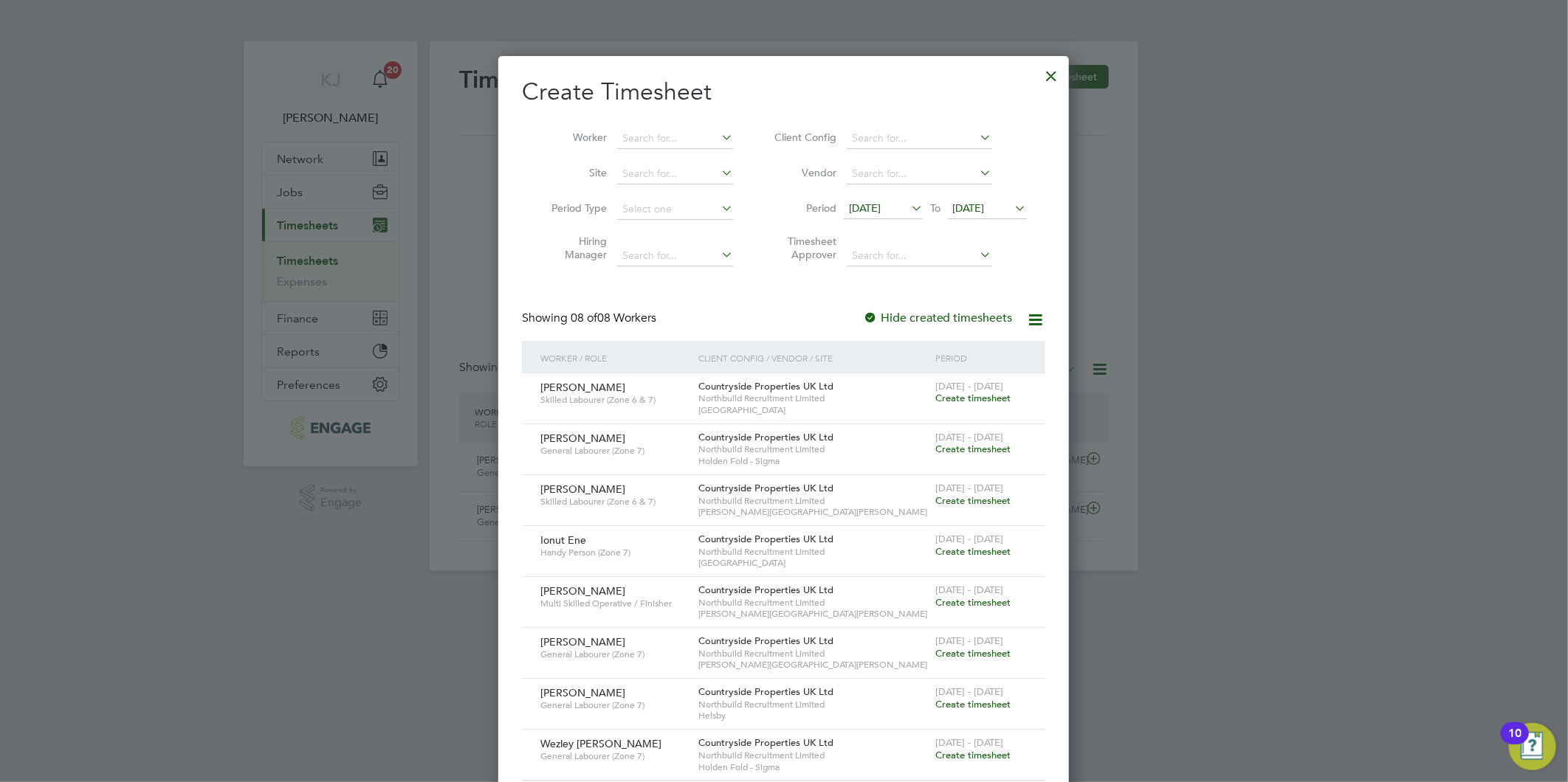
click at [965, 203] on span "22 Sep 2025" at bounding box center [969, 208] width 32 height 13
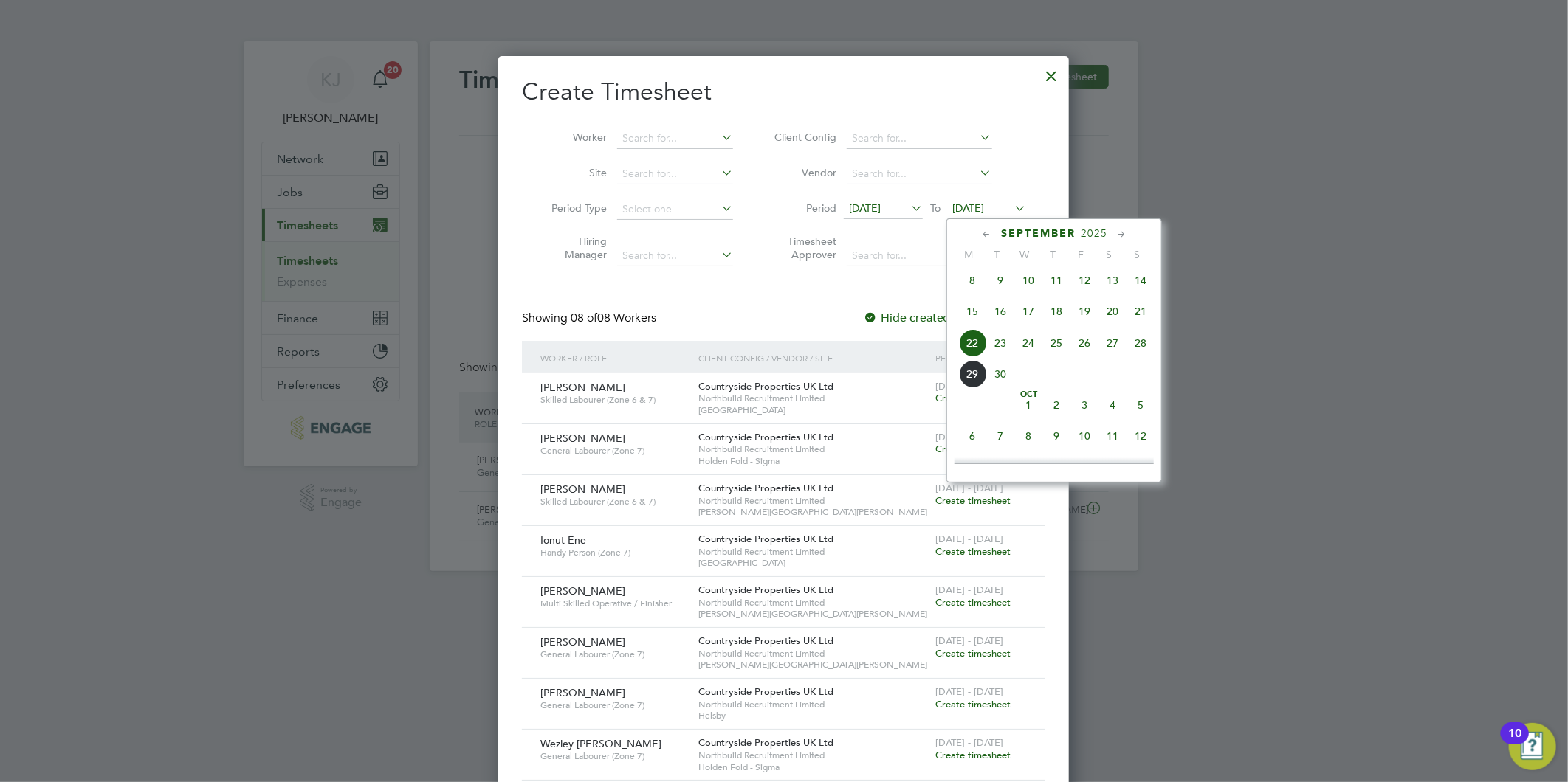
click at [1145, 344] on span "28" at bounding box center [1140, 342] width 28 height 28
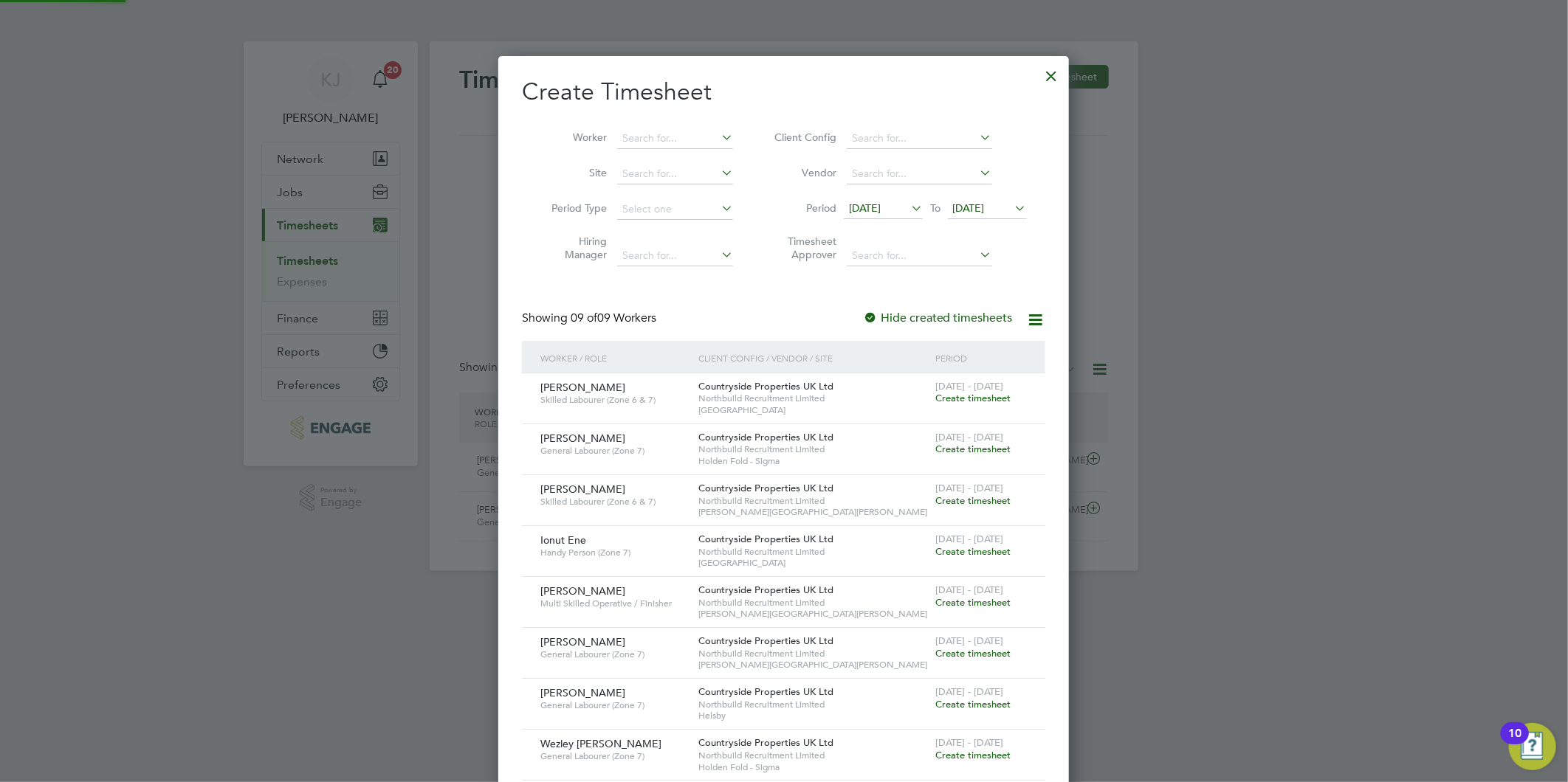
scroll to position [0, 0]
click at [728, 304] on div "Create Timesheet Worker Site Period Type Hiring Manager Client Config Vendor Pe…" at bounding box center [783, 455] width 523 height 756
drag, startPoint x: 1052, startPoint y: 76, endPoint x: 1019, endPoint y: 99, distance: 40.2
click at [1053, 75] on div at bounding box center [1052, 72] width 26 height 26
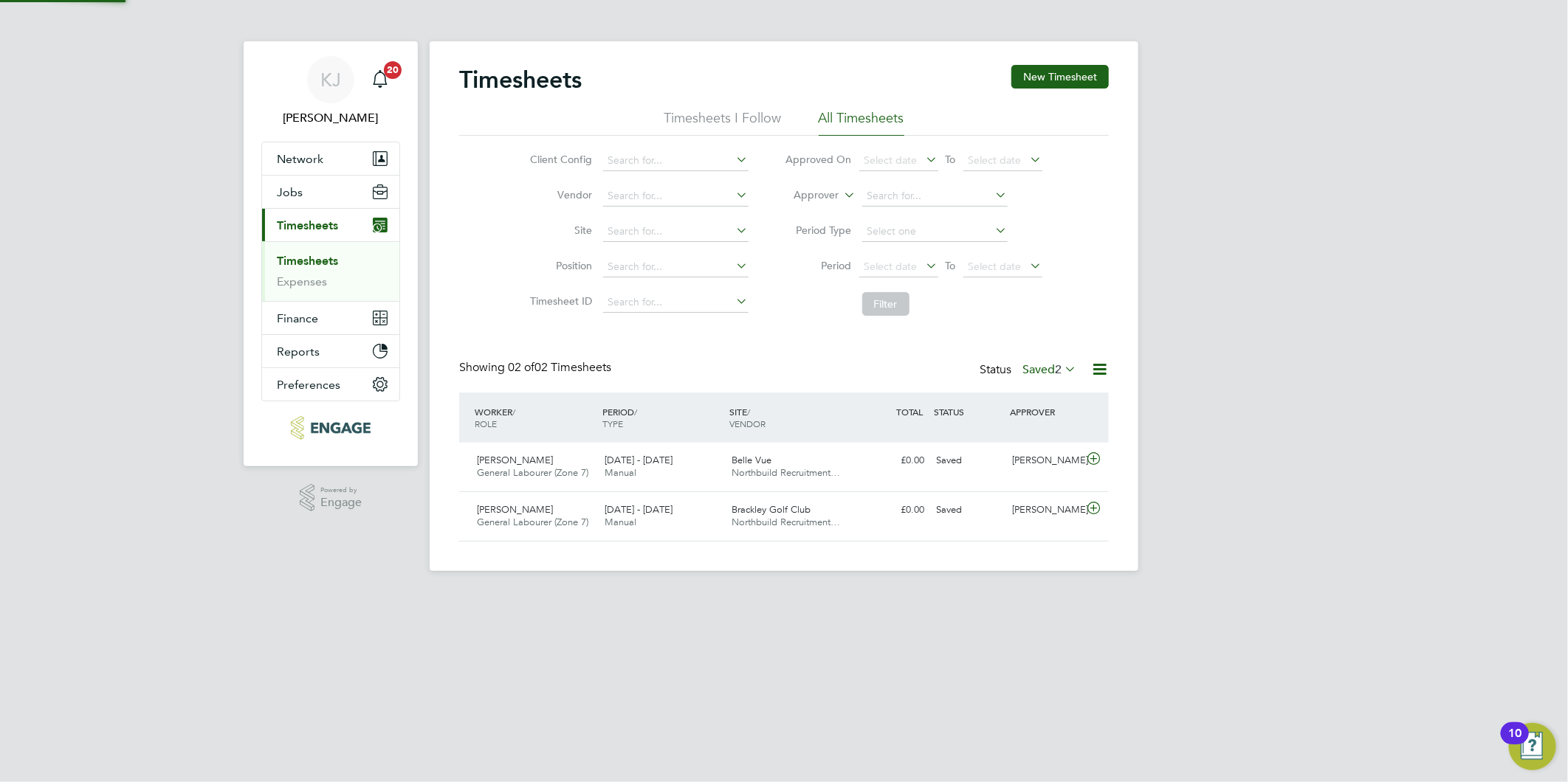
scroll to position [37, 128]
drag, startPoint x: 1046, startPoint y: 363, endPoint x: 1030, endPoint y: 373, distance: 18.9
click at [1045, 363] on label "Saved 2" at bounding box center [1049, 369] width 54 height 14
click at [1022, 435] on li "Submitted" at bounding box center [1030, 437] width 68 height 20
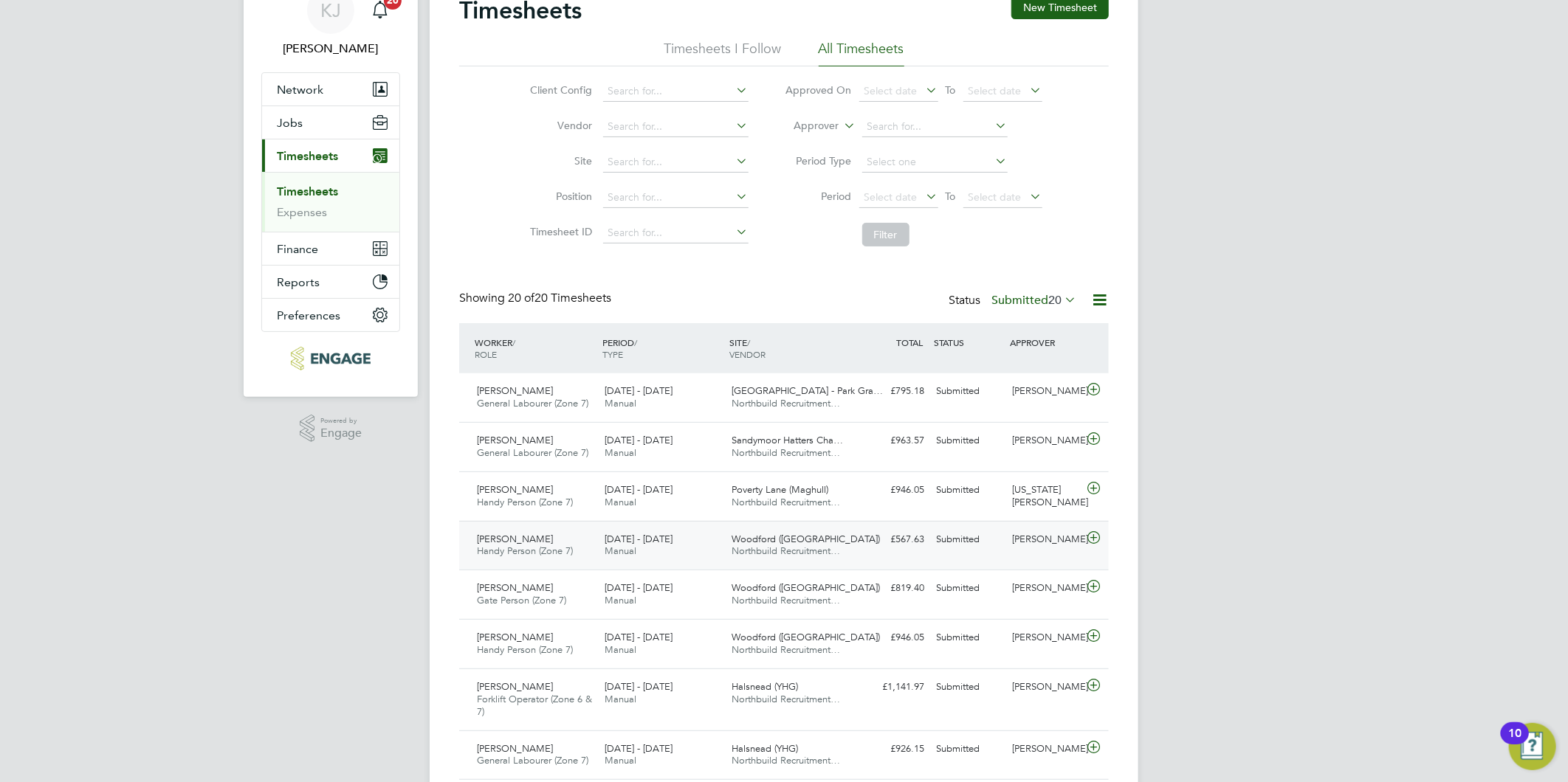
click at [1103, 536] on div at bounding box center [1095, 539] width 26 height 24
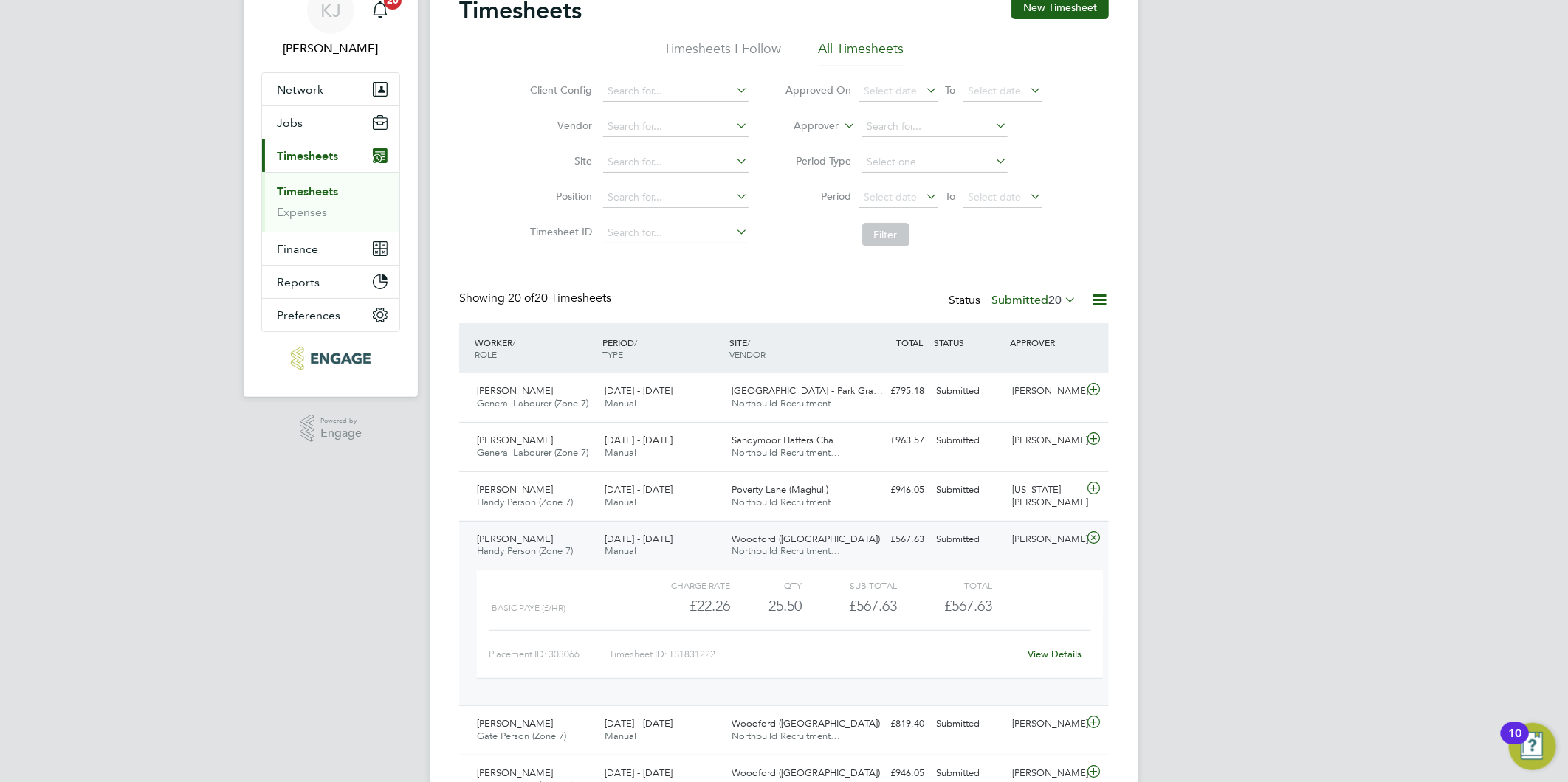
click at [1052, 652] on link "View Details" at bounding box center [1055, 654] width 54 height 13
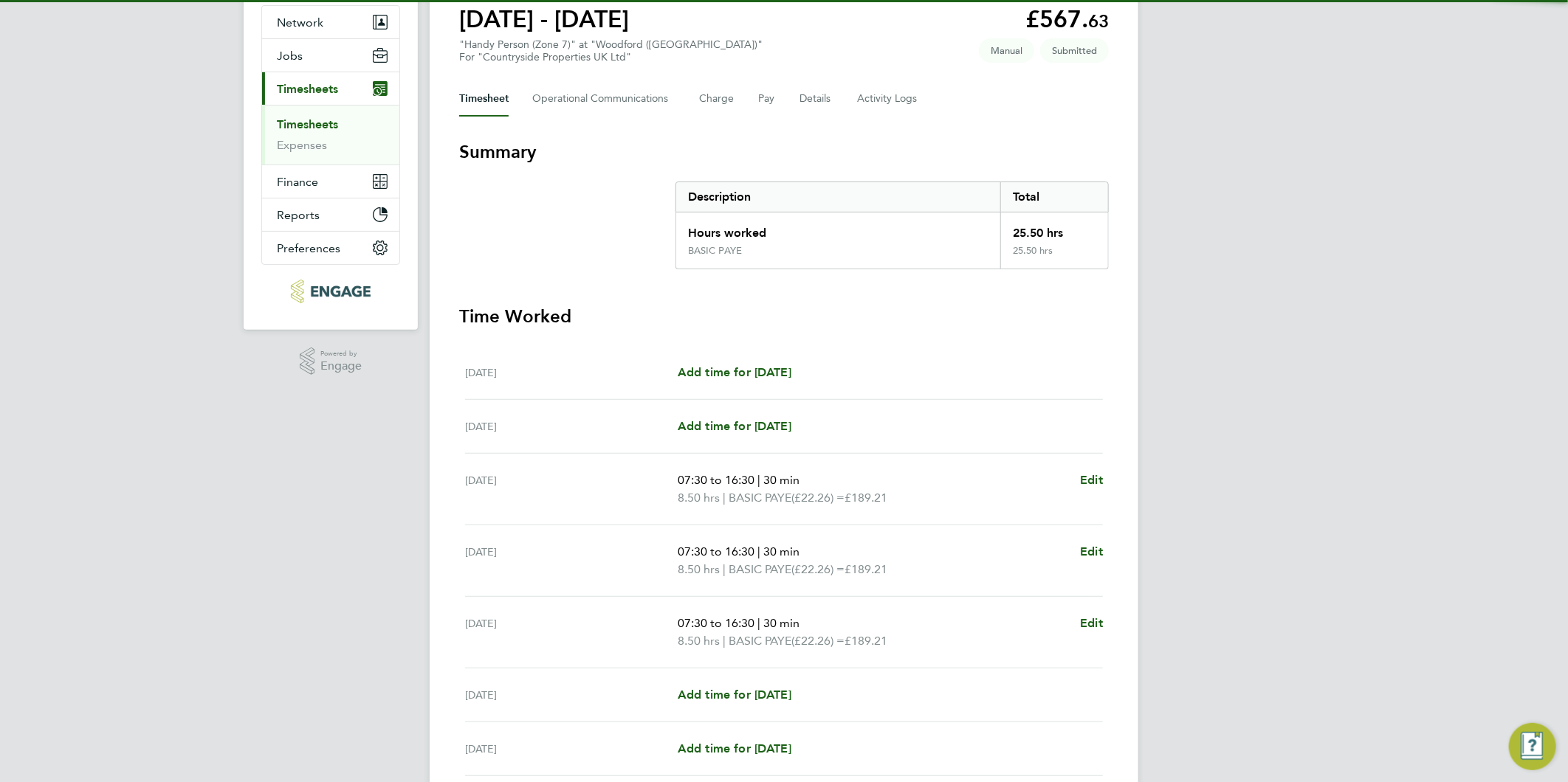
scroll to position [258, 0]
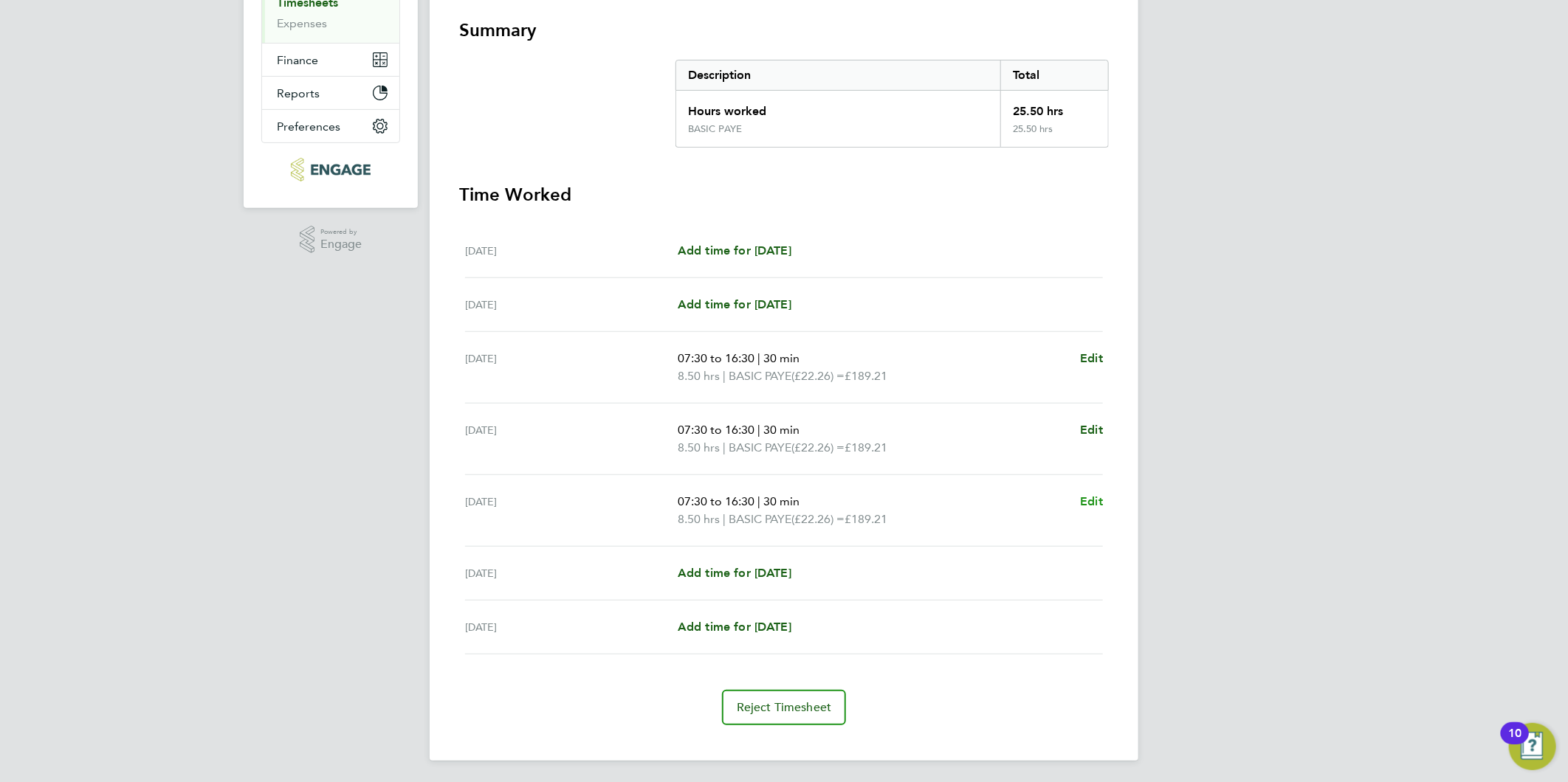
click at [1093, 499] on span "Edit" at bounding box center [1091, 501] width 23 height 14
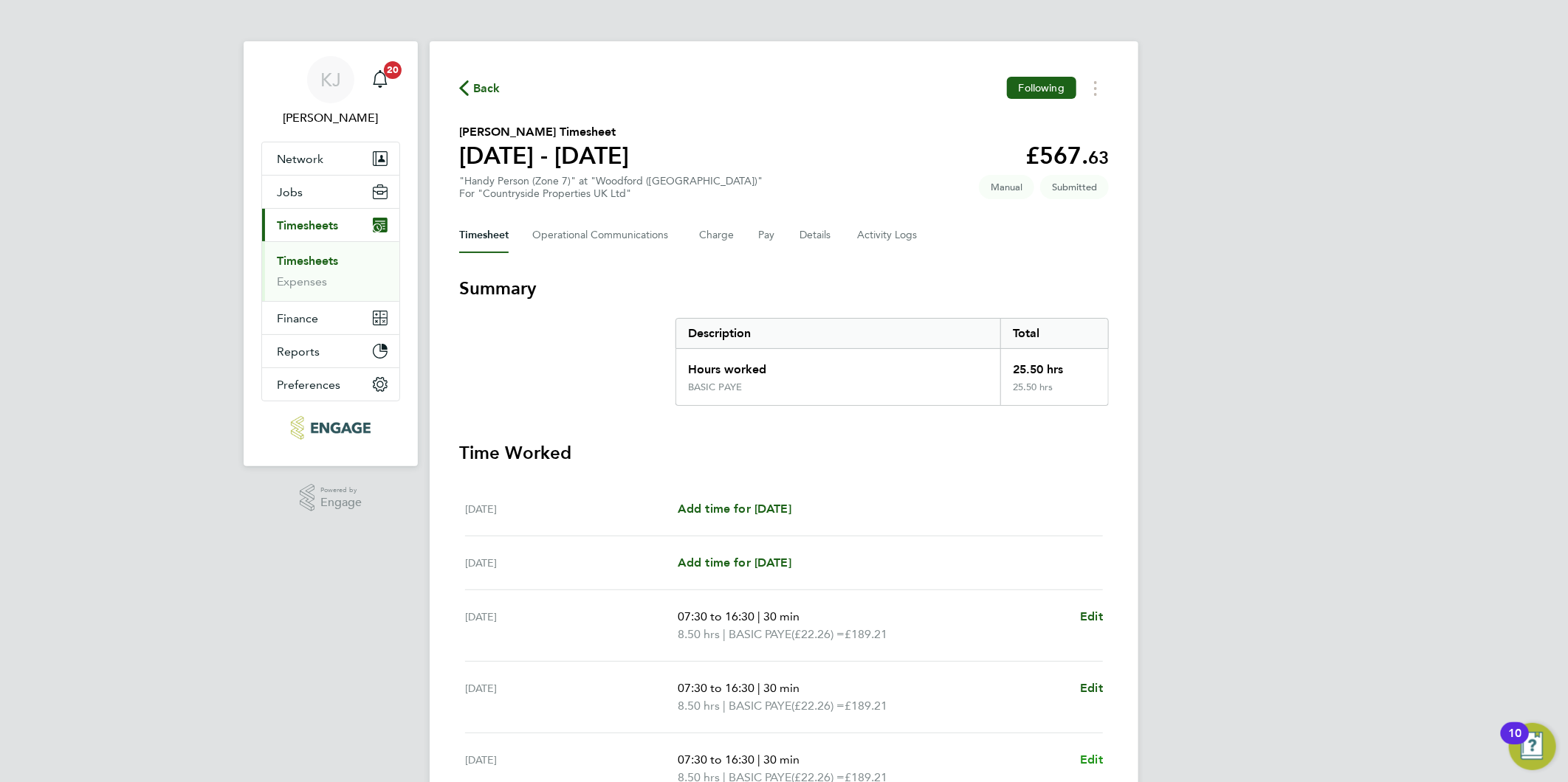
select select "30"
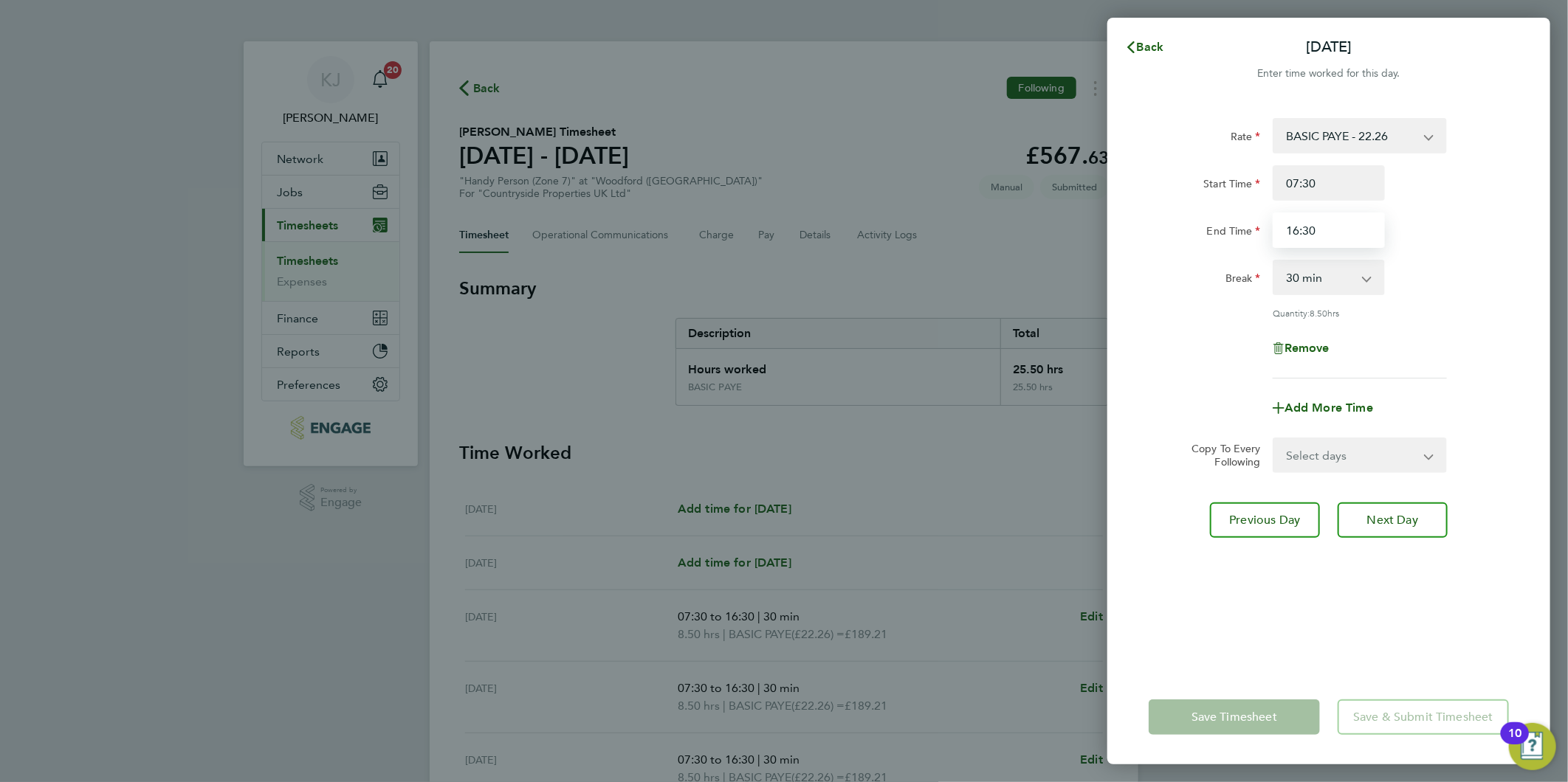
drag, startPoint x: 1360, startPoint y: 218, endPoint x: 574, endPoint y: 192, distance: 786.4
click at [588, 214] on div "Back [DATE] Enter time worked for this day. Rate BASIC PAYE - 22.26 Start Time …" at bounding box center [784, 391] width 1568 height 782
type input "14:00"
click at [1360, 156] on div "Rate BASIC PAYE - 22.26 Start Time 07:30 End Time 14:00 Break 0 min 15 min 30 m…" at bounding box center [1328, 248] width 360 height 261
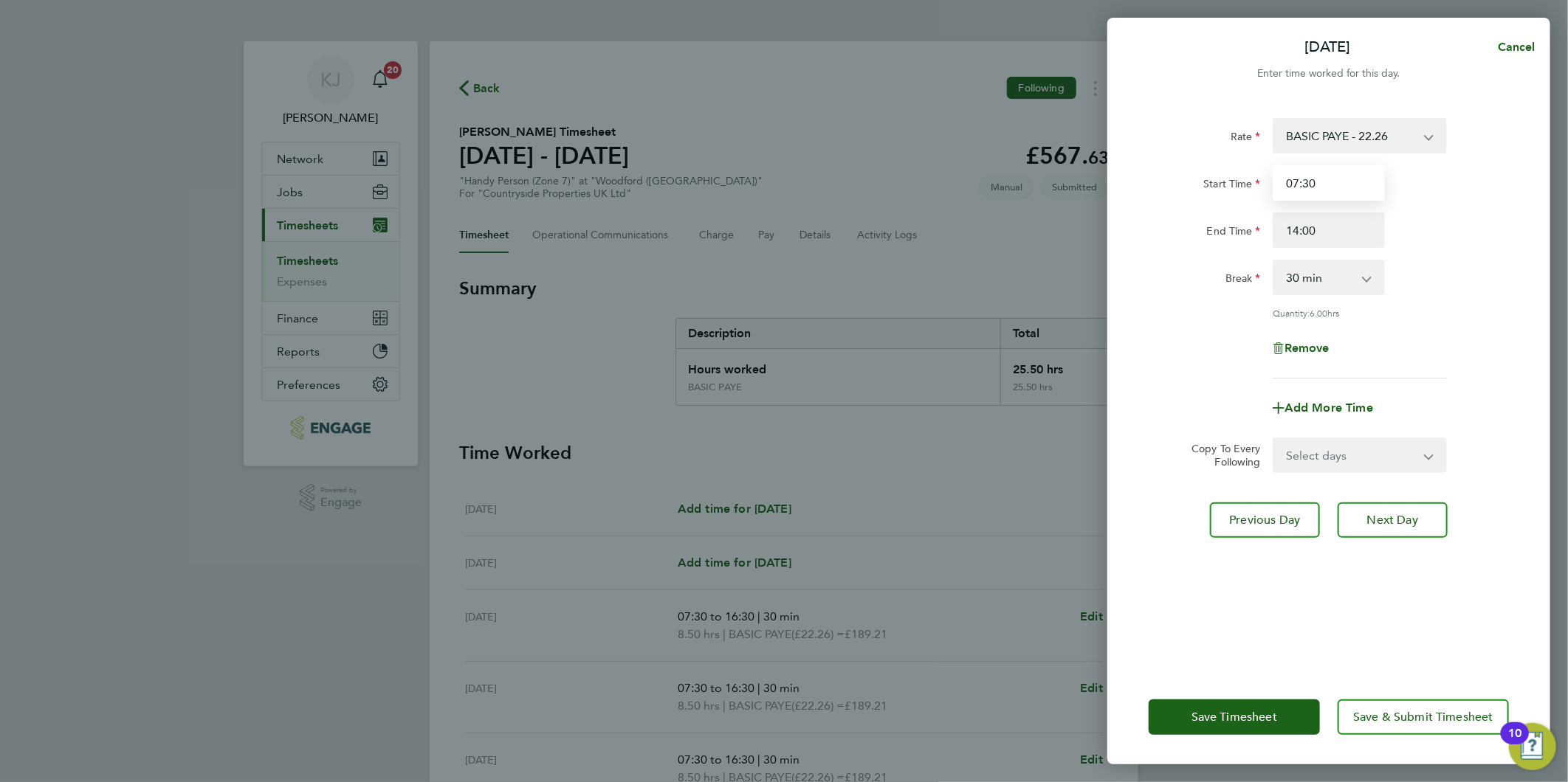
drag, startPoint x: 1359, startPoint y: 183, endPoint x: 1333, endPoint y: 203, distance: 32.8
click at [1358, 183] on input "07:30" at bounding box center [1328, 183] width 112 height 35
click at [1398, 532] on button "Next Day" at bounding box center [1392, 520] width 110 height 35
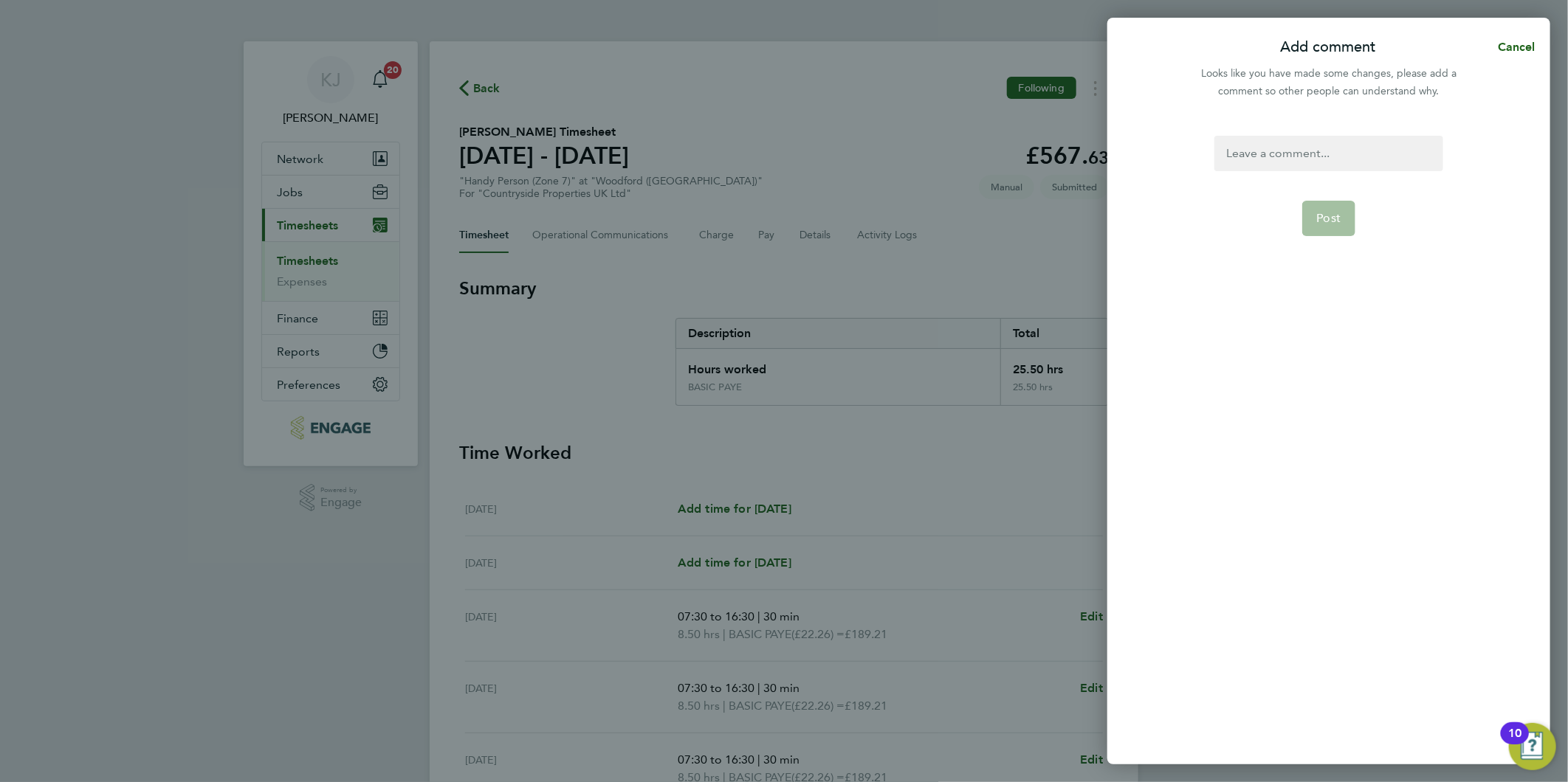
click at [1327, 133] on div "Post" at bounding box center [1328, 441] width 443 height 646
click at [1322, 152] on div at bounding box center [1328, 154] width 228 height 35
click at [1287, 171] on form "Post" at bounding box center [1328, 339] width 240 height 407
click at [1287, 165] on div at bounding box center [1328, 154] width 228 height 35
click at [1331, 240] on form "left site at 2pm Post" at bounding box center [1328, 339] width 240 height 407
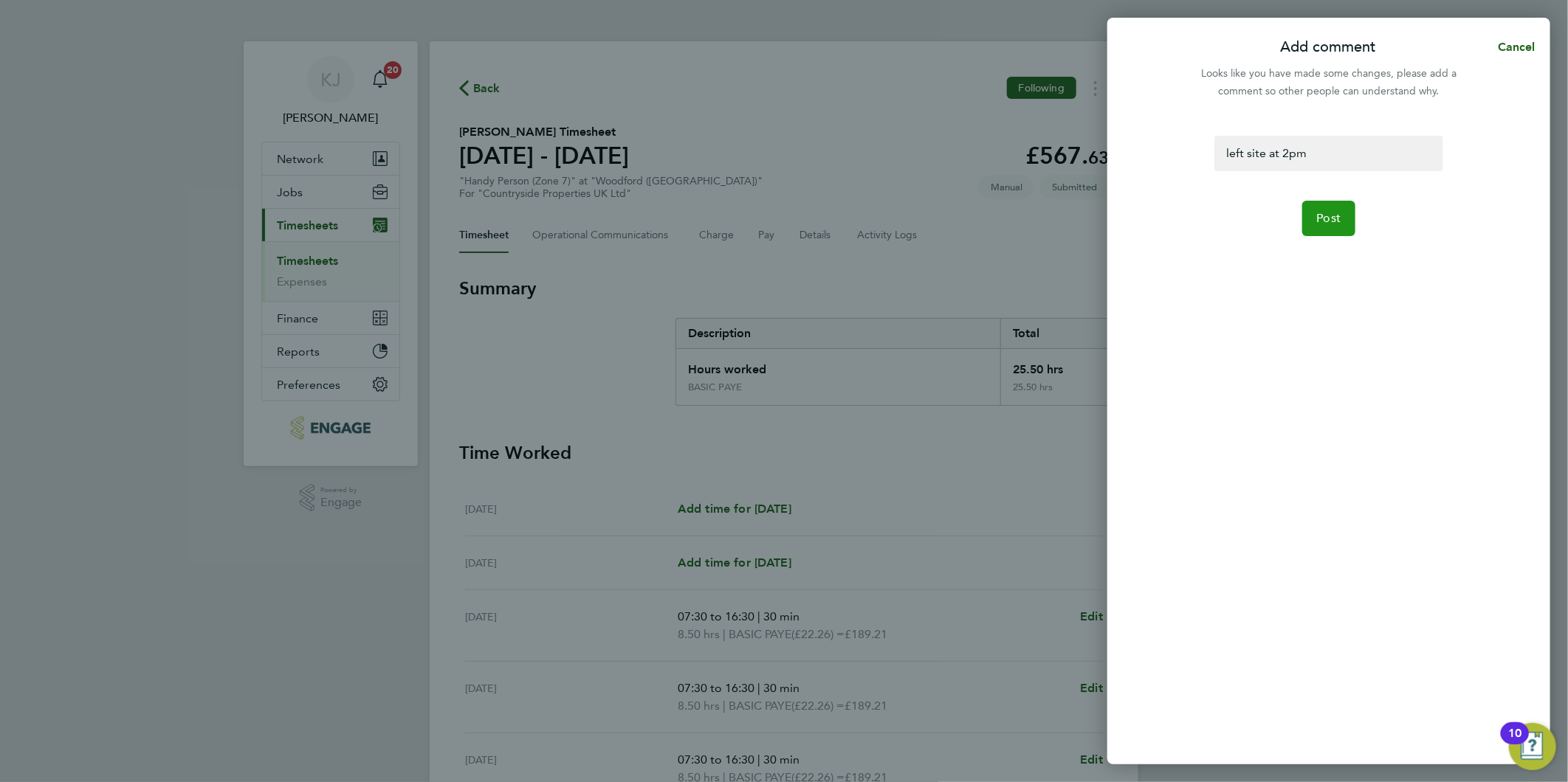
click at [1334, 229] on button "Post" at bounding box center [1329, 218] width 54 height 35
select select "30"
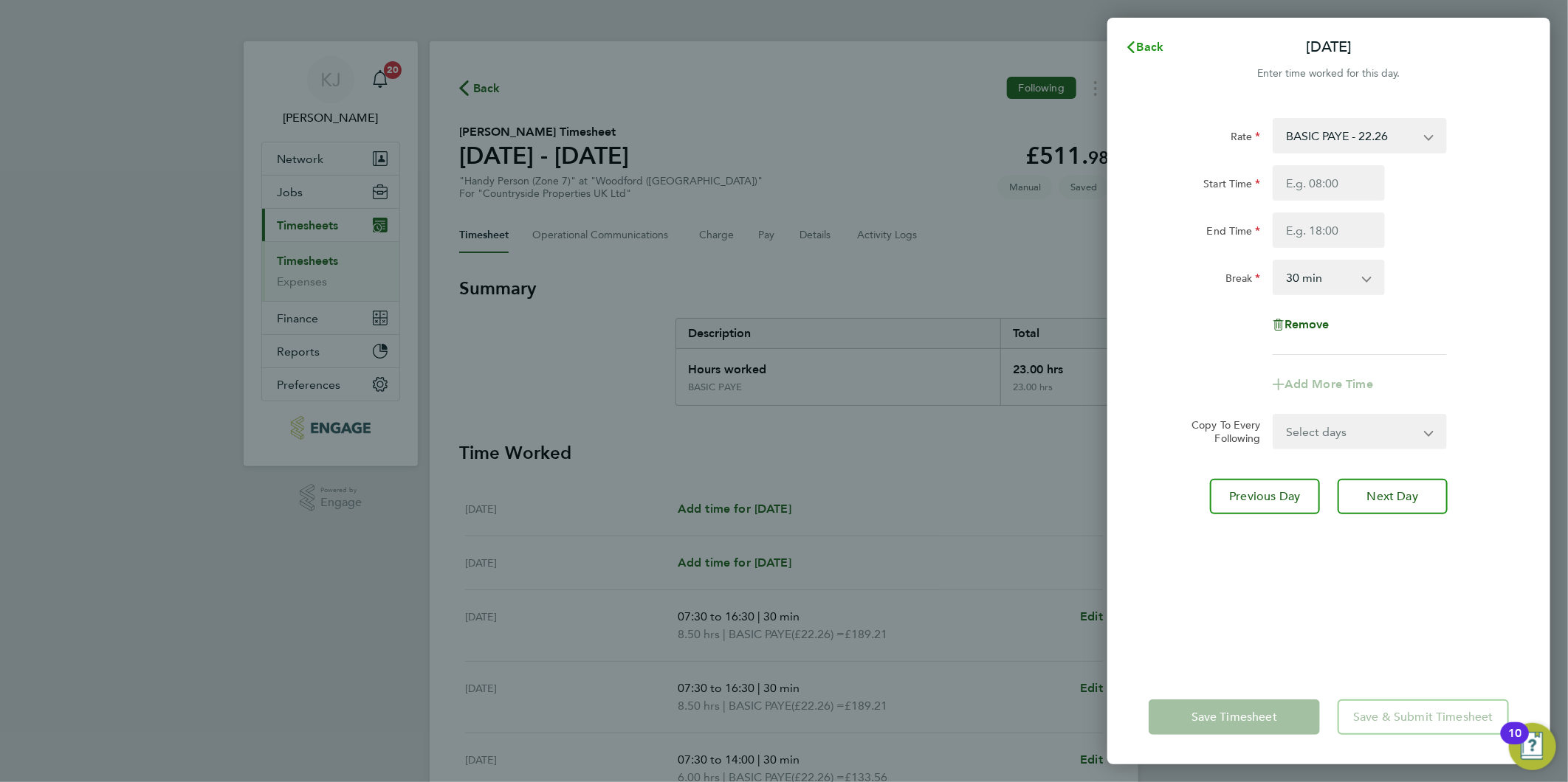
drag, startPoint x: 1159, startPoint y: 38, endPoint x: 1148, endPoint y: 53, distance: 18.6
click at [1155, 38] on button "Back" at bounding box center [1144, 46] width 68 height 30
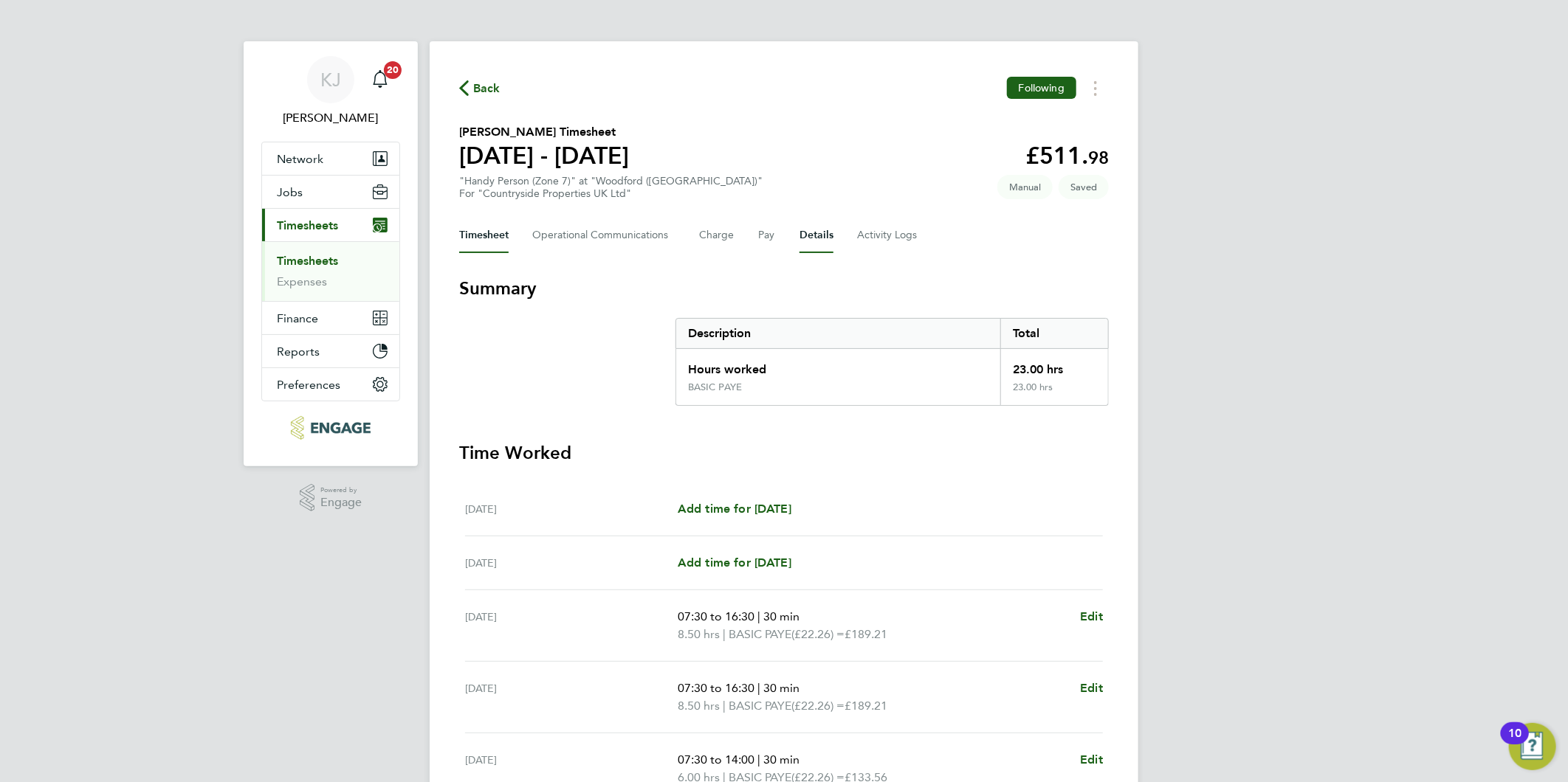
click at [812, 233] on button "Details" at bounding box center [816, 235] width 34 height 35
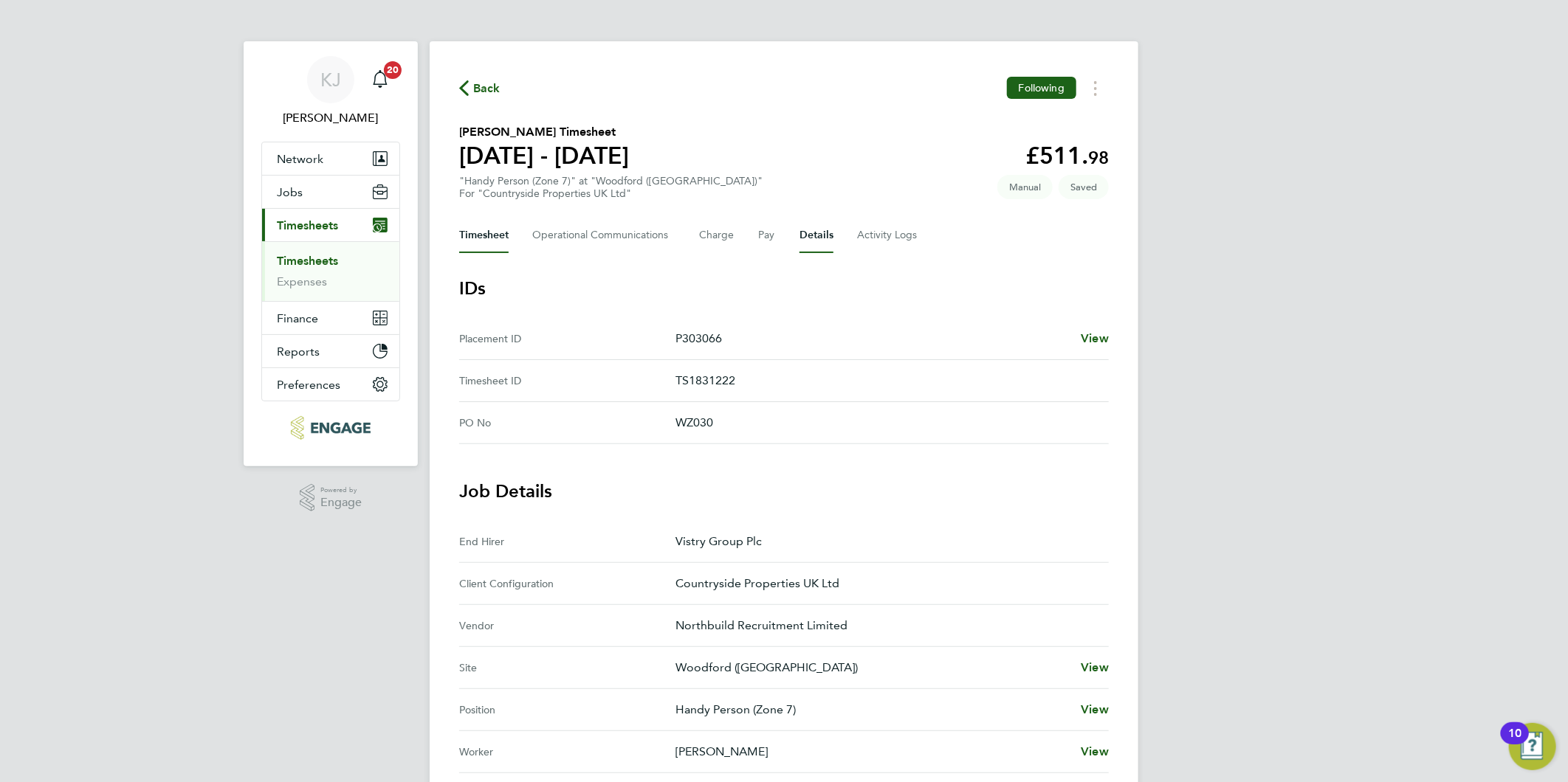
click at [483, 242] on button "Timesheet" at bounding box center [484, 235] width 50 height 35
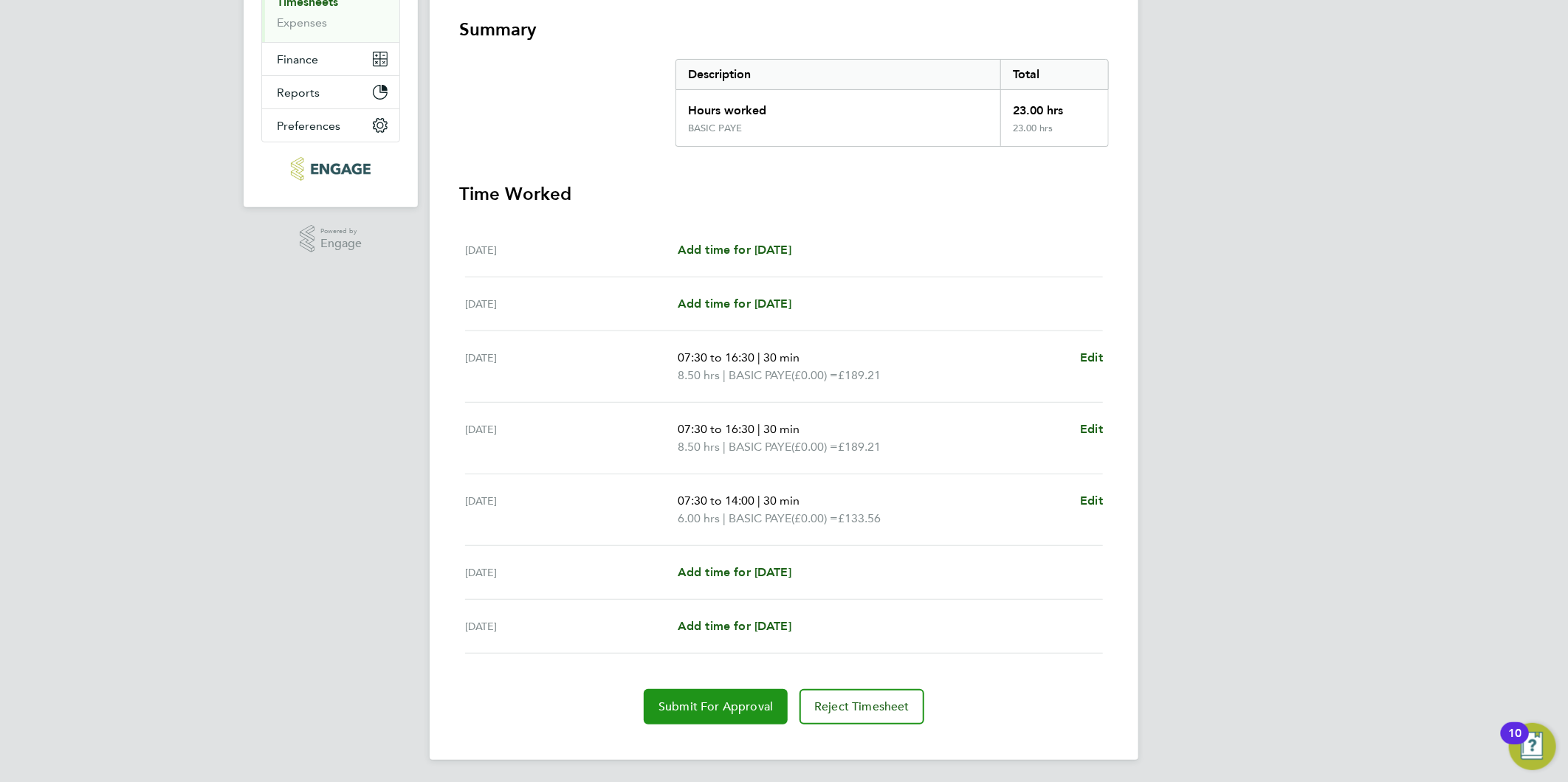
click at [707, 709] on span "Submit For Approval" at bounding box center [716, 706] width 115 height 14
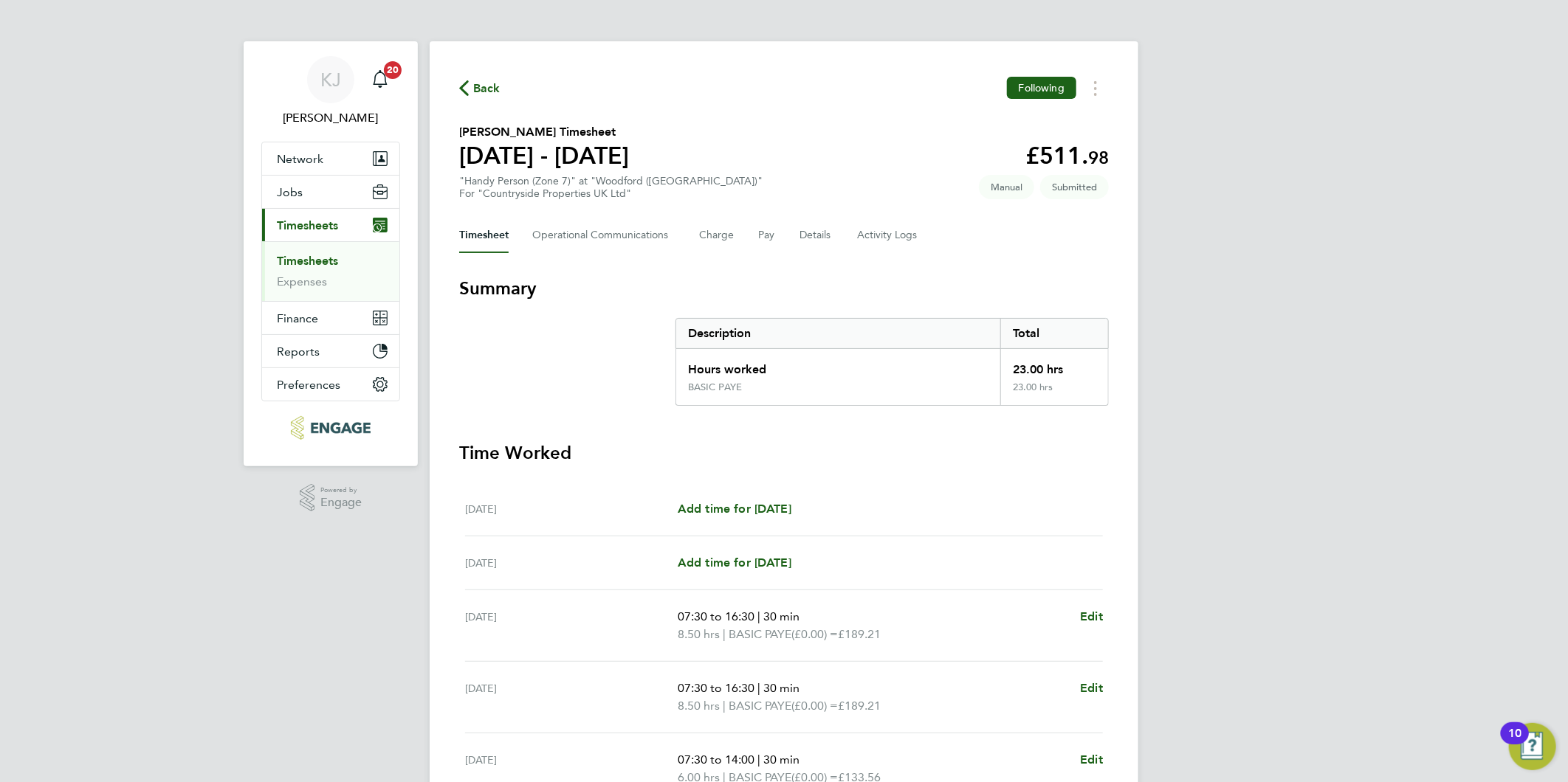
click at [300, 262] on link "Timesheets" at bounding box center [307, 261] width 62 height 14
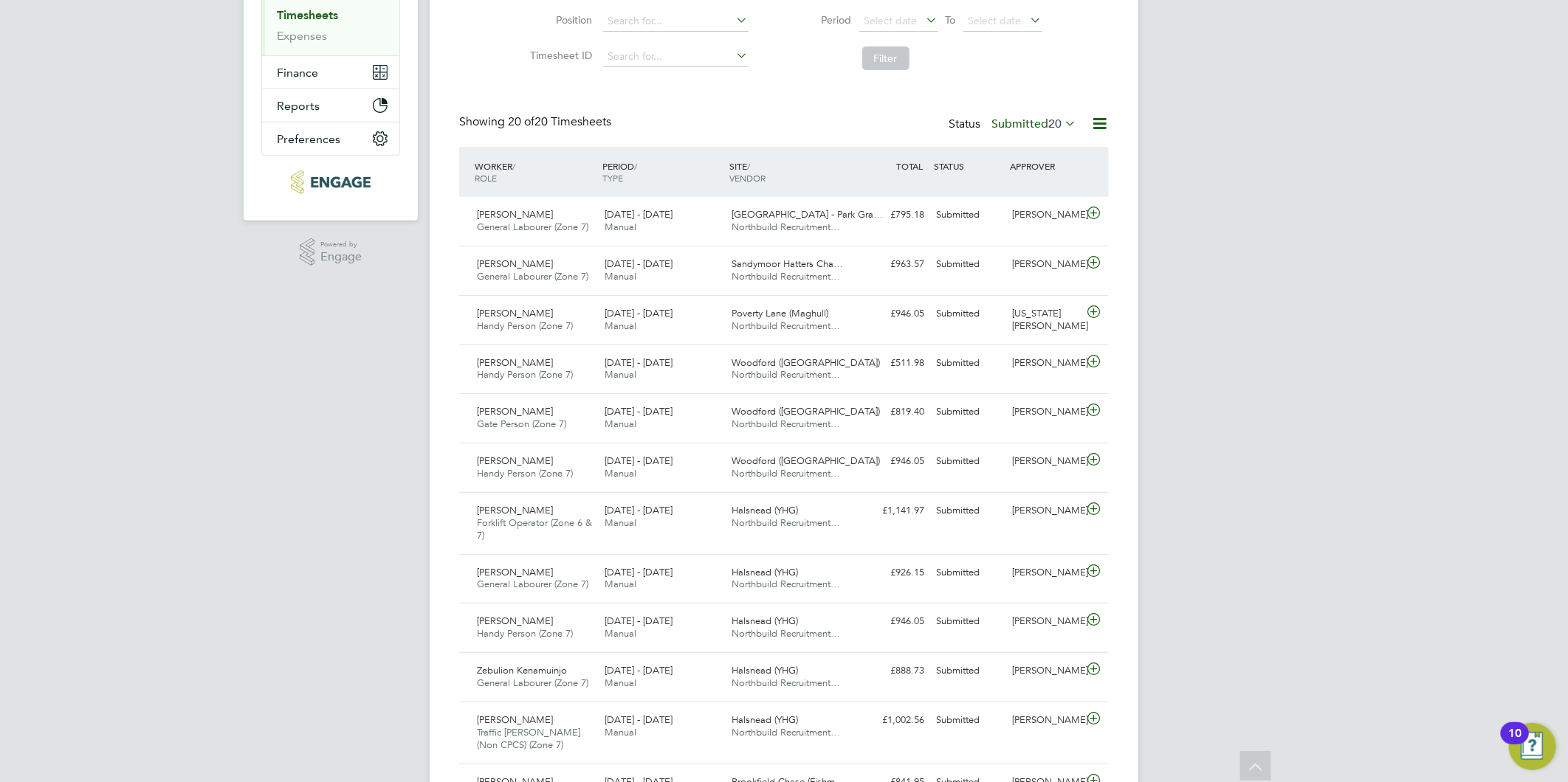
drag, startPoint x: 1017, startPoint y: 111, endPoint x: 1019, endPoint y: 127, distance: 16.1
click at [1019, 114] on div "Timesheets New Timesheet Timesheets I Follow All Timesheets Client Config Vendo…" at bounding box center [784, 514] width 650 height 1389
click at [1021, 127] on label "Submitted 20" at bounding box center [1034, 123] width 85 height 14
click at [1030, 182] on li "Submitted" at bounding box center [1014, 191] width 68 height 20
click at [1012, 130] on div "Status Submitted 20" at bounding box center [1014, 125] width 131 height 20
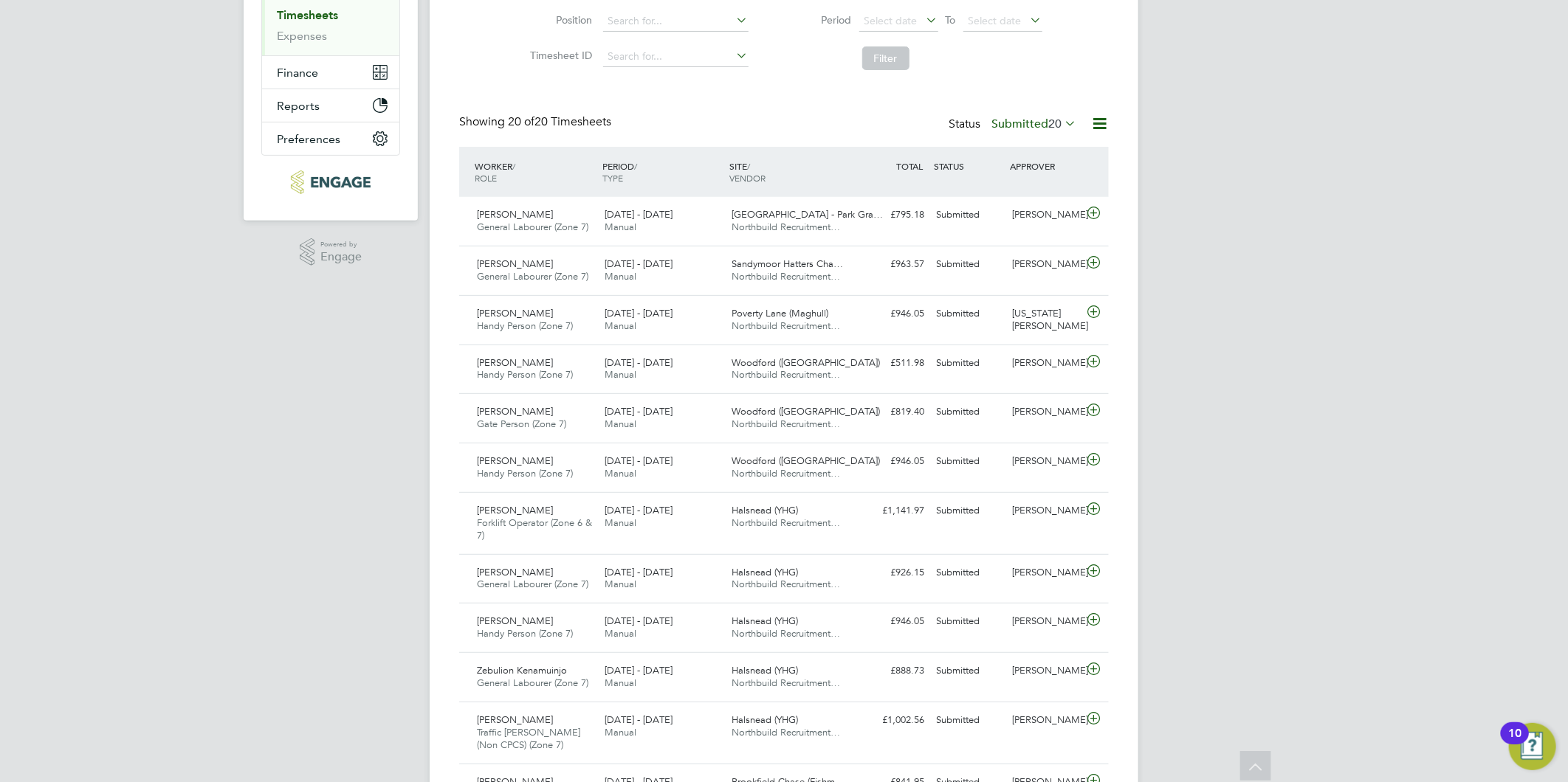
click at [1012, 121] on label "Submitted 20" at bounding box center [1034, 123] width 85 height 14
click at [1036, 177] on li "Saved" at bounding box center [1014, 170] width 68 height 20
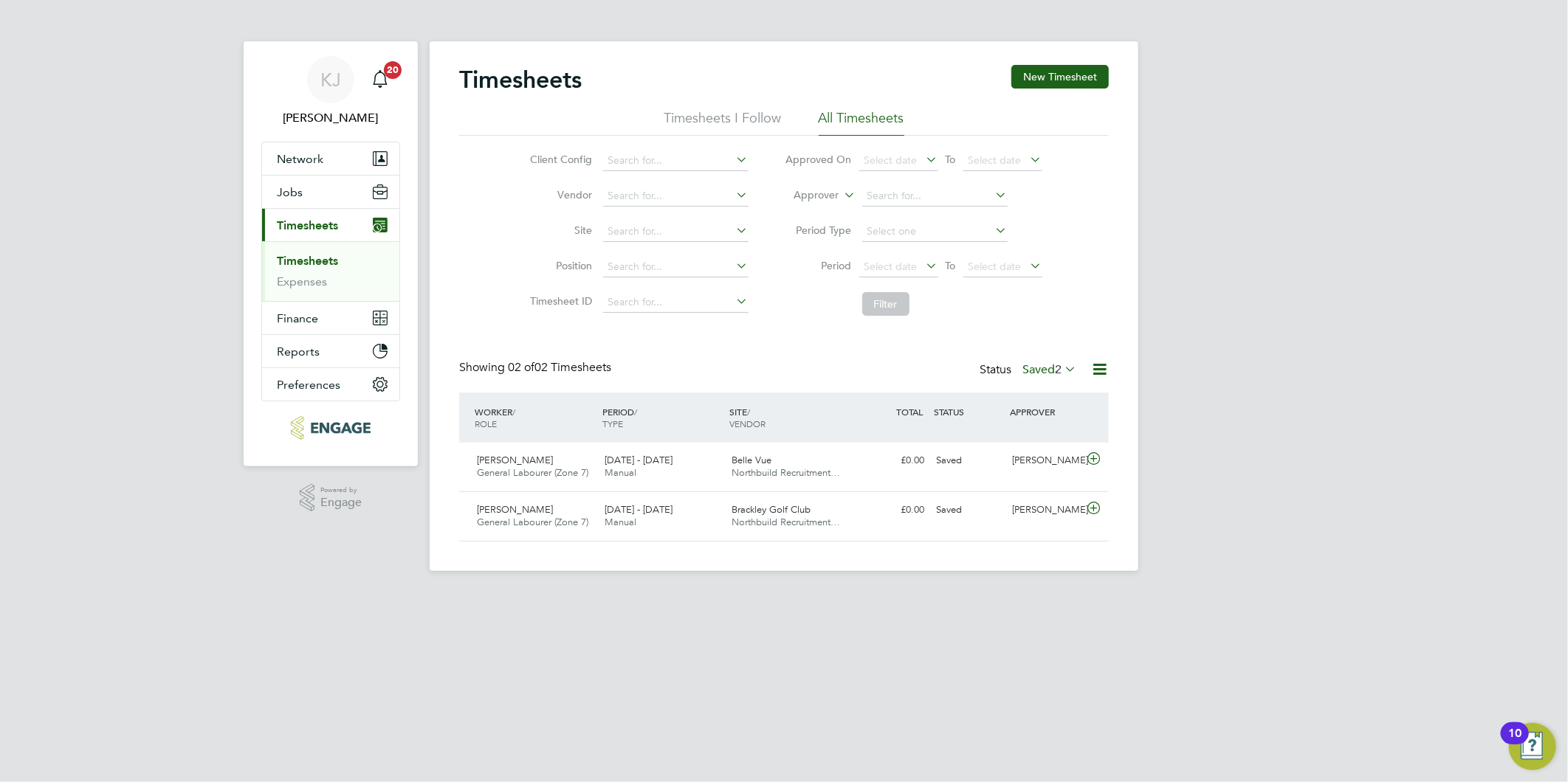
drag, startPoint x: 291, startPoint y: 254, endPoint x: 297, endPoint y: 264, distance: 11.7
click at [291, 254] on link "Timesheets" at bounding box center [307, 261] width 62 height 14
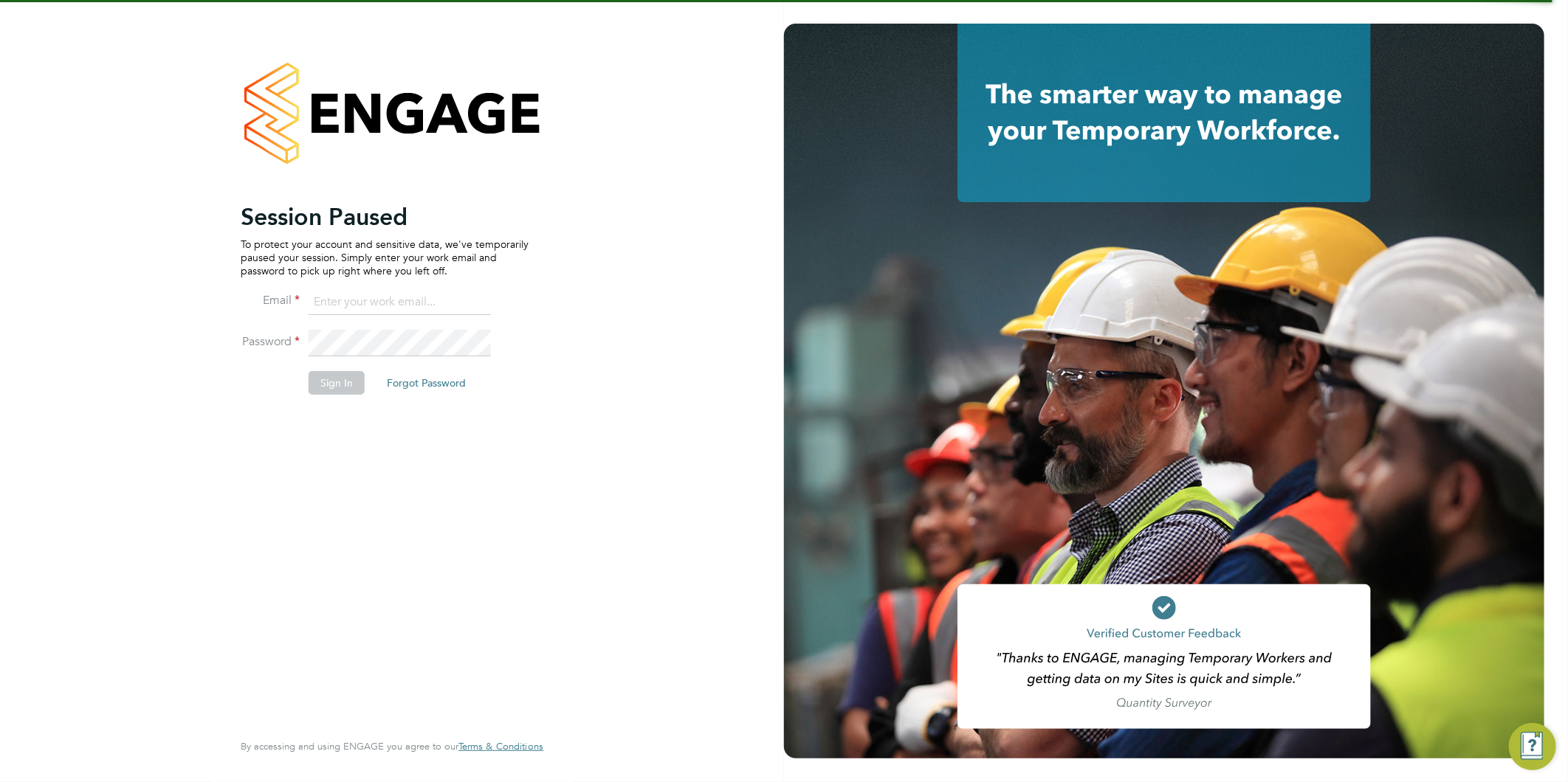
type input "[EMAIL_ADDRESS][DOMAIN_NAME]"
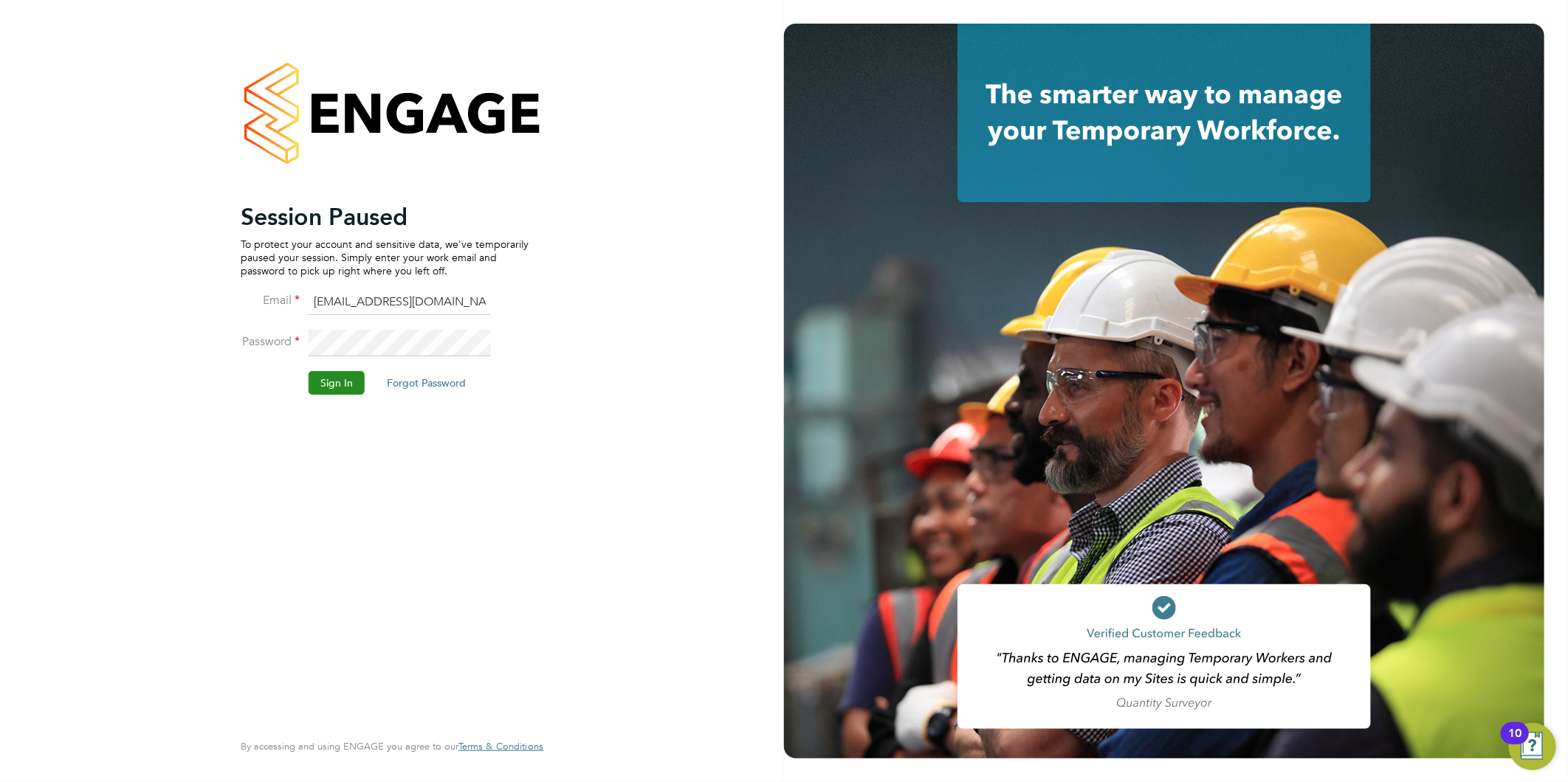
click at [334, 375] on button "Sign In" at bounding box center [337, 383] width 56 height 24
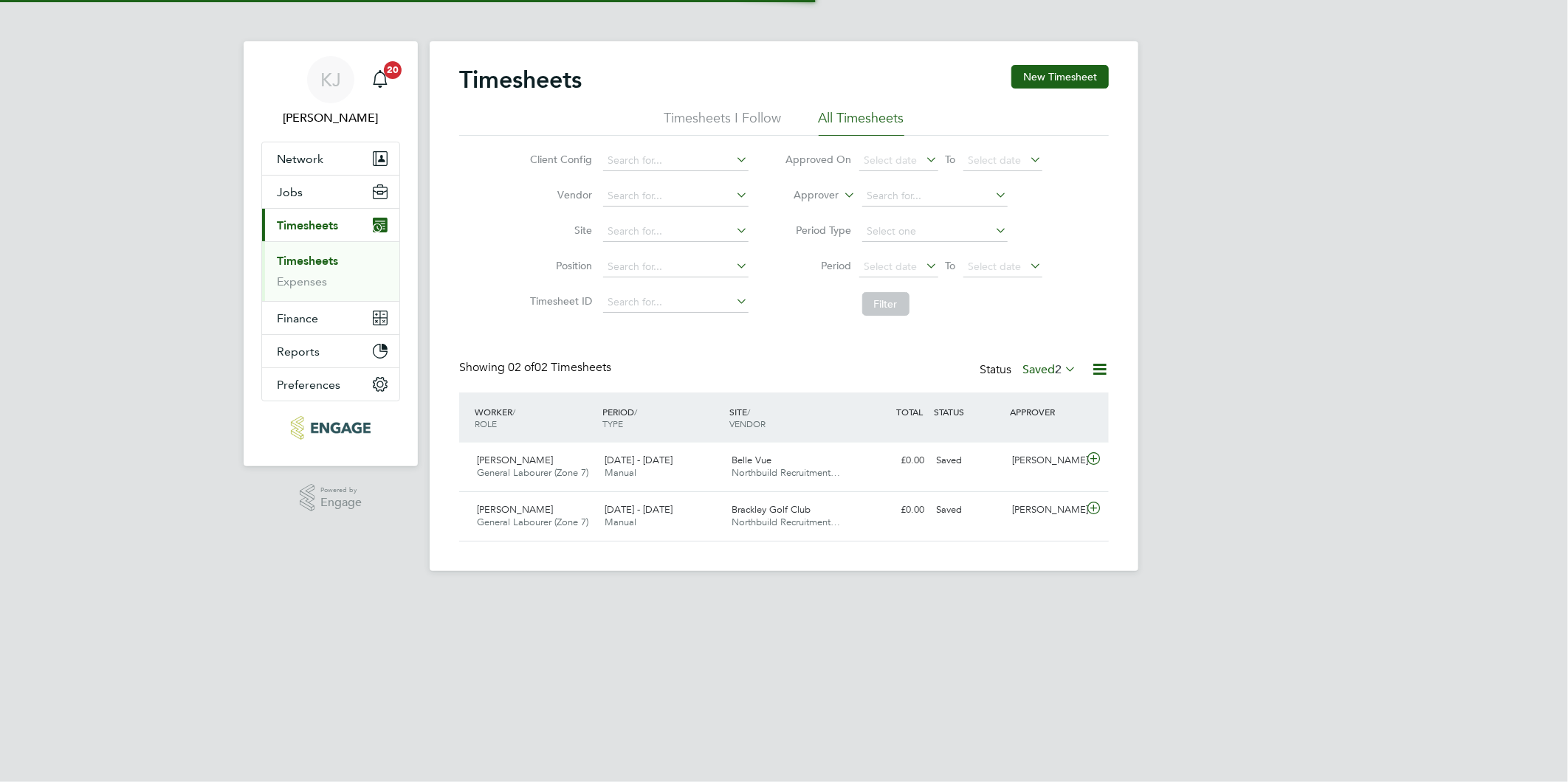
scroll to position [37, 128]
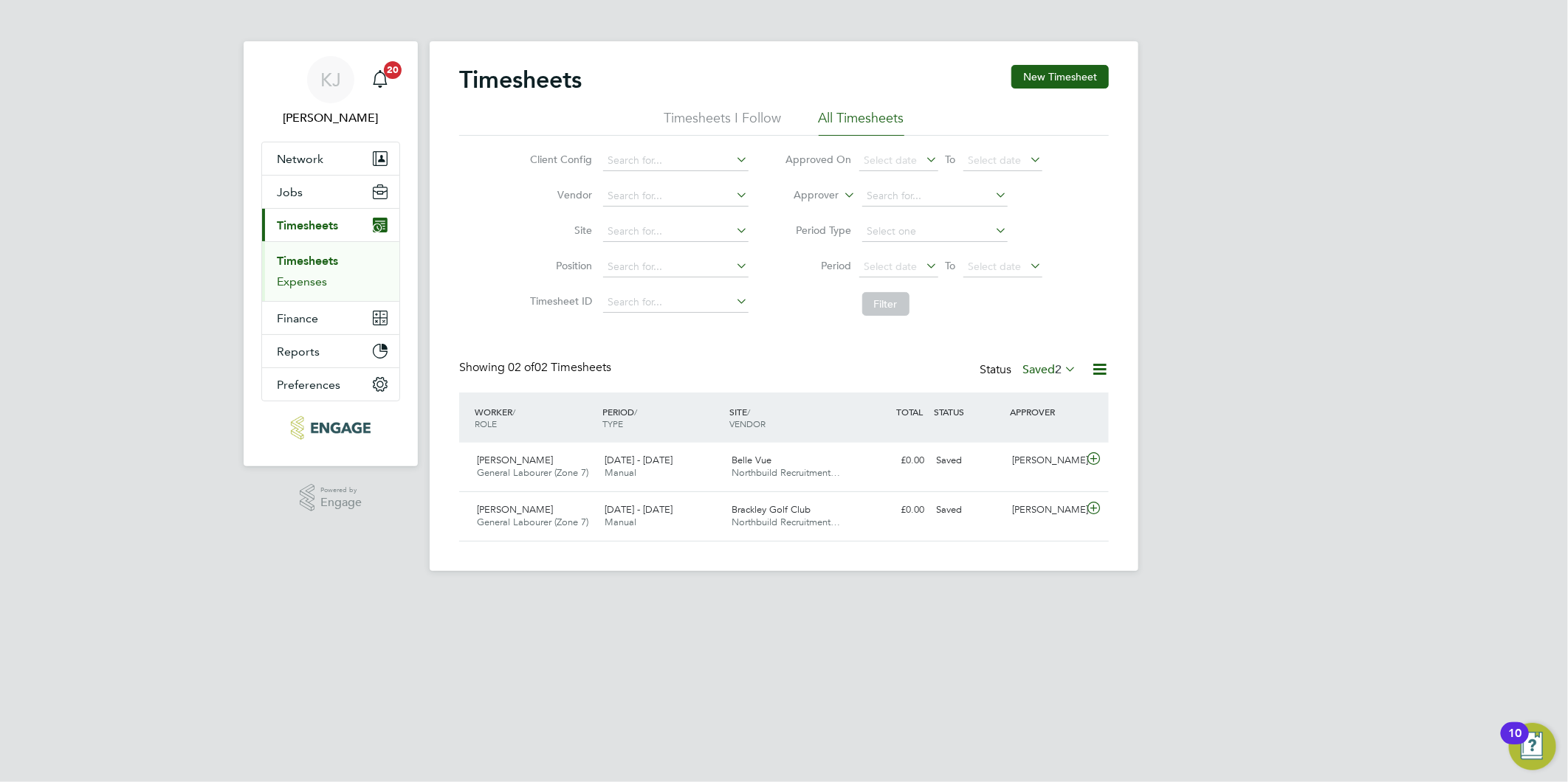
click at [293, 280] on link "Expenses" at bounding box center [301, 281] width 50 height 14
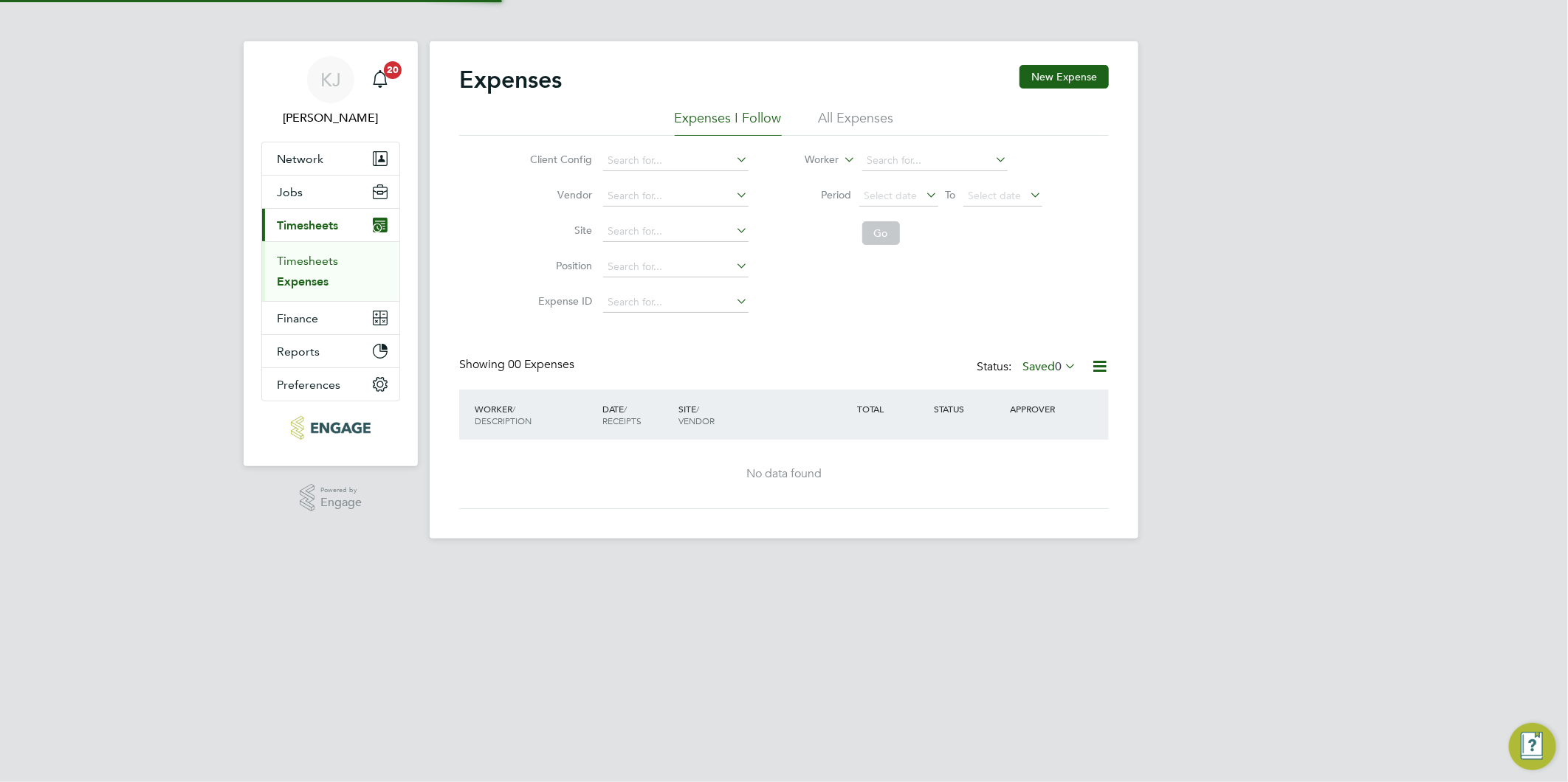
drag, startPoint x: 301, startPoint y: 261, endPoint x: 414, endPoint y: 246, distance: 114.0
click at [303, 258] on link "Timesheets" at bounding box center [307, 261] width 62 height 14
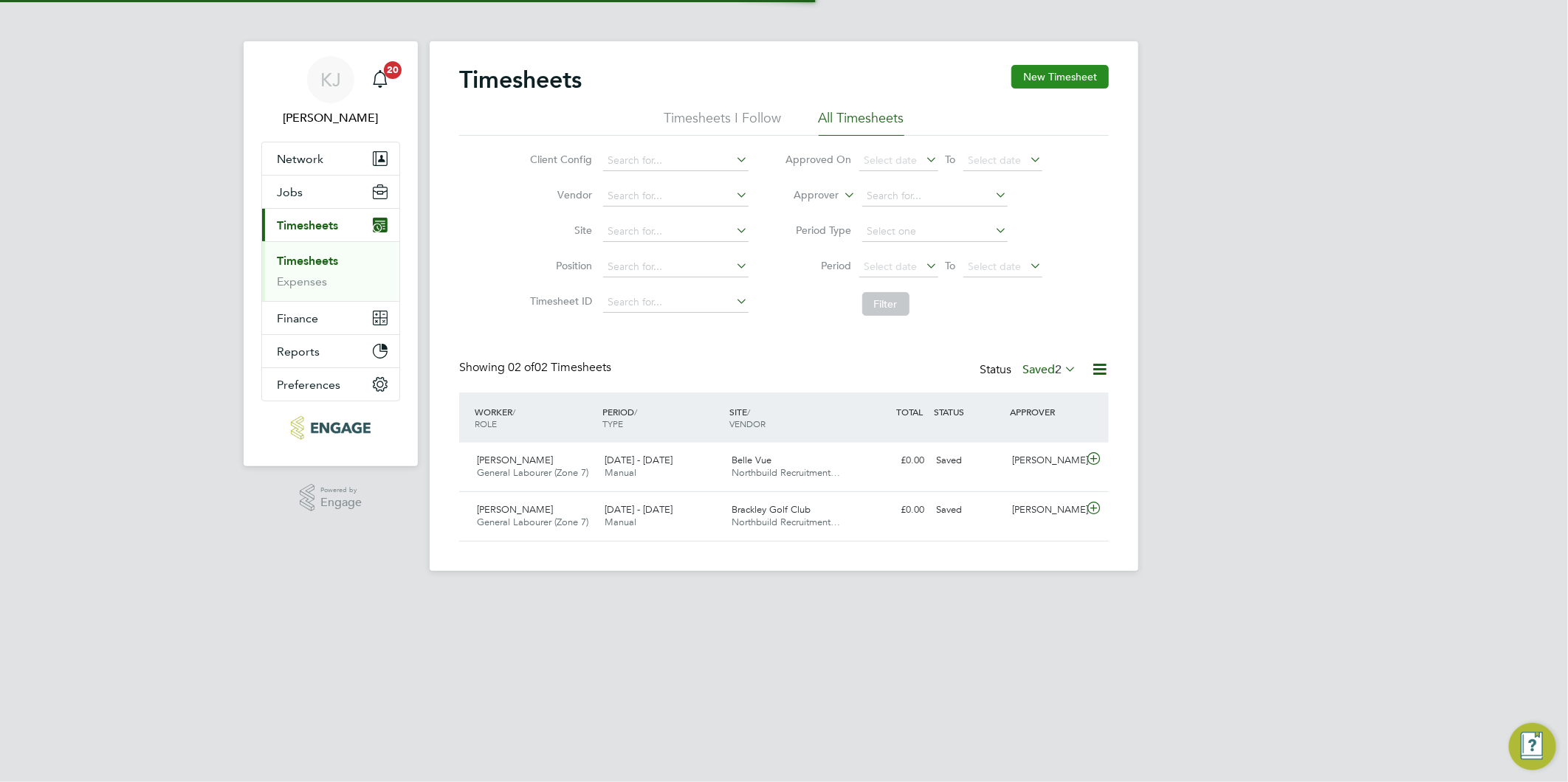
scroll to position [37, 128]
click at [1057, 83] on button "New Timesheet" at bounding box center [1059, 77] width 97 height 24
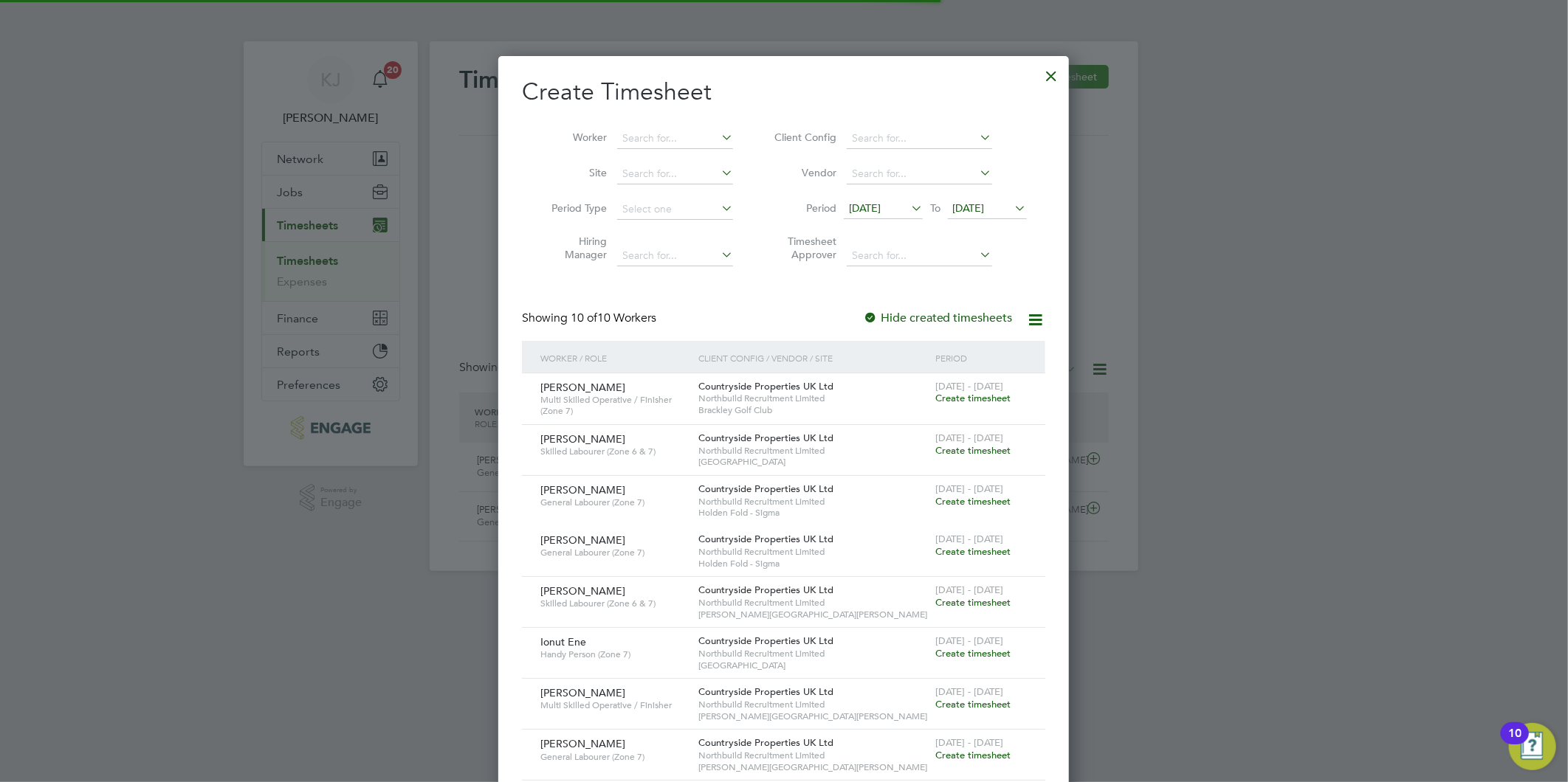
scroll to position [909, 571]
click at [880, 208] on span "[DATE]" at bounding box center [865, 208] width 32 height 13
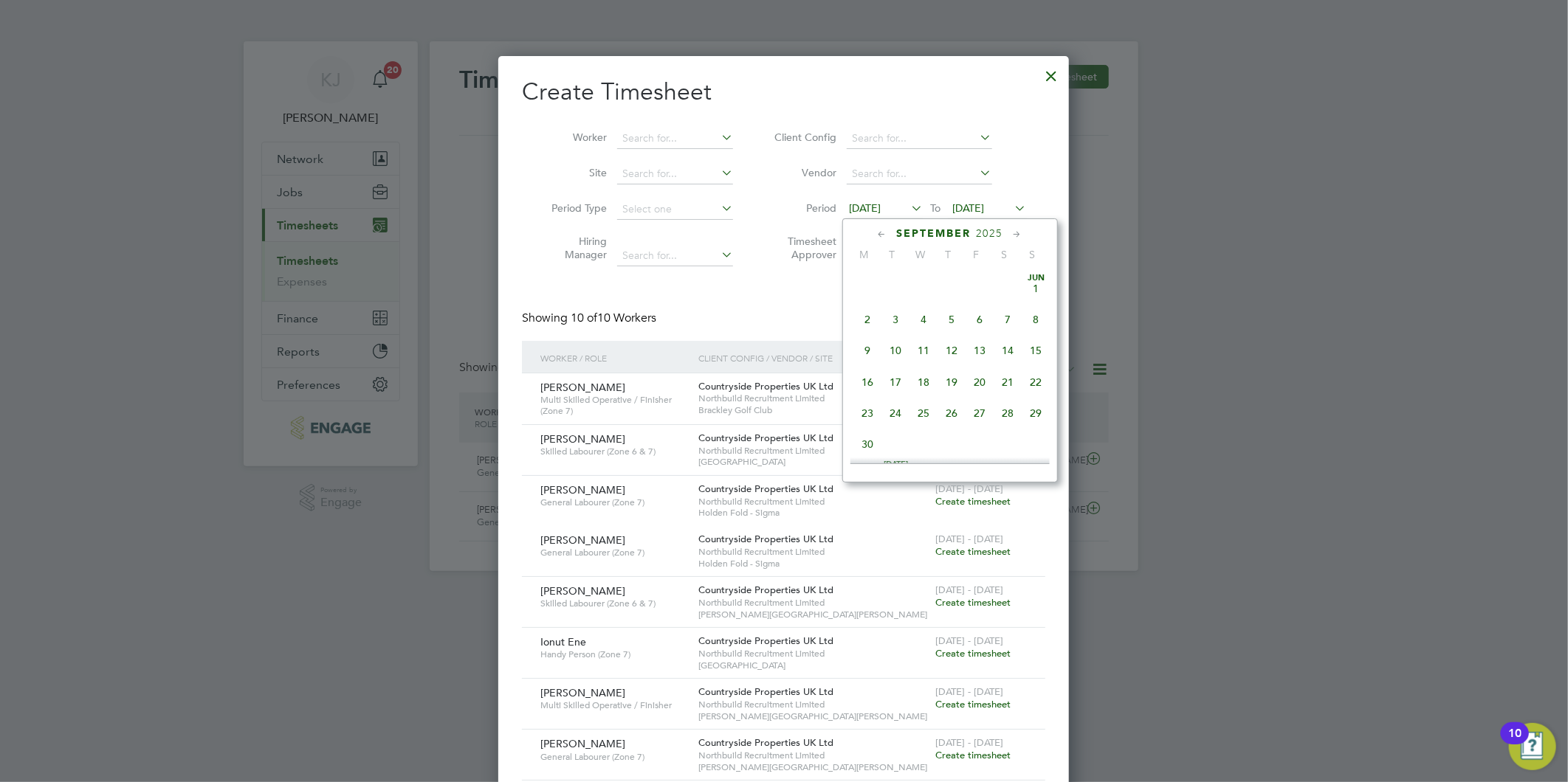
scroll to position [505, 0]
click at [867, 377] on span "22" at bounding box center [868, 375] width 28 height 28
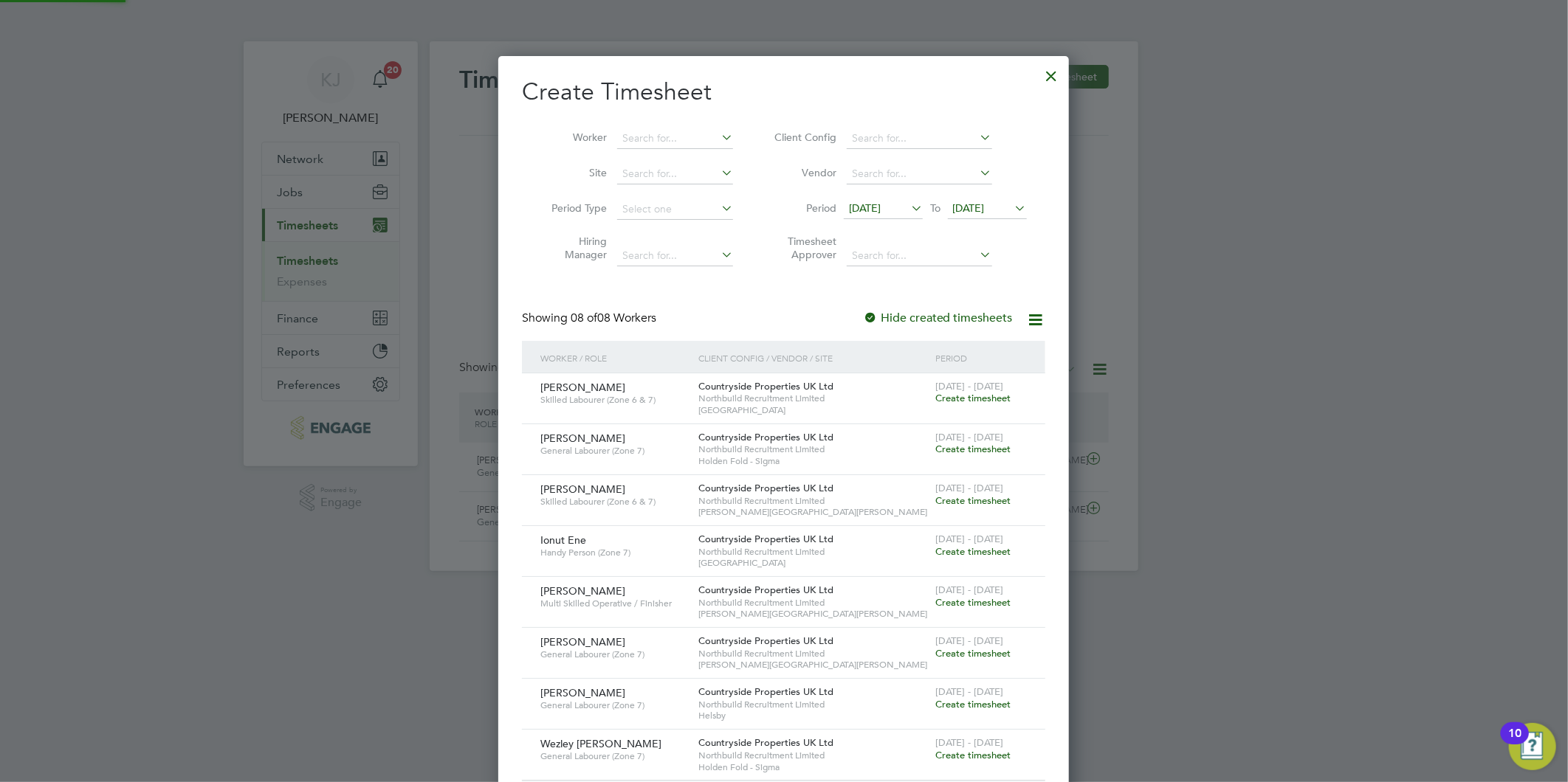
scroll to position [756, 571]
click at [969, 196] on li "Period 22 Sep 2025 To 22 Sep 2025" at bounding box center [898, 209] width 294 height 35
click at [972, 208] on span "[DATE]" at bounding box center [969, 208] width 32 height 13
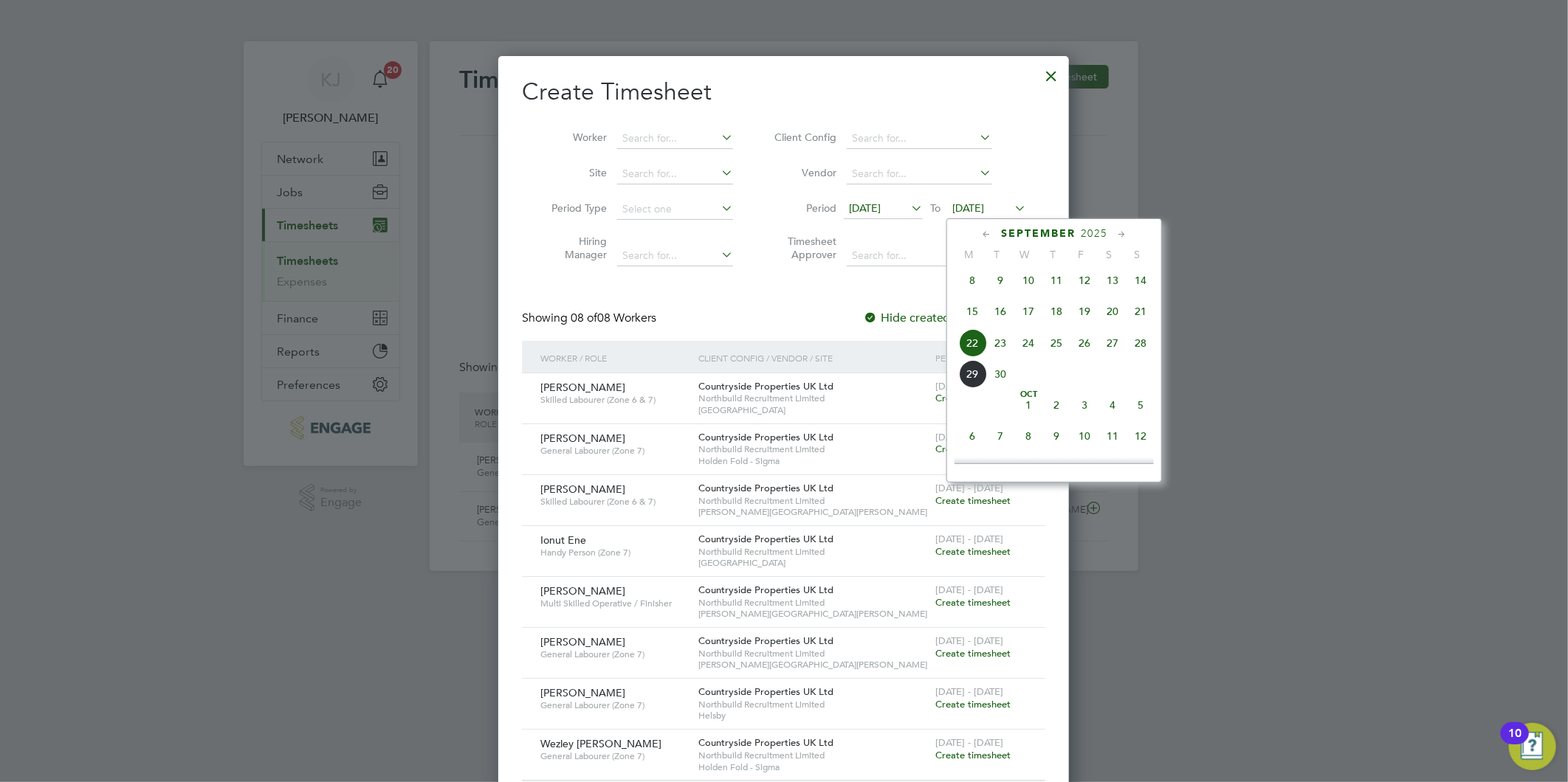
drag, startPoint x: 1145, startPoint y: 345, endPoint x: 1104, endPoint y: 364, distance: 45.2
click at [1143, 344] on span "28" at bounding box center [1140, 342] width 28 height 28
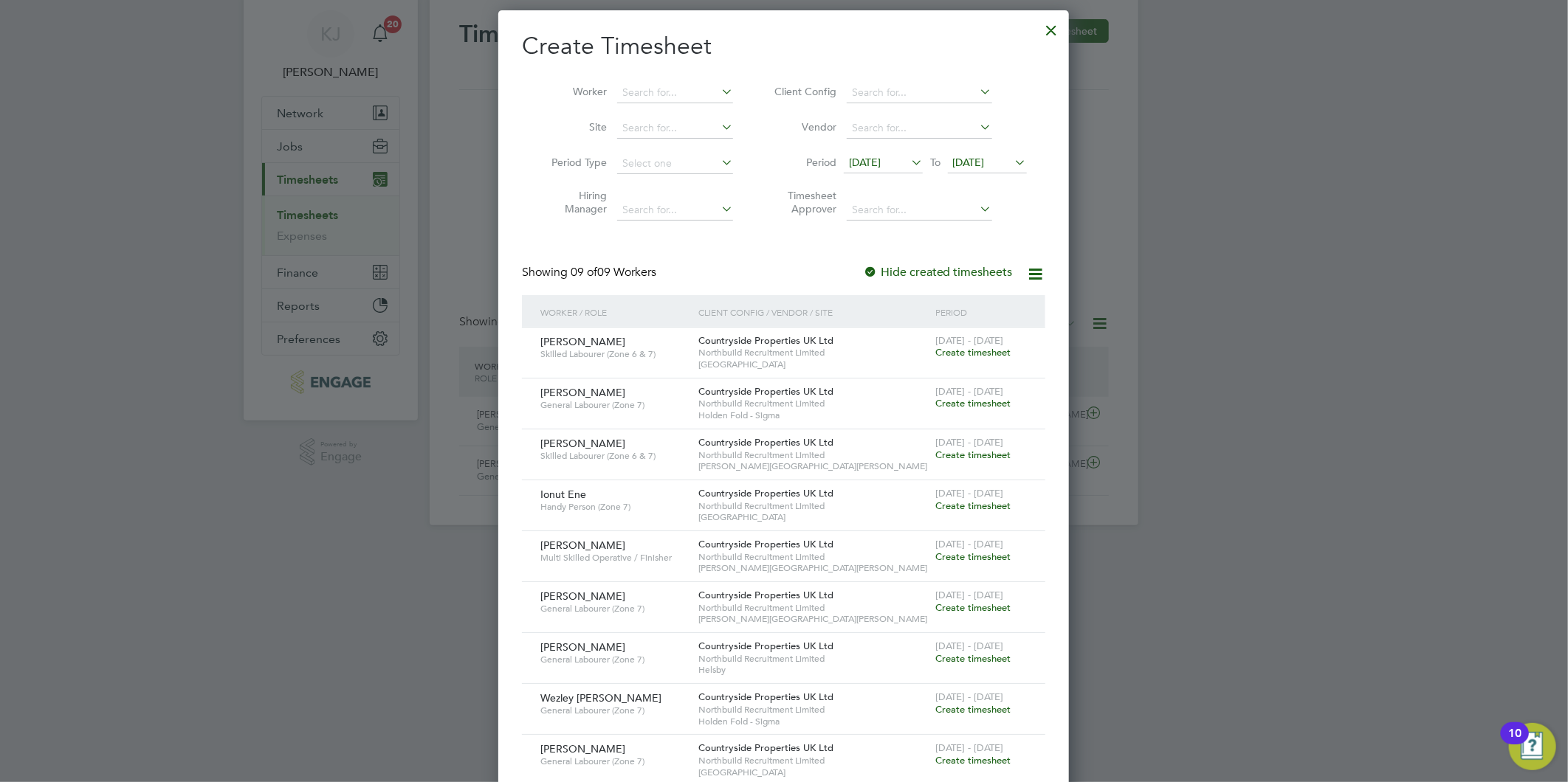
scroll to position [79, 0]
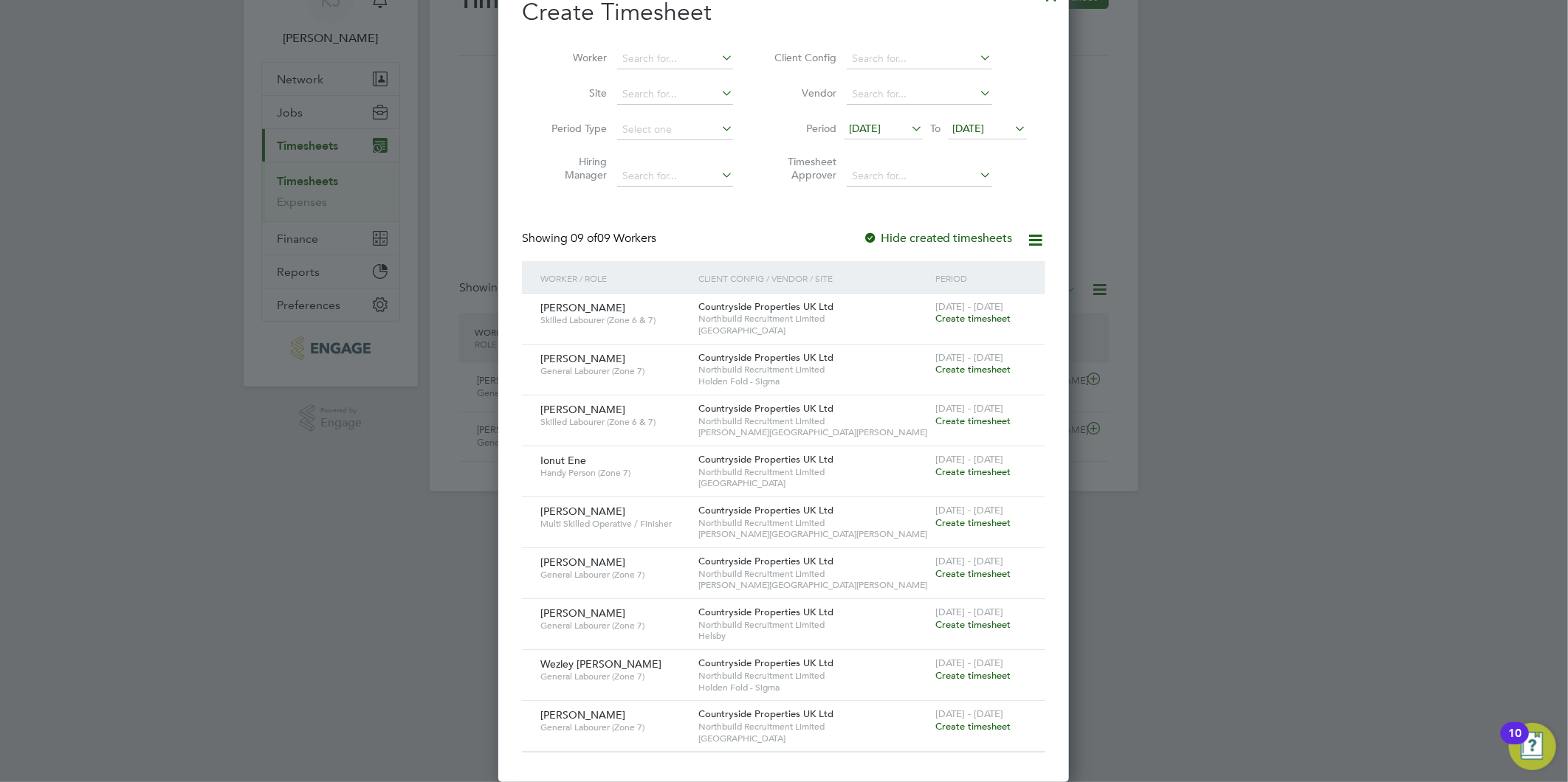
click at [987, 677] on span "Create timesheet" at bounding box center [972, 675] width 75 height 13
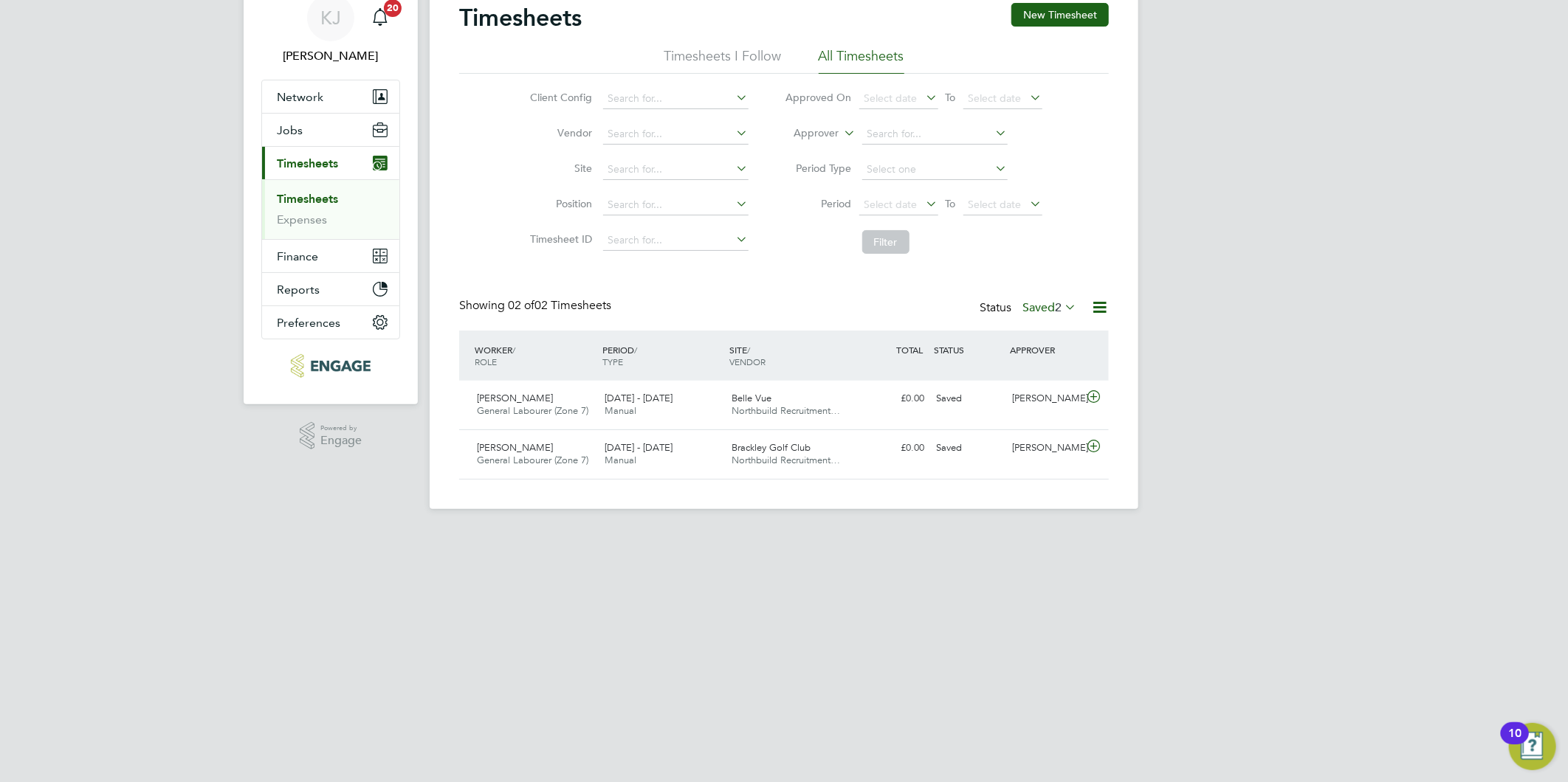
scroll to position [37, 128]
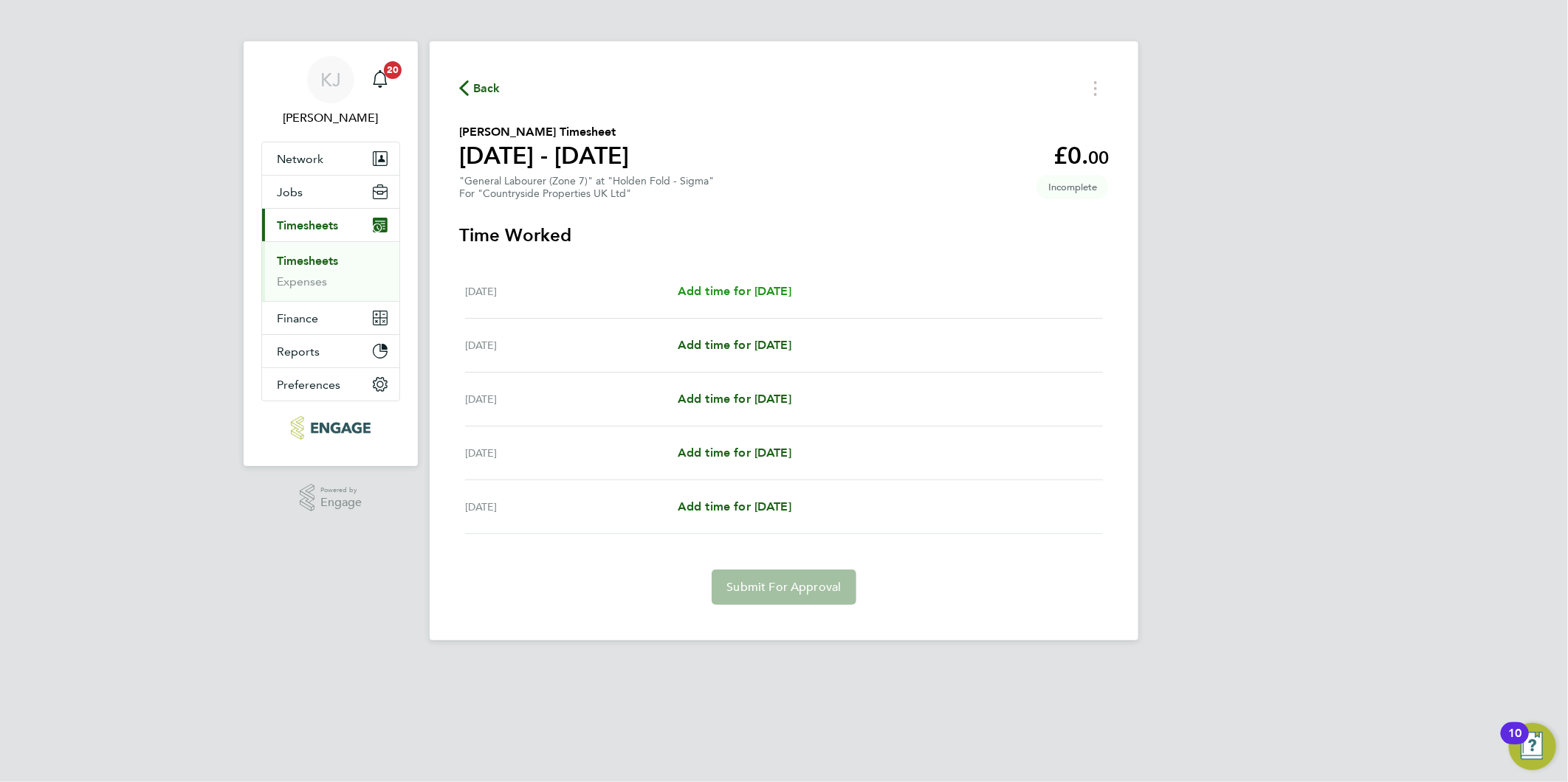
drag, startPoint x: 733, startPoint y: 305, endPoint x: 733, endPoint y: 296, distance: 9.0
click at [733, 299] on div "[DATE] Add time for [DATE] Add time for [DATE]" at bounding box center [784, 292] width 638 height 54
click at [733, 294] on span "Add time for [DATE]" at bounding box center [734, 291] width 114 height 14
select select "30"
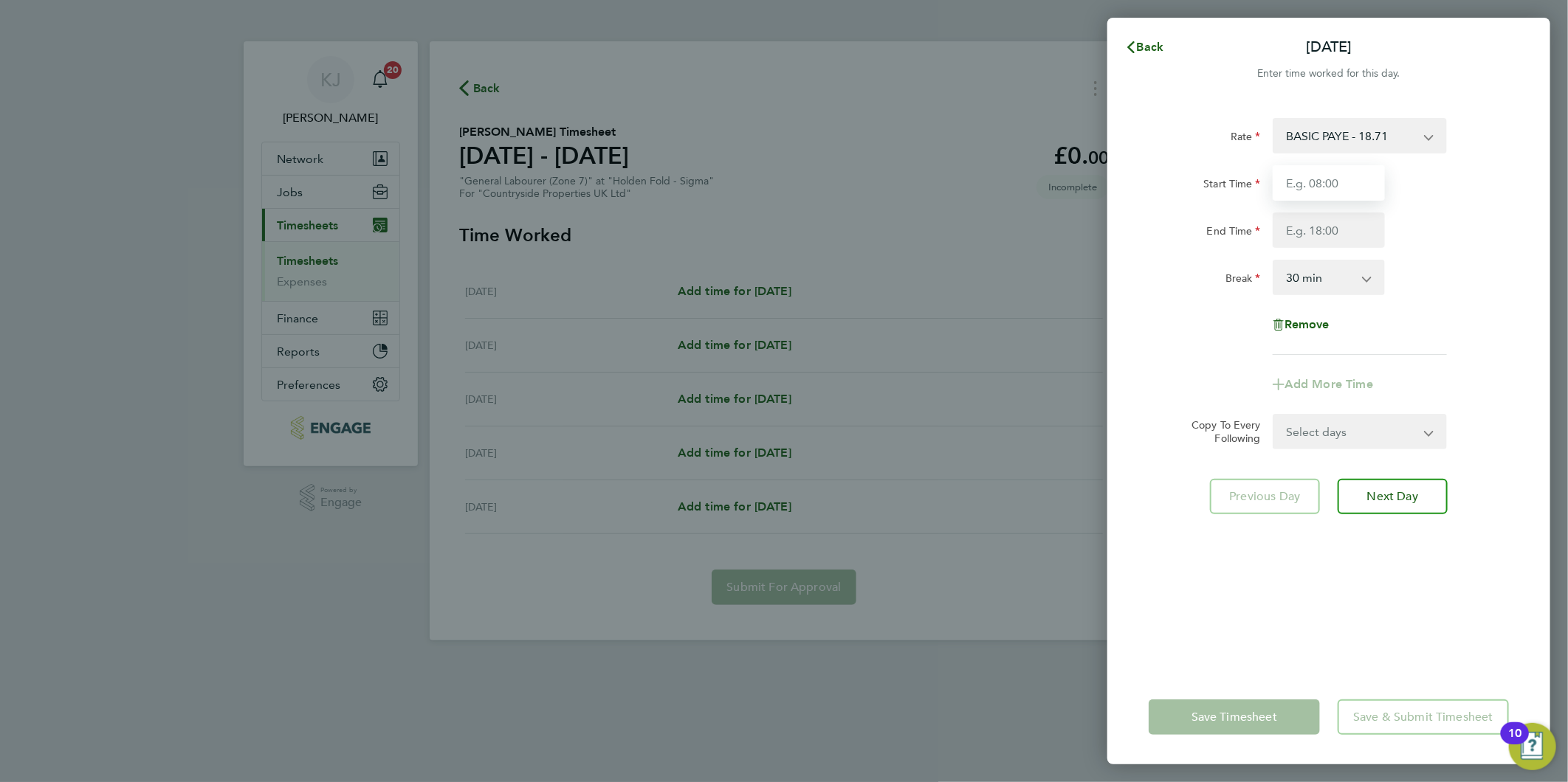
drag, startPoint x: 1340, startPoint y: 183, endPoint x: 1331, endPoint y: 188, distance: 10.3
click at [1340, 181] on input "Start Time" at bounding box center [1328, 183] width 112 height 35
type input "07:30"
click at [1287, 229] on input "End Time" at bounding box center [1328, 230] width 112 height 35
click at [1194, 217] on div "End Time" at bounding box center [1204, 227] width 112 height 30
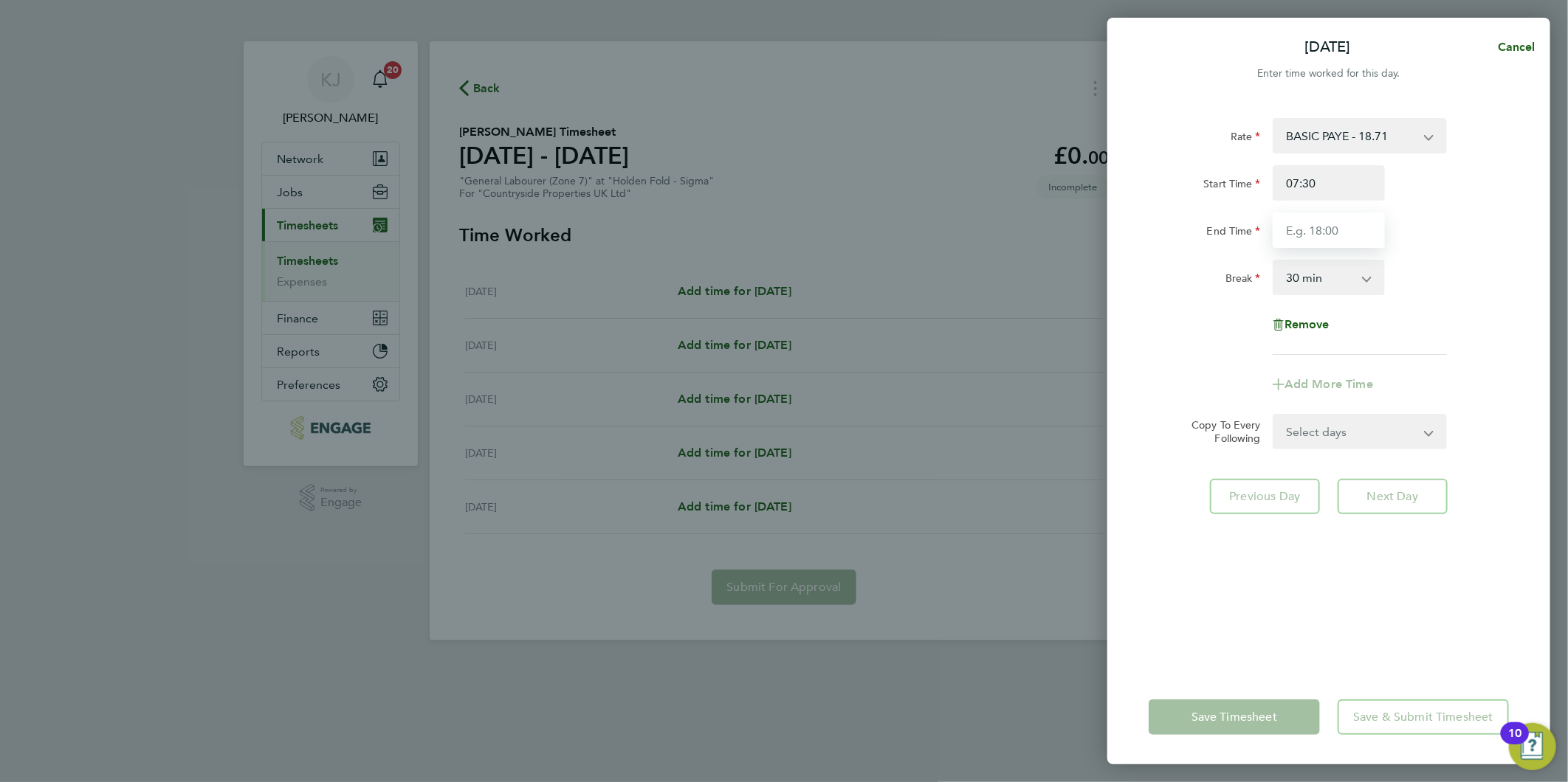
click at [1324, 221] on input "End Time" at bounding box center [1328, 230] width 112 height 35
type input "16:30"
drag, startPoint x: 1338, startPoint y: 186, endPoint x: 1336, endPoint y: 213, distance: 27.1
click at [1337, 186] on input "07:30" at bounding box center [1328, 183] width 112 height 35
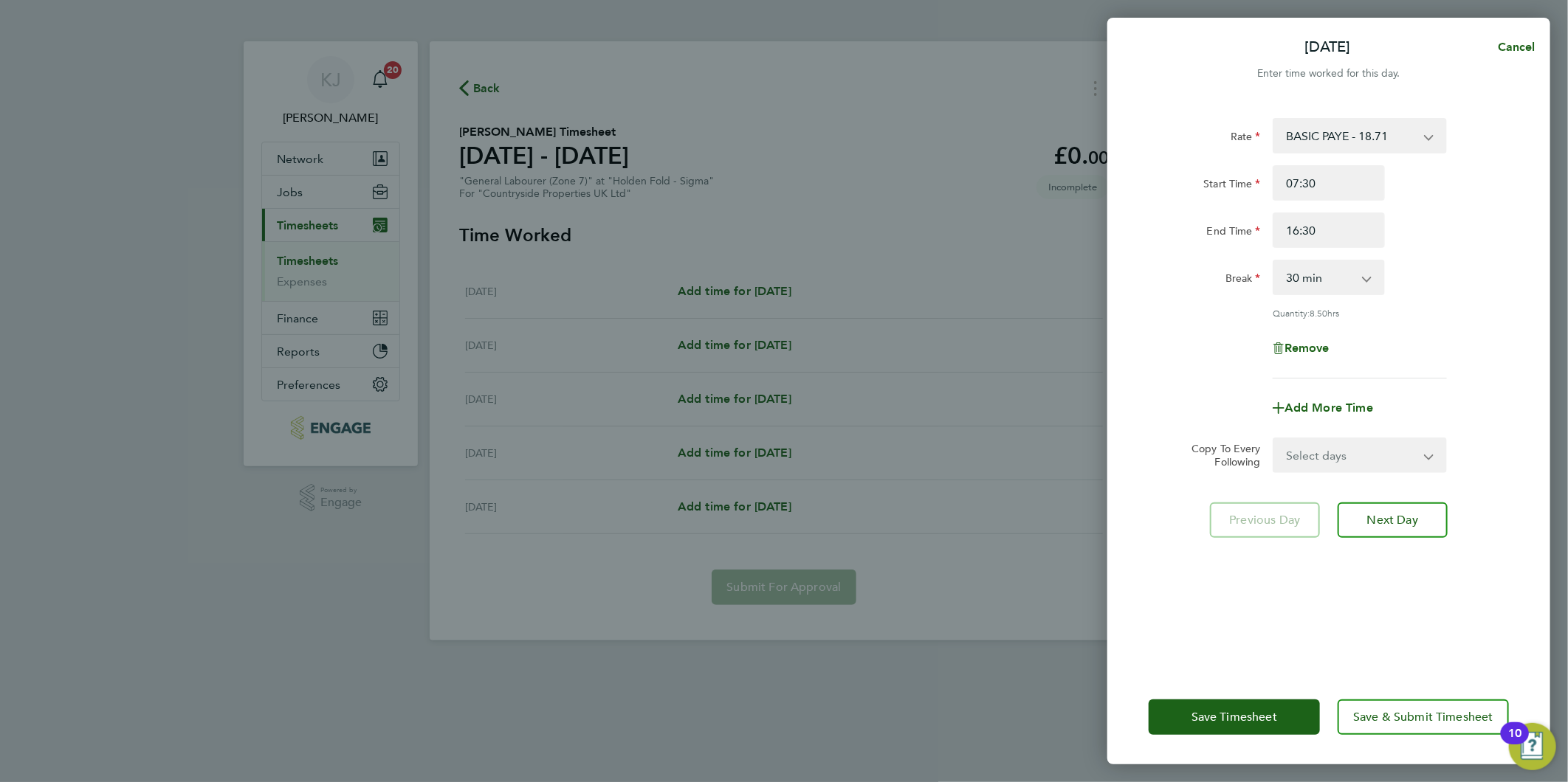
click at [1329, 456] on select "Select days Day Tuesday Wednesday Thursday Friday" at bounding box center [1352, 455] width 155 height 32
select select "FRI"
click at [1274, 439] on select "Select days Day Tuesday Wednesday Thursday Friday" at bounding box center [1352, 455] width 155 height 32
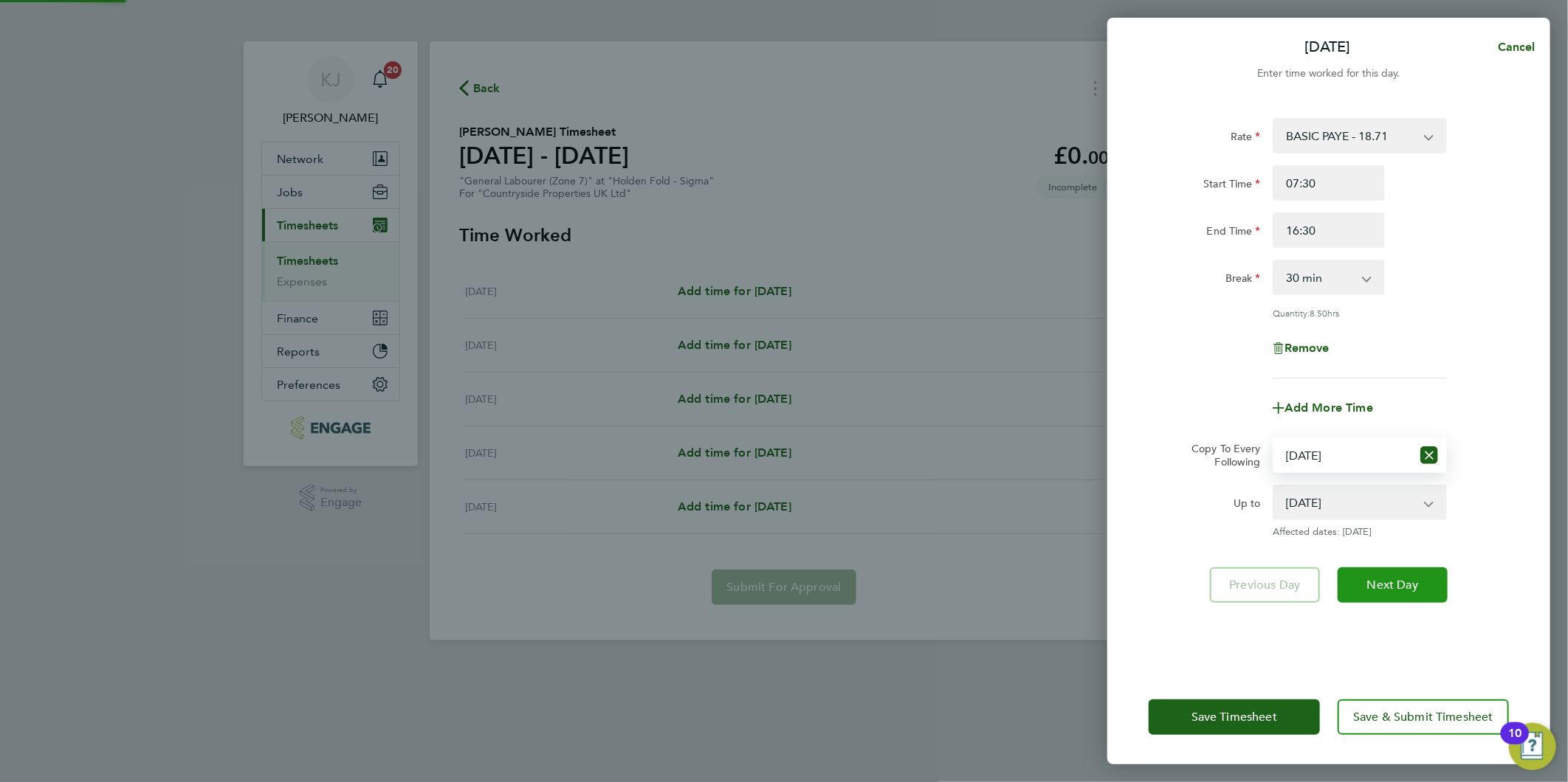
click at [1393, 572] on button "Next Day" at bounding box center [1392, 585] width 110 height 35
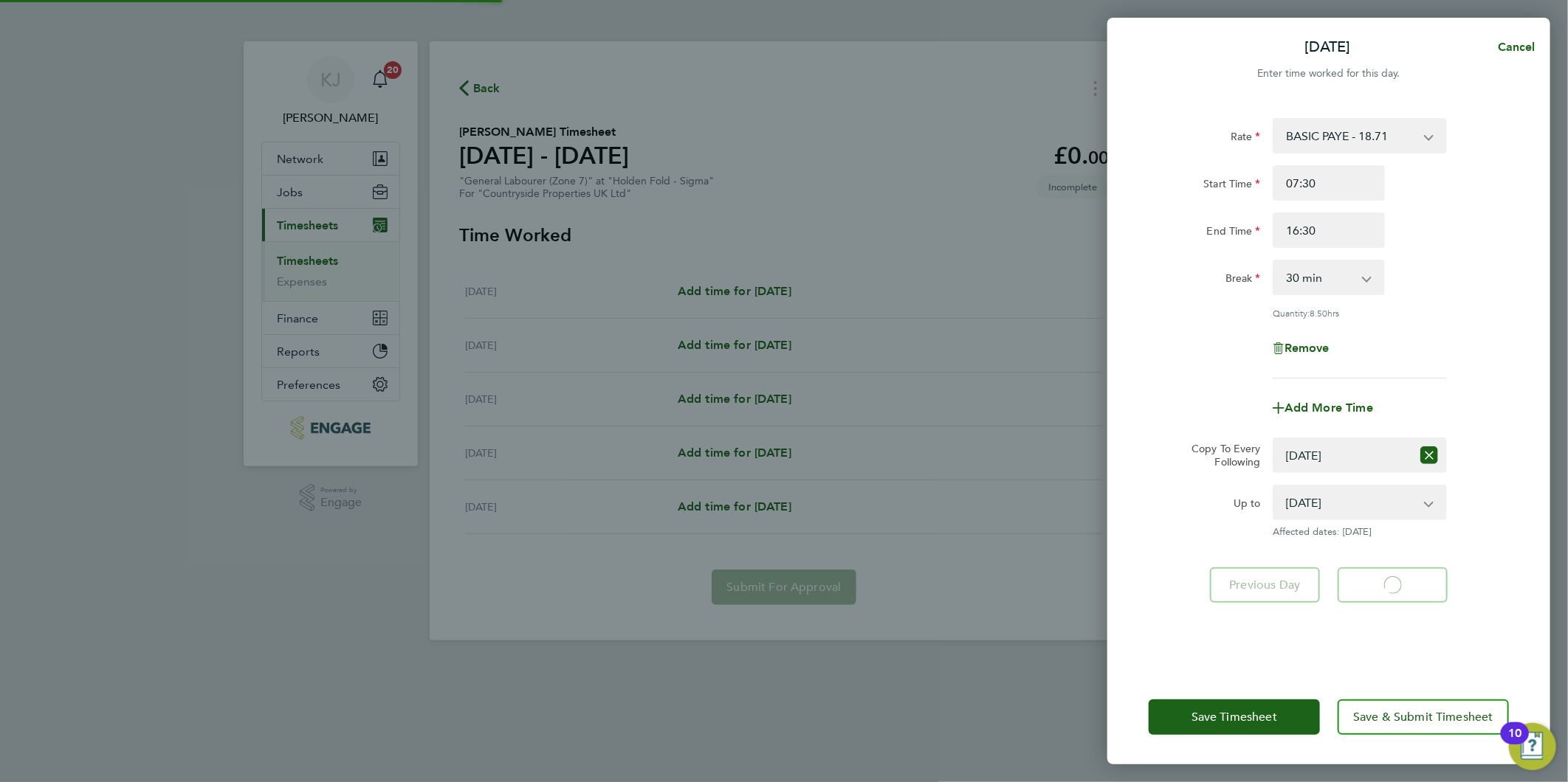
select select "30"
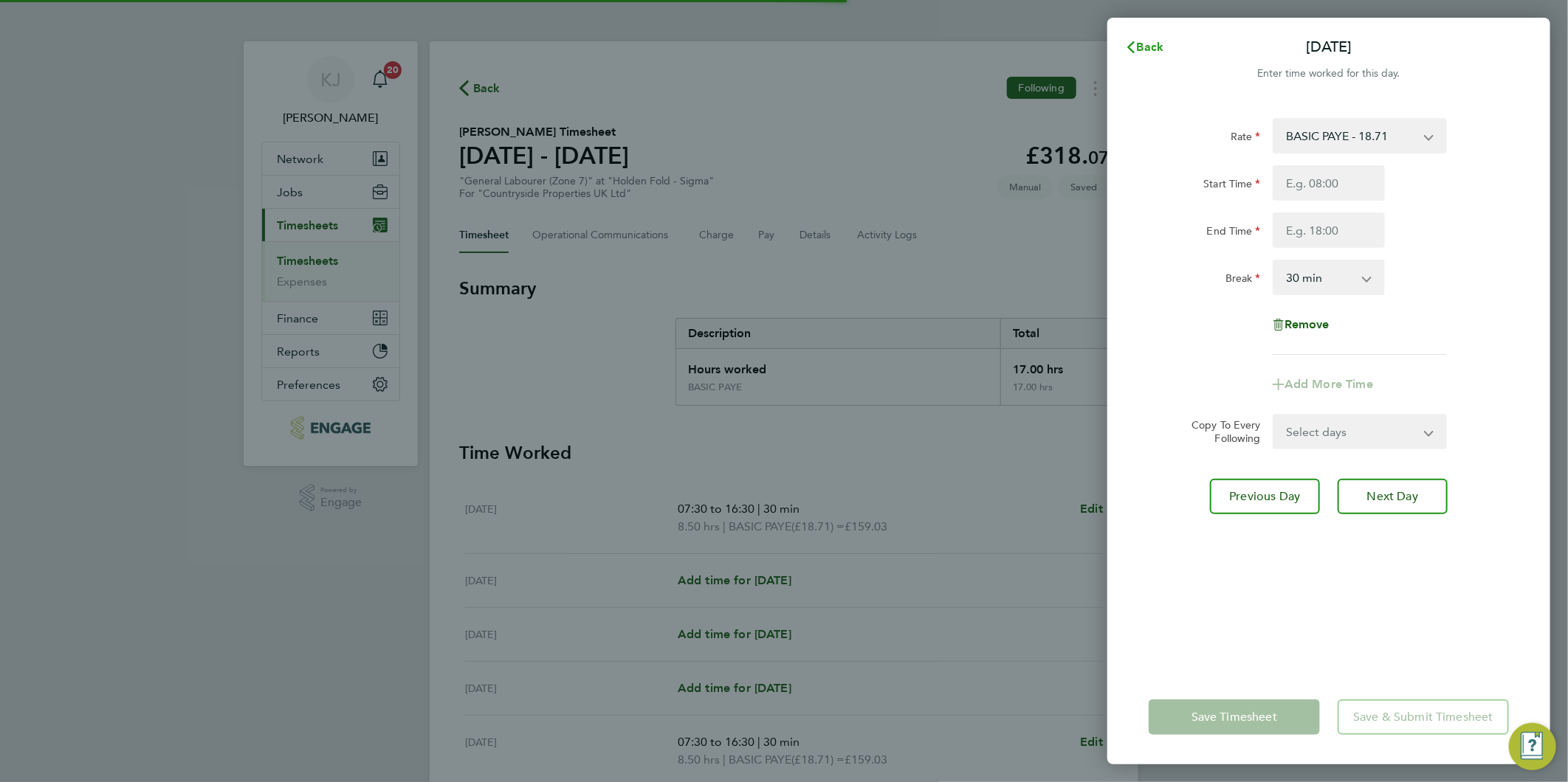
click at [1138, 41] on span "Back" at bounding box center [1150, 46] width 27 height 14
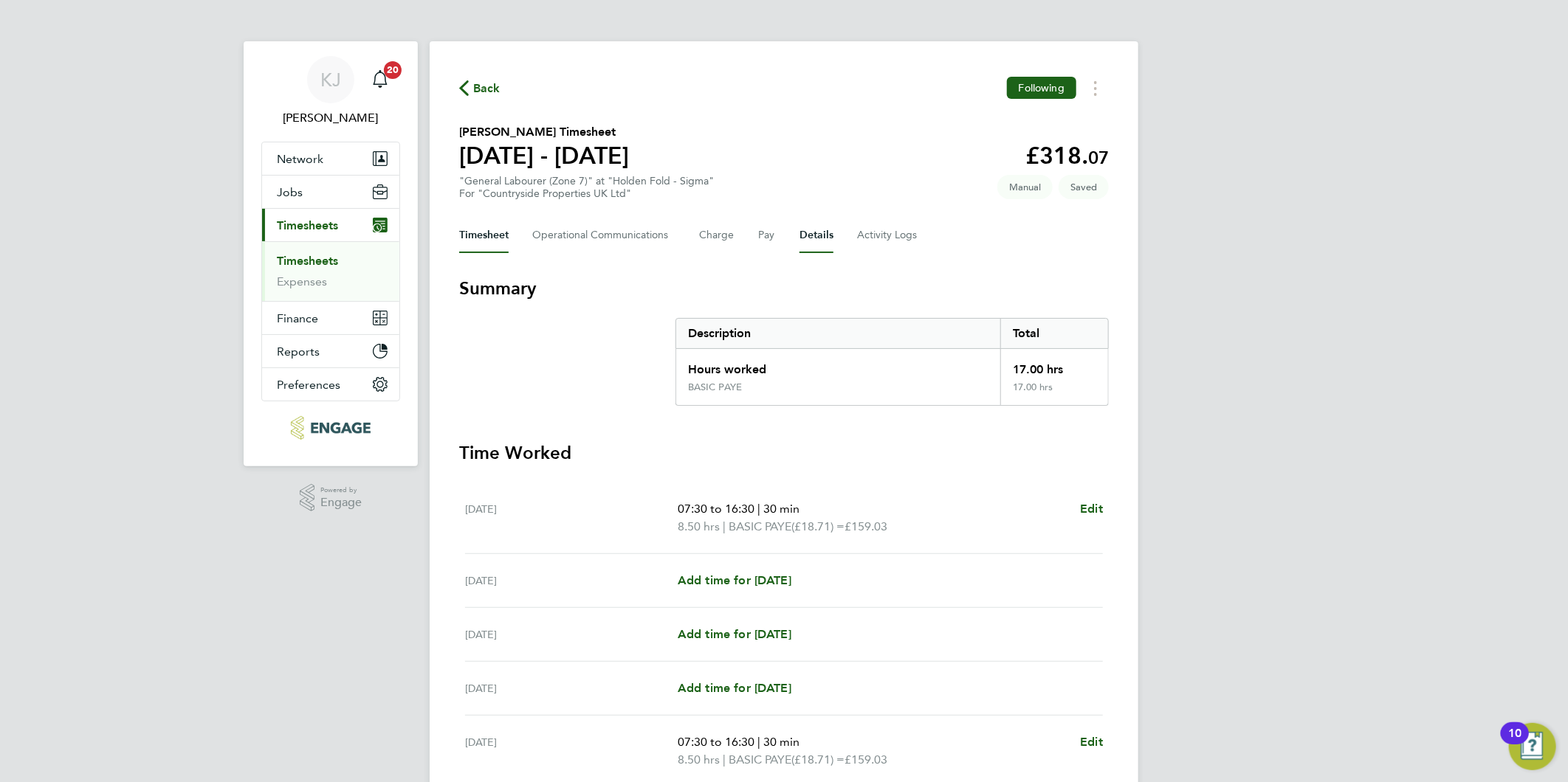
click at [810, 236] on button "Details" at bounding box center [816, 235] width 34 height 35
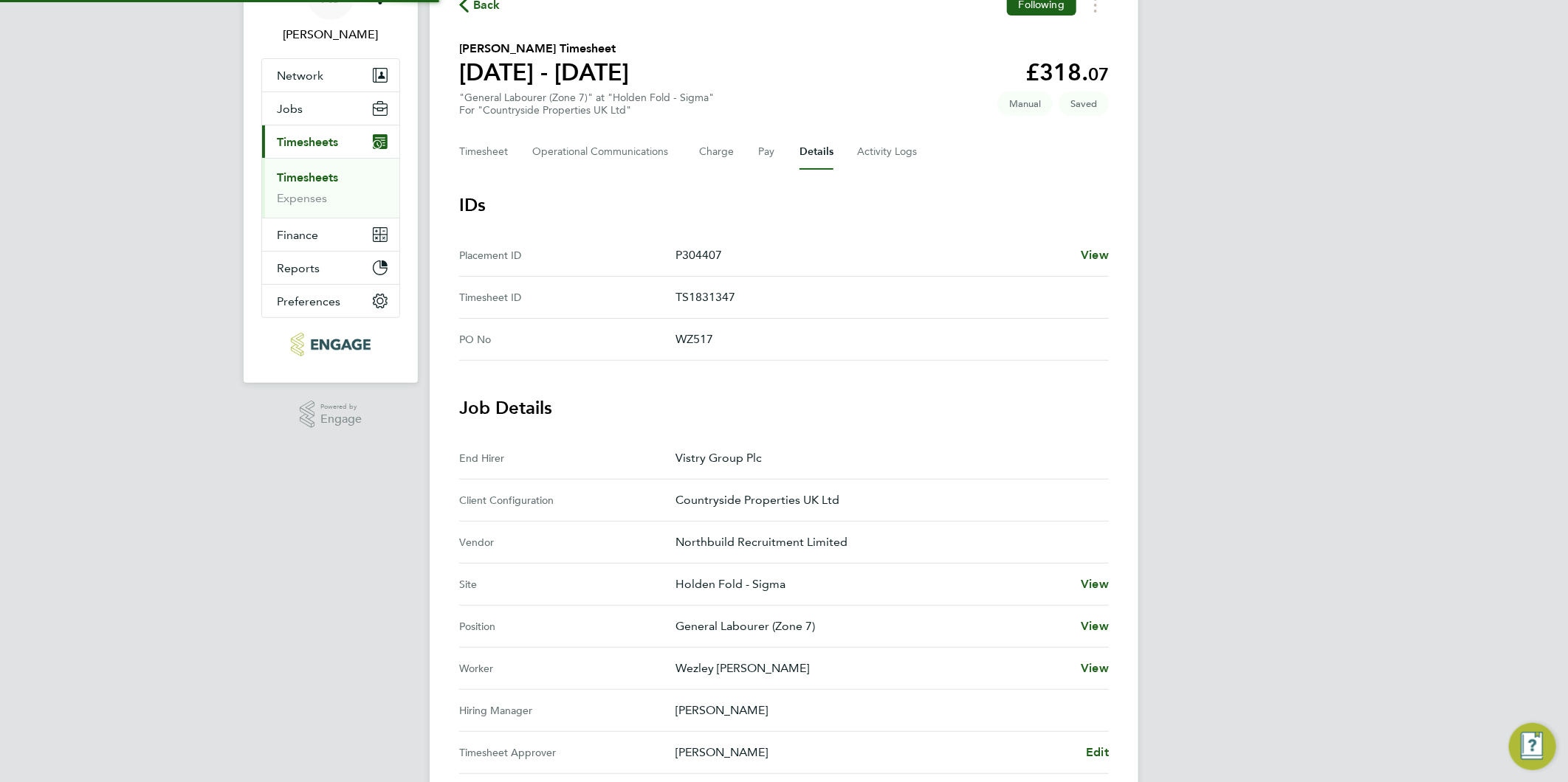
scroll to position [245, 0]
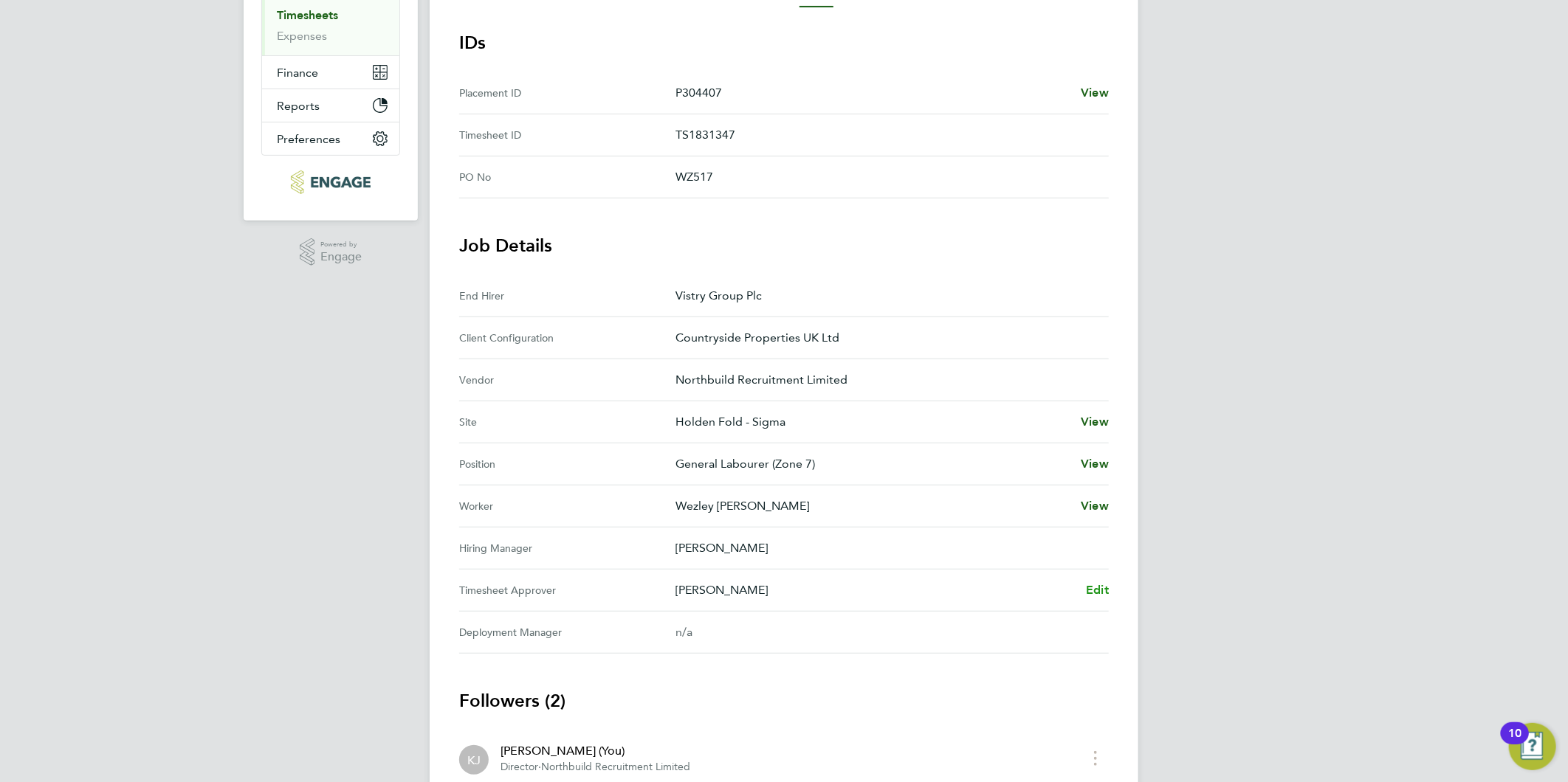
click at [1099, 583] on span "Edit" at bounding box center [1097, 590] width 23 height 14
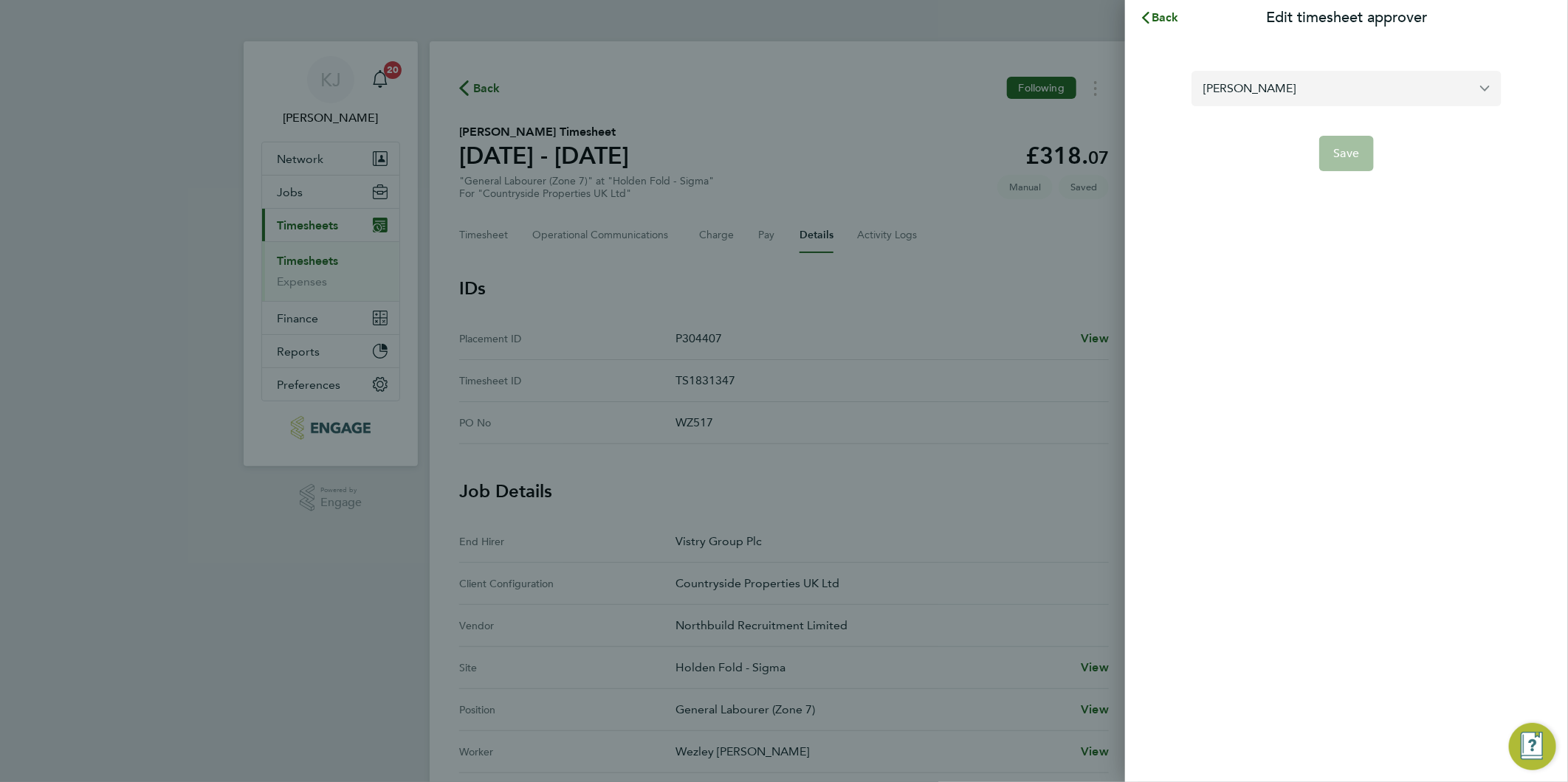
click at [1307, 89] on input "Alex Carroll" at bounding box center [1346, 88] width 310 height 35
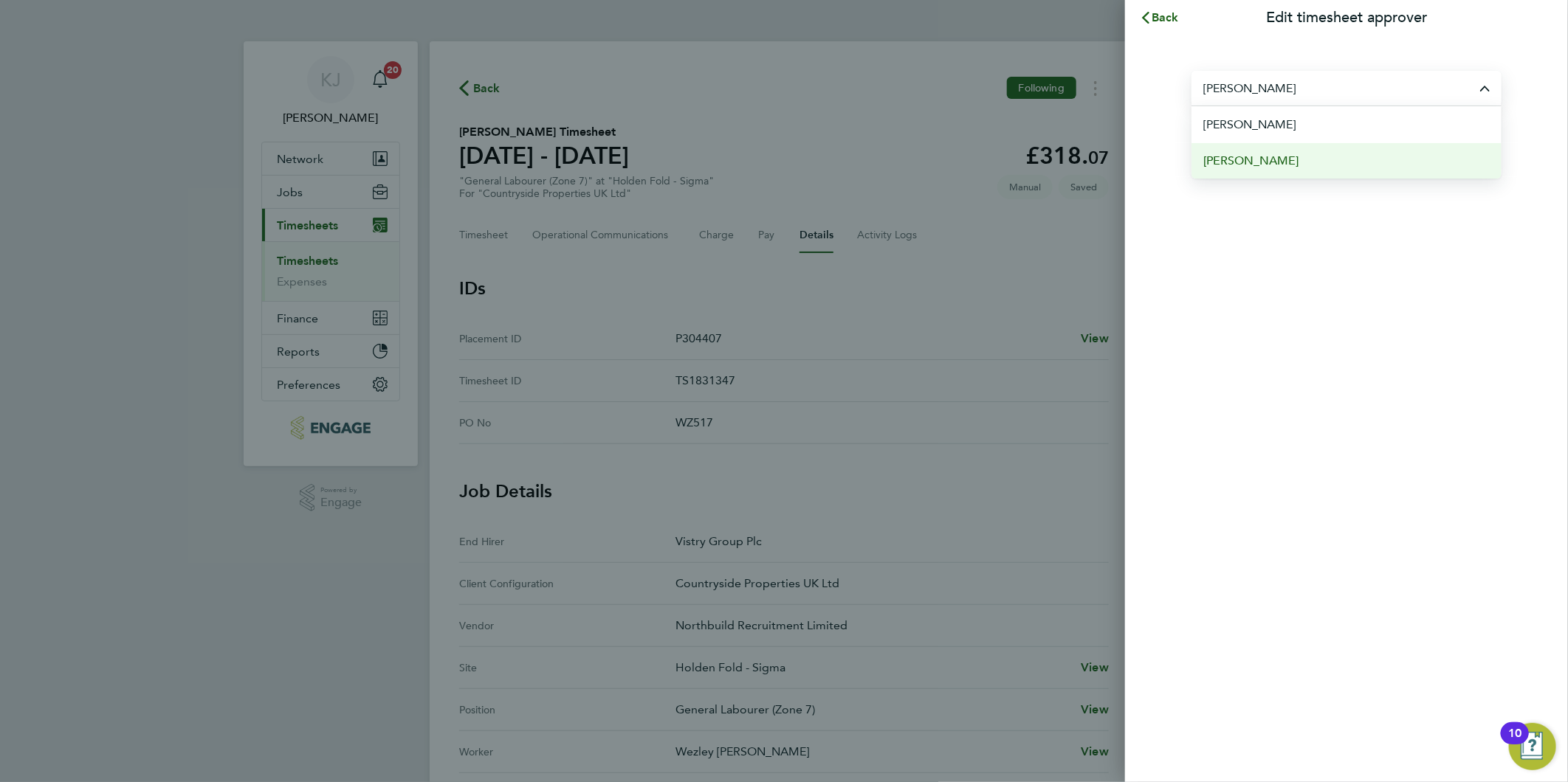
click at [1311, 146] on li "[PERSON_NAME]" at bounding box center [1346, 160] width 310 height 36
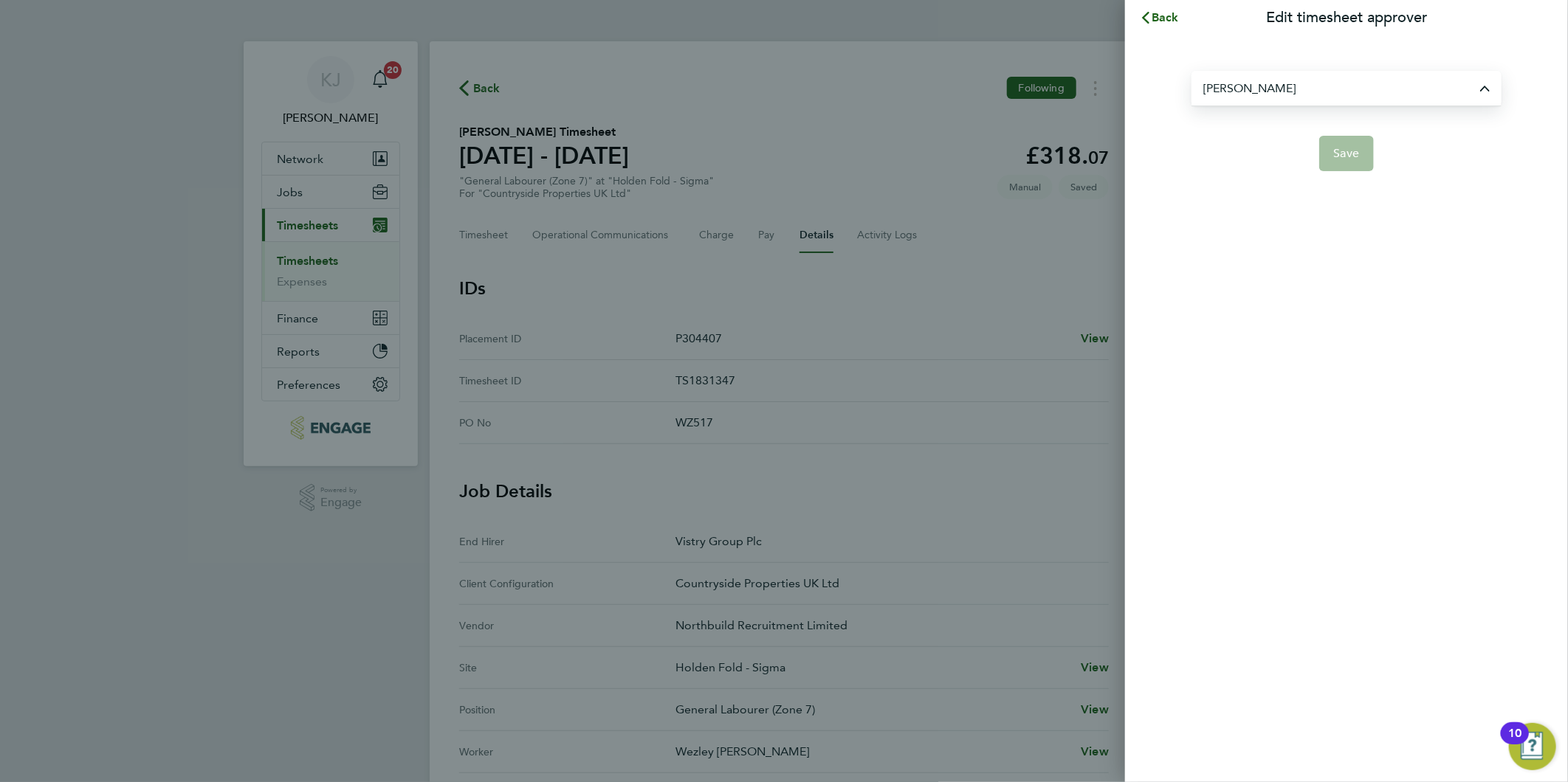
type input "[PERSON_NAME]"
click at [1345, 138] on button "Save" at bounding box center [1347, 154] width 56 height 35
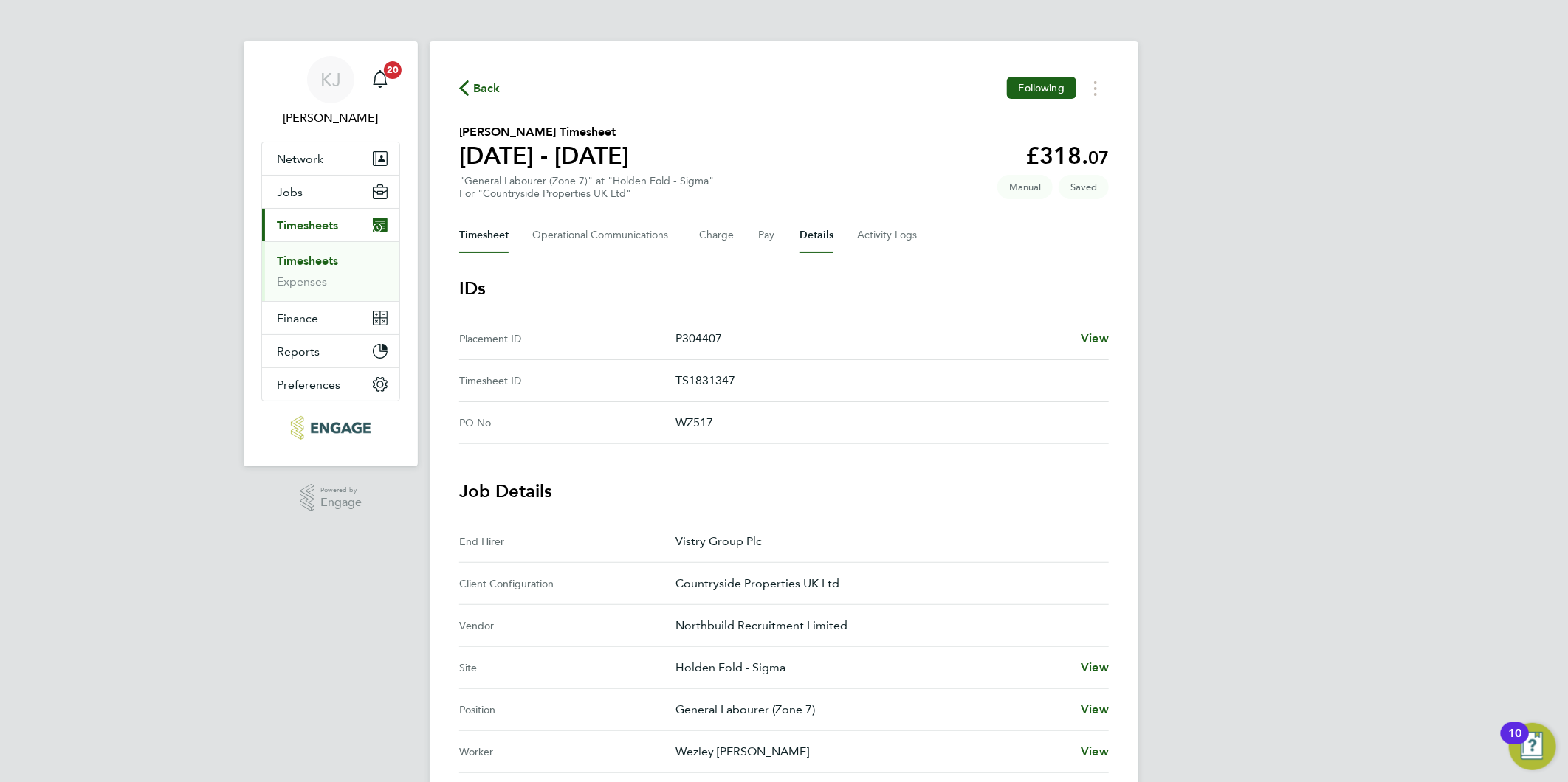
click at [481, 218] on button "Timesheet" at bounding box center [484, 235] width 50 height 35
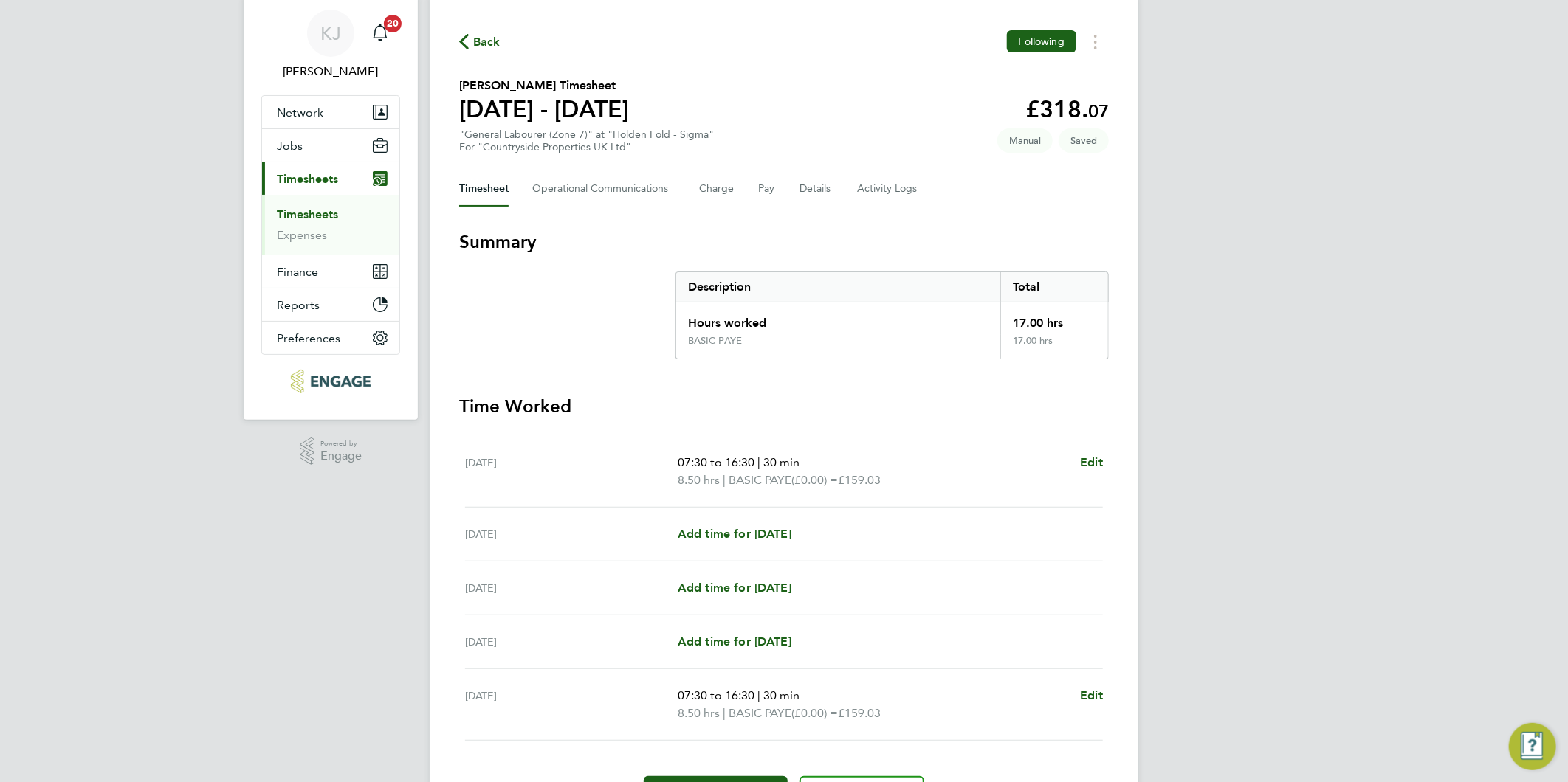
scroll to position [133, 0]
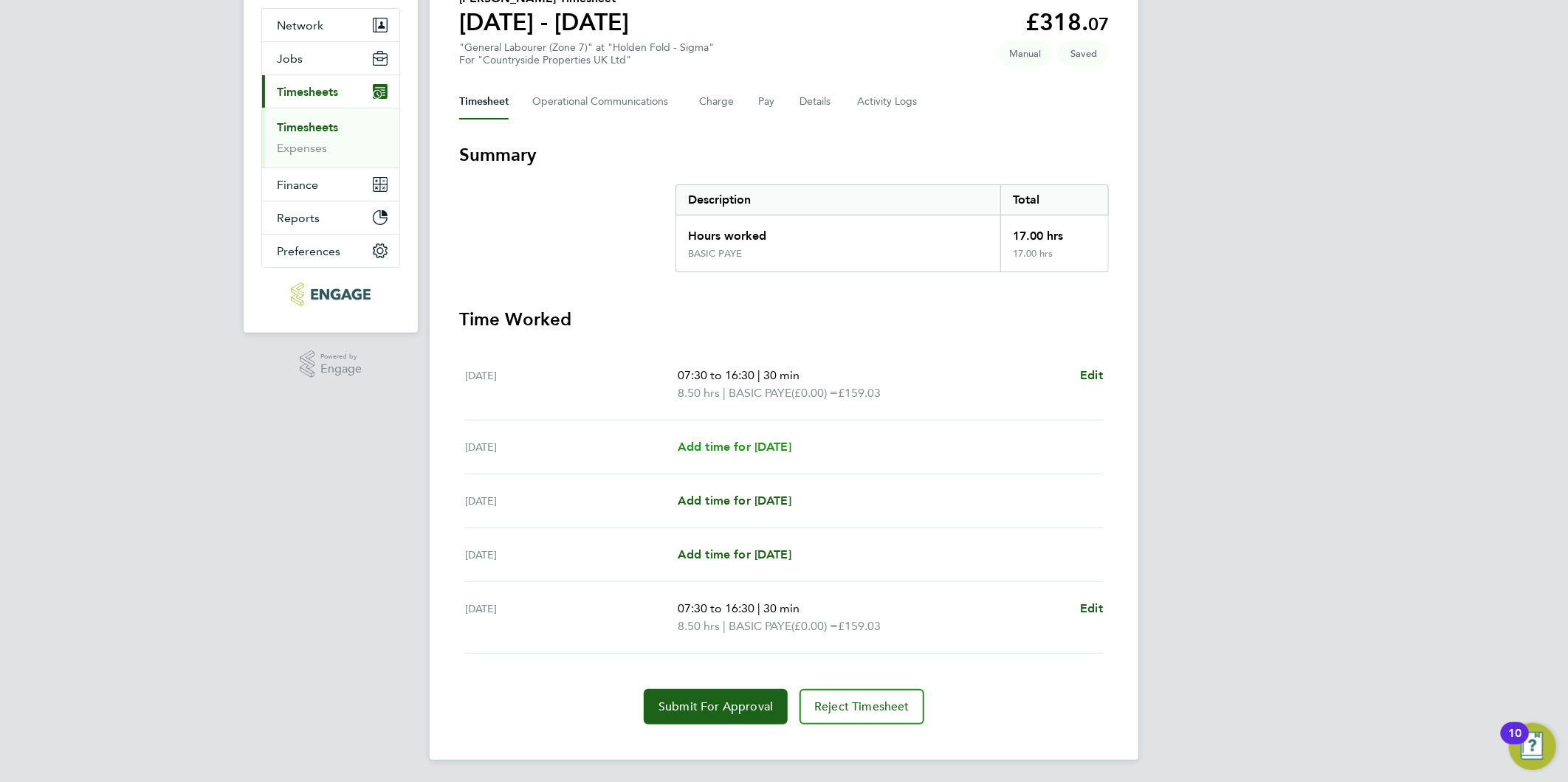
click at [750, 440] on span "Add time for [DATE]" at bounding box center [734, 446] width 114 height 14
select select "30"
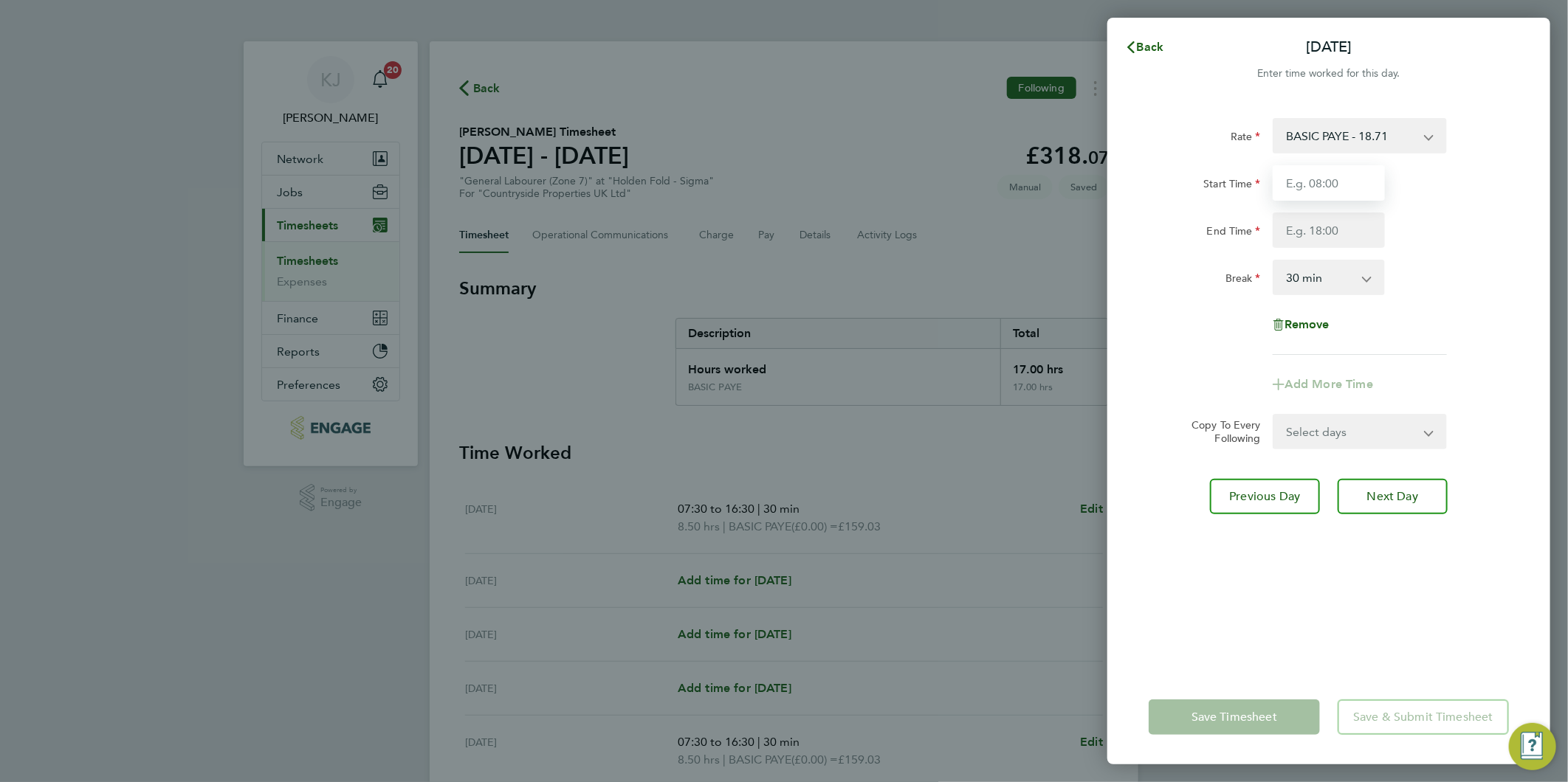
click at [1317, 181] on input "Start Time" at bounding box center [1328, 183] width 112 height 35
type input "07:30"
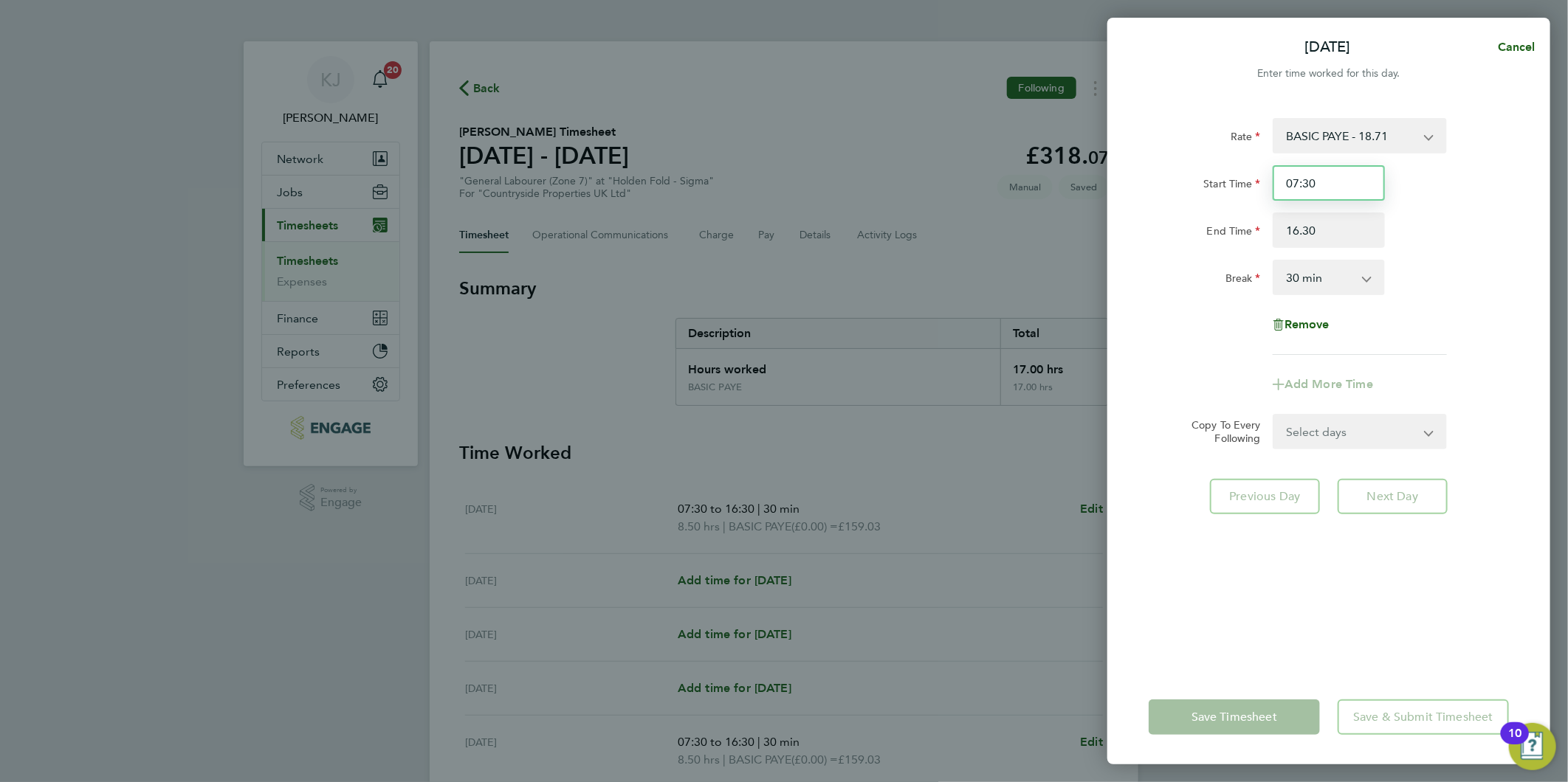
type input "16:30"
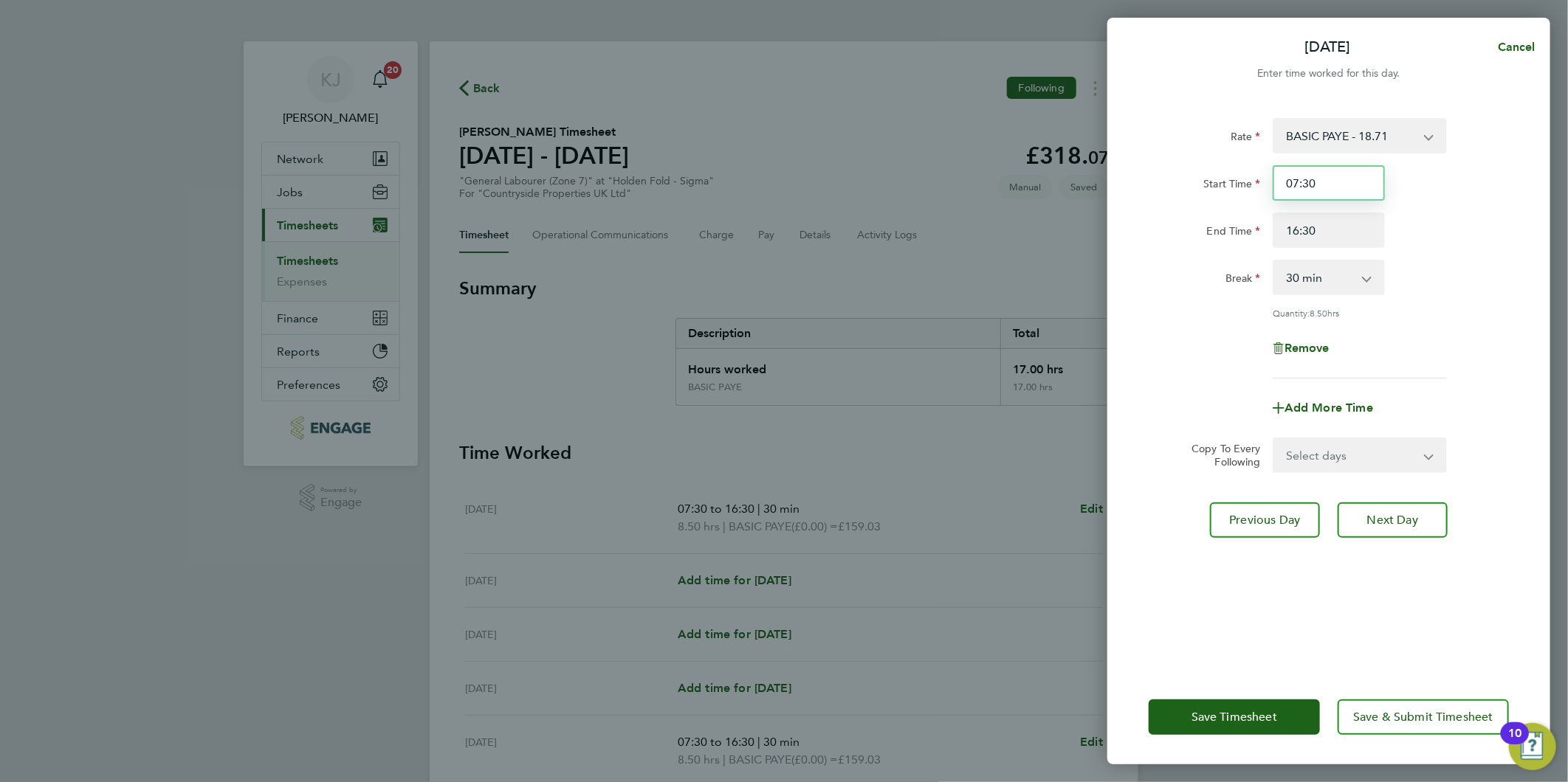
click at [1358, 187] on input "07:30" at bounding box center [1328, 183] width 112 height 35
drag, startPoint x: 1340, startPoint y: 459, endPoint x: 1331, endPoint y: 468, distance: 12.7
click at [1340, 459] on select "Select days Day Wednesday Thursday Friday" at bounding box center [1352, 455] width 155 height 32
click at [1274, 439] on select "Select days Day Wednesday Thursday Friday" at bounding box center [1352, 455] width 155 height 32
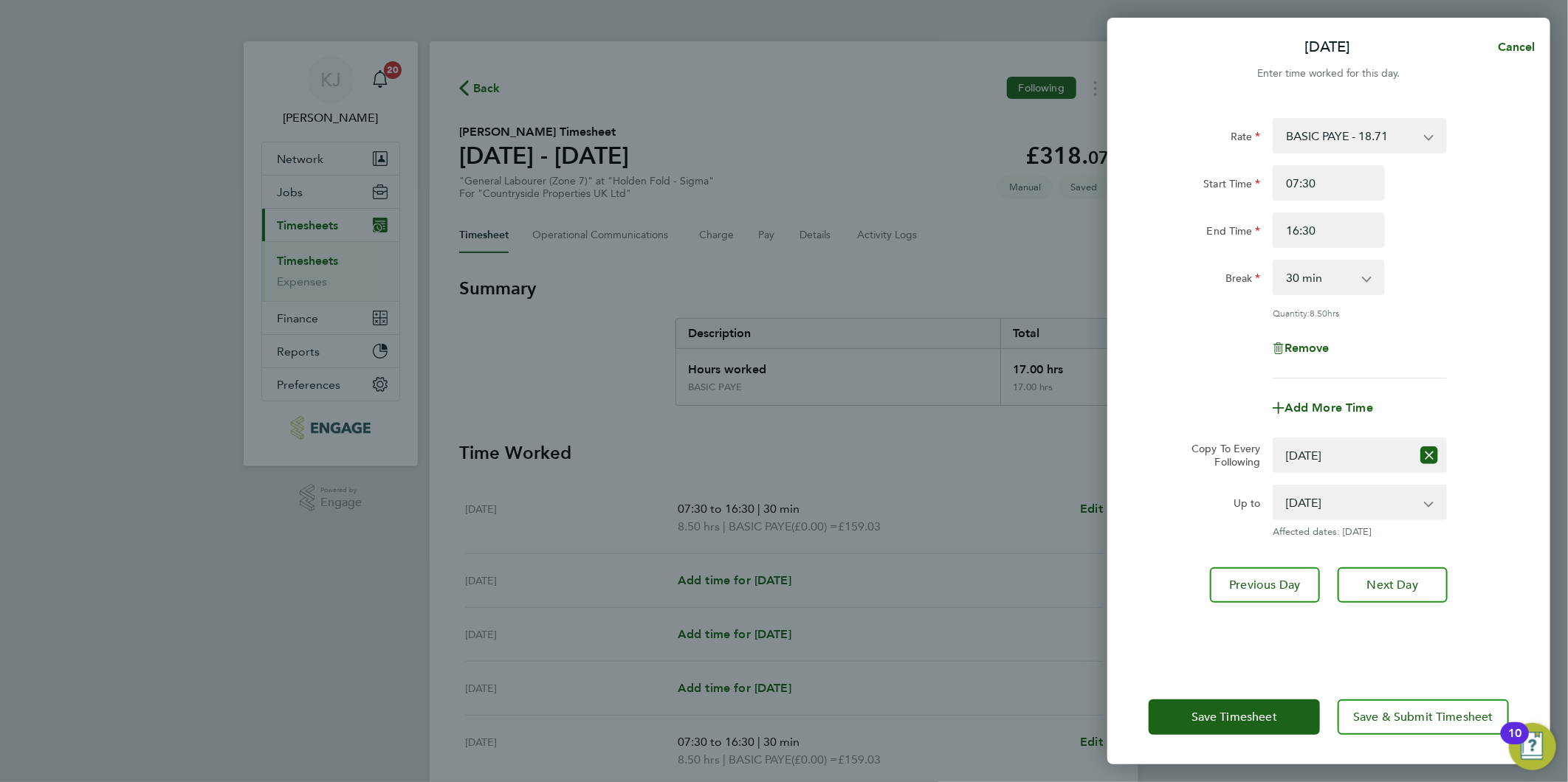
click at [1153, 446] on div "Copy To Every Following Select days Day Wednesday Thursday Friday" at bounding box center [1328, 456] width 372 height 35
click at [1398, 592] on button "Next Day" at bounding box center [1392, 585] width 110 height 35
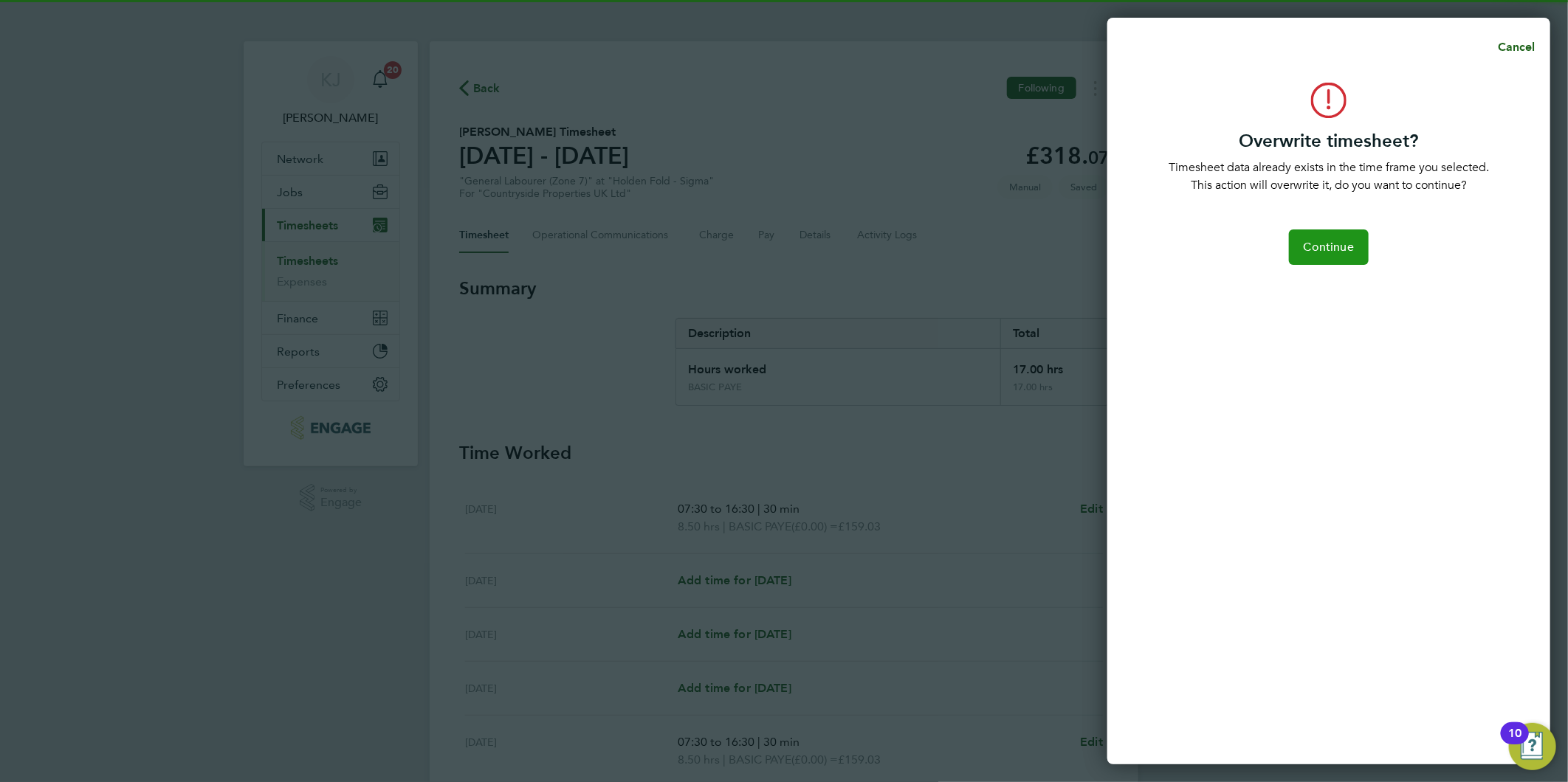
drag, startPoint x: 1349, startPoint y: 240, endPoint x: 1333, endPoint y: 256, distance: 22.6
click at [1348, 240] on span "Continue" at bounding box center [1328, 246] width 50 height 14
select select "0: null"
select select "30"
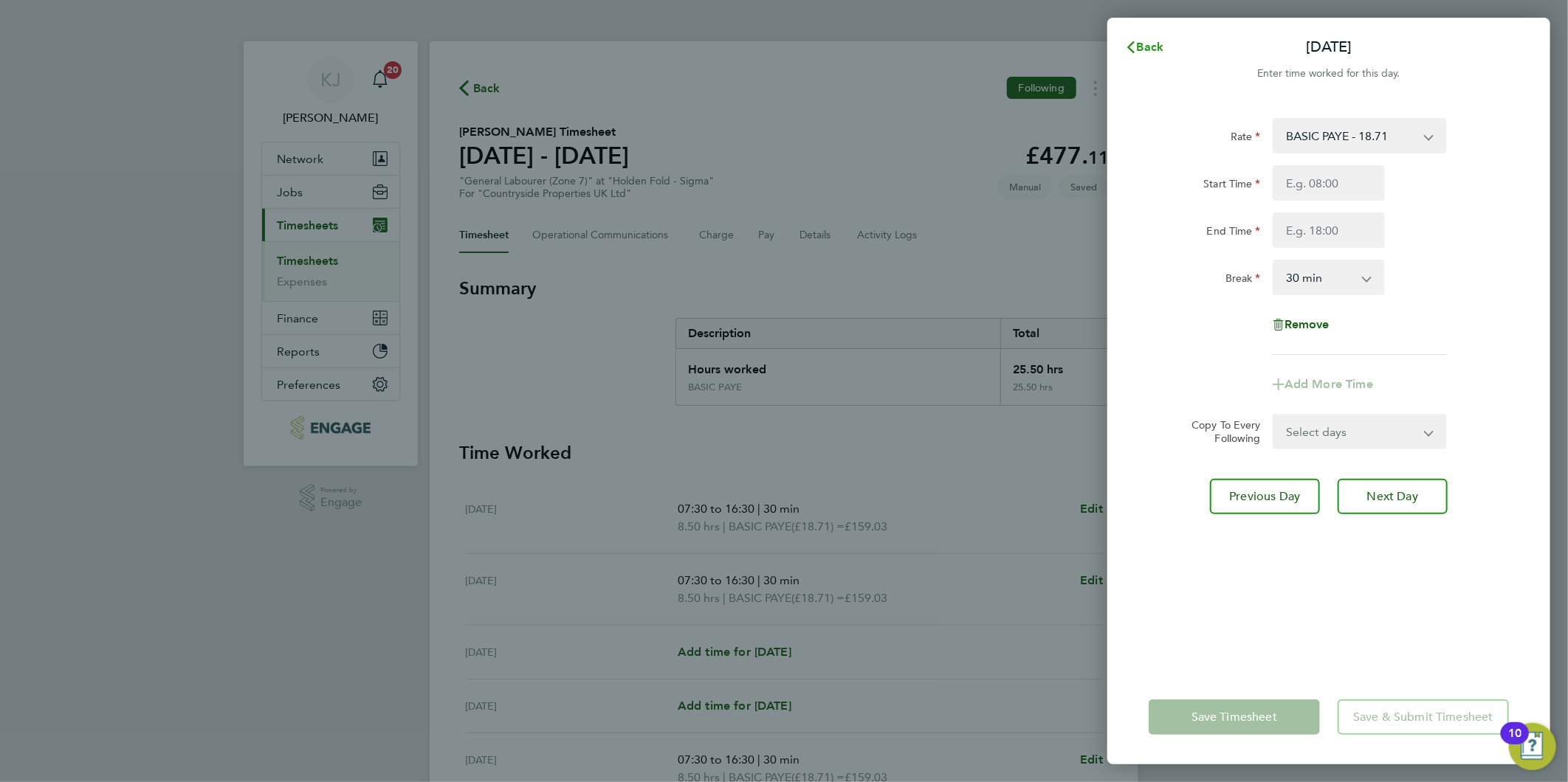
click at [1154, 43] on span "Back" at bounding box center [1150, 46] width 27 height 14
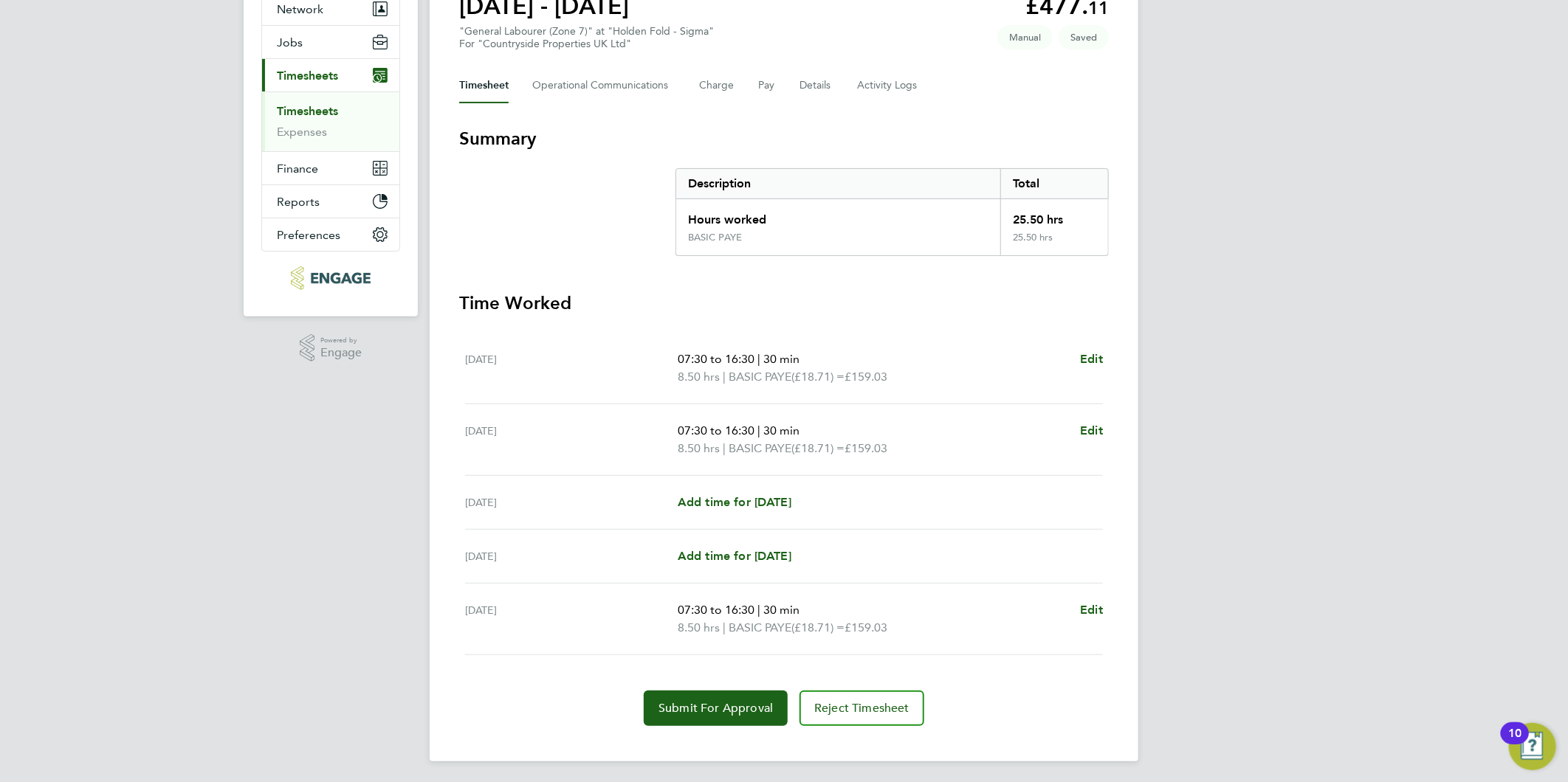
scroll to position [151, 0]
click at [737, 499] on span "Add time for [DATE]" at bounding box center [734, 500] width 114 height 14
select select "30"
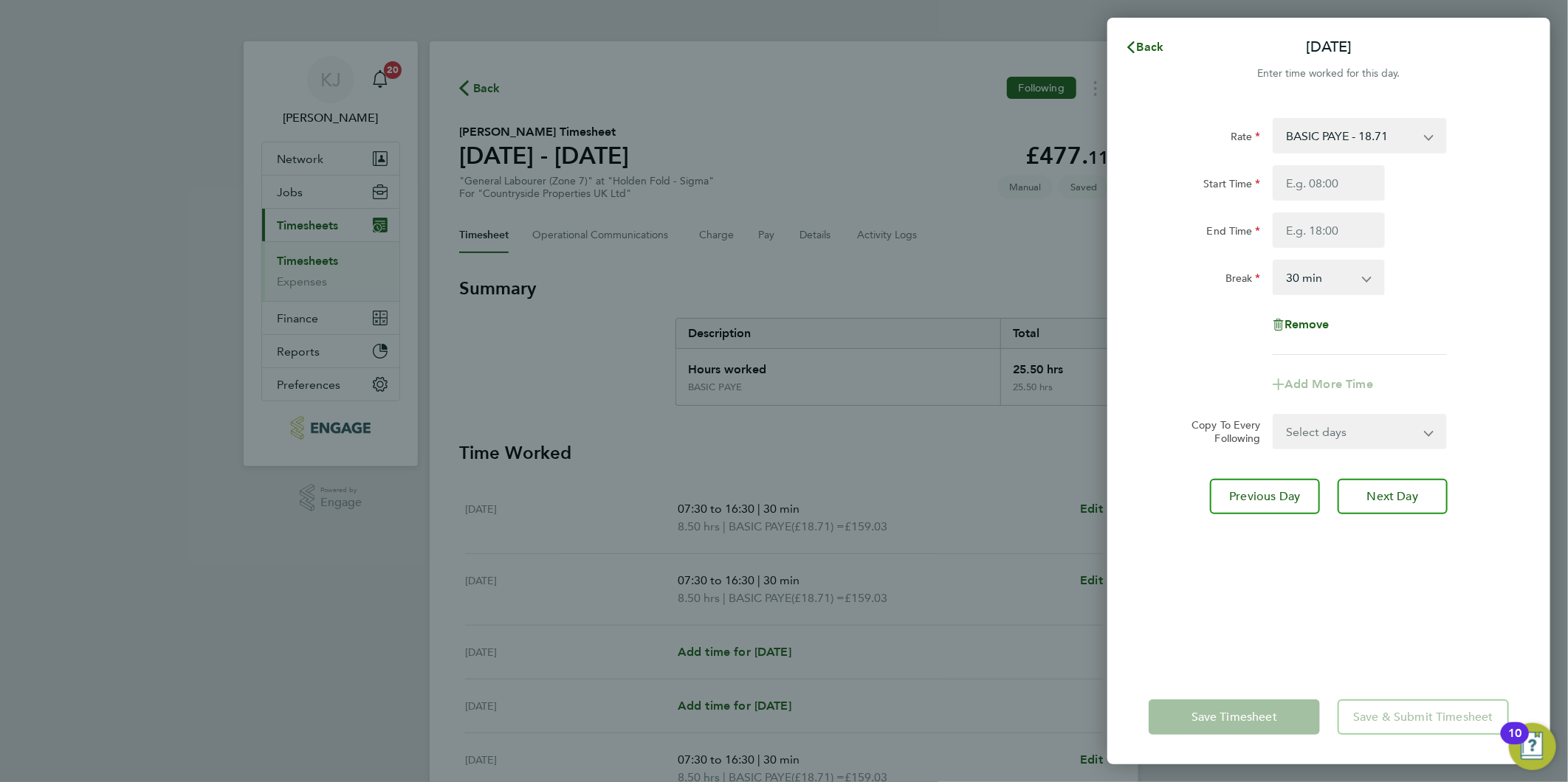
click at [1278, 202] on div "Start Time End Time" at bounding box center [1328, 207] width 372 height 83
click at [1314, 181] on input "Start Time" at bounding box center [1328, 183] width 112 height 35
type input "07:30"
type input "16:30"
click at [1324, 196] on input "07:30" at bounding box center [1328, 183] width 112 height 35
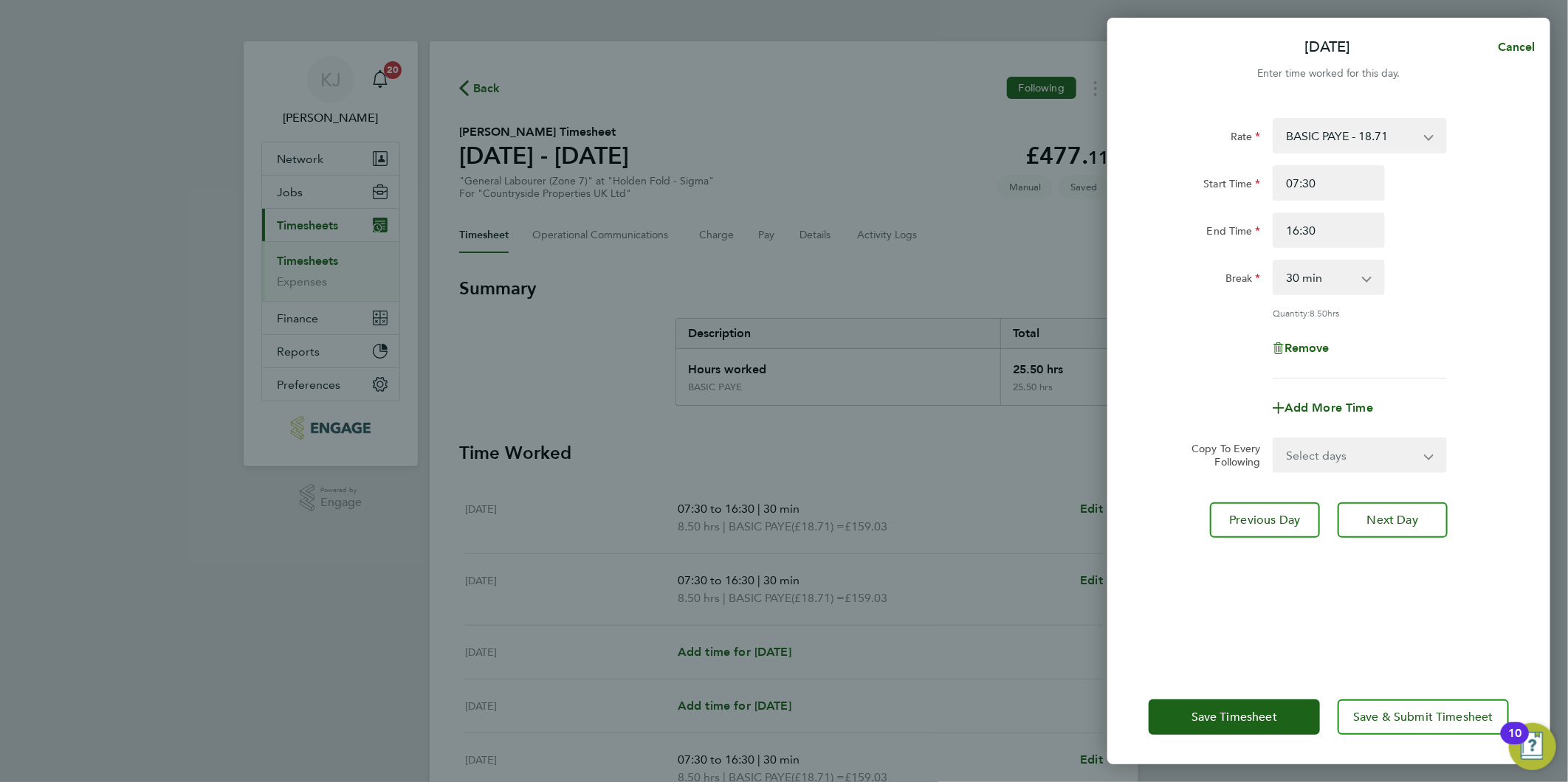
click at [1376, 461] on select "Select days Day Thursday Friday" at bounding box center [1352, 455] width 155 height 32
select select "DAY"
click at [1274, 439] on select "Select days Day Thursday Friday" at bounding box center [1352, 455] width 155 height 32
select select "2025-09-26"
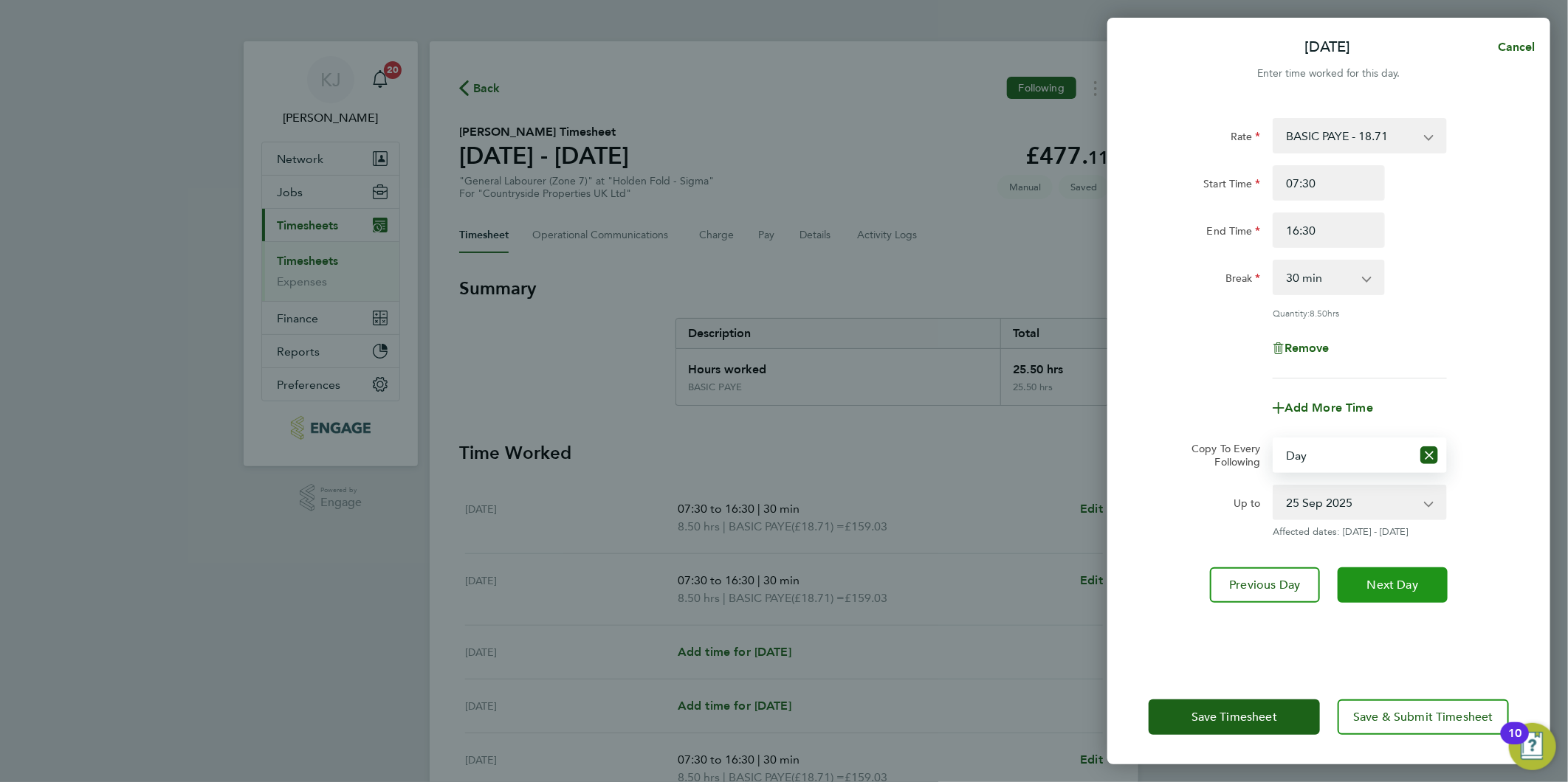
click at [1355, 585] on button "Next Day" at bounding box center [1392, 585] width 110 height 35
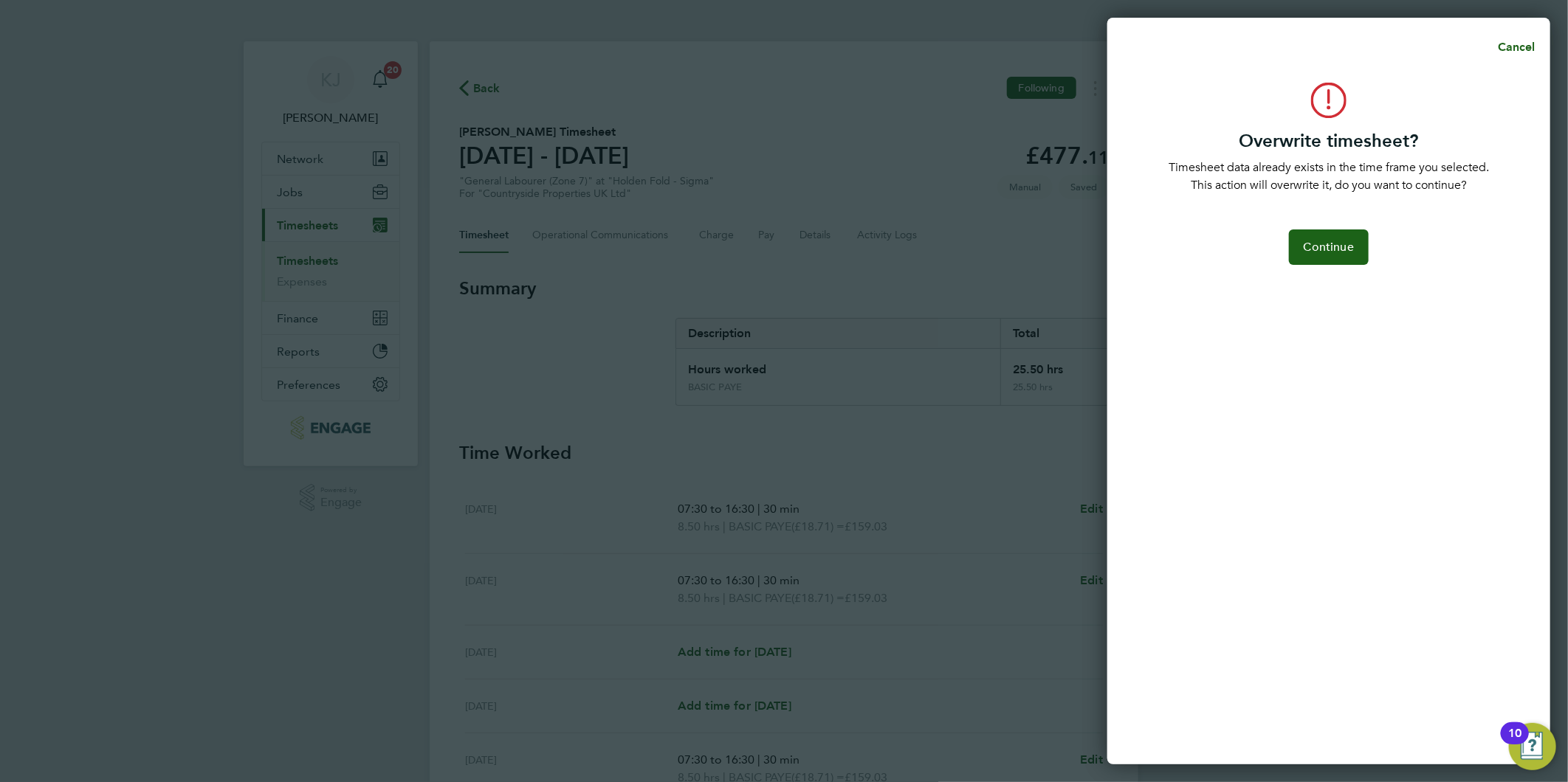
click at [1311, 215] on div "Overwrite timesheet? Timesheet data already exists in the time frame you select…" at bounding box center [1328, 414] width 443 height 699
click at [1322, 245] on span "Continue" at bounding box center [1328, 246] width 50 height 14
select select "0: null"
select select "30"
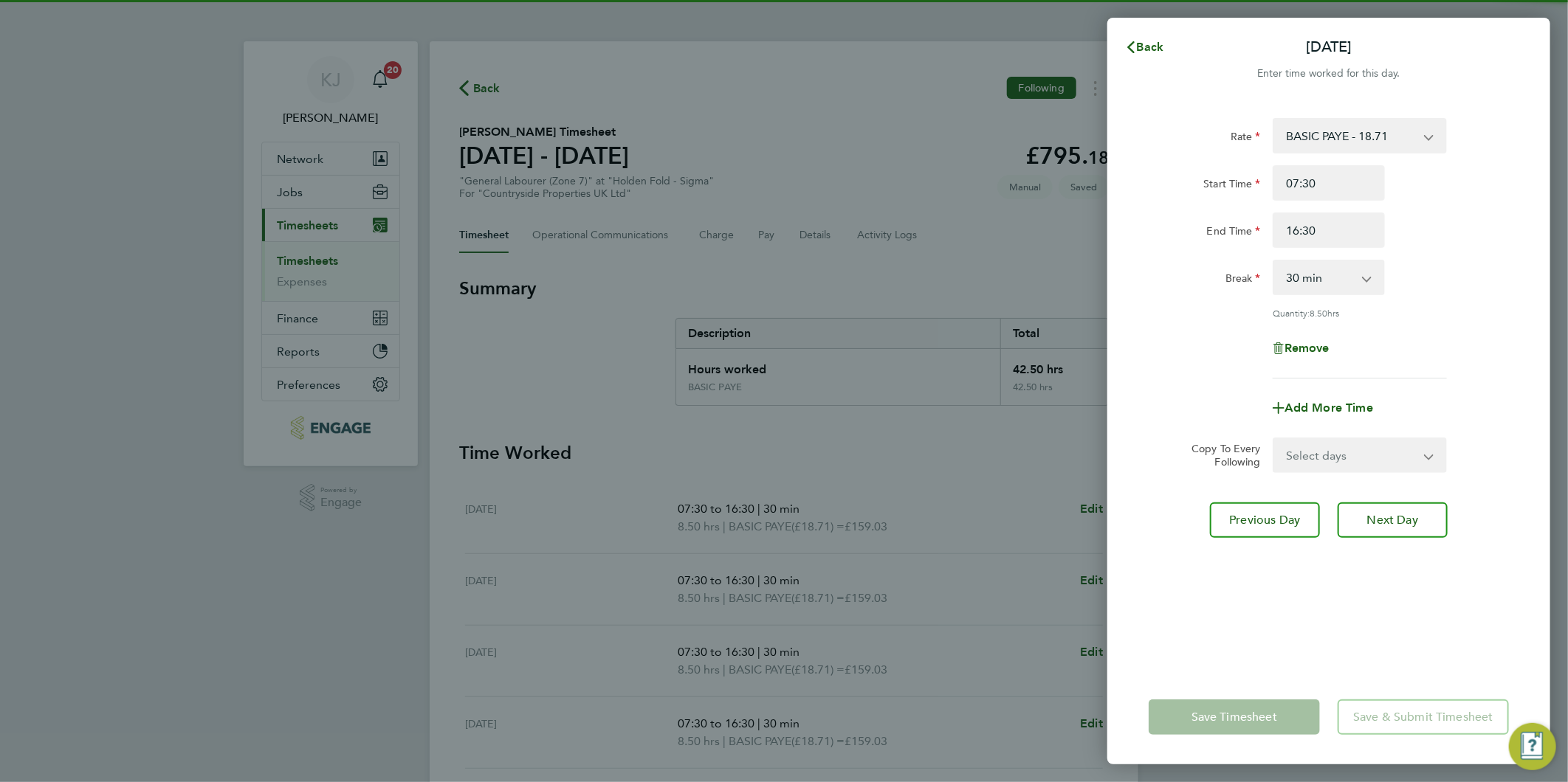
click at [1155, 23] on div "Back Thu 25 Sep Enter time worked for this day. Rate BASIC PAYE - 18.71 Start T…" at bounding box center [1328, 391] width 443 height 747
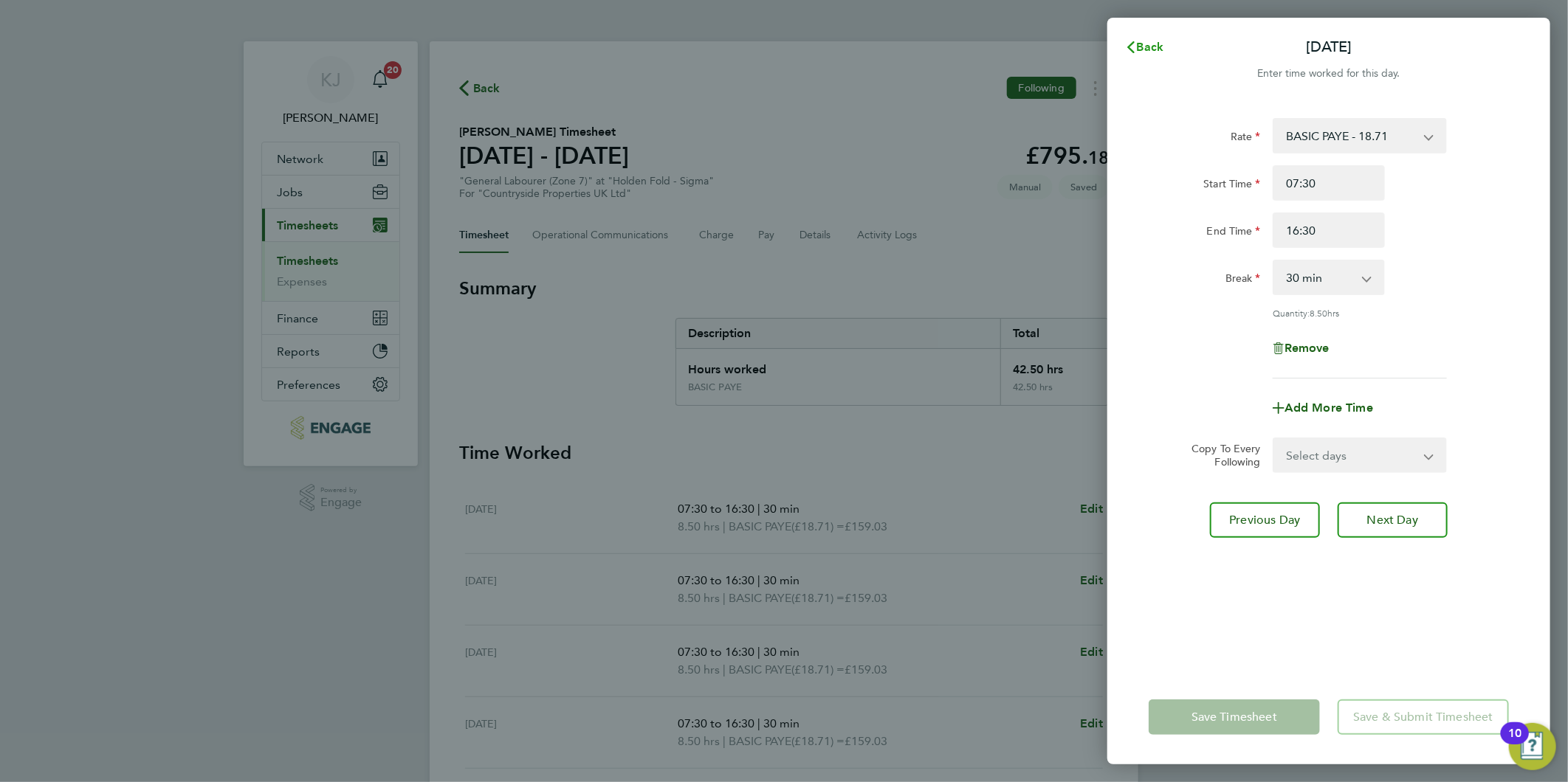
click at [1151, 48] on span "Back" at bounding box center [1150, 46] width 27 height 14
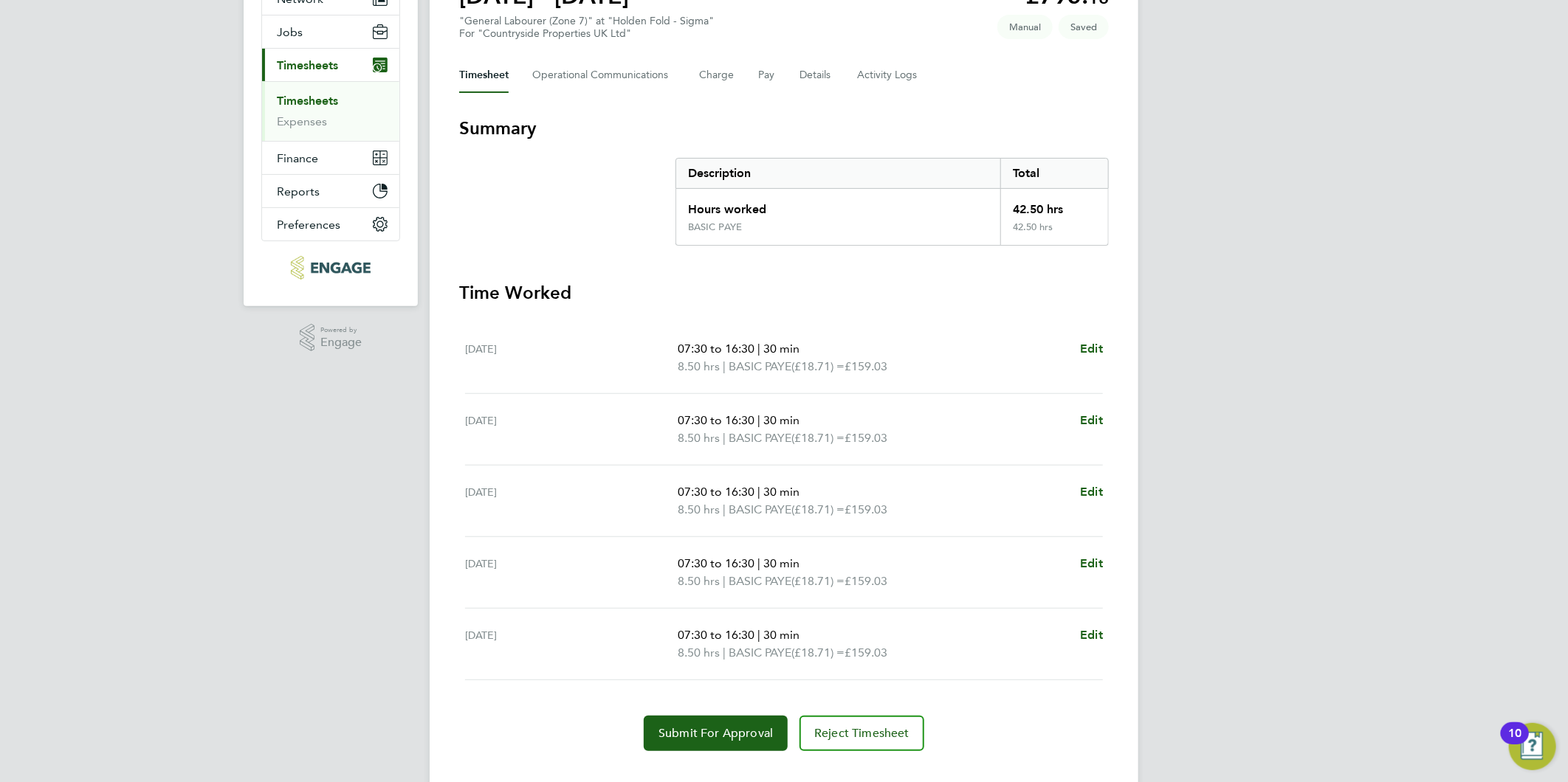
scroll to position [164, 0]
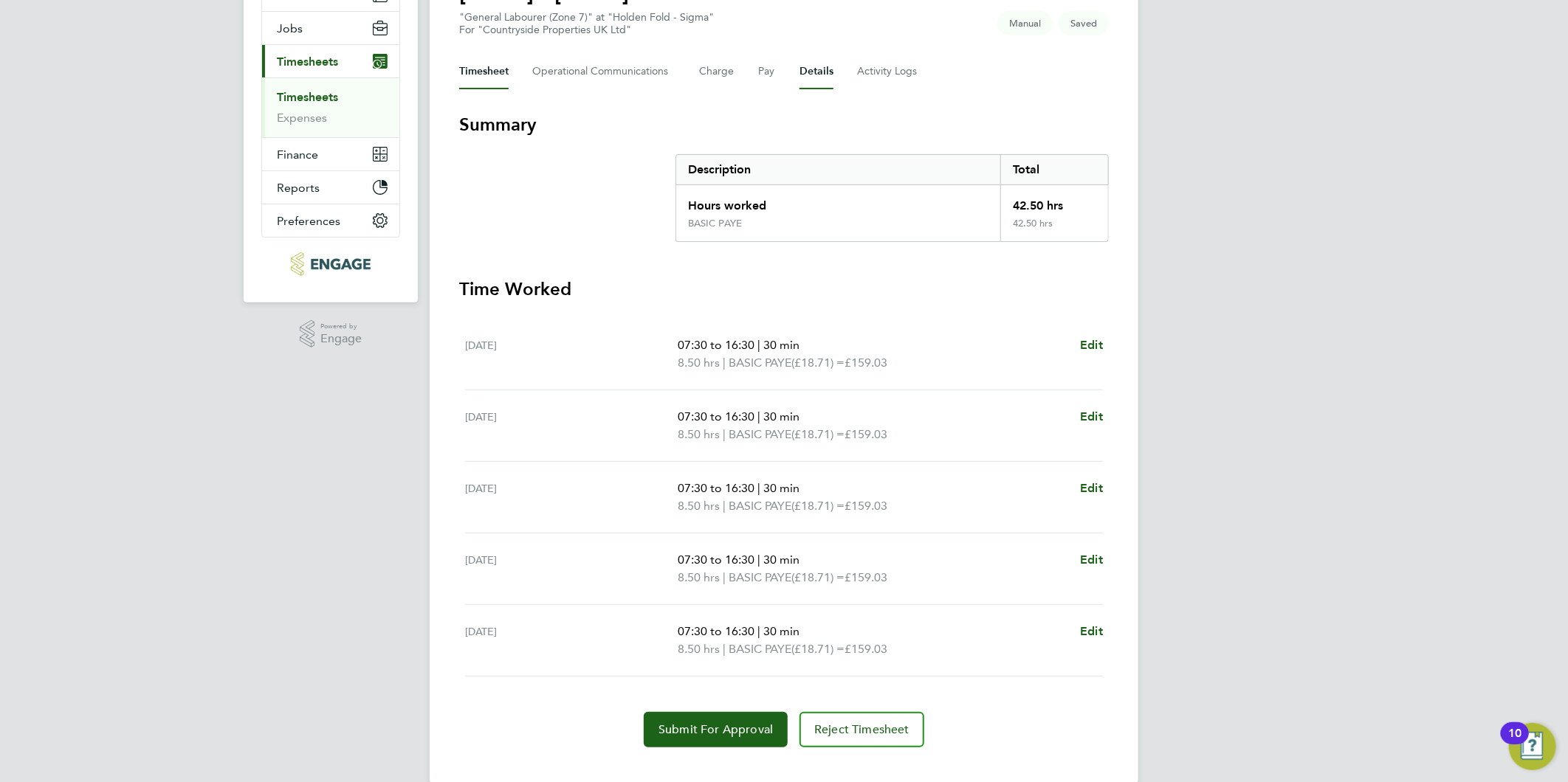
click at [813, 78] on button "Details" at bounding box center [816, 72] width 34 height 35
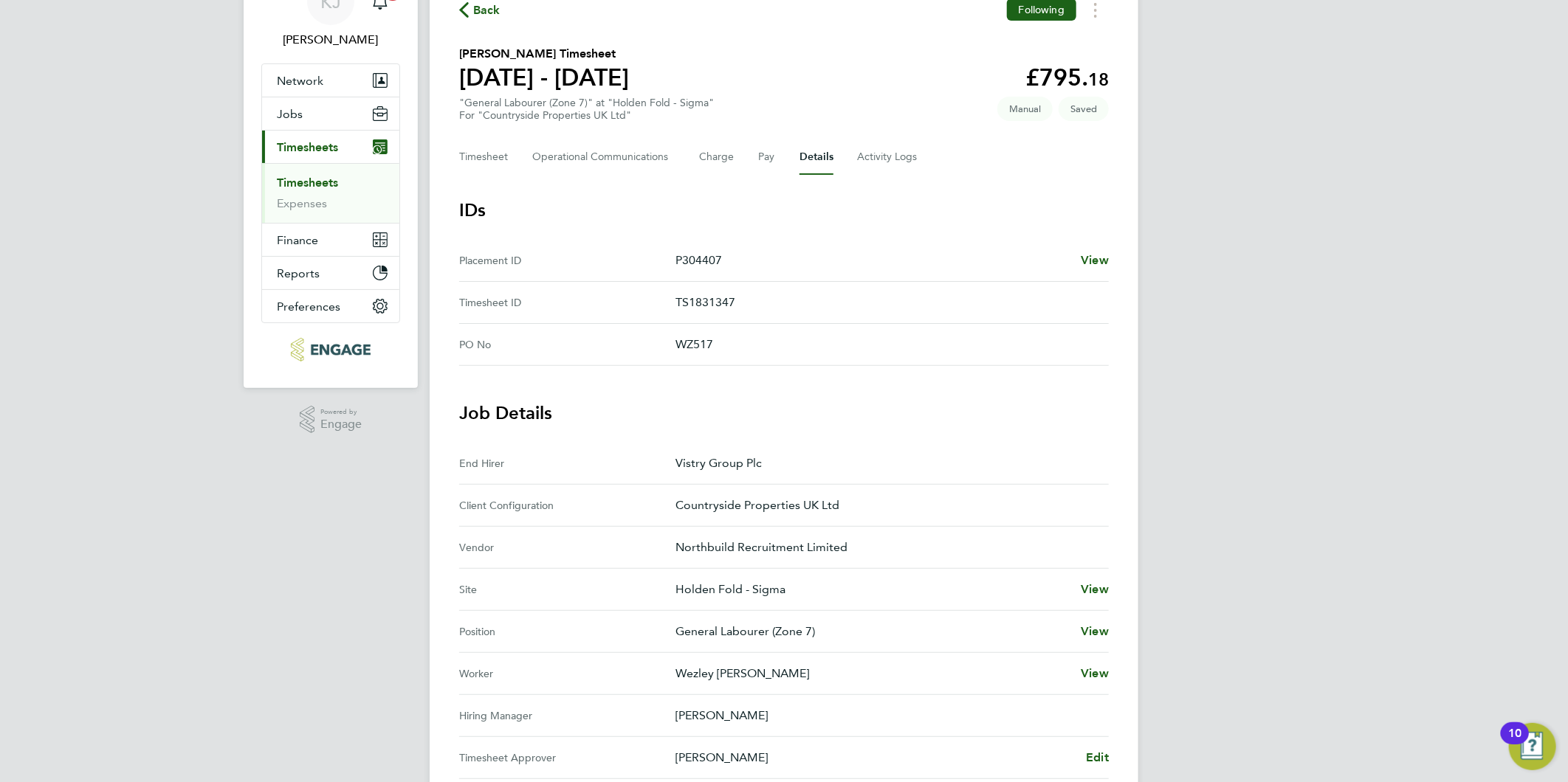
scroll to position [77, 0]
click at [484, 148] on button "Timesheet" at bounding box center [484, 159] width 50 height 35
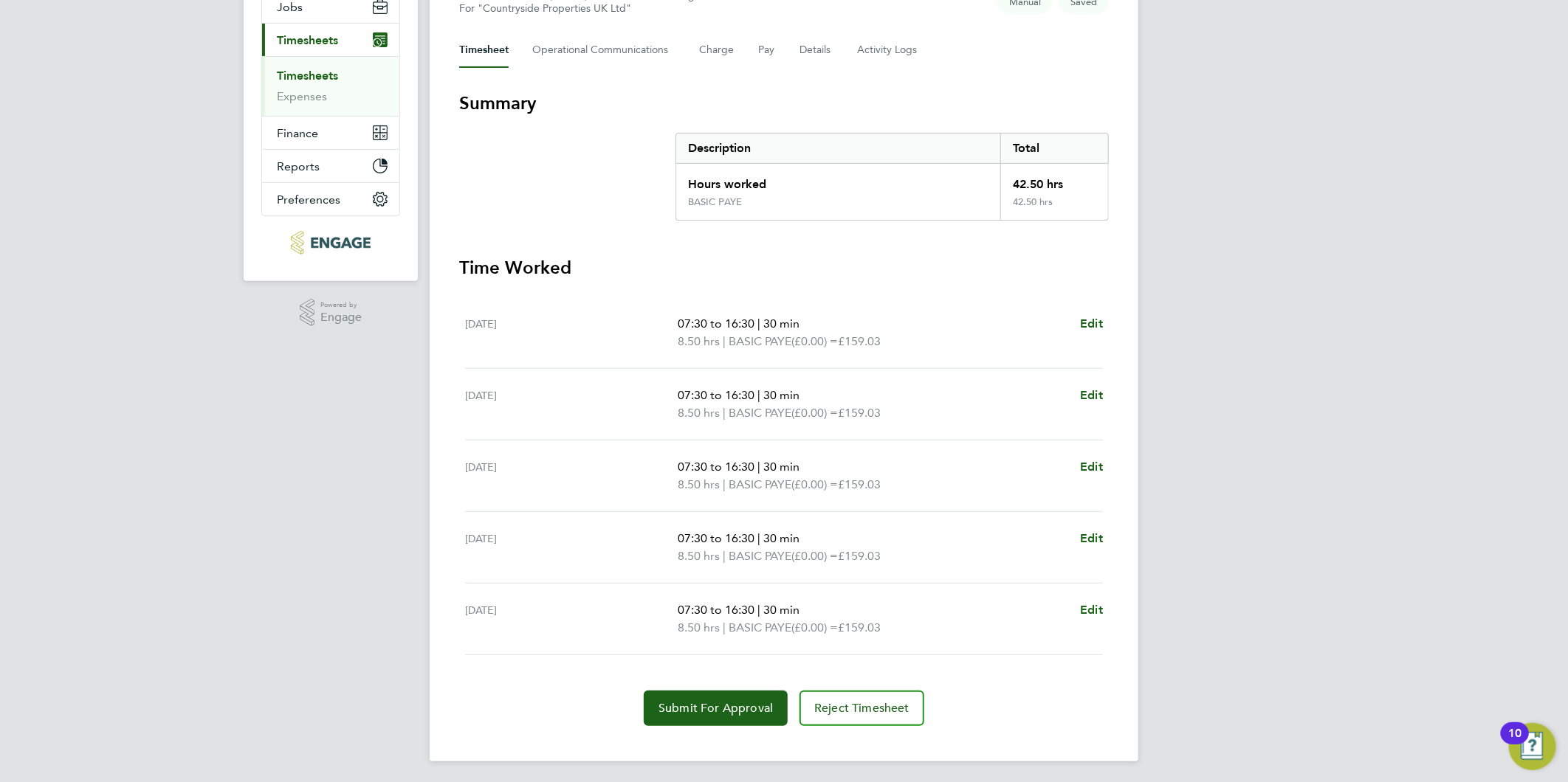
scroll to position [186, 0]
drag, startPoint x: 822, startPoint y: 39, endPoint x: 814, endPoint y: 97, distance: 58.5
click at [822, 39] on button "Details" at bounding box center [816, 49] width 34 height 35
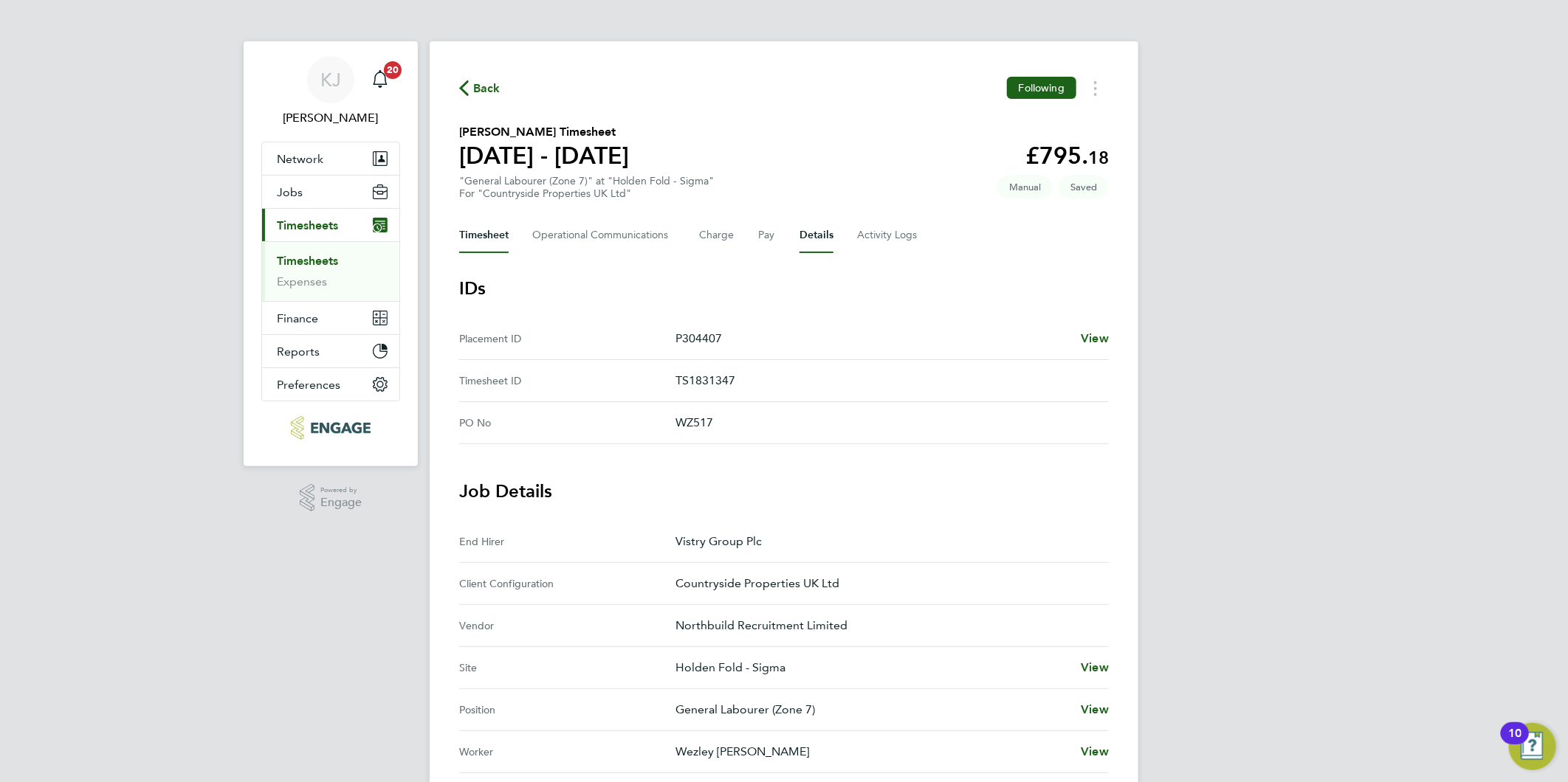
click at [505, 227] on button "Timesheet" at bounding box center [484, 235] width 50 height 35
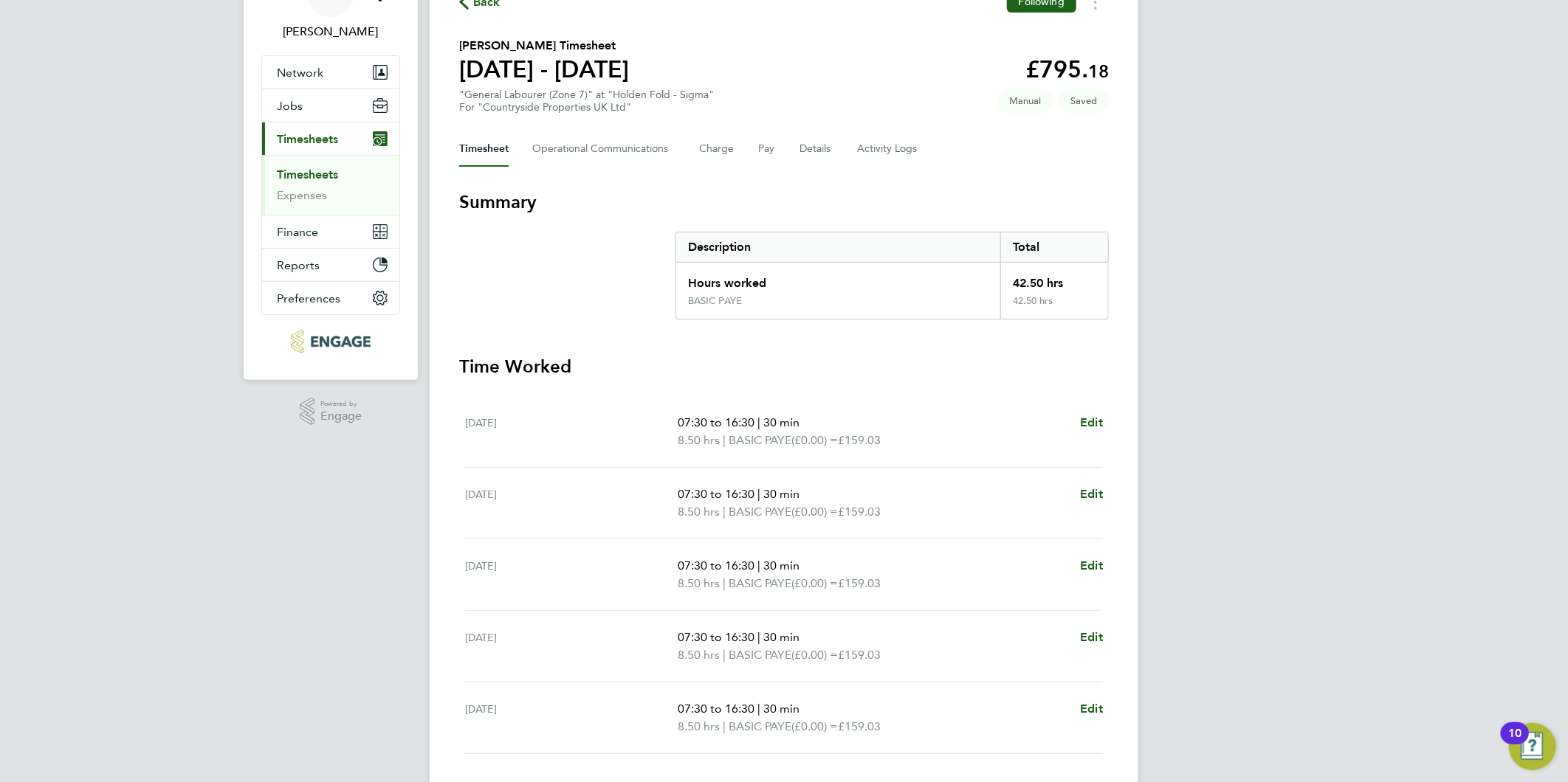
scroll to position [186, 0]
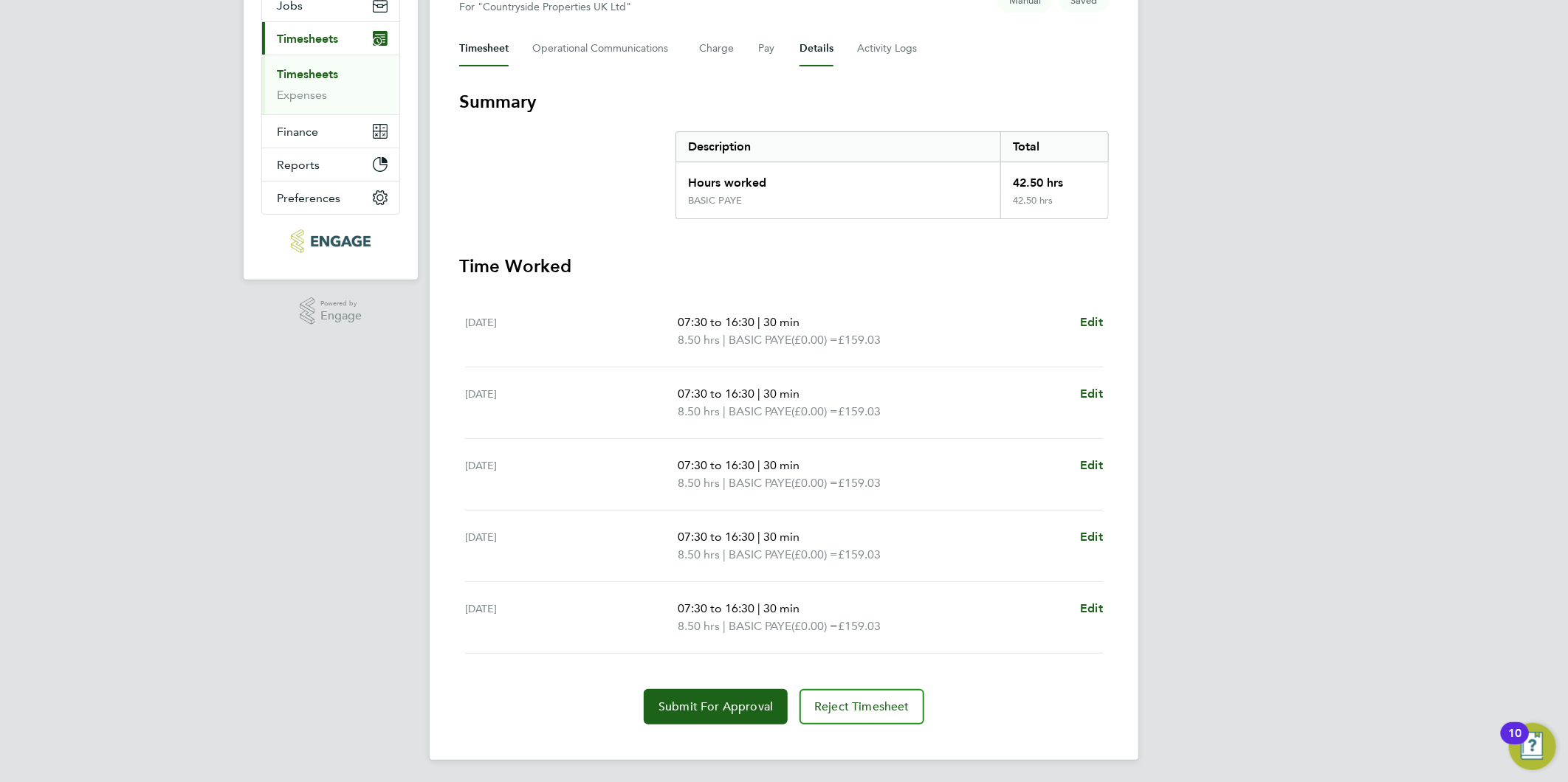
click at [799, 45] on button "Details" at bounding box center [816, 49] width 34 height 35
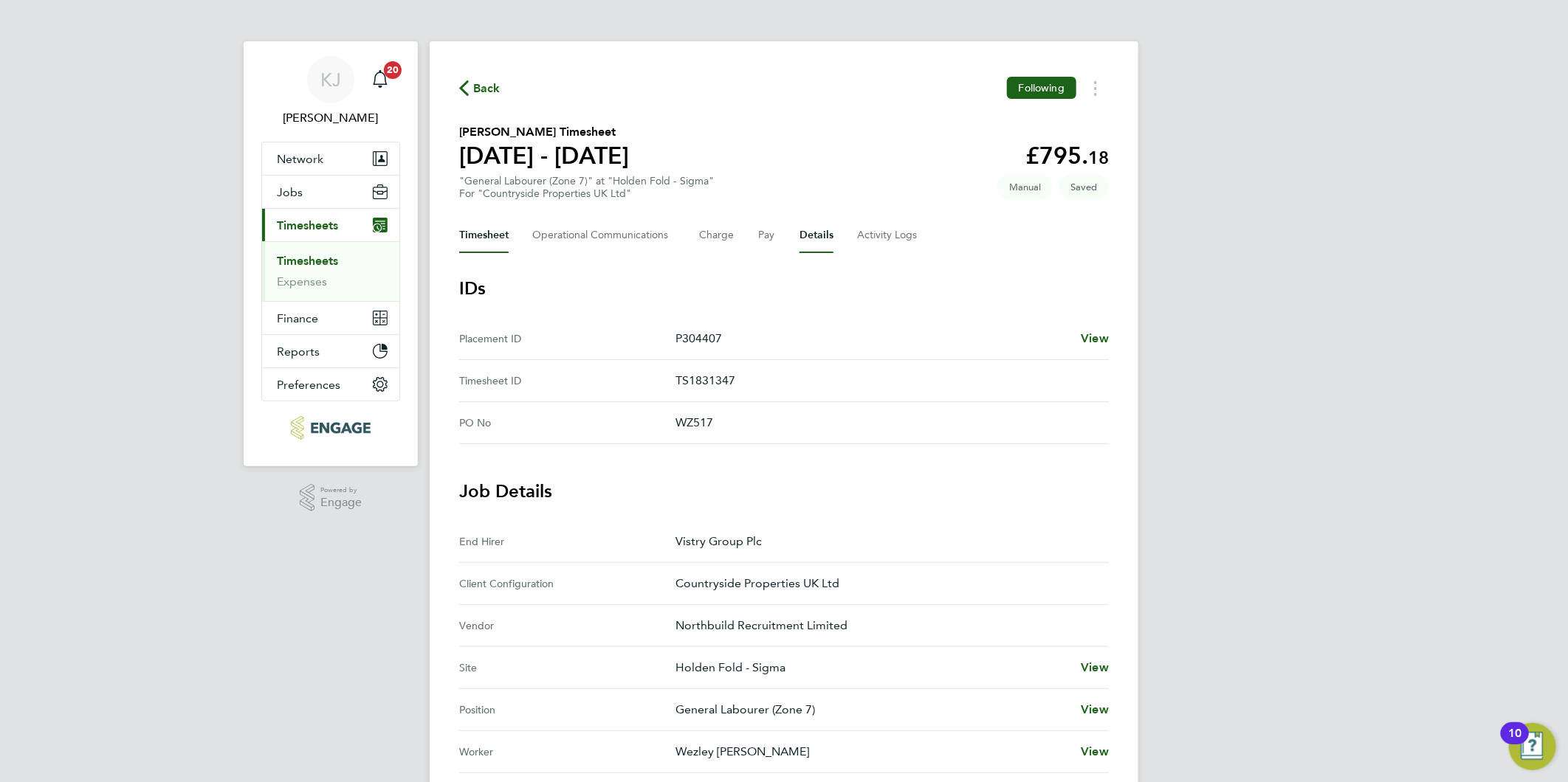
click at [492, 219] on button "Timesheet" at bounding box center [484, 235] width 50 height 35
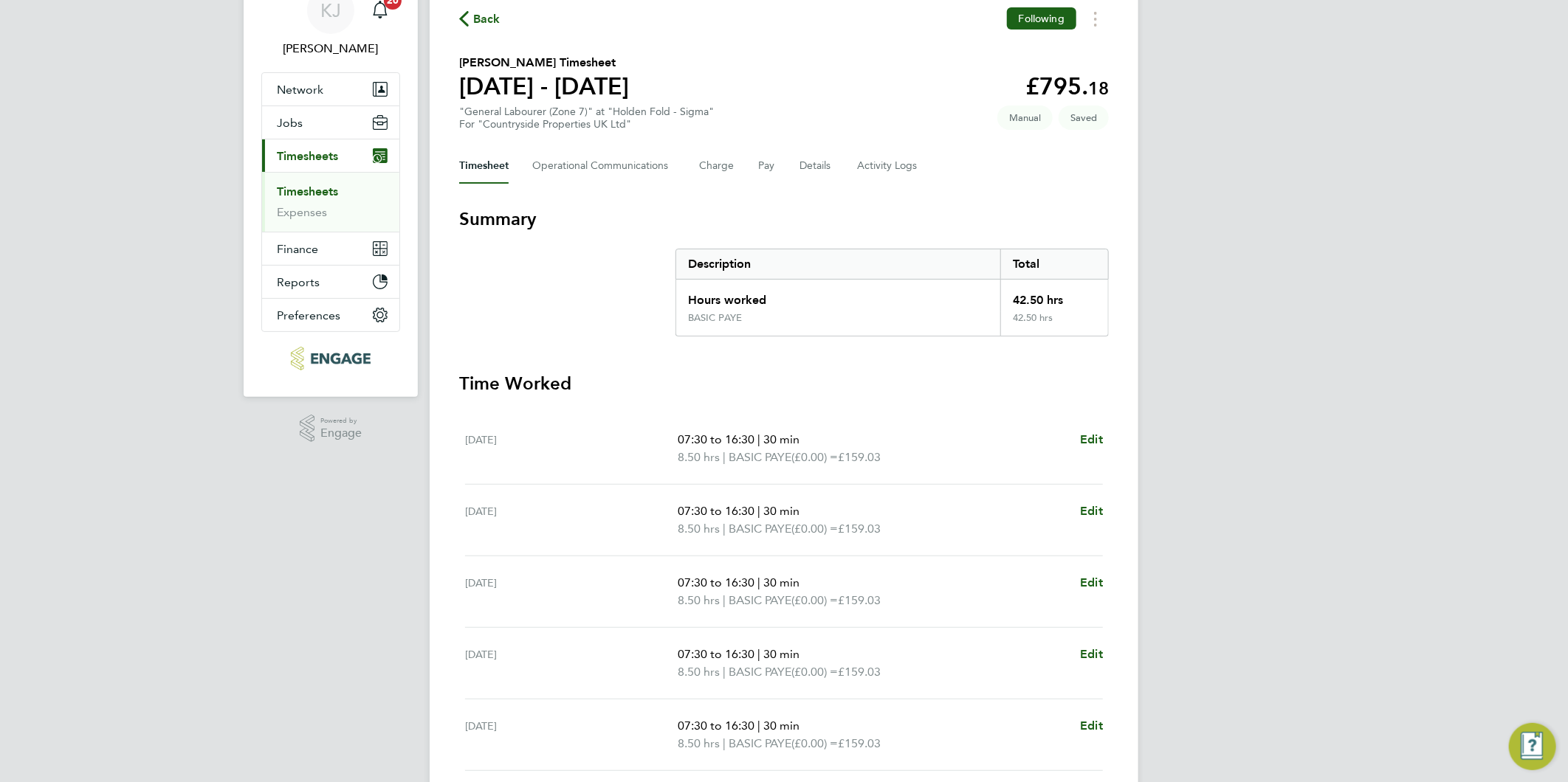
scroll to position [186, 0]
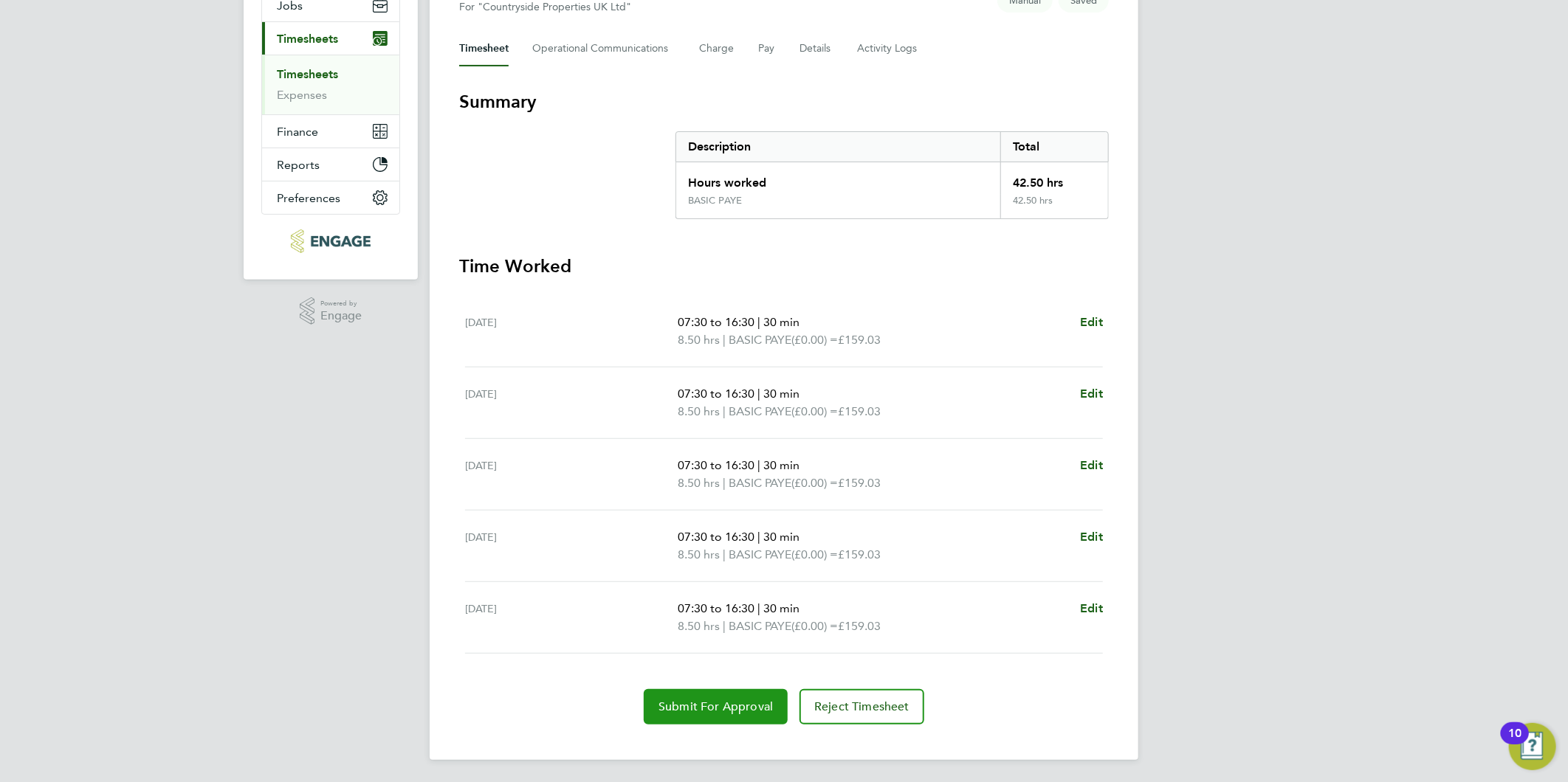
click at [681, 720] on button "Submit For Approval" at bounding box center [716, 707] width 144 height 35
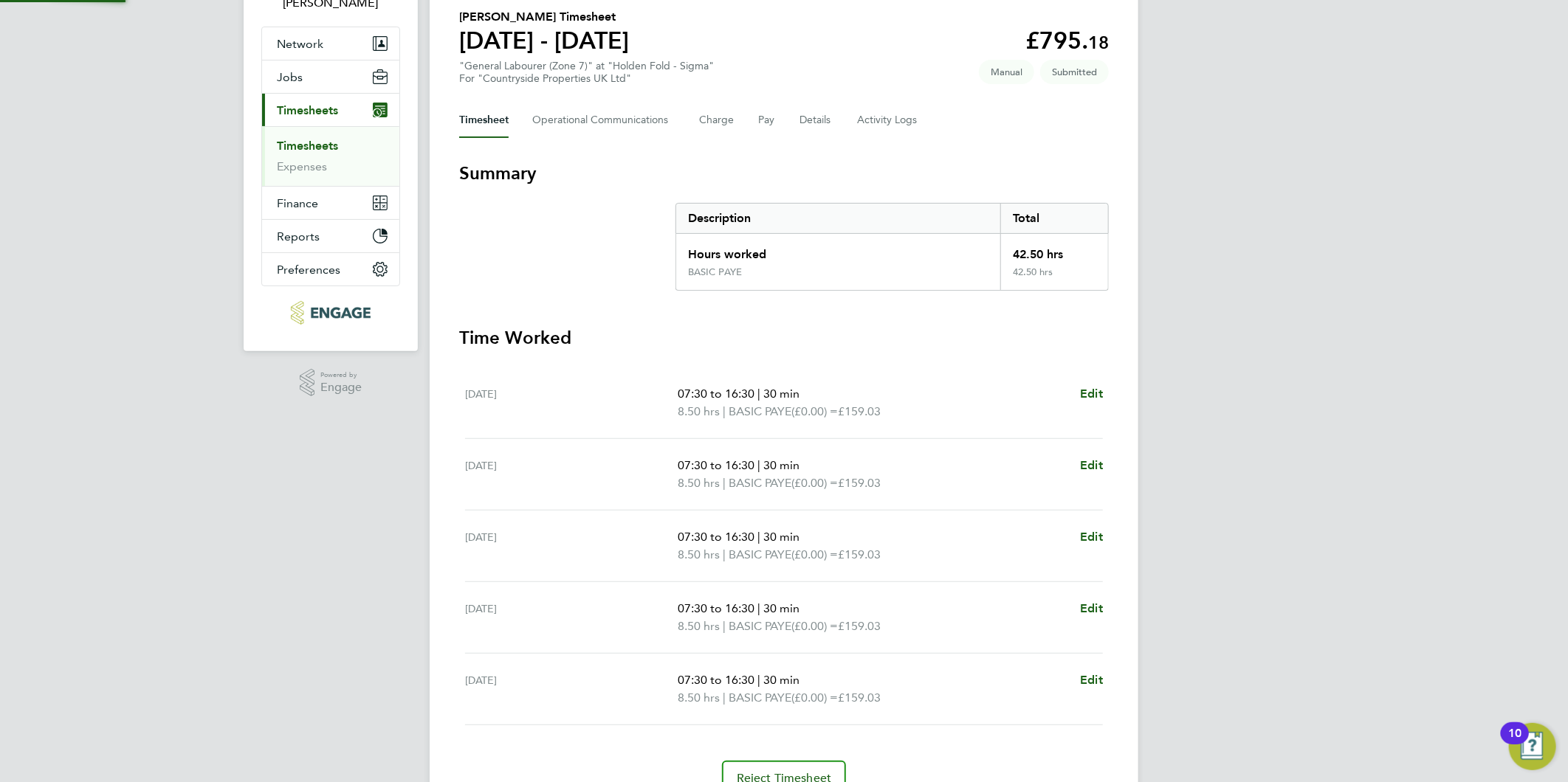
scroll to position [0, 0]
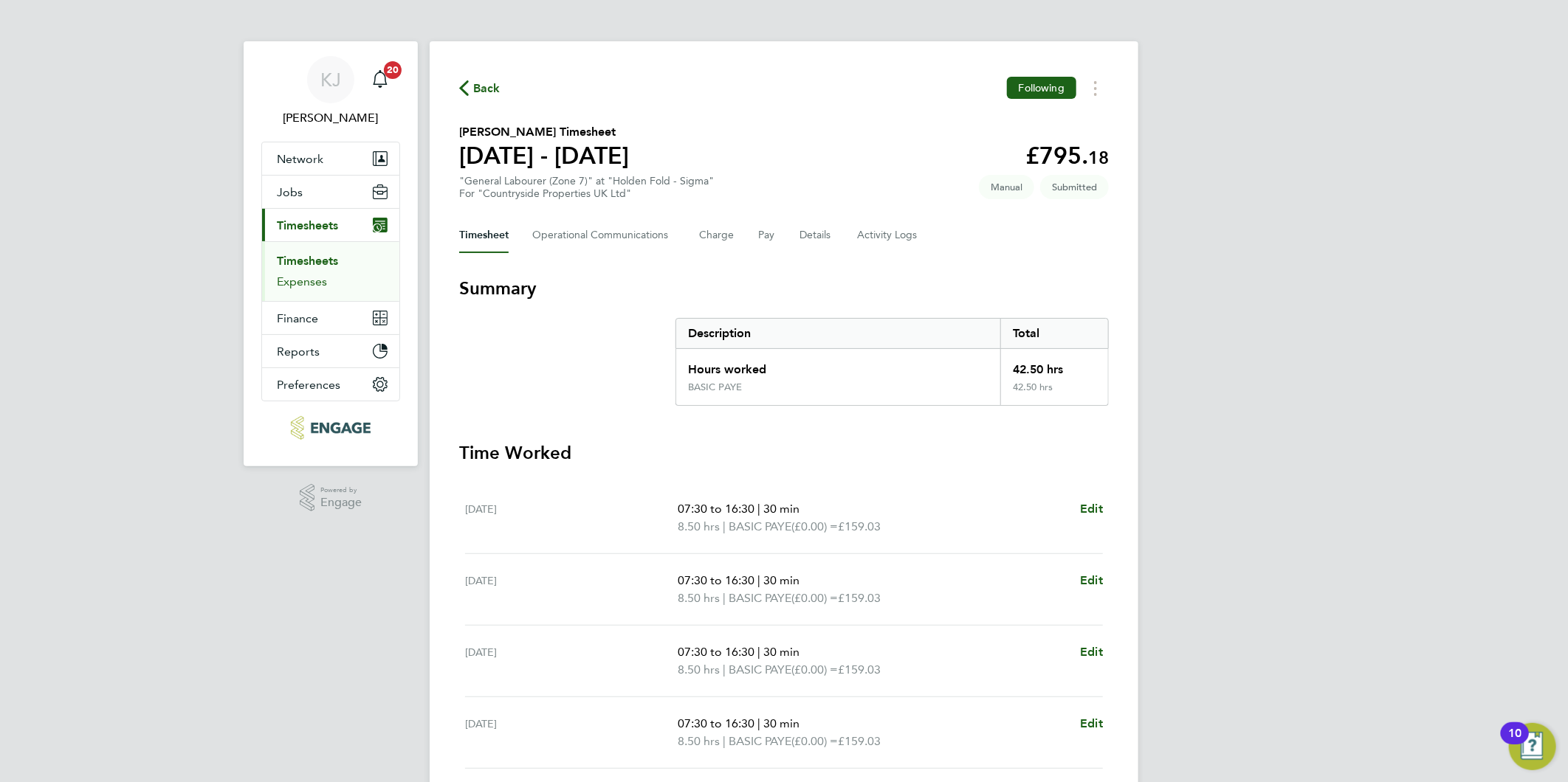
click at [311, 285] on link "Expenses" at bounding box center [301, 281] width 50 height 14
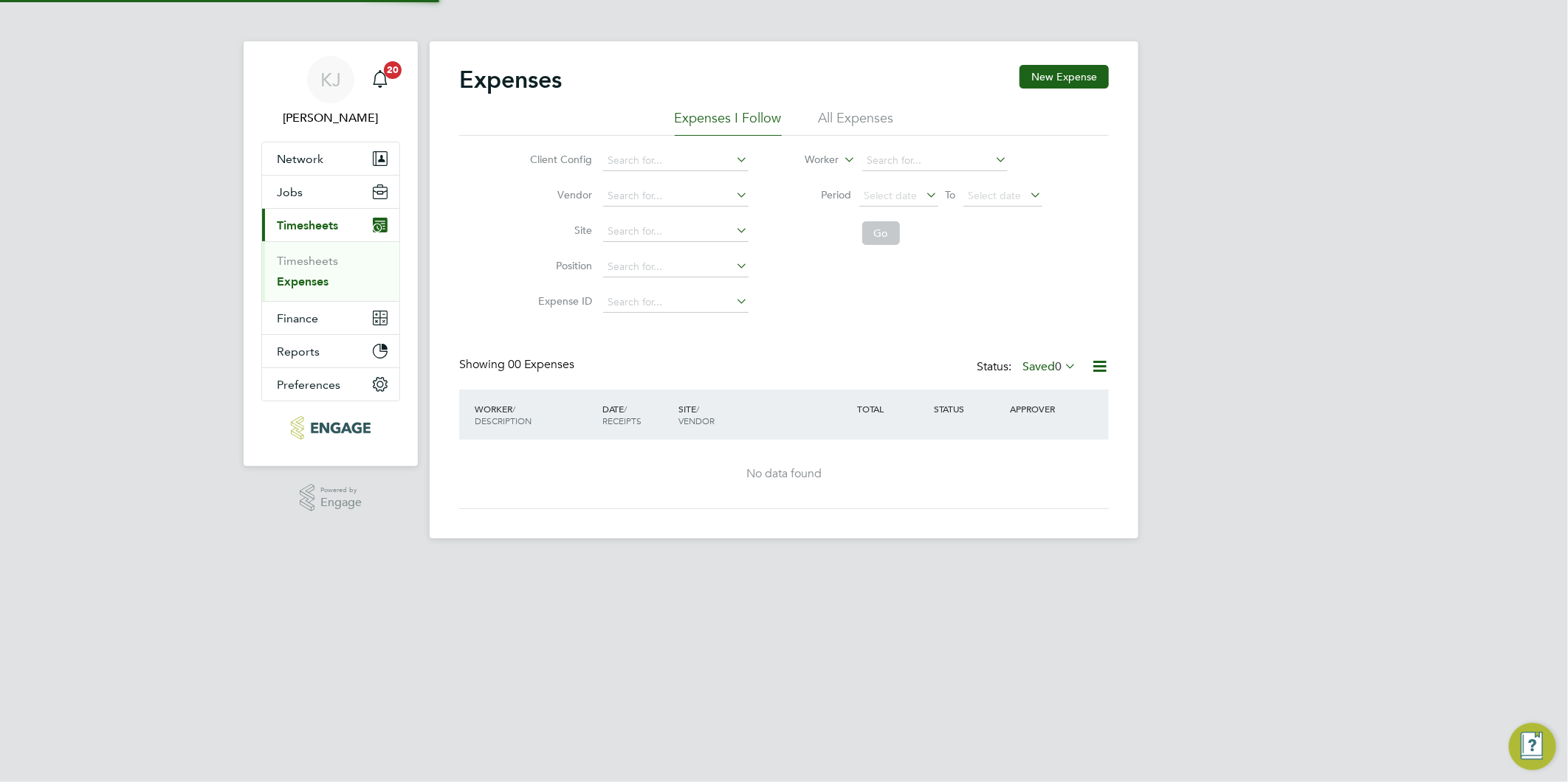
drag, startPoint x: 307, startPoint y: 268, endPoint x: 311, endPoint y: 285, distance: 17.5
click at [307, 267] on li "Timesheets" at bounding box center [332, 264] width 111 height 20
click at [307, 256] on link "Timesheets" at bounding box center [307, 261] width 62 height 14
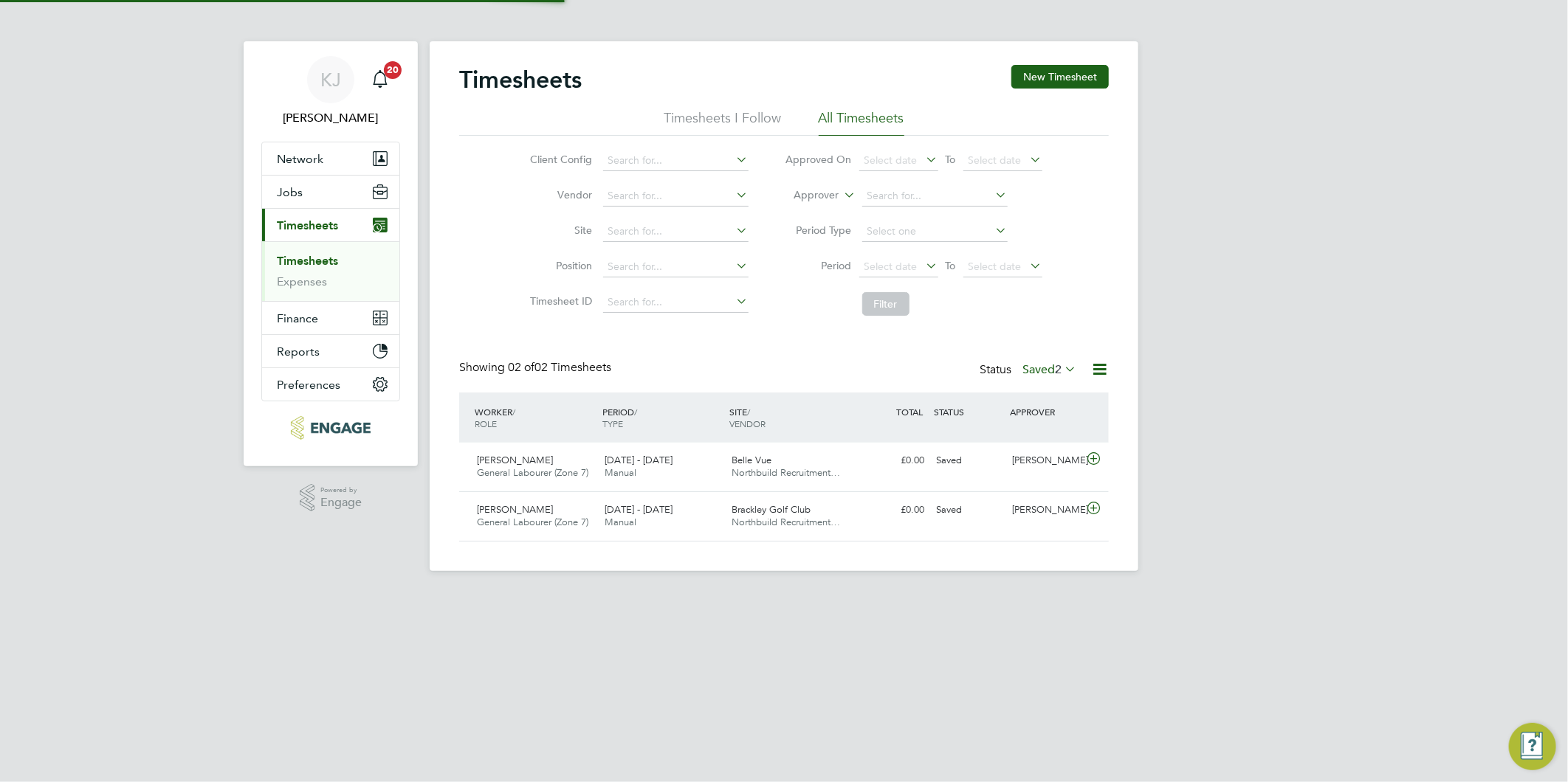
scroll to position [37, 128]
click at [910, 595] on html "KJ Kirsty Jones Notifications 20 Applications: Network Team Members Businesses …" at bounding box center [784, 297] width 1568 height 595
click at [1062, 86] on button "New Timesheet" at bounding box center [1059, 77] width 97 height 24
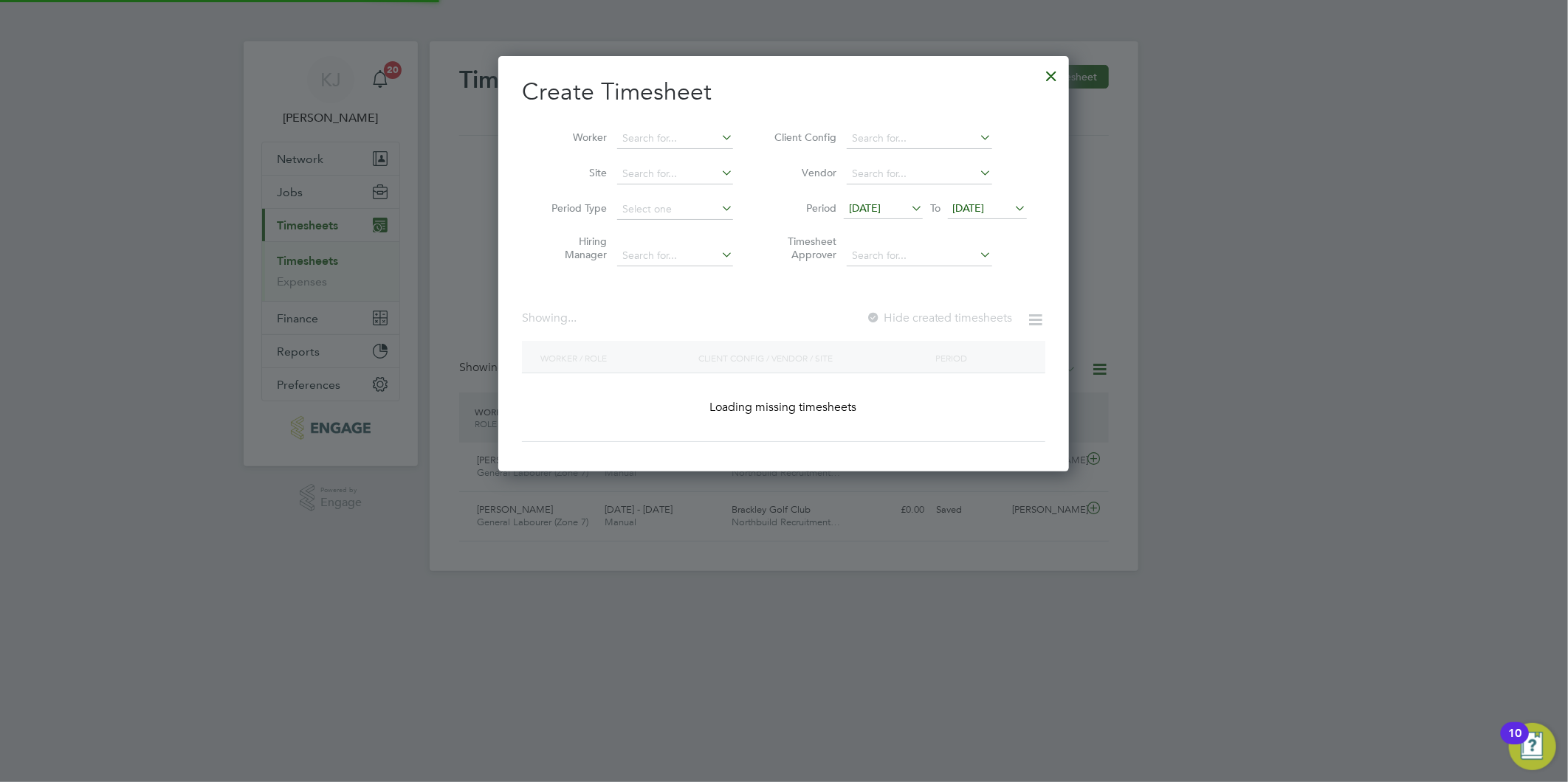
scroll to position [857, 571]
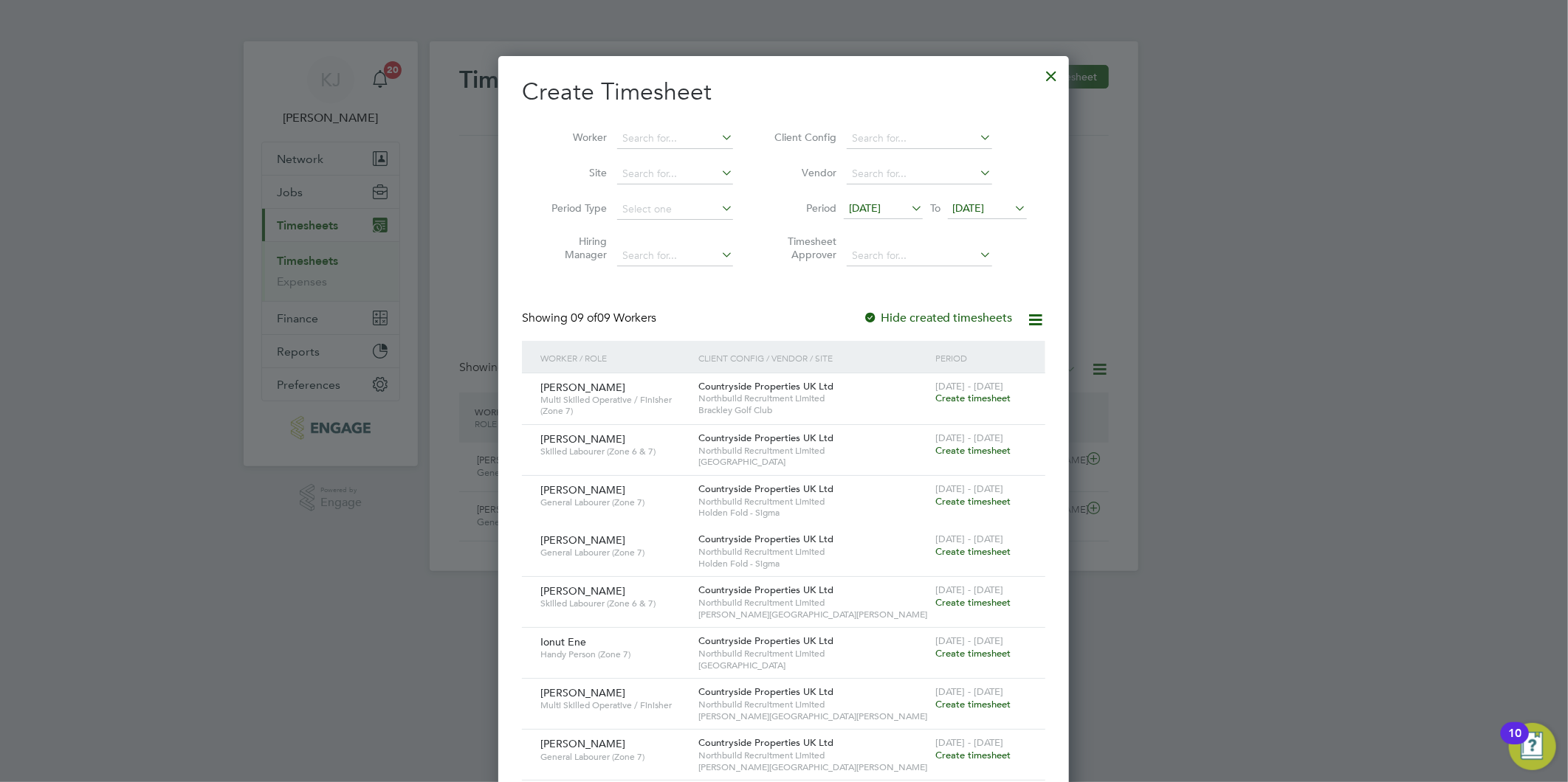
click at [880, 207] on span "[DATE]" at bounding box center [865, 208] width 32 height 13
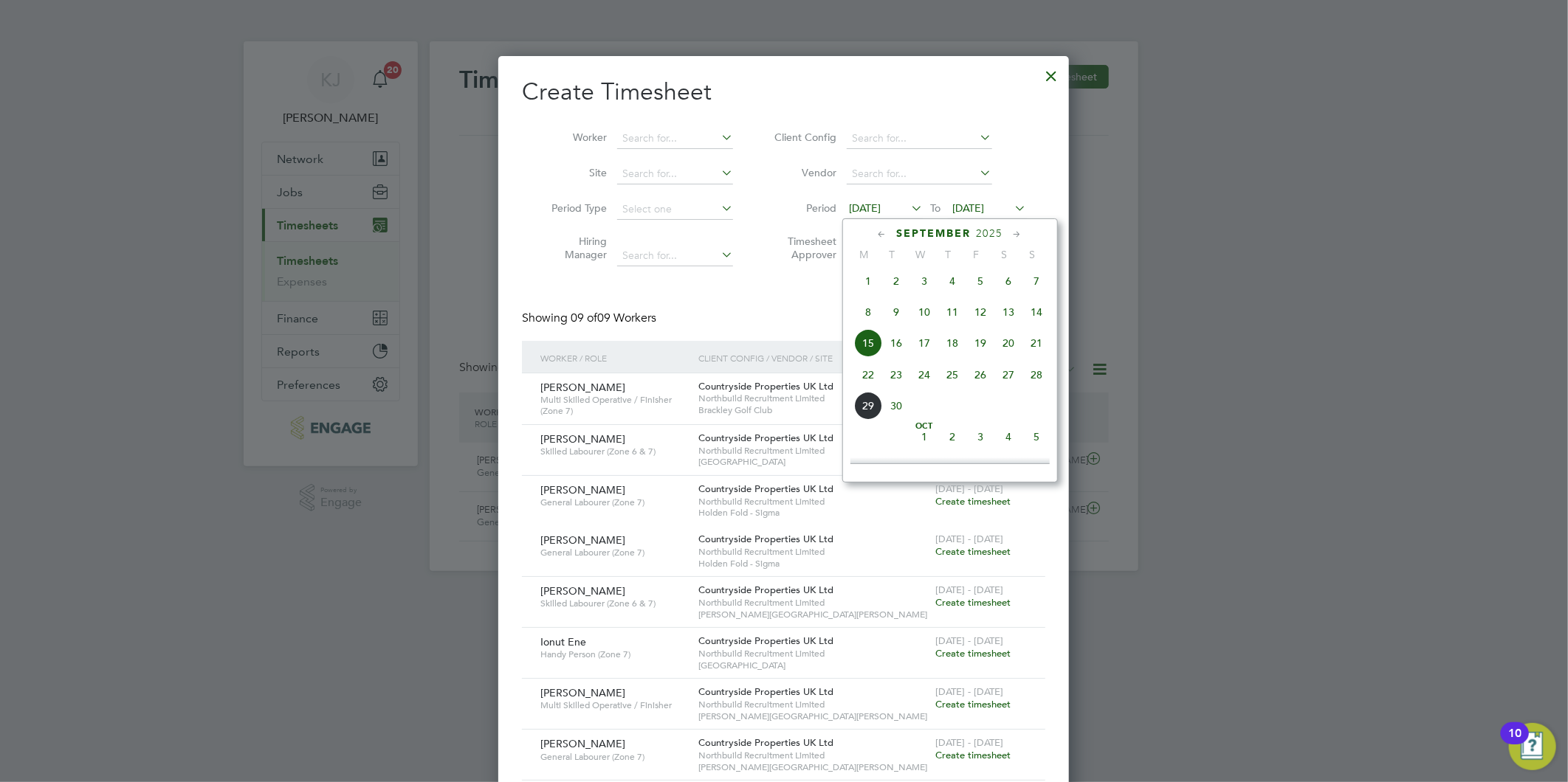
click at [867, 386] on span "22" at bounding box center [868, 375] width 28 height 28
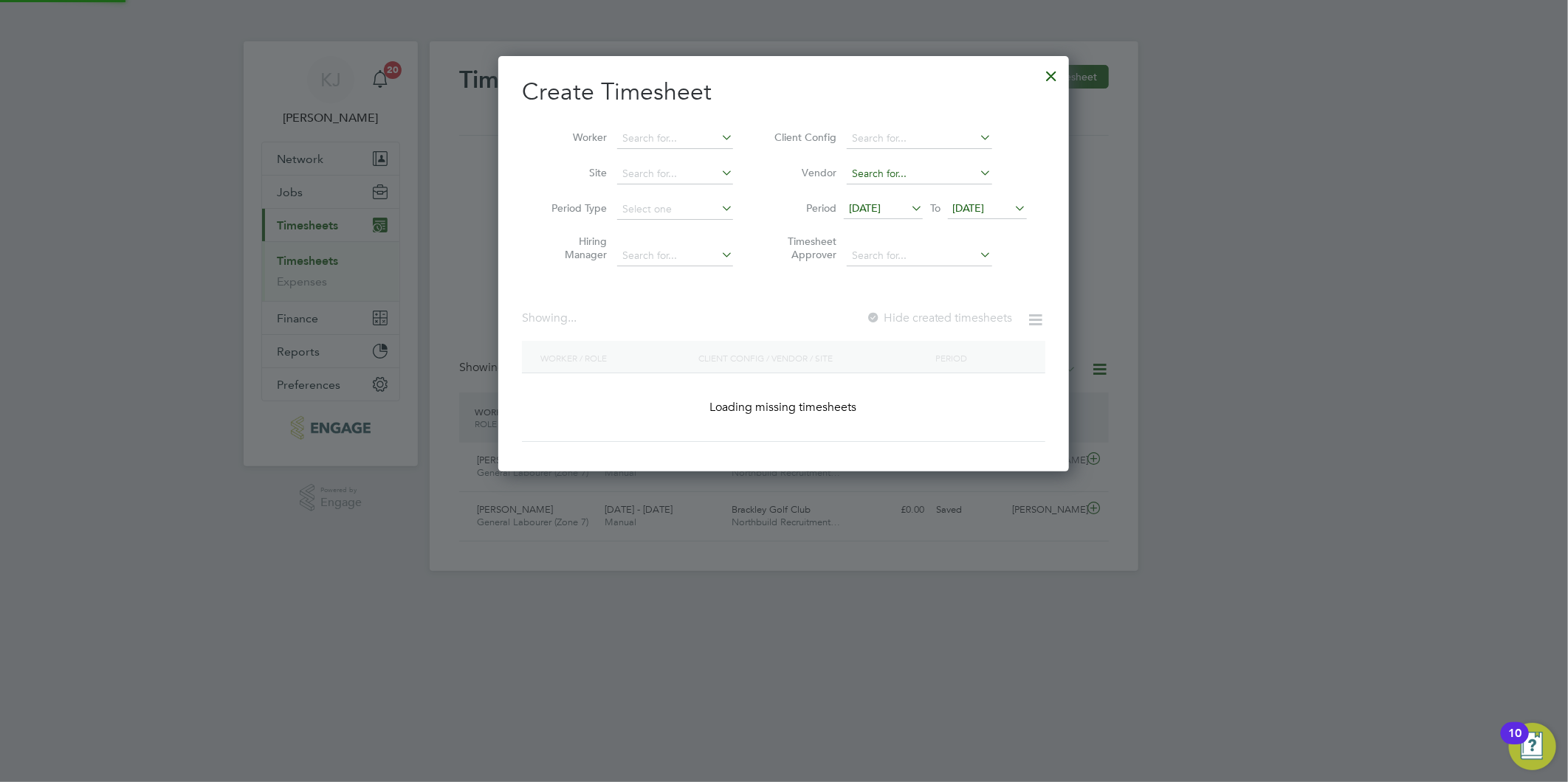
scroll to position [704, 571]
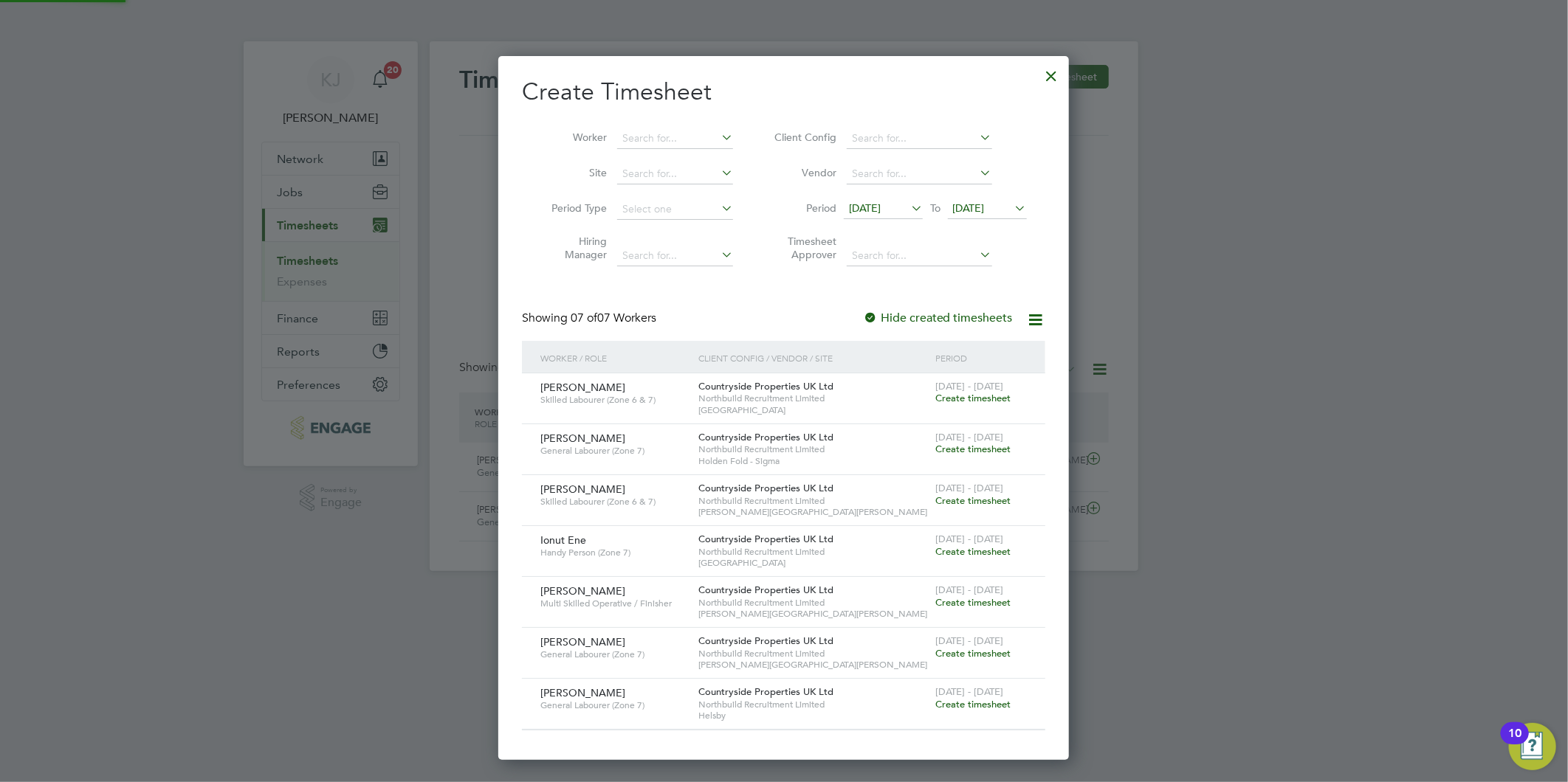
click at [978, 210] on span "[DATE]" at bounding box center [987, 209] width 79 height 20
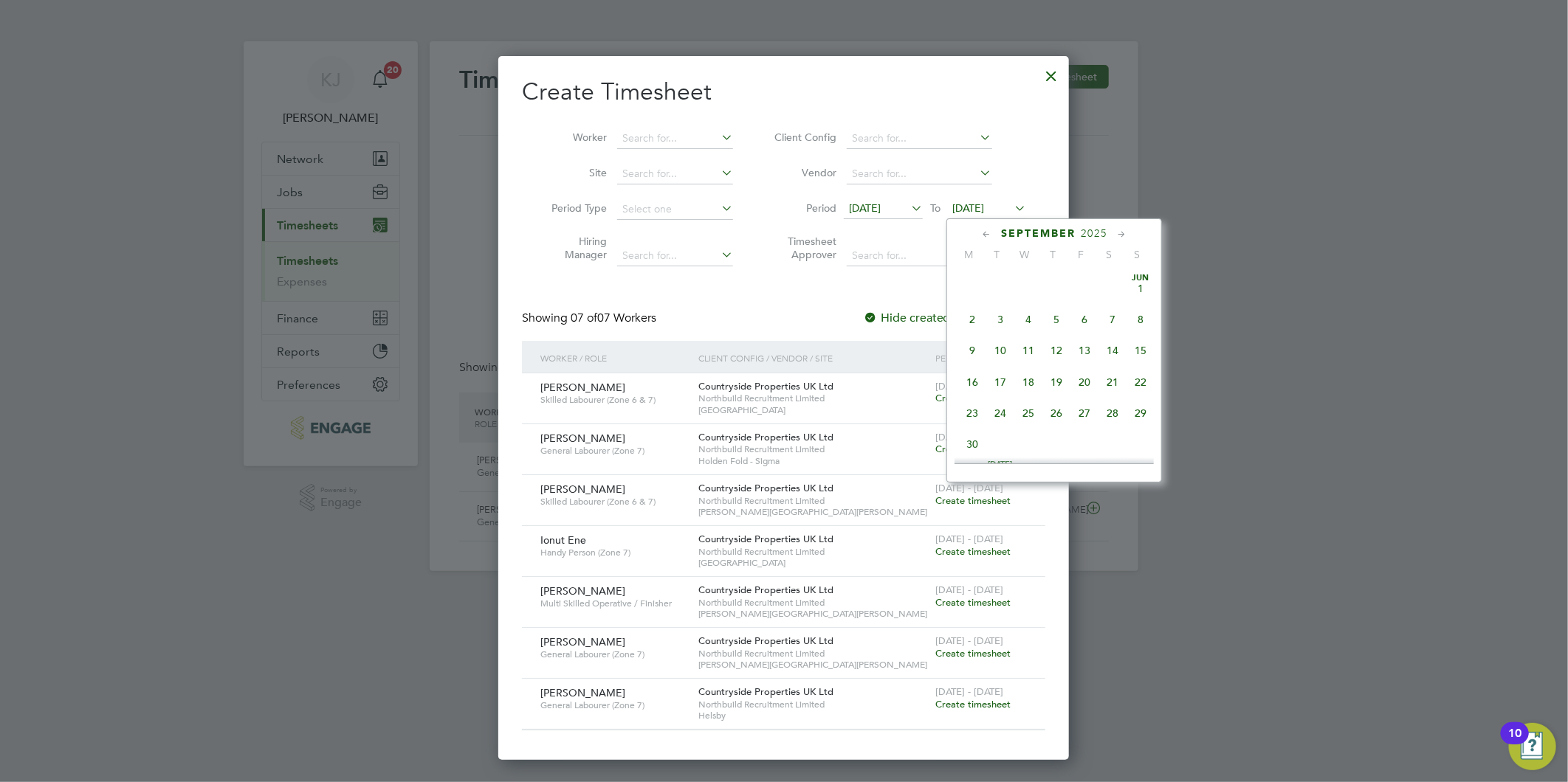
scroll to position [537, 0]
click at [975, 209] on span "[DATE]" at bounding box center [969, 208] width 32 height 13
click at [1142, 348] on span "28" at bounding box center [1140, 342] width 28 height 28
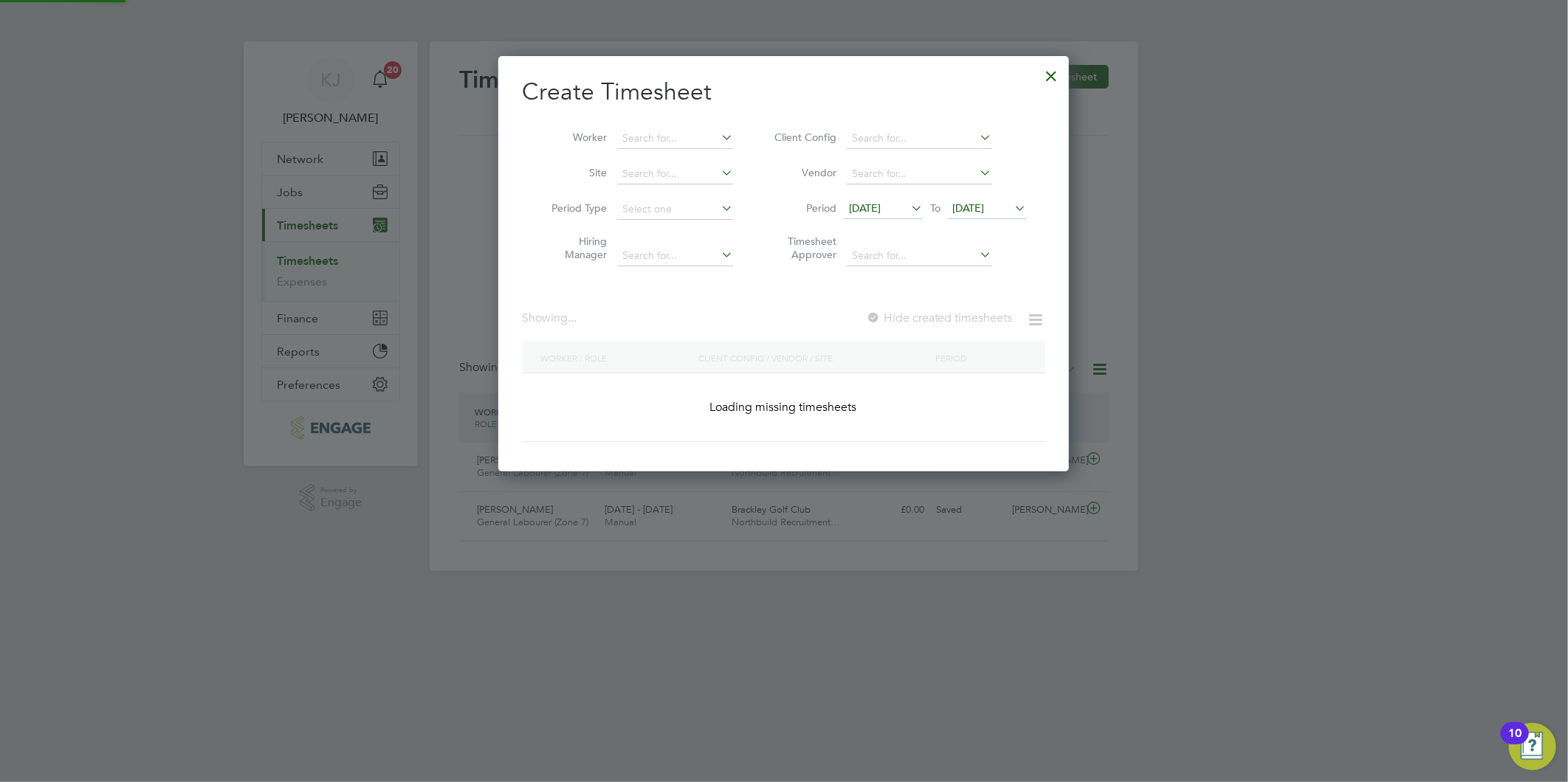
scroll to position [0, 0]
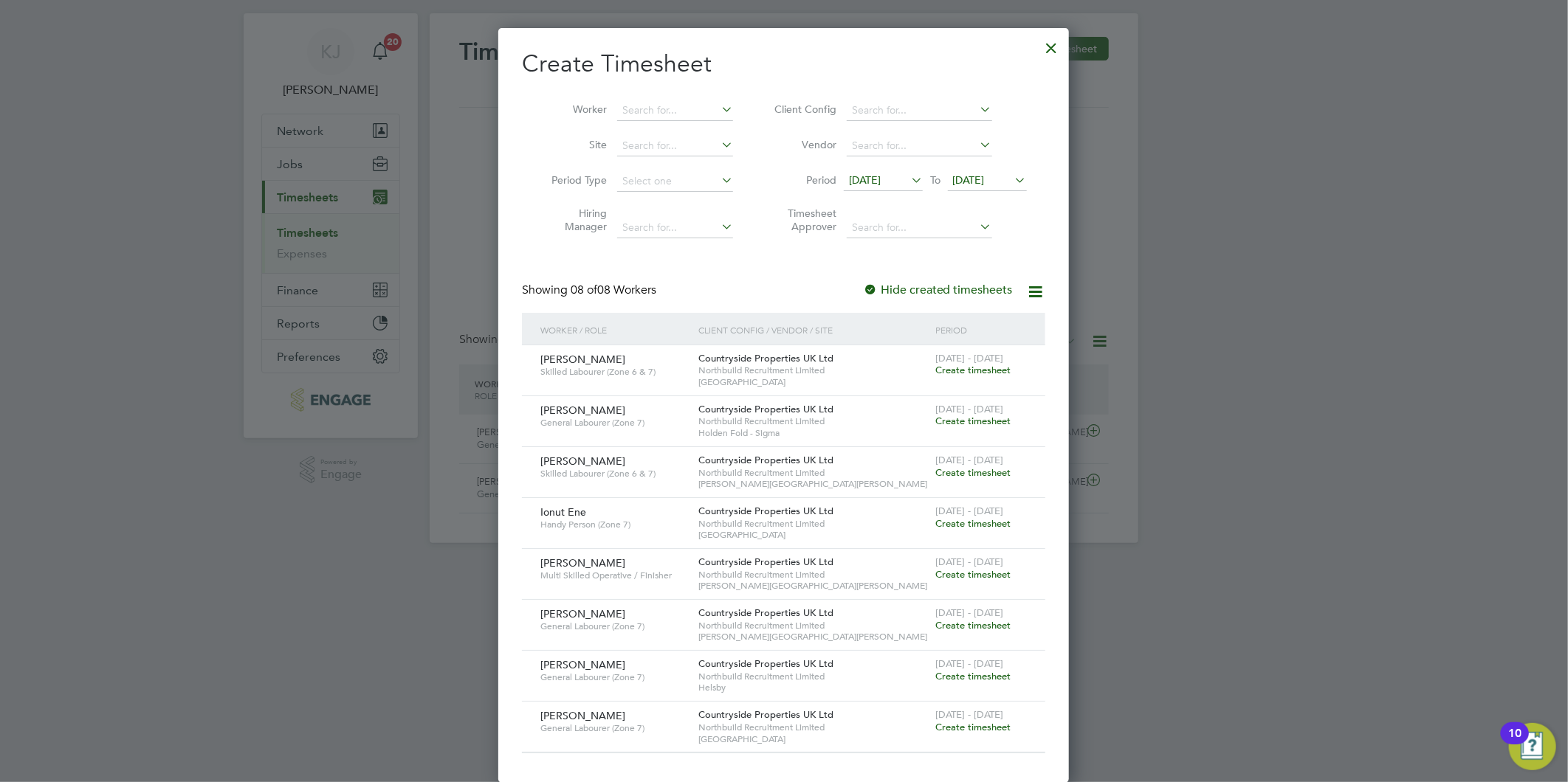
drag, startPoint x: 973, startPoint y: 370, endPoint x: 925, endPoint y: 395, distance: 54.1
click at [973, 370] on span "Create timesheet" at bounding box center [972, 369] width 75 height 13
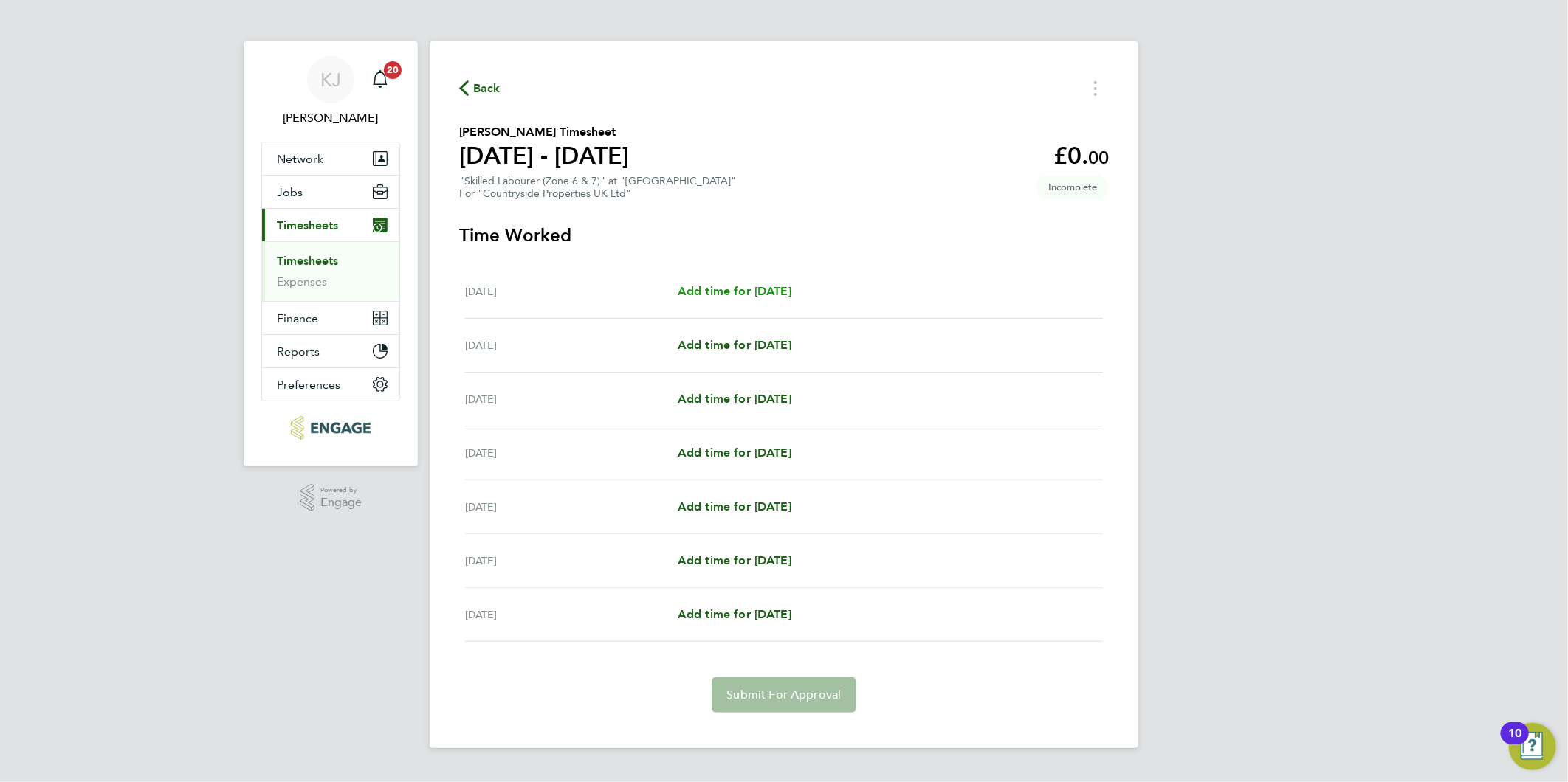
click at [755, 295] on span "Add time for Mon 22 Sep" at bounding box center [734, 291] width 114 height 14
select select "30"
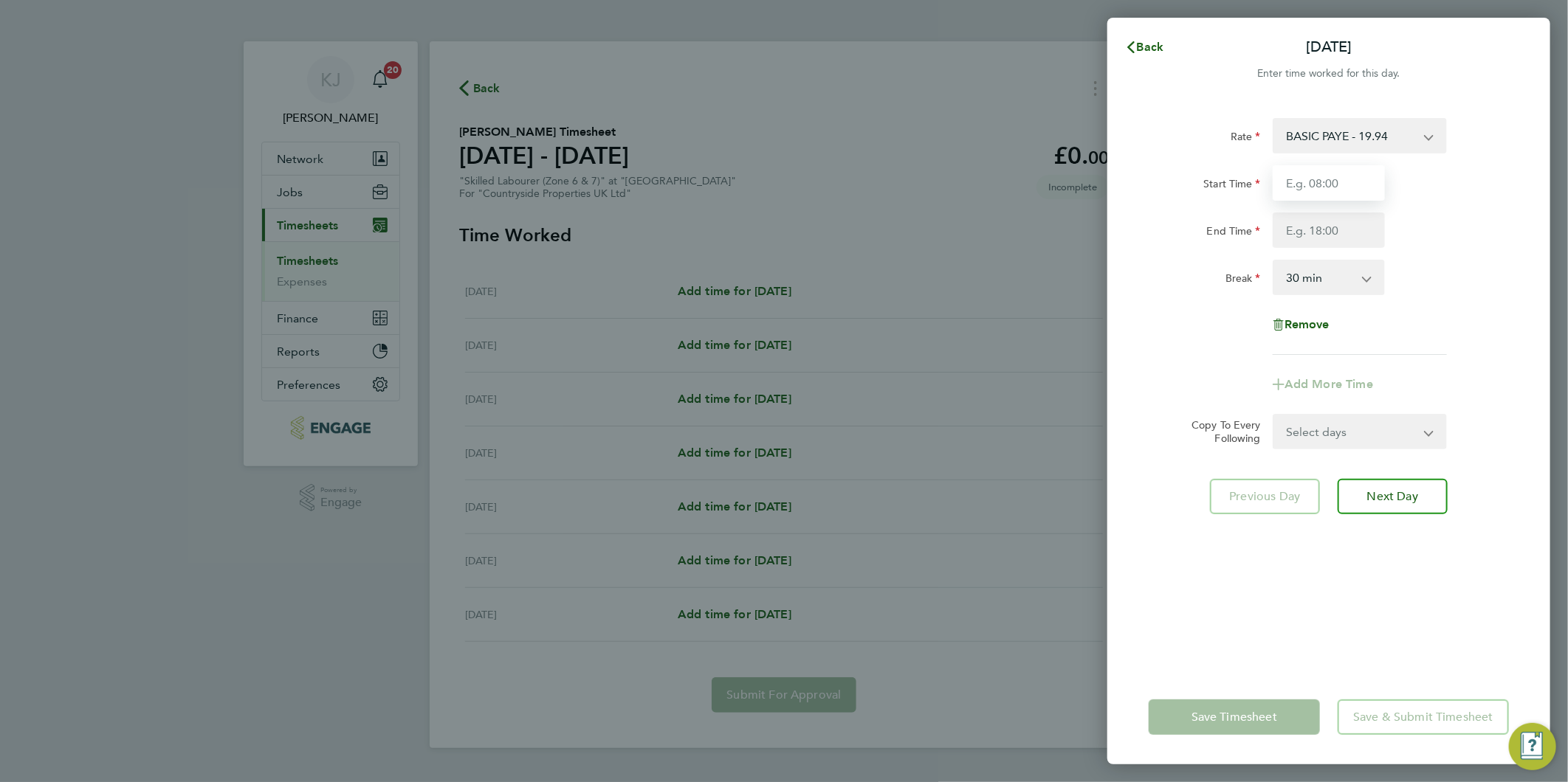
click at [1324, 187] on input "Start Time" at bounding box center [1328, 183] width 112 height 35
type input "0"
type input "07:00"
click at [1367, 181] on input "07:00" at bounding box center [1328, 183] width 112 height 35
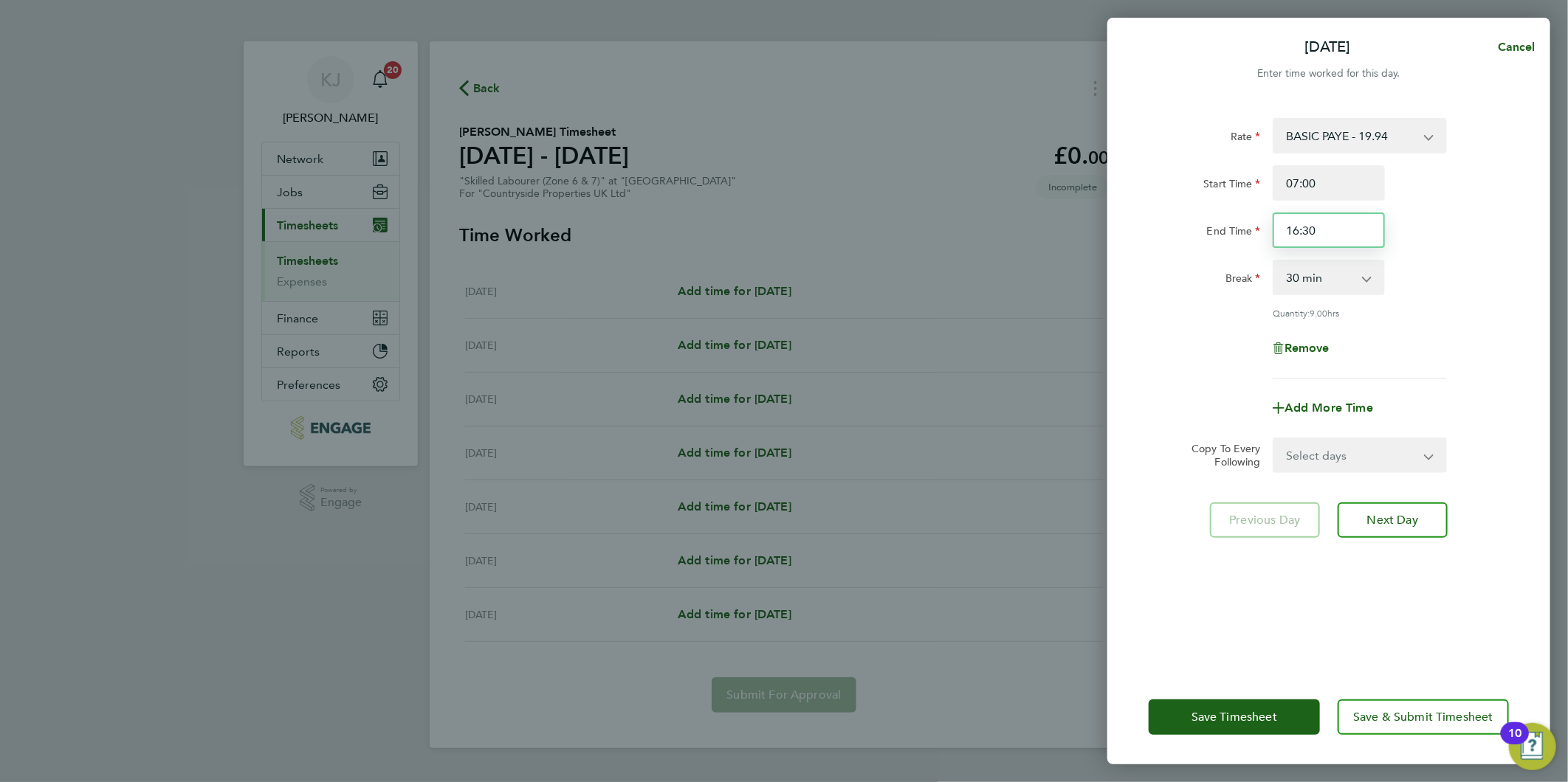
drag, startPoint x: 1364, startPoint y: 244, endPoint x: 261, endPoint y: 368, distance: 1109.9
click at [520, 315] on div "Mon 22 Sep Cancel Enter time worked for this day. Rate BASIC PAYE - 19.94 Start…" at bounding box center [784, 391] width 1568 height 782
click at [1338, 186] on input "07:00" at bounding box center [1328, 183] width 112 height 35
click at [1345, 283] on select "0 min 15 min 30 min 45 min 60 min 75 min 90 min" at bounding box center [1320, 278] width 91 height 32
drag, startPoint x: 1336, startPoint y: 226, endPoint x: 935, endPoint y: 237, distance: 401.2
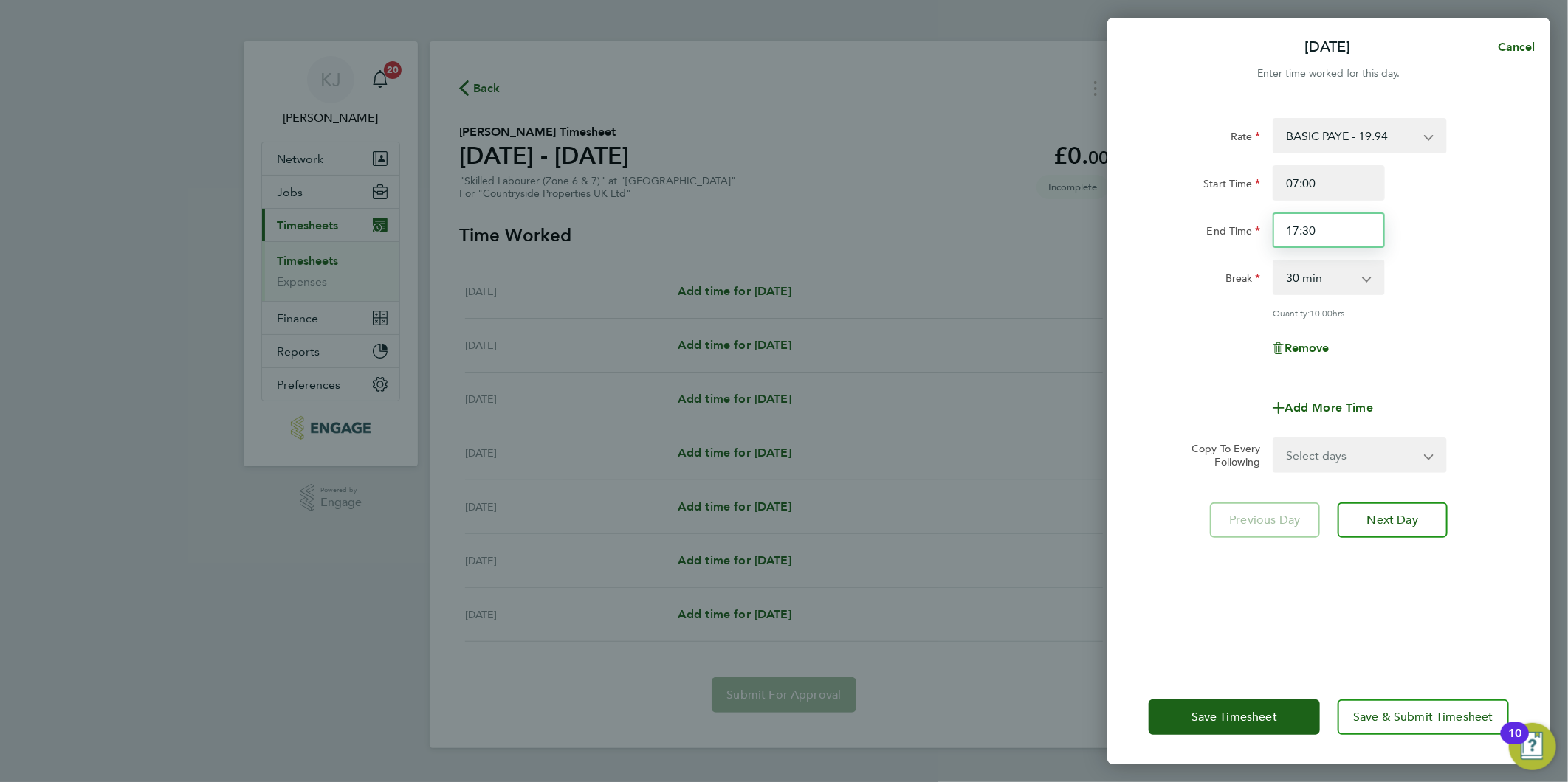
click at [1025, 224] on div "Mon 22 Sep Cancel Enter time worked for this day. Rate BASIC PAYE - 19.94 Start…" at bounding box center [784, 391] width 1568 height 782
drag, startPoint x: 1331, startPoint y: 229, endPoint x: 348, endPoint y: 223, distance: 983.0
click at [532, 259] on div "Mon 22 Sep Cancel Enter time worked for this day. Rate BASIC PAYE - 19.94 Start…" at bounding box center [784, 391] width 1568 height 782
type input "18:00"
click at [1329, 192] on input "07:00" at bounding box center [1328, 183] width 112 height 35
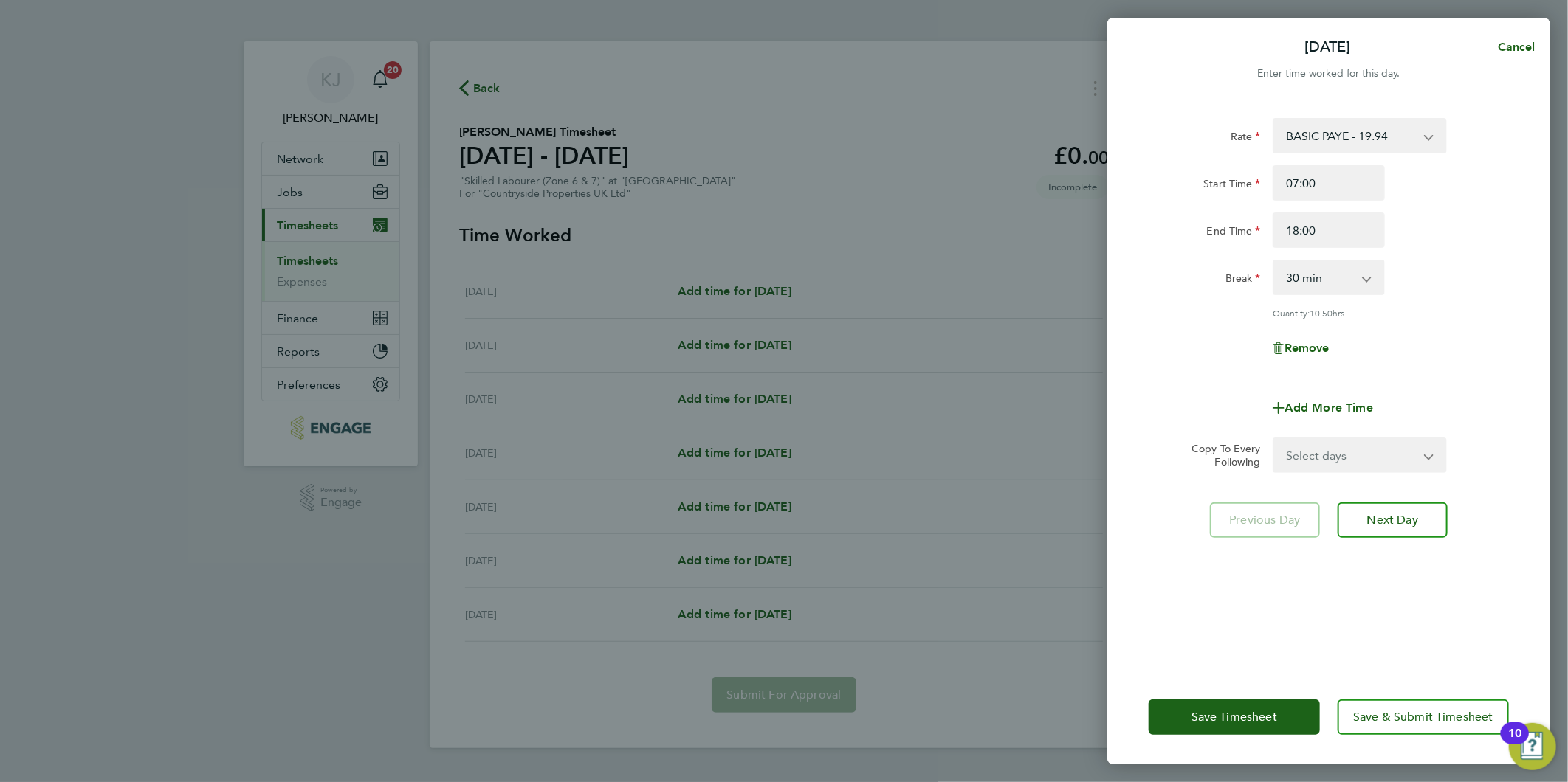
click at [1309, 459] on select "Select days Day Weekday (Mon-Fri) Weekend (Sat-Sun) Tuesday Wednesday Thursday …" at bounding box center [1352, 455] width 155 height 32
select select "WEEKDAY"
click at [1274, 439] on select "Select days Day Weekday (Mon-Fri) Weekend (Sat-Sun) Tuesday Wednesday Thursday …" at bounding box center [1352, 455] width 155 height 32
select select "[DATE]"
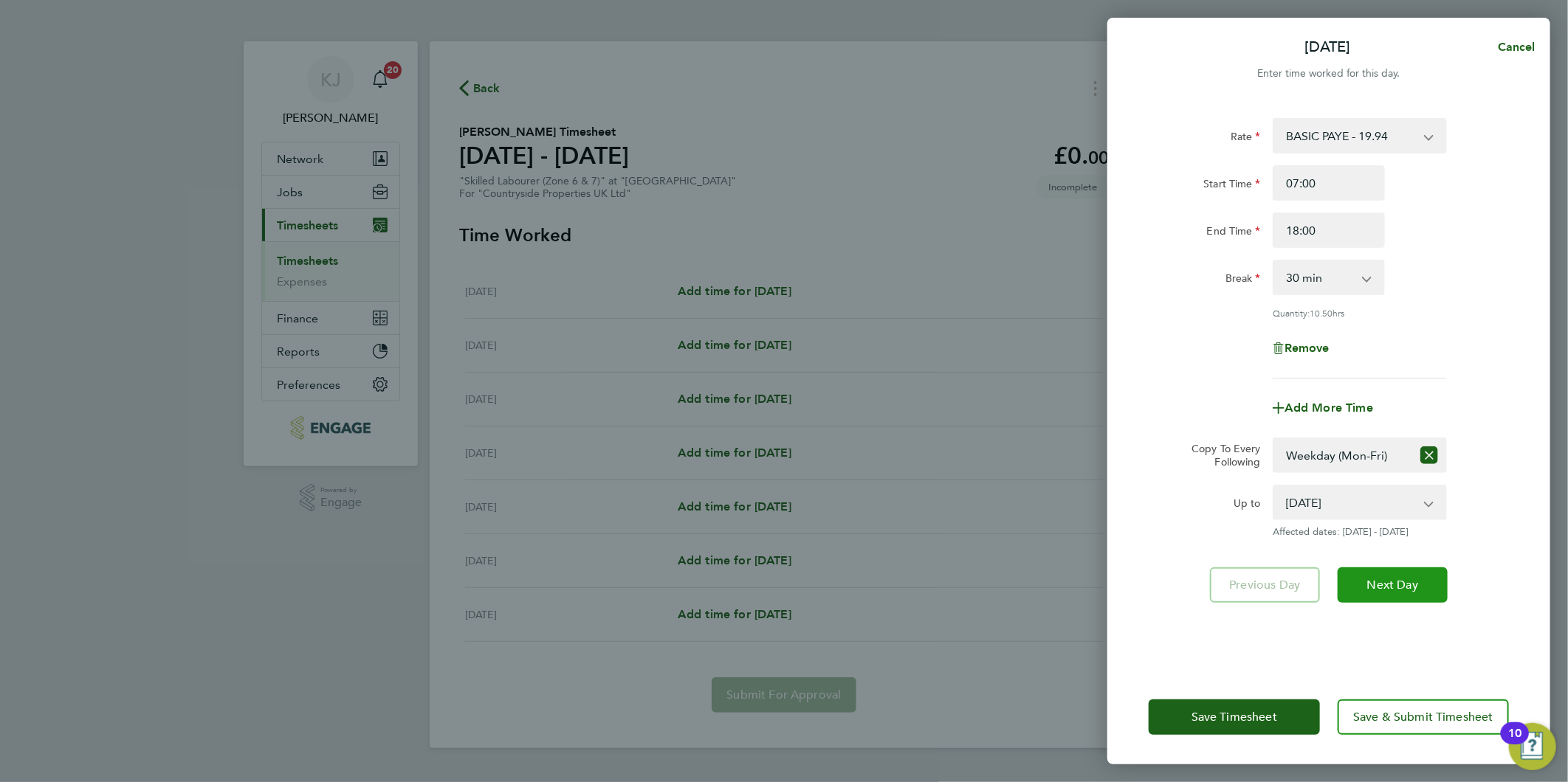
click at [1399, 568] on button "Next Day" at bounding box center [1392, 585] width 110 height 35
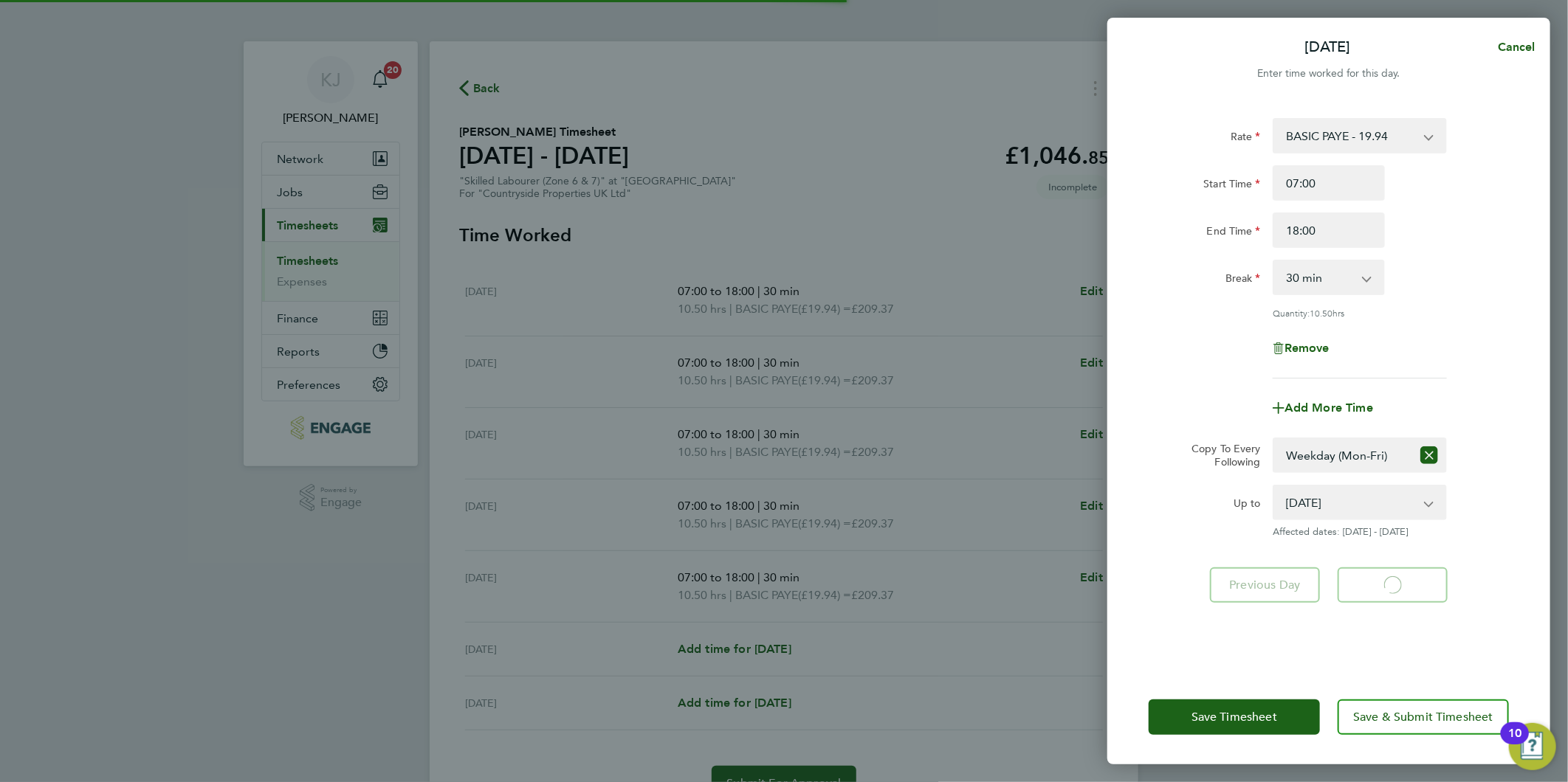
select select "30"
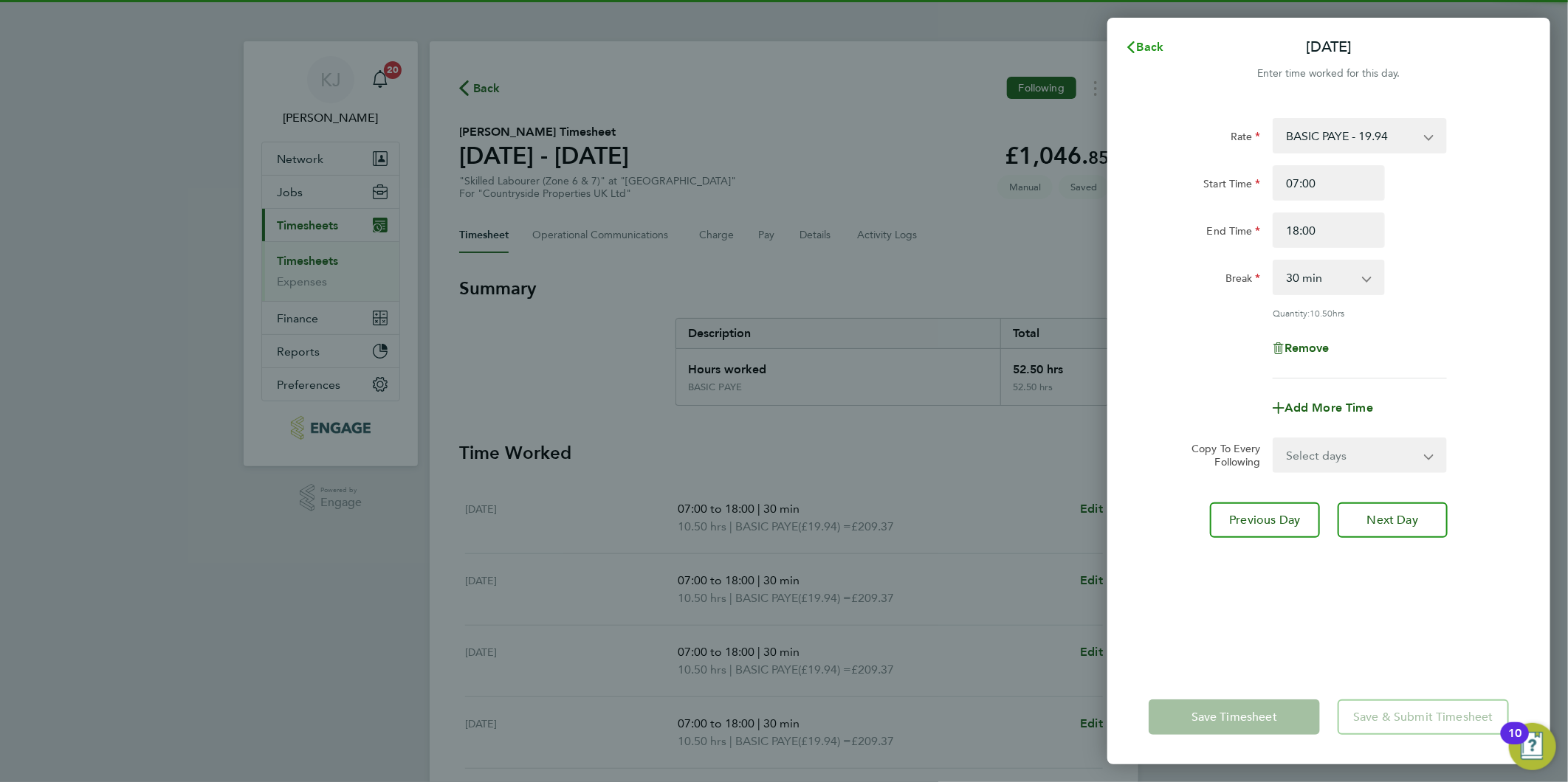
click at [1153, 52] on span "Back" at bounding box center [1150, 46] width 27 height 14
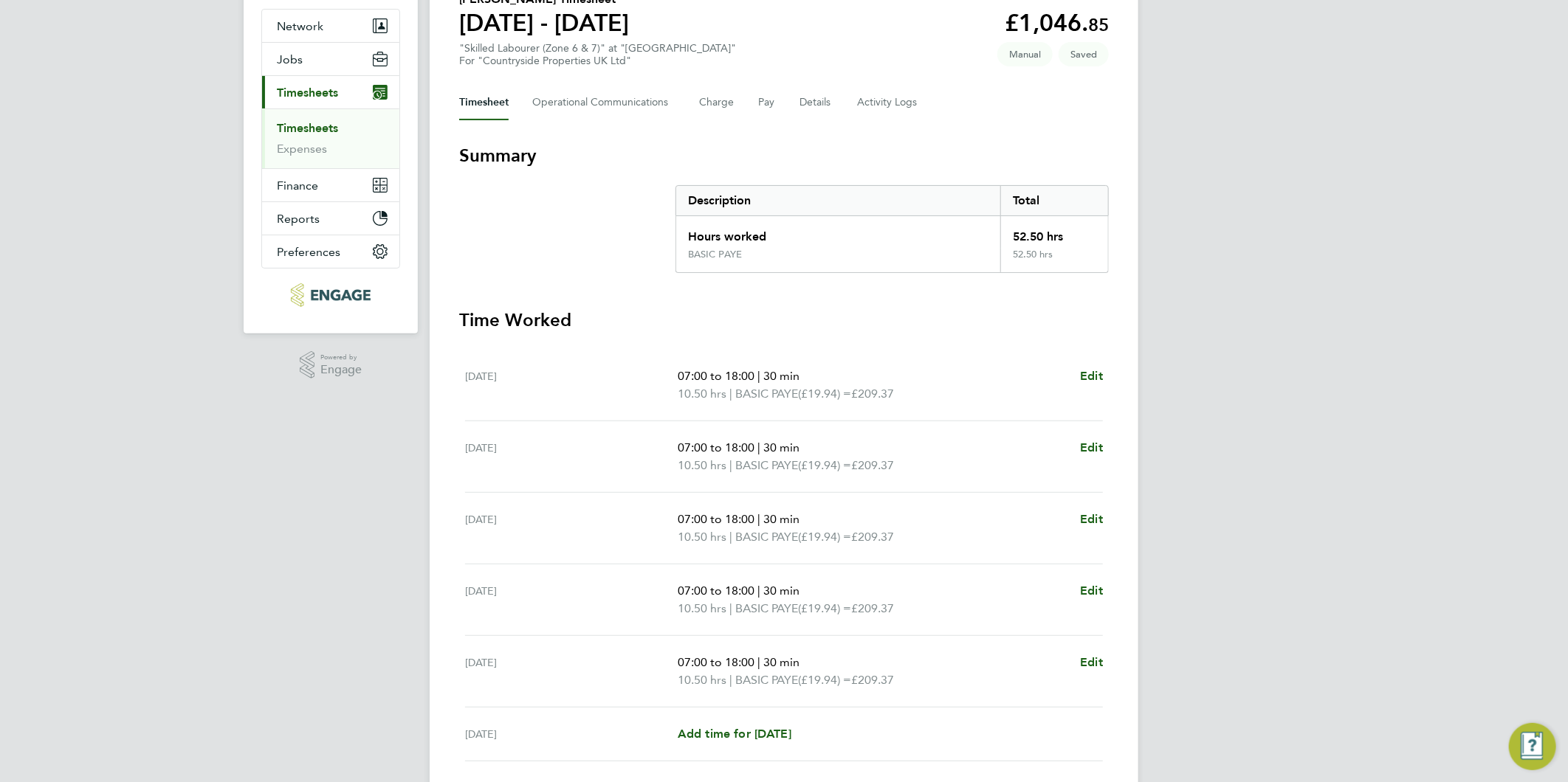
scroll to position [294, 0]
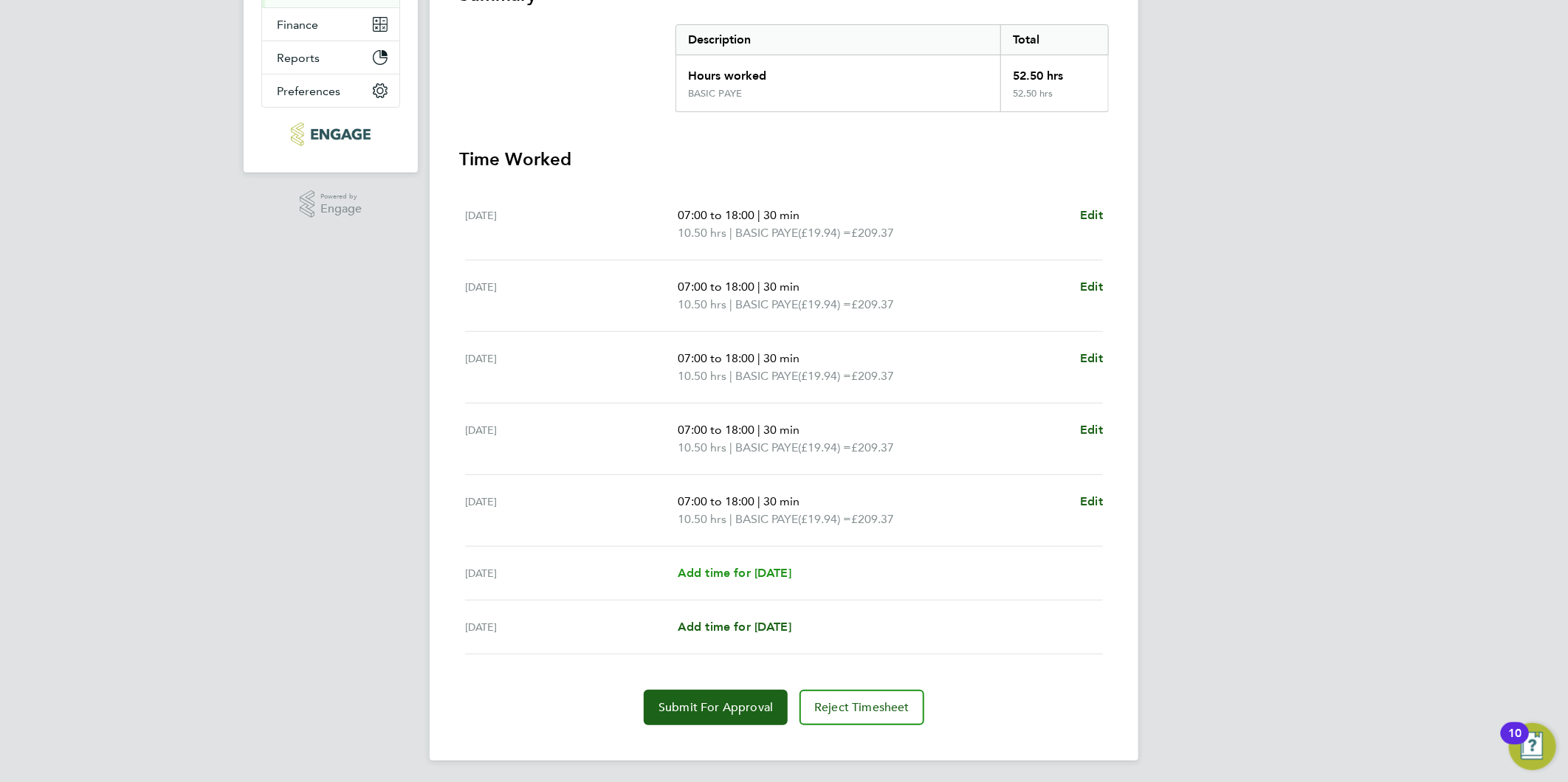
click at [753, 579] on link "Add time for [DATE]" at bounding box center [734, 573] width 114 height 18
select select "30"
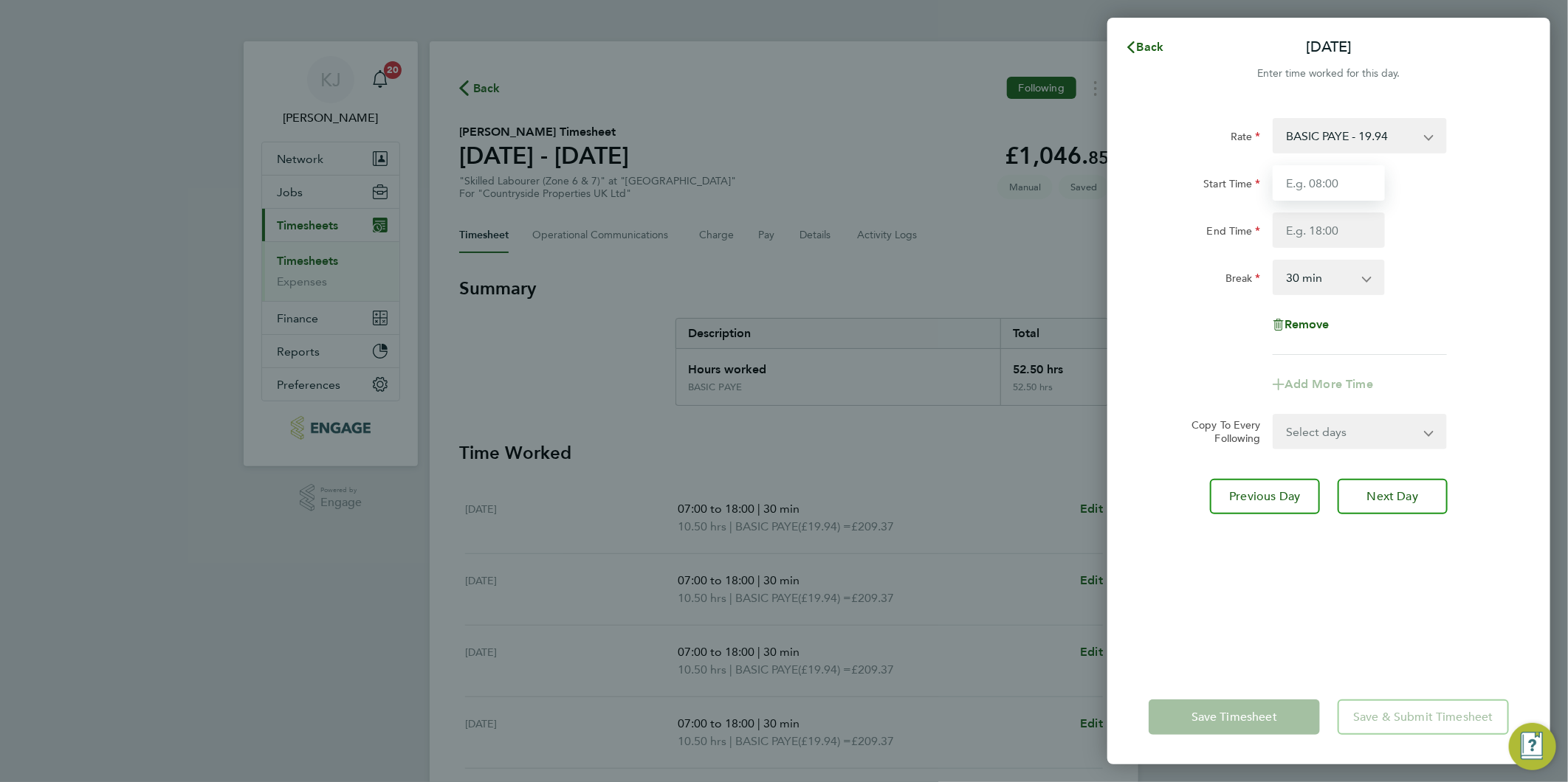
click at [1358, 174] on input "Start Time" at bounding box center [1328, 183] width 112 height 35
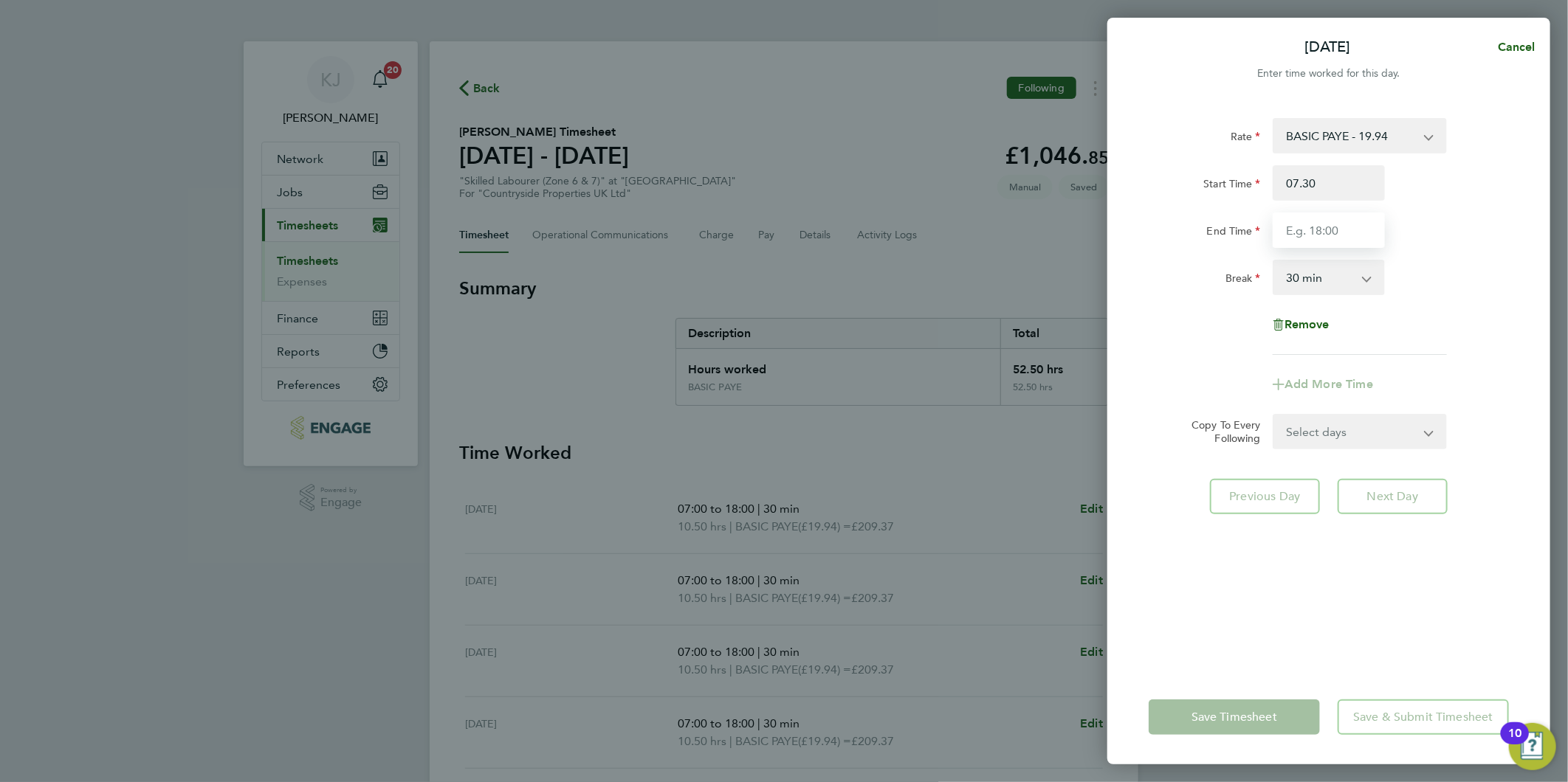
type input "07:30"
click at [1357, 174] on input "07:30" at bounding box center [1328, 183] width 112 height 35
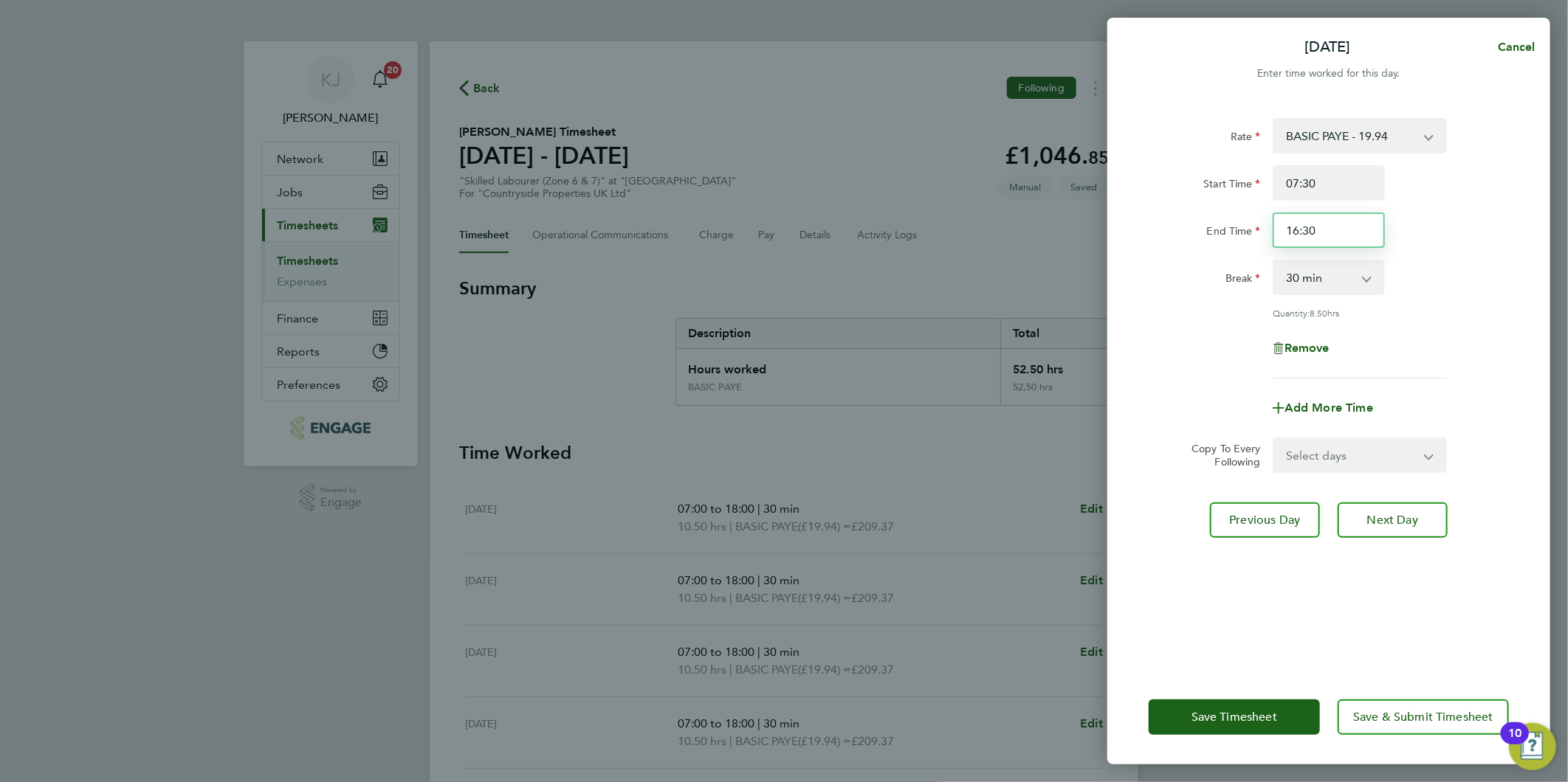
drag, startPoint x: 1337, startPoint y: 229, endPoint x: 525, endPoint y: 337, distance: 819.2
click at [769, 299] on div "Sat 27 Sep Cancel Enter time worked for this day. Rate BASIC PAYE - 19.94 Start…" at bounding box center [784, 391] width 1568 height 782
type input "15:30"
drag, startPoint x: 1353, startPoint y: 285, endPoint x: 1341, endPoint y: 289, distance: 12.6
click at [1353, 284] on select "0 min 15 min 30 min 45 min 60 min 75 min 90 min" at bounding box center [1320, 278] width 91 height 32
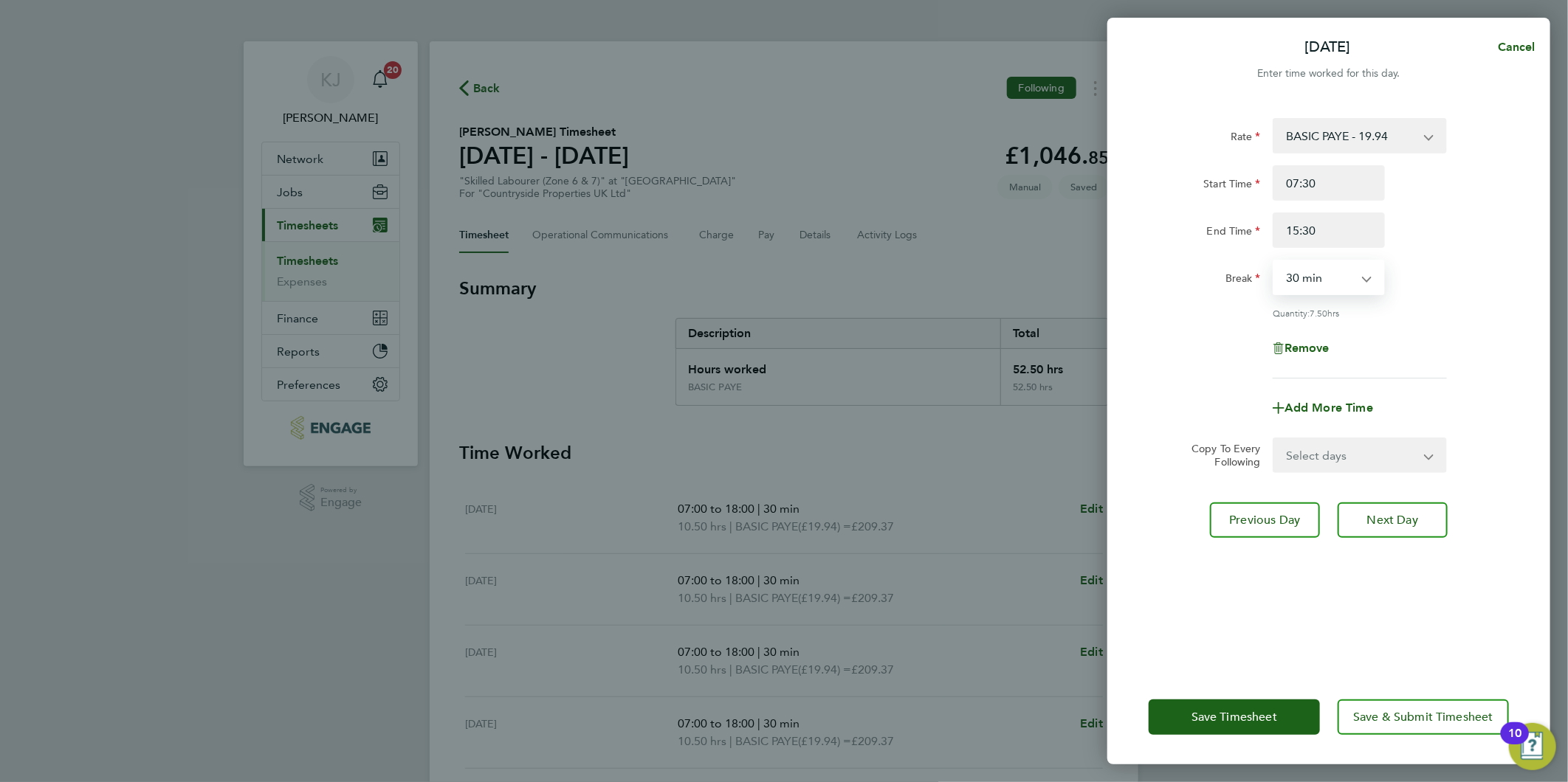
select select "0"
click at [1274, 262] on select "0 min 15 min 30 min 45 min 60 min 75 min 90 min" at bounding box center [1320, 278] width 91 height 32
drag, startPoint x: 1336, startPoint y: 229, endPoint x: 802, endPoint y: 238, distance: 534.1
click at [802, 236] on div "Sat 27 Sep Cancel Enter time worked for this day. Rate BASIC PAYE - 19.94 Start…" at bounding box center [784, 391] width 1568 height 782
type input "14:30"
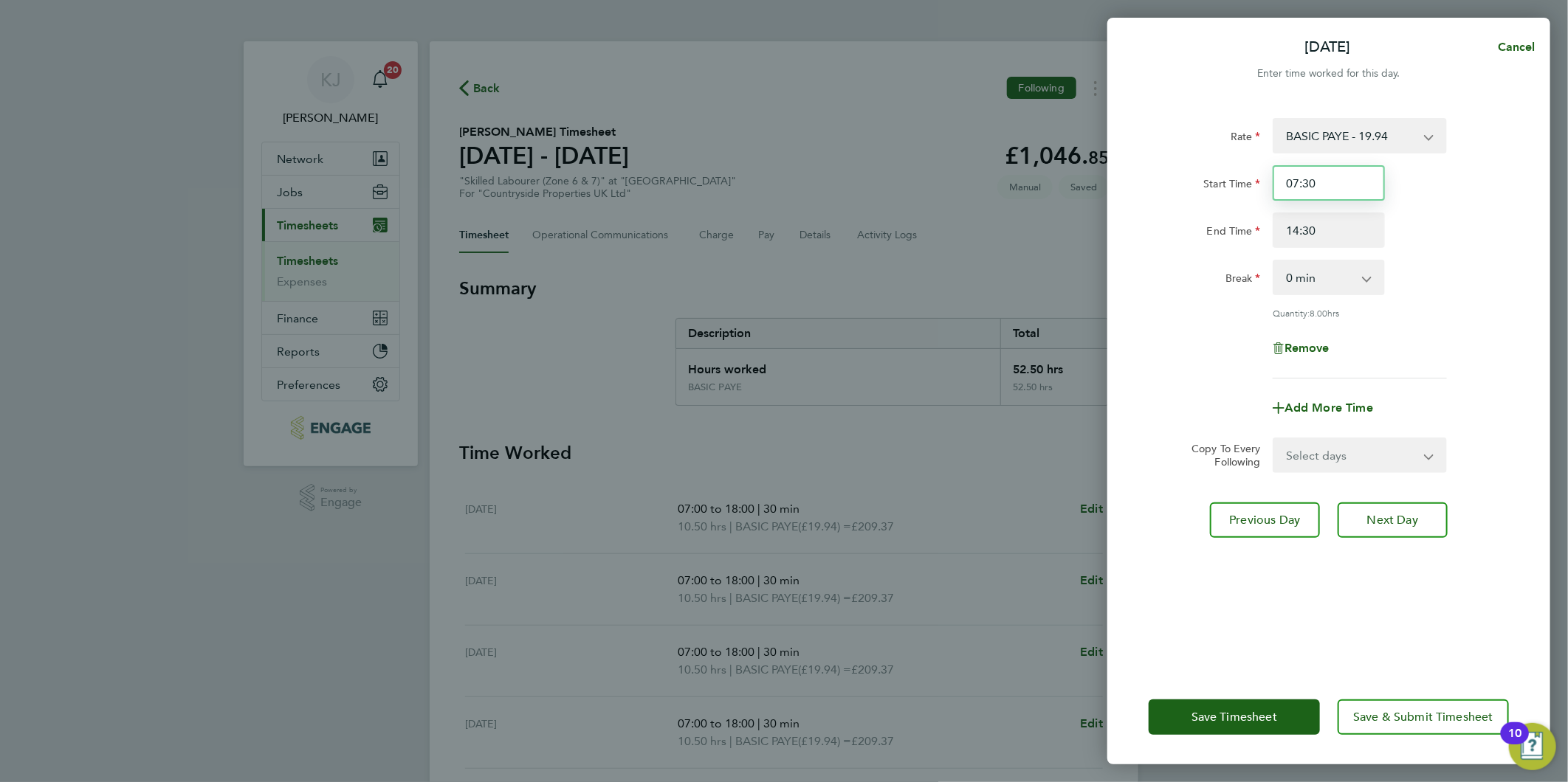
click at [1355, 180] on input "07:30" at bounding box center [1328, 183] width 112 height 35
click at [1408, 522] on span "Next Day" at bounding box center [1392, 520] width 51 height 14
select select "30"
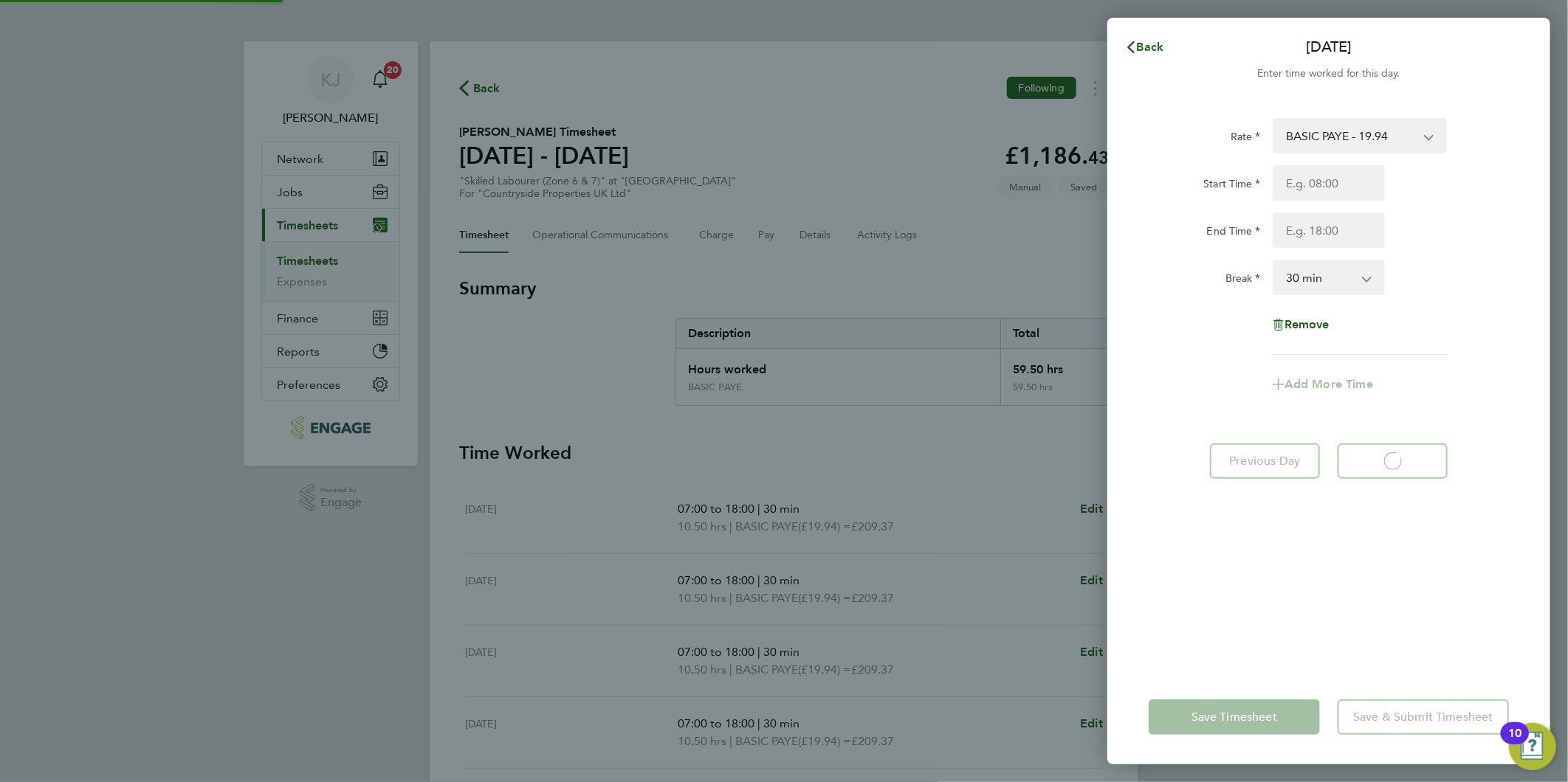
select select "30"
click at [1133, 33] on button "Back" at bounding box center [1144, 46] width 68 height 30
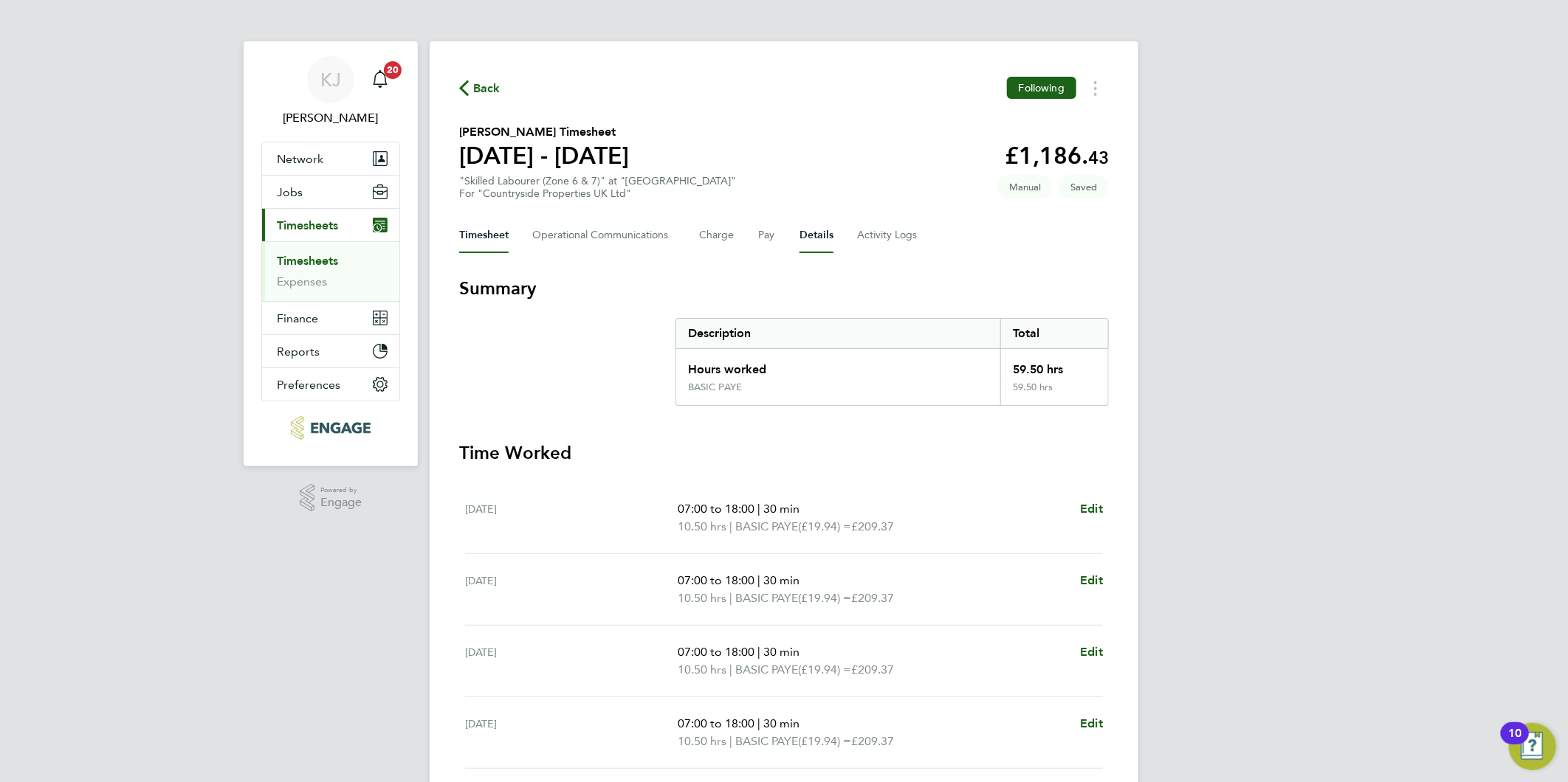
click at [823, 241] on button "Details" at bounding box center [816, 235] width 34 height 35
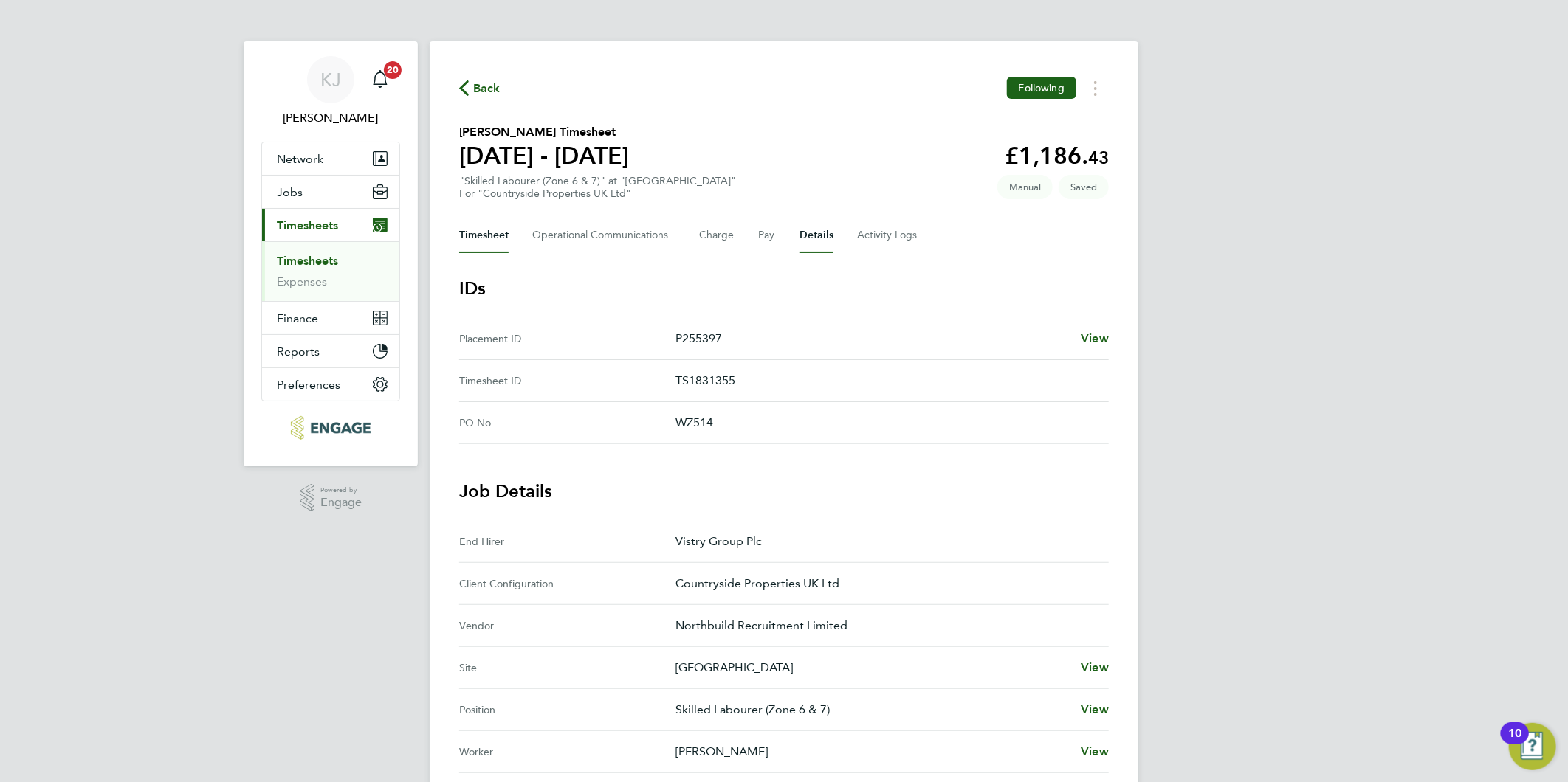
drag, startPoint x: 493, startPoint y: 226, endPoint x: 490, endPoint y: 235, distance: 9.5
click at [493, 227] on button "Timesheet" at bounding box center [484, 235] width 50 height 35
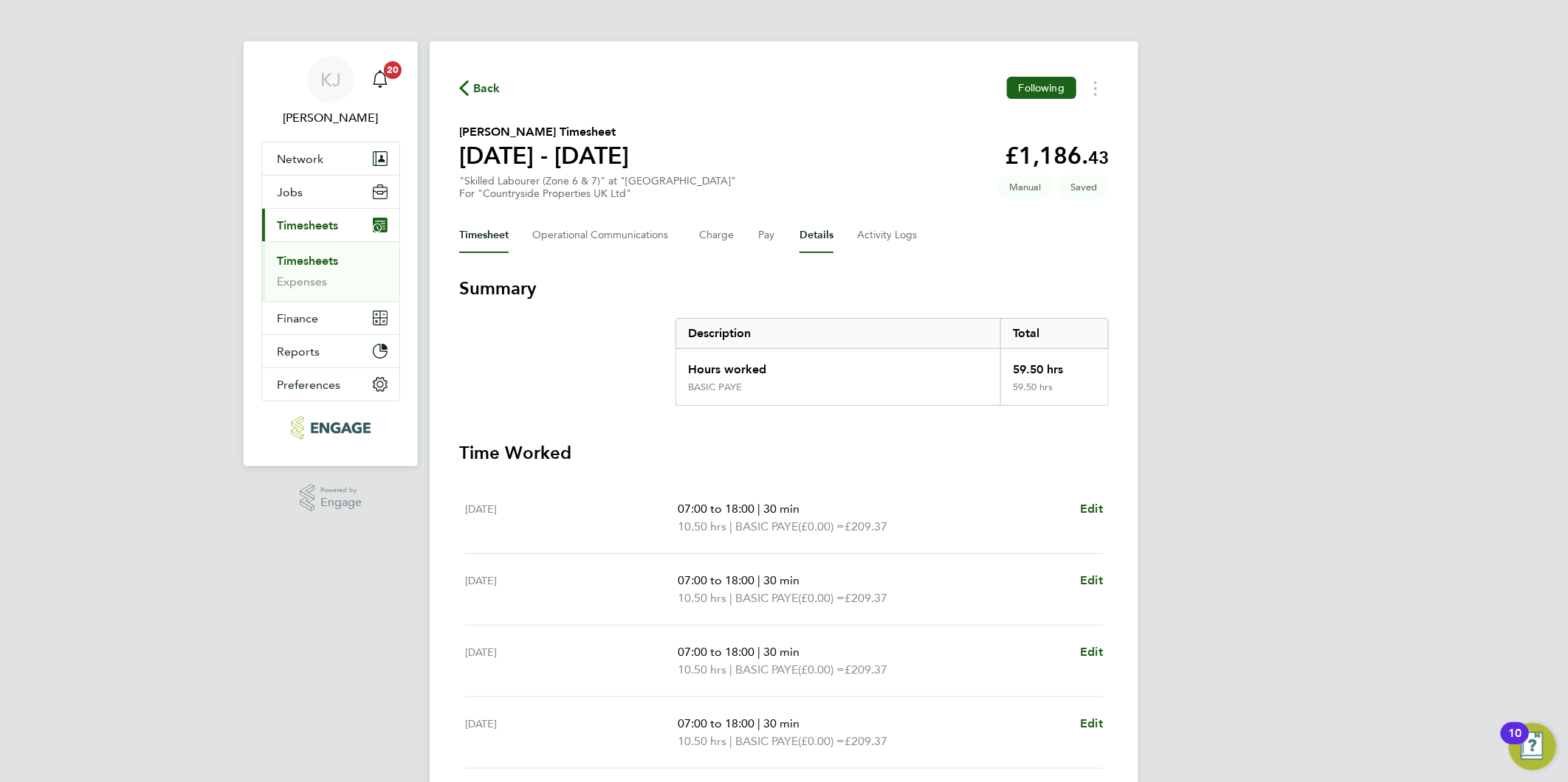
click at [808, 234] on button "Details" at bounding box center [816, 235] width 34 height 35
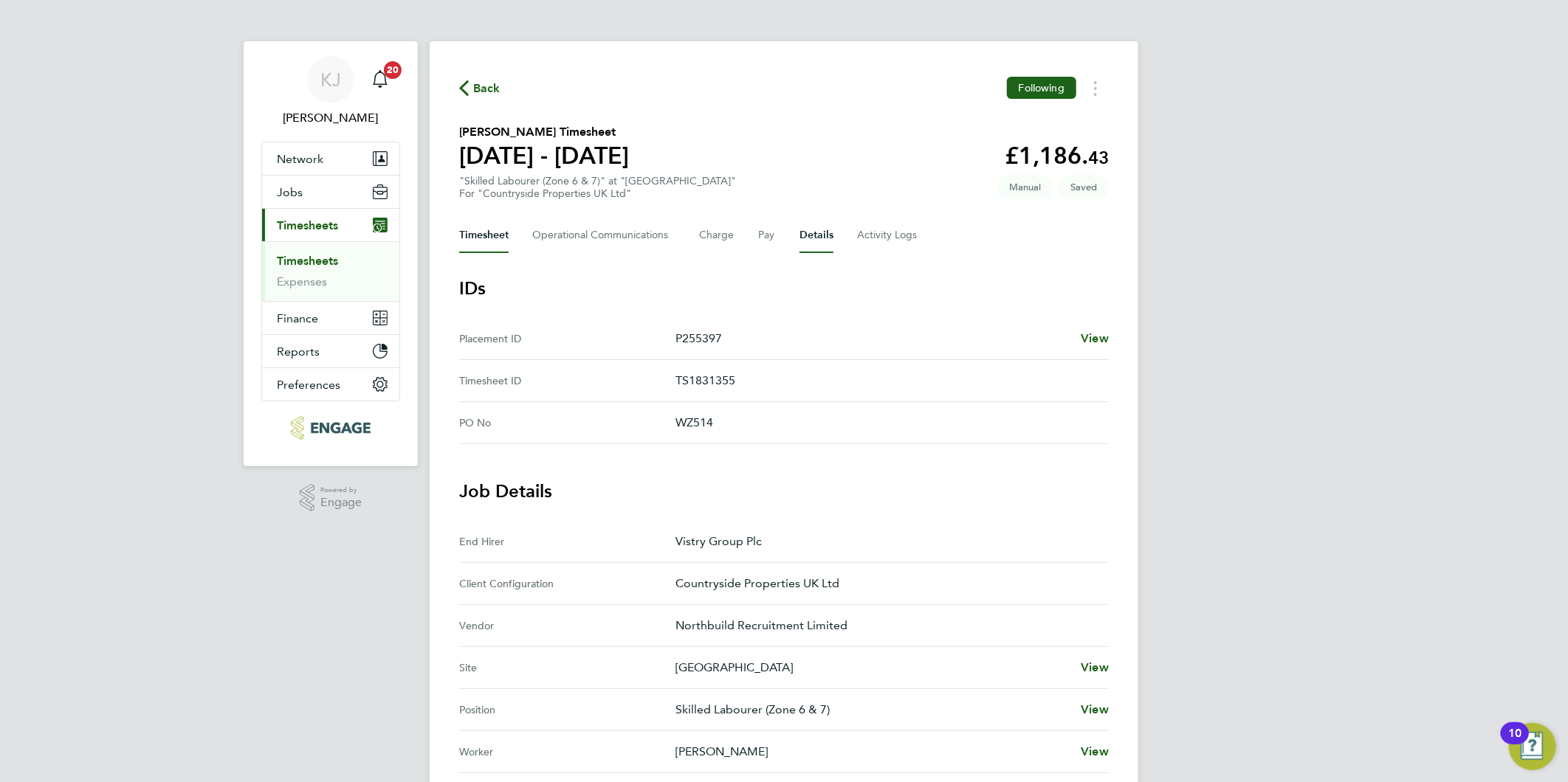
click at [502, 223] on button "Timesheet" at bounding box center [484, 235] width 50 height 35
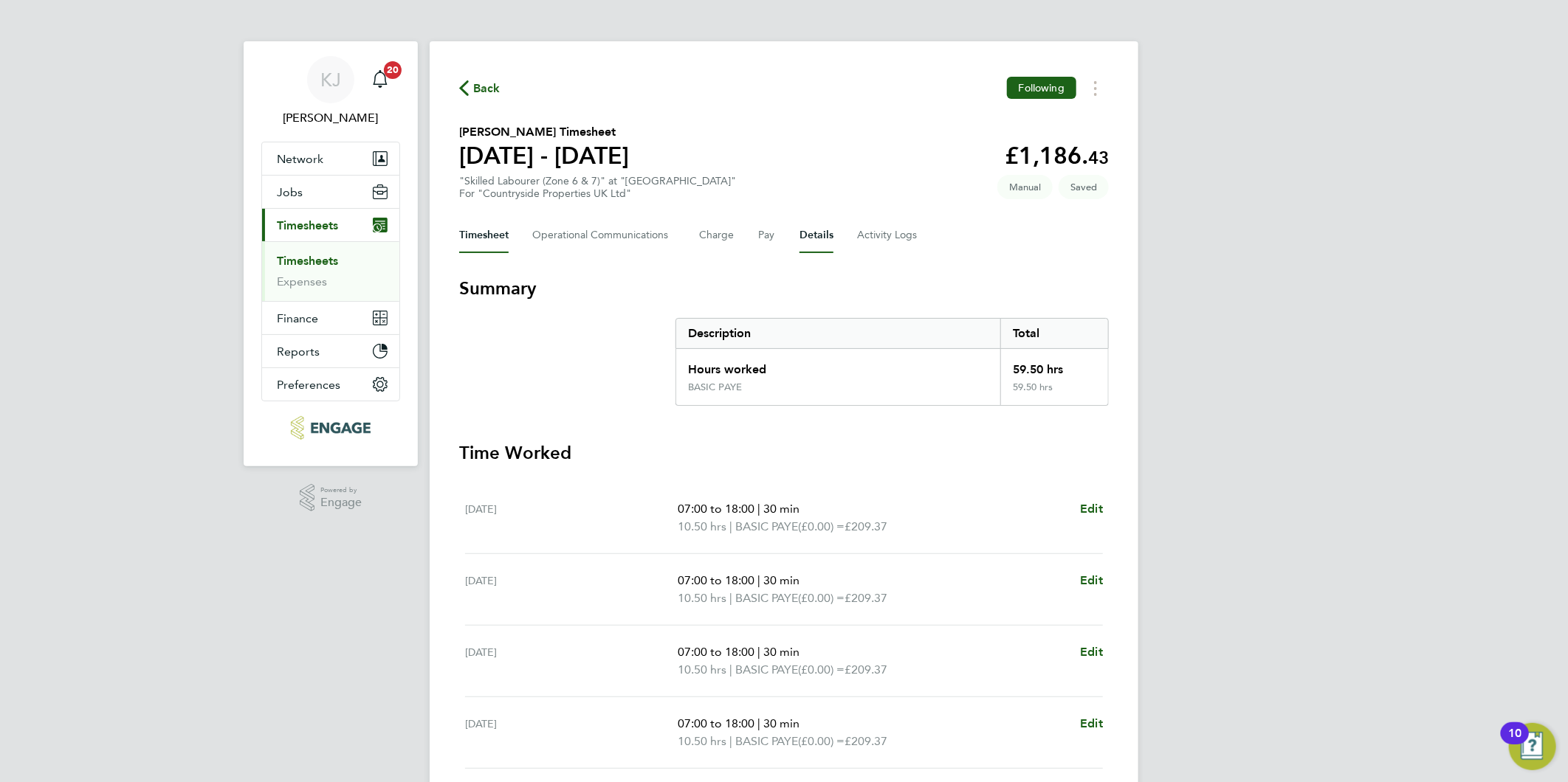
click at [813, 227] on button "Details" at bounding box center [816, 235] width 34 height 35
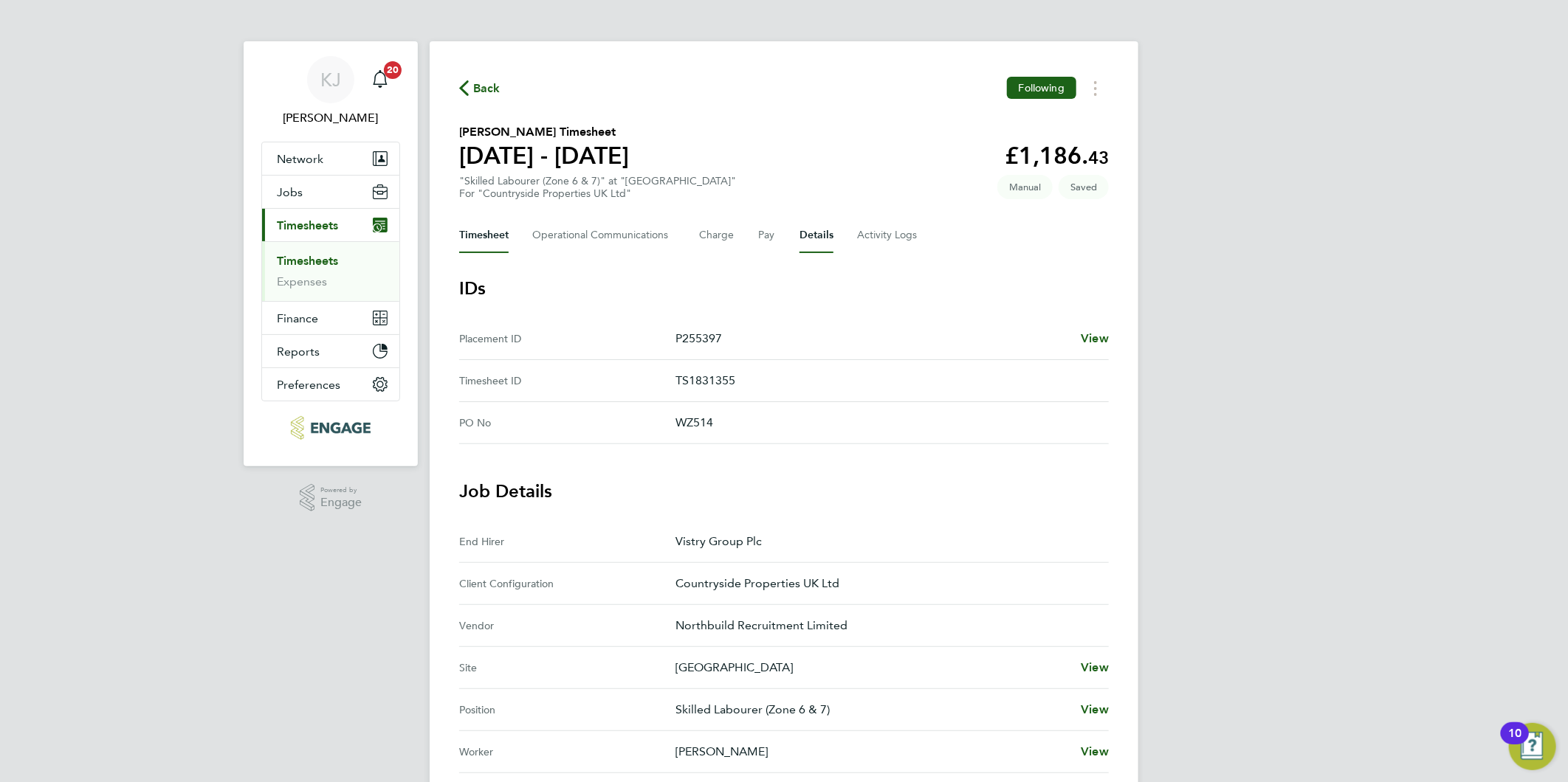
click at [475, 227] on button "Timesheet" at bounding box center [484, 235] width 50 height 35
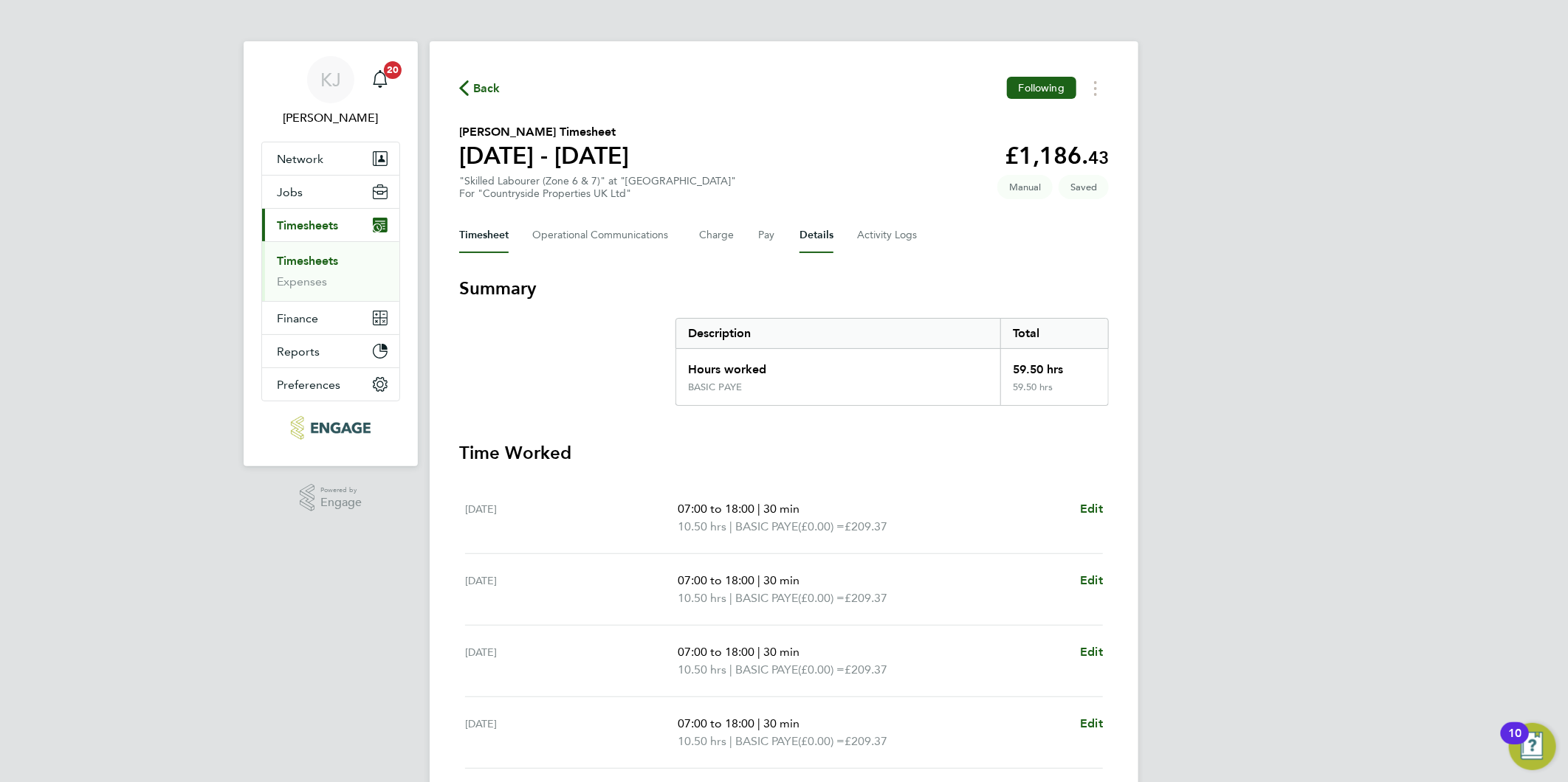
drag, startPoint x: 792, startPoint y: 231, endPoint x: 809, endPoint y: 232, distance: 17.0
click at [792, 231] on div "Timesheet Operational Communications Charge Pay Details Activity Logs" at bounding box center [784, 235] width 650 height 35
click at [809, 232] on button "Details" at bounding box center [816, 235] width 34 height 35
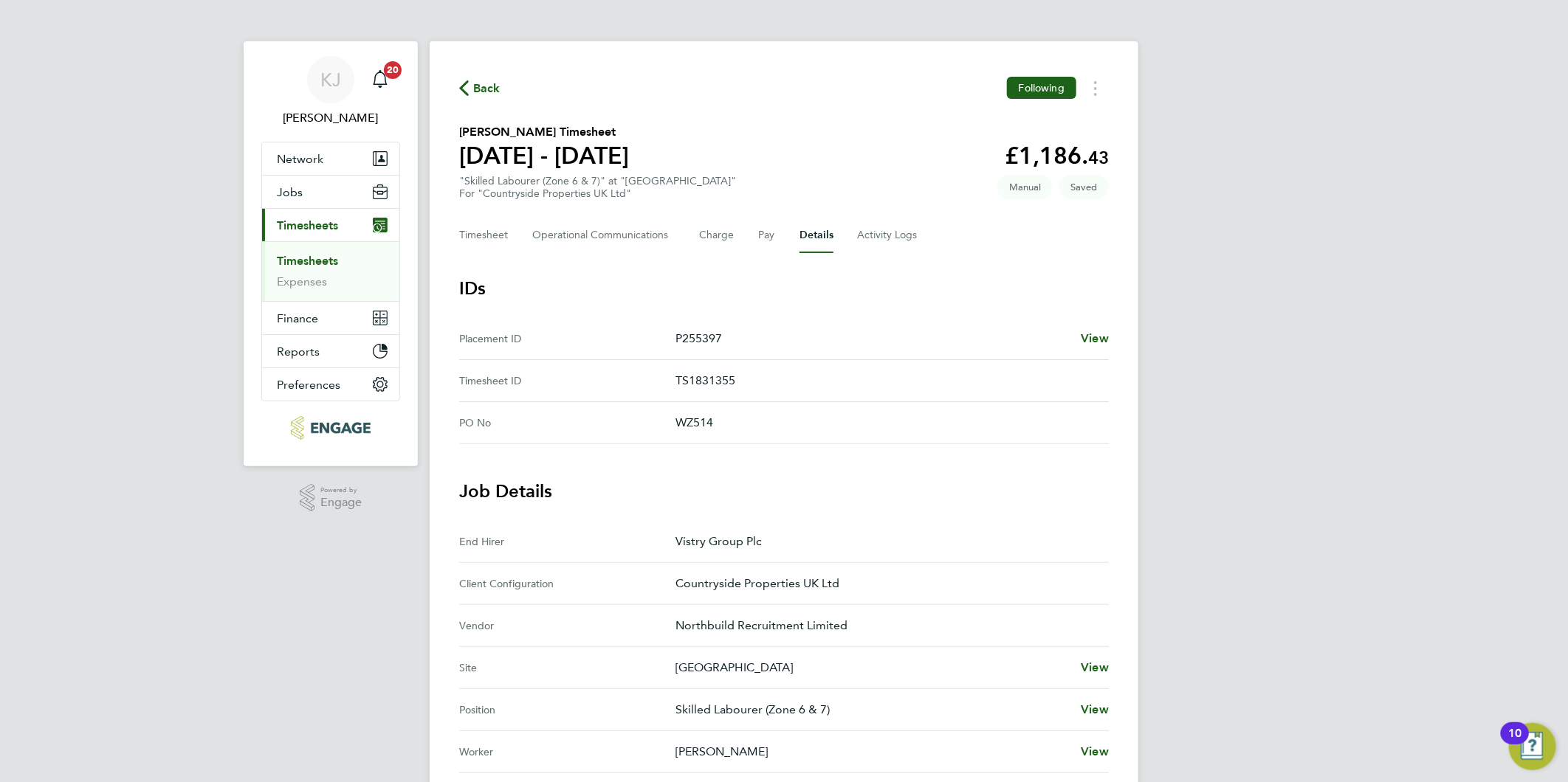
click at [1218, 272] on div "KJ Kirsty Jones Notifications 20 Applications: Network Team Members Businesses …" at bounding box center [784, 594] width 1568 height 1189
click at [470, 242] on button "Timesheet" at bounding box center [484, 235] width 50 height 35
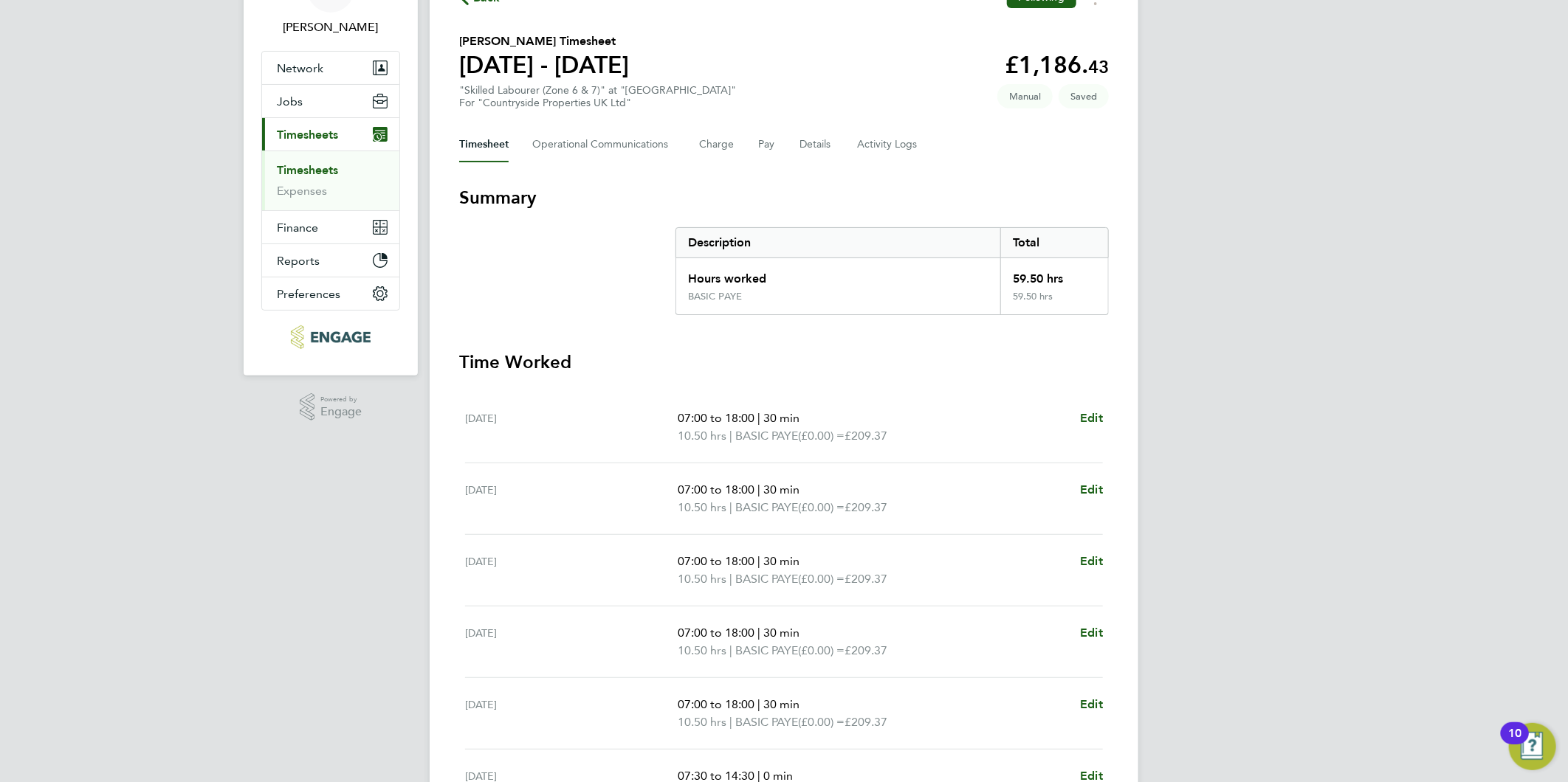
scroll to position [67, 0]
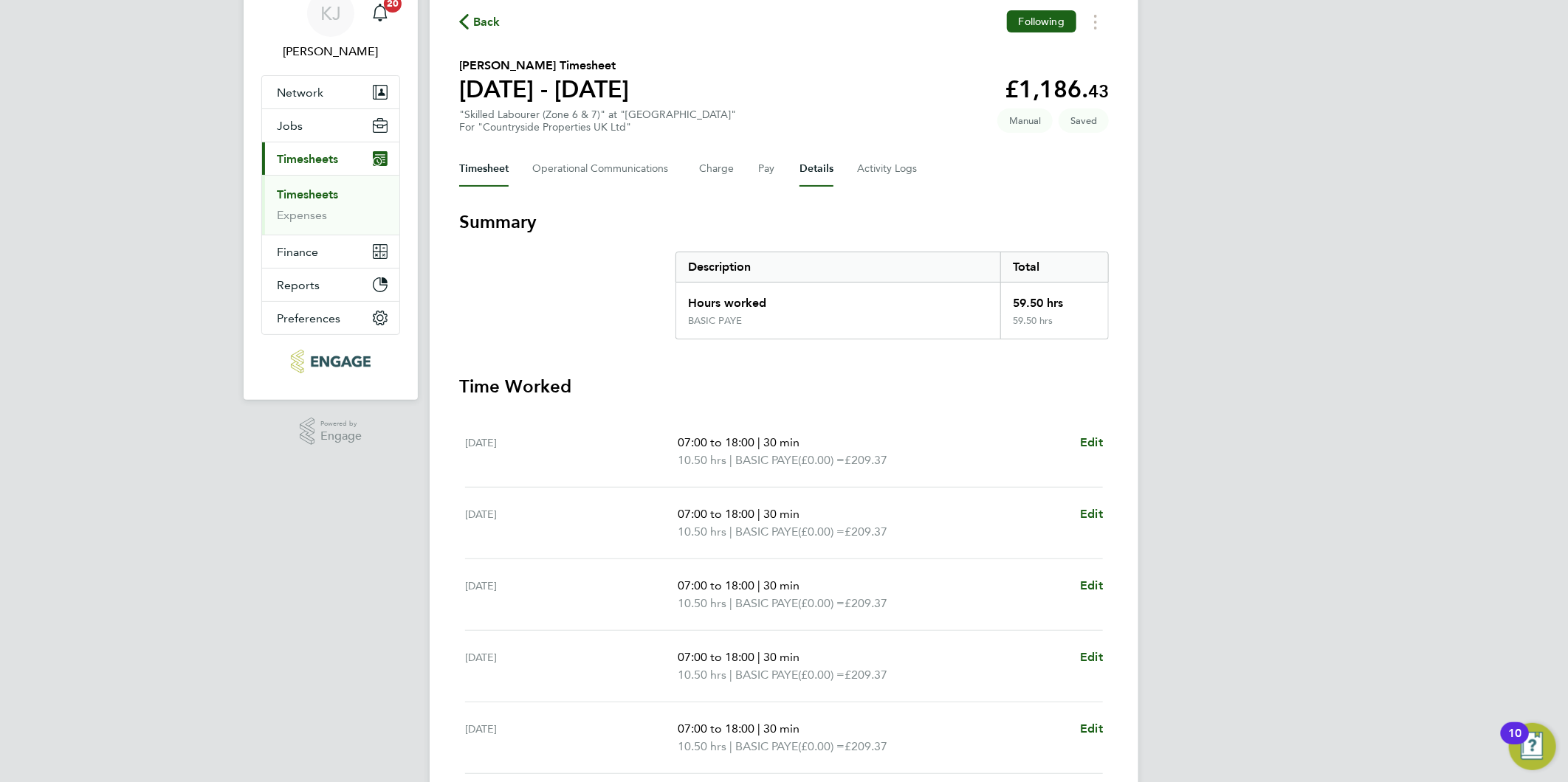
click at [804, 168] on button "Details" at bounding box center [816, 169] width 34 height 35
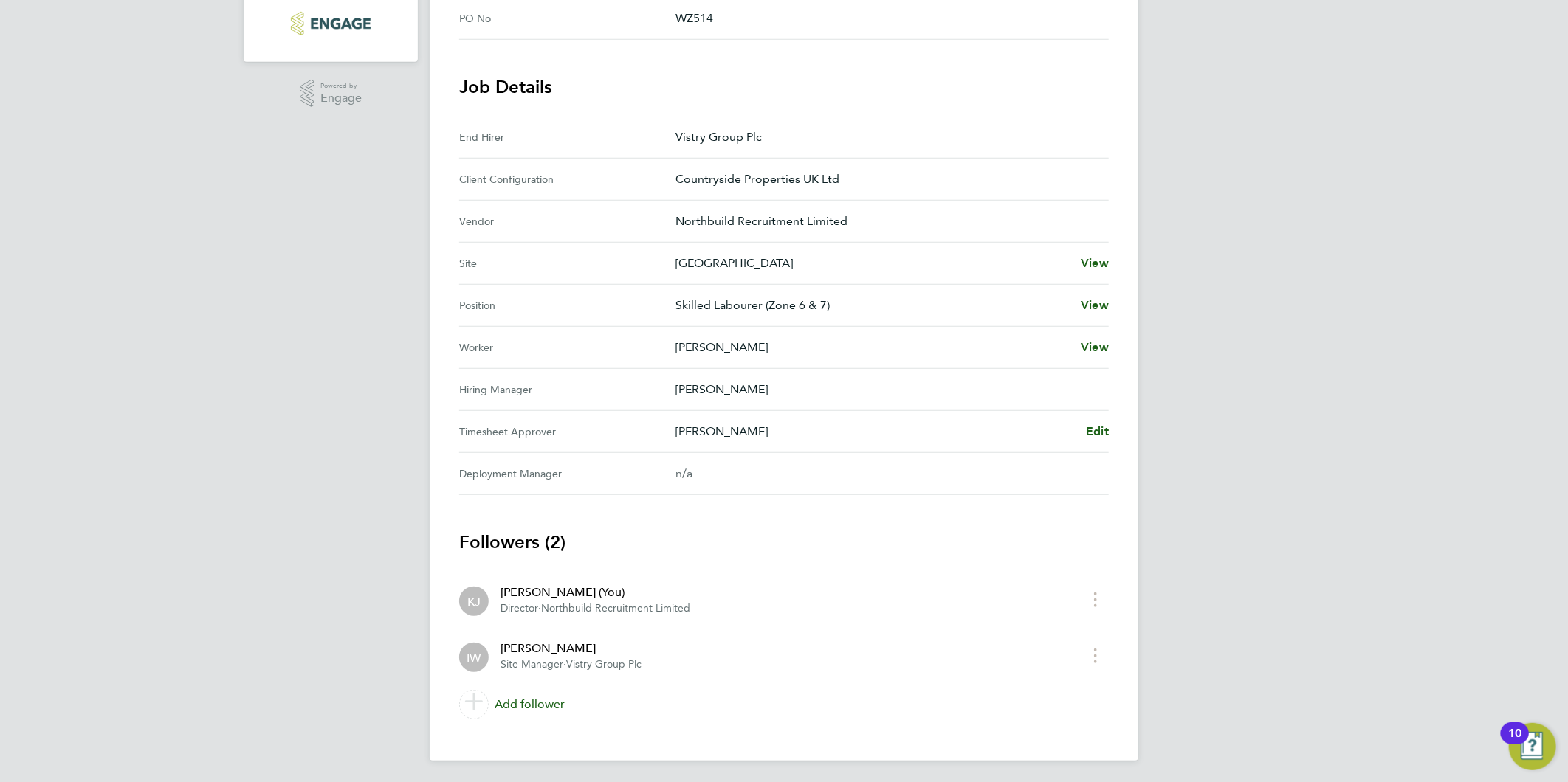
scroll to position [77, 0]
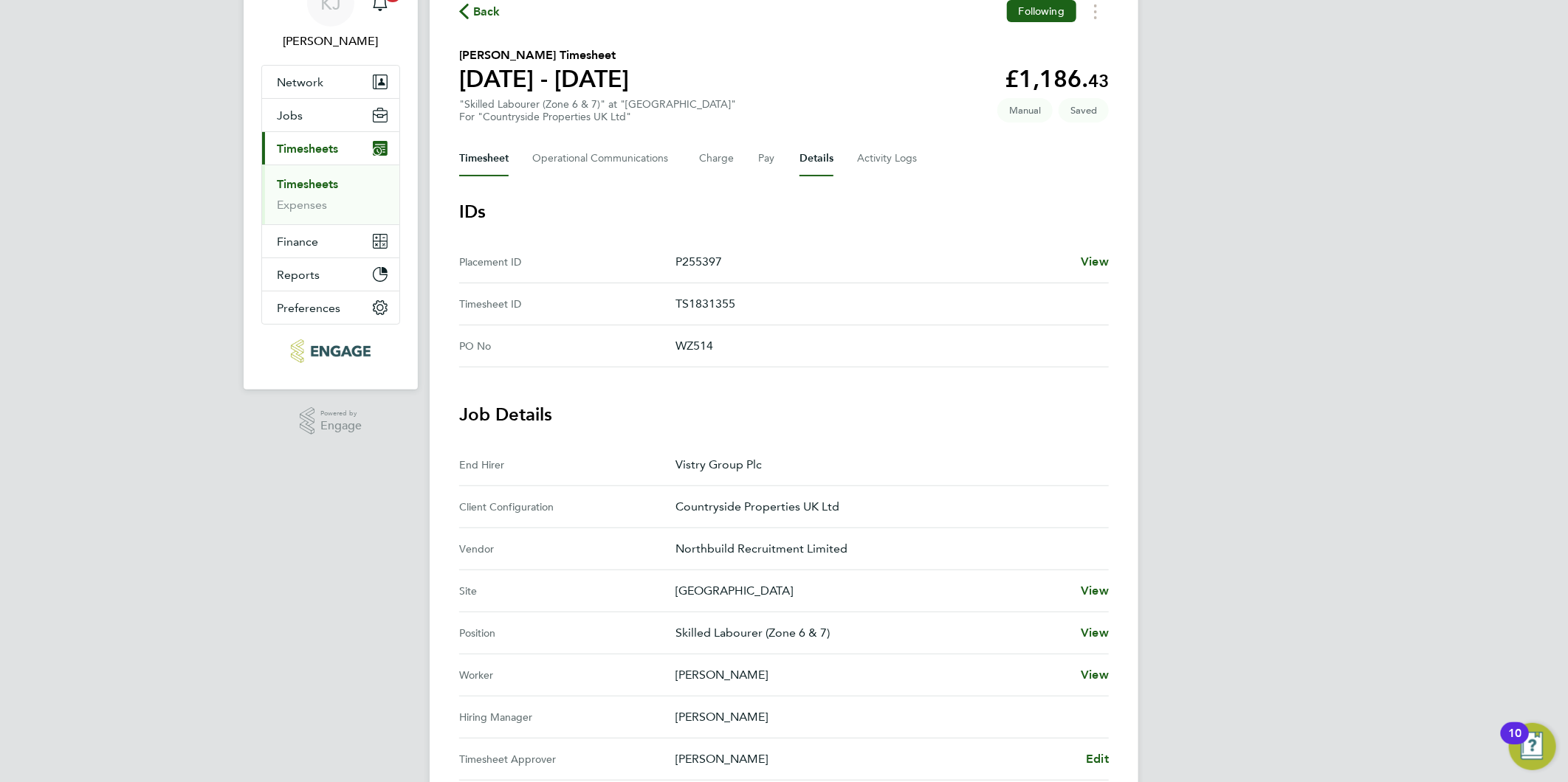
click at [475, 151] on button "Timesheet" at bounding box center [484, 159] width 50 height 35
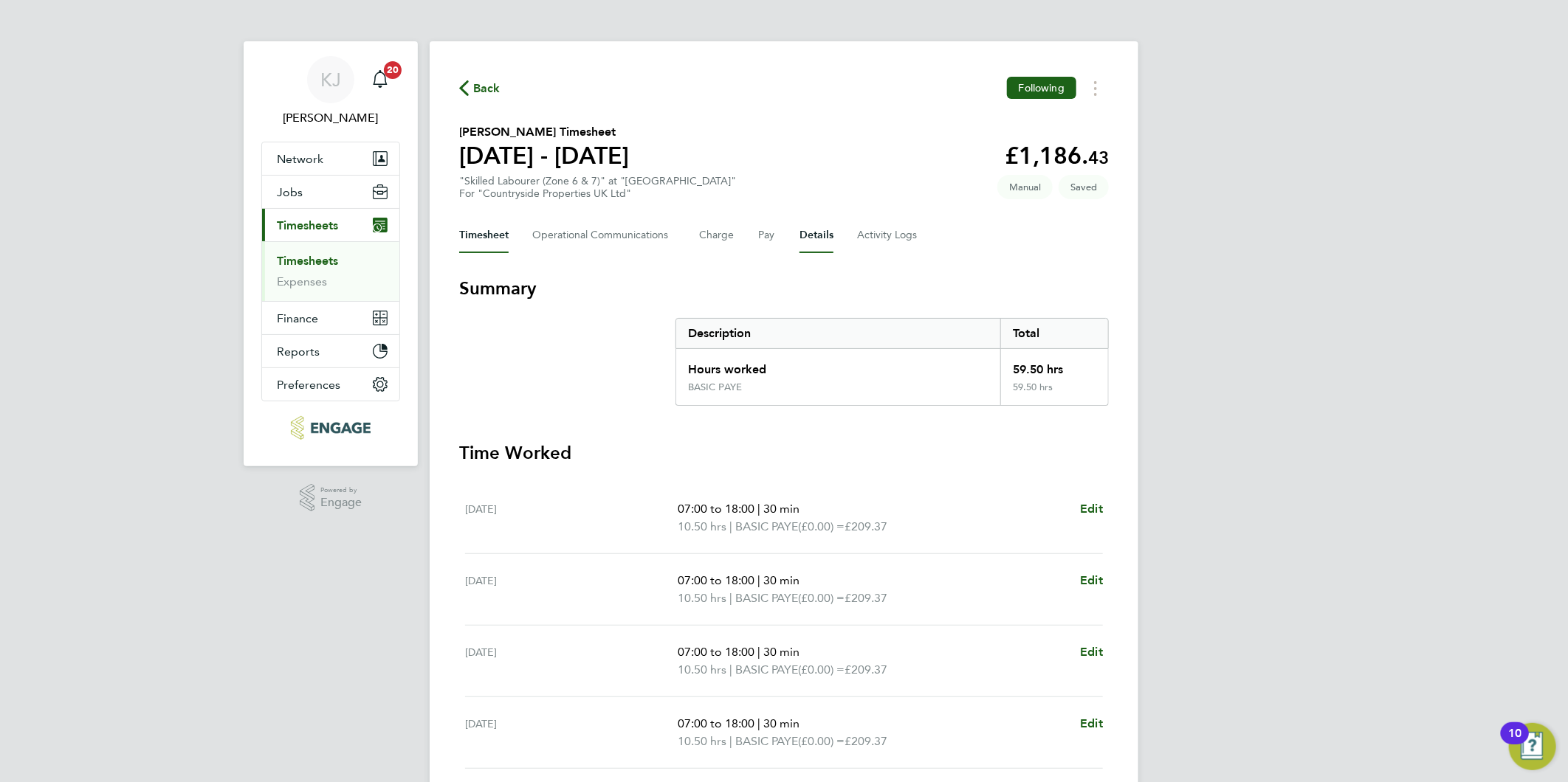
drag, startPoint x: 810, startPoint y: 234, endPoint x: 803, endPoint y: 271, distance: 37.7
click at [810, 234] on button "Details" at bounding box center [816, 235] width 34 height 35
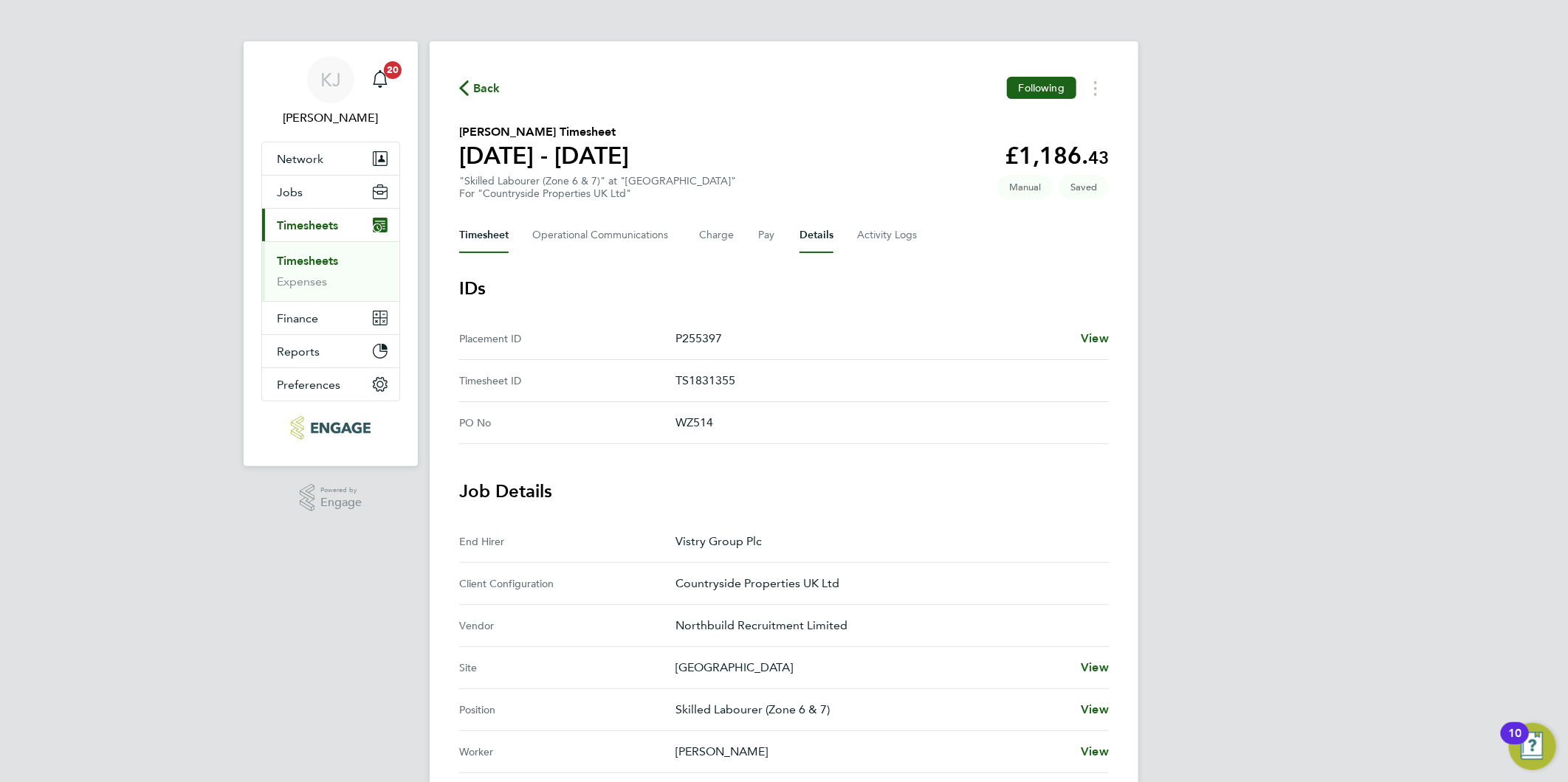
click at [460, 231] on button "Timesheet" at bounding box center [484, 235] width 50 height 35
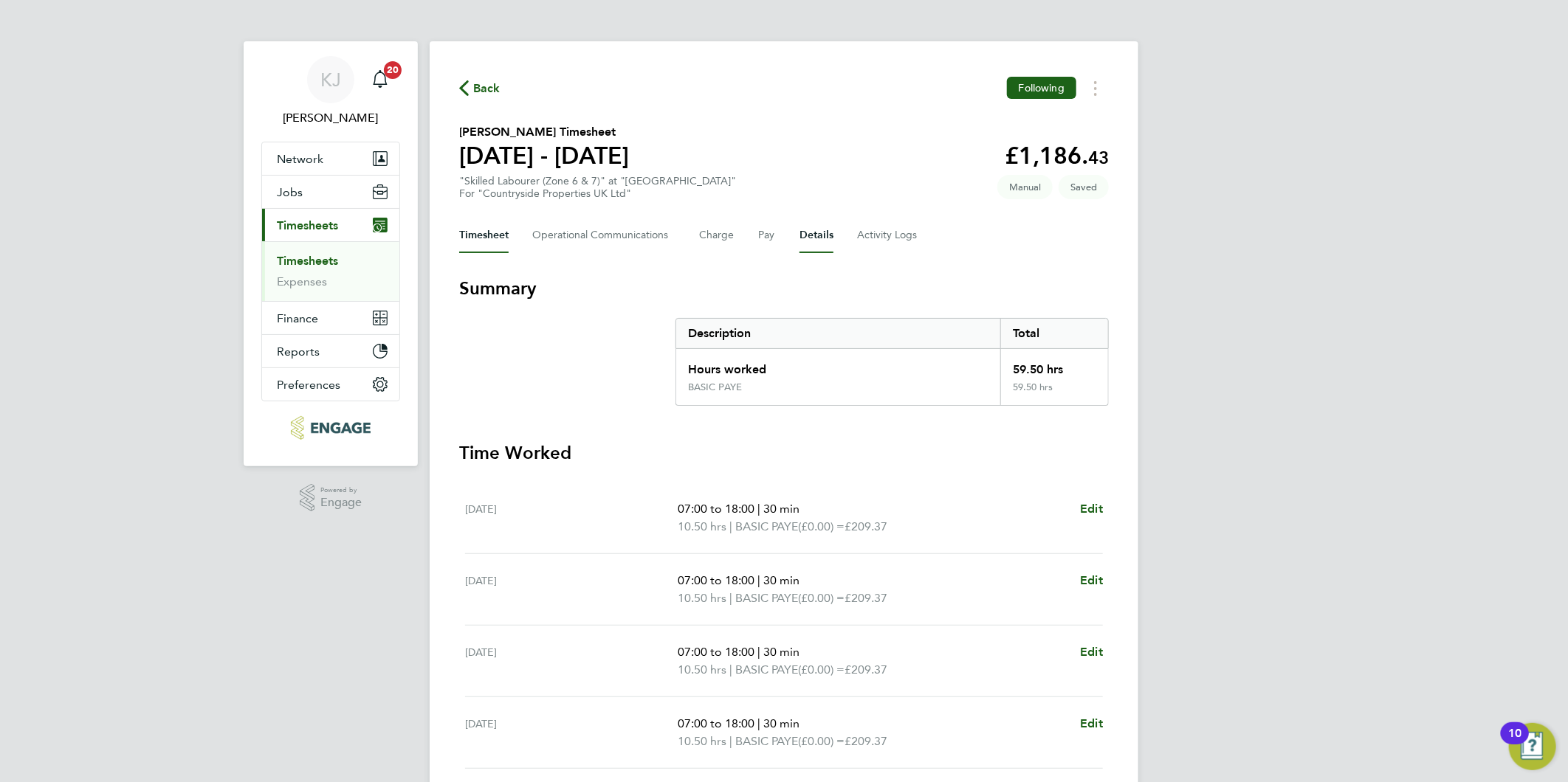
click at [808, 222] on button "Details" at bounding box center [816, 235] width 34 height 35
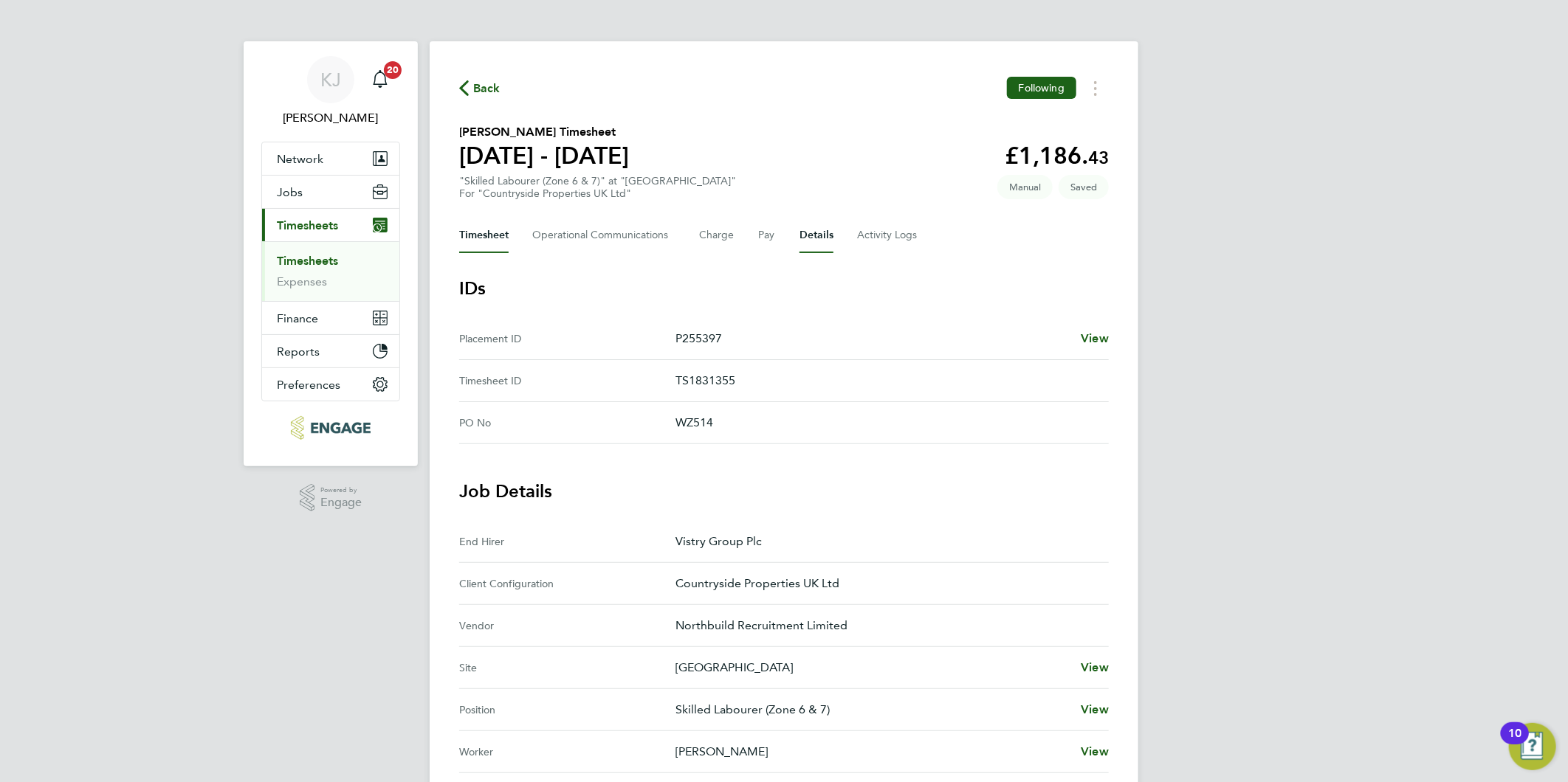
click at [484, 241] on button "Timesheet" at bounding box center [484, 235] width 50 height 35
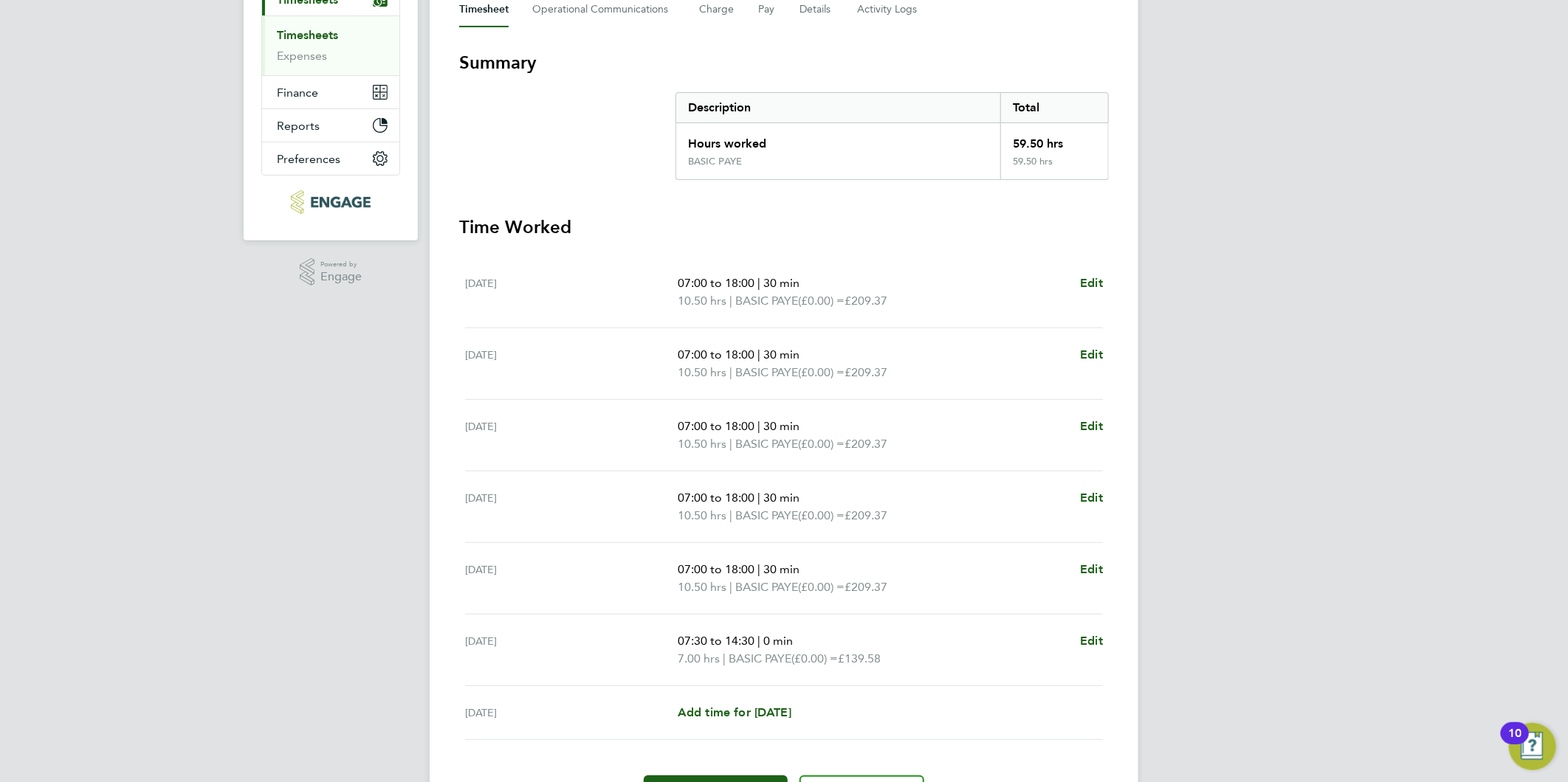
scroll to position [312, 0]
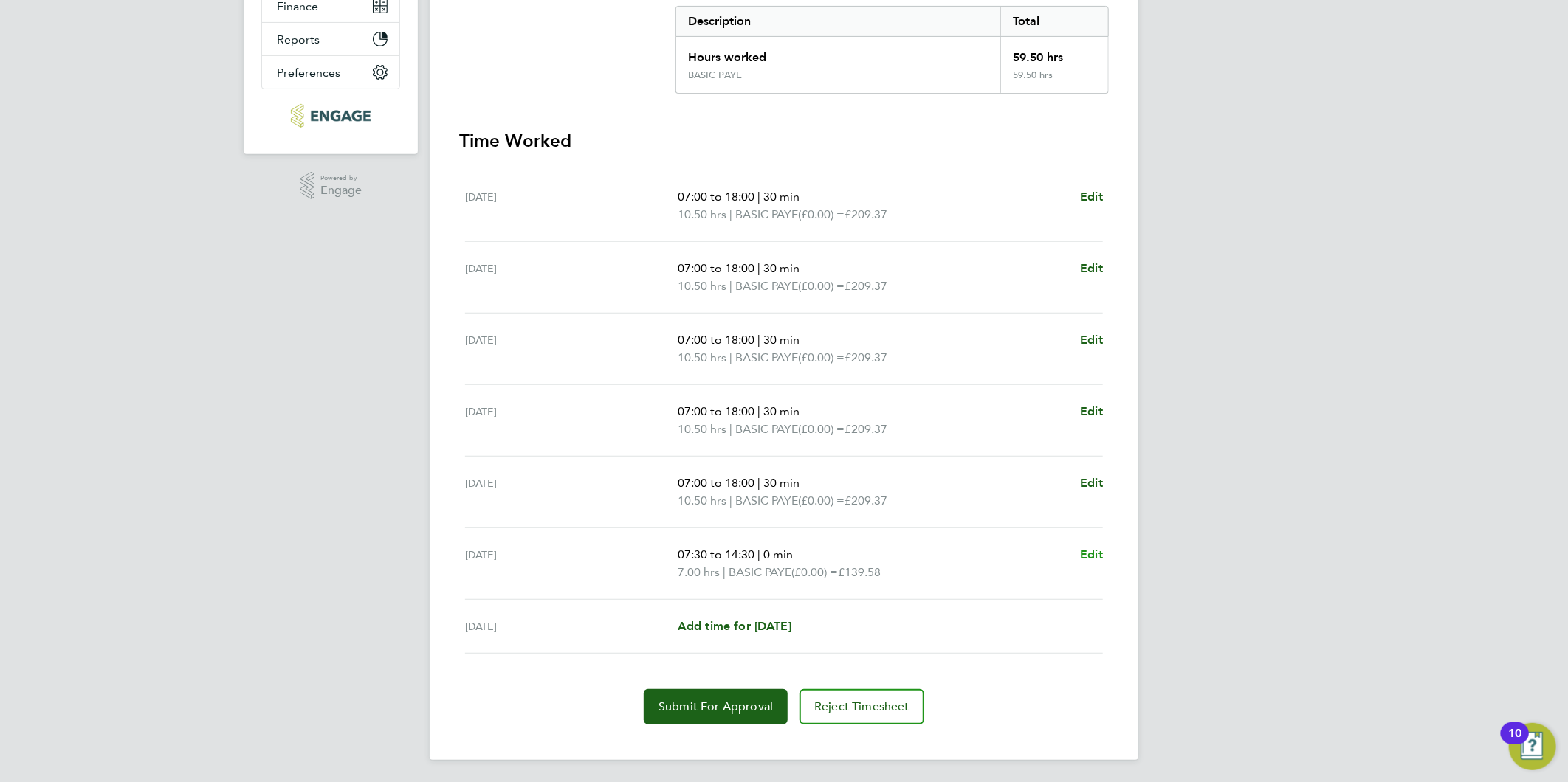
click at [1093, 553] on span "Edit" at bounding box center [1091, 554] width 23 height 14
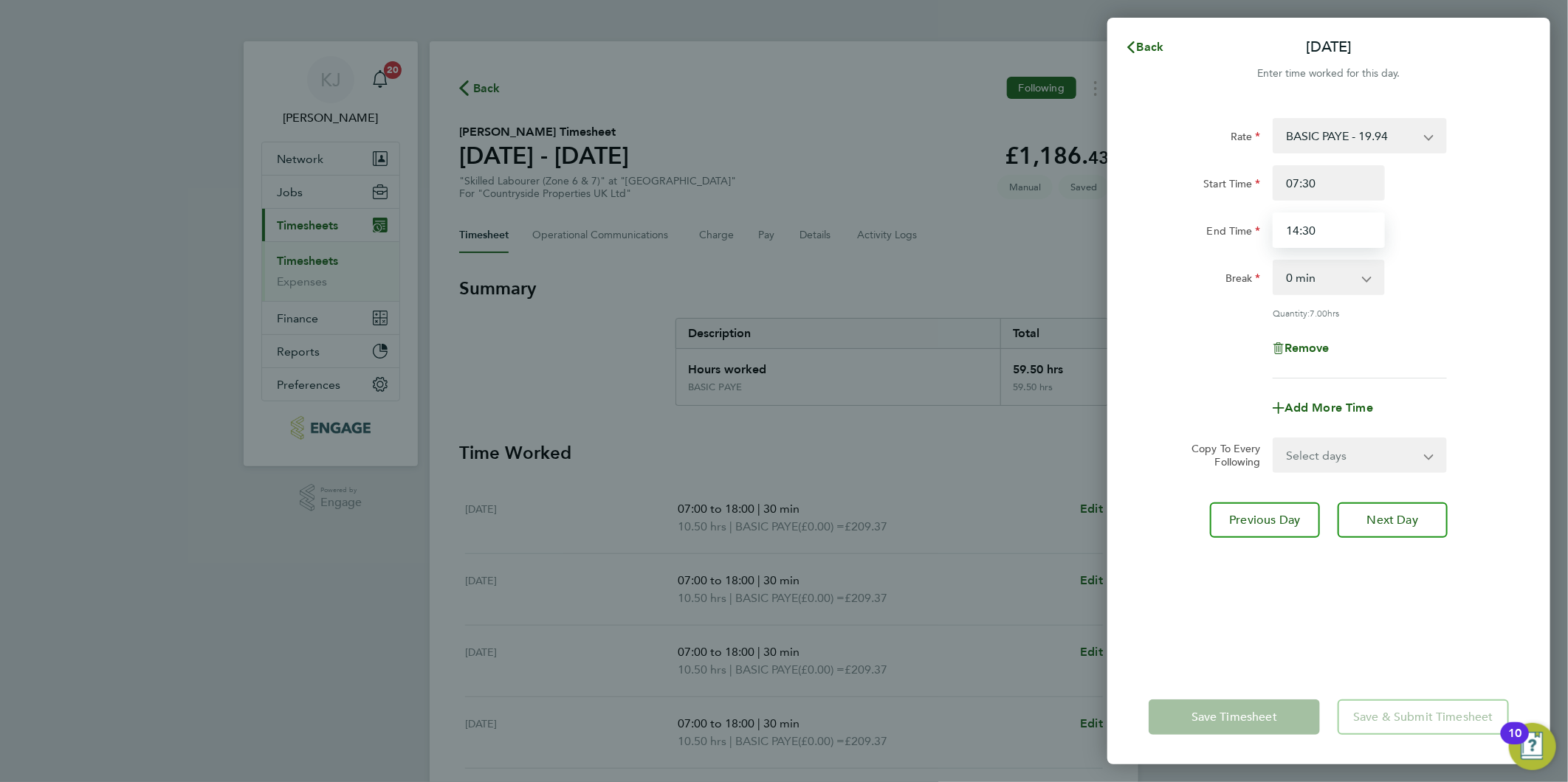
drag, startPoint x: 1051, startPoint y: 218, endPoint x: 571, endPoint y: 286, distance: 484.8
click at [635, 268] on div "Back Sat 27 Sep Enter time worked for this day. Rate BASIC PAYE - 19.94 Start T…" at bounding box center [784, 391] width 1568 height 782
type input "16:30"
click at [1339, 186] on input "07:30" at bounding box center [1328, 183] width 112 height 35
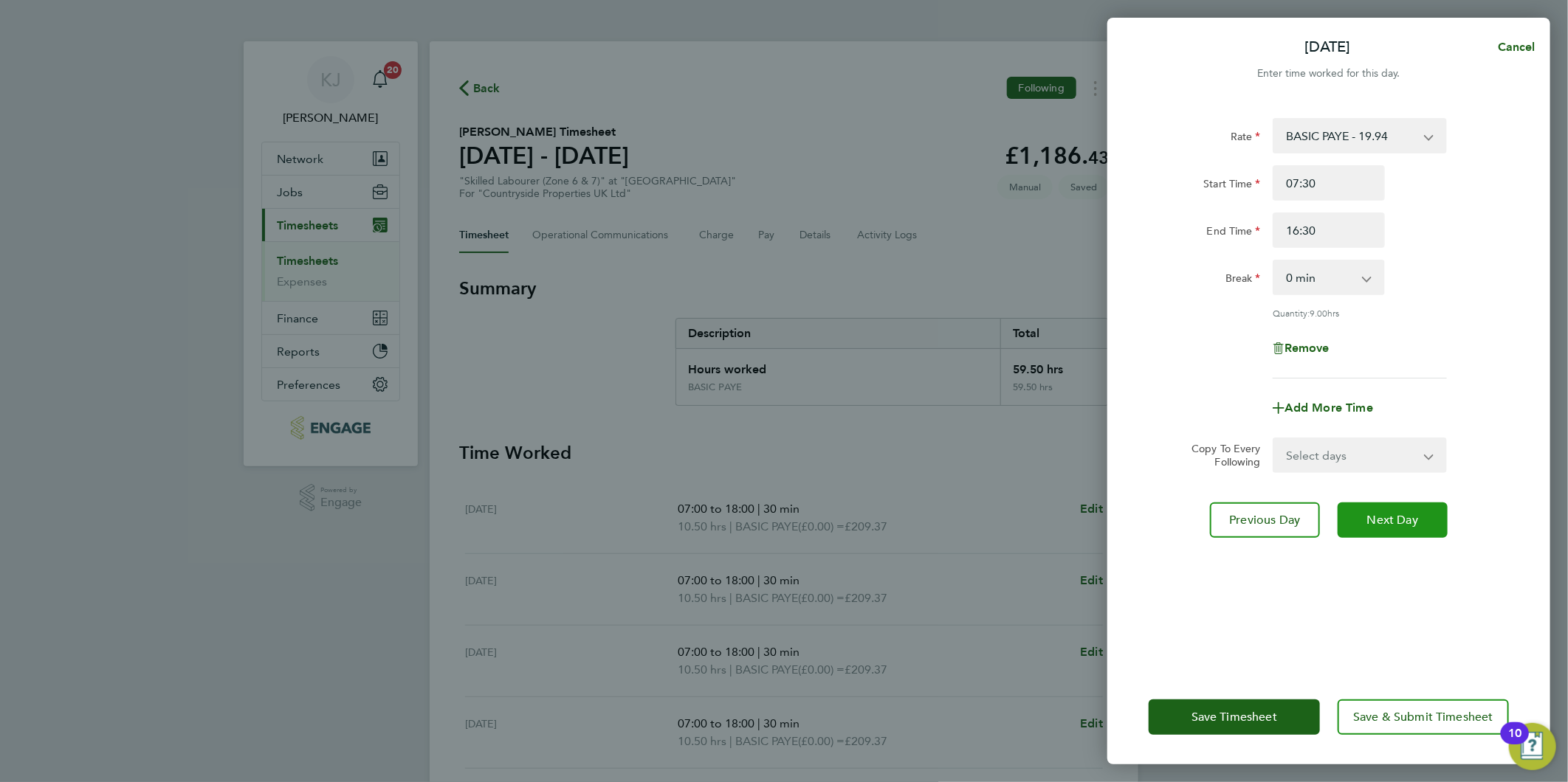
click at [1390, 522] on span "Next Day" at bounding box center [1392, 520] width 51 height 14
select select "30"
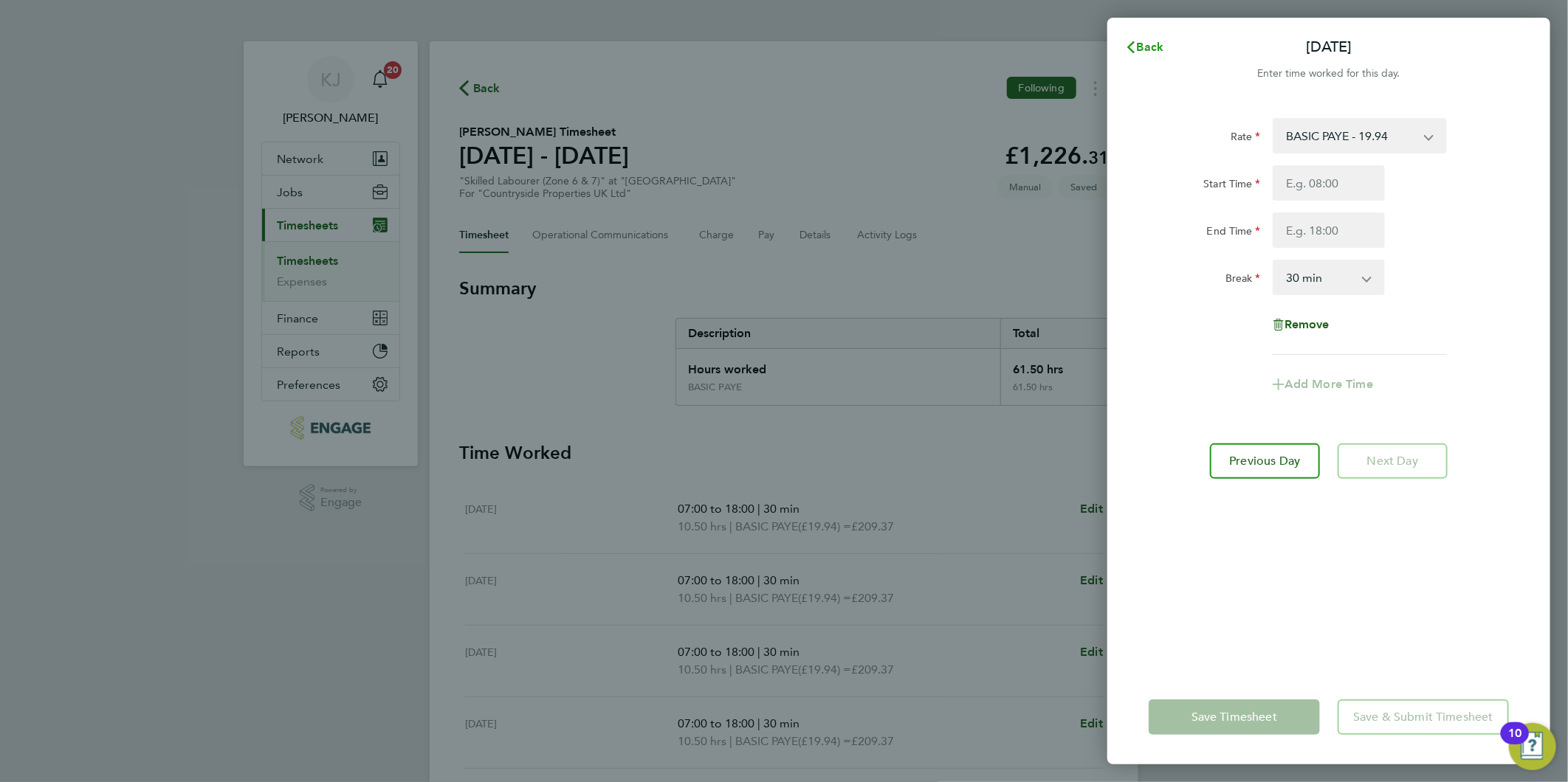
click at [1147, 46] on span "Back" at bounding box center [1150, 46] width 27 height 14
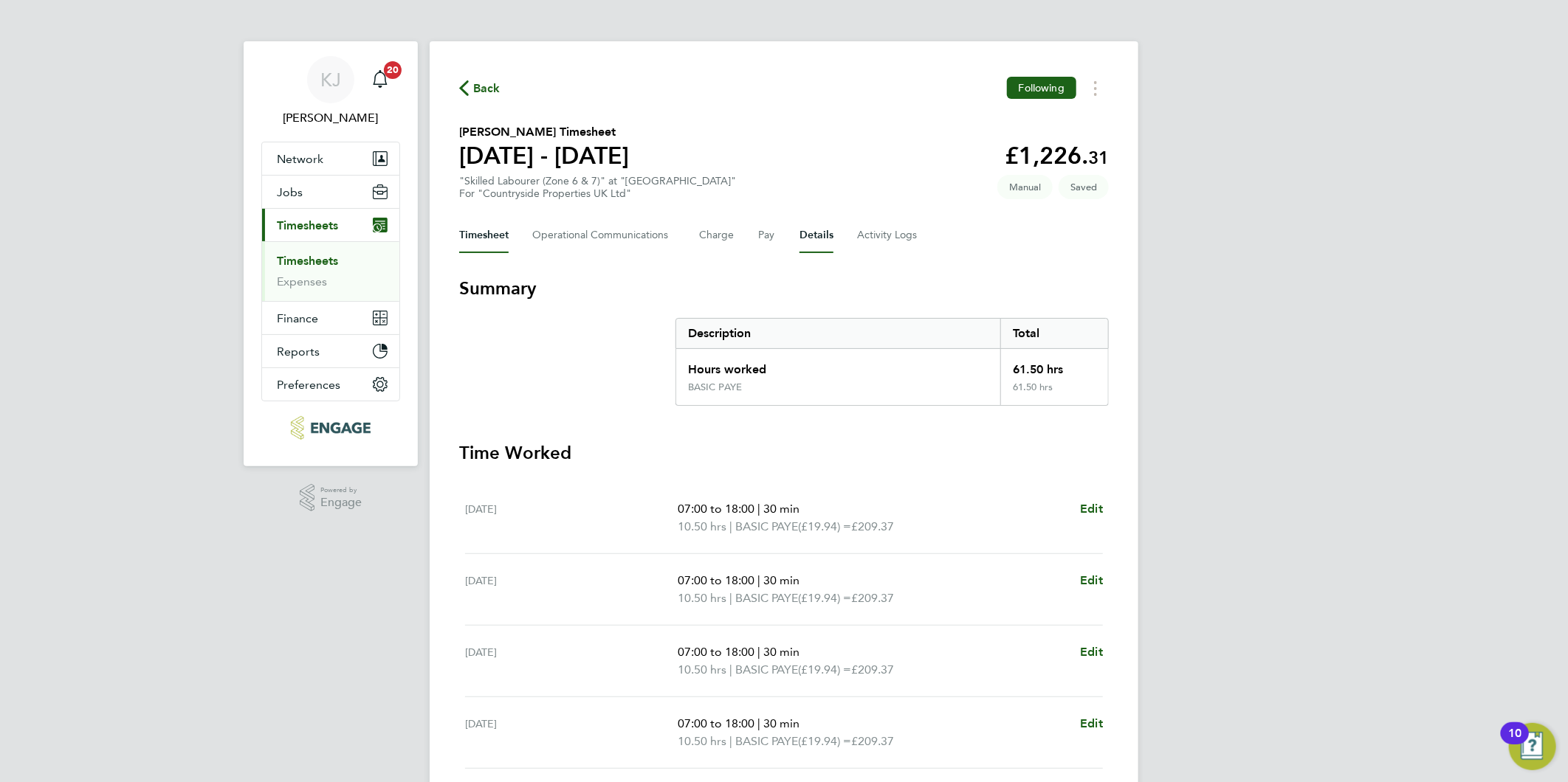
click at [818, 222] on button "Details" at bounding box center [816, 235] width 34 height 35
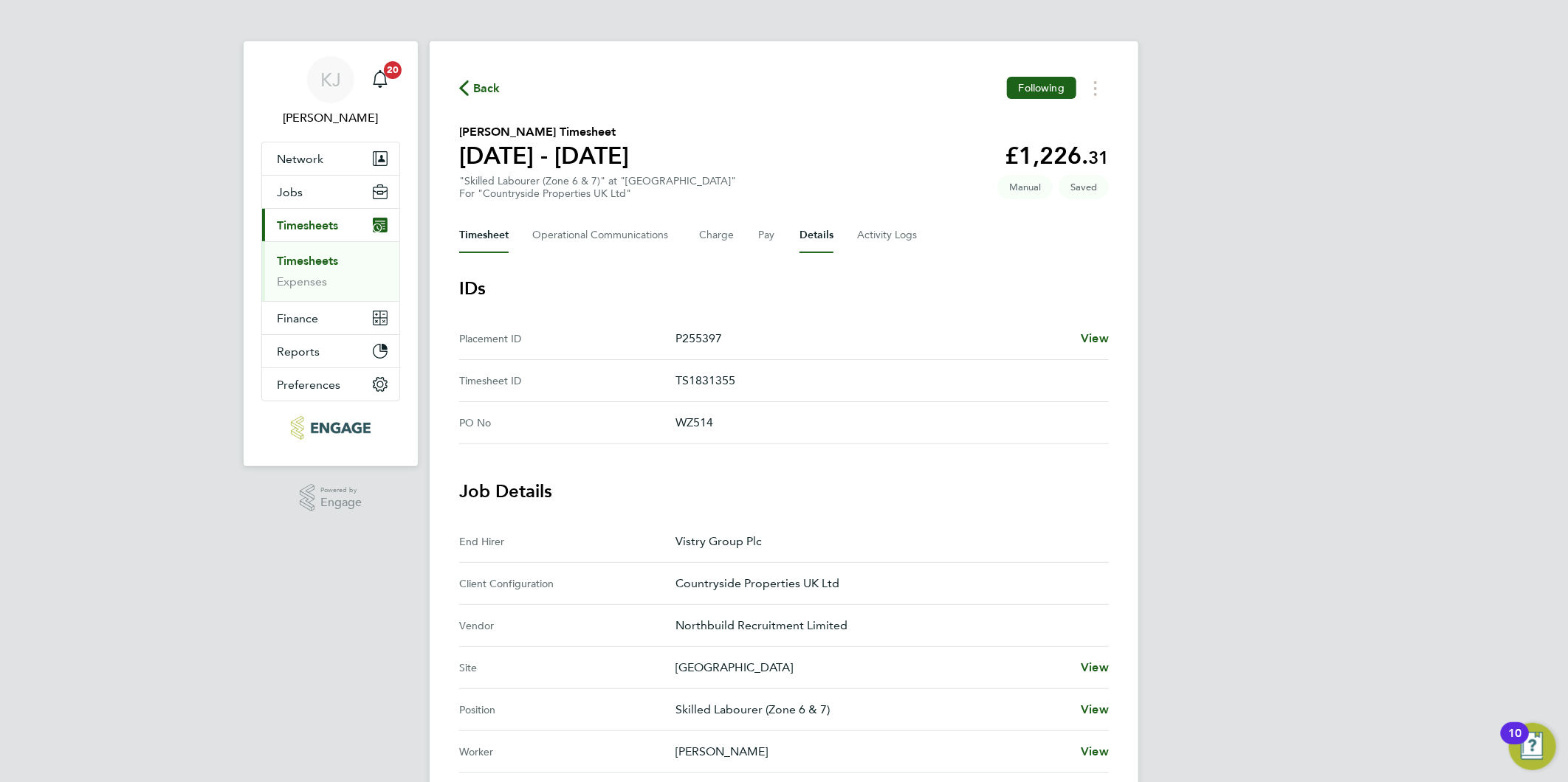
click at [462, 232] on button "Timesheet" at bounding box center [484, 235] width 50 height 35
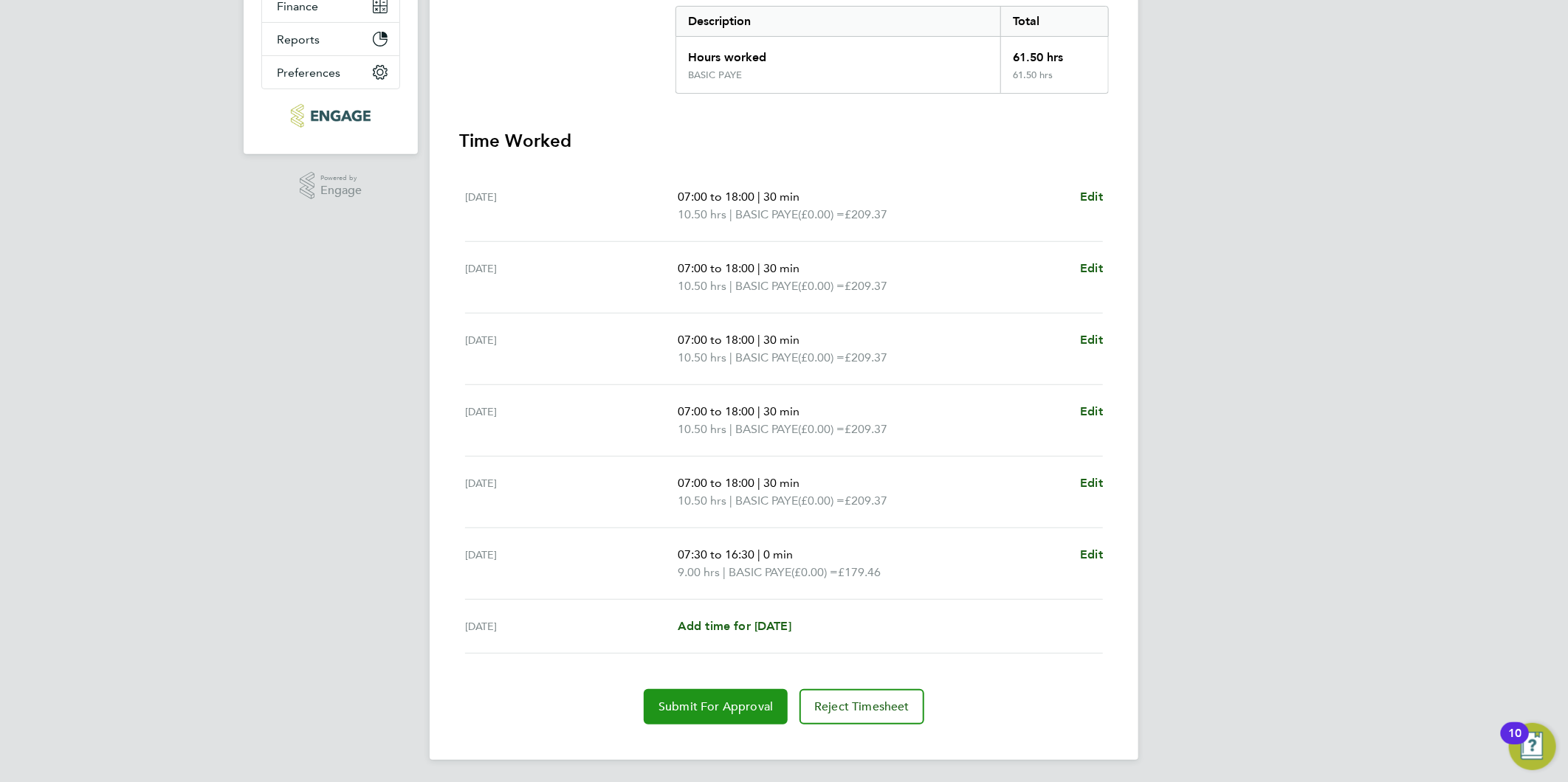
click at [678, 715] on button "Submit For Approval" at bounding box center [716, 707] width 144 height 35
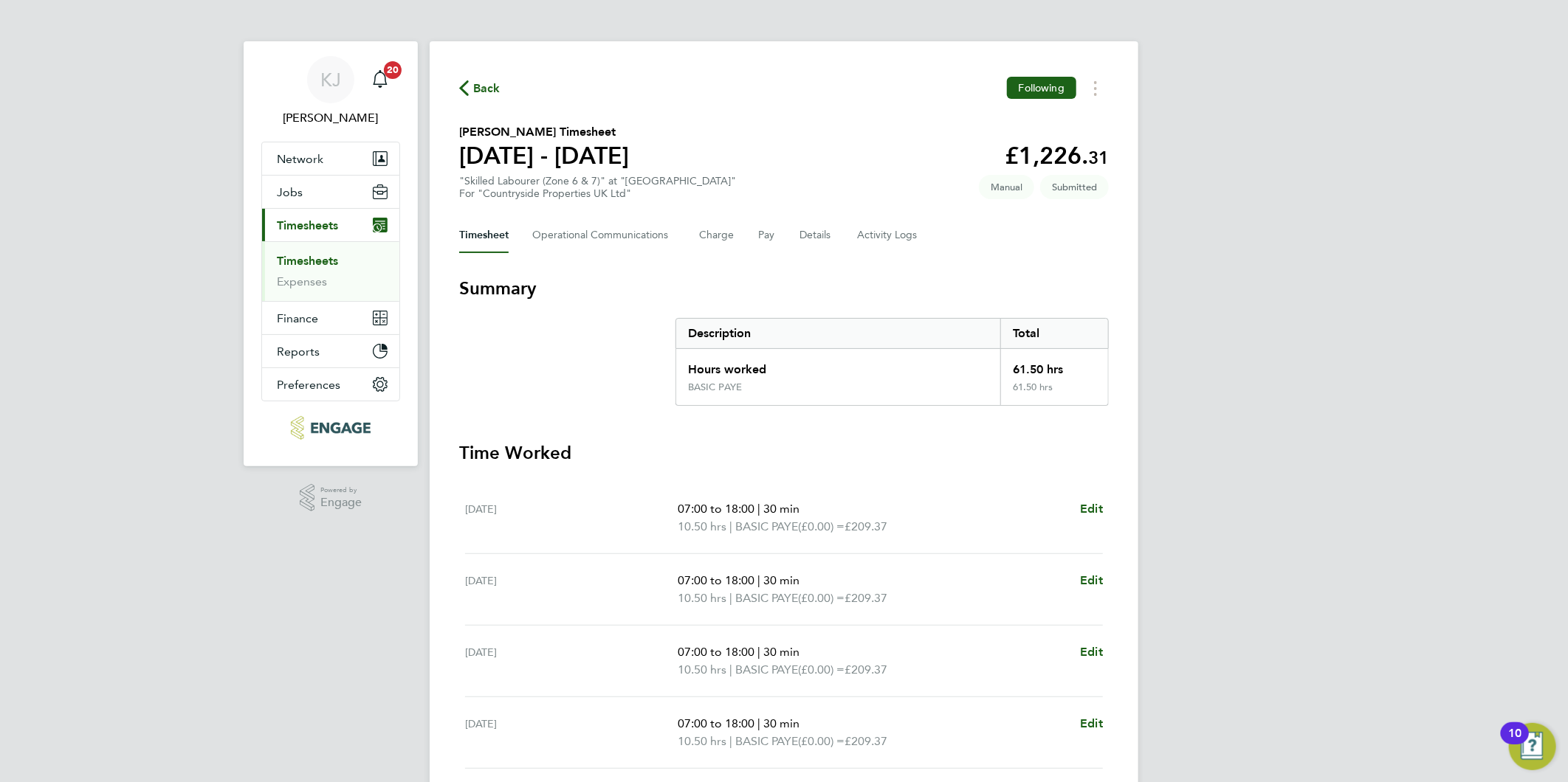
click at [299, 262] on link "Timesheets" at bounding box center [307, 261] width 62 height 14
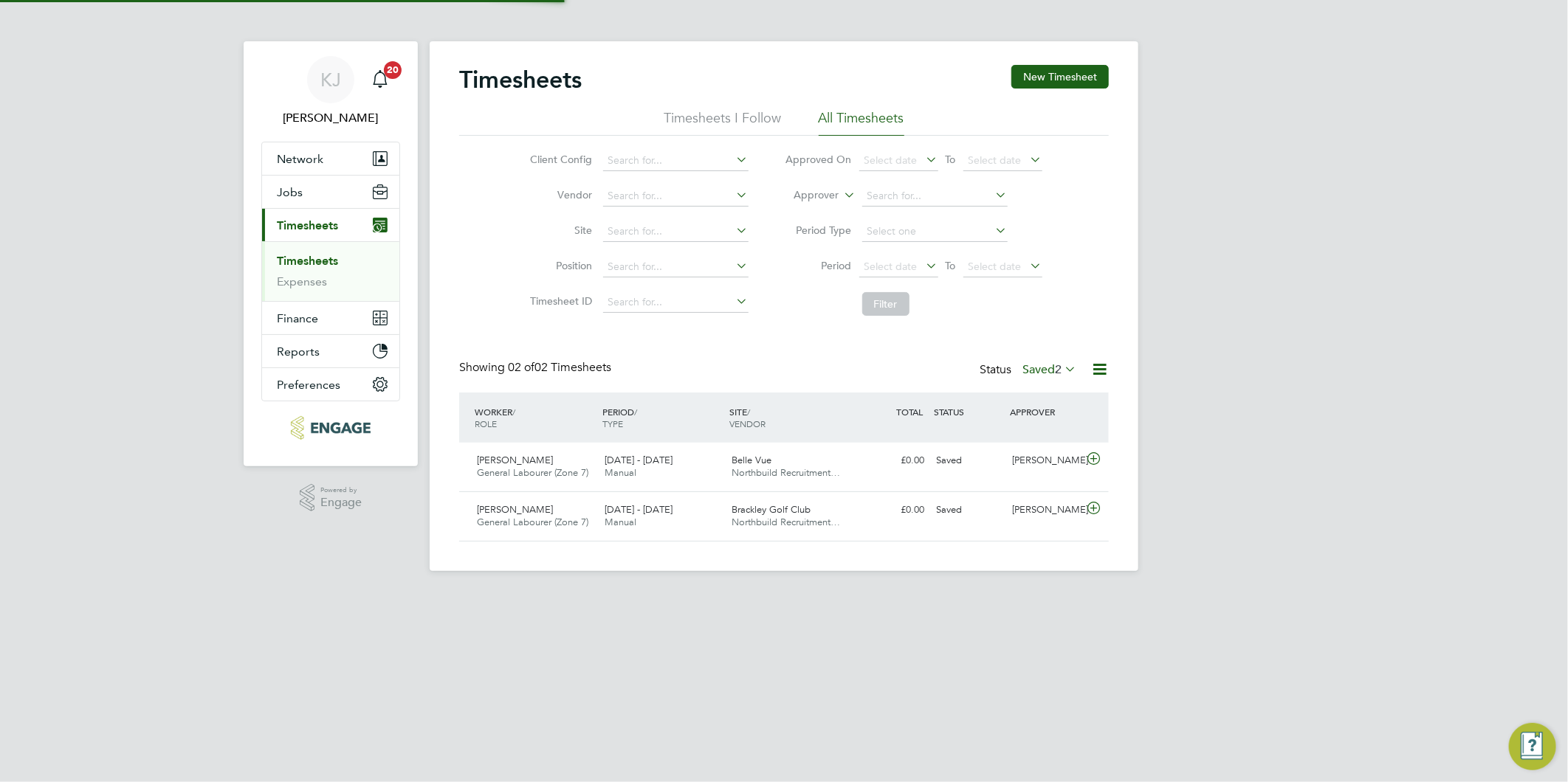
scroll to position [37, 128]
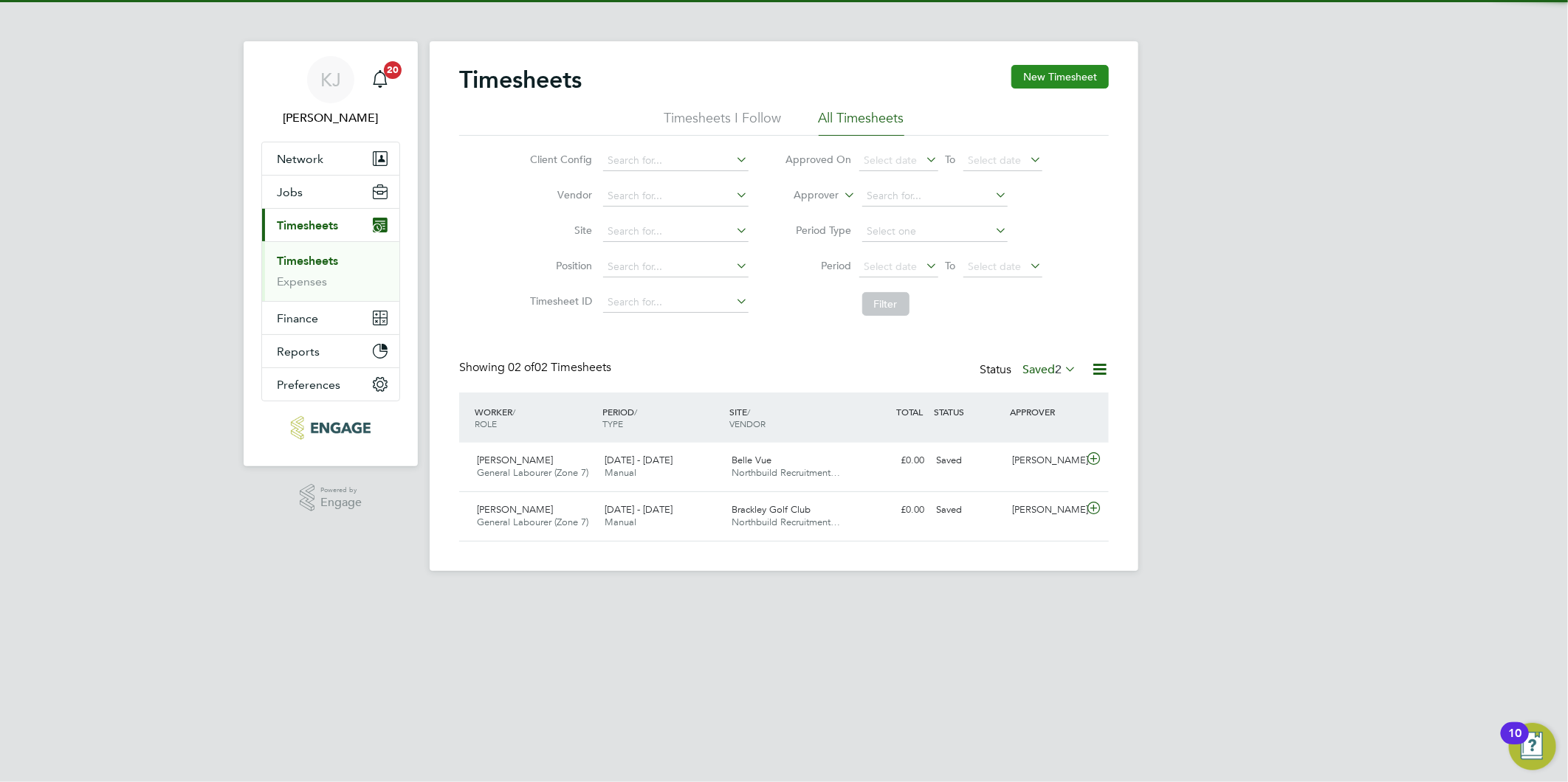
click at [1046, 85] on button "New Timesheet" at bounding box center [1059, 77] width 97 height 24
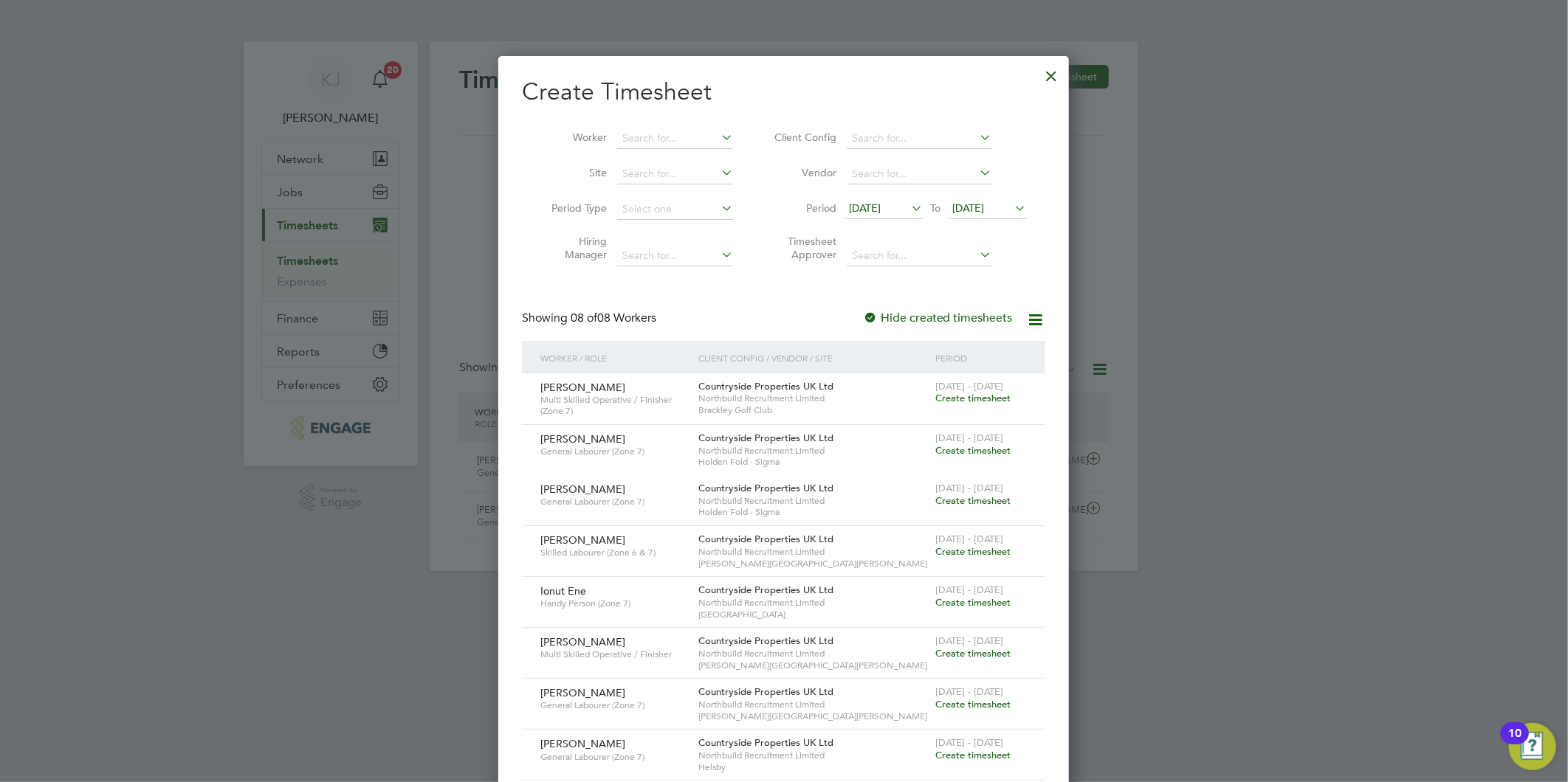
scroll to position [807, 571]
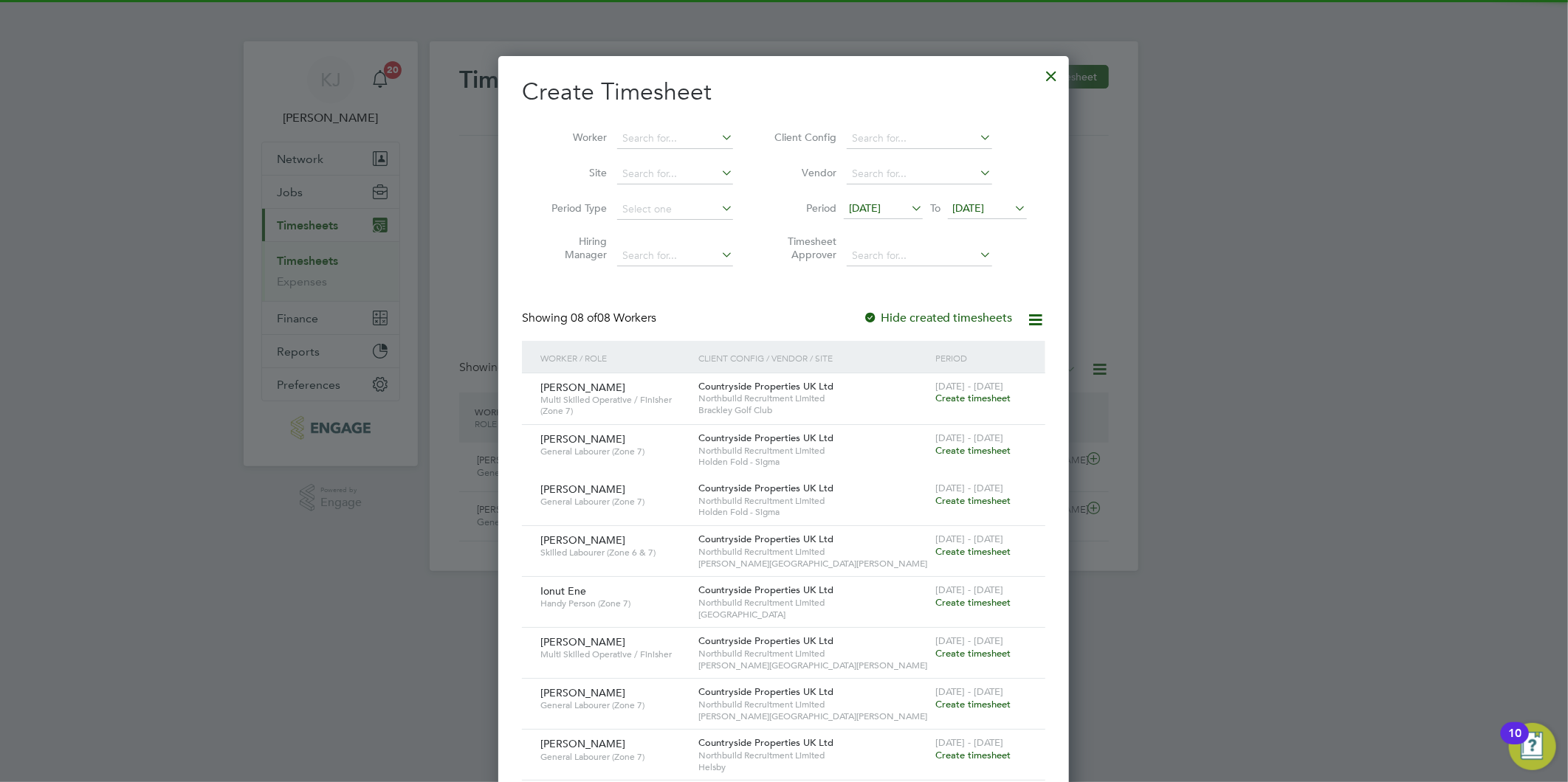
click at [880, 208] on span "[DATE]" at bounding box center [865, 208] width 32 height 13
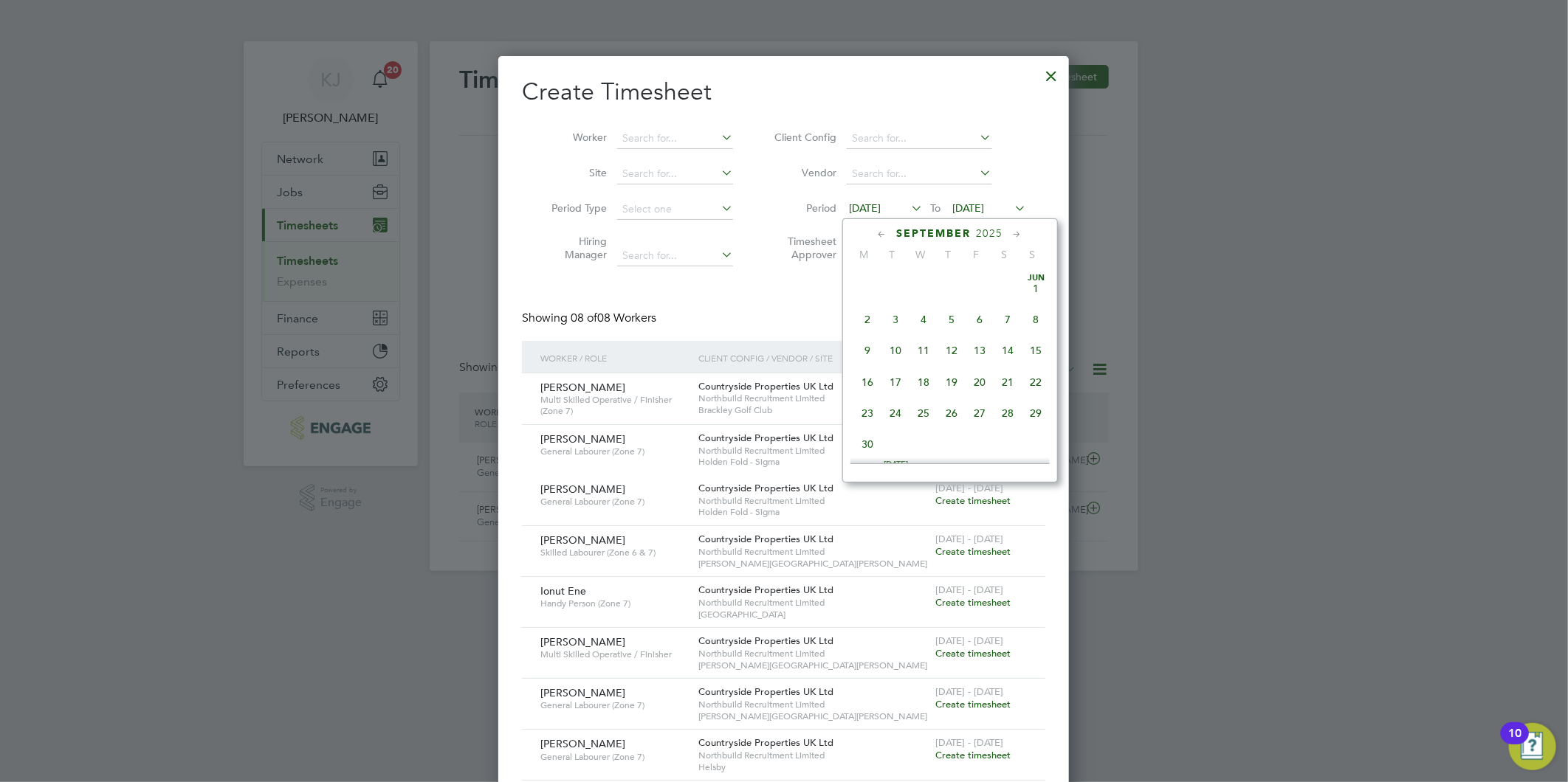
scroll to position [505, 0]
drag, startPoint x: 868, startPoint y: 386, endPoint x: 863, endPoint y: 427, distance: 41.3
click at [868, 382] on span "22" at bounding box center [868, 375] width 28 height 28
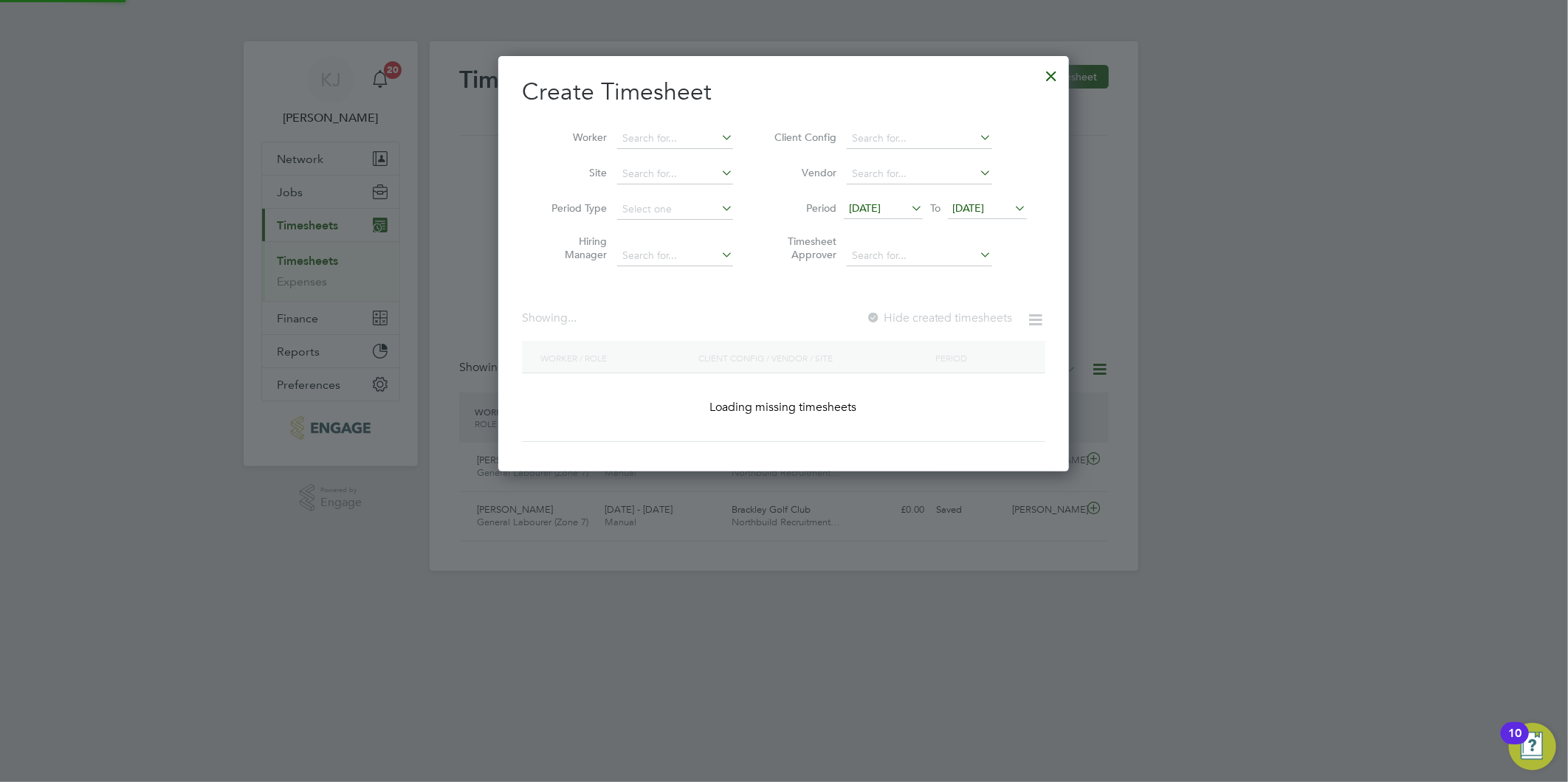
scroll to position [654, 571]
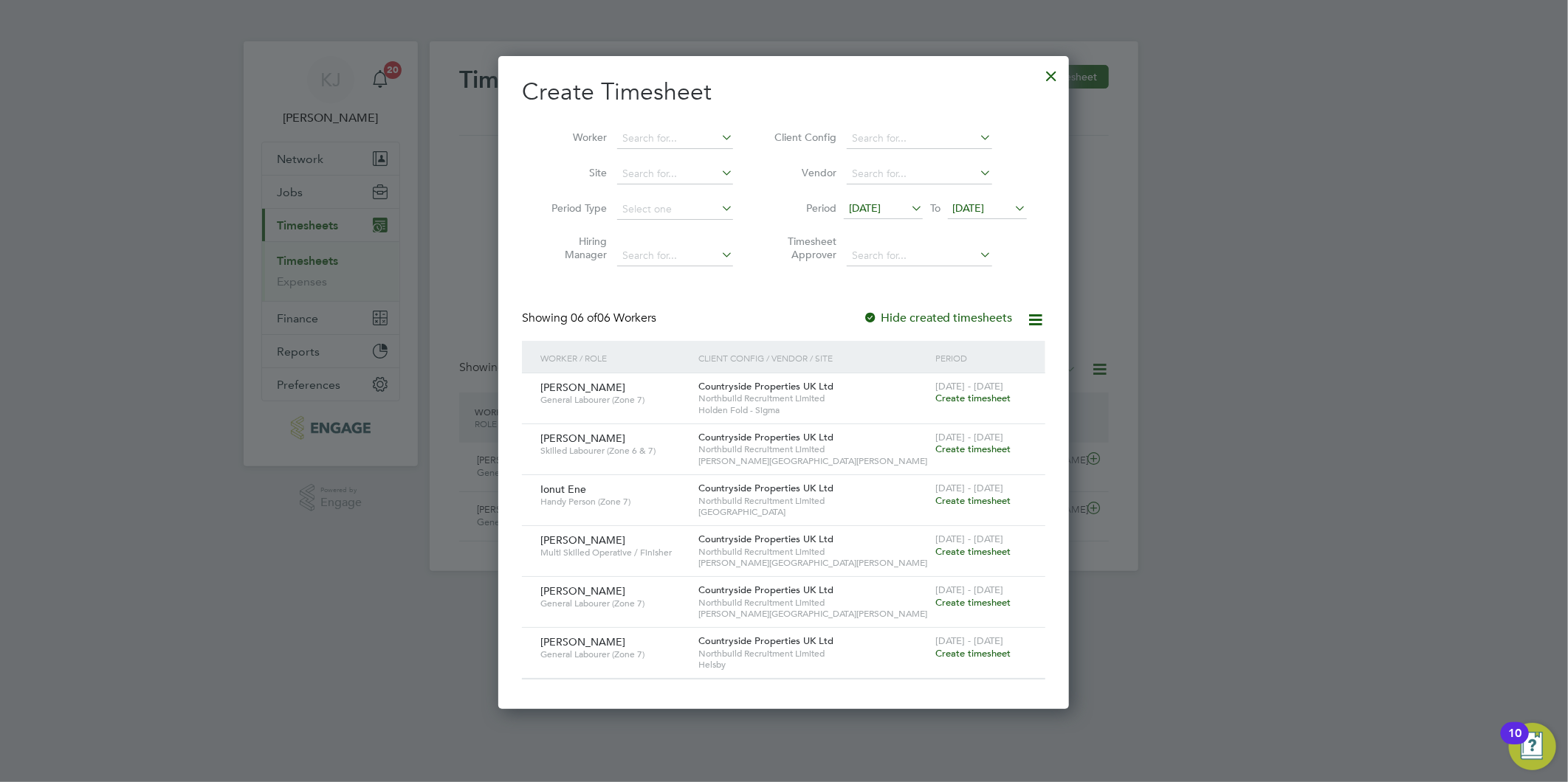
click at [975, 212] on span "[DATE]" at bounding box center [969, 208] width 32 height 13
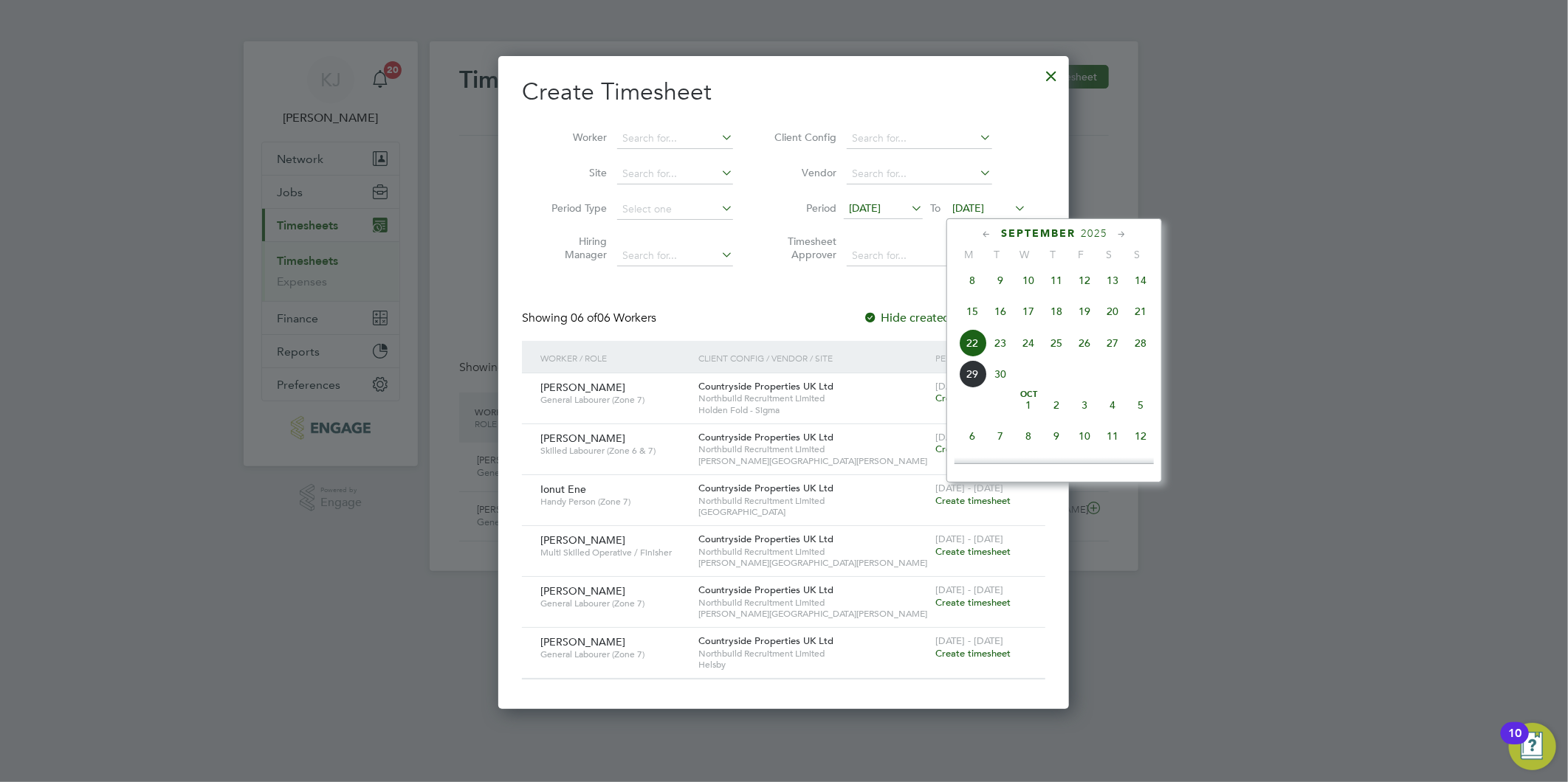
click at [1145, 343] on span "28" at bounding box center [1140, 342] width 28 height 28
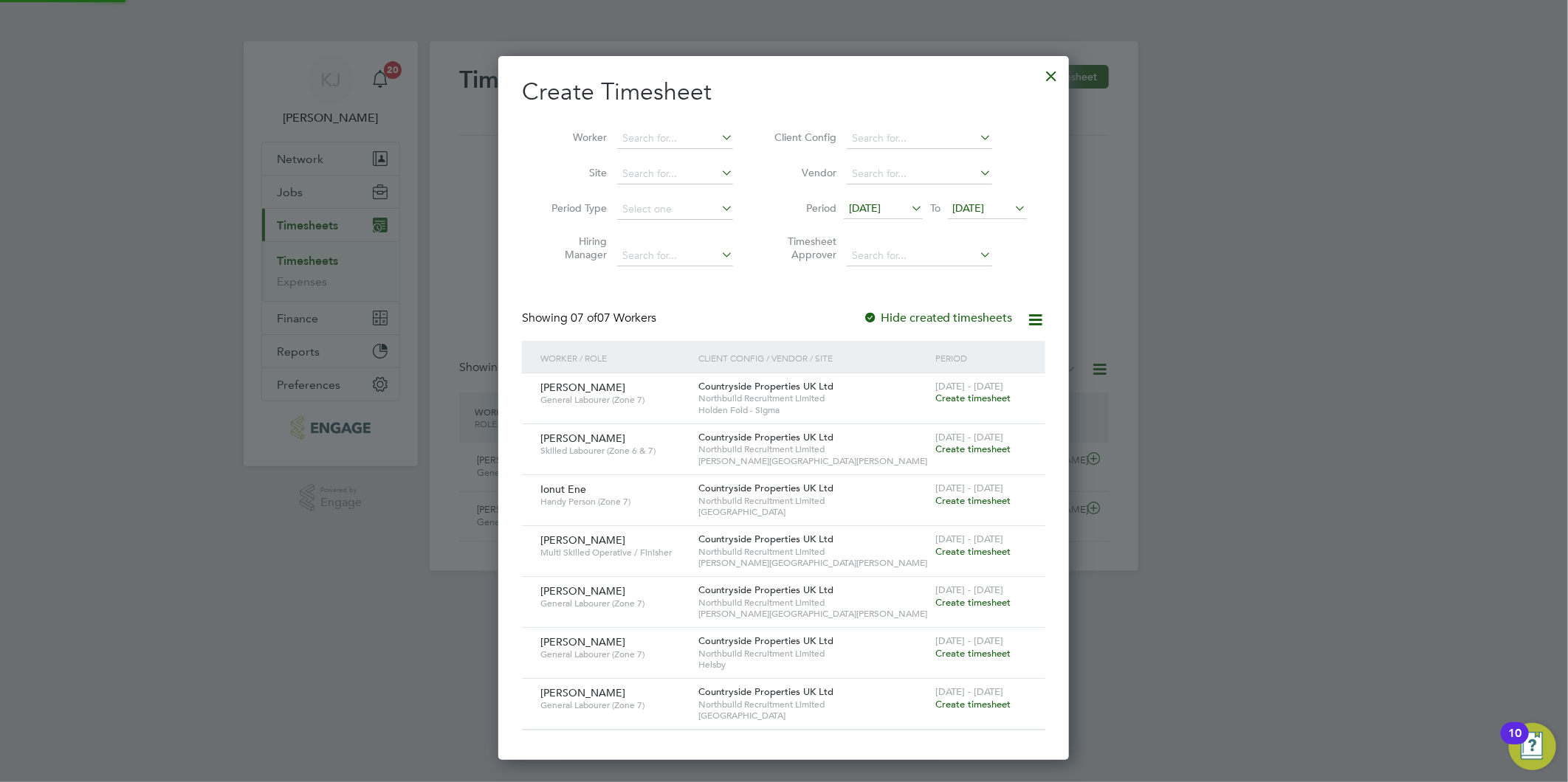
scroll to position [704, 571]
drag, startPoint x: 644, startPoint y: 418, endPoint x: 386, endPoint y: 422, distance: 258.0
drag, startPoint x: 386, startPoint y: 422, endPoint x: 695, endPoint y: 336, distance: 320.7
click at [775, 315] on div "Showing 07 of 07 Workers Hide created timesheets" at bounding box center [783, 326] width 523 height 30
click at [753, 303] on div "Create Timesheet Worker Site Period Type Hiring Manager Client Config Vendor Pe…" at bounding box center [783, 403] width 523 height 654
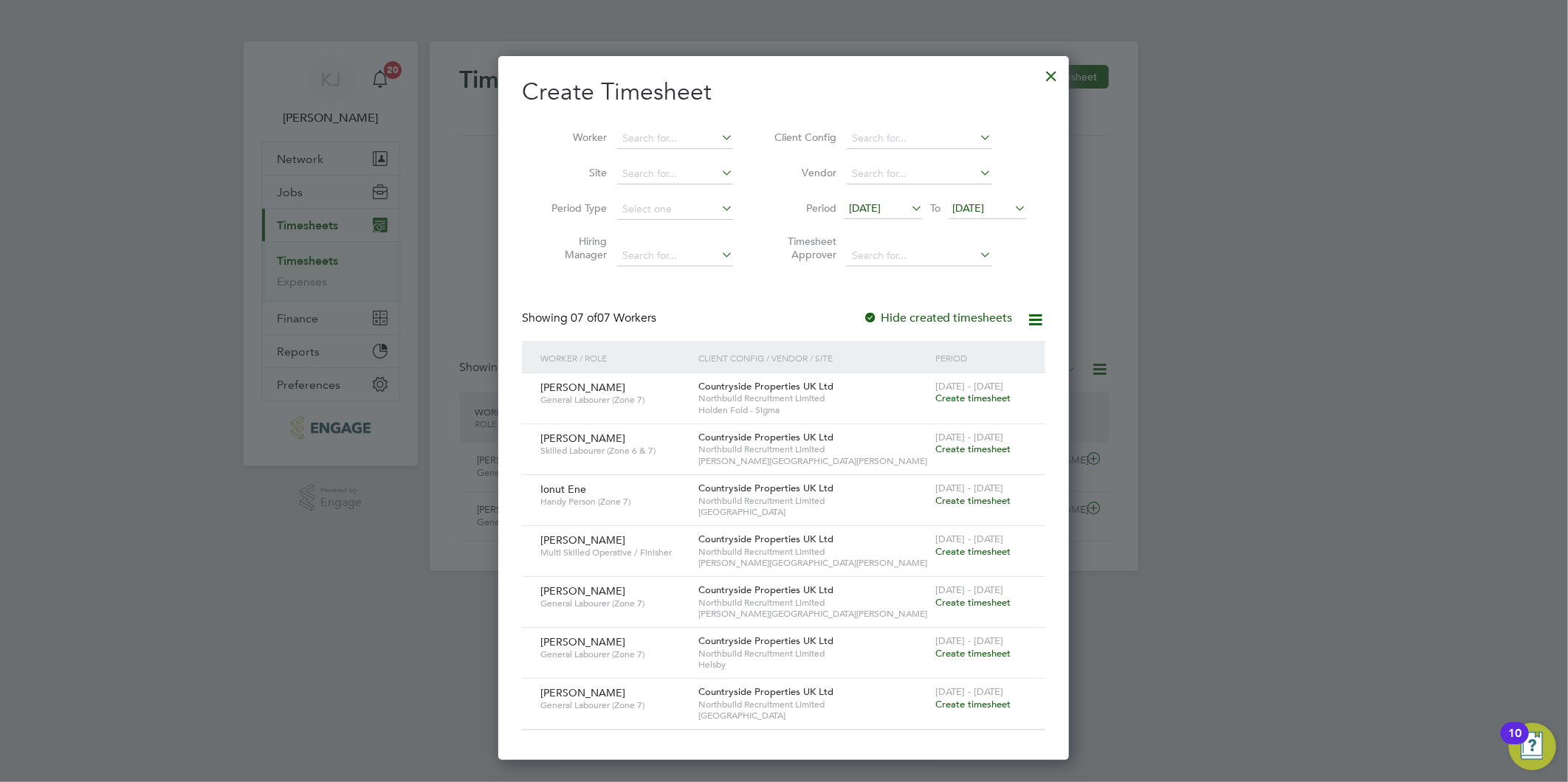
click at [879, 203] on span "[DATE]" at bounding box center [865, 208] width 32 height 13
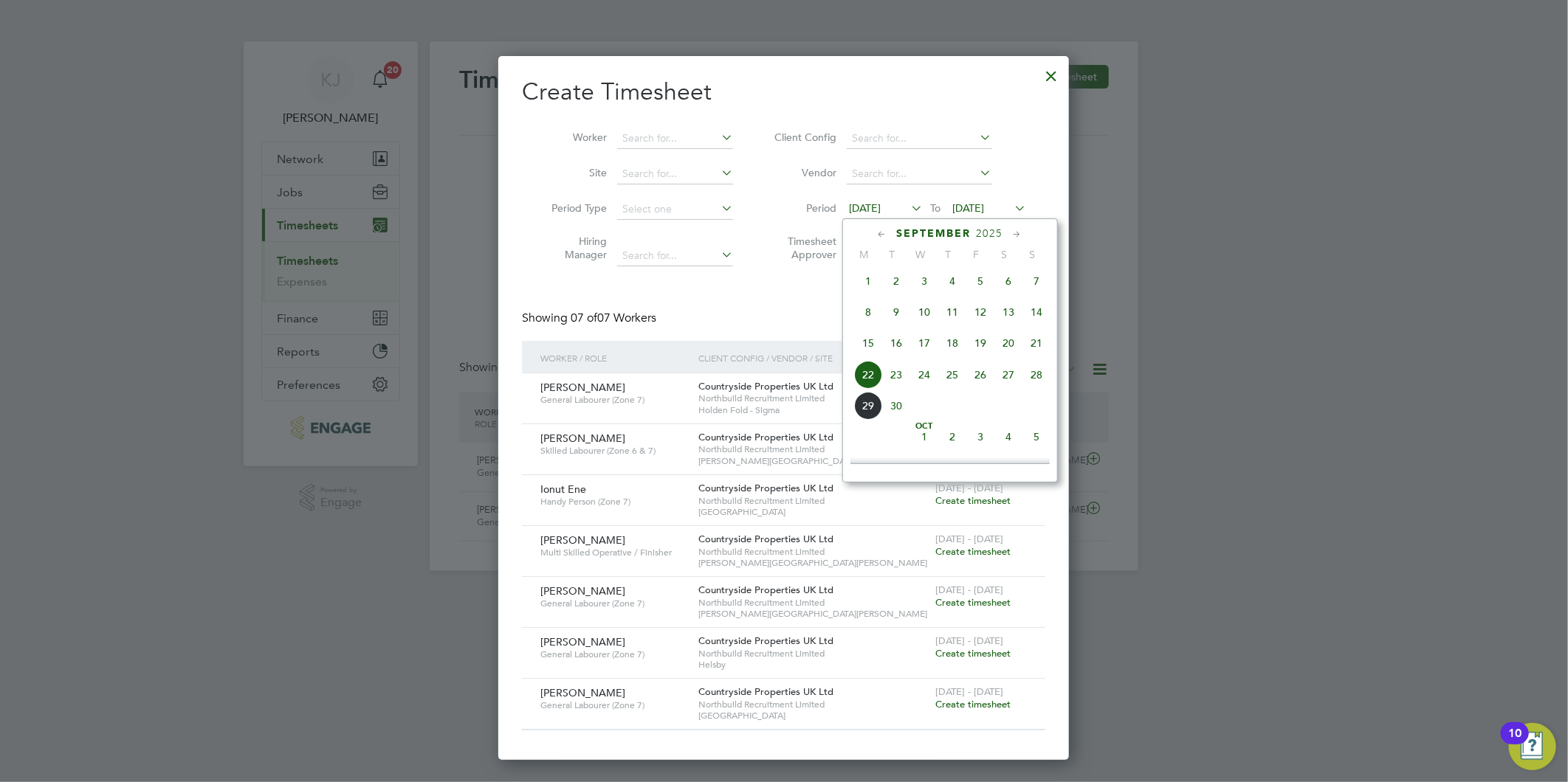
scroll to position [537, 0]
click at [868, 347] on span "22" at bounding box center [868, 342] width 28 height 28
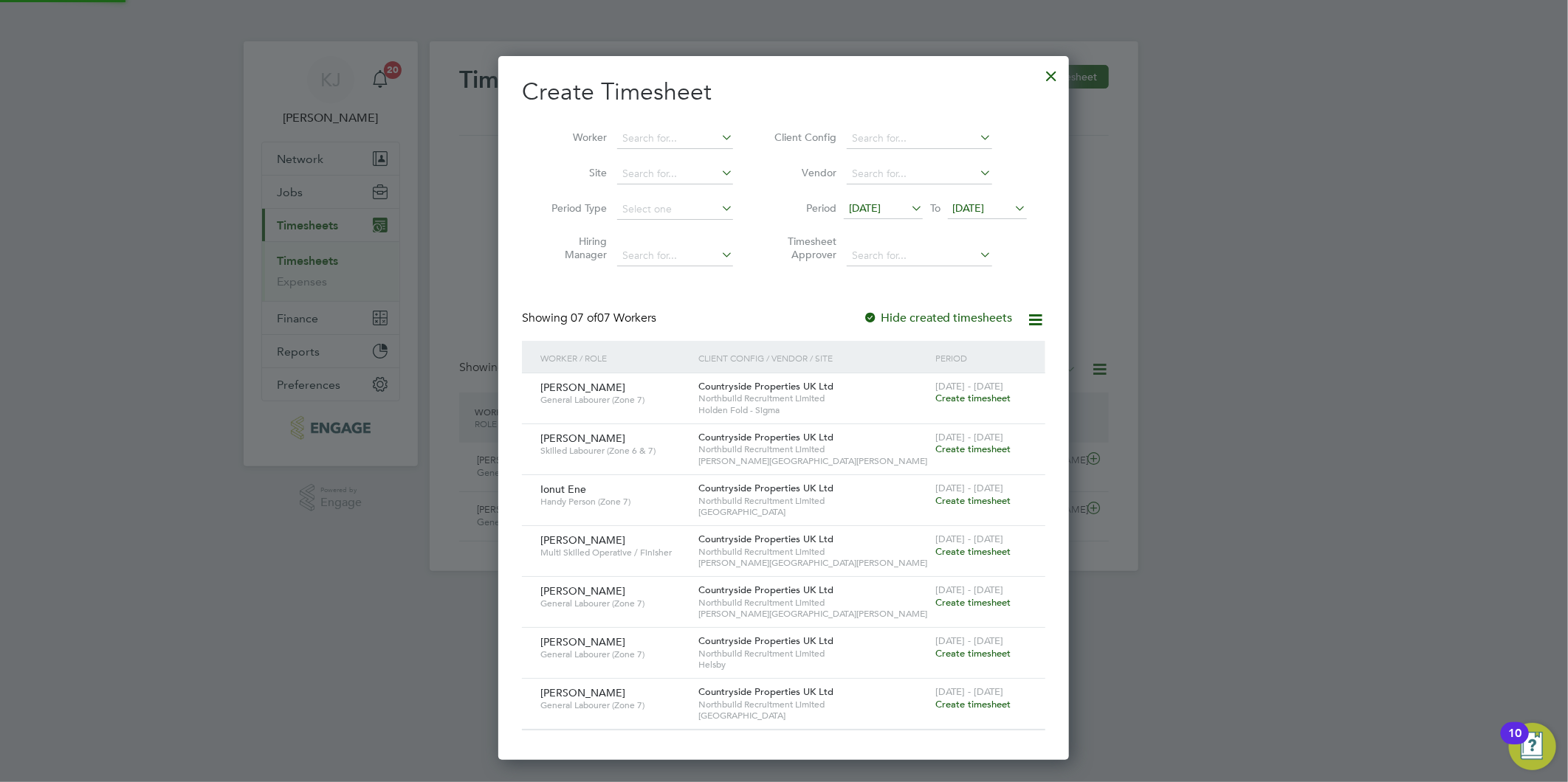
scroll to position [704, 571]
click at [985, 205] on span "[DATE]" at bounding box center [969, 208] width 32 height 13
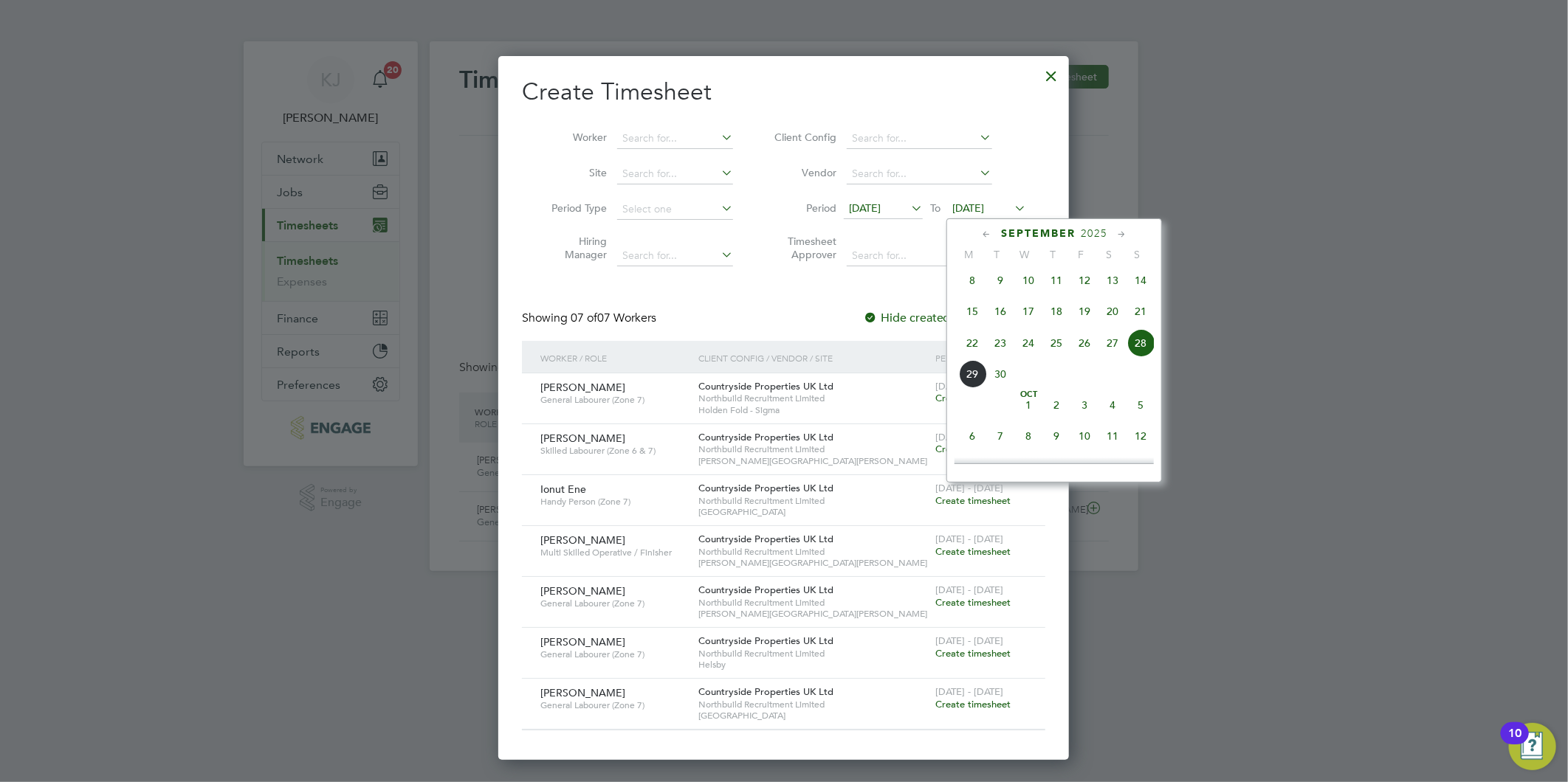
click at [1144, 344] on span "28" at bounding box center [1140, 342] width 28 height 28
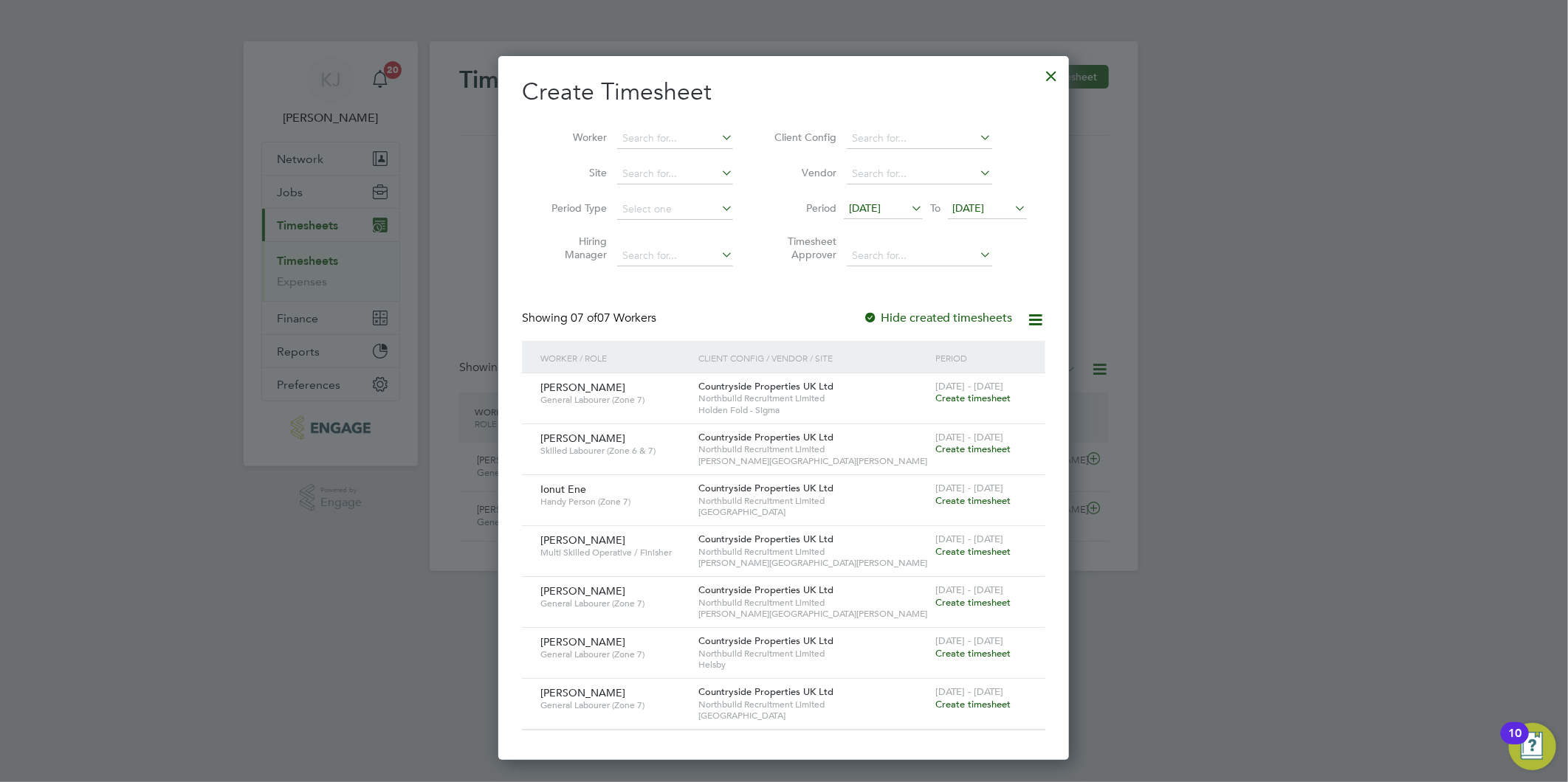
click at [970, 504] on span "Create timesheet" at bounding box center [972, 500] width 75 height 13
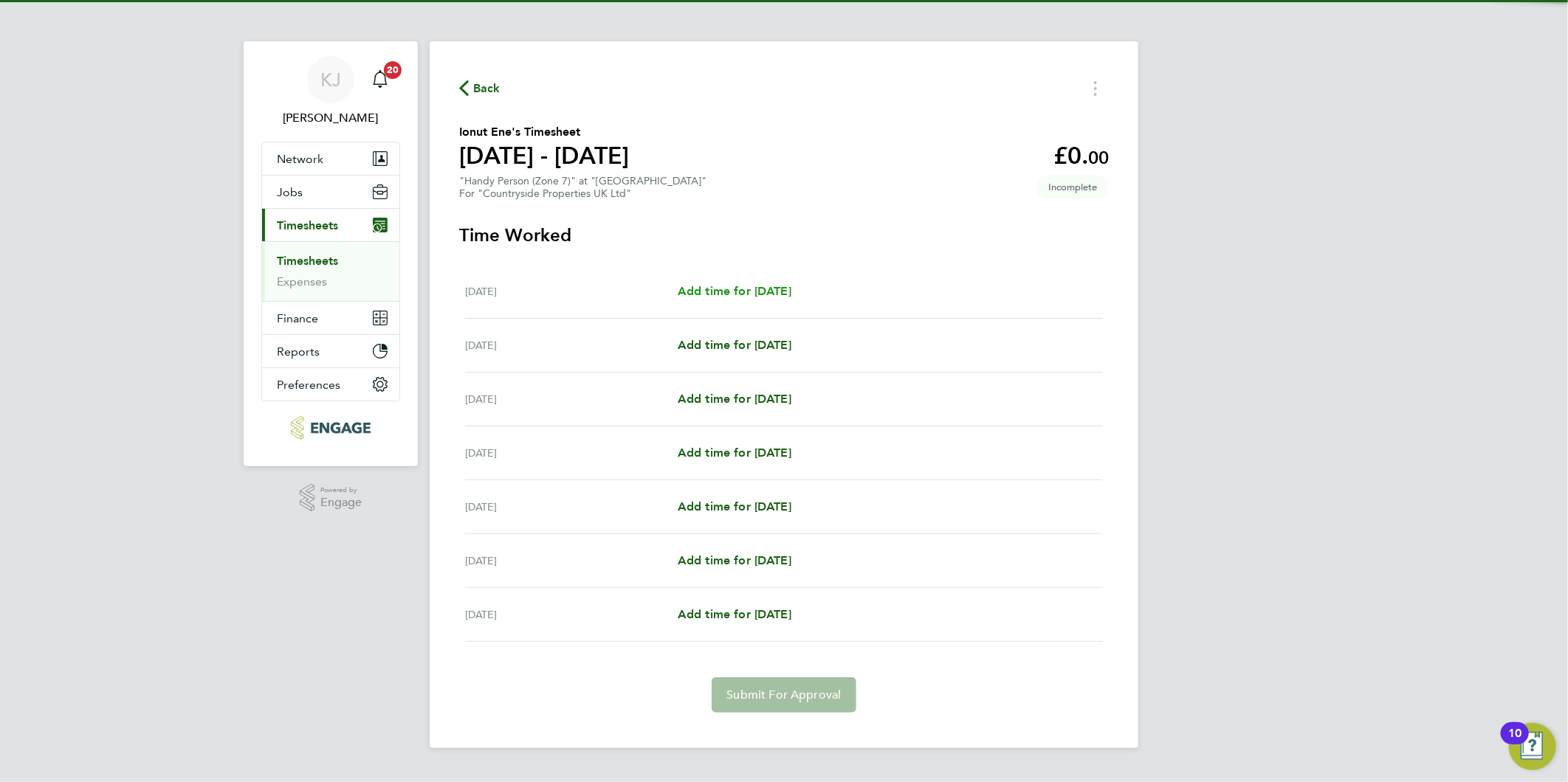
click at [749, 295] on span "Add time for Mon 22 Sep" at bounding box center [734, 291] width 114 height 14
select select "30"
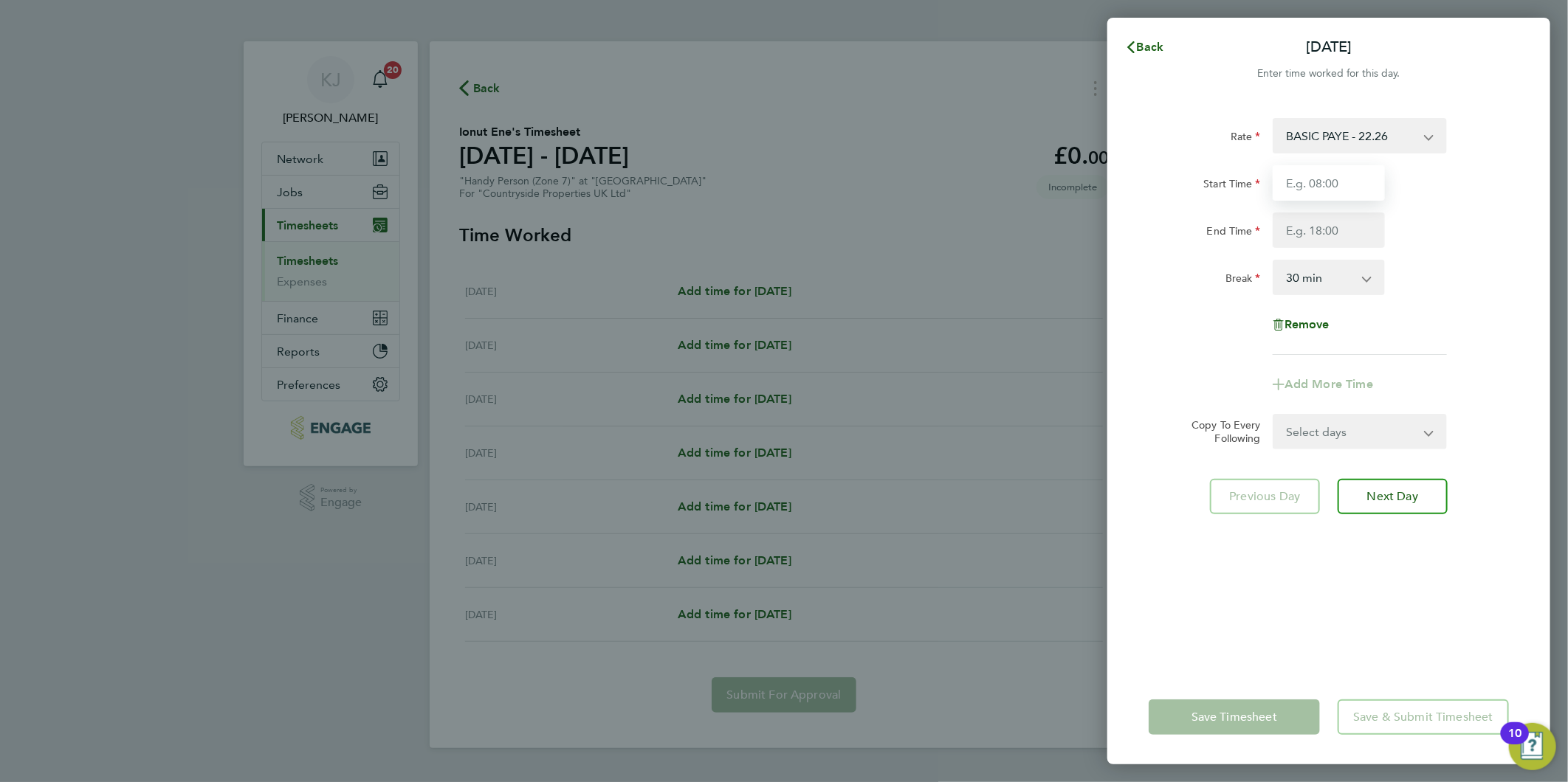
click at [1318, 174] on input "Start Time" at bounding box center [1328, 183] width 112 height 35
type input "07:30"
drag, startPoint x: 1029, startPoint y: 222, endPoint x: 603, endPoint y: 222, distance: 426.0
click at [627, 227] on div "Mon 22 Sep Cancel Enter time worked for this day. Rate BASIC PAYE - 22.26 Start…" at bounding box center [784, 391] width 1568 height 782
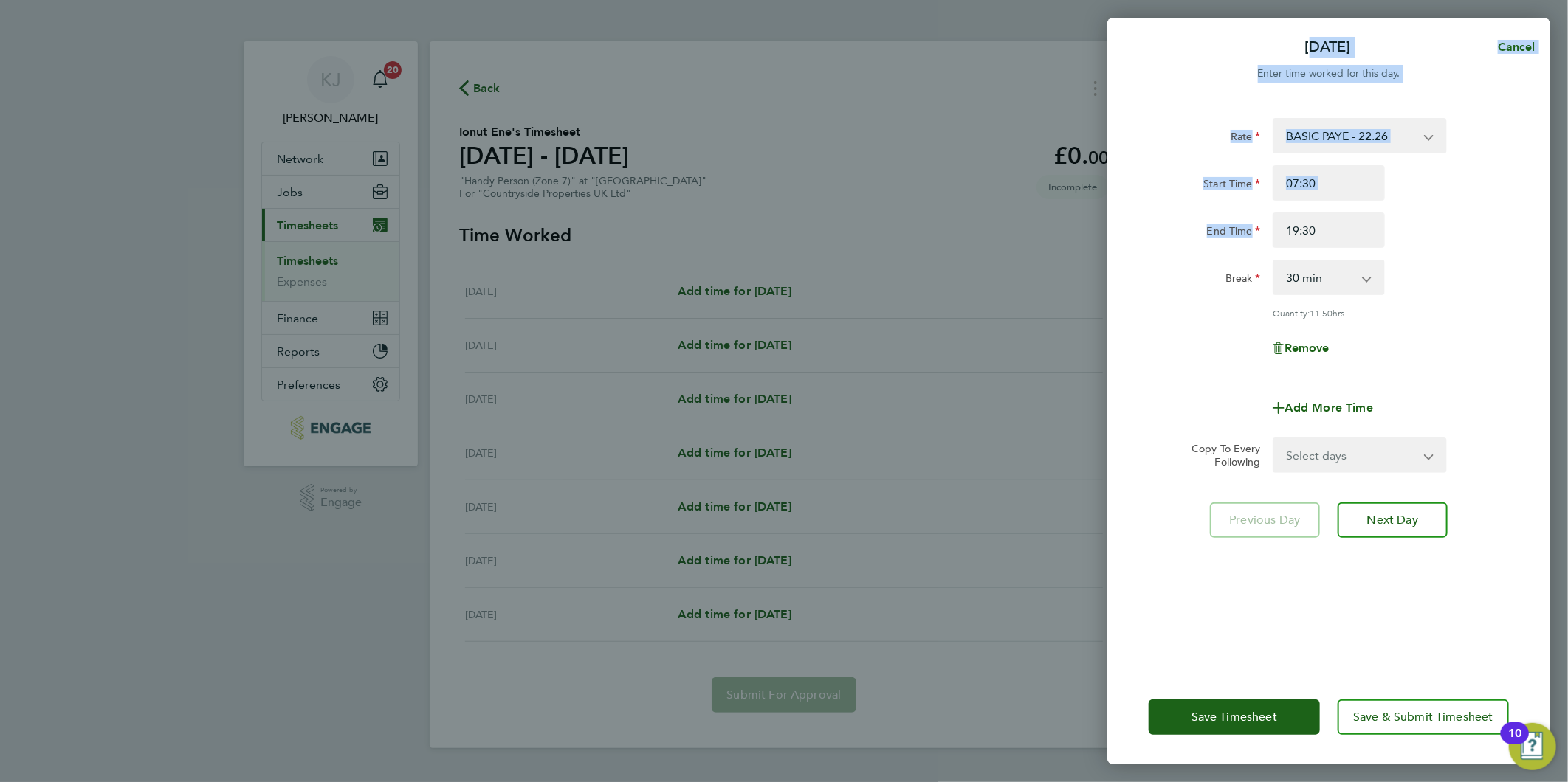
drag, startPoint x: 1344, startPoint y: 213, endPoint x: 1008, endPoint y: 233, distance: 336.6
click at [1008, 233] on div "Mon 22 Sep Cancel Enter time worked for this day. Rate BASIC PAYE - 22.26 Start…" at bounding box center [784, 391] width 1568 height 782
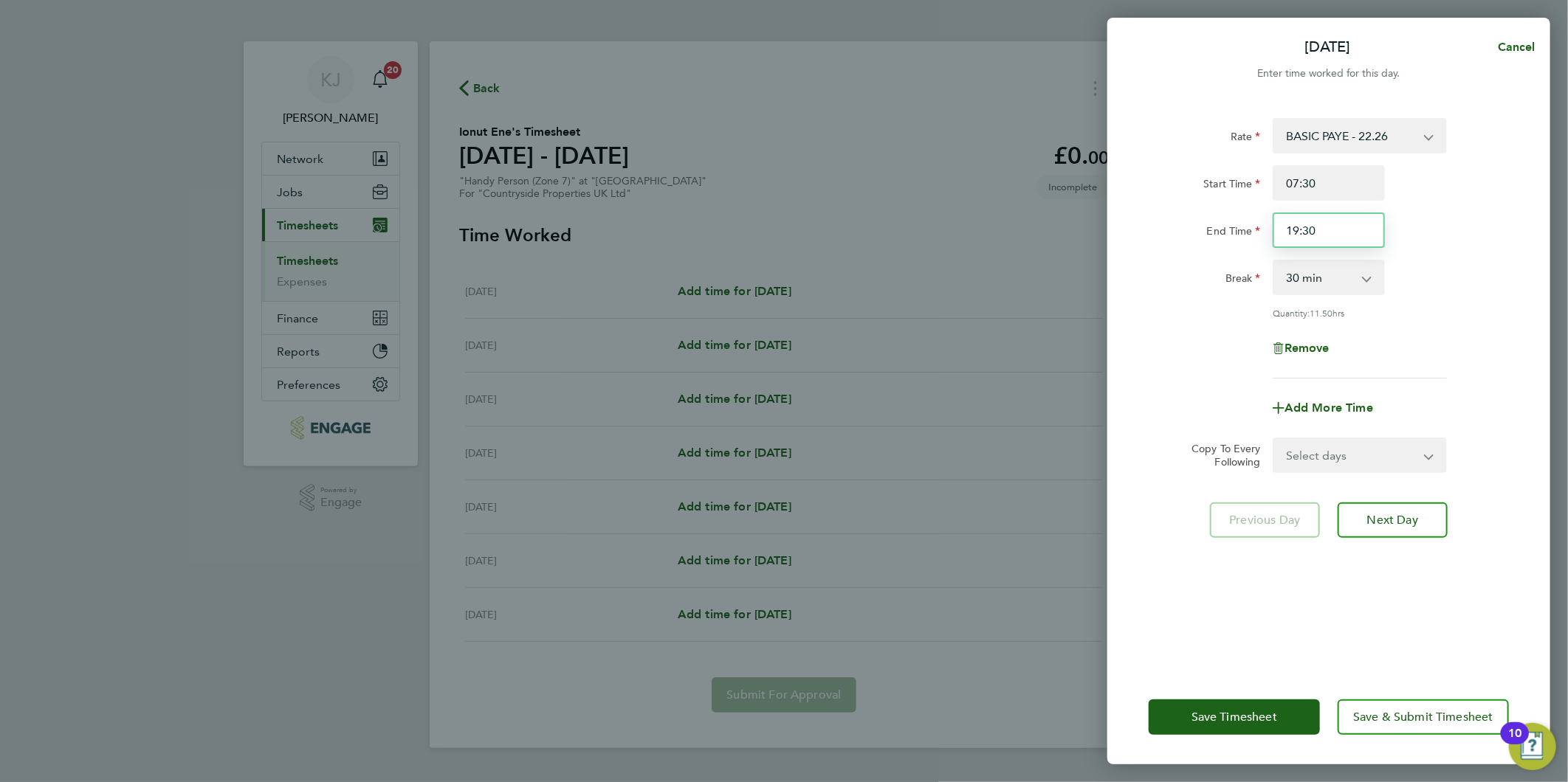
click at [1376, 224] on input "19:30" at bounding box center [1328, 230] width 112 height 35
drag, startPoint x: 1349, startPoint y: 233, endPoint x: 975, endPoint y: 223, distance: 374.1
click at [978, 224] on div "Mon 22 Sep Cancel Enter time worked for this day. Rate BASIC PAYE - 22.26 Start…" at bounding box center [784, 391] width 1568 height 782
click at [1359, 190] on input "07:30" at bounding box center [1328, 183] width 112 height 35
drag, startPoint x: 1332, startPoint y: 237, endPoint x: 835, endPoint y: 227, distance: 497.1
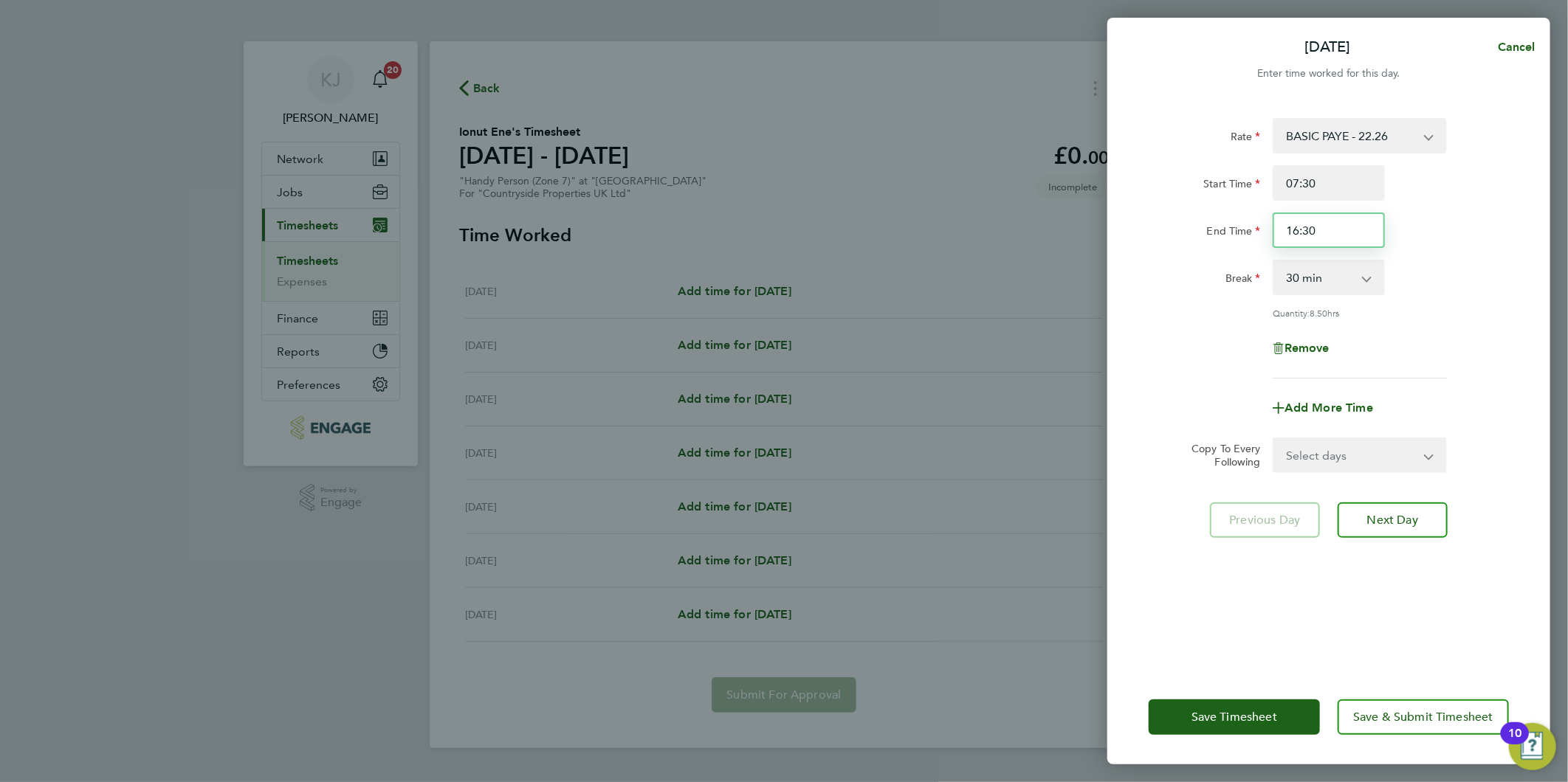
click at [844, 230] on div "Mon 22 Sep Cancel Enter time worked for this day. Rate BASIC PAYE - 22.26 Start…" at bounding box center [784, 391] width 1568 height 782
type input "17:30"
click at [1341, 168] on input "07:30" at bounding box center [1328, 183] width 112 height 35
drag, startPoint x: 1349, startPoint y: 461, endPoint x: 1326, endPoint y: 453, distance: 24.4
click at [1348, 459] on select "Select days Day Weekday (Mon-Fri) Weekend (Sat-Sun) Tuesday Wednesday Thursday …" at bounding box center [1352, 455] width 155 height 32
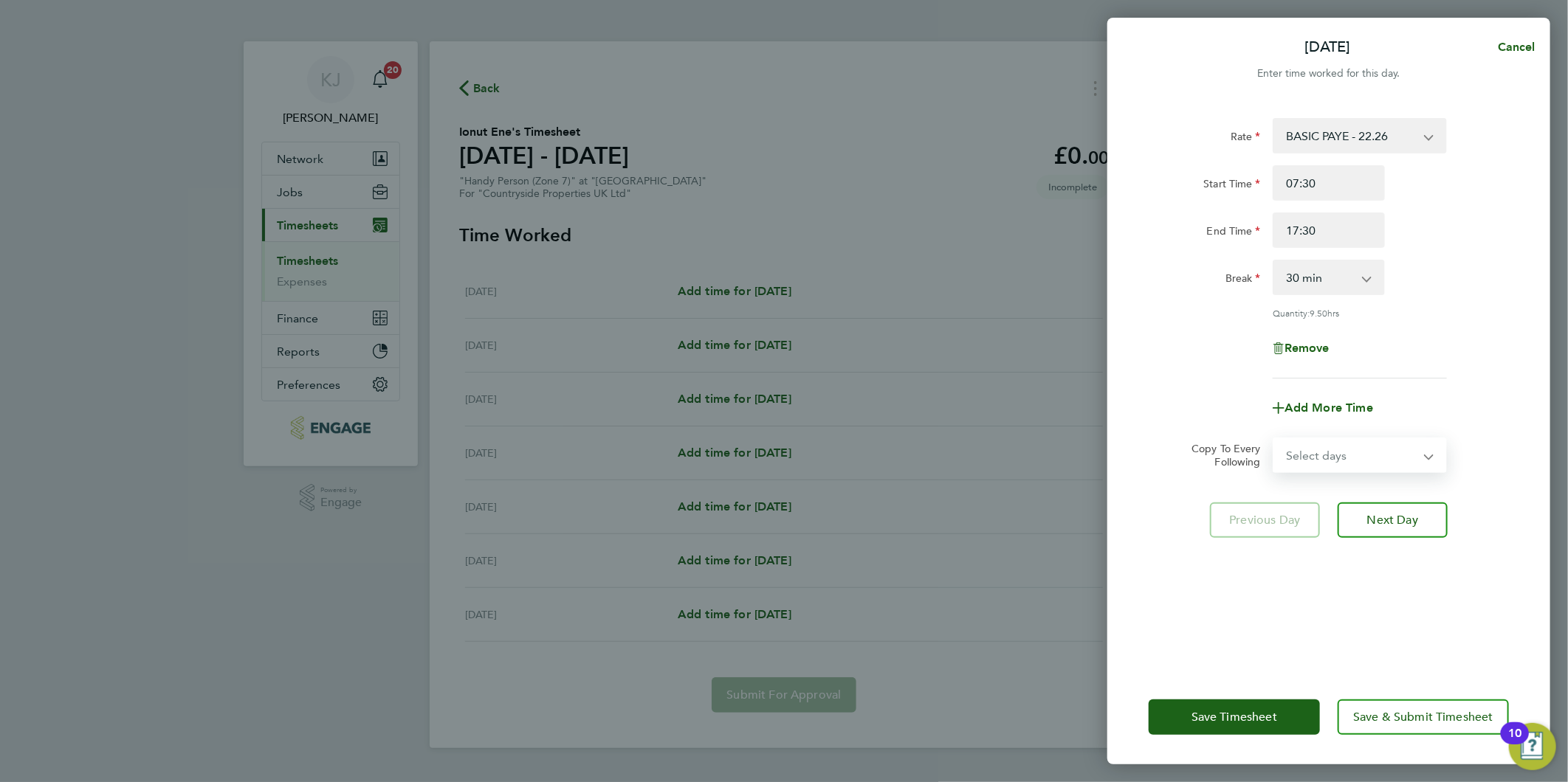
select select "WEEKDAY"
click at [1274, 439] on select "Select days Day Weekday (Mon-Fri) Weekend (Sat-Sun) Tuesday Wednesday Thursday …" at bounding box center [1352, 455] width 155 height 32
select select "[DATE]"
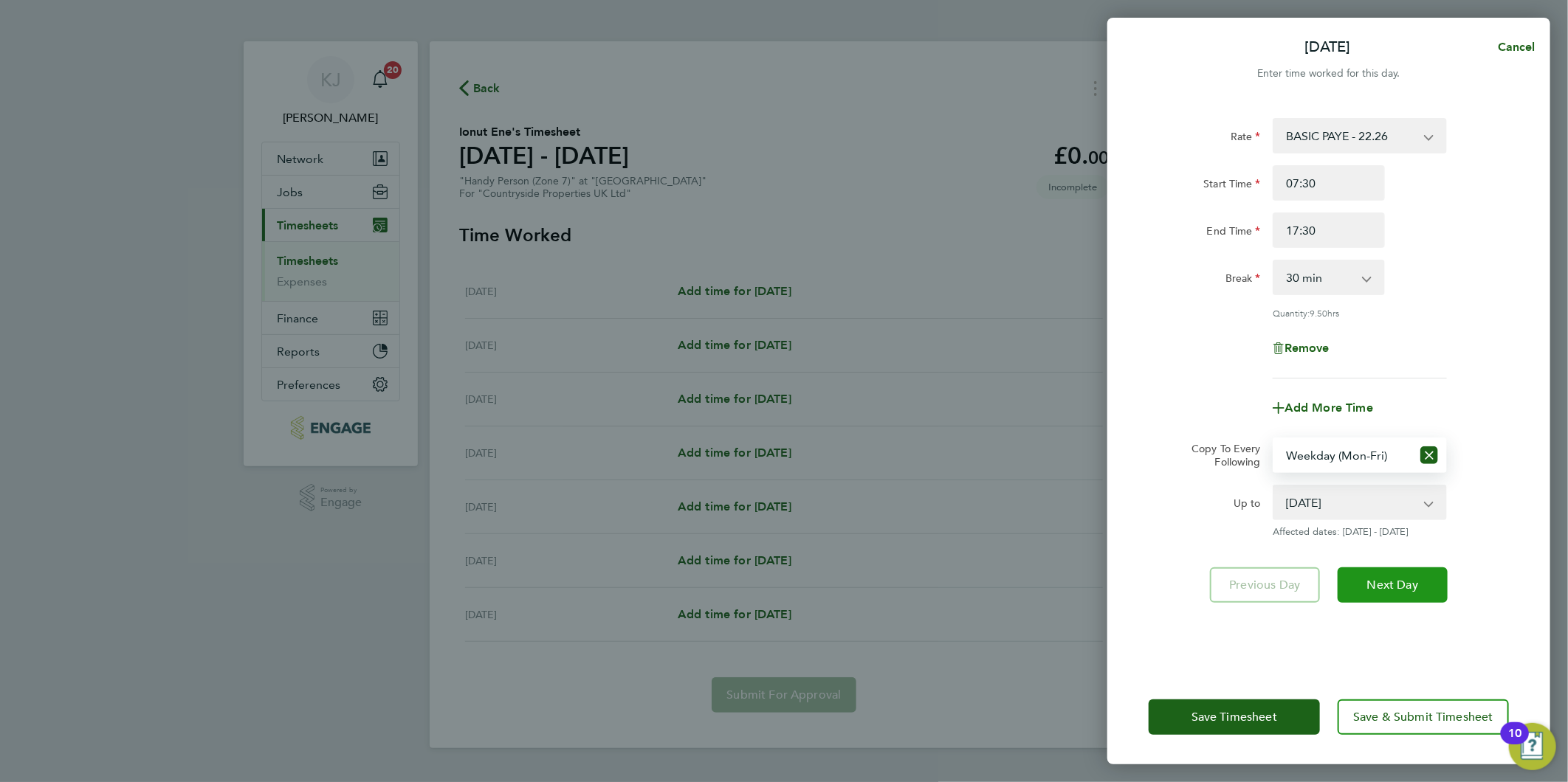
click at [1398, 578] on span "Next Day" at bounding box center [1392, 585] width 51 height 14
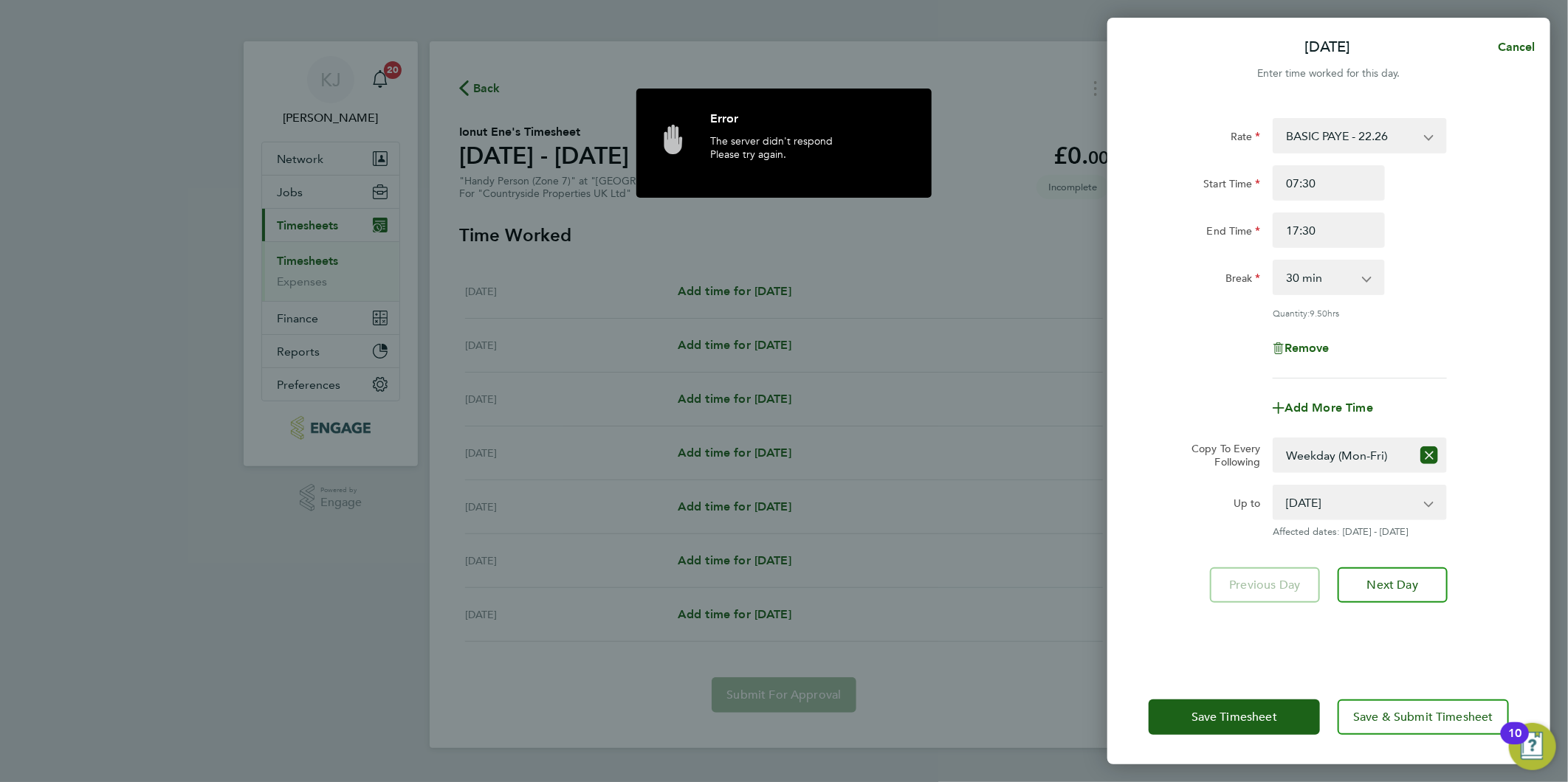
click at [780, 144] on div "The server didn't respond Please try again." at bounding box center [809, 159] width 199 height 49
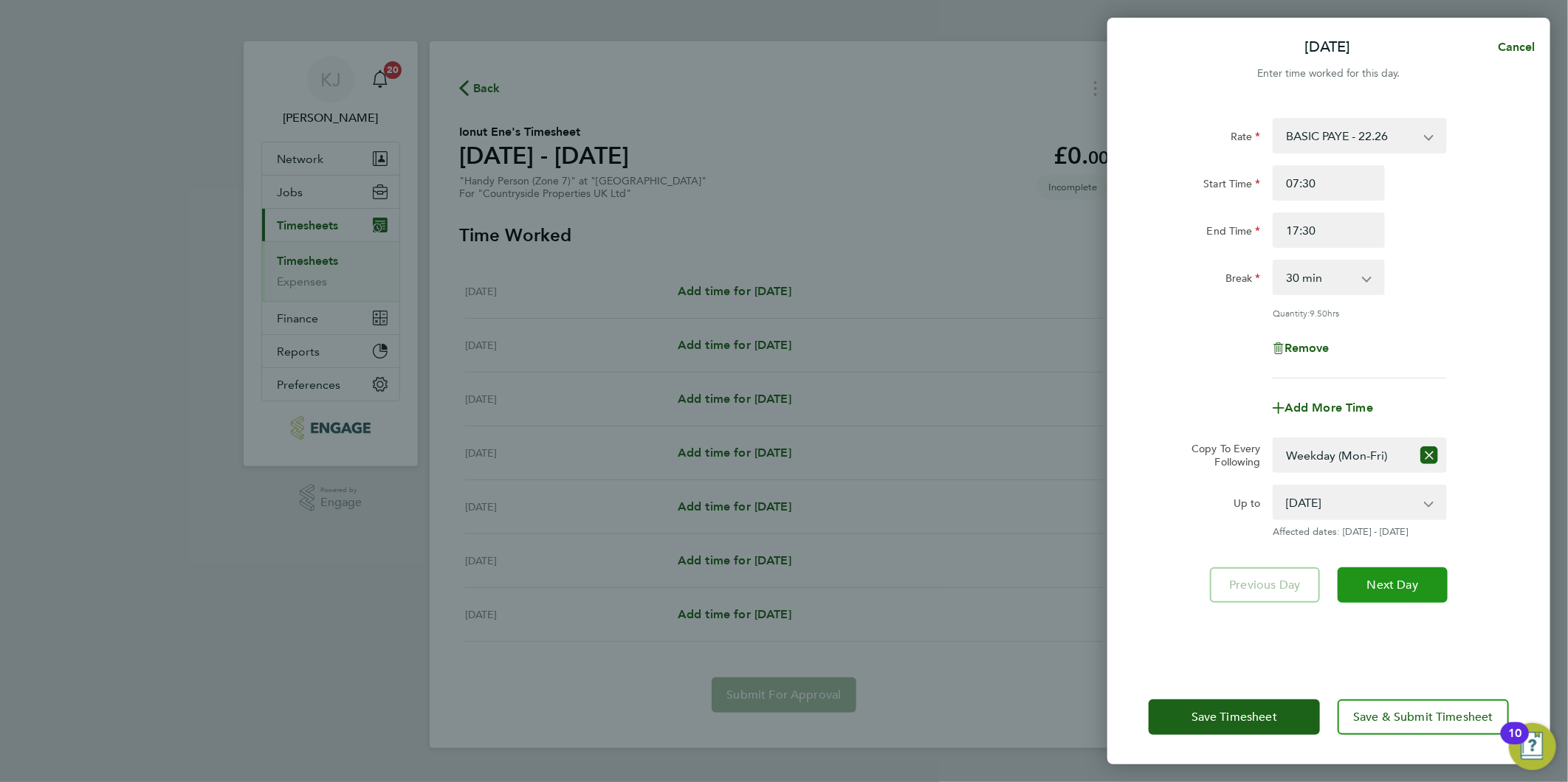
click at [1371, 581] on span "Next Day" at bounding box center [1392, 585] width 51 height 14
click at [1506, 56] on button "Cancel" at bounding box center [1512, 46] width 76 height 30
select select "0: null"
select select "30"
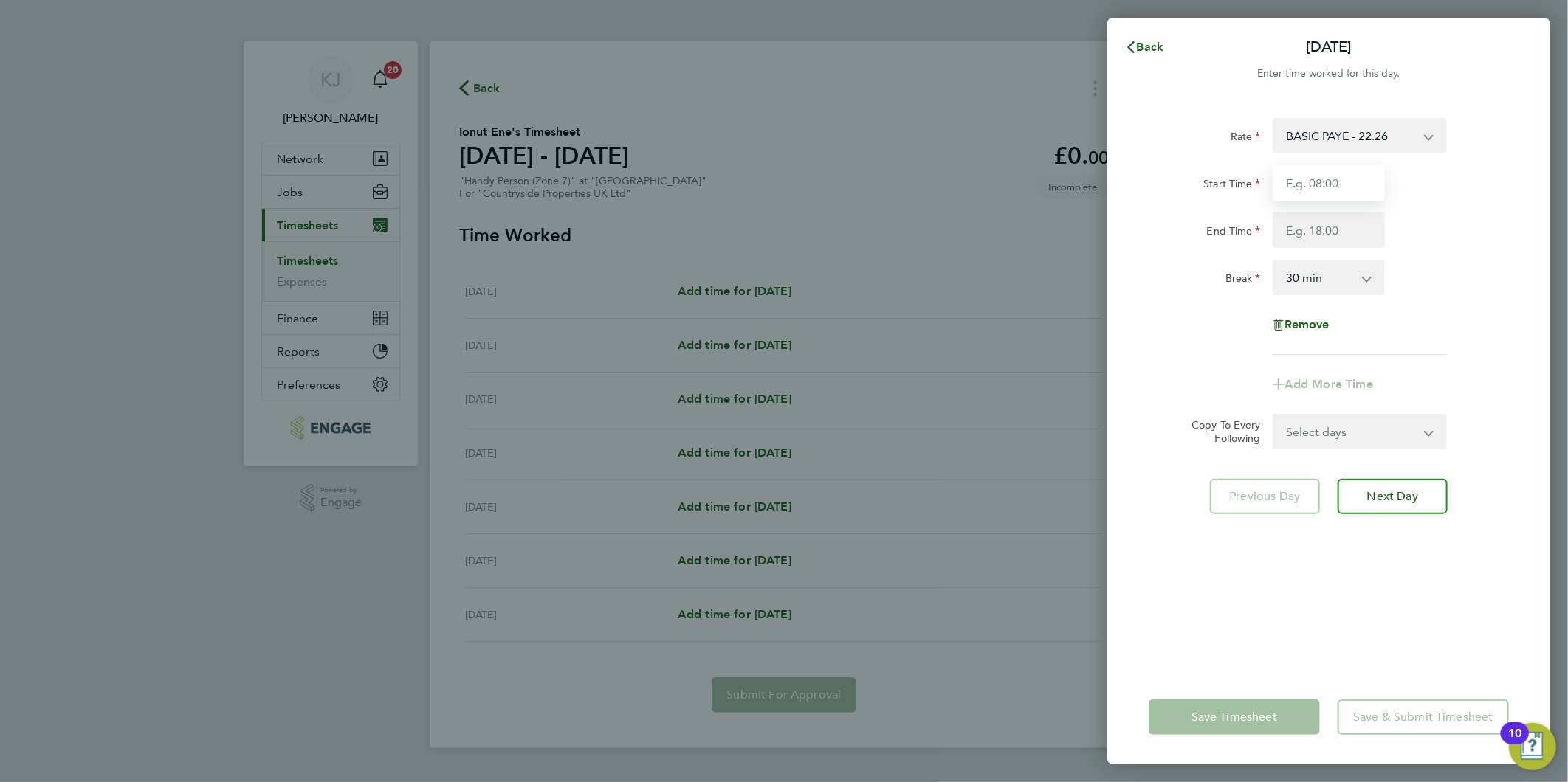
click at [1336, 179] on input "Start Time" at bounding box center [1328, 183] width 112 height 35
type input "07:30"
type input "16:30"
click at [1383, 172] on div "07:30" at bounding box center [1328, 183] width 124 height 35
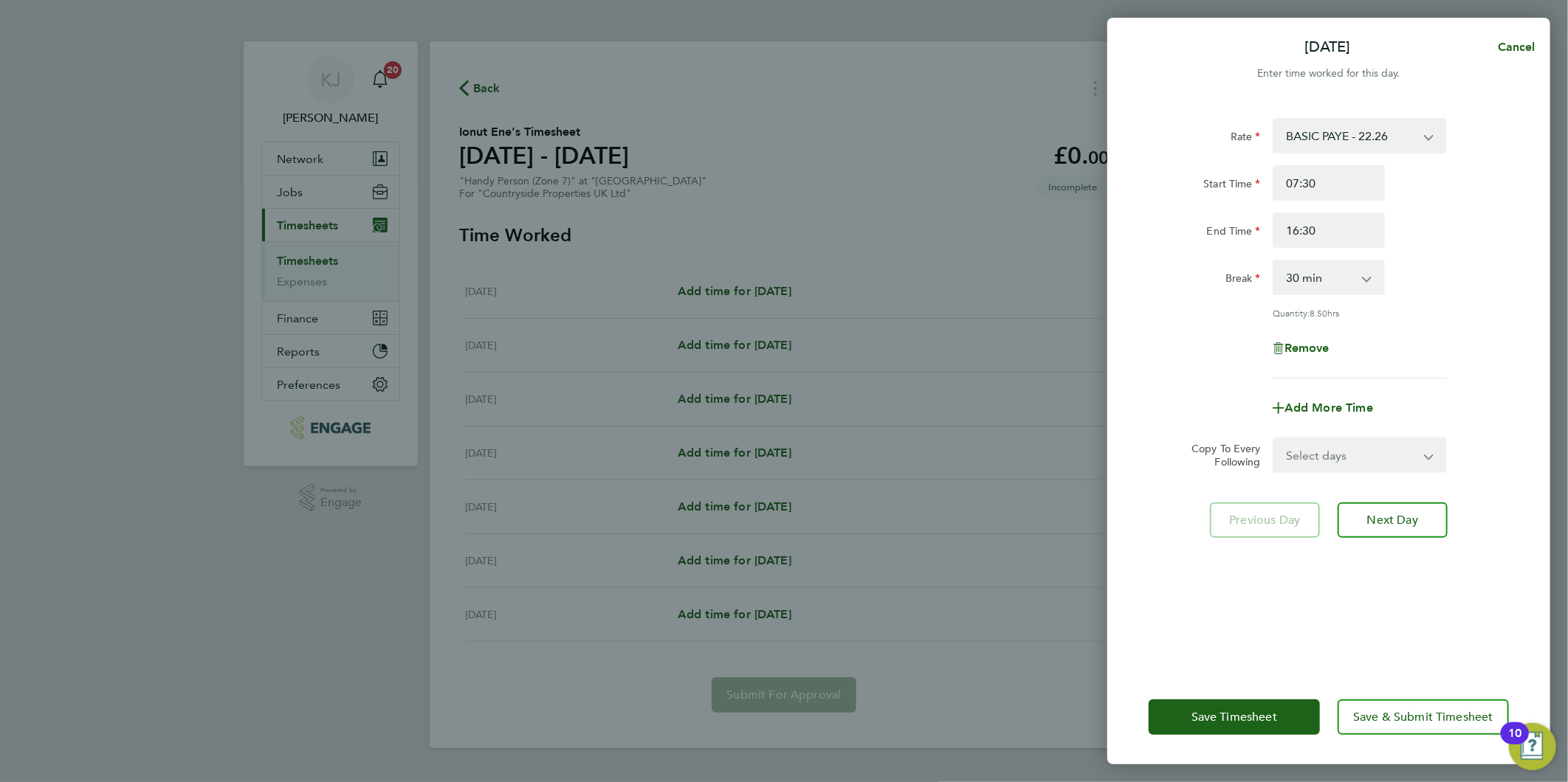
click at [1318, 445] on select "Select days Day Weekday (Mon-Fri) Weekend (Sat-Sun) Tuesday Wednesday Thursday …" at bounding box center [1352, 455] width 155 height 32
select select "WEEKDAY"
click at [1274, 439] on select "Select days Day Weekday (Mon-Fri) Weekend (Sat-Sun) Tuesday Wednesday Thursday …" at bounding box center [1352, 455] width 155 height 32
select select "[DATE]"
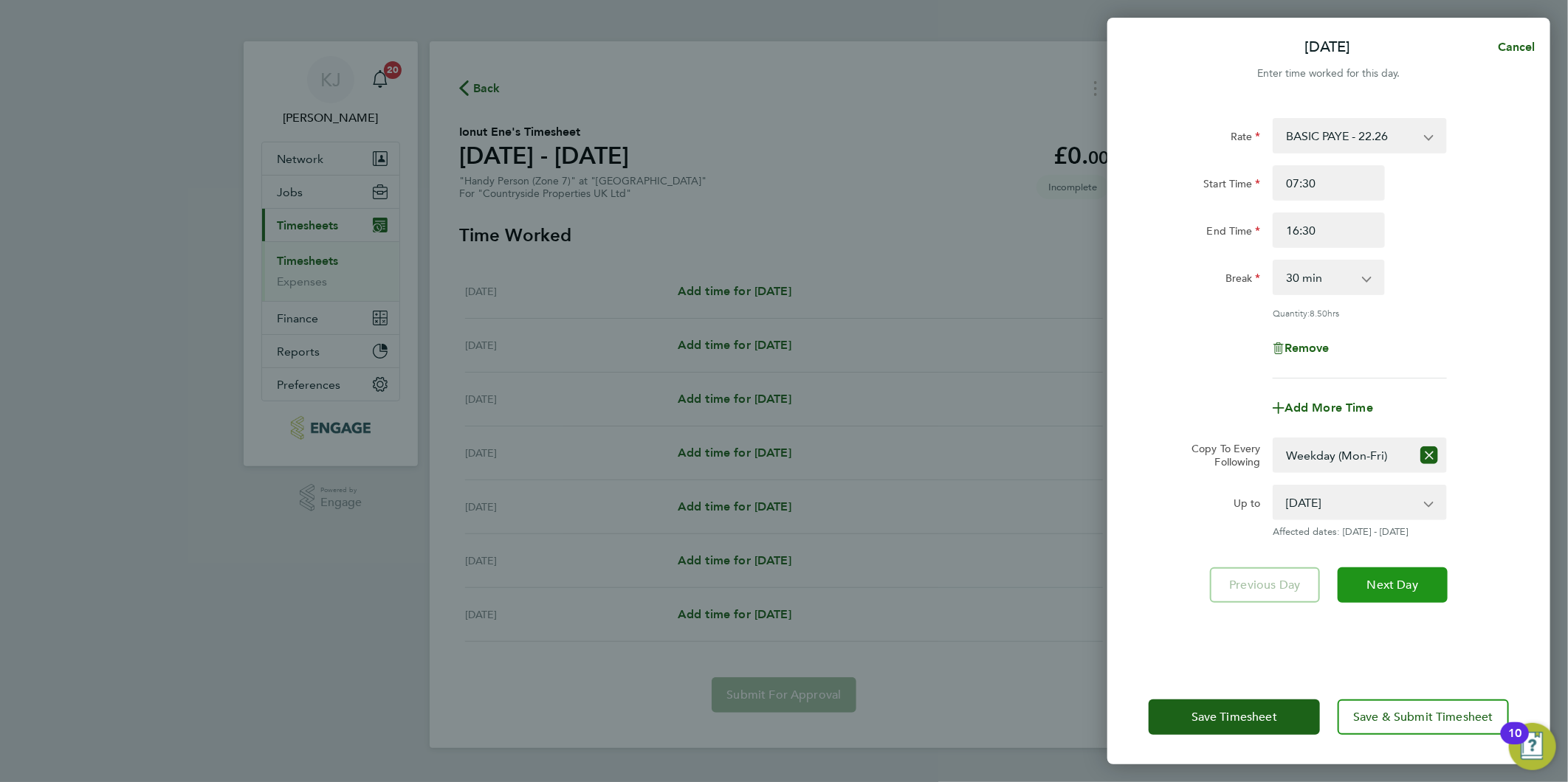
click at [1381, 585] on span "Next Day" at bounding box center [1392, 585] width 51 height 14
click at [1238, 702] on button "Save Timesheet" at bounding box center [1234, 717] width 171 height 35
click at [1511, 46] on span "Cancel" at bounding box center [1514, 46] width 42 height 14
select select "0: null"
select select "30"
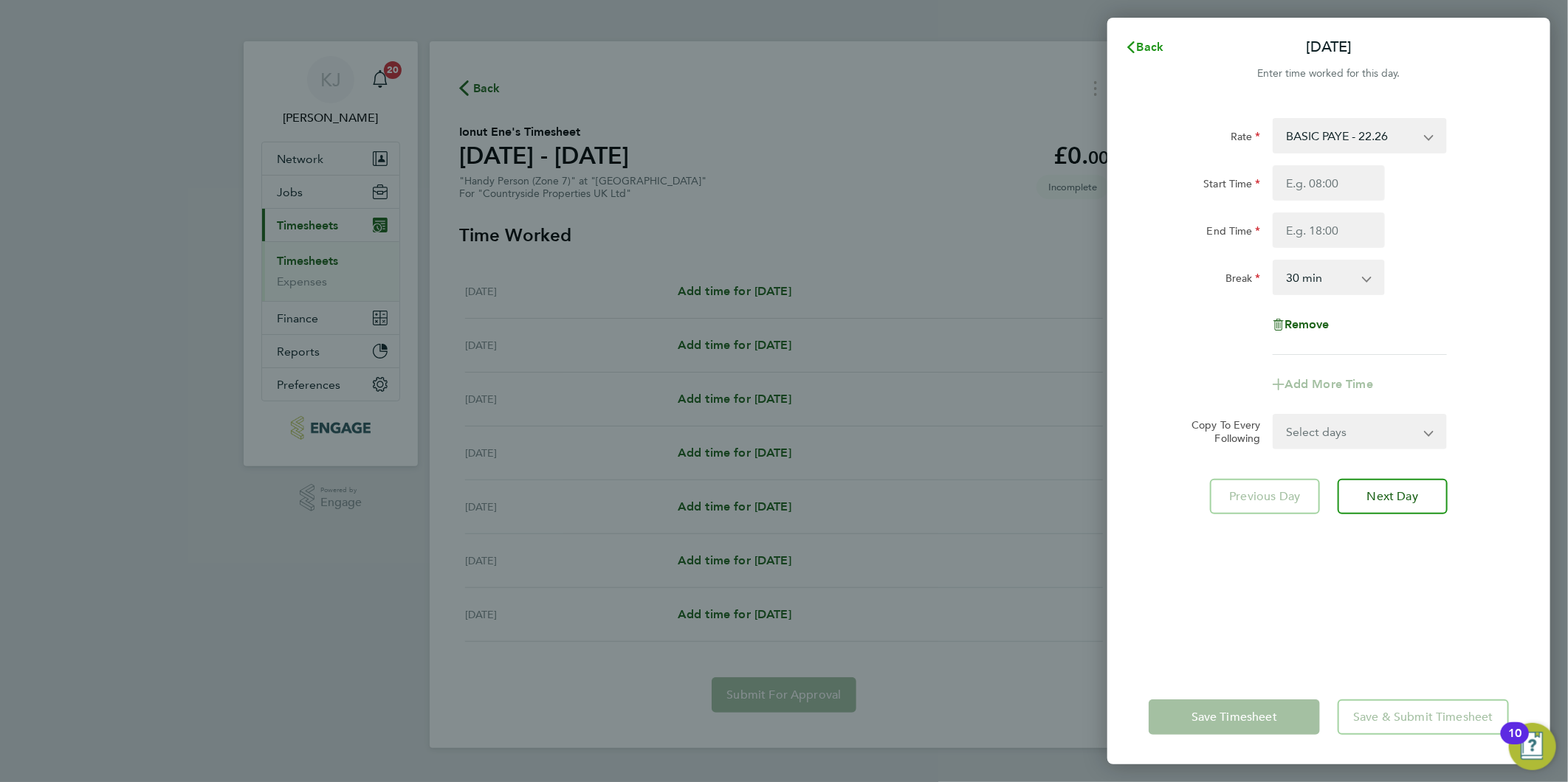
click at [1144, 46] on span "Back" at bounding box center [1150, 46] width 27 height 14
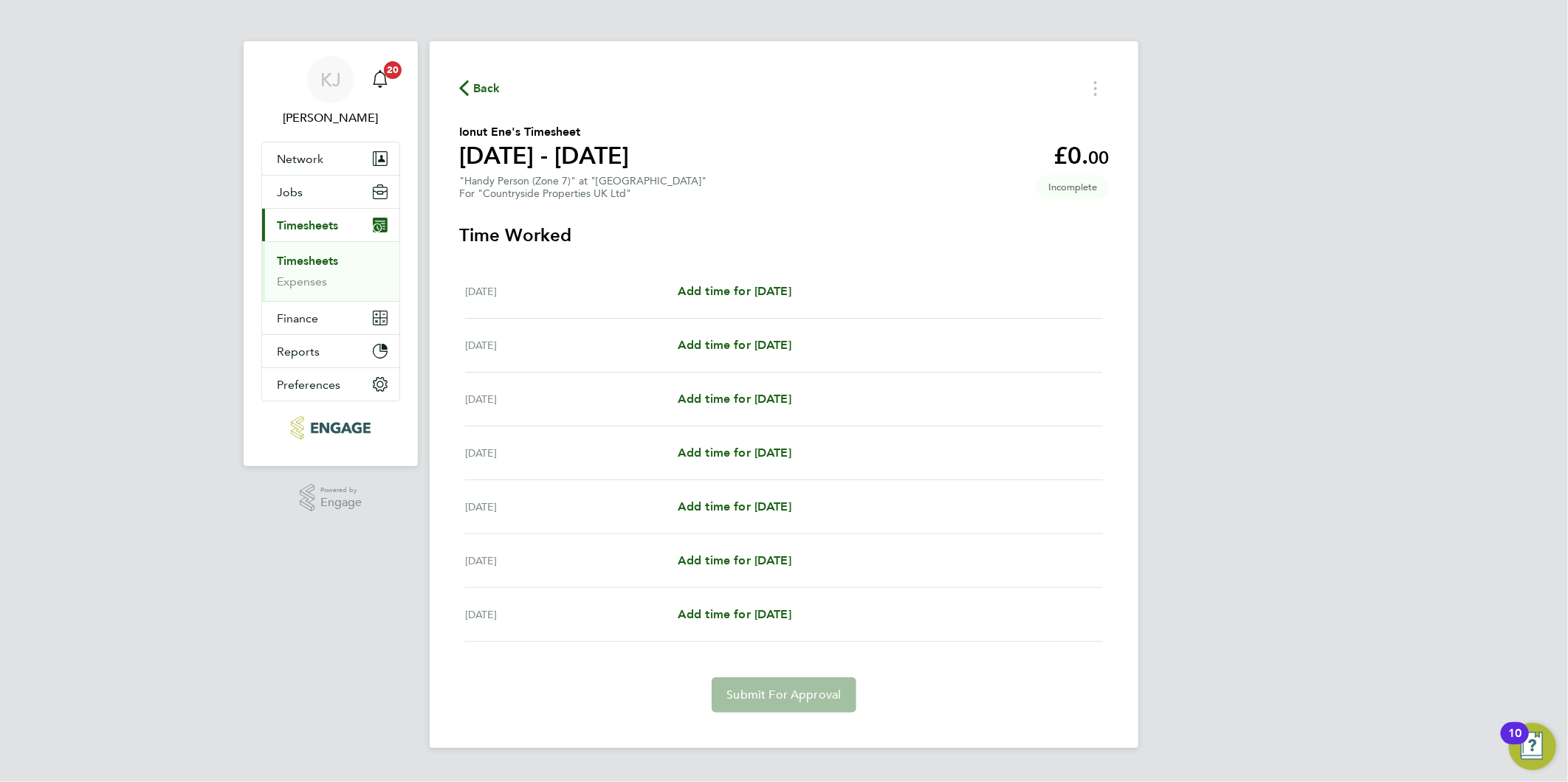
click at [309, 264] on link "Timesheets" at bounding box center [307, 261] width 62 height 14
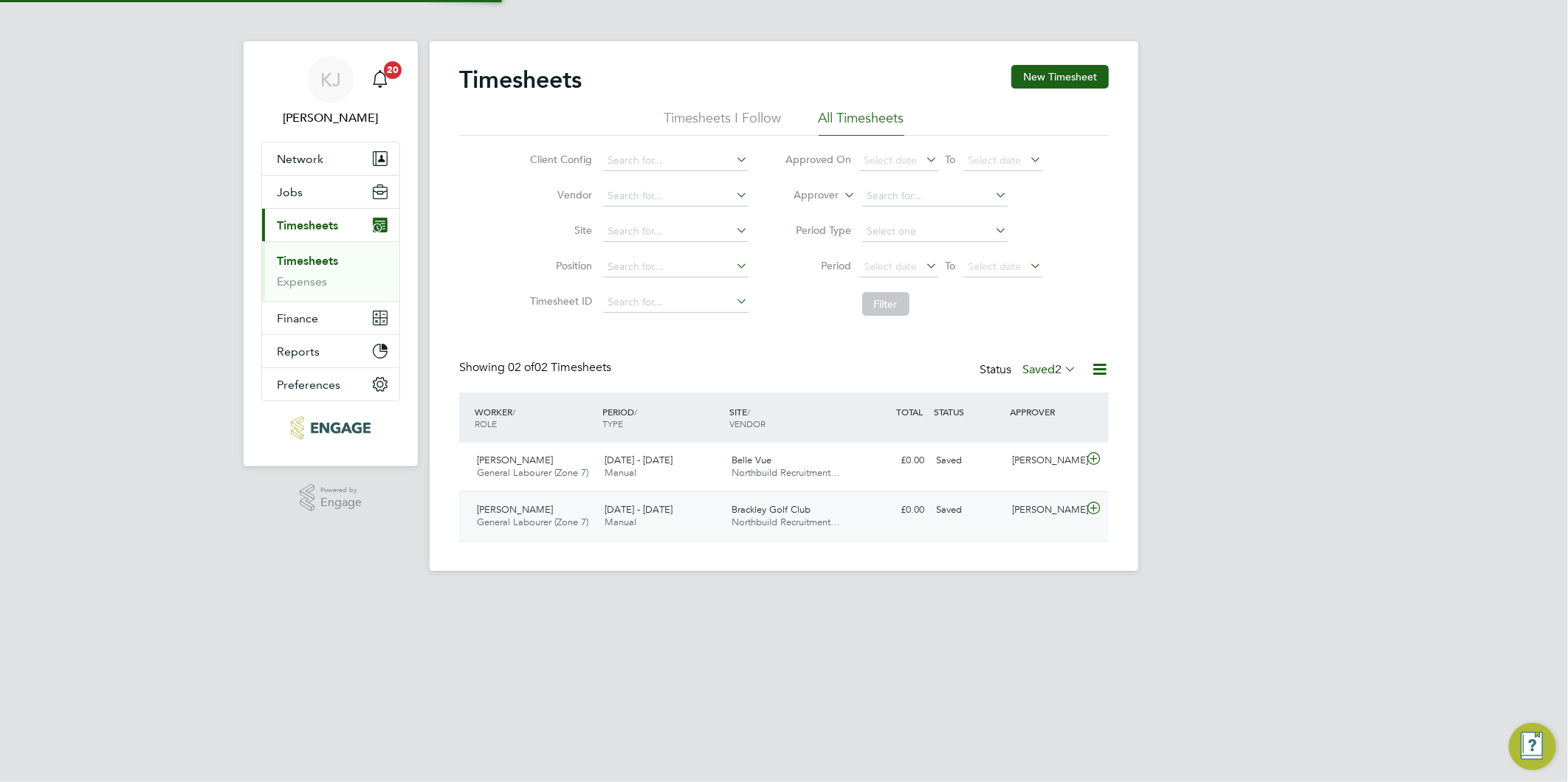
scroll to position [37, 128]
click at [1028, 74] on button "New Timesheet" at bounding box center [1059, 77] width 97 height 24
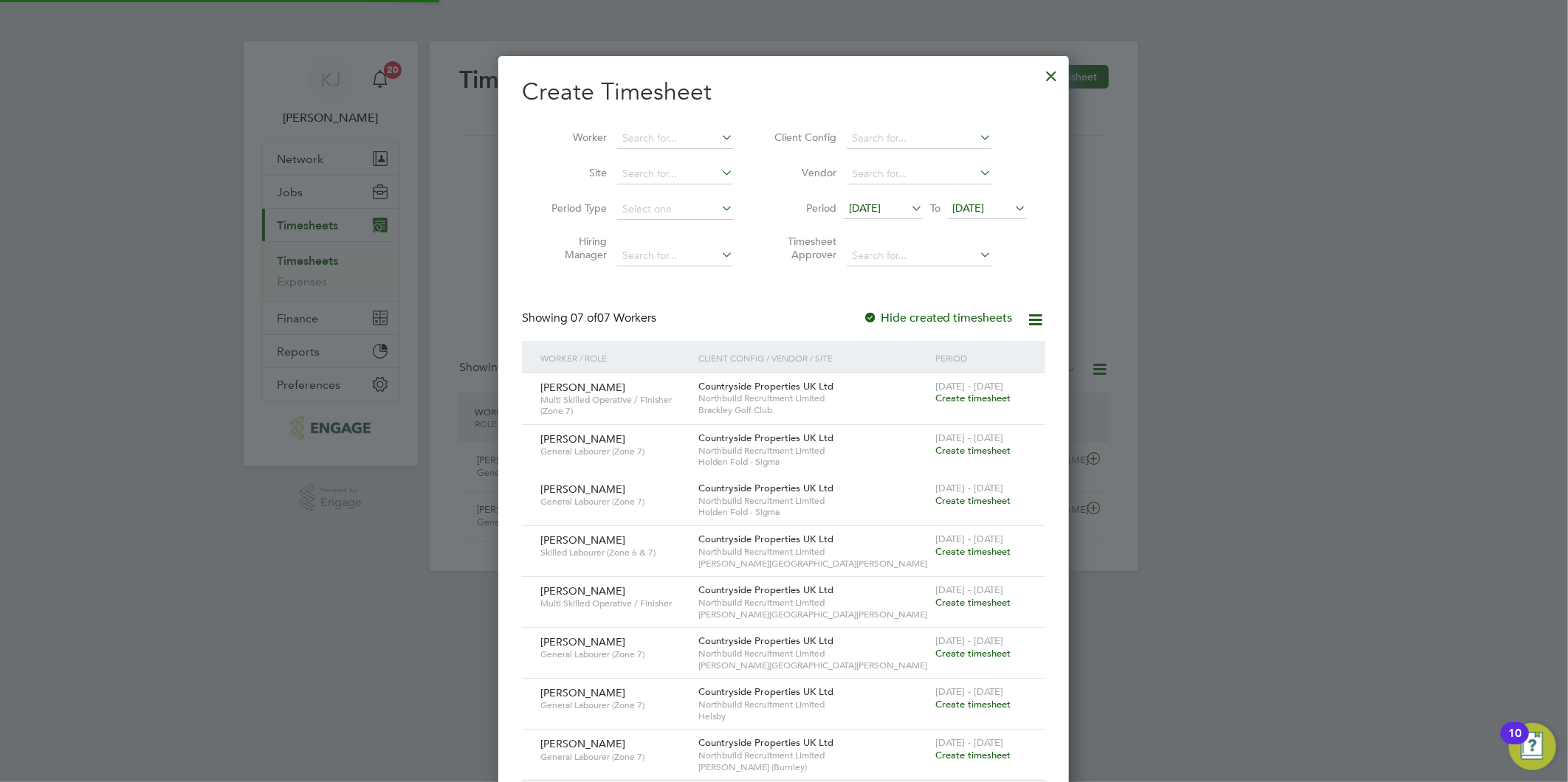
scroll to position [756, 571]
click at [880, 204] on span "[DATE]" at bounding box center [865, 208] width 32 height 13
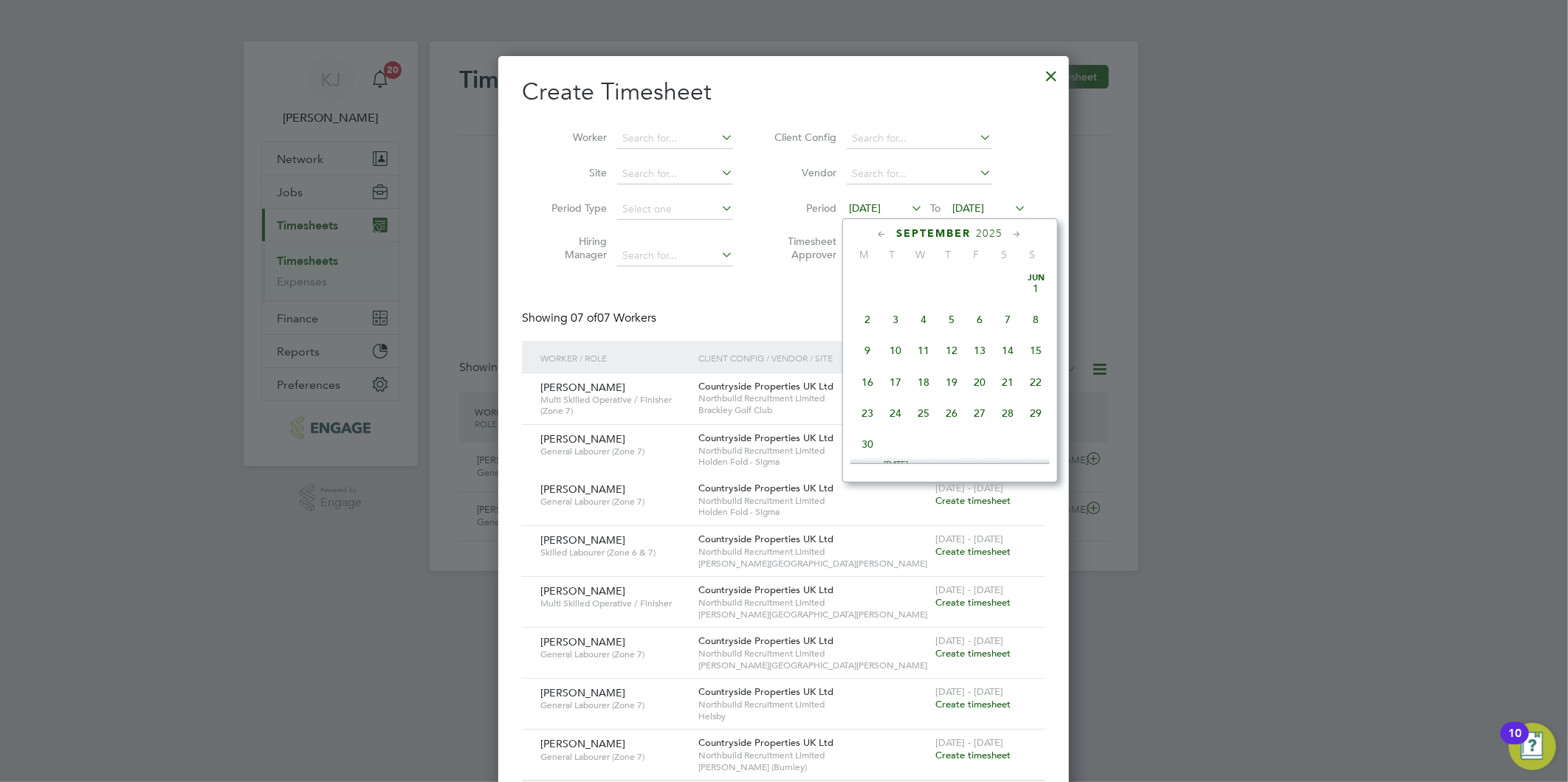
scroll to position [505, 0]
click at [865, 380] on span "22" at bounding box center [868, 375] width 28 height 28
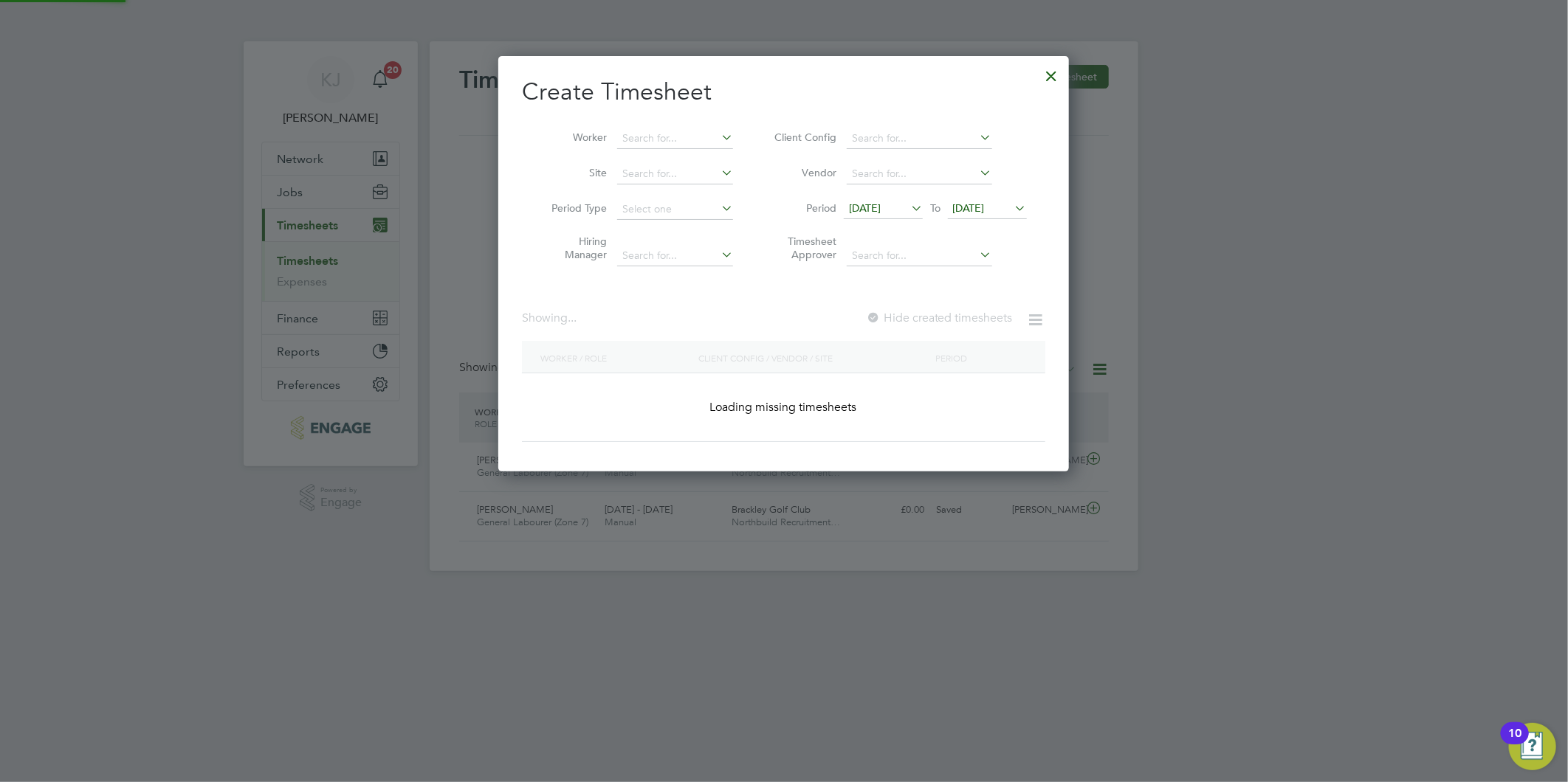
scroll to position [602, 571]
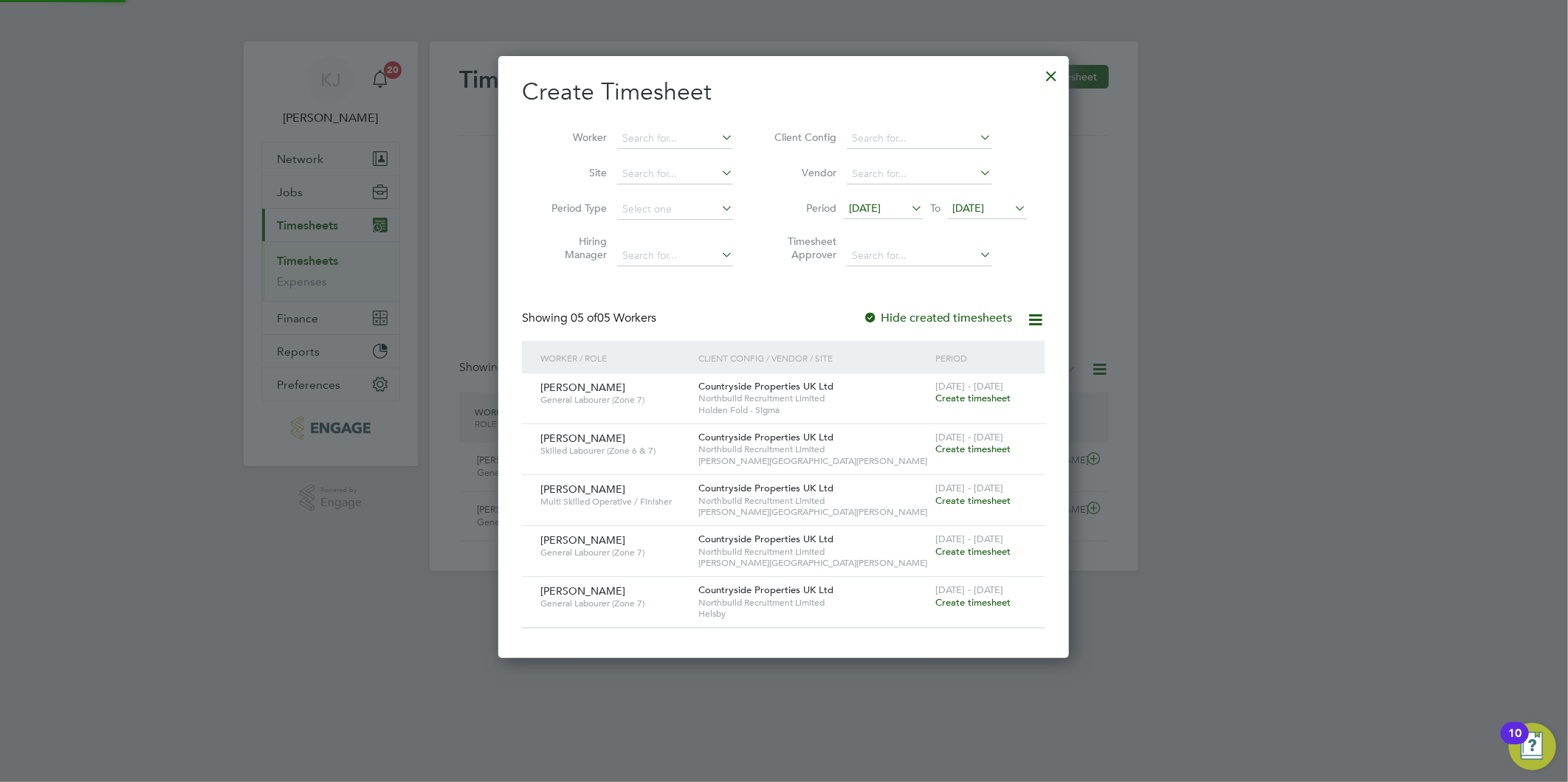
click at [985, 208] on span "[DATE]" at bounding box center [969, 208] width 32 height 13
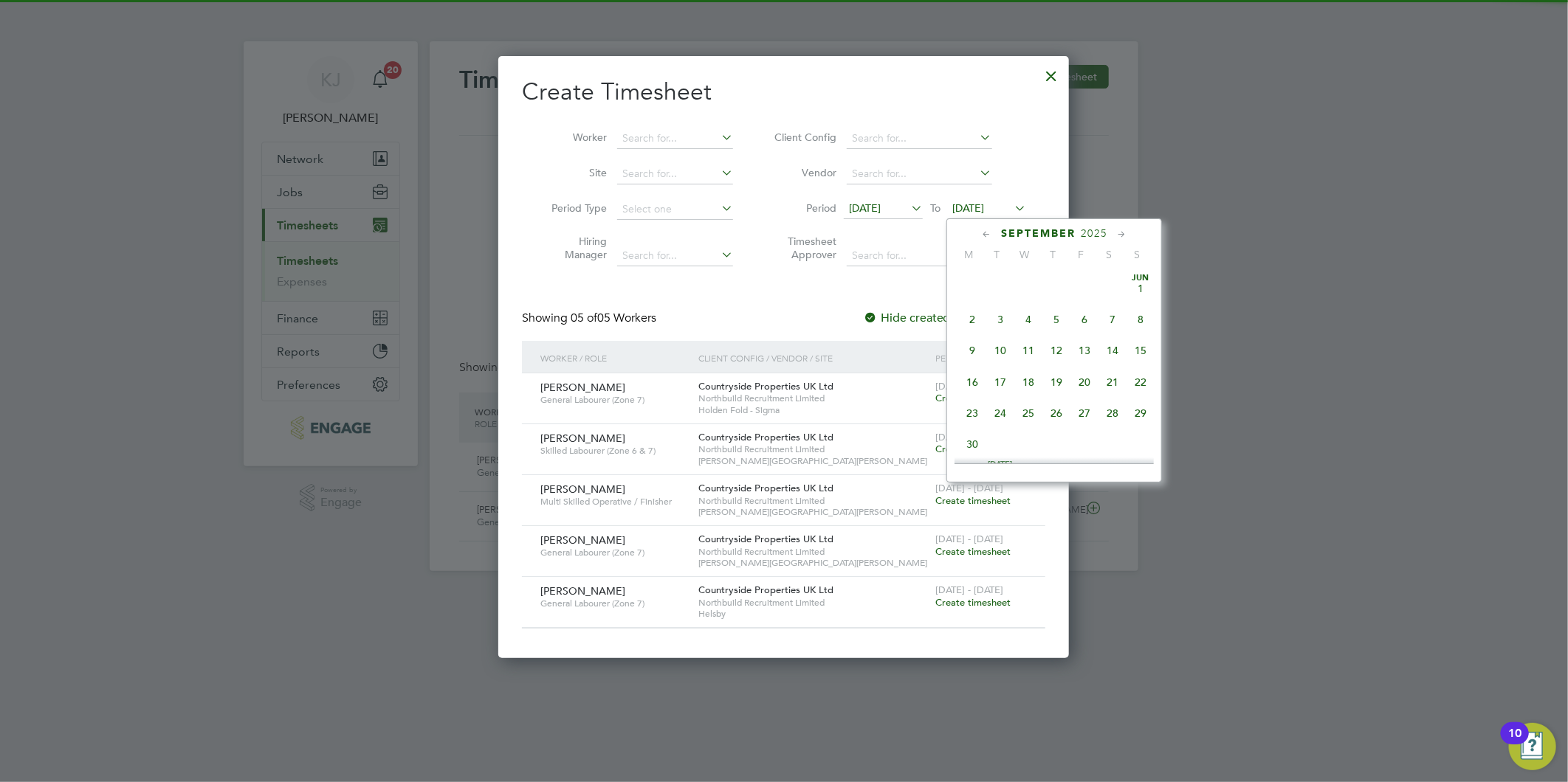
scroll to position [537, 0]
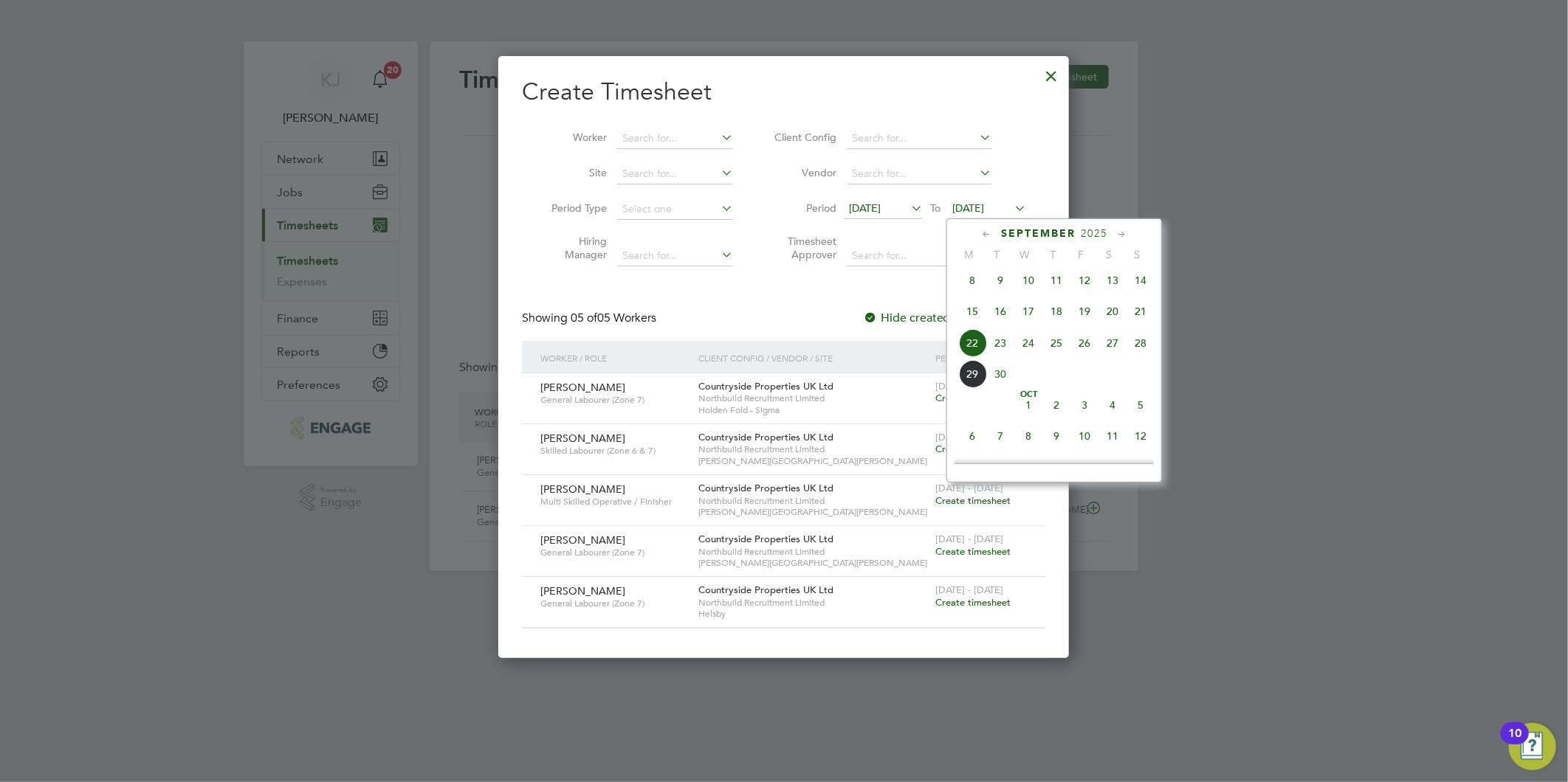
click at [1146, 350] on span "28" at bounding box center [1140, 342] width 28 height 28
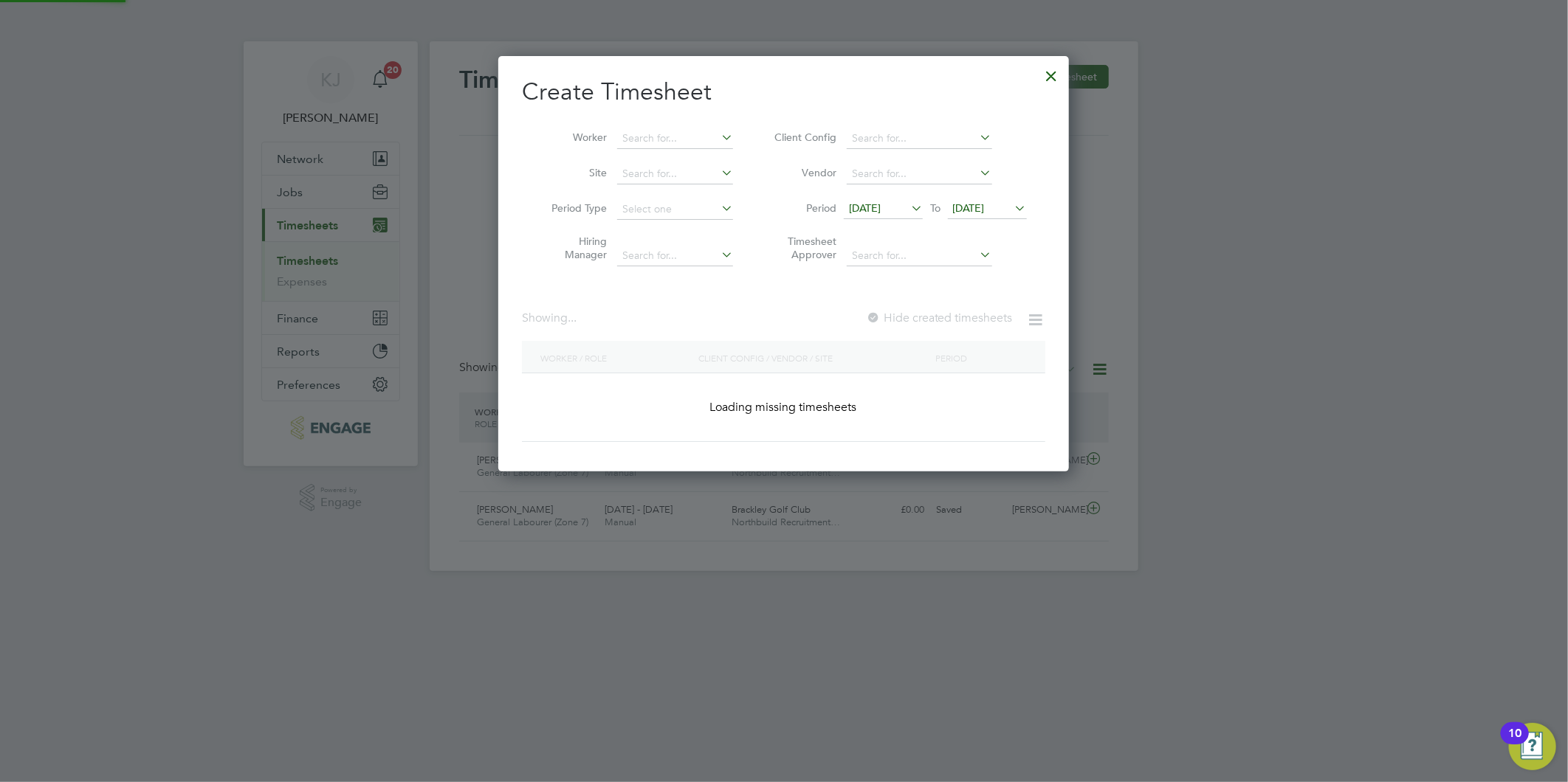
scroll to position [654, 571]
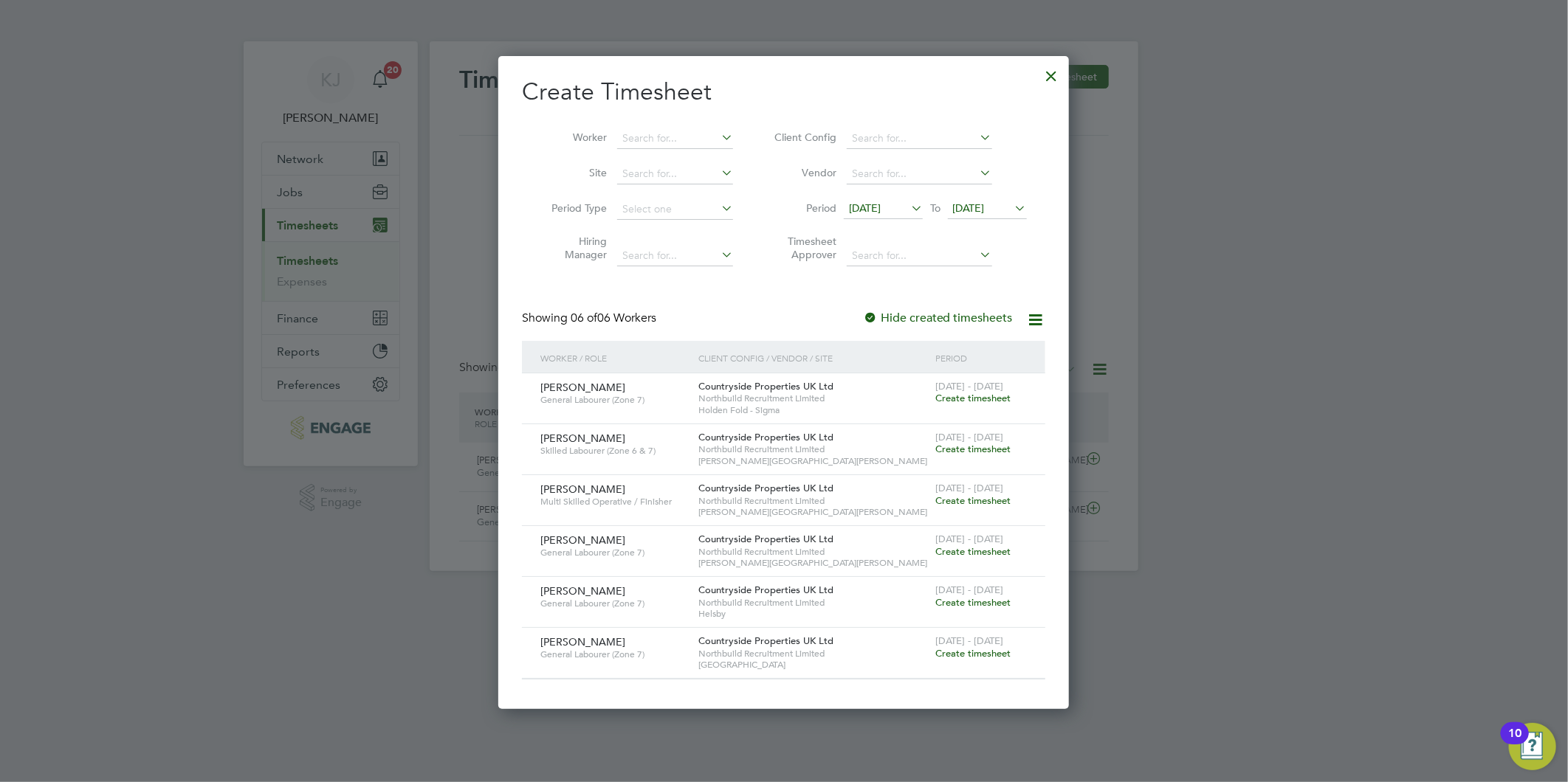
click at [867, 314] on div at bounding box center [869, 318] width 14 height 14
click at [1050, 75] on div at bounding box center [1052, 72] width 26 height 26
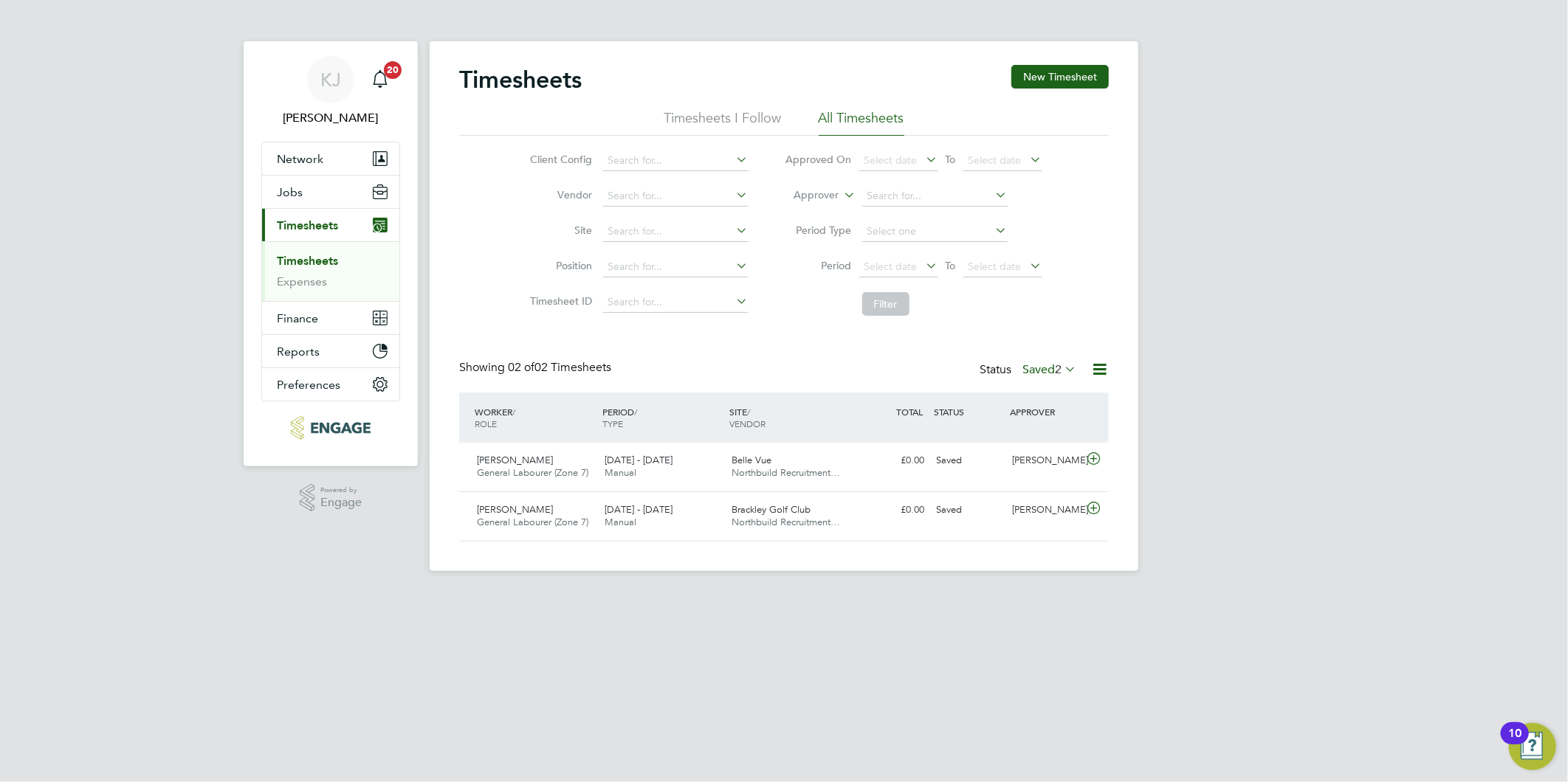
scroll to position [37, 128]
click at [1046, 376] on div "Status Saved 2" at bounding box center [1030, 370] width 100 height 20
click at [1041, 363] on label "Saved 2" at bounding box center [1049, 369] width 54 height 14
click at [1032, 409] on li "Saved" at bounding box center [1030, 416] width 68 height 20
click at [1031, 377] on div "Status Saved 2" at bounding box center [1030, 370] width 100 height 20
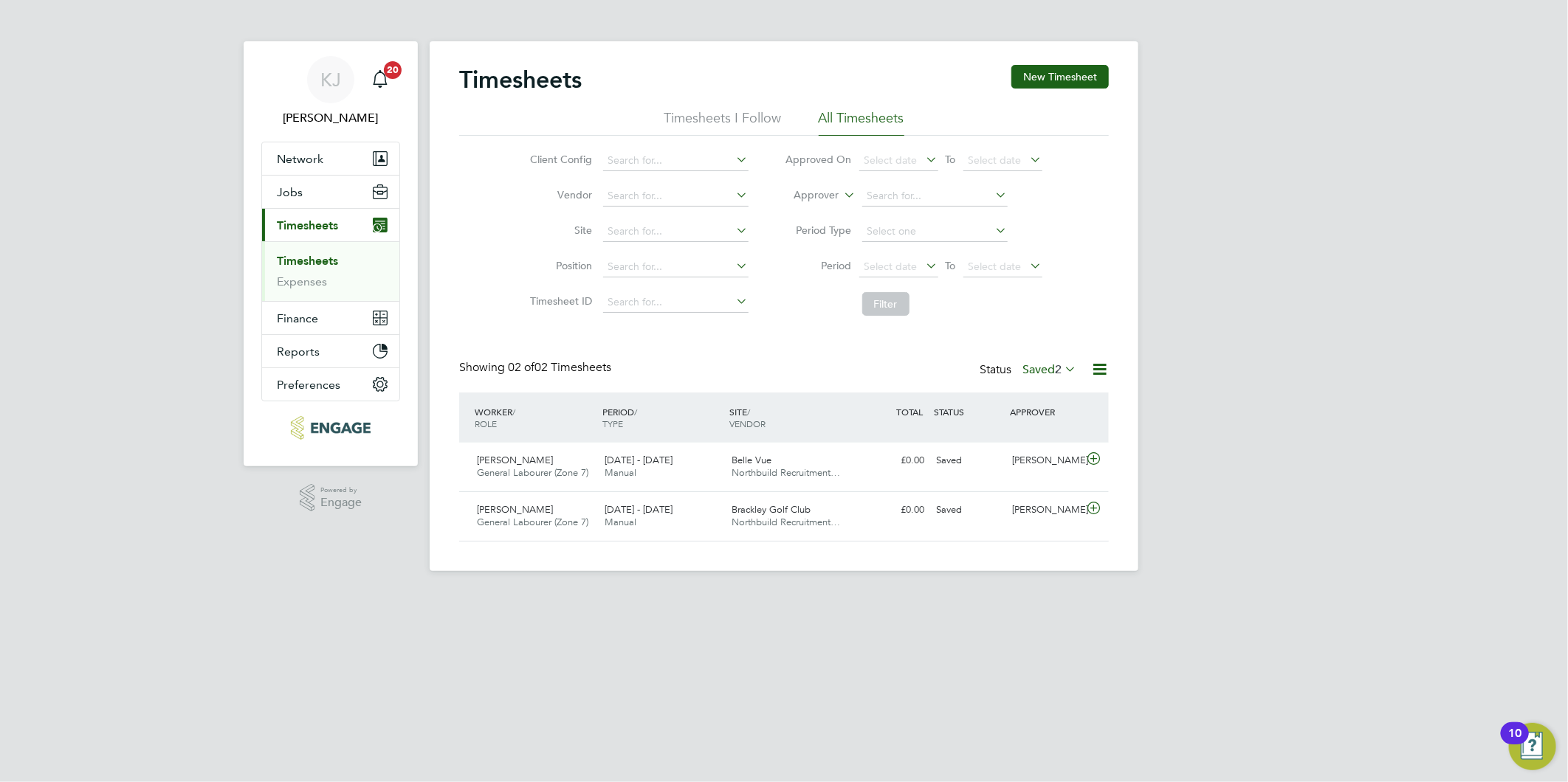
click at [1030, 367] on label "Saved 2" at bounding box center [1049, 369] width 54 height 14
click at [1035, 440] on li "Submitted" at bounding box center [1030, 437] width 68 height 20
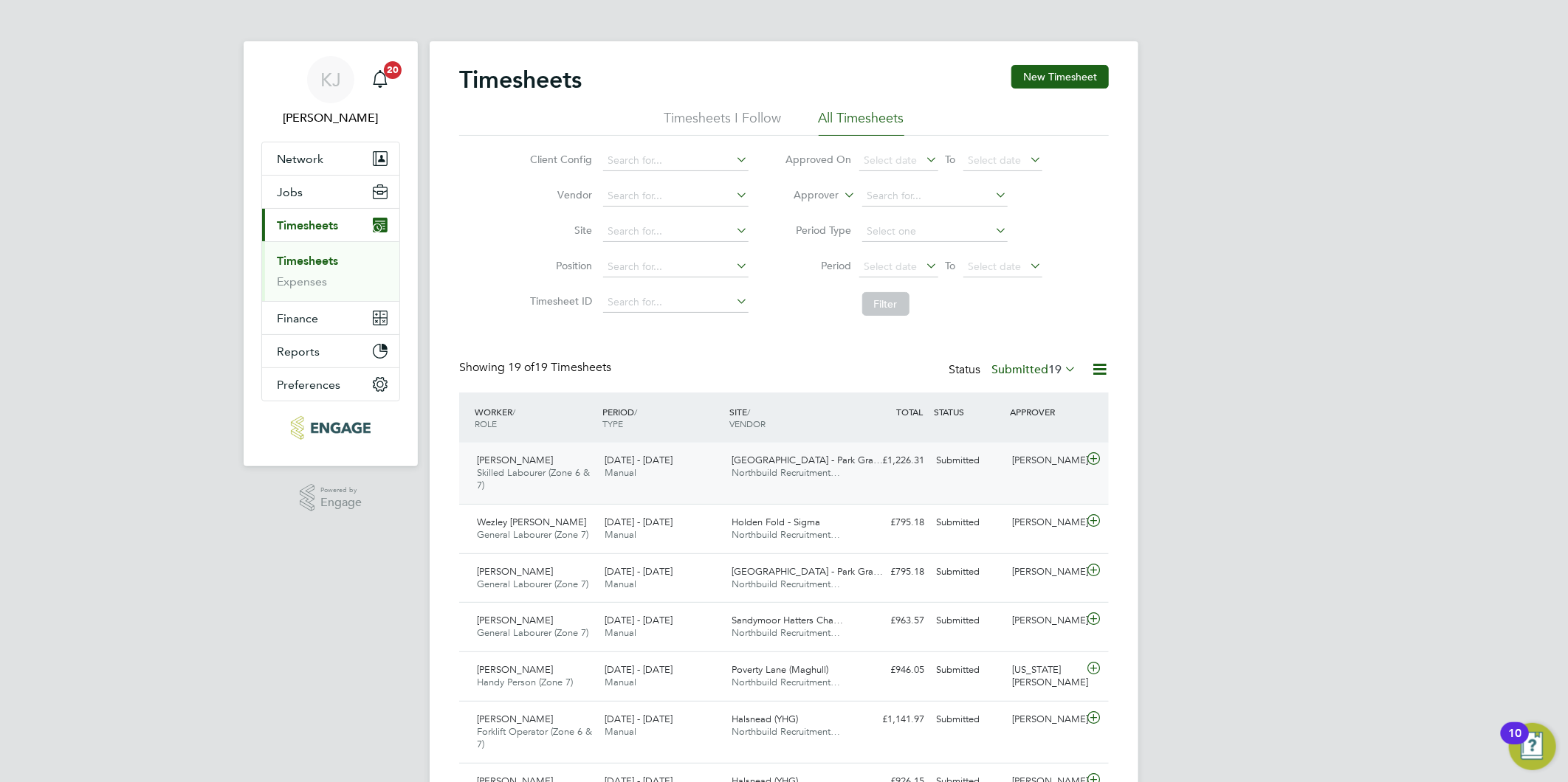
click at [1089, 461] on icon at bounding box center [1094, 459] width 19 height 12
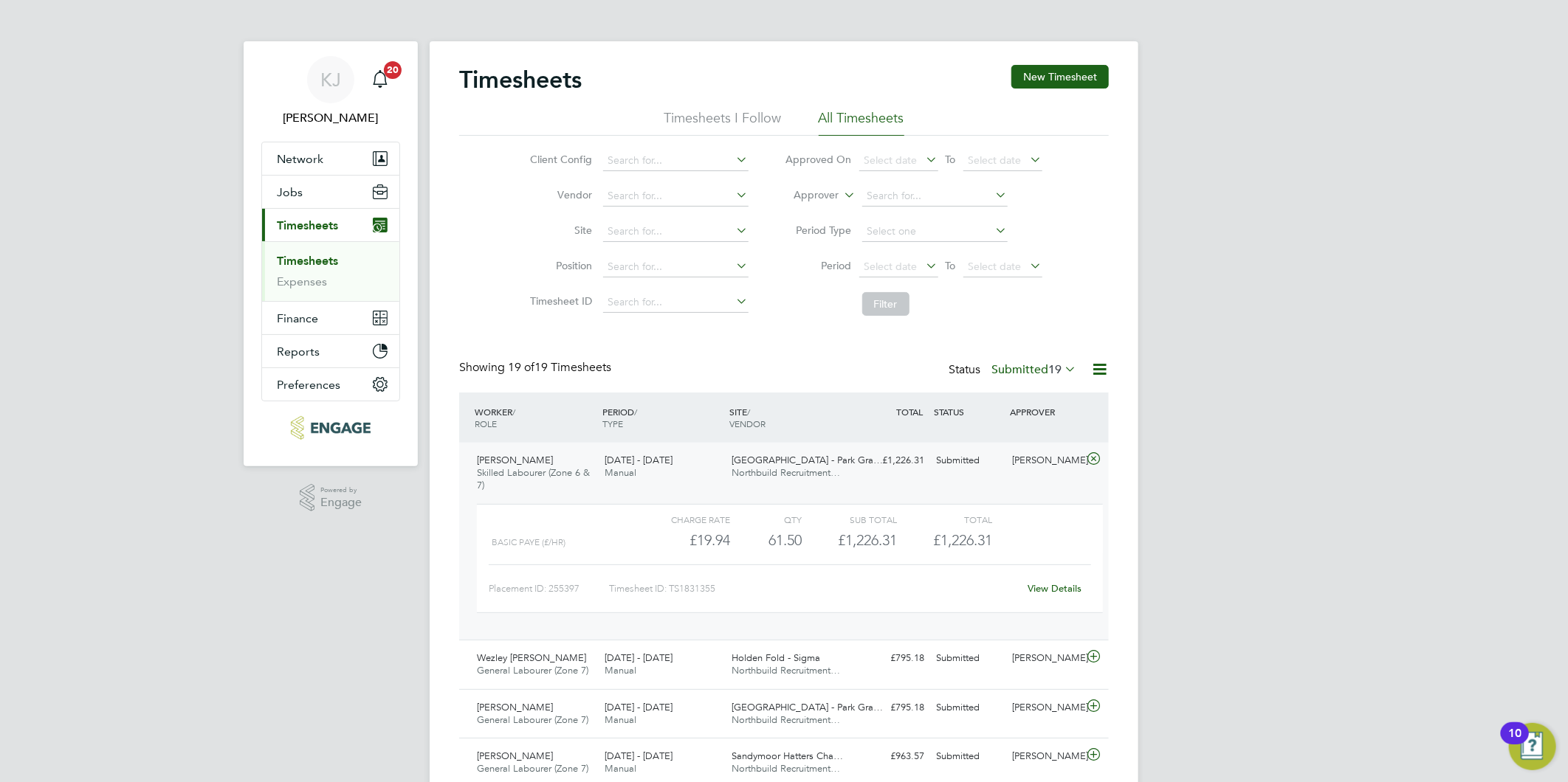
click at [1091, 461] on icon at bounding box center [1094, 459] width 19 height 12
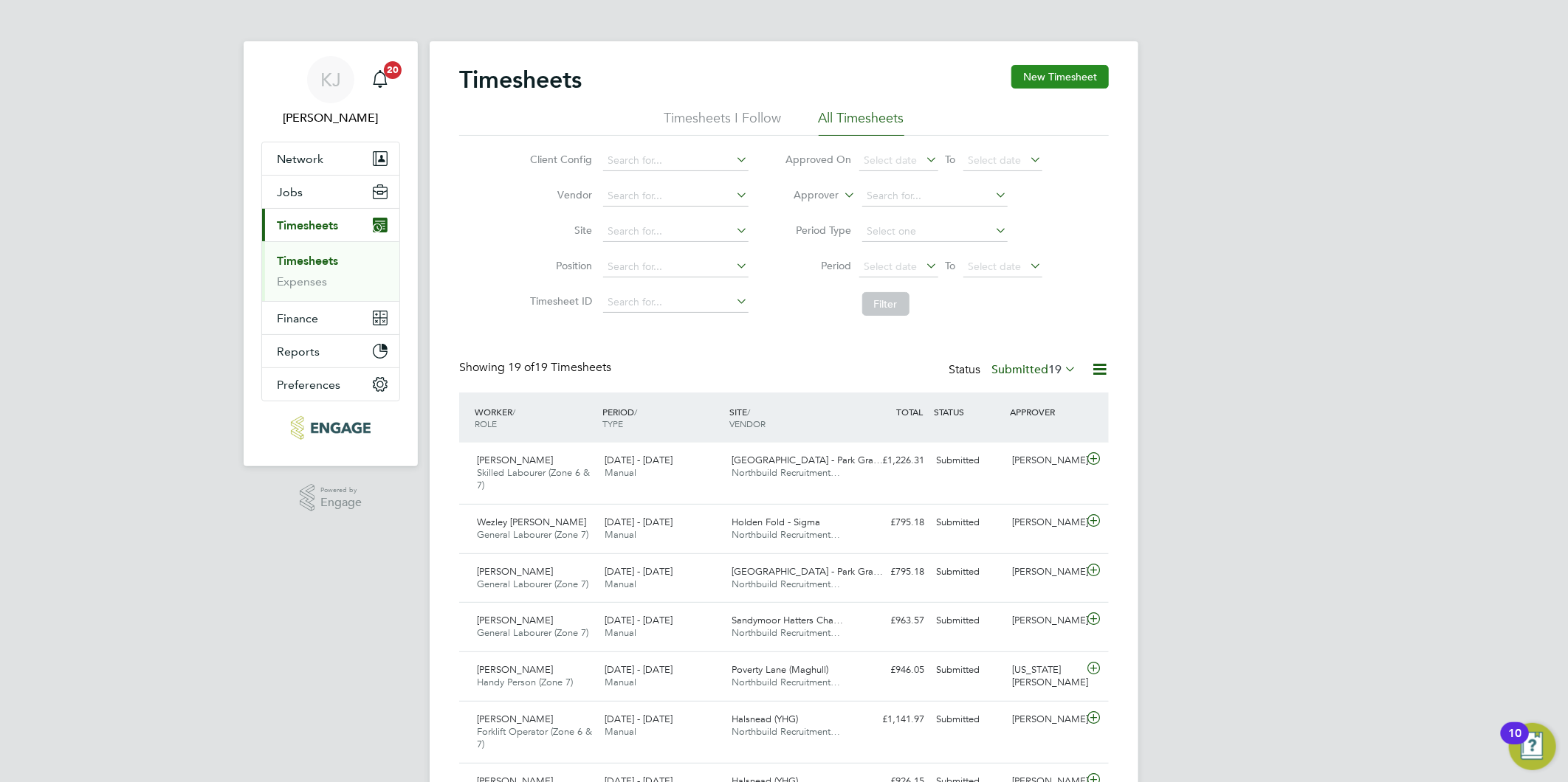
click at [1084, 67] on button "New Timesheet" at bounding box center [1059, 77] width 97 height 24
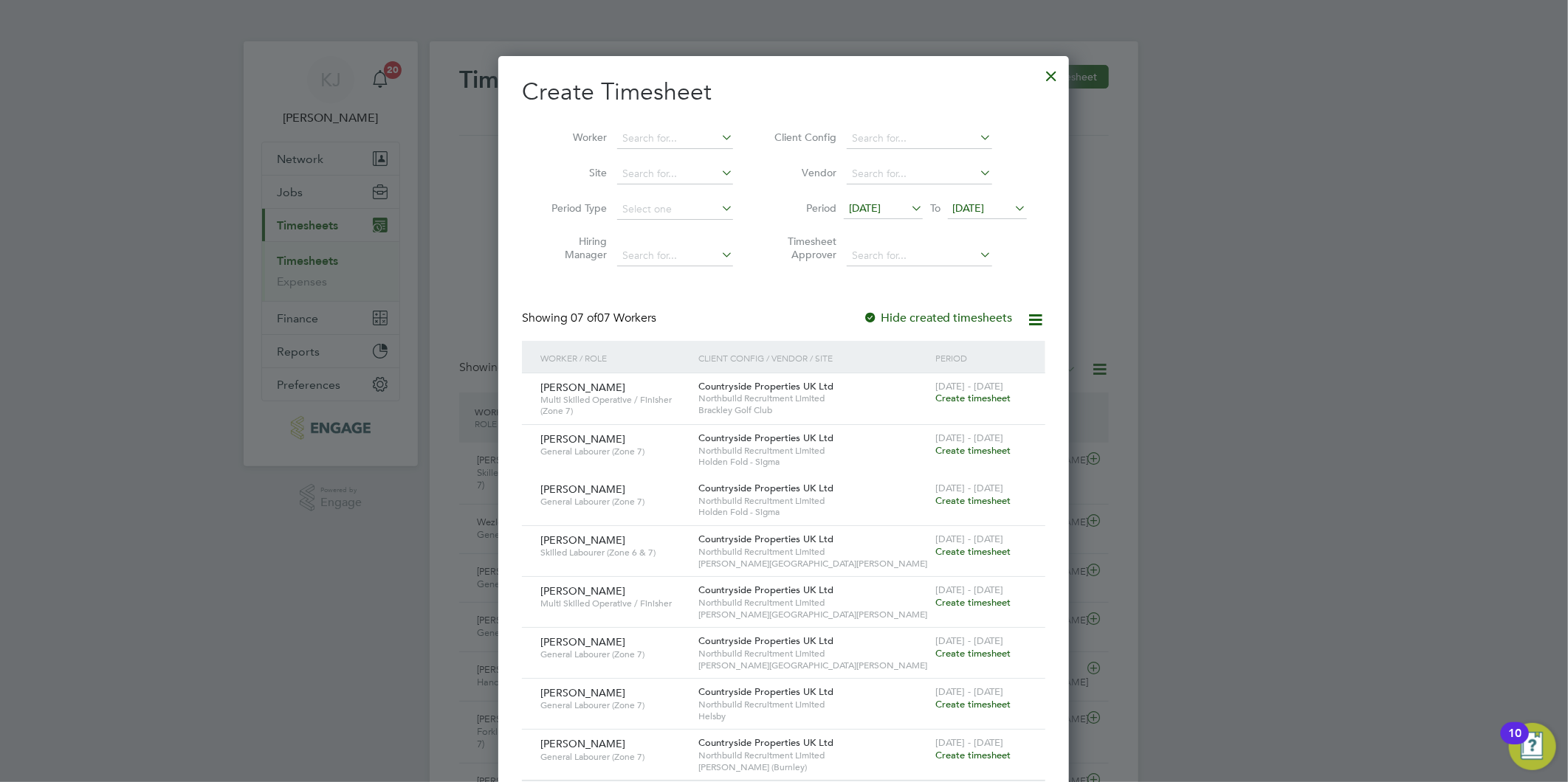
click at [886, 200] on span "[DATE]" at bounding box center [884, 209] width 79 height 20
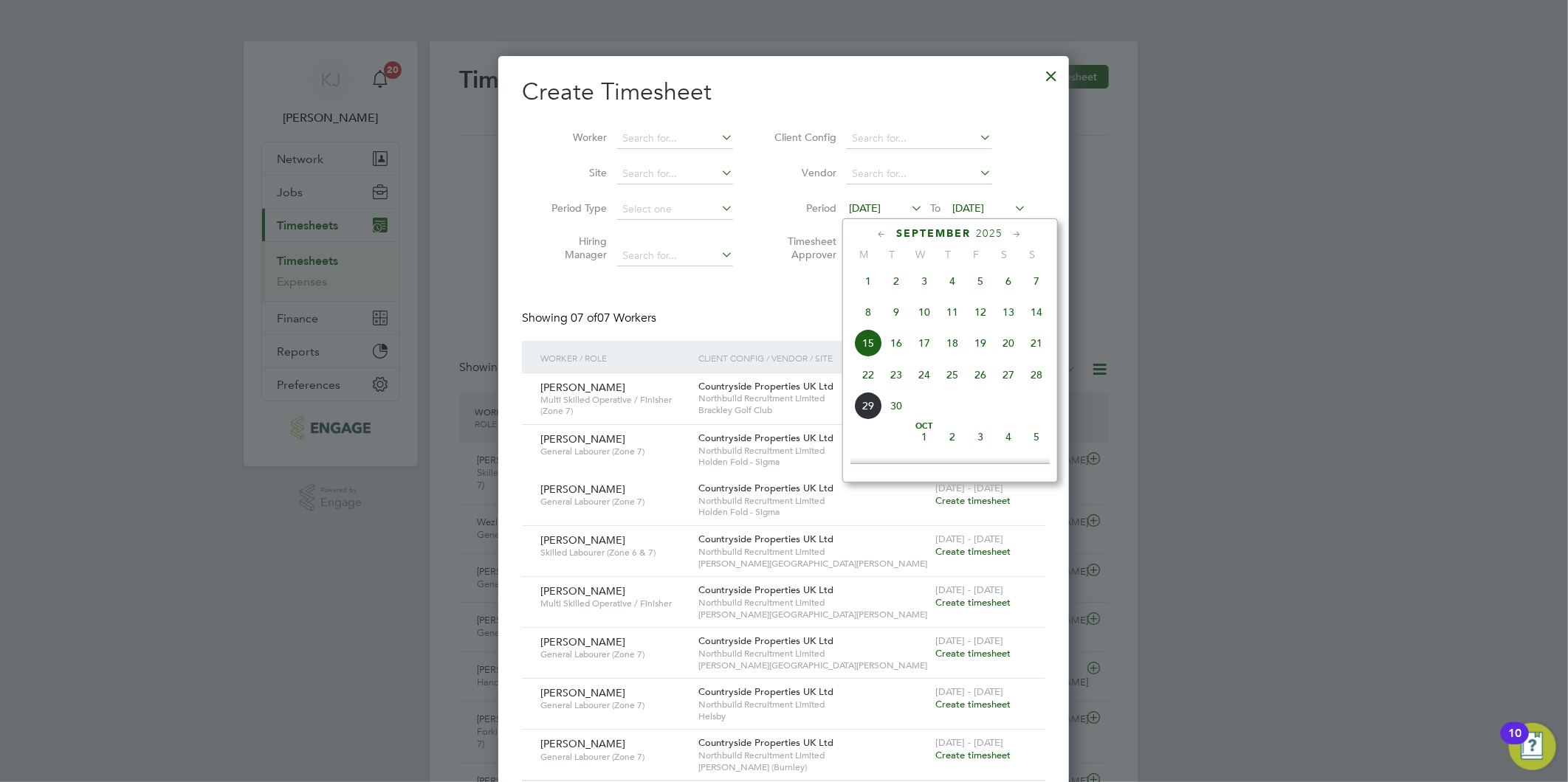
click at [868, 368] on div "Sep 1 2 3 4 5 6 7 8 9 10 11 12 13 14 15 16 17 18 19 20 21 22 23 24 25 26 27 28 …" at bounding box center [960, 345] width 218 height 156
click at [873, 386] on span "22" at bounding box center [868, 375] width 28 height 28
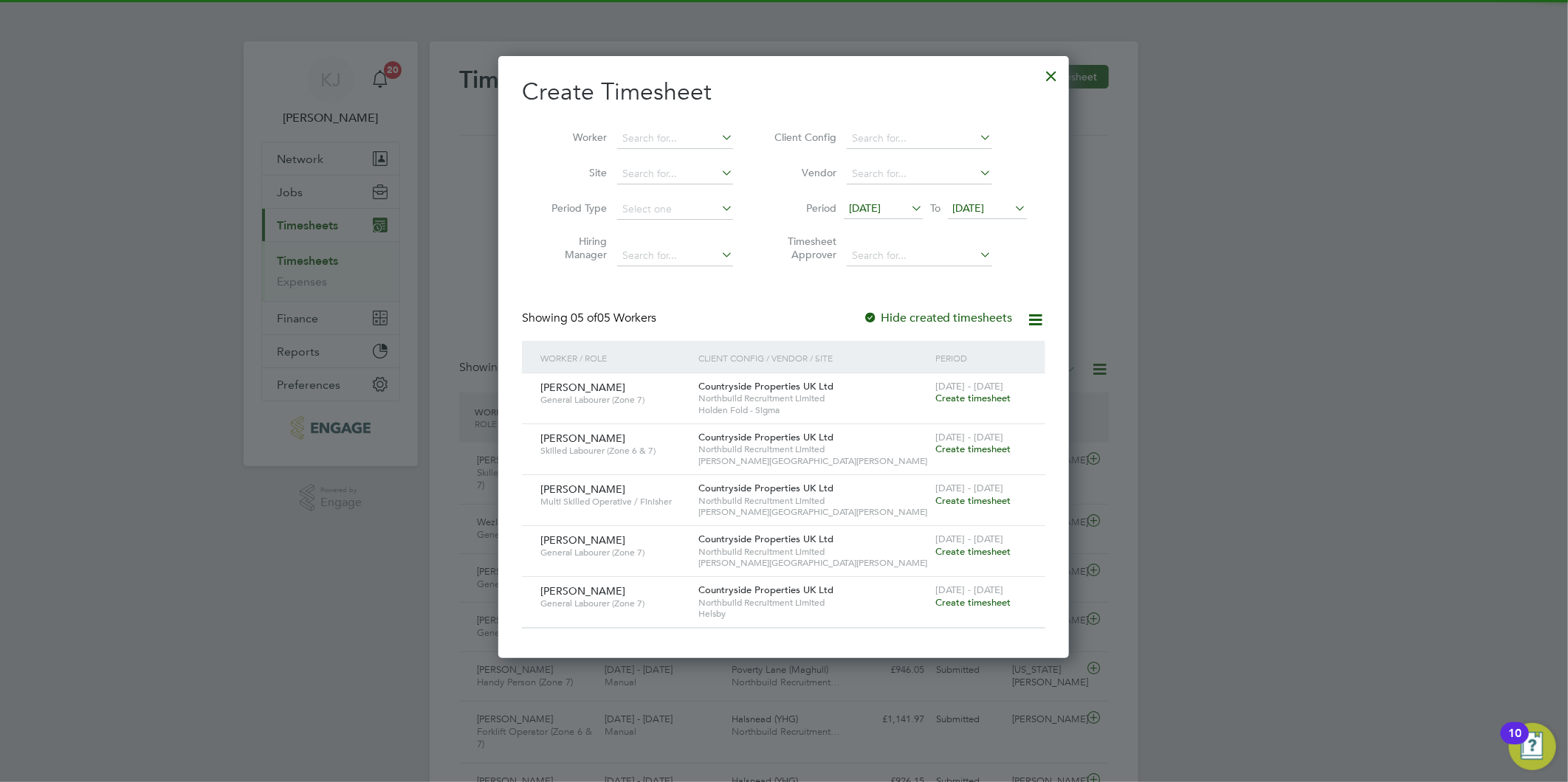
click at [981, 209] on span "[DATE]" at bounding box center [969, 208] width 32 height 13
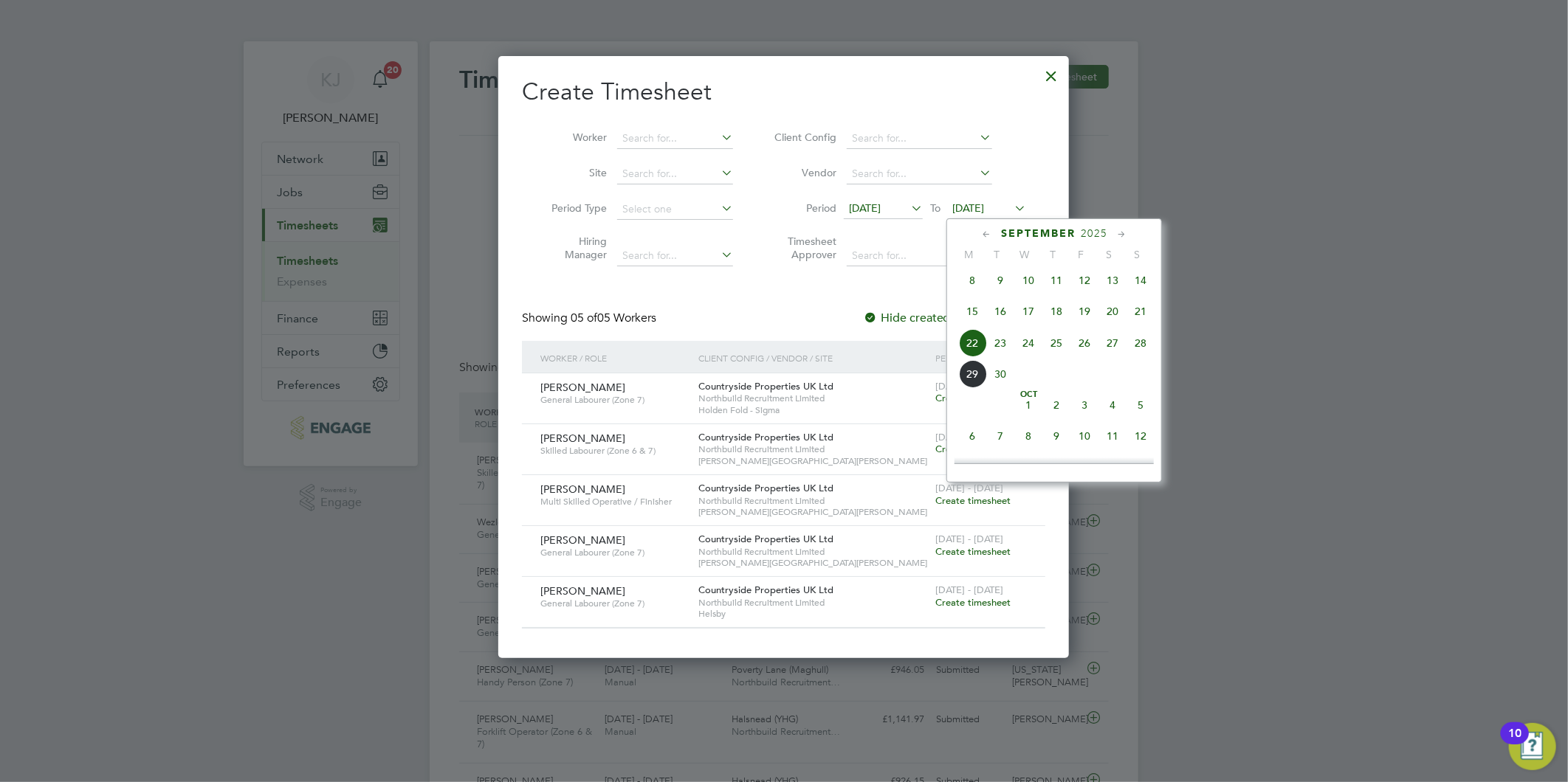
click at [1138, 343] on span "28" at bounding box center [1140, 342] width 28 height 28
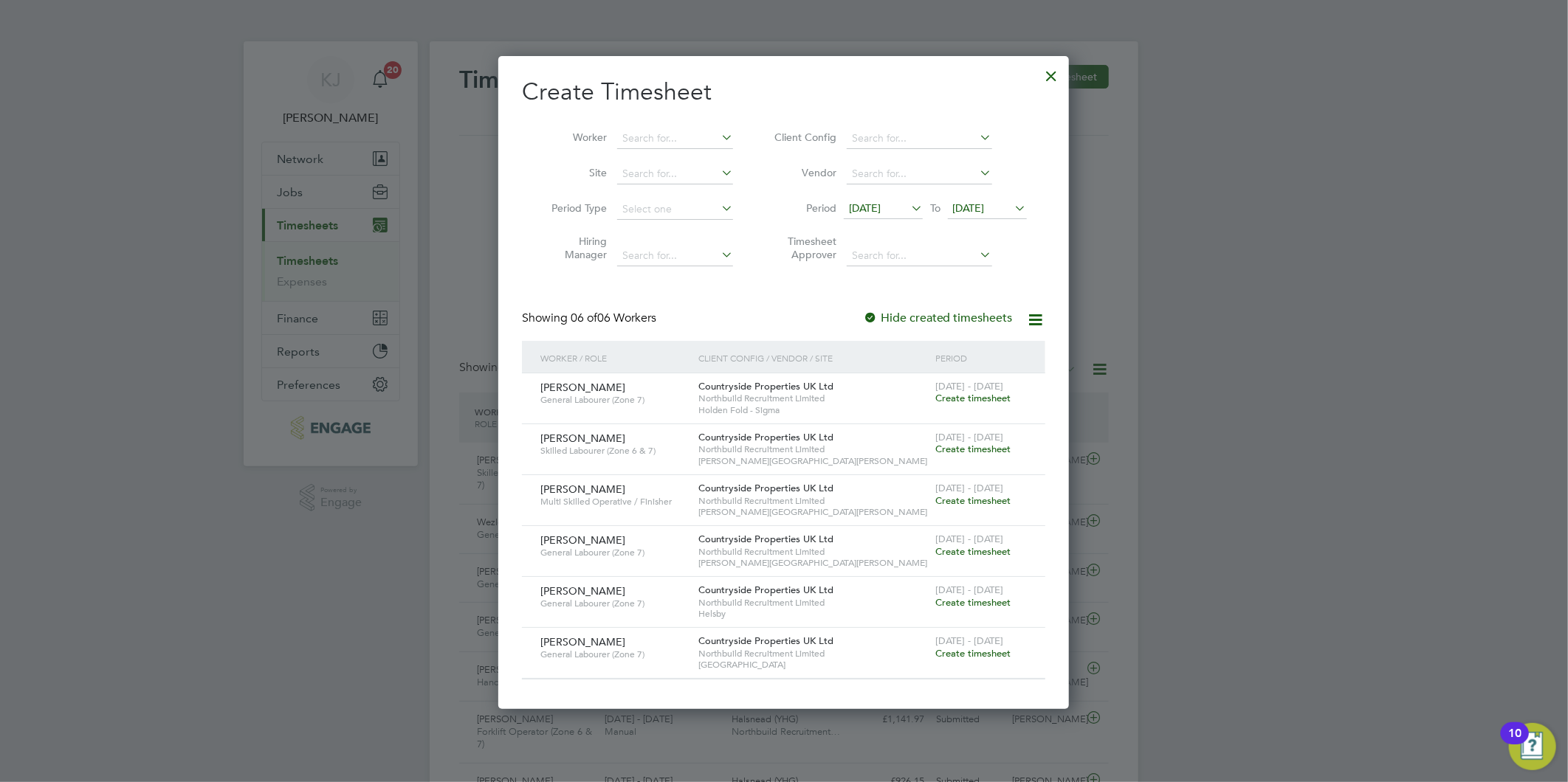
click at [868, 202] on span "[DATE]" at bounding box center [865, 208] width 32 height 13
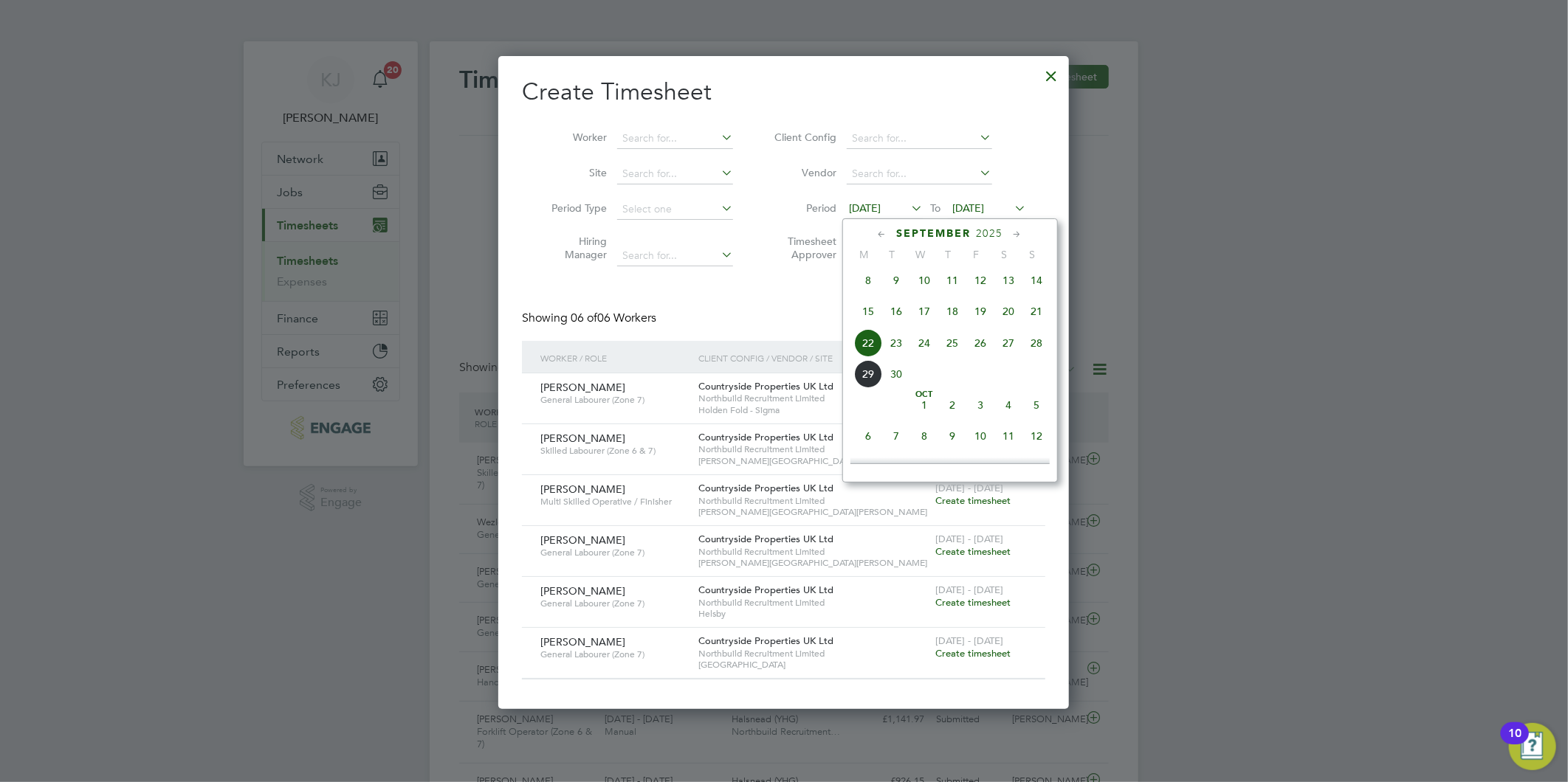
click at [871, 345] on span "22" at bounding box center [868, 342] width 28 height 28
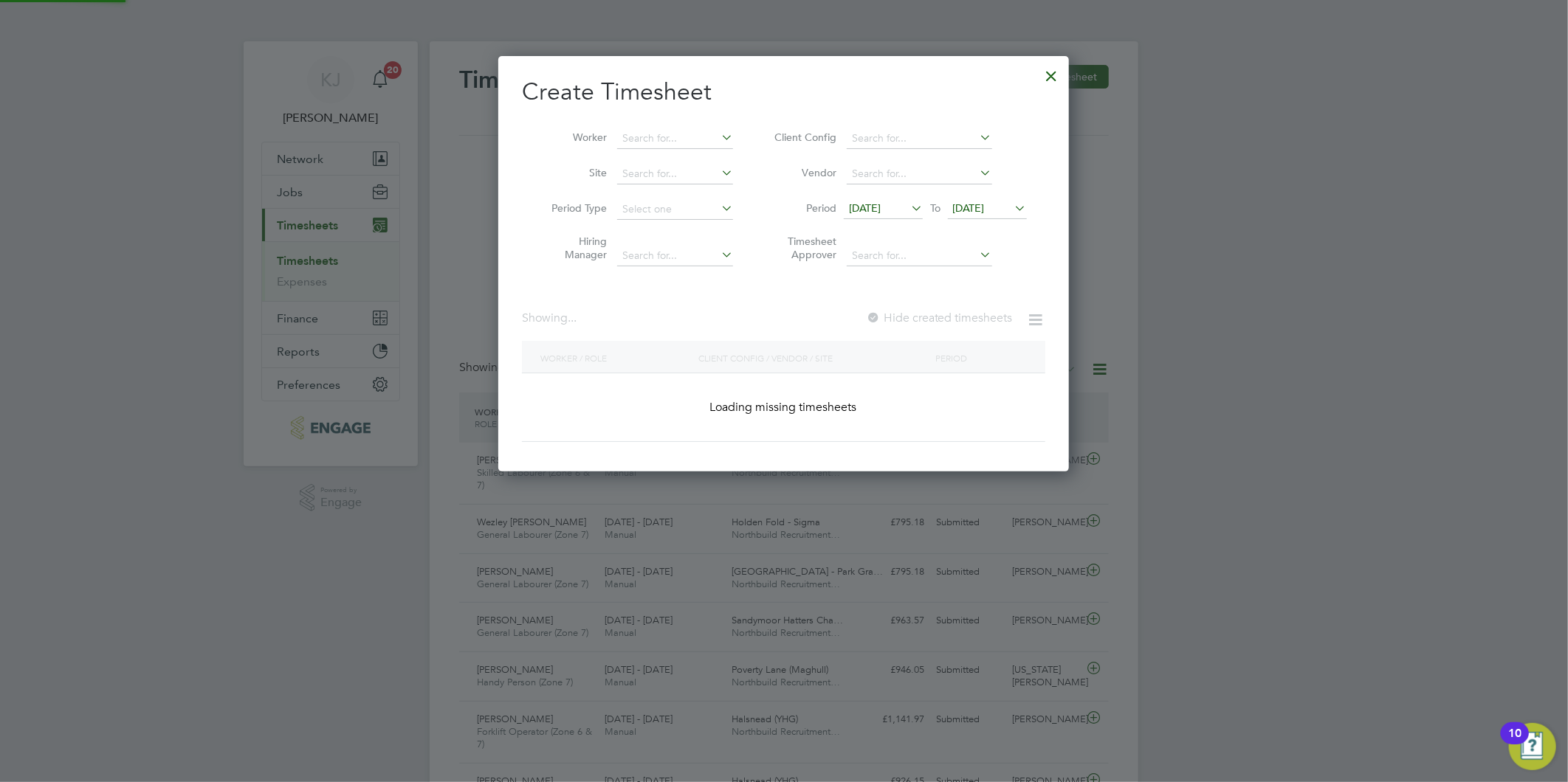
scroll to position [654, 571]
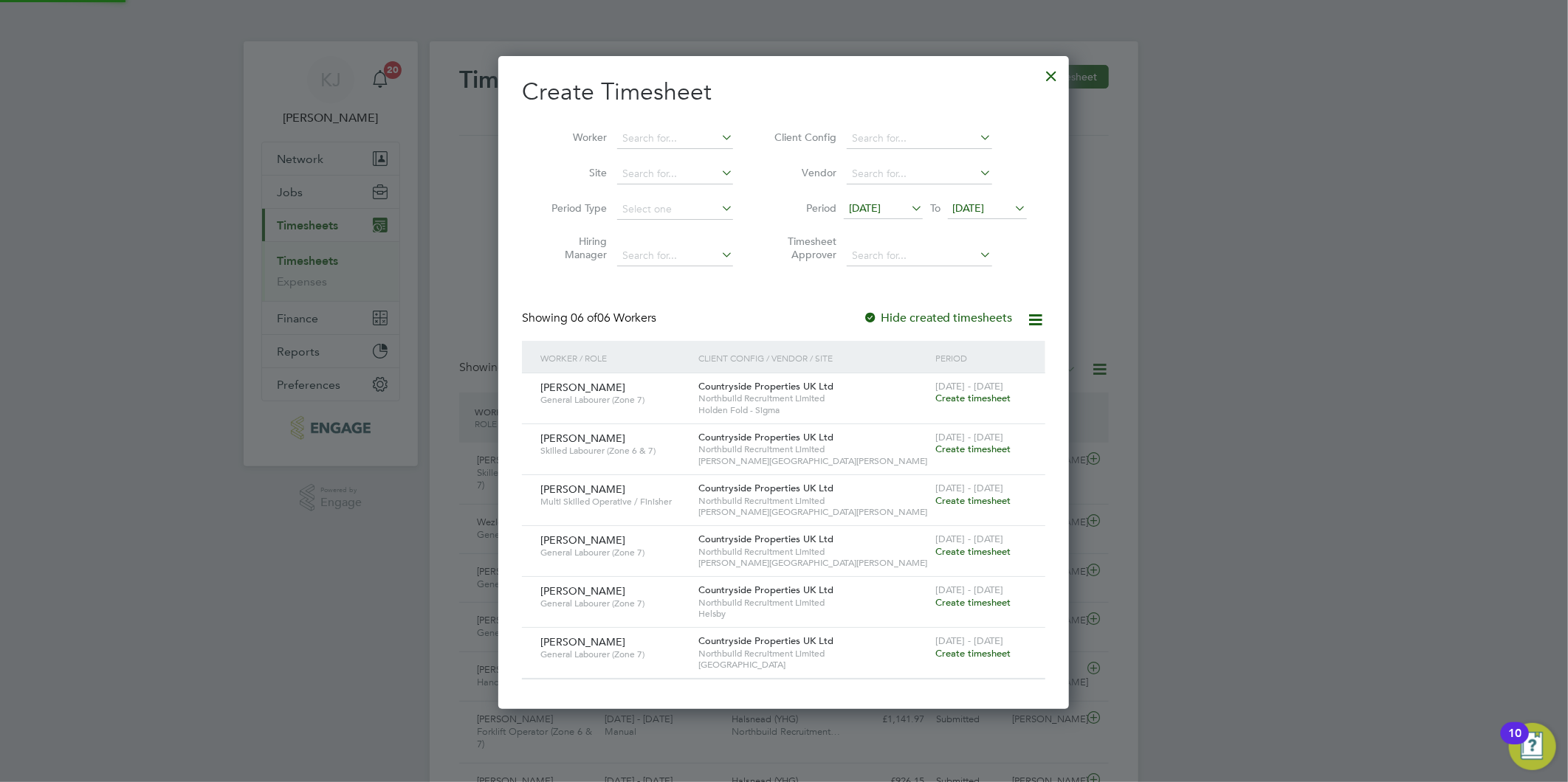
click at [976, 207] on span "[DATE]" at bounding box center [969, 208] width 32 height 13
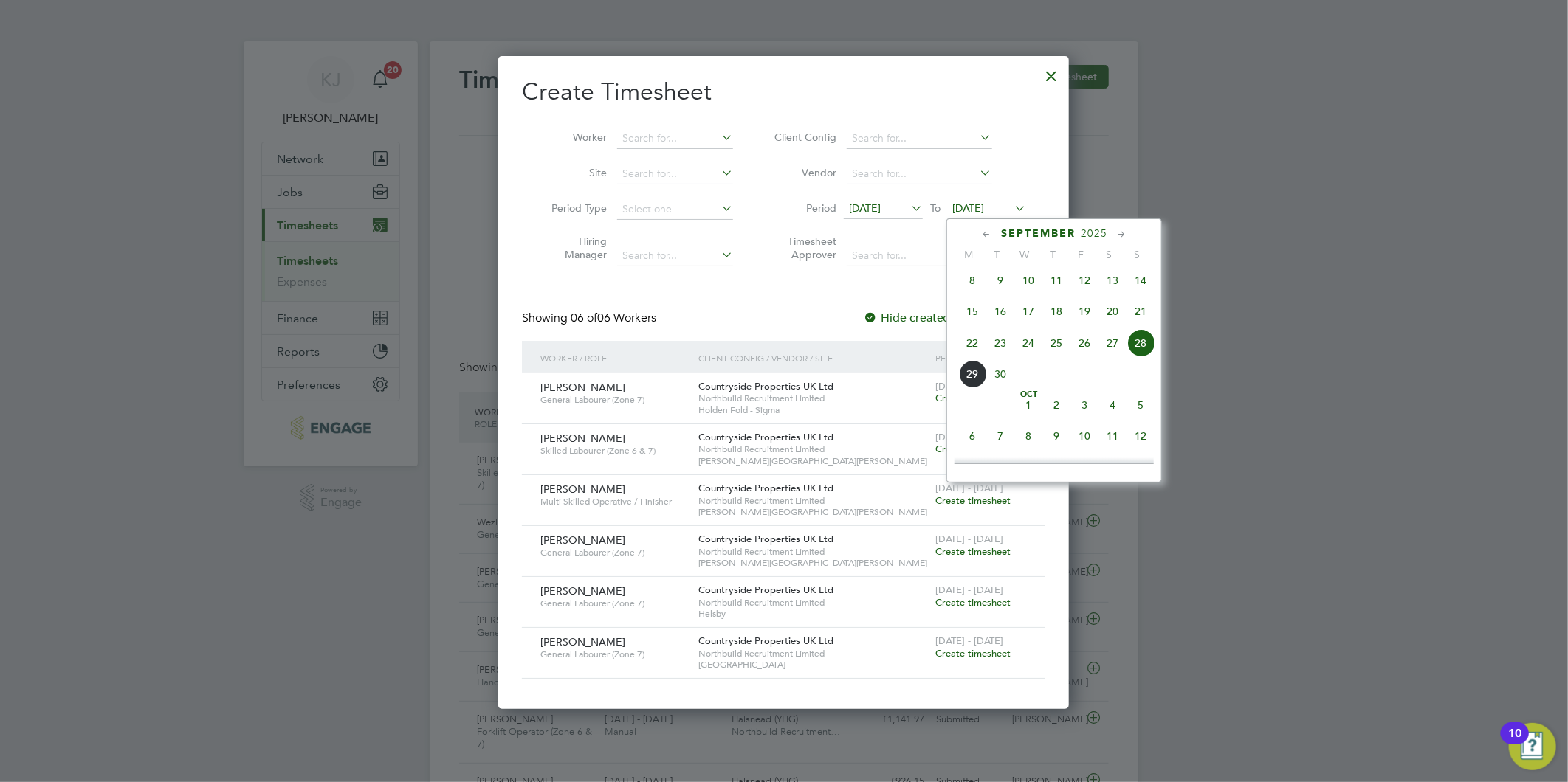
click at [1138, 340] on span "28" at bounding box center [1140, 342] width 28 height 28
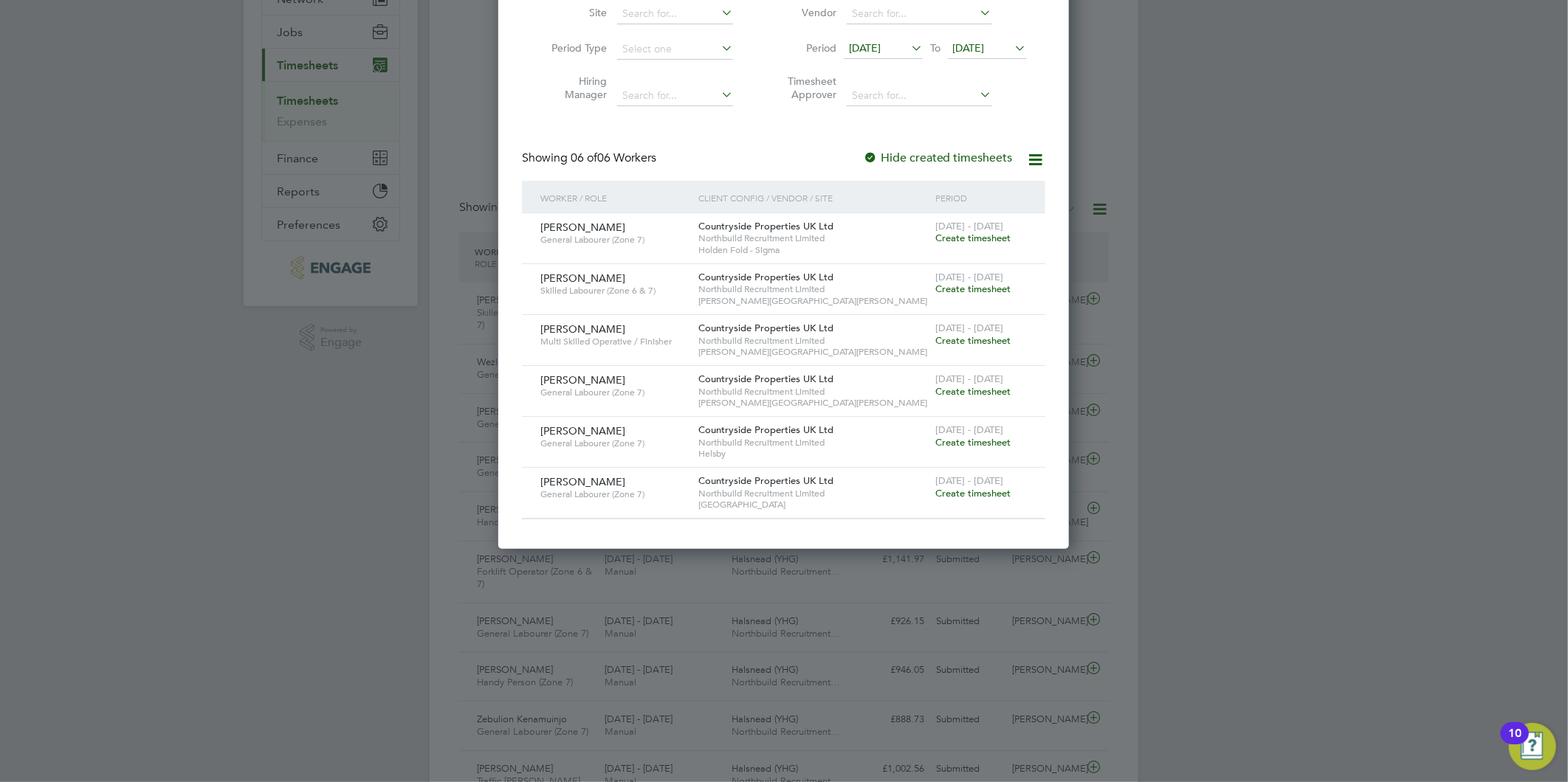
scroll to position [0, 0]
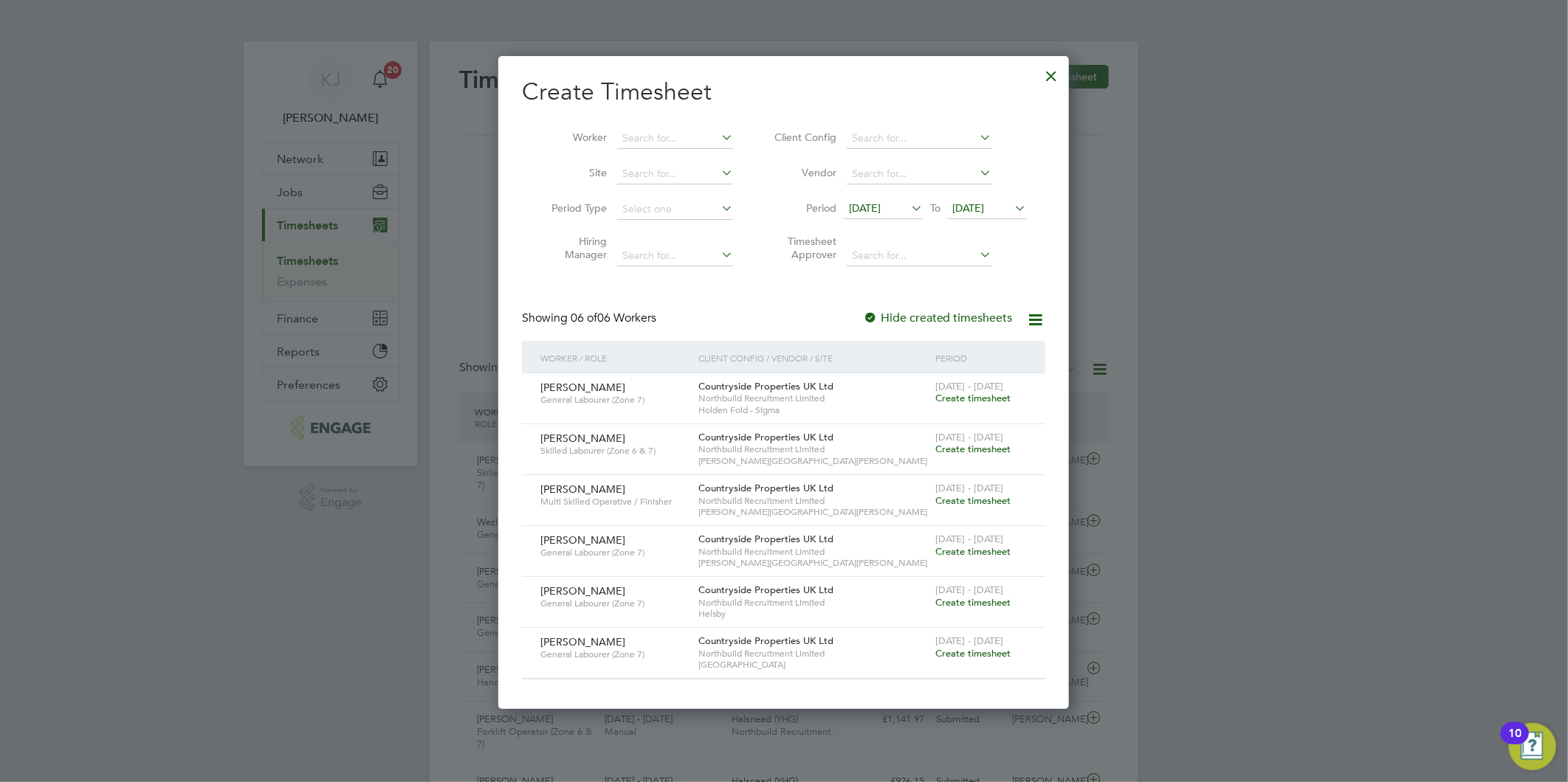
click at [1054, 70] on div at bounding box center [1052, 72] width 26 height 26
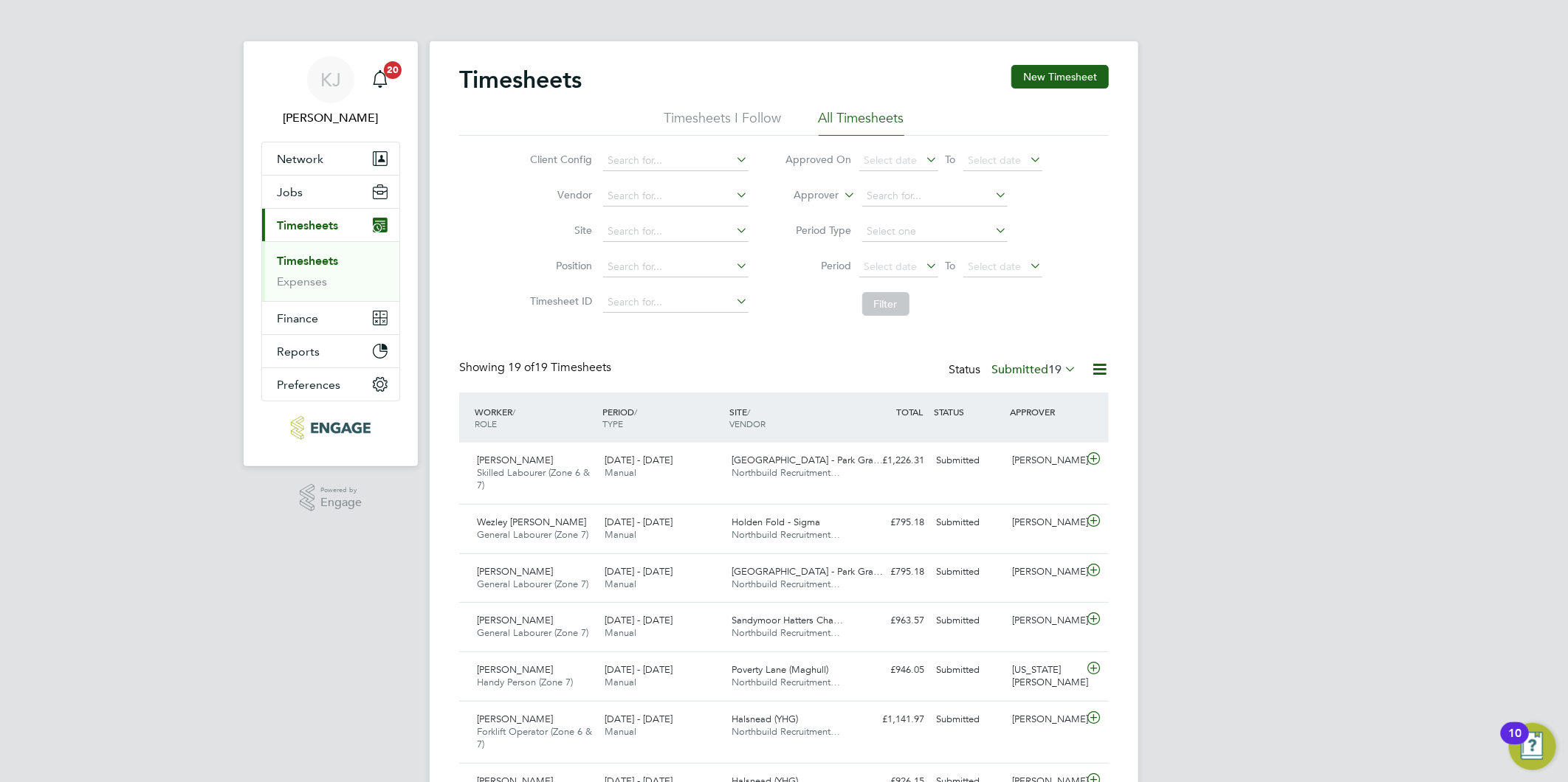
scroll to position [37, 128]
click at [1032, 375] on label "Submitted 19" at bounding box center [1034, 369] width 85 height 14
click at [1028, 409] on li "Saved" at bounding box center [1014, 416] width 68 height 20
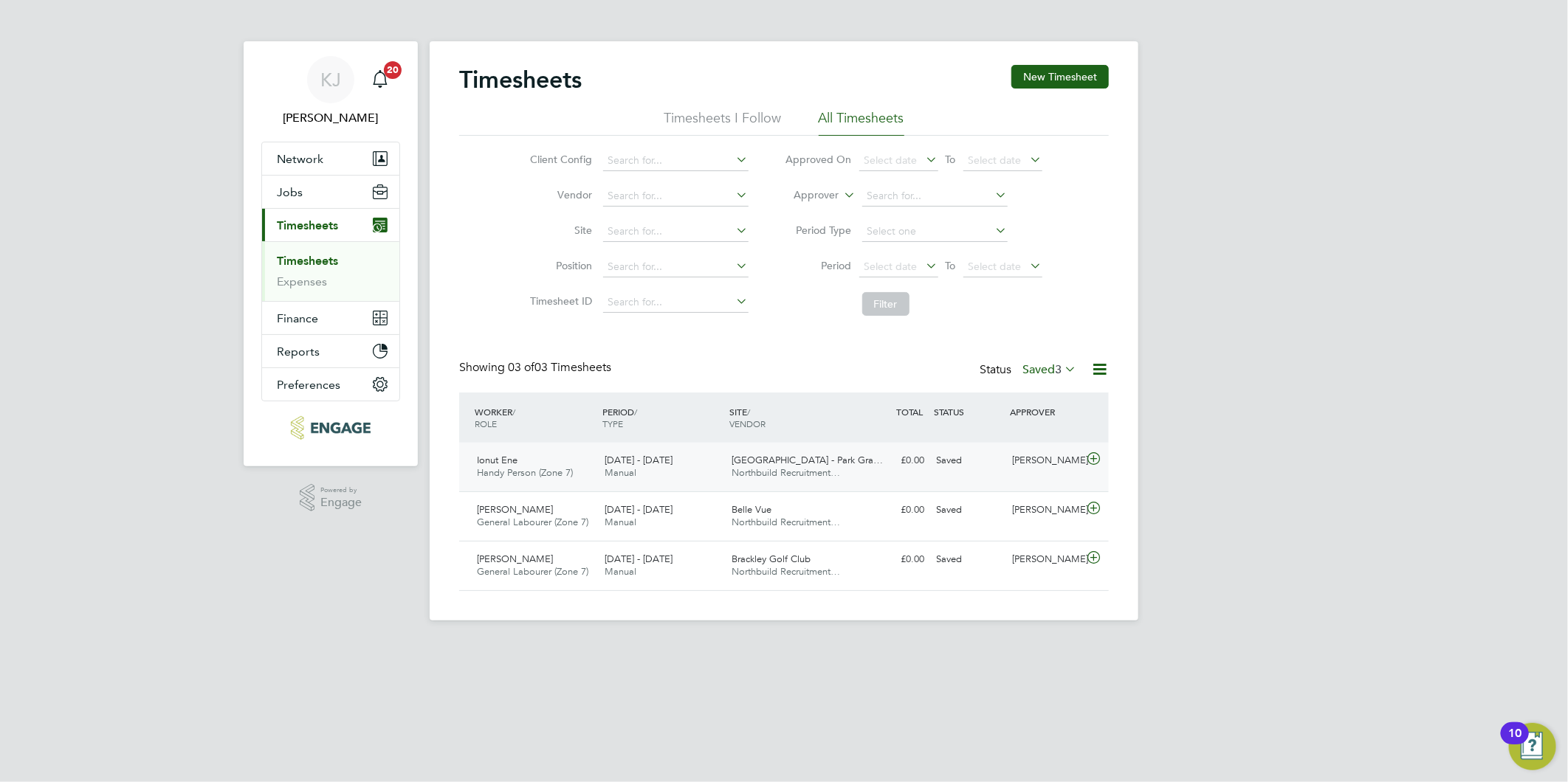
click at [947, 472] on div "Ionut Ene Handy Person (Zone 7) 22 - 28 Sep 2025 22 - 28 Sep 2025 Manual Thatto…" at bounding box center [784, 467] width 650 height 49
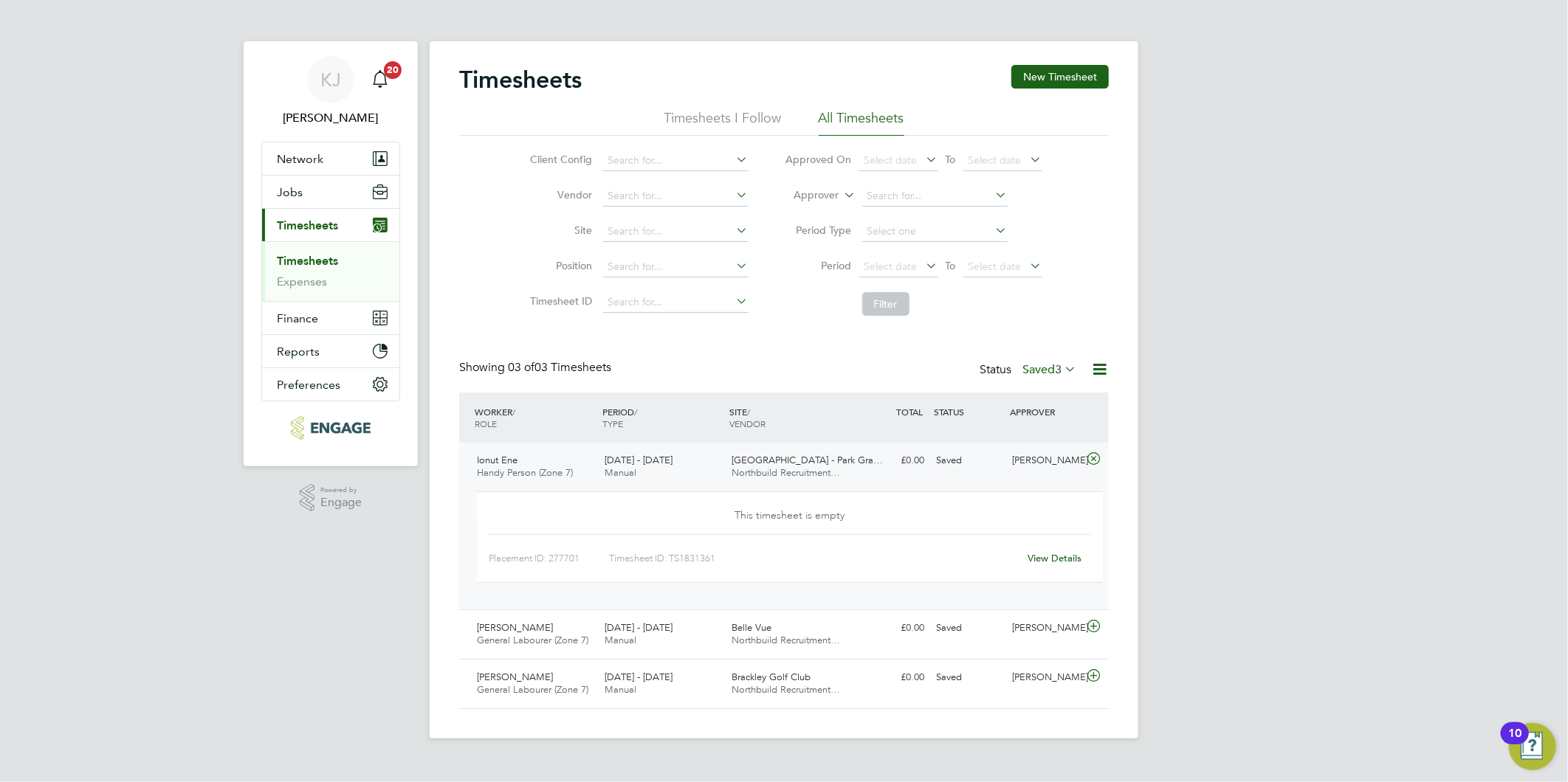
click at [1060, 558] on link "View Details" at bounding box center [1055, 558] width 54 height 13
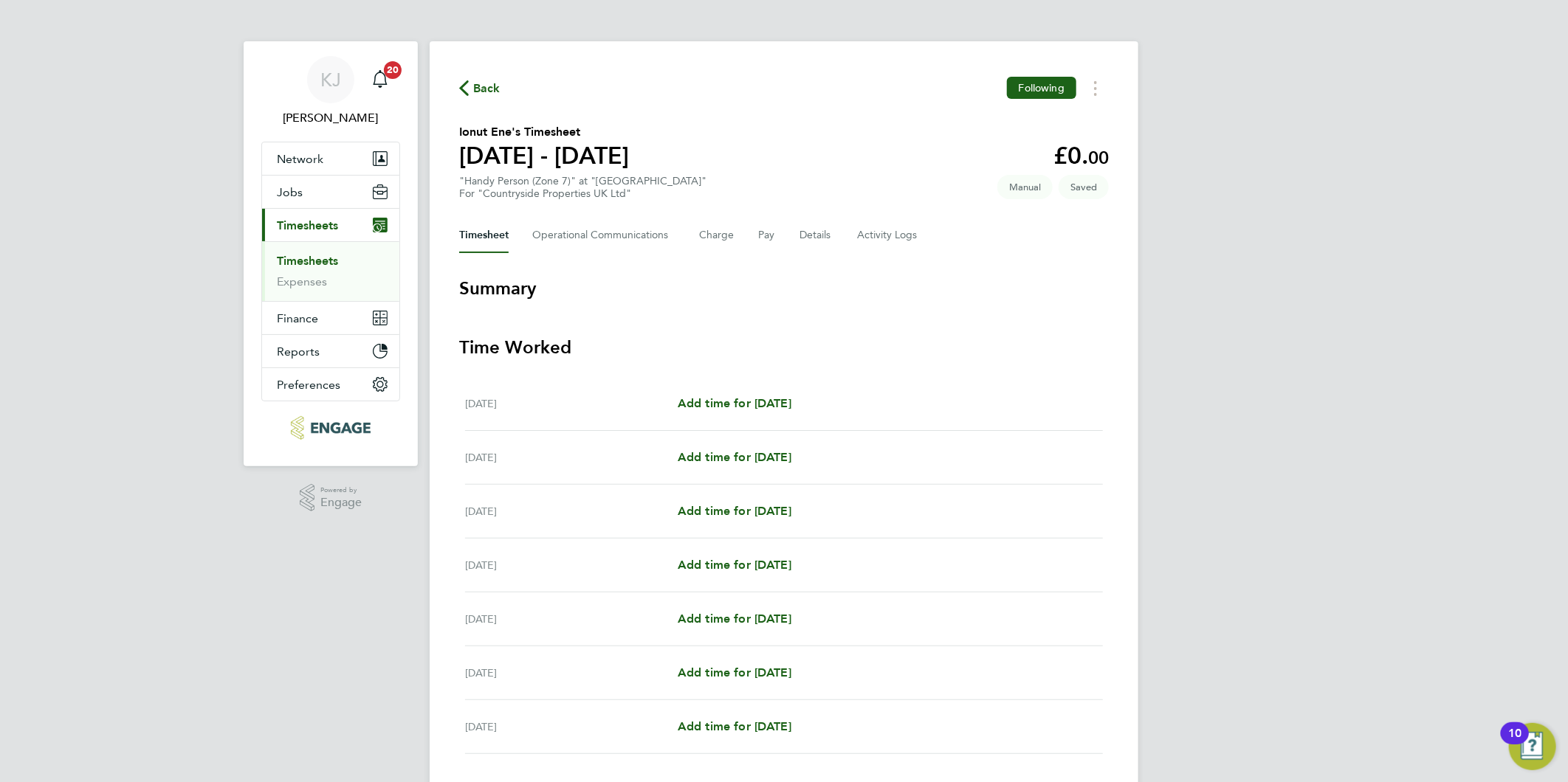
click at [1170, 553] on div "[PERSON_NAME] [PERSON_NAME] Notifications 20 Applications: Network Team Members…" at bounding box center [784, 442] width 1568 height 884
click at [754, 382] on div "[DATE] Add time for [DATE] Add time for [DATE]" at bounding box center [784, 404] width 638 height 54
click at [758, 402] on span "Add time for [DATE]" at bounding box center [734, 403] width 114 height 14
select select "30"
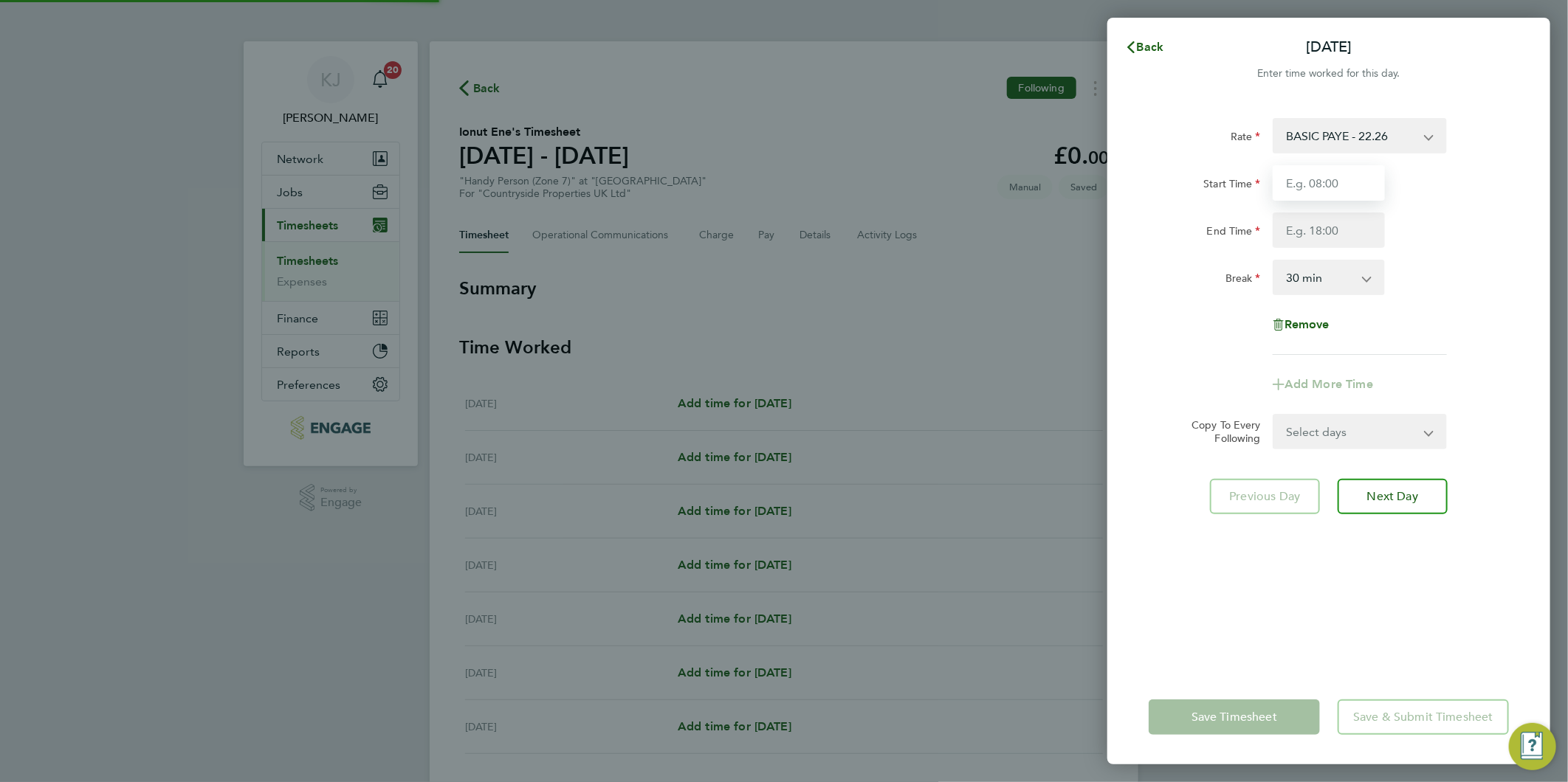
click at [1332, 180] on input "Start Time" at bounding box center [1328, 183] width 112 height 35
type input "07:00"
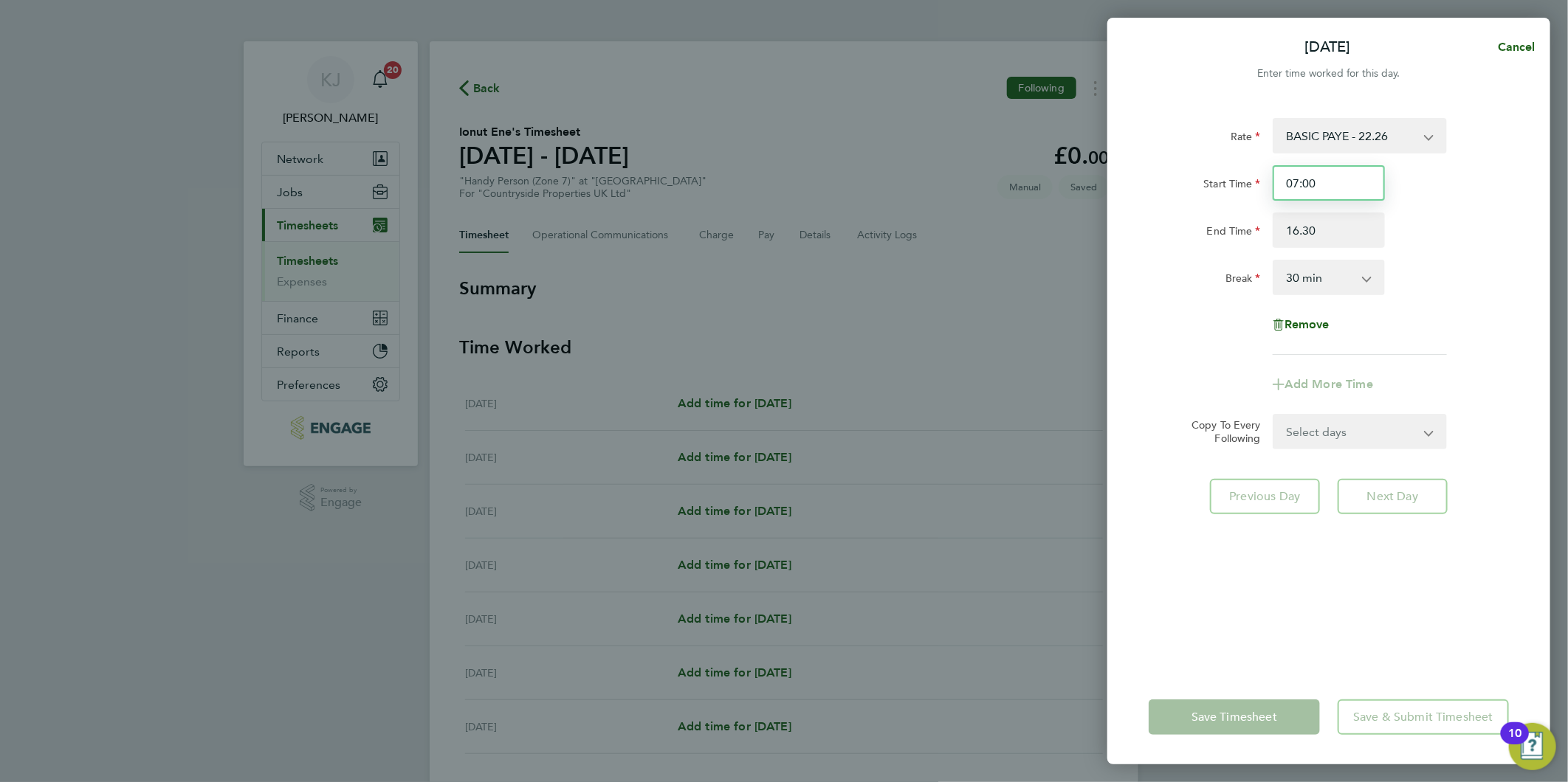
type input "16:30"
click at [1364, 191] on input "07:00" at bounding box center [1328, 183] width 112 height 35
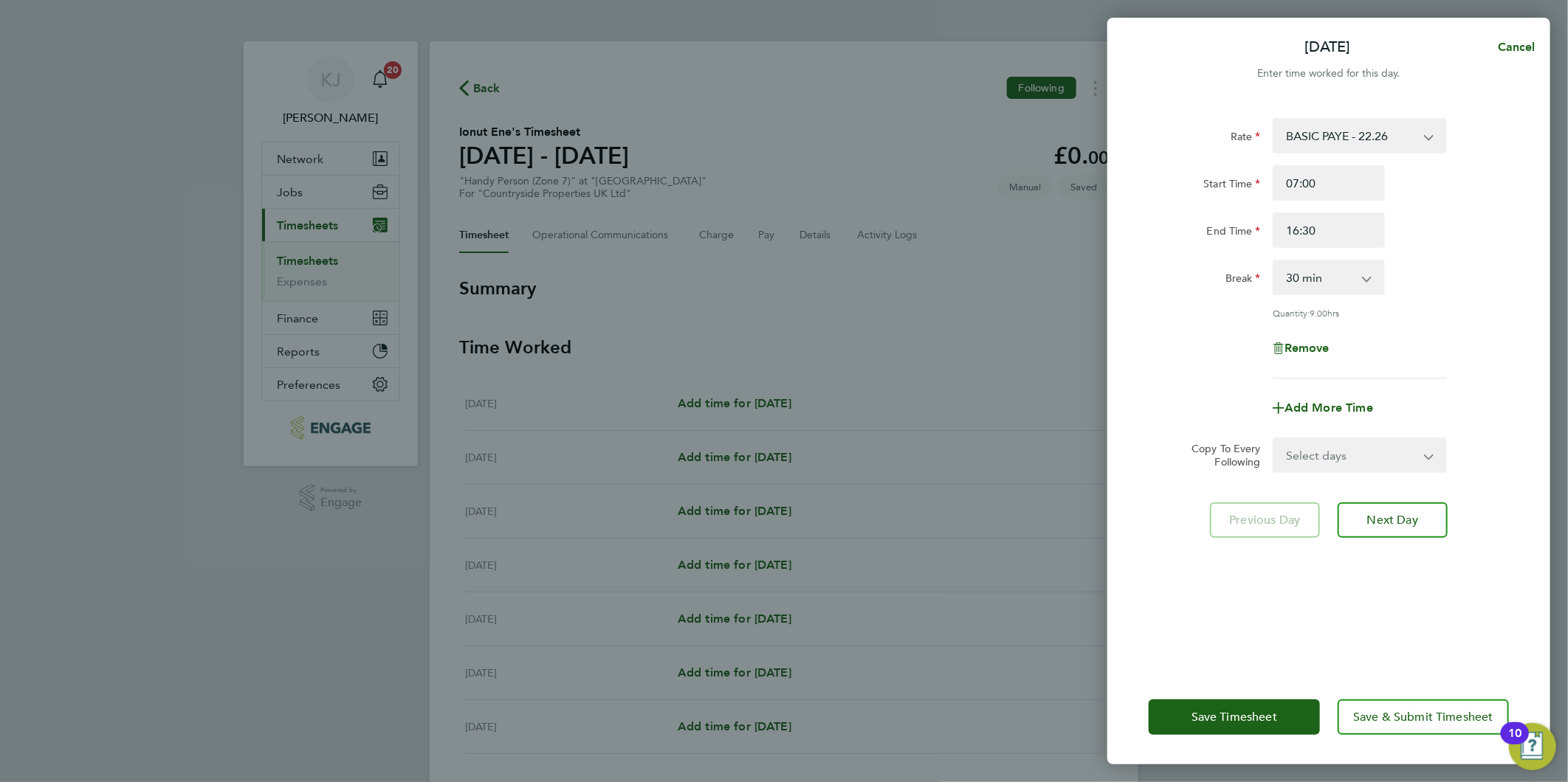
drag, startPoint x: 1340, startPoint y: 457, endPoint x: 1336, endPoint y: 468, distance: 11.7
click at [1340, 457] on select "Select days Day Weekday (Mon-Fri) Weekend (Sat-Sun) [DATE] [DATE] [DATE] [DATE]…" at bounding box center [1352, 455] width 155 height 32
select select "WEEKDAY"
click at [1274, 439] on select "Select days Day Weekday (Mon-Fri) Weekend (Sat-Sun) [DATE] [DATE] [DATE] [DATE]…" at bounding box center [1352, 455] width 155 height 32
select select "[DATE]"
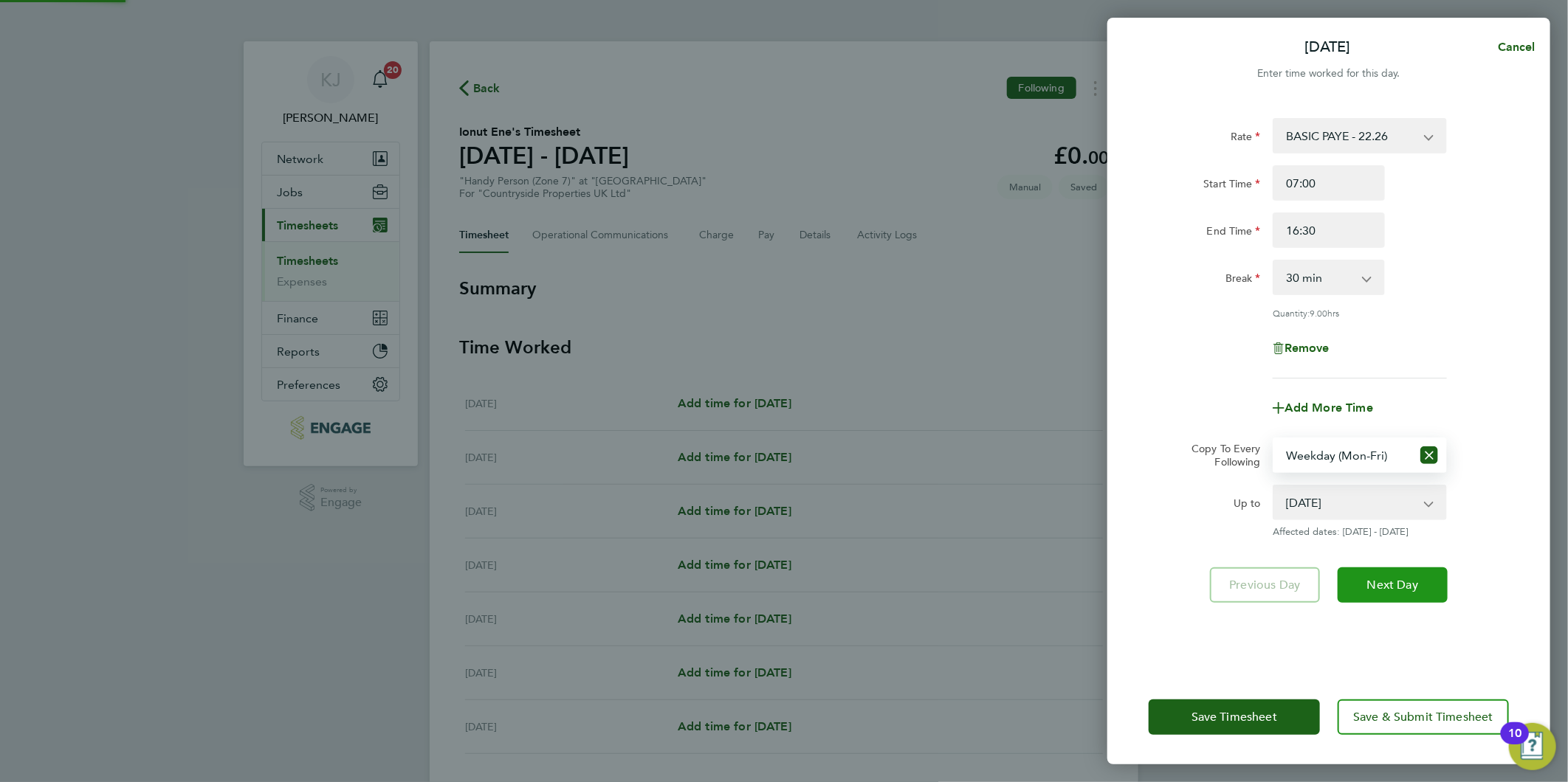
click at [1414, 578] on span "Next Day" at bounding box center [1392, 585] width 51 height 14
select select "0: null"
select select "30"
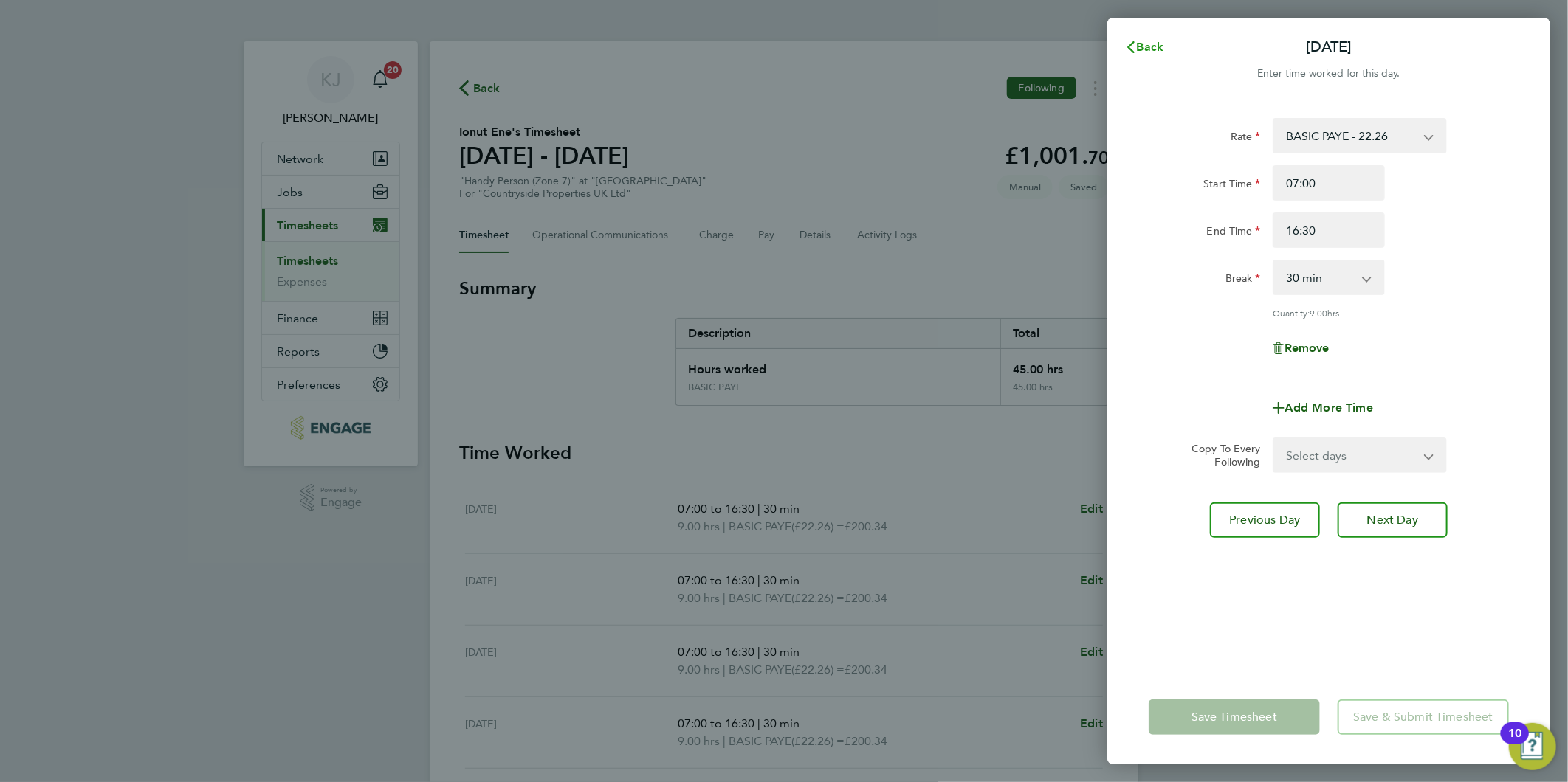
click at [1131, 43] on icon "button" at bounding box center [1131, 47] width 12 height 12
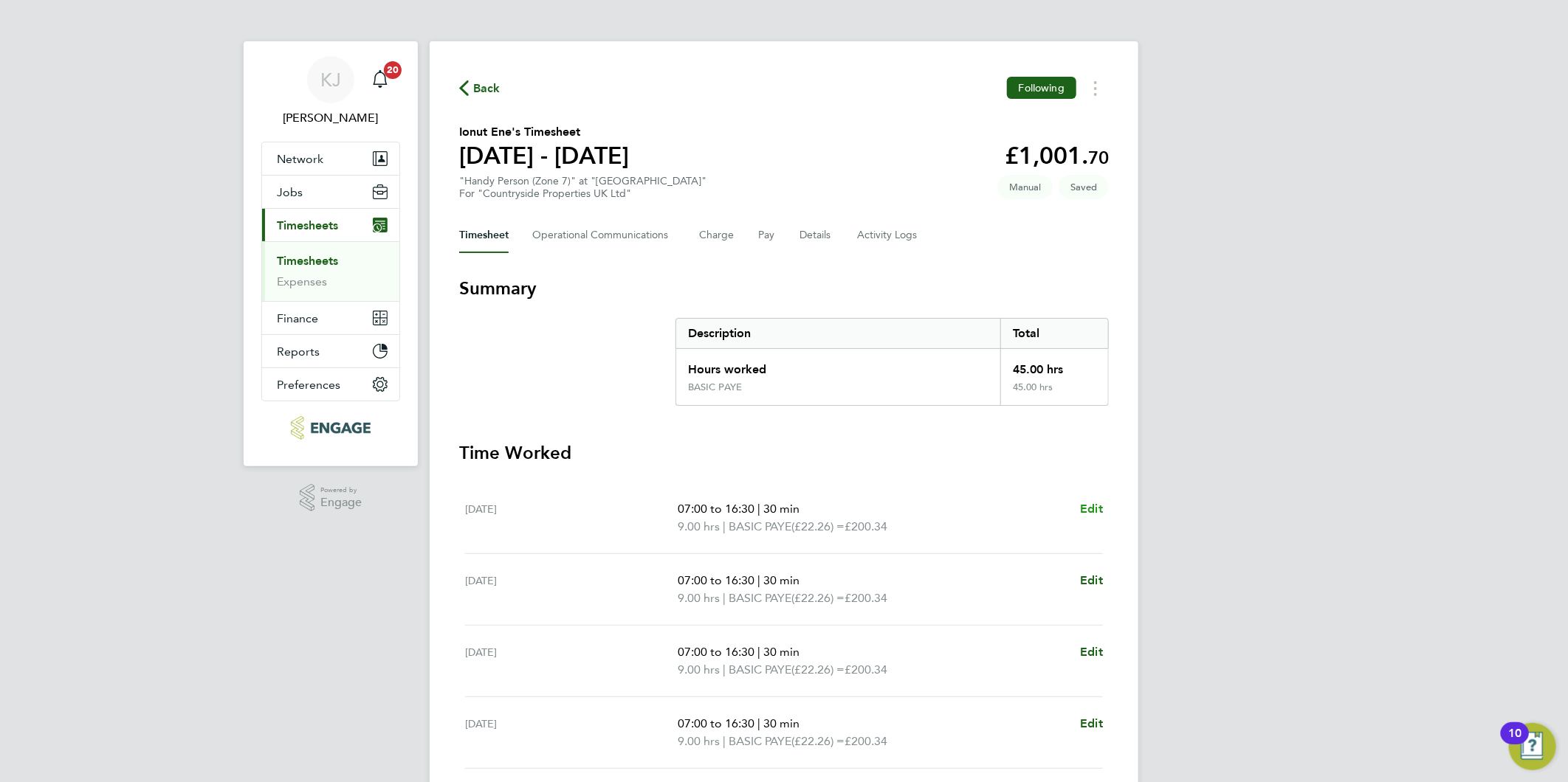
click at [1088, 512] on span "Edit" at bounding box center [1091, 509] width 23 height 14
select select "30"
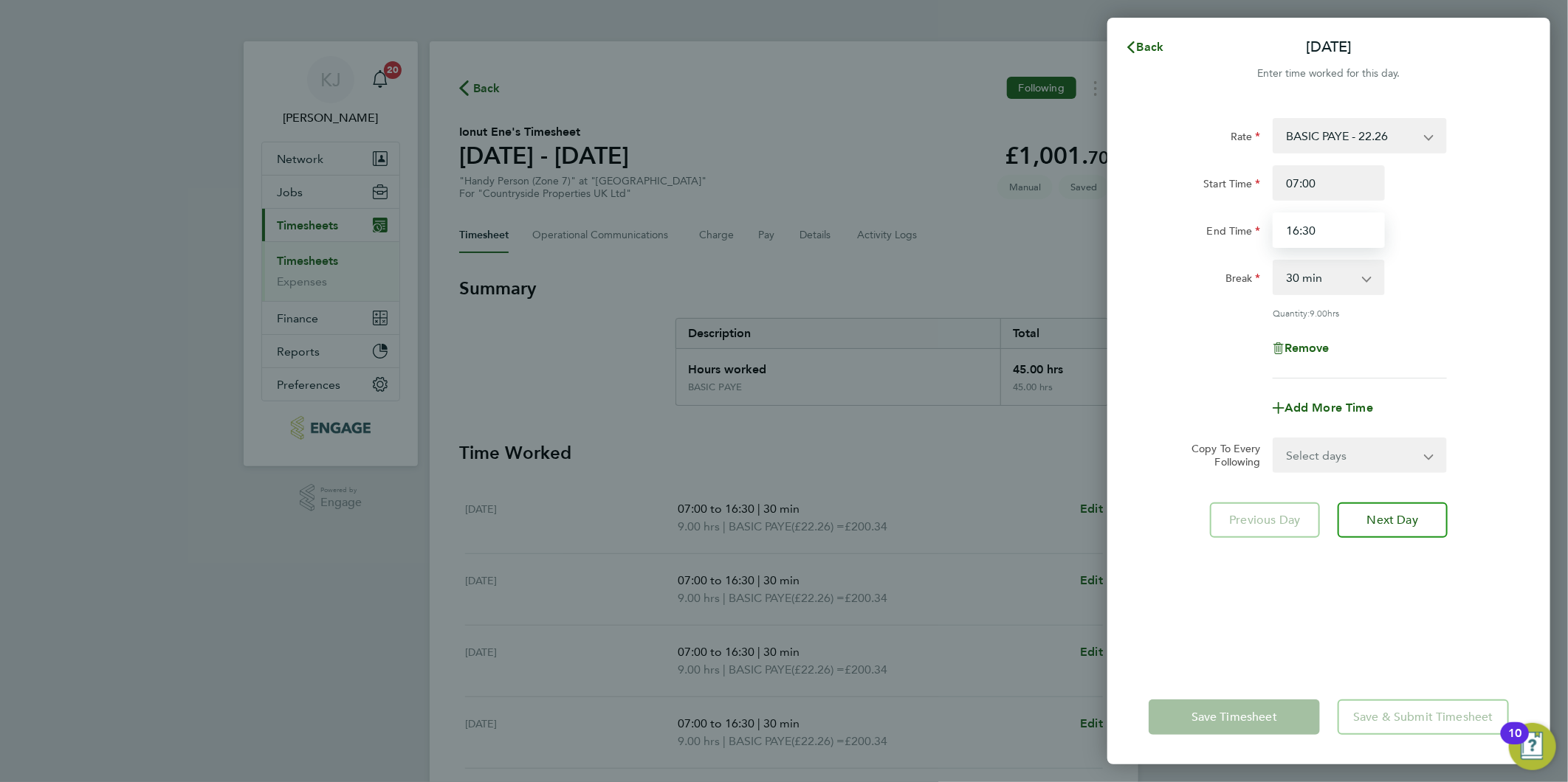
drag, startPoint x: 1282, startPoint y: 251, endPoint x: 739, endPoint y: 314, distance: 546.6
click at [739, 314] on div "Back [DATE] Enter time worked for this day. Rate BASIC PAYE - 22.26 Start Time …" at bounding box center [784, 391] width 1568 height 782
type input "17:30"
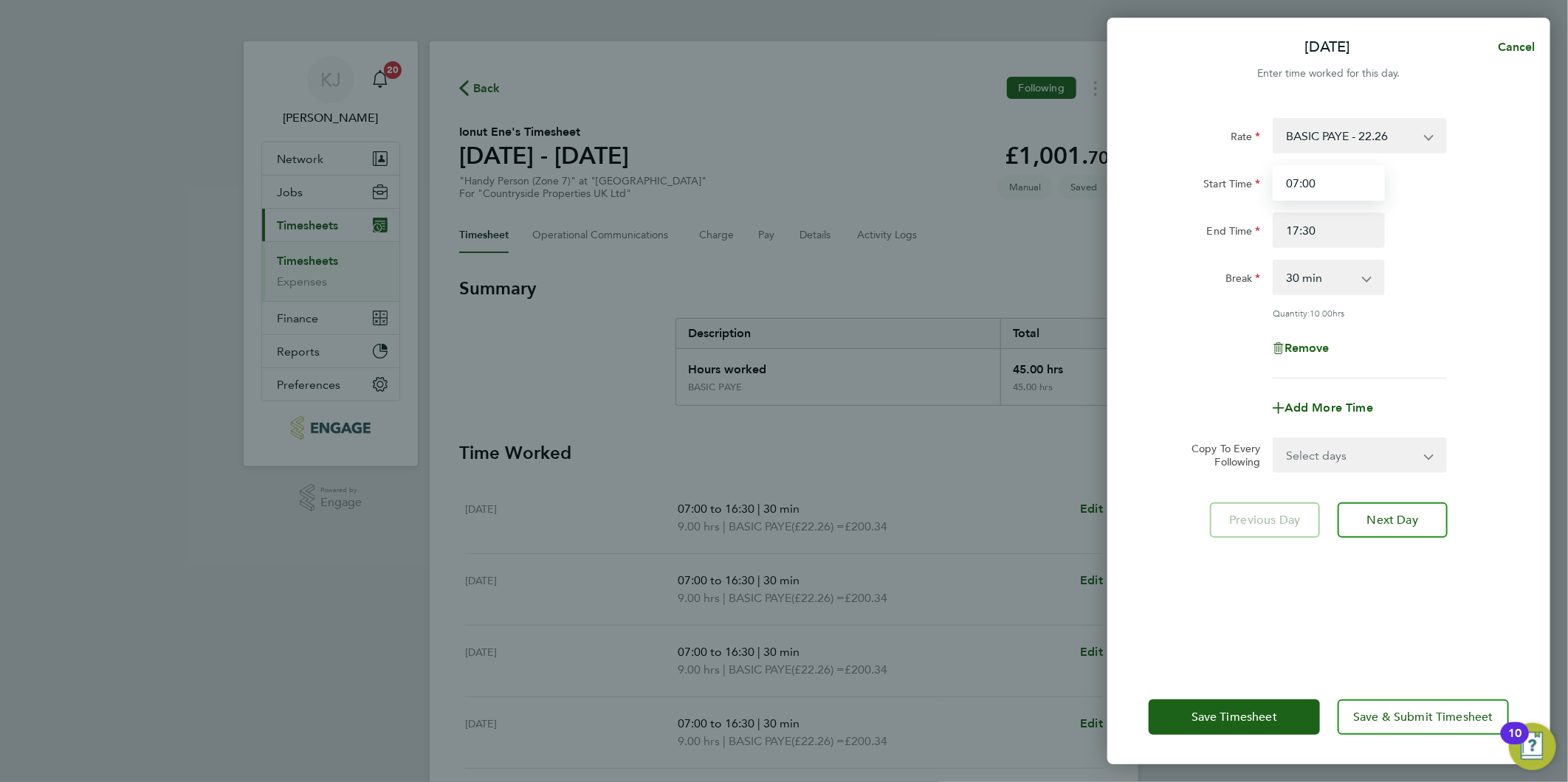
click at [1371, 180] on input "07:00" at bounding box center [1328, 183] width 112 height 35
click at [1317, 445] on select "Select days Day Weekday (Mon-Fri) Weekend (Sat-Sun) [DATE] [DATE] [DATE] [DATE]…" at bounding box center [1352, 455] width 155 height 32
select select "WEEKDAY"
click at [1274, 439] on select "Select days Day Weekday (Mon-Fri) Weekend (Sat-Sun) [DATE] [DATE] [DATE] [DATE]…" at bounding box center [1352, 455] width 155 height 32
select select "[DATE]"
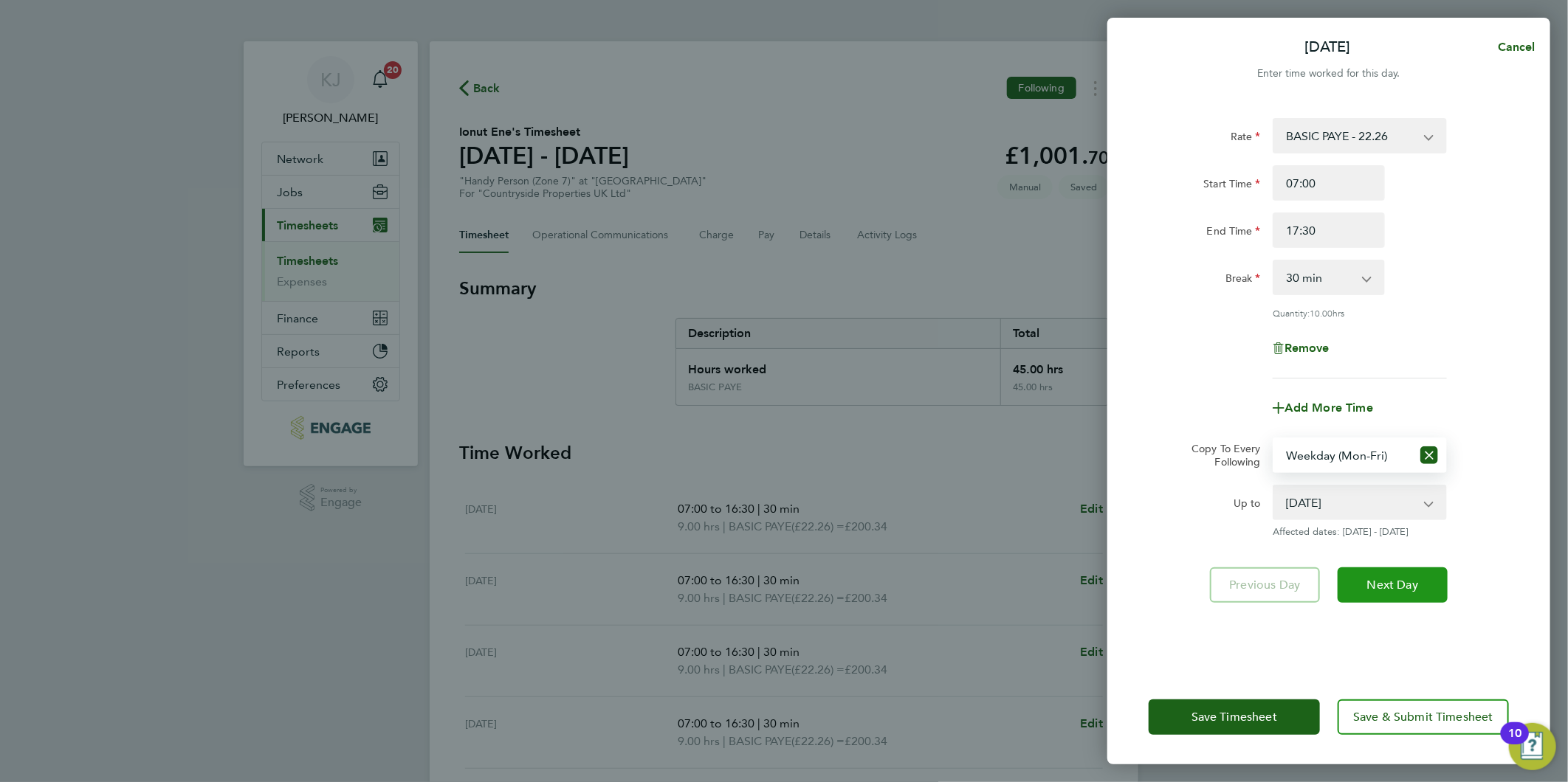
click at [1434, 584] on button "Next Day" at bounding box center [1392, 585] width 110 height 35
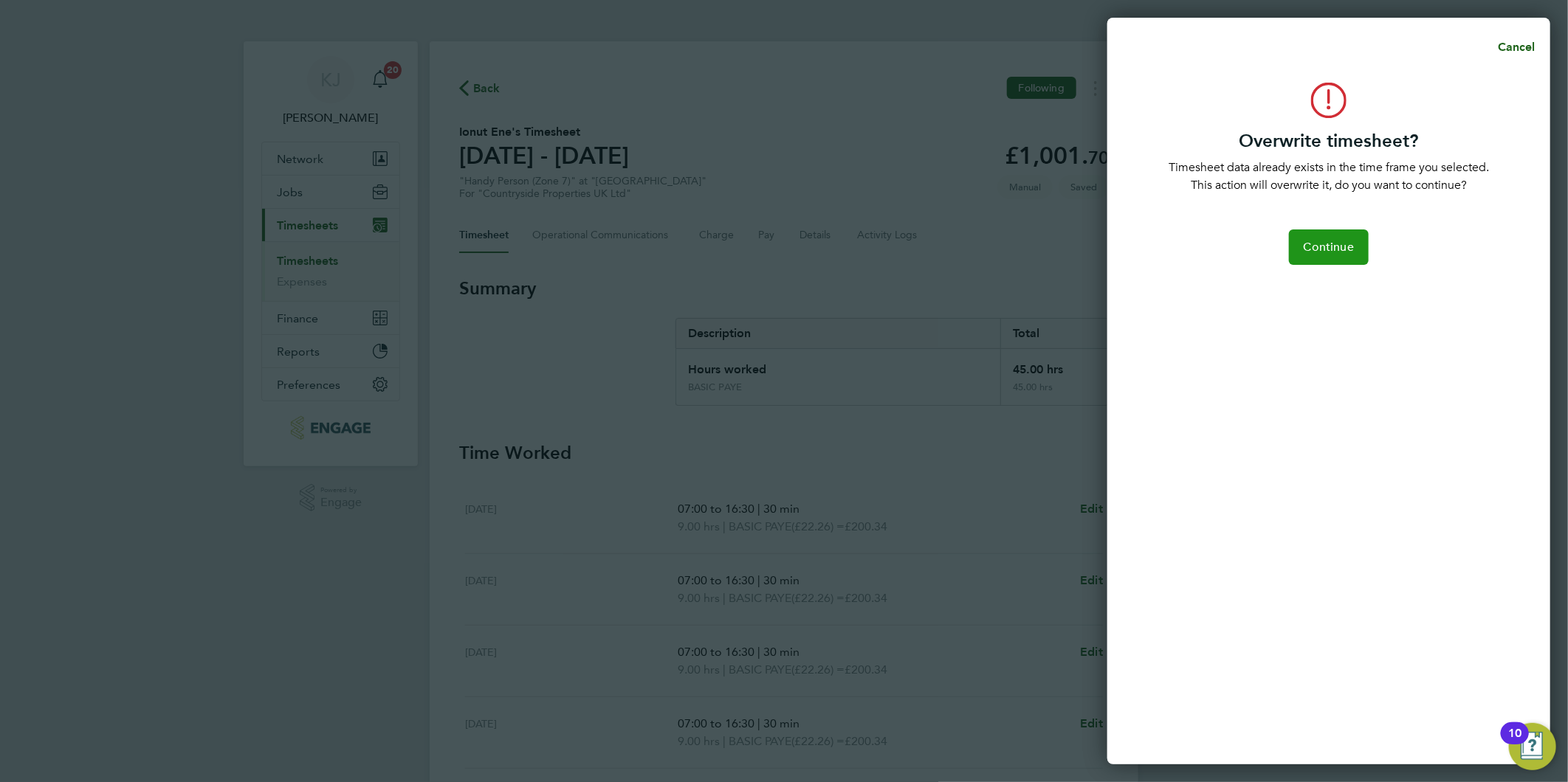
click at [1324, 247] on span "Continue" at bounding box center [1328, 246] width 50 height 14
select select "0: null"
select select "30"
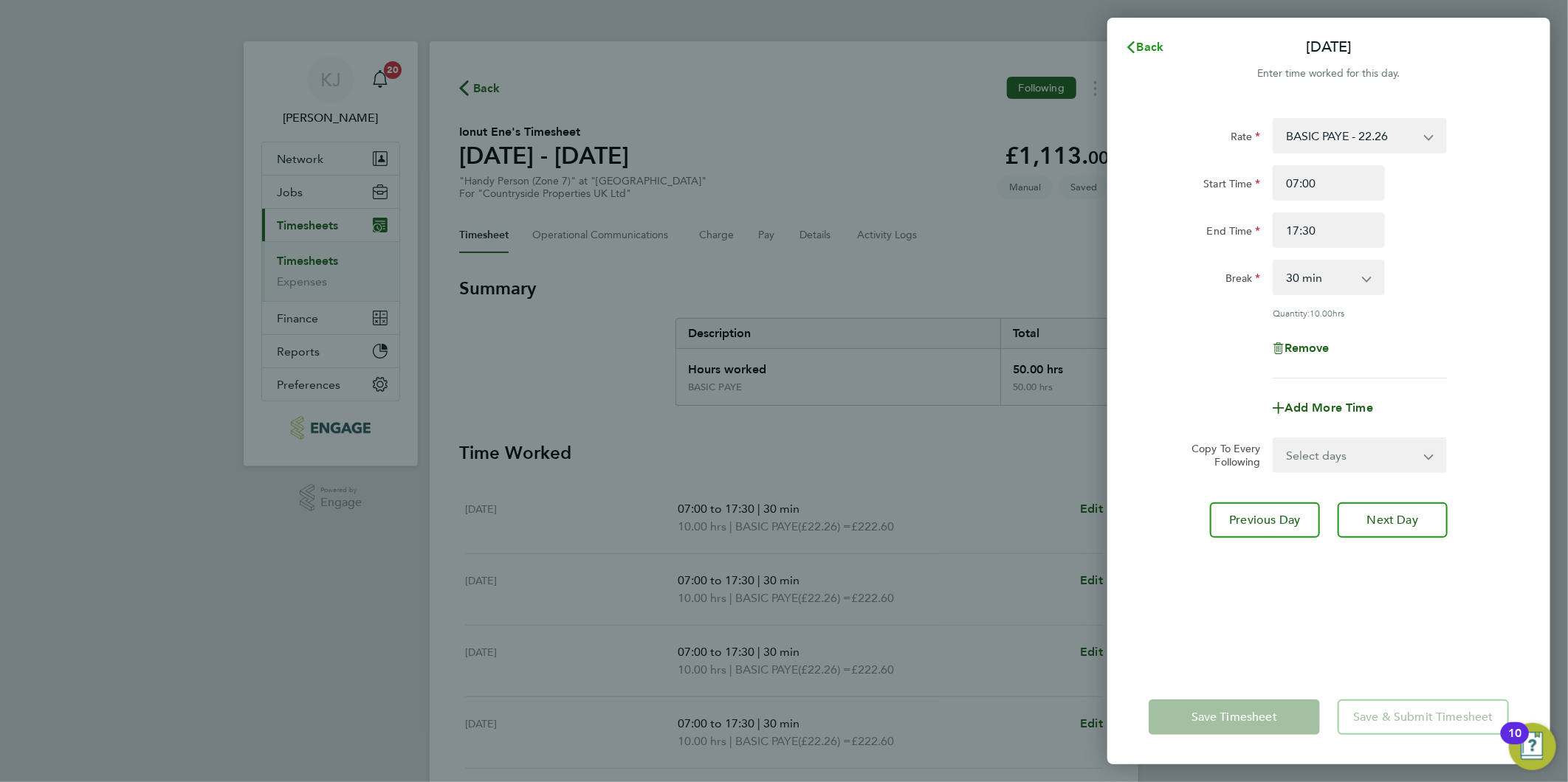
click at [1135, 40] on svg-icon "button" at bounding box center [1131, 46] width 12 height 14
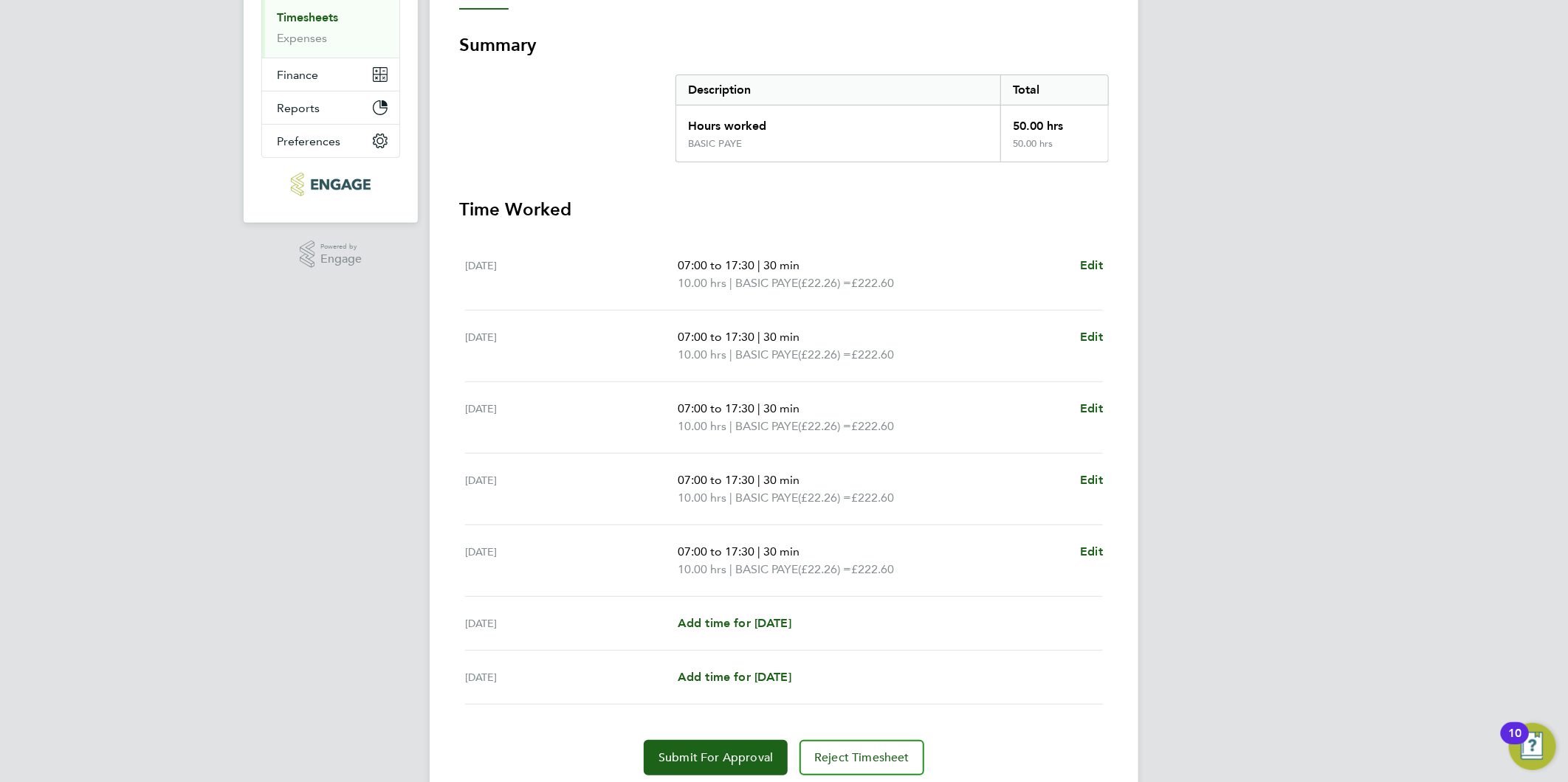
scroll to position [245, 0]
click at [1095, 264] on span "Edit" at bounding box center [1091, 263] width 23 height 14
select select "30"
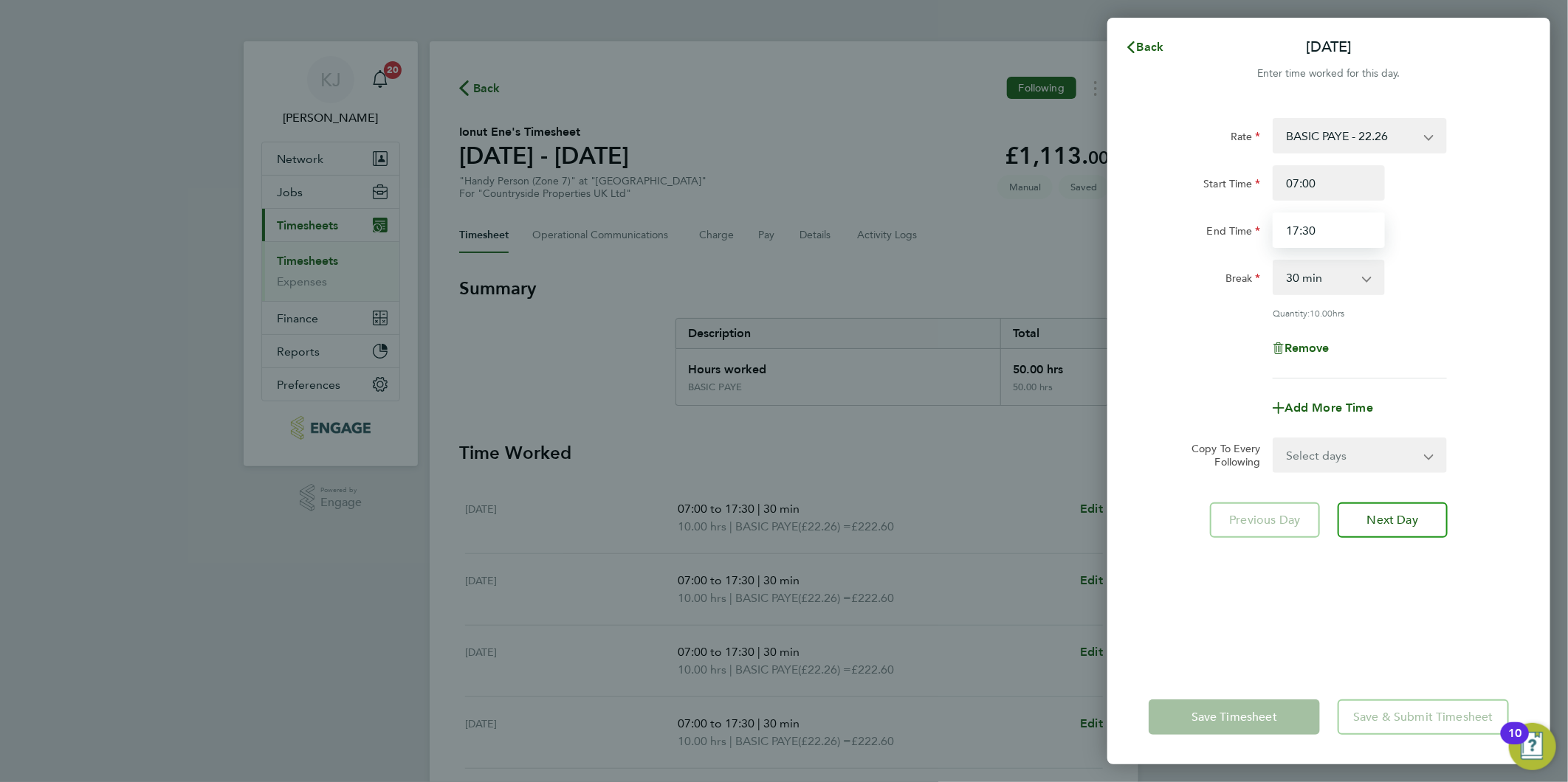
drag, startPoint x: 1370, startPoint y: 217, endPoint x: 221, endPoint y: 267, distance: 1150.1
click at [598, 259] on div "Back [DATE] Enter time worked for this day. Rate BASIC PAYE - 22.26 Start Time …" at bounding box center [784, 391] width 1568 height 782
drag, startPoint x: 1349, startPoint y: 242, endPoint x: 739, endPoint y: 191, distance: 612.1
click at [857, 211] on div "Back [DATE] Enter time worked for this day. Rate BASIC PAYE - 22.26 Start Time …" at bounding box center [784, 391] width 1568 height 782
type input "17:30"
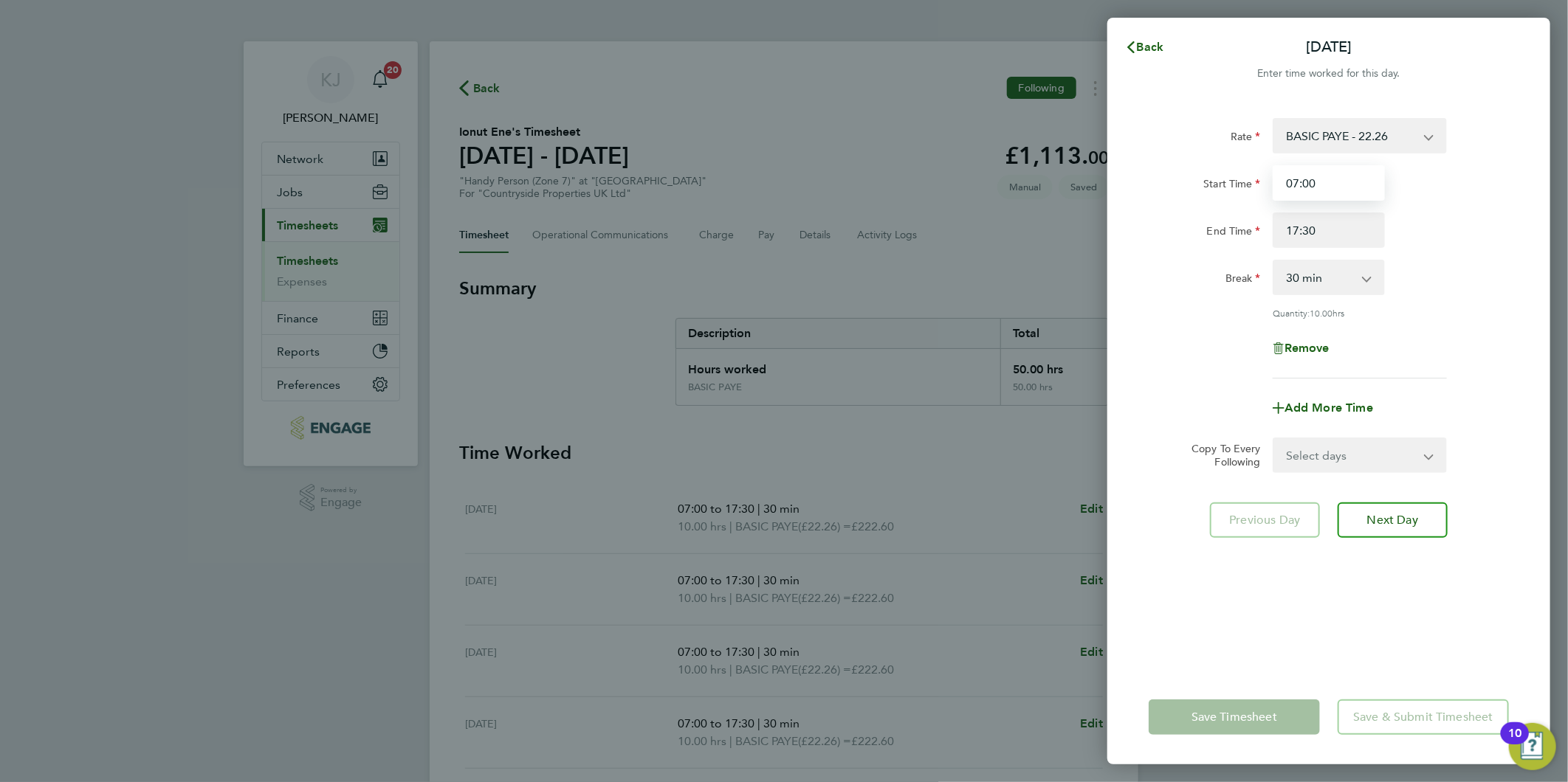
drag, startPoint x: 1339, startPoint y: 173, endPoint x: 1331, endPoint y: 194, distance: 22.5
click at [1338, 179] on input "07:00" at bounding box center [1328, 183] width 112 height 35
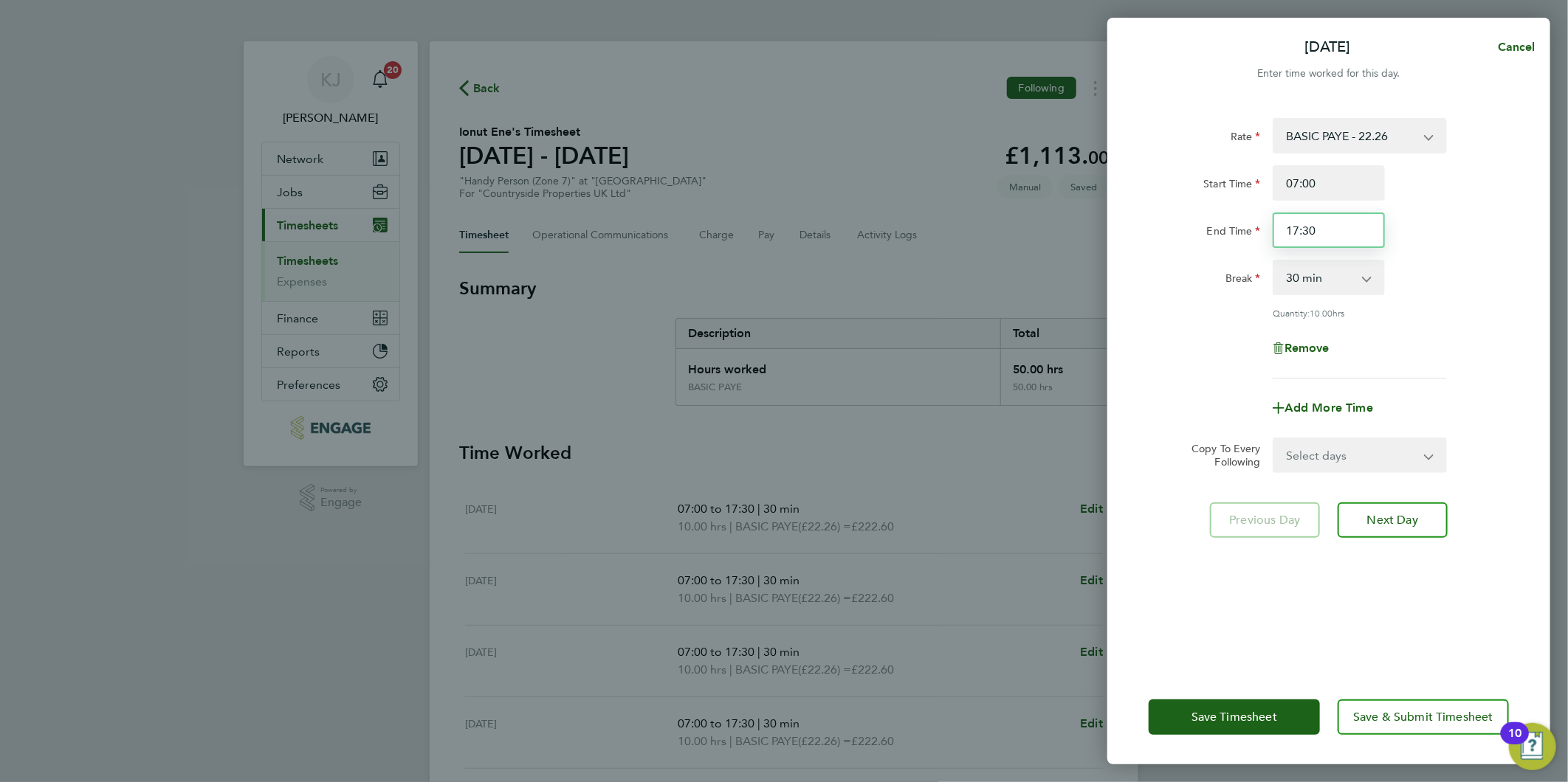
click at [1327, 230] on input "17:30" at bounding box center [1328, 230] width 112 height 35
click at [1296, 455] on select "Select days Day Weekday (Mon-Fri) Weekend (Sat-Sun) [DATE] [DATE] [DATE] [DATE]…" at bounding box center [1352, 455] width 155 height 32
select select "WEEKDAY"
click at [1274, 439] on select "Select days Day Weekday (Mon-Fri) Weekend (Sat-Sun) [DATE] [DATE] [DATE] [DATE]…" at bounding box center [1352, 455] width 155 height 32
select select "[DATE]"
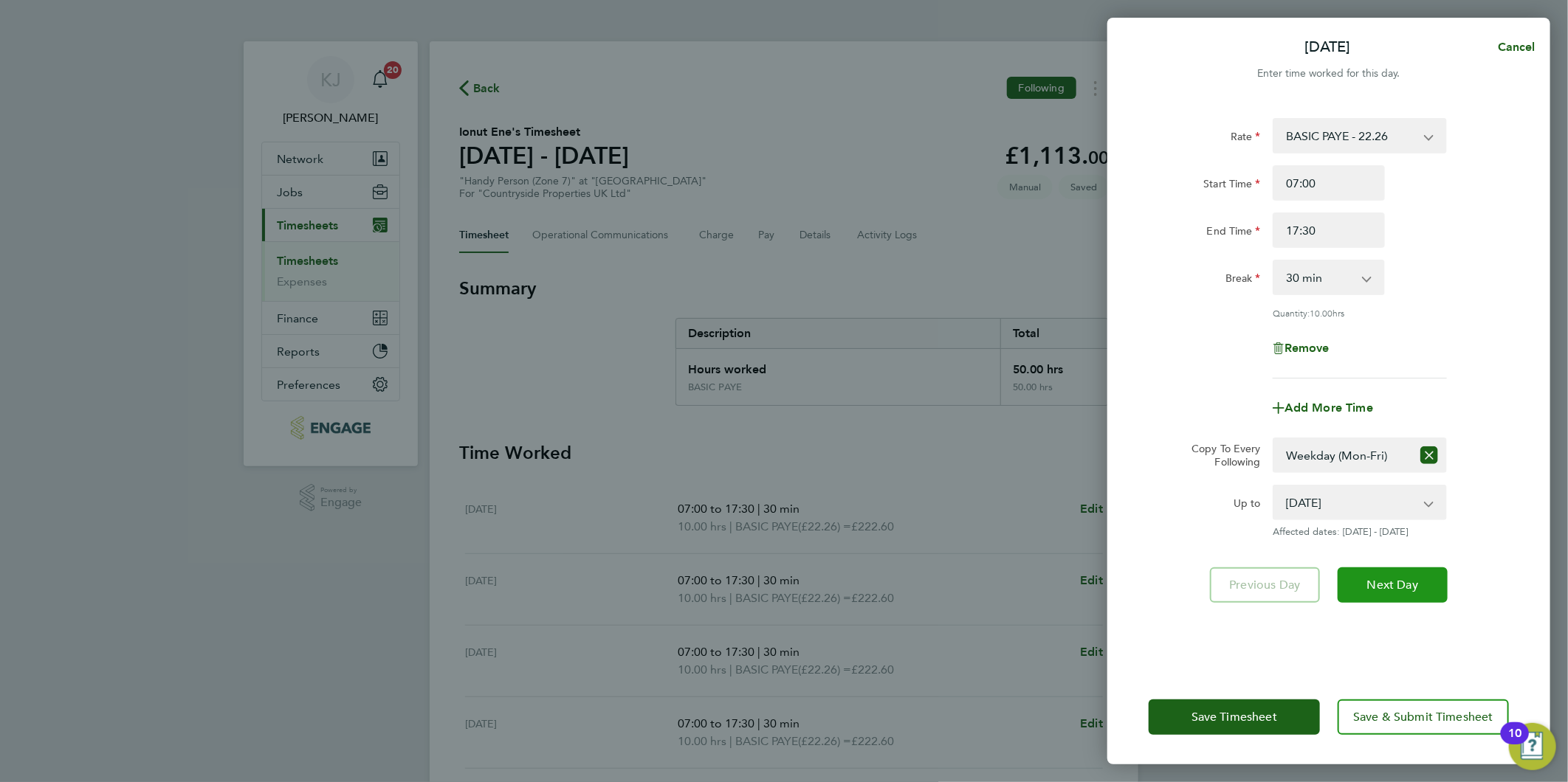
click at [1386, 574] on button "Next Day" at bounding box center [1392, 585] width 110 height 35
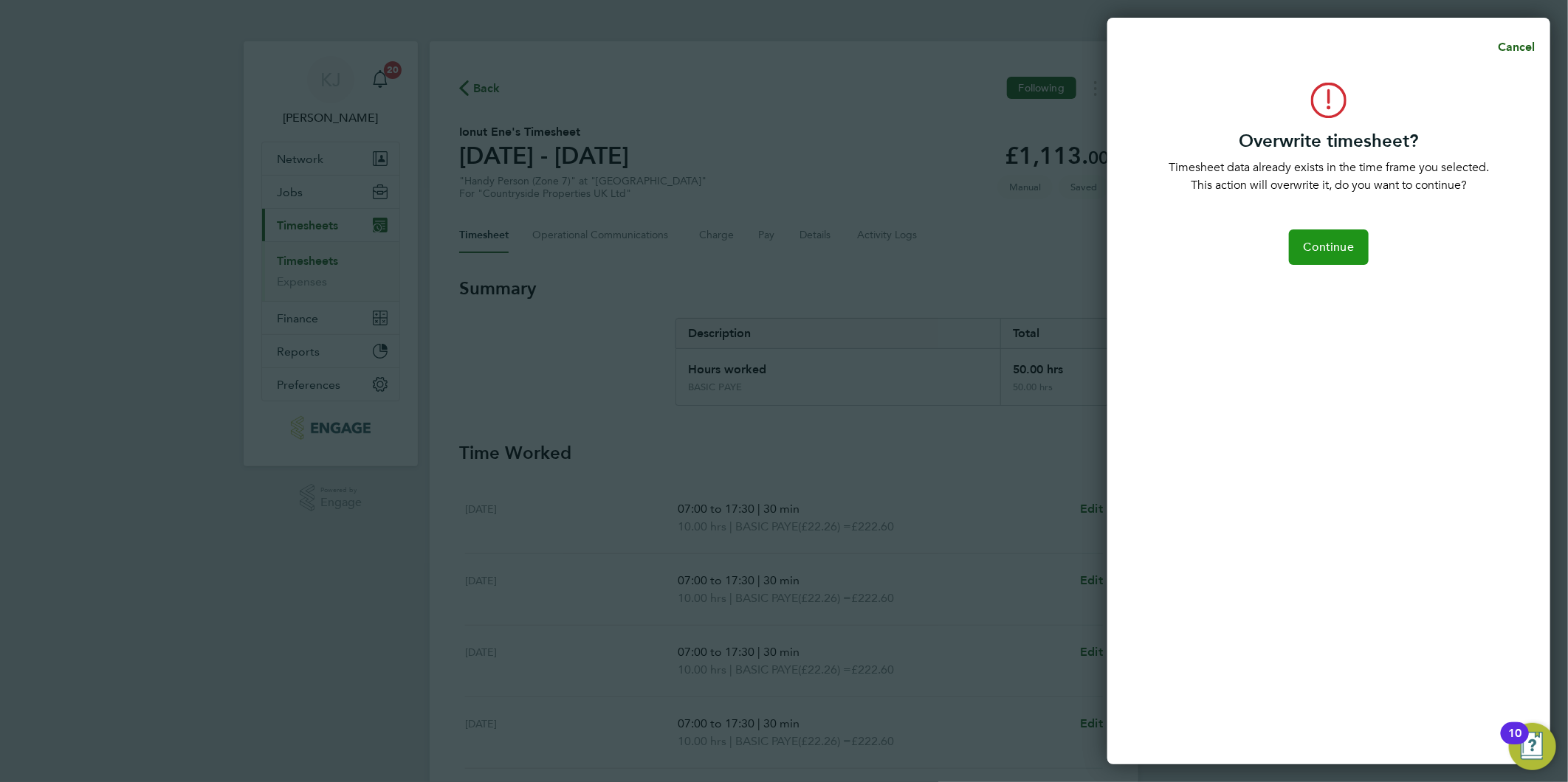
click at [1311, 248] on span "Continue" at bounding box center [1328, 246] width 50 height 14
select select "0: null"
select select "30"
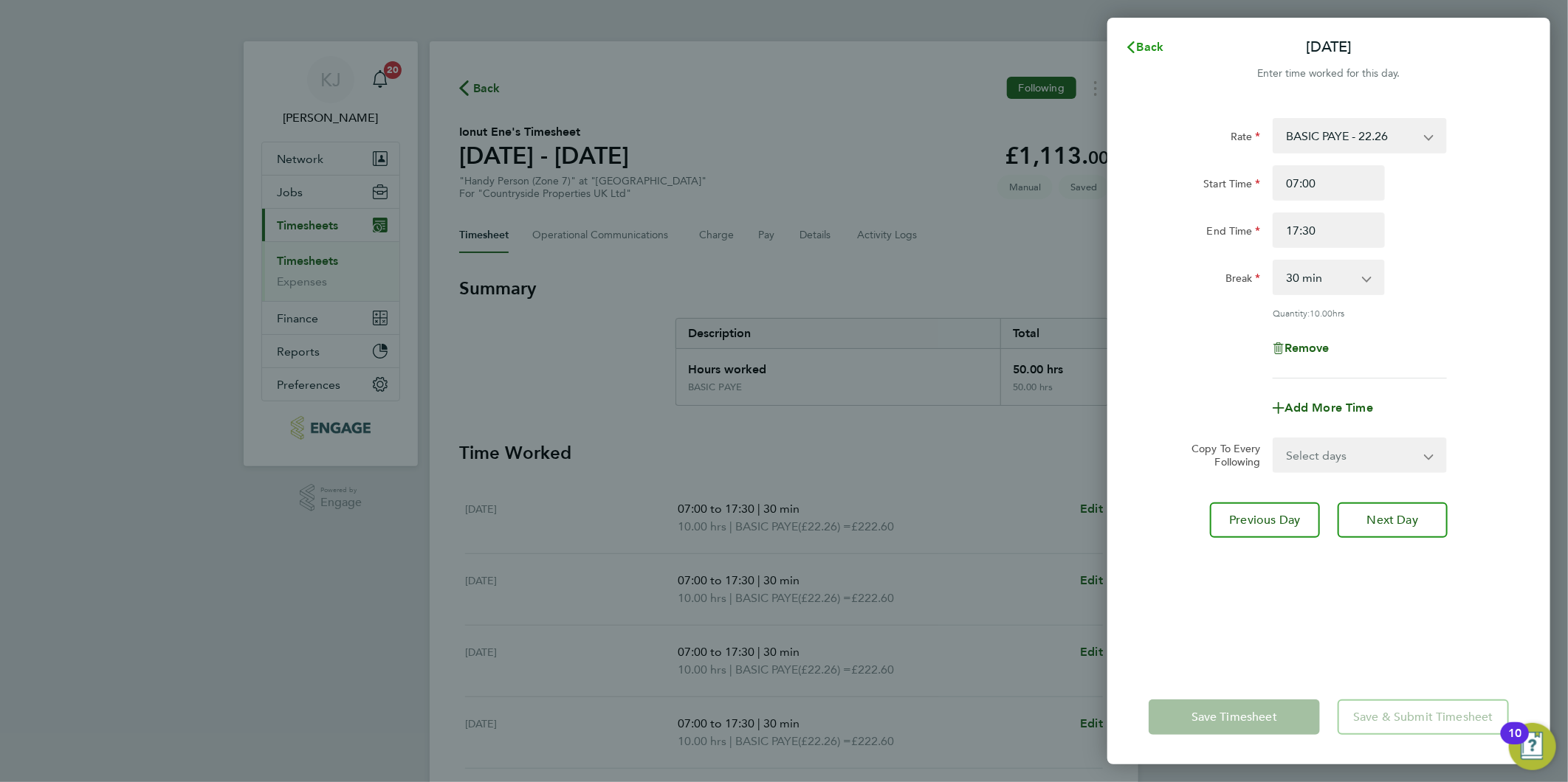
click at [1137, 42] on span "Back" at bounding box center [1144, 47] width 39 height 12
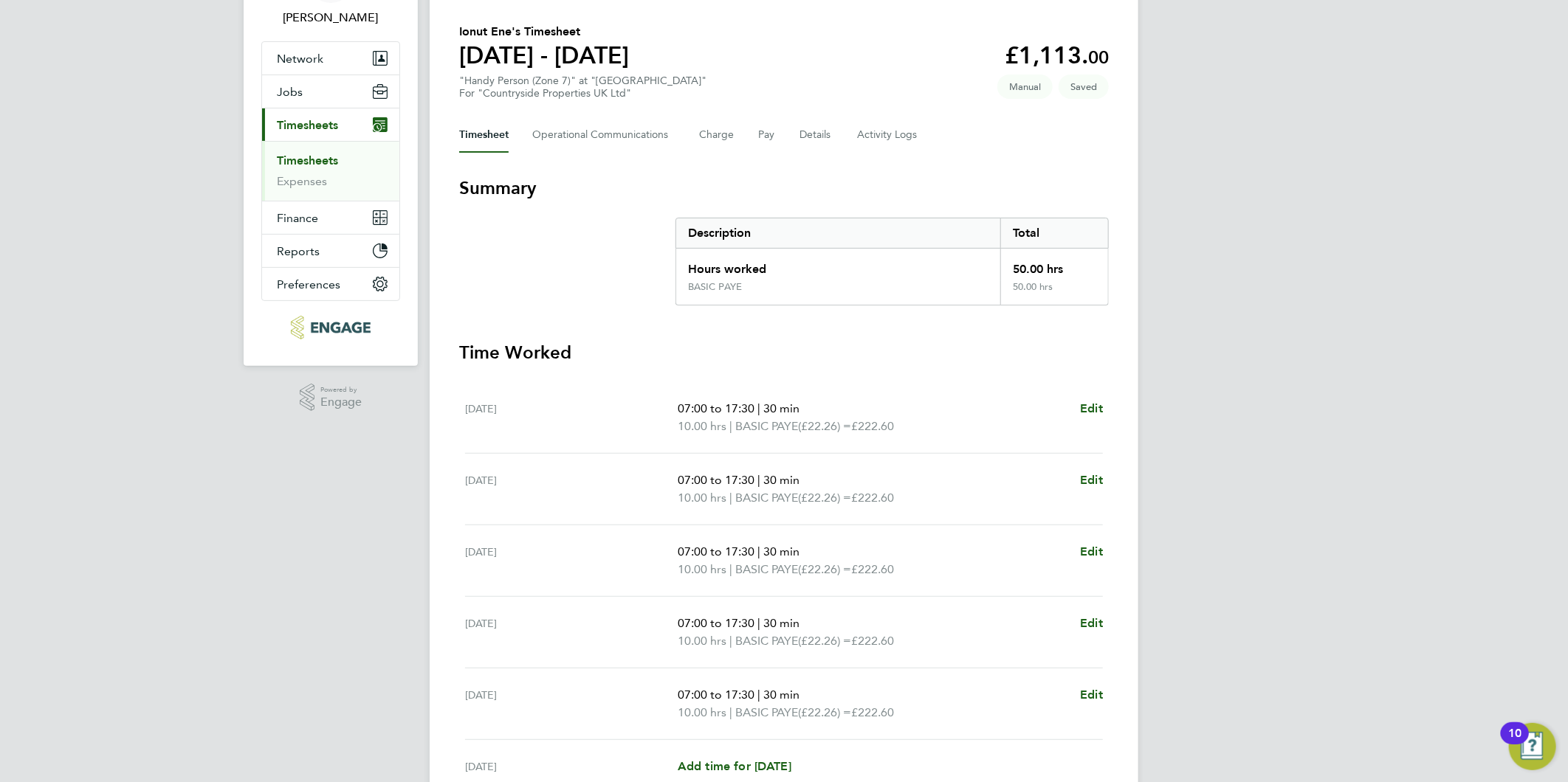
scroll to position [245, 0]
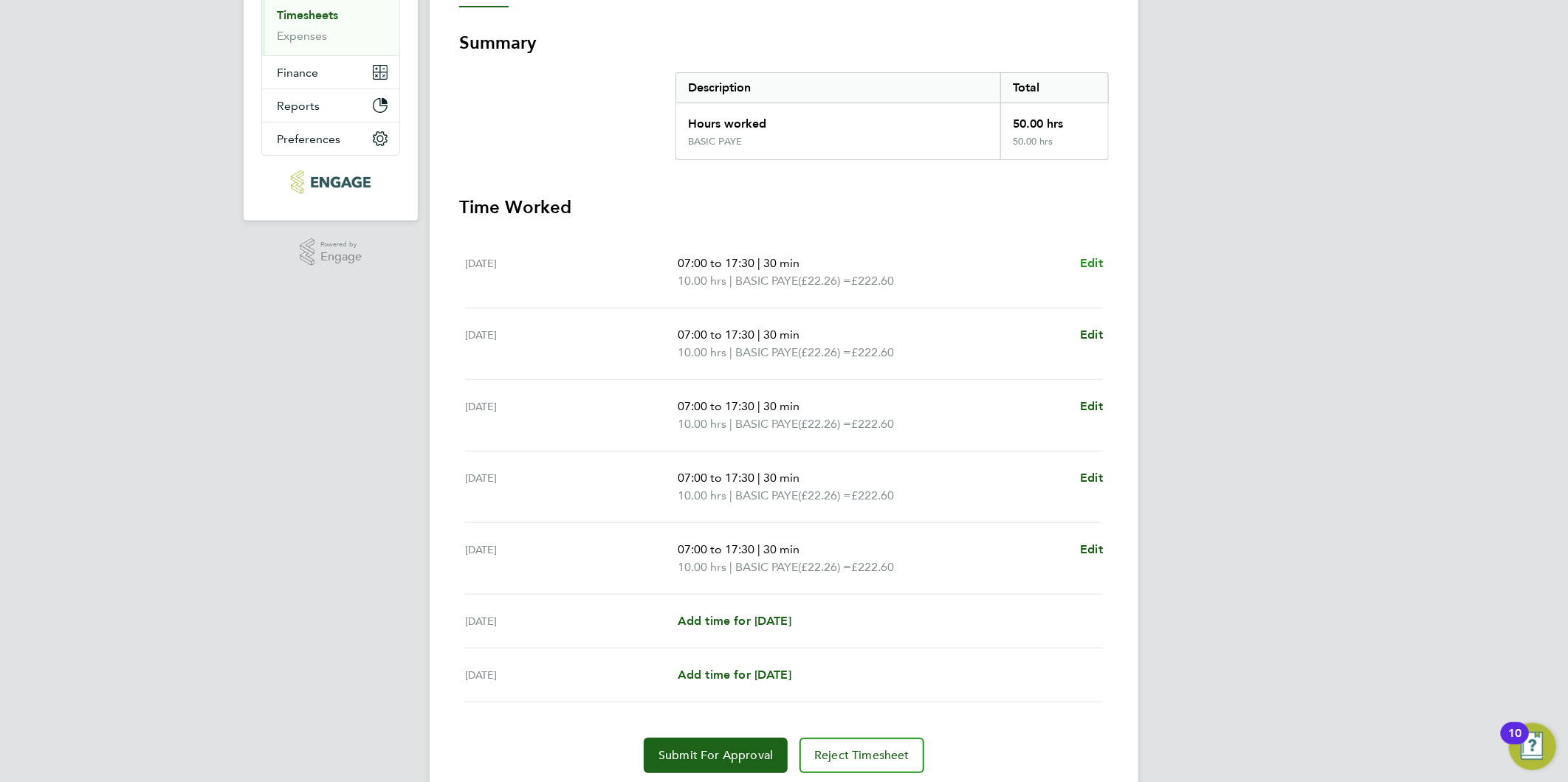
drag, startPoint x: 1093, startPoint y: 250, endPoint x: 1089, endPoint y: 258, distance: 8.9
click at [1093, 250] on div "[DATE] 07:00 to 17:30 | 30 min 10.00 hrs | BASIC PAYE (£22.26) = £222.60 Edit" at bounding box center [784, 272] width 638 height 72
click at [1094, 256] on span "Edit" at bounding box center [1091, 263] width 23 height 14
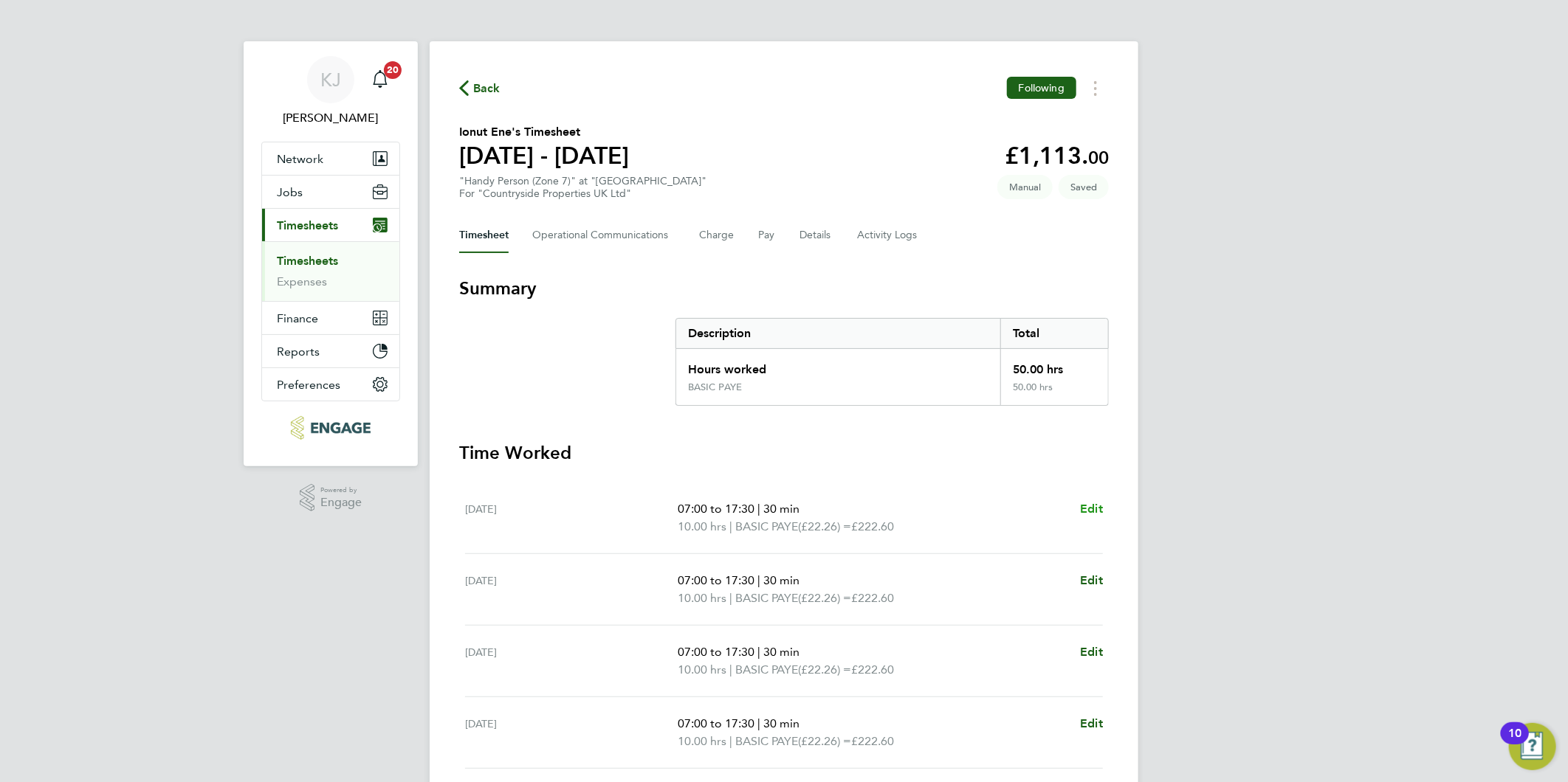
select select "30"
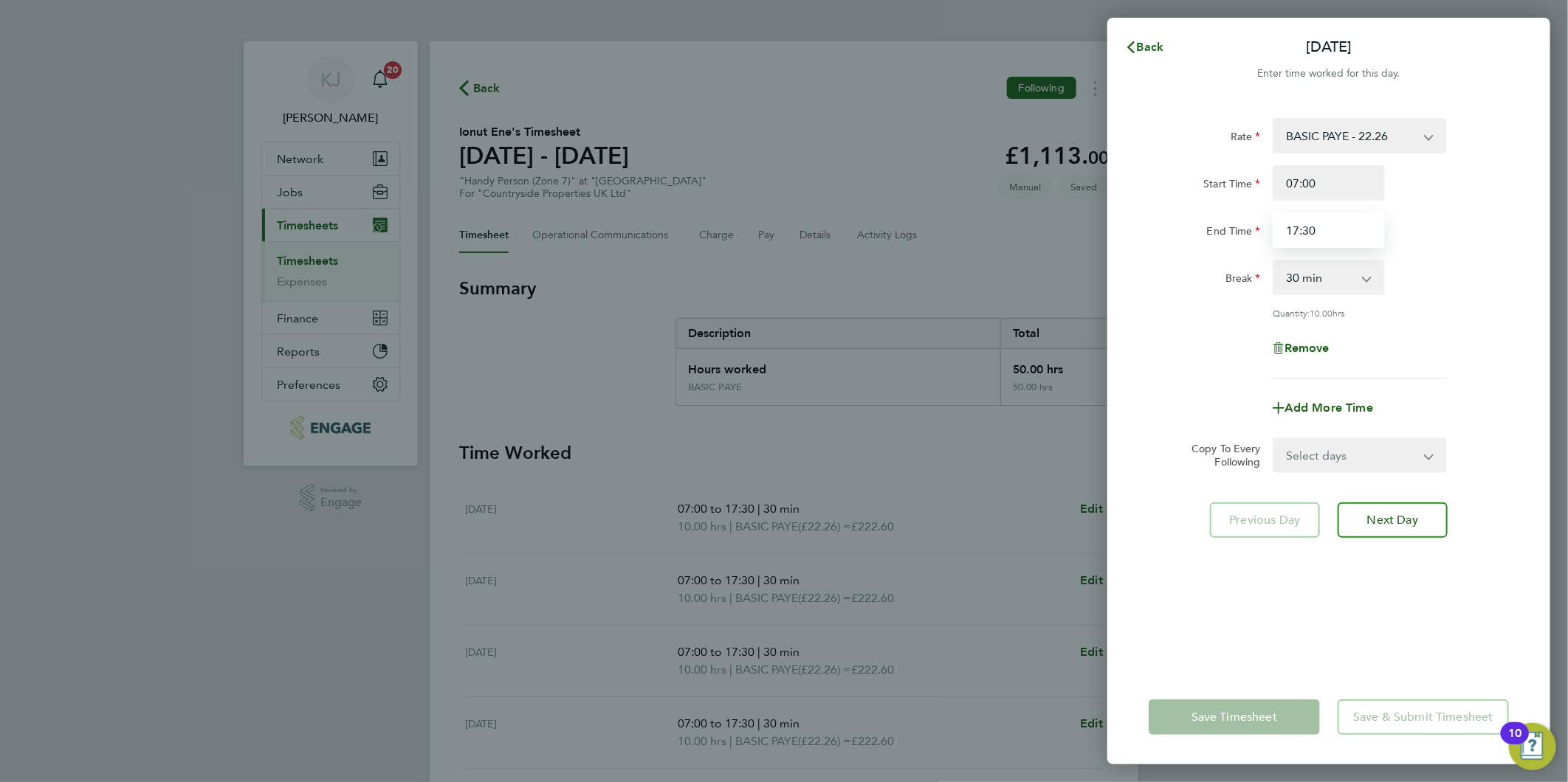
drag, startPoint x: 1339, startPoint y: 229, endPoint x: 0, endPoint y: 410, distance: 1351.2
click at [586, 345] on div "Back [DATE] Enter time worked for this day. Rate BASIC PAYE - 22.26 Start Time …" at bounding box center [784, 391] width 1568 height 782
type input "18:00"
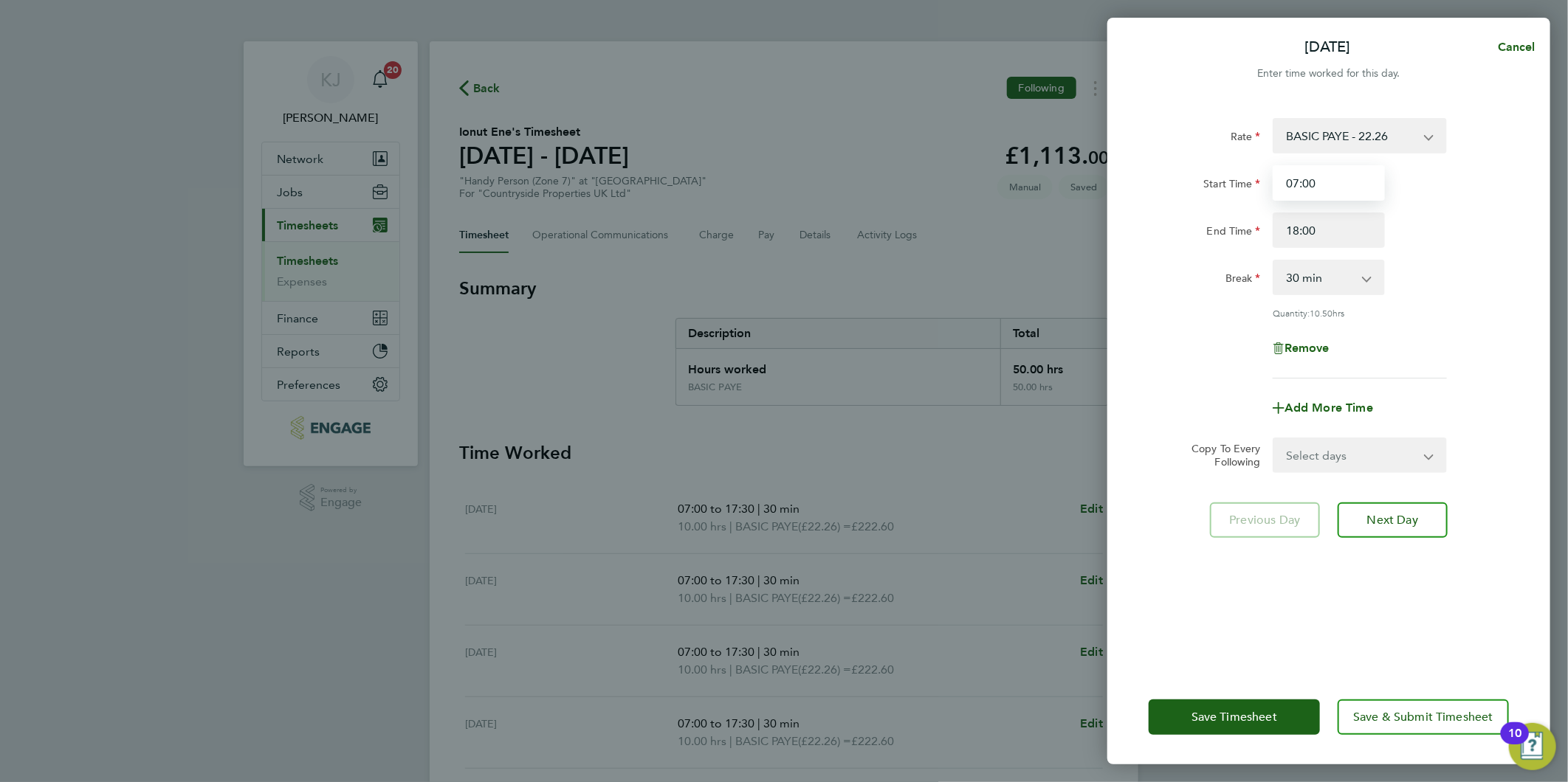
click at [1332, 179] on input "07:00" at bounding box center [1328, 183] width 112 height 35
click at [1320, 457] on select "Select days Day Weekday (Mon-Fri) Weekend (Sat-Sun) [DATE] [DATE] [DATE] [DATE]…" at bounding box center [1352, 455] width 155 height 32
select select "WEEKDAY"
click at [1274, 439] on select "Select days Day Weekday (Mon-Fri) Weekend (Sat-Sun) [DATE] [DATE] [DATE] [DATE]…" at bounding box center [1352, 455] width 155 height 32
select select "[DATE]"
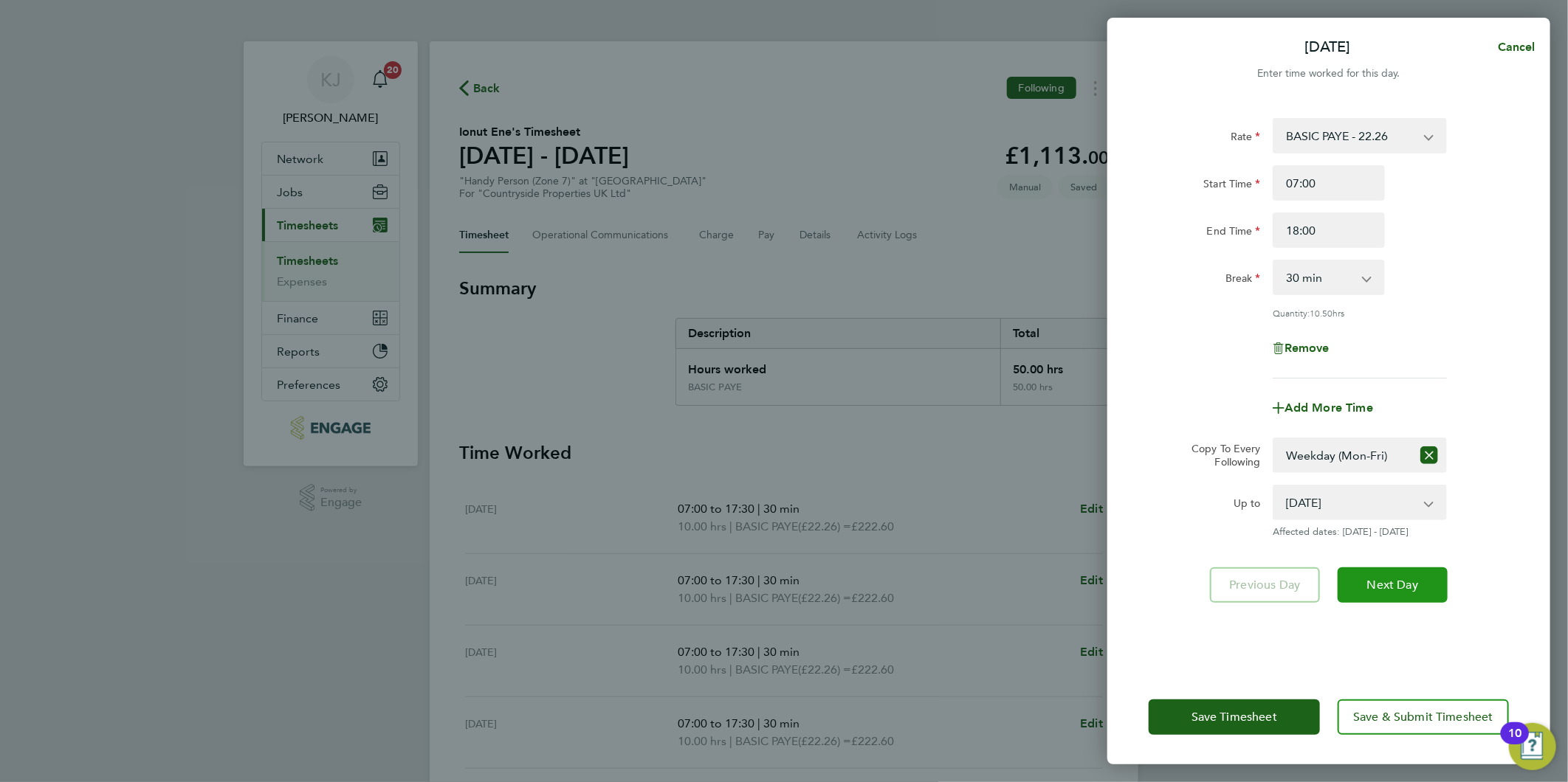
click at [1422, 580] on button "Next Day" at bounding box center [1392, 585] width 110 height 35
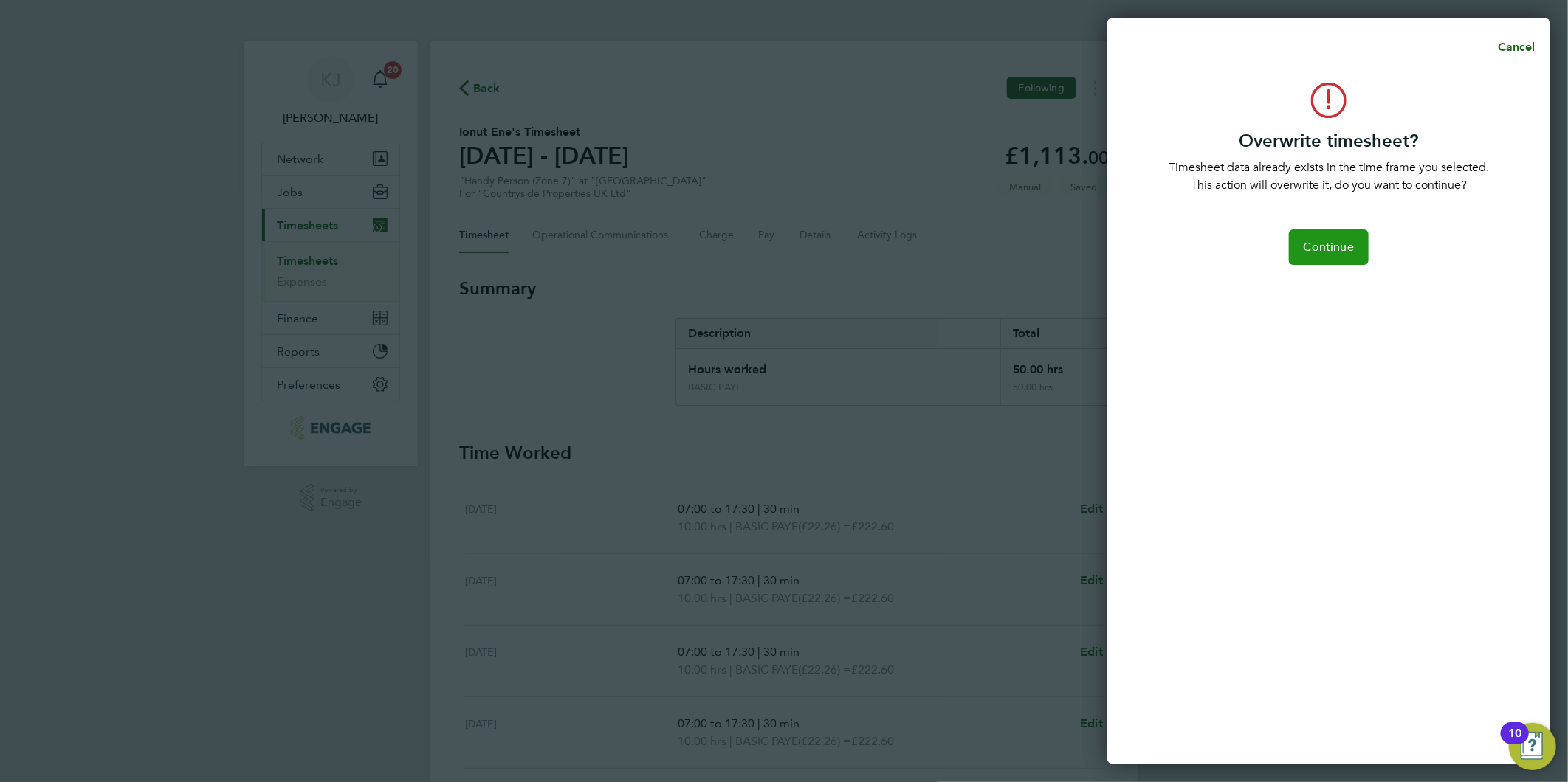
click at [1326, 245] on span "Continue" at bounding box center [1328, 246] width 50 height 14
select select "0: null"
select select "30"
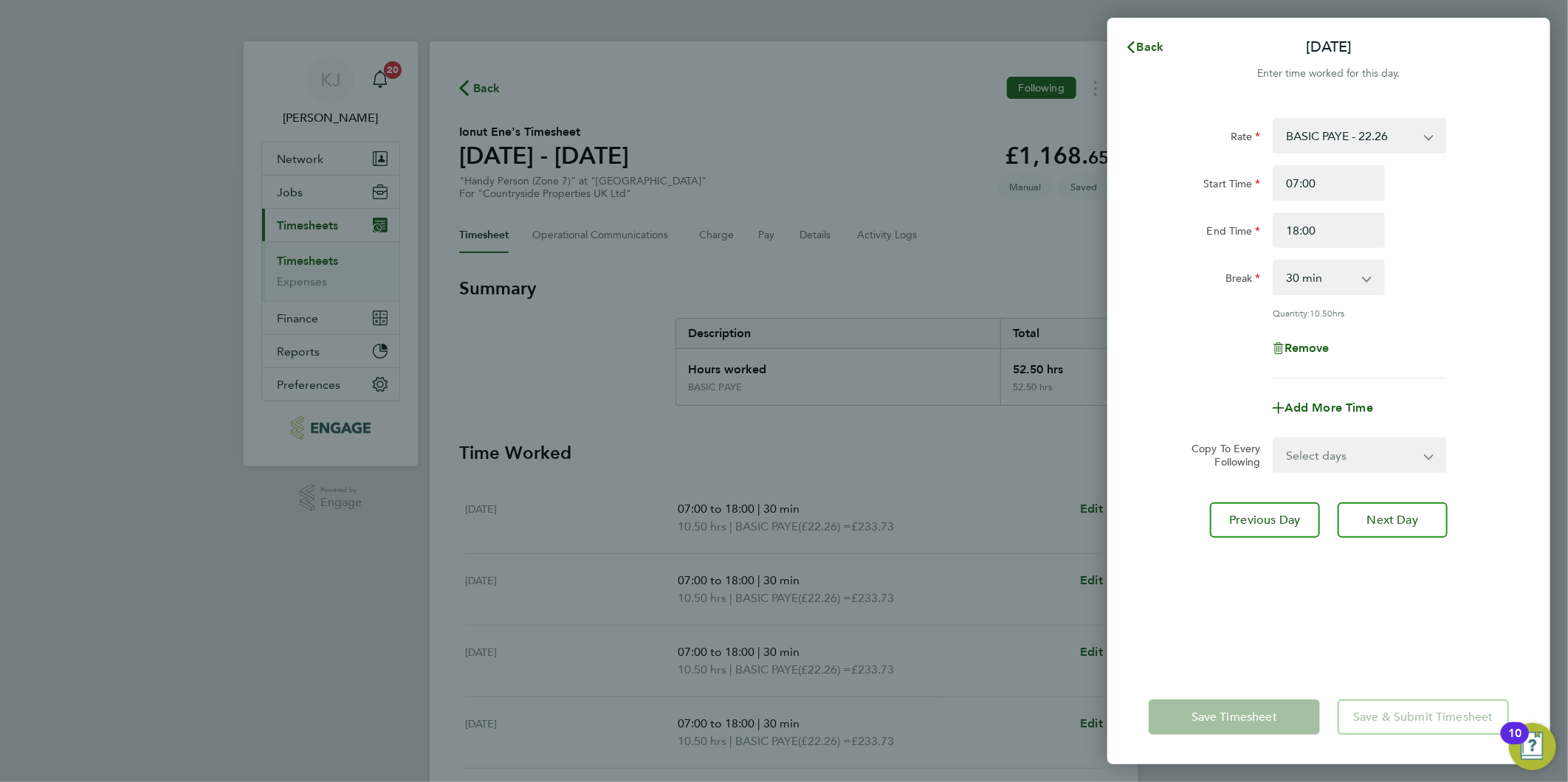
click at [1117, 26] on div "Back [DATE] Enter time worked for this day. Rate BASIC PAYE - 22.26 Start Time …" at bounding box center [1328, 391] width 443 height 747
click at [1170, 52] on button "Back" at bounding box center [1144, 46] width 68 height 30
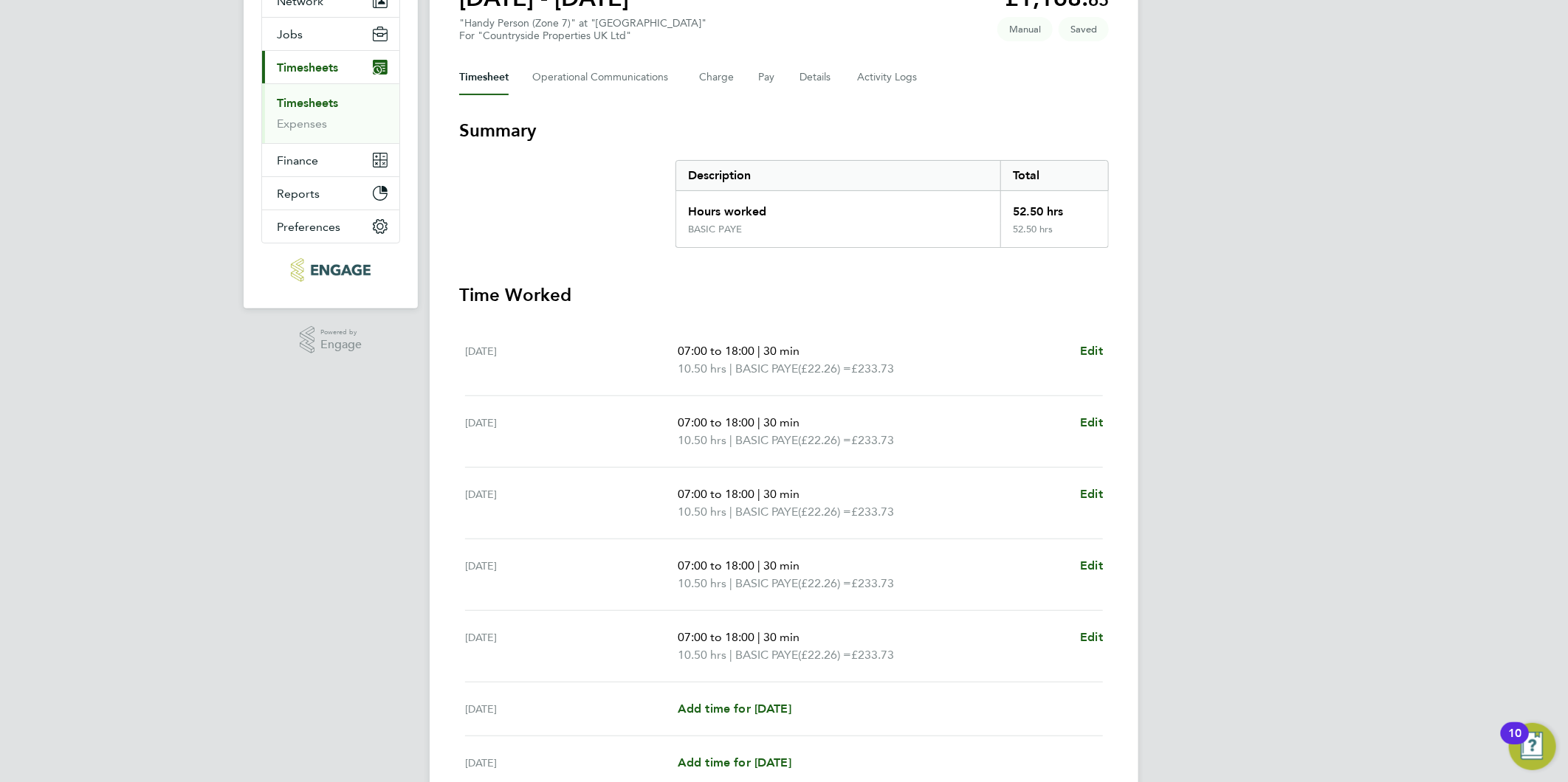
scroll to position [294, 0]
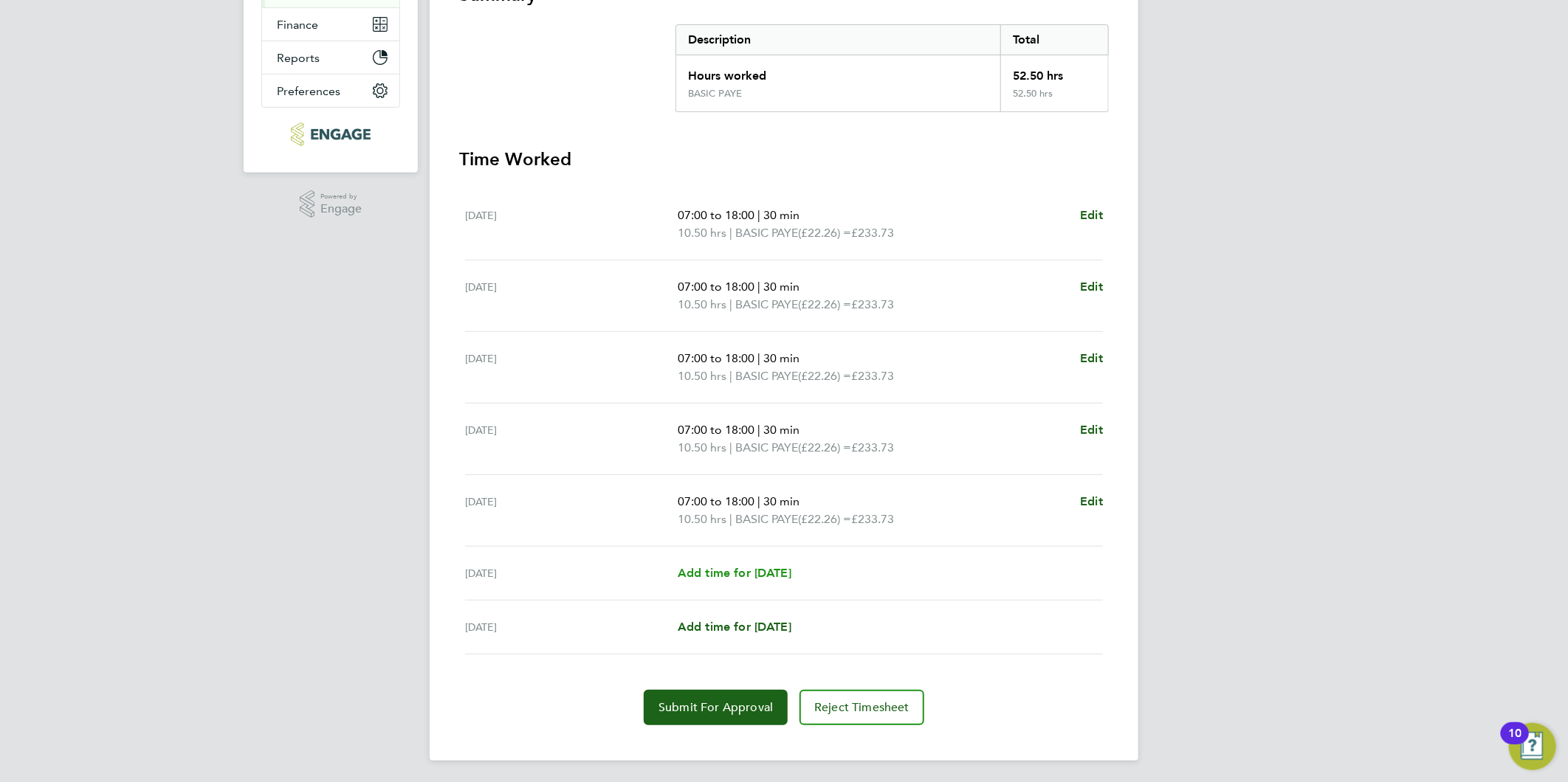
click at [733, 566] on span "Add time for [DATE]" at bounding box center [734, 573] width 114 height 14
select select "30"
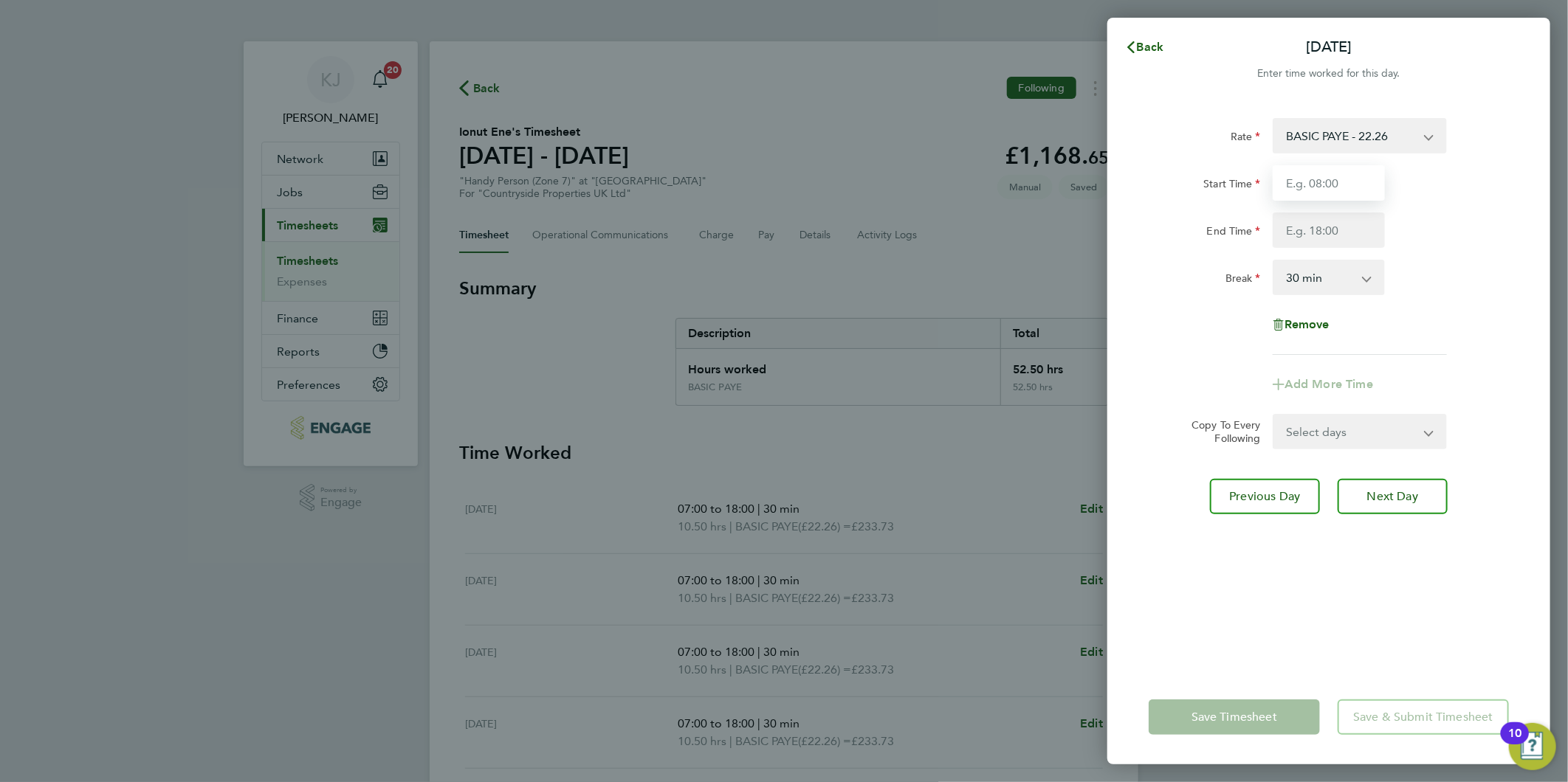
click at [1357, 186] on input "Start Time" at bounding box center [1328, 183] width 112 height 35
type input "07:30"
type input "14:30"
click at [1353, 191] on input "07:30" at bounding box center [1328, 183] width 112 height 35
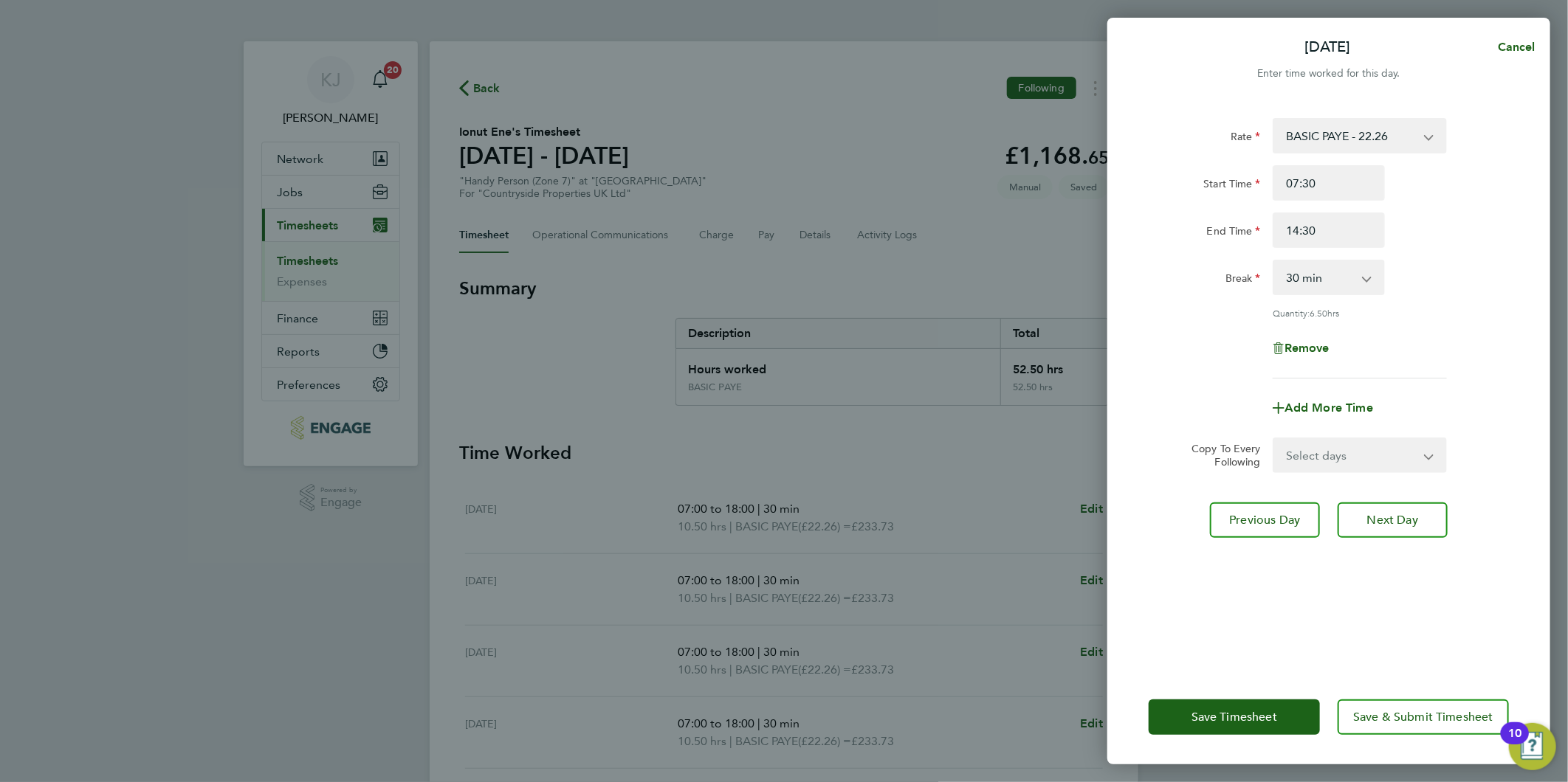
click at [1334, 276] on select "0 min 15 min 30 min 45 min 60 min 75 min 90 min" at bounding box center [1320, 278] width 91 height 32
select select "0"
click at [1274, 262] on select "0 min 15 min 30 min 45 min 60 min 75 min 90 min" at bounding box center [1320, 278] width 91 height 32
click at [1349, 226] on input "14:30" at bounding box center [1328, 230] width 112 height 35
drag, startPoint x: 1334, startPoint y: 237, endPoint x: 748, endPoint y: 185, distance: 588.3
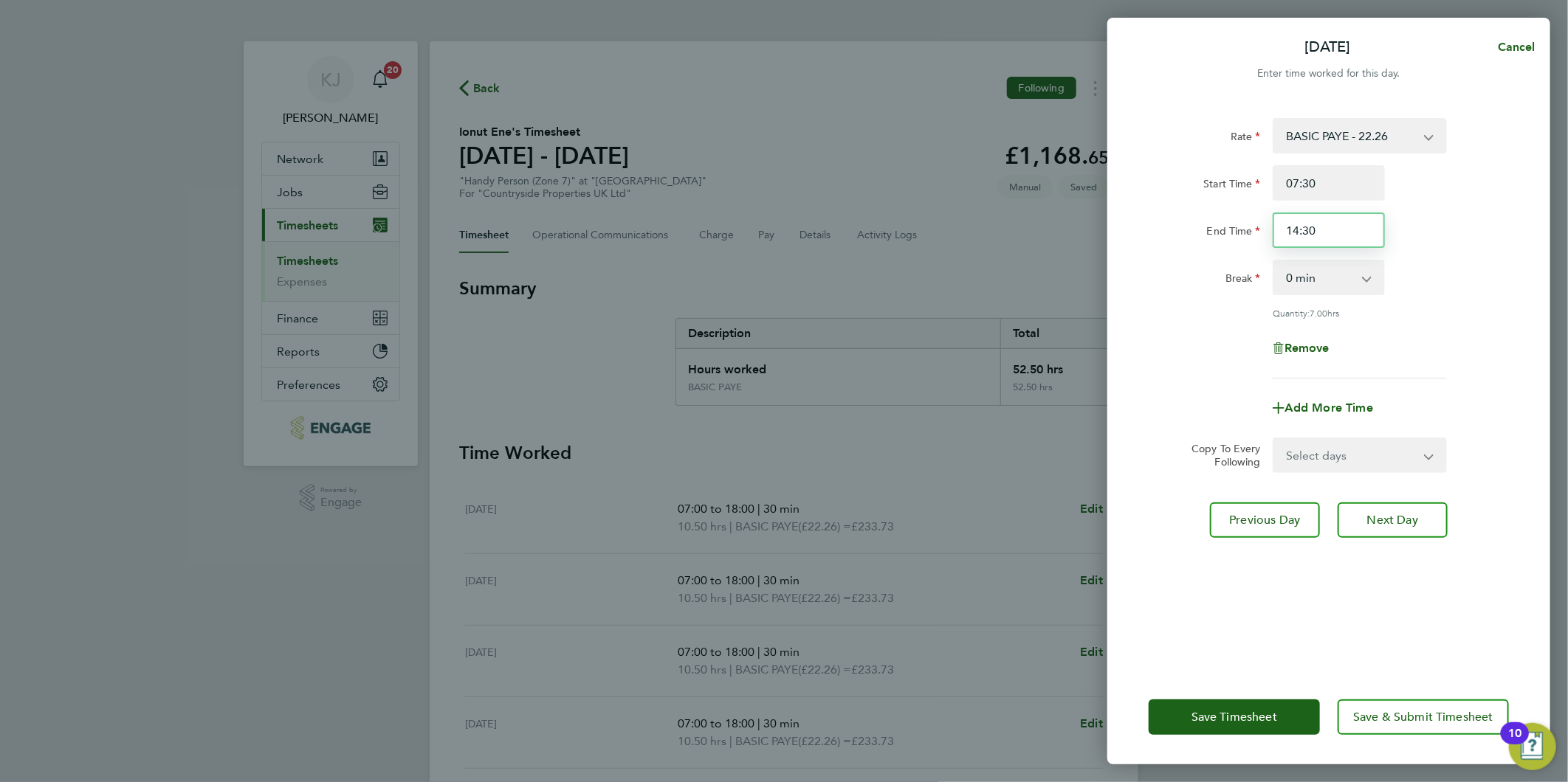
click at [761, 203] on div "[DATE] Cancel Enter time worked for this day. Rate BASIC PAYE - 22.26 Start Tim…" at bounding box center [784, 391] width 1568 height 782
type input "15:30"
click at [1336, 179] on input "07:30" at bounding box center [1328, 183] width 112 height 35
drag, startPoint x: 1389, startPoint y: 545, endPoint x: 1401, endPoint y: 530, distance: 19.2
click at [1389, 543] on div "Rate BASIC PAYE - 22.26 Start Time 07:30 End Time 15:30 Break 0 min 15 min 30 m…" at bounding box center [1328, 385] width 443 height 569
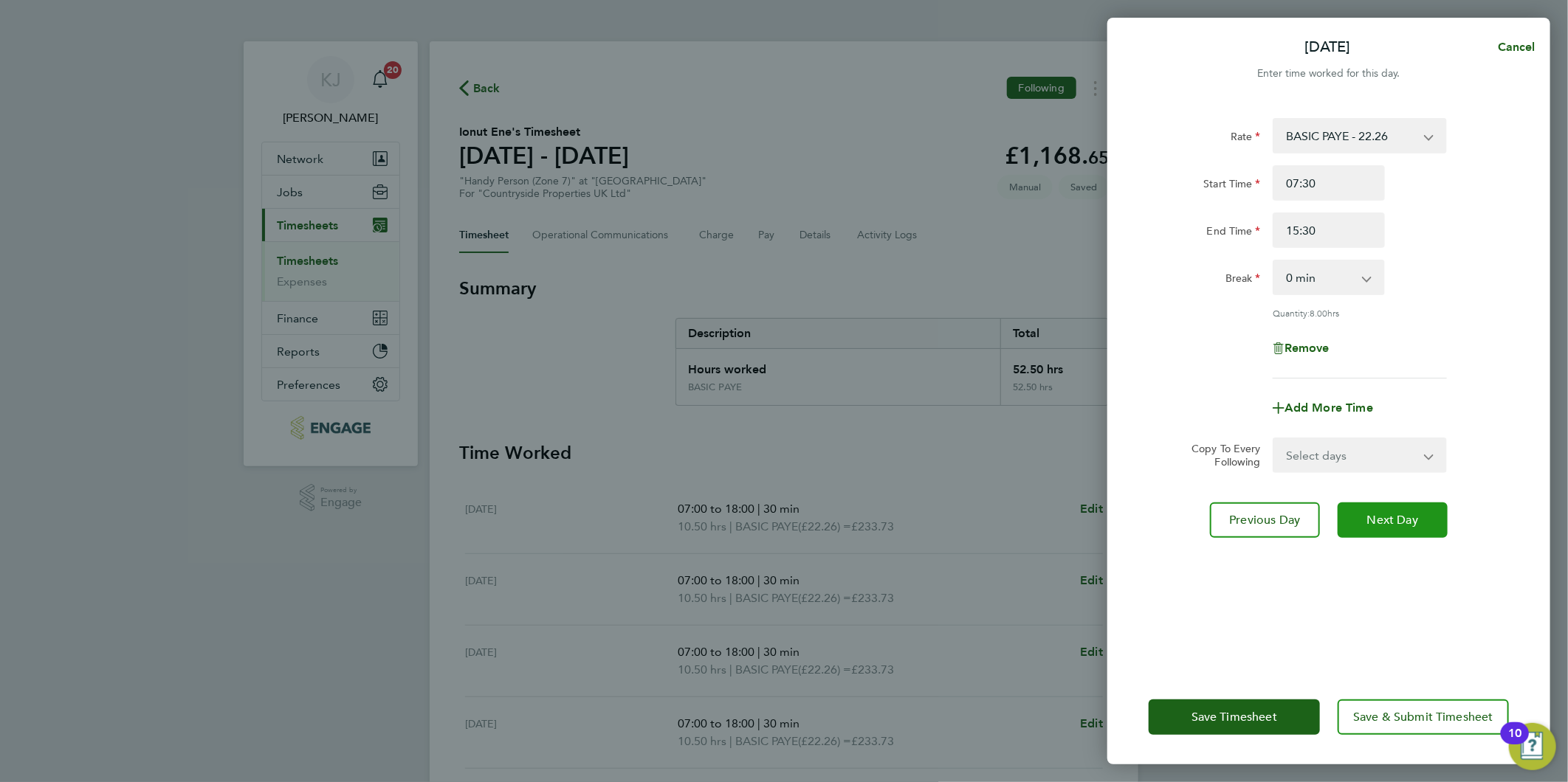
click at [1401, 527] on button "Next Day" at bounding box center [1392, 520] width 110 height 35
select select "30"
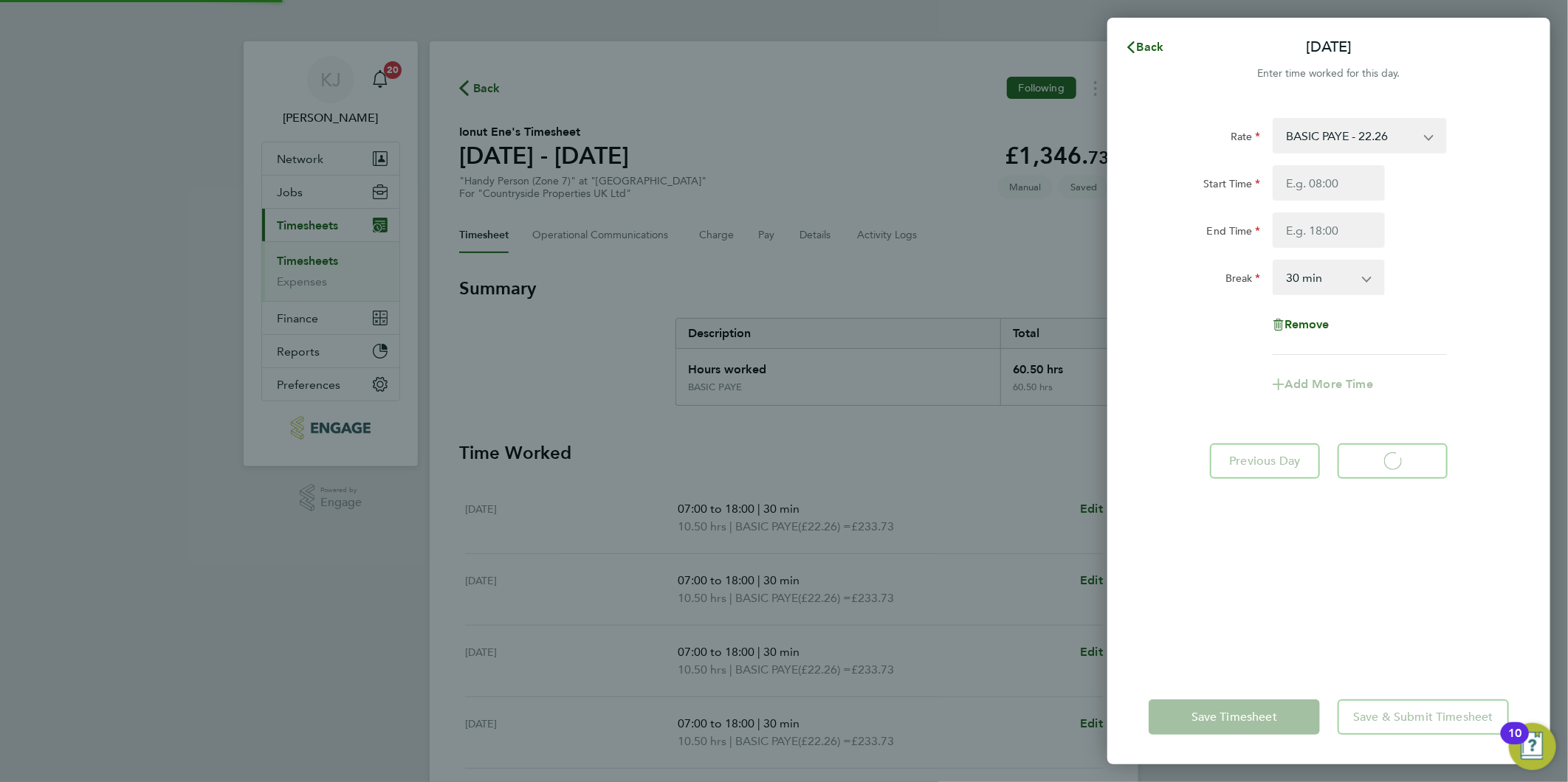
select select "30"
click at [1154, 41] on span "Back" at bounding box center [1150, 46] width 27 height 14
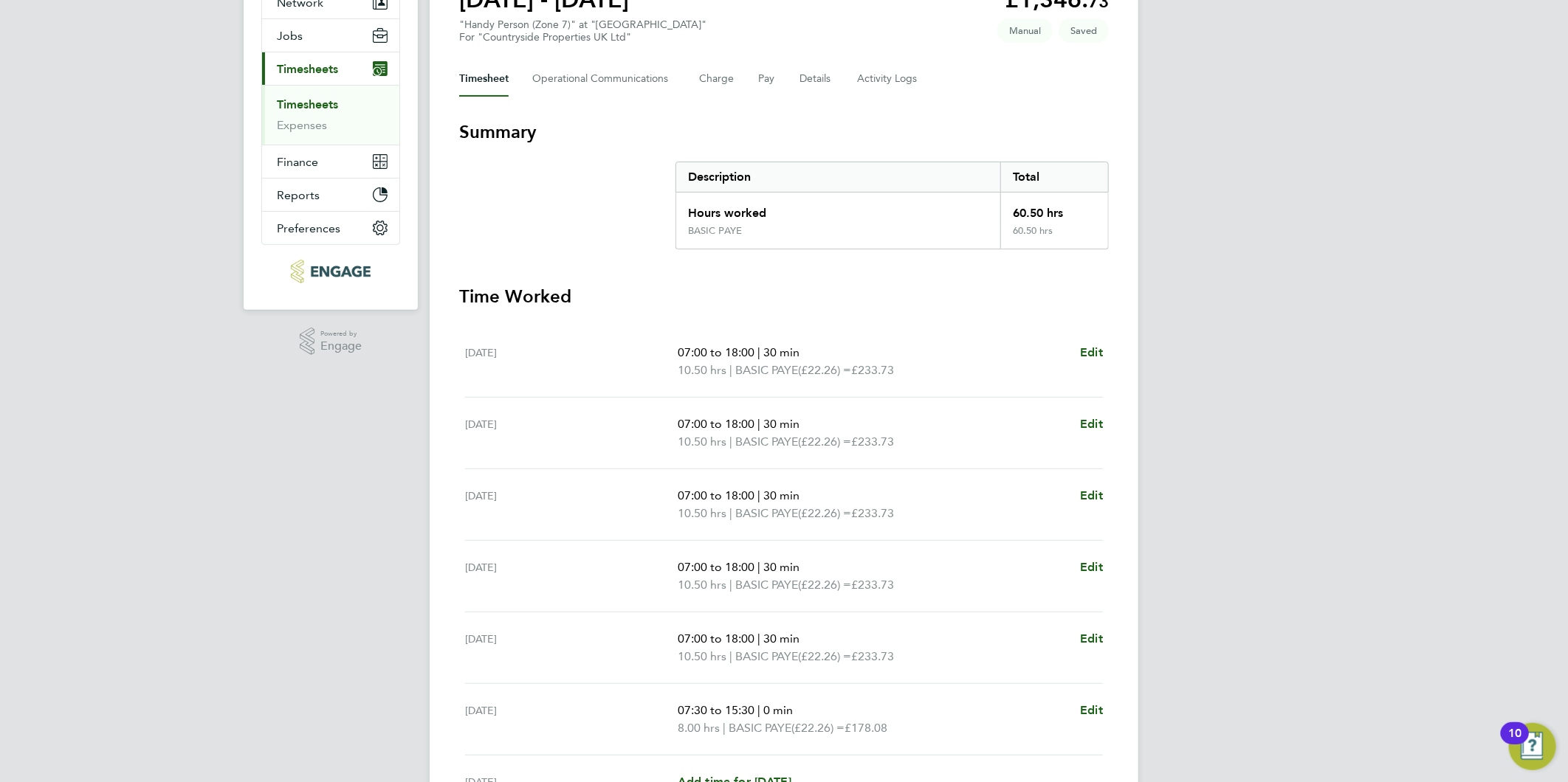
scroll to position [148, 0]
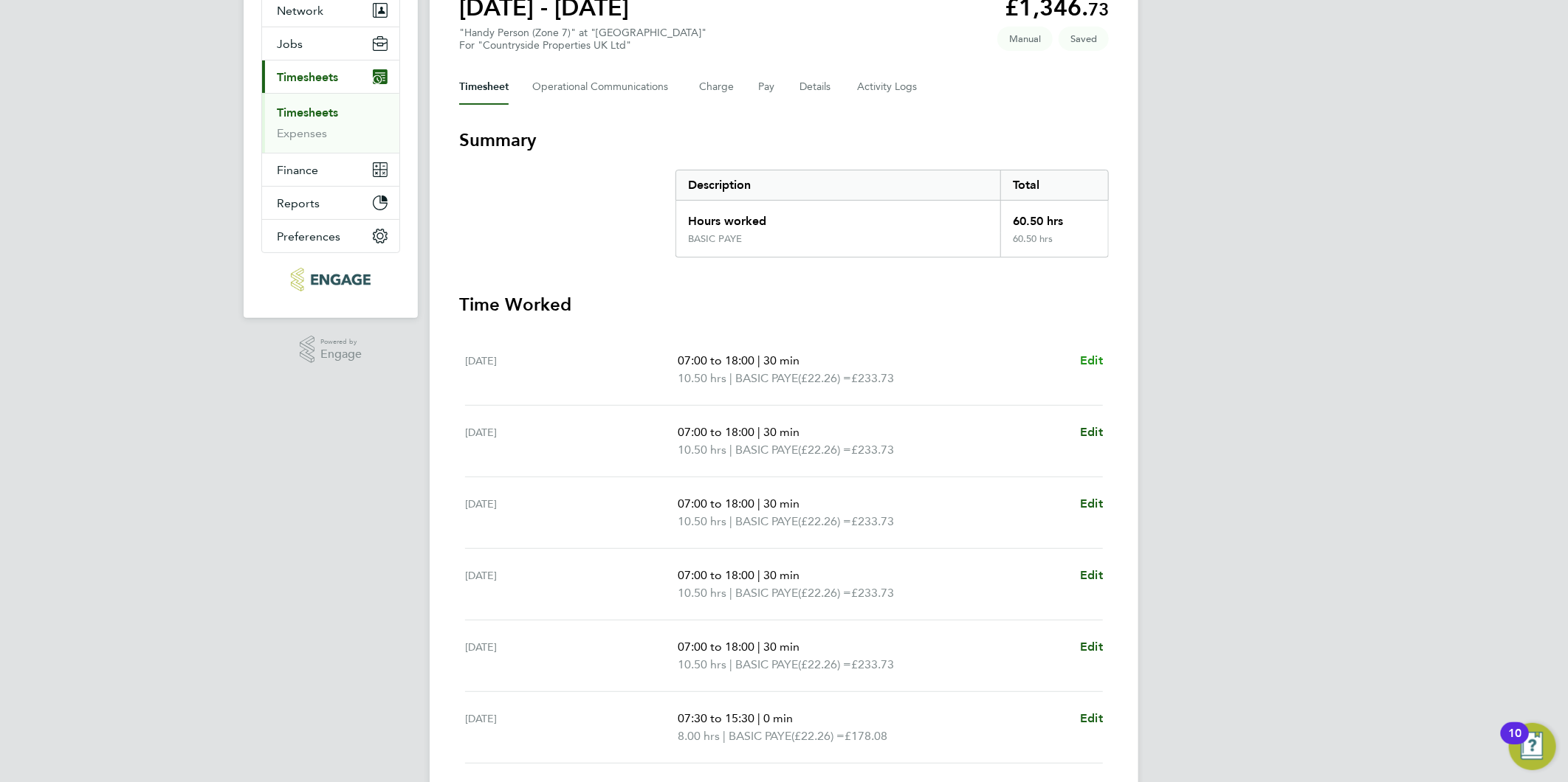
click at [1087, 362] on span "Edit" at bounding box center [1091, 360] width 23 height 14
select select "30"
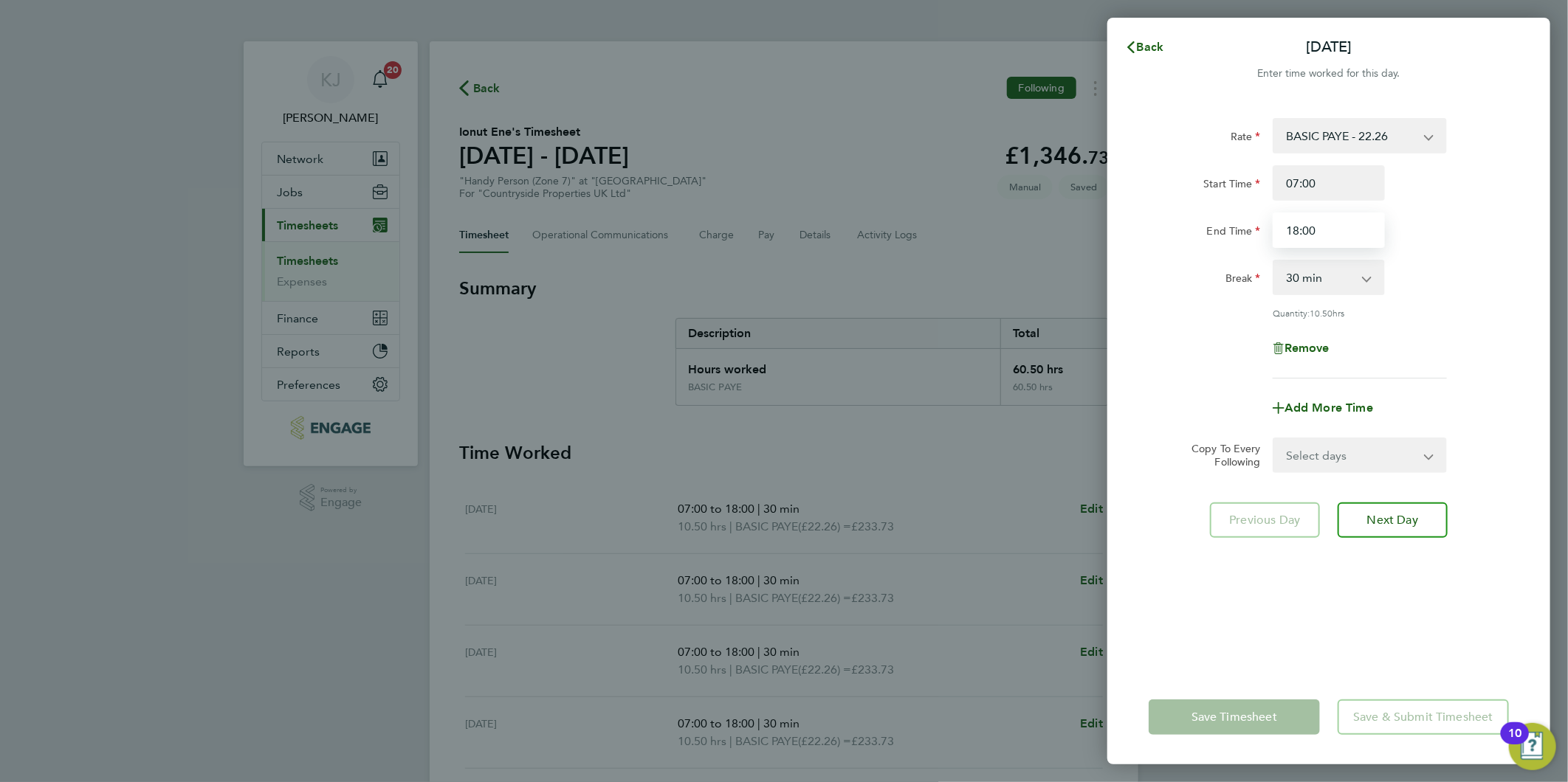
drag, startPoint x: 1371, startPoint y: 236, endPoint x: 593, endPoint y: 189, distance: 779.4
click at [695, 267] on div "Back [DATE] Enter time worked for this day. Rate BASIC PAYE - 22.26 Start Time …" at bounding box center [784, 391] width 1568 height 782
type input "17:00"
click at [1353, 185] on input "07:00" at bounding box center [1328, 183] width 112 height 35
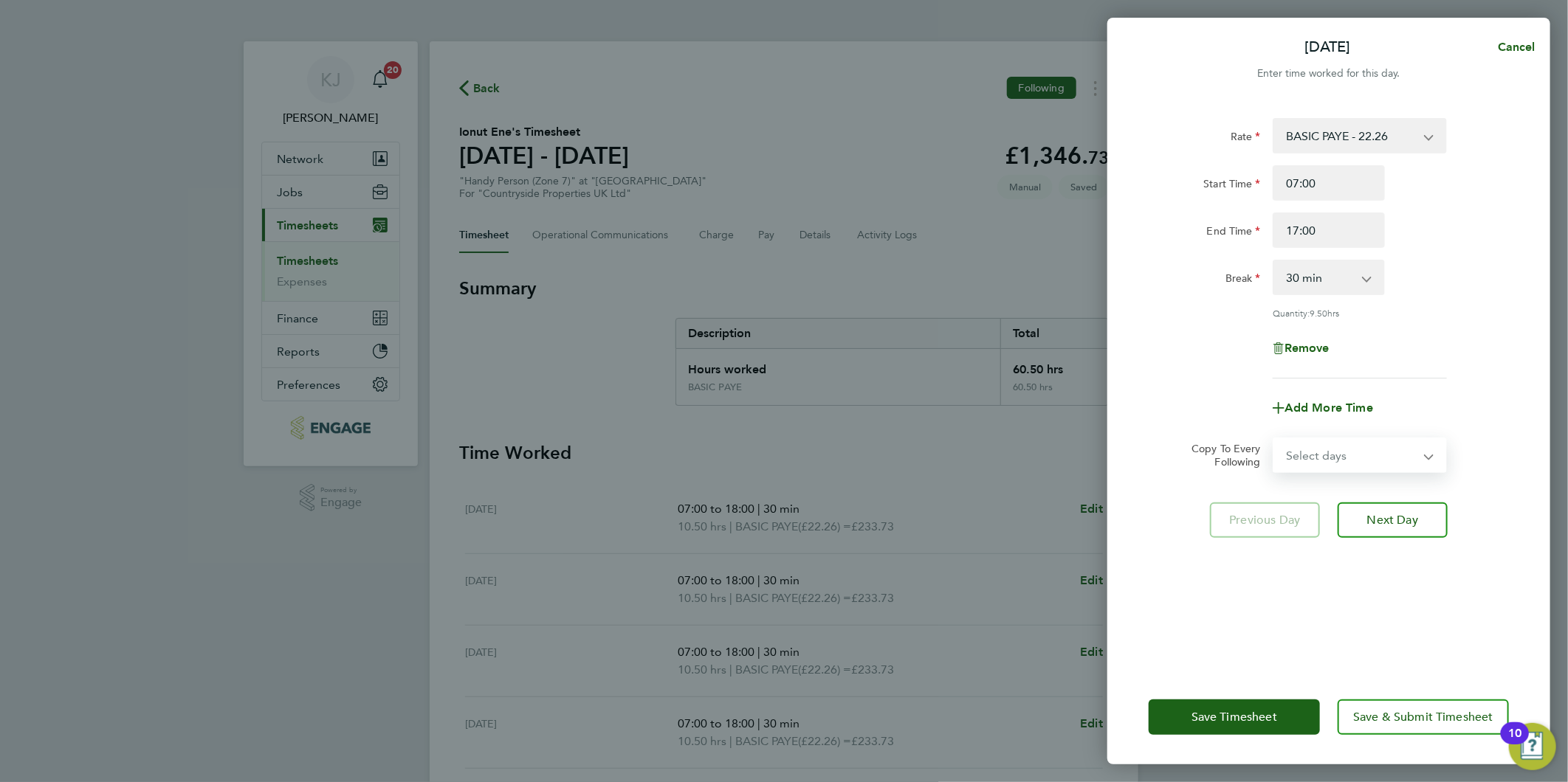
click at [1347, 467] on select "Select days Day Weekday (Mon-Fri) Weekend (Sat-Sun) [DATE] [DATE] [DATE] [DATE]…" at bounding box center [1352, 455] width 155 height 32
select select "WEEKDAY"
click at [1274, 439] on select "Select days Day Weekday (Mon-Fri) Weekend (Sat-Sun) [DATE] [DATE] [DATE] [DATE]…" at bounding box center [1352, 455] width 155 height 32
select select "[DATE]"
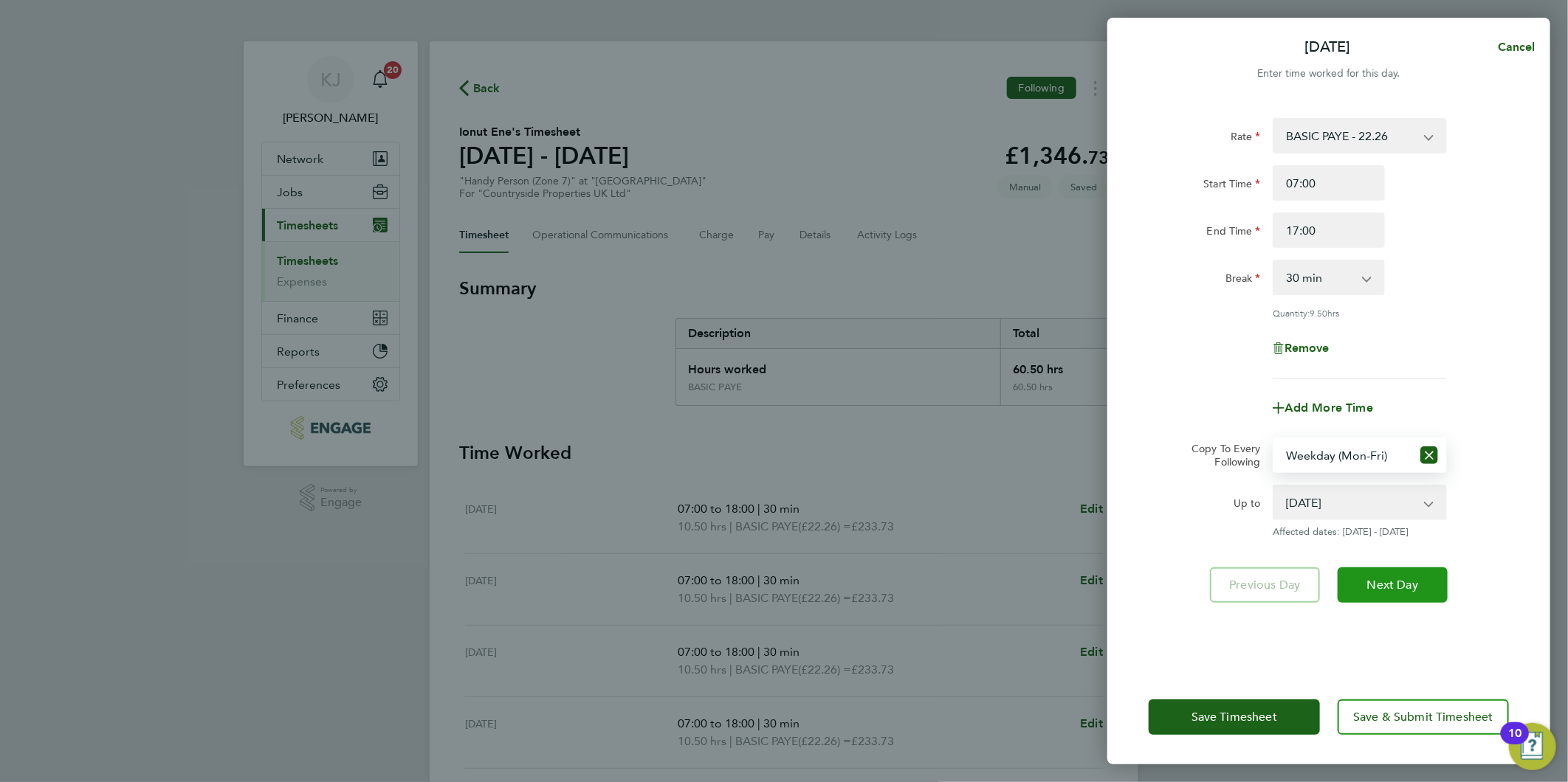
click at [1398, 596] on button "Next Day" at bounding box center [1392, 585] width 110 height 35
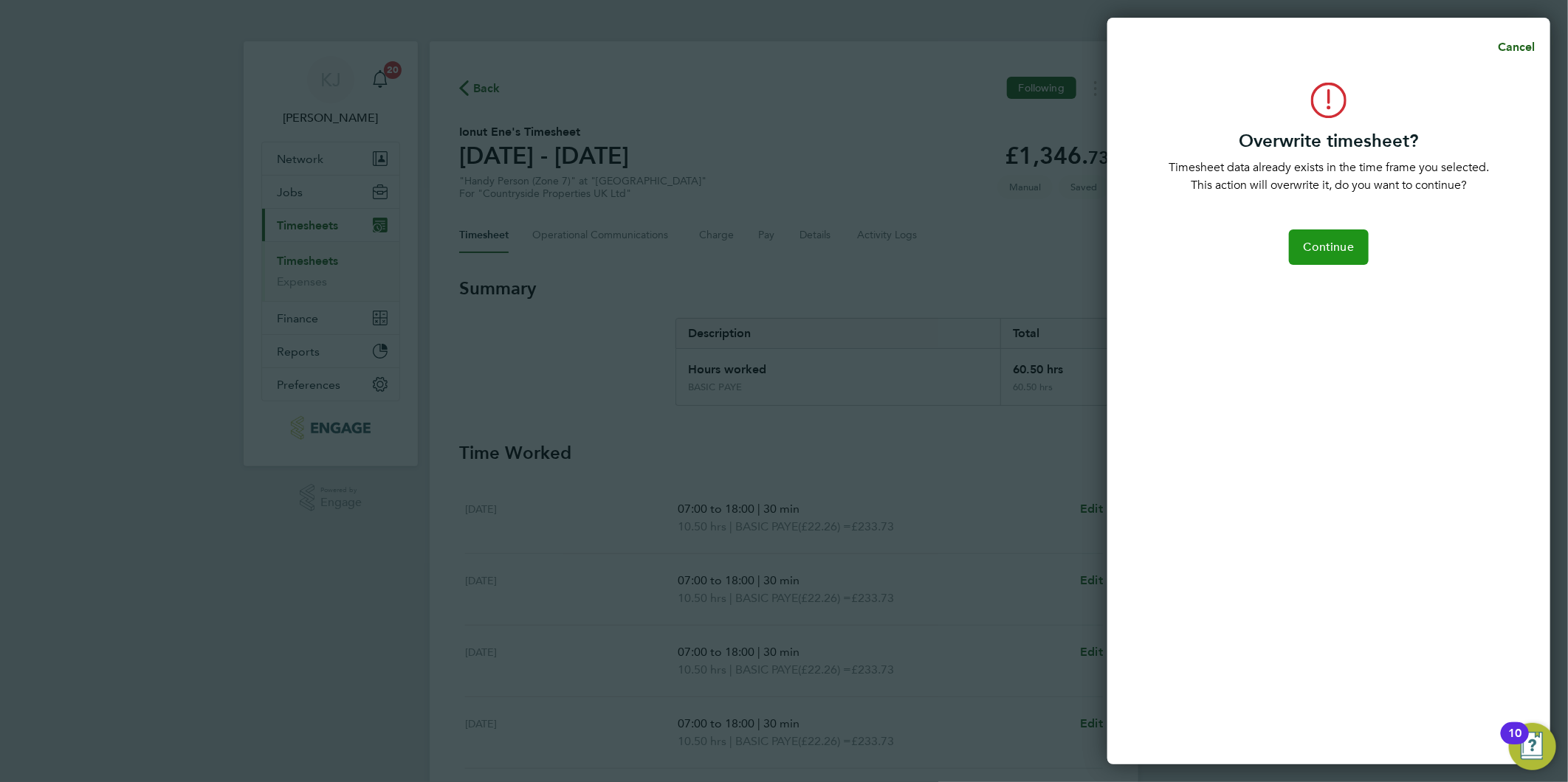
click at [1338, 231] on button "Continue" at bounding box center [1328, 247] width 79 height 35
select select "0: null"
select select "30"
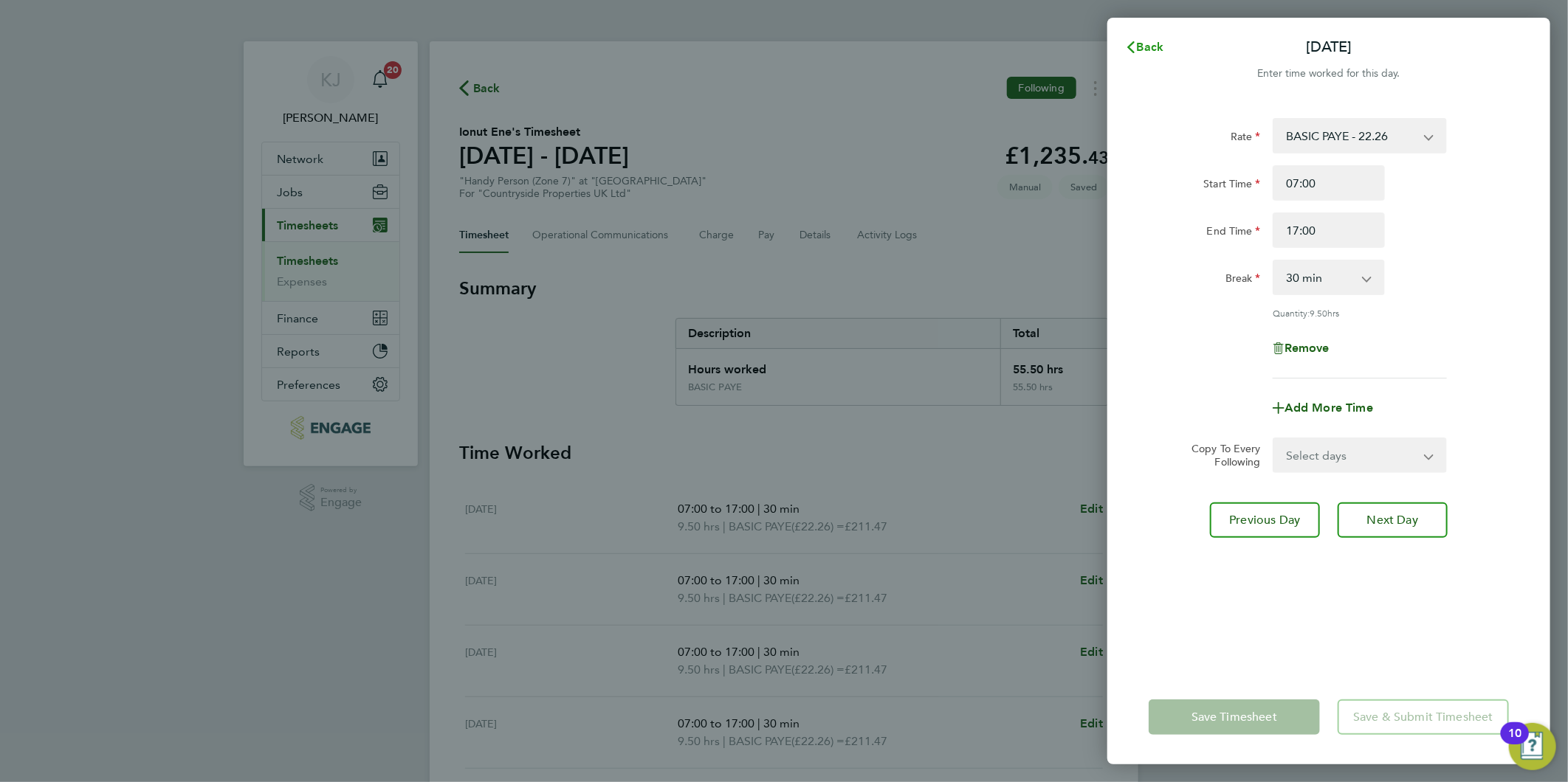
click at [1163, 47] on button "Back" at bounding box center [1144, 46] width 68 height 30
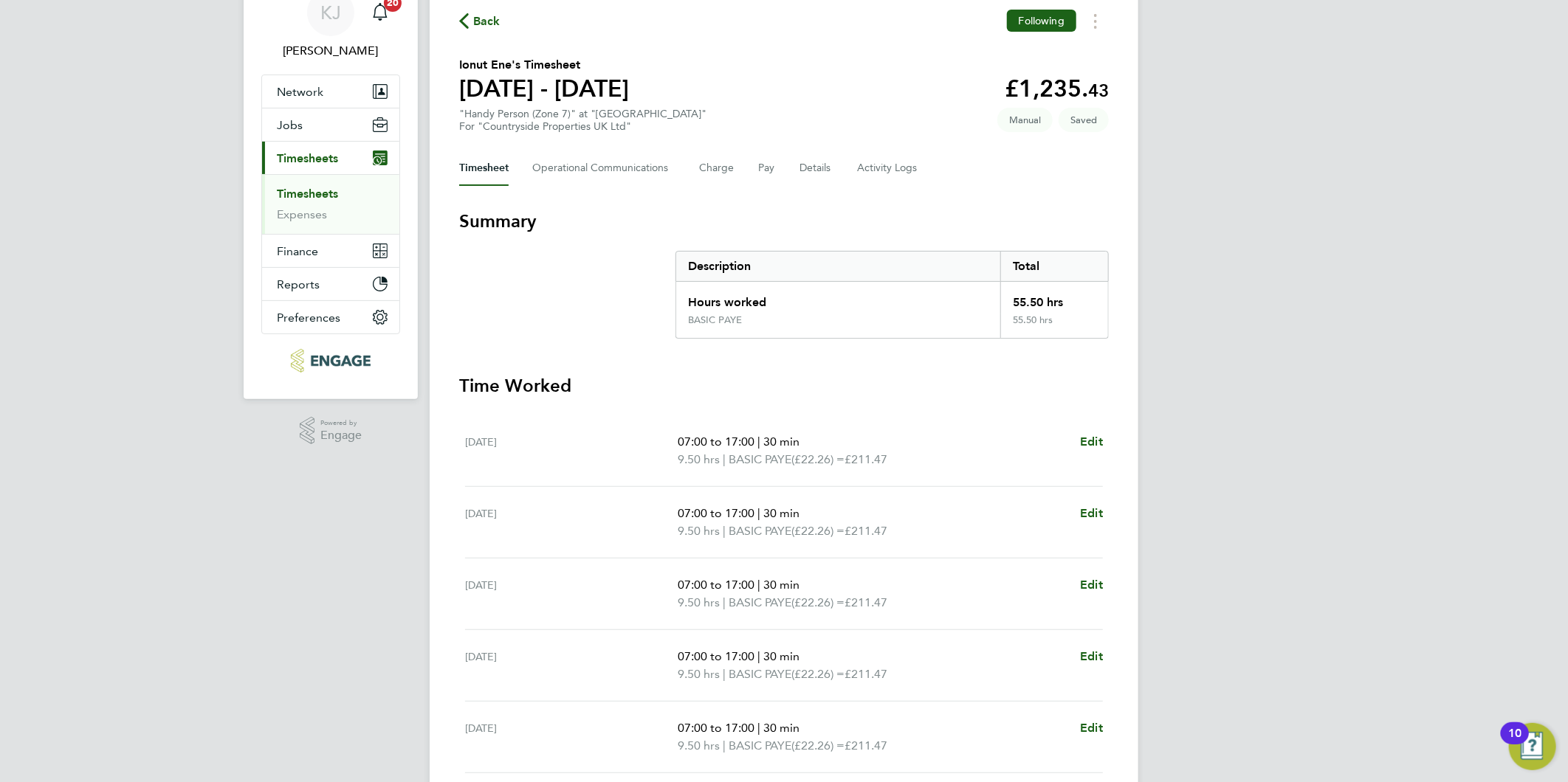
scroll to position [67, 0]
click at [814, 168] on button "Details" at bounding box center [816, 169] width 34 height 35
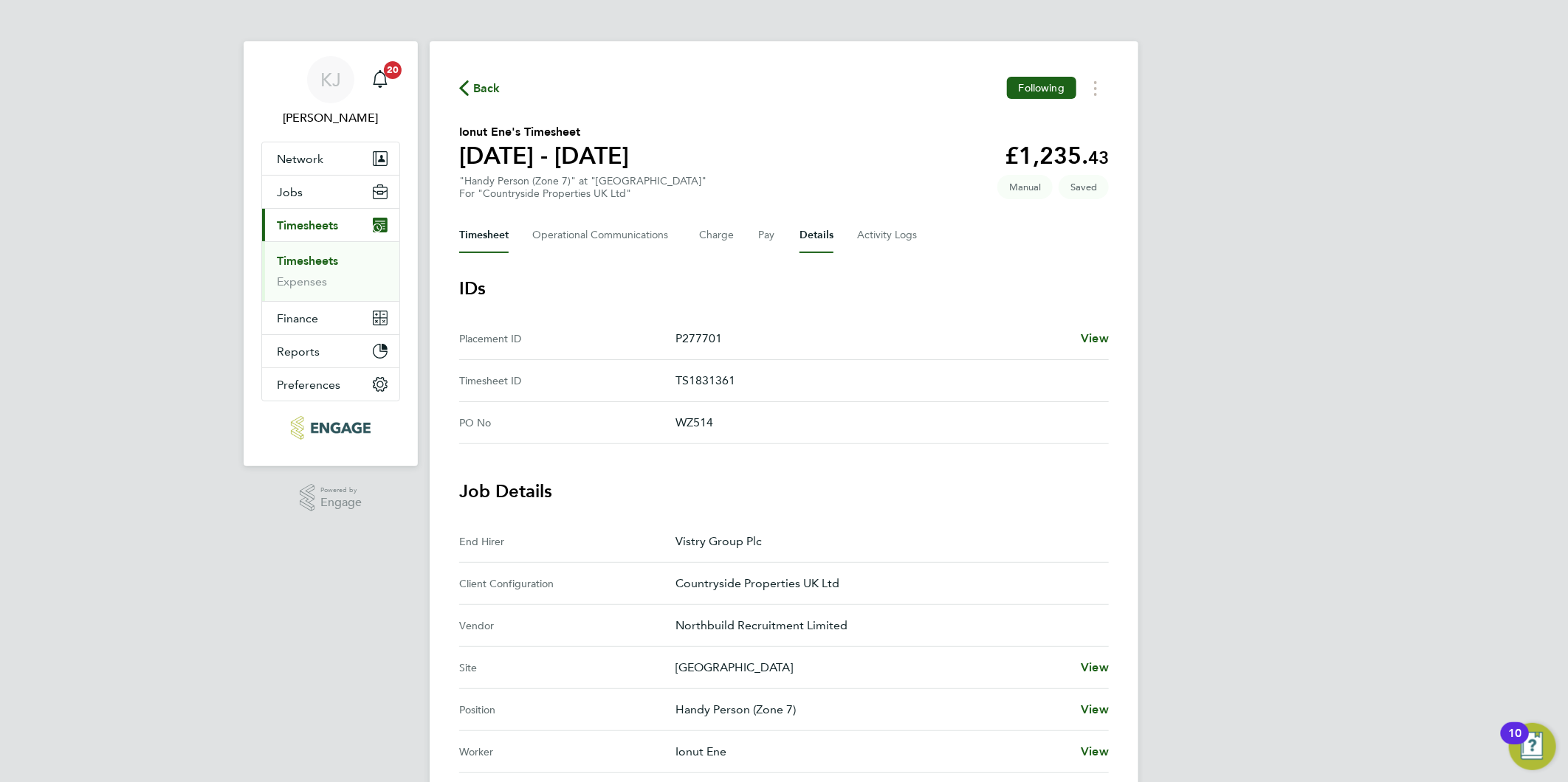
click at [468, 220] on button "Timesheet" at bounding box center [484, 235] width 50 height 35
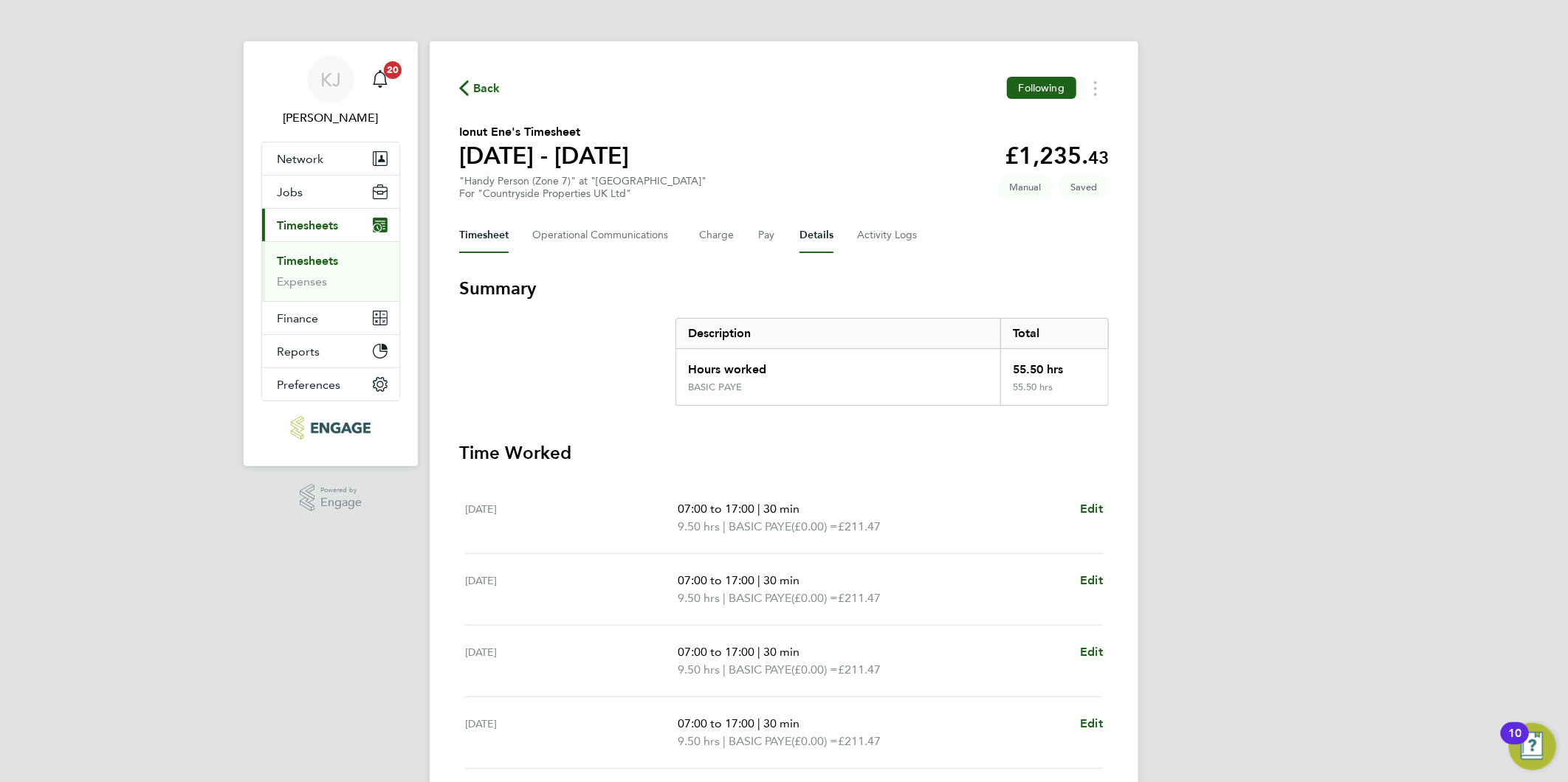
click at [805, 237] on button "Details" at bounding box center [816, 235] width 34 height 35
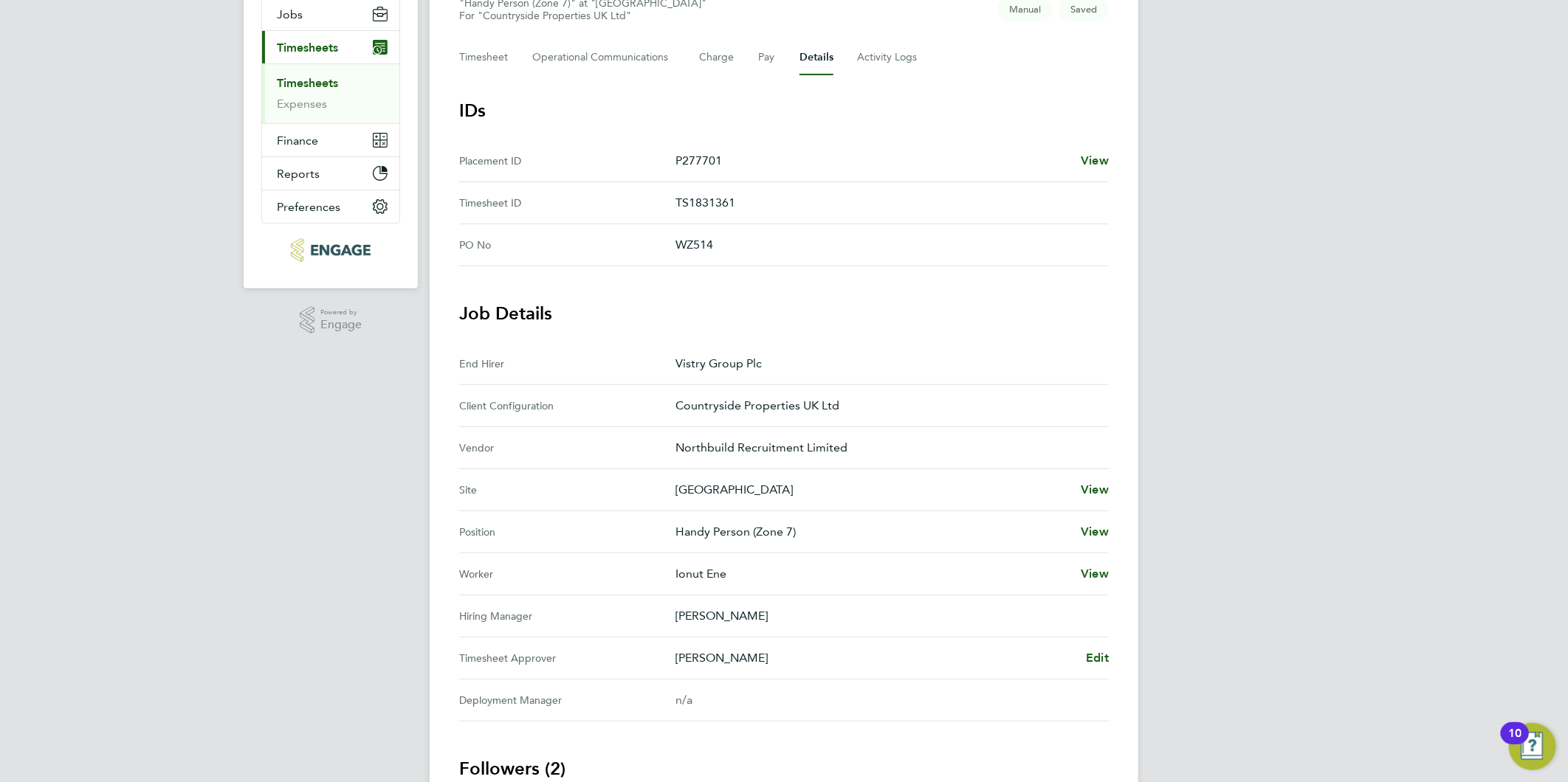
scroll to position [77, 0]
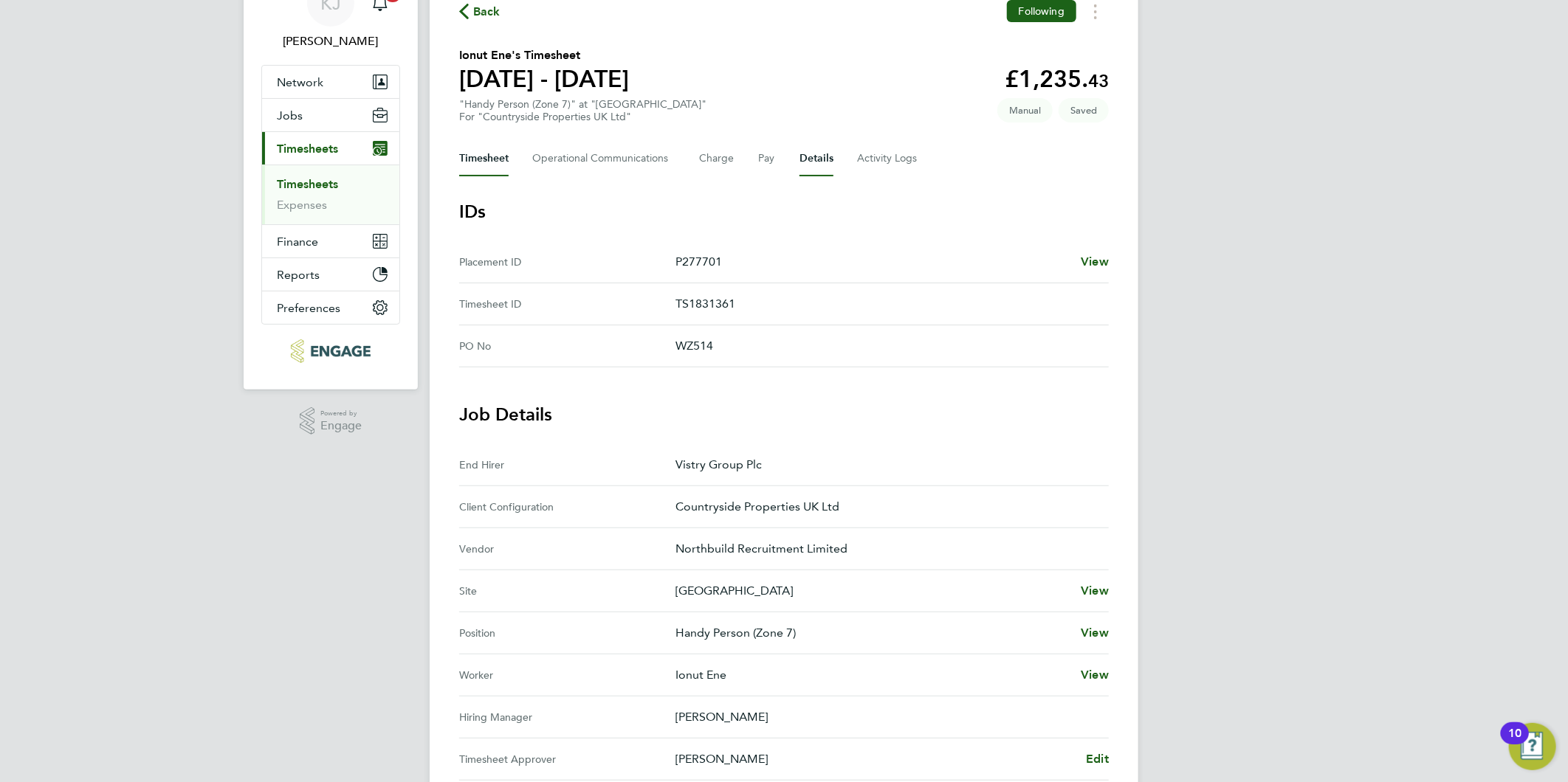
click at [497, 154] on button "Timesheet" at bounding box center [484, 159] width 50 height 35
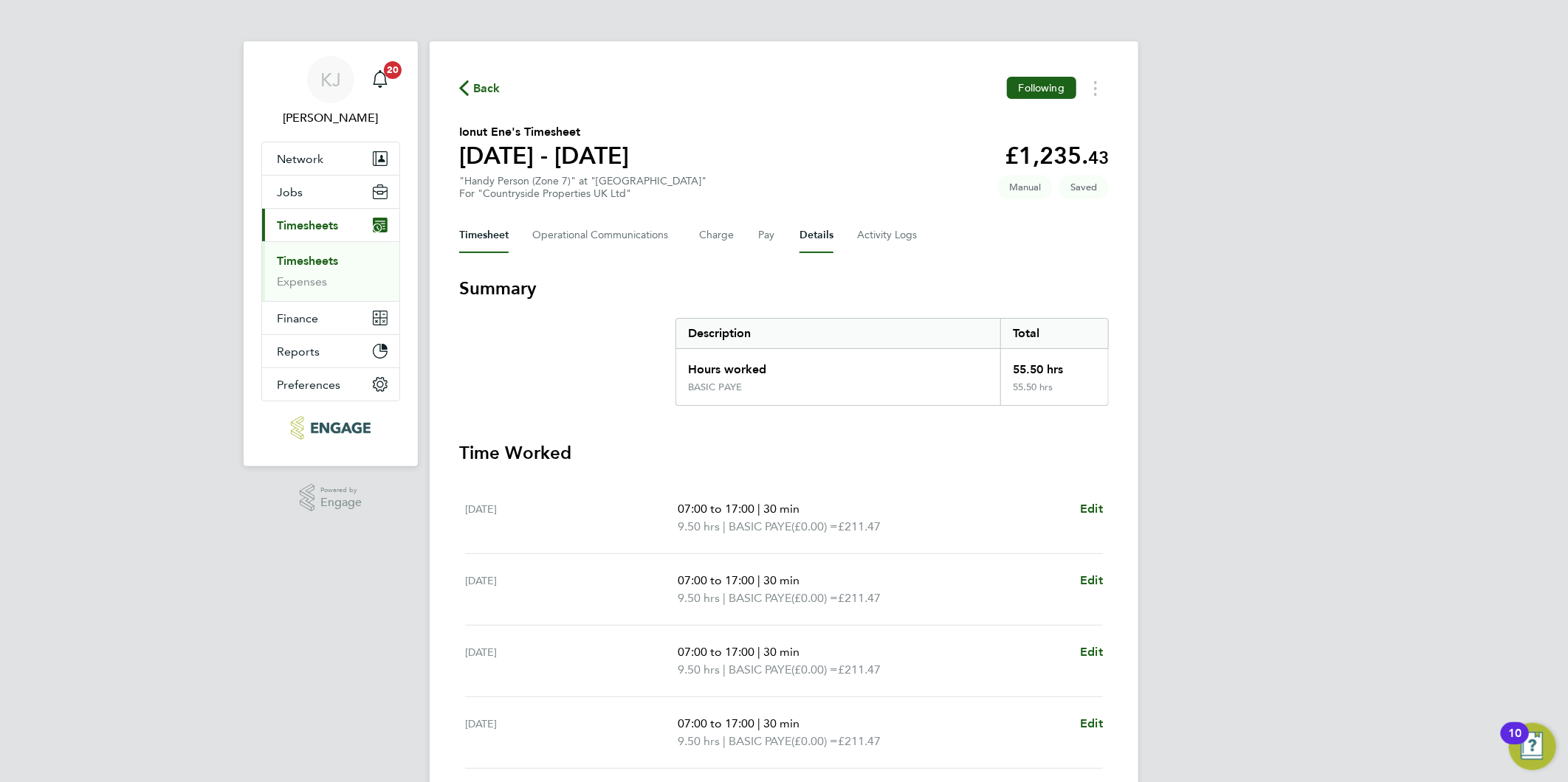
click at [810, 240] on button "Details" at bounding box center [816, 235] width 34 height 35
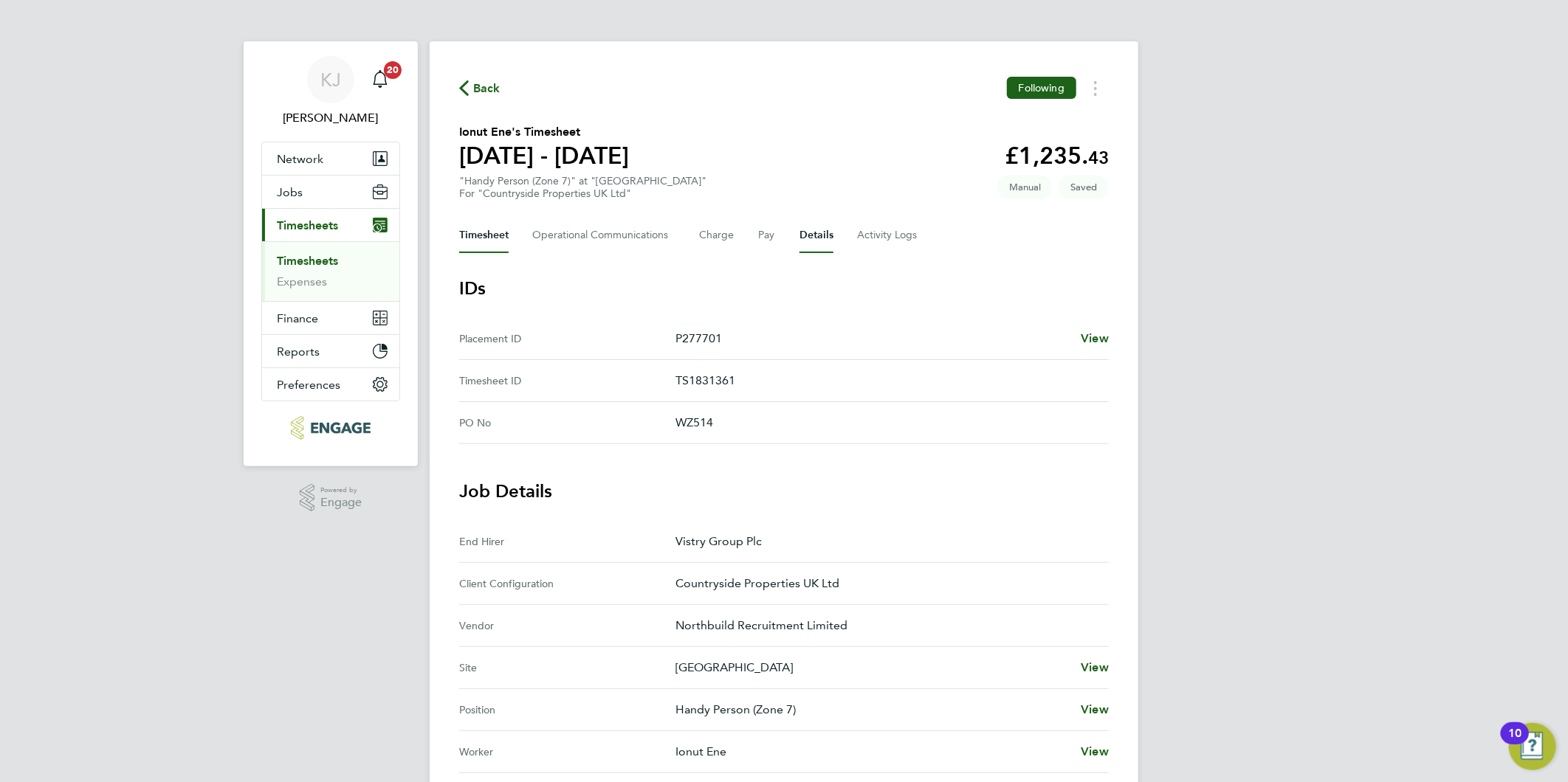
drag, startPoint x: 508, startPoint y: 256, endPoint x: 497, endPoint y: 236, distance: 22.8
click at [507, 253] on div "Back Following [PERSON_NAME]'s Timesheet [DATE] - [DATE] £1,235. 43 "Handy Pers…" at bounding box center [784, 603] width 709 height 1124
click at [496, 235] on button "Timesheet" at bounding box center [484, 235] width 50 height 35
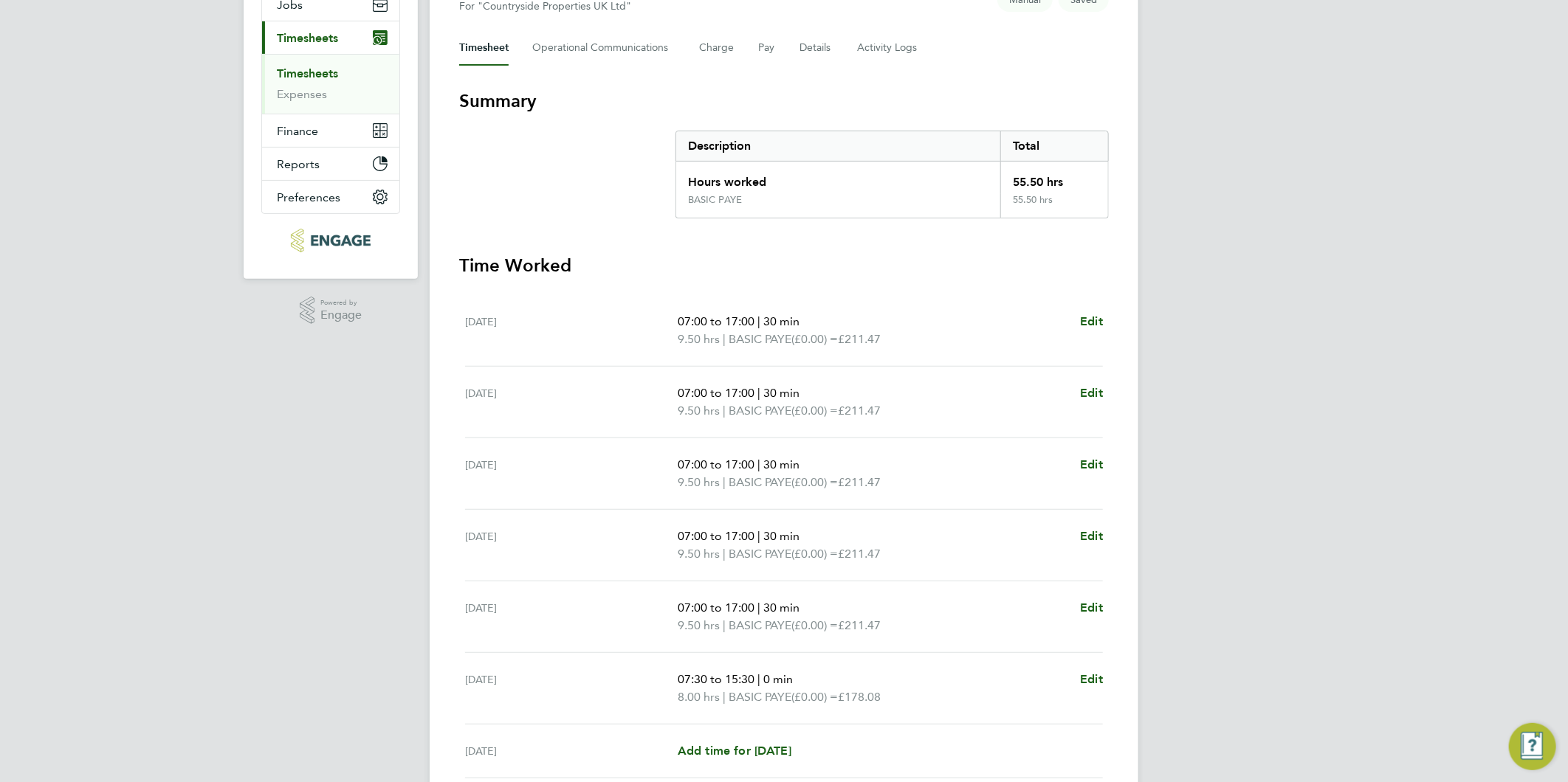
scroll to position [312, 0]
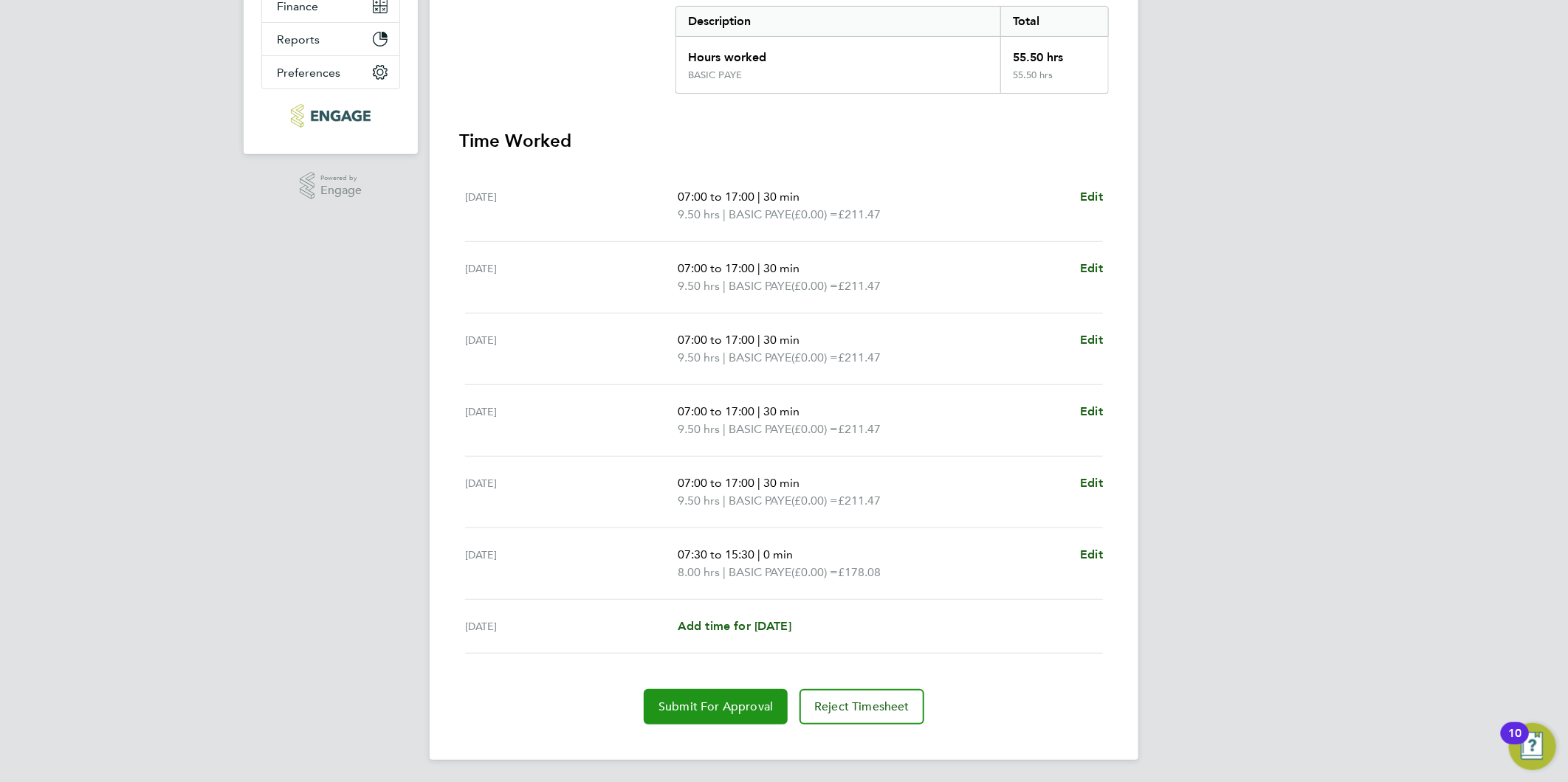
click at [704, 716] on button "Submit For Approval" at bounding box center [716, 707] width 144 height 35
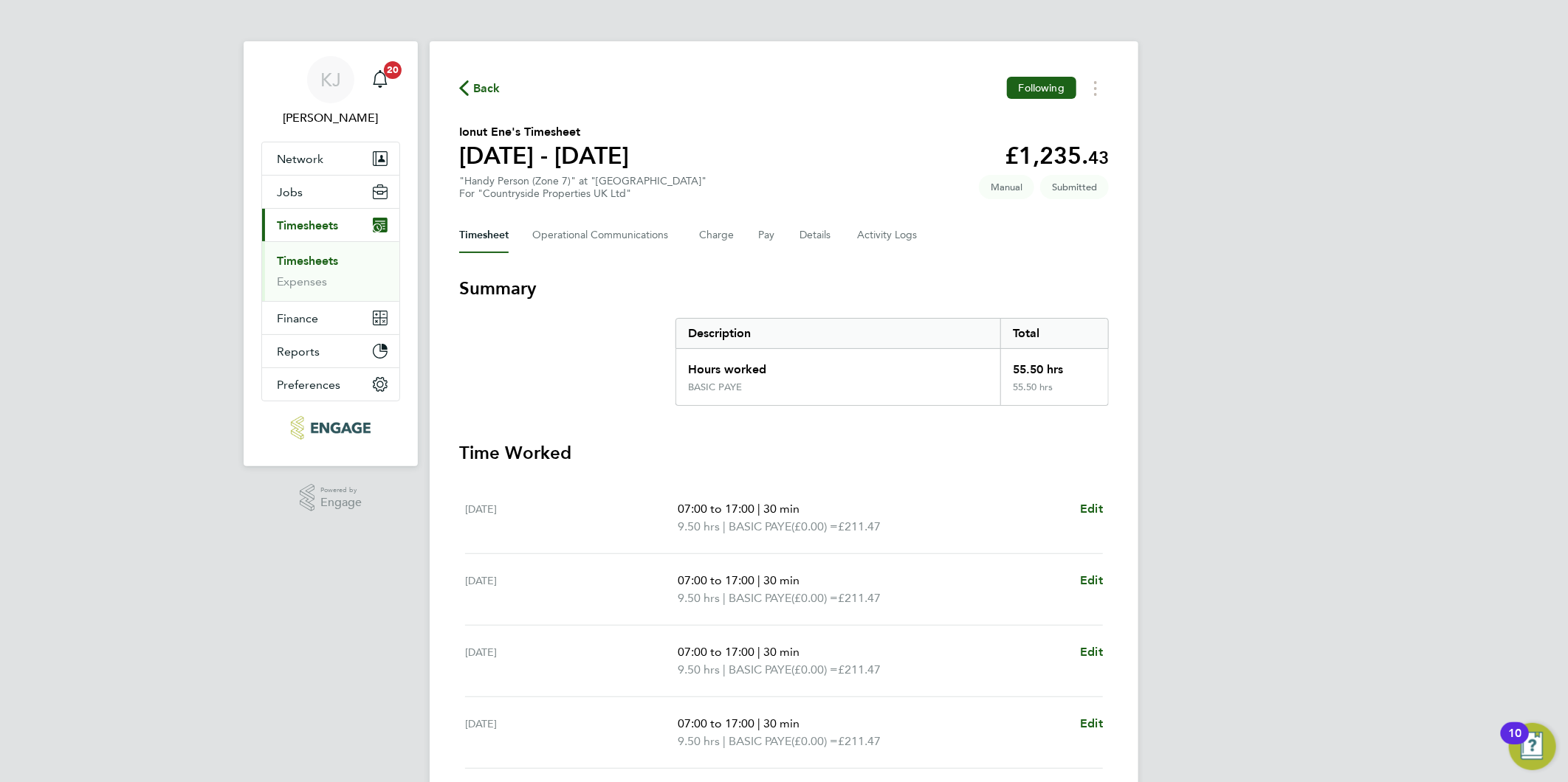
click at [298, 262] on link "Timesheets" at bounding box center [307, 261] width 62 height 14
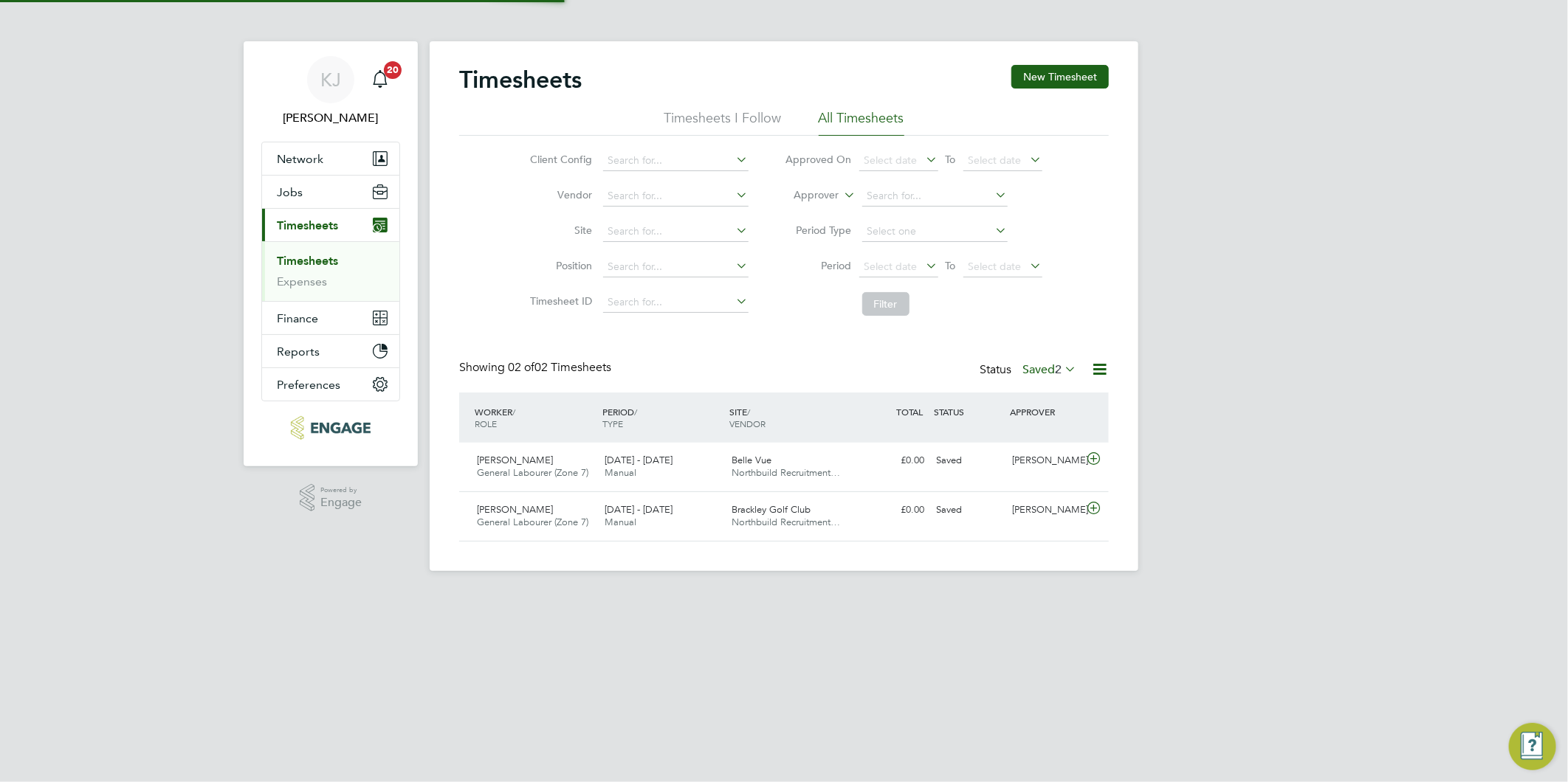
scroll to position [37, 128]
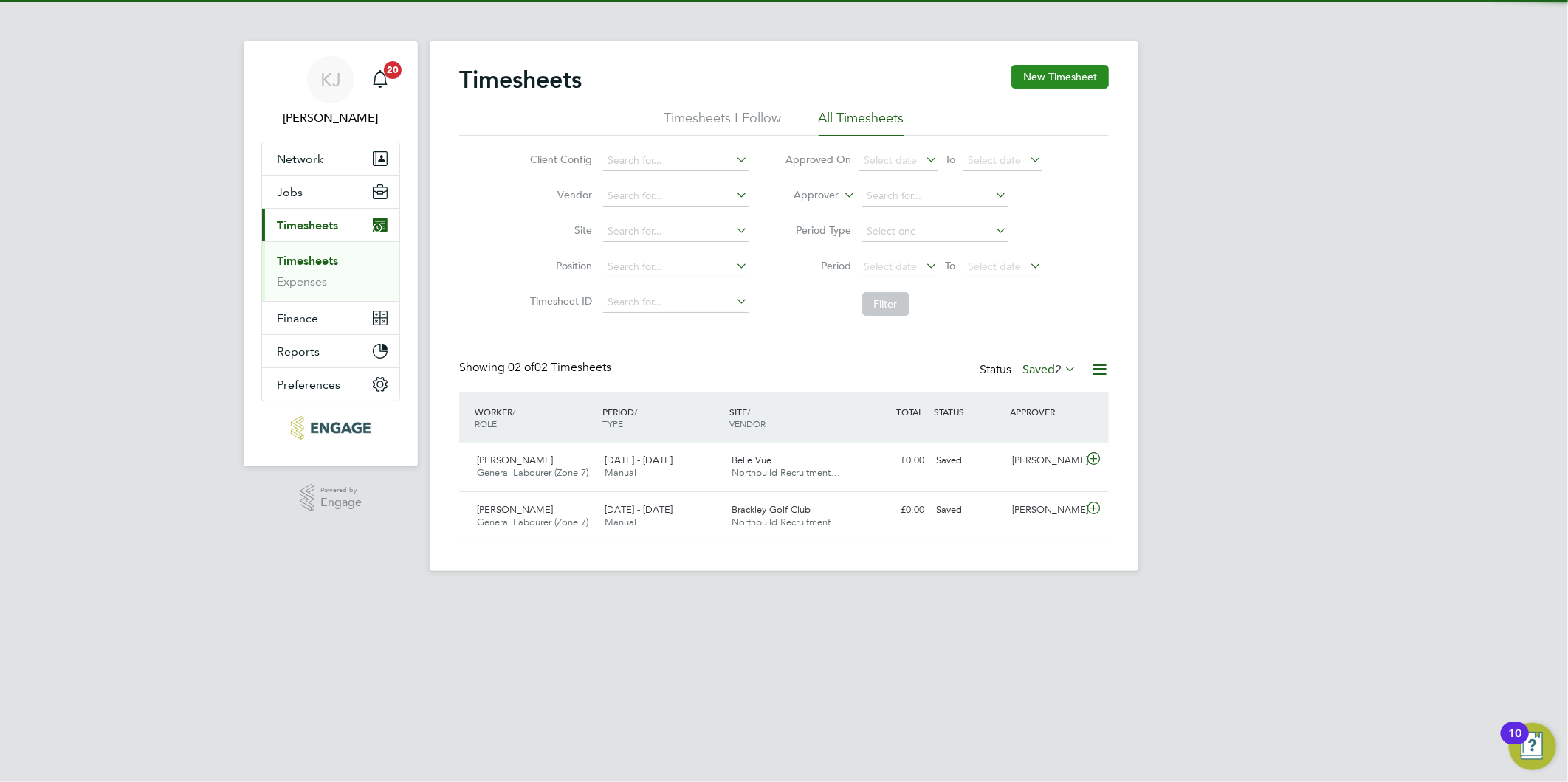
click at [1060, 85] on button "New Timesheet" at bounding box center [1059, 77] width 97 height 24
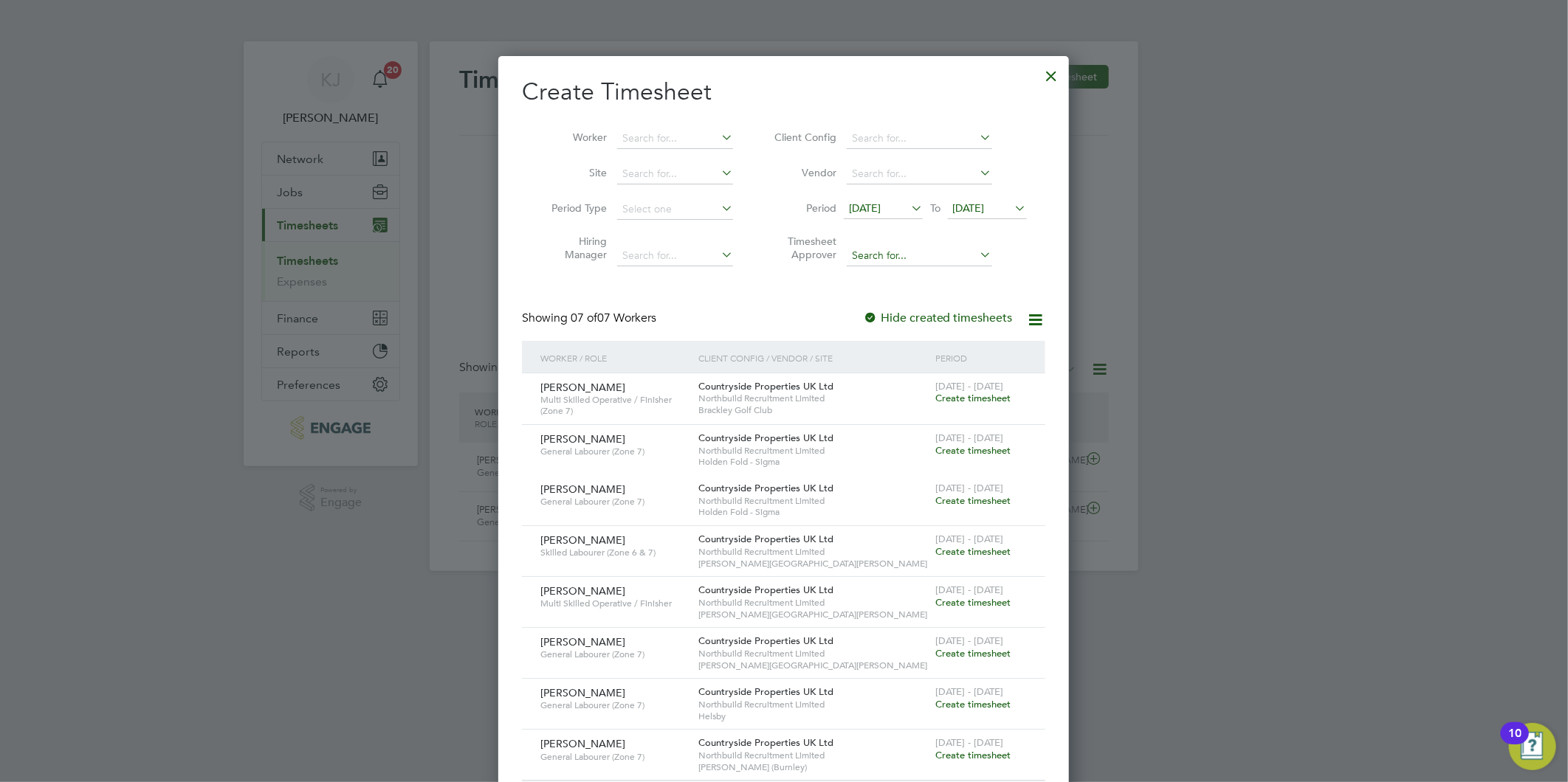
scroll to position [756, 571]
drag, startPoint x: 886, startPoint y: 215, endPoint x: 880, endPoint y: 209, distance: 8.5
click at [884, 215] on span "[DATE]" at bounding box center [884, 209] width 79 height 20
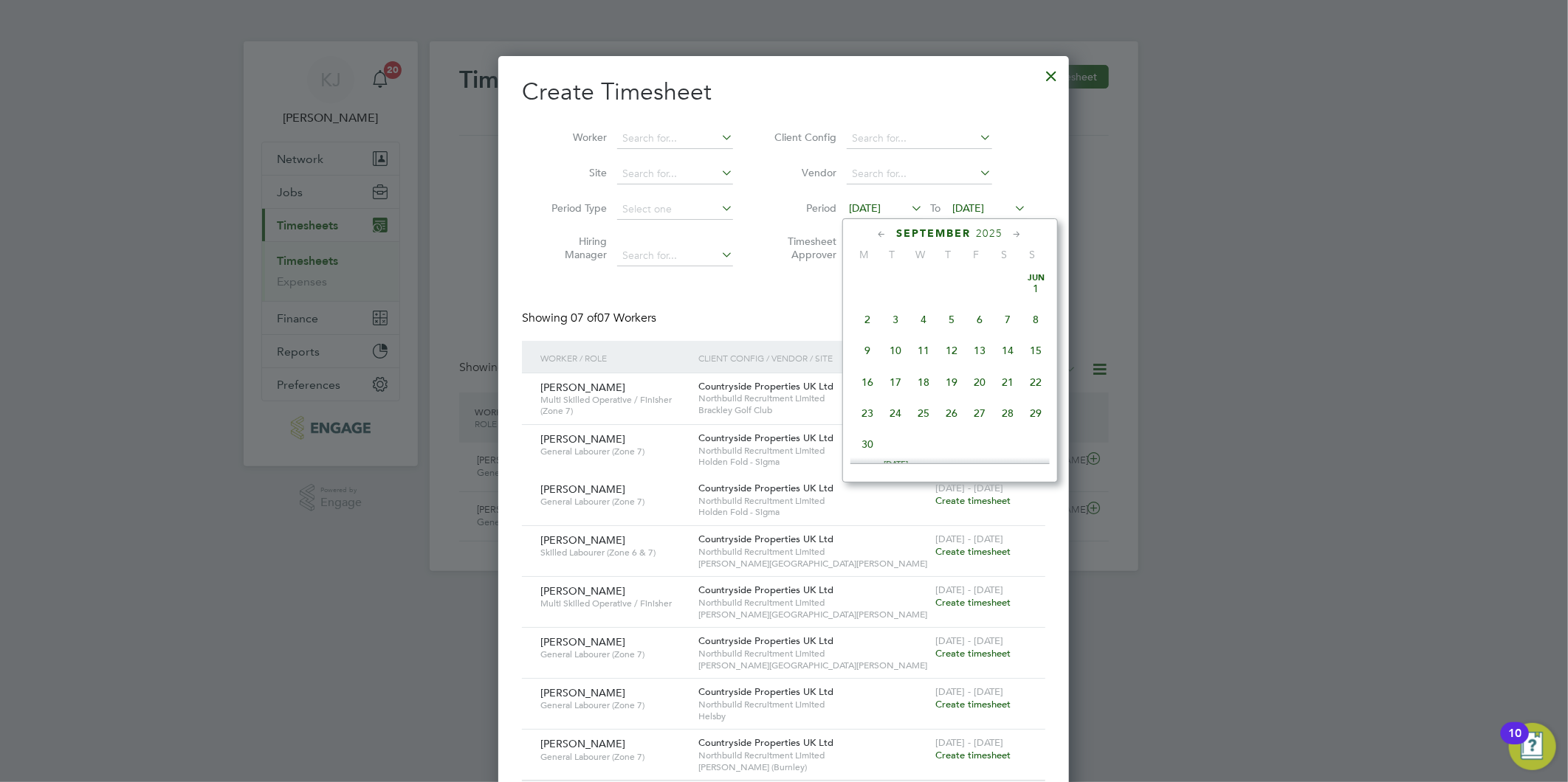
scroll to position [505, 0]
click at [871, 374] on span "22" at bounding box center [868, 375] width 28 height 28
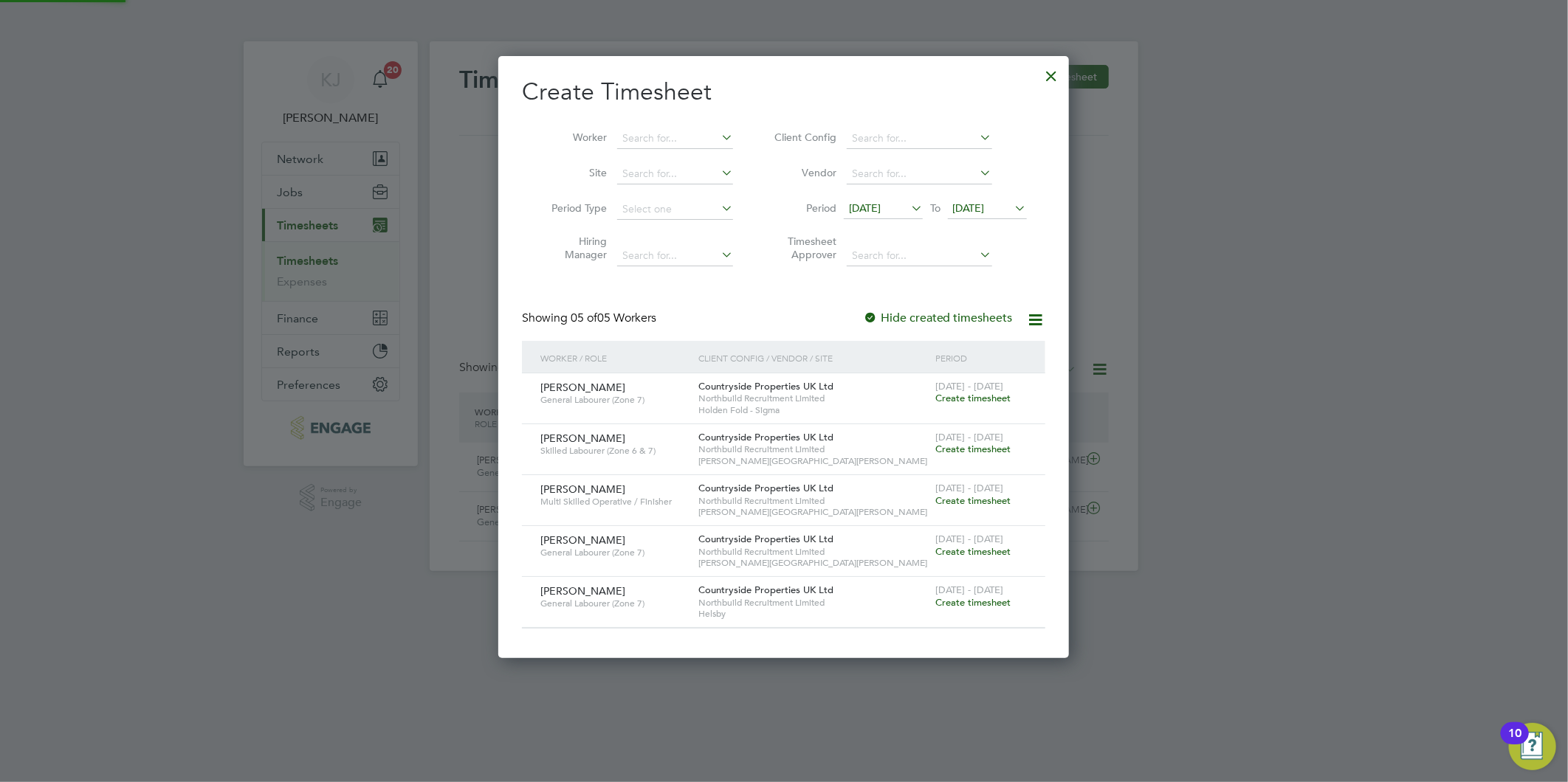
scroll to position [602, 571]
click at [972, 208] on span "[DATE]" at bounding box center [969, 208] width 32 height 13
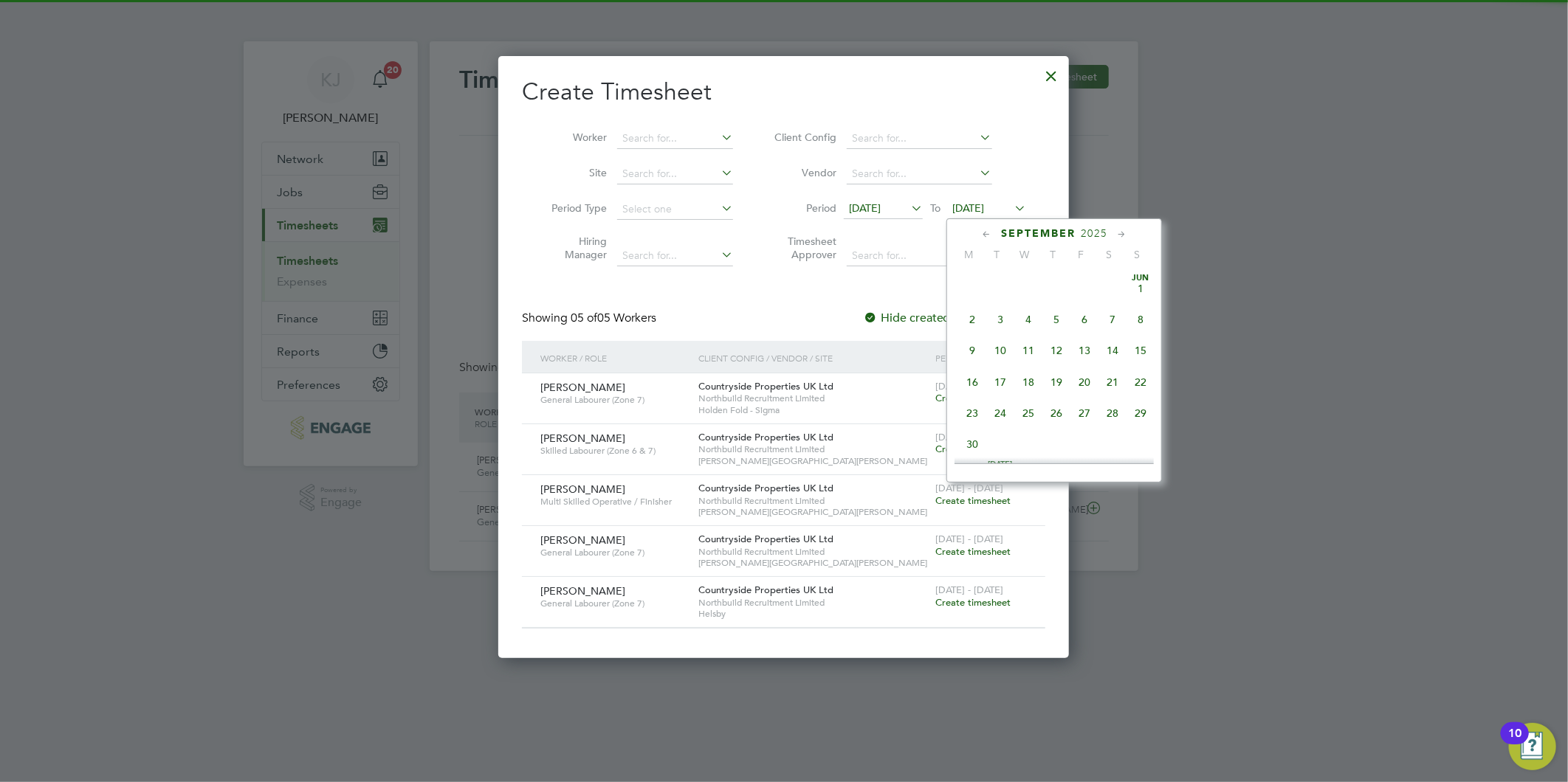
scroll to position [0, 0]
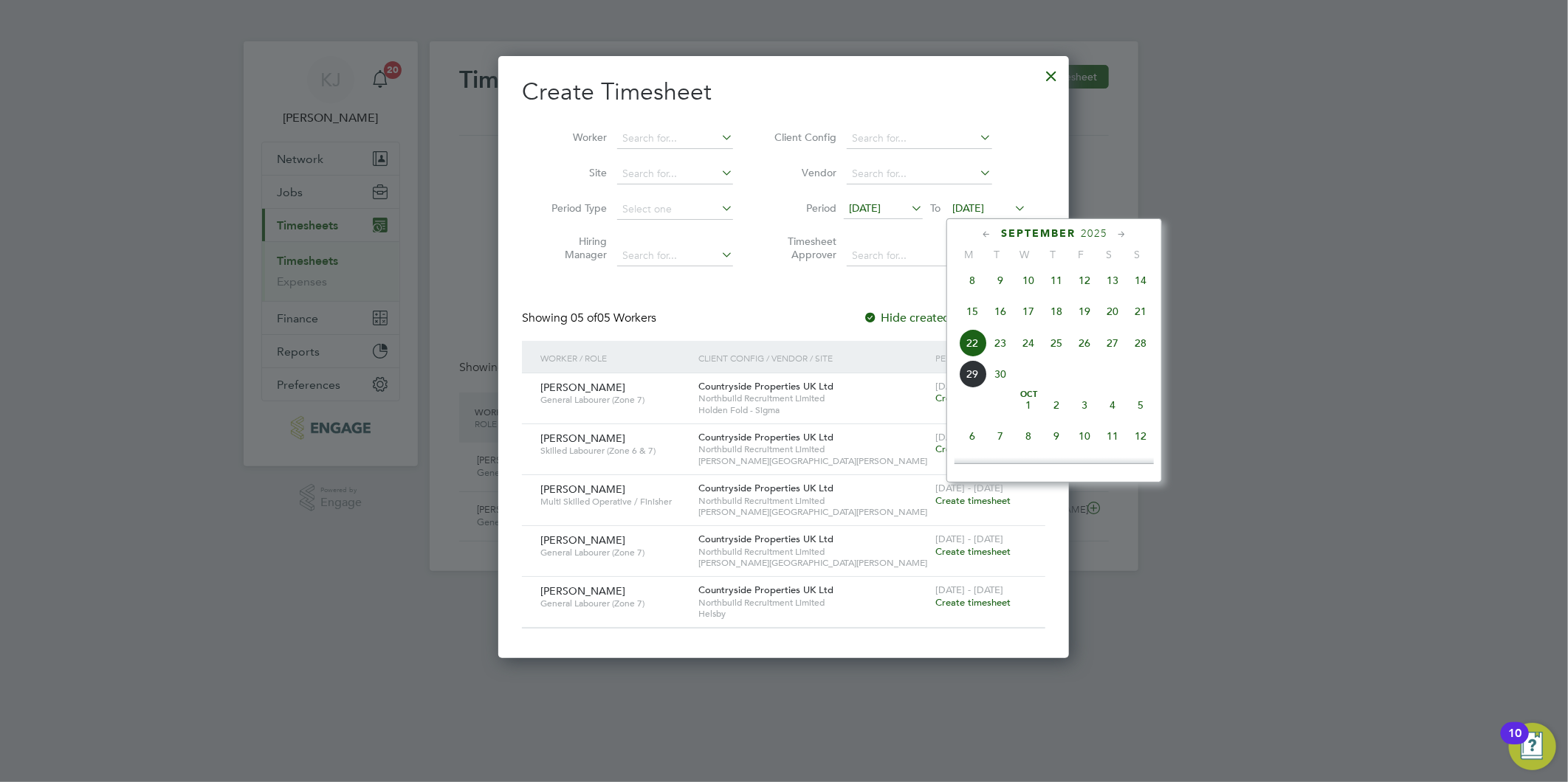
click at [1140, 343] on span "28" at bounding box center [1140, 342] width 28 height 28
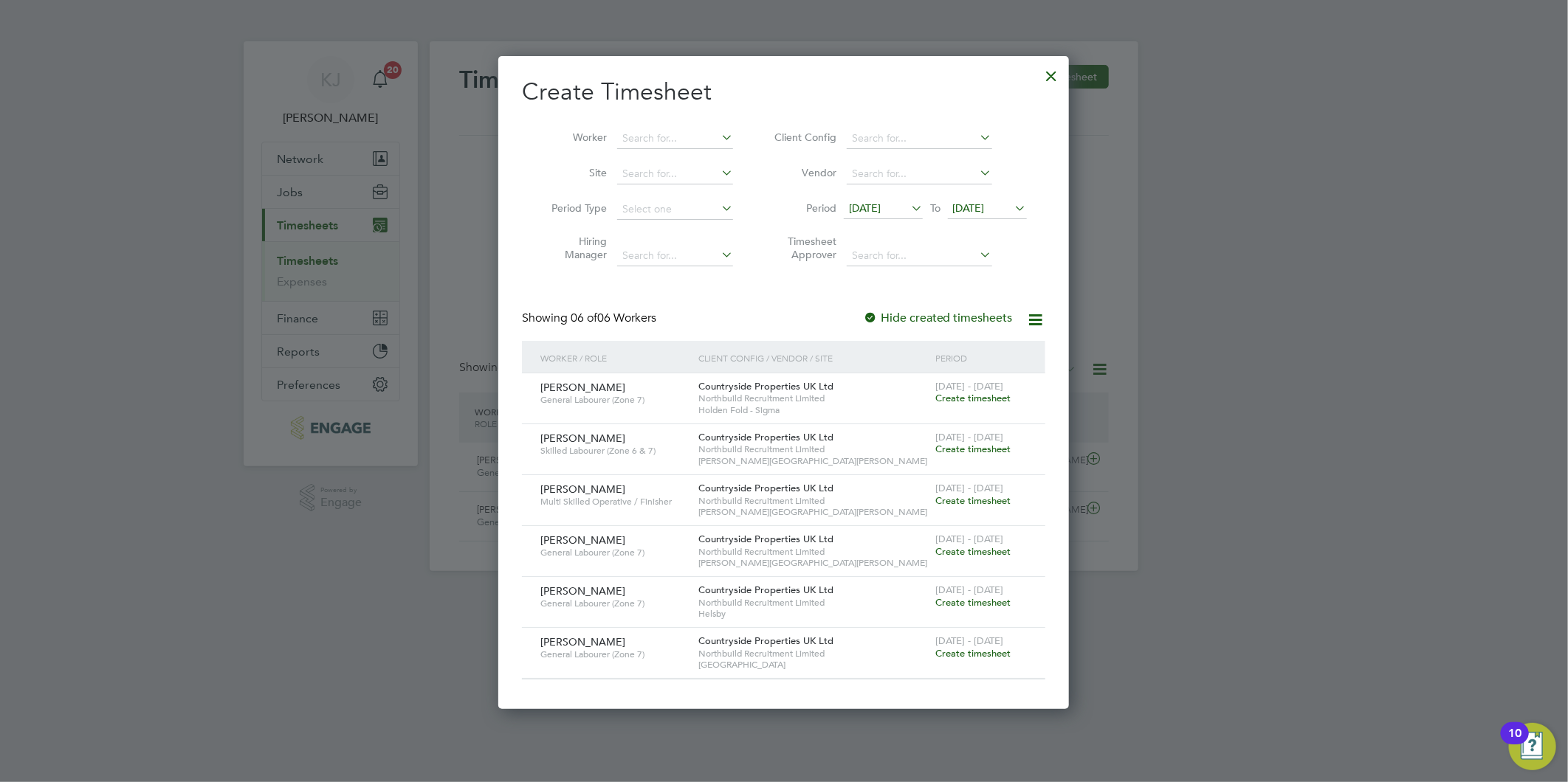
click at [1048, 68] on div at bounding box center [1052, 72] width 26 height 26
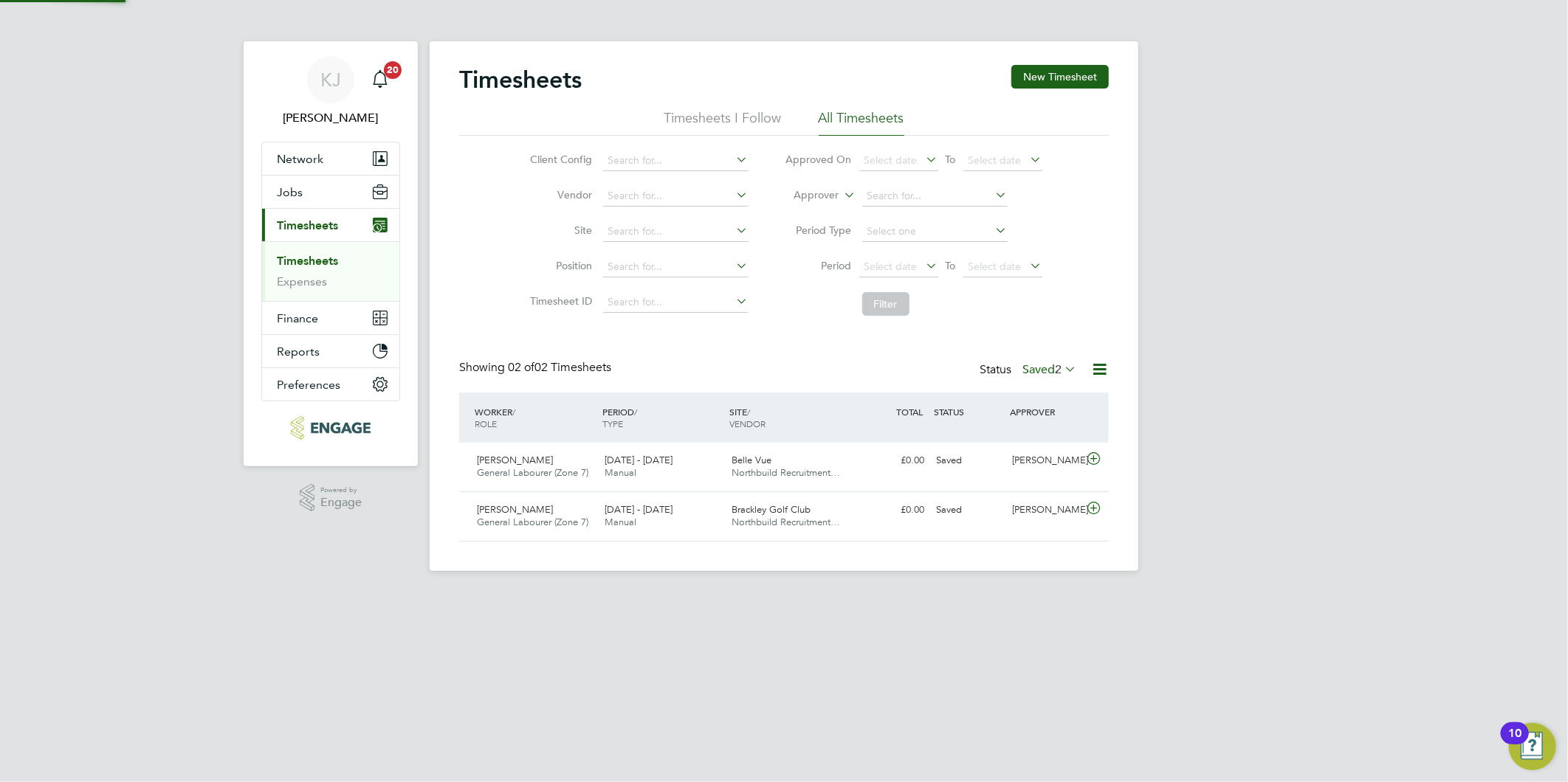
scroll to position [37, 128]
click at [1030, 369] on label "Saved 2" at bounding box center [1049, 369] width 54 height 14
click at [1052, 433] on li "Submitted" at bounding box center [1030, 437] width 68 height 20
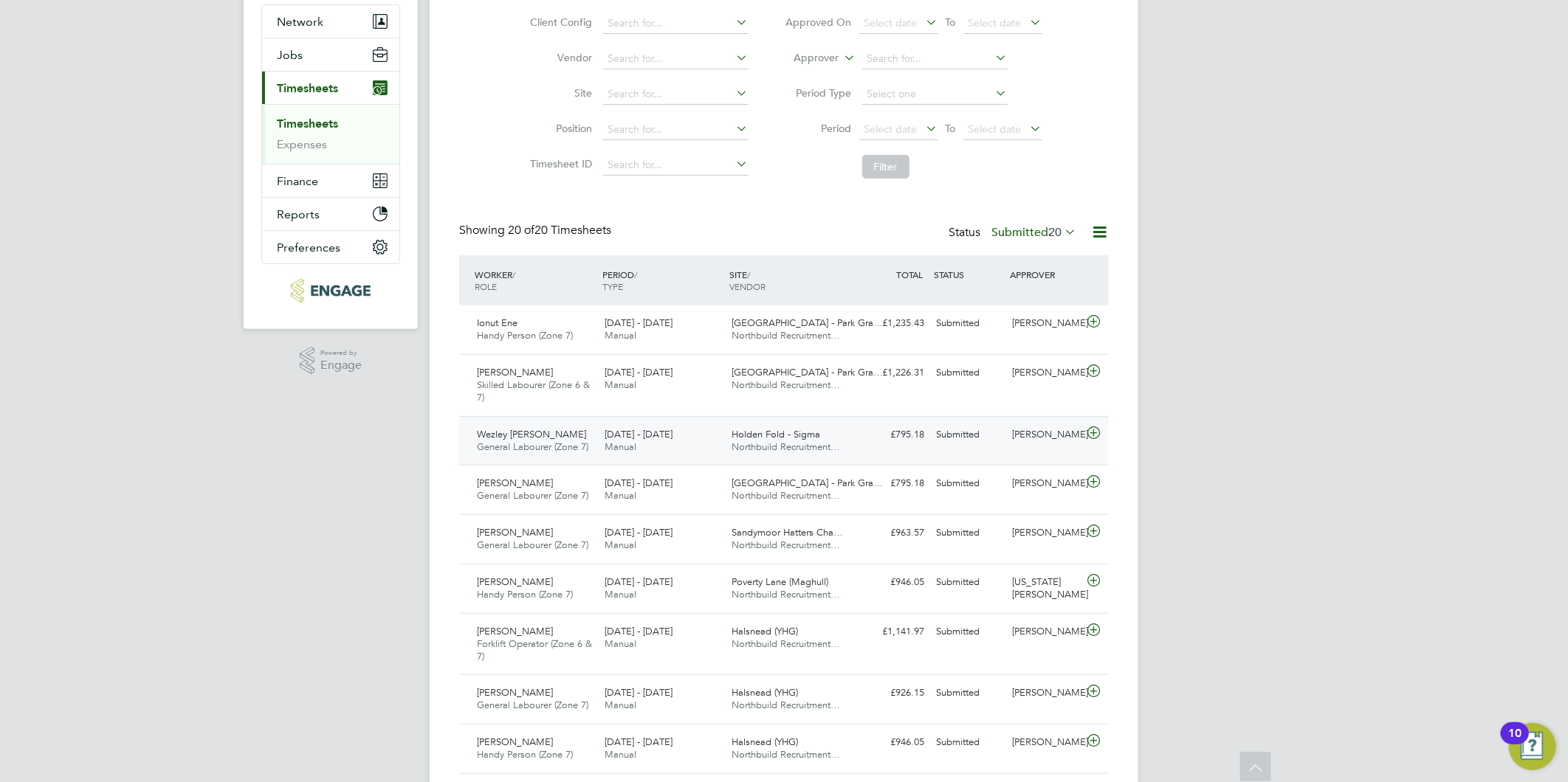
scroll to position [0, 0]
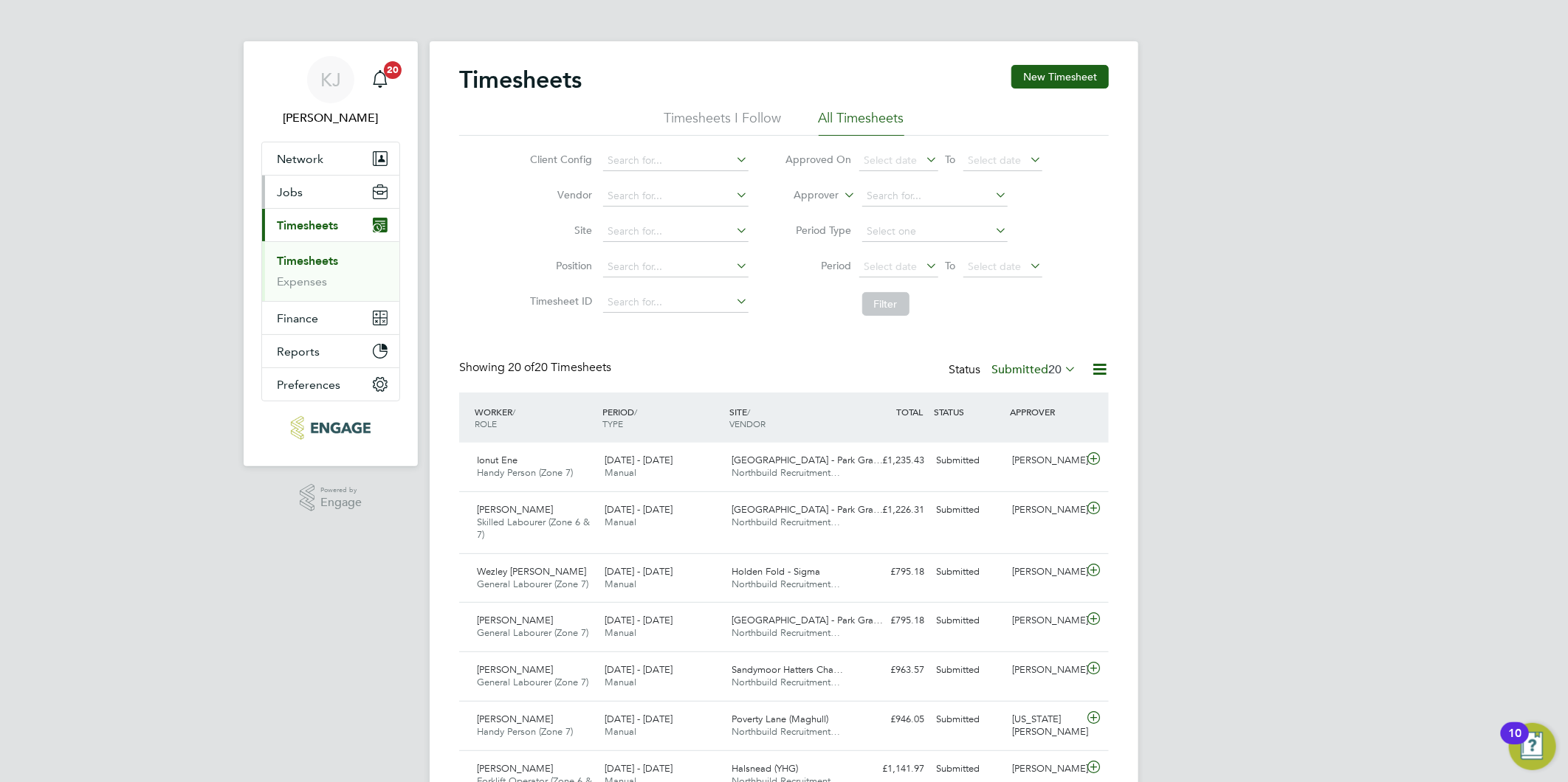
click at [289, 192] on span "Jobs" at bounding box center [289, 192] width 26 height 14
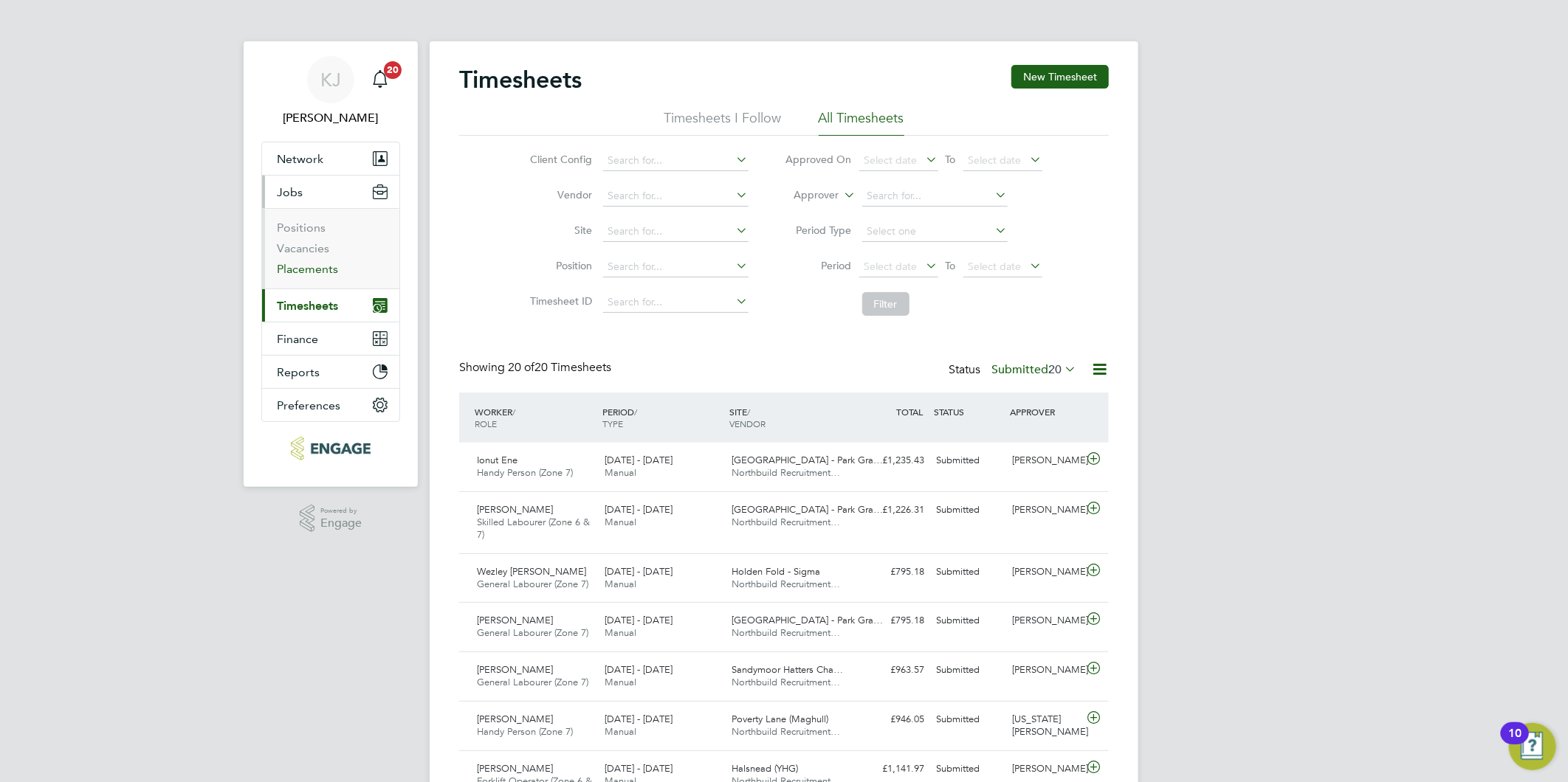
click at [297, 268] on link "Placements" at bounding box center [307, 269] width 62 height 14
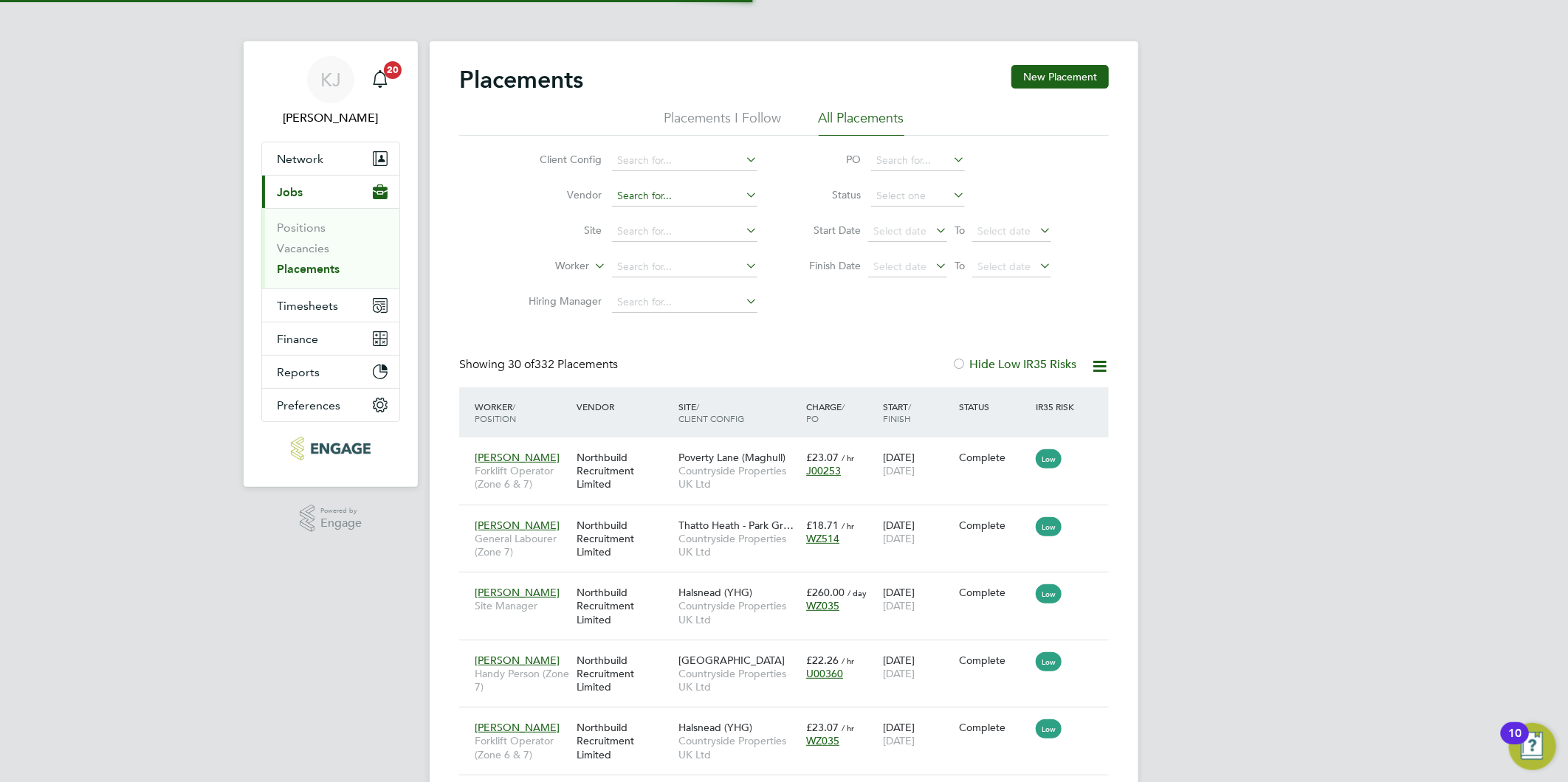
scroll to position [56, 128]
click at [637, 262] on input at bounding box center [684, 267] width 145 height 20
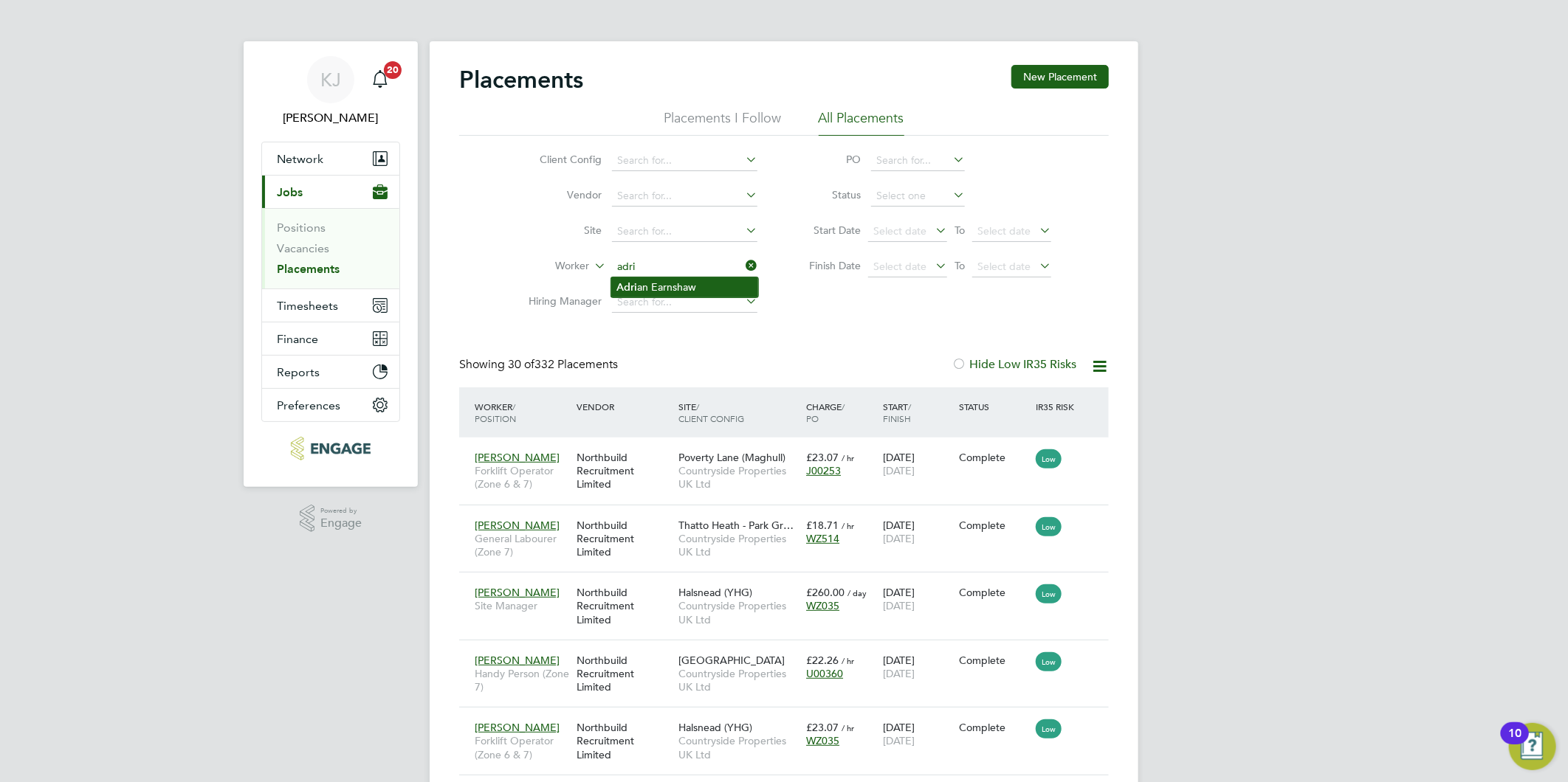
click at [653, 289] on li "Adri an Earnshaw" at bounding box center [684, 288] width 147 height 20
type input "[PERSON_NAME]"
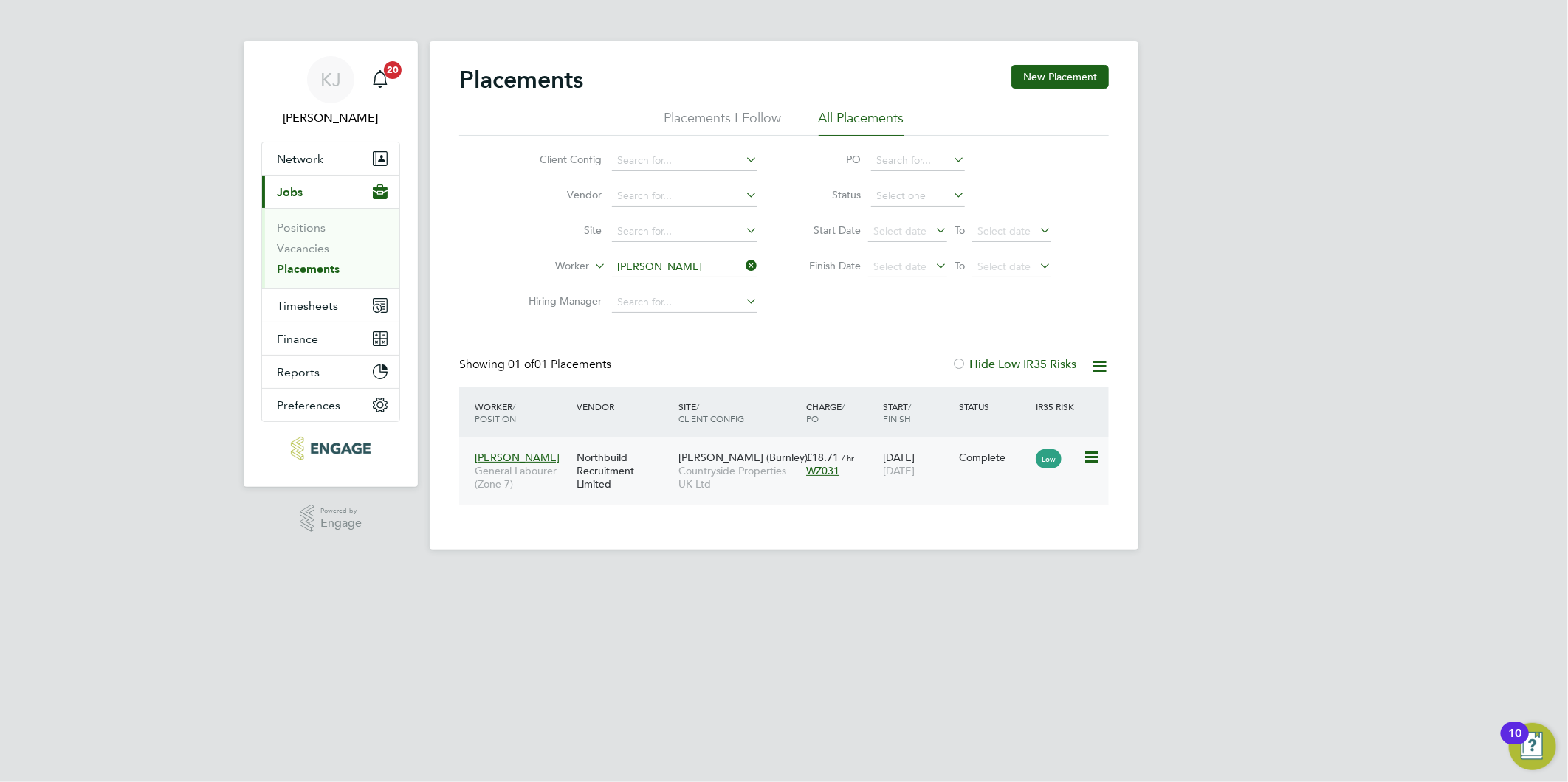
click at [733, 472] on span "Countryside Properties UK Ltd" at bounding box center [738, 477] width 121 height 26
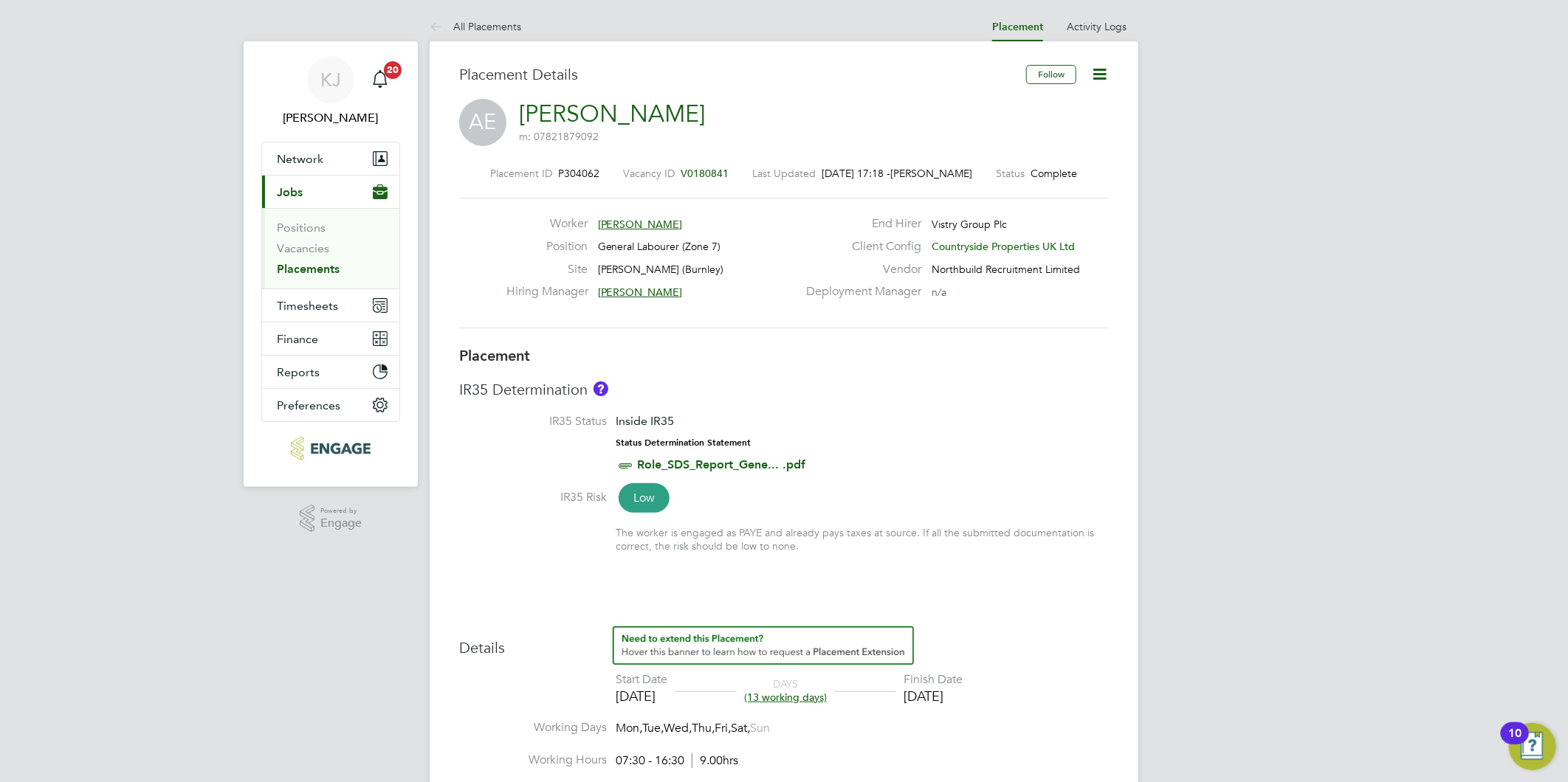
click at [964, 569] on div "Placement IR35 Determination IR35 Status Inside IR35 Status Determination State…" at bounding box center [784, 763] width 650 height 834
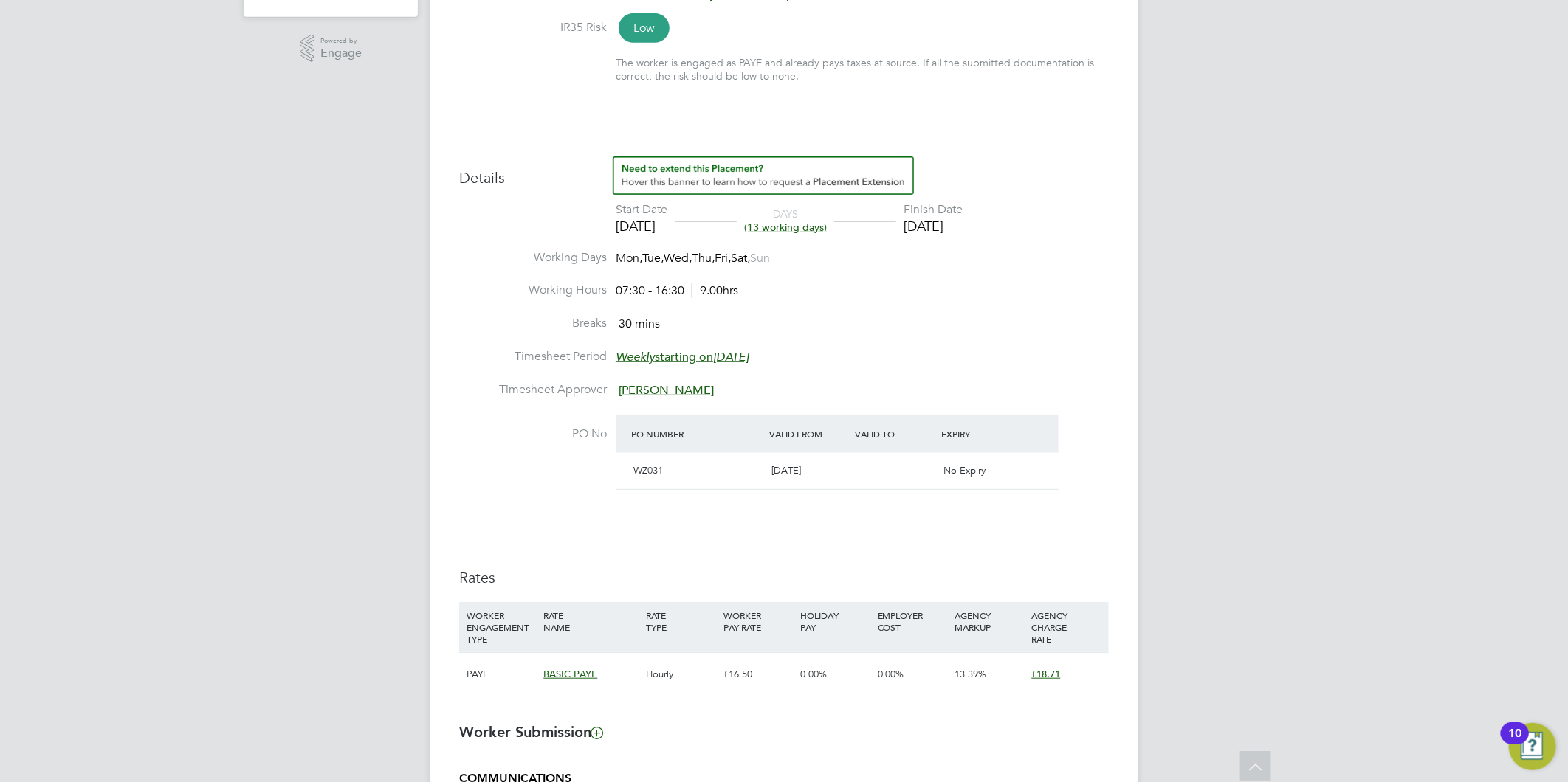
scroll to position [266, 0]
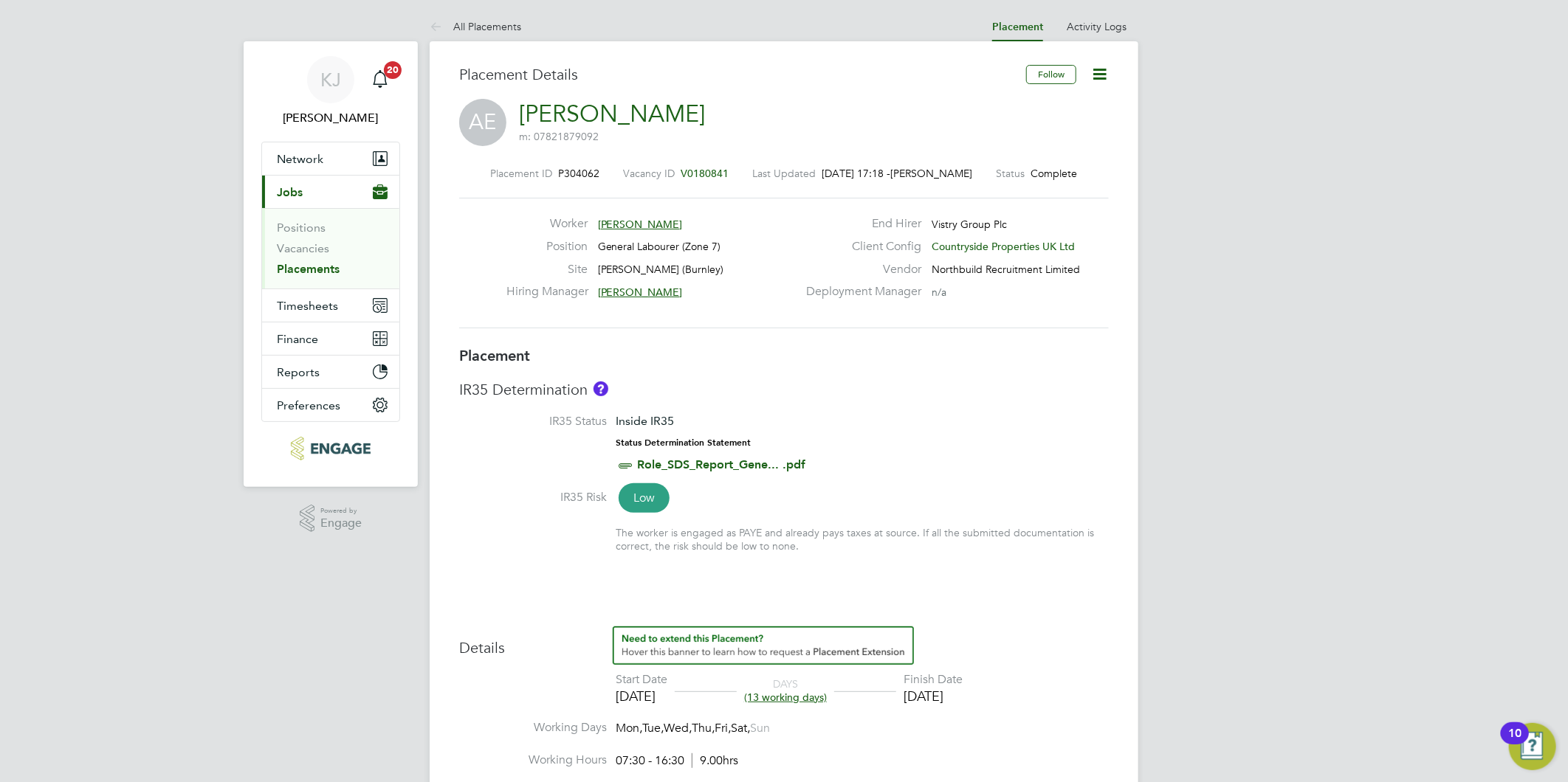
click at [1108, 72] on icon at bounding box center [1100, 74] width 19 height 19
click at [1046, 127] on li "Timesheet Settings" at bounding box center [1052, 130] width 109 height 20
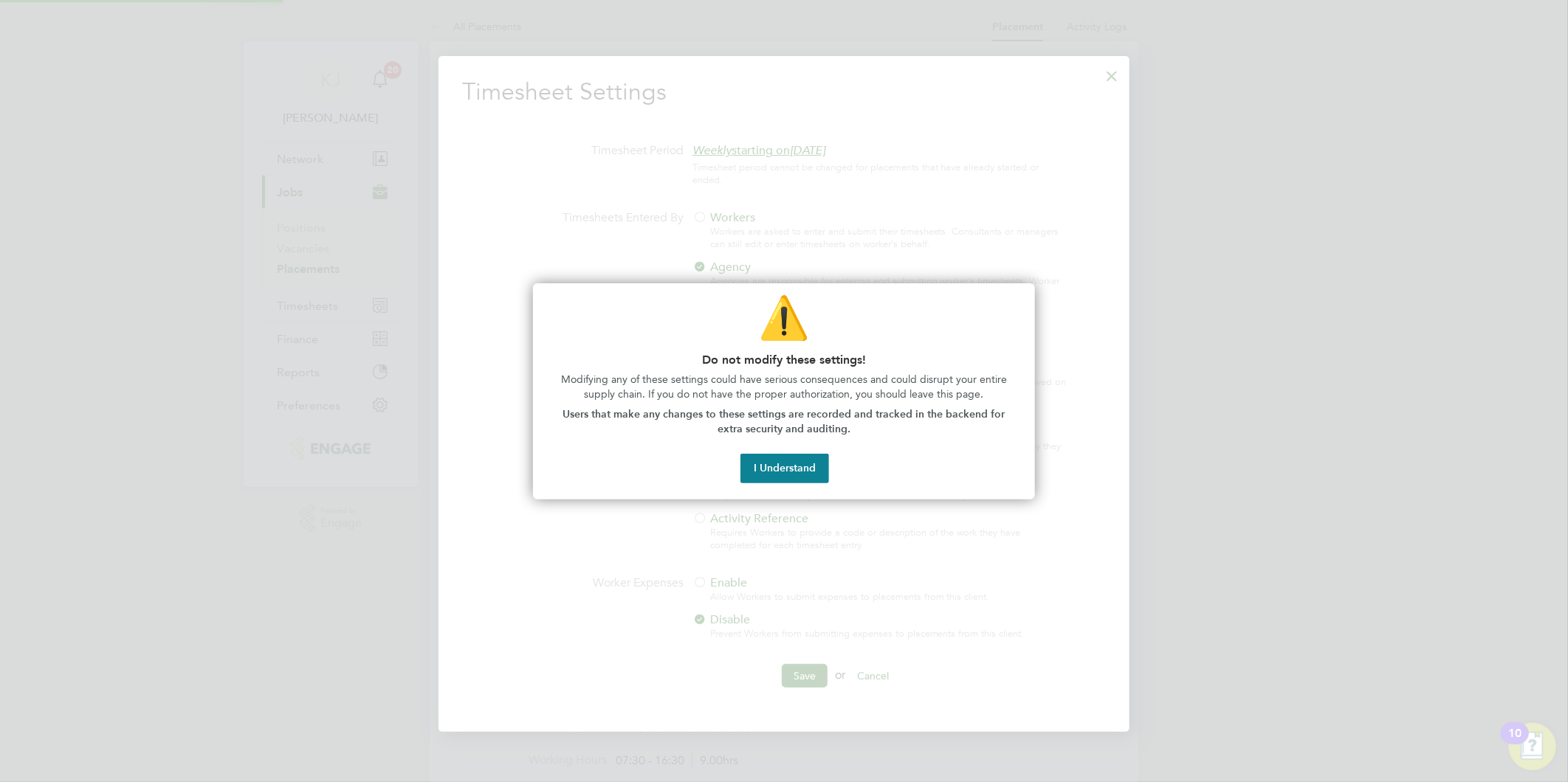
scroll to position [674, 692]
click at [748, 469] on button "I Understand" at bounding box center [784, 468] width 89 height 30
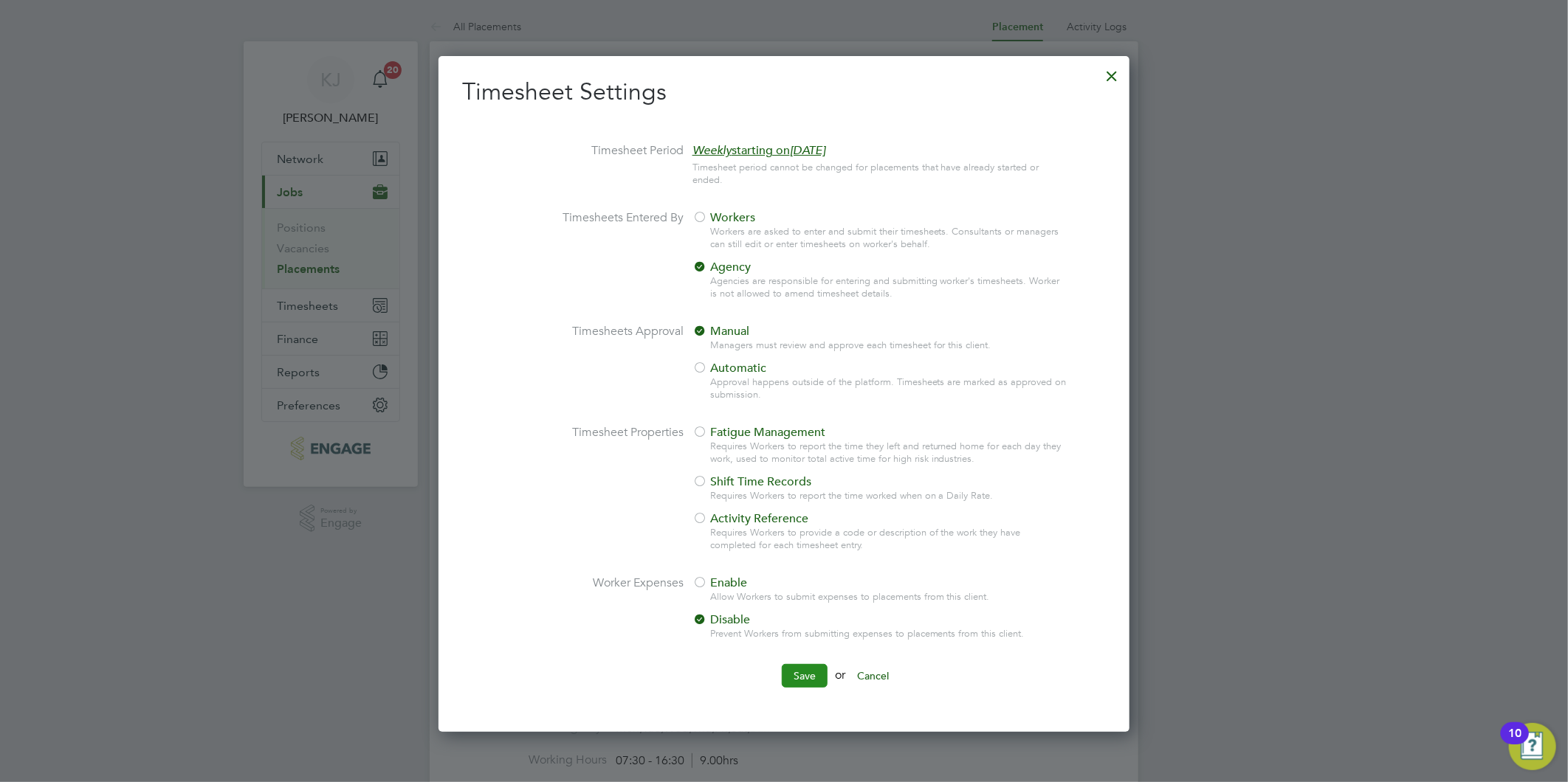
click at [798, 664] on button "Save" at bounding box center [804, 676] width 46 height 24
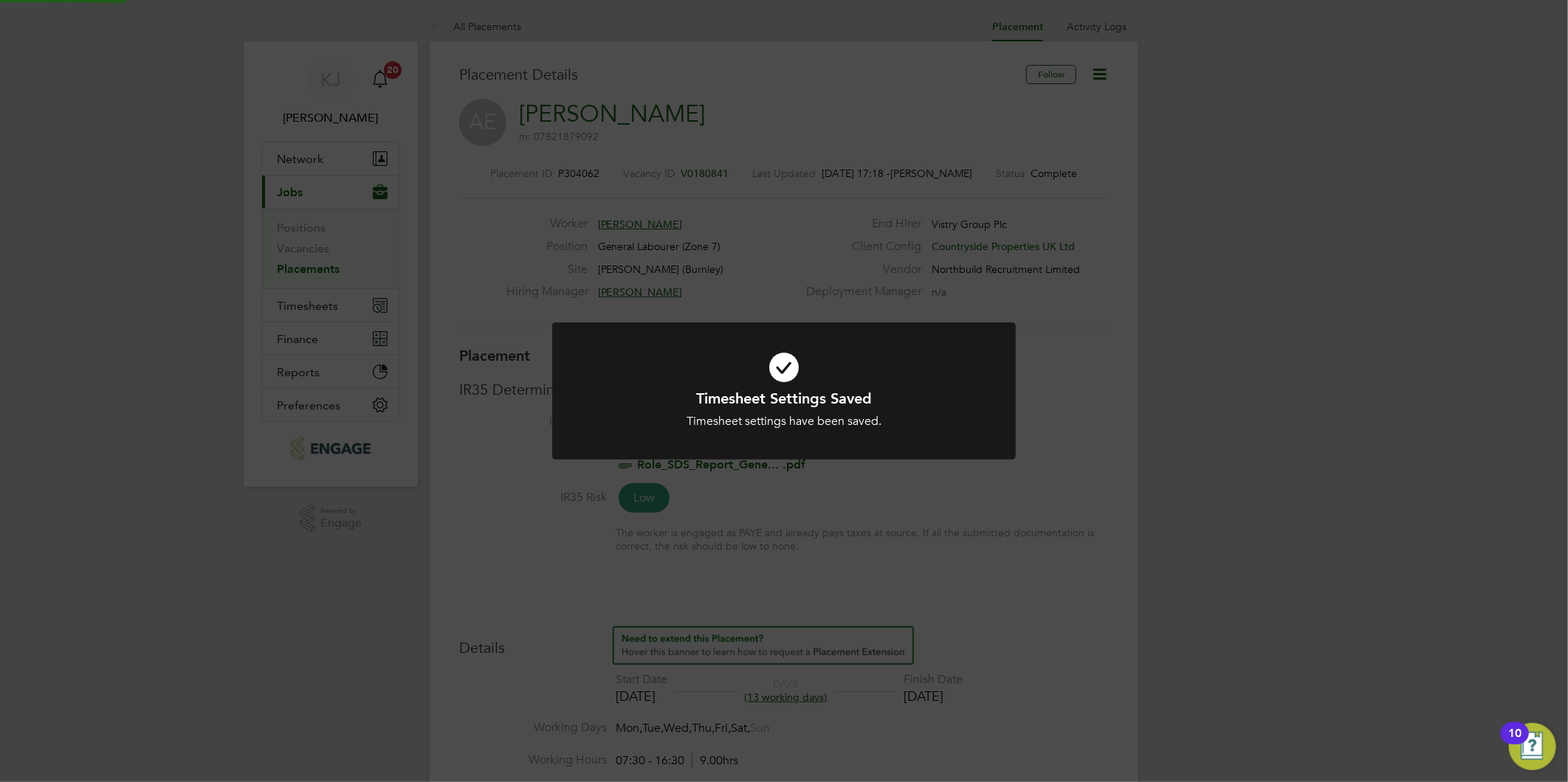
click at [987, 338] on div at bounding box center [783, 391] width 463 height 138
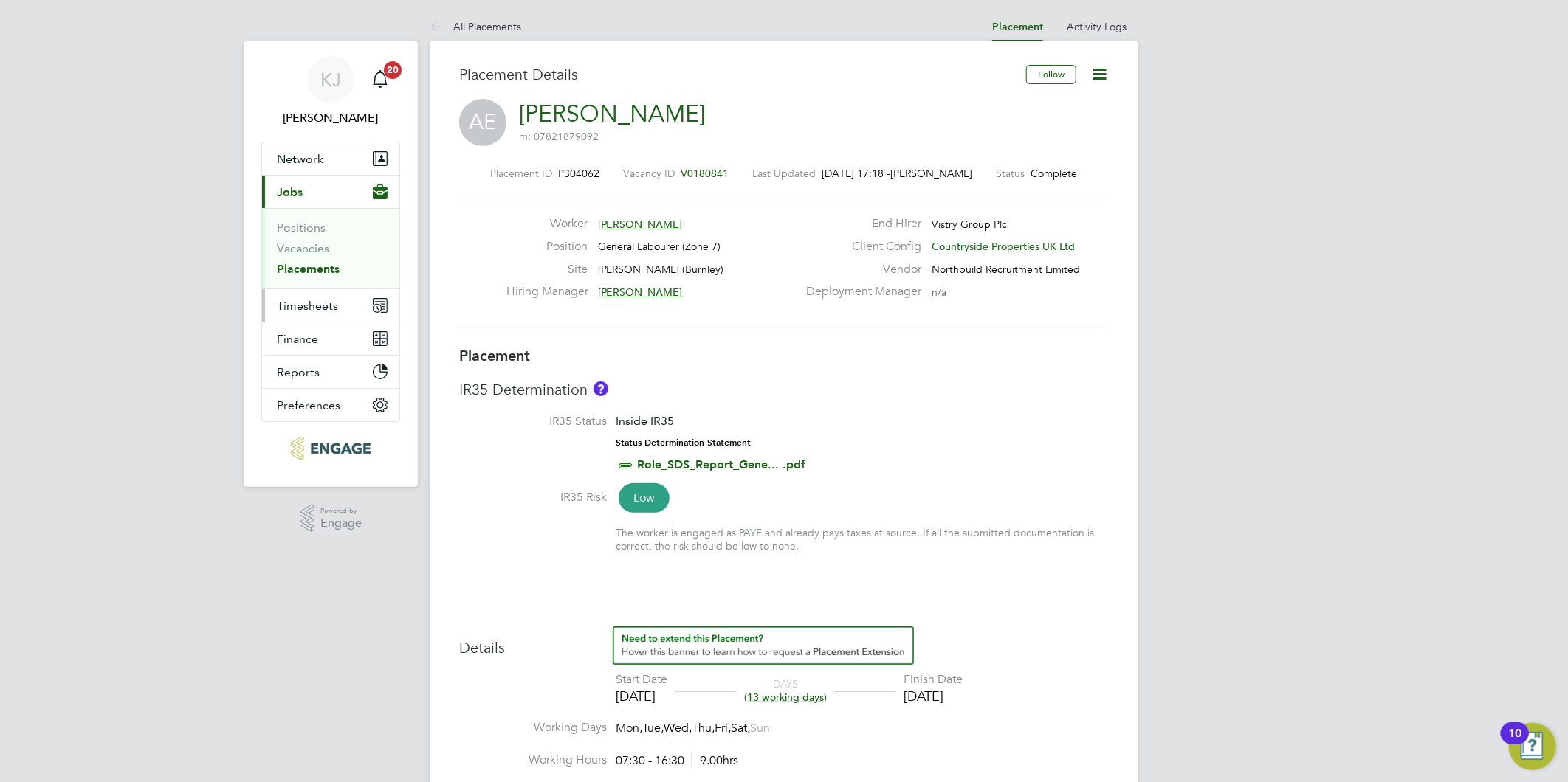
click at [310, 310] on span "Timesheets" at bounding box center [307, 305] width 62 height 14
click at [1147, 567] on div "[PERSON_NAME] [PERSON_NAME] Notifications 20 Applications: Network Team Members…" at bounding box center [784, 785] width 1568 height 1571
drag, startPoint x: 326, startPoint y: 313, endPoint x: 319, endPoint y: 305, distance: 10.6
click at [322, 310] on button "Timesheets" at bounding box center [331, 305] width 138 height 32
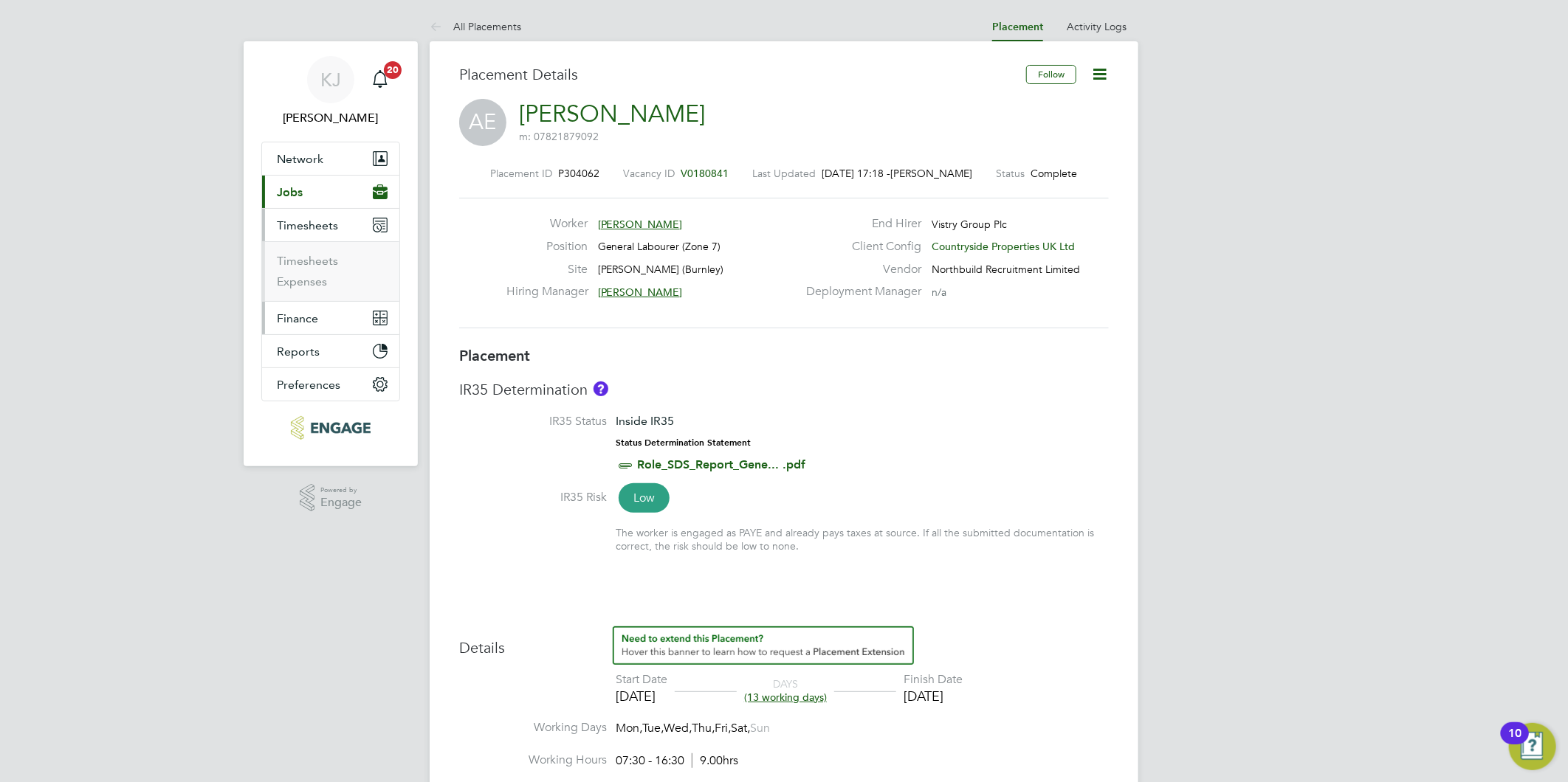
click at [317, 303] on ul "Network Team Members Businesses Sites Workers Contacts Current page: Jobs Posit…" at bounding box center [331, 272] width 138 height 260
click at [311, 262] on link "Timesheets" at bounding box center [307, 261] width 62 height 14
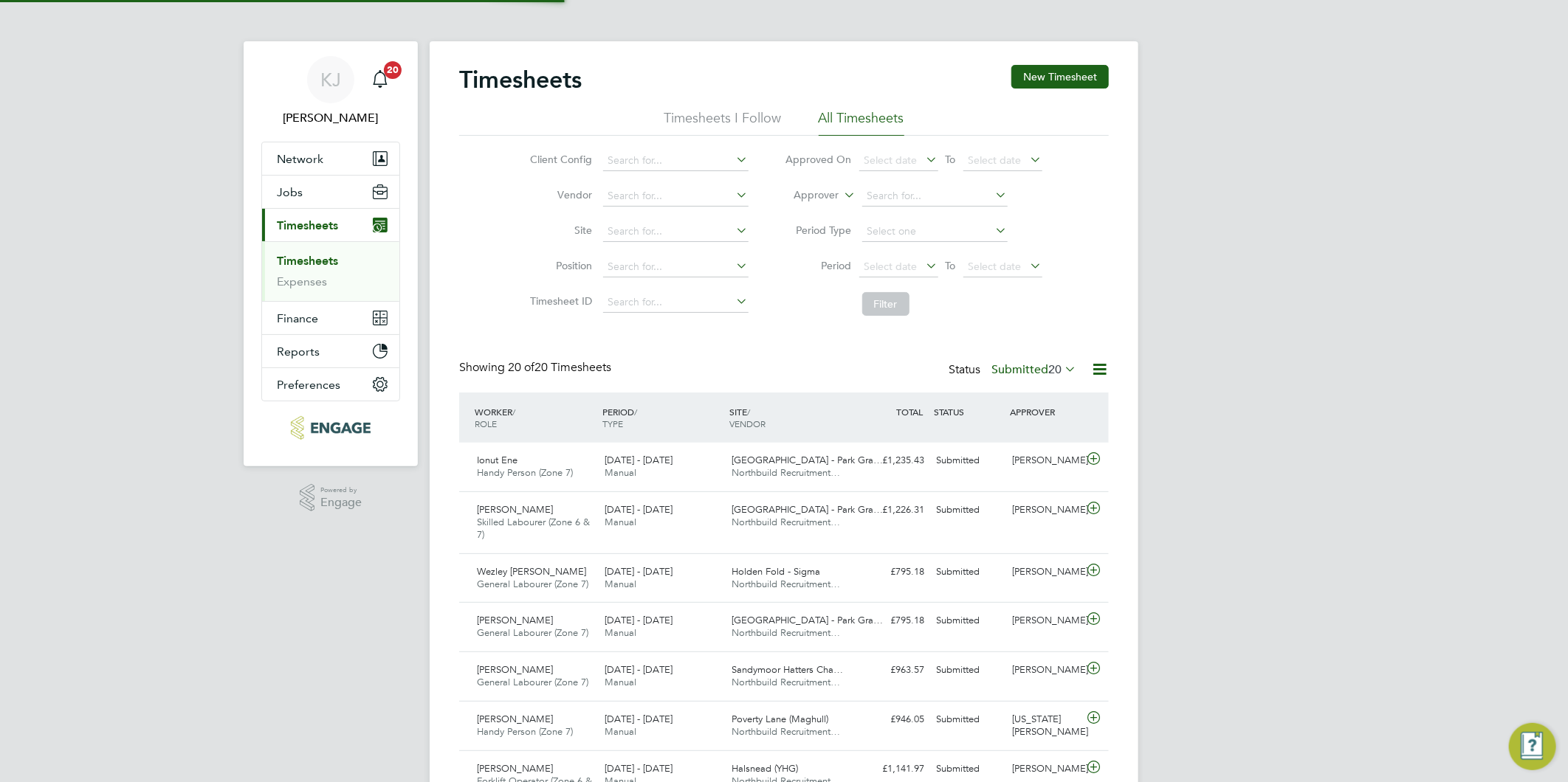
scroll to position [37, 128]
drag, startPoint x: 1057, startPoint y: 69, endPoint x: 1025, endPoint y: 126, distance: 65.4
click at [911, 27] on app-barbie "Timesheets New Timesheet Timesheets I Follow All Timesheets Client Config Vendo…" at bounding box center [784, 747] width 709 height 1495
click at [1053, 77] on button "New Timesheet" at bounding box center [1059, 77] width 97 height 24
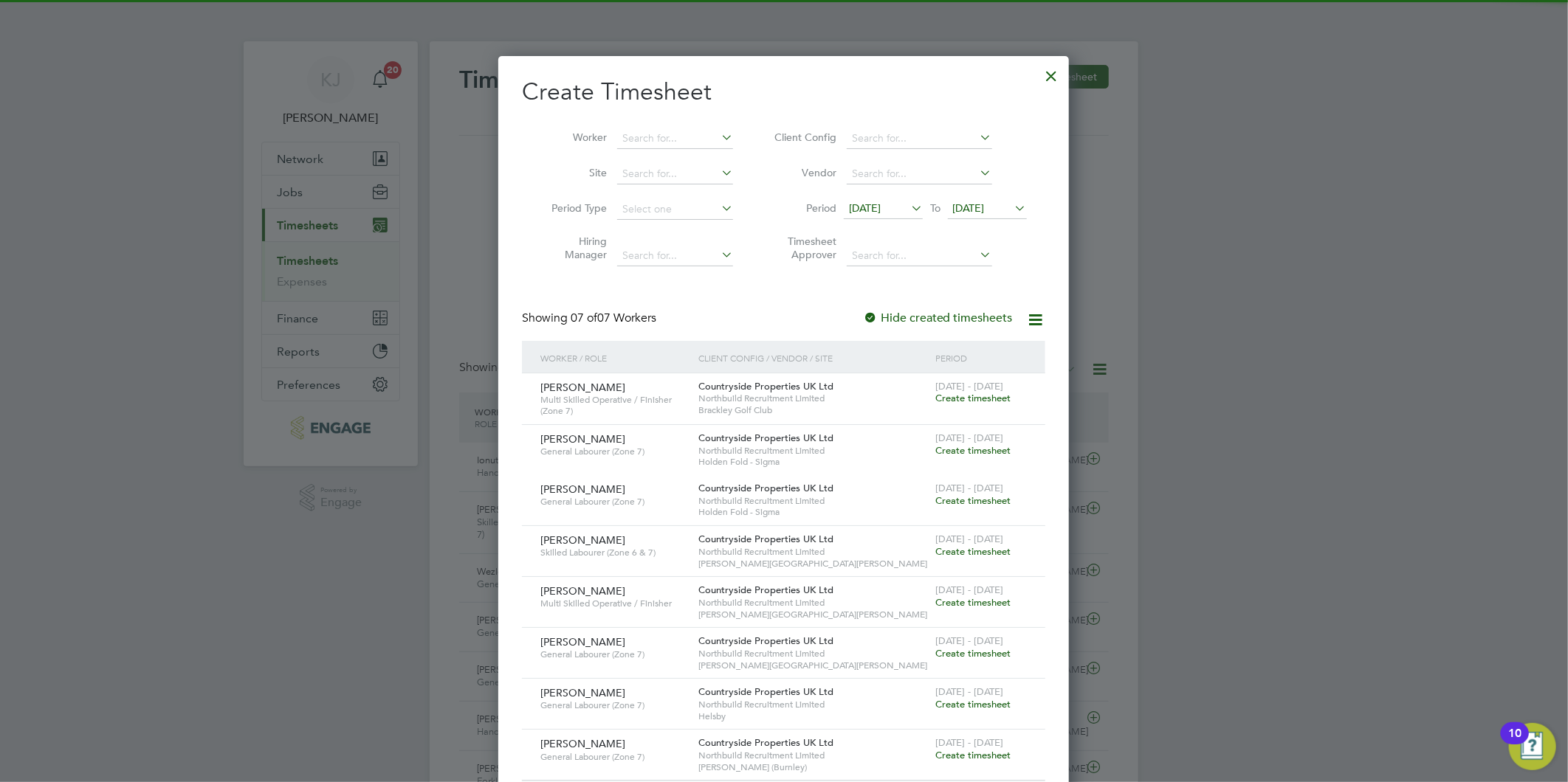
click at [880, 203] on span "[DATE]" at bounding box center [865, 208] width 32 height 13
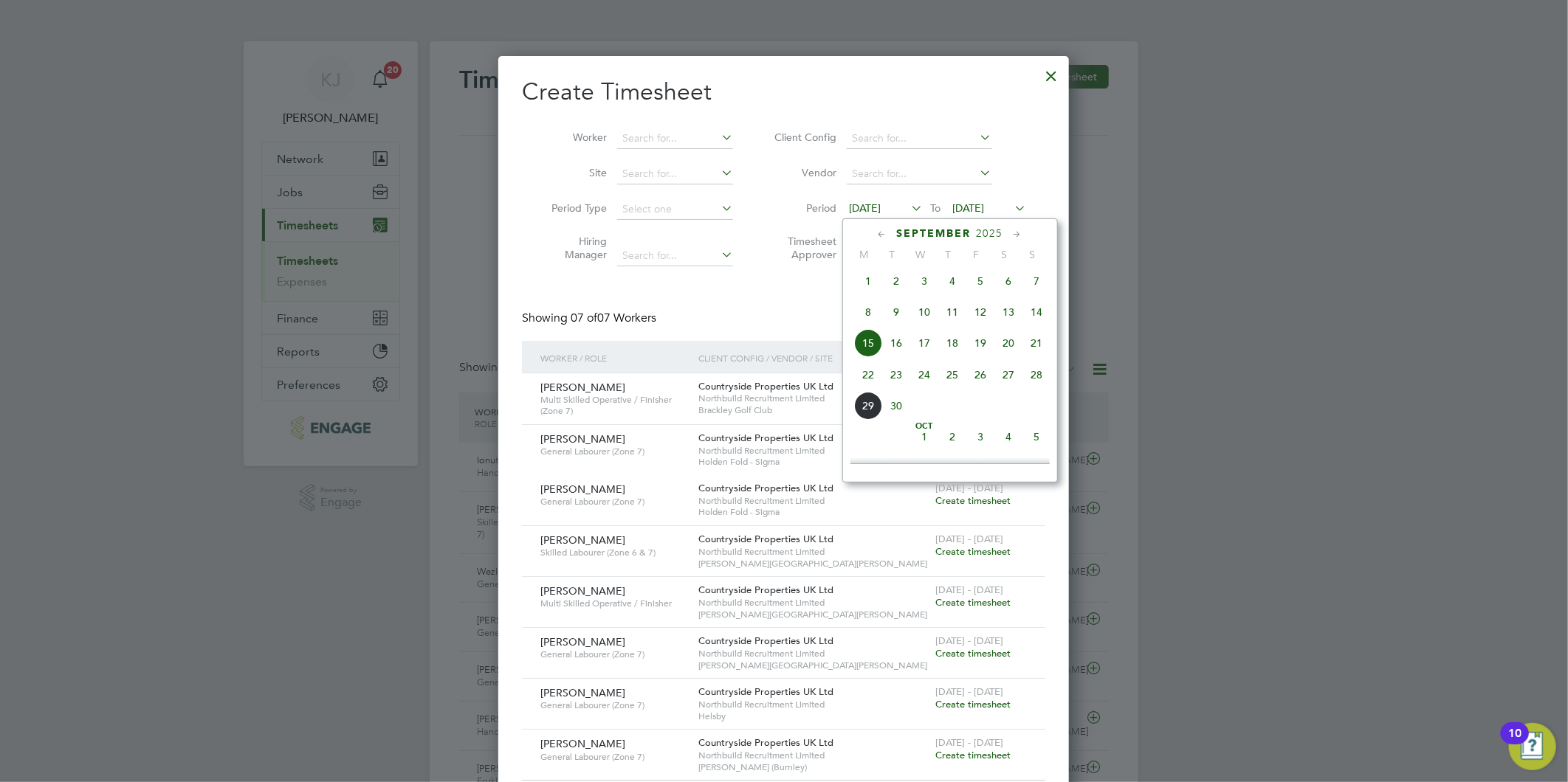
click at [859, 380] on span "22" at bounding box center [868, 375] width 28 height 28
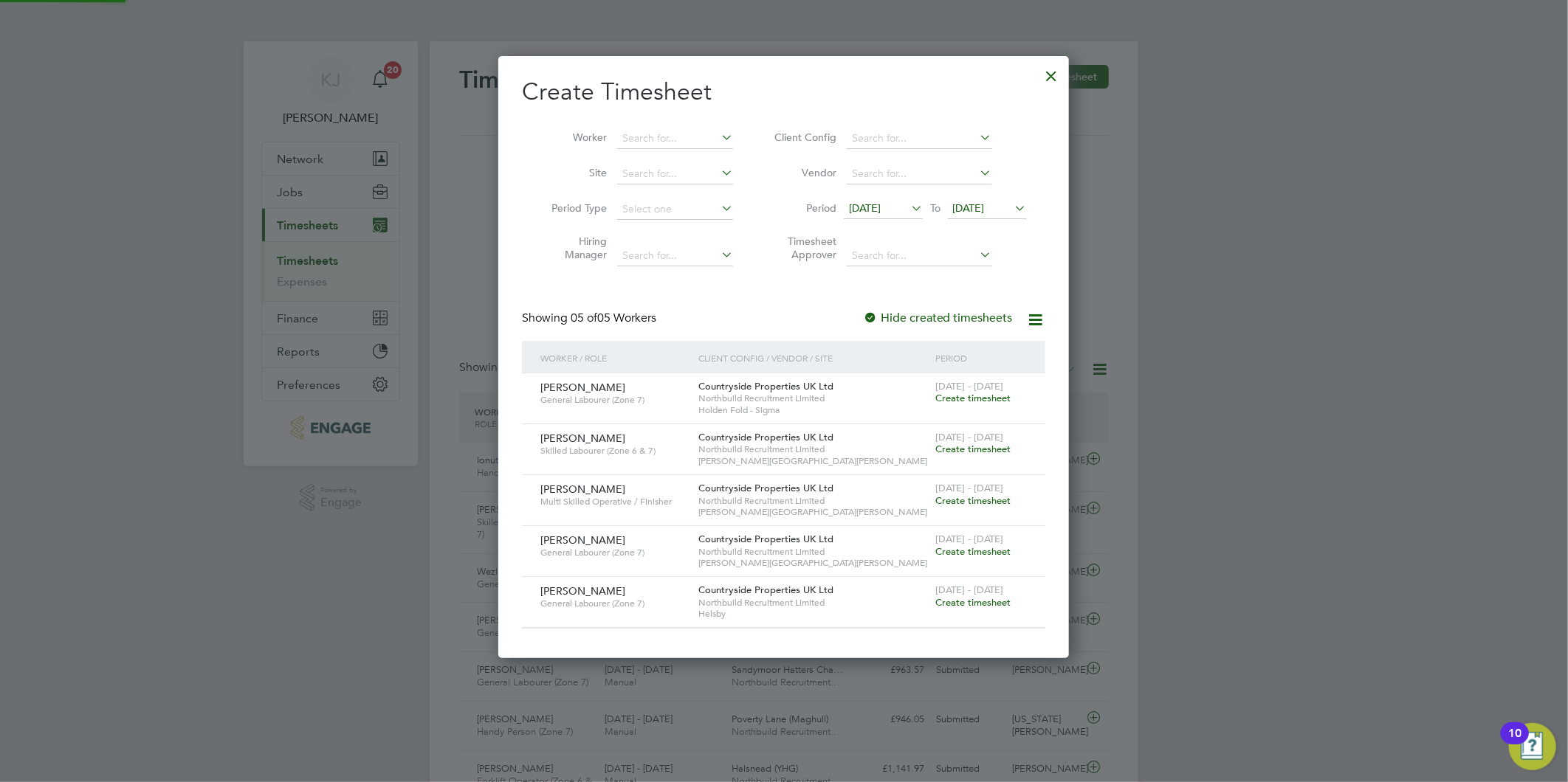
click at [973, 204] on span "[DATE]" at bounding box center [969, 208] width 32 height 13
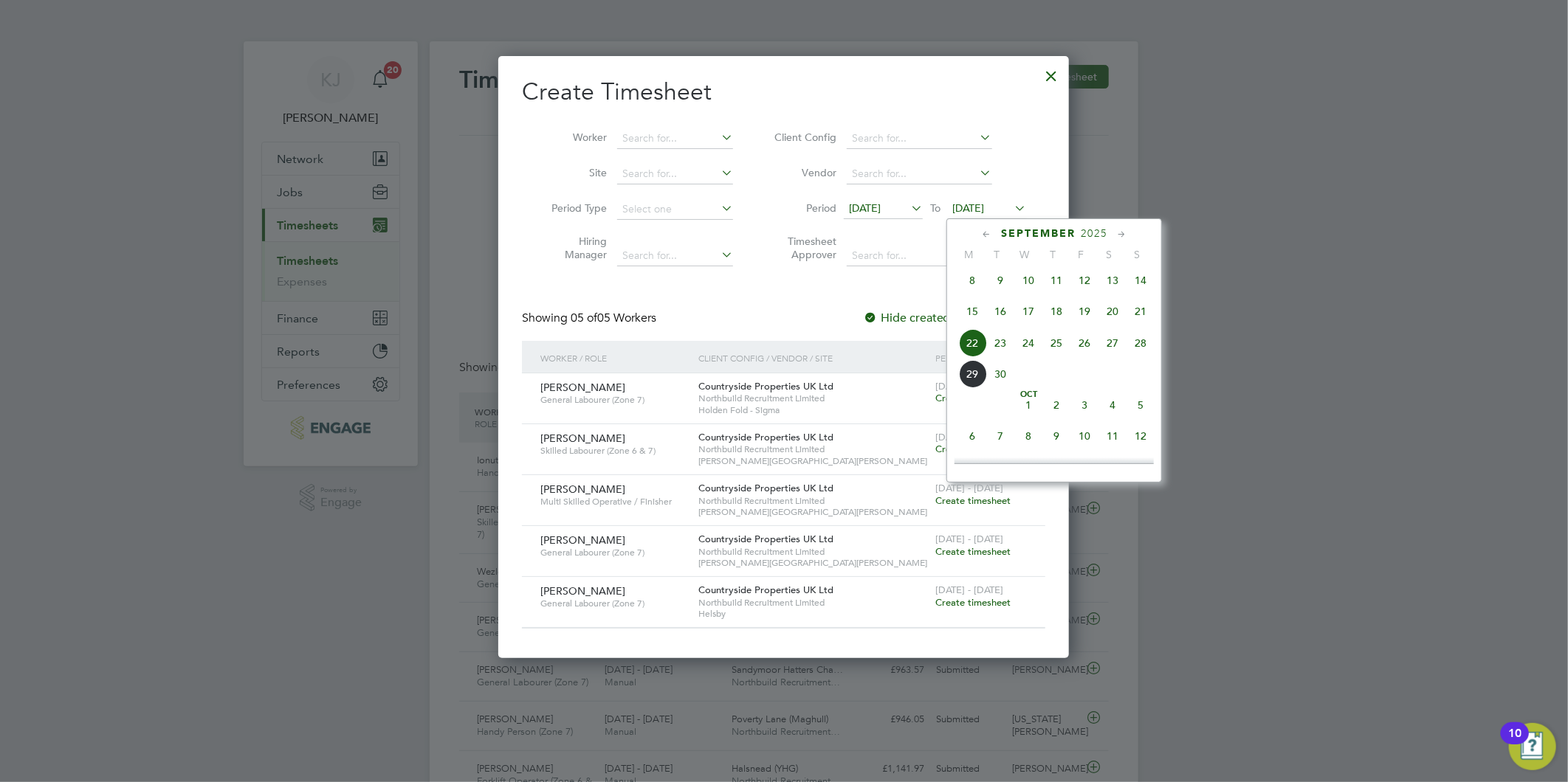
click at [1144, 343] on span "28" at bounding box center [1140, 342] width 28 height 28
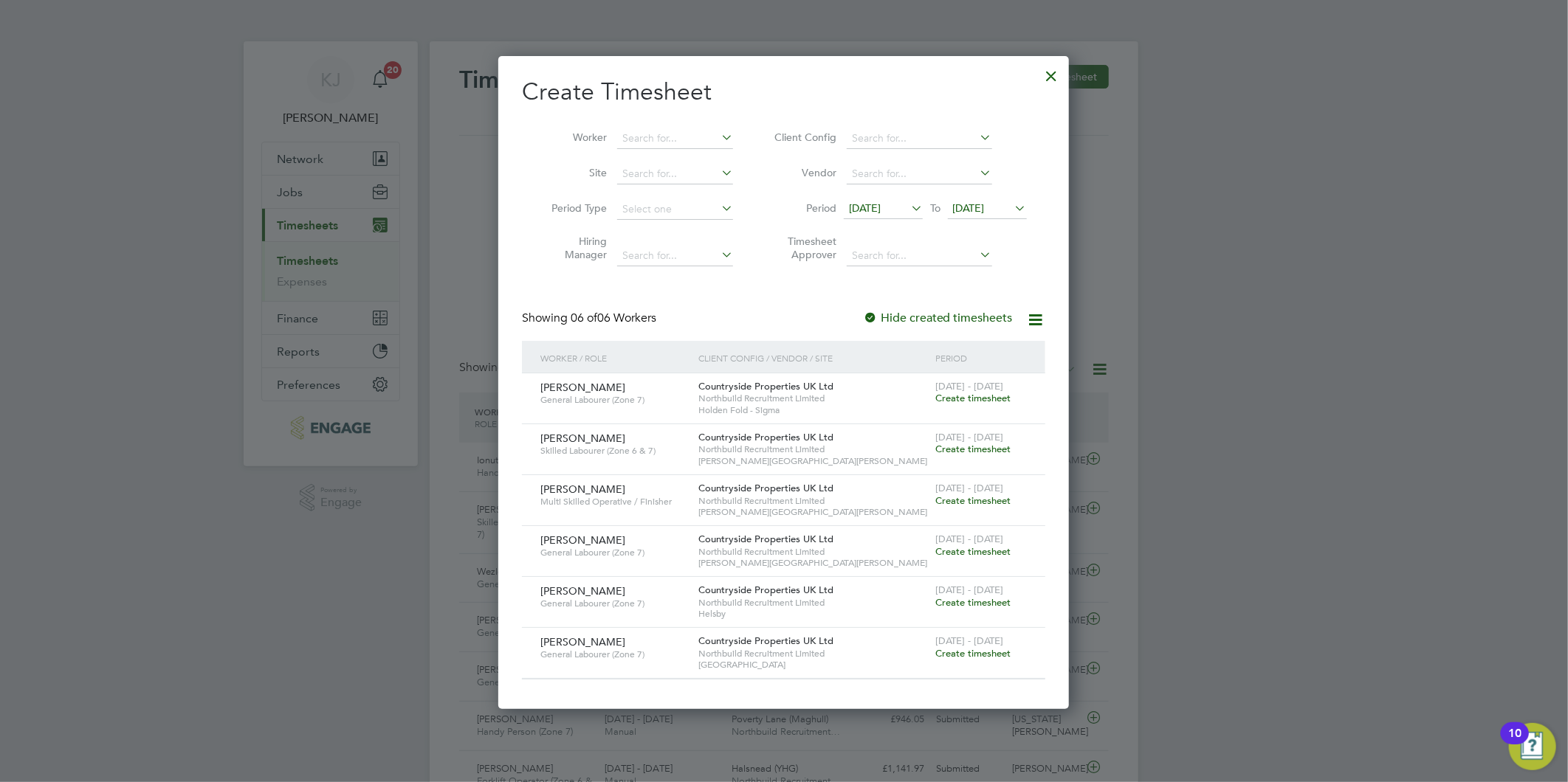
click at [876, 207] on span "[DATE]" at bounding box center [865, 208] width 32 height 13
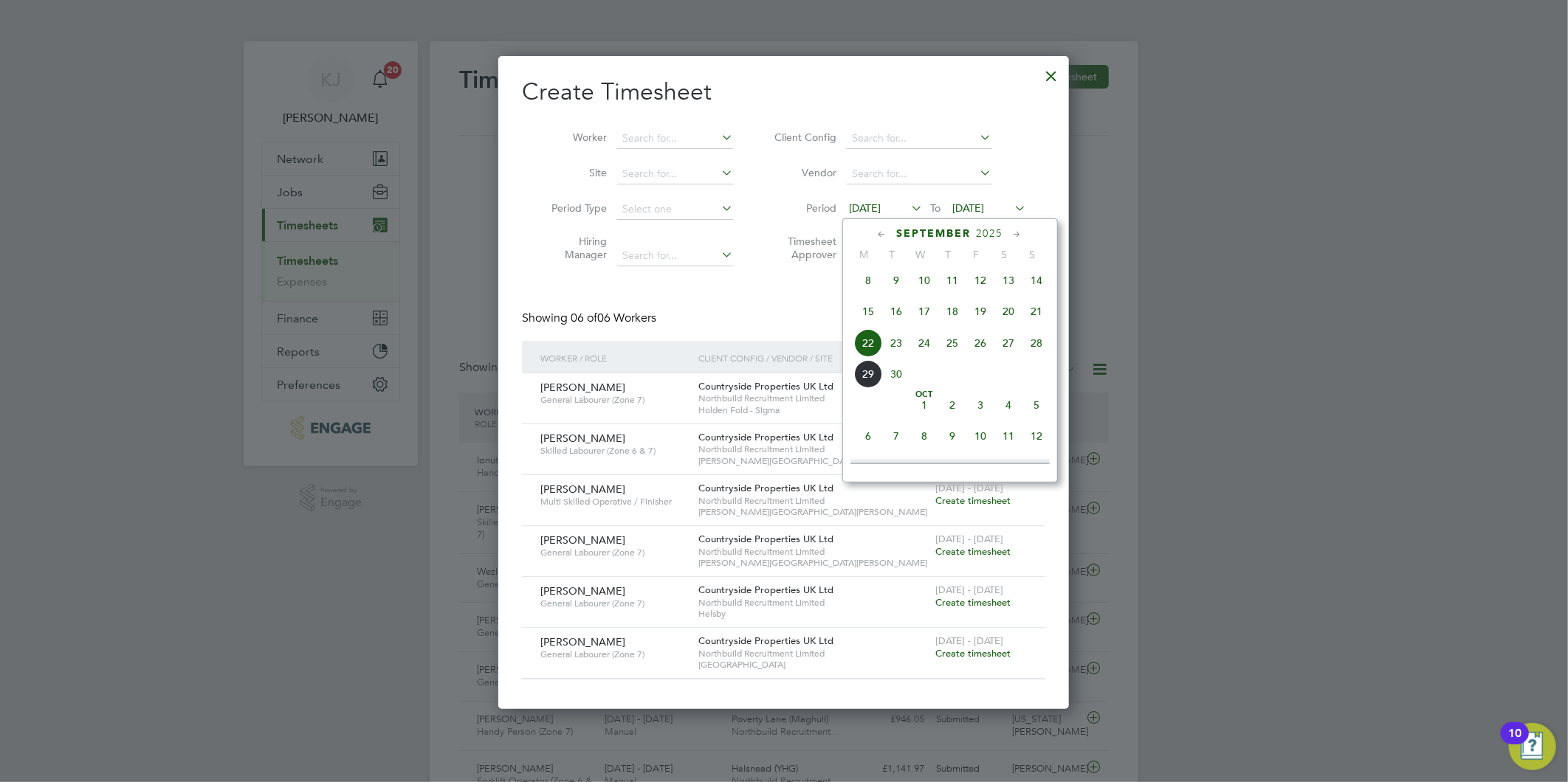
click at [868, 350] on span "22" at bounding box center [868, 342] width 28 height 28
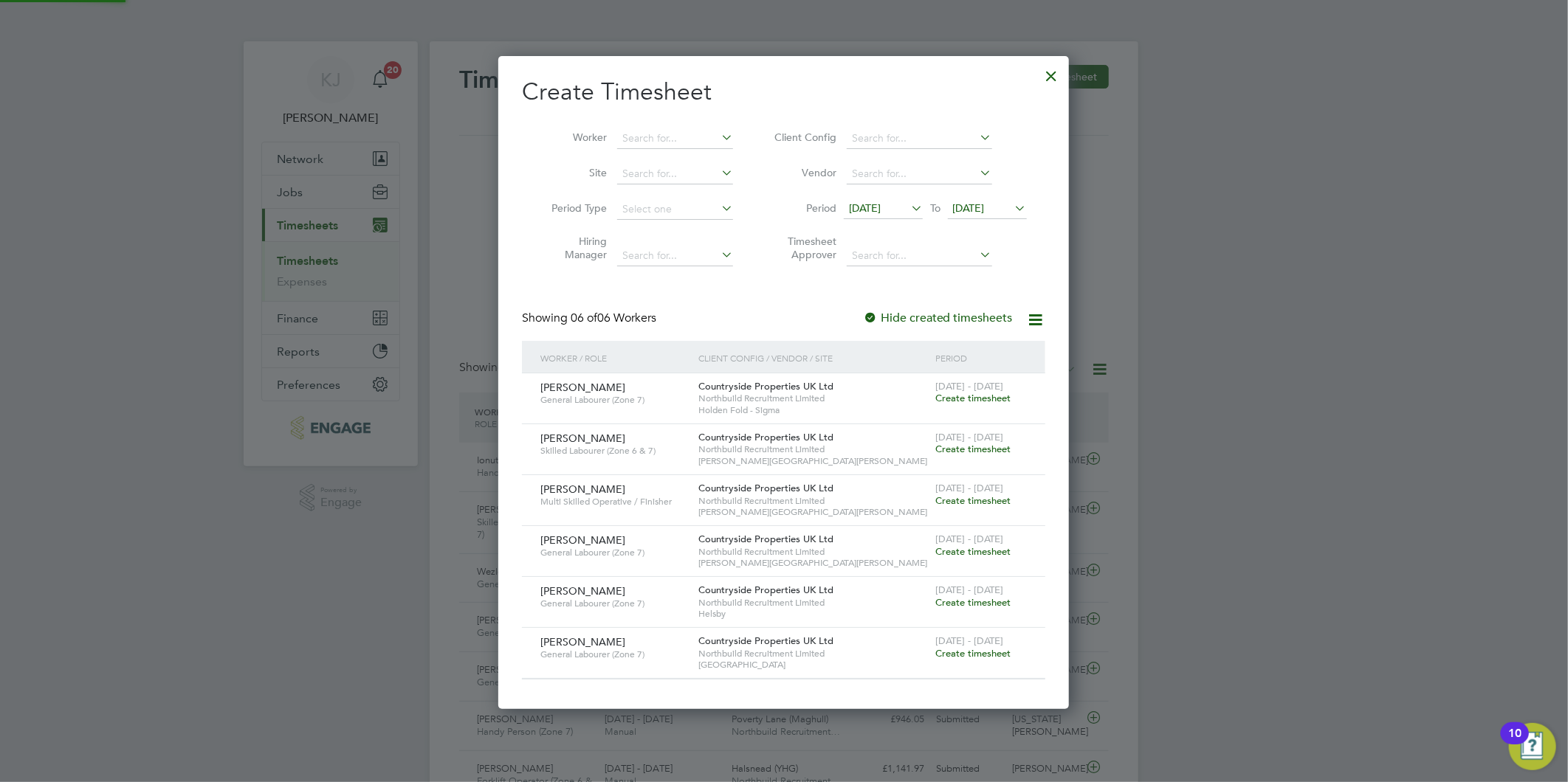
click at [968, 212] on span "[DATE]" at bounding box center [969, 208] width 32 height 13
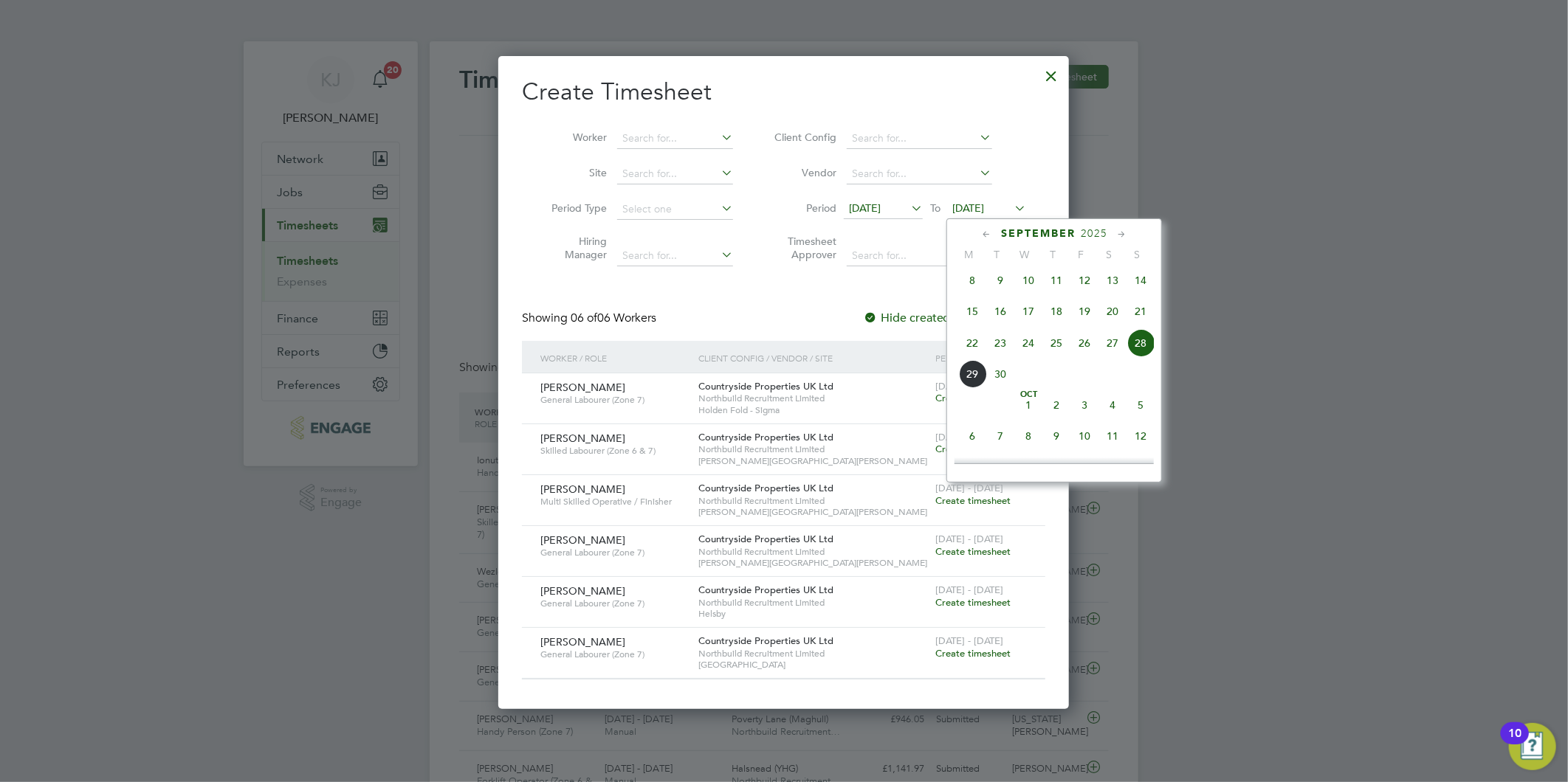
click at [1127, 354] on span "28" at bounding box center [1140, 342] width 28 height 28
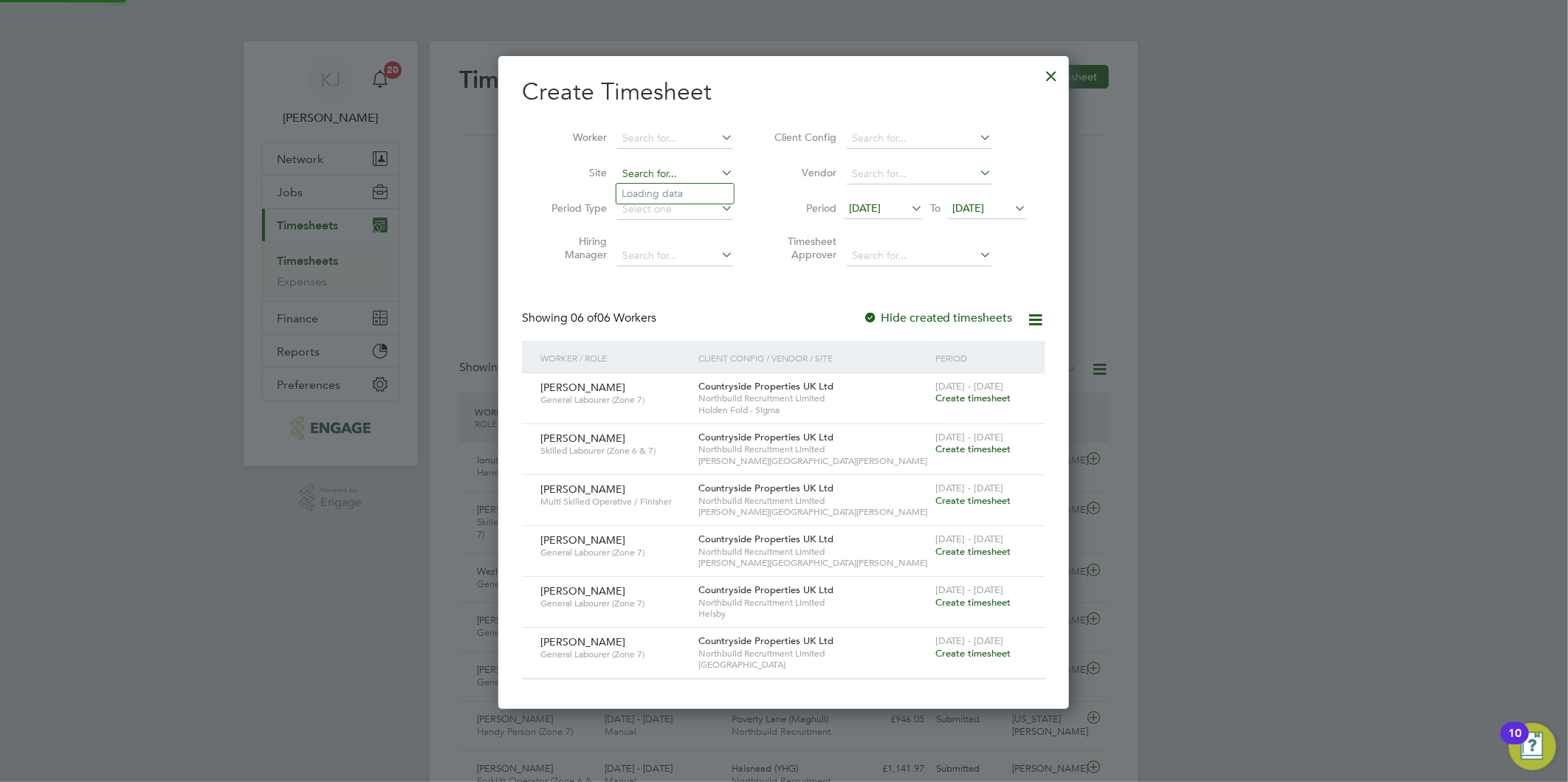
click at [650, 174] on input at bounding box center [674, 174] width 116 height 20
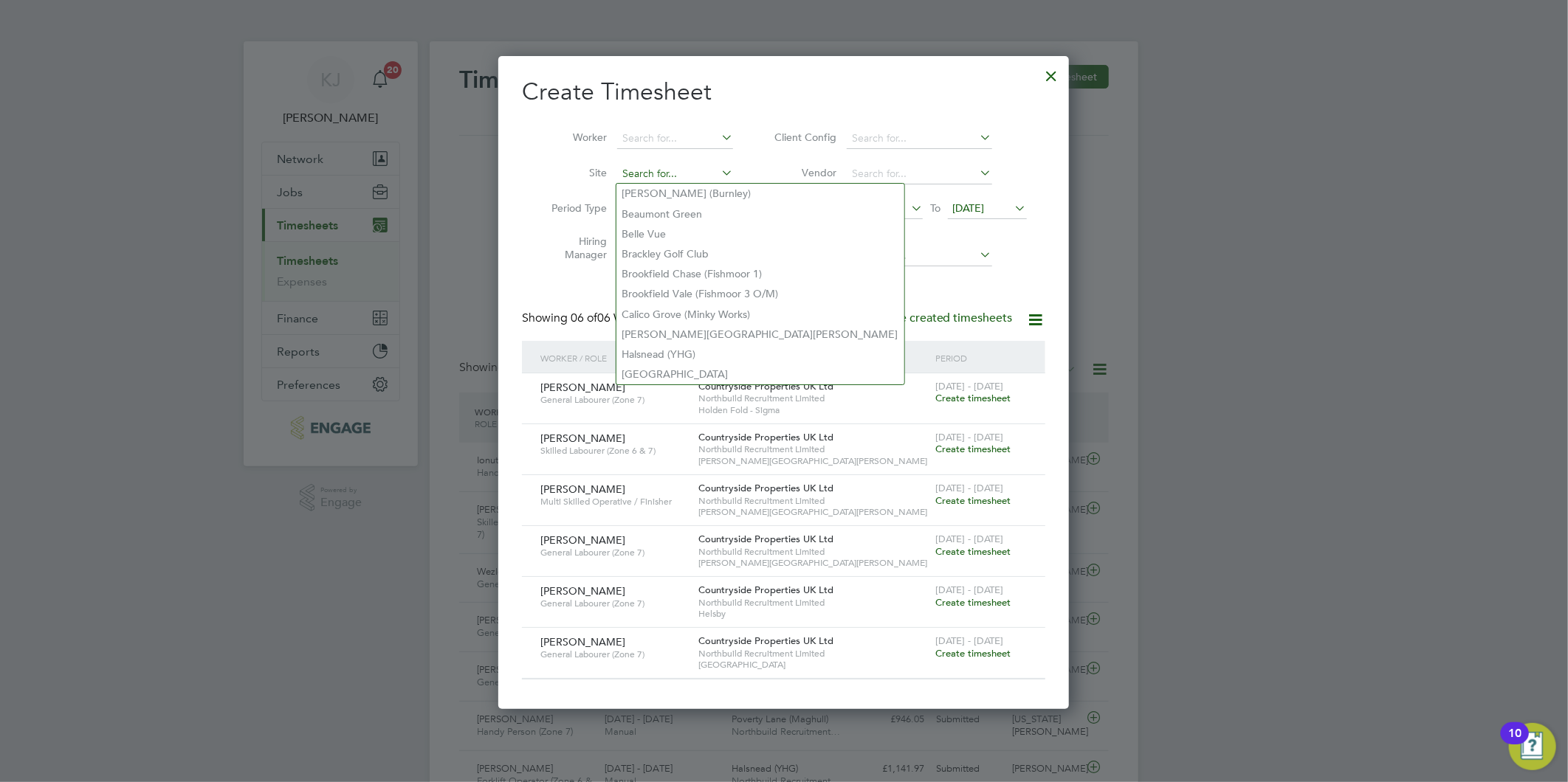
type input "b"
click at [583, 166] on label "Site" at bounding box center [573, 173] width 67 height 13
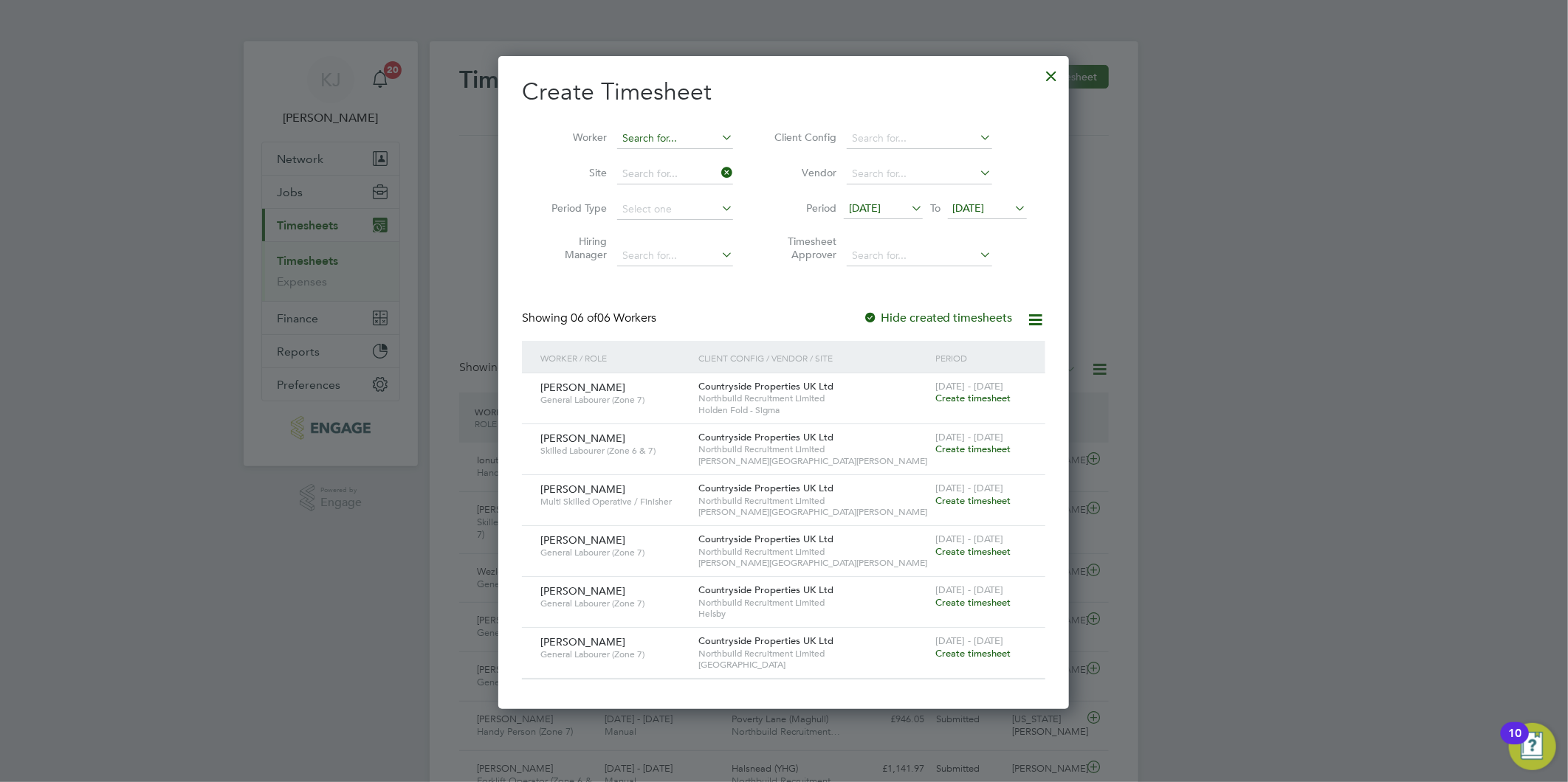
click at [652, 128] on input at bounding box center [674, 138] width 116 height 20
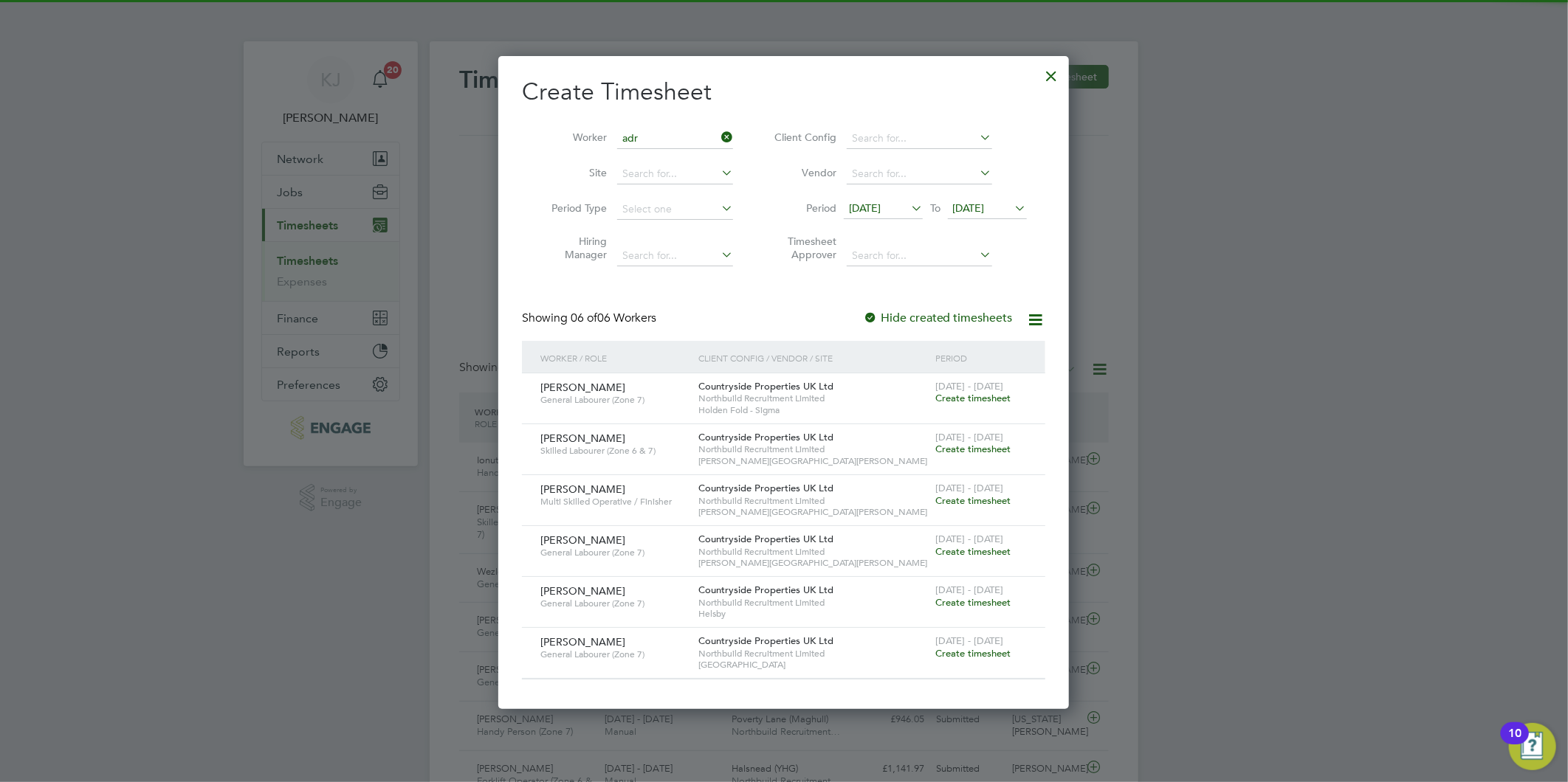
click at [670, 149] on li "Adr [PERSON_NAME]" at bounding box center [674, 159] width 117 height 20
type input "[PERSON_NAME]"
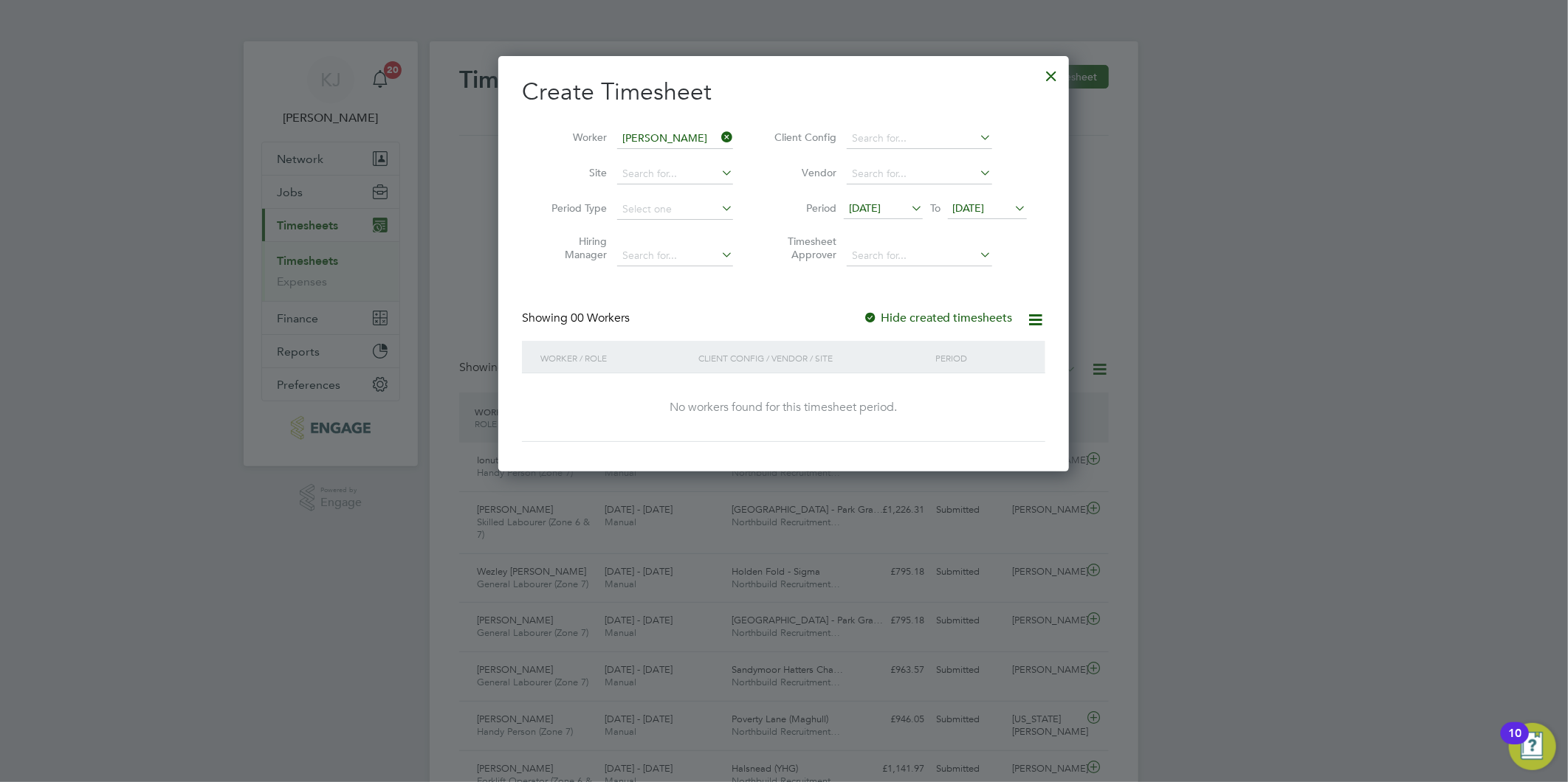
click at [867, 311] on div at bounding box center [869, 318] width 14 height 14
click at [880, 203] on span "[DATE]" at bounding box center [865, 208] width 32 height 13
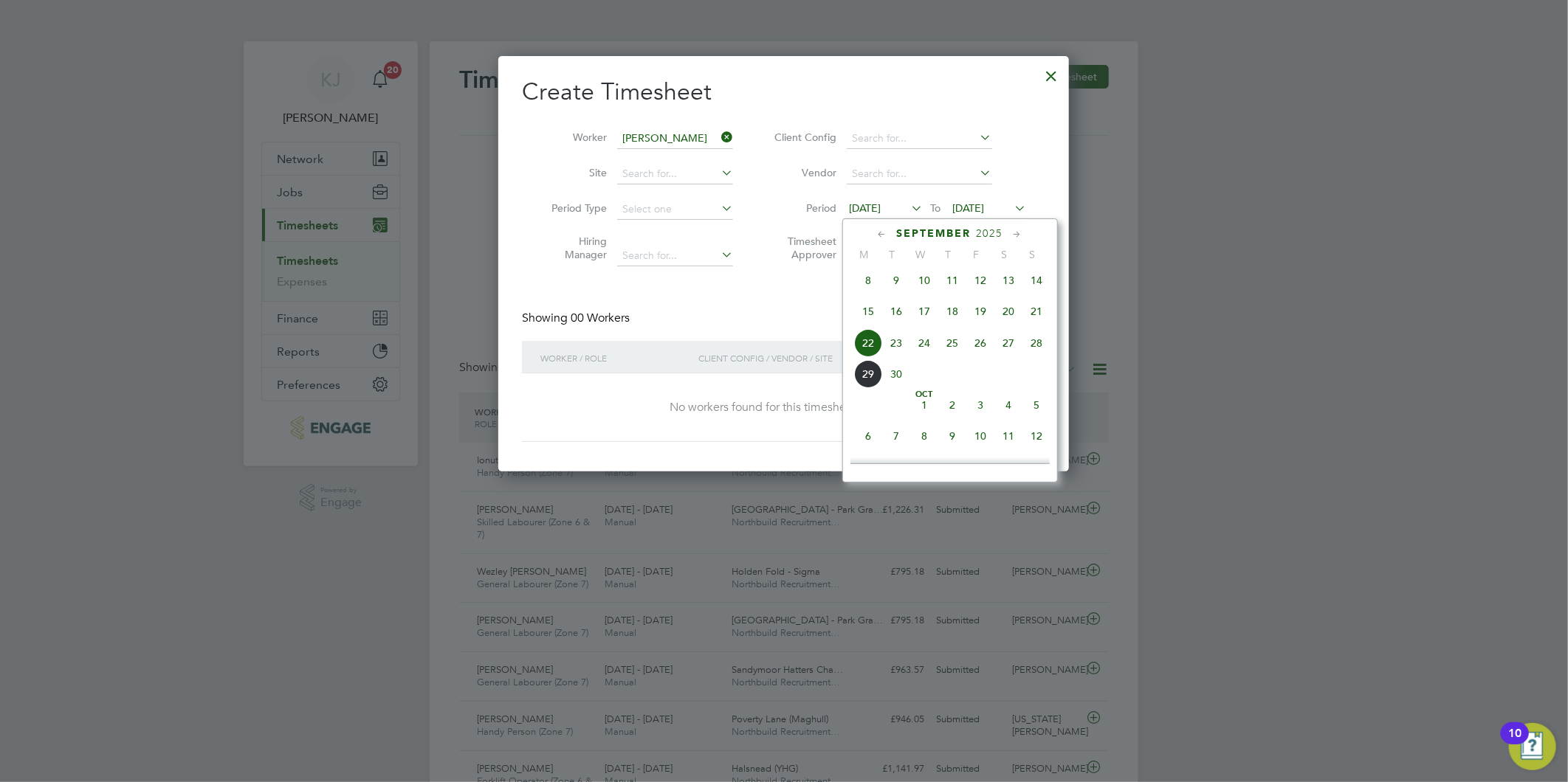
click at [754, 343] on div "Client Config / Vendor / Site" at bounding box center [813, 358] width 237 height 34
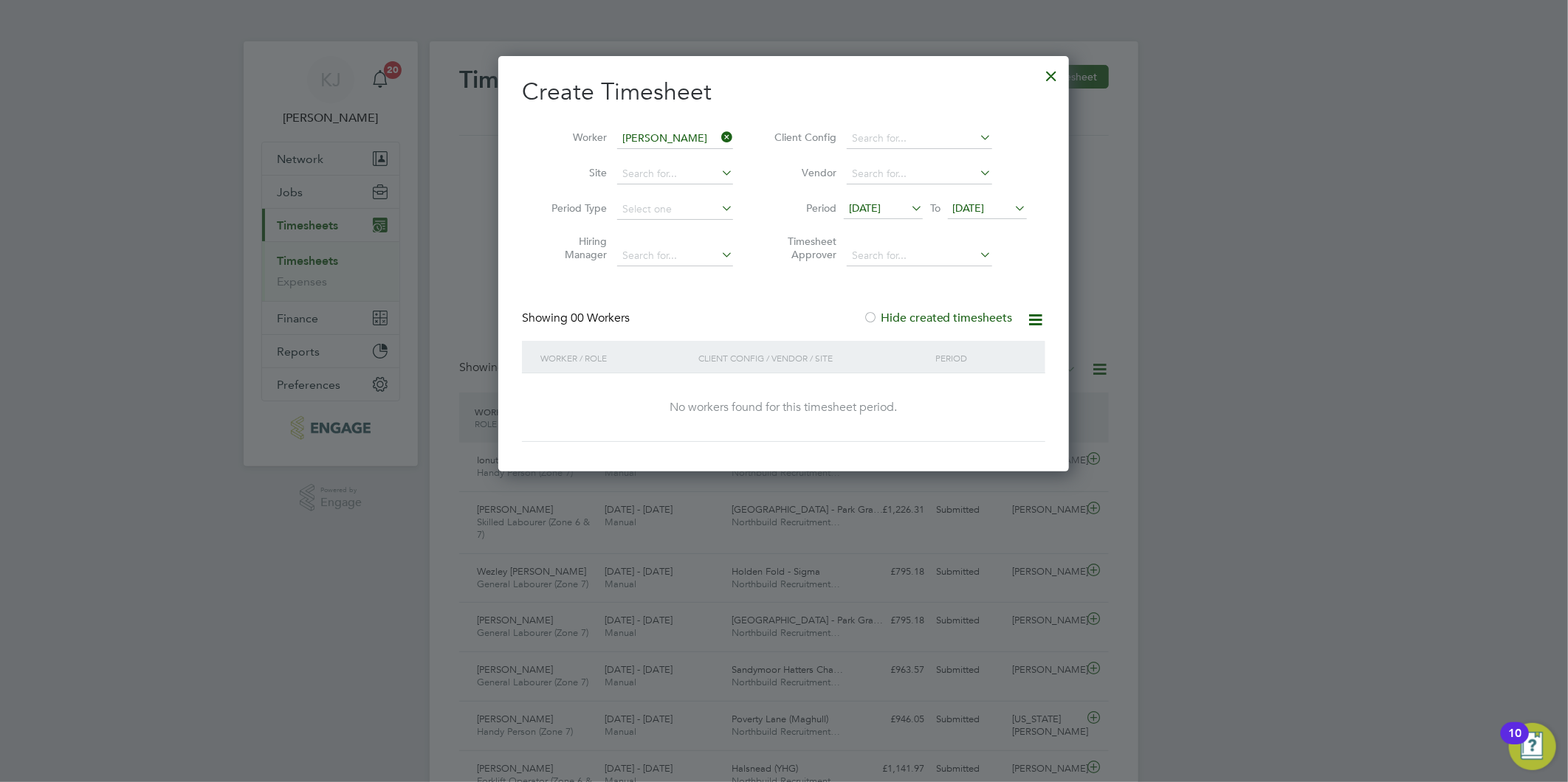
click at [718, 134] on icon at bounding box center [718, 137] width 0 height 20
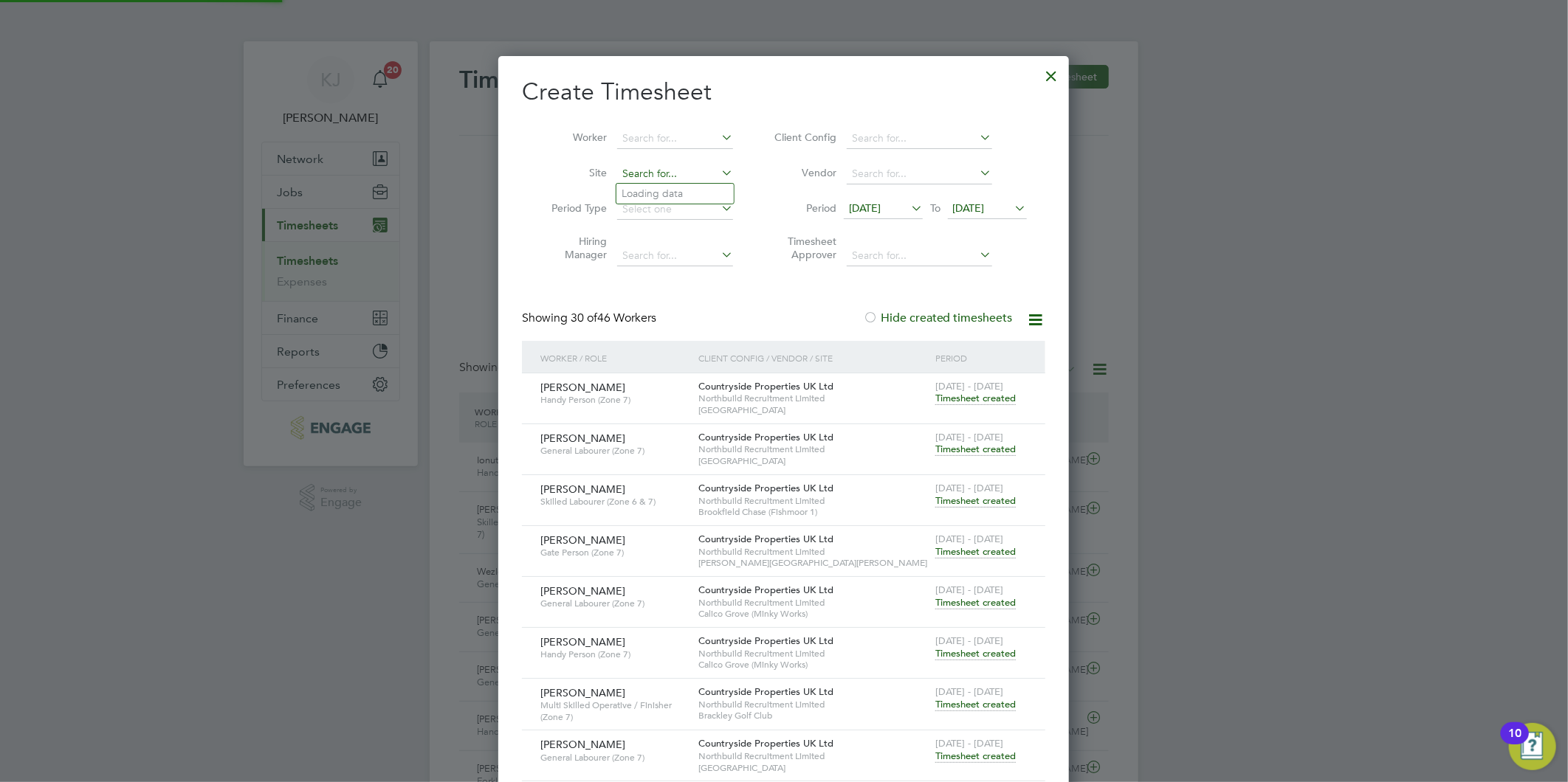
click at [673, 165] on input at bounding box center [674, 174] width 116 height 20
click at [679, 180] on input "bard" at bounding box center [674, 174] width 116 height 20
click at [682, 190] on li "Bard en Lane (Burnley)" at bounding box center [674, 194] width 117 height 20
type input "[PERSON_NAME] (Burnley)"
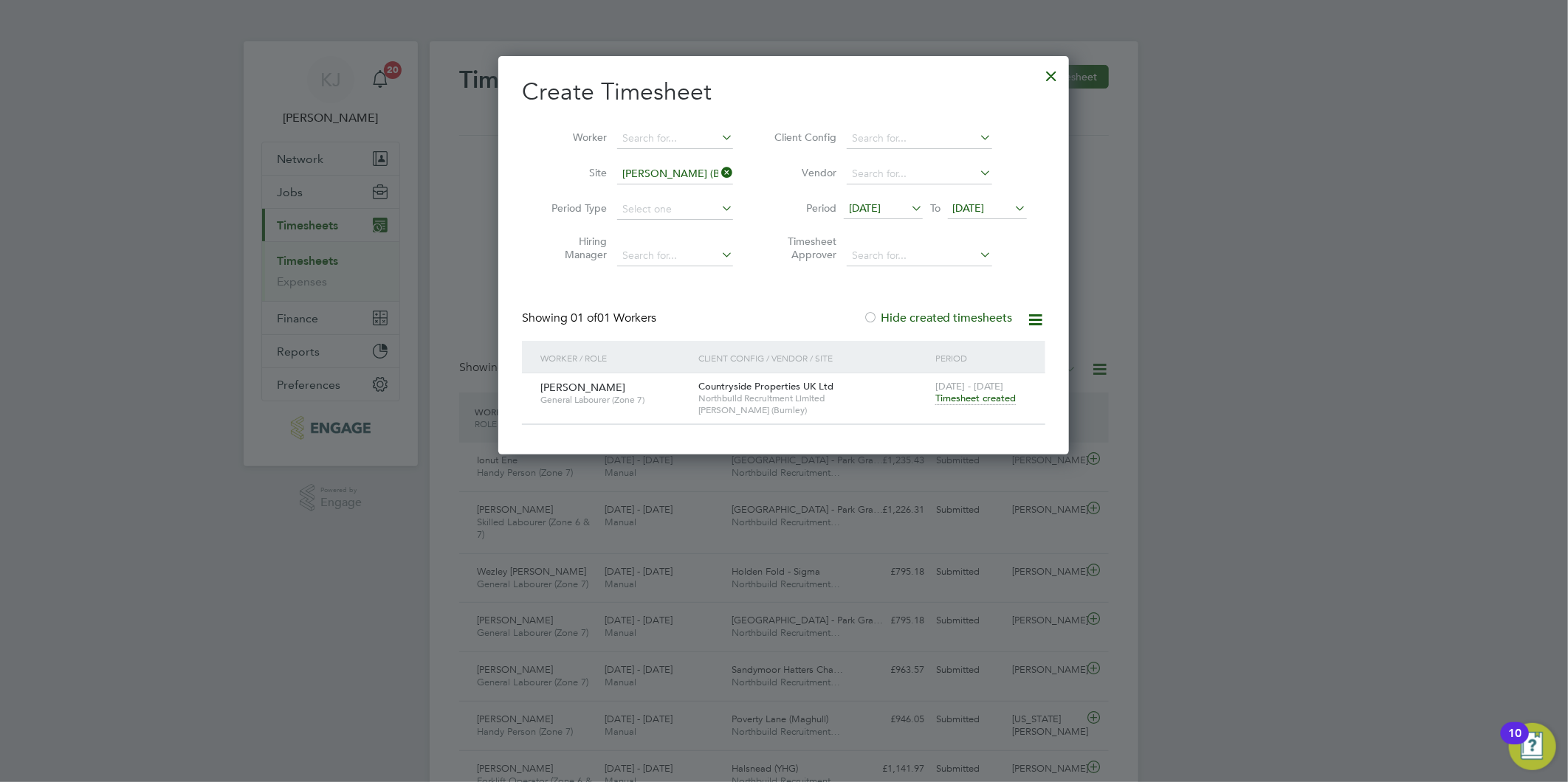
click at [973, 397] on span "Timesheet created" at bounding box center [975, 398] width 80 height 13
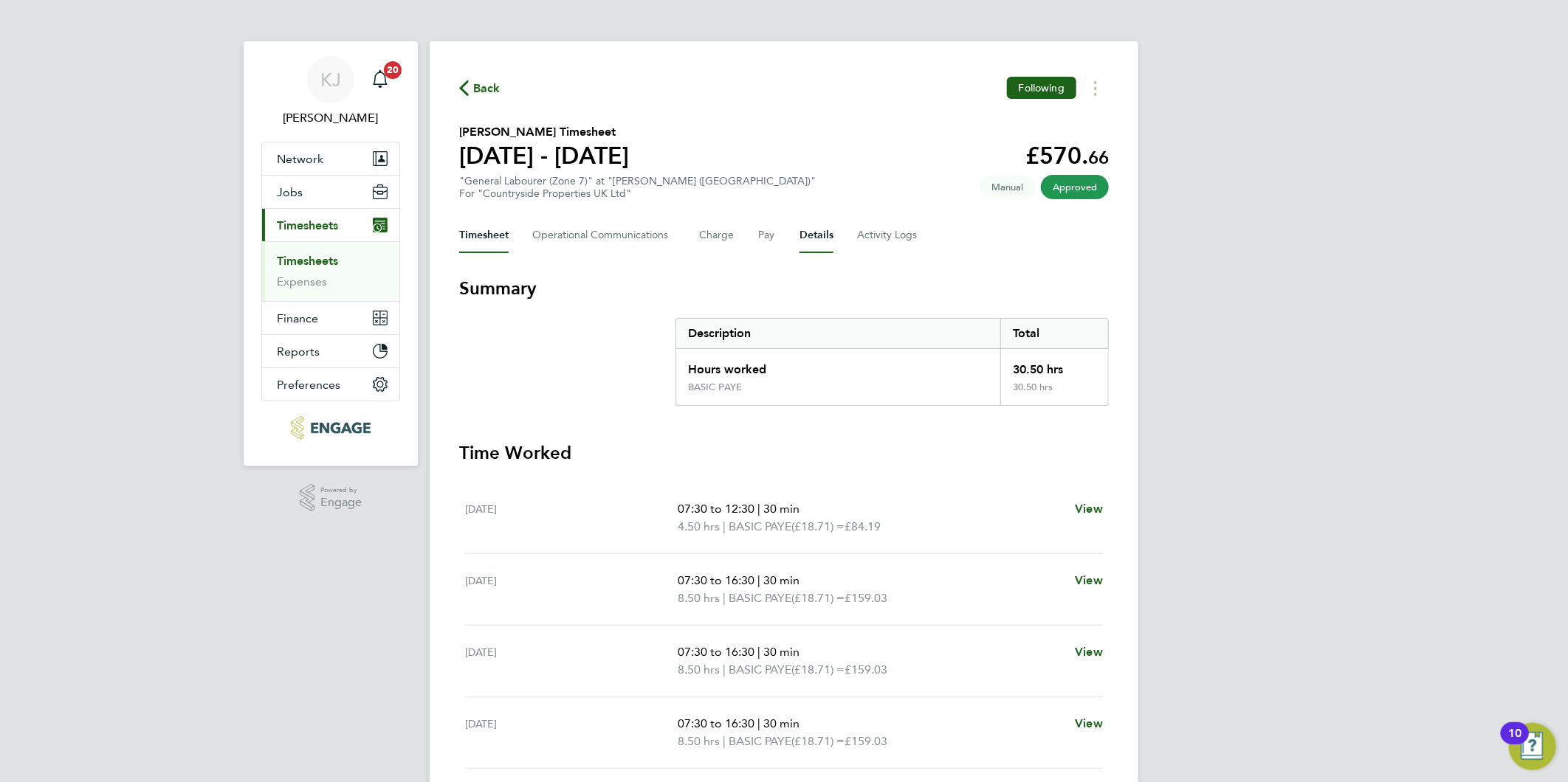
click at [820, 236] on button "Details" at bounding box center [816, 235] width 34 height 35
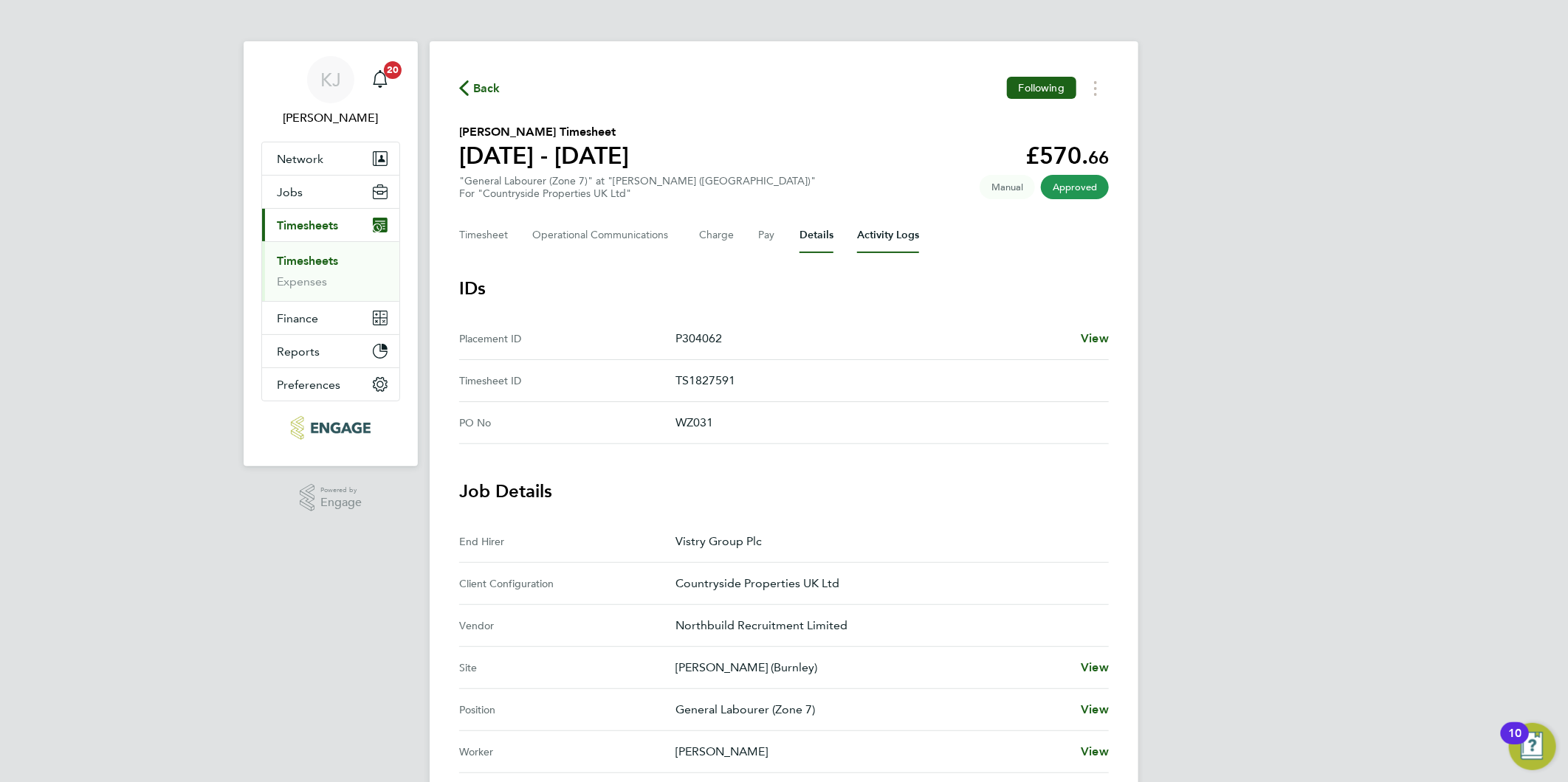
click at [867, 239] on Logs-tab "Activity Logs" at bounding box center [887, 235] width 62 height 35
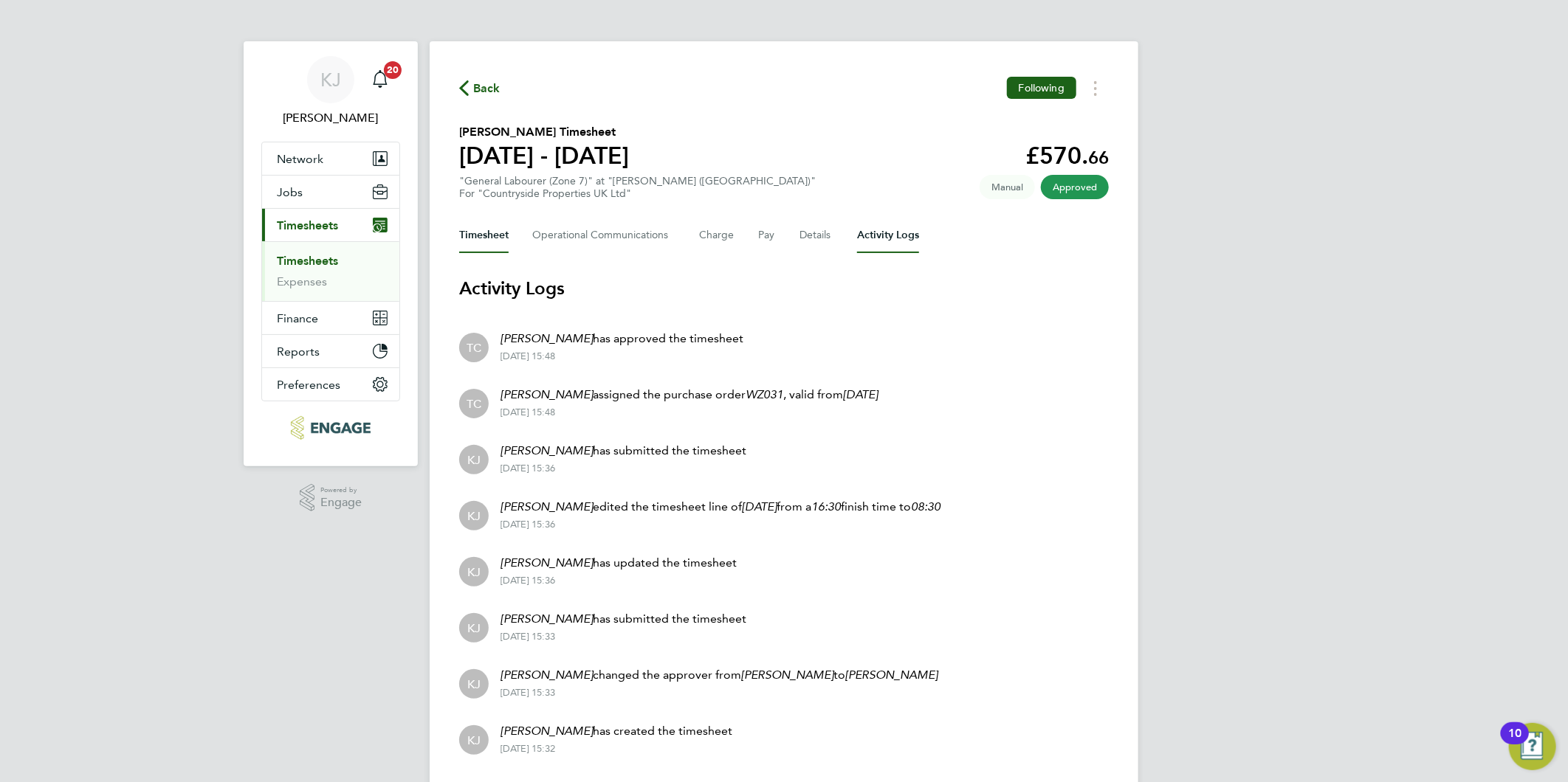
click at [496, 238] on button "Timesheet" at bounding box center [484, 235] width 50 height 35
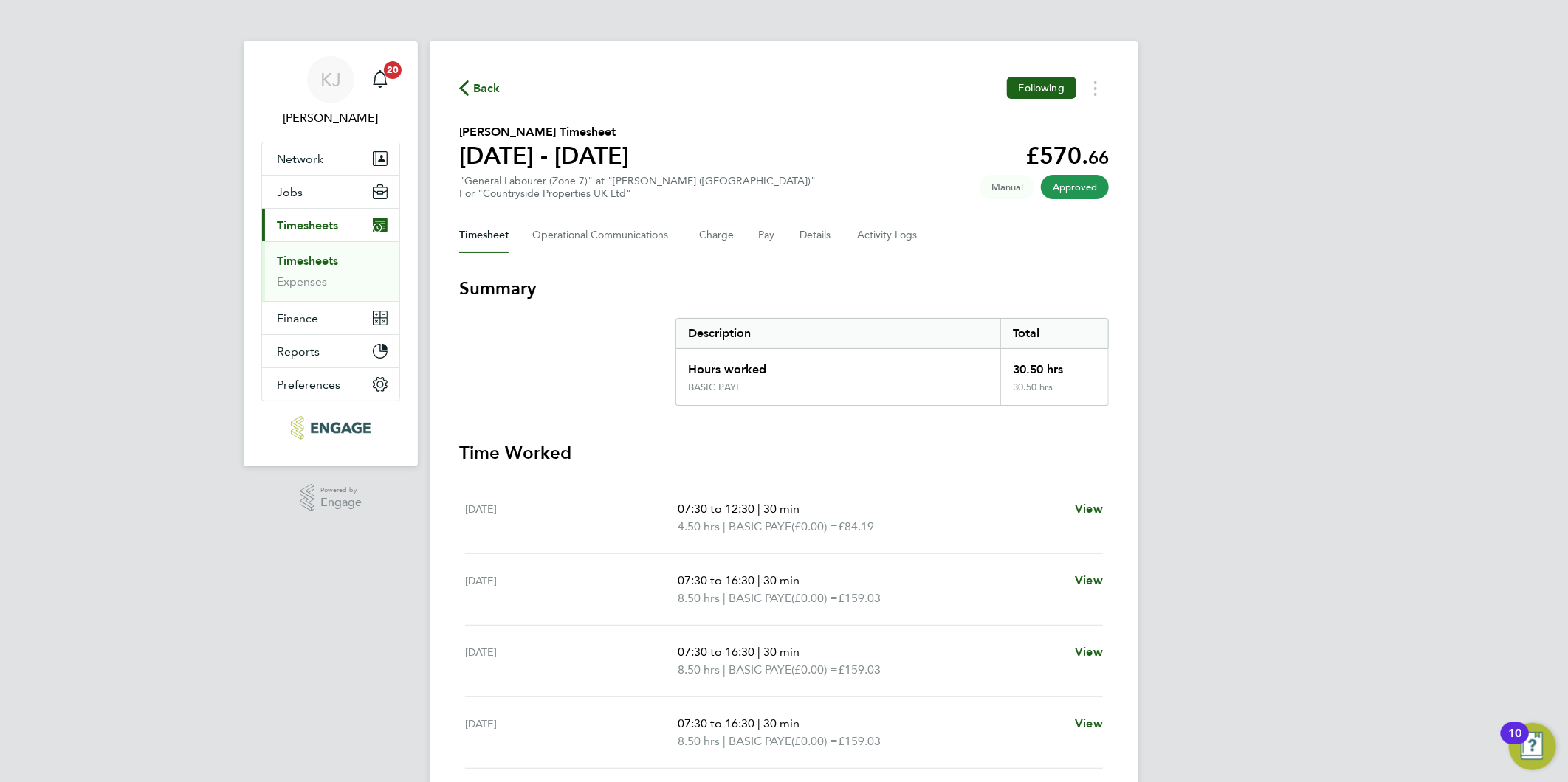
click at [1240, 369] on div "[PERSON_NAME] [PERSON_NAME] Notifications 20 Applications: Network Team Members…" at bounding box center [784, 485] width 1568 height 970
click at [1099, 79] on button "Timesheets Menu" at bounding box center [1095, 88] width 26 height 23
click at [1022, 122] on link "Download timesheet" at bounding box center [1020, 121] width 177 height 30
click at [301, 256] on link "Timesheets" at bounding box center [307, 261] width 62 height 14
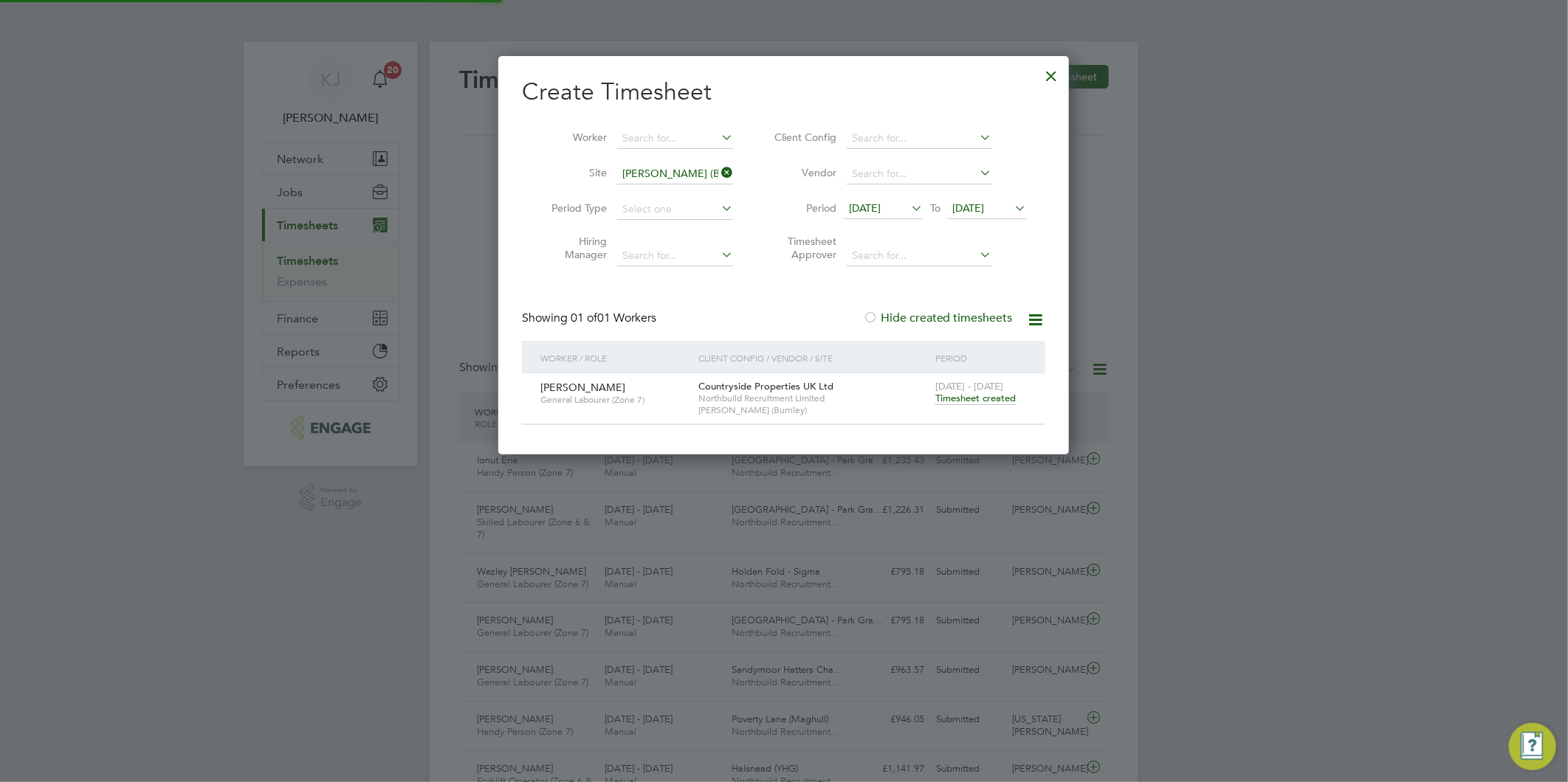
scroll to position [37, 128]
click at [1043, 71] on div at bounding box center [1052, 72] width 26 height 26
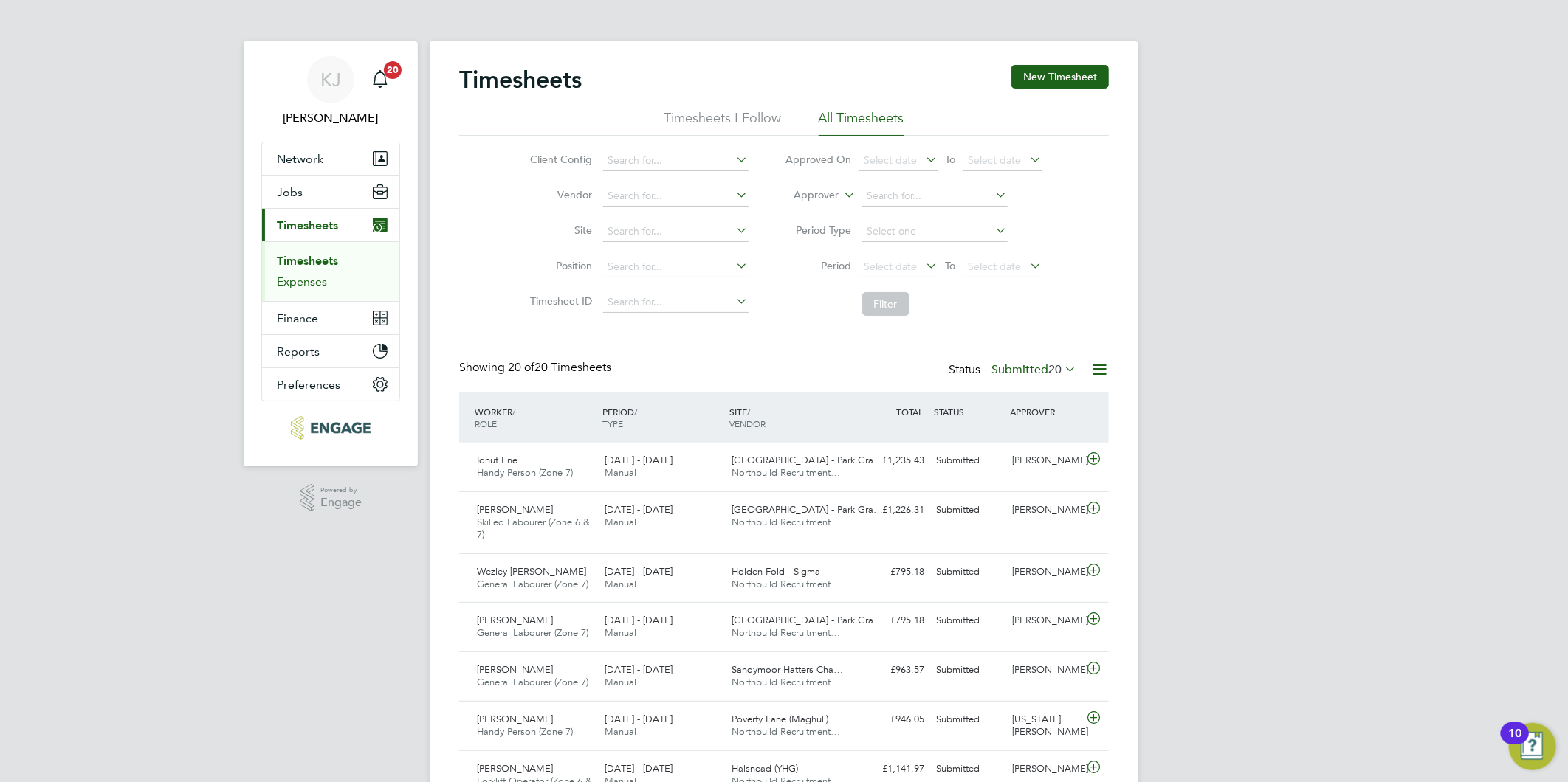
click at [303, 284] on link "Expenses" at bounding box center [301, 281] width 50 height 14
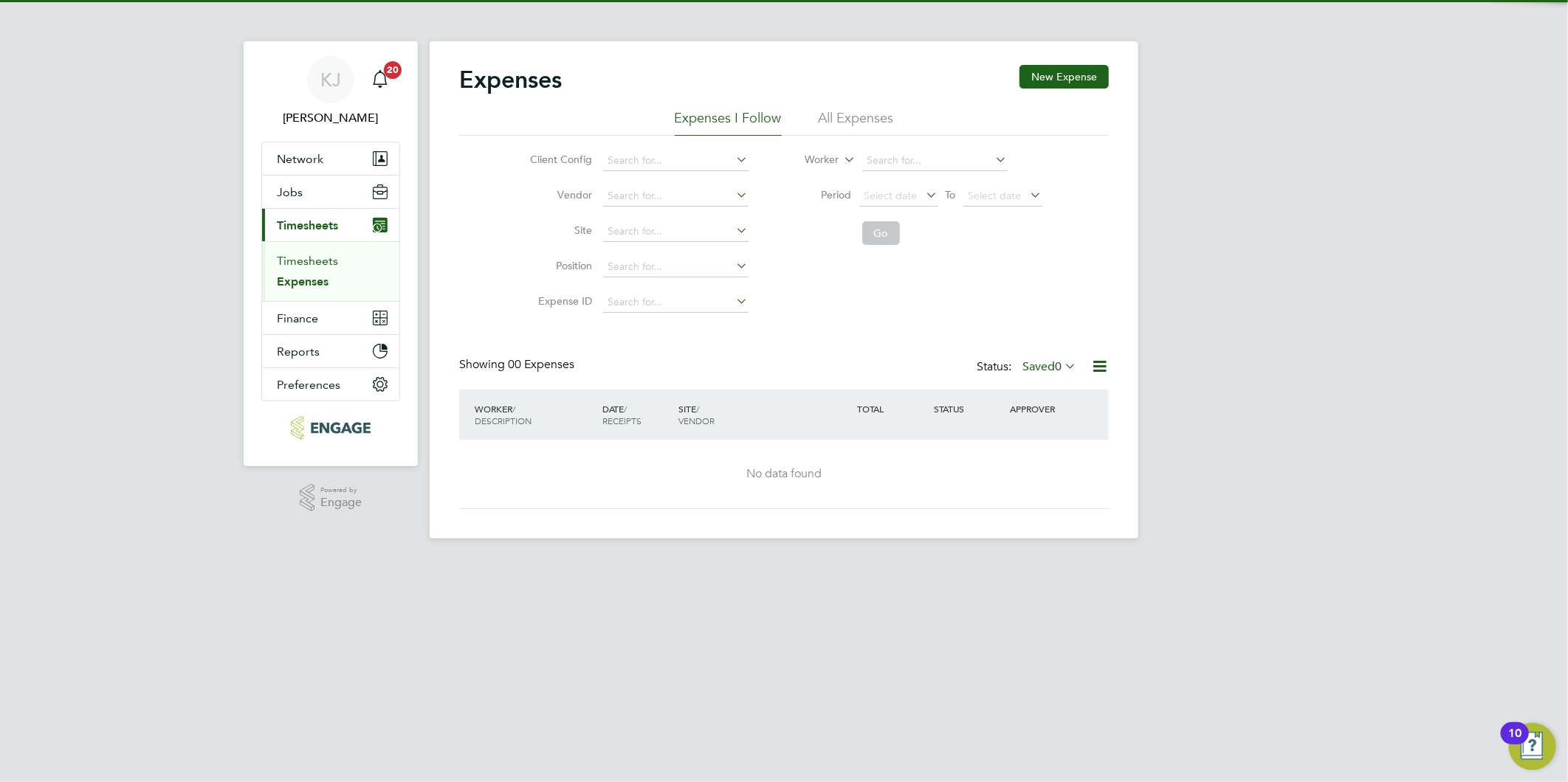
click at [289, 262] on link "Timesheets" at bounding box center [307, 261] width 62 height 14
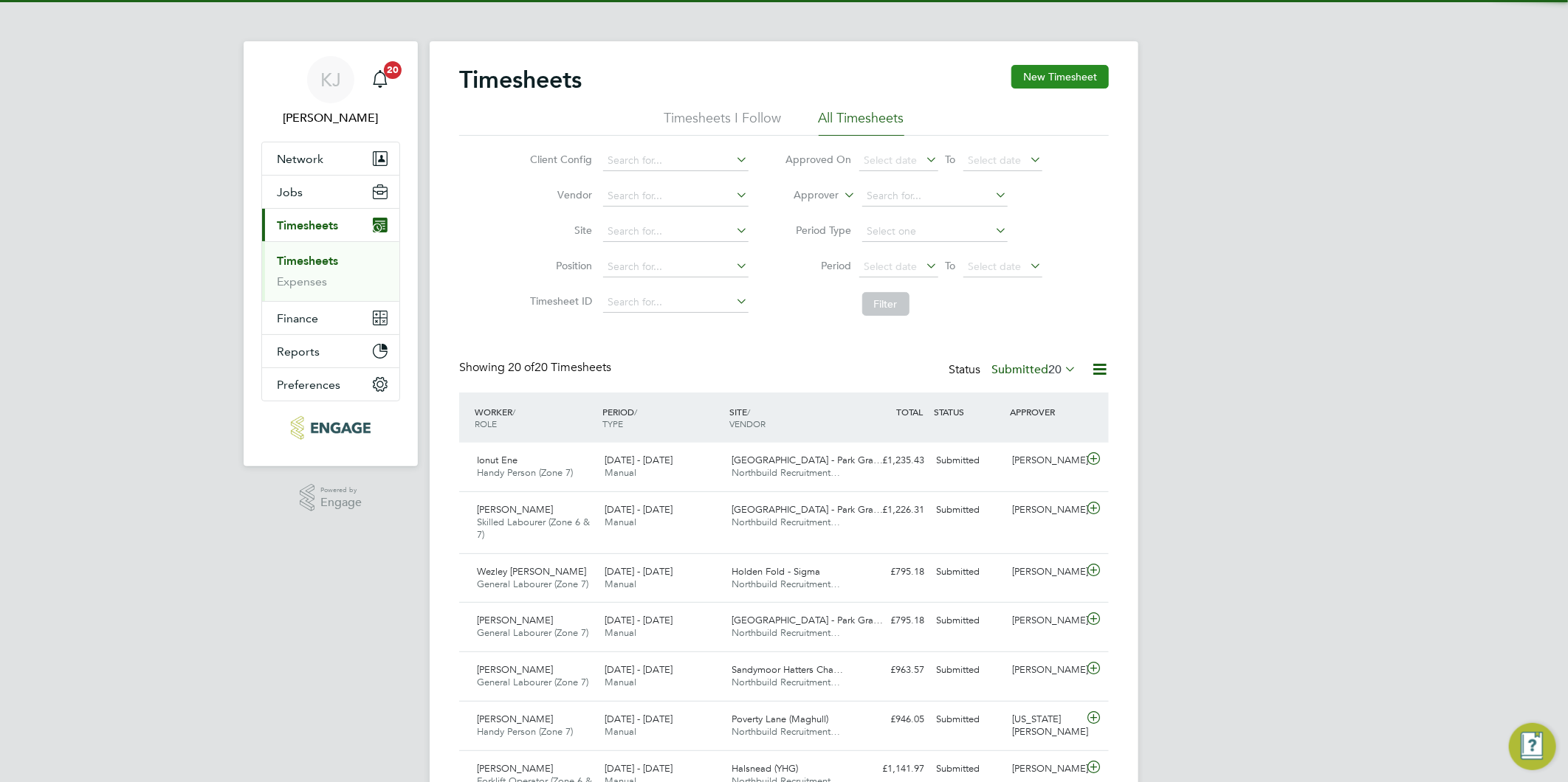
click at [1071, 74] on button "New Timesheet" at bounding box center [1059, 77] width 97 height 24
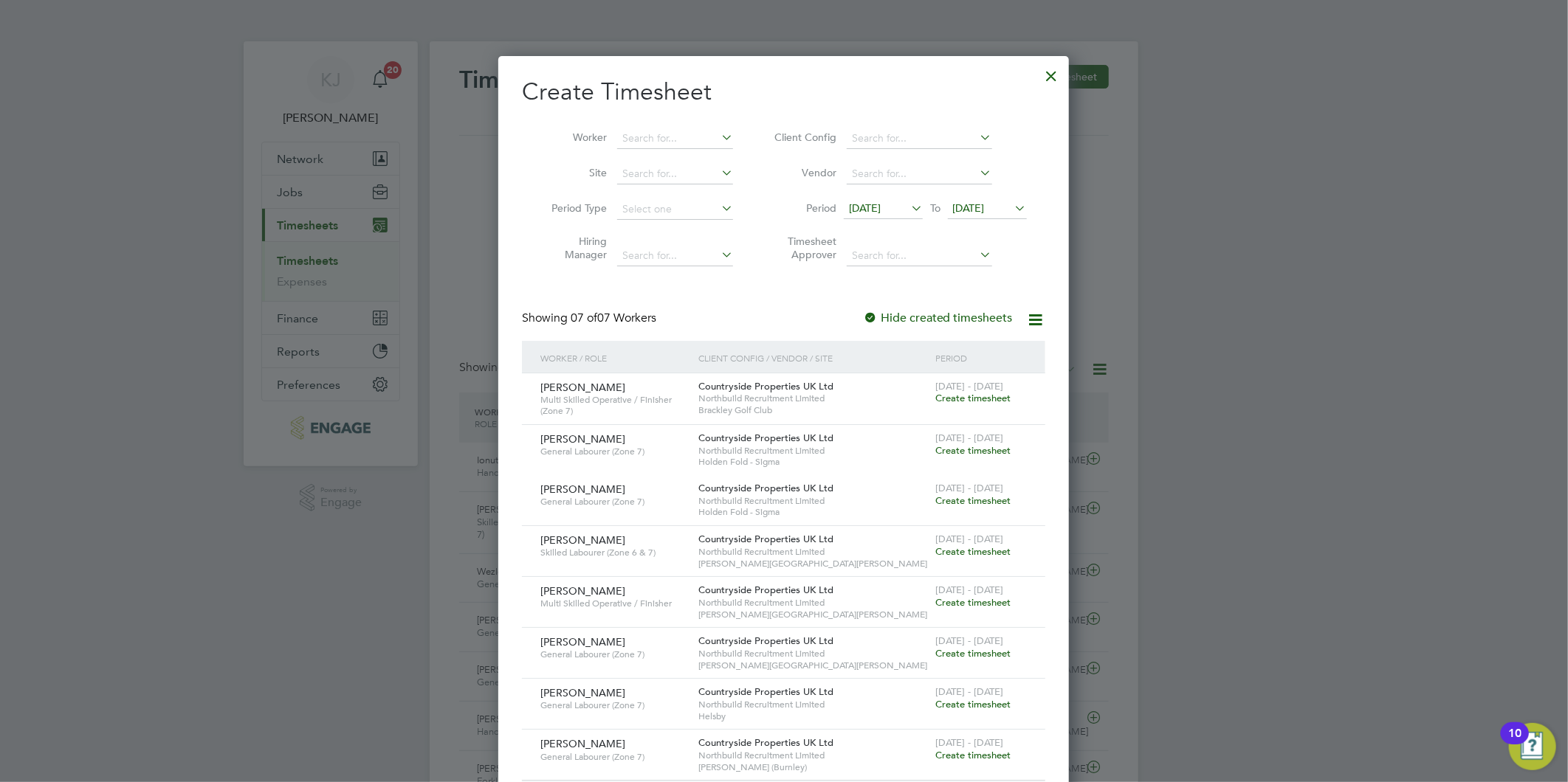
drag, startPoint x: 1046, startPoint y: 92, endPoint x: 857, endPoint y: 229, distance: 233.4
click at [787, 305] on div "Create Timesheet Worker Site Period Type Hiring Manager Client Config Vendor Pe…" at bounding box center [783, 429] width 523 height 704
click at [859, 203] on span "[DATE]" at bounding box center [865, 208] width 32 height 13
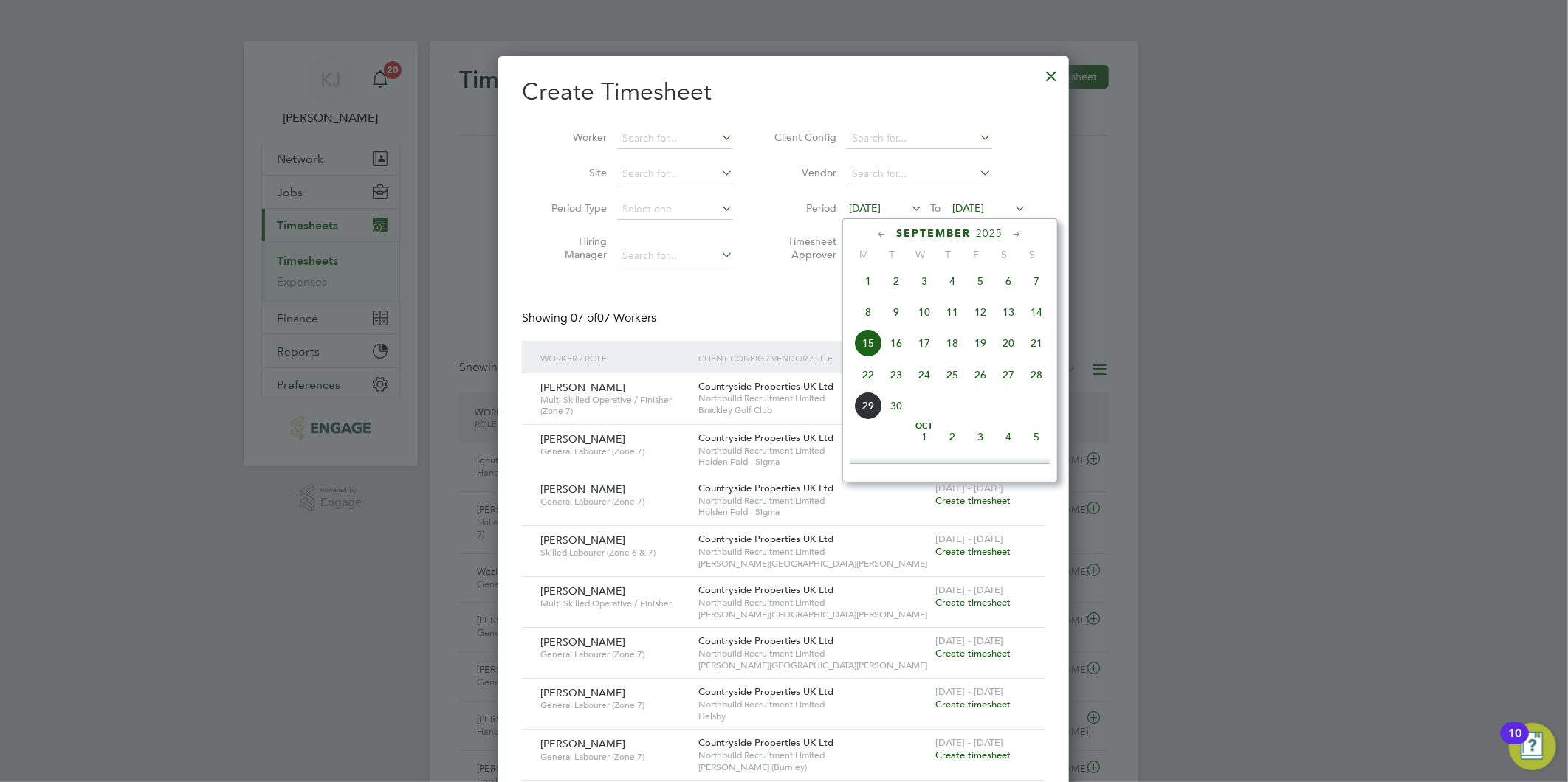
click at [859, 381] on span "22" at bounding box center [868, 375] width 28 height 28
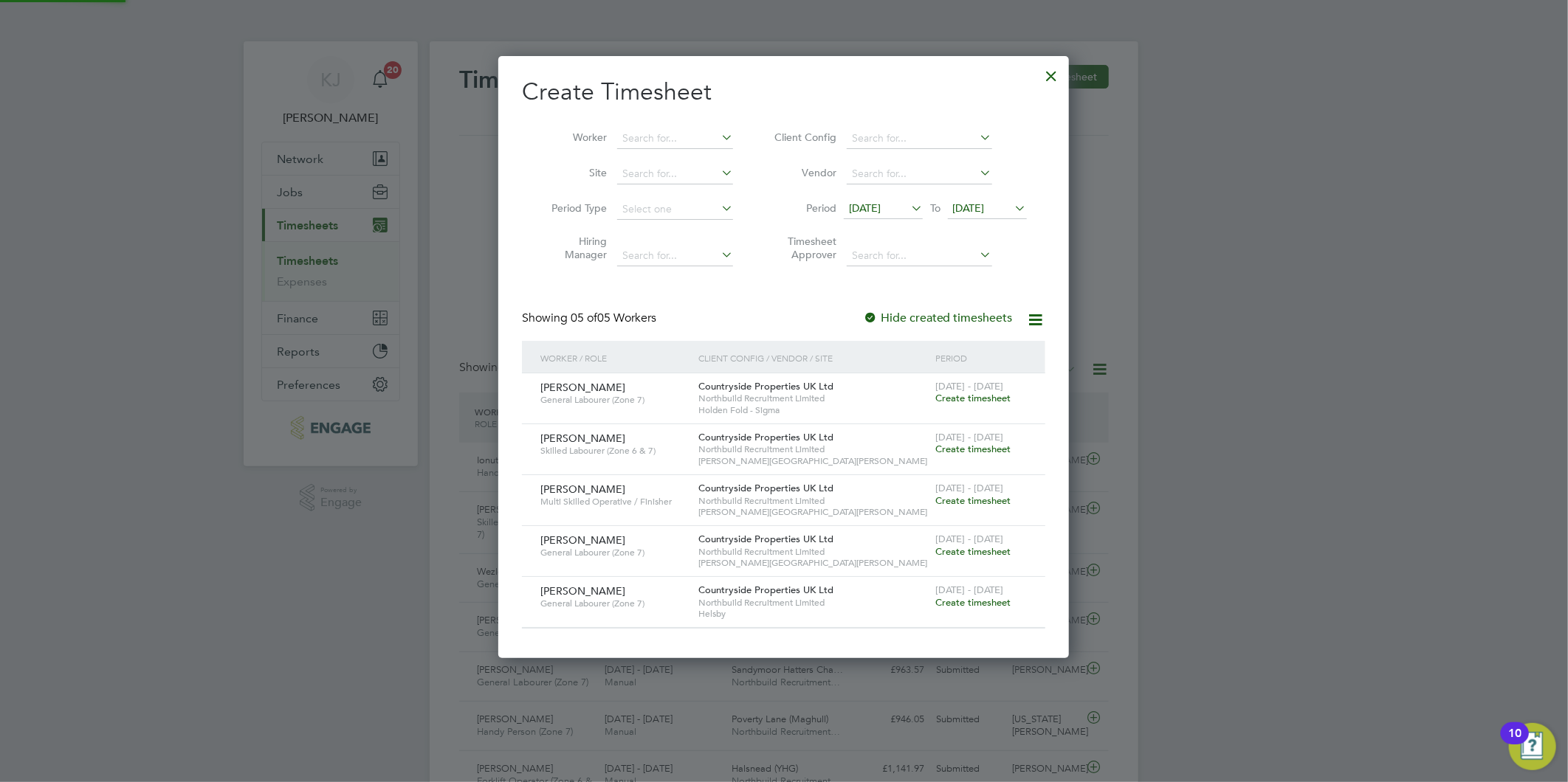
click at [980, 208] on span "[DATE]" at bounding box center [969, 208] width 32 height 13
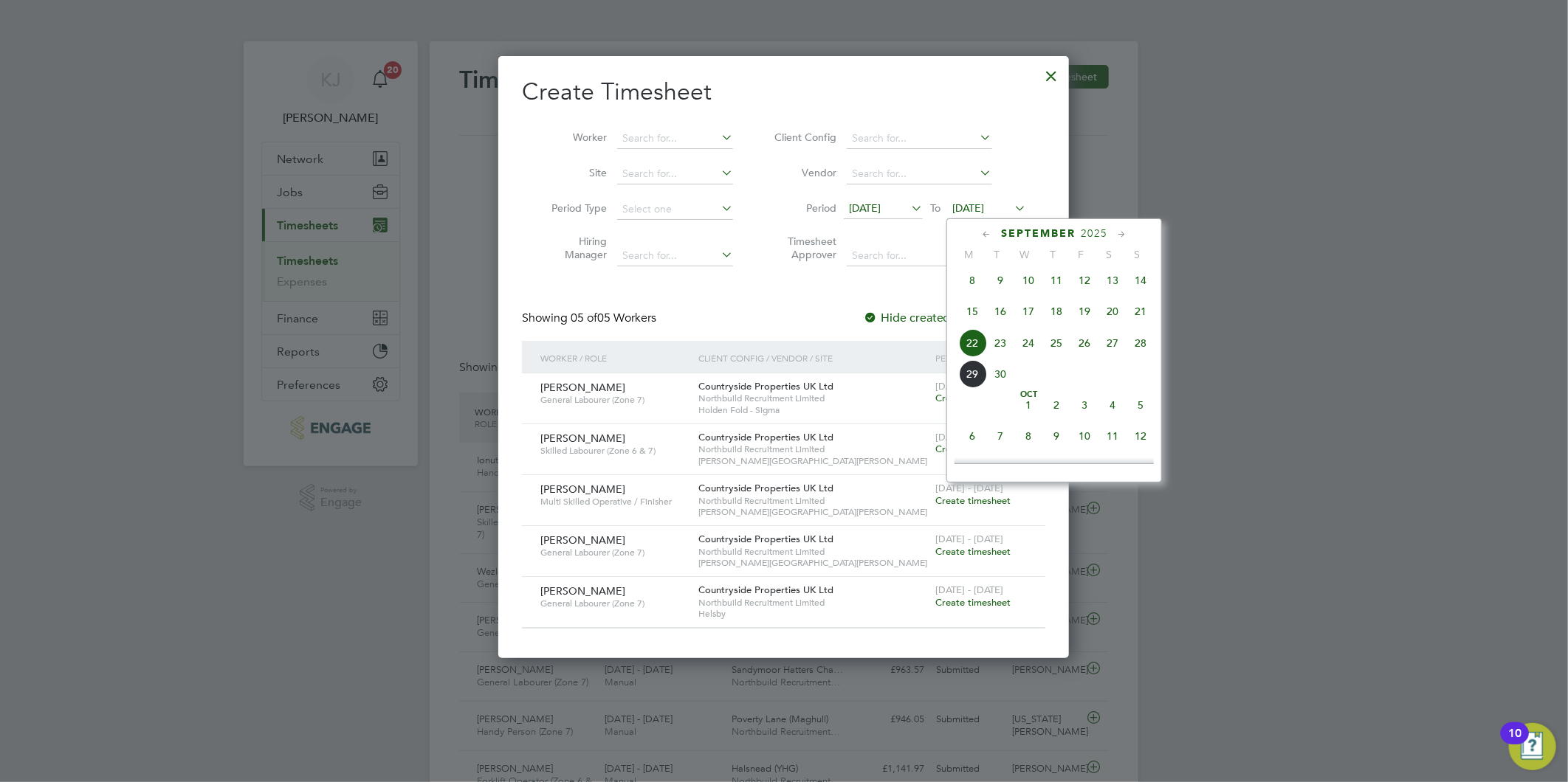
click at [1142, 347] on span "28" at bounding box center [1140, 342] width 28 height 28
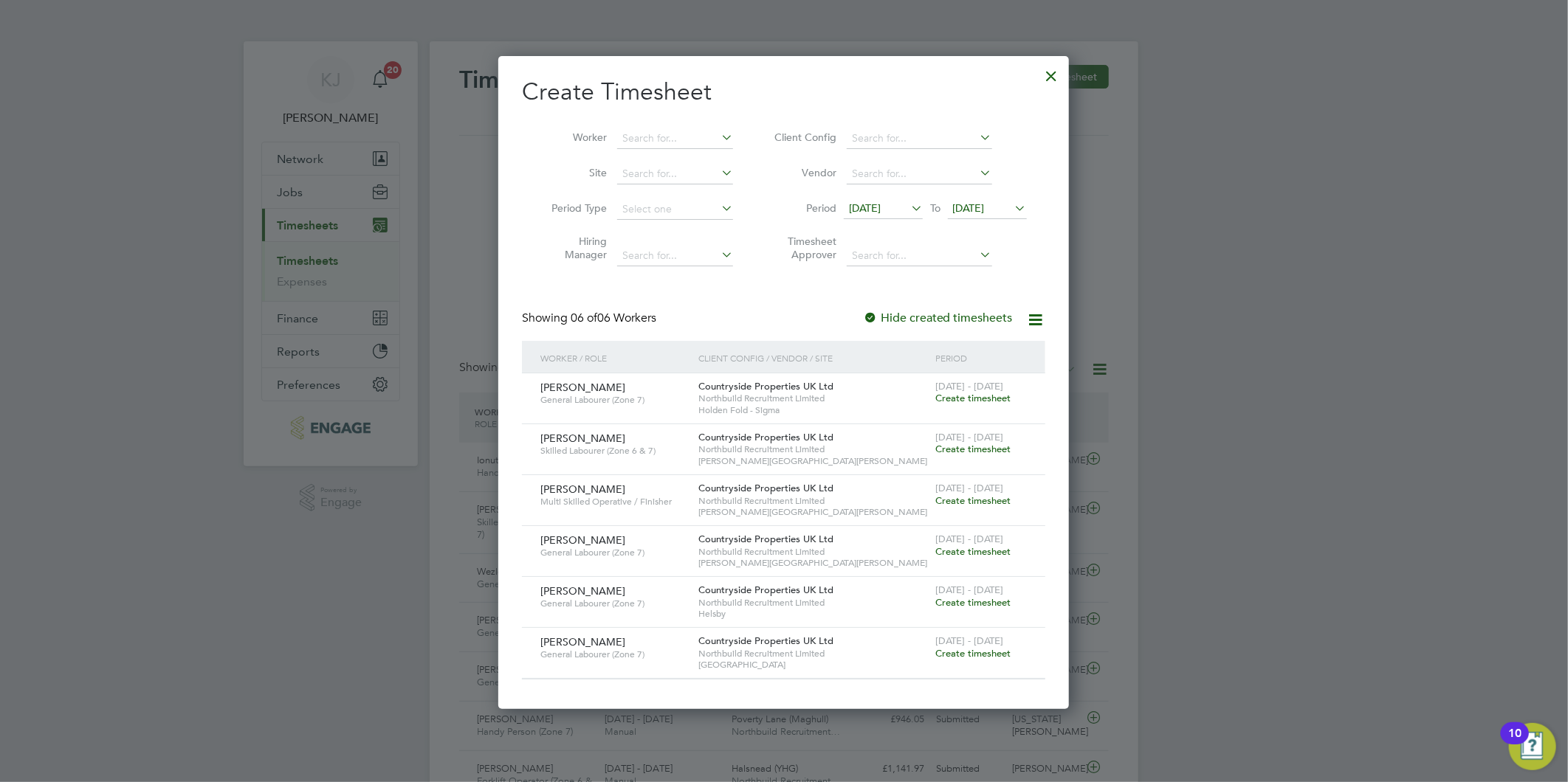
click at [980, 648] on span "Create timesheet" at bounding box center [972, 653] width 75 height 13
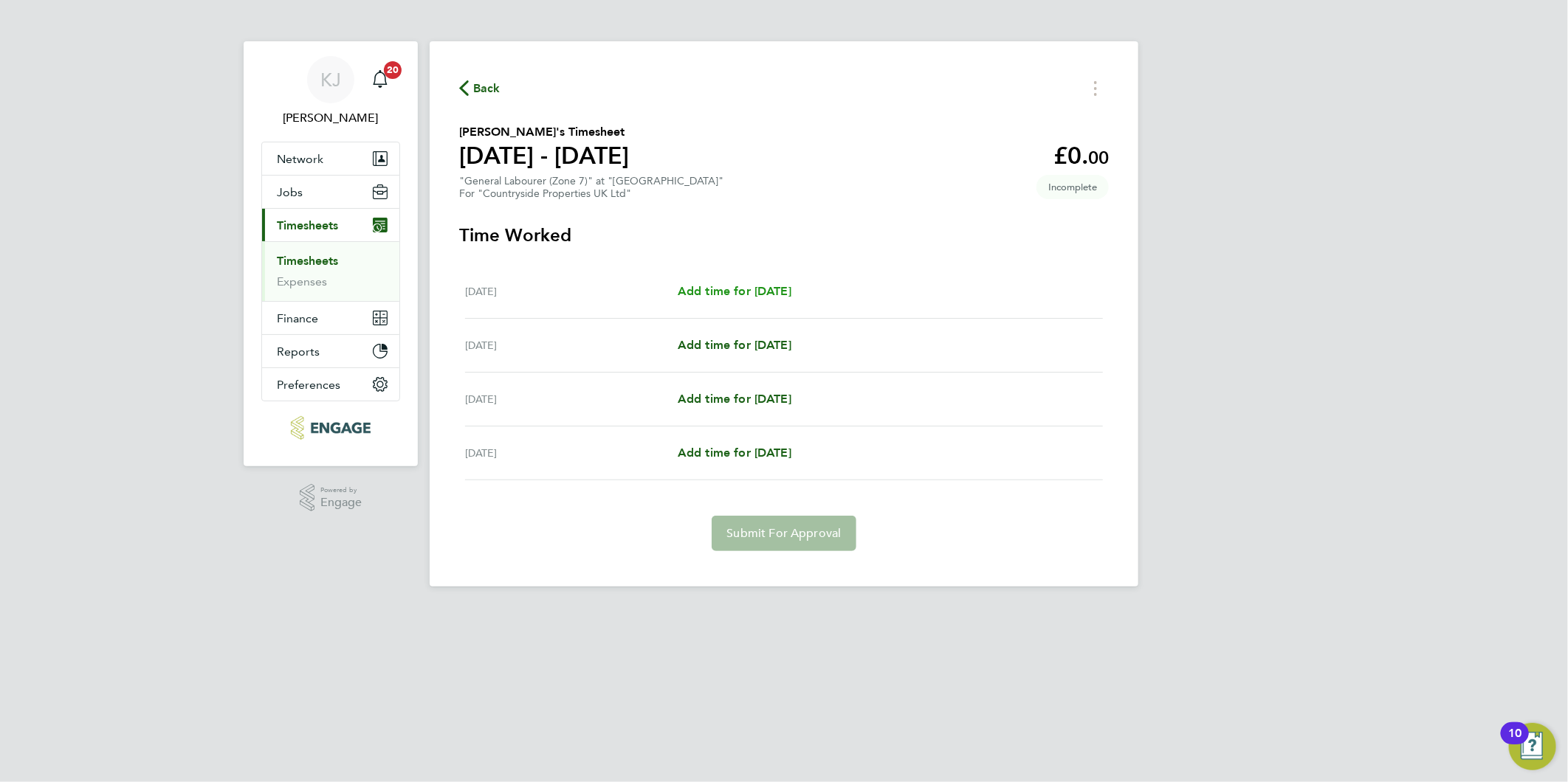
click at [763, 289] on span "Add time for [DATE]" at bounding box center [734, 291] width 114 height 14
select select "30"
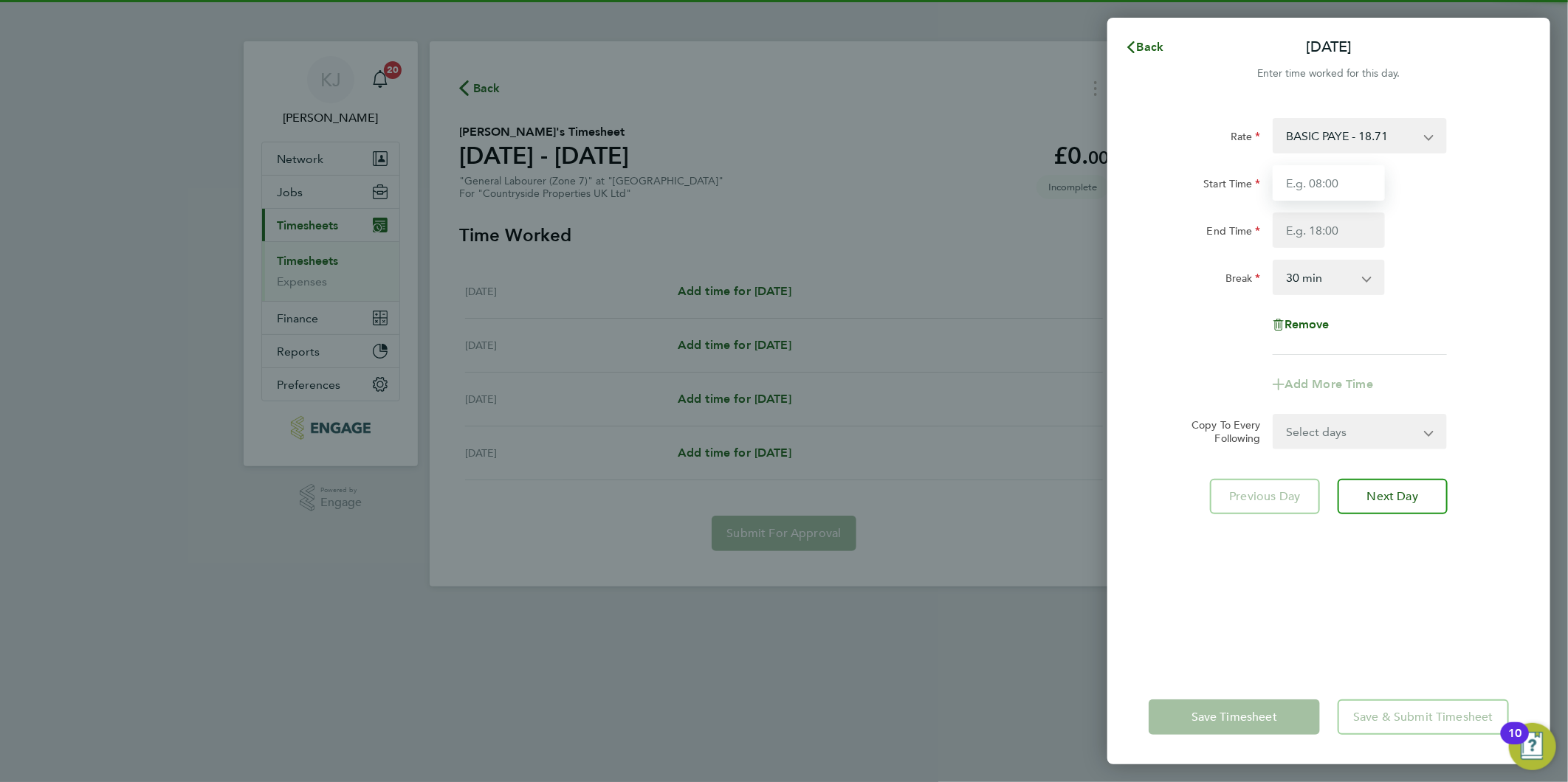
click at [1362, 181] on input "Start Time" at bounding box center [1328, 183] width 112 height 35
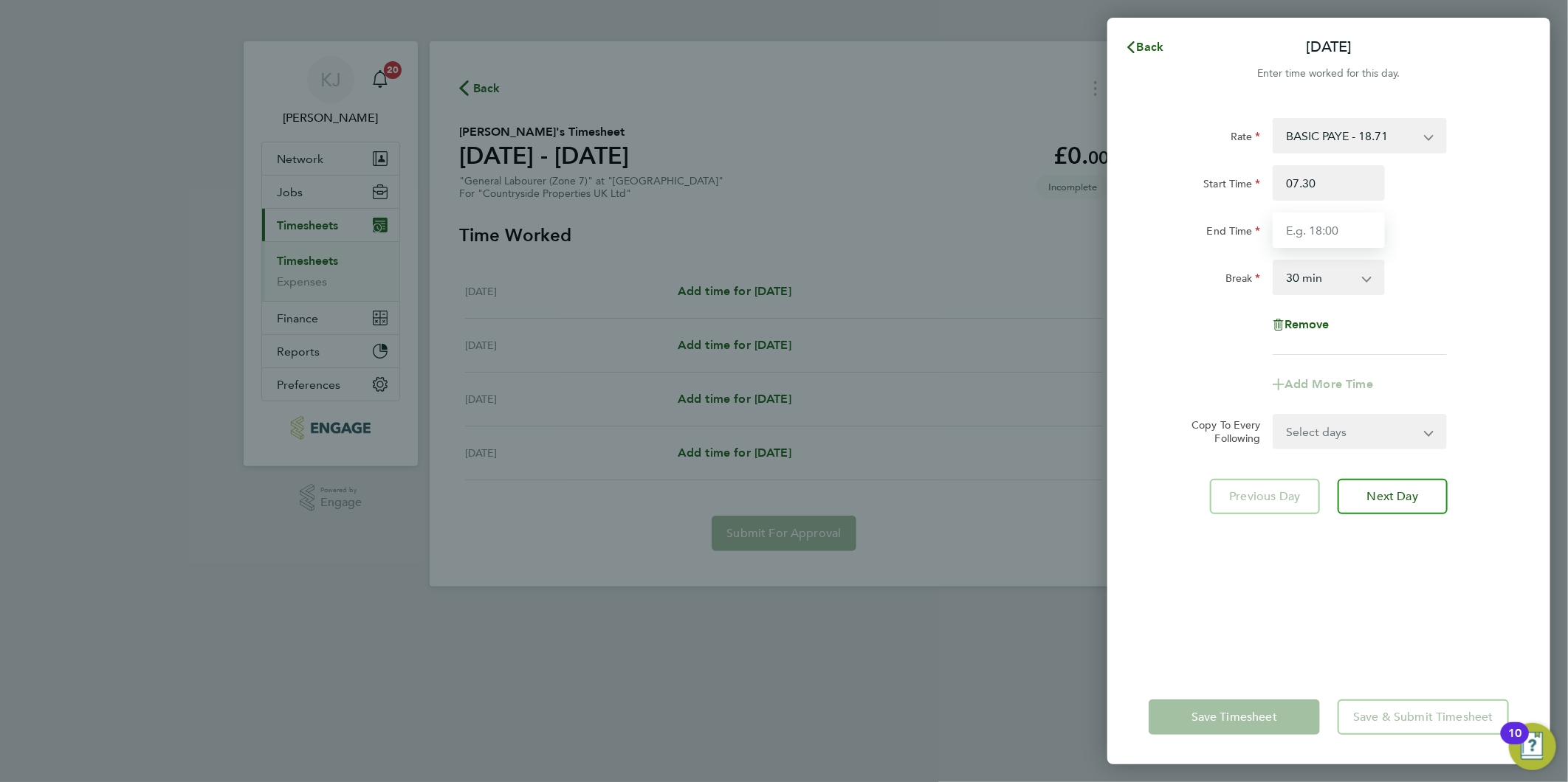
type input "07:30"
type input "16:30"
click at [1366, 164] on div "Rate BASIC PAYE - 18.71 Start Time 07:30 End Time 16:30 Break 0 min 15 min 30 m…" at bounding box center [1328, 236] width 360 height 237
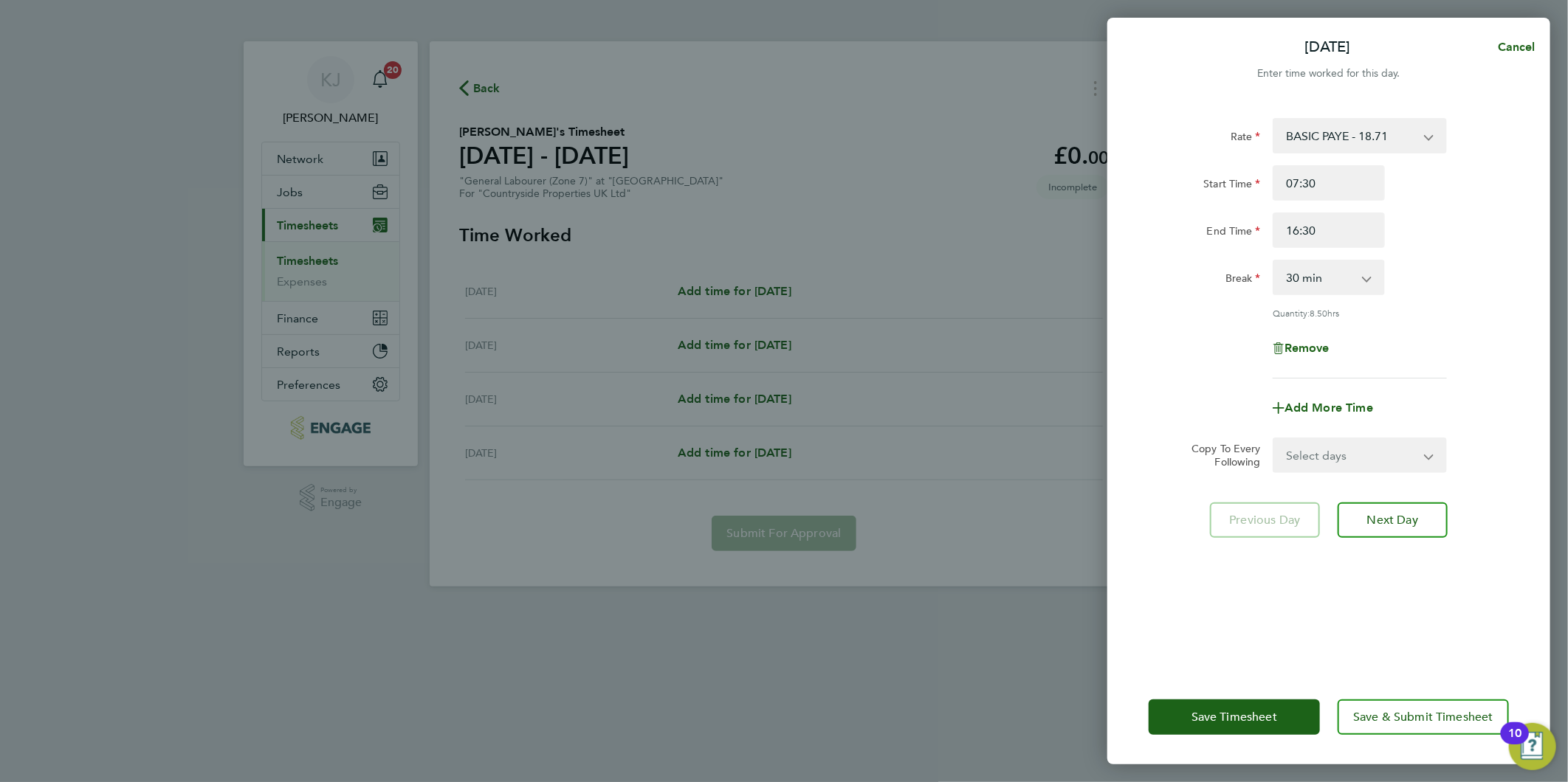
click at [1349, 454] on select "Select days Day Weekend (Sat-Sun) [DATE] [DATE] [DATE]" at bounding box center [1352, 455] width 155 height 32
drag, startPoint x: 1332, startPoint y: 465, endPoint x: 1334, endPoint y: 473, distance: 8.2
click at [1332, 462] on select "Select days Day Weekend (Sat-Sun) [DATE] [DATE] [DATE]" at bounding box center [1352, 455] width 155 height 32
select select "FRI"
click at [1274, 439] on select "Select days Day Weekend (Sat-Sun) [DATE] [DATE] [DATE]" at bounding box center [1352, 455] width 155 height 32
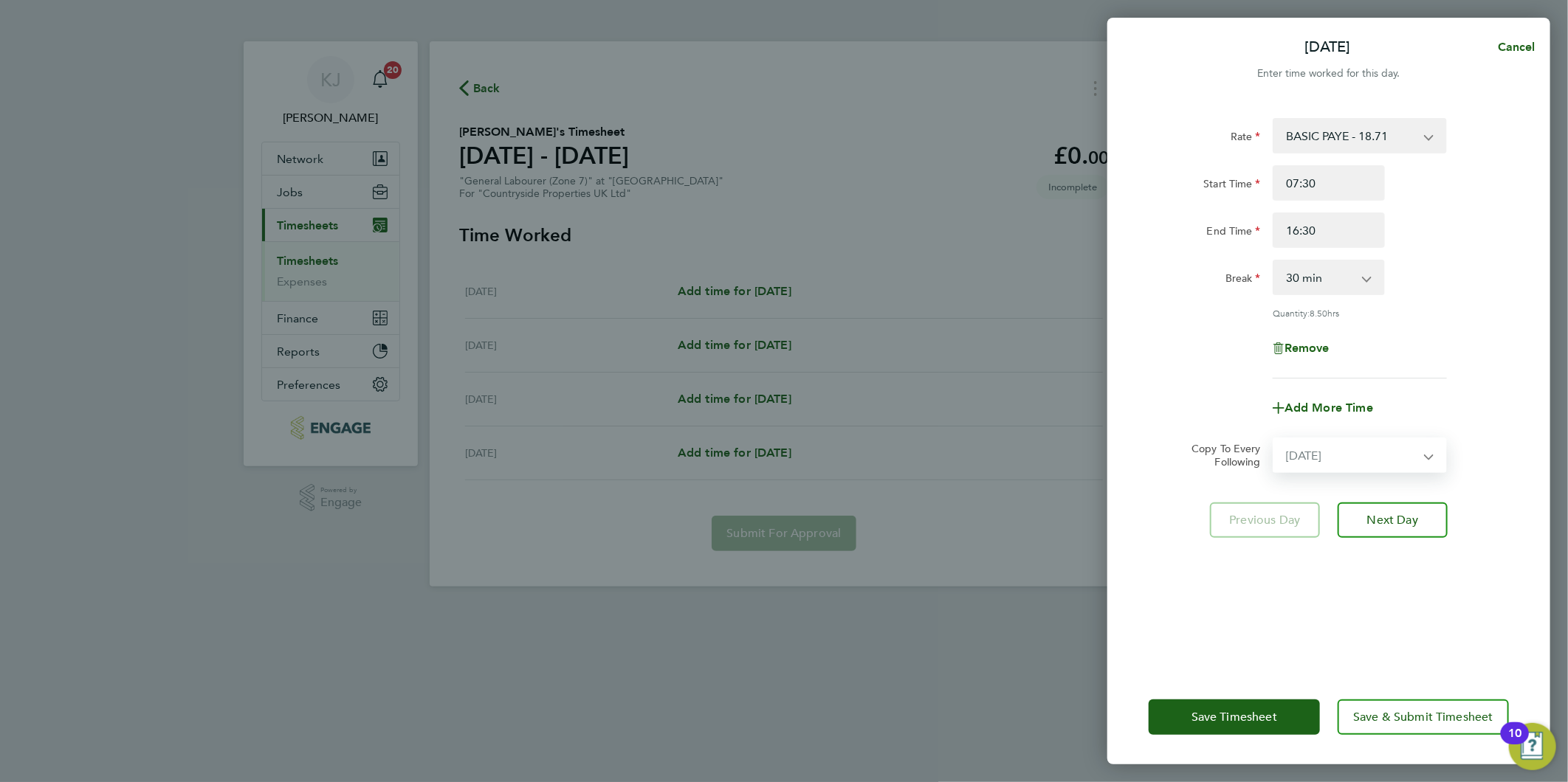
select select "[DATE]"
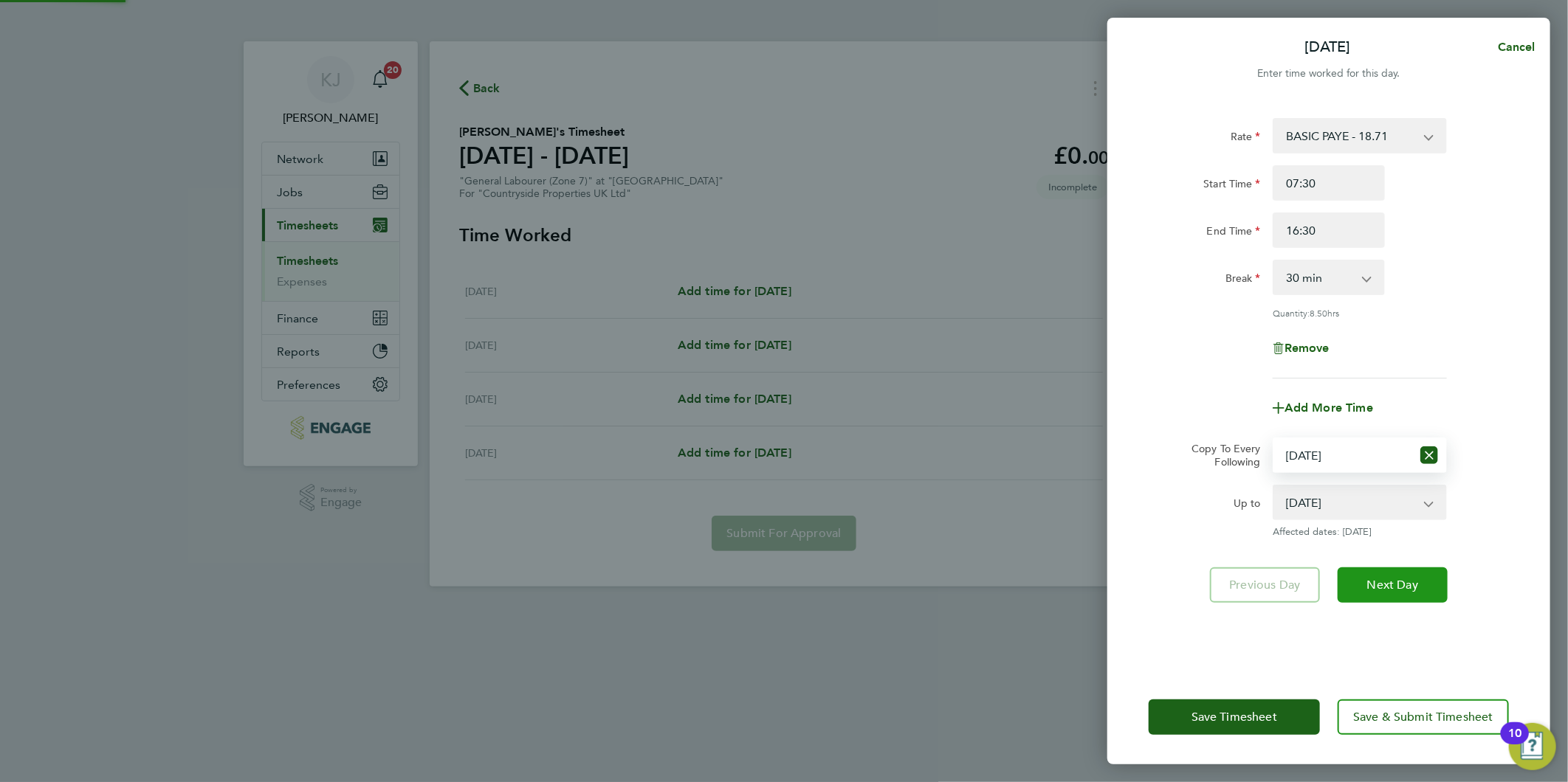
drag, startPoint x: 1386, startPoint y: 591, endPoint x: 1484, endPoint y: 579, distance: 98.7
click at [1387, 591] on button "Next Day" at bounding box center [1392, 585] width 110 height 35
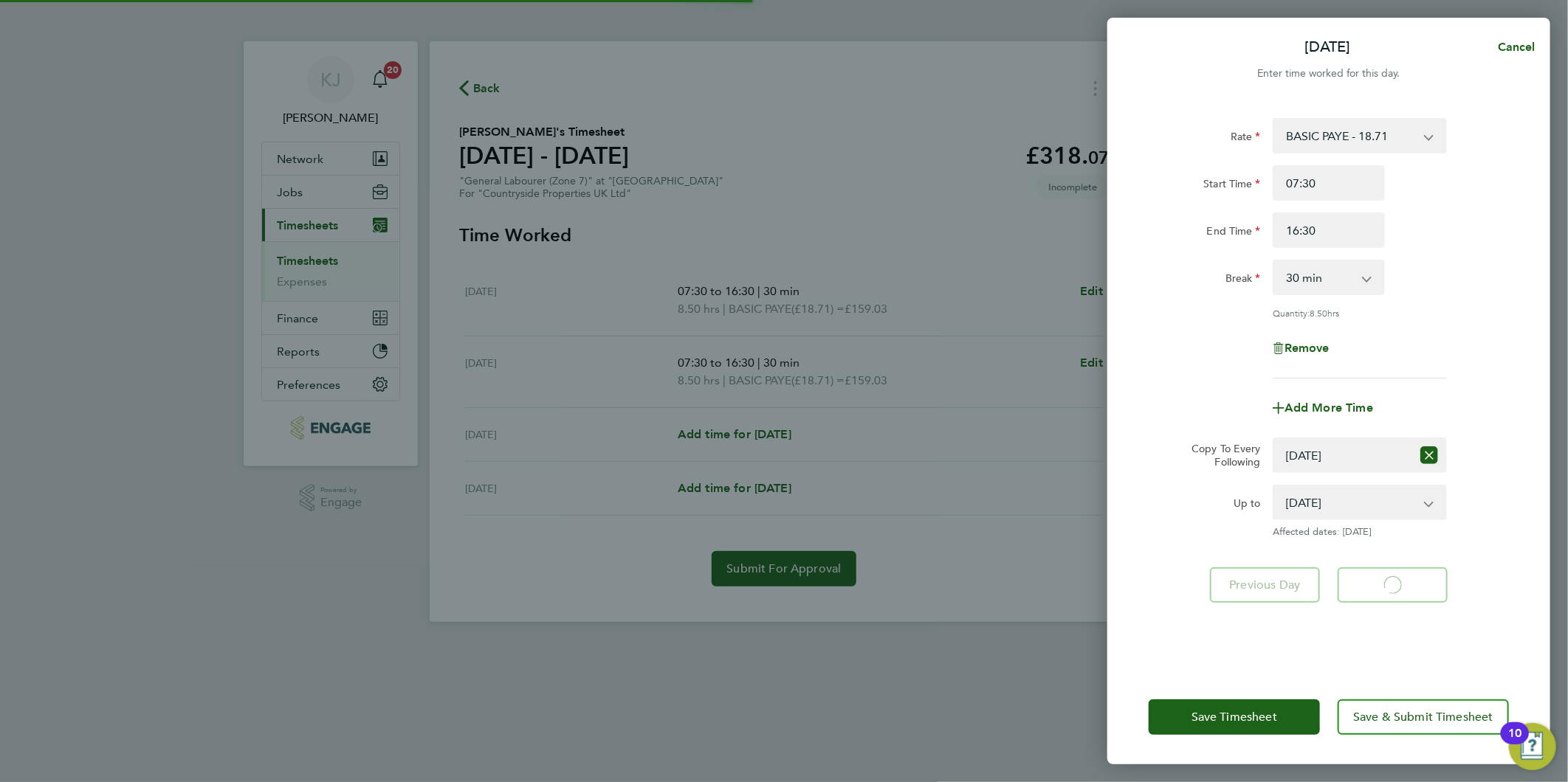
select select "30"
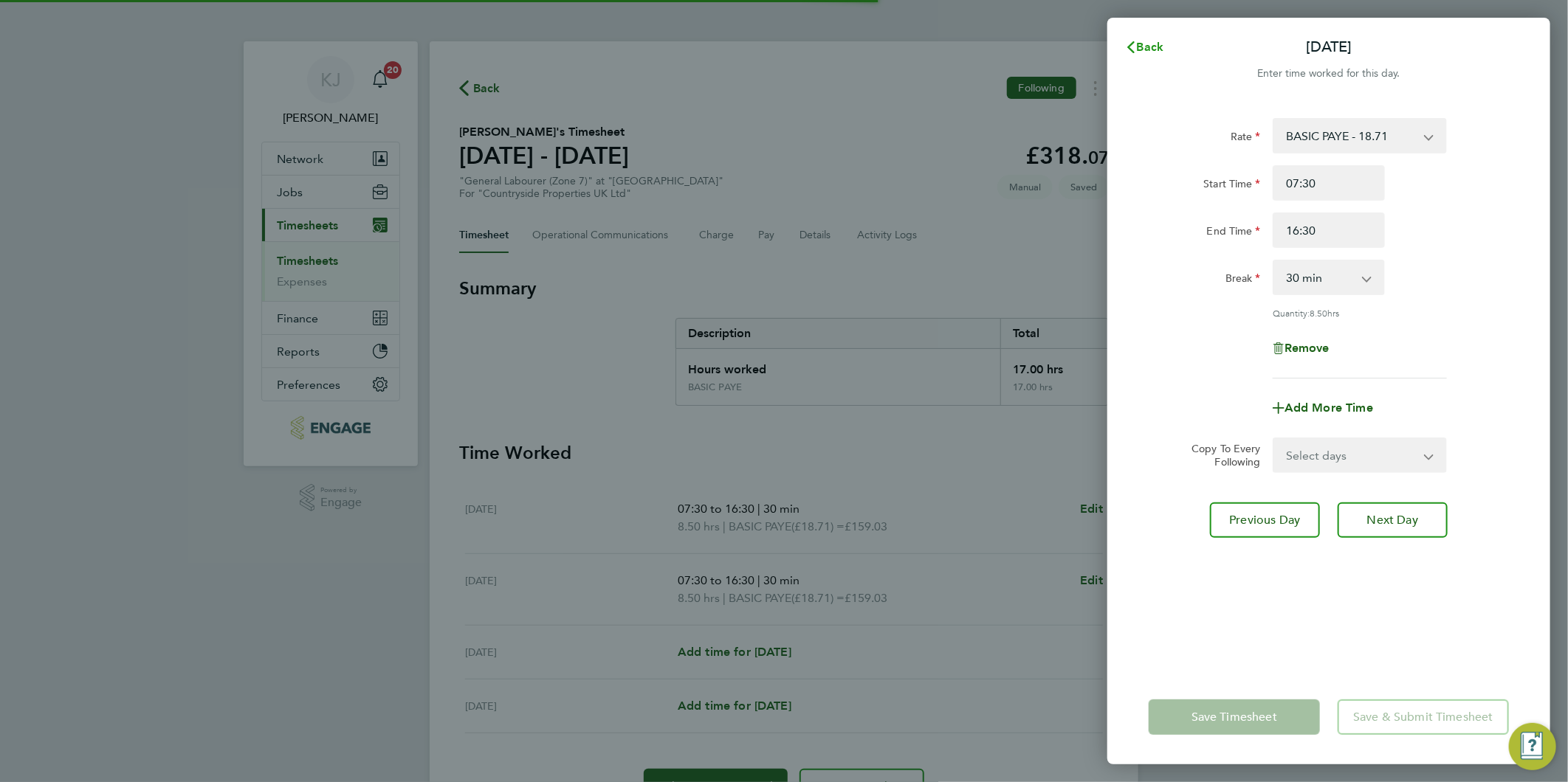
click at [1145, 43] on span "Back" at bounding box center [1150, 46] width 27 height 14
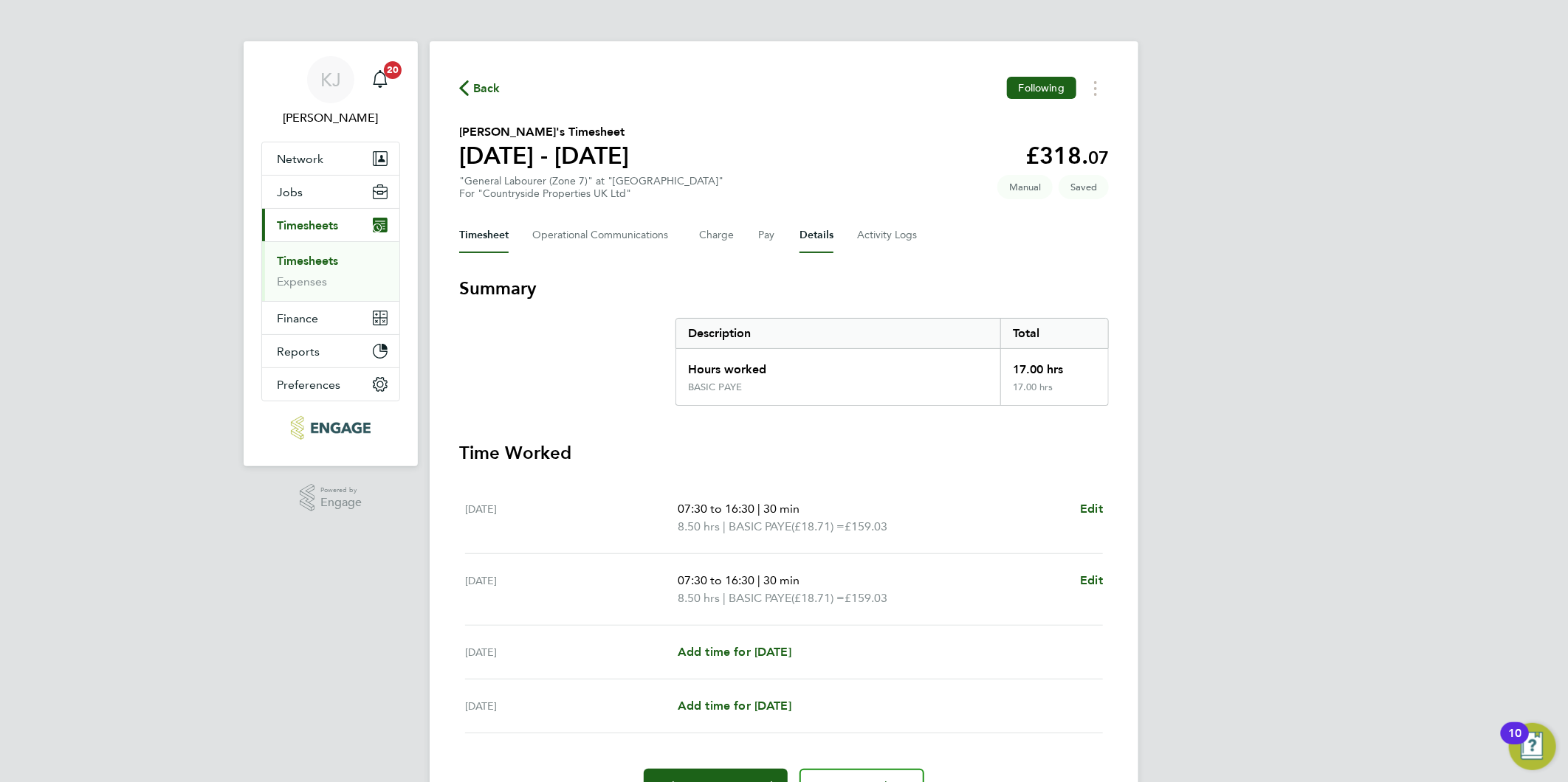
click at [820, 246] on button "Details" at bounding box center [816, 235] width 34 height 35
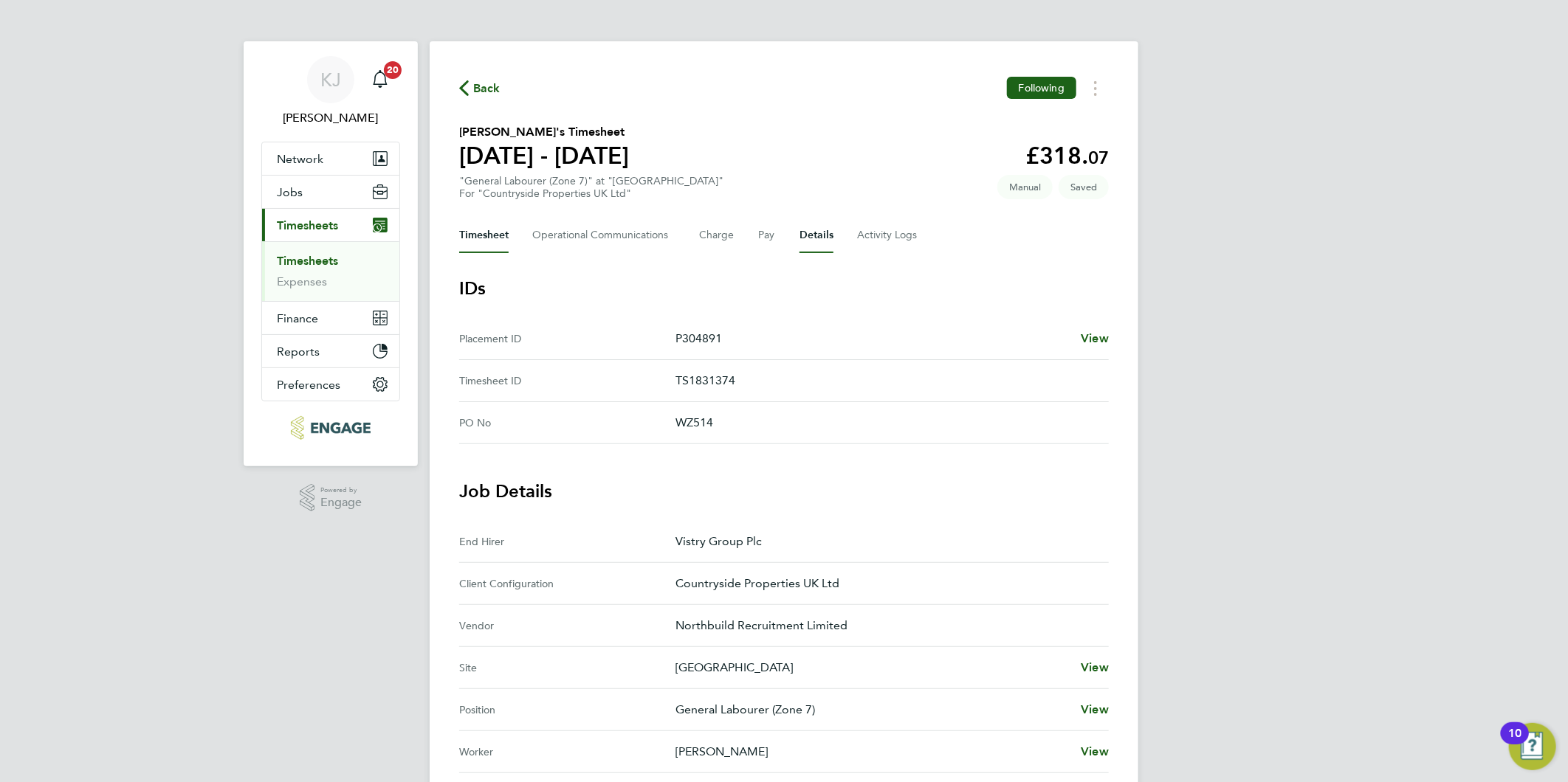
click at [473, 234] on button "Timesheet" at bounding box center [484, 235] width 50 height 35
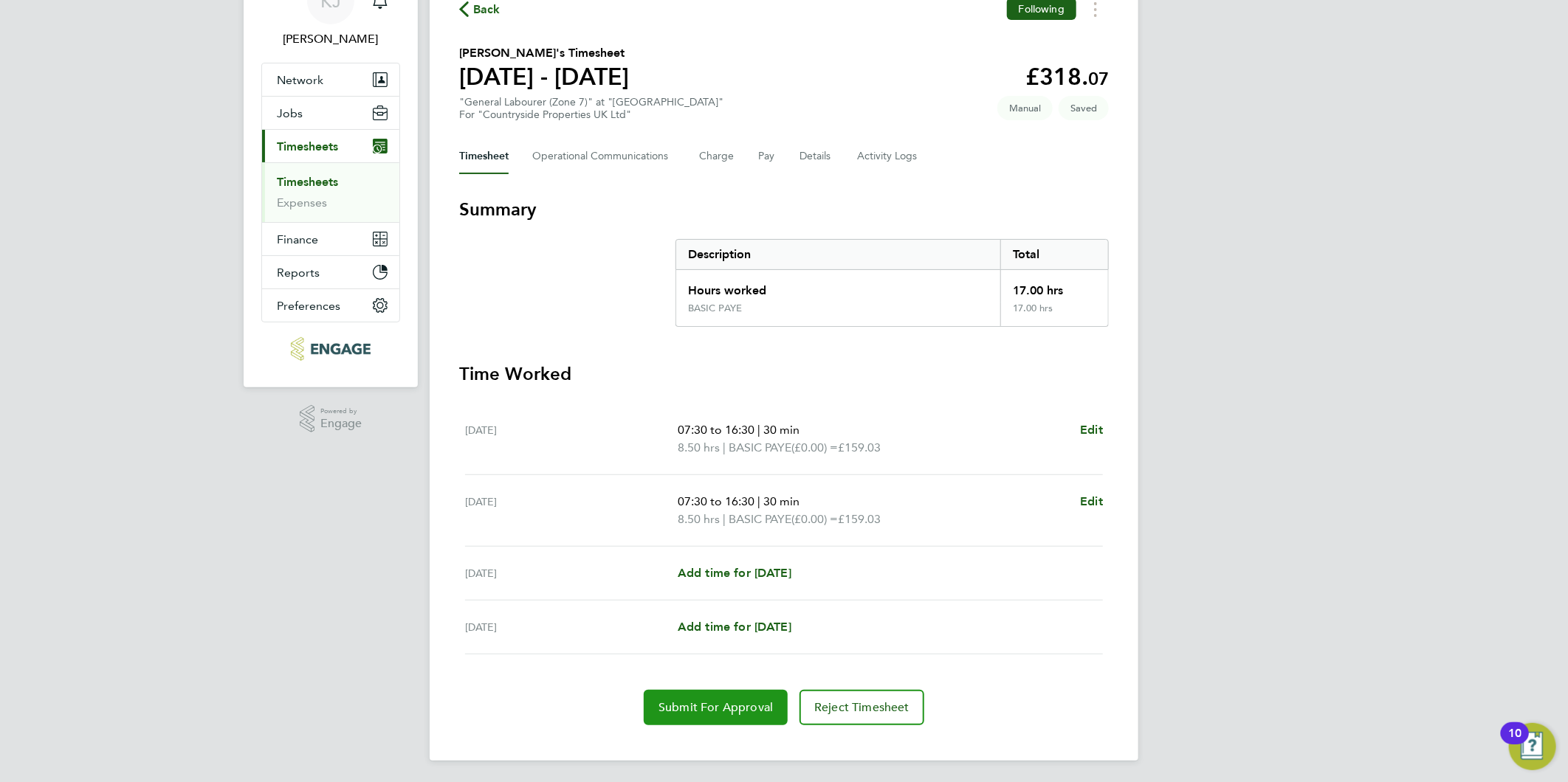
click at [721, 703] on span "Submit For Approval" at bounding box center [716, 707] width 115 height 14
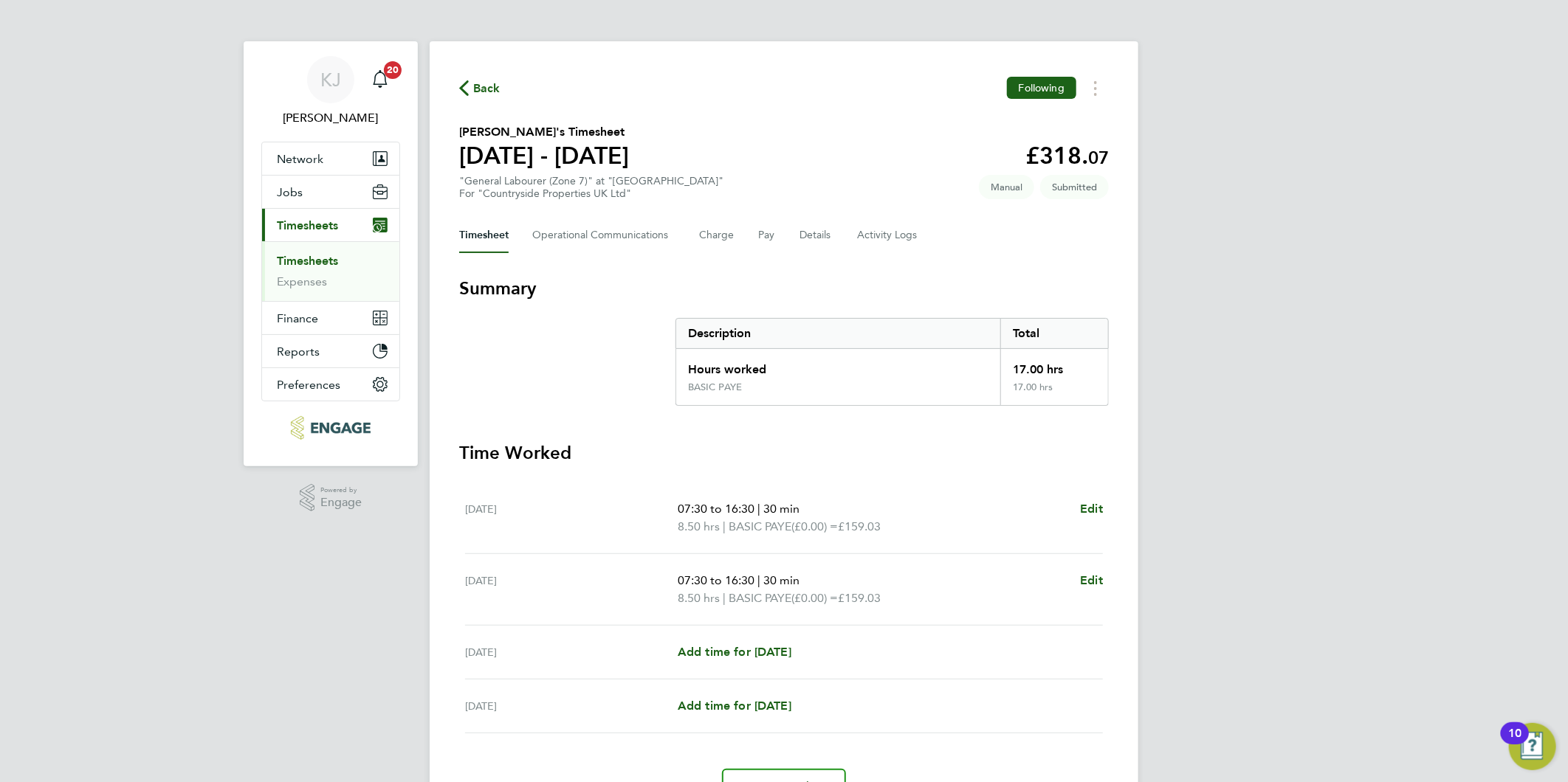
click at [289, 264] on link "Timesheets" at bounding box center [307, 261] width 62 height 14
